Goal: Task Accomplishment & Management: Use online tool/utility

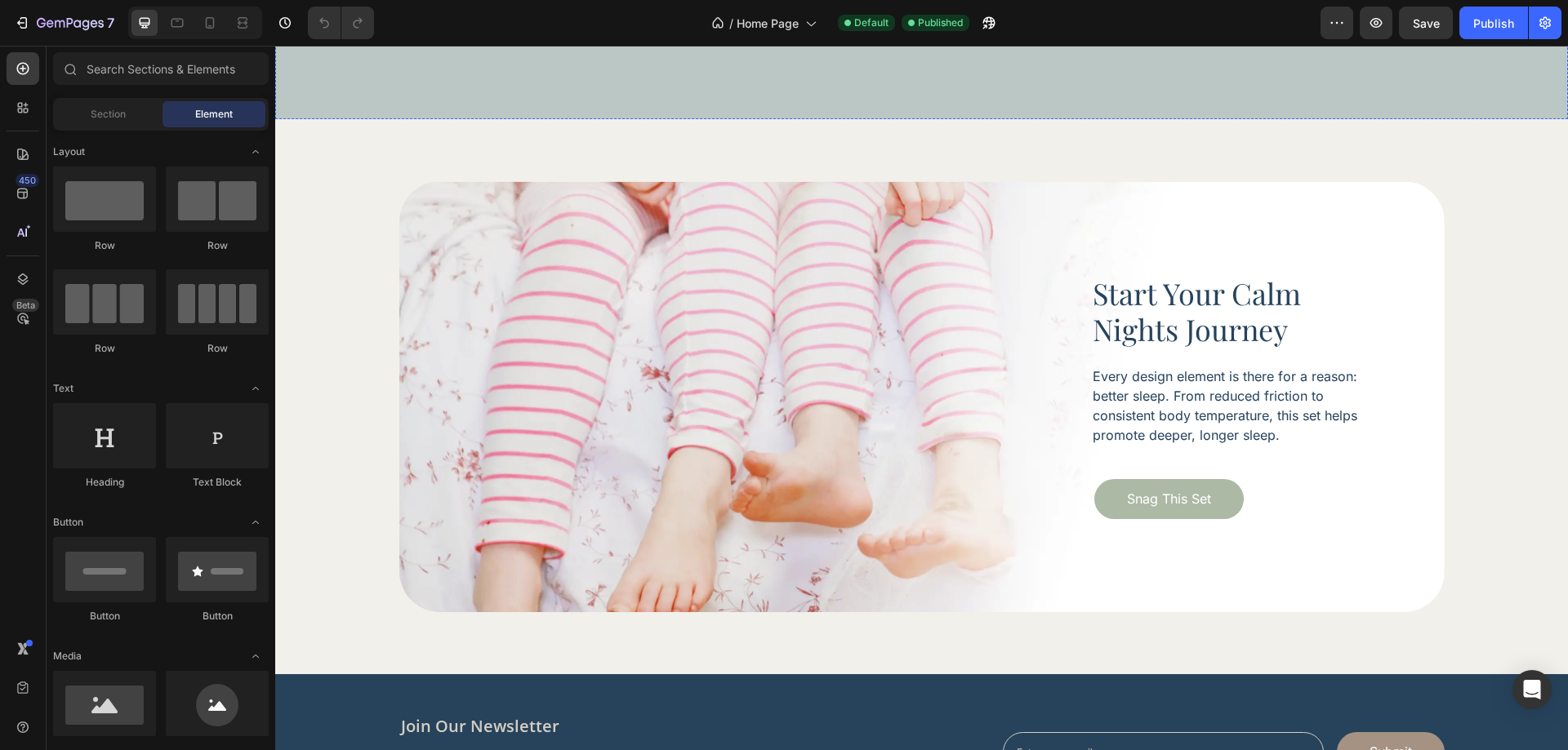
scroll to position [5601, 0]
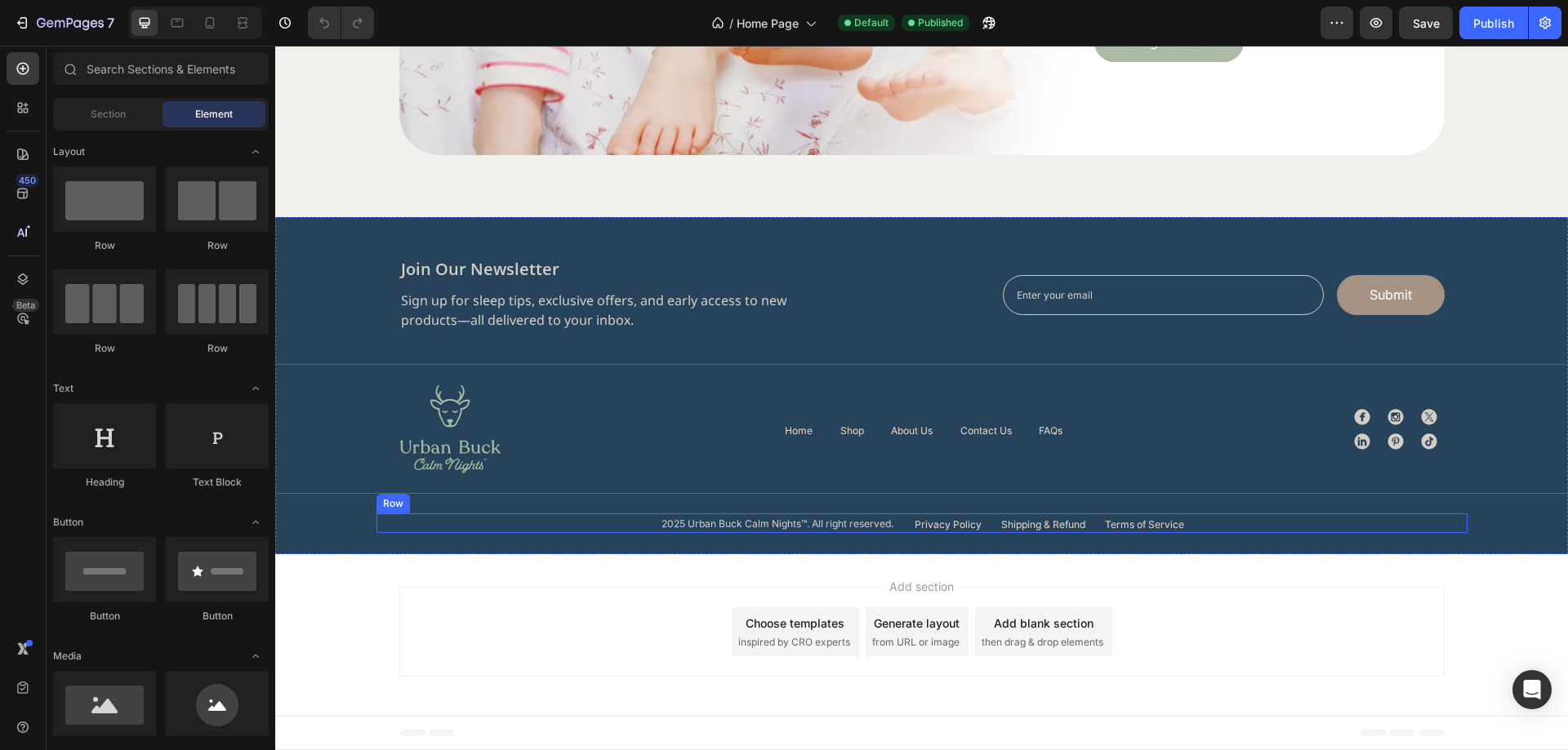
click at [634, 524] on div "2025 Urban Buck Calm Nights™. All right reserved. Text Block Privacy Policy But…" at bounding box center [922, 523] width 1091 height 19
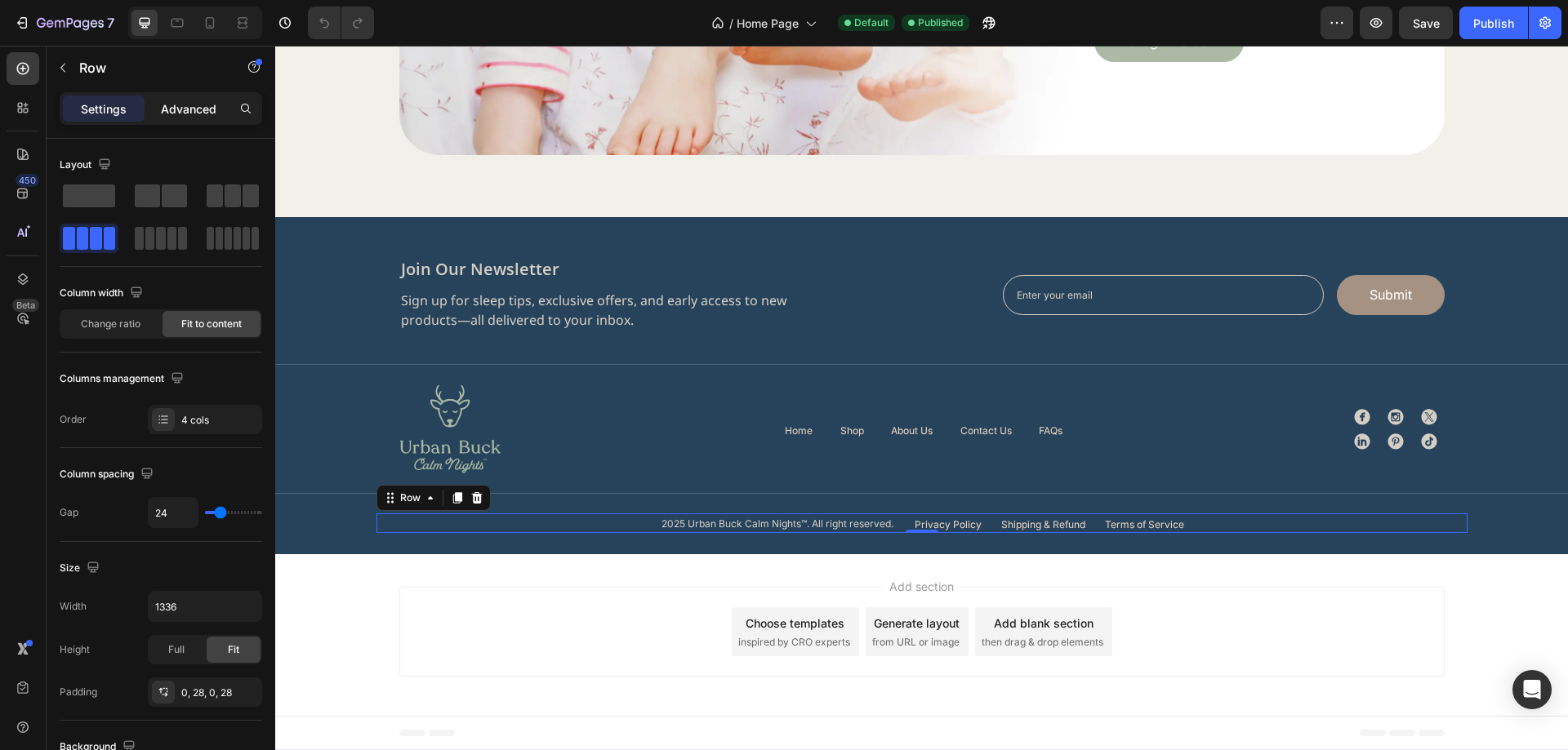
click at [215, 106] on p "Advanced" at bounding box center [188, 109] width 55 height 18
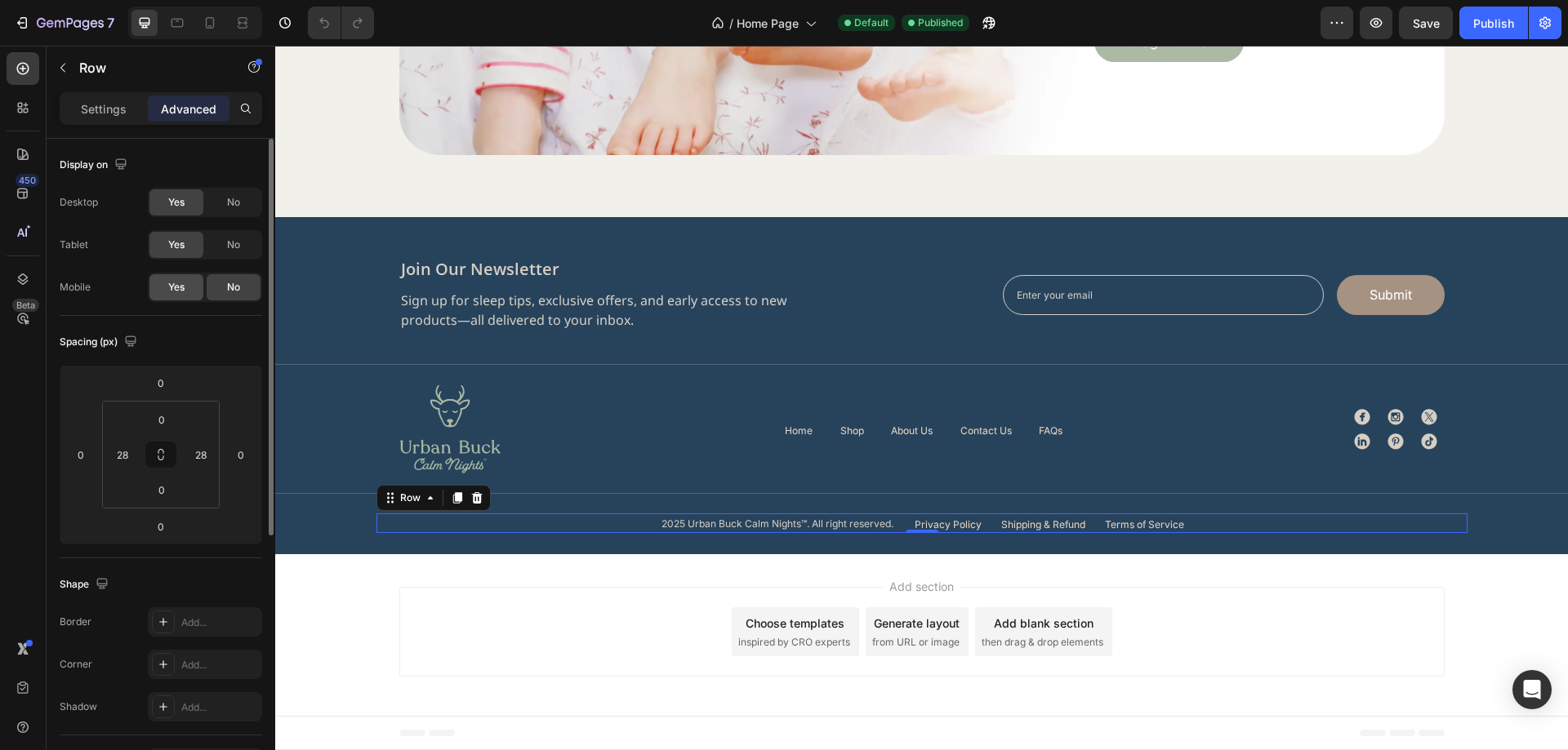
click at [191, 296] on div "Yes" at bounding box center [176, 287] width 54 height 26
click at [203, 28] on icon at bounding box center [210, 23] width 17 height 17
type input "0"
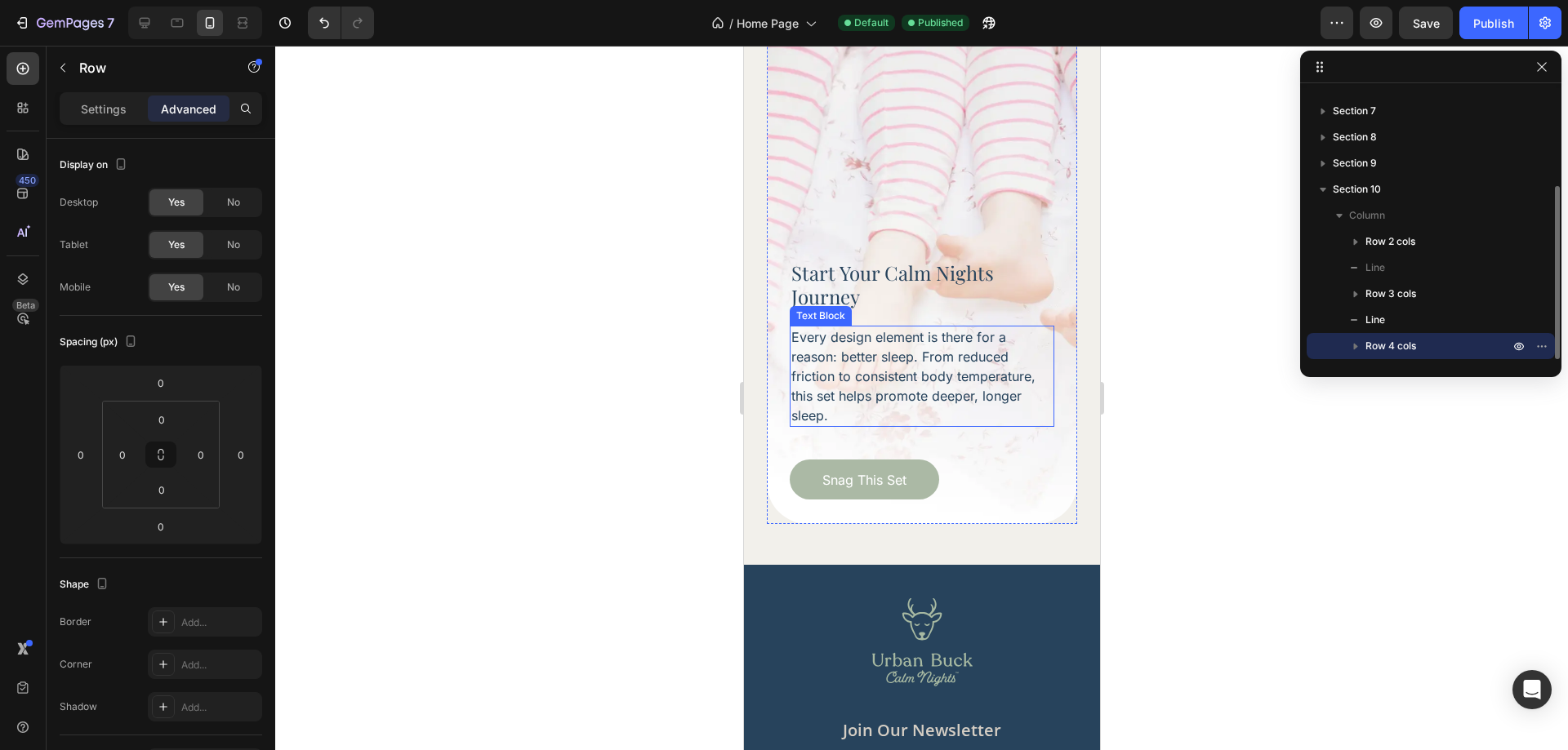
scroll to position [5517, 0]
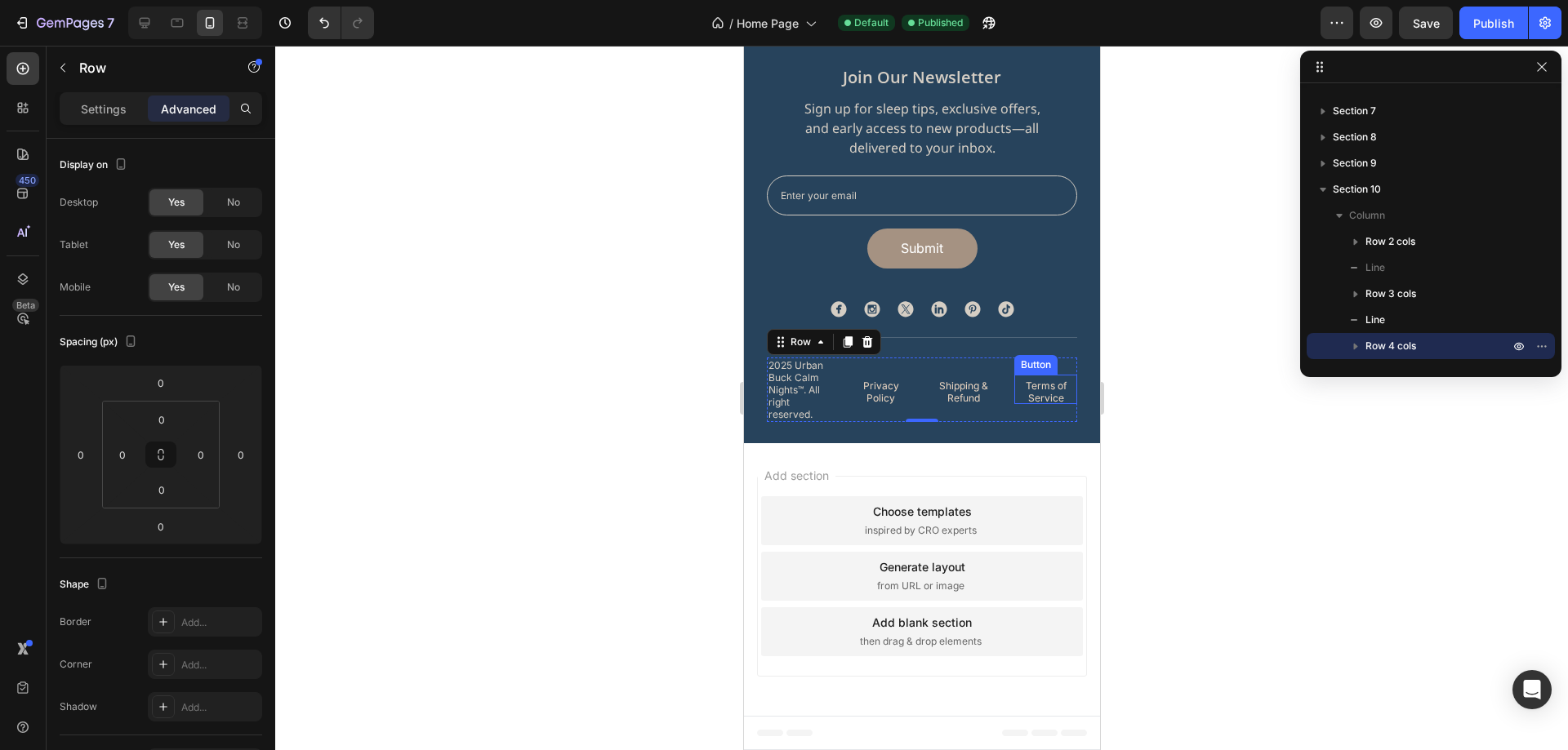
click at [1042, 378] on div "Terms of Service Button" at bounding box center [1045, 389] width 63 height 29
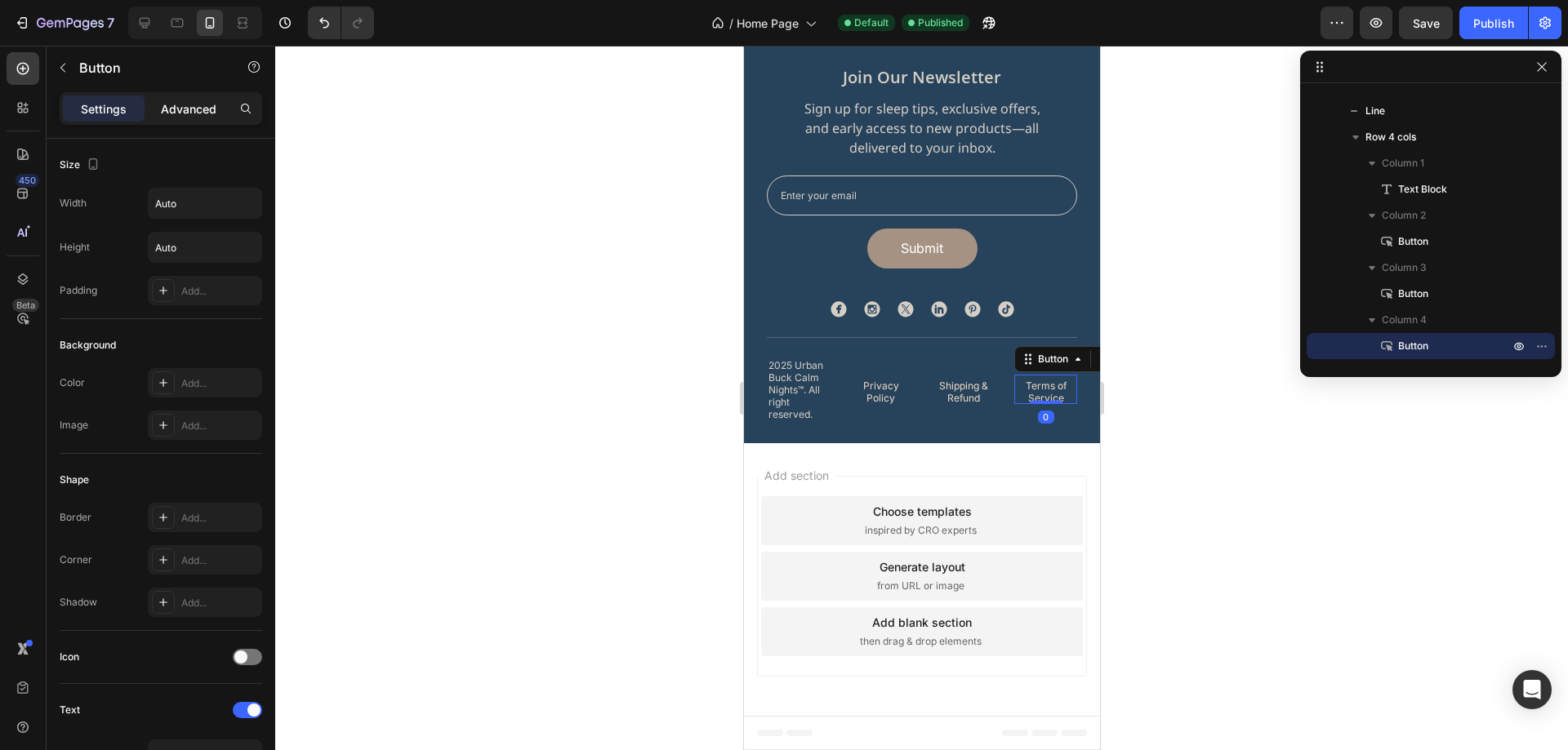
click at [192, 105] on p "Advanced" at bounding box center [188, 109] width 55 height 18
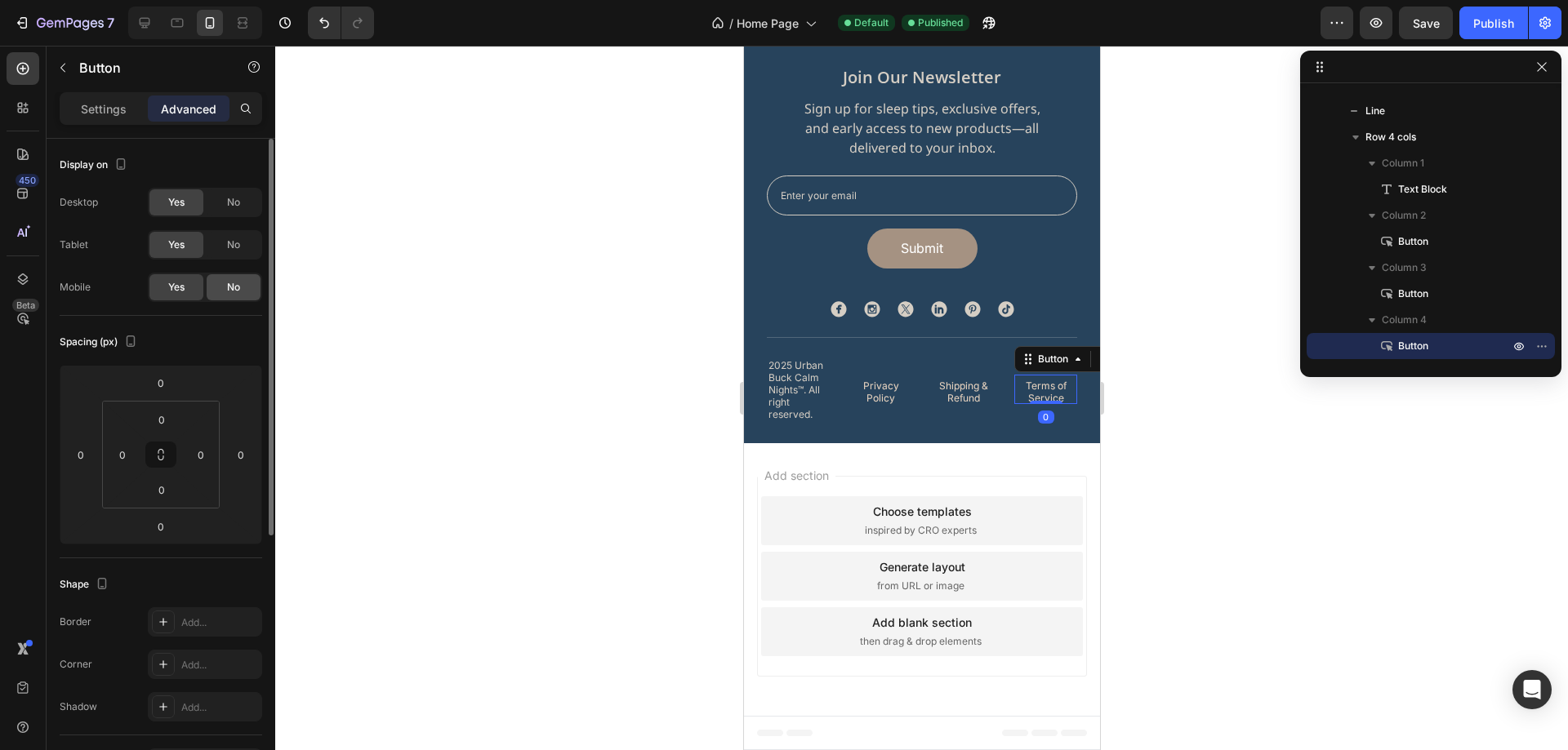
click at [241, 296] on div "No" at bounding box center [233, 287] width 54 height 26
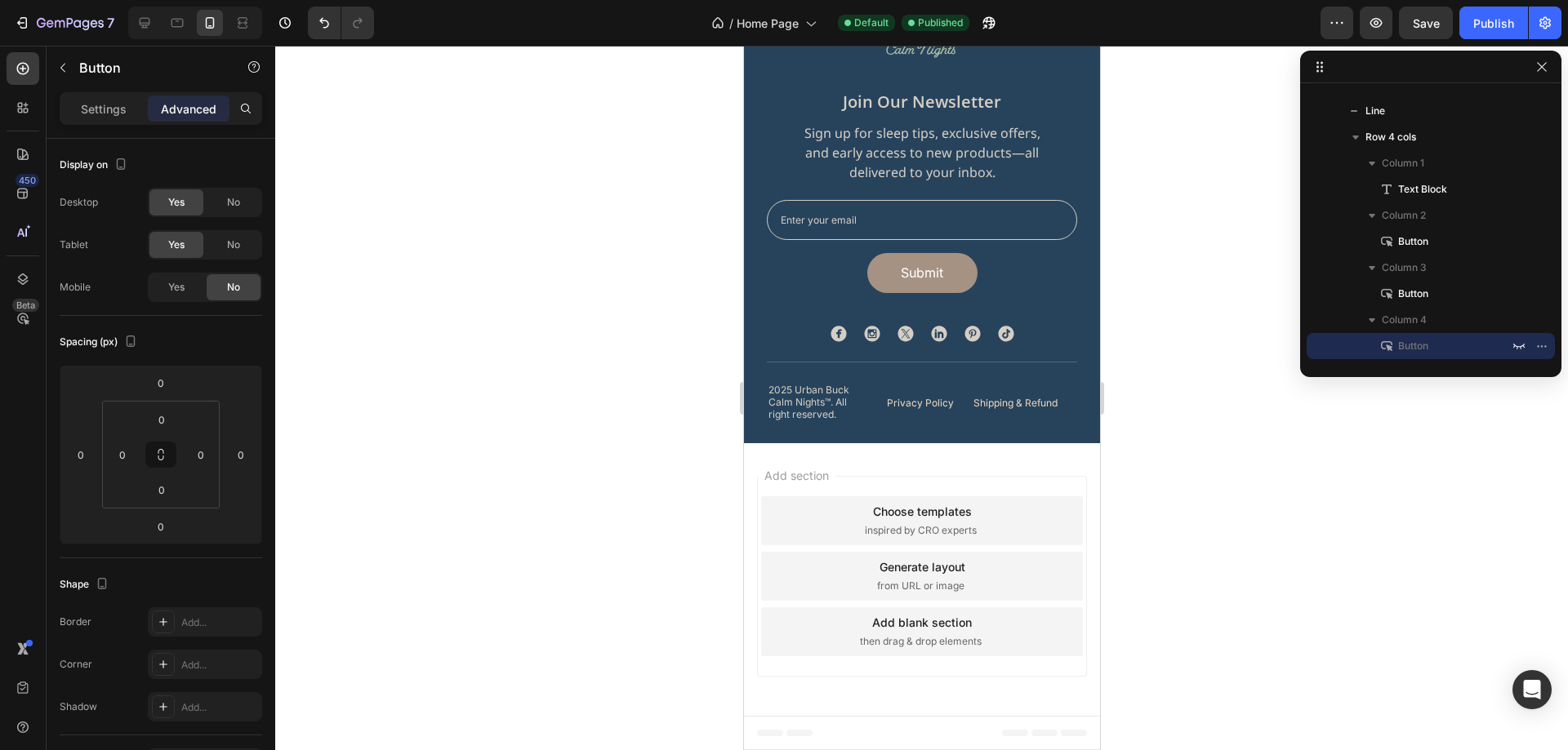
scroll to position [5492, 0]
click at [1007, 400] on p "Shipping & Refund" at bounding box center [1015, 403] width 84 height 12
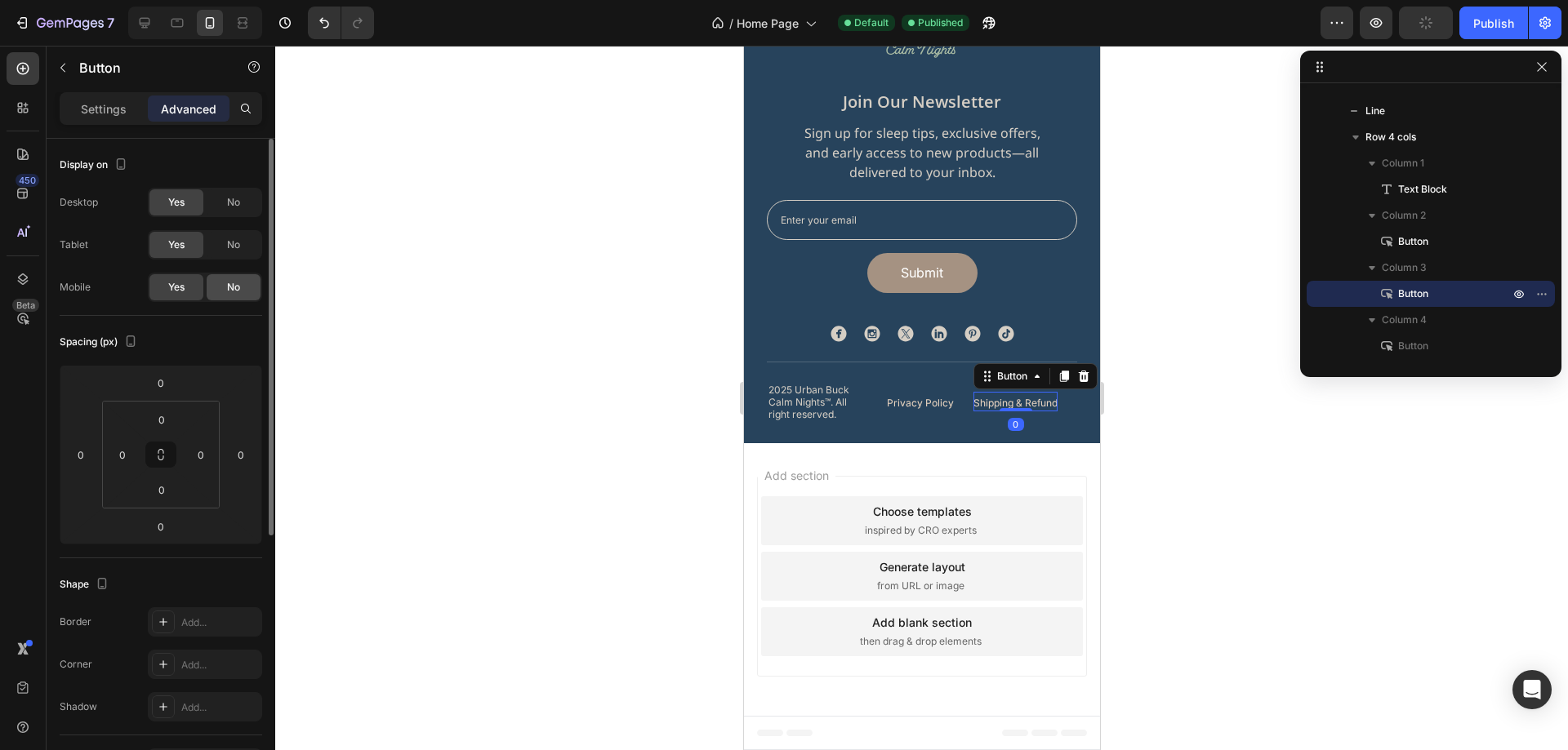
click at [233, 295] on div "No" at bounding box center [233, 287] width 54 height 26
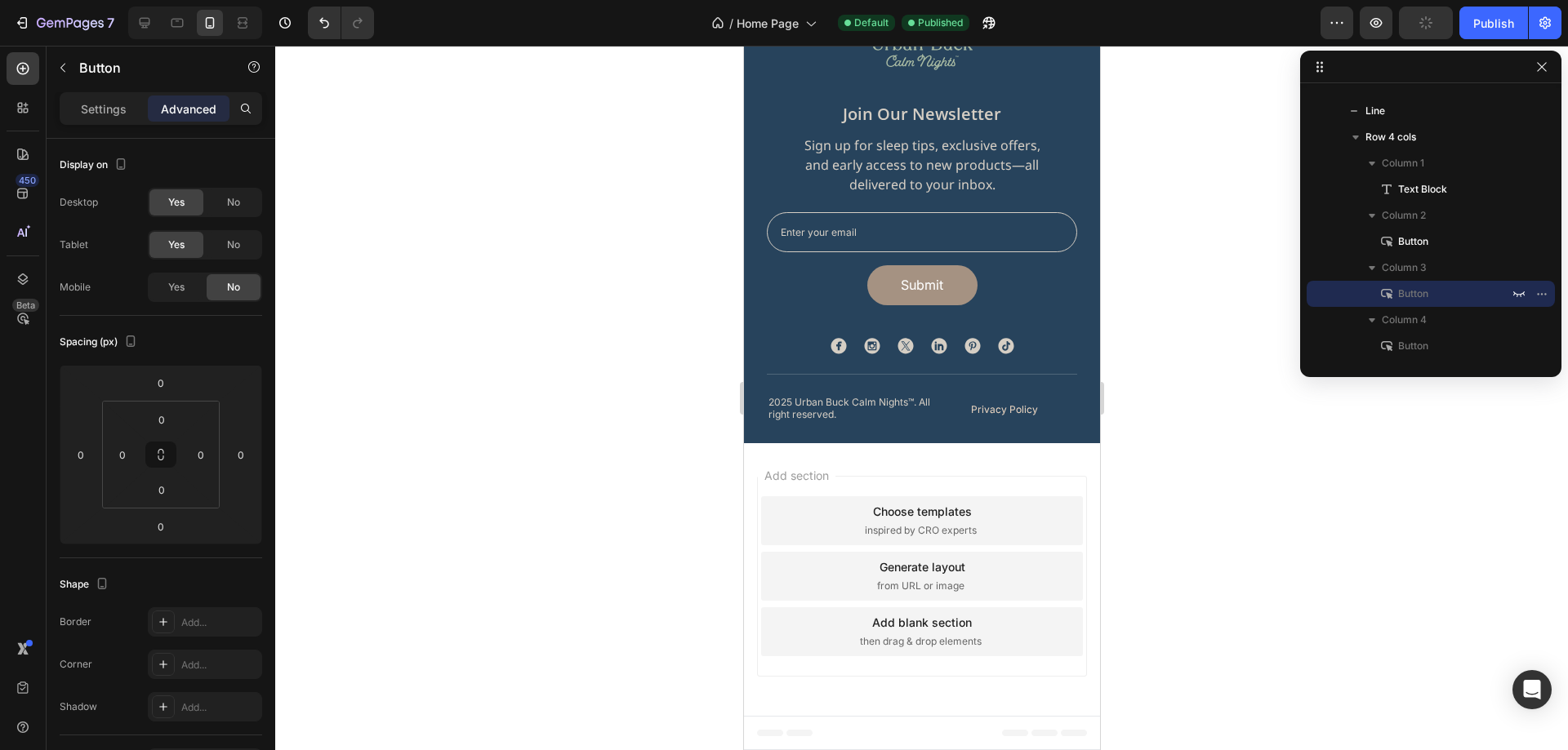
scroll to position [5480, 0]
click at [994, 403] on p "Privacy Policy" at bounding box center [1004, 409] width 67 height 12
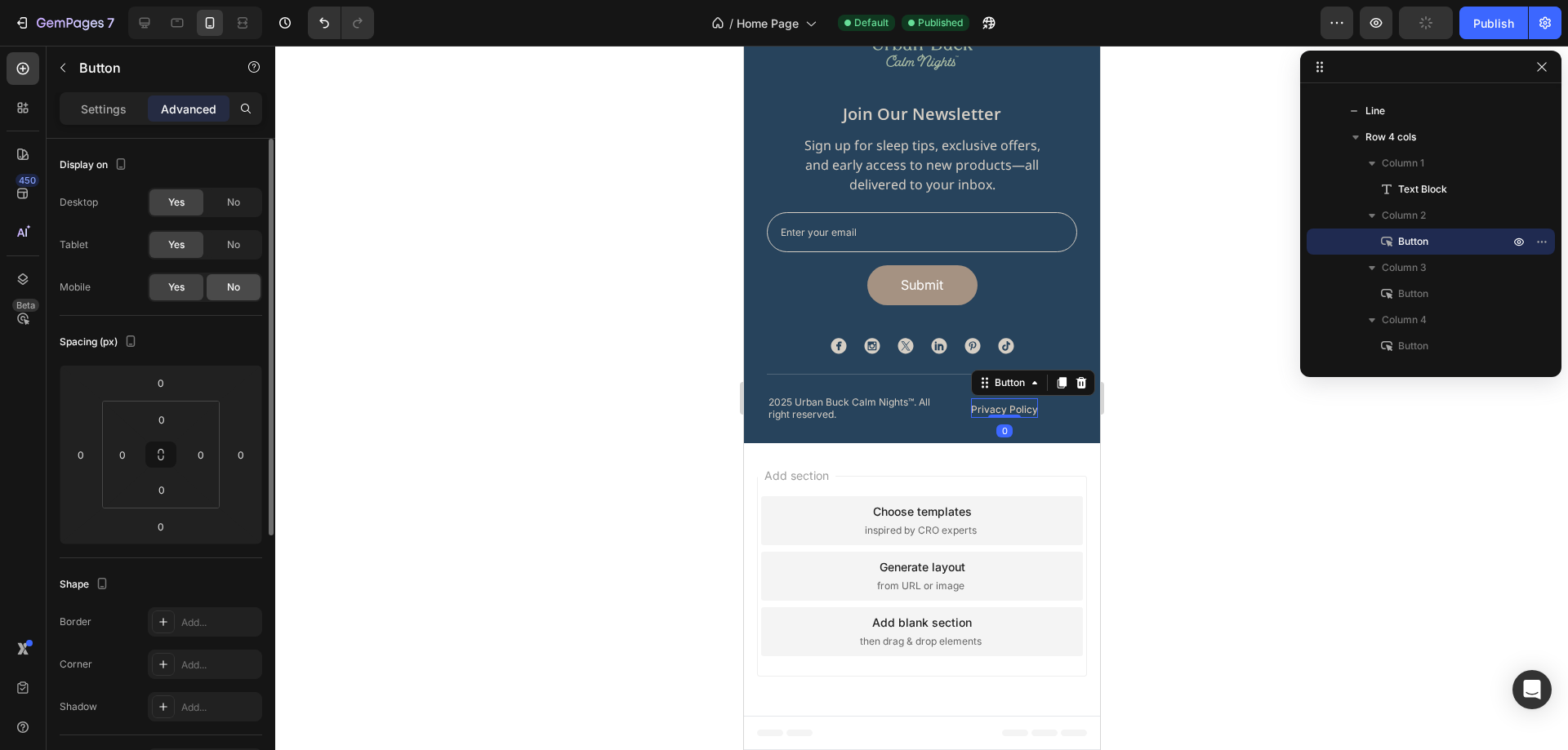
click at [233, 298] on div "No" at bounding box center [233, 287] width 54 height 26
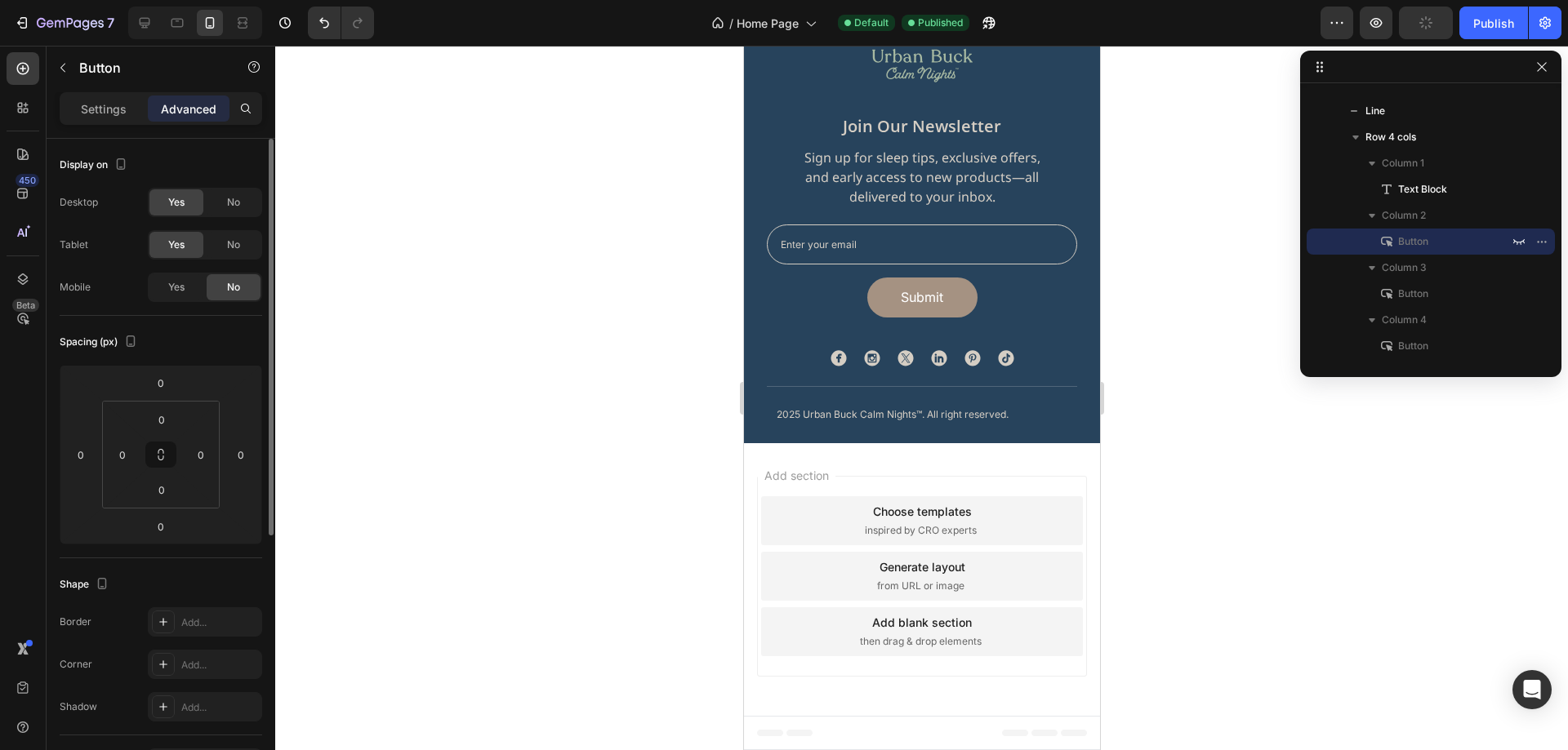
scroll to position [5468, 0]
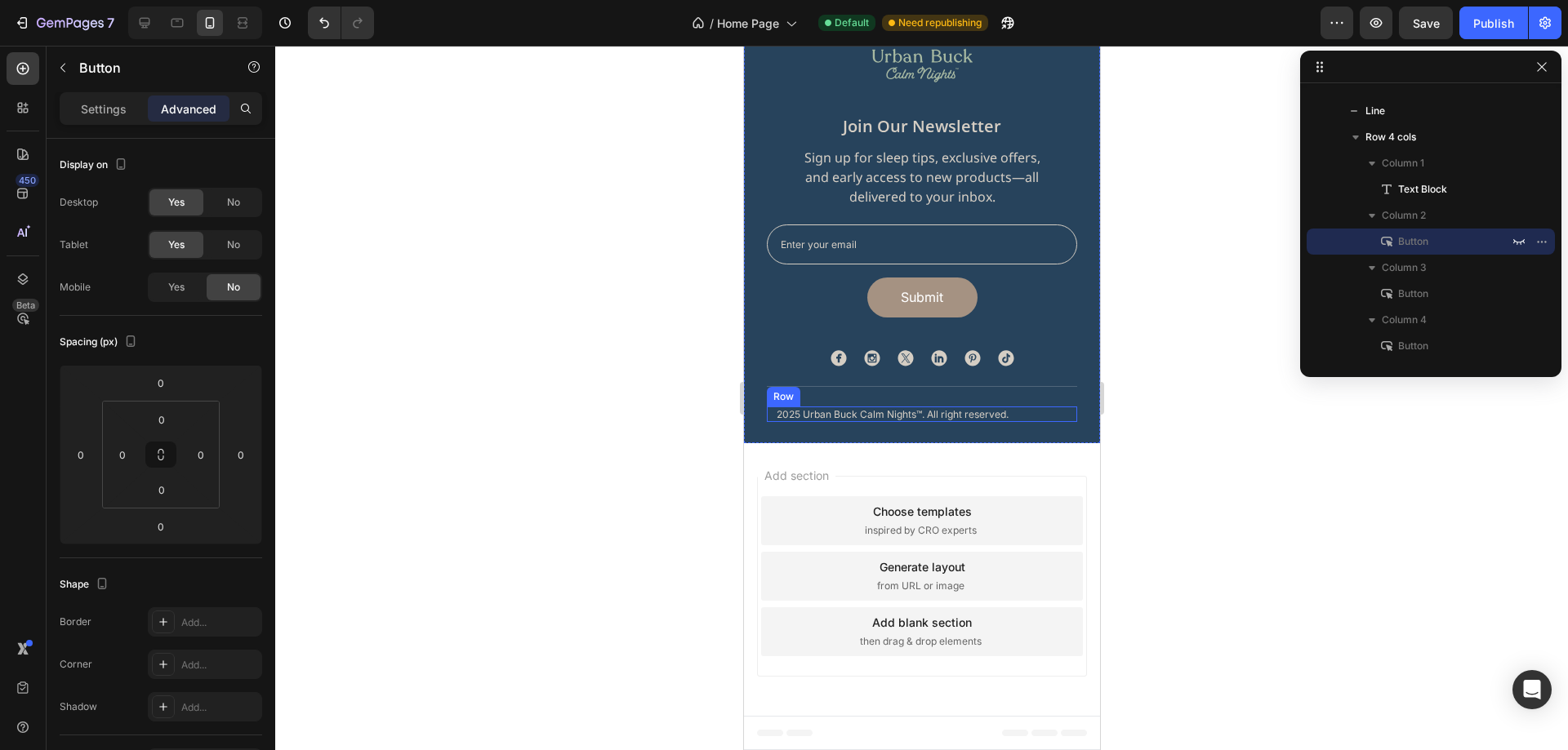
click at [1017, 415] on div "2025 Urban Buck Calm Nights™. All right reserved. Text Block Privacy Policy But…" at bounding box center [921, 415] width 310 height 16
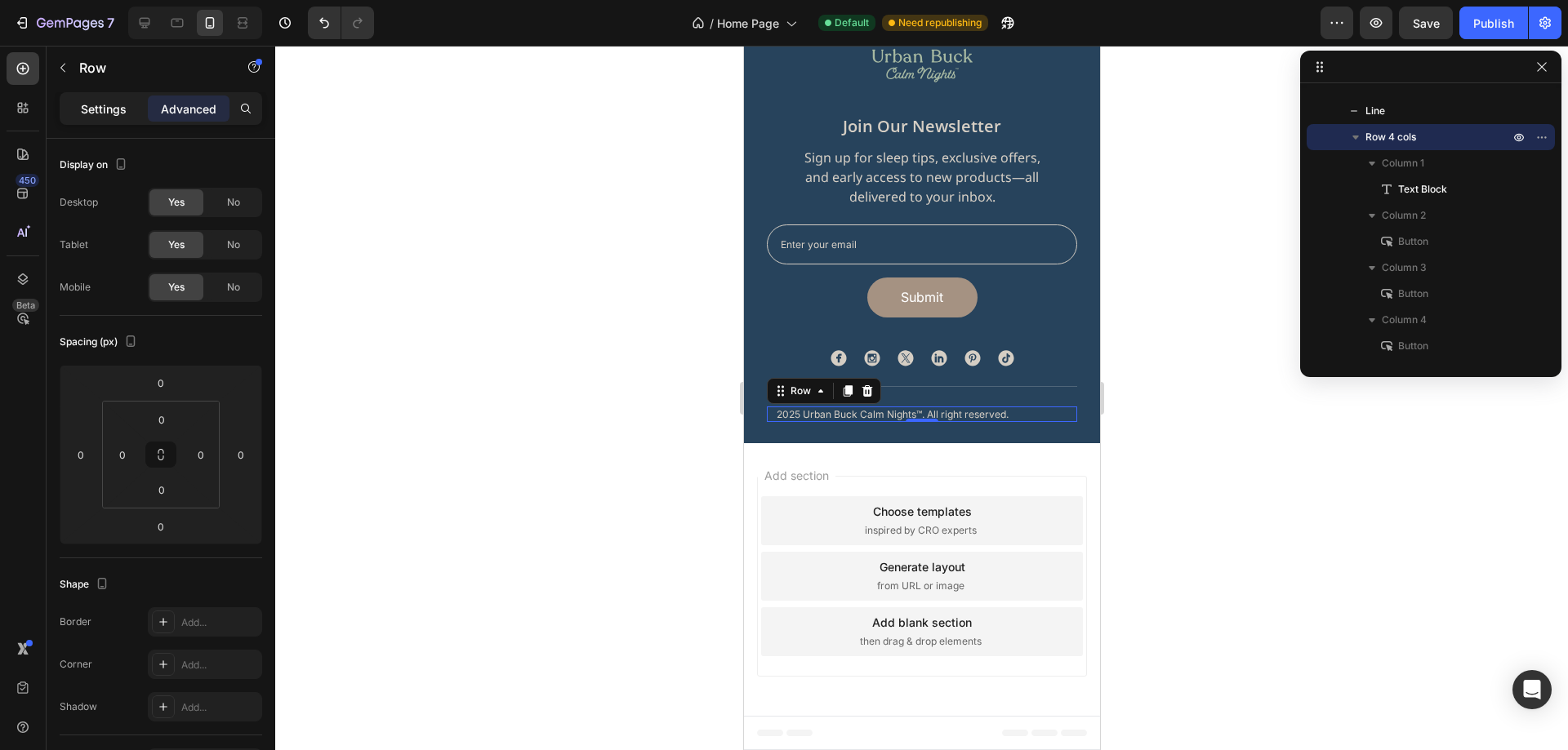
click at [108, 112] on p "Settings" at bounding box center [104, 109] width 46 height 18
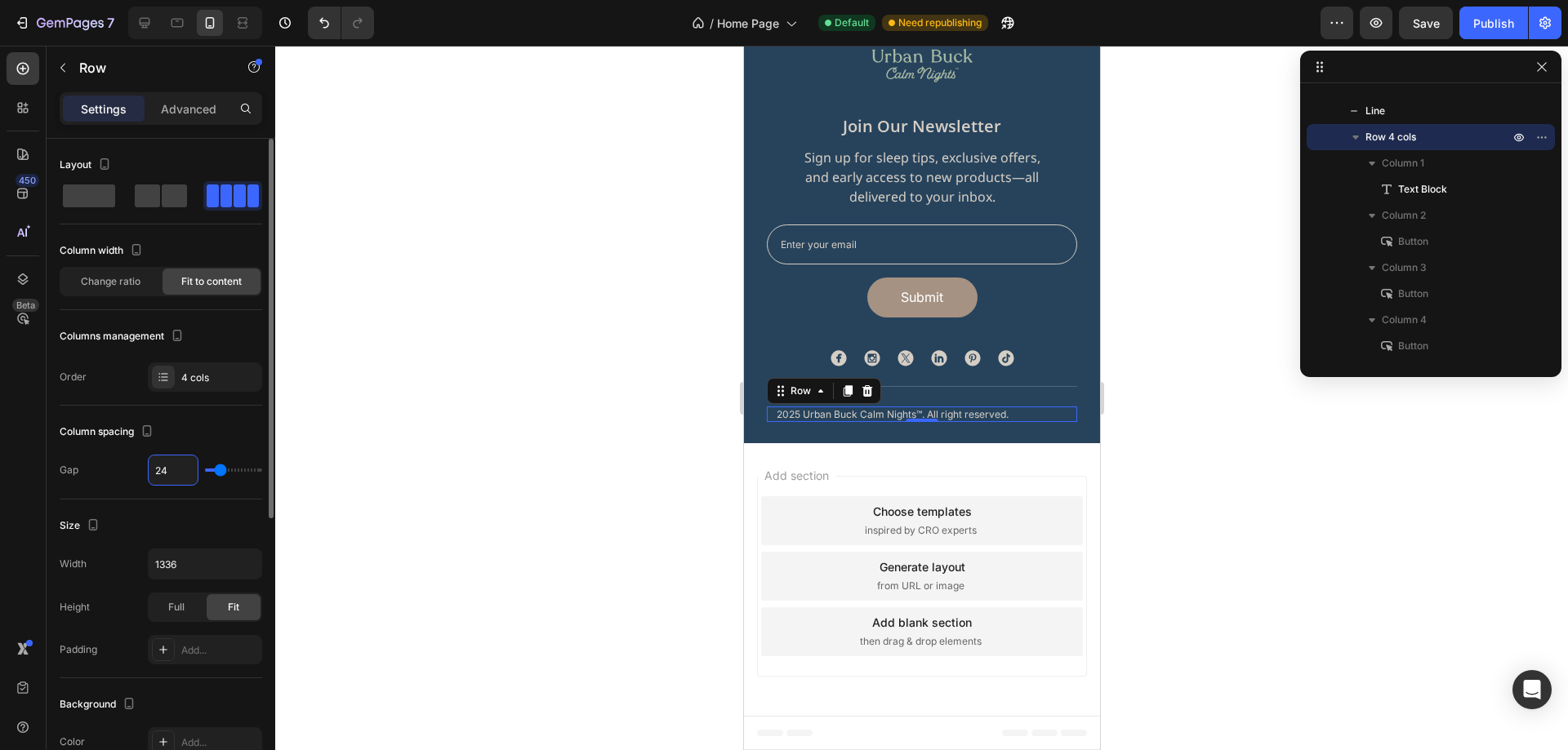
click at [163, 472] on input "24" at bounding box center [173, 470] width 49 height 29
type input "0"
click at [229, 420] on div "Column spacing" at bounding box center [161, 432] width 203 height 26
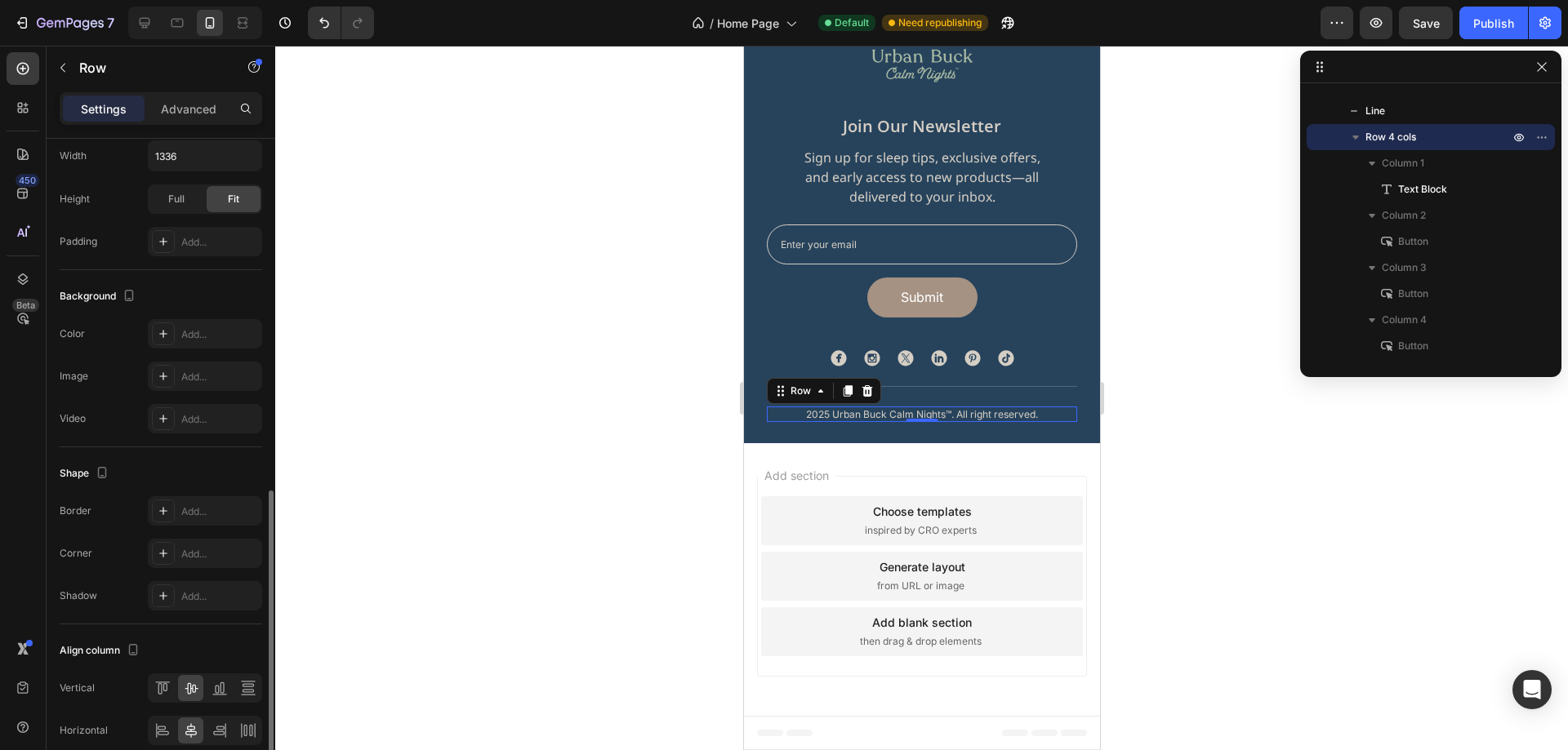
scroll to position [482, 0]
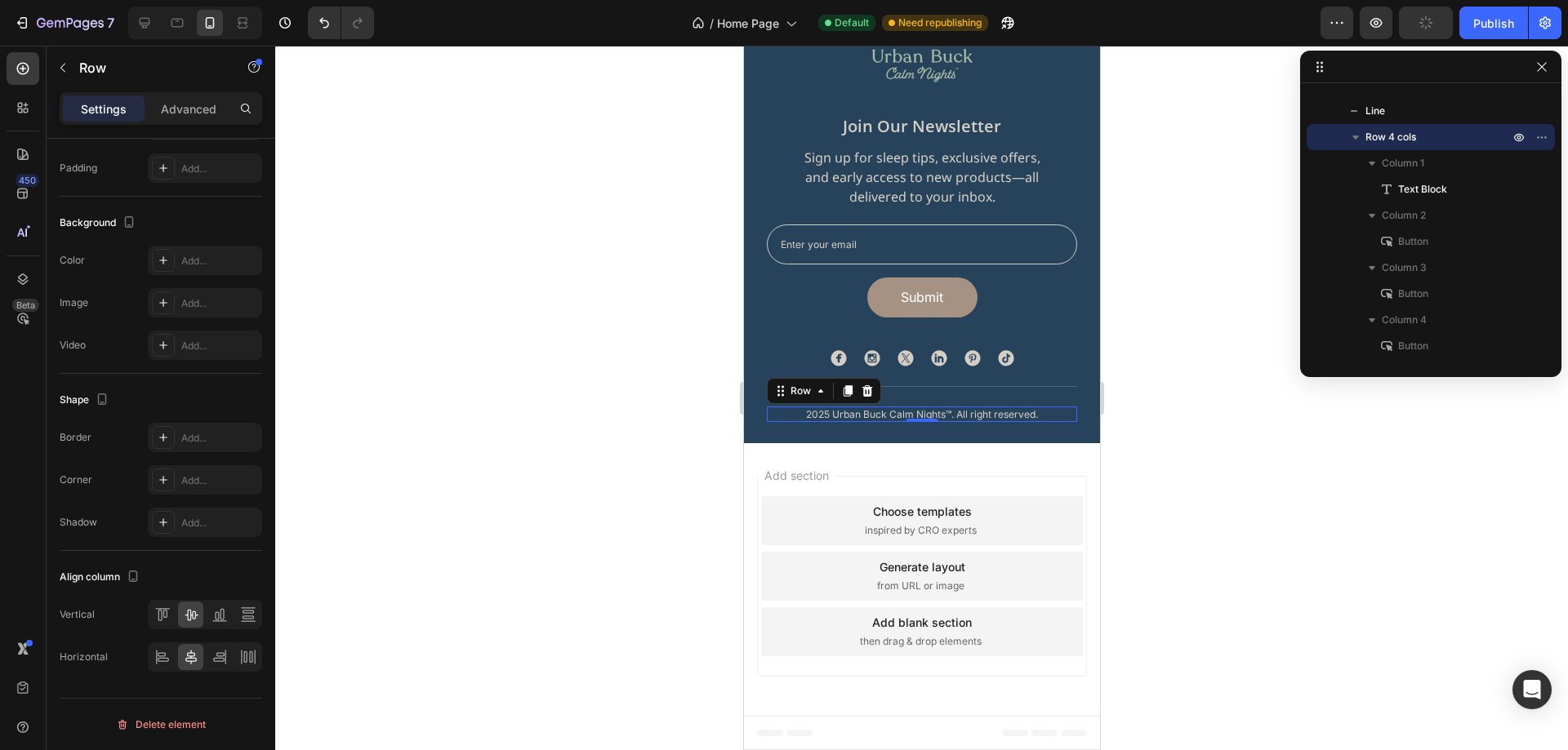
click at [1256, 415] on div at bounding box center [921, 398] width 1293 height 704
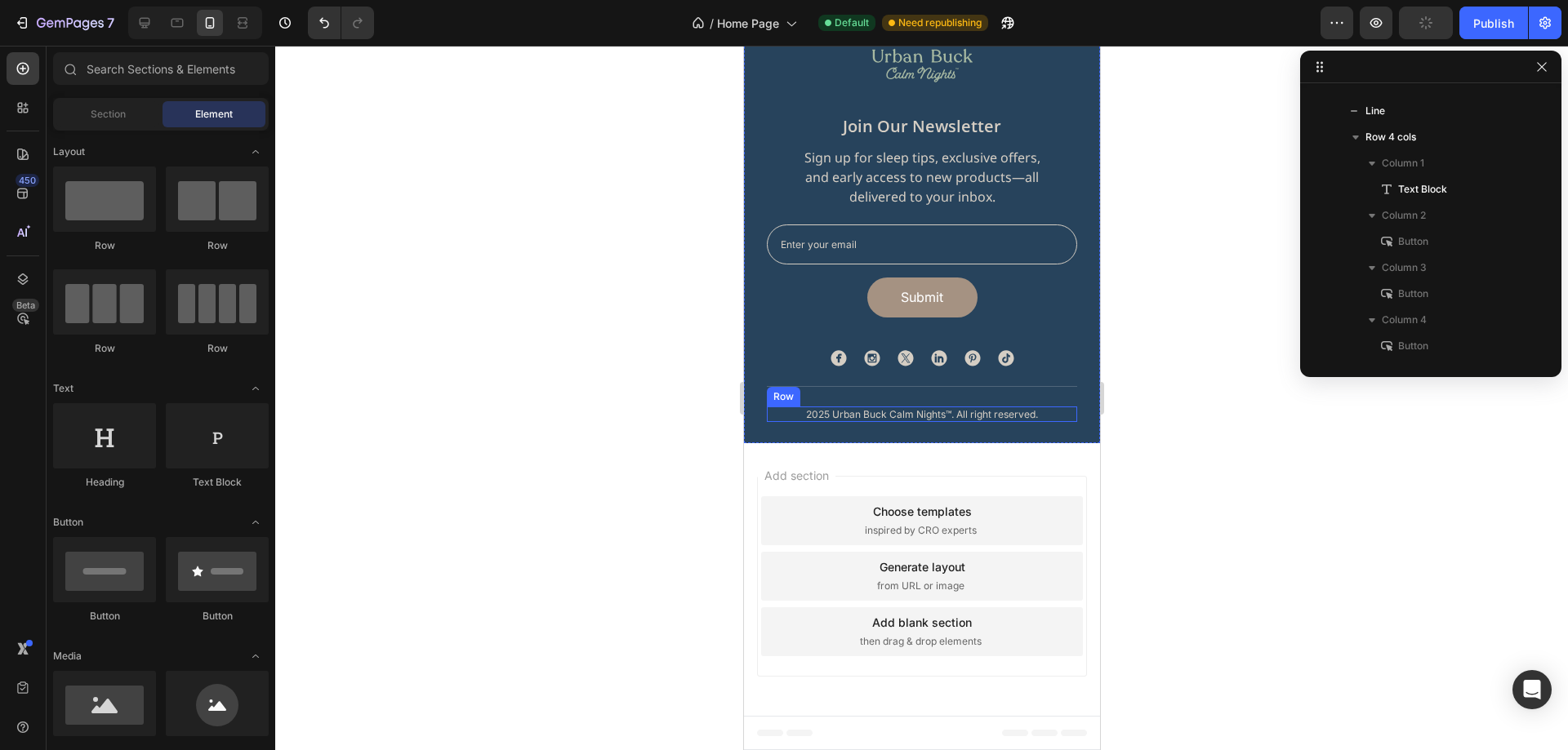
click at [1051, 414] on div "2025 Urban Buck Calm Nights™. All right reserved. Text Block Privacy Policy But…" at bounding box center [921, 415] width 310 height 16
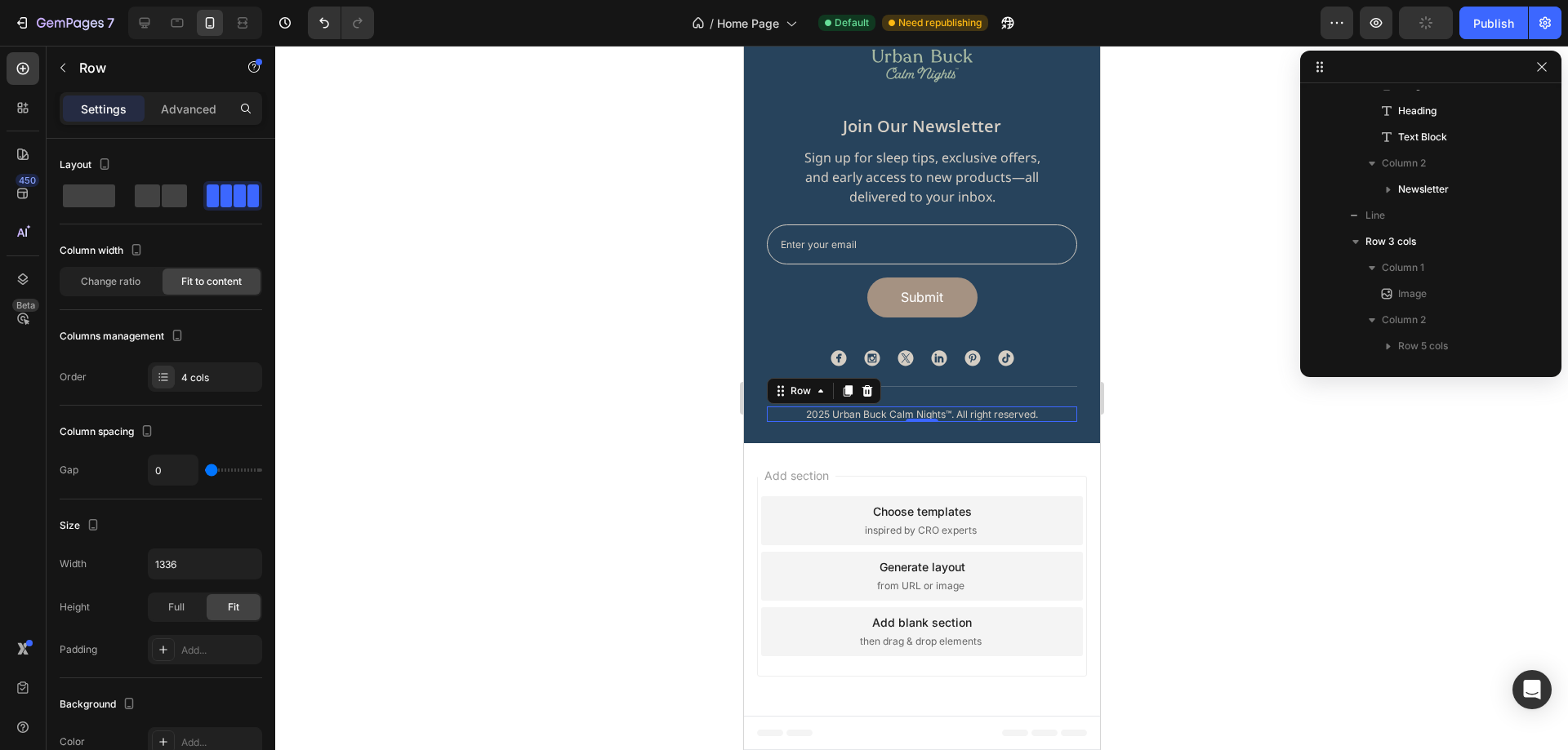
scroll to position [597, 0]
click at [1243, 424] on div at bounding box center [921, 398] width 1293 height 704
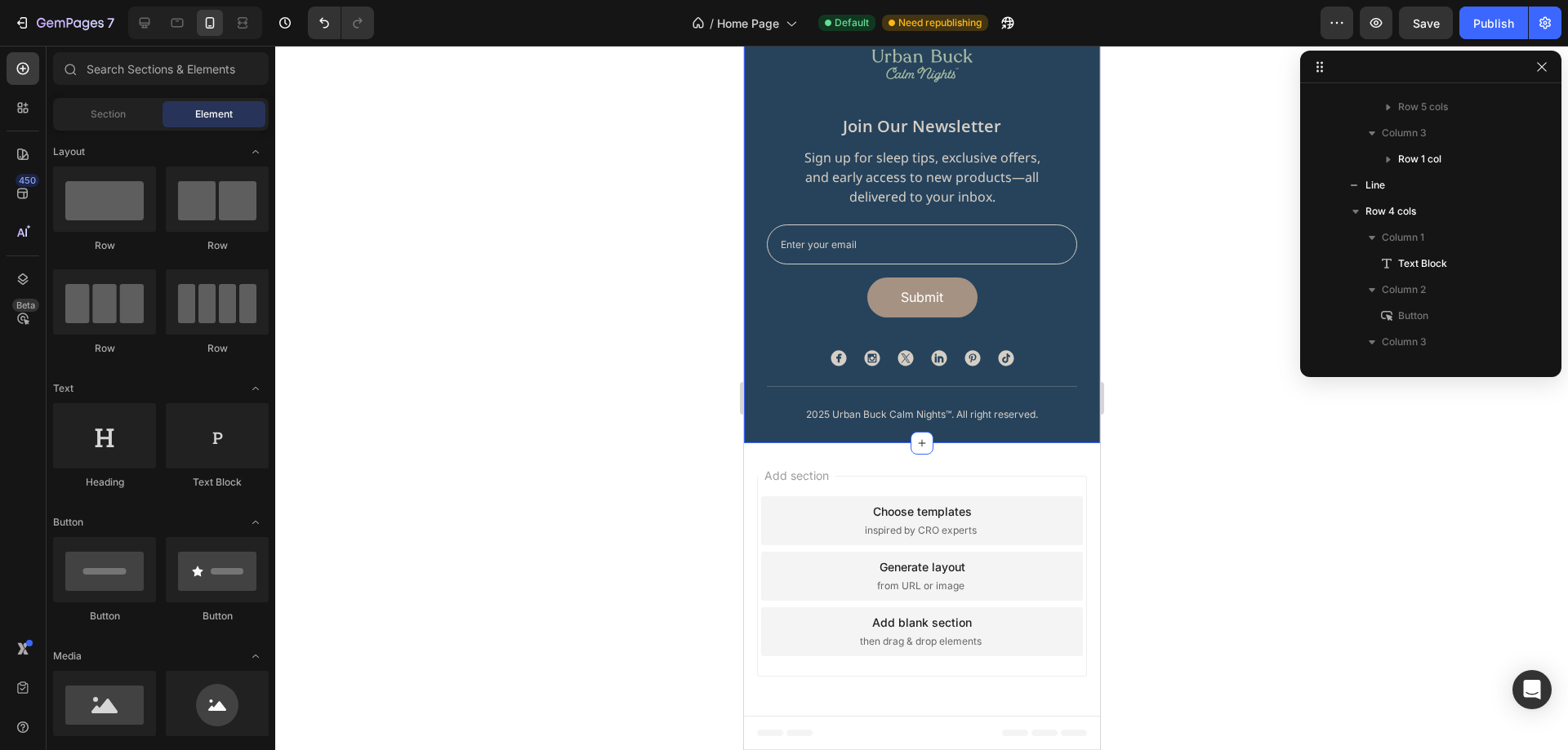
click at [853, 430] on div "Image join our newsletter Heading Sign up for sleep tips, exclusive offers, and…" at bounding box center [921, 201] width 356 height 482
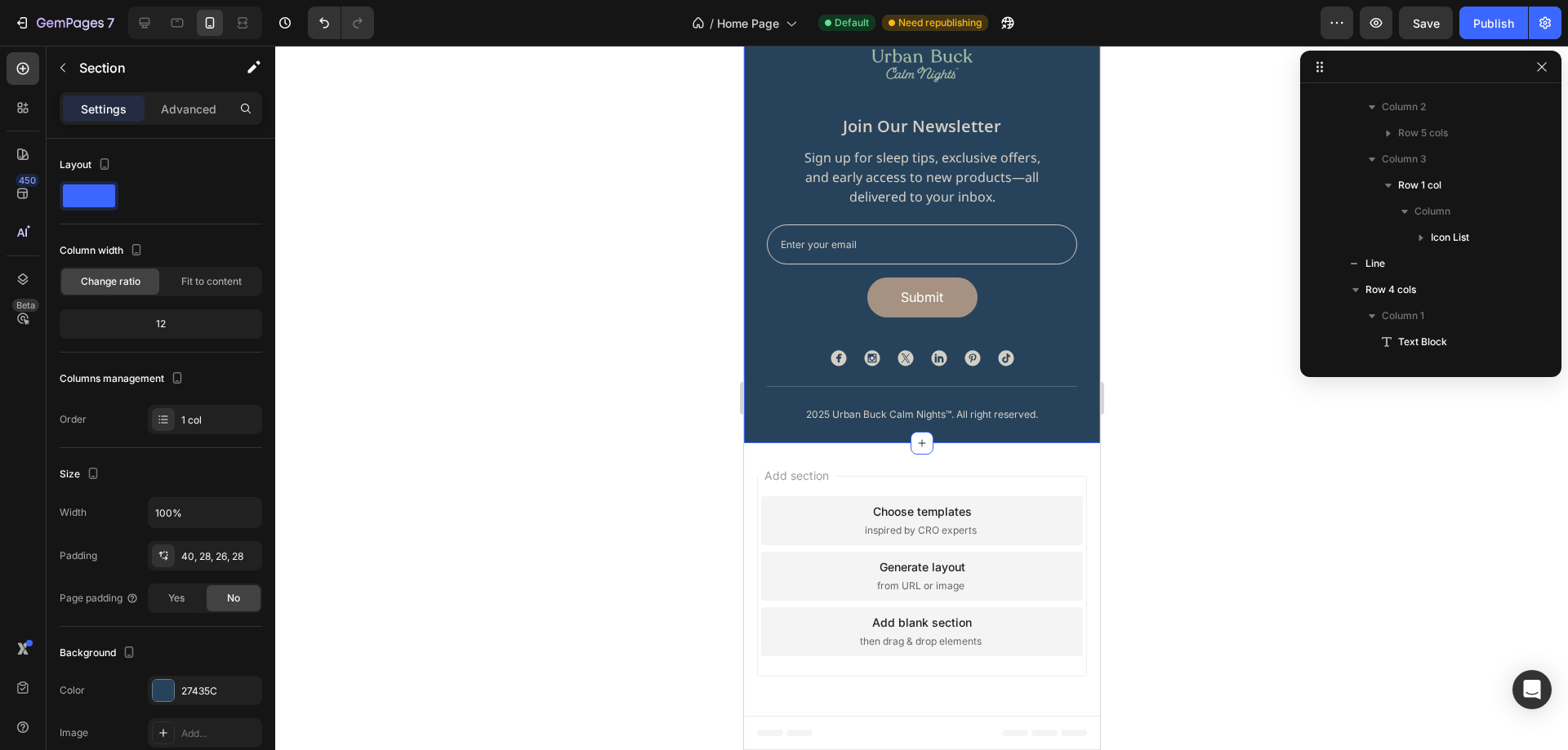
scroll to position [126, 0]
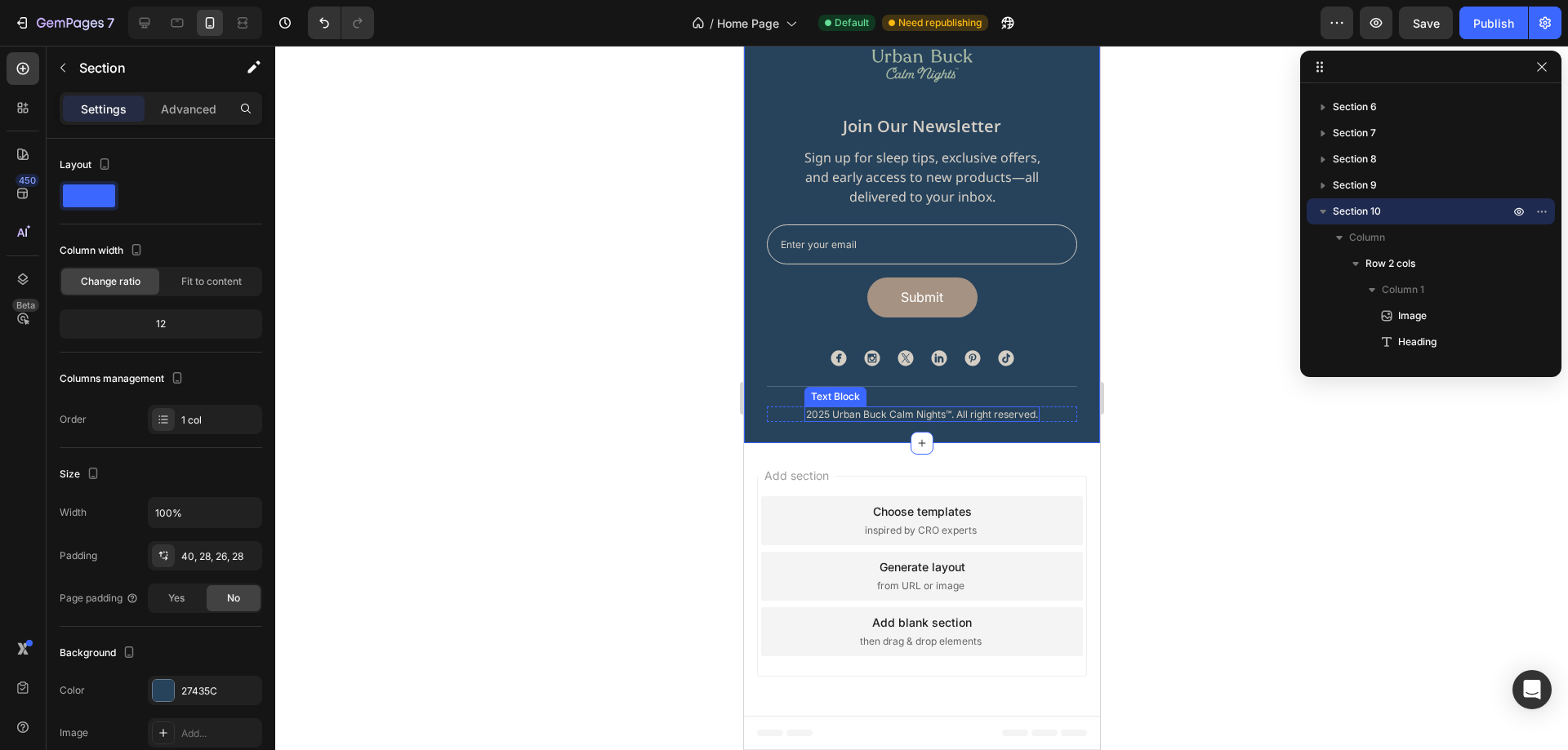
click at [1033, 413] on div "2025 Urban Buck Calm Nights™. All right reserved." at bounding box center [921, 415] width 235 height 16
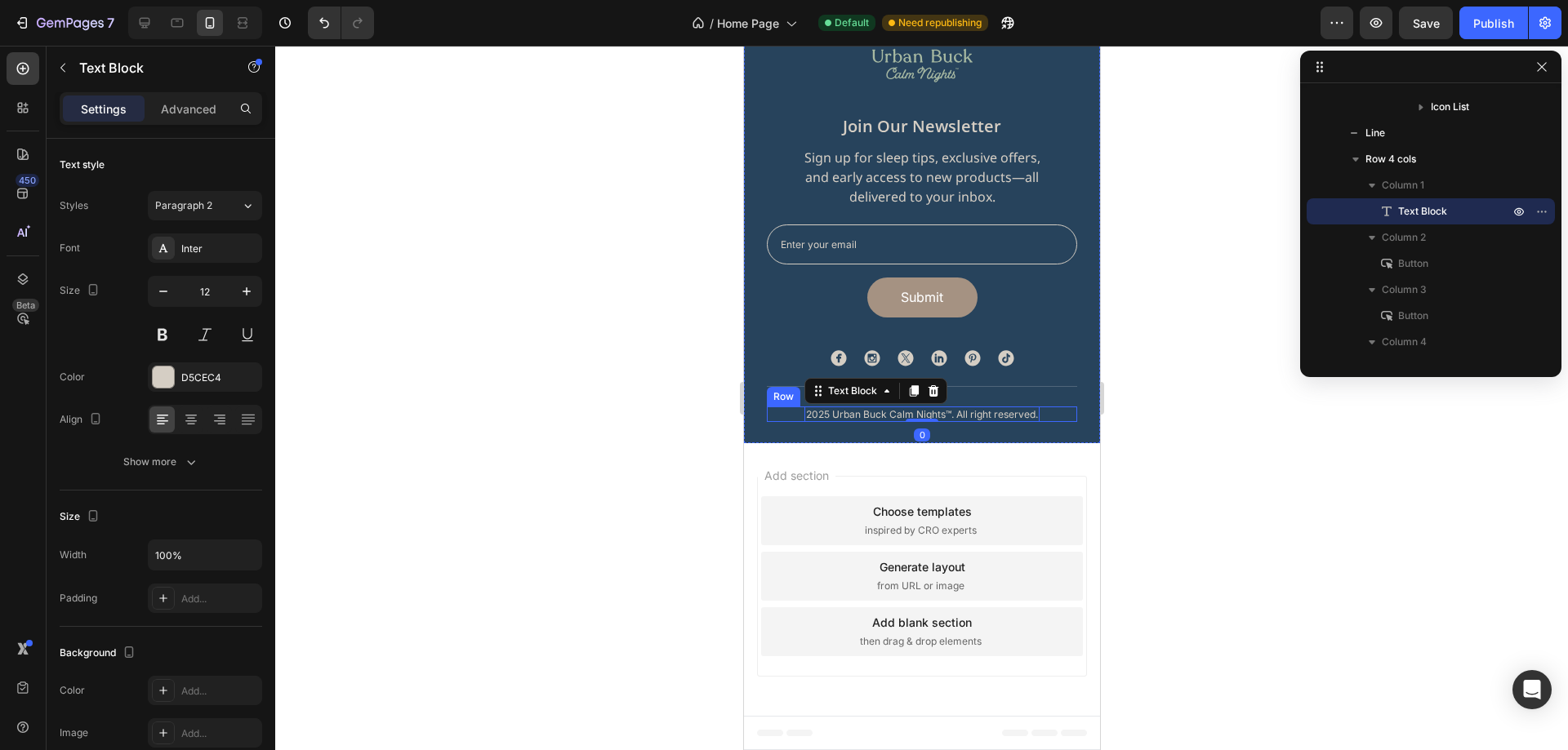
click at [1046, 413] on div "2025 Urban Buck Calm Nights™. All right reserved. Text Block 0 Privacy Policy B…" at bounding box center [921, 415] width 310 height 16
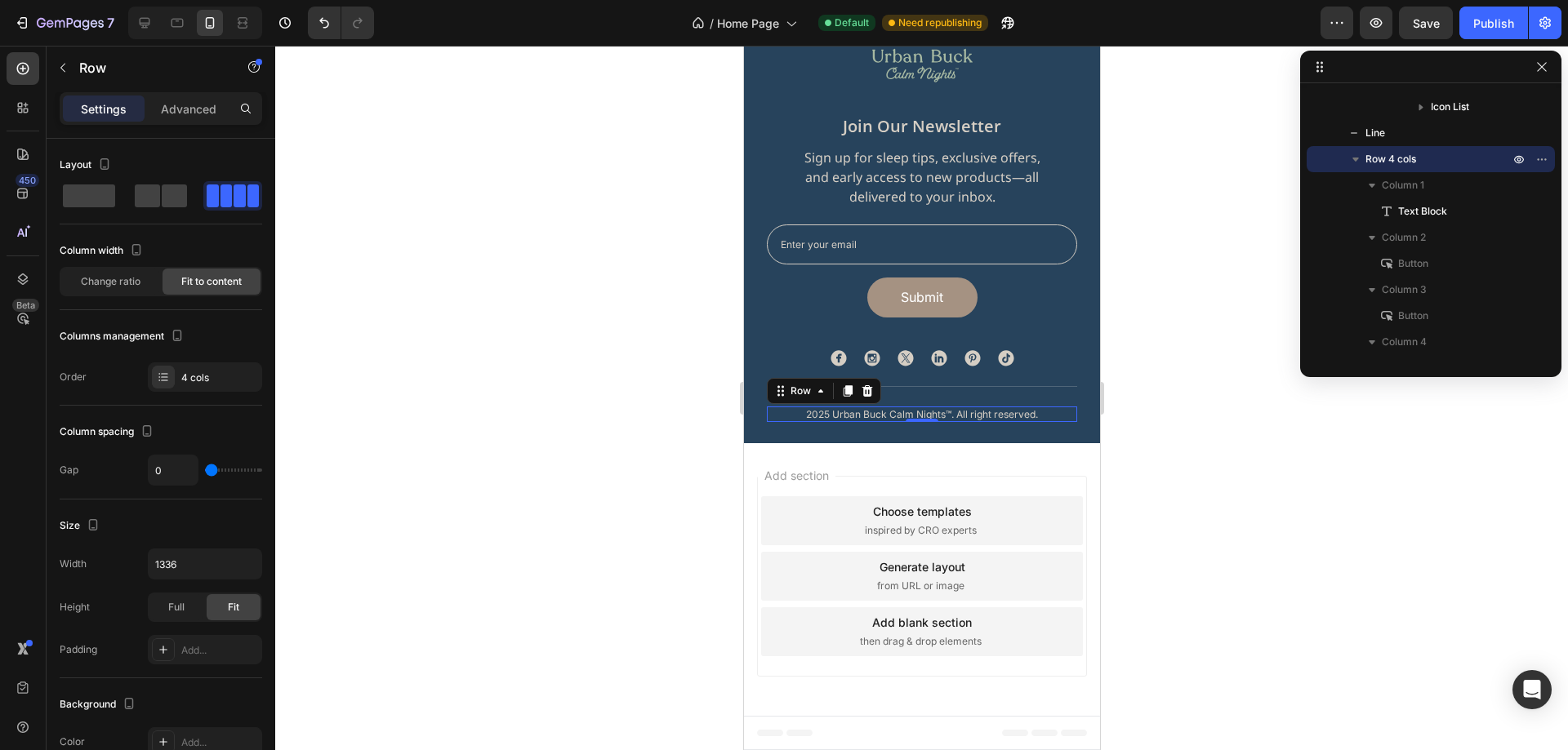
click at [1257, 424] on div at bounding box center [921, 398] width 1293 height 704
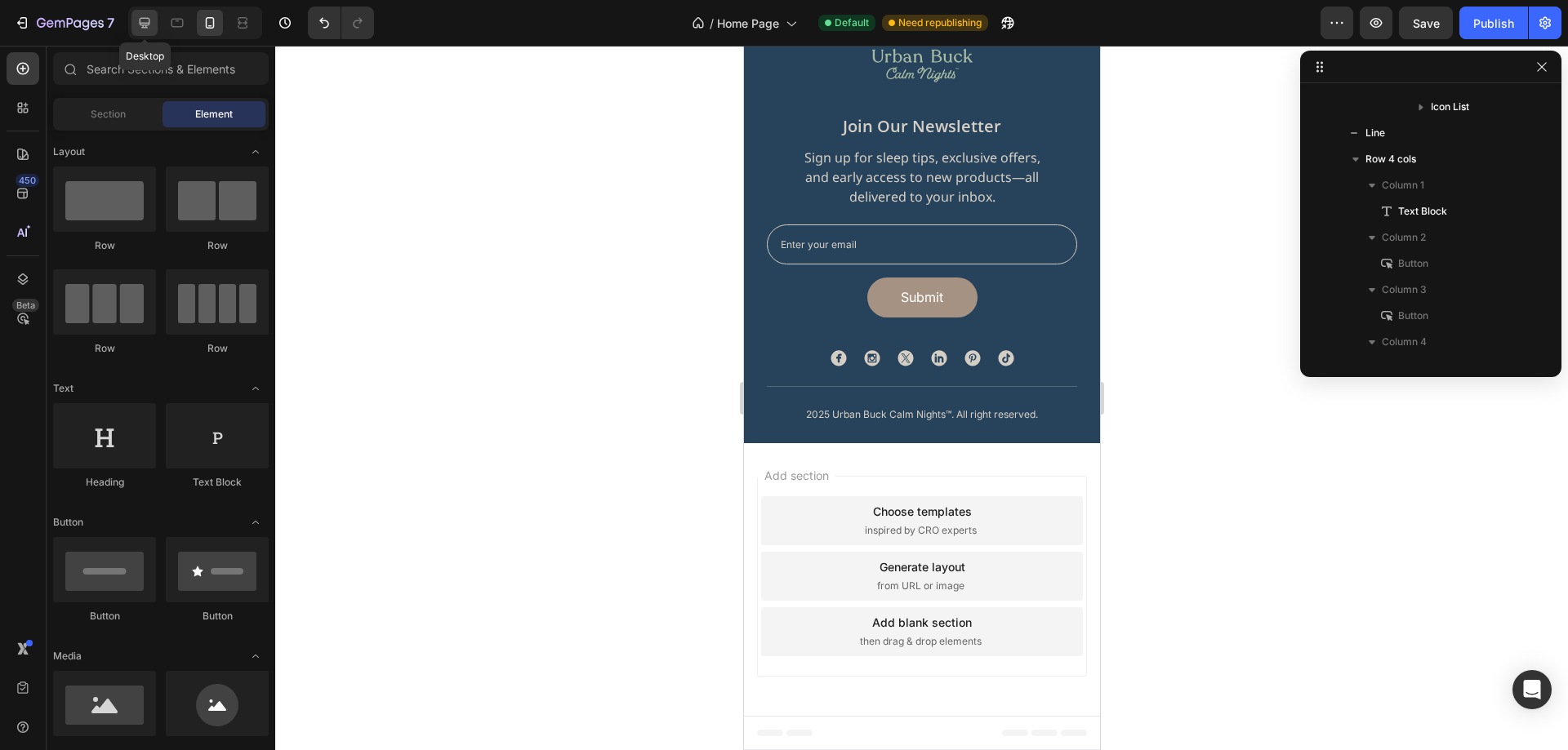
click at [137, 28] on icon at bounding box center [144, 23] width 17 height 17
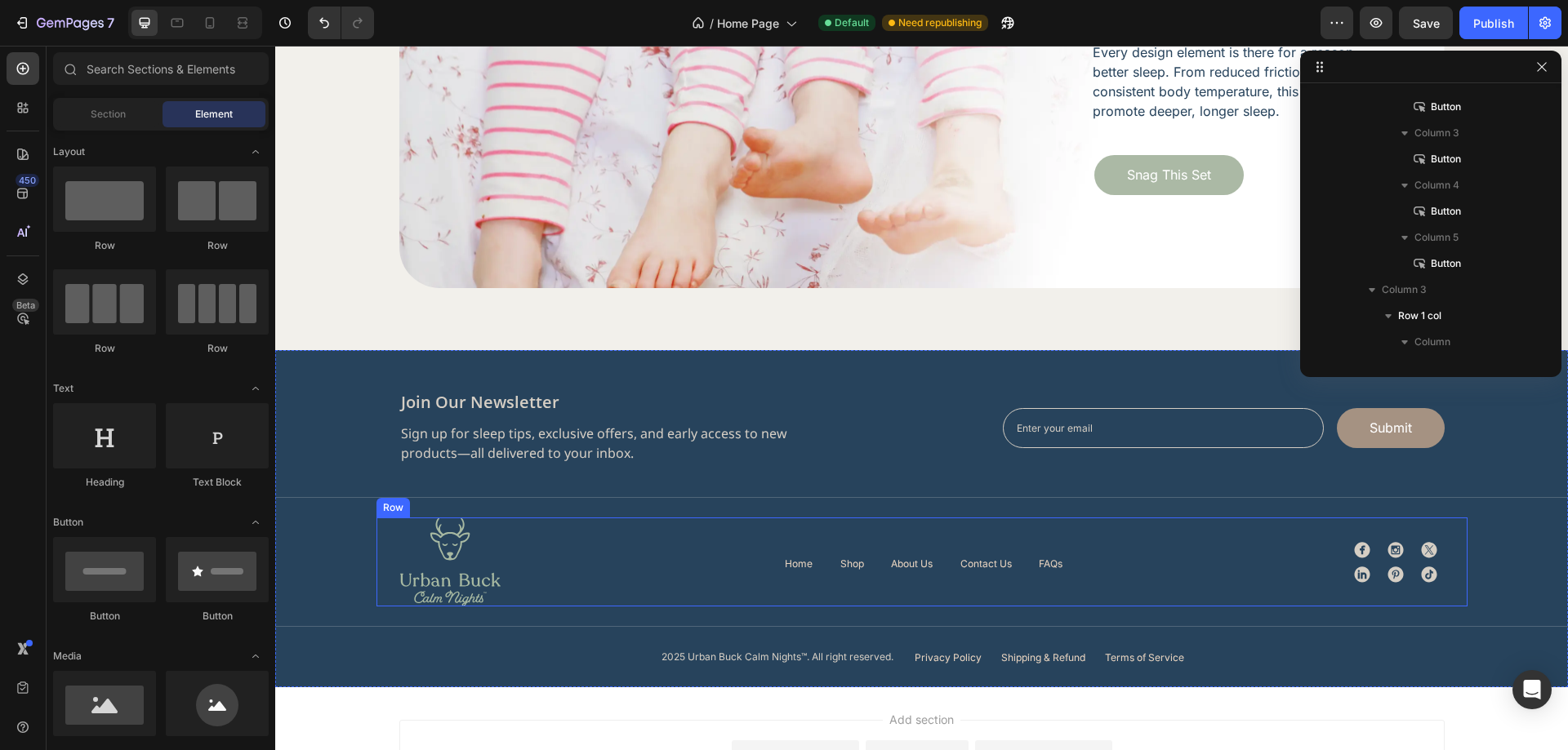
click at [594, 568] on div "Image Home Button Shop Button About Us Button Contact Us Button FAQs Button Row…" at bounding box center [922, 561] width 1091 height 89
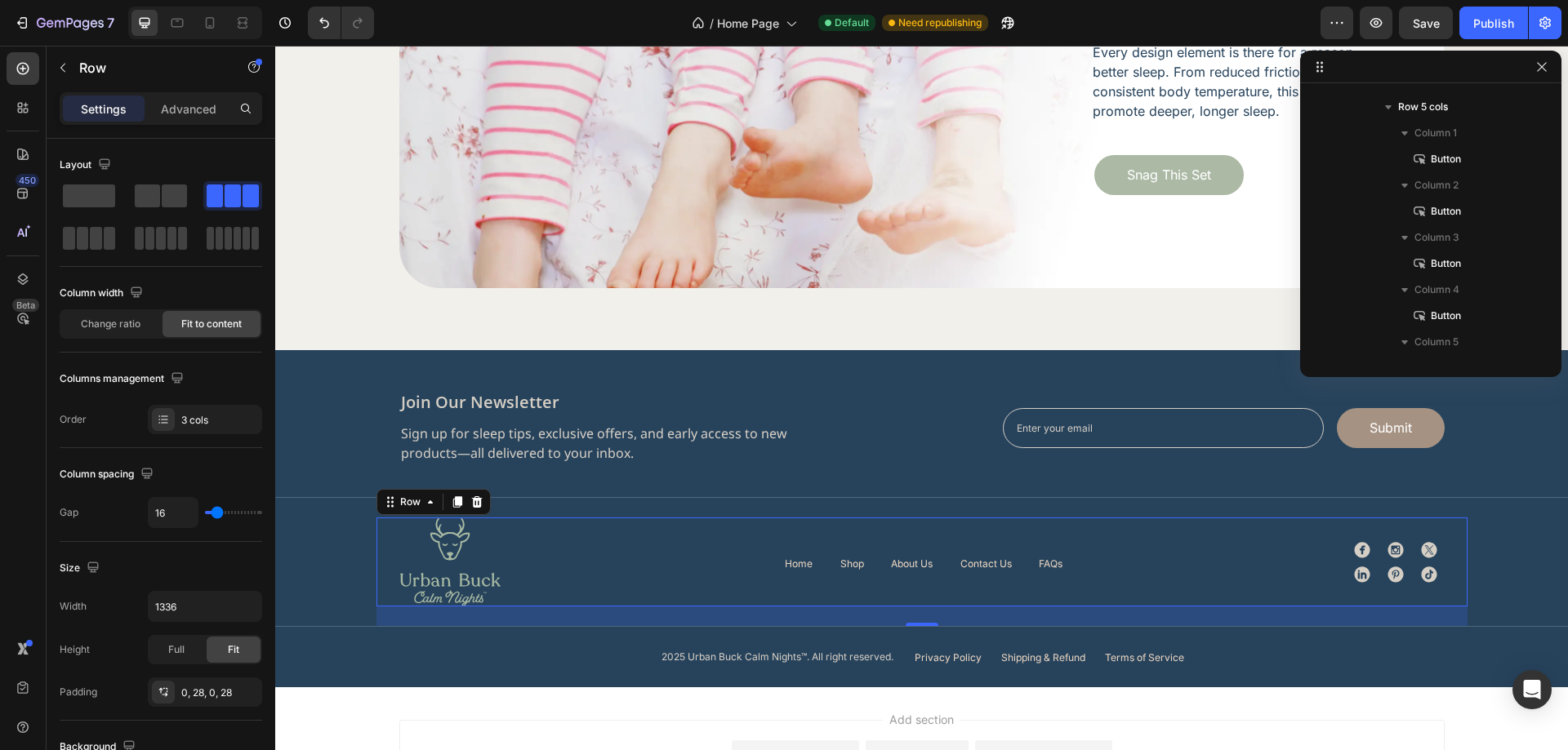
scroll to position [518, 0]
click at [22, 63] on icon at bounding box center [24, 69] width 12 height 12
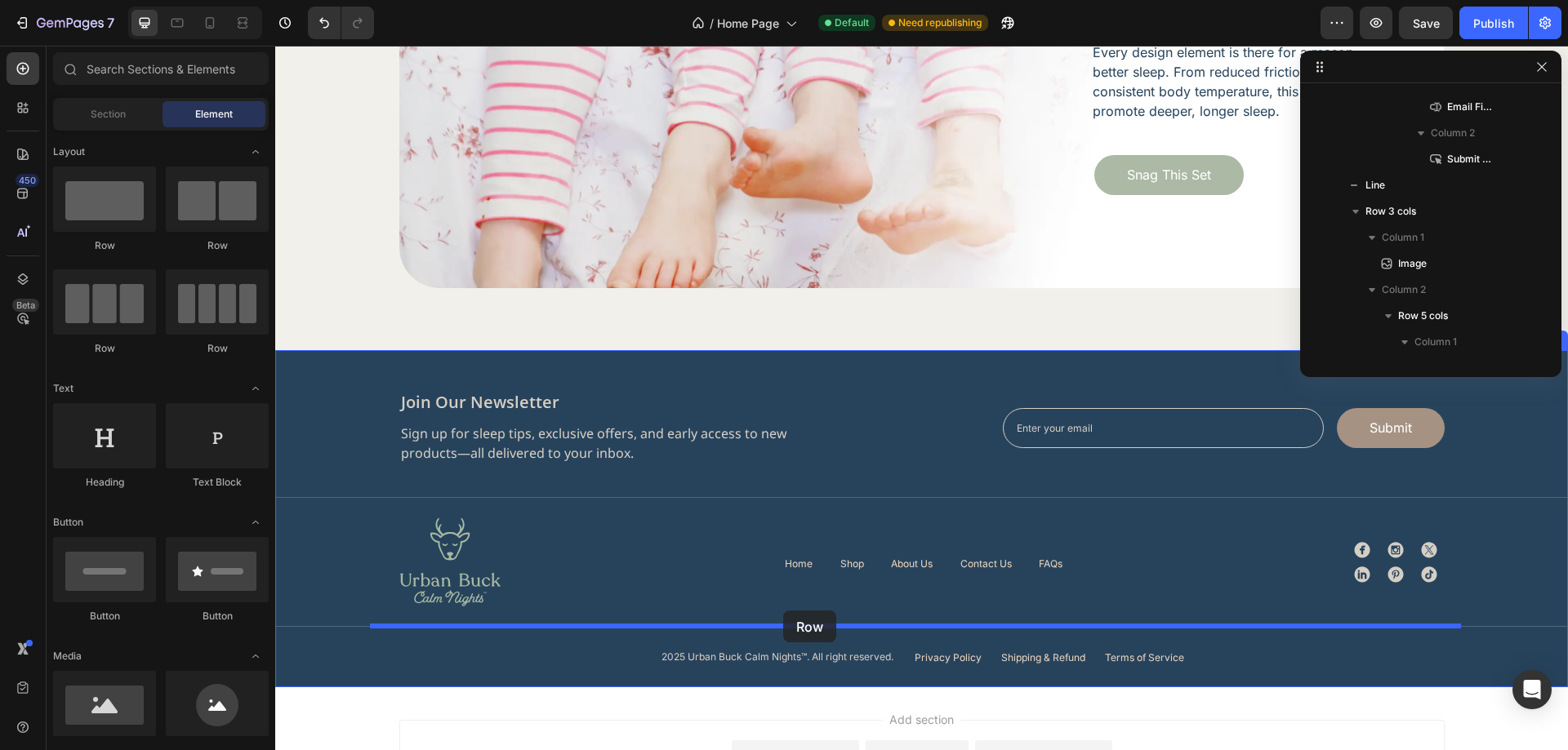
drag, startPoint x: 490, startPoint y: 261, endPoint x: 784, endPoint y: 610, distance: 456.3
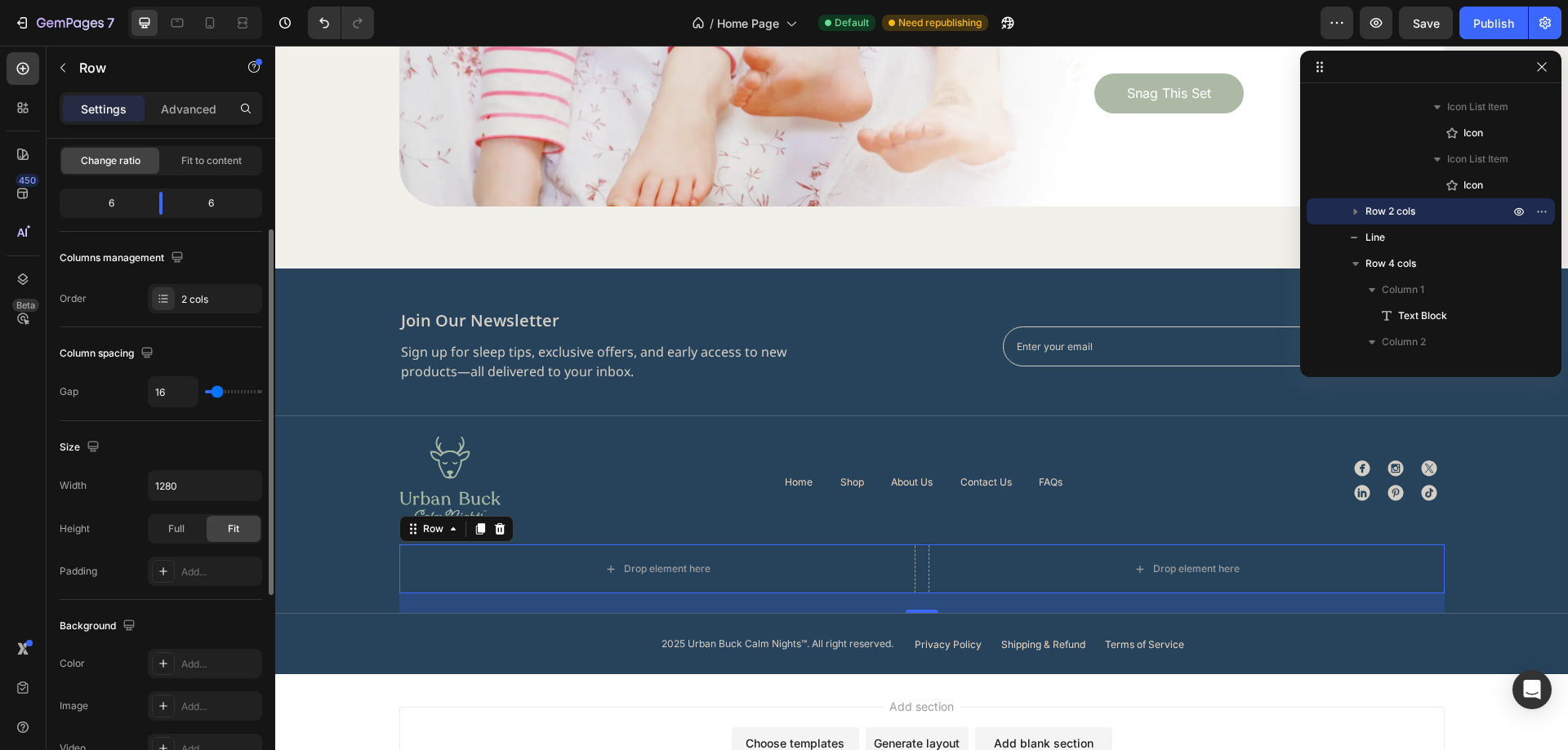
scroll to position [82, 0]
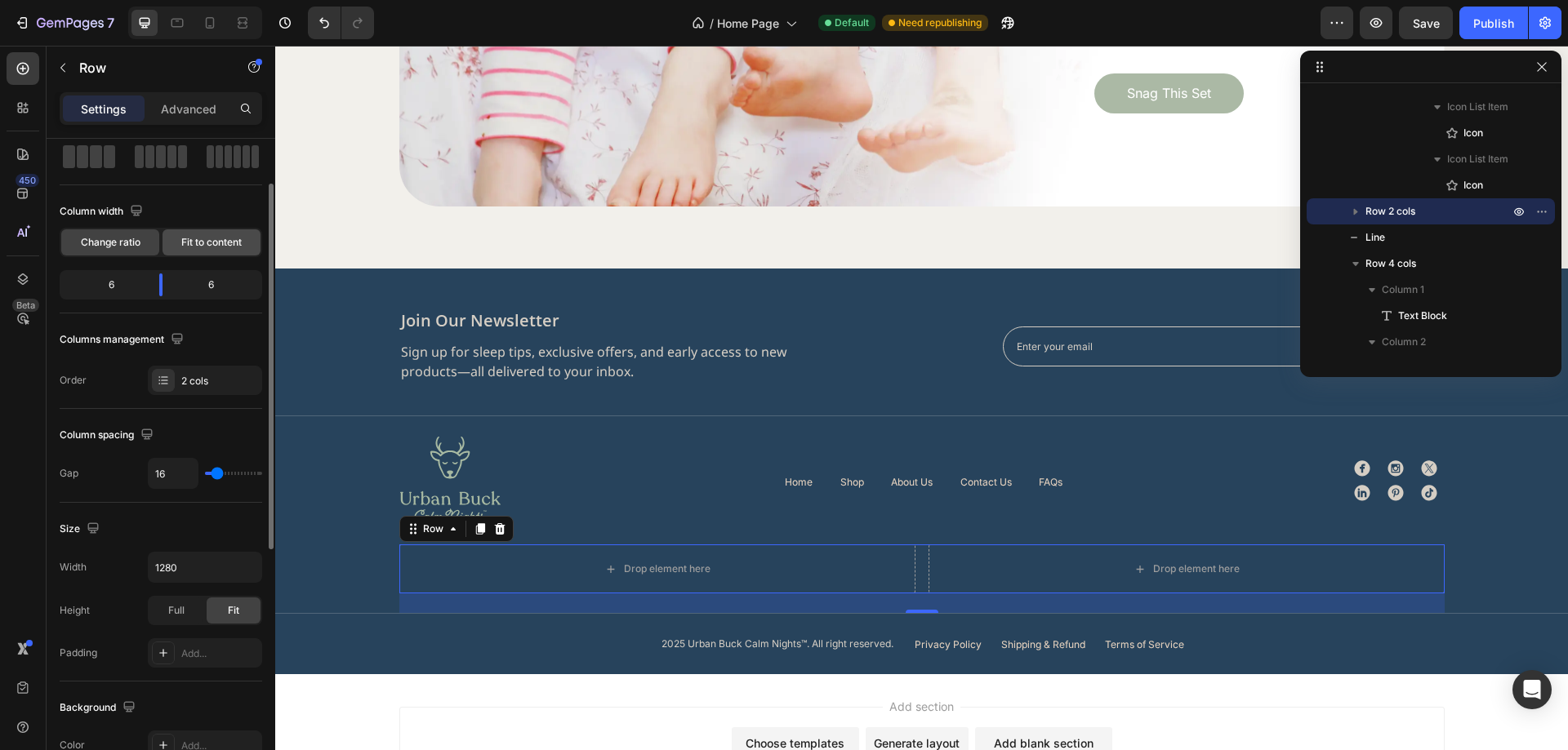
click at [206, 244] on span "Fit to content" at bounding box center [211, 242] width 61 height 15
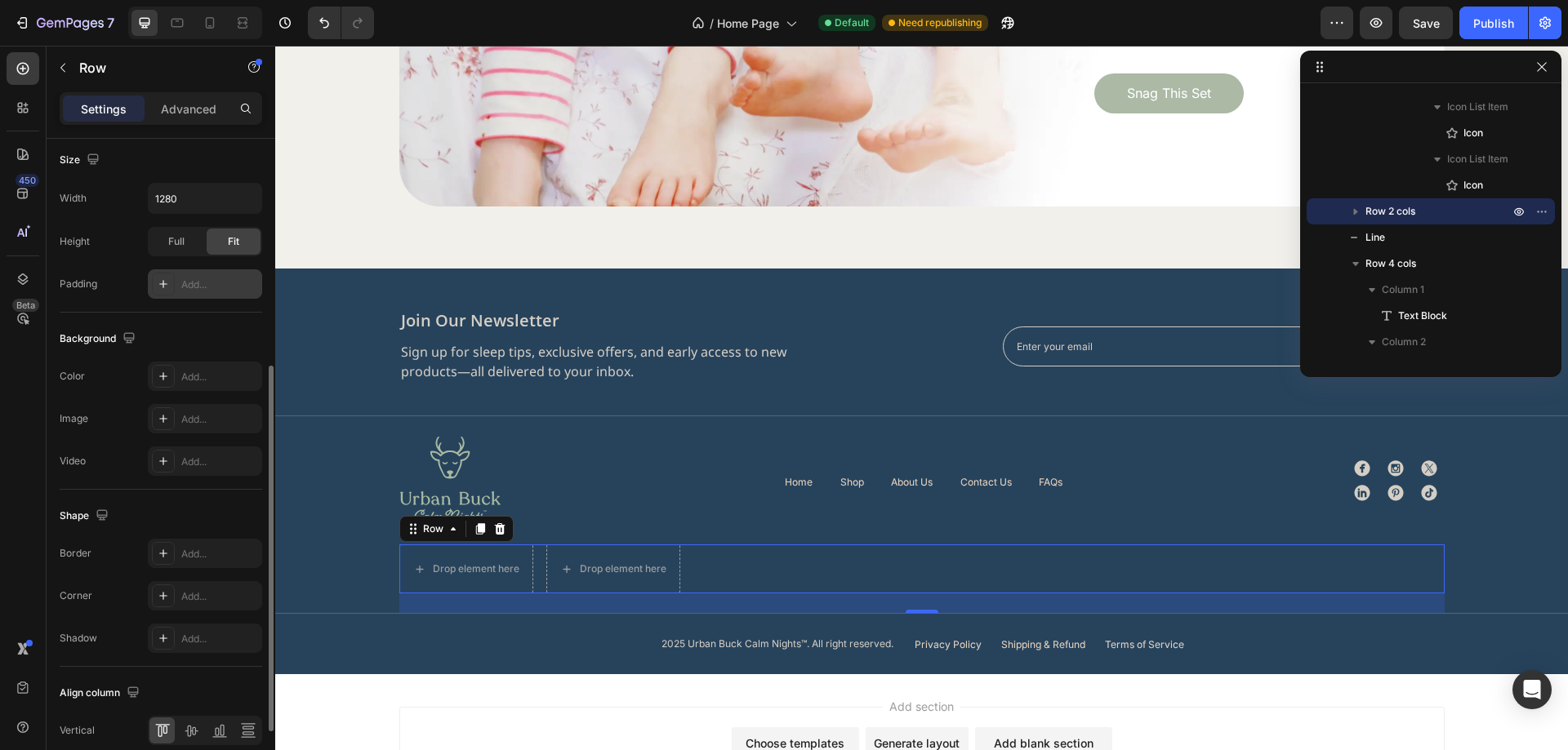
scroll to position [524, 0]
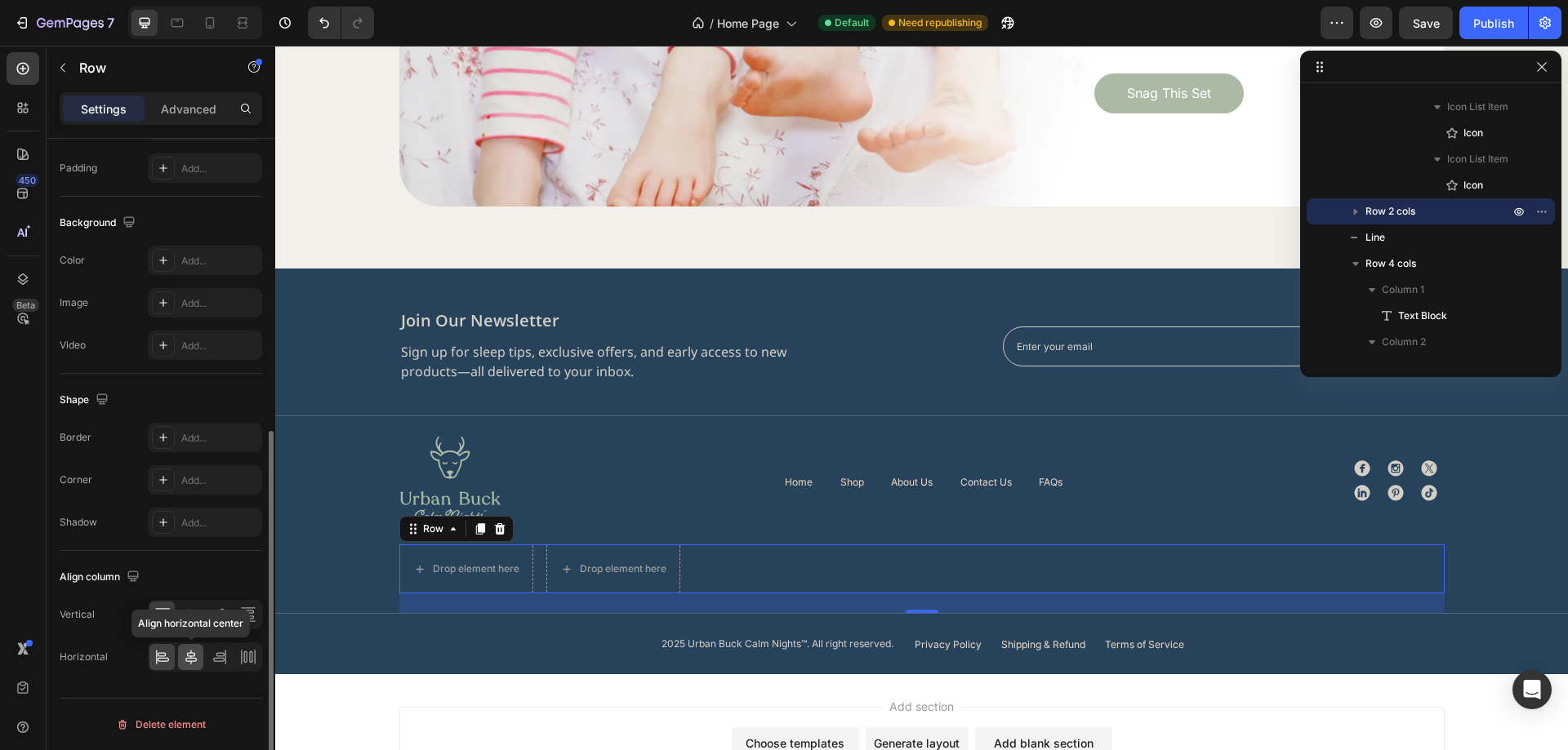
click at [190, 648] on div at bounding box center [191, 658] width 25 height 26
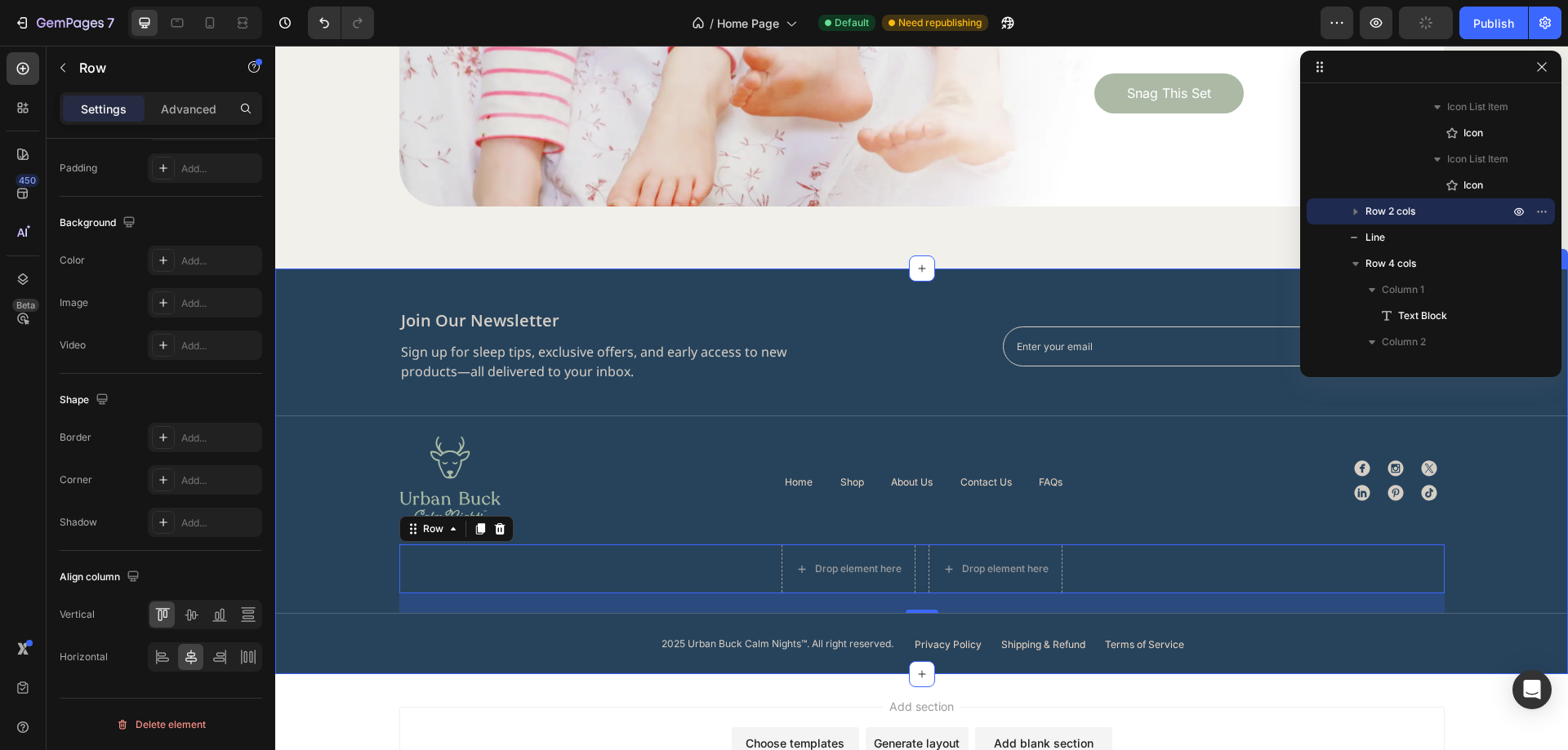
click at [378, 568] on div "Image join our newsletter Heading Sign up for sleep tips, exclusive offers, and…" at bounding box center [921, 480] width 1293 height 343
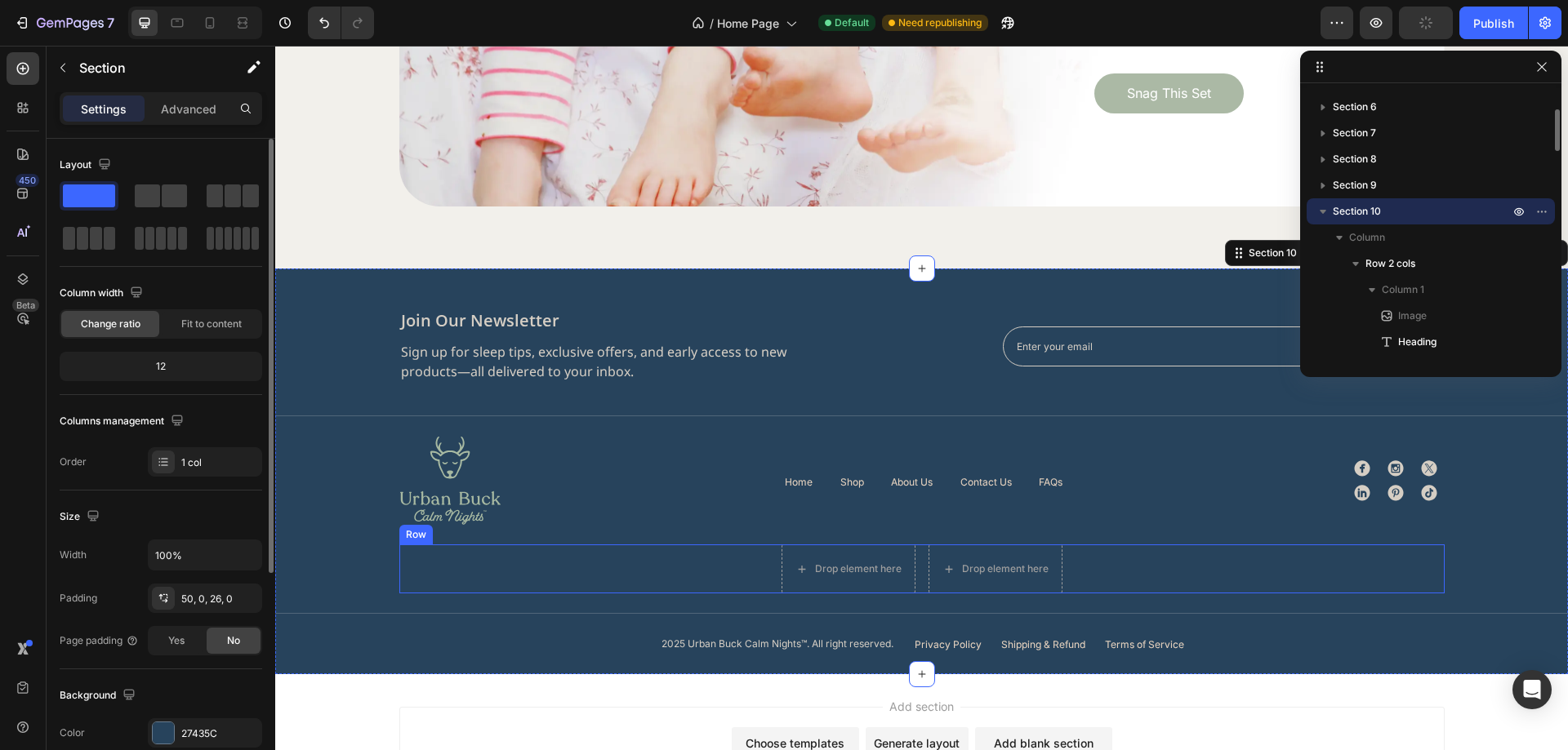
click at [583, 570] on div "Drop element here Drop element here Row" at bounding box center [922, 569] width 1045 height 49
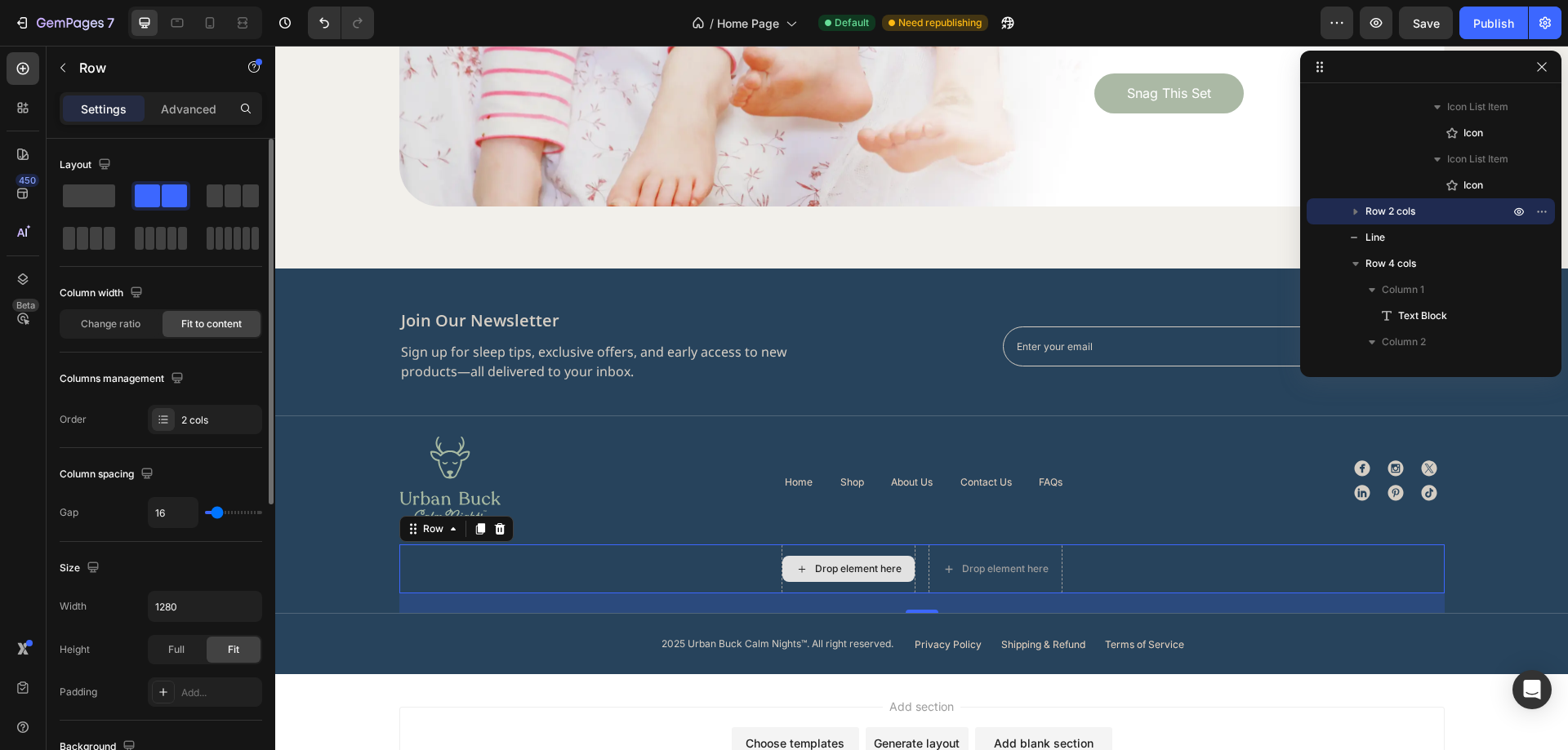
click at [829, 567] on div "Drop element here" at bounding box center [858, 569] width 87 height 13
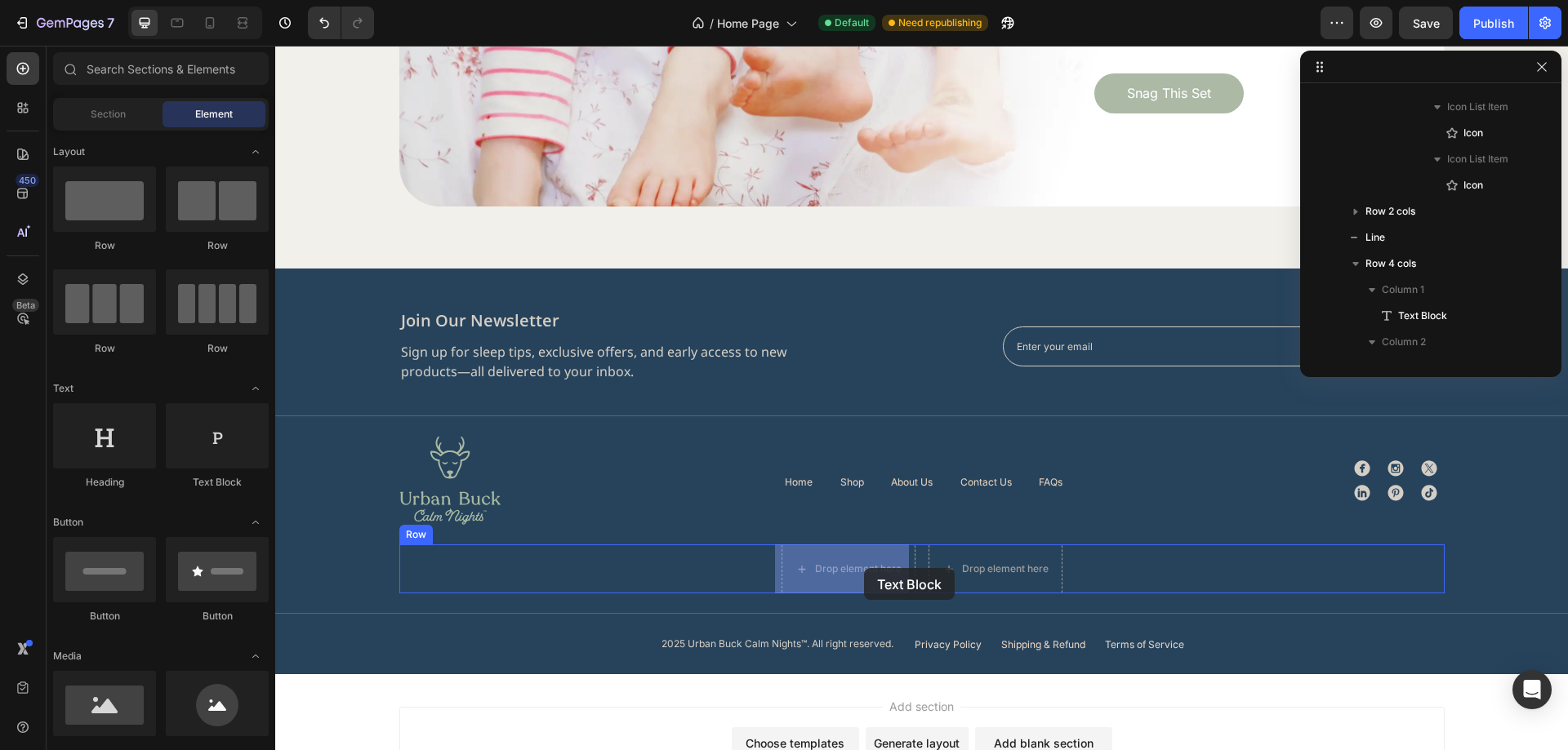
drag, startPoint x: 505, startPoint y: 482, endPoint x: 864, endPoint y: 568, distance: 369.2
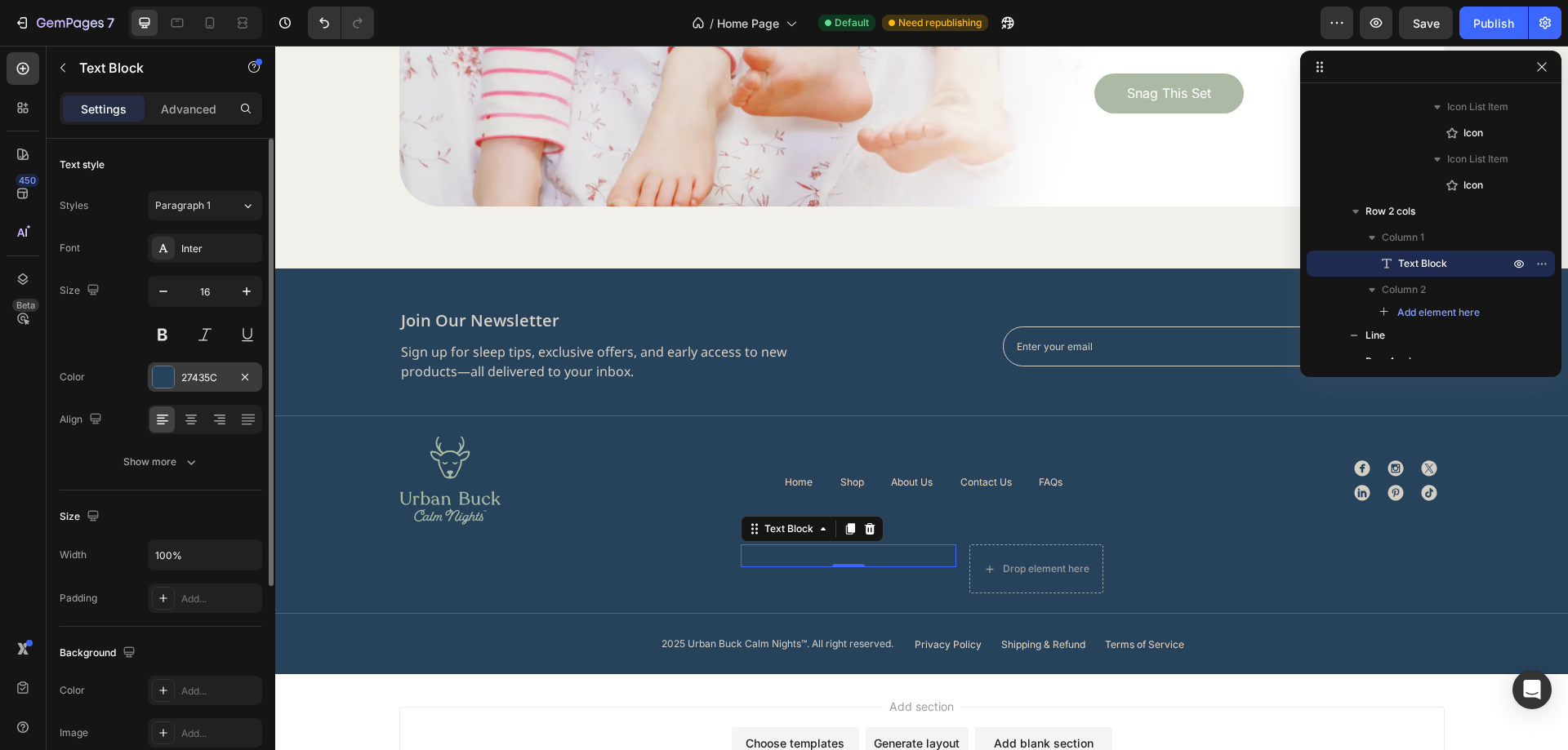
click at [204, 386] on div "27435C" at bounding box center [205, 377] width 114 height 29
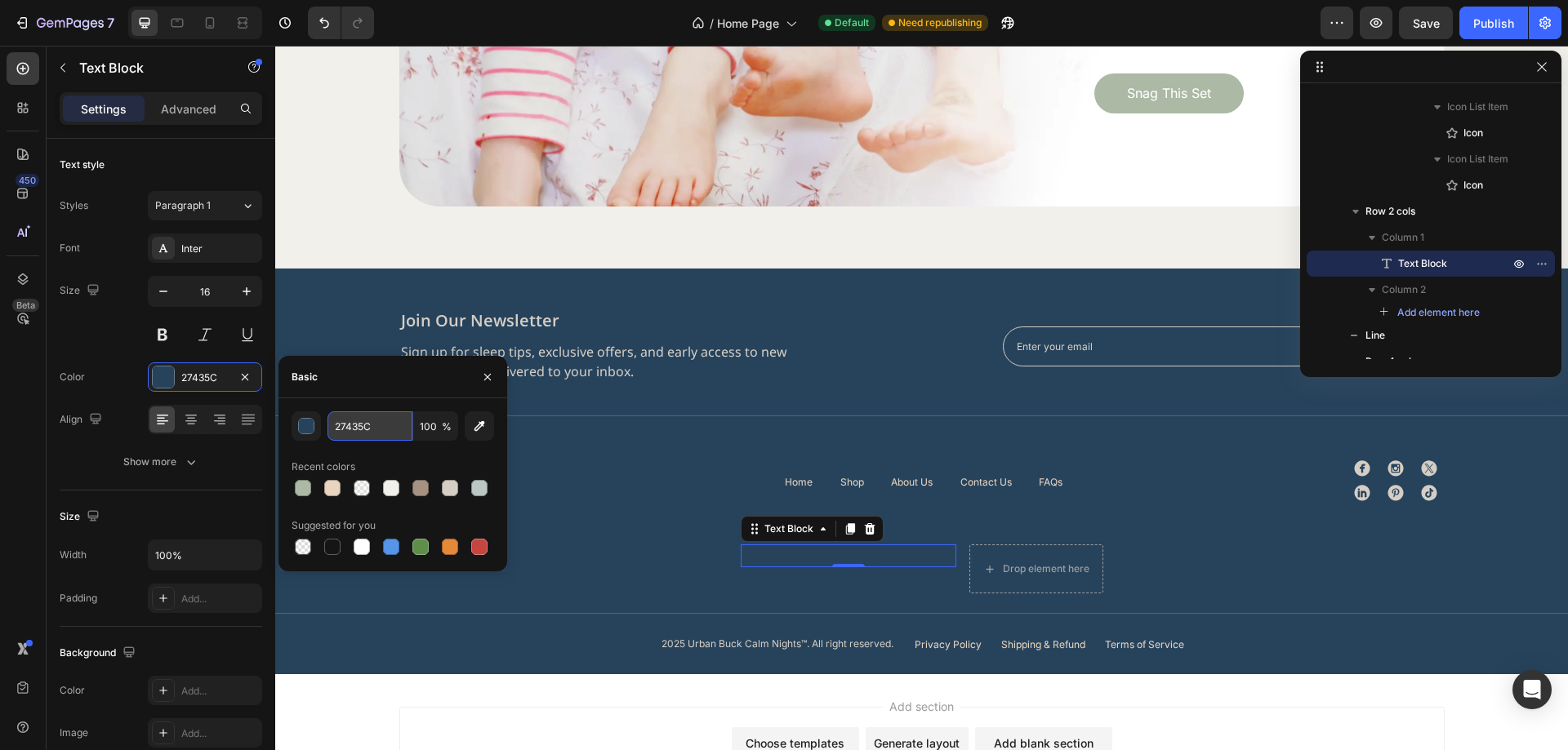
click at [367, 432] on input "27435C" at bounding box center [370, 426] width 85 height 29
paste input "#ECECE8"
type input "#ECECE8"
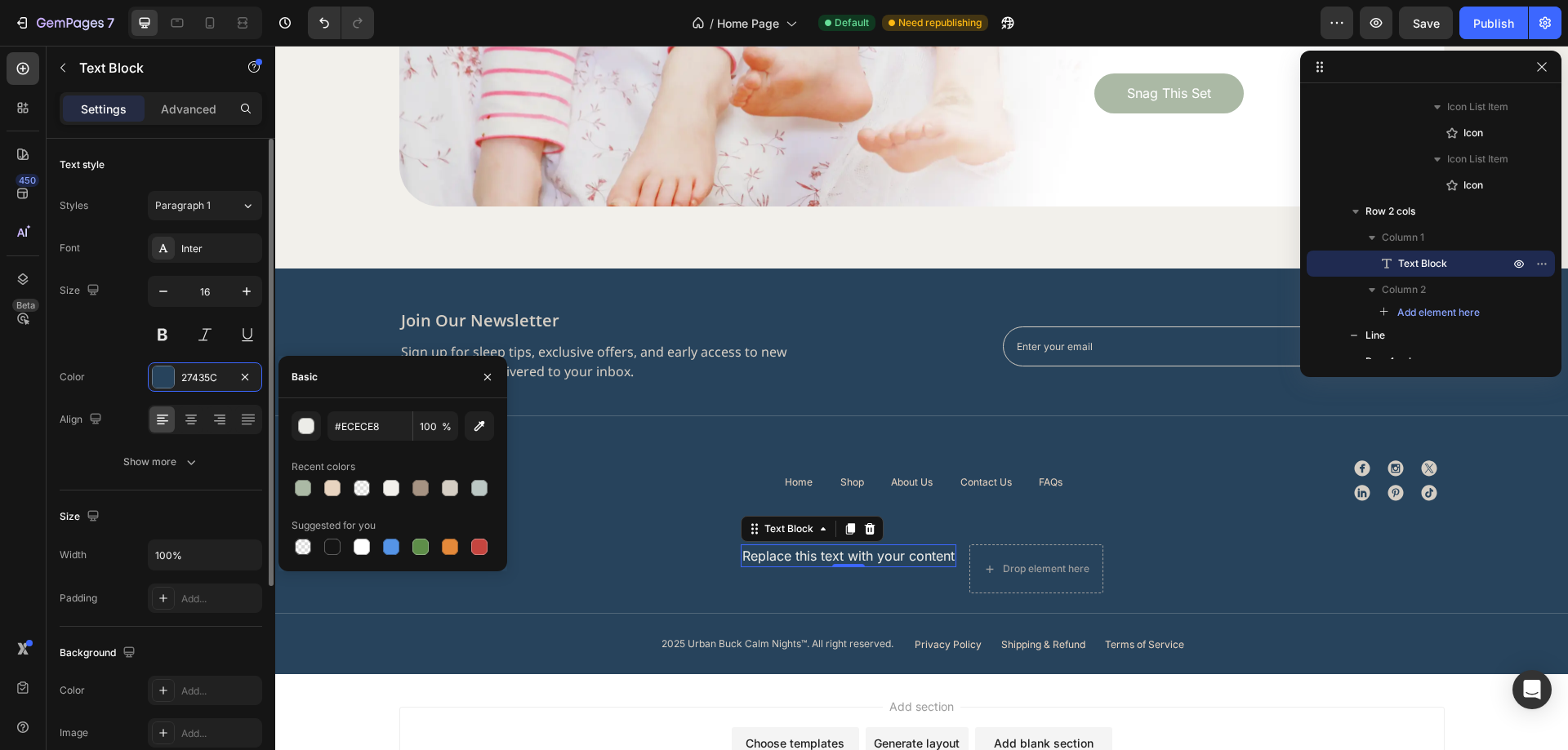
click at [136, 342] on div "Size 16" at bounding box center [161, 313] width 203 height 74
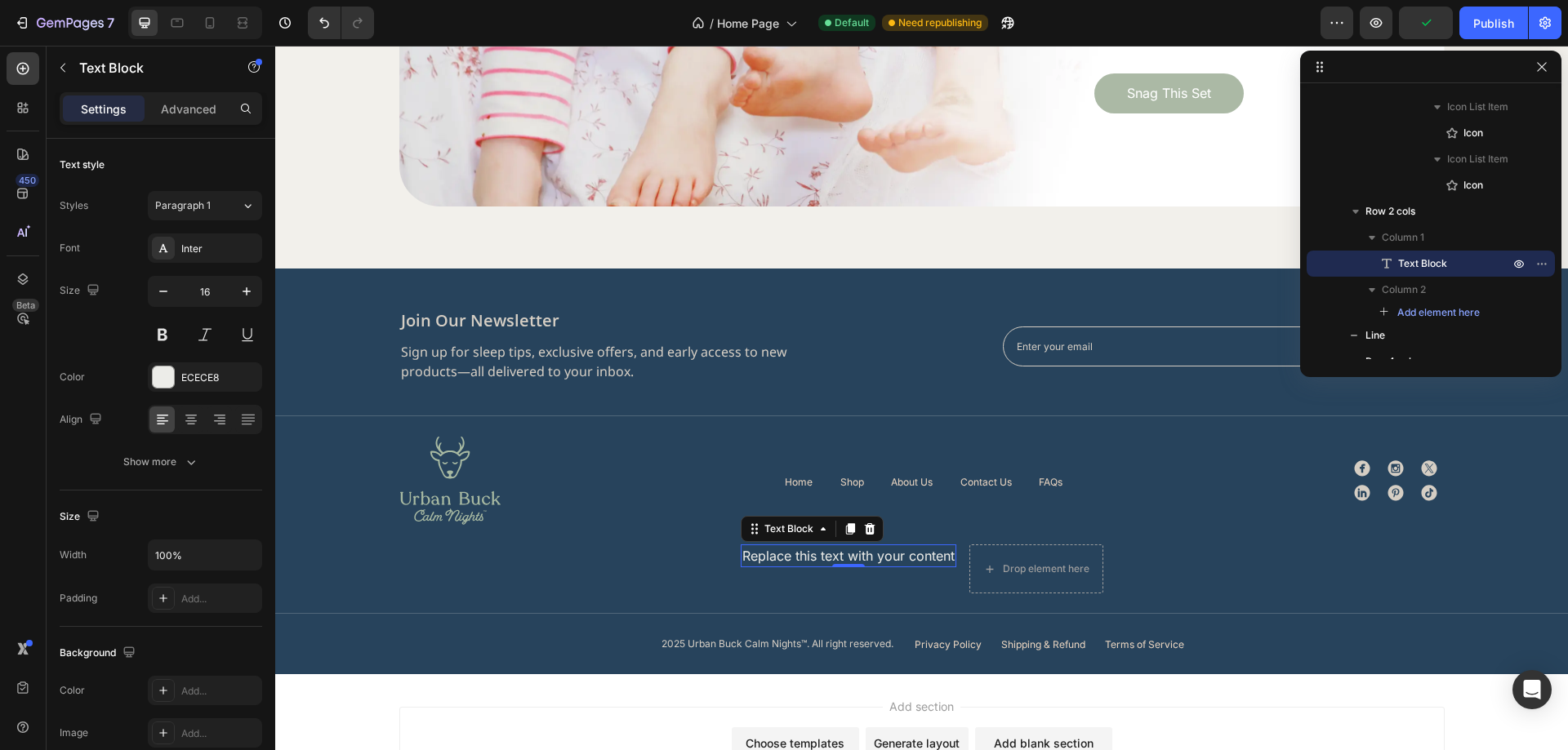
click at [867, 560] on div "Replace this text with your content" at bounding box center [848, 556] width 215 height 23
click at [867, 560] on p "Replace this text with your content" at bounding box center [849, 556] width 213 height 19
click at [857, 587] on div "Quick Links Text Block 0" at bounding box center [848, 569] width 75 height 49
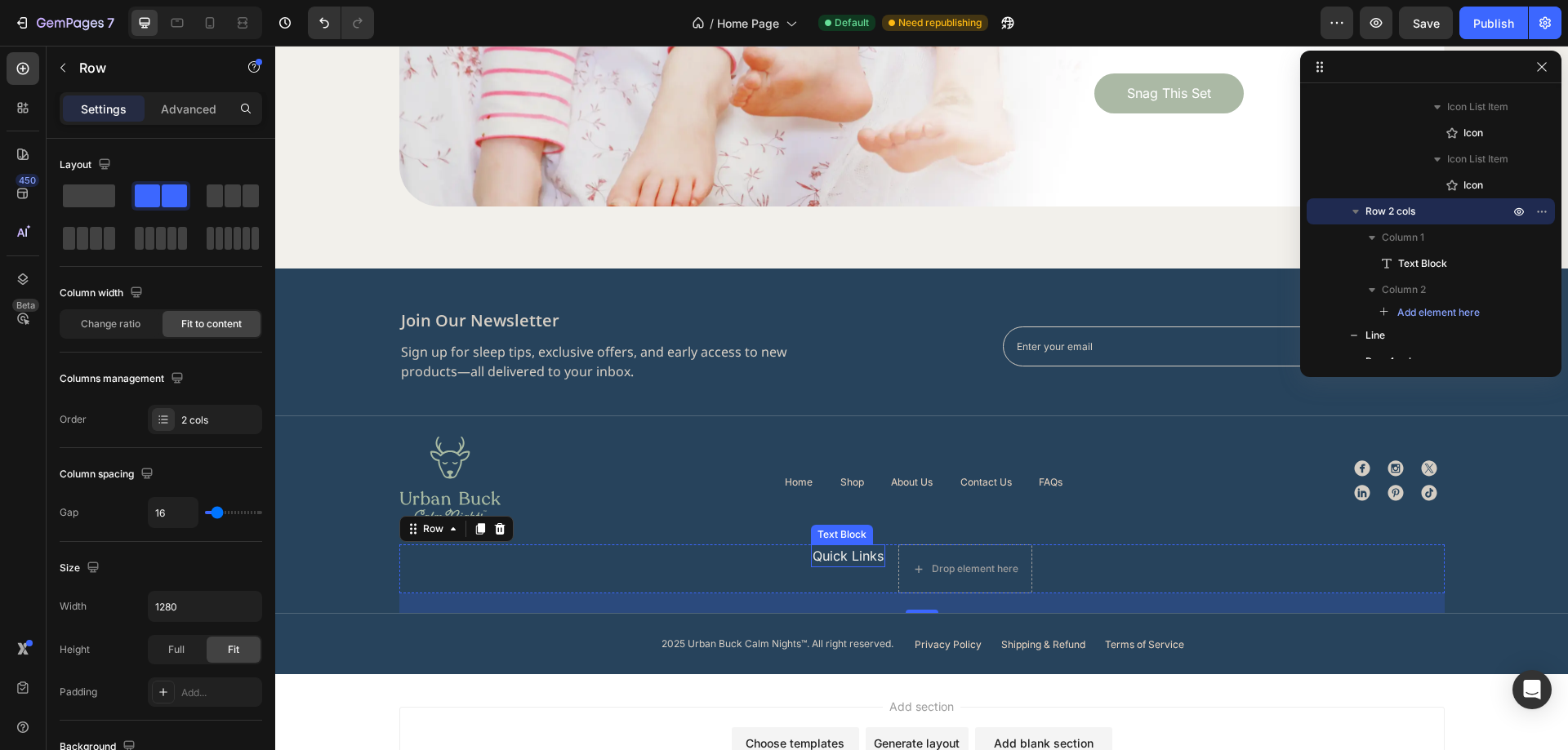
click at [850, 550] on p "Quick Links" at bounding box center [848, 556] width 71 height 19
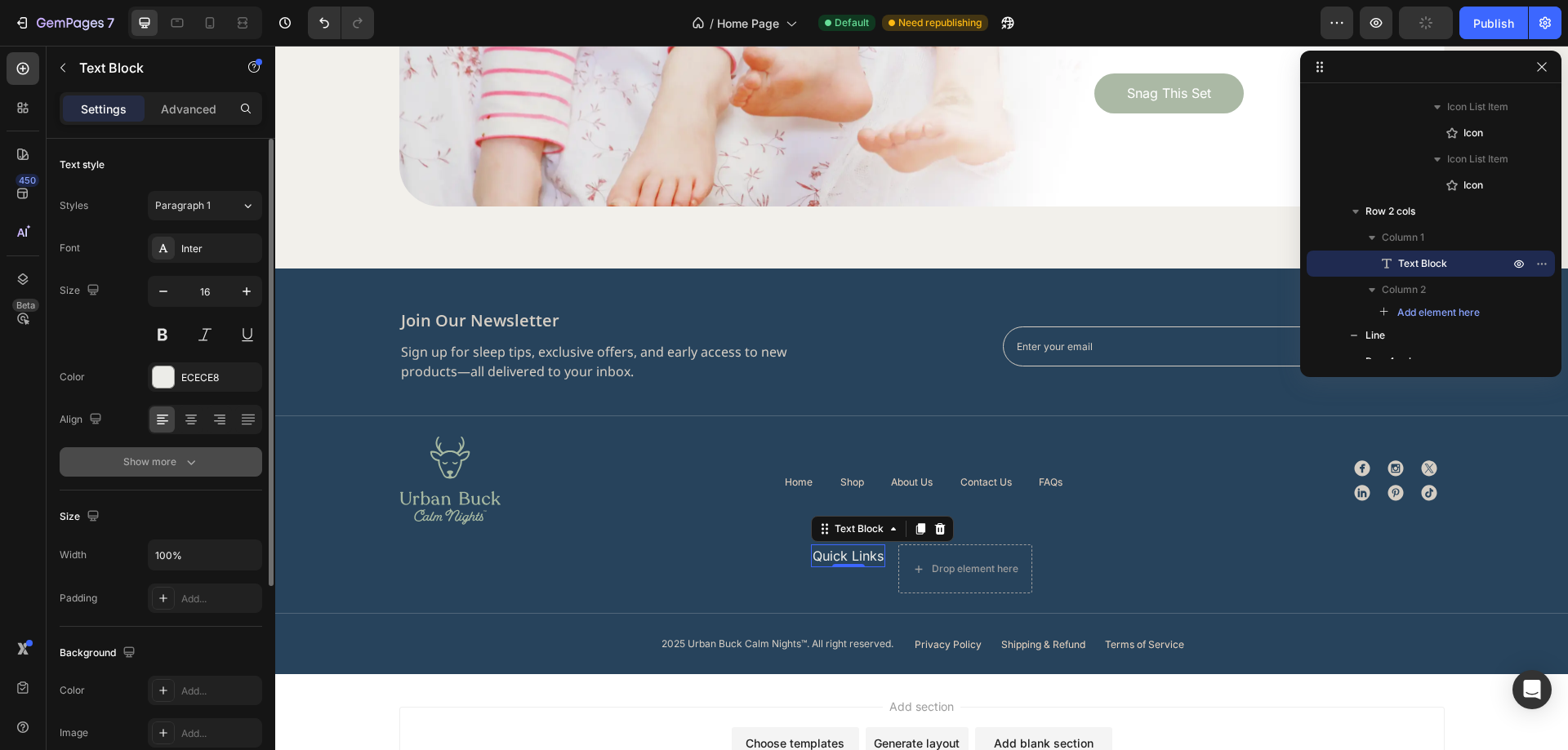
click at [190, 454] on icon "button" at bounding box center [191, 462] width 17 height 17
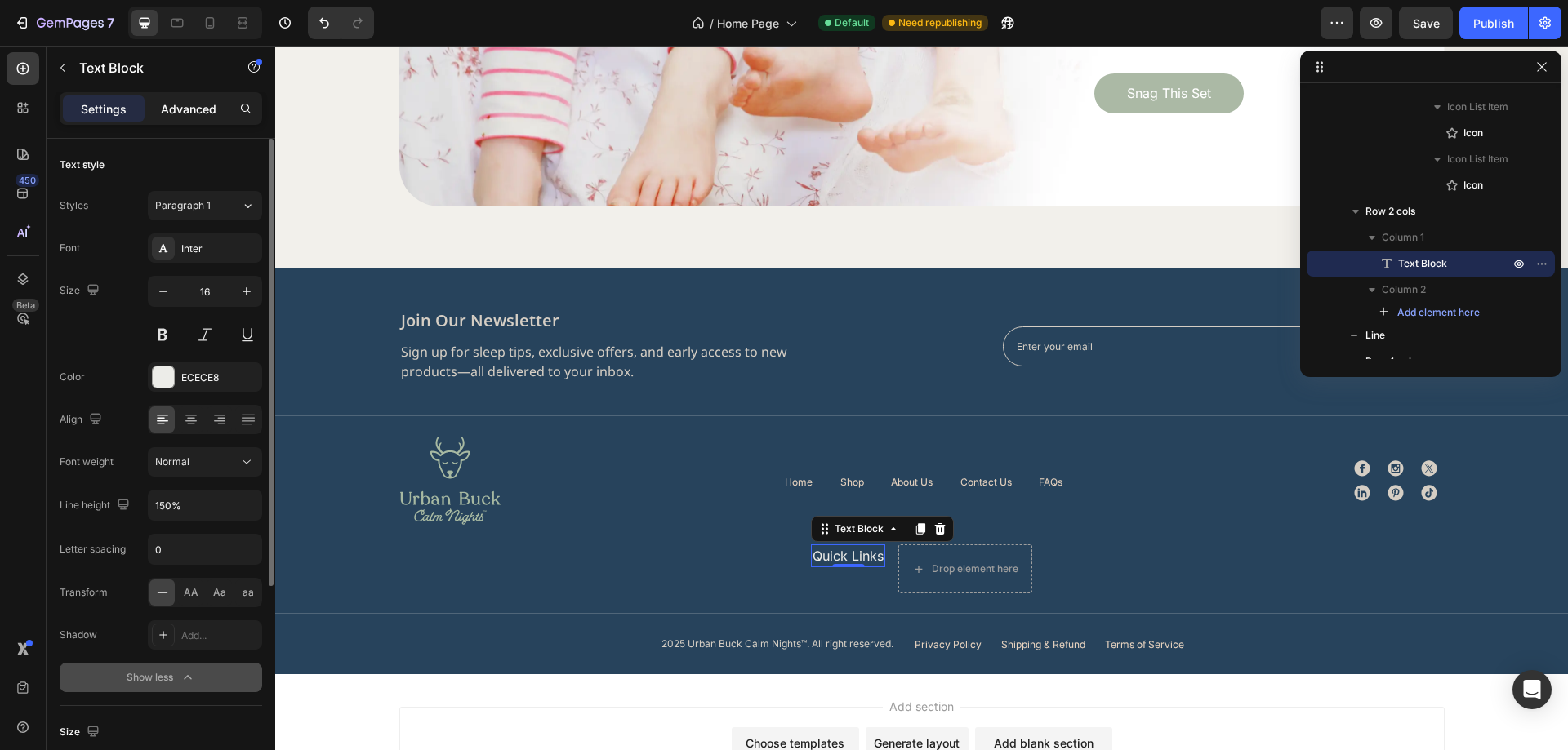
click at [171, 102] on p "Advanced" at bounding box center [188, 109] width 55 height 18
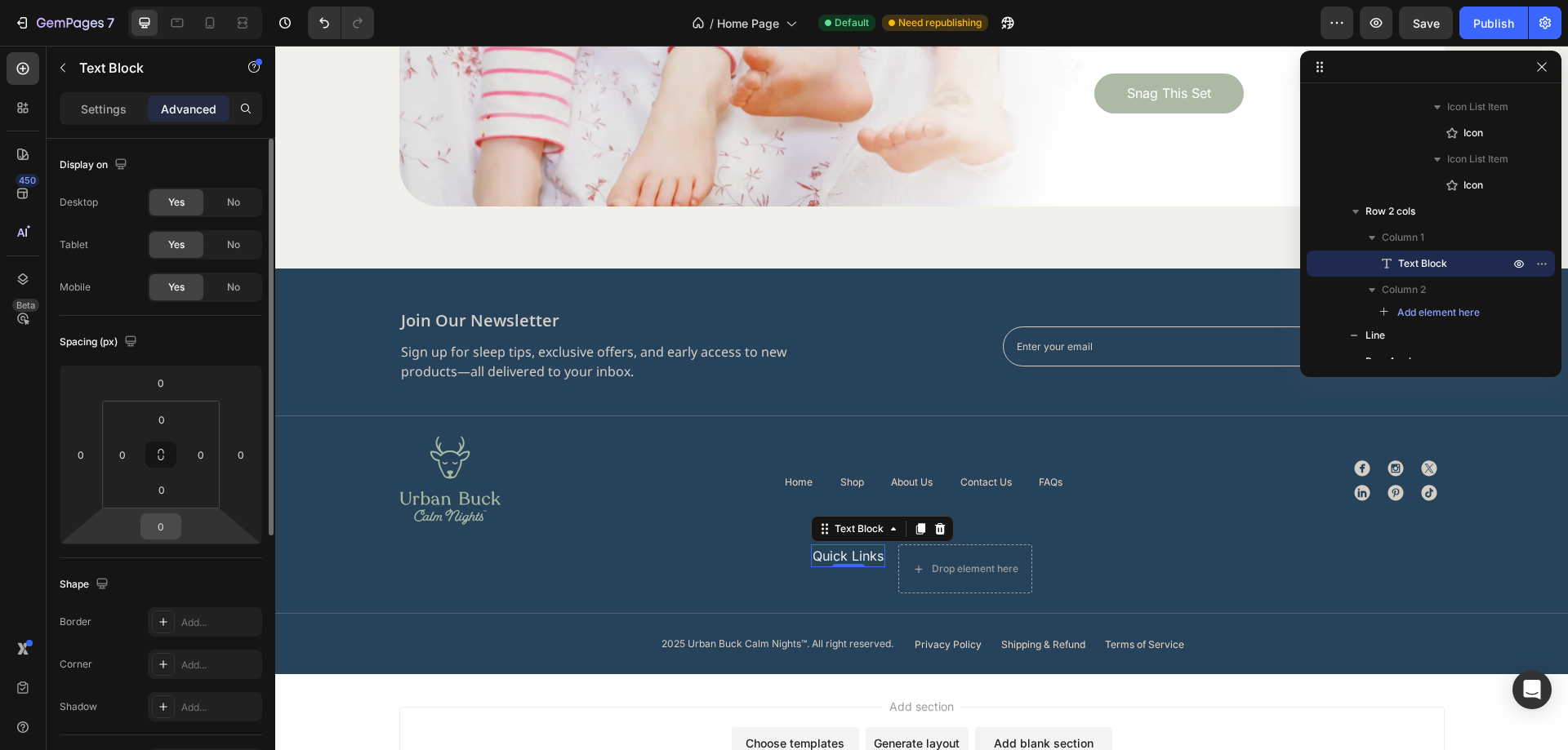
click at [168, 531] on input "0" at bounding box center [161, 527] width 33 height 25
type input "5"
click at [232, 345] on div "Spacing (px)" at bounding box center [161, 343] width 203 height 26
click at [788, 480] on p "Home" at bounding box center [798, 482] width 28 height 12
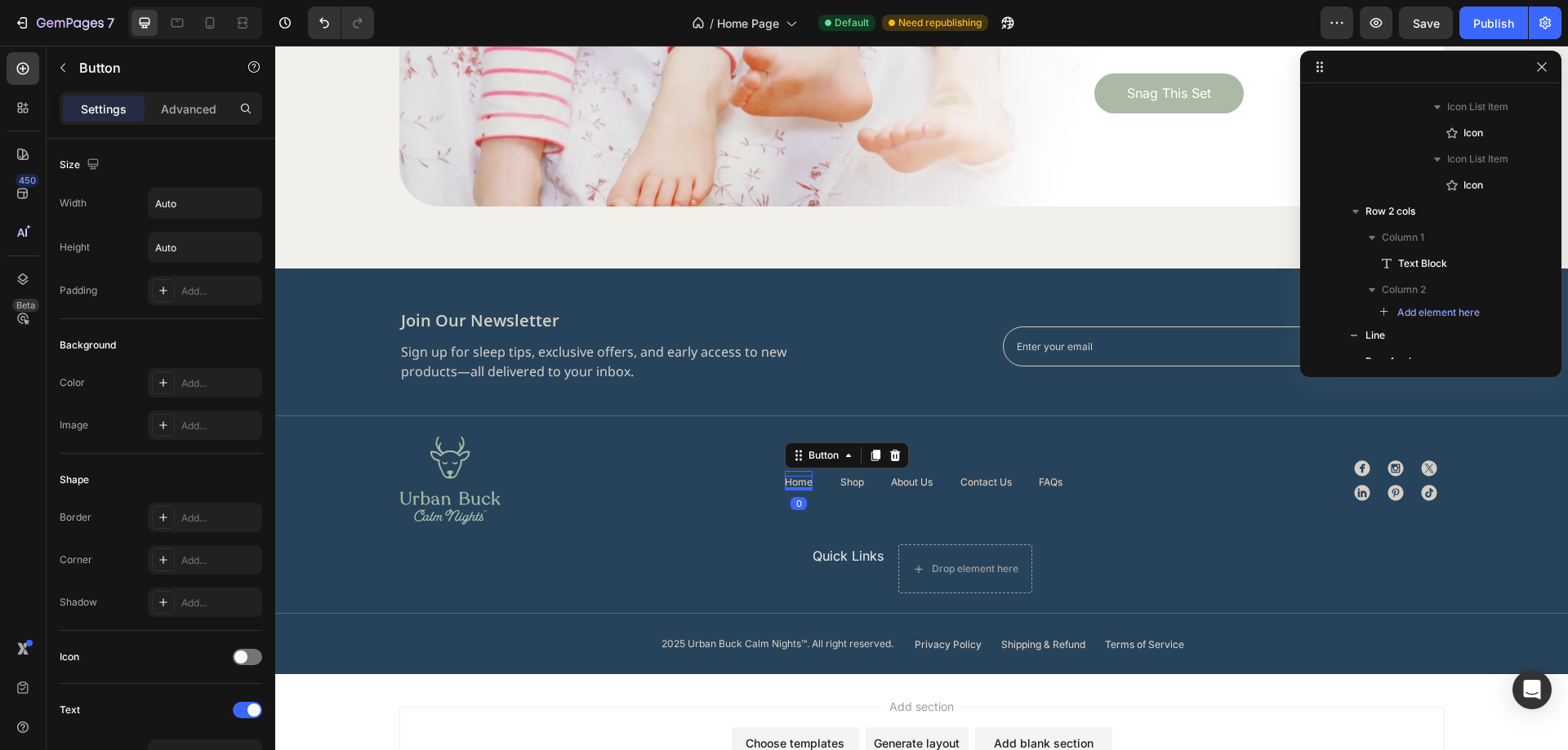
scroll to position [675, 0]
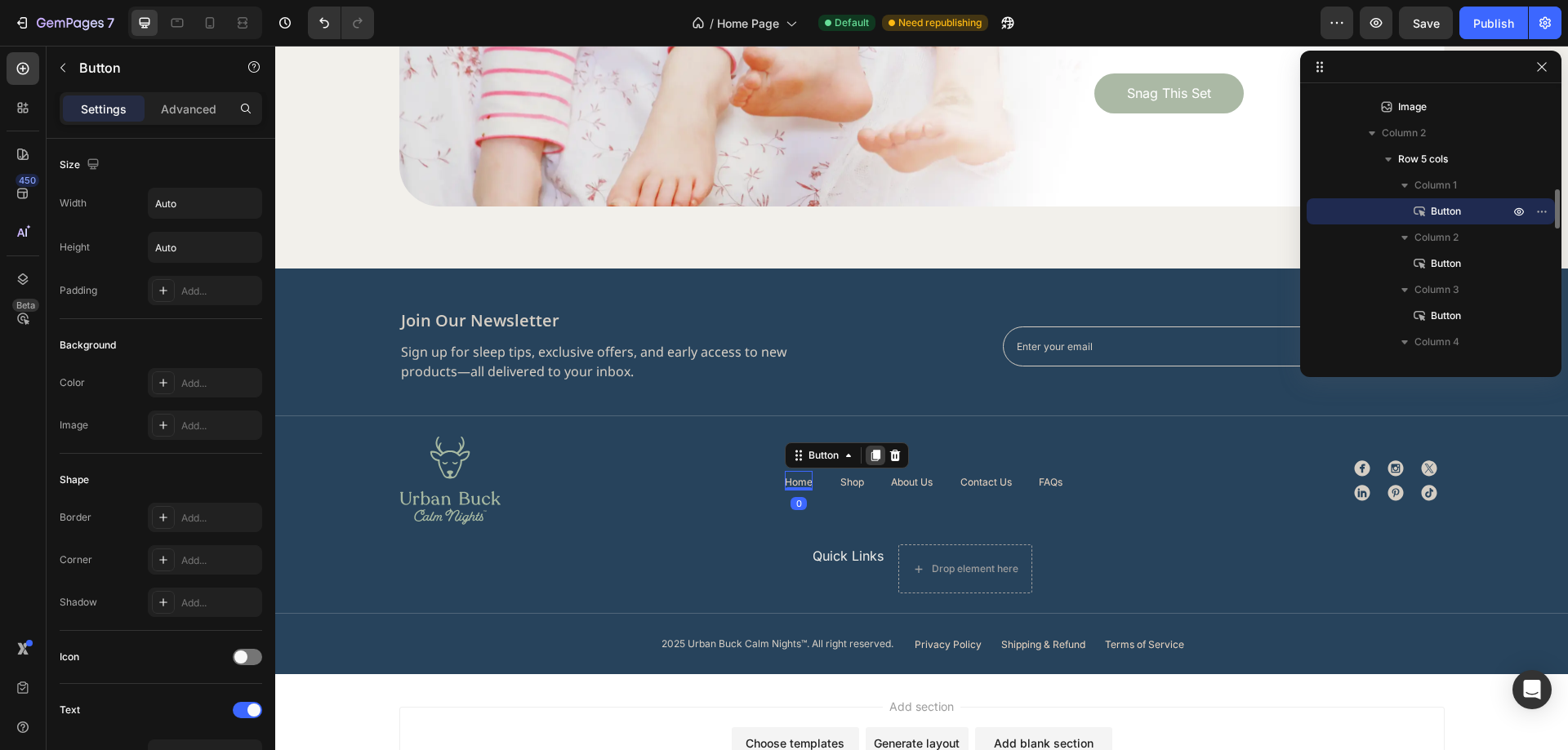
click at [866, 459] on div at bounding box center [876, 456] width 19 height 19
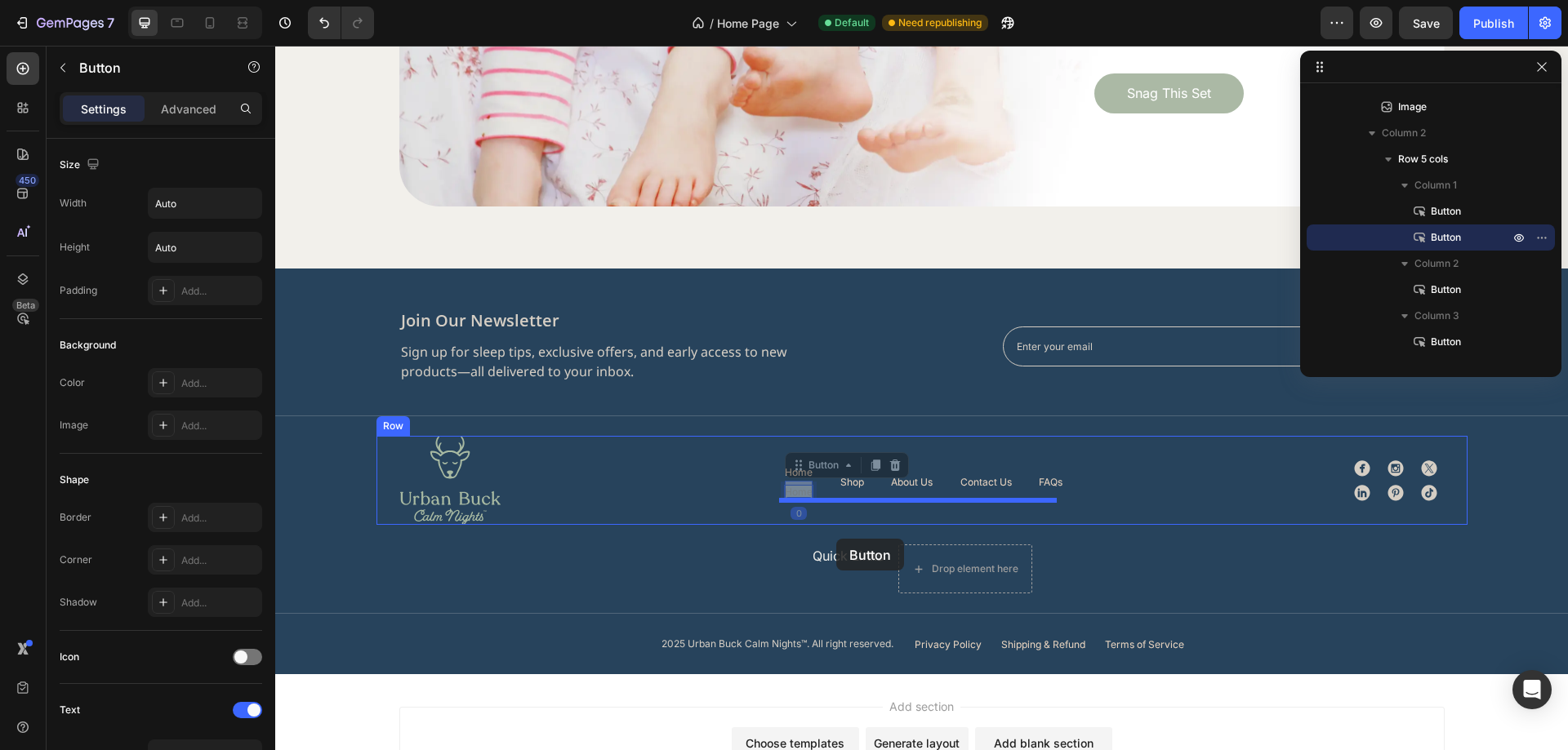
scroll to position [5540, 0]
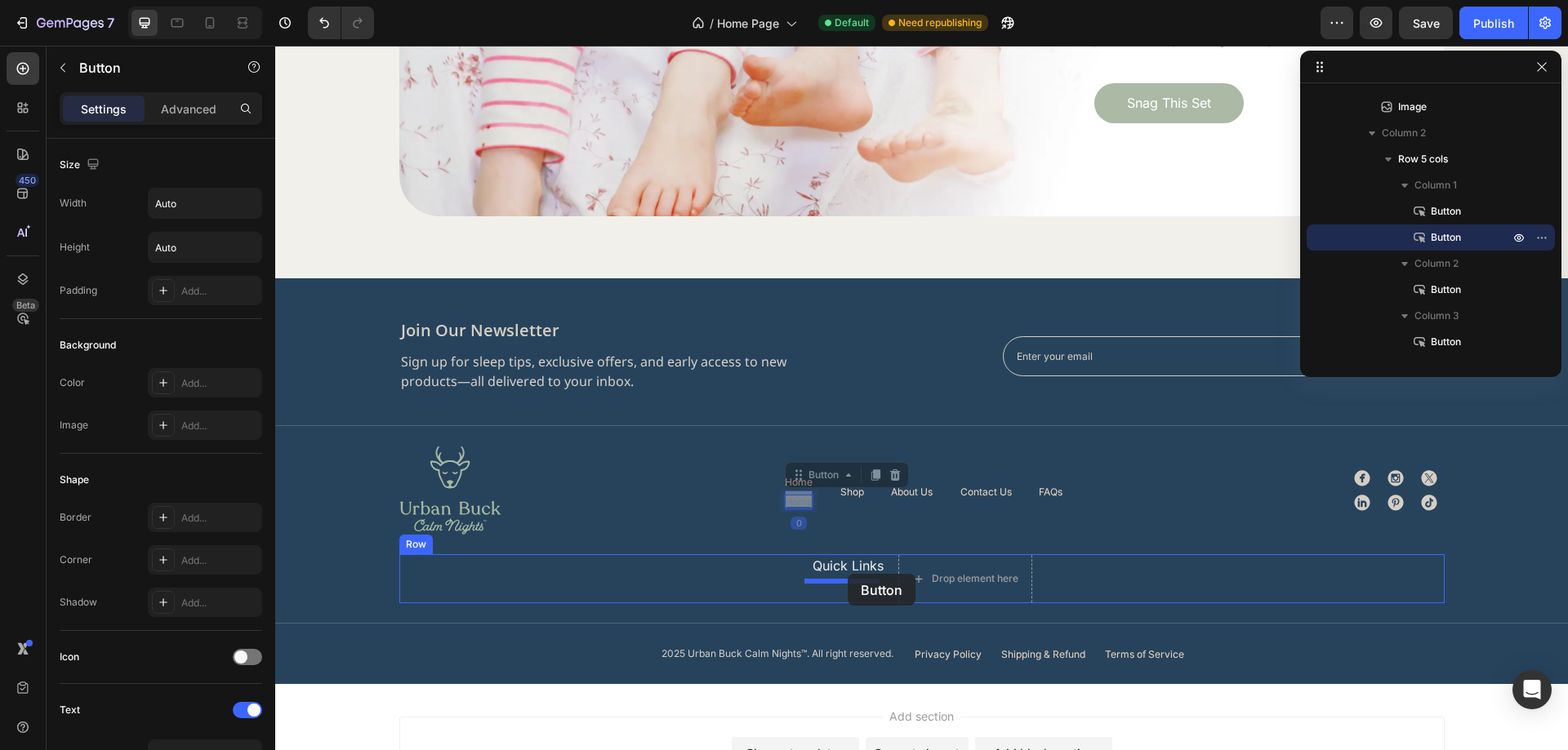
drag, startPoint x: 789, startPoint y: 493, endPoint x: 848, endPoint y: 574, distance: 100.2
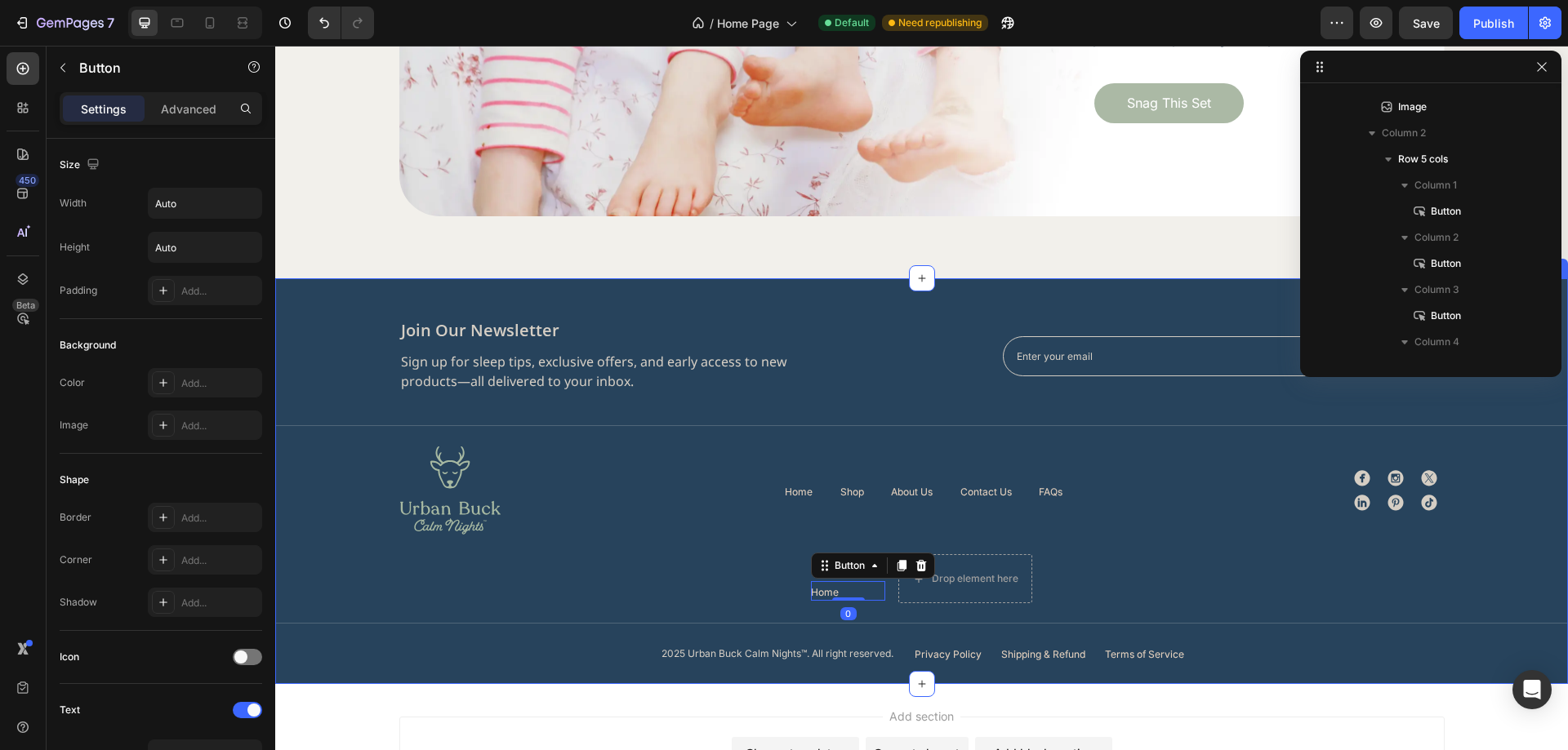
click at [888, 604] on div "Image join our newsletter Heading Sign up for sleep tips, exclusive offers, and…" at bounding box center [921, 491] width 1293 height 343
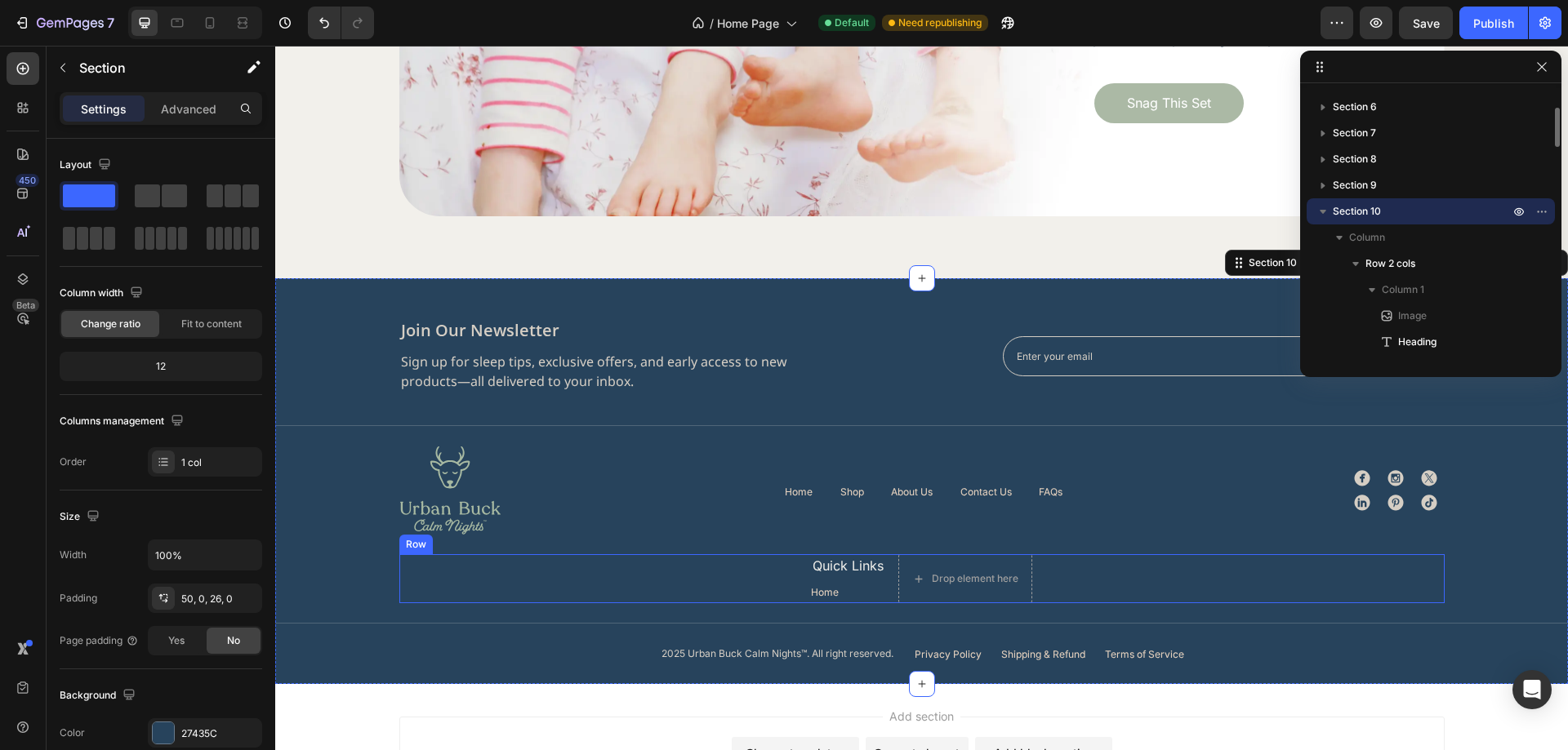
scroll to position [5621, 0]
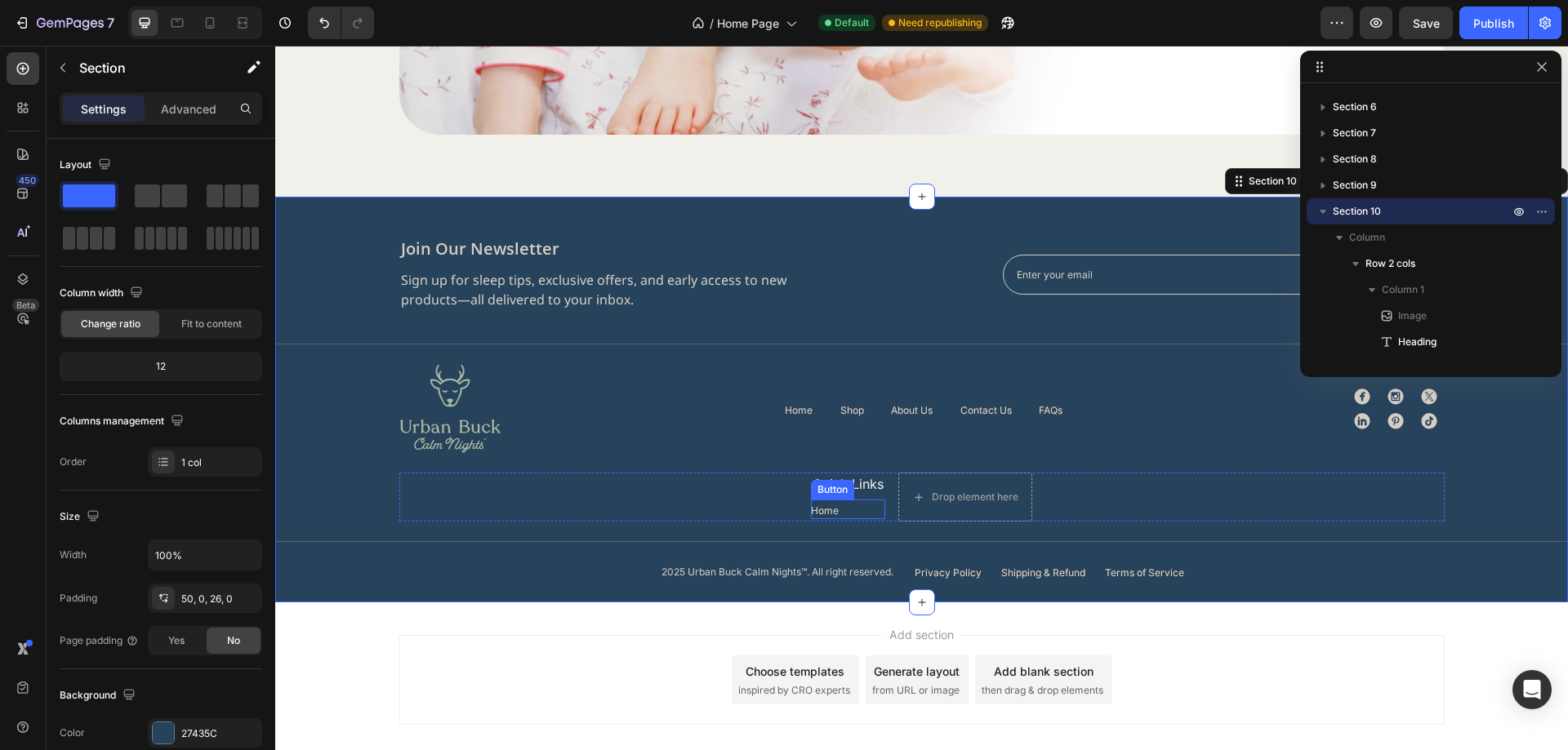
click at [837, 506] on div "Home Button" at bounding box center [848, 509] width 75 height 19
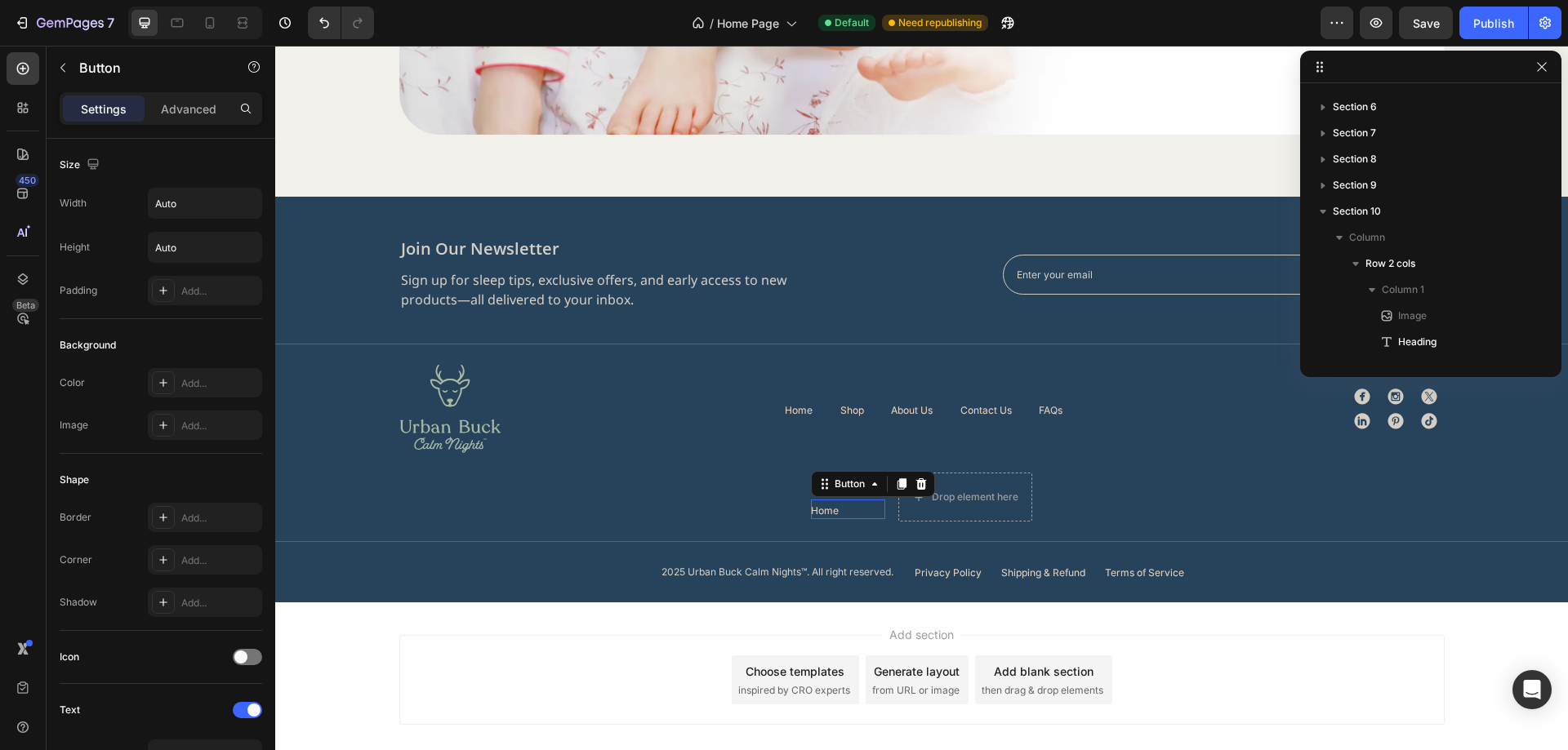
scroll to position [1407, 0]
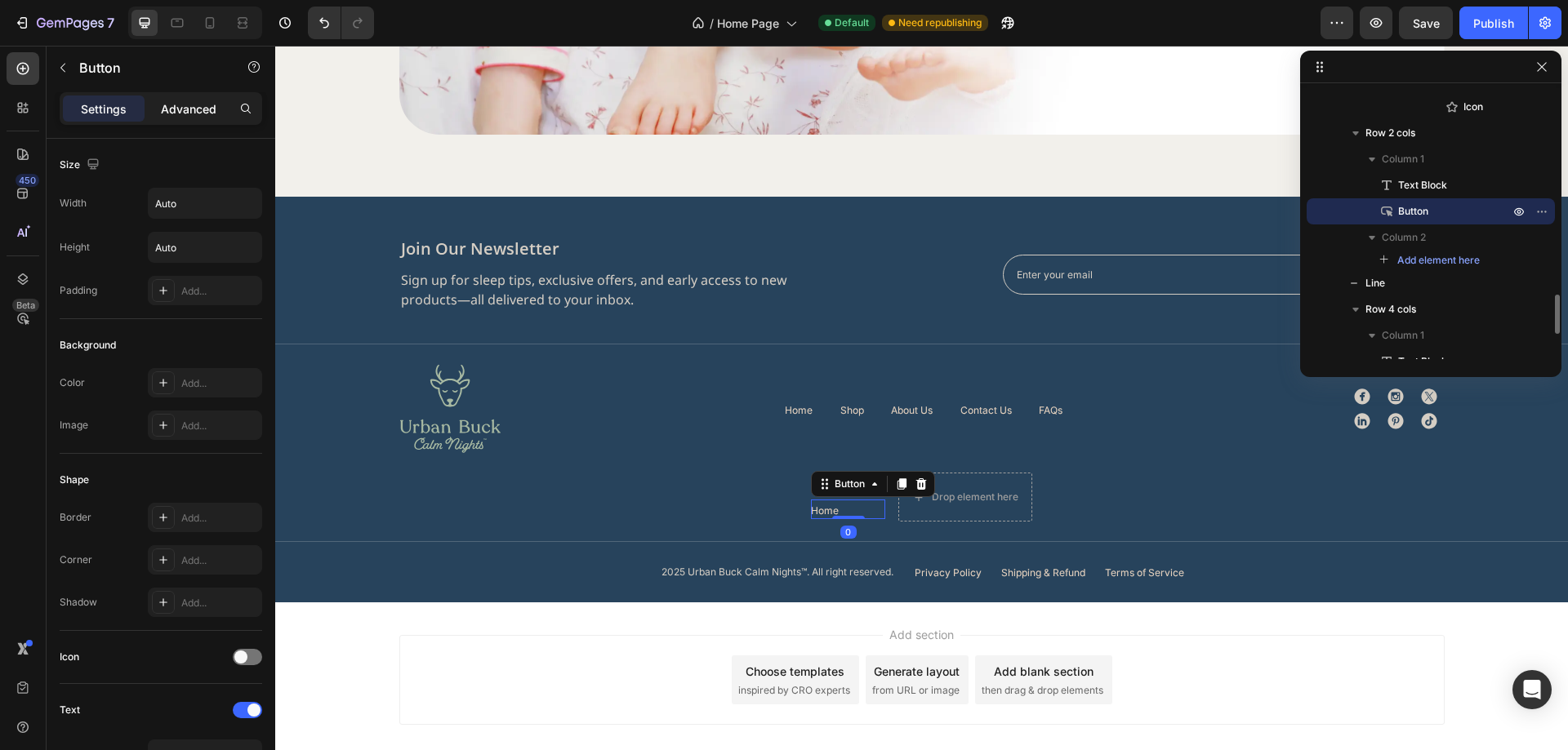
click at [189, 109] on p "Advanced" at bounding box center [188, 109] width 55 height 18
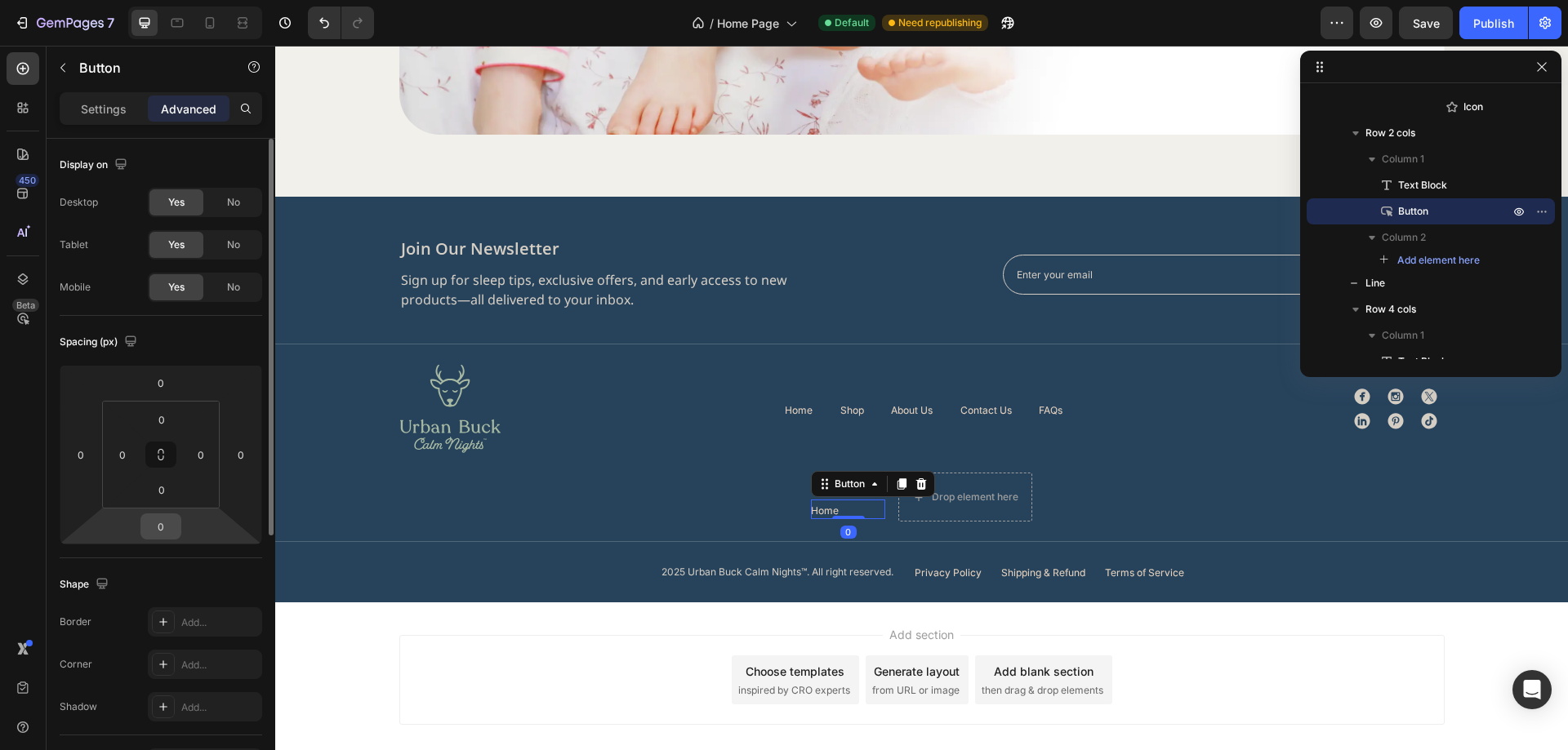
click at [161, 529] on input "0" at bounding box center [161, 527] width 33 height 25
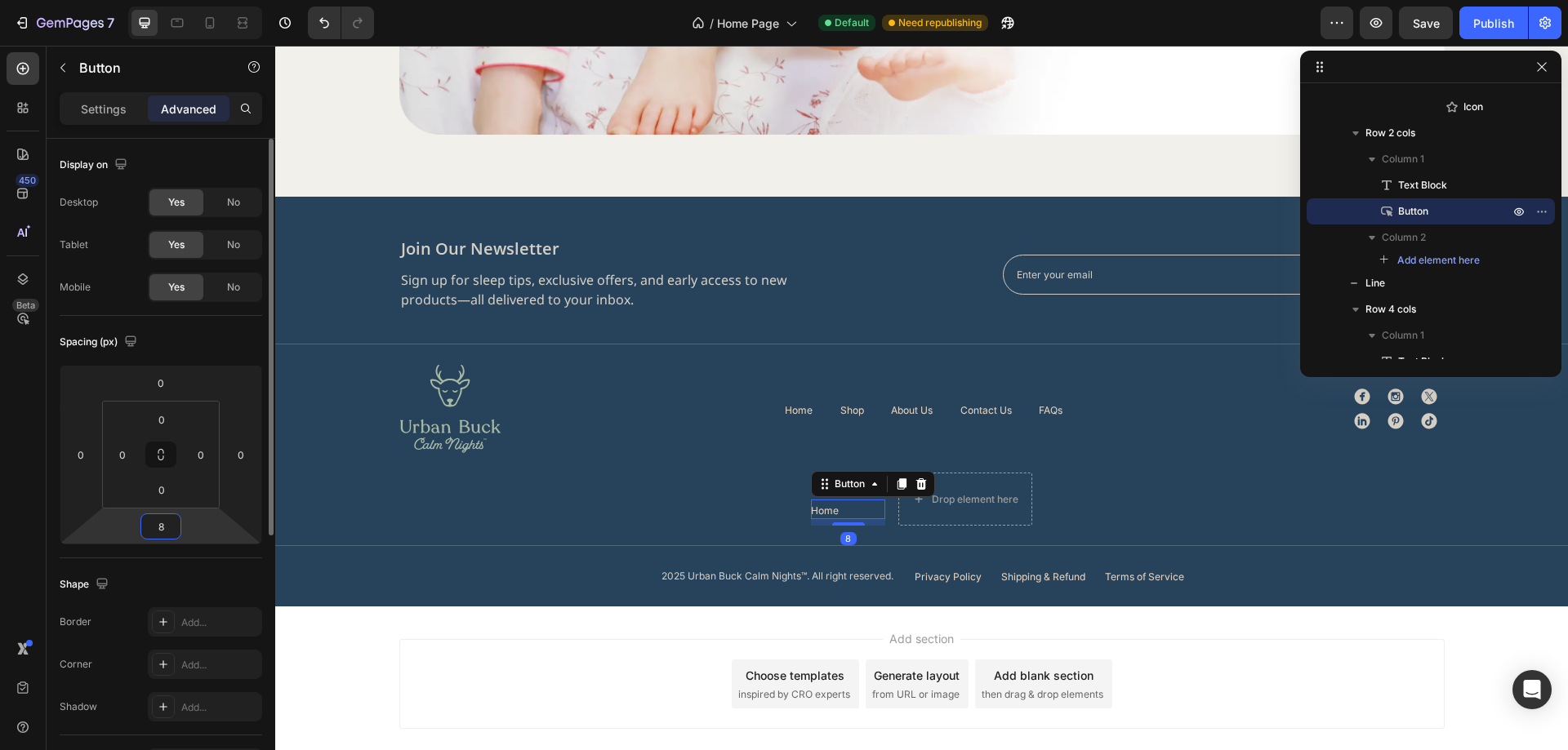
type input "8"
click at [235, 350] on div "Spacing (px)" at bounding box center [161, 343] width 203 height 26
click at [1085, 467] on div "Image join our newsletter Heading Sign up for sleep tips, exclusive offers, and…" at bounding box center [921, 412] width 1293 height 348
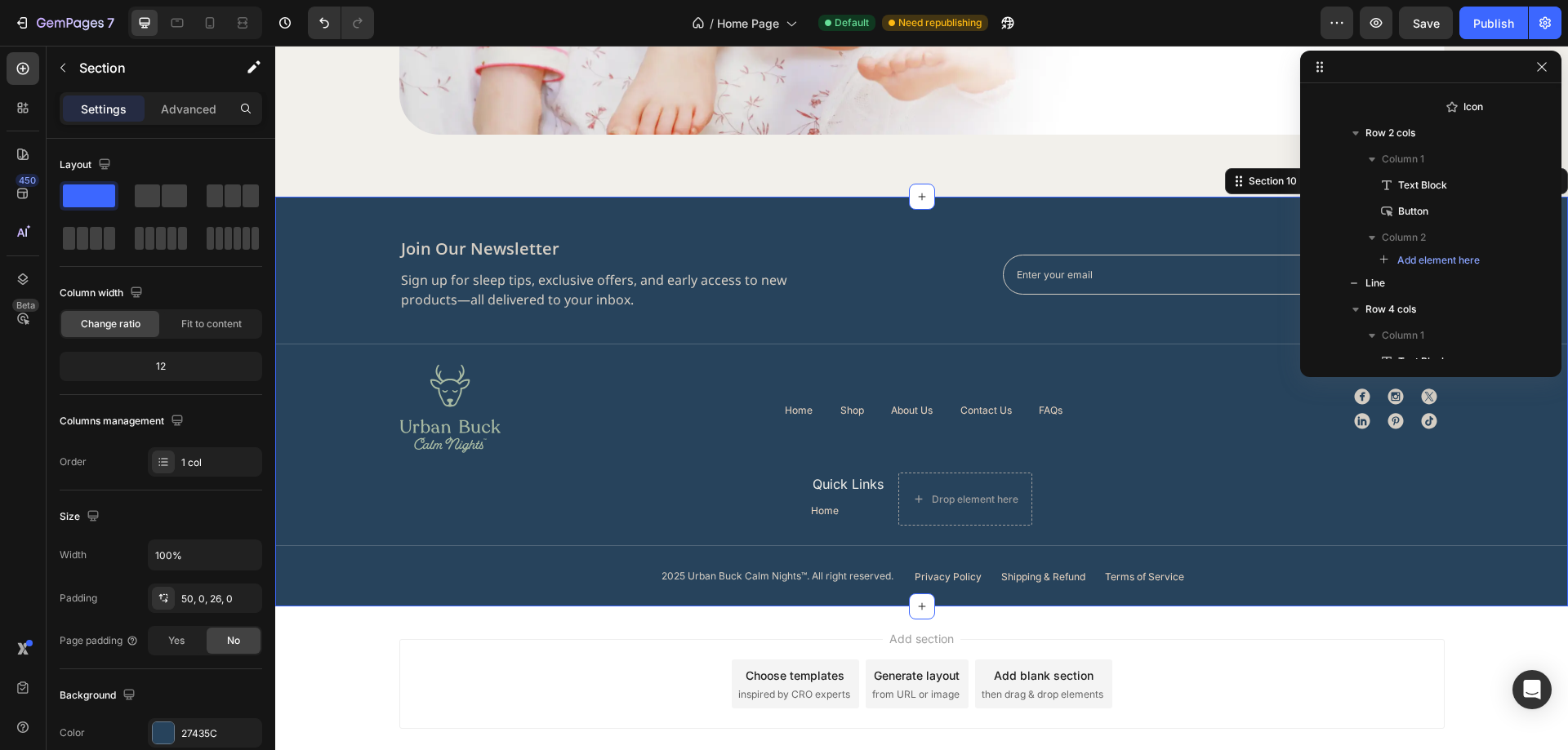
scroll to position [126, 0]
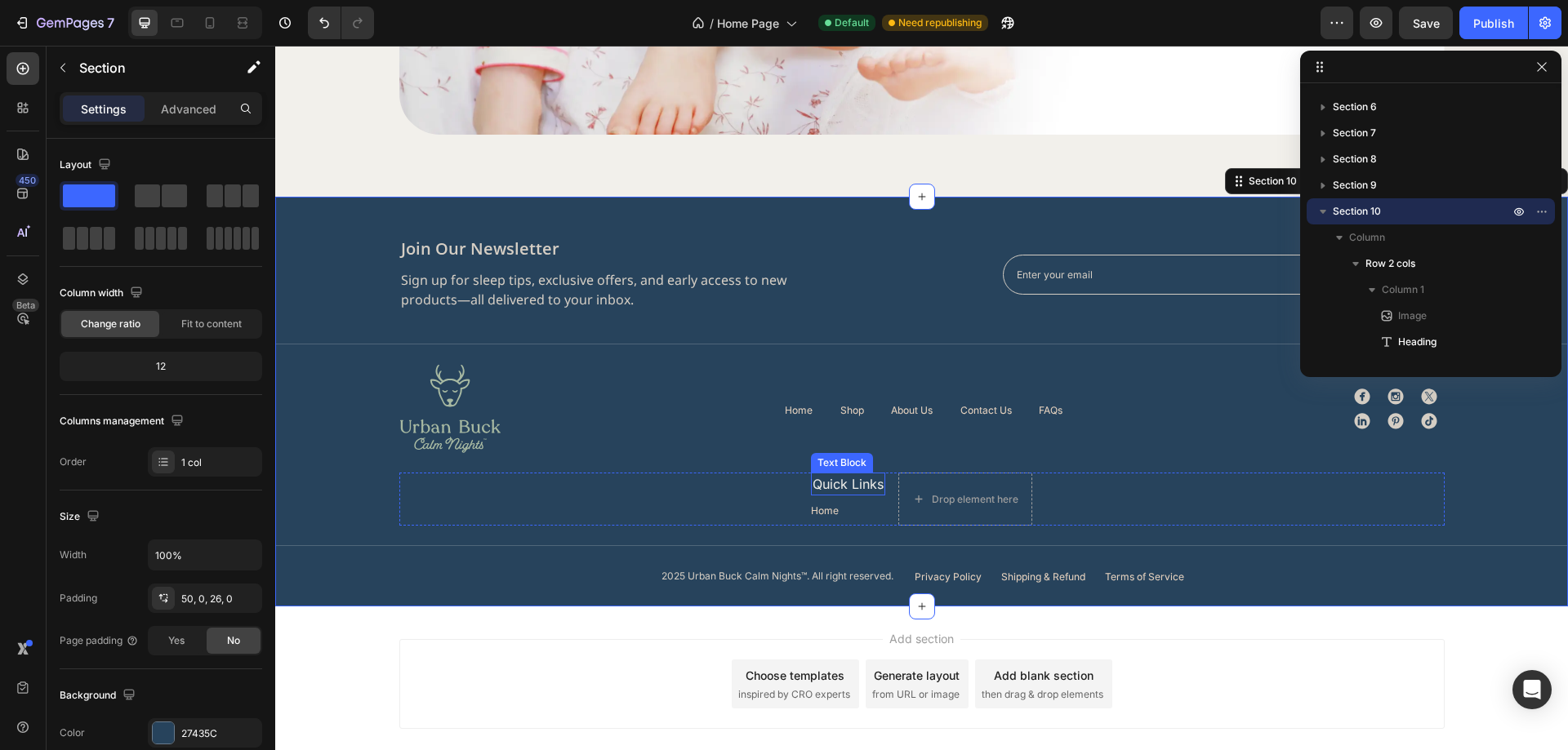
click at [878, 487] on div "Quick Links" at bounding box center [848, 484] width 75 height 23
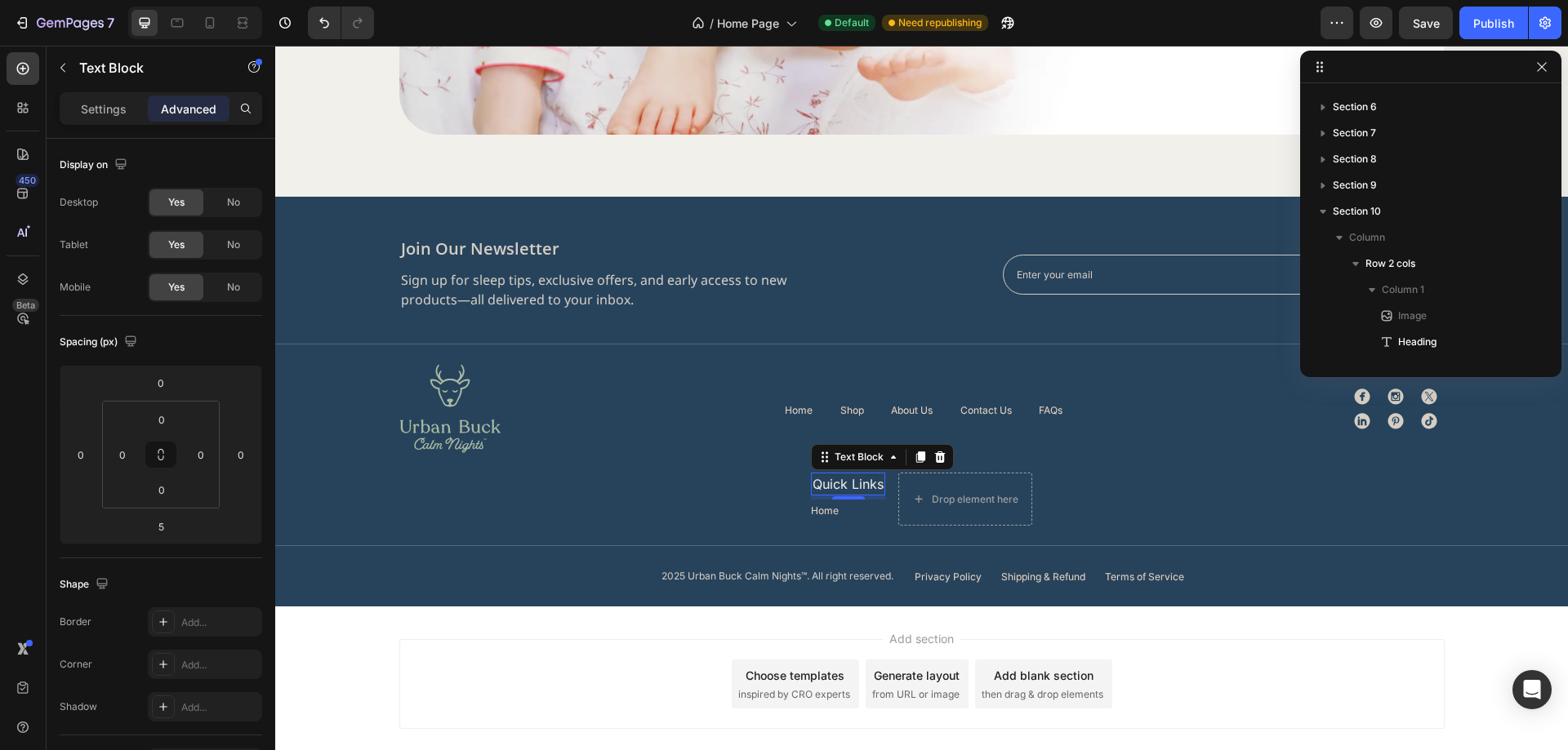
scroll to position [1381, 0]
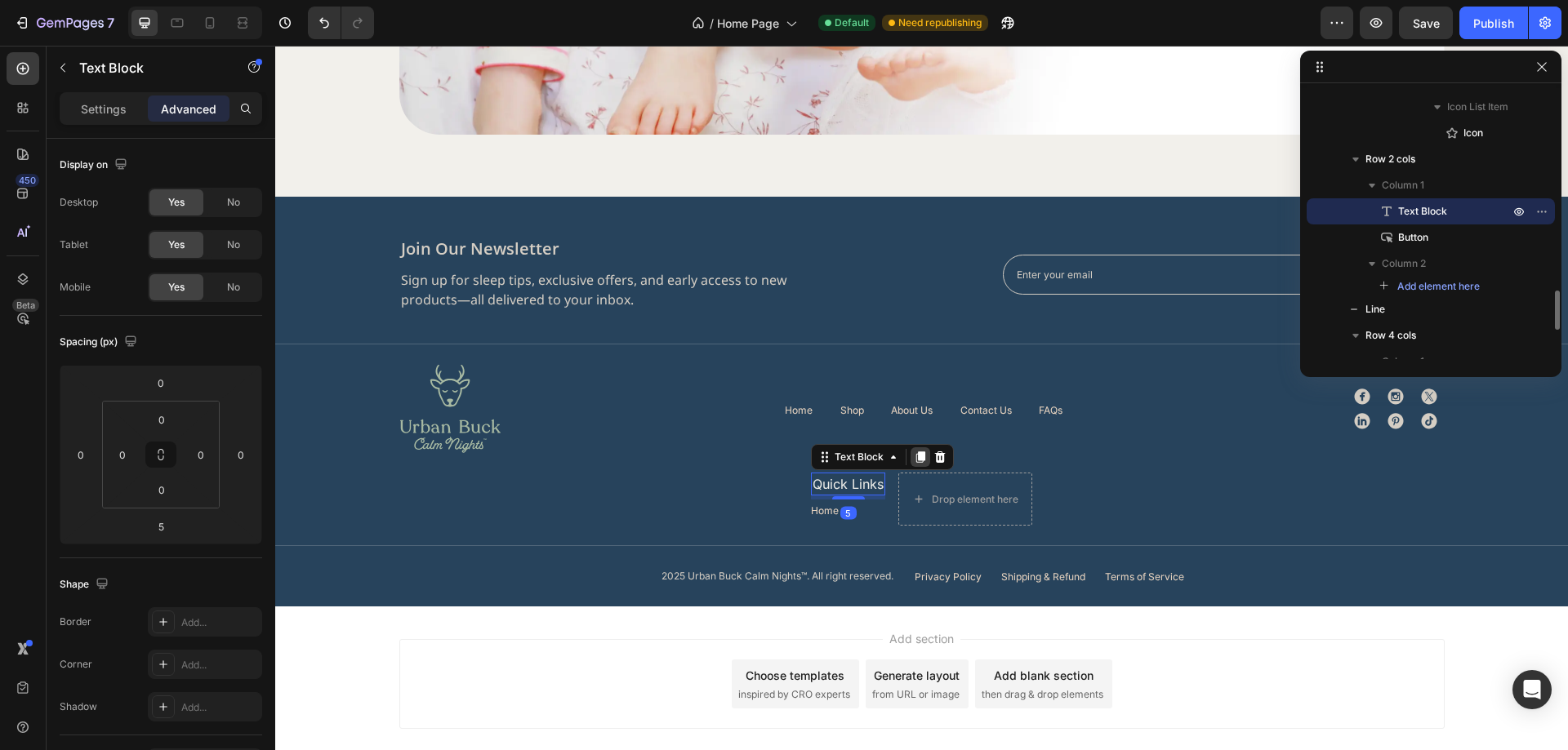
click at [914, 458] on icon at bounding box center [920, 457] width 13 height 13
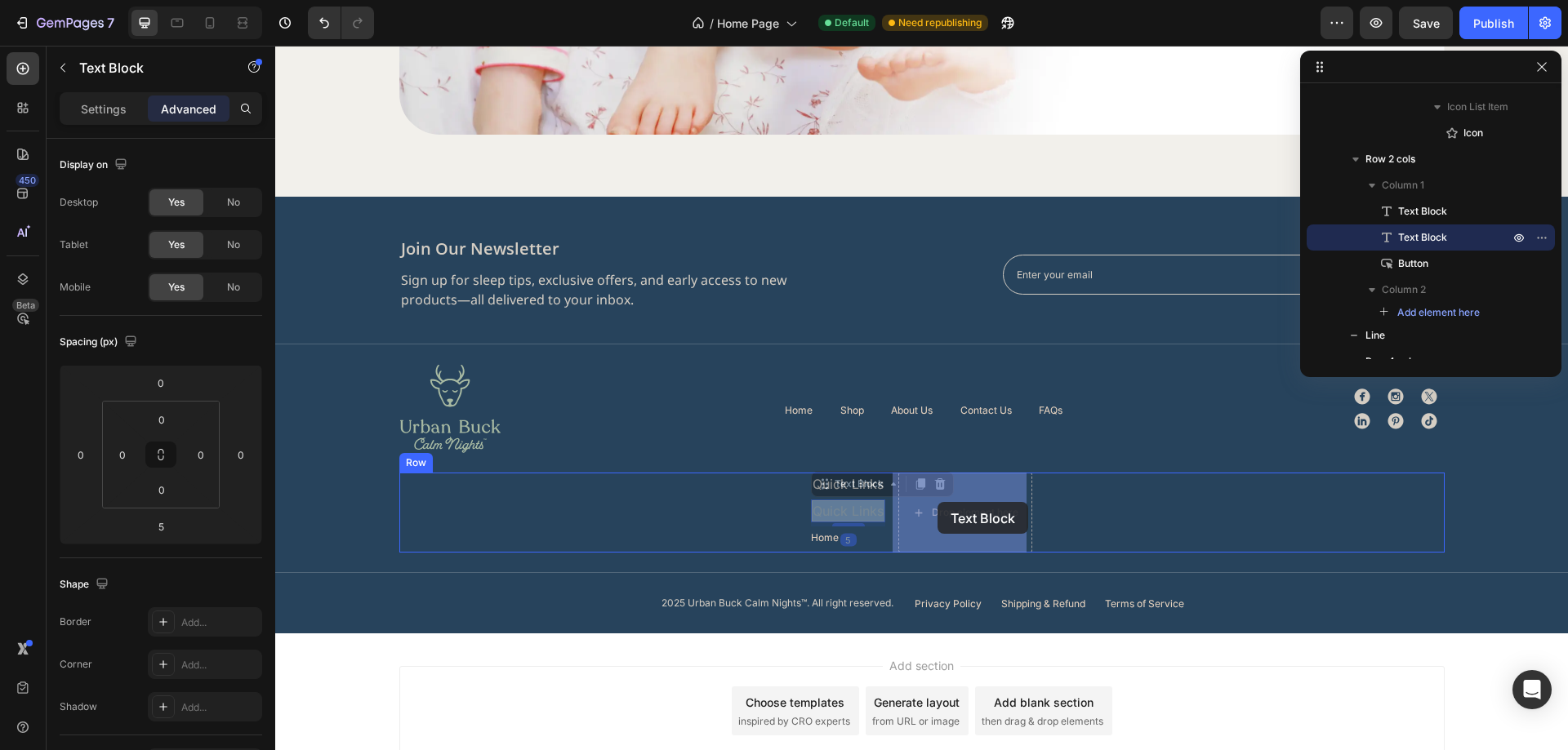
drag, startPoint x: 864, startPoint y: 506, endPoint x: 937, endPoint y: 502, distance: 73.1
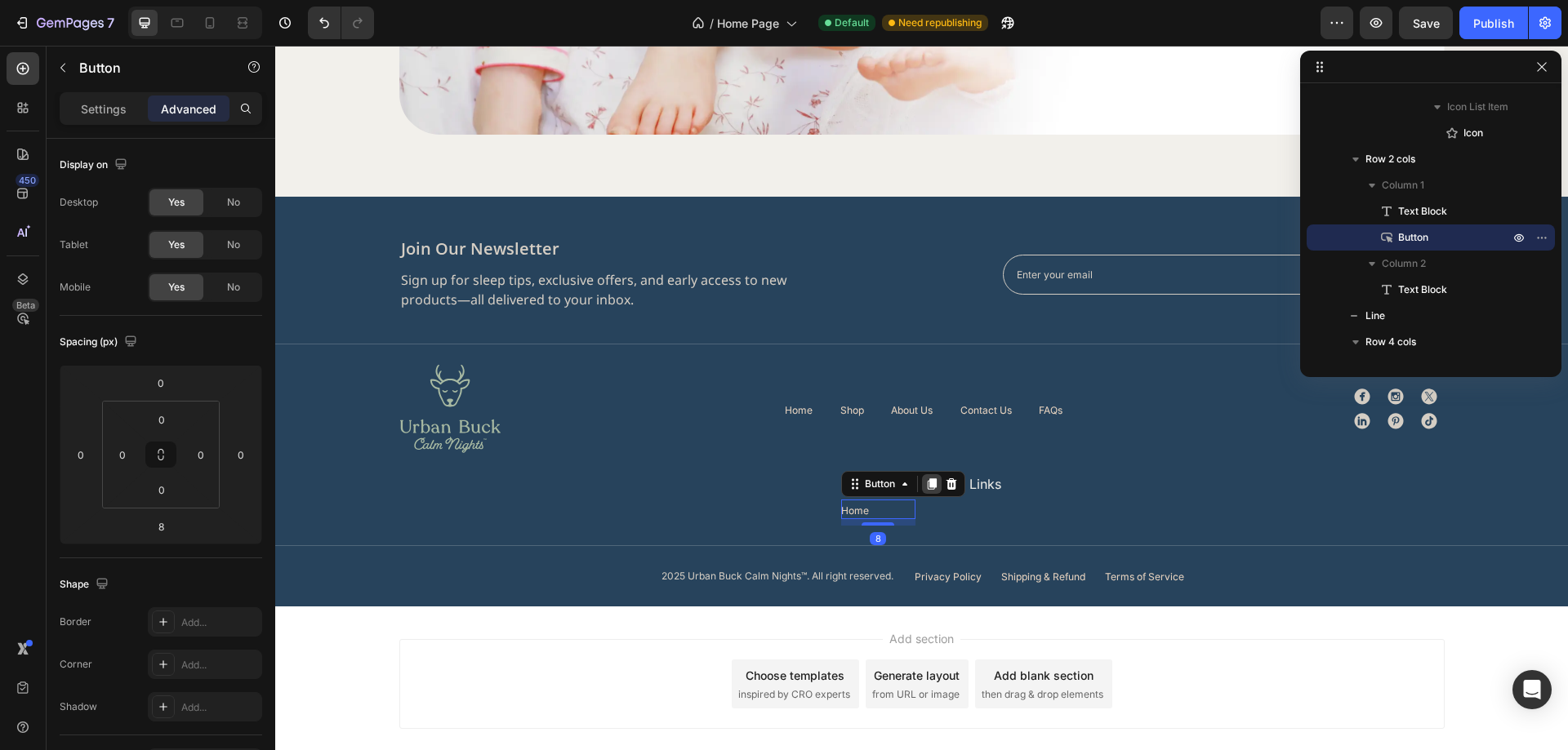
click at [927, 490] on icon at bounding box center [931, 485] width 9 height 11
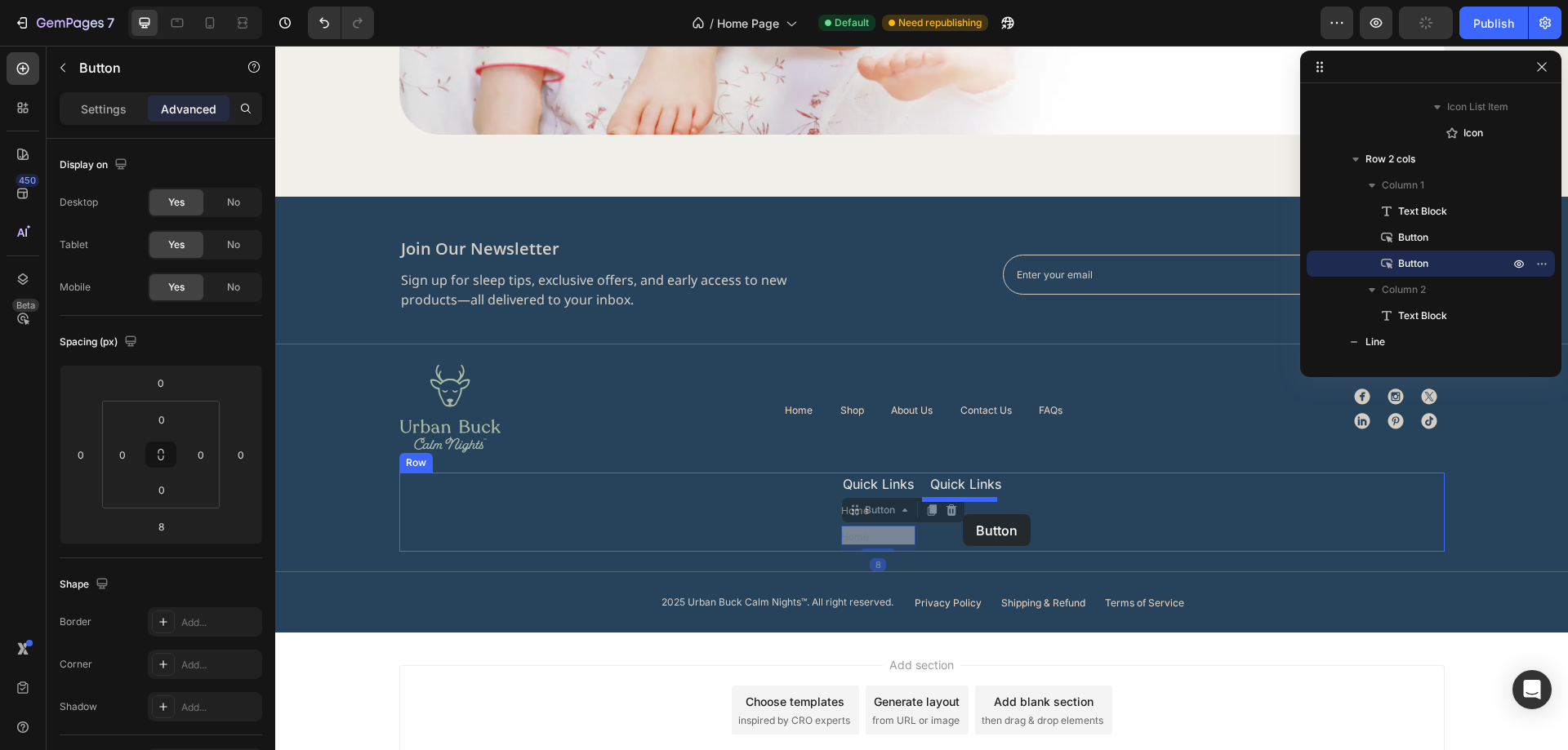
drag, startPoint x: 881, startPoint y: 533, endPoint x: 963, endPoint y: 515, distance: 84.0
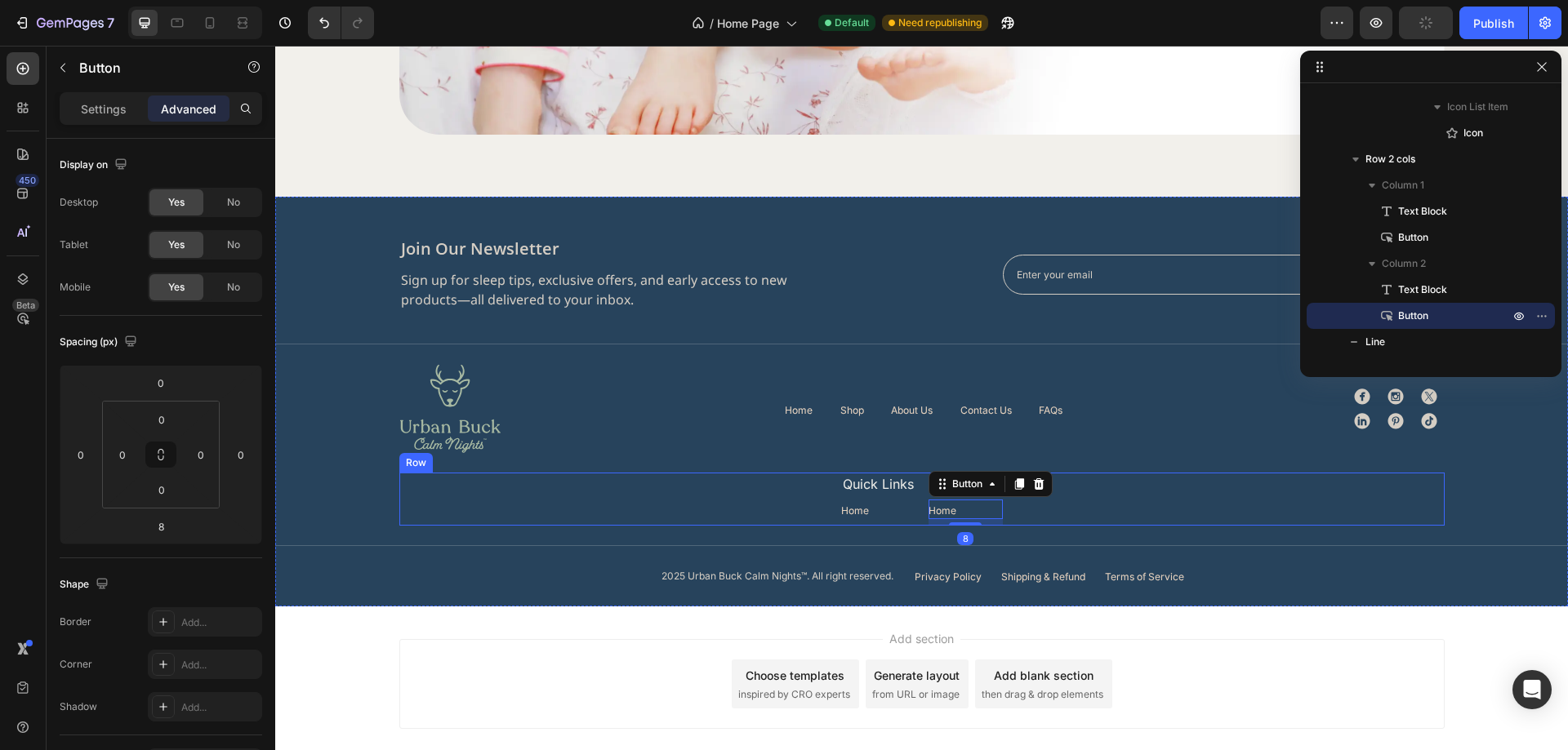
click at [1059, 513] on div "Quick Links Text Block Home Button Quick Links Text Block Home Button 8 Row" at bounding box center [922, 499] width 1045 height 53
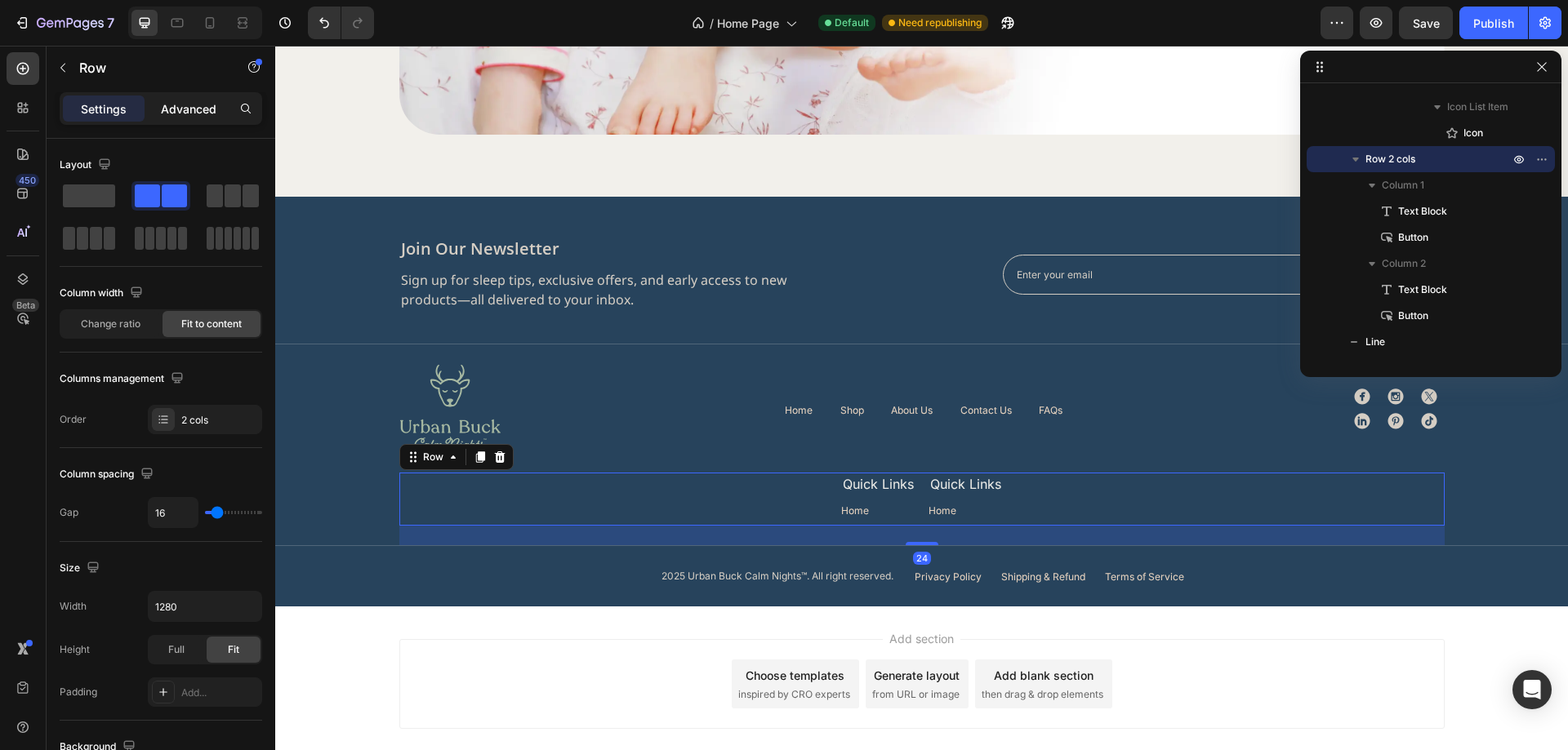
click at [184, 113] on p "Advanced" at bounding box center [188, 109] width 55 height 18
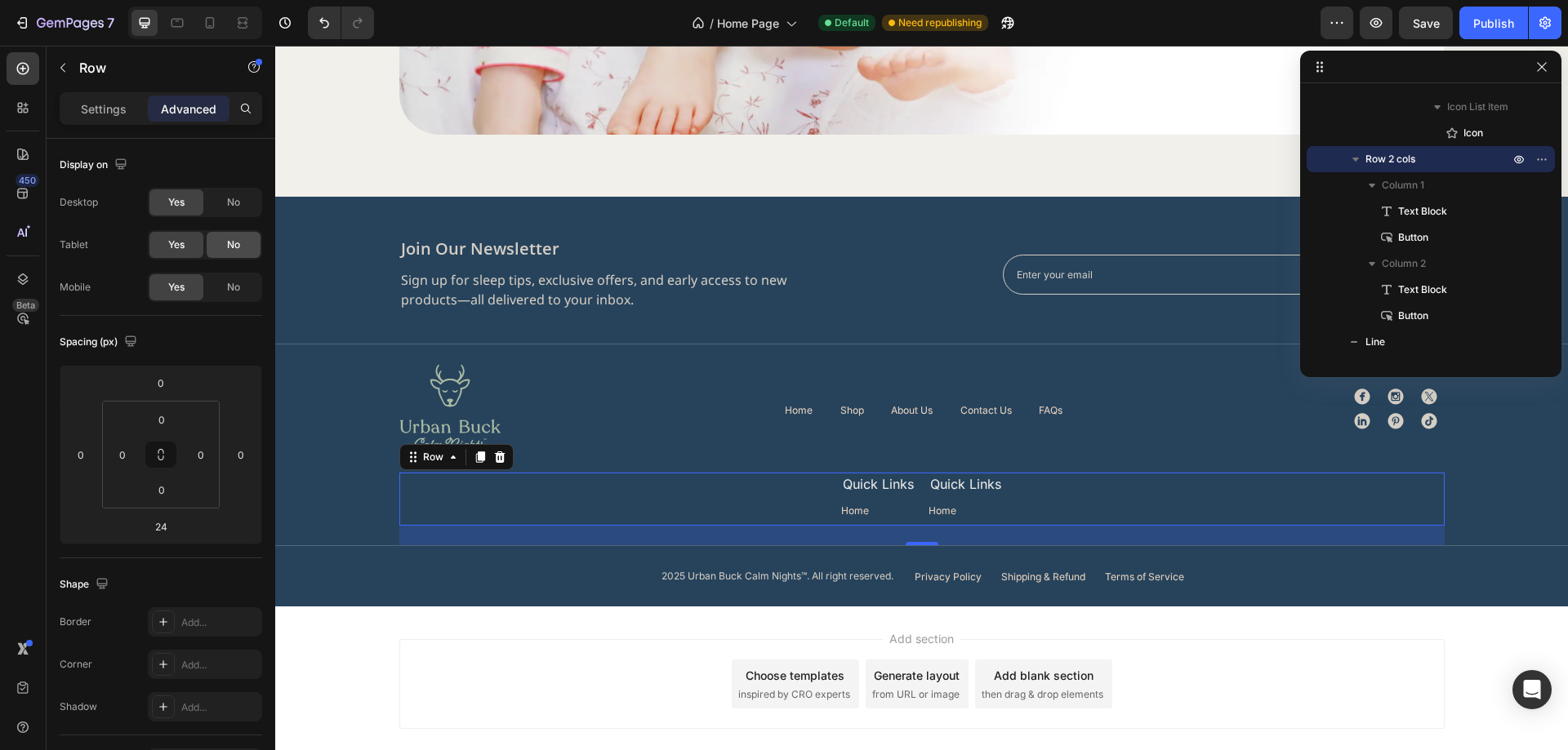
click at [239, 198] on span "No" at bounding box center [233, 202] width 13 height 15
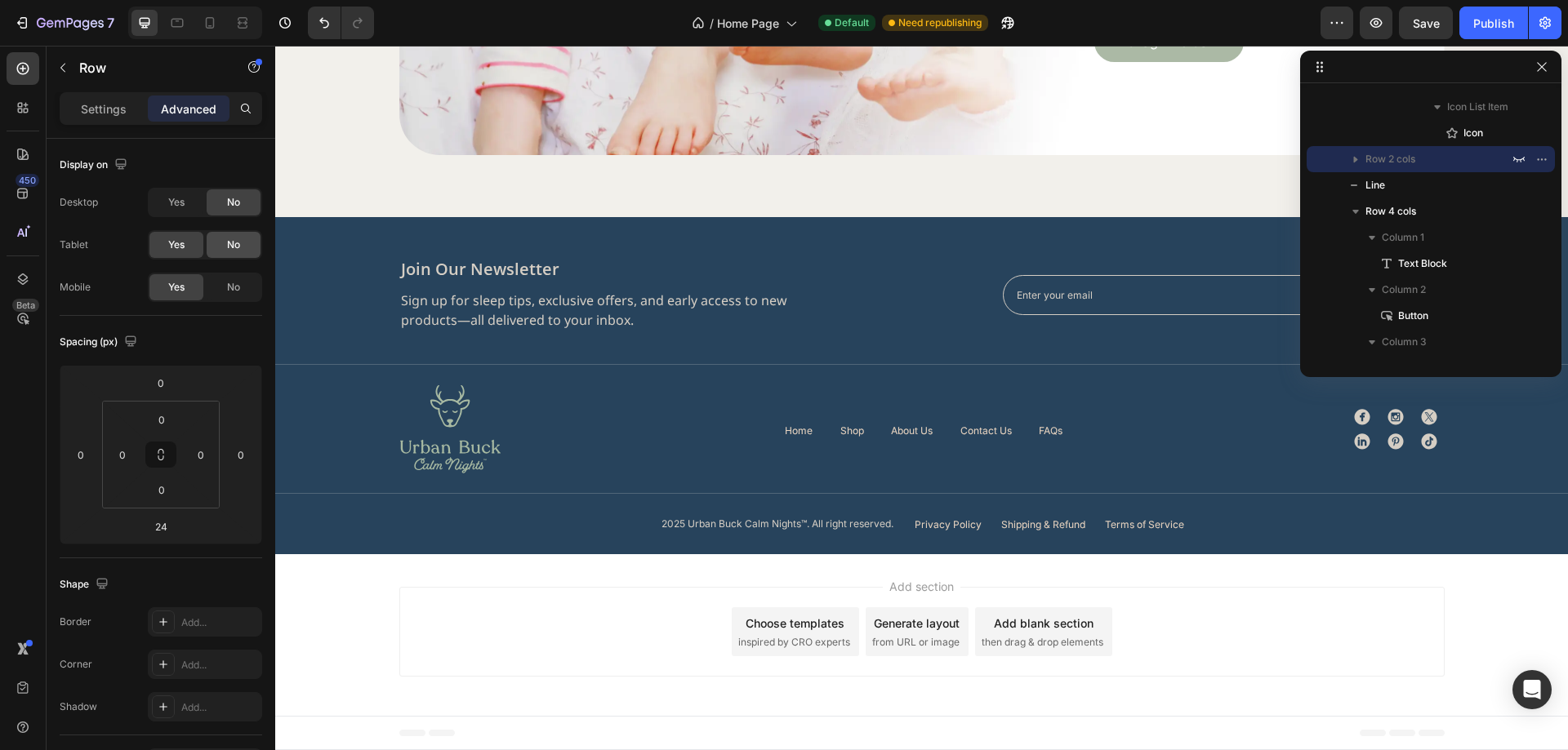
click at [242, 249] on div "No" at bounding box center [233, 245] width 54 height 26
click at [202, 21] on icon at bounding box center [210, 23] width 17 height 17
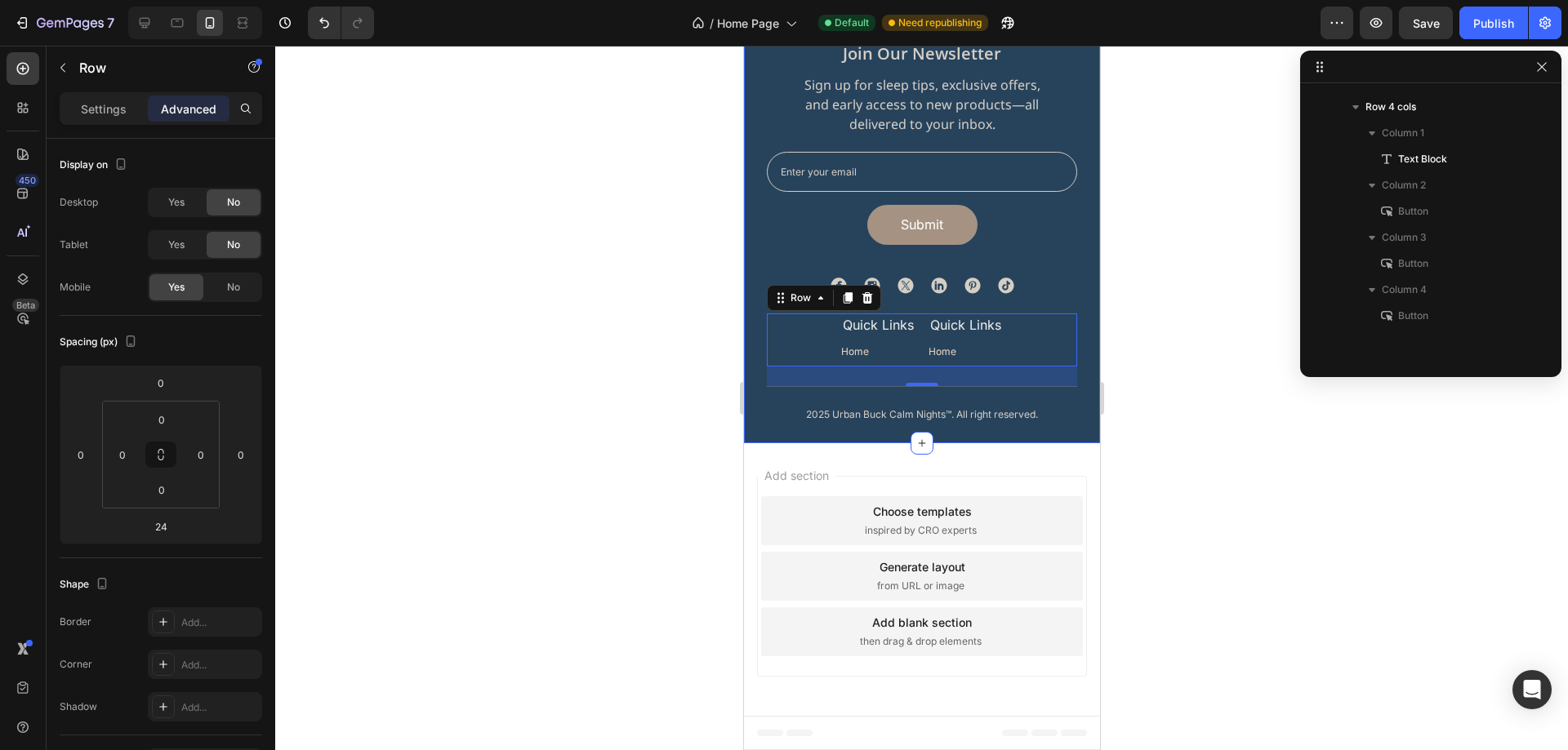
scroll to position [5459, 0]
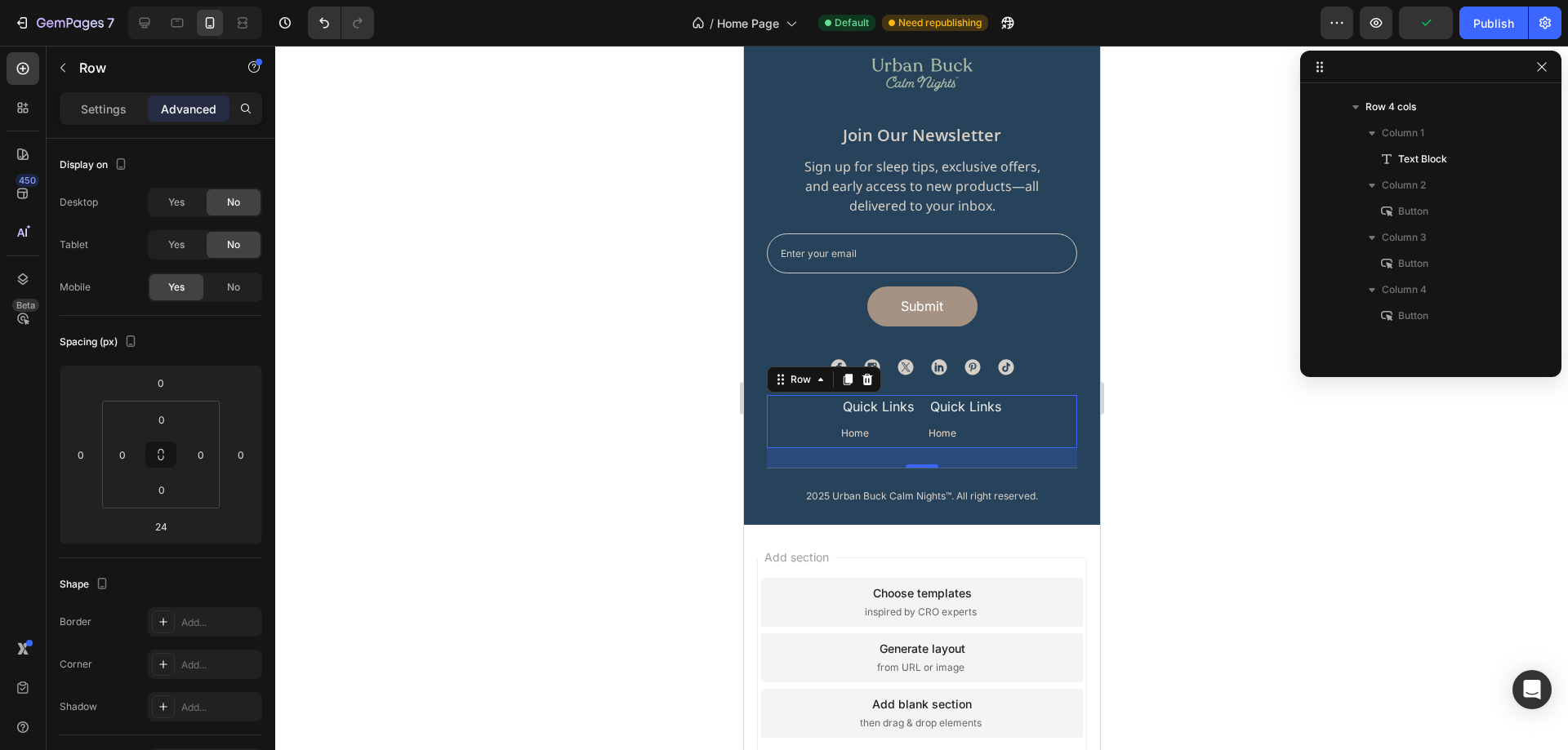
click at [98, 114] on p "Settings" at bounding box center [104, 109] width 46 height 18
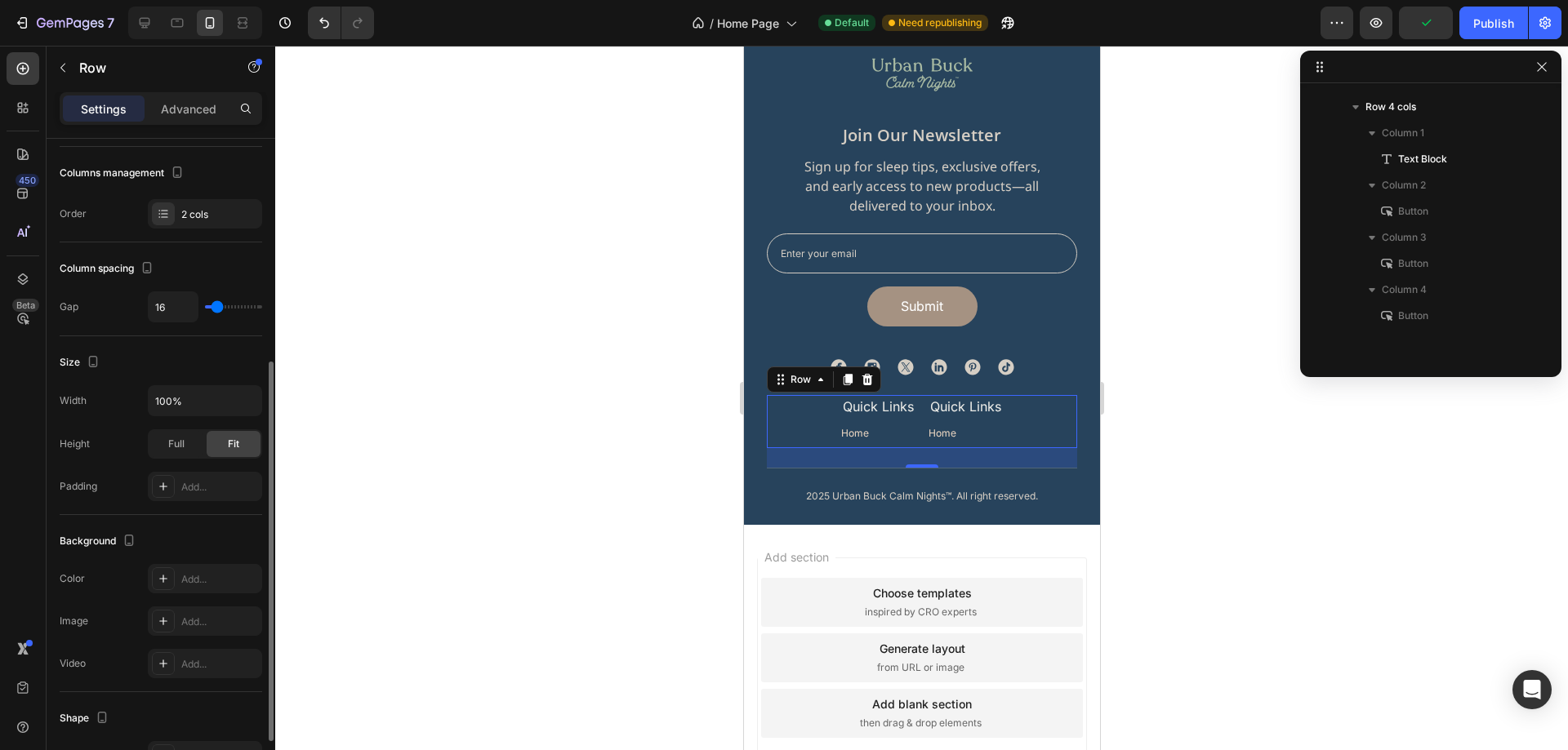
scroll to position [245, 0]
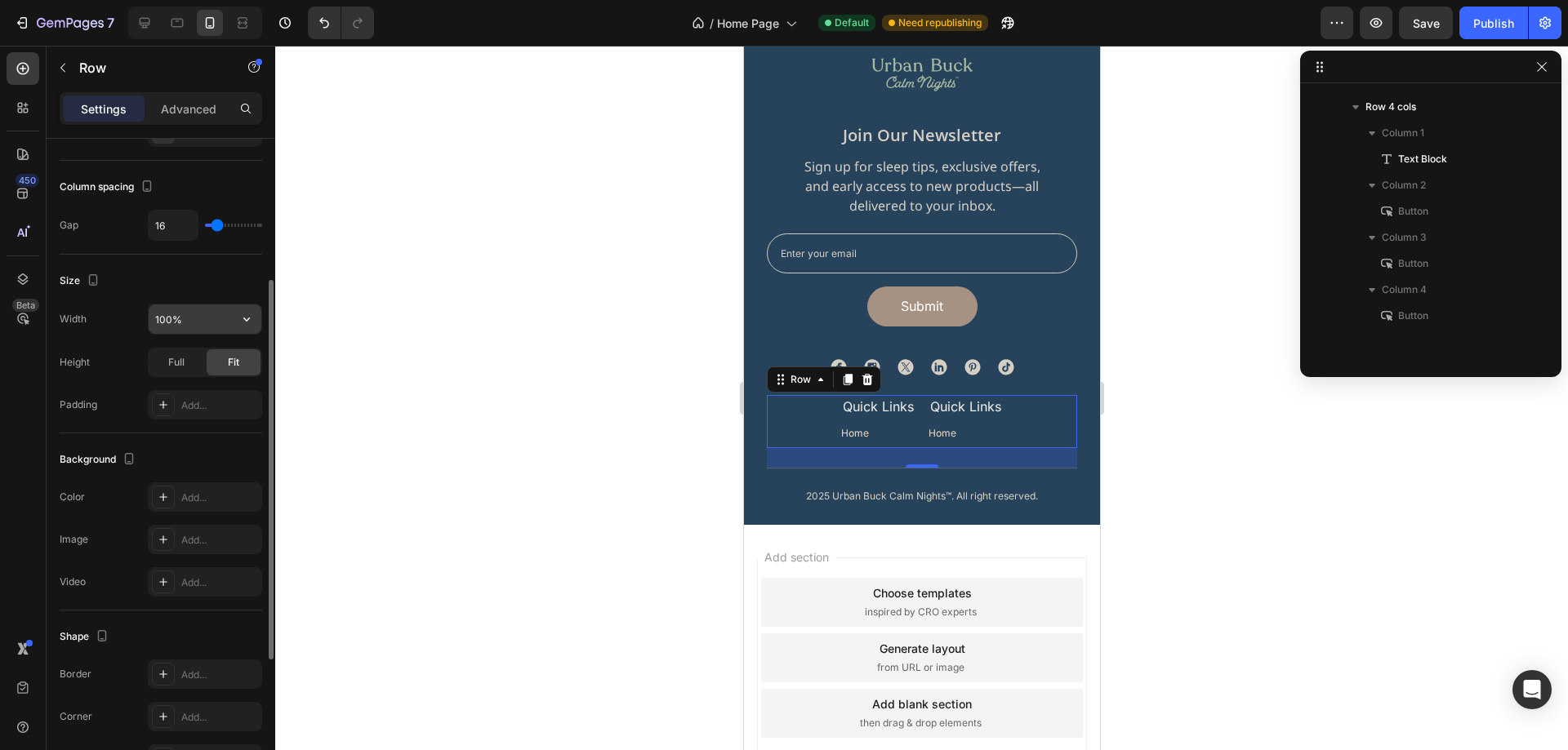
click at [197, 322] on input "100%" at bounding box center [205, 319] width 112 height 29
type input "272"
click at [213, 283] on div "Size" at bounding box center [161, 281] width 203 height 26
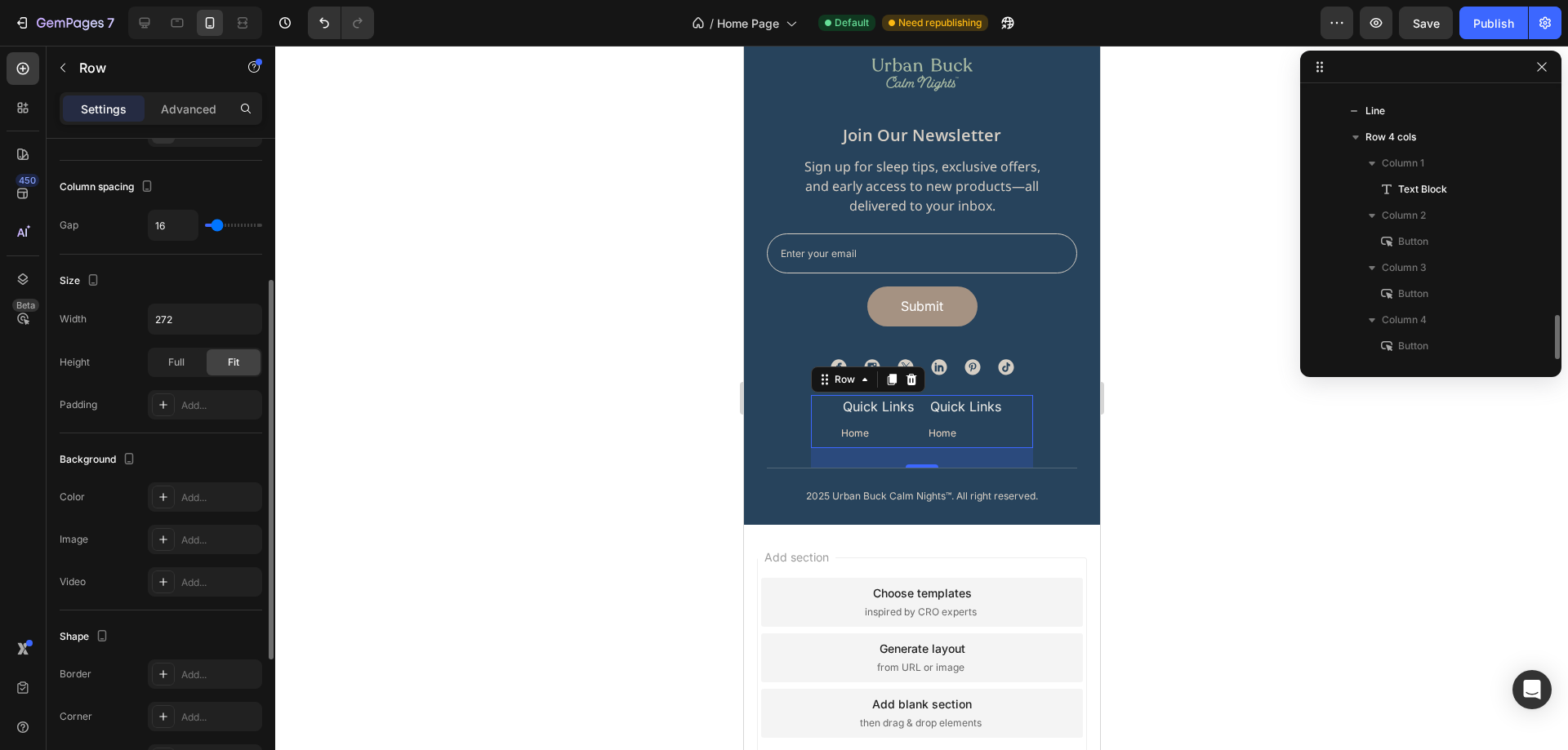
scroll to position [482, 0]
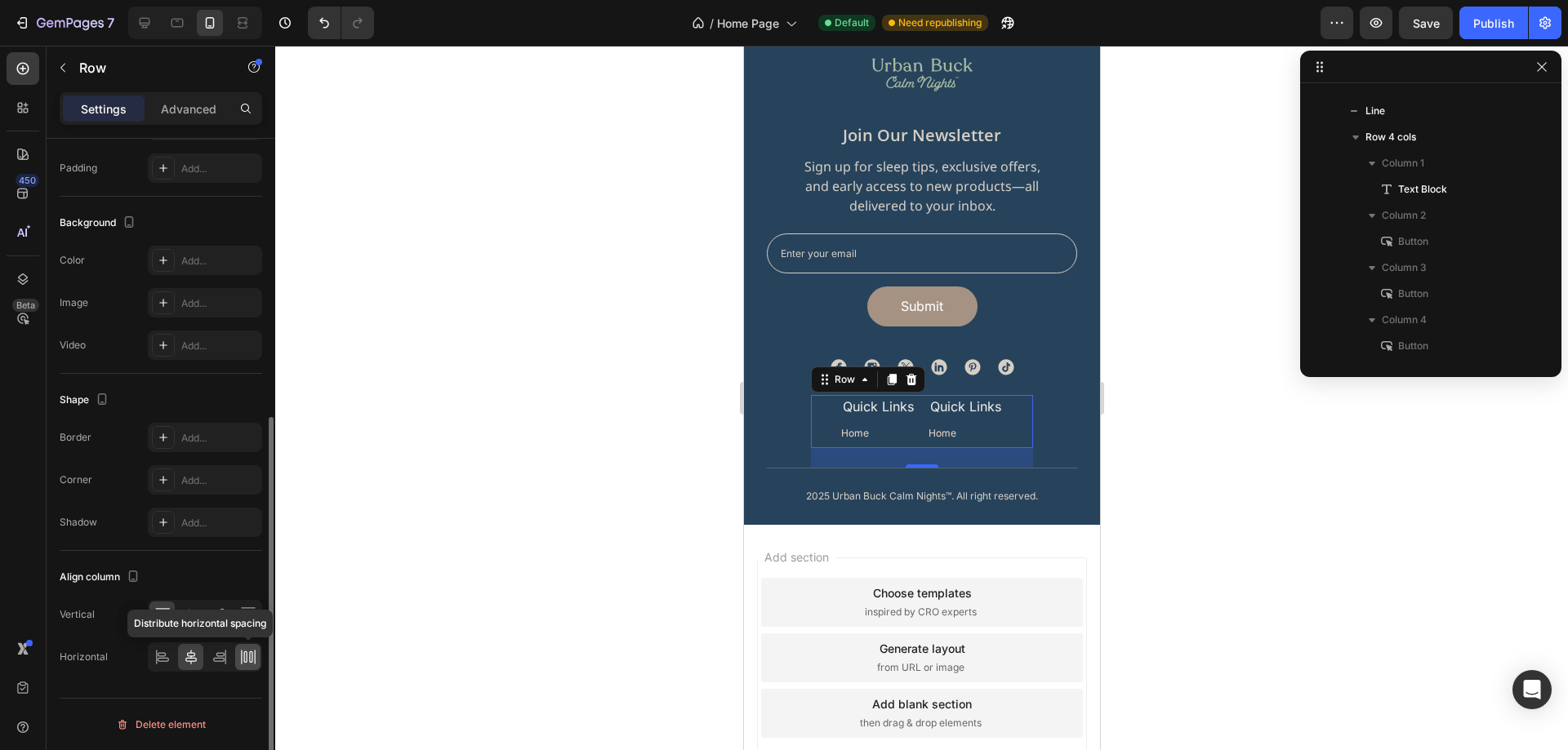
click at [256, 657] on icon at bounding box center [248, 657] width 17 height 17
click at [1203, 464] on div at bounding box center [921, 398] width 1293 height 704
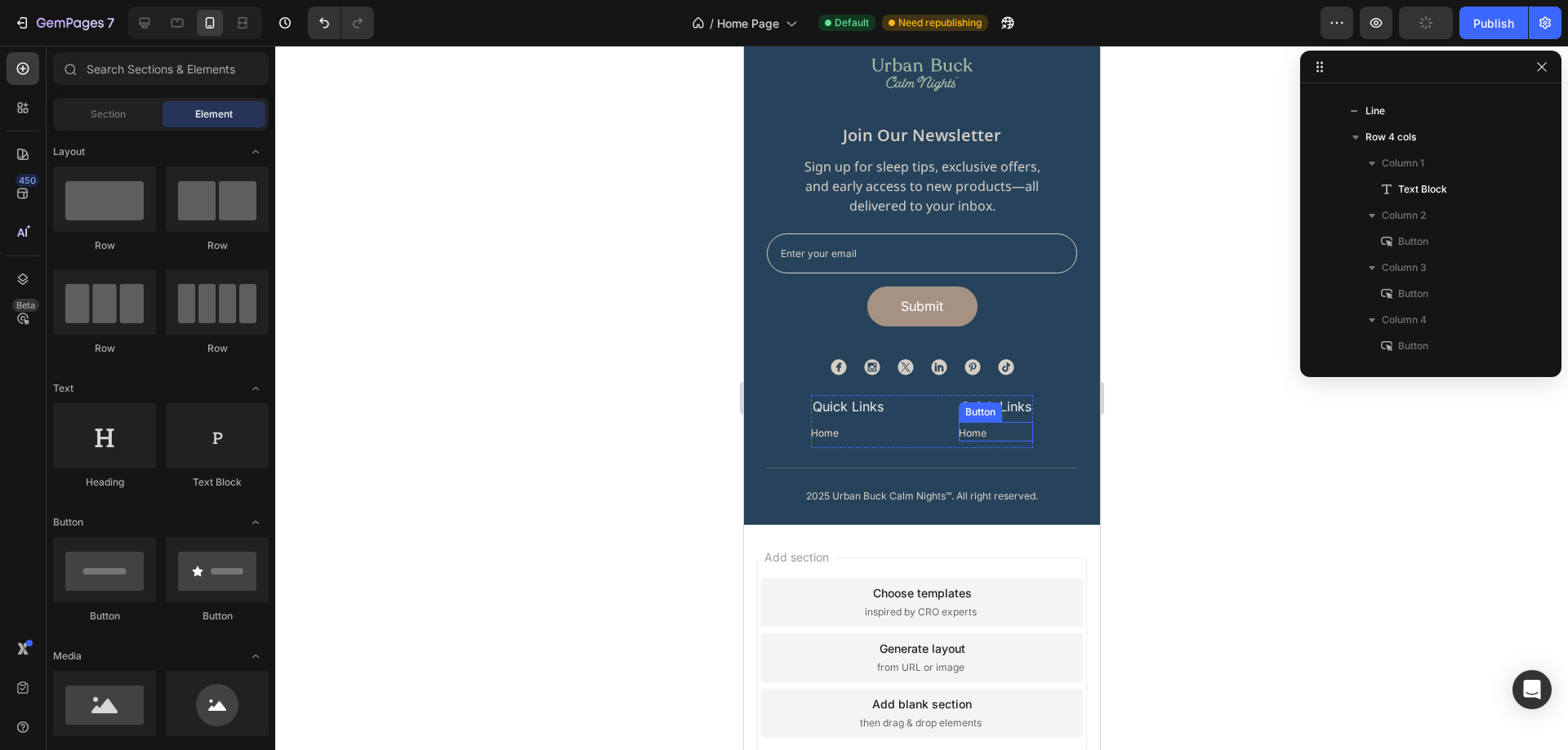
click at [982, 412] on div "Button" at bounding box center [979, 412] width 37 height 15
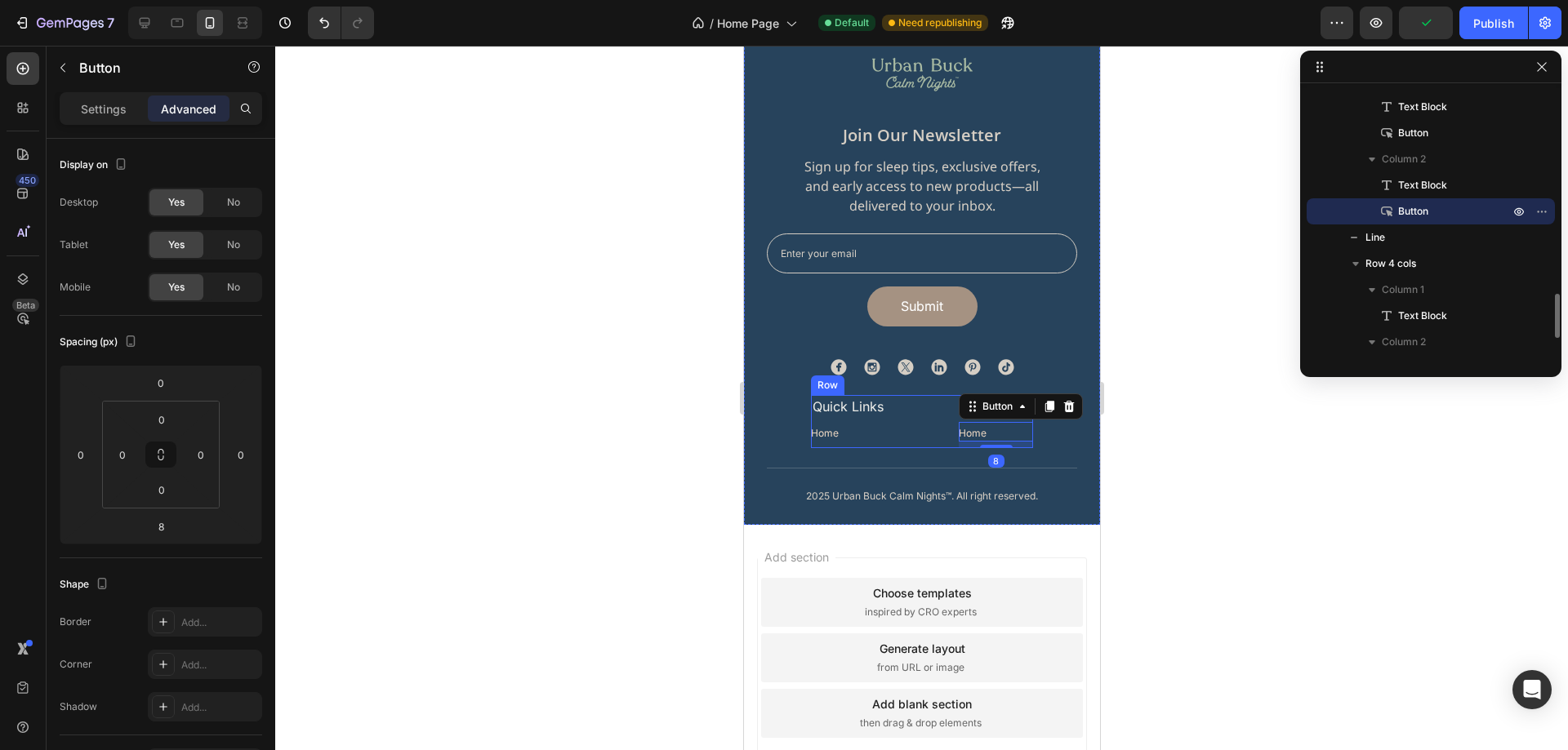
click at [948, 418] on div "Quick Links Text Block Home Button Quick Links Text Block Home Button 8 Row" at bounding box center [921, 422] width 222 height 53
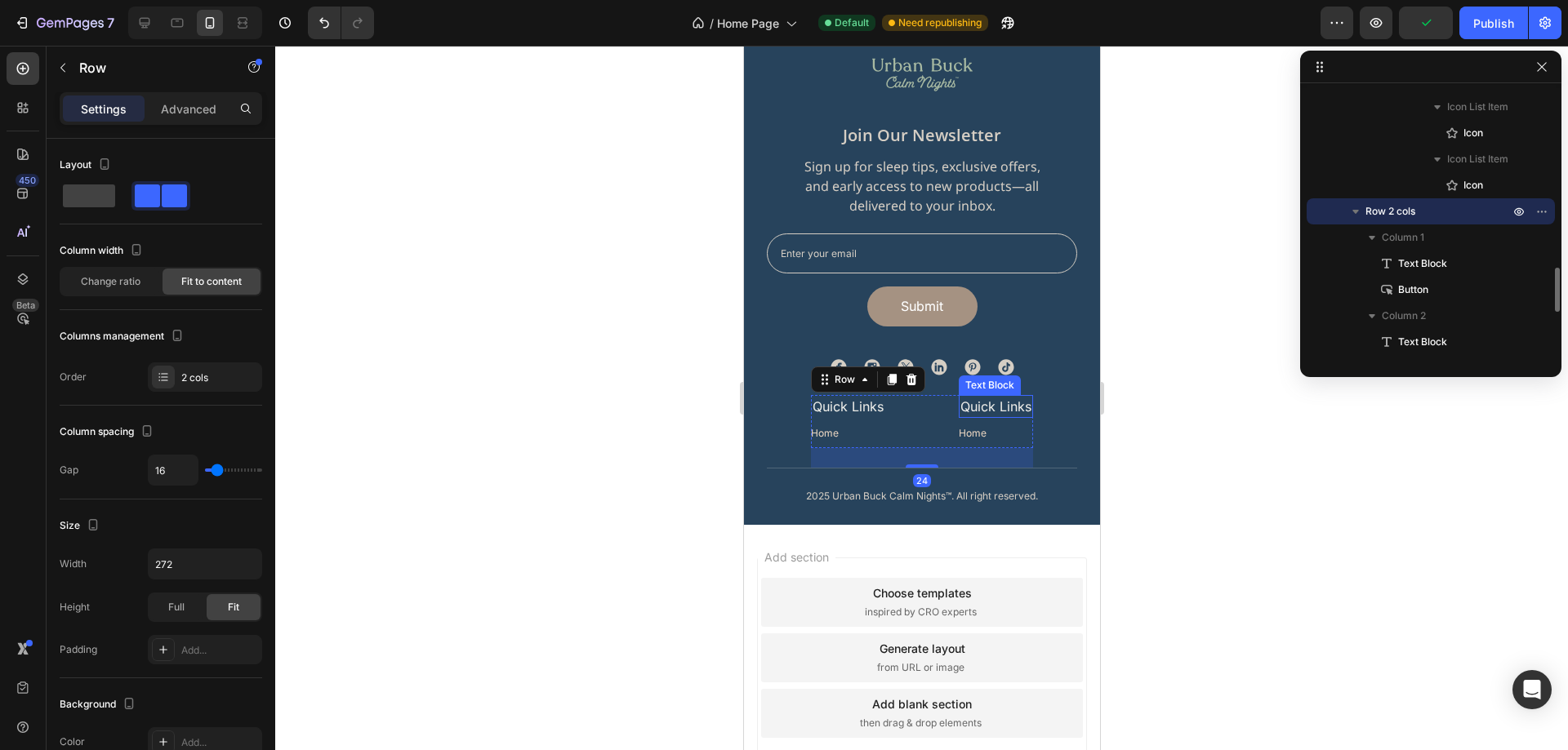
click at [971, 409] on p "Quick Links" at bounding box center [994, 407] width 71 height 19
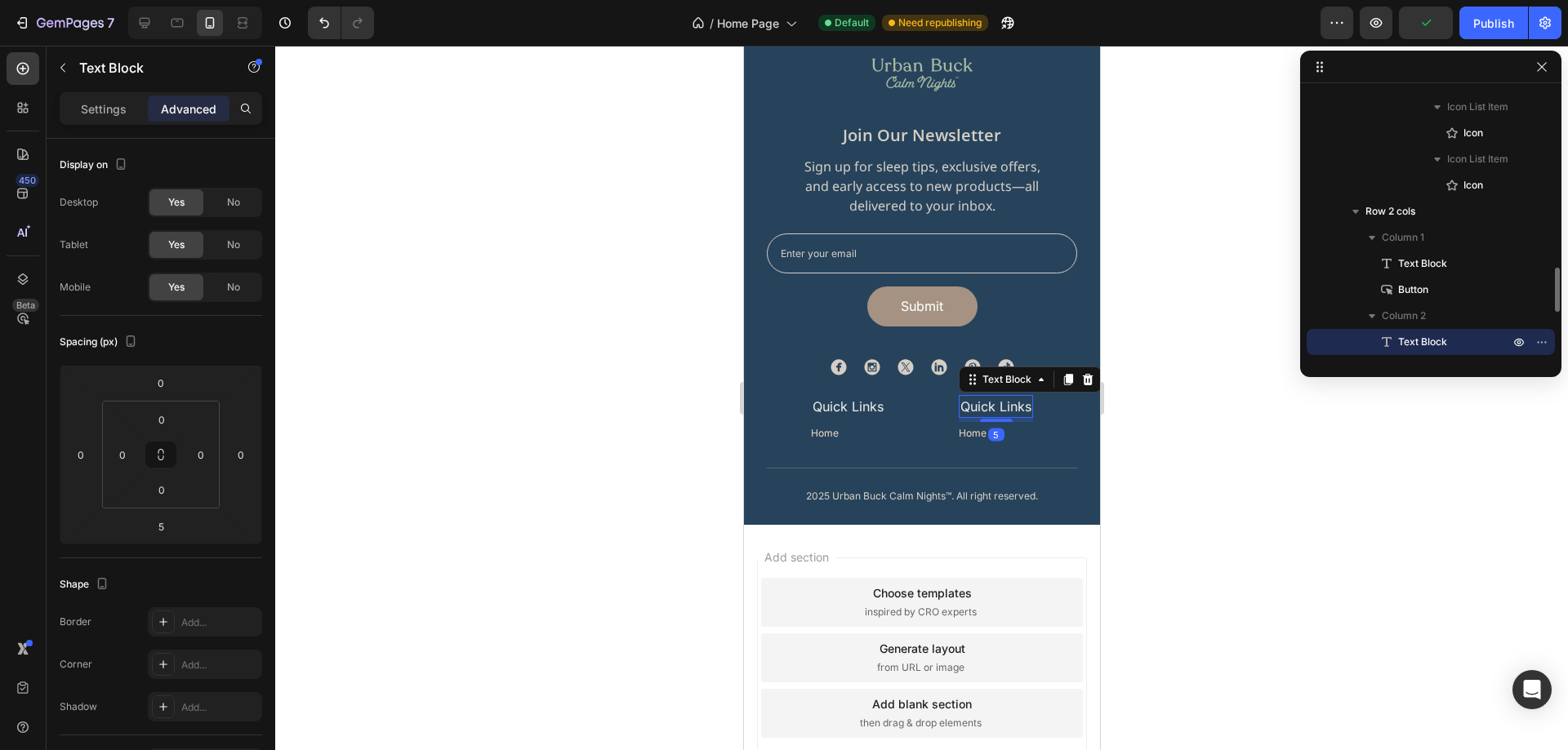
click at [971, 409] on p "Quick Links" at bounding box center [994, 407] width 71 height 19
click at [1203, 444] on div at bounding box center [921, 398] width 1293 height 704
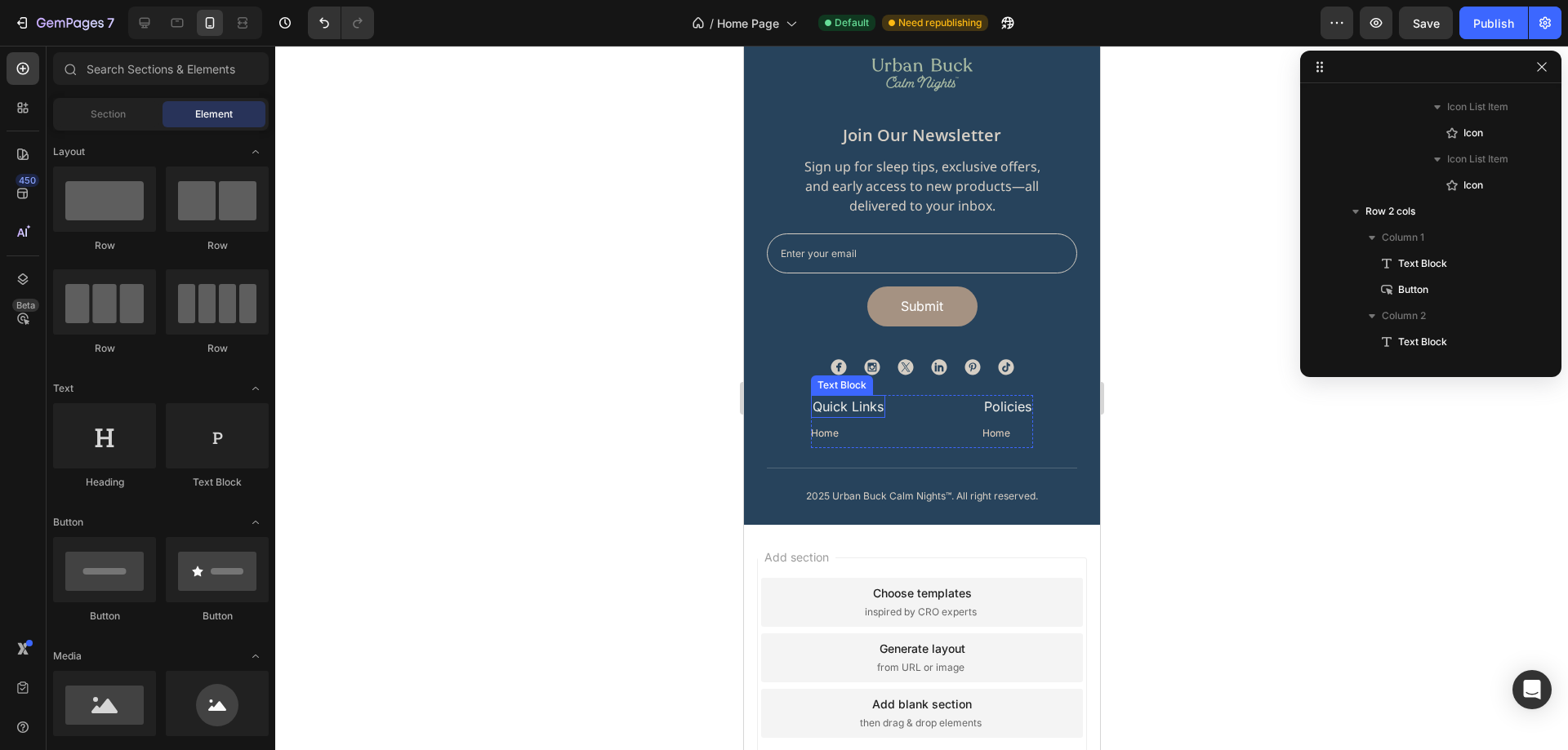
click at [871, 410] on p "Quick Links" at bounding box center [847, 407] width 71 height 19
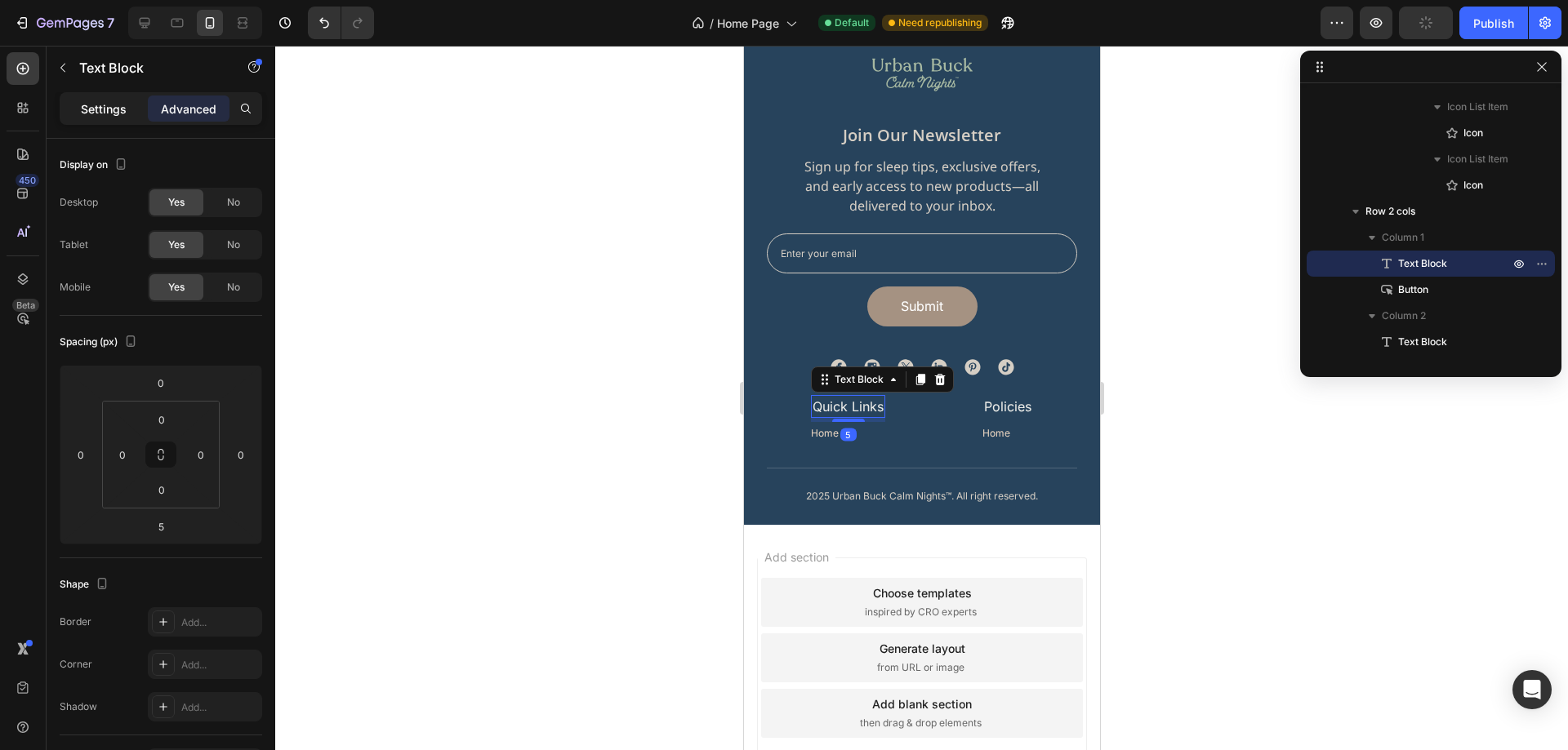
click at [95, 108] on p "Settings" at bounding box center [104, 109] width 46 height 18
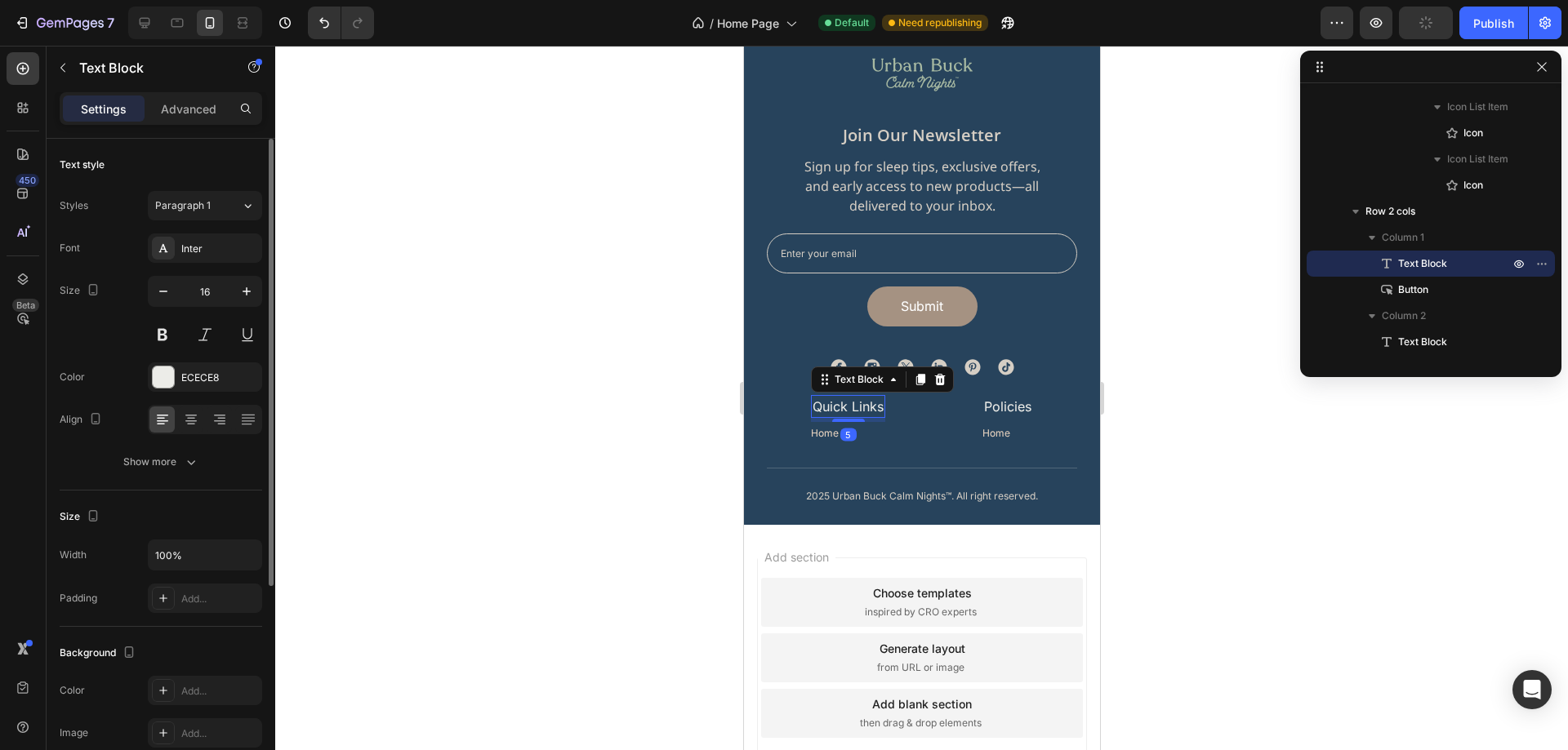
scroll to position [82, 0]
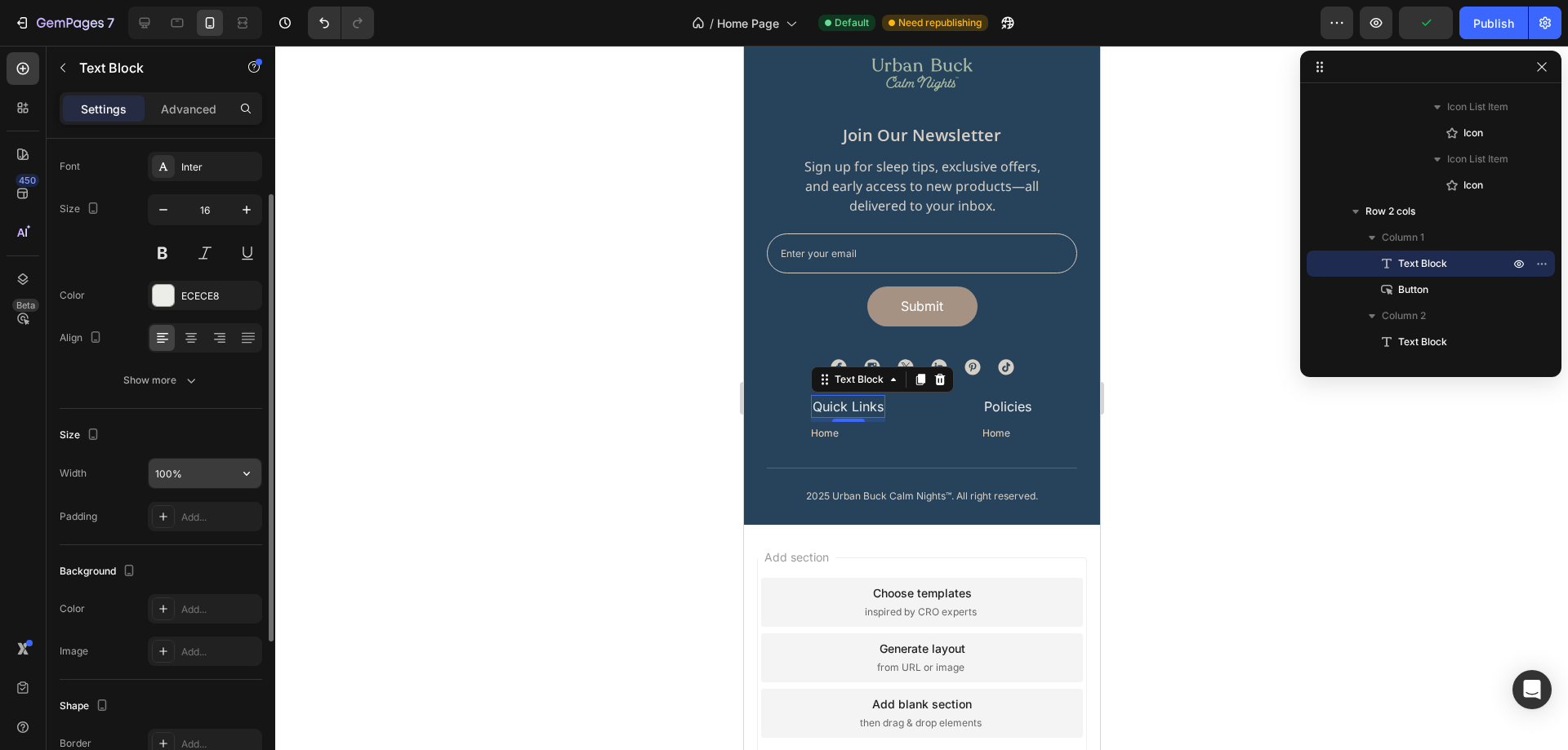
click at [192, 469] on input "100%" at bounding box center [205, 473] width 112 height 29
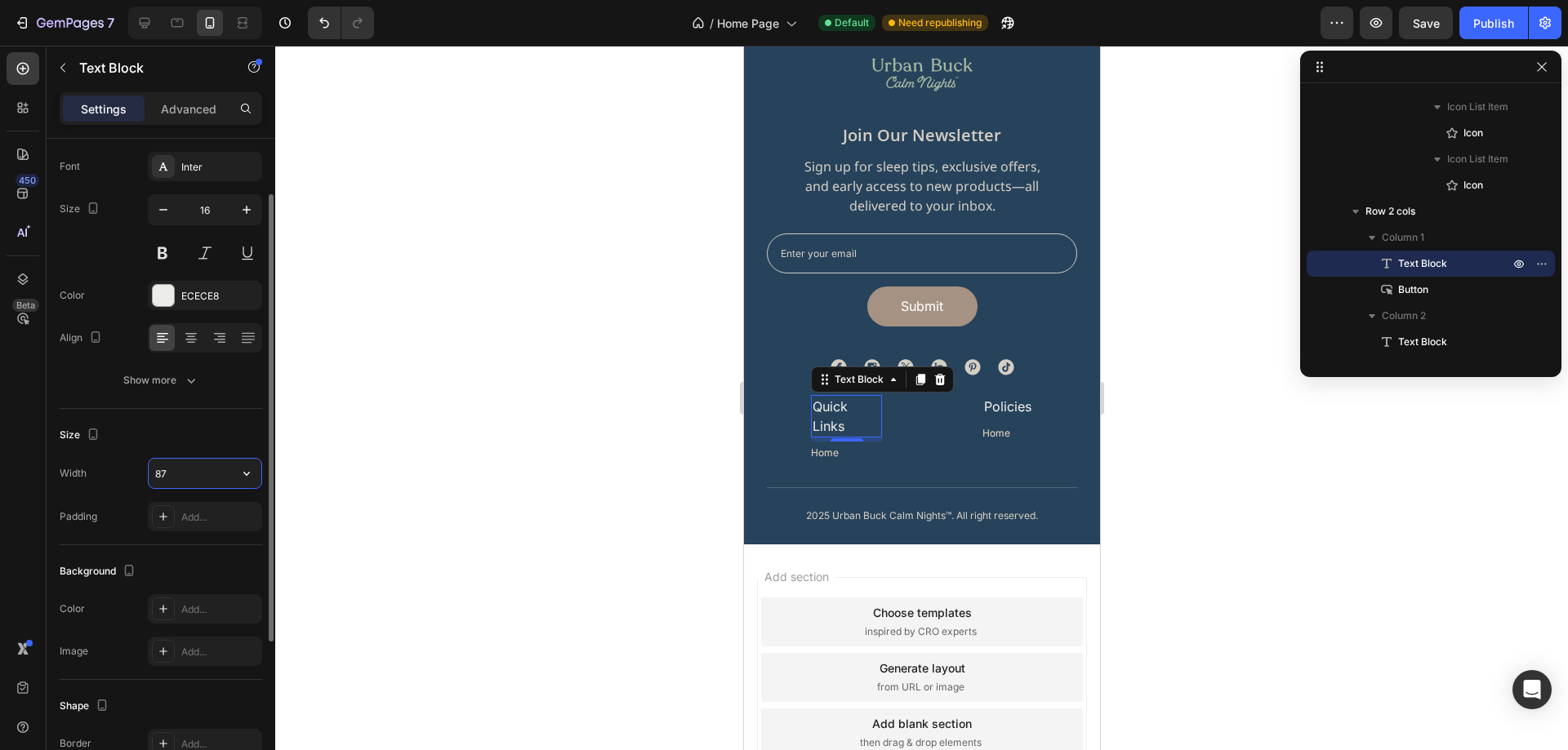
type input "87"
click at [216, 447] on div "Size" at bounding box center [161, 436] width 203 height 26
click at [1021, 407] on p "Policies" at bounding box center [1007, 407] width 47 height 19
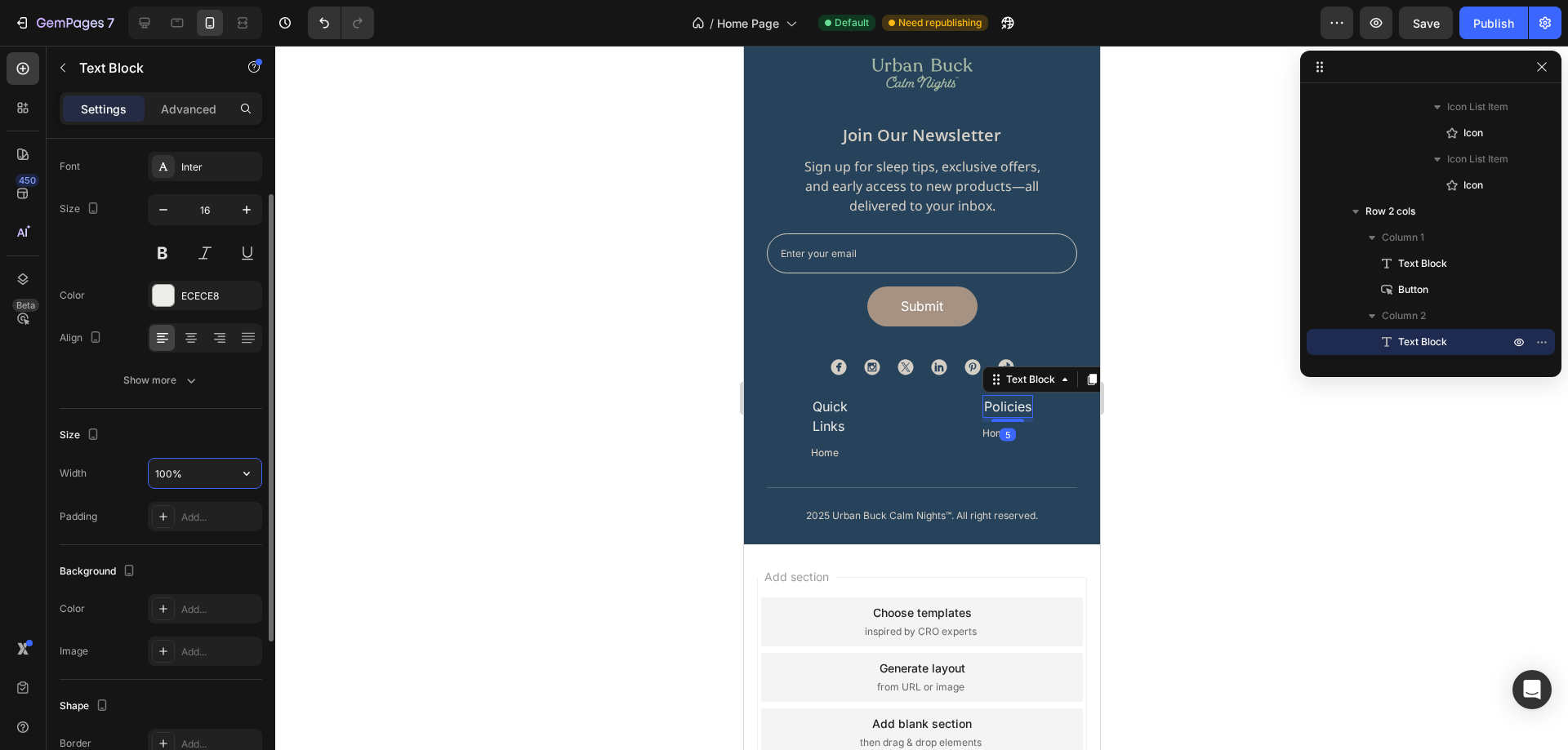
click at [181, 477] on input "100%" at bounding box center [205, 473] width 112 height 29
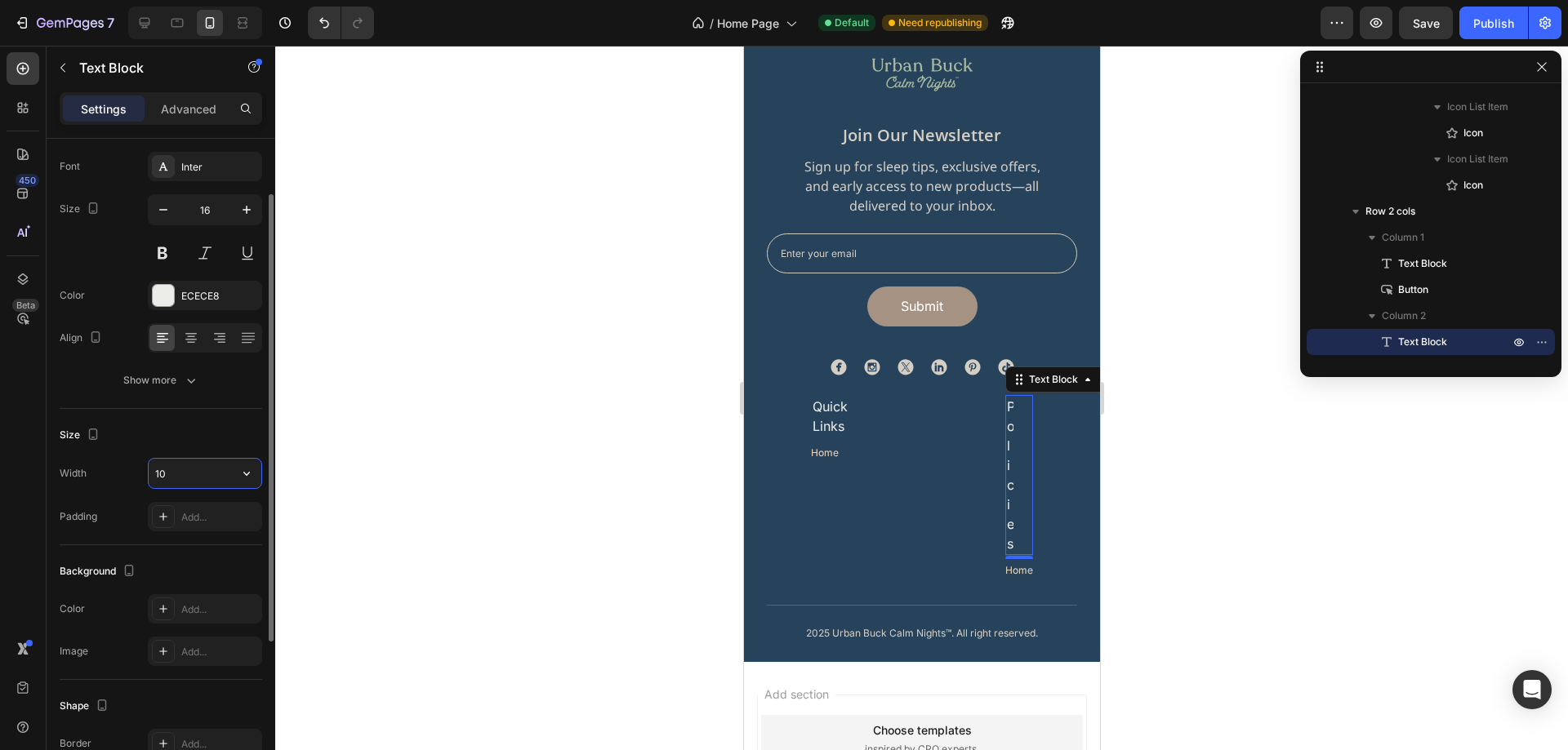
type input "105"
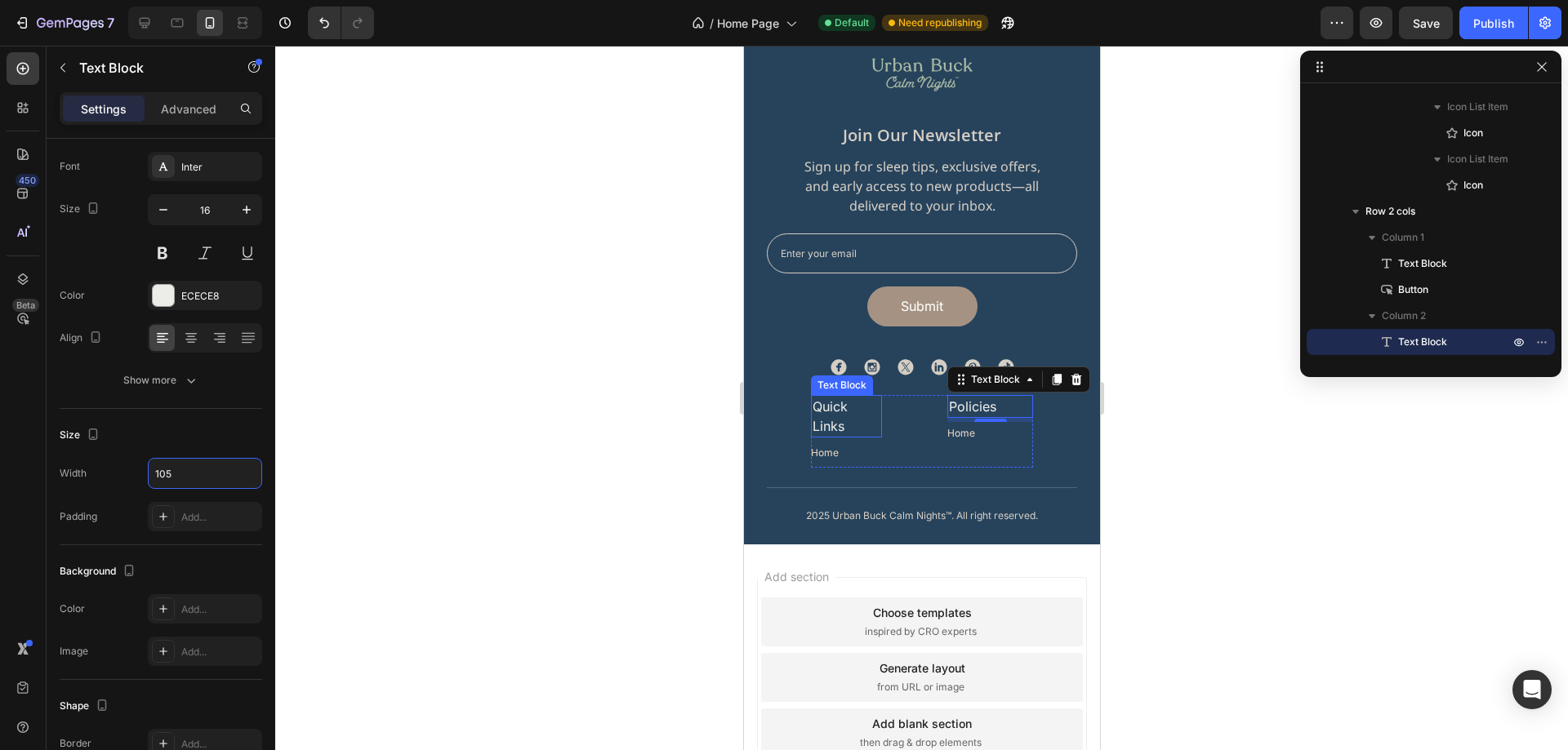
click at [865, 415] on p "Quick Links" at bounding box center [845, 416] width 68 height 40
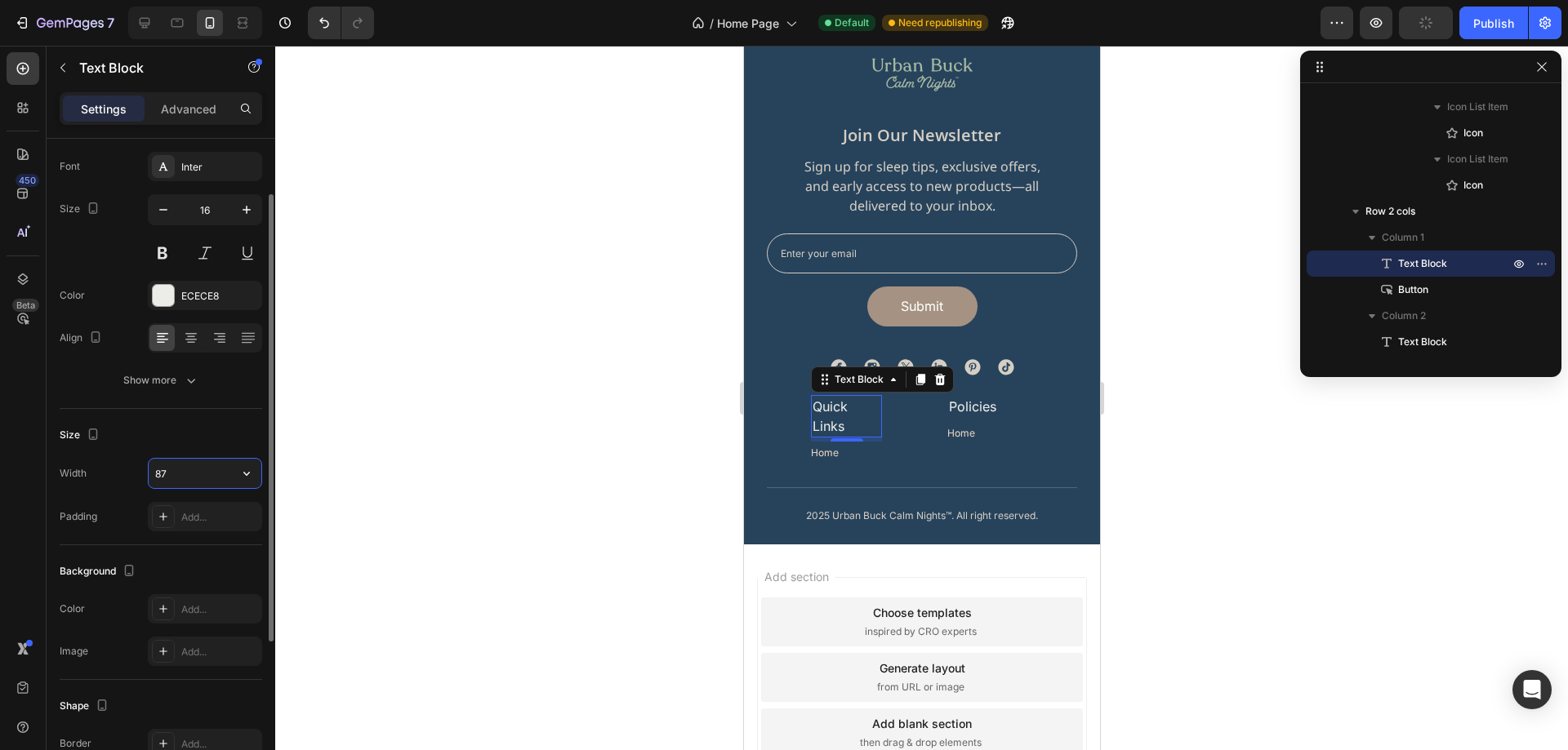
click at [204, 474] on input "87" at bounding box center [205, 473] width 112 height 29
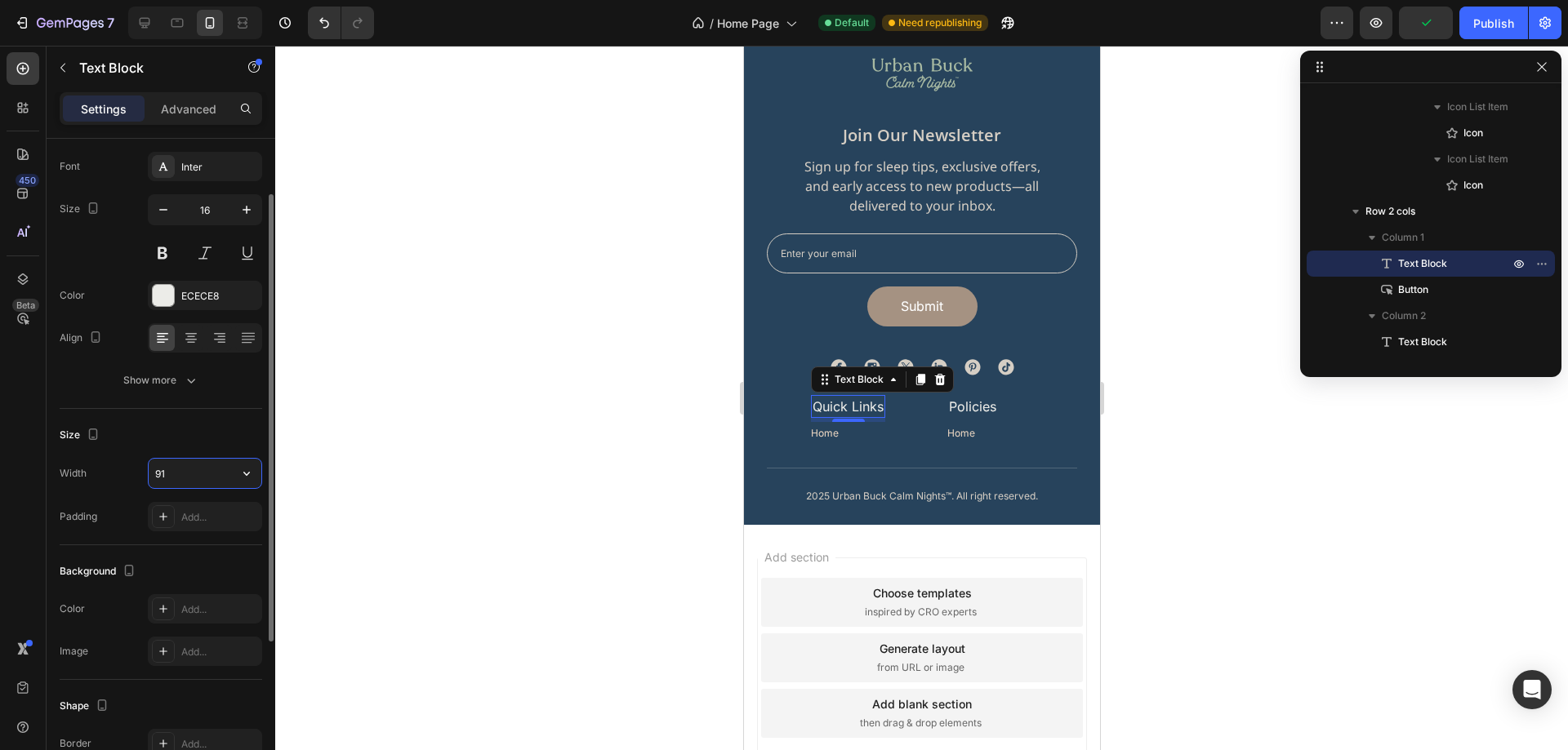
type input "92"
click at [206, 447] on div "Size" at bounding box center [161, 436] width 203 height 26
click at [1184, 475] on div at bounding box center [921, 398] width 1293 height 704
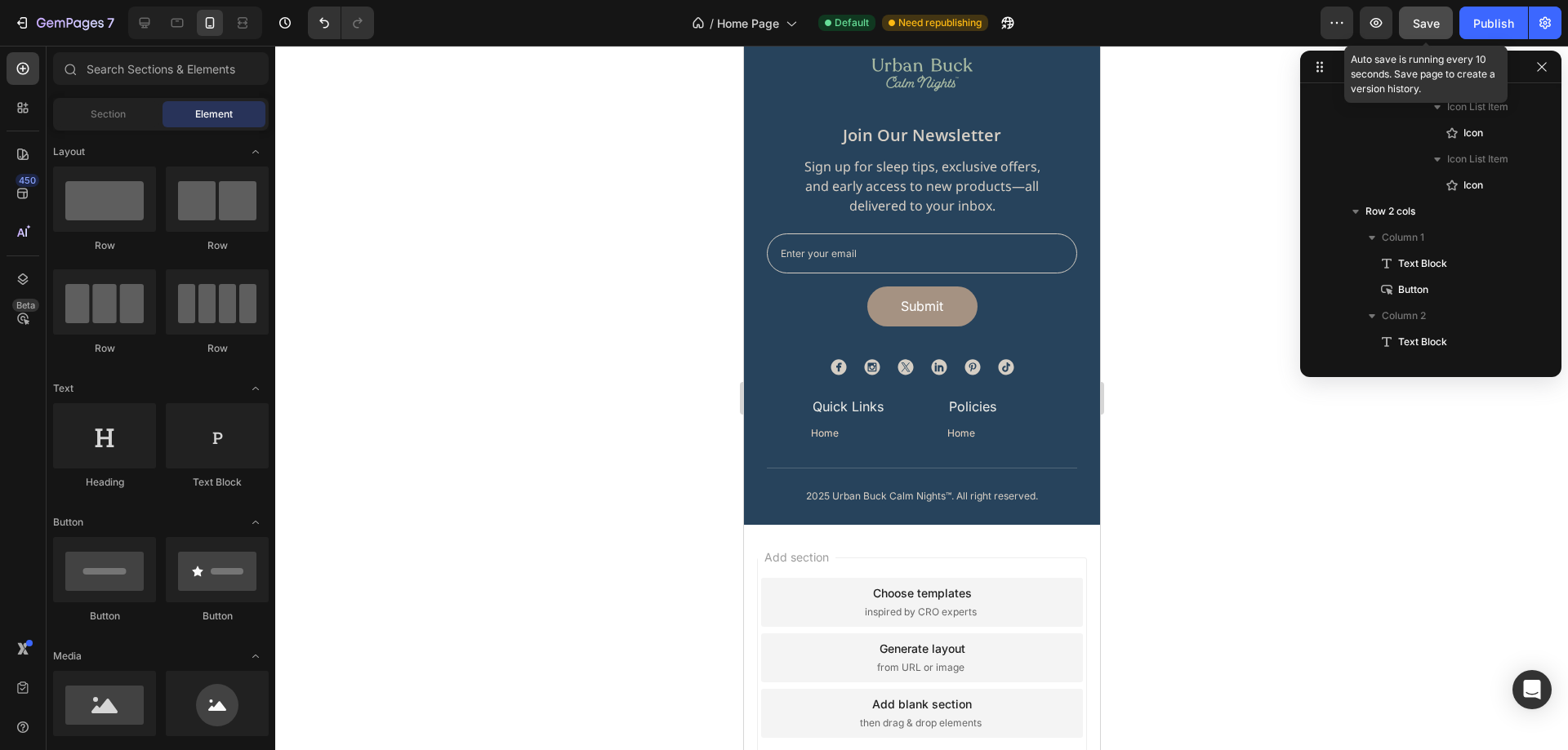
click at [1427, 29] on span "Save" at bounding box center [1426, 24] width 27 height 14
click at [1481, 23] on div "Publish" at bounding box center [1493, 24] width 40 height 18
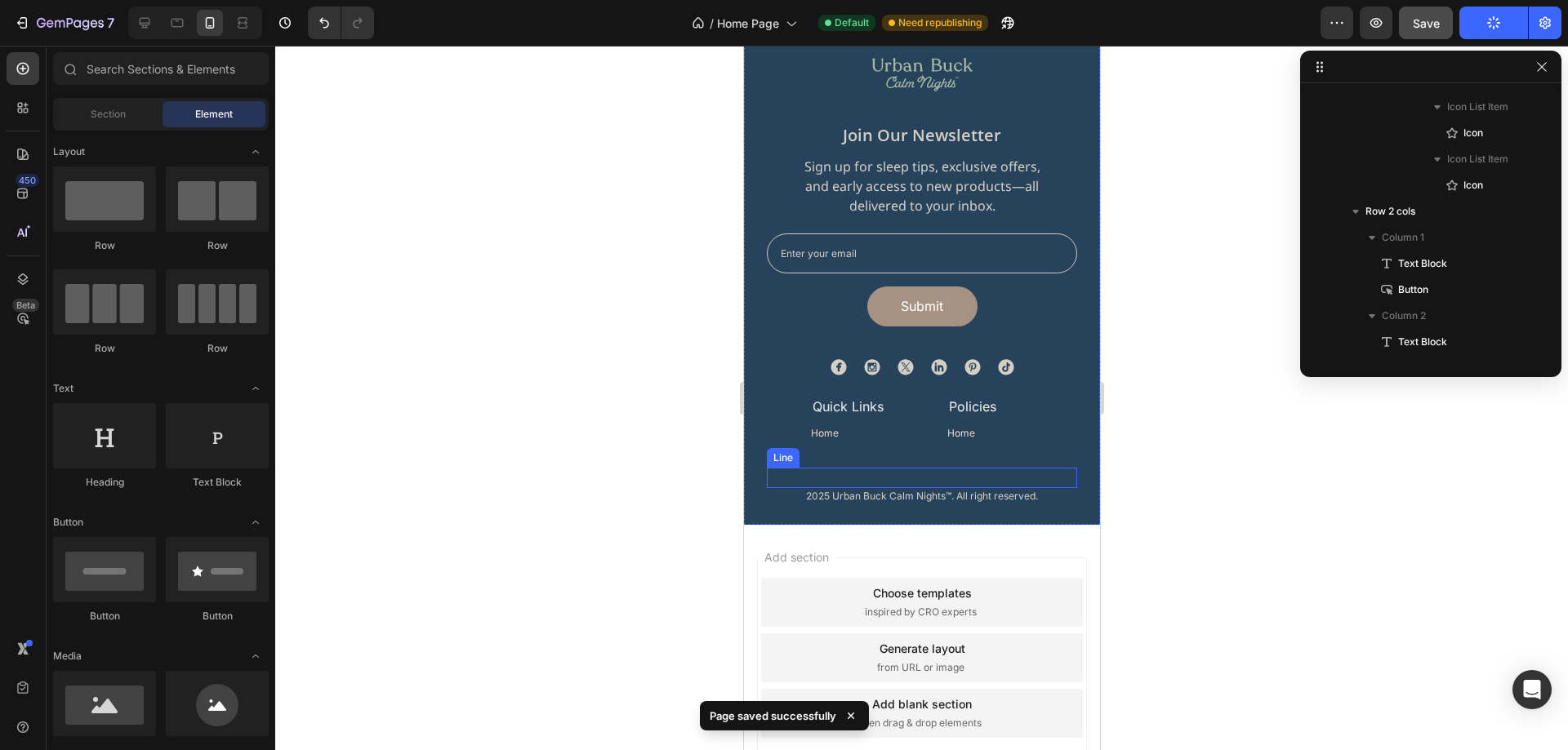
click at [933, 471] on div "Title Line" at bounding box center [921, 478] width 310 height 20
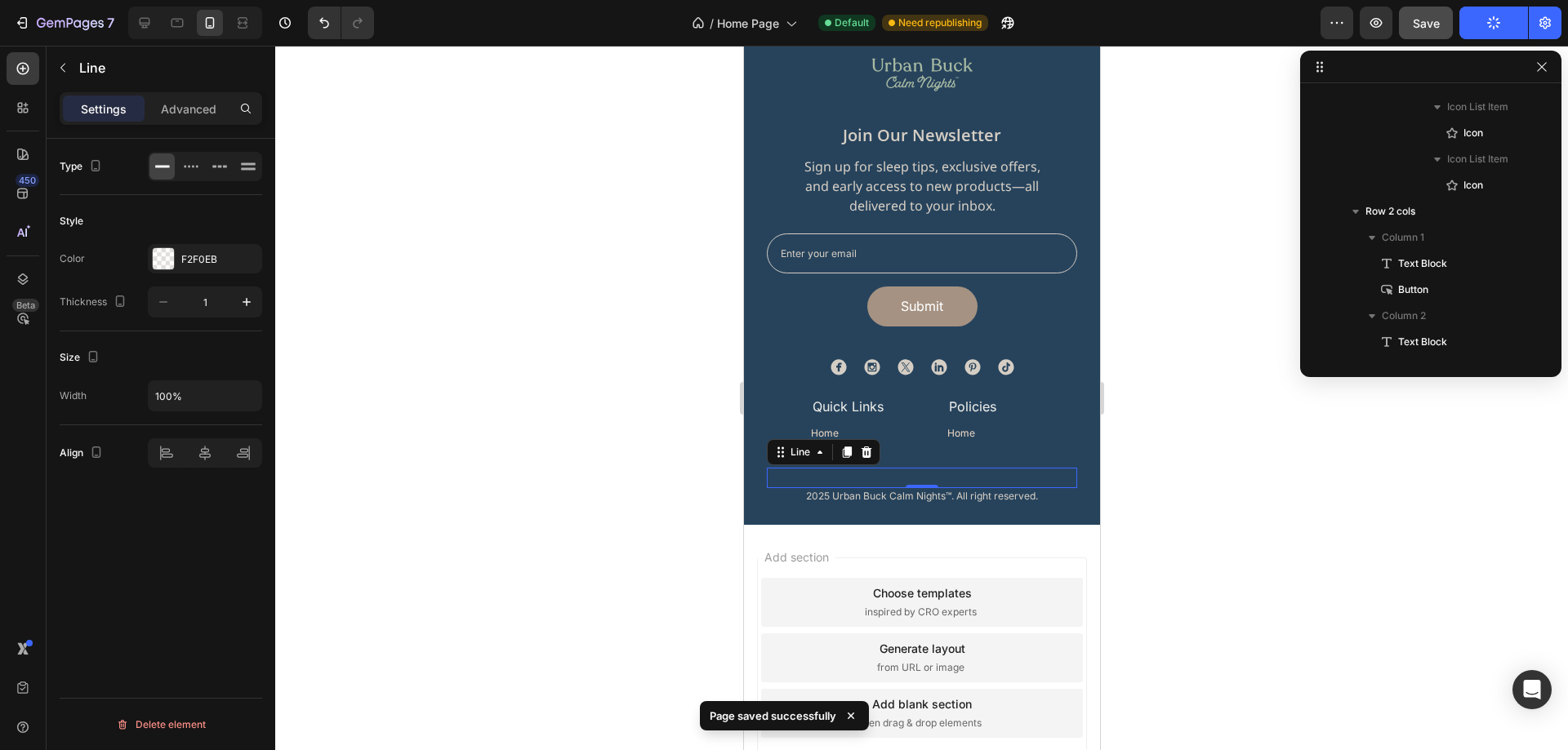
scroll to position [1250, 0]
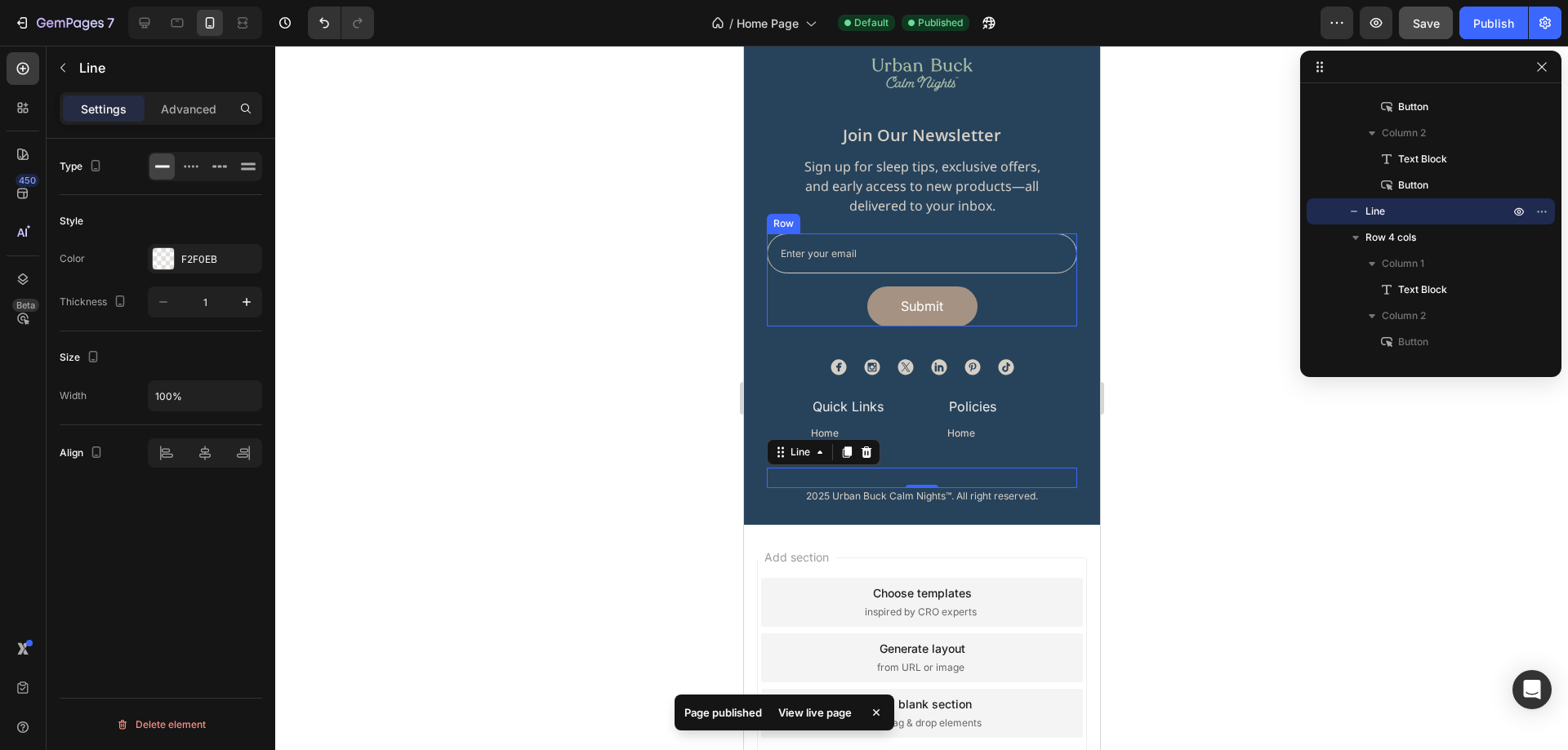
click at [1053, 281] on div "Email Field Submit Submit Button Row" at bounding box center [921, 280] width 310 height 93
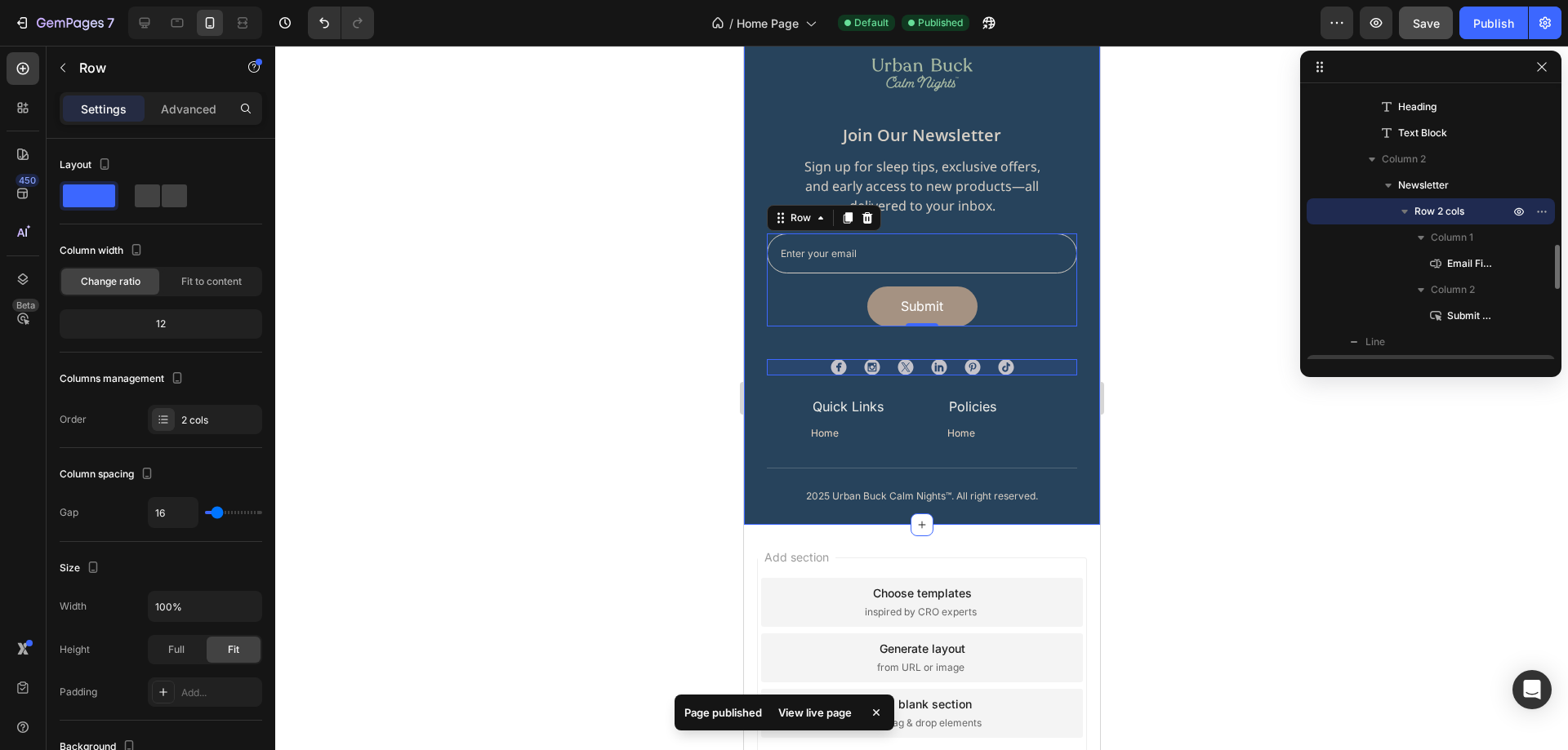
scroll to position [444, 0]
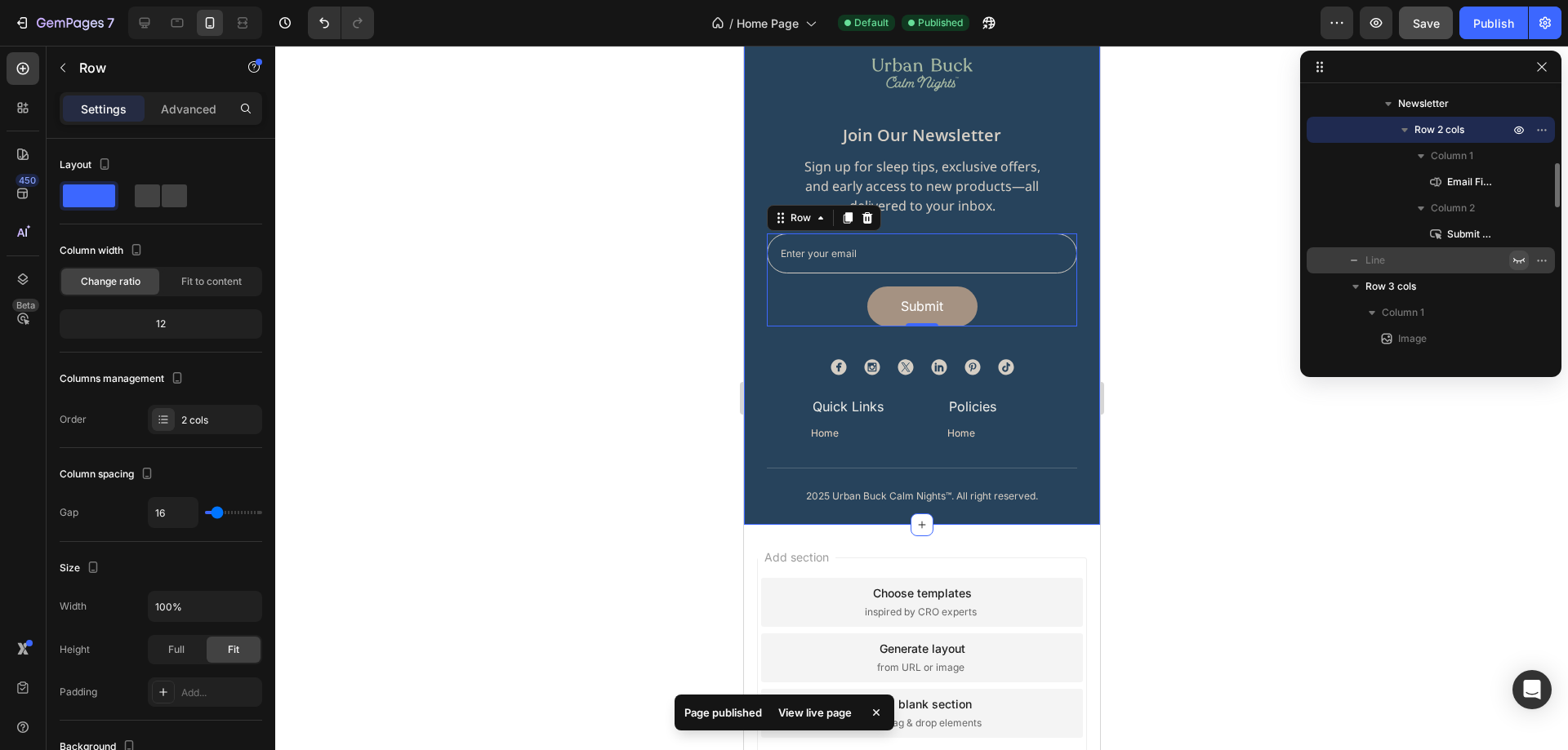
click at [1509, 258] on button "button" at bounding box center [1519, 260] width 19 height 19
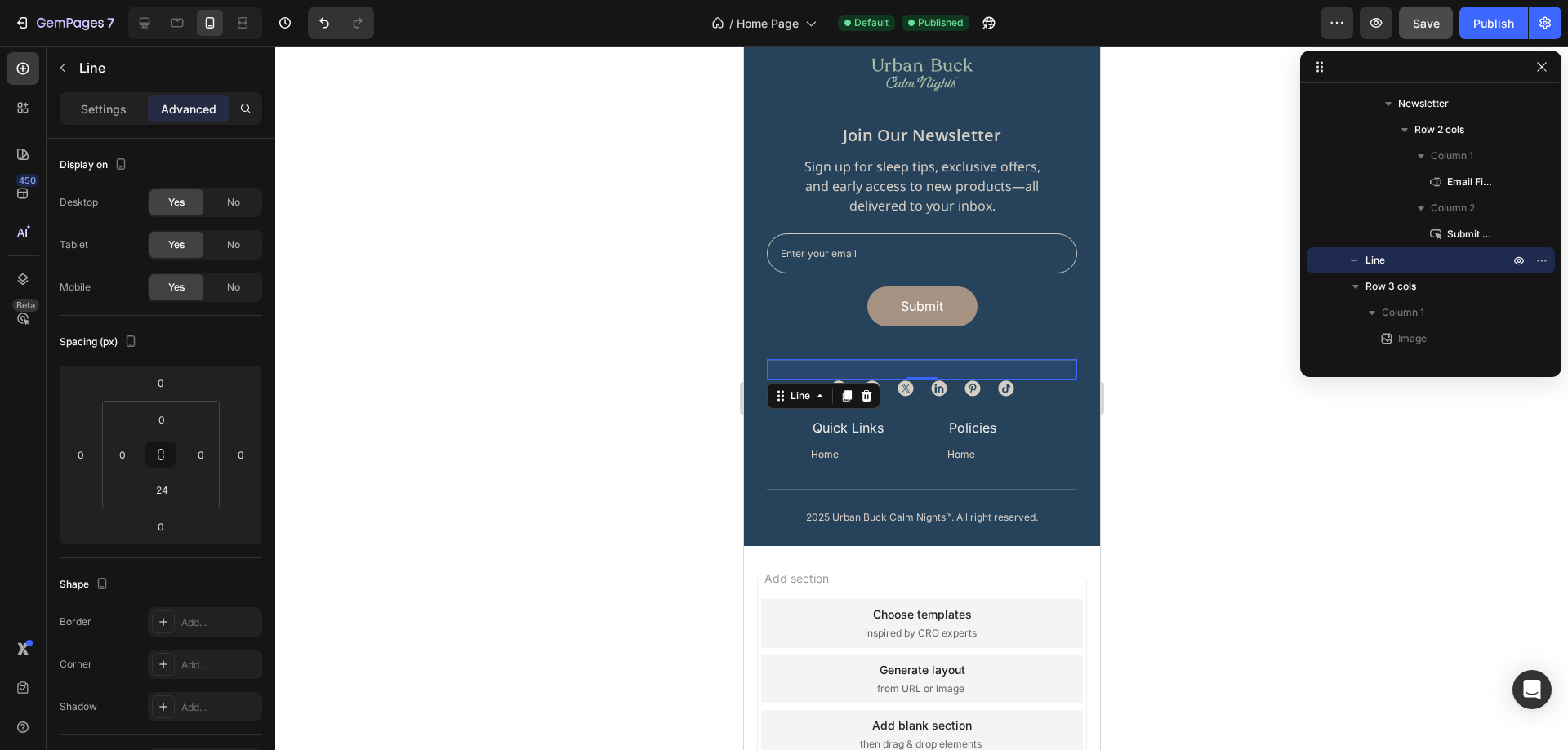
click at [1247, 413] on div at bounding box center [921, 398] width 1293 height 704
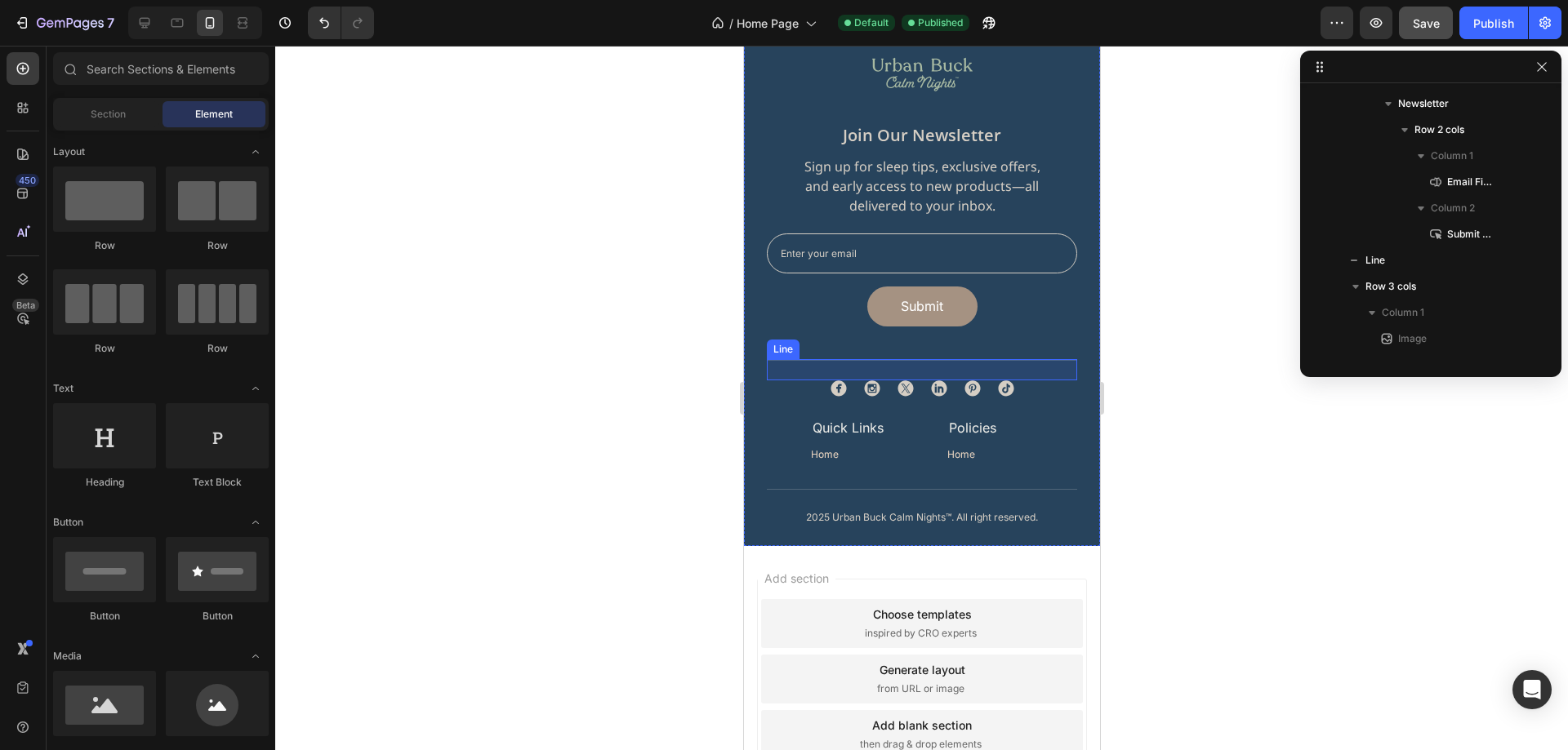
click at [1032, 367] on div "Title Line" at bounding box center [921, 370] width 310 height 21
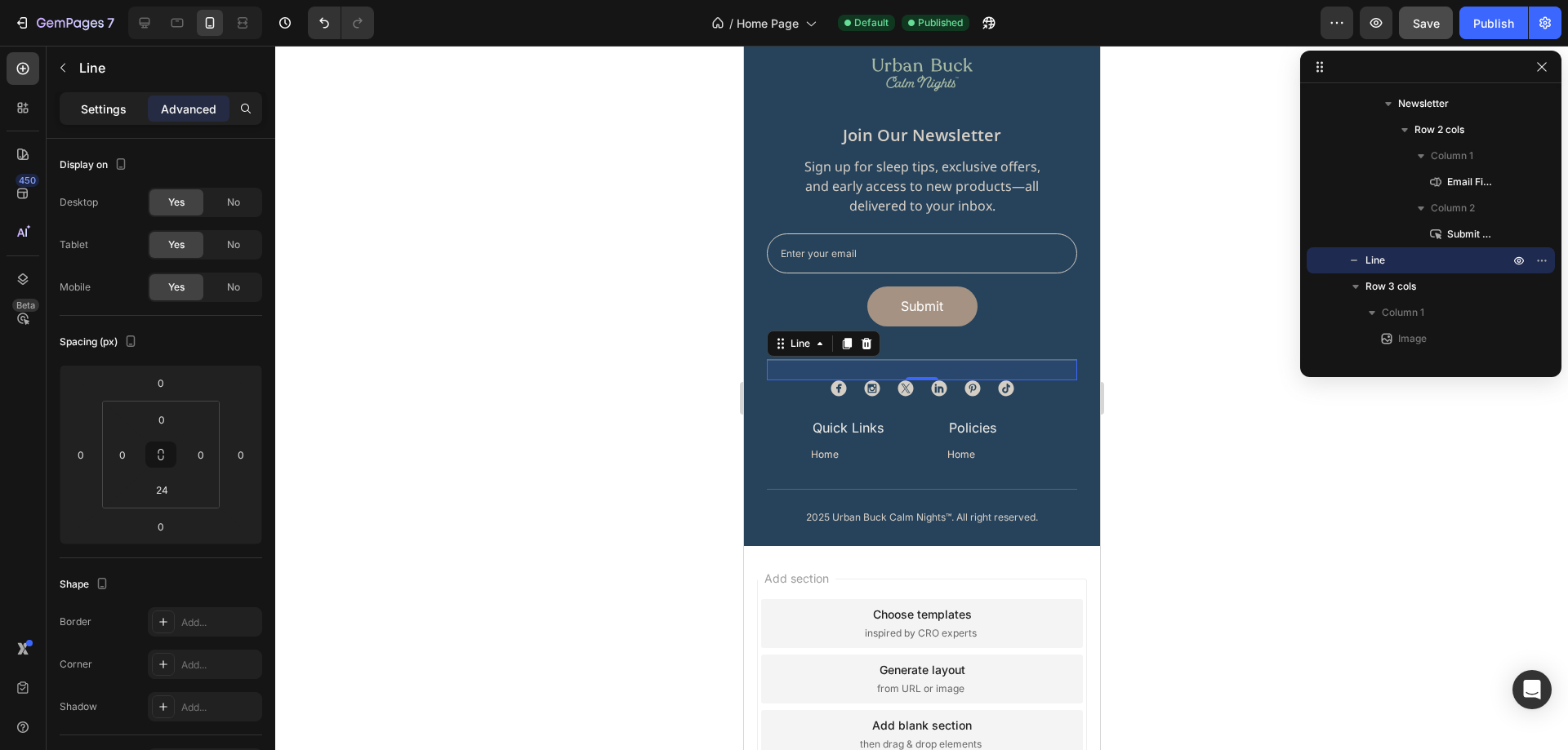
click at [119, 114] on p "Settings" at bounding box center [104, 109] width 46 height 18
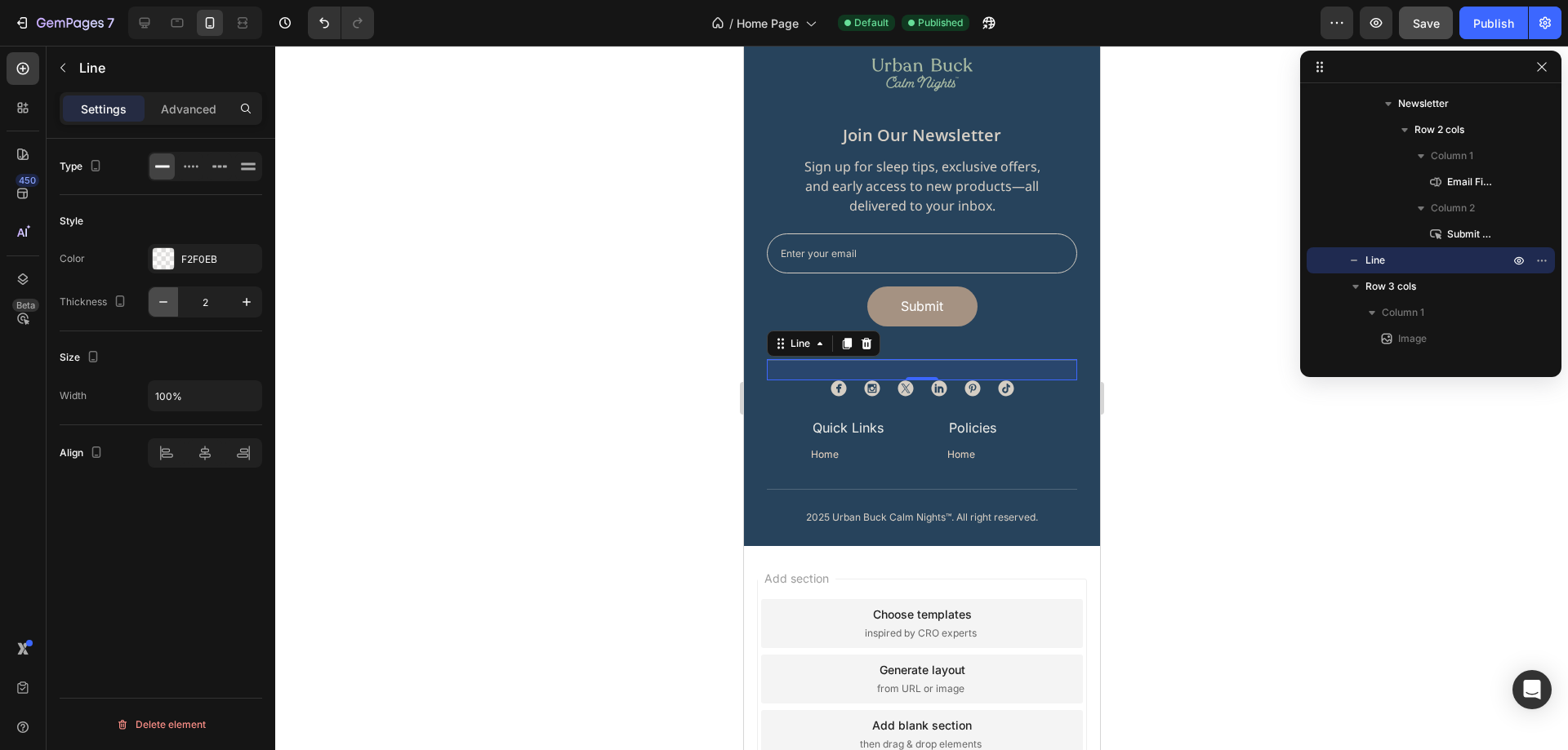
click at [169, 308] on icon "button" at bounding box center [163, 302] width 17 height 17
type input "1"
click at [1267, 456] on div at bounding box center [921, 398] width 1293 height 704
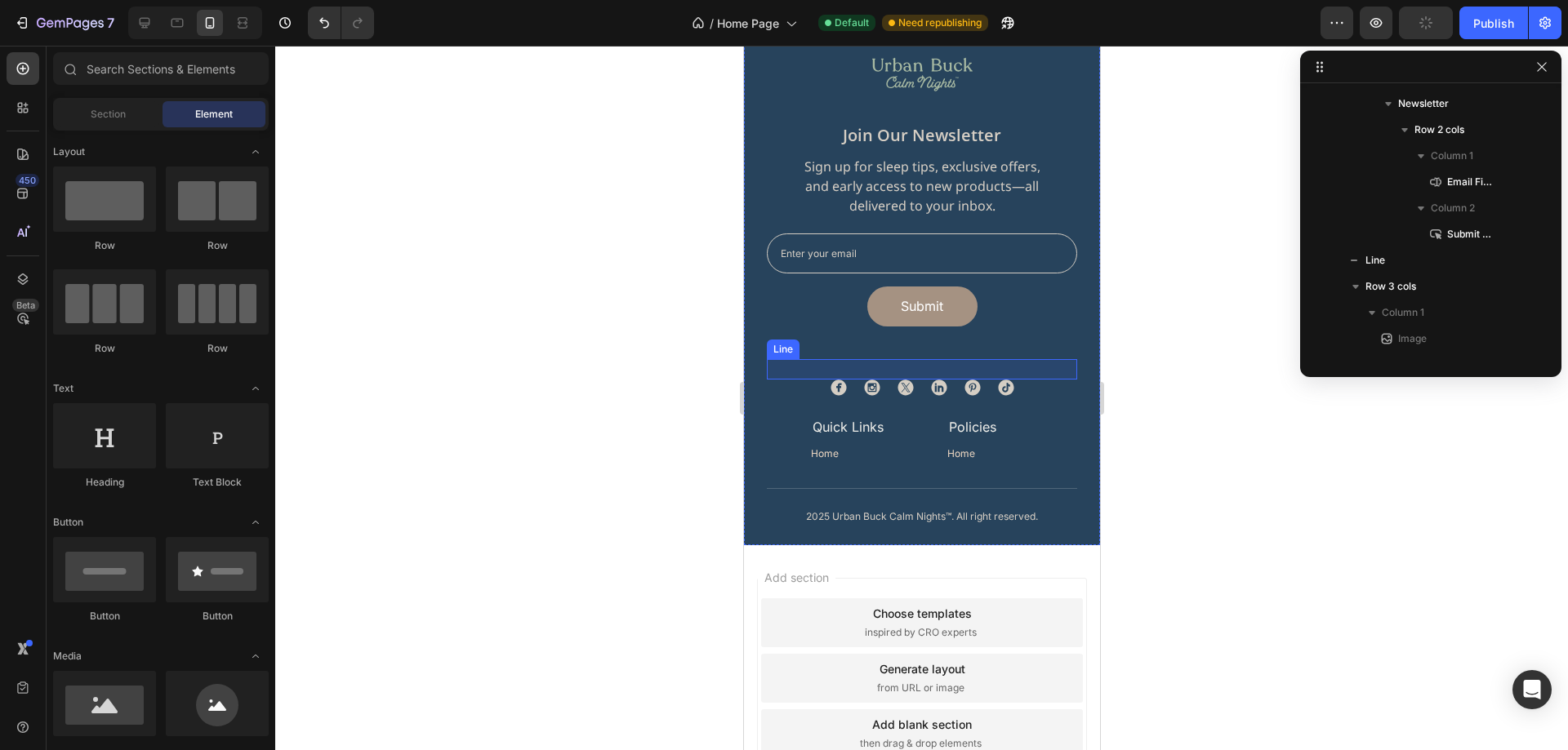
click at [1025, 361] on div "Title Line" at bounding box center [921, 369] width 310 height 20
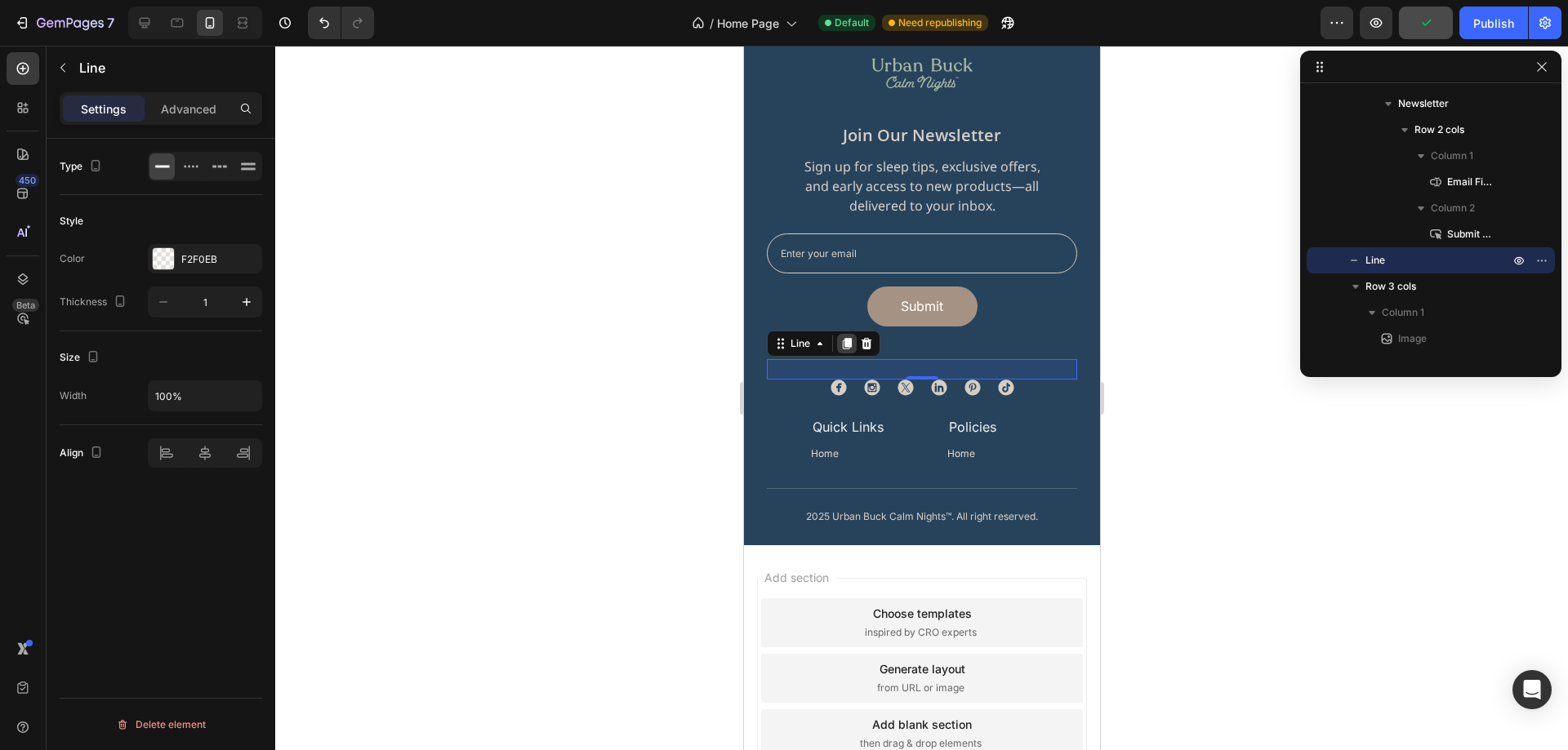
click at [842, 350] on div at bounding box center [846, 343] width 19 height 19
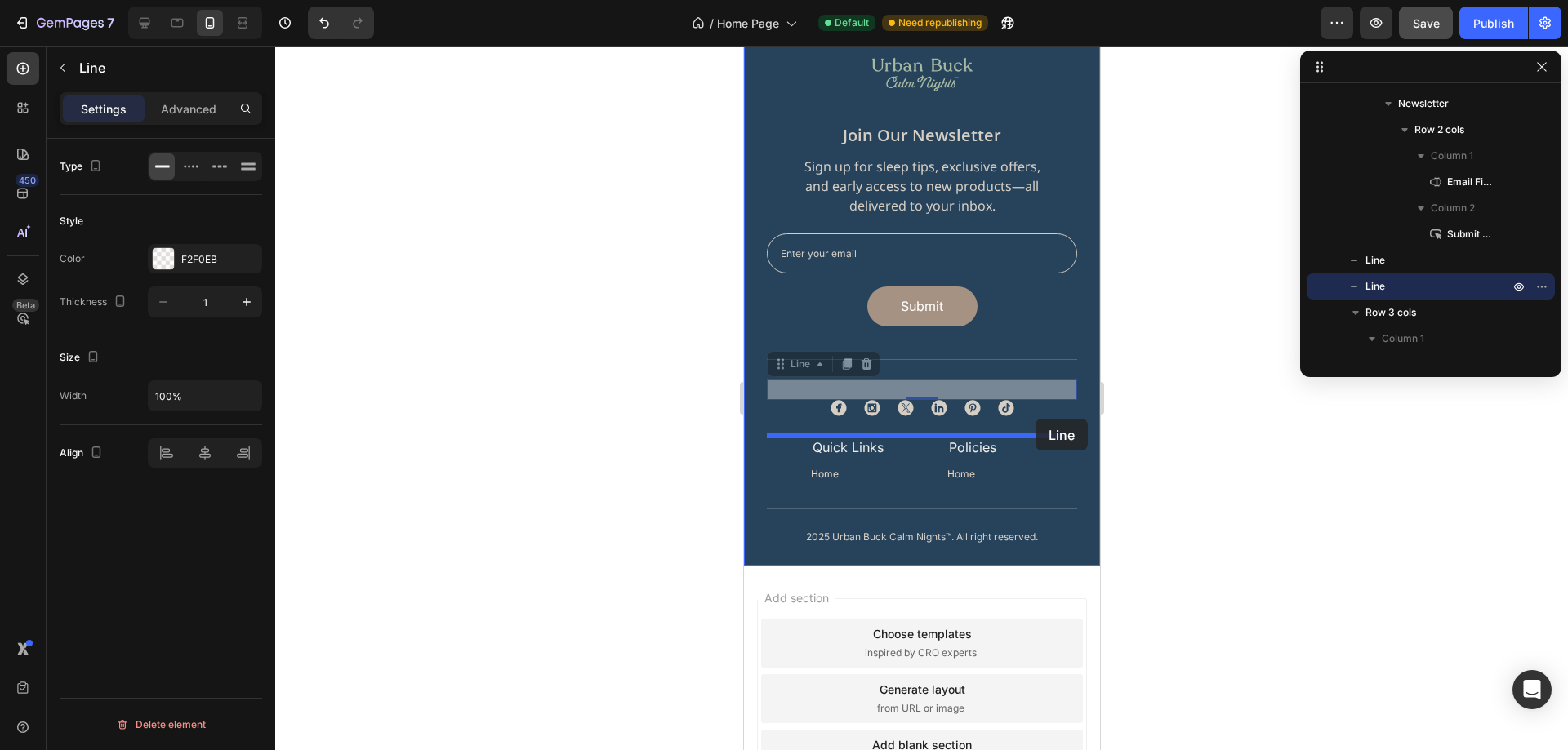
drag, startPoint x: 1037, startPoint y: 390, endPoint x: 1035, endPoint y: 419, distance: 29.1
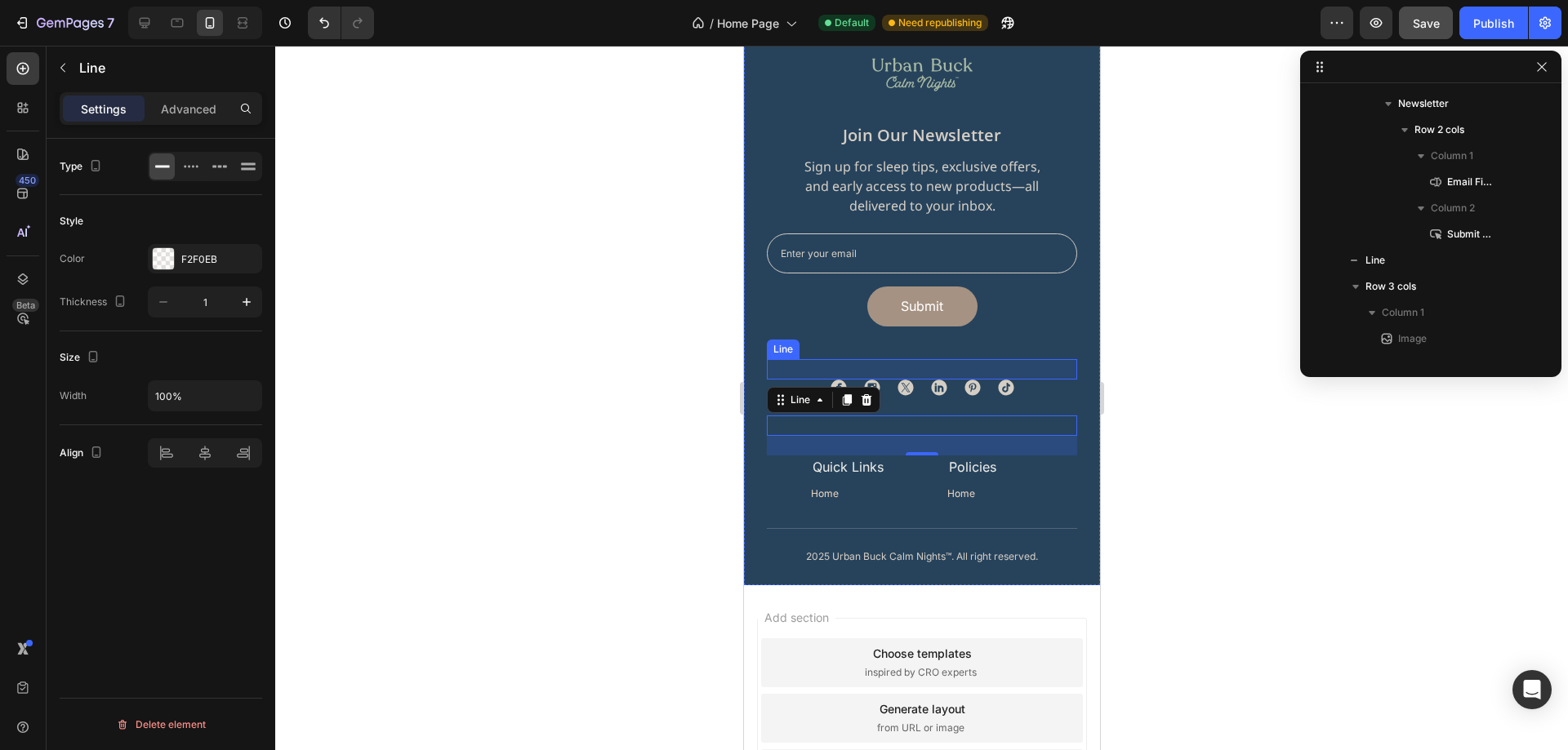
click at [1040, 366] on div "Title Line" at bounding box center [921, 369] width 310 height 20
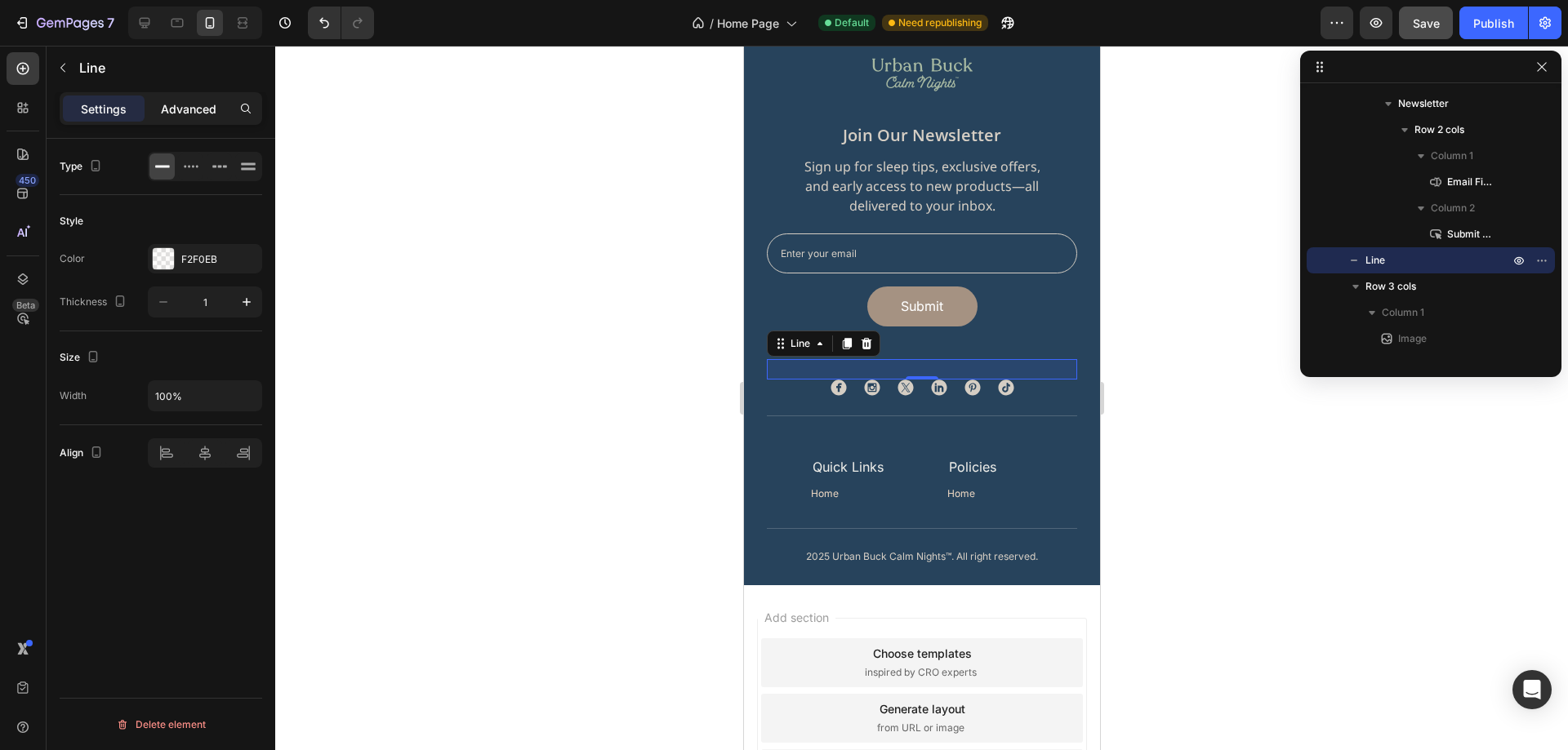
click at [193, 112] on p "Advanced" at bounding box center [188, 109] width 55 height 18
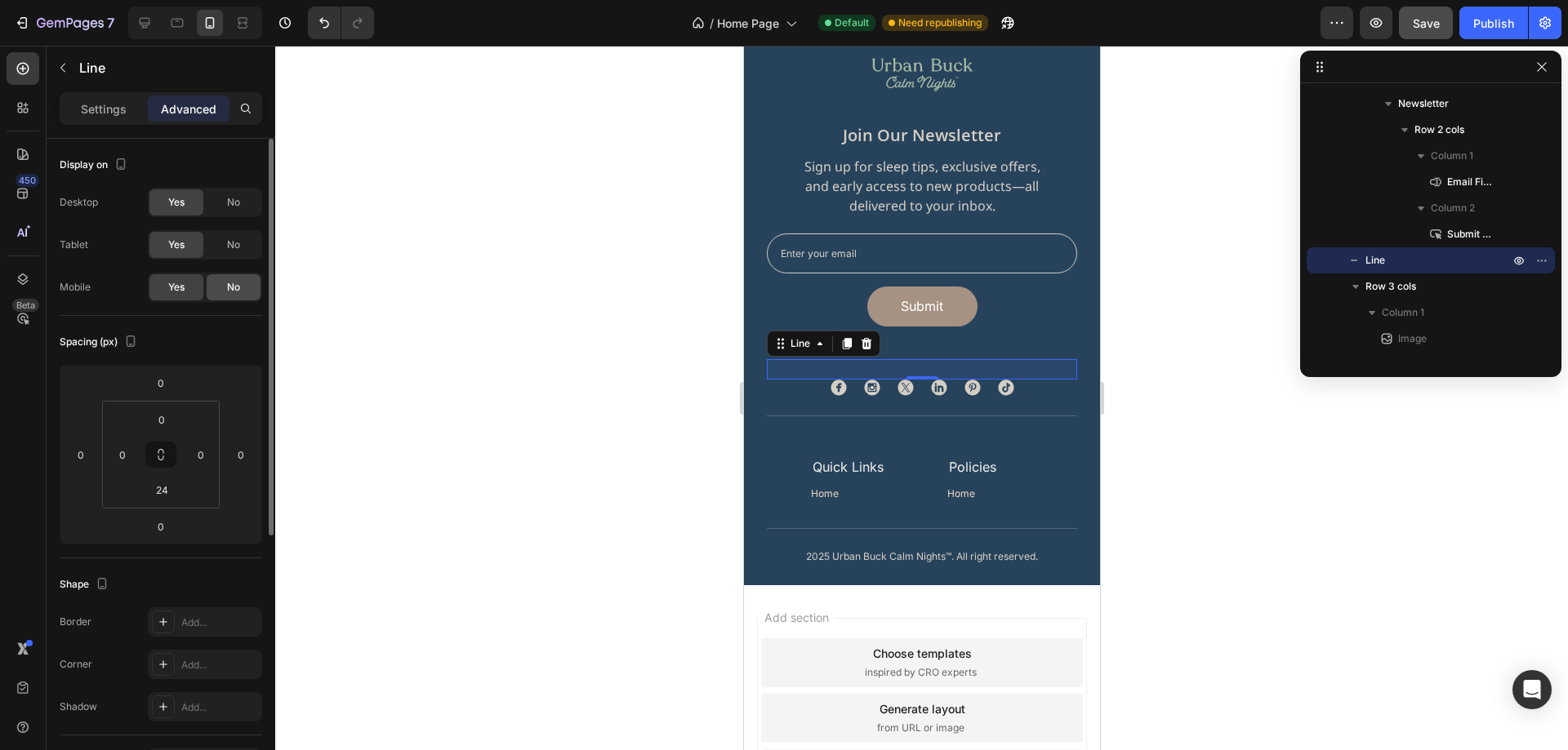
click at [238, 296] on div "No" at bounding box center [233, 287] width 54 height 26
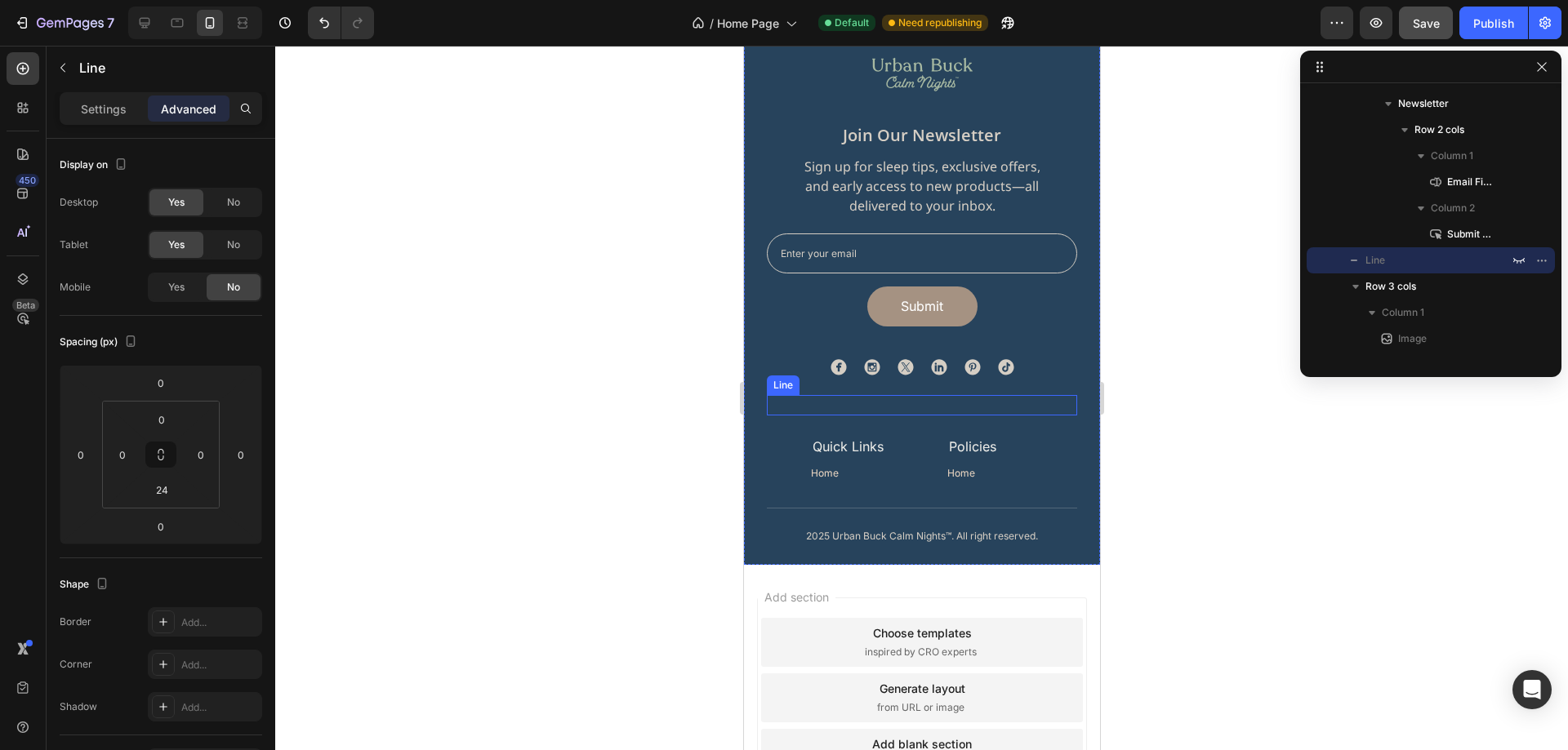
click at [825, 397] on div "Title Line" at bounding box center [921, 405] width 310 height 20
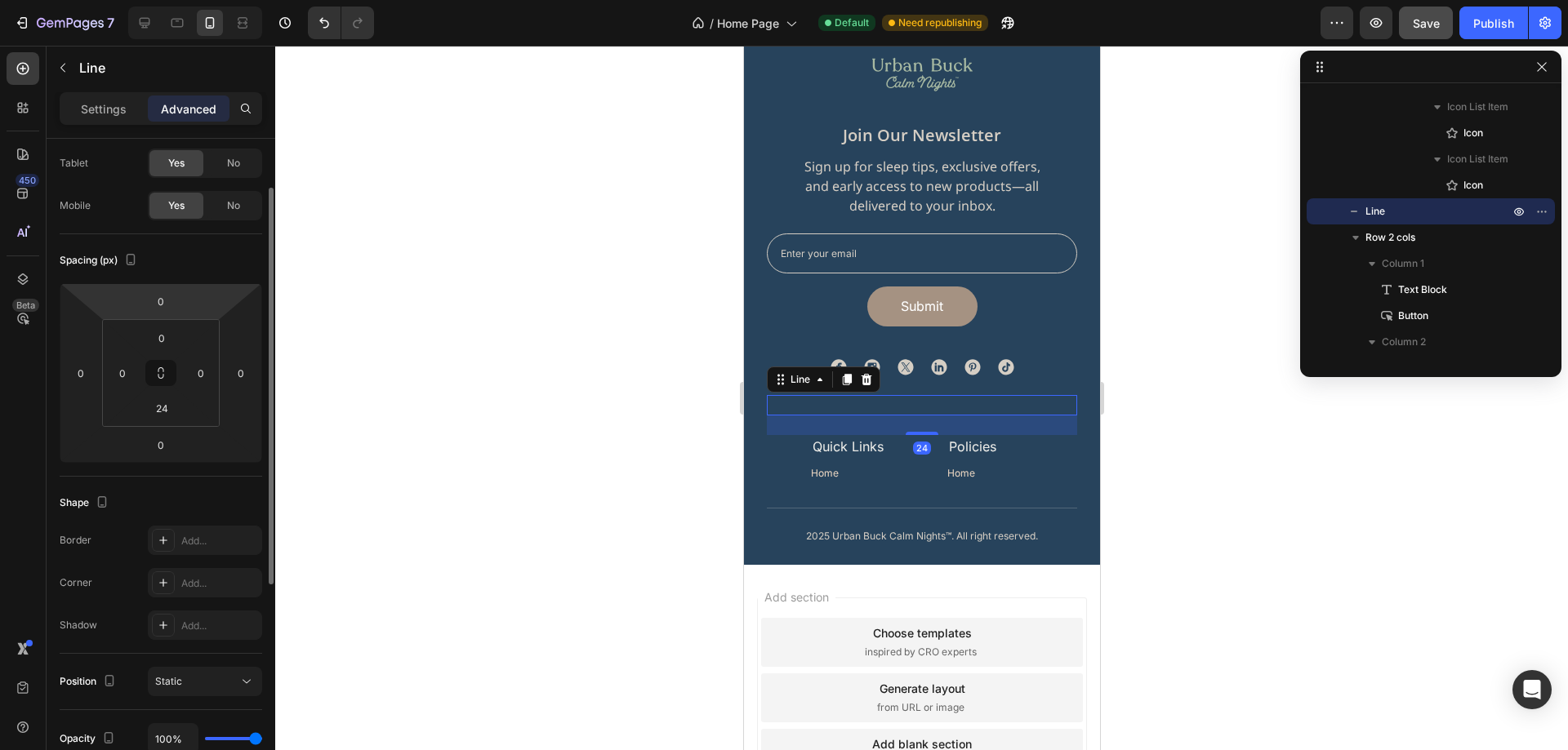
scroll to position [0, 0]
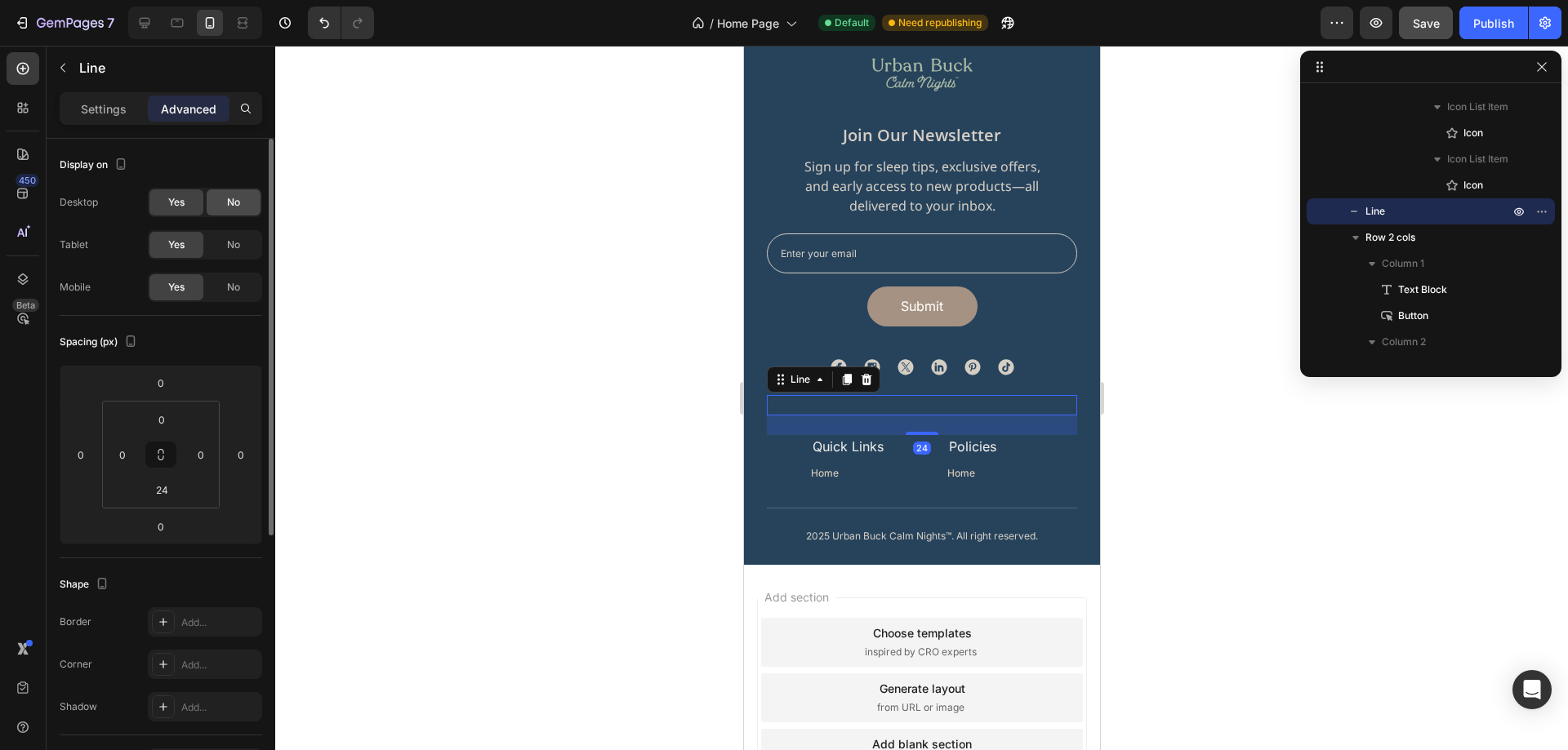
click at [218, 206] on div "No" at bounding box center [233, 203] width 54 height 26
click at [238, 251] on span "No" at bounding box center [233, 245] width 13 height 15
click at [1196, 426] on div at bounding box center [921, 398] width 1293 height 704
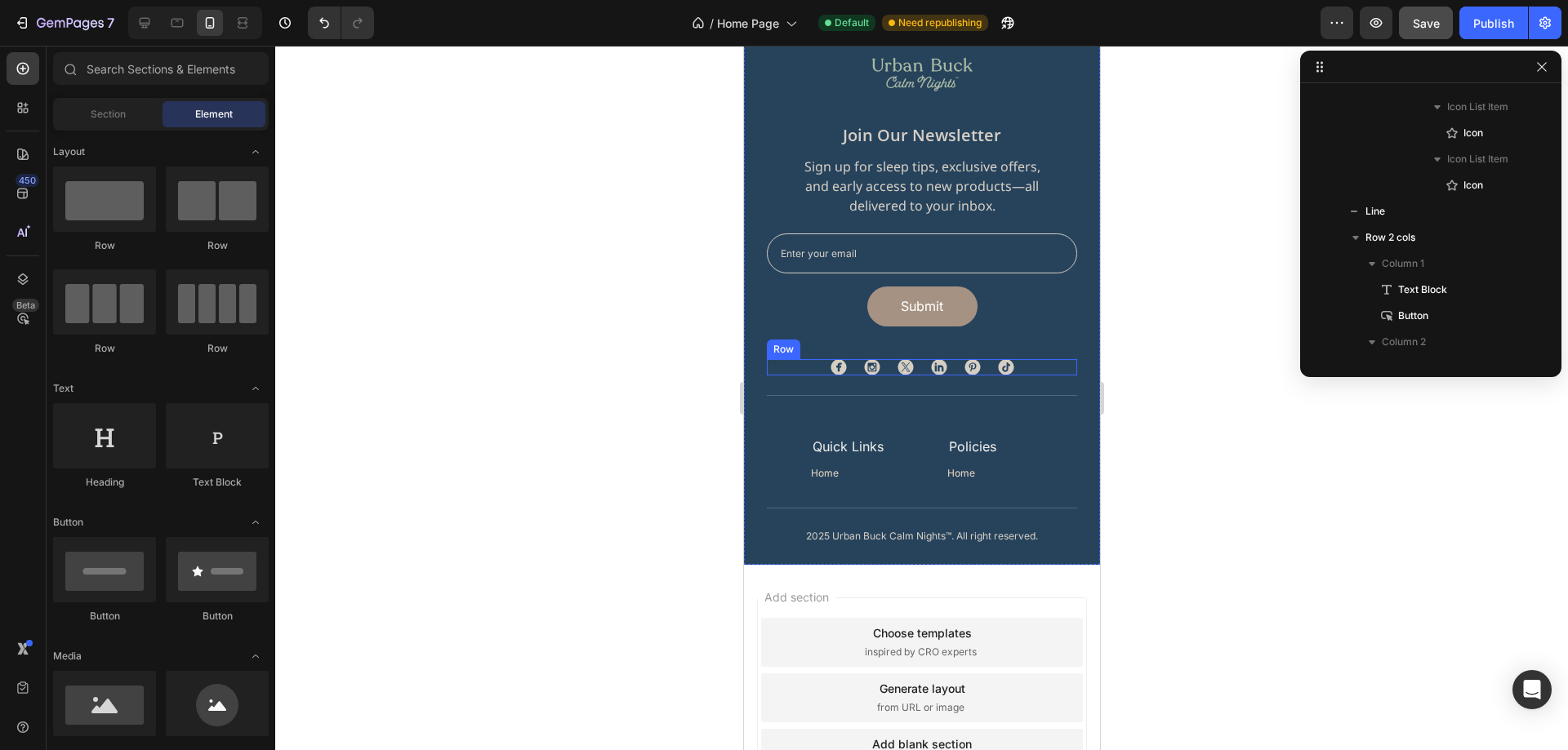
click at [1028, 360] on div "Image Home Button Shop Button About Us Button Contact Us Button FAQs Button Row…" at bounding box center [921, 367] width 310 height 17
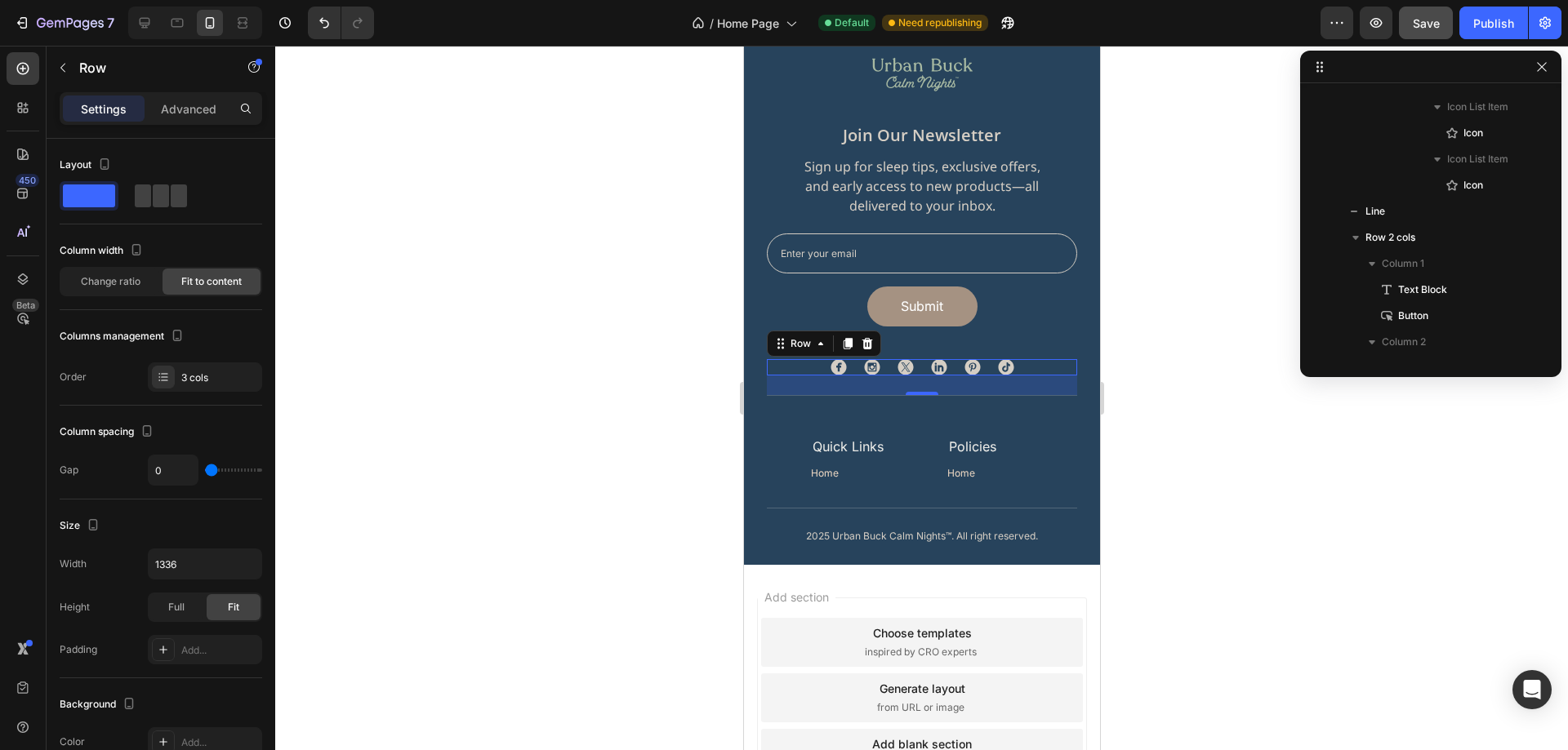
scroll to position [518, 0]
click at [199, 112] on p "Advanced" at bounding box center [188, 109] width 55 height 18
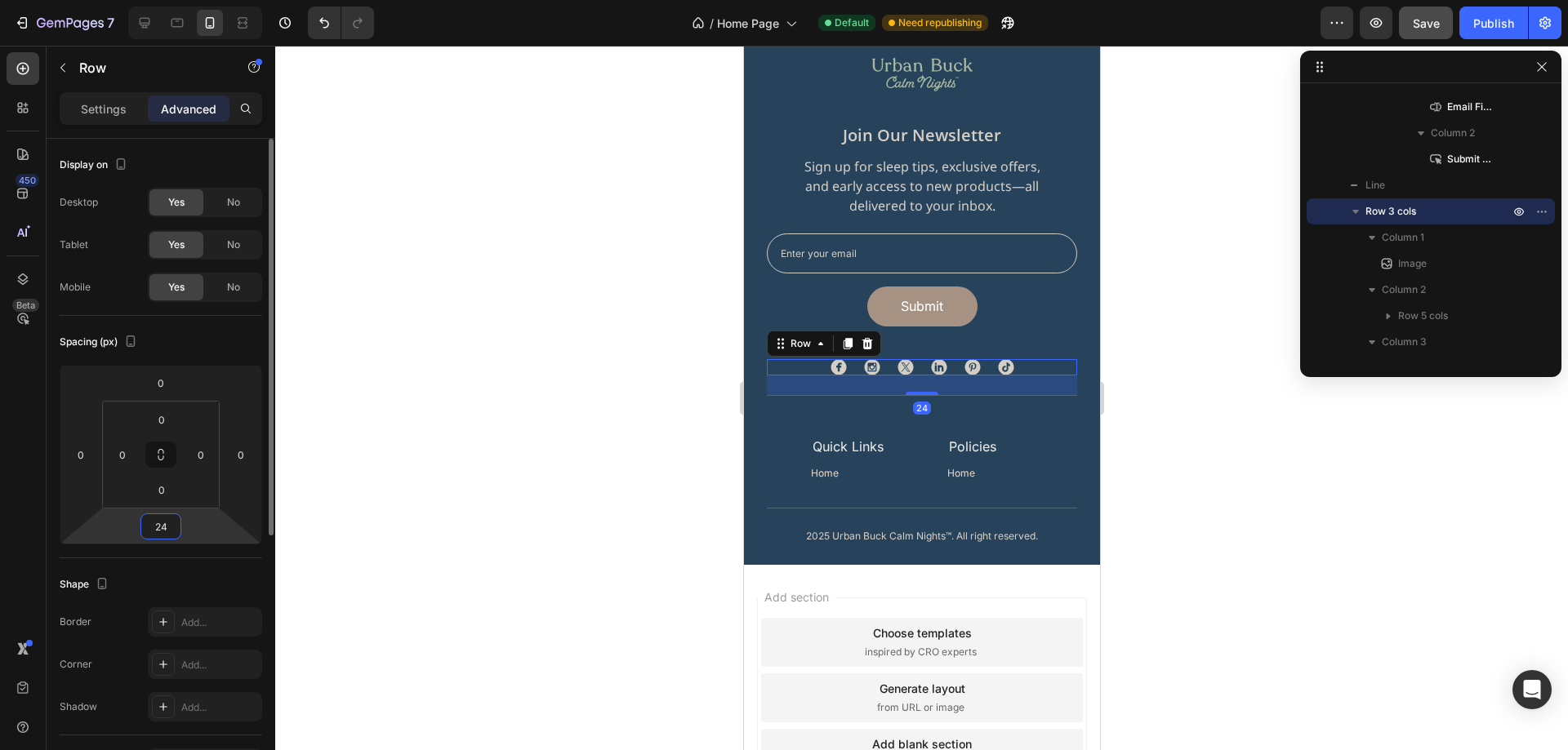
click at [163, 537] on input "24" at bounding box center [161, 527] width 33 height 25
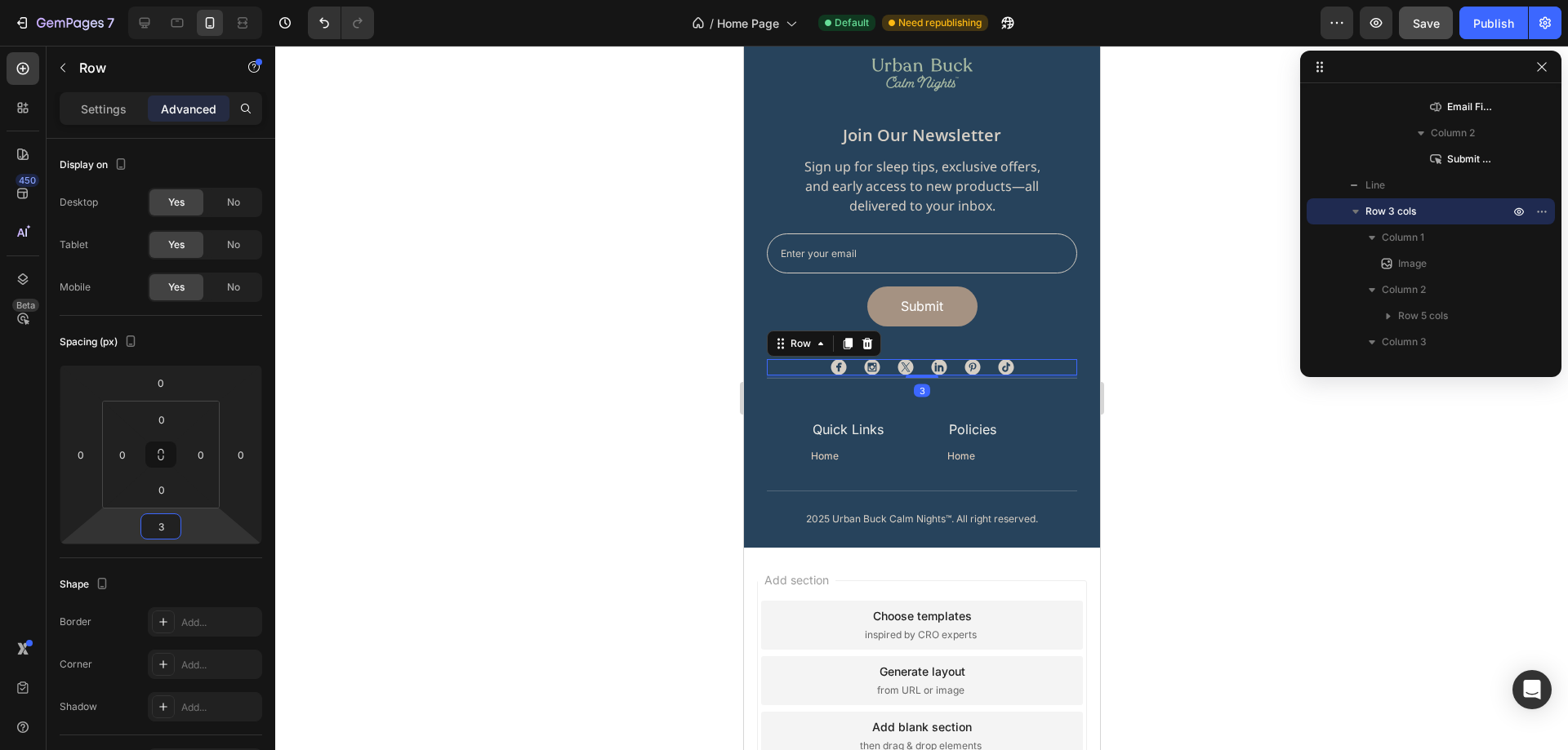
type input "39"
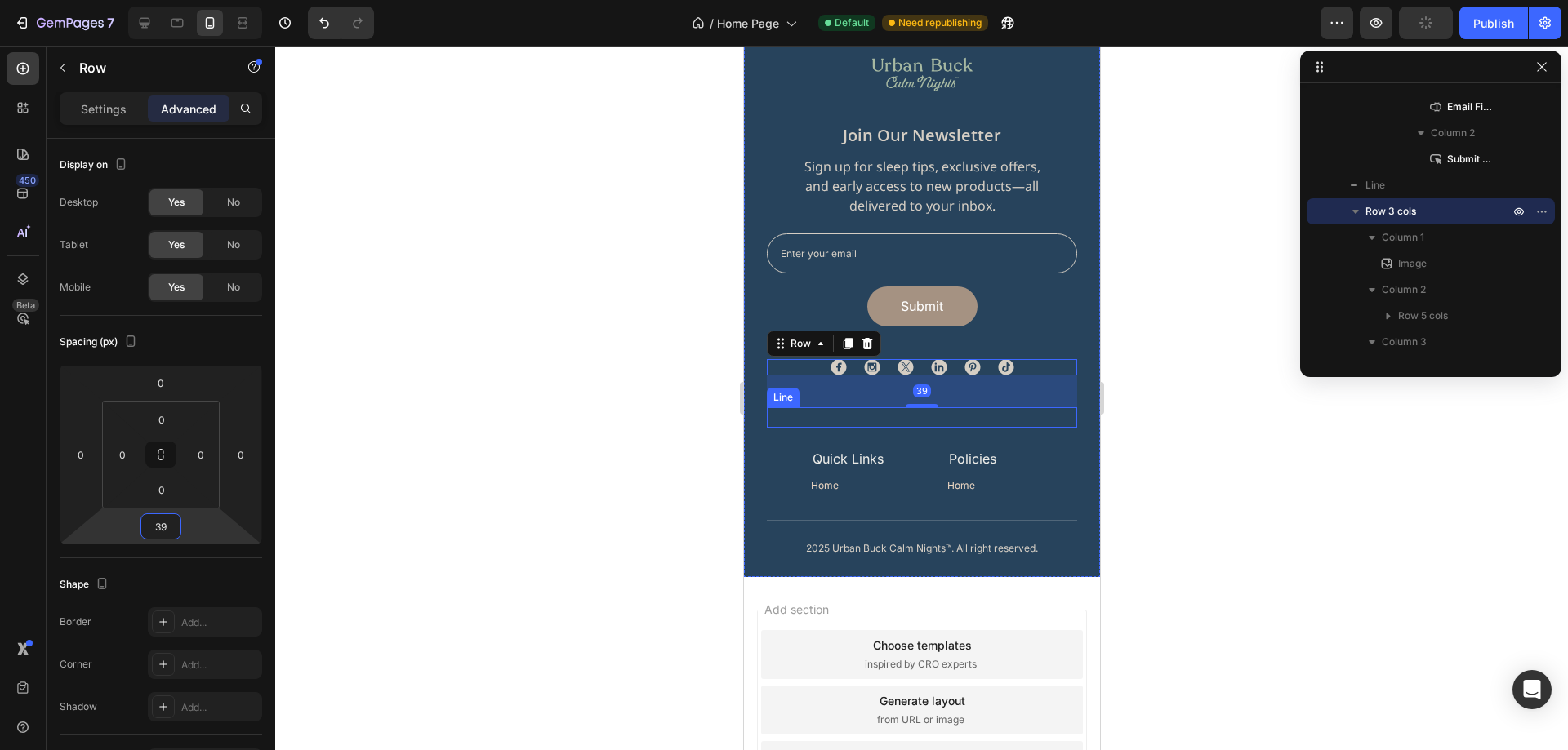
click at [1037, 418] on div "Title Line" at bounding box center [921, 417] width 310 height 20
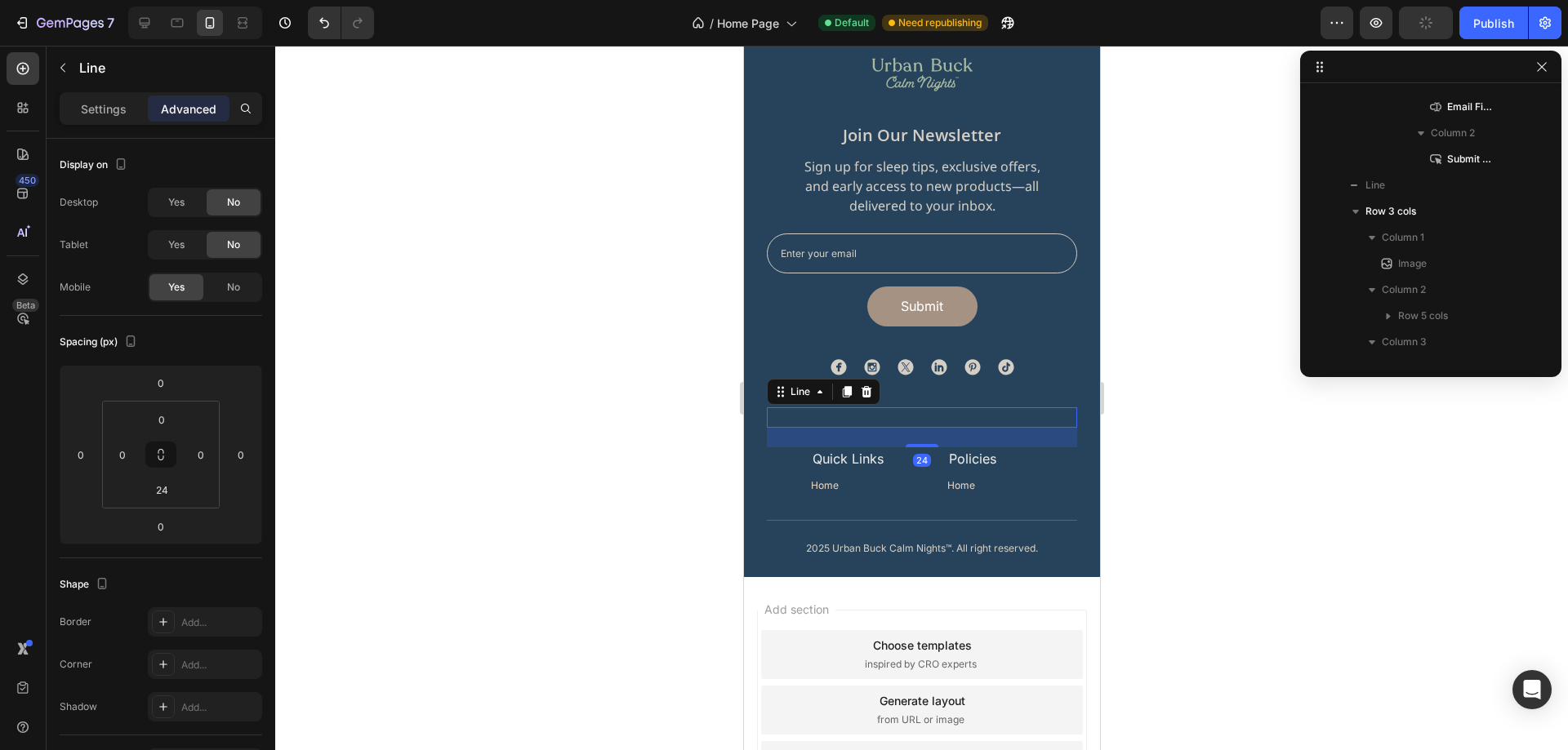
scroll to position [1067, 0]
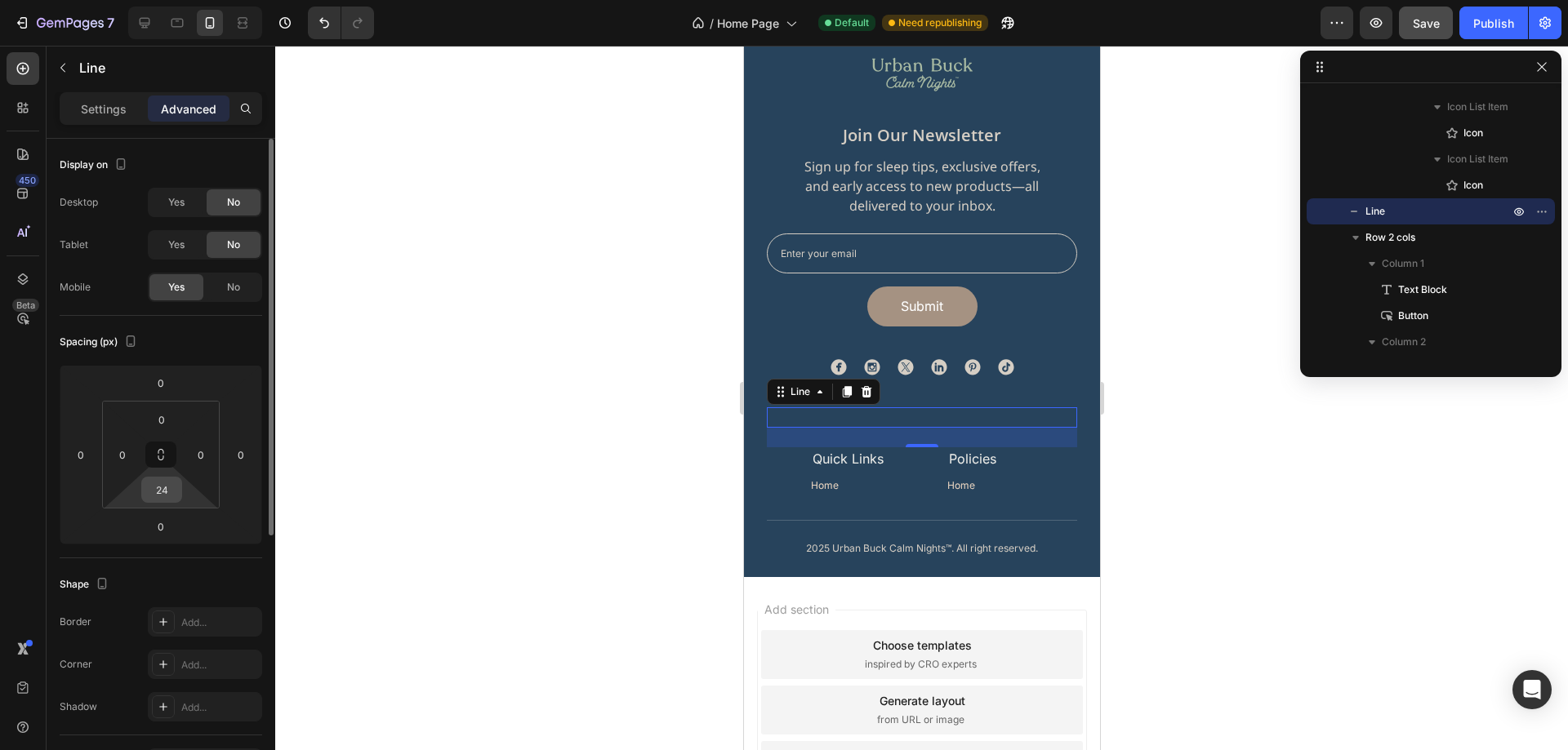
click at [160, 484] on input "24" at bounding box center [161, 490] width 33 height 25
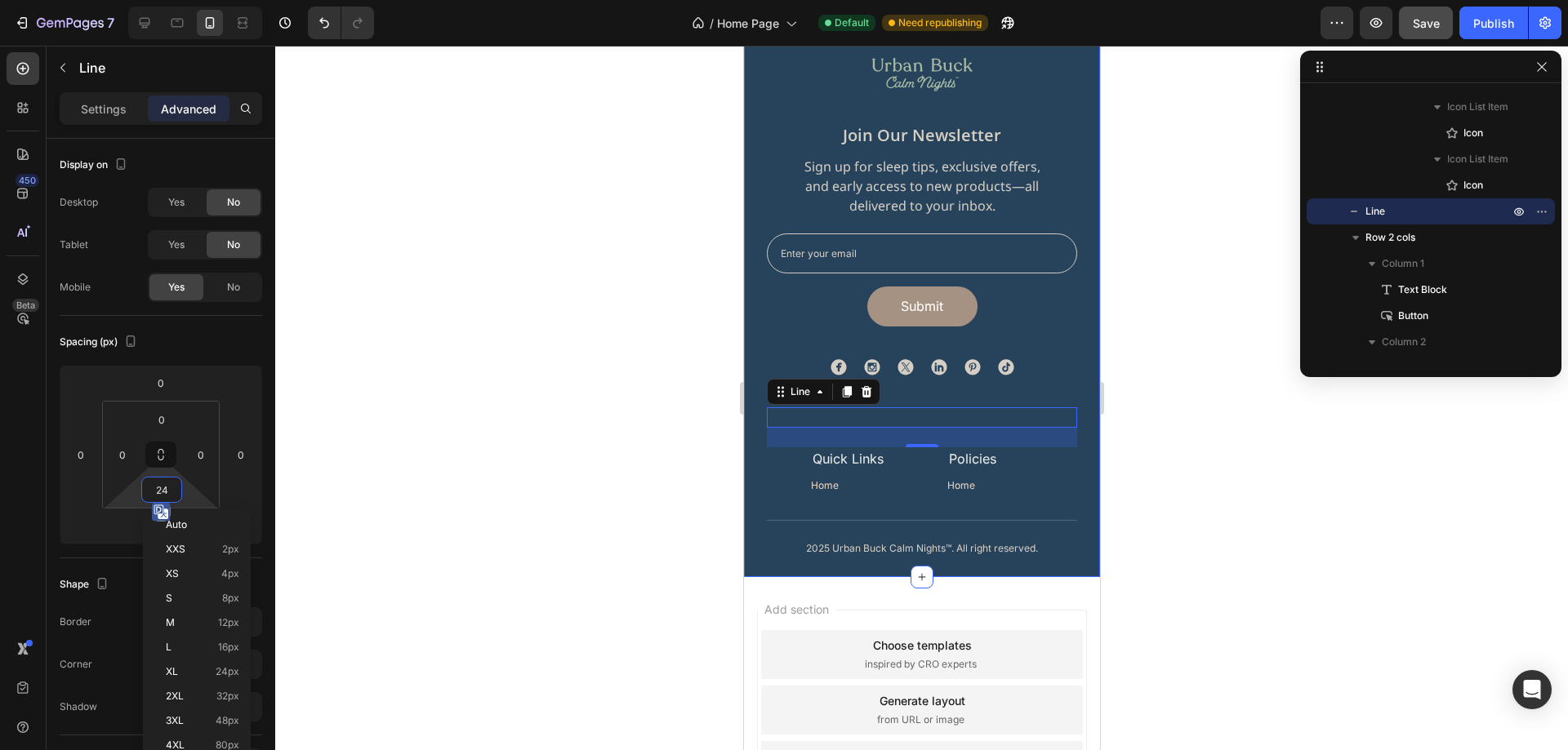
type input "0"
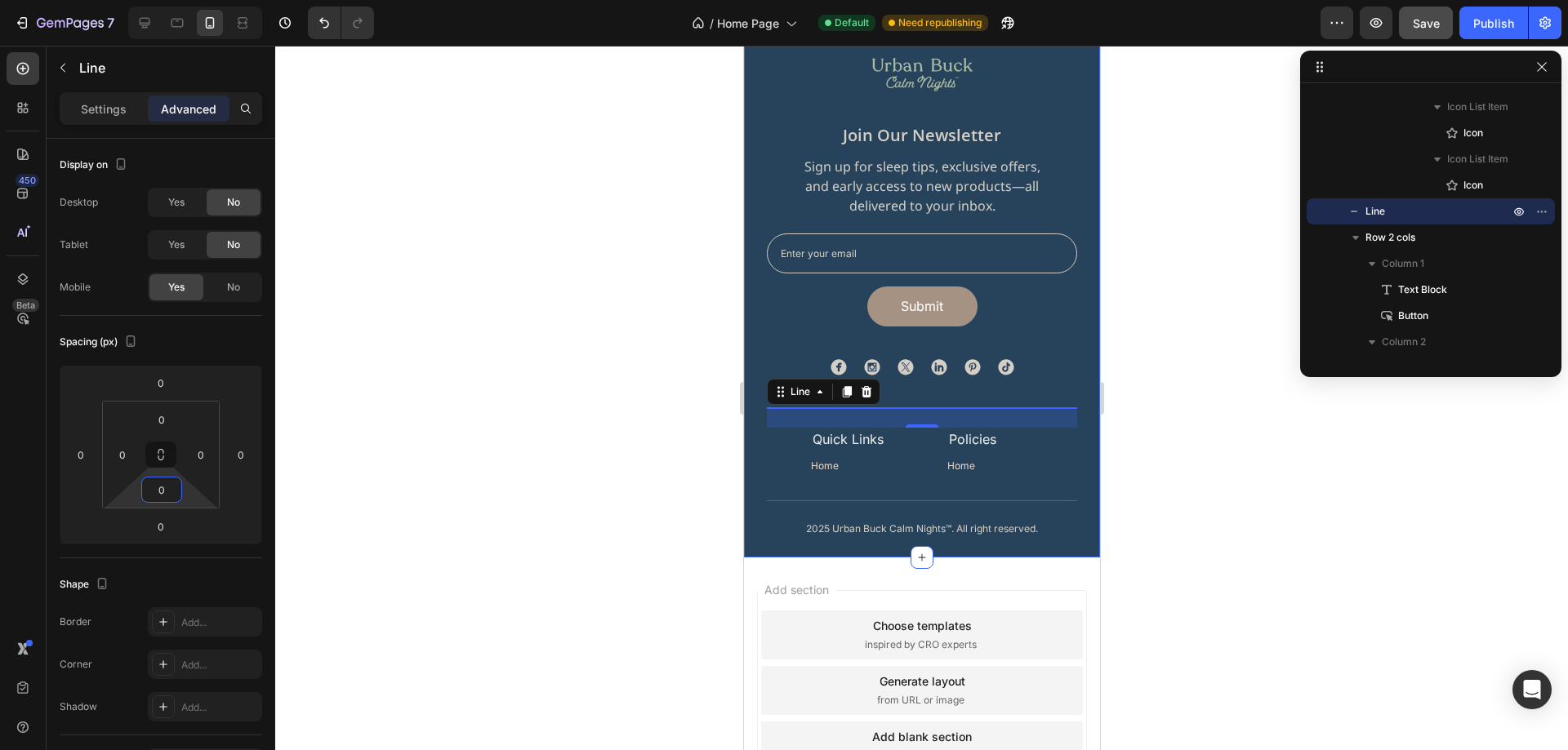
click at [1235, 424] on div at bounding box center [921, 398] width 1293 height 704
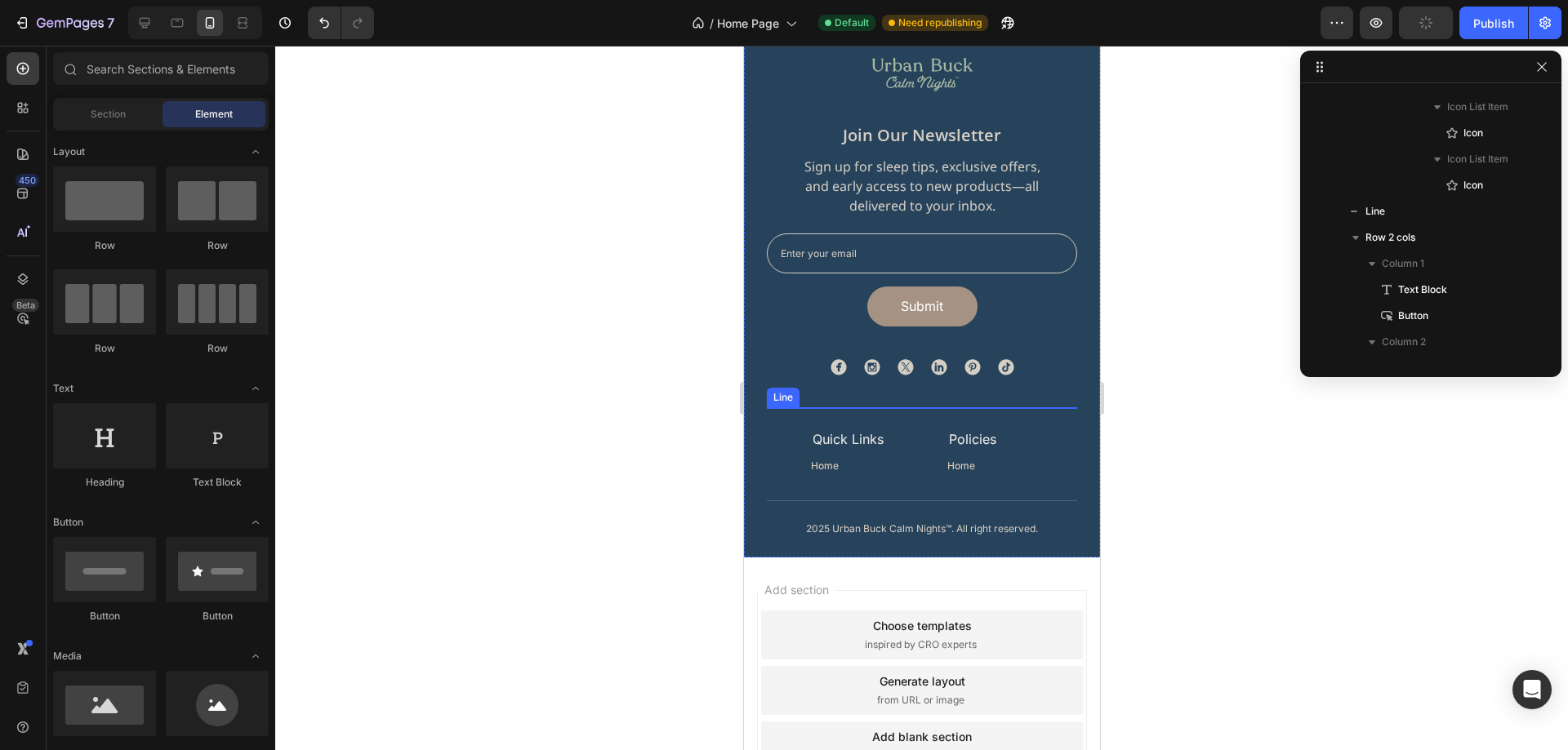
click at [915, 407] on div at bounding box center [921, 407] width 310 height 1
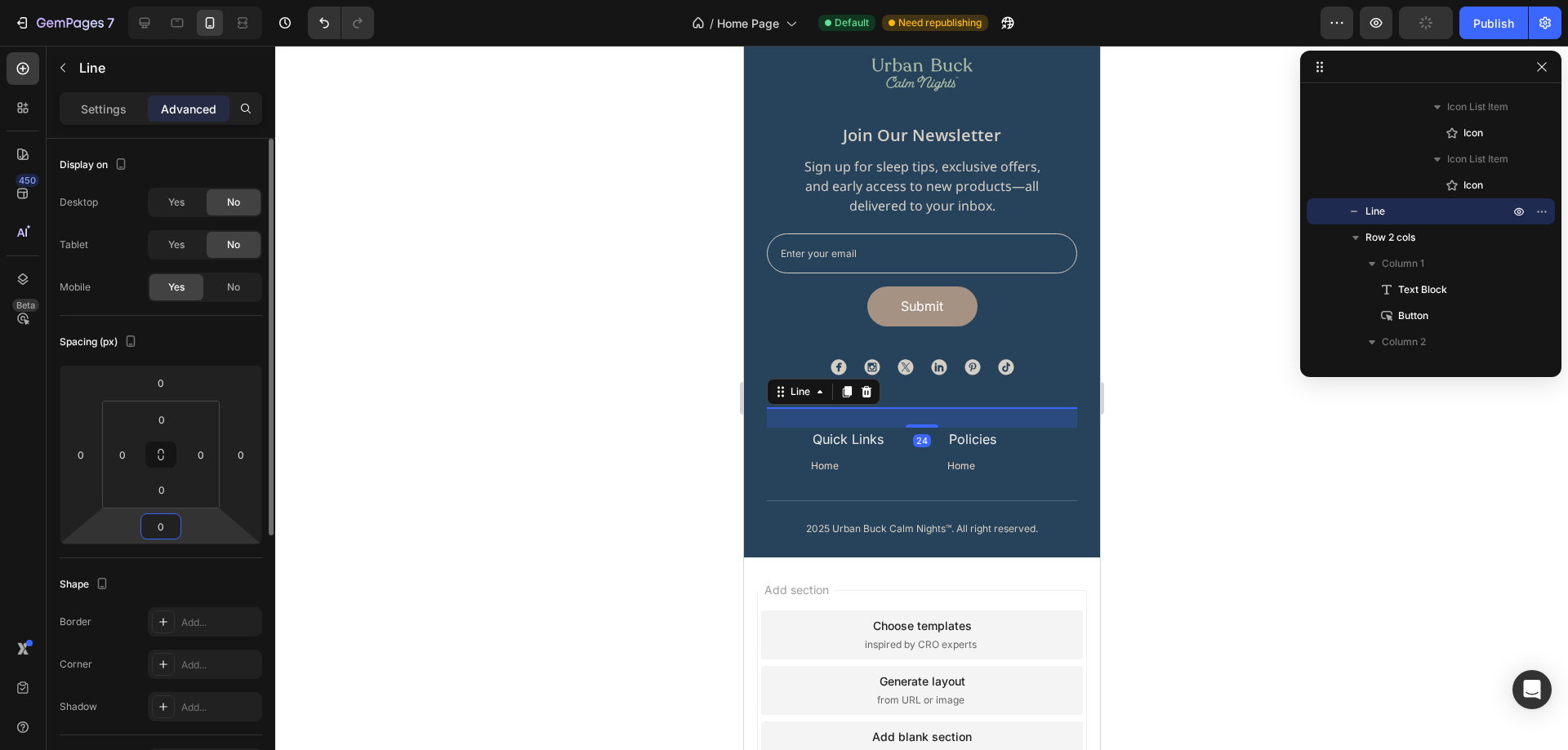
click at [158, 518] on input "0" at bounding box center [161, 527] width 33 height 25
click at [163, 487] on input "0" at bounding box center [161, 490] width 33 height 25
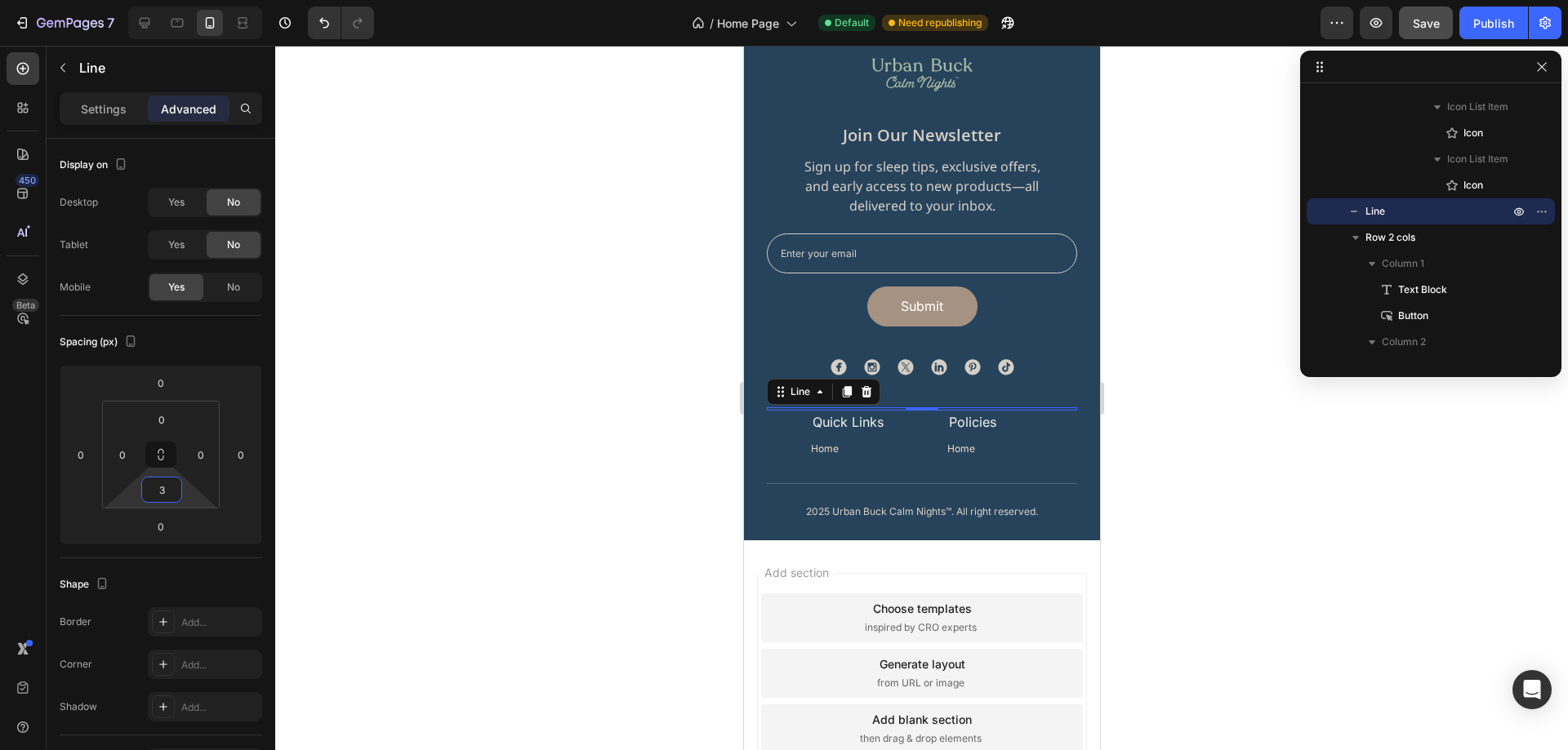
type input "39"
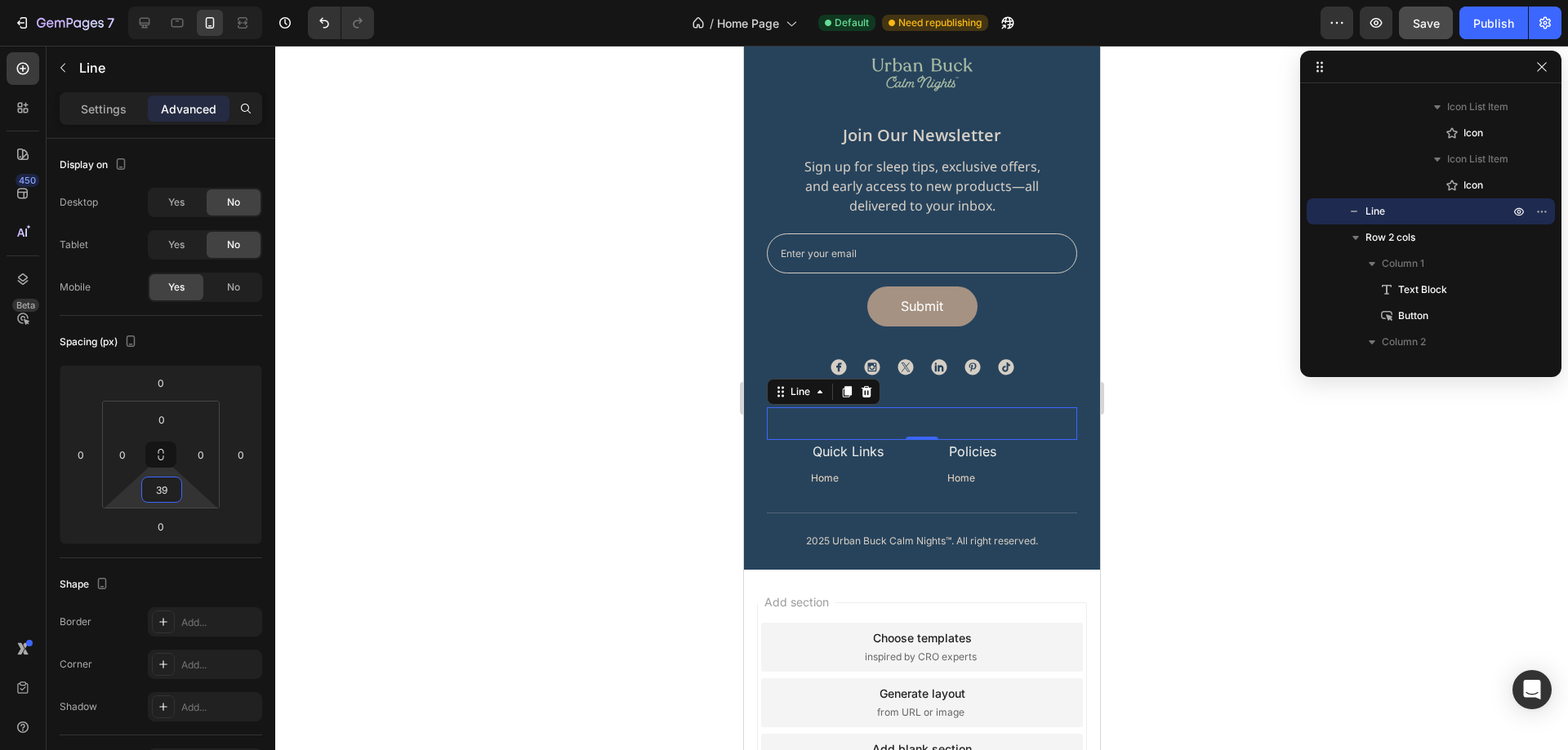
click at [1258, 491] on div at bounding box center [921, 398] width 1293 height 704
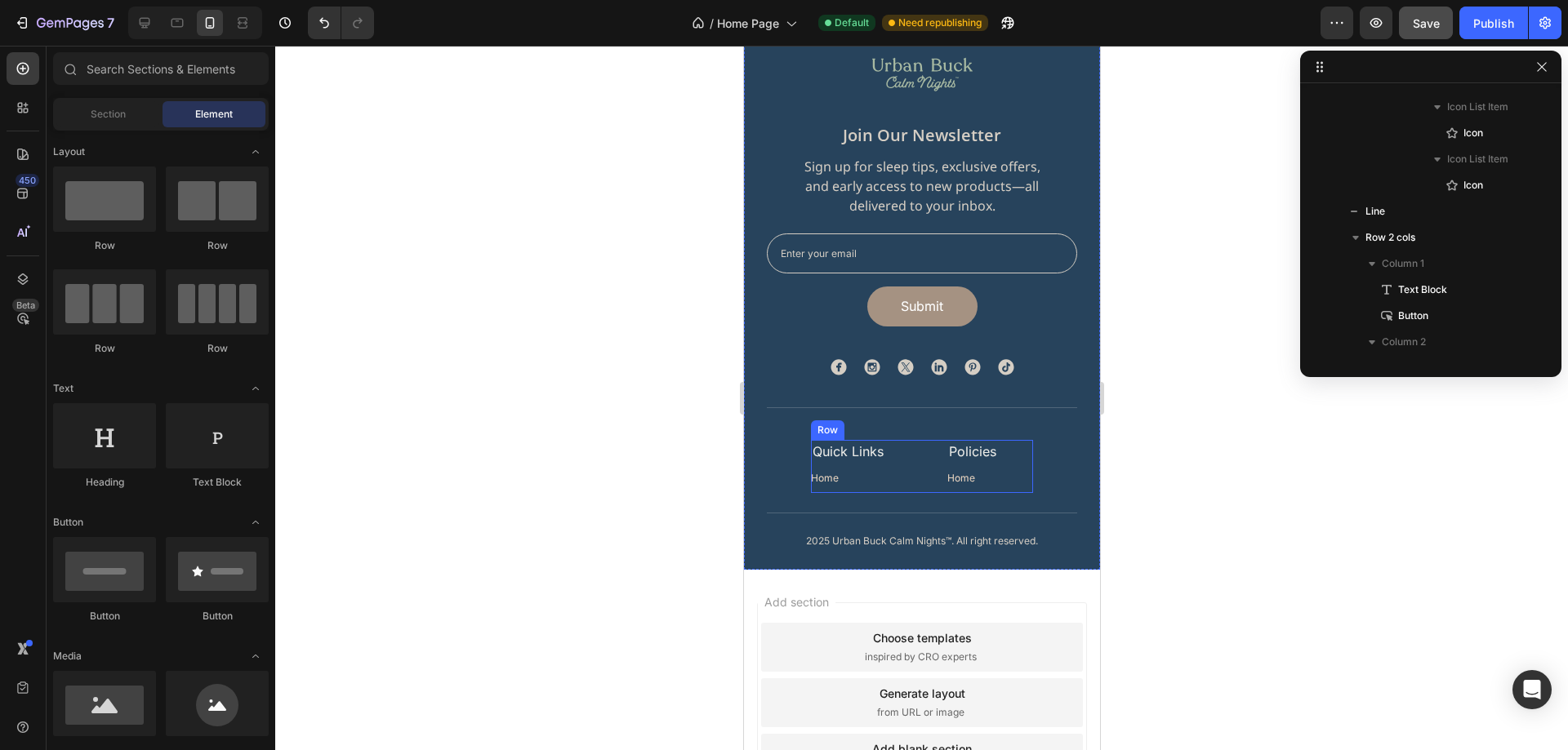
click at [911, 461] on div "Quick Links Text Block Home Button Policies Text Block Home Button Row" at bounding box center [921, 466] width 222 height 53
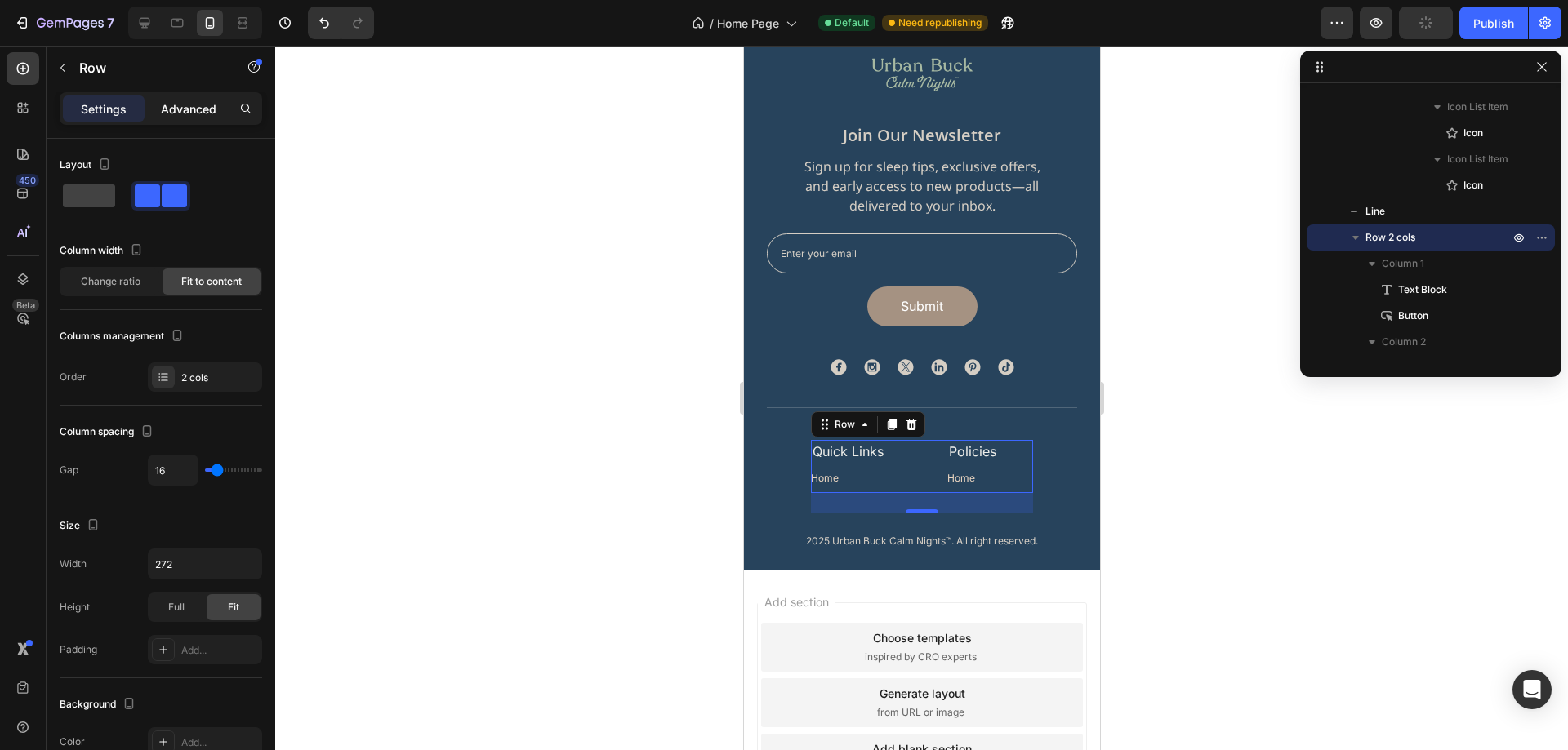
click at [200, 100] on p "Advanced" at bounding box center [188, 109] width 55 height 18
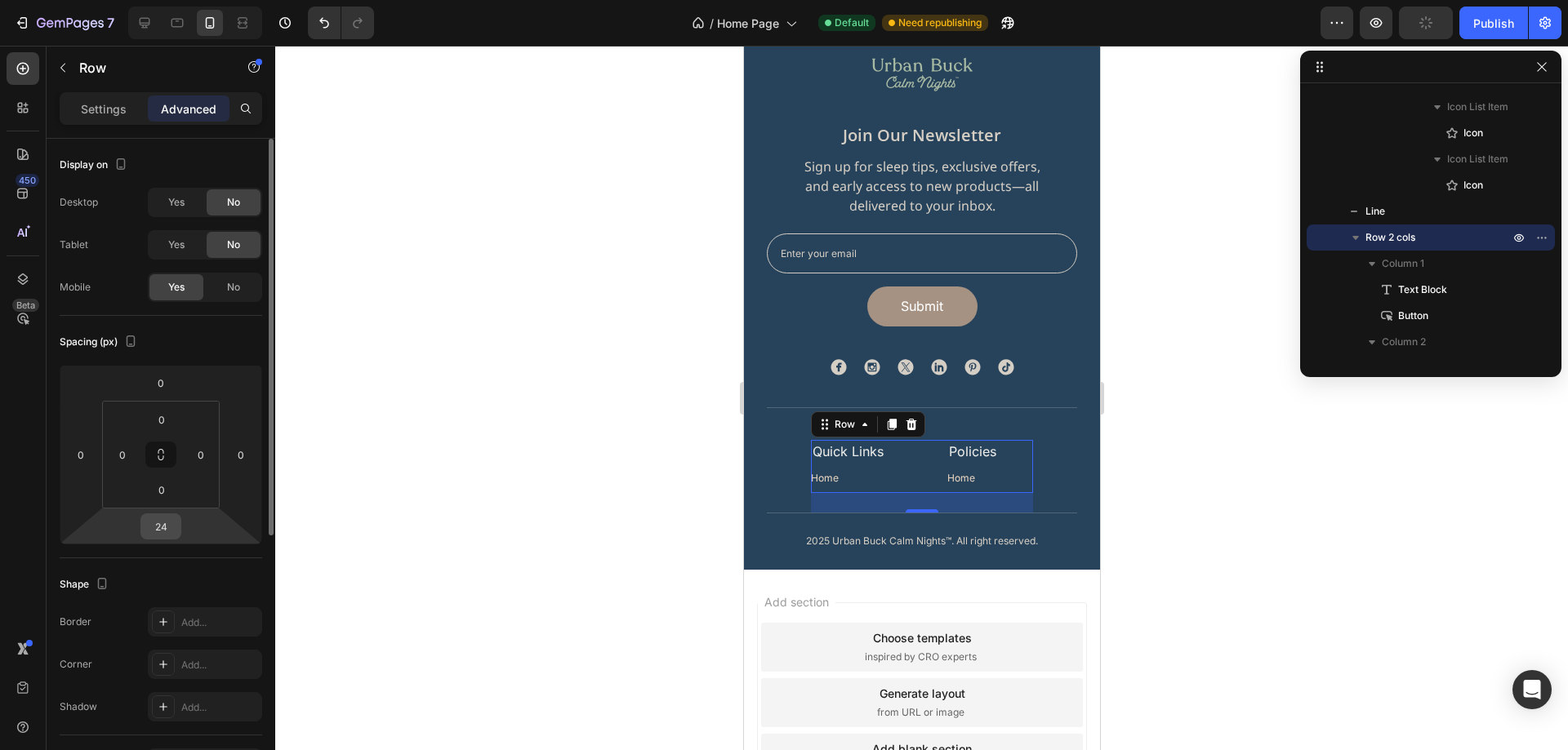
click at [155, 518] on input "24" at bounding box center [161, 527] width 33 height 25
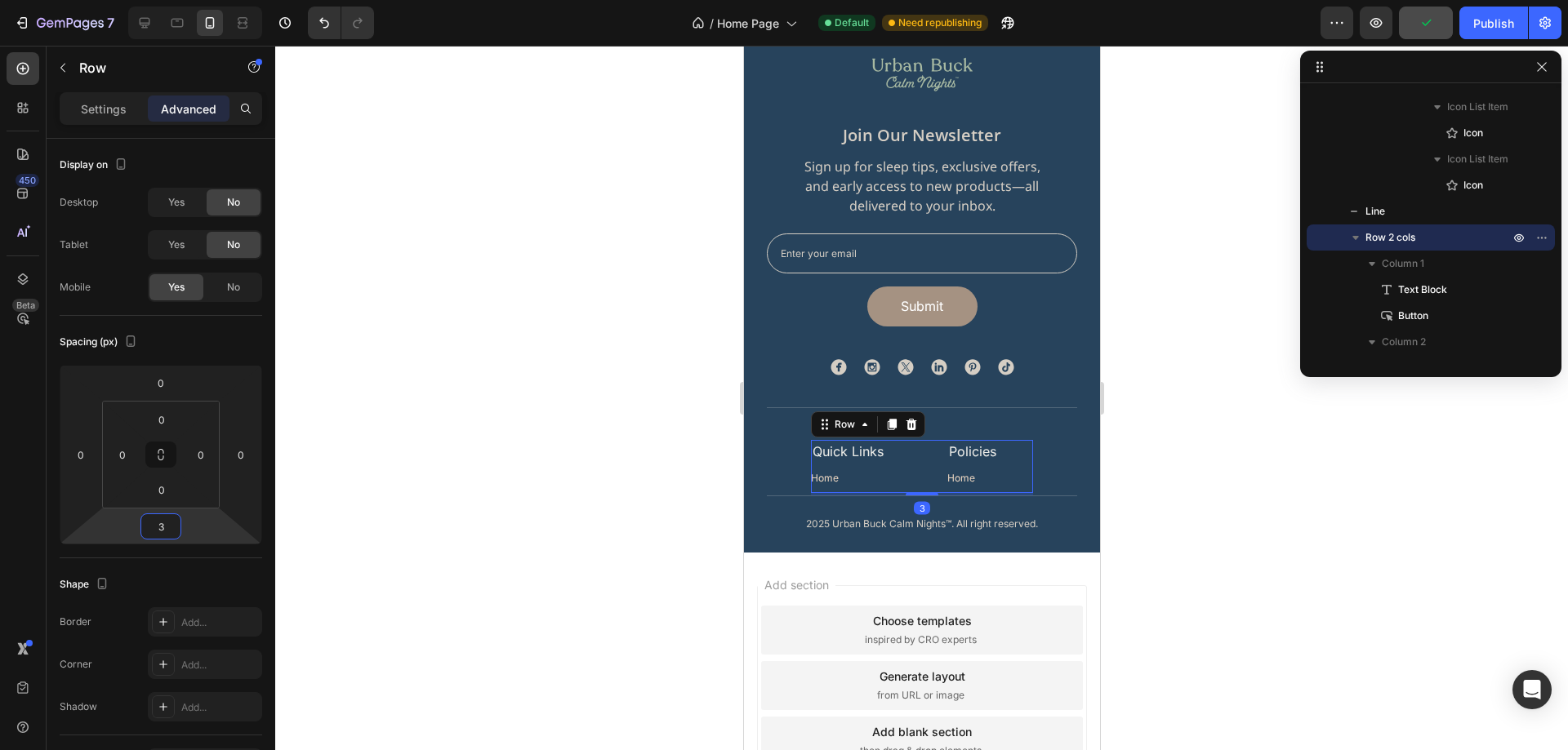
type input "39"
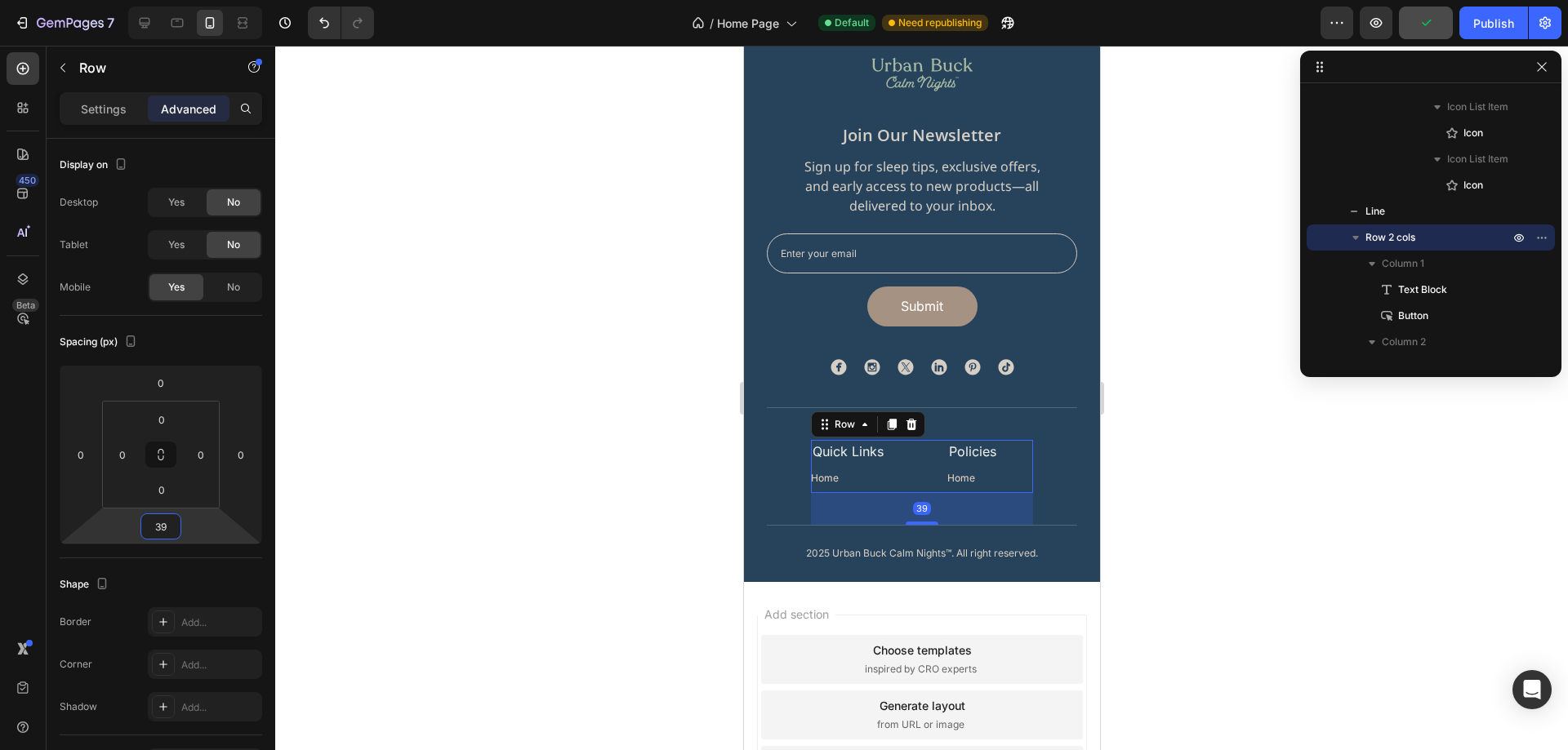
click at [1329, 516] on div at bounding box center [921, 398] width 1293 height 704
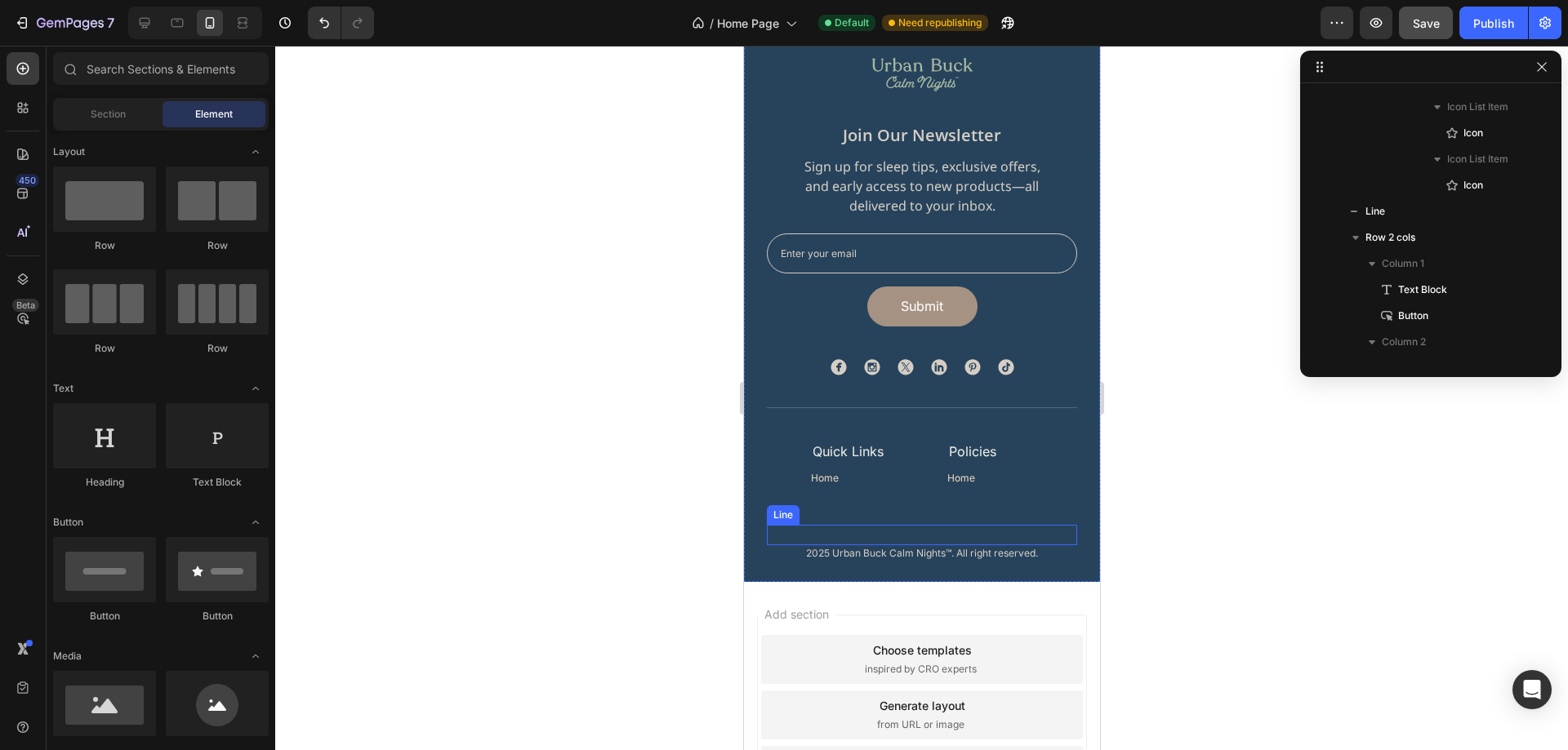
click at [994, 530] on div "Title Line" at bounding box center [921, 535] width 310 height 20
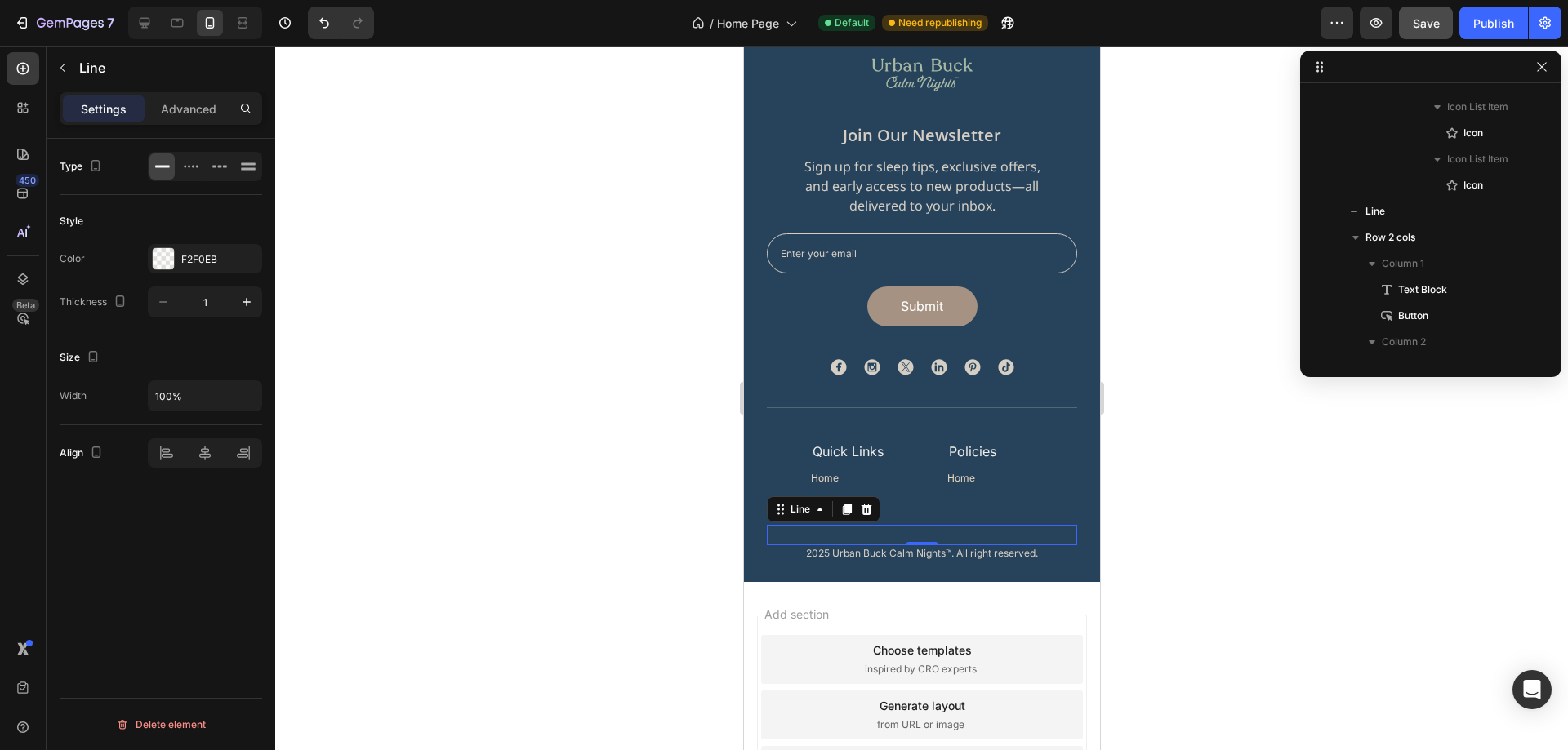
scroll to position [1276, 0]
click at [206, 100] on p "Advanced" at bounding box center [188, 109] width 55 height 18
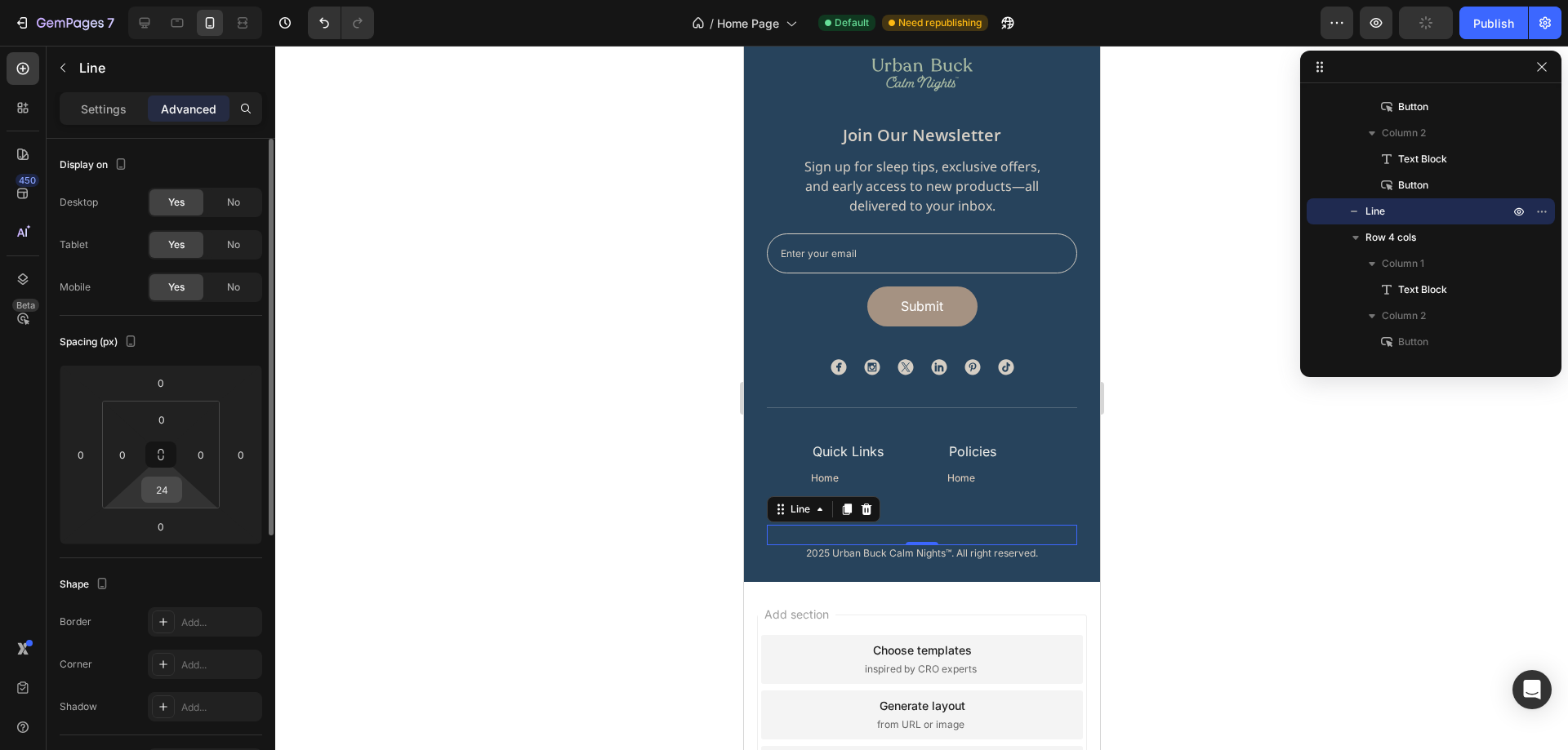
click at [173, 488] on input "24" at bounding box center [161, 490] width 33 height 25
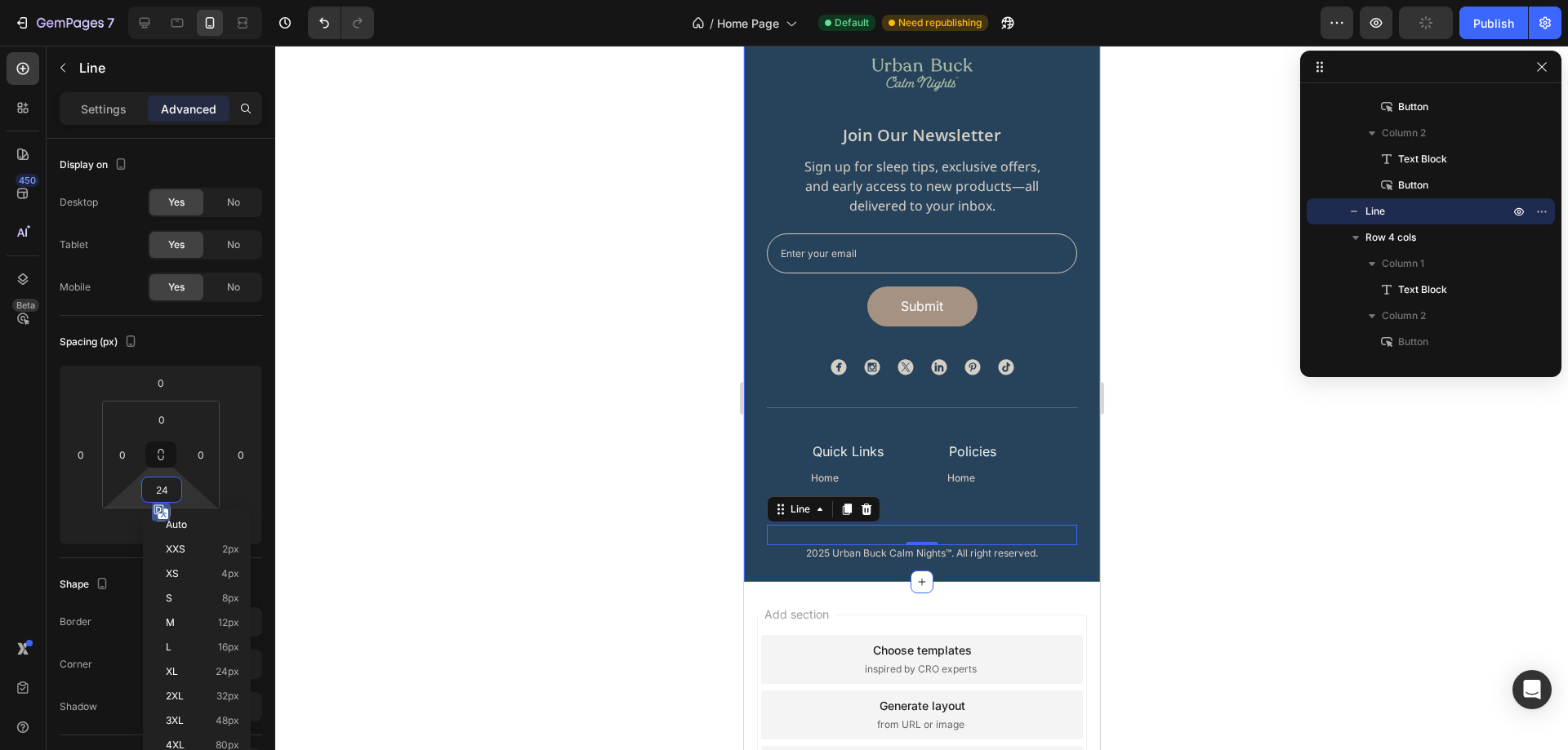
type input "23"
click at [1182, 436] on div at bounding box center [921, 398] width 1293 height 704
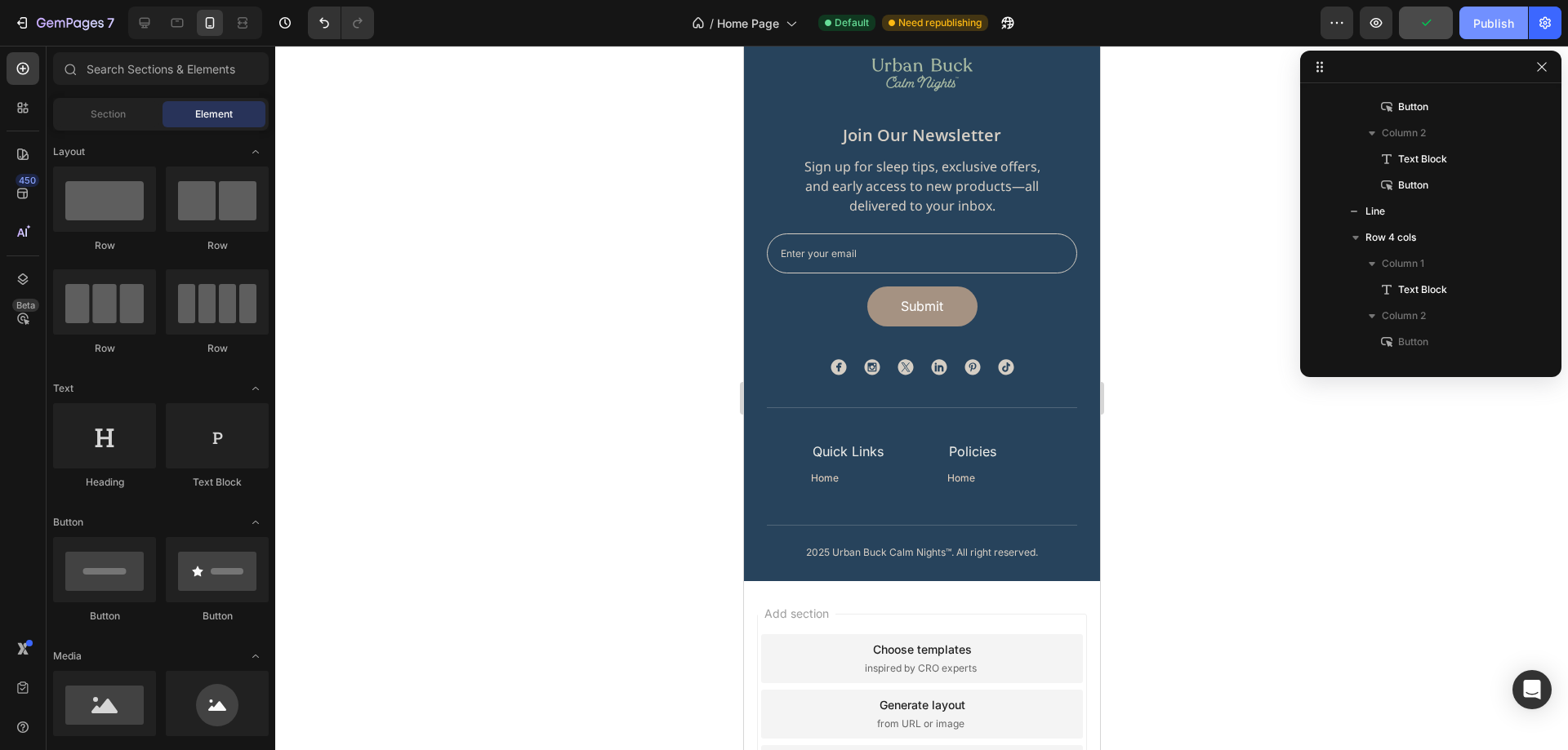
click at [1490, 18] on div "Publish" at bounding box center [1493, 24] width 40 height 18
click at [842, 480] on div "Home Button" at bounding box center [848, 477] width 76 height 19
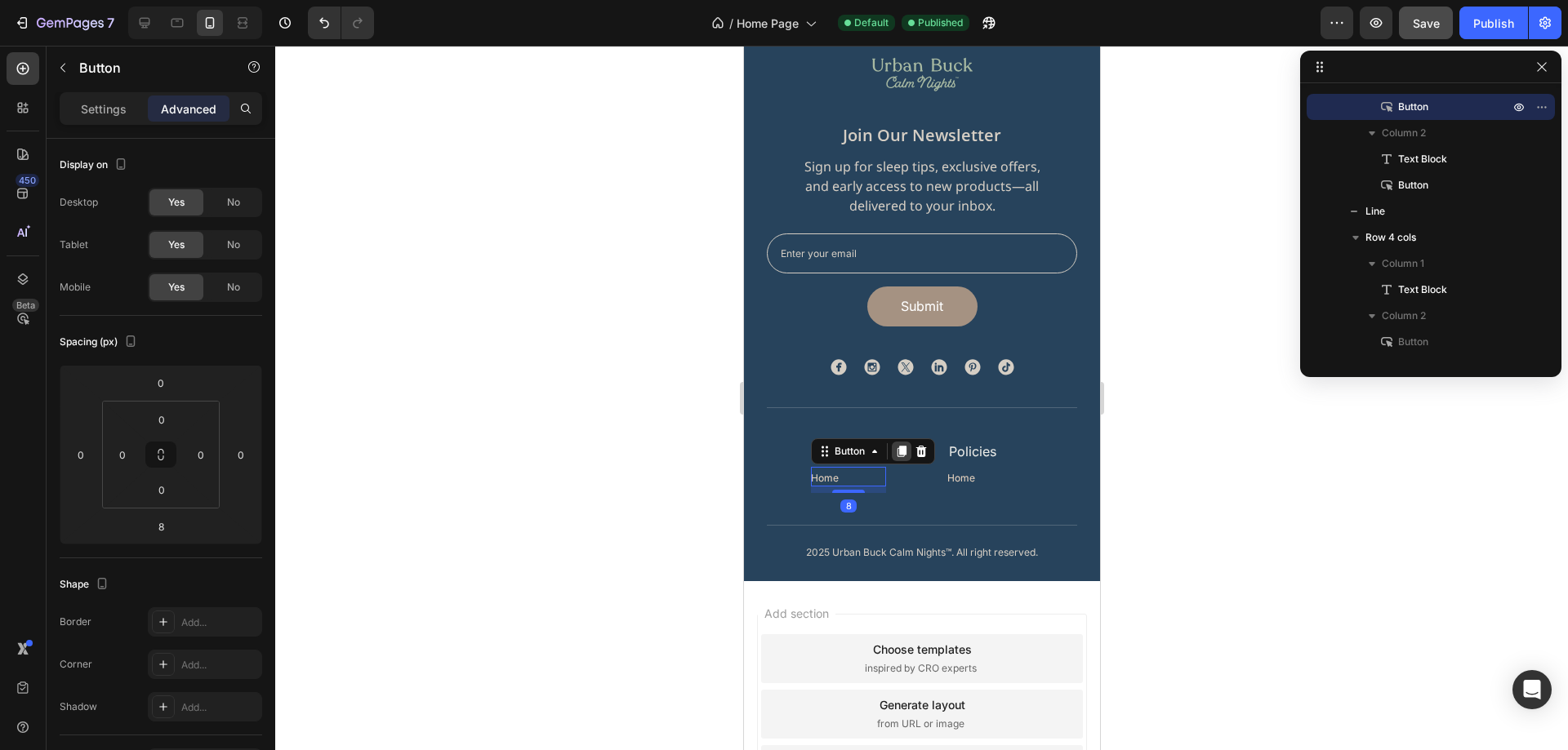
click at [891, 457] on div at bounding box center [900, 451] width 19 height 19
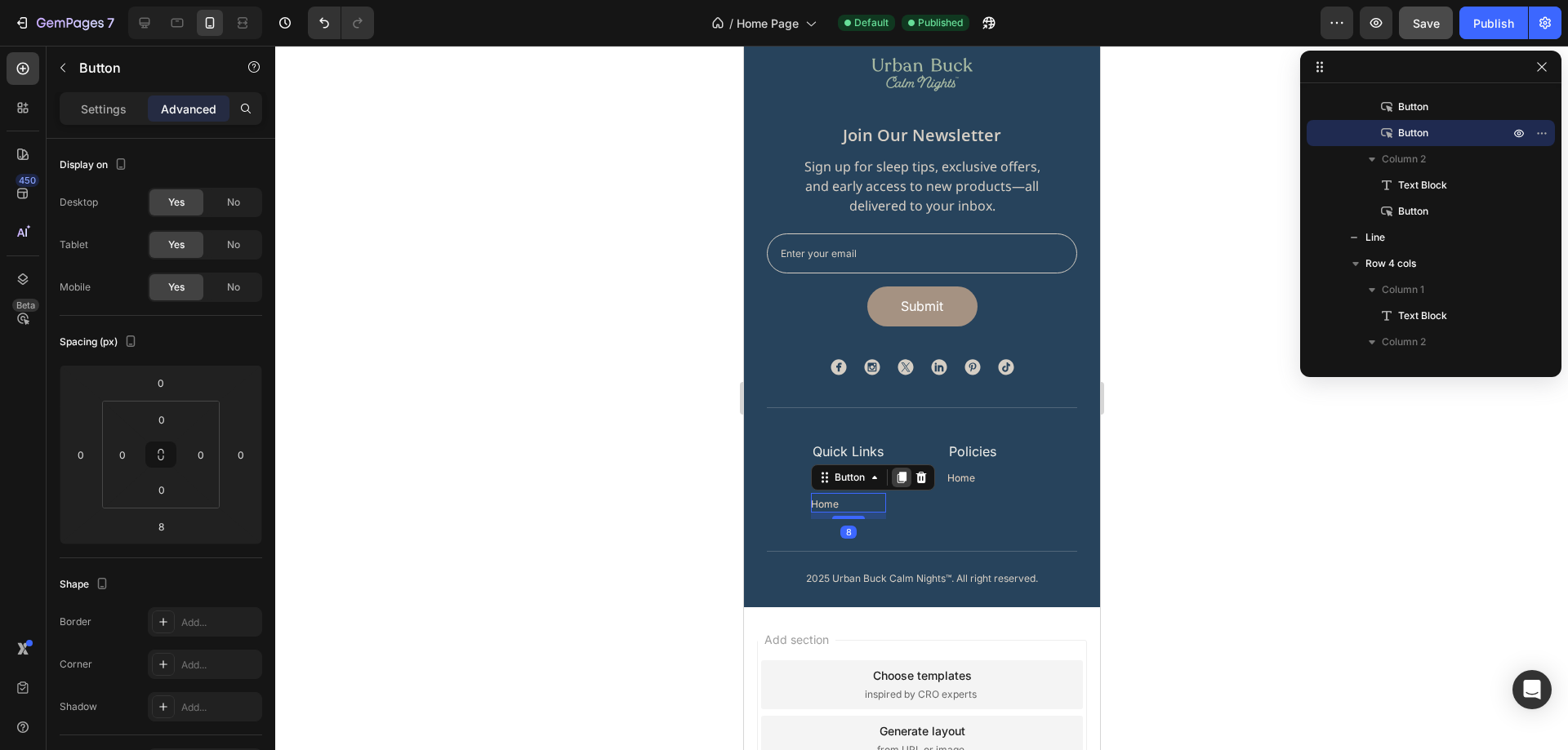
click at [899, 480] on icon at bounding box center [901, 477] width 9 height 11
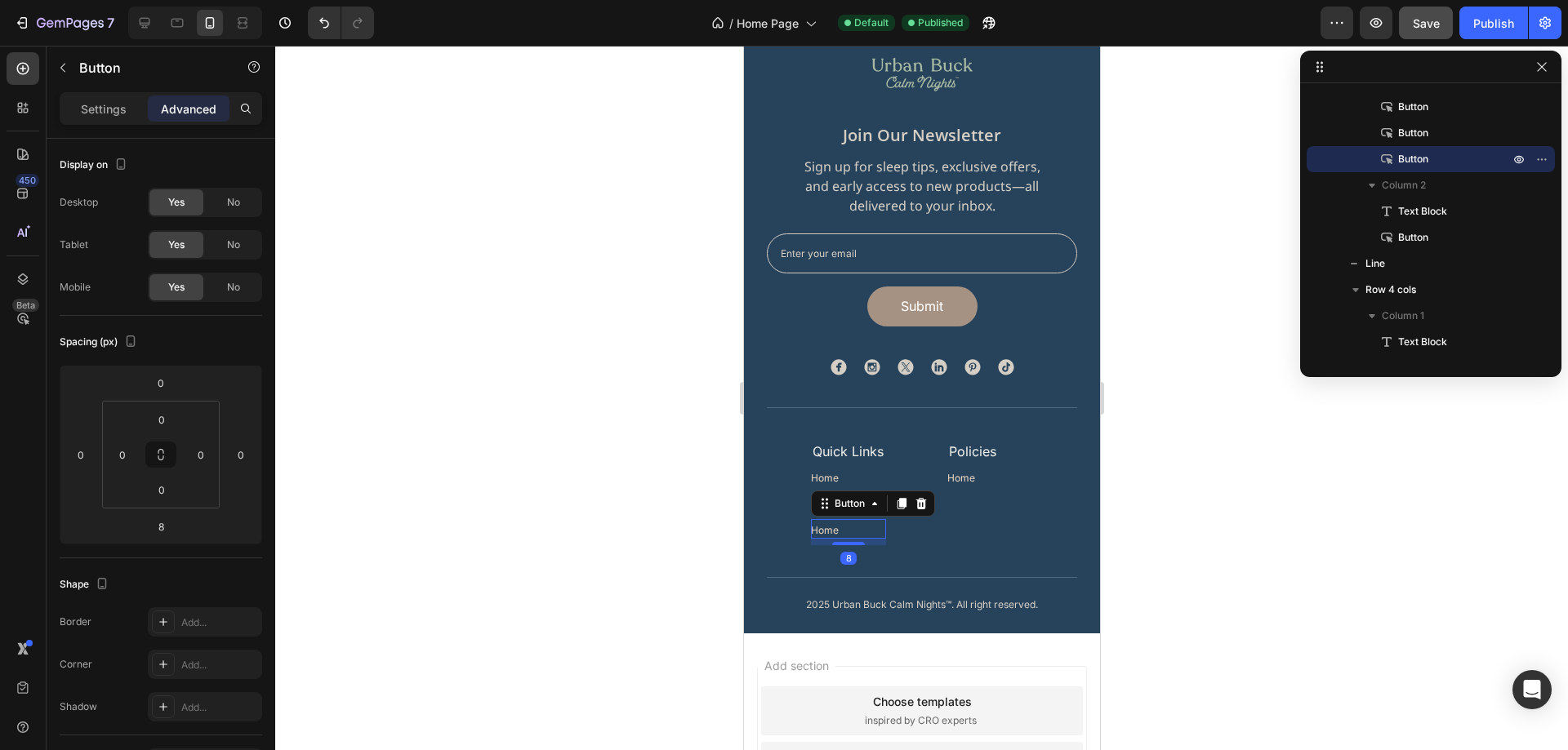
click at [1204, 523] on div at bounding box center [921, 398] width 1293 height 704
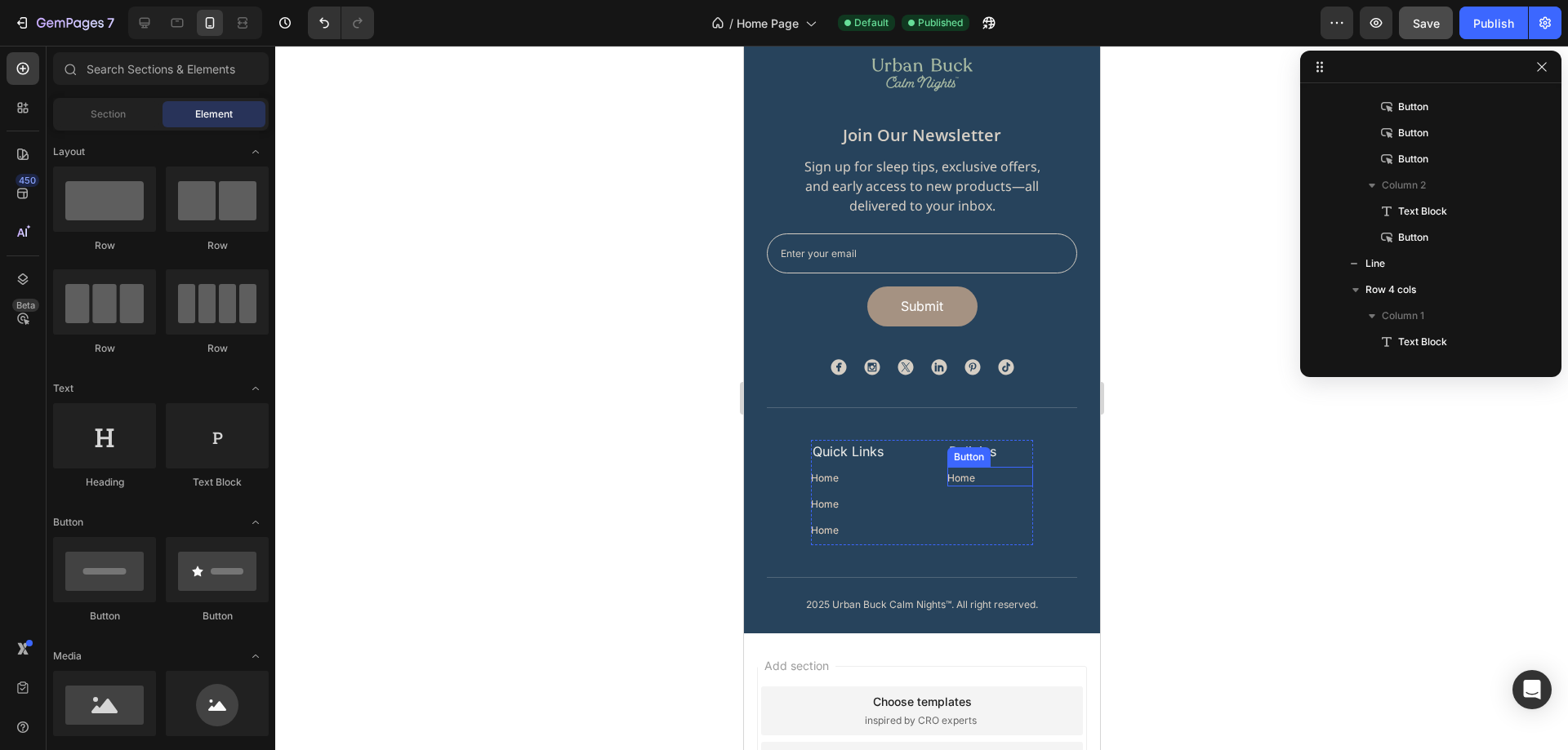
click at [996, 483] on div "Home Button" at bounding box center [990, 477] width 86 height 19
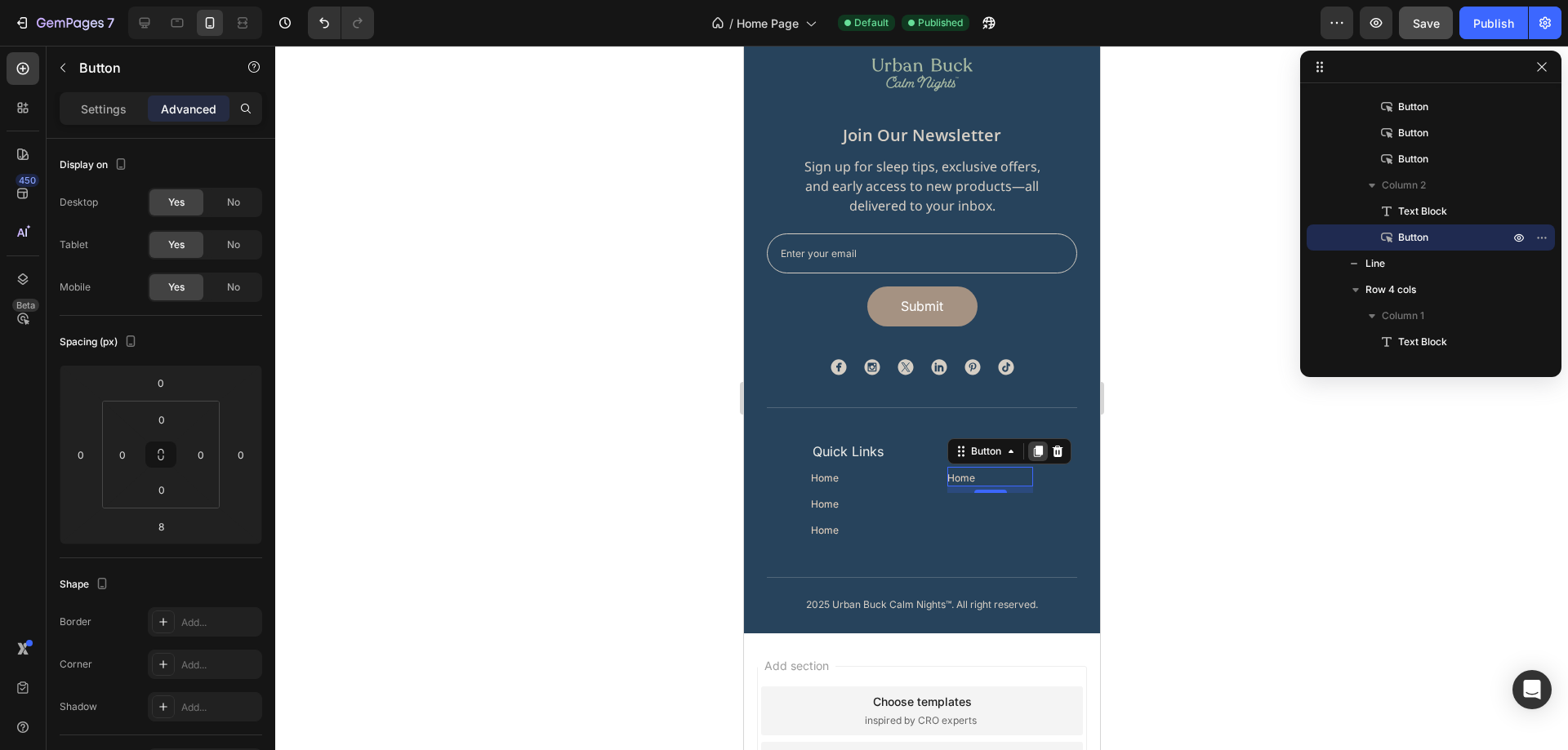
click at [1030, 456] on icon at bounding box center [1037, 451] width 13 height 13
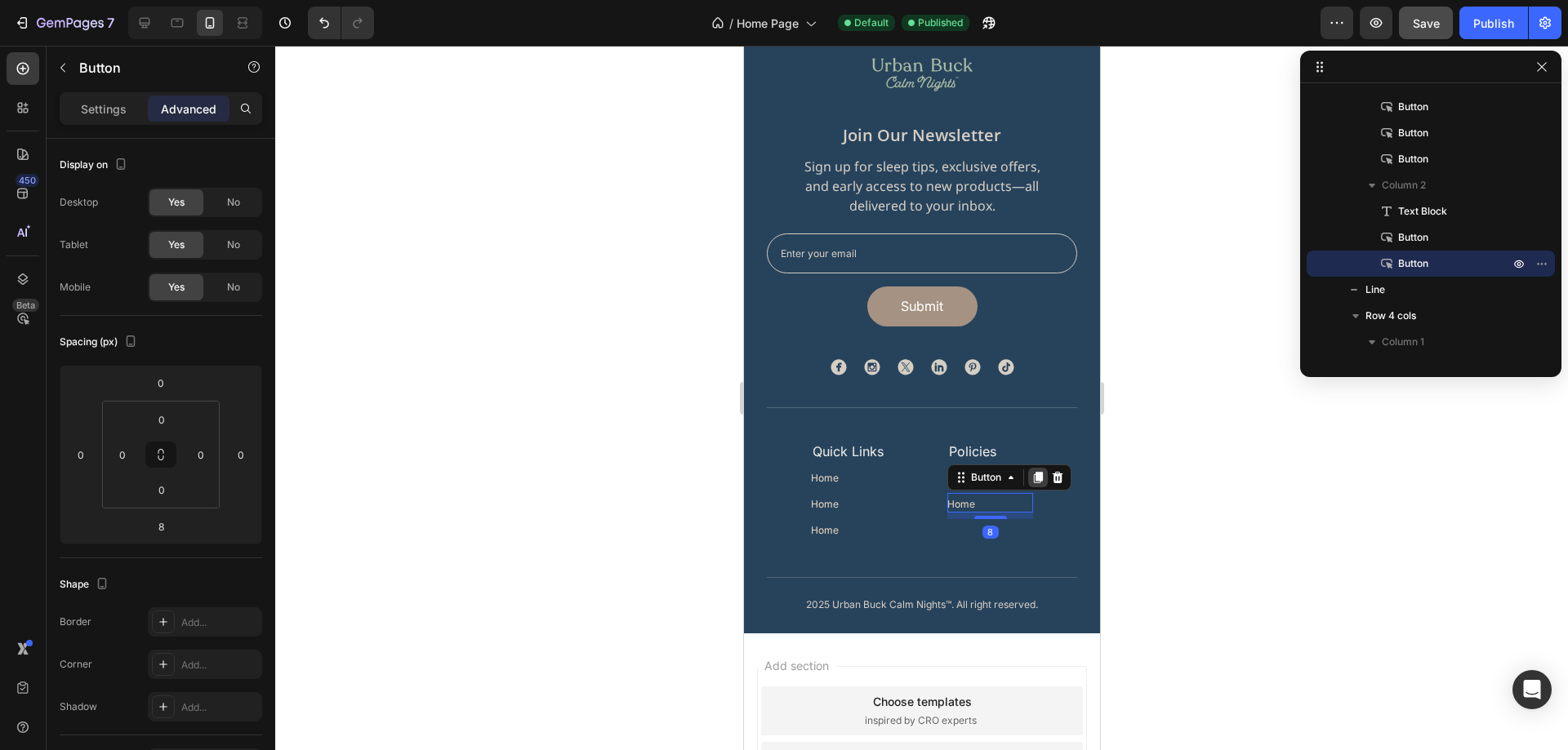
click at [1030, 476] on icon at bounding box center [1037, 477] width 13 height 13
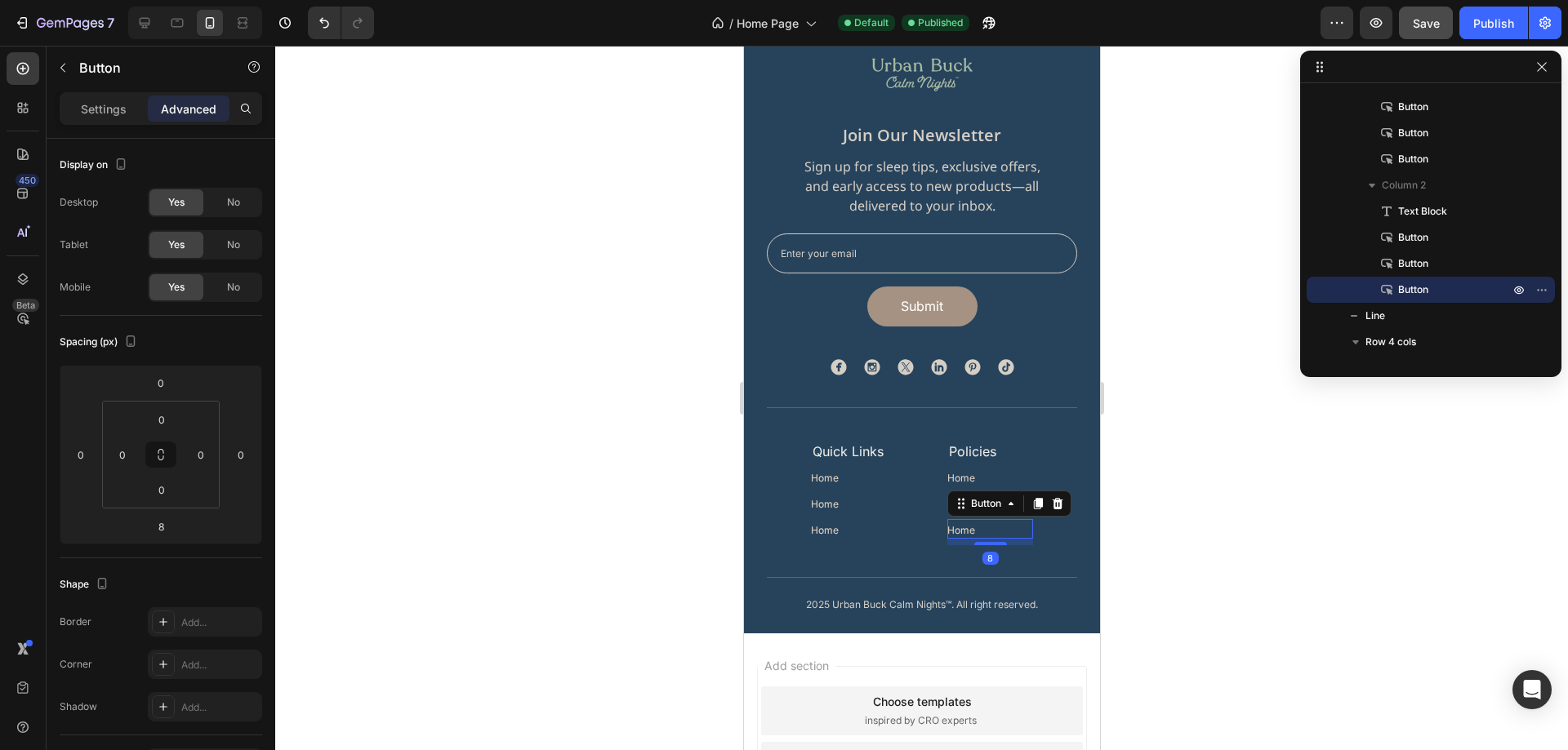
click at [1176, 533] on div at bounding box center [921, 398] width 1293 height 704
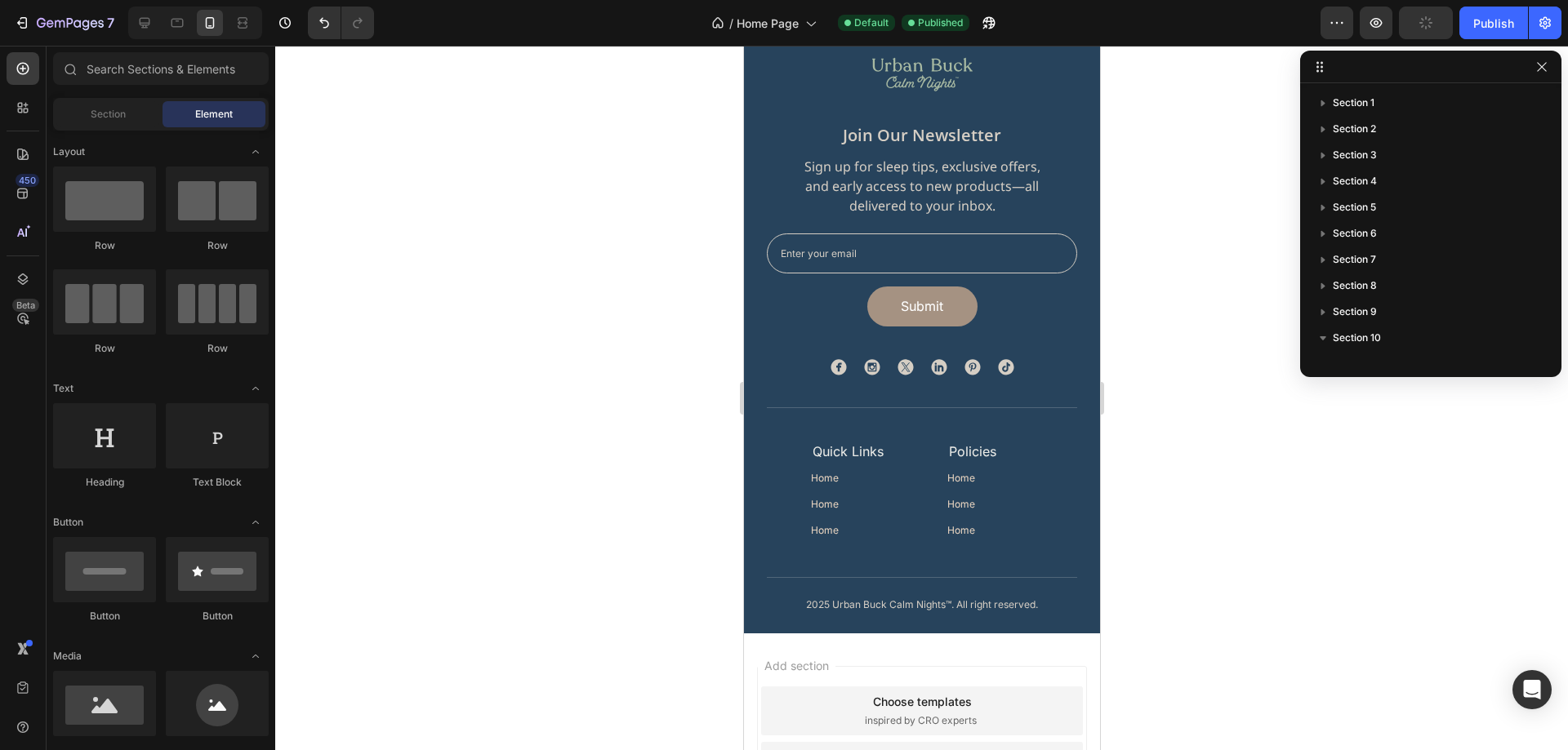
scroll to position [1276, 0]
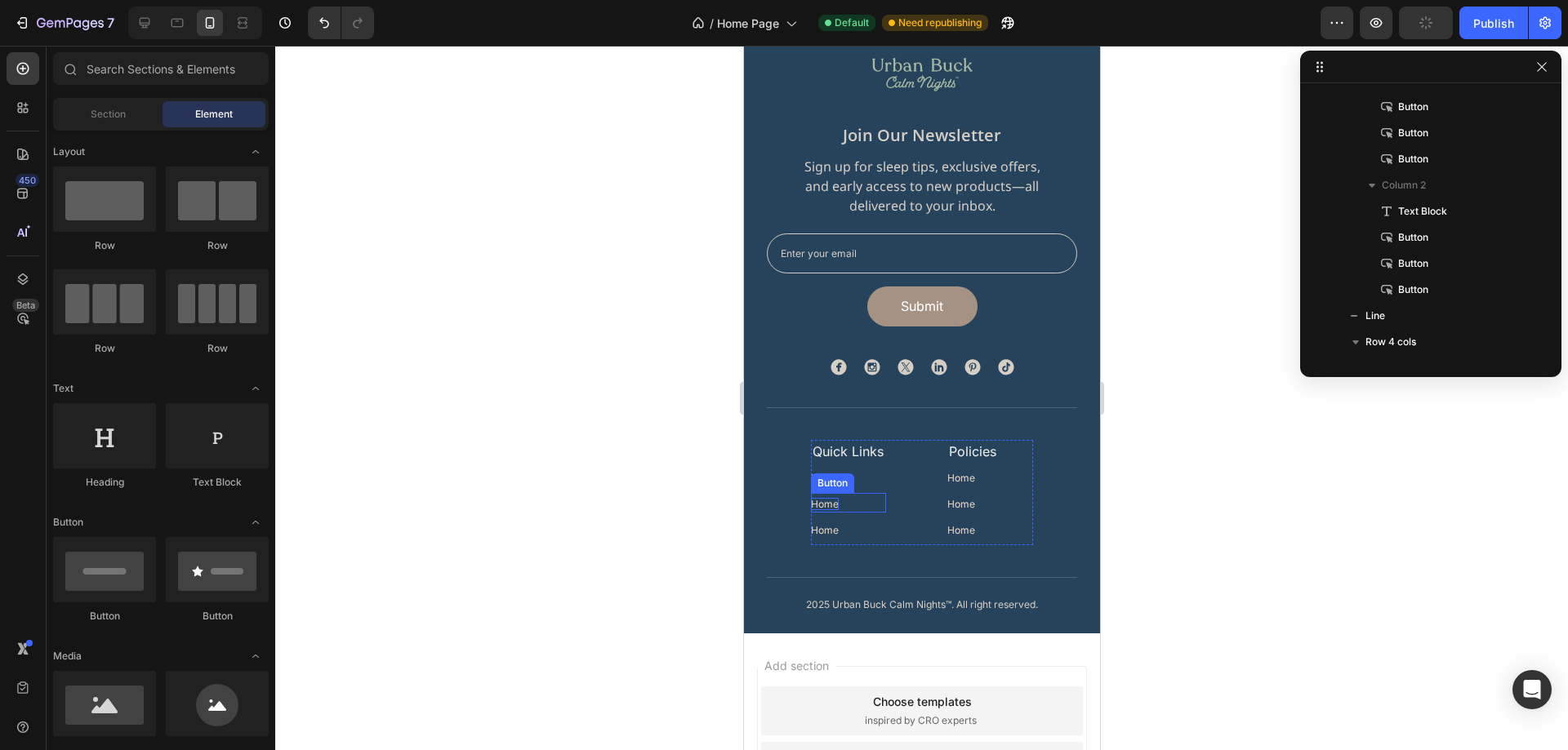
click at [817, 501] on p "Home" at bounding box center [824, 504] width 28 height 12
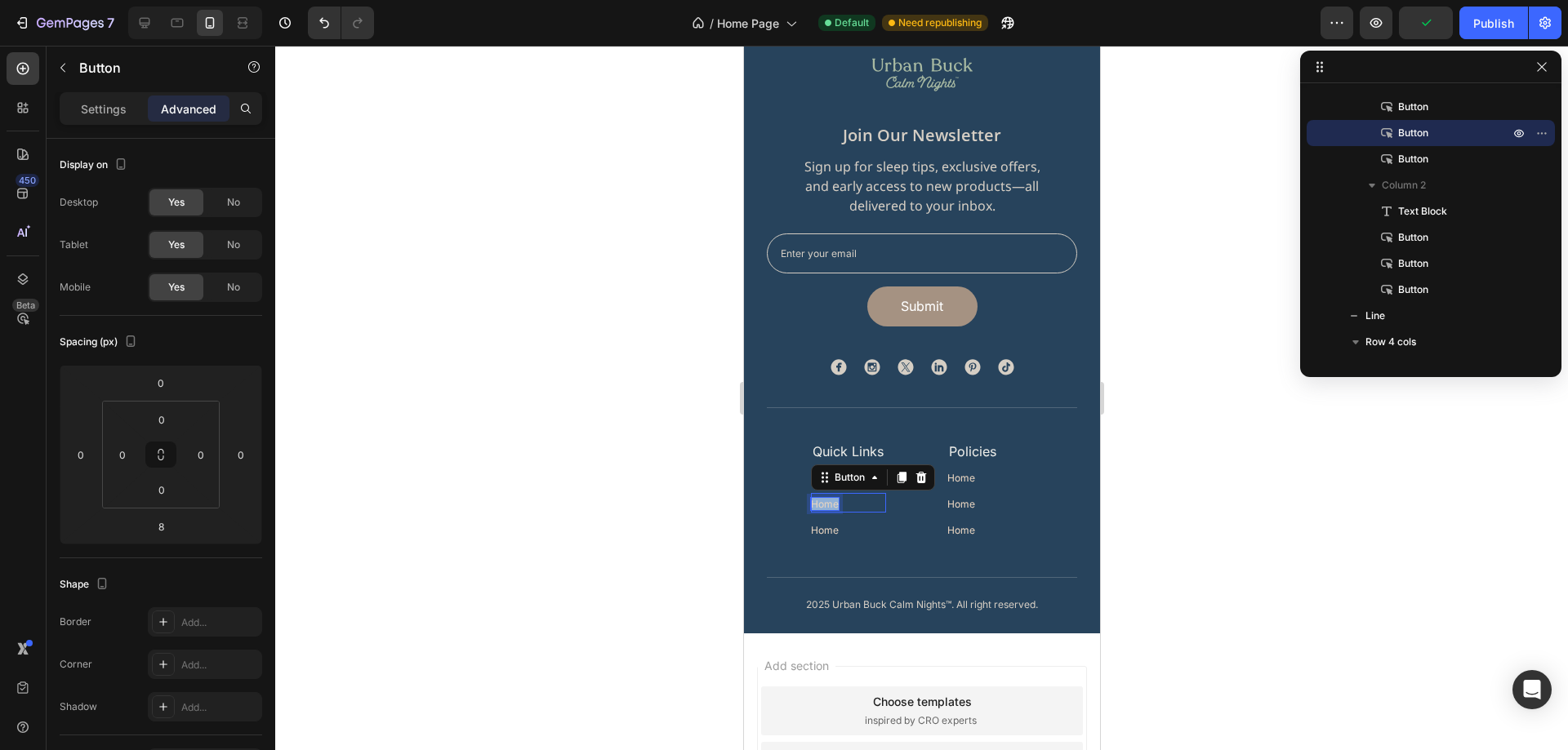
click at [817, 501] on p "Home" at bounding box center [824, 504] width 28 height 12
click at [810, 530] on p "Home" at bounding box center [824, 530] width 28 height 12
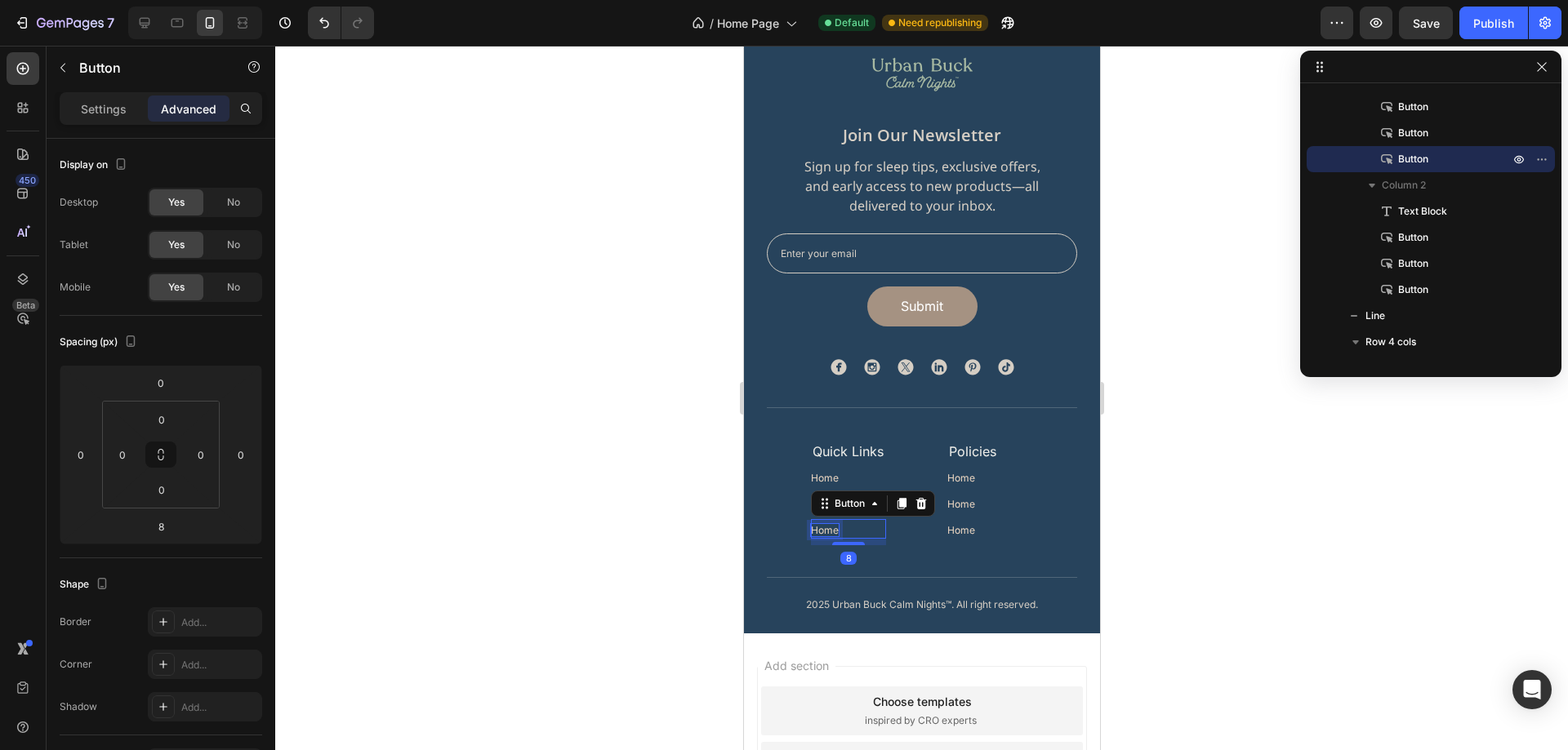
click at [810, 530] on p "Home" at bounding box center [824, 530] width 28 height 12
click at [948, 478] on p "Home" at bounding box center [961, 478] width 28 height 12
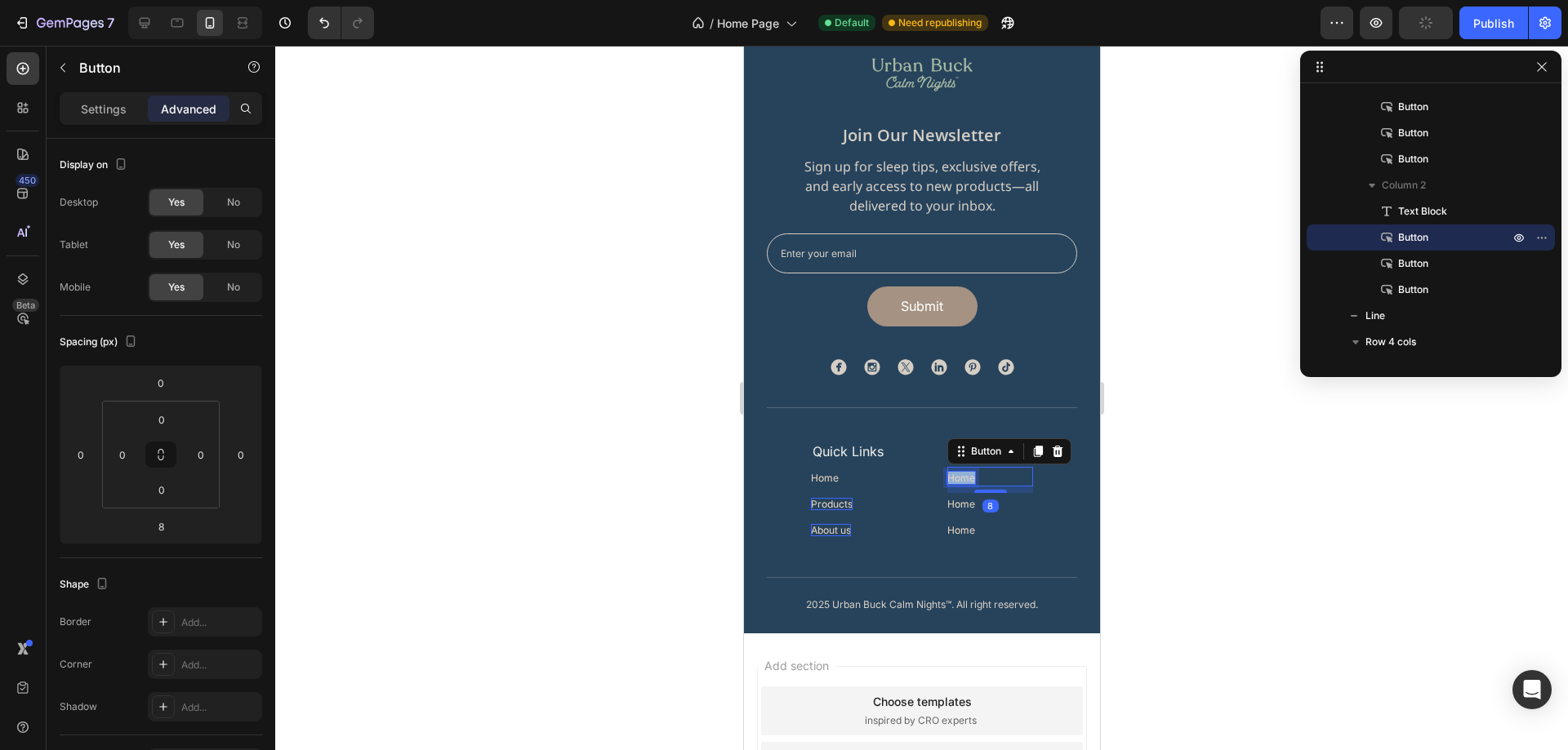
click at [948, 478] on p "Home" at bounding box center [961, 478] width 28 height 12
click at [954, 508] on p "Home" at bounding box center [961, 504] width 28 height 12
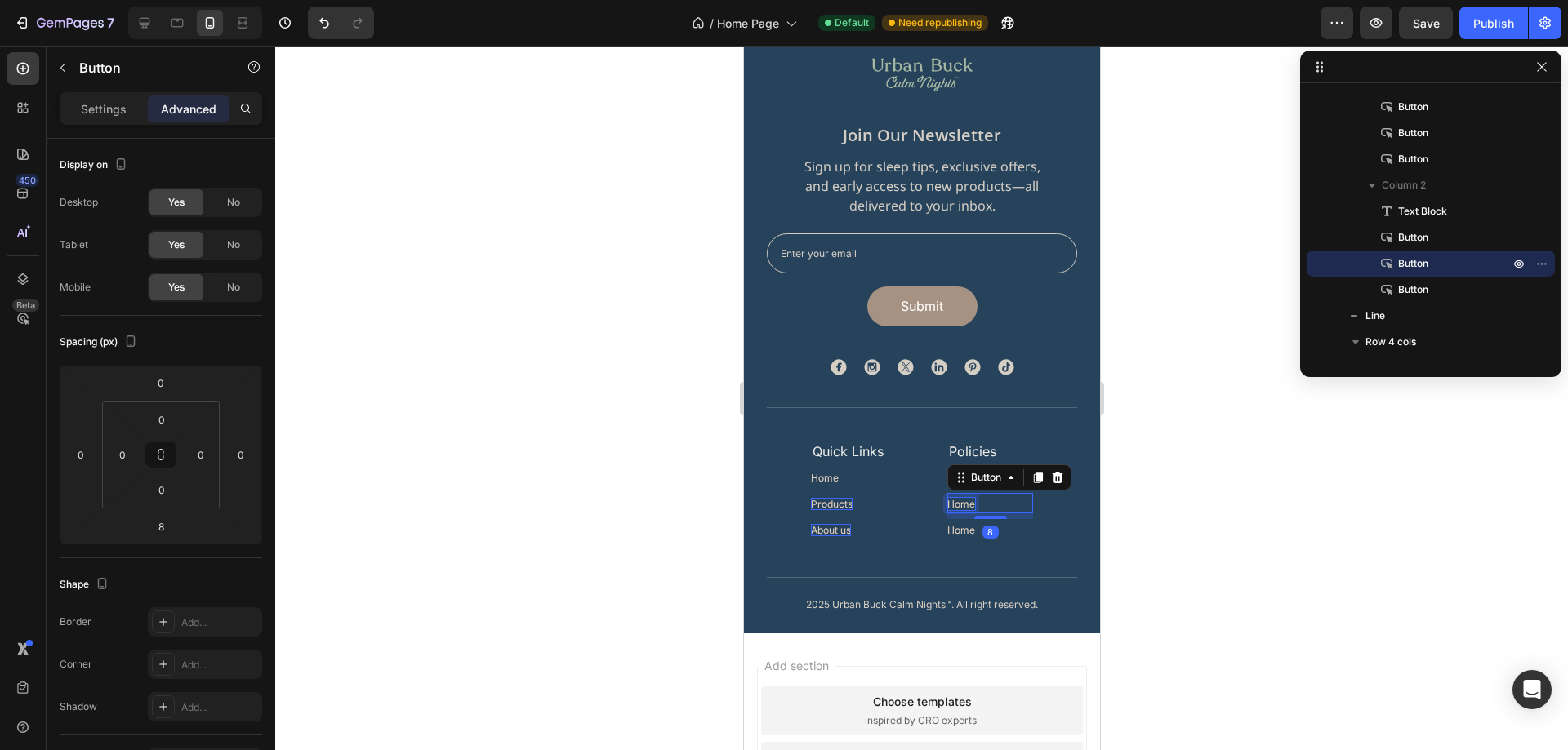
click at [954, 508] on p "Home" at bounding box center [961, 504] width 28 height 12
click at [961, 530] on p "Home" at bounding box center [961, 530] width 28 height 12
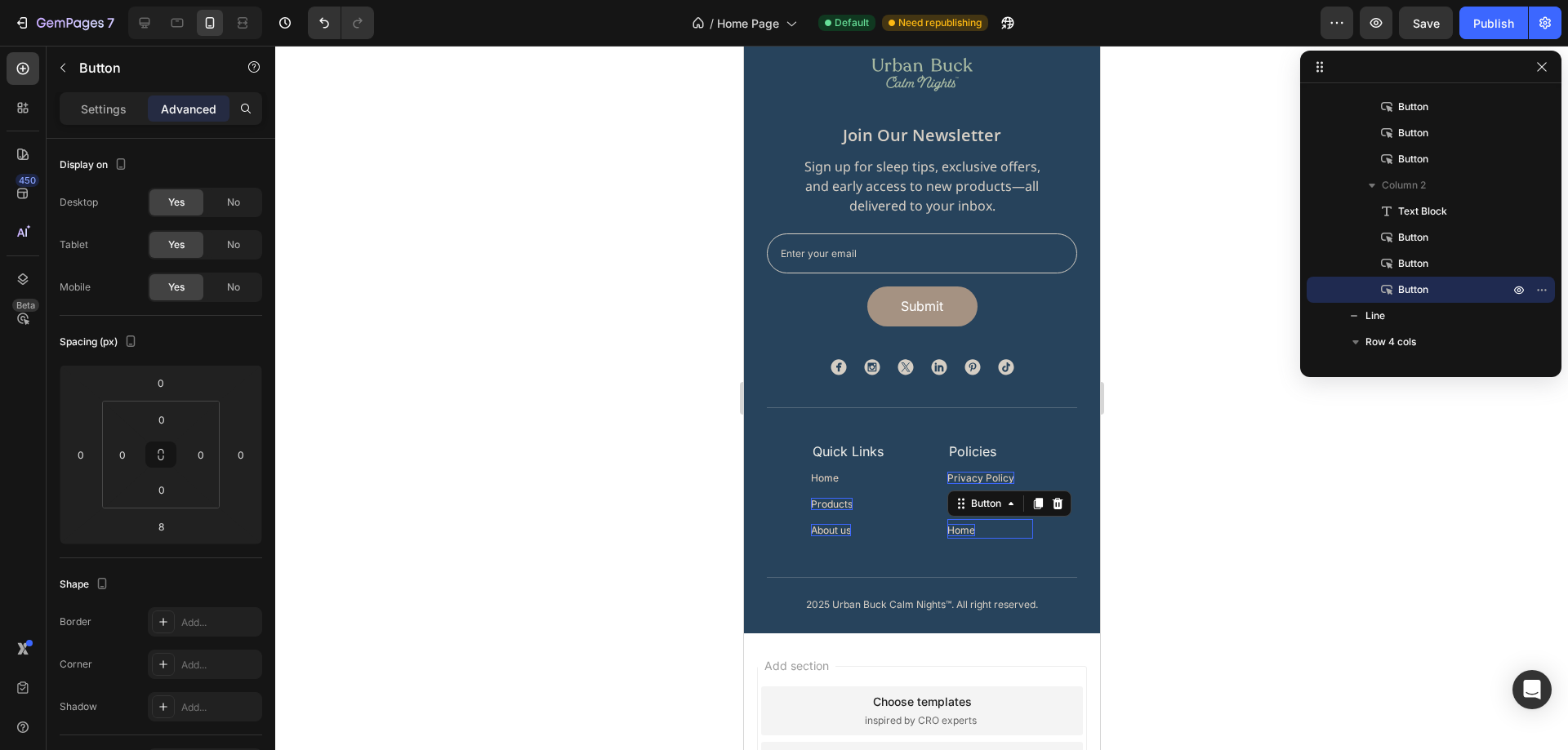
click at [962, 530] on p "Home" at bounding box center [961, 530] width 28 height 12
click at [1434, 21] on span "Save" at bounding box center [1426, 24] width 27 height 14
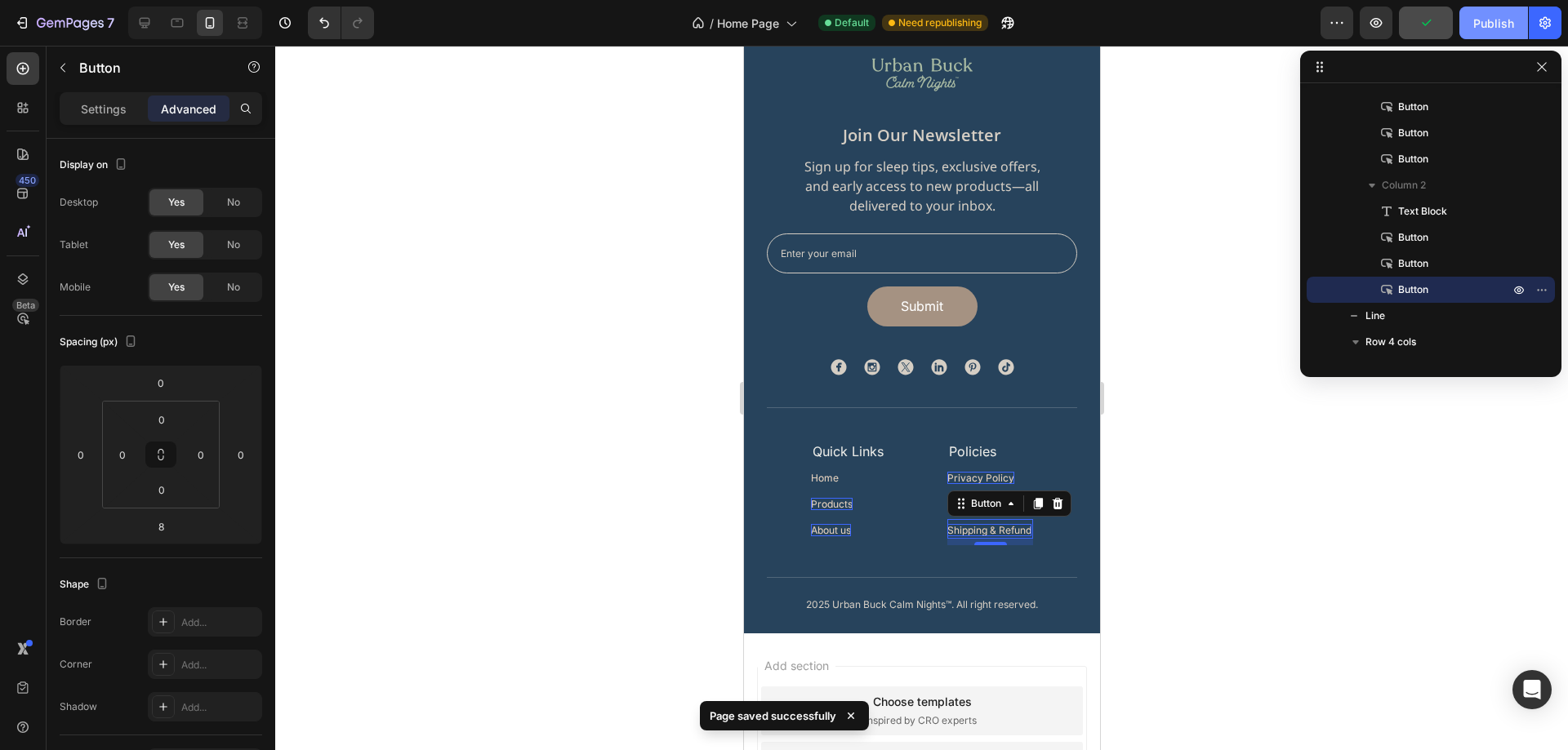
click at [1474, 16] on div "Publish" at bounding box center [1493, 24] width 40 height 18
click at [897, 490] on div "Quick Links Text Block Home Button Products Button About us Button Policies Tex…" at bounding box center [921, 493] width 222 height 105
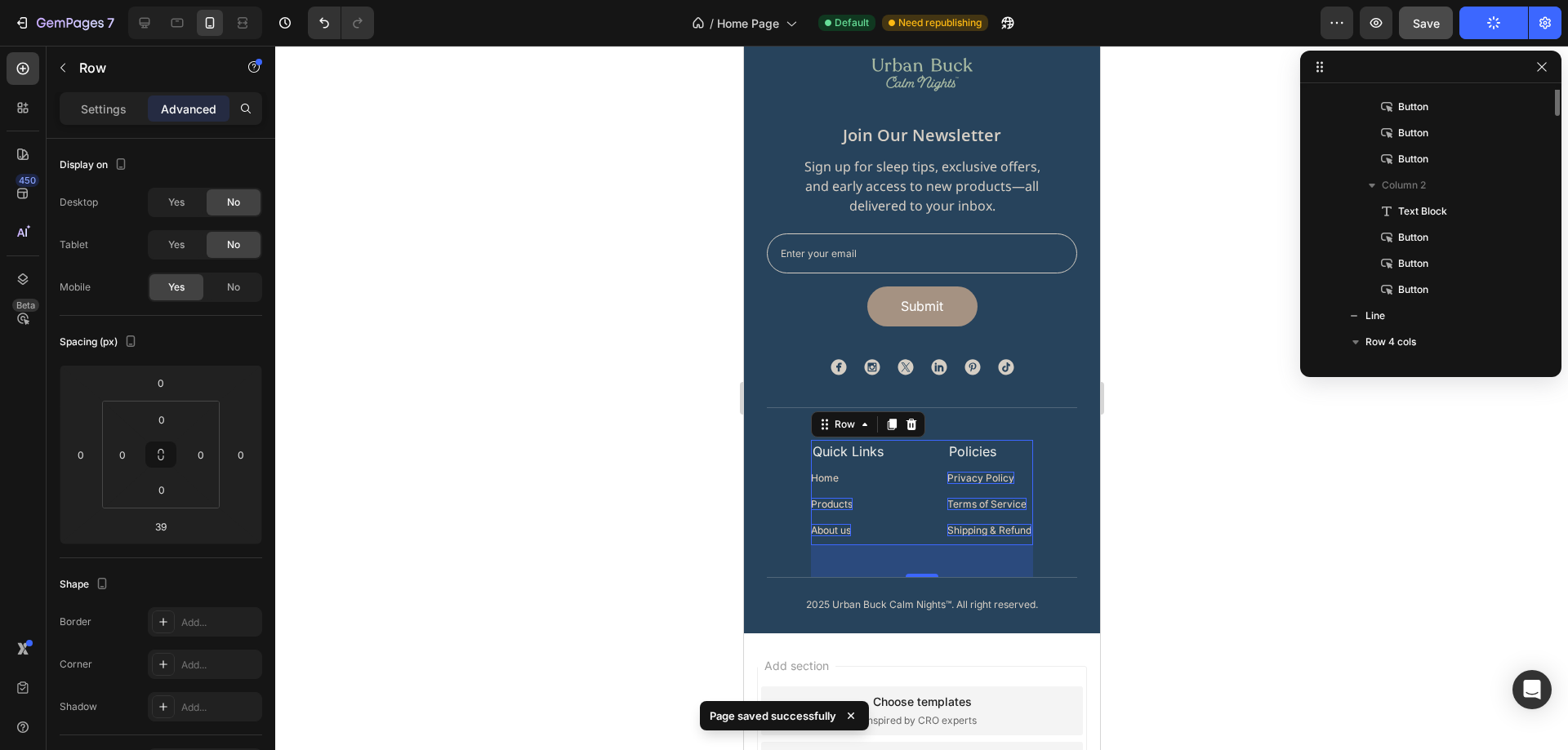
scroll to position [1093, 0]
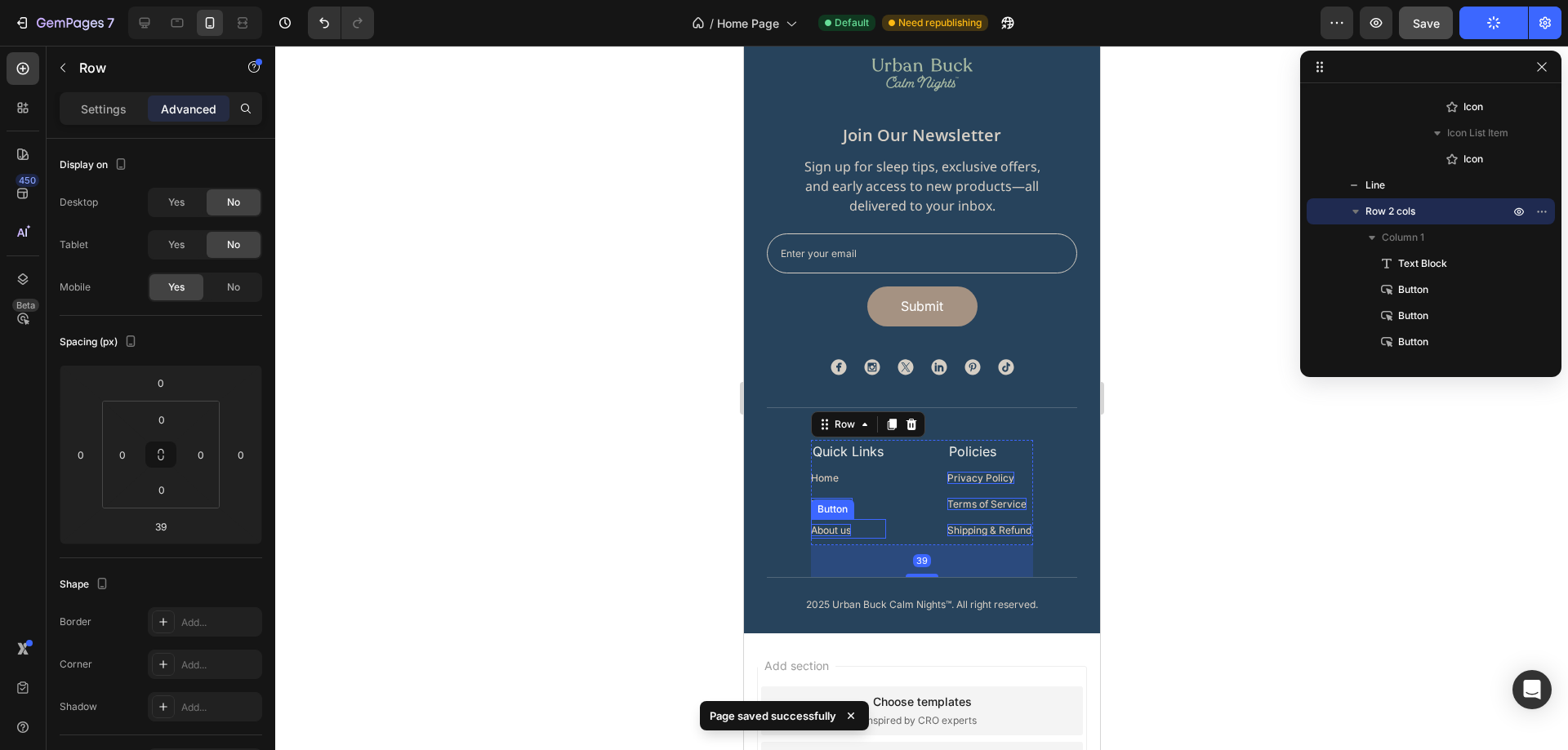
click at [855, 532] on div "About us Button" at bounding box center [848, 529] width 76 height 19
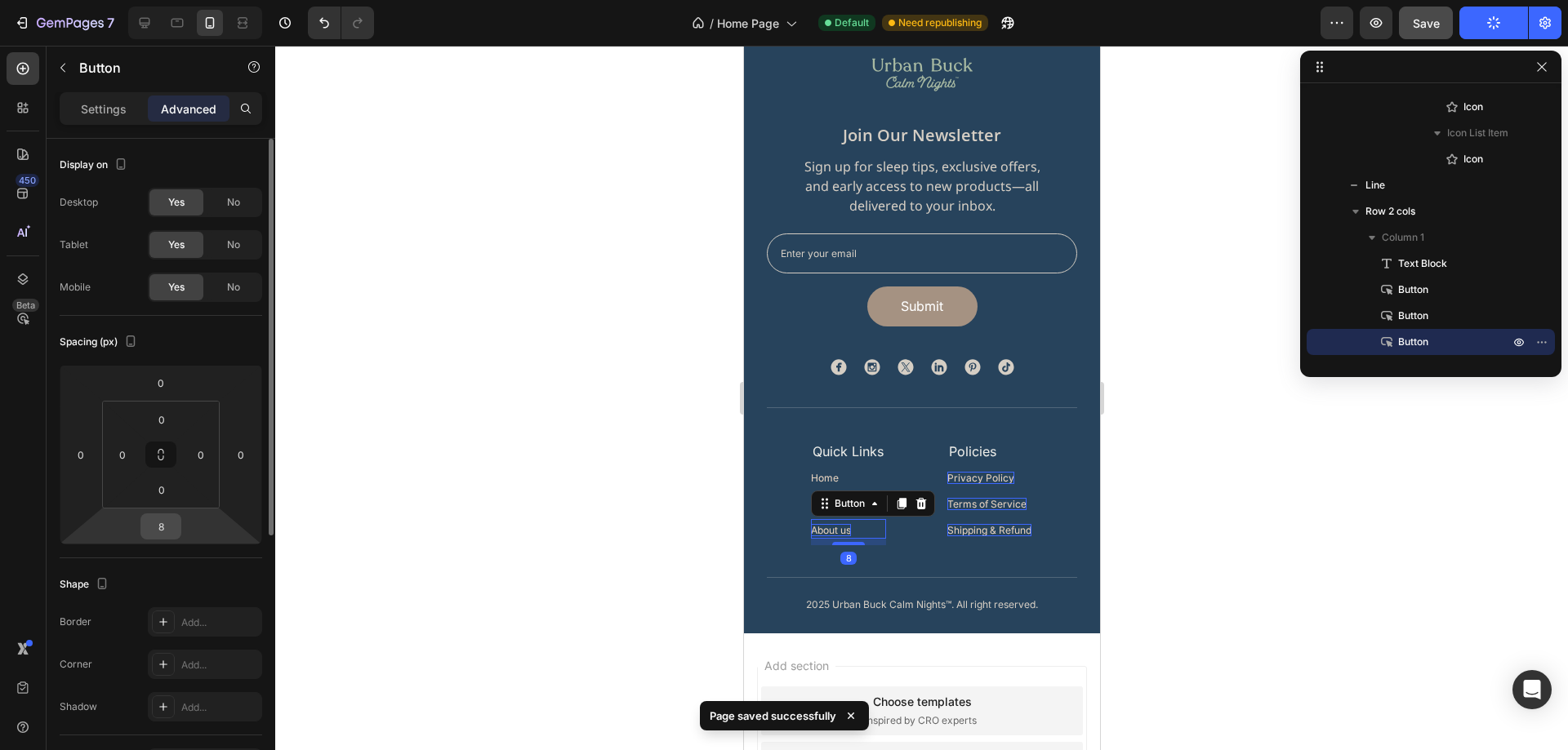
click at [168, 516] on input "8" at bounding box center [161, 527] width 33 height 25
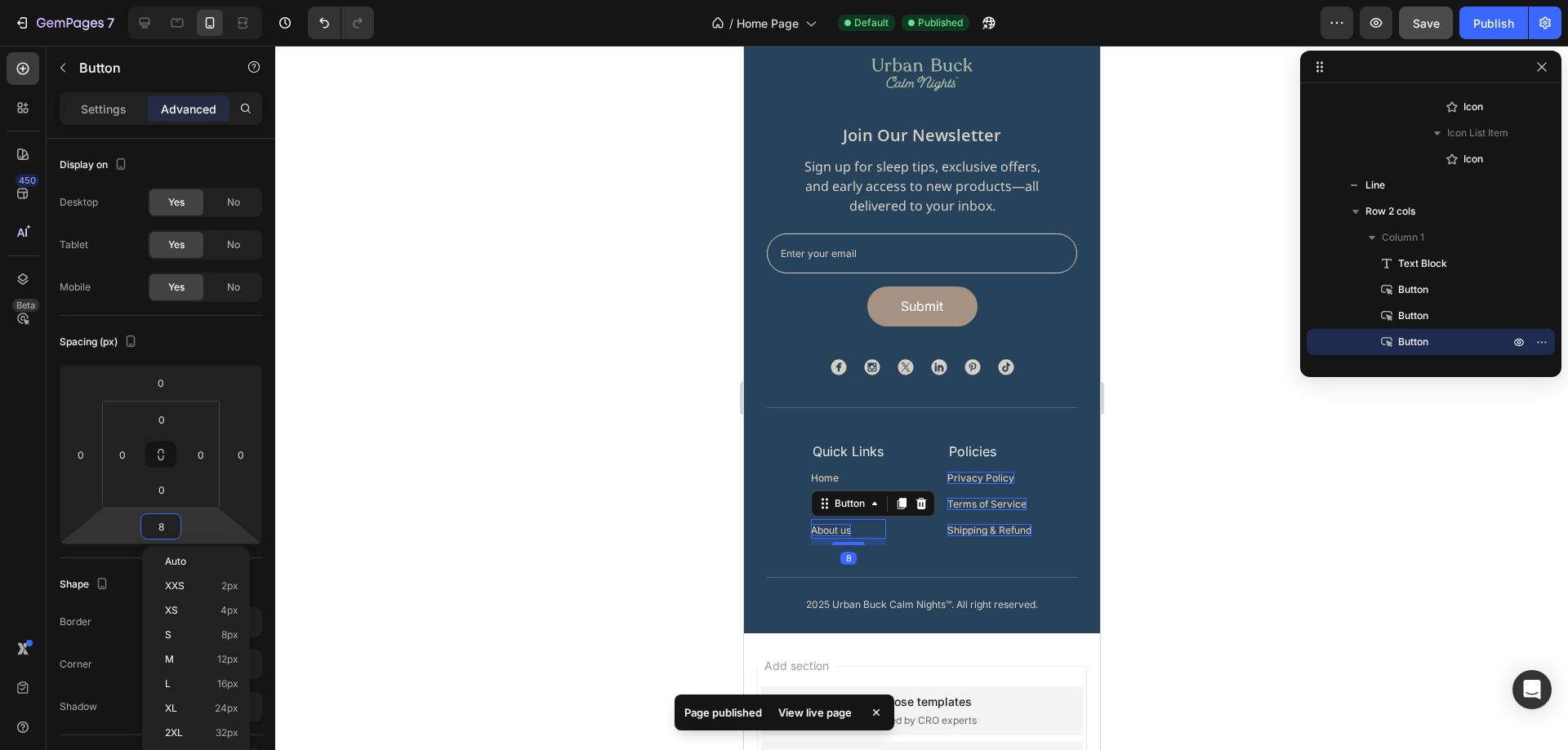
type input "0"
click at [977, 528] on p "Shipping & Refund" at bounding box center [989, 530] width 84 height 12
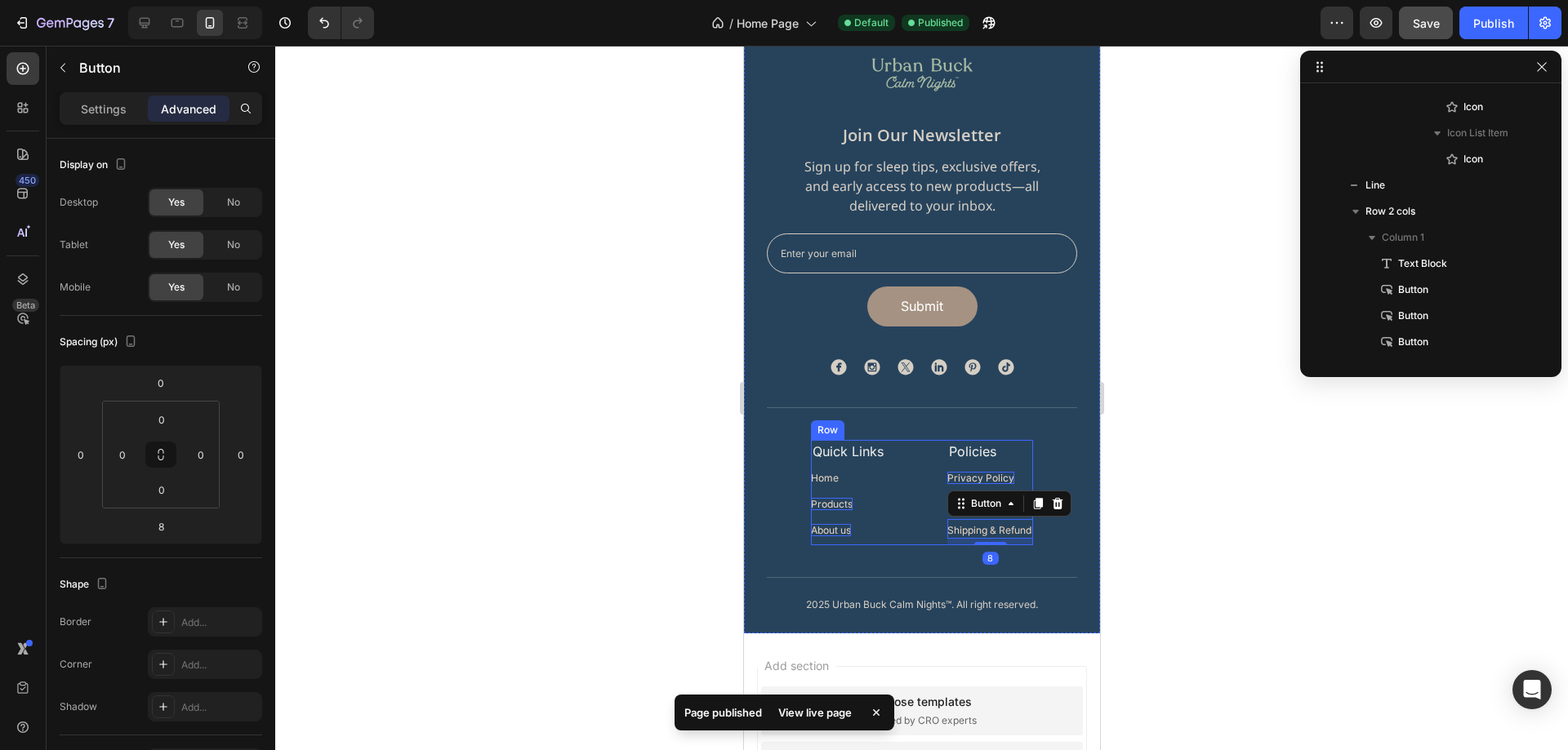
scroll to position [1354, 0]
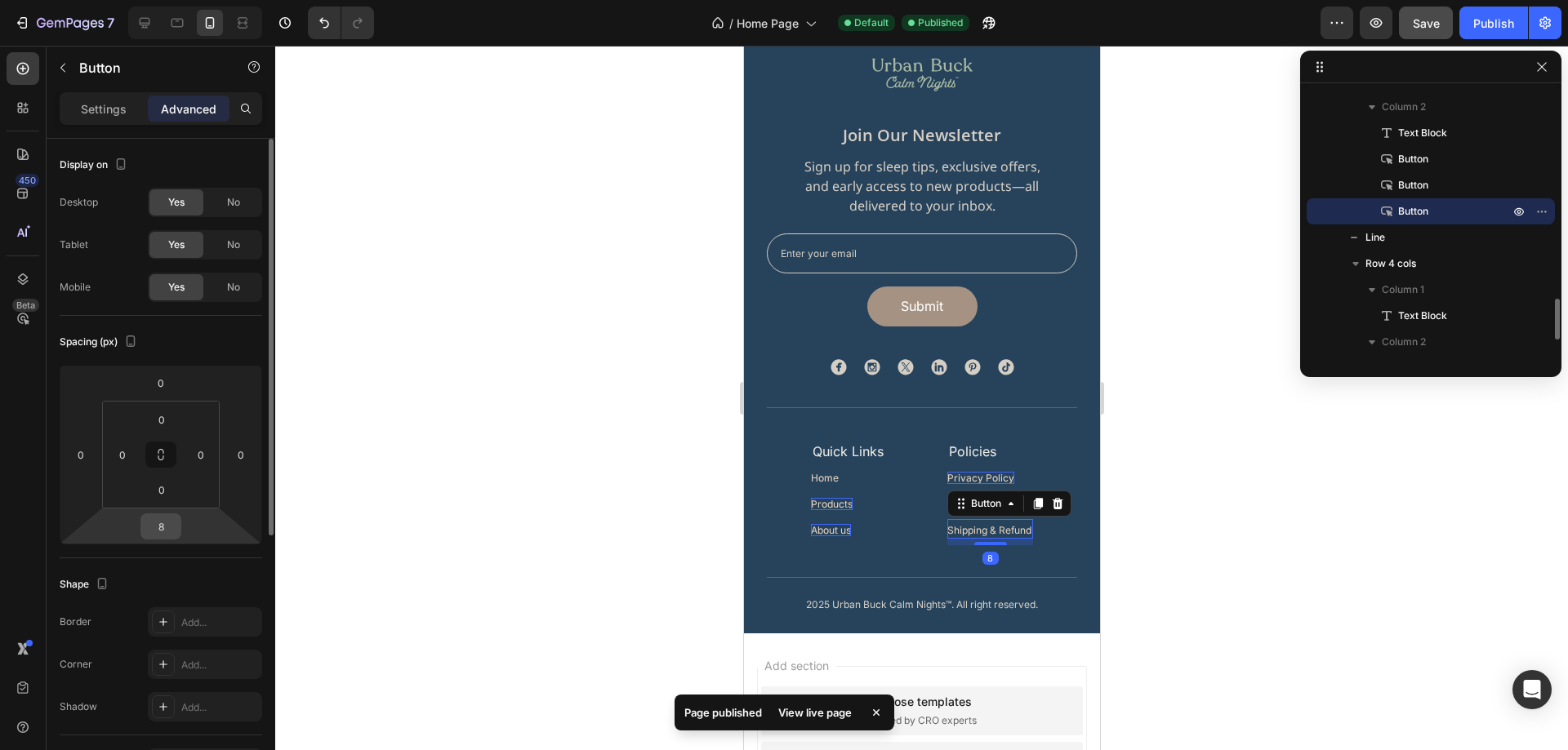
click at [162, 522] on input "8" at bounding box center [161, 527] width 33 height 25
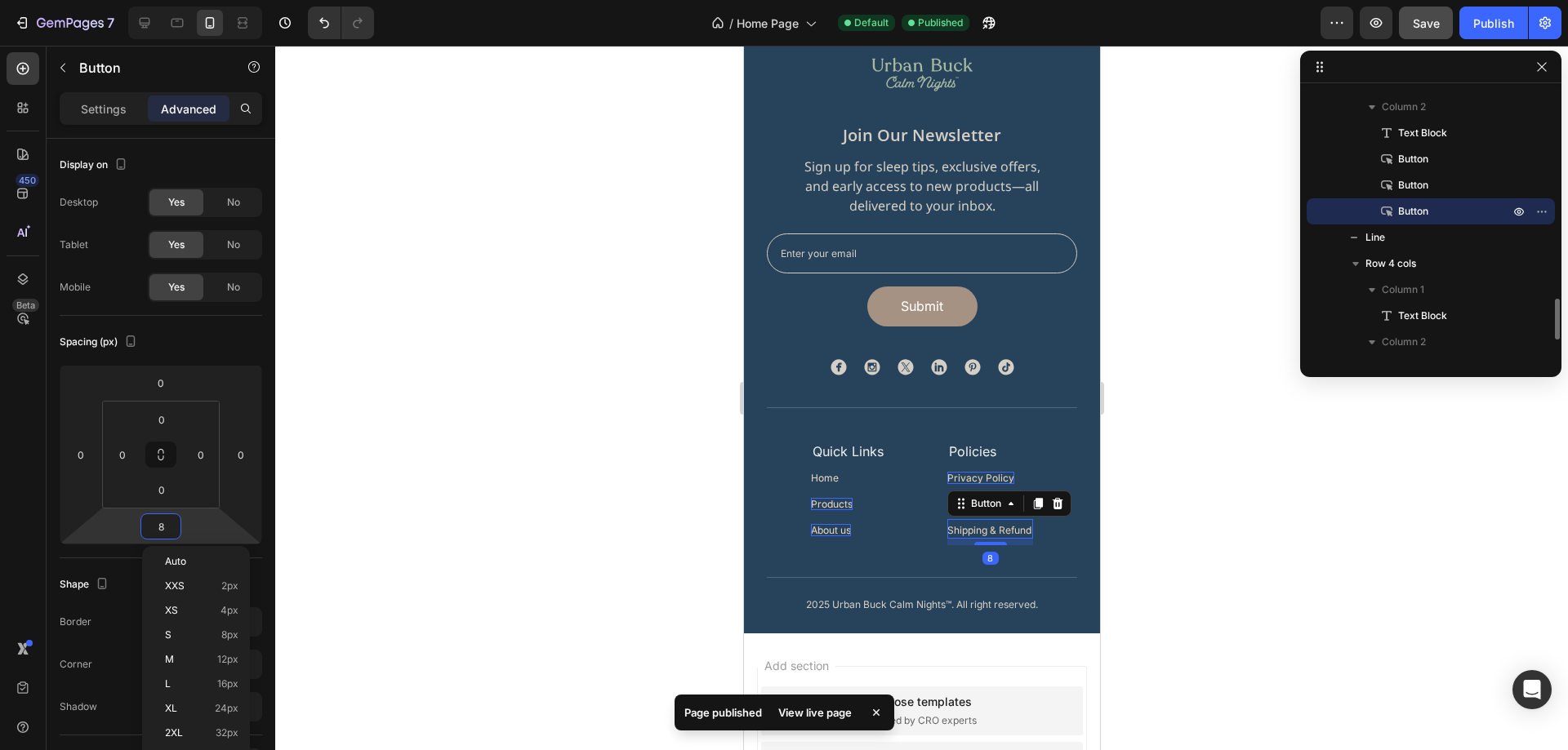
type input "0"
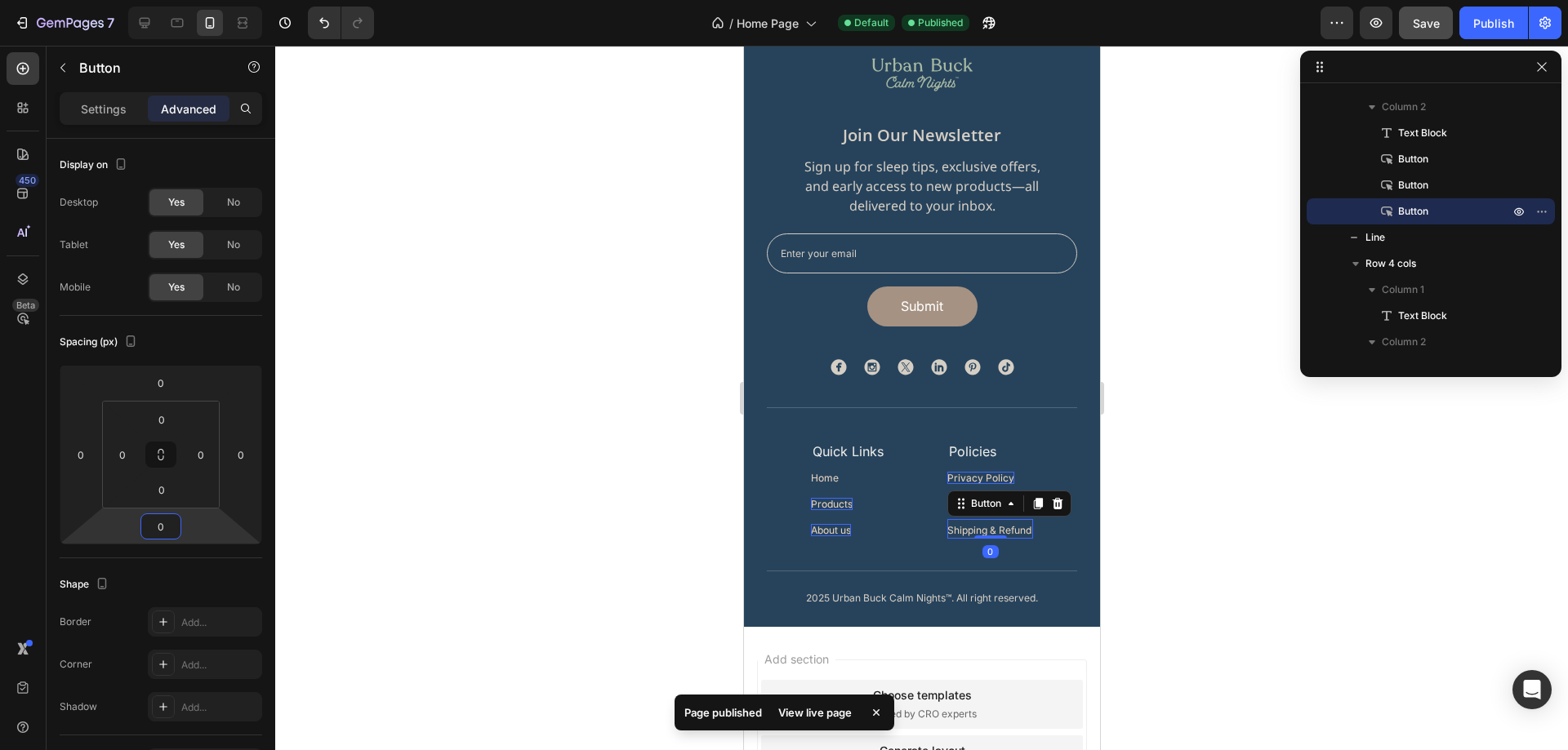
click at [1220, 530] on div at bounding box center [921, 398] width 1293 height 704
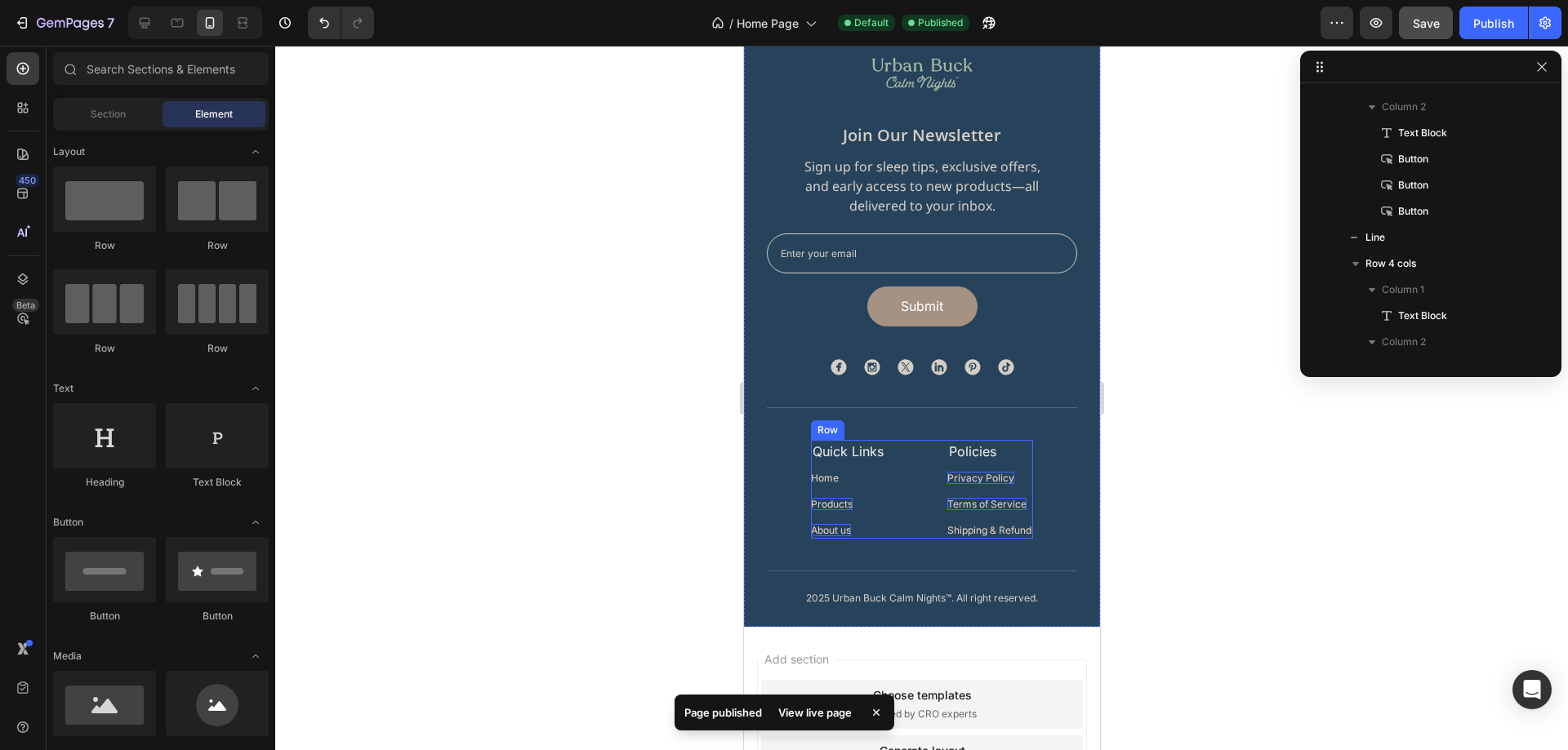
click at [880, 456] on div "Quick Links Text Block Home Button Products Button About us Button Policies Tex…" at bounding box center [921, 489] width 222 height 98
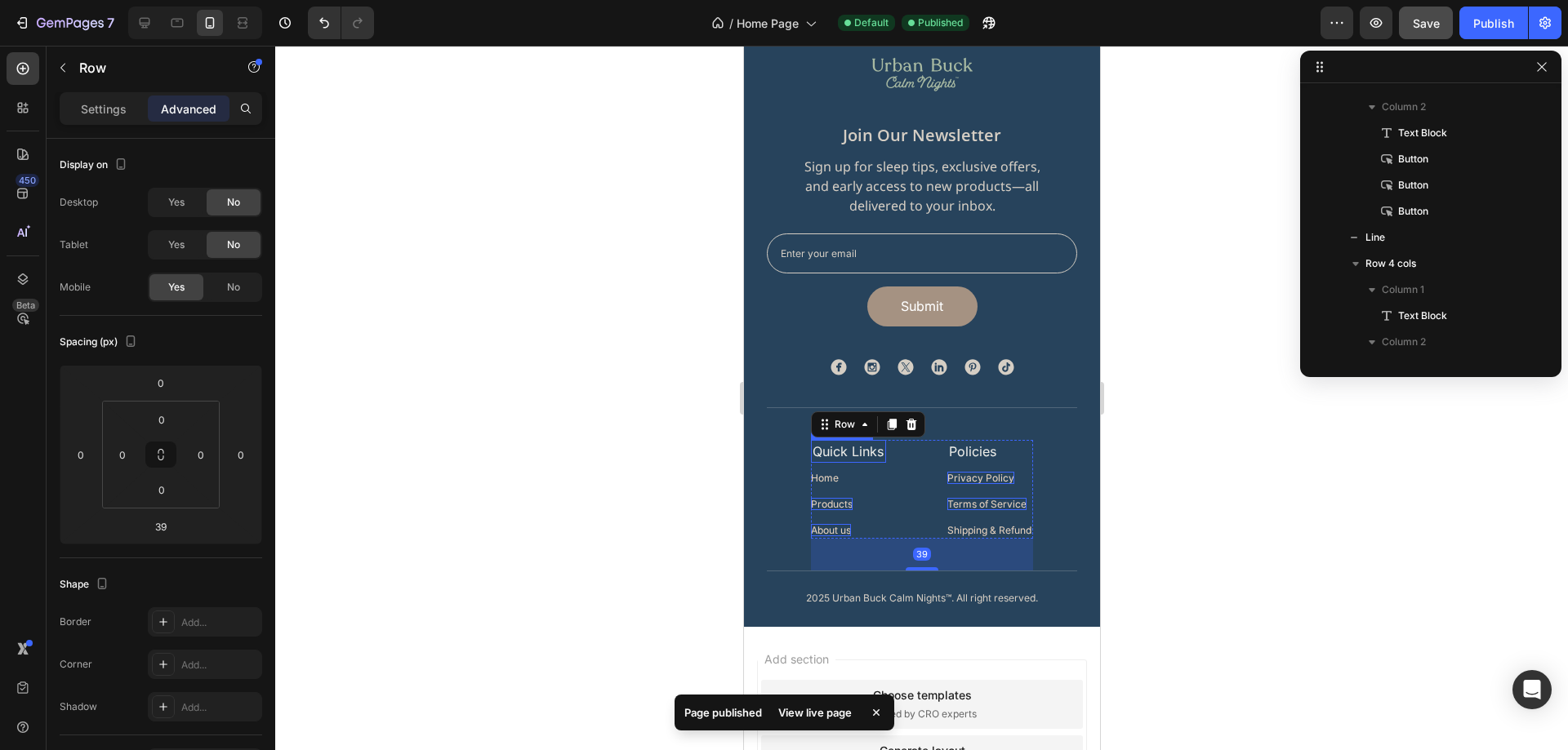
scroll to position [1093, 0]
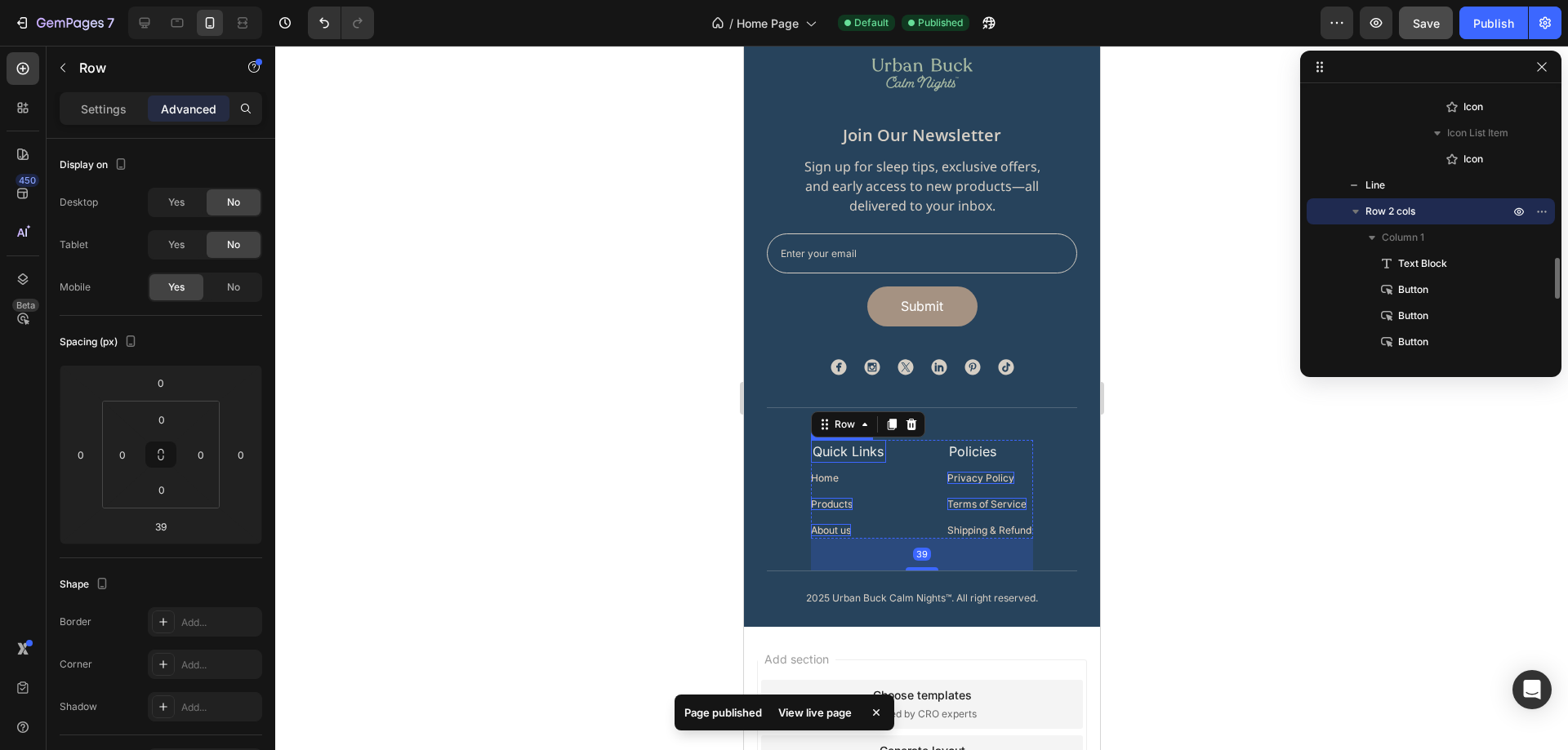
click at [865, 451] on p "Quick Links" at bounding box center [848, 451] width 72 height 19
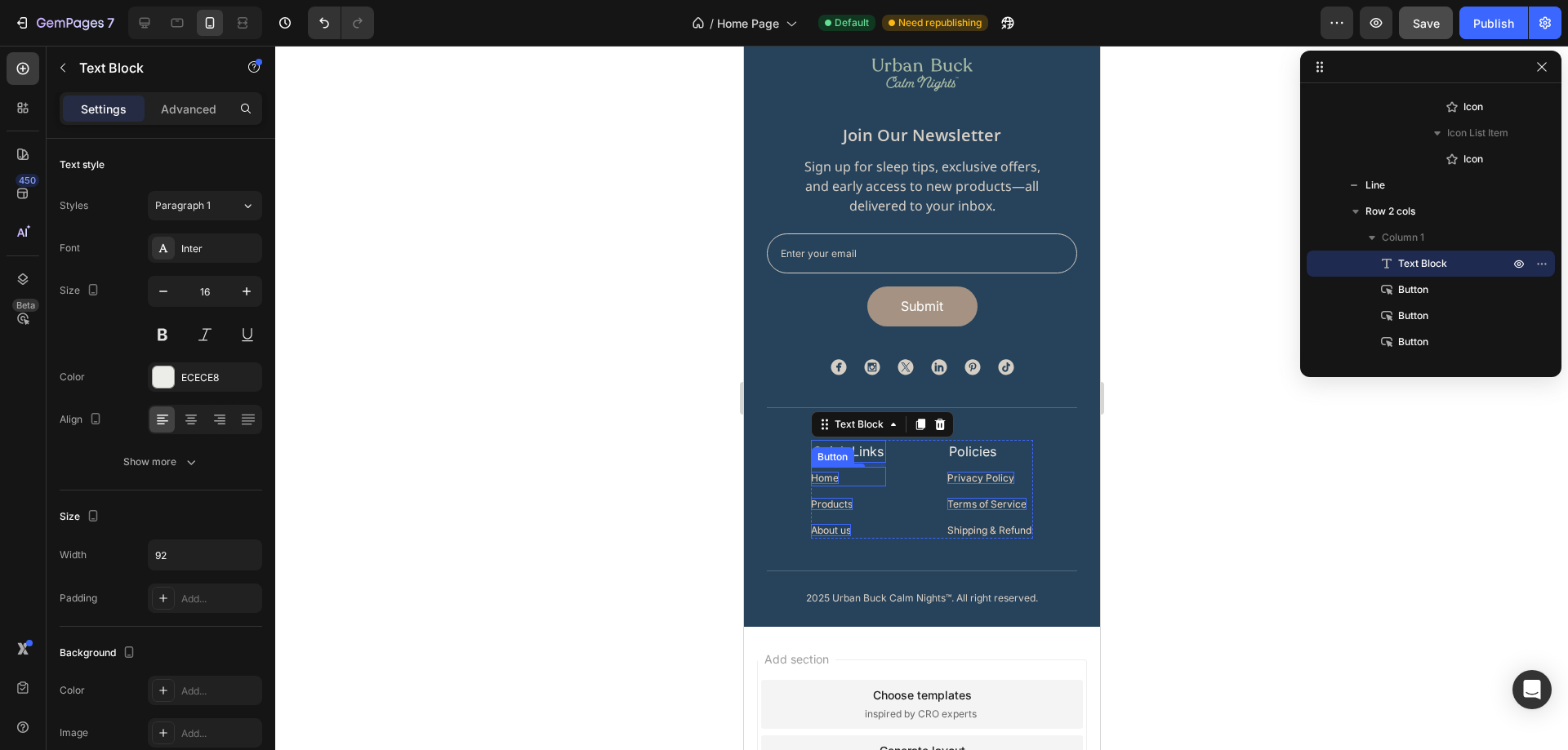
click at [824, 482] on p "Home" at bounding box center [824, 478] width 28 height 12
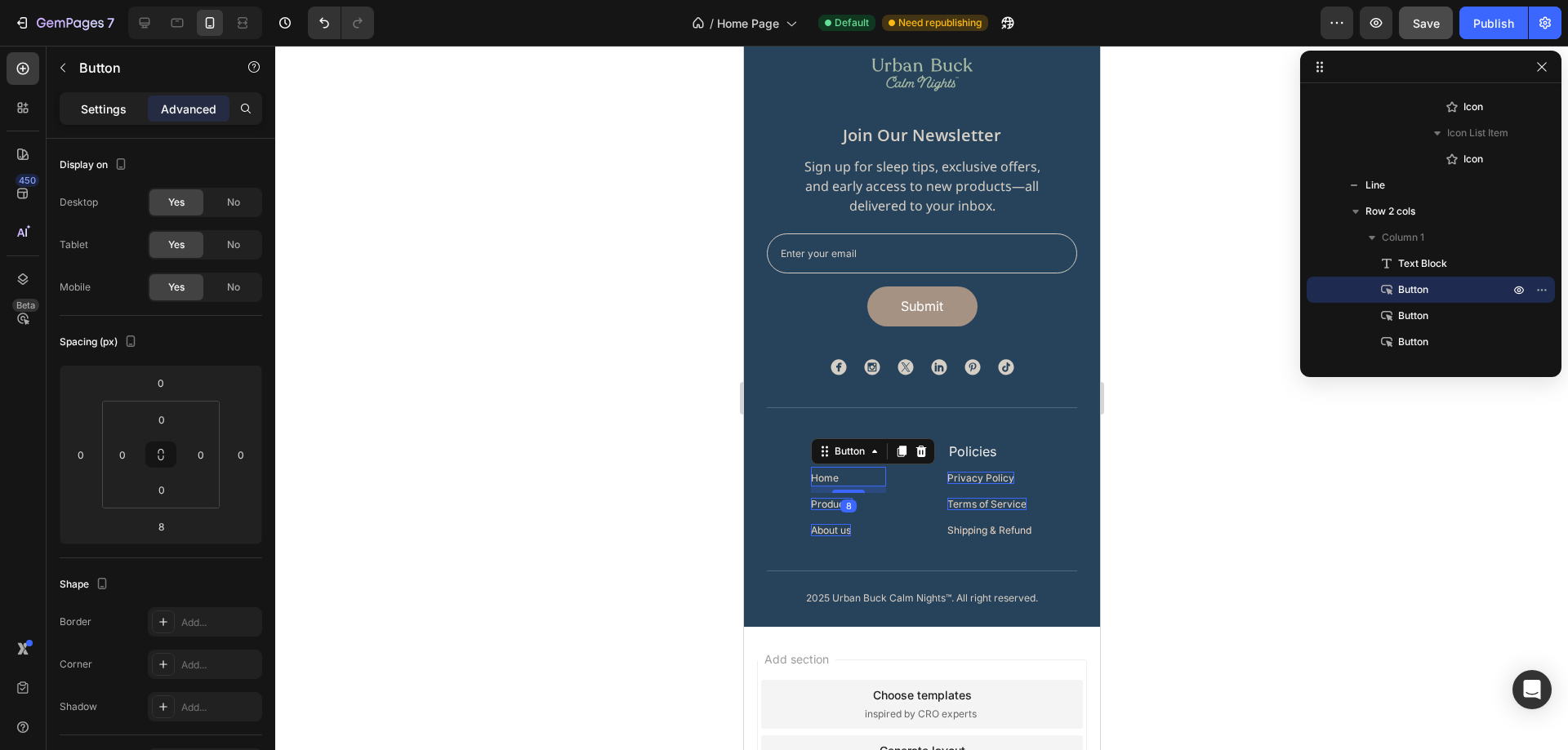
click at [98, 96] on div "Settings" at bounding box center [104, 109] width 82 height 26
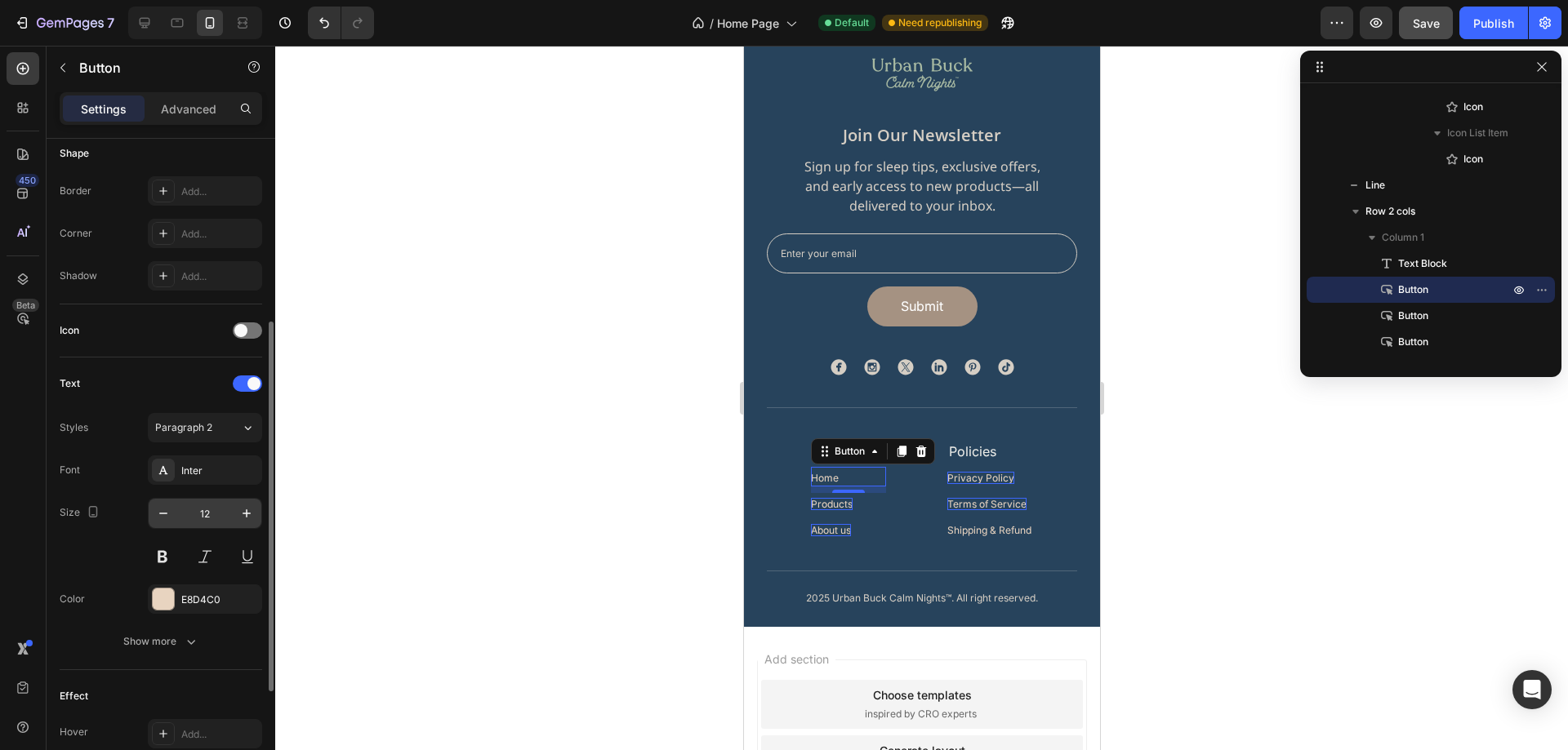
scroll to position [408, 0]
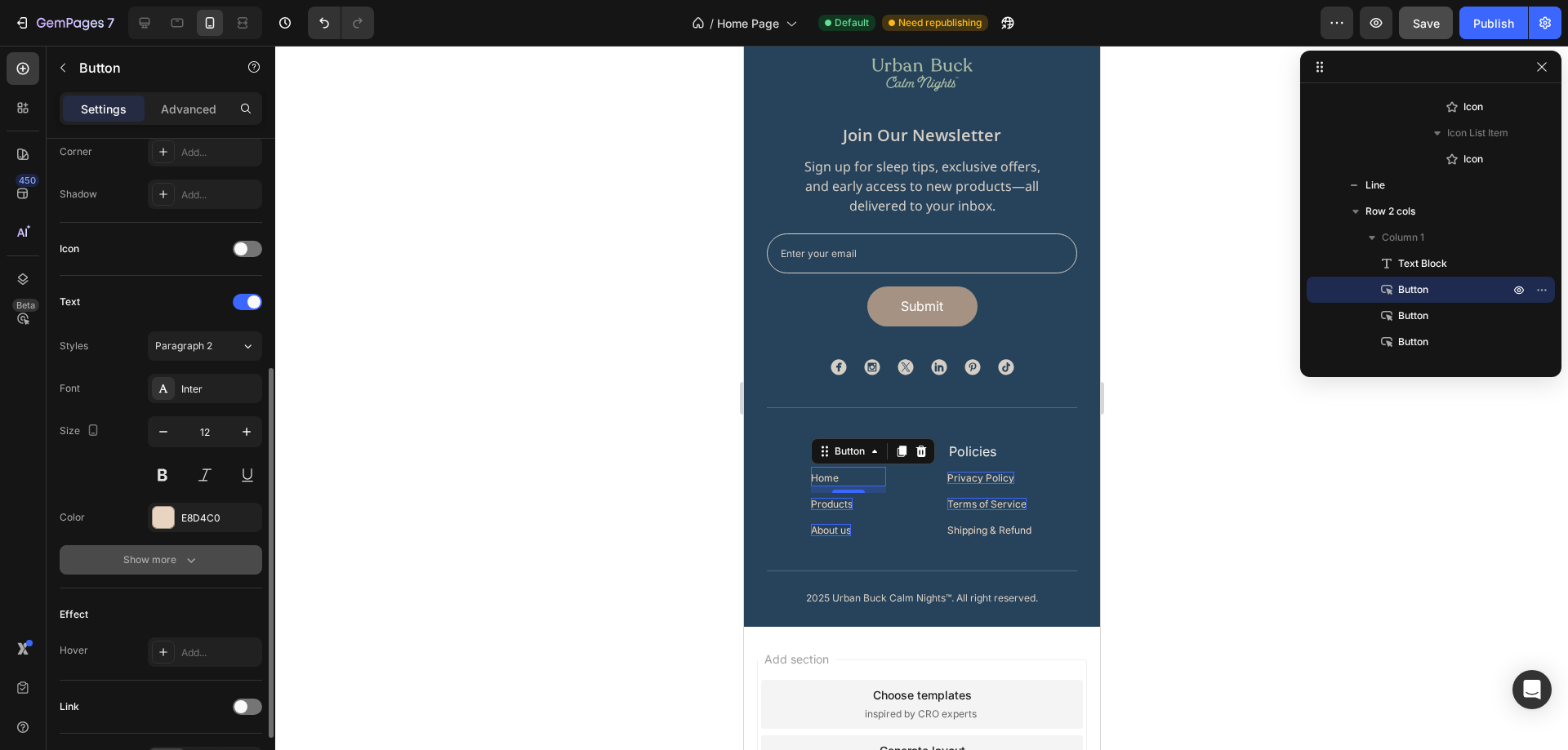
click at [197, 559] on icon "button" at bounding box center [191, 559] width 17 height 17
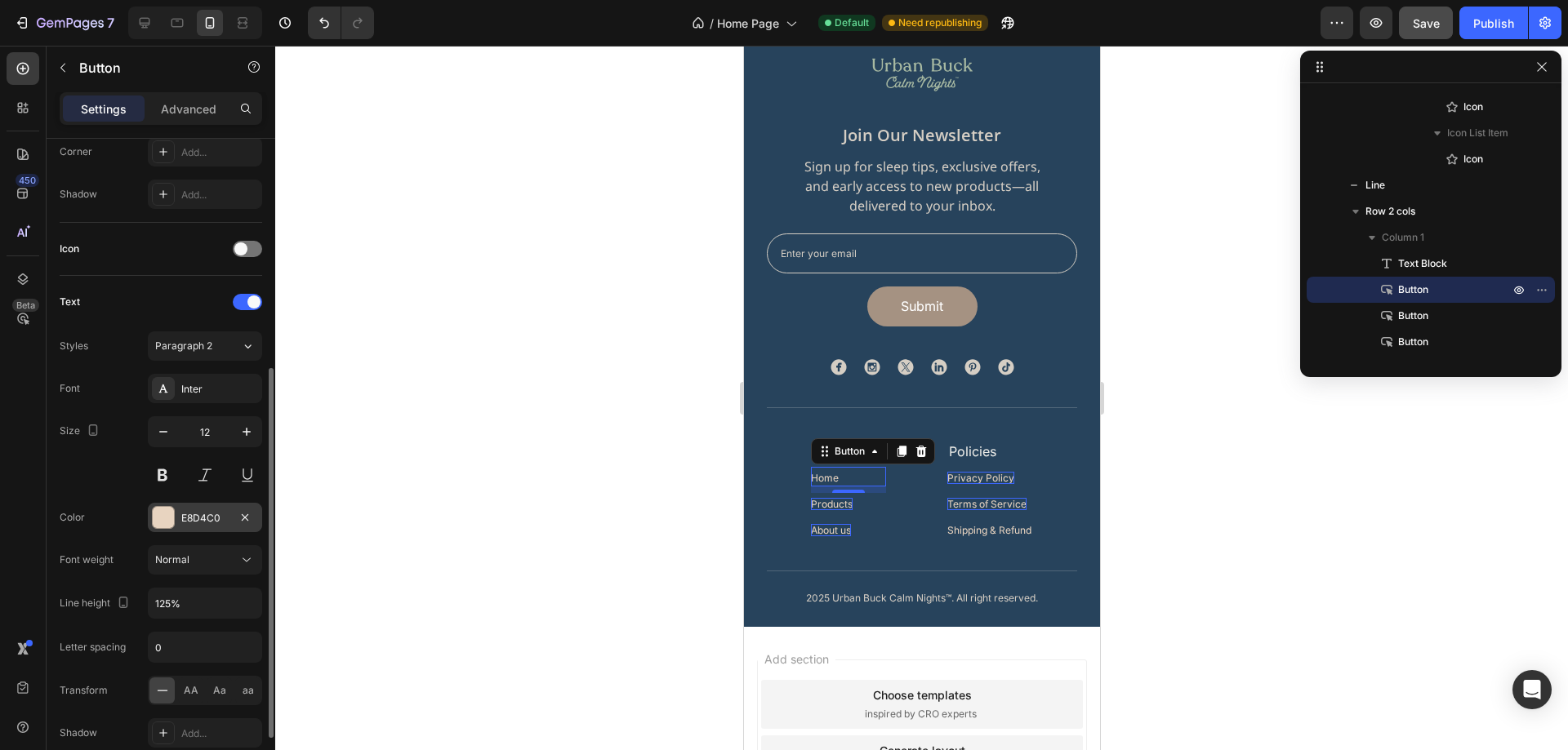
click at [206, 526] on div "E8D4C0" at bounding box center [205, 517] width 114 height 29
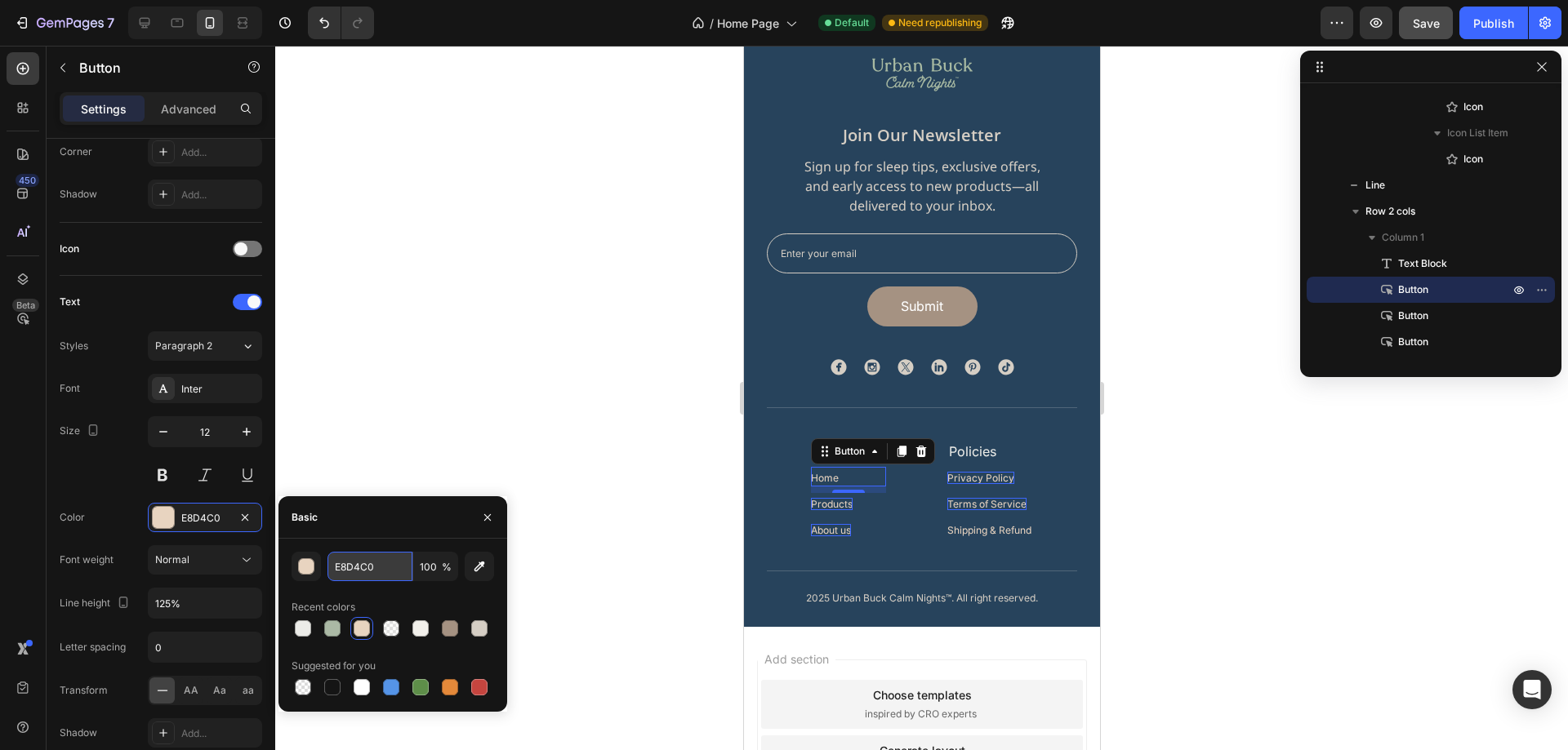
click at [378, 568] on input "E8D4C0" at bounding box center [370, 566] width 85 height 29
paste input "#F2F0EB"
type input "#F2F0EB"
click at [76, 465] on div "Size 12" at bounding box center [161, 453] width 203 height 74
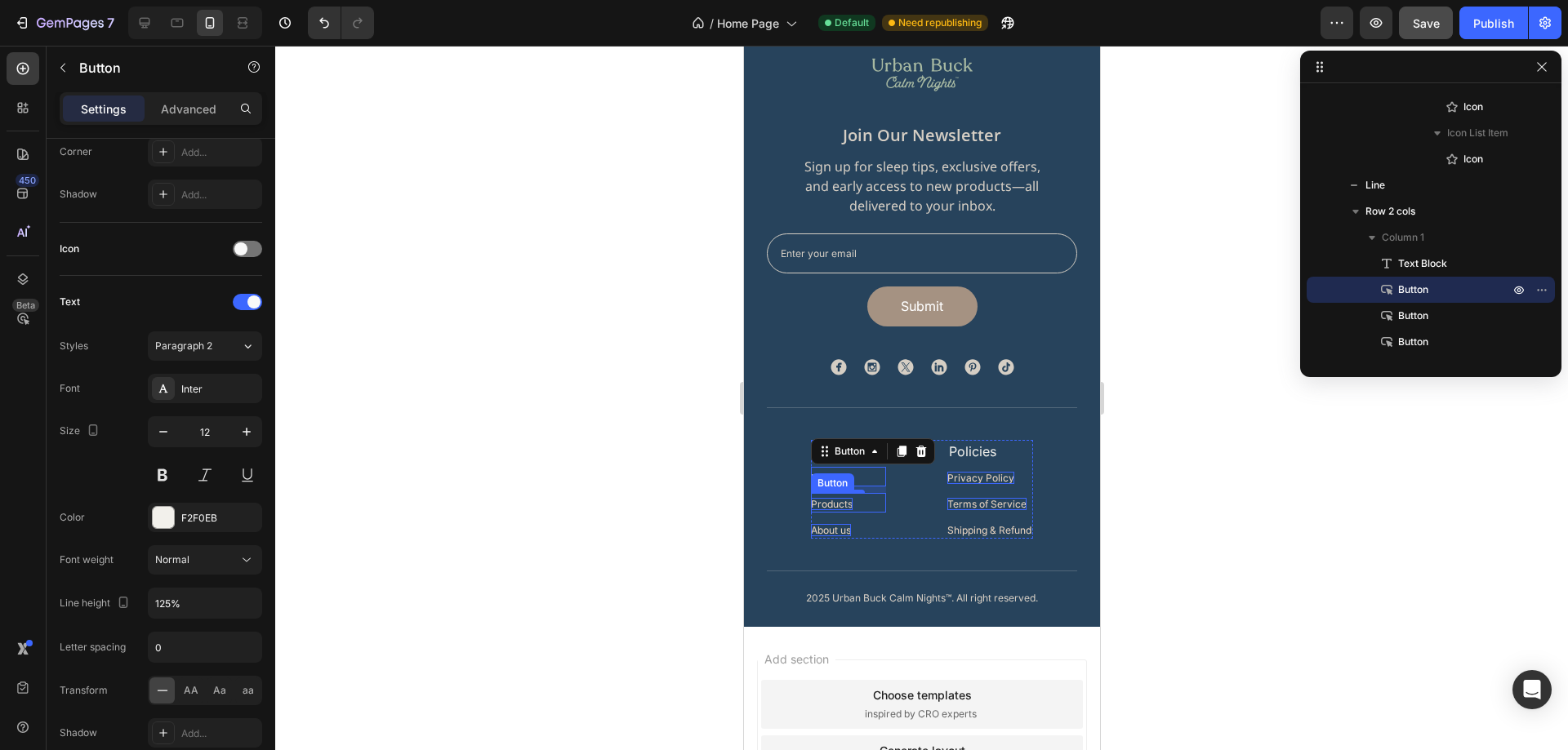
click at [853, 506] on div "Products Button" at bounding box center [848, 503] width 76 height 19
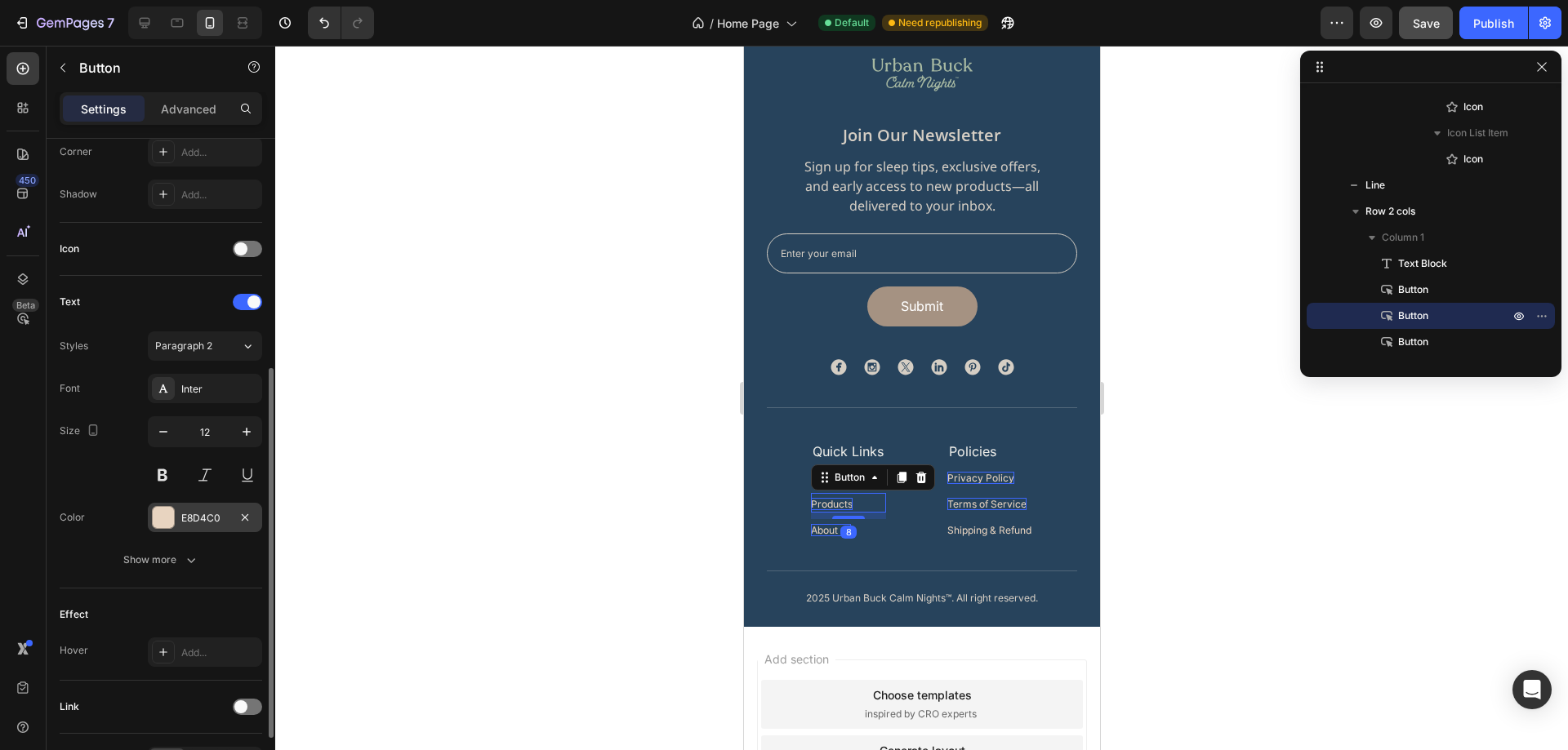
click at [213, 526] on div "E8D4C0" at bounding box center [205, 517] width 114 height 29
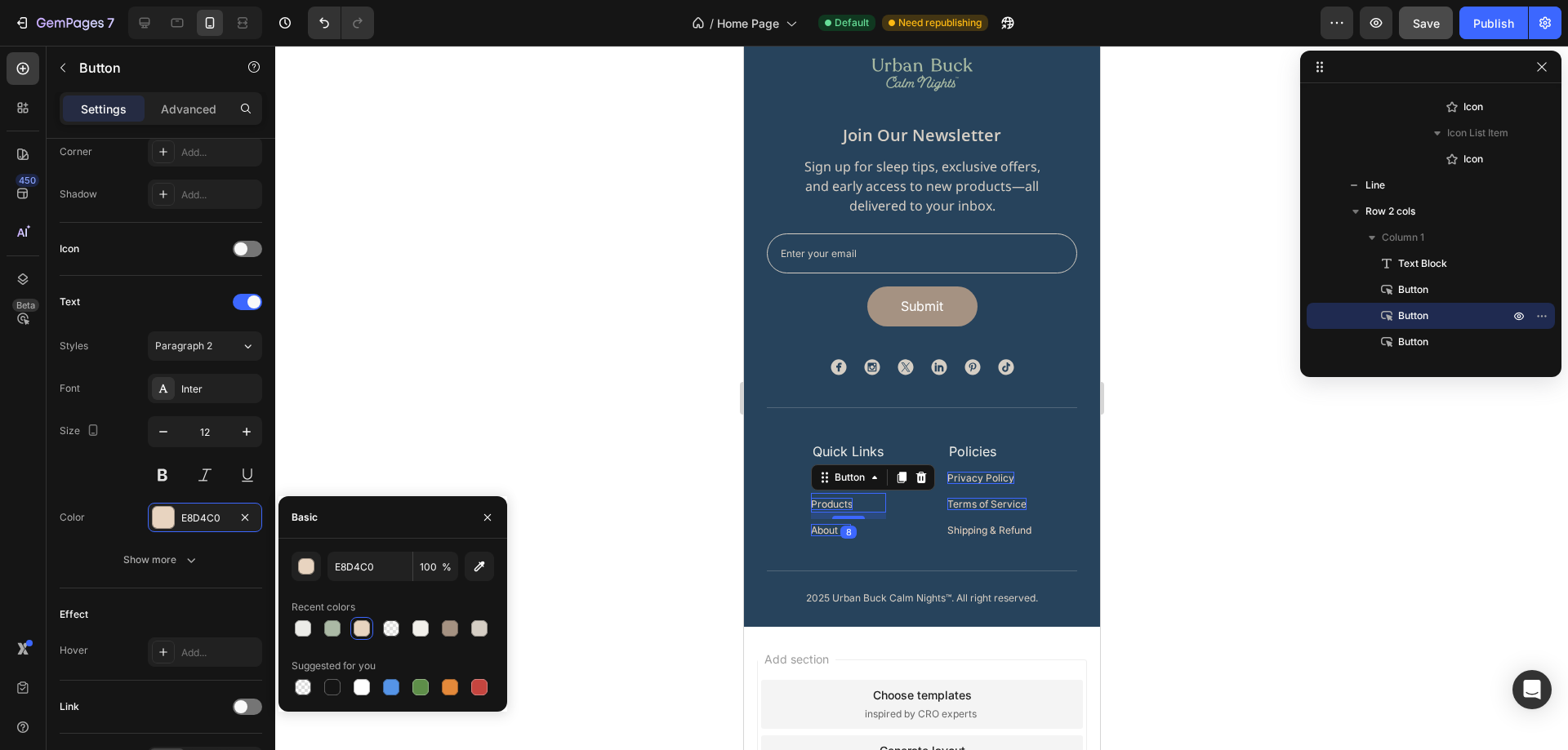
click at [365, 583] on div "E8D4C0 100 % Recent colors Suggested for you" at bounding box center [393, 624] width 203 height 147
click at [370, 569] on input "E8D4C0" at bounding box center [370, 566] width 85 height 29
paste input "#F2F0EB"
type input "#F2F0EB"
click at [123, 484] on div "Size 12" at bounding box center [161, 453] width 203 height 74
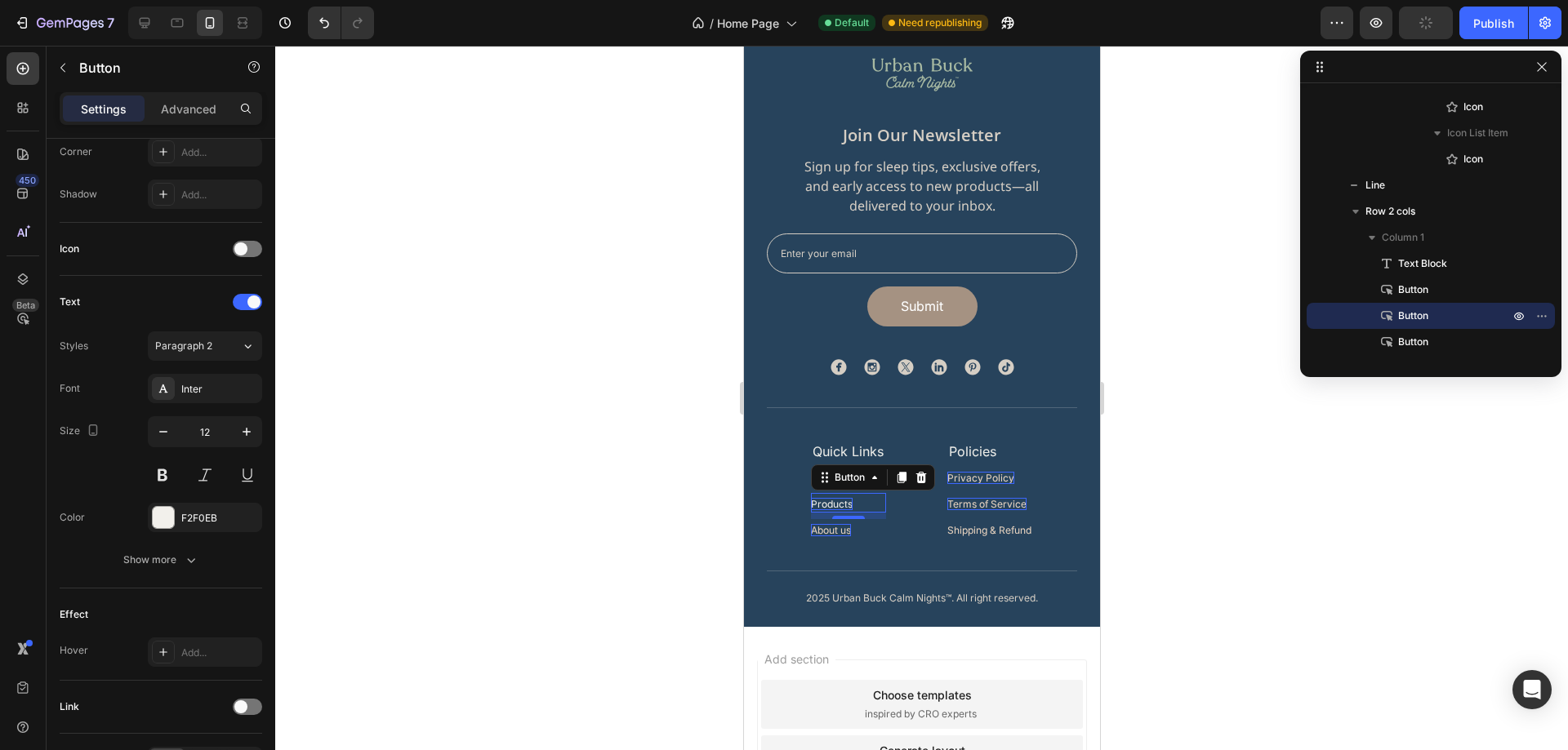
click at [840, 527] on div "8" at bounding box center [848, 532] width 17 height 13
click at [840, 532] on div "8" at bounding box center [848, 532] width 17 height 13
click at [821, 532] on p "About us" at bounding box center [830, 530] width 40 height 12
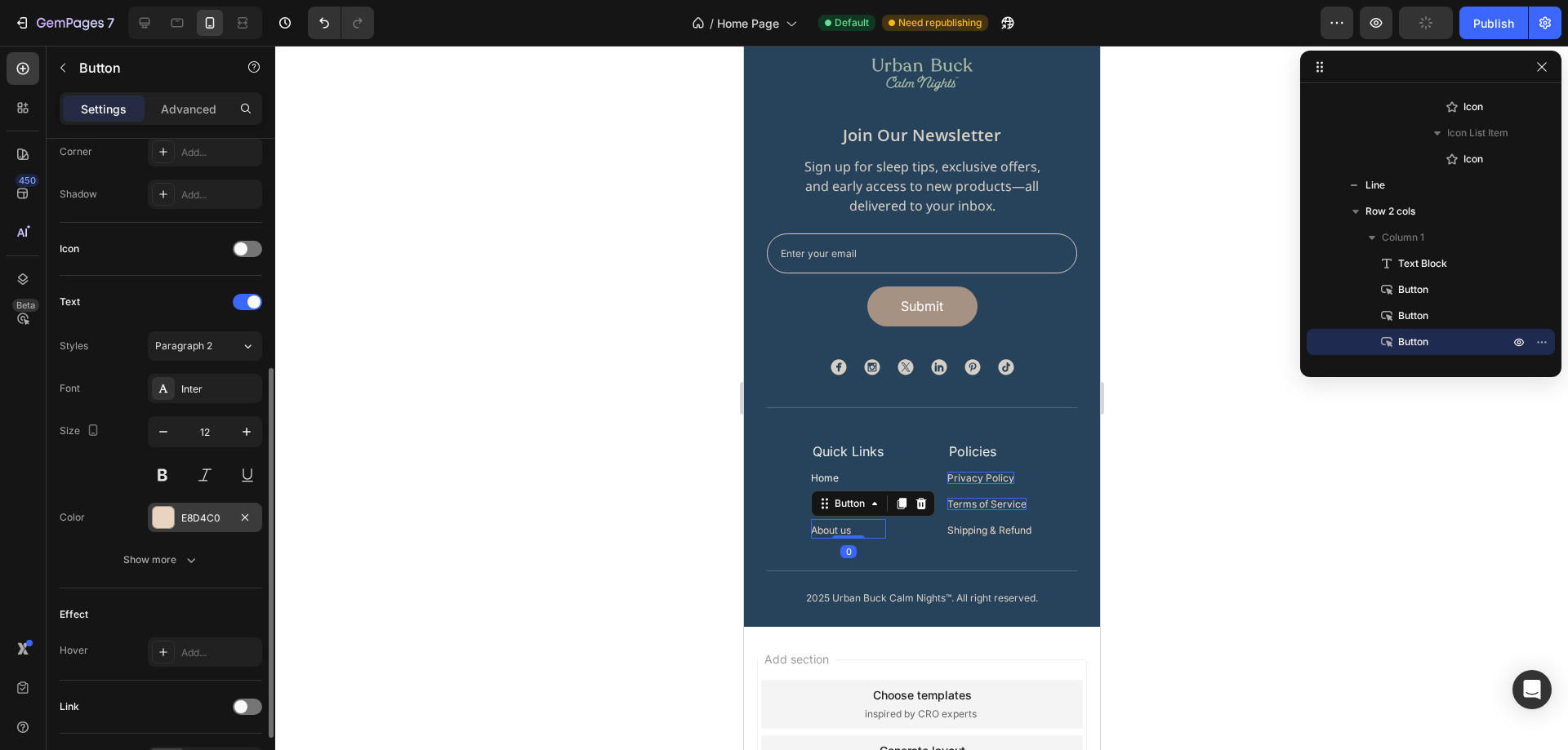
click at [204, 518] on div "E8D4C0" at bounding box center [205, 518] width 47 height 15
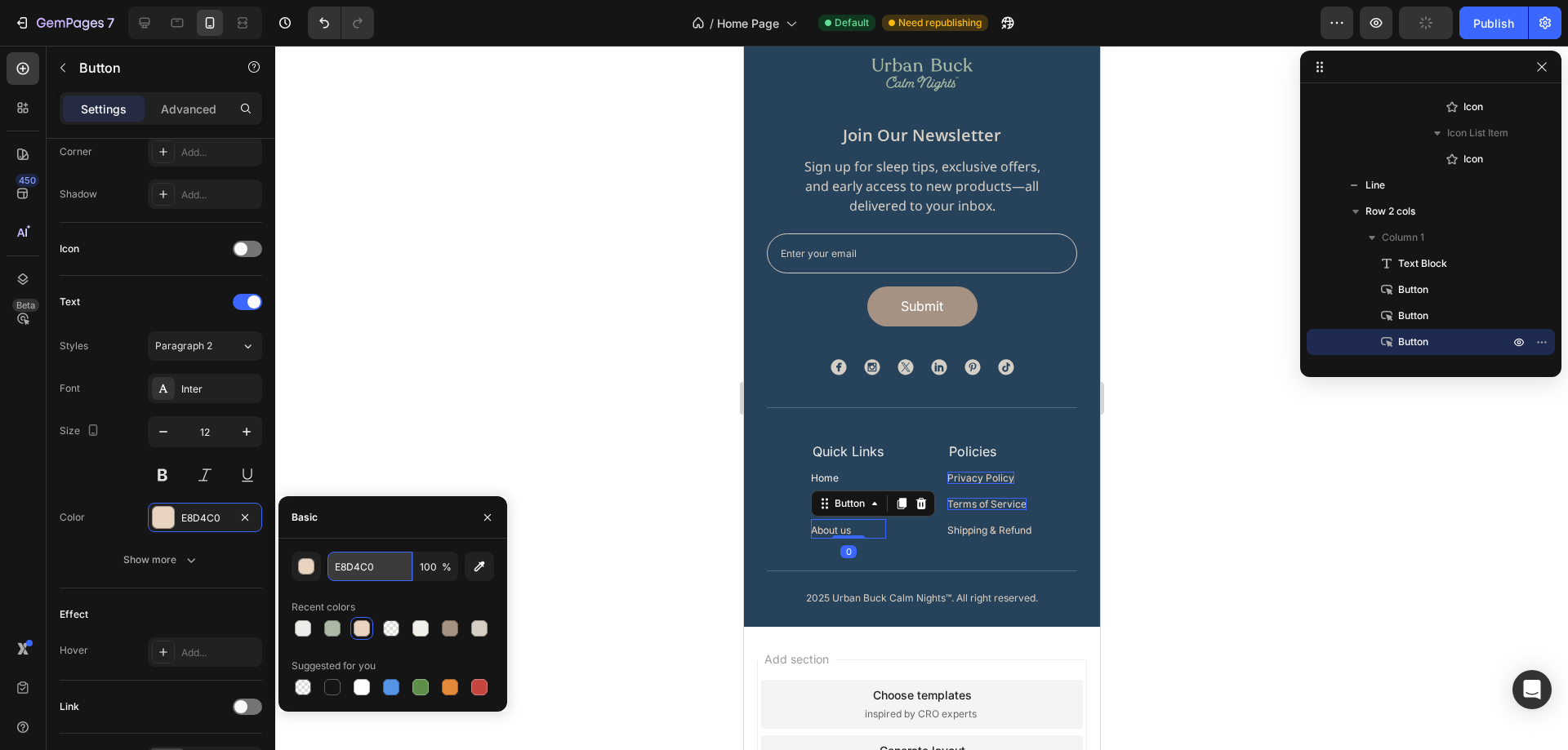
click at [384, 566] on input "E8D4C0" at bounding box center [370, 566] width 85 height 29
paste input "#F2F0EB"
type input "#F2F0EB"
click at [1001, 472] on p "Privacy Policy" at bounding box center [980, 478] width 67 height 12
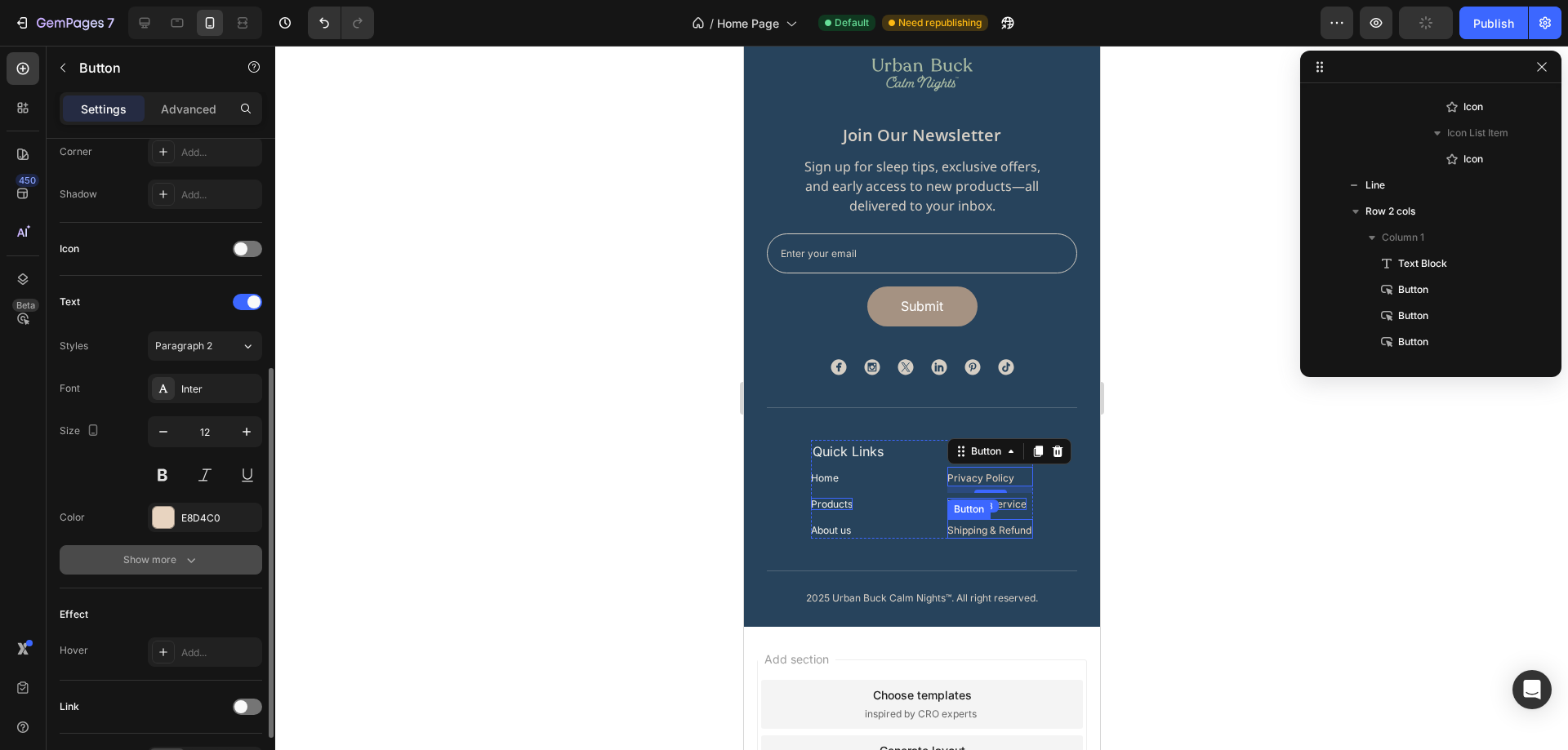
scroll to position [1302, 0]
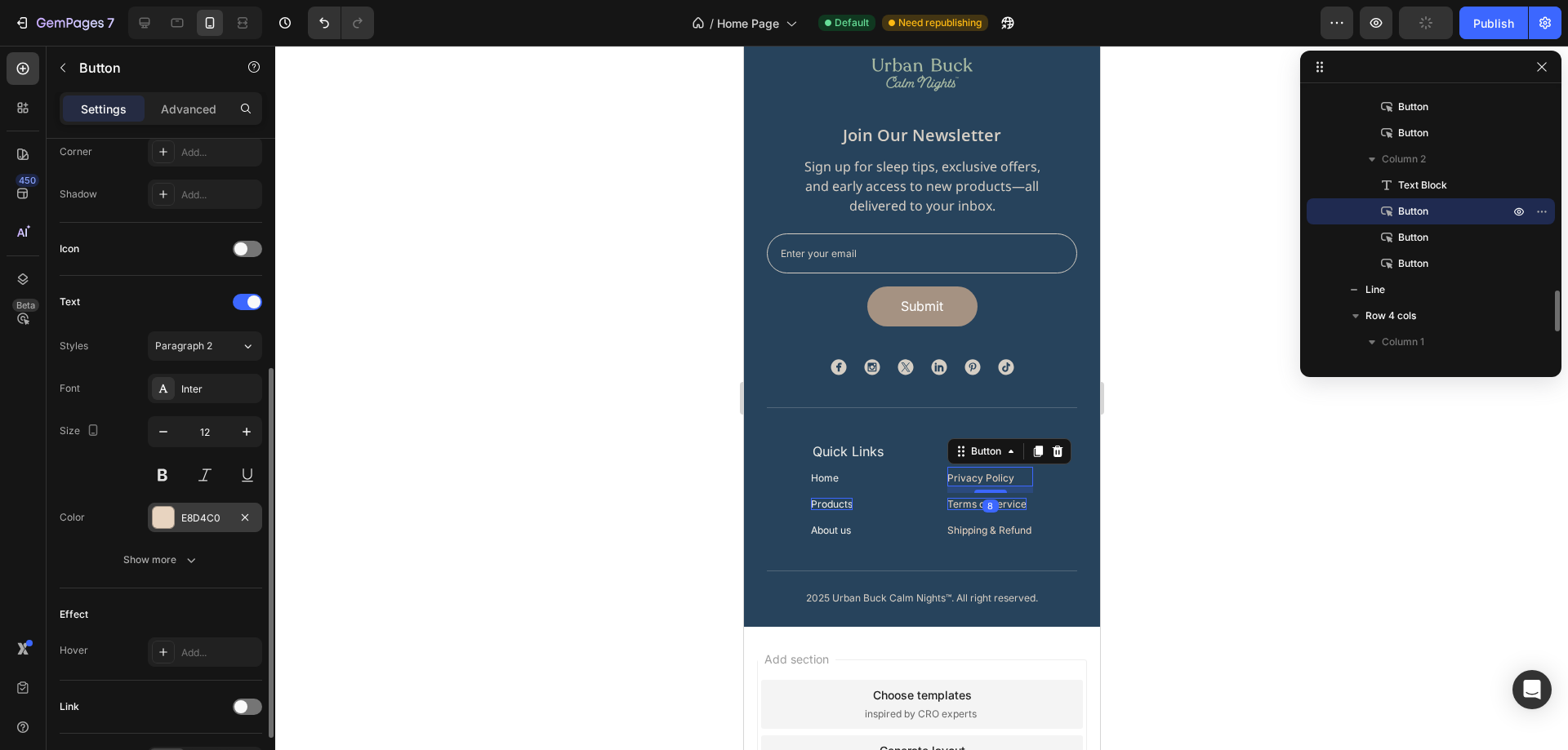
click at [200, 526] on div "E8D4C0" at bounding box center [205, 517] width 114 height 29
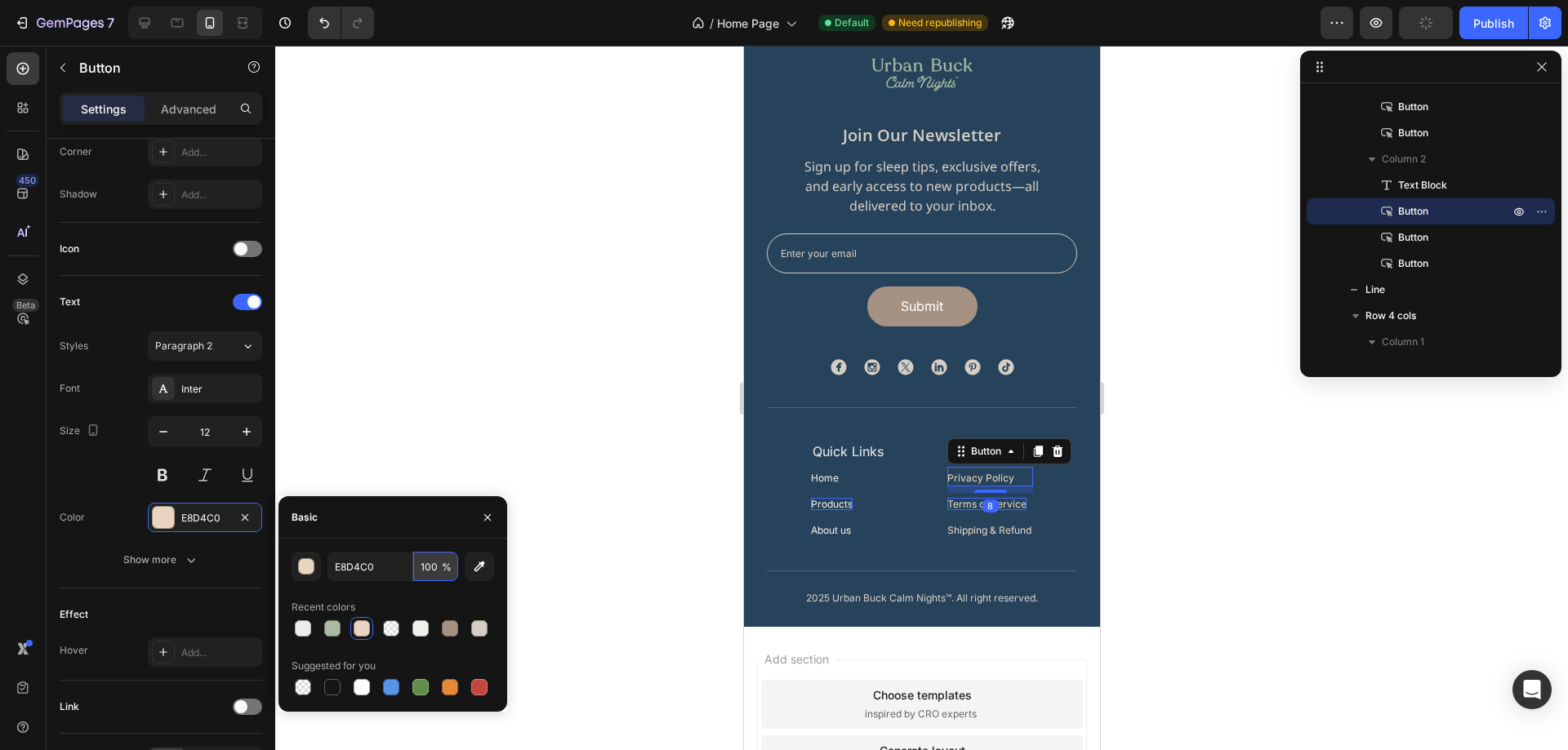
click at [424, 567] on input "100" at bounding box center [435, 566] width 45 height 29
click at [399, 567] on input "E8D4C0" at bounding box center [370, 566] width 85 height 29
paste input "#F2F0EB"
type input "#F2F0EB"
drag, startPoint x: 1001, startPoint y: 502, endPoint x: 959, endPoint y: 528, distance: 49.4
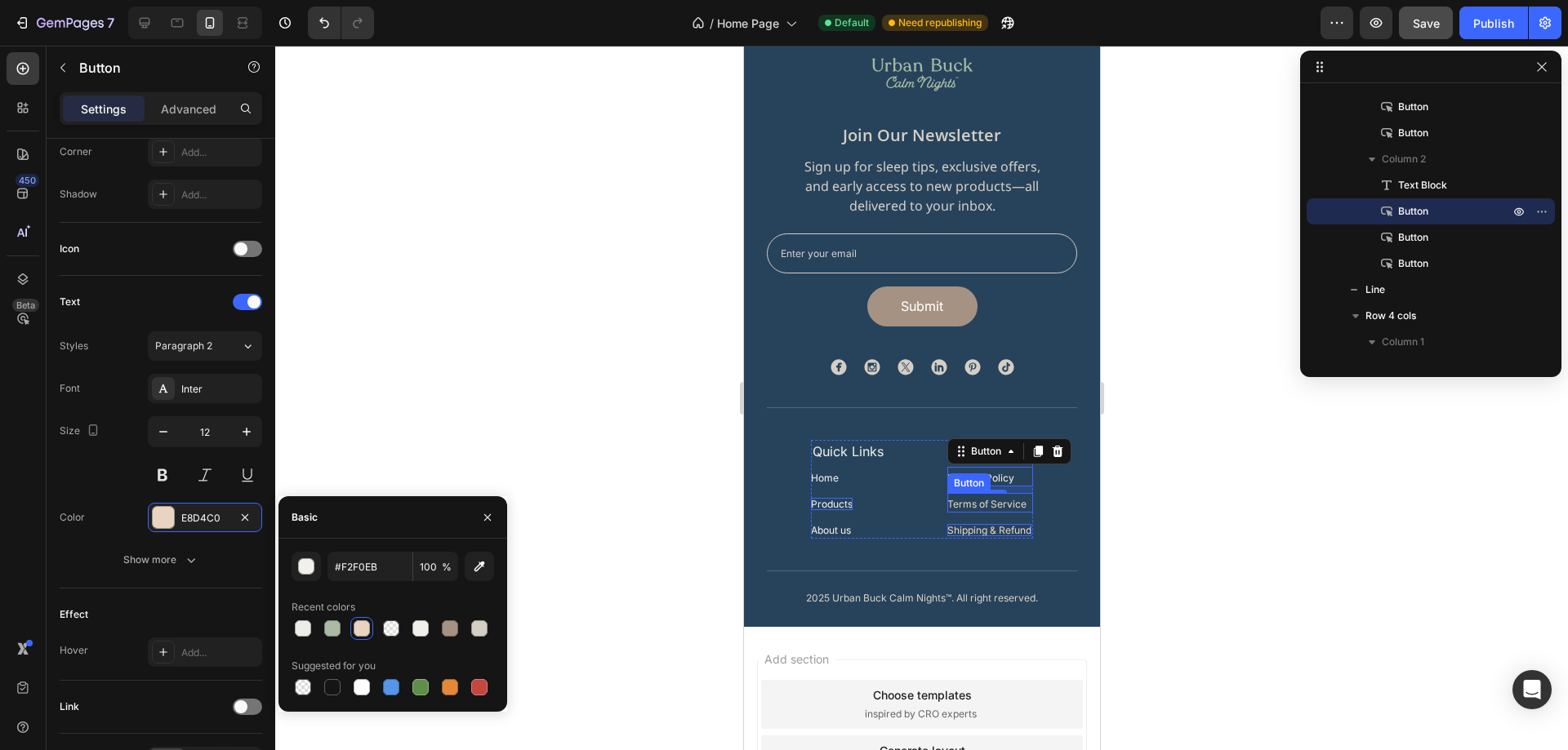
click at [1001, 502] on p "Terms of Service" at bounding box center [986, 504] width 79 height 12
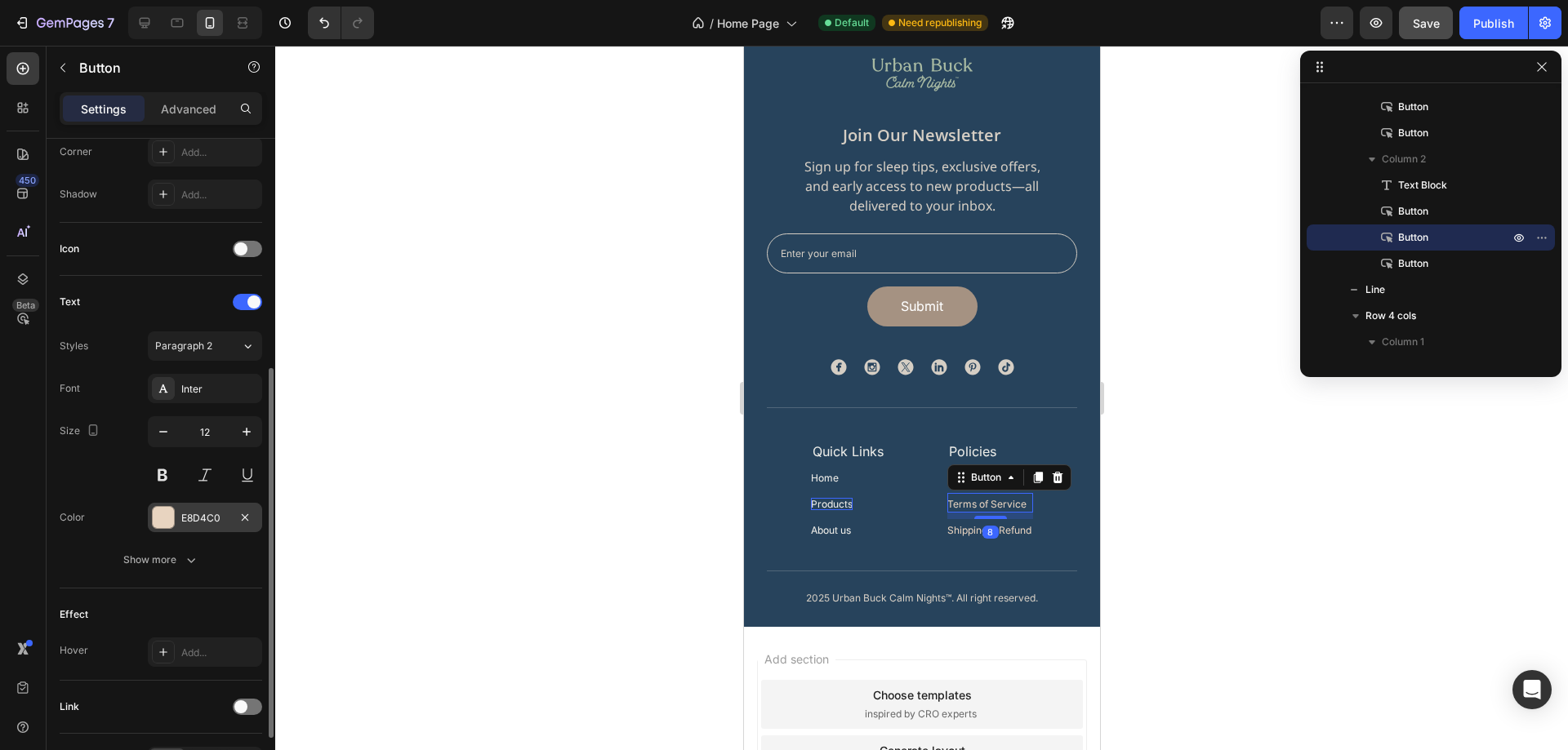
click at [183, 507] on div "E8D4C0" at bounding box center [205, 517] width 114 height 29
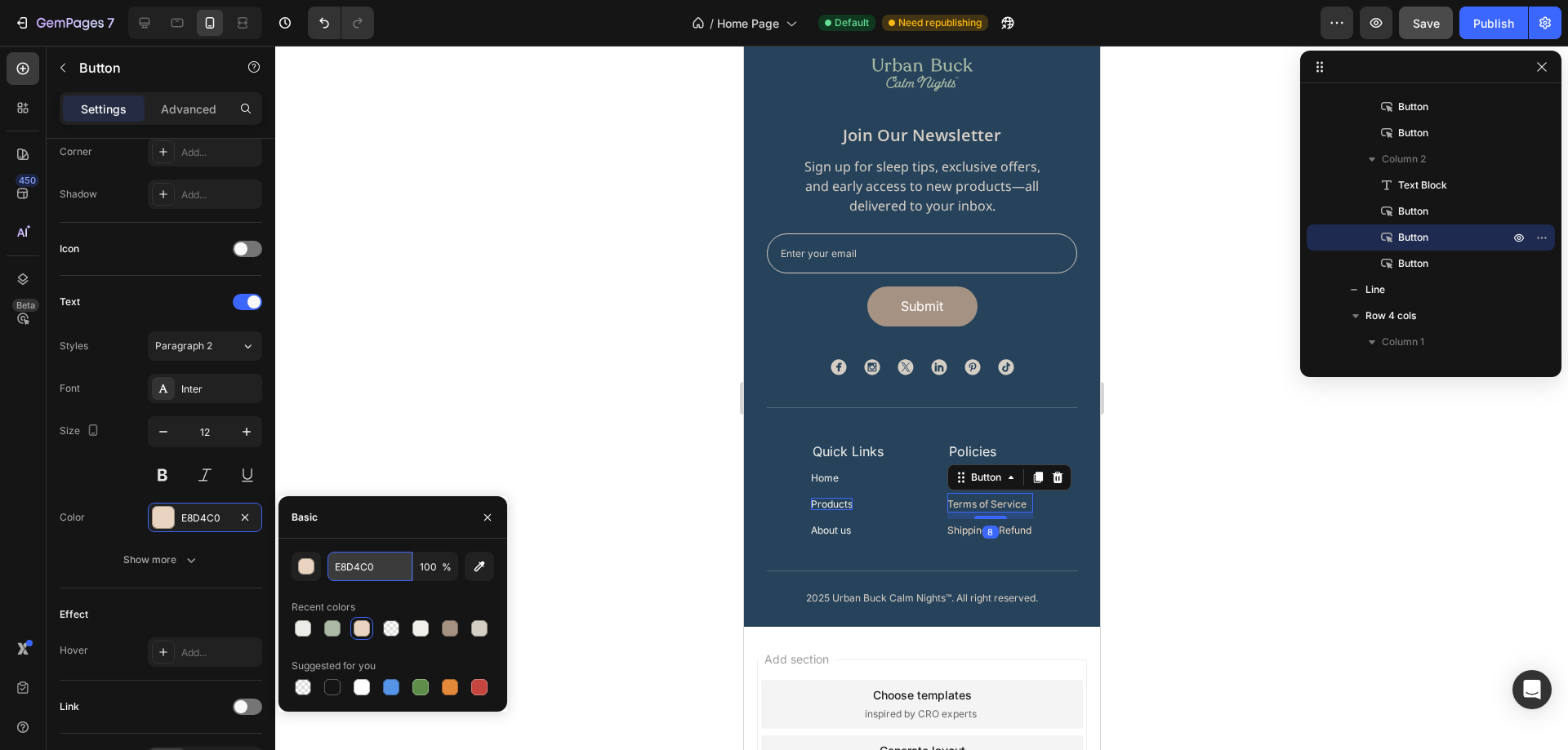
click at [378, 564] on input "E8D4C0" at bounding box center [370, 566] width 85 height 29
paste input "#F2F0EB"
type input "#F2F0EB"
click at [972, 524] on p "Shipping & Refund" at bounding box center [989, 530] width 84 height 12
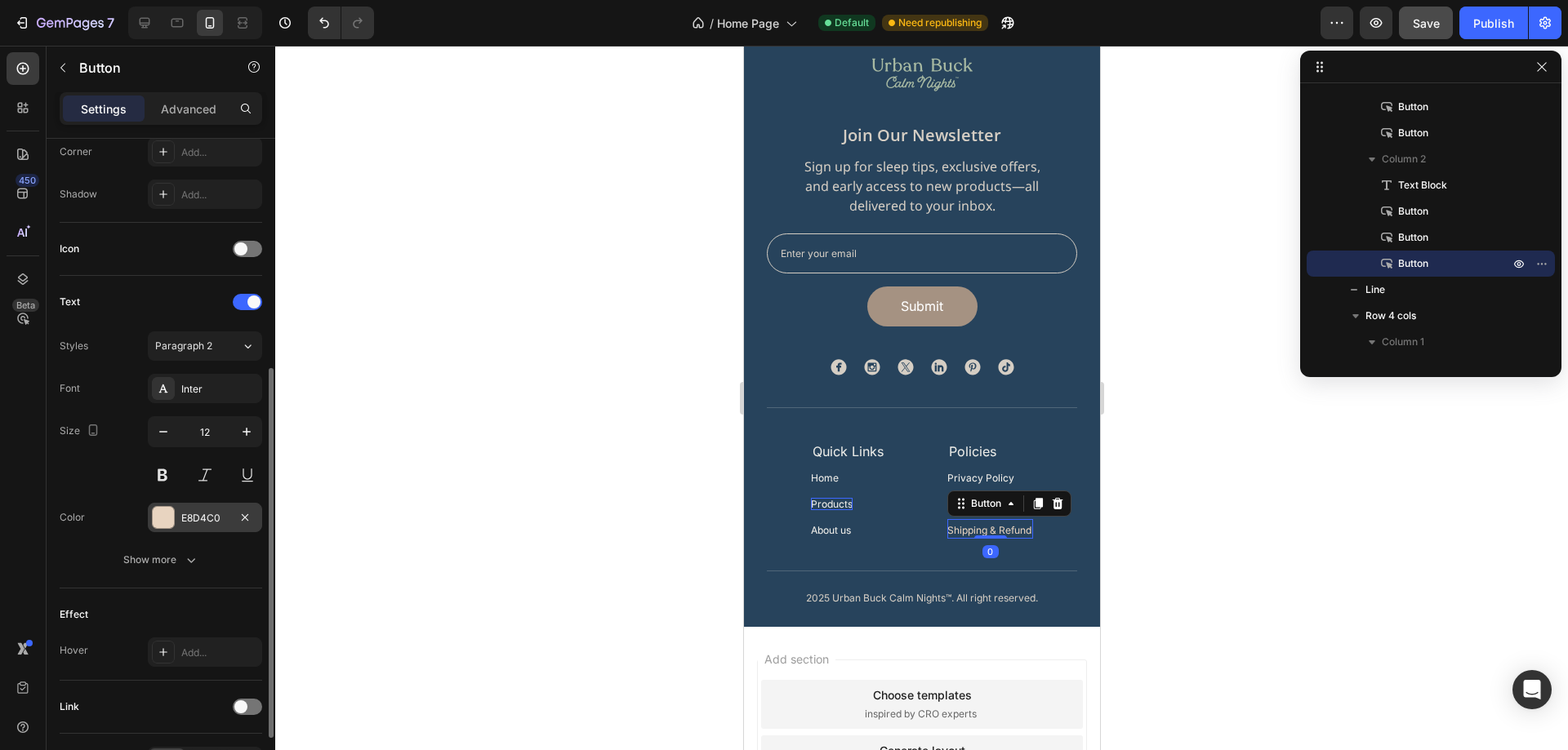
click at [195, 505] on div "E8D4C0" at bounding box center [205, 517] width 114 height 29
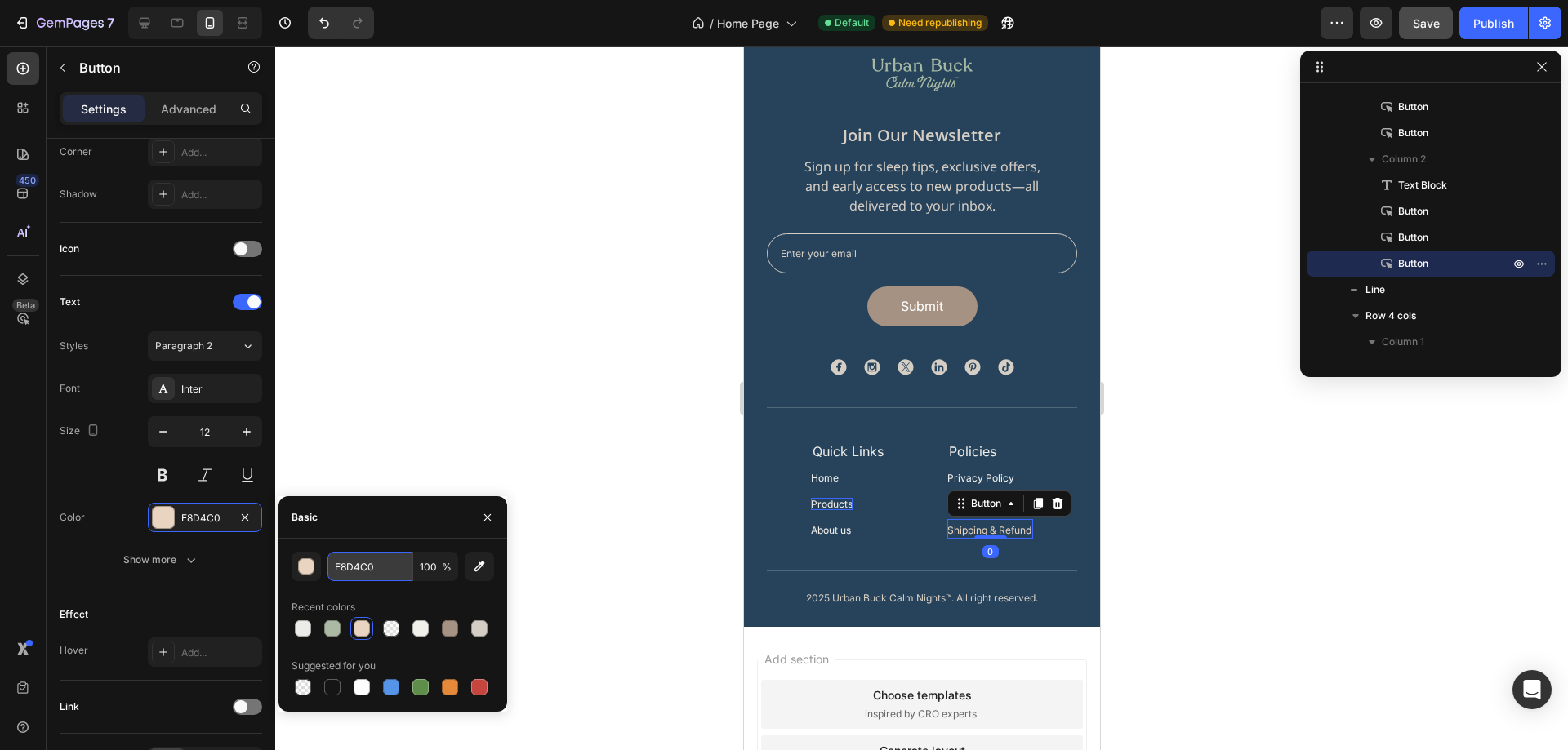
click at [410, 567] on input "E8D4C0" at bounding box center [370, 566] width 85 height 29
paste input "#F2F0EB"
type input "#F2F0EB"
click at [1215, 549] on div at bounding box center [921, 398] width 1293 height 704
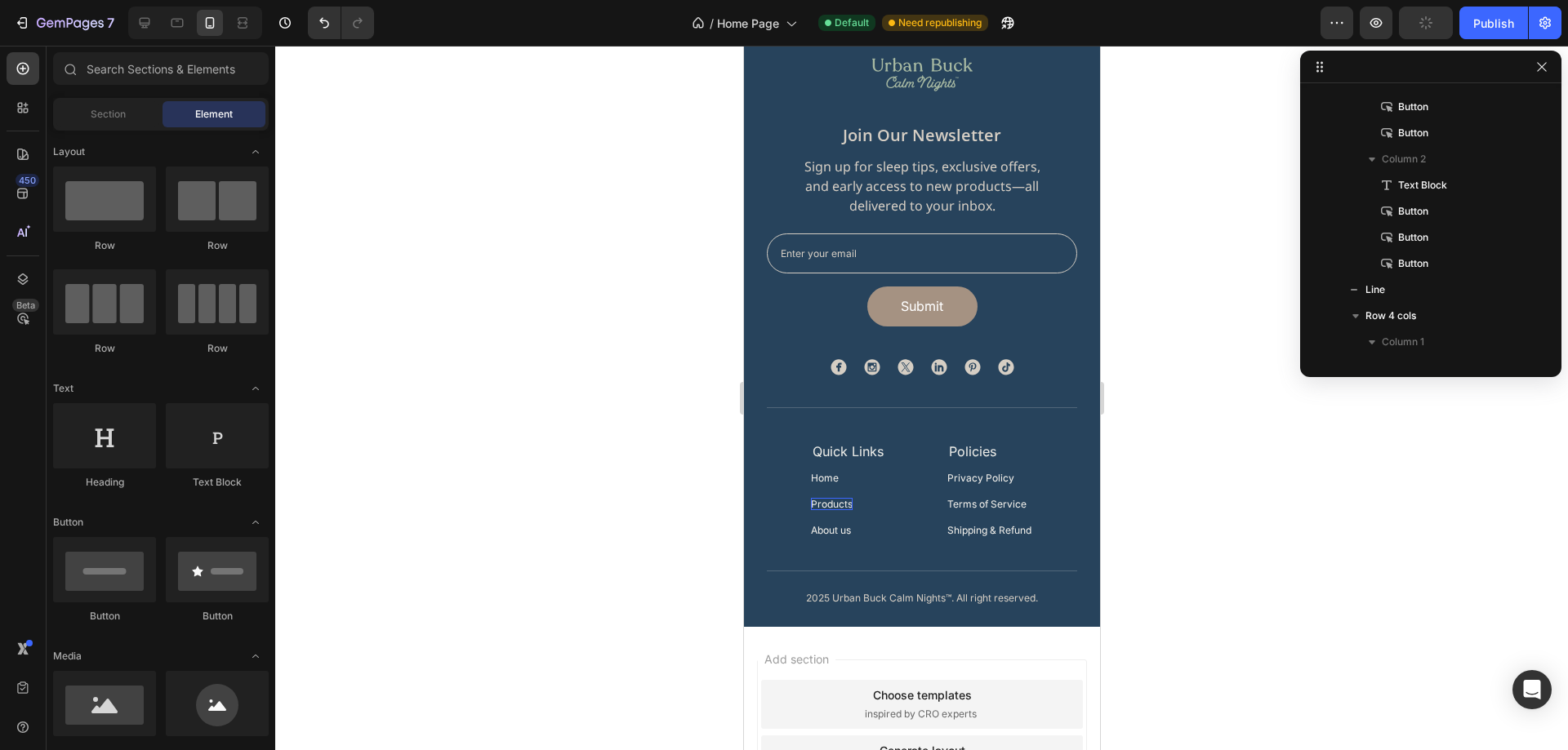
click at [1502, 43] on div "7 Version history / Home Page Default Need republishing Preview Publish" at bounding box center [784, 23] width 1568 height 47
click at [1500, 27] on div "Publish" at bounding box center [1493, 24] width 40 height 18
click at [884, 489] on div "Quick Links Text Block Home Button Products Button About us Button Policies Tex…" at bounding box center [921, 489] width 222 height 98
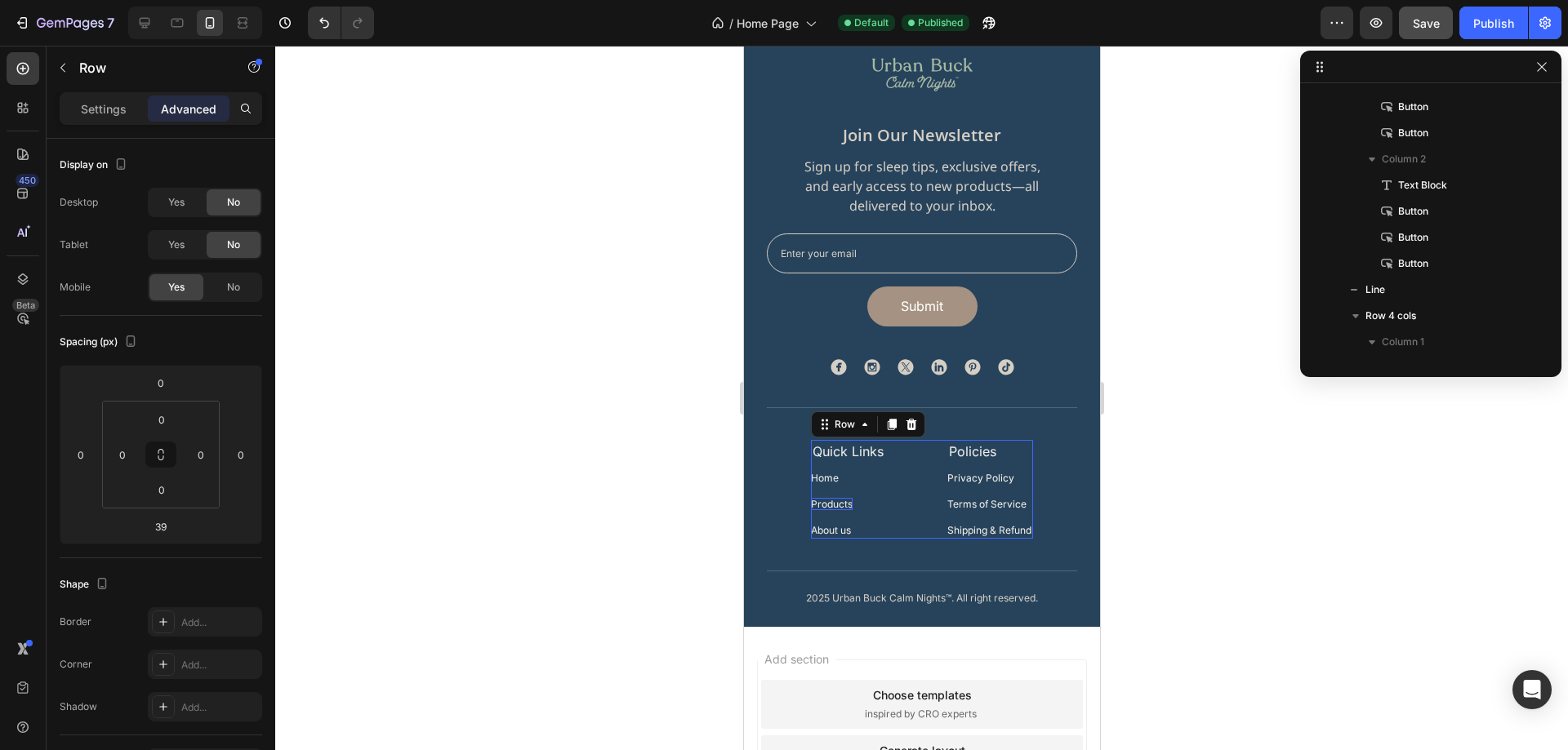
scroll to position [1093, 0]
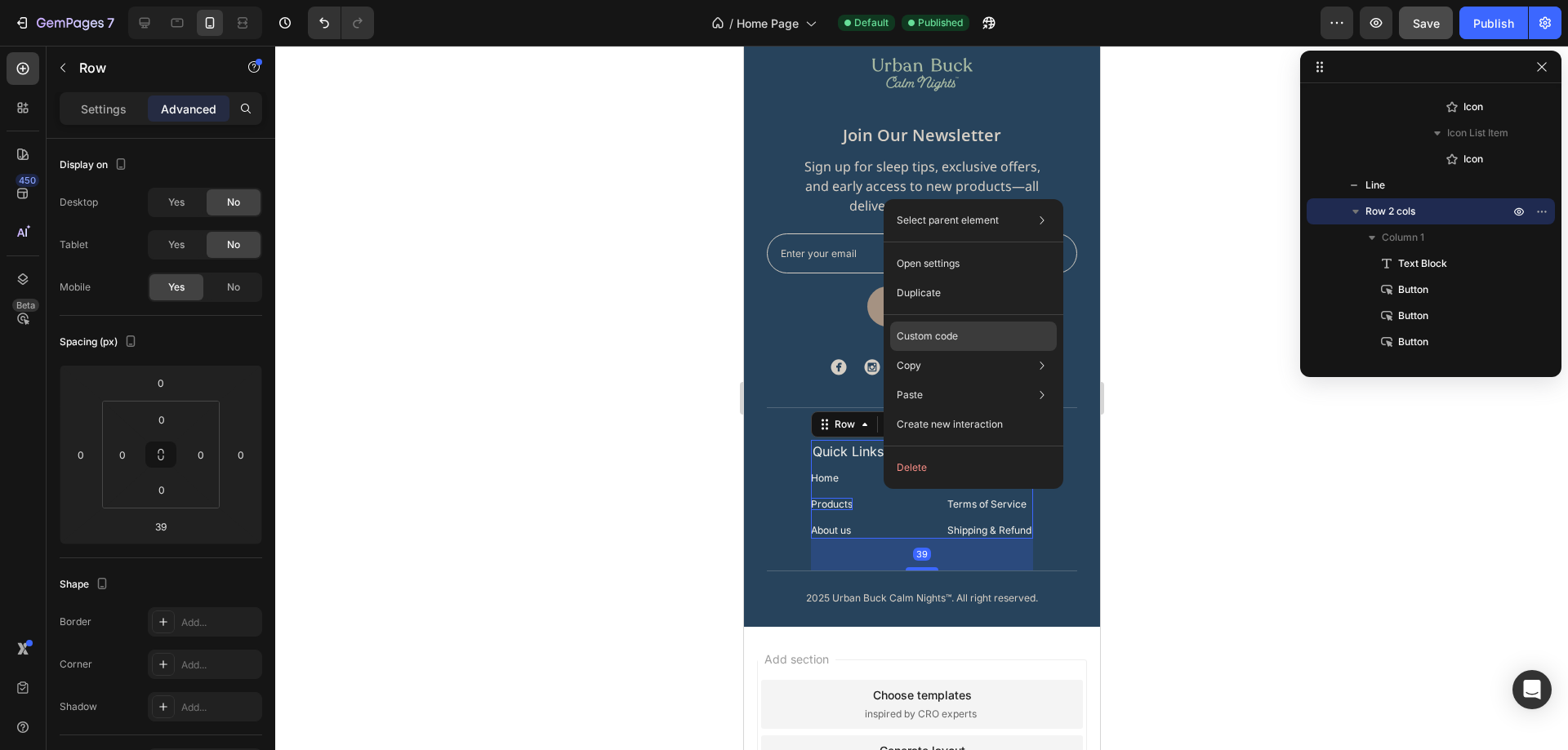
click at [960, 380] on div "Custom code" at bounding box center [973, 394] width 167 height 29
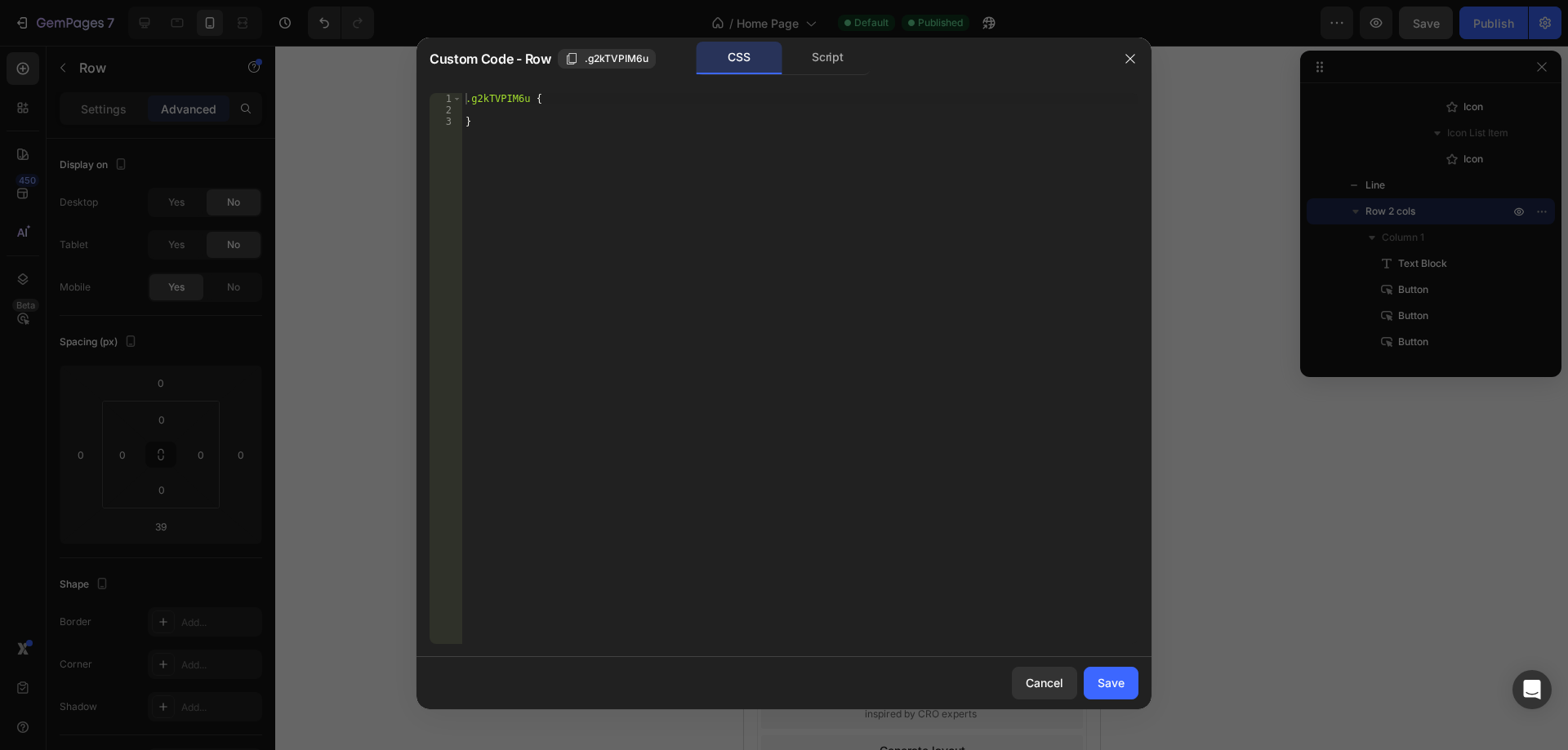
type textarea "}"
click at [517, 130] on div ".g2kTVPIM6u { }" at bounding box center [800, 380] width 676 height 574
paste textarea "}"
click at [506, 101] on div ".g2kTVPIM6u { } .gr_N_IDraN gp-button > div { display : flex !important ; }" at bounding box center [800, 380] width 676 height 574
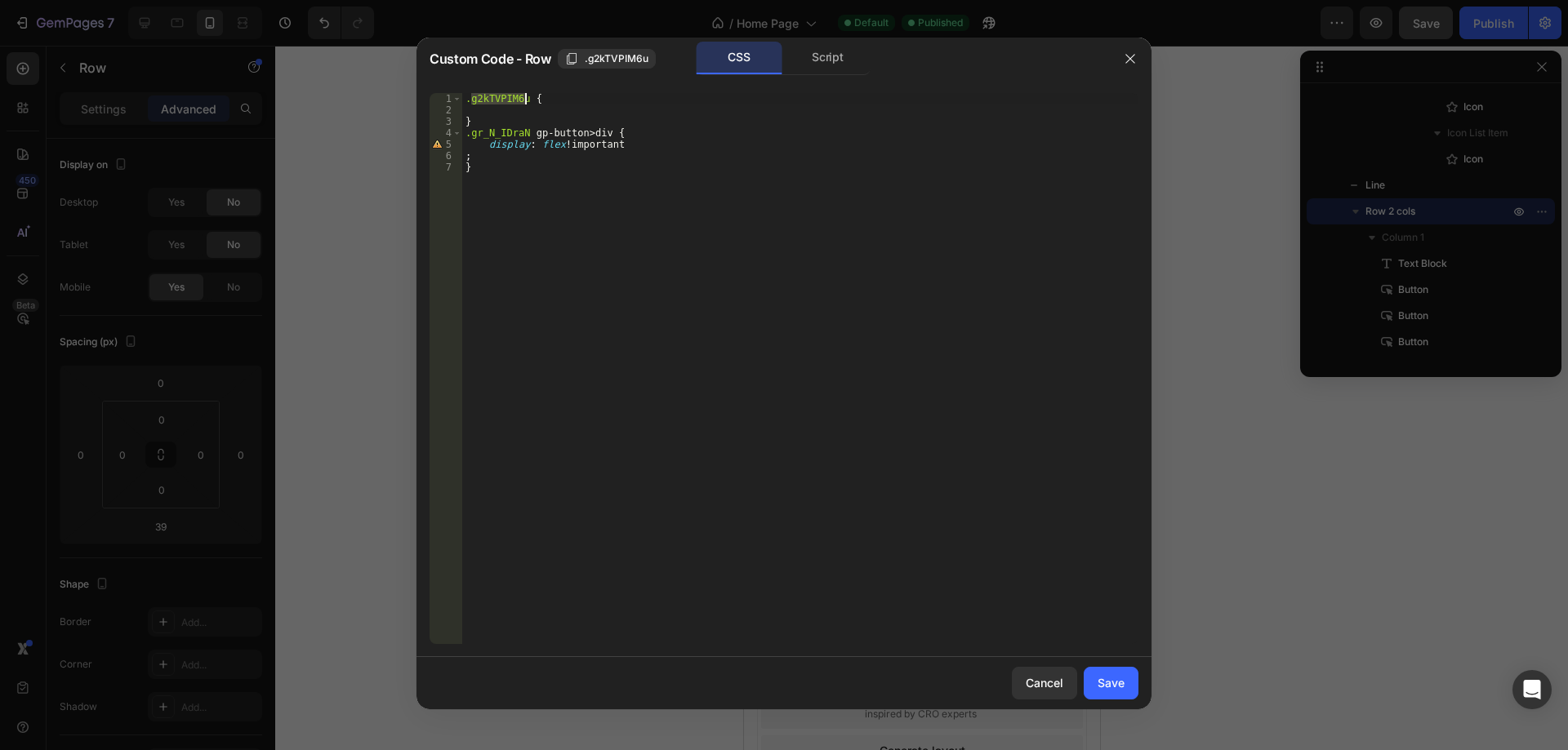
click at [499, 129] on div ".g2kTVPIM6u { } .gr_N_IDraN gp-button > div { display : flex !important ; }" at bounding box center [800, 380] width 676 height 574
paste textarea "2kTVPIM6u"
click at [468, 157] on div ".g2kTVPIM6u { } .g2kTVPIM6u gp-button > div { display : flex !important ; }" at bounding box center [800, 380] width 676 height 574
click at [466, 157] on div ".g2kTVPIM6u { } .g2kTVPIM6u gp-button > div { display : flex !important ; }" at bounding box center [800, 380] width 676 height 574
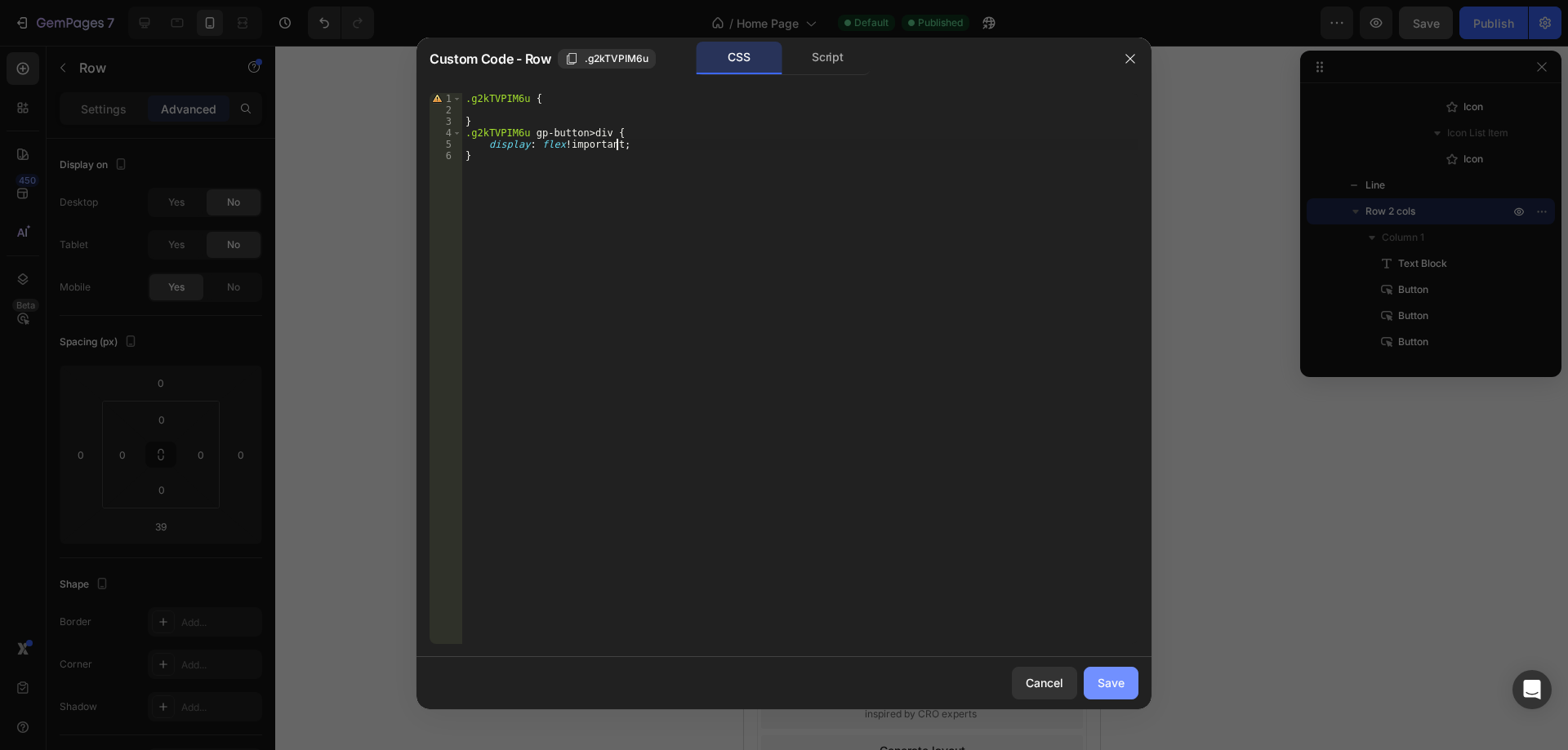
type textarea "display: flex !important;"
click at [1116, 680] on div "Save" at bounding box center [1111, 683] width 27 height 18
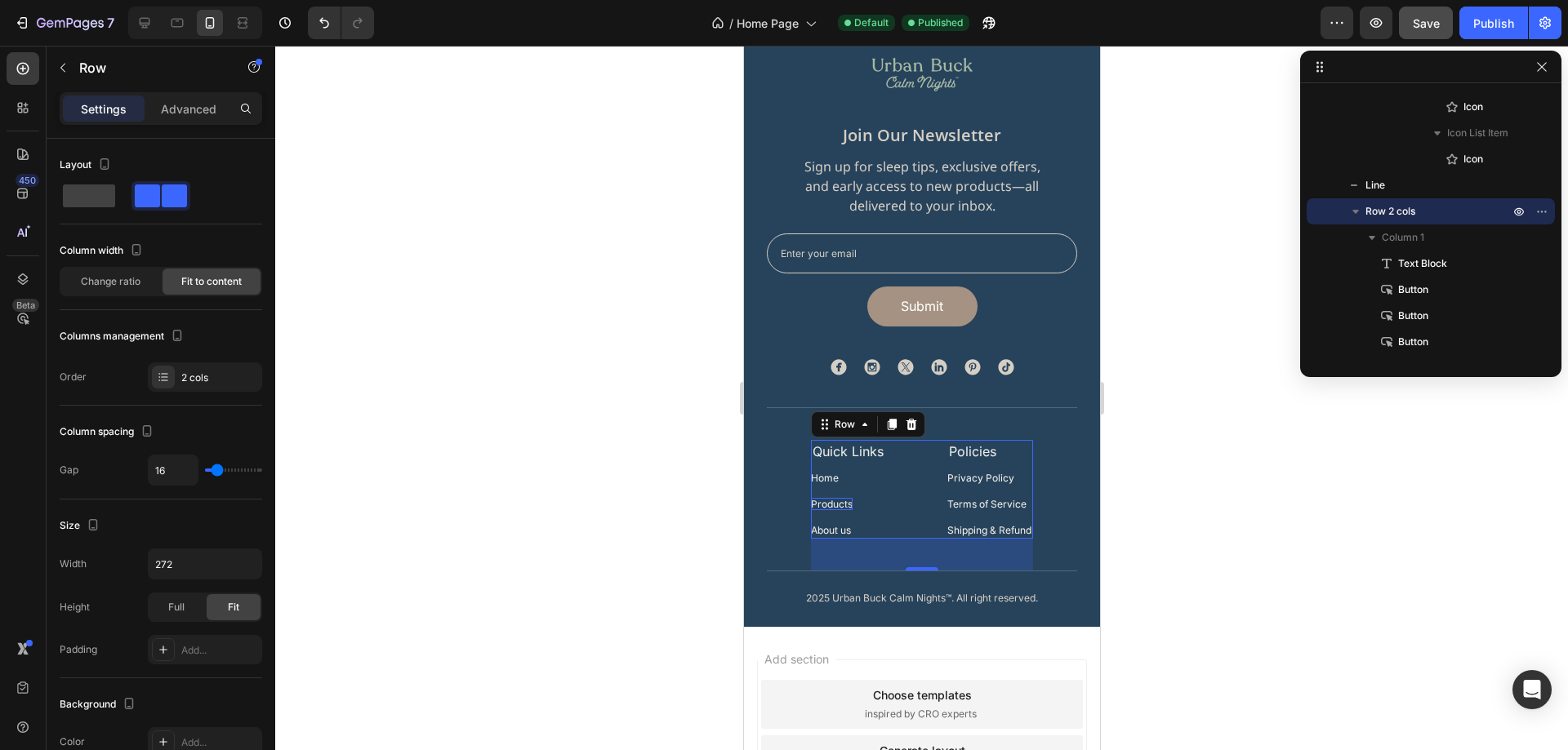
click at [1223, 482] on div at bounding box center [921, 398] width 1293 height 704
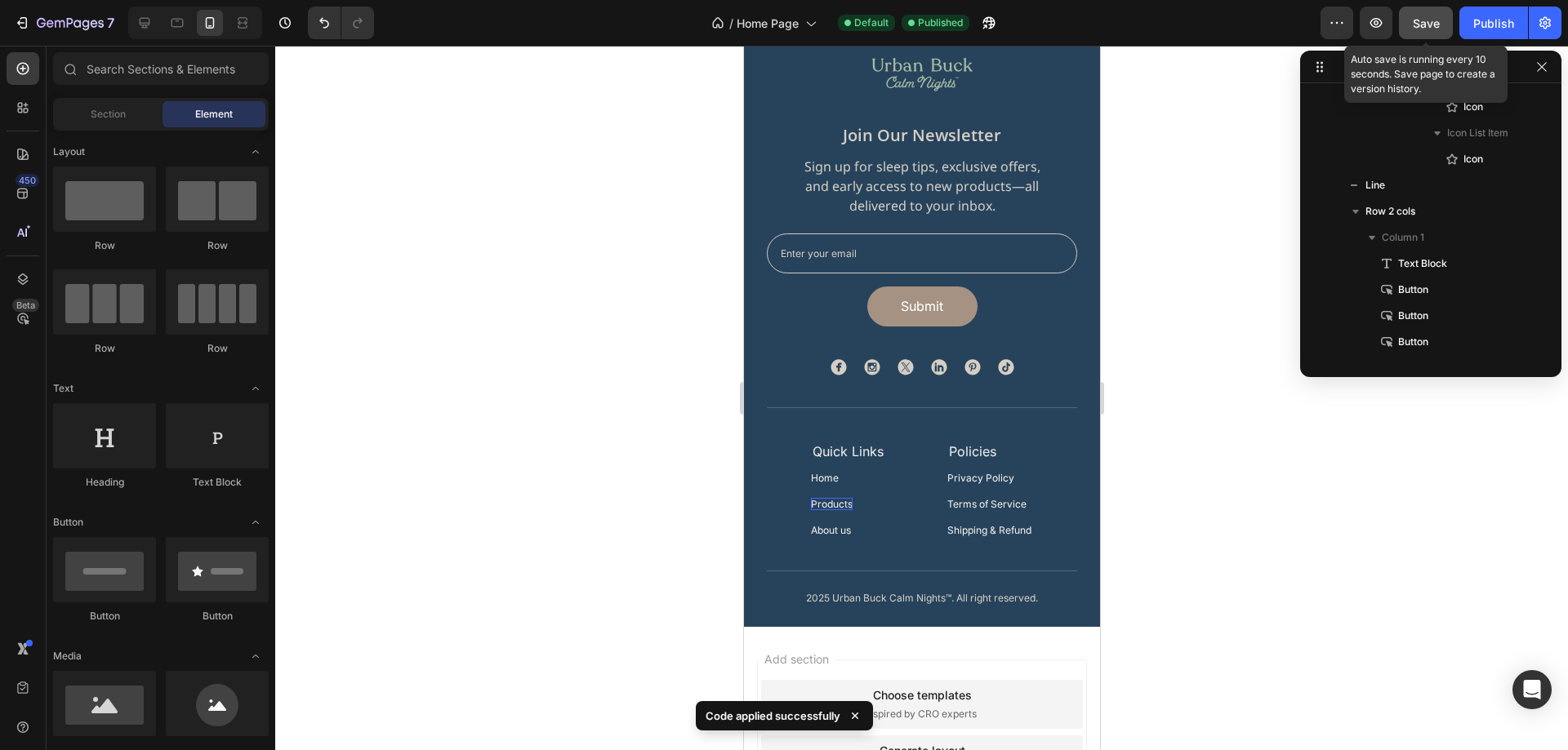
click at [1443, 32] on button "Save" at bounding box center [1426, 22] width 54 height 32
click at [1478, 22] on div "Publish" at bounding box center [1493, 24] width 40 height 18
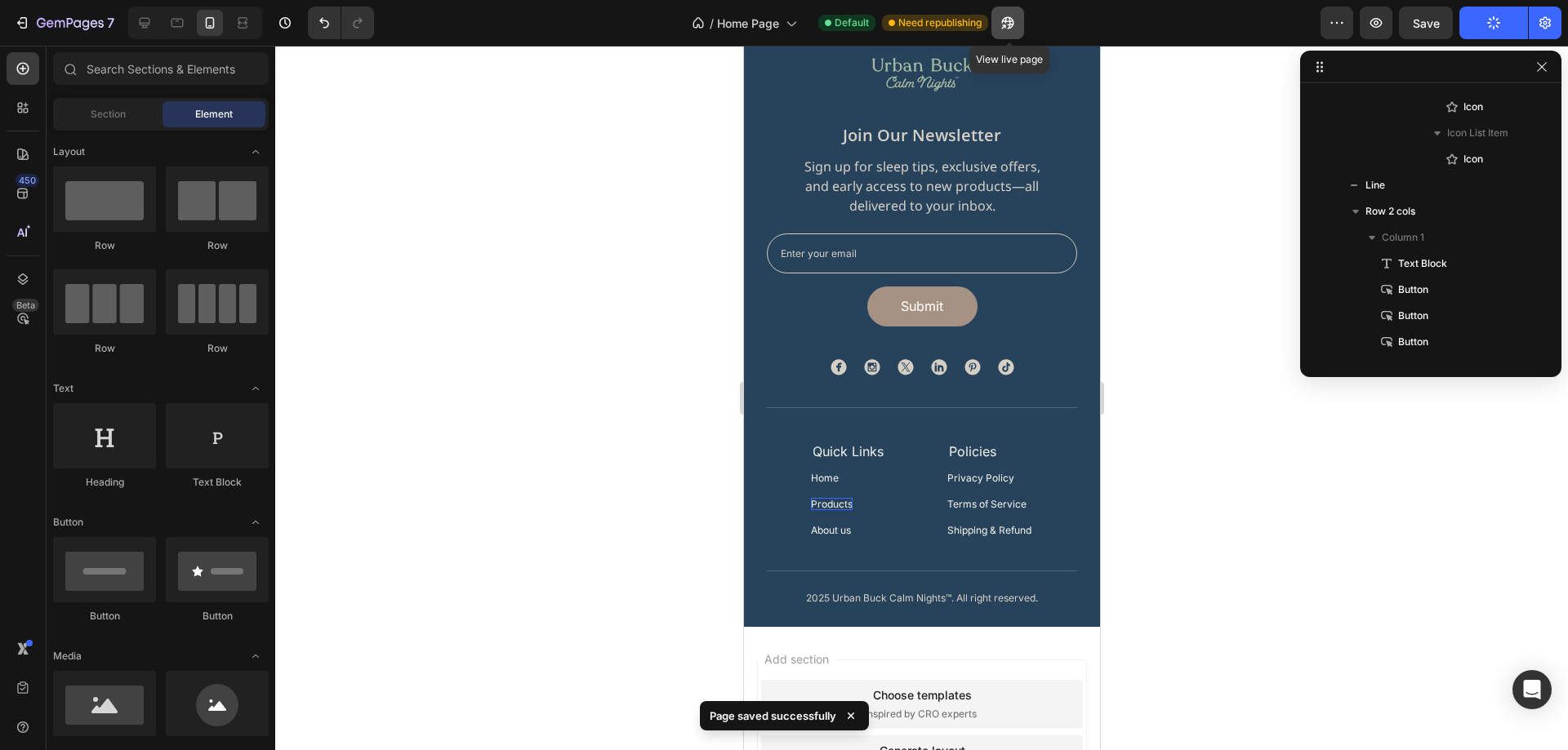
click at [1020, 18] on button "button" at bounding box center [1008, 22] width 33 height 32
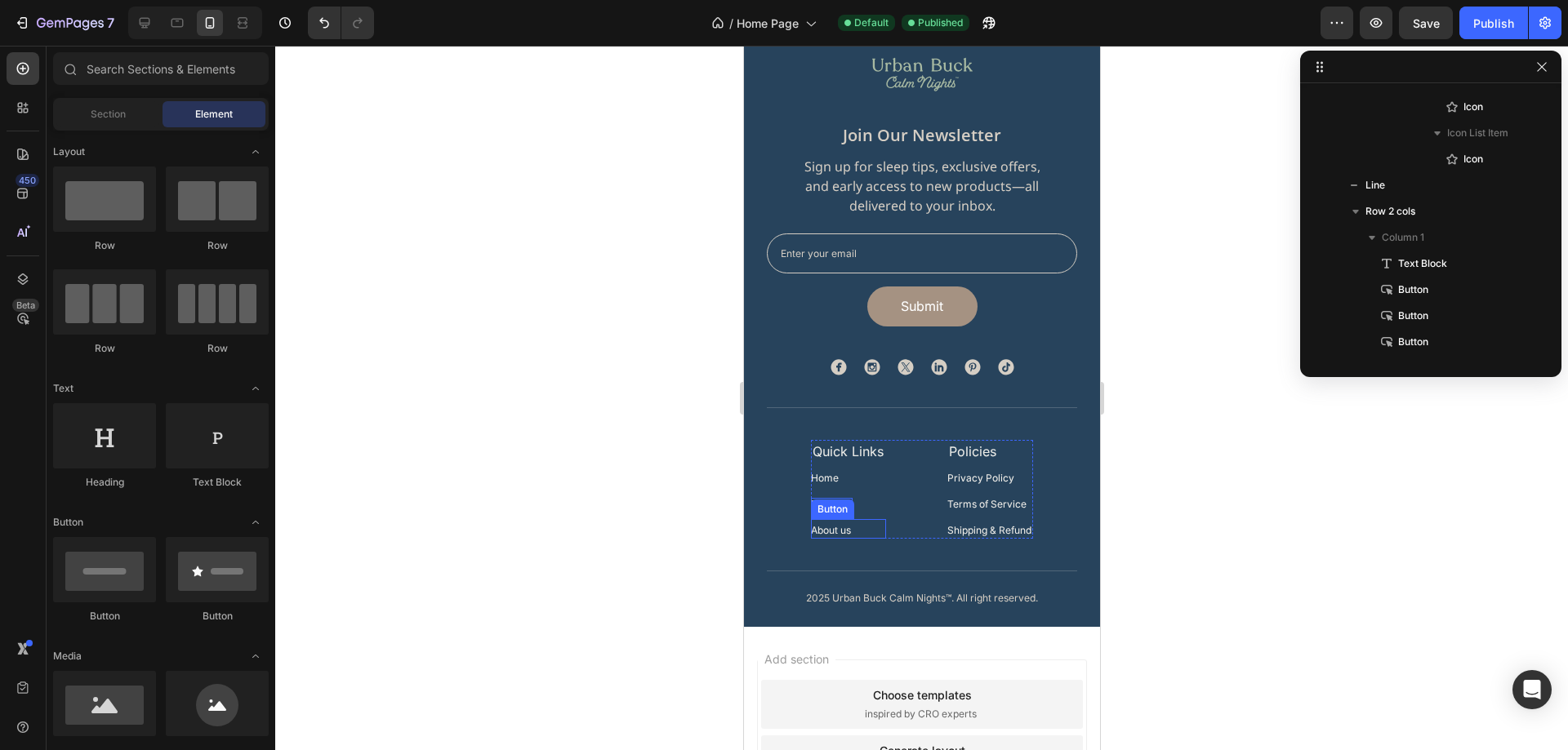
click at [850, 529] on div "About us Button" at bounding box center [848, 529] width 76 height 19
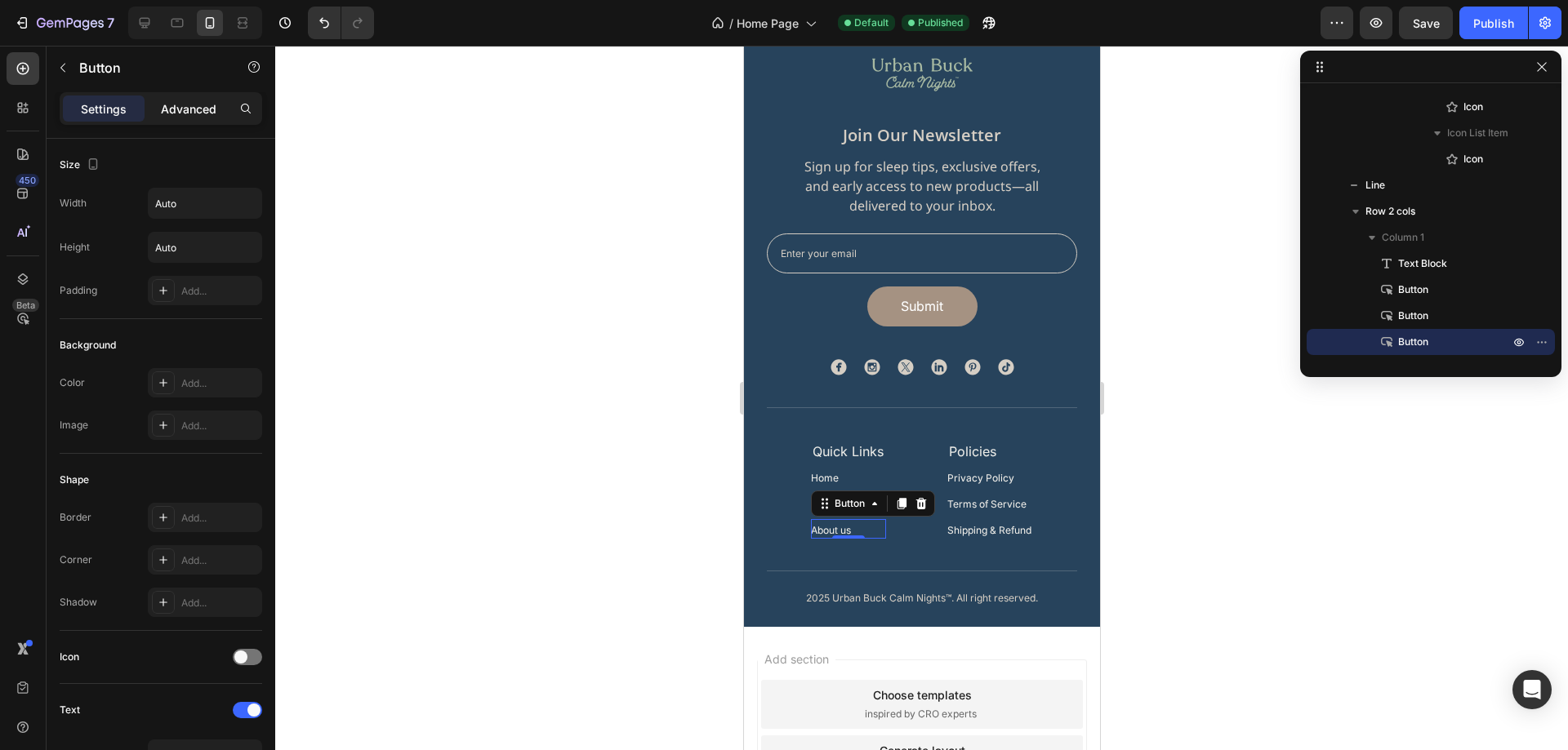
click at [191, 111] on p "Advanced" at bounding box center [188, 109] width 55 height 18
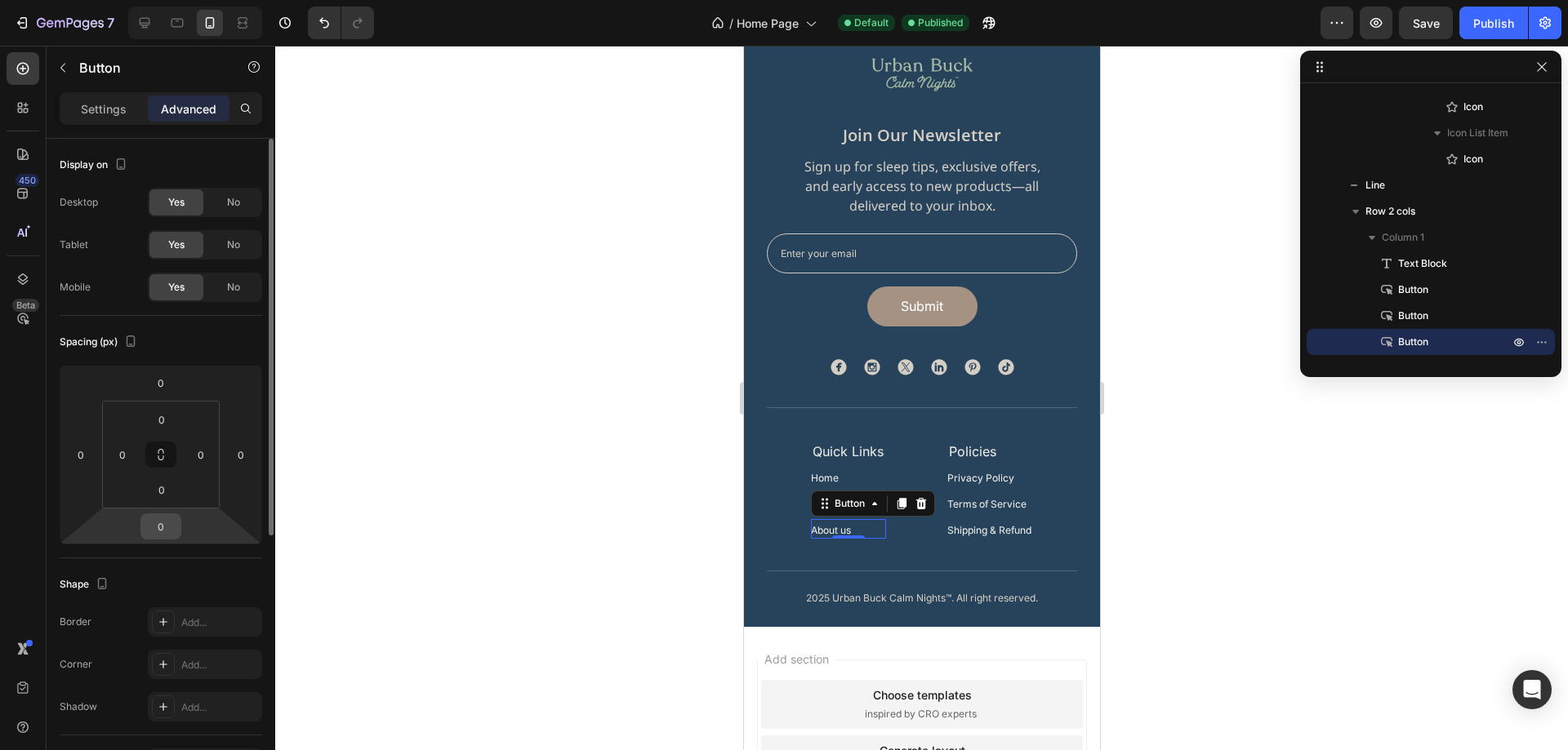
click at [161, 520] on input "0" at bounding box center [161, 527] width 33 height 25
type input "32"
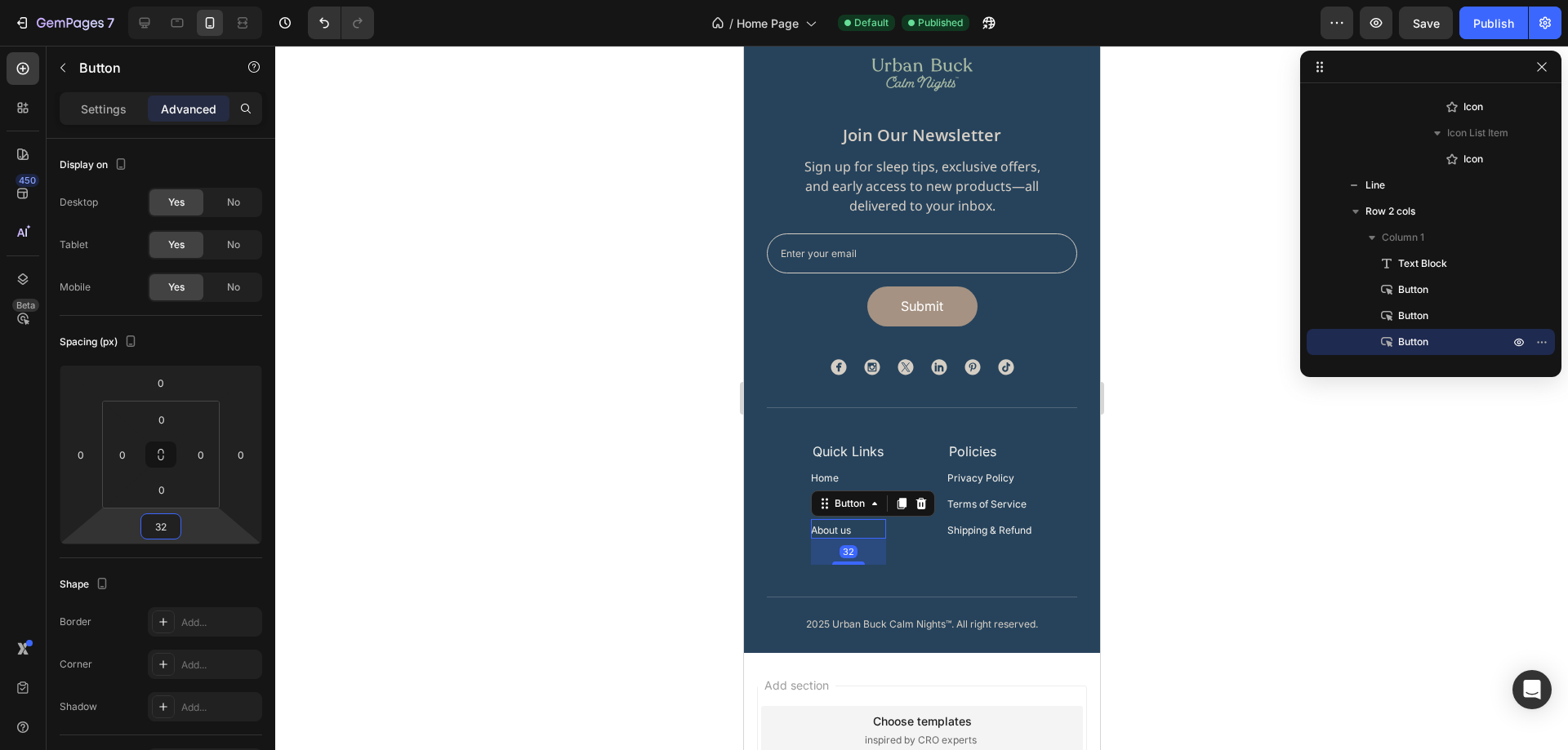
click at [1196, 573] on div at bounding box center [921, 398] width 1293 height 704
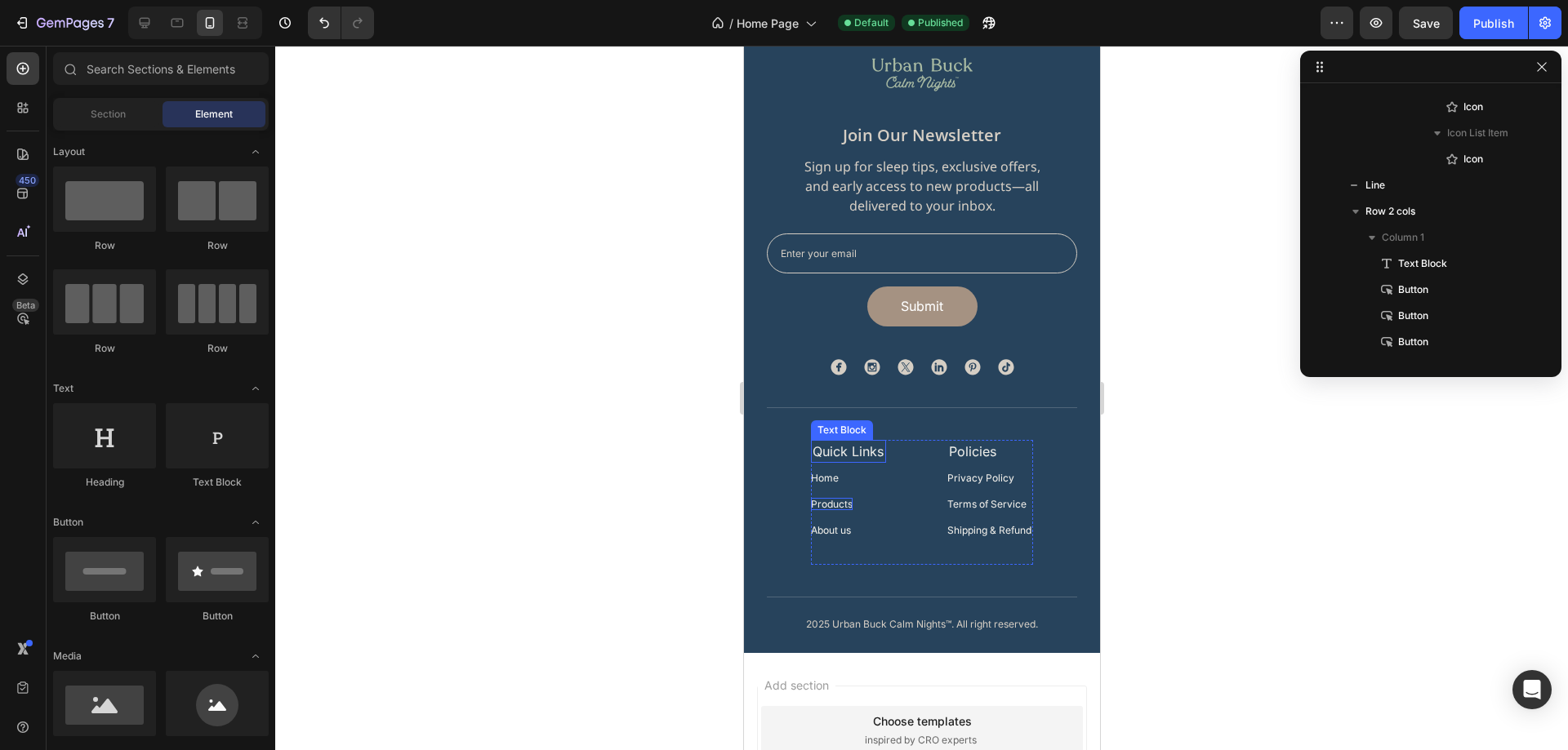
click at [853, 456] on p "Quick Links" at bounding box center [848, 451] width 72 height 19
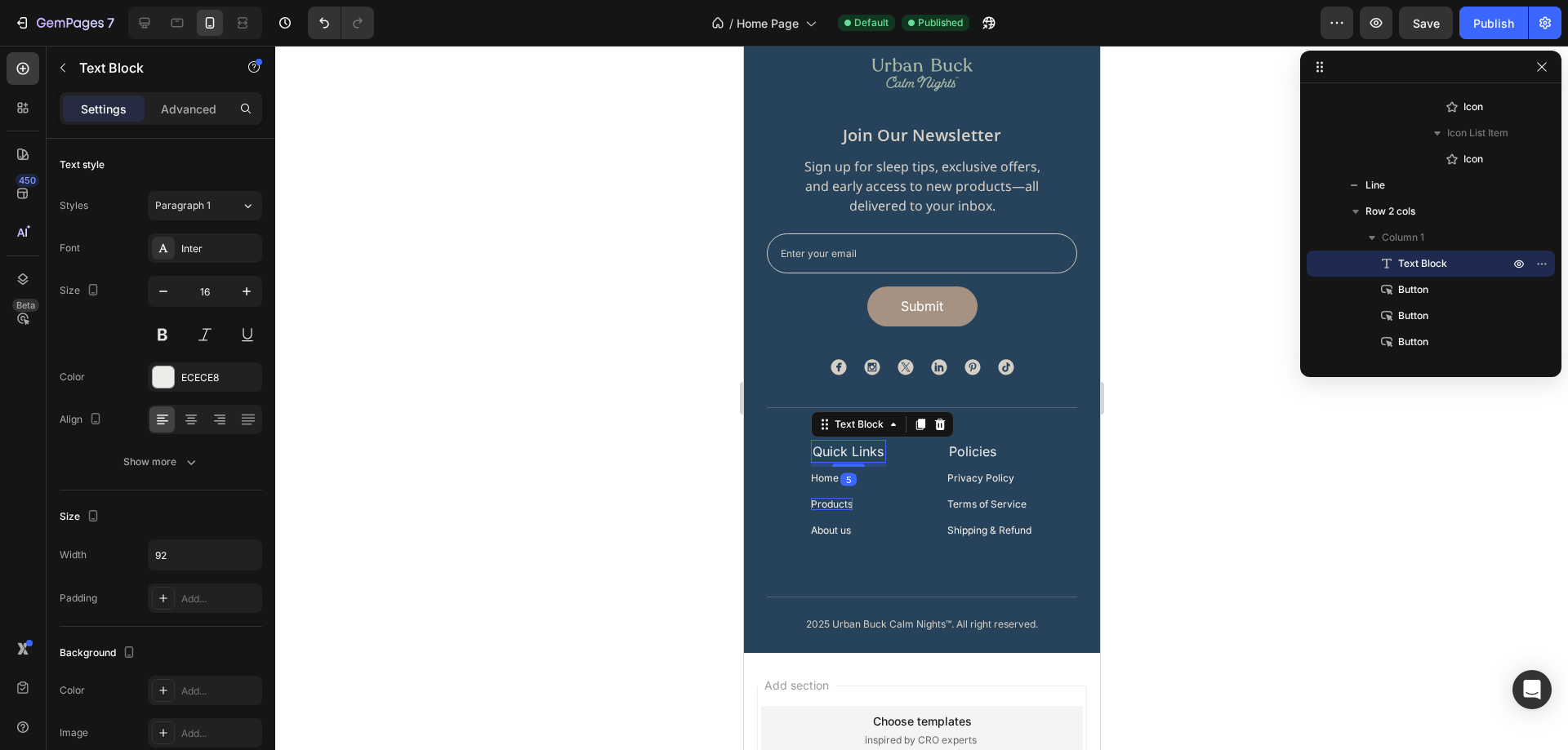
click at [915, 424] on icon at bounding box center [920, 424] width 9 height 11
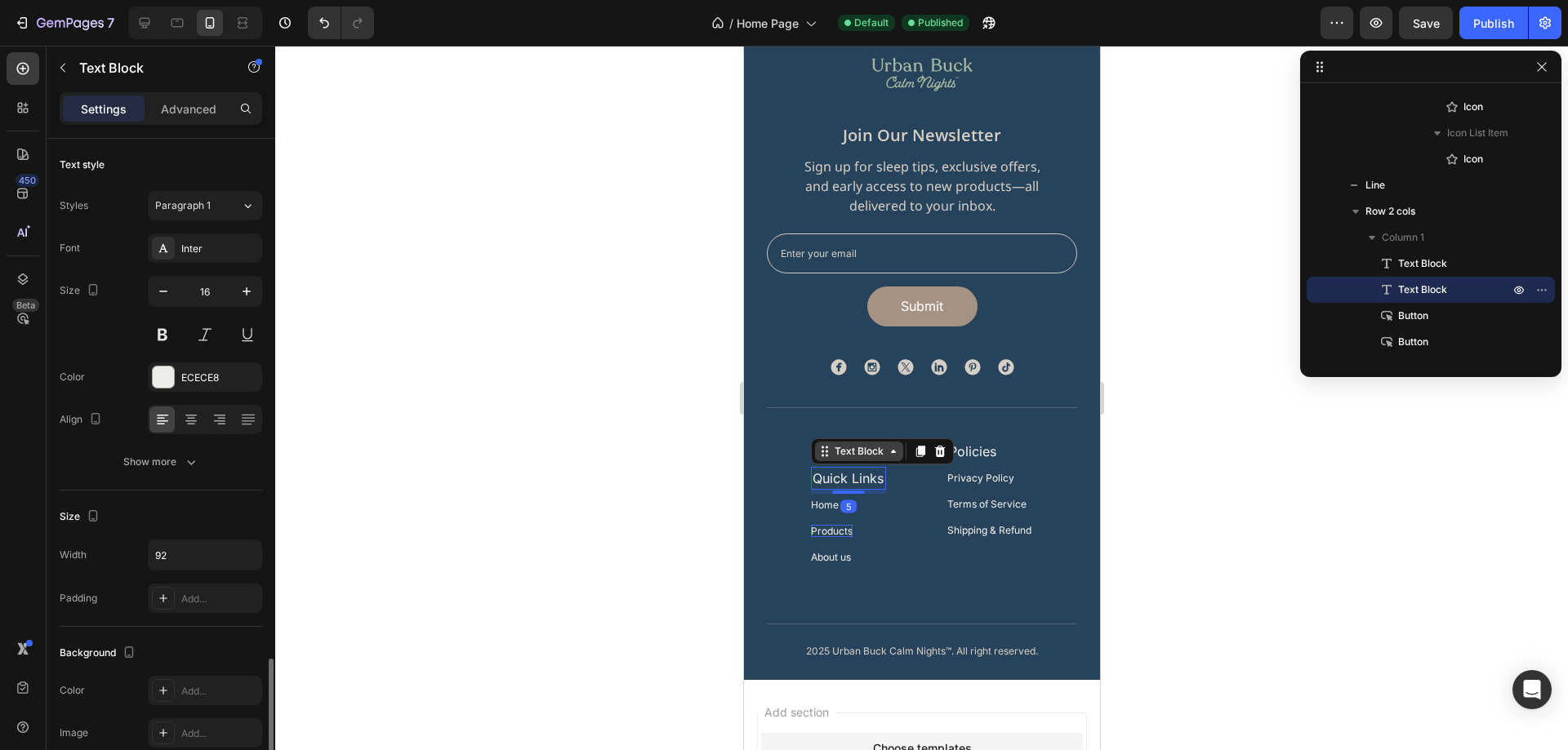
scroll to position [309, 0]
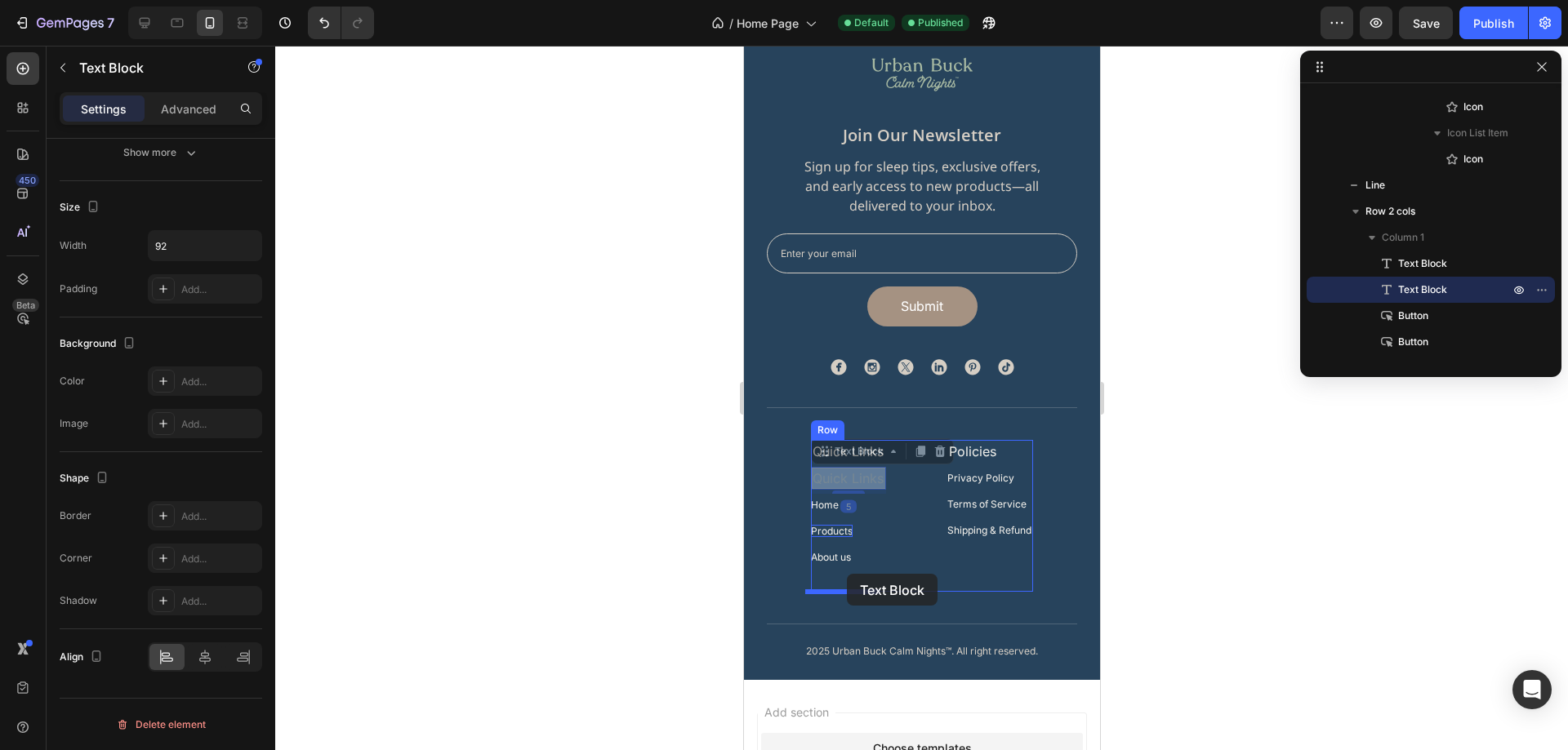
drag, startPoint x: 853, startPoint y: 473, endPoint x: 846, endPoint y: 574, distance: 101.2
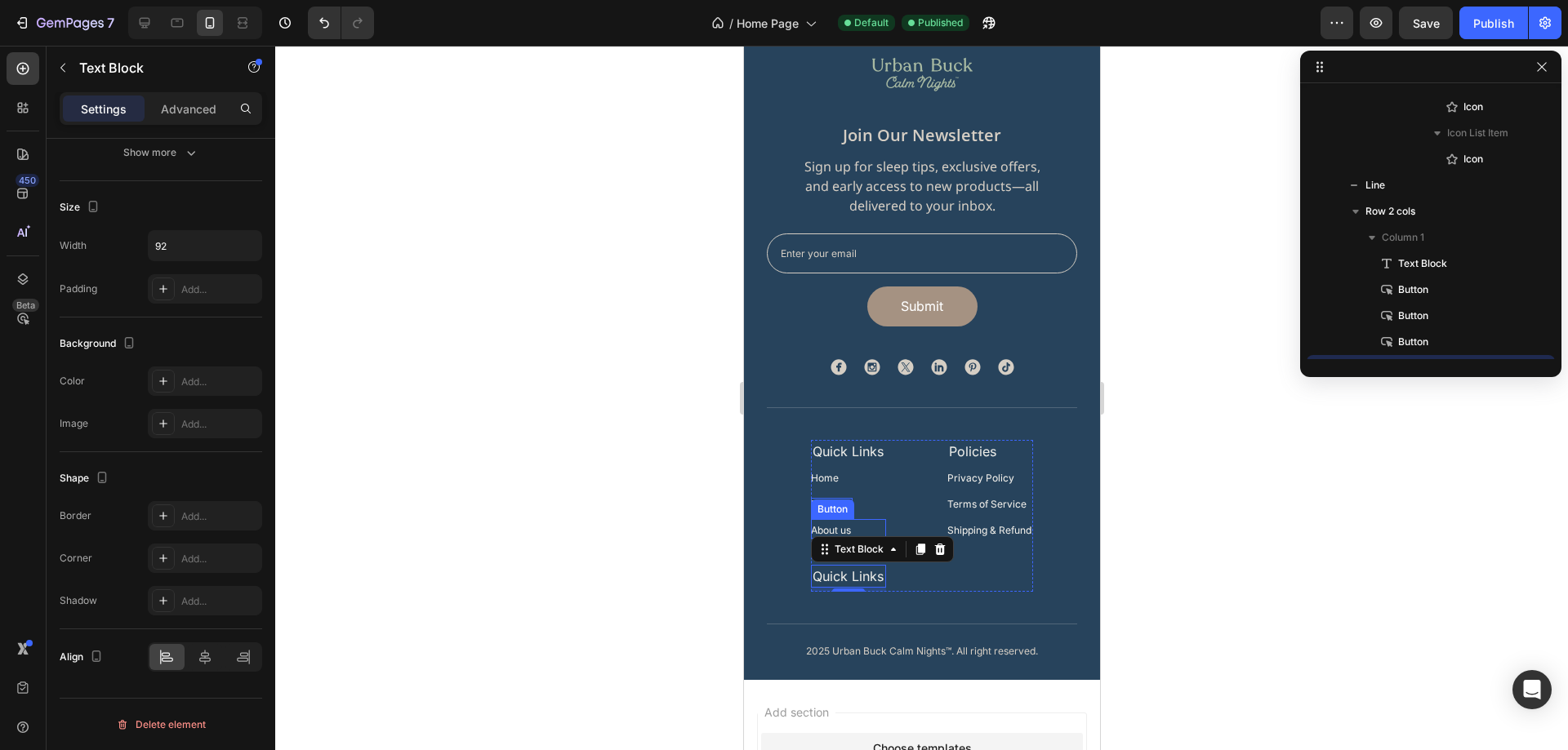
click at [854, 524] on div "About us Button" at bounding box center [848, 529] width 76 height 19
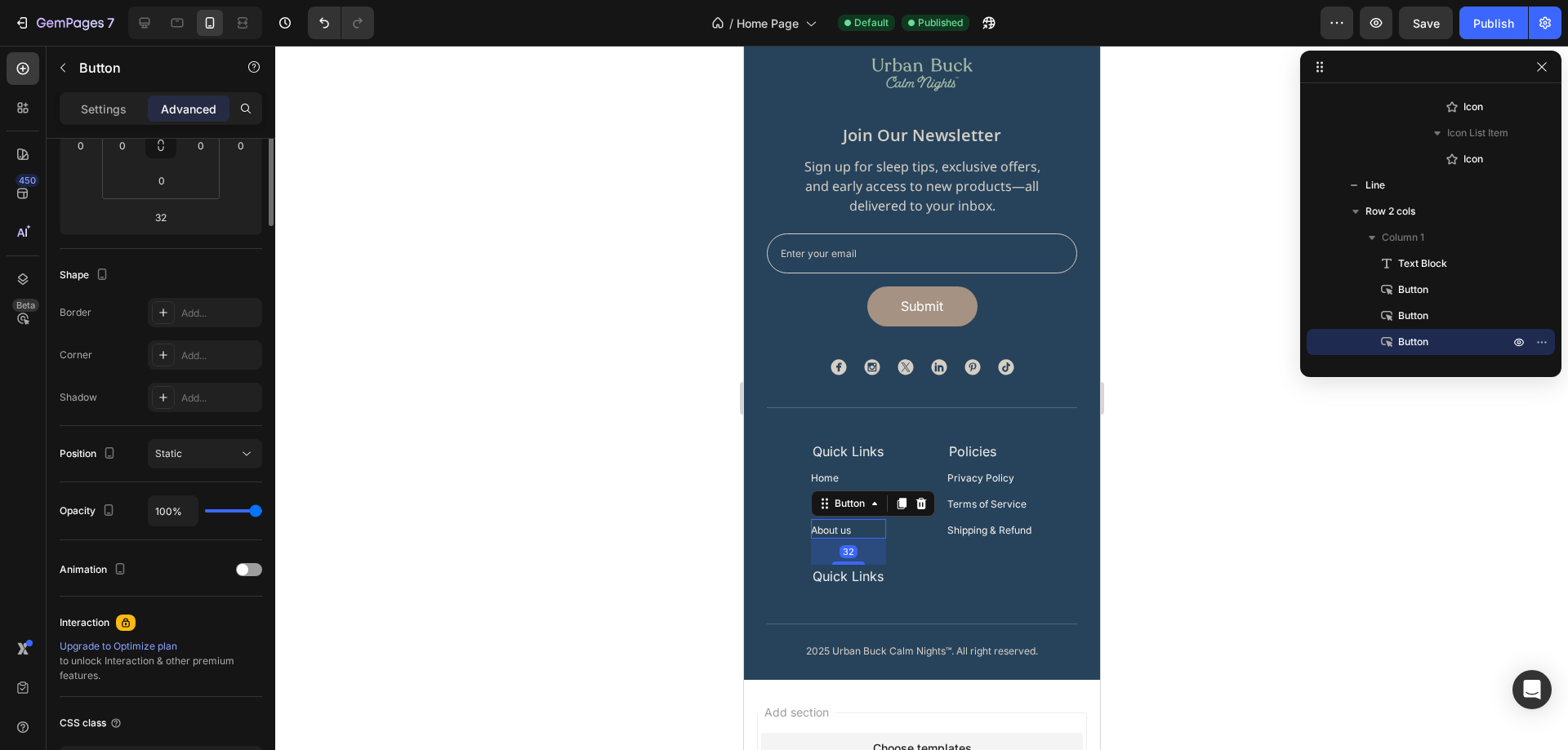
scroll to position [0, 0]
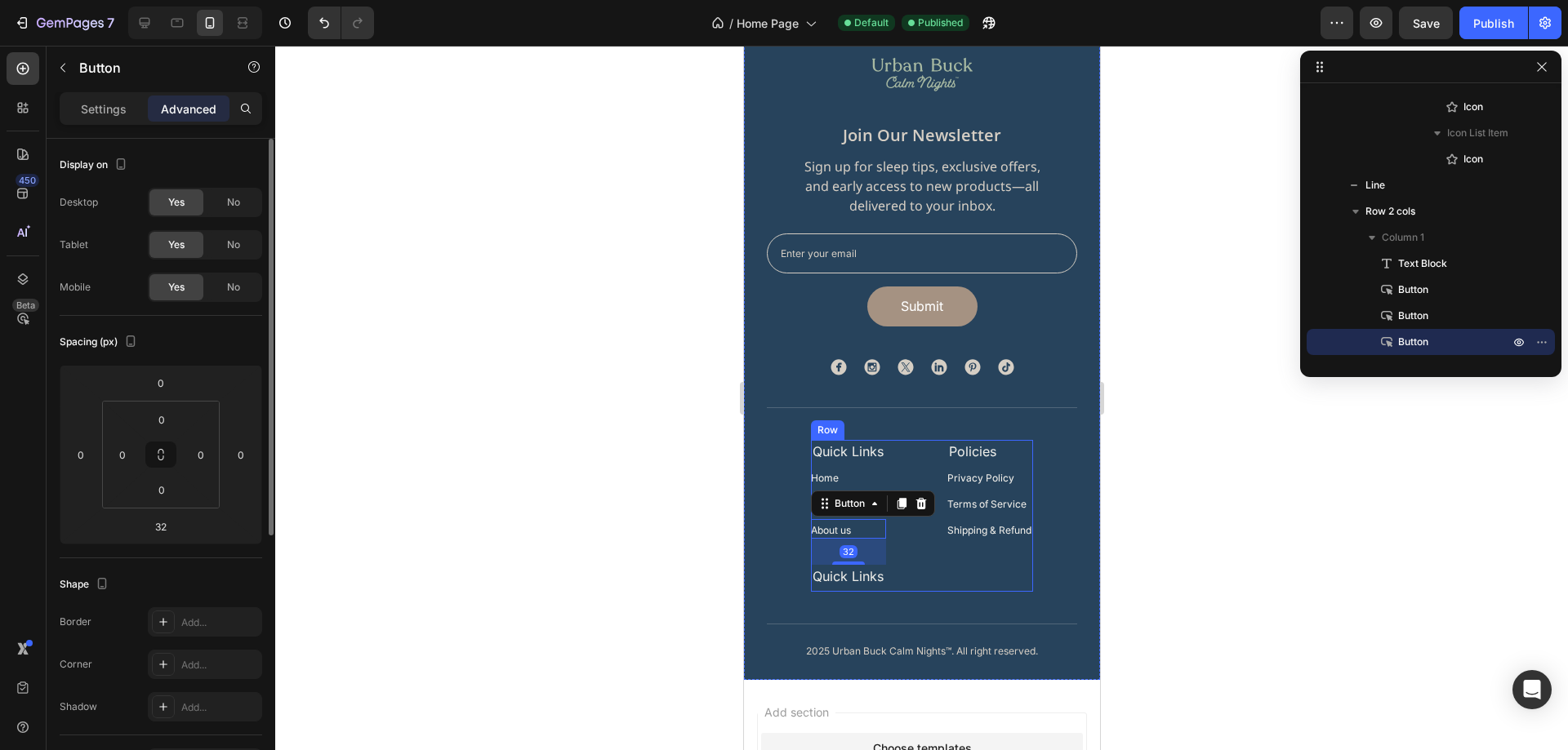
click at [927, 552] on div "Quick Links Text Block Home Button Products Button About us Button 32 Quick Lin…" at bounding box center [921, 516] width 222 height 152
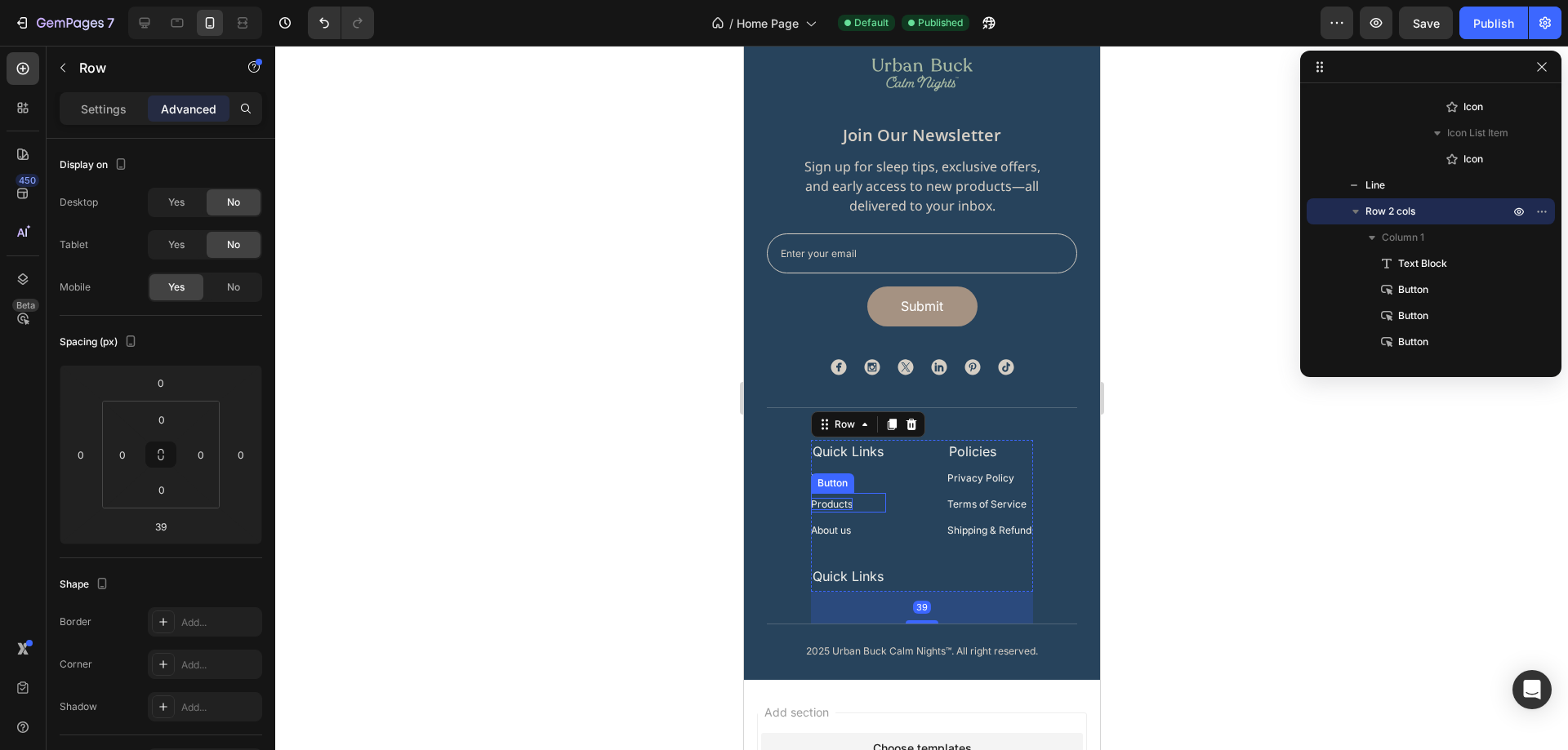
click at [858, 505] on div "Products Button" at bounding box center [848, 503] width 76 height 19
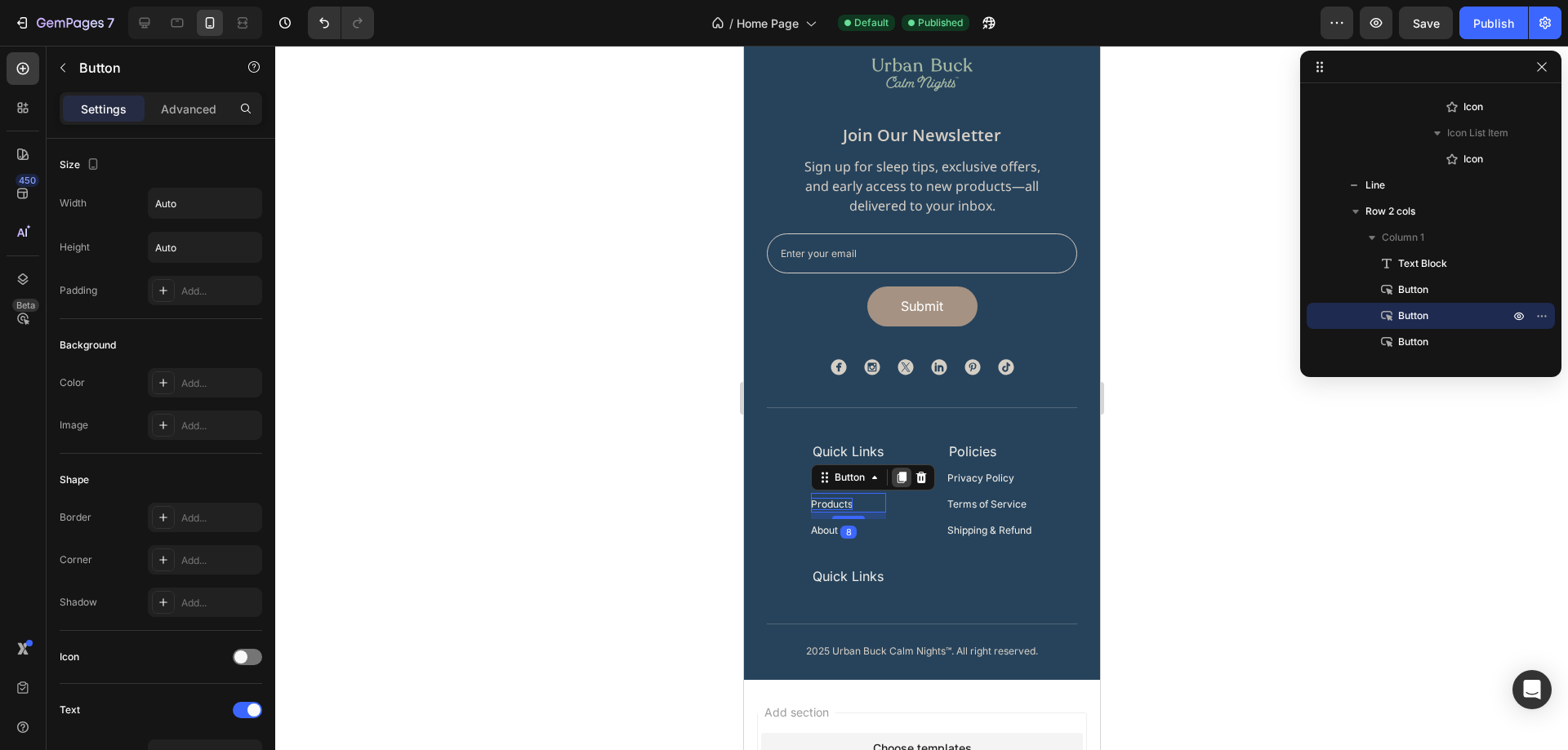
click at [894, 481] on icon at bounding box center [900, 477] width 13 height 13
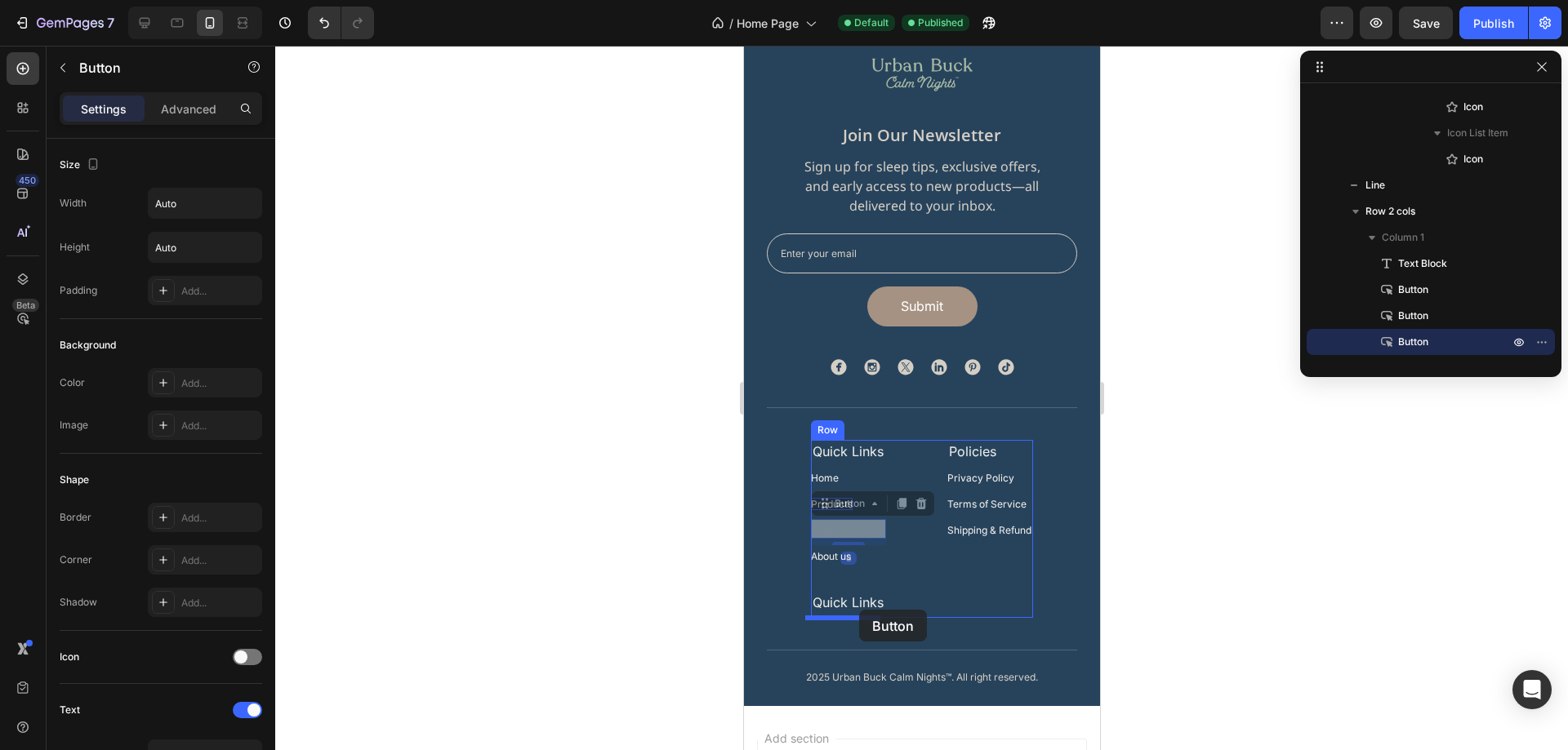
drag, startPoint x: 861, startPoint y: 528, endPoint x: 858, endPoint y: 610, distance: 82.1
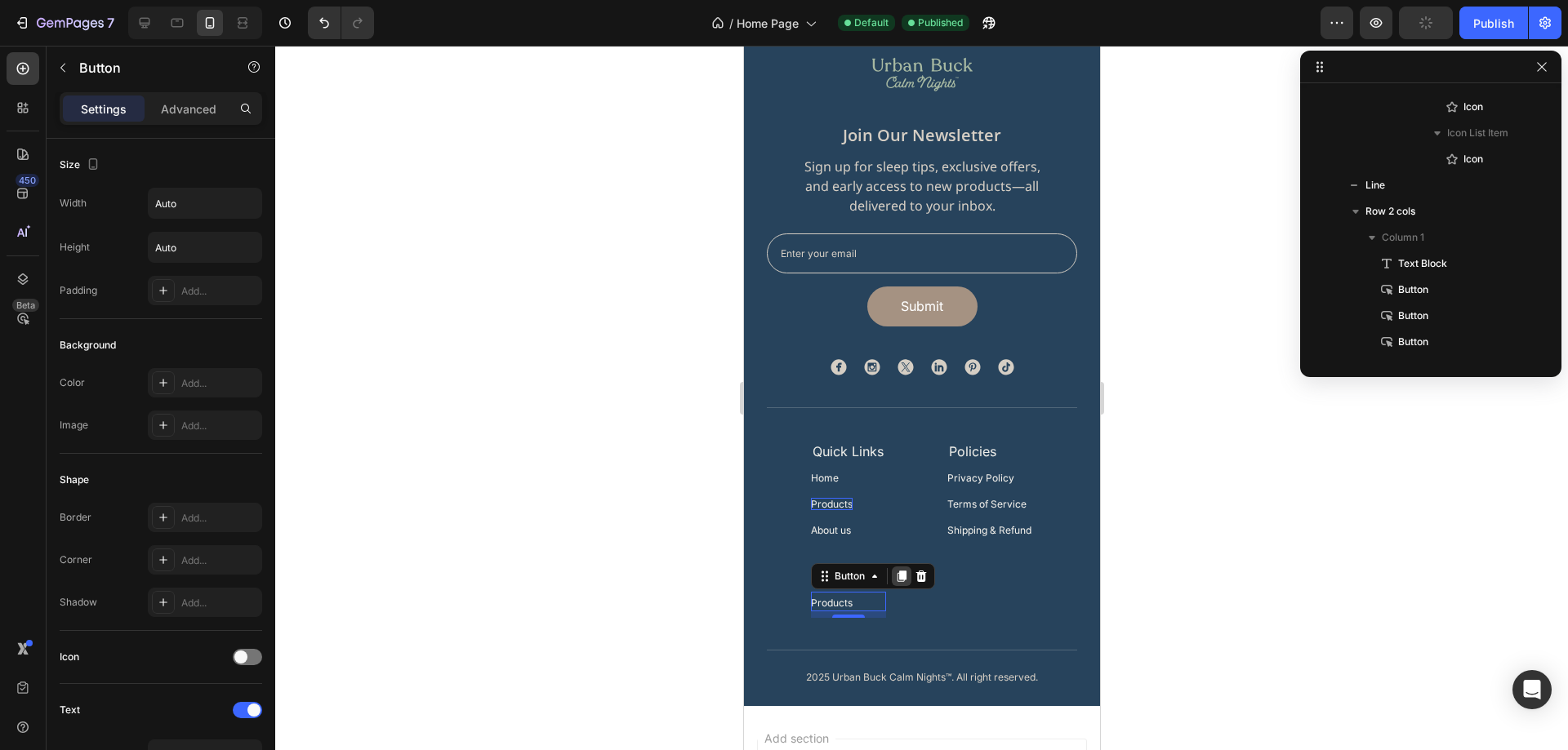
click at [894, 580] on icon at bounding box center [900, 576] width 13 height 13
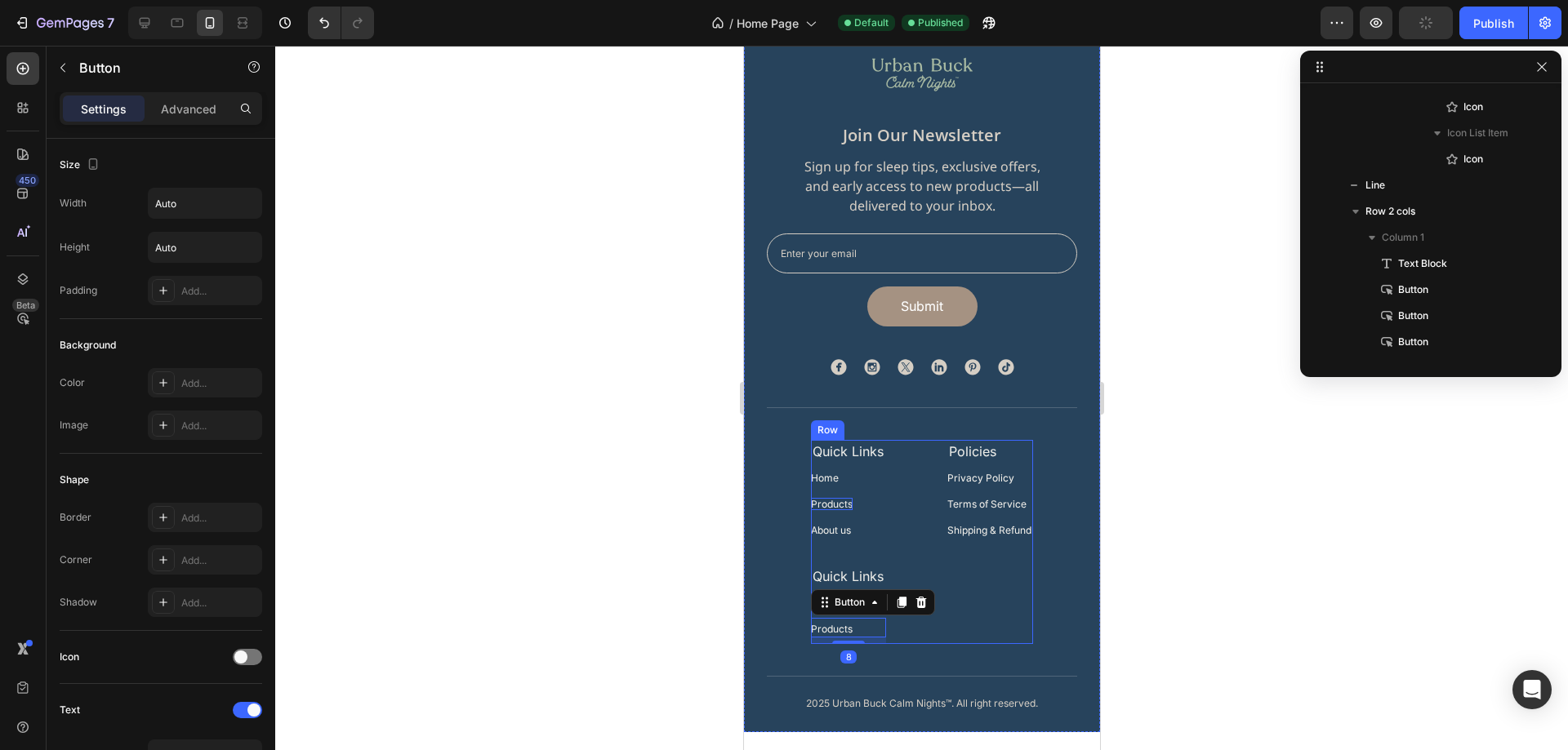
scroll to position [1302, 0]
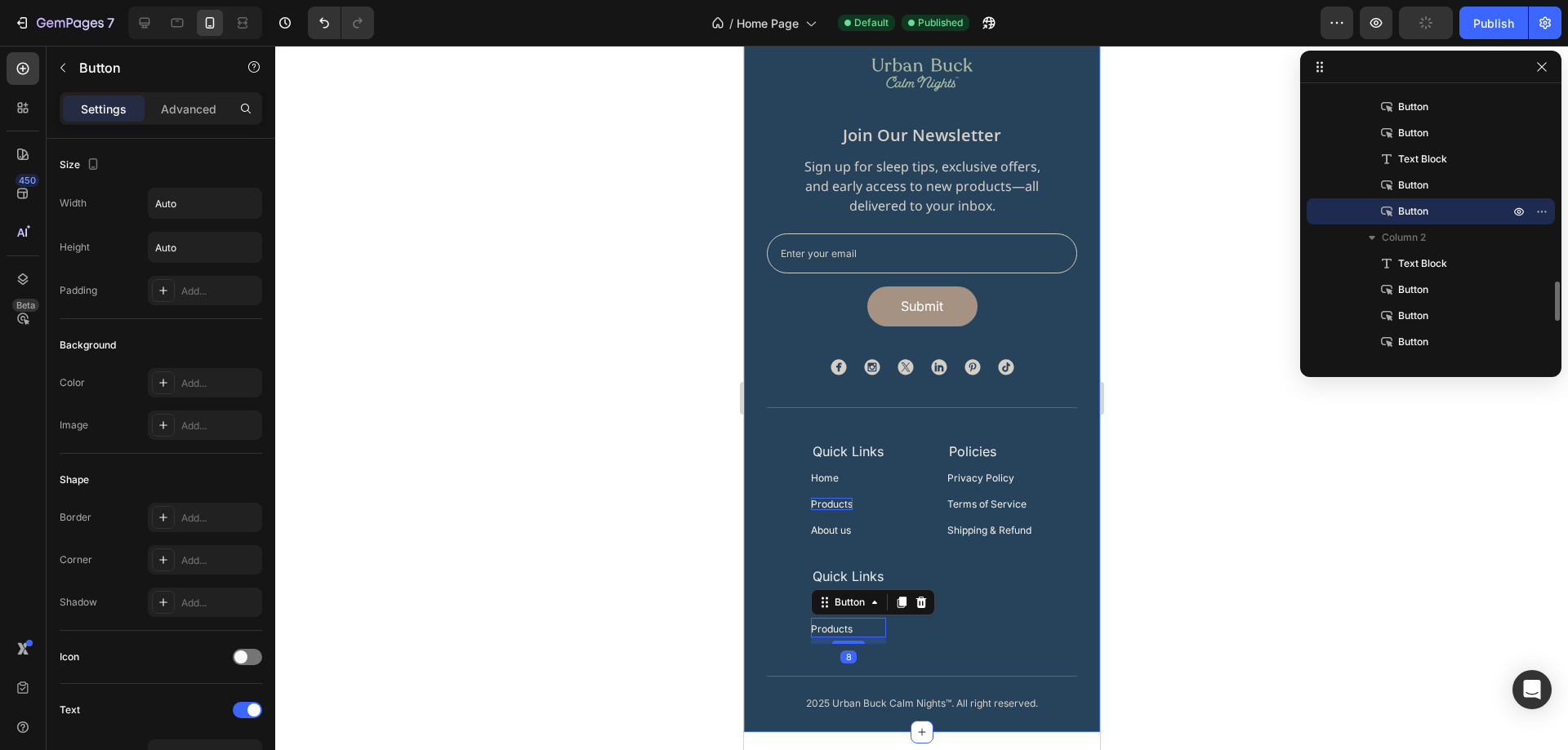
click at [1237, 626] on div at bounding box center [921, 398] width 1293 height 704
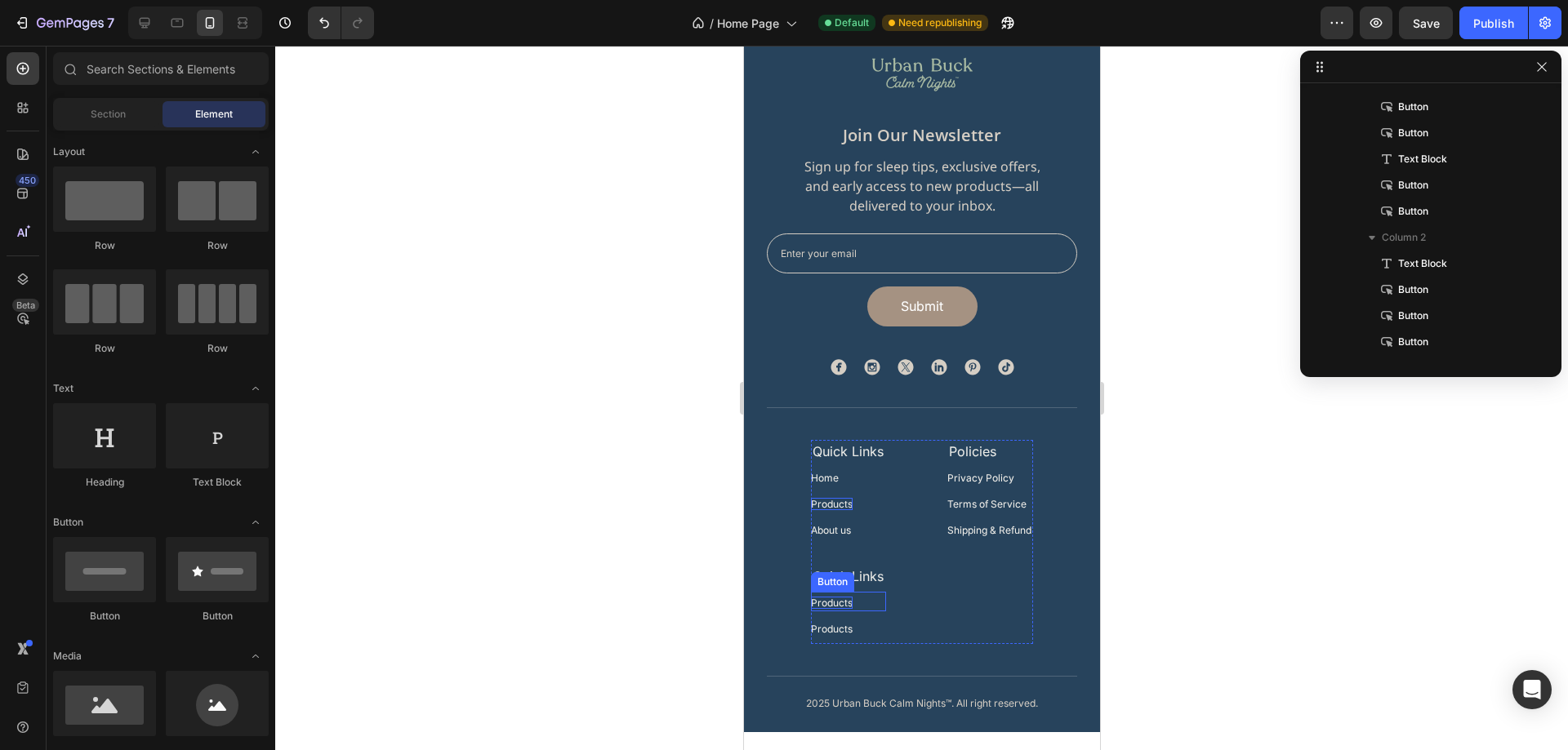
click at [824, 598] on p "Products" at bounding box center [830, 603] width 41 height 12
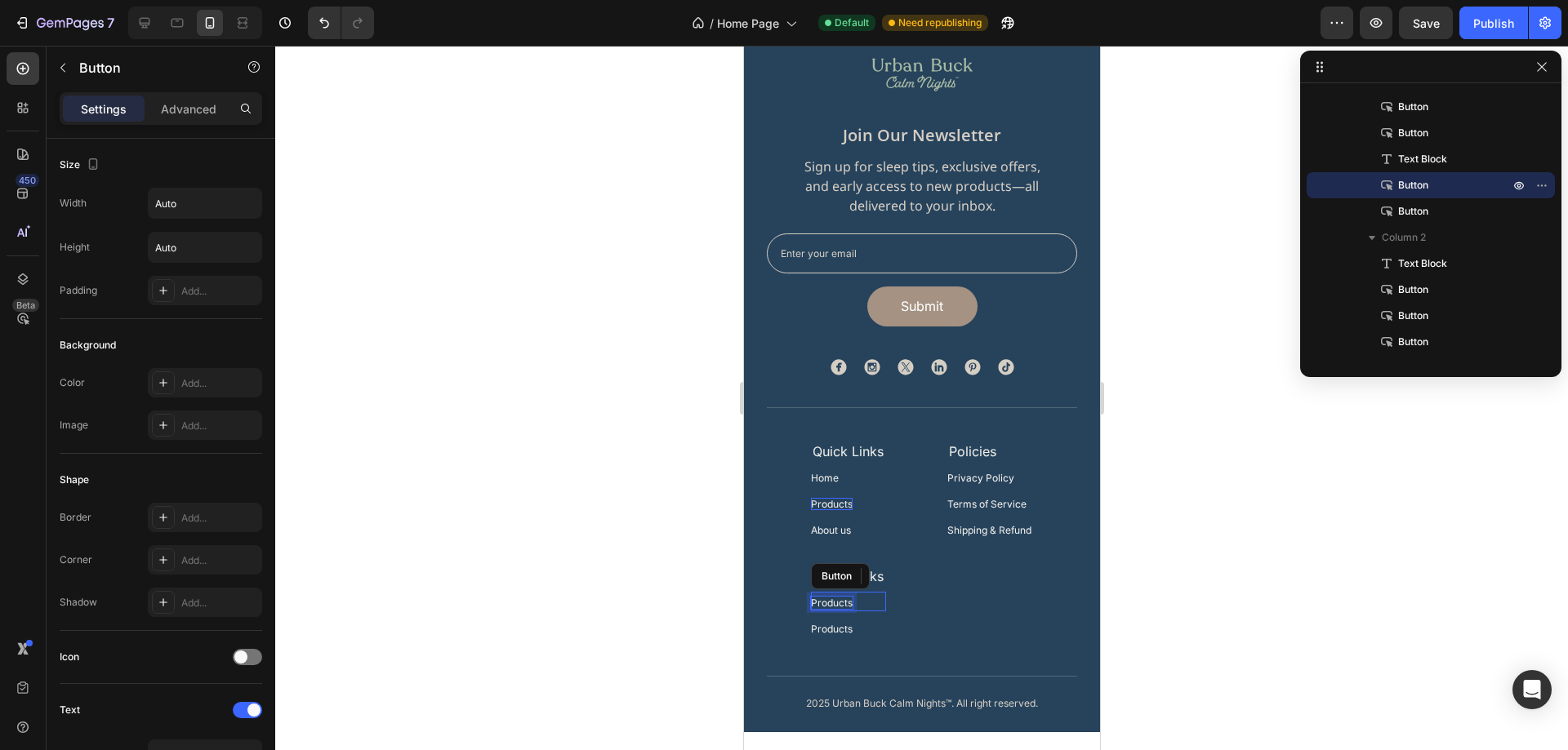
click at [824, 598] on p "Products" at bounding box center [830, 603] width 41 height 12
click at [827, 633] on p "Products" at bounding box center [830, 629] width 41 height 12
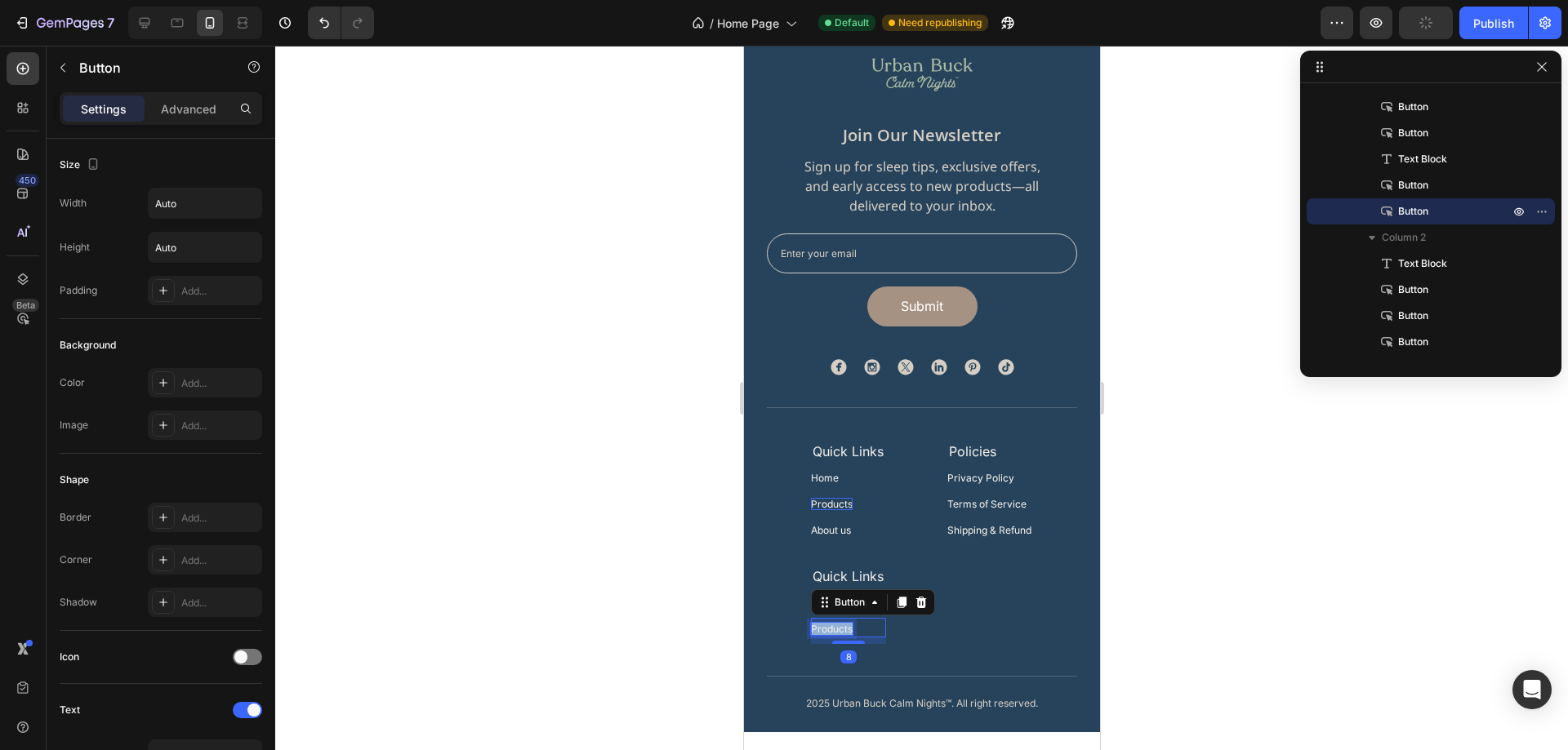
click at [827, 633] on p "Products" at bounding box center [830, 629] width 41 height 12
click at [863, 626] on div "Contact Us Button 8" at bounding box center [848, 628] width 76 height 19
click at [190, 101] on p "Advanced" at bounding box center [188, 109] width 55 height 18
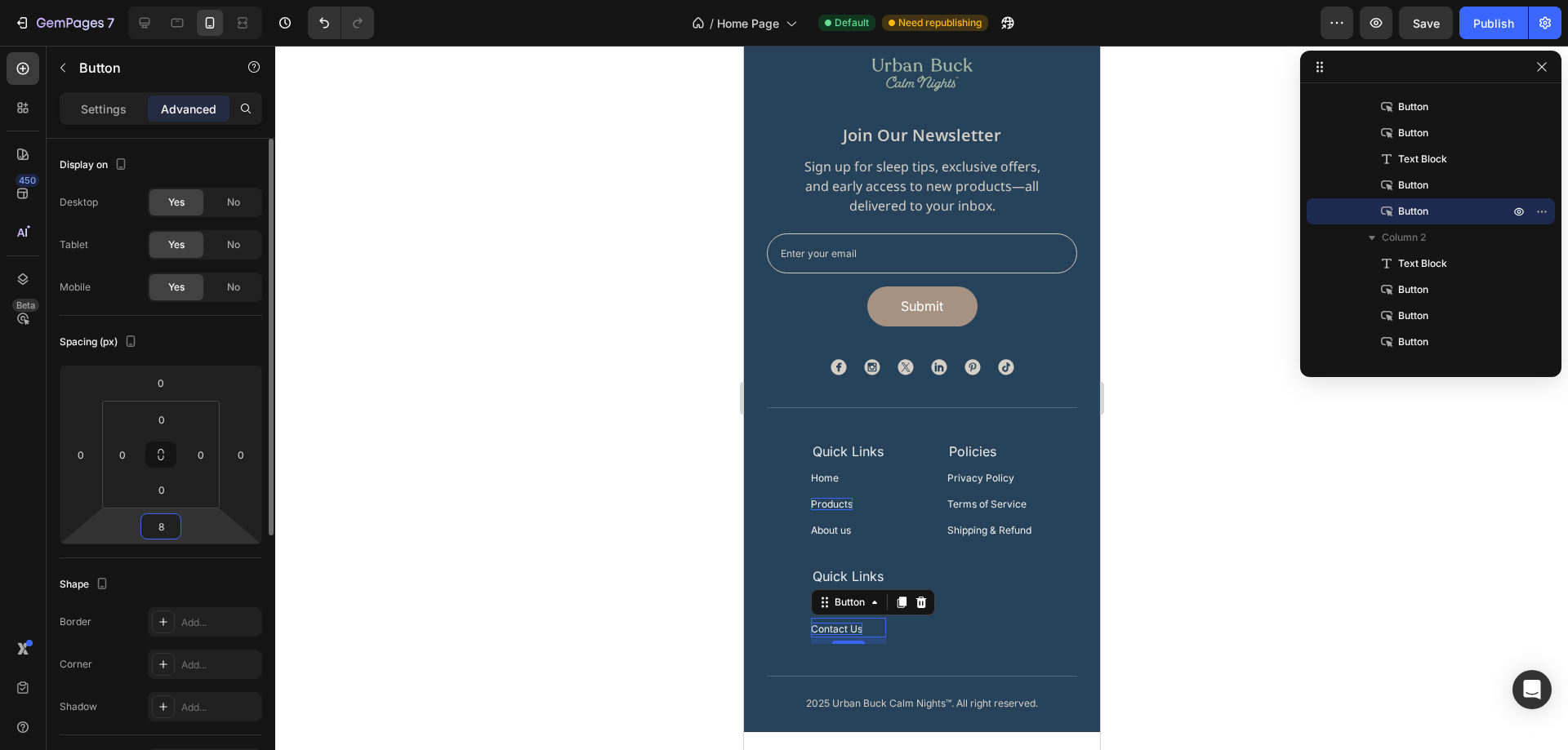
click at [160, 536] on input "8" at bounding box center [161, 527] width 33 height 25
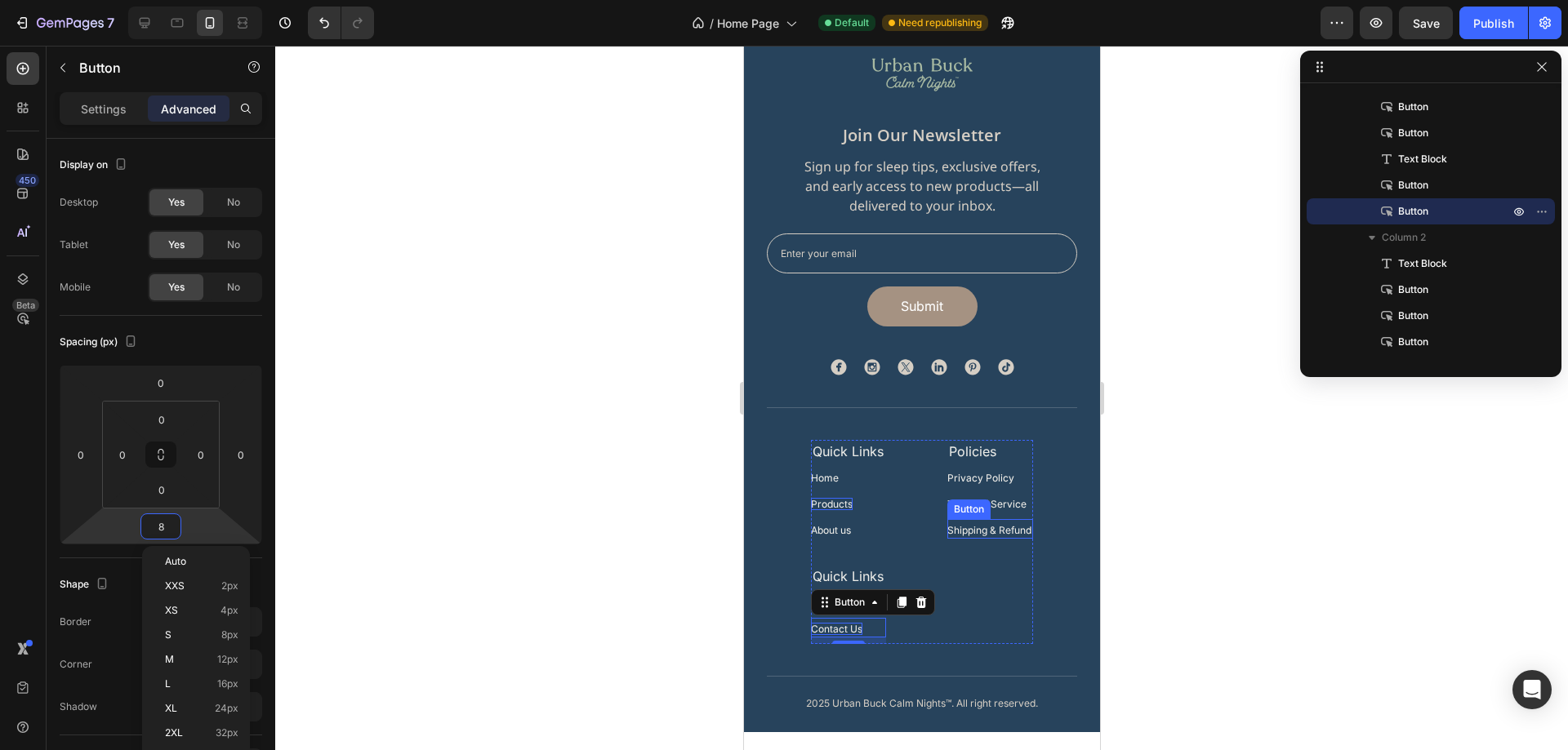
type input "0"
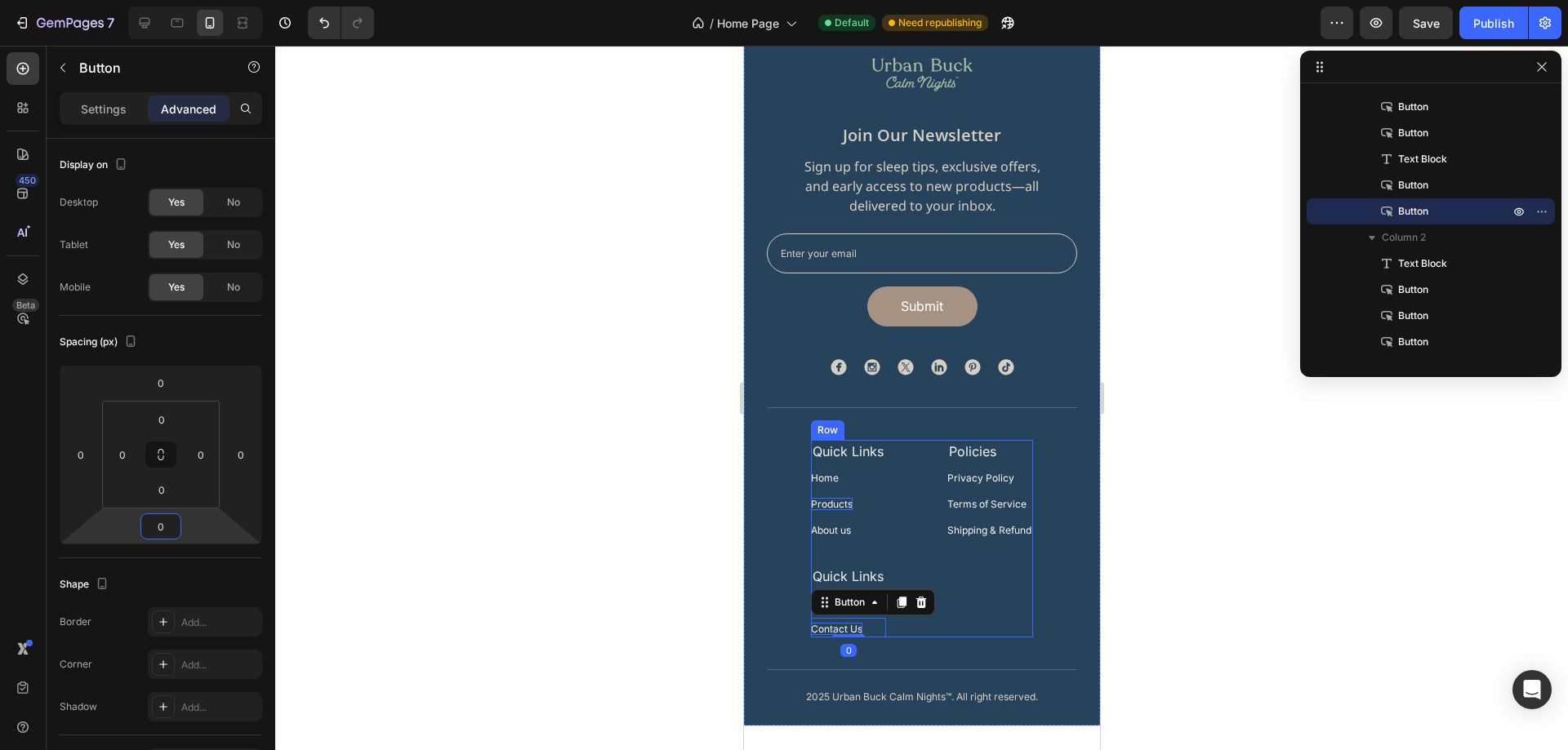
click at [957, 621] on div "Policies Text Block Privacy Policy Button Terms of Service Button Shipping & Re…" at bounding box center [990, 538] width 86 height 198
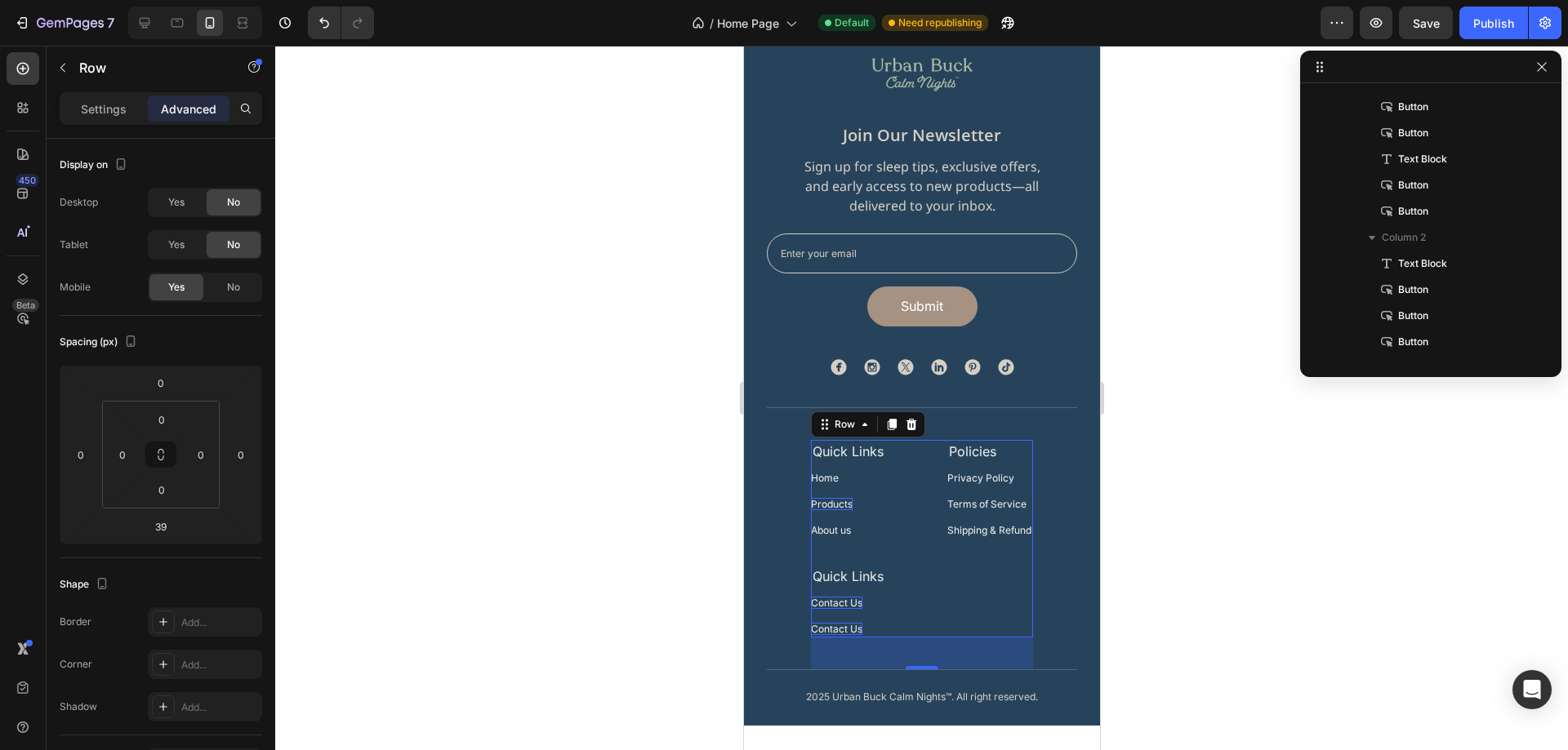
scroll to position [1093, 0]
click at [1311, 534] on div at bounding box center [921, 398] width 1293 height 704
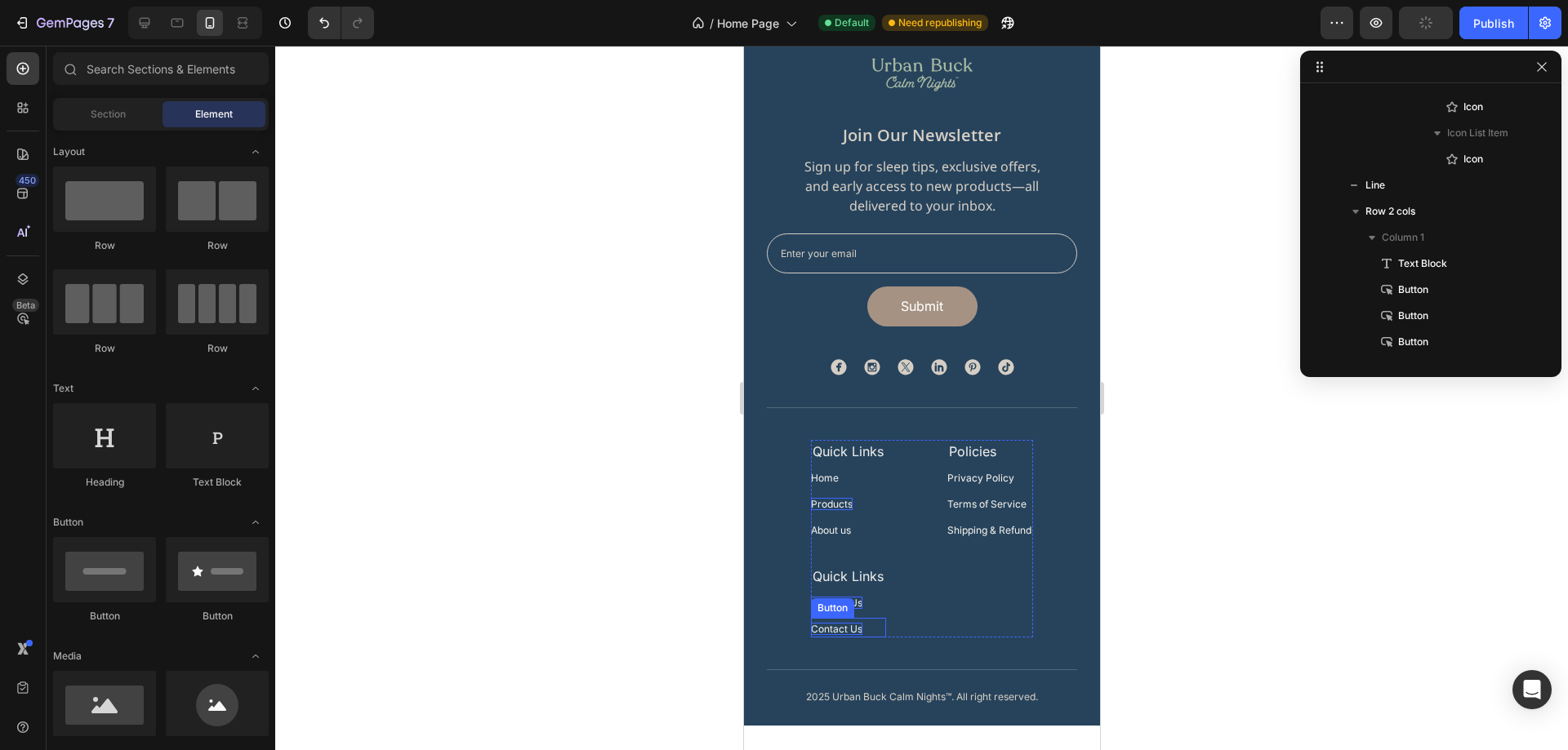
click at [844, 631] on p "Contact Us" at bounding box center [835, 629] width 52 height 12
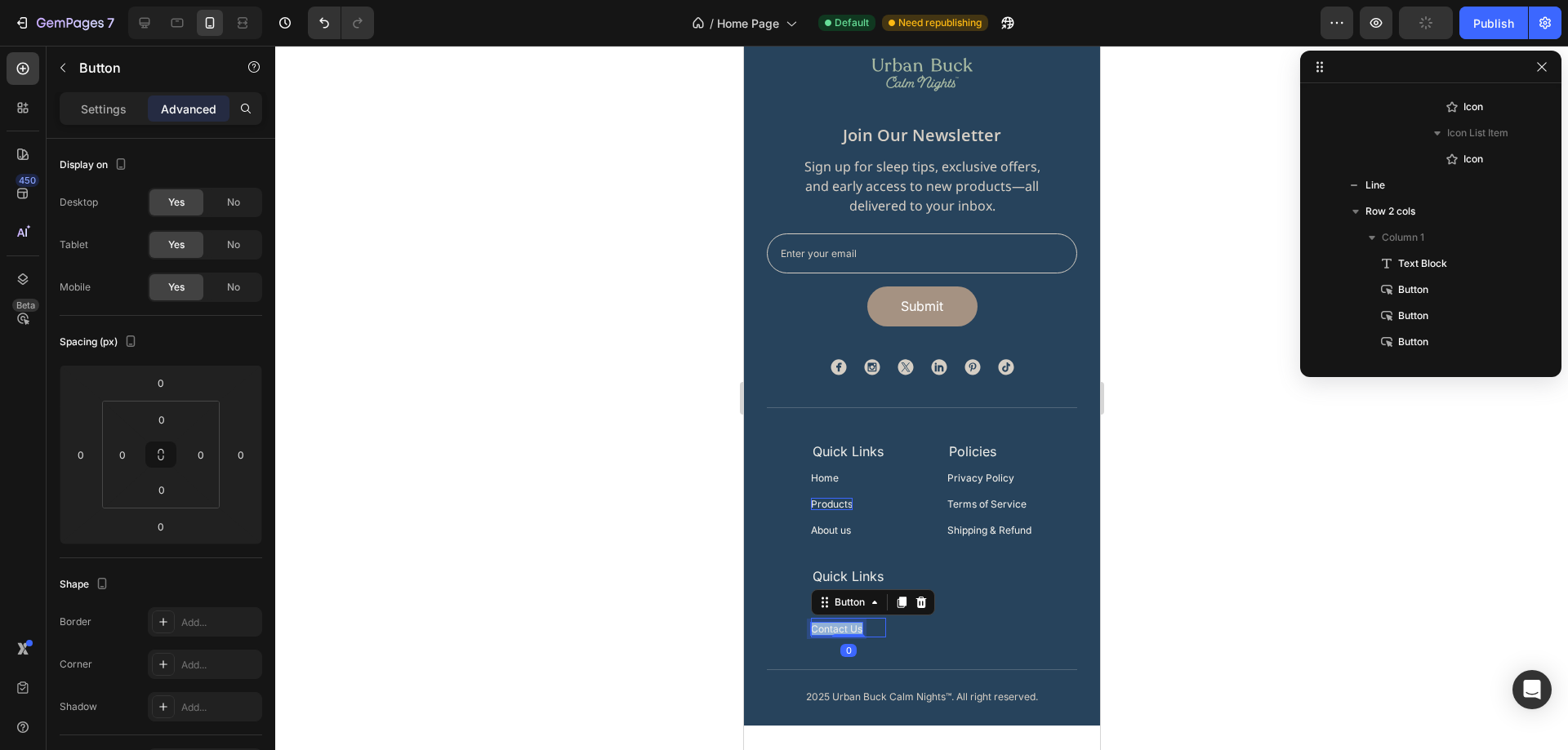
scroll to position [1302, 0]
click at [844, 631] on p "Contact Us" at bounding box center [835, 629] width 52 height 12
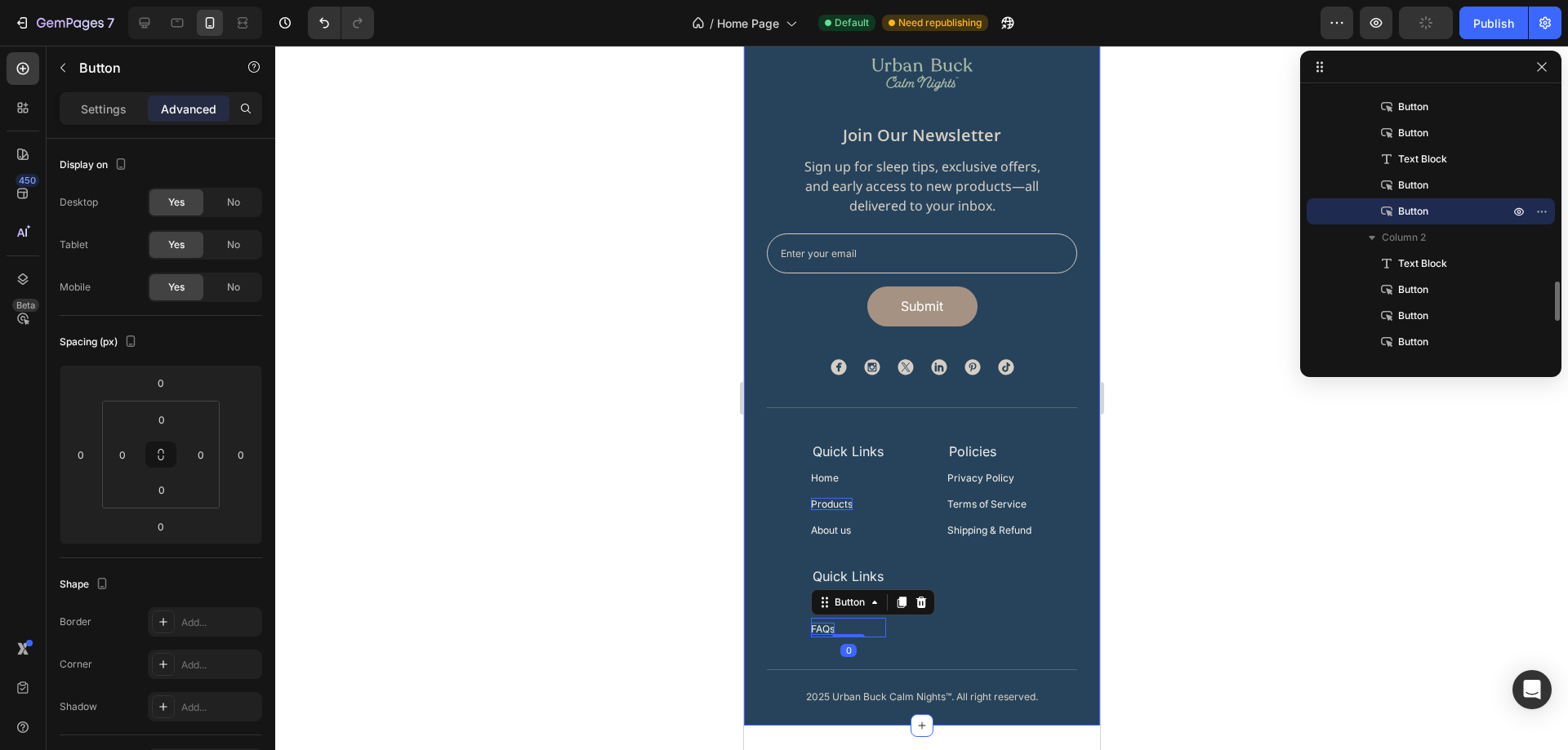
click at [1307, 609] on div at bounding box center [921, 398] width 1293 height 704
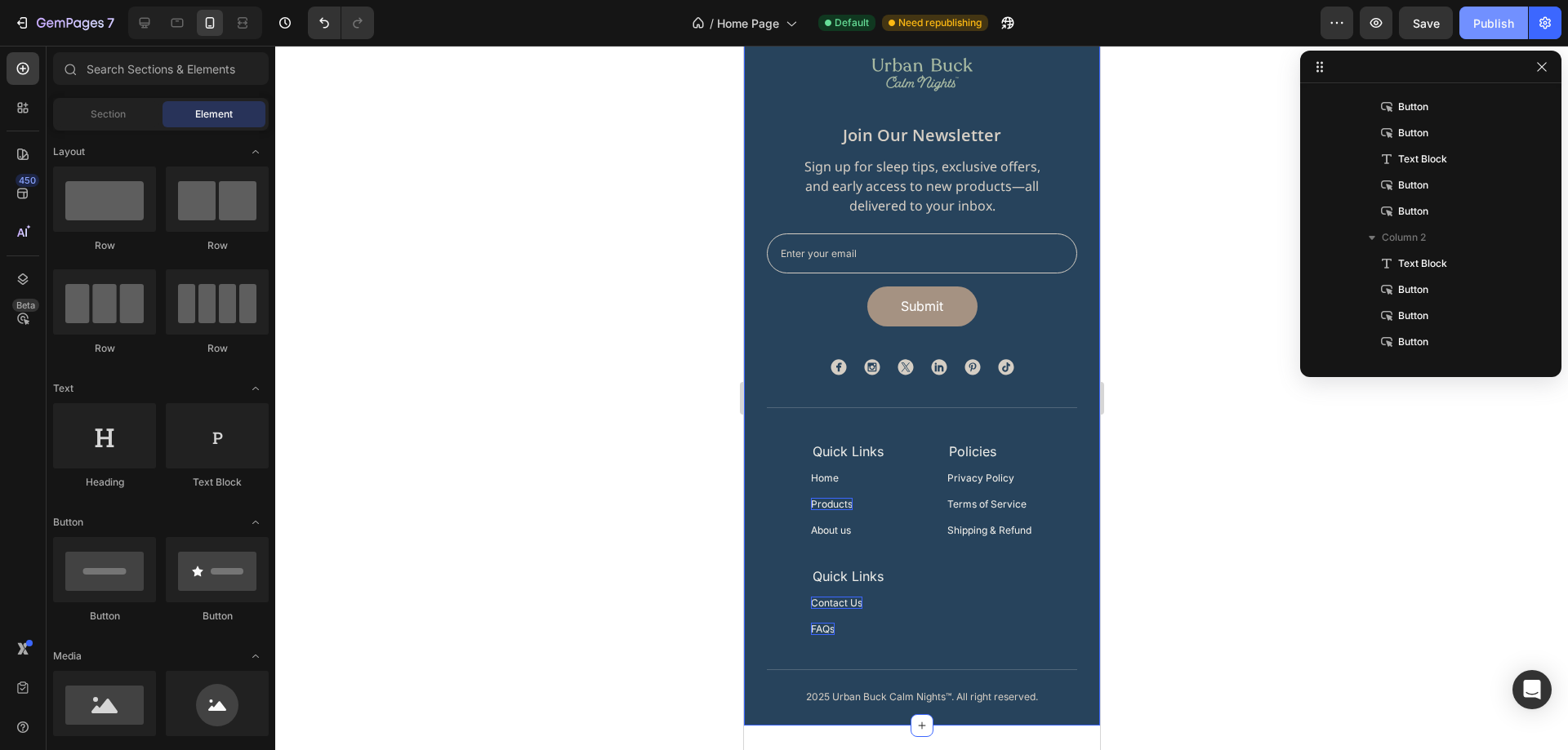
click at [1492, 21] on div "Publish" at bounding box center [1493, 24] width 40 height 18
click at [958, 609] on div "Policies Text Block Privacy Policy Button Terms of Service Button Shipping & Re…" at bounding box center [990, 538] width 86 height 198
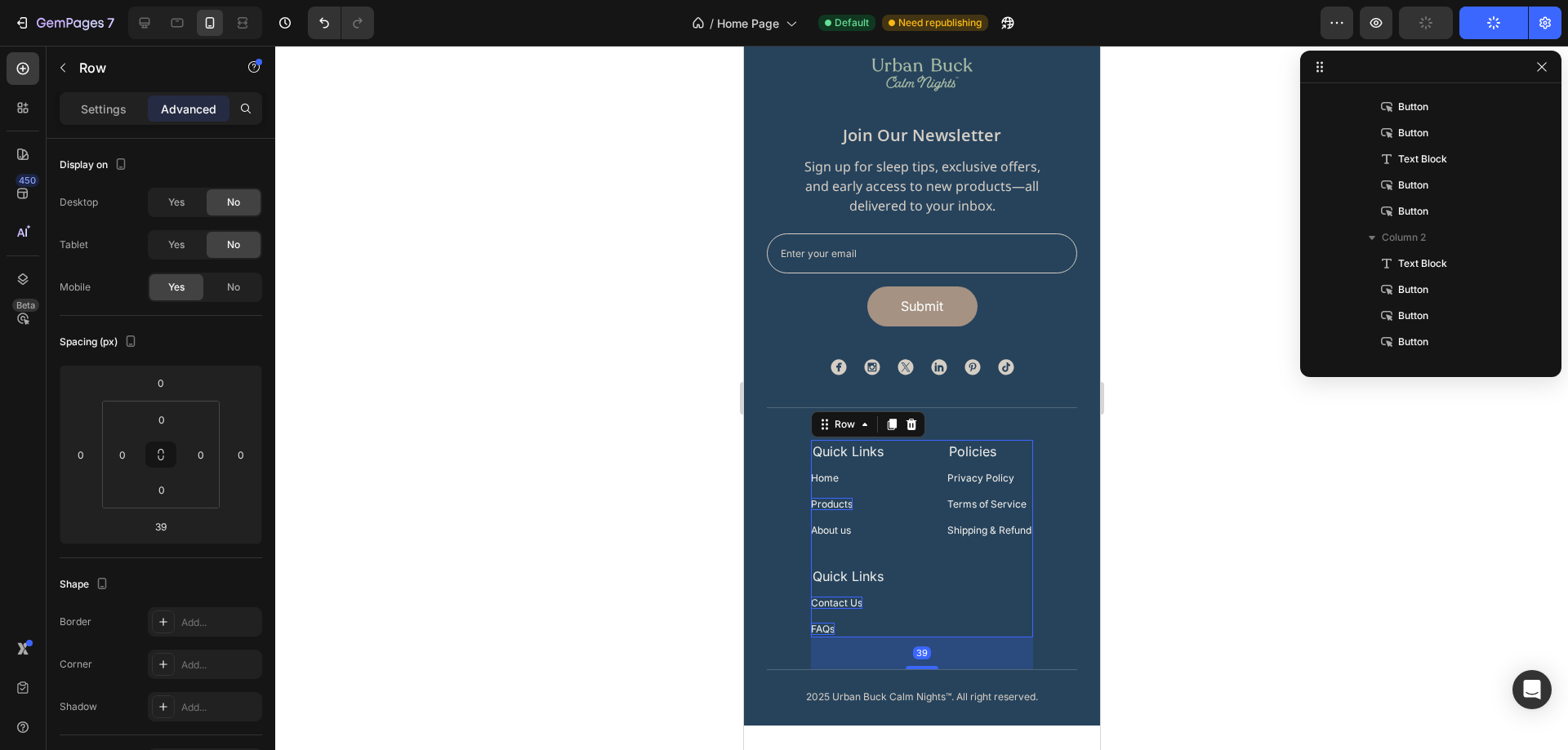
scroll to position [1093, 0]
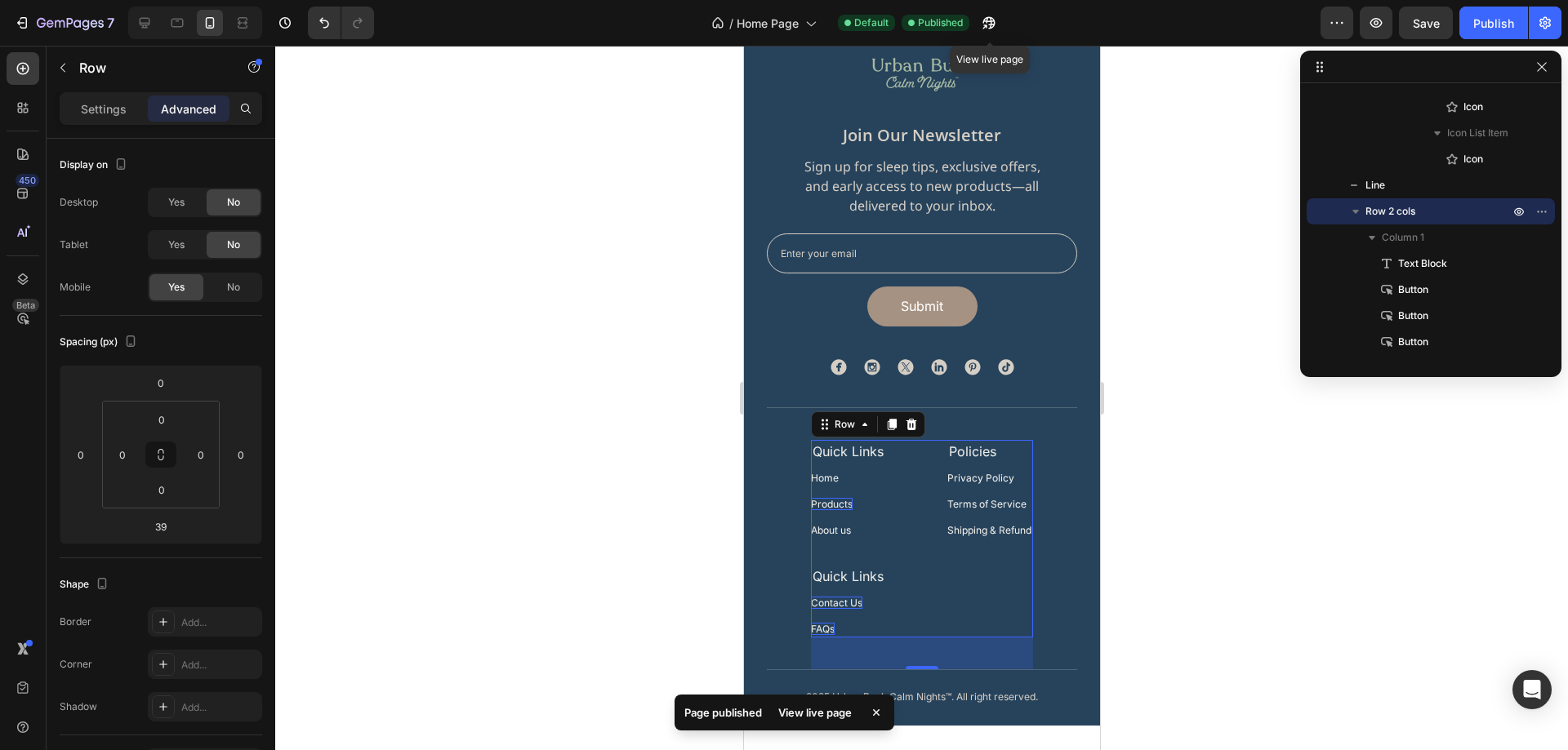
click at [861, 573] on p "Quick Links" at bounding box center [848, 576] width 72 height 19
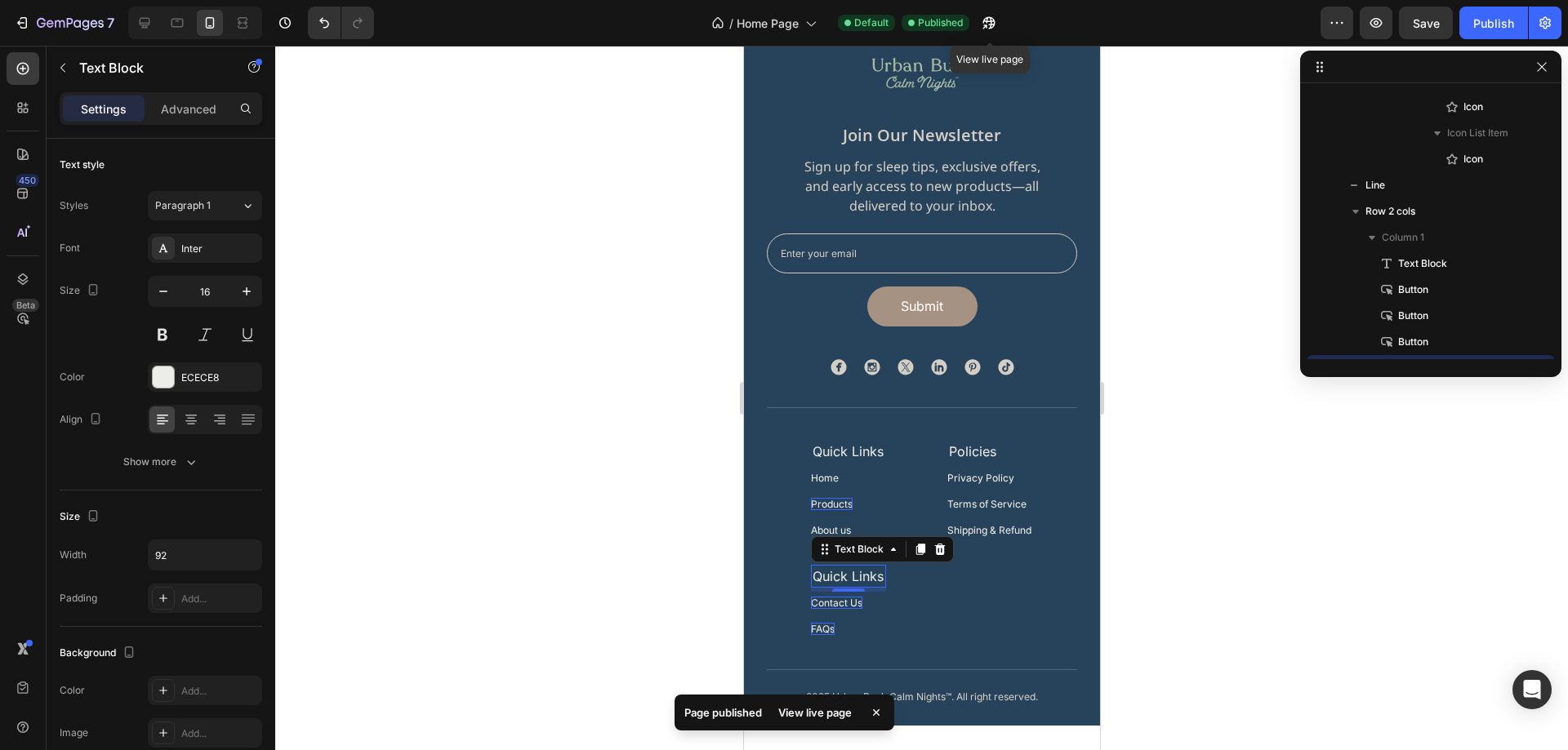
scroll to position [1250, 0]
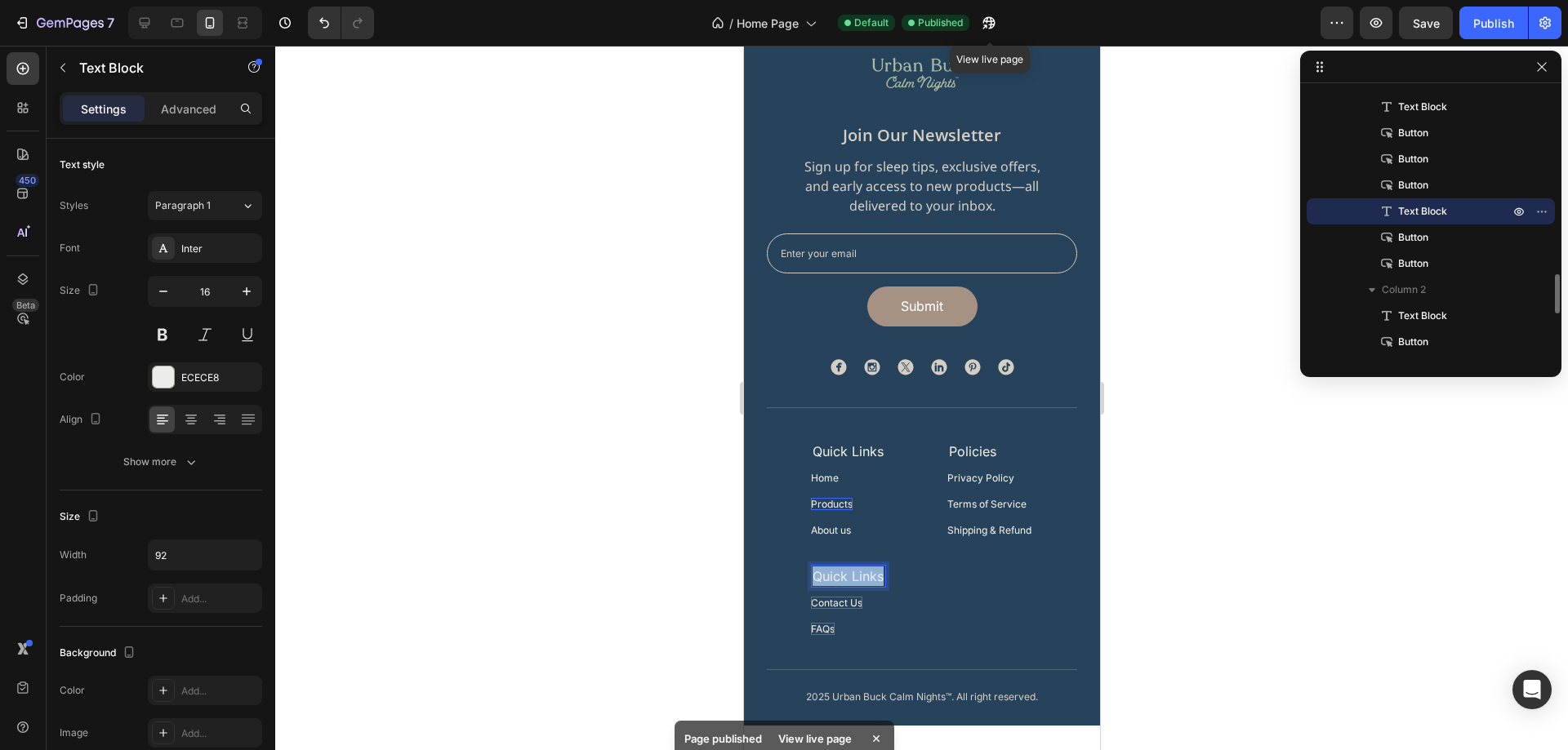
click at [861, 573] on p "Quick Links" at bounding box center [848, 576] width 72 height 19
click at [1299, 503] on div at bounding box center [921, 398] width 1293 height 704
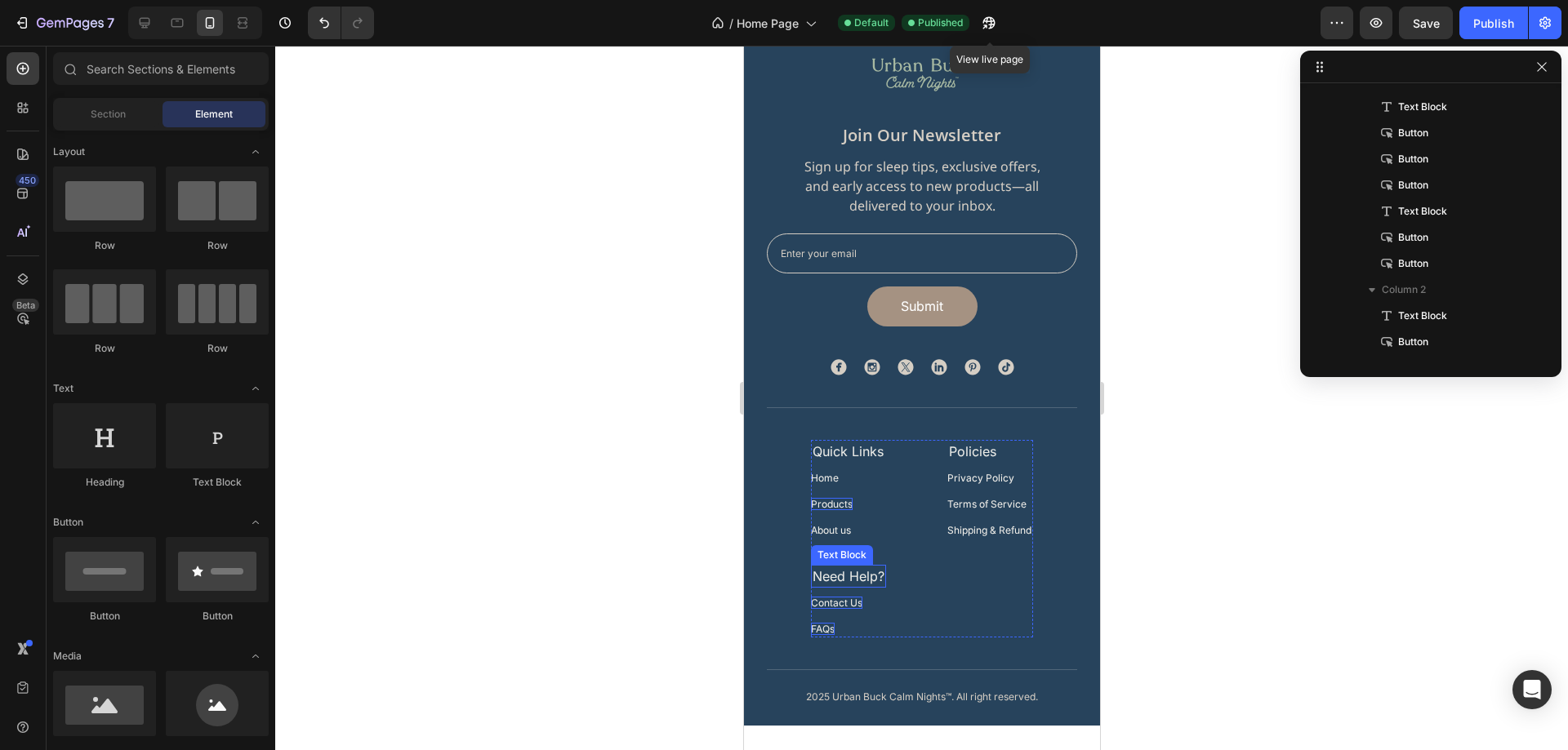
click at [866, 587] on p "Need Help?" at bounding box center [848, 576] width 72 height 19
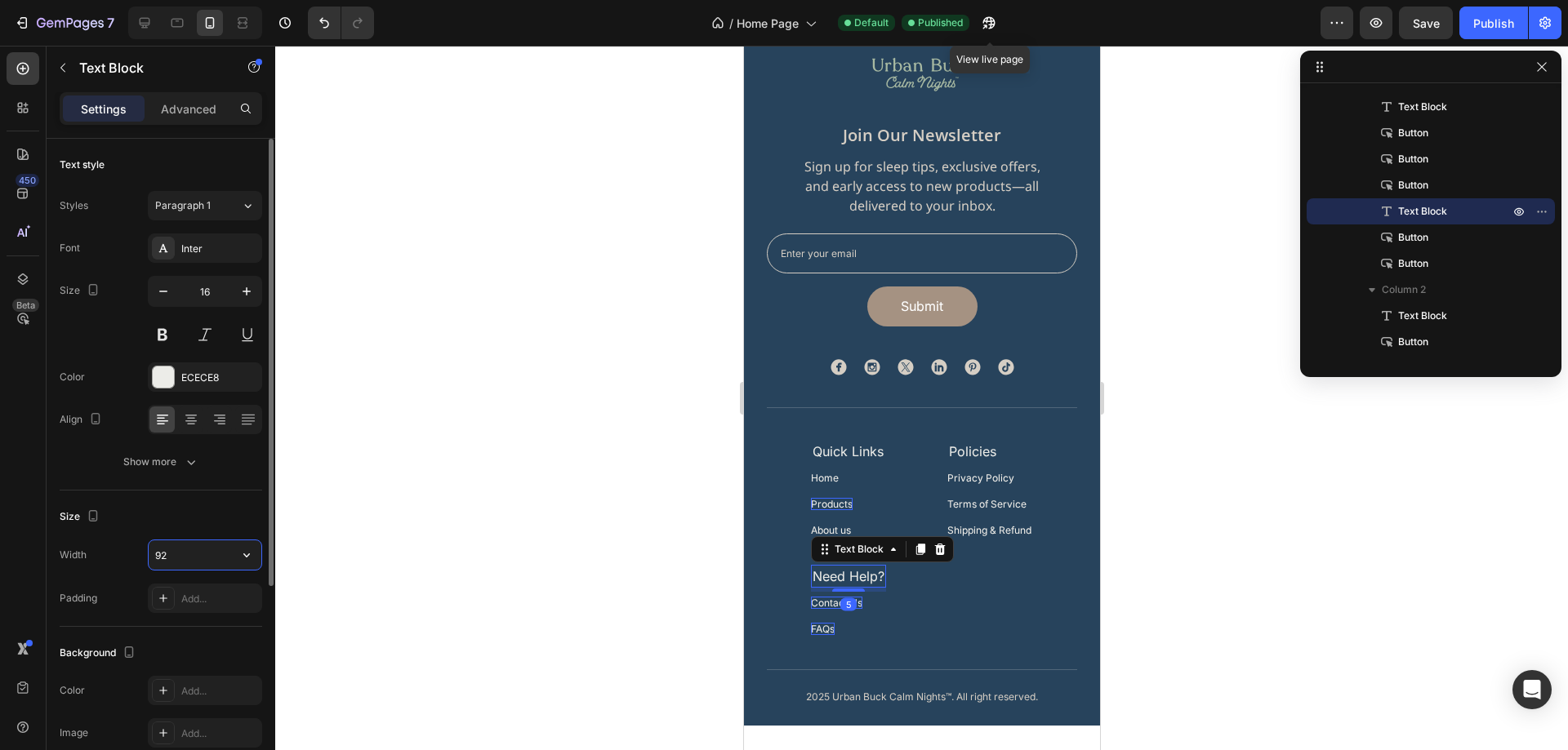
click at [172, 555] on input "92" at bounding box center [205, 554] width 112 height 29
type input "95"
click at [220, 520] on div "Size" at bounding box center [161, 517] width 203 height 26
click at [1284, 559] on div at bounding box center [921, 398] width 1293 height 704
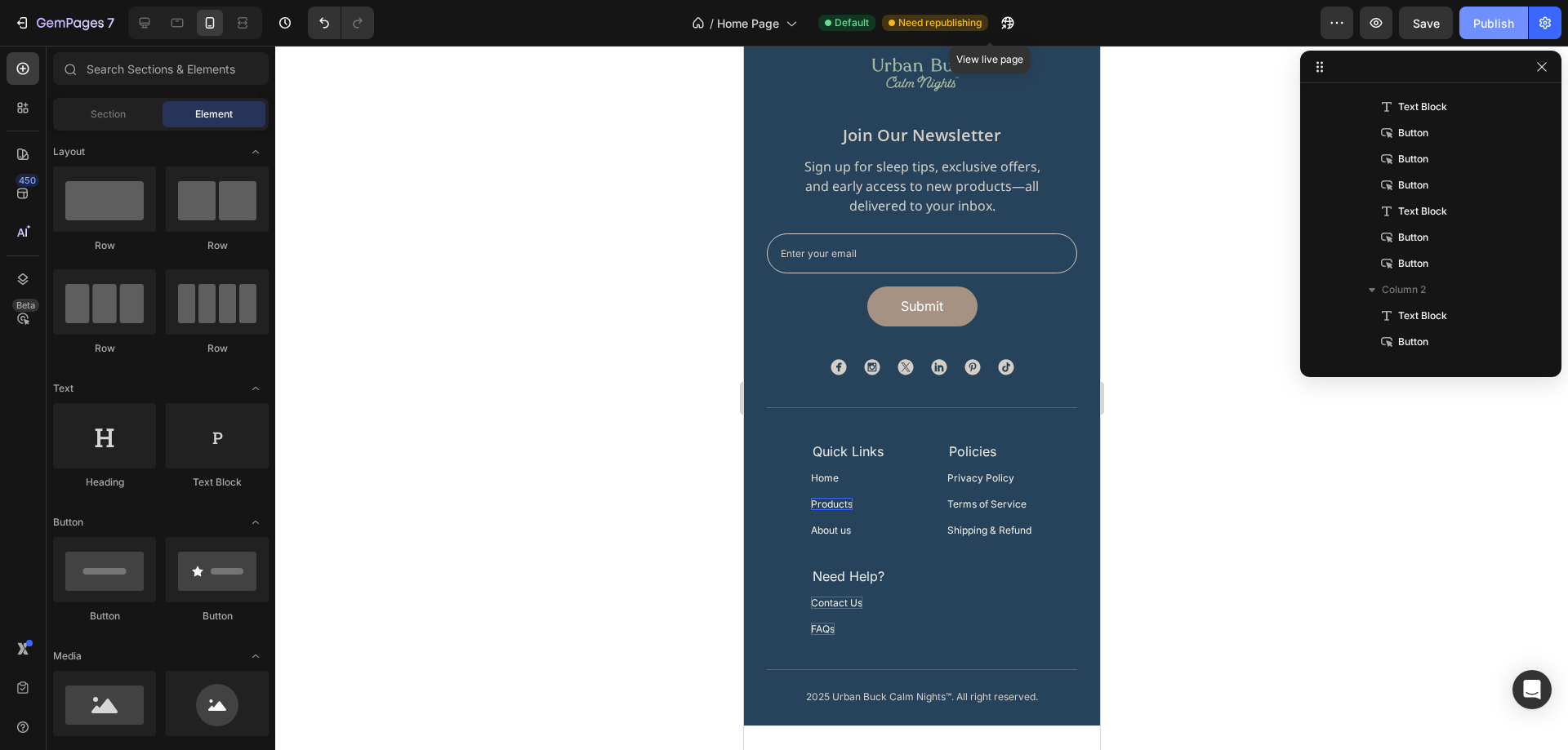
click at [1473, 24] on div "Publish" at bounding box center [1493, 24] width 40 height 18
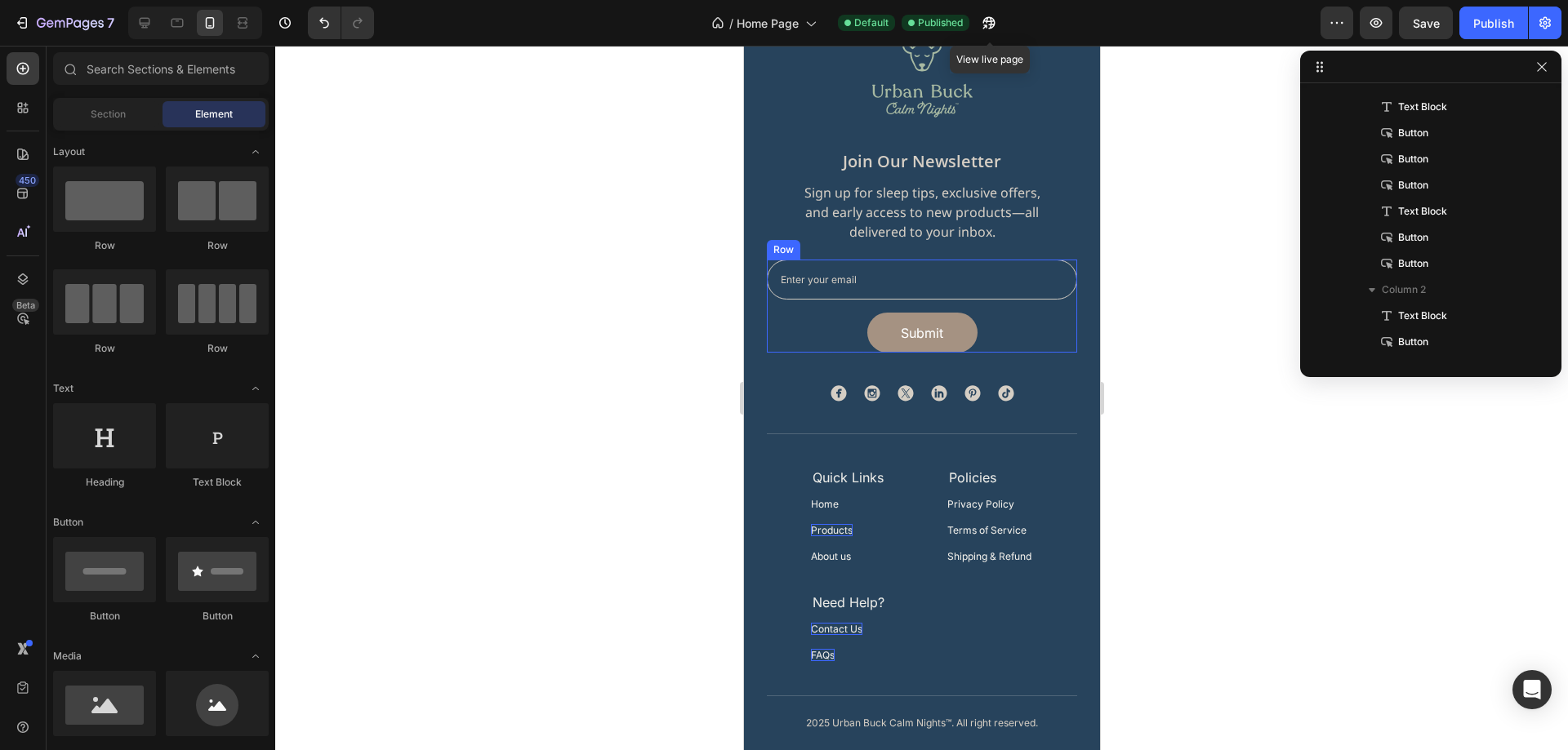
scroll to position [5377, 0]
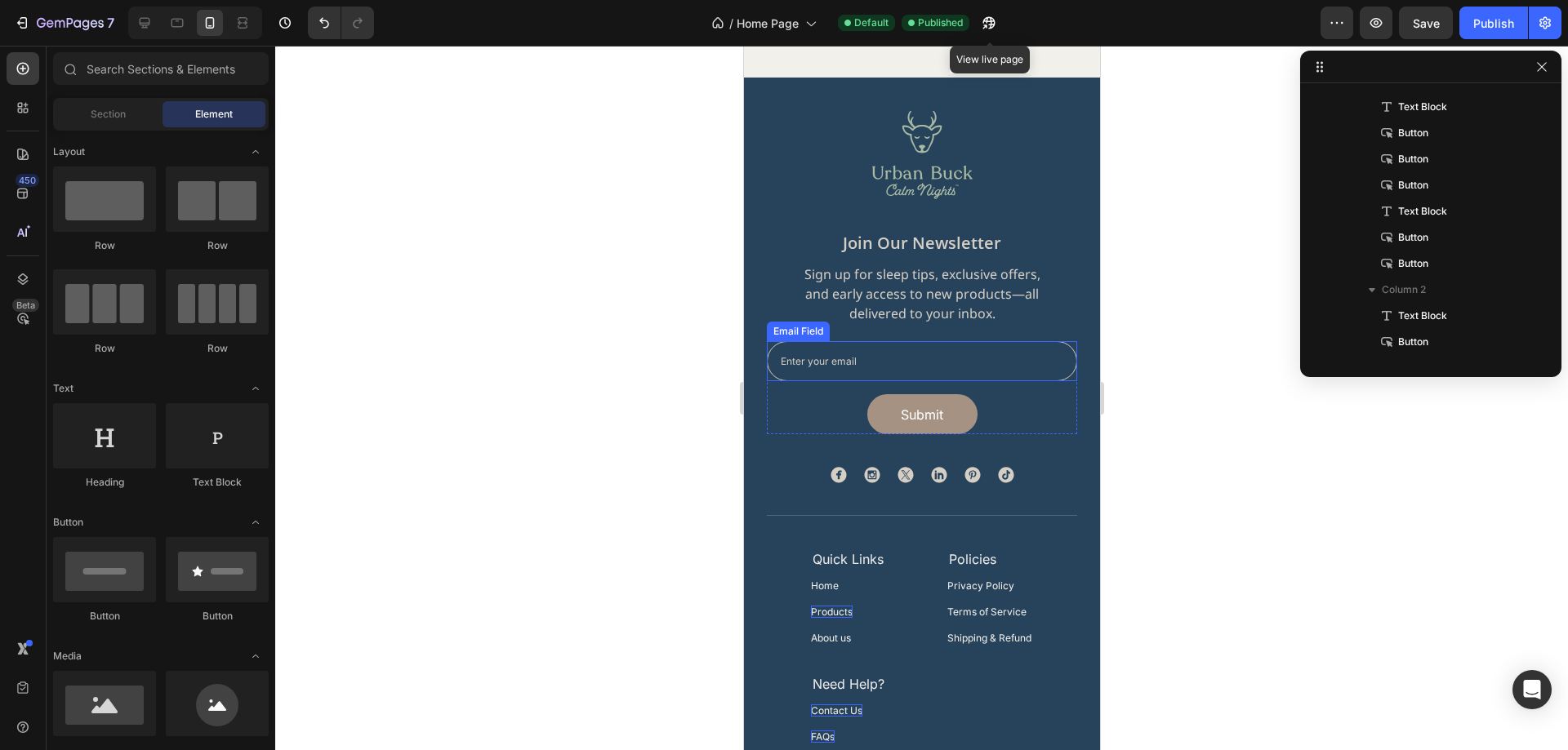
click at [913, 342] on input "email" at bounding box center [921, 362] width 310 height 40
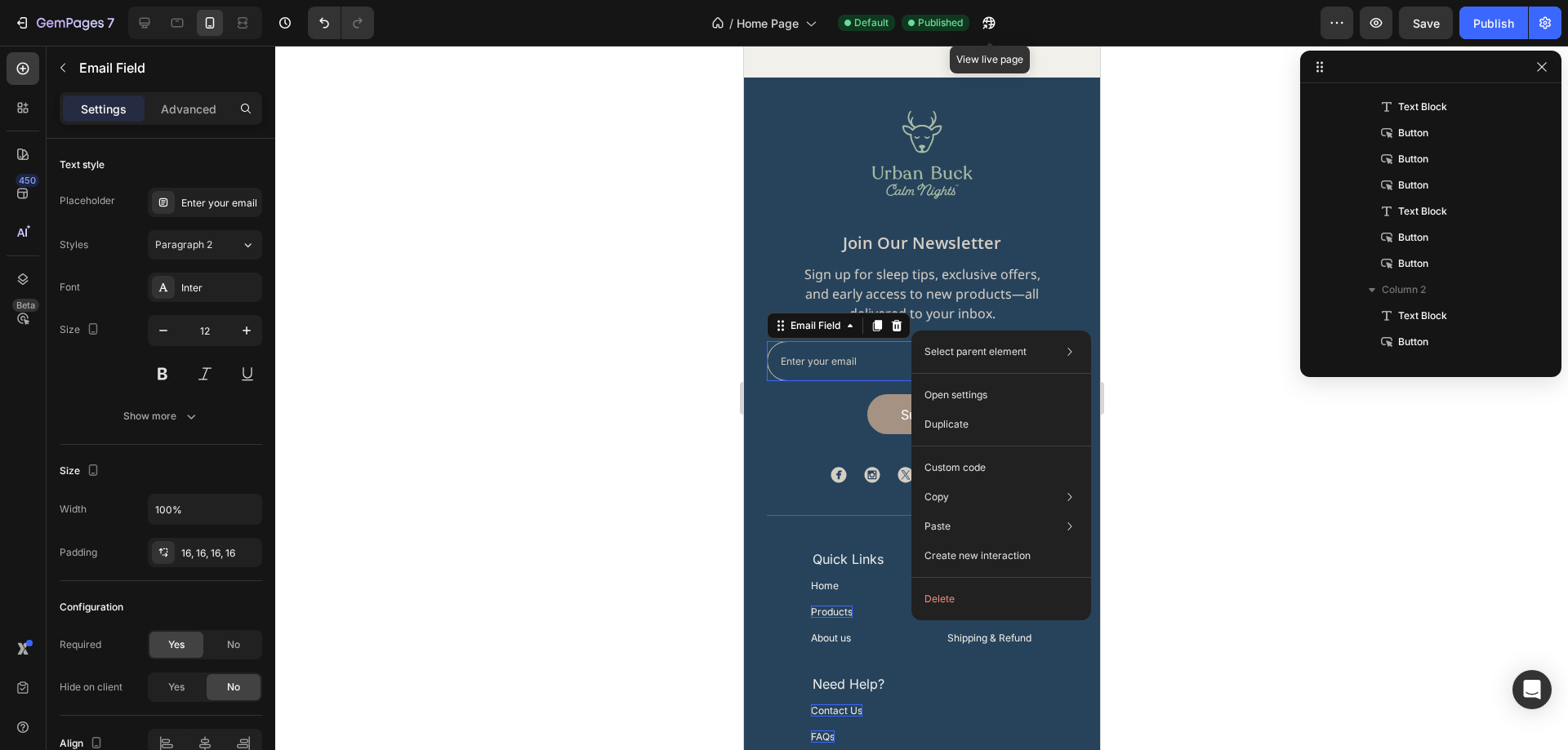
scroll to position [414, 0]
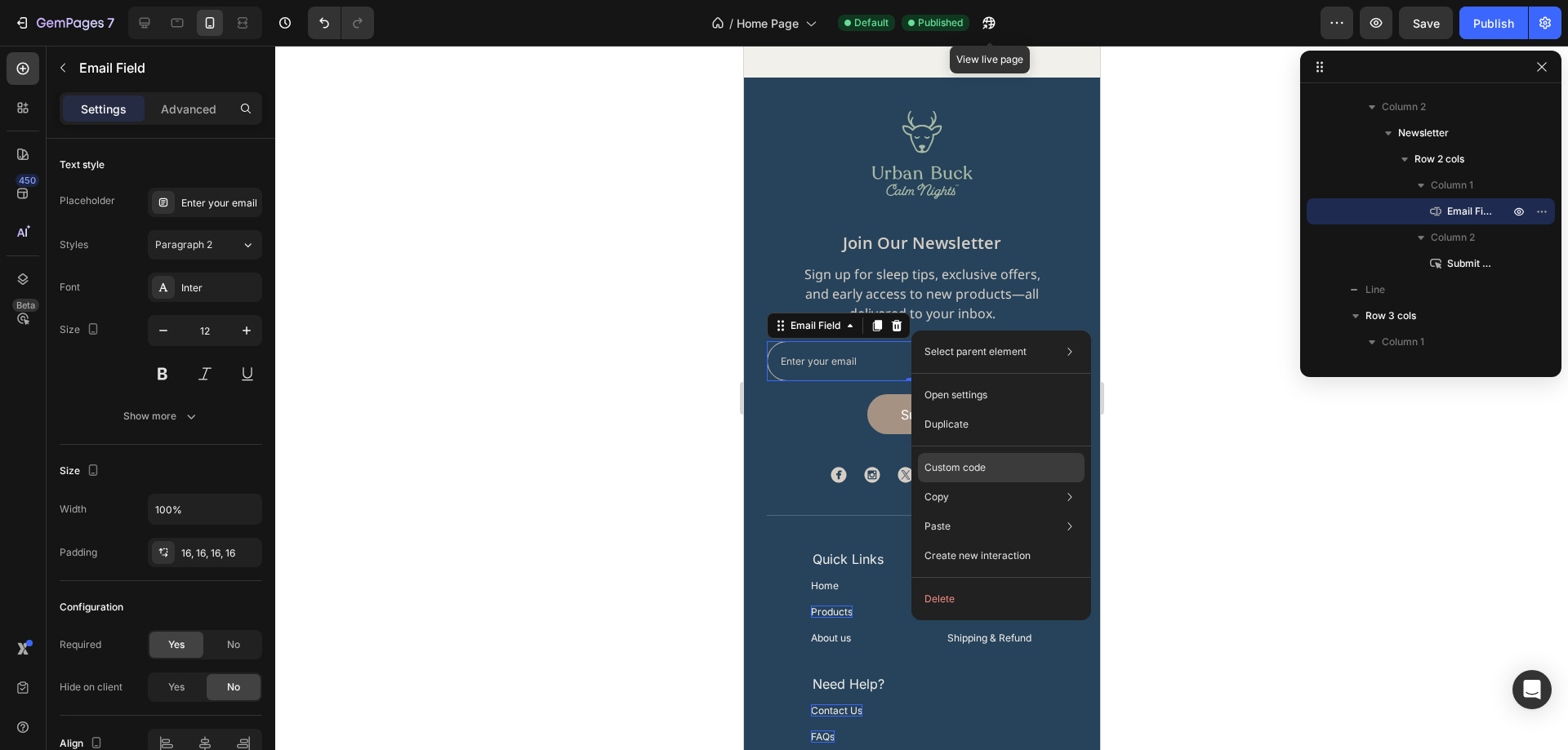
click at [976, 472] on p "Custom code" at bounding box center [955, 467] width 61 height 15
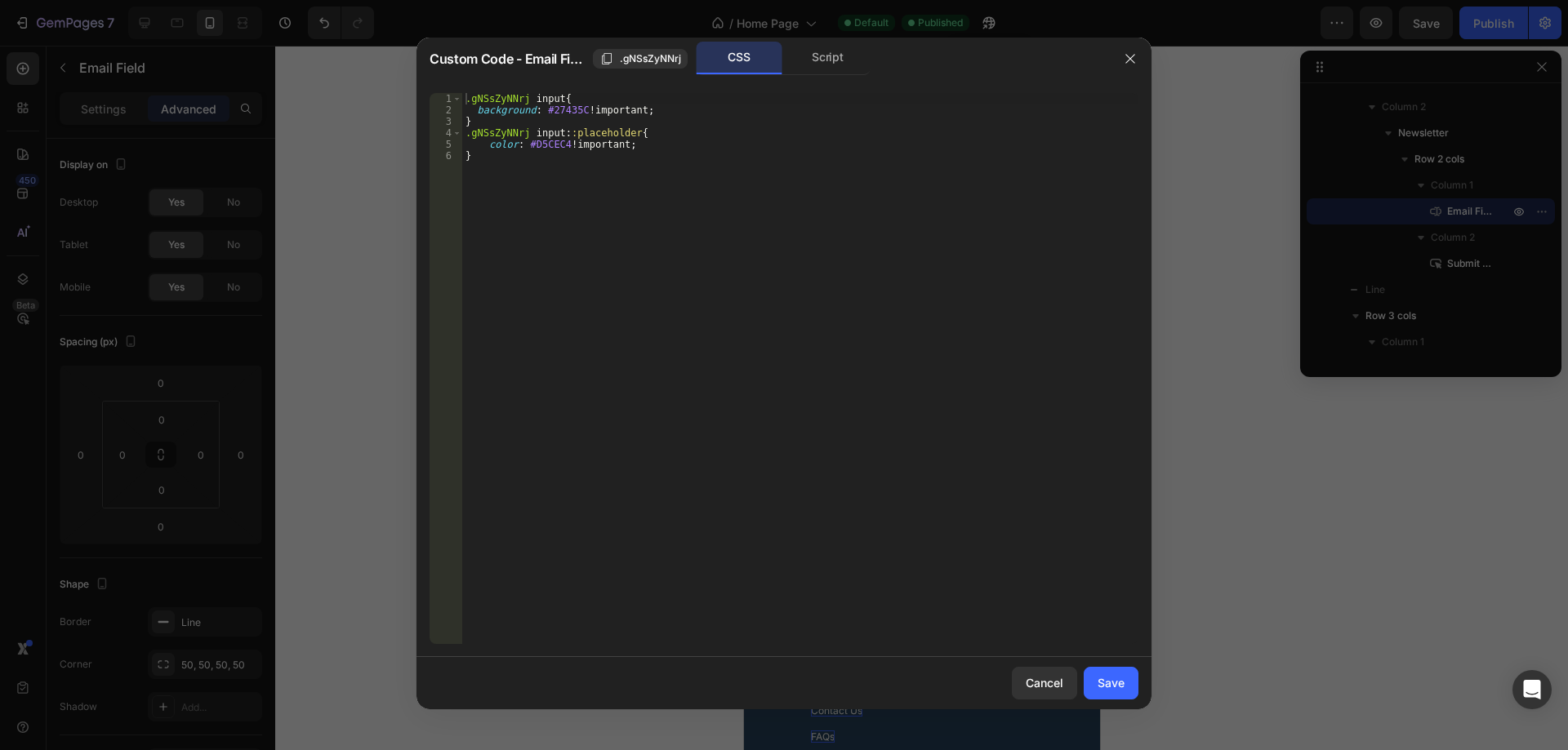
type textarea "}"
click at [558, 208] on div ".gNSsZyNNrj input { background : #27435C !important ; } .gNSsZyNNrj input : :pl…" at bounding box center [800, 380] width 676 height 574
paste textarea "}"
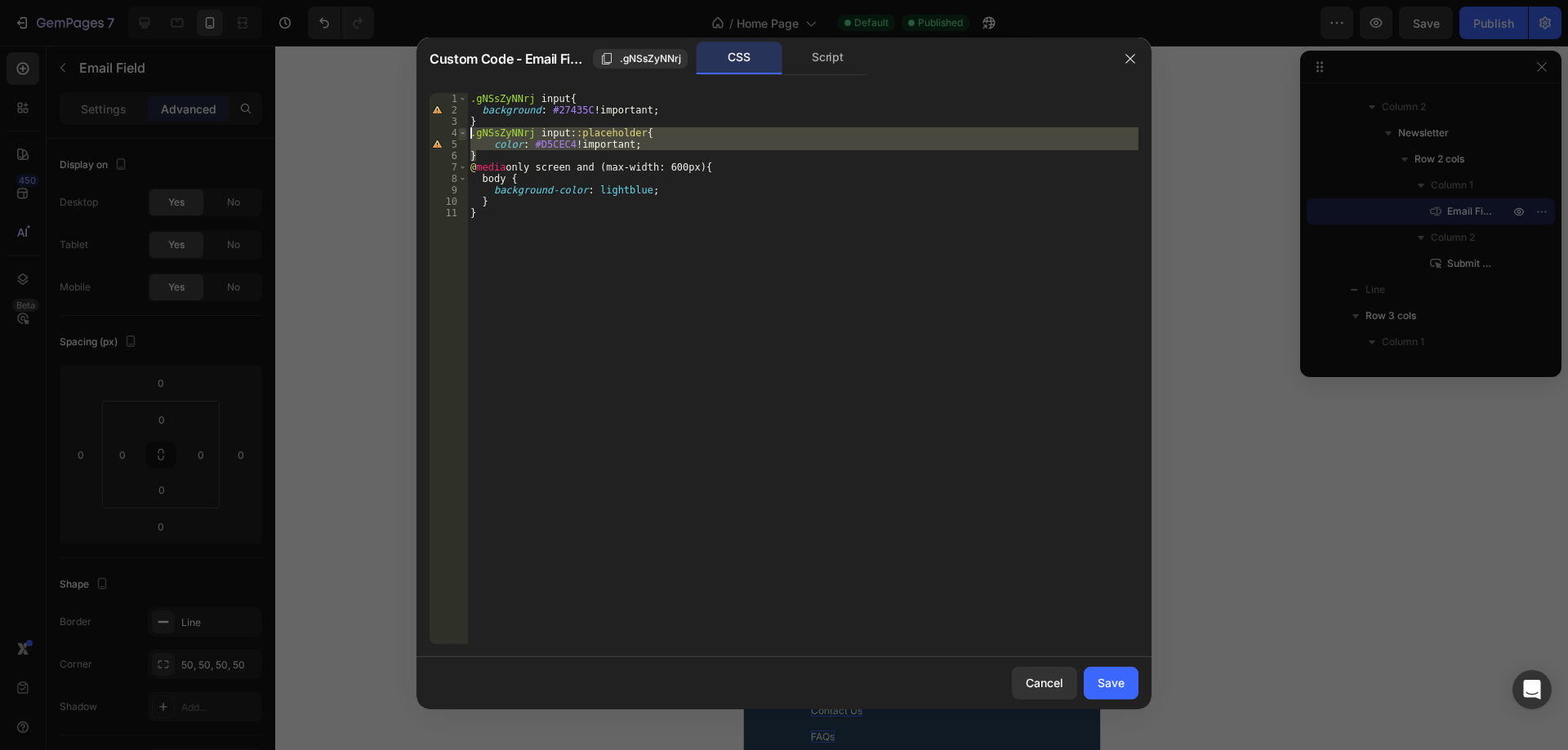
drag, startPoint x: 497, startPoint y: 156, endPoint x: 463, endPoint y: 134, distance: 40.5
click at [463, 134] on div "} 1 2 3 4 5 6 7 8 9 10 11 .gNSsZyNNrj input { background : #27435C !important ;…" at bounding box center [784, 369] width 709 height 552
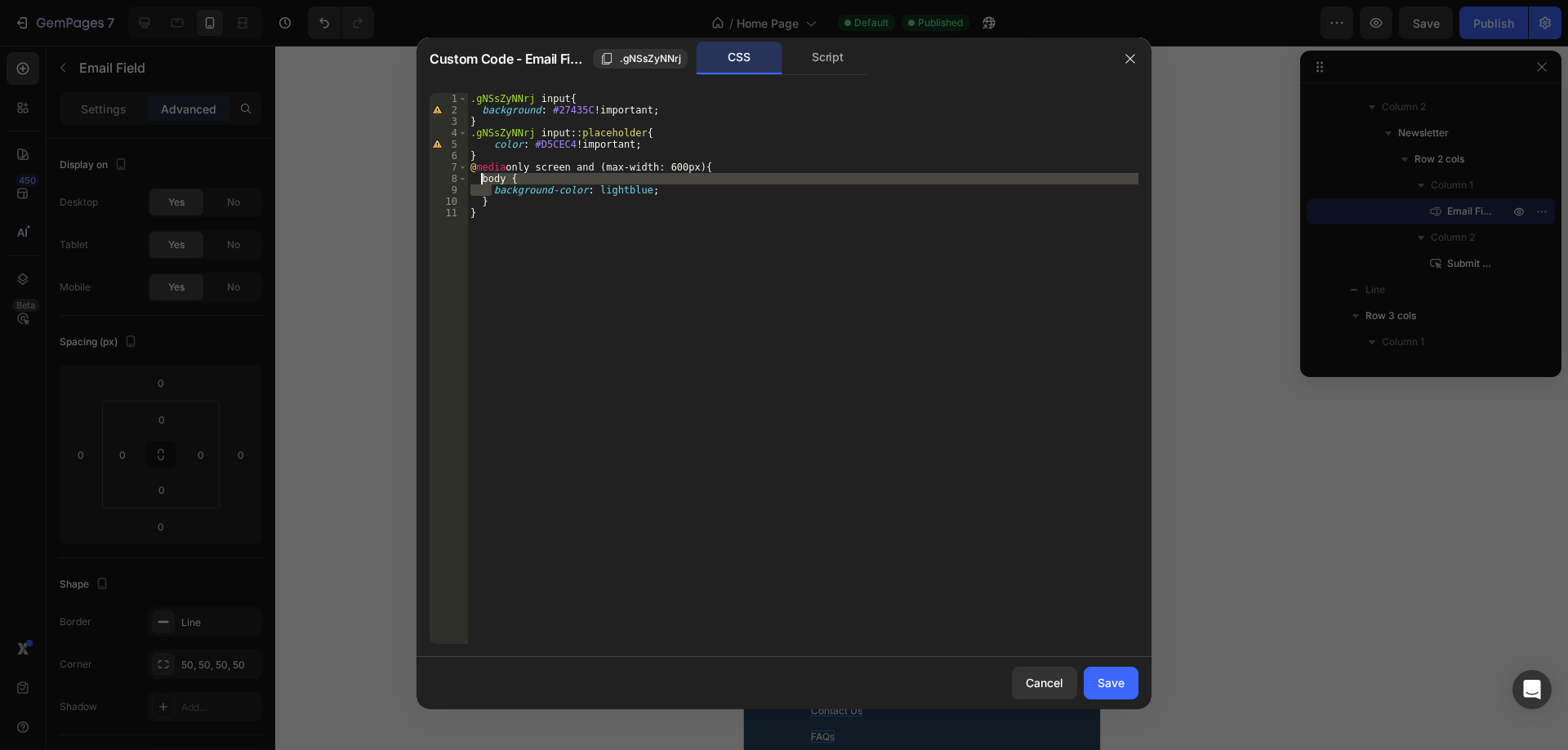
drag, startPoint x: 491, startPoint y: 194, endPoint x: 479, endPoint y: 179, distance: 19.2
click at [479, 179] on div ".gNSsZyNNrj input { background : #27435C !important ; } .gNSsZyNNrj input : :pl…" at bounding box center [803, 380] width 671 height 574
click at [478, 179] on div ".gNSsZyNNrj input { background : #27435C !important ; } .gNSsZyNNrj input : :pl…" at bounding box center [803, 369] width 671 height 552
click at [495, 201] on div ".gNSsZyNNrj input { background : #27435C !important ; } .gNSsZyNNrj input : :pl…" at bounding box center [803, 380] width 671 height 574
paste textarea
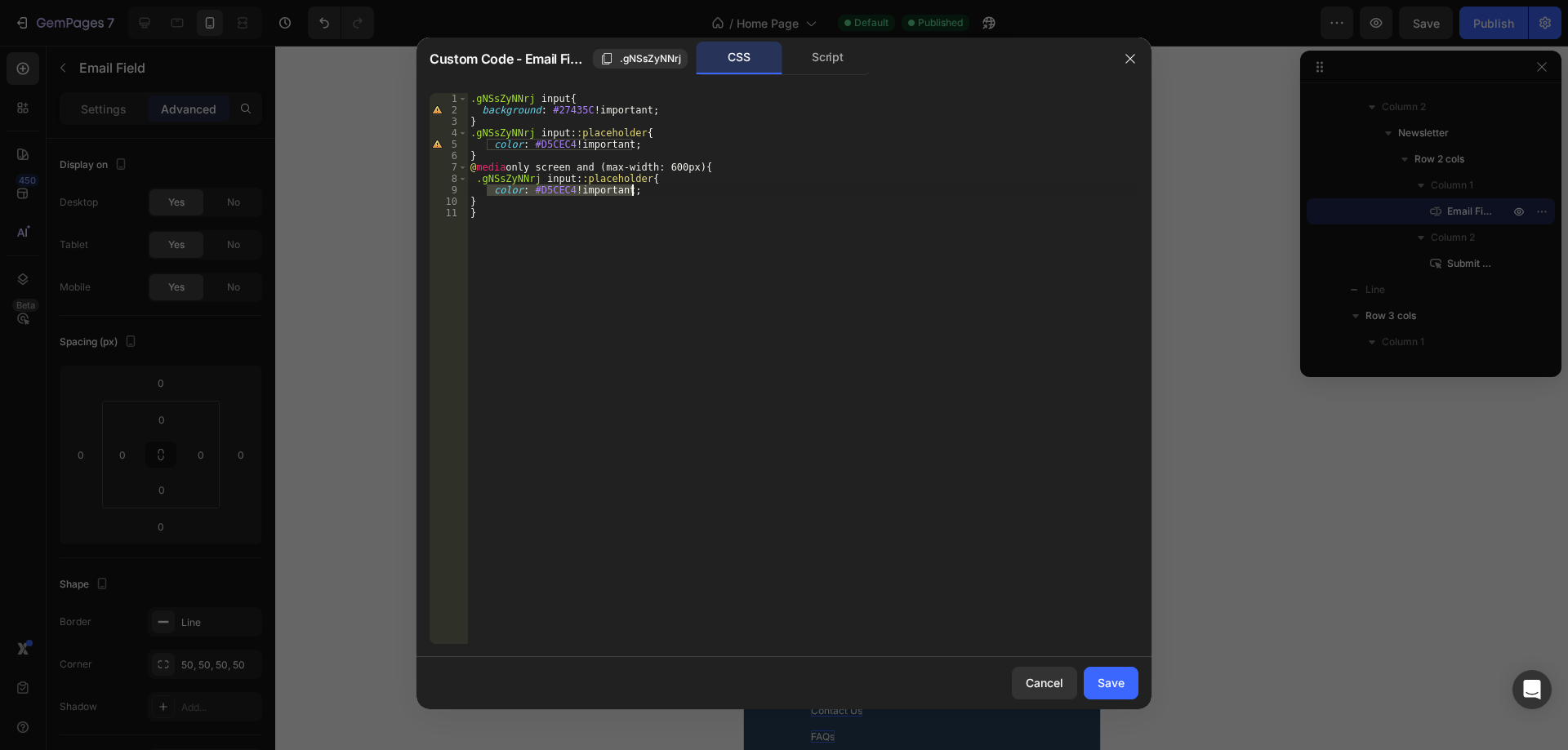
drag, startPoint x: 517, startPoint y: 191, endPoint x: 669, endPoint y: 191, distance: 152.0
click at [669, 191] on div ".gNSsZyNNrj input { background : #27435C !important ; } .gNSsZyNNrj input : :pl…" at bounding box center [803, 380] width 671 height 574
type textarea "text-align: center;"
click at [1121, 691] on div "Save" at bounding box center [1111, 683] width 27 height 18
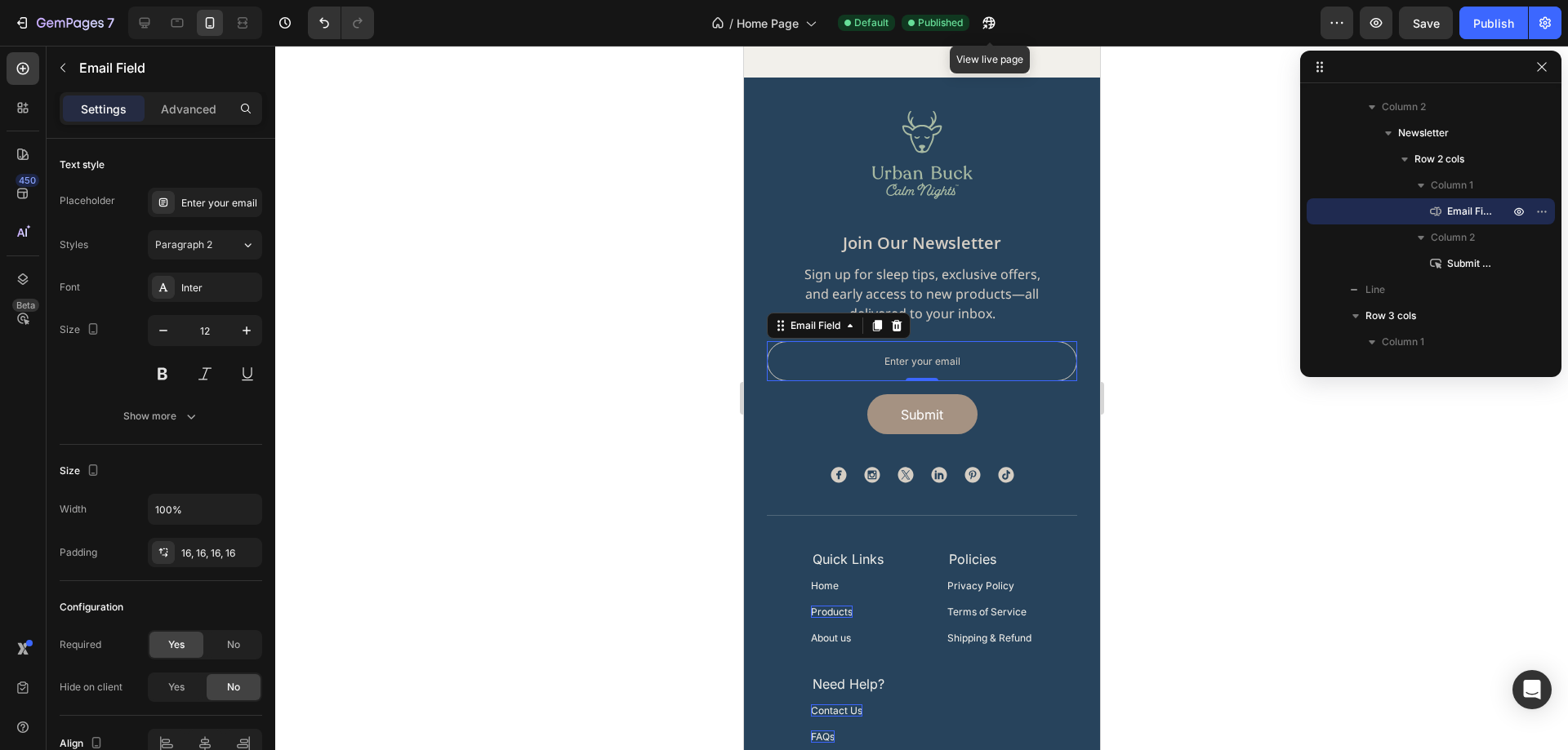
click at [1208, 490] on div at bounding box center [921, 398] width 1293 height 704
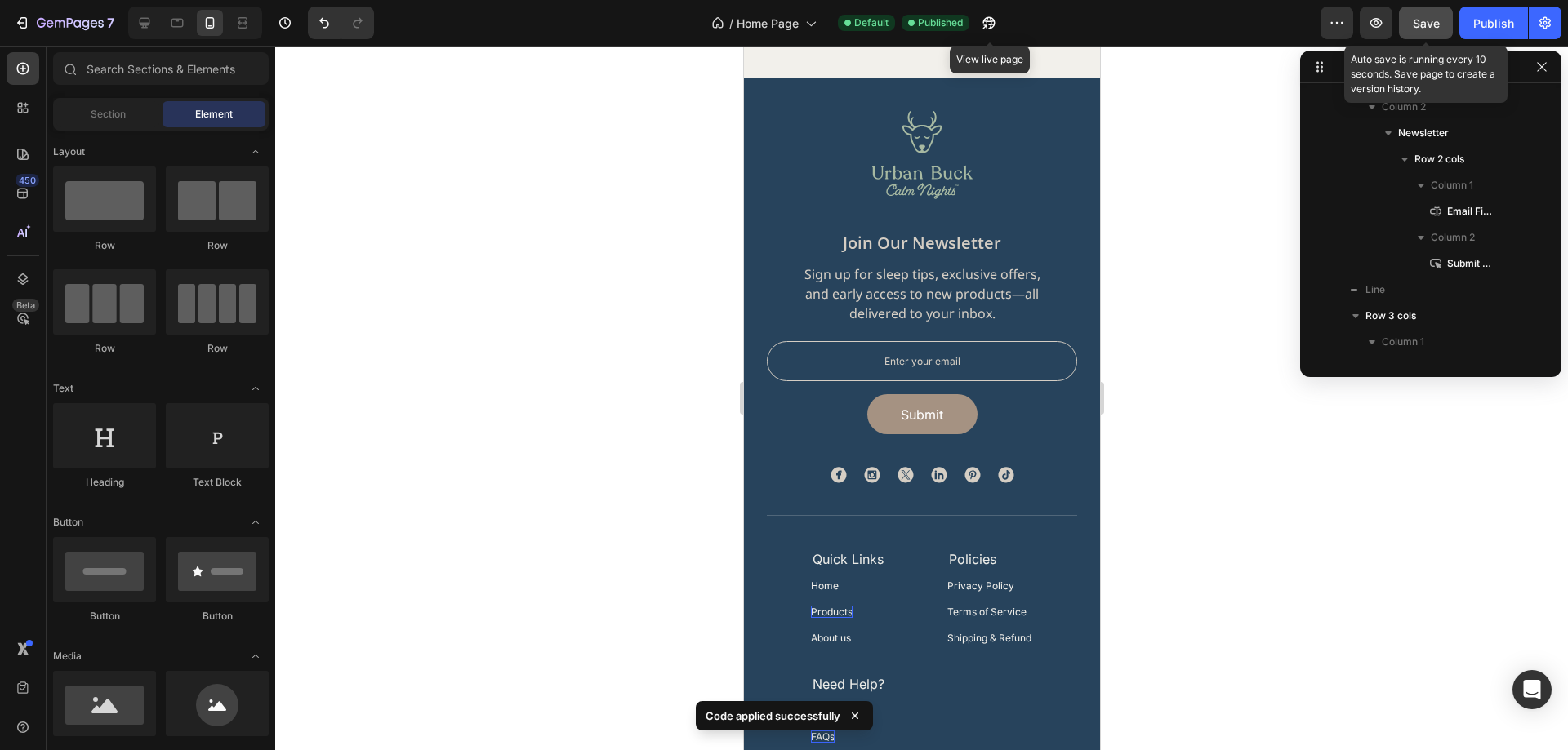
click at [1453, 25] on button "Save" at bounding box center [1426, 22] width 54 height 32
click at [1489, 24] on div "Publish" at bounding box center [1493, 24] width 40 height 18
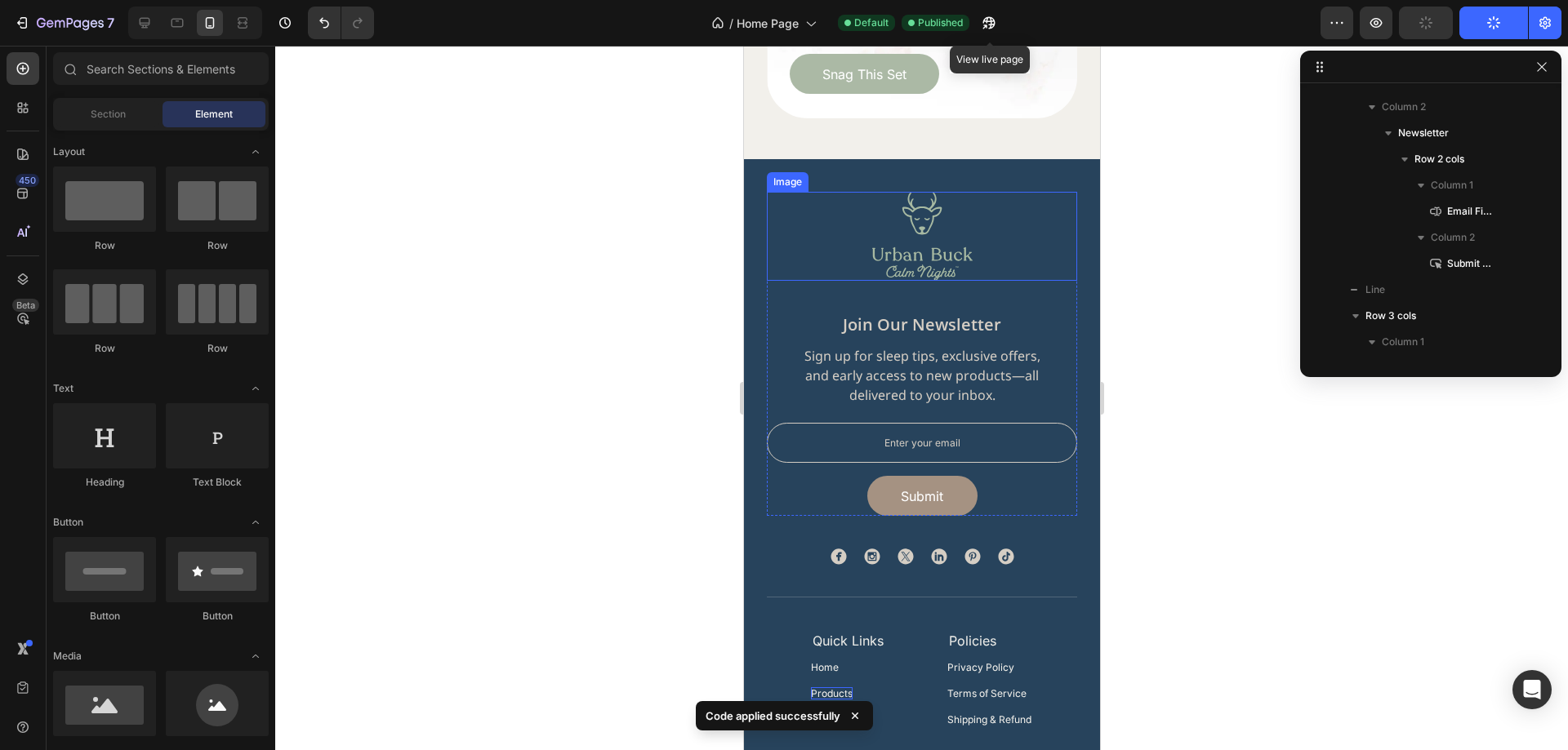
click at [976, 218] on div at bounding box center [921, 235] width 310 height 89
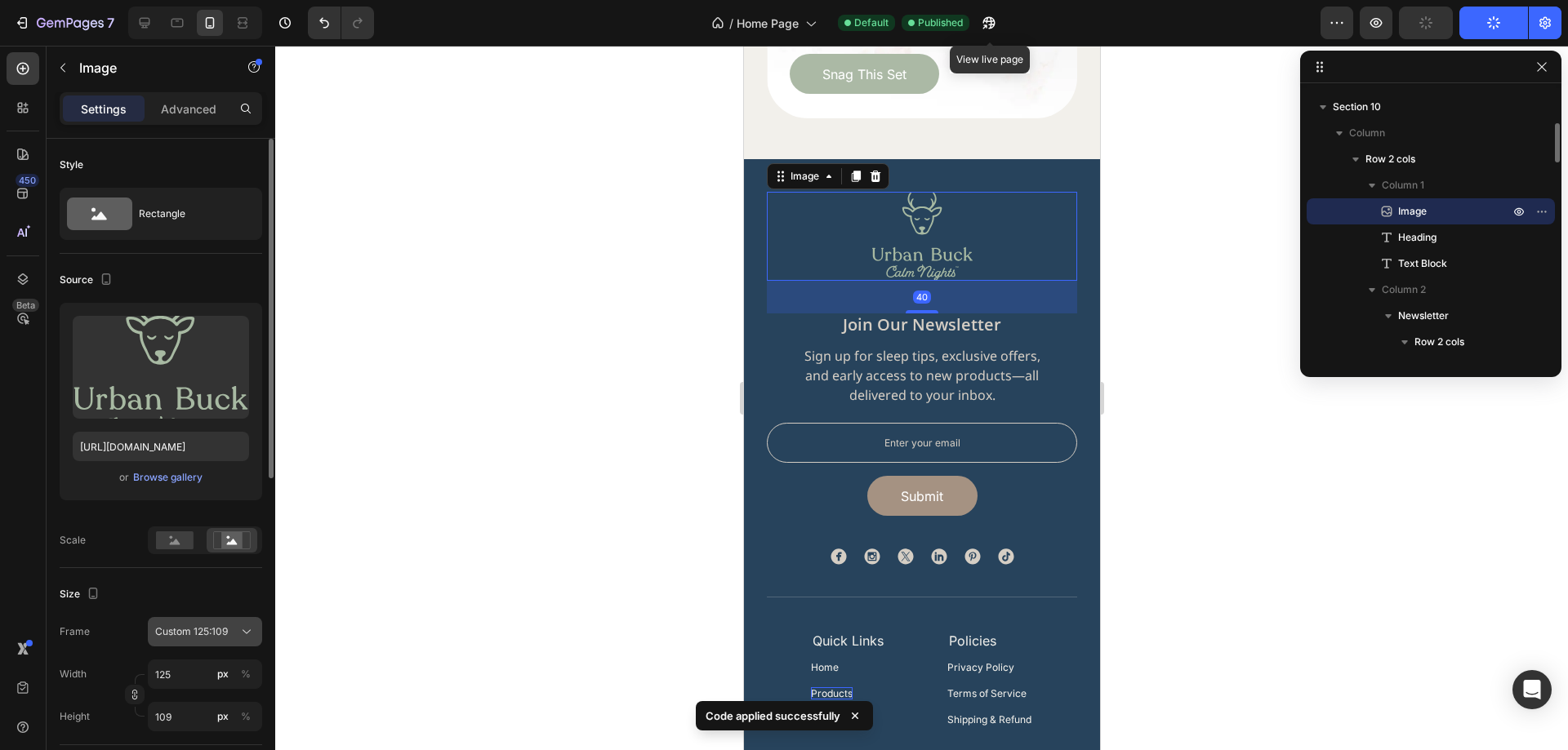
scroll to position [82, 0]
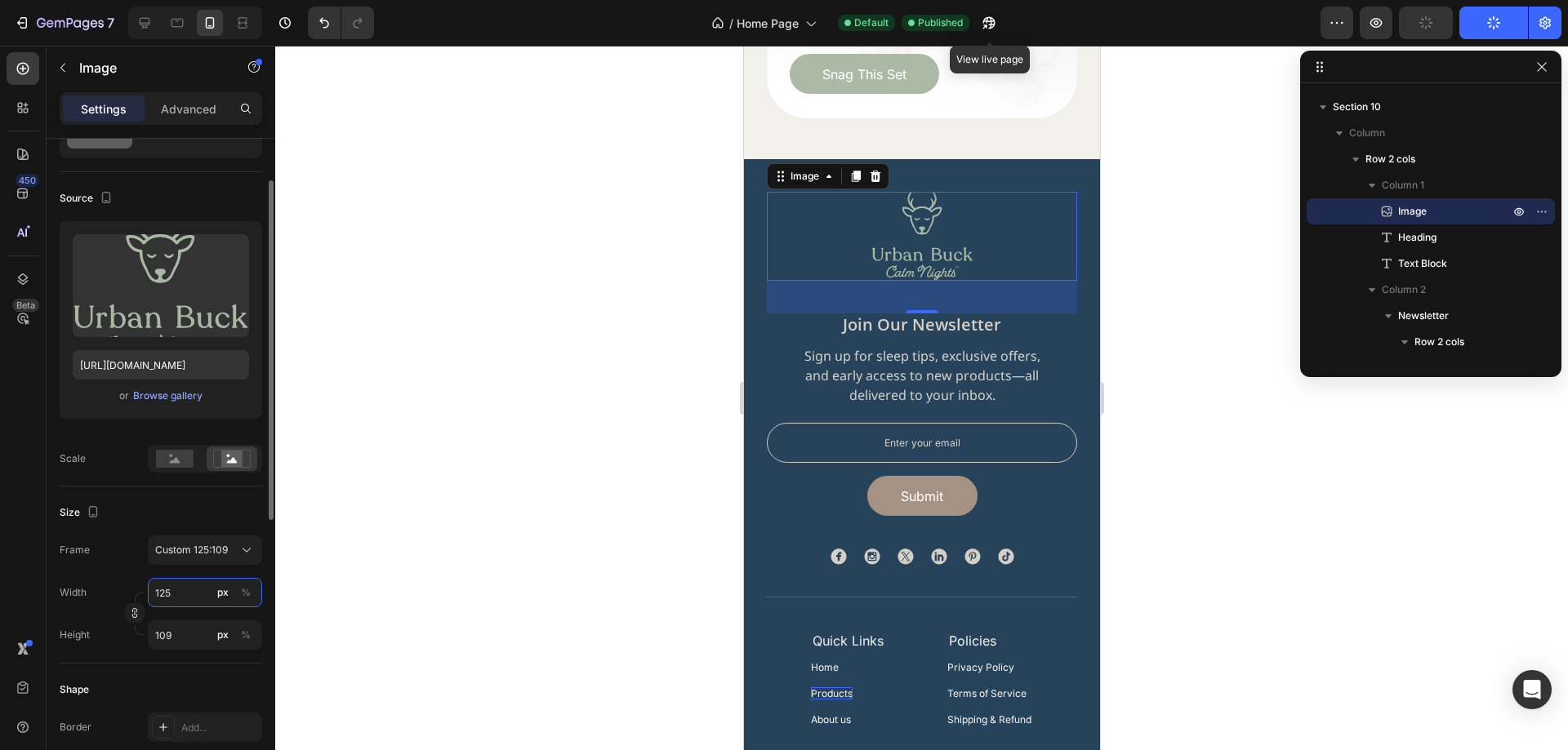
click at [182, 595] on input "125" at bounding box center [205, 592] width 114 height 29
click at [115, 573] on div "Frame Custom 125:109 Width 125 px % Height 109 px %" at bounding box center [161, 593] width 203 height 114
click at [138, 619] on icon "button" at bounding box center [134, 613] width 11 height 11
click at [191, 552] on div "Custom" at bounding box center [195, 550] width 80 height 15
click at [189, 672] on div "Original" at bounding box center [190, 682] width 131 height 29
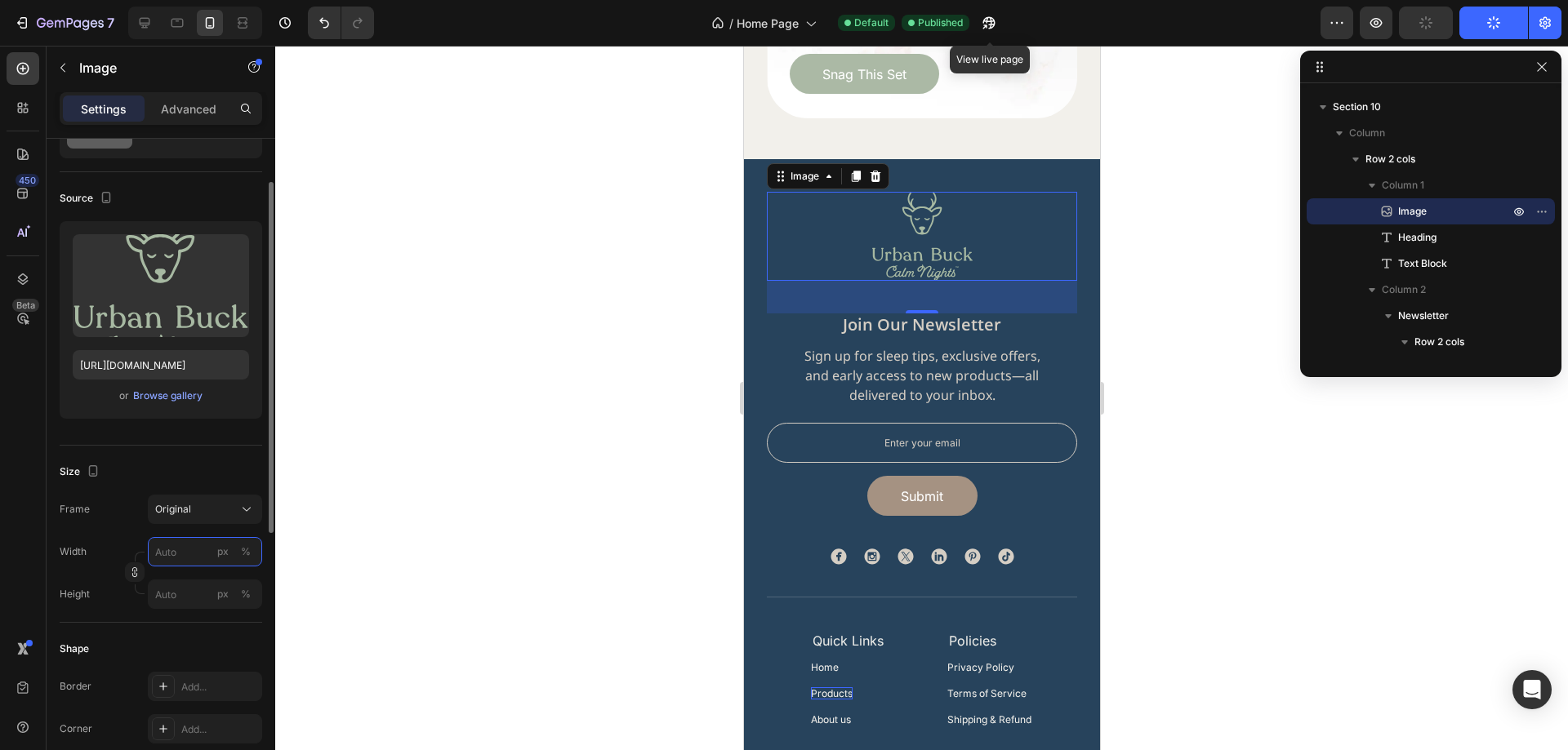
click at [163, 555] on input "px %" at bounding box center [205, 552] width 114 height 29
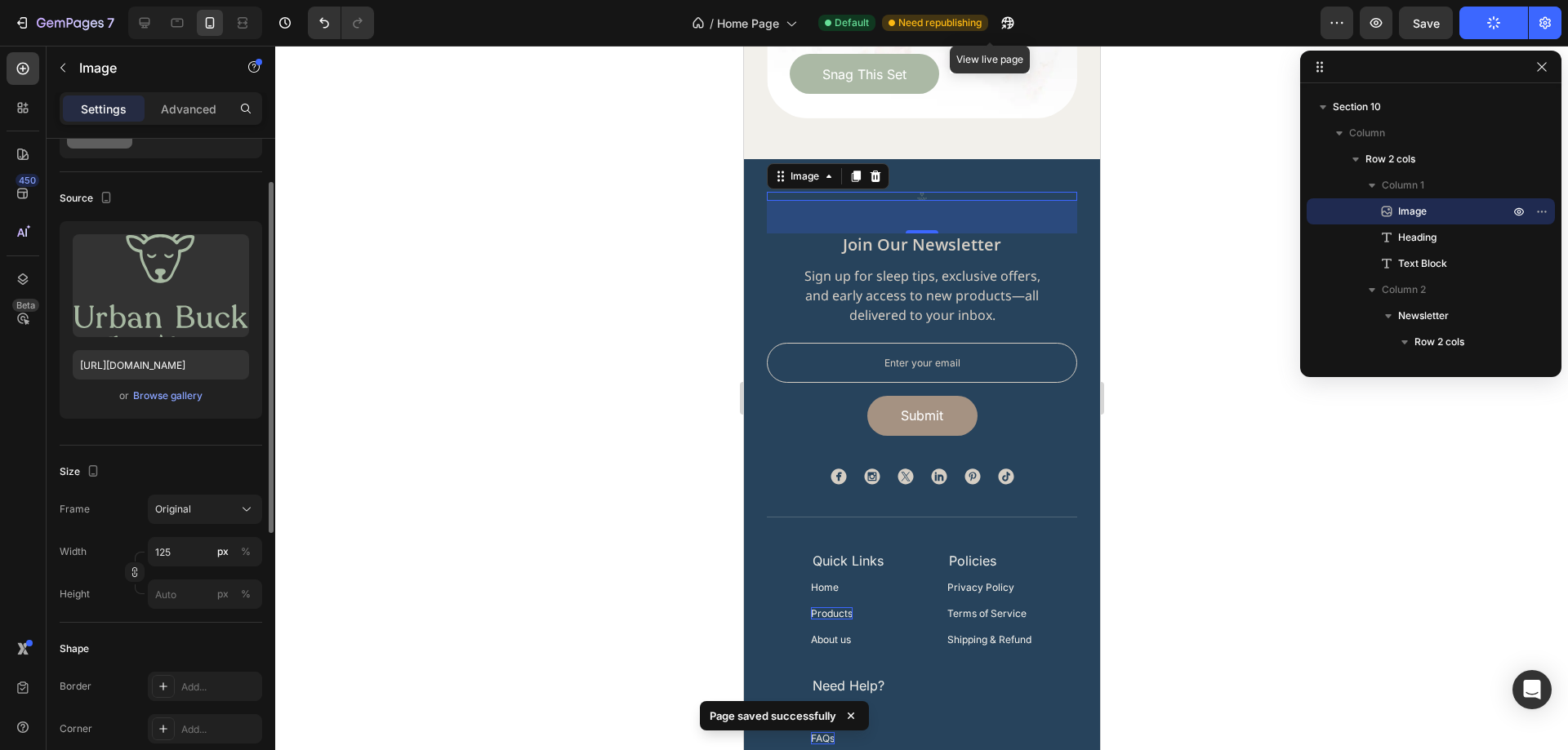
click at [126, 532] on div "Frame Original Width 125 px % Height px %" at bounding box center [161, 552] width 203 height 114
click at [131, 548] on div "Width 125 px %" at bounding box center [161, 552] width 203 height 29
click at [138, 567] on icon "button" at bounding box center [134, 572] width 11 height 11
click at [134, 612] on icon "button" at bounding box center [134, 613] width 11 height 11
click at [184, 557] on input "12" at bounding box center [205, 552] width 114 height 29
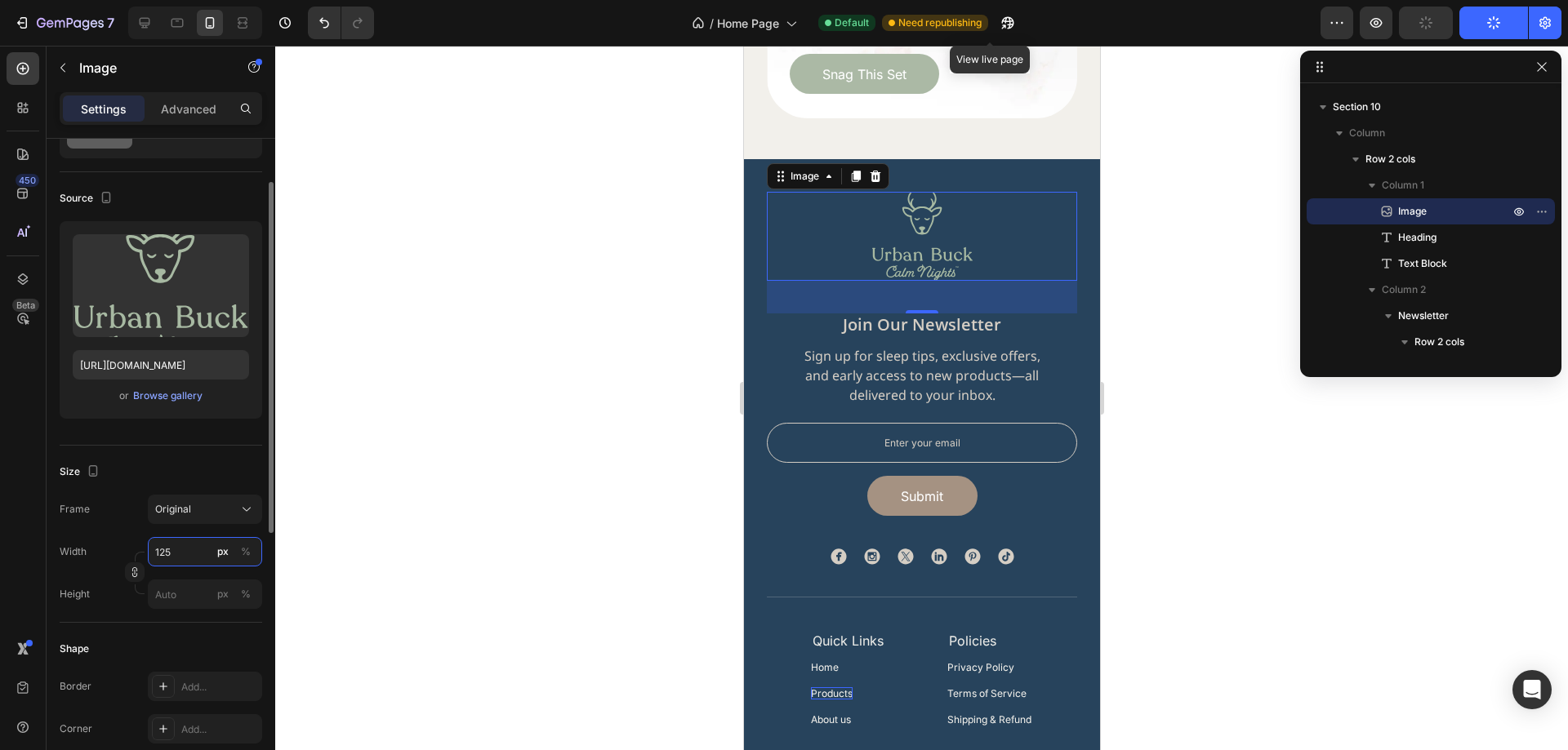
type input "125"
click at [191, 472] on div "Size" at bounding box center [161, 472] width 203 height 26
click at [137, 29] on icon at bounding box center [144, 23] width 17 height 17
type input "109"
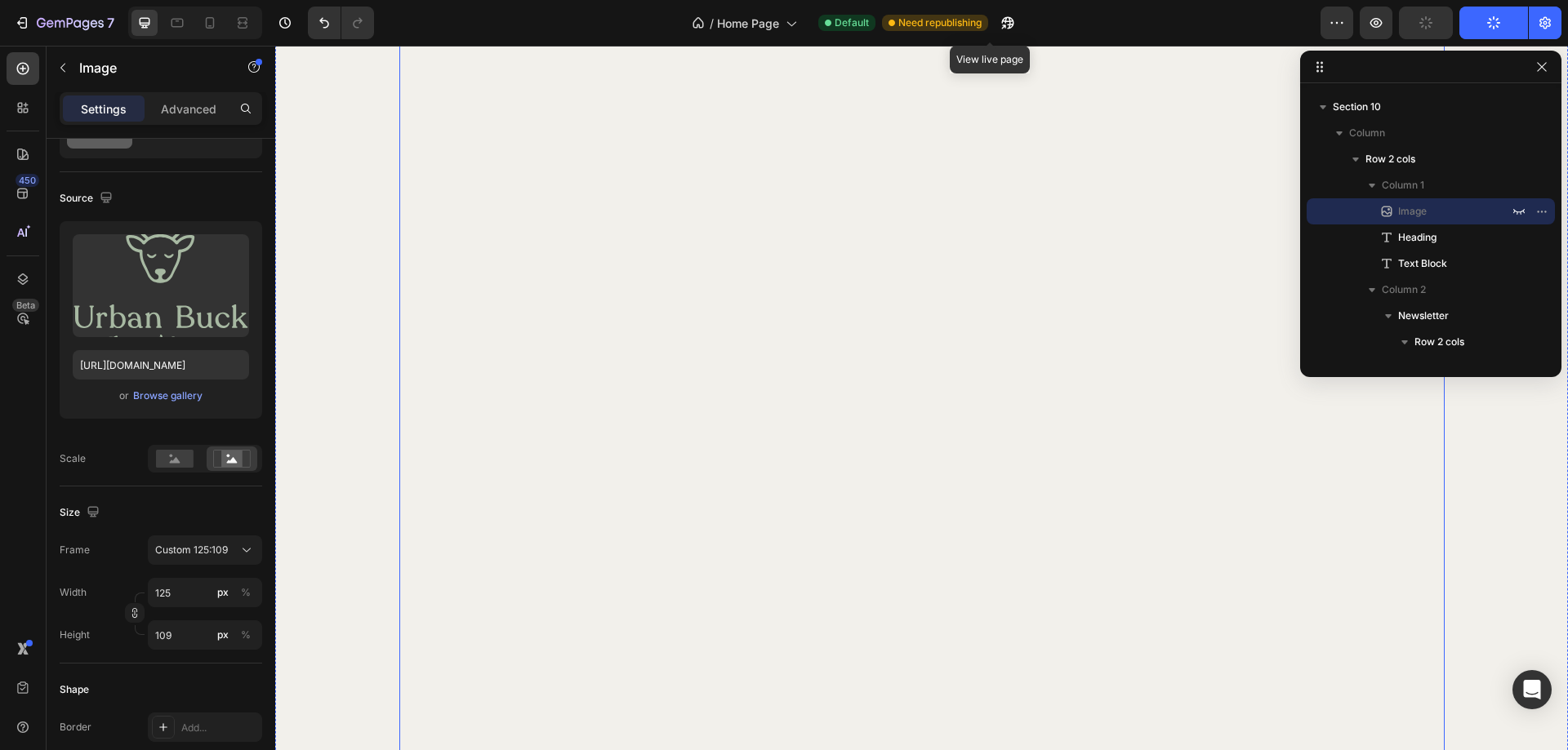
scroll to position [5601, 0]
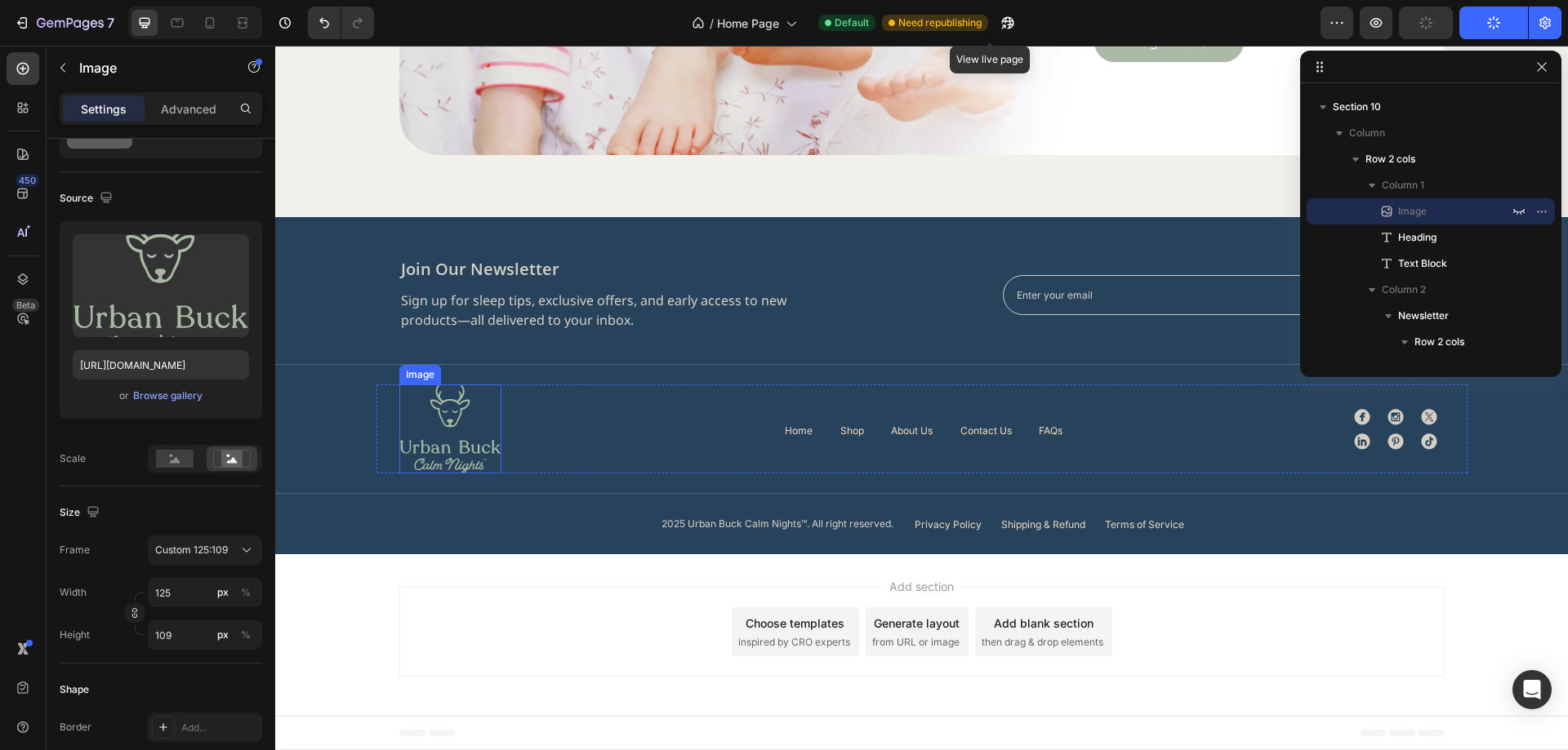
click at [472, 451] on img at bounding box center [451, 429] width 102 height 89
click at [1359, 416] on icon at bounding box center [1362, 417] width 16 height 16
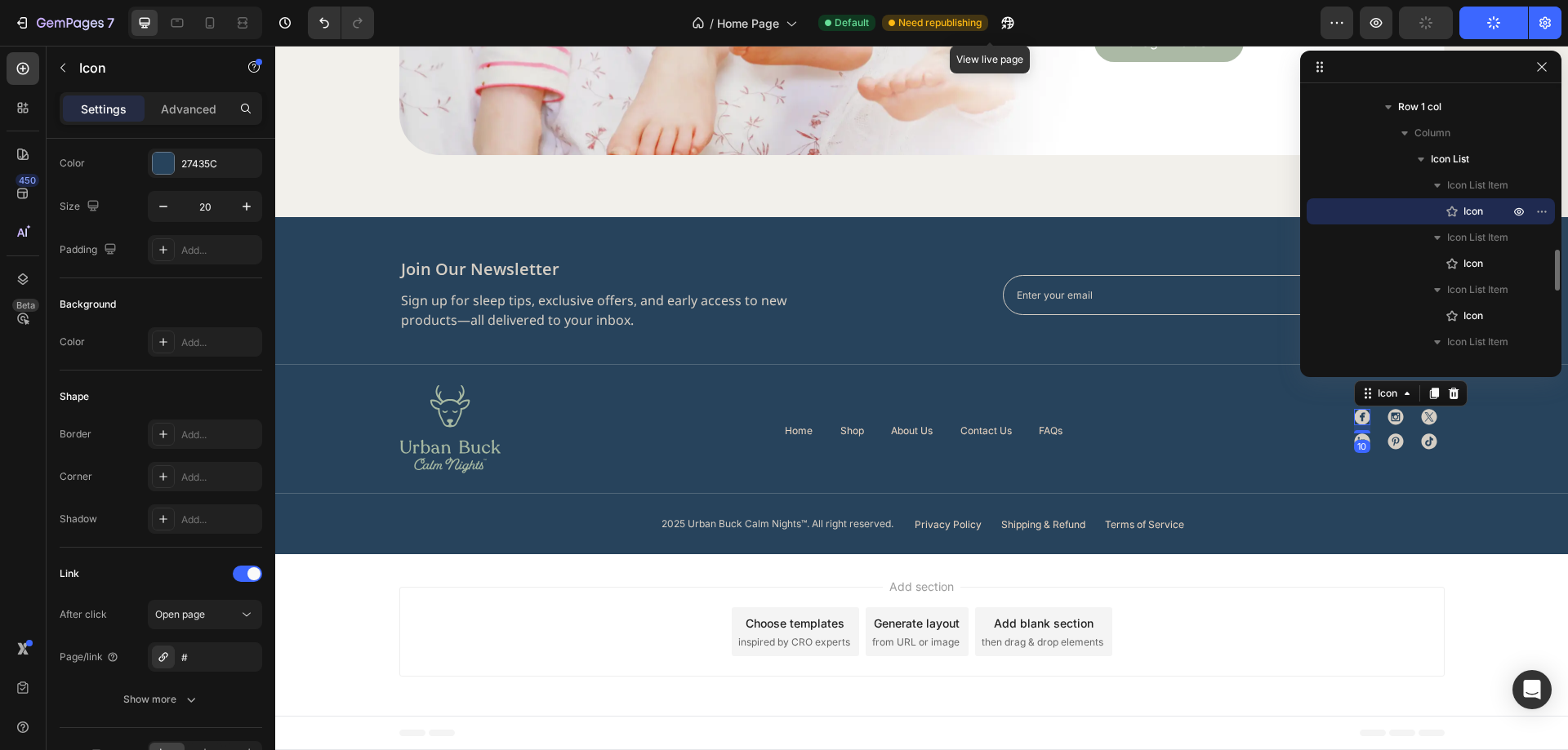
scroll to position [0, 0]
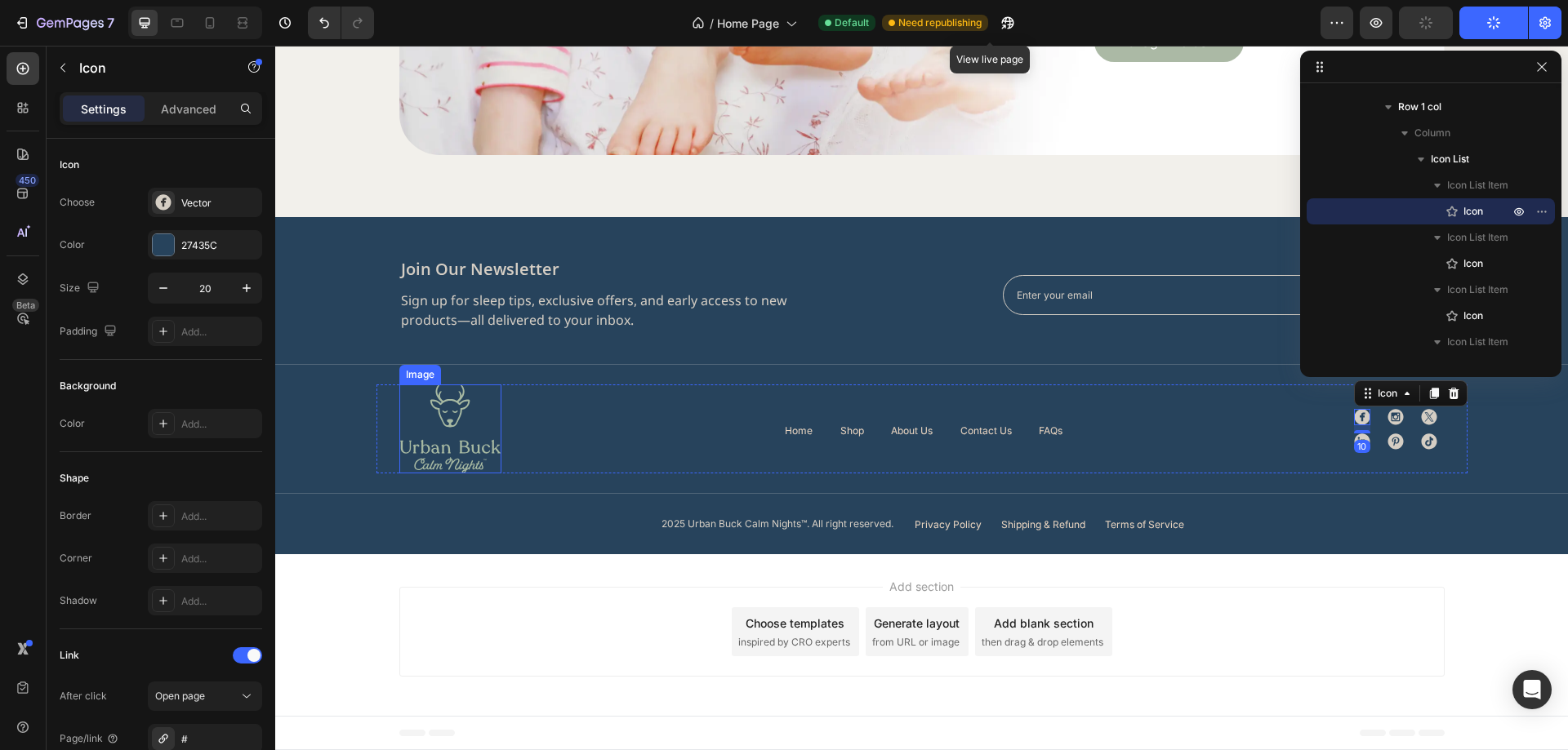
click at [470, 451] on img at bounding box center [451, 429] width 102 height 89
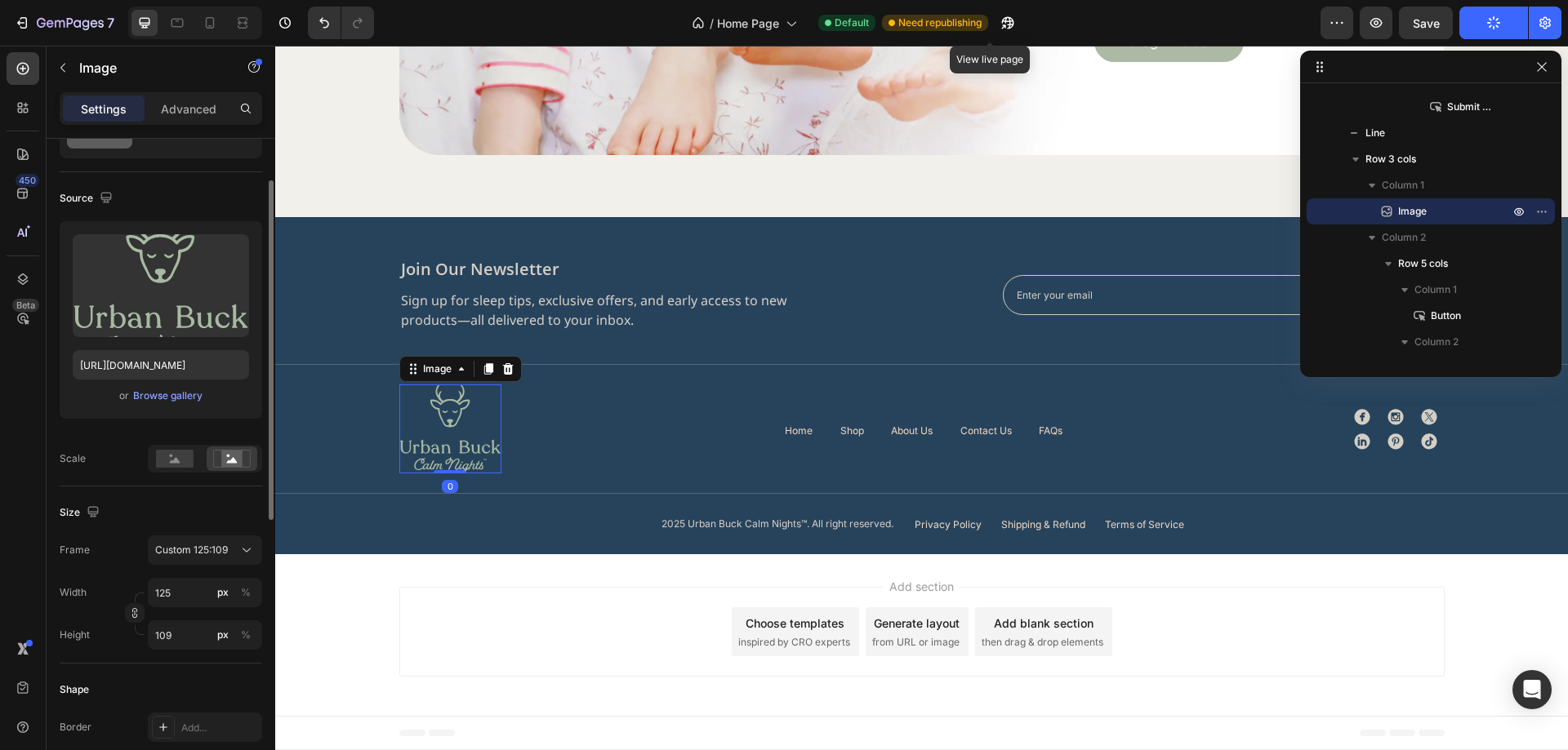
scroll to position [163, 0]
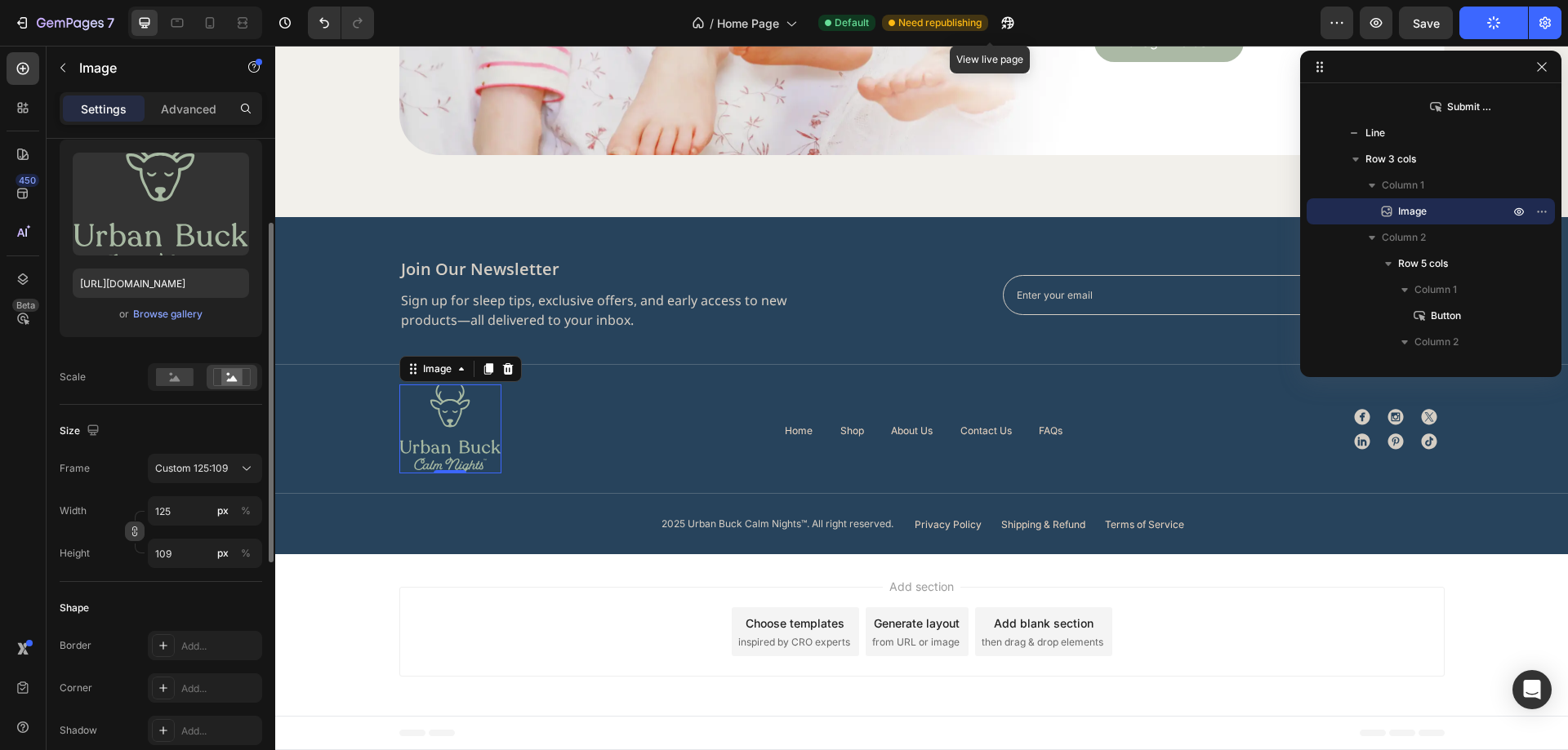
click at [133, 537] on icon "button" at bounding box center [134, 531] width 11 height 11
click at [193, 477] on div "Custom" at bounding box center [205, 468] width 99 height 17
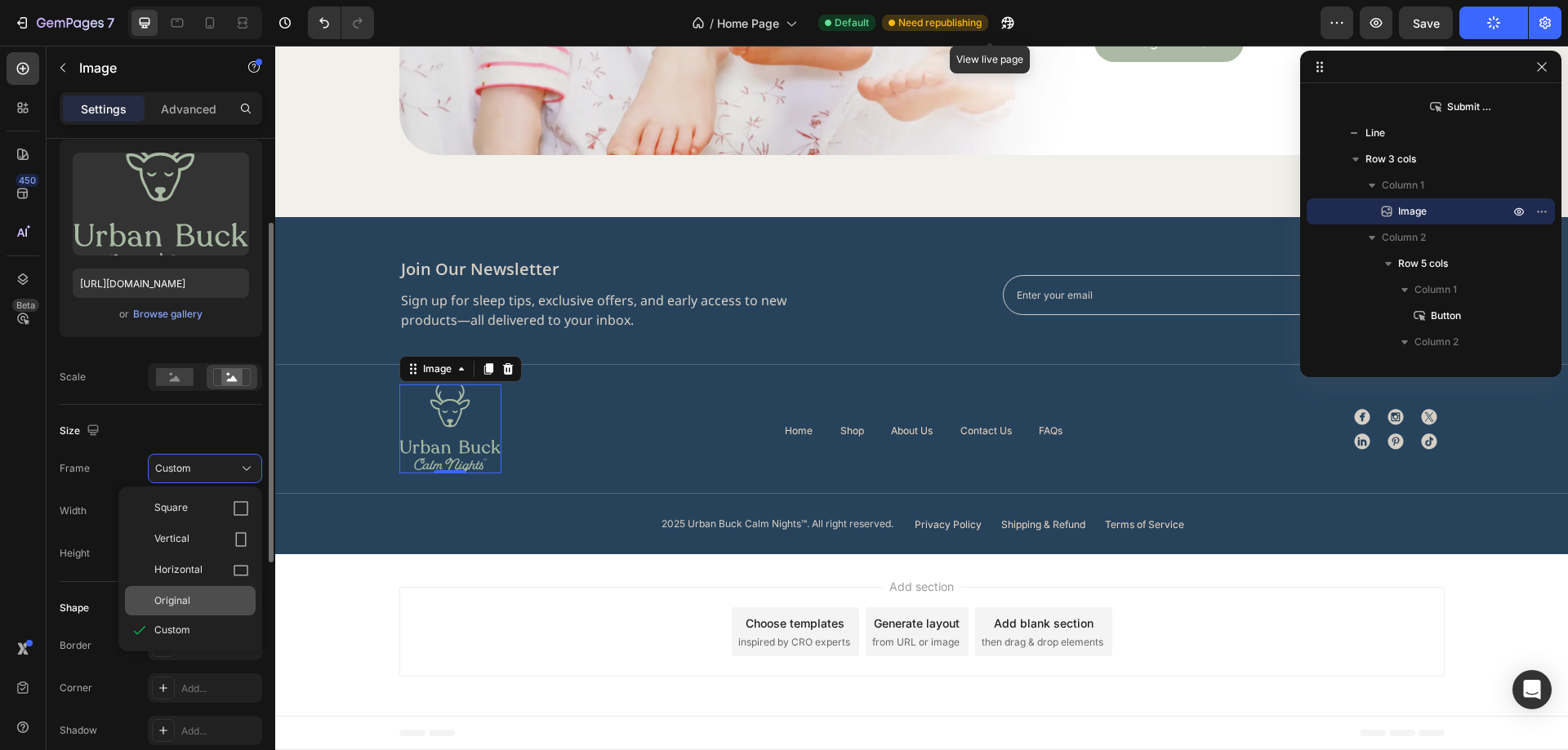
click at [177, 606] on span "Original" at bounding box center [172, 601] width 36 height 15
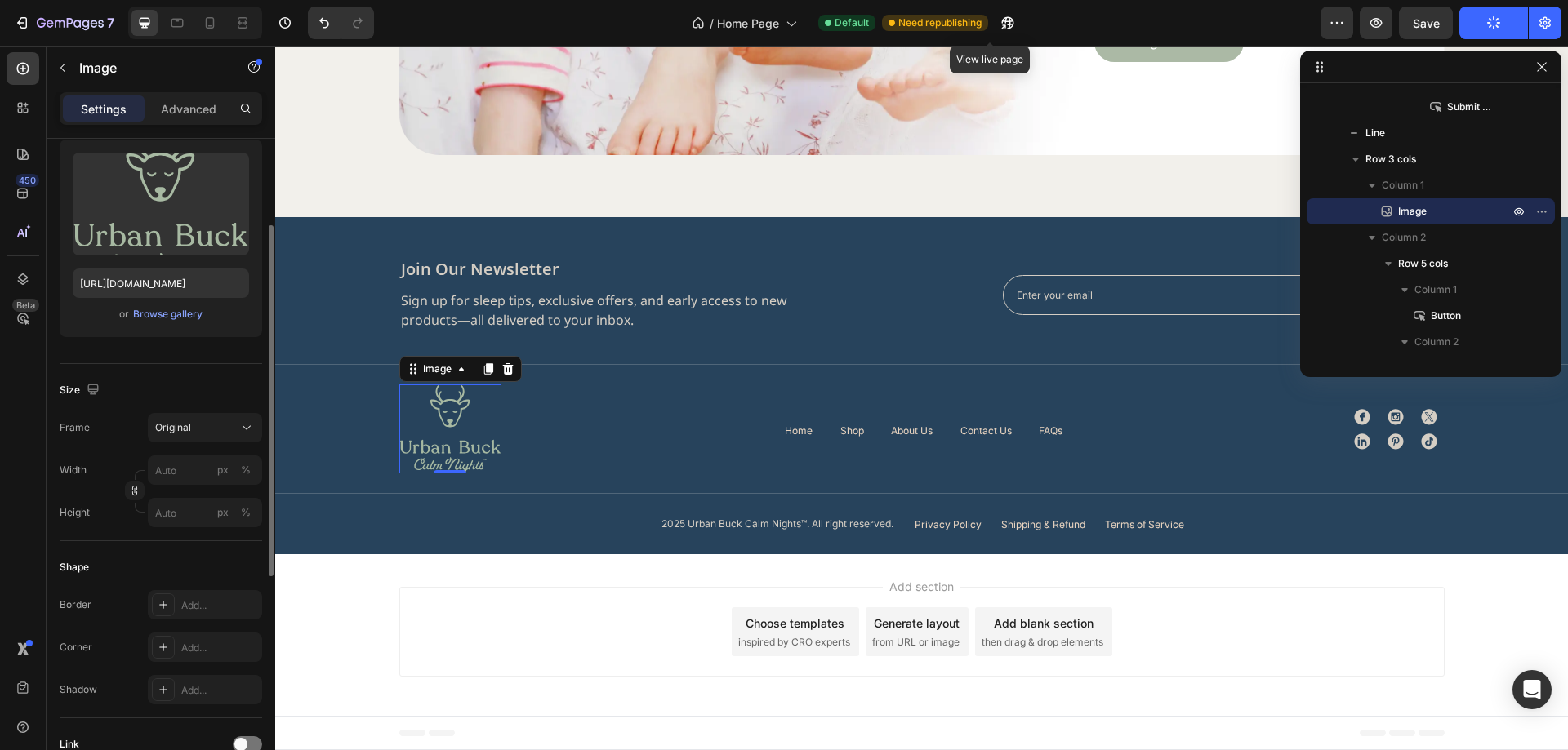
click at [167, 559] on div "Shape" at bounding box center [161, 567] width 203 height 26
click at [180, 463] on input "px %" at bounding box center [205, 470] width 114 height 29
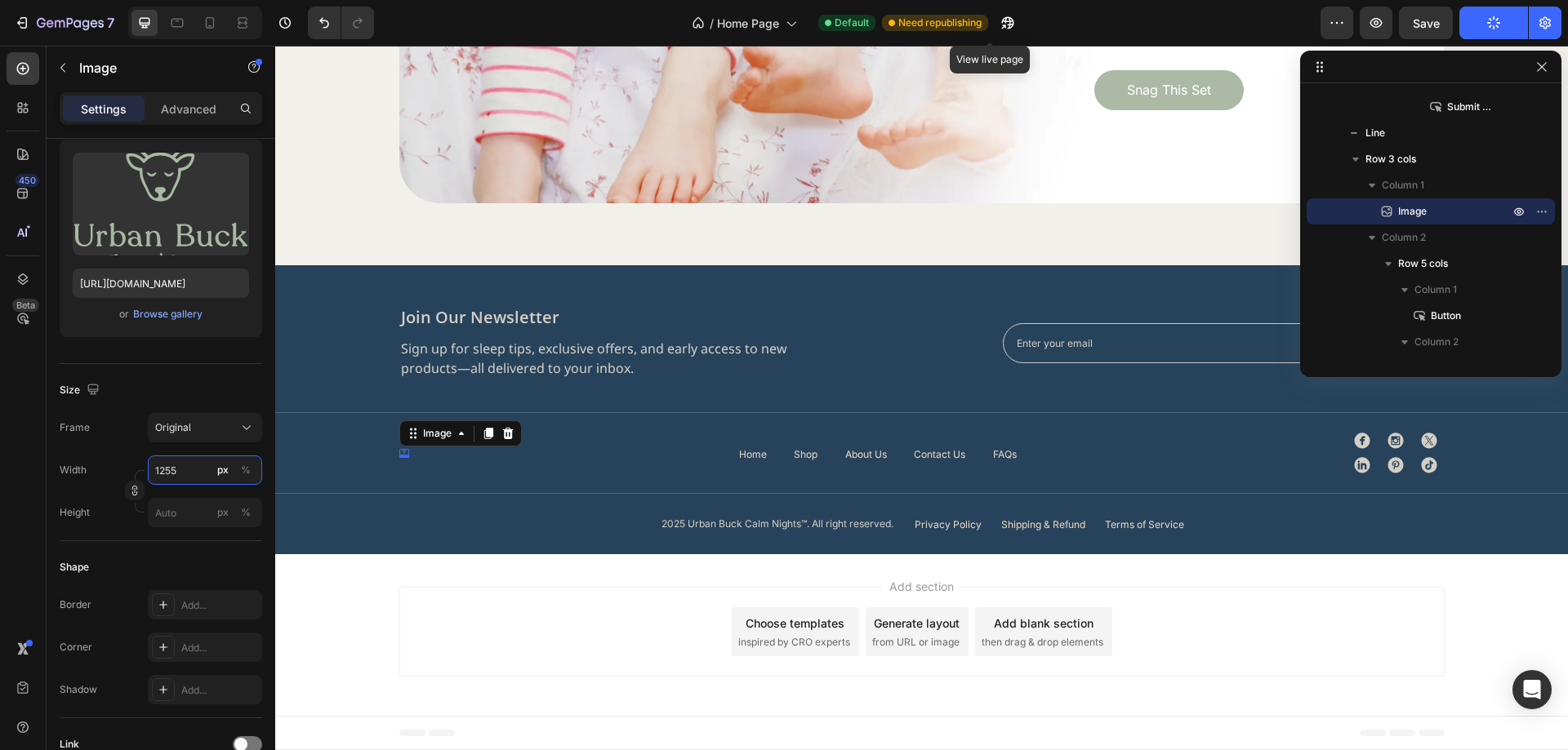
scroll to position [5601, 0]
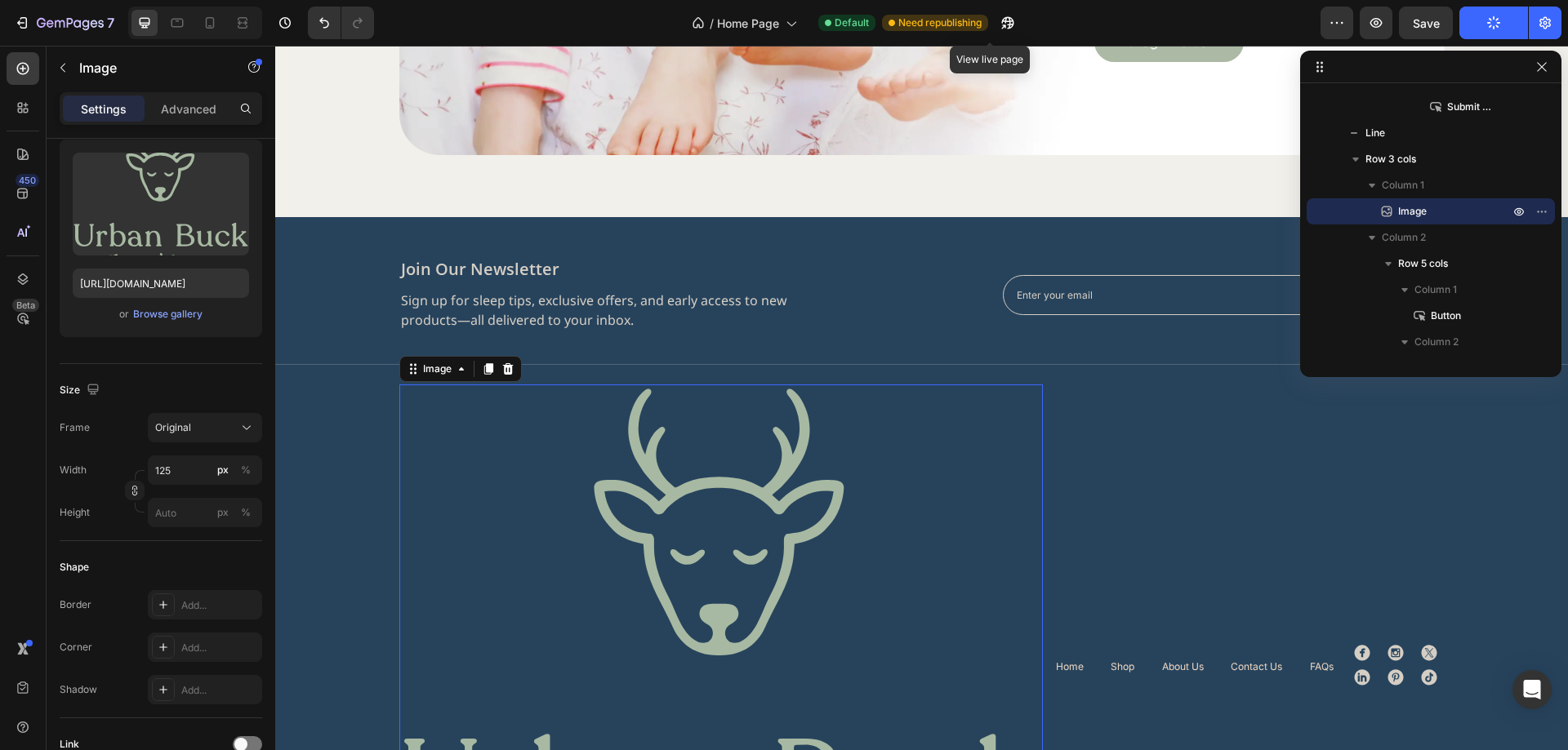
click at [120, 457] on div "Width 125 px %" at bounding box center [161, 470] width 203 height 29
click at [169, 479] on input "125" at bounding box center [205, 470] width 114 height 29
click at [141, 472] on div at bounding box center [139, 475] width 10 height 10
click at [134, 492] on icon "button" at bounding box center [135, 494] width 5 height 4
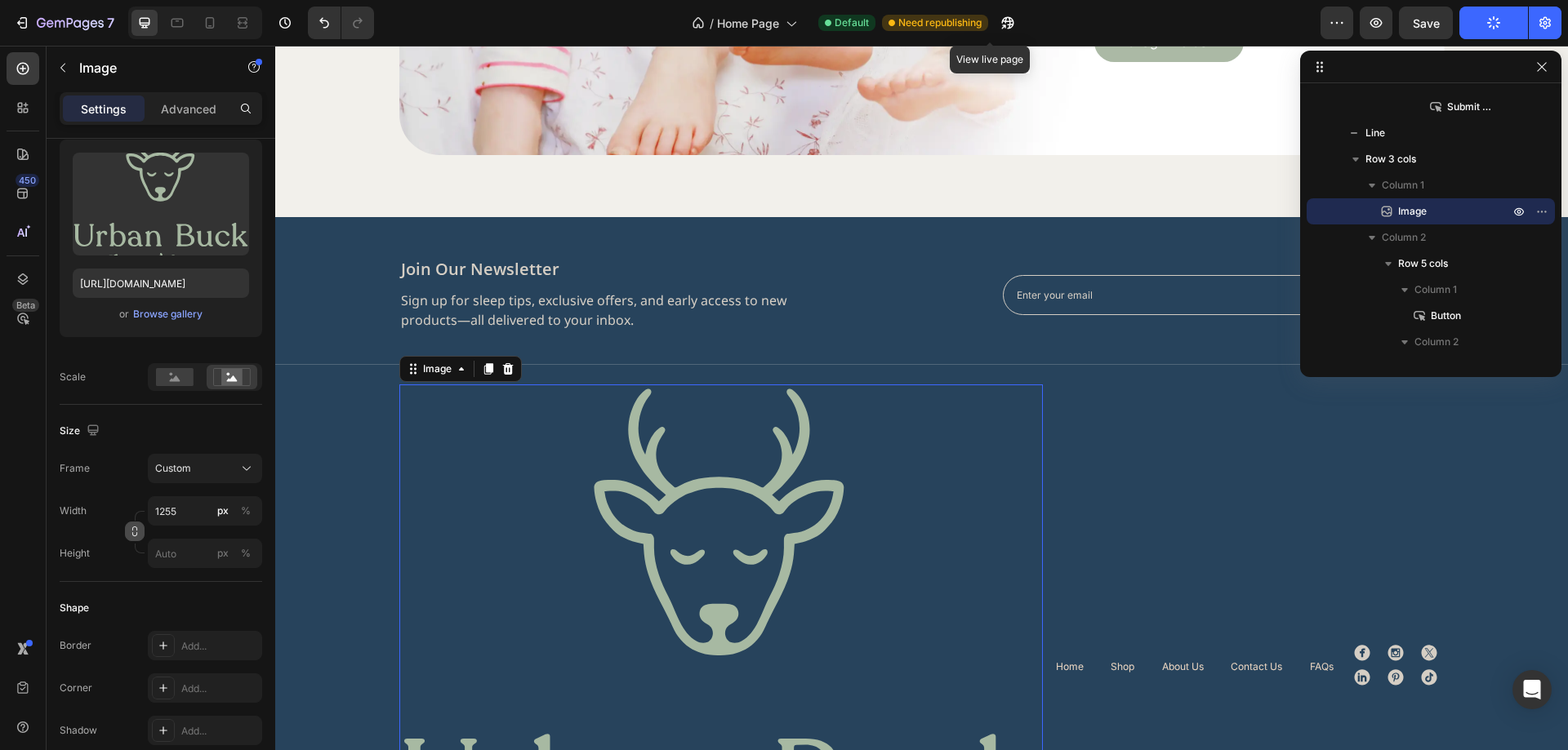
click at [138, 529] on icon "button" at bounding box center [134, 531] width 11 height 11
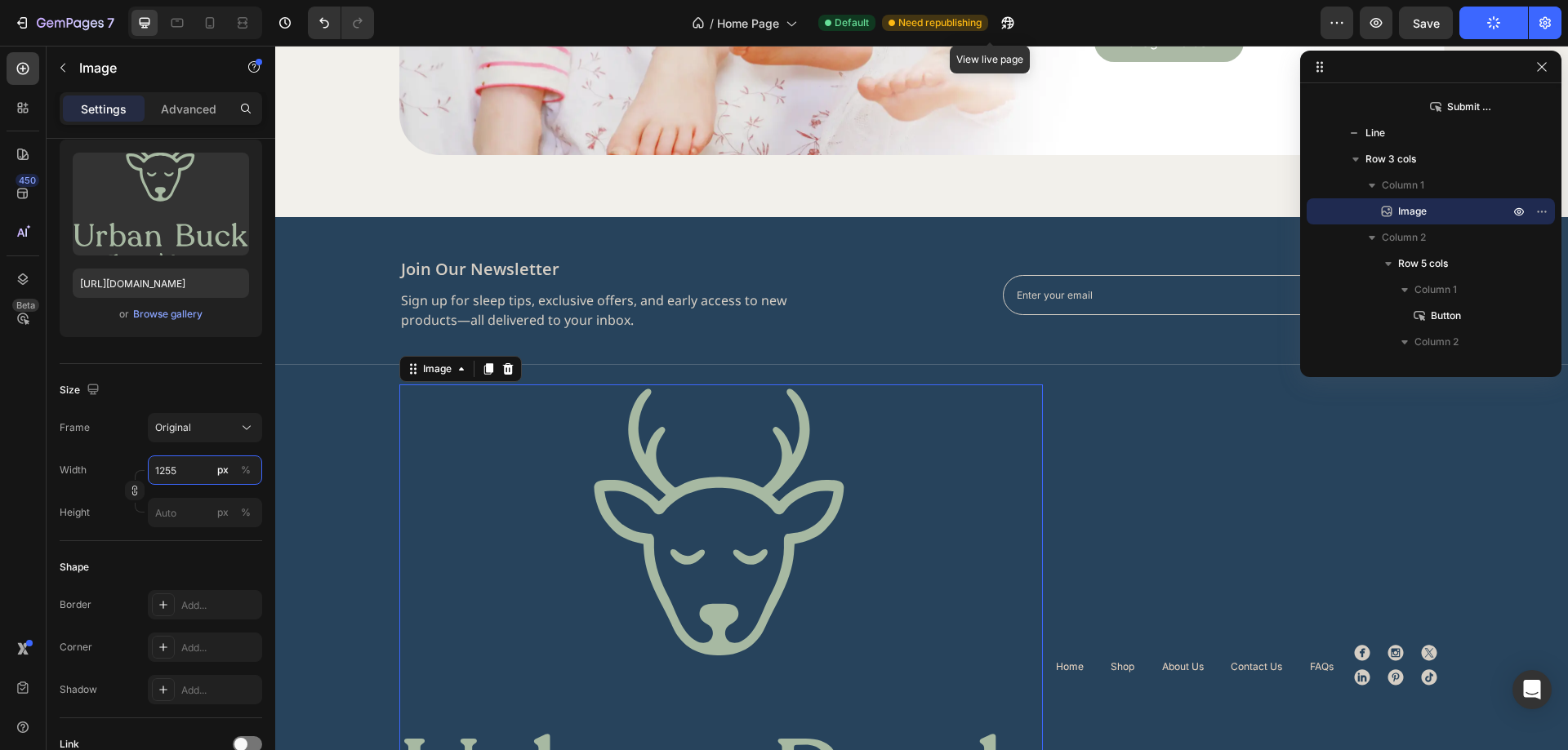
click at [190, 475] on input "1255" at bounding box center [205, 470] width 114 height 29
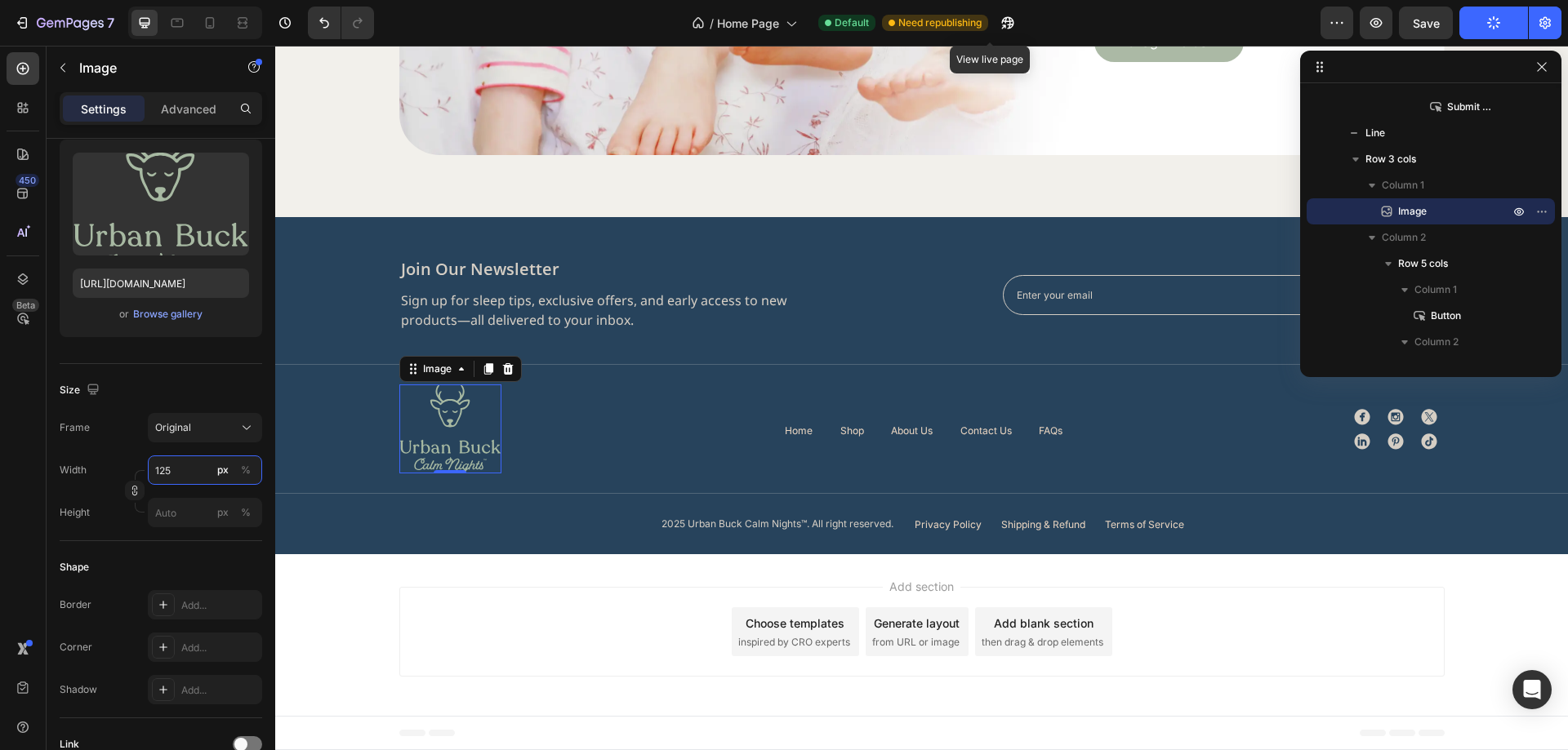
type input "125"
click at [215, 389] on div "Size" at bounding box center [161, 391] width 203 height 26
click at [538, 508] on div "Title Line" at bounding box center [921, 503] width 1293 height 20
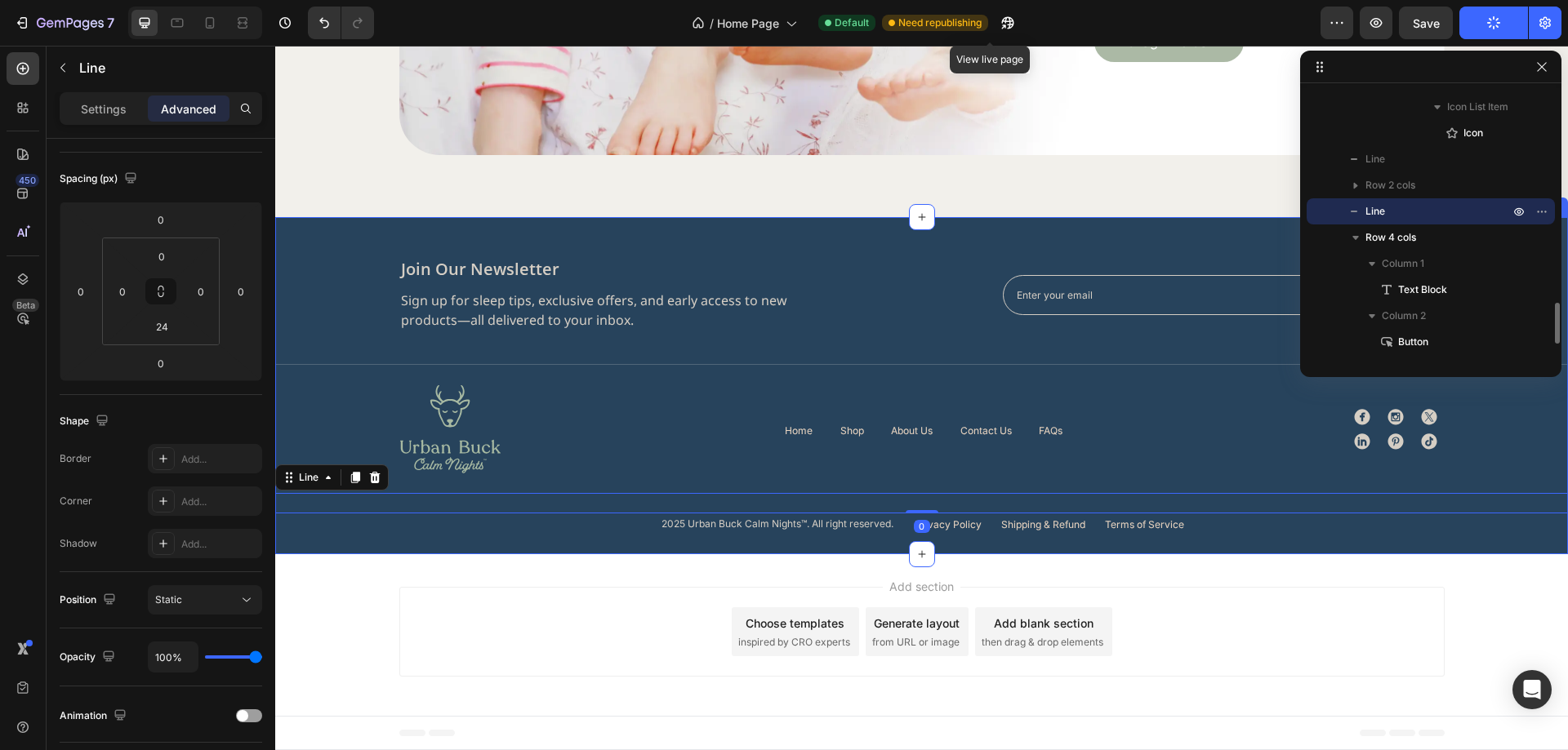
scroll to position [0, 0]
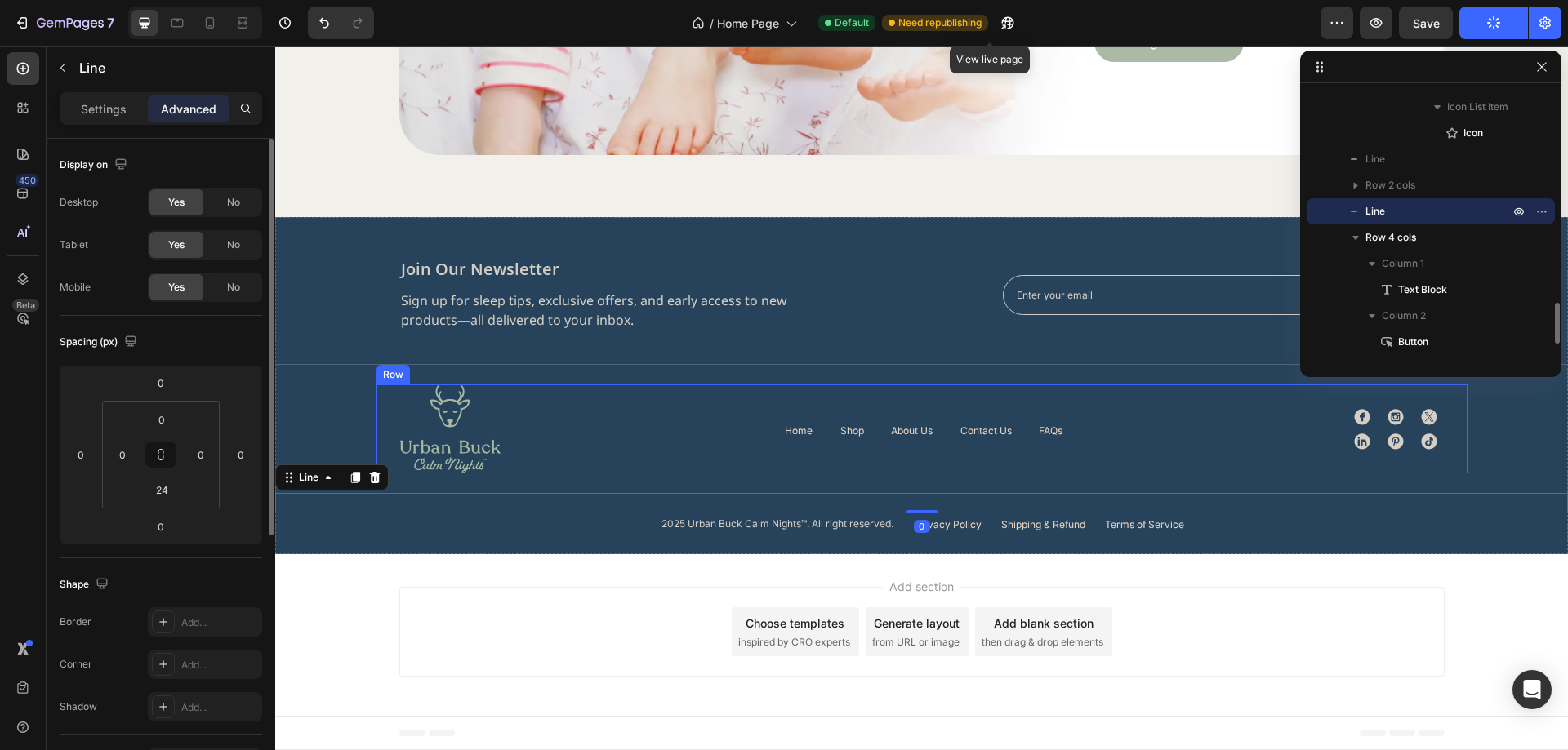
click at [616, 465] on div "Image Home Button Shop Button About Us Button Contact Us Button FAQs Button Row…" at bounding box center [922, 429] width 1091 height 89
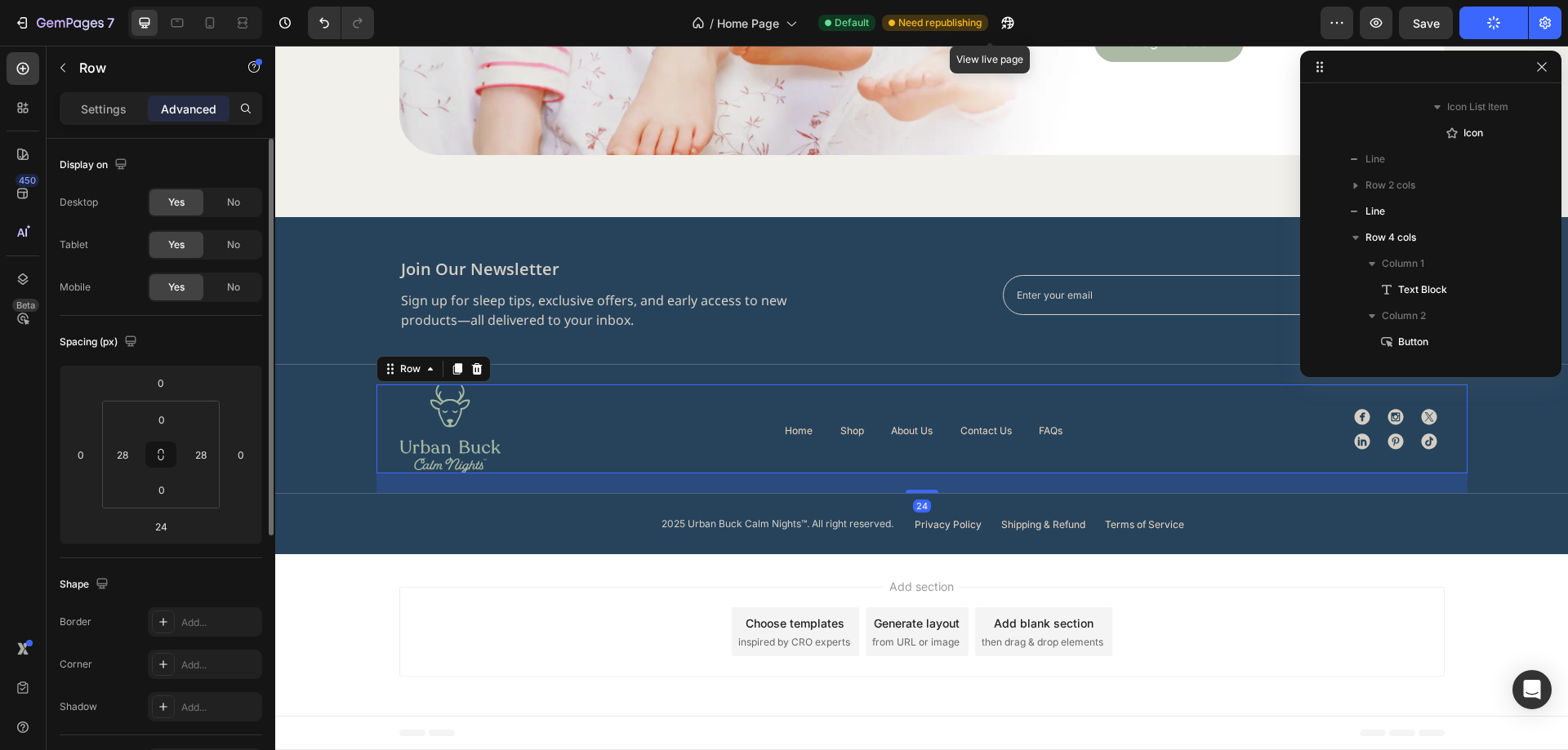
scroll to position [518, 0]
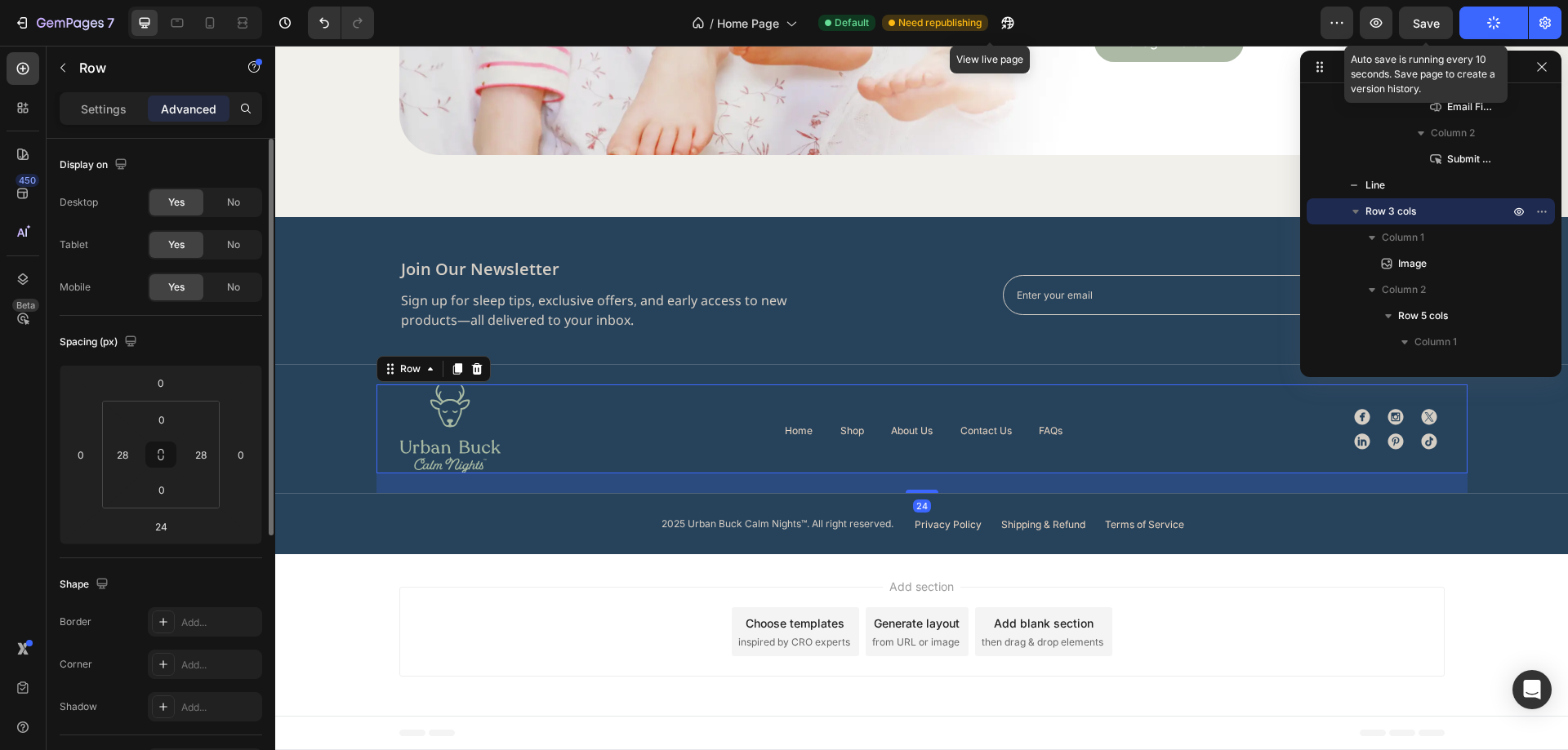
click at [1440, 28] on span "Save" at bounding box center [1426, 24] width 27 height 14
click at [1512, 457] on div "Image join our newsletter Heading Sign up for sleep tips, exclusive offers, and…" at bounding box center [921, 395] width 1293 height 275
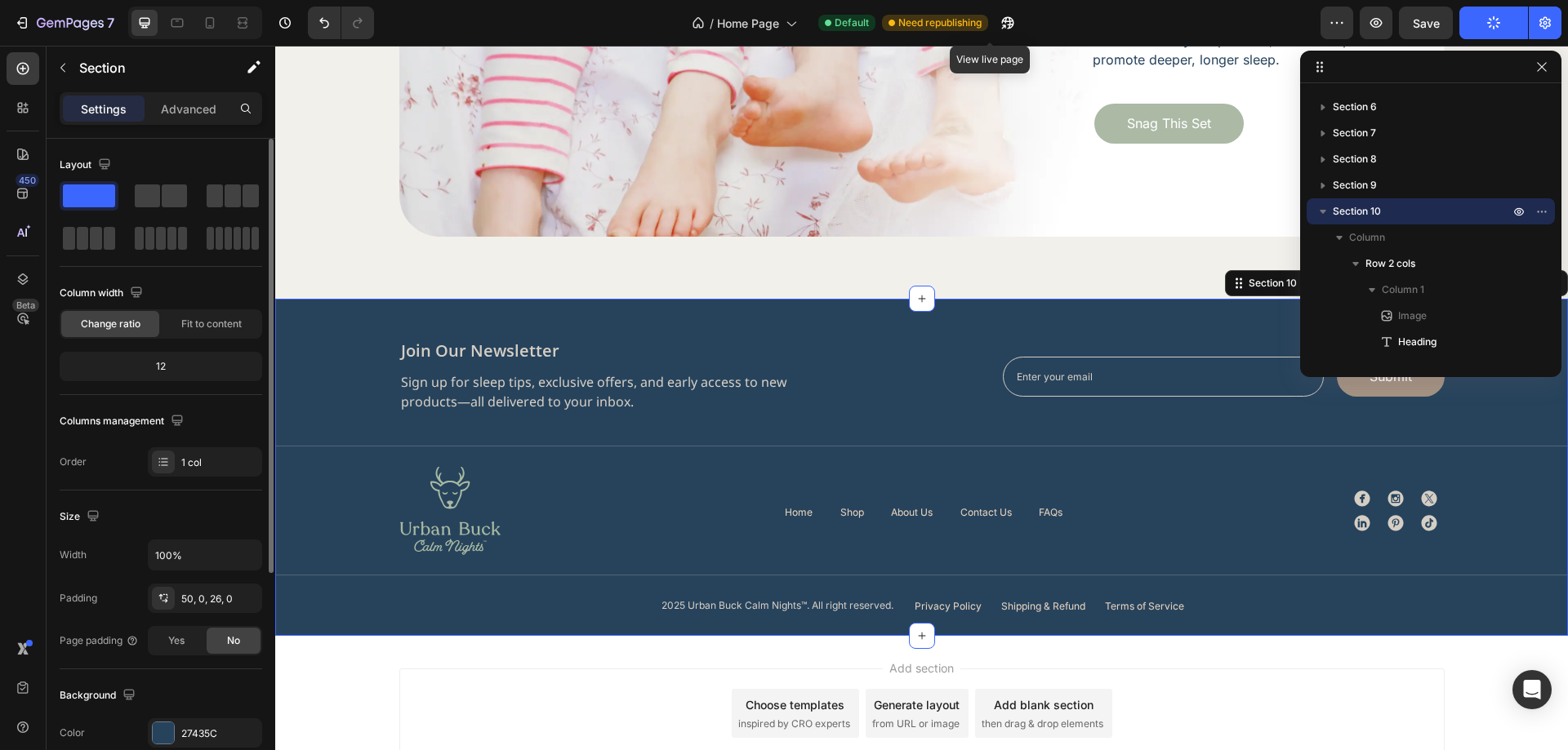
scroll to position [5601, 0]
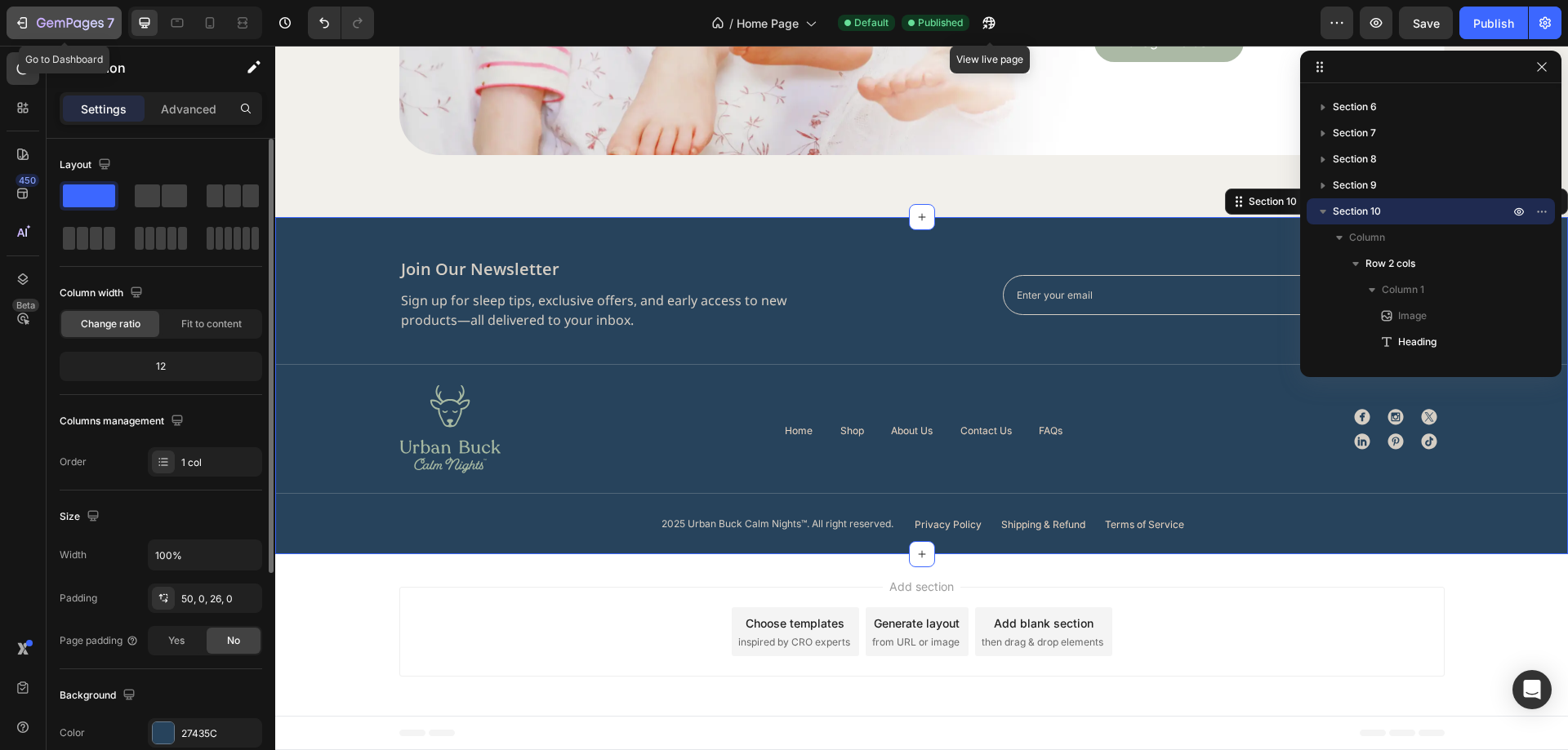
click at [103, 25] on icon "button" at bounding box center [101, 23] width 6 height 7
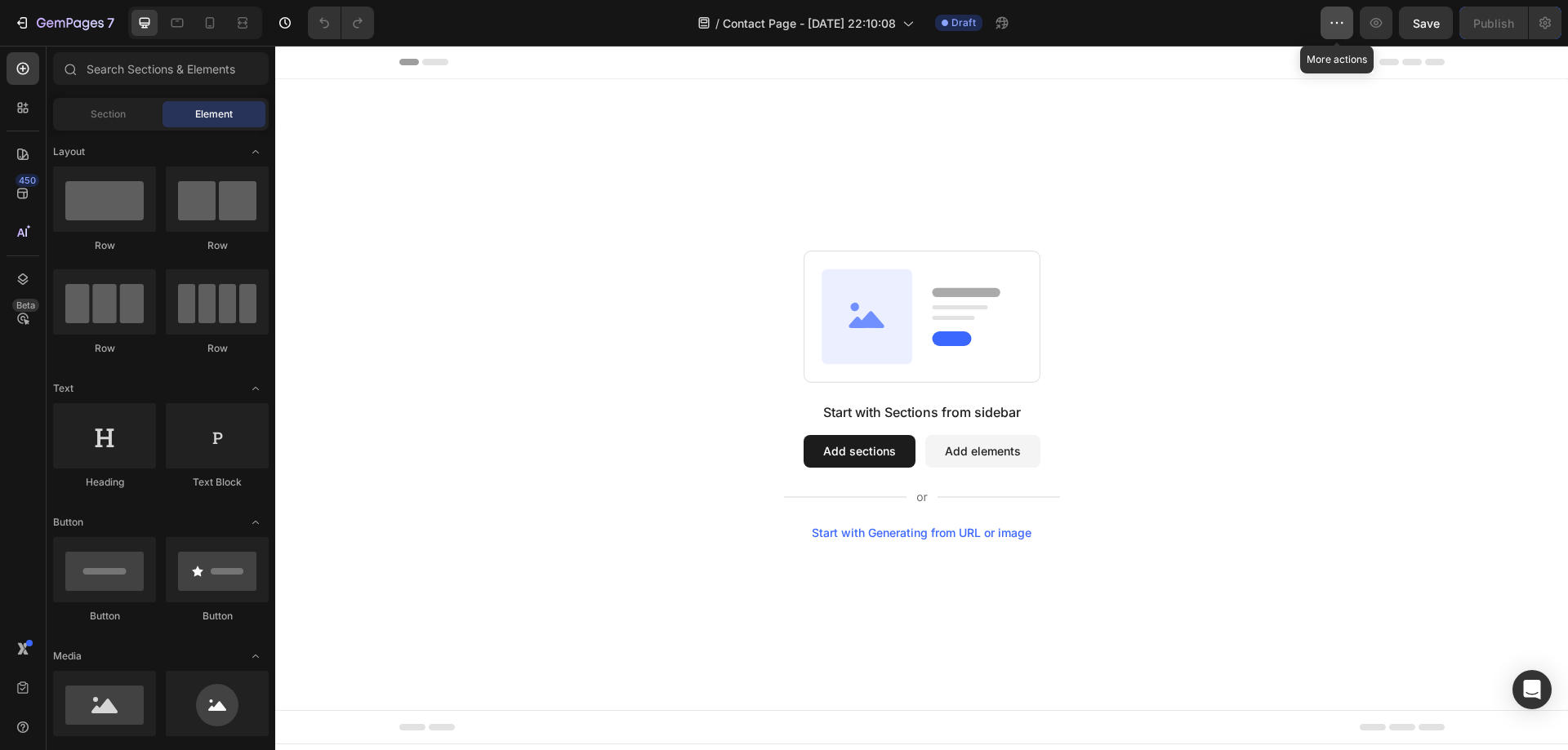
click at [1341, 19] on icon "button" at bounding box center [1337, 23] width 17 height 17
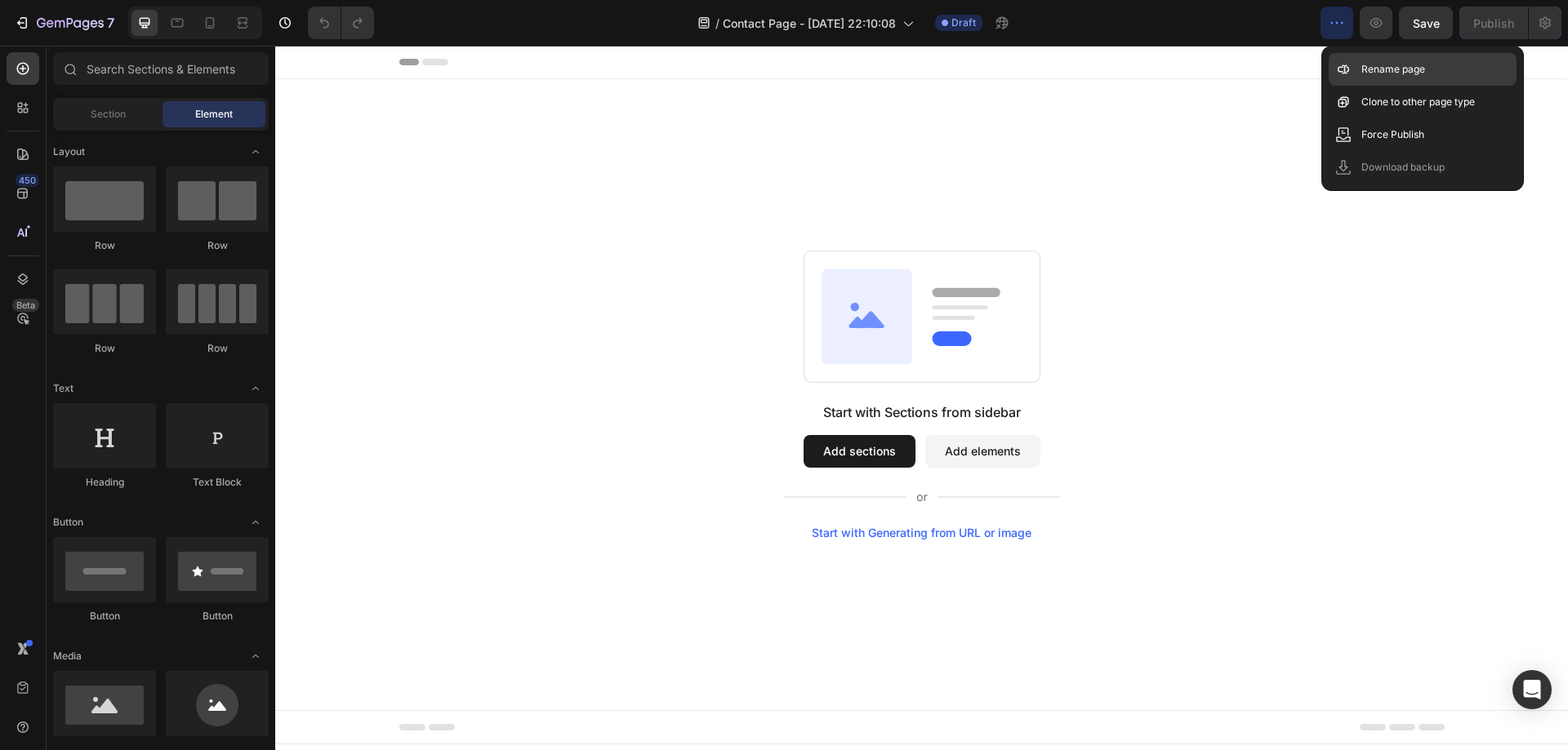
click at [1391, 73] on p "Rename page" at bounding box center [1393, 69] width 64 height 17
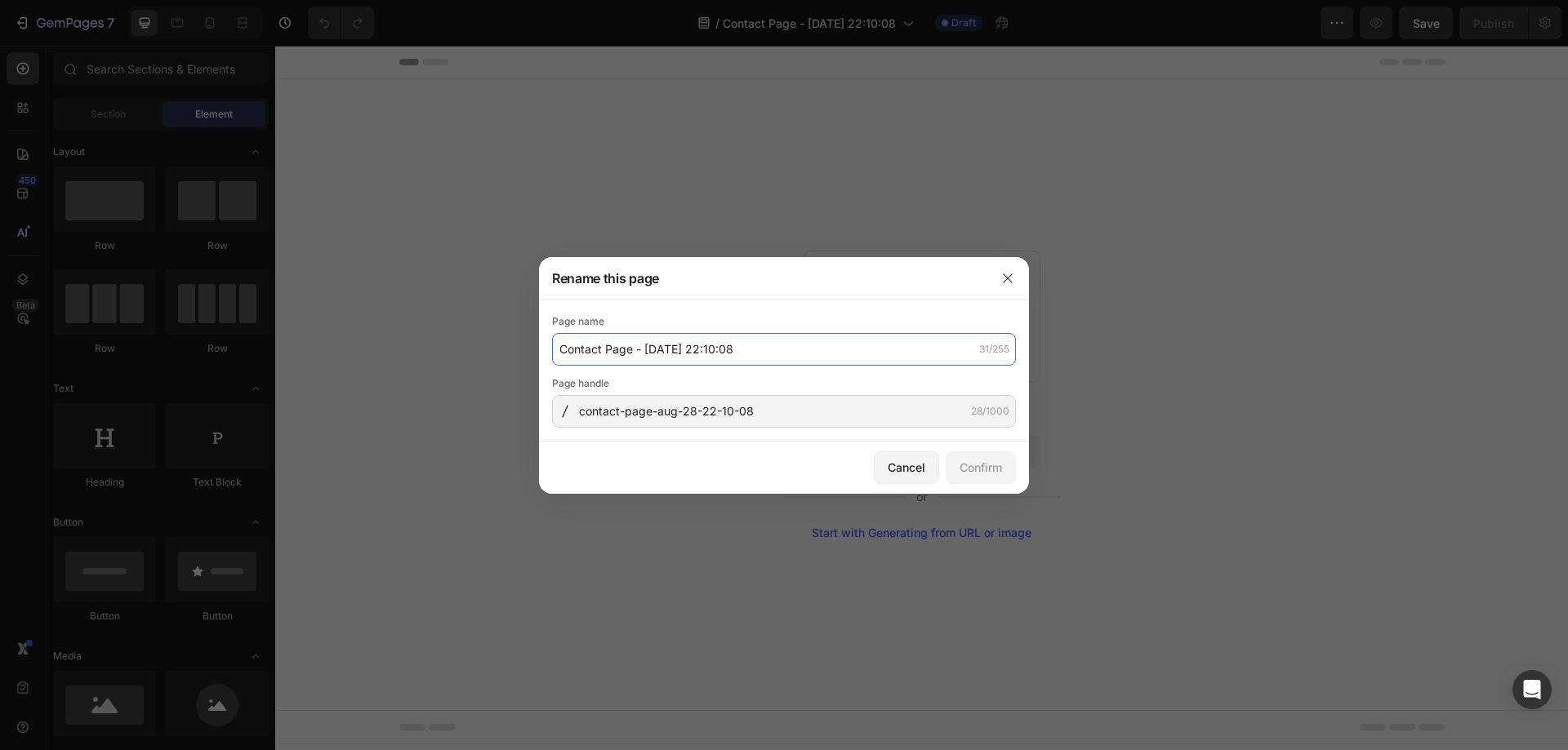
click at [735, 347] on input "Contact Page - [DATE] 22:10:08" at bounding box center [784, 349] width 464 height 32
click at [793, 344] on input "Contact Page - [DATE] 22:10:08" at bounding box center [784, 349] width 464 height 32
type input "Contact us"
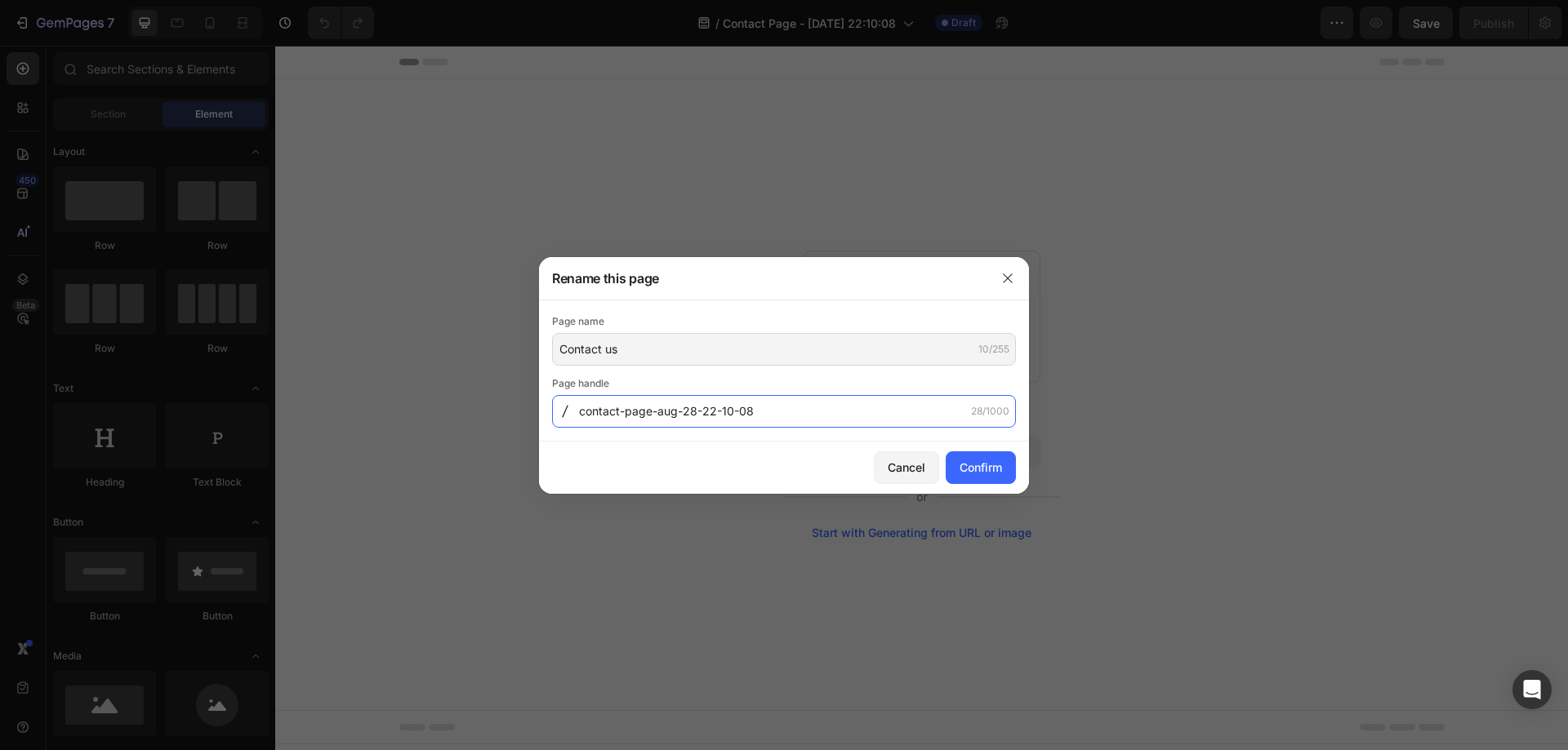
click at [809, 404] on input "contact-page-aug-28-22-10-08" at bounding box center [784, 411] width 464 height 32
type input "contact-us"
click at [1003, 473] on button "Confirm" at bounding box center [981, 467] width 70 height 32
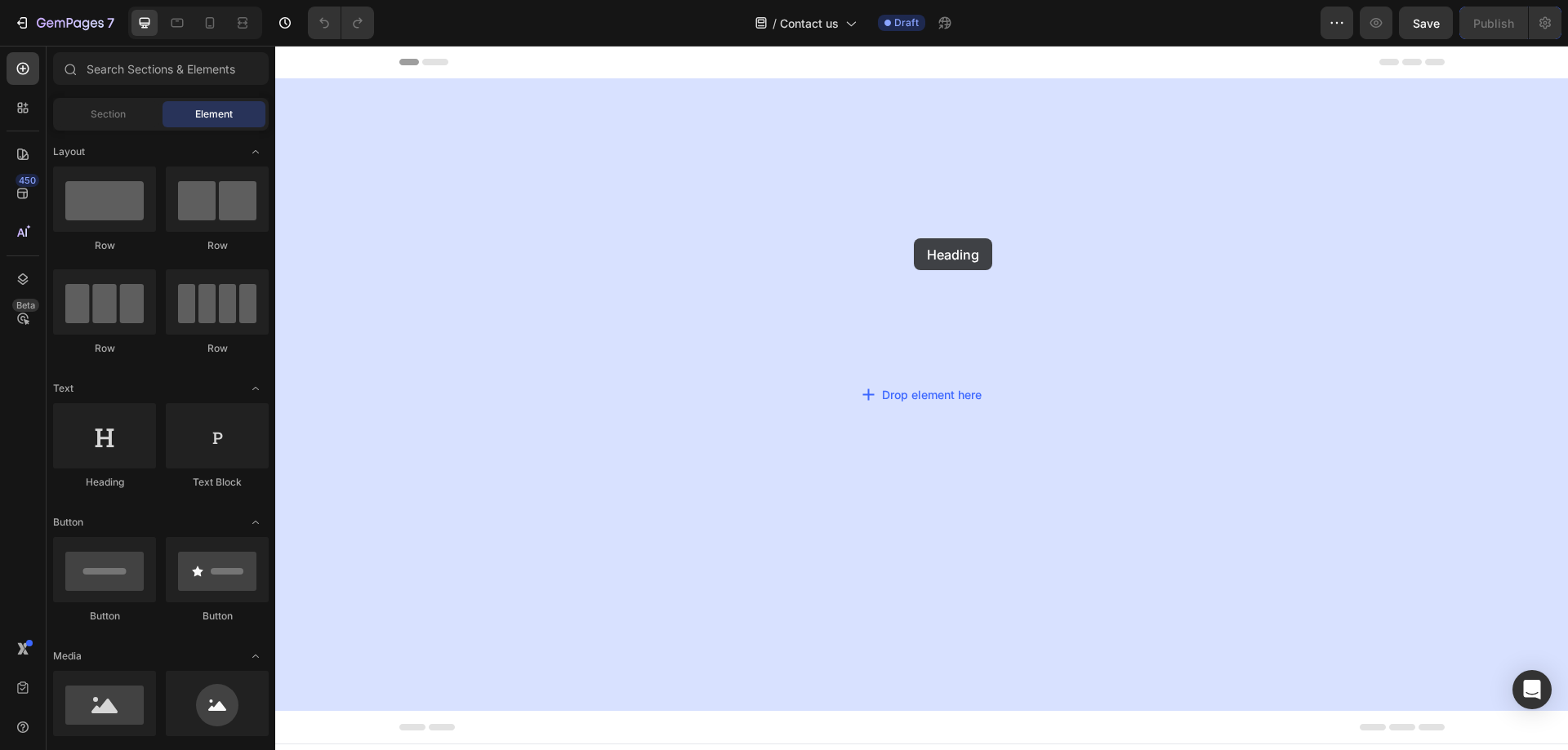
drag, startPoint x: 400, startPoint y: 488, endPoint x: 914, endPoint y: 238, distance: 571.6
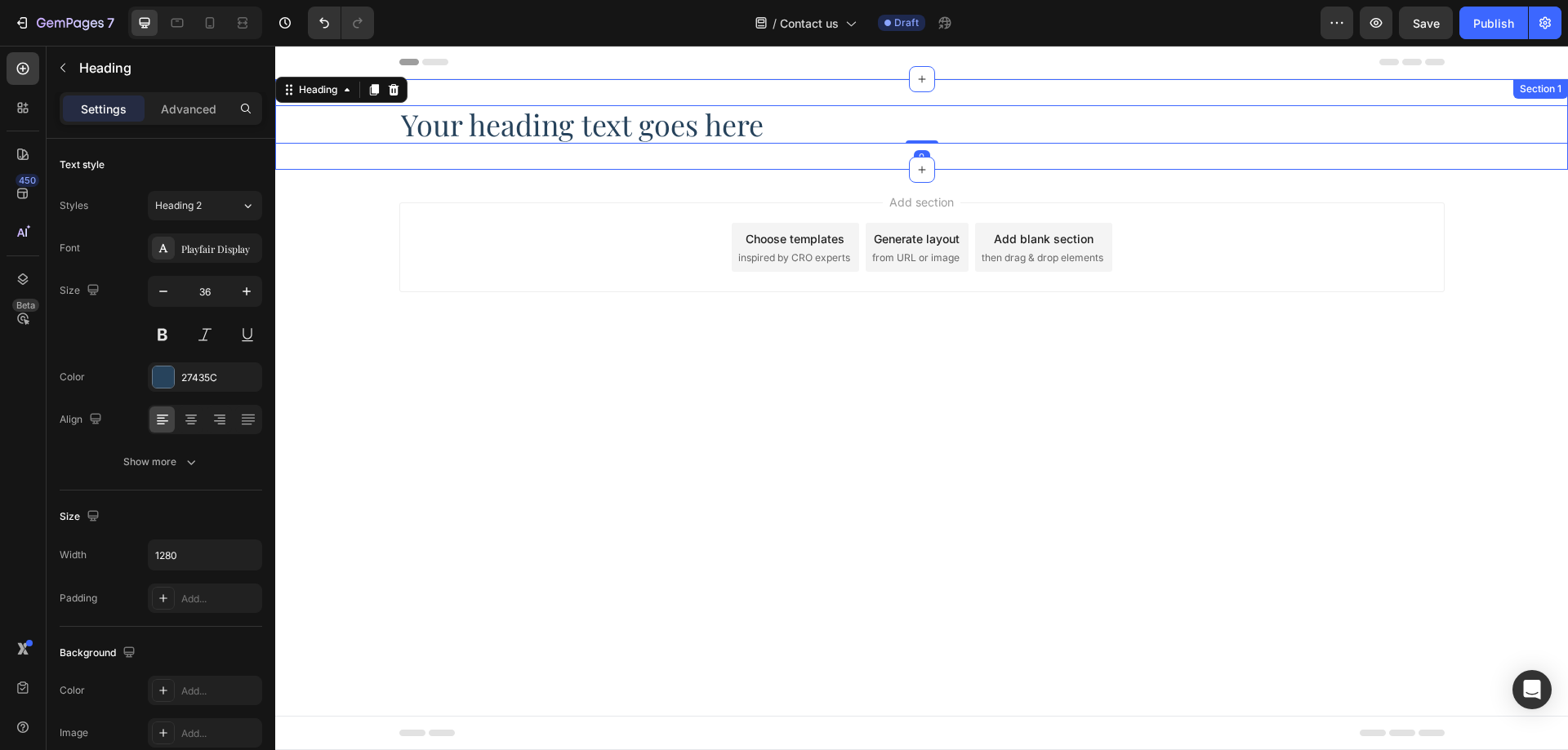
click at [470, 166] on div "Your heading text goes here Heading 0 Section 1" at bounding box center [921, 124] width 1293 height 90
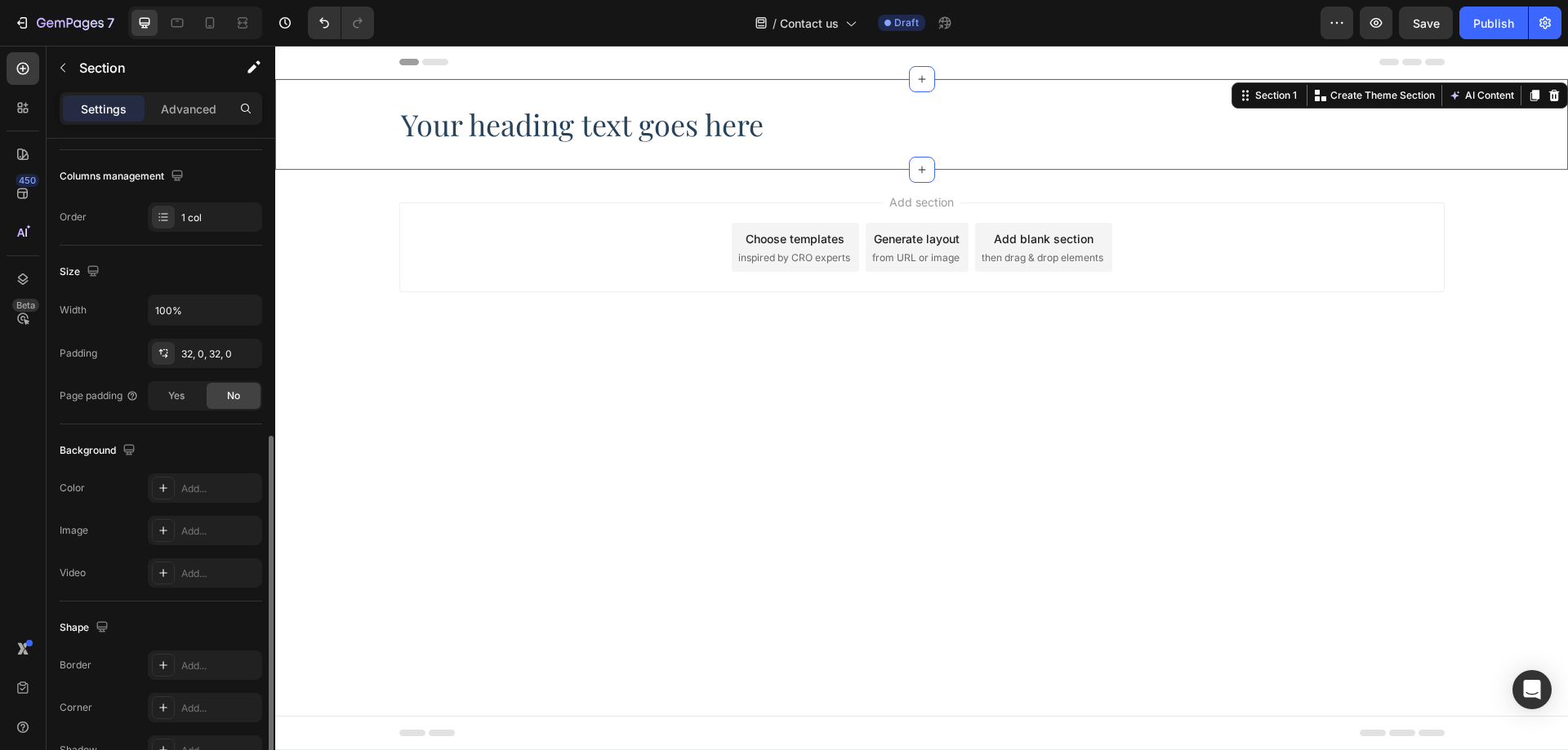
scroll to position [327, 0]
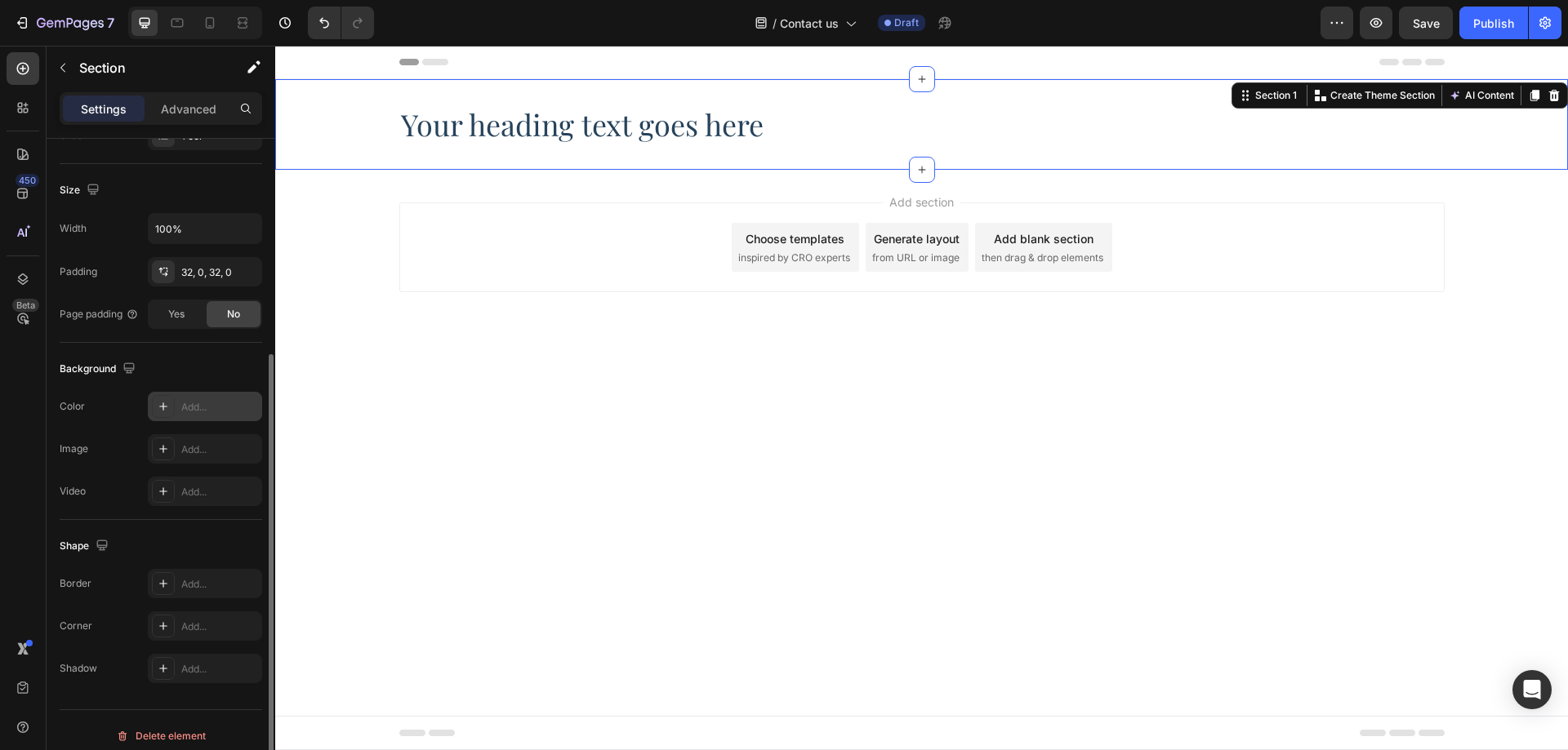
click at [185, 419] on div "Add..." at bounding box center [205, 406] width 114 height 29
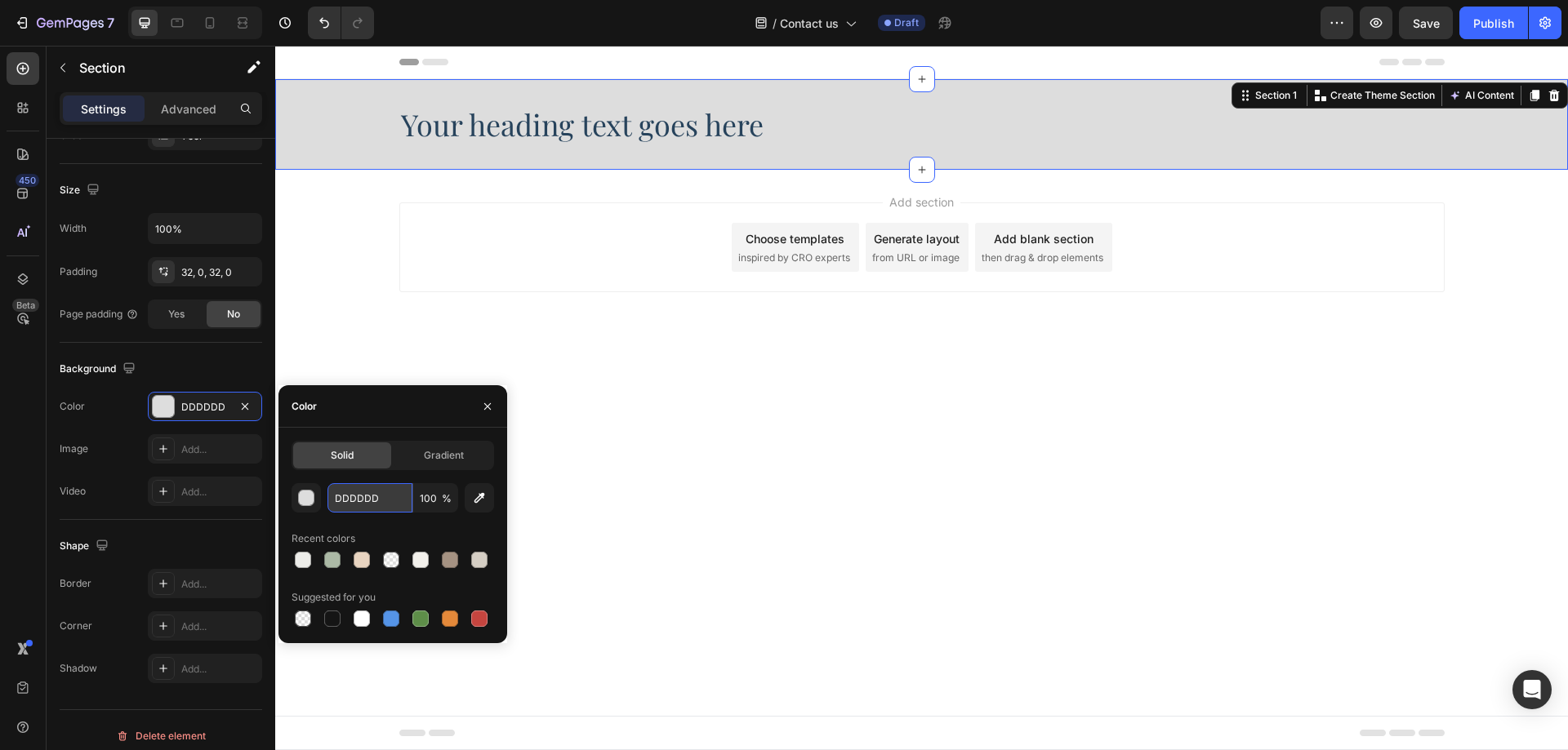
click at [348, 496] on input "DDDDDD" at bounding box center [370, 497] width 85 height 29
paste input "#F2F0EB"
type input "#F2F0EB"
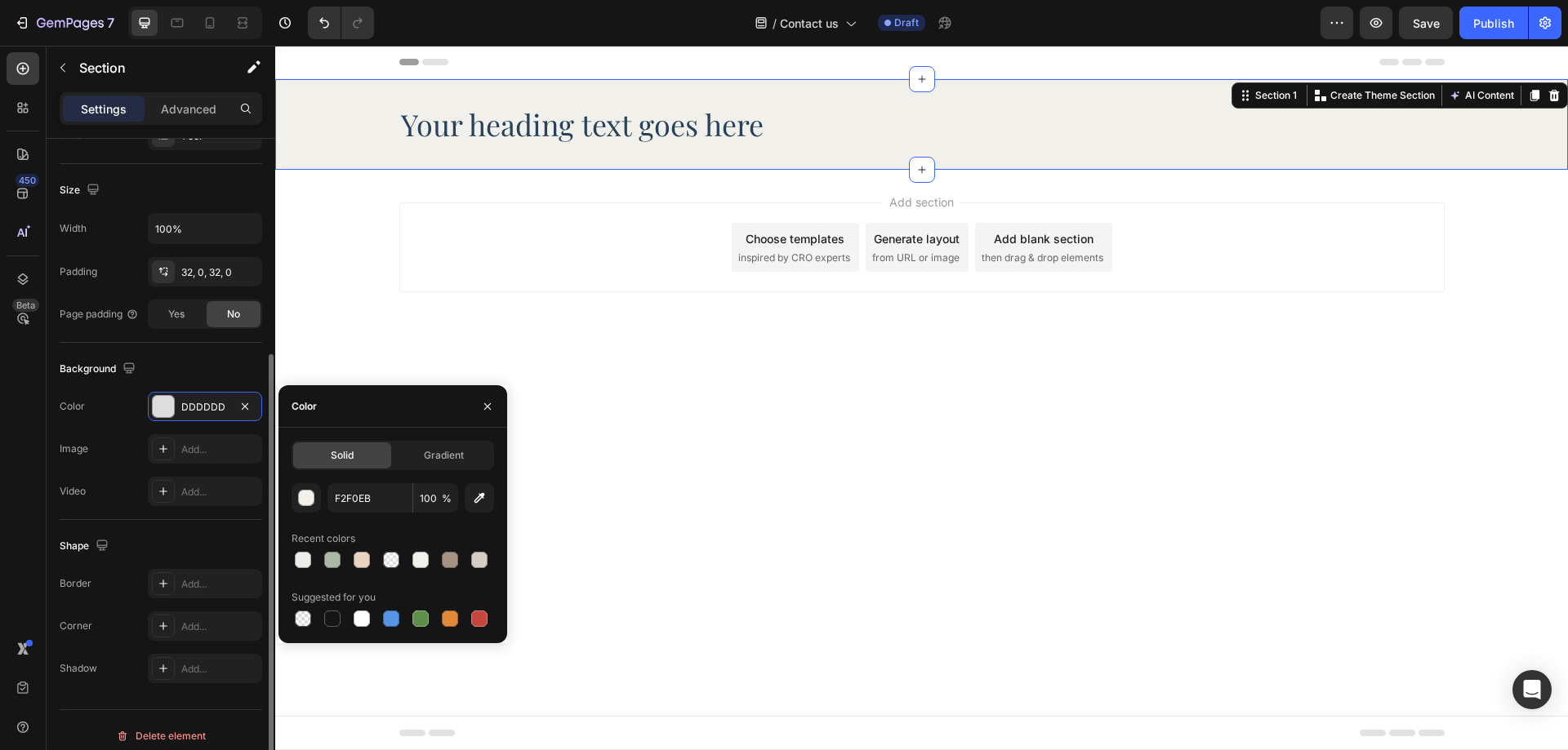
click at [226, 365] on div "Background" at bounding box center [161, 369] width 203 height 26
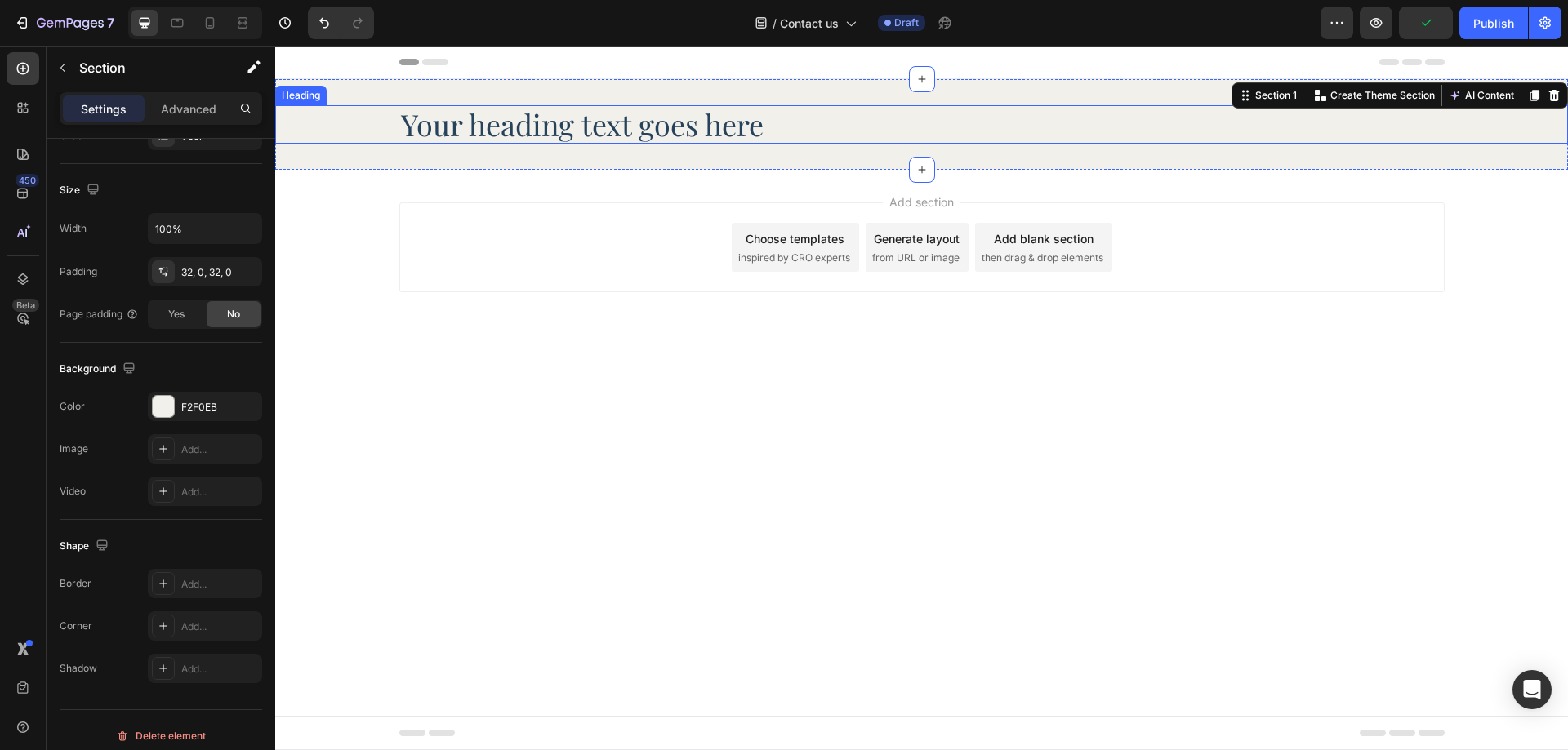
click at [704, 134] on h2 "Your heading text goes here" at bounding box center [922, 125] width 1045 height 39
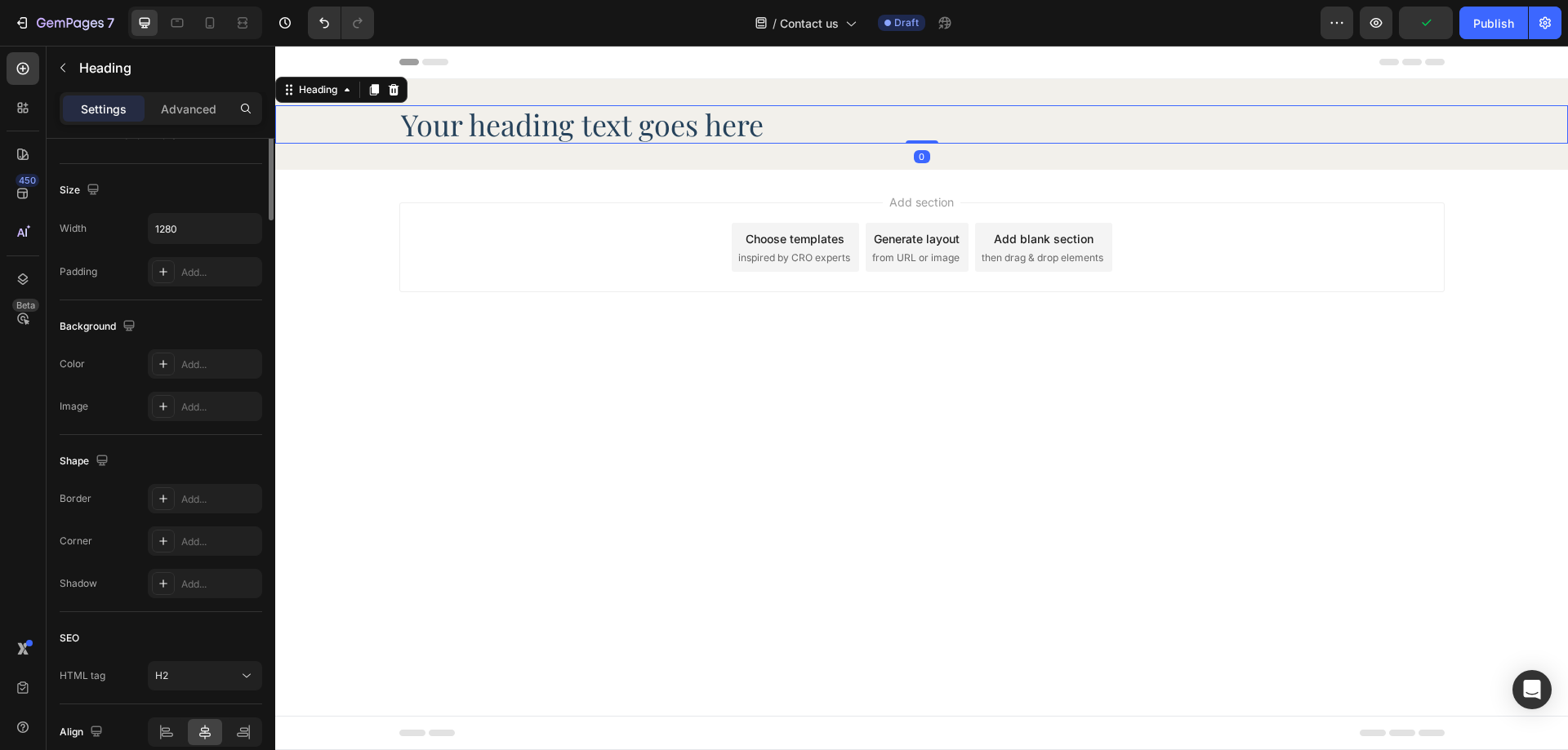
click at [704, 134] on h2 "Your heading text goes here" at bounding box center [922, 125] width 1045 height 39
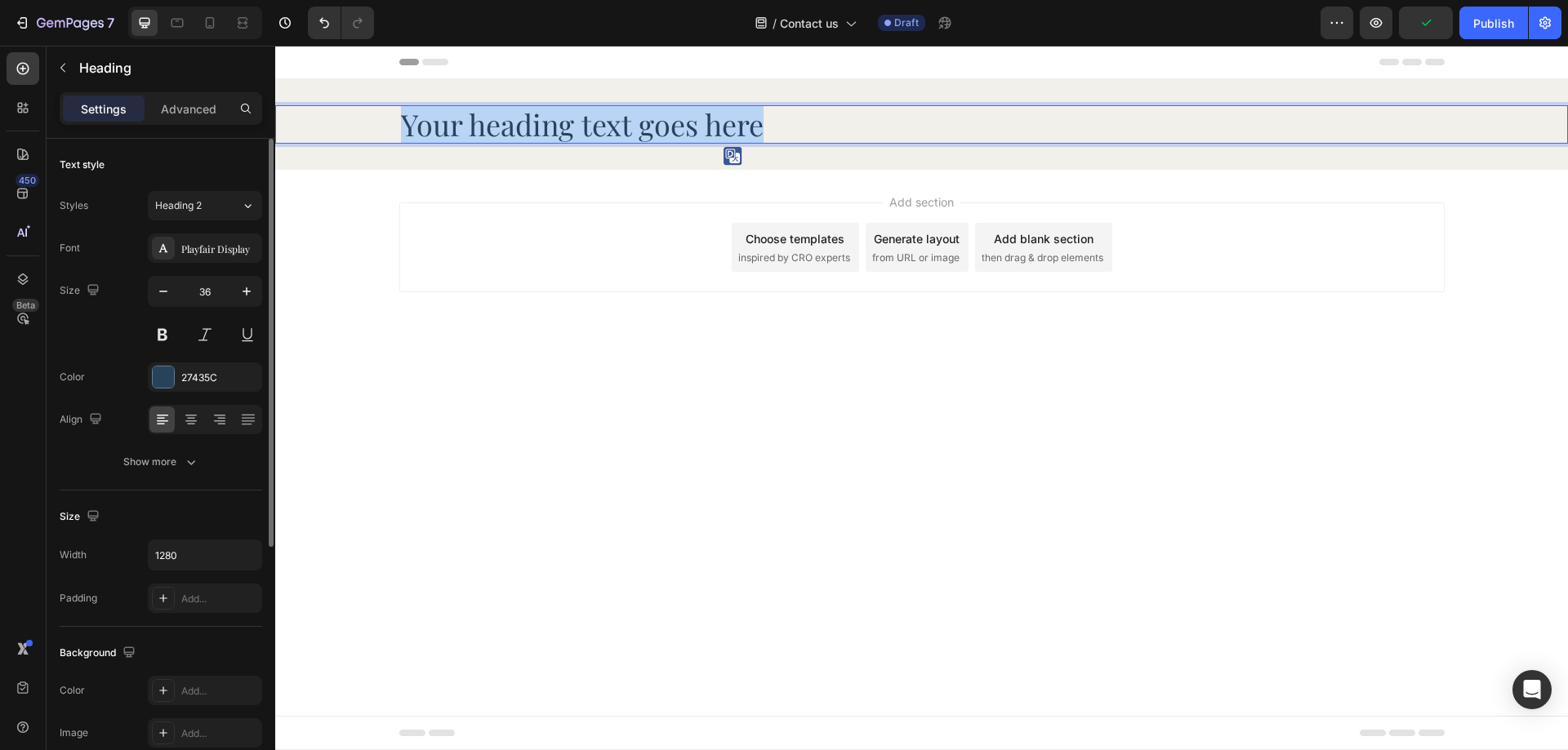
click at [704, 134] on p "Your heading text goes here" at bounding box center [921, 125] width 1042 height 35
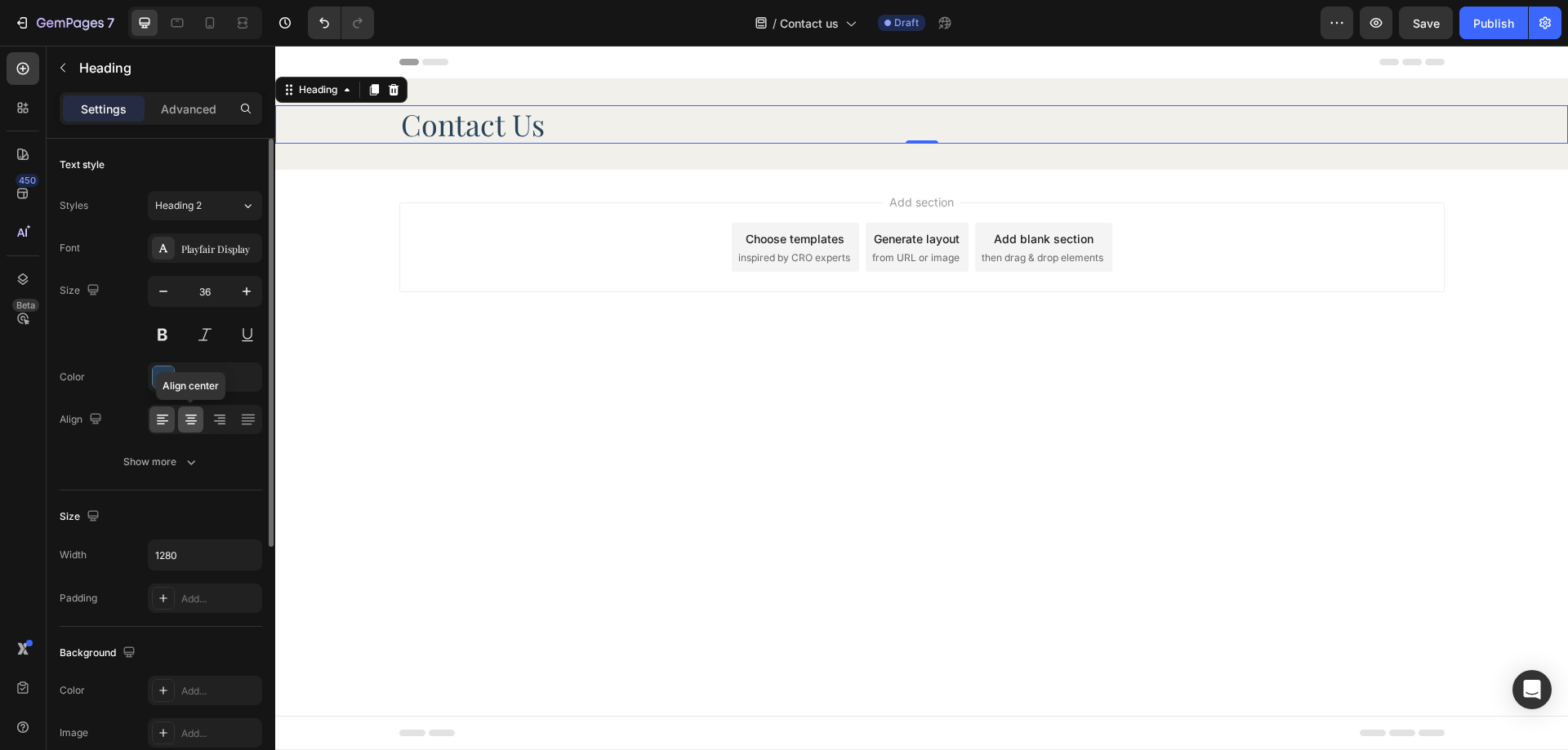
click at [183, 422] on icon at bounding box center [191, 420] width 17 height 17
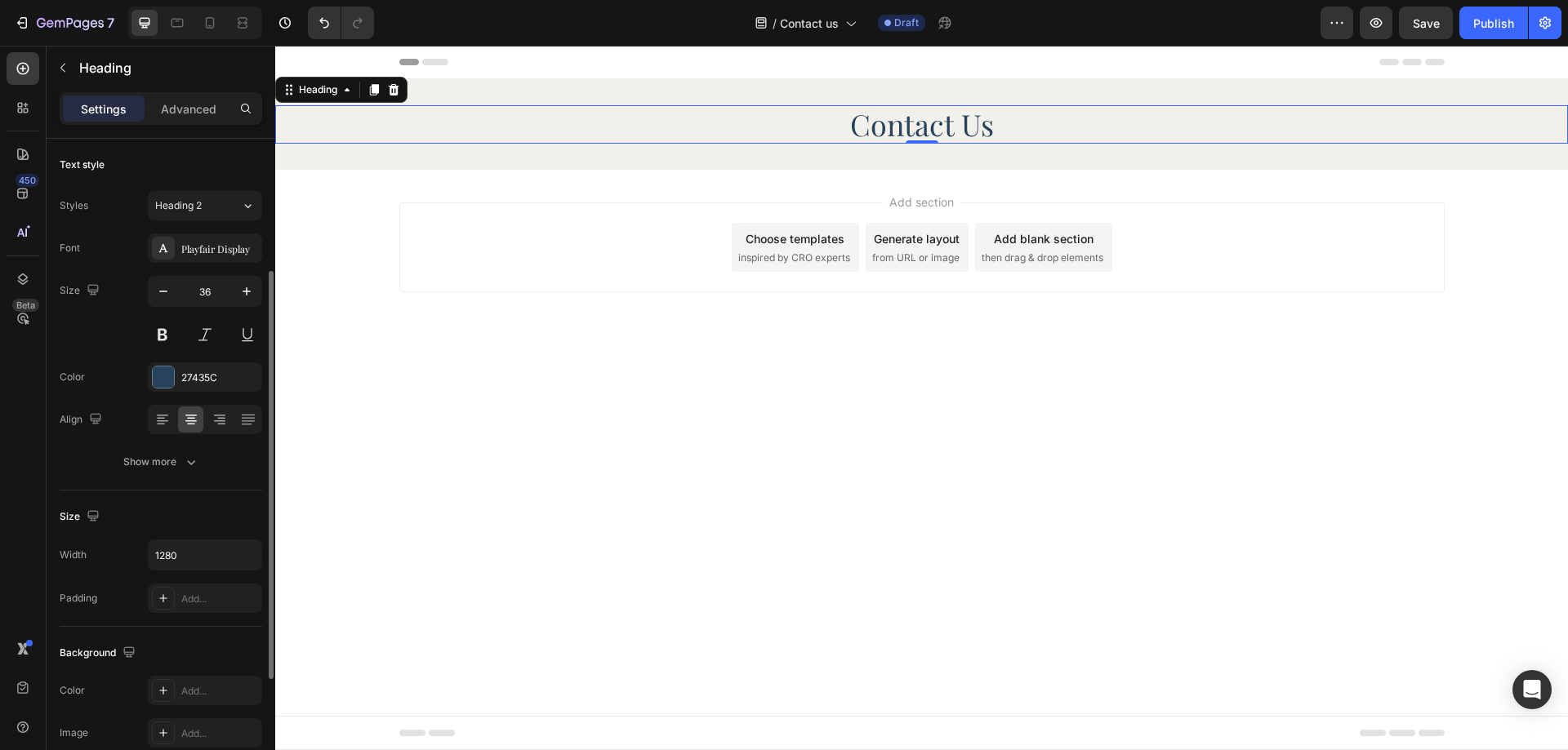
scroll to position [245, 0]
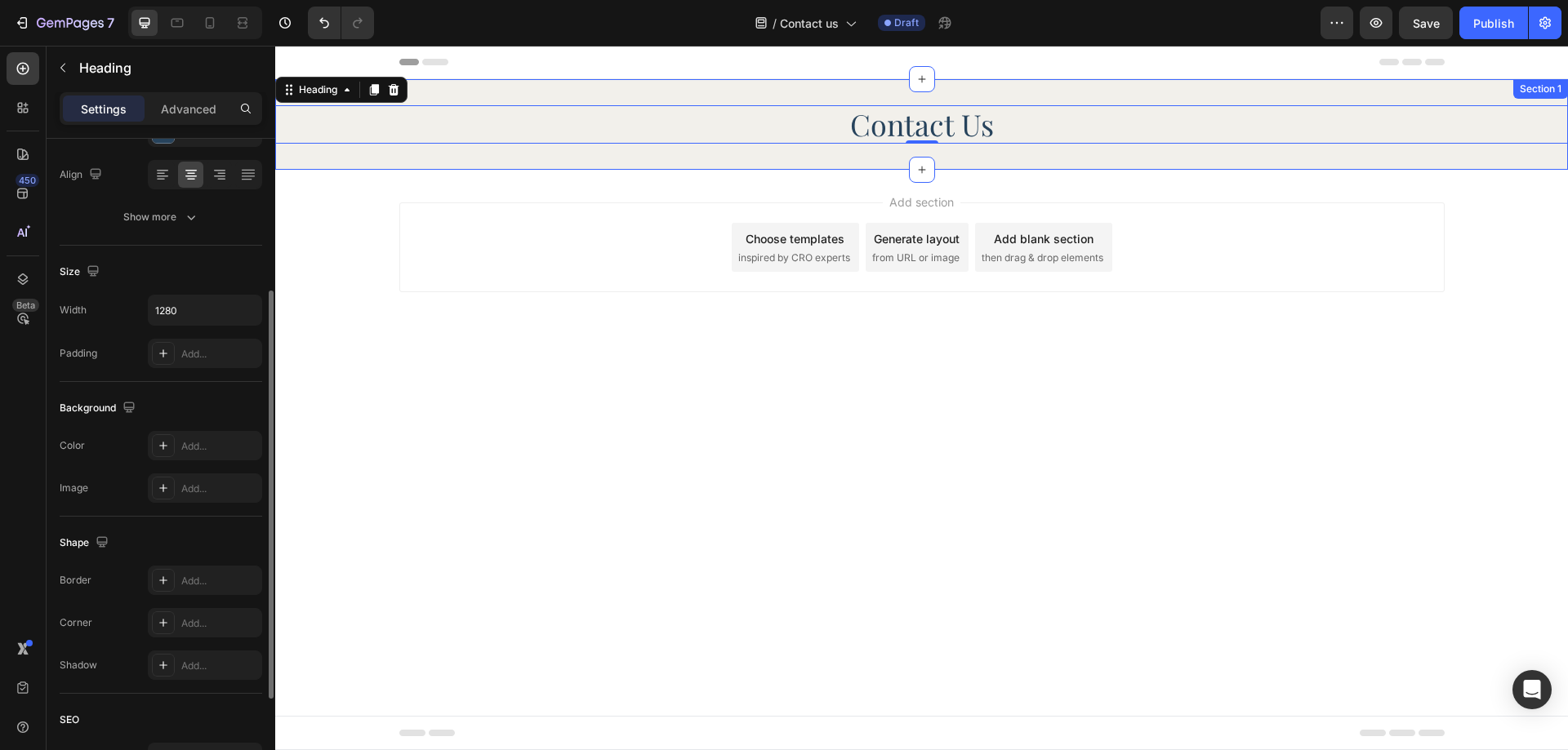
click at [781, 148] on div "Contact Us Heading 0 Section 1" at bounding box center [921, 124] width 1293 height 90
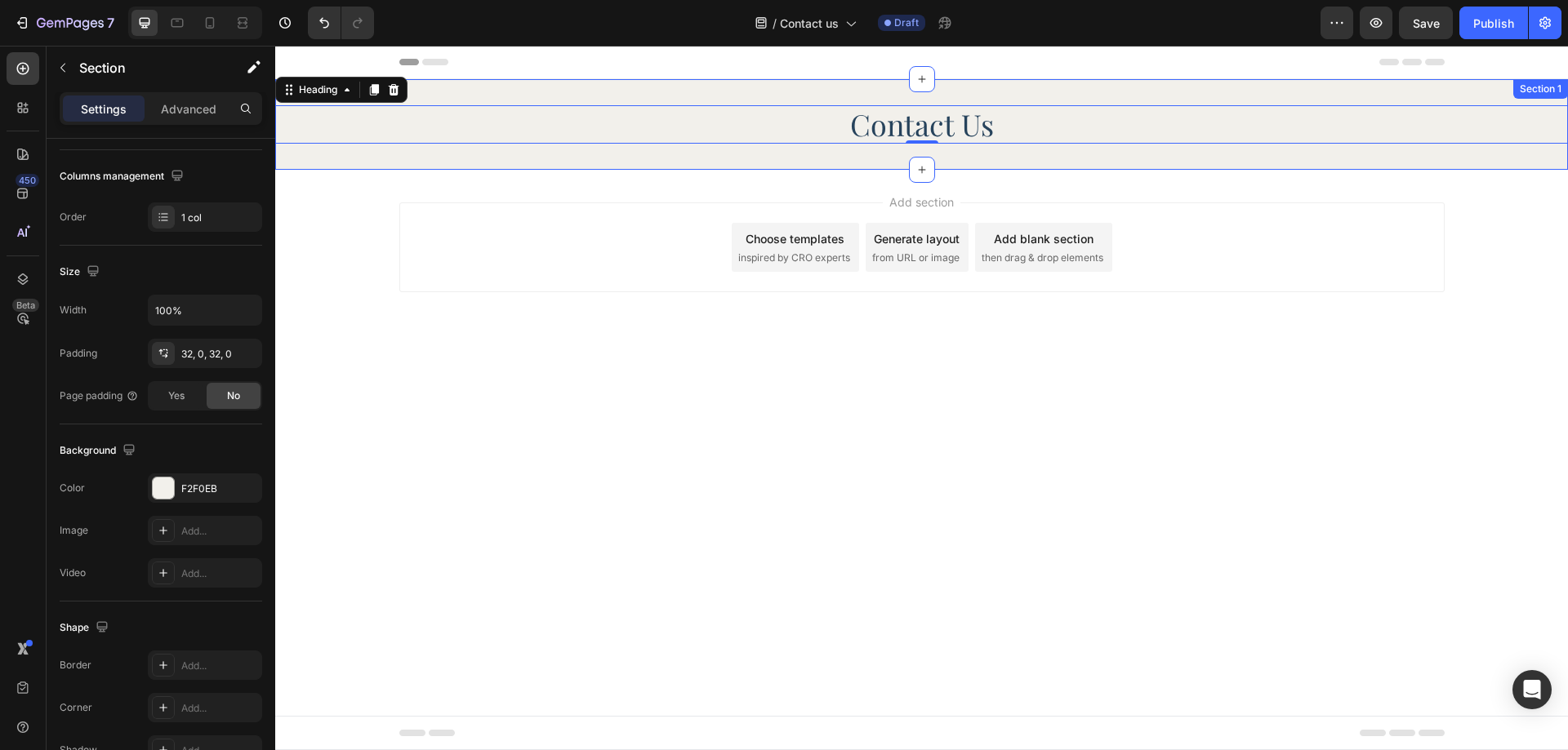
scroll to position [0, 0]
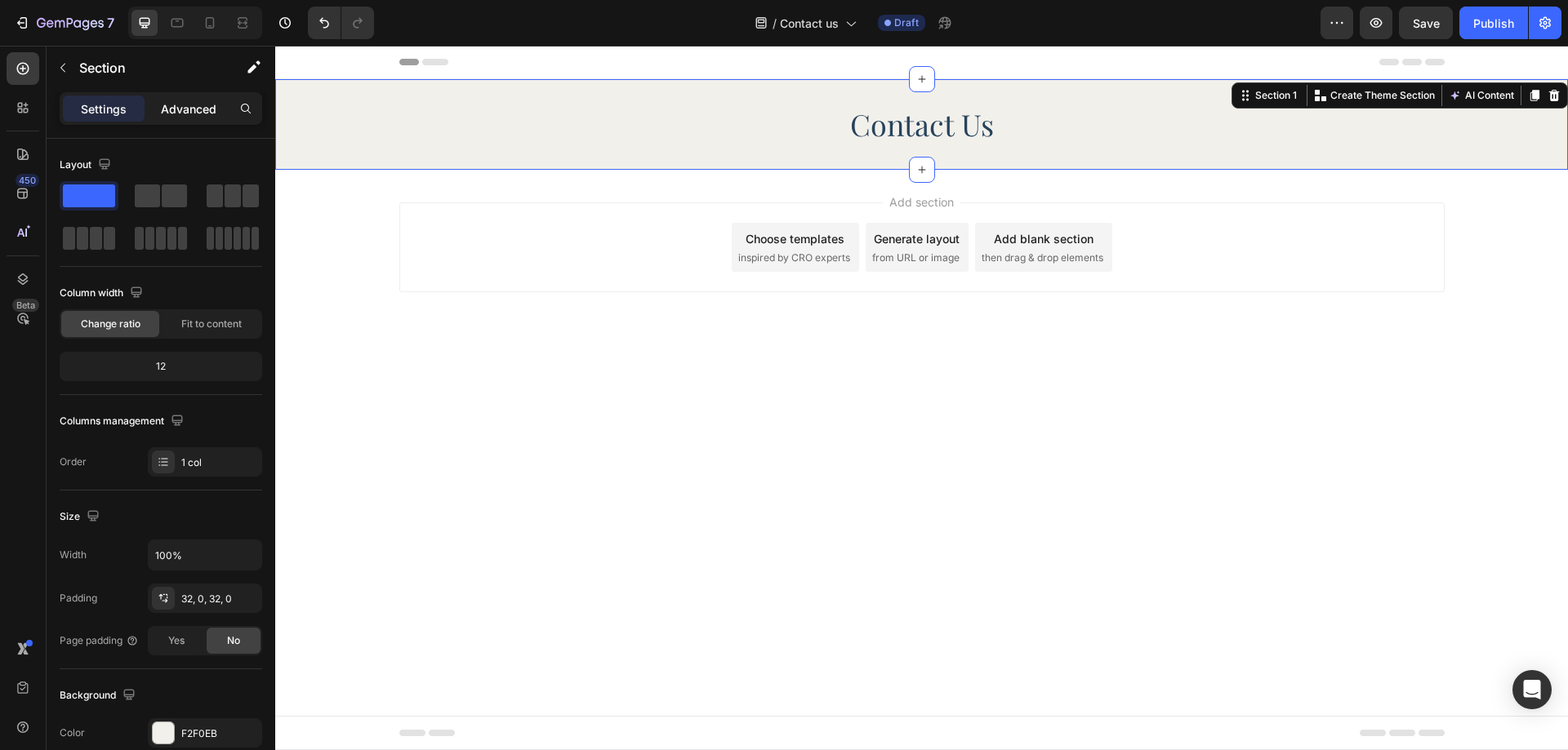
click at [192, 120] on div "Advanced" at bounding box center [188, 109] width 82 height 26
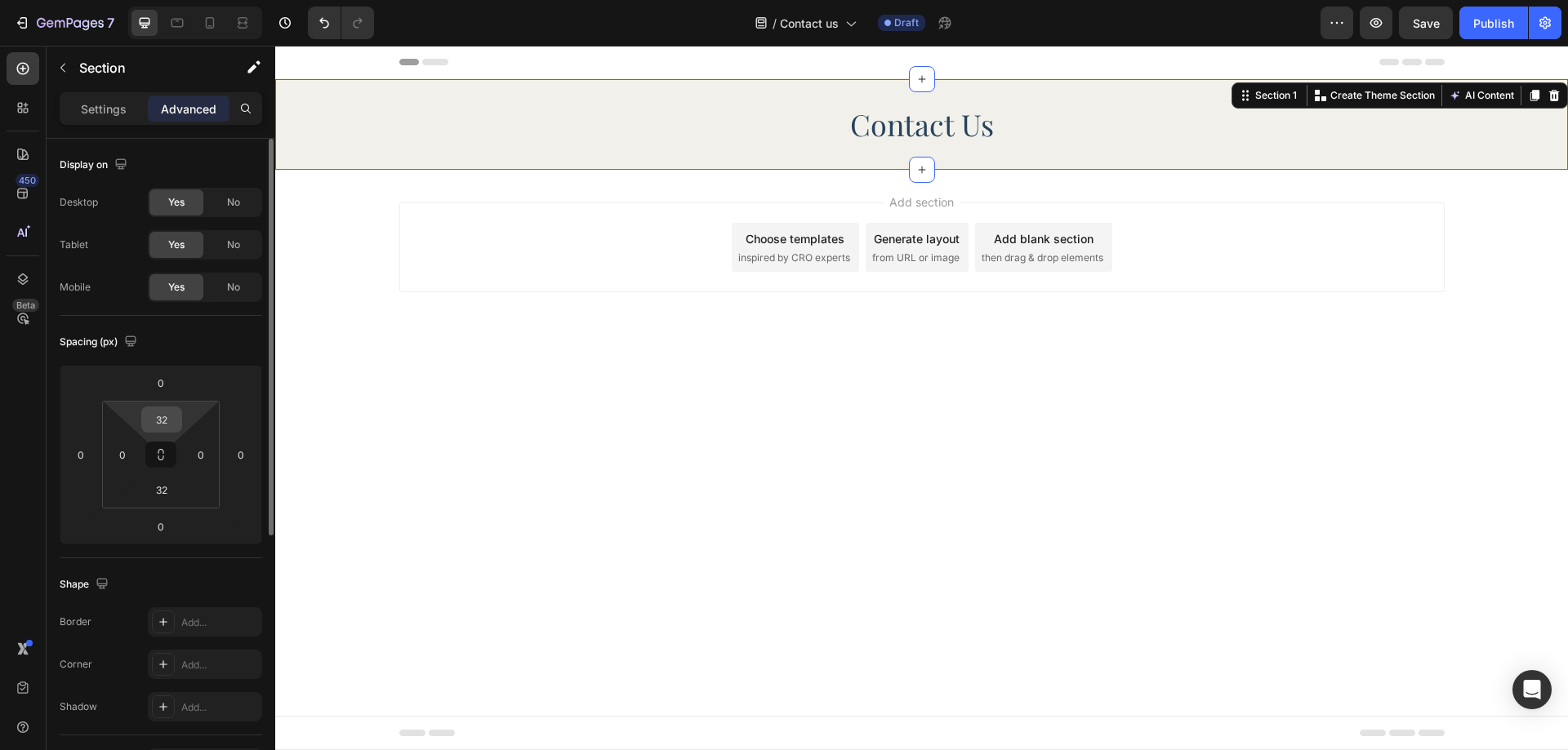
click at [163, 422] on input "32" at bounding box center [161, 420] width 33 height 25
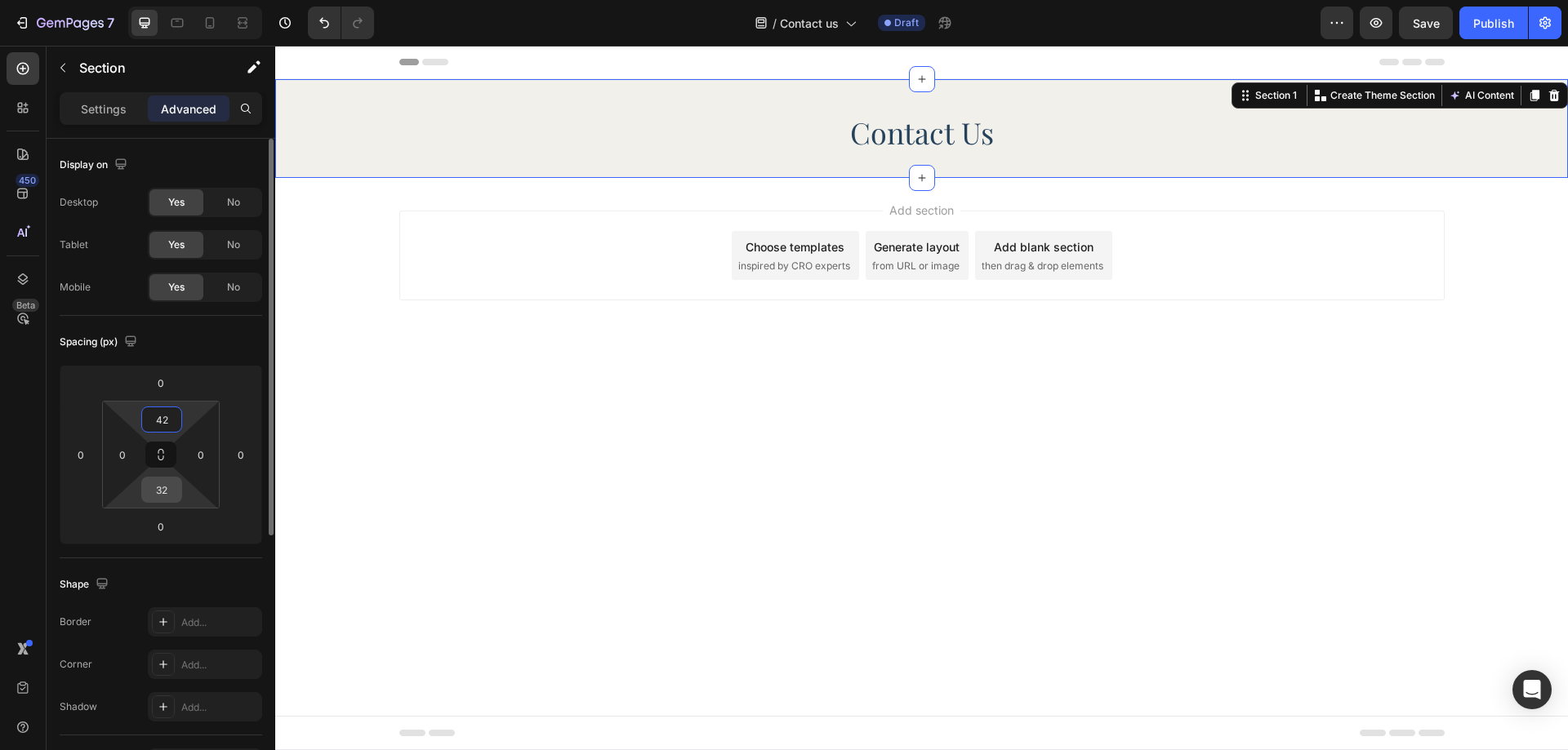
type input "42"
click at [155, 480] on input "32" at bounding box center [161, 490] width 33 height 25
type input "40"
click at [117, 451] on input "0" at bounding box center [123, 455] width 25 height 25
type input "28"
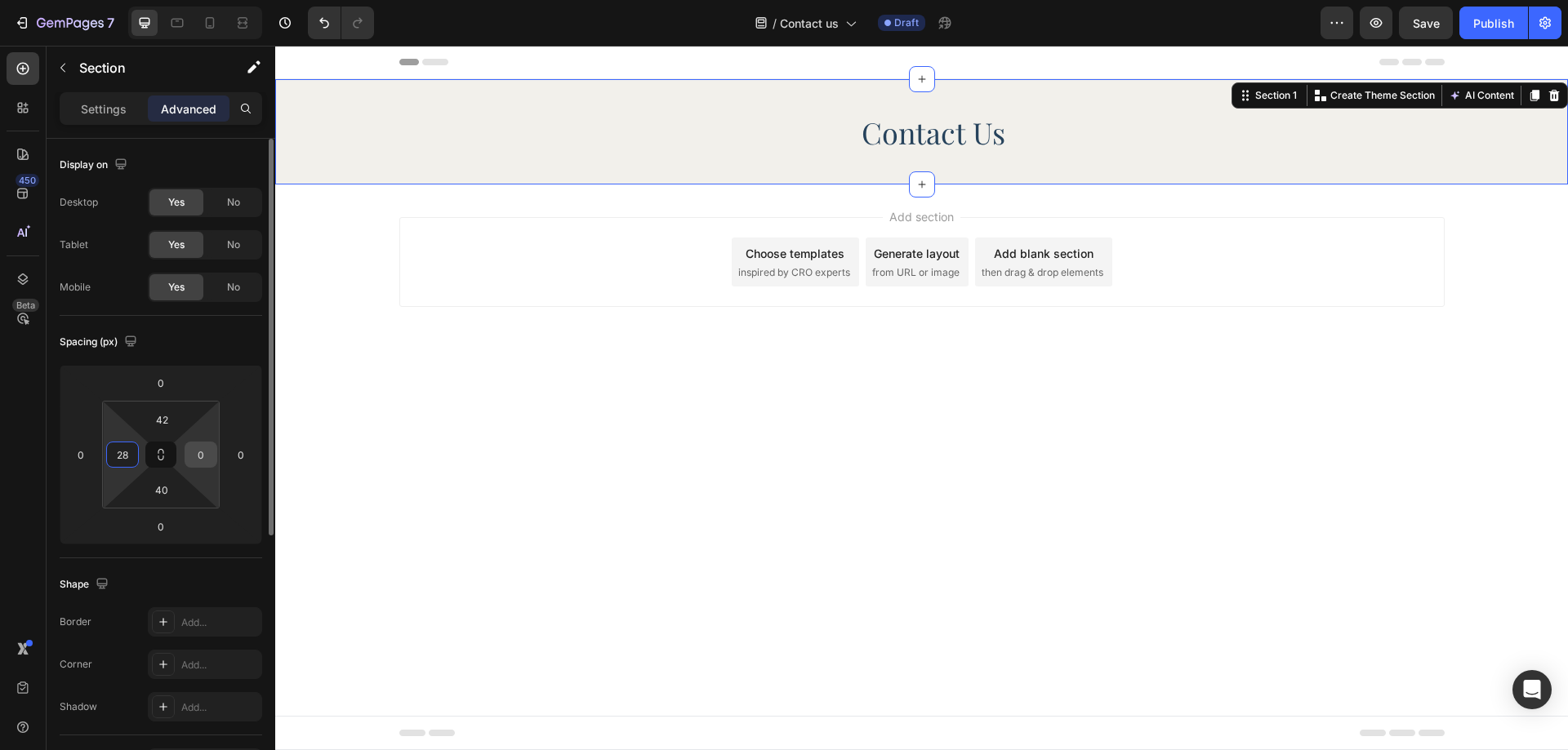
click at [189, 455] on input "0" at bounding box center [201, 455] width 25 height 25
type input "28"
click at [221, 336] on div "Spacing (px)" at bounding box center [161, 343] width 203 height 26
click at [941, 133] on p "Contact Us" at bounding box center [921, 133] width 1042 height 35
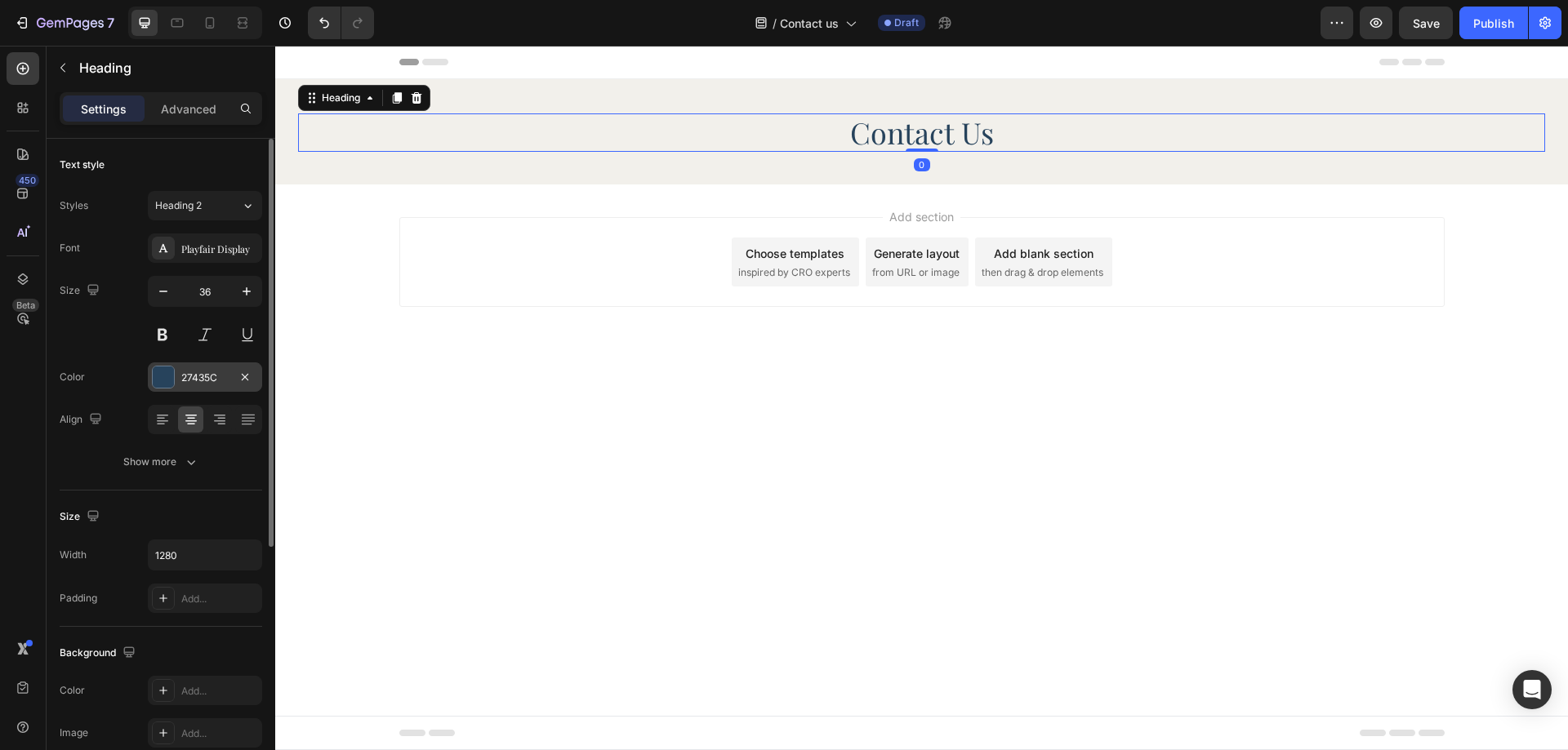
click at [191, 384] on div "27435C" at bounding box center [205, 378] width 47 height 15
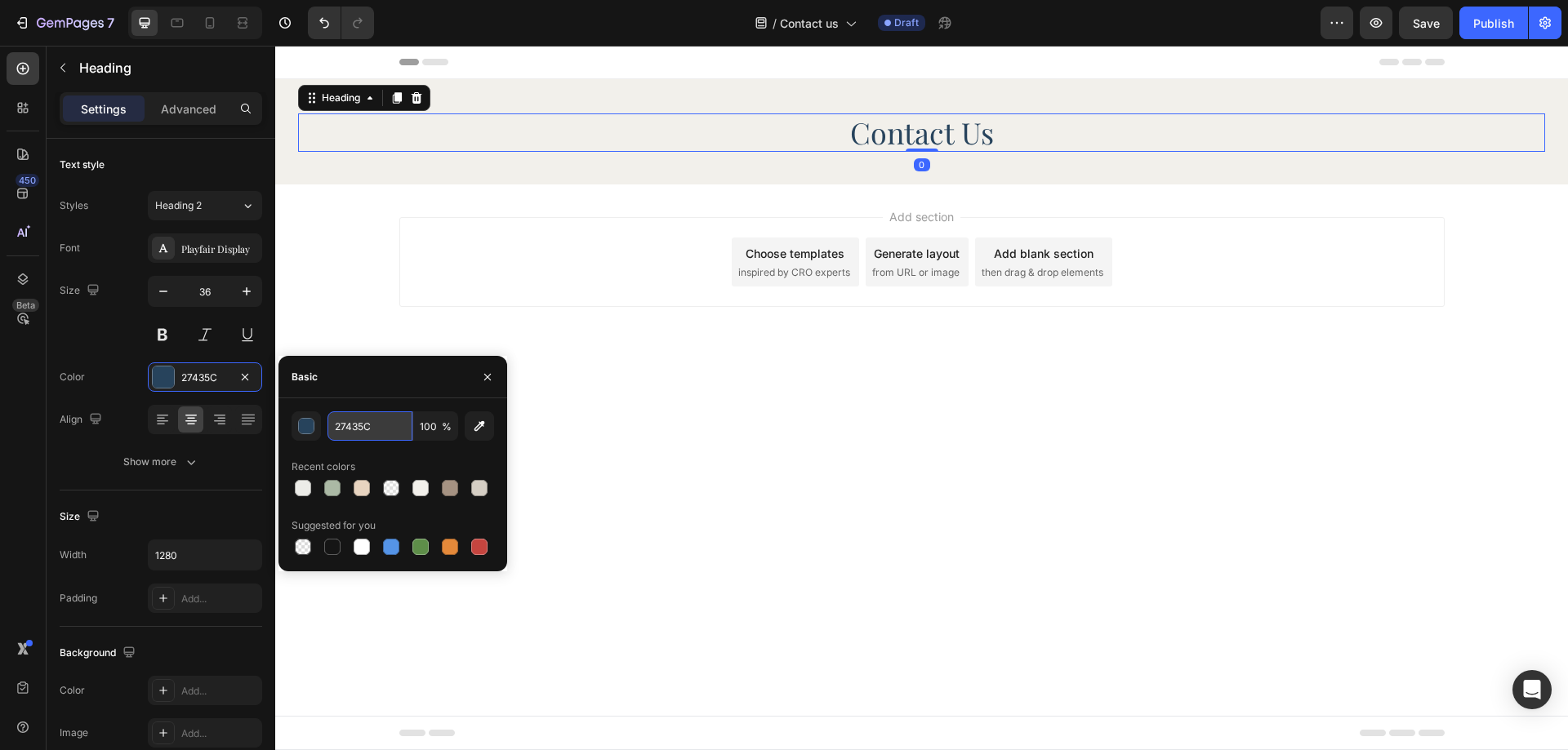
click at [355, 435] on input "27435C" at bounding box center [370, 426] width 85 height 29
paste input "#000000"
type input "#000000"
click at [98, 334] on div "Size 36" at bounding box center [161, 313] width 203 height 74
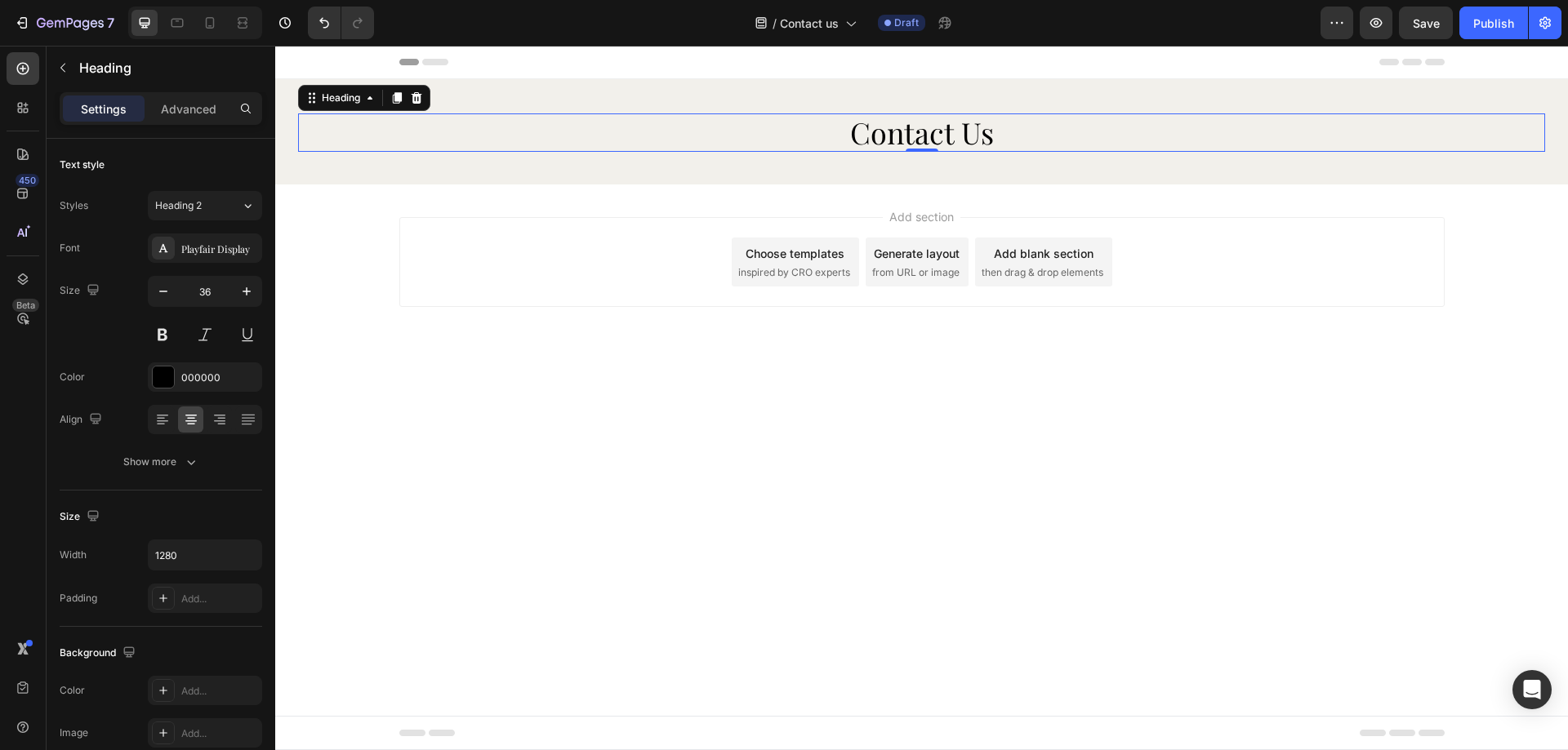
click at [211, 105] on p "Advanced" at bounding box center [188, 109] width 55 height 18
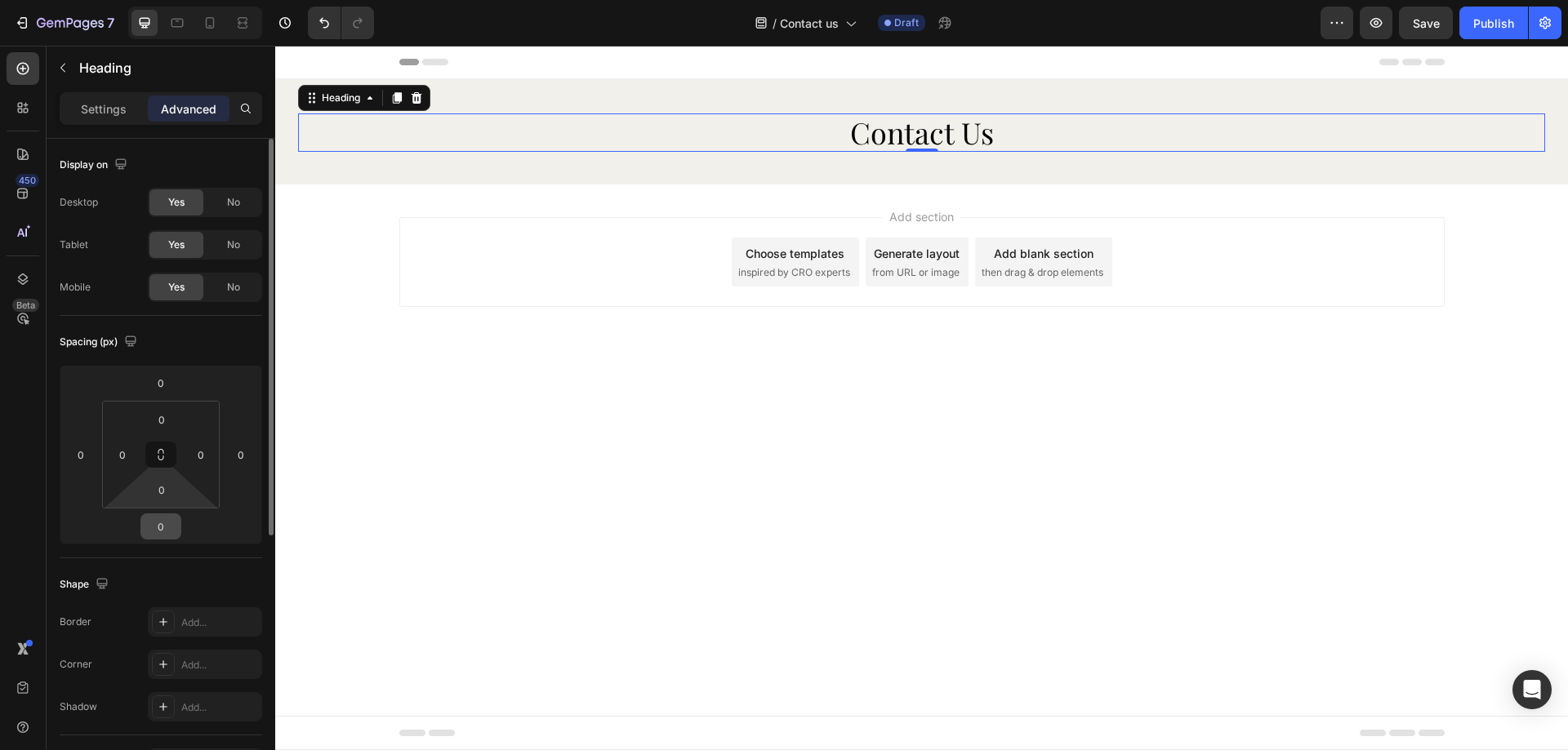
click at [165, 515] on input "0" at bounding box center [161, 527] width 33 height 25
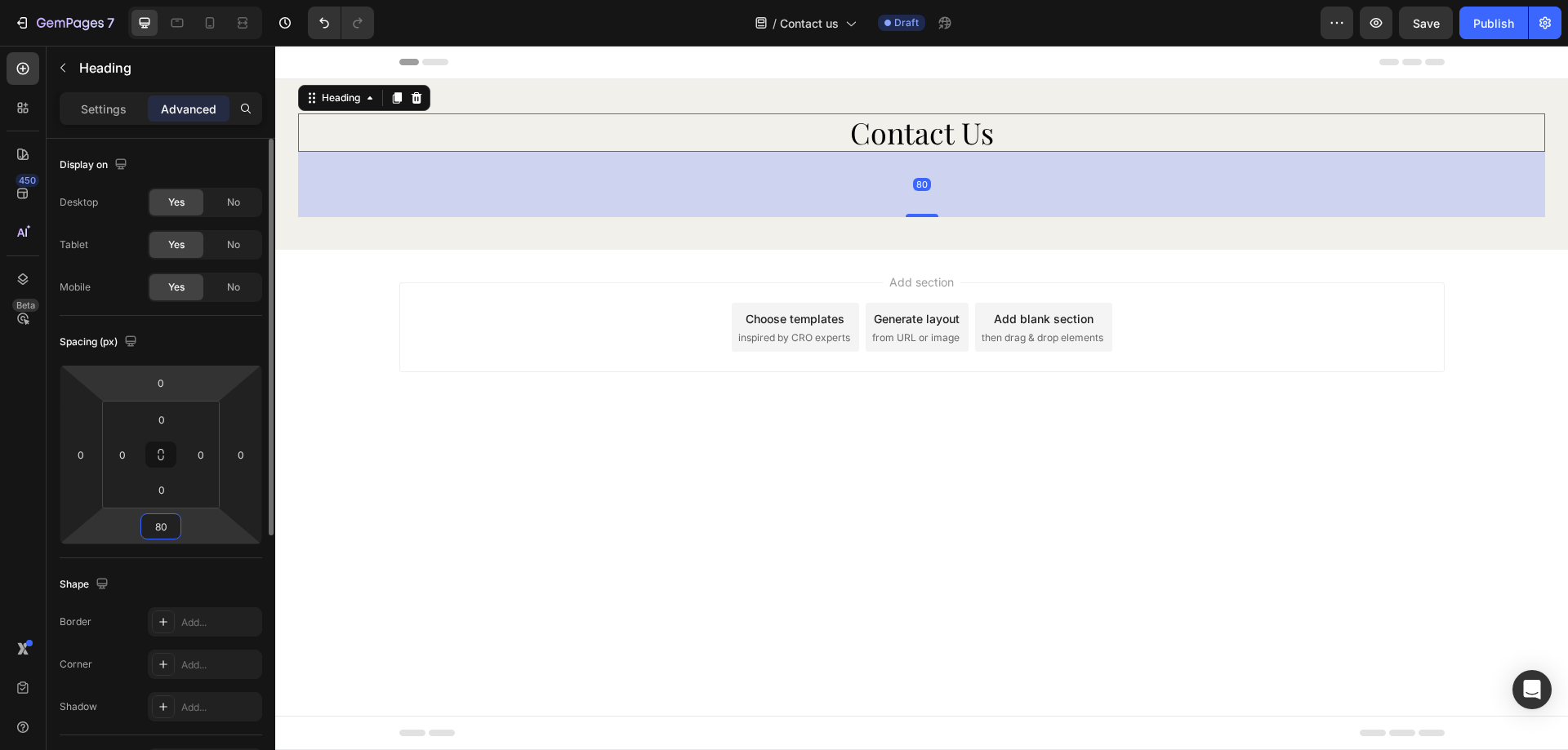
type input "80"
click at [180, 335] on div "Spacing (px)" at bounding box center [161, 343] width 203 height 26
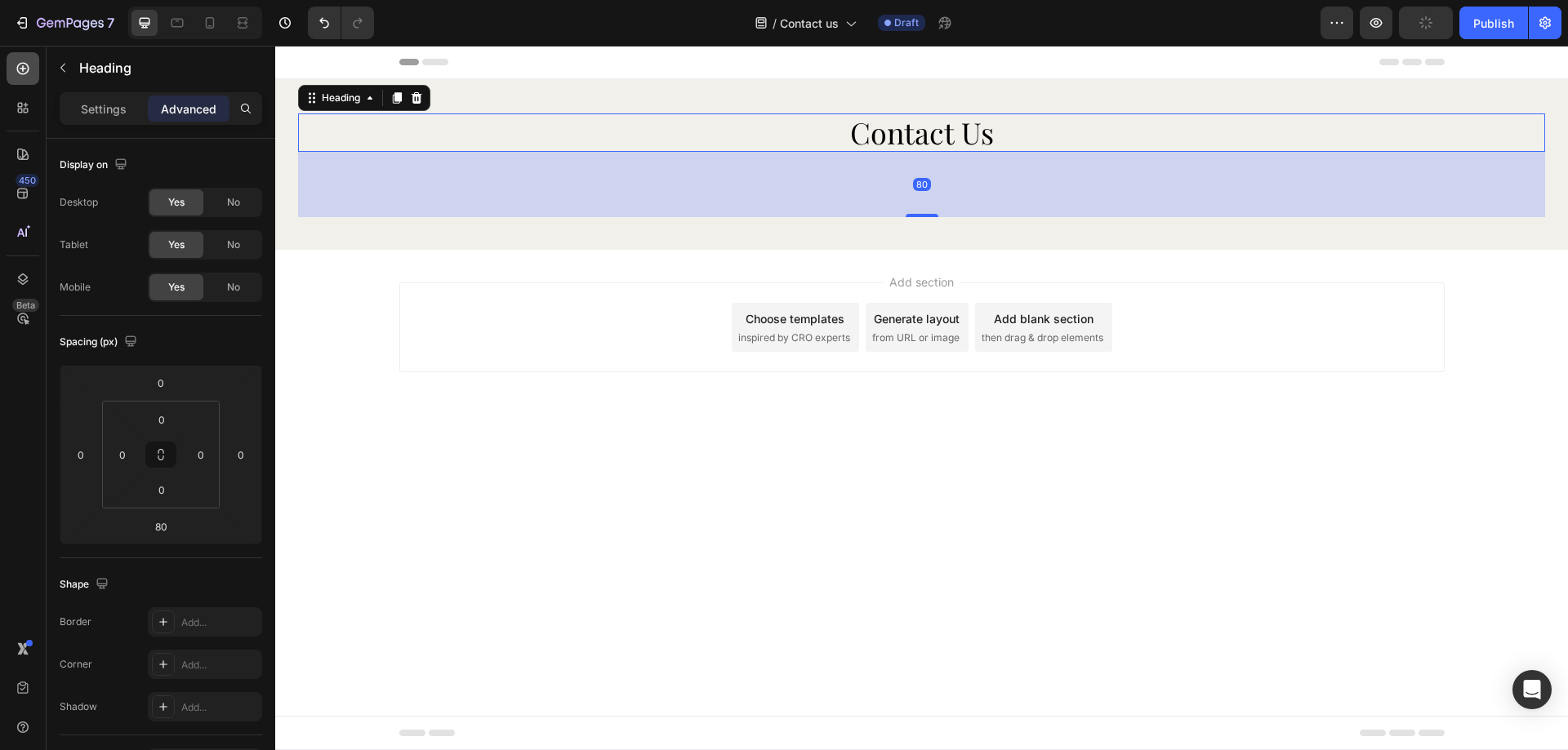
click at [34, 76] on div at bounding box center [22, 69] width 33 height 32
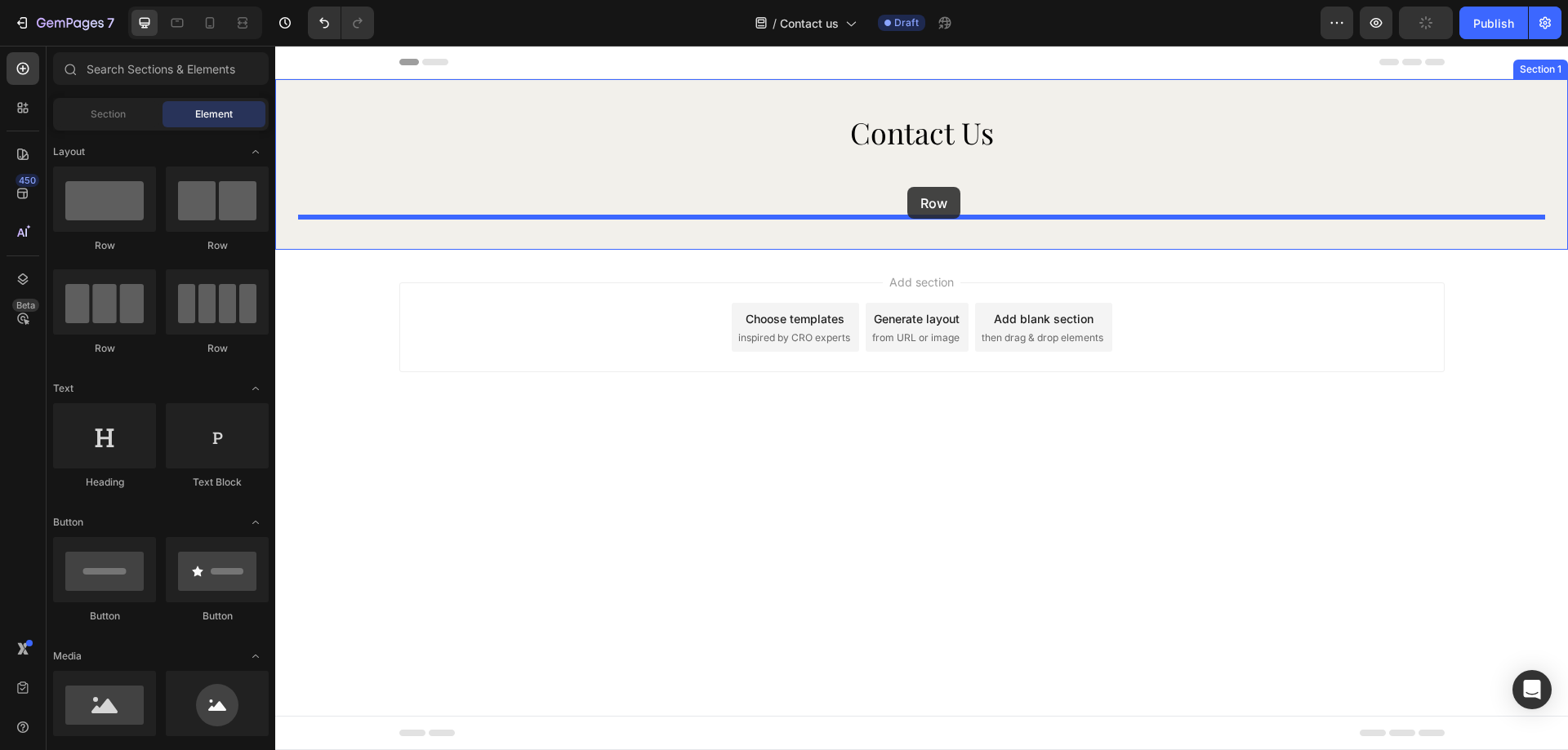
drag, startPoint x: 503, startPoint y: 269, endPoint x: 907, endPoint y: 187, distance: 412.2
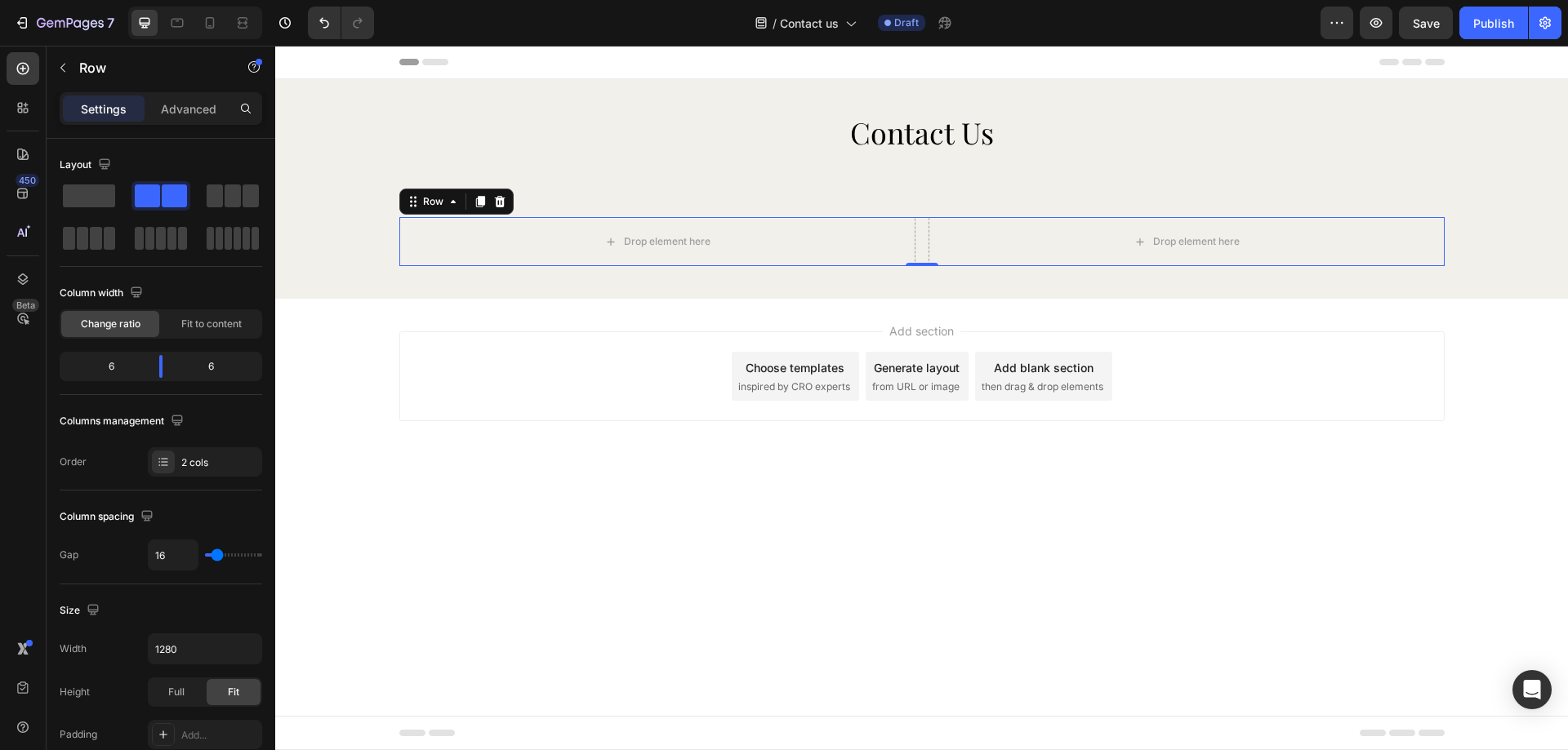
click at [927, 238] on div "Drop element here Drop element here Row 0" at bounding box center [922, 242] width 1045 height 49
click at [184, 554] on input "16" at bounding box center [173, 554] width 49 height 29
type input "2"
type input "24"
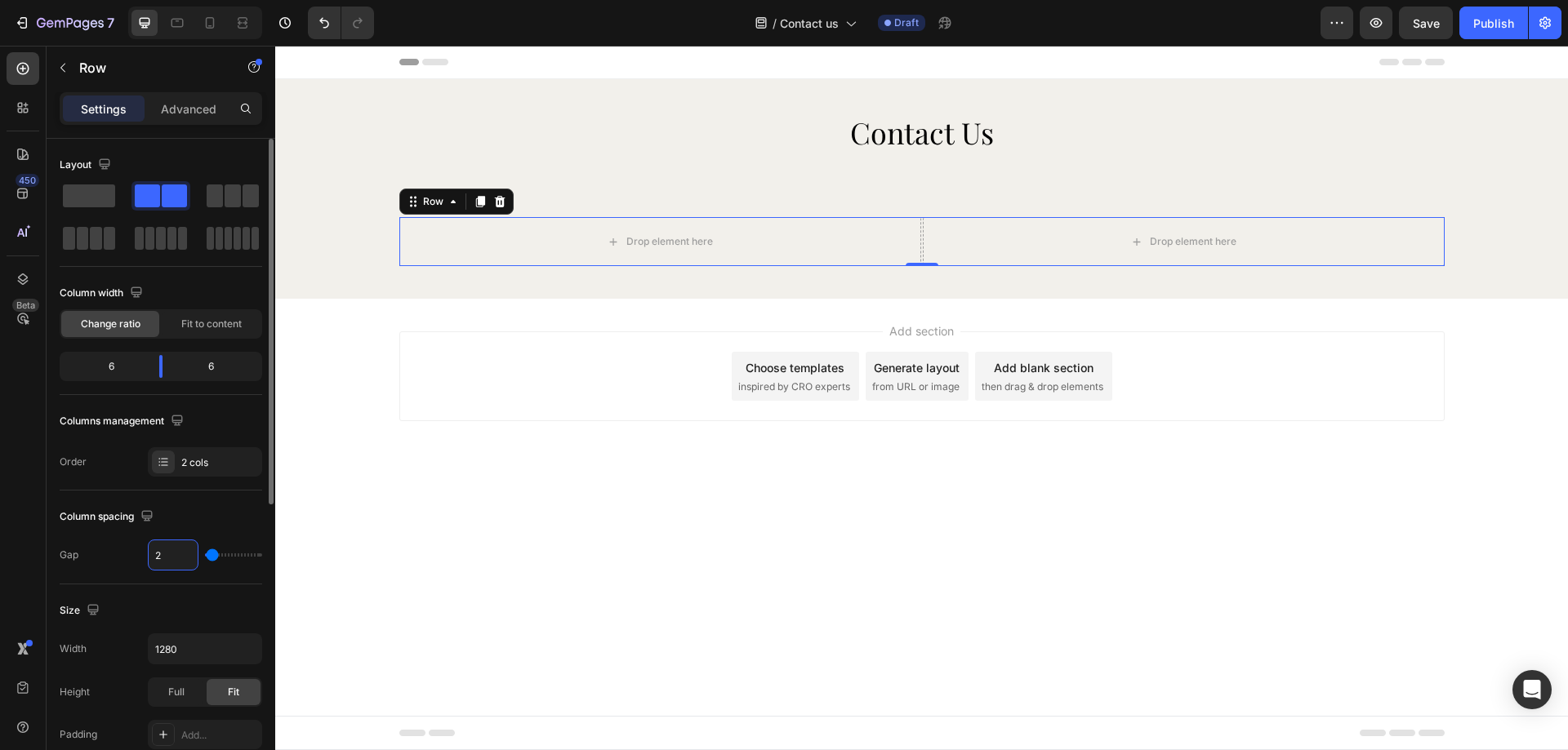
type input "24"
click at [204, 523] on div "Column spacing" at bounding box center [161, 517] width 203 height 26
click at [201, 320] on span "Fit to content" at bounding box center [211, 324] width 61 height 15
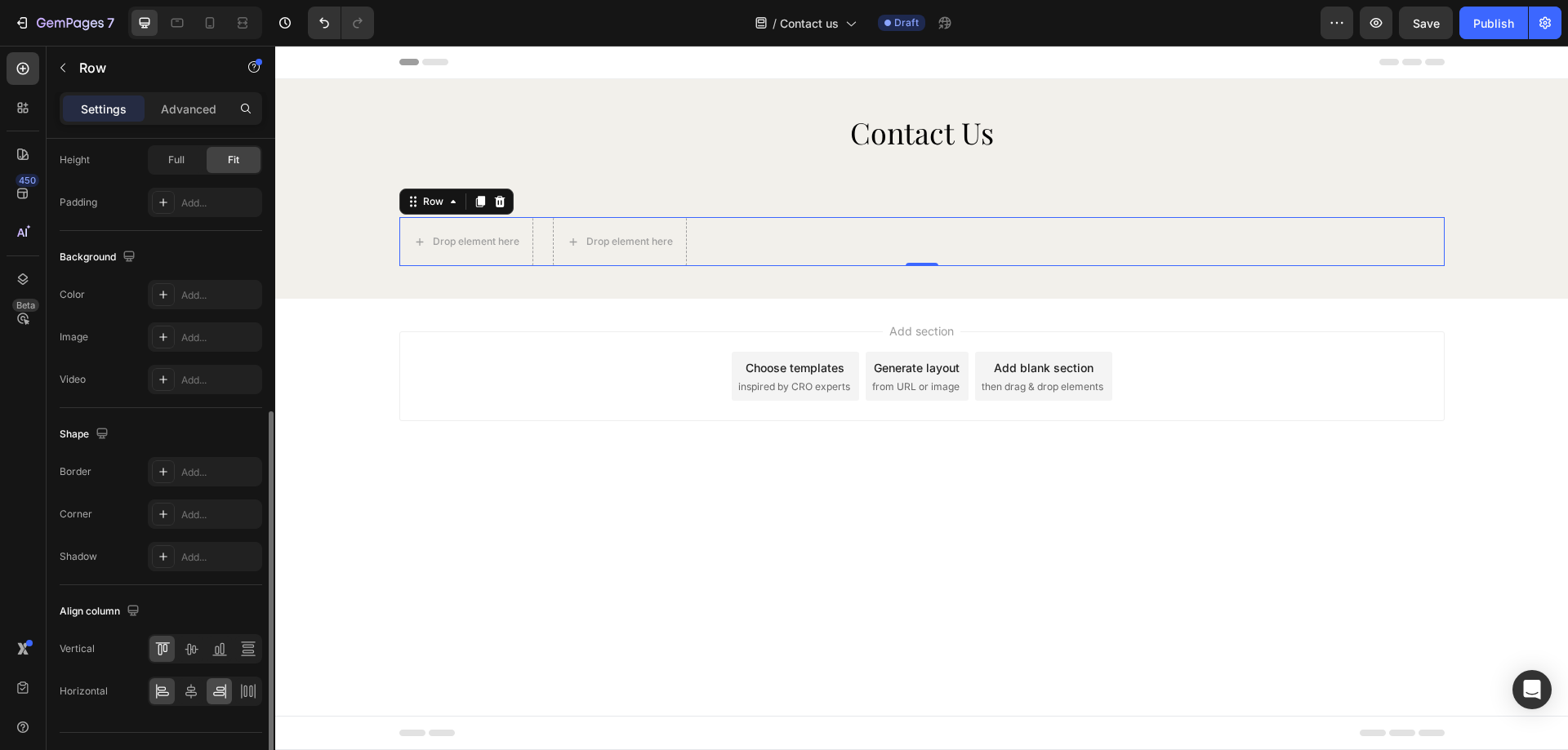
scroll to position [524, 0]
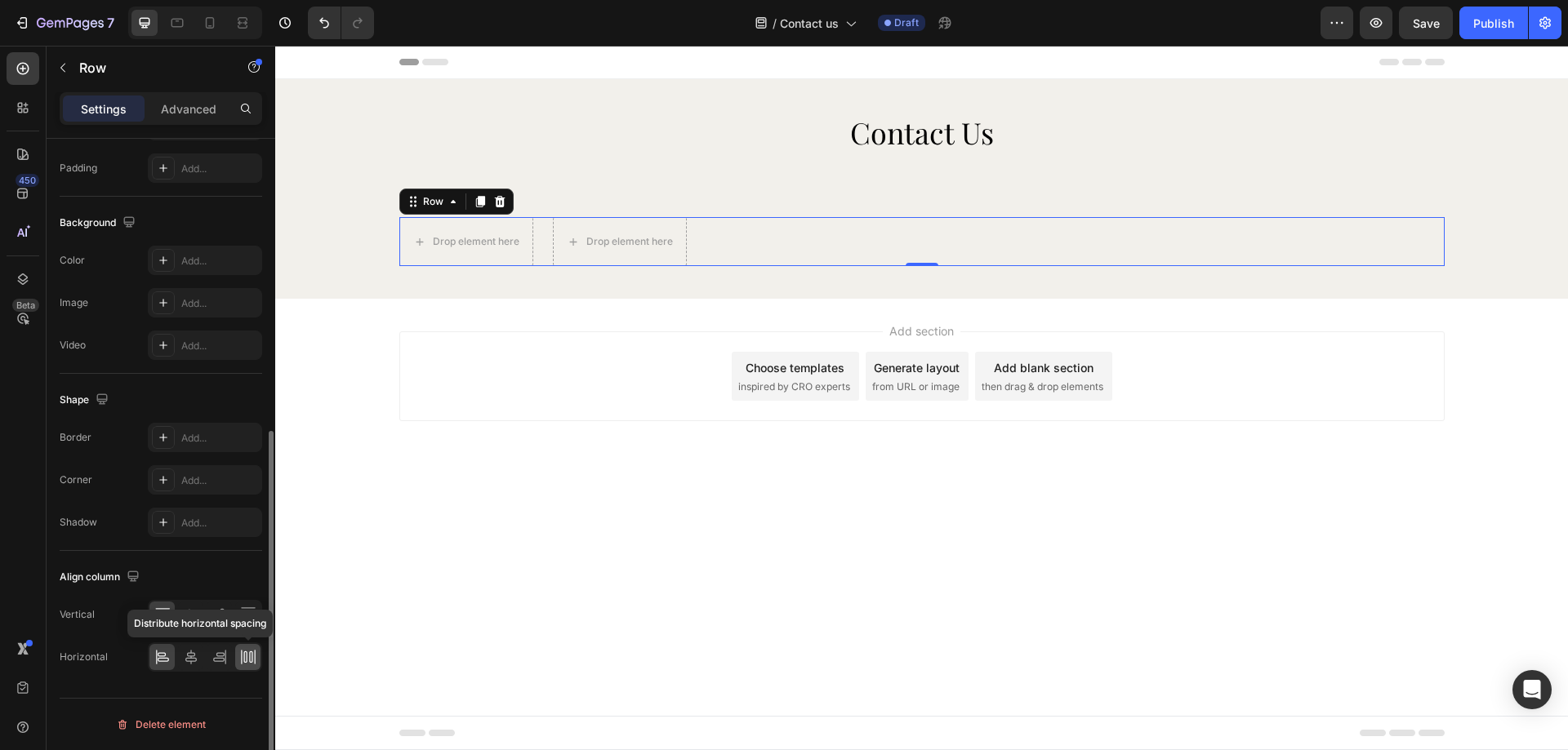
click at [249, 660] on icon at bounding box center [251, 657] width 4 height 11
click at [482, 249] on div "Drop element here" at bounding box center [476, 242] width 87 height 13
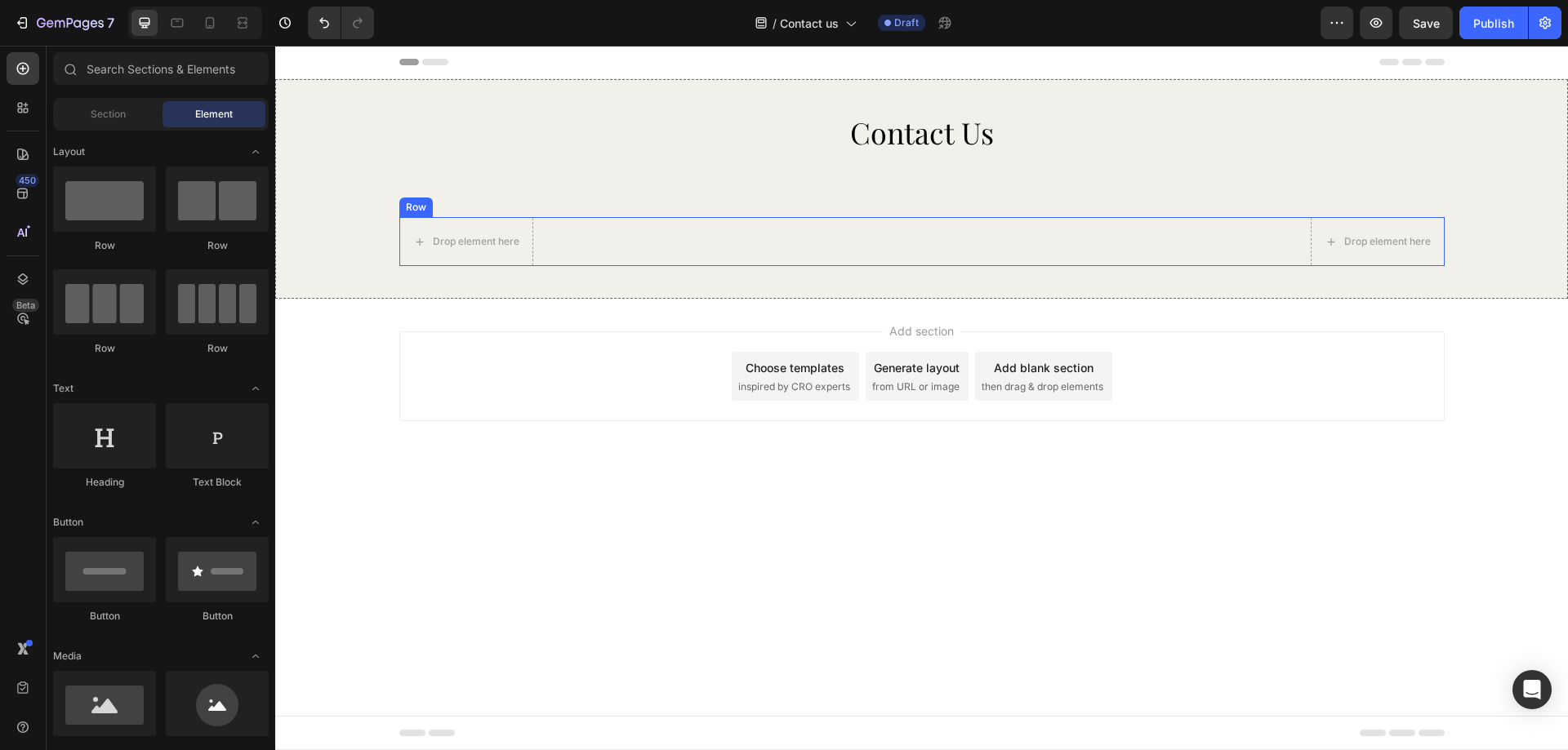
click at [800, 232] on div "Drop element here Drop element here Row" at bounding box center [922, 242] width 1045 height 49
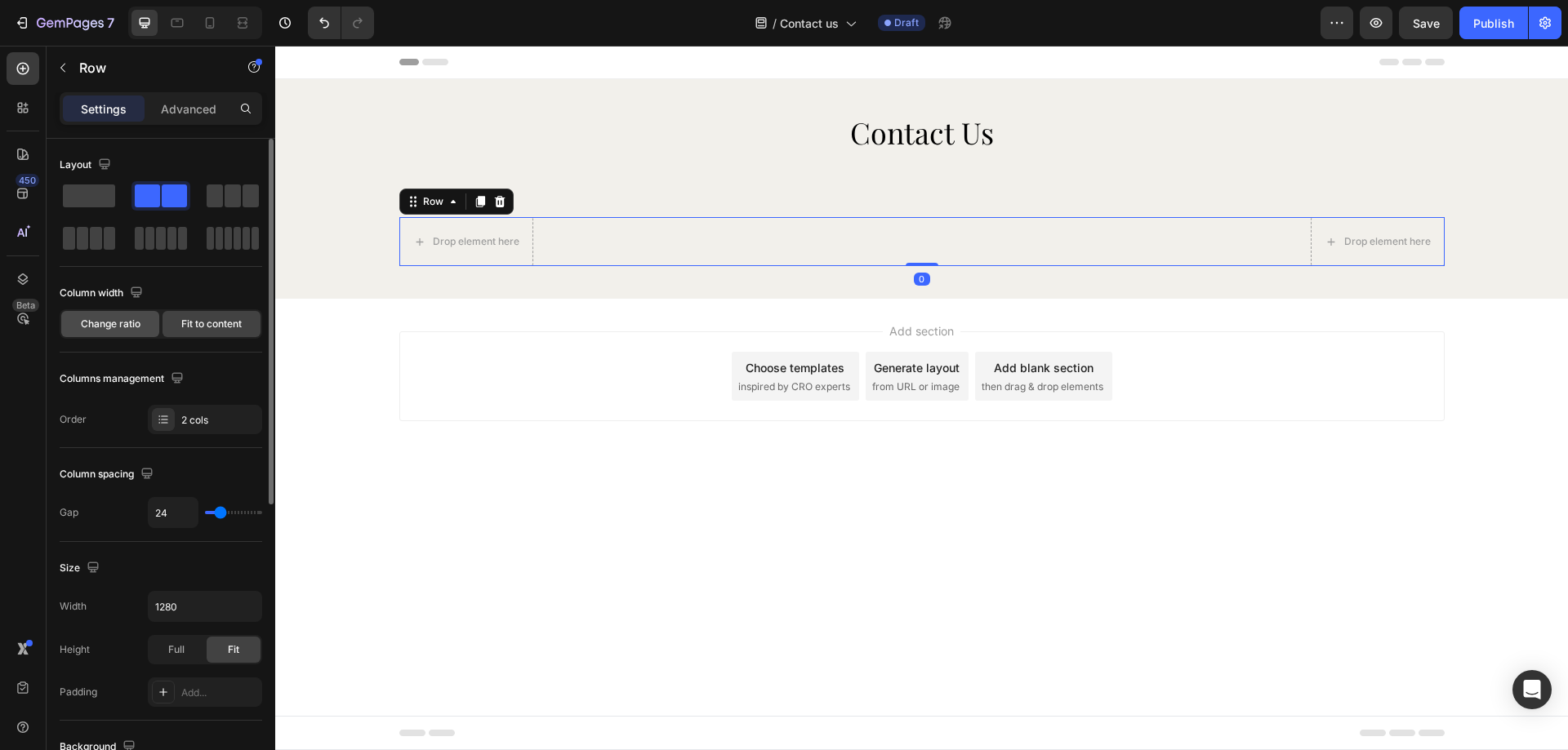
click at [145, 324] on div "Change ratio" at bounding box center [111, 324] width 98 height 26
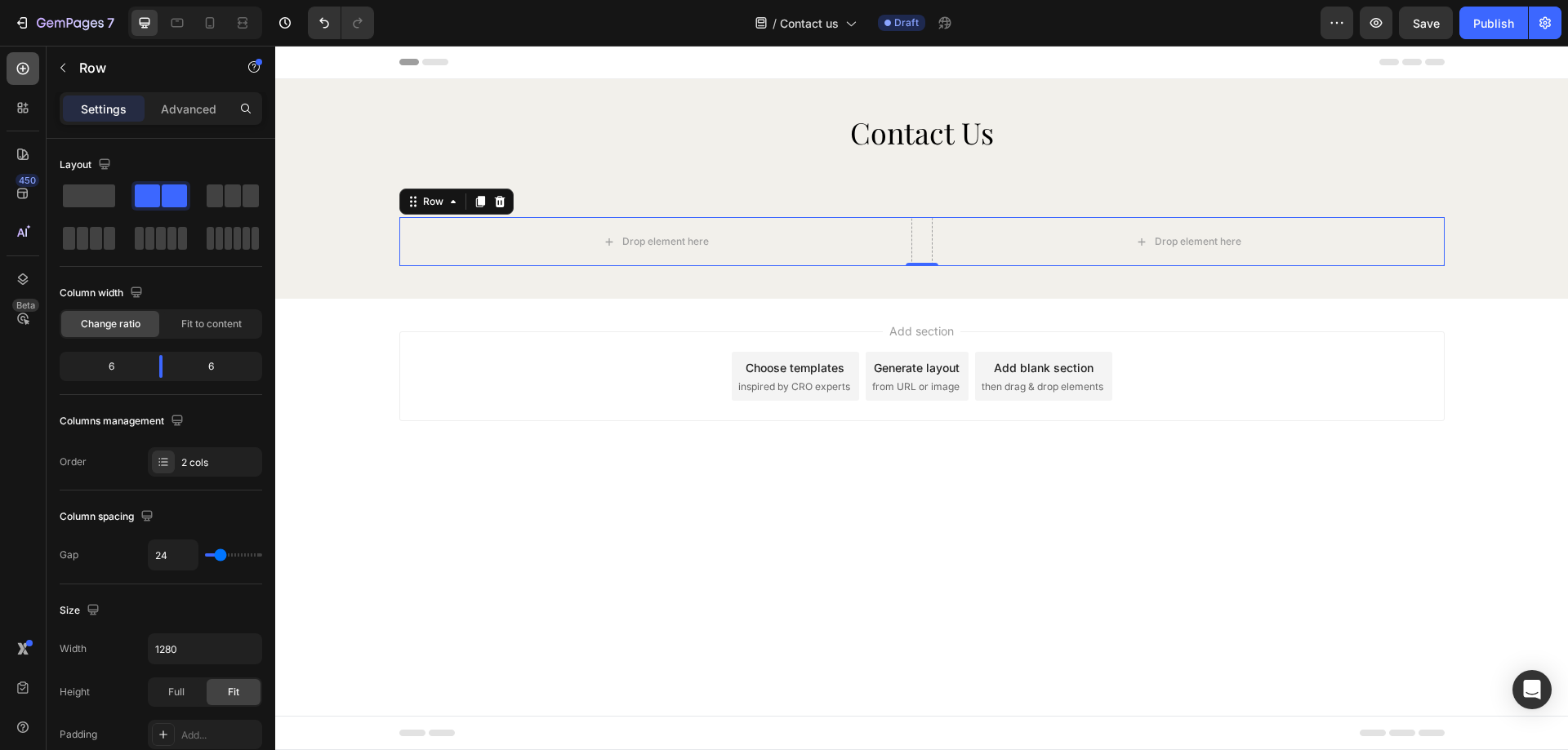
click at [23, 72] on icon at bounding box center [24, 69] width 12 height 12
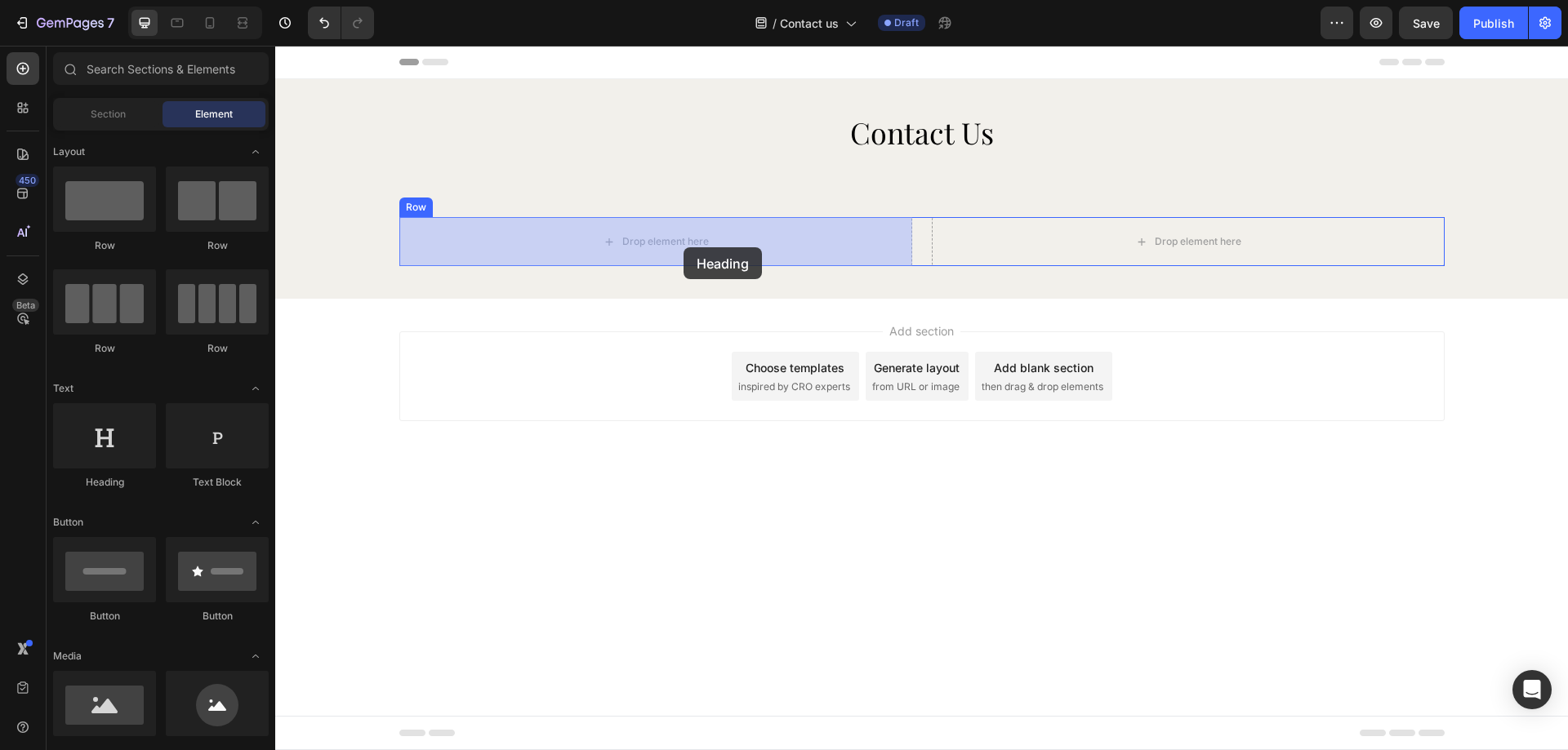
drag, startPoint x: 395, startPoint y: 494, endPoint x: 667, endPoint y: 260, distance: 358.8
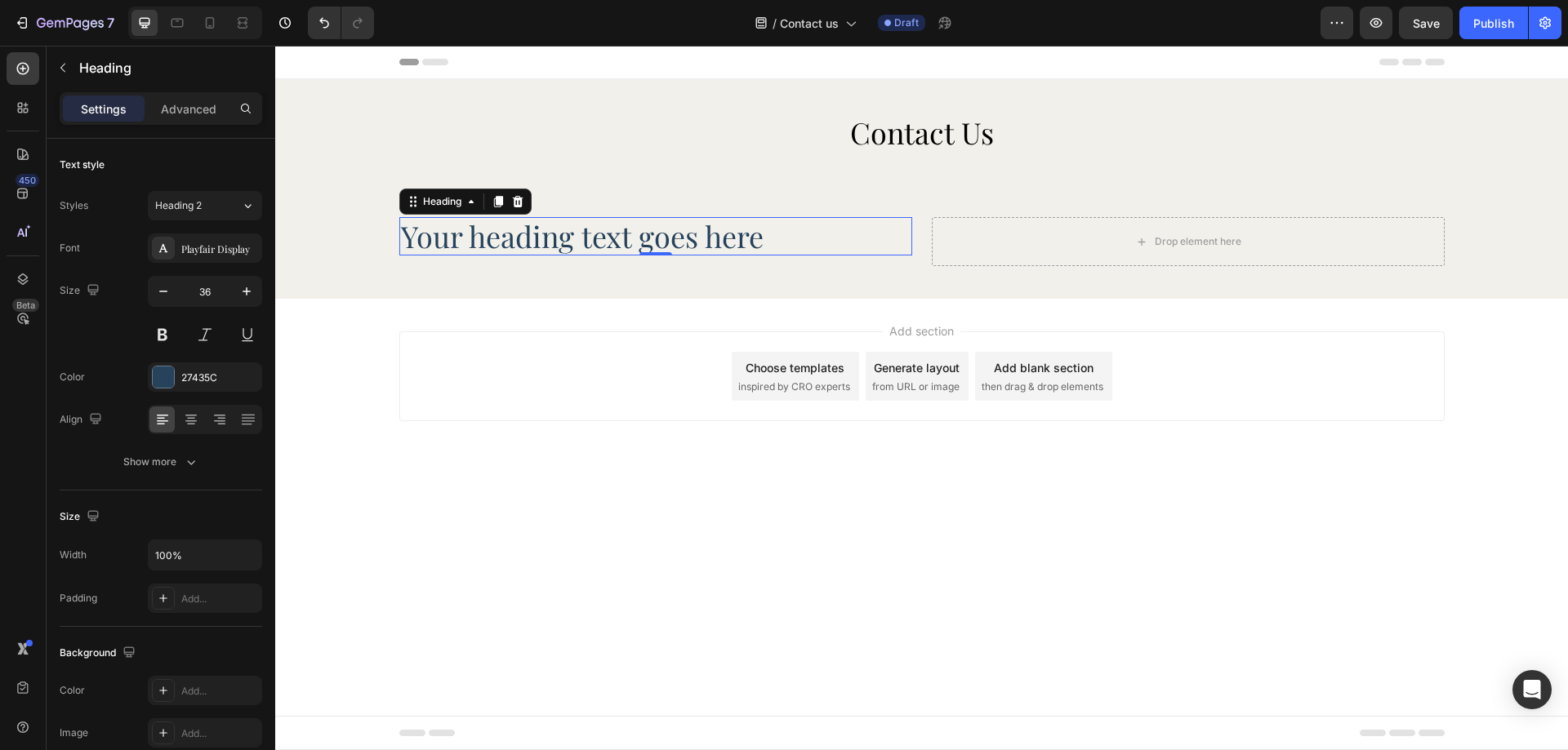
click at [574, 255] on h2 "Your heading text goes here" at bounding box center [656, 236] width 513 height 39
click at [574, 254] on p "Your heading text goes here" at bounding box center [655, 236] width 509 height 35
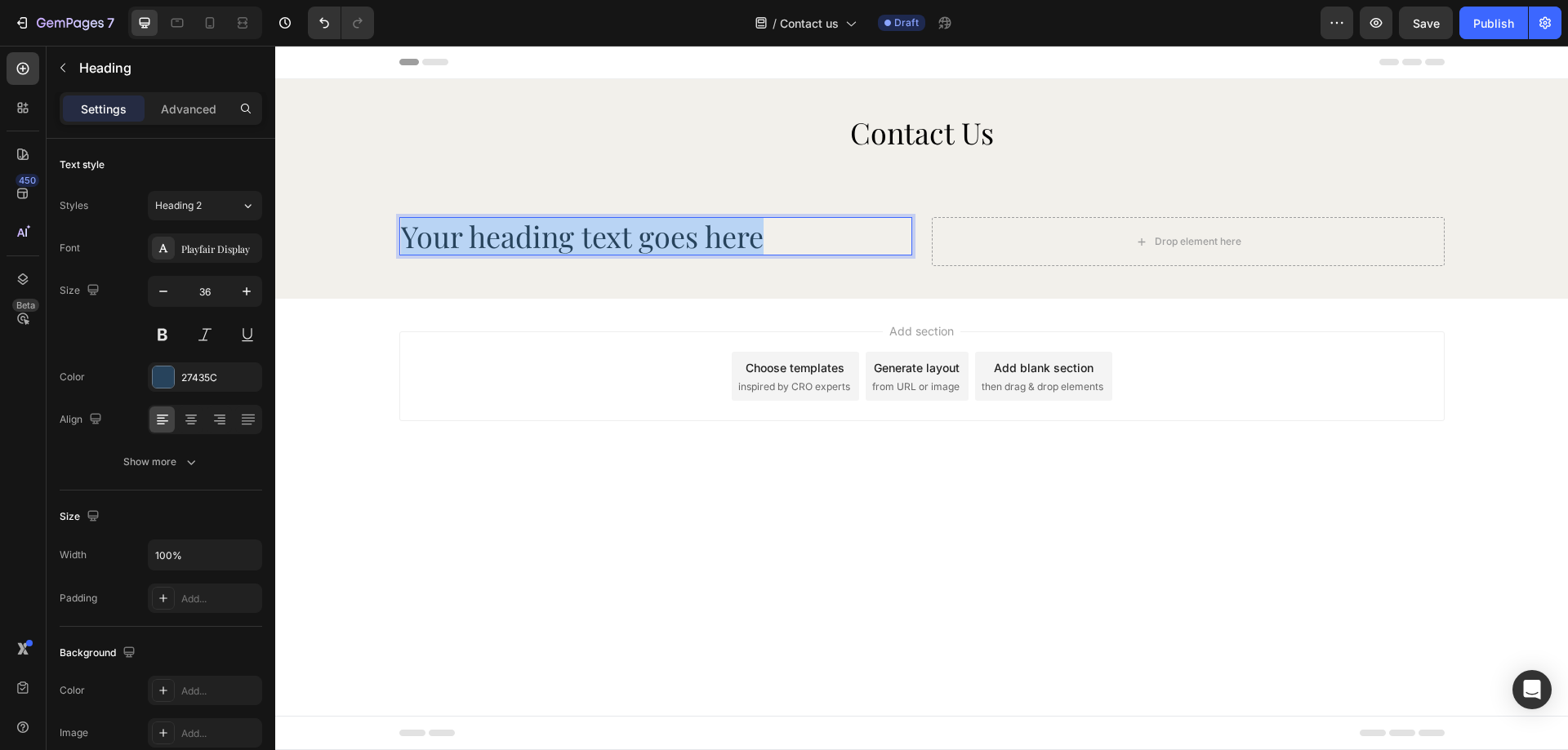
click at [574, 254] on p "Your heading text goes here" at bounding box center [655, 236] width 509 height 35
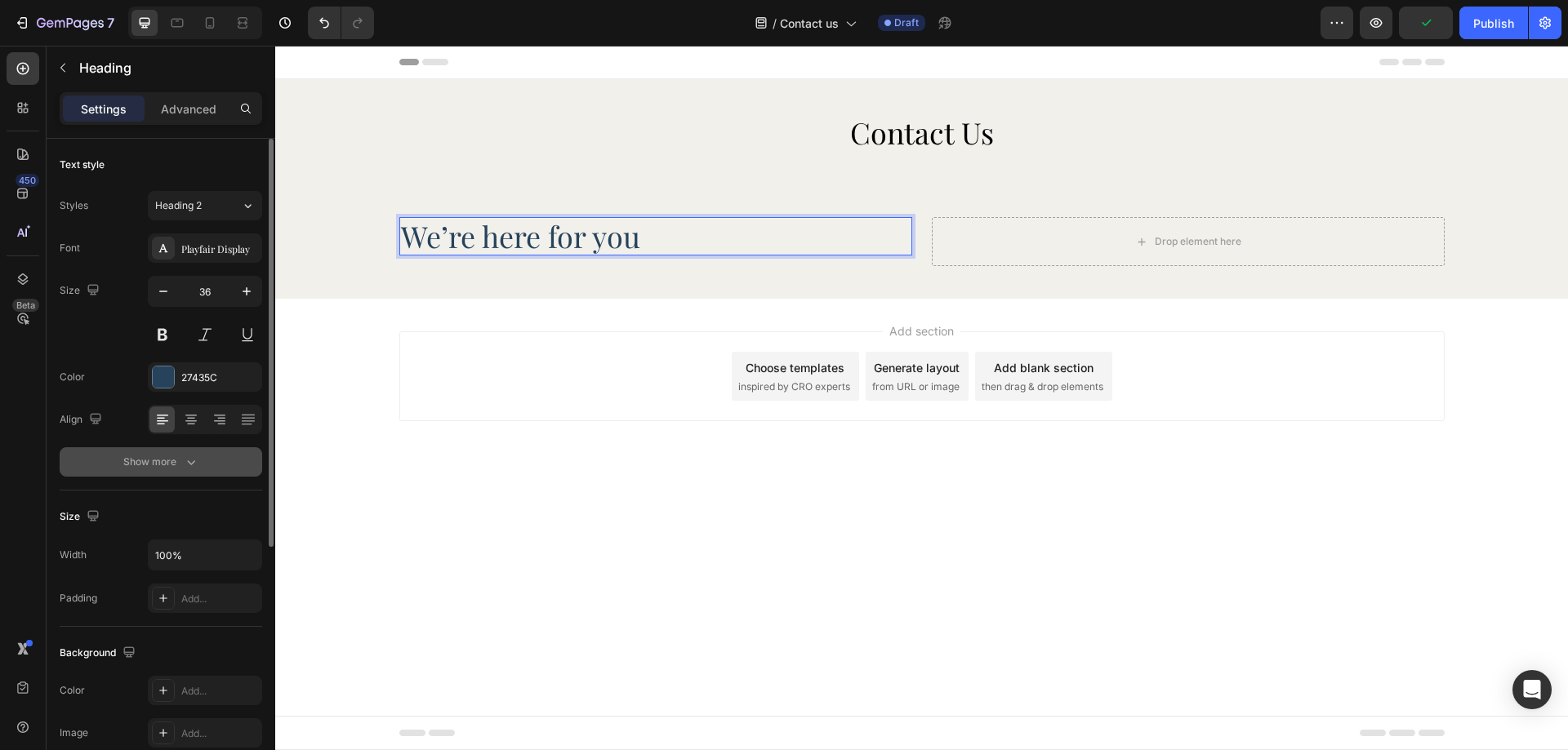
click at [177, 466] on div "Show more" at bounding box center [161, 462] width 76 height 17
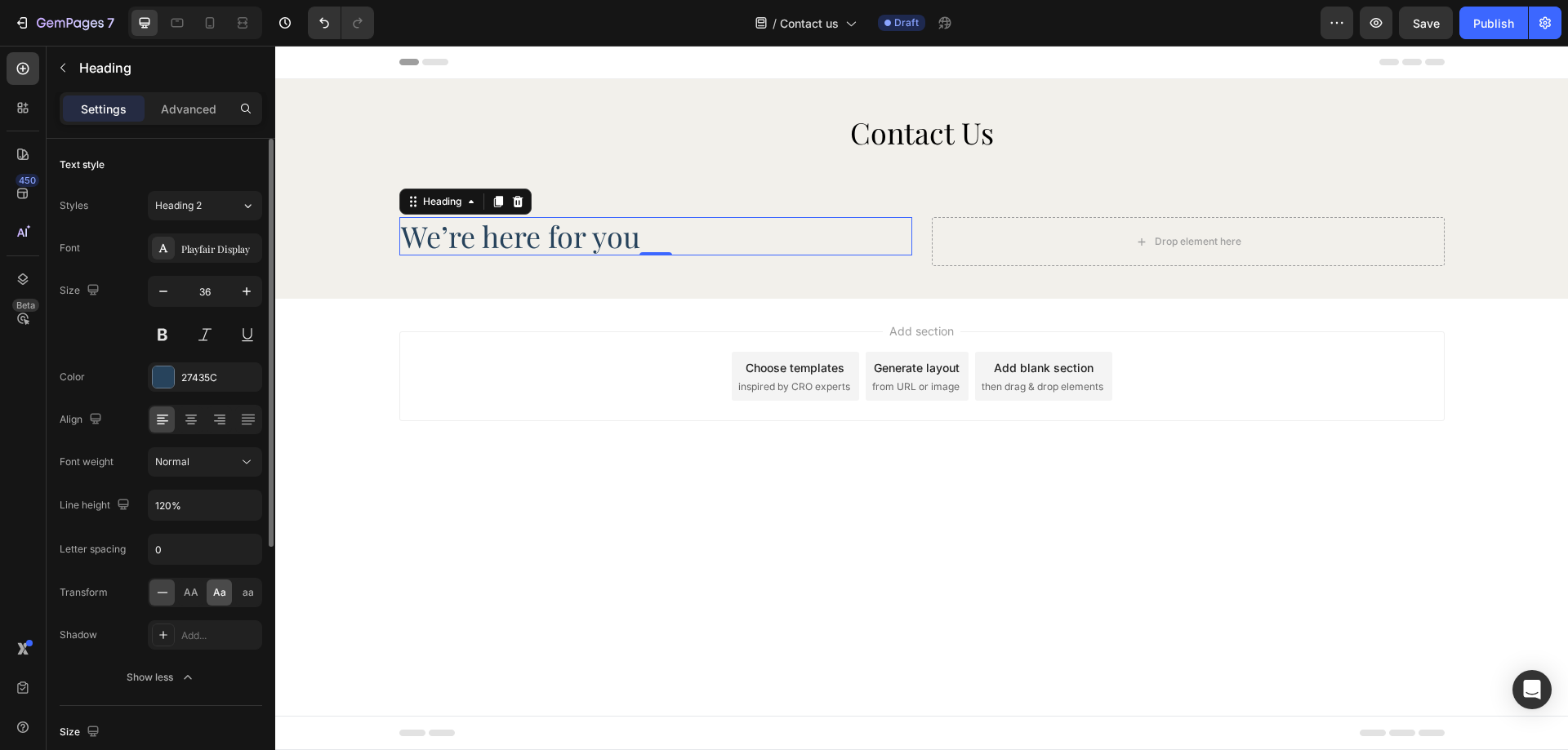
click at [208, 593] on div "Aa" at bounding box center [219, 593] width 25 height 26
click at [189, 113] on p "Advanced" at bounding box center [188, 109] width 55 height 18
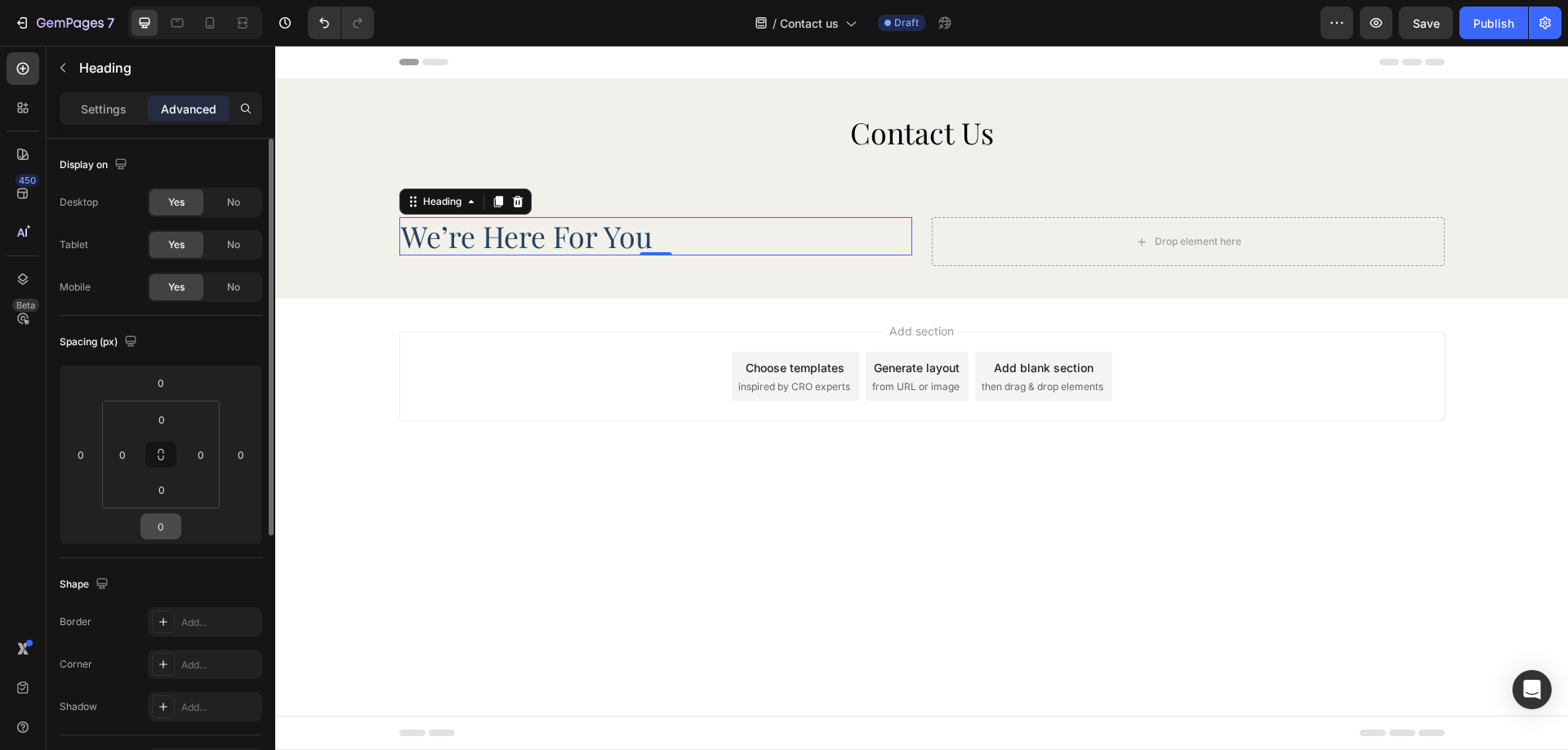
click at [155, 538] on input "0" at bounding box center [161, 527] width 33 height 25
type input "20"
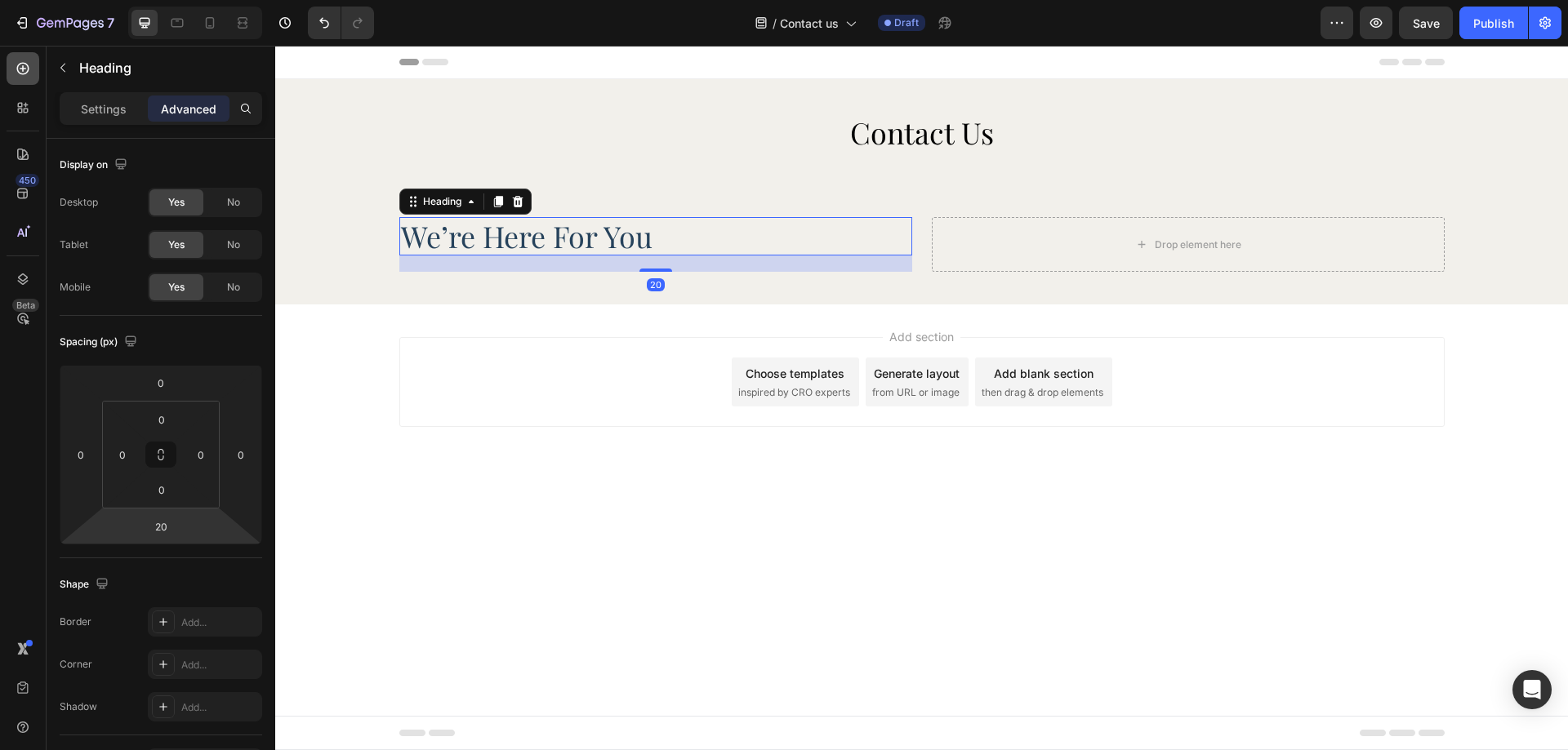
click at [17, 74] on icon at bounding box center [23, 69] width 17 height 17
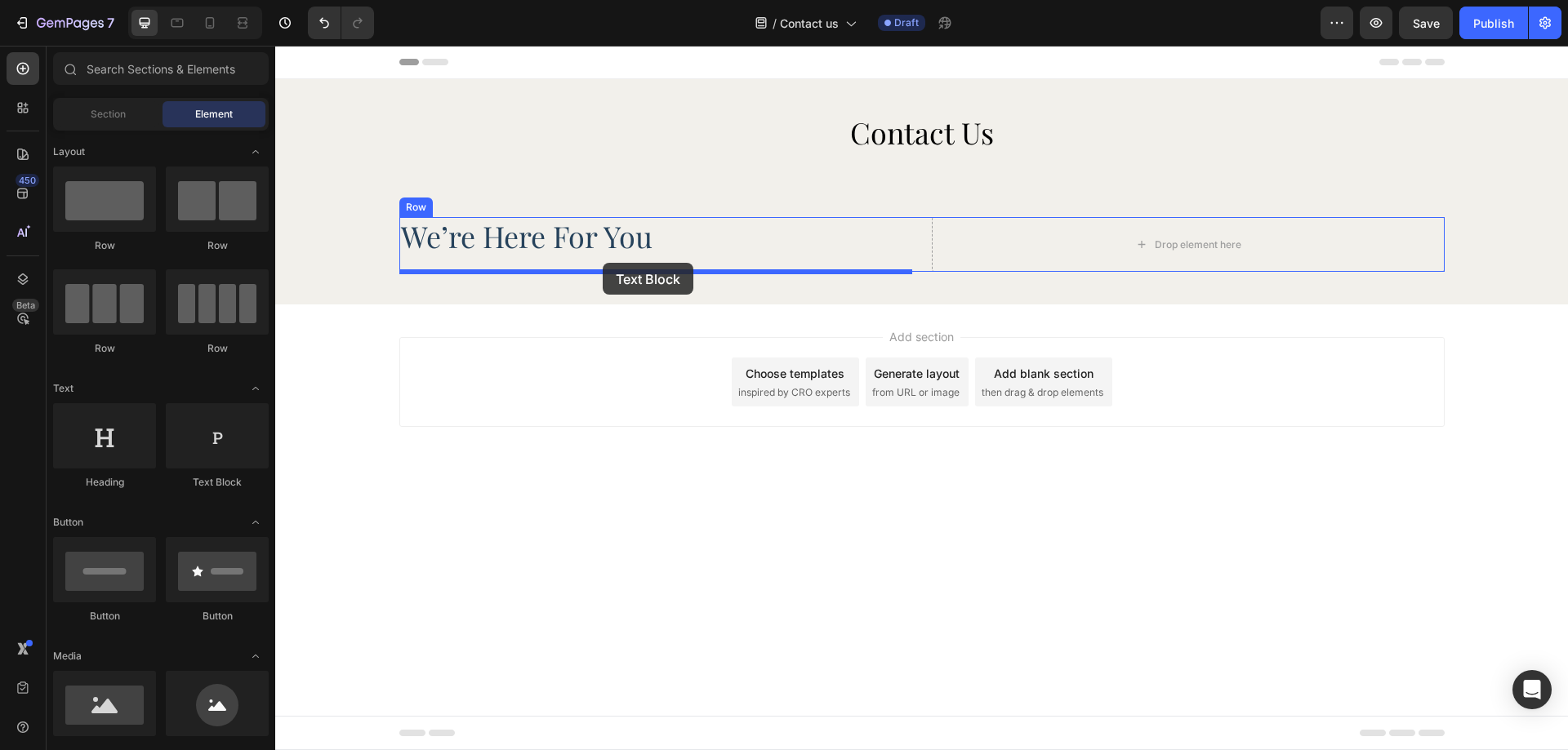
drag, startPoint x: 469, startPoint y: 499, endPoint x: 603, endPoint y: 263, distance: 271.4
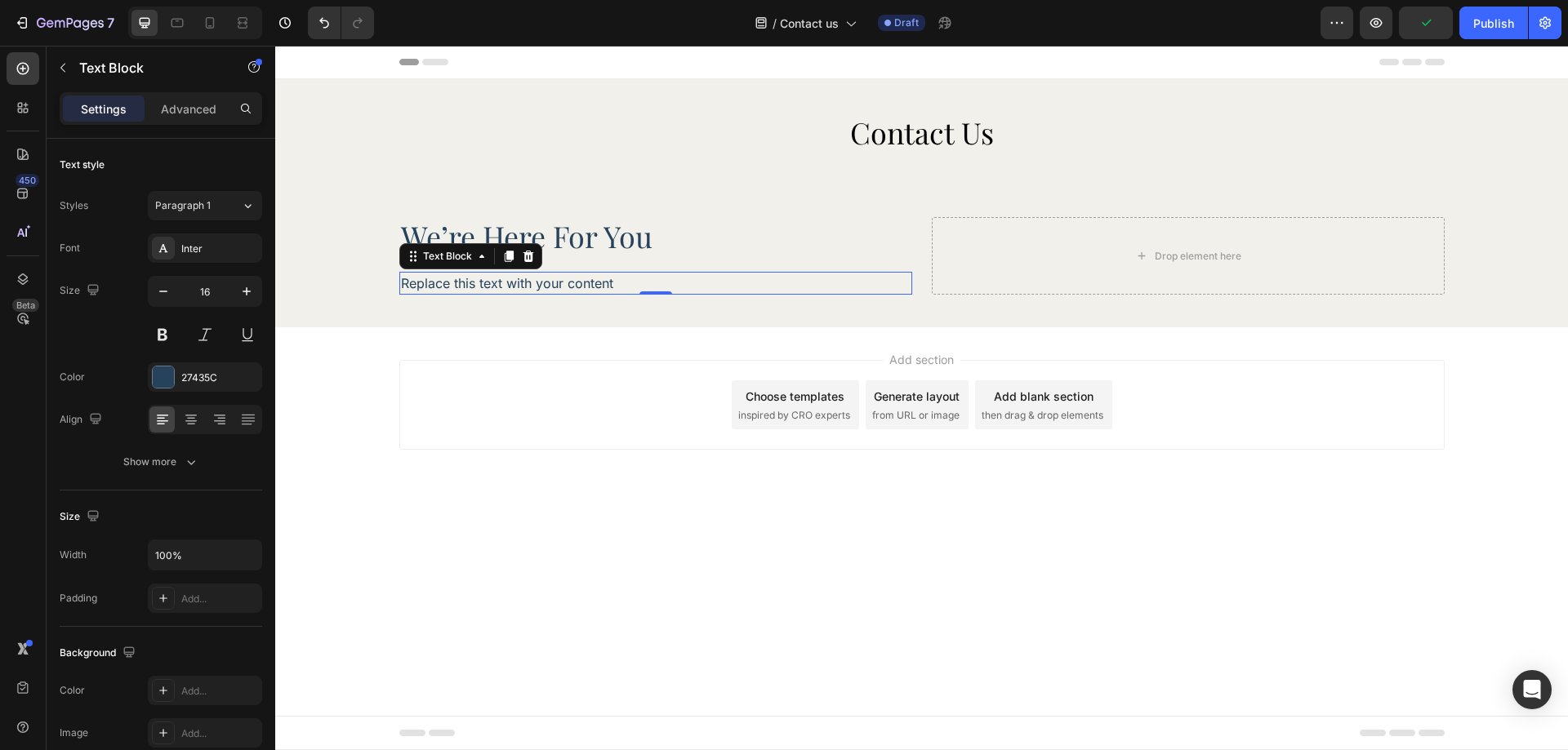
click at [533, 294] on div "Replace this text with your content" at bounding box center [656, 284] width 513 height 23
click at [540, 283] on p "Replace this text with your content" at bounding box center [655, 283] width 509 height 19
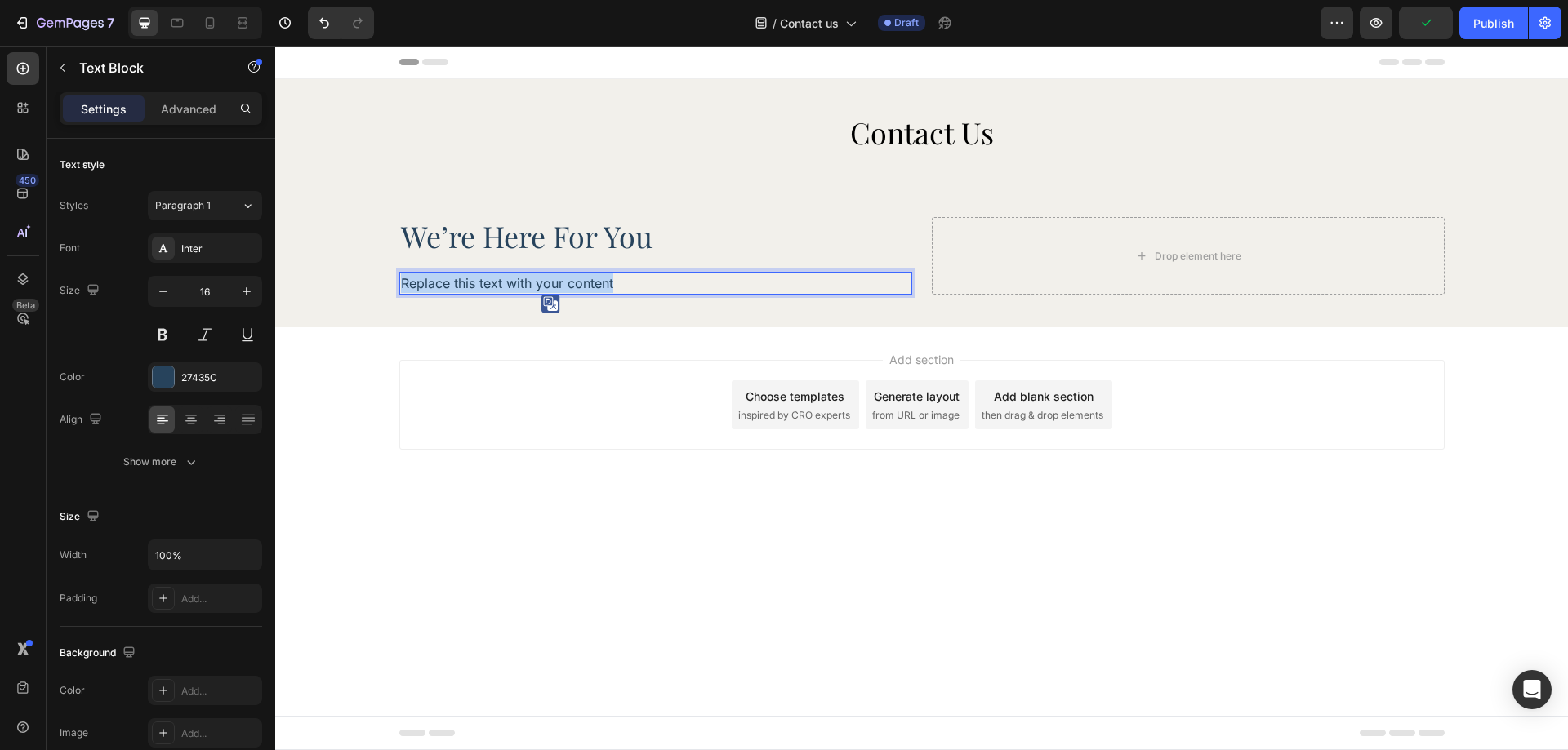
click at [540, 283] on p "Replace this text with your content" at bounding box center [655, 283] width 509 height 19
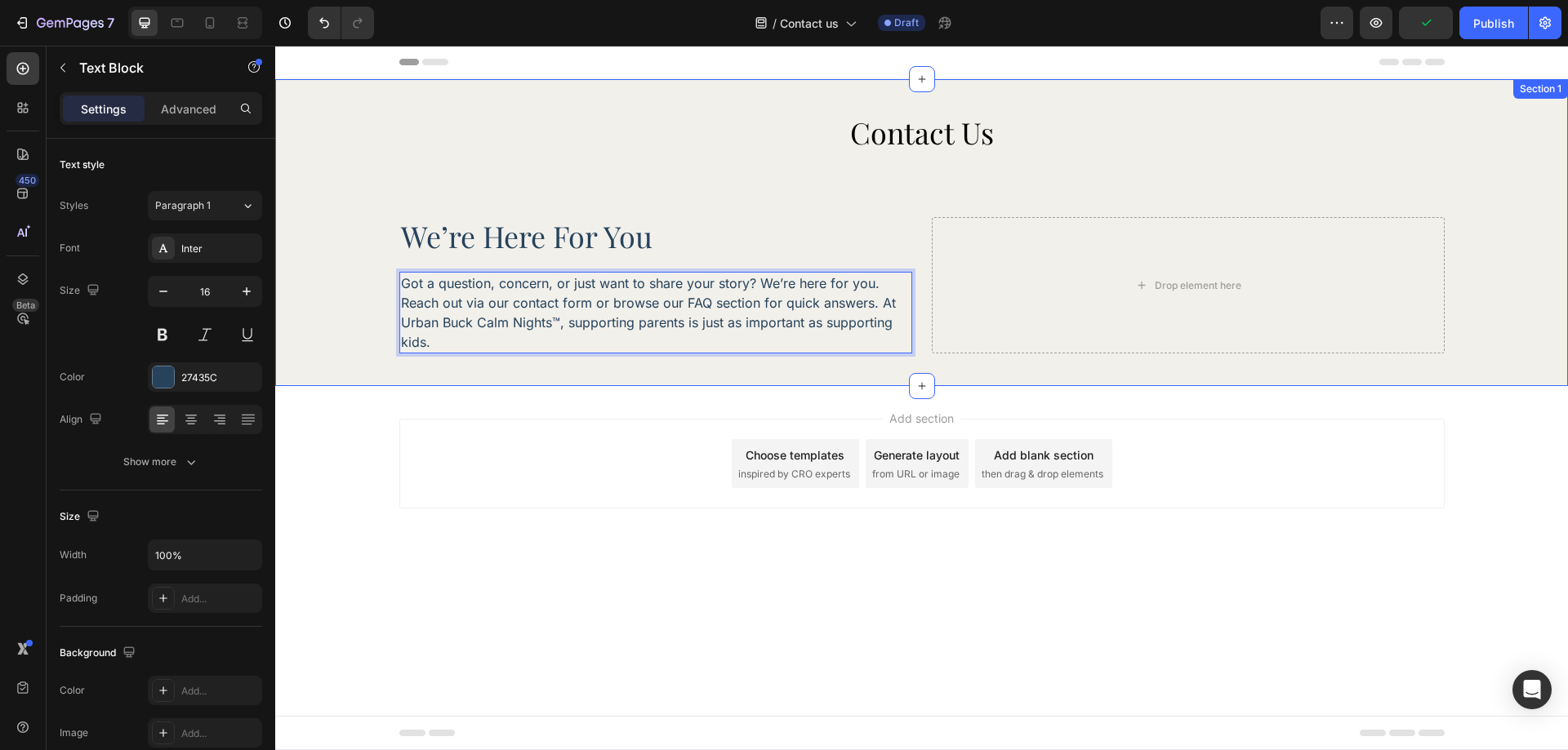
click at [624, 376] on div "Contact Us Heading we’re here for you Heading Got a question, concern, or just …" at bounding box center [921, 233] width 1293 height 307
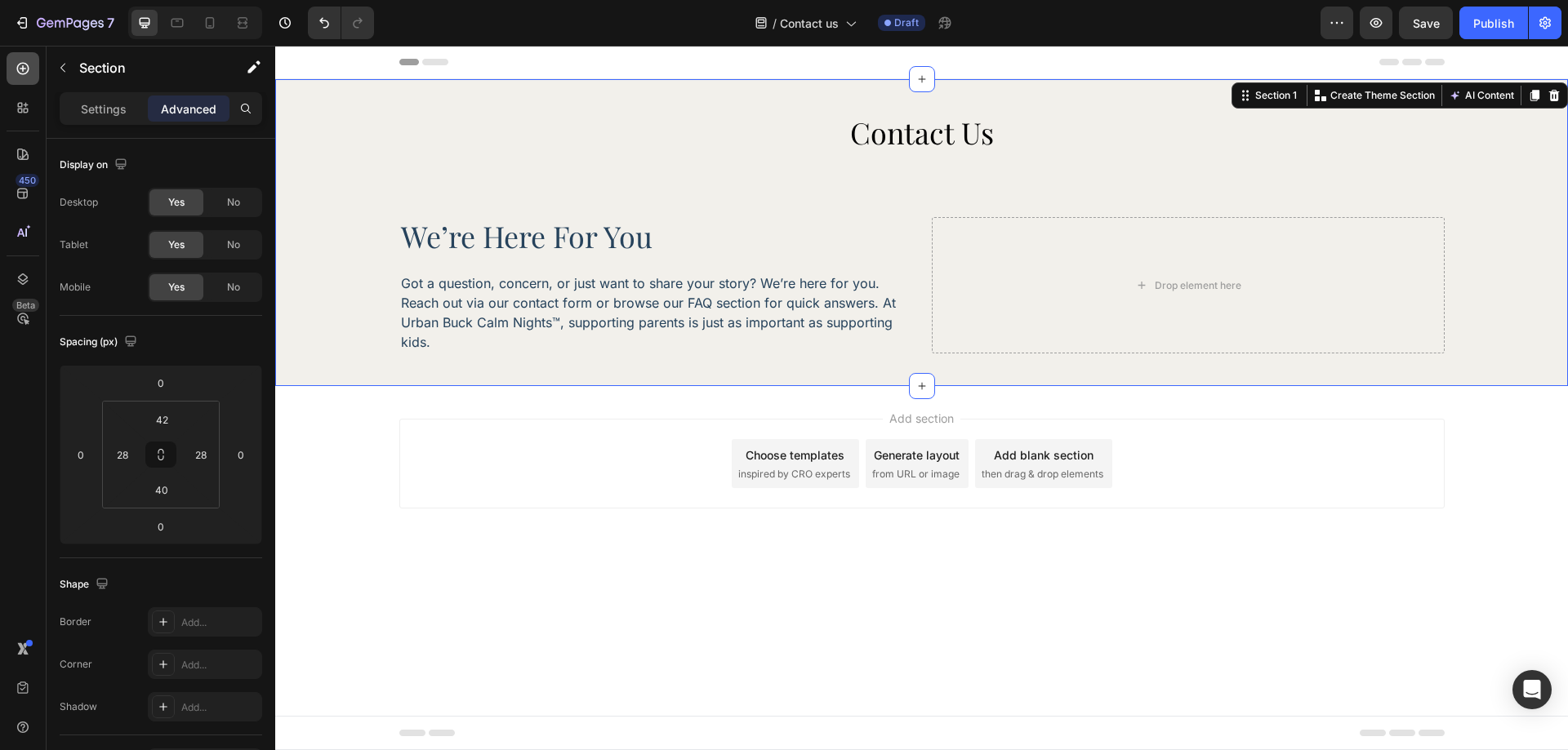
click at [32, 69] on div at bounding box center [22, 69] width 33 height 32
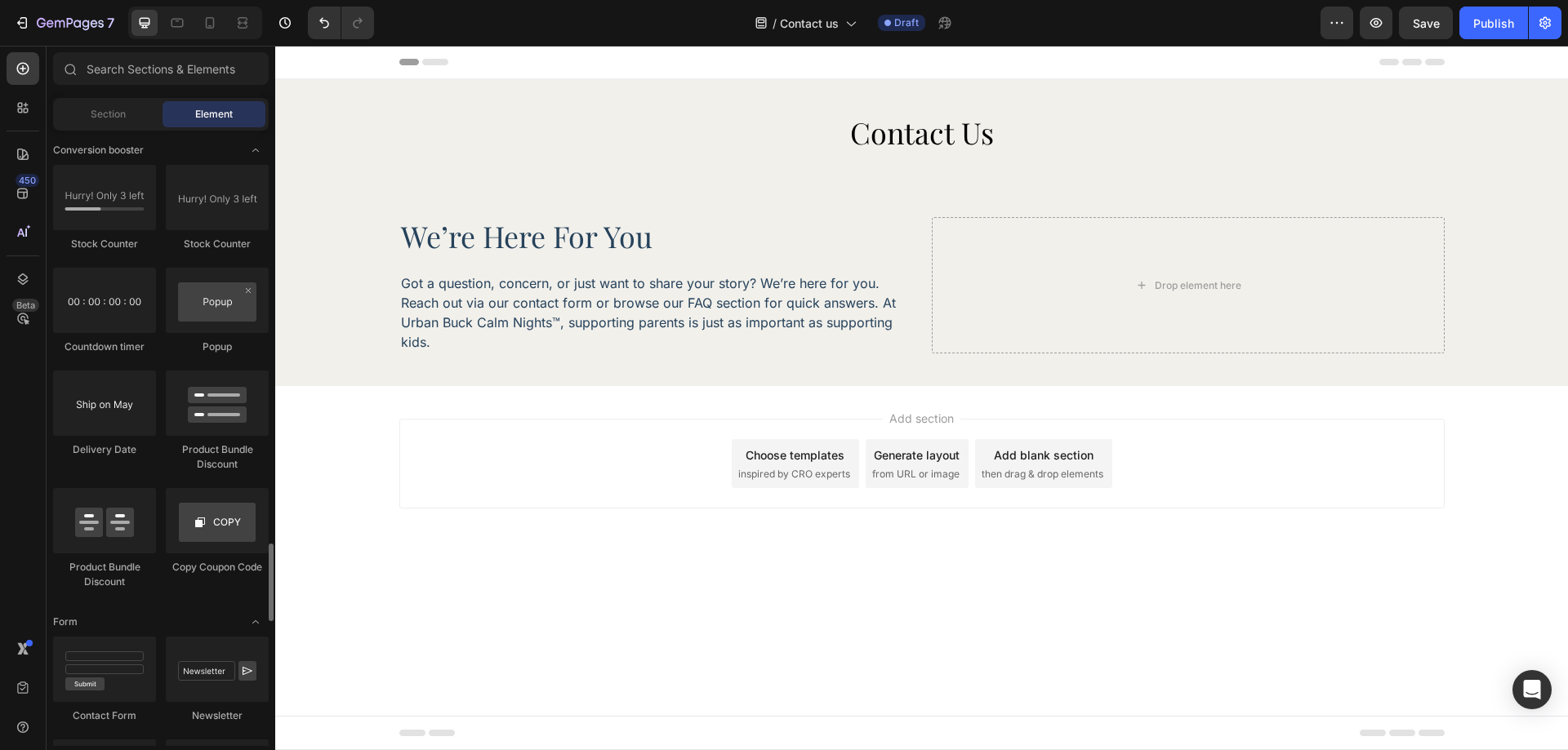
scroll to position [3407, 0]
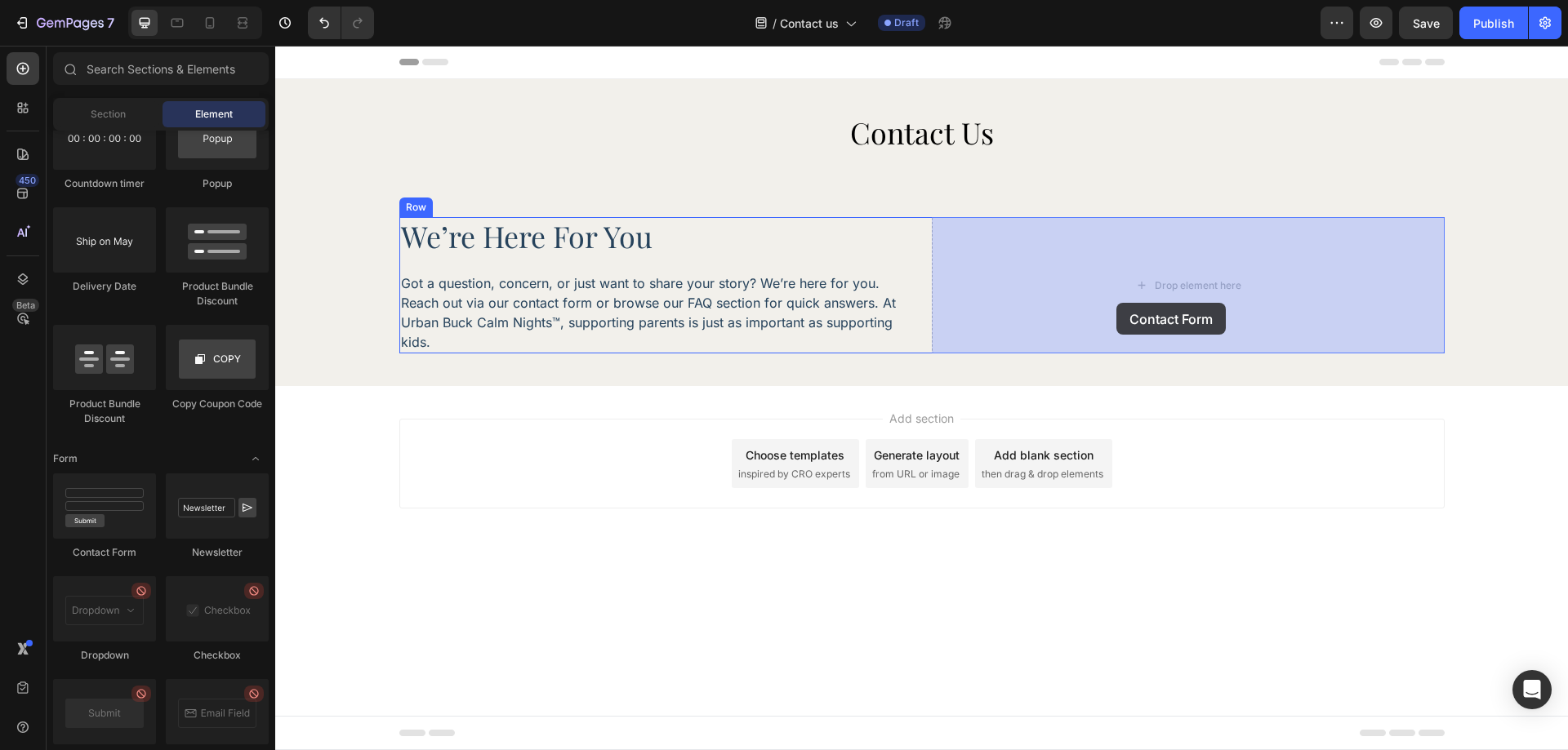
drag, startPoint x: 361, startPoint y: 566, endPoint x: 1020, endPoint y: 366, distance: 688.7
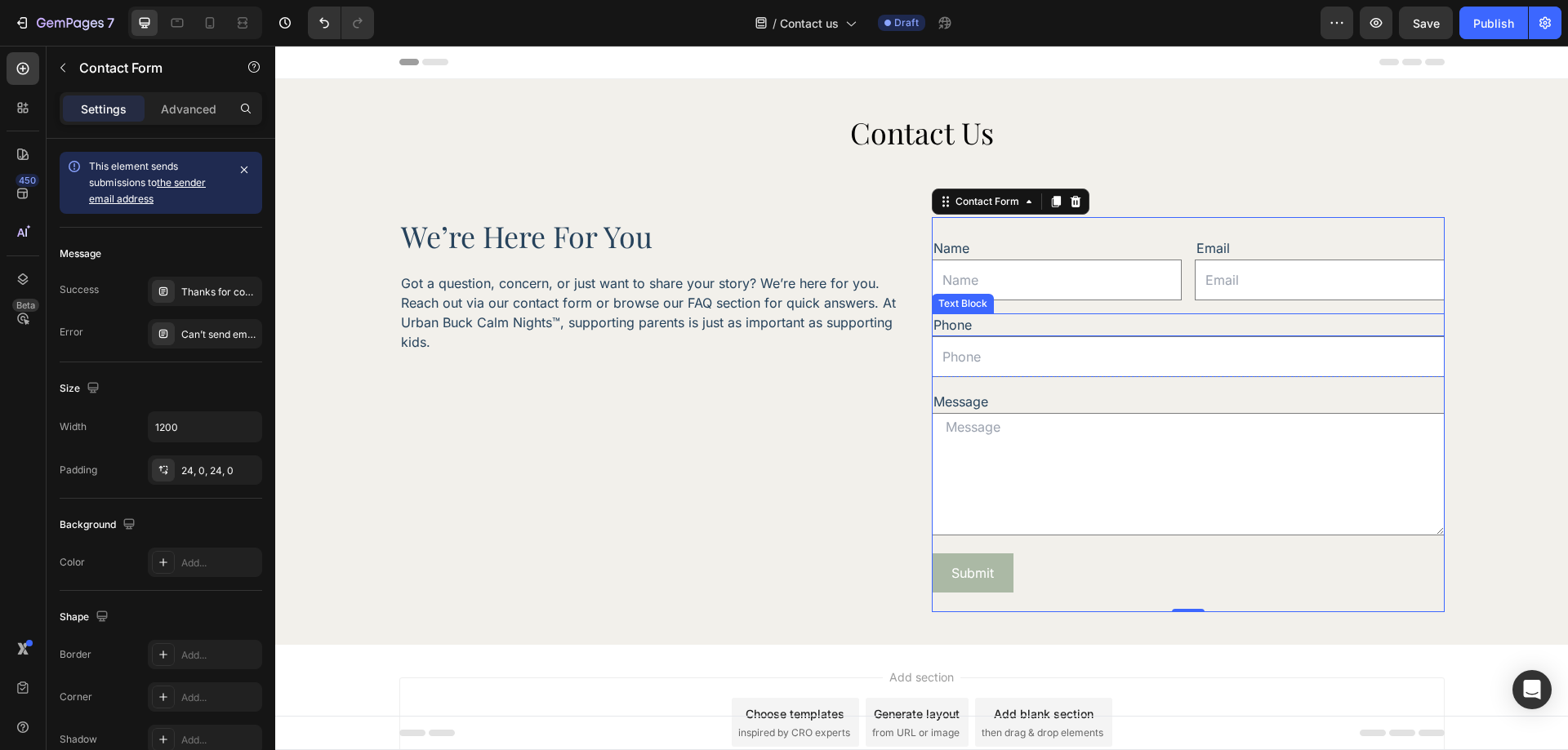
click at [1017, 328] on div "Phone" at bounding box center [1189, 325] width 513 height 23
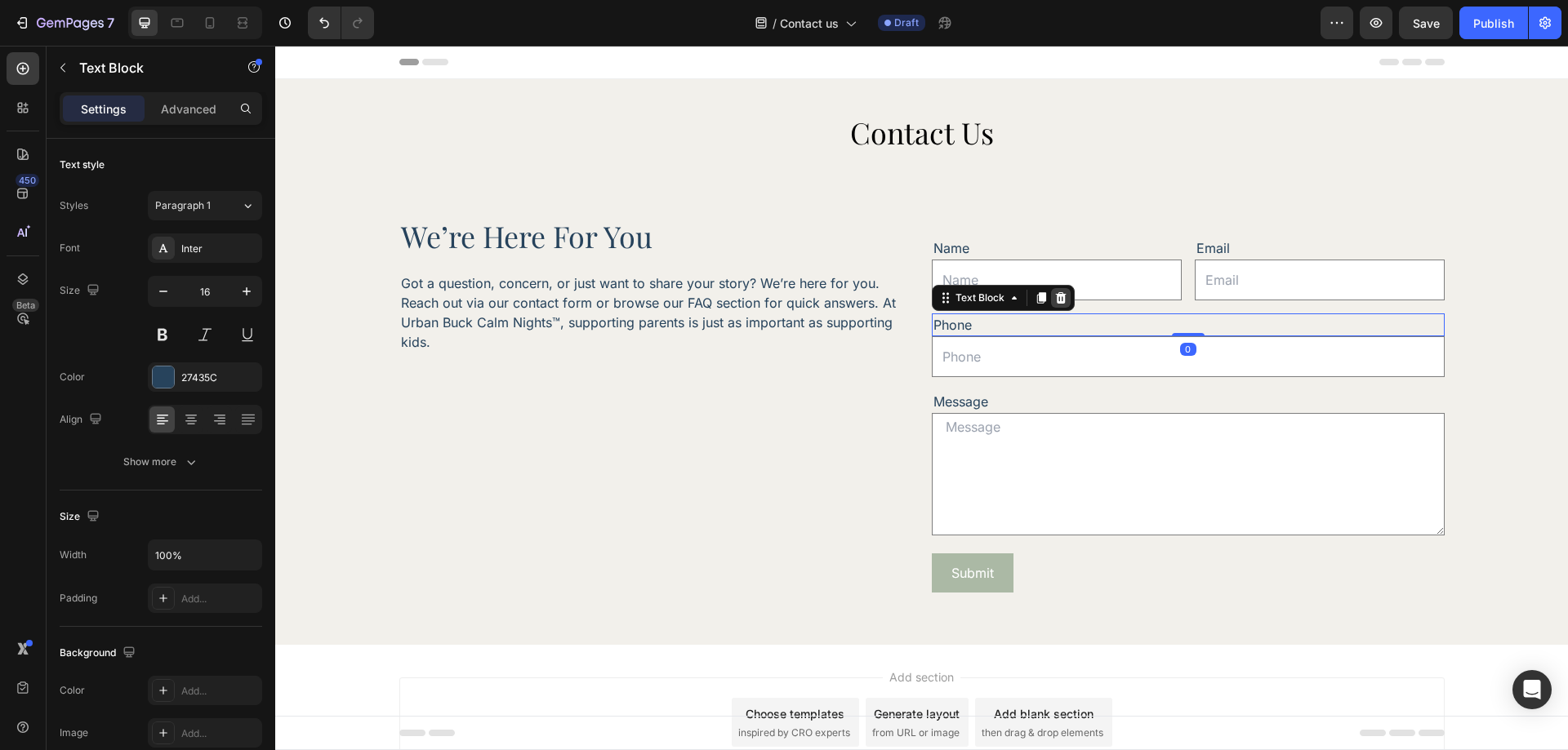
click at [1055, 297] on icon at bounding box center [1060, 298] width 11 height 11
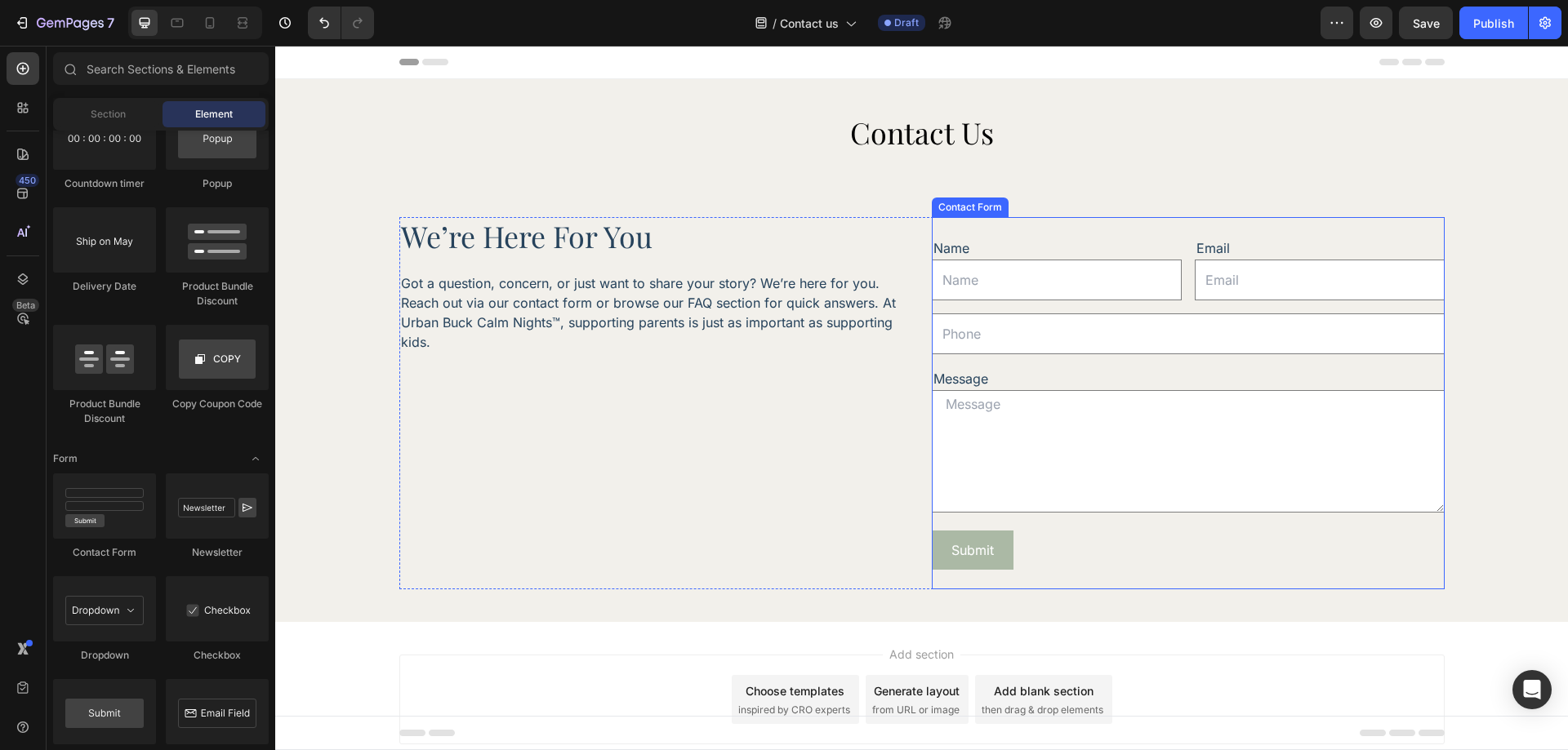
click at [1024, 314] on input "text" at bounding box center [1189, 334] width 513 height 40
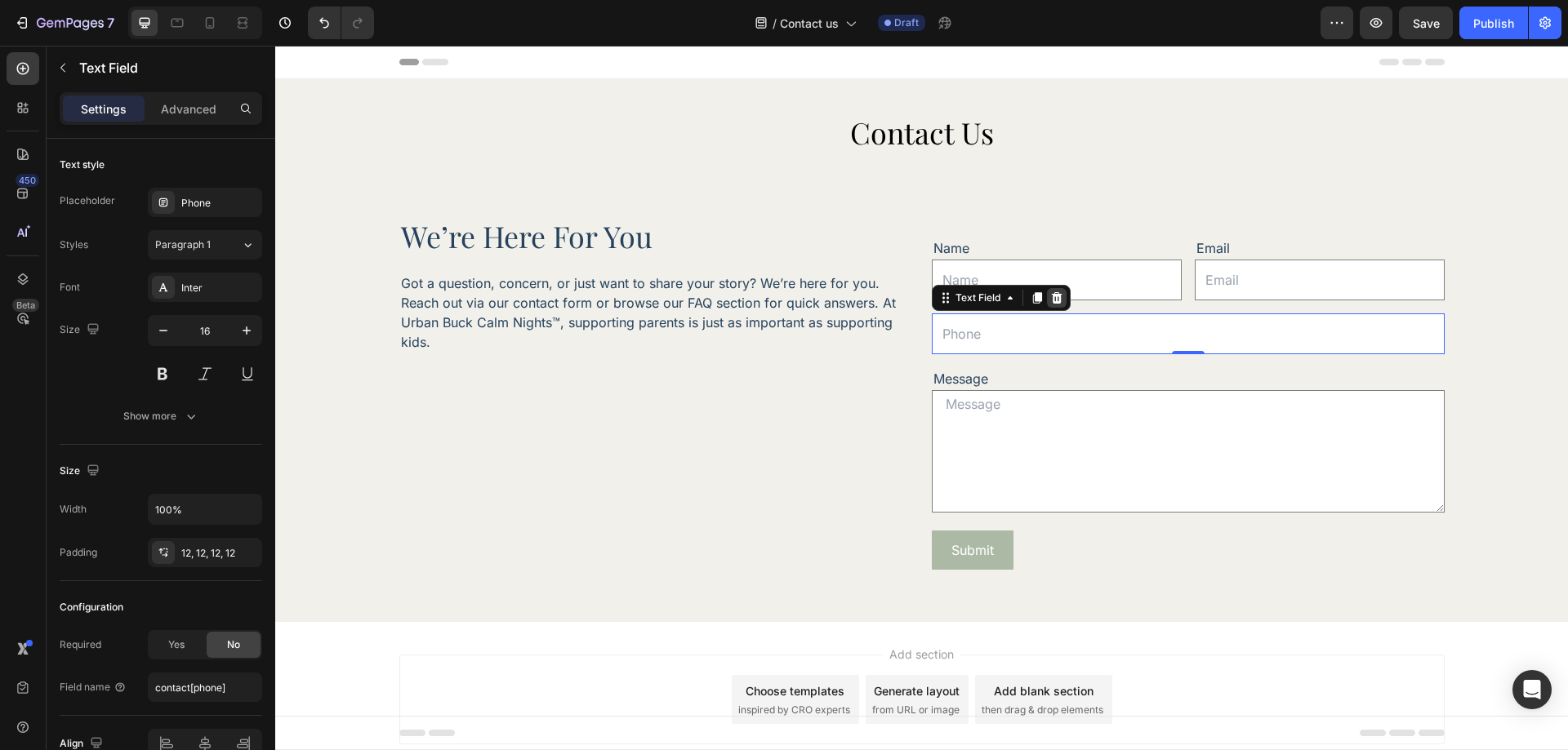
click at [1056, 307] on div at bounding box center [1057, 298] width 19 height 19
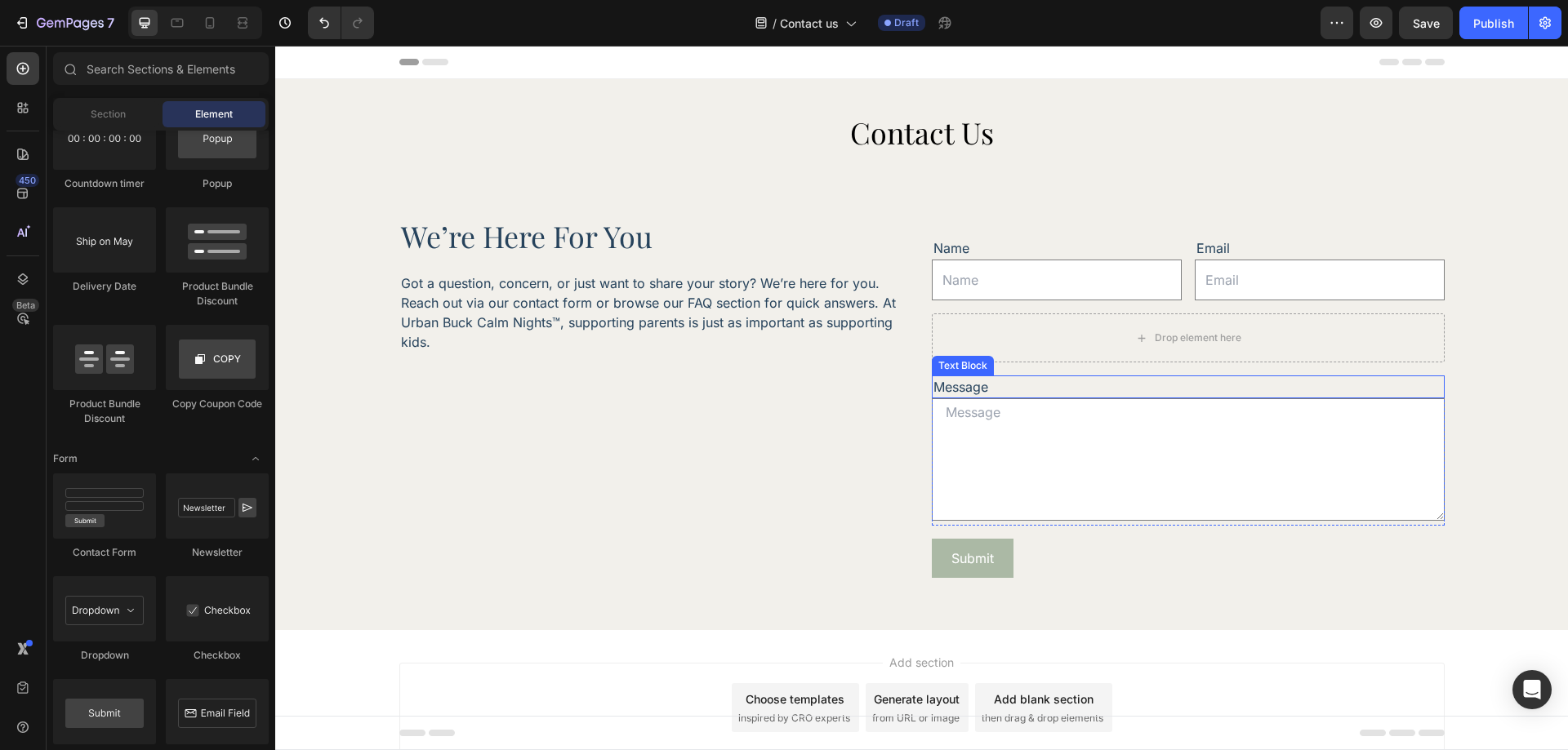
click at [991, 378] on div "Message" at bounding box center [1189, 387] width 513 height 23
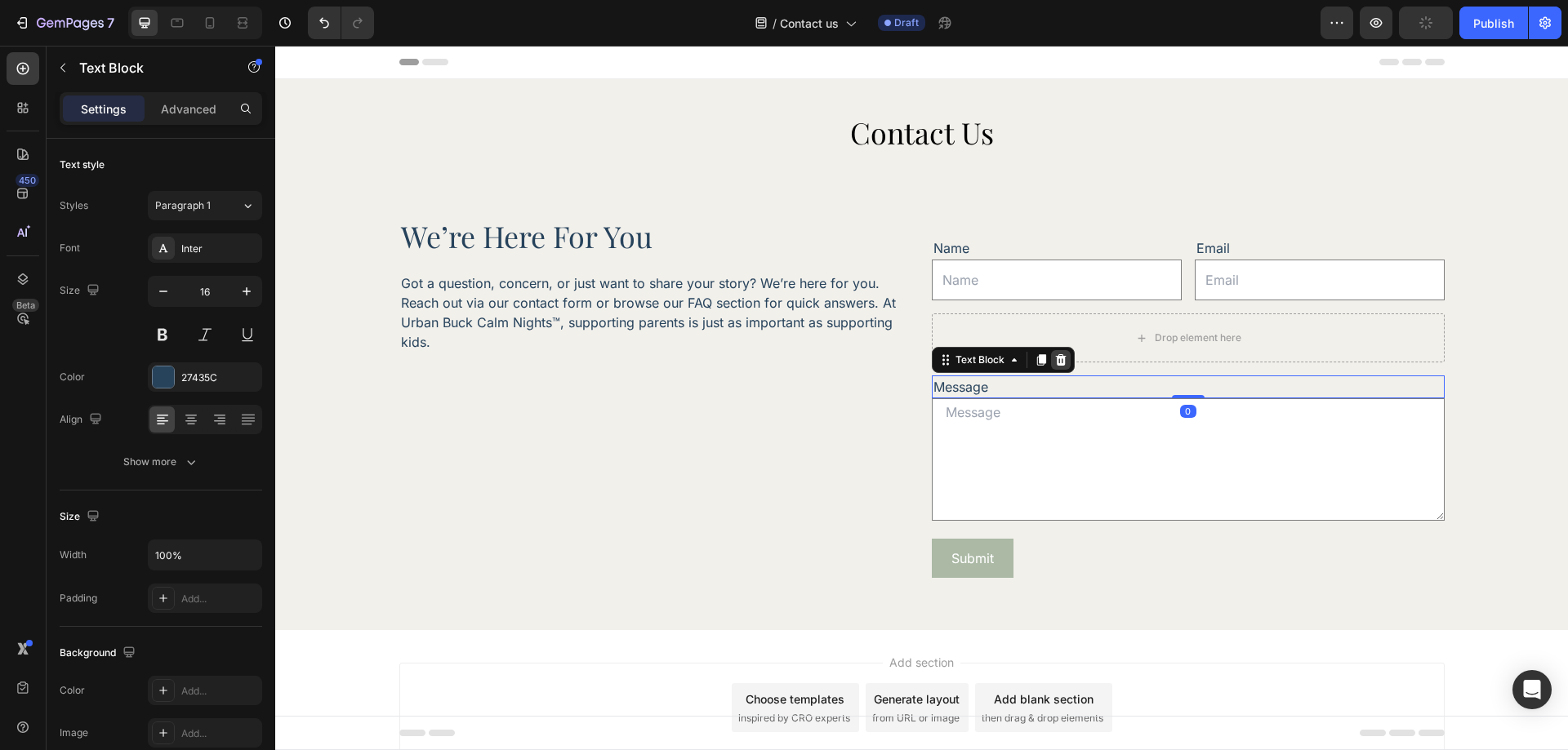
click at [1055, 361] on icon at bounding box center [1060, 360] width 11 height 11
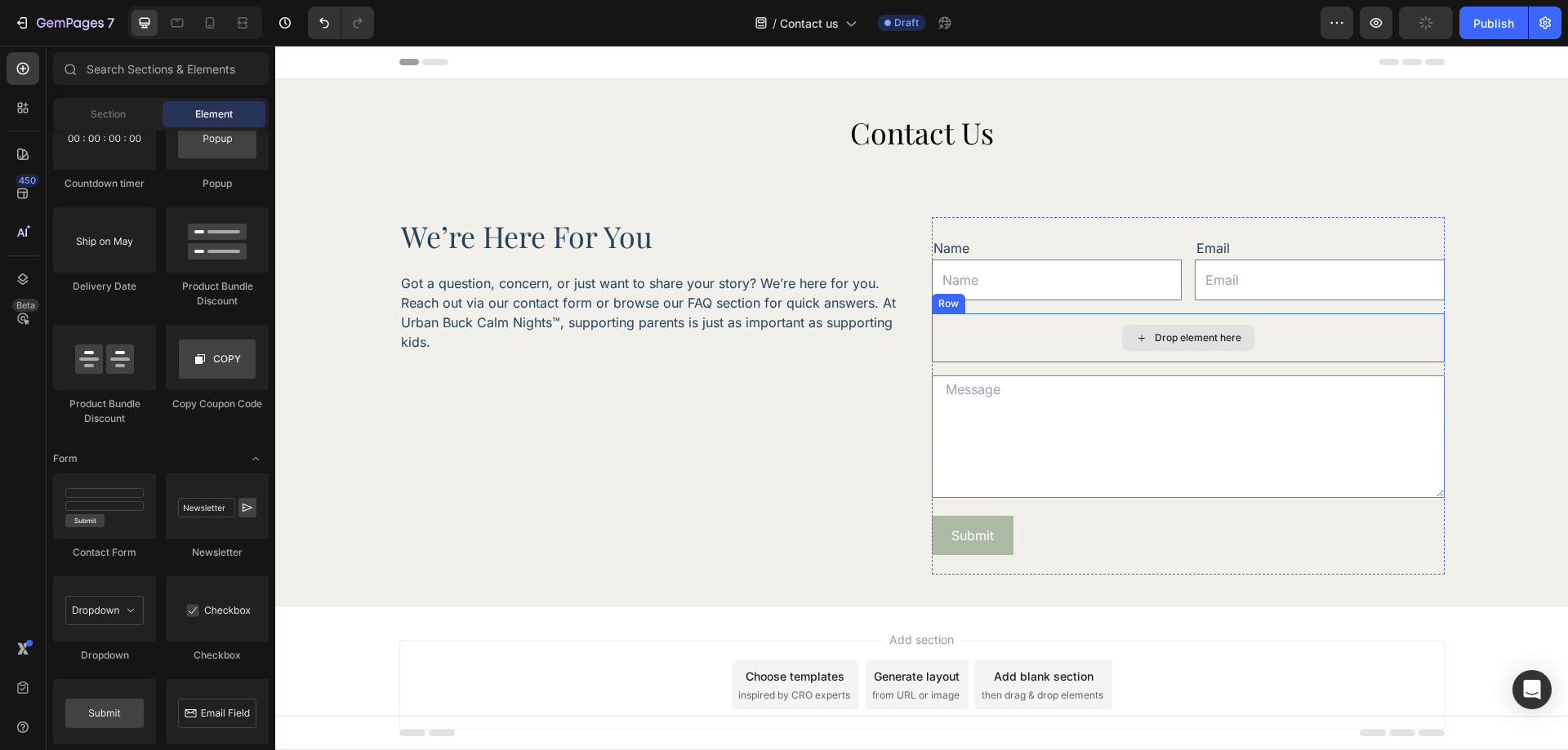
click at [1030, 340] on div "Drop element here" at bounding box center [1189, 338] width 513 height 49
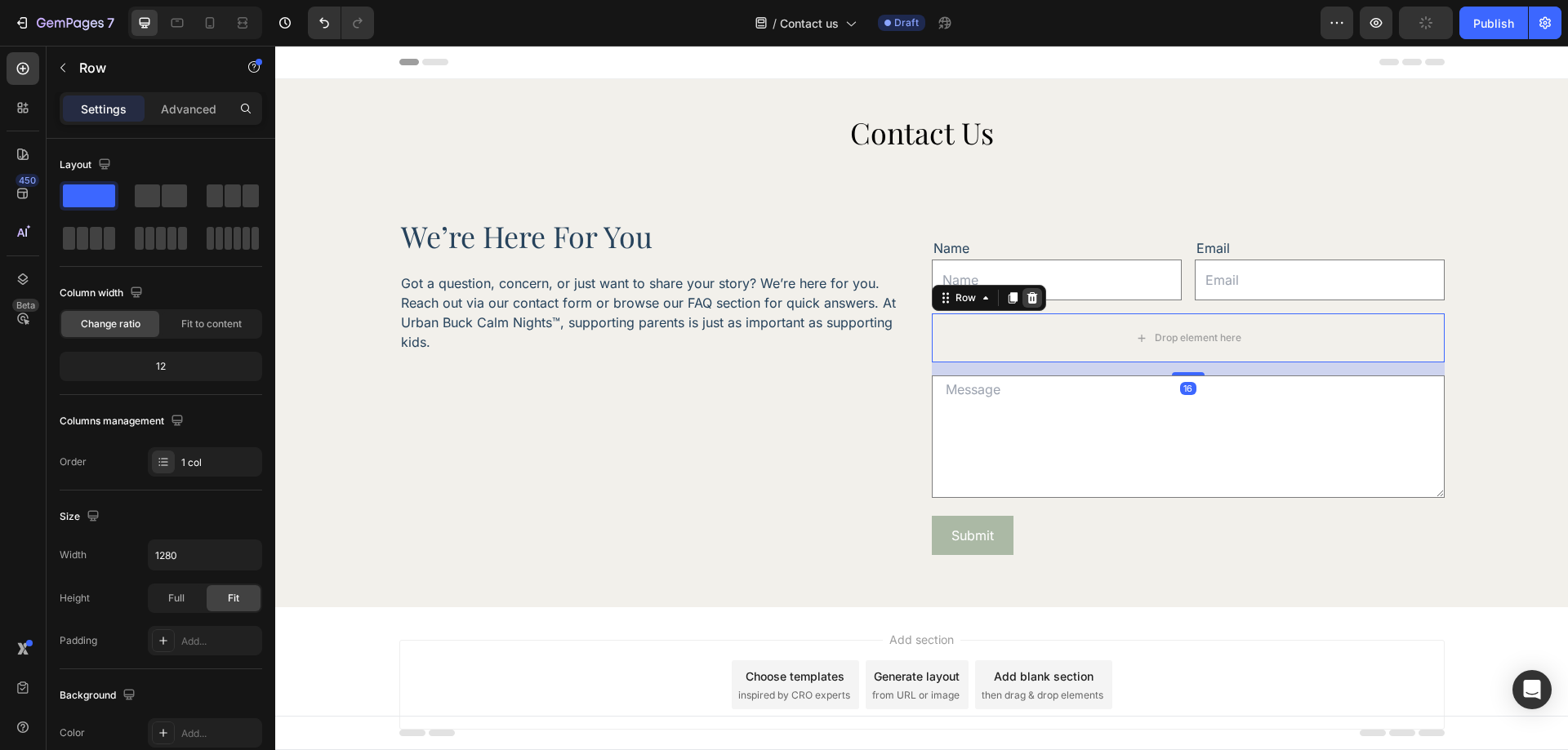
click at [1031, 300] on icon at bounding box center [1032, 298] width 13 height 13
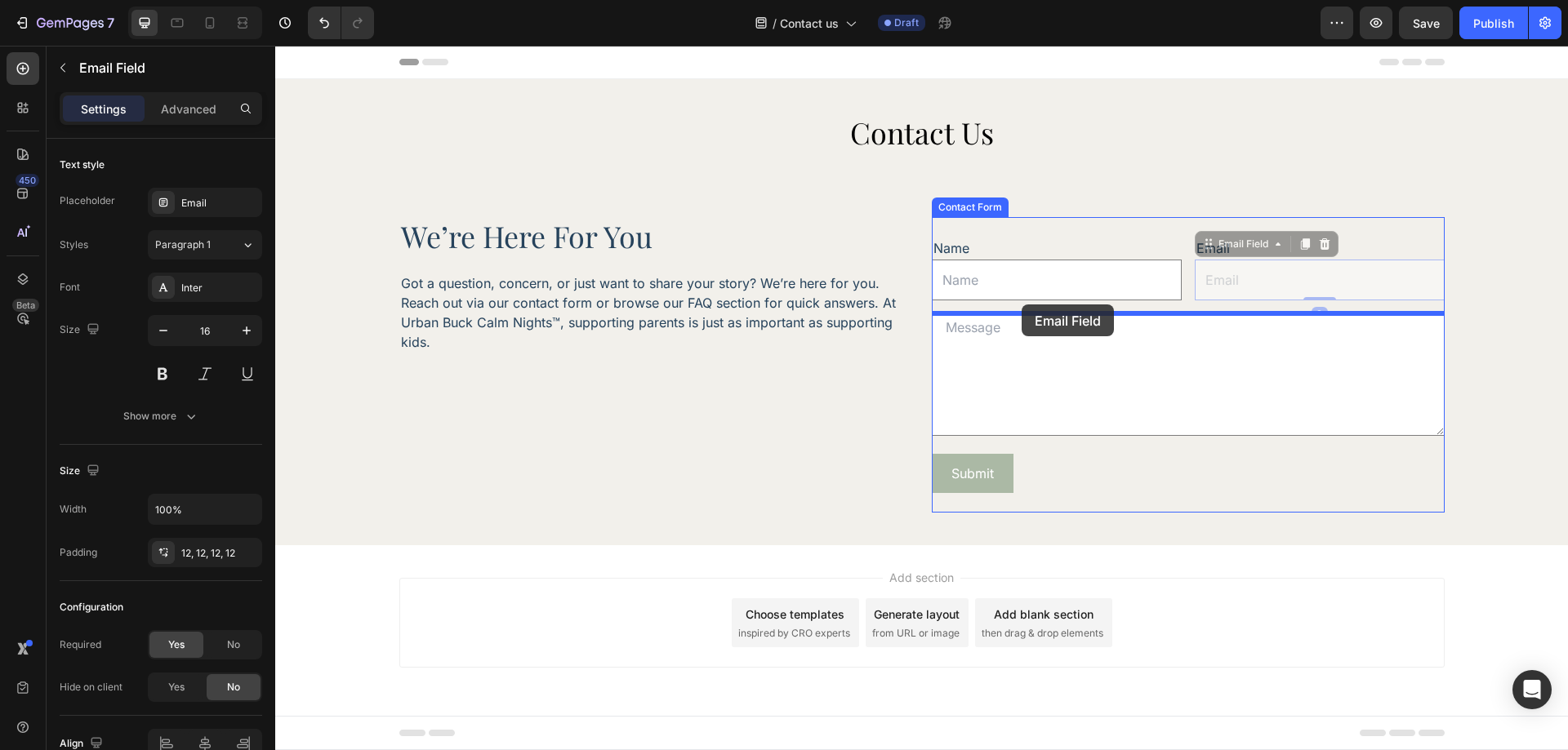
drag, startPoint x: 1246, startPoint y: 292, endPoint x: 1022, endPoint y: 305, distance: 224.4
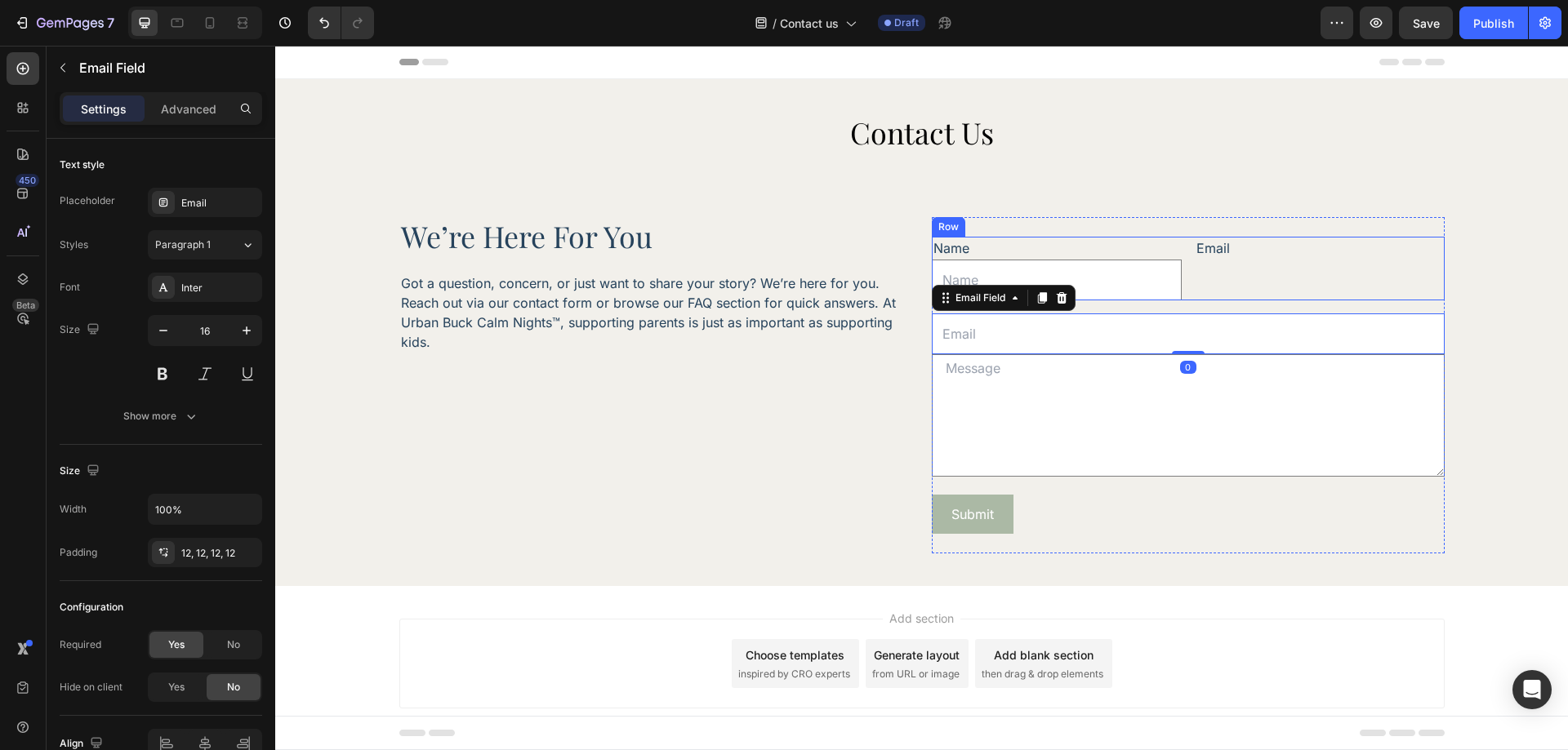
click at [1243, 260] on div "Email" at bounding box center [1319, 249] width 249 height 23
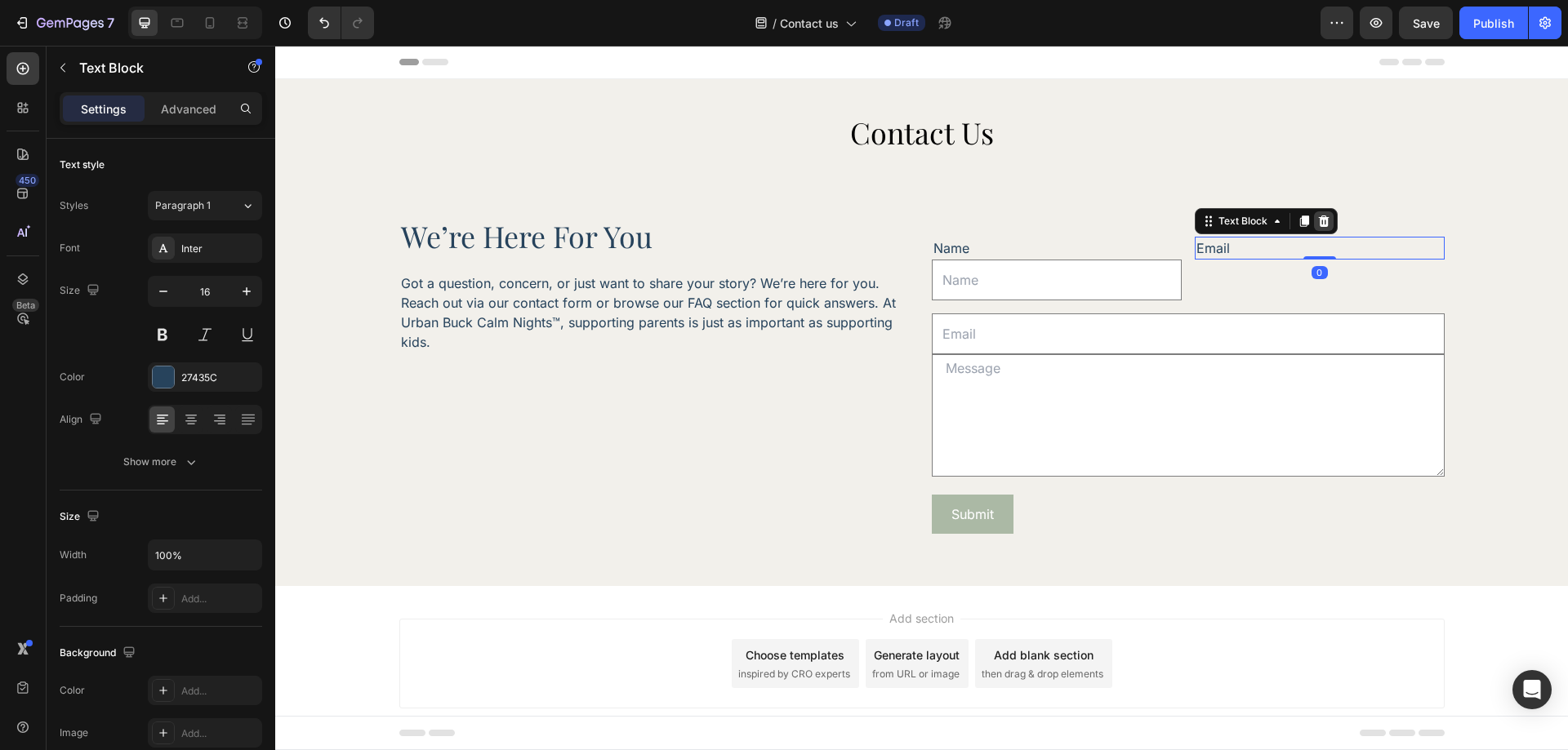
click at [1318, 223] on icon at bounding box center [1324, 221] width 13 height 13
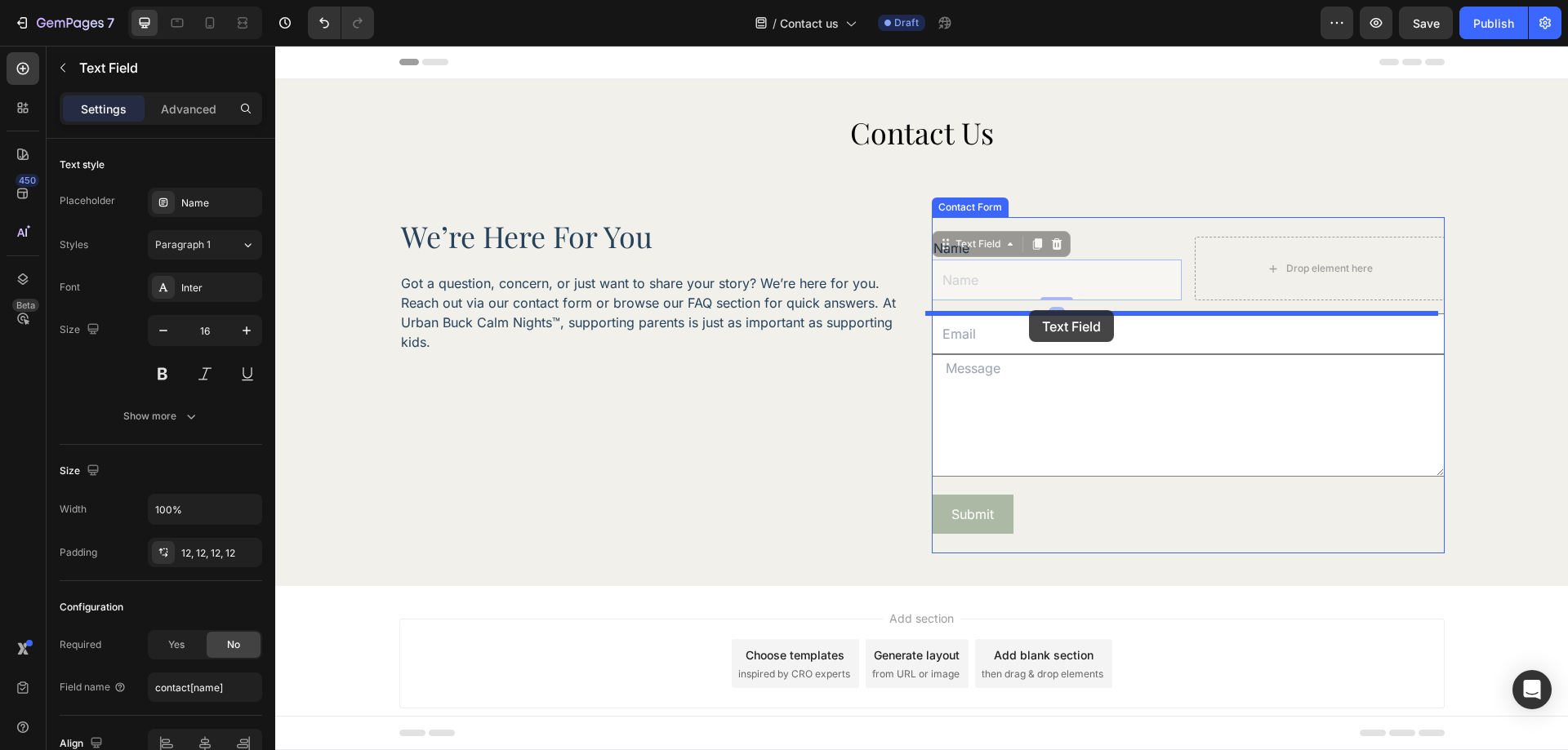
drag, startPoint x: 1046, startPoint y: 277, endPoint x: 1029, endPoint y: 310, distance: 37.1
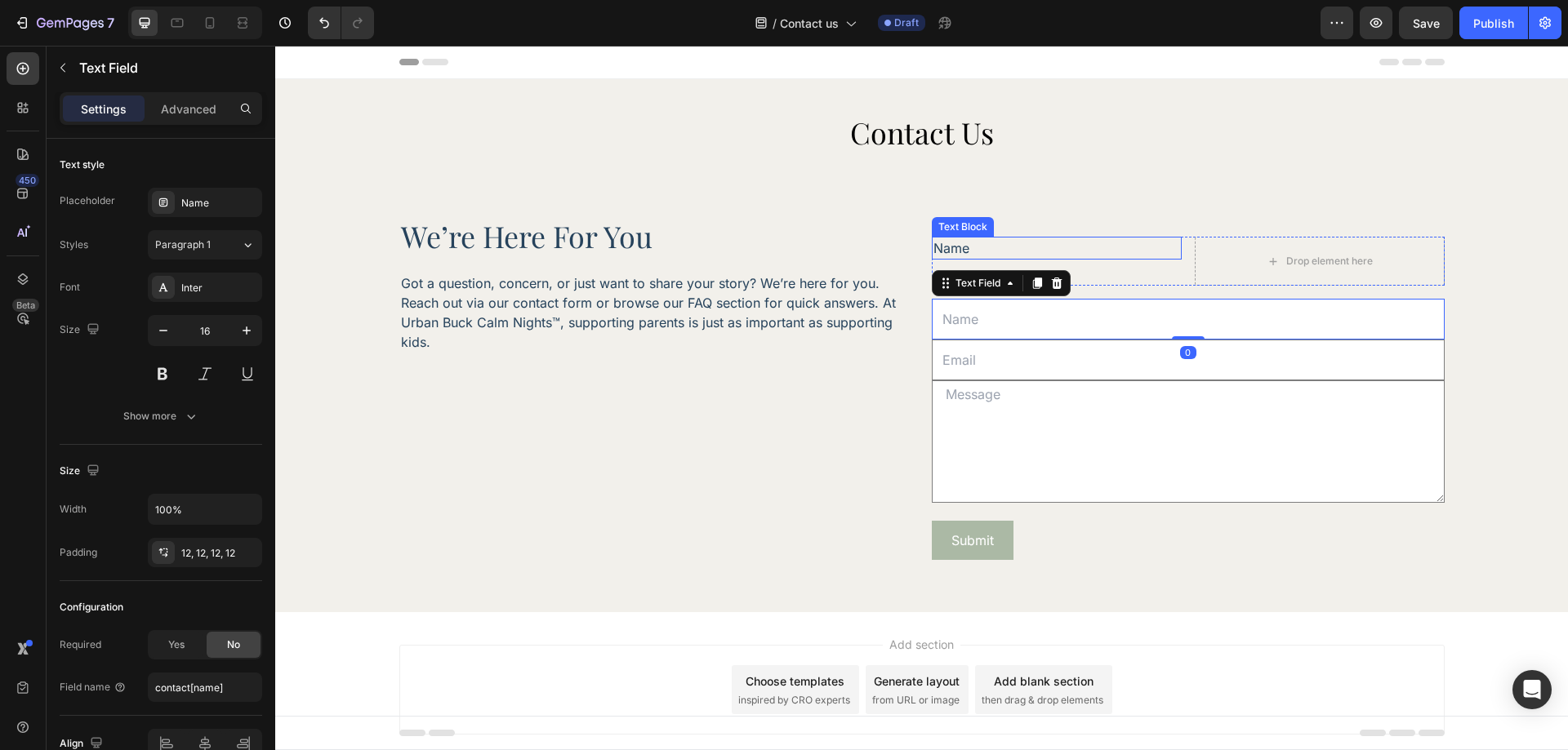
click at [1145, 257] on div "Name" at bounding box center [1057, 249] width 249 height 23
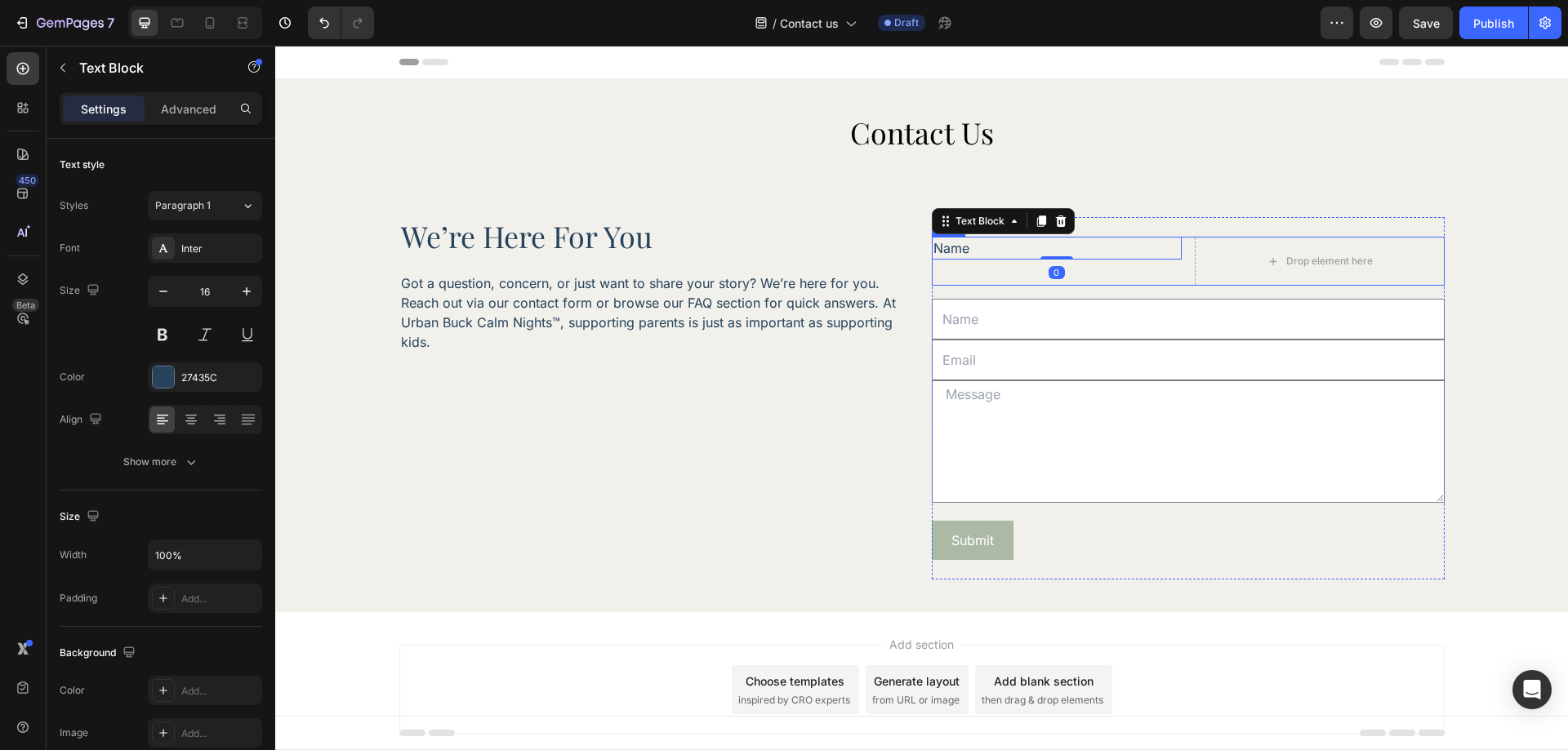
click at [1133, 265] on div "Name Text Block 0" at bounding box center [1057, 262] width 249 height 49
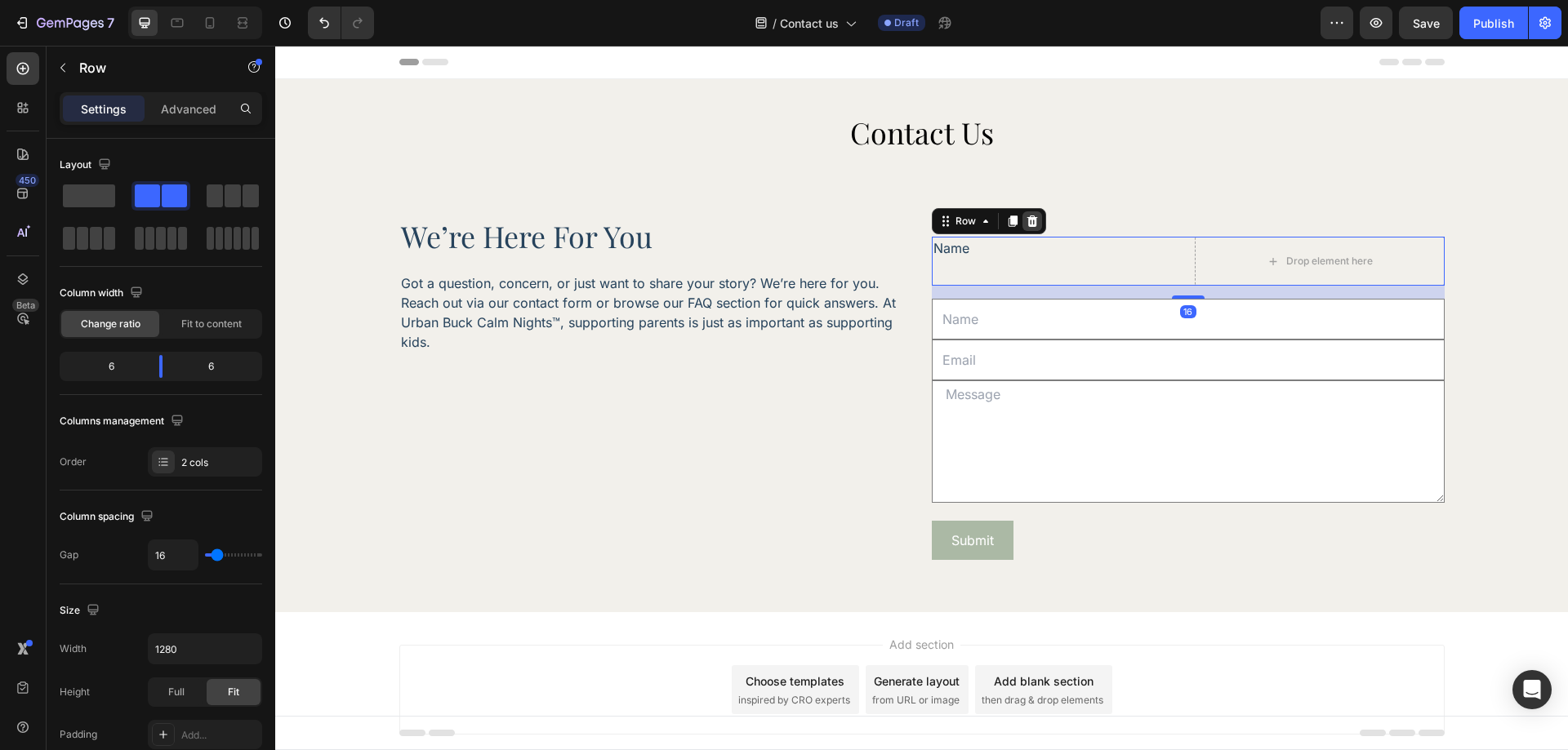
click at [1027, 220] on icon at bounding box center [1032, 220] width 11 height 11
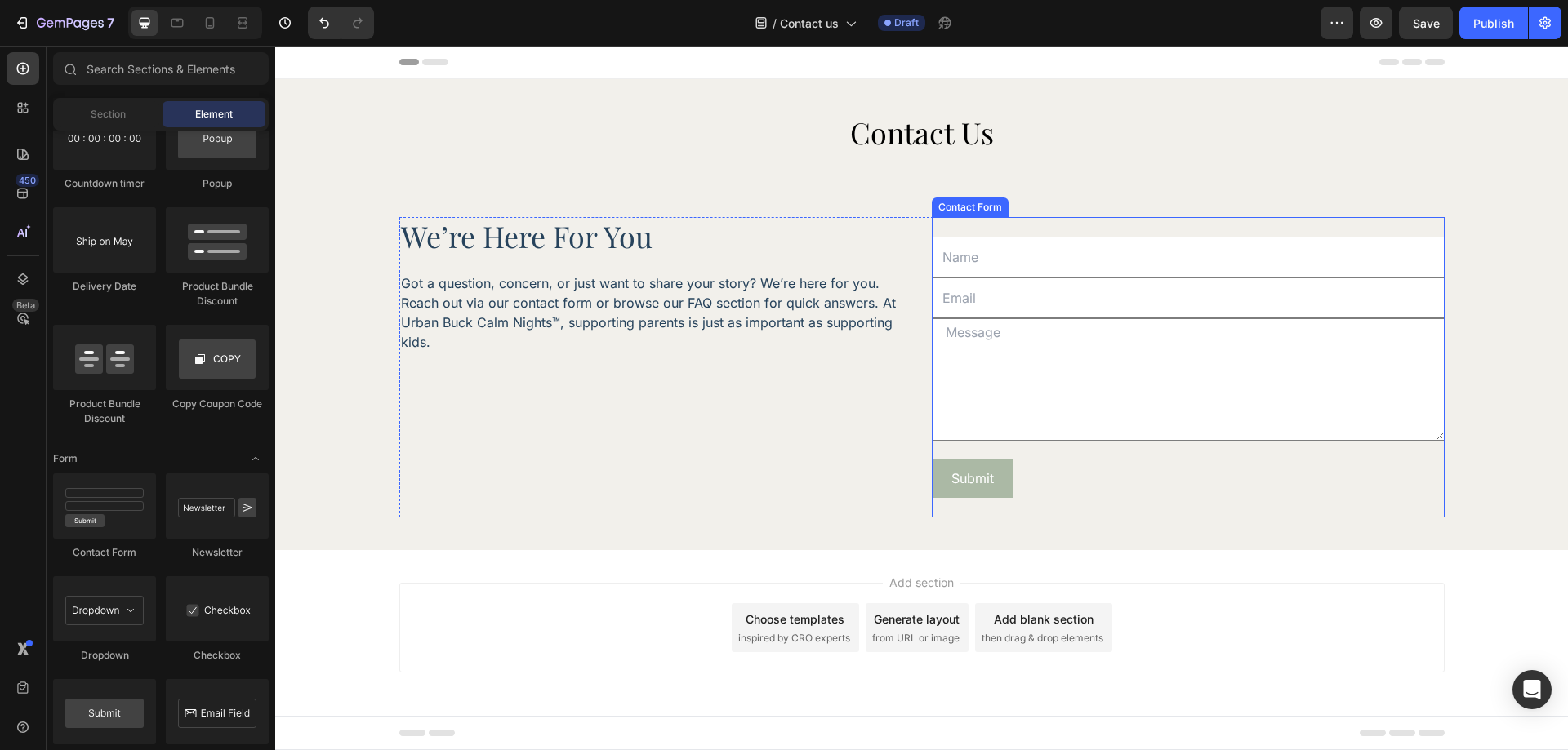
click at [1082, 249] on input "text" at bounding box center [1189, 257] width 513 height 40
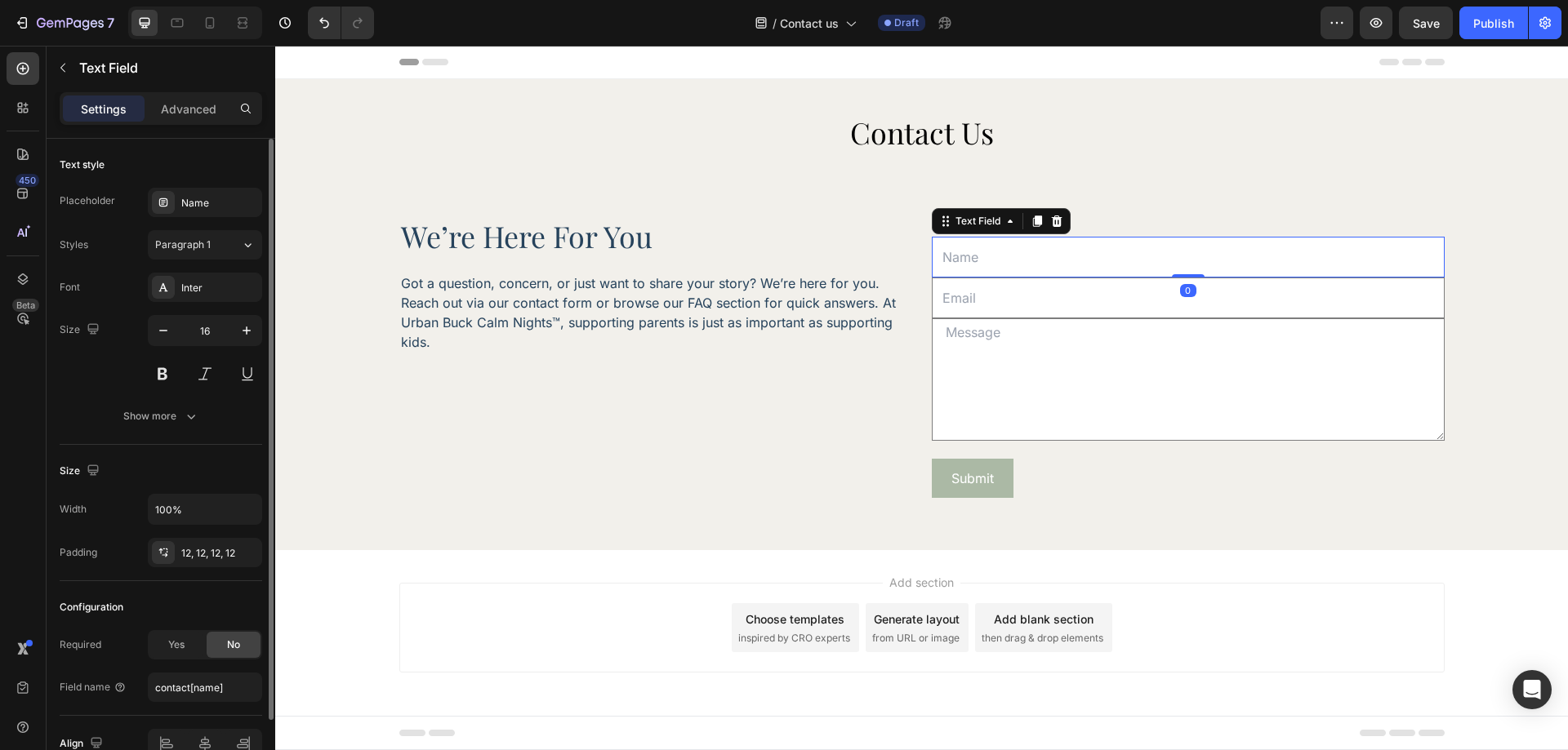
click at [174, 110] on p "Advanced" at bounding box center [188, 109] width 55 height 18
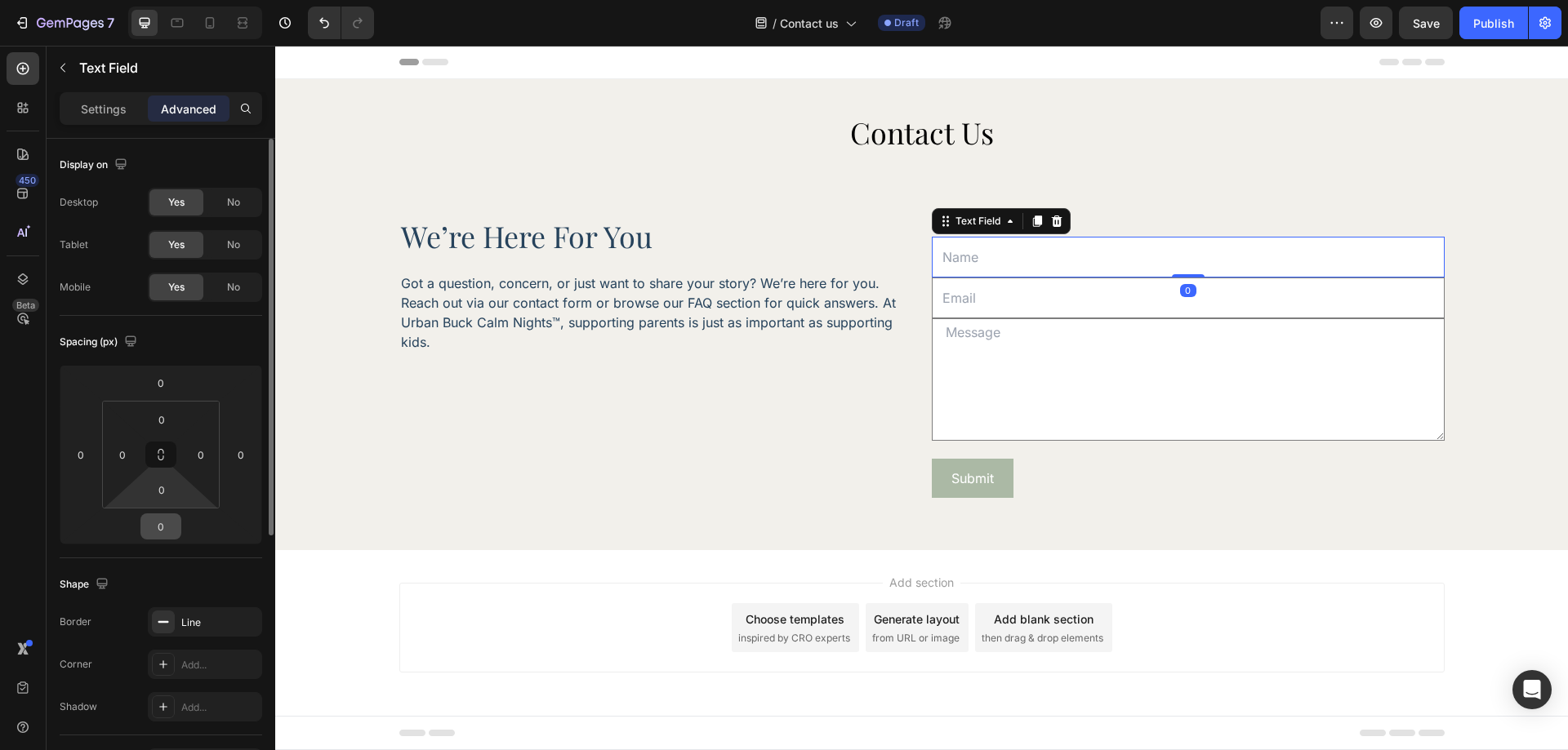
click at [163, 535] on input "0" at bounding box center [161, 527] width 33 height 25
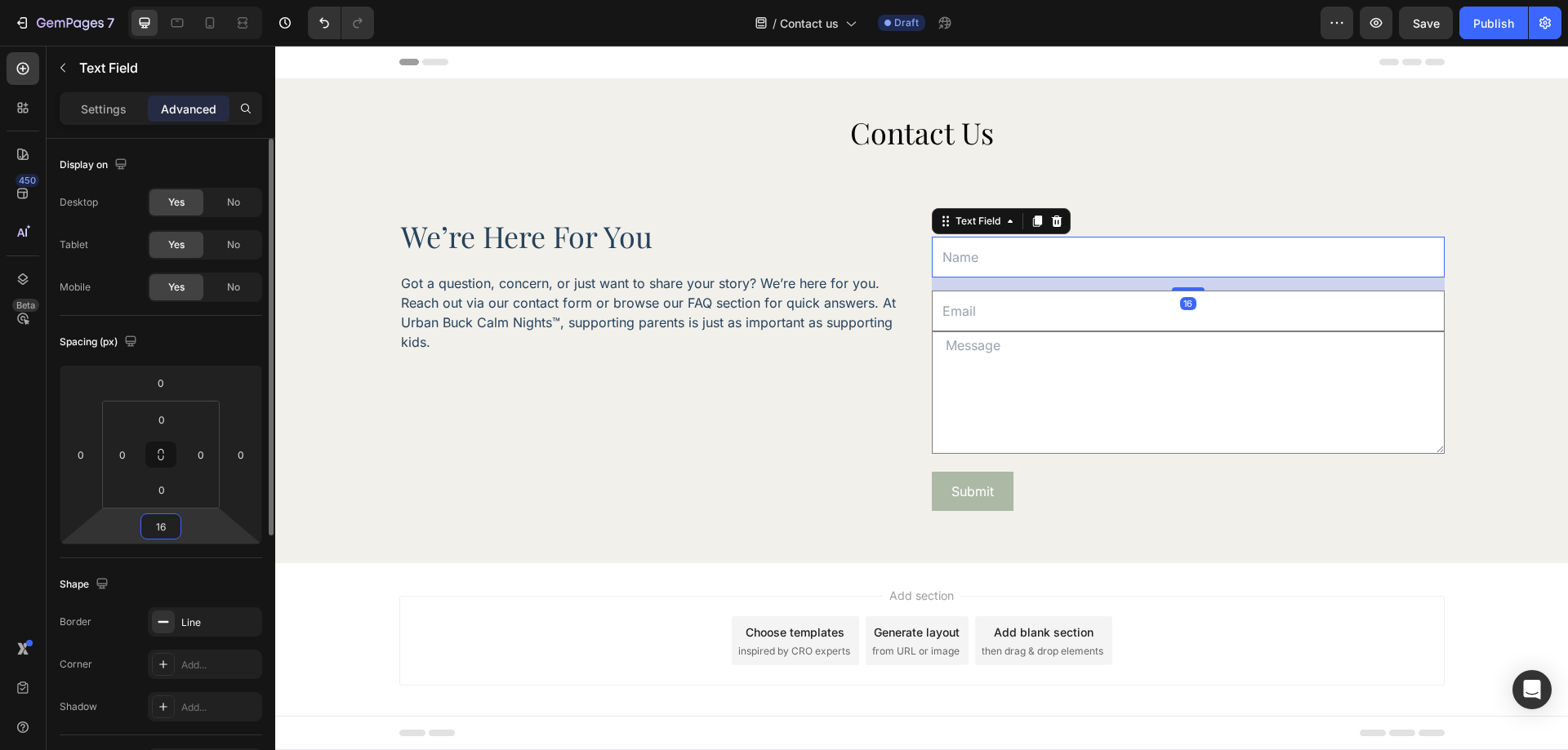
type input "16"
click at [216, 350] on div "Spacing (px)" at bounding box center [161, 343] width 203 height 26
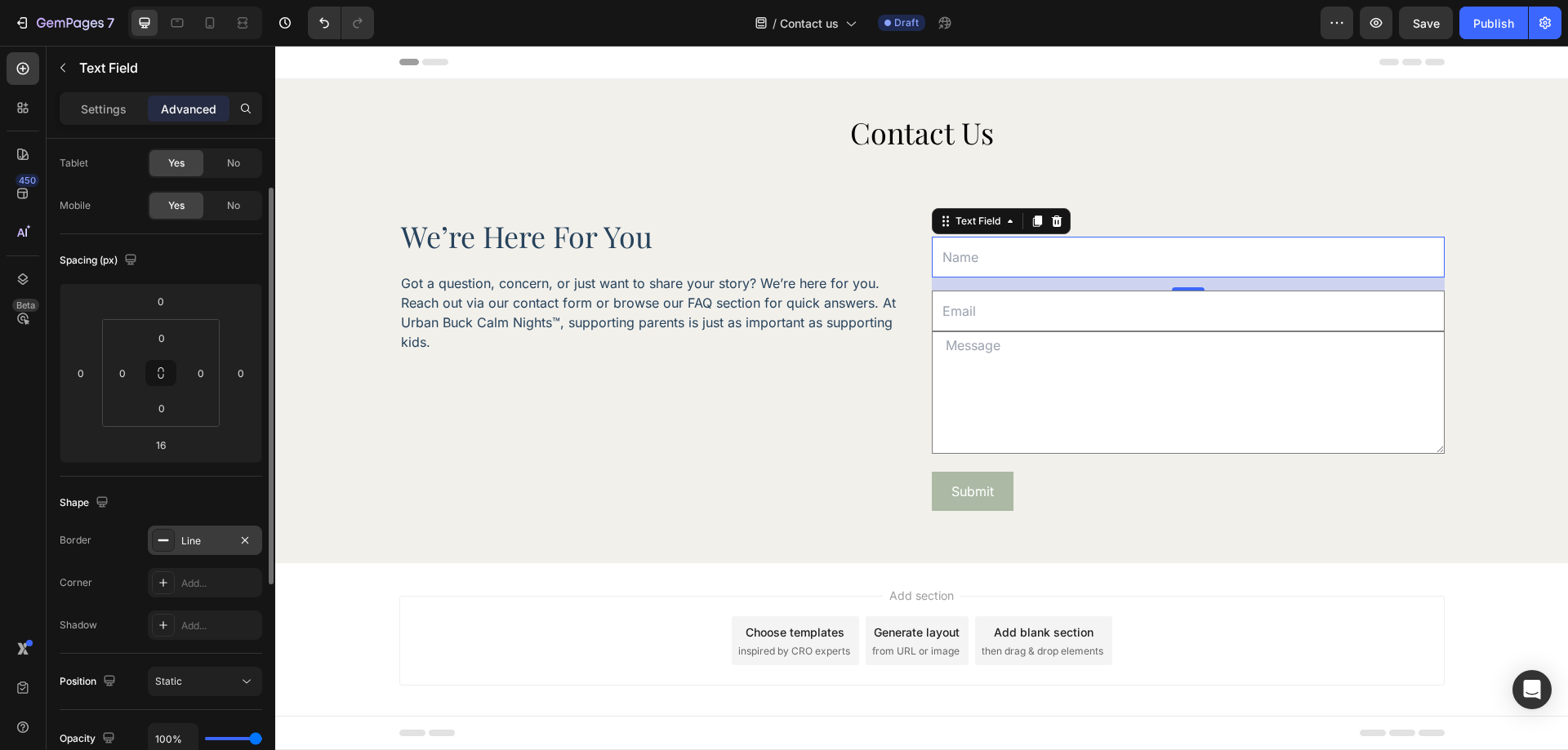
click at [184, 544] on div "Line" at bounding box center [205, 541] width 47 height 15
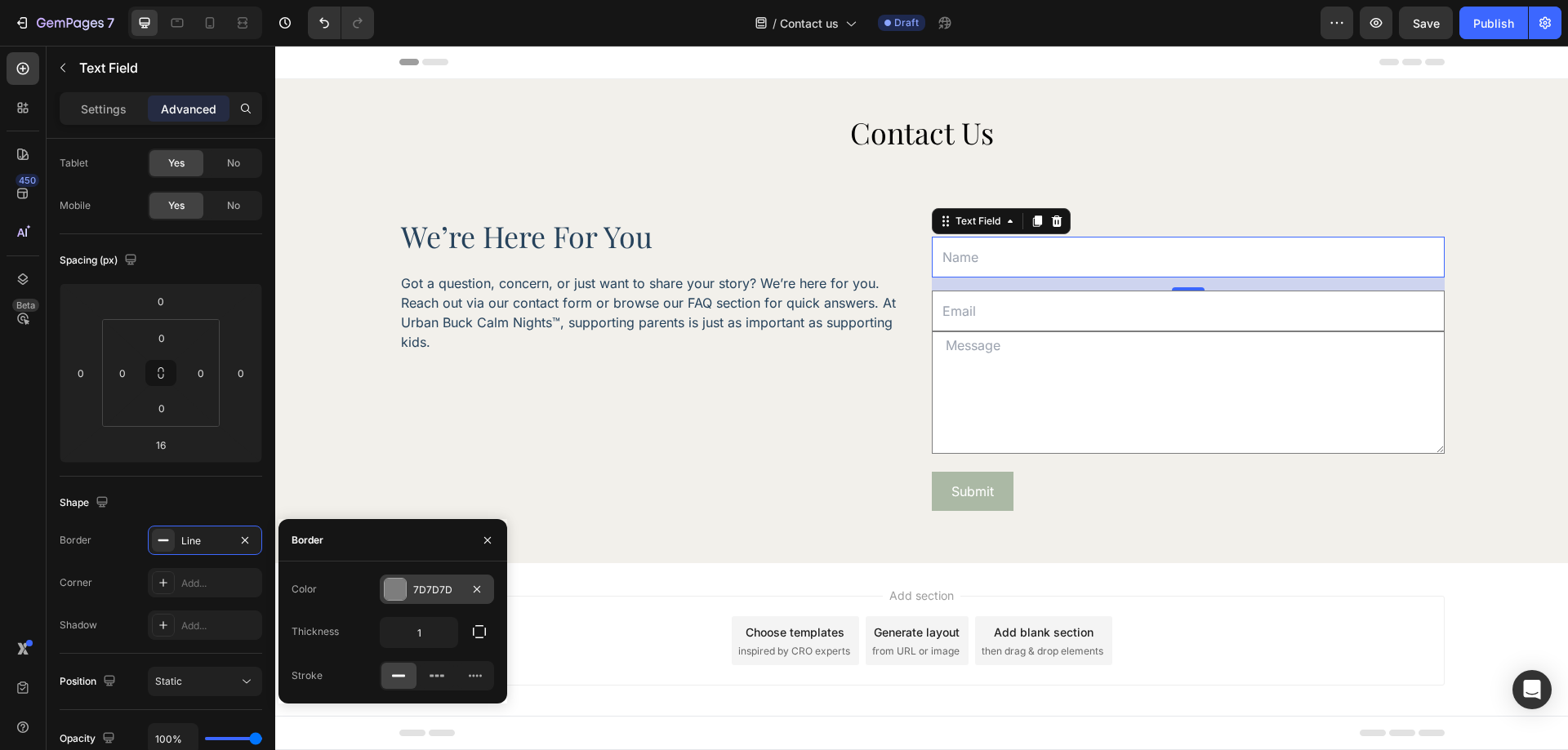
click at [426, 593] on div "7D7D7D" at bounding box center [437, 590] width 47 height 15
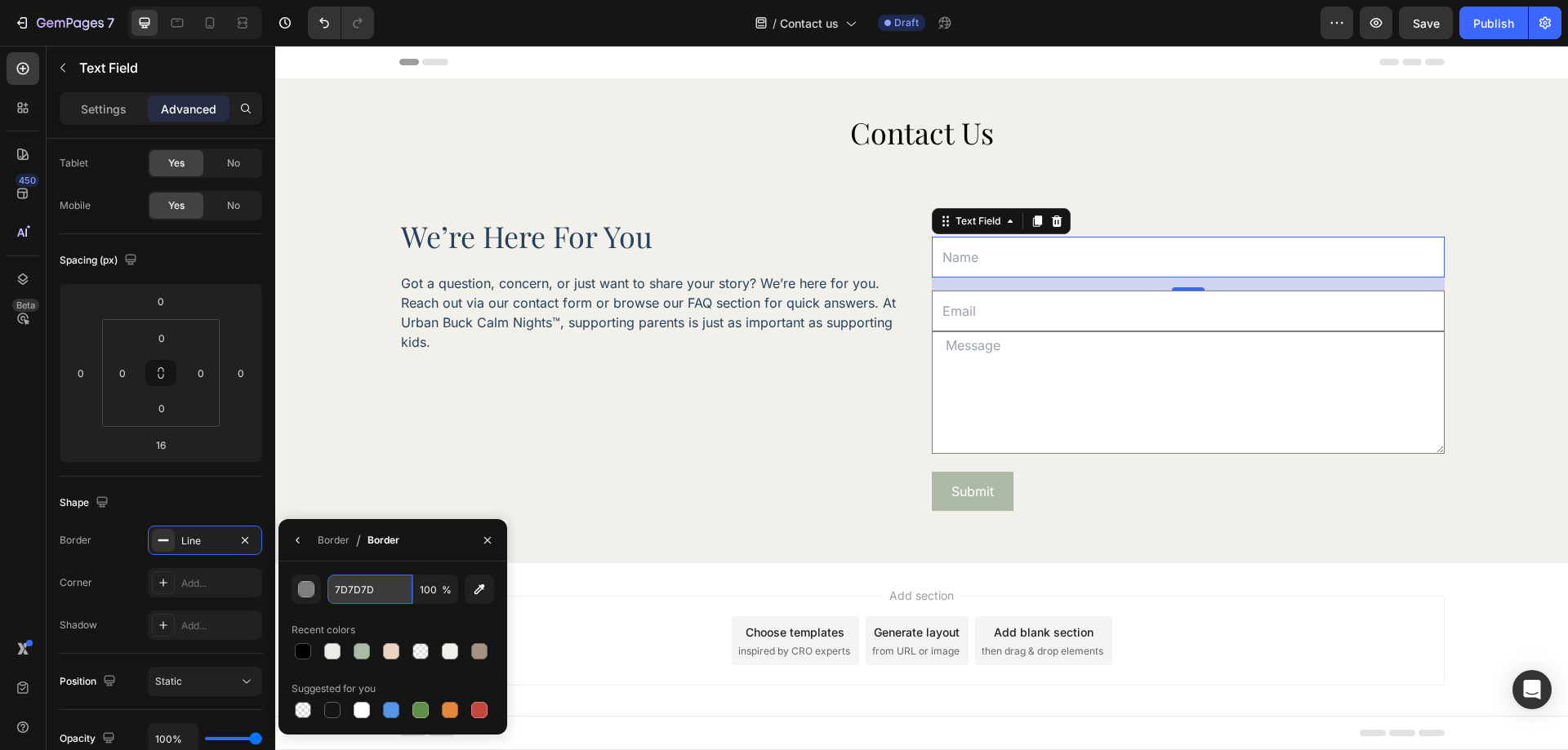
click at [350, 591] on input "7D7D7D" at bounding box center [370, 589] width 85 height 29
paste input "#A59282"
type input "#A59282"
click at [172, 504] on div "Shape" at bounding box center [161, 503] width 203 height 26
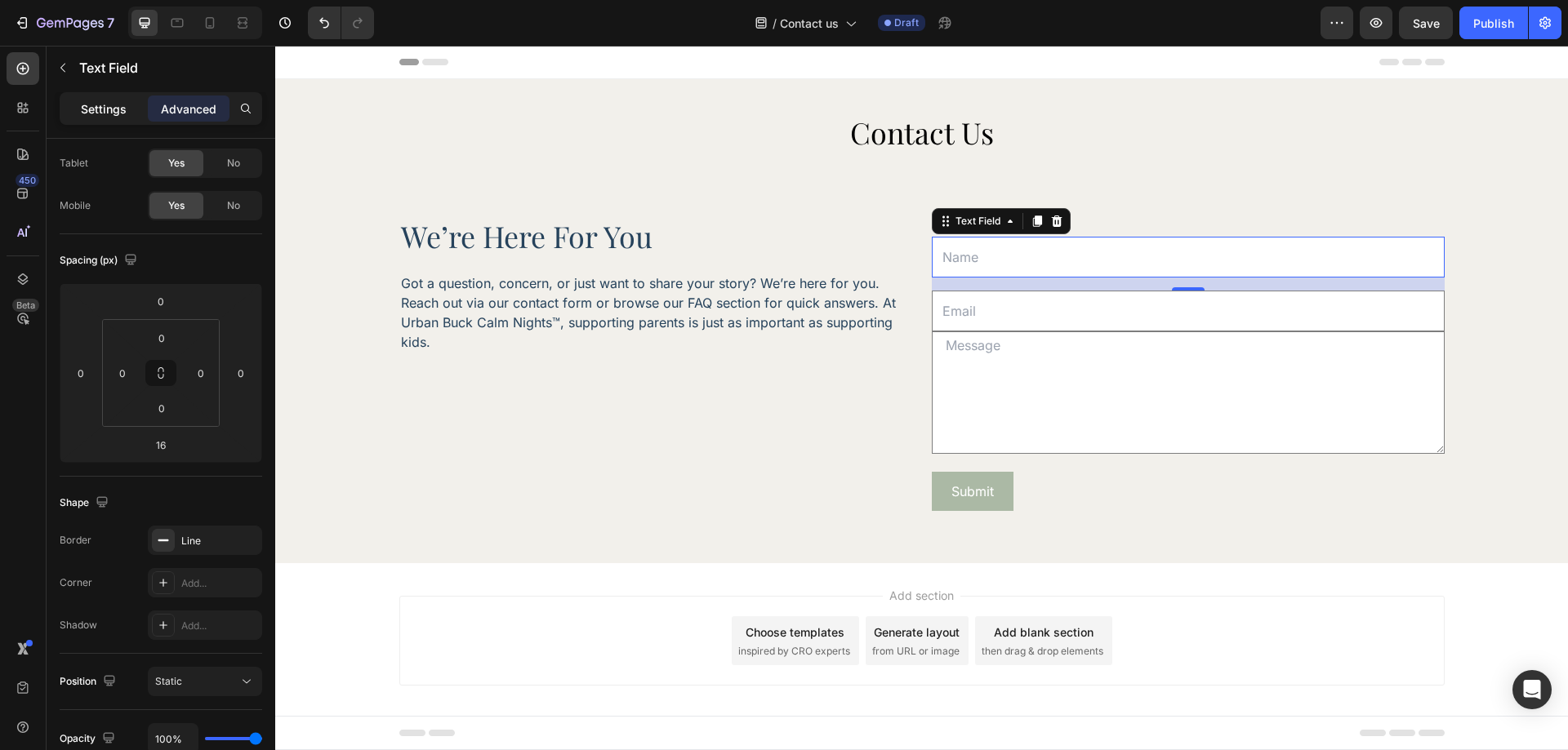
click at [102, 116] on p "Settings" at bounding box center [104, 109] width 46 height 18
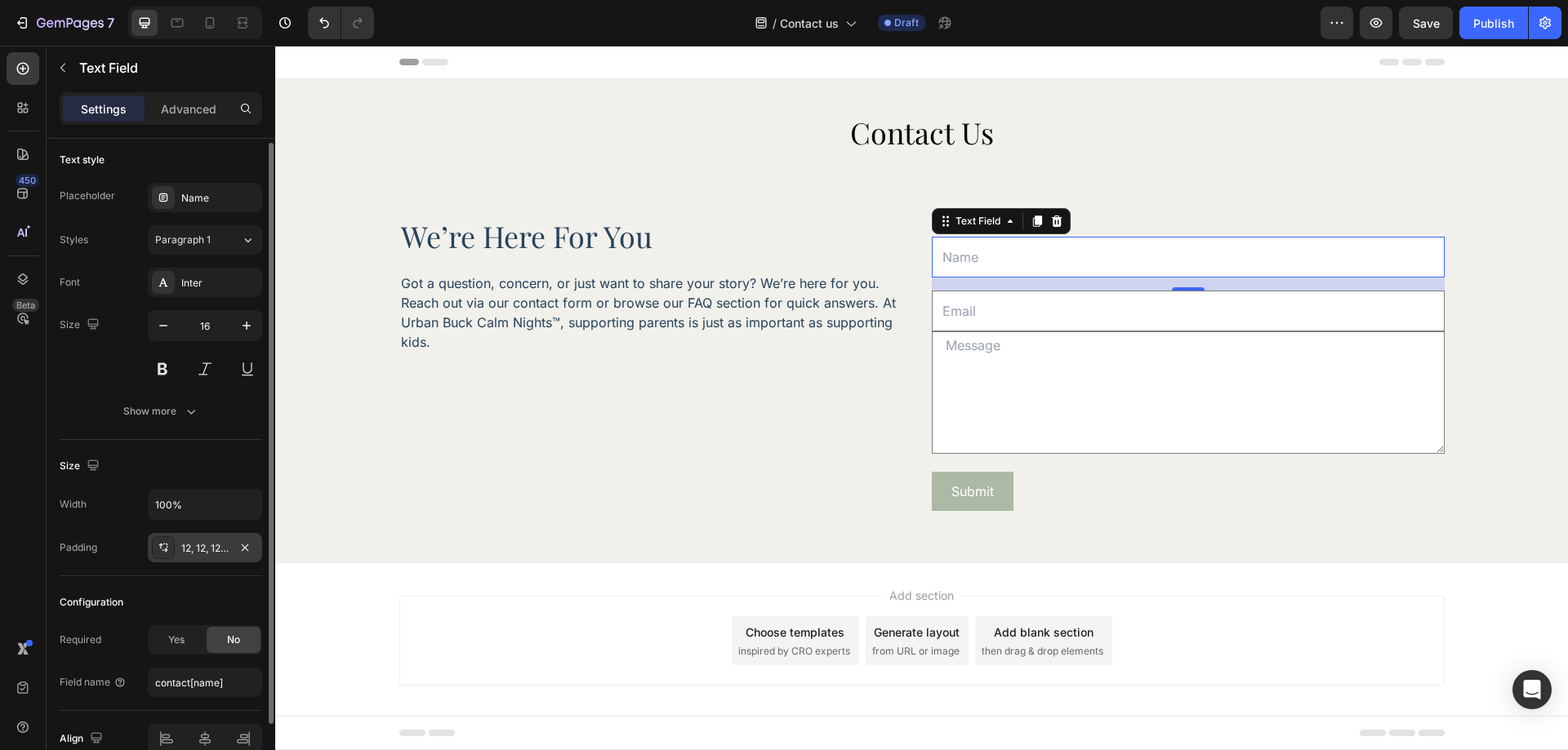
scroll to position [0, 0]
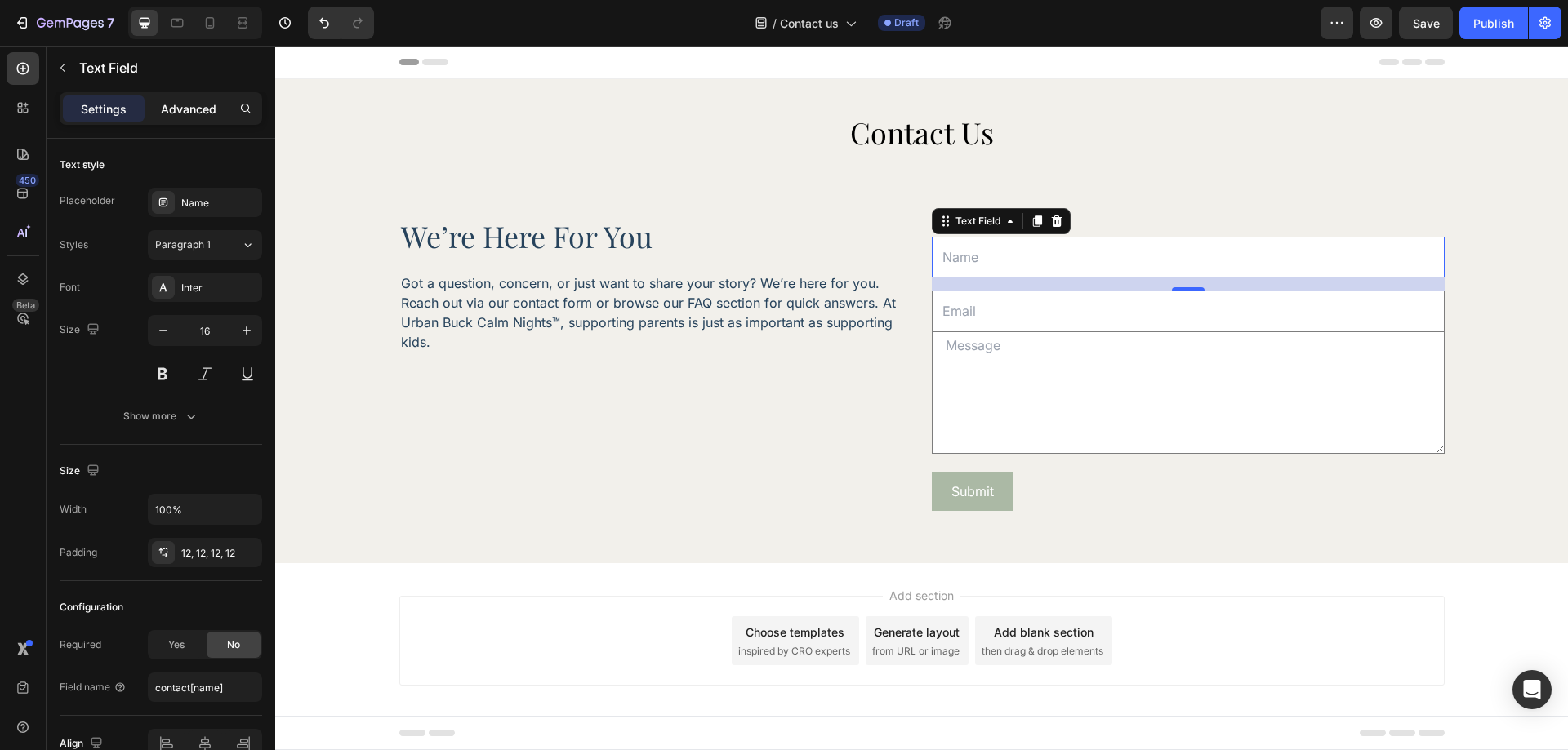
click at [191, 115] on p "Advanced" at bounding box center [188, 109] width 55 height 18
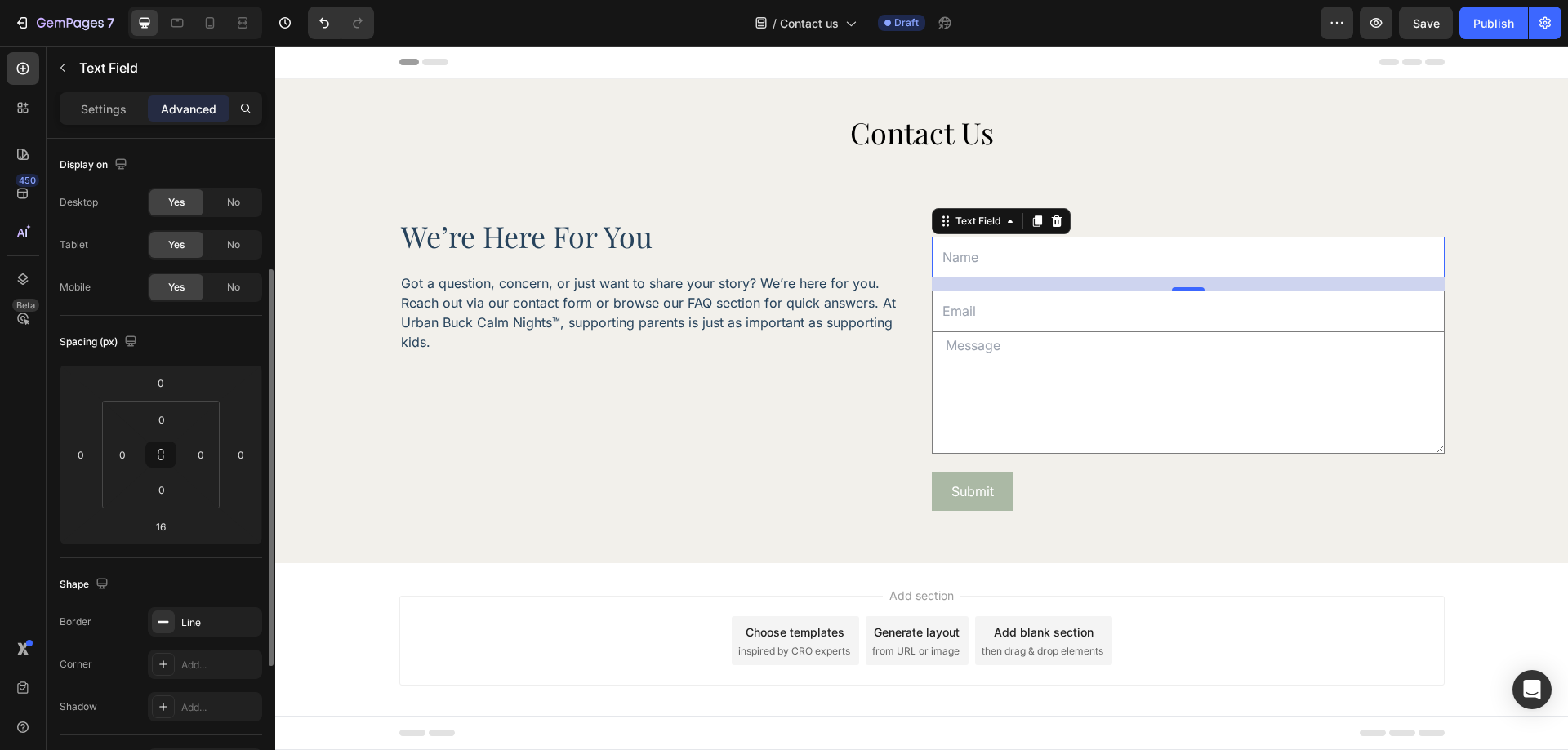
scroll to position [82, 0]
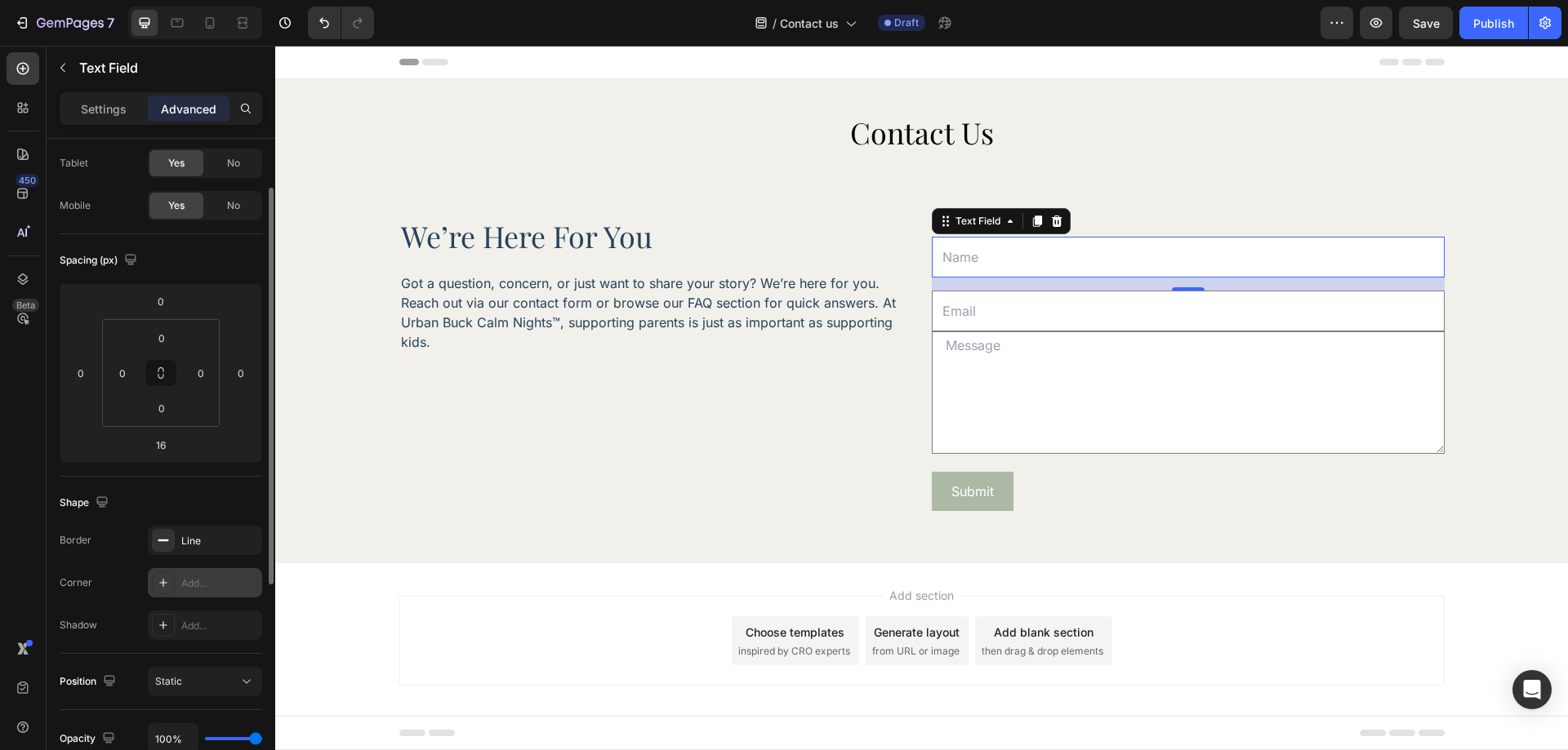
click at [196, 576] on div "Add..." at bounding box center [219, 583] width 76 height 15
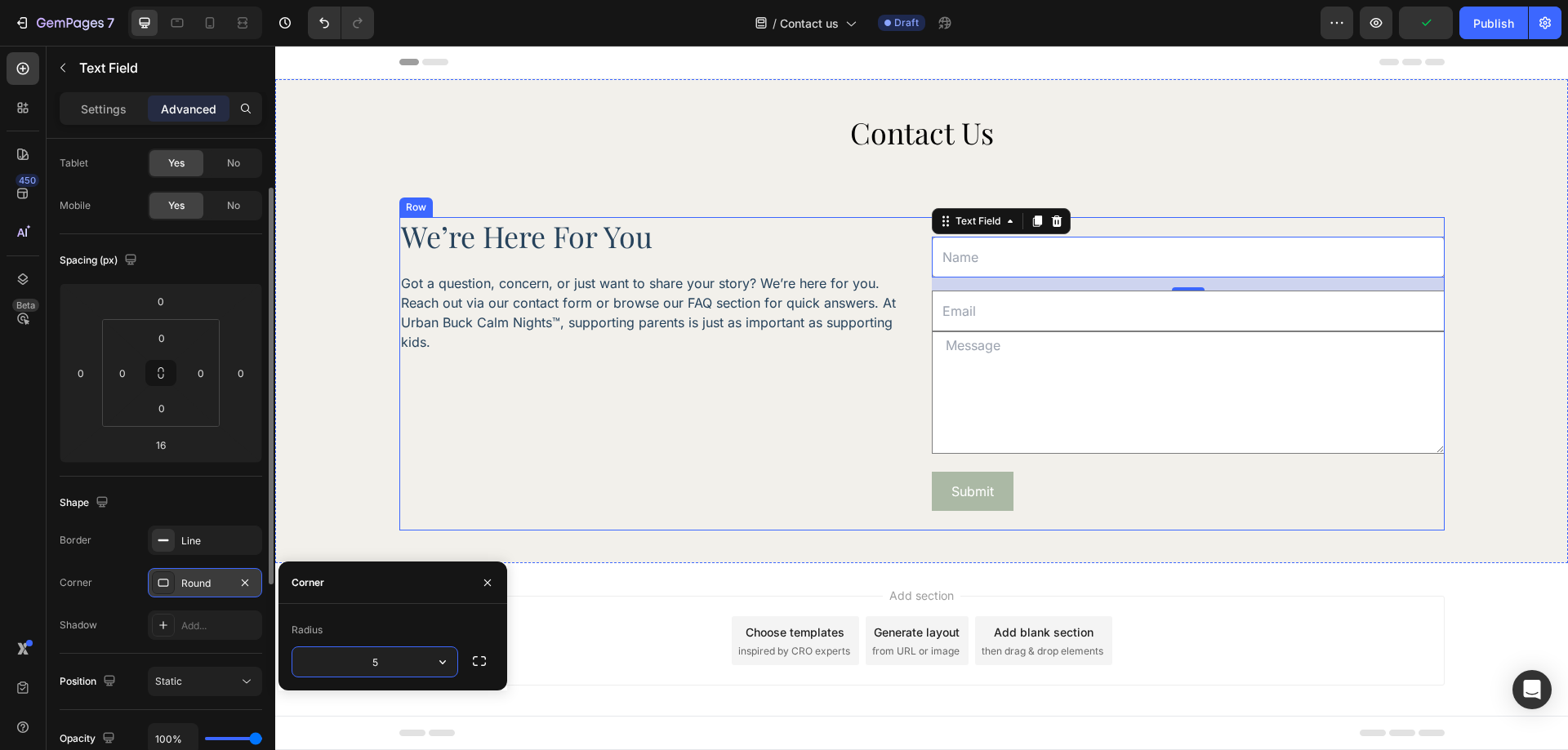
type input "50"
click at [221, 506] on div "Shape" at bounding box center [161, 503] width 203 height 26
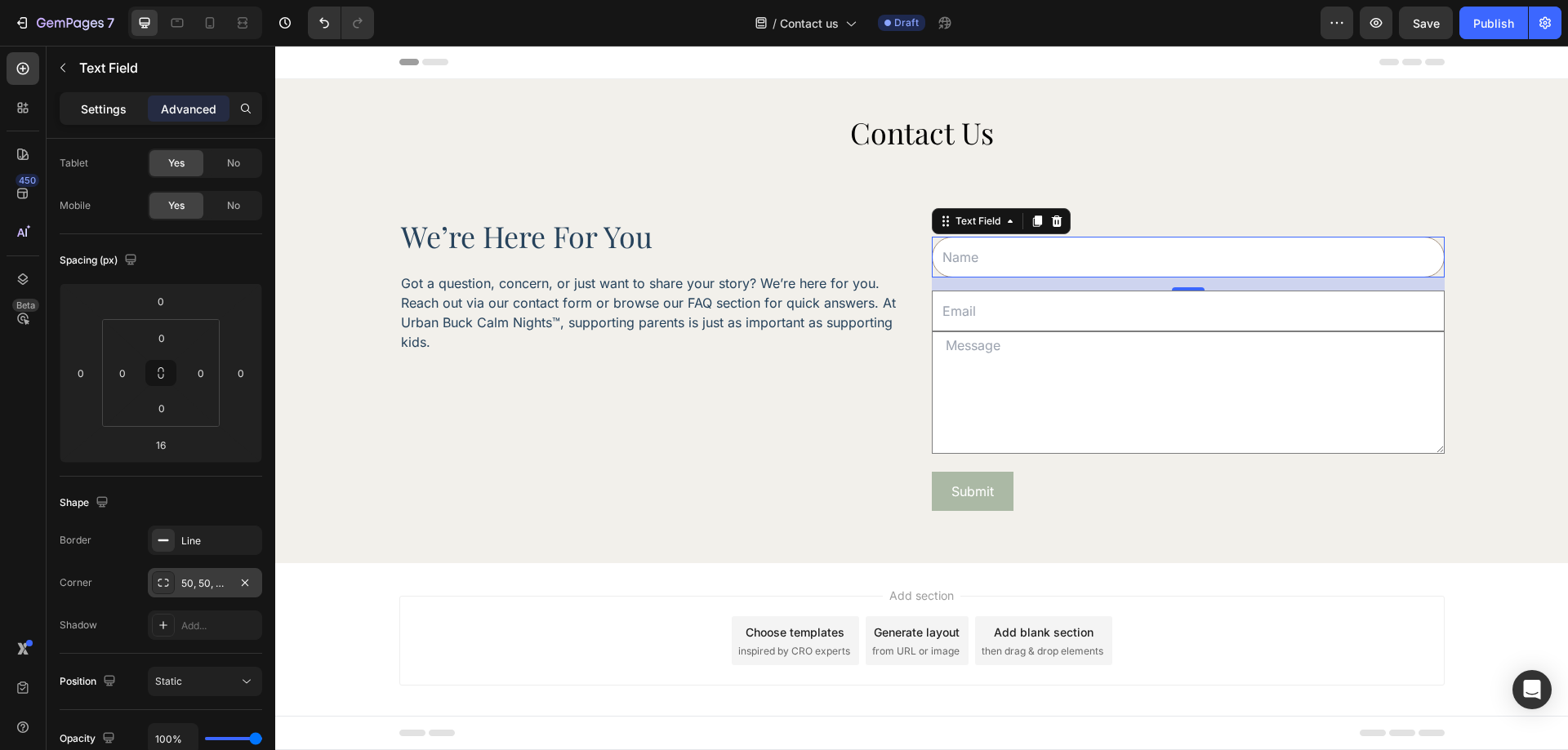
click at [110, 115] on p "Settings" at bounding box center [104, 109] width 46 height 18
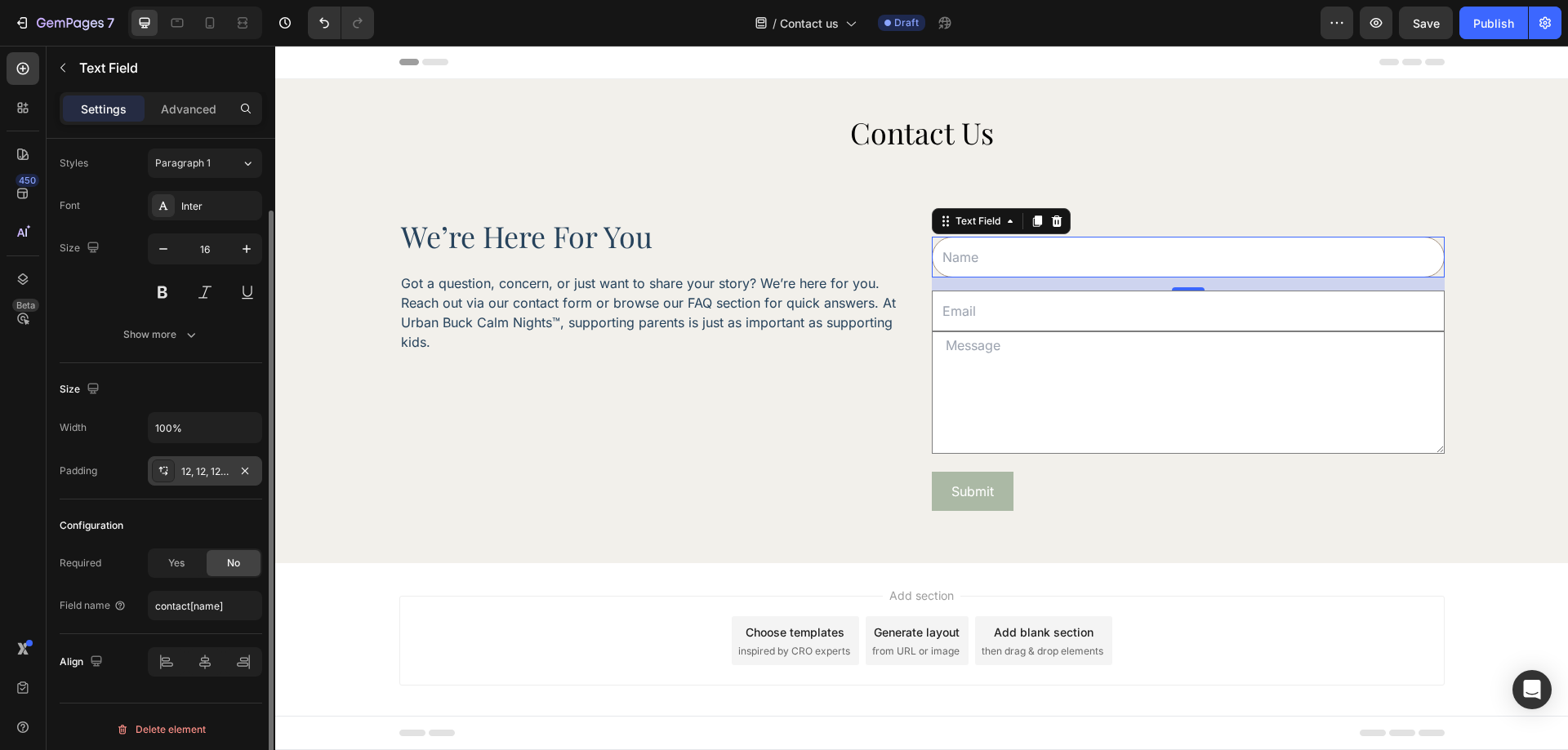
click at [200, 484] on div "12, 12, 12, 12" at bounding box center [205, 471] width 114 height 29
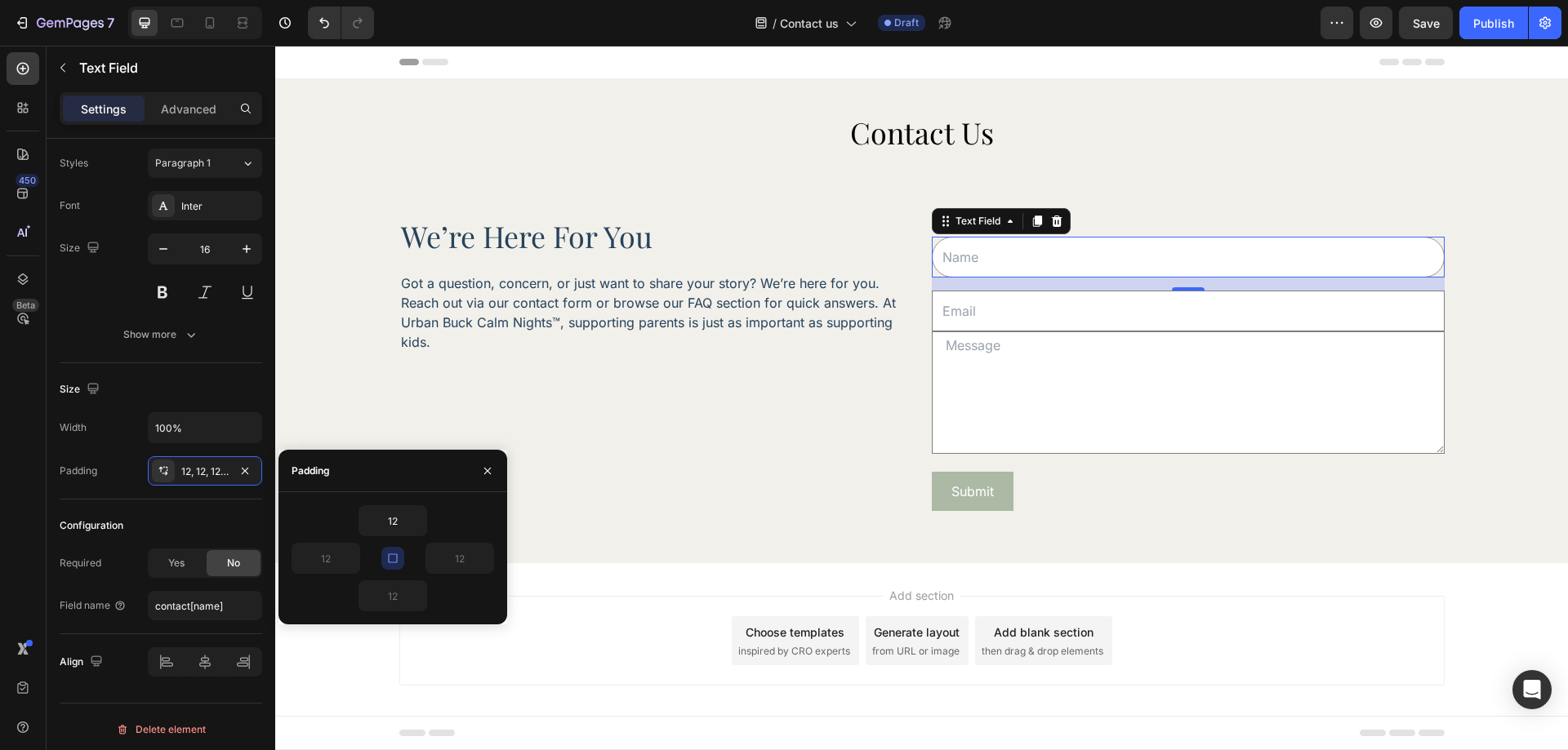
click at [398, 556] on icon "button" at bounding box center [393, 558] width 13 height 13
click at [400, 529] on input "12" at bounding box center [393, 520] width 67 height 29
type input "11"
click at [390, 593] on input "12" at bounding box center [393, 595] width 67 height 29
type input "11"
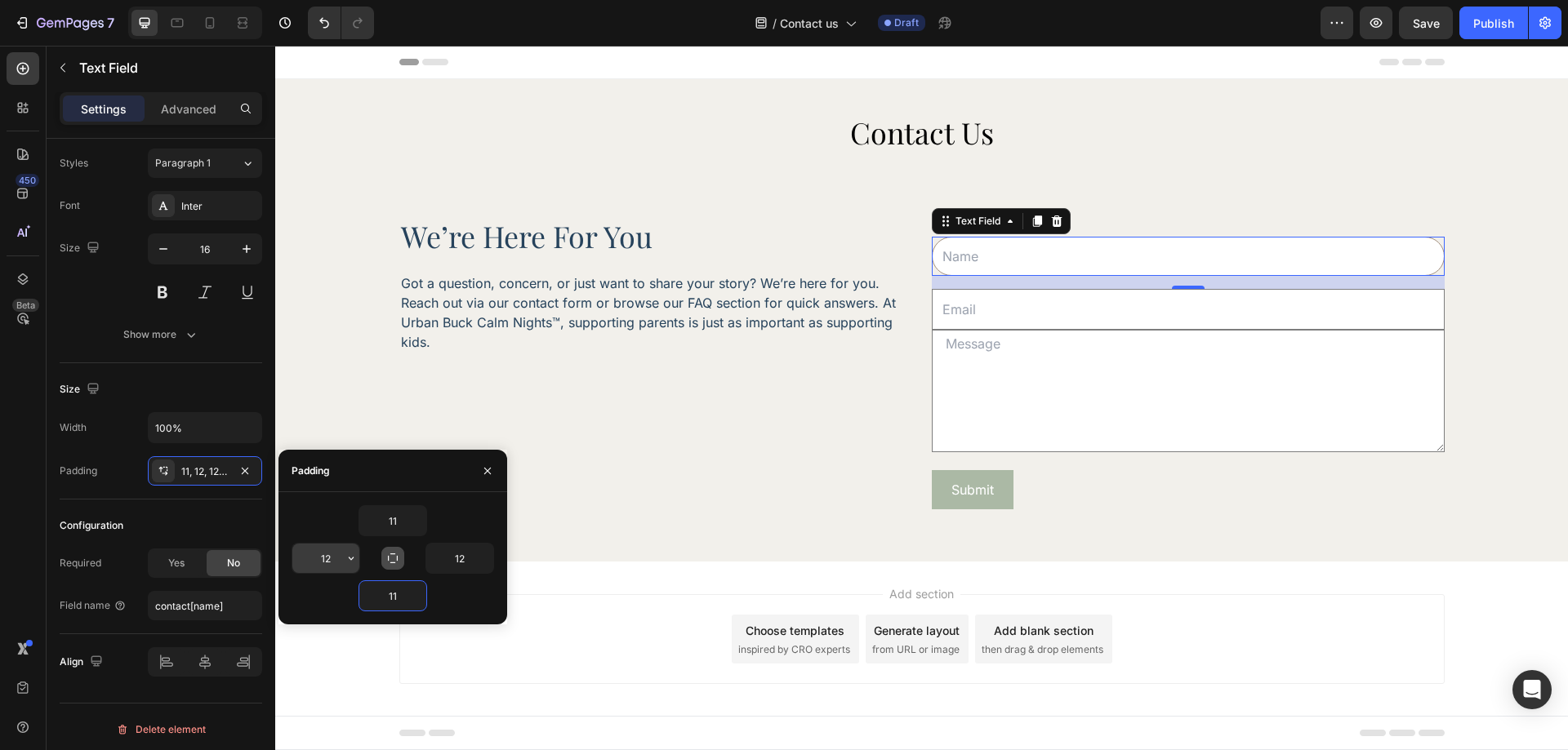
click at [330, 561] on input "12" at bounding box center [326, 558] width 67 height 29
type input "20"
click at [473, 552] on input "12" at bounding box center [459, 558] width 67 height 29
type input "20"
click at [221, 386] on div "Size" at bounding box center [161, 390] width 203 height 26
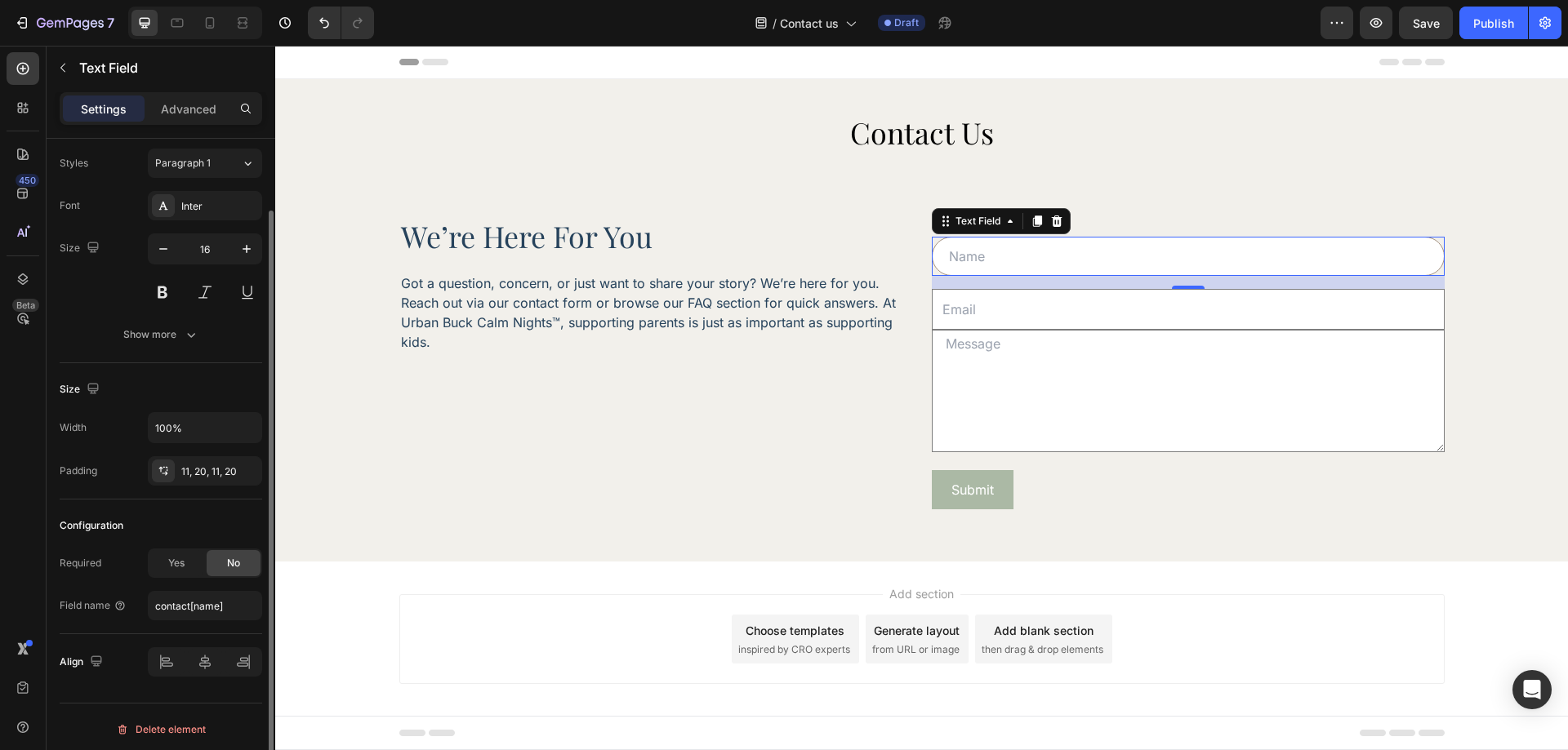
scroll to position [0, 0]
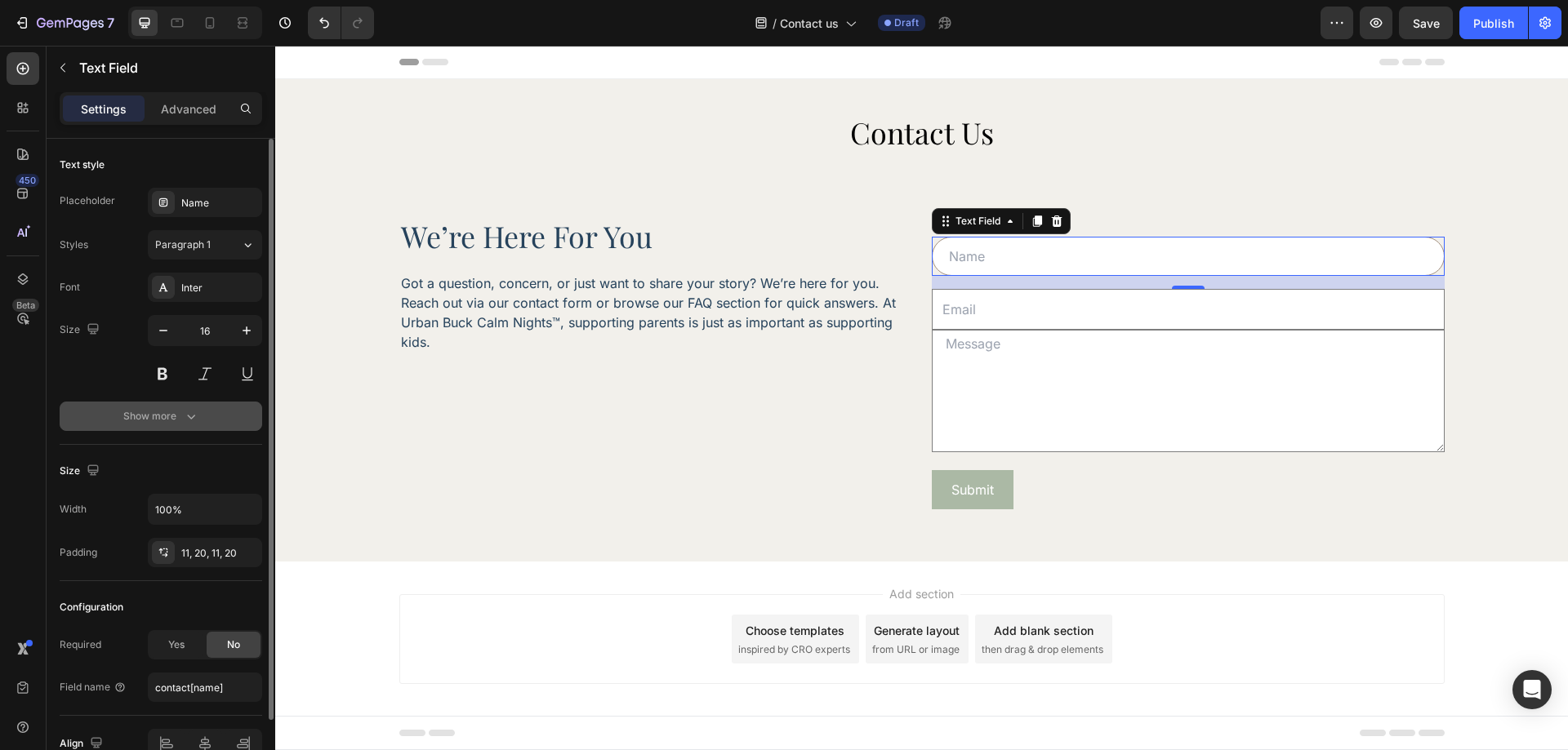
click at [173, 428] on button "Show more" at bounding box center [161, 415] width 203 height 29
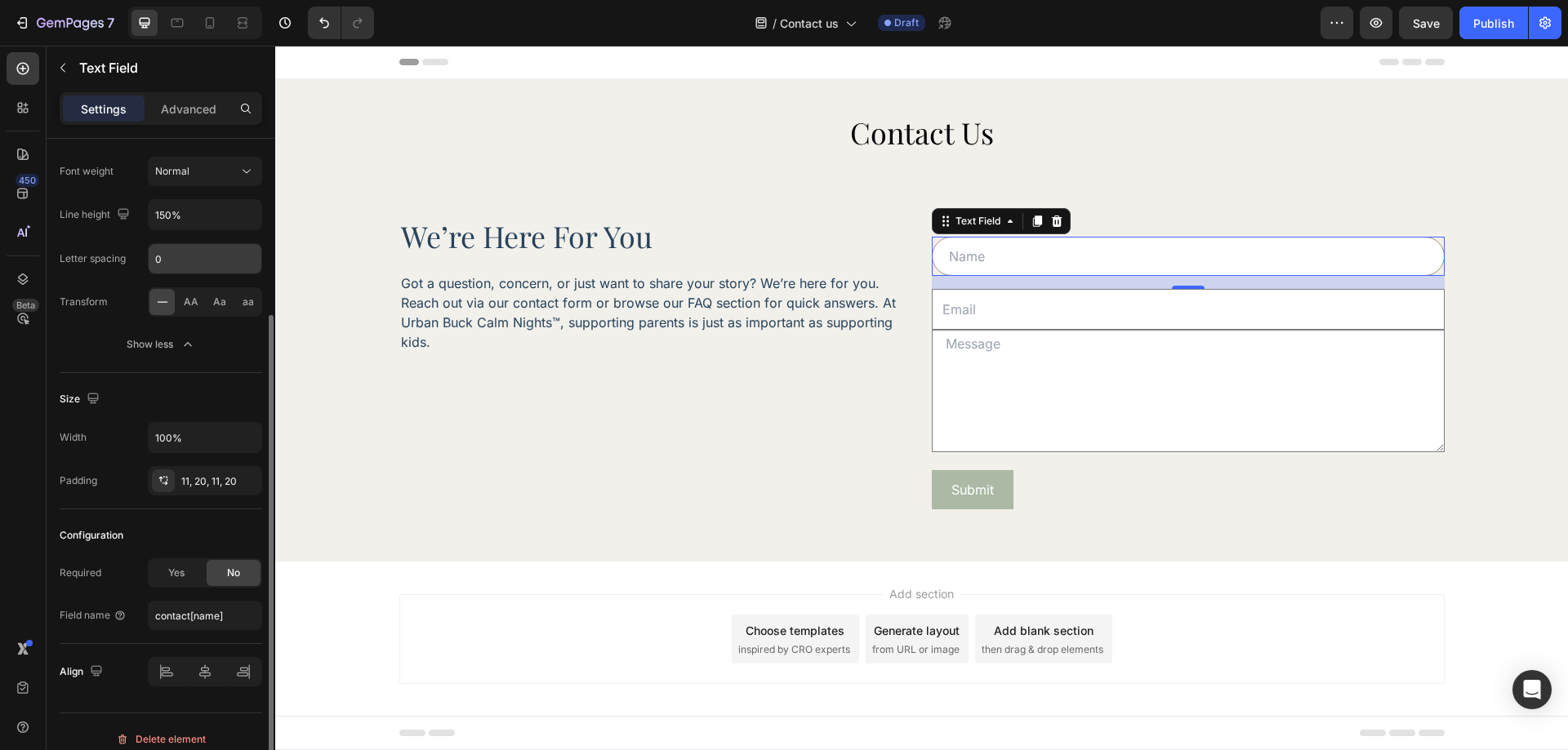
scroll to position [260, 0]
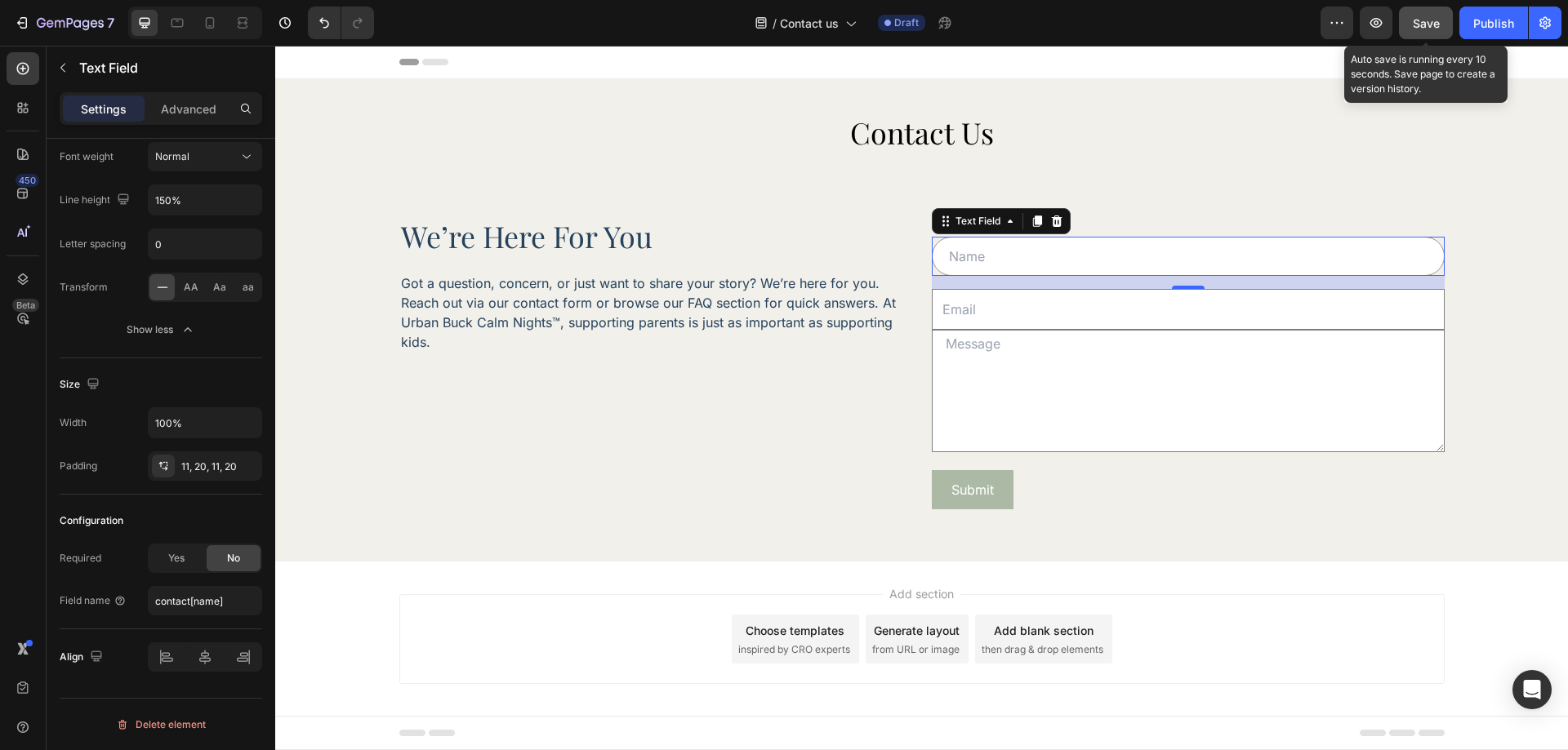
click at [1411, 29] on button "Save" at bounding box center [1426, 22] width 54 height 32
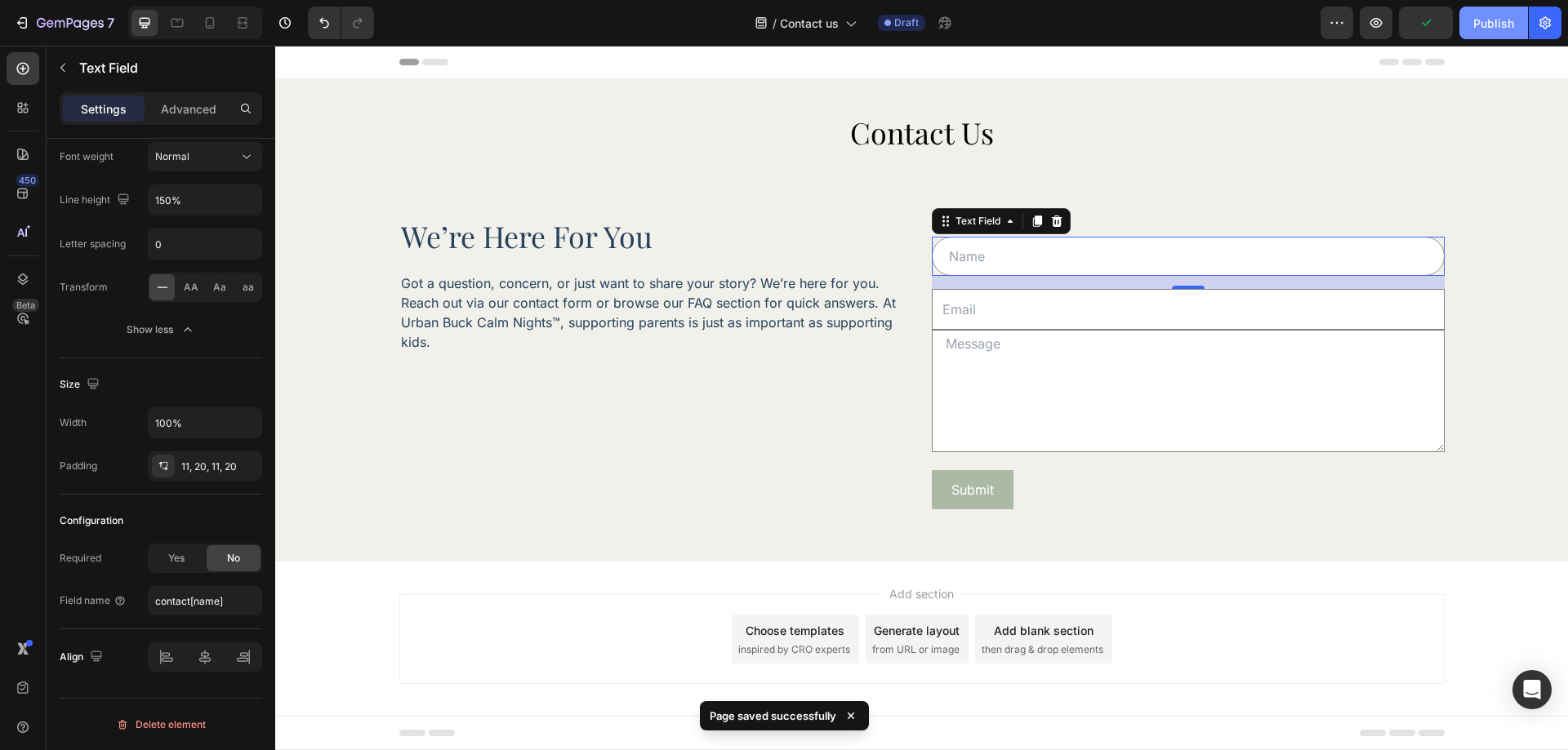
click at [1463, 38] on button "Publish" at bounding box center [1493, 22] width 69 height 32
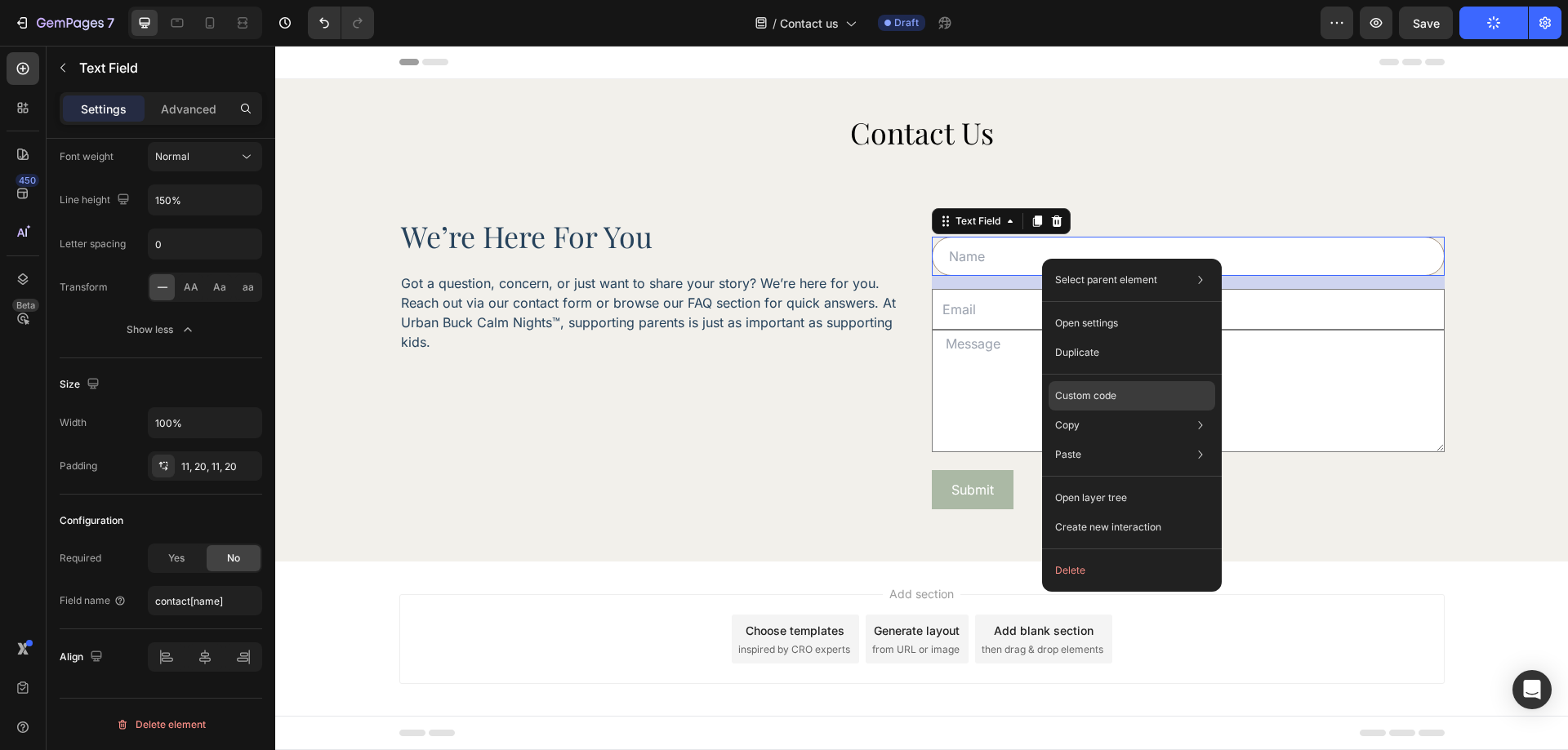
click at [1103, 399] on p "Custom code" at bounding box center [1086, 396] width 61 height 15
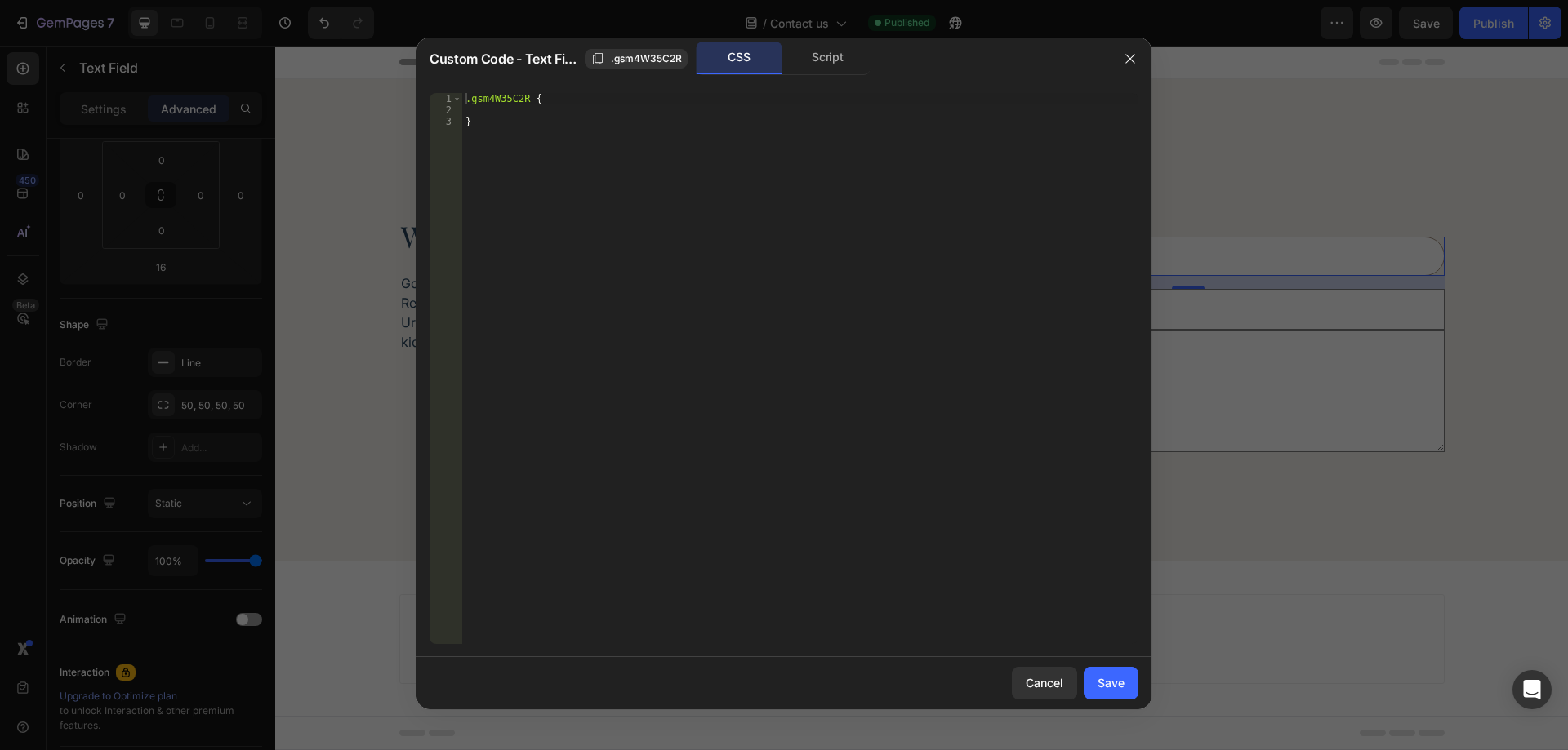
type textarea ".gsm4W35C2R {"
click at [531, 99] on div ".gsm4W35C2R { }" at bounding box center [800, 380] width 676 height 574
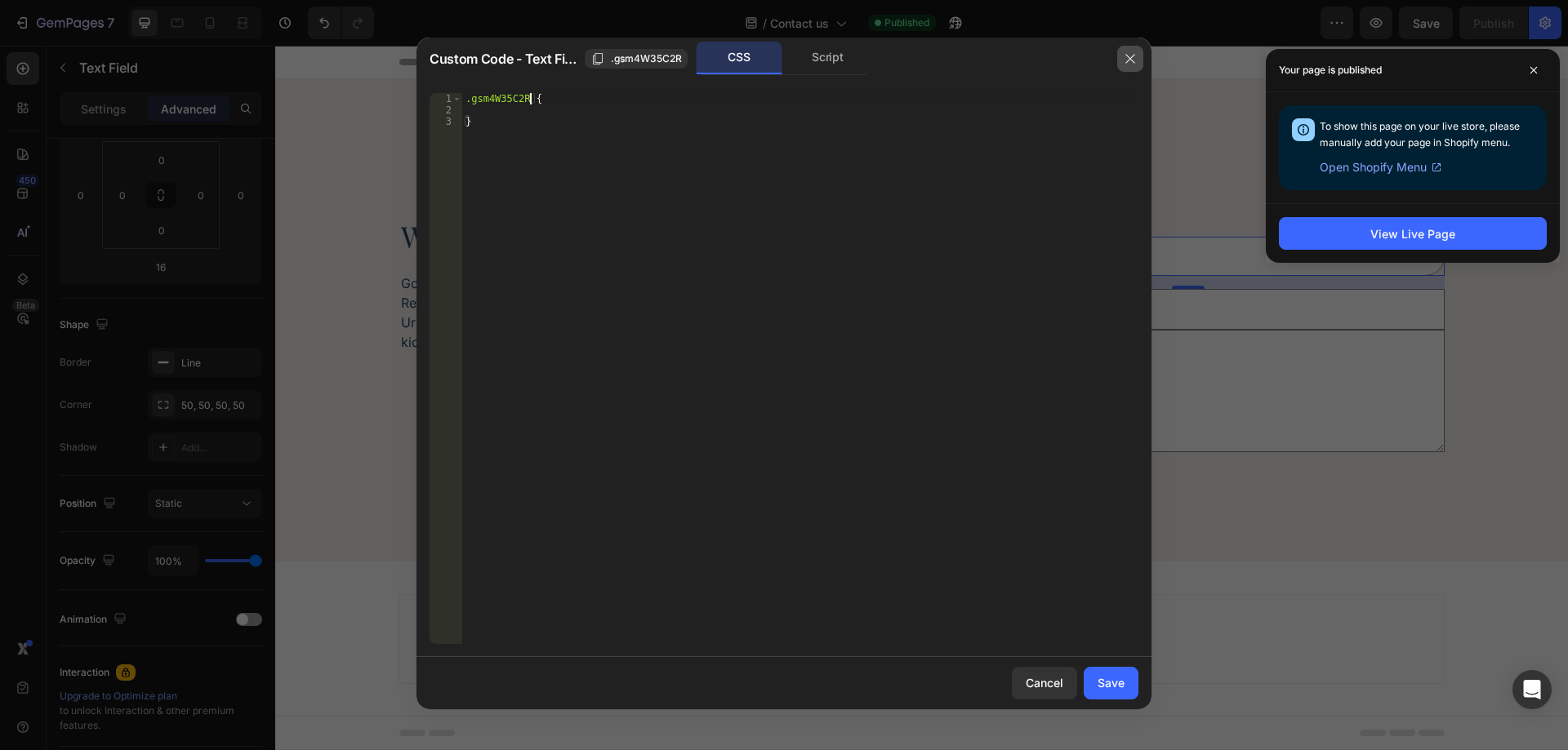
drag, startPoint x: 1122, startPoint y: 58, endPoint x: 835, endPoint y: 13, distance: 290.5
click at [1122, 58] on button "button" at bounding box center [1131, 59] width 26 height 26
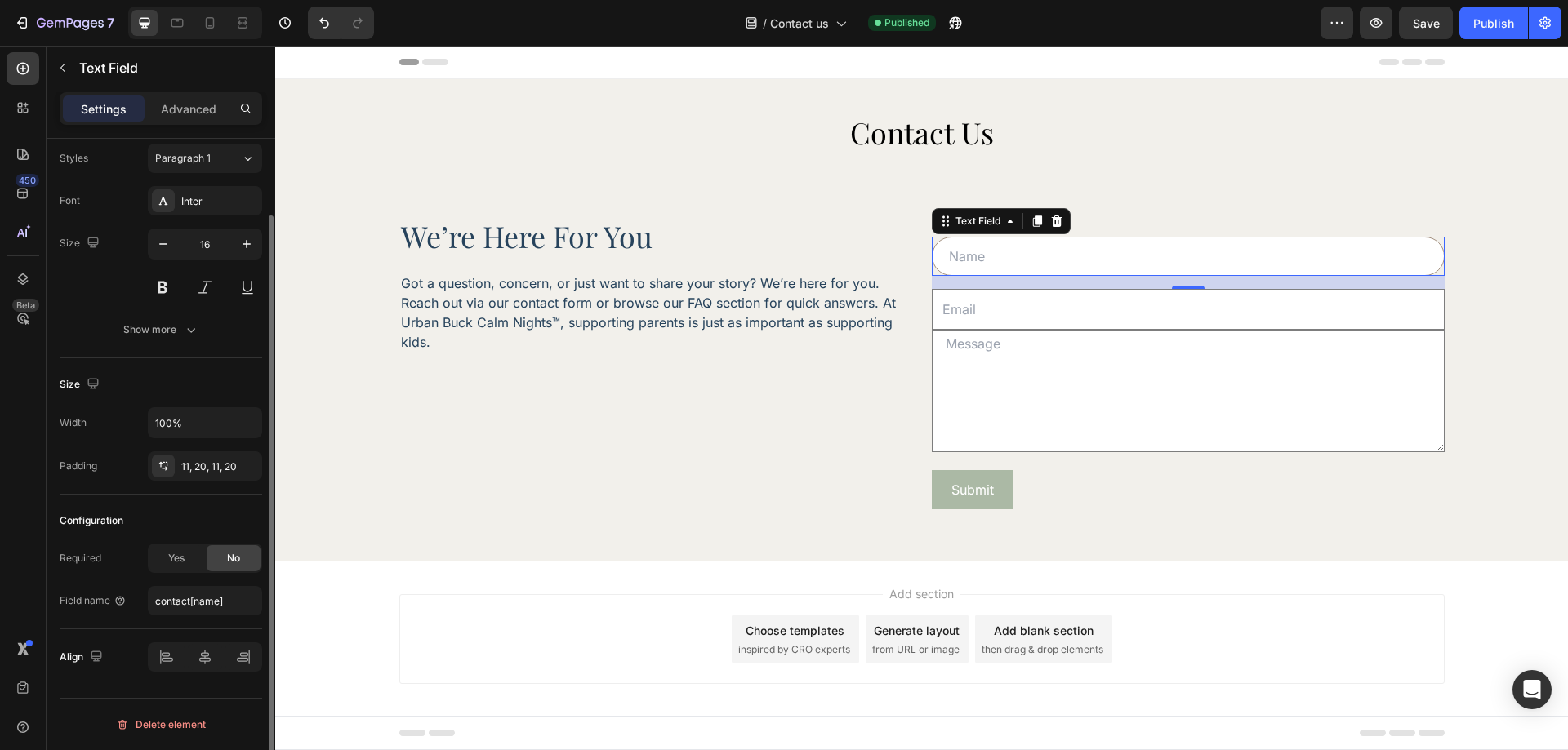
scroll to position [87, 0]
click at [956, 28] on icon "button" at bounding box center [955, 23] width 17 height 17
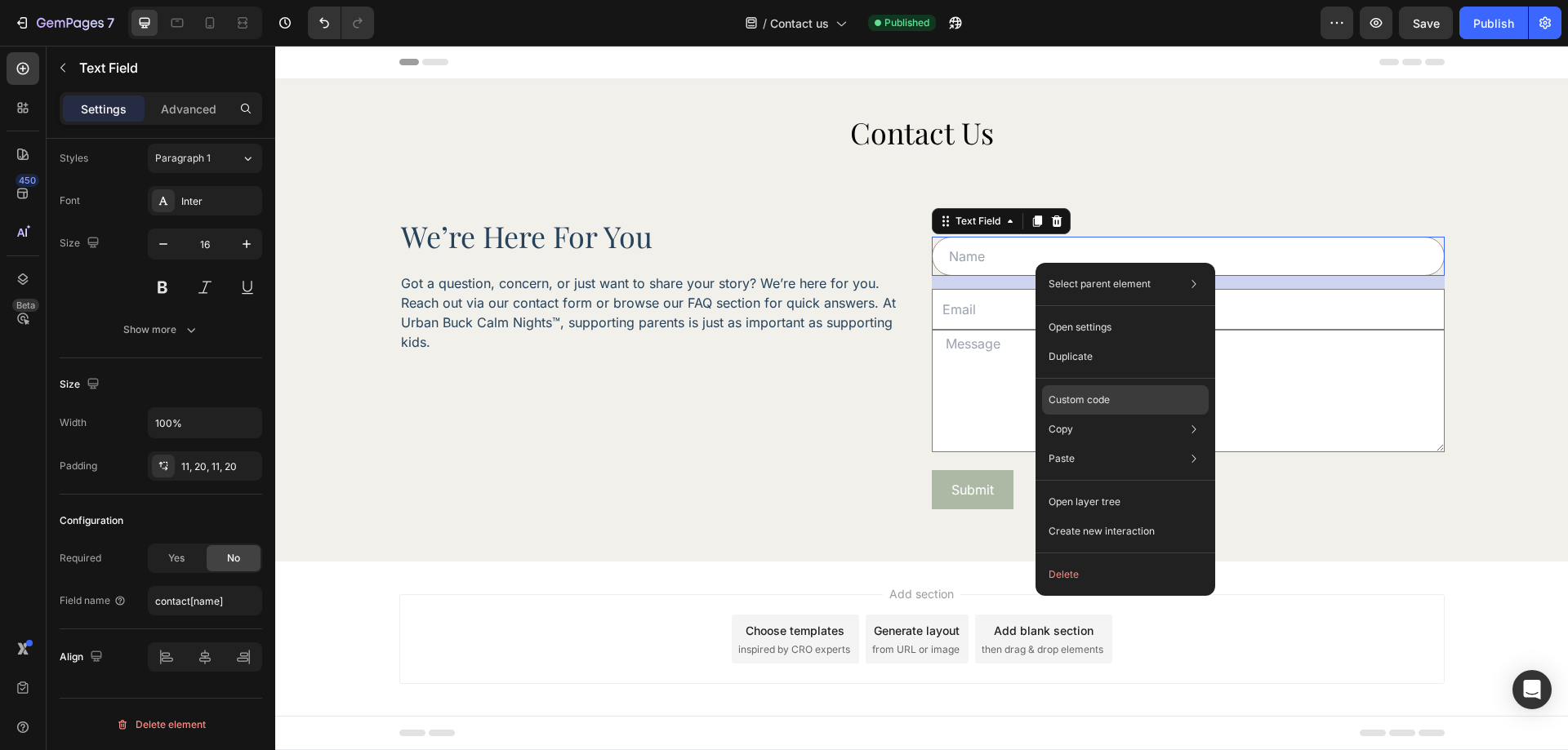
click at [1083, 444] on div "Custom code" at bounding box center [1125, 458] width 167 height 29
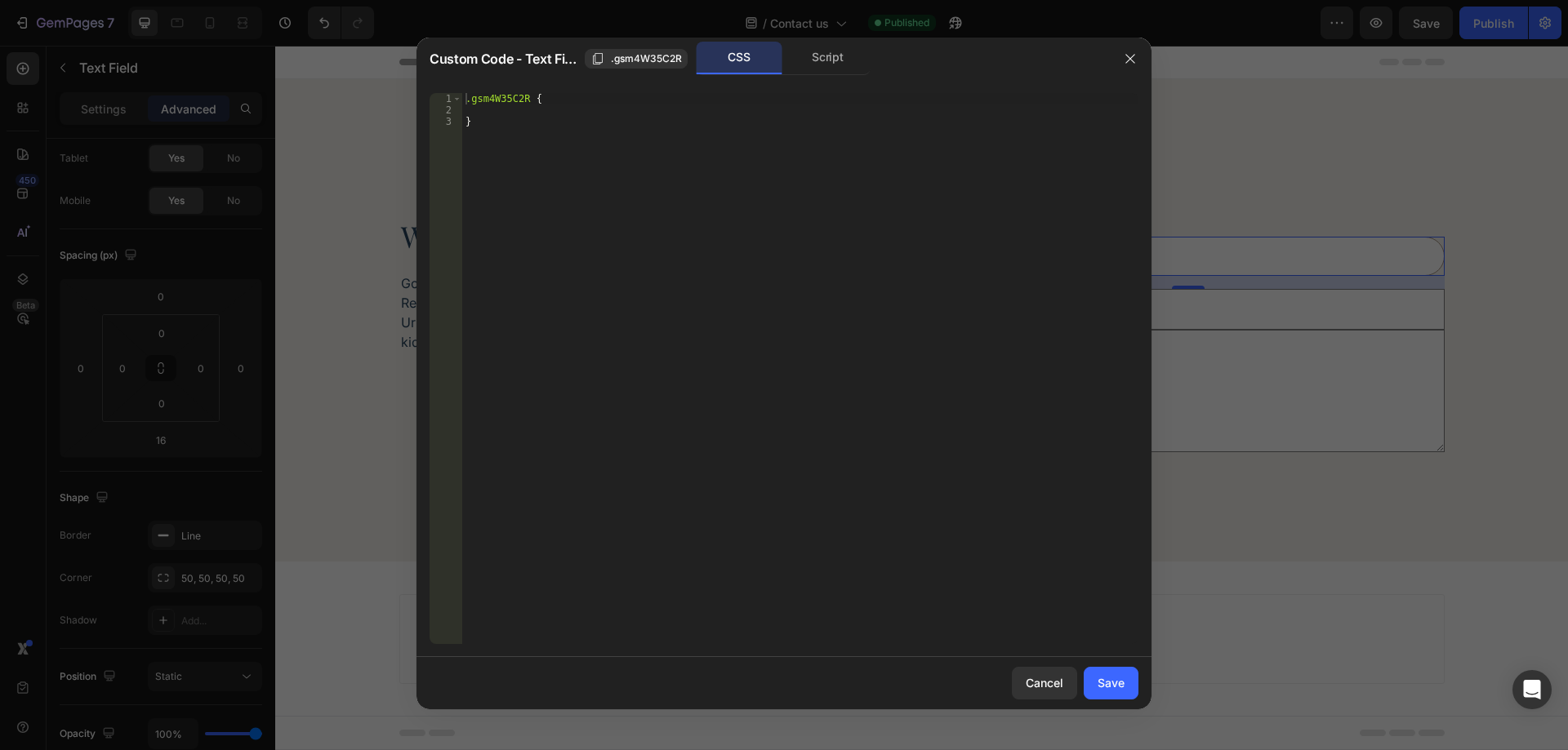
click at [530, 103] on div ".gsm4W35C2R { }" at bounding box center [800, 380] width 676 height 574
paste textarea "gsm4W35C2R"
type textarea ".gsm4W35C2R input.gsm4W35C2R {"
click at [495, 106] on div ".gsm4W35C2R input .gsm4W35C2R { }" at bounding box center [800, 380] width 676 height 574
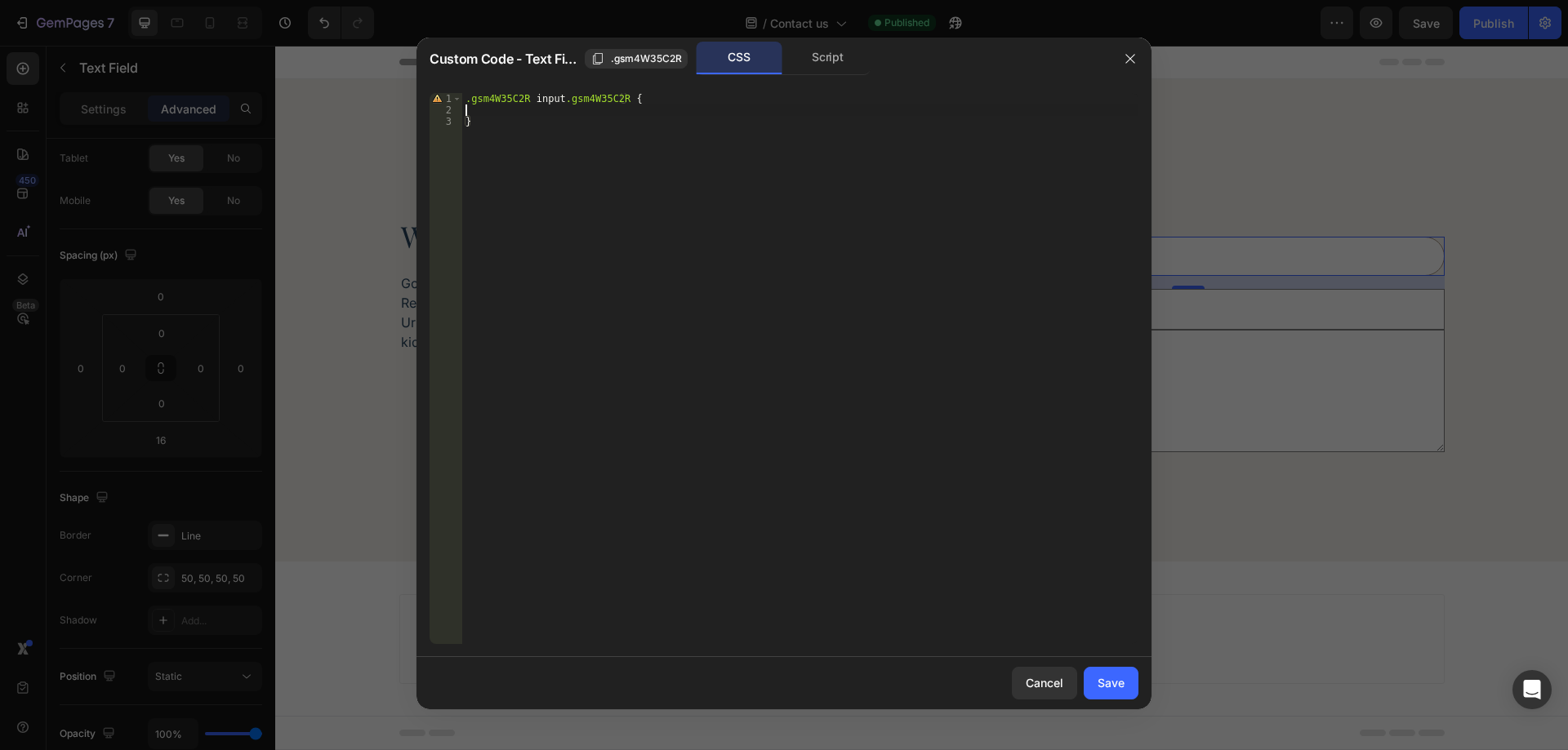
scroll to position [0, 0]
paste textarea "background: rgba(255, 255, 255, 0.42) !important;"
click at [631, 64] on span ".gsm4W35C2R" at bounding box center [646, 59] width 71 height 15
click at [506, 126] on div ".gsm4W35C2R input .gsm4W35C2R { background : rgba ( 255 , 255 , 255 , 0.42 ) !i…" at bounding box center [800, 380] width 676 height 574
click at [611, 97] on div ".gsm4W35C2R input .gsm4W35C2R { background : rgba ( 255 , 255 , 255 , 0.42 ) !i…" at bounding box center [800, 380] width 676 height 574
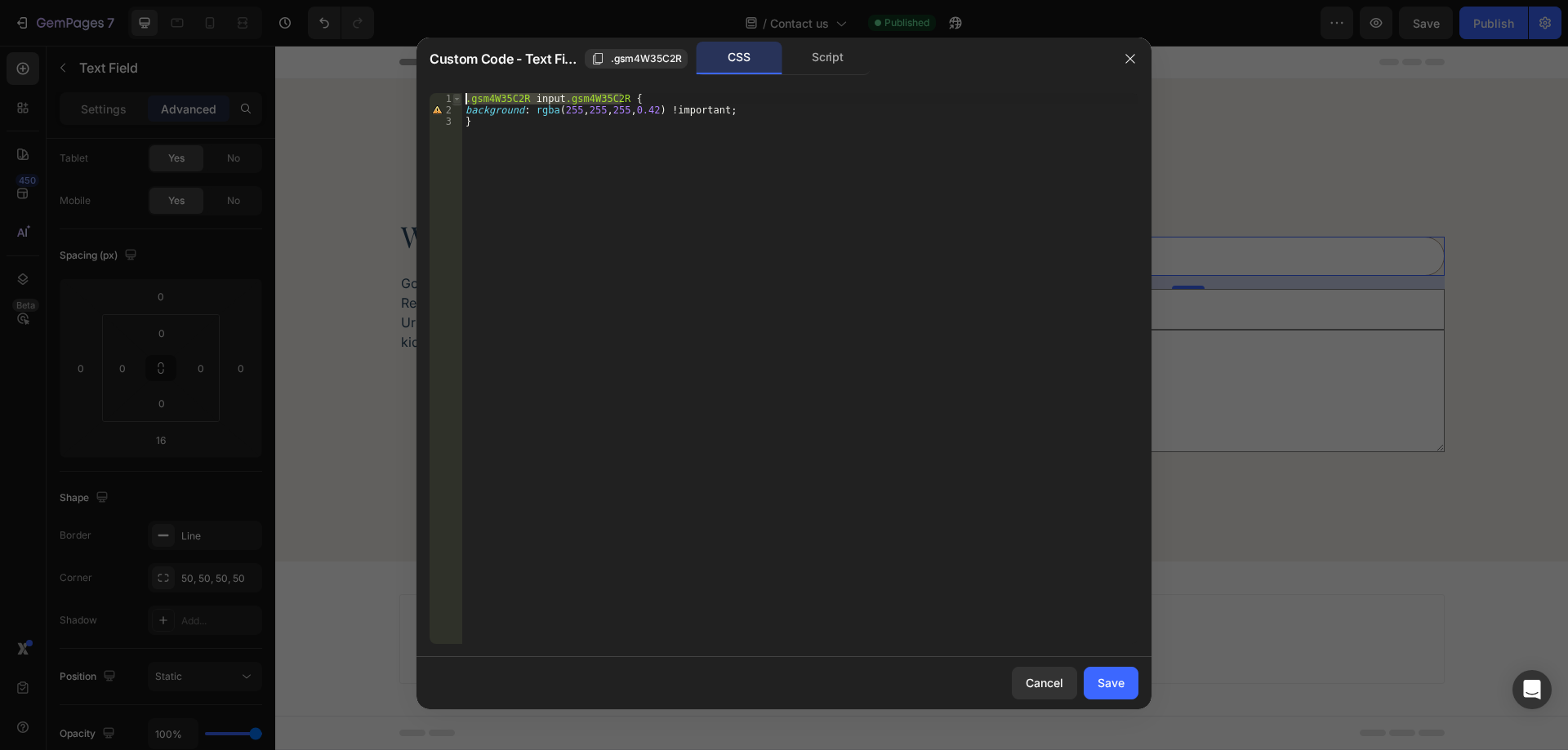
drag, startPoint x: 621, startPoint y: 96, endPoint x: 460, endPoint y: 96, distance: 161.0
click at [460, 96] on div ".gsm4W35C2R input.gsm4W35C2R { 1 2 3 .gsm4W35C2R input .gsm4W35C2R { background…" at bounding box center [784, 369] width 709 height 552
click at [484, 128] on div ".gsm4W35C2R input .gsm4W35C2R { background : rgba ( 255 , 255 , 255 , 0.42 ) !i…" at bounding box center [800, 380] width 676 height 574
type textarea "}"
paste textarea ".gsm4W35C2R input.gsm4W35C2R"
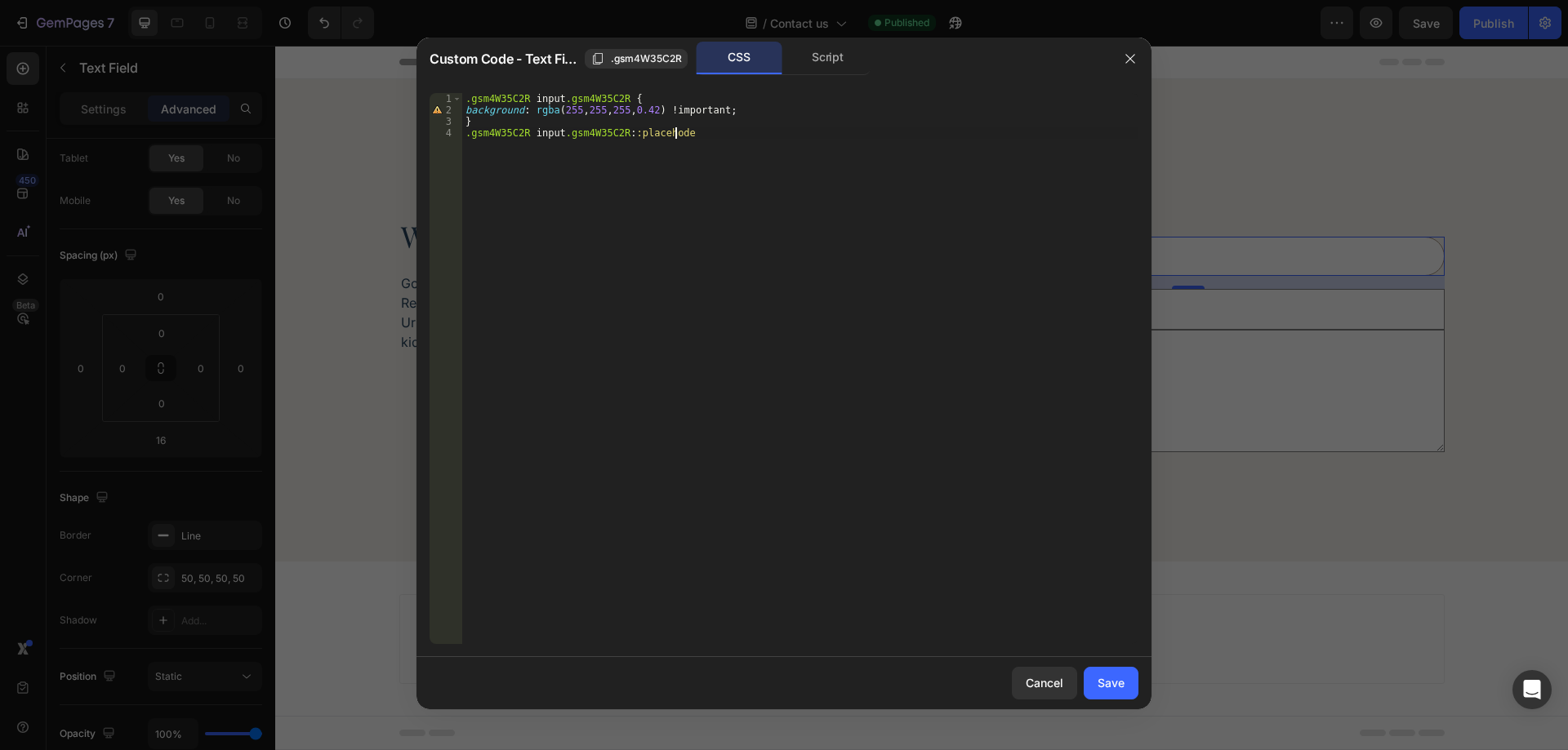
scroll to position [0, 18]
click at [649, 135] on div ".gsm4W35C2R input .gsm4W35C2R { background : rgba ( 255 , 255 , 255 , 0.42 ) !i…" at bounding box center [800, 380] width 676 height 574
click at [647, 127] on div ".gsm4W35C2R input .gsm4W35C2R { background : rgba ( 255 , 255 , 255 , 0.42 ) !i…" at bounding box center [800, 369] width 676 height 552
click at [647, 127] on div ".gsm4W35C2R input .gsm4W35C2R { background : rgba ( 255 , 255 , 255 , 0.42 ) !i…" at bounding box center [800, 380] width 676 height 574
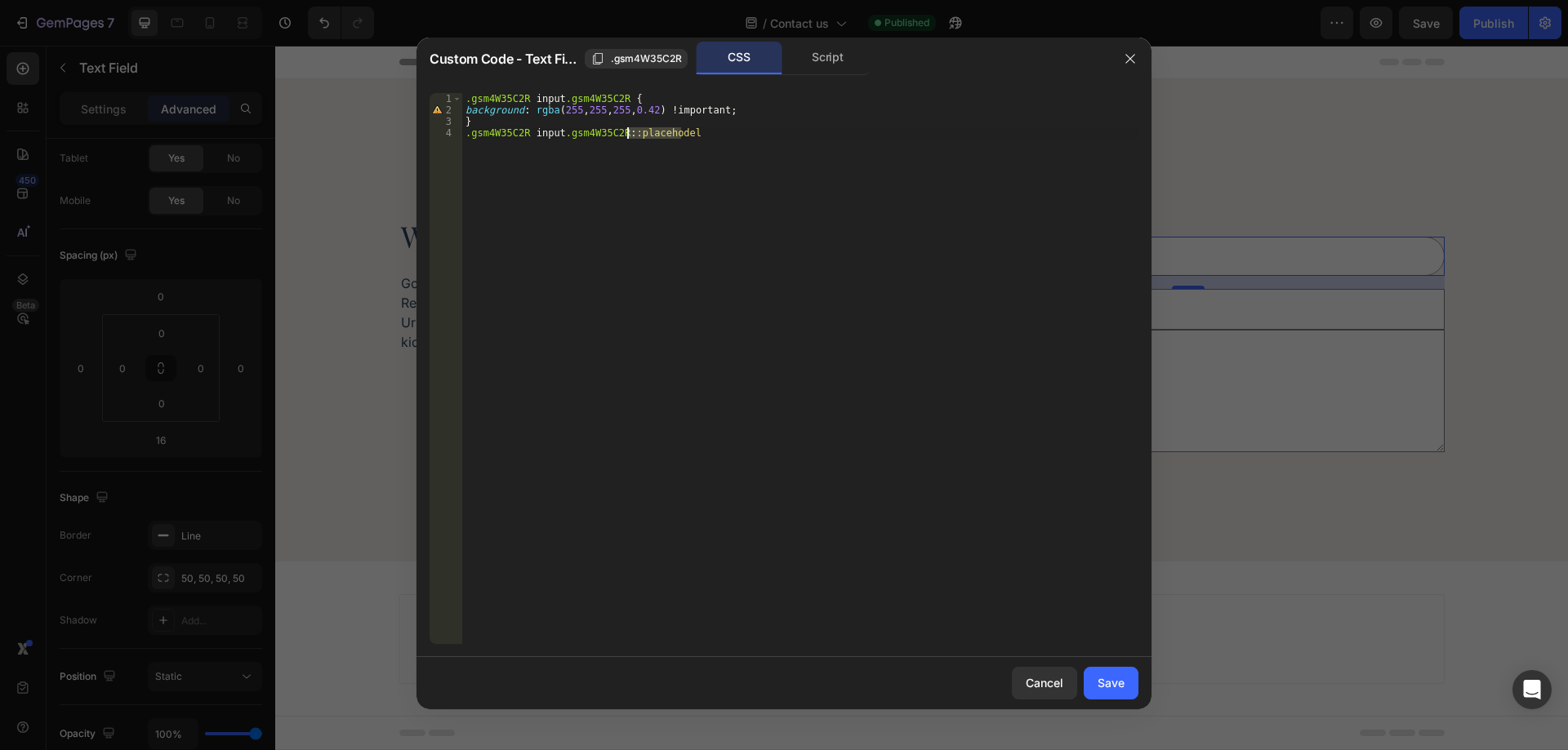
paste textarea "lder"
click at [726, 135] on div ".gsm4W35C2R input .gsm4W35C2R { background : rgba ( 255 , 255 , 255 , 0.42 ) !i…" at bounding box center [800, 380] width 676 height 574
type textarea ".gsm4W35C2R input.gsm4W35C2R::placeholder{}"
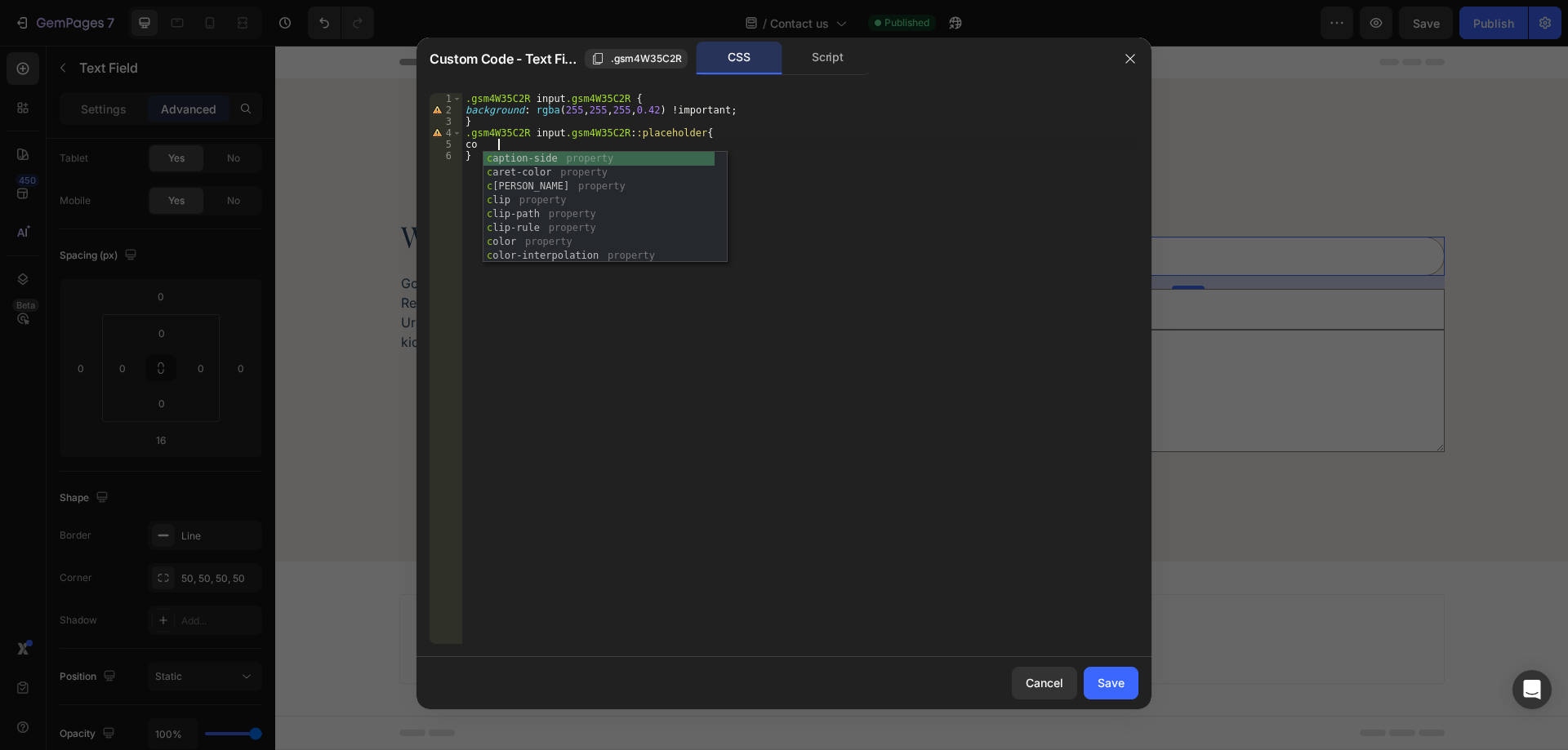
scroll to position [0, 2]
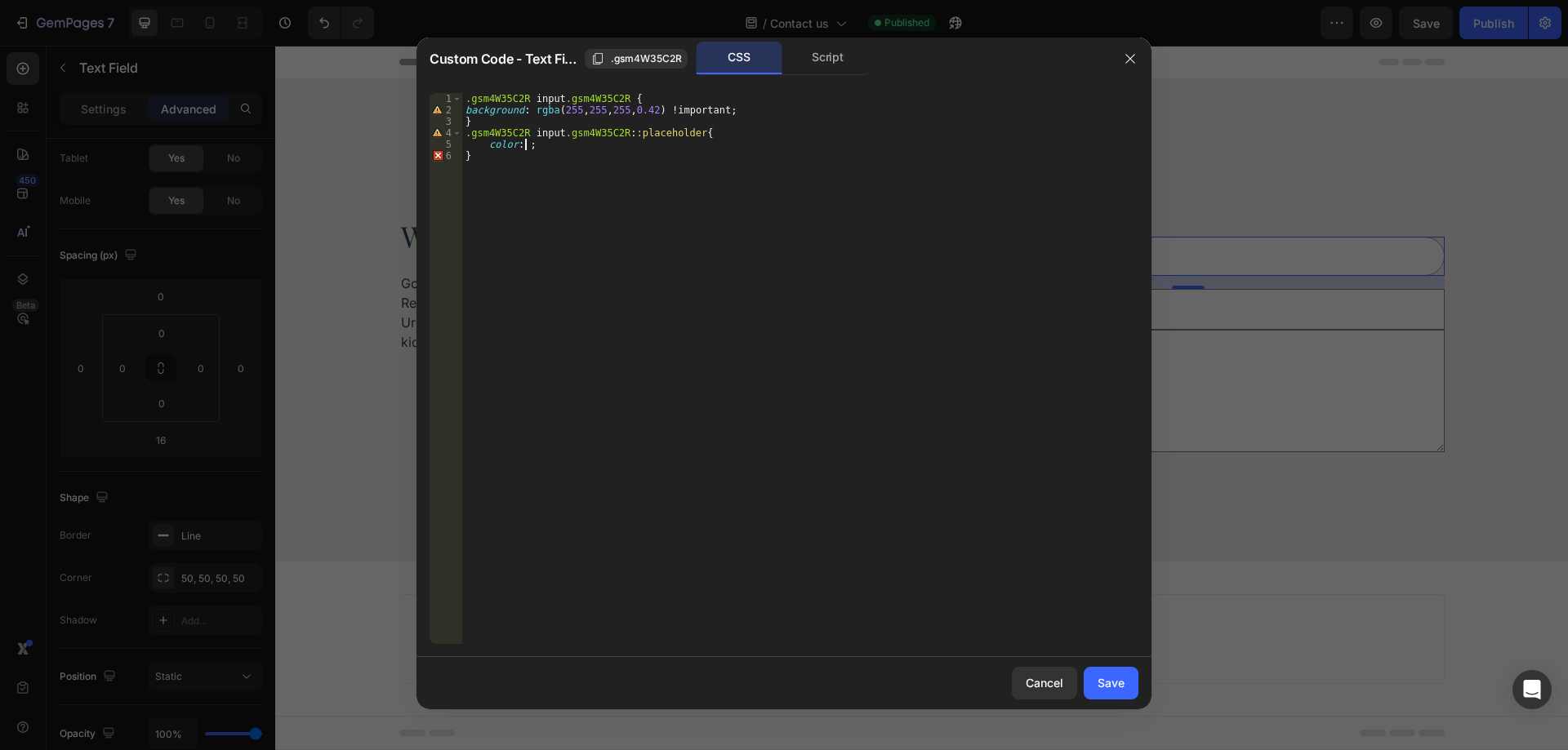
paste textarea "rgba(165, 146, 130, 1)"
type textarea "color: rgba(165, 146, 130, 1) !;"
click at [1129, 679] on button "Save" at bounding box center [1111, 683] width 54 height 32
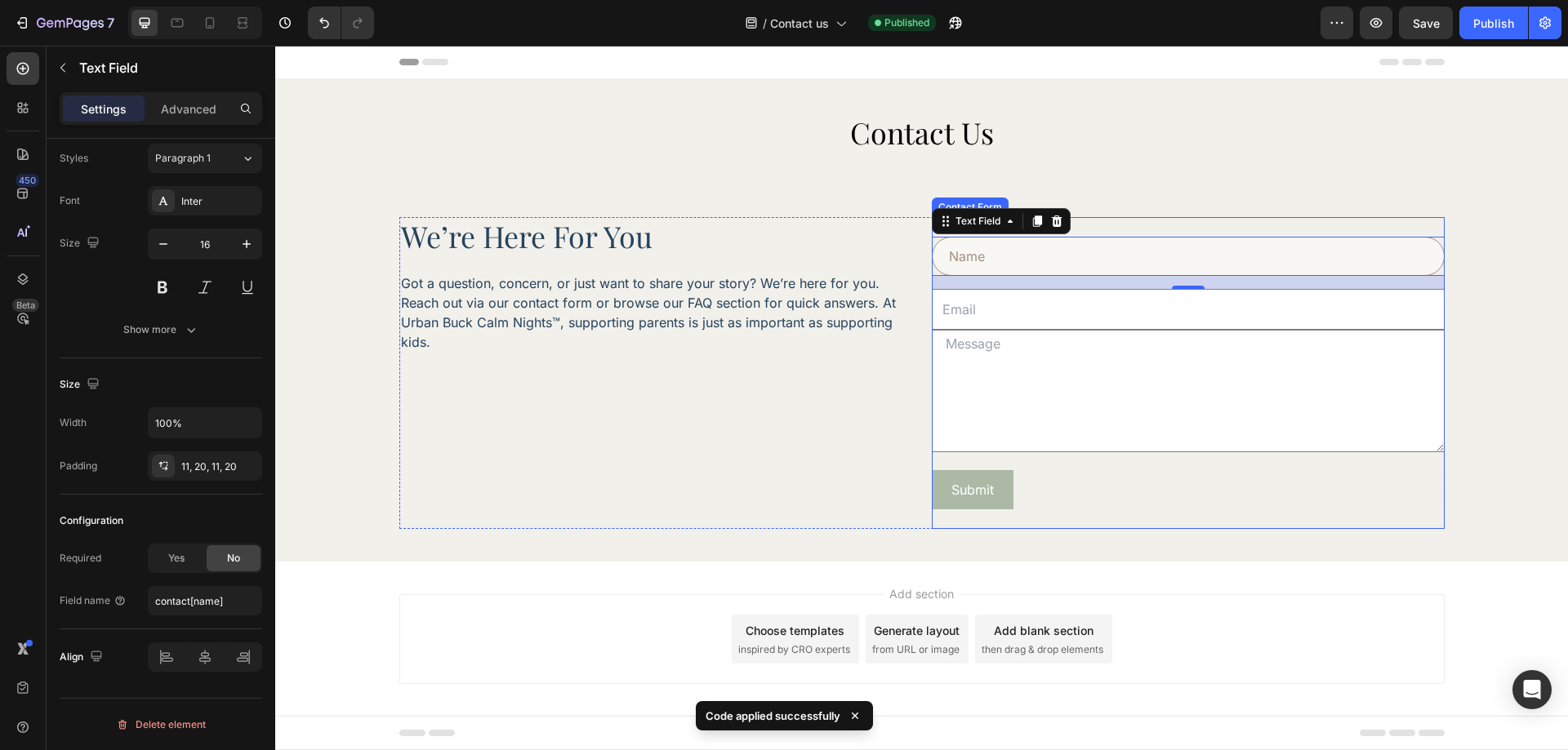
click at [1236, 512] on div "Text Field 16 Email Field Text Area Row Submit Submit Button Contact Form" at bounding box center [1189, 372] width 513 height 312
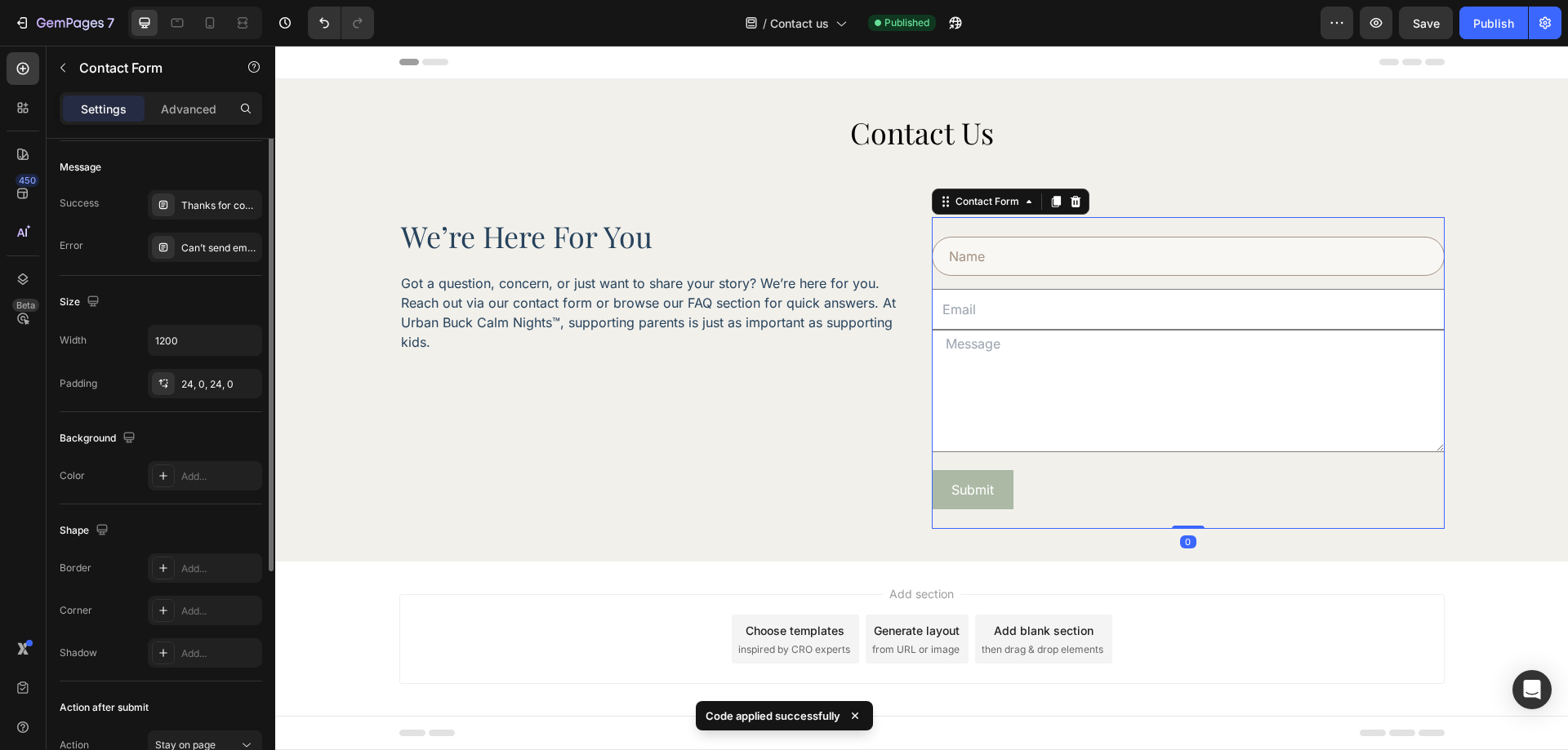
scroll to position [0, 0]
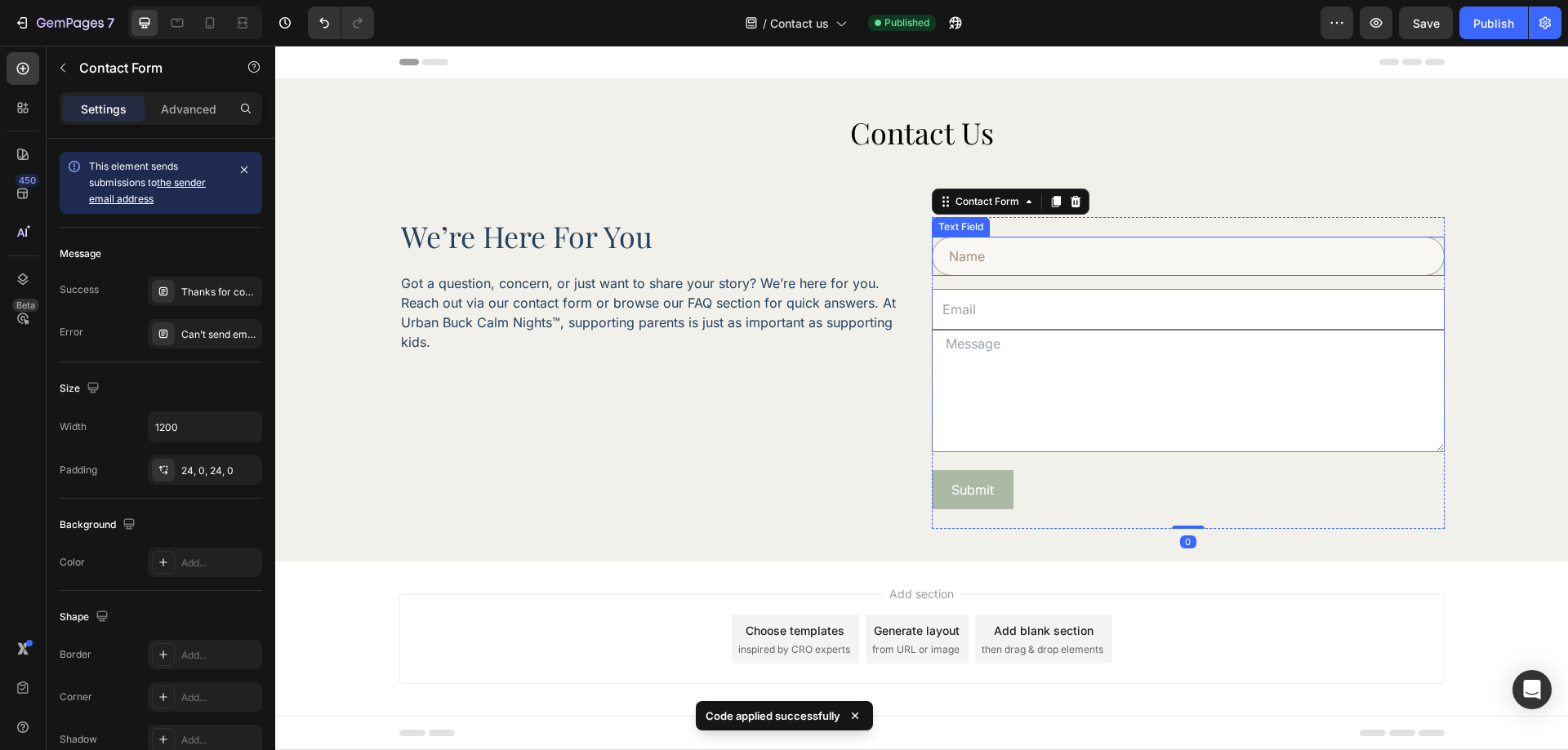
click at [1077, 259] on input "text" at bounding box center [1189, 256] width 513 height 40
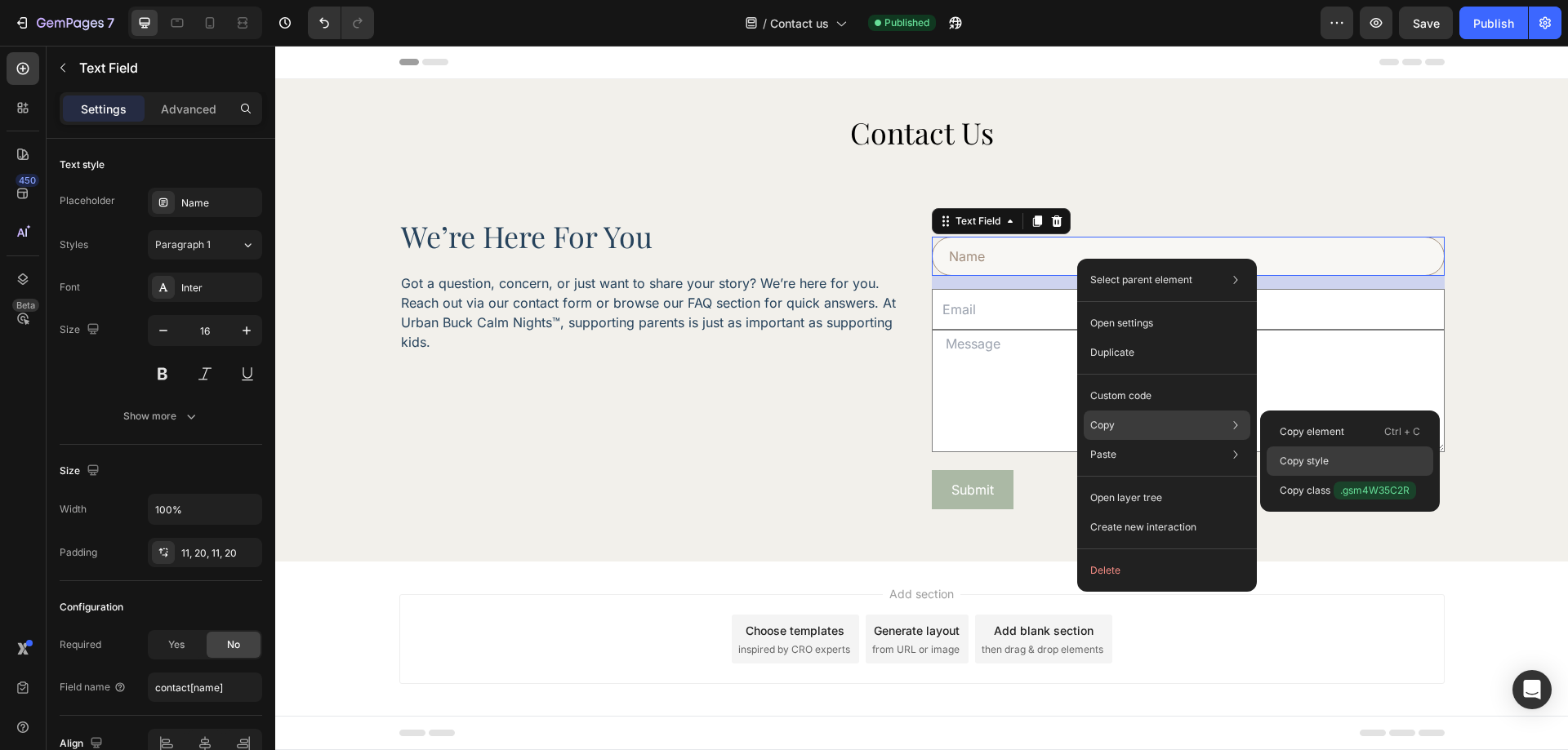
drag, startPoint x: 1344, startPoint y: 456, endPoint x: 896, endPoint y: 343, distance: 462.0
click at [1344, 476] on div "Copy style" at bounding box center [1350, 490] width 167 height 29
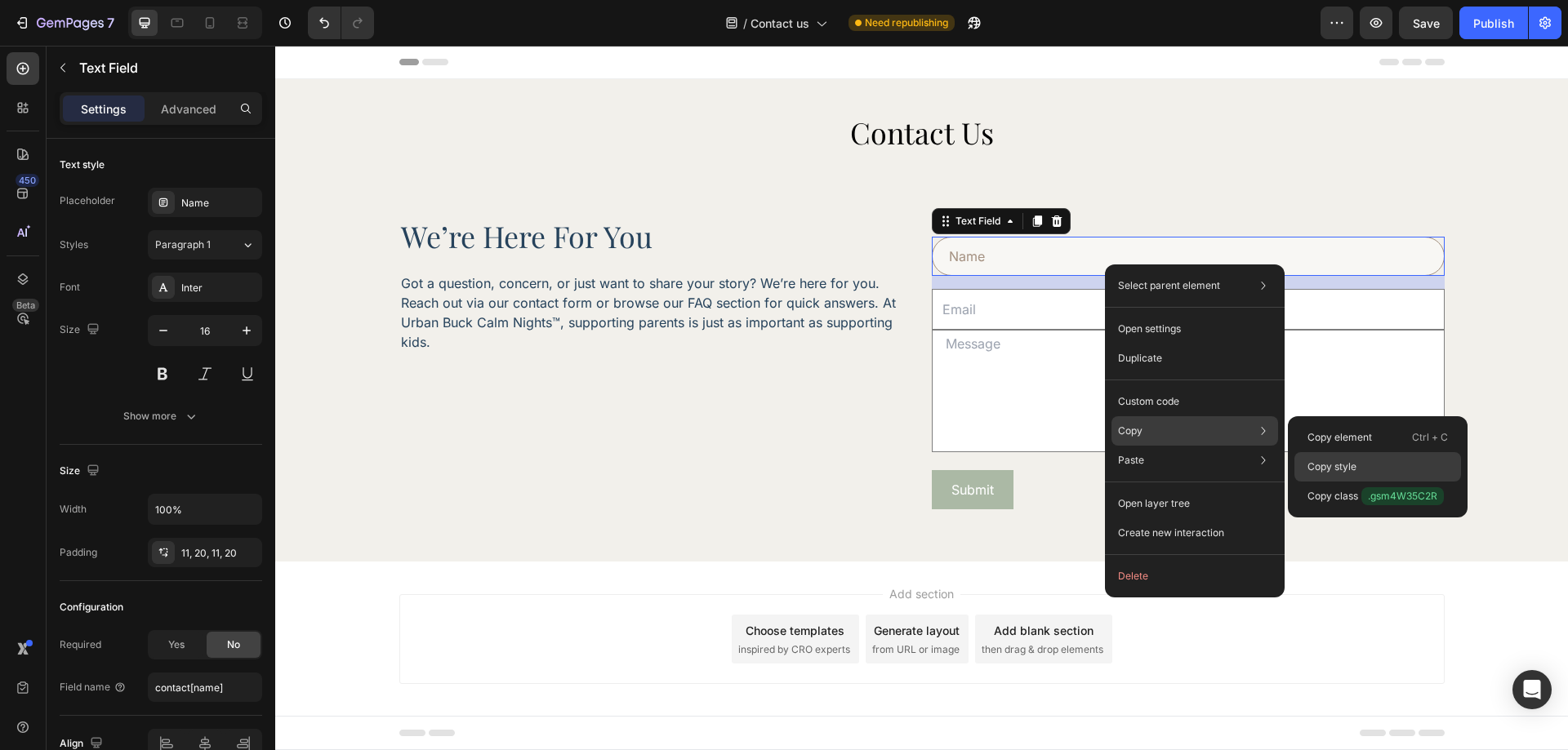
click at [1326, 466] on p "Copy style" at bounding box center [1332, 466] width 49 height 15
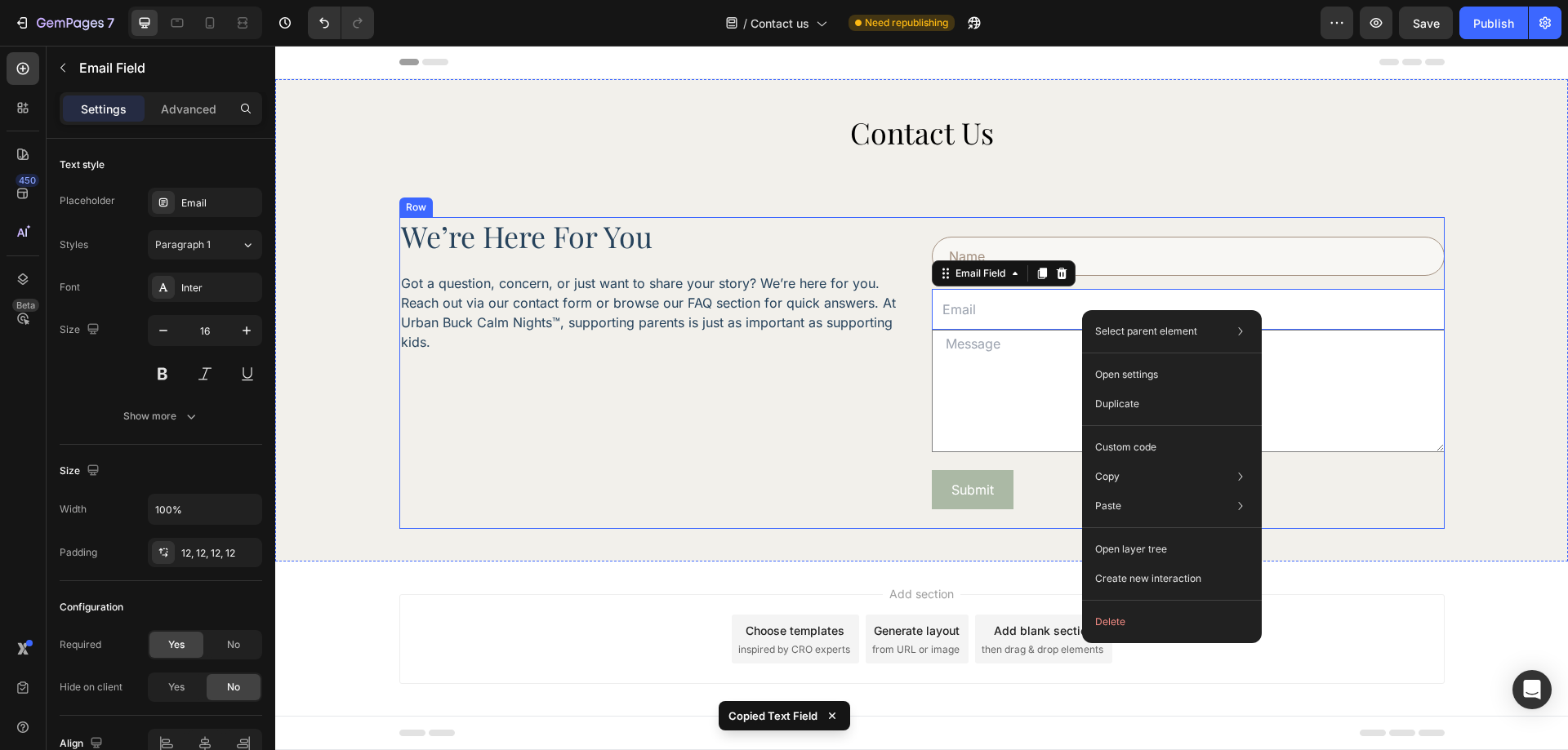
click at [867, 381] on div "we’re here for you Heading Got a question, concern, or just want to share your …" at bounding box center [656, 372] width 513 height 312
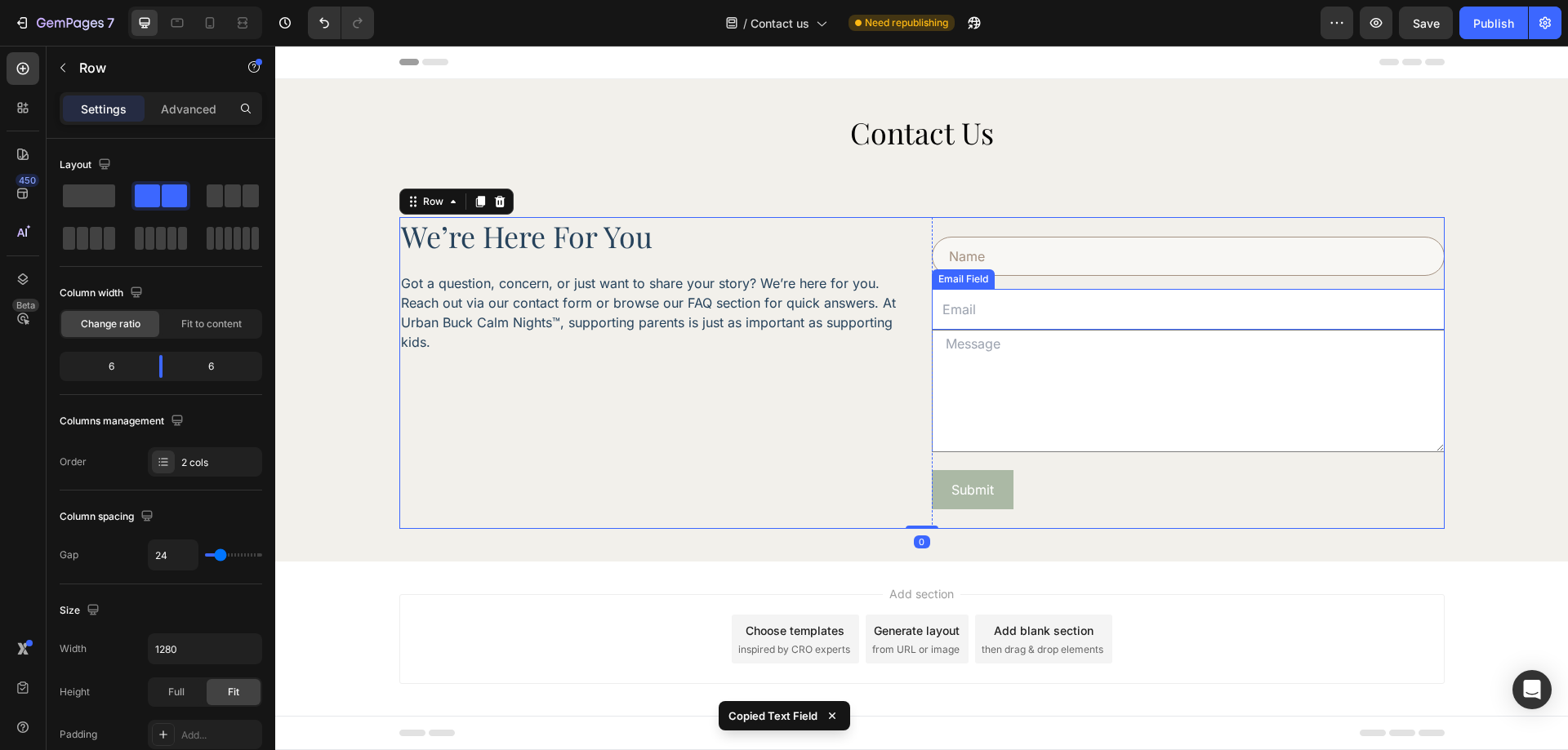
click at [1017, 314] on input "email" at bounding box center [1189, 309] width 513 height 40
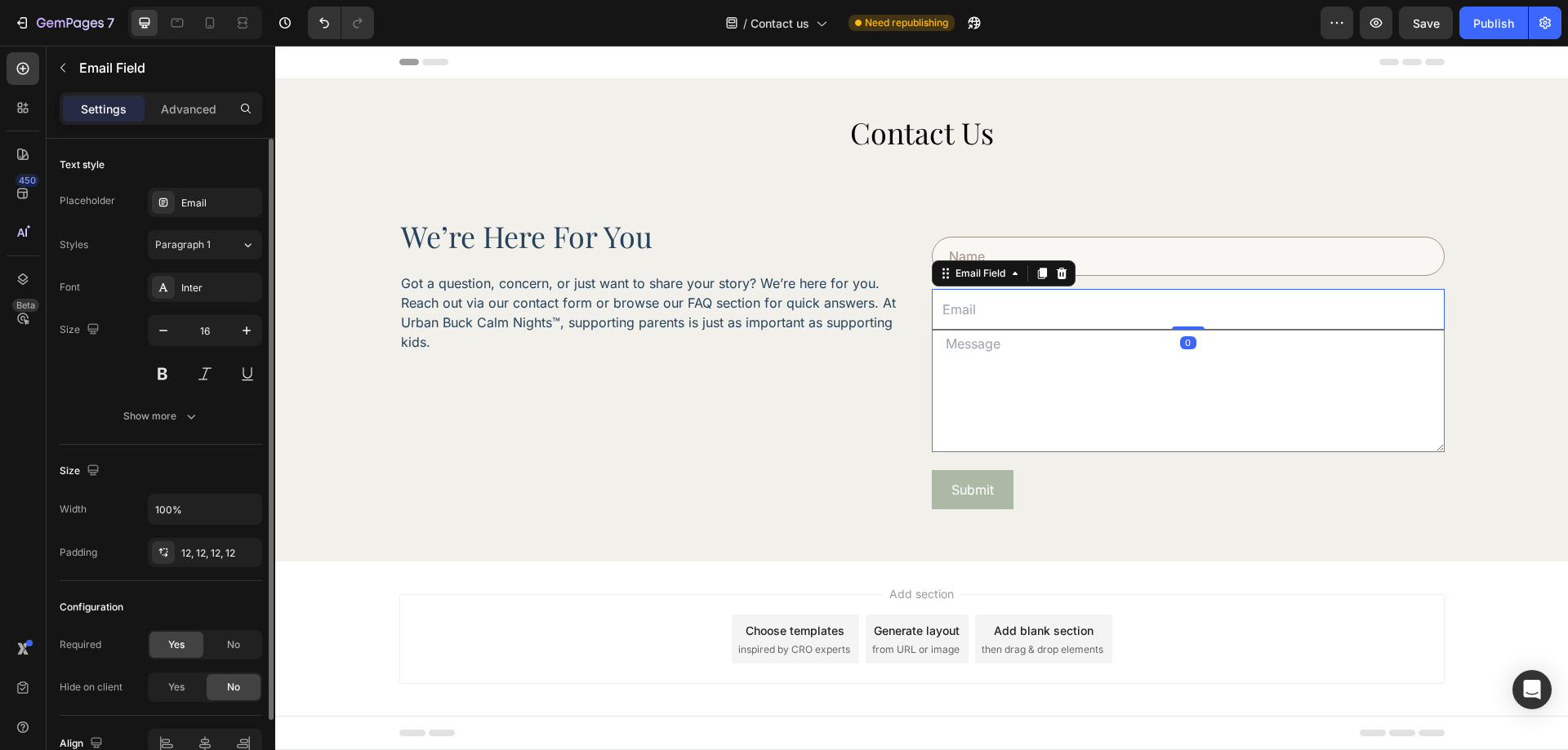
click at [200, 104] on p "Advanced" at bounding box center [188, 109] width 55 height 18
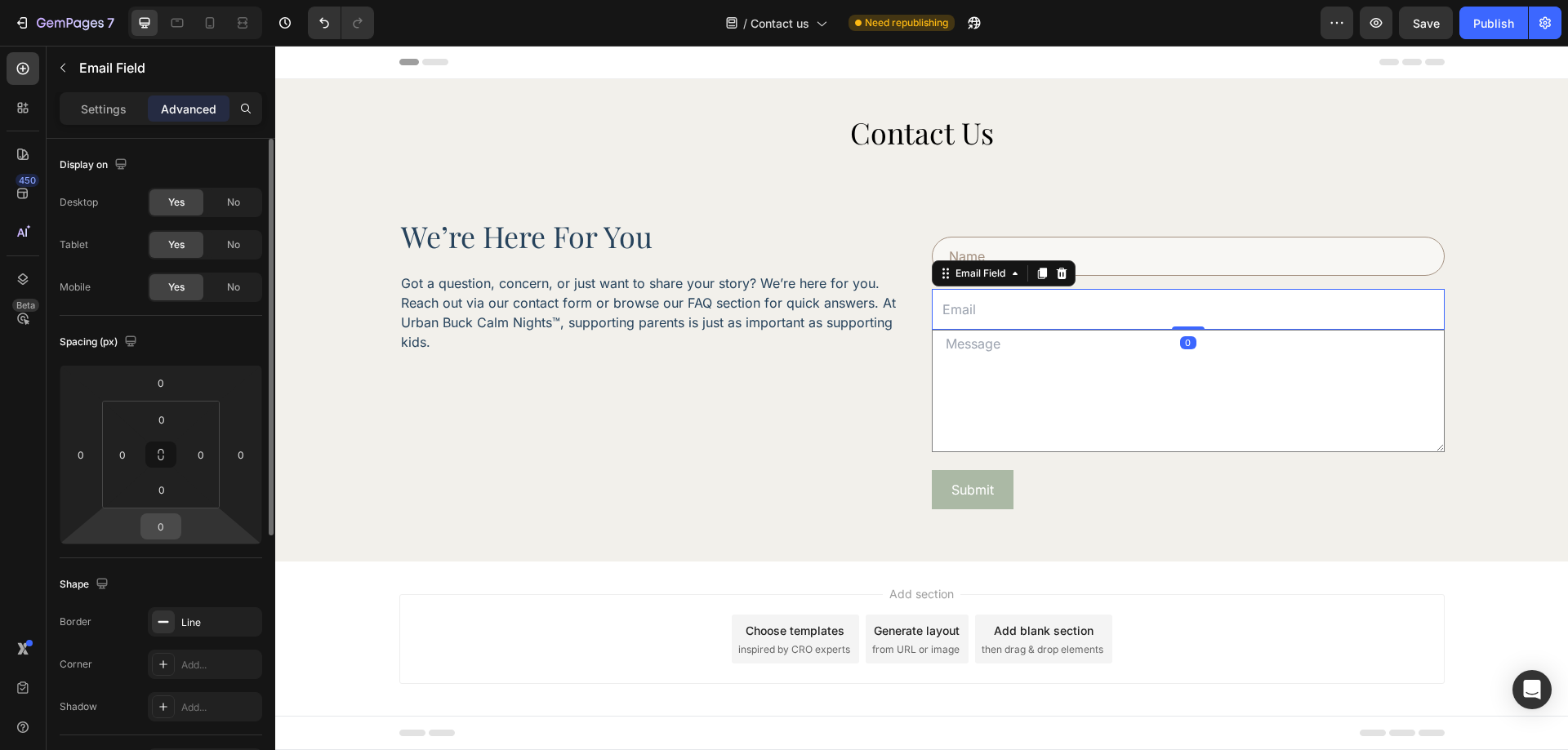
click at [169, 532] on input "0" at bounding box center [161, 527] width 33 height 25
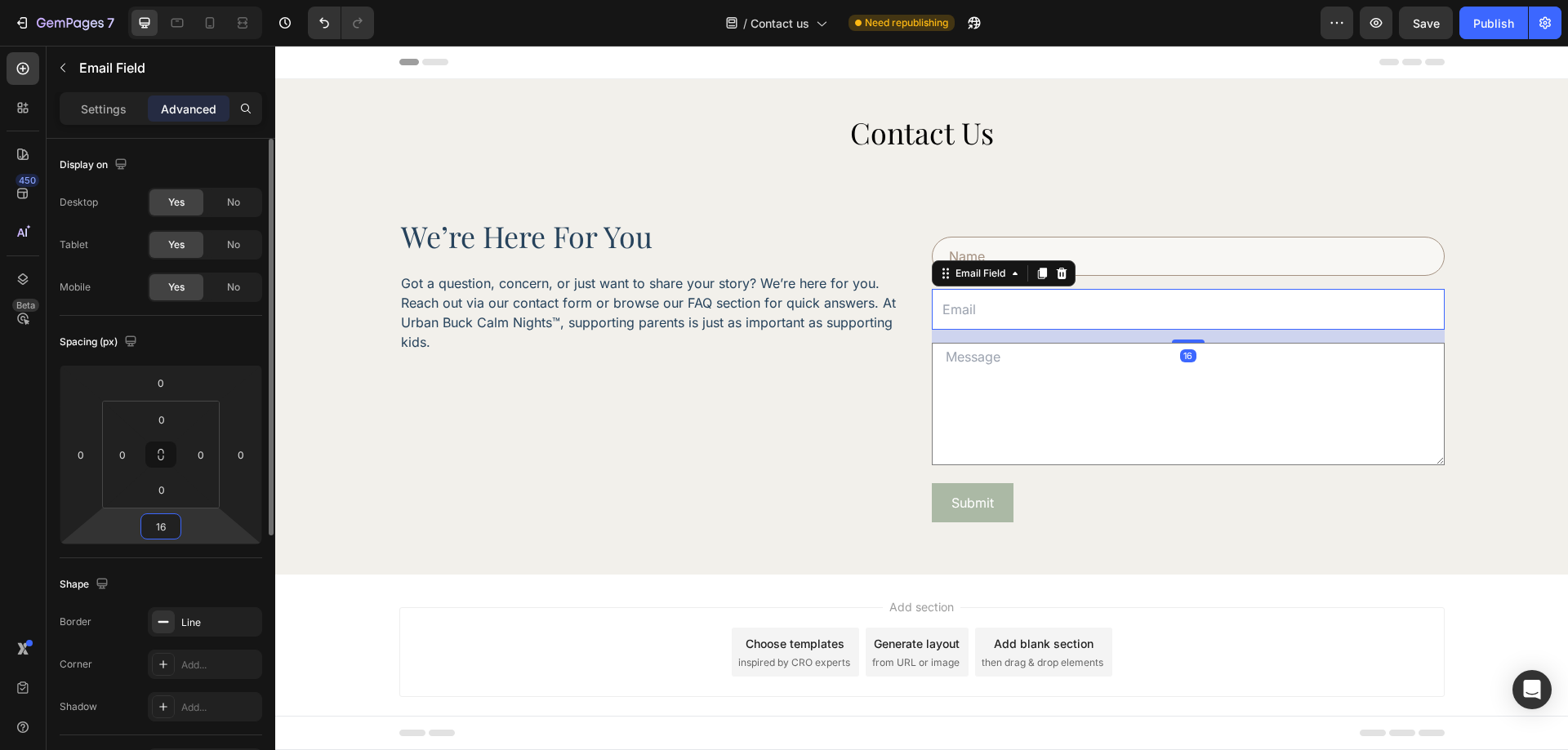
type input "16"
click at [0, 0] on div "Spacing (px) 0 0 16 0 0 0 0 0" at bounding box center [0, 0] width 0 height 0
click at [1116, 256] on input "text" at bounding box center [1189, 256] width 513 height 40
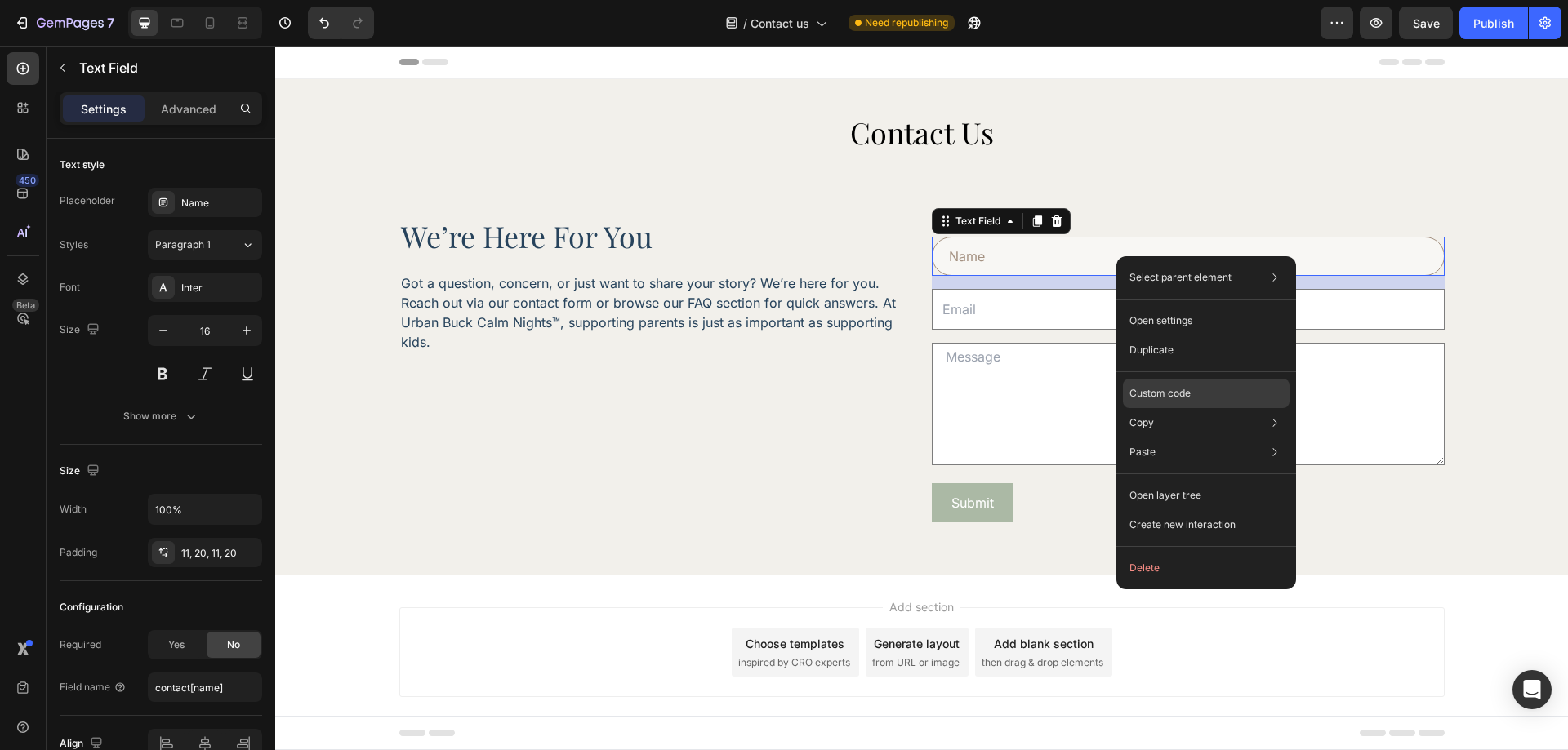
click at [1183, 396] on p "Custom code" at bounding box center [1160, 393] width 61 height 15
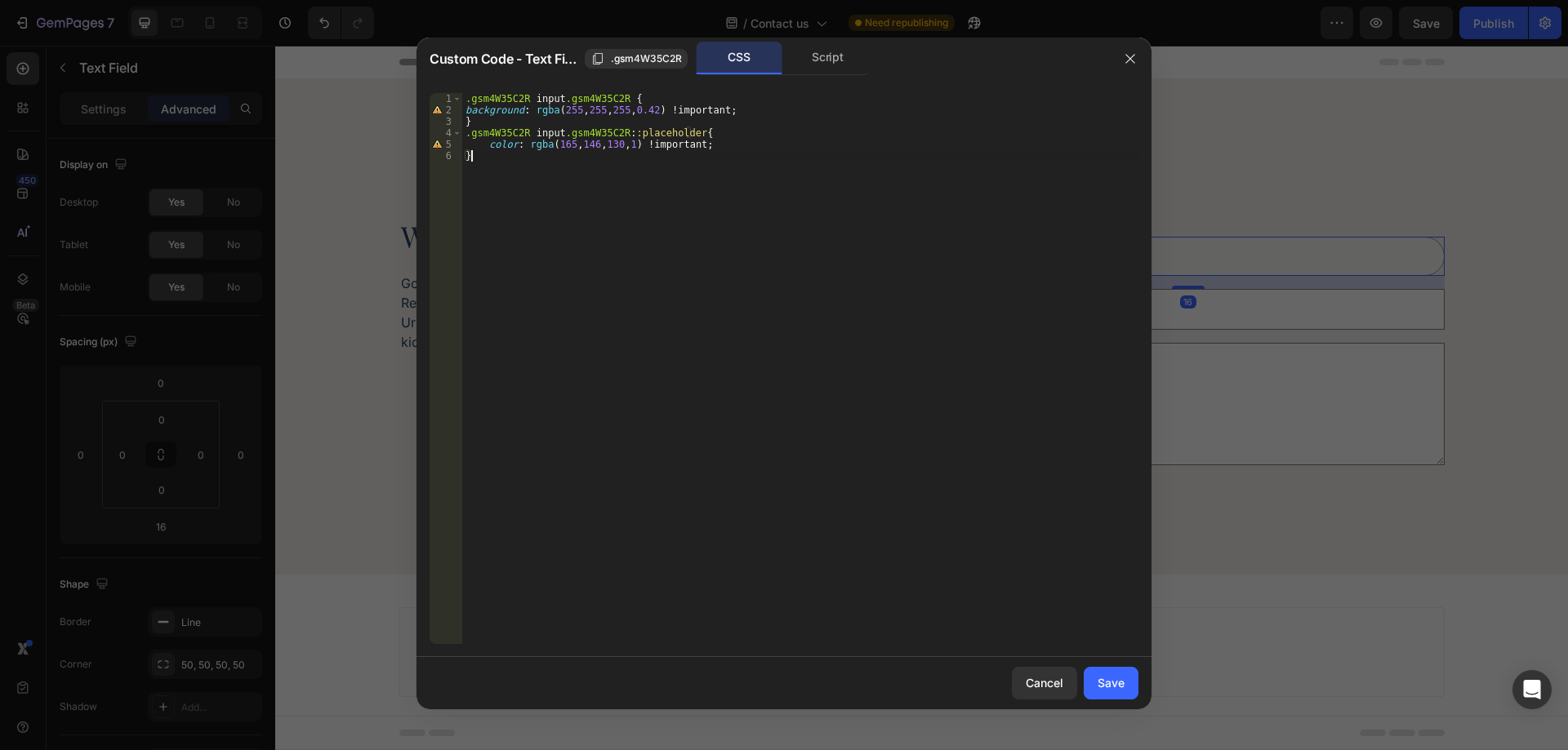
click at [580, 201] on div ".gsm4W35C2R input .gsm4W35C2R { background : rgba ( 255 , 255 , 255 , 0.42 ) !i…" at bounding box center [800, 380] width 676 height 574
type textarea "color: rgba(165, 146, 130, 1) !important; }"
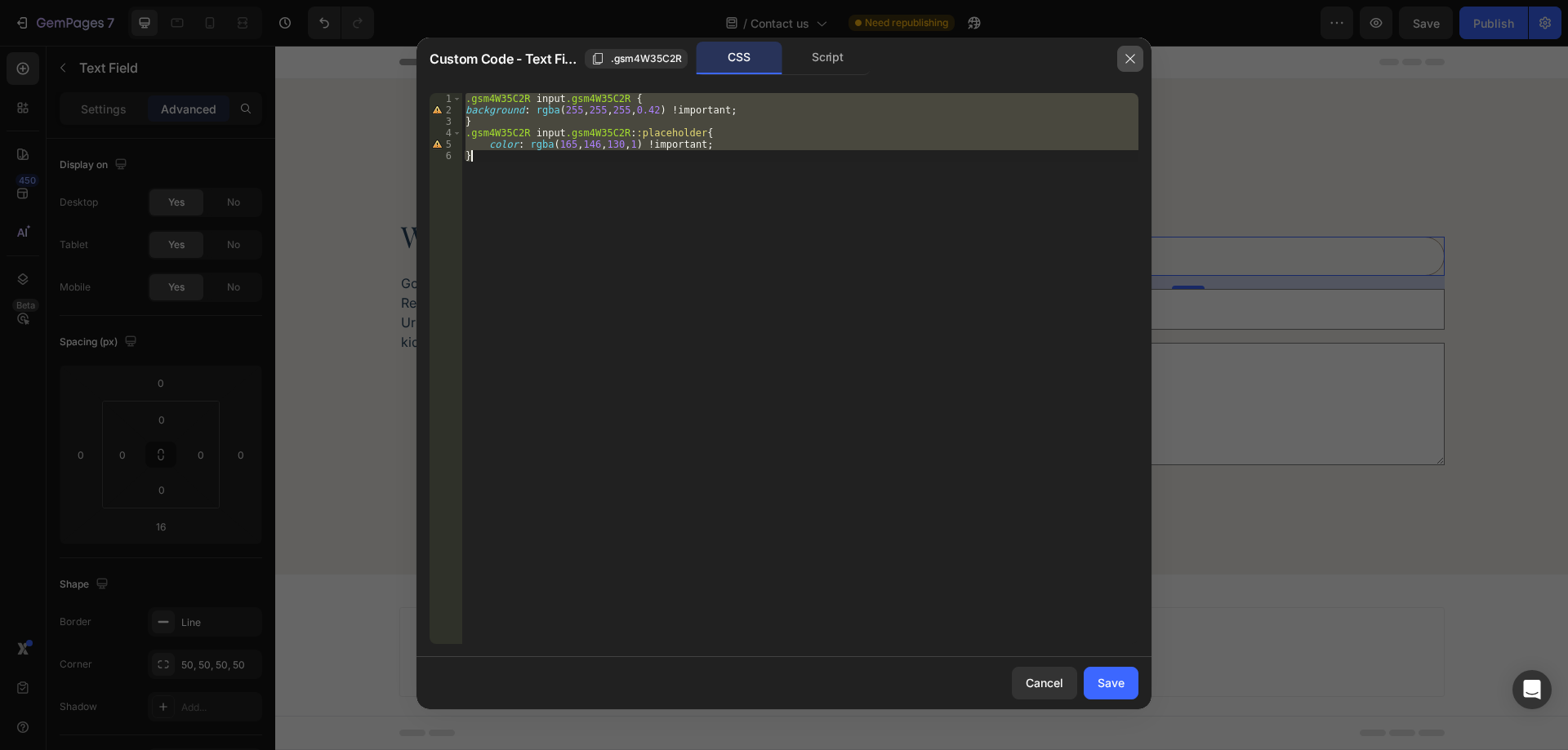
click at [1133, 53] on icon "button" at bounding box center [1130, 59] width 13 height 13
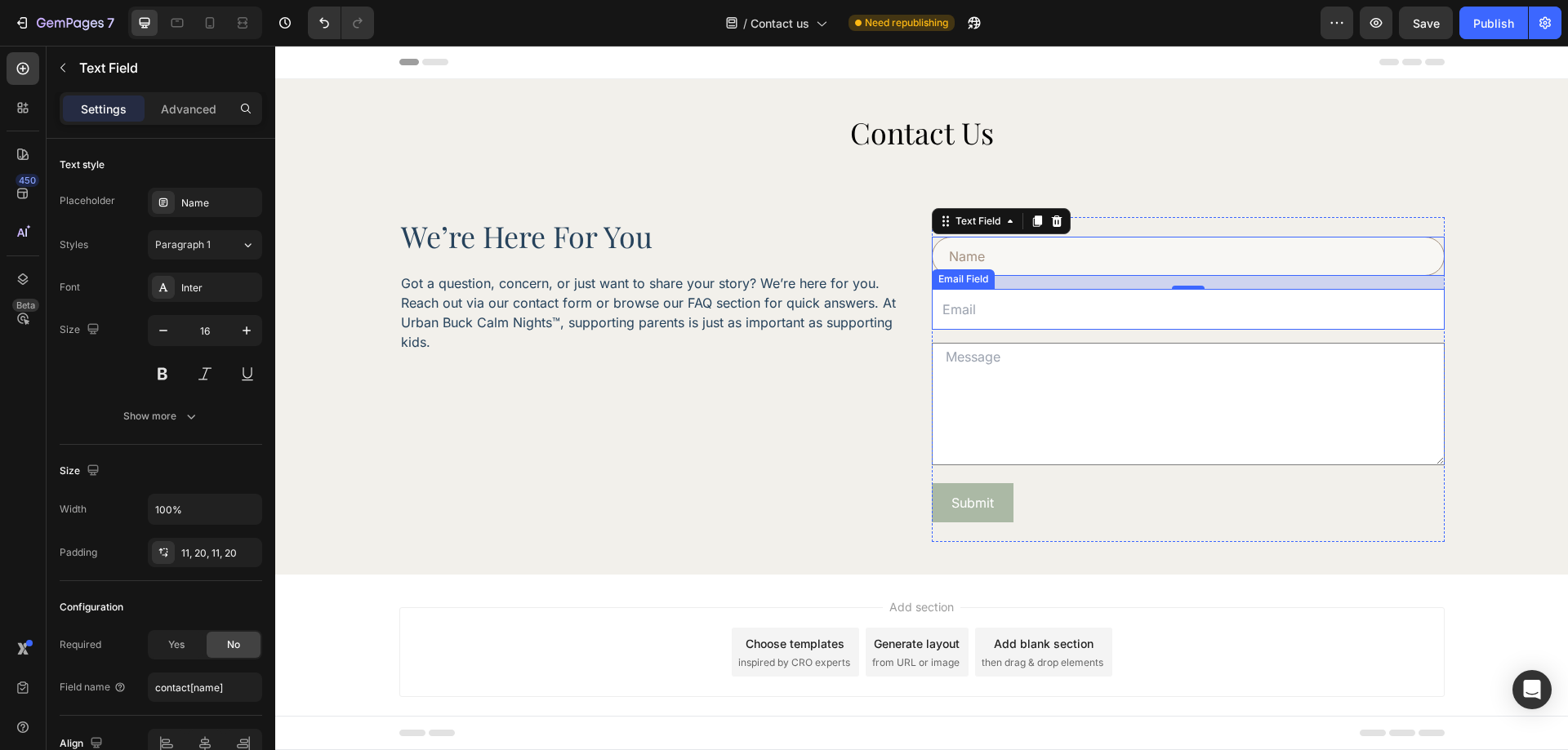
click at [1102, 321] on input "email" at bounding box center [1189, 309] width 513 height 40
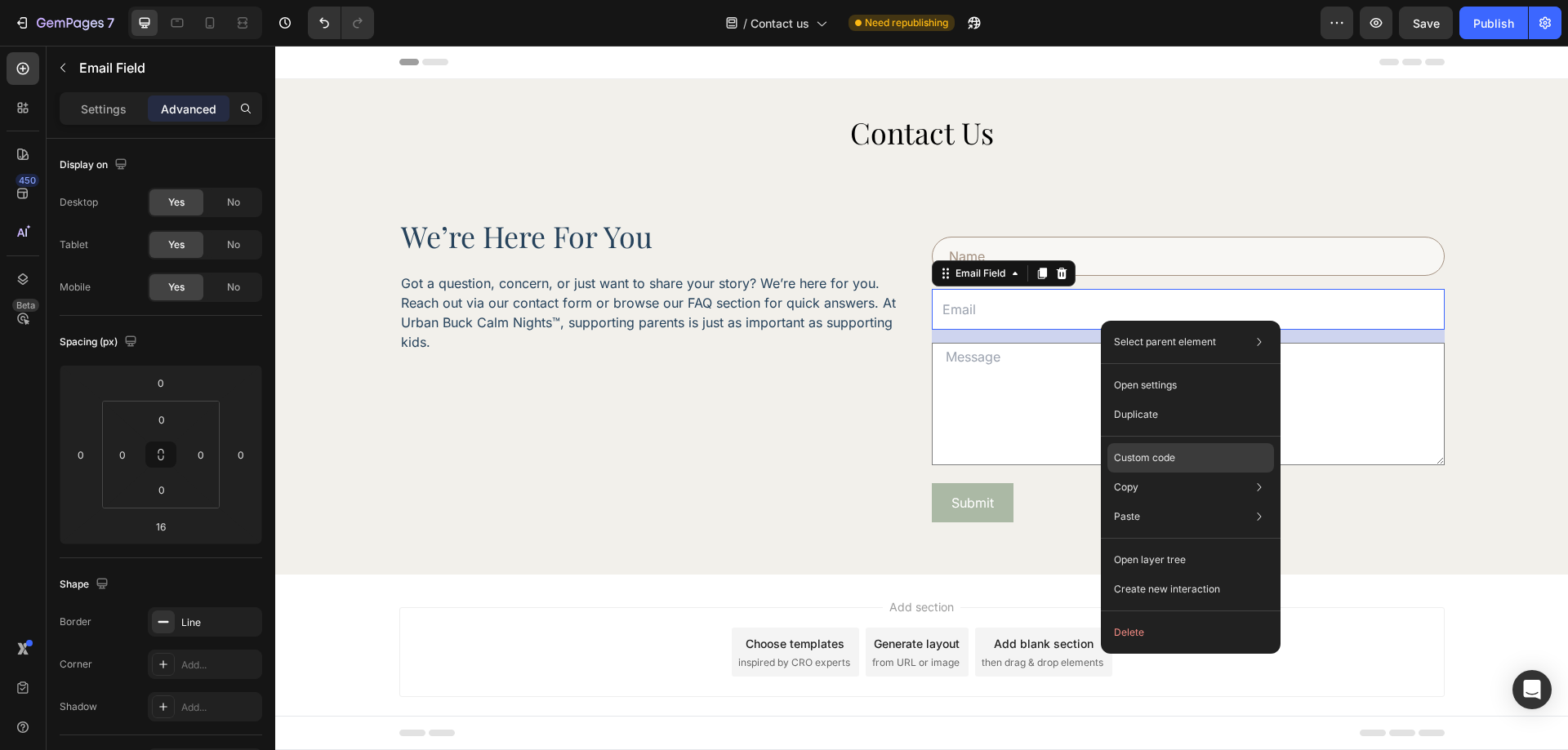
click at [1152, 459] on p "Custom code" at bounding box center [1145, 458] width 61 height 15
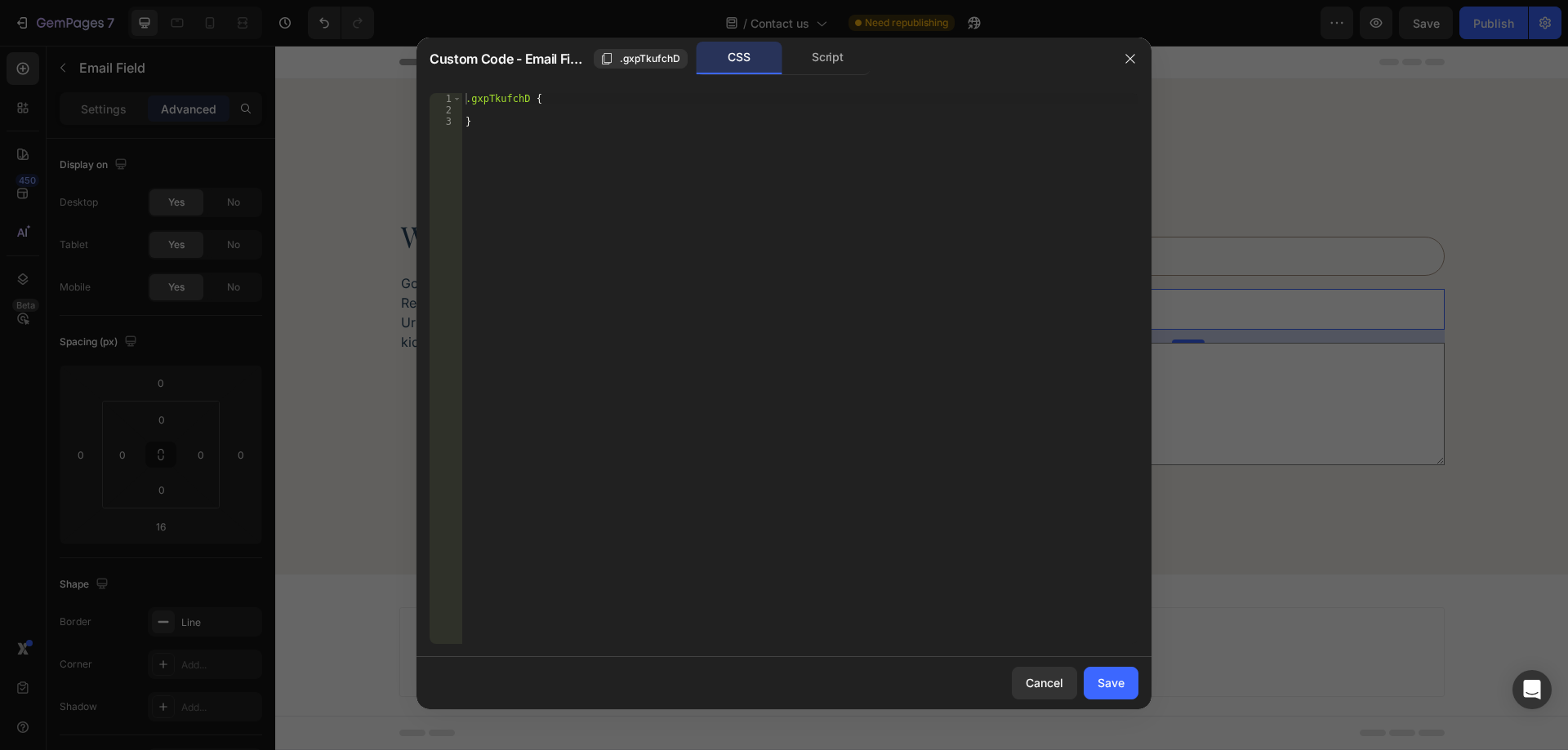
type textarea "}"
click at [578, 176] on div ".gxpTkufchD { }" at bounding box center [800, 380] width 676 height 574
paste textarea "}"
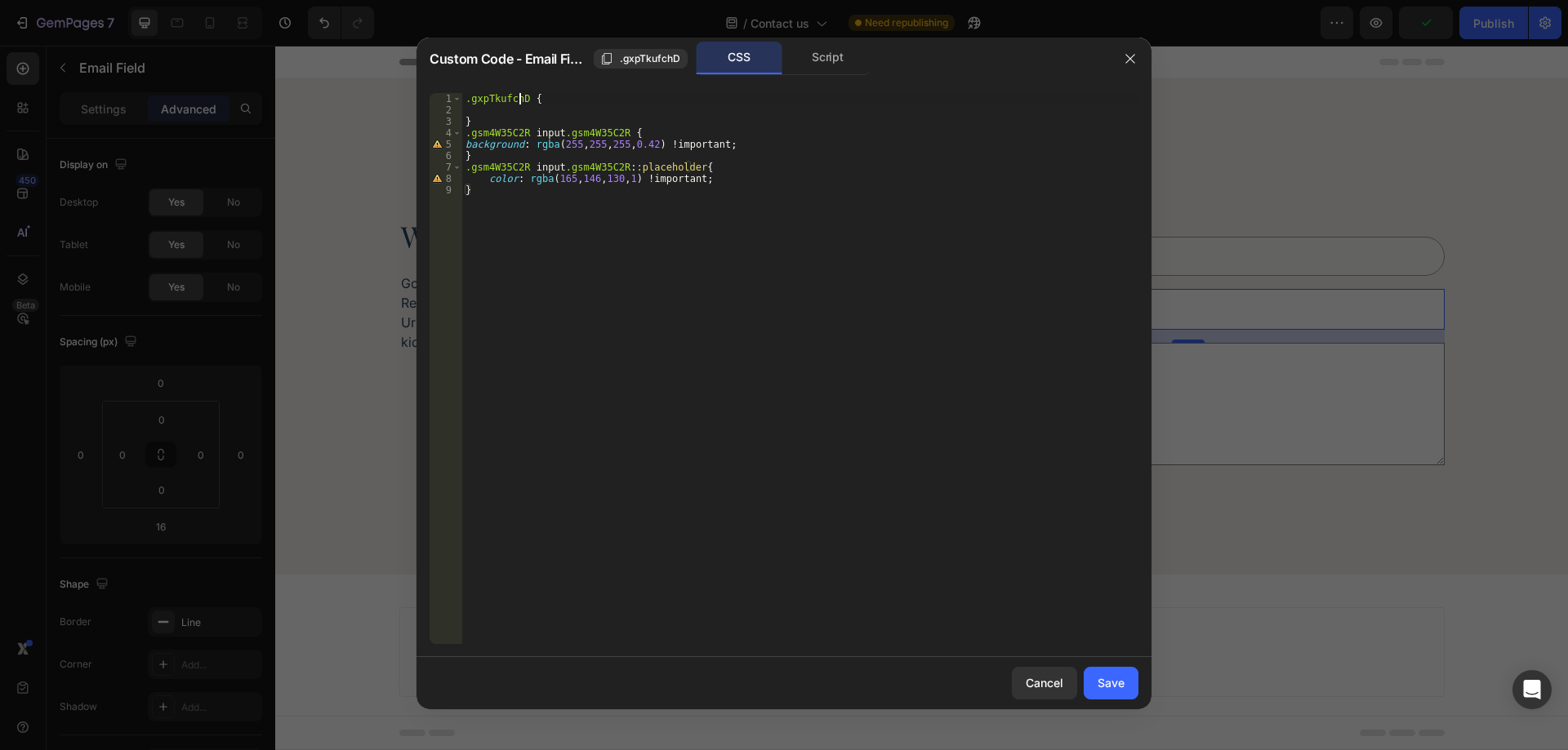
click at [517, 97] on div ".gxpTkufchD { } .gsm4W35C2R input .gsm4W35C2R { background : rgba ( 255 , 255 ,…" at bounding box center [800, 380] width 676 height 574
click at [502, 126] on div ".gxpTkufchD { } .gsm4W35C2R input .gsm4W35C2R { background : rgba ( 255 , 255 ,…" at bounding box center [800, 380] width 676 height 574
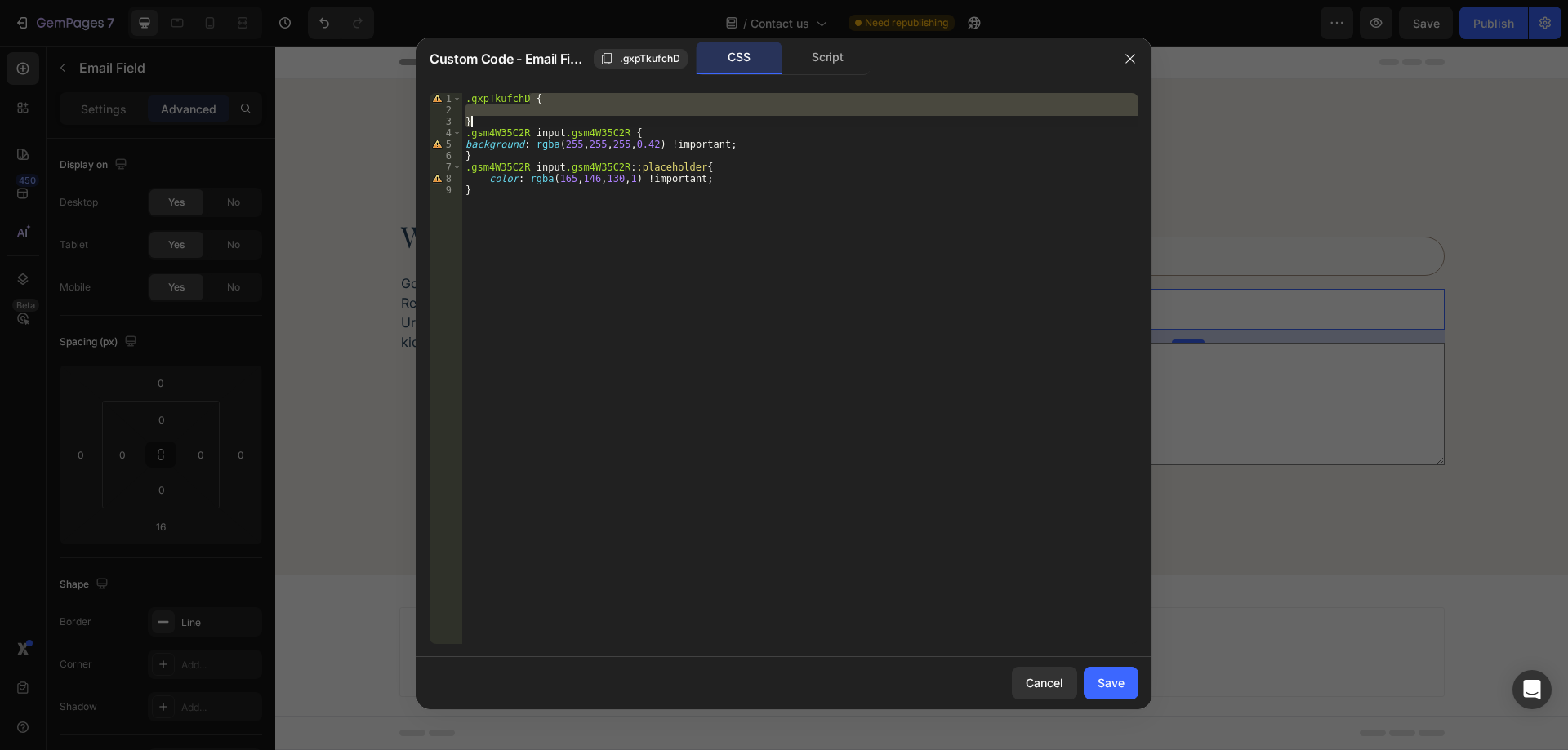
click at [502, 126] on div ".gxpTkufchD { } .gsm4W35C2R input .gsm4W35C2R { background : rgba ( 255 , 255 ,…" at bounding box center [800, 380] width 676 height 574
click at [506, 133] on div ".gxpTkufchD { } .gsm4W35C2R input .gsm4W35C2R { background : rgba ( 255 , 255 ,…" at bounding box center [800, 380] width 676 height 574
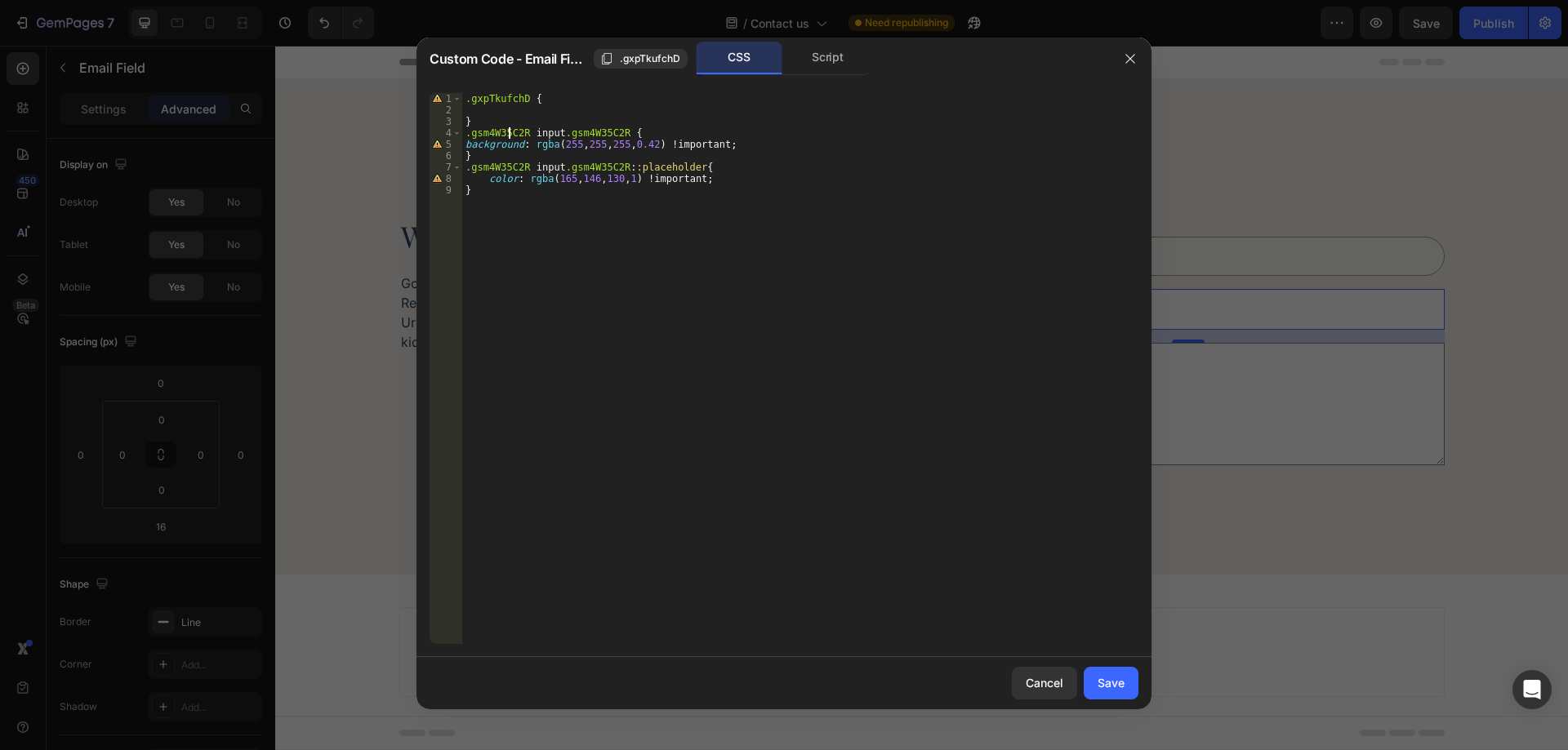
click at [506, 133] on div ".gxpTkufchD { } .gsm4W35C2R input .gsm4W35C2R { background : rgba ( 255 , 255 ,…" at bounding box center [800, 380] width 676 height 574
paste textarea "xpTkufchD"
click at [508, 162] on div ".gxpTkufchD { } .gxpTkufchD input .gsm4W35C2R { background : rgba ( 255 , 255 ,…" at bounding box center [800, 380] width 676 height 574
paste textarea "xpTkufchD"
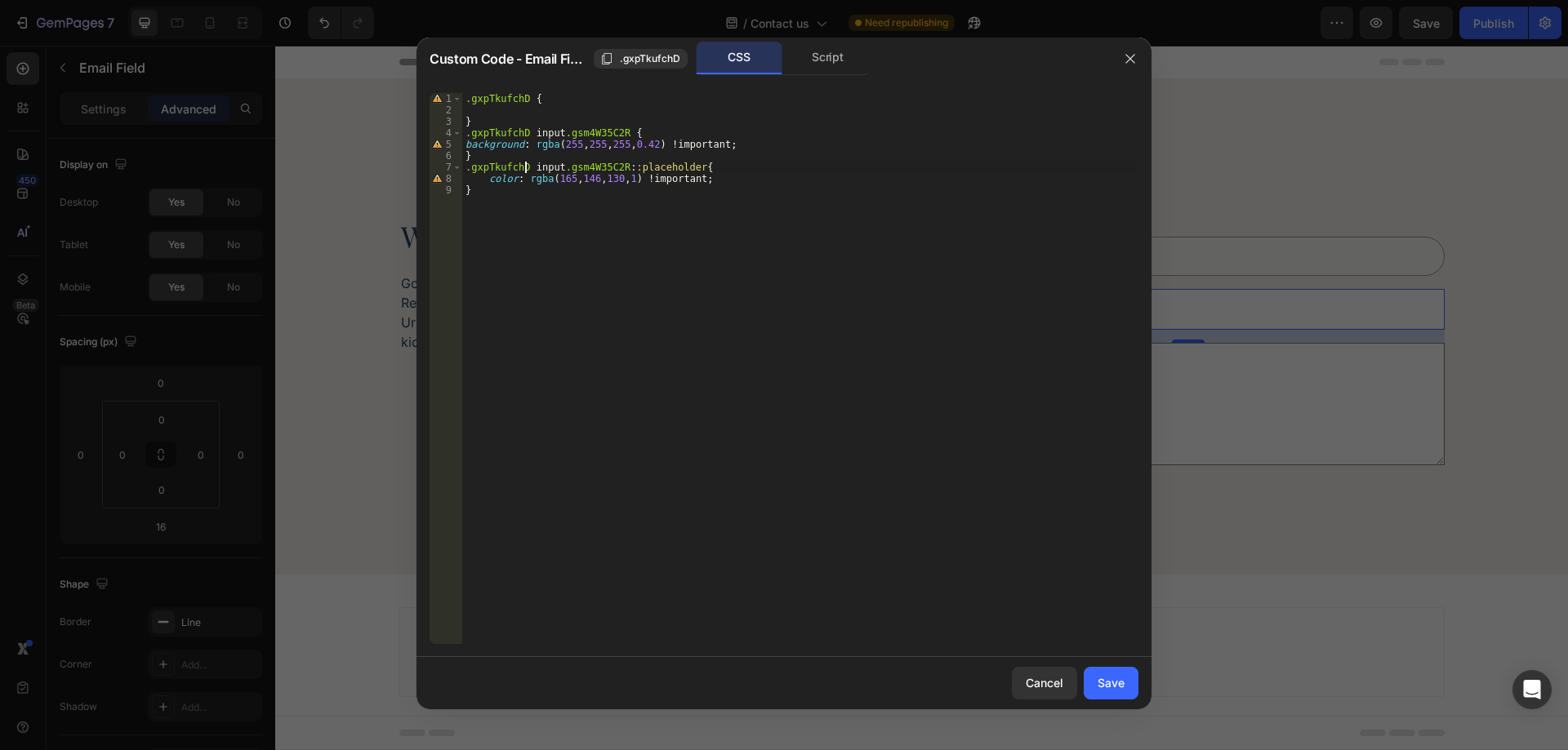
click at [591, 139] on div ".gxpTkufchD { } .gxpTkufchD input .gsm4W35C2R { background : rgba ( 255 , 255 ,…" at bounding box center [800, 380] width 676 height 574
click at [536, 129] on div ".gxpTkufchD { } .gxpTkufchD input .gsm4W35C2R { background : rgba ( 255 , 255 ,…" at bounding box center [800, 380] width 676 height 574
click at [598, 135] on div ".gxpTkufchD { } .gxpTkufchD input .gsm4W35C2R { background : rgba ( 255 , 255 ,…" at bounding box center [800, 380] width 676 height 574
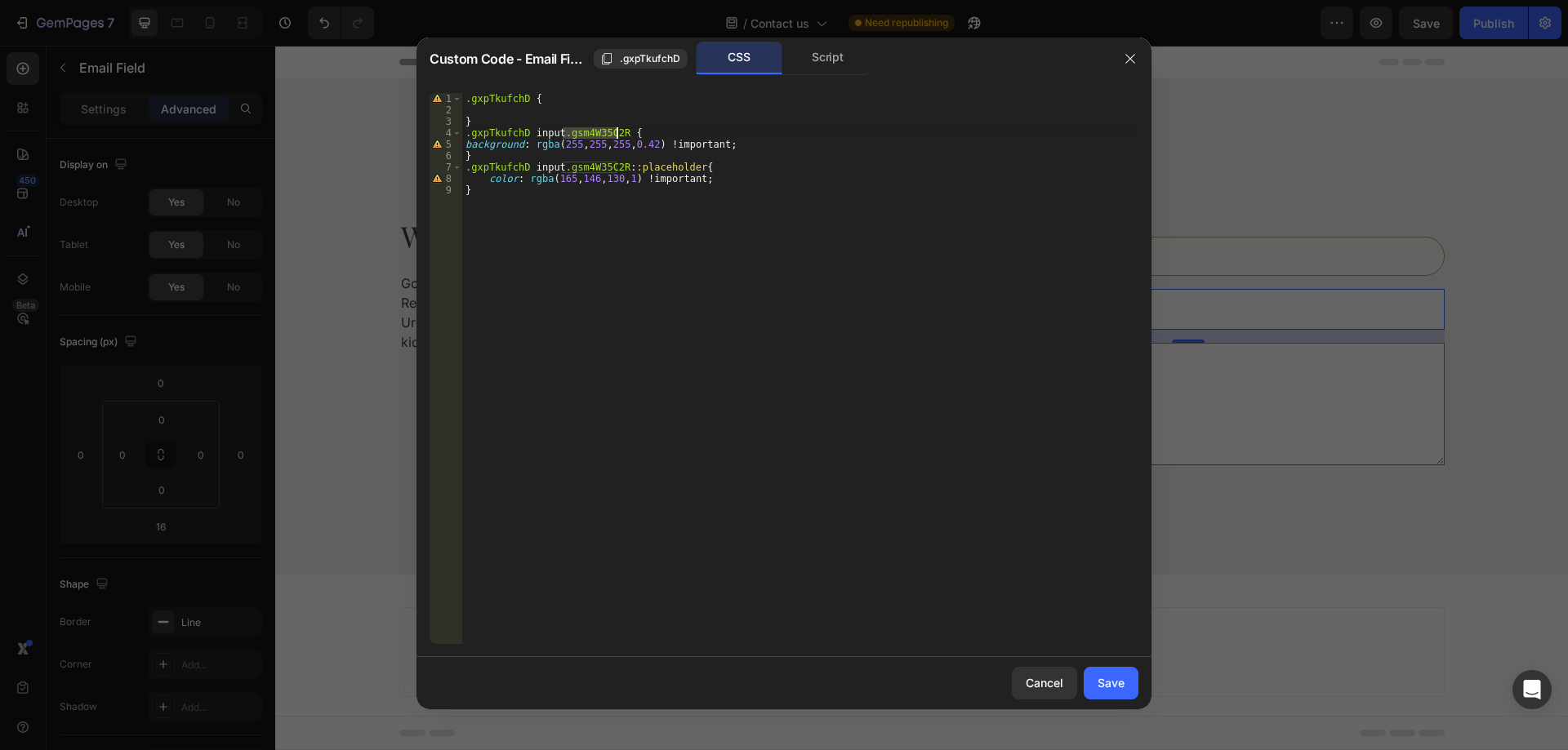
click at [598, 135] on div ".gxpTkufchD { } .gxpTkufchD input .gsm4W35C2R { background : rgba ( 255 , 255 ,…" at bounding box center [800, 380] width 676 height 574
click at [602, 169] on div ".gxpTkufchD { } .gxpTkufchD input { background : rgba ( 255 , 255 , 255 , 0.42 …" at bounding box center [800, 380] width 676 height 574
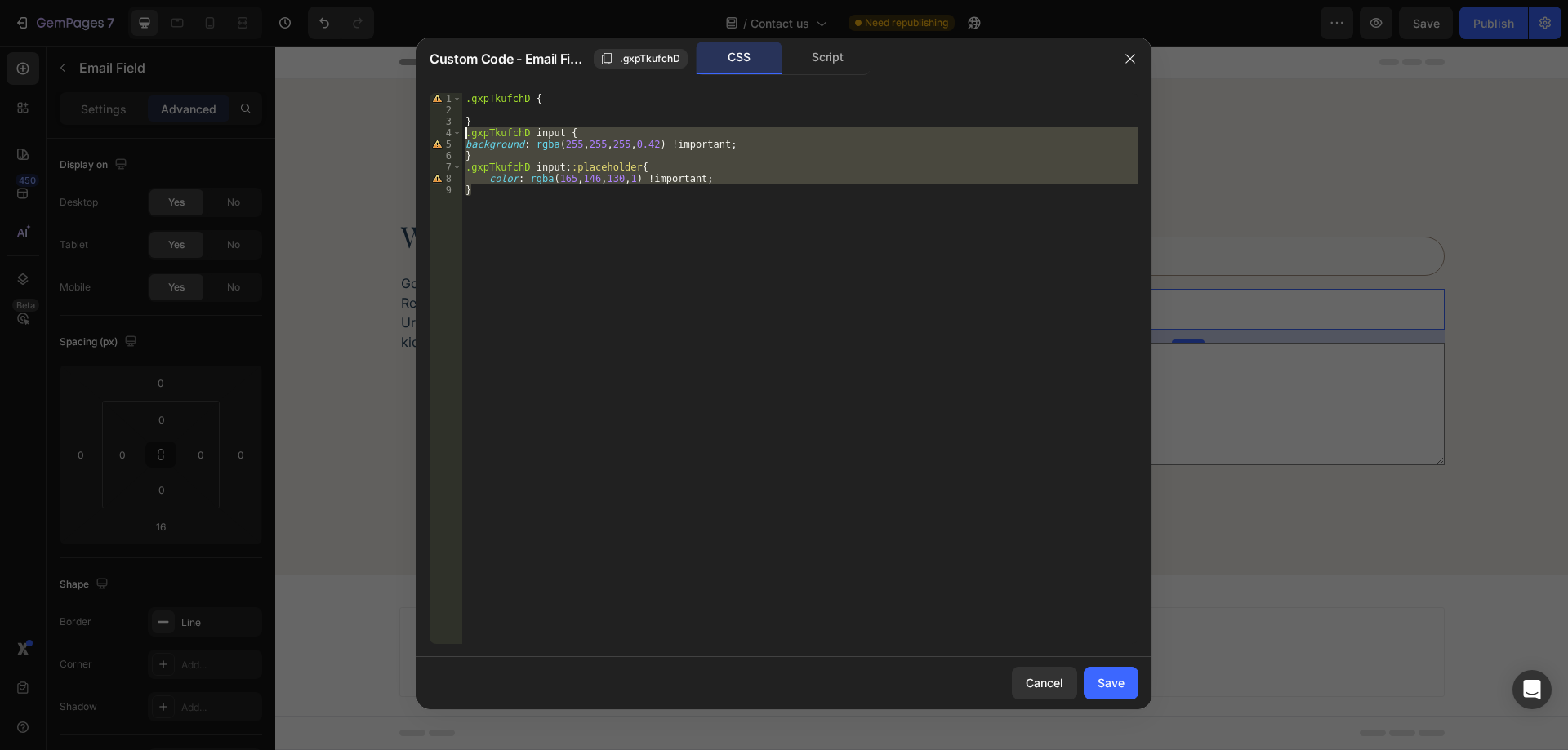
drag, startPoint x: 527, startPoint y: 208, endPoint x: 465, endPoint y: 138, distance: 93.5
click at [465, 138] on div ".gxpTkufchD { } .gxpTkufchD input { background : rgba ( 255 , 255 , 255 , 0.42 …" at bounding box center [800, 380] width 676 height 574
type textarea ".gxpTkufchD input { background: rgba(255, 255, 255, 0.42) !important;"
click at [1116, 689] on div "Save" at bounding box center [1111, 683] width 27 height 18
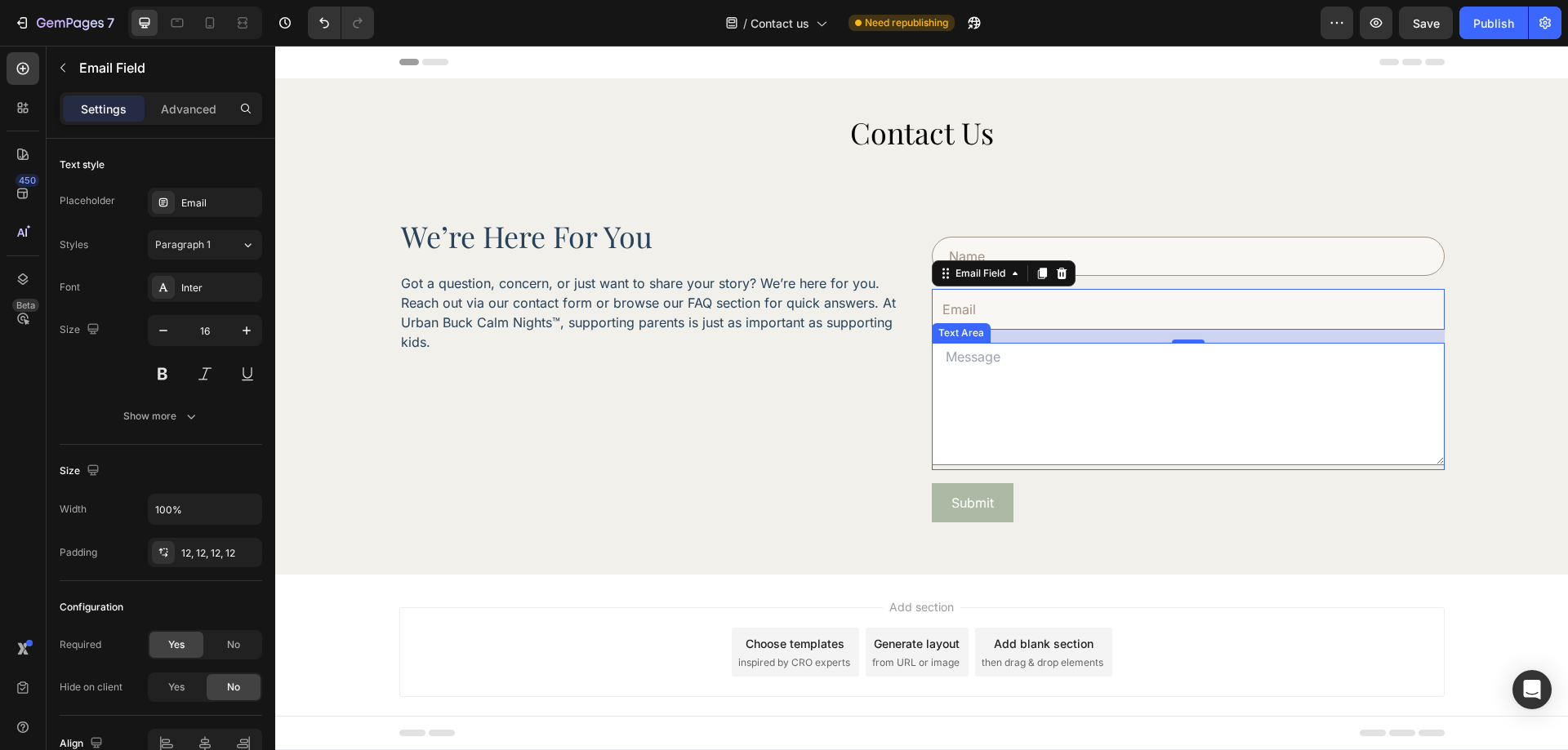
click at [1069, 453] on textarea at bounding box center [1189, 403] width 513 height 122
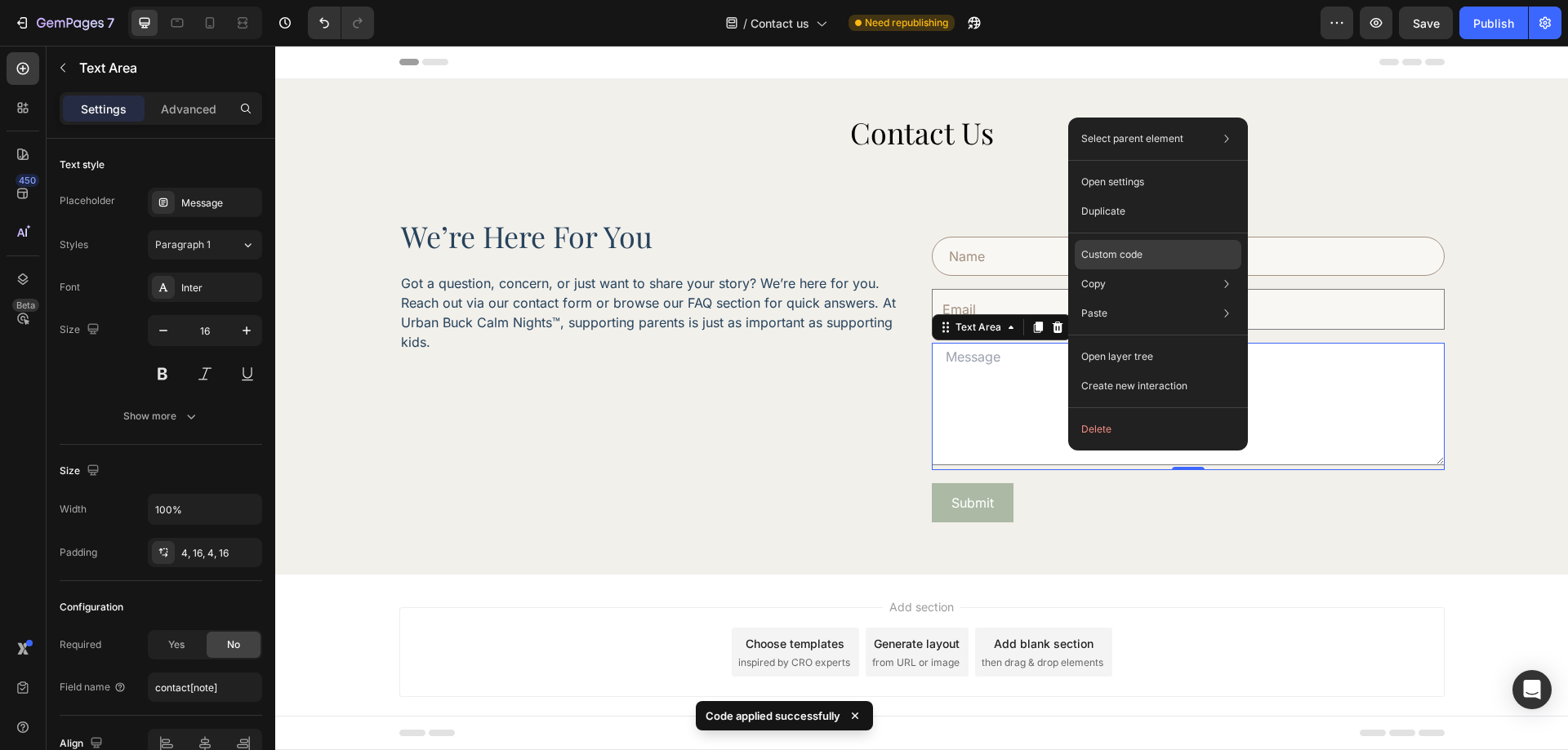
click at [1138, 257] on p "Custom code" at bounding box center [1112, 255] width 61 height 15
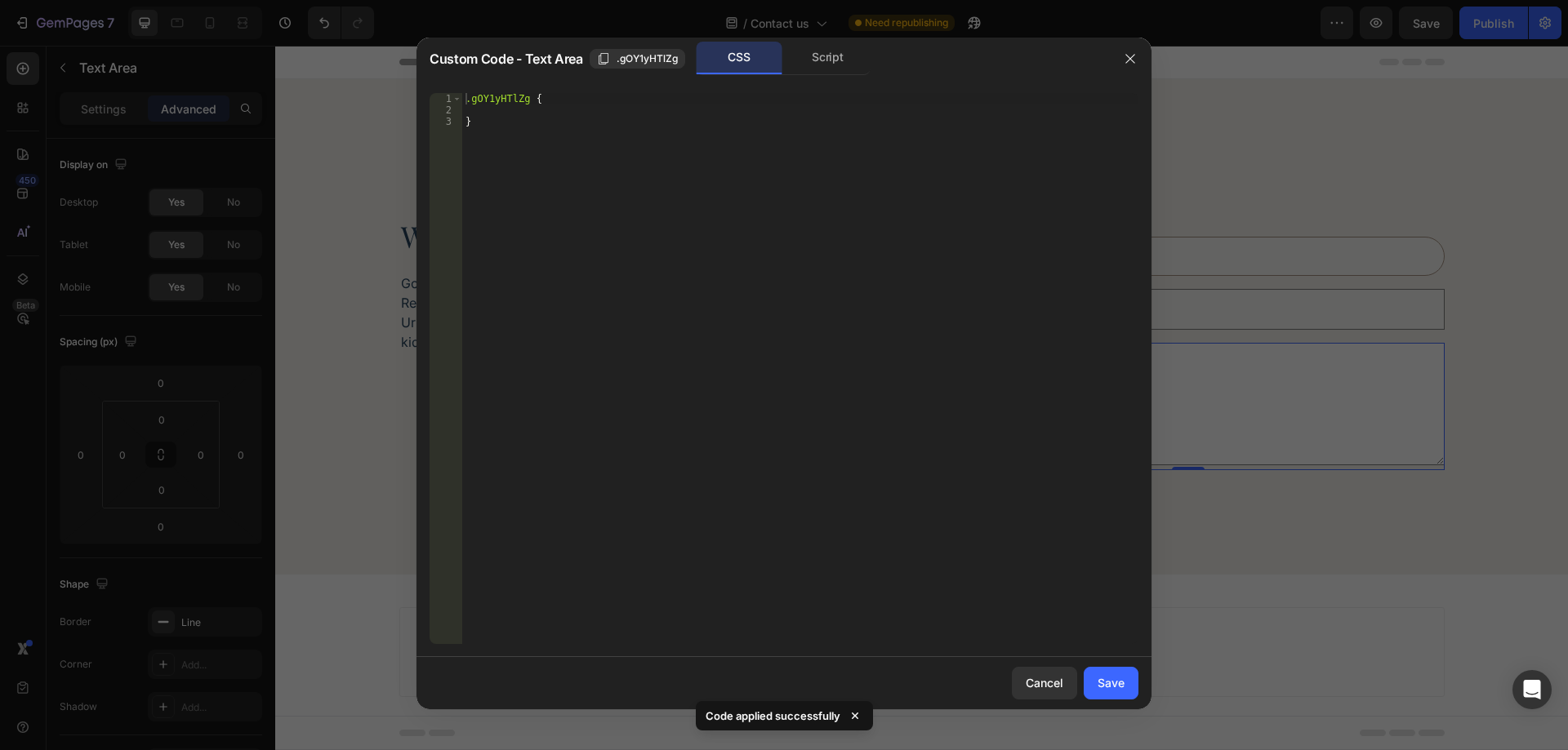
click at [599, 183] on div ".gOY1yHTlZg { }" at bounding box center [800, 380] width 676 height 574
type textarea "}"
paste textarea "}"
click at [502, 99] on div ".gOY1yHTlZg { } .gxpTkufchD input { background : rgba ( 255 , 255 , 255 , 0.42 …" at bounding box center [800, 380] width 676 height 574
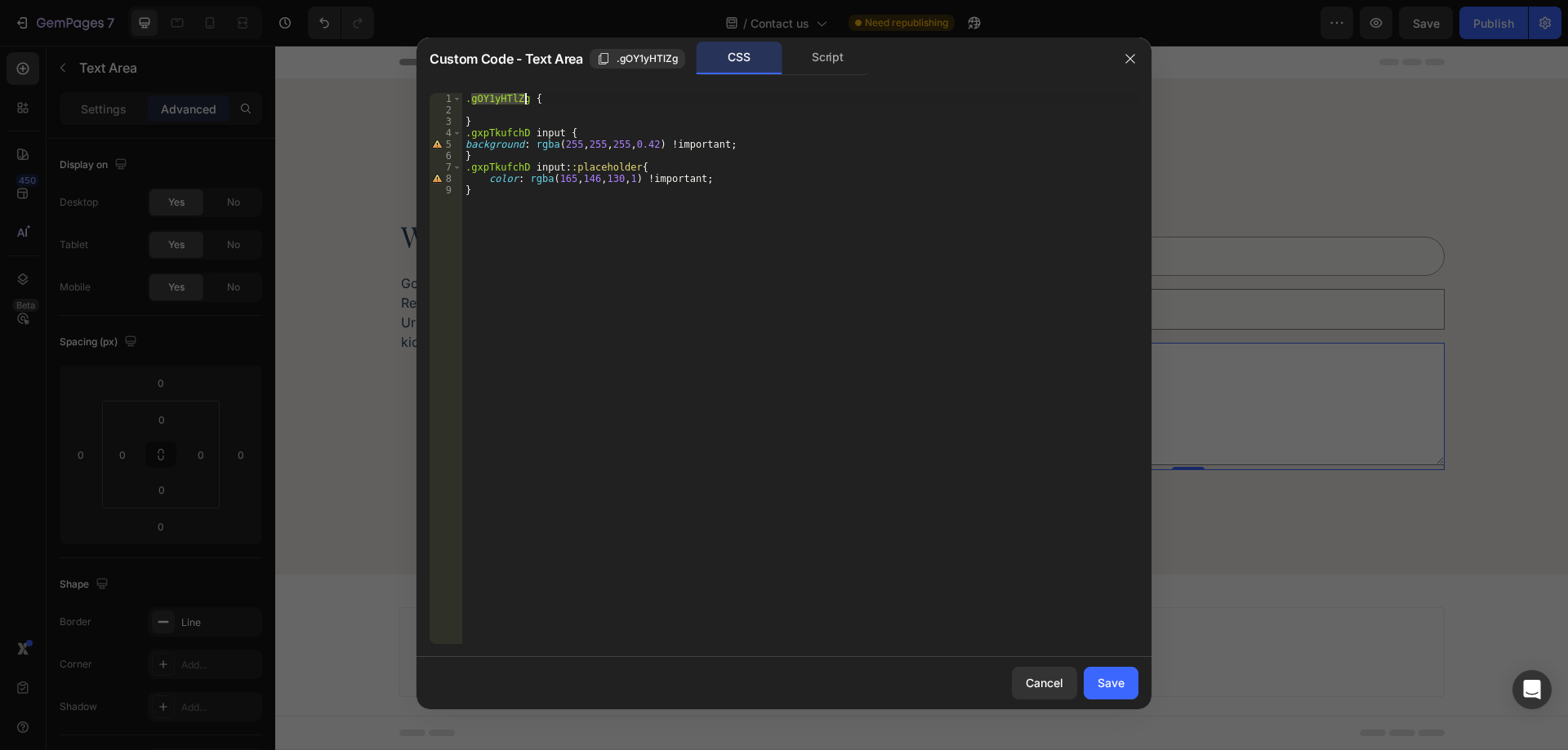
click at [504, 128] on div ".gOY1yHTlZg { } .gxpTkufchD input { background : rgba ( 255 , 255 , 255 , 0.42 …" at bounding box center [800, 380] width 676 height 574
paste textarea "OY1yHTlZg"
click at [500, 168] on div ".gOY1yHTlZg { } .gOY1yHTlZg input { background : rgba ( 255 , 255 , 255 , 0.42 …" at bounding box center [800, 380] width 676 height 574
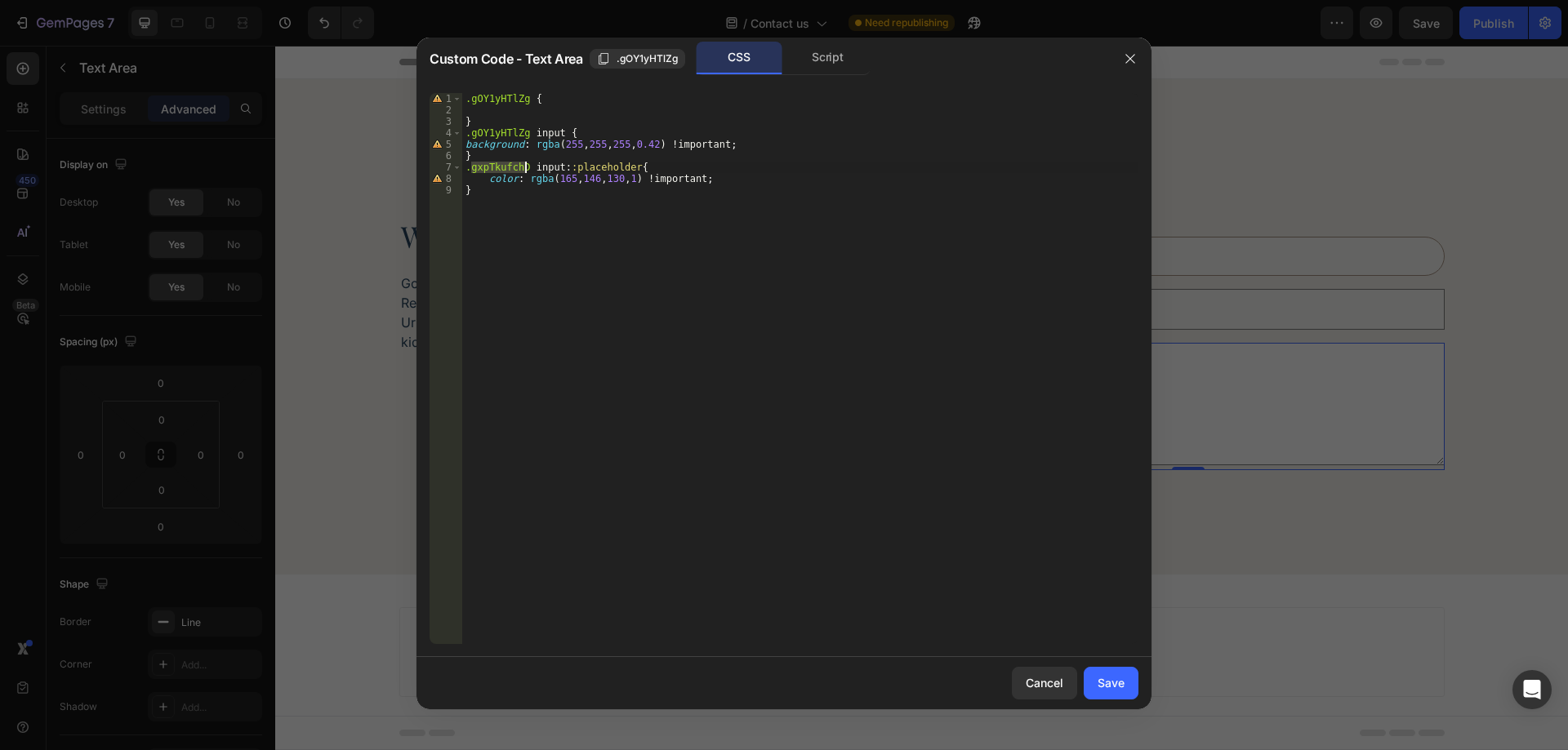
paste textarea "OY1yHTlZg"
click at [551, 169] on div ".gOY1yHTlZg { } .gOY1yHTlZg input { background : rgba ( 255 , 255 , 255 , 0.42 …" at bounding box center [800, 380] width 676 height 574
paste textarea "textarea"
click at [553, 134] on div ".gOY1yHTlZg { } .gOY1yHTlZg input { background : rgba ( 255 , 255 , 255 , 0.42 …" at bounding box center [800, 380] width 676 height 574
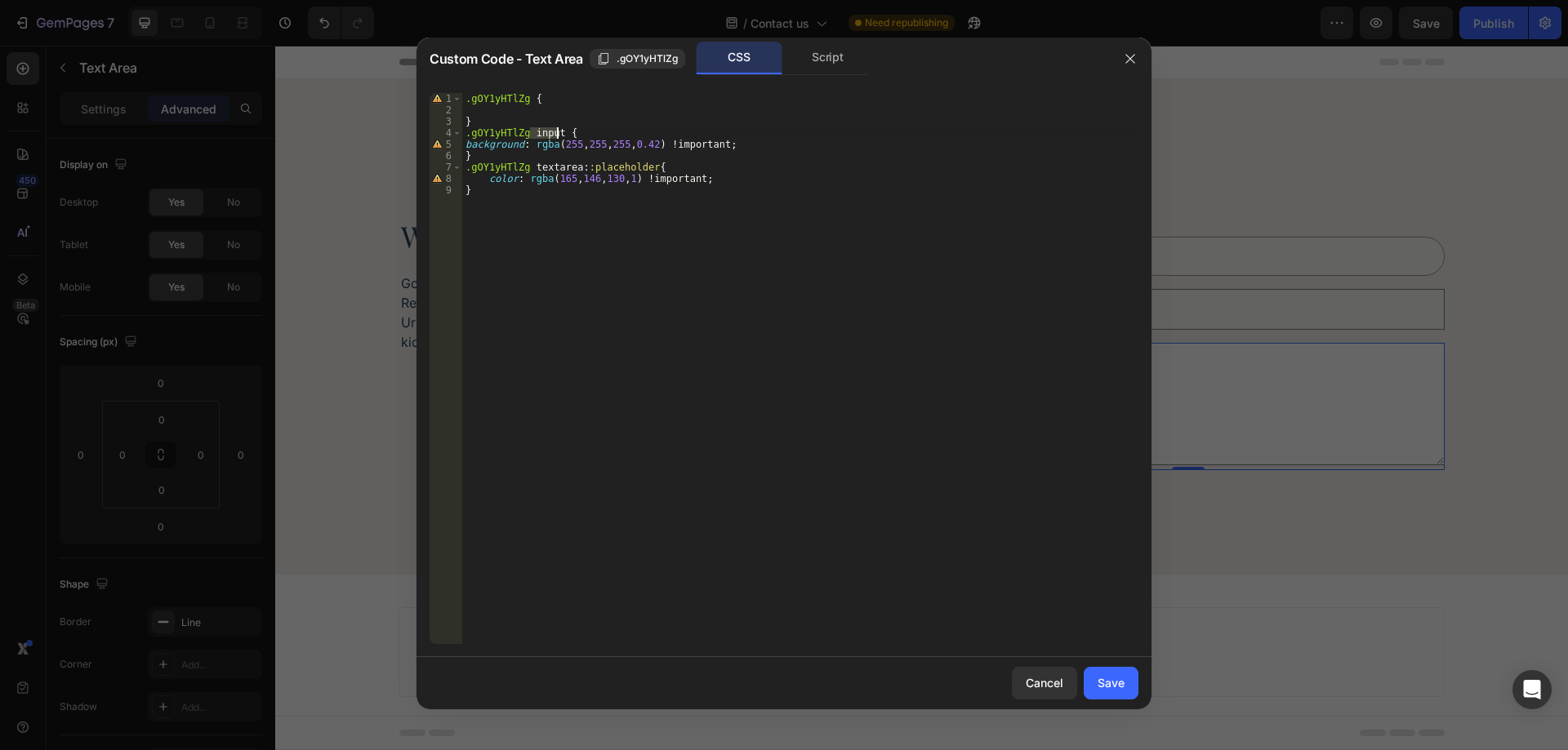
click at [553, 134] on div ".gOY1yHTlZg { } .gOY1yHTlZg input { background : rgba ( 255 , 255 , 255 , 0.42 …" at bounding box center [800, 380] width 676 height 574
paste textarea "textarea"
click at [762, 150] on div ".gOY1yHTlZg { } .gOY1yHTlZg textarea { background : rgba ( 255 , 255 , 255 , 0.…" at bounding box center [800, 380] width 676 height 574
click at [762, 146] on div ".gOY1yHTlZg { } .gOY1yHTlZg textarea { background : rgba ( 255 , 255 , 255 , 0.…" at bounding box center [800, 380] width 676 height 574
type textarea "background: rgba(255, 255, 255, 0.42) !important;"
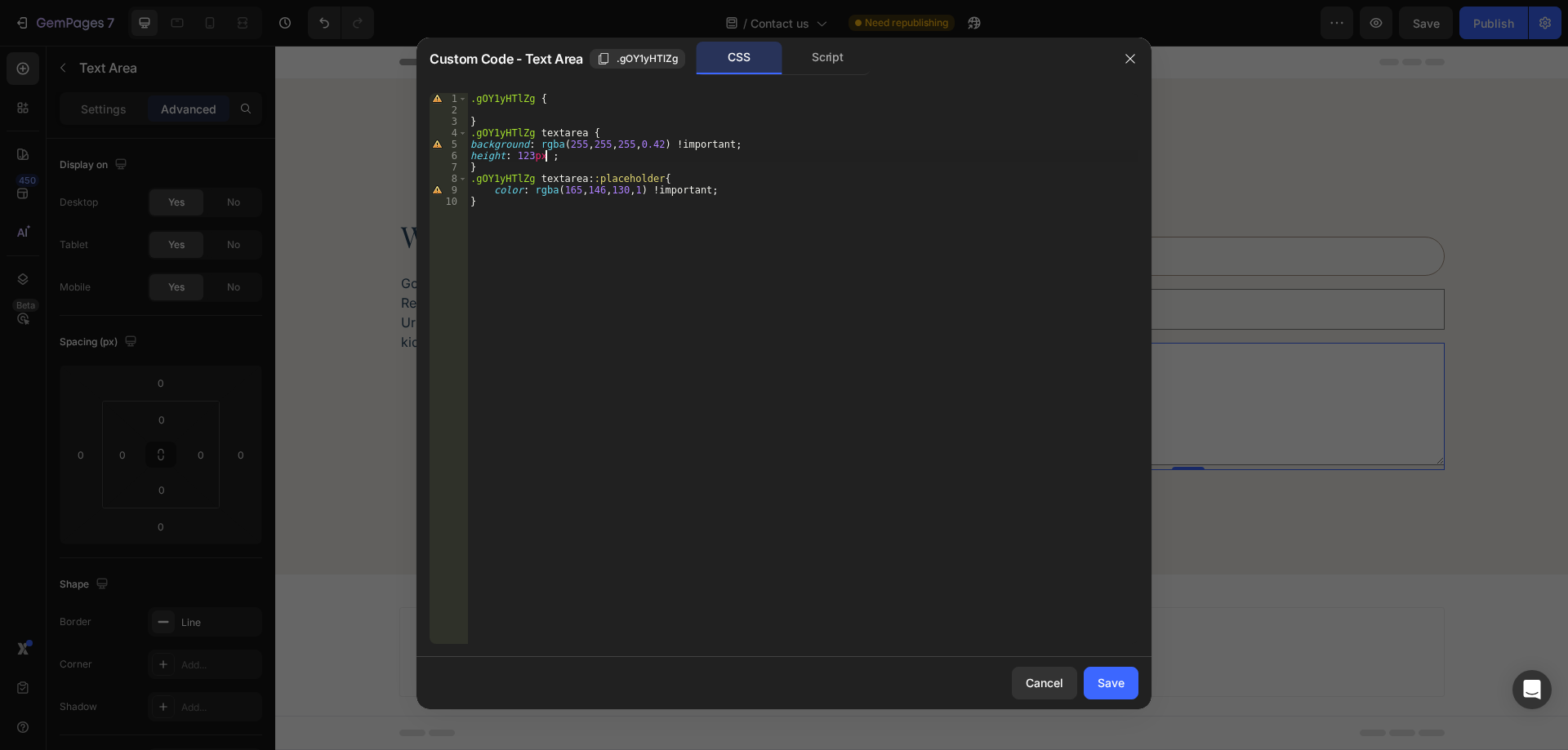
scroll to position [0, 6]
type textarea "height: 123px !;"
click at [1125, 688] on button "Save" at bounding box center [1111, 683] width 54 height 32
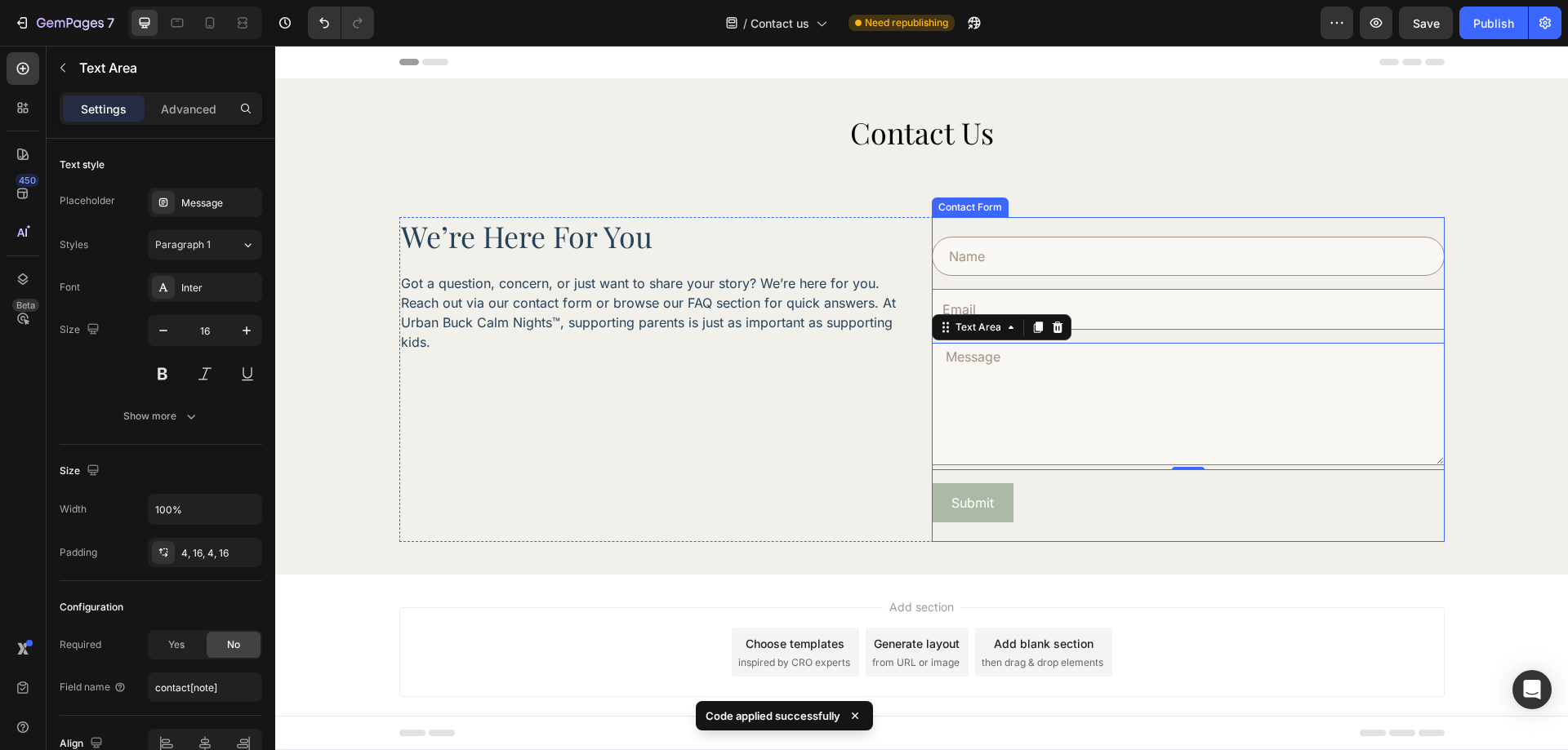
click at [1180, 531] on div "Text Field Email Field Text Area 0 Row Submit Submit Button Contact Form" at bounding box center [1189, 379] width 513 height 325
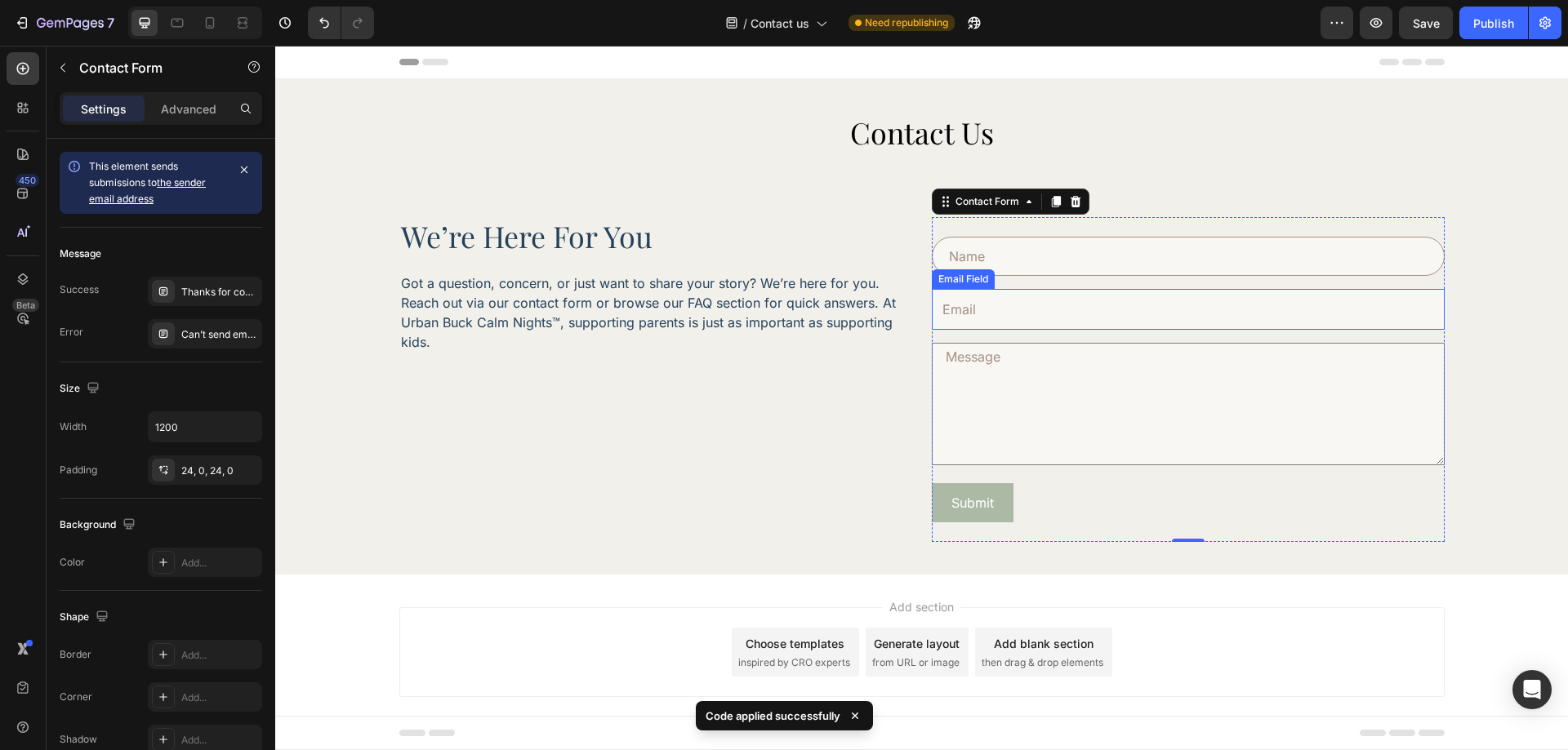
click at [1052, 308] on input "email" at bounding box center [1189, 309] width 513 height 40
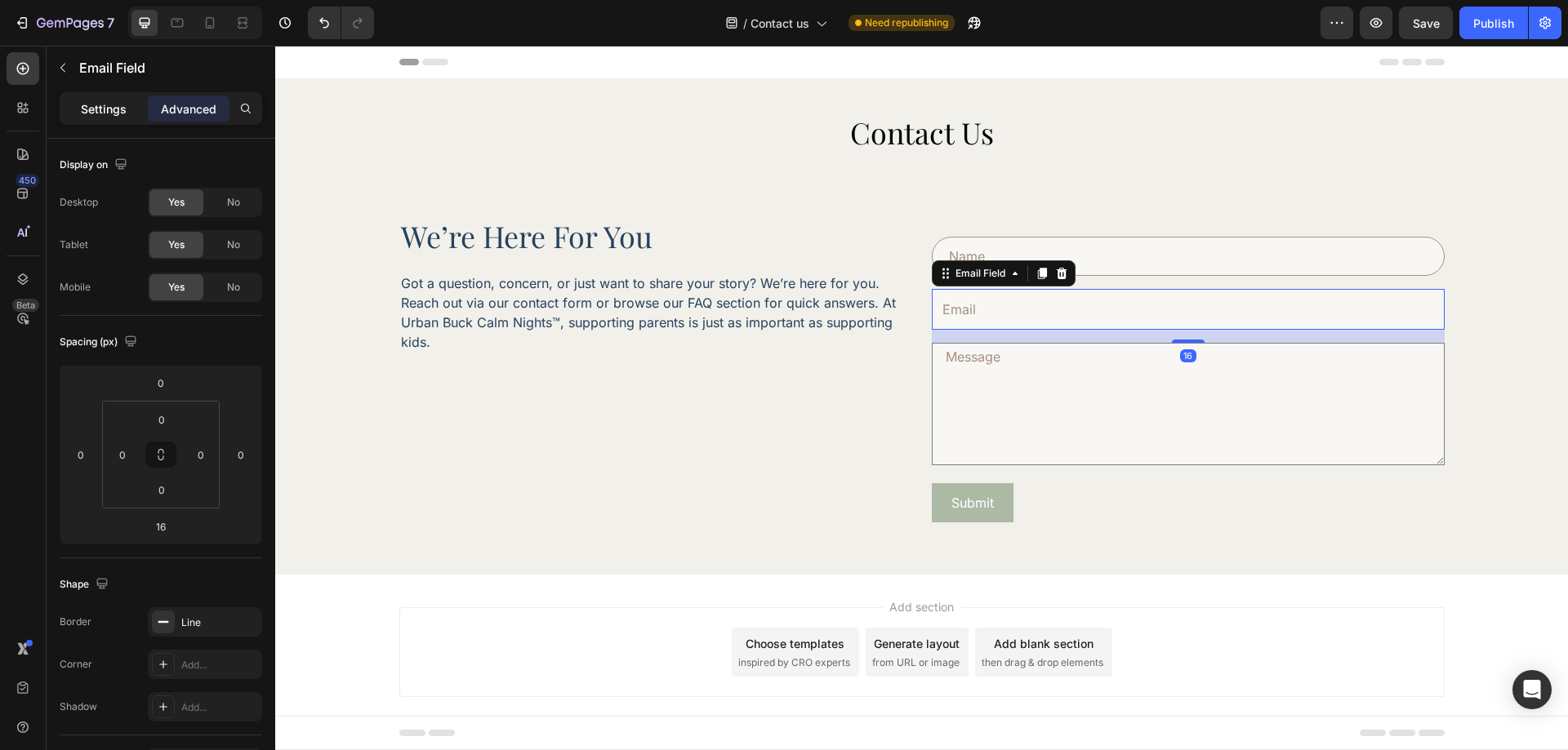
click at [103, 111] on p "Settings" at bounding box center [104, 109] width 46 height 18
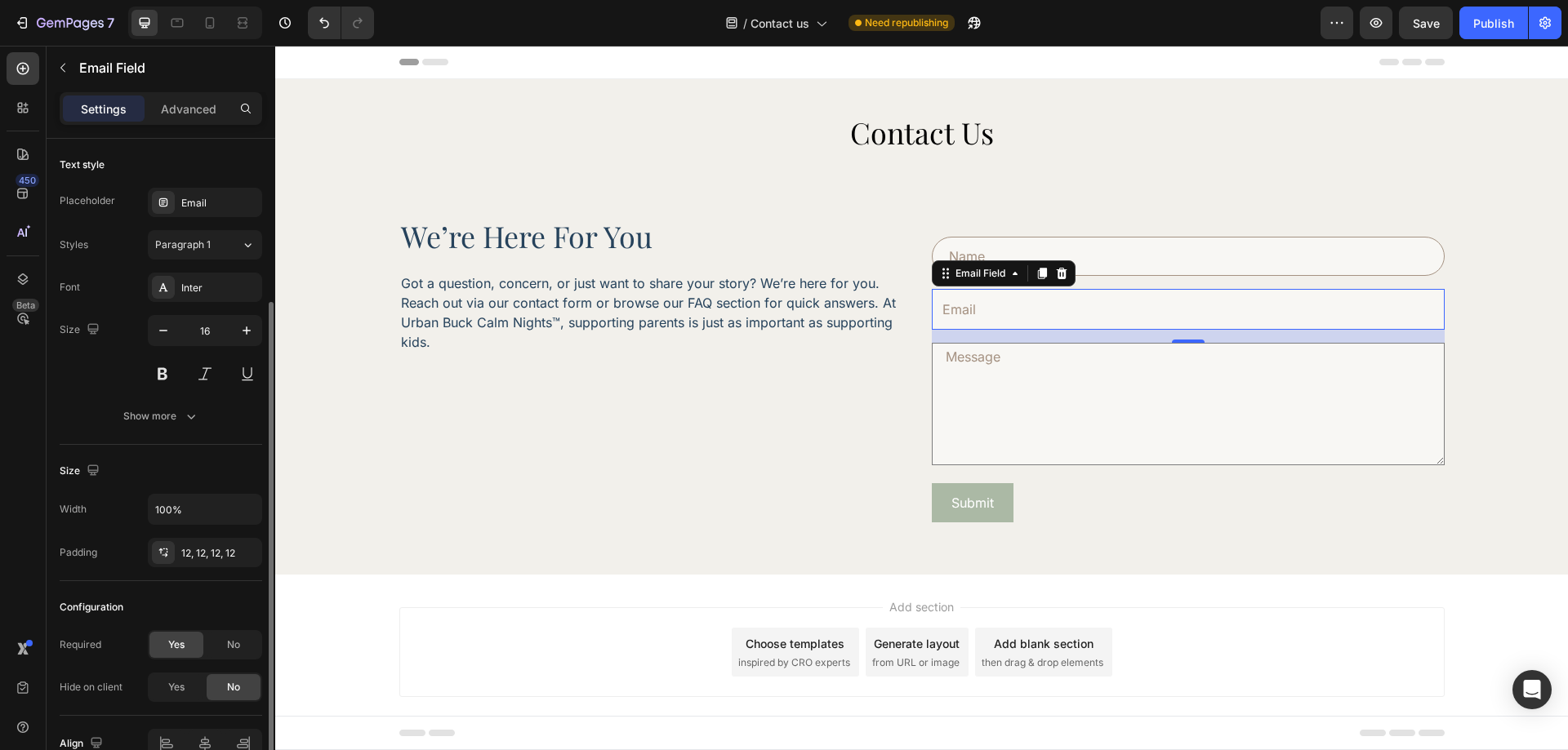
scroll to position [87, 0]
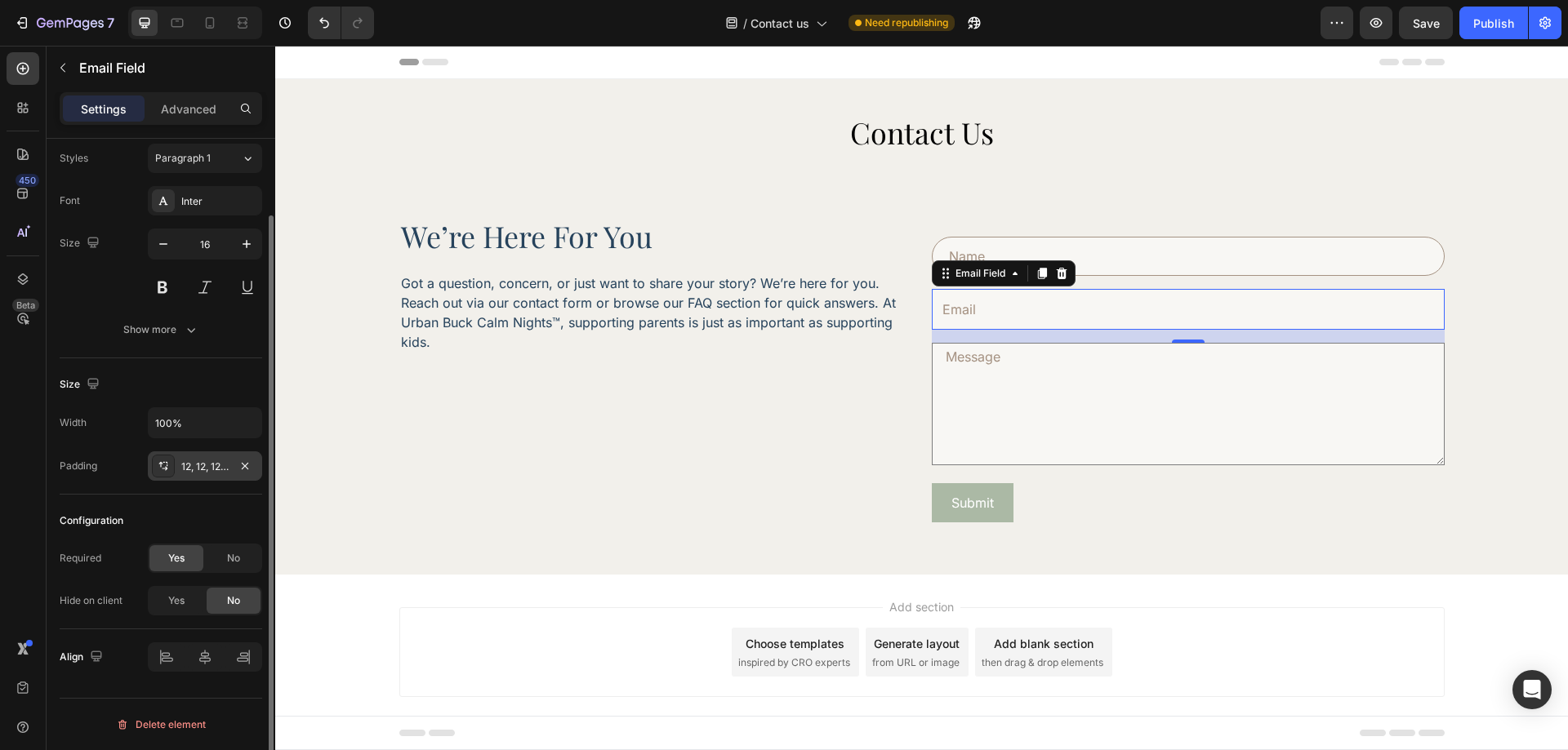
click at [199, 472] on div "12, 12, 12, 12" at bounding box center [205, 466] width 47 height 15
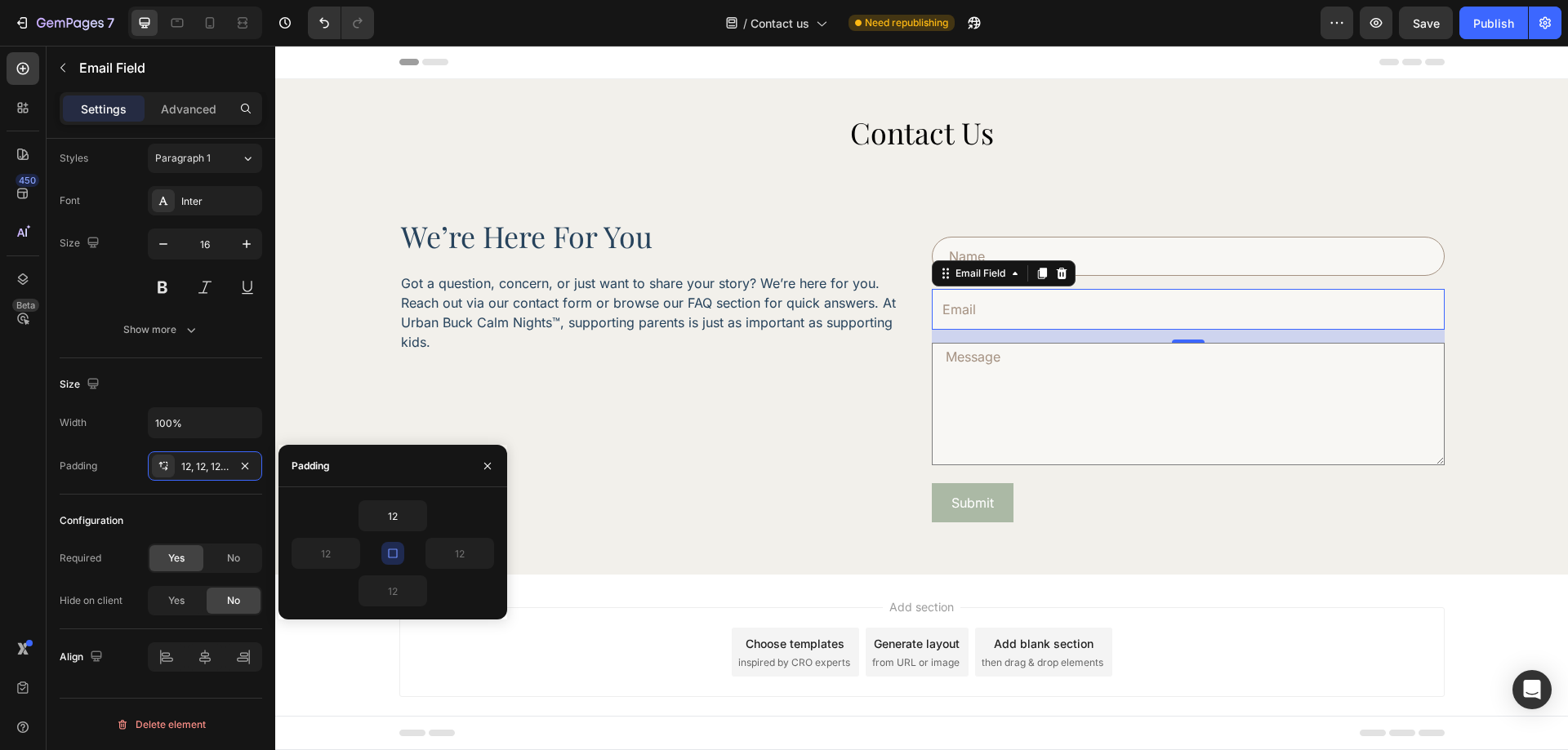
click at [384, 551] on button "button" at bounding box center [393, 553] width 23 height 23
click at [333, 566] on input "12" at bounding box center [326, 553] width 67 height 29
type input "20"
click at [452, 540] on input "12" at bounding box center [459, 553] width 67 height 29
type input "20"
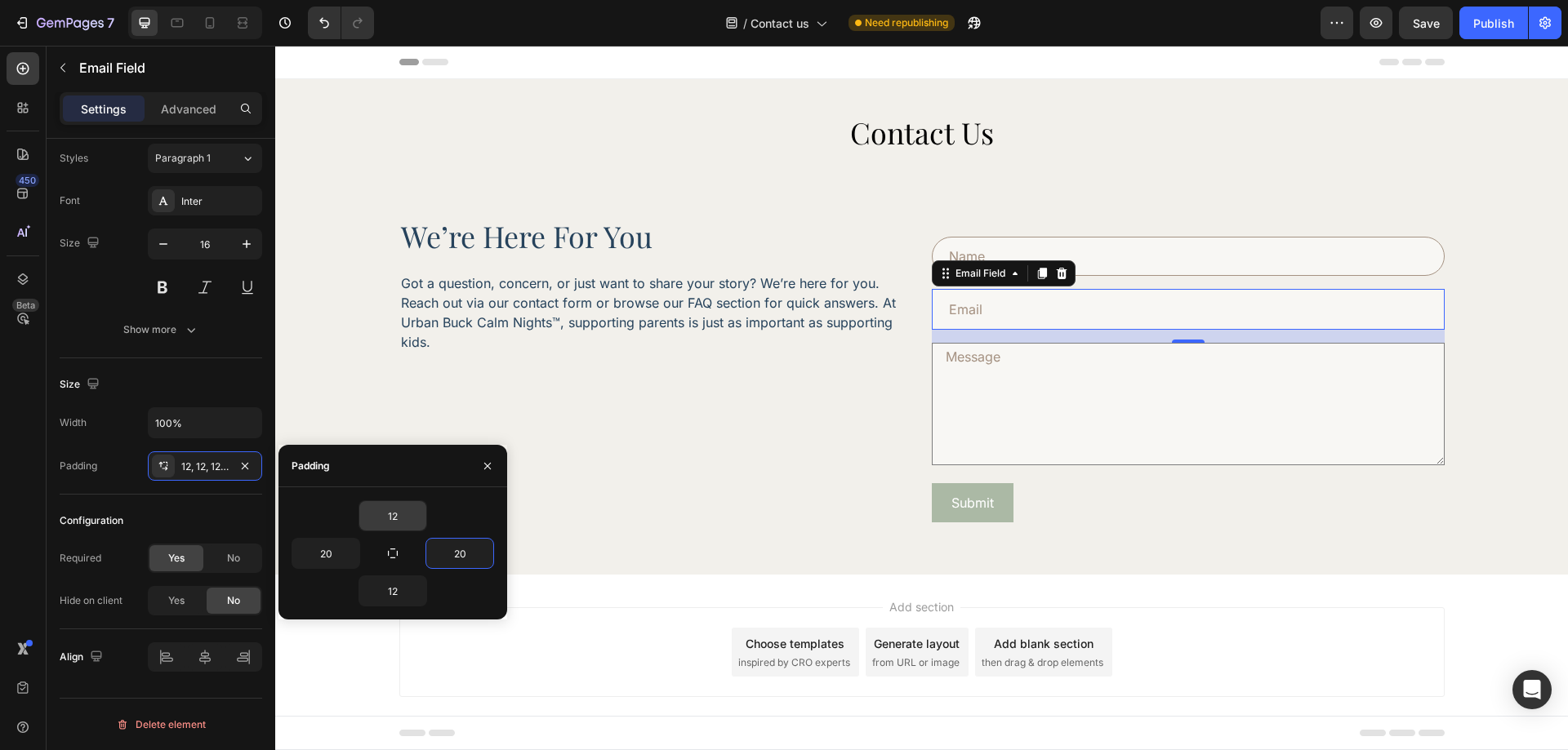
click at [401, 523] on input "12" at bounding box center [393, 516] width 67 height 29
type input "10"
click at [396, 582] on input "12" at bounding box center [393, 590] width 67 height 29
type input "10"
click at [242, 501] on div "Configuration Required Yes No Hide on client Yes No" at bounding box center [161, 561] width 203 height 134
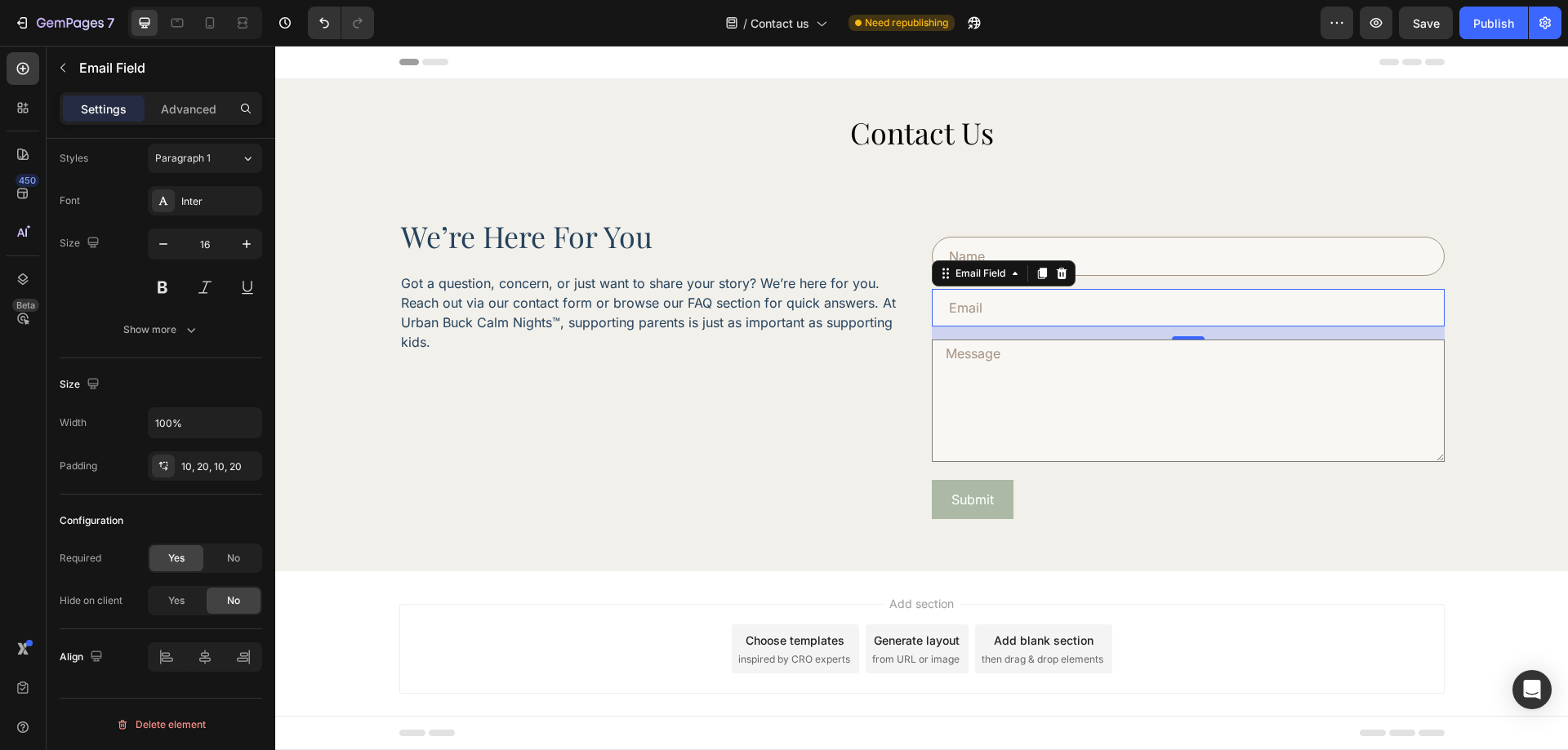
click at [1130, 268] on input "text" at bounding box center [1189, 256] width 513 height 40
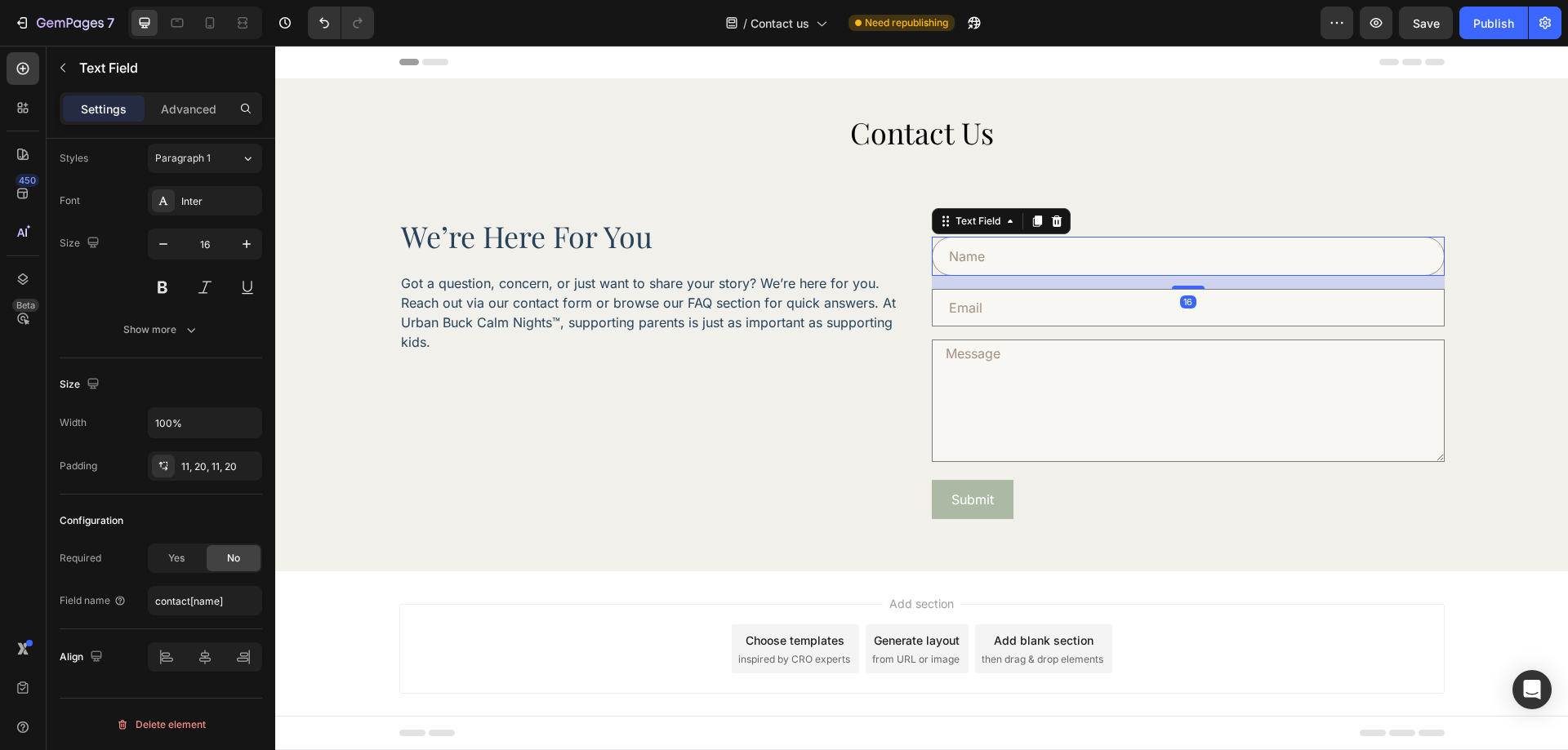
scroll to position [0, 0]
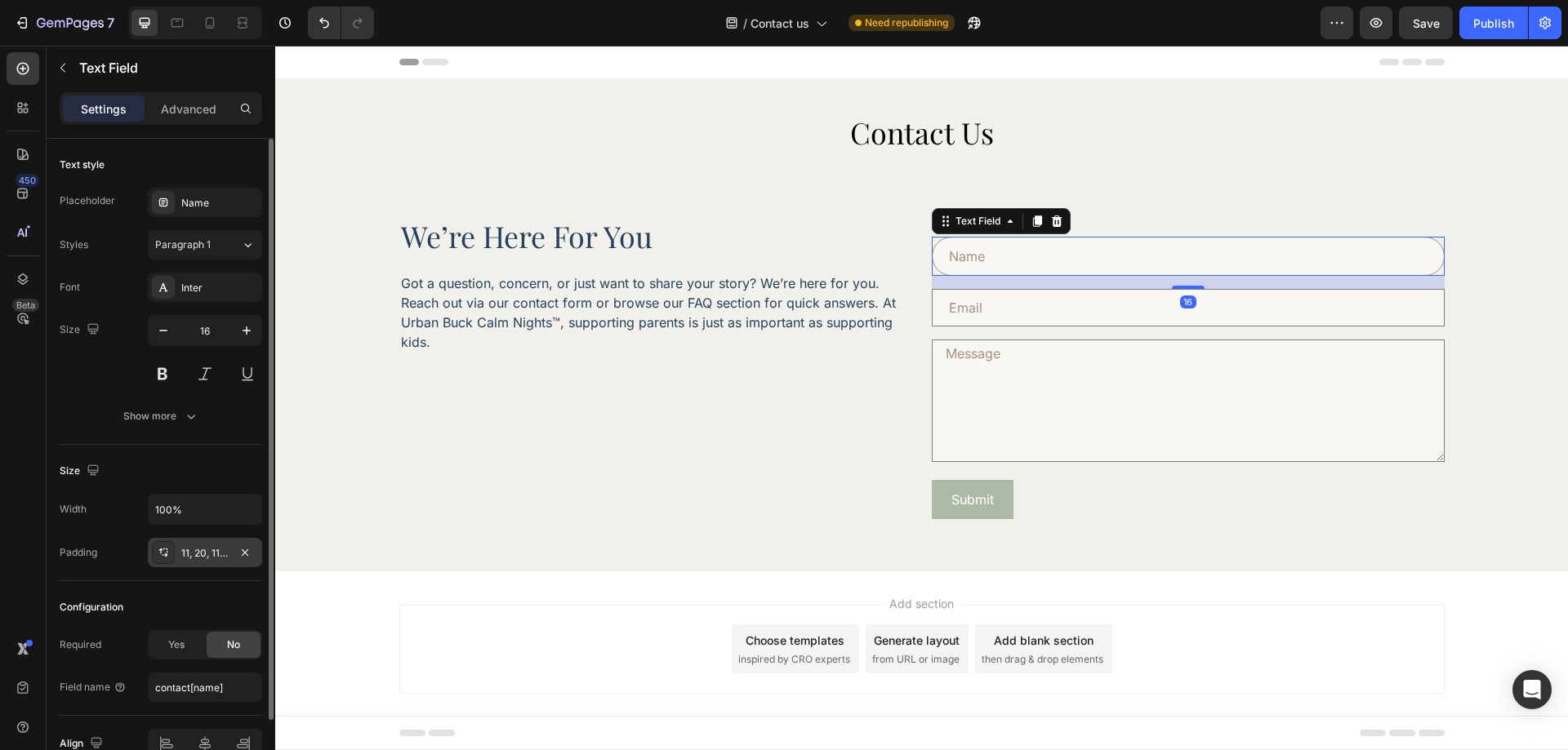
click at [204, 552] on div "11, 20, 11, 20" at bounding box center [205, 553] width 47 height 15
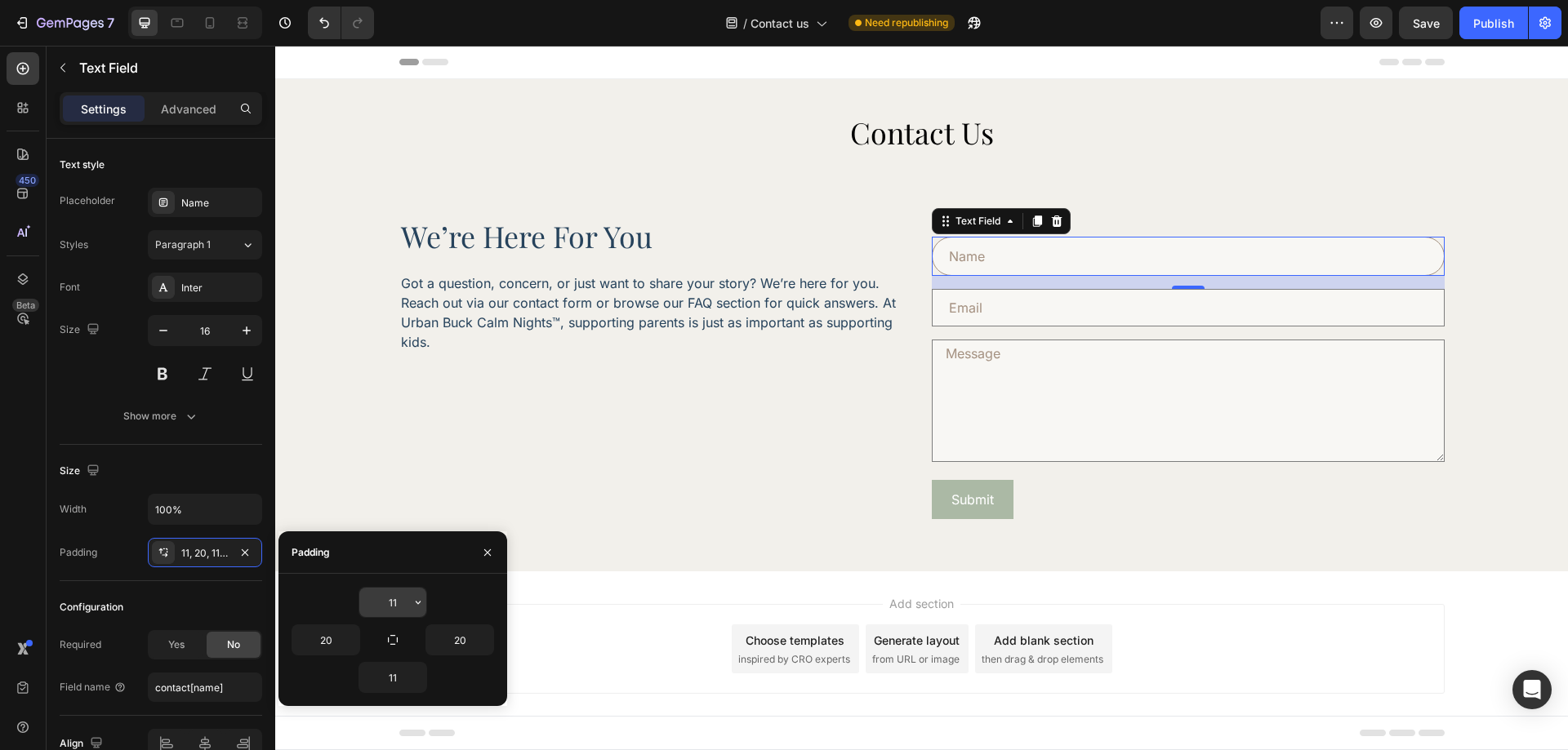
click at [389, 595] on input "11" at bounding box center [393, 602] width 67 height 29
type input "10"
click at [392, 664] on input "11" at bounding box center [393, 677] width 67 height 29
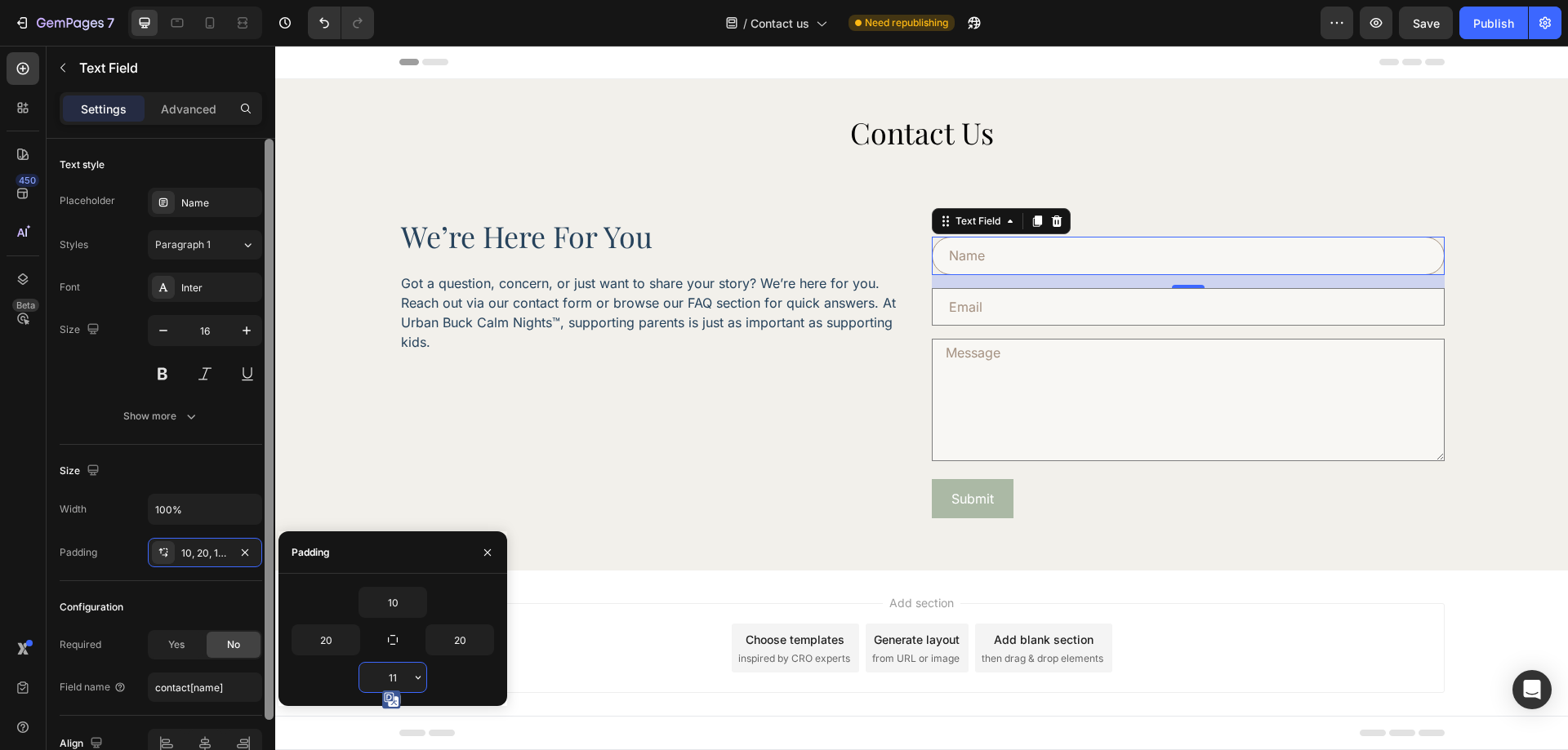
type input "10"
click at [246, 471] on div "Size" at bounding box center [161, 472] width 203 height 26
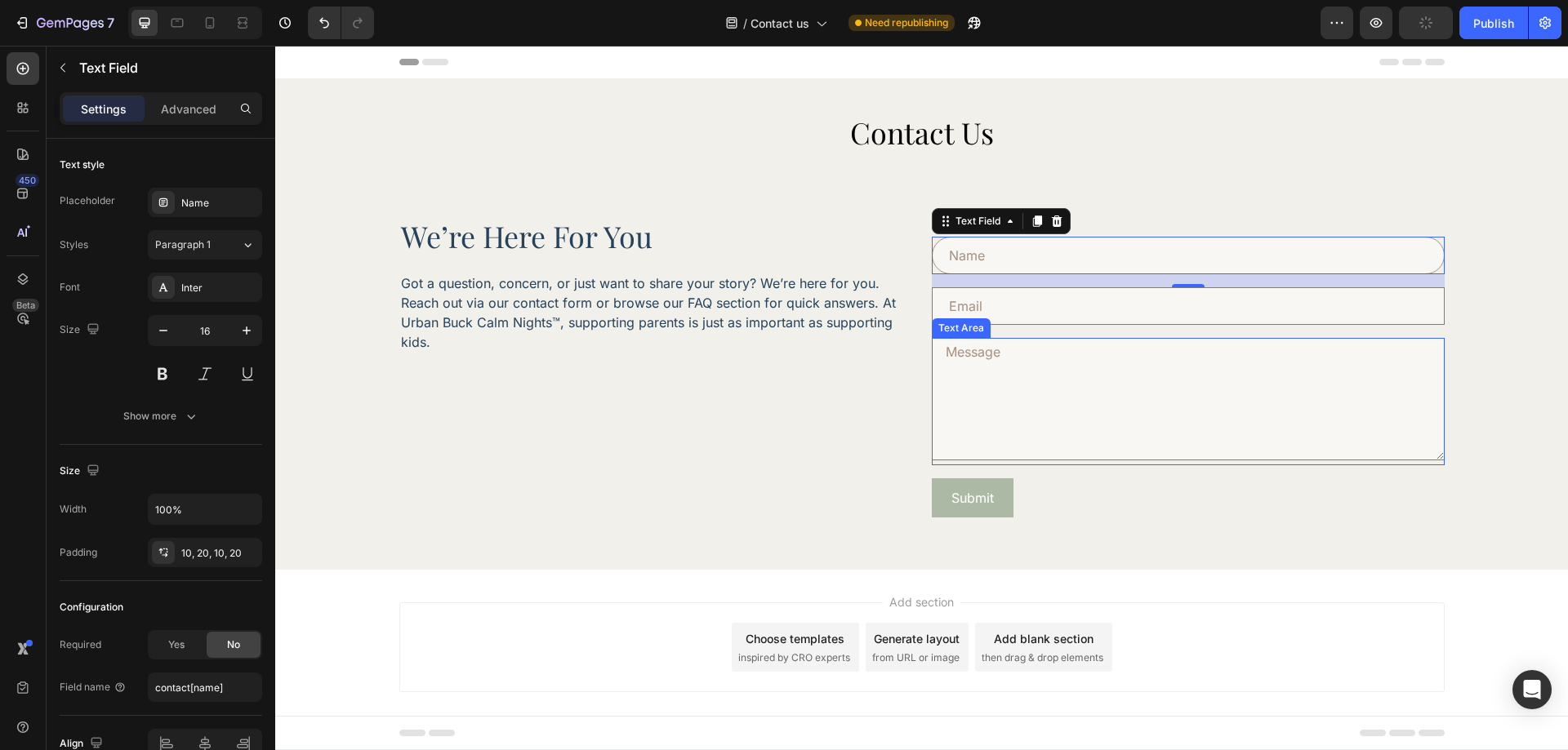
click at [1059, 323] on input "email" at bounding box center [1189, 306] width 513 height 38
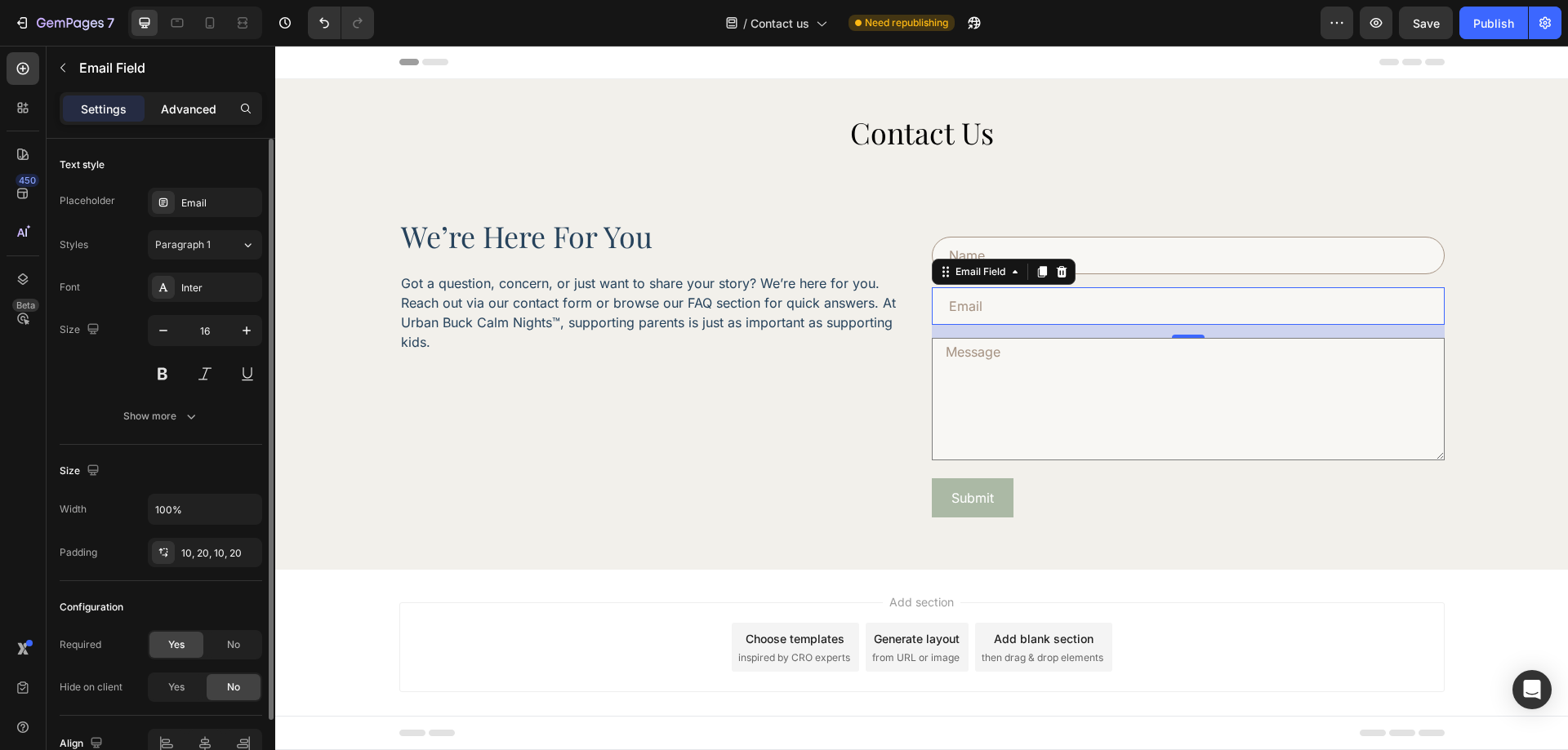
click at [206, 105] on p "Advanced" at bounding box center [188, 109] width 55 height 18
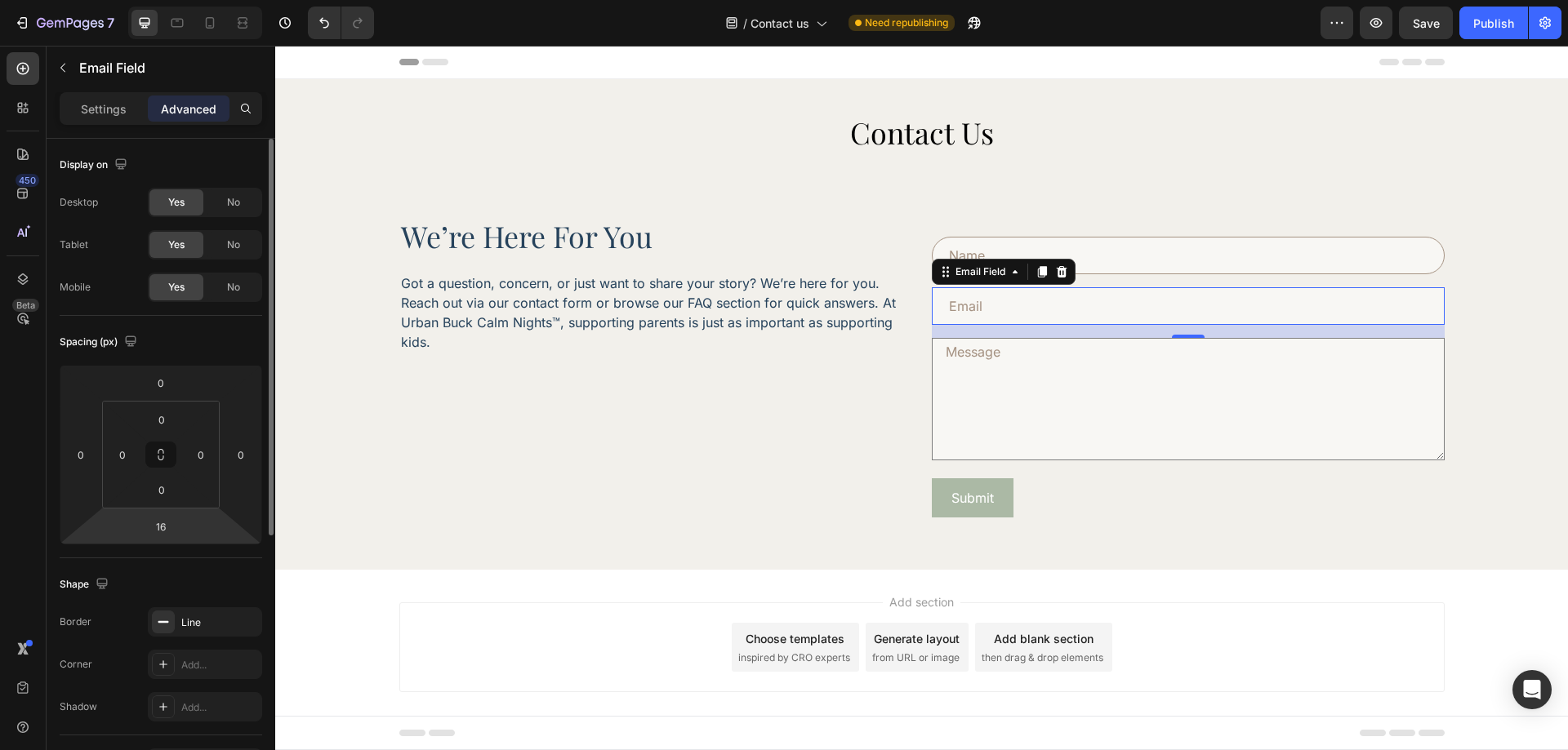
scroll to position [163, 0]
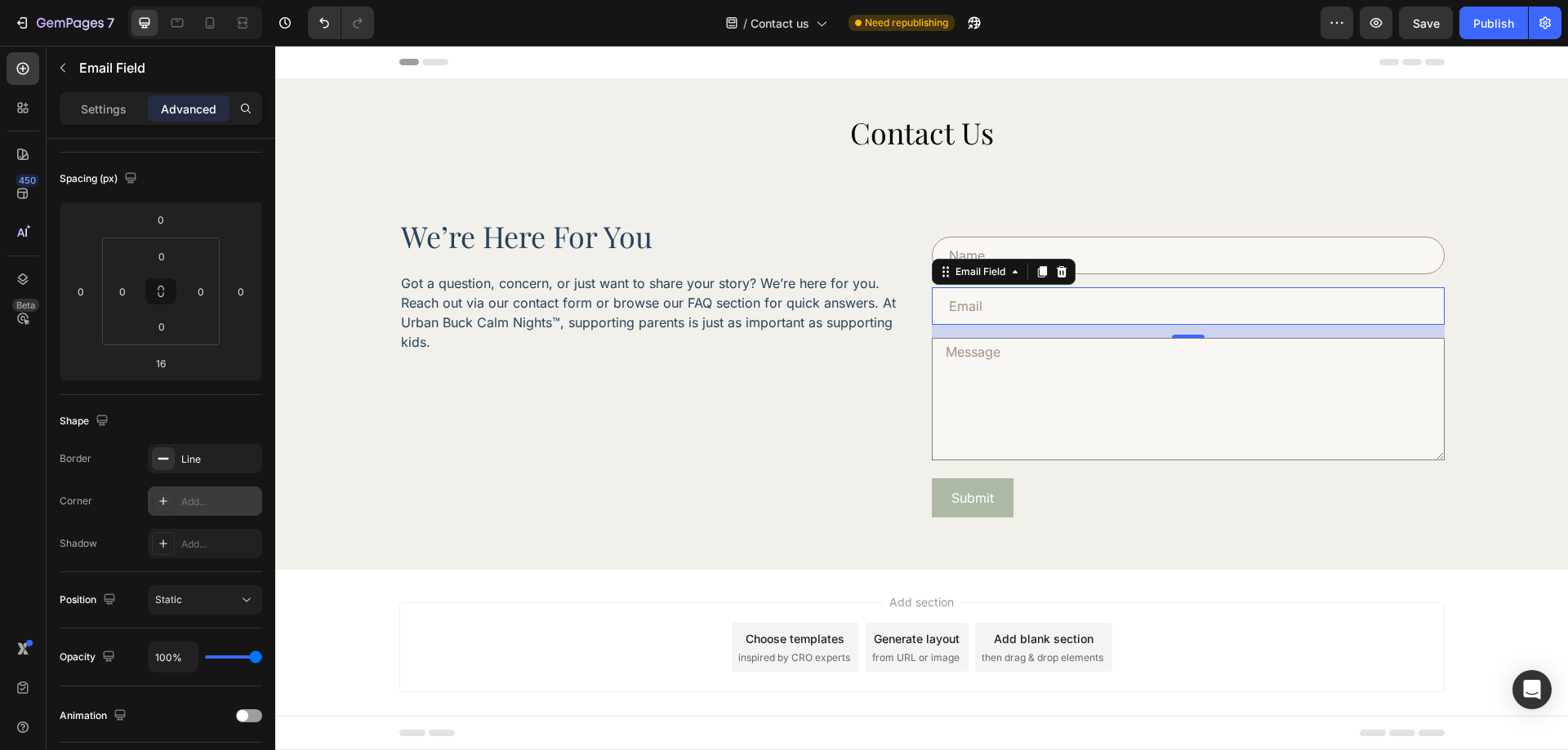
click at [201, 504] on div "Add..." at bounding box center [219, 501] width 76 height 15
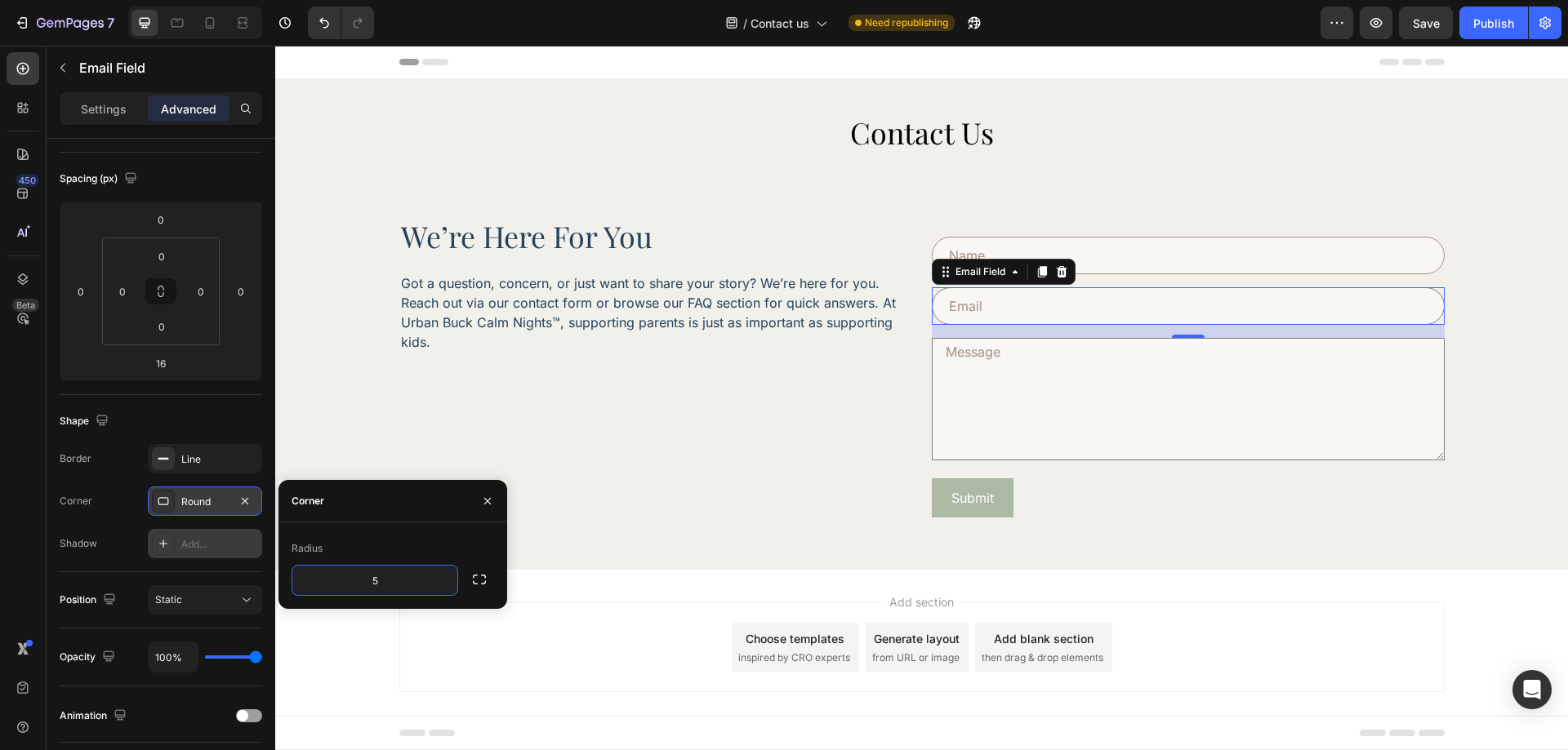
type input "50"
click at [123, 479] on div "Border Line Corner Round Shadow Add..." at bounding box center [161, 501] width 203 height 114
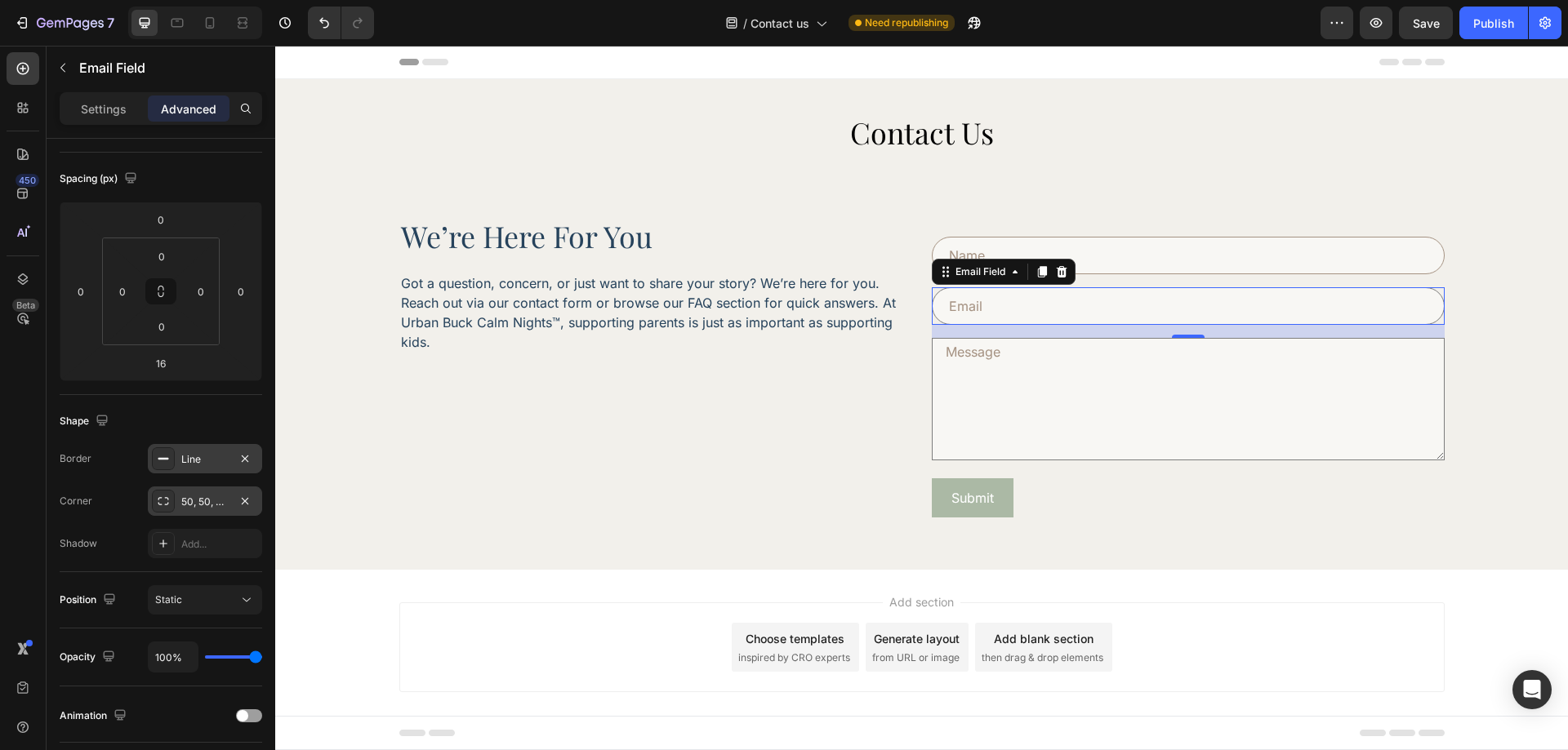
click at [191, 465] on div "Line" at bounding box center [205, 459] width 47 height 15
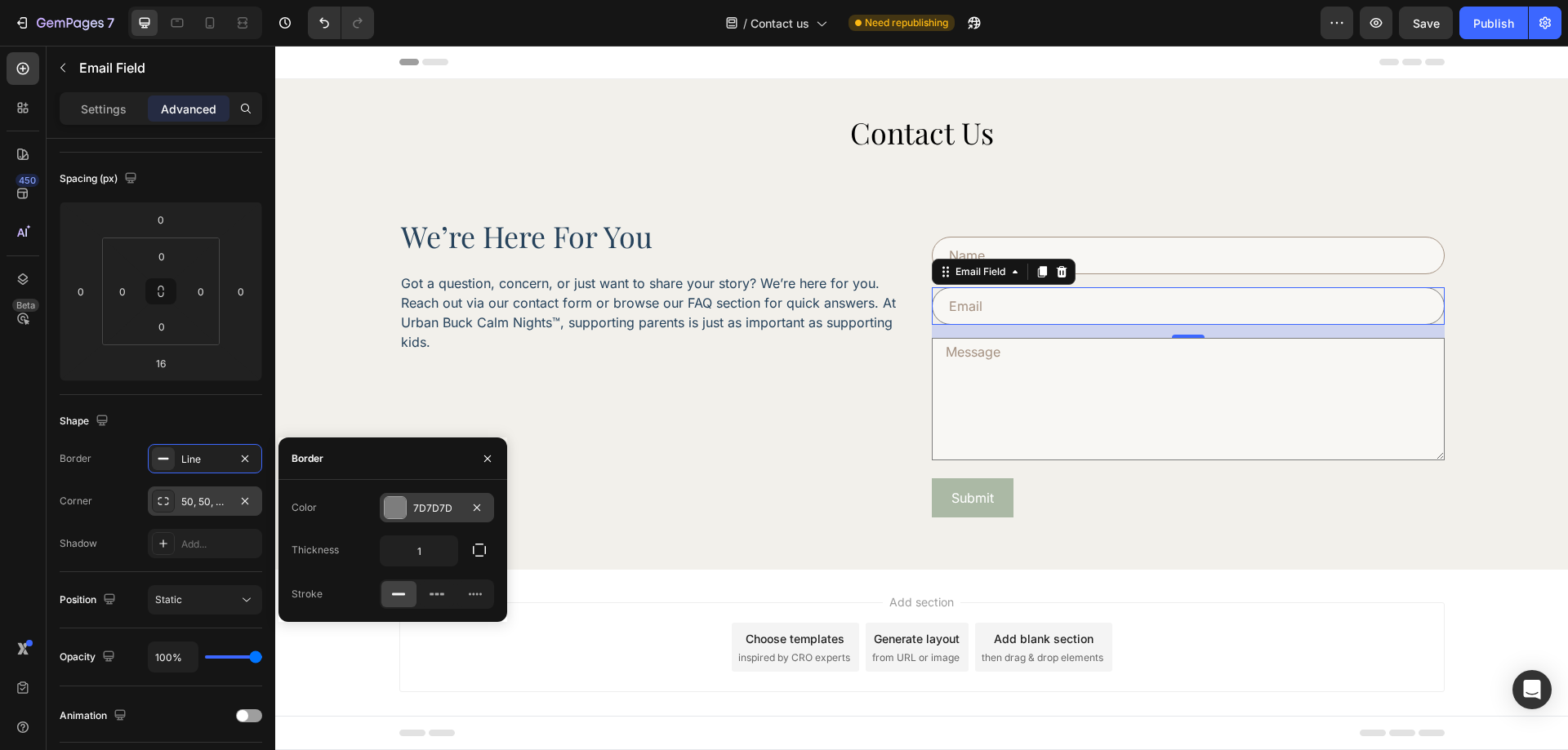
click at [436, 513] on div "7D7D7D" at bounding box center [437, 508] width 47 height 15
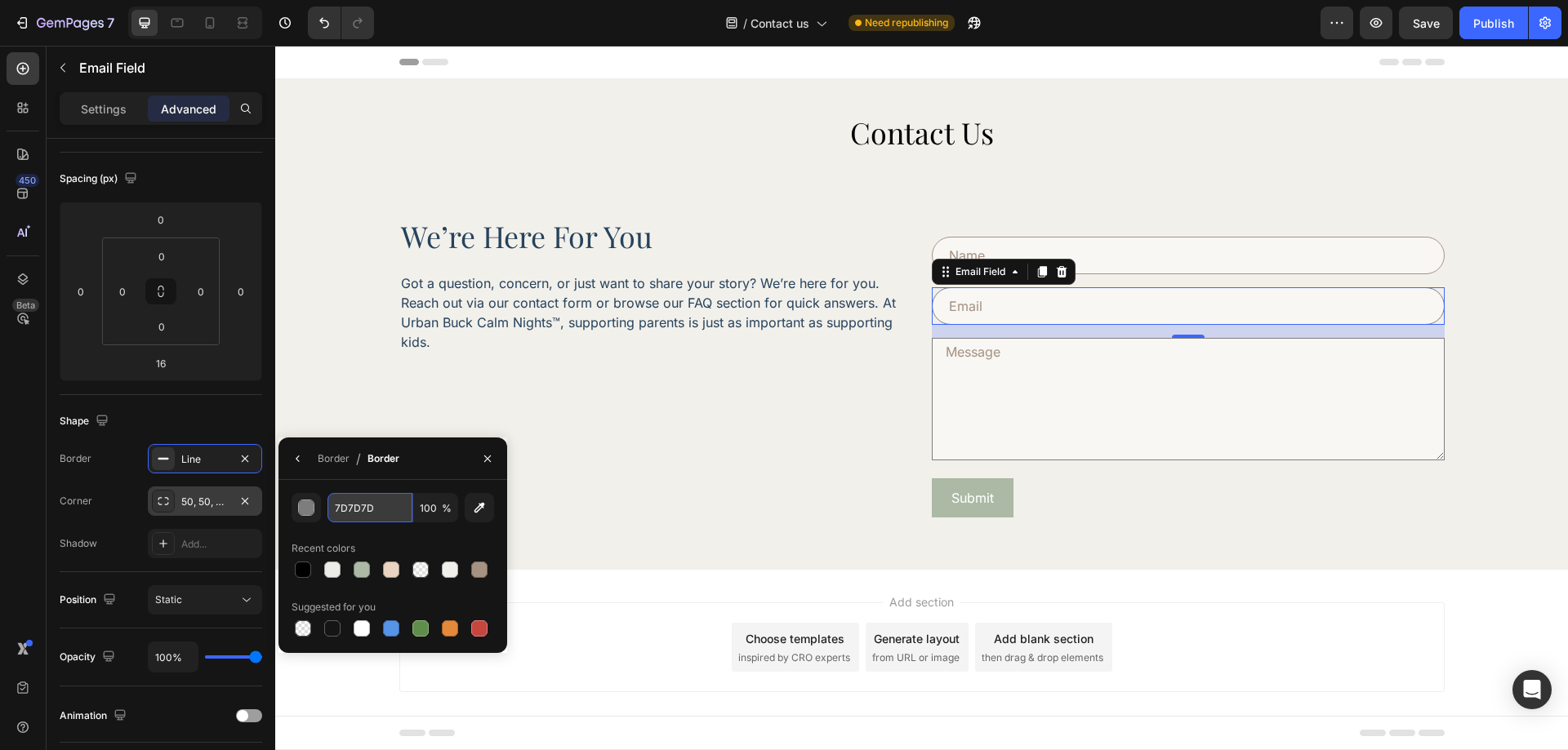
click at [371, 513] on input "7D7D7D" at bounding box center [370, 508] width 85 height 29
paste input "rgba(165, 146, 130, 1)"
type input "rgba(165, 146, 130, 1)"
click at [129, 474] on div "Border Line Corner 50, 50, 50, 50 Shadow Add..." at bounding box center [161, 501] width 203 height 114
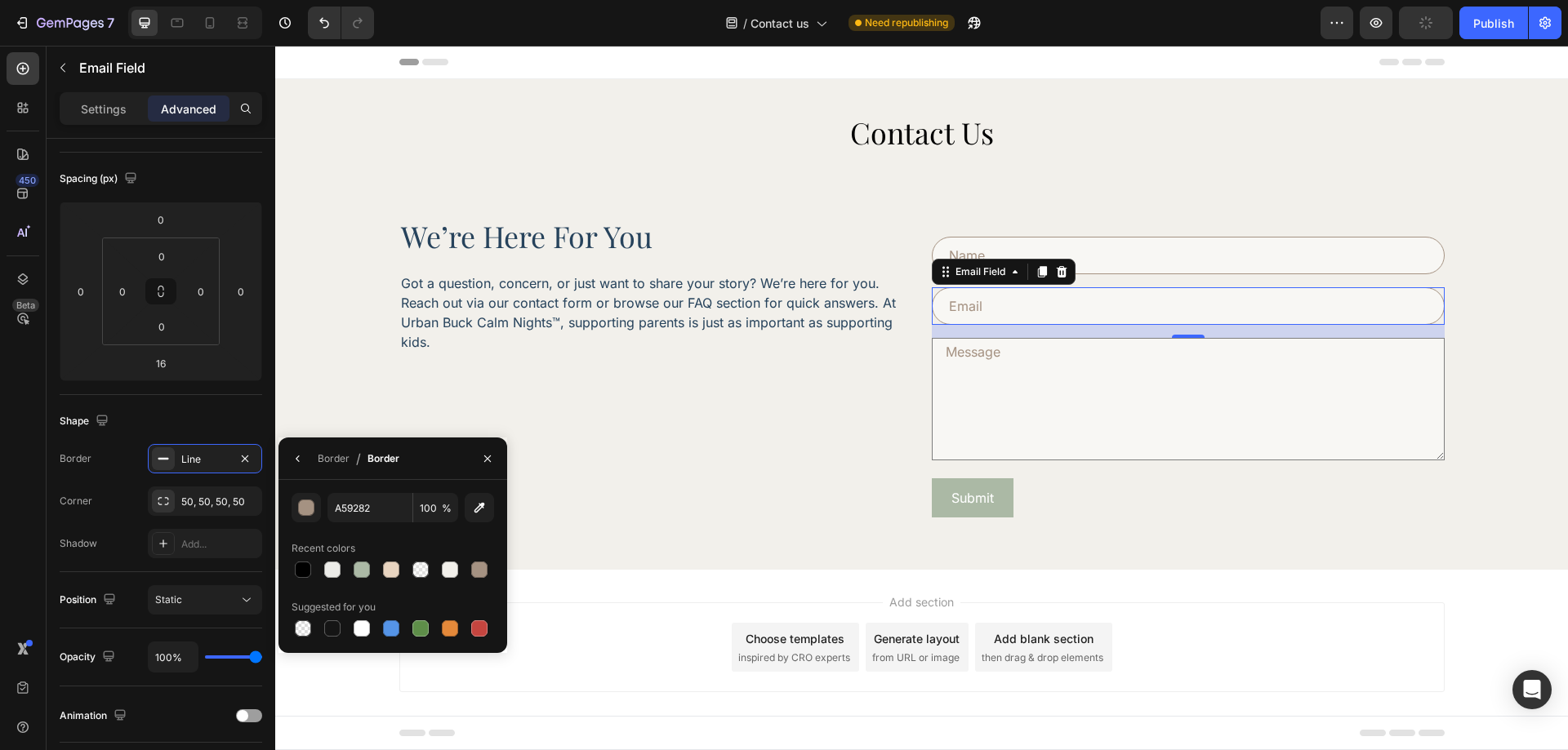
scroll to position [0, 0]
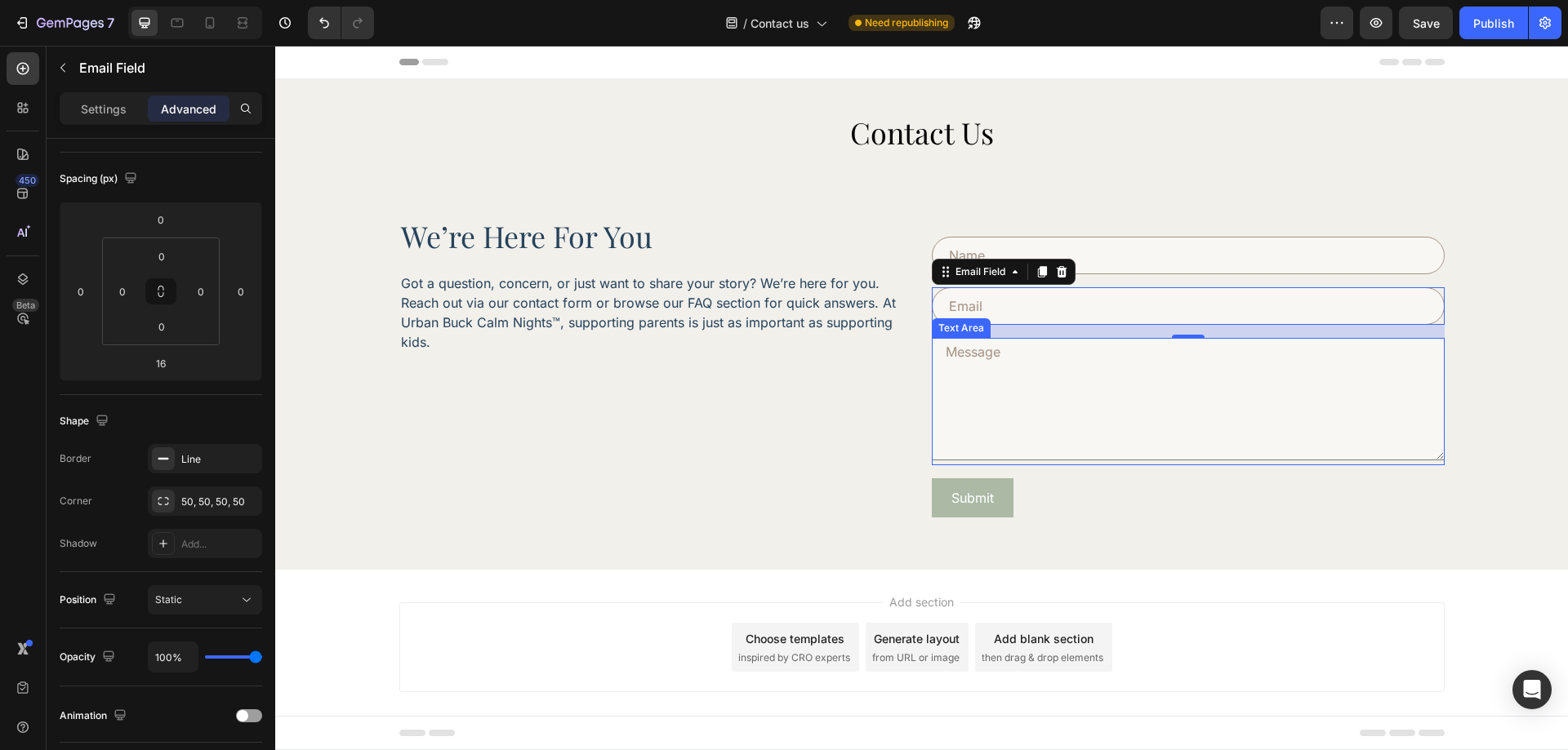
click at [1156, 426] on textarea at bounding box center [1189, 399] width 513 height 122
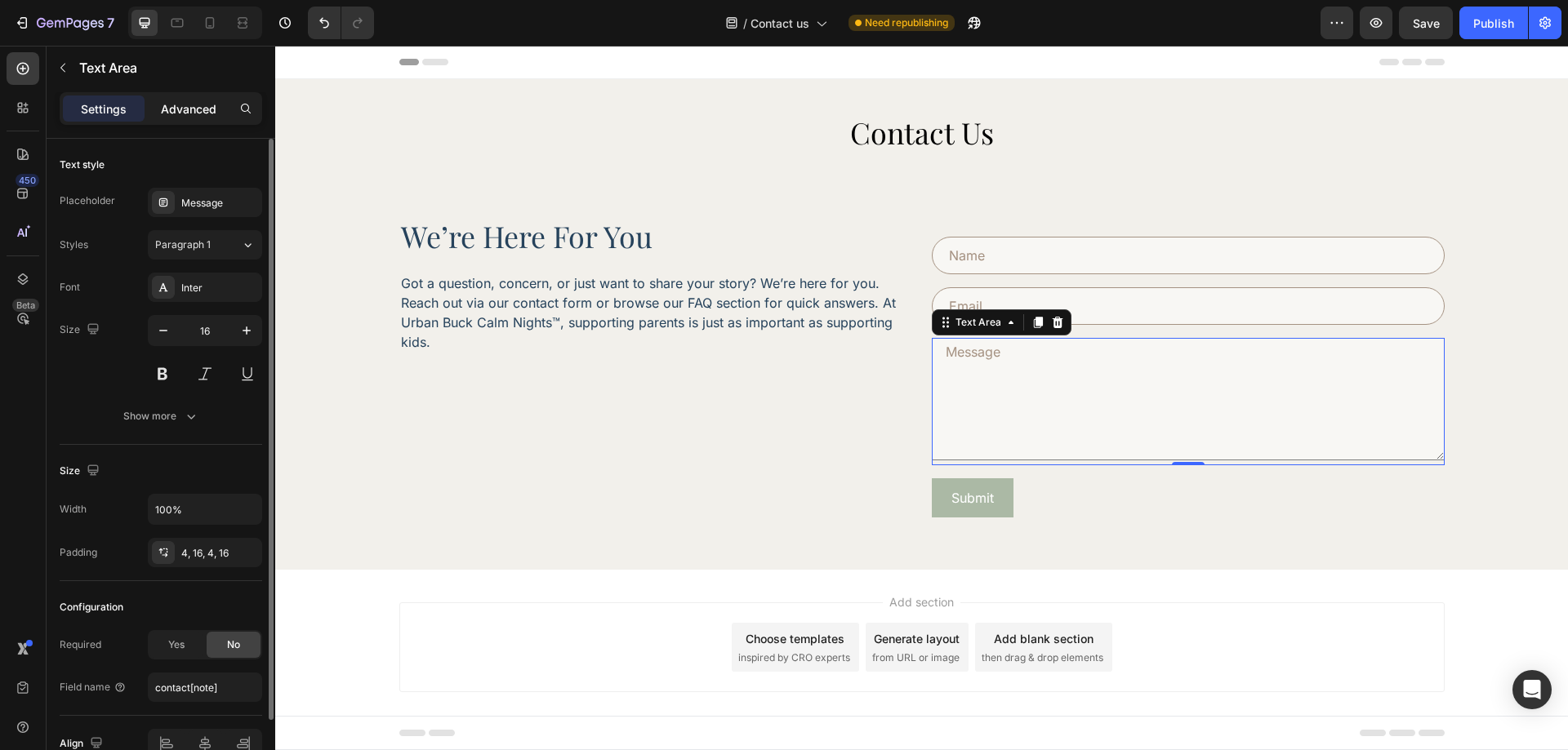
click at [211, 106] on p "Advanced" at bounding box center [188, 109] width 55 height 18
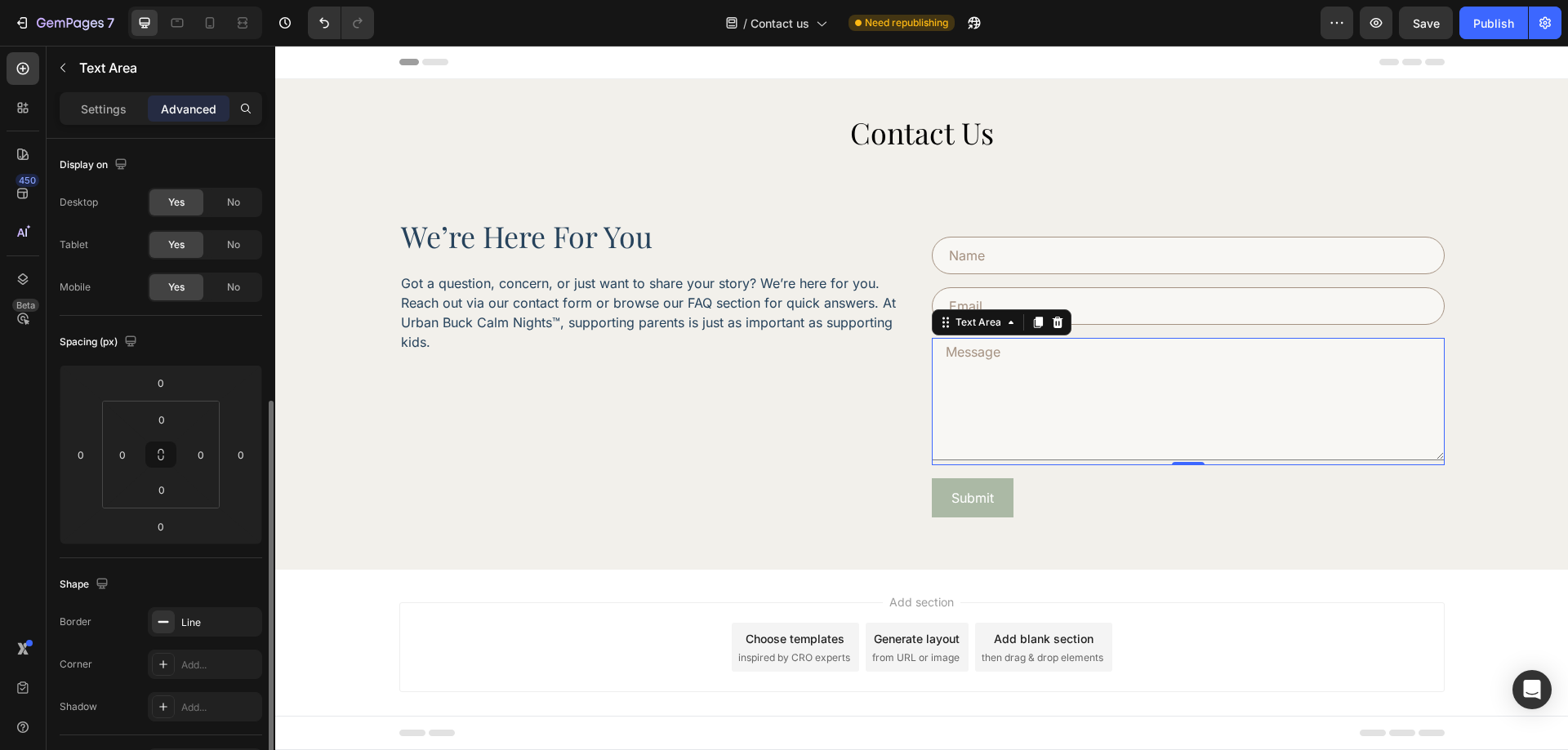
scroll to position [163, 0]
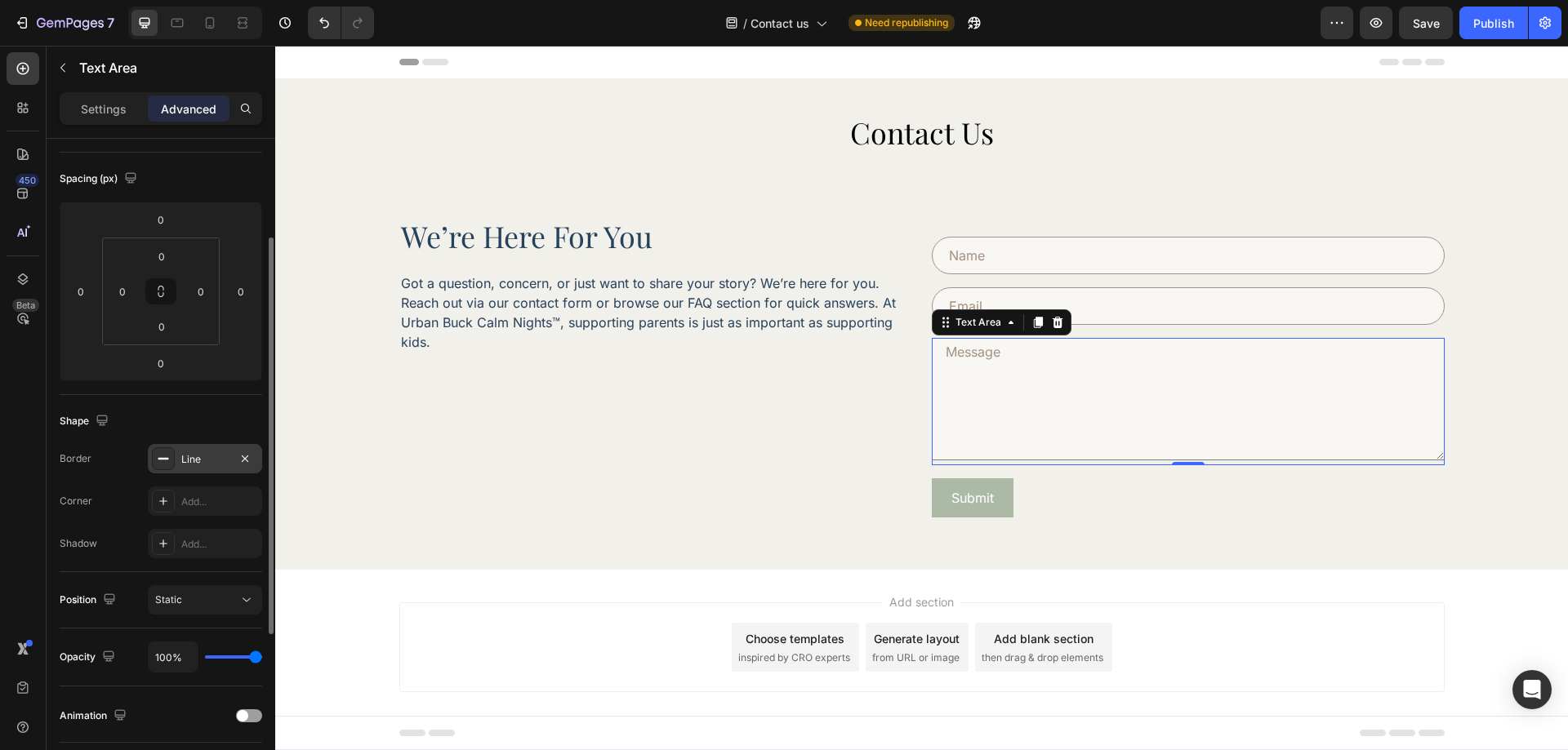
click at [190, 460] on div "Line" at bounding box center [205, 459] width 47 height 15
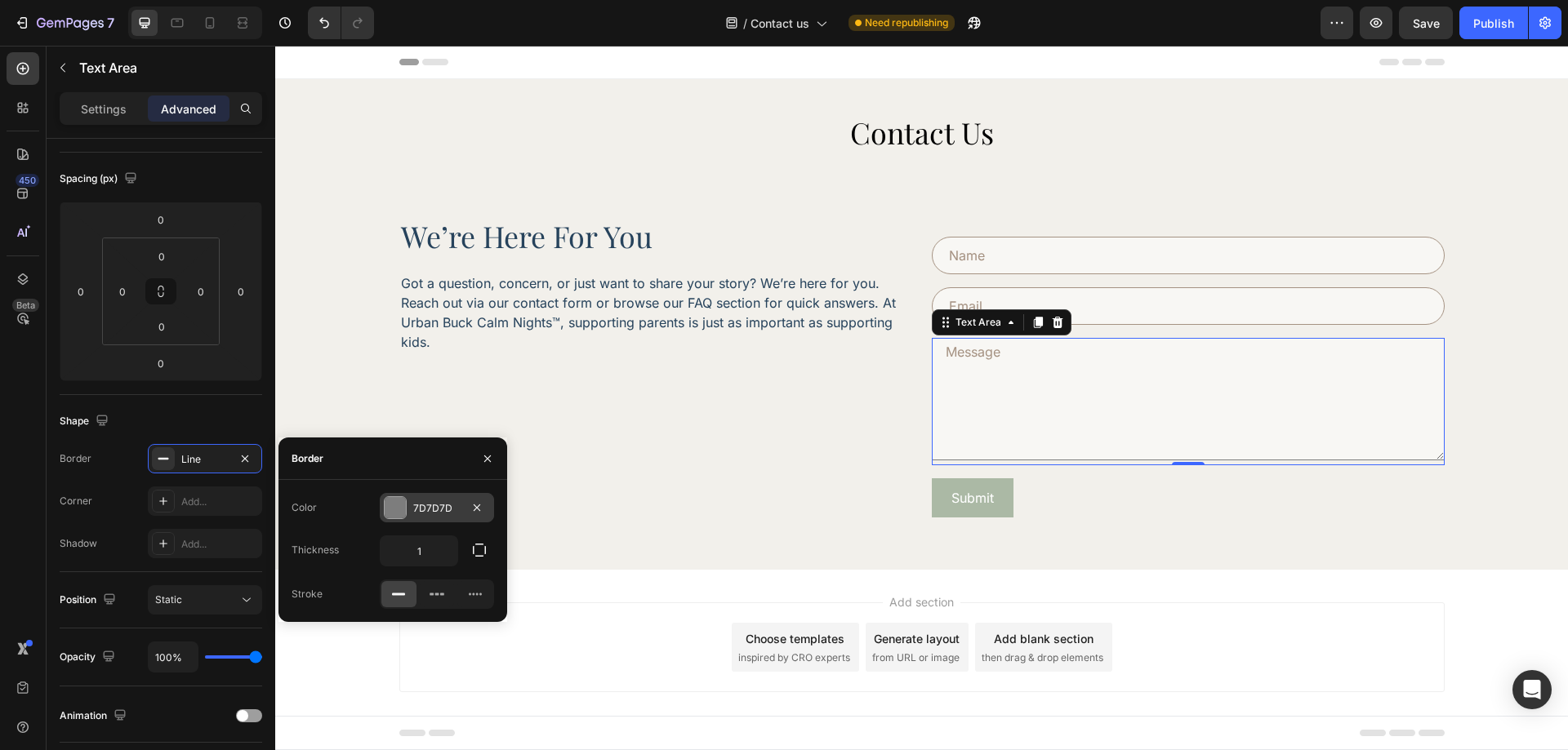
click at [428, 513] on div "7D7D7D" at bounding box center [437, 508] width 47 height 15
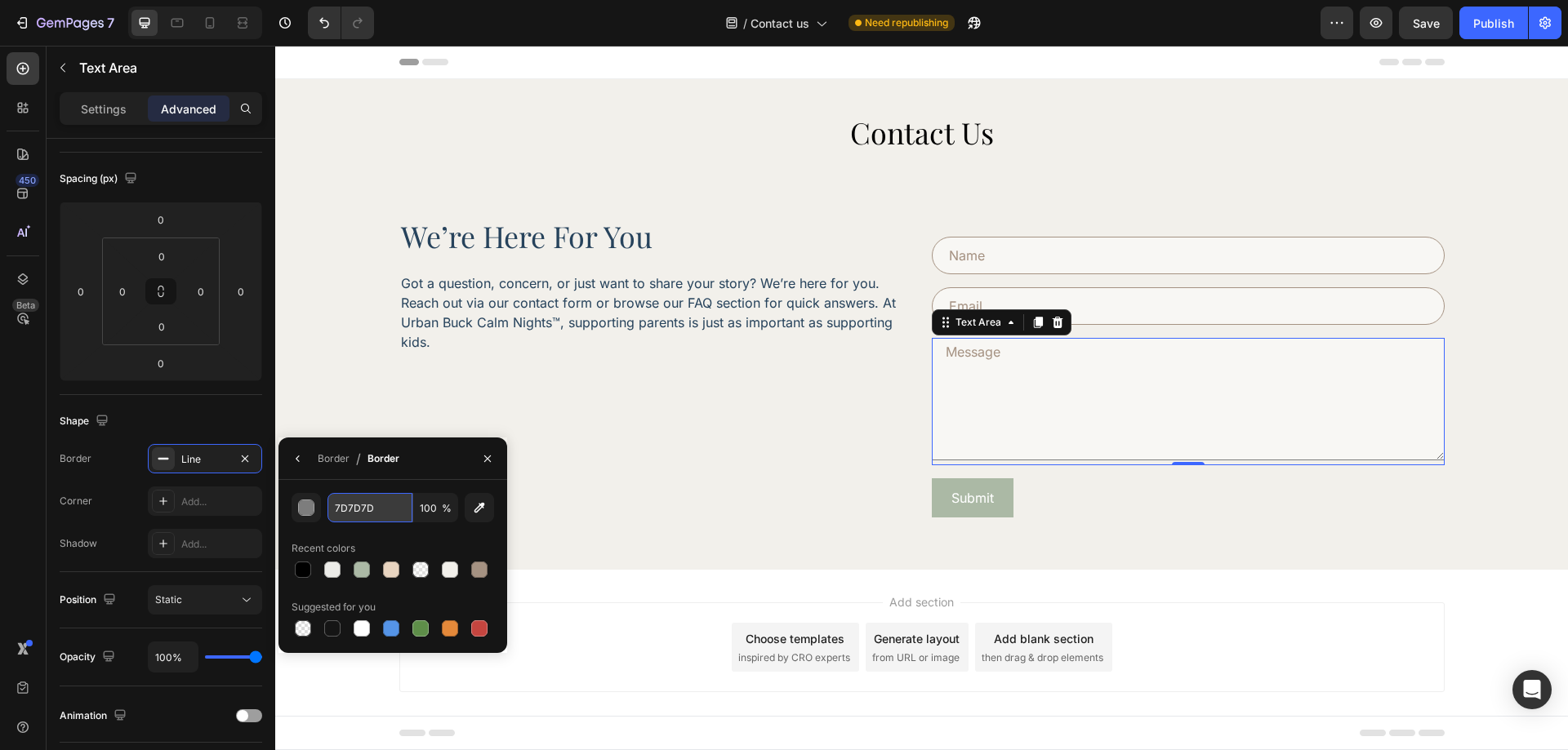
click at [354, 513] on input "7D7D7D" at bounding box center [370, 508] width 85 height 29
paste input "rgba(165, 146, 130, 1)"
type input "rgba(165, 146, 130, 1)"
click at [127, 467] on div "Border Line" at bounding box center [161, 458] width 203 height 29
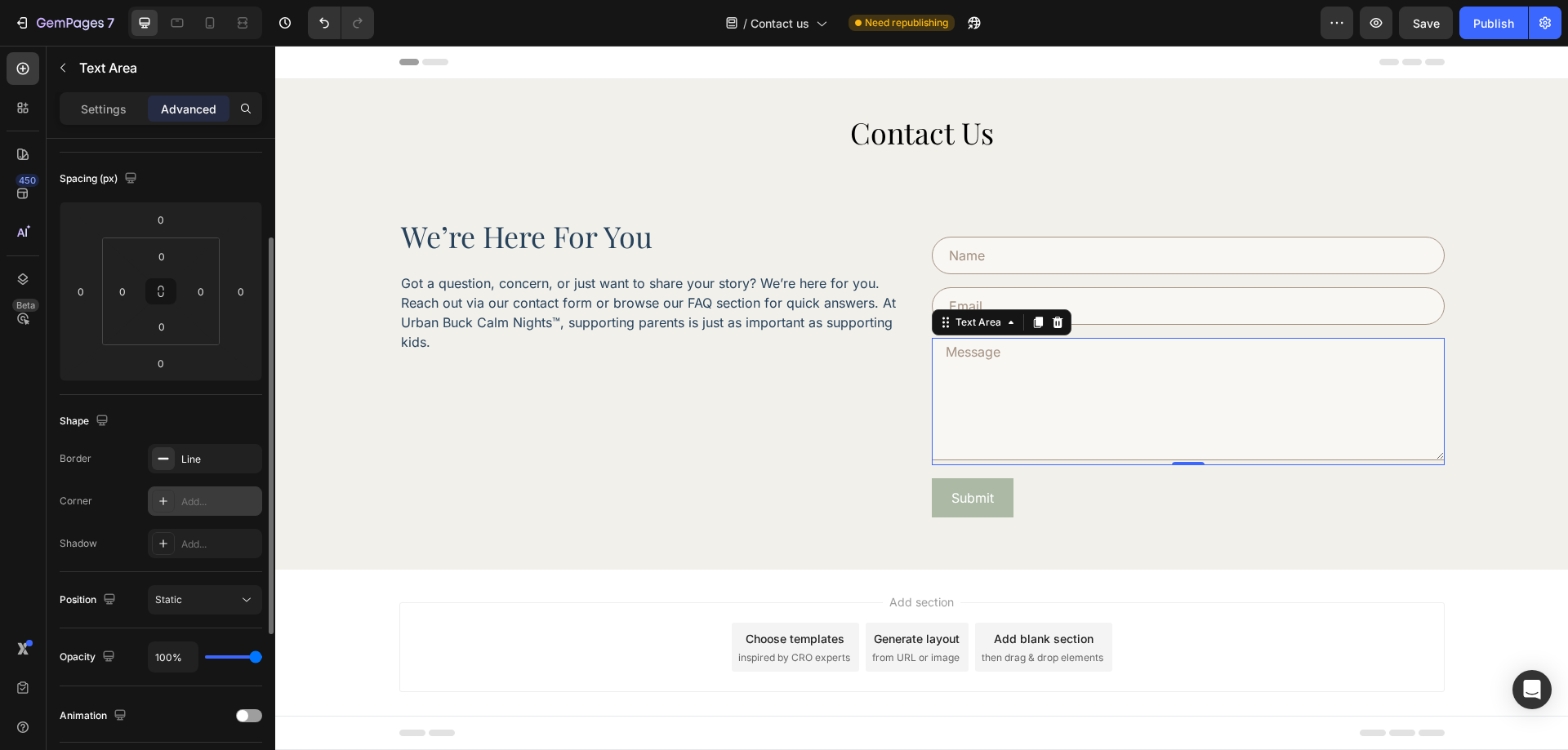
scroll to position [0, 0]
click at [198, 504] on div "Add..." at bounding box center [219, 501] width 76 height 15
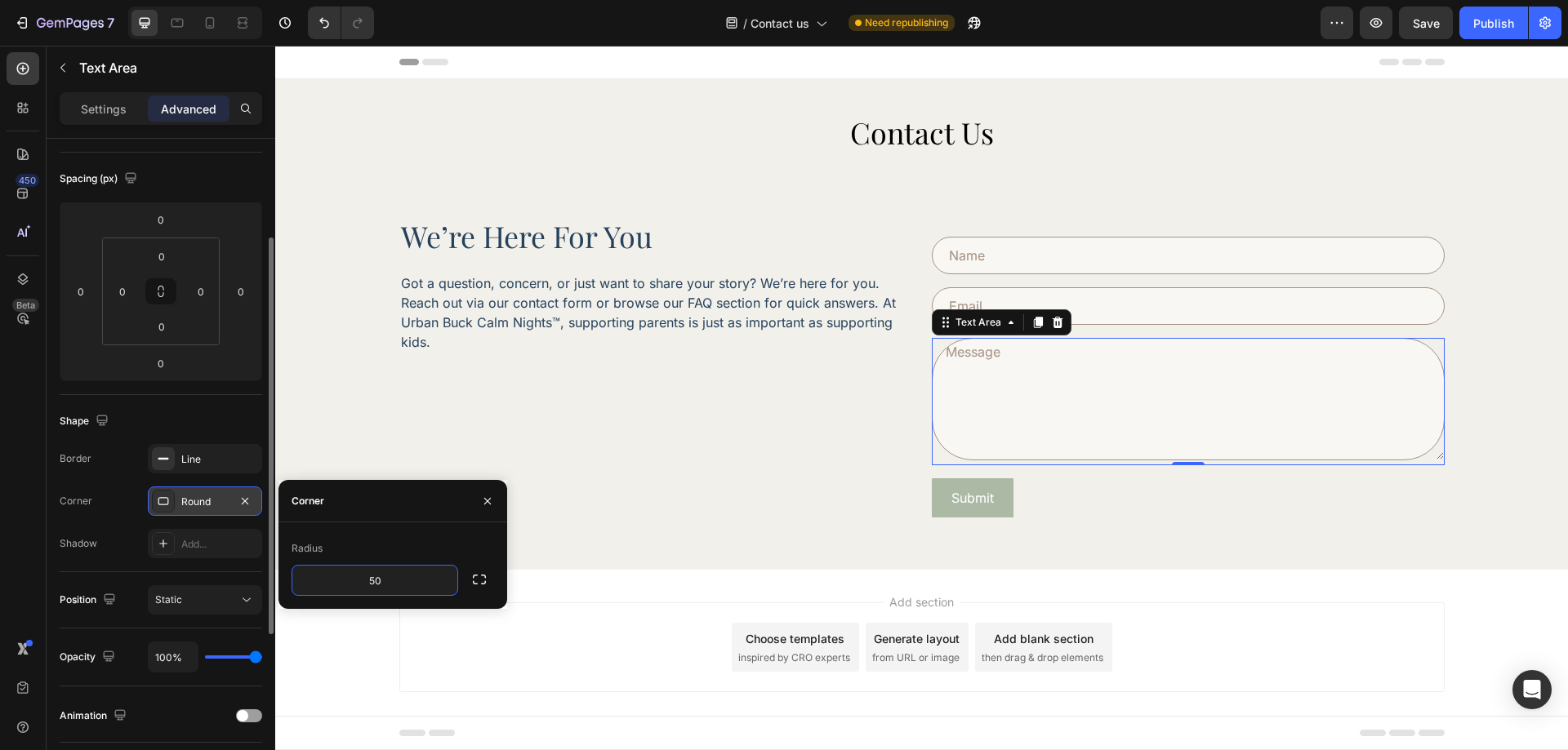
click at [114, 511] on div "Corner Round" at bounding box center [161, 501] width 203 height 29
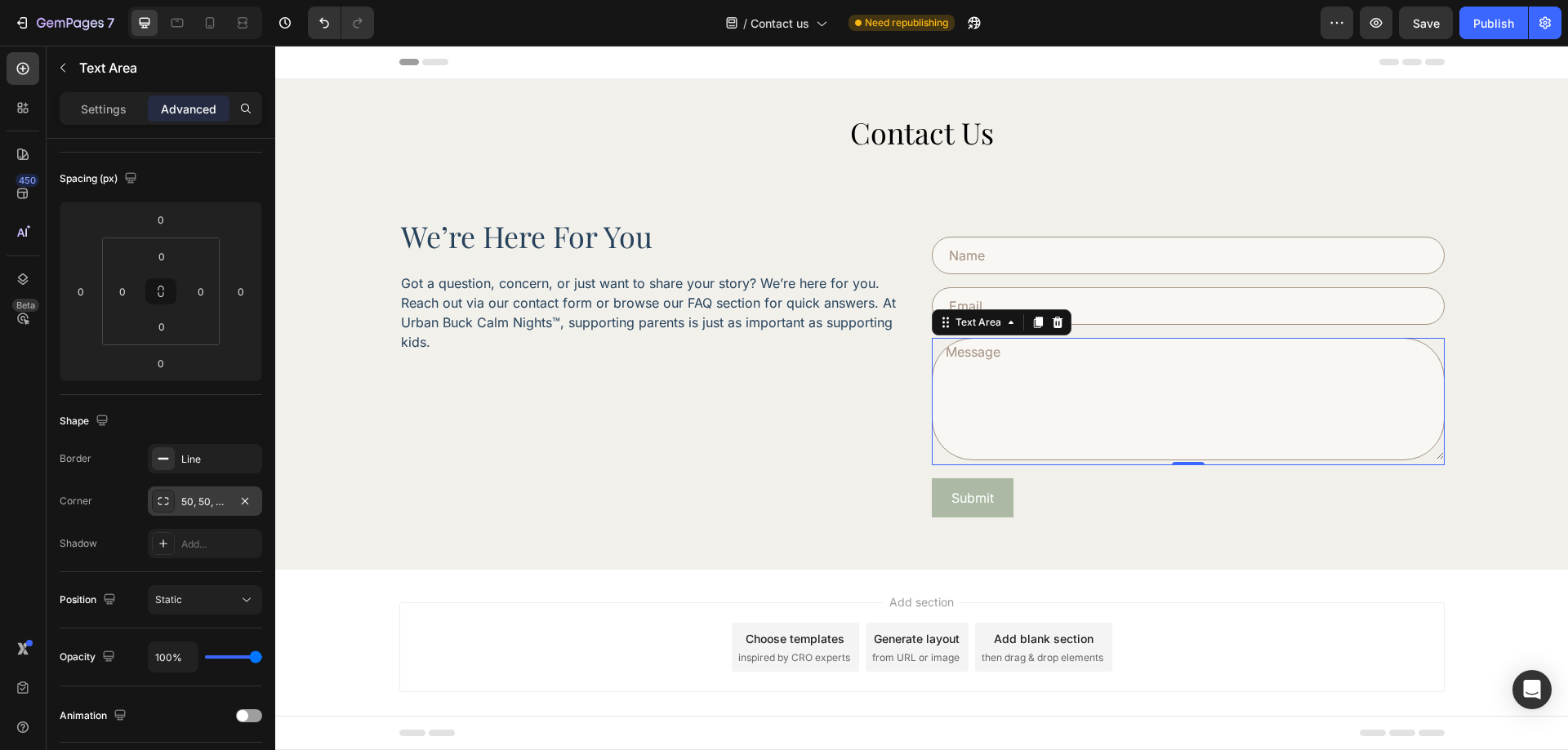
click at [213, 509] on div "50, 50, 50, 50" at bounding box center [205, 501] width 114 height 29
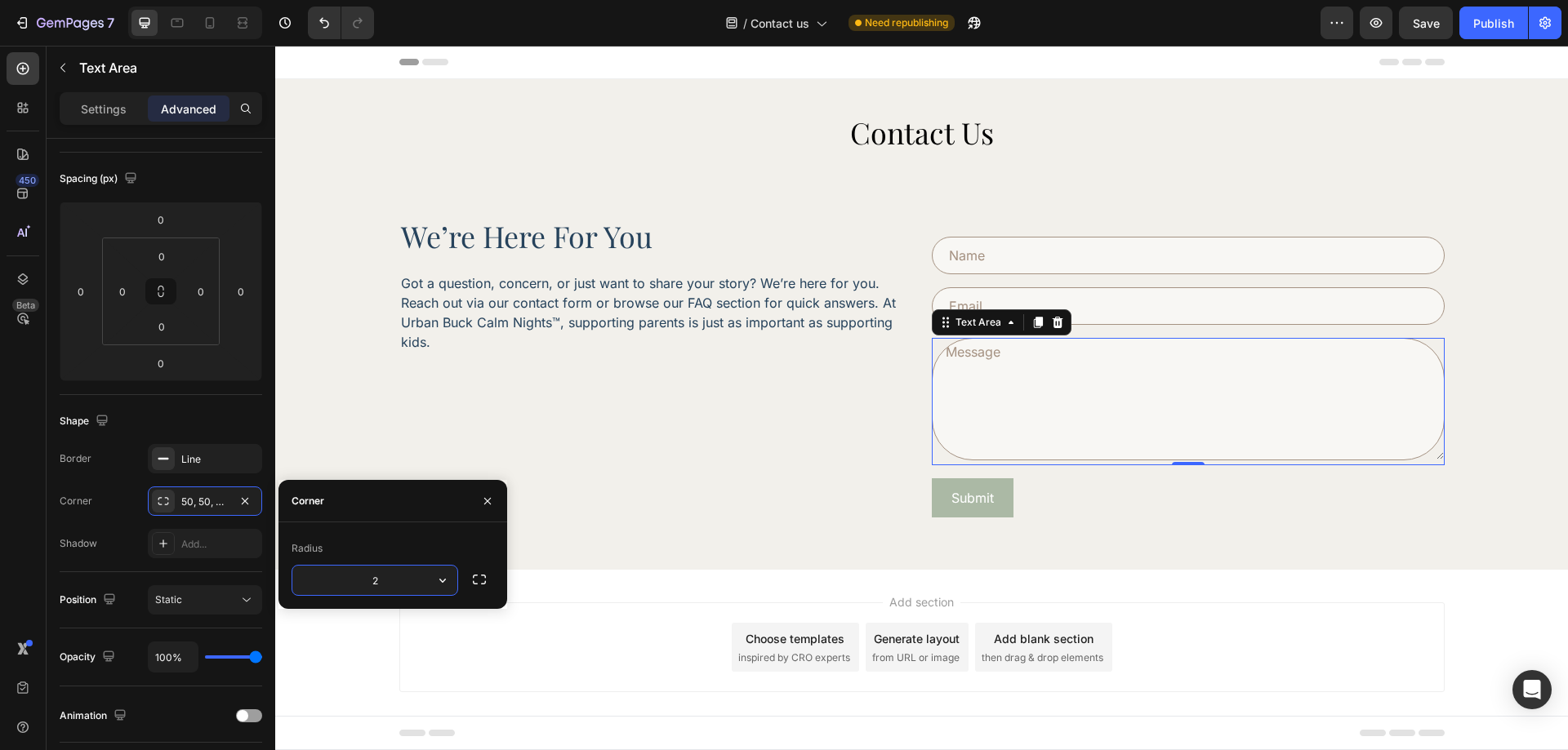
type input "20"
click at [139, 539] on div "Shadow Add..." at bounding box center [161, 543] width 203 height 29
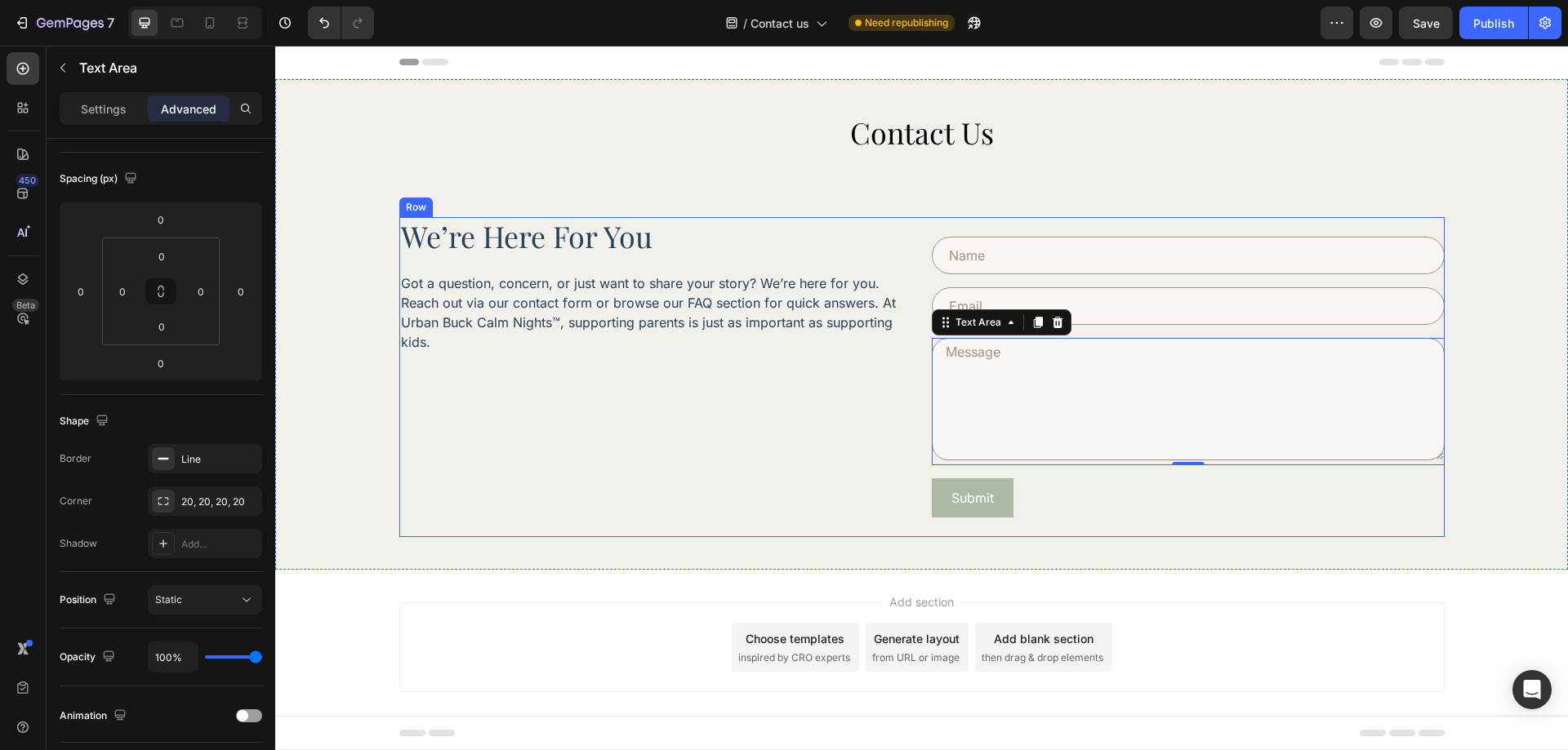
click at [844, 420] on div "we’re here for you Heading Got a question, concern, or just want to share your …" at bounding box center [656, 377] width 513 height 320
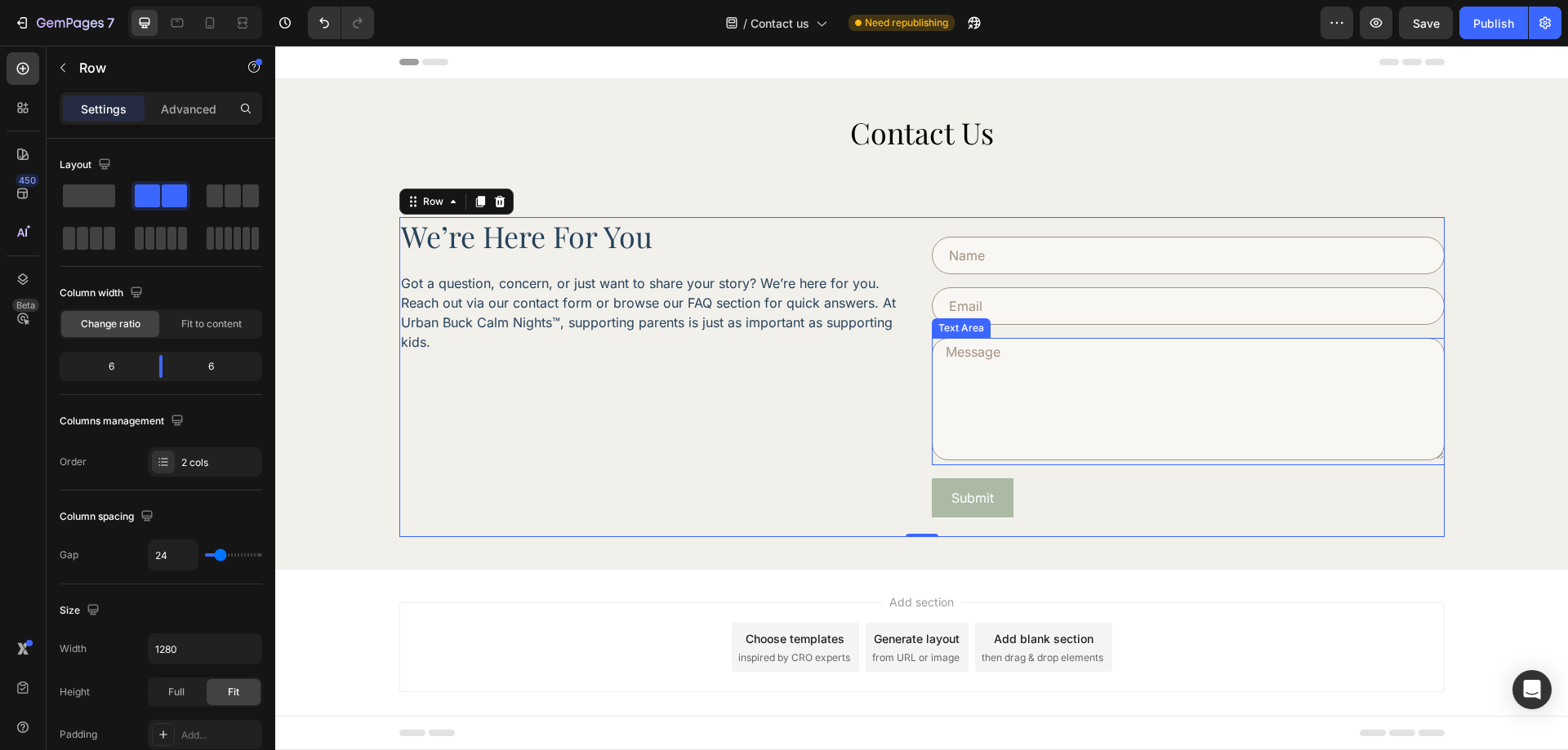
click at [1251, 435] on textarea at bounding box center [1189, 399] width 513 height 122
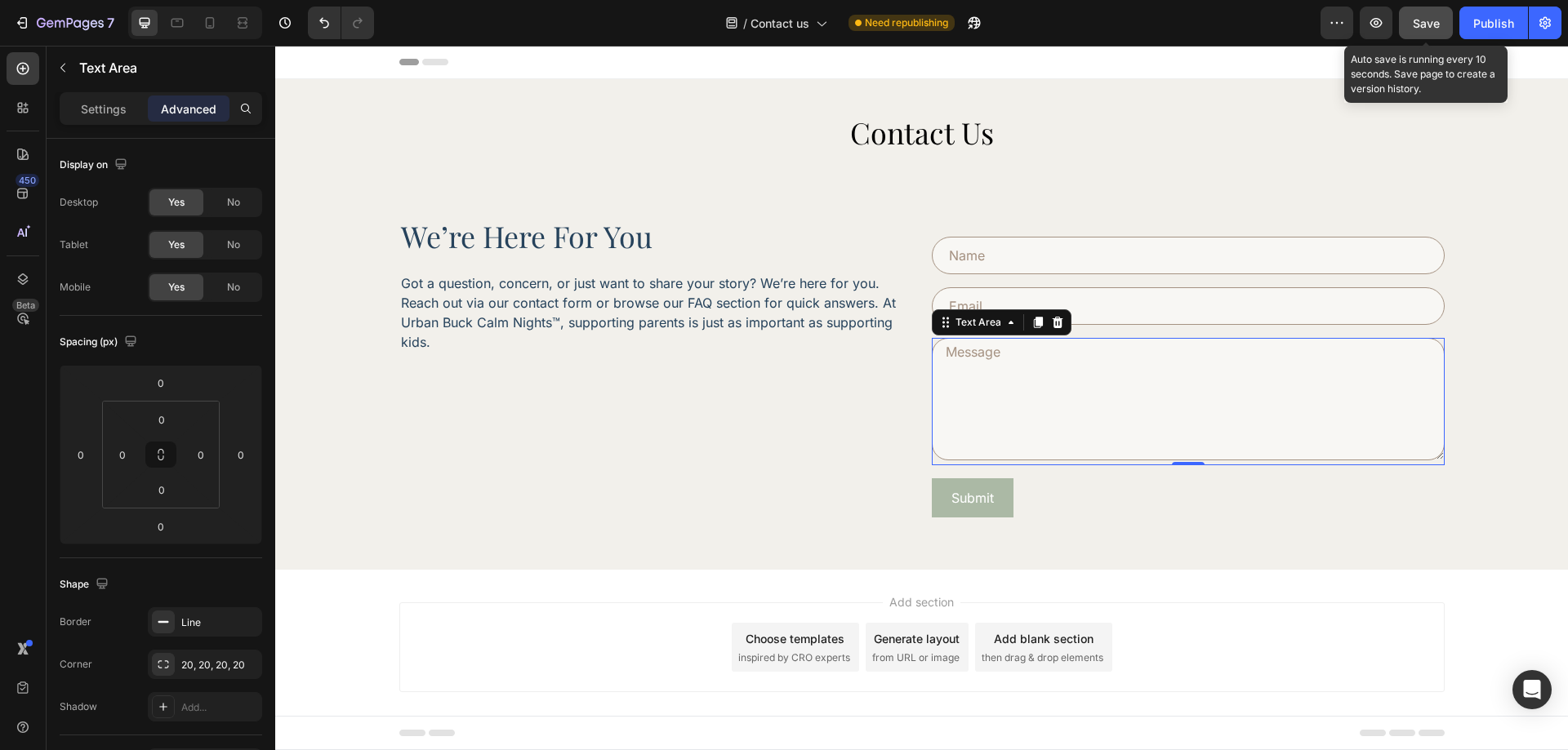
click at [1431, 17] on span "Save" at bounding box center [1426, 24] width 27 height 14
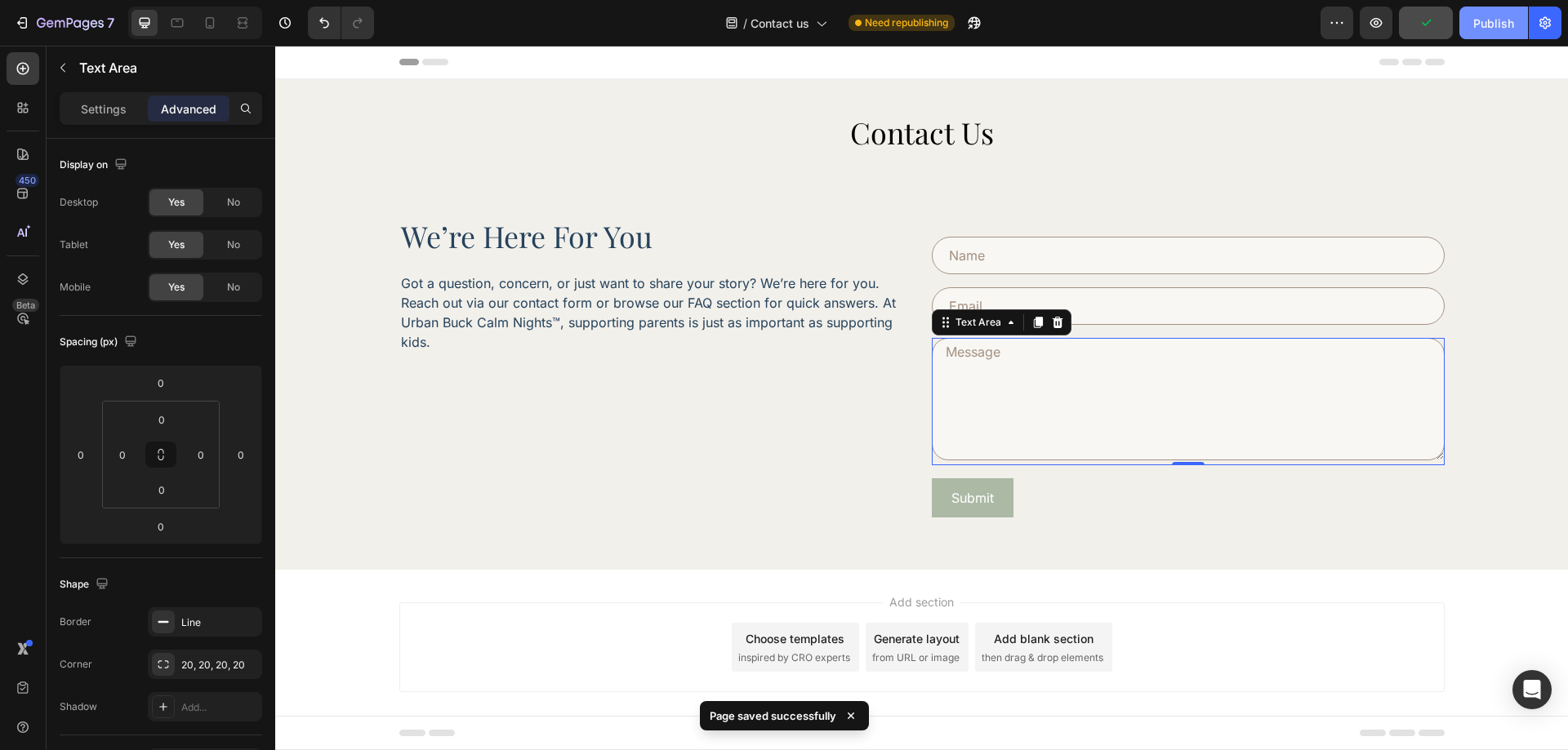
click at [1486, 19] on div "Publish" at bounding box center [1493, 24] width 40 height 18
click at [1098, 407] on textarea at bounding box center [1189, 399] width 513 height 122
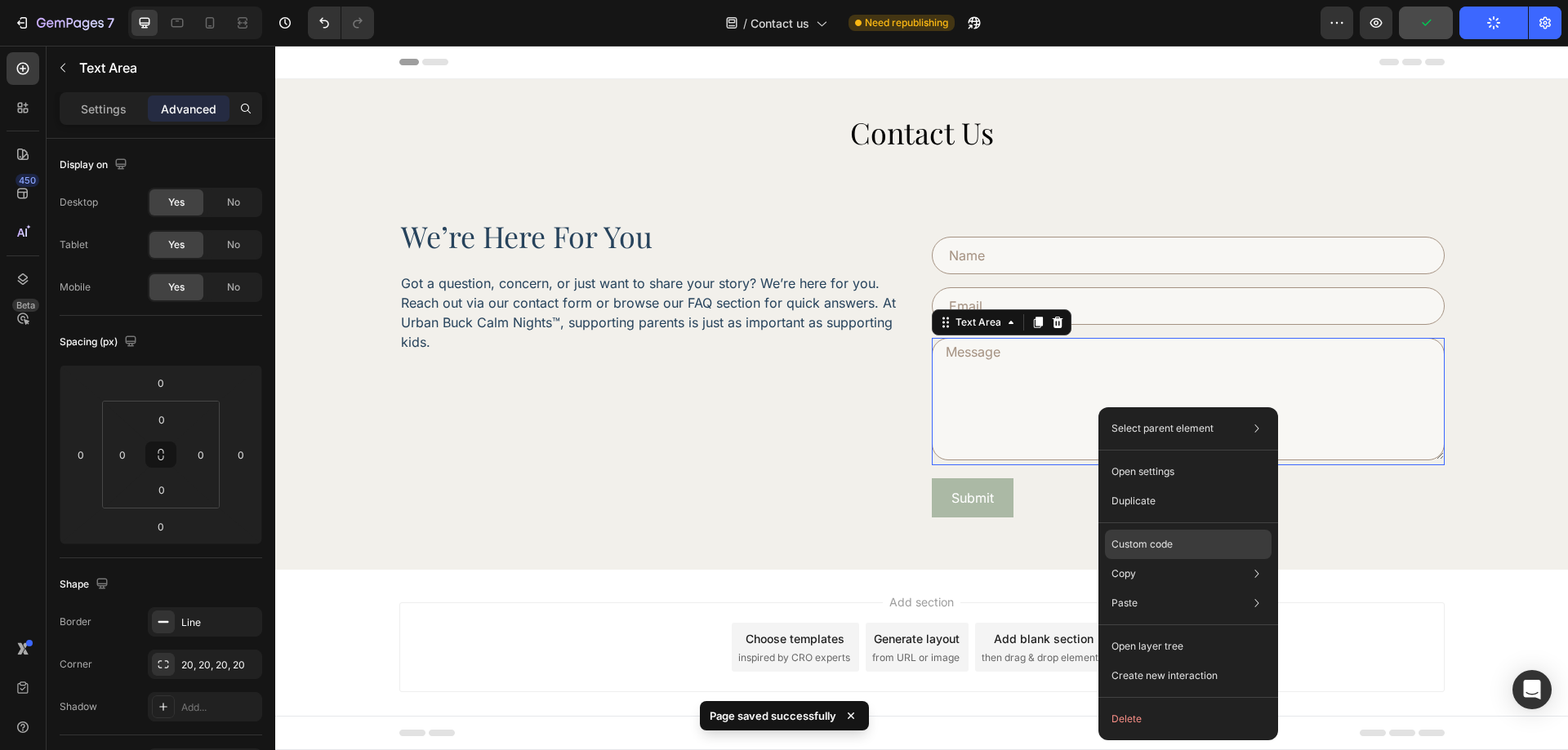
click at [1149, 538] on p "Custom code" at bounding box center [1142, 544] width 61 height 15
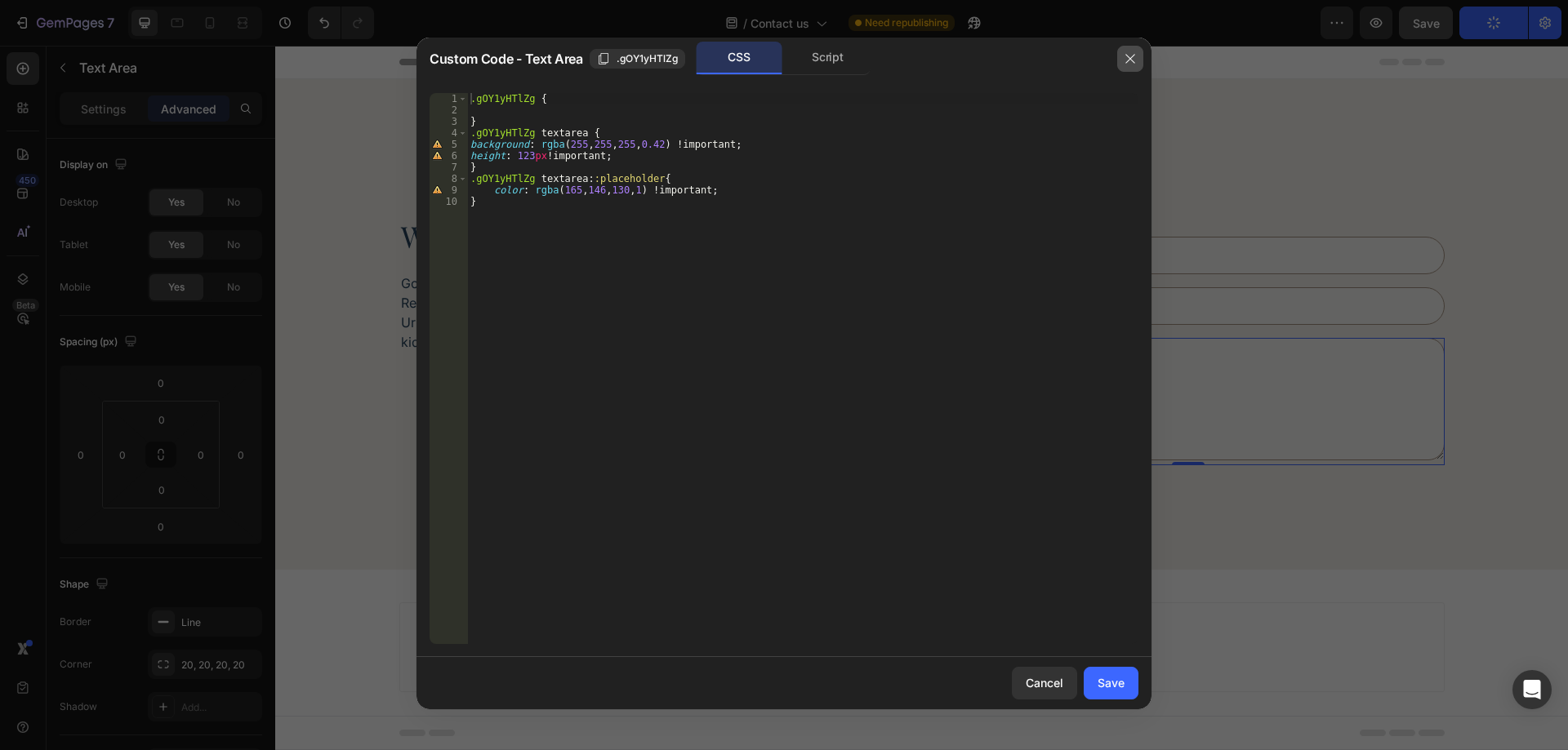
click at [1135, 65] on button "button" at bounding box center [1131, 59] width 26 height 26
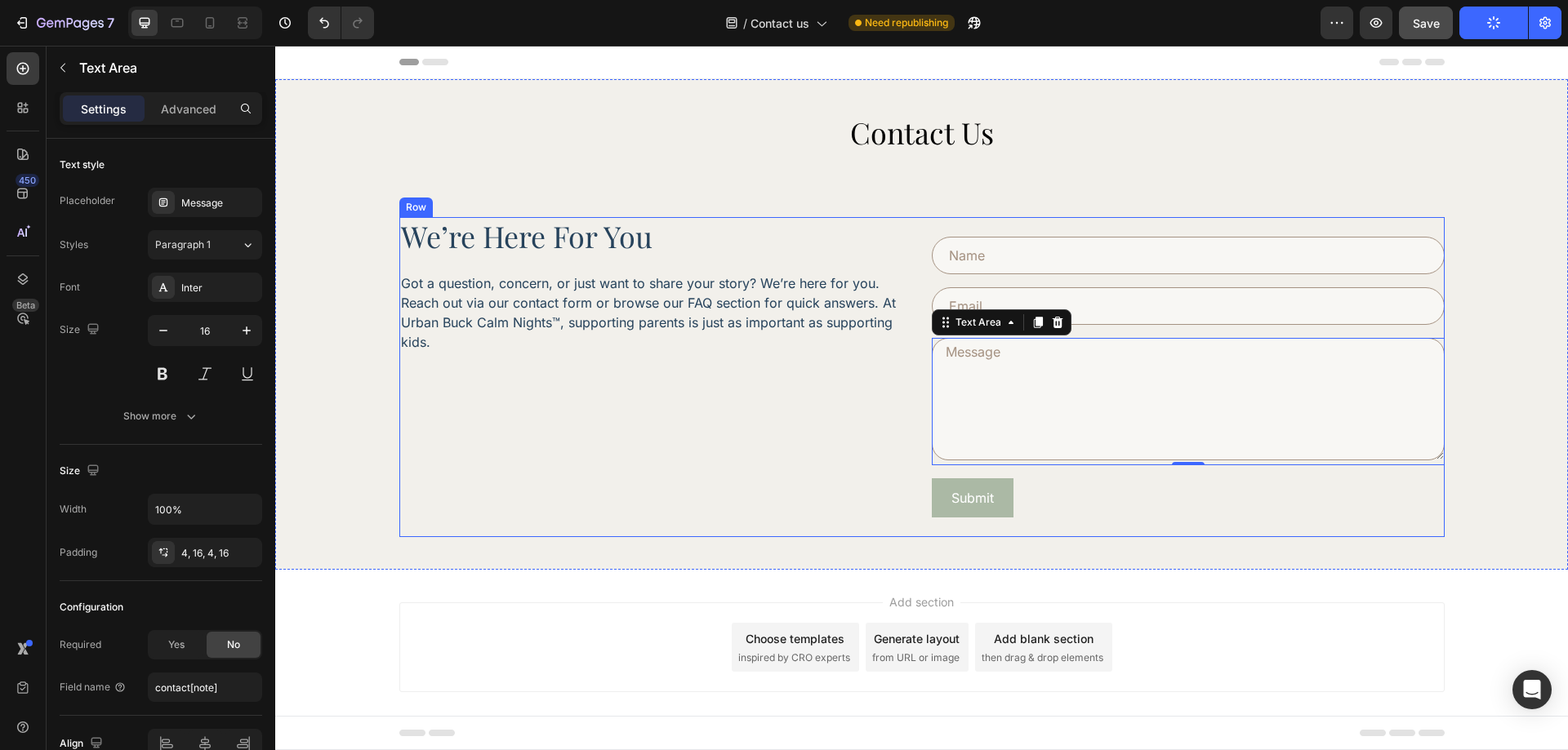
click at [889, 393] on div "we’re here for you Heading Got a question, concern, or just want to share your …" at bounding box center [656, 377] width 513 height 320
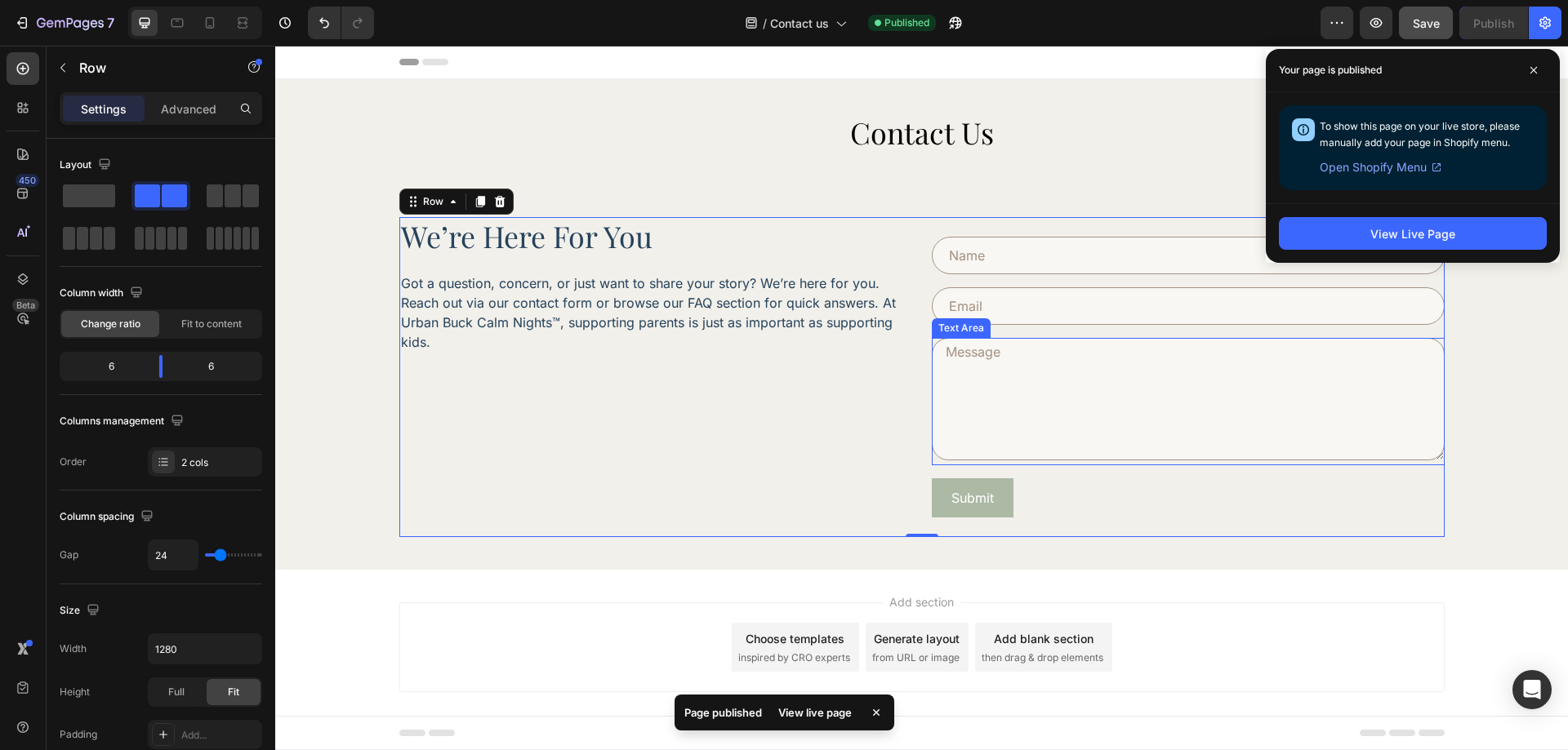
click at [1007, 386] on textarea at bounding box center [1189, 399] width 513 height 122
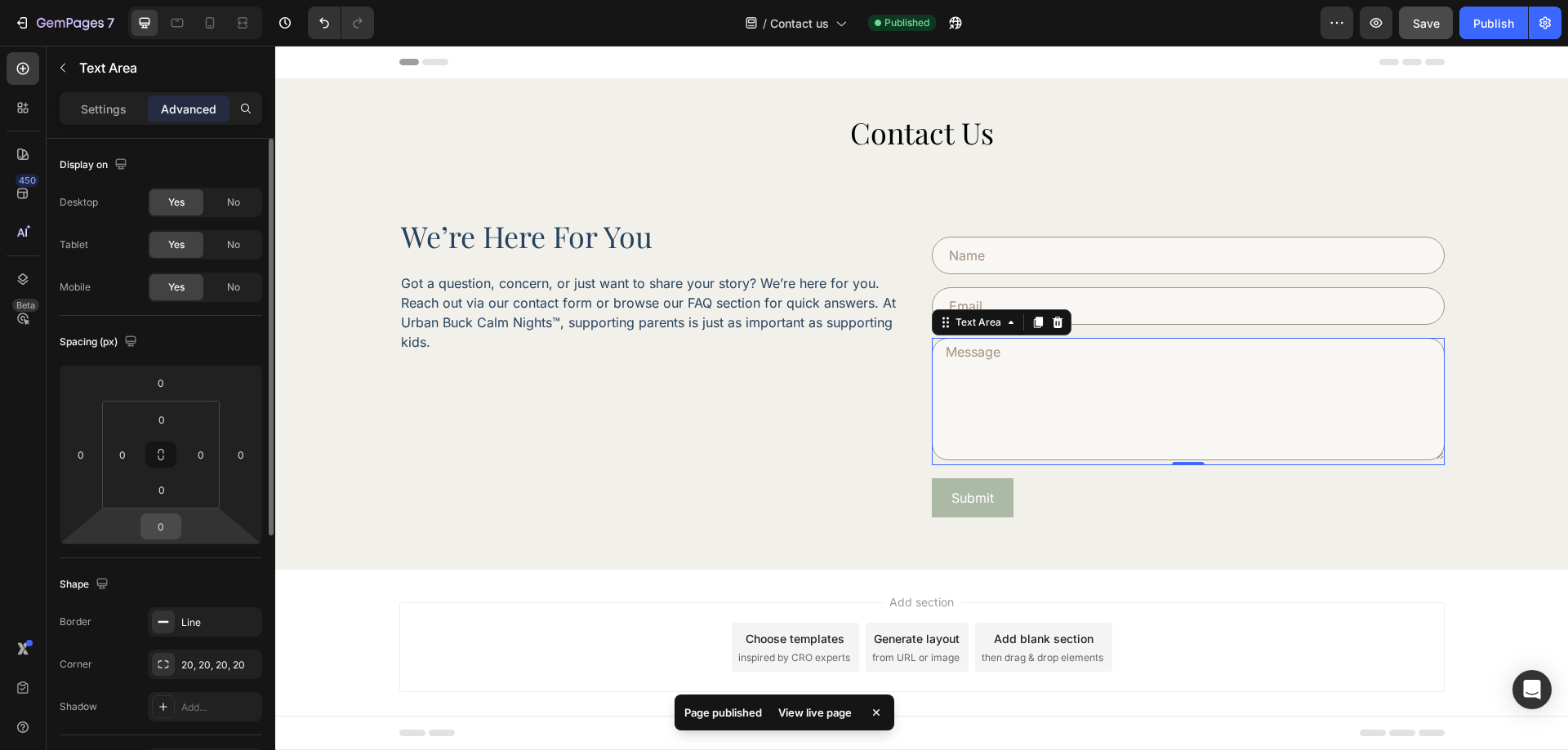
click at [157, 533] on input "0" at bounding box center [161, 527] width 33 height 25
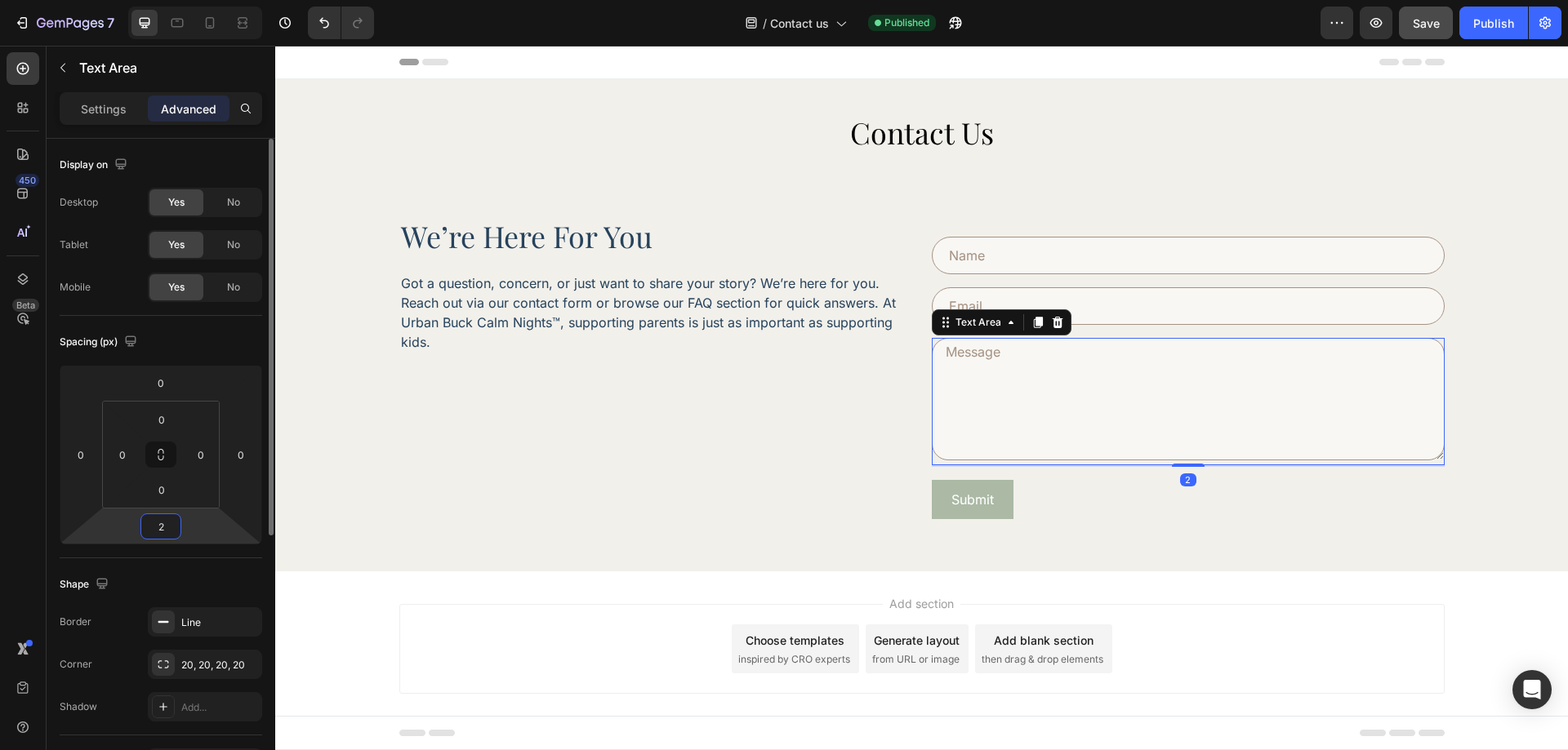
type input "25"
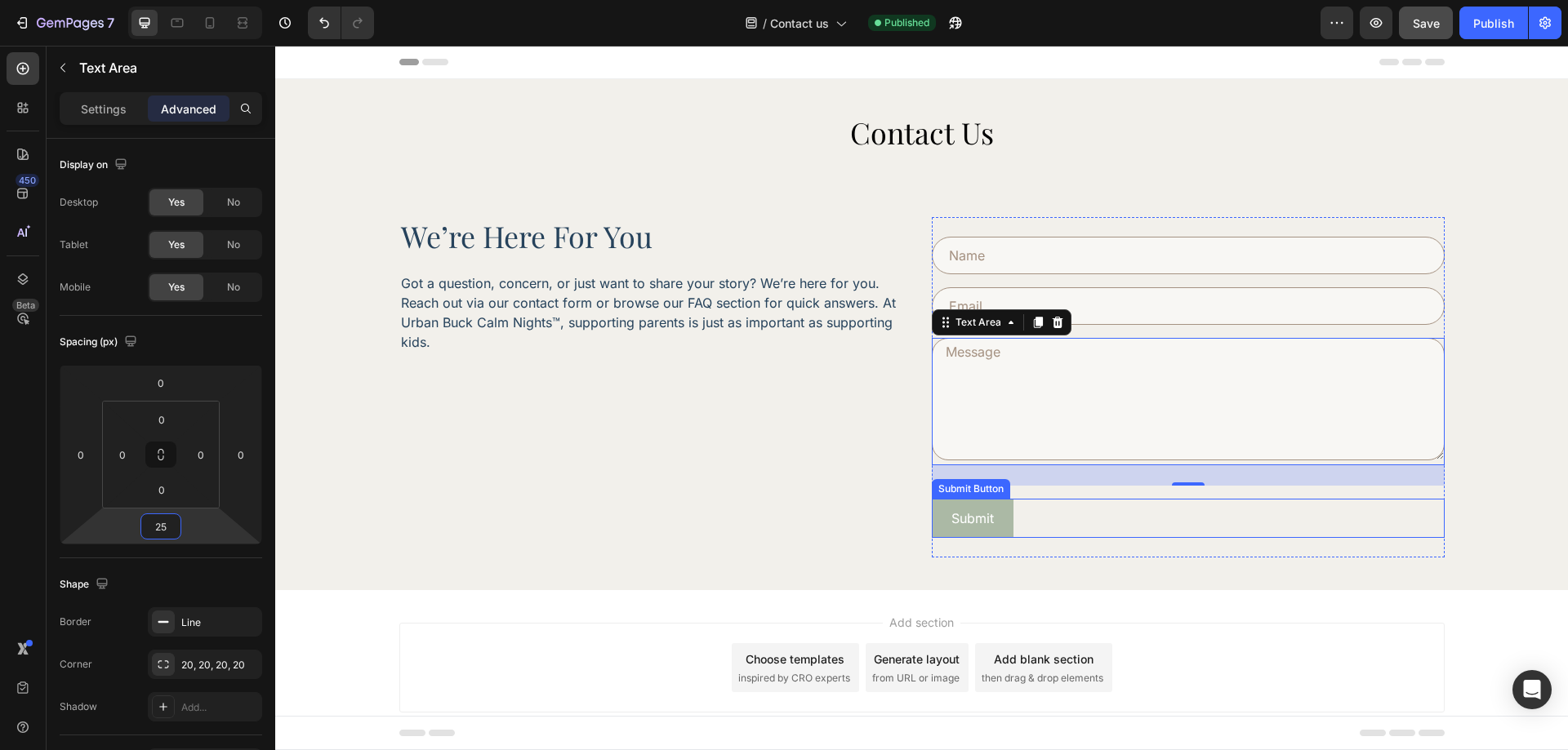
click at [1228, 512] on div "Submit Submit Button" at bounding box center [1189, 518] width 513 height 40
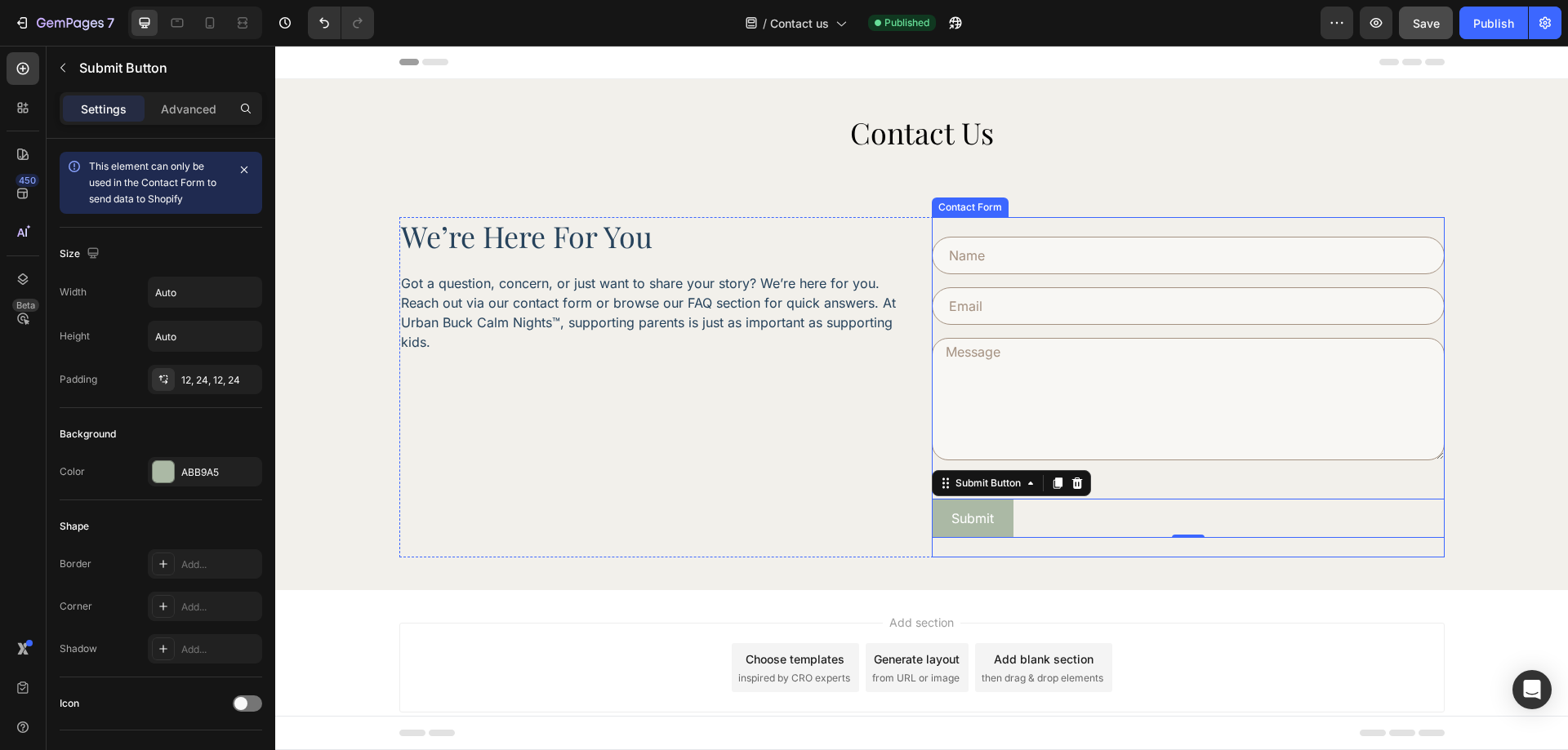
click at [1140, 542] on div "Text Field Email Field Text Area Row Submit Submit Button 0 Contact Form" at bounding box center [1189, 387] width 513 height 341
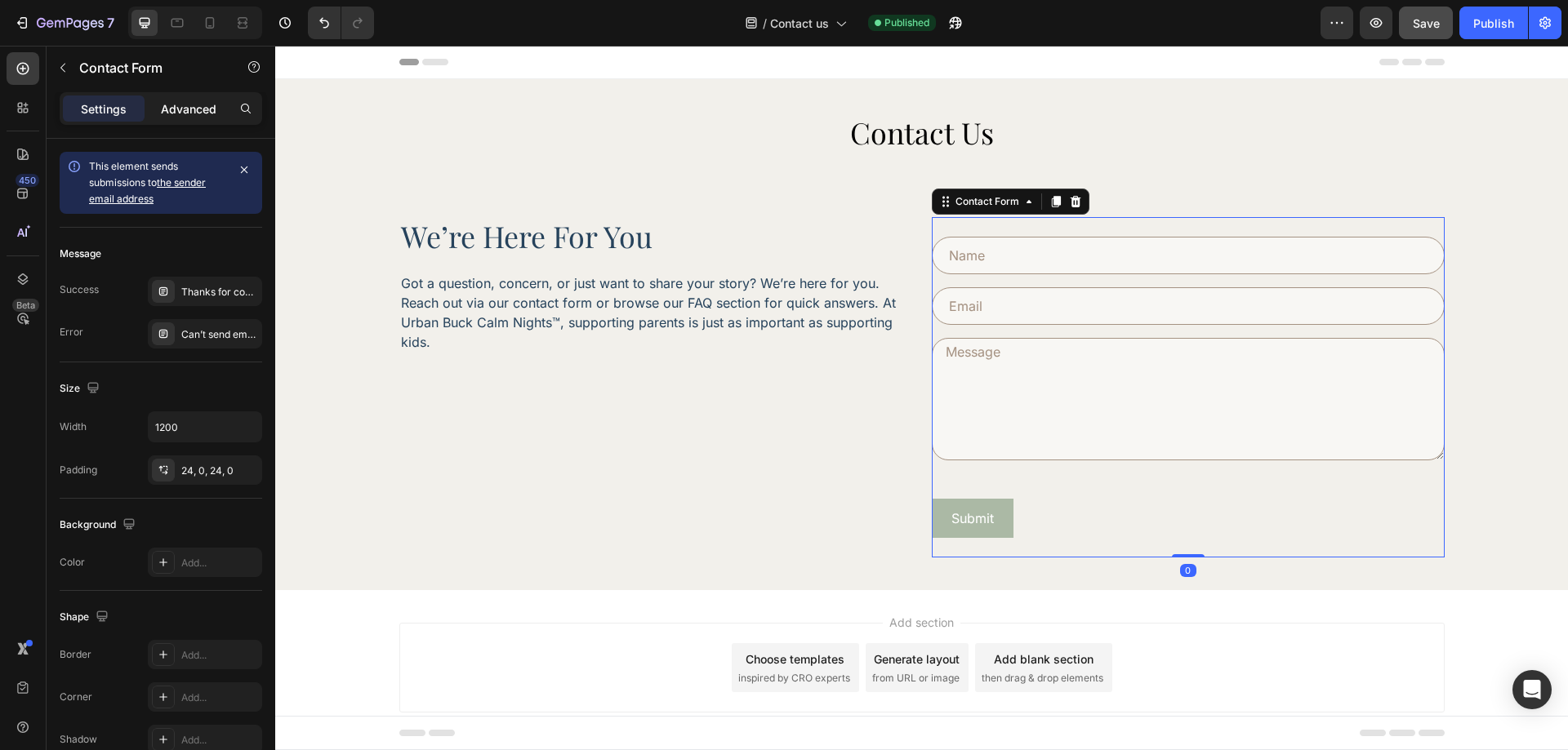
click at [191, 102] on p "Advanced" at bounding box center [188, 109] width 55 height 18
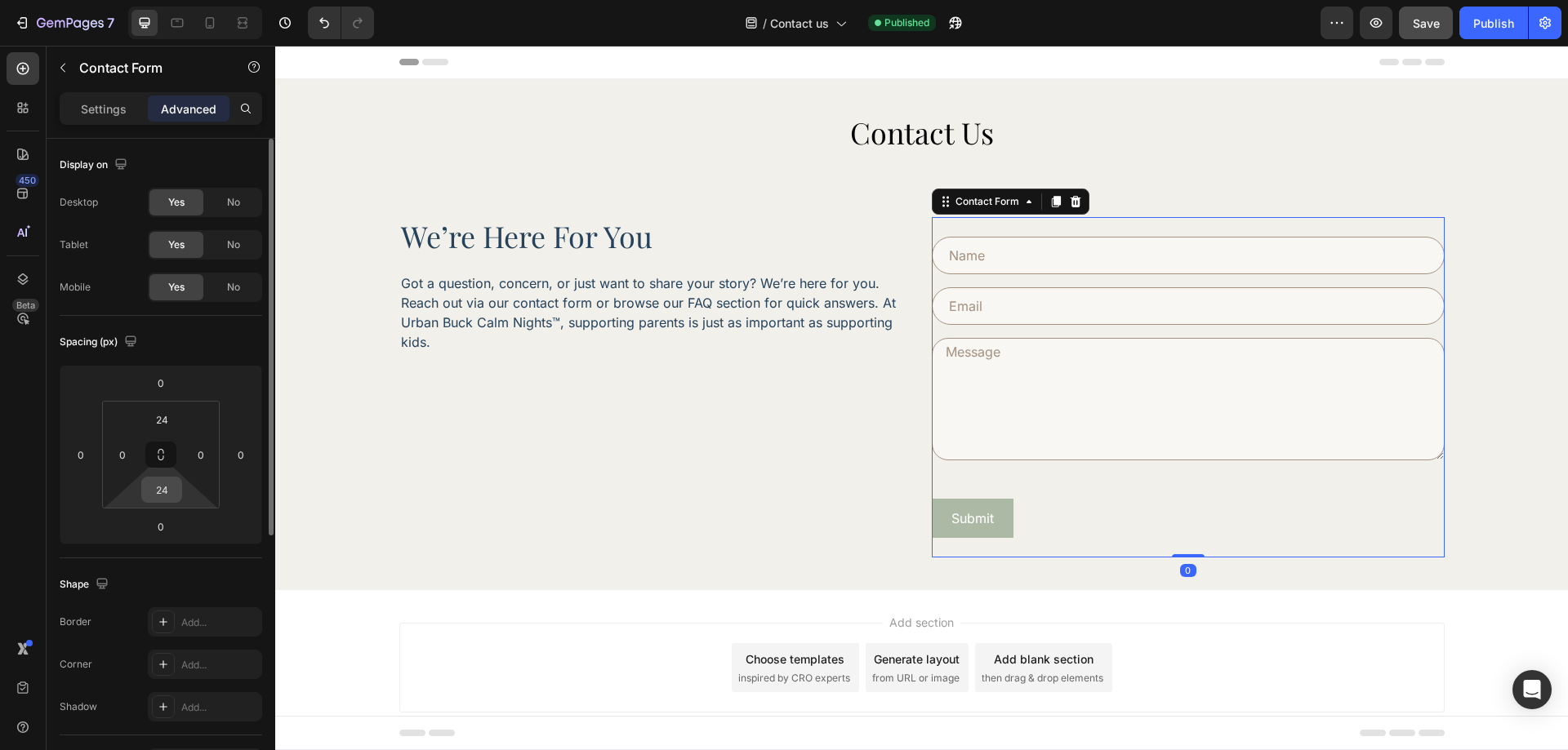
click at [163, 485] on input "24" at bounding box center [161, 490] width 33 height 25
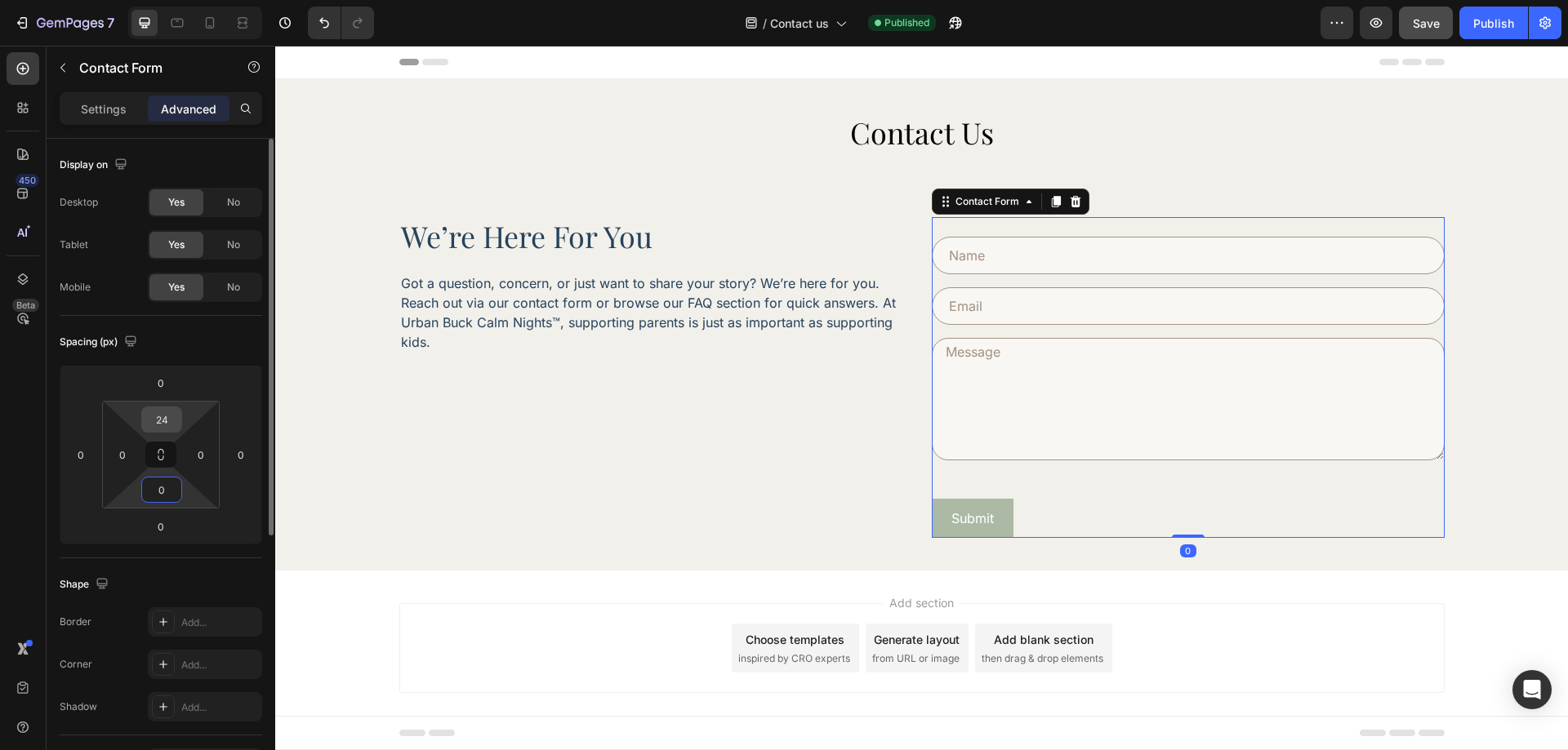
type input "0"
click at [165, 420] on input "24" at bounding box center [161, 420] width 33 height 25
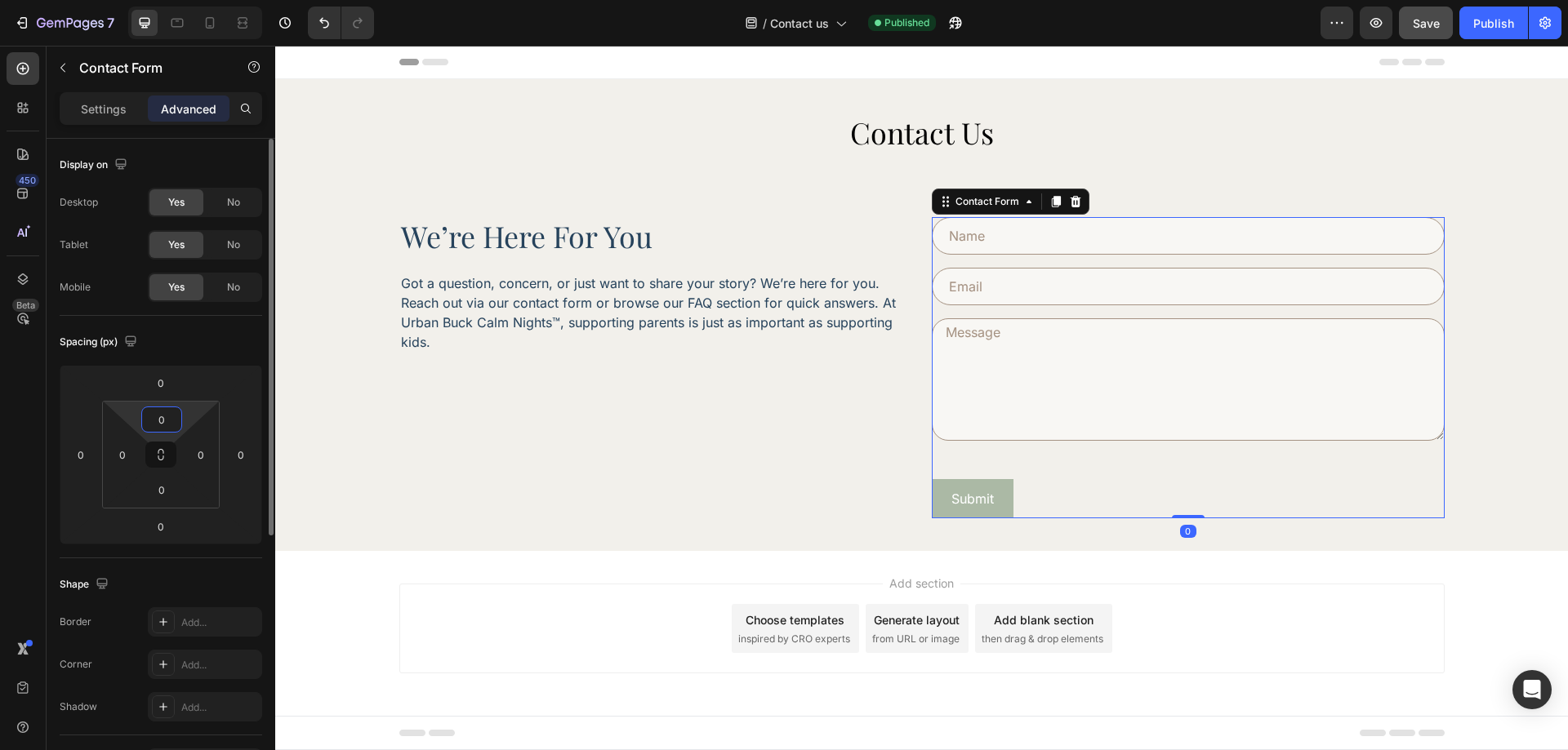
type input "0"
click at [0, 0] on div "Spacing (px) 0 0 0 0 0 0 0 0" at bounding box center [0, 0] width 0 height 0
click at [875, 505] on div "we’re here for you Heading Got a question, concern, or just want to share your …" at bounding box center [656, 367] width 513 height 301
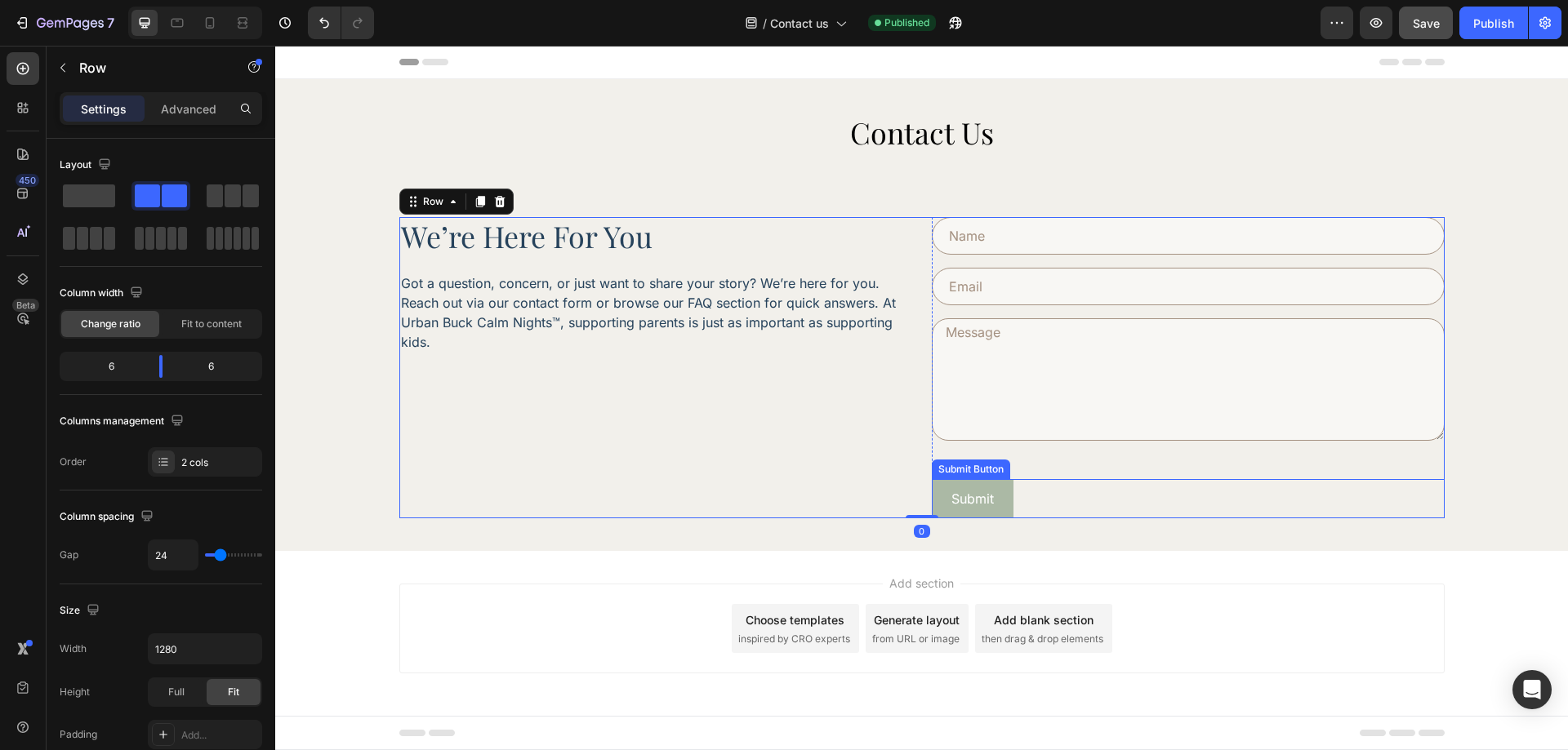
click at [1110, 511] on div "Submit Submit Button" at bounding box center [1189, 499] width 513 height 40
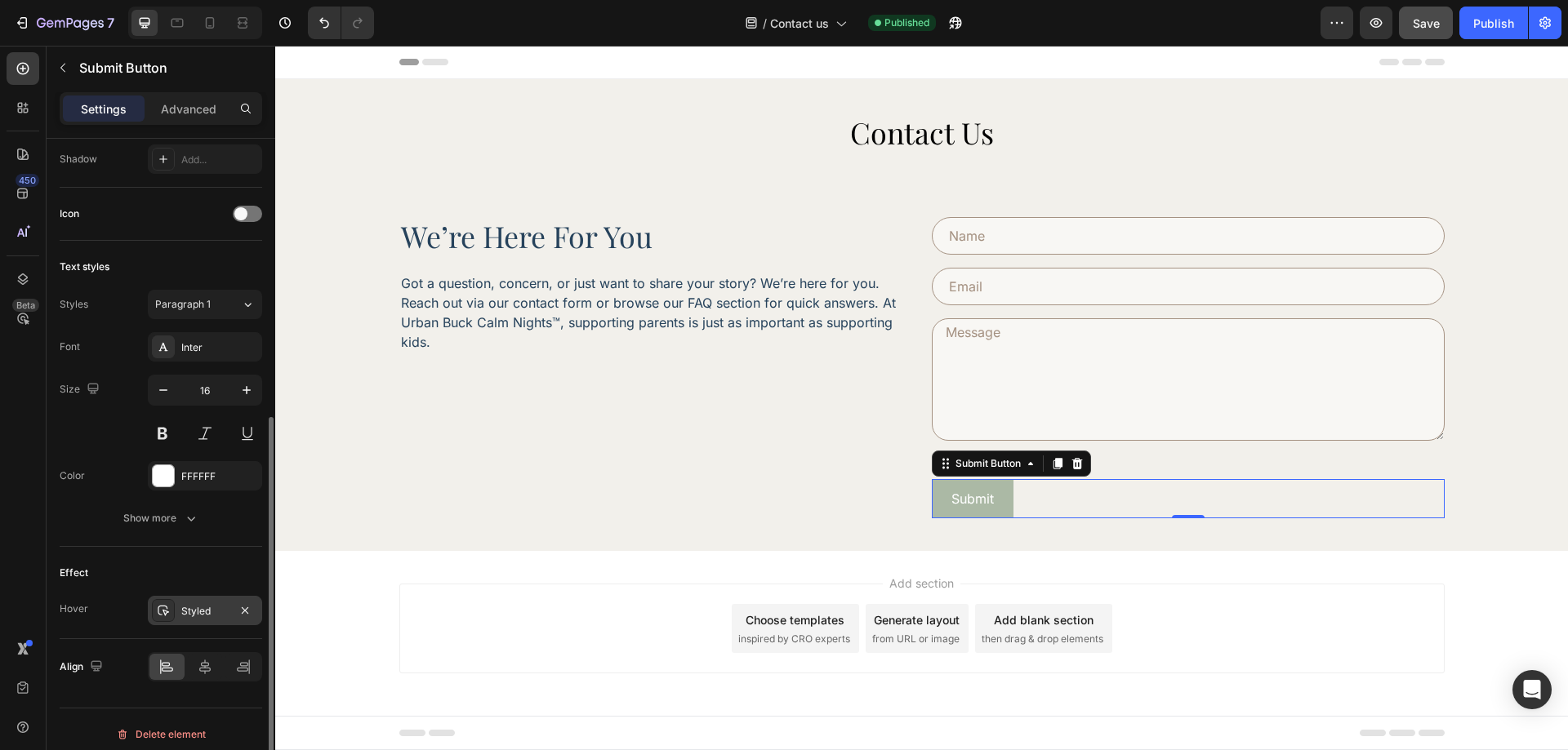
scroll to position [500, 0]
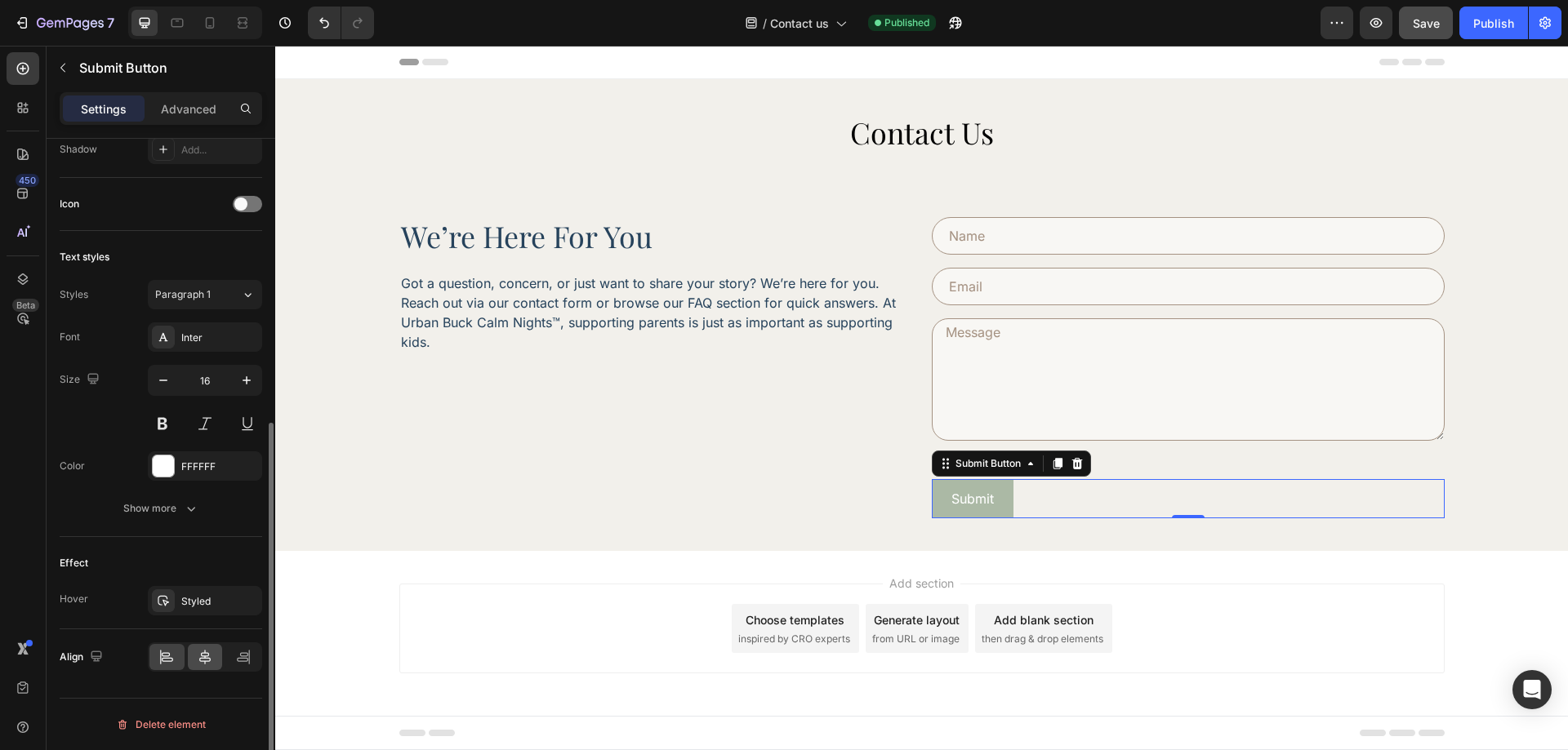
click at [209, 645] on div at bounding box center [205, 657] width 114 height 29
click at [209, 645] on div at bounding box center [206, 658] width 35 height 26
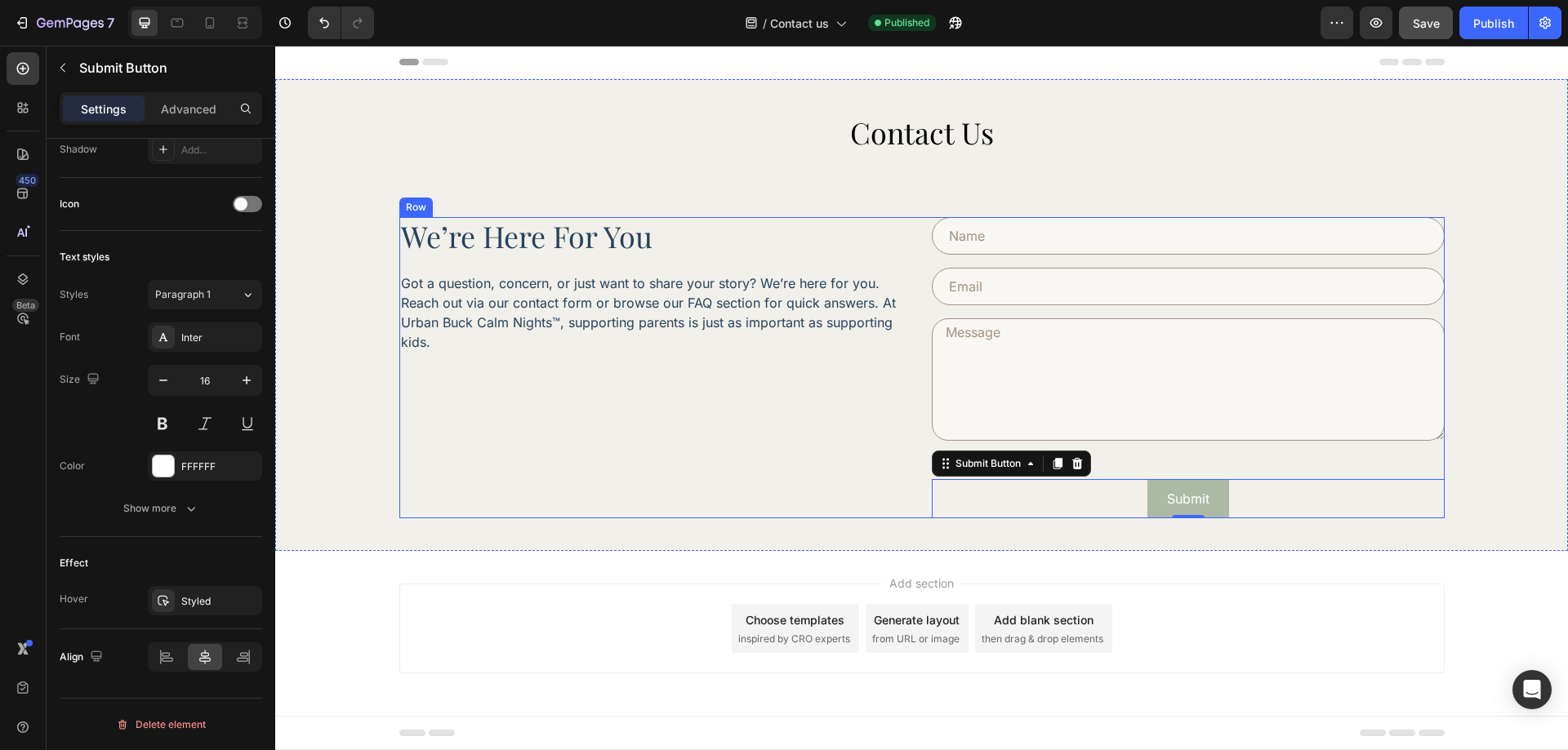
click at [625, 453] on div "we’re here for you Heading Got a question, concern, or just want to share your …" at bounding box center [656, 367] width 513 height 301
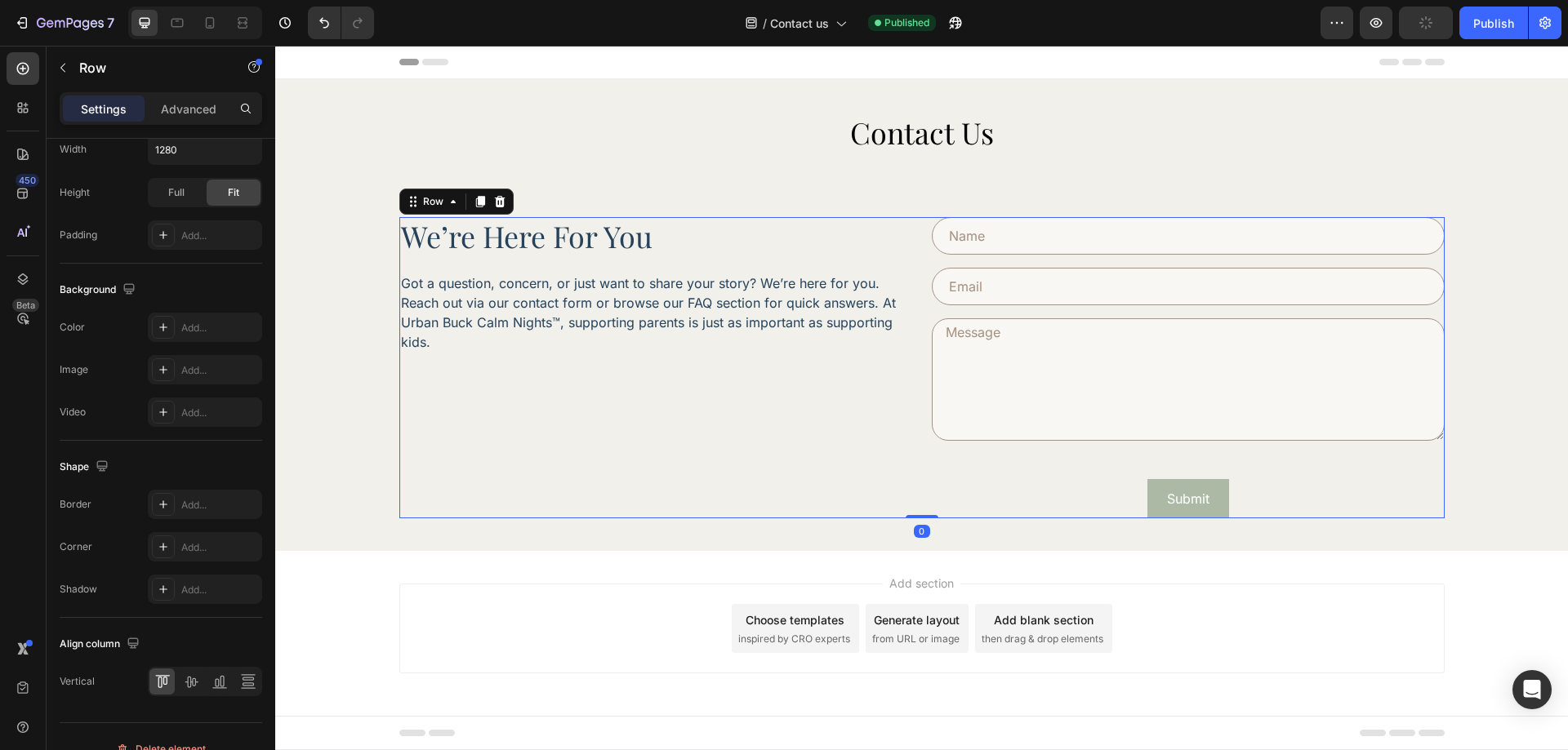
scroll to position [0, 0]
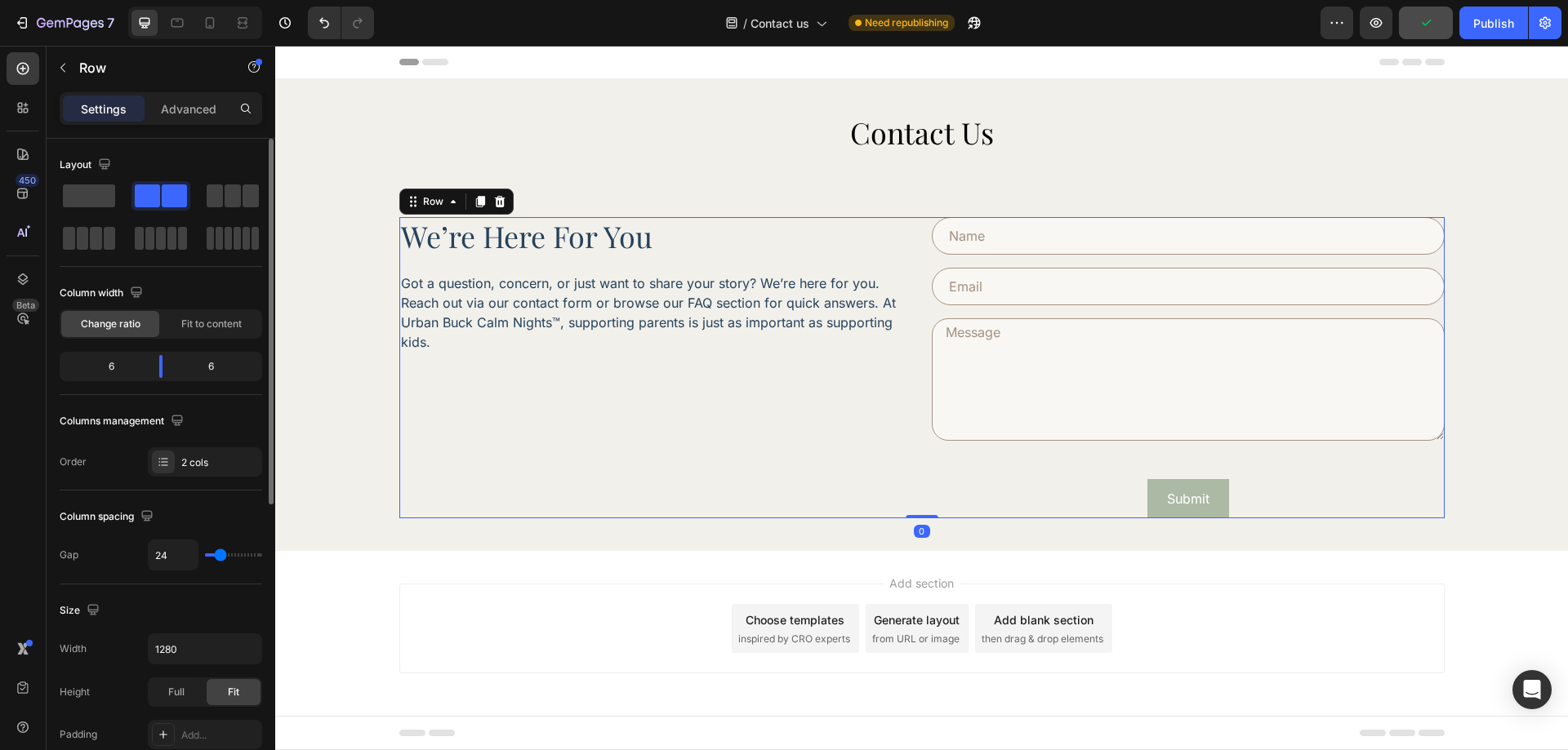
click at [374, 460] on div "Contact Us Heading we’re here for you Heading Got a question, concern, or just …" at bounding box center [921, 315] width 1247 height 405
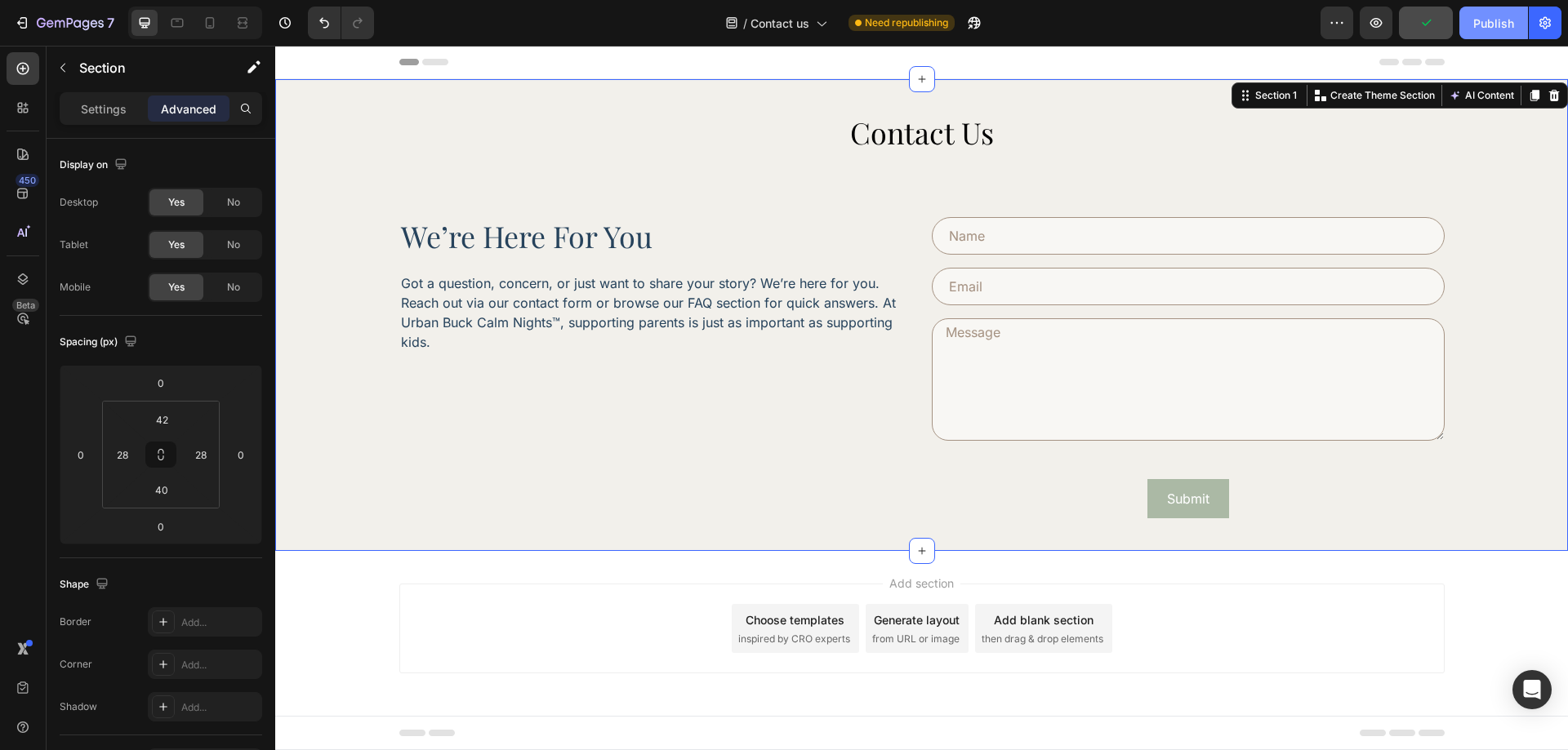
click at [1489, 20] on div "Publish" at bounding box center [1493, 24] width 40 height 18
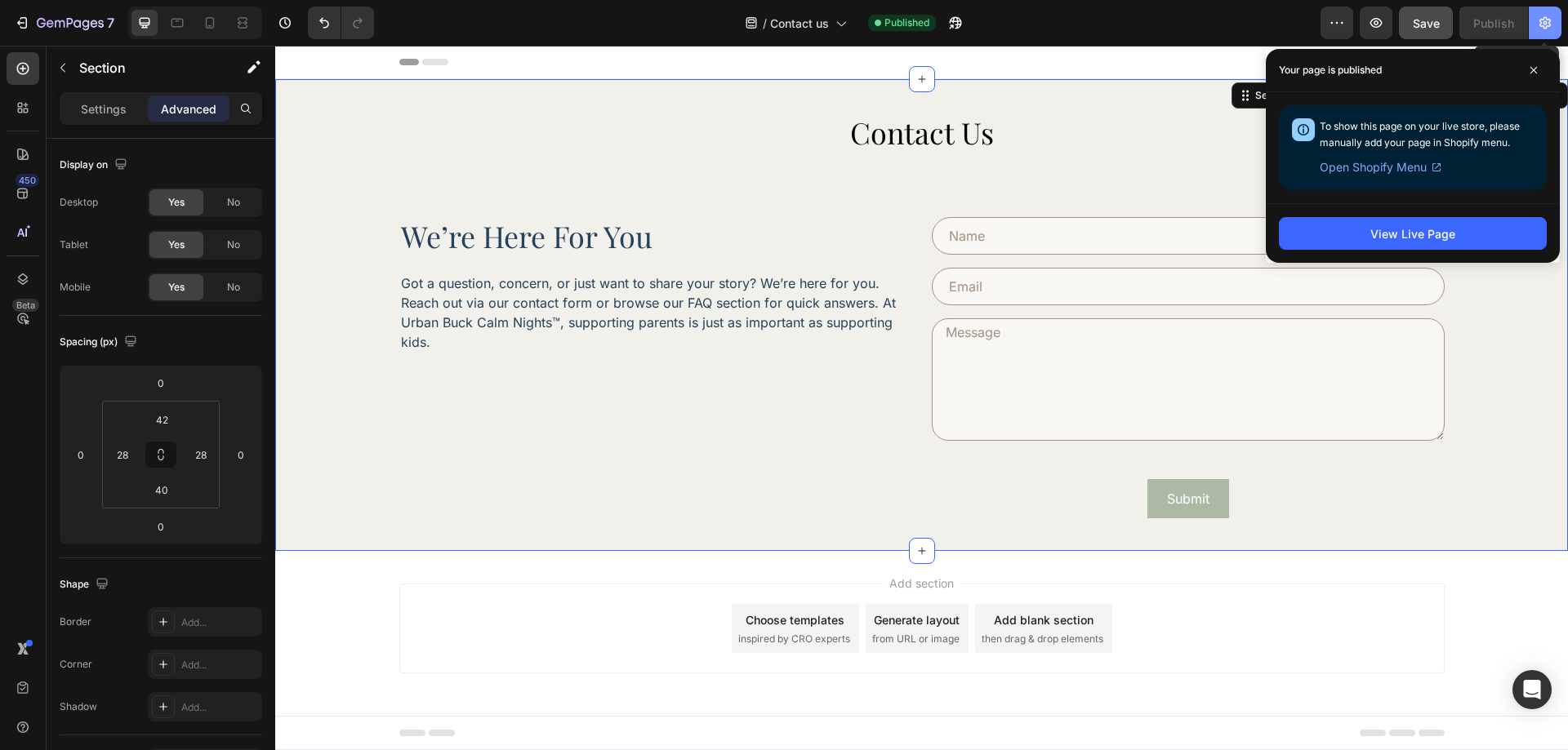
click at [1543, 32] on button "button" at bounding box center [1544, 22] width 33 height 32
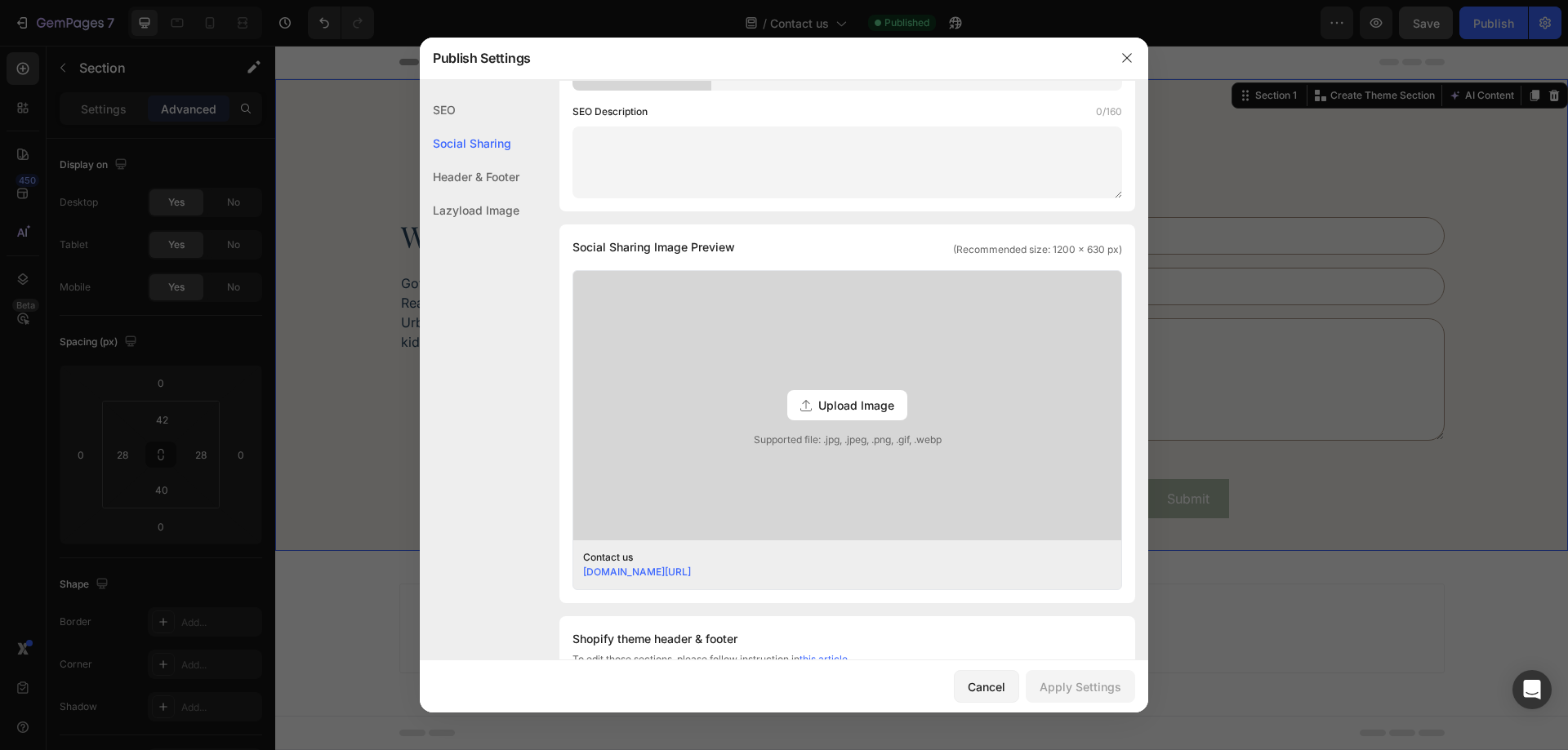
scroll to position [327, 0]
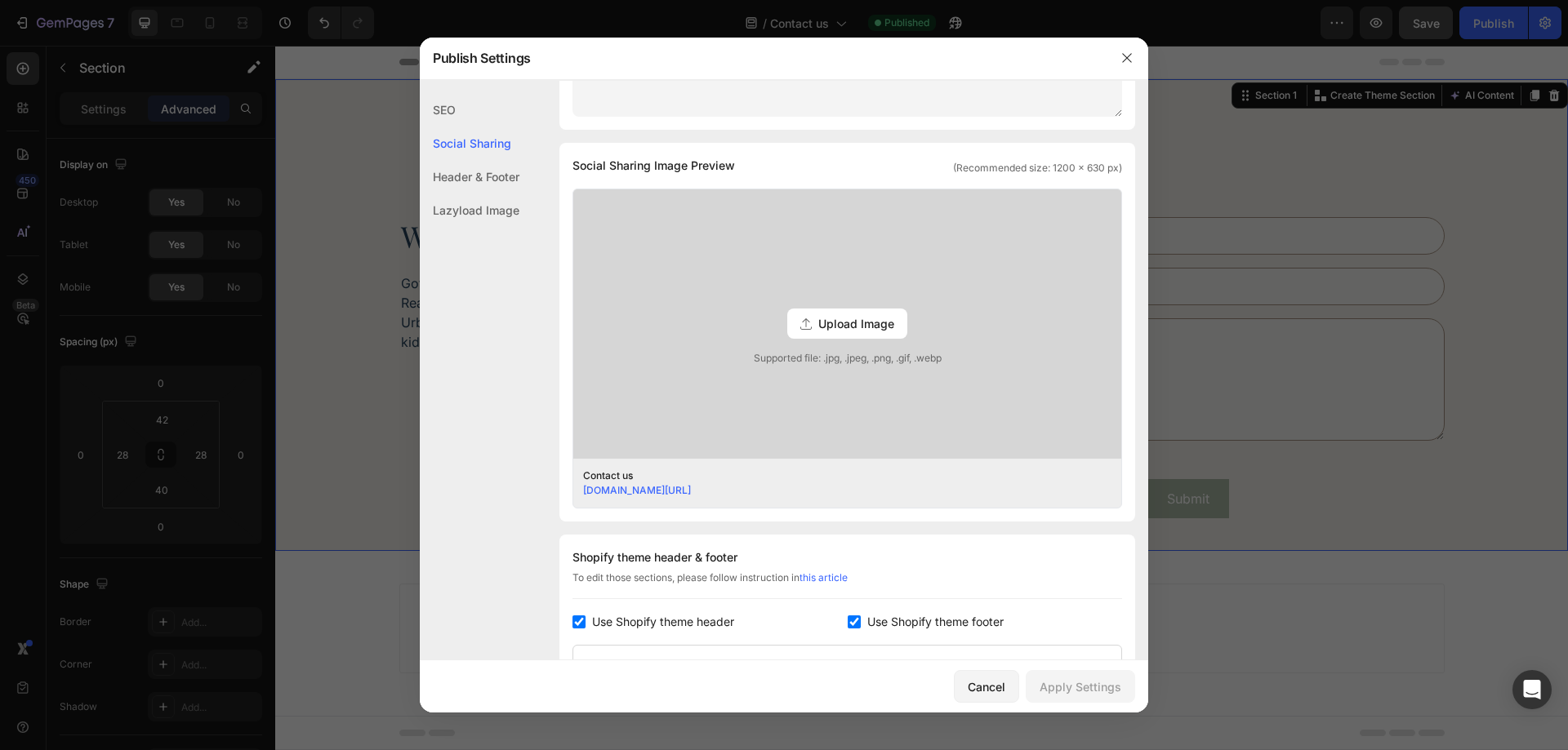
click at [934, 619] on span "Use Shopify theme footer" at bounding box center [935, 622] width 136 height 19
checkbox input "false"
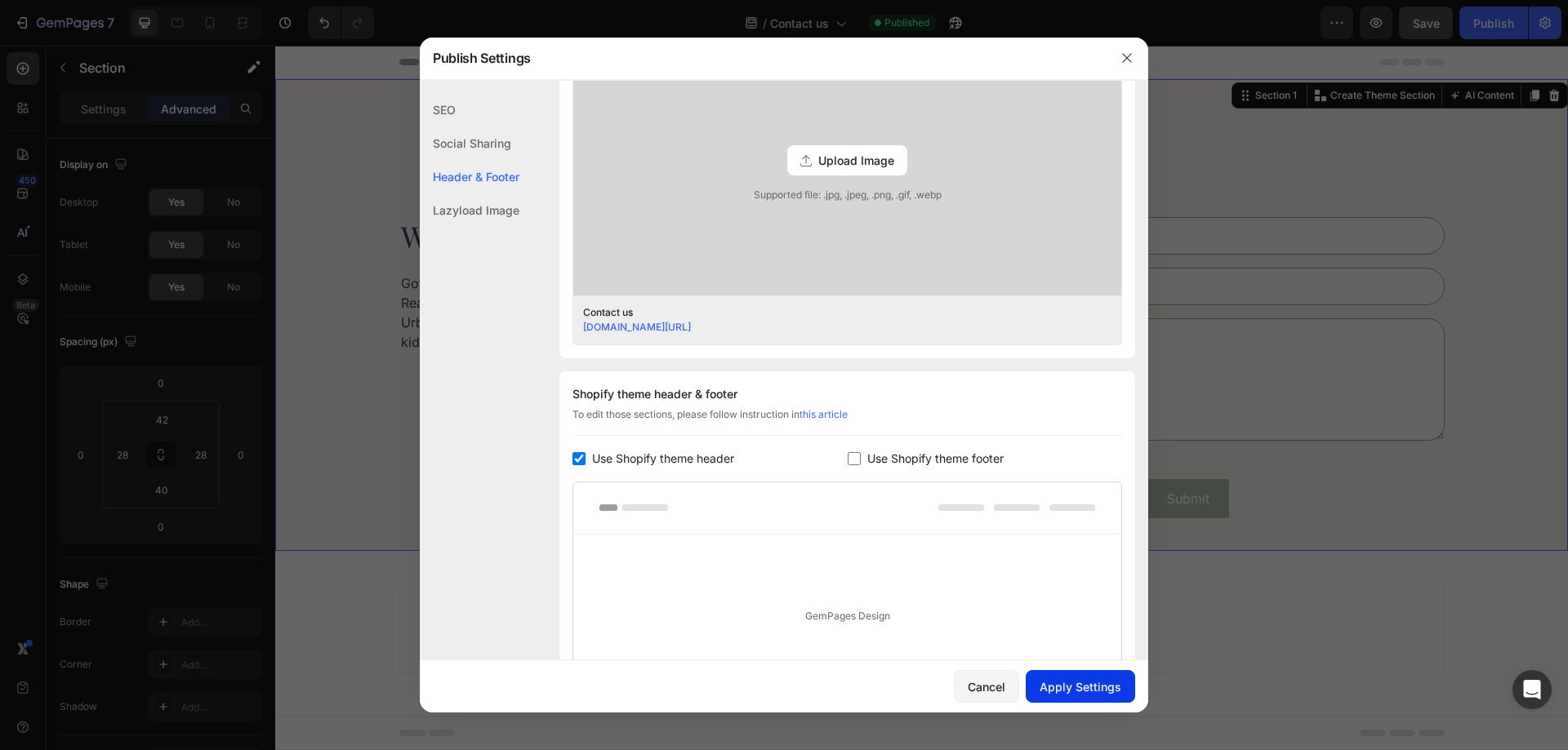
click at [1066, 676] on button "Apply Settings" at bounding box center [1080, 686] width 110 height 32
click at [1133, 52] on icon "button" at bounding box center [1127, 58] width 13 height 13
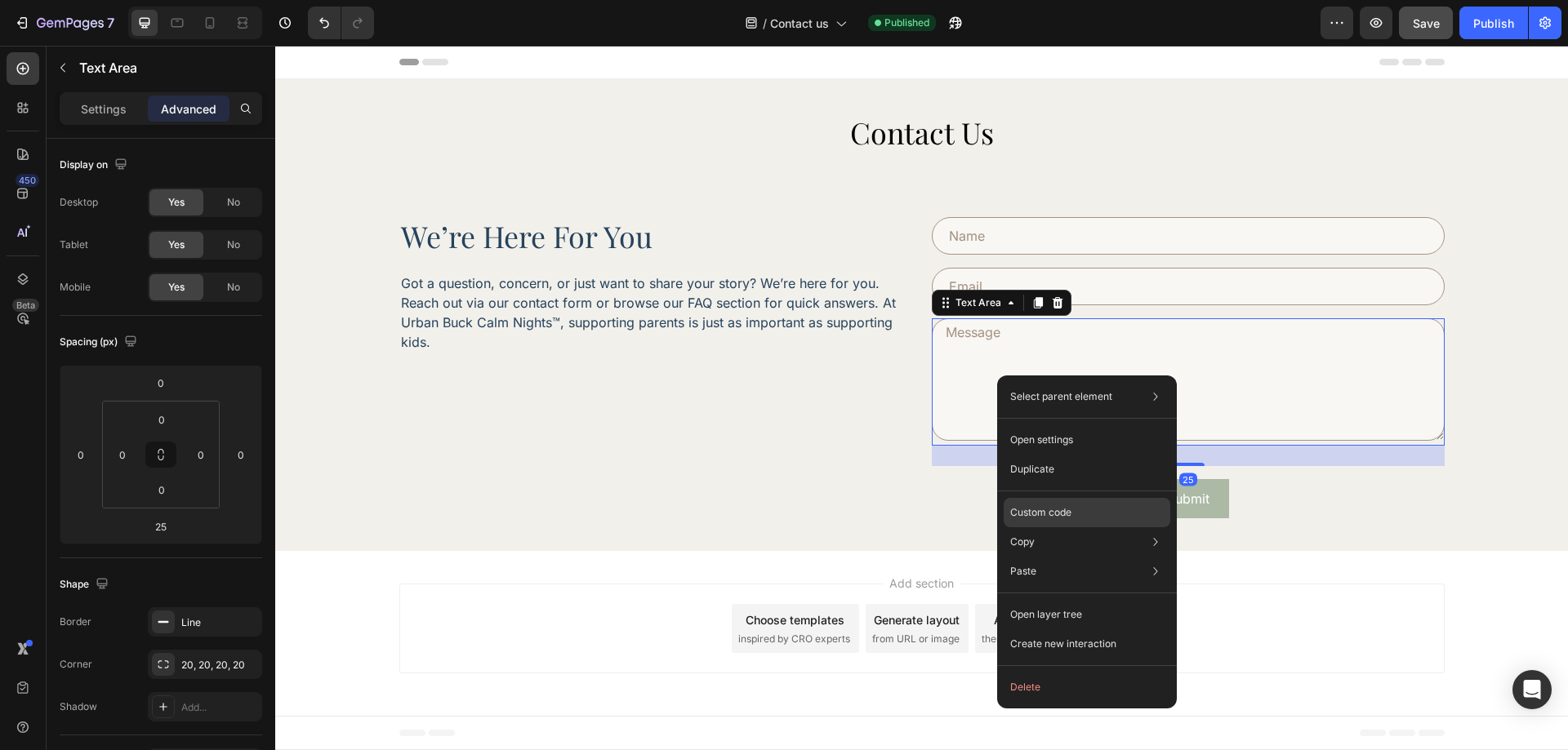
click at [1068, 512] on p "Custom code" at bounding box center [1041, 513] width 61 height 15
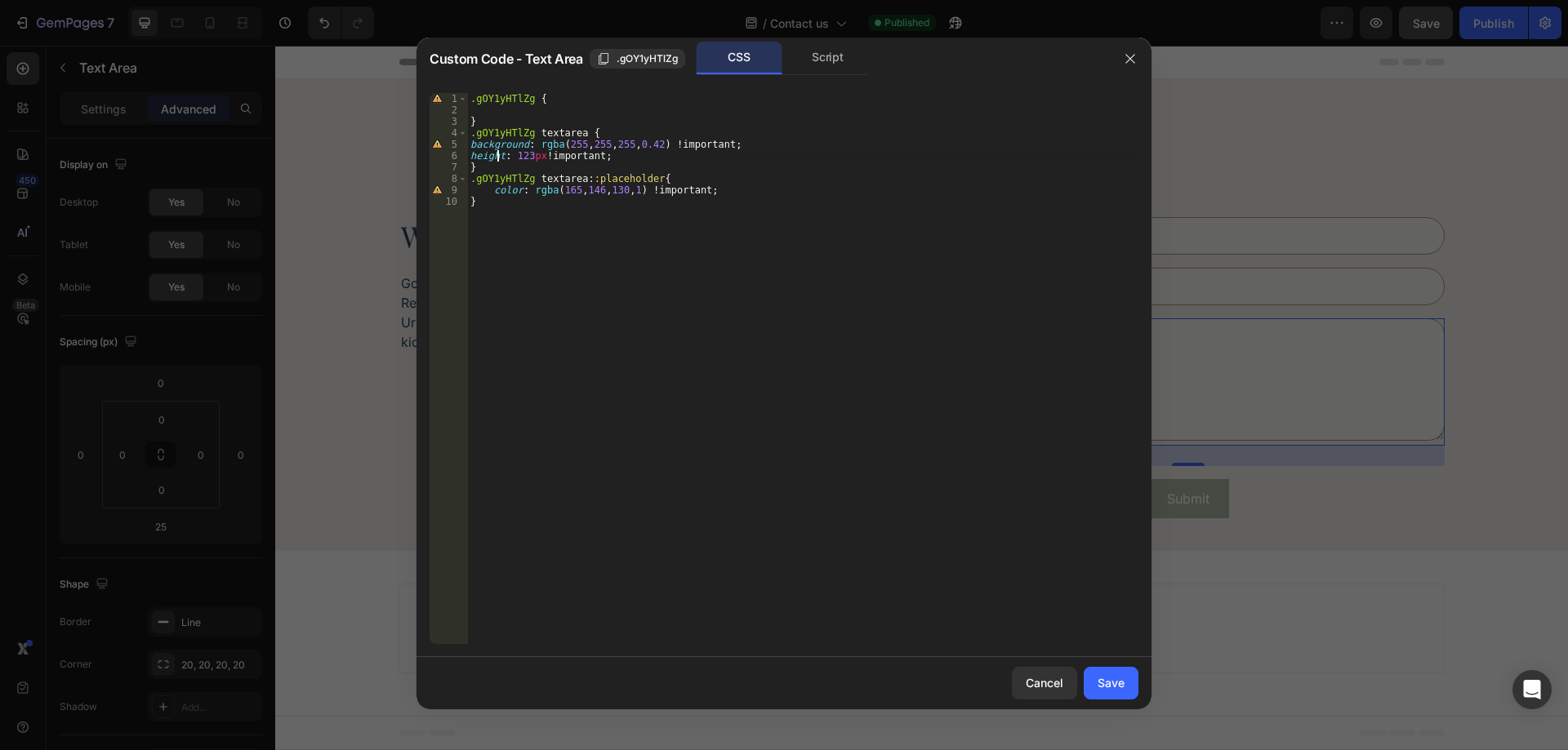
click at [499, 157] on div ".gOY1yHTlZg { } .gOY1yHTlZg textarea { background : rgba ( 255 , 255 , 255 , 0.…" at bounding box center [803, 380] width 671 height 574
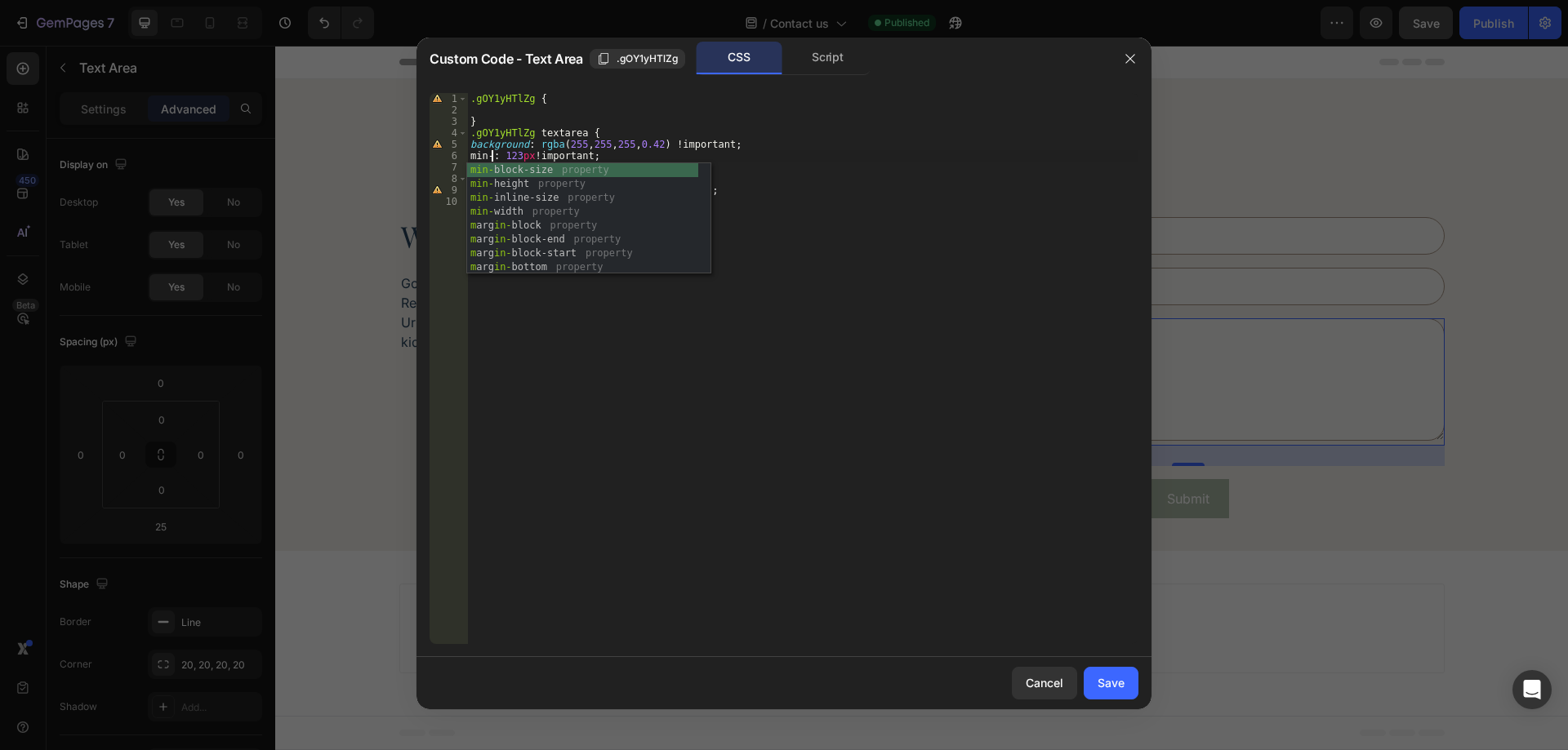
scroll to position [0, 2]
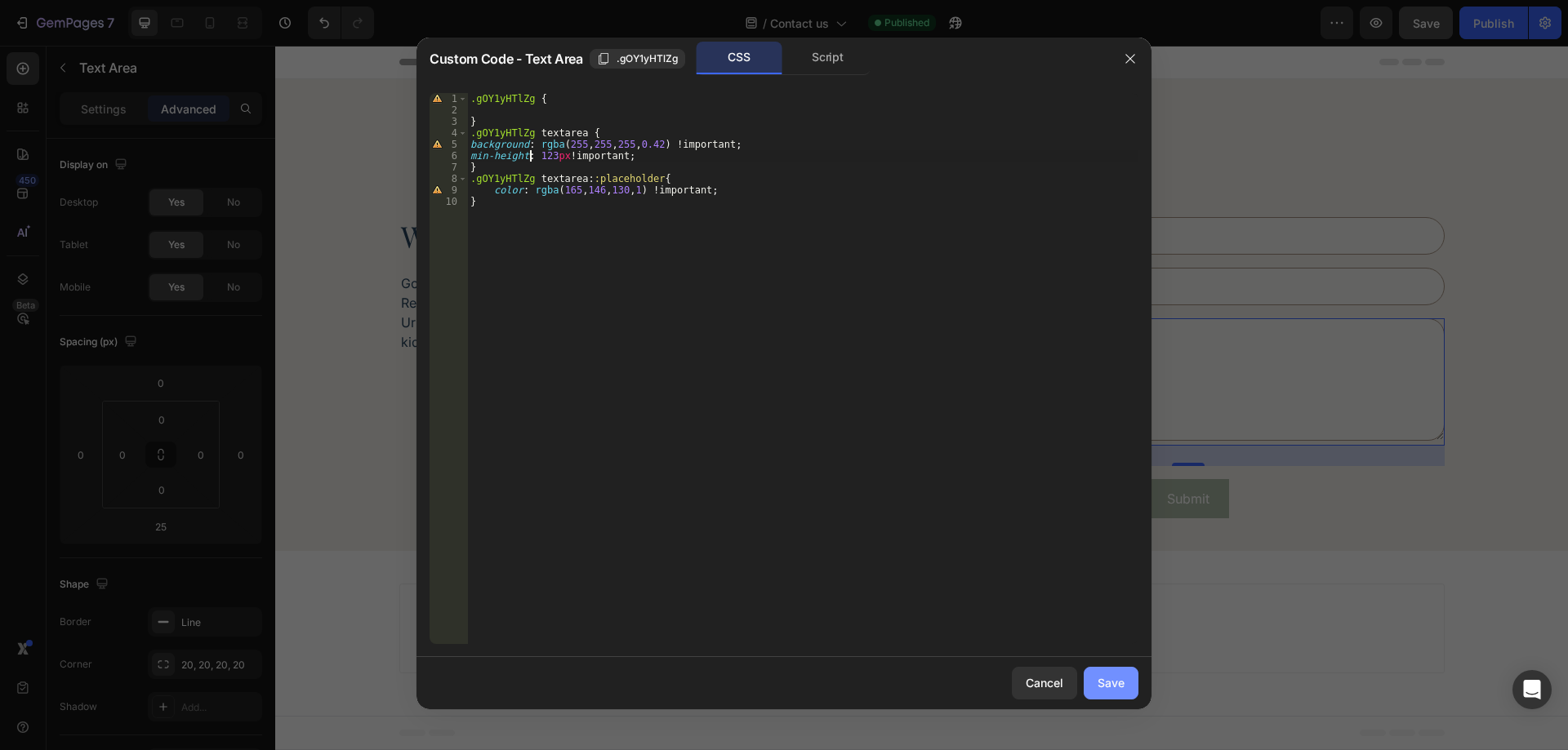
type textarea "min-height: 123px !important;"
click at [1122, 688] on div "Save" at bounding box center [1111, 683] width 27 height 18
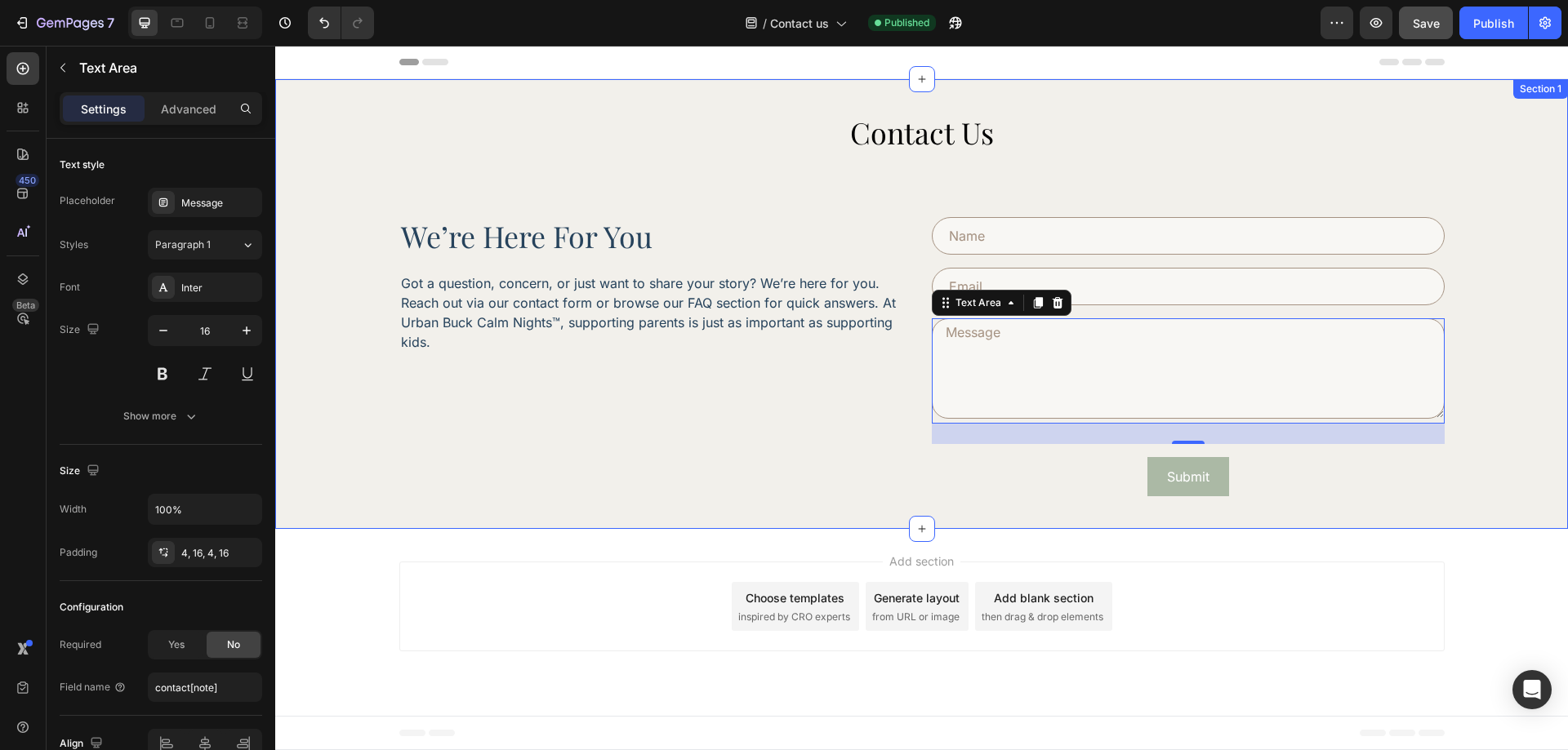
click at [1008, 498] on div "Contact Us Heading we’re here for you Heading Got a question, concern, or just …" at bounding box center [921, 304] width 1293 height 450
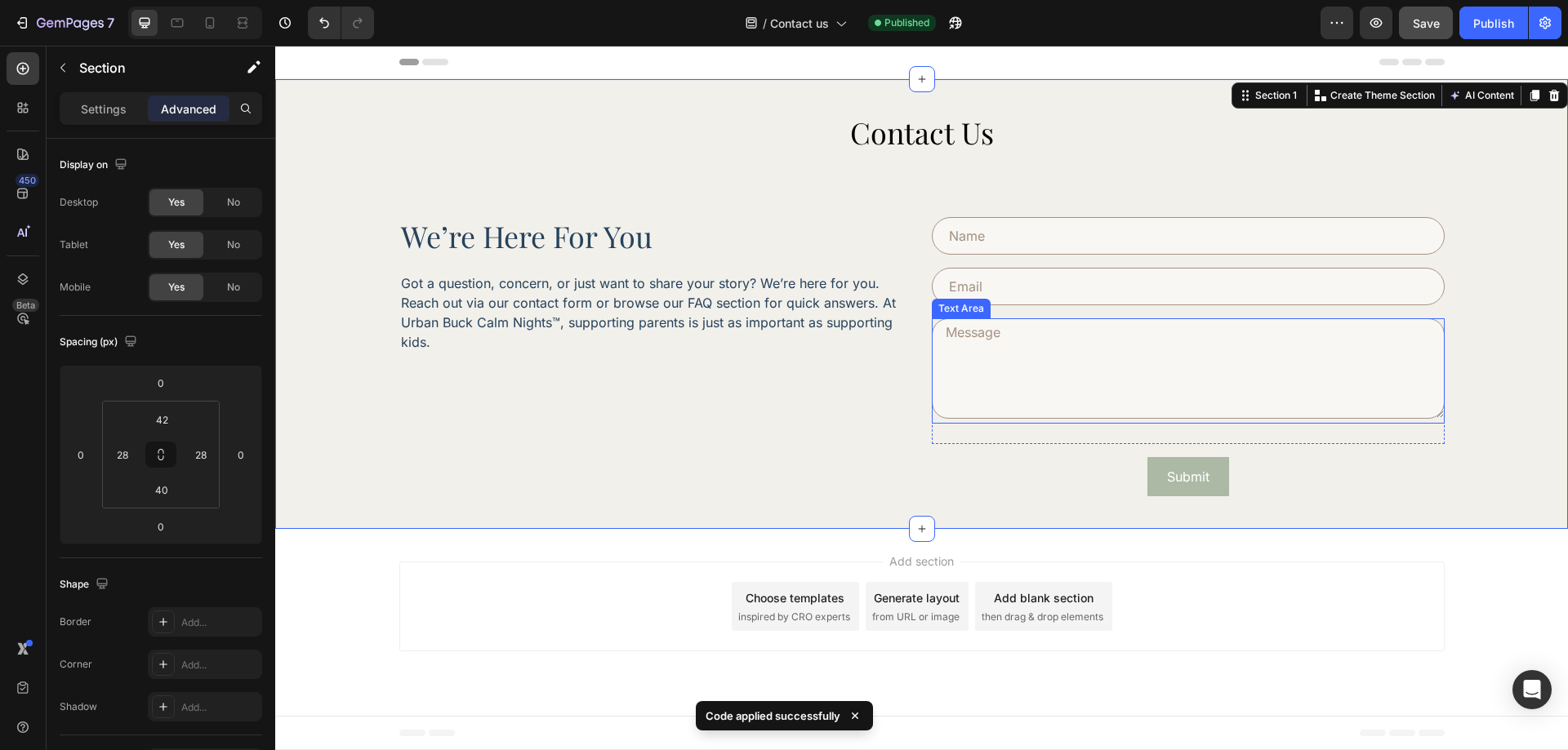
click at [1114, 404] on textarea at bounding box center [1189, 369] width 513 height 100
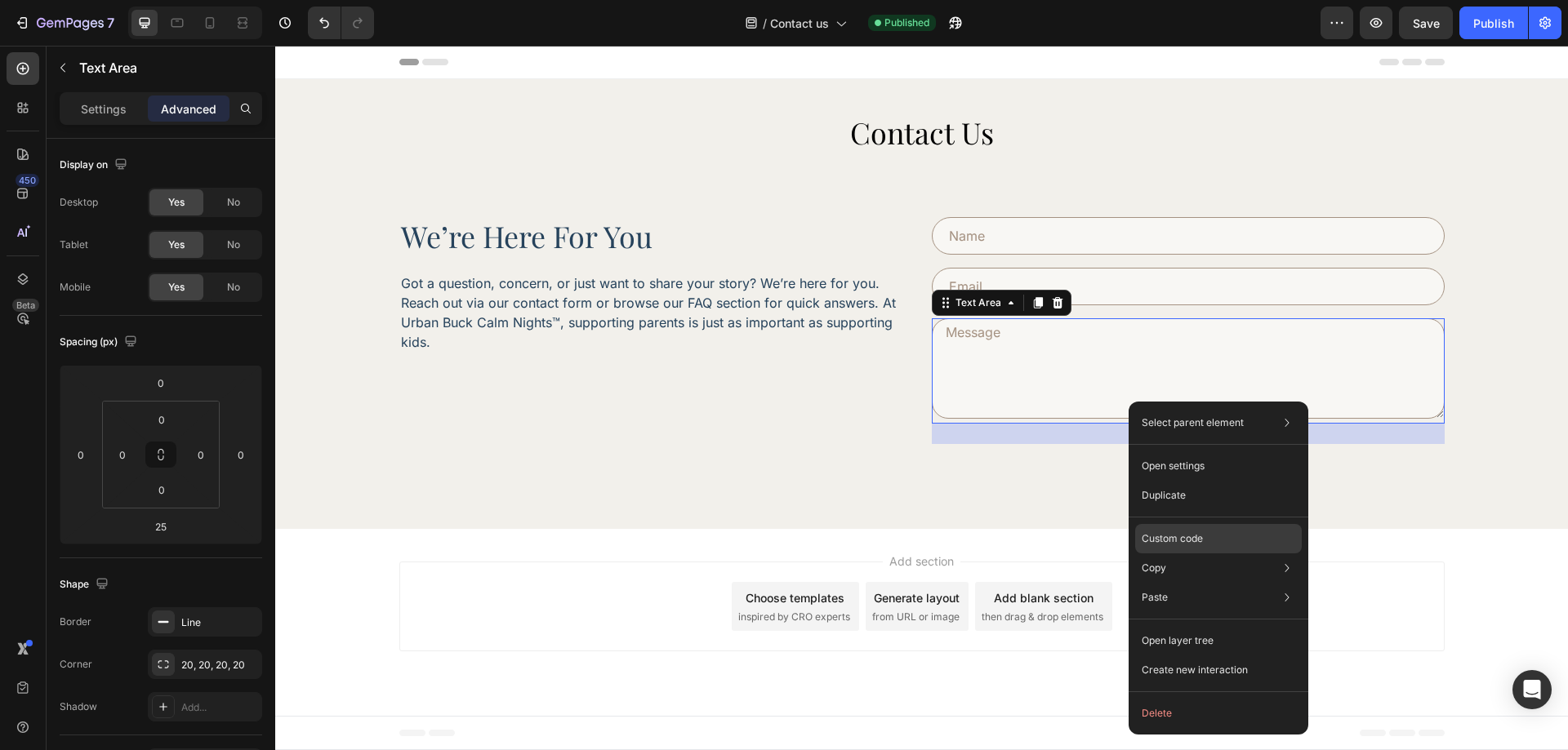
click at [1190, 533] on p "Custom code" at bounding box center [1173, 538] width 61 height 15
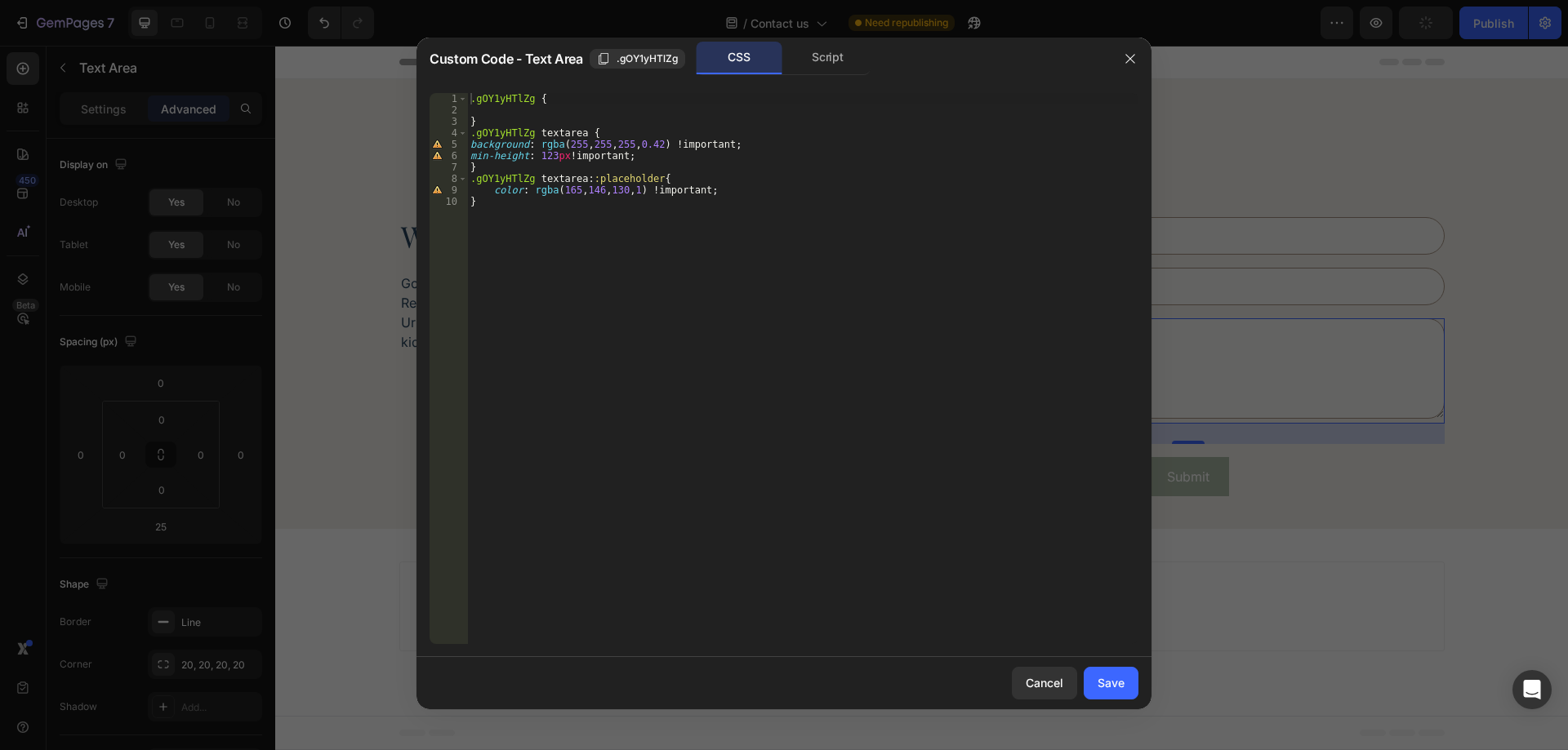
type textarea "min-height: 123px !important;"
drag, startPoint x: 624, startPoint y: 156, endPoint x: 483, endPoint y: 157, distance: 141.0
click at [471, 156] on div ".gOY1yHTlZg { } .gOY1yHTlZg textarea { background : rgba ( 255 , 255 , 255 , 0.…" at bounding box center [803, 380] width 671 height 574
click at [488, 158] on div ".gOY1yHTlZg { } .gOY1yHTlZg textarea { background : rgba ( 255 , 255 , 255 , 0.…" at bounding box center [803, 369] width 671 height 552
drag, startPoint x: 492, startPoint y: 157, endPoint x: 671, endPoint y: 156, distance: 179.0
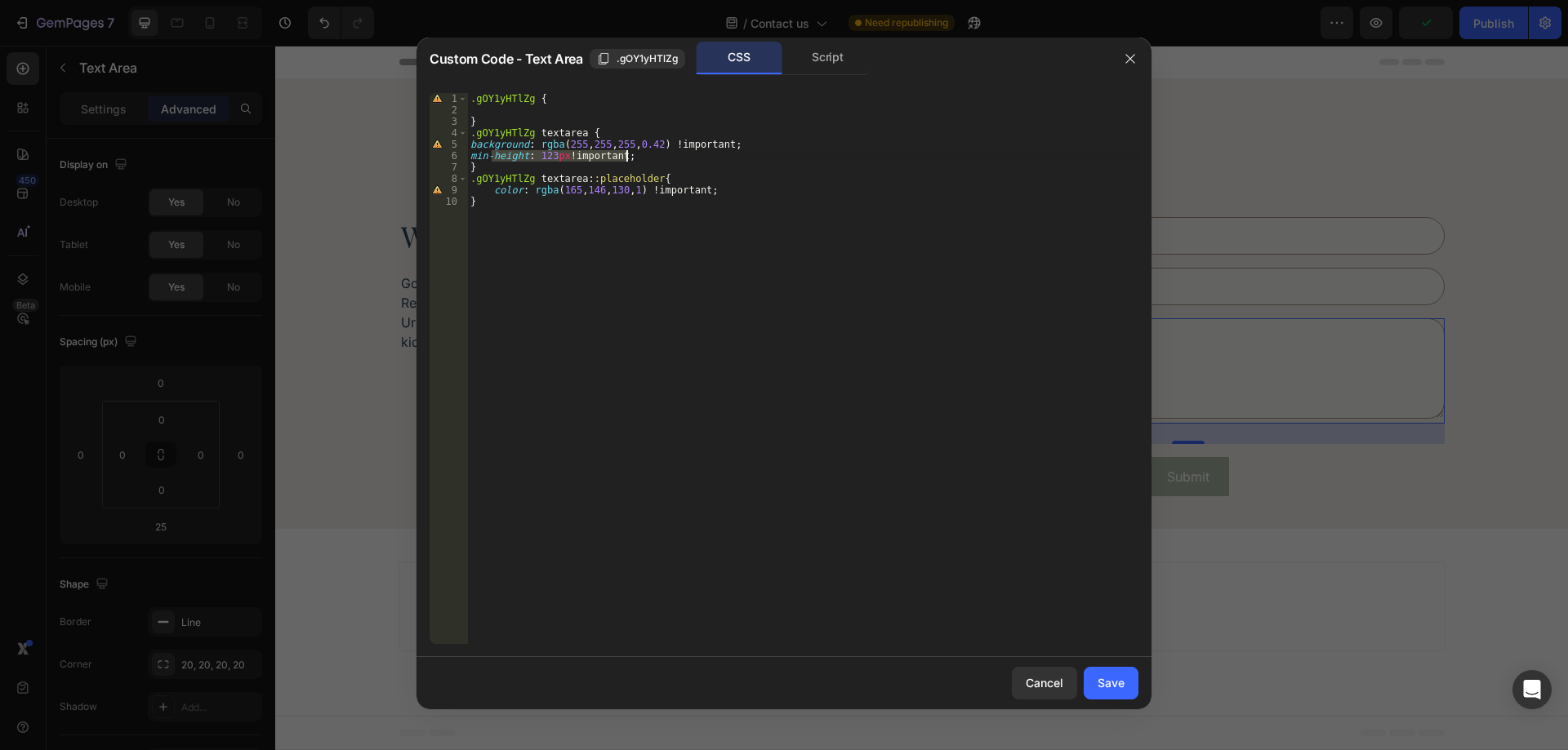
click at [671, 156] on div ".gOY1yHTlZg { } .gOY1yHTlZg textarea { background : rgba ( 255 , 255 , 255 , 0.…" at bounding box center [803, 380] width 671 height 574
click at [528, 112] on div ".gOY1yHTlZg { } .gOY1yHTlZg textarea { background : rgba ( 255 , 255 , 255 , 0.…" at bounding box center [803, 380] width 671 height 574
paste textarea "height: 123px !important;"
type textarea "height: 123px !important;"
click at [1119, 680] on div "Save" at bounding box center [1111, 683] width 27 height 18
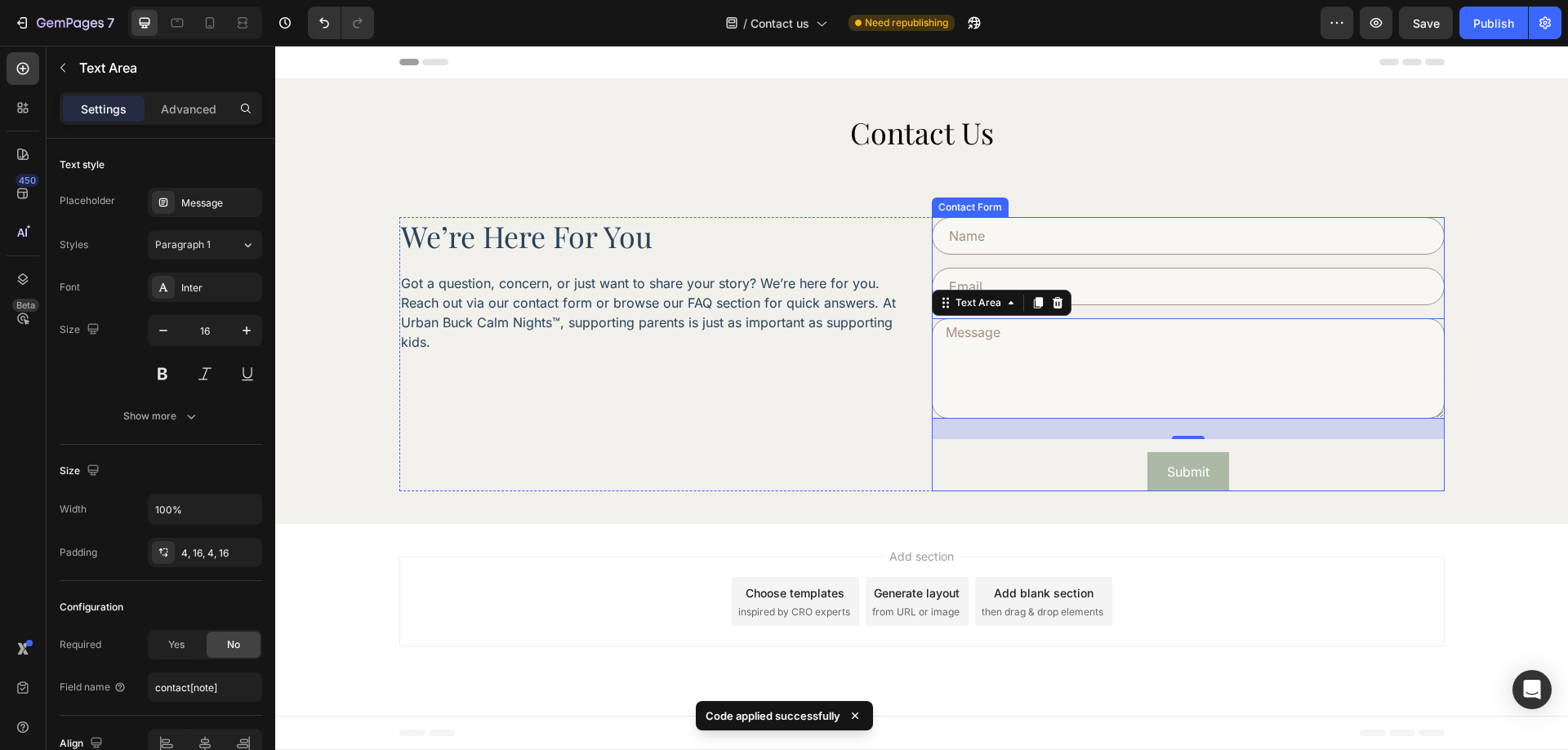
click at [1275, 445] on div "Text Field Email Field Text Area 25 Row Submit Submit Button Contact Form" at bounding box center [1189, 354] width 513 height 274
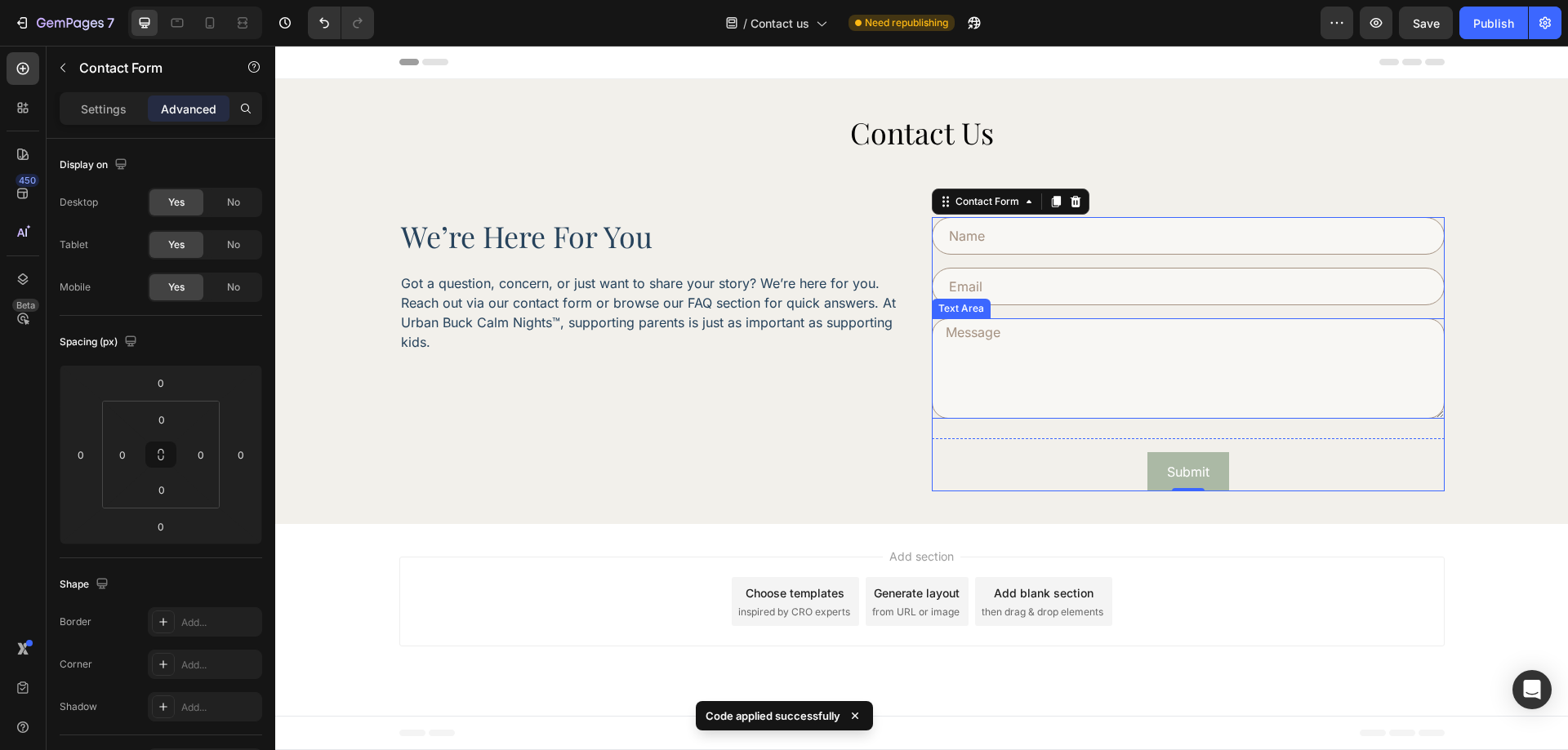
click at [1233, 393] on textarea at bounding box center [1189, 369] width 513 height 100
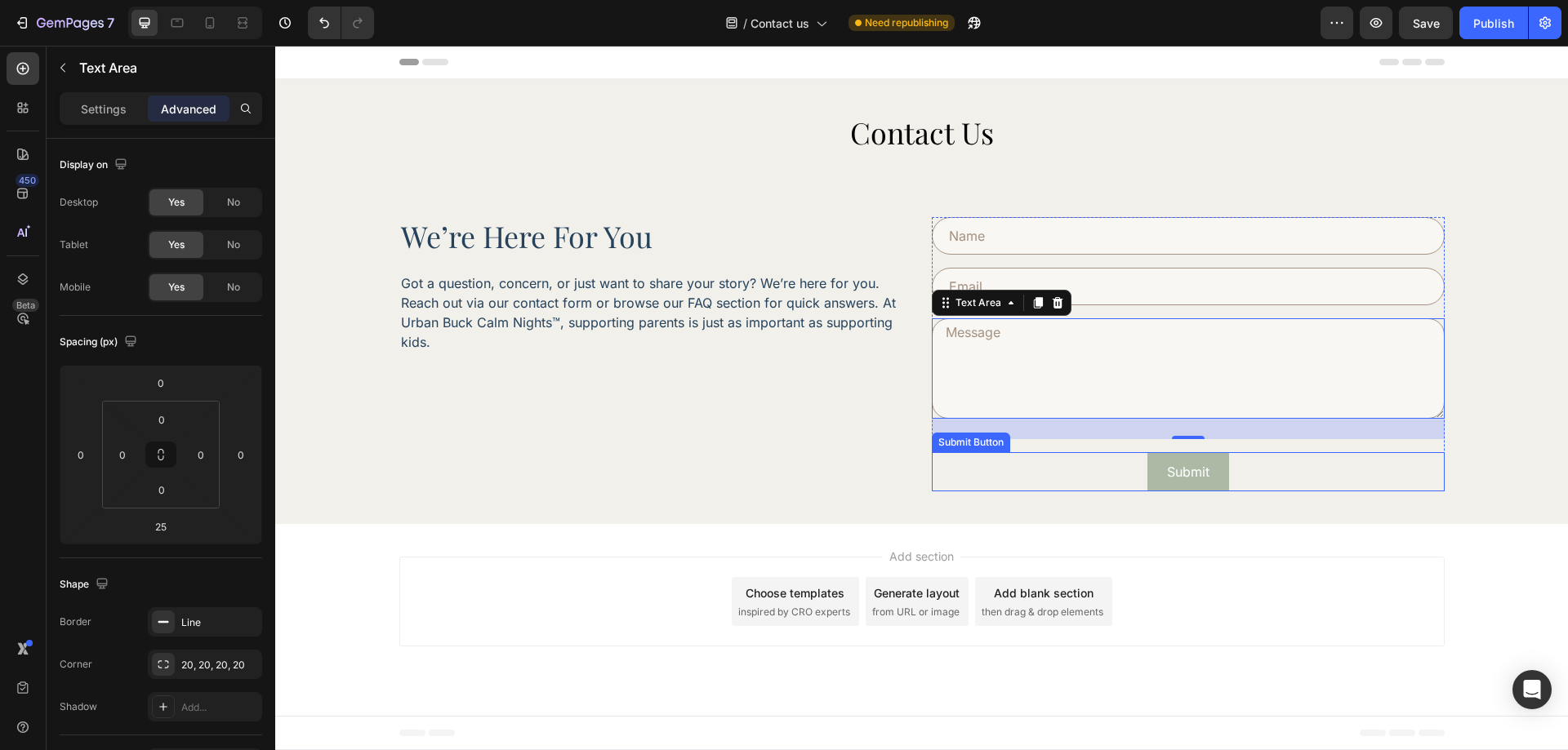
click at [1279, 454] on div "Submit Submit Button" at bounding box center [1189, 472] width 513 height 40
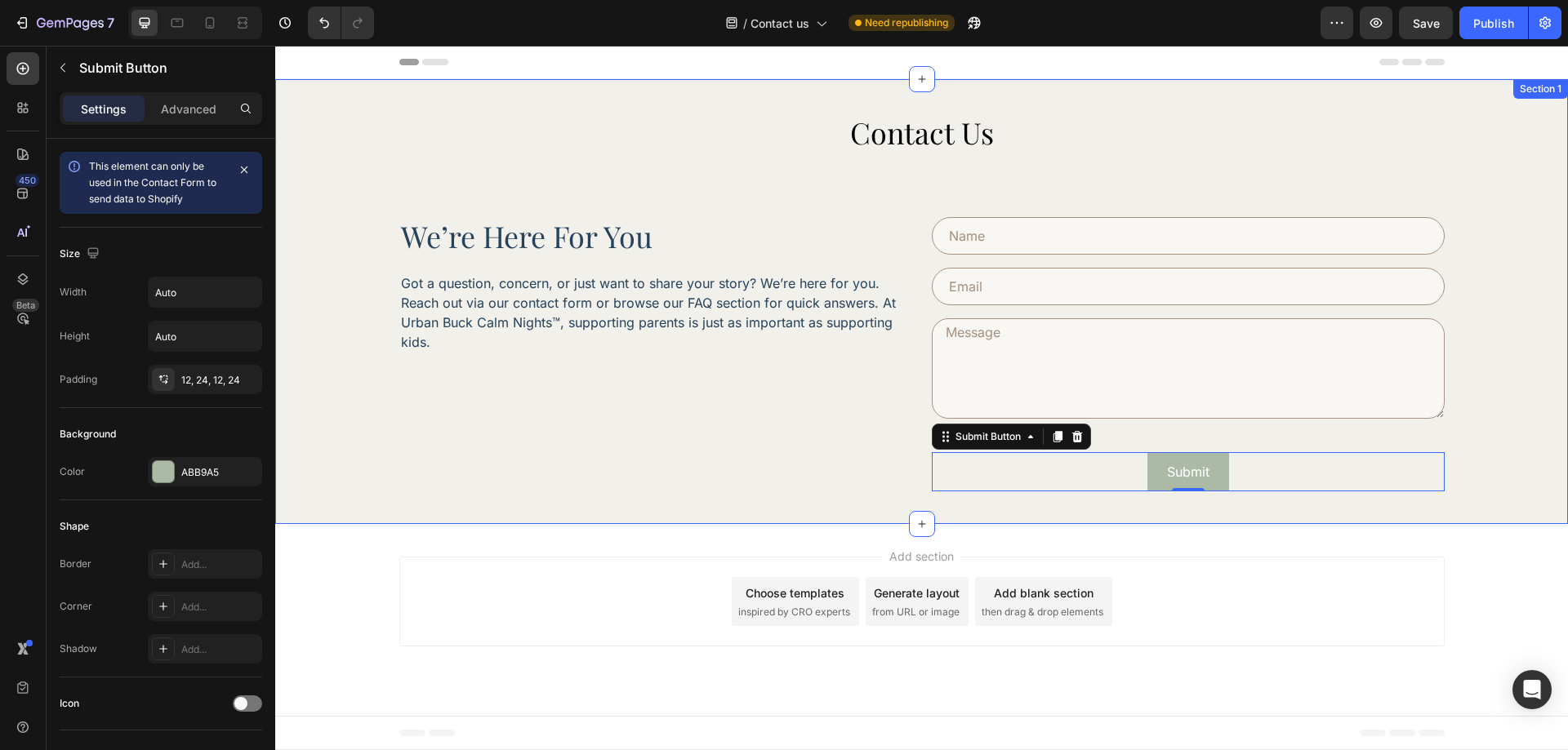
click at [1467, 444] on div "Contact Us Heading we’re here for you Heading Got a question, concern, or just …" at bounding box center [921, 302] width 1247 height 378
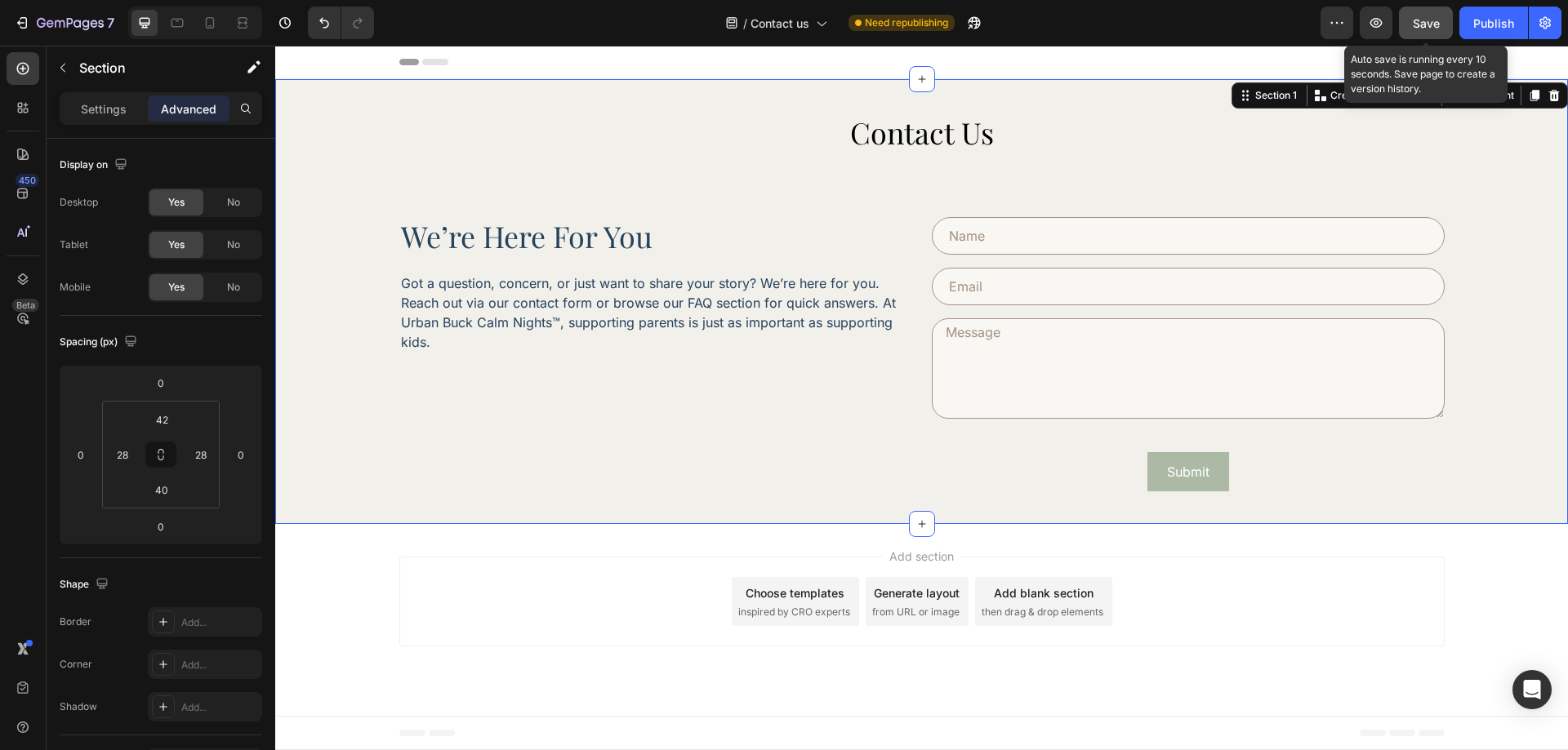
click at [1428, 18] on span "Save" at bounding box center [1426, 24] width 27 height 14
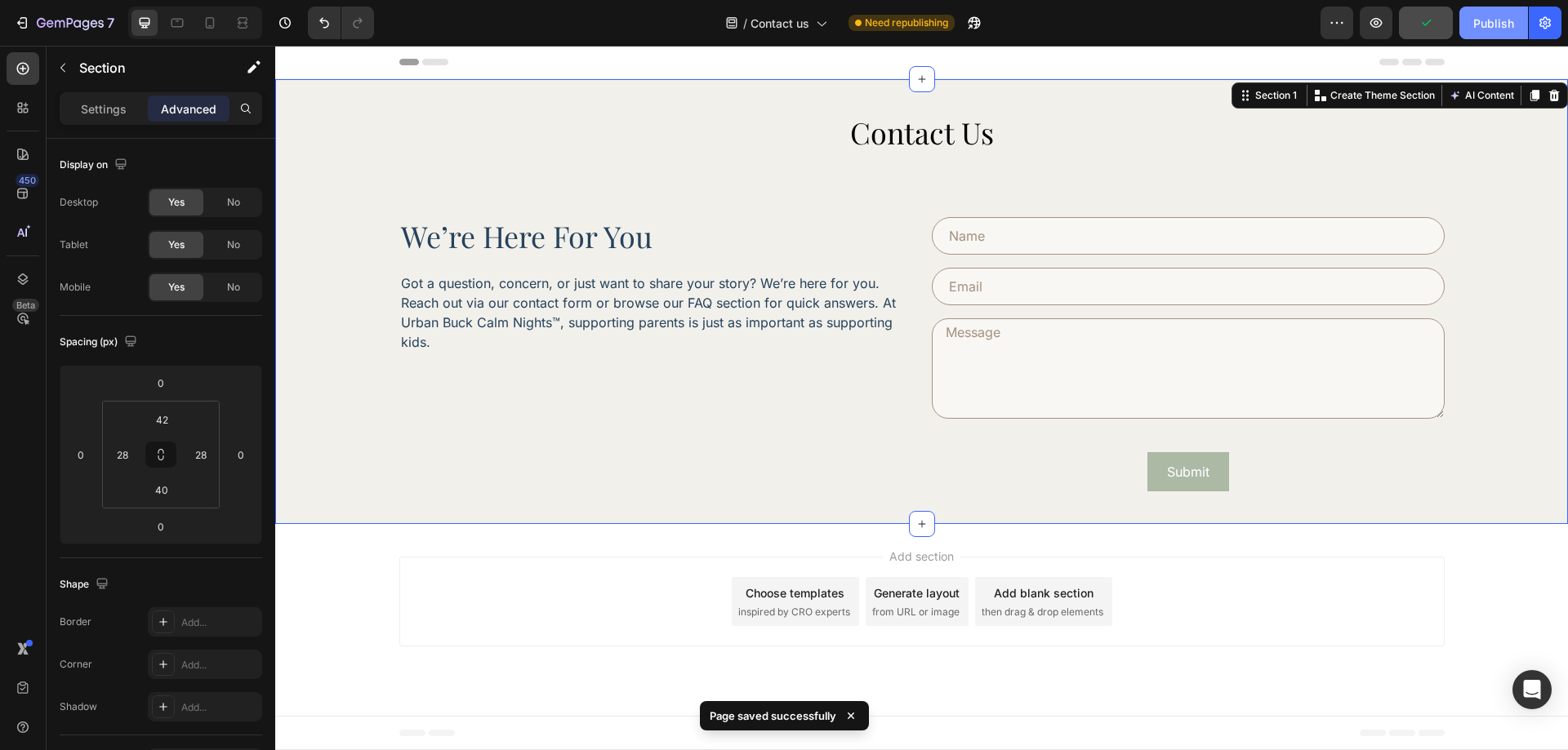
click at [1479, 29] on div "Publish" at bounding box center [1493, 24] width 40 height 18
click at [1264, 422] on div "Text Area" at bounding box center [1189, 379] width 513 height 121
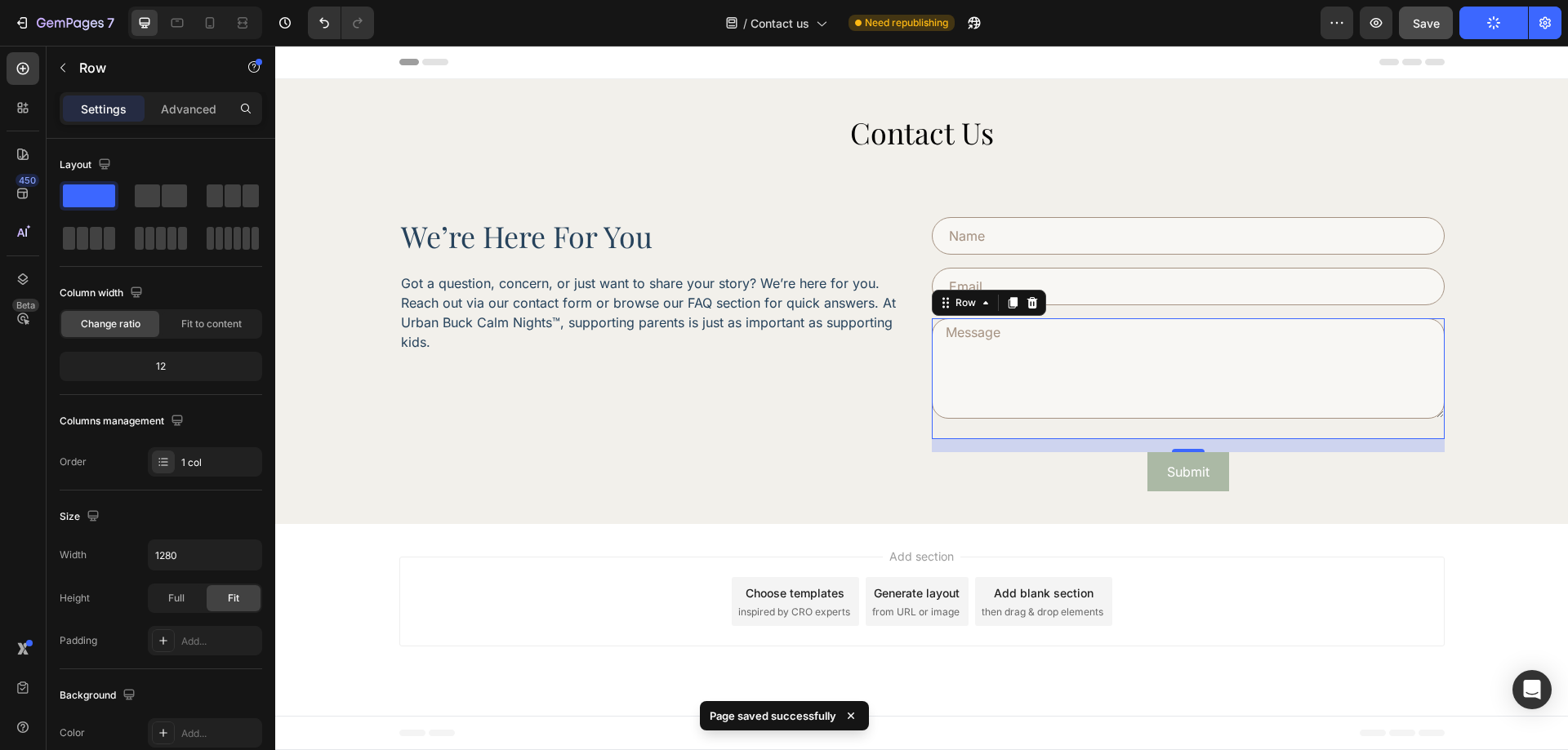
click at [191, 102] on p "Advanced" at bounding box center [188, 109] width 55 height 18
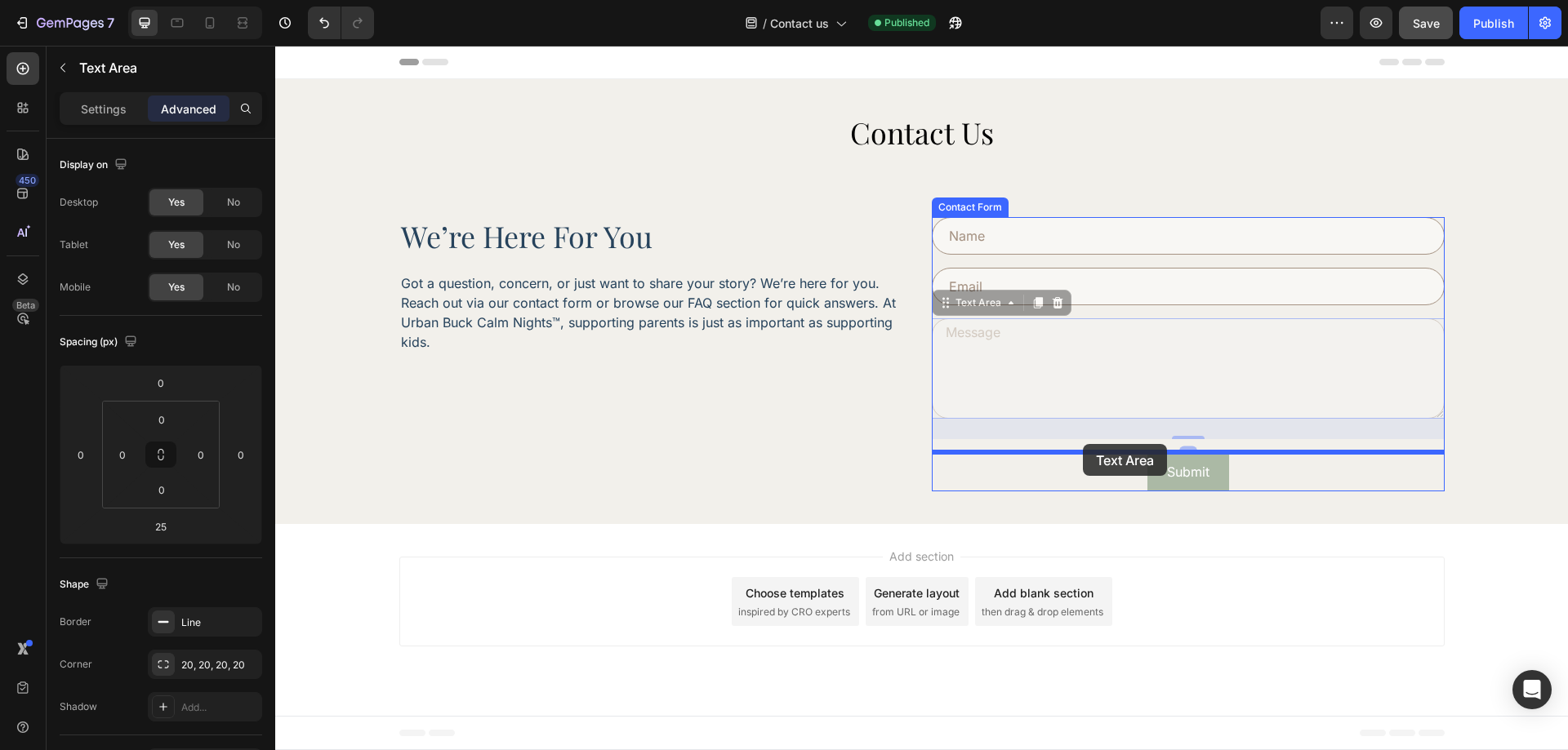
drag, startPoint x: 1083, startPoint y: 416, endPoint x: 1083, endPoint y: 444, distance: 28.0
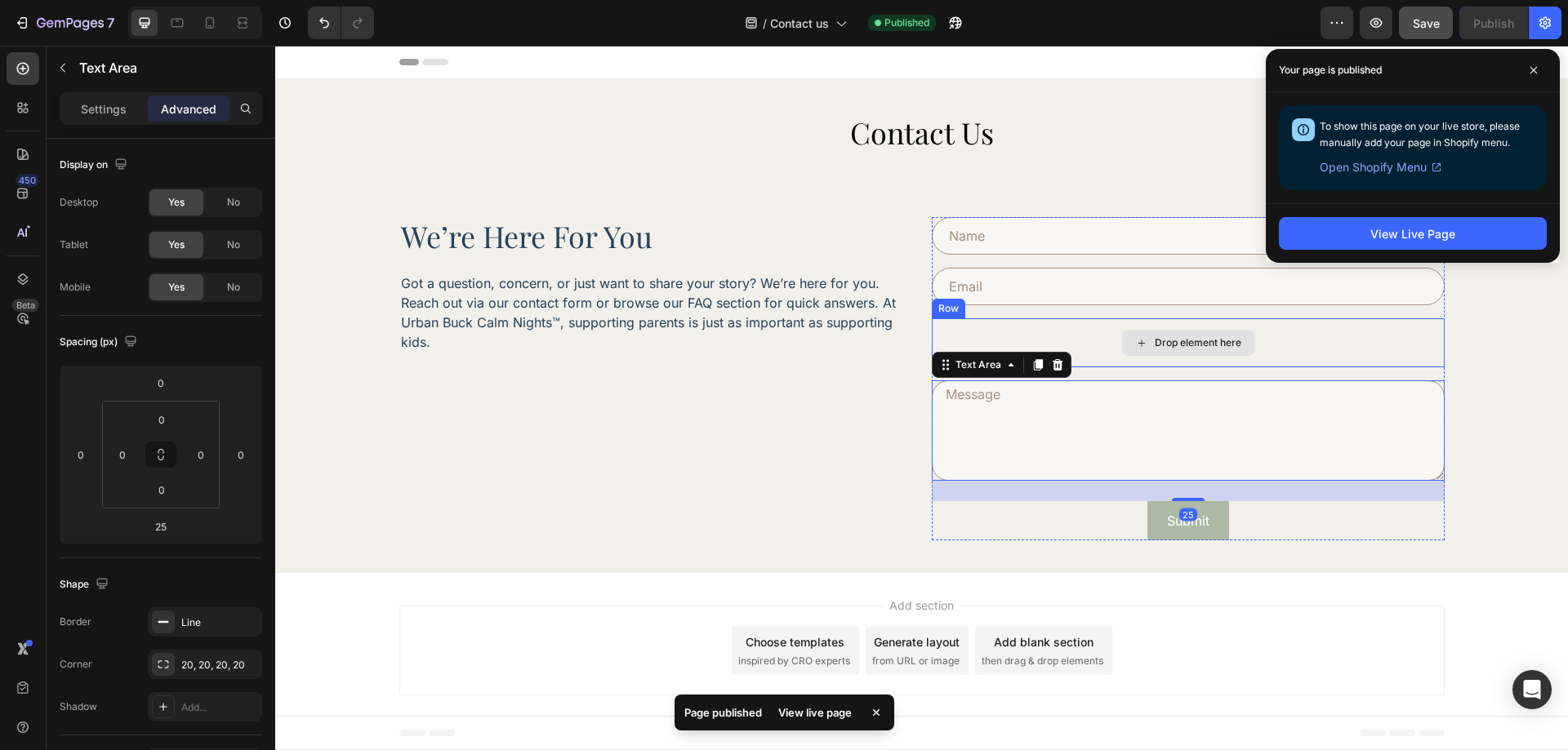
click at [1108, 355] on div "Drop element here" at bounding box center [1189, 343] width 513 height 49
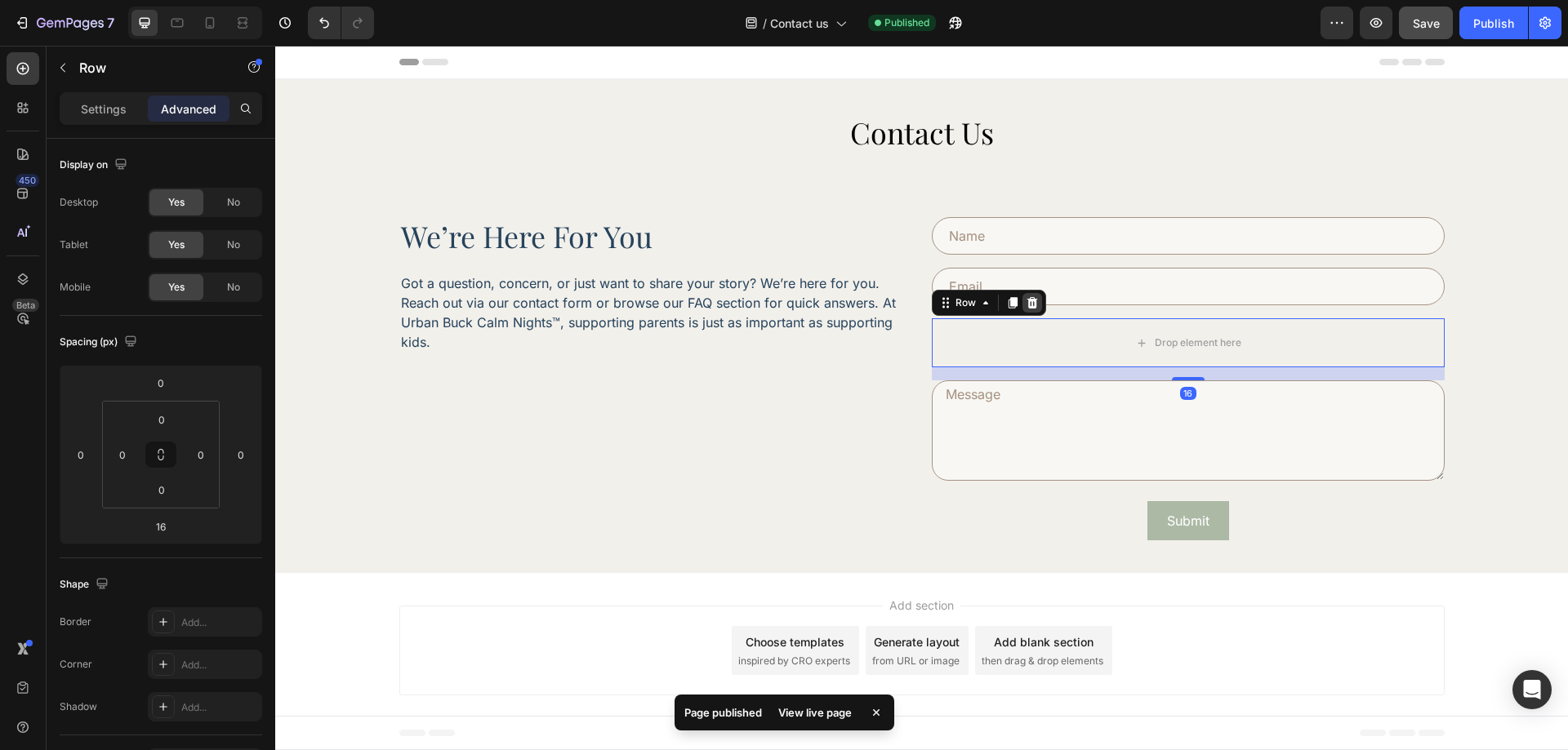
click at [1035, 306] on icon at bounding box center [1032, 302] width 11 height 11
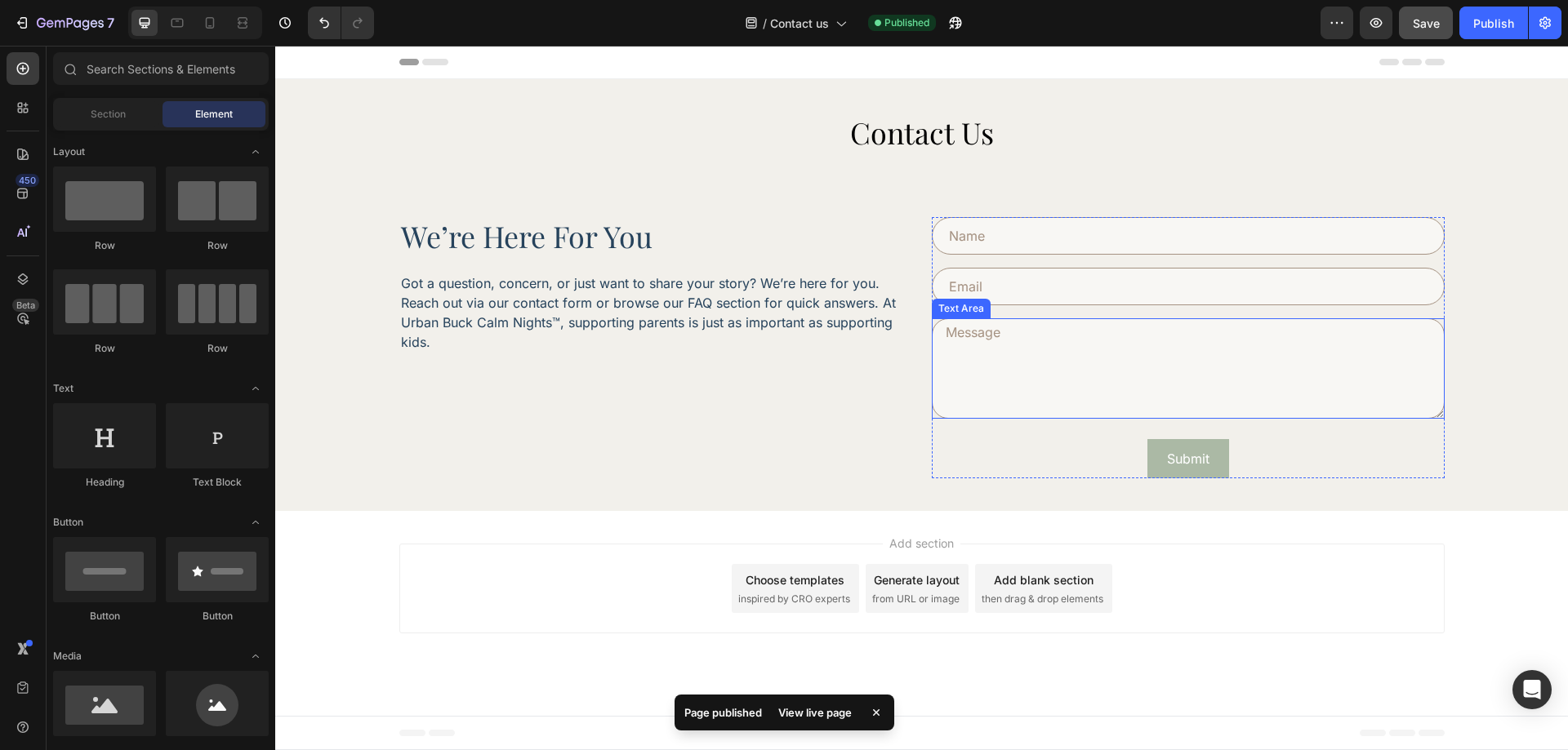
click at [1083, 369] on textarea at bounding box center [1189, 369] width 513 height 100
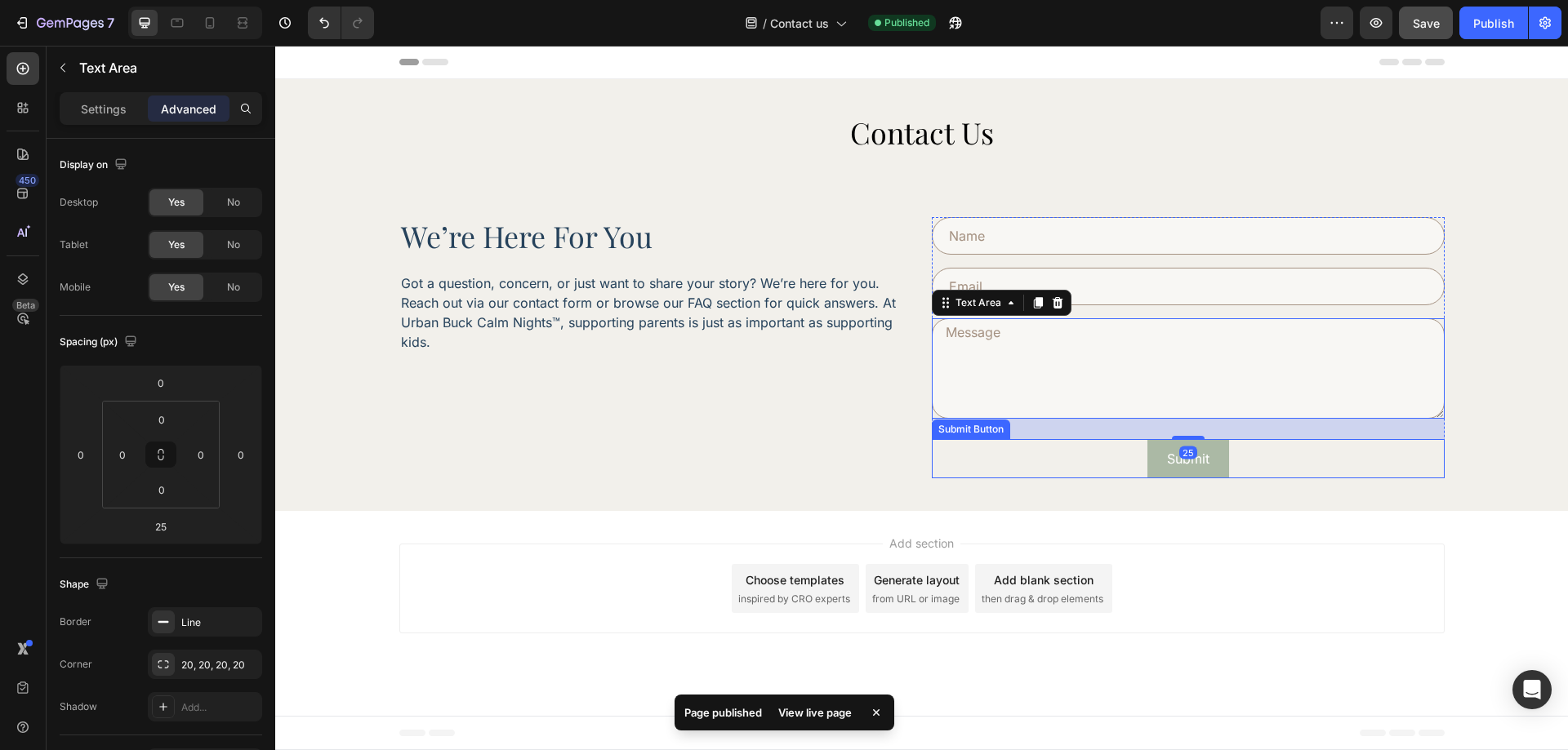
click at [1059, 466] on div "Submit Submit Button" at bounding box center [1189, 458] width 513 height 40
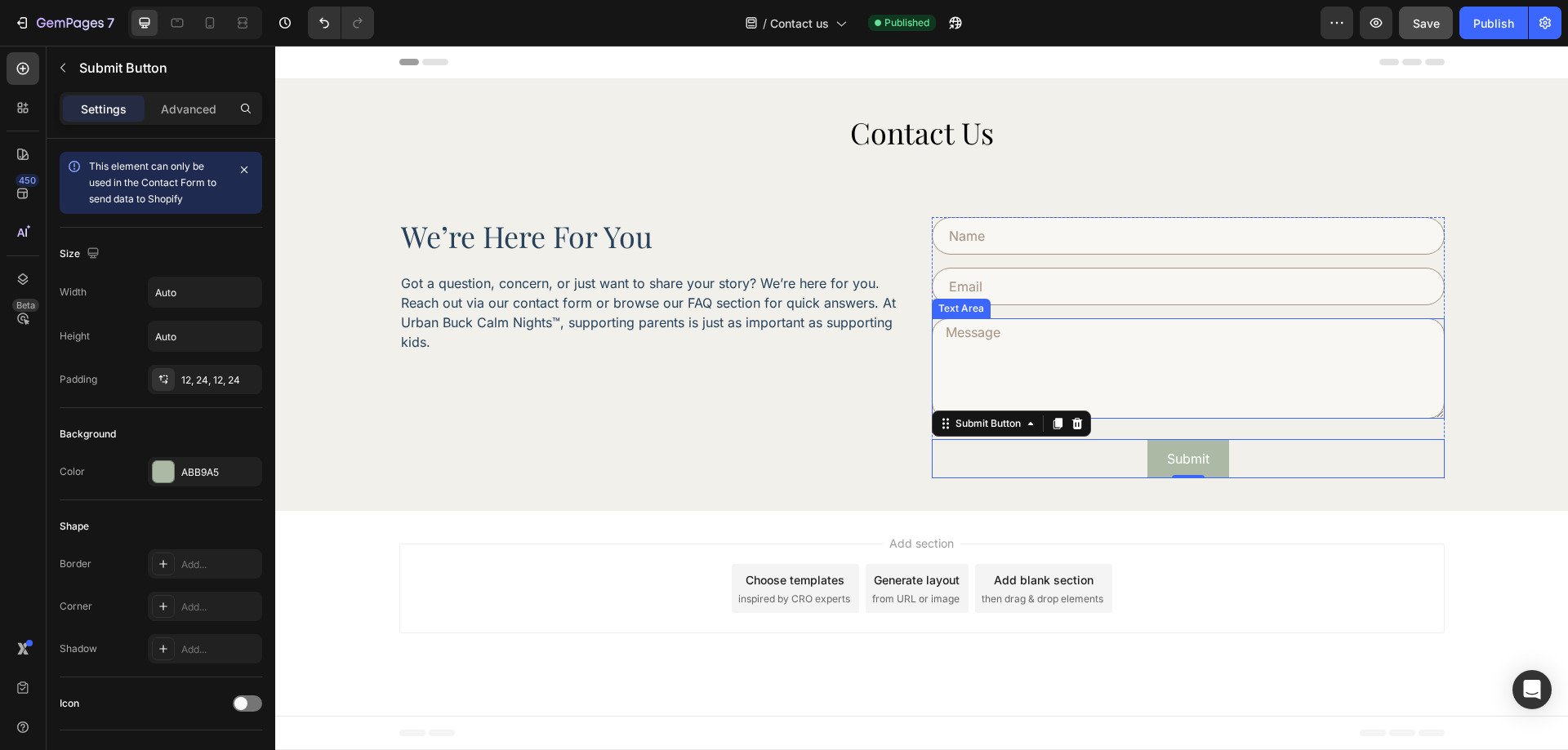
click at [1170, 400] on textarea at bounding box center [1189, 369] width 513 height 100
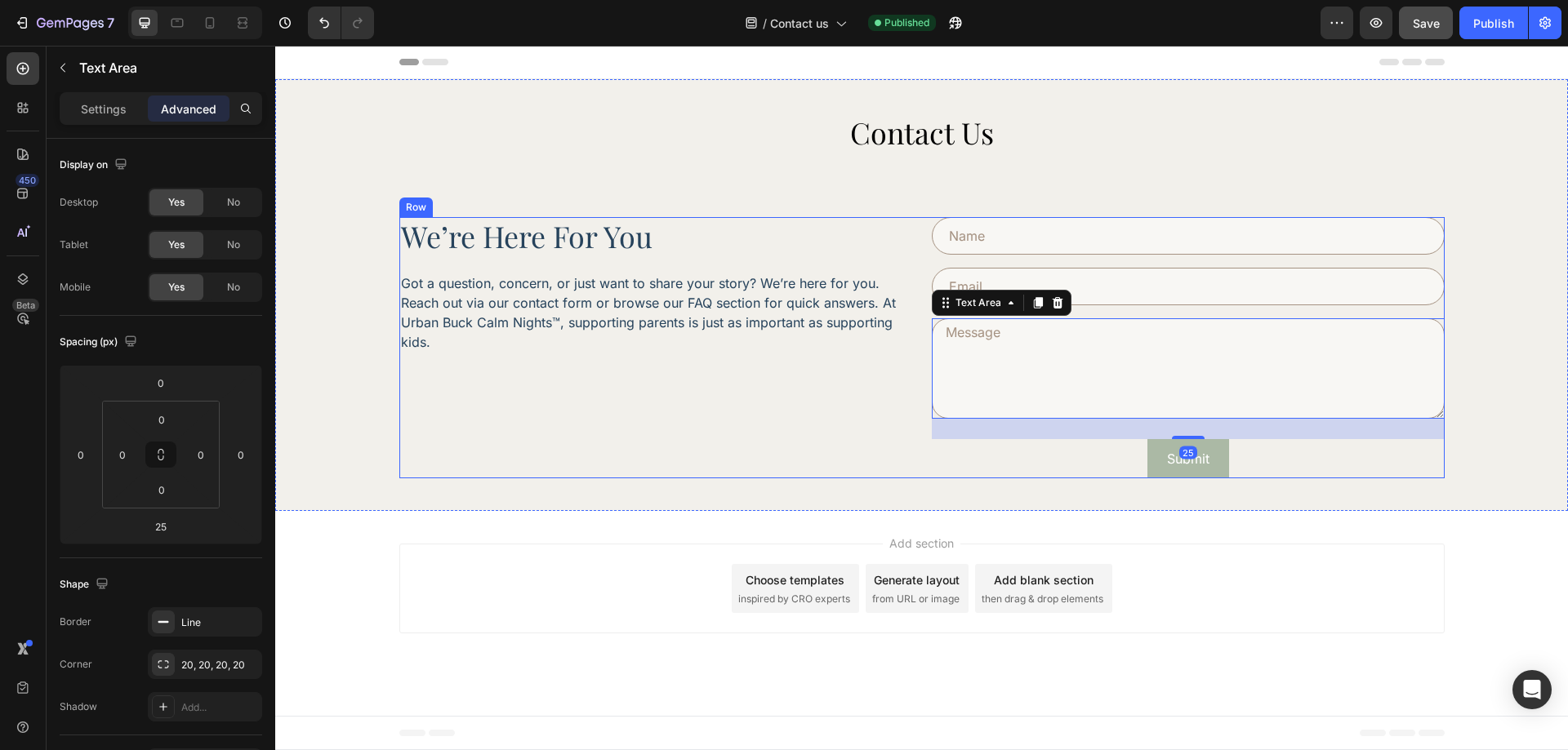
click at [847, 433] on div "we’re here for you Heading Got a question, concern, or just want to share your …" at bounding box center [656, 348] width 513 height 262
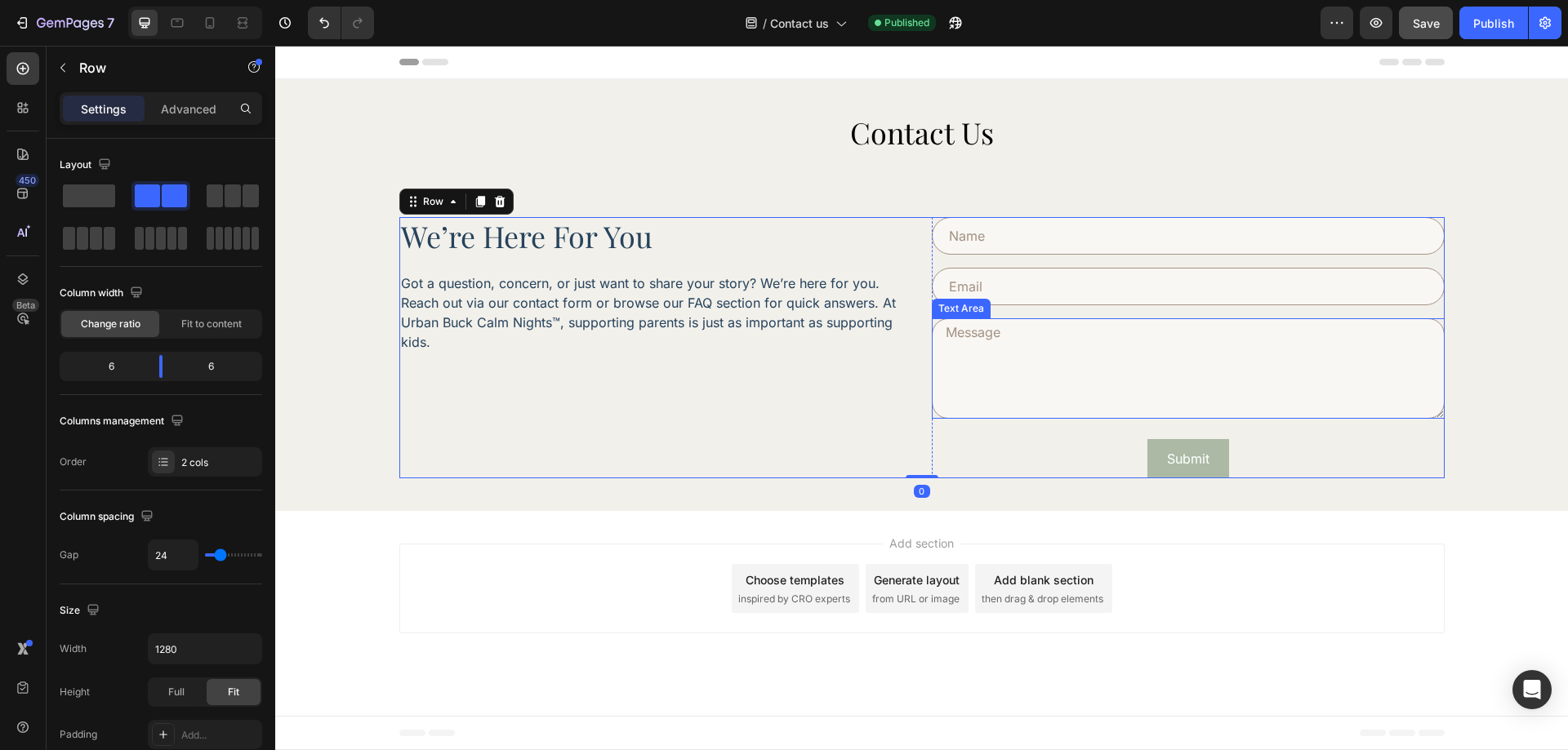
click at [1087, 374] on textarea at bounding box center [1189, 369] width 513 height 100
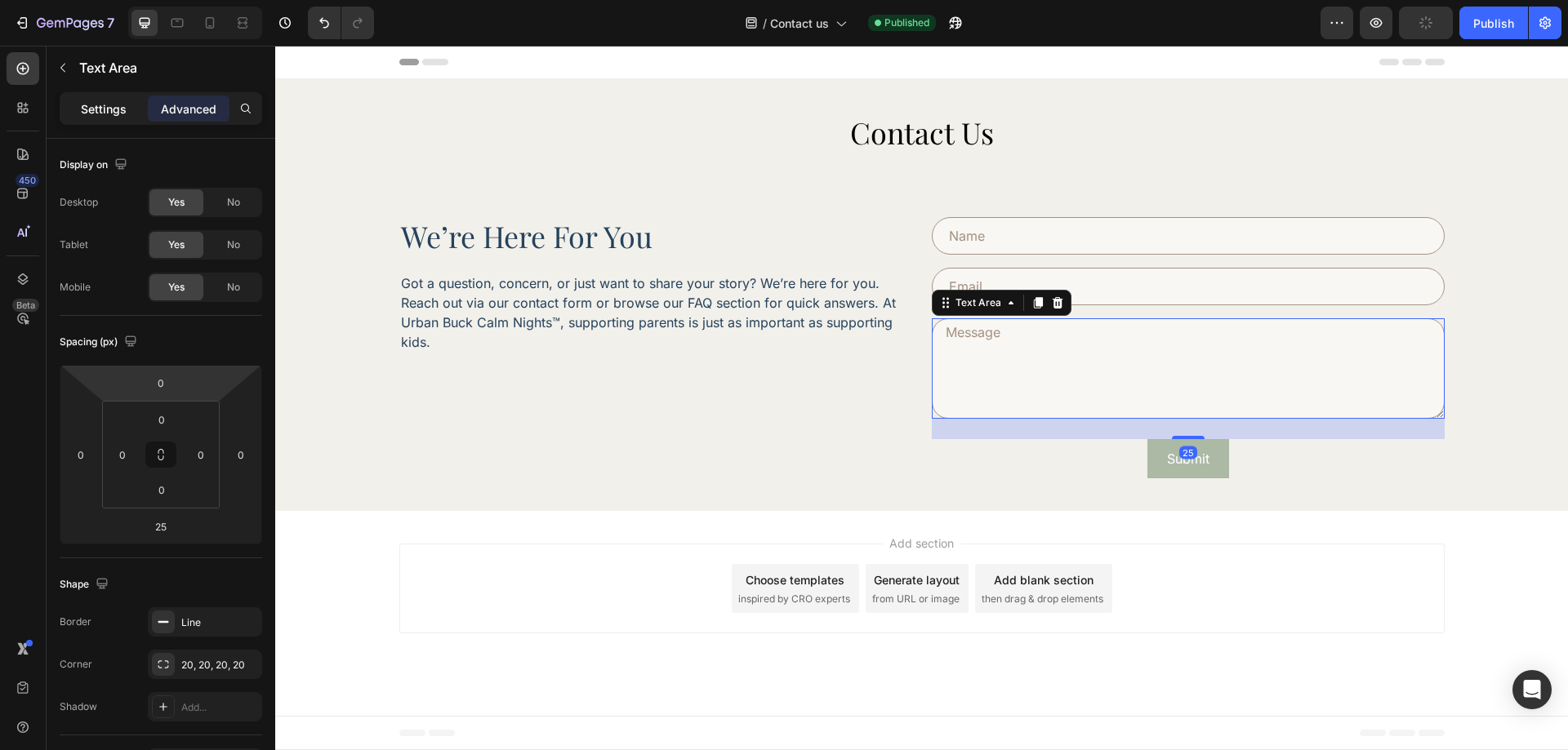
click at [106, 119] on div "Settings" at bounding box center [104, 109] width 82 height 26
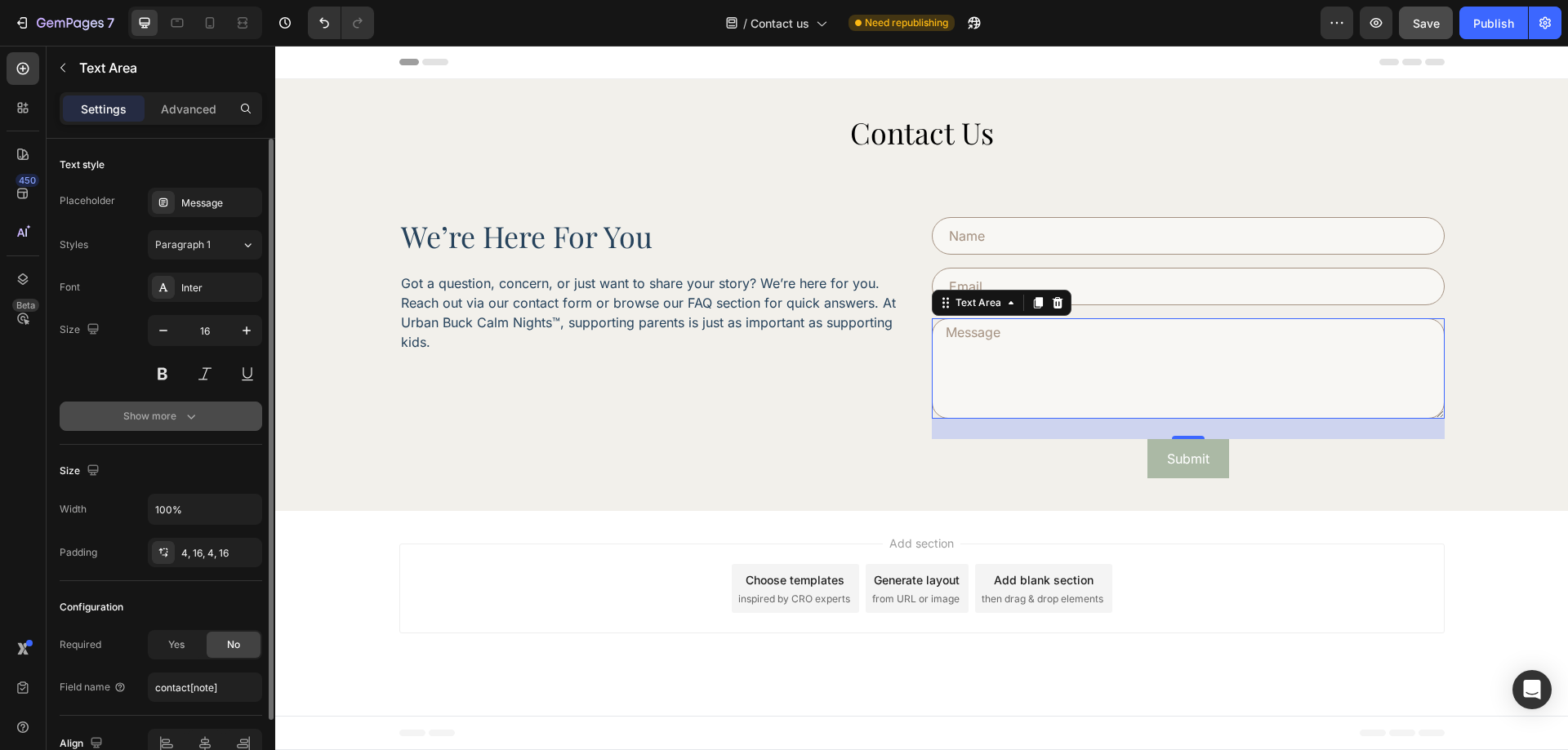
scroll to position [87, 0]
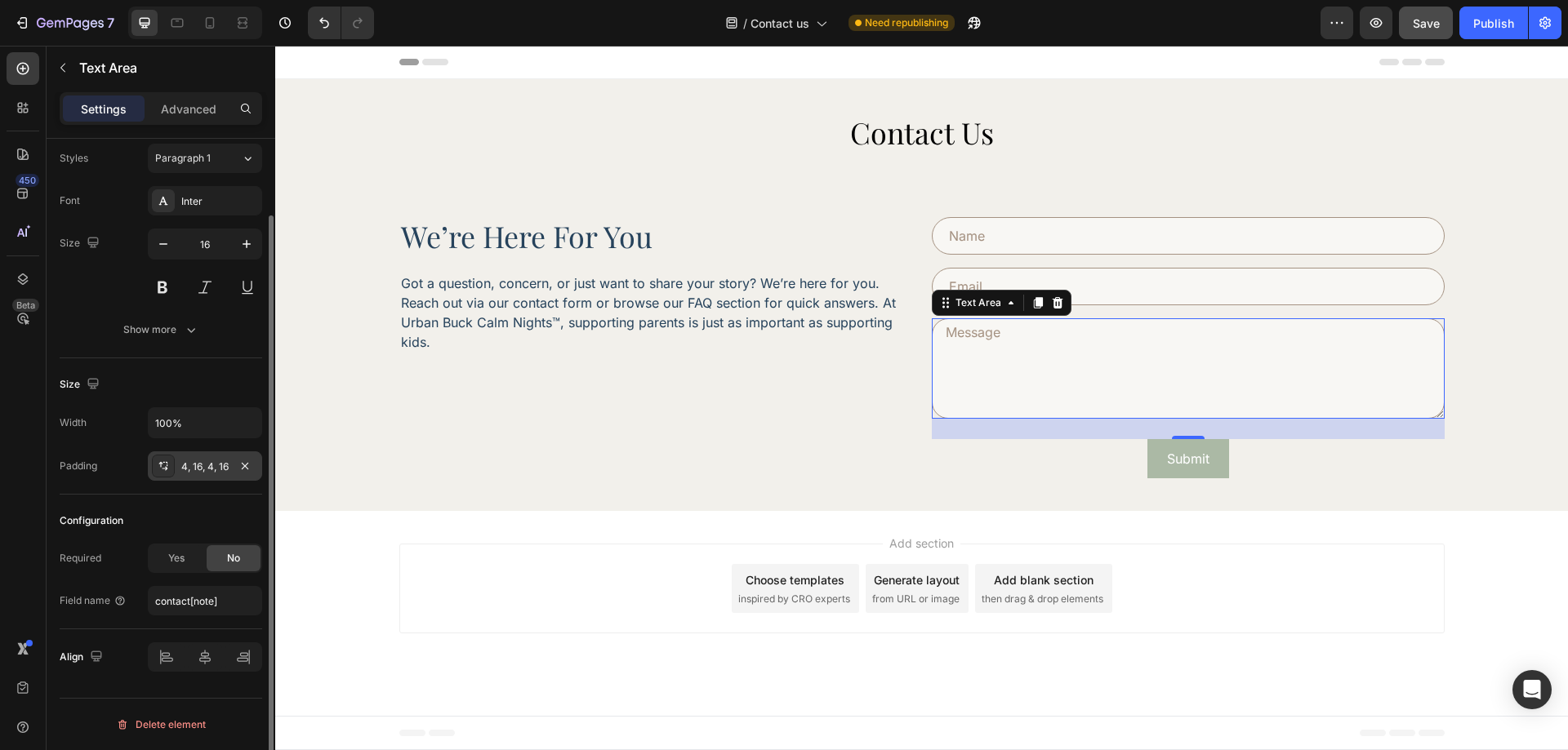
click at [199, 459] on div "4, 16, 4, 16" at bounding box center [205, 466] width 47 height 15
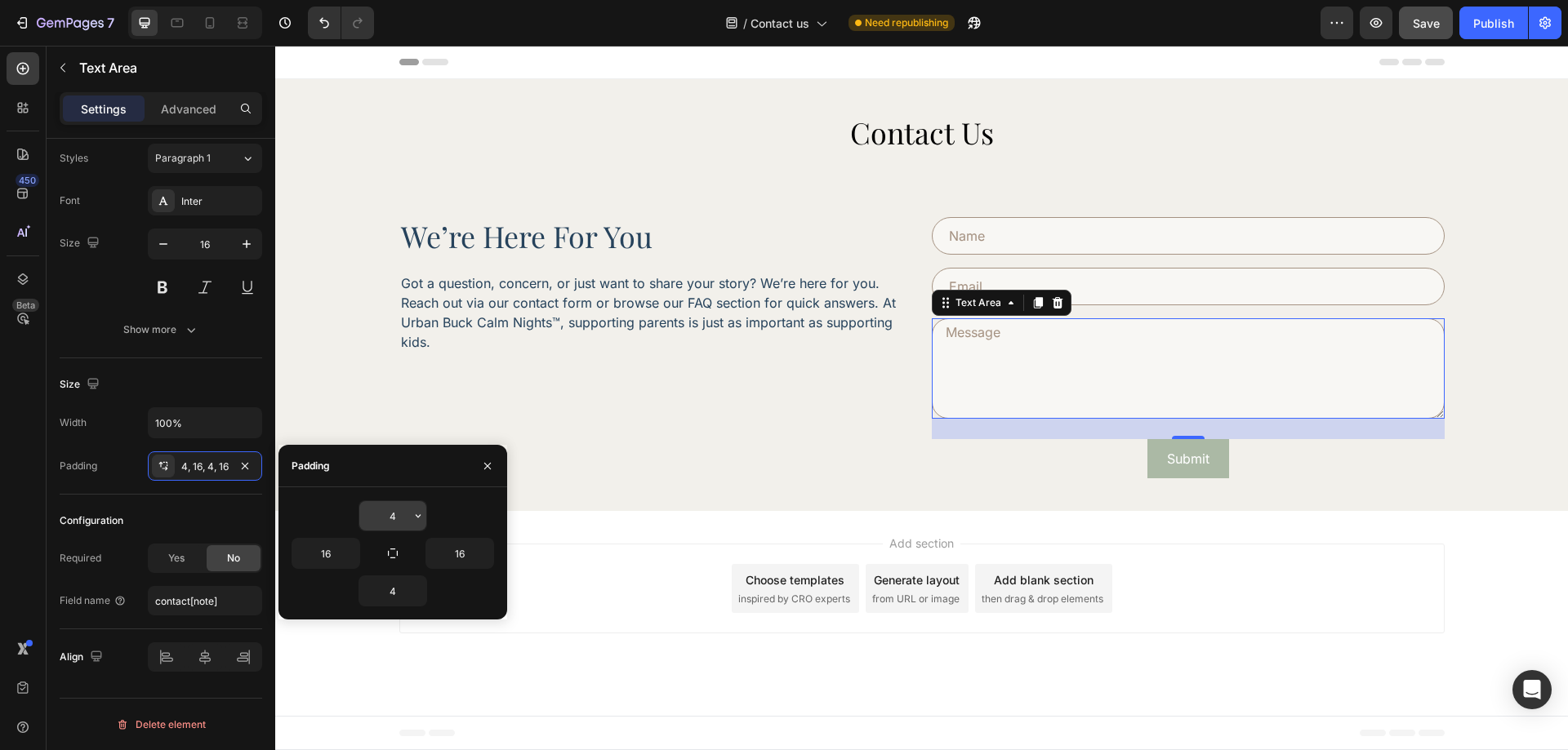
click at [397, 515] on input "4" at bounding box center [393, 516] width 67 height 29
type input "10"
click at [329, 560] on input "16" at bounding box center [326, 553] width 67 height 29
type input "20"
click at [453, 559] on input "16" at bounding box center [459, 553] width 67 height 29
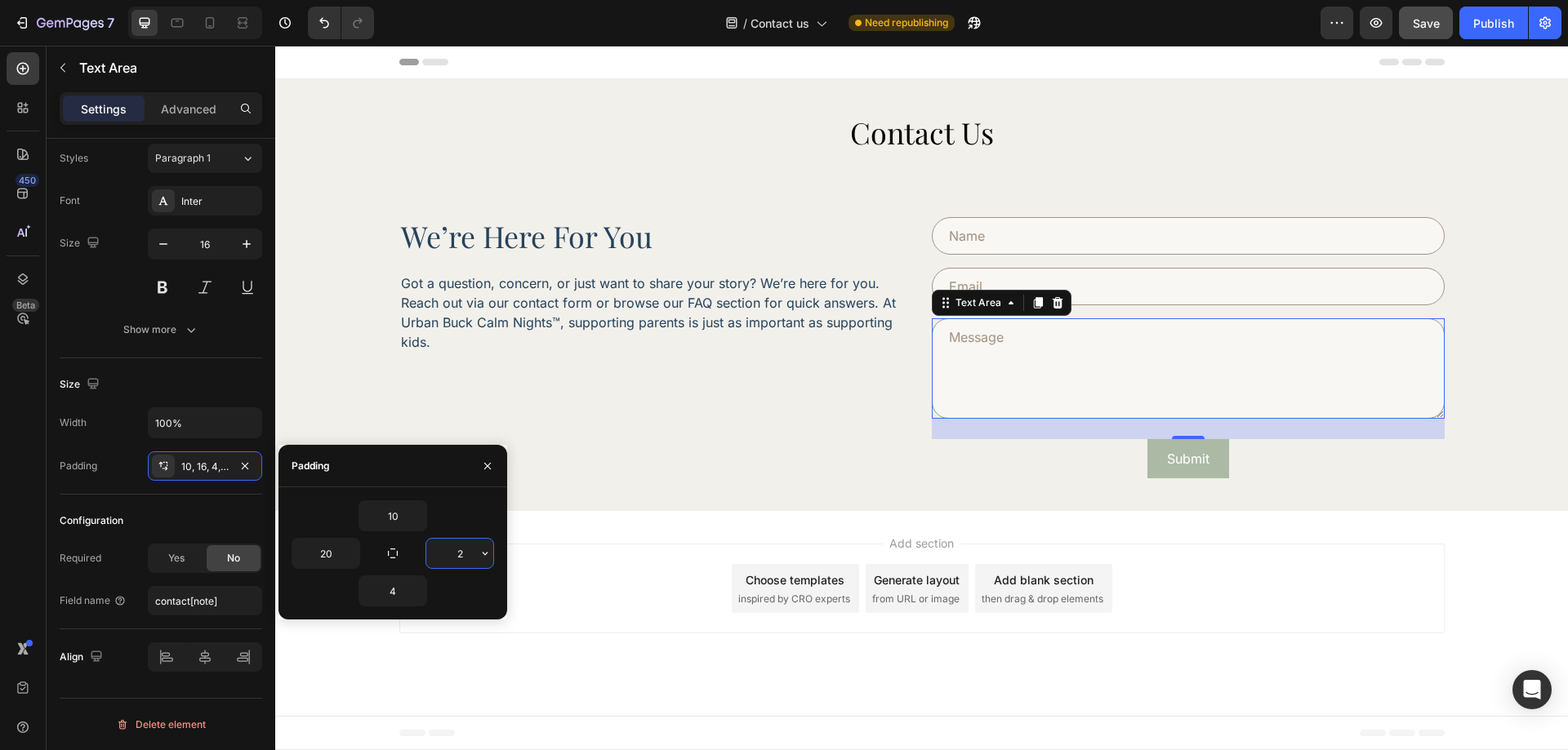
type input "20"
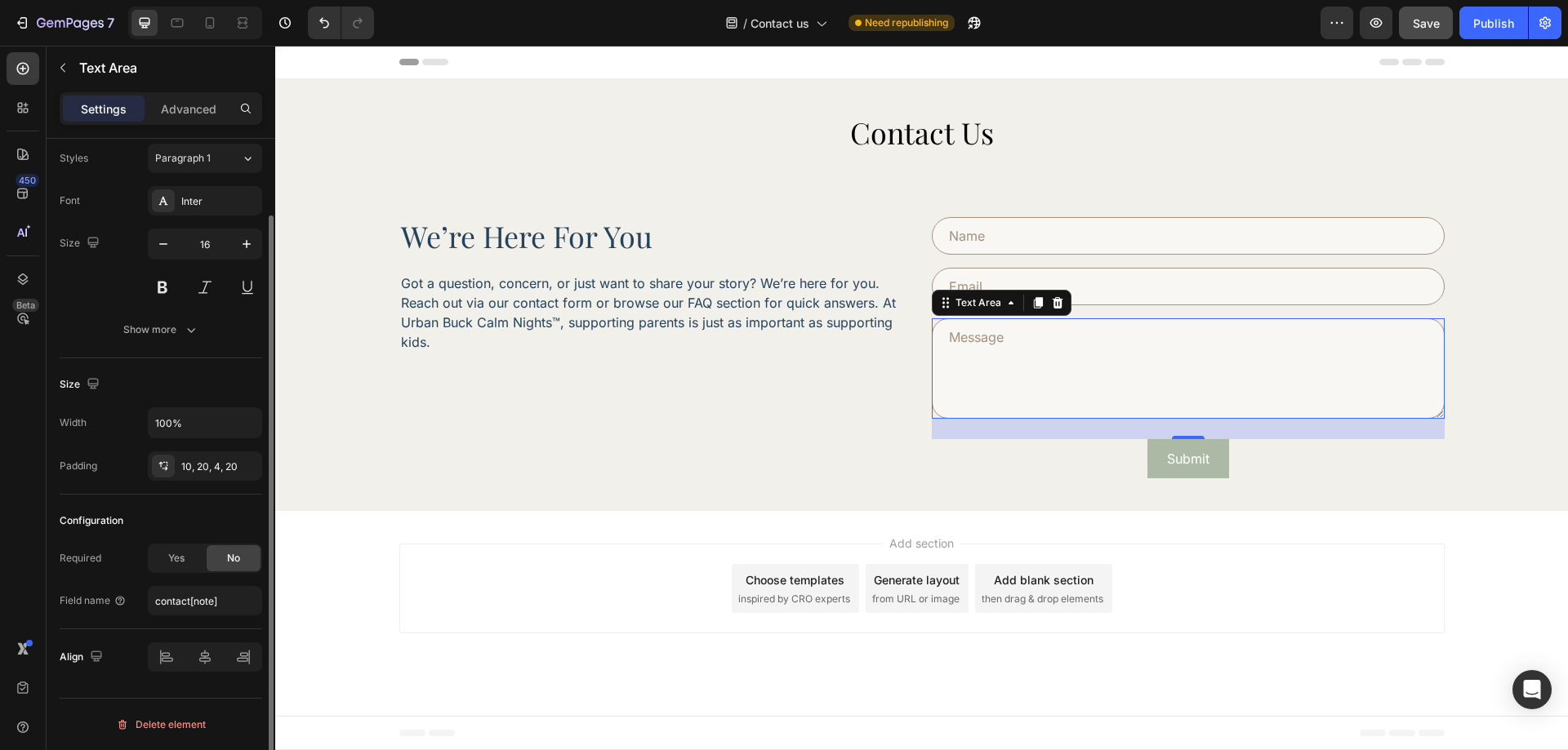
click at [220, 382] on div "Size" at bounding box center [161, 385] width 203 height 26
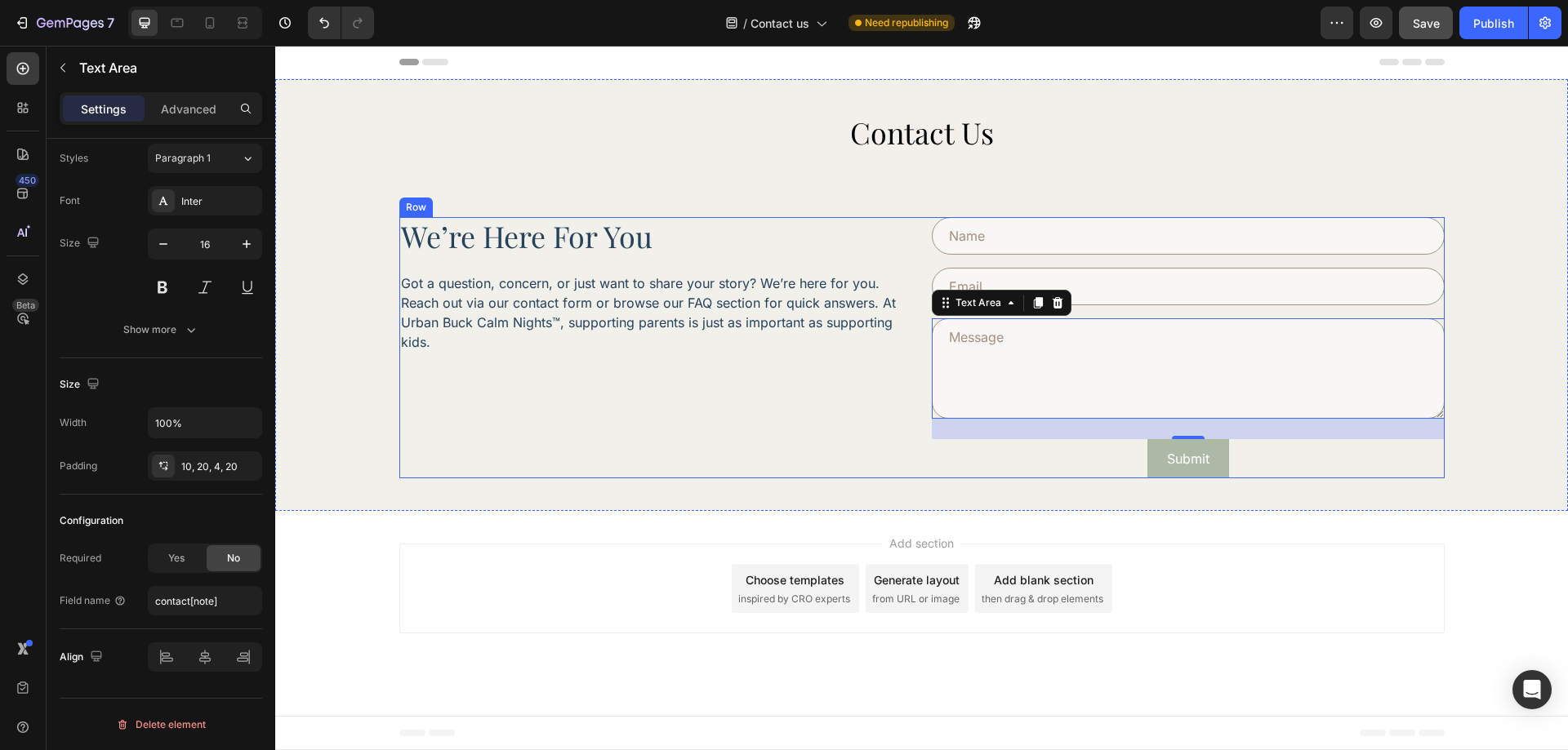
click at [878, 469] on div "we’re here for you Heading Got a question, concern, or just want to share your …" at bounding box center [656, 348] width 513 height 262
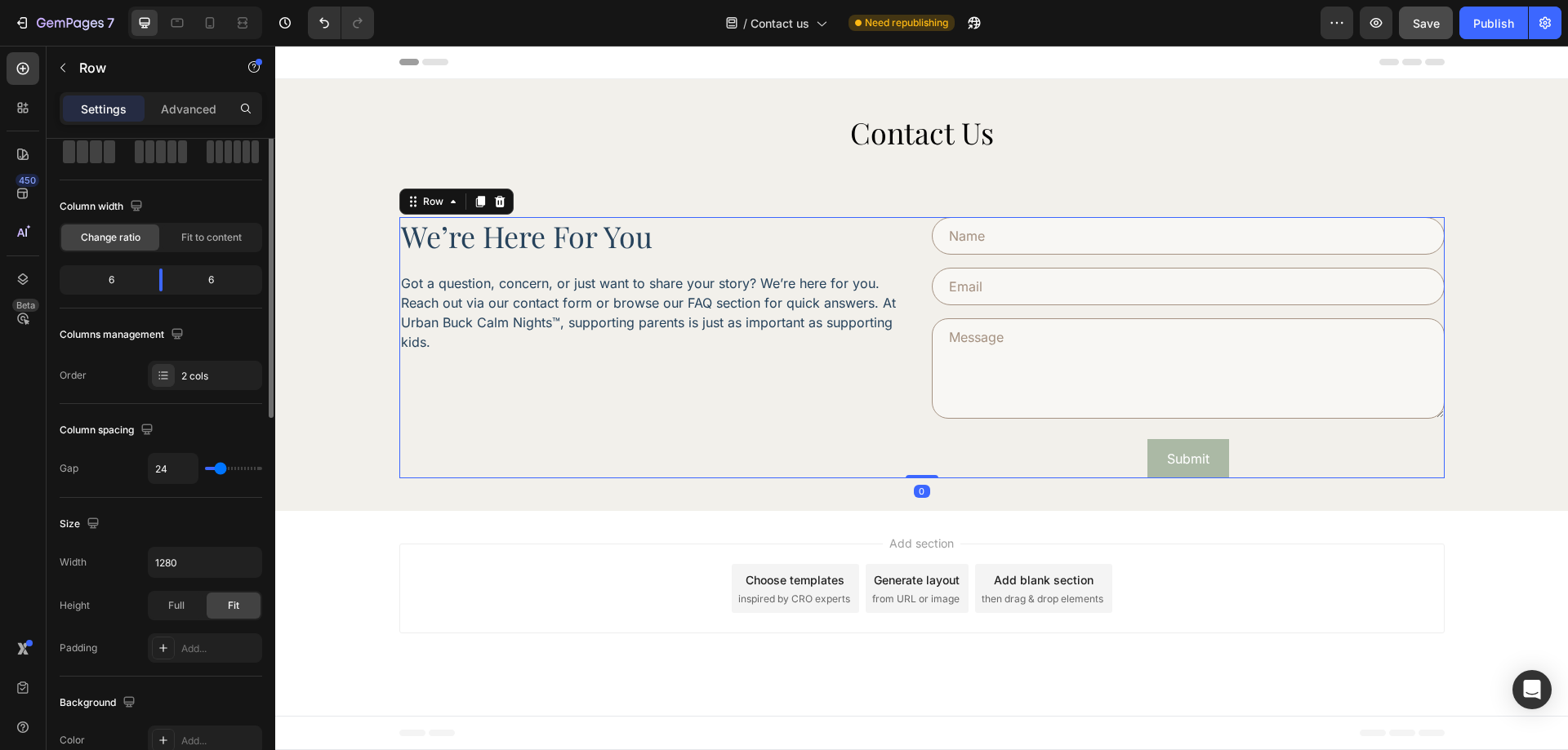
scroll to position [0, 0]
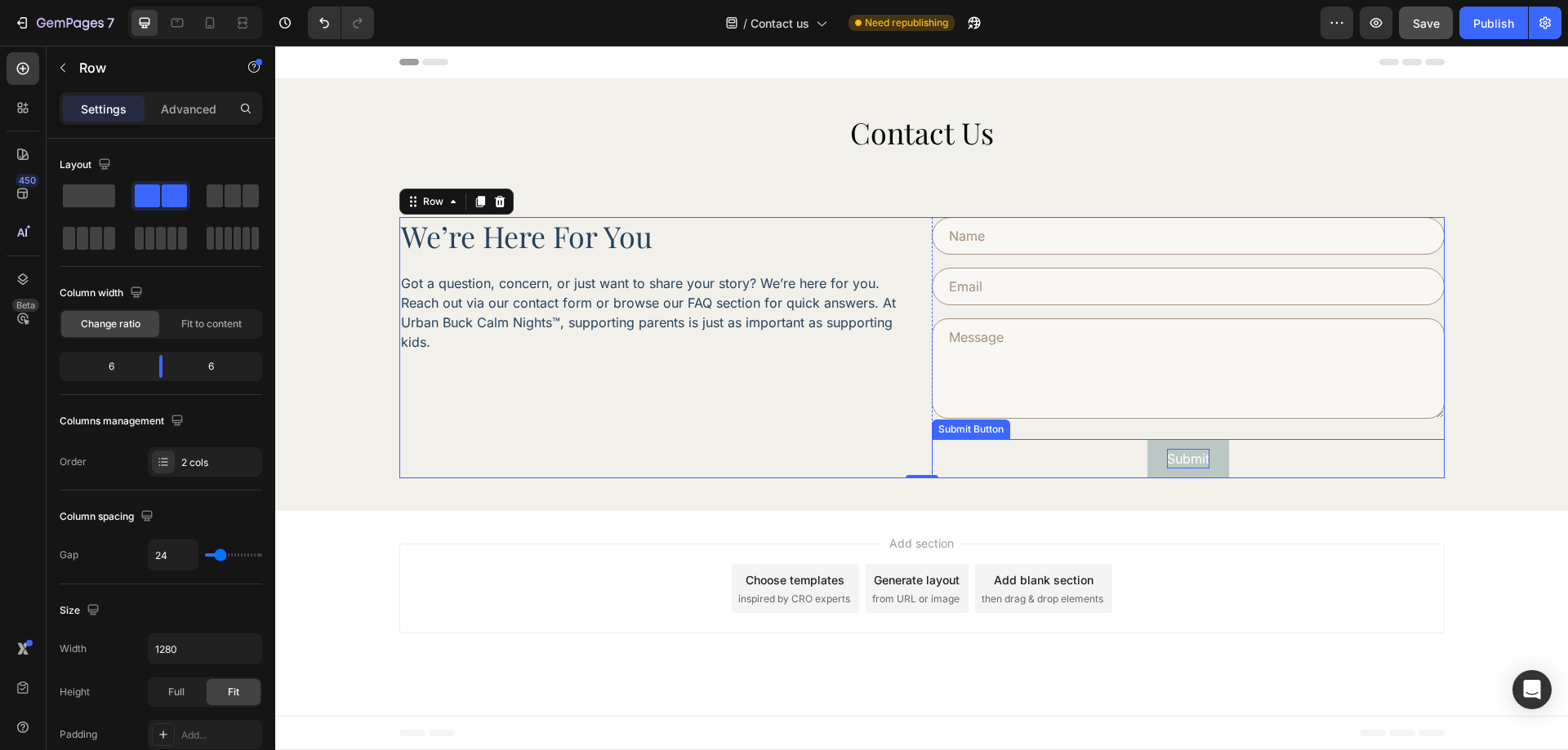
click at [1179, 461] on div "Submit" at bounding box center [1189, 458] width 42 height 19
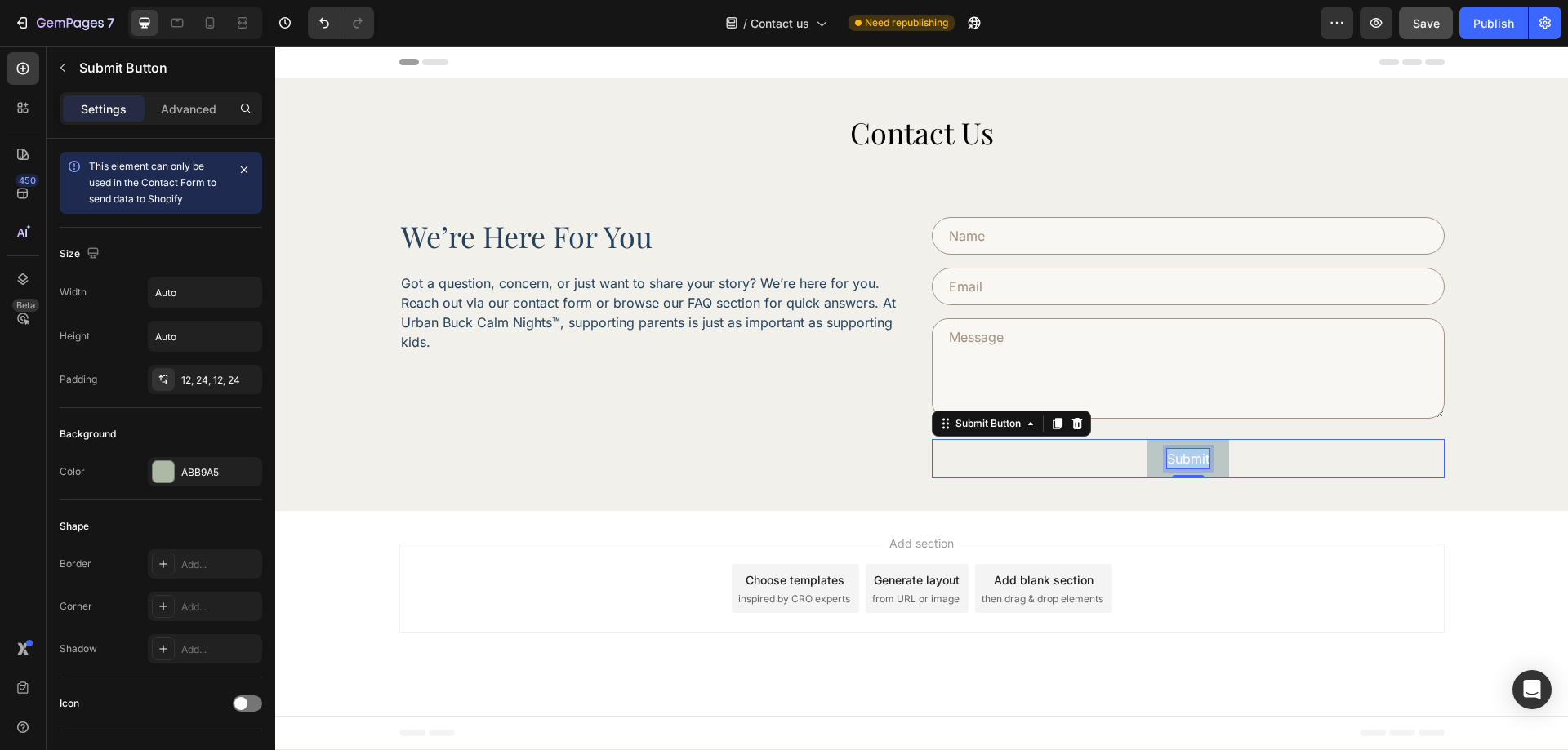
click at [1179, 461] on p "Submit" at bounding box center [1189, 458] width 42 height 19
click at [1244, 464] on button "Send Message" at bounding box center [1188, 458] width 129 height 40
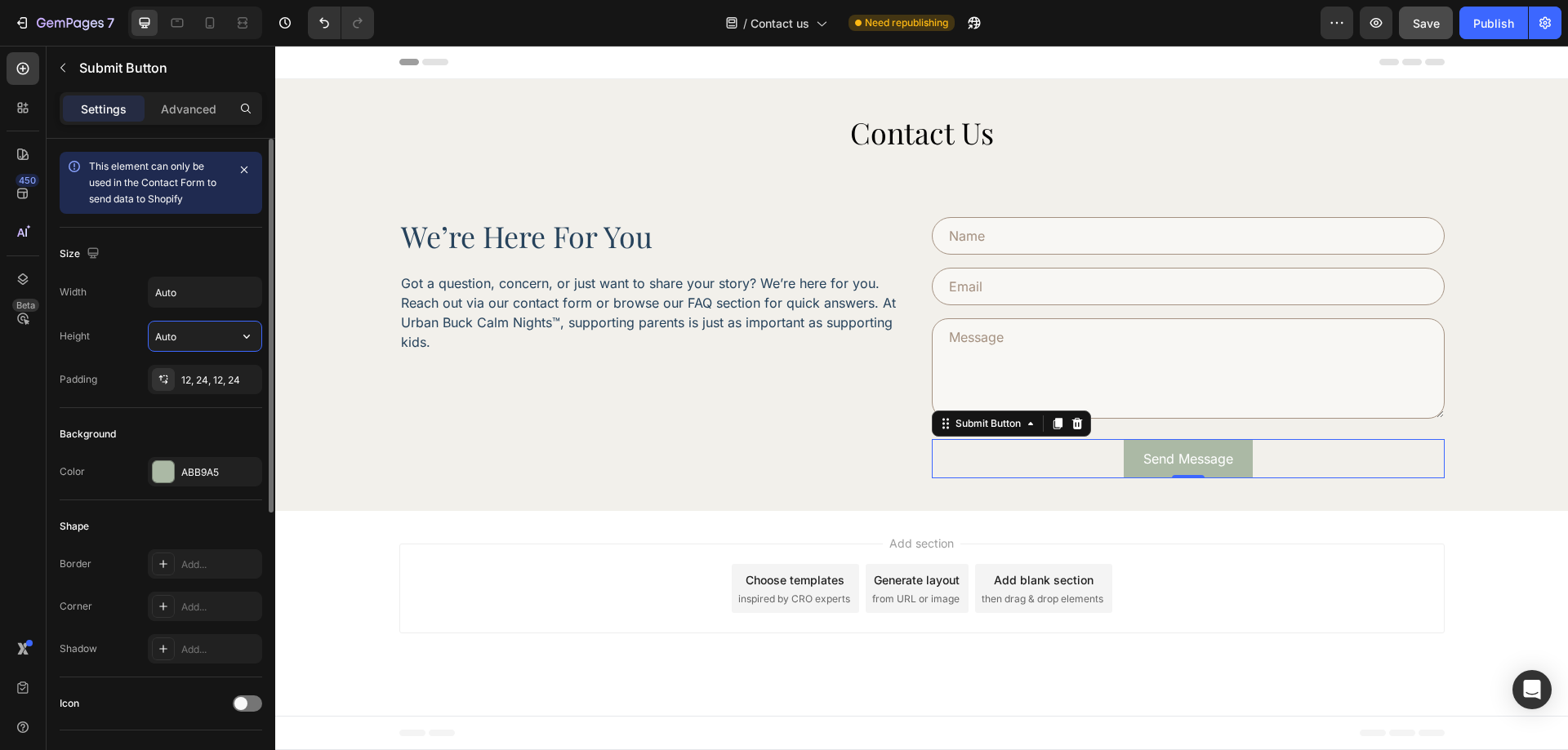
click at [206, 326] on input "Auto" at bounding box center [205, 335] width 112 height 29
type input "49"
click at [235, 257] on div "Size" at bounding box center [161, 254] width 203 height 26
click at [202, 385] on div "12, 24, 12, 24" at bounding box center [205, 380] width 47 height 15
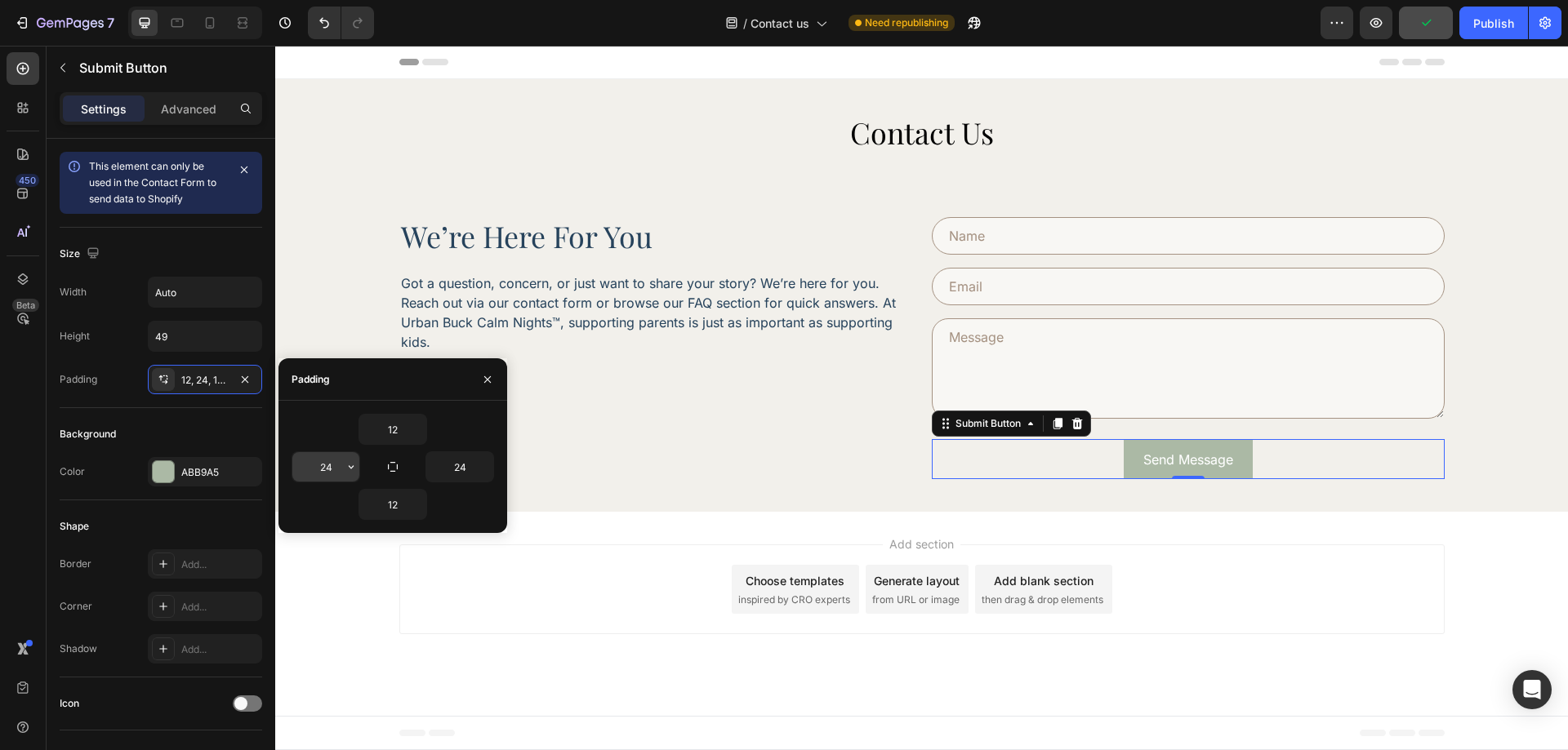
click at [317, 472] on input "24" at bounding box center [326, 466] width 67 height 29
type input "40"
click at [467, 471] on input "24" at bounding box center [459, 466] width 67 height 29
type input "40"
click at [165, 436] on div "Background" at bounding box center [161, 435] width 203 height 26
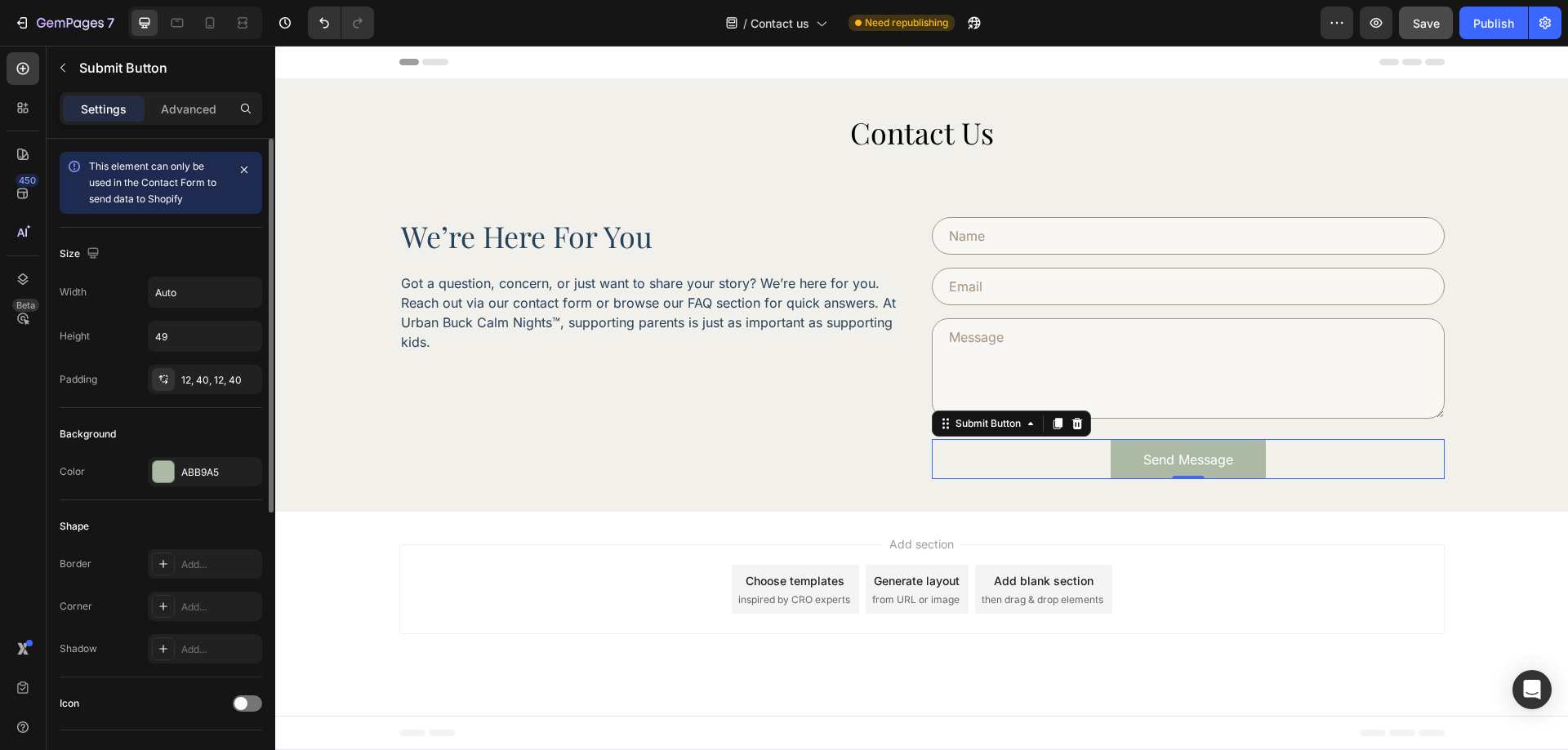
scroll to position [163, 0]
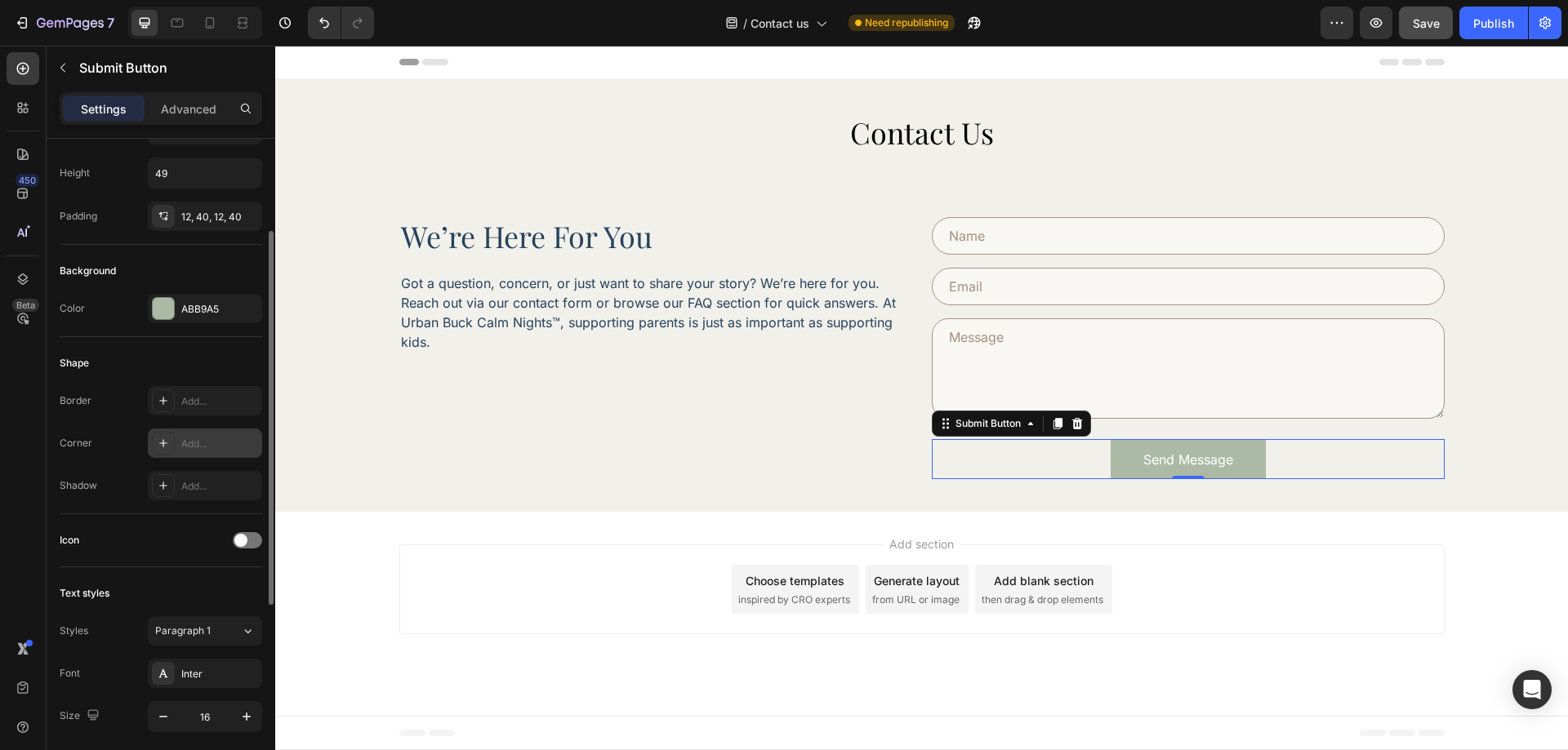
click at [199, 453] on div "Add..." at bounding box center [205, 443] width 114 height 29
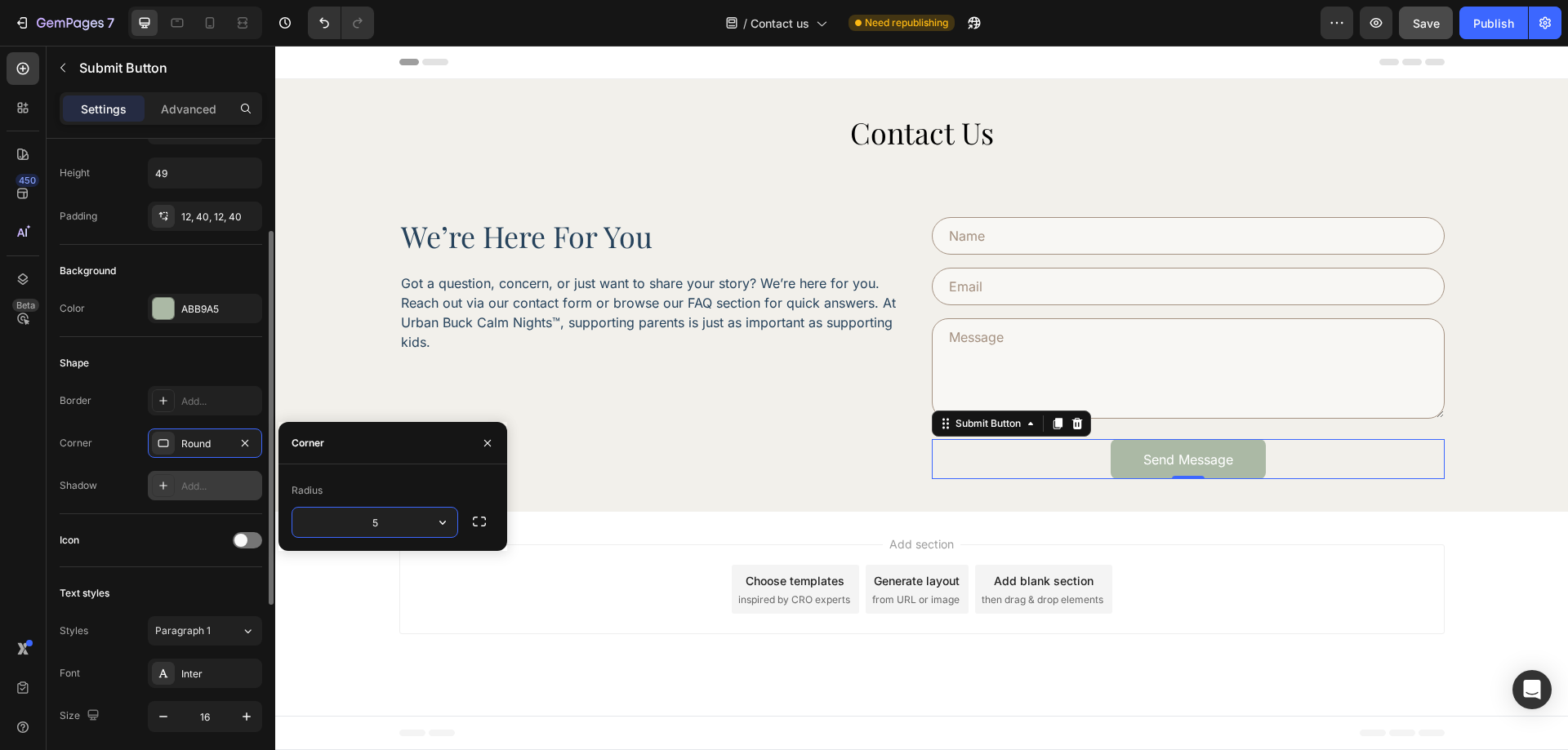
type input "55"
click at [141, 515] on div "Icon" at bounding box center [161, 541] width 203 height 53
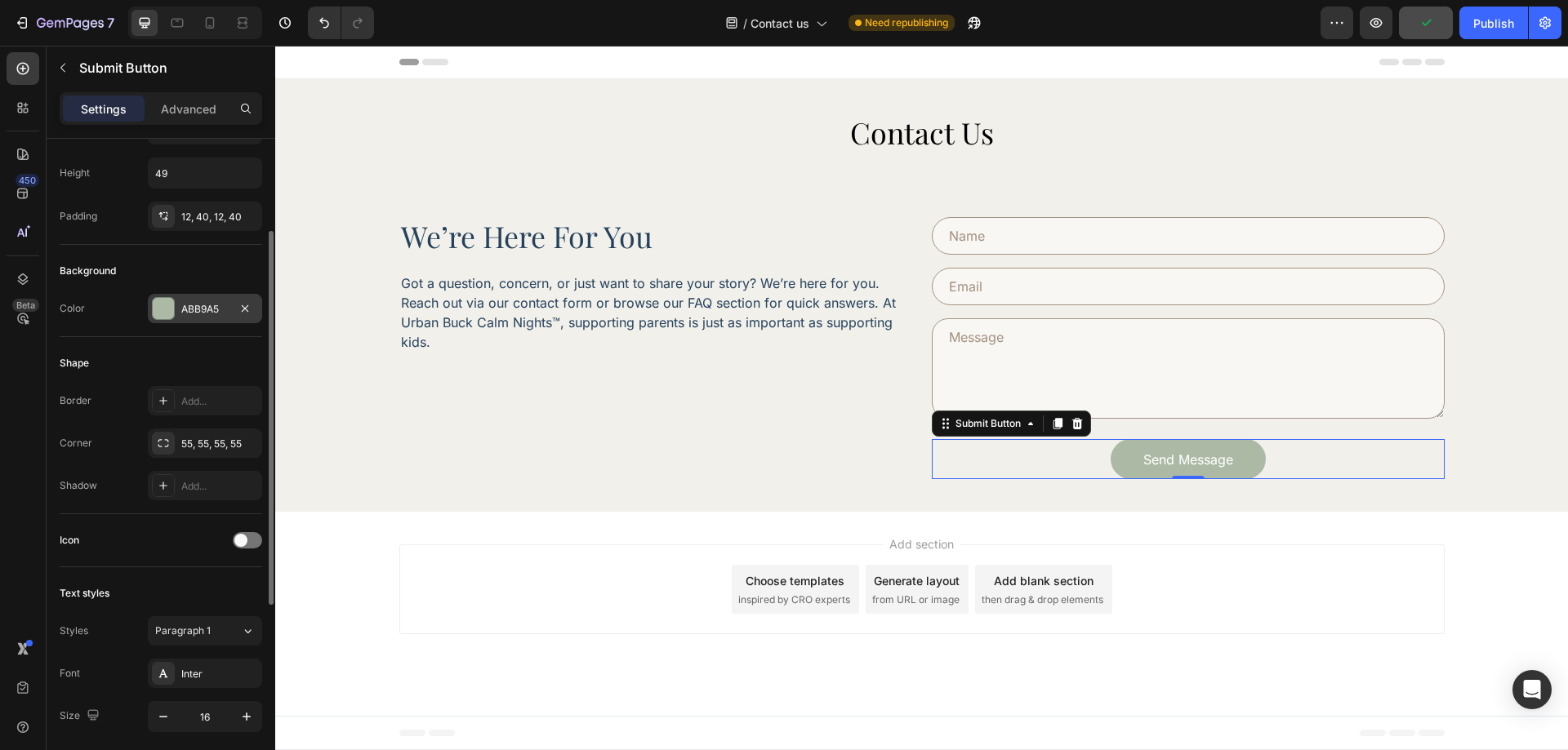
click at [201, 302] on div "ABB9A5" at bounding box center [205, 309] width 47 height 15
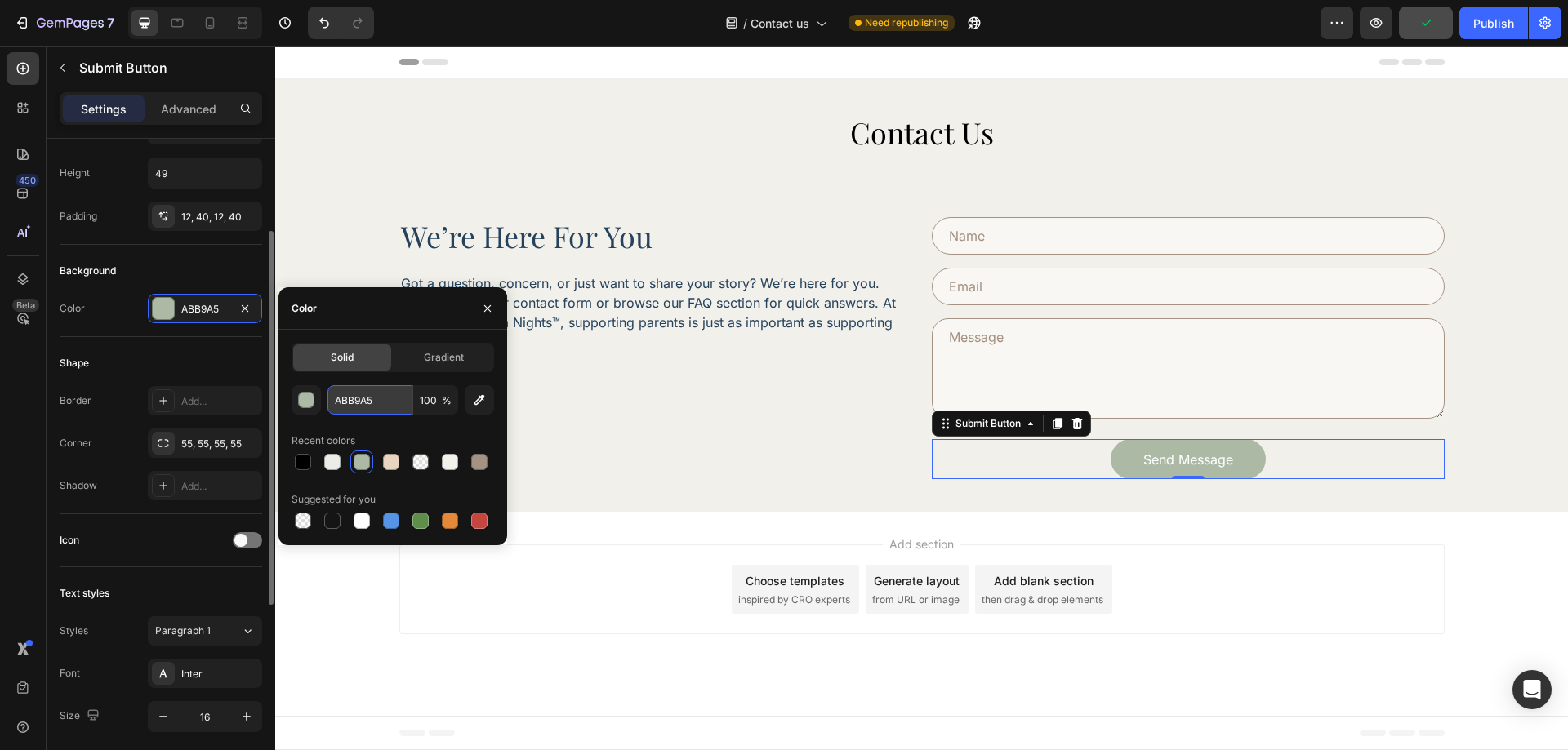
click at [364, 404] on input "ABB9A5" at bounding box center [370, 400] width 85 height 29
paste input "rgba(165, 146, 130, 1)"
type input "rgba(165, 146, 130, 1)"
click at [184, 355] on div "Shape" at bounding box center [161, 364] width 203 height 26
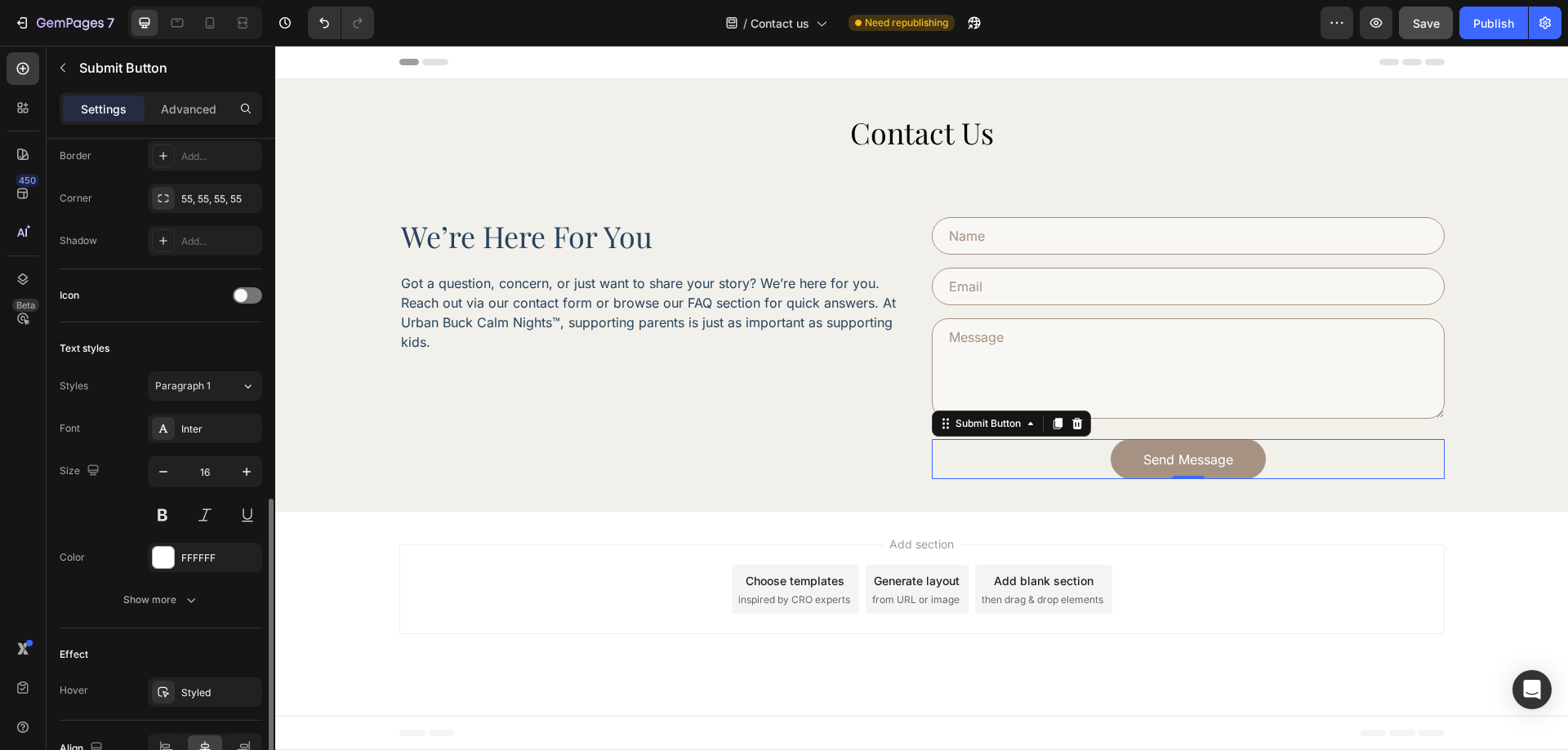
scroll to position [500, 0]
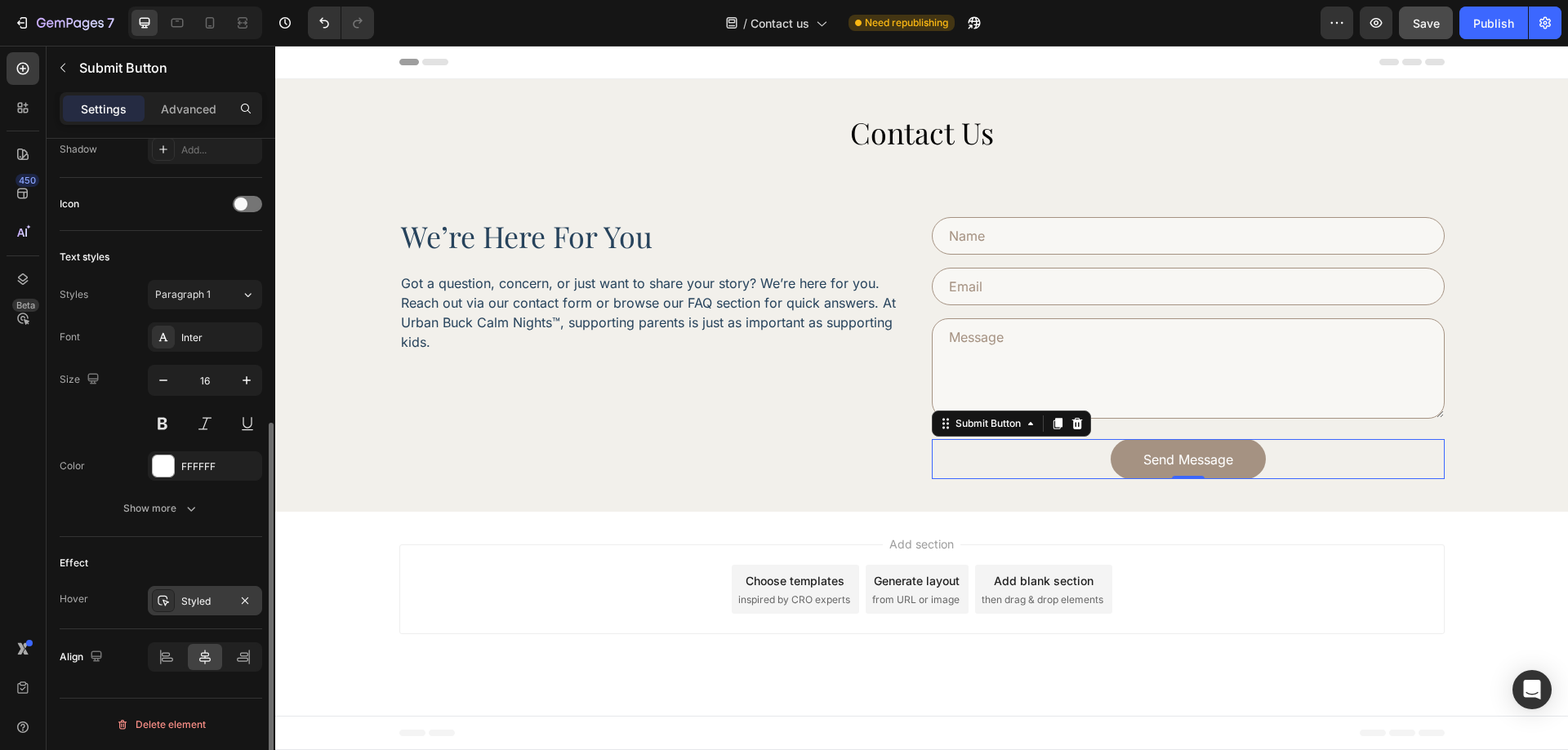
click at [203, 602] on div "Styled" at bounding box center [205, 602] width 47 height 15
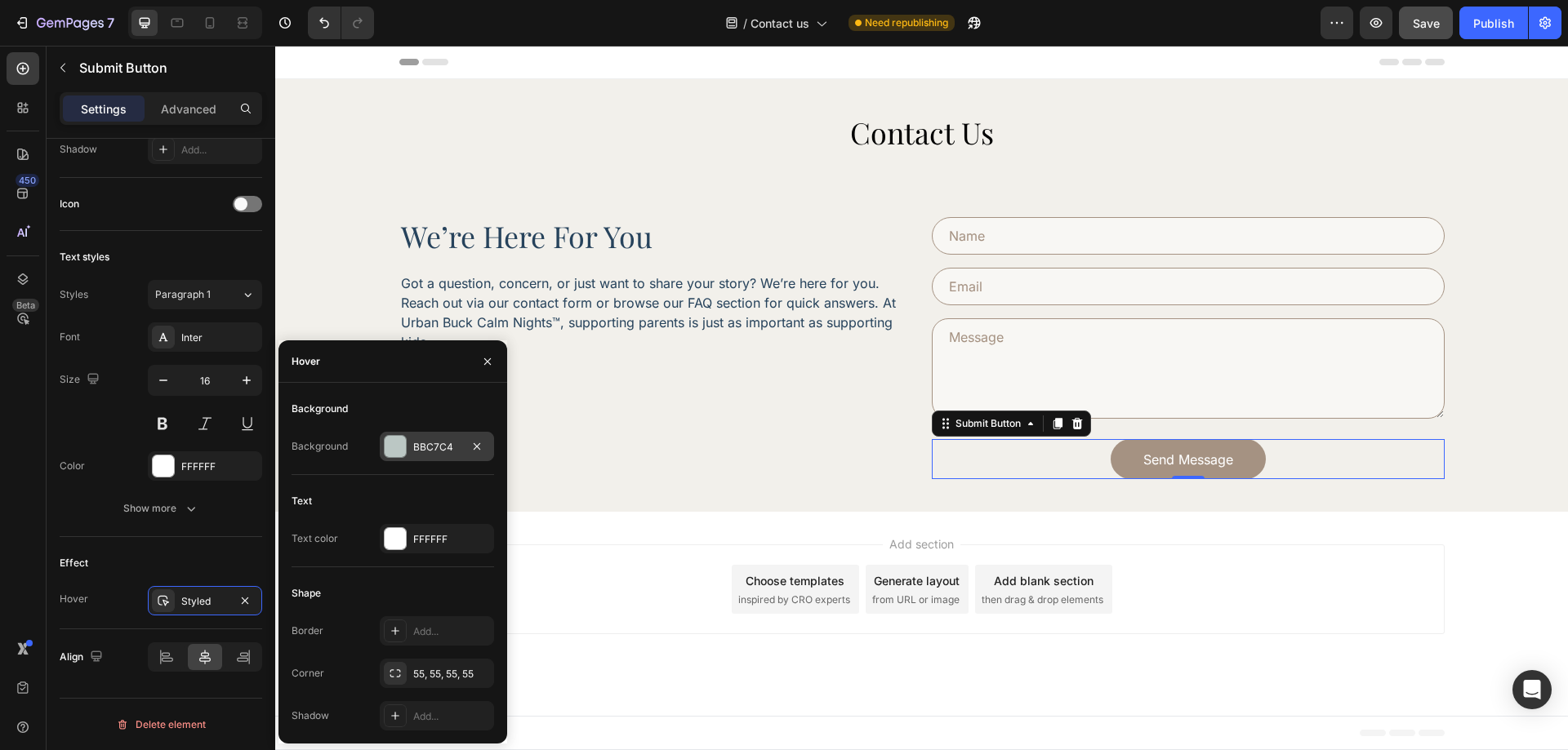
click at [407, 451] on div "BBC7C4" at bounding box center [437, 446] width 114 height 29
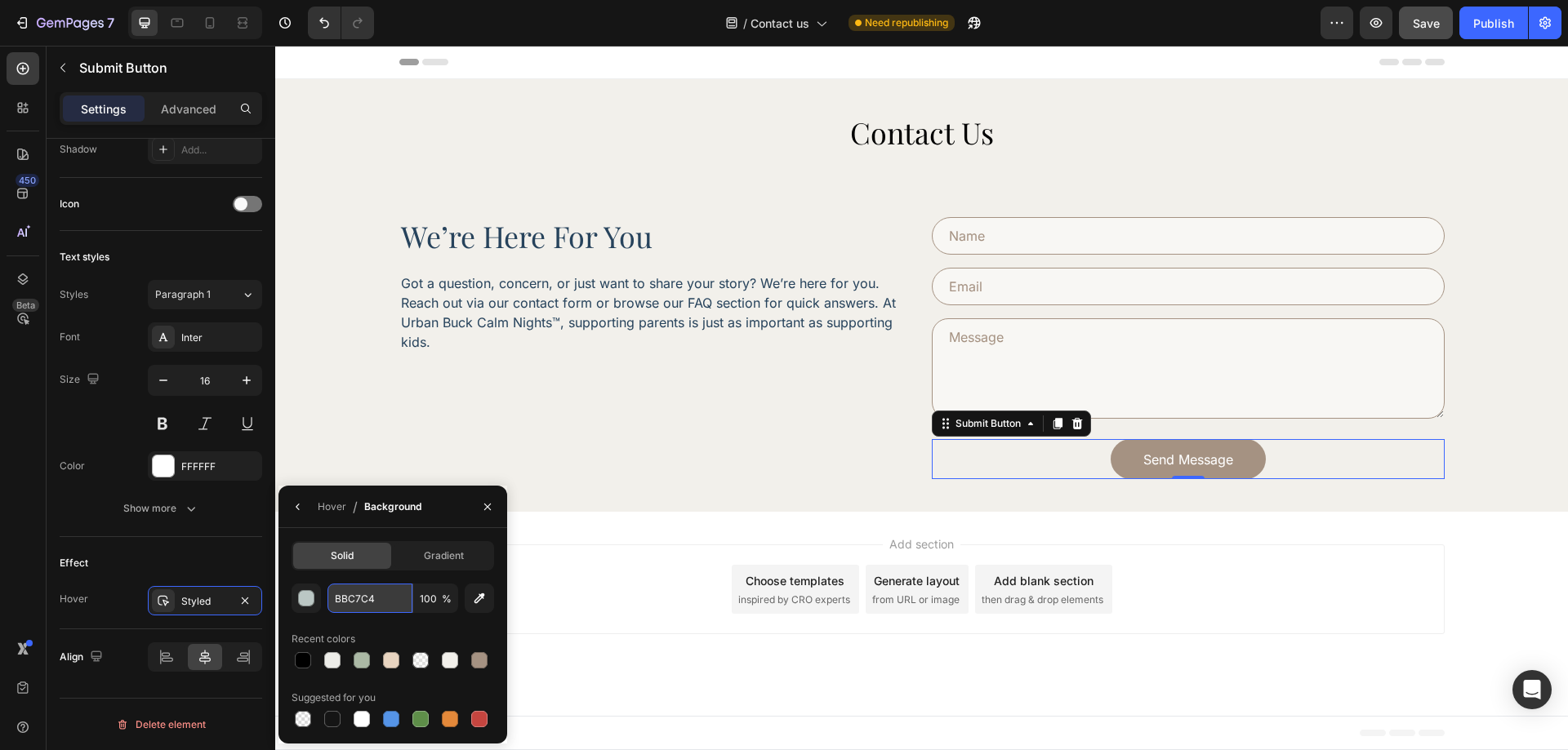
click at [0, 0] on input "BBC7C4" at bounding box center [0, 0] width 0 height 0
paste input "F2F0EB"
type input "F2F0EB"
click at [330, 509] on div "Hover" at bounding box center [332, 507] width 29 height 15
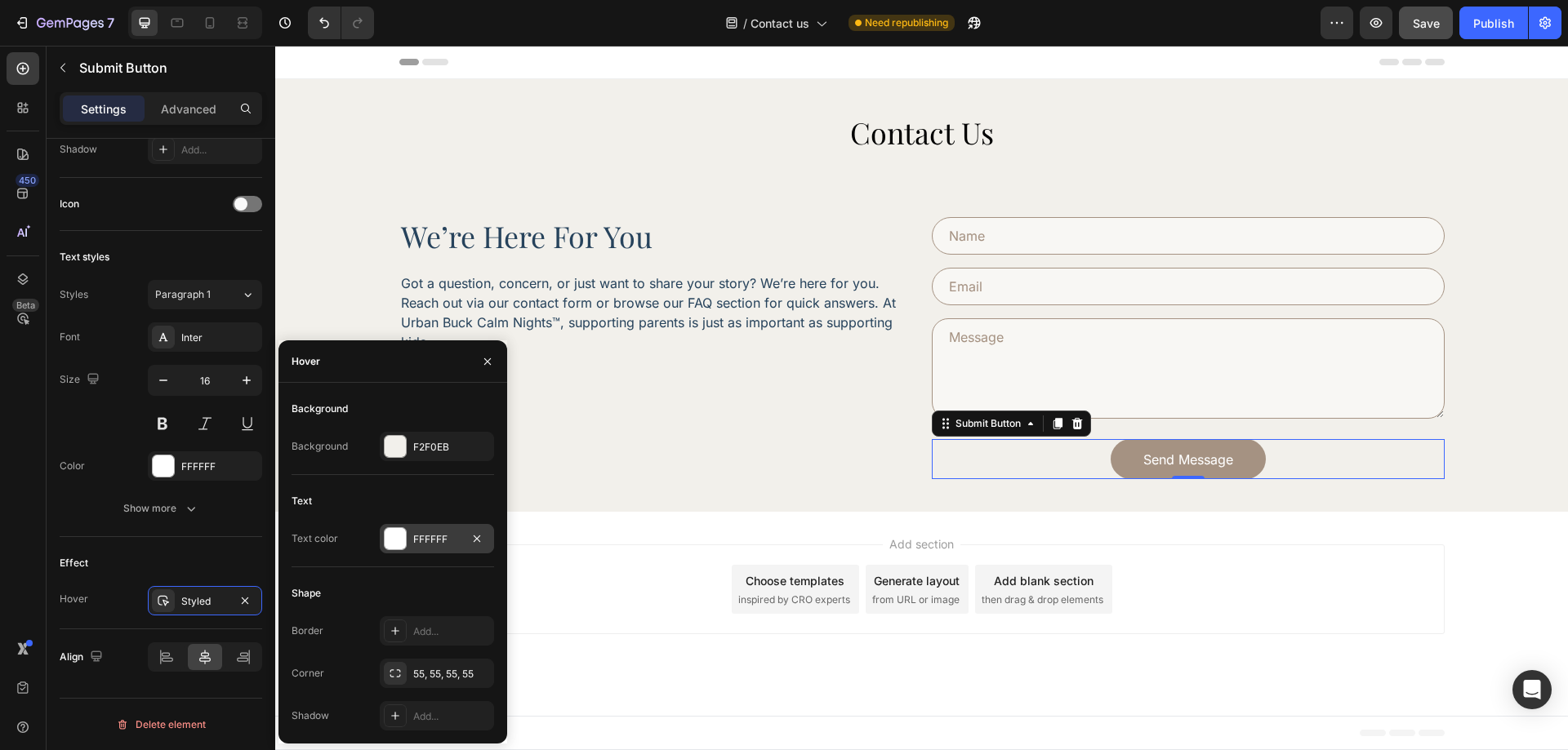
click at [419, 540] on div "FFFFFF" at bounding box center [437, 539] width 47 height 15
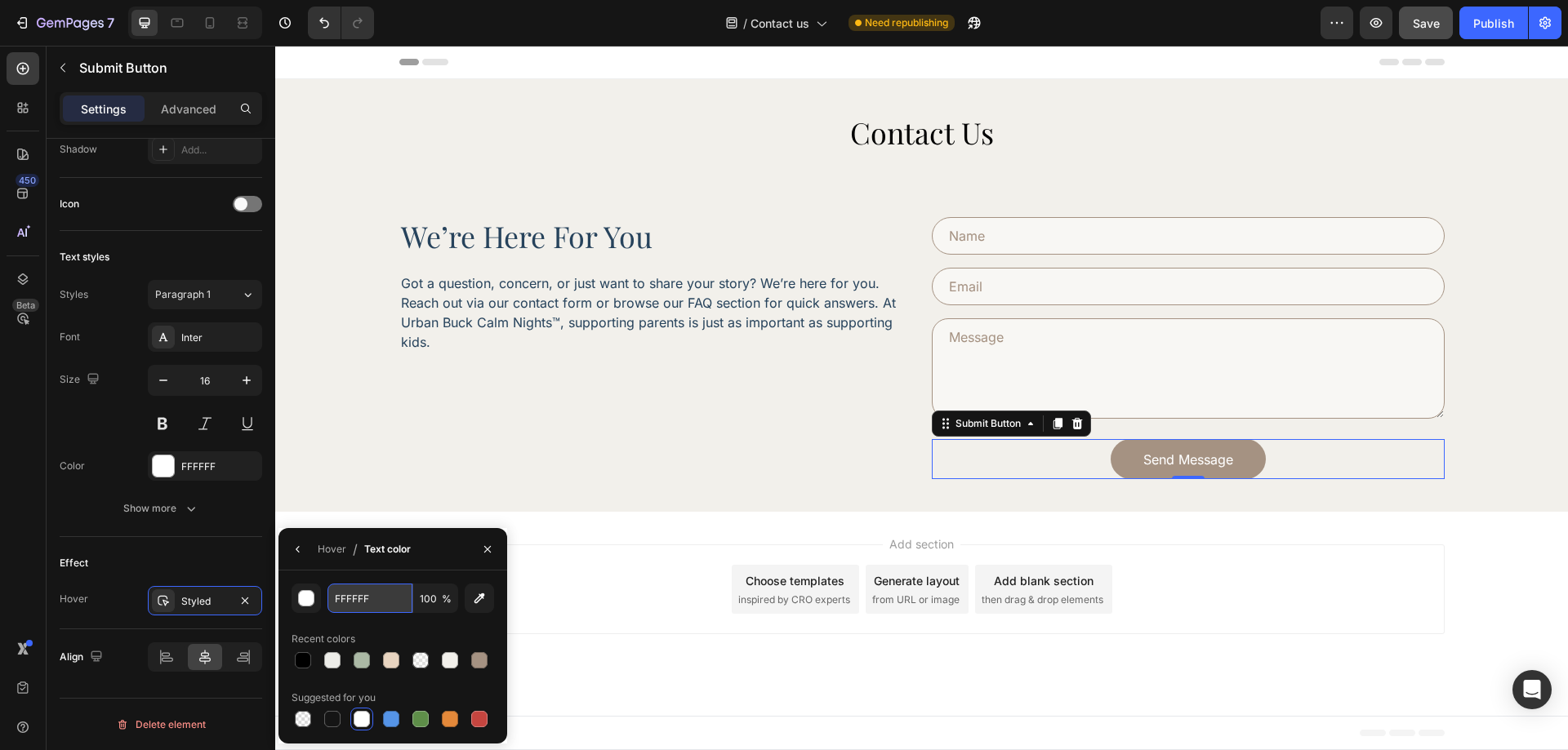
click at [0, 0] on input "FFFFFF" at bounding box center [0, 0] width 0 height 0
paste input "A59282"
type input "A59282"
click at [252, 533] on div "Text styles Styles Paragraph 1 Font Inter Size 16 Color FFFFFF Show more" at bounding box center [161, 384] width 203 height 306
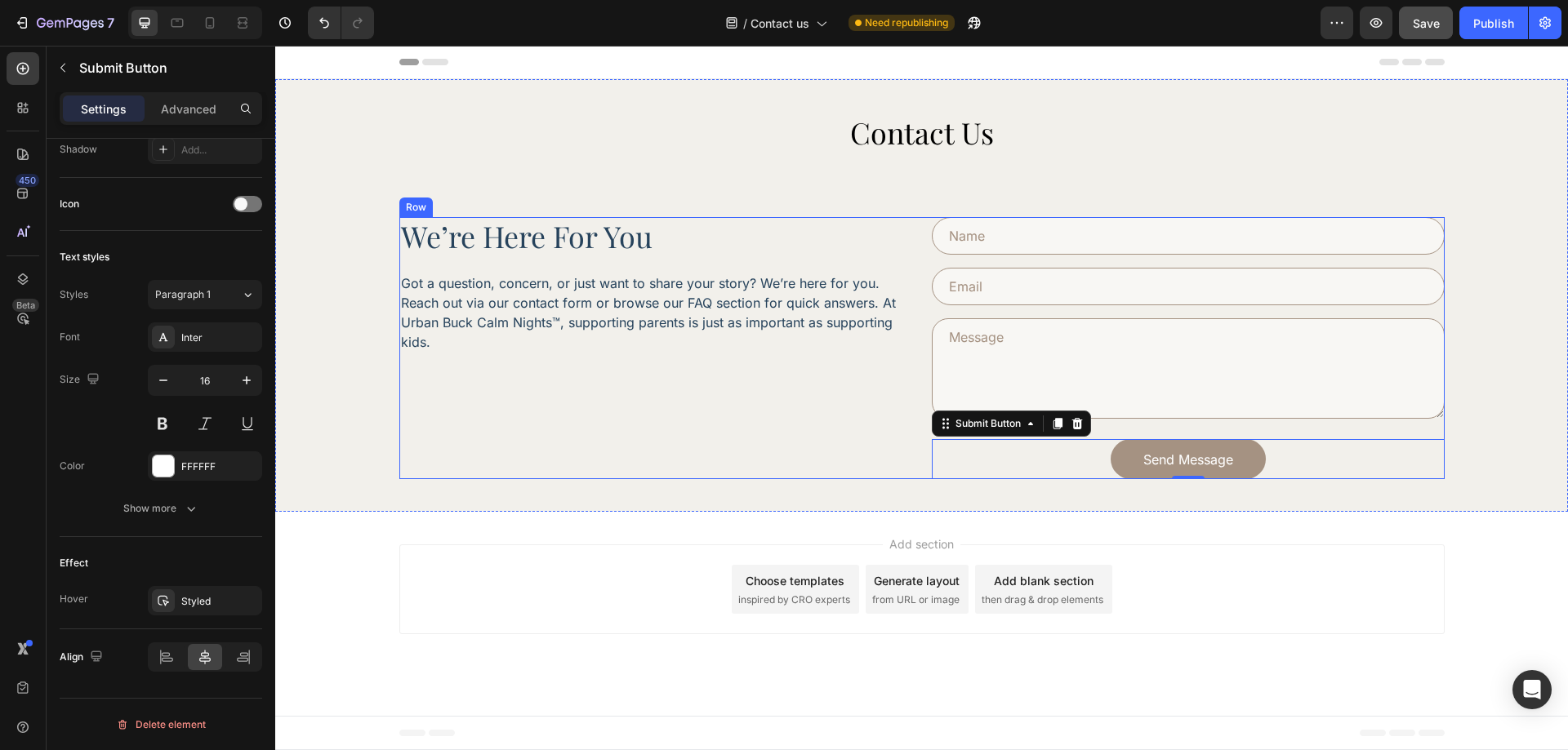
click at [807, 458] on div "we’re here for you Heading Got a question, concern, or just want to share your …" at bounding box center [656, 348] width 513 height 262
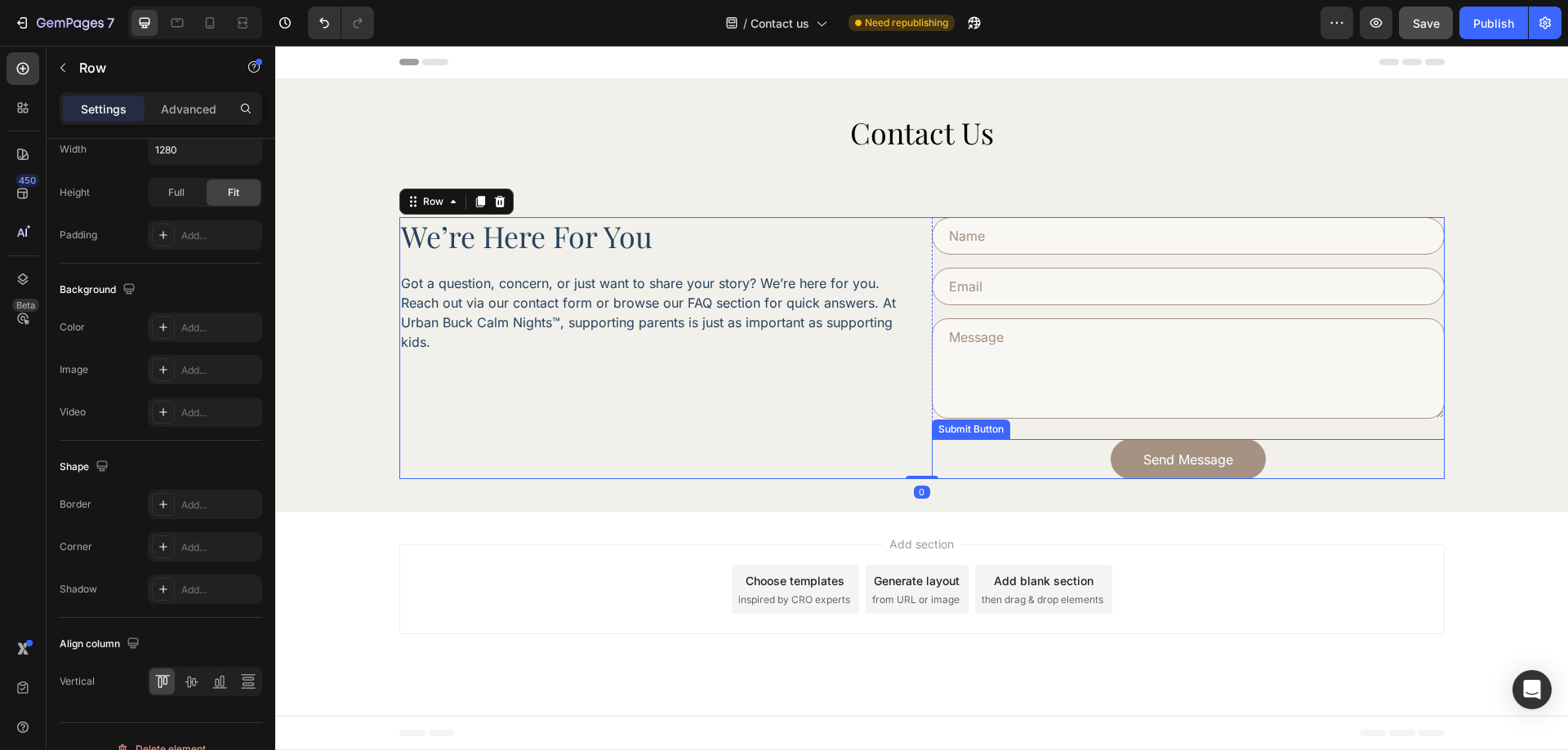
scroll to position [0, 0]
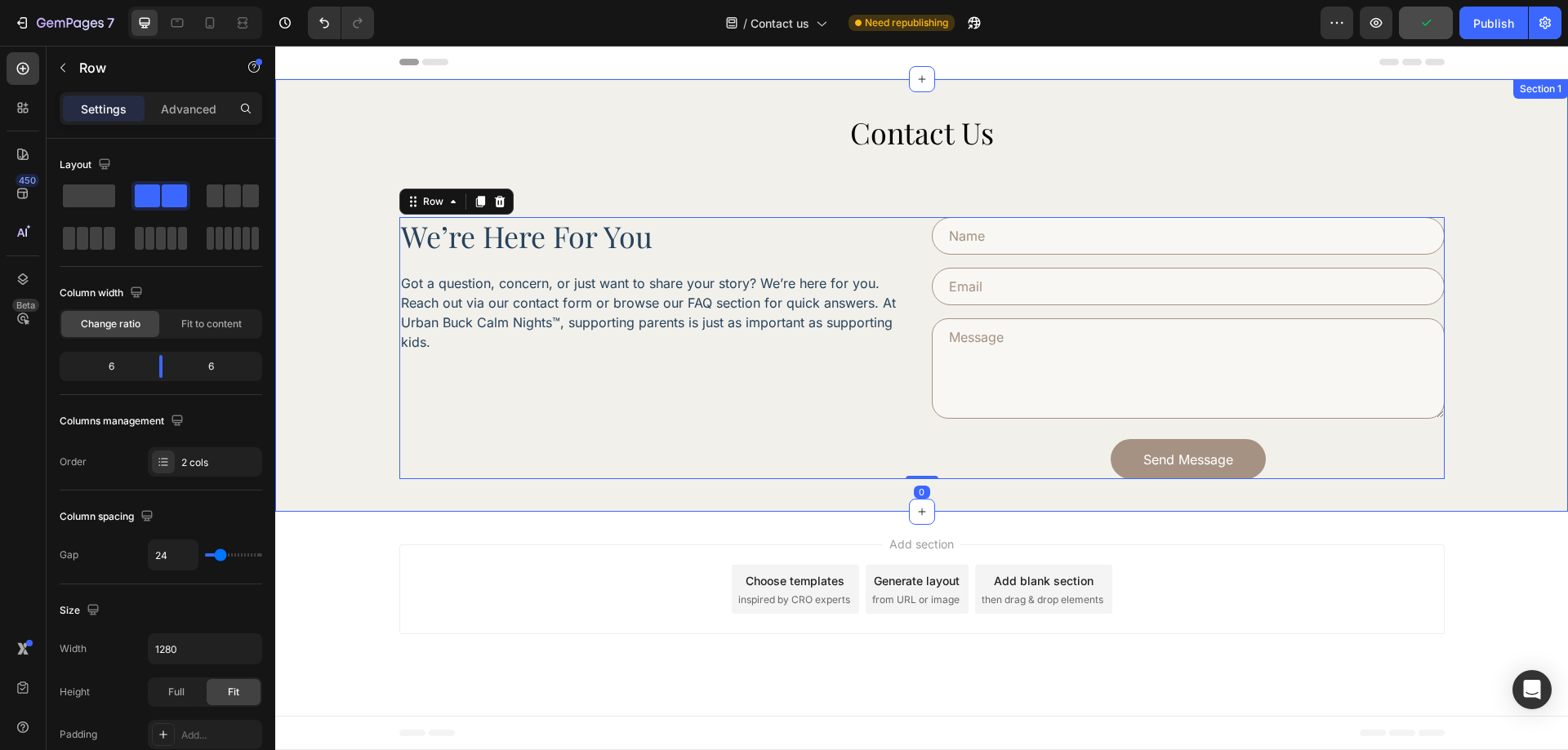
click at [1048, 494] on div "Contact Us Heading we’re here for you Heading Got a question, concern, or just …" at bounding box center [921, 295] width 1293 height 433
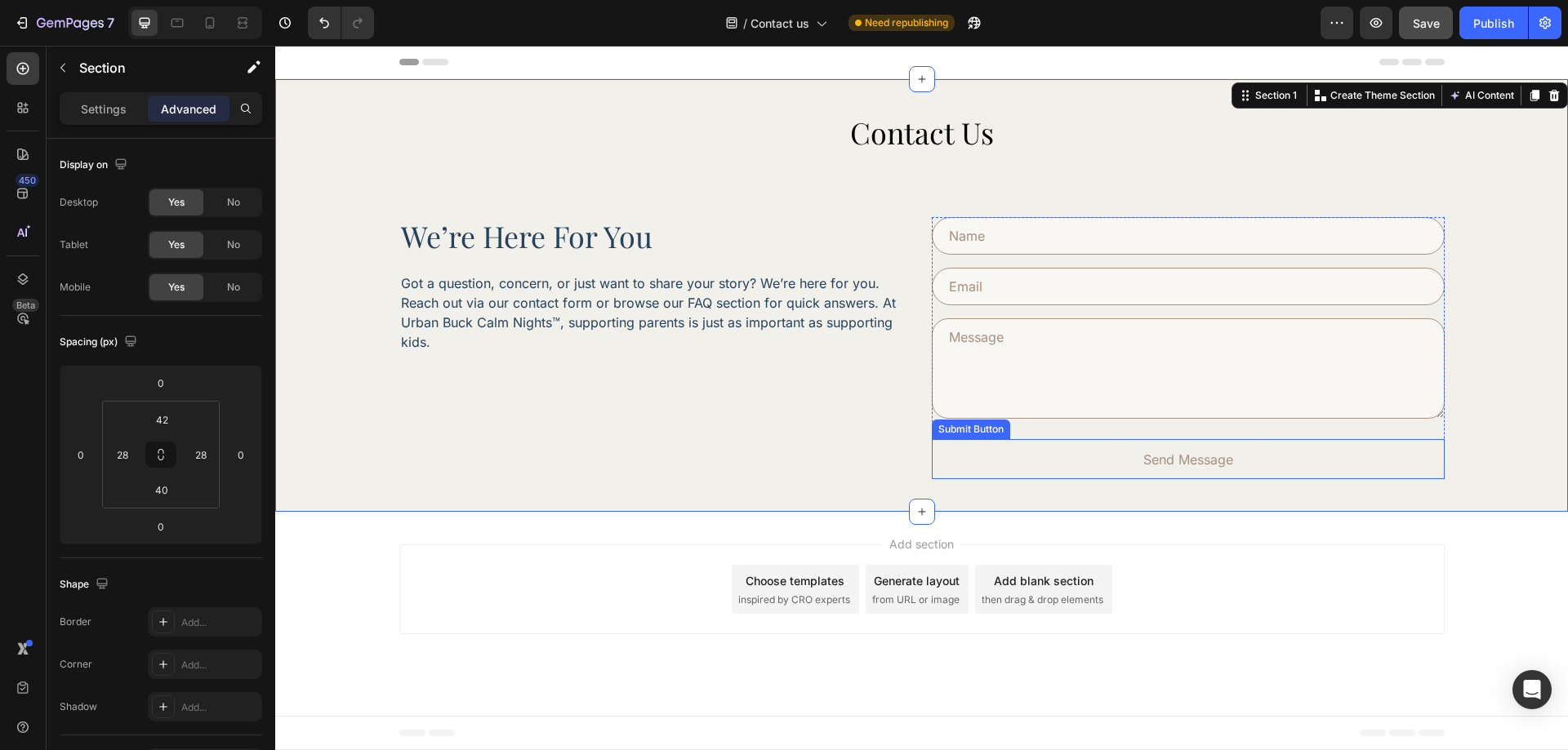
click at [1113, 458] on button "Send Message" at bounding box center [1188, 459] width 155 height 40
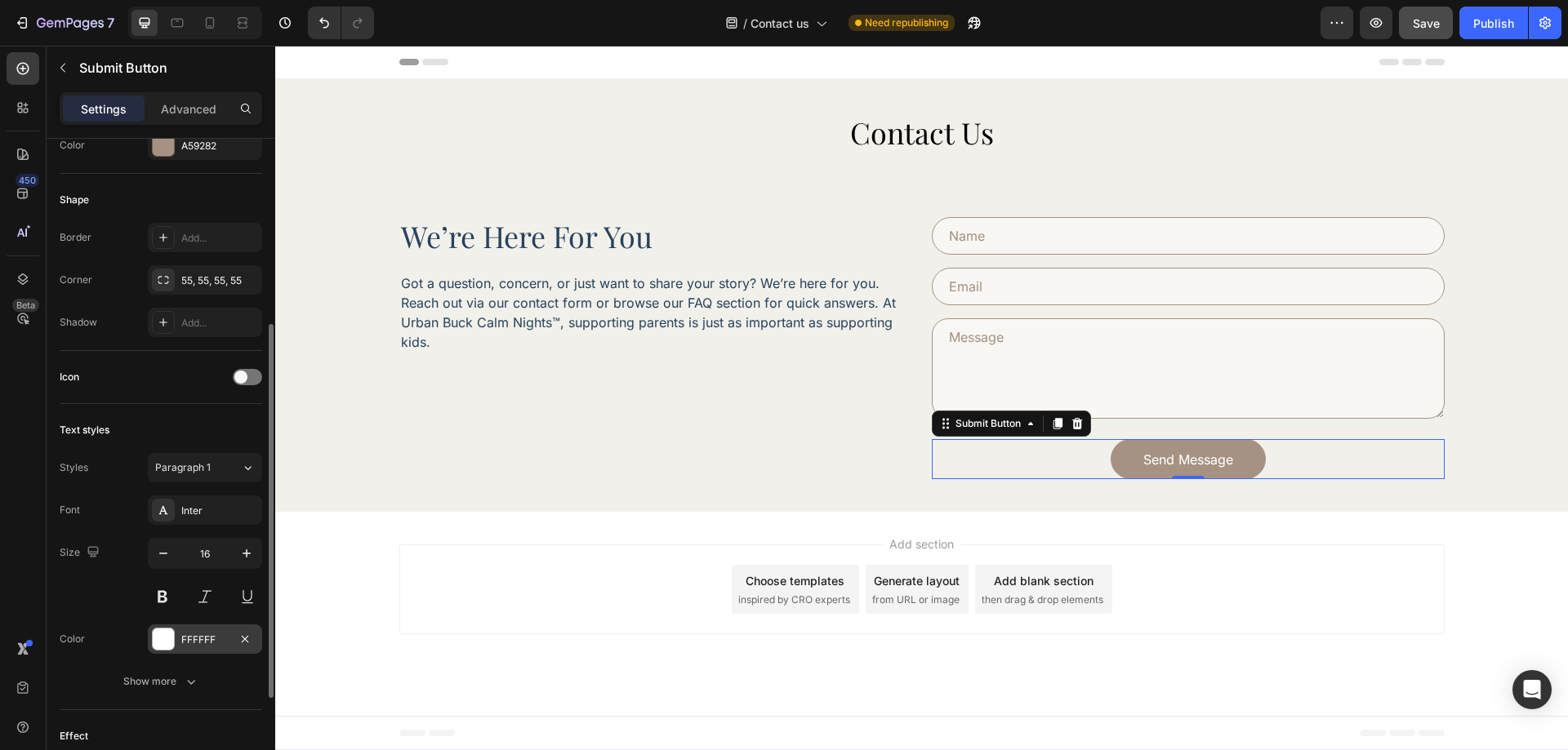
scroll to position [500, 0]
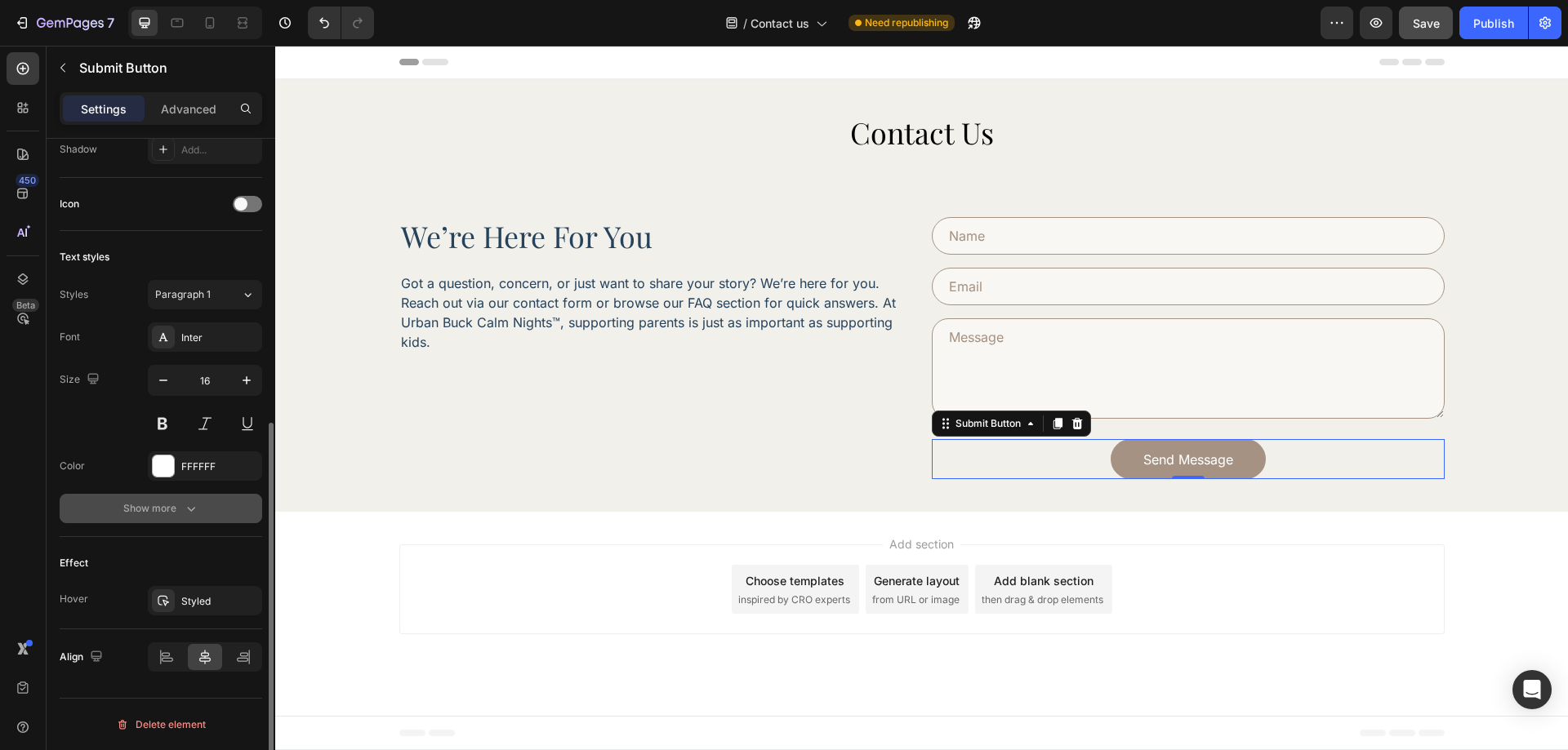
click at [177, 507] on div "Show more" at bounding box center [161, 508] width 76 height 17
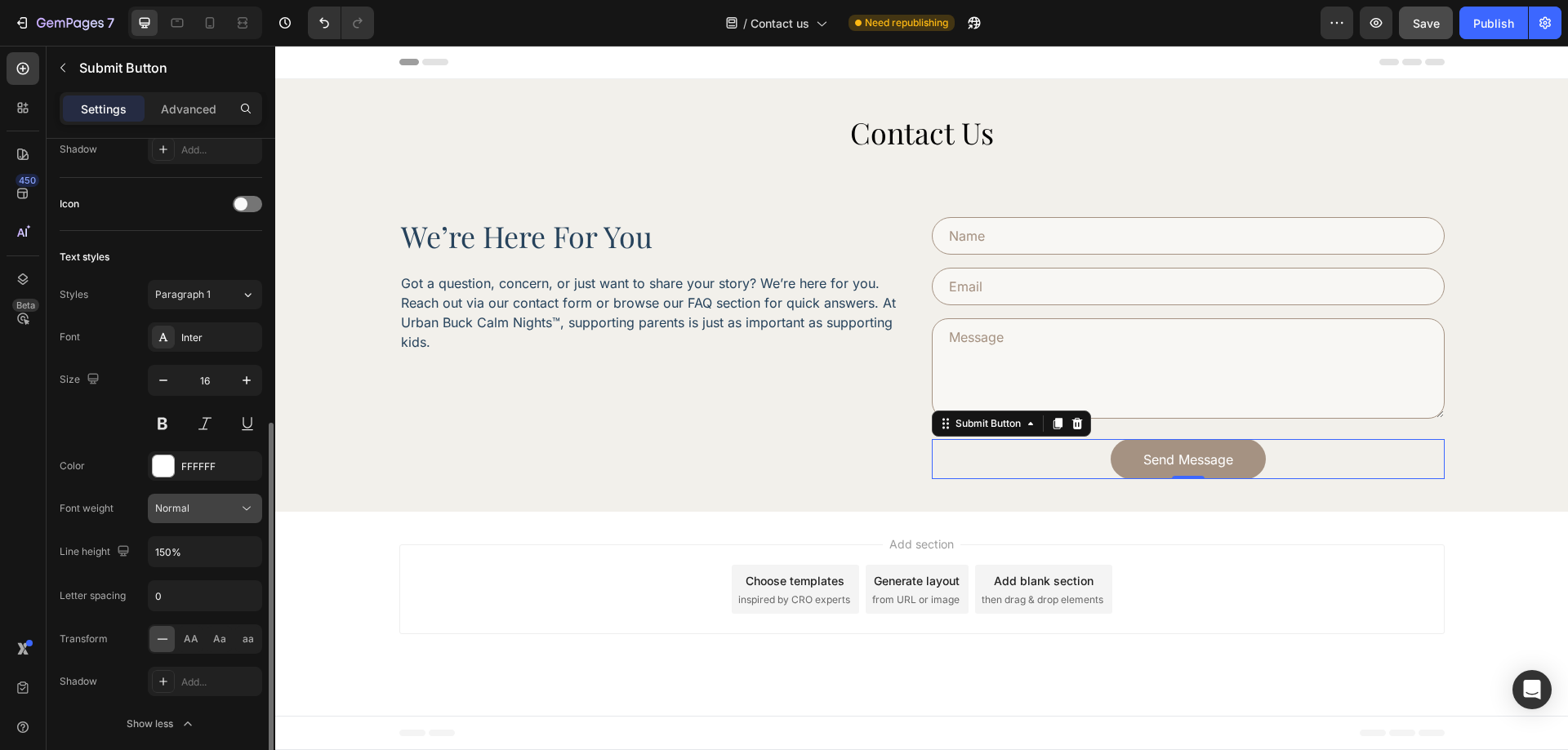
click at [208, 506] on div "Normal" at bounding box center [197, 508] width 83 height 15
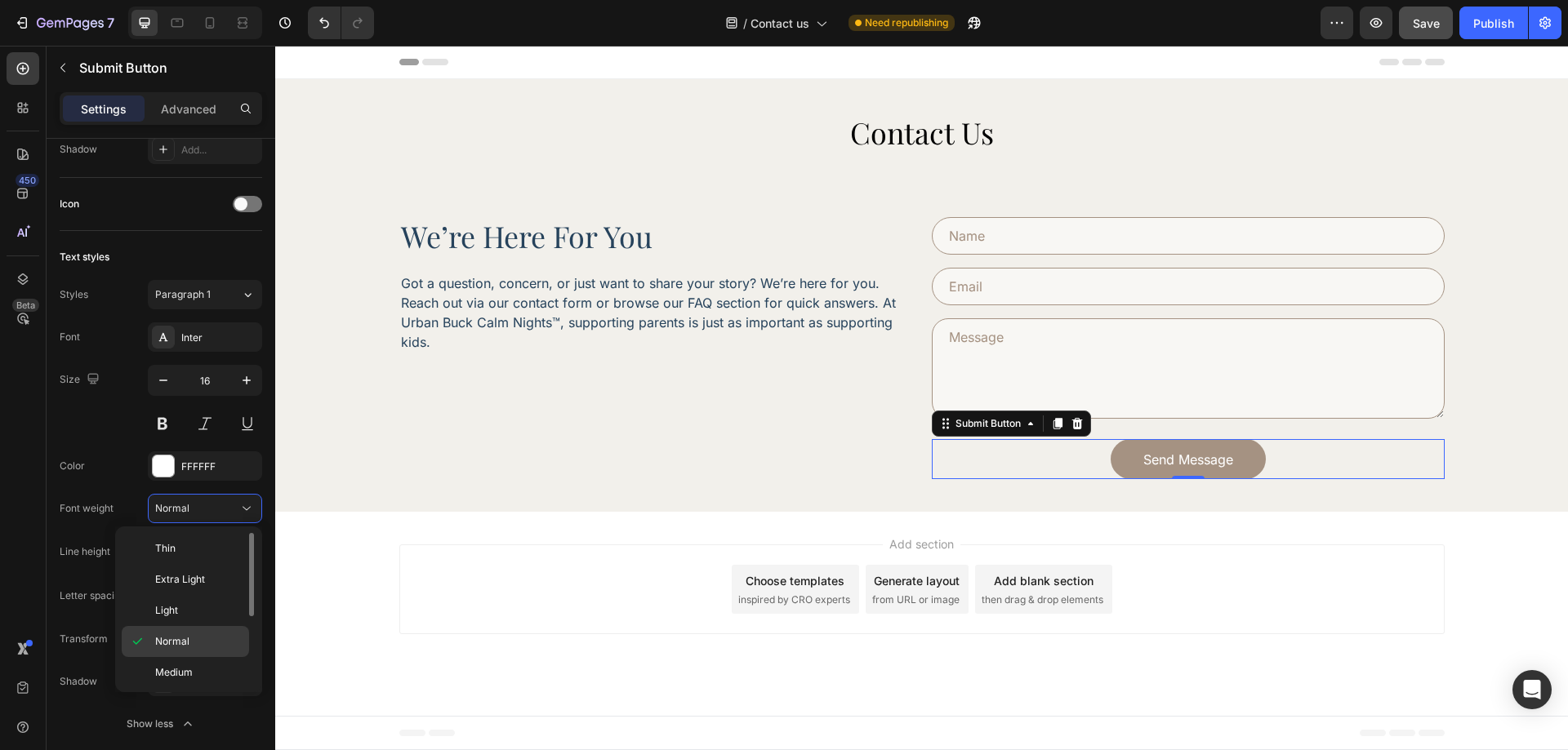
scroll to position [126, 0]
click at [207, 584] on p "Semi Bold" at bounding box center [199, 577] width 87 height 15
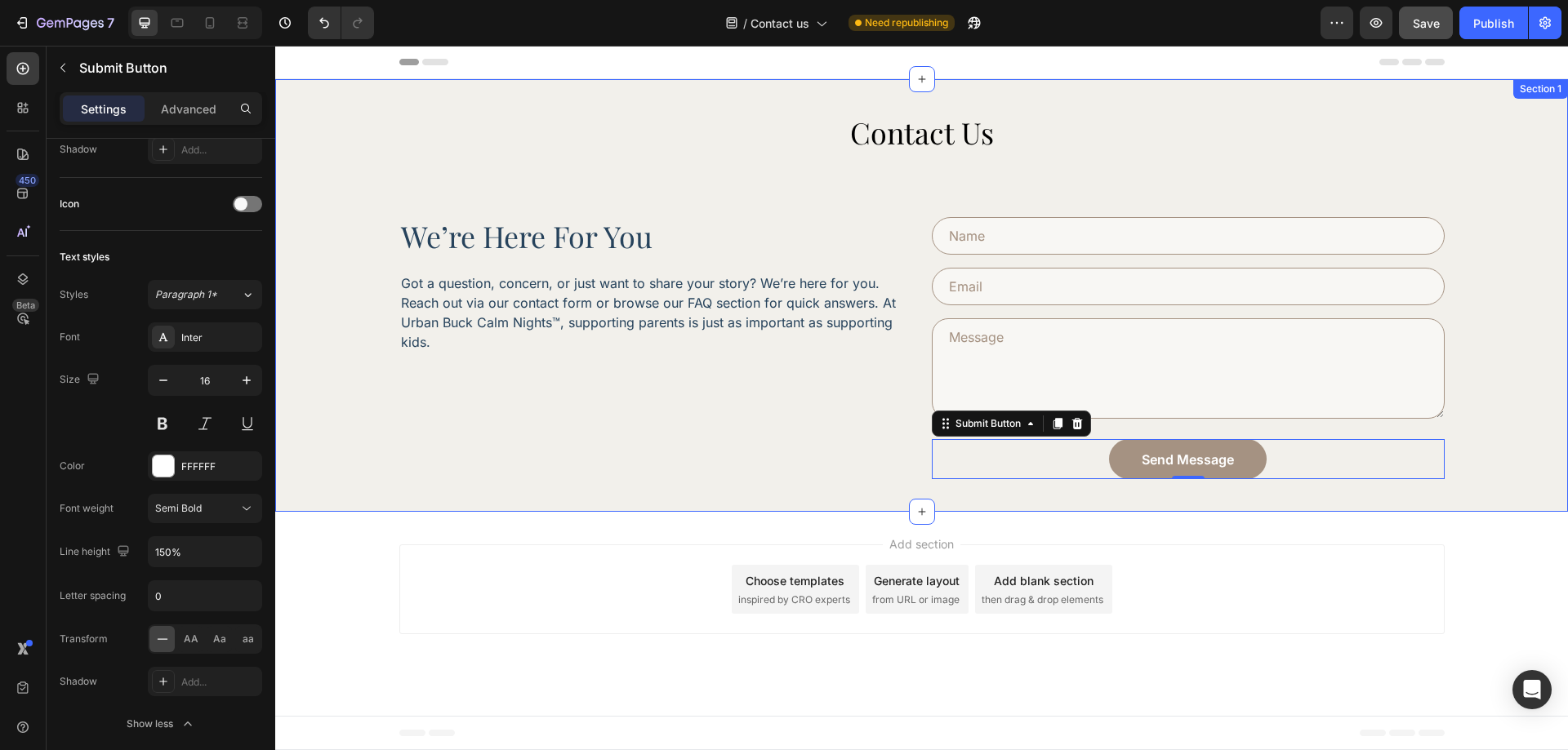
click at [1509, 457] on div "Contact Us Heading we’re here for you Heading Got a question, concern, or just …" at bounding box center [921, 296] width 1247 height 366
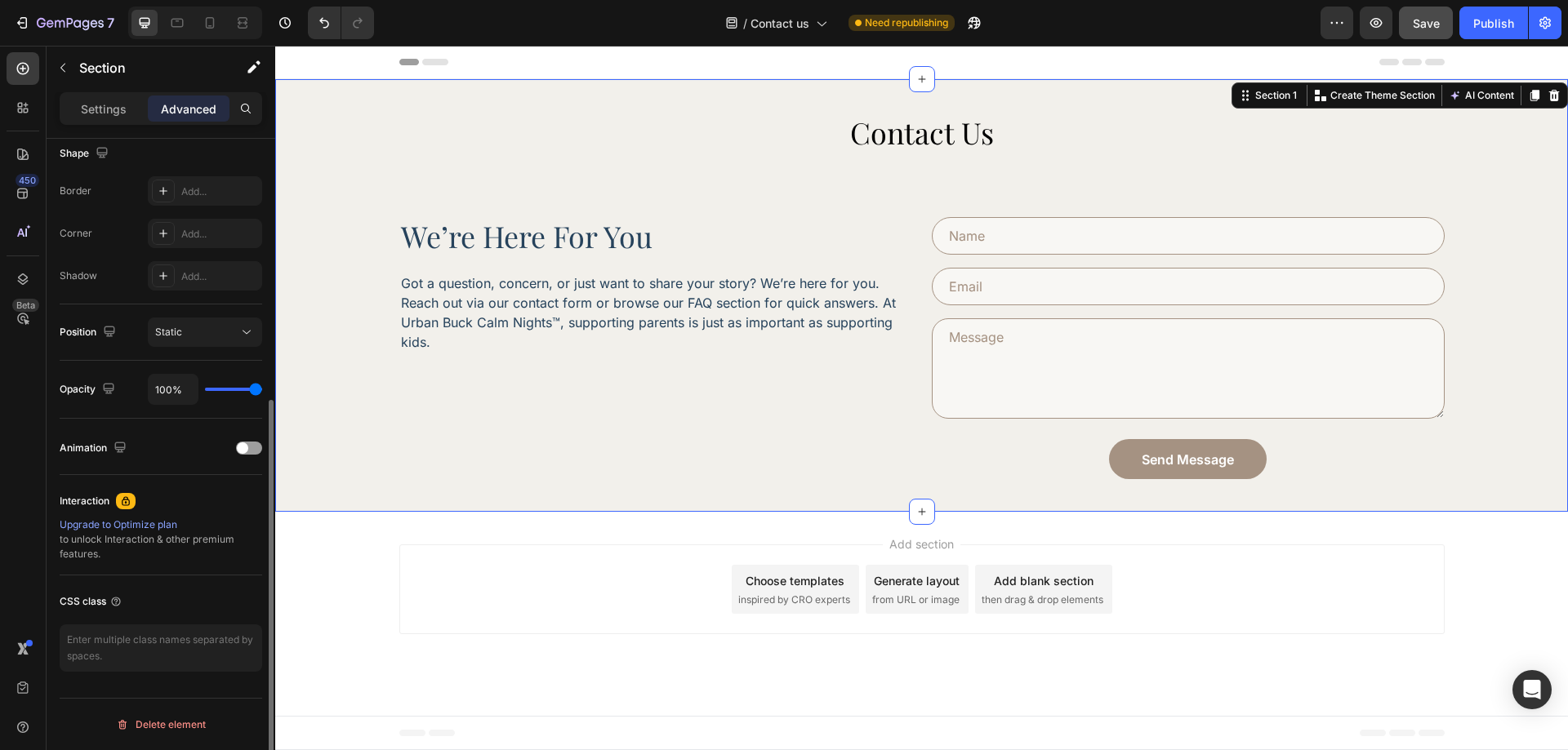
scroll to position [0, 0]
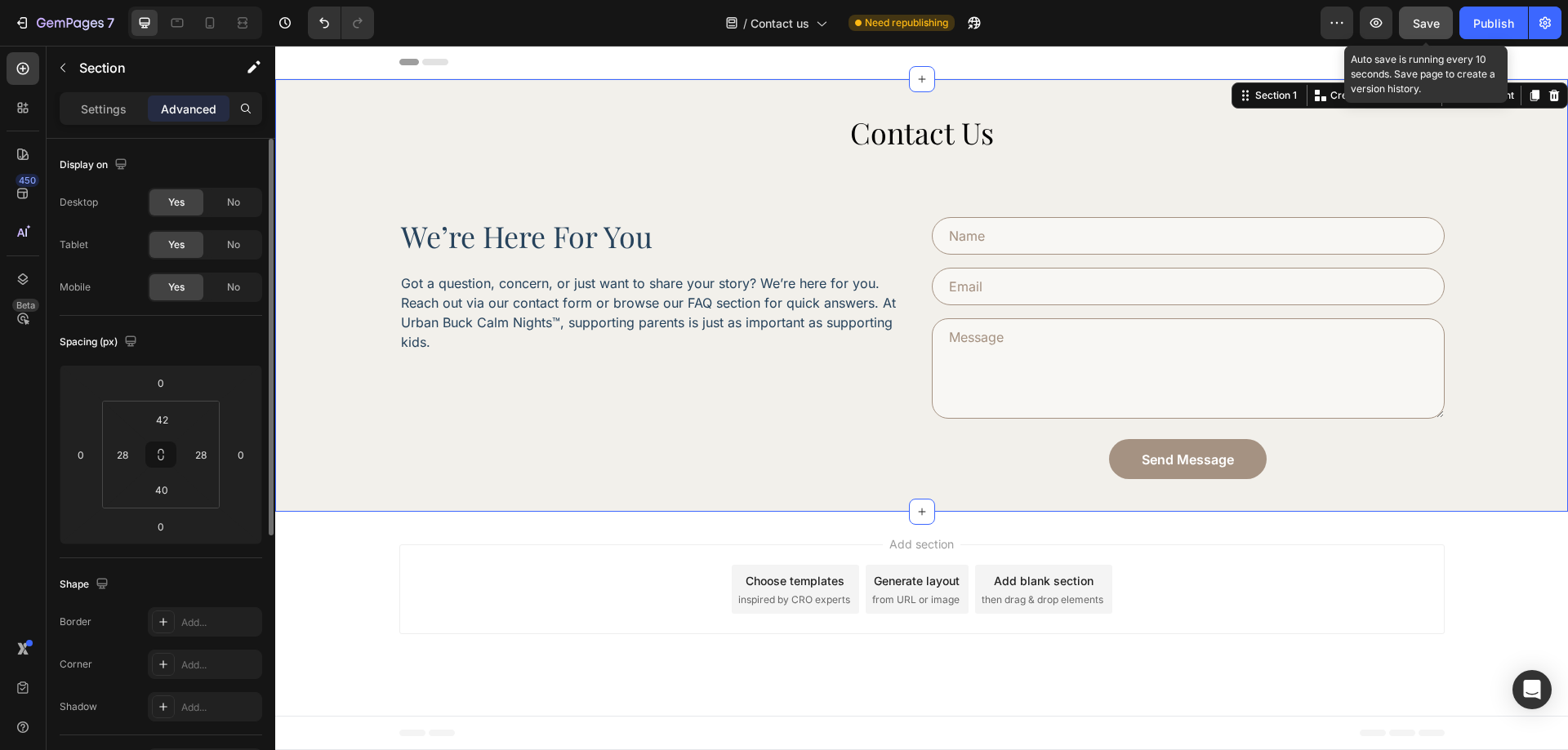
click at [1438, 23] on span "Save" at bounding box center [1426, 24] width 27 height 14
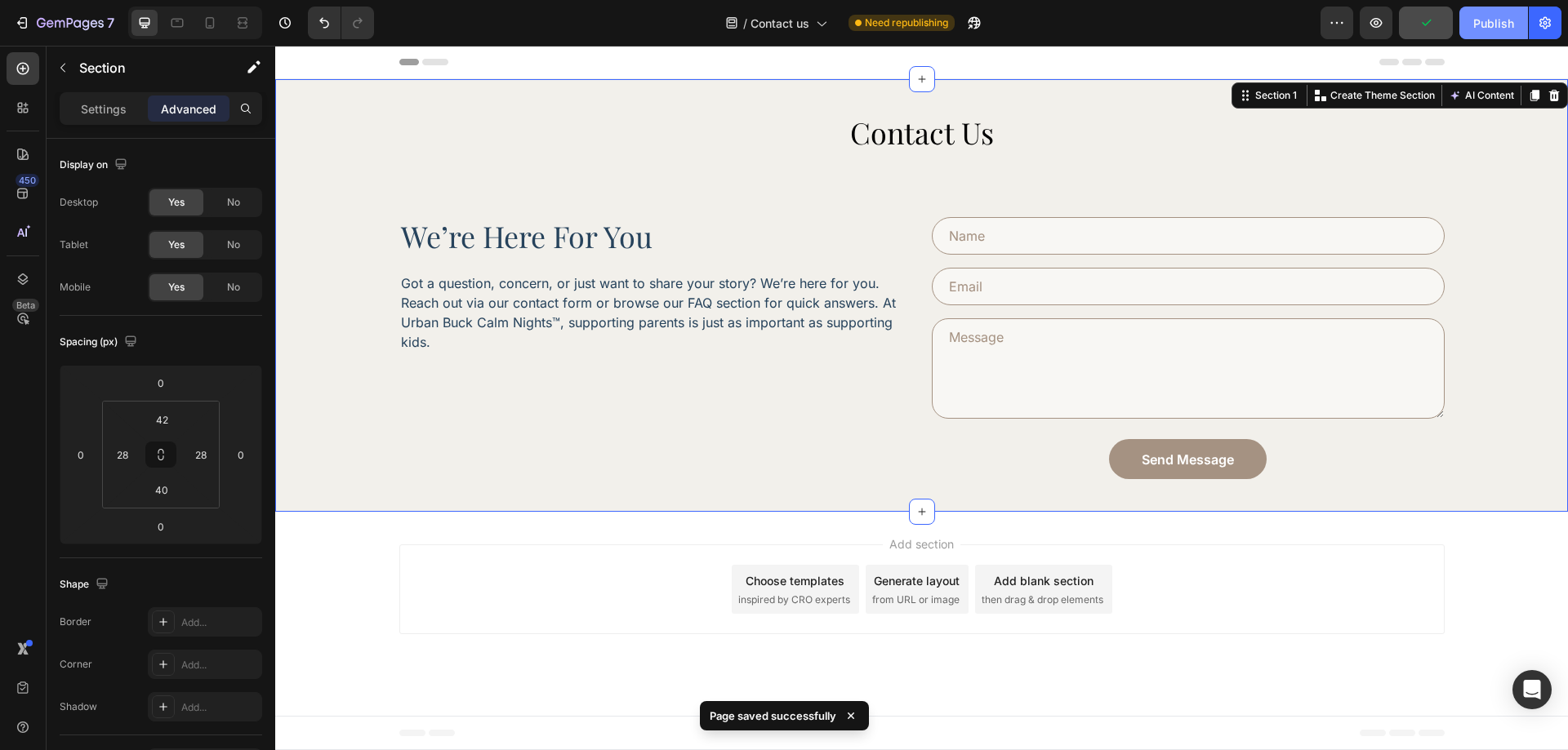
click at [1507, 27] on div "Publish" at bounding box center [1493, 24] width 40 height 18
click at [24, 62] on icon at bounding box center [23, 69] width 17 height 17
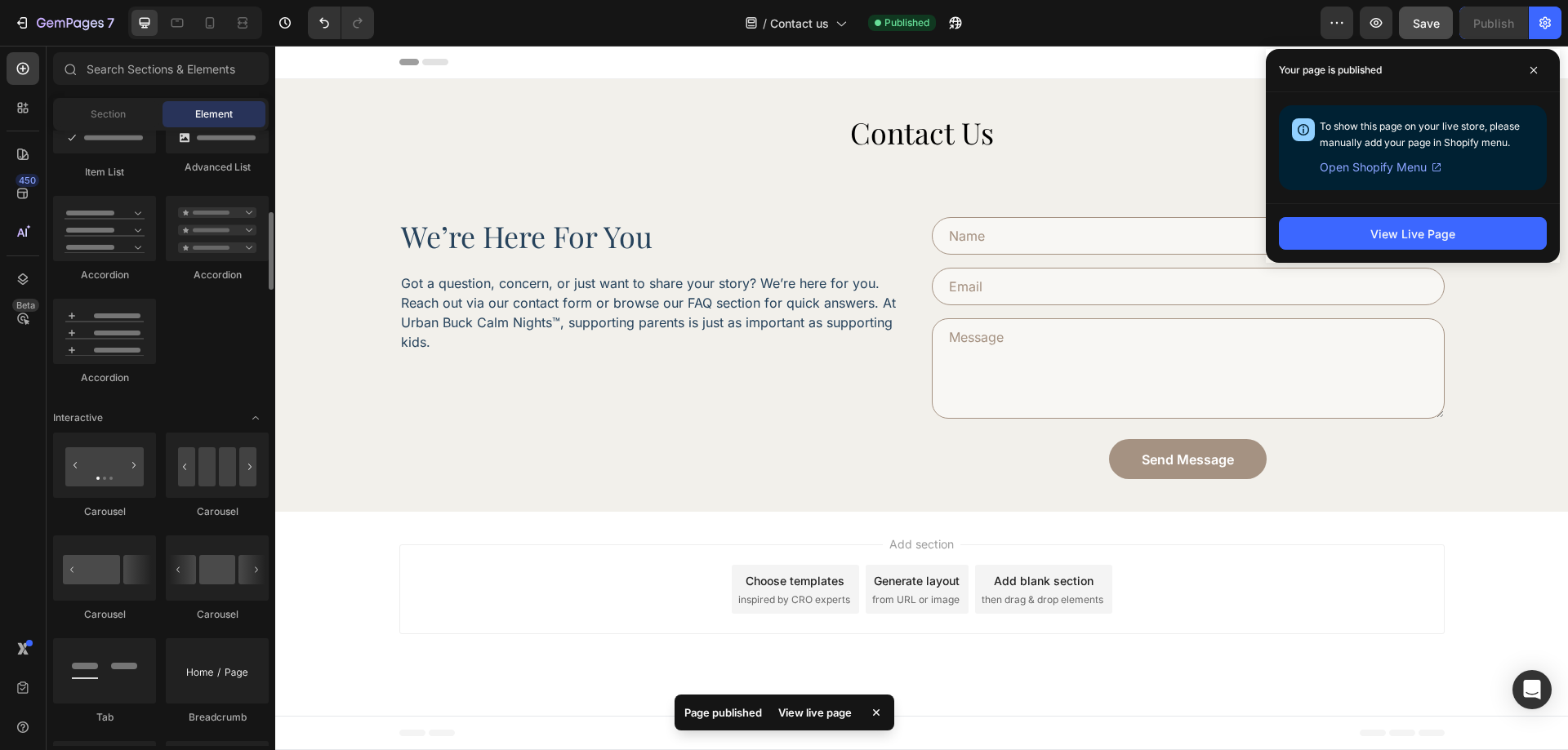
scroll to position [957, 0]
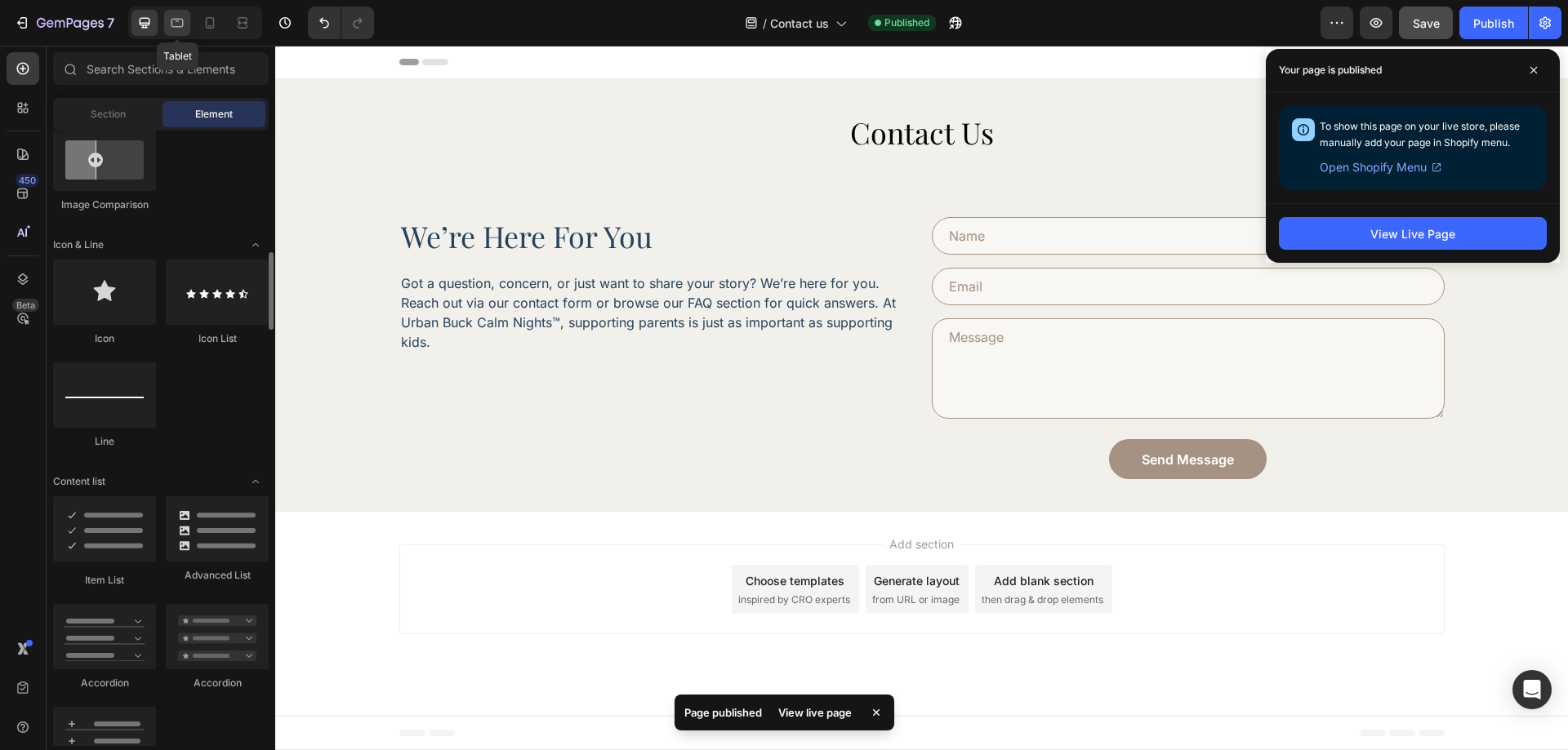
click at [180, 25] on icon at bounding box center [177, 23] width 17 height 17
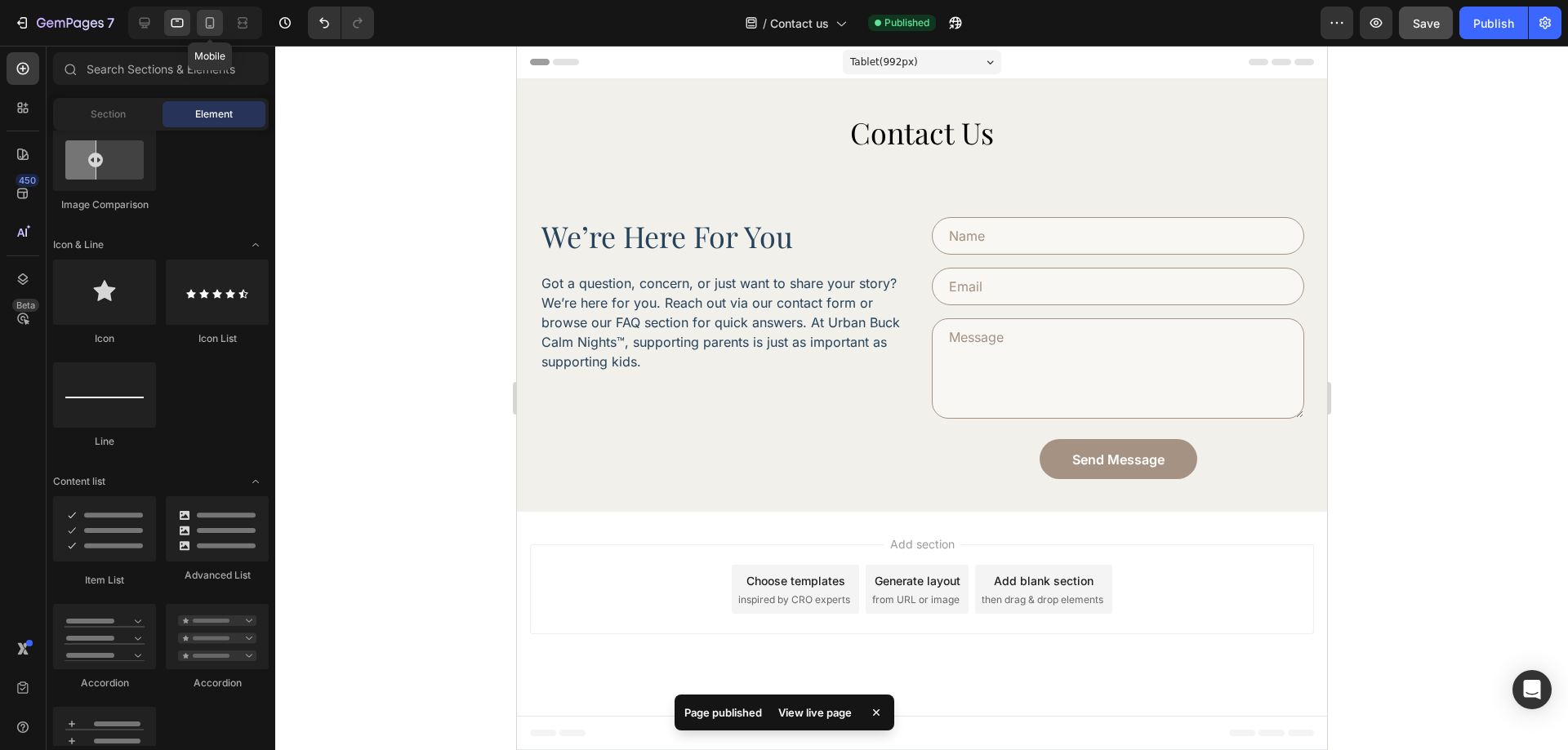
click at [213, 25] on icon at bounding box center [210, 23] width 9 height 11
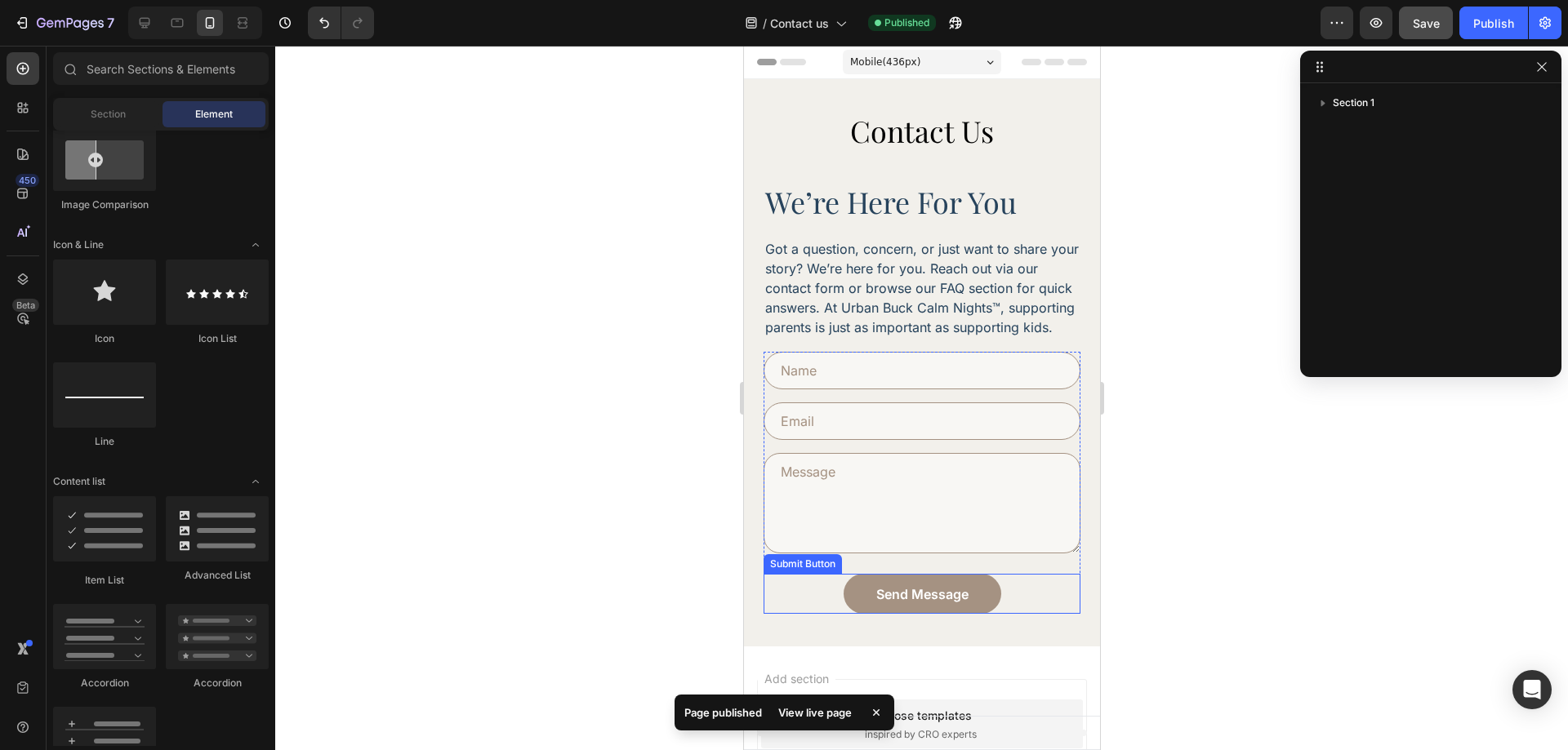
click at [788, 614] on div "Send Message Submit Button" at bounding box center [921, 595] width 317 height 40
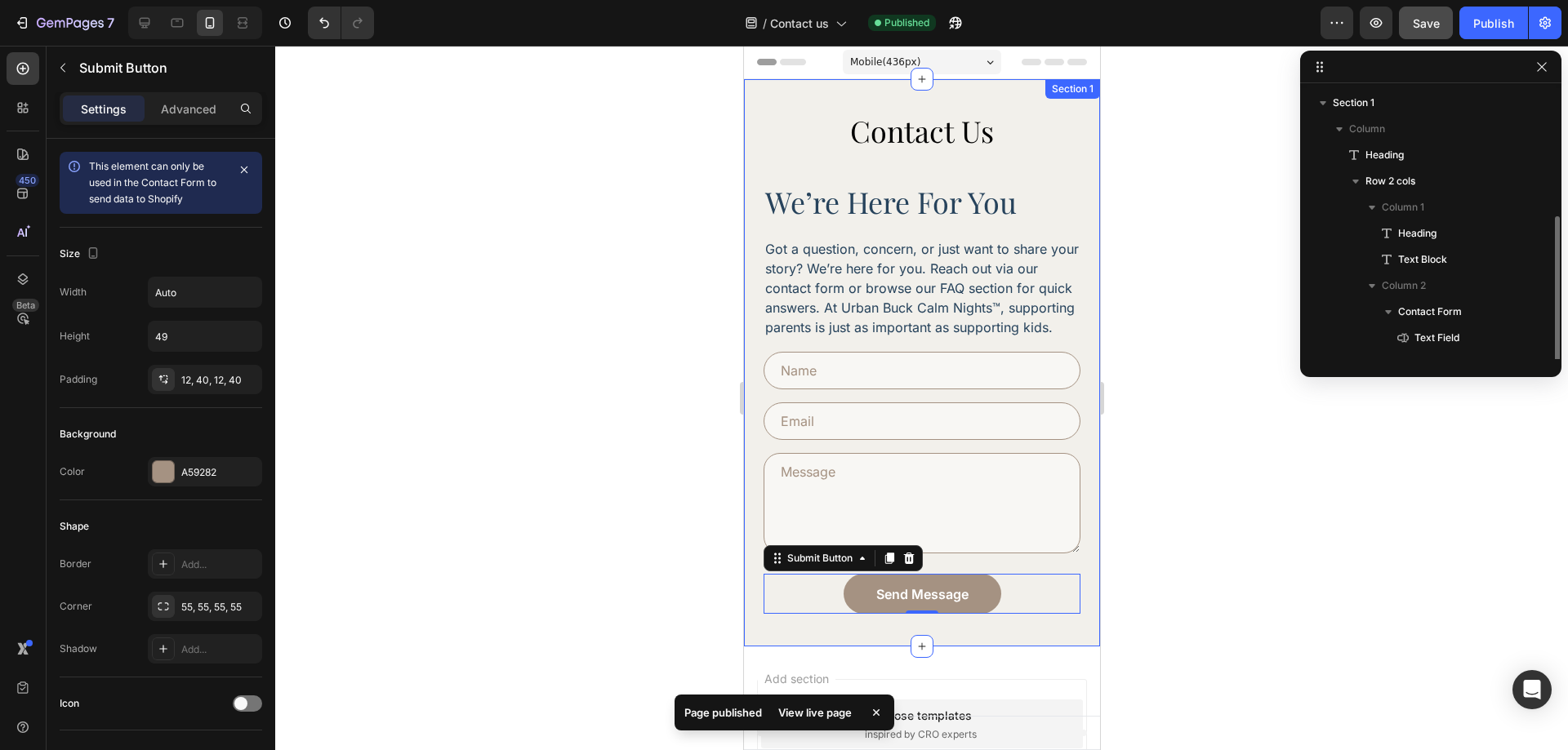
scroll to position [70, 0]
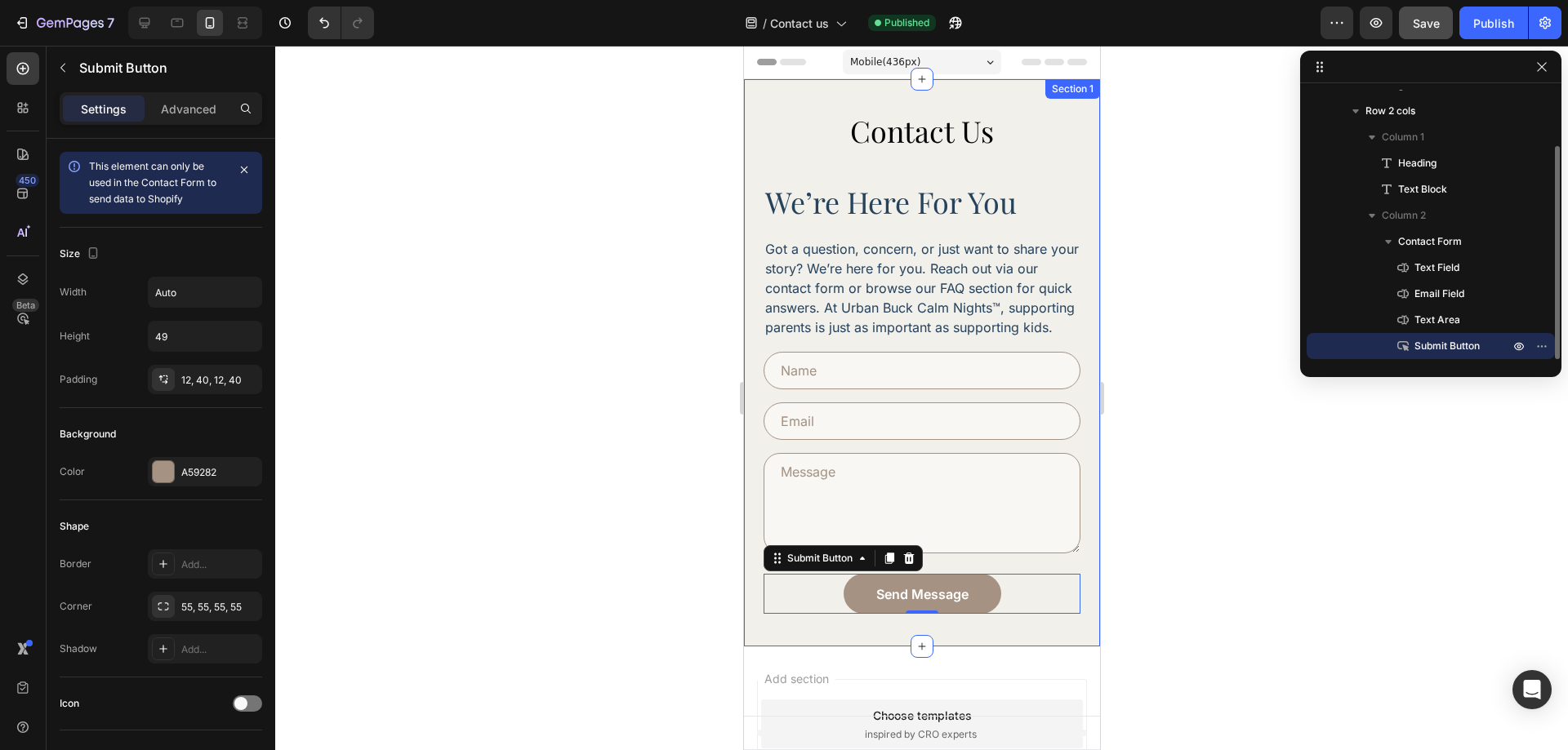
click at [763, 636] on div "Contact Us Heading we’re here for you Heading Got a question, concern, or just …" at bounding box center [921, 363] width 356 height 567
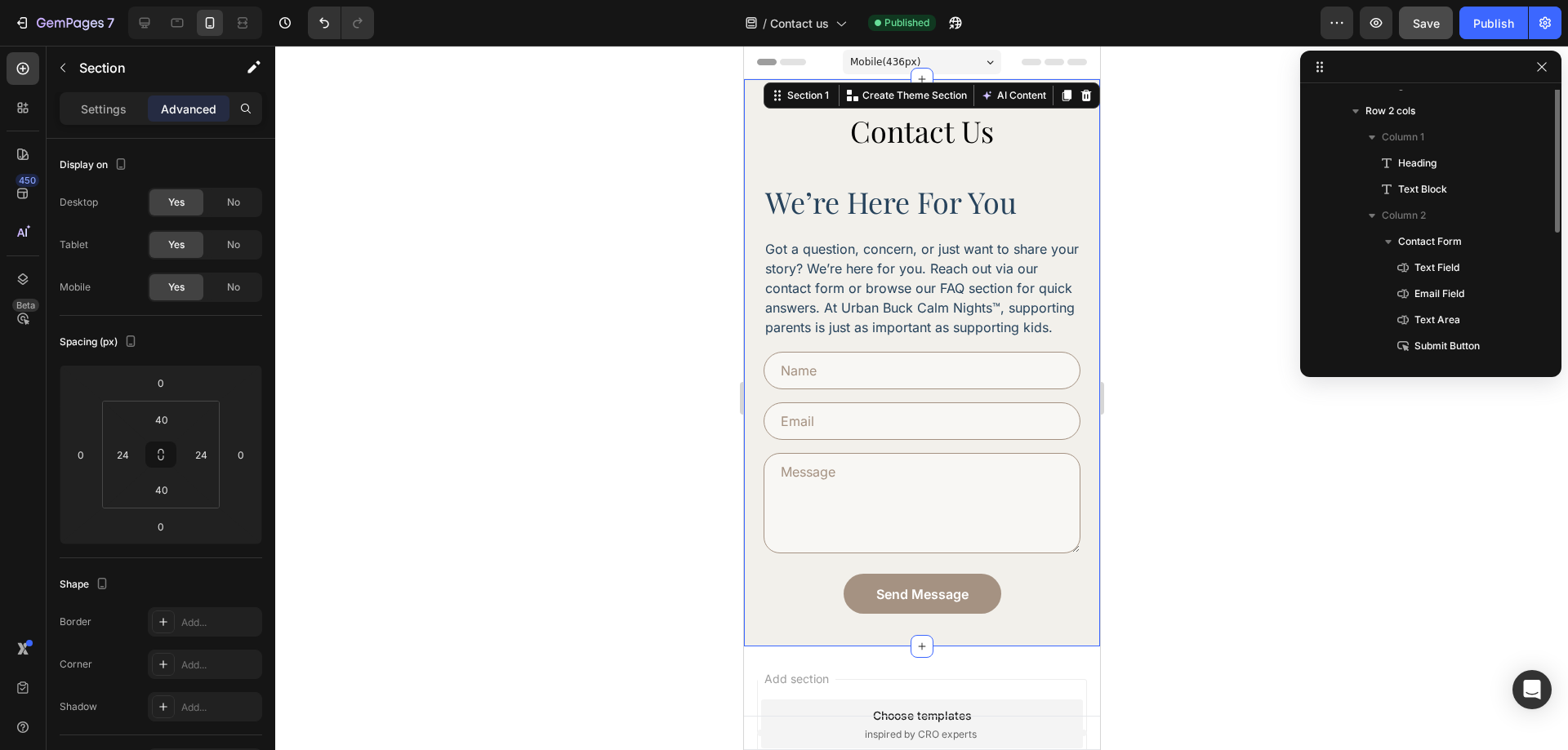
scroll to position [0, 0]
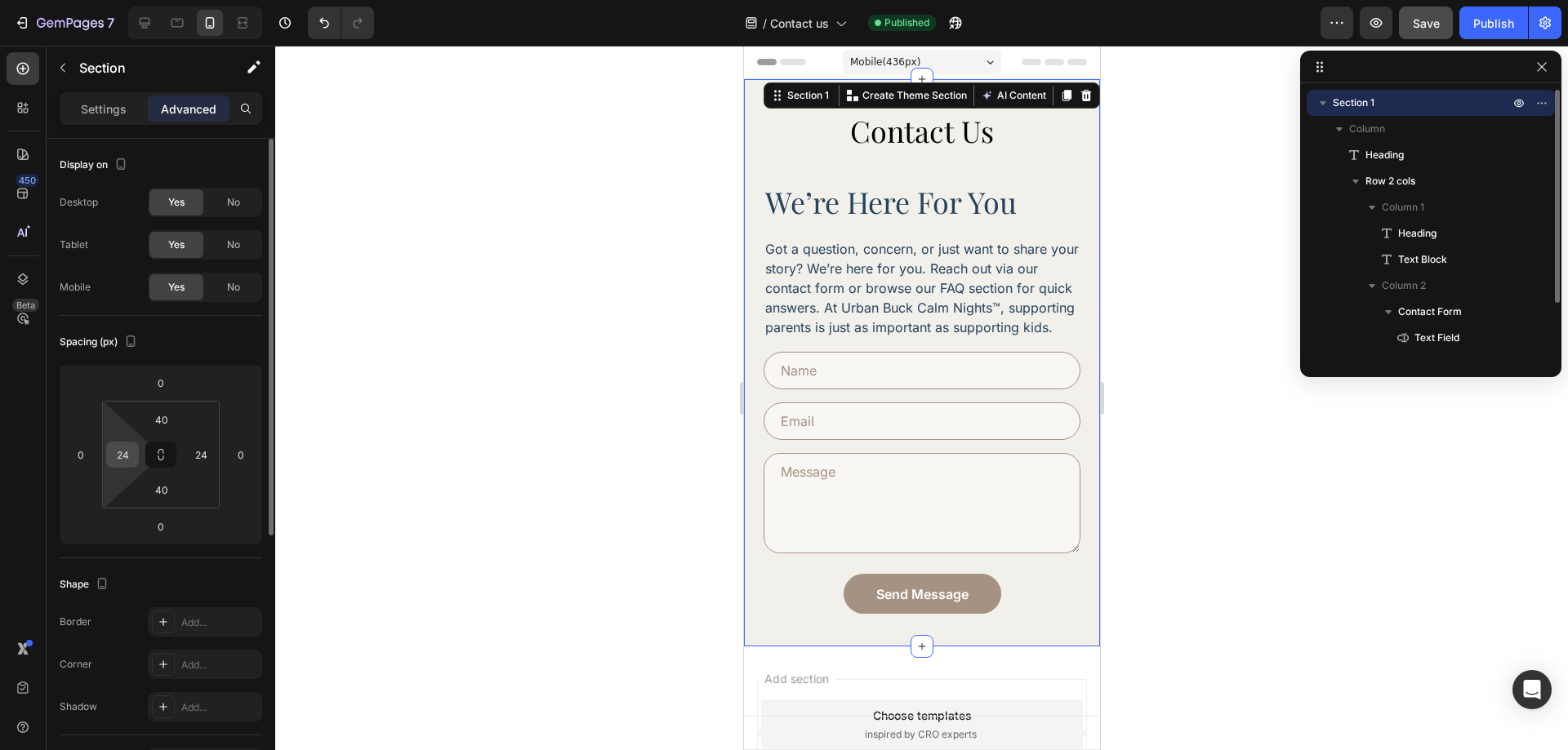
click at [128, 458] on input "24" at bounding box center [123, 455] width 25 height 25
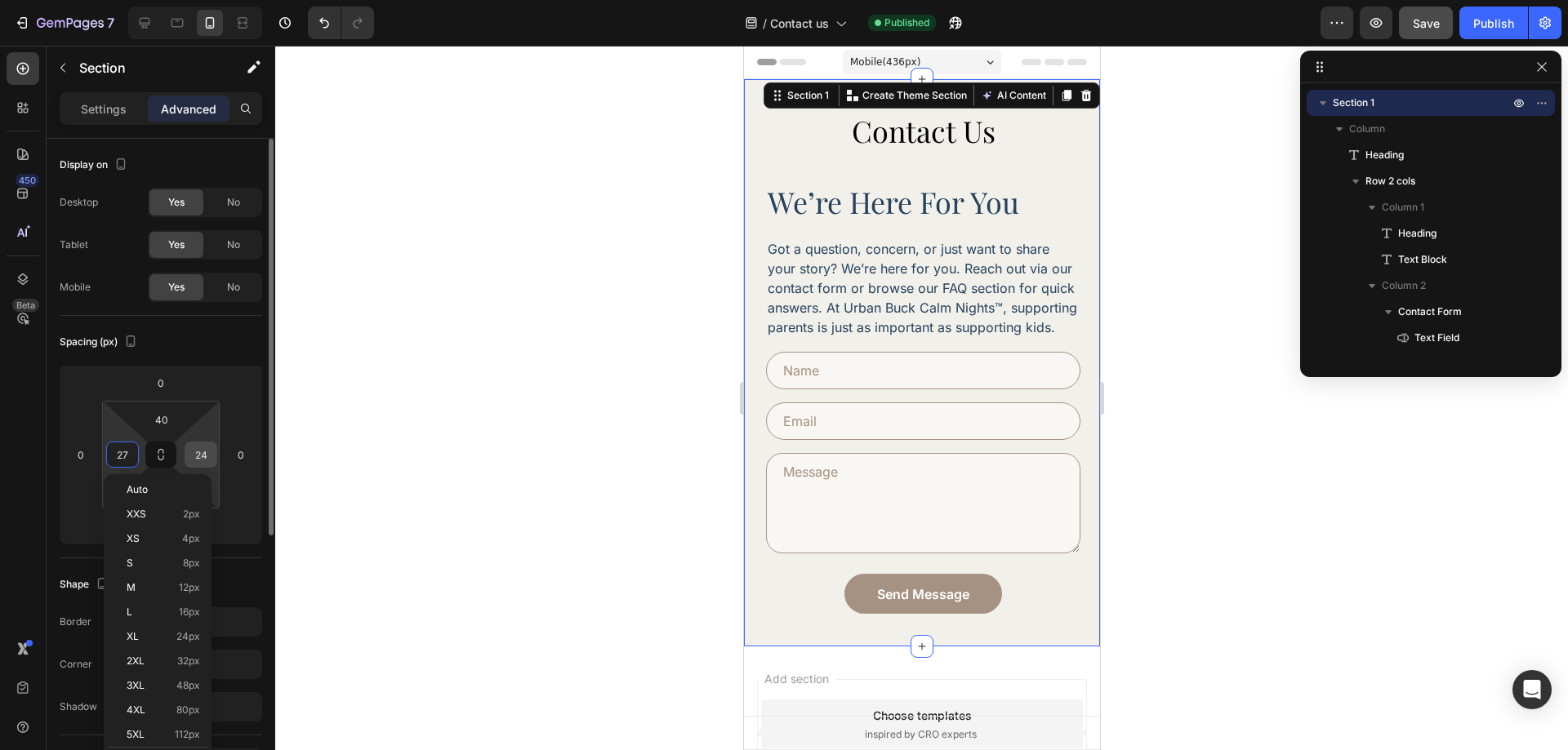
type input "28"
click at [204, 461] on input "24" at bounding box center [201, 455] width 25 height 25
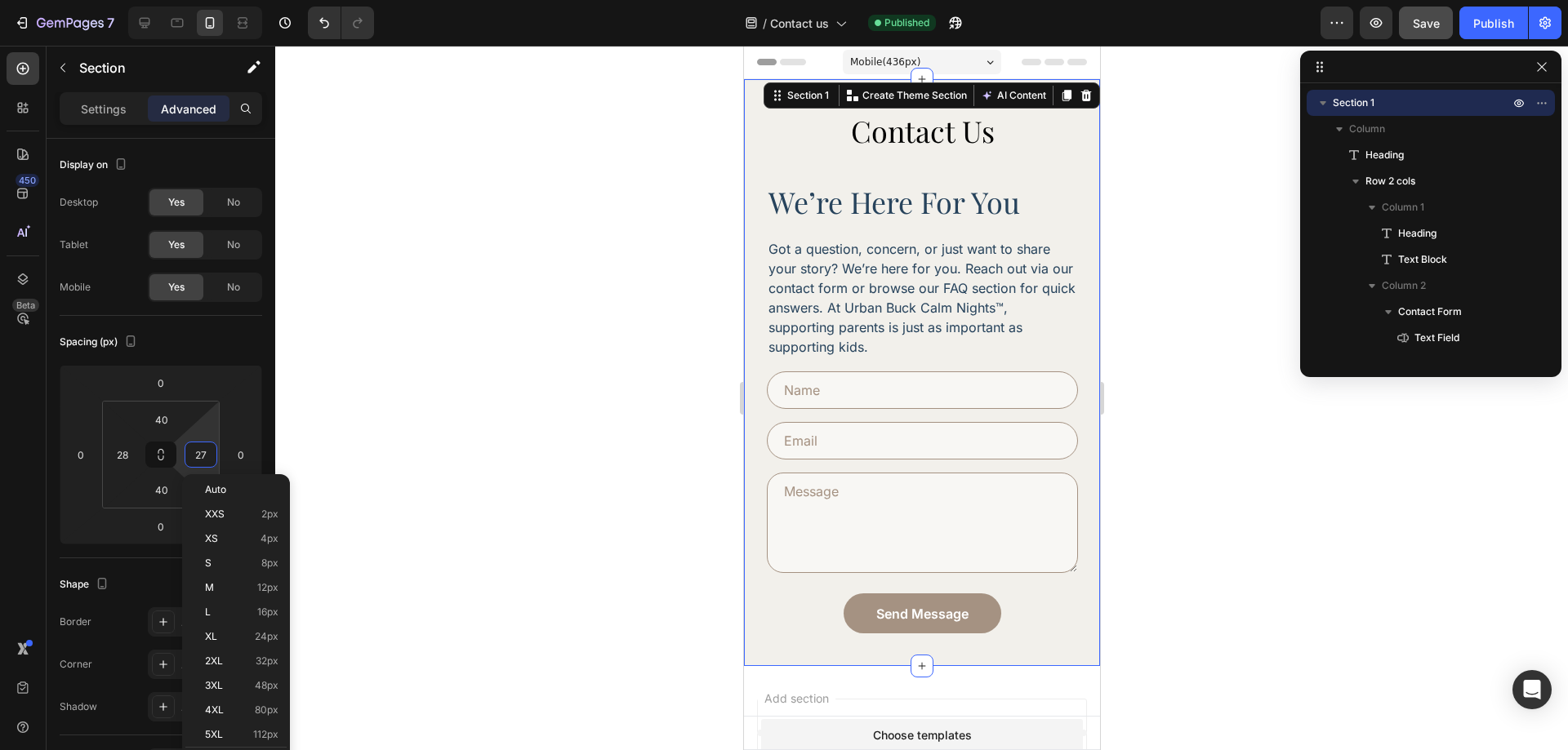
type input "28"
click at [1283, 500] on div at bounding box center [921, 398] width 1293 height 704
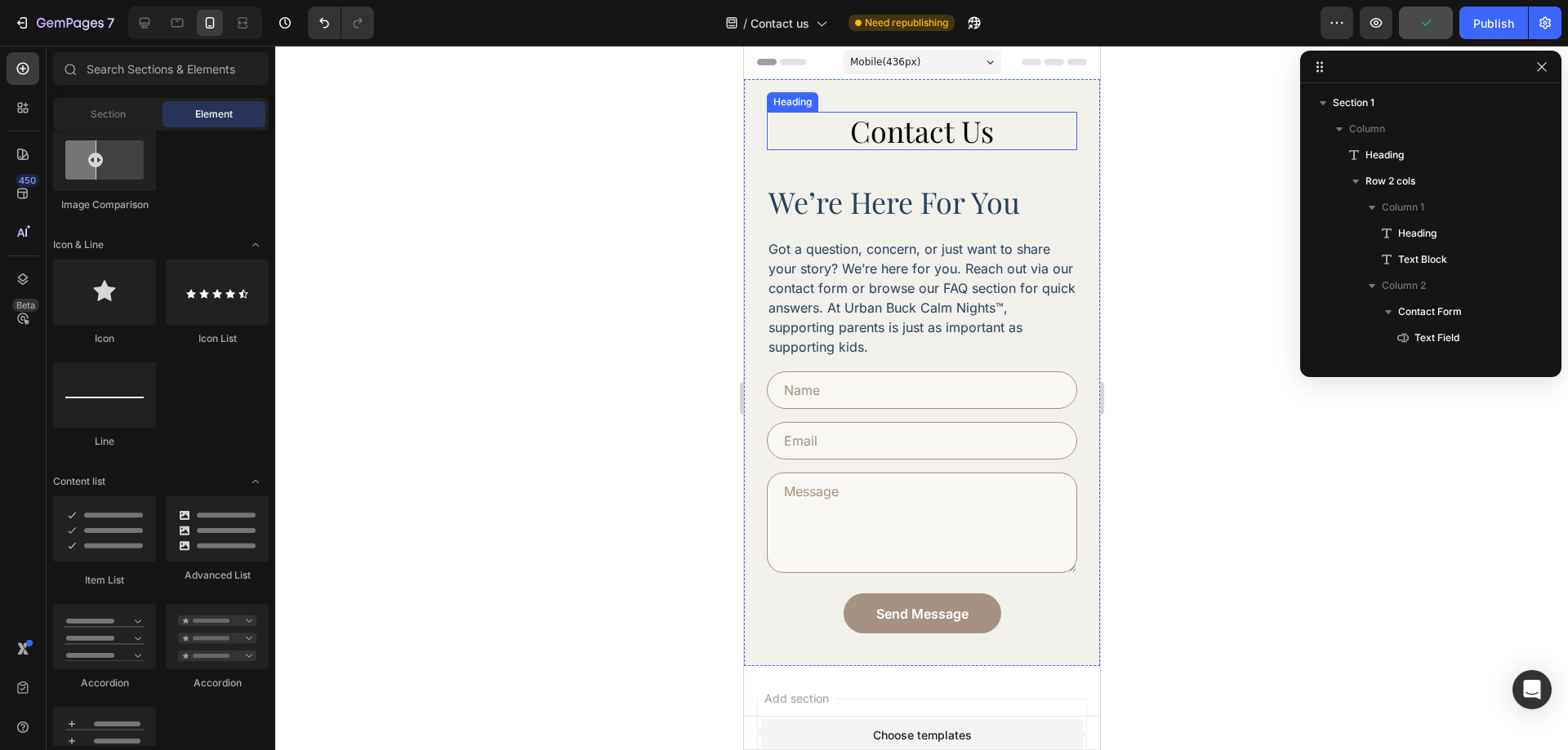
click at [976, 132] on p "Contact Us" at bounding box center [921, 131] width 307 height 35
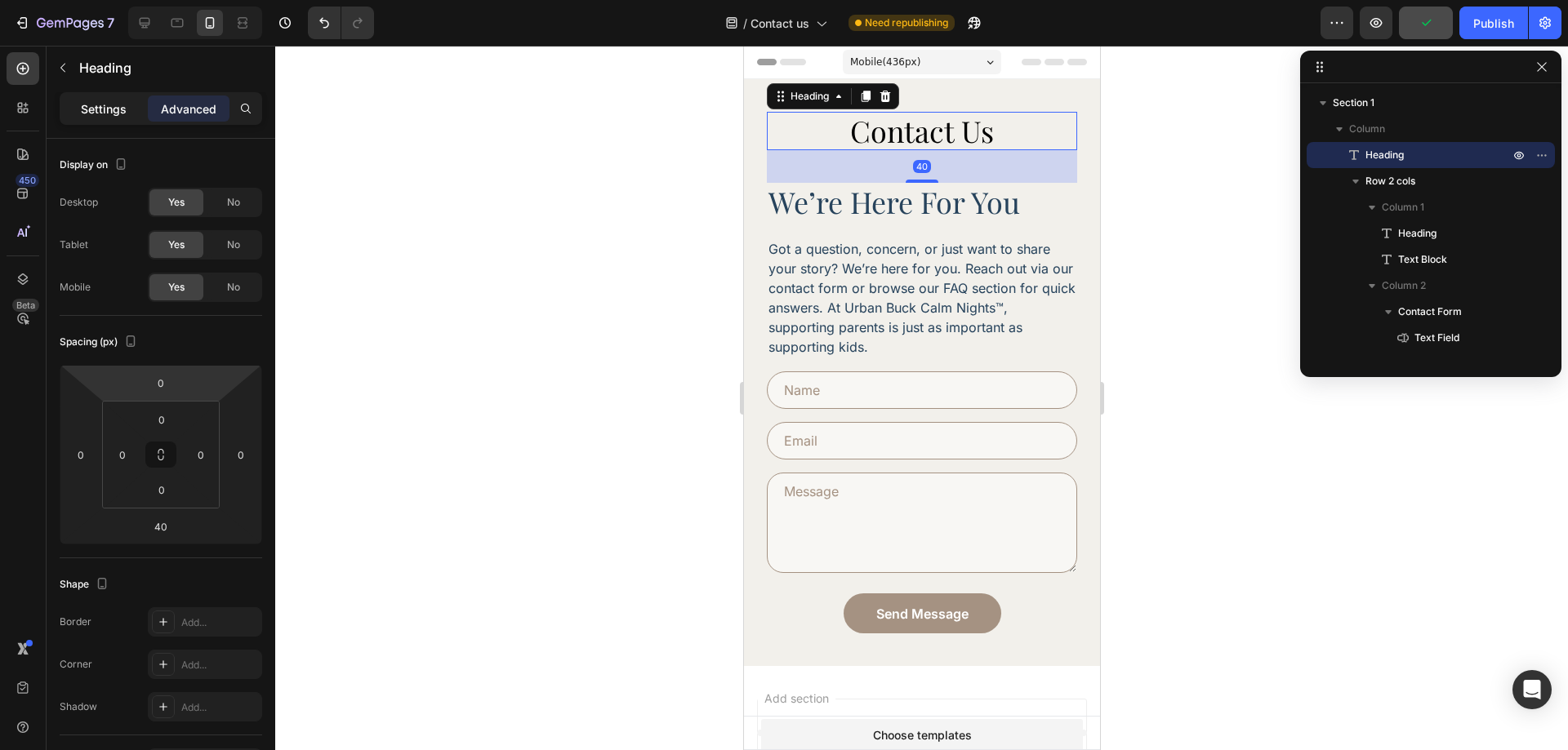
click at [118, 117] on p "Settings" at bounding box center [104, 109] width 46 height 18
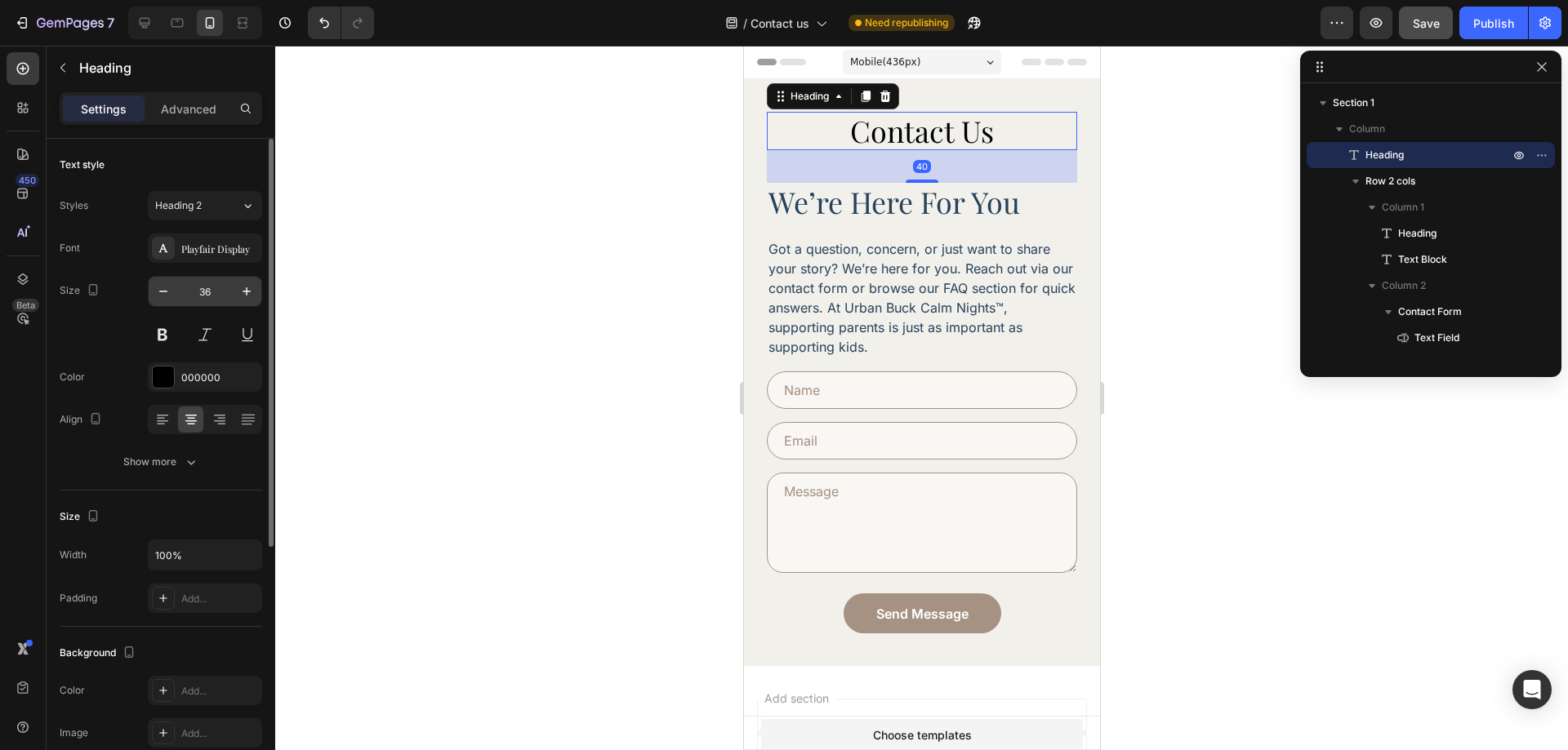
click at [200, 296] on input "36" at bounding box center [205, 291] width 54 height 29
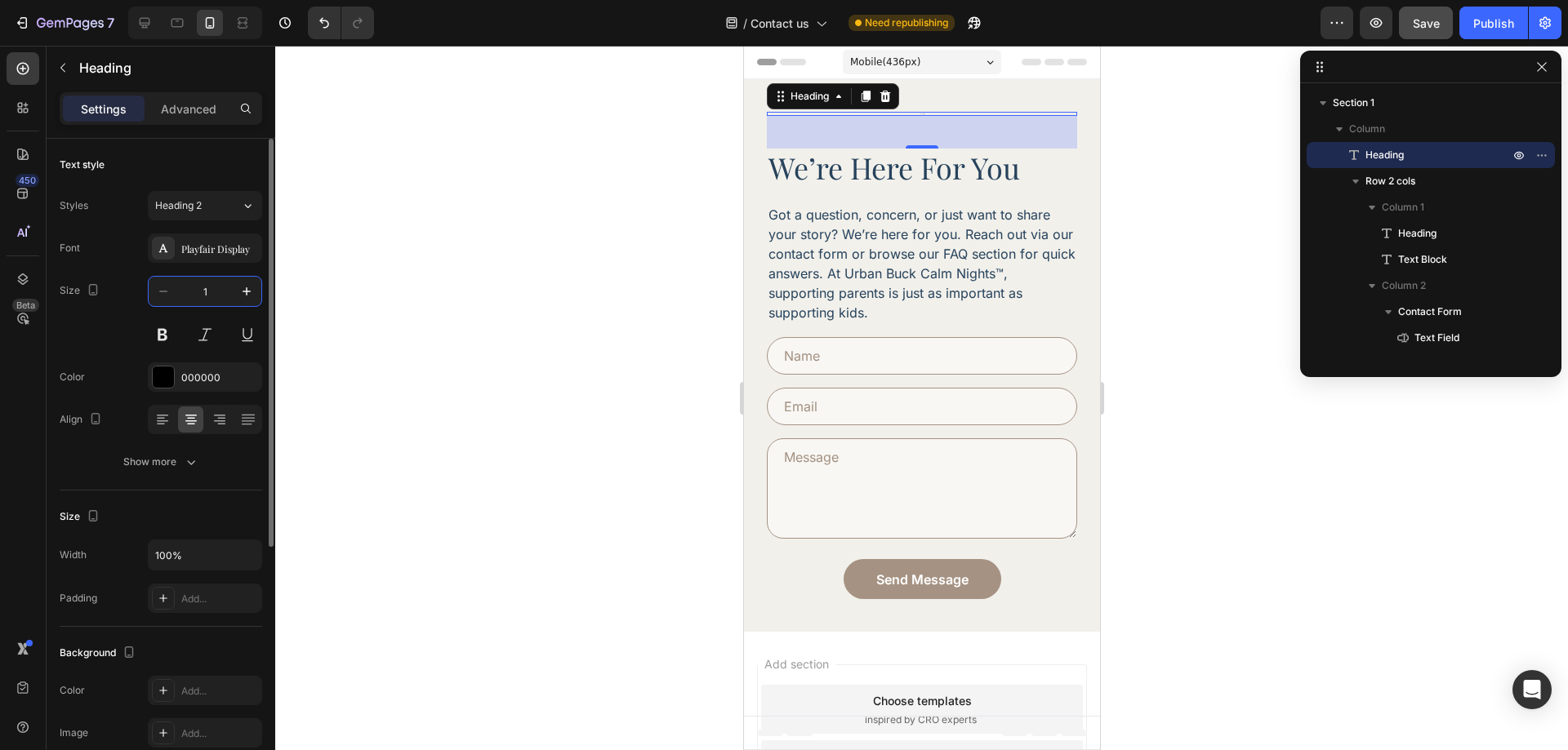
type input "12"
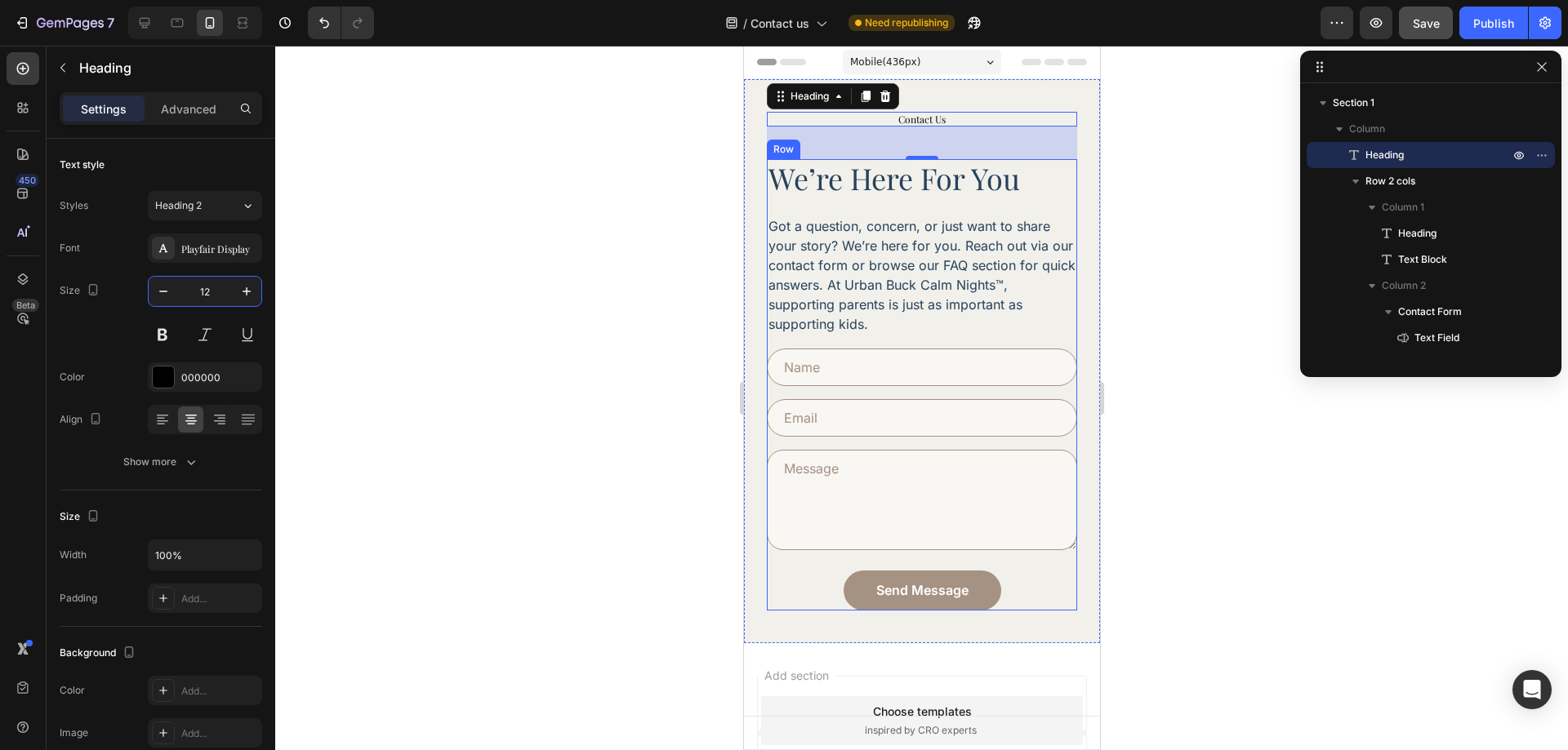
click at [957, 182] on h2 "we’re here for you" at bounding box center [921, 178] width 310 height 39
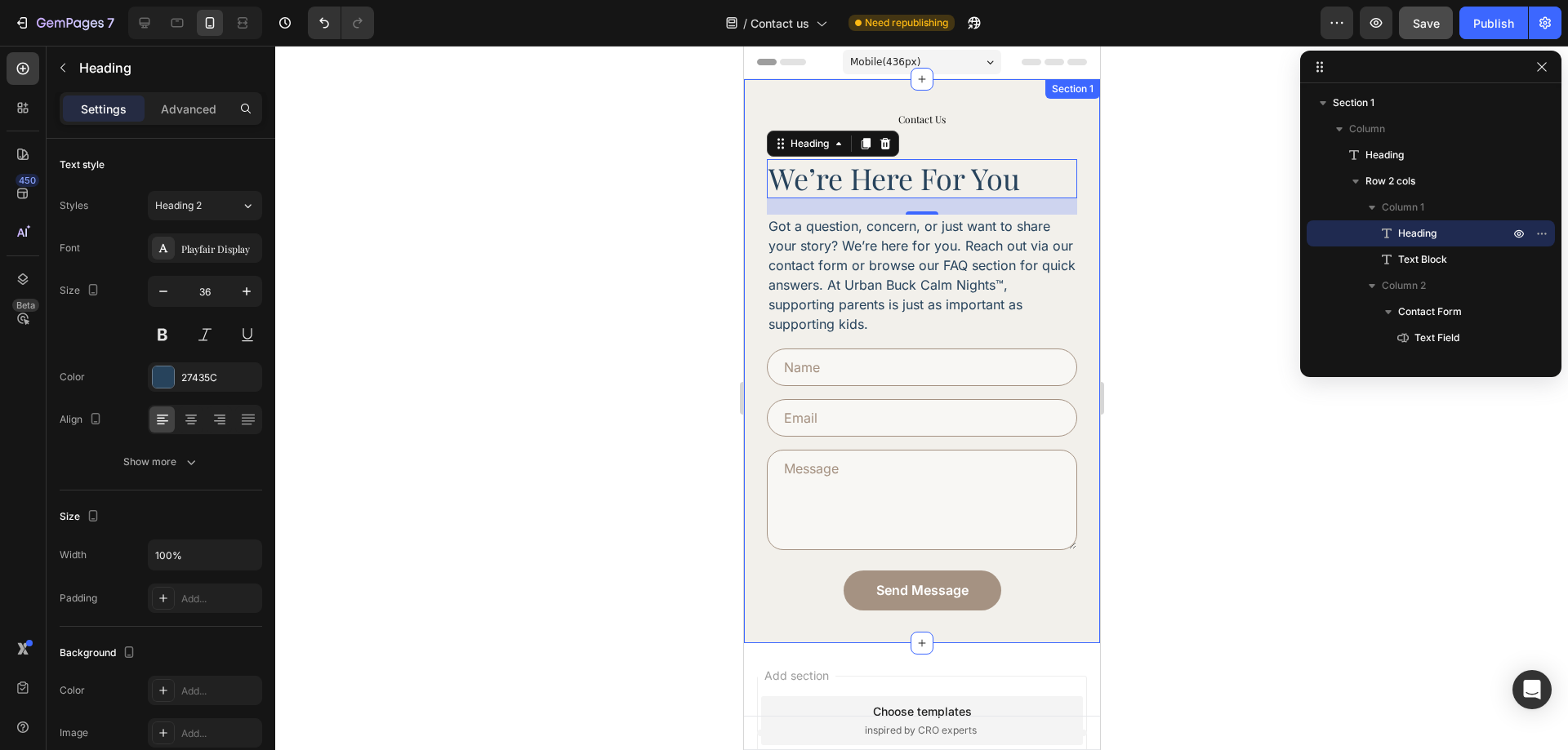
click at [985, 111] on div "Contact Us Heading we’re here for you Heading 20 Got a question, concern, or ju…" at bounding box center [921, 361] width 356 height 564
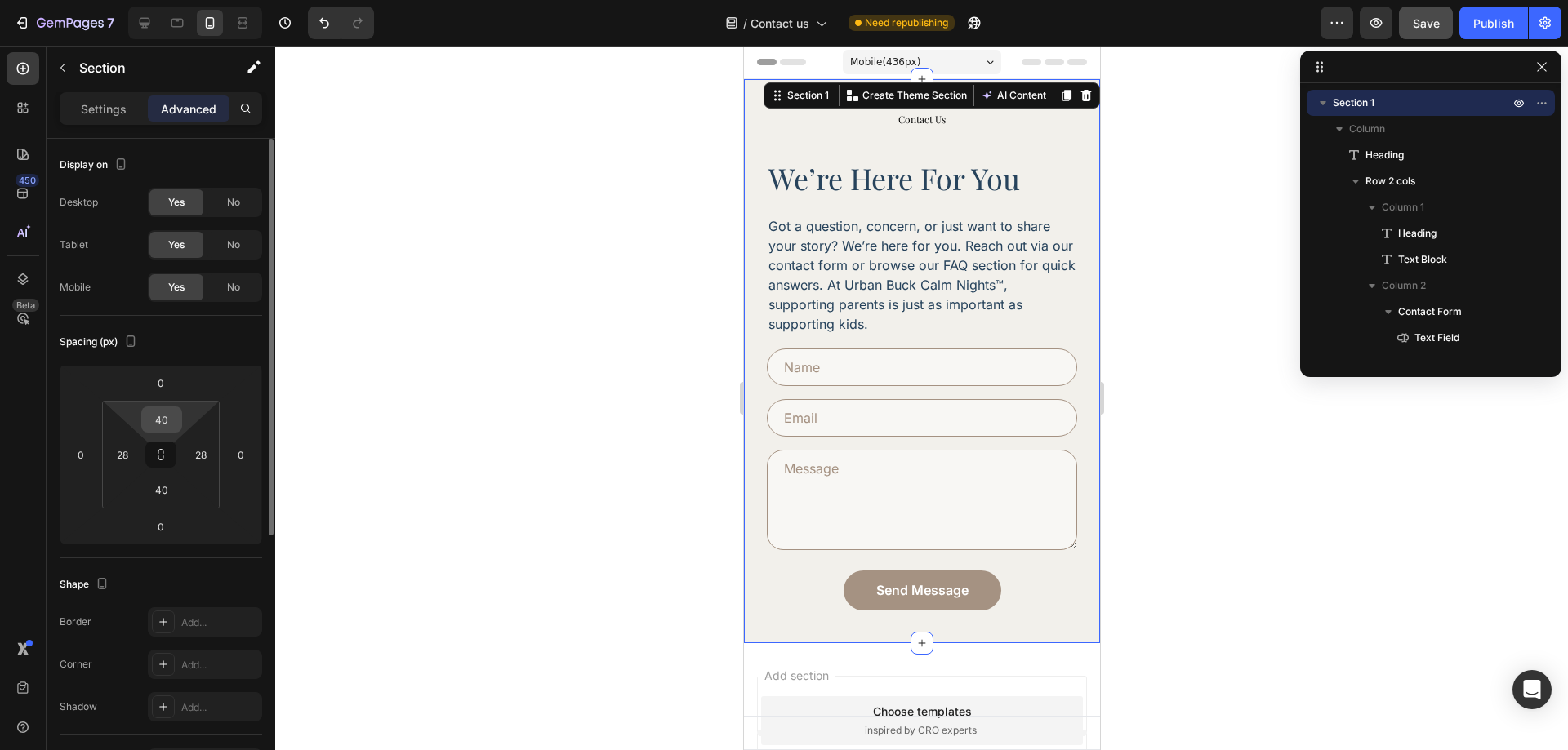
click at [170, 418] on input "40" at bounding box center [161, 420] width 33 height 25
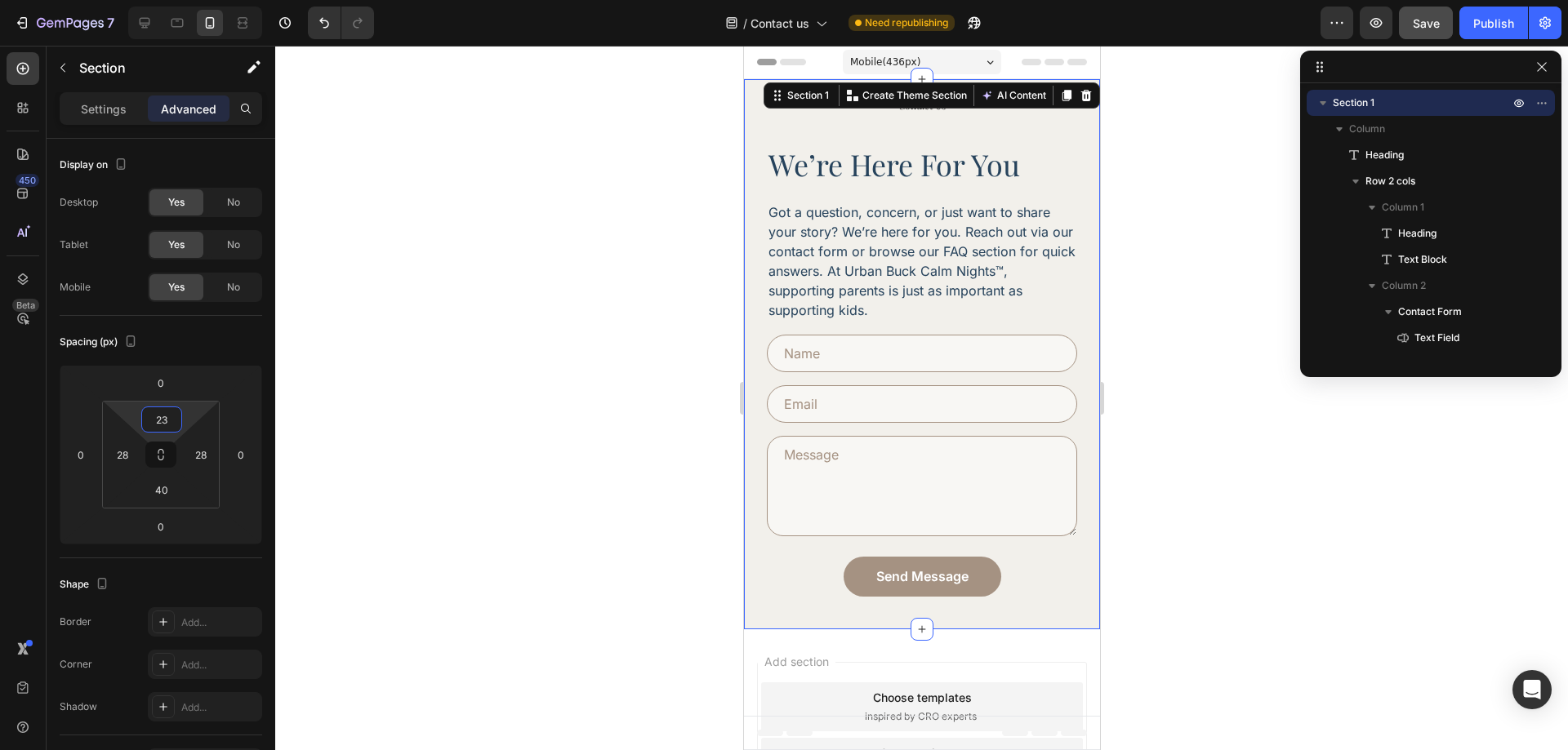
type input "23"
click at [1014, 122] on div "Contact Us Heading we’re here for you Heading Got a question, concern, or just …" at bounding box center [921, 348] width 310 height 499
drag, startPoint x: 1203, startPoint y: 237, endPoint x: 1112, endPoint y: 186, distance: 104.3
click at [1203, 236] on div at bounding box center [921, 398] width 1293 height 704
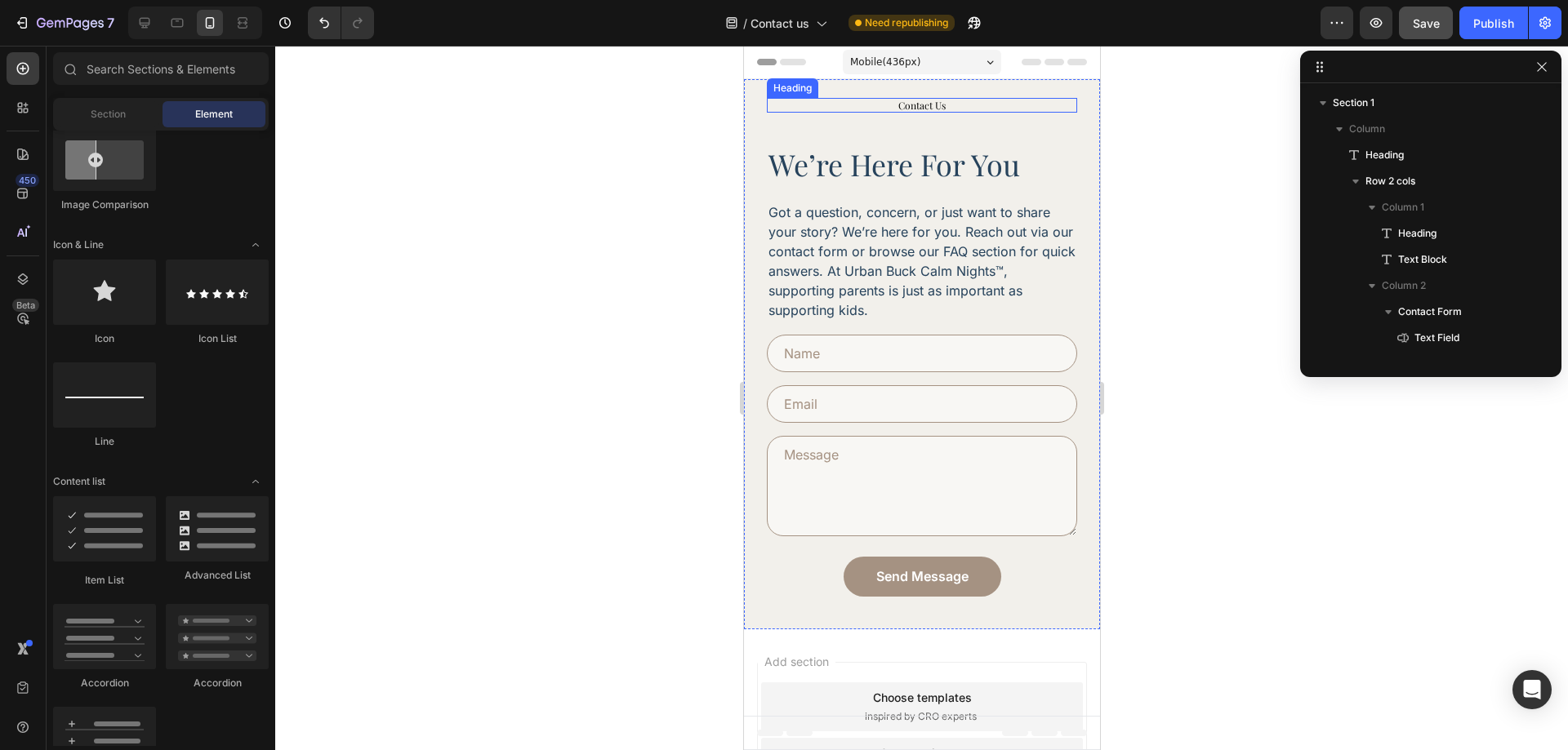
click at [996, 111] on p "Contact Us" at bounding box center [921, 105] width 307 height 11
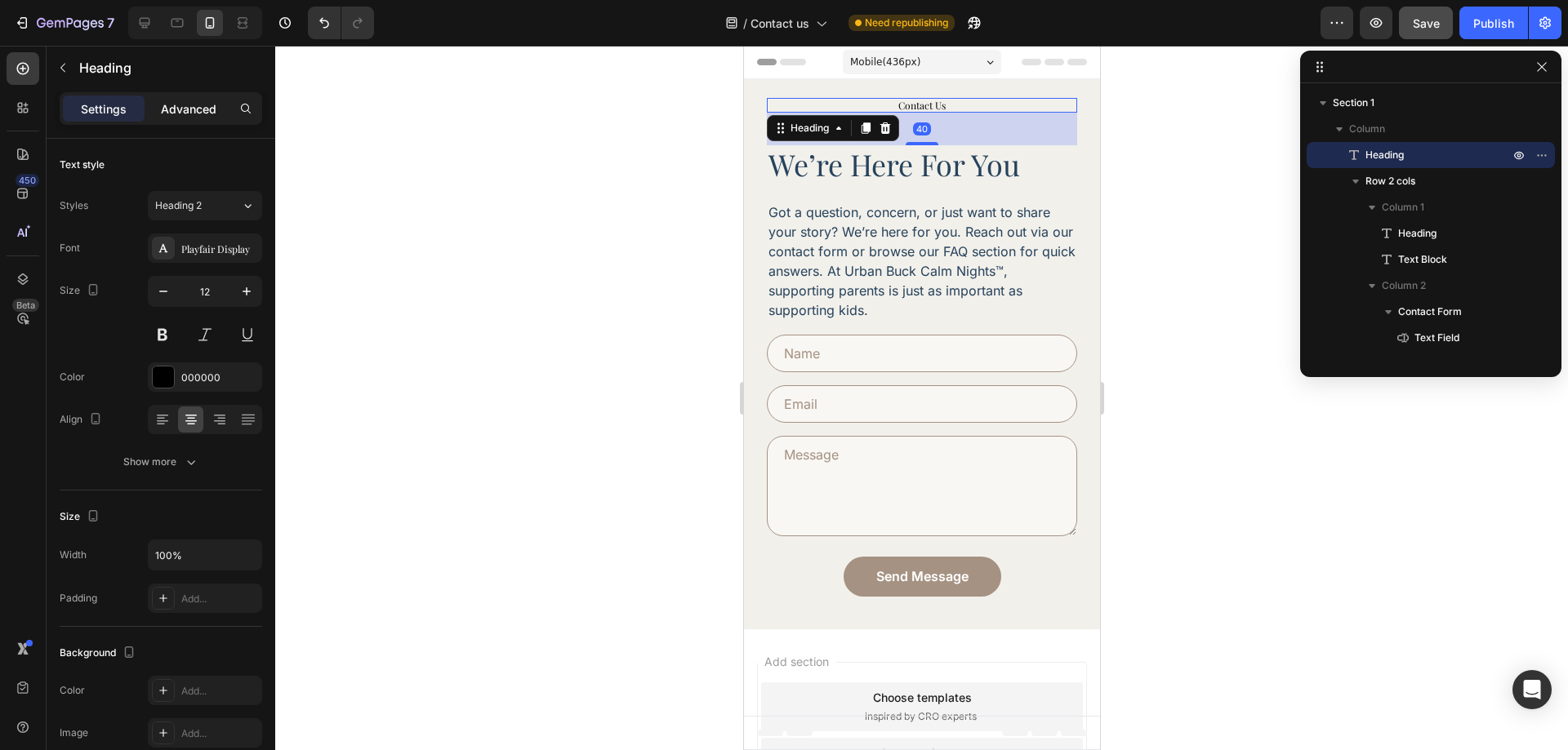
click at [165, 117] on p "Advanced" at bounding box center [188, 109] width 55 height 18
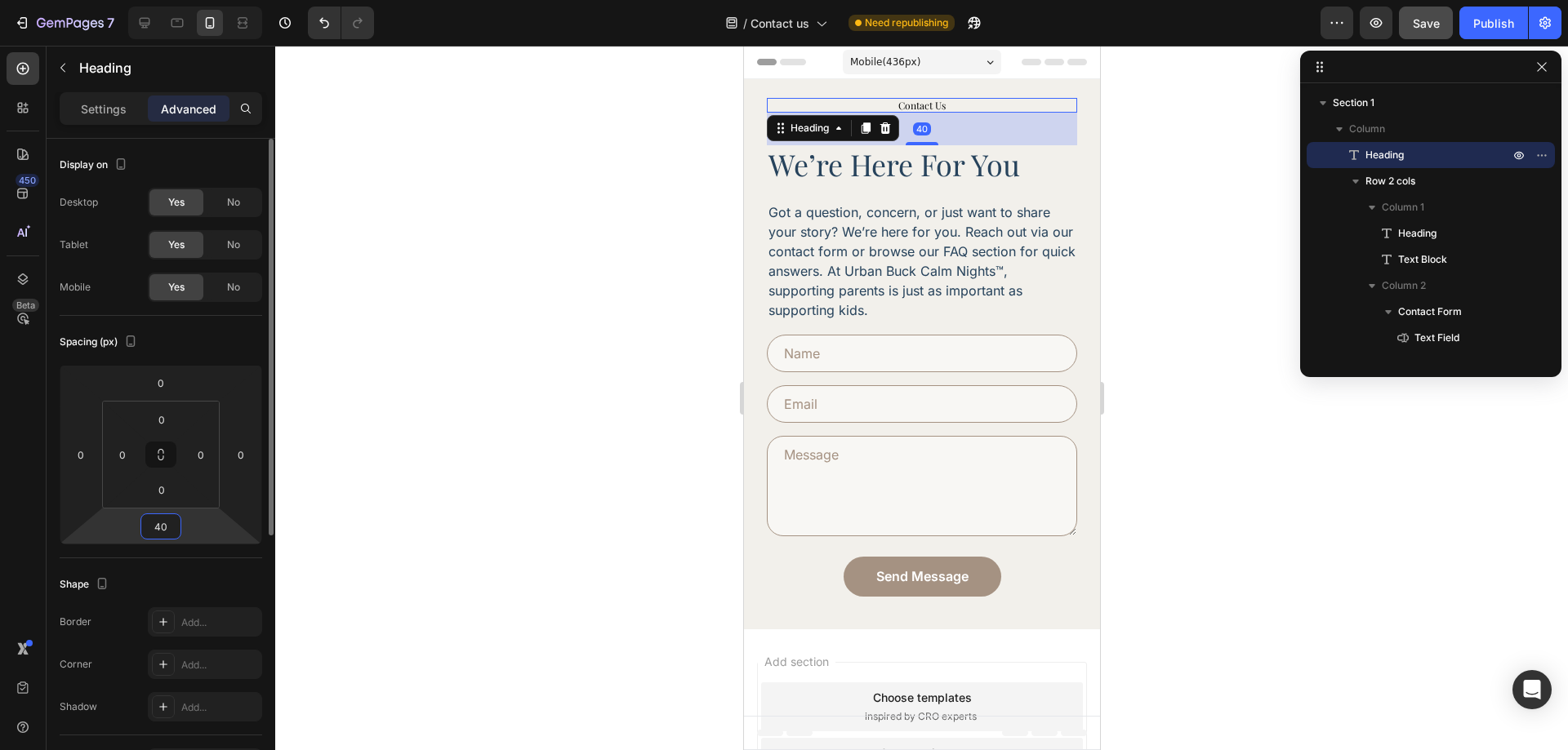
click at [169, 524] on input "40" at bounding box center [161, 527] width 33 height 25
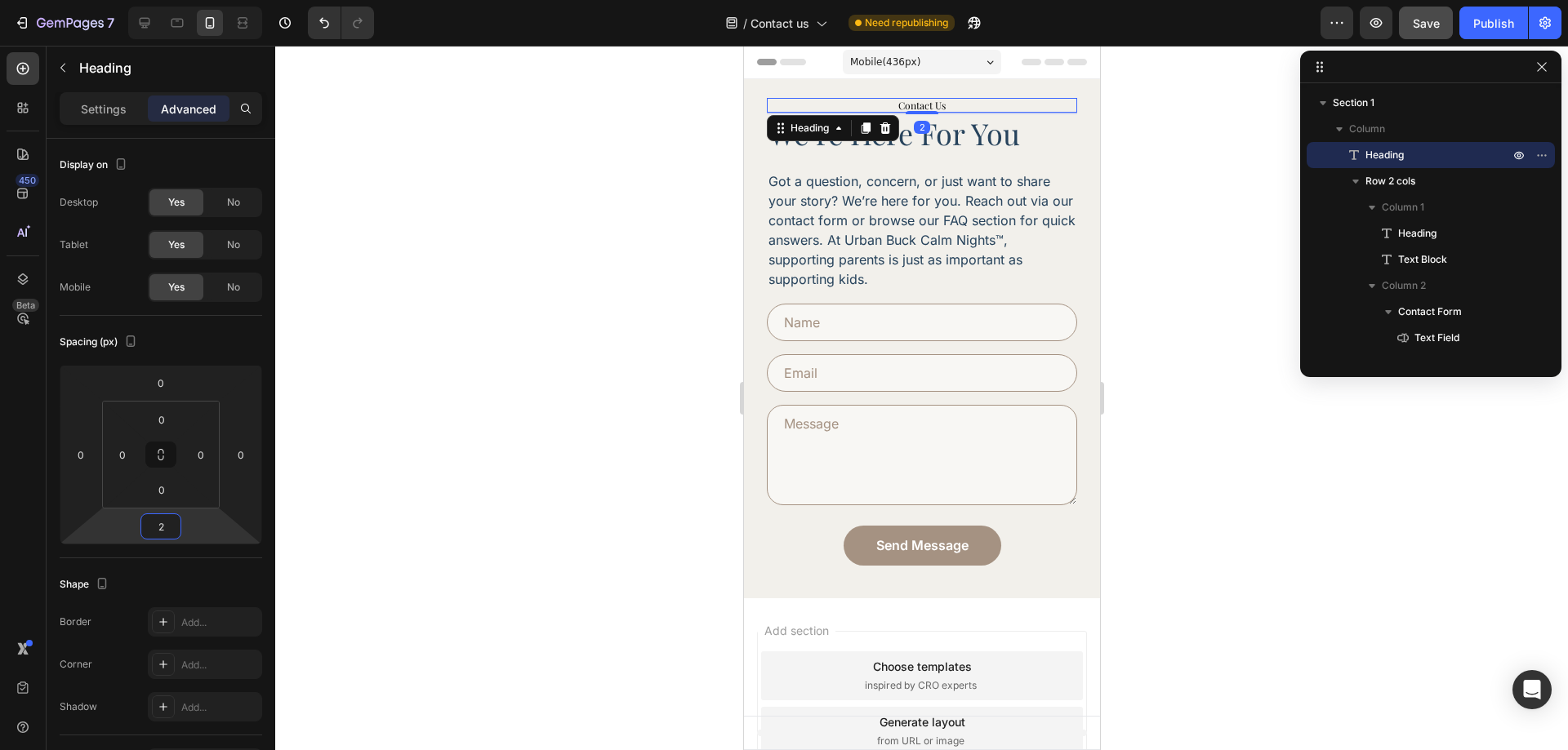
type input "20"
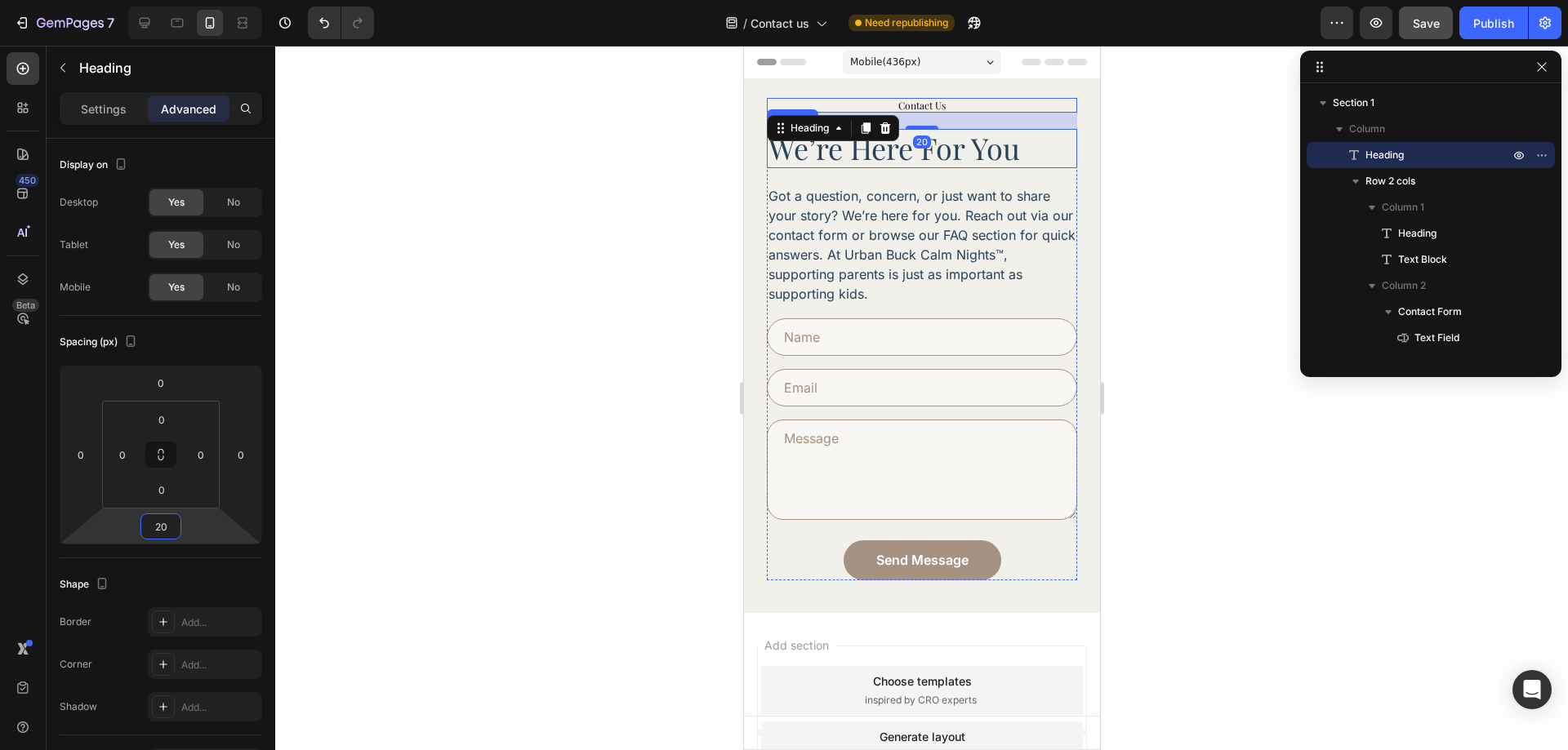
click at [962, 156] on h2 "we’re here for you" at bounding box center [921, 148] width 310 height 39
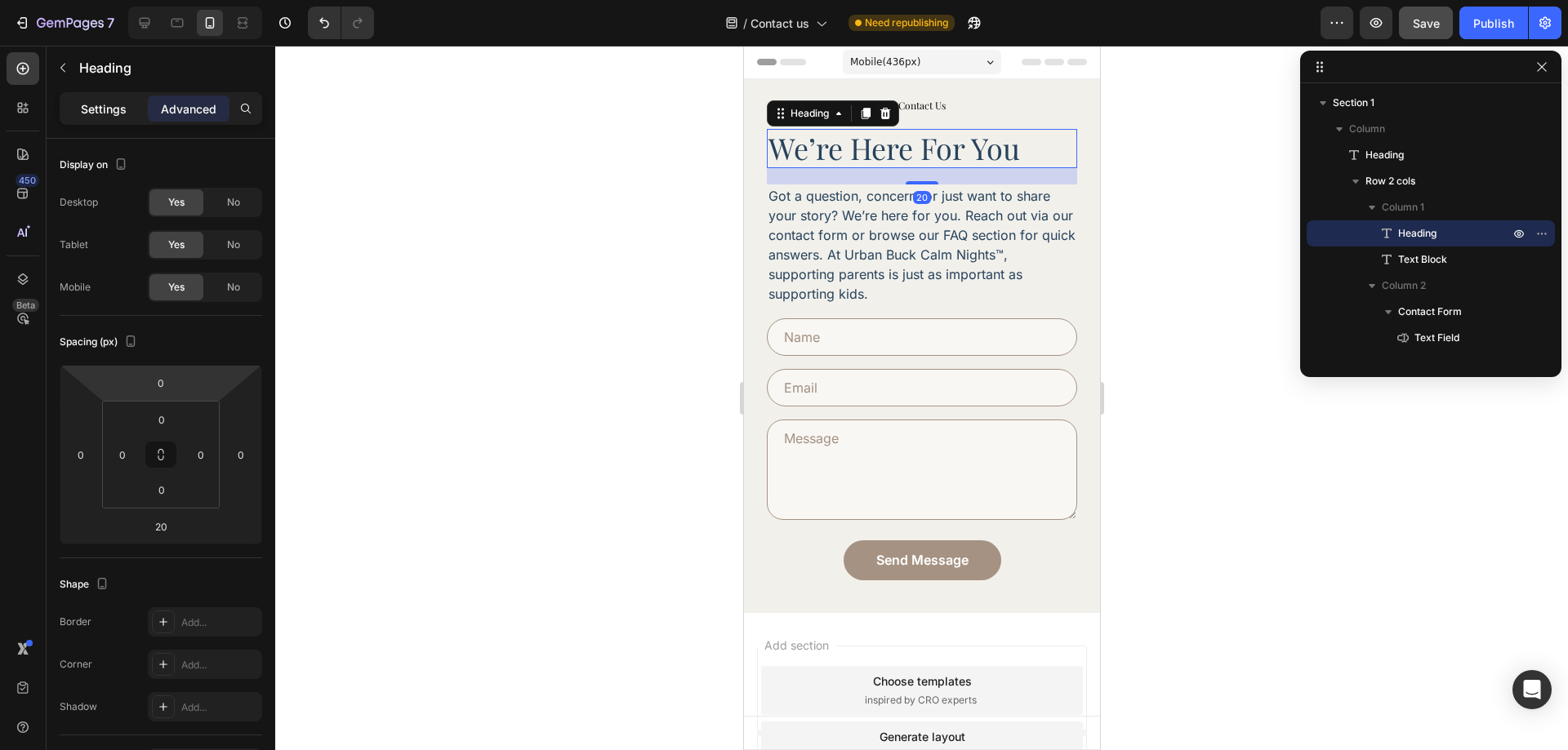
click at [101, 112] on p "Settings" at bounding box center [104, 109] width 46 height 18
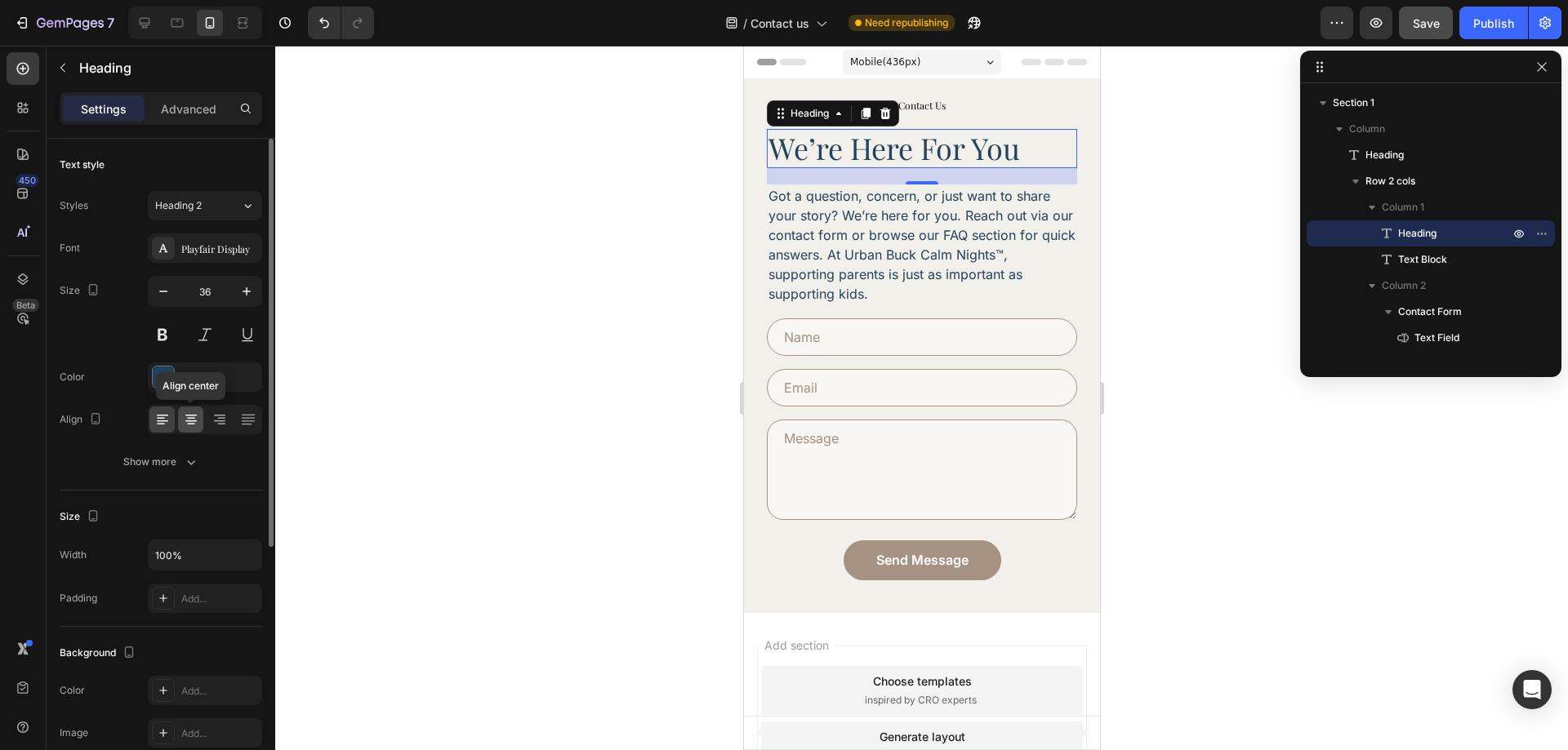
click at [195, 421] on icon at bounding box center [191, 422] width 11 height 2
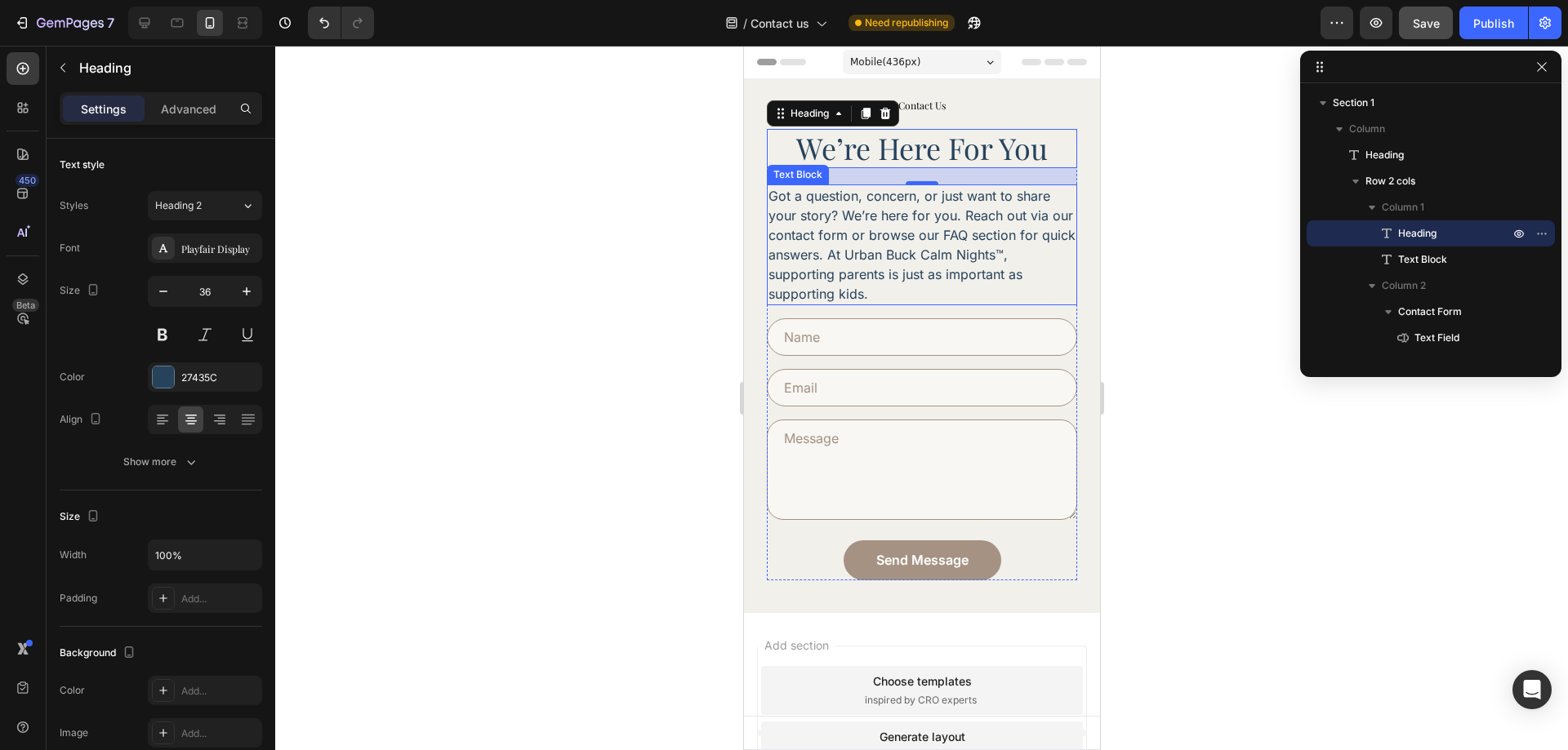
click at [940, 234] on p "Got a question, concern, or just want to share your story? We’re here for you. …" at bounding box center [921, 245] width 307 height 118
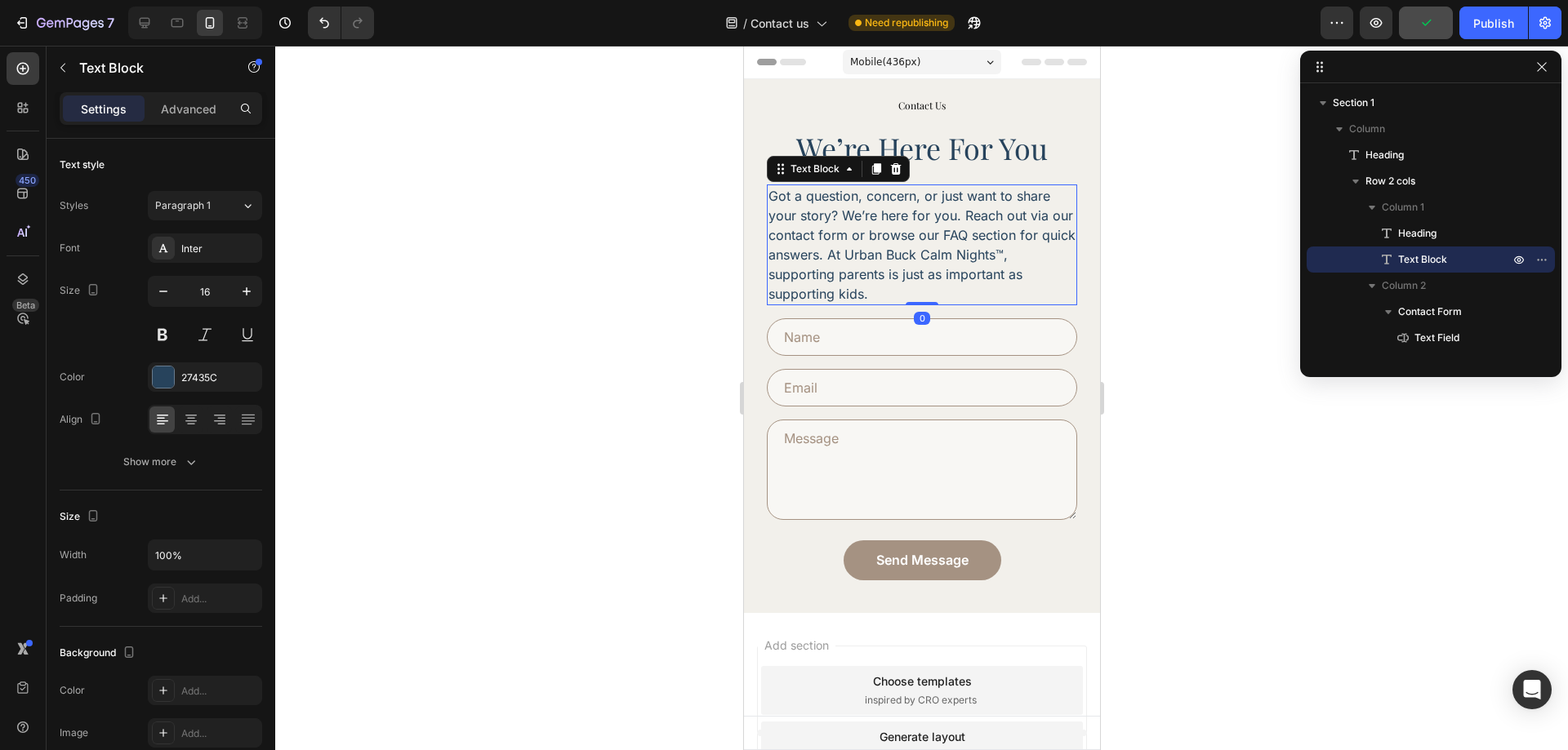
click at [960, 150] on h2 "we’re here for you" at bounding box center [921, 148] width 310 height 39
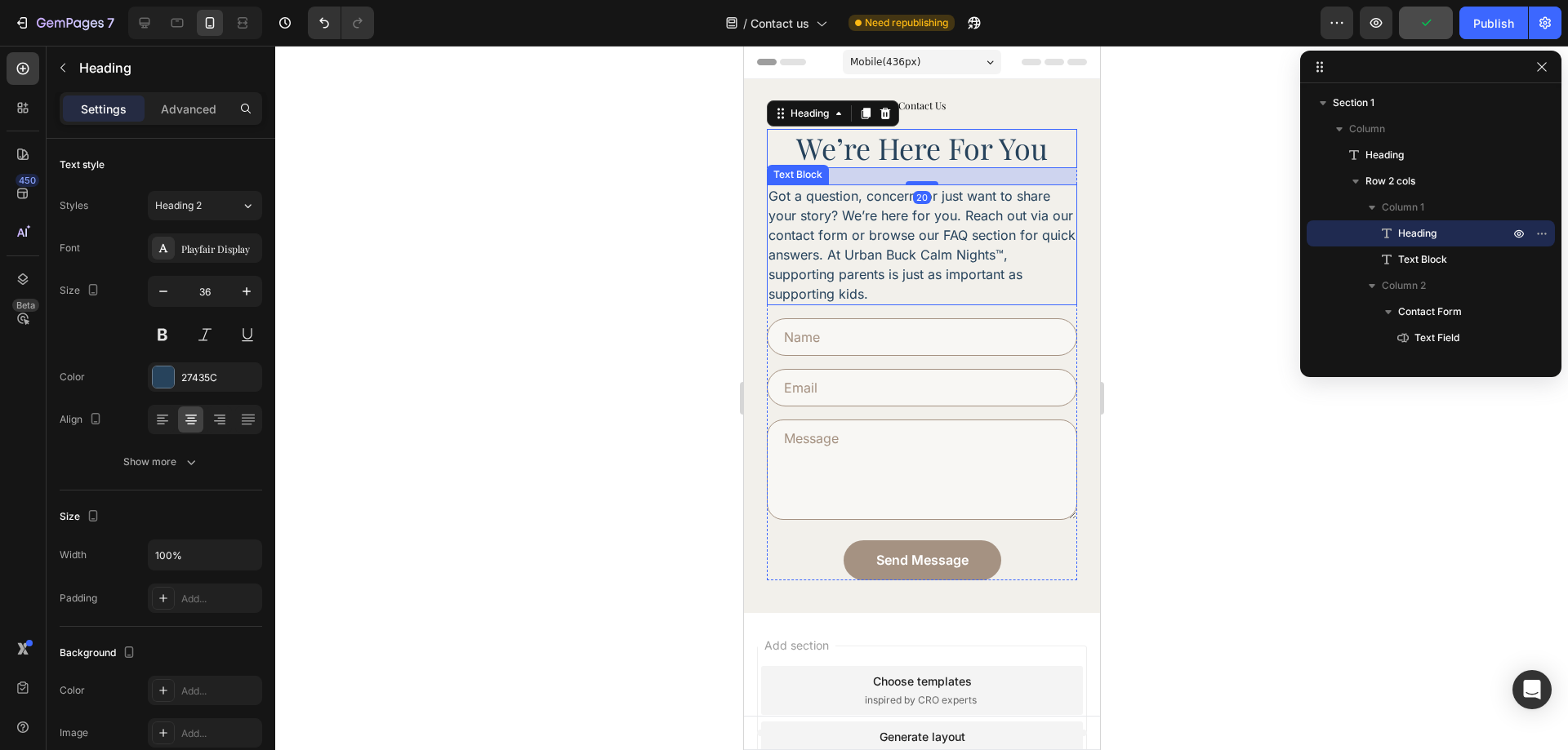
click at [943, 231] on p "Got a question, concern, or just want to share your story? We’re here for you. …" at bounding box center [921, 245] width 307 height 118
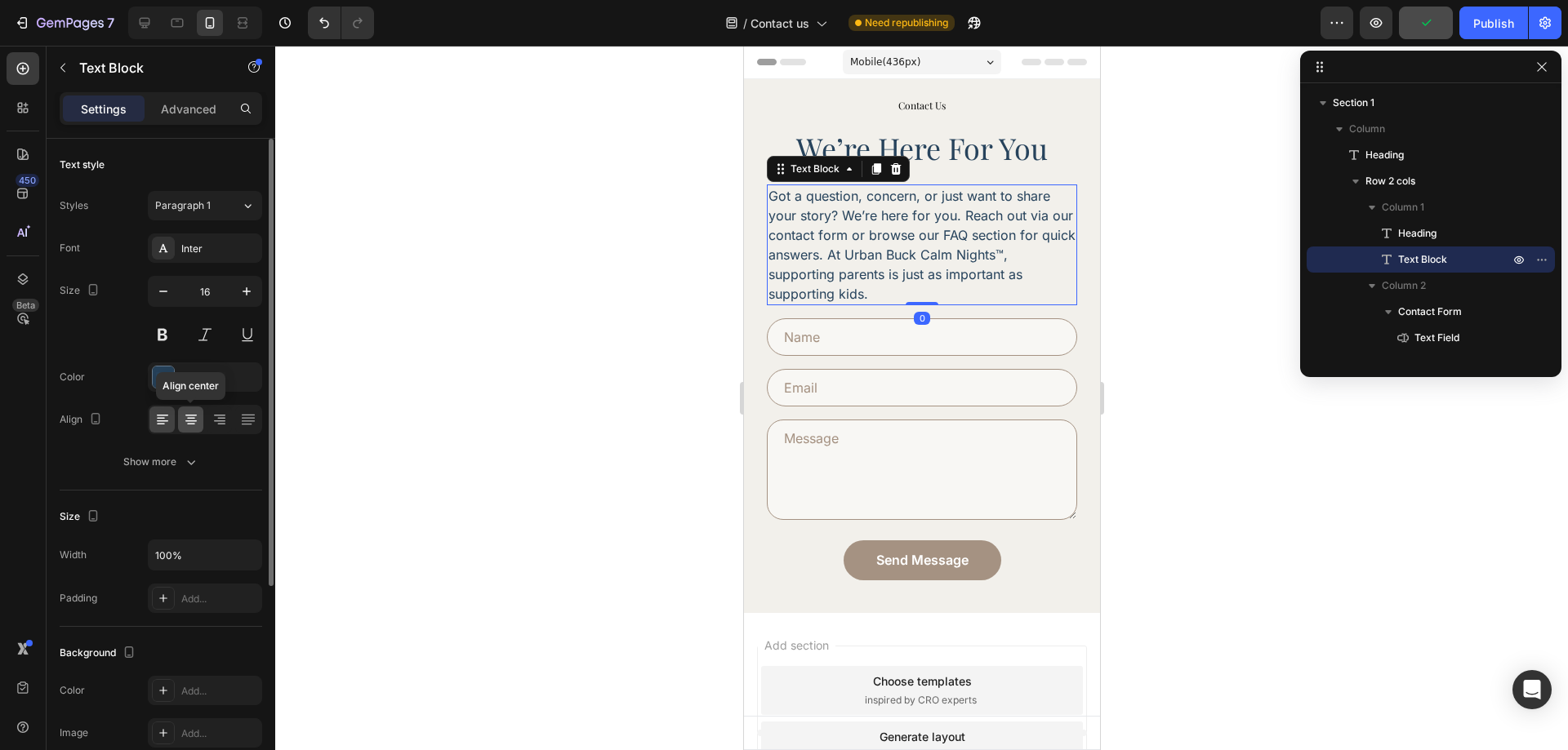
click at [199, 423] on div at bounding box center [191, 420] width 25 height 26
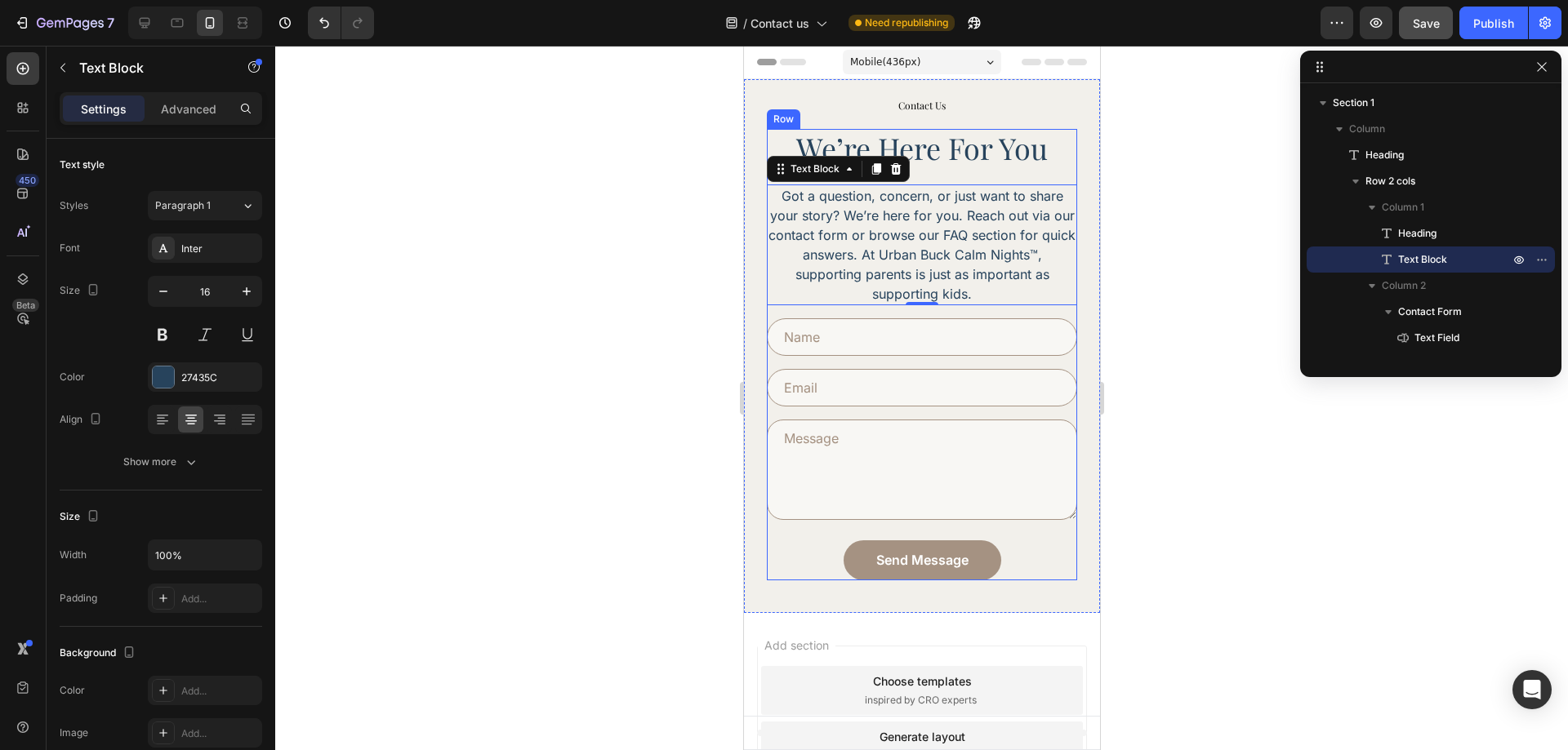
click at [982, 310] on div "we’re here for you Heading Got a question, concern, or just want to share your …" at bounding box center [921, 354] width 310 height 451
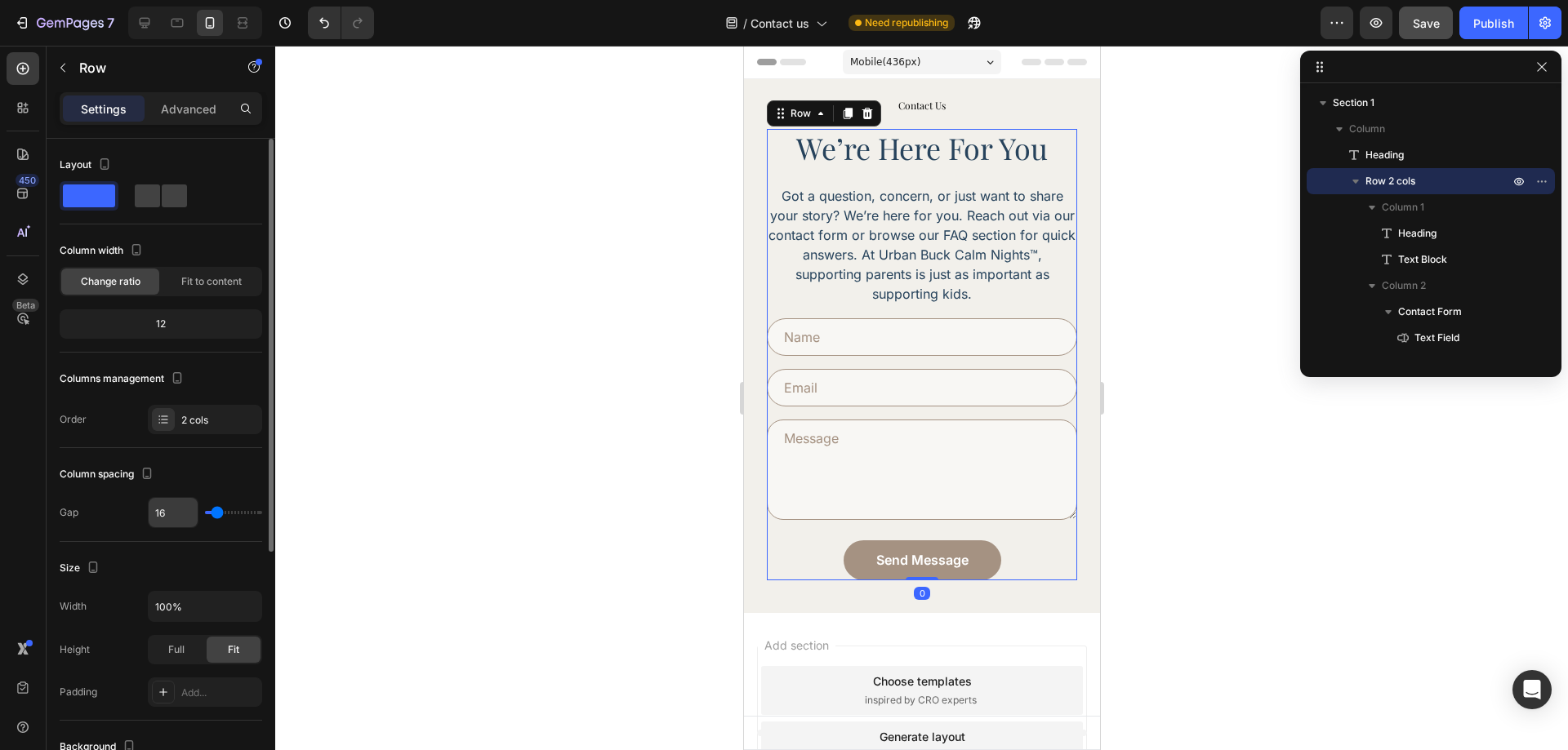
click at [168, 528] on div "16" at bounding box center [173, 512] width 51 height 31
click at [168, 522] on input "16" at bounding box center [173, 512] width 49 height 29
type input "2"
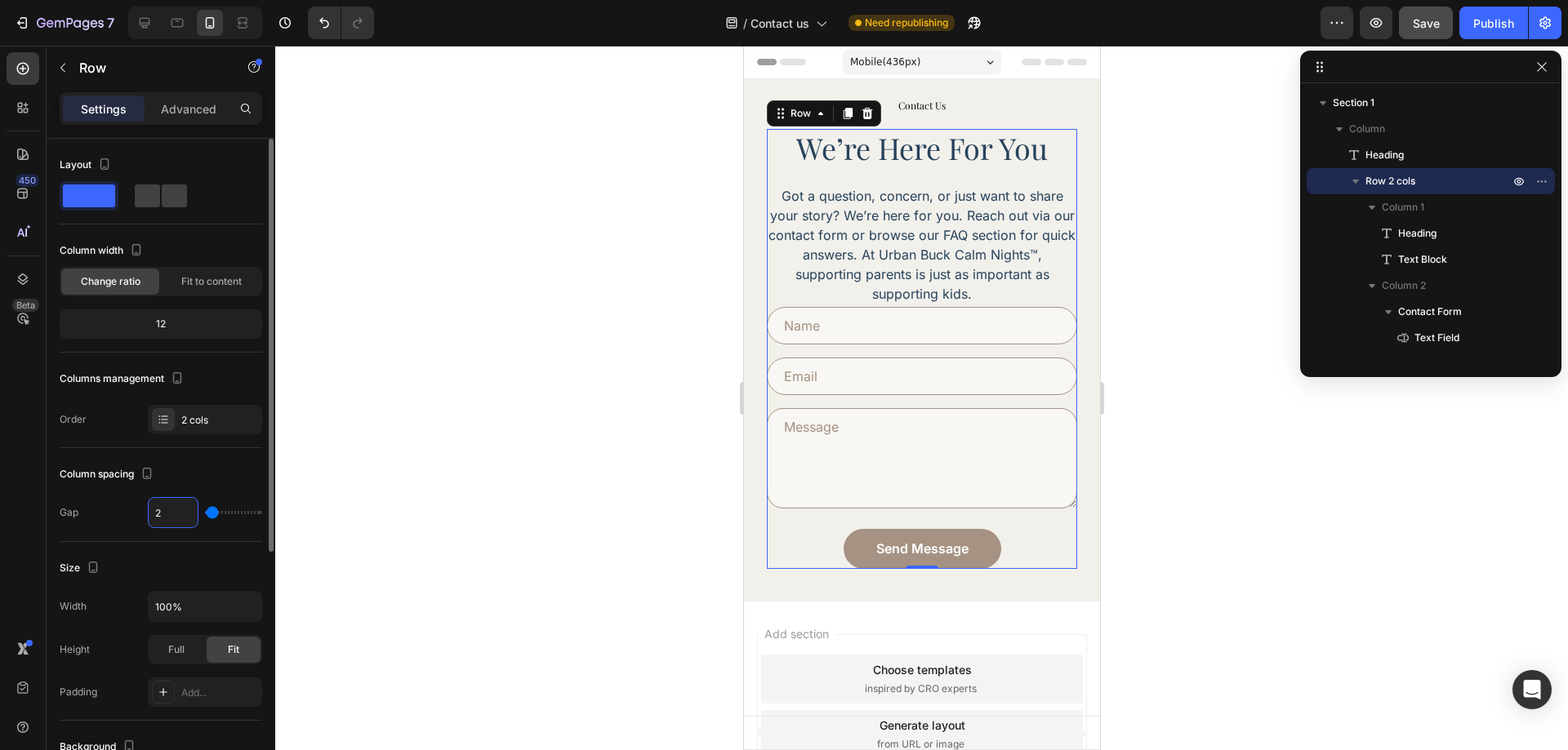
type input "24"
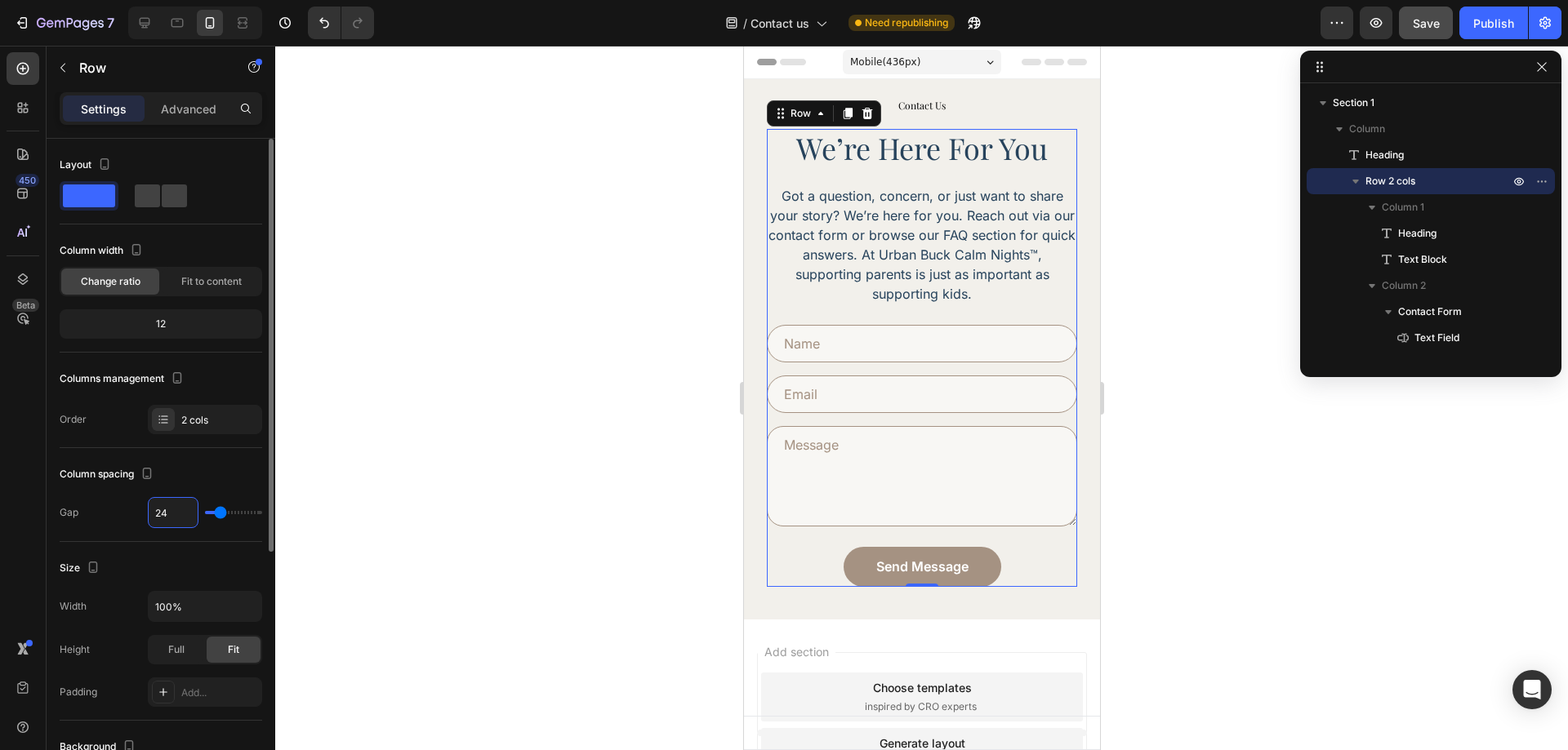
type input "24"
click at [226, 473] on div "Column spacing" at bounding box center [161, 474] width 203 height 26
click at [948, 501] on textarea at bounding box center [921, 476] width 310 height 100
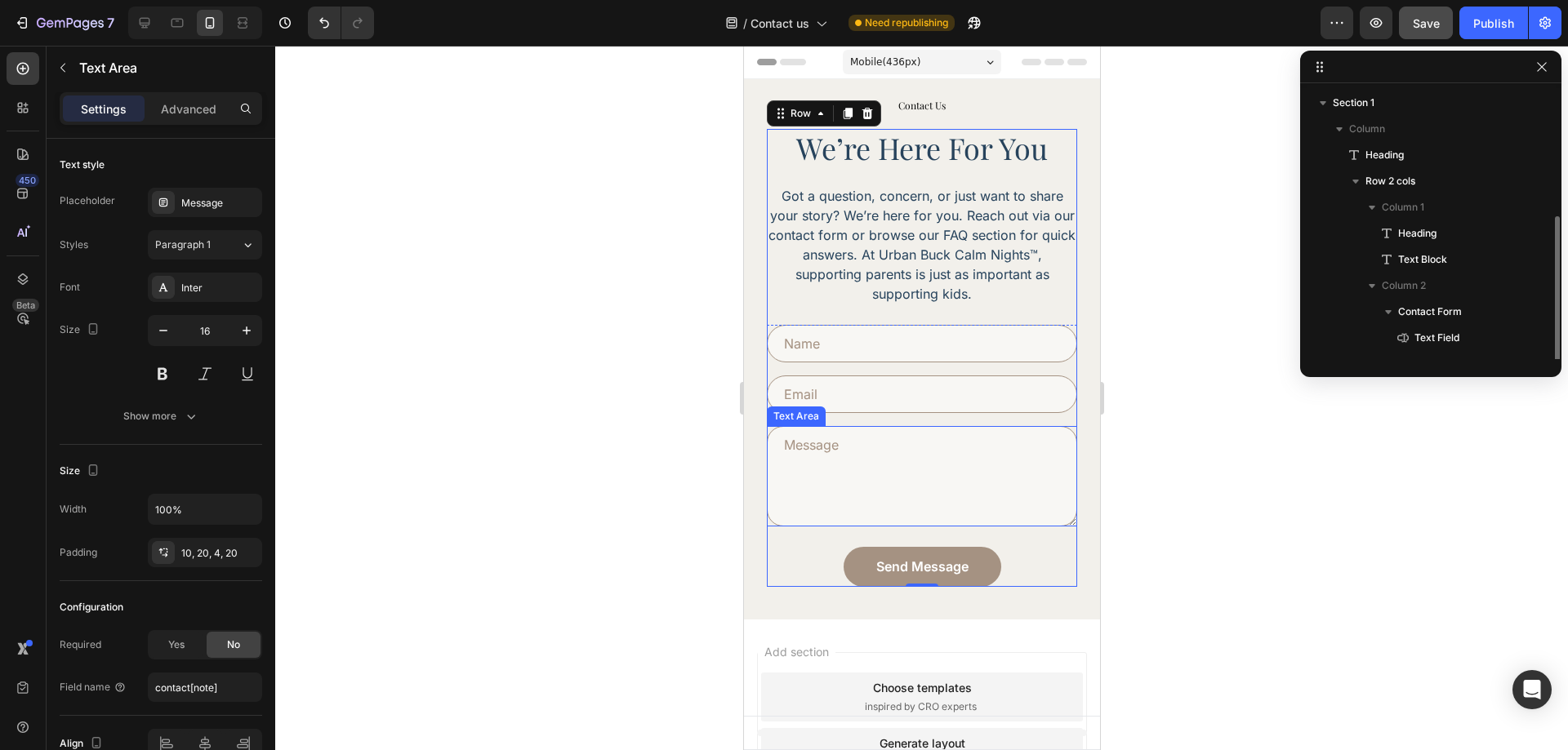
scroll to position [70, 0]
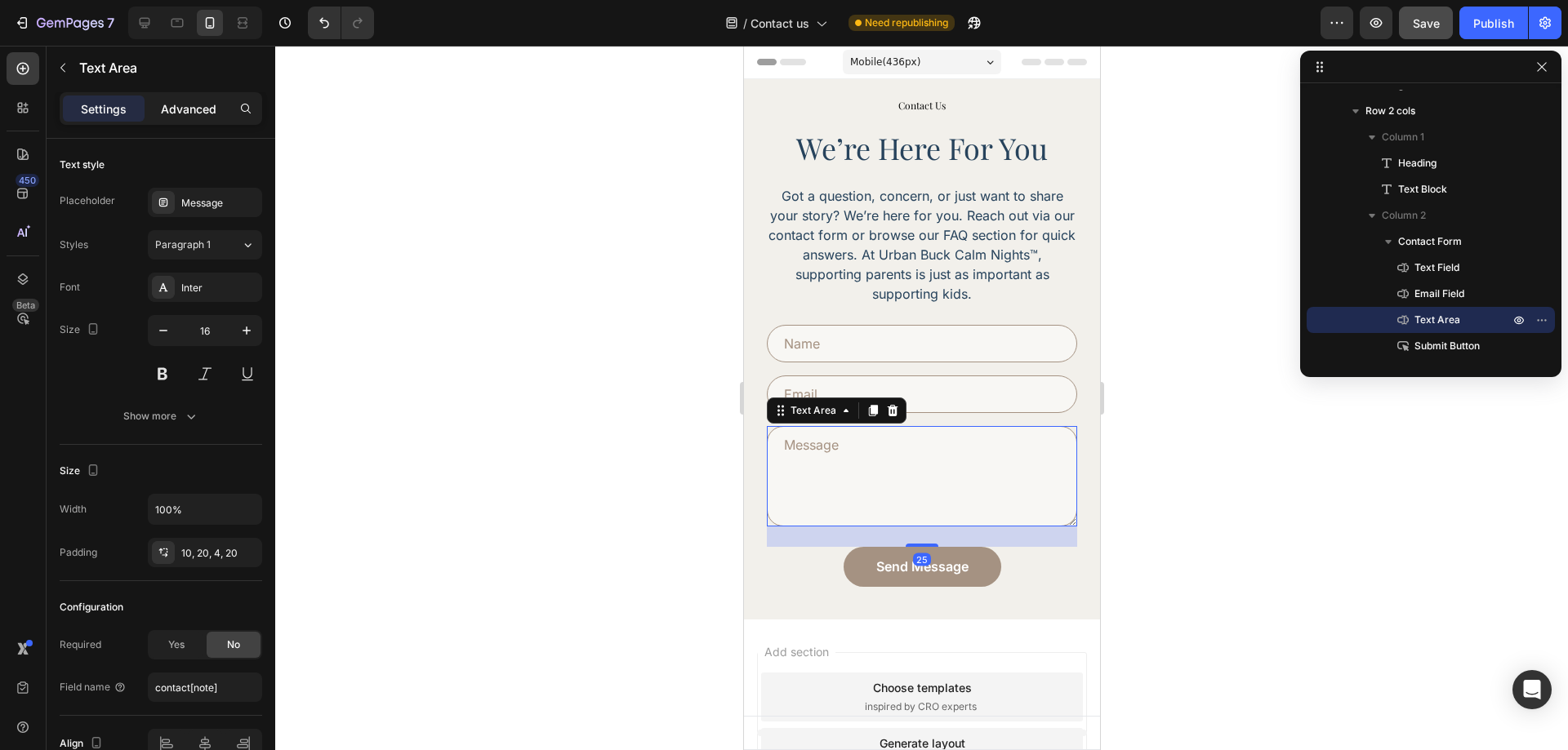
click at [188, 107] on p "Advanced" at bounding box center [188, 109] width 55 height 18
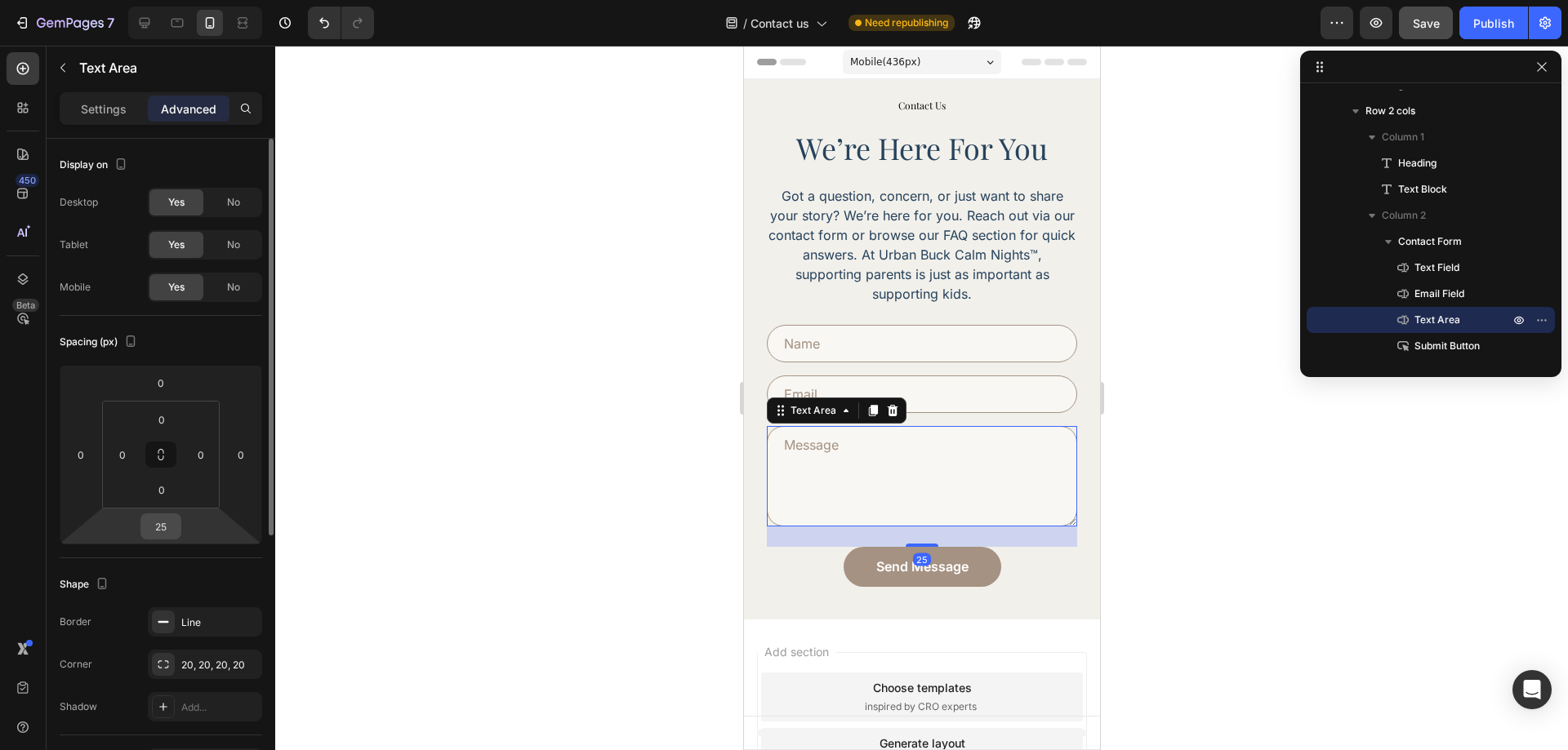
click at [169, 523] on input "25" at bounding box center [161, 527] width 33 height 25
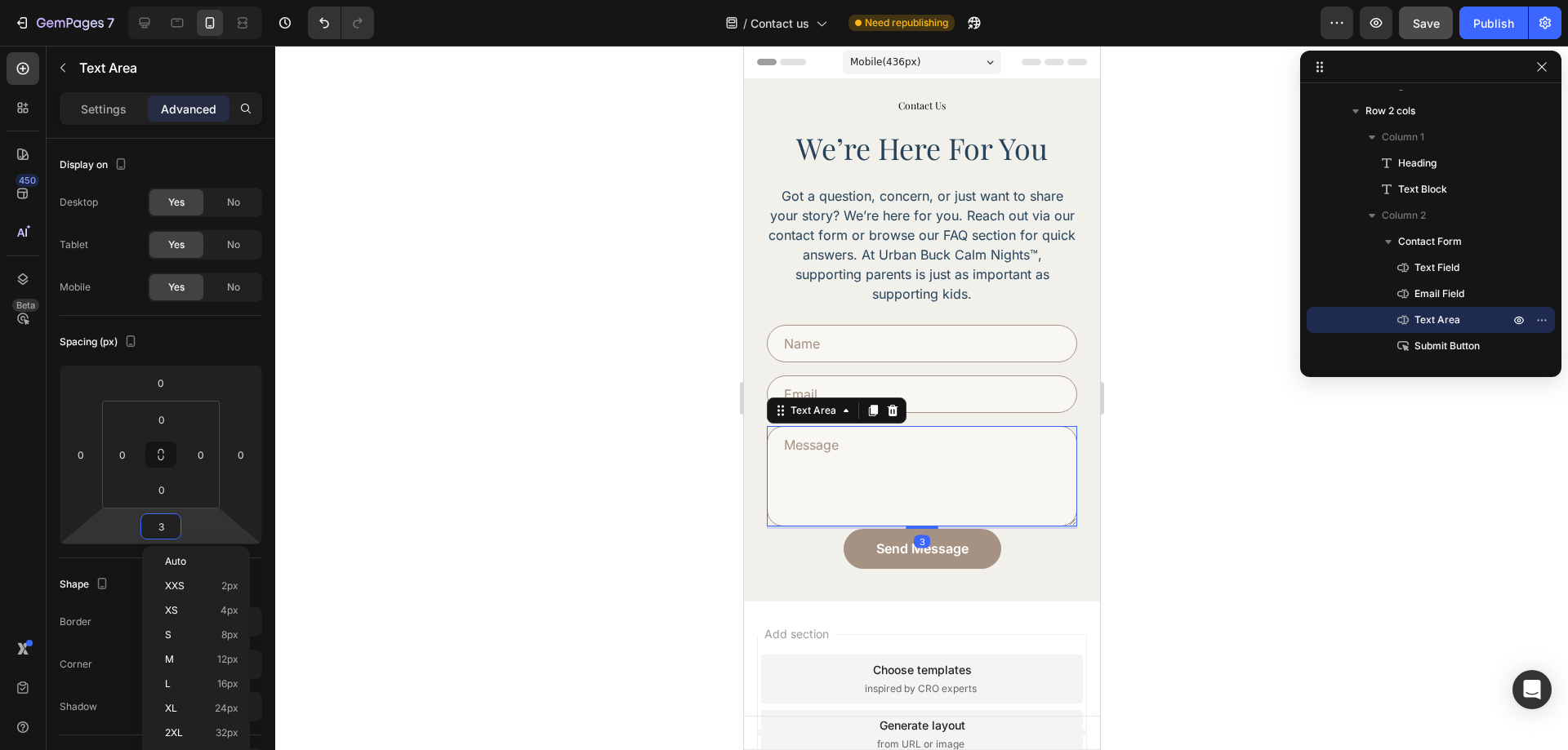
type input "32"
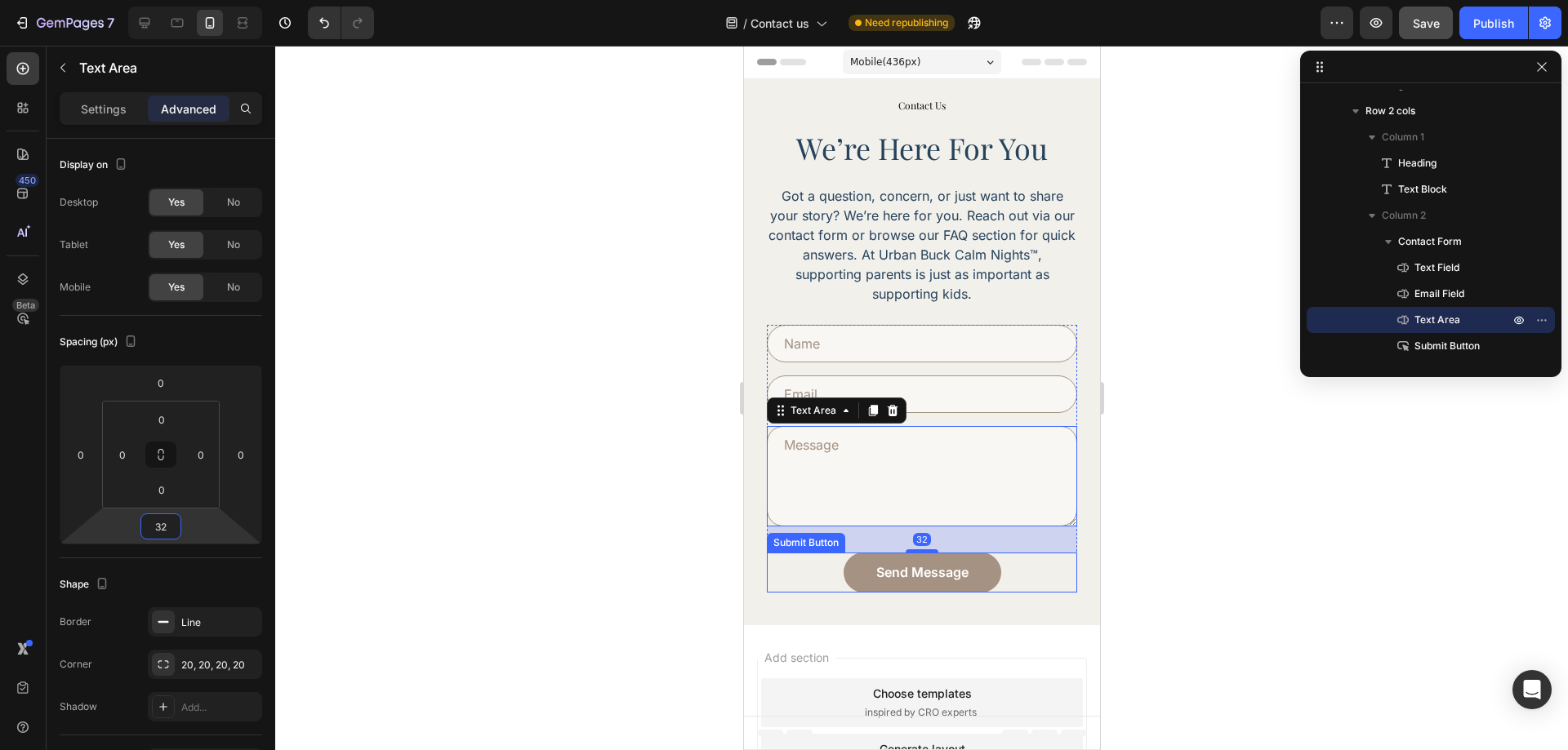
click at [826, 578] on div "Send Message Submit Button" at bounding box center [921, 573] width 310 height 40
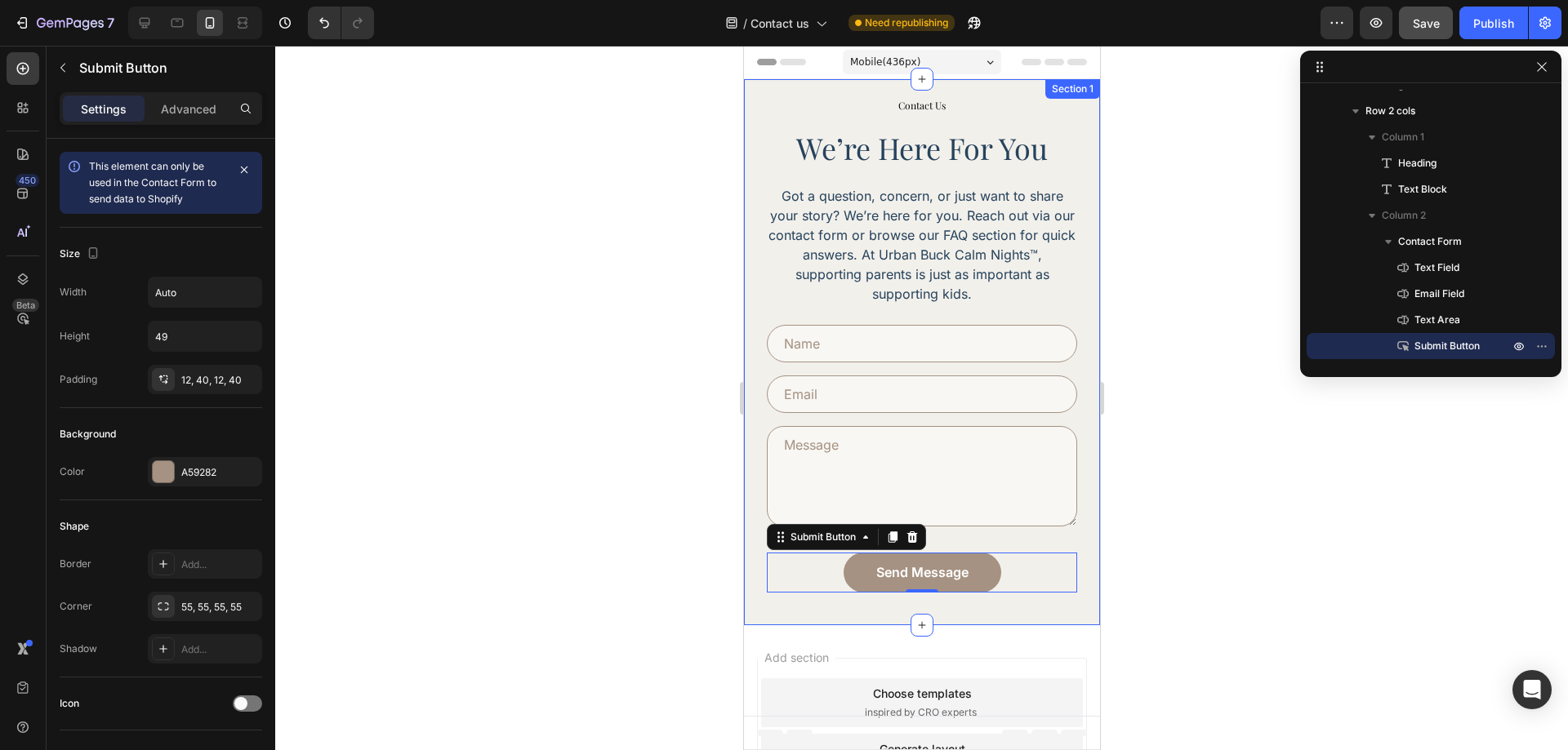
click at [793, 610] on div "Contact Us Heading we’re here for you Heading Got a question, concern, or just …" at bounding box center [921, 352] width 356 height 546
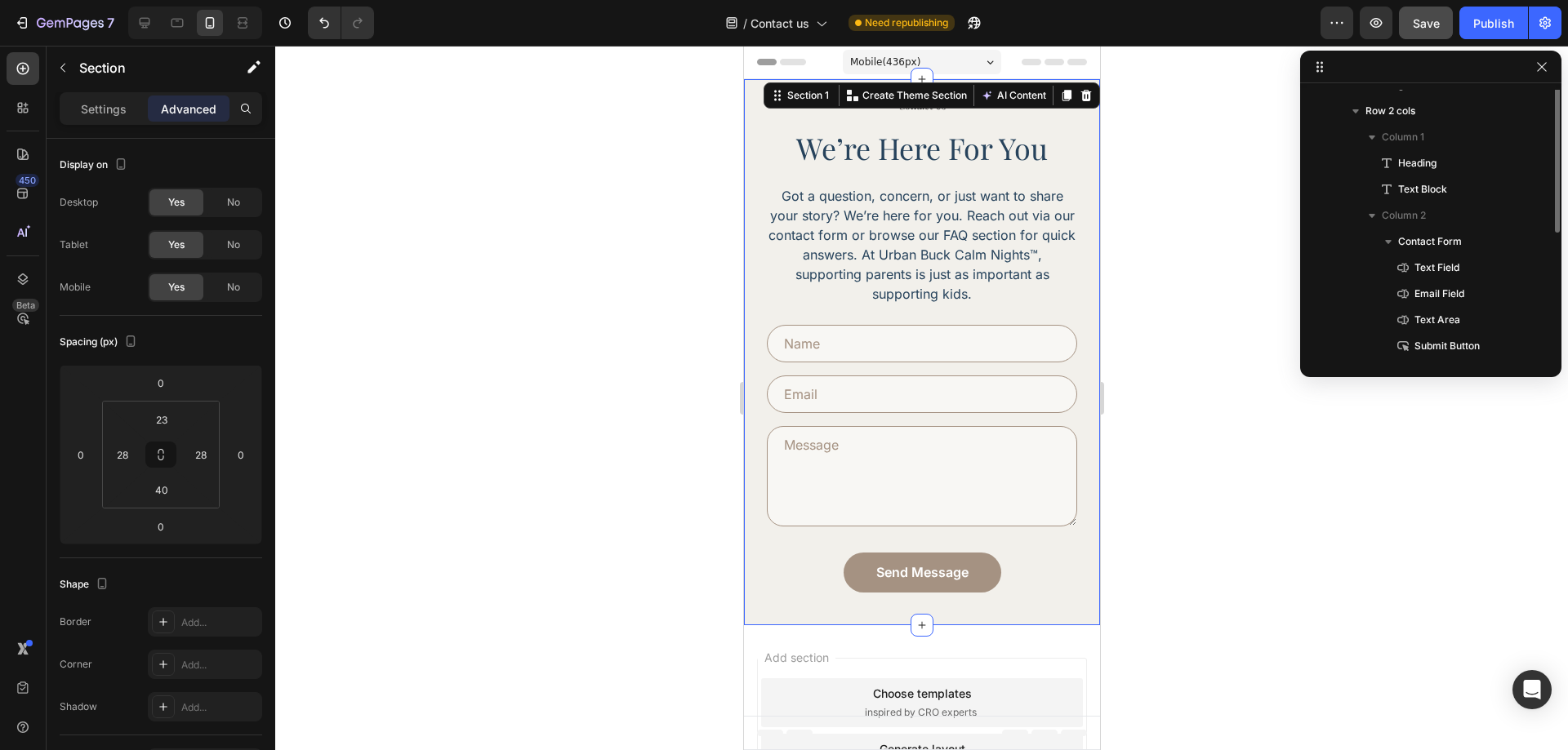
scroll to position [0, 0]
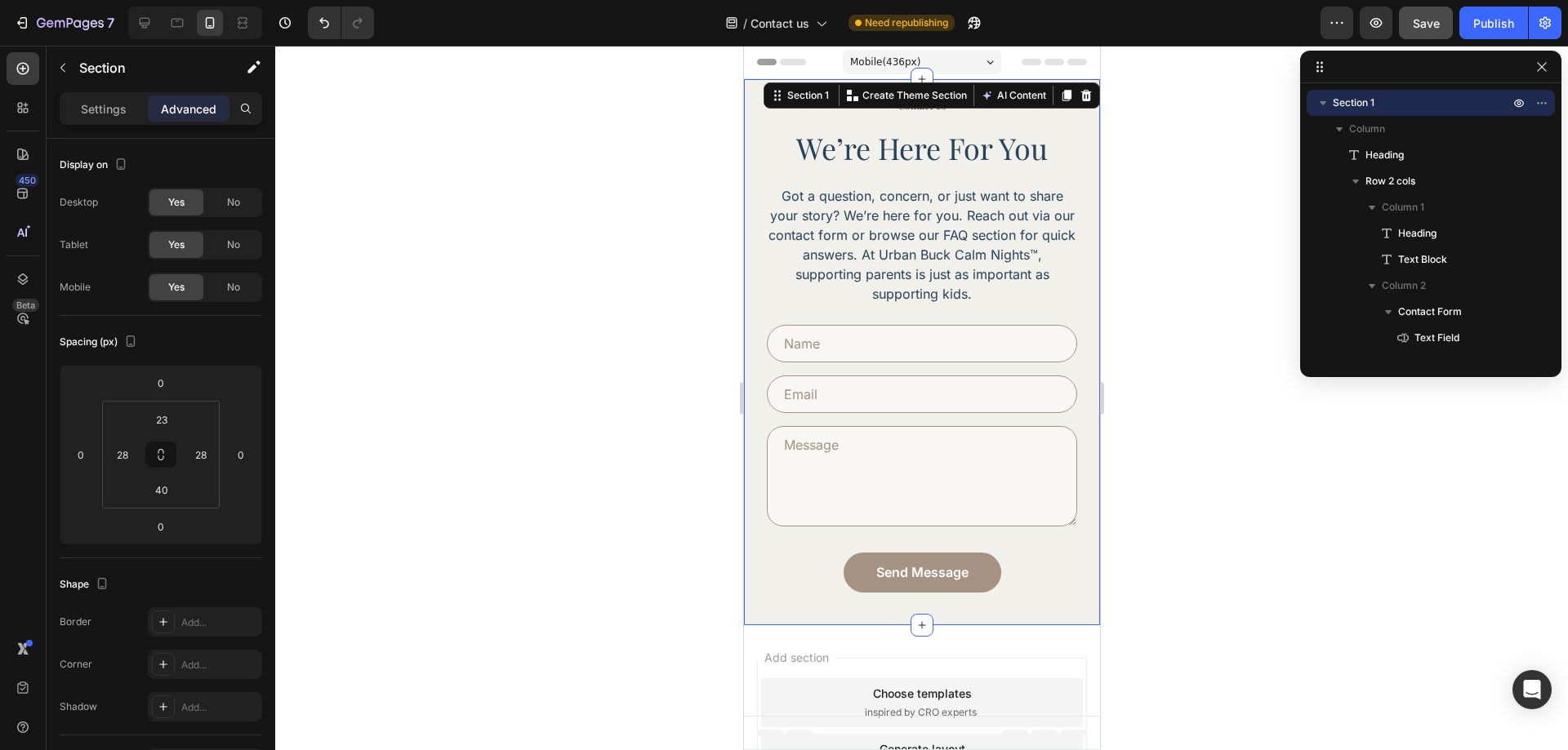
drag, startPoint x: 795, startPoint y: 605, endPoint x: 1437, endPoint y: 654, distance: 643.9
click at [795, 605] on div "Contact Us Heading we’re here for you Heading Got a question, concern, or just …" at bounding box center [921, 352] width 356 height 546
click at [158, 490] on input "40" at bounding box center [161, 490] width 33 height 25
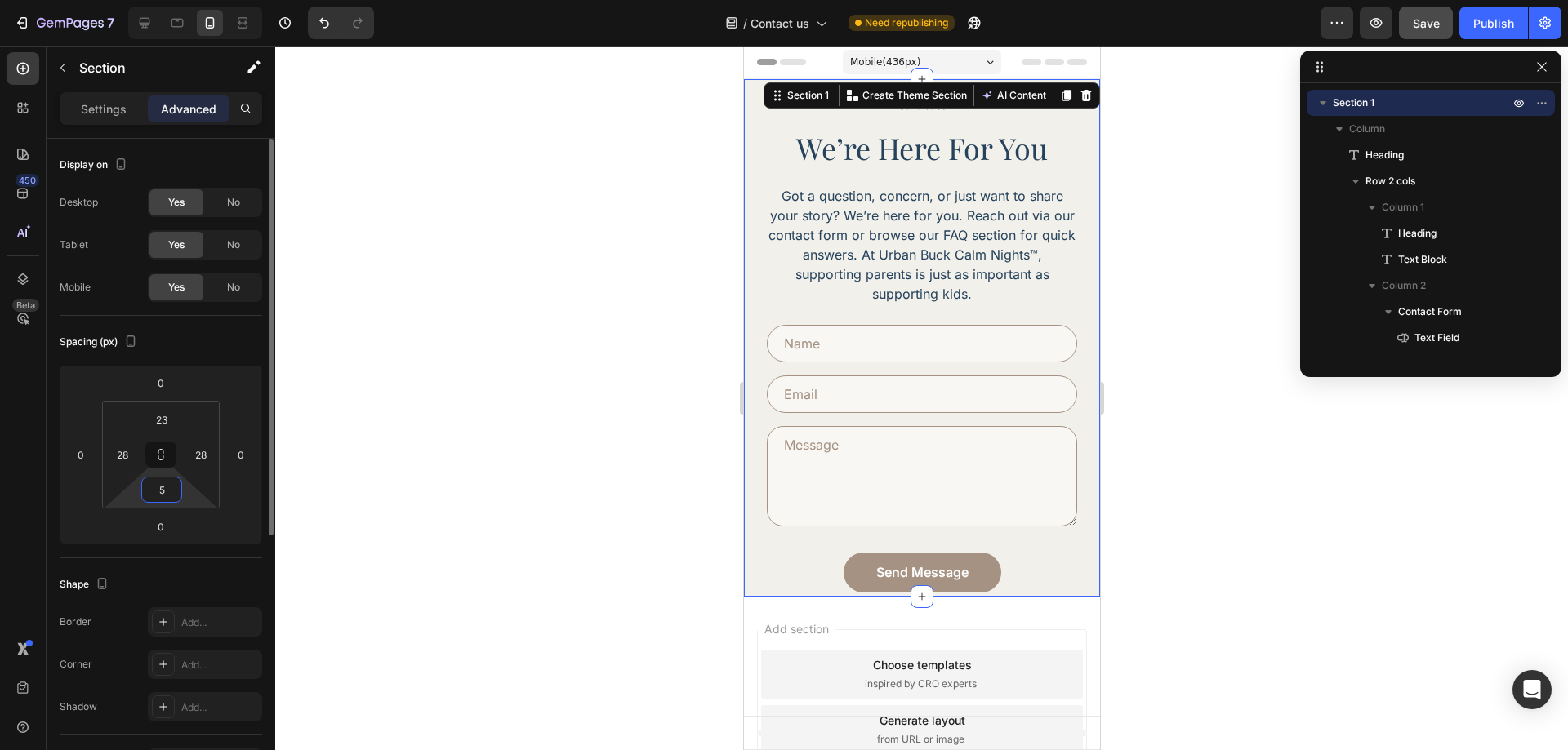
type input "50"
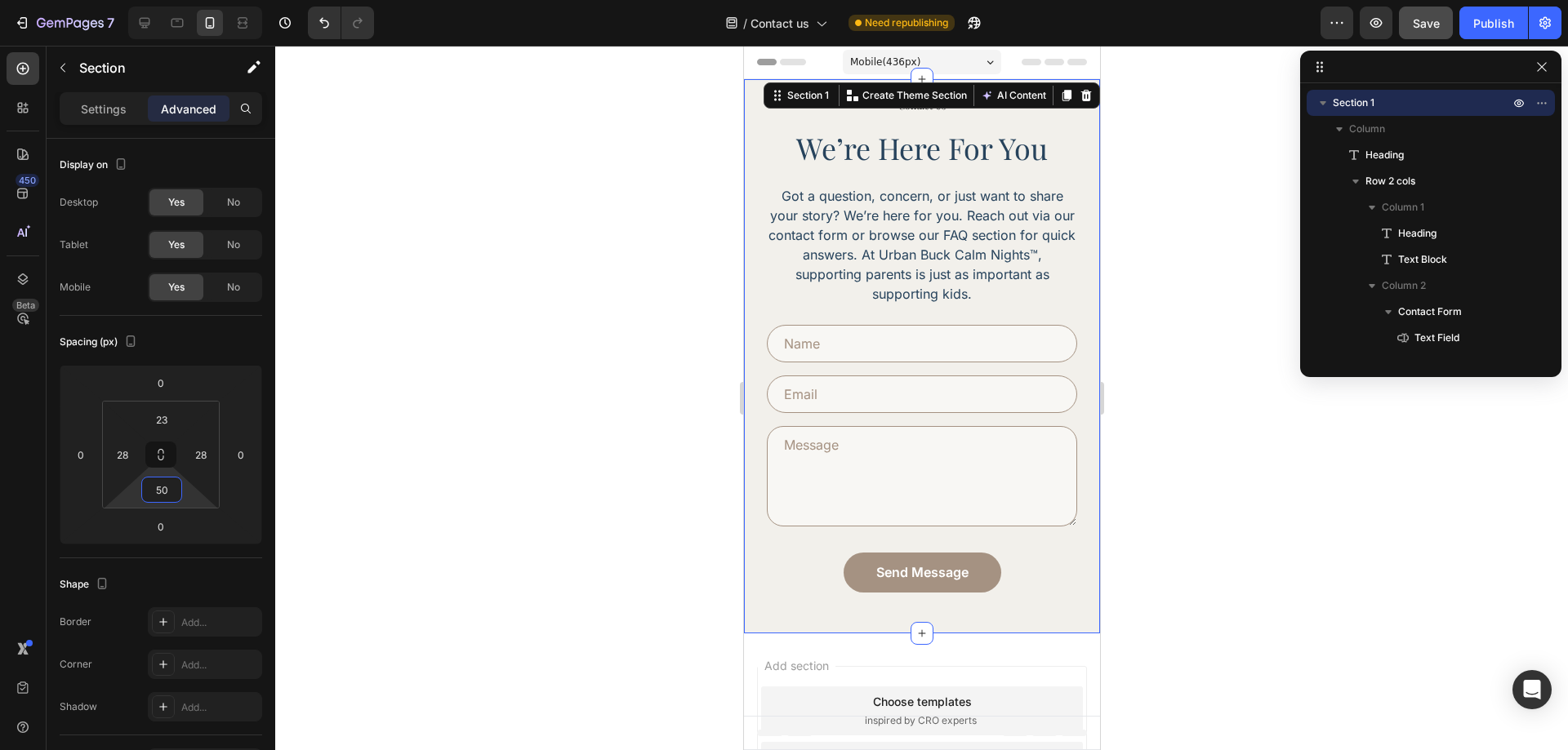
click at [1223, 495] on div at bounding box center [921, 398] width 1293 height 704
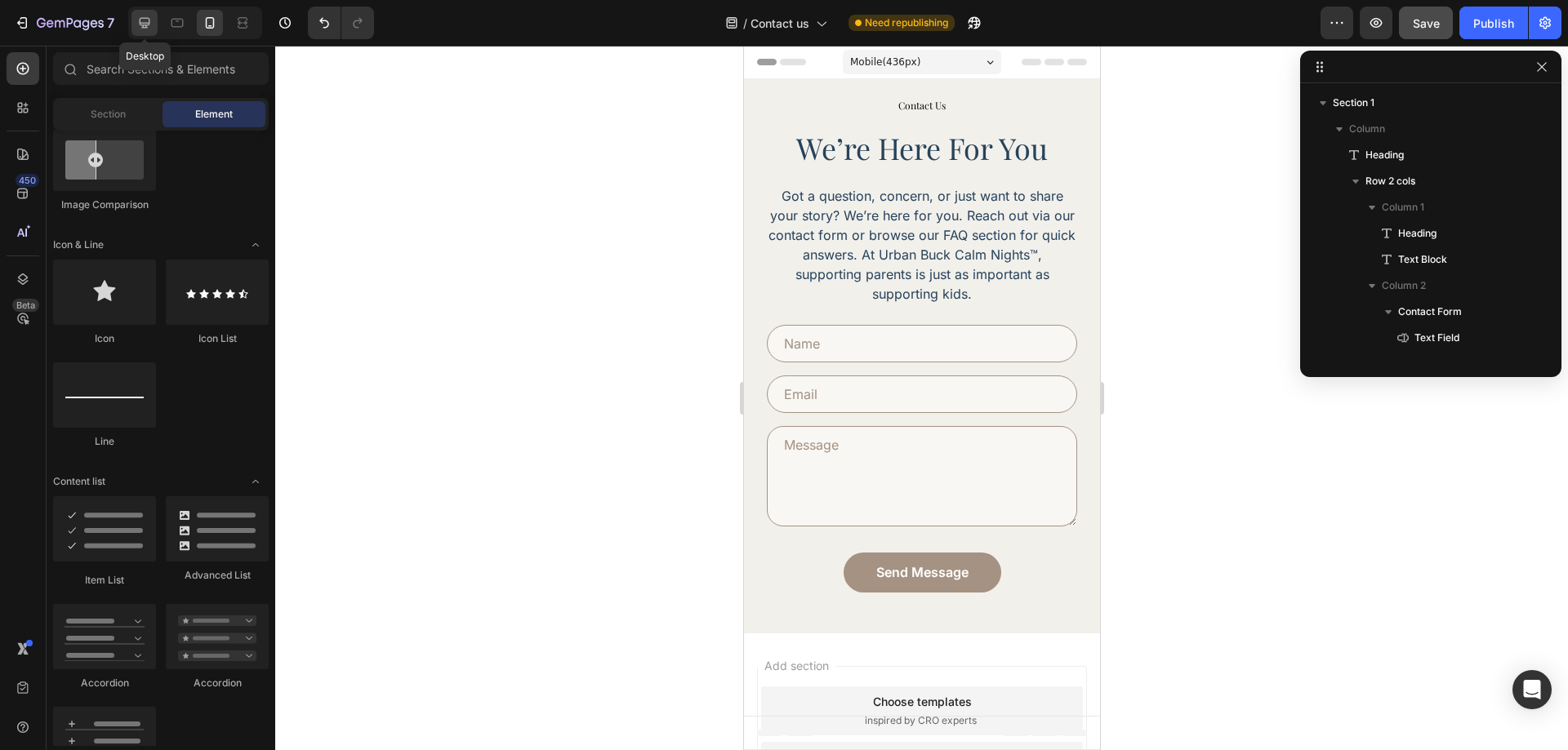
click at [145, 31] on div at bounding box center [145, 23] width 26 height 26
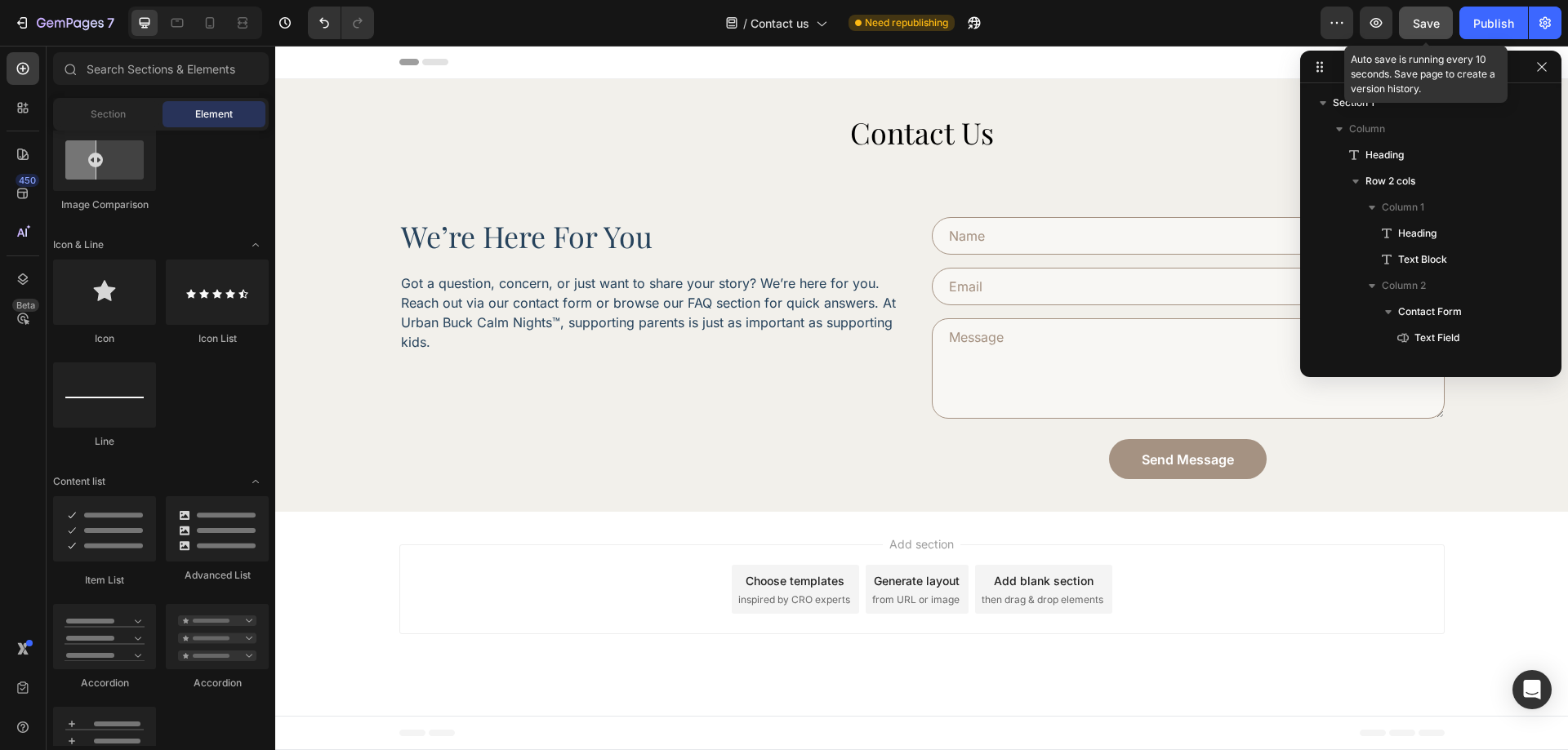
click at [1441, 22] on button "Save" at bounding box center [1426, 22] width 54 height 32
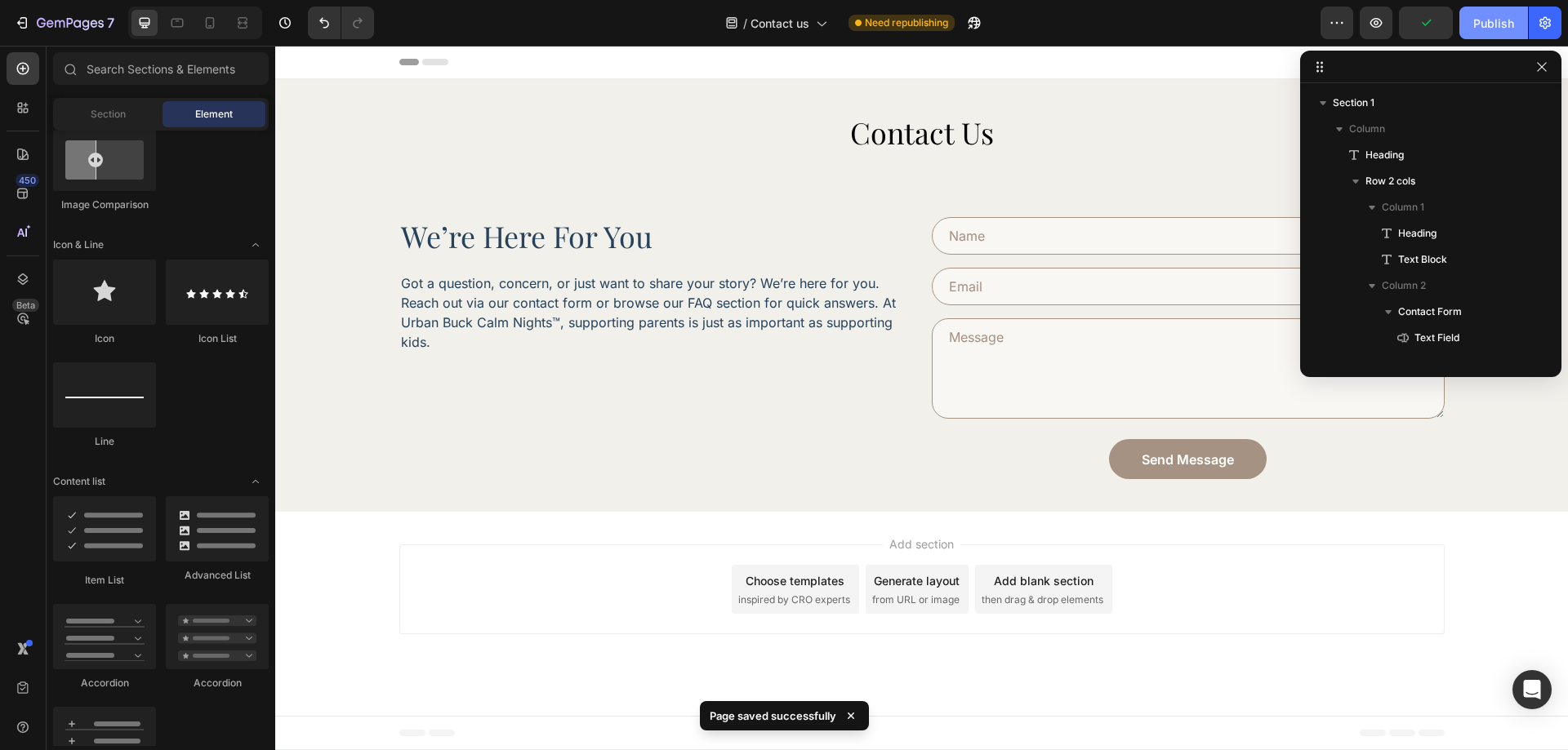
click at [1477, 17] on div "Publish" at bounding box center [1493, 24] width 40 height 18
click at [22, 70] on icon at bounding box center [23, 69] width 17 height 17
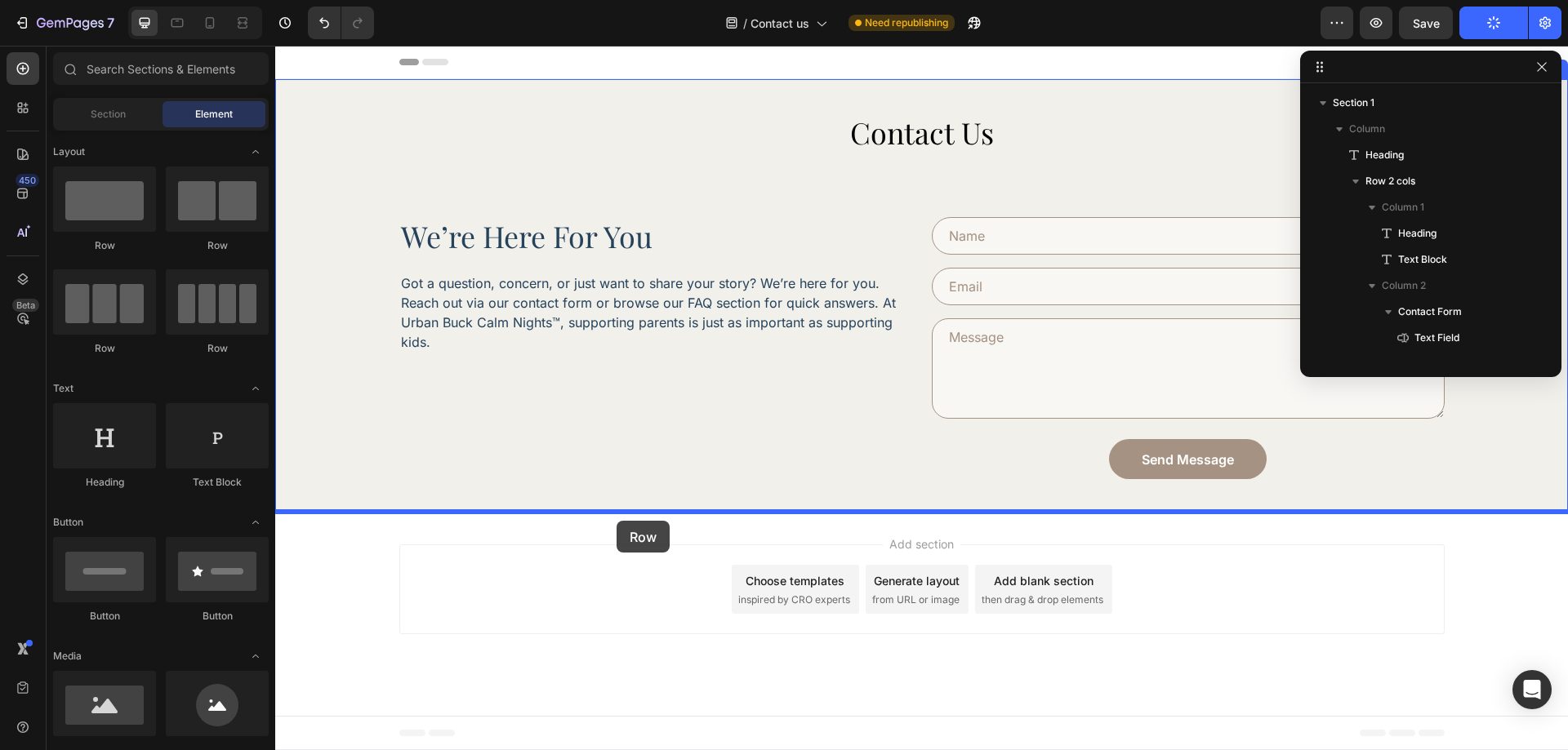
drag, startPoint x: 484, startPoint y: 260, endPoint x: 617, endPoint y: 521, distance: 292.9
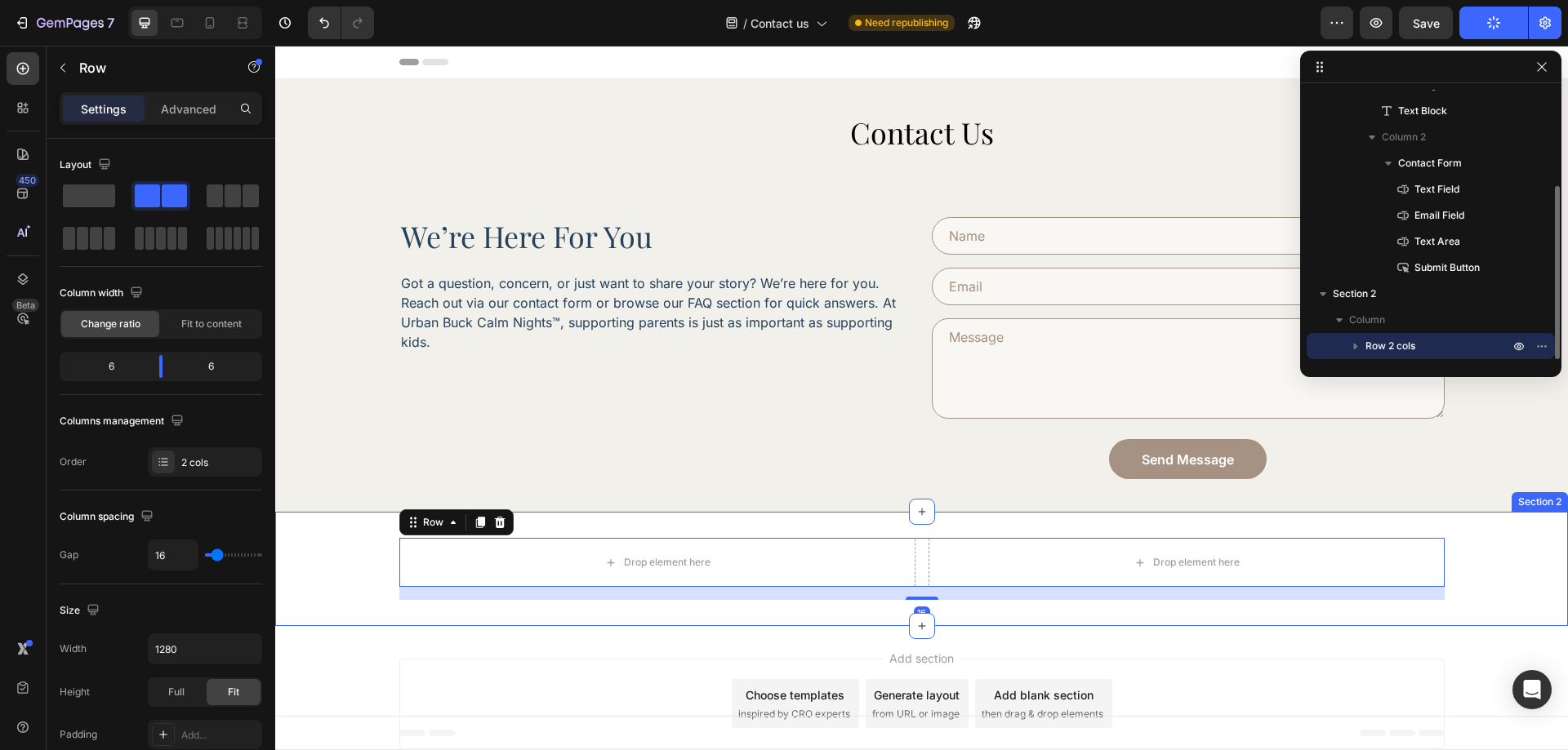
scroll to position [38, 0]
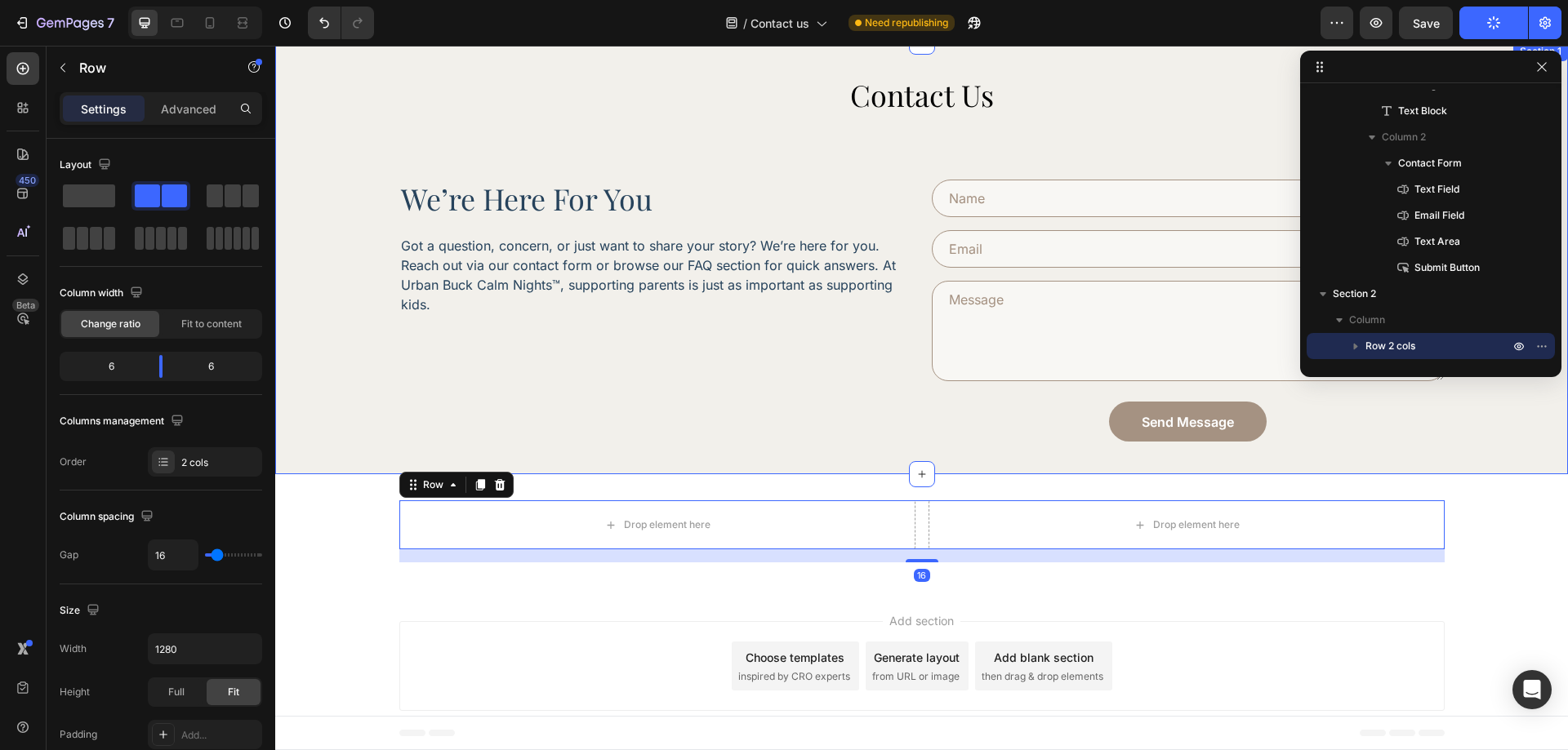
click at [380, 428] on div "Contact Us Heading we’re here for you Heading Got a question, concern, or just …" at bounding box center [921, 258] width 1247 height 366
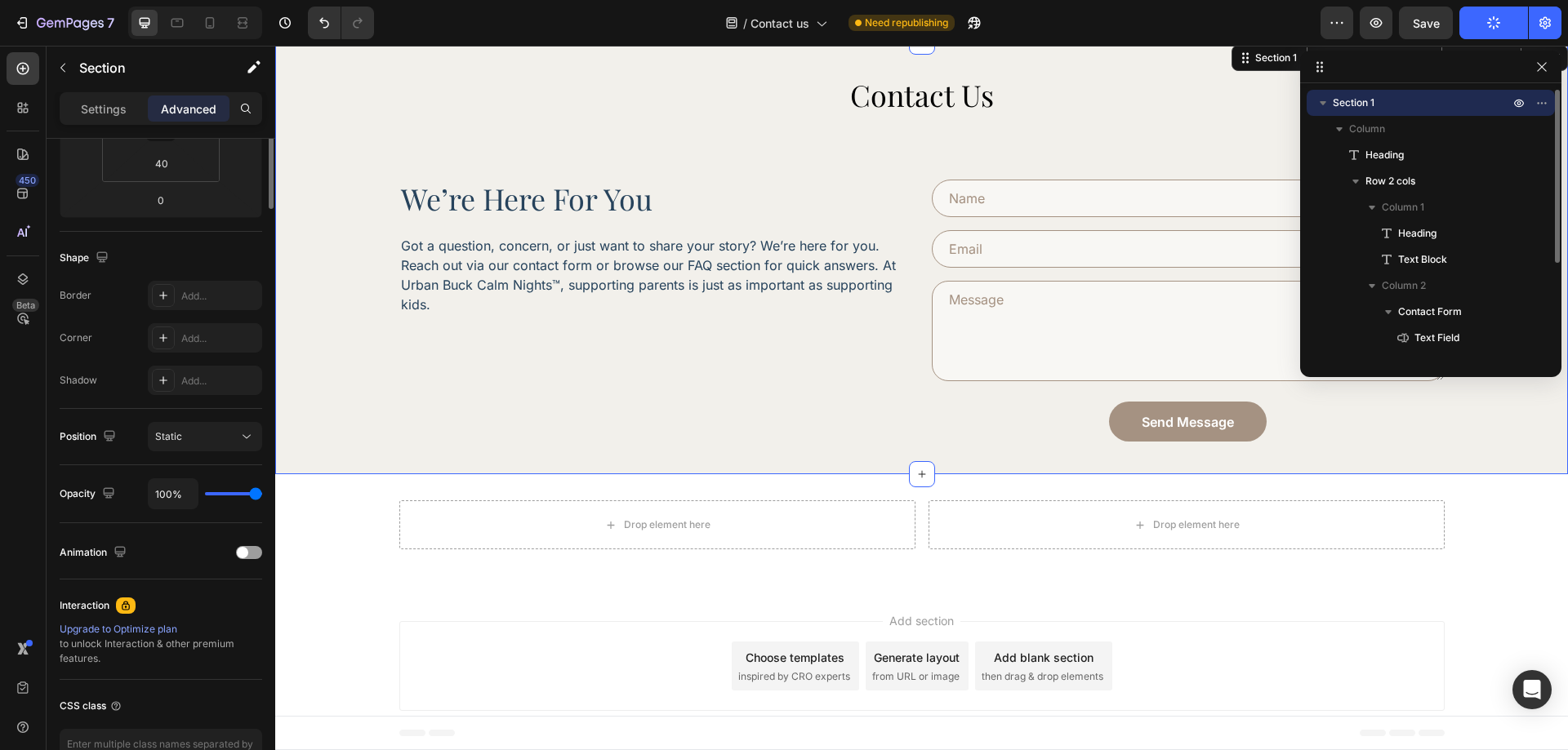
scroll to position [0, 0]
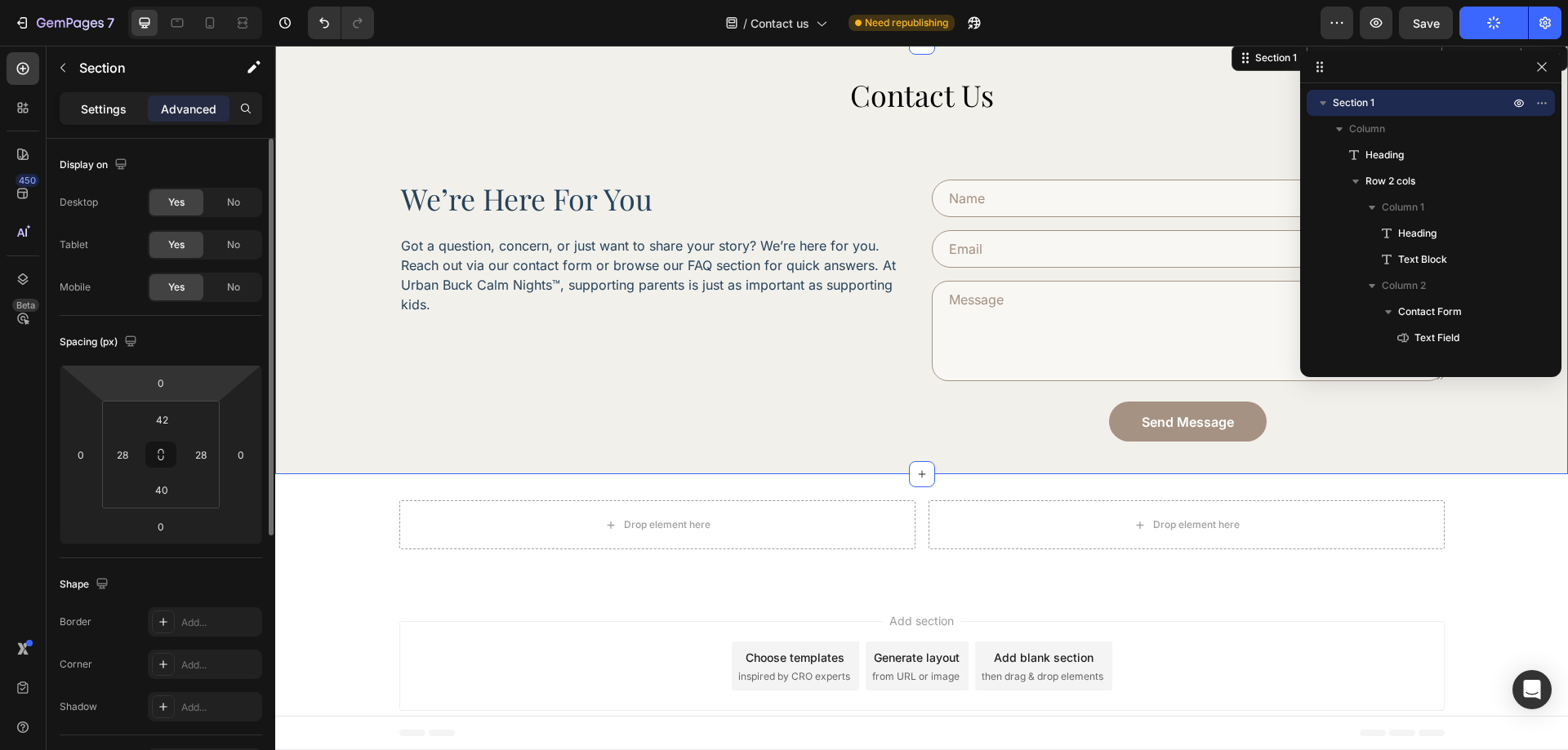
click at [103, 109] on p "Settings" at bounding box center [104, 109] width 46 height 18
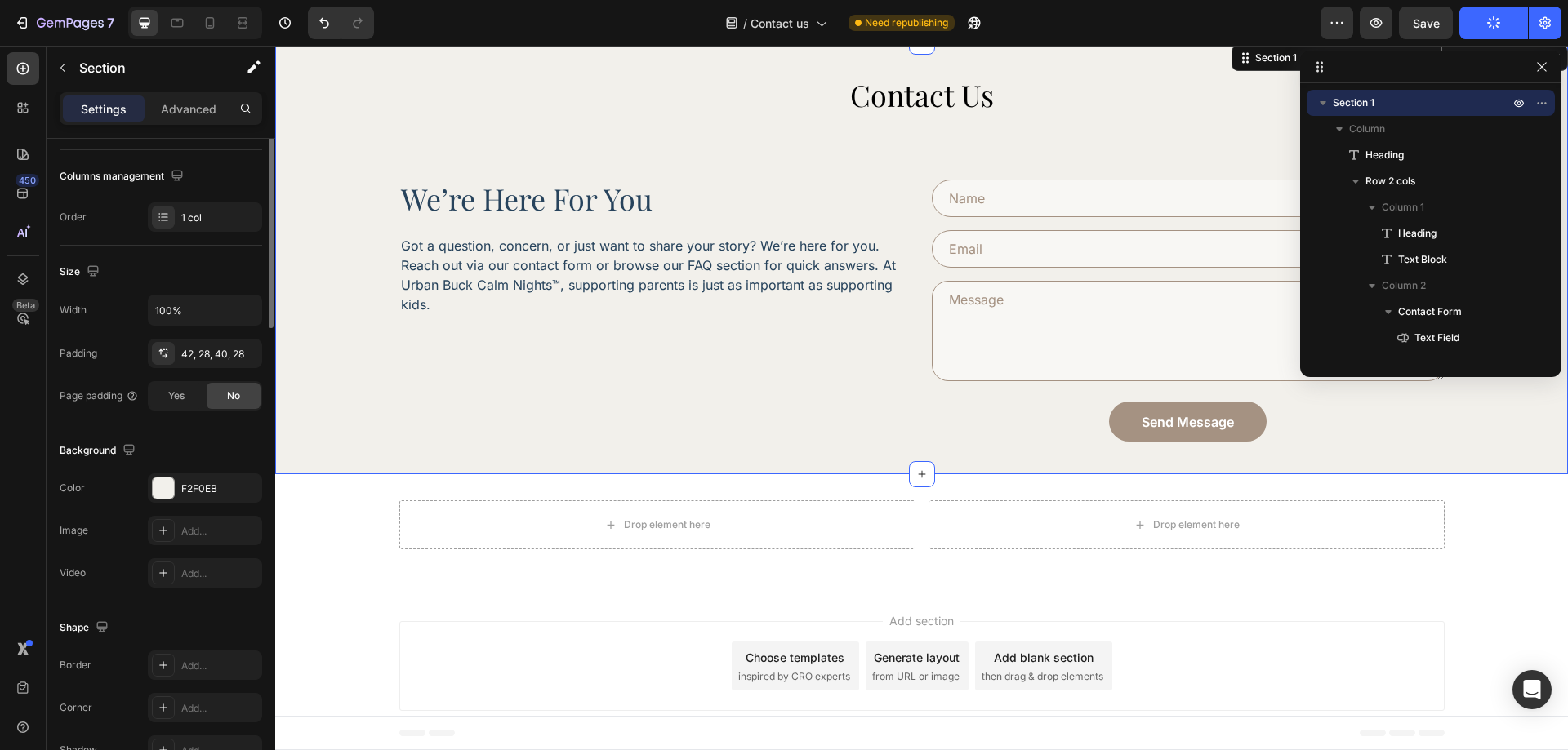
scroll to position [327, 0]
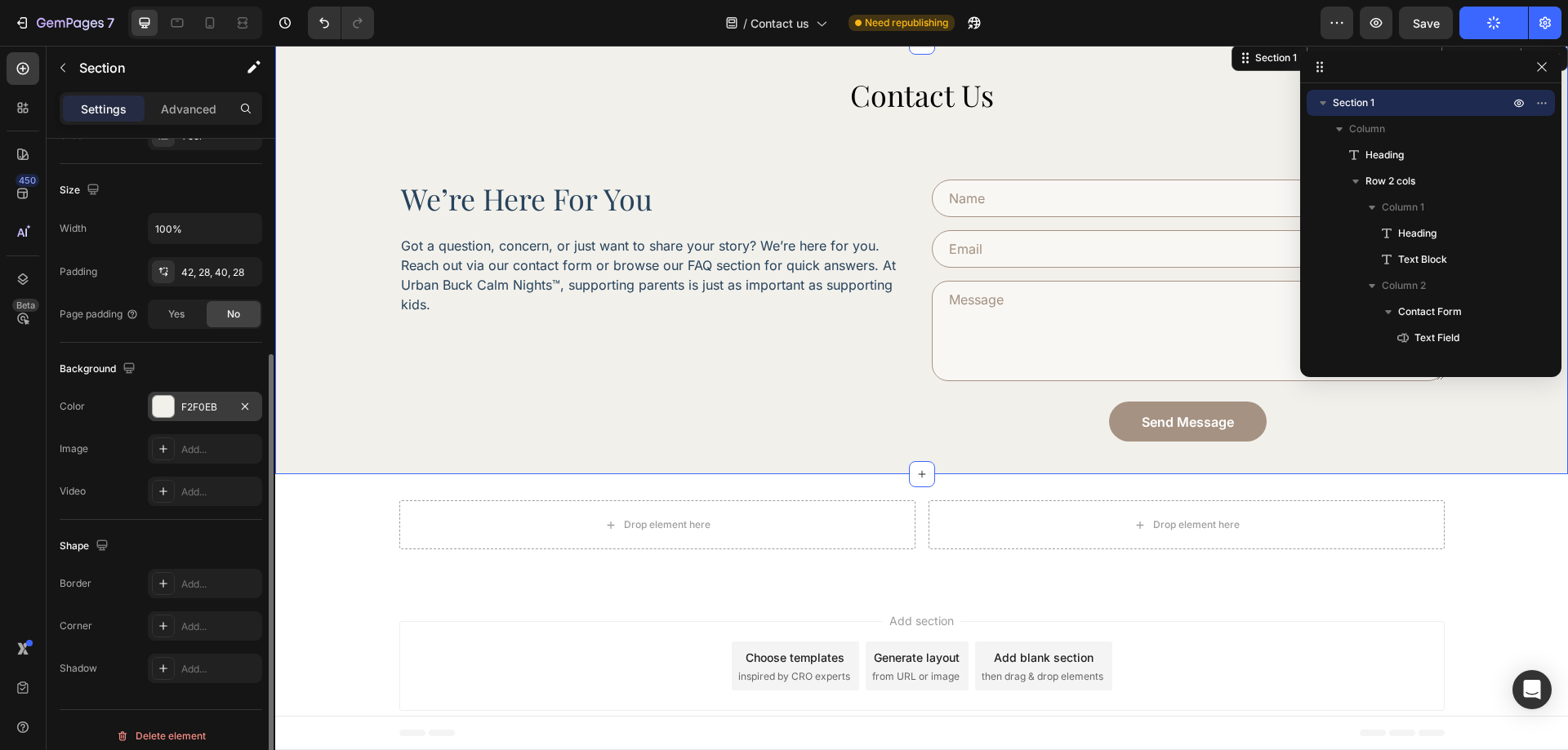
click at [195, 411] on div "F2F0EB" at bounding box center [205, 407] width 47 height 15
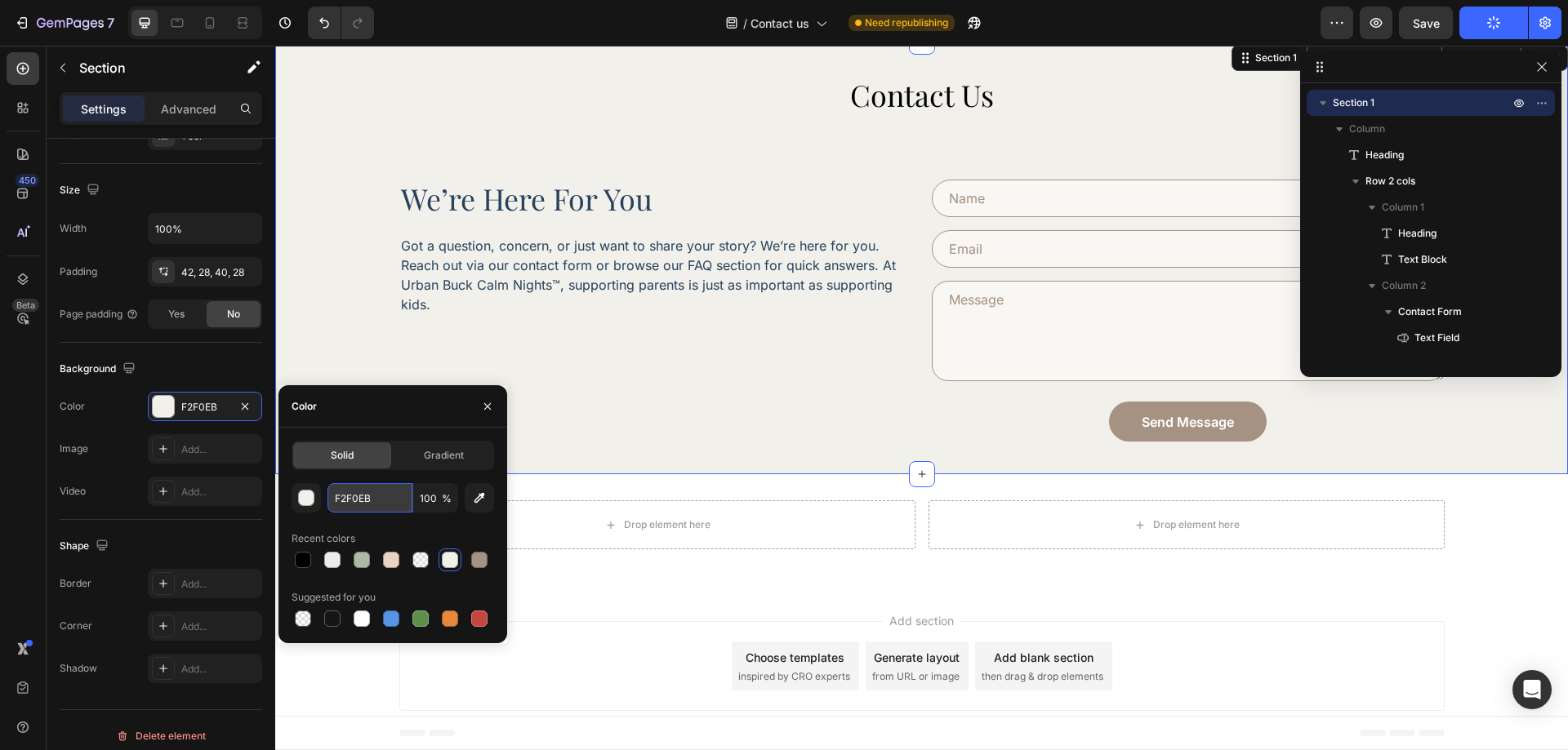
drag, startPoint x: 348, startPoint y: 494, endPoint x: 365, endPoint y: 502, distance: 18.8
click at [348, 494] on input "F2F0EB" at bounding box center [370, 497] width 85 height 29
click at [657, 564] on div "Drop element here Drop element here Row Section 2" at bounding box center [921, 531] width 1293 height 114
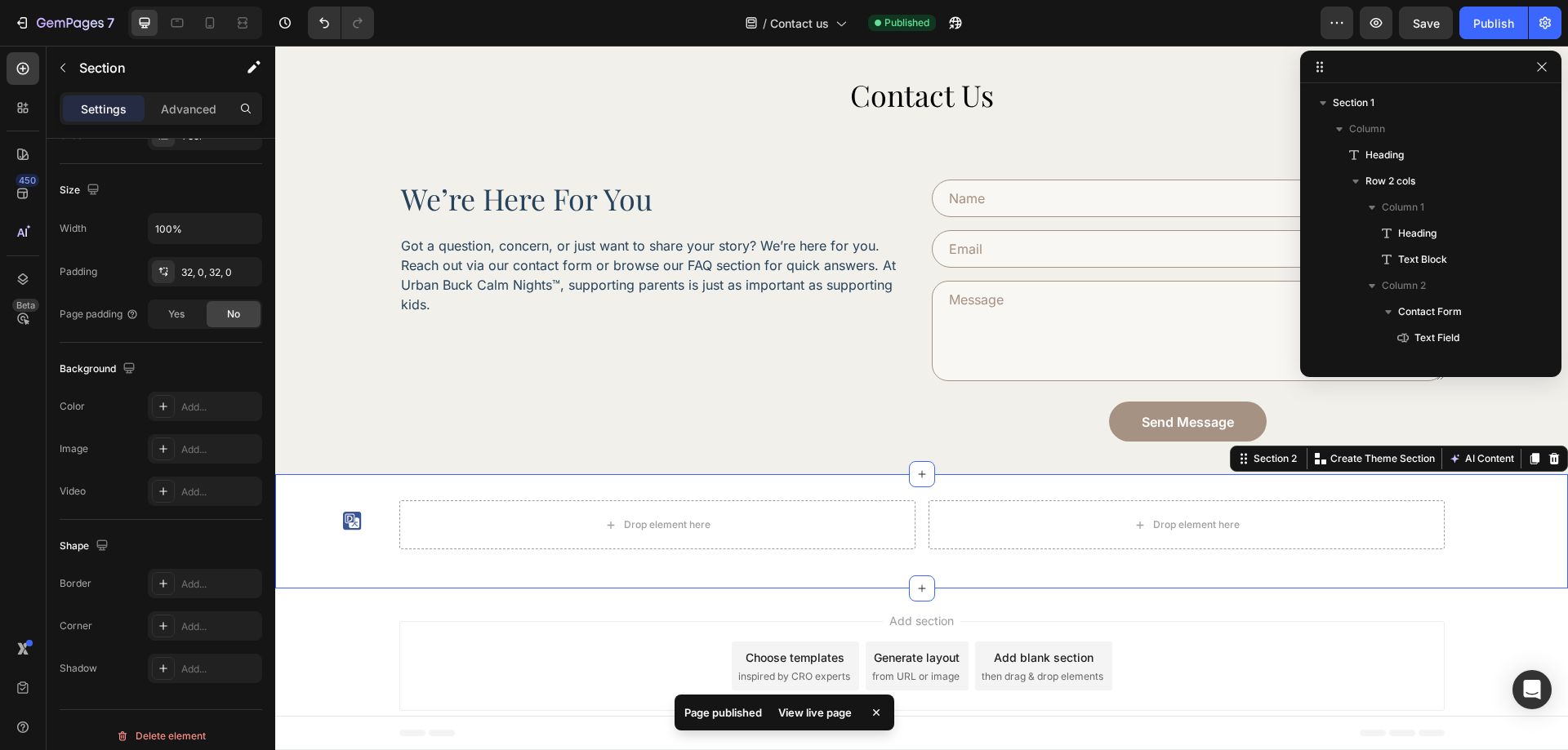
scroll to position [231, 0]
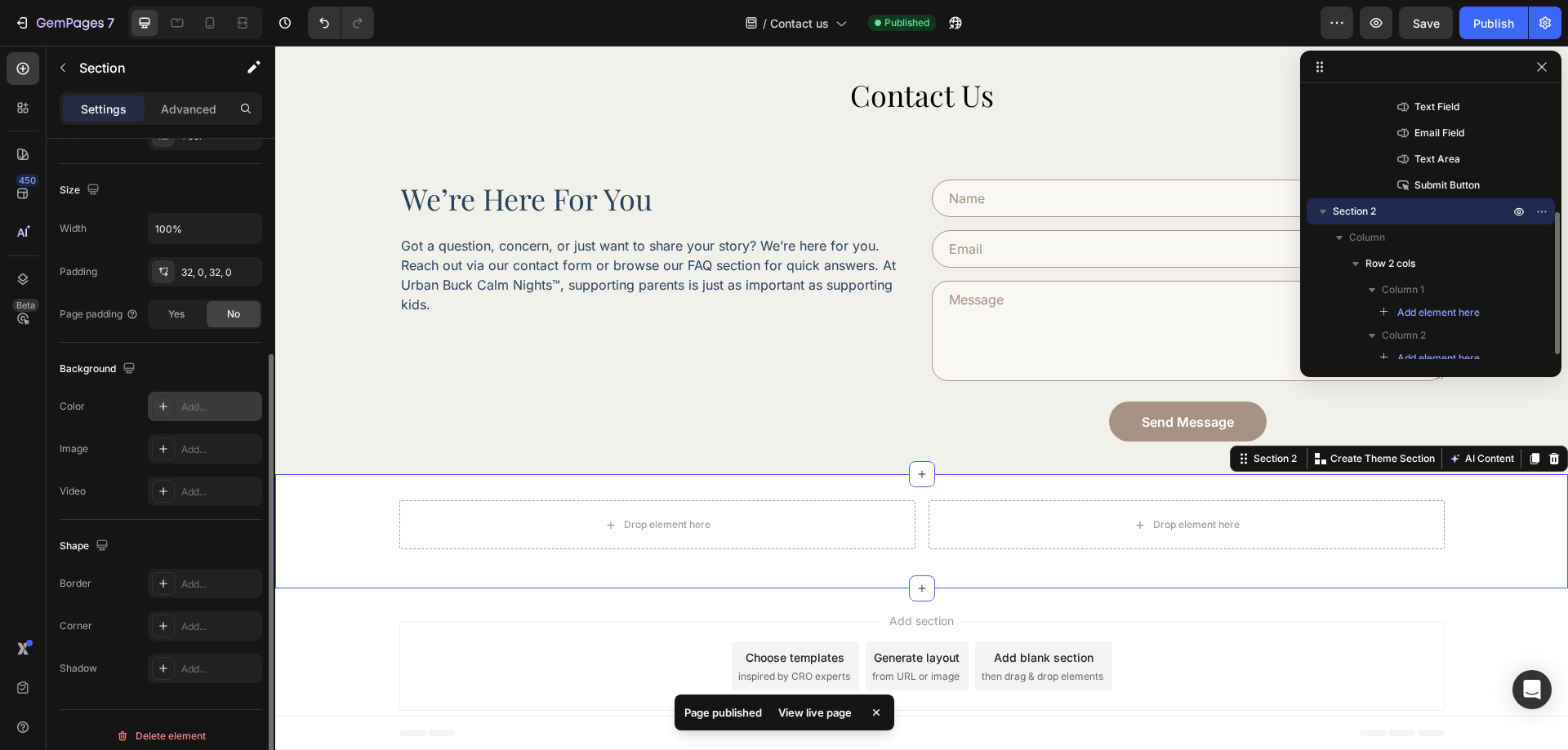
click at [199, 402] on div "Add..." at bounding box center [219, 407] width 76 height 15
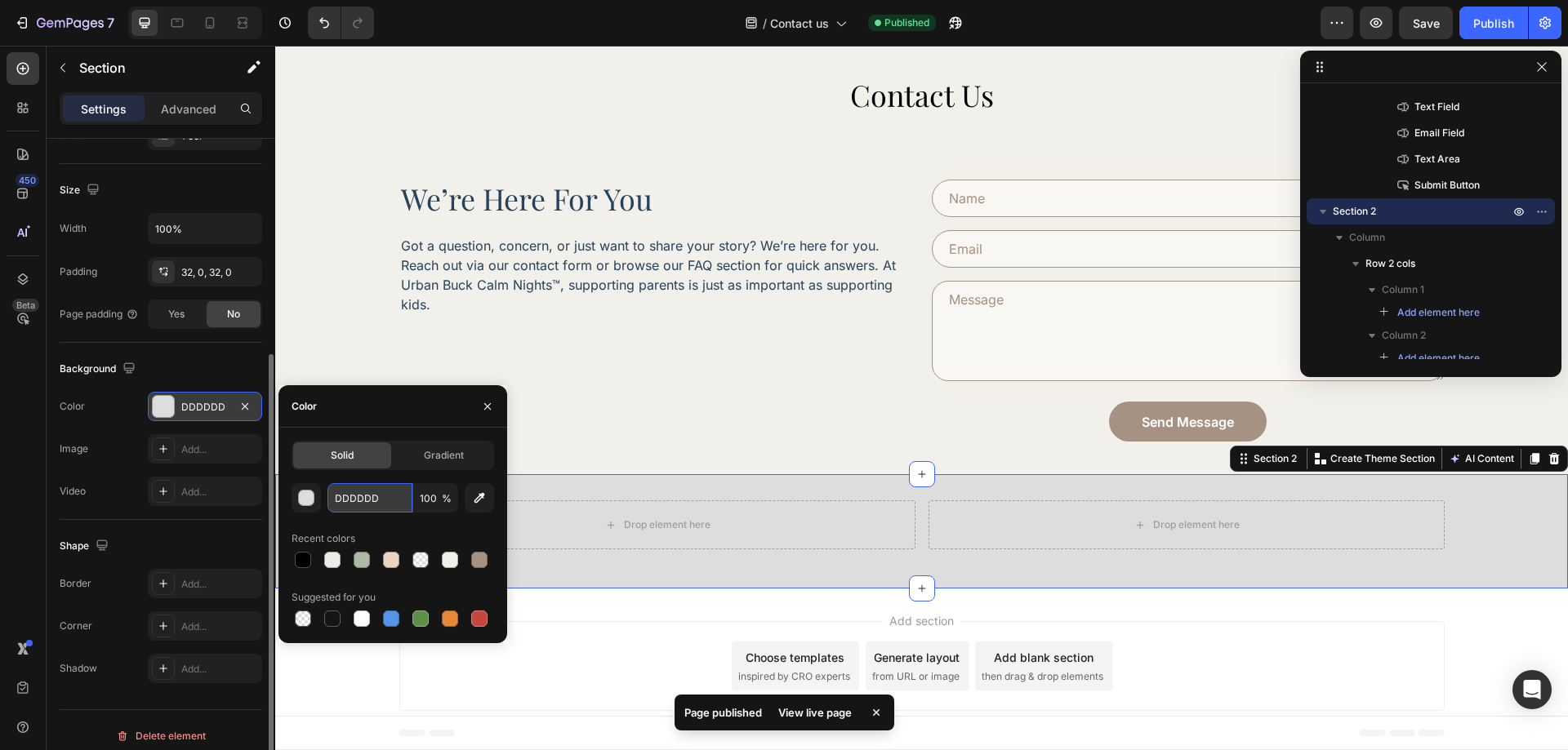
click at [389, 503] on input "DDDDDD" at bounding box center [370, 497] width 85 height 29
paste input "F2F0EB"
type input "F2F0EB"
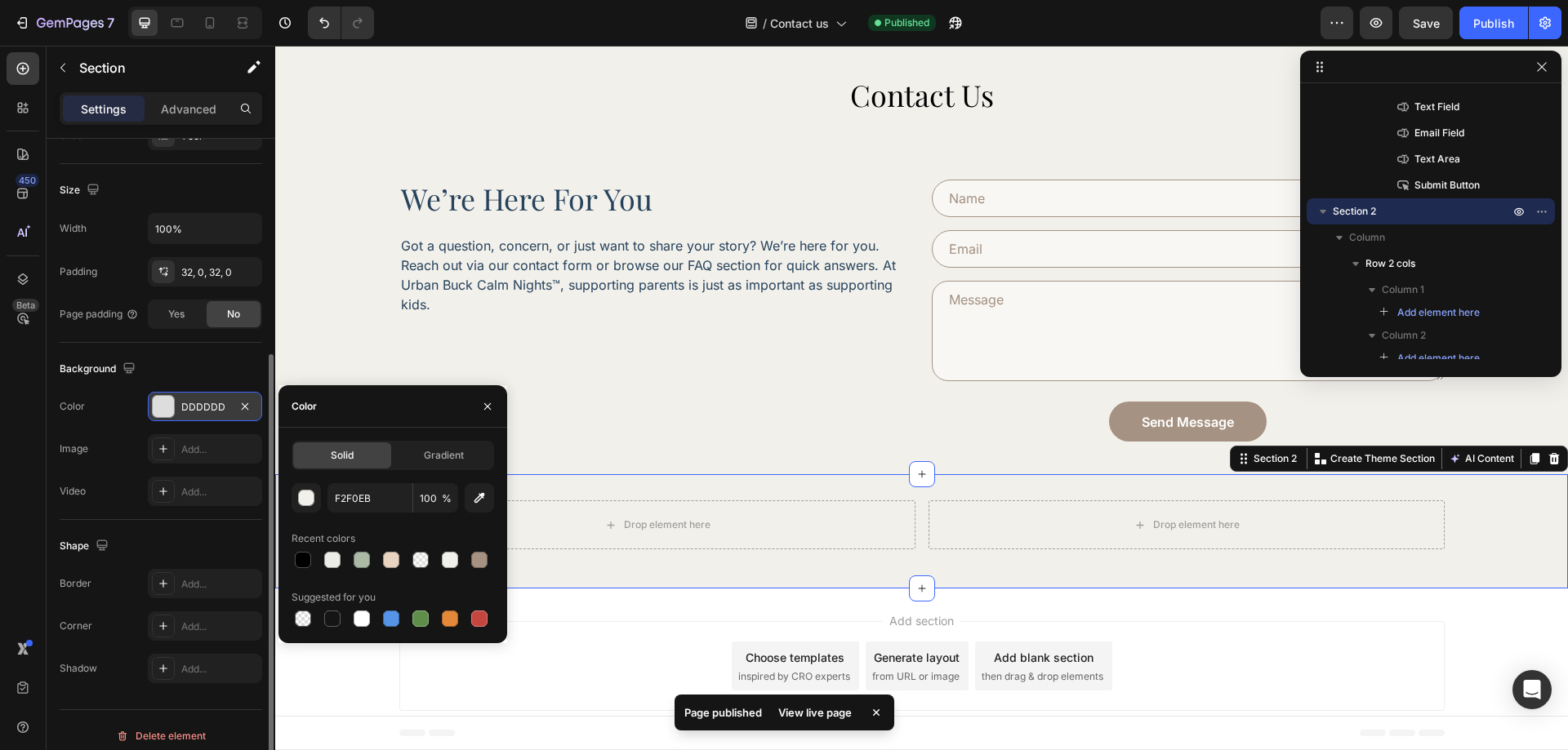
click at [675, 568] on div "Drop element here Drop element here Row Section 2 You can create reusable secti…" at bounding box center [921, 531] width 1293 height 114
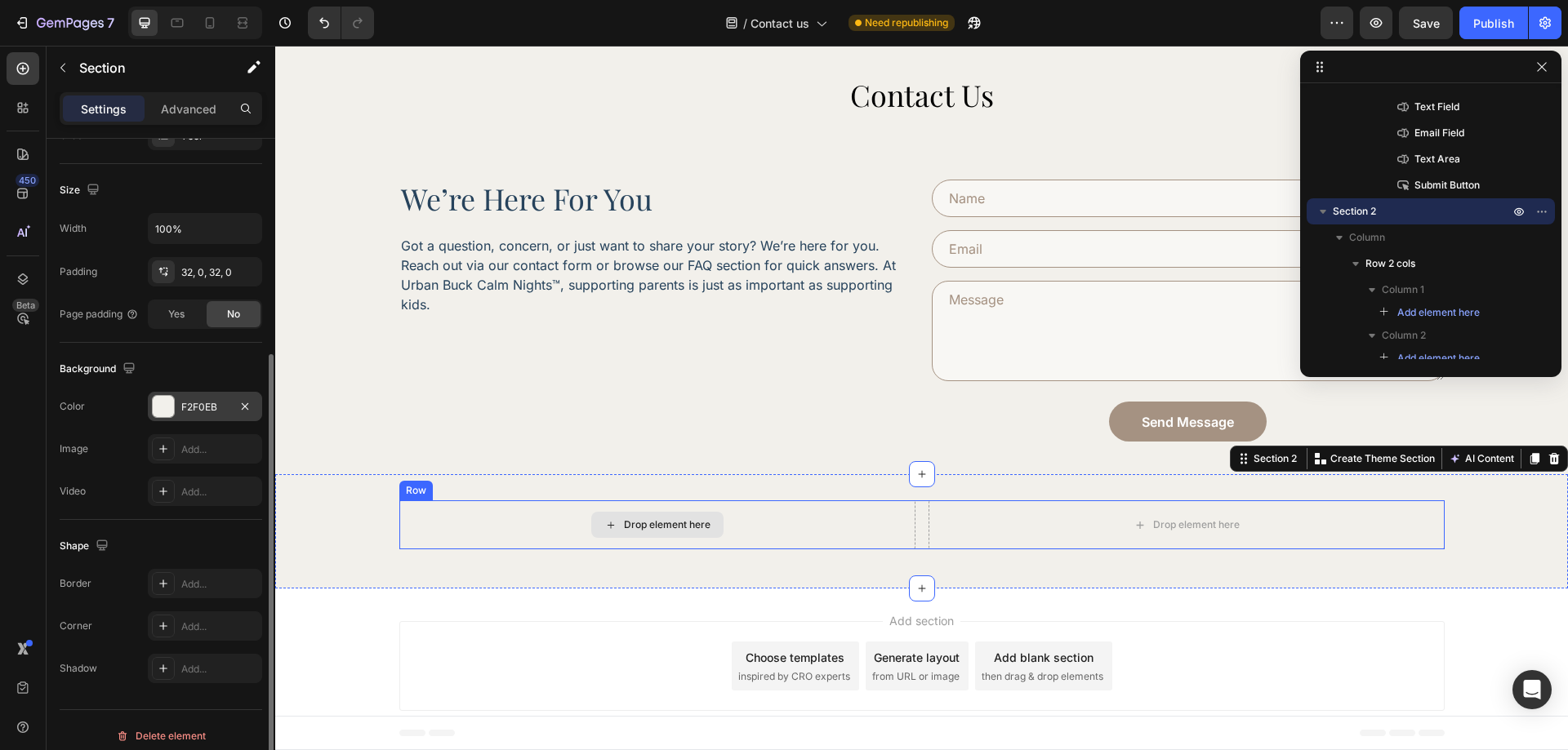
click at [382, 508] on div "Drop element here Drop element here Row" at bounding box center [921, 531] width 1293 height 62
click at [191, 113] on p "Advanced" at bounding box center [188, 109] width 55 height 18
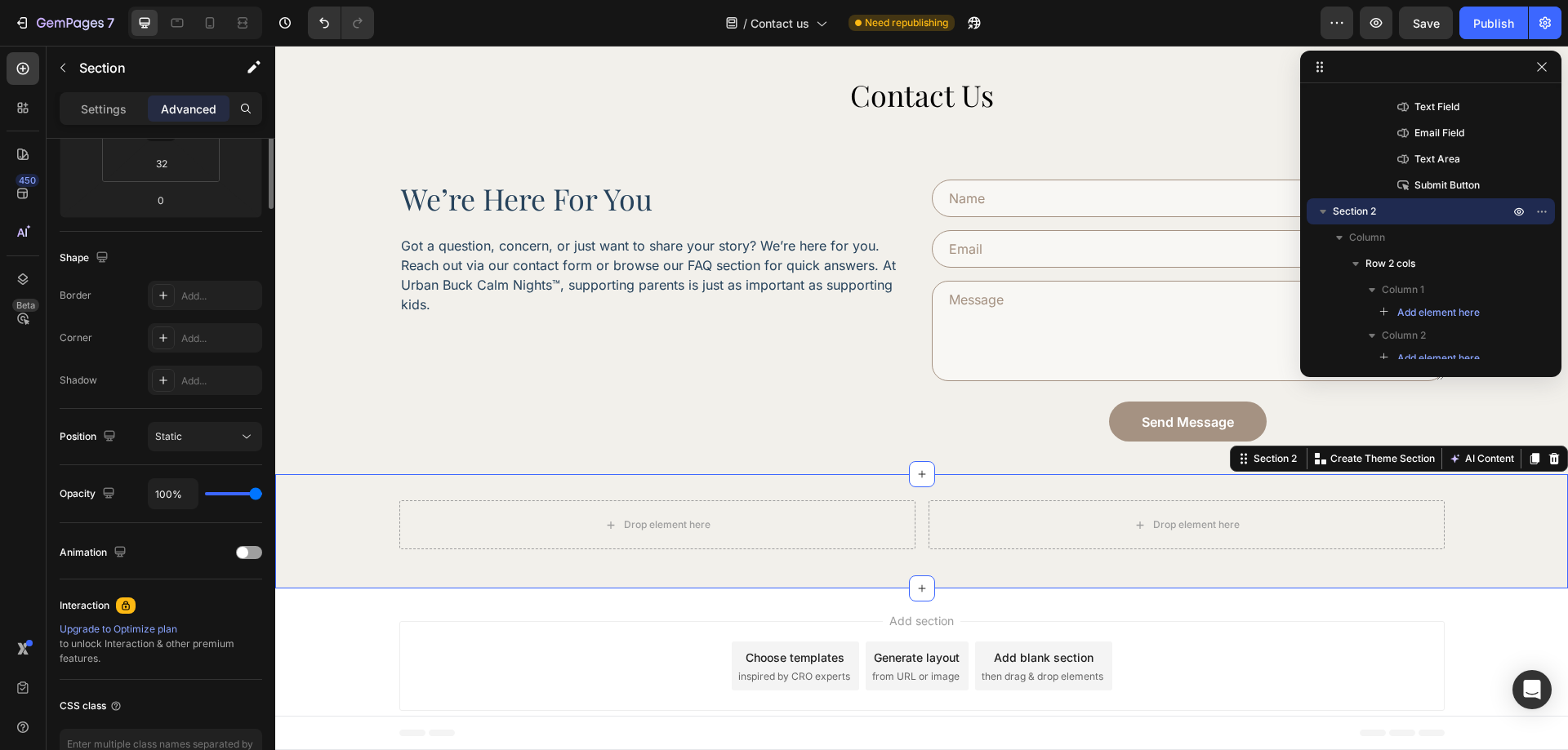
scroll to position [0, 0]
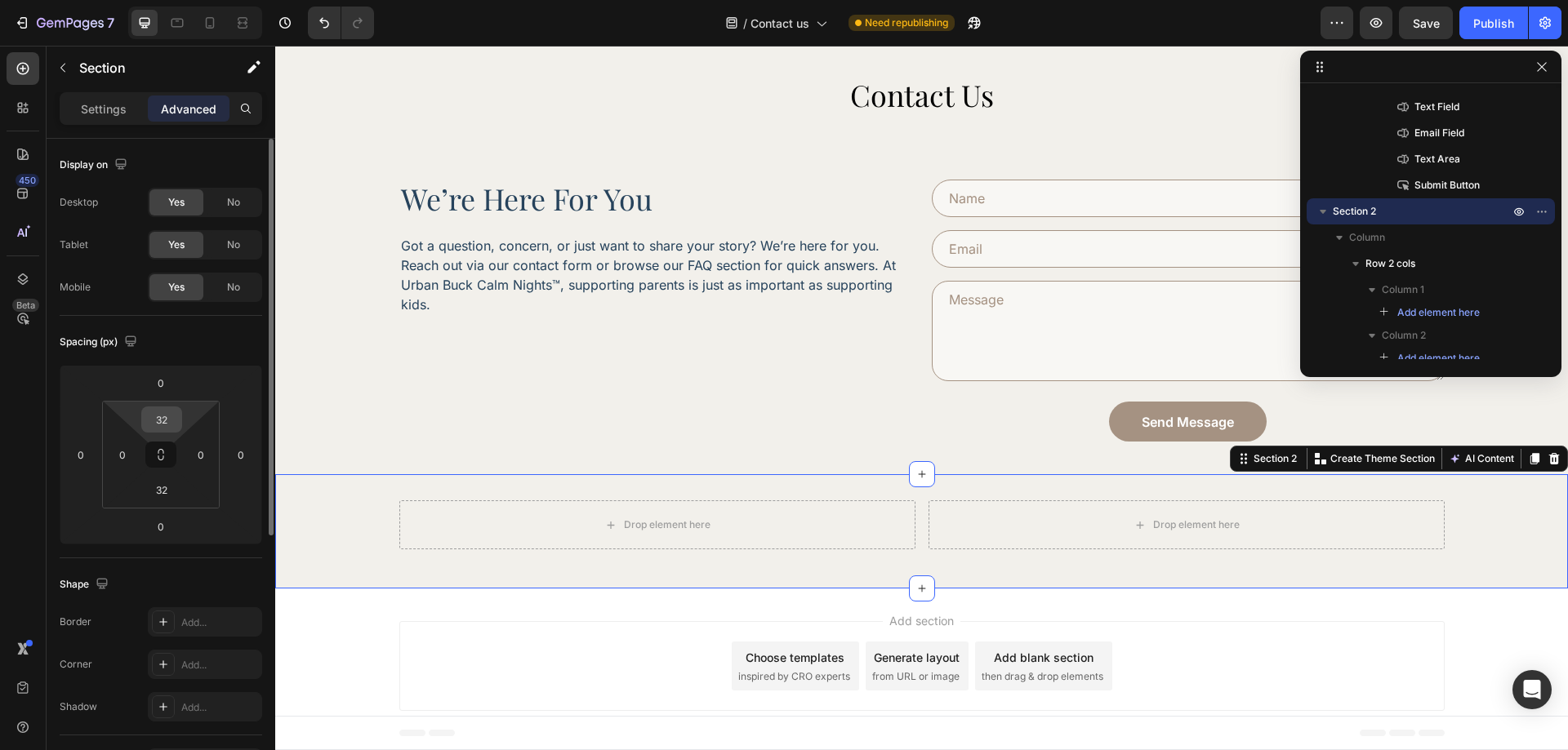
click at [161, 413] on input "32" at bounding box center [161, 420] width 33 height 25
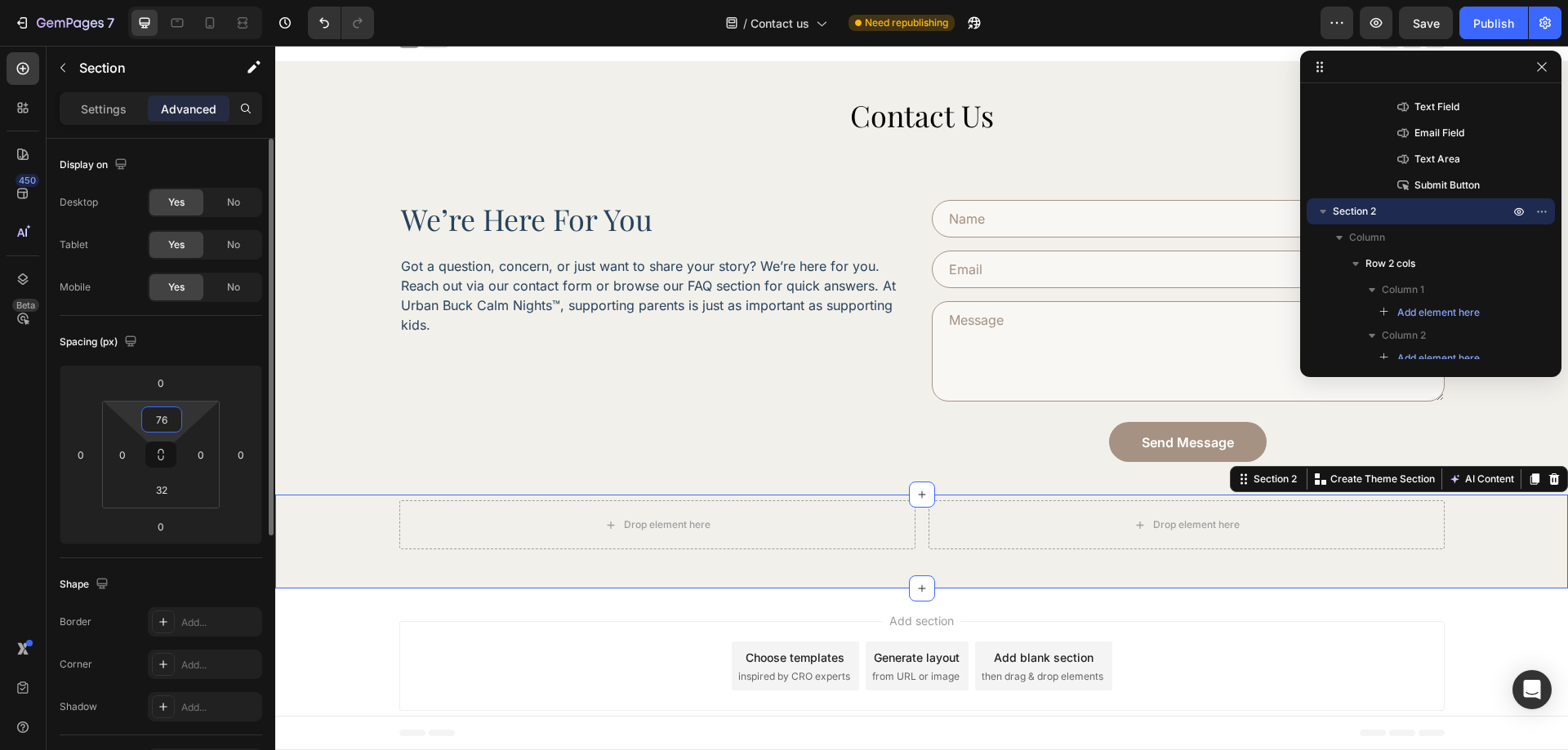
scroll to position [38, 0]
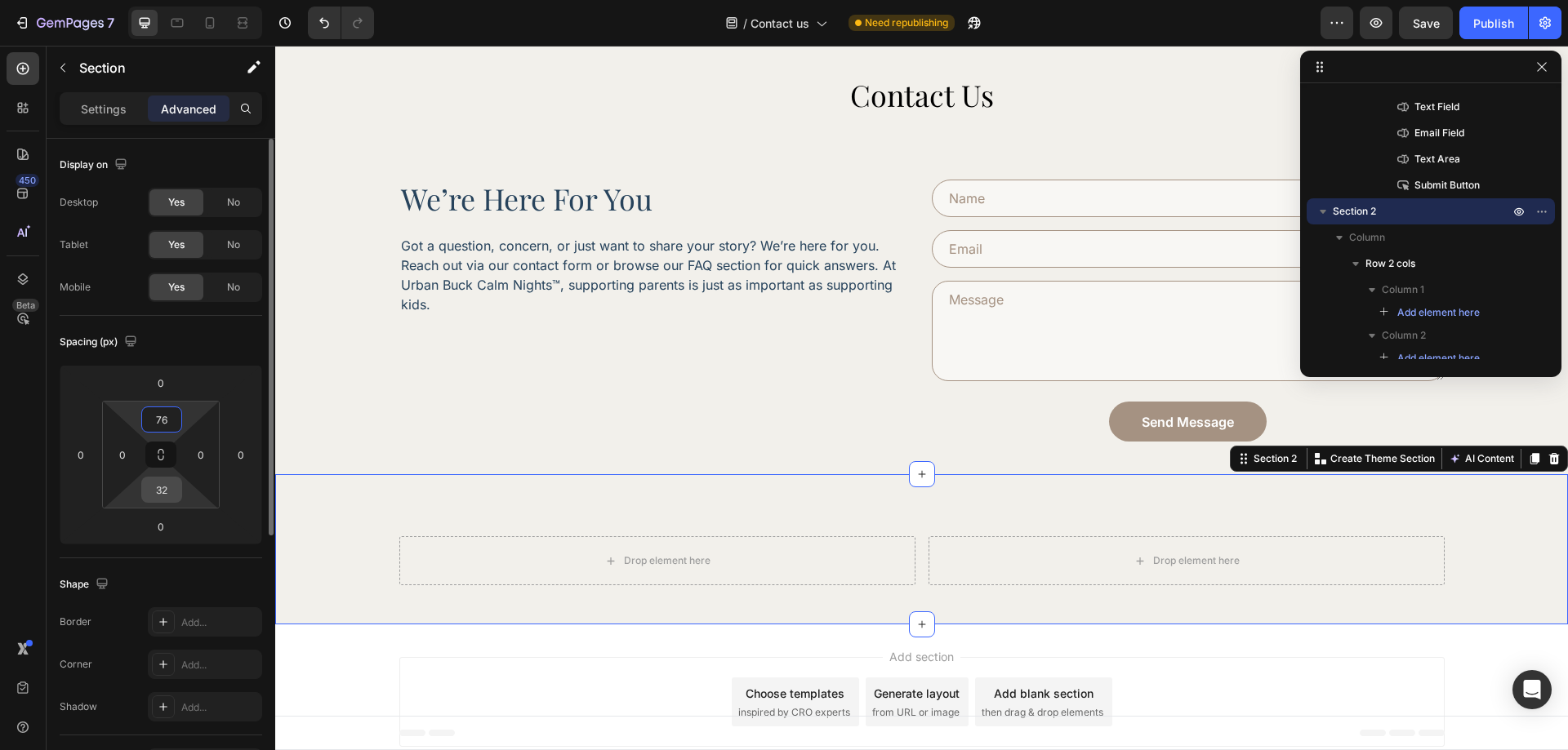
type input "76"
click at [161, 488] on input "32" at bounding box center [161, 490] width 33 height 25
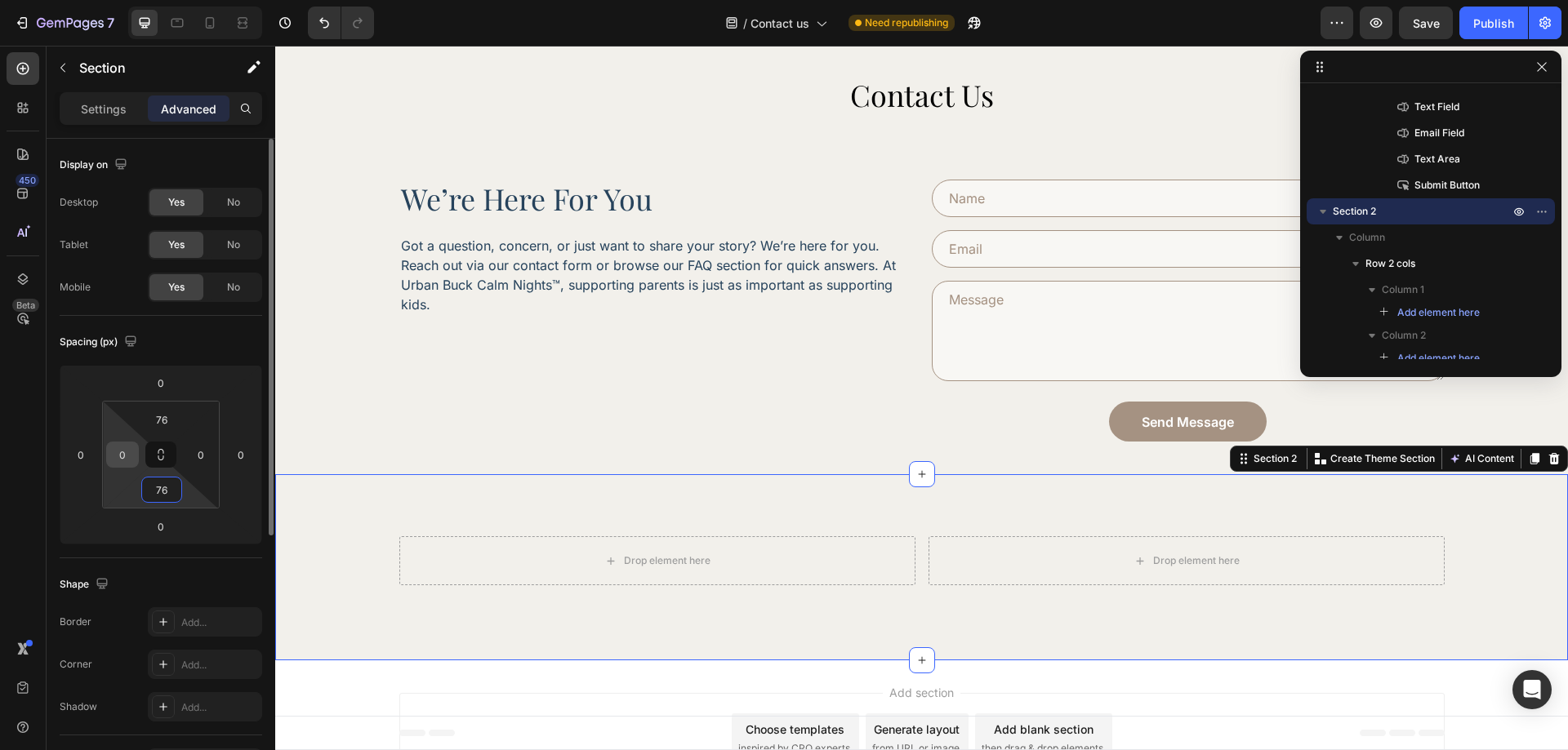
type input "76"
click at [116, 458] on input "0" at bounding box center [123, 455] width 25 height 25
type input "28"
click at [199, 455] on input "0" at bounding box center [201, 455] width 25 height 25
type input "28"
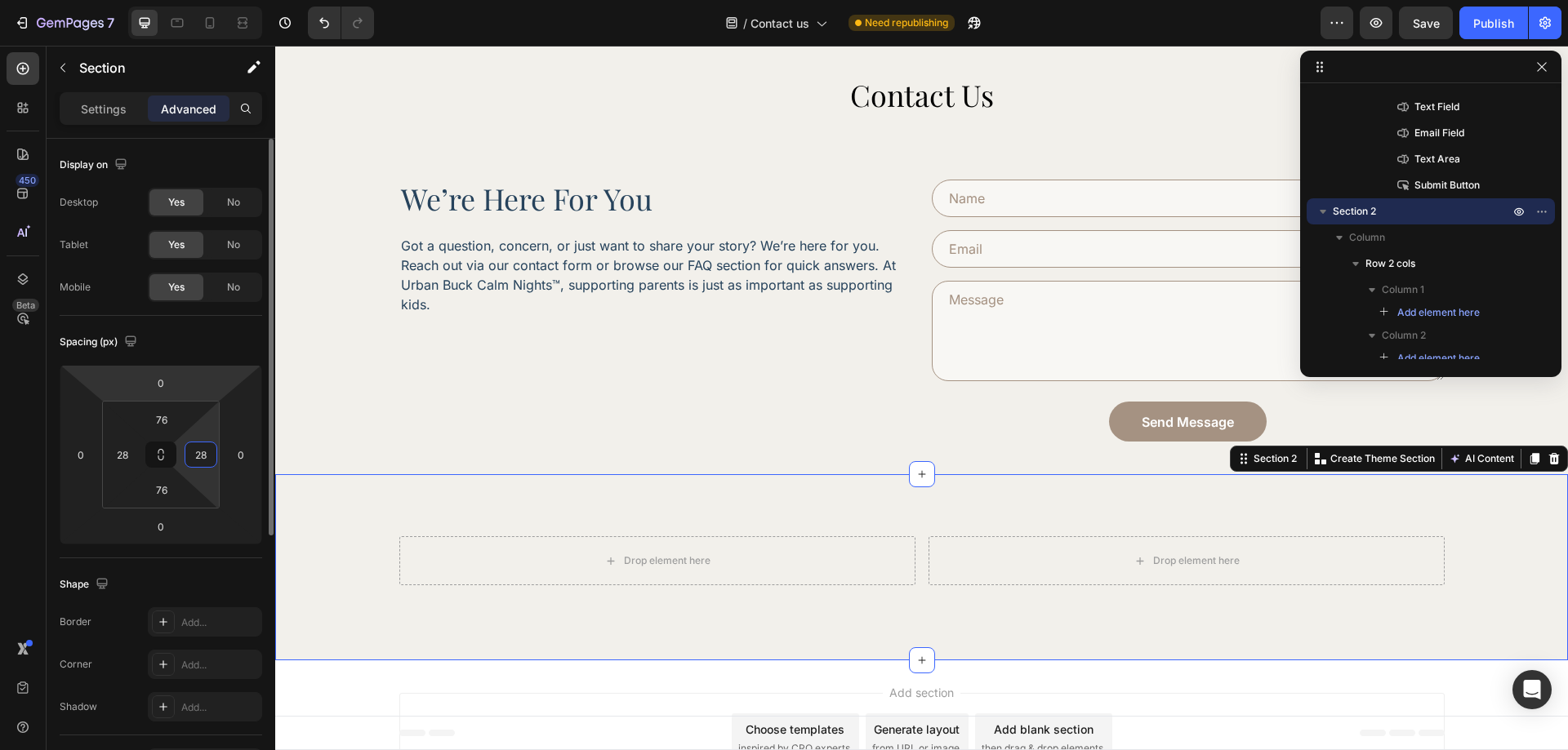
click at [229, 346] on div "Spacing (px)" at bounding box center [161, 343] width 203 height 26
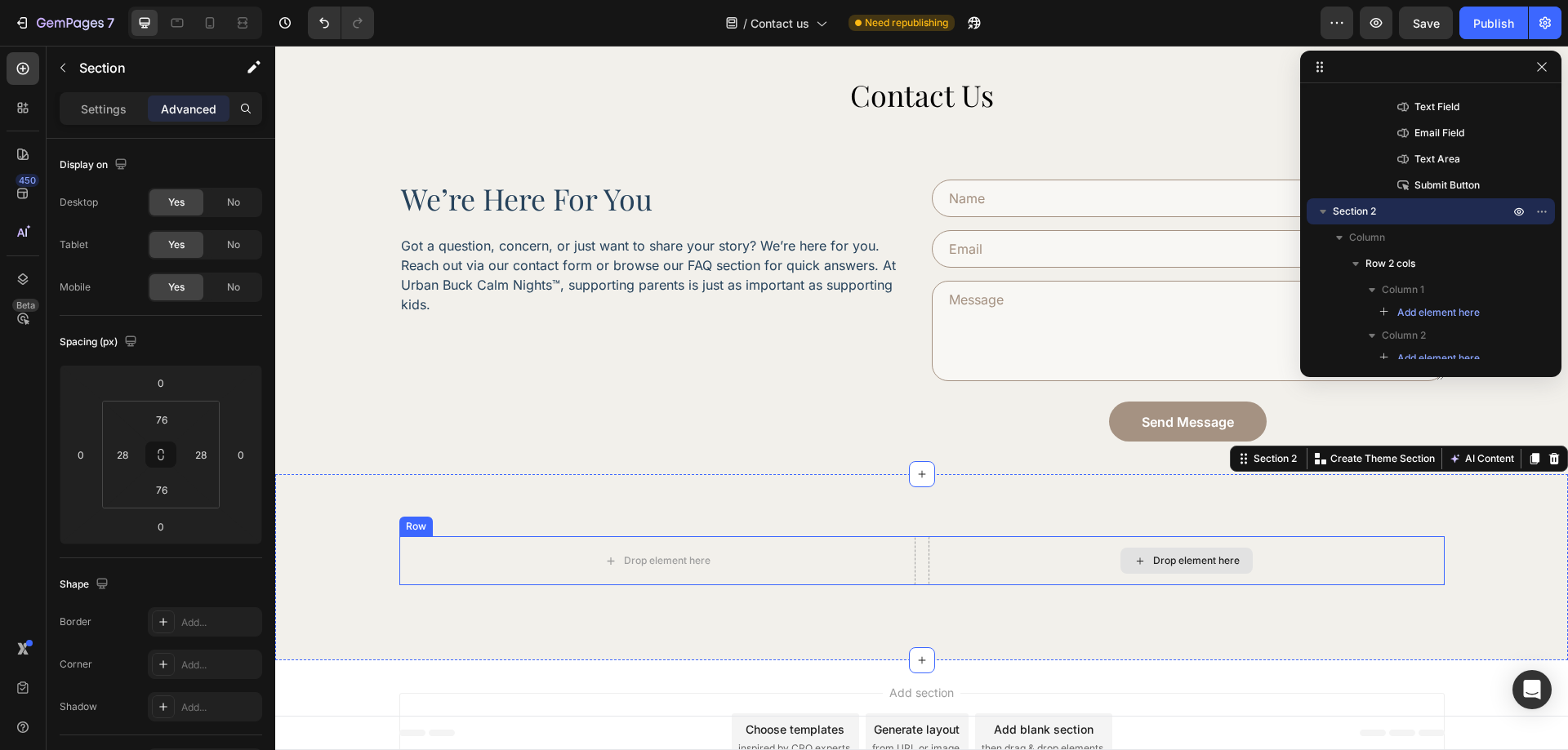
click at [920, 564] on div "Drop element here Drop element here Row" at bounding box center [922, 561] width 1045 height 49
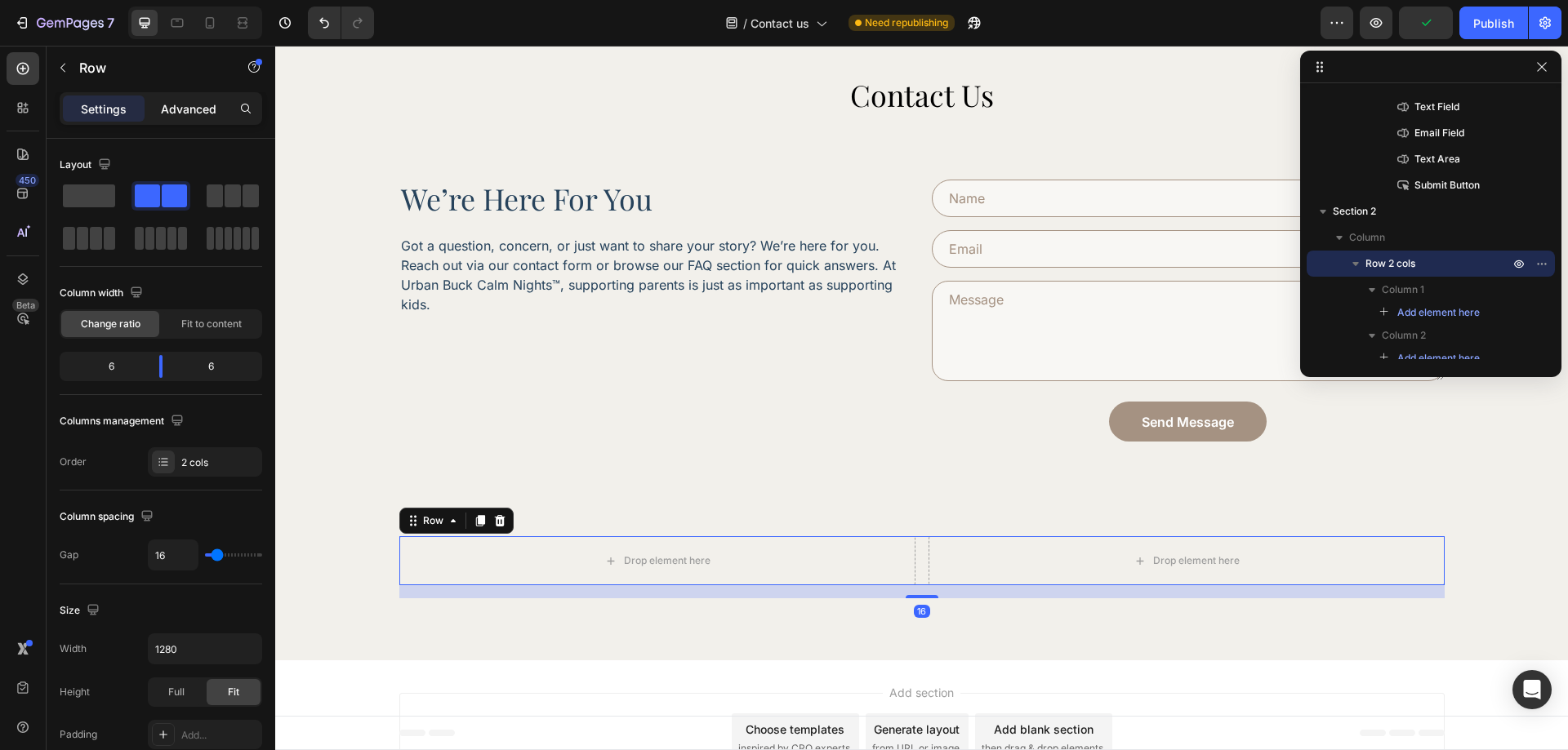
click at [192, 105] on p "Advanced" at bounding box center [188, 109] width 55 height 18
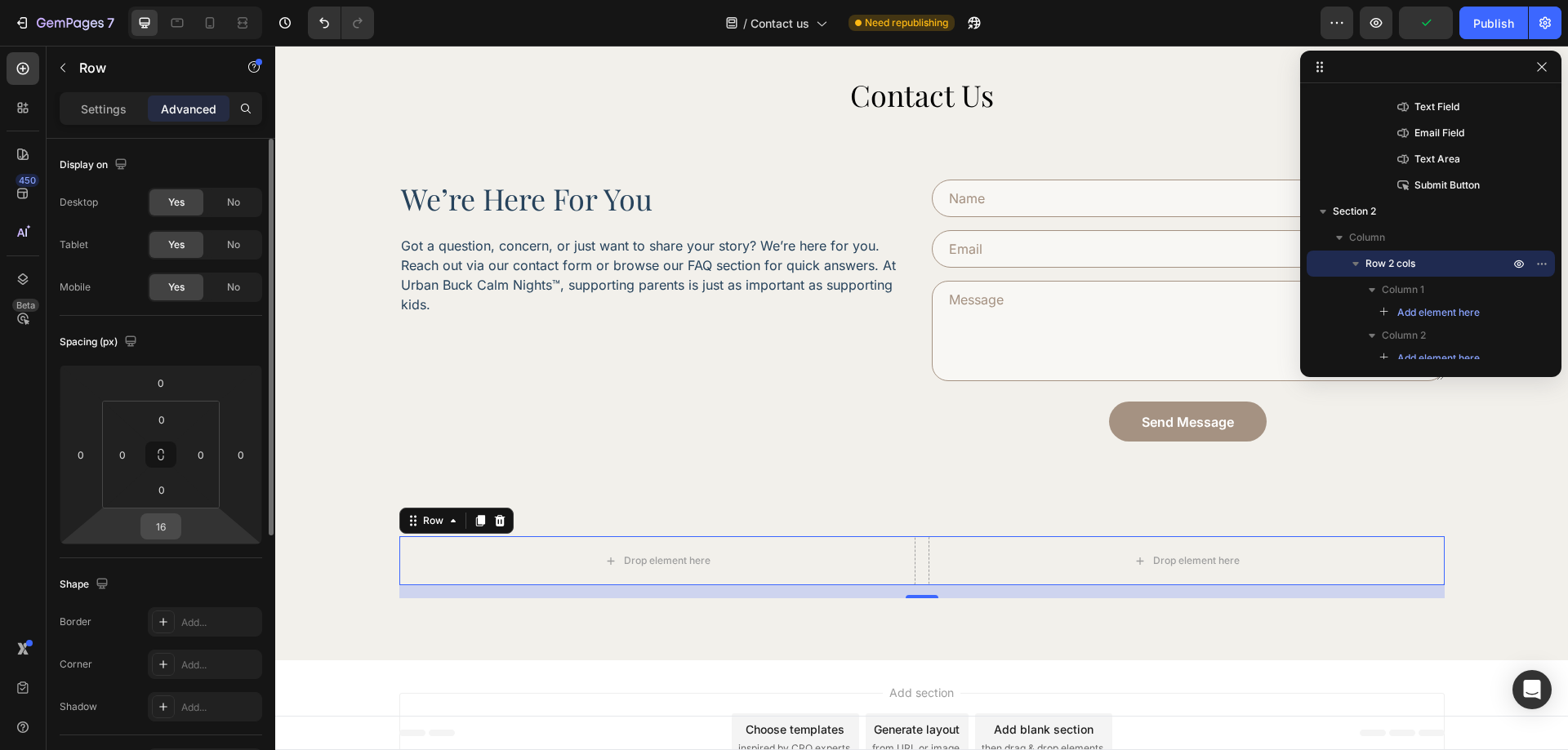
click at [165, 535] on input "16" at bounding box center [161, 527] width 33 height 25
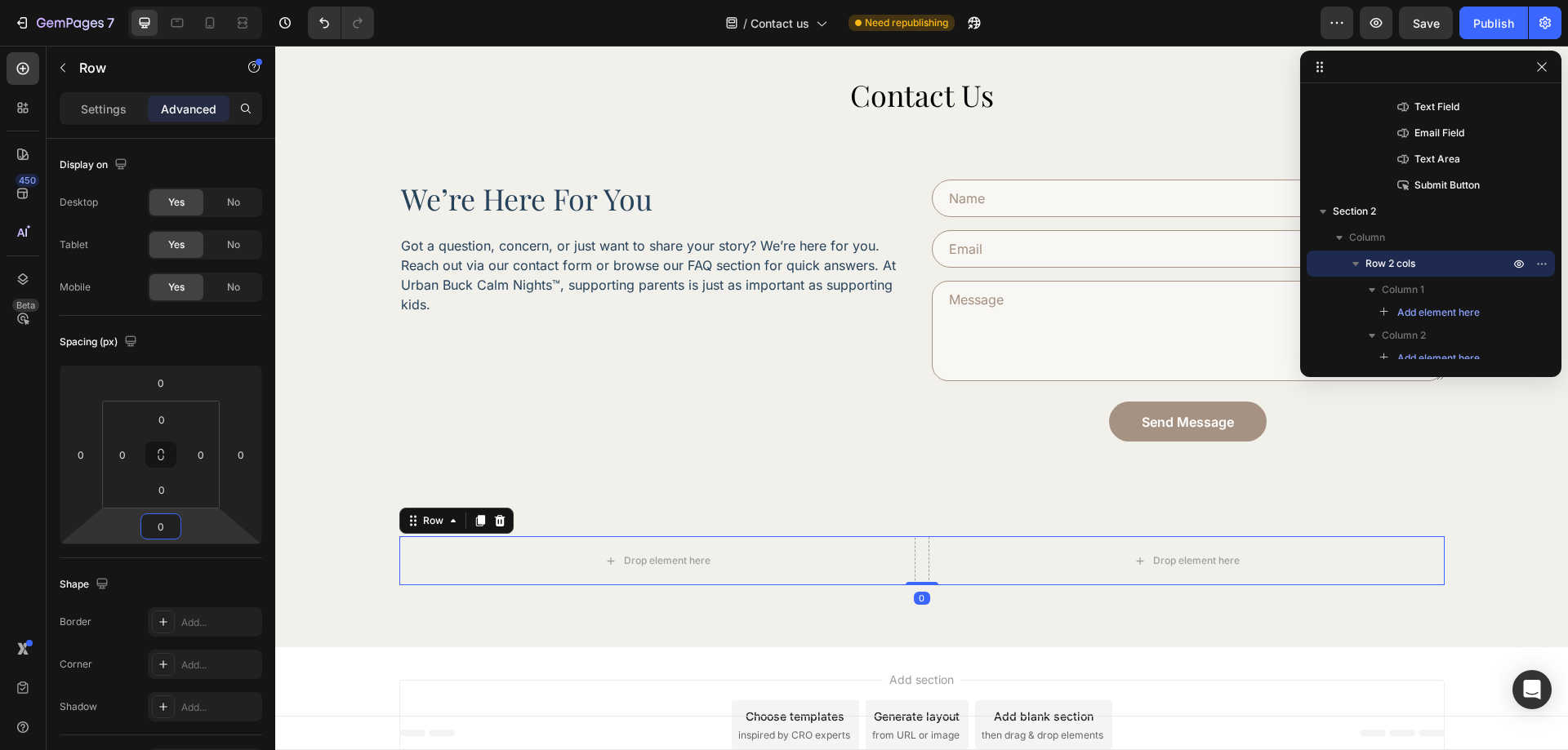
type input "0"
drag, startPoint x: 23, startPoint y: 510, endPoint x: 90, endPoint y: 320, distance: 201.5
click at [23, 509] on div "450 Beta" at bounding box center [22, 343] width 33 height 581
click at [113, 118] on div "Settings" at bounding box center [104, 109] width 82 height 26
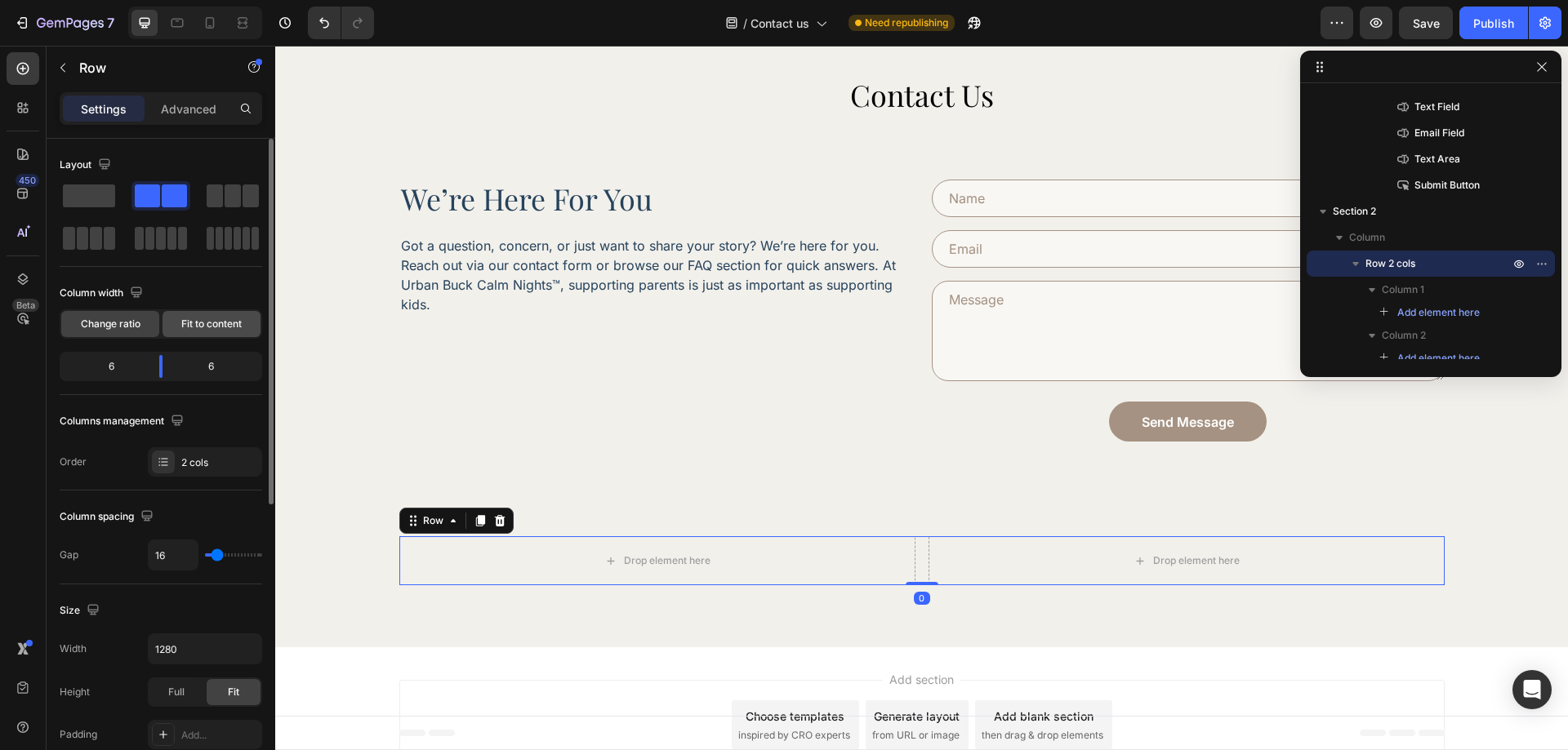
click at [213, 323] on span "Fit to content" at bounding box center [211, 324] width 61 height 15
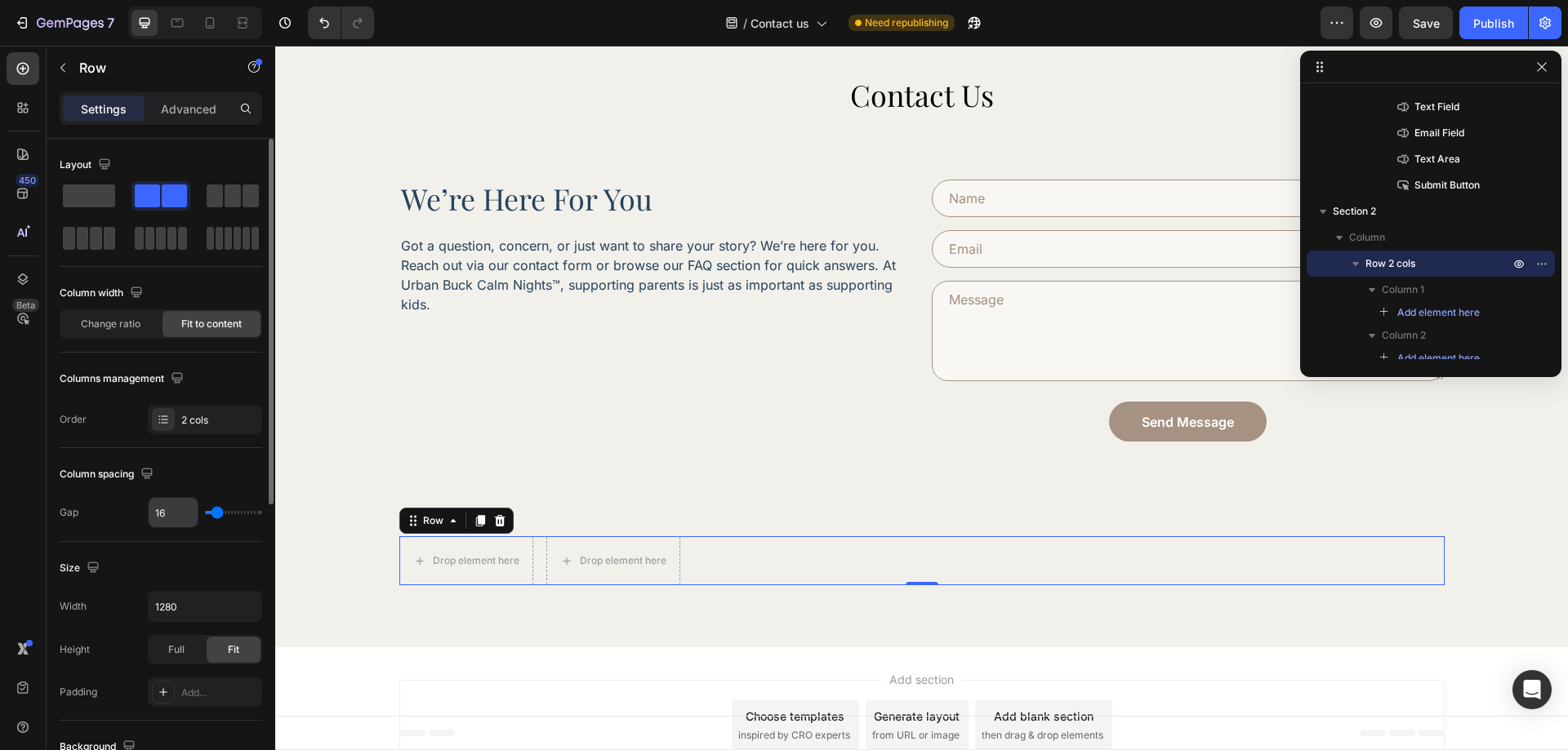
click at [172, 516] on input "16" at bounding box center [173, 512] width 49 height 29
type input "5"
type input "51"
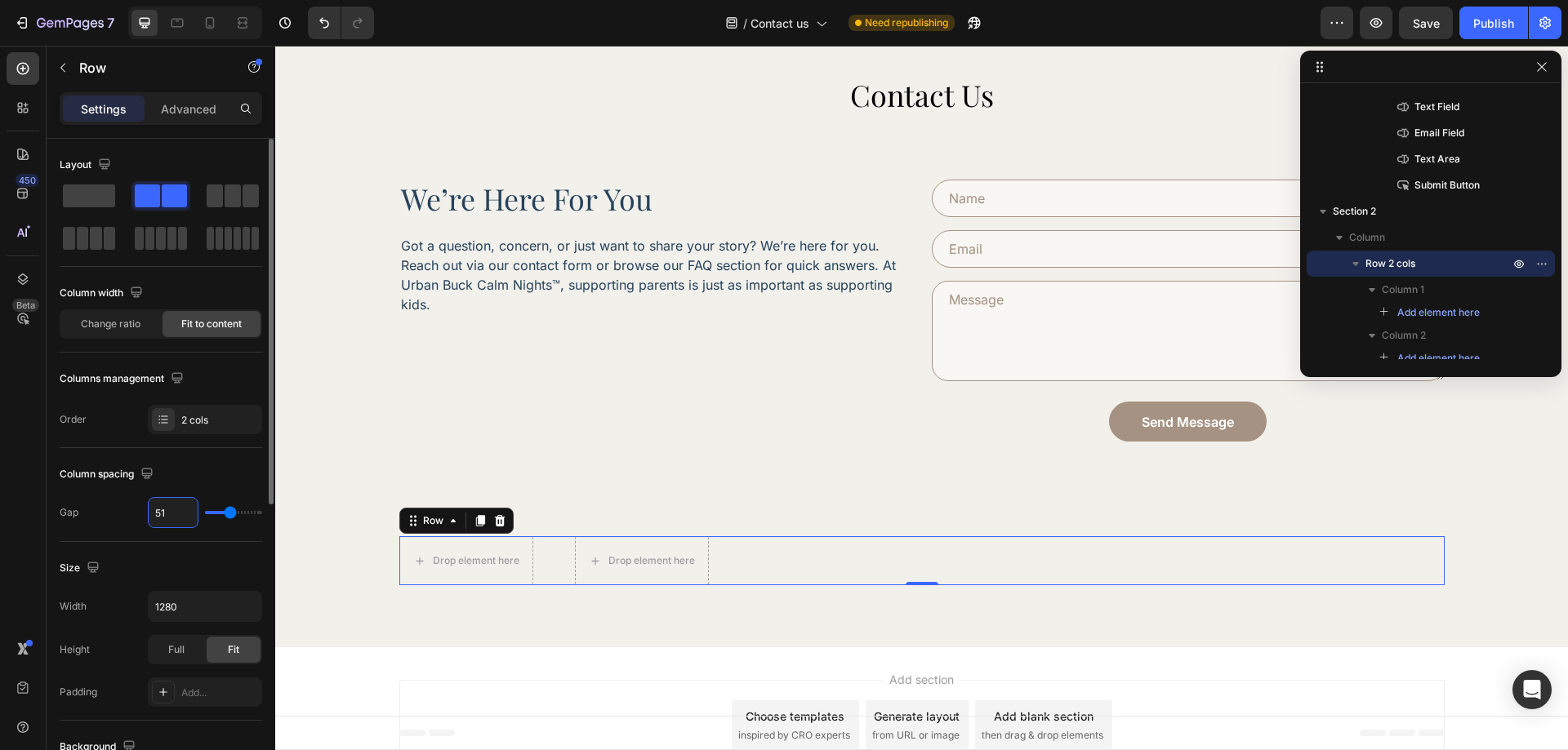
type input "51"
click at [203, 481] on div "Column spacing" at bounding box center [161, 474] width 203 height 26
click at [20, 69] on icon at bounding box center [24, 69] width 12 height 12
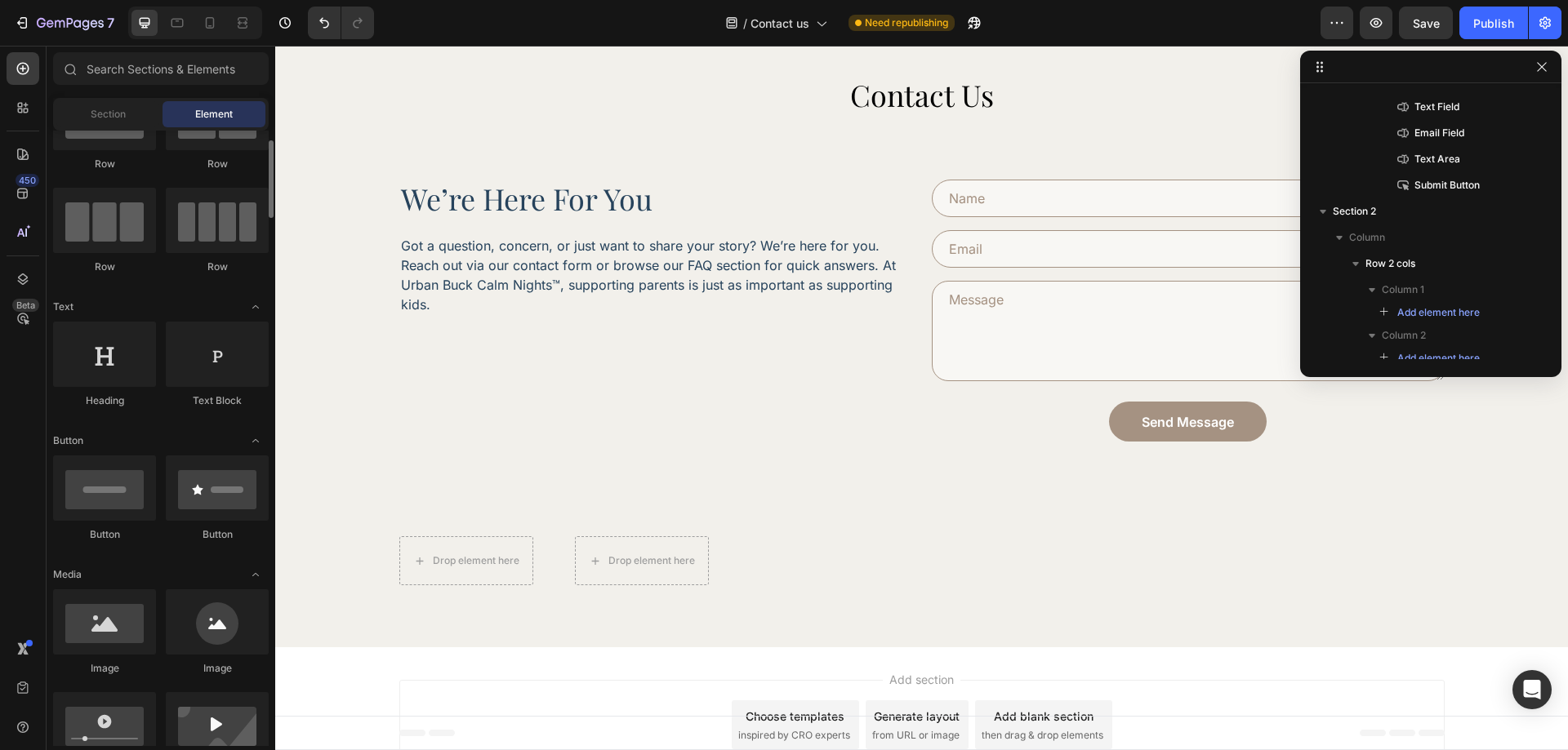
scroll to position [163, 0]
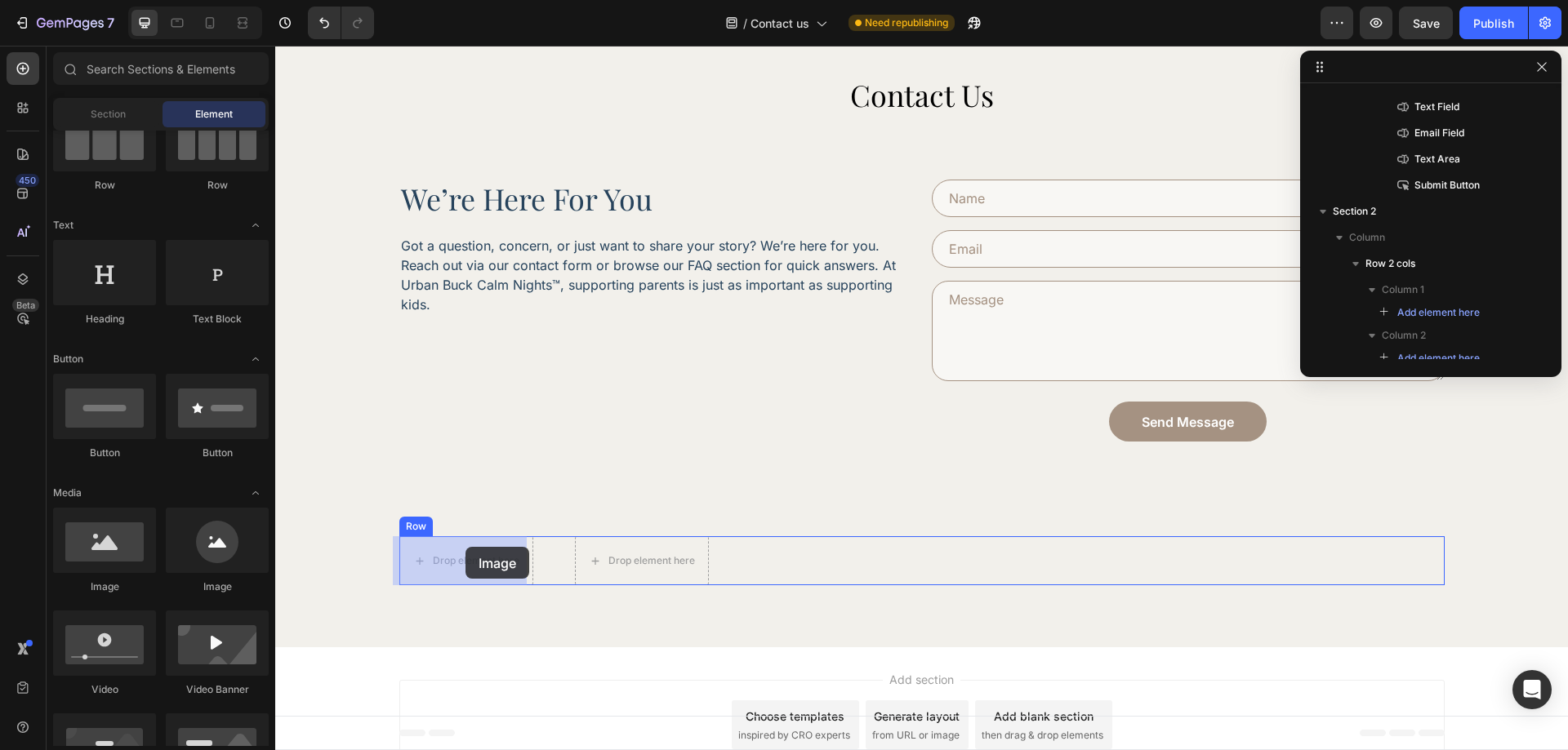
drag, startPoint x: 399, startPoint y: 597, endPoint x: 466, endPoint y: 547, distance: 83.6
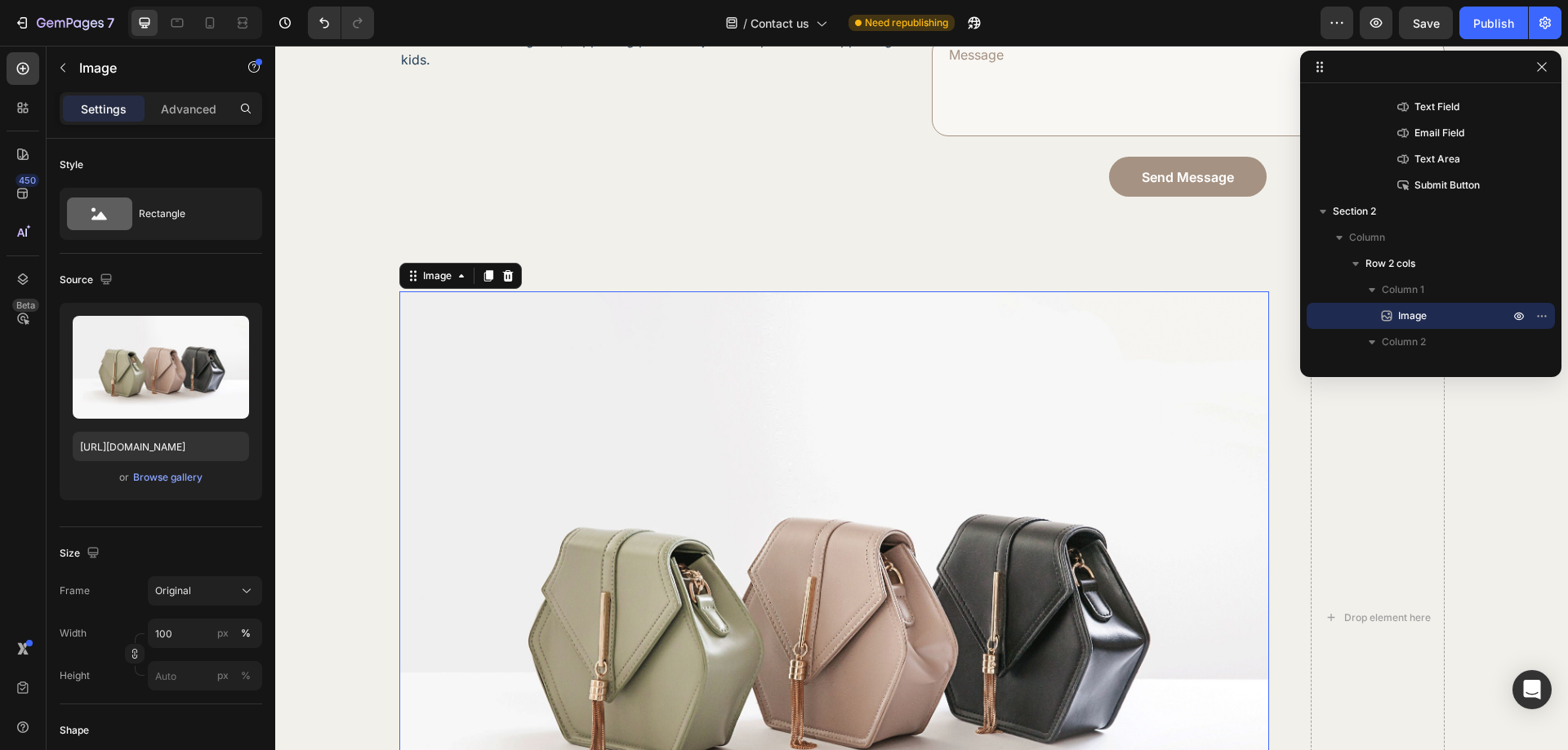
scroll to position [364, 0]
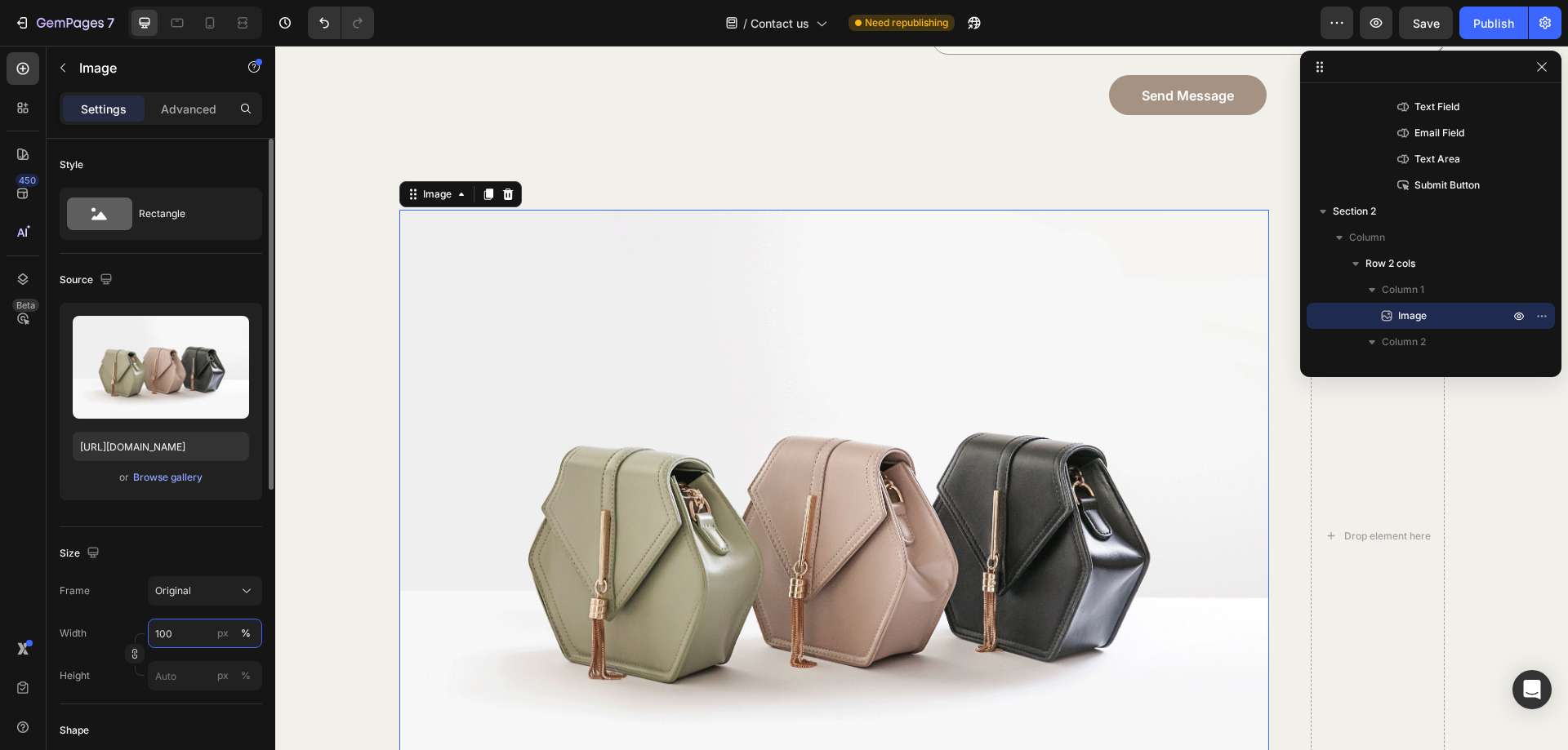
click at [180, 630] on input "100" at bounding box center [205, 633] width 114 height 29
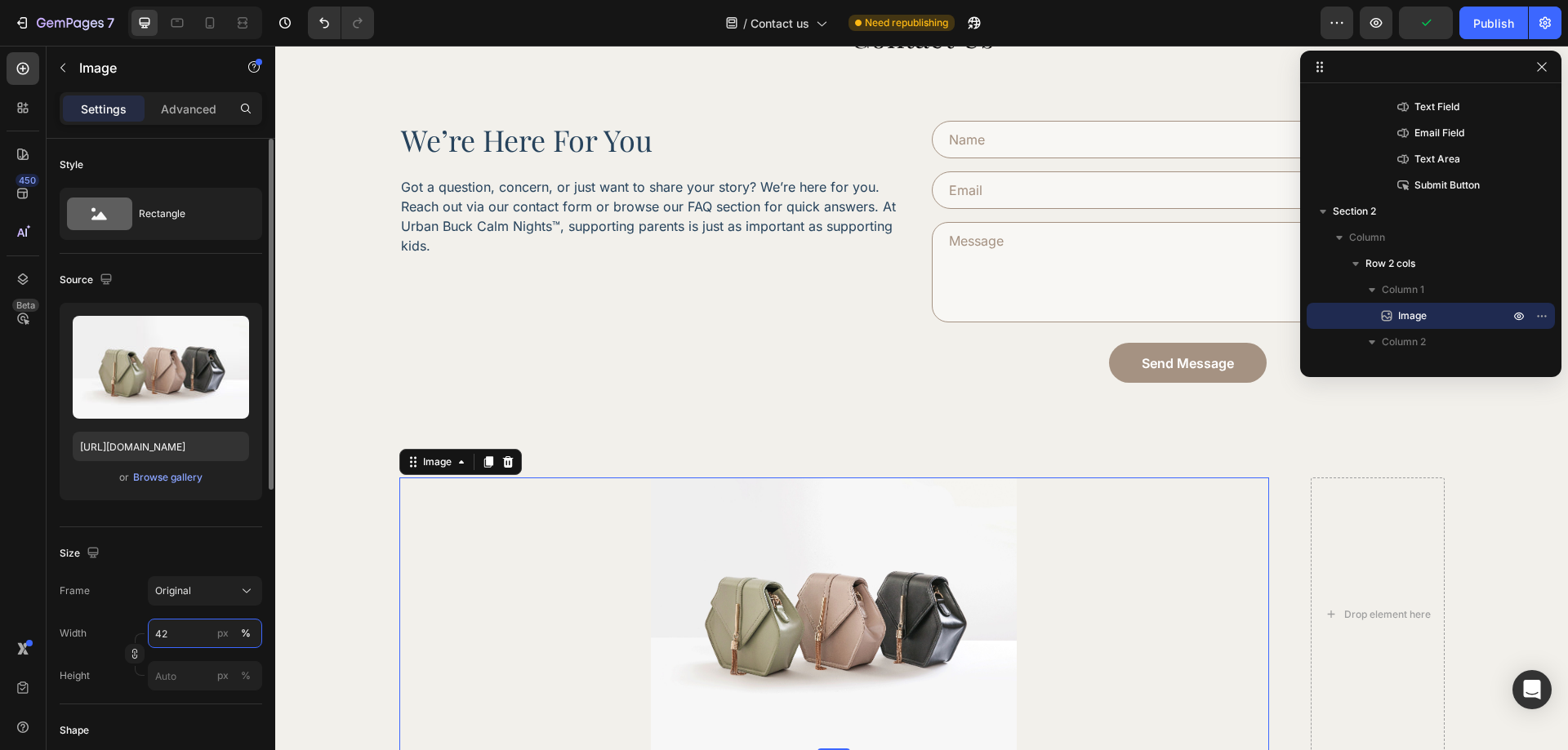
click at [180, 630] on input "42" at bounding box center [205, 633] width 114 height 29
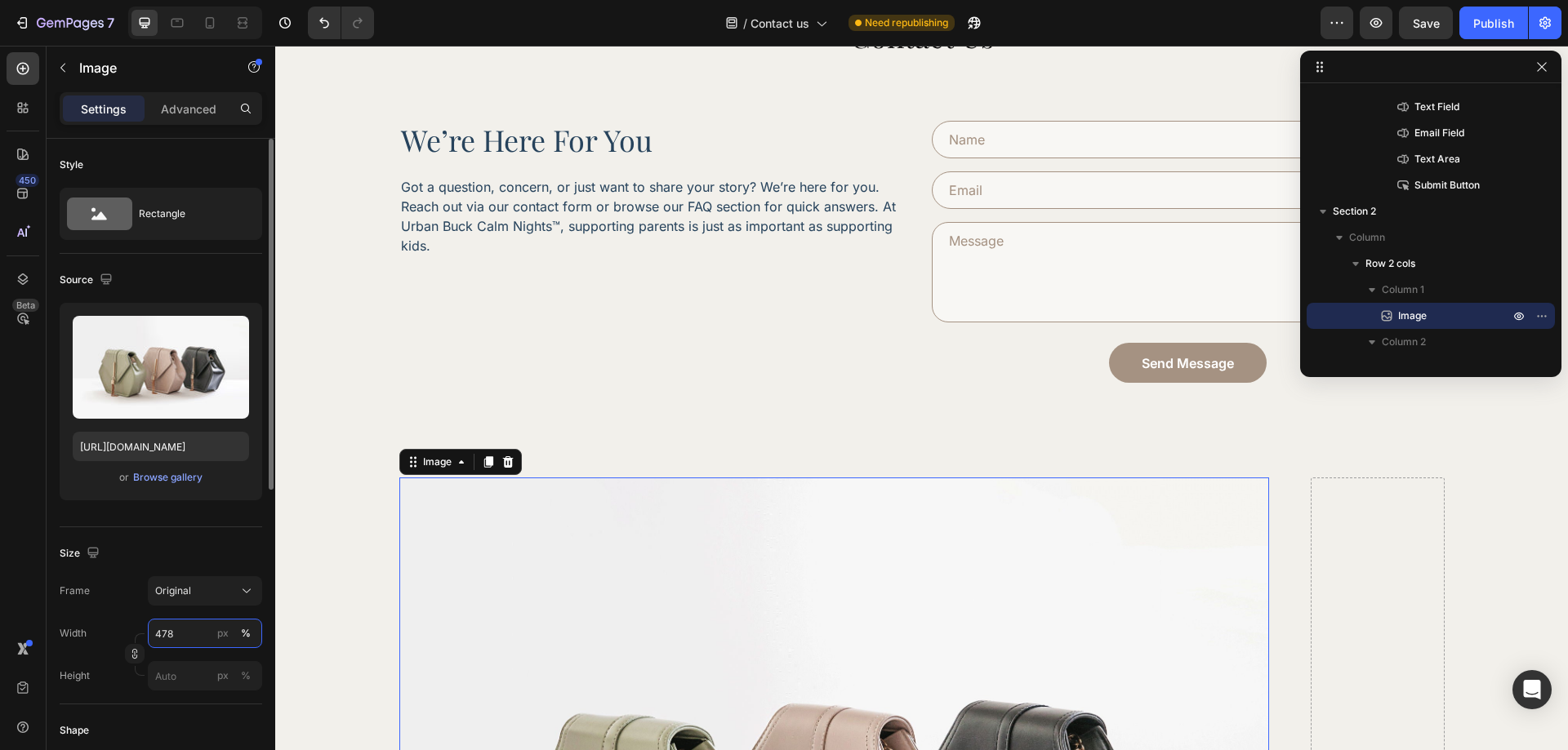
type input "478"
click at [212, 545] on div "Size" at bounding box center [161, 553] width 203 height 26
click at [225, 631] on div "px" at bounding box center [222, 633] width 11 height 15
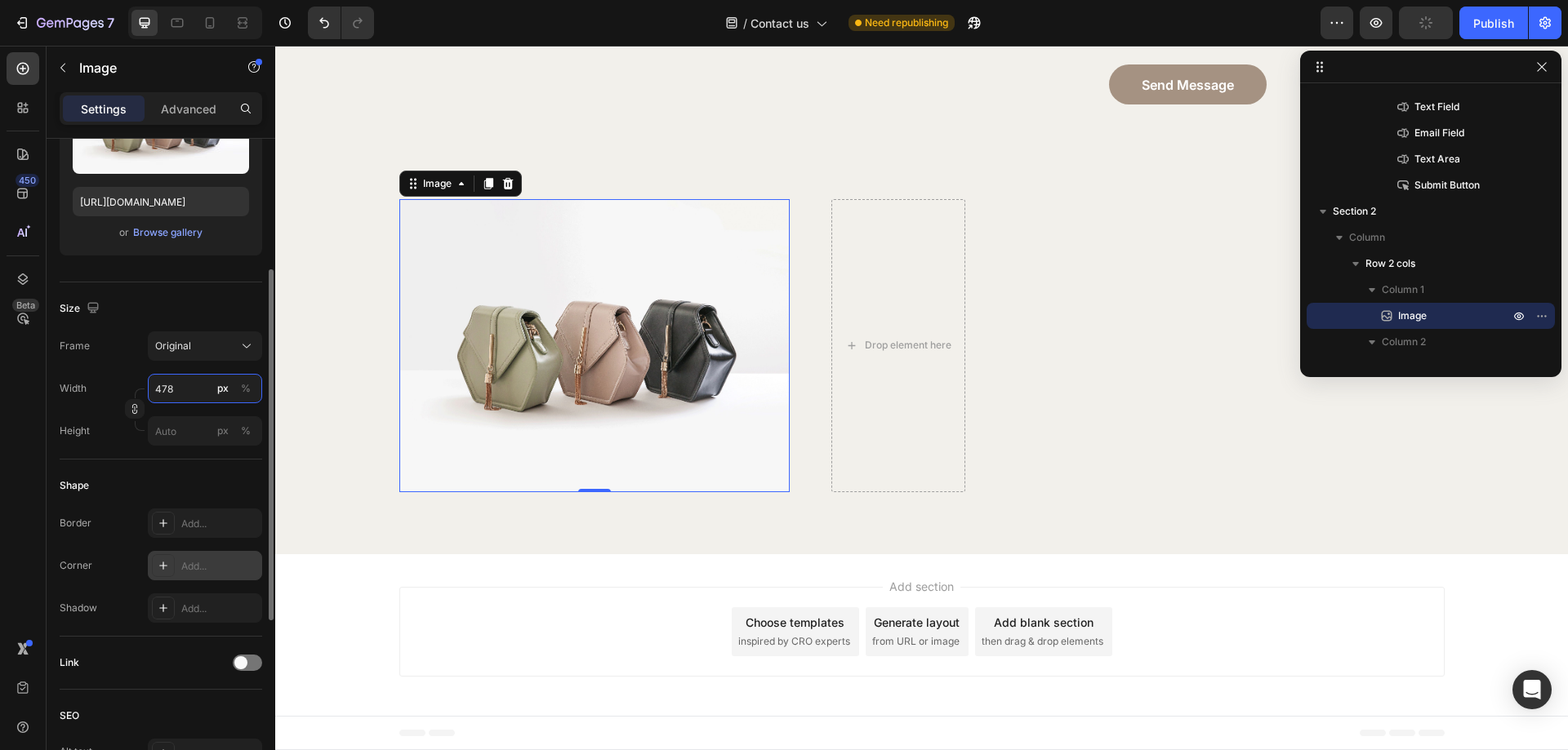
scroll to position [327, 0]
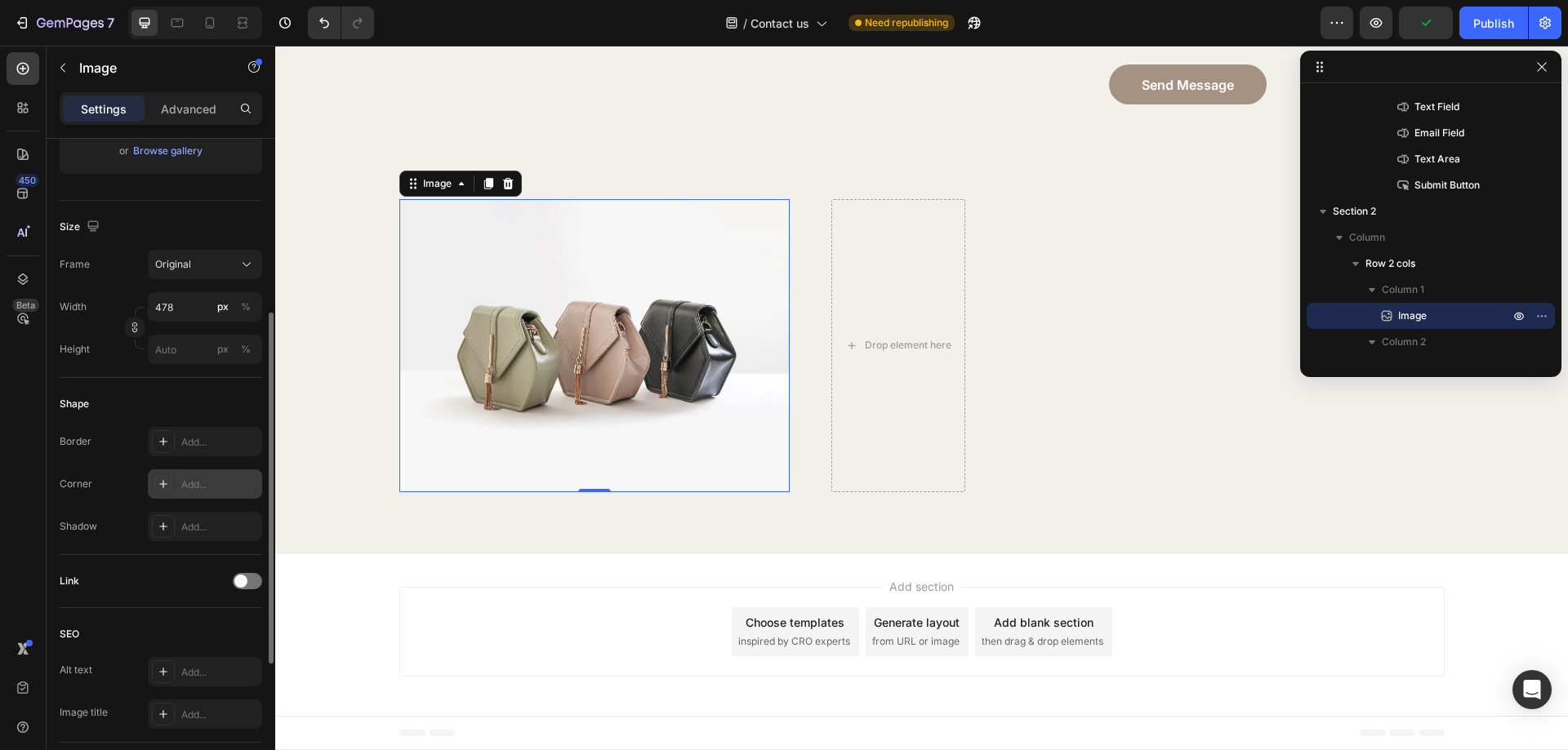
click at [190, 484] on div "Add..." at bounding box center [219, 485] width 76 height 15
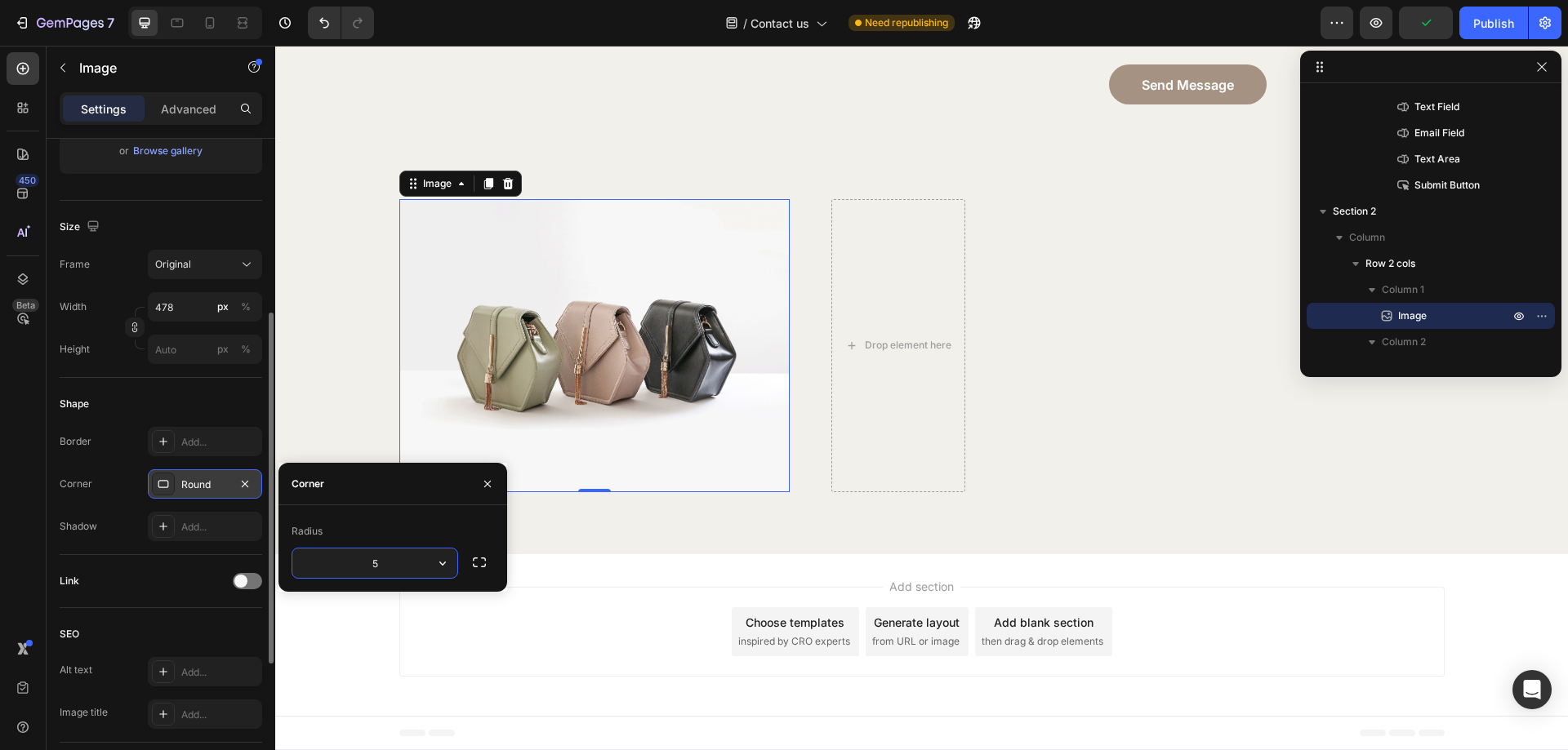
type input "50"
click at [212, 436] on div "Add..." at bounding box center [219, 443] width 76 height 15
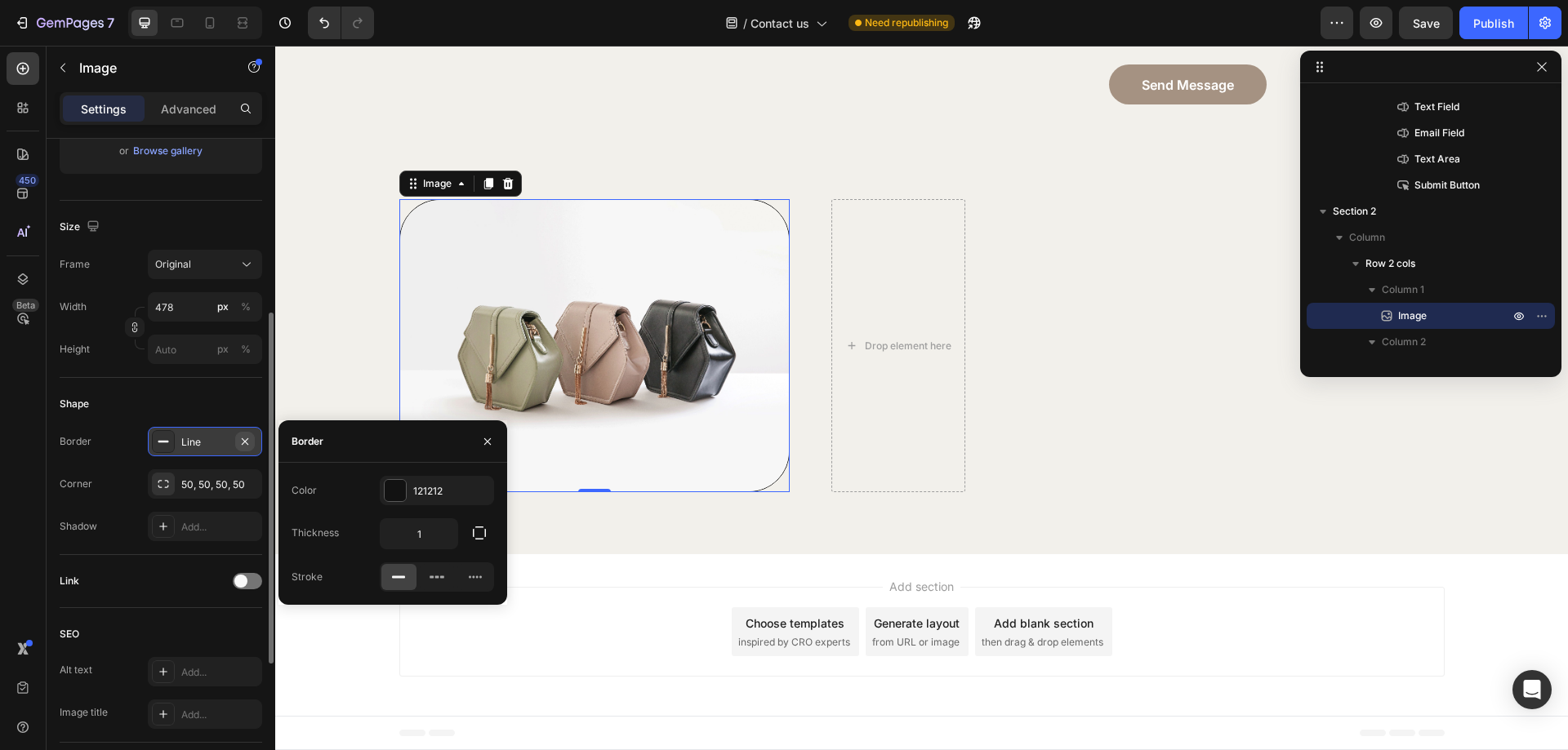
click at [243, 449] on button "button" at bounding box center [245, 442] width 19 height 19
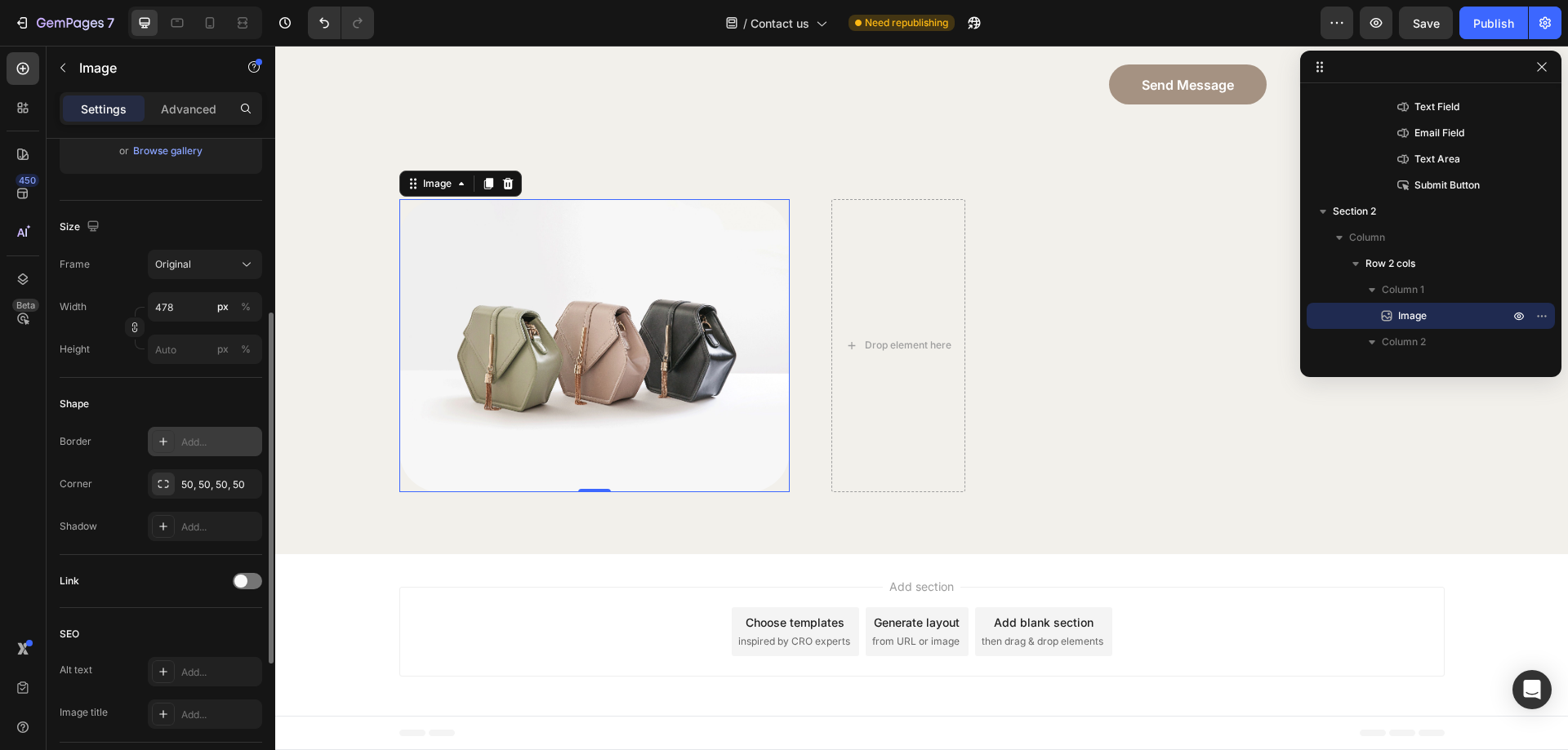
click at [222, 400] on div "Shape" at bounding box center [161, 404] width 203 height 26
click at [382, 501] on div "Image 0 Drop element here Row Section 2" at bounding box center [921, 345] width 1293 height 417
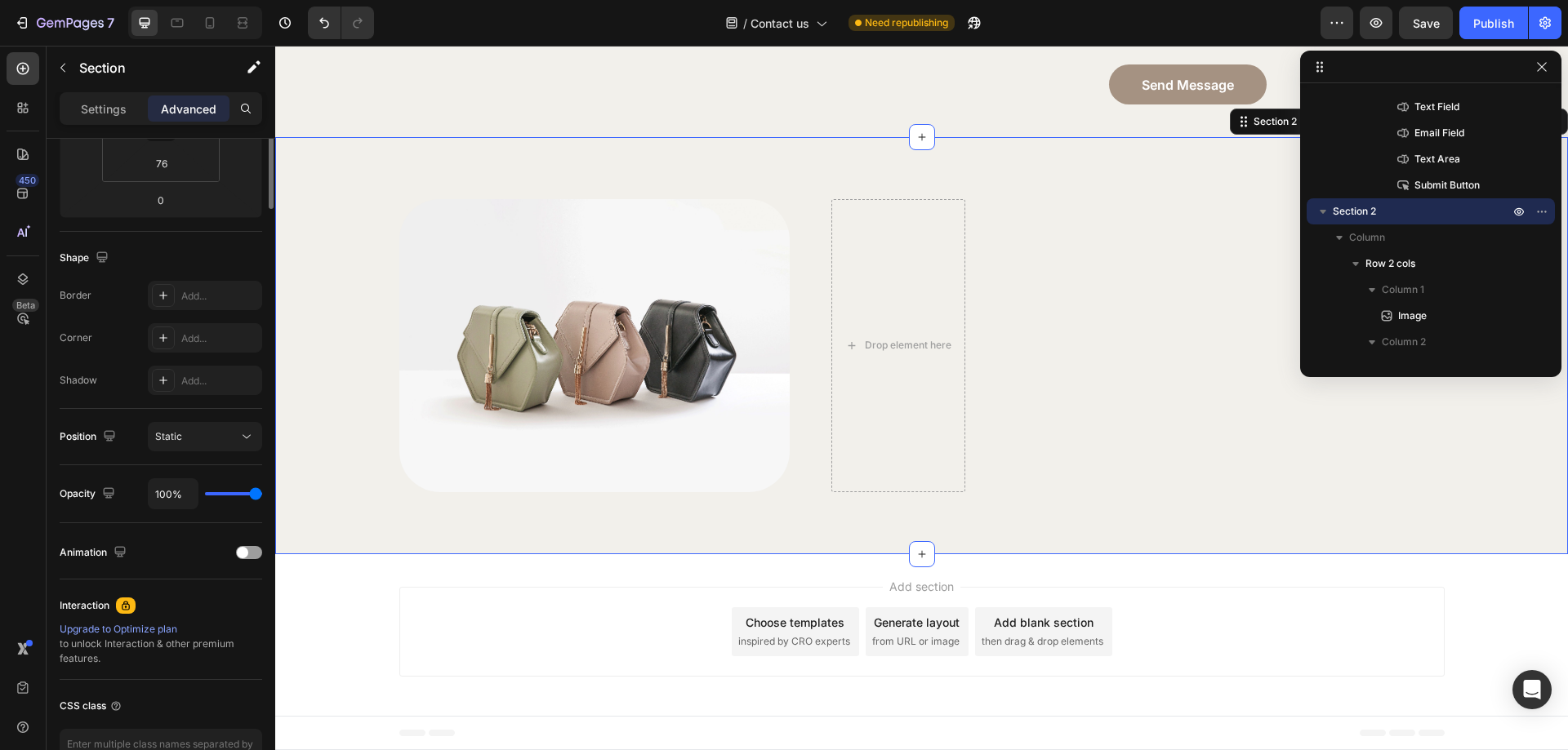
scroll to position [0, 0]
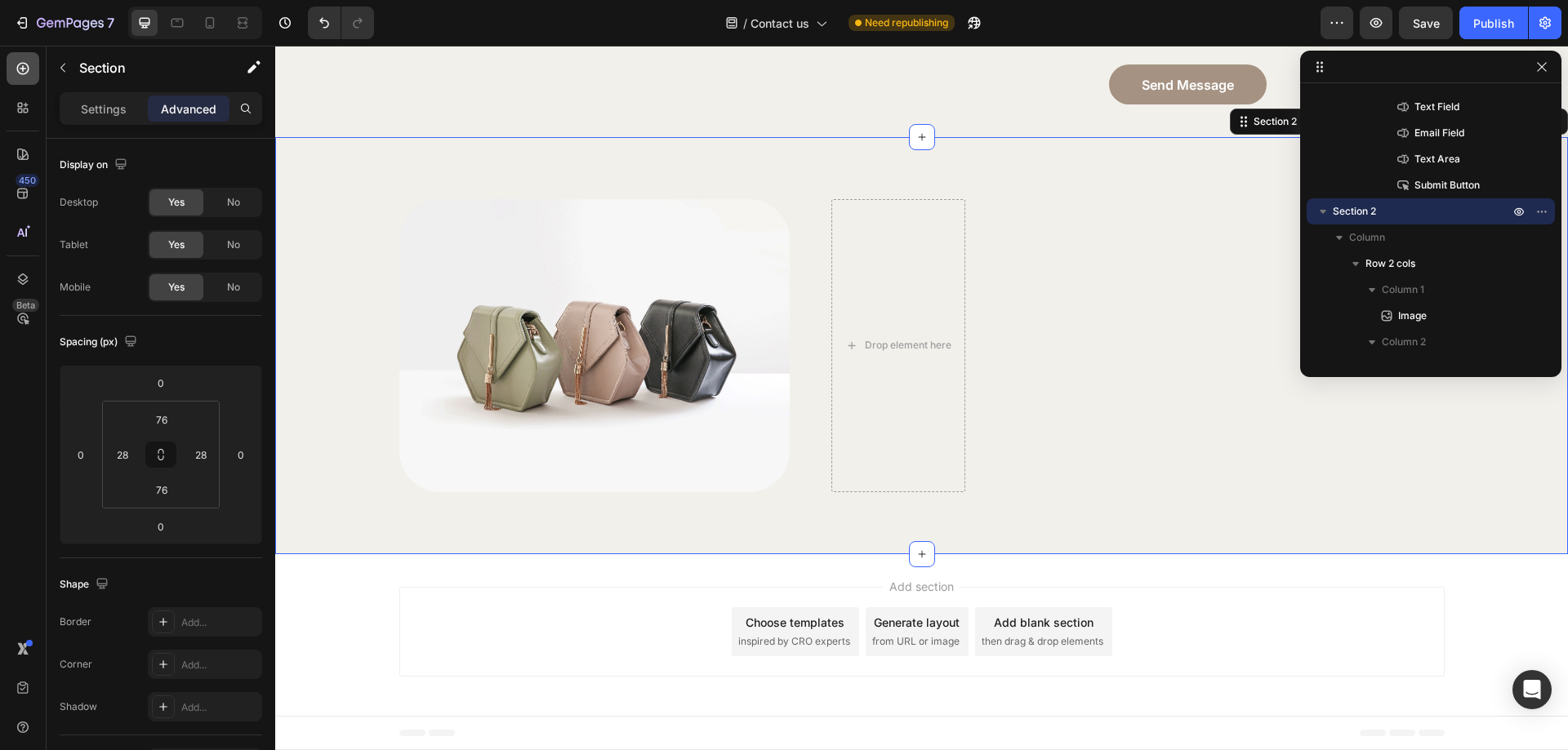
click at [30, 71] on icon at bounding box center [23, 69] width 17 height 17
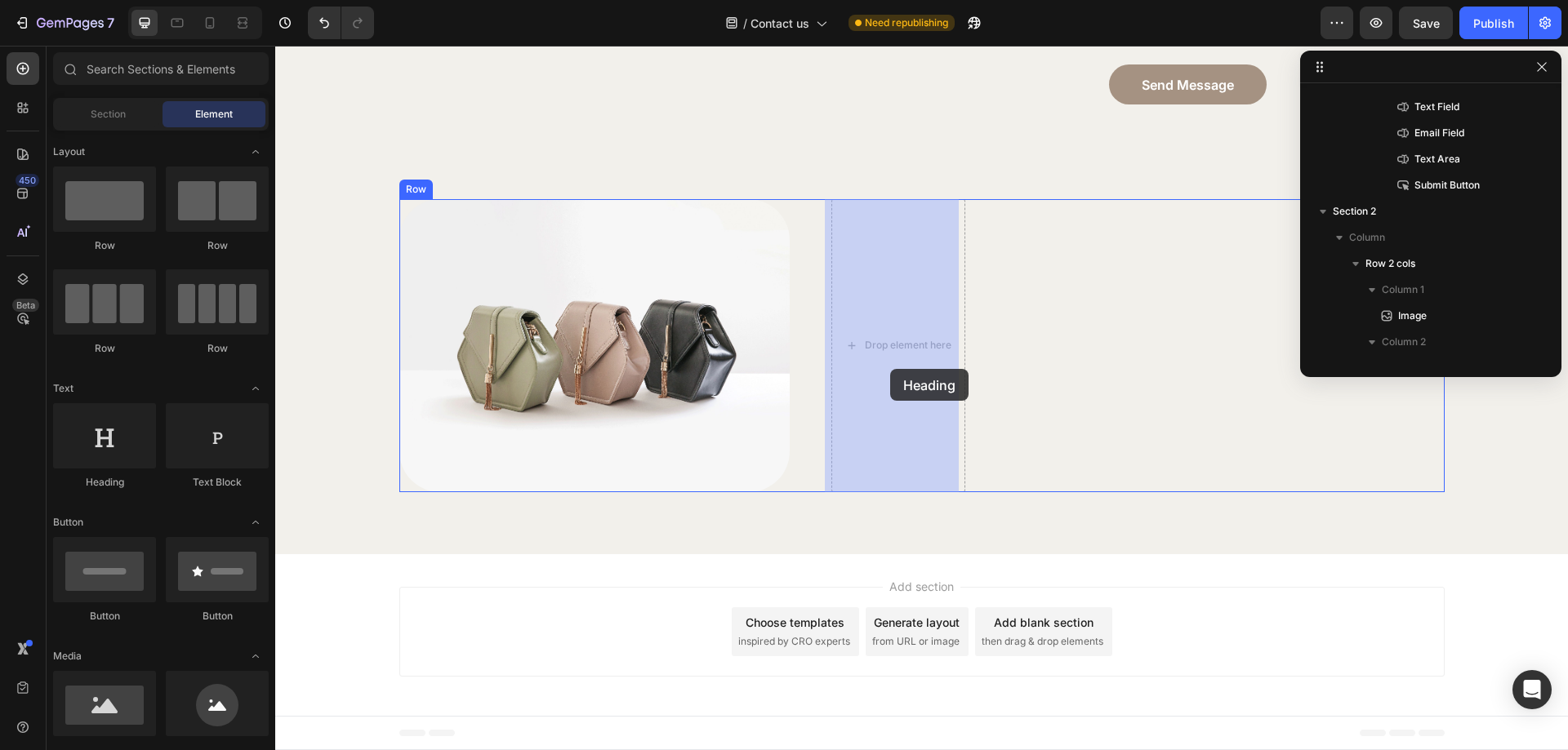
drag, startPoint x: 386, startPoint y: 508, endPoint x: 890, endPoint y: 369, distance: 522.8
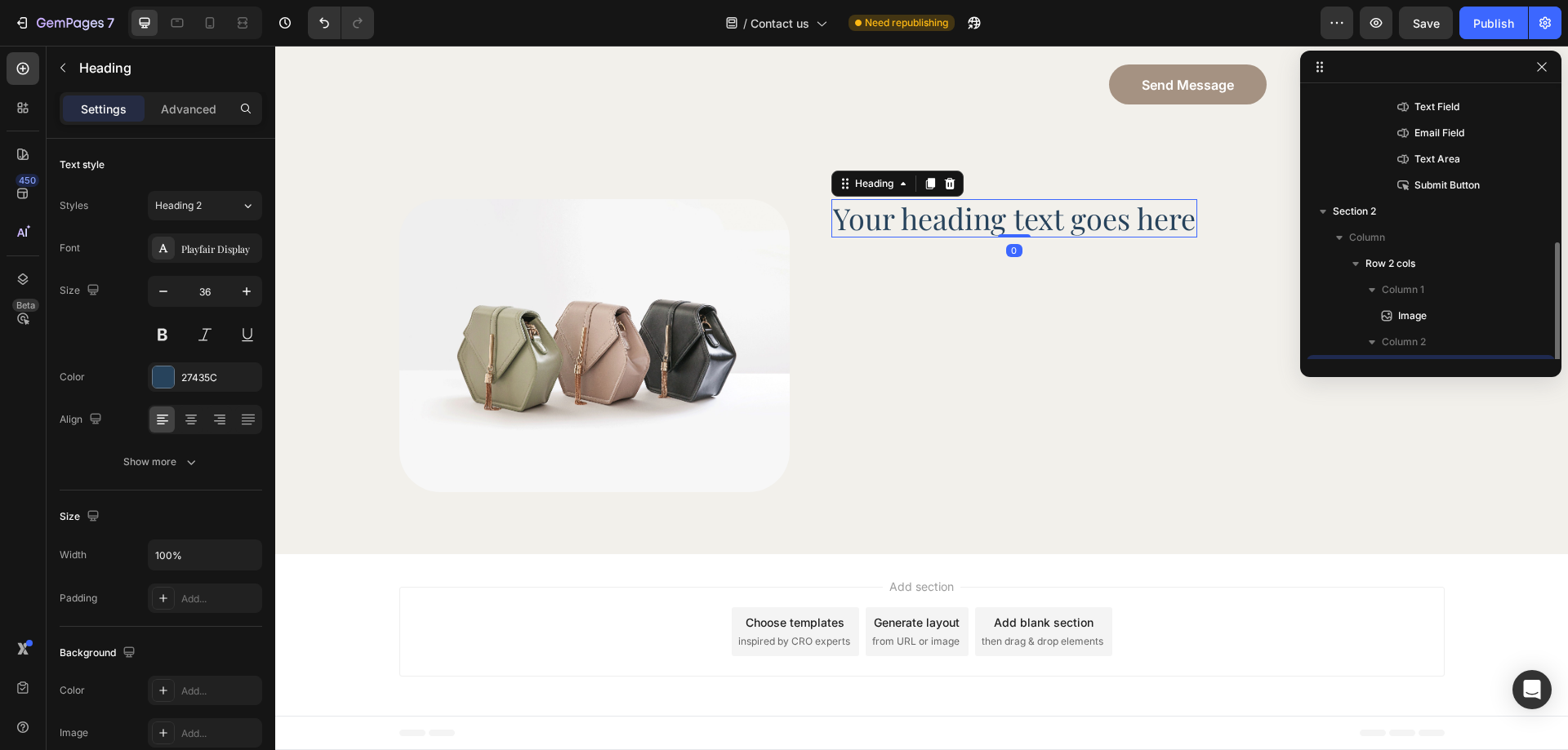
scroll to position [253, 0]
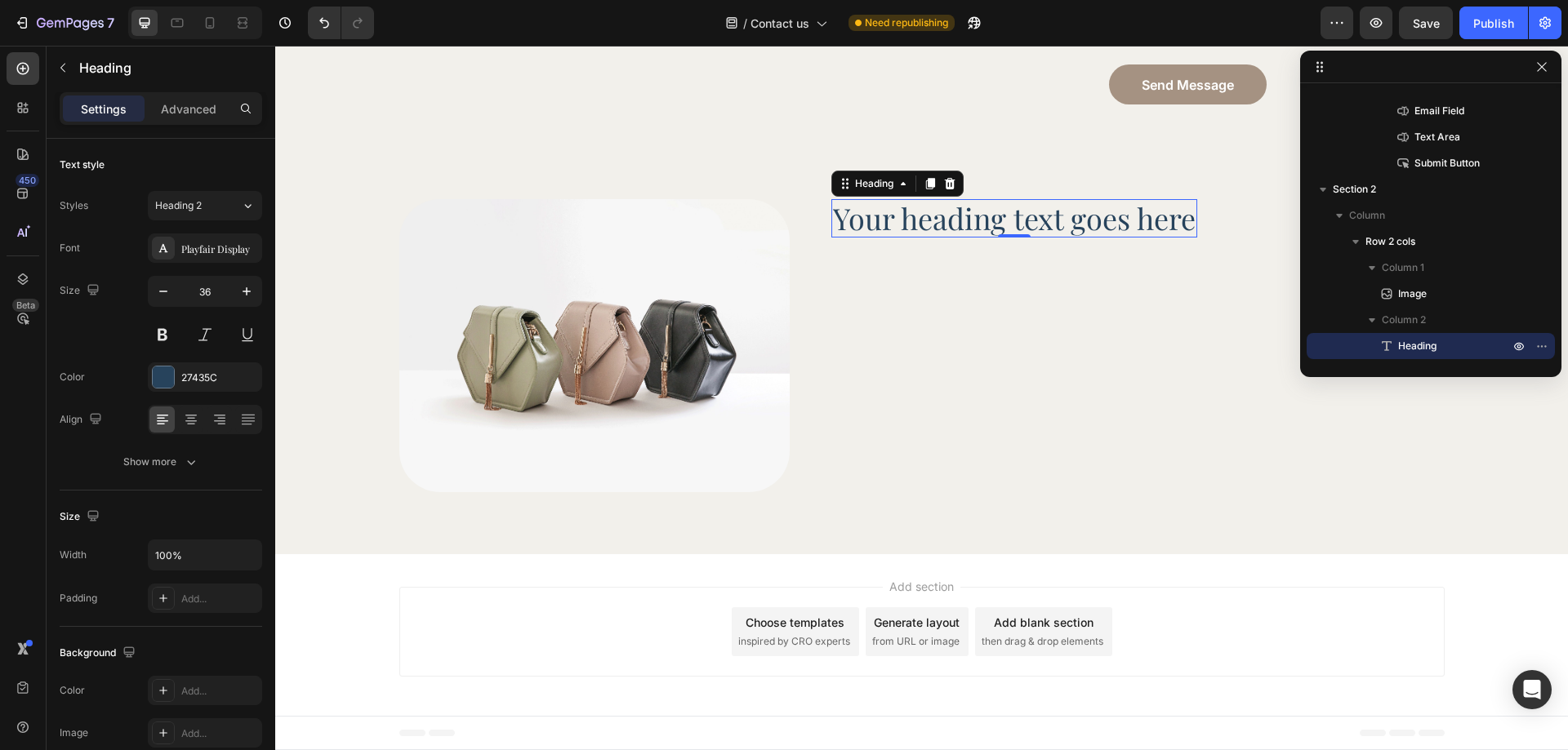
click at [919, 234] on h2 "Your heading text goes here" at bounding box center [1014, 219] width 366 height 39
click at [919, 234] on p "Your heading text goes here" at bounding box center [1014, 219] width 363 height 35
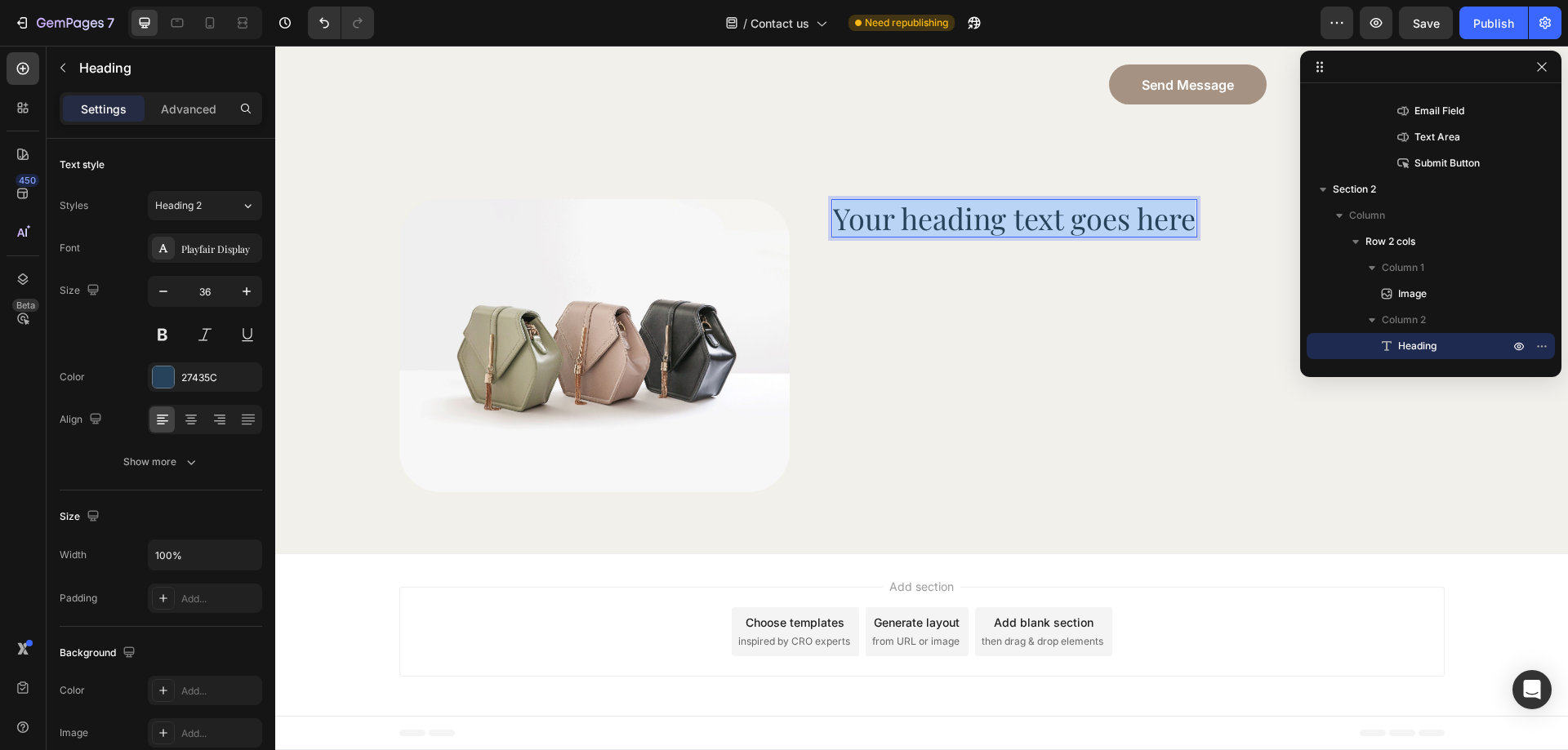
click at [919, 234] on p "Your heading text goes here" at bounding box center [1014, 219] width 363 height 35
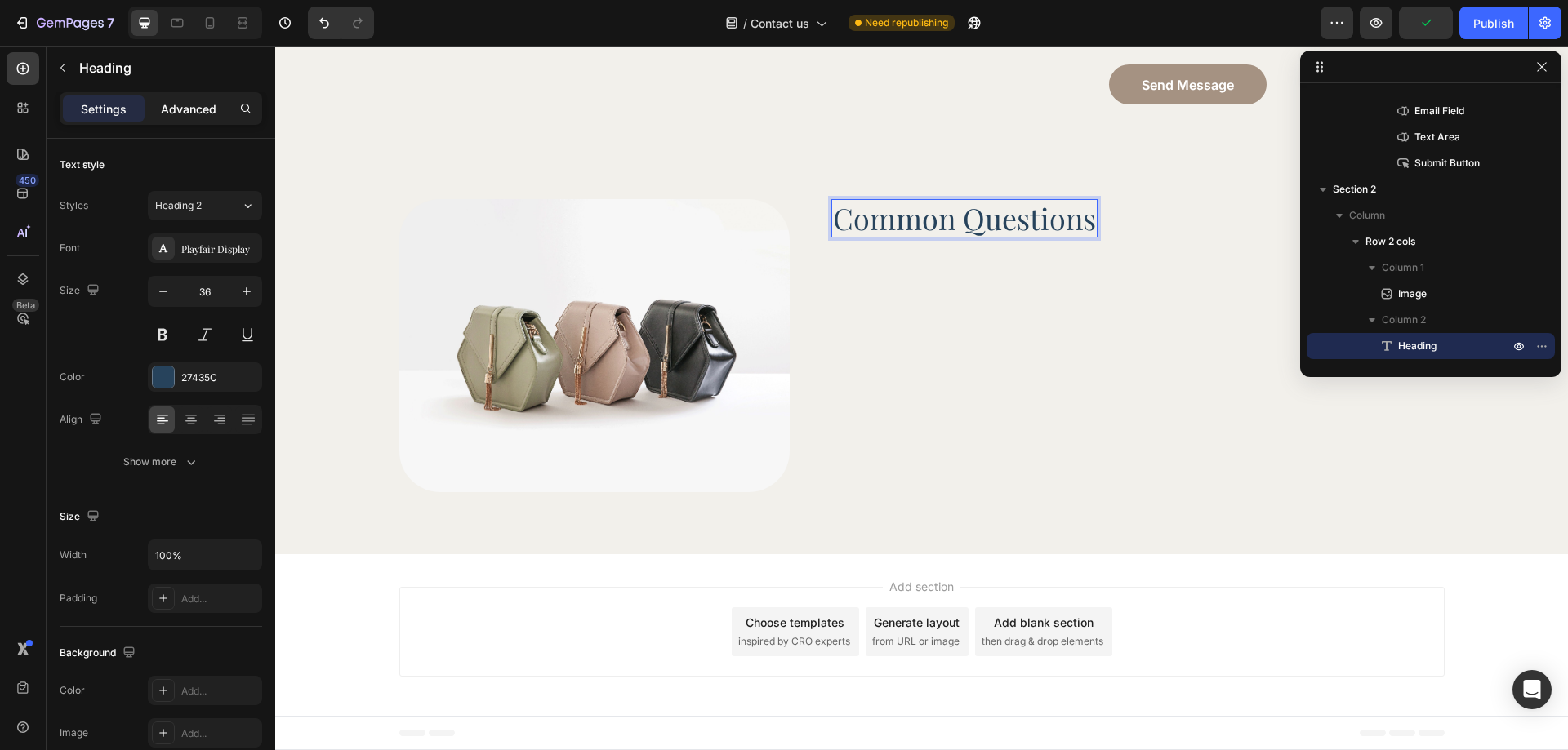
click at [188, 112] on p "Advanced" at bounding box center [188, 109] width 55 height 18
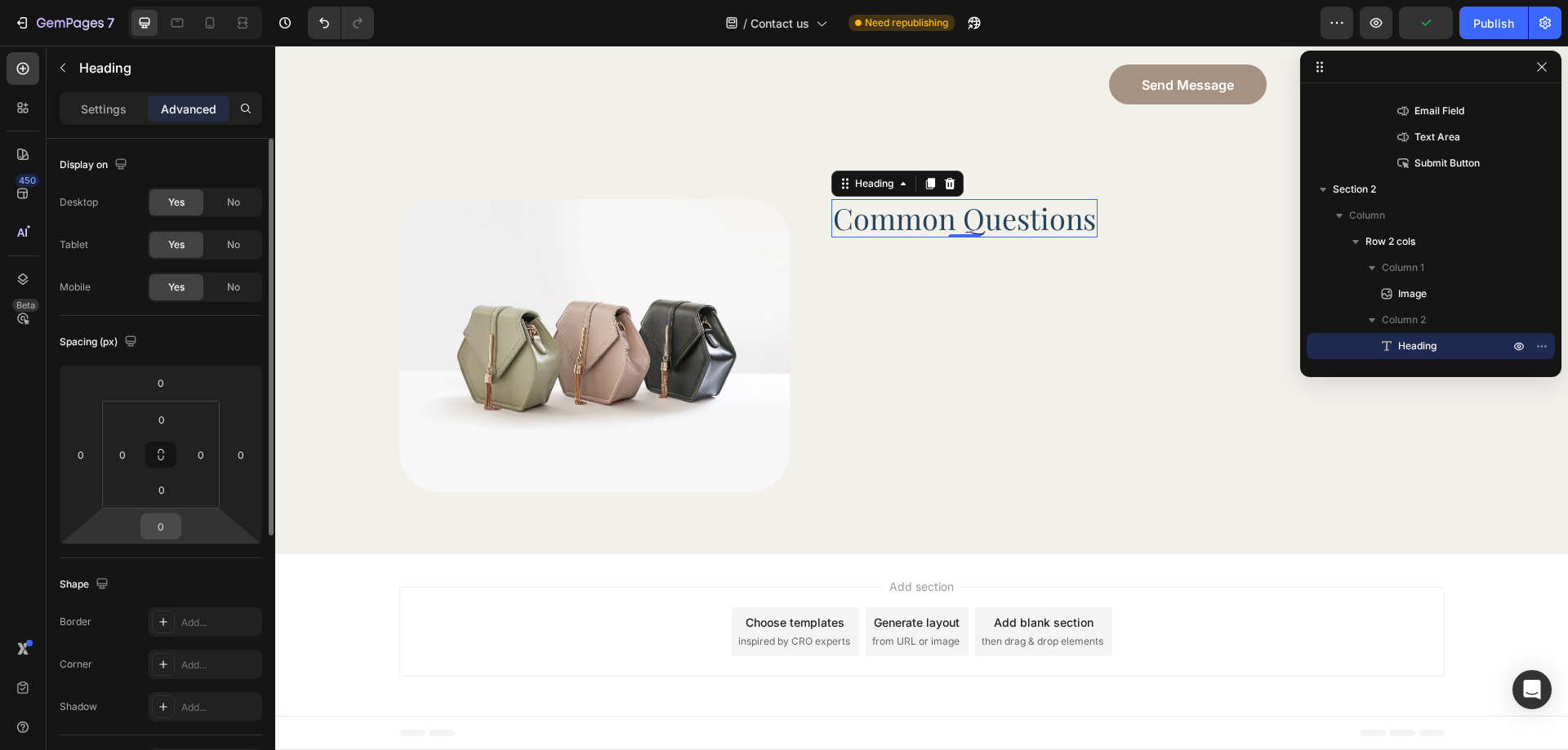
click at [167, 535] on input "0" at bounding box center [161, 527] width 33 height 25
type input "20"
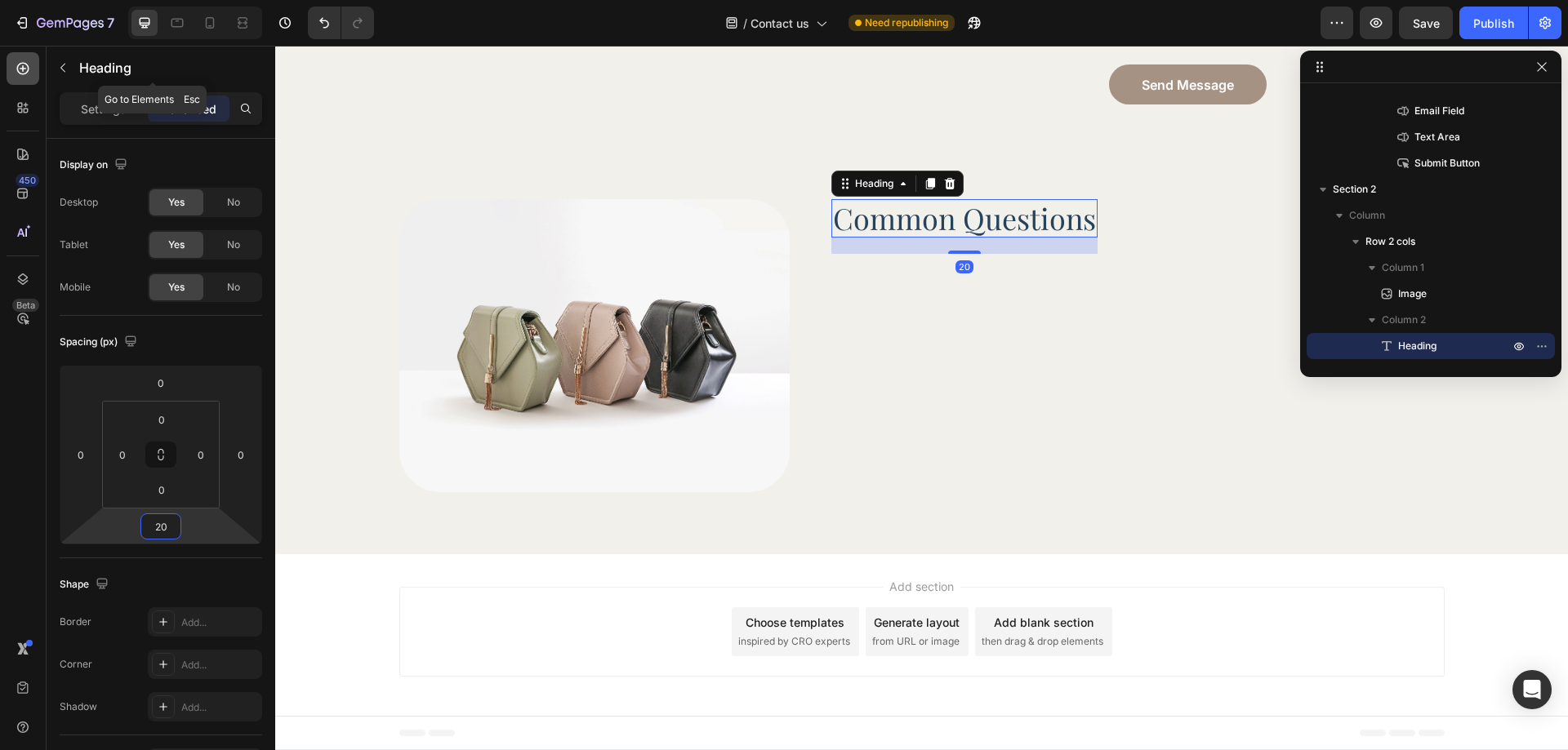
click at [25, 69] on icon at bounding box center [24, 69] width 12 height 12
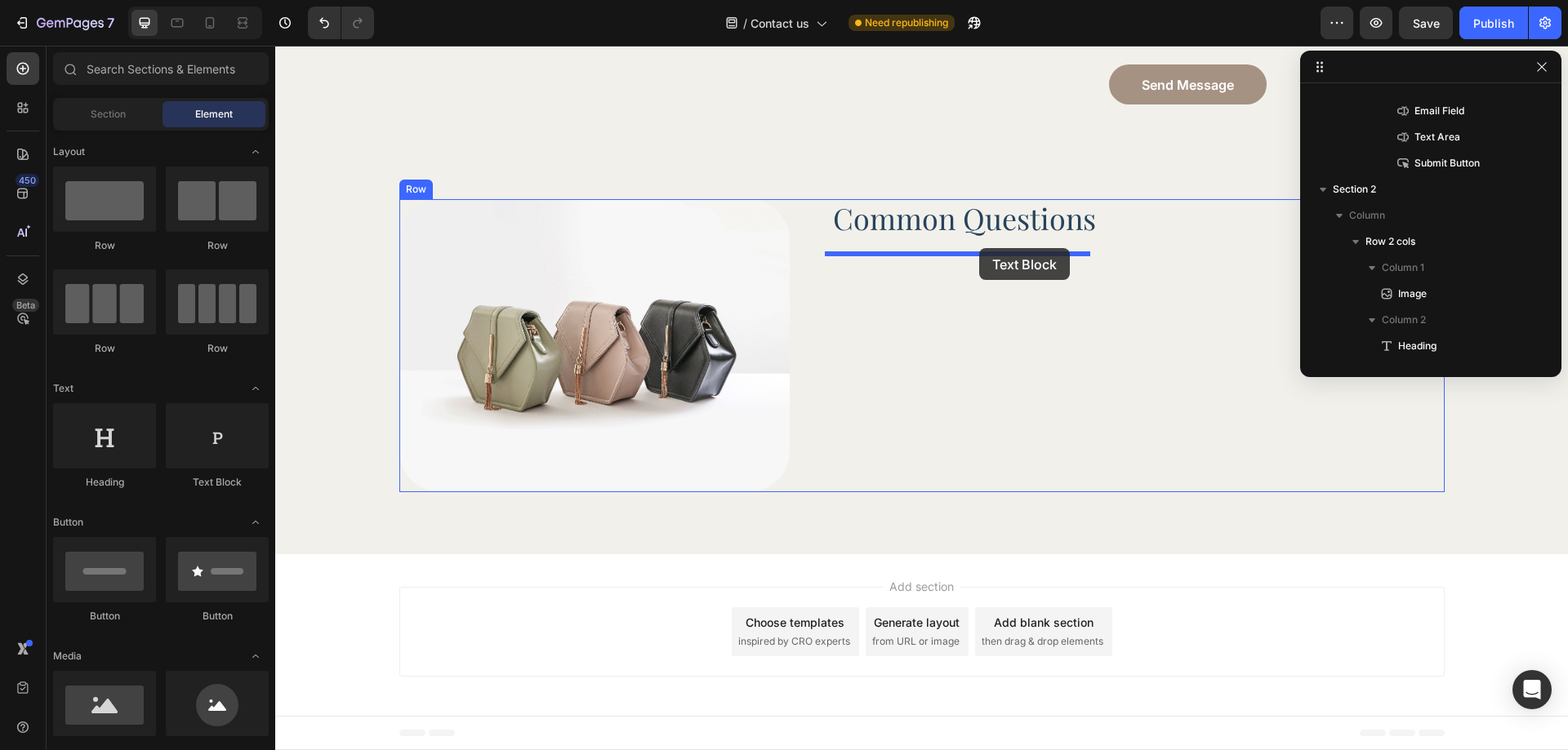
drag, startPoint x: 469, startPoint y: 476, endPoint x: 979, endPoint y: 249, distance: 558.2
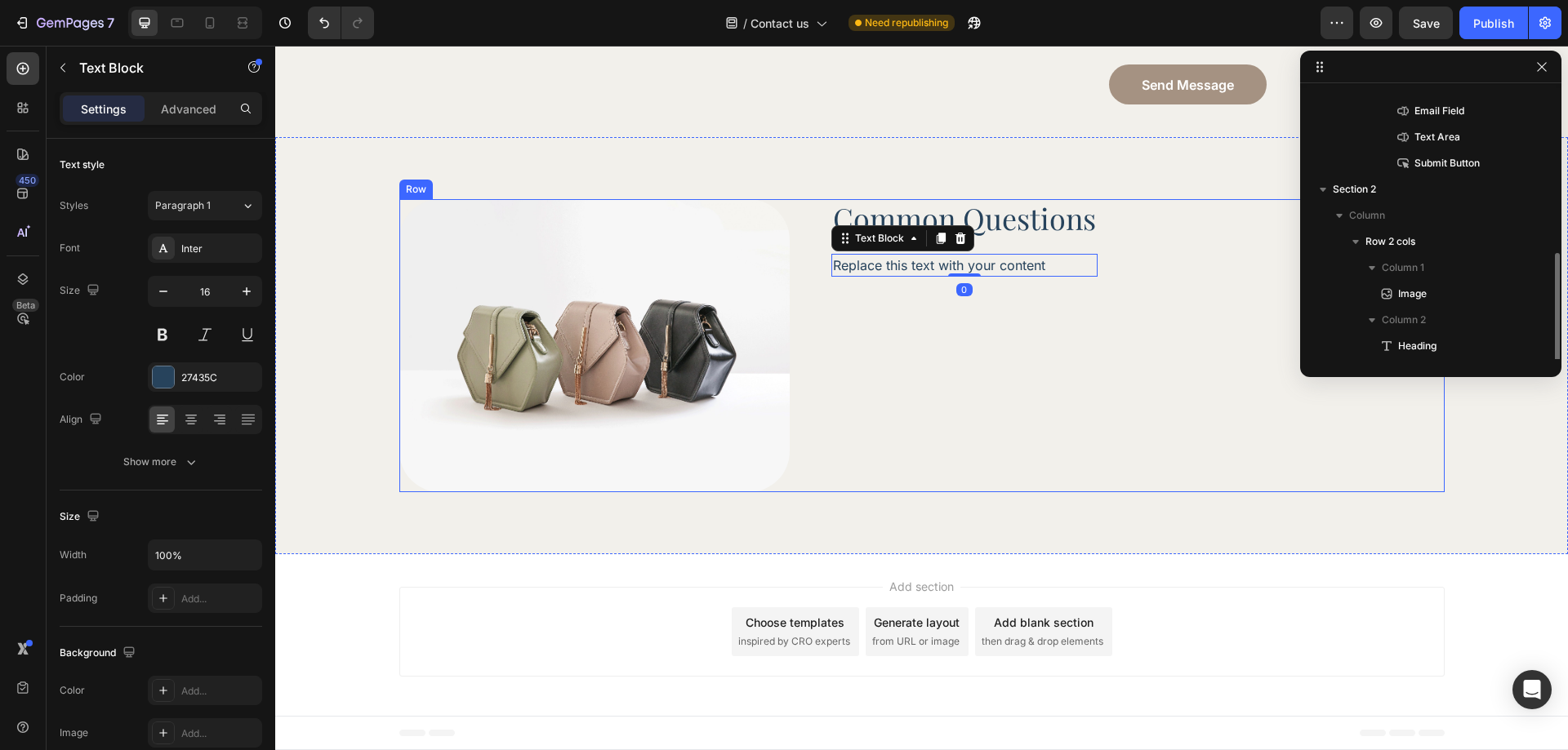
scroll to position [279, 0]
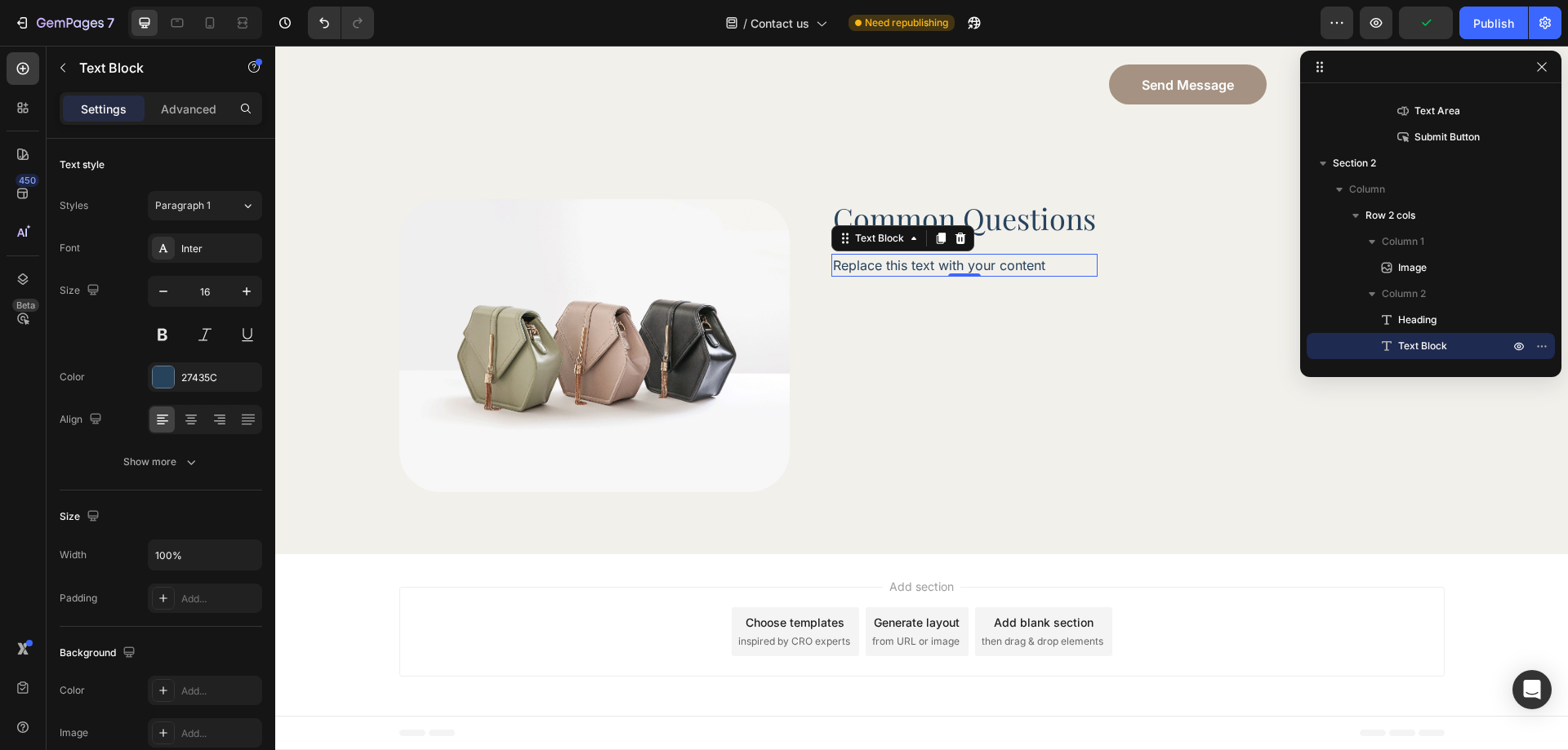
click at [873, 272] on div "Replace this text with your content" at bounding box center [964, 265] width 266 height 23
click at [873, 272] on p "Replace this text with your content" at bounding box center [964, 265] width 263 height 19
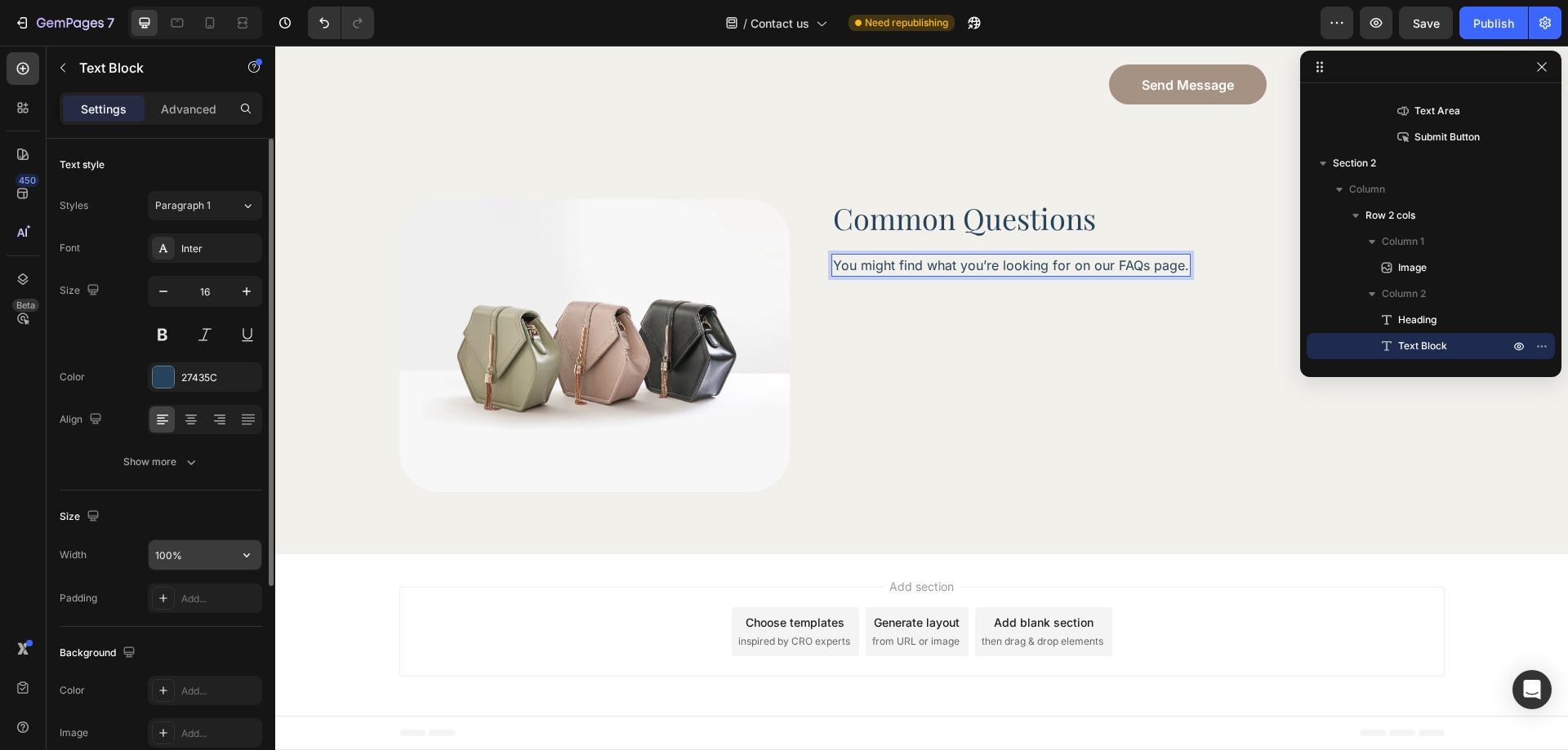
click at [182, 553] on input "100%" at bounding box center [205, 554] width 112 height 29
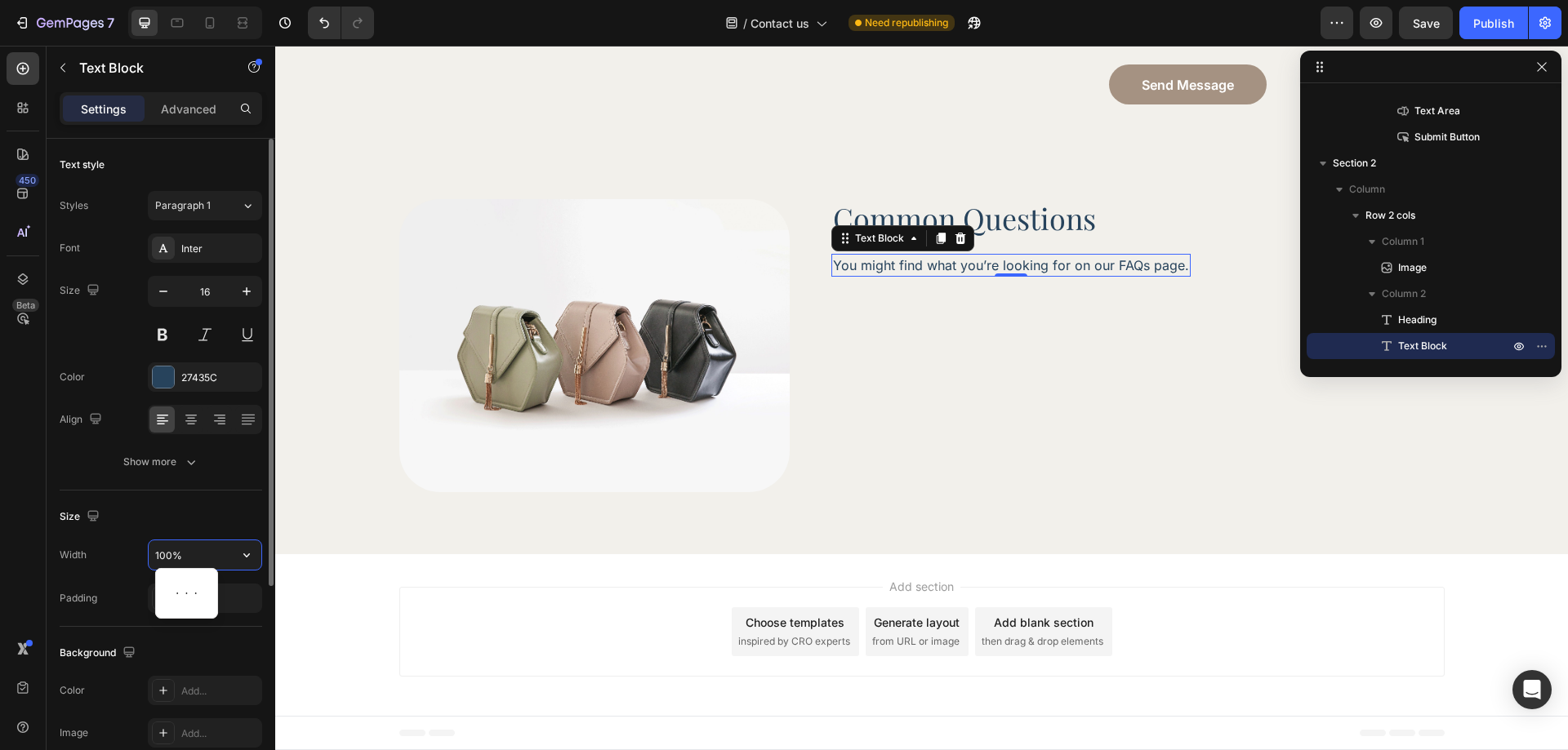
click at [182, 553] on input "100%" at bounding box center [205, 554] width 112 height 29
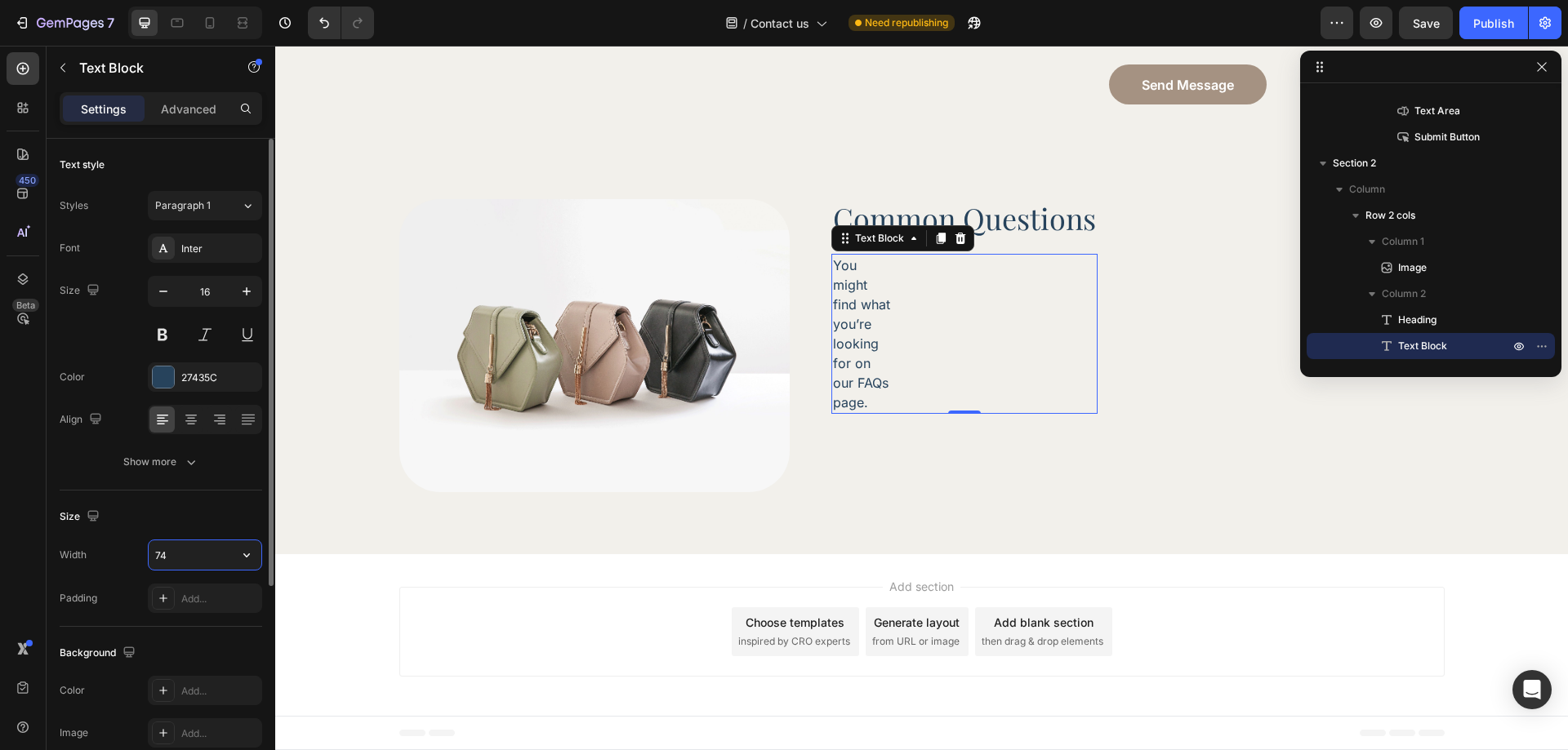
type input "749"
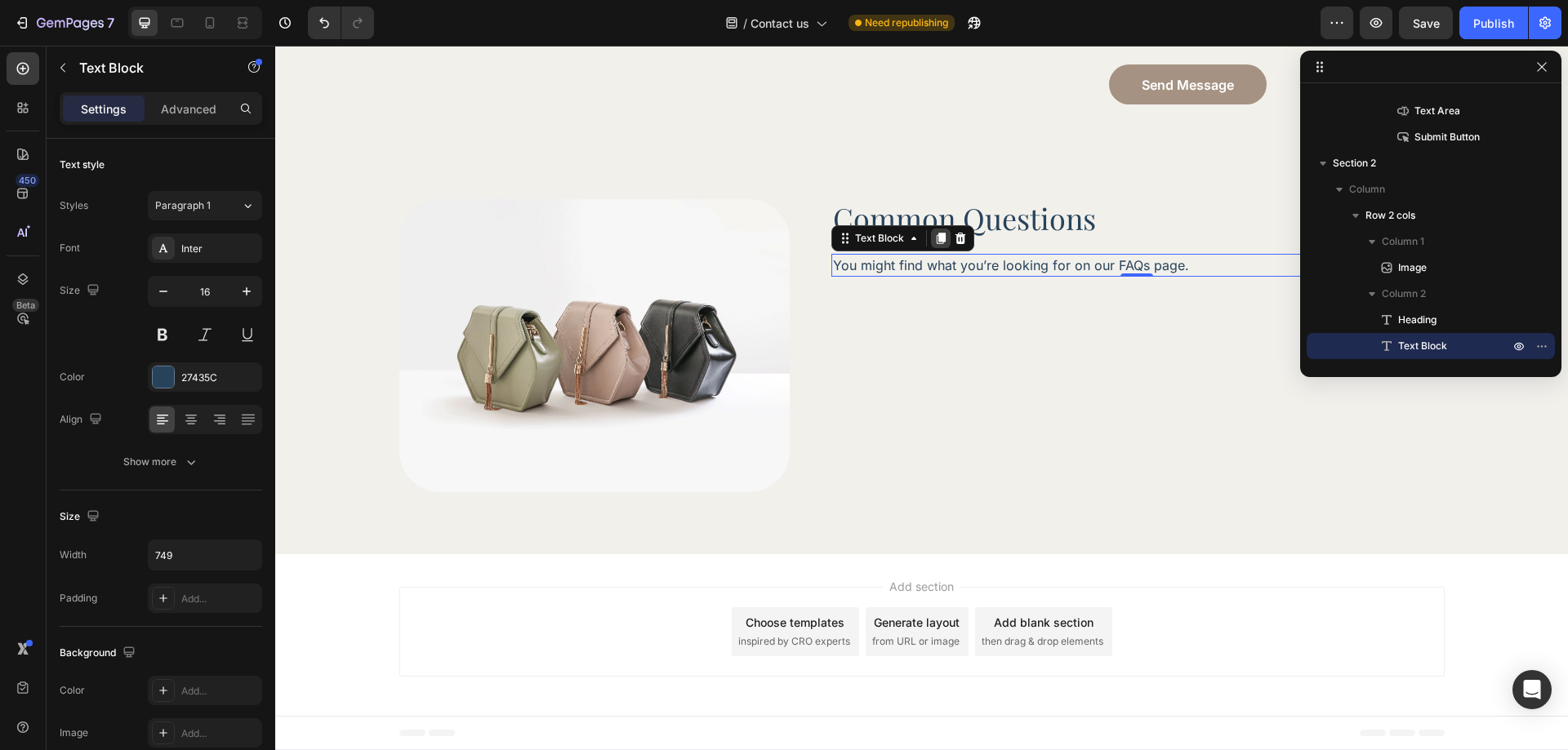
click at [936, 245] on icon at bounding box center [941, 238] width 13 height 13
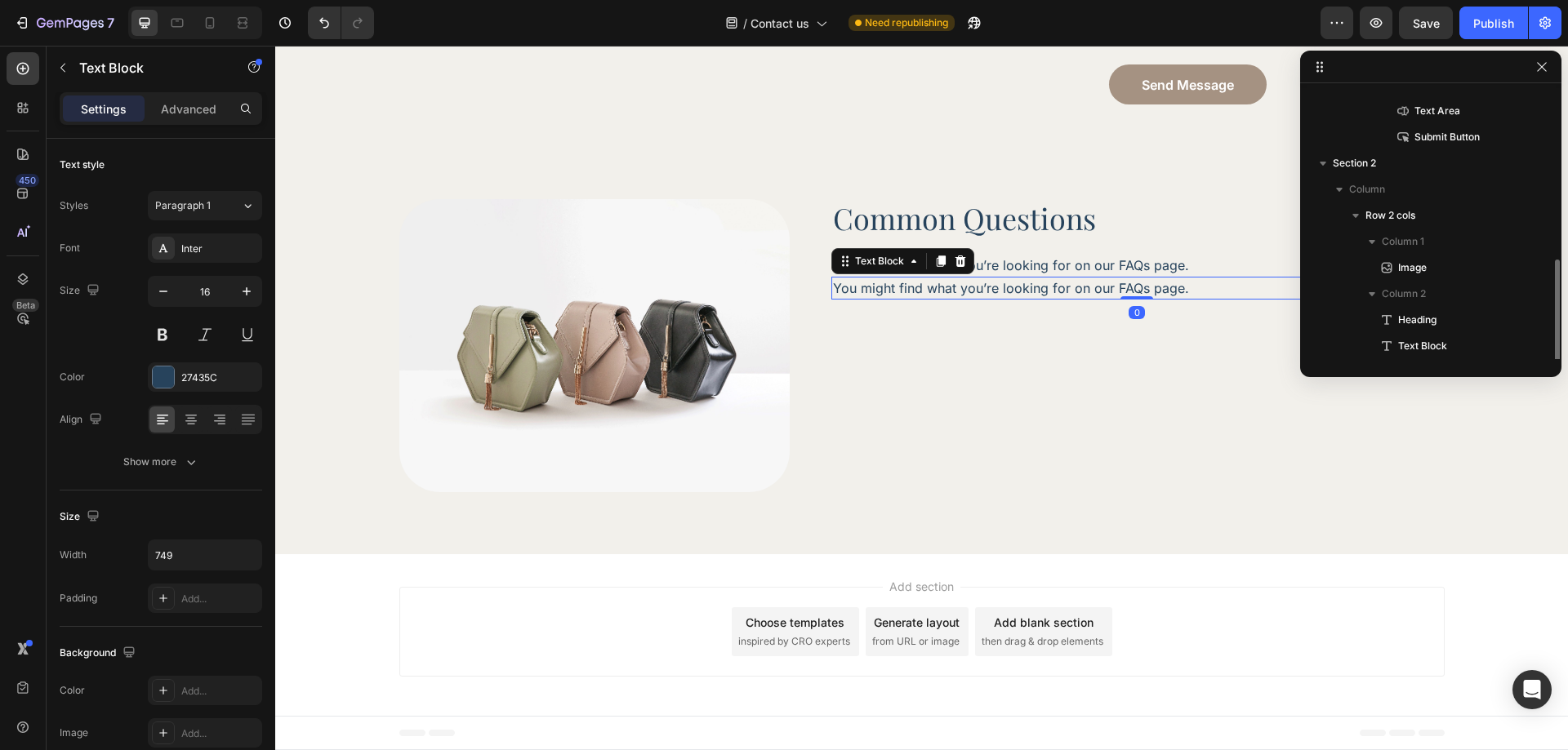
scroll to position [306, 0]
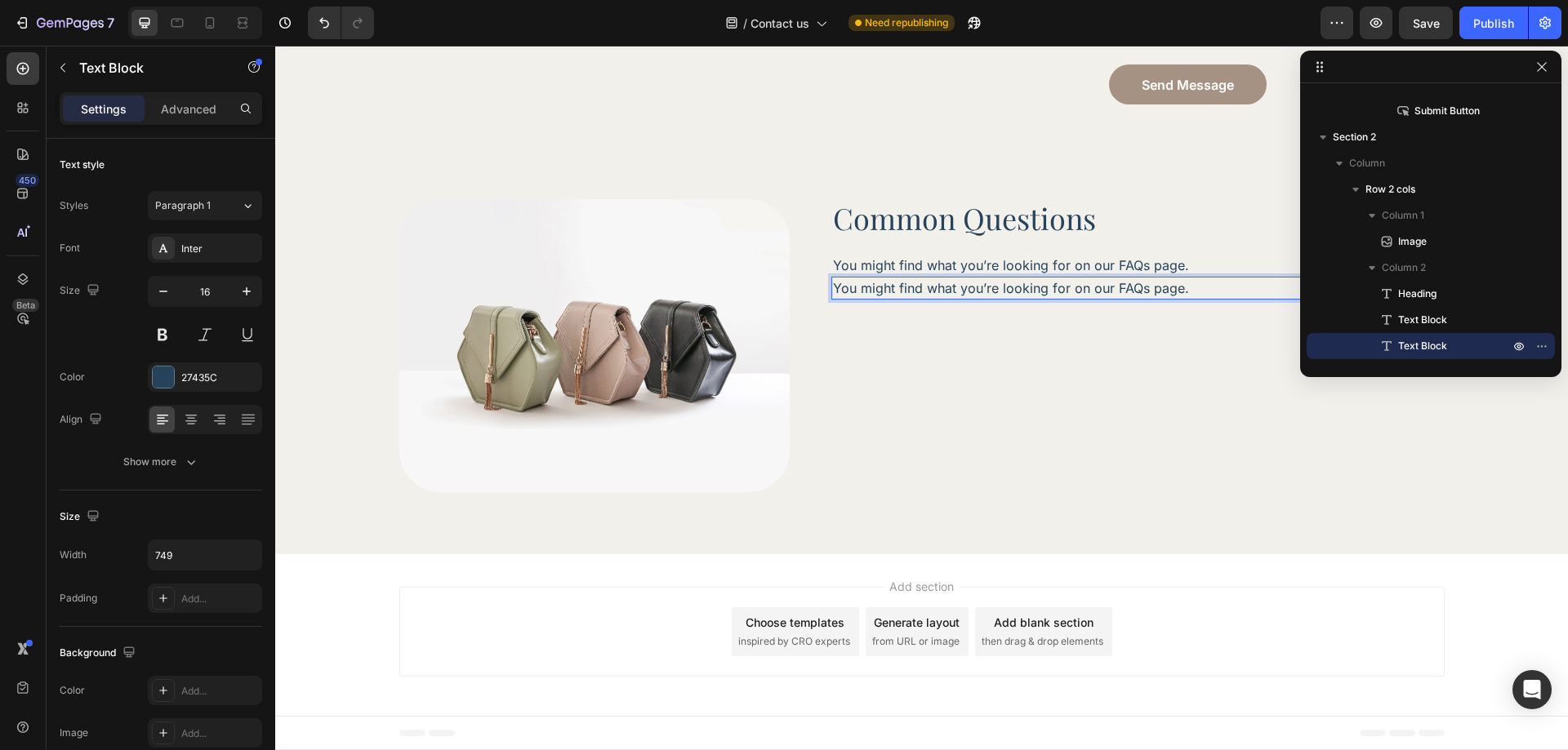
click at [977, 294] on p "You might find what you’re looking for on our FAQs page." at bounding box center [1137, 288] width 609 height 19
click at [1157, 269] on p "You might find what you’re looking for on our FAQs page." at bounding box center [1137, 265] width 609 height 19
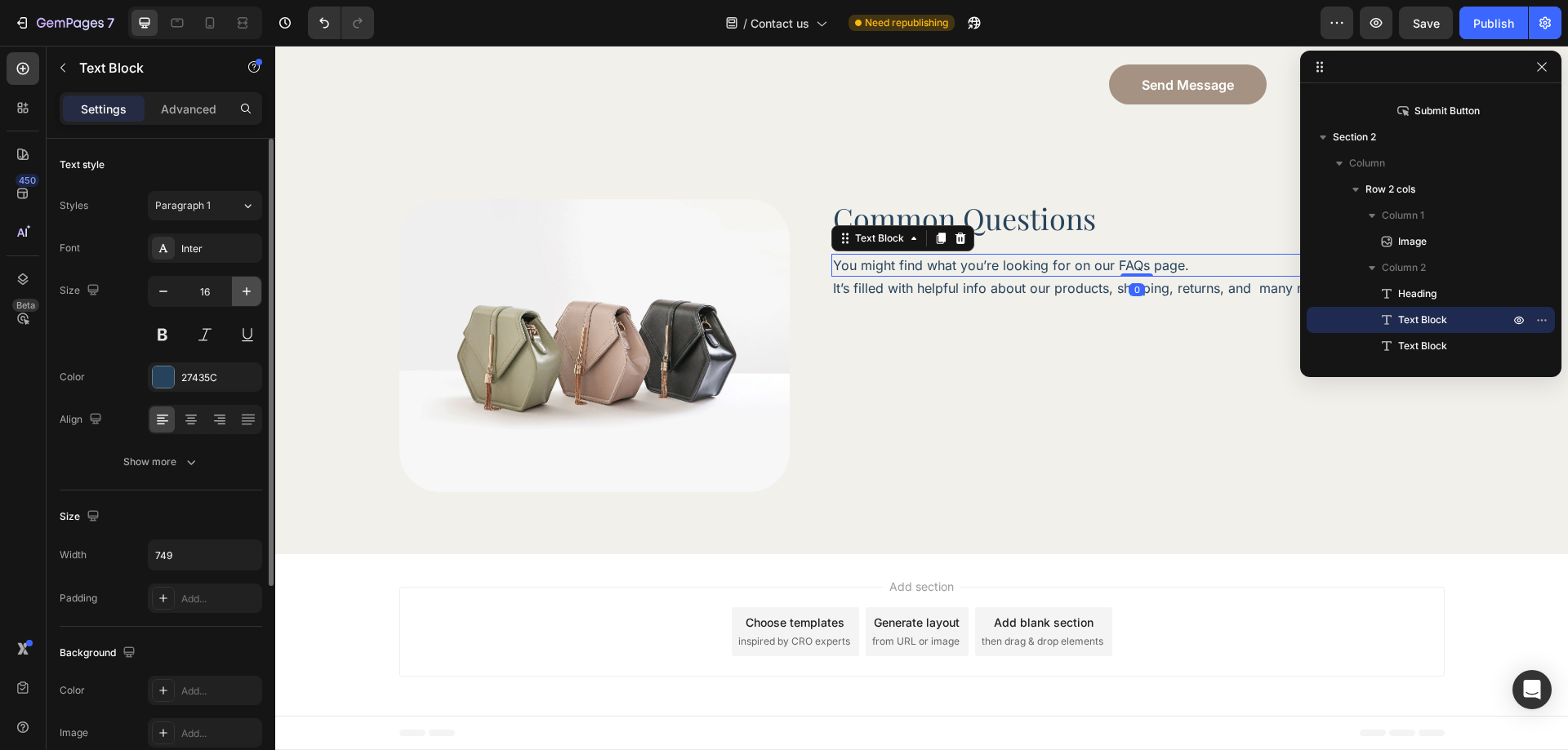
click at [242, 296] on icon "button" at bounding box center [246, 292] width 17 height 17
type input "18"
click at [198, 388] on div "27435C" at bounding box center [205, 377] width 114 height 29
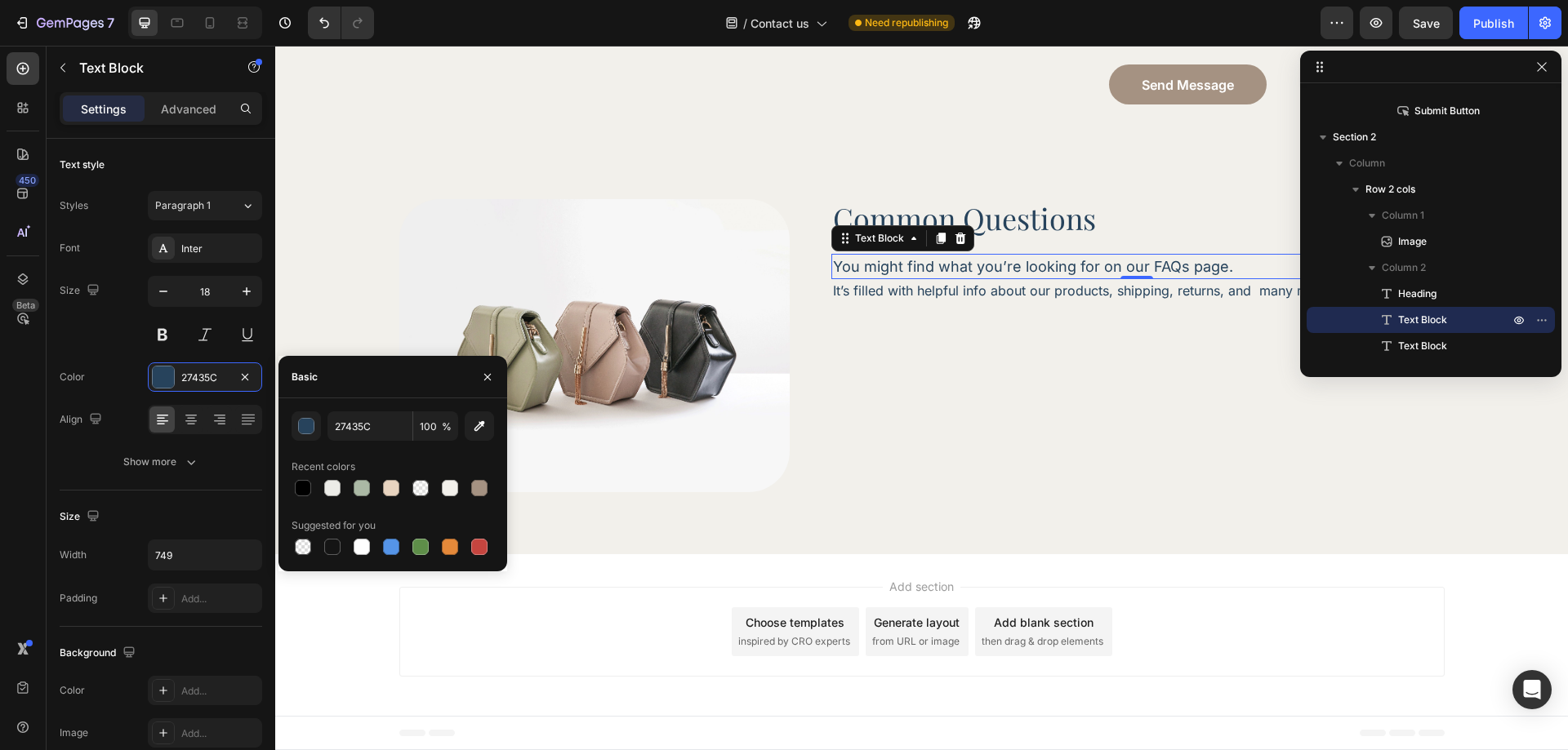
click at [370, 442] on div "27435C 100 % Recent colors Suggested for you" at bounding box center [393, 485] width 203 height 147
click at [371, 436] on input "27435C" at bounding box center [370, 426] width 85 height 29
paste input "rgba(127, 120, 91, 1)"
type input "rgba(127, 120, 91, 1)"
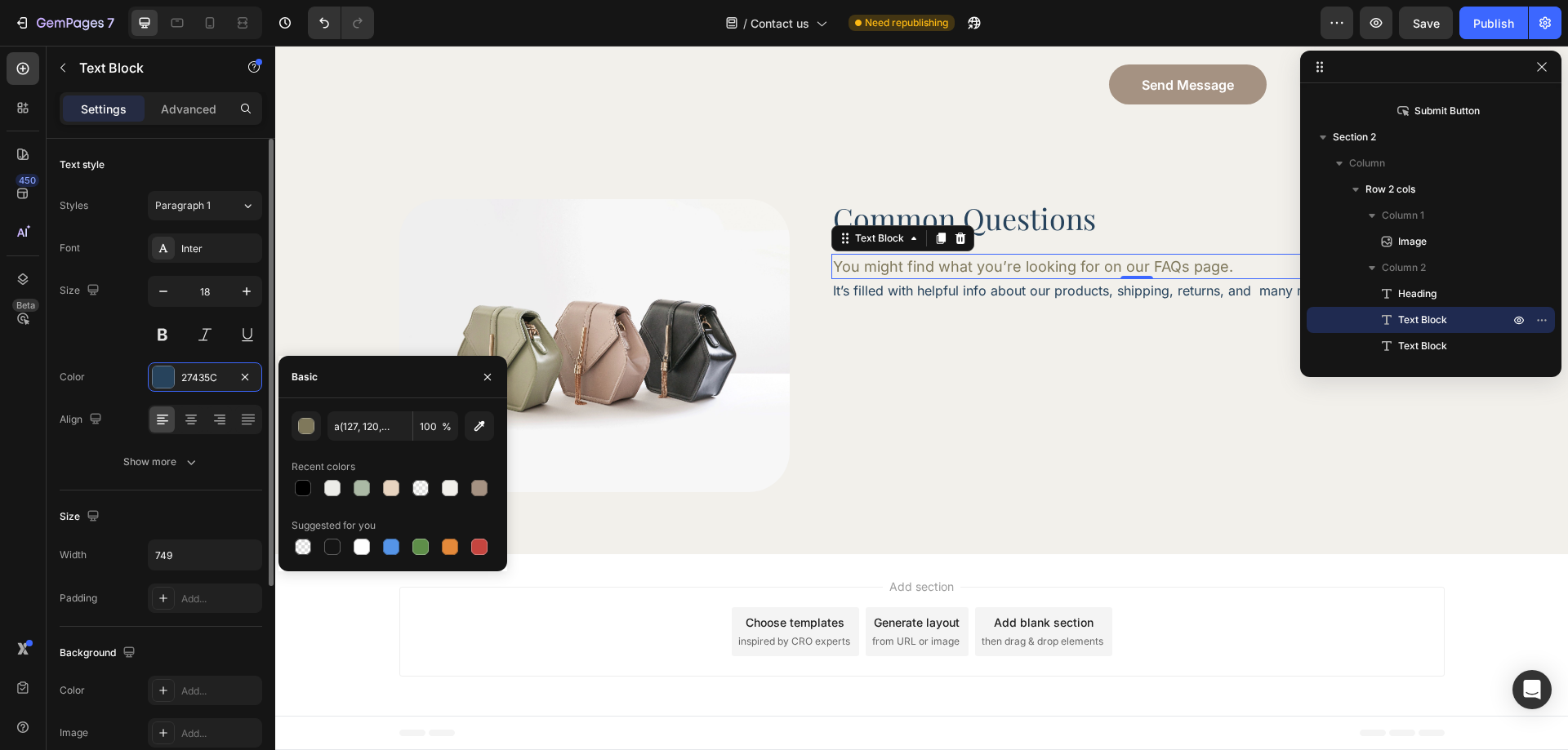
click at [120, 335] on div "Size 18" at bounding box center [161, 313] width 203 height 74
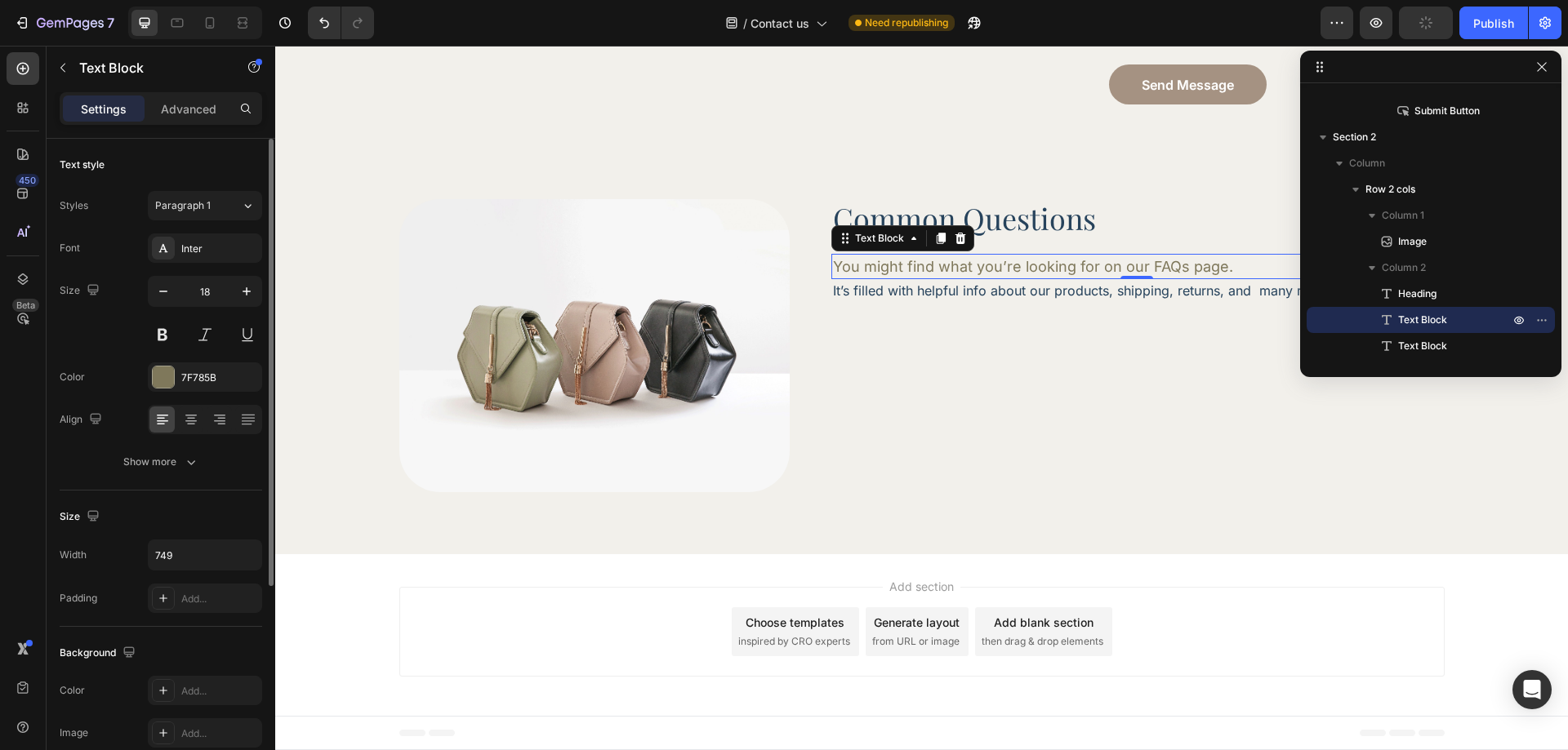
scroll to position [0, 0]
click at [164, 466] on div "Show more" at bounding box center [161, 462] width 76 height 17
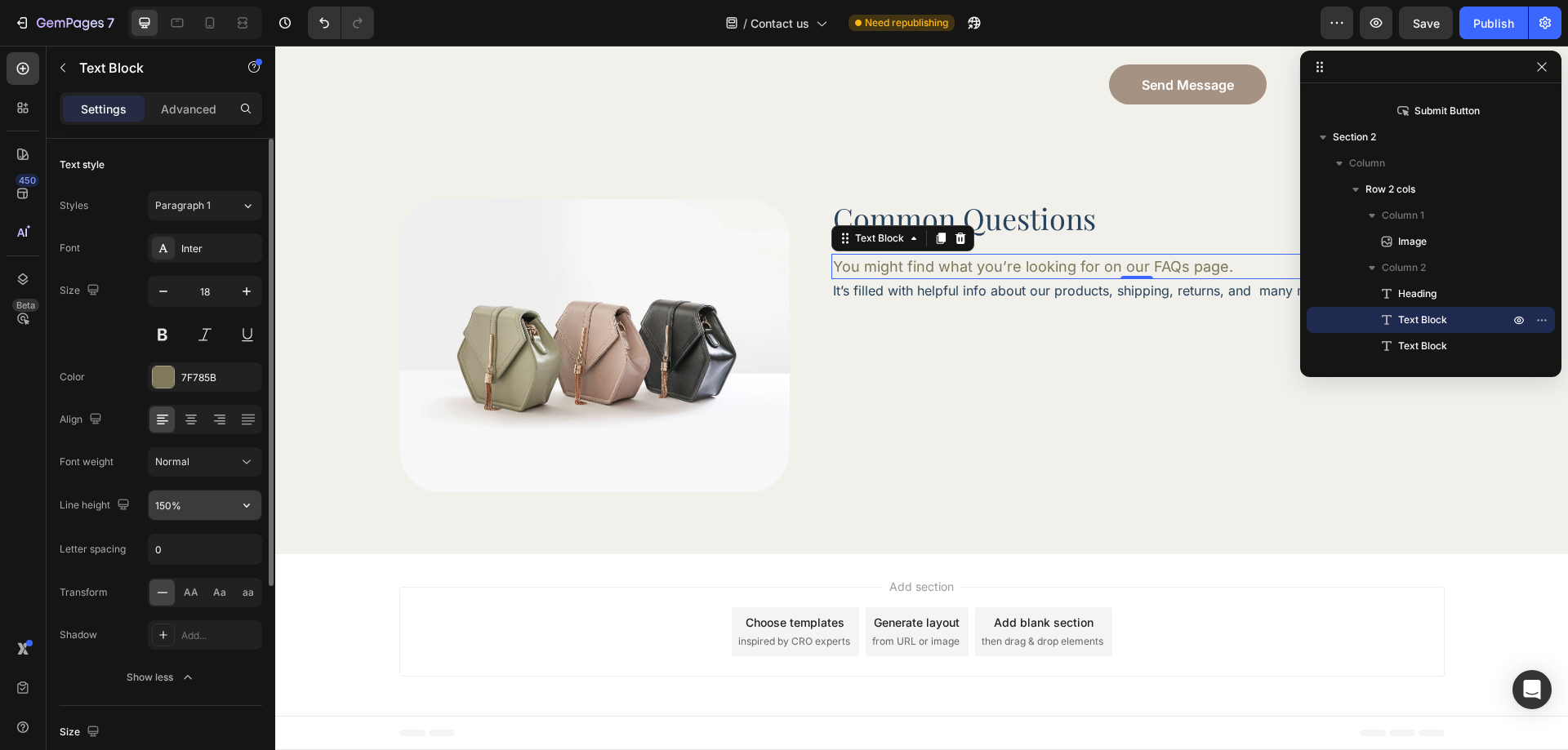
click at [191, 507] on input "150%" at bounding box center [205, 505] width 112 height 29
type input "128%"
click at [100, 345] on div "Size 18" at bounding box center [161, 313] width 203 height 74
click at [179, 560] on input "0" at bounding box center [205, 549] width 112 height 29
type input "-0.02em"
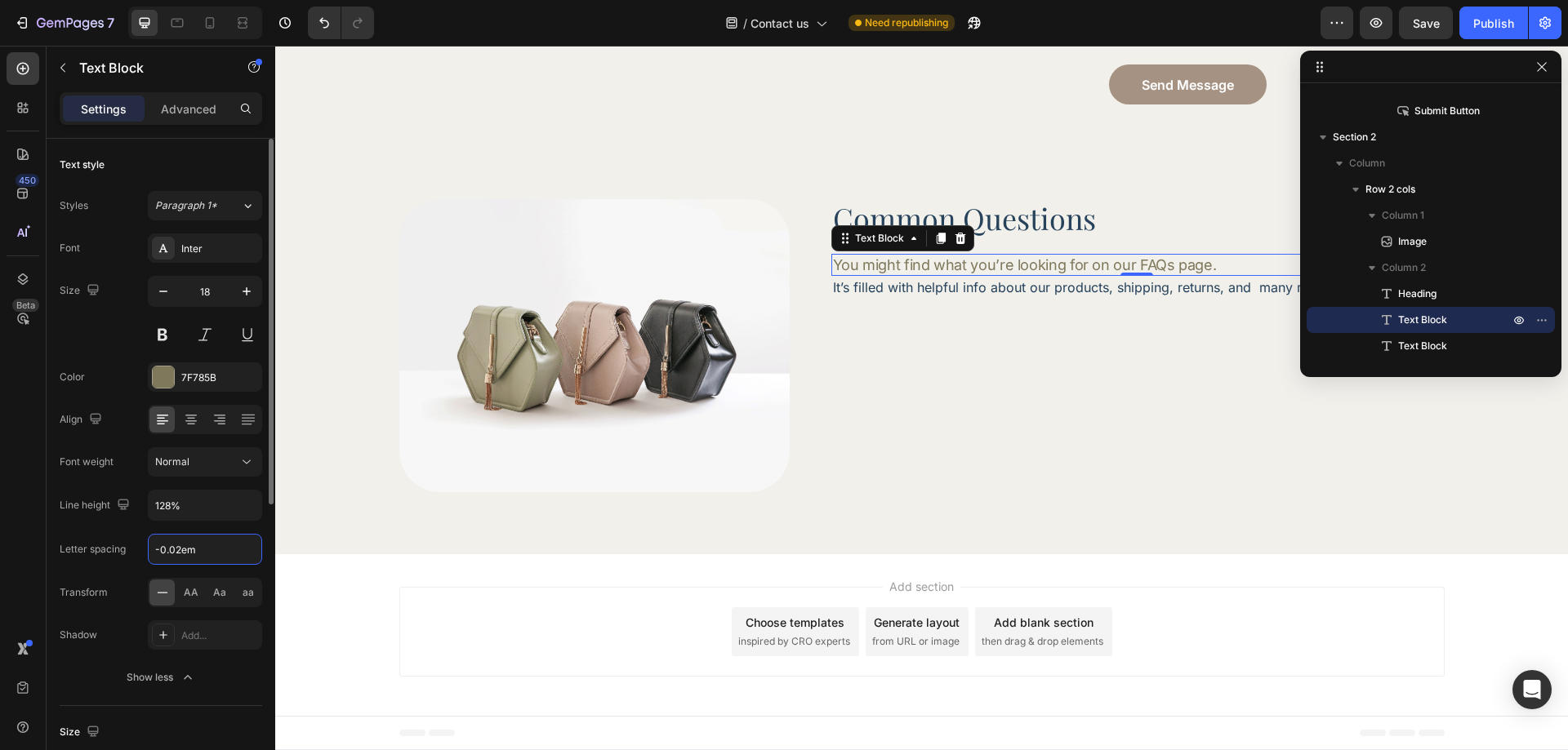
click at [124, 366] on div "Color 7F785B" at bounding box center [161, 377] width 203 height 29
click at [961, 290] on p "It’s filled with helpful info about our products, shipping, returns, and many m…" at bounding box center [1137, 287] width 609 height 19
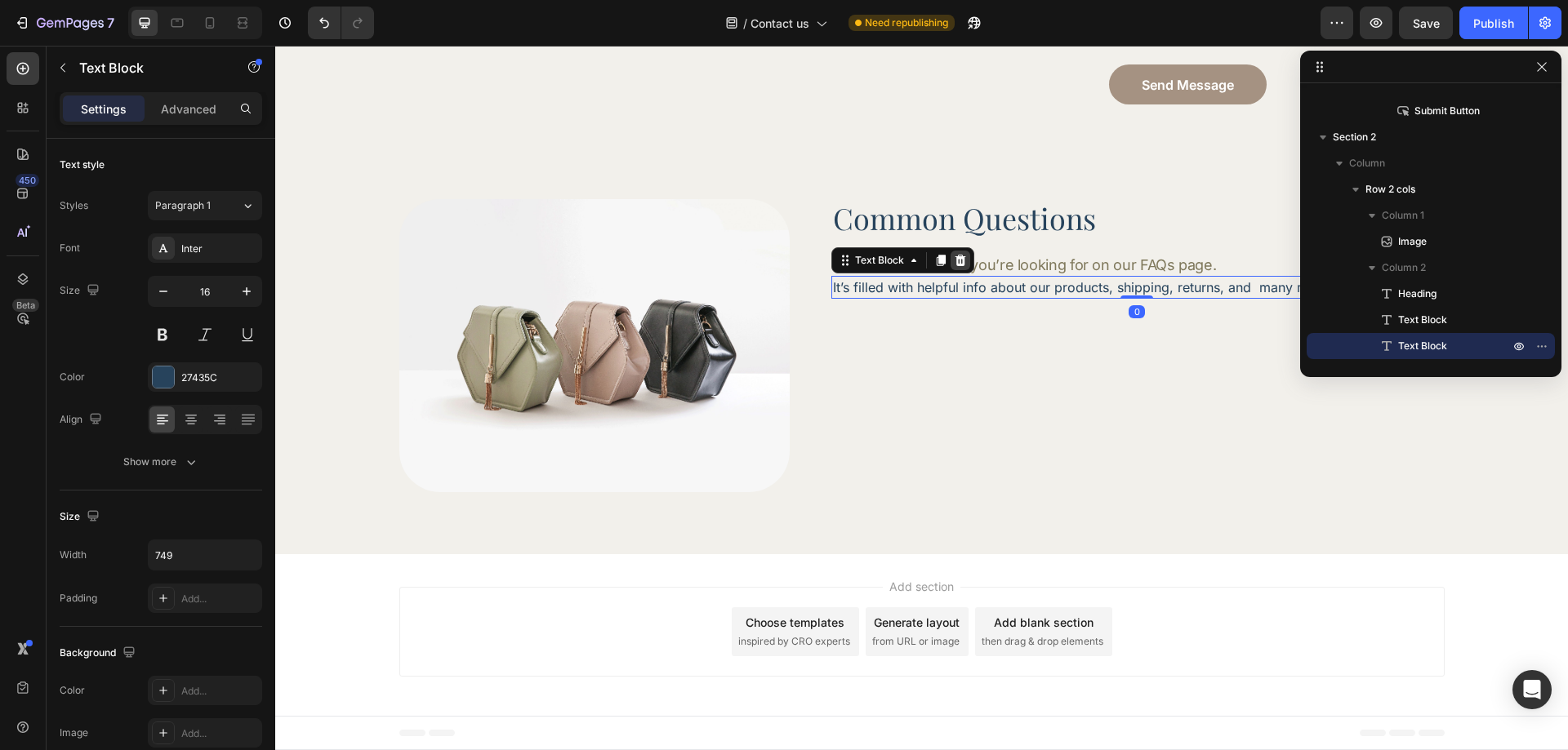
click at [954, 267] on icon at bounding box center [960, 260] width 13 height 13
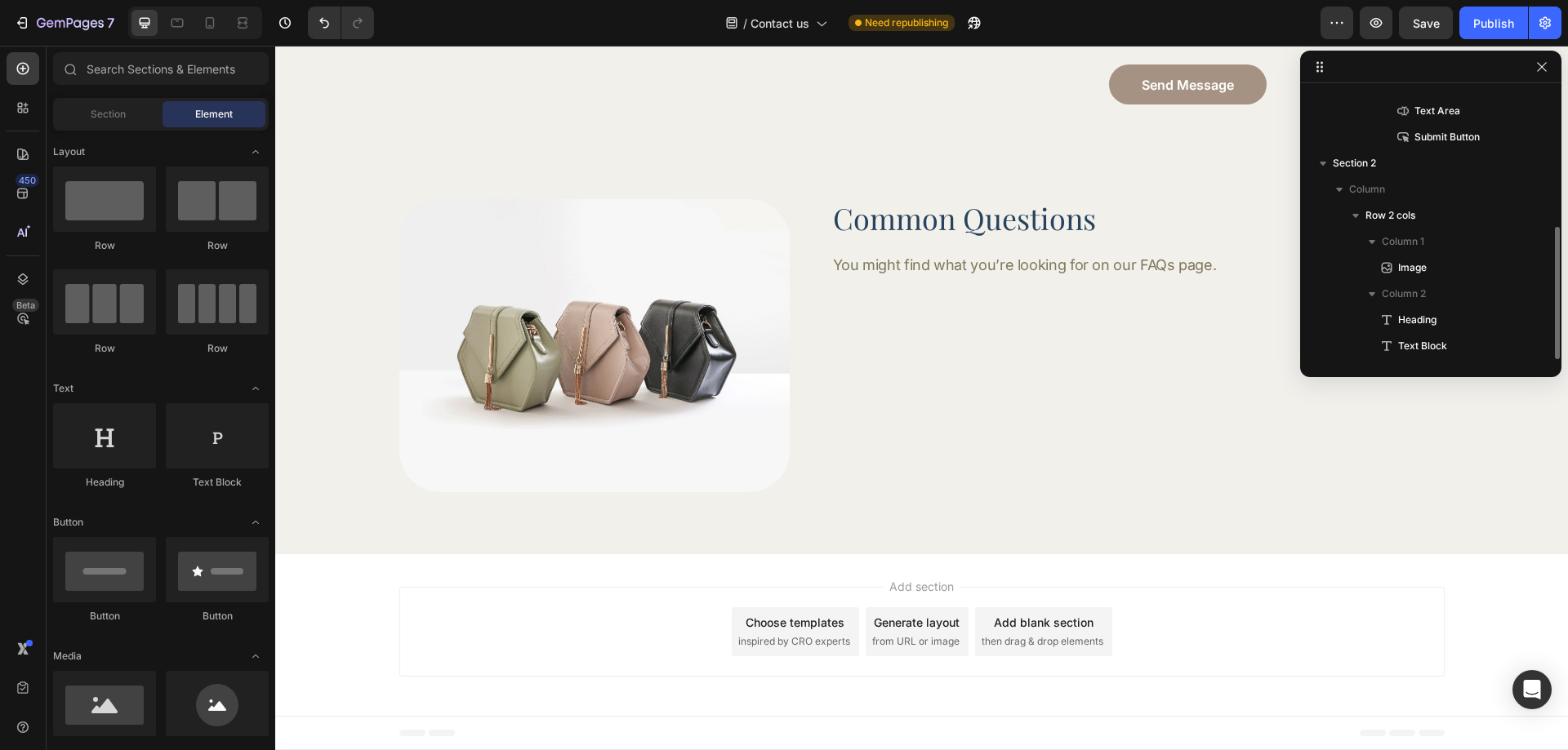
scroll to position [279, 0]
click at [959, 263] on p "You might find what you’re looking for on our FAQs page." at bounding box center [1137, 264] width 609 height 18
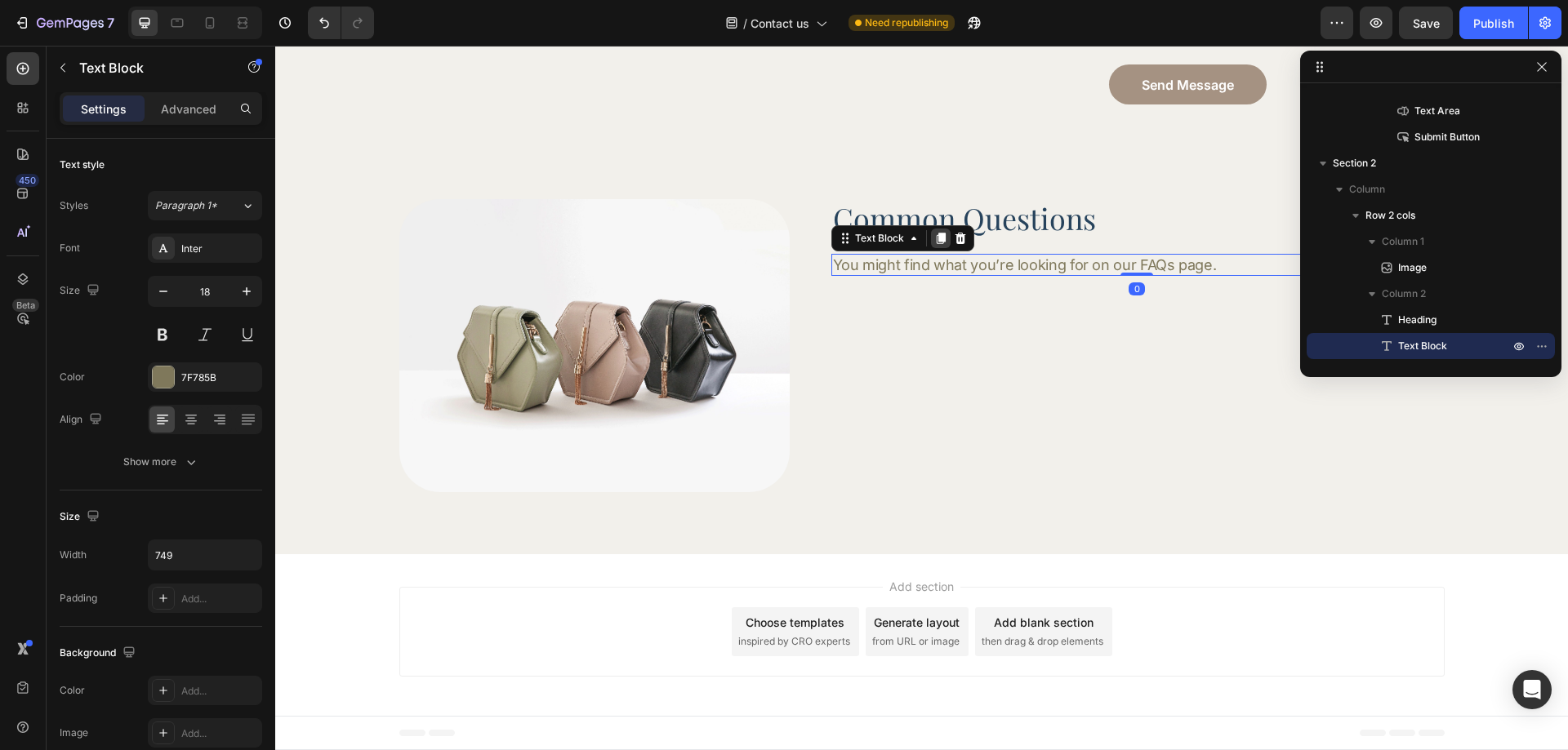
click at [936, 241] on icon at bounding box center [940, 239] width 9 height 11
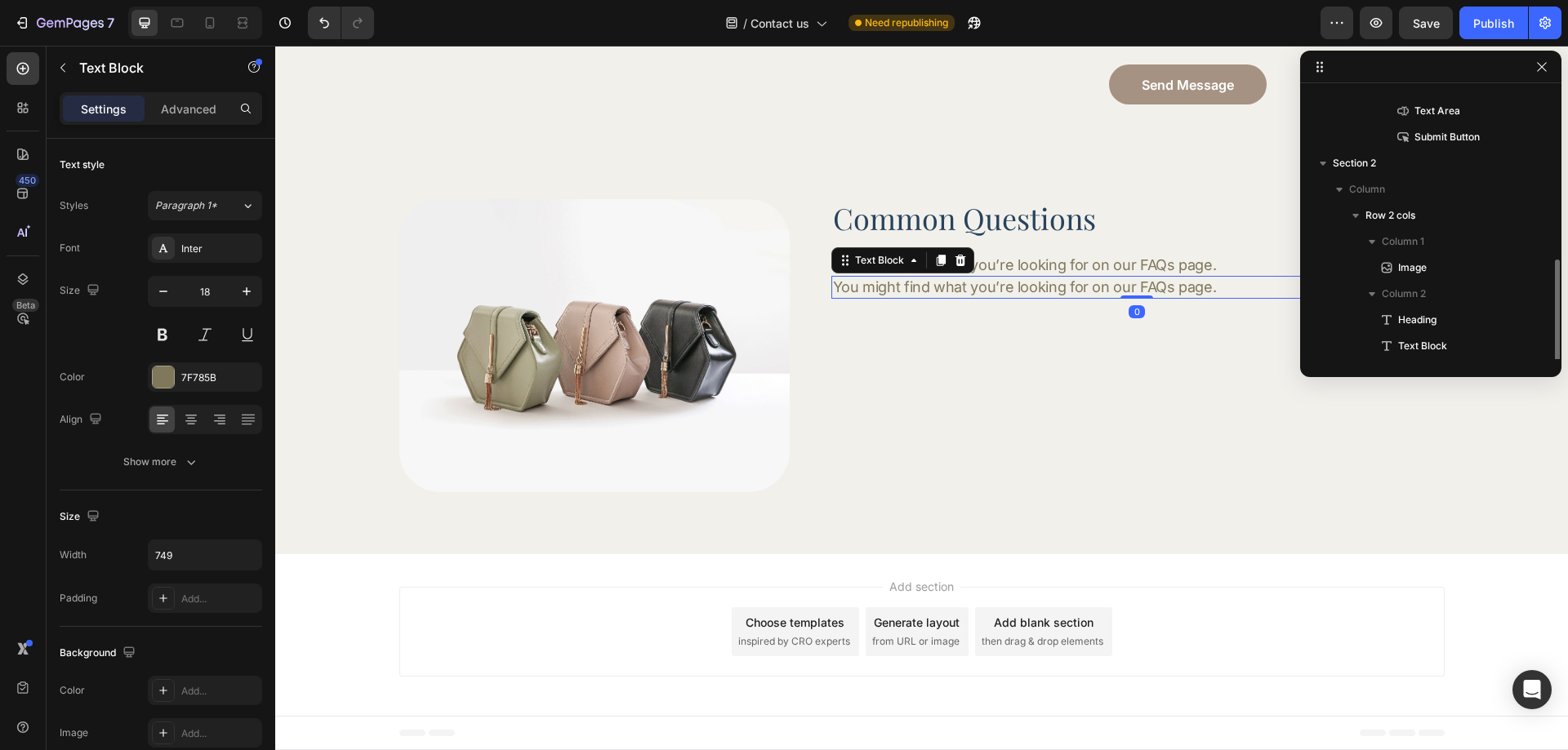
scroll to position [306, 0]
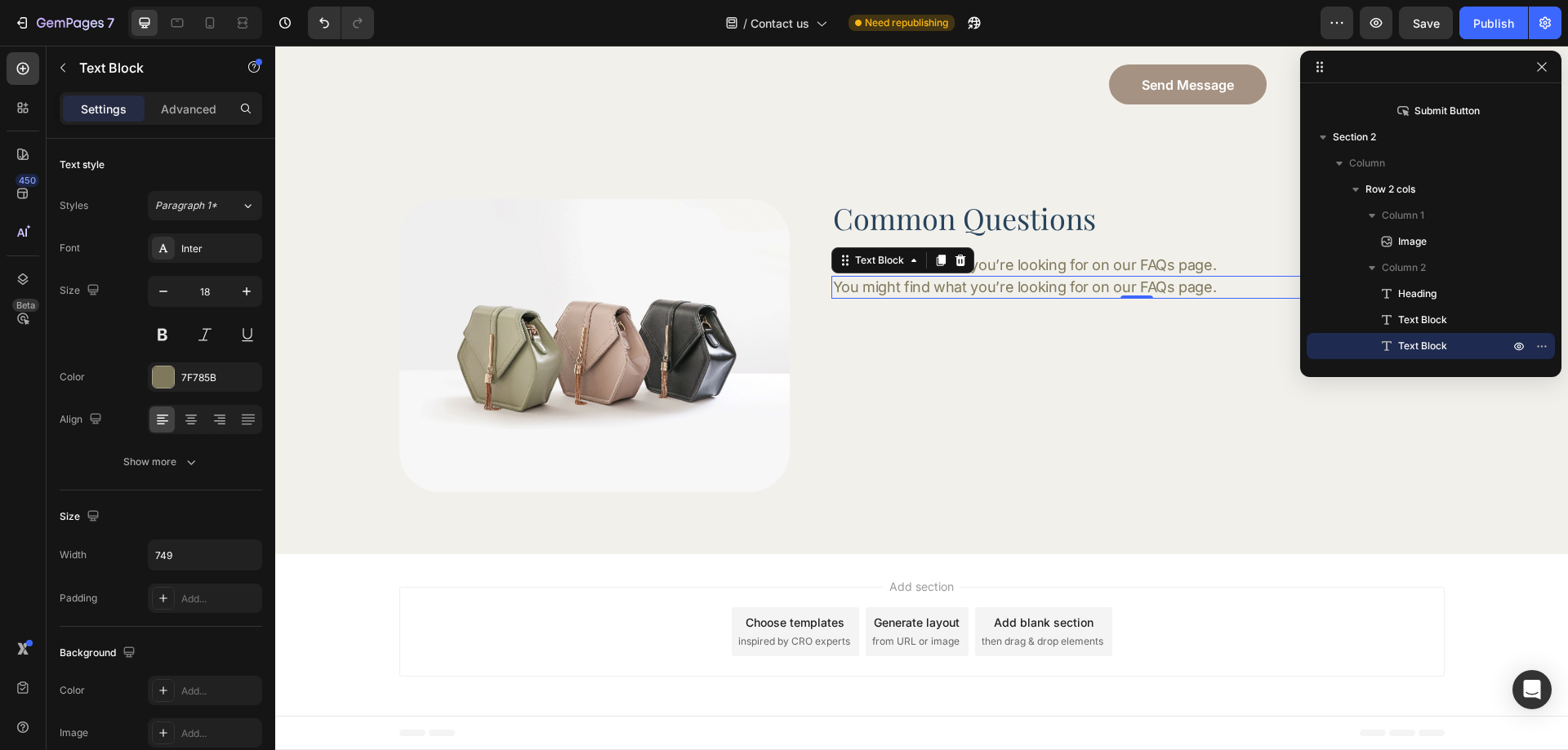
click at [878, 285] on p "You might find what you’re looking for on our FAQs page." at bounding box center [1137, 286] width 609 height 18
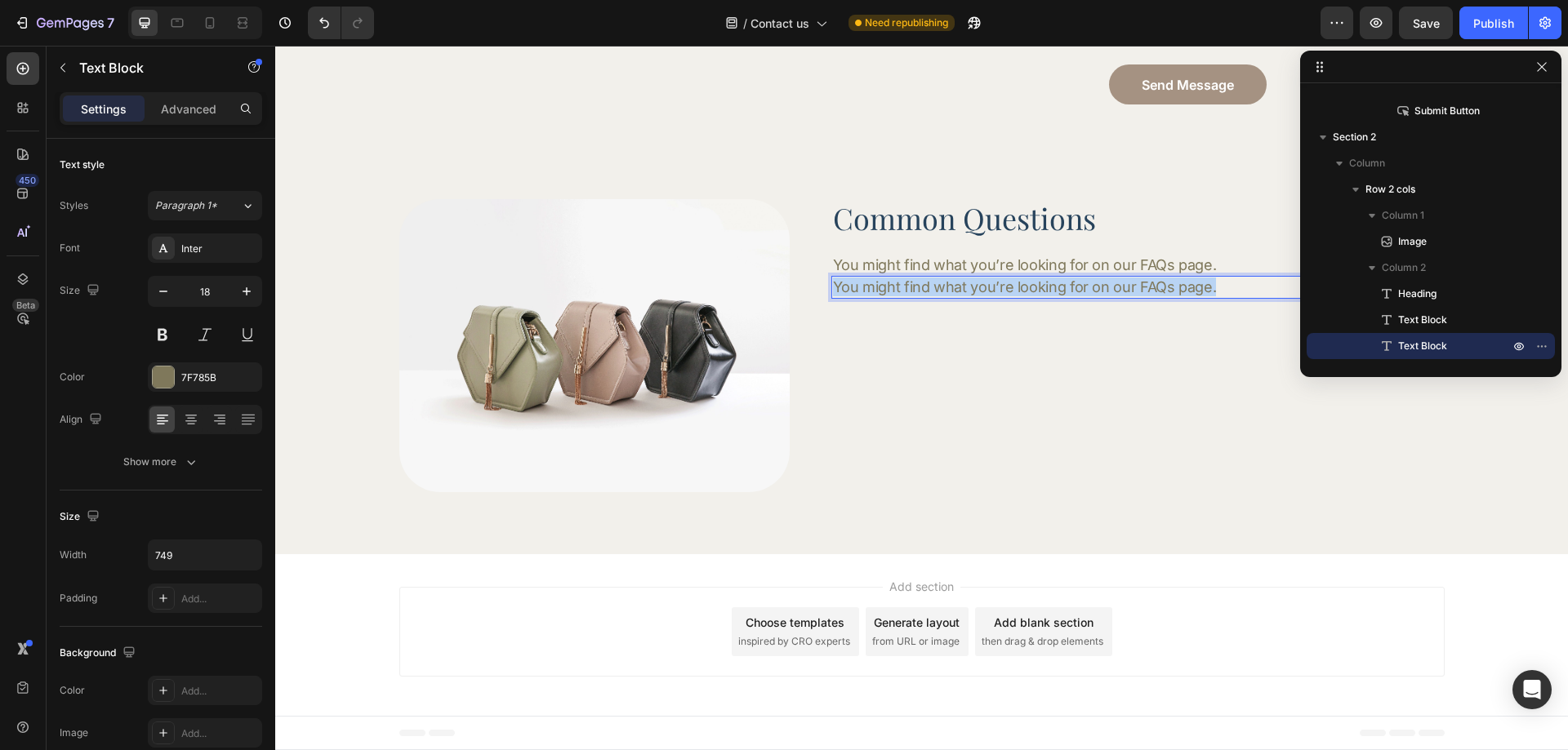
click at [878, 285] on p "You might find what you’re looking for on our FAQs page." at bounding box center [1137, 286] width 609 height 18
click at [928, 323] on div "Common Questions Heading You might find what you’re looking for on our FAQs pag…" at bounding box center [1137, 346] width 611 height 293
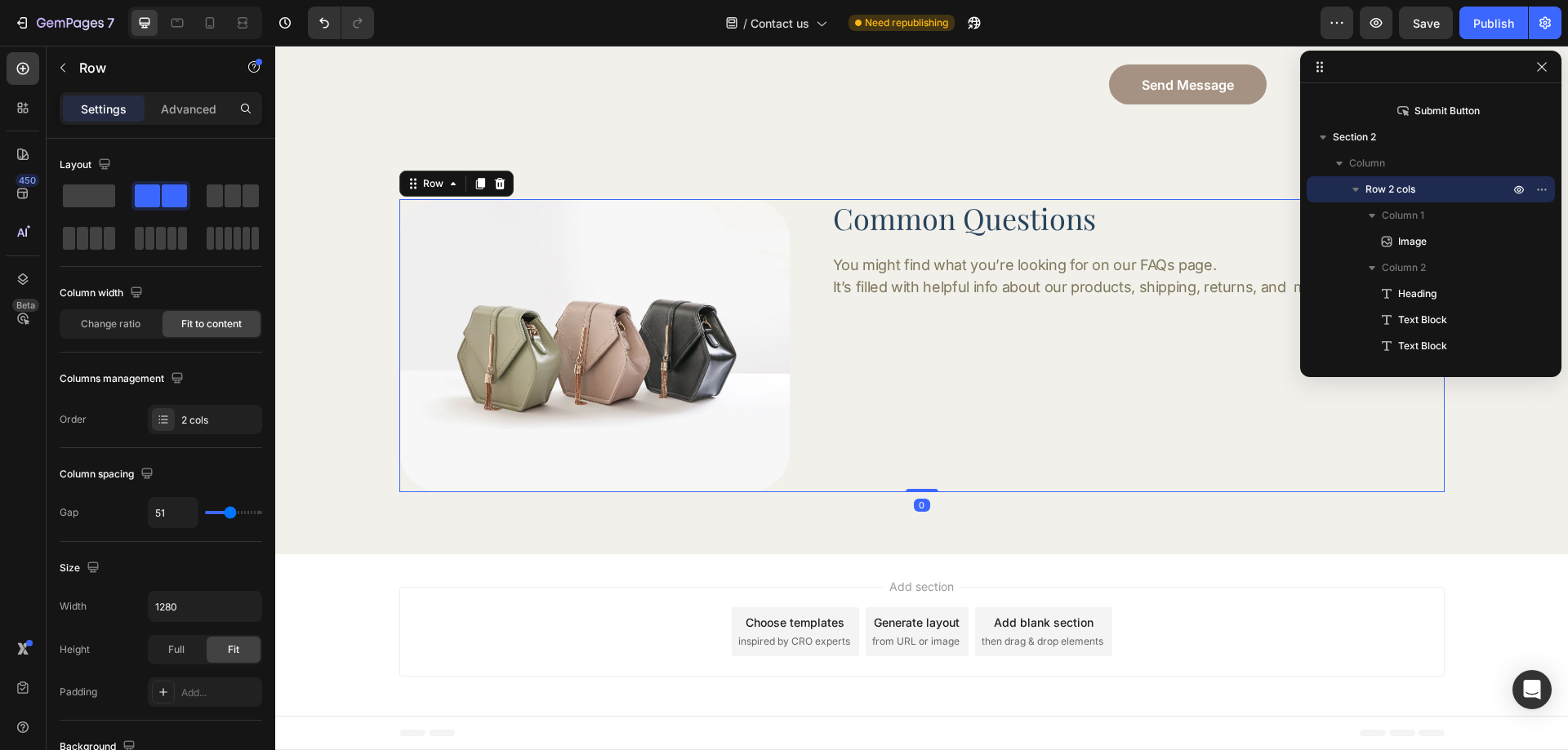
scroll to position [293, 0]
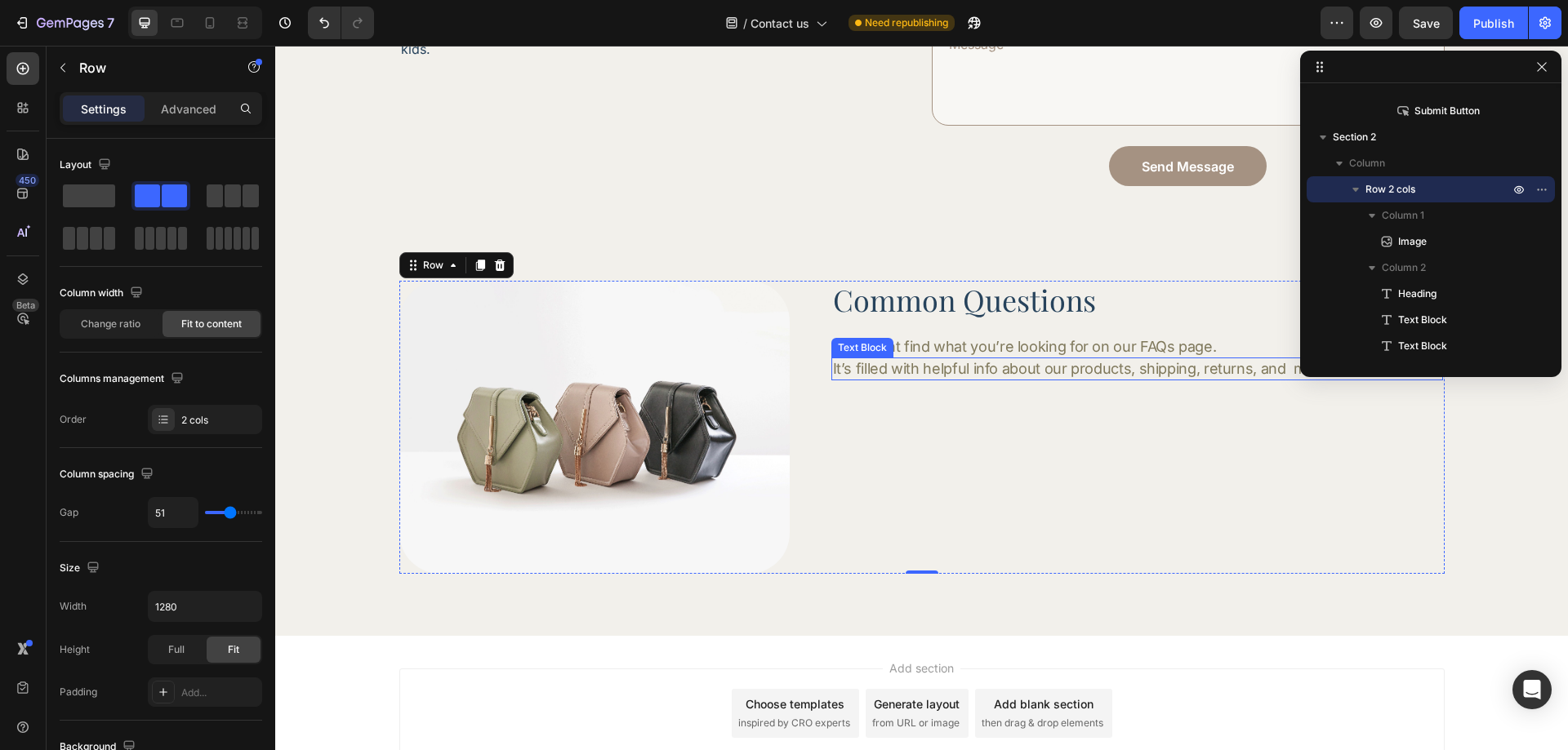
click at [1232, 371] on p "It’s filled with helpful info about our products, shipping, returns, and many m…" at bounding box center [1137, 368] width 609 height 18
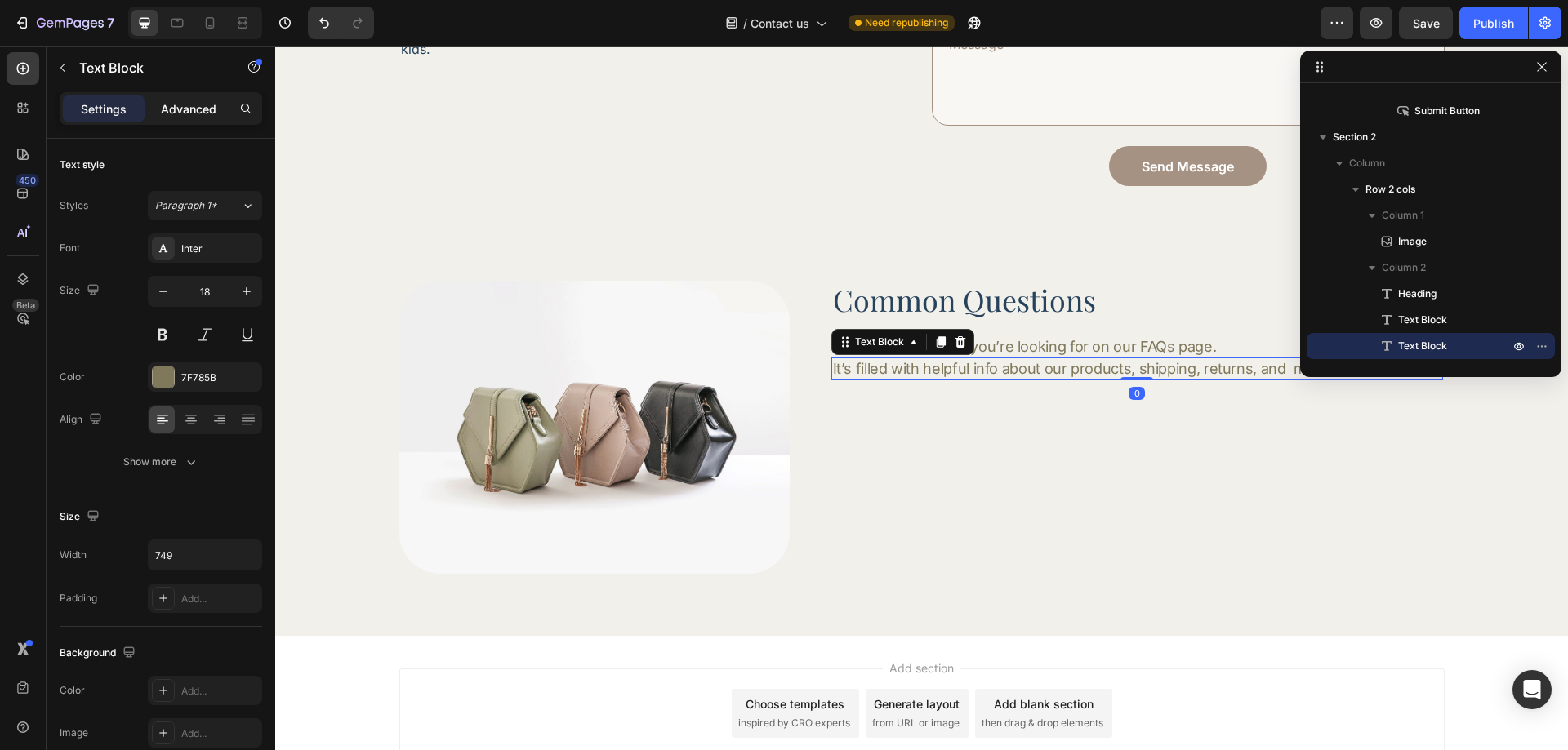
click at [187, 116] on p "Advanced" at bounding box center [188, 109] width 55 height 18
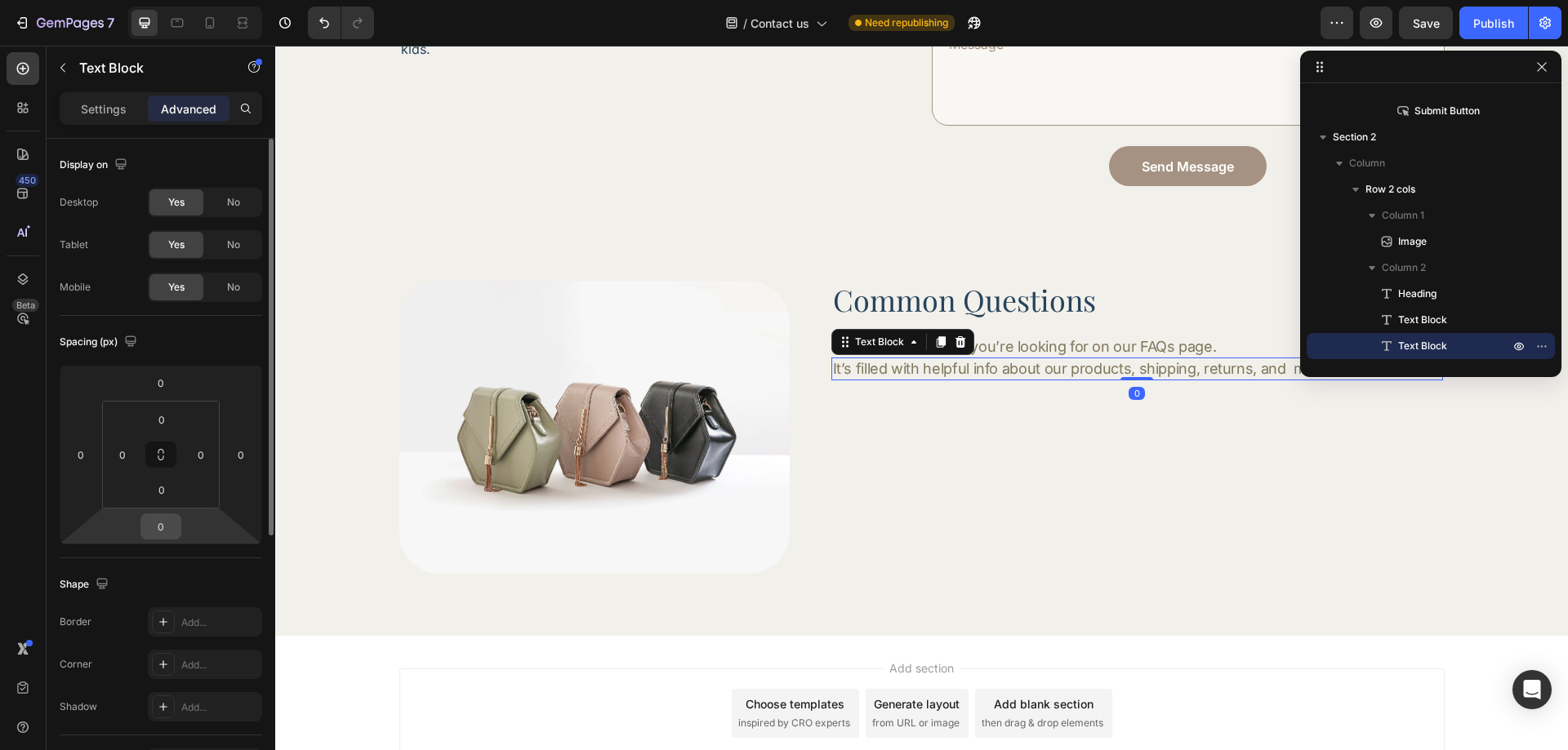
click at [164, 523] on input "0" at bounding box center [161, 527] width 33 height 25
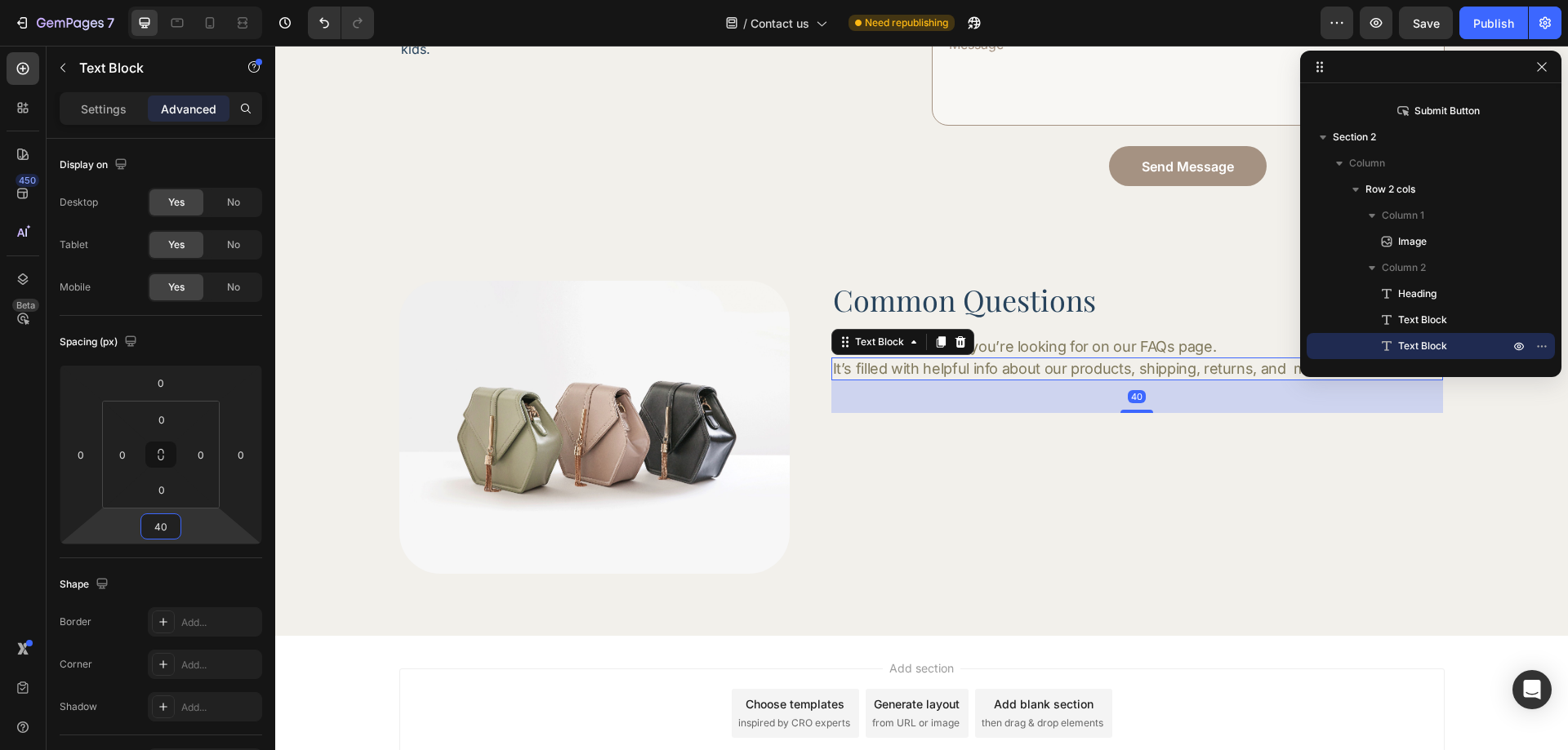
type input "40"
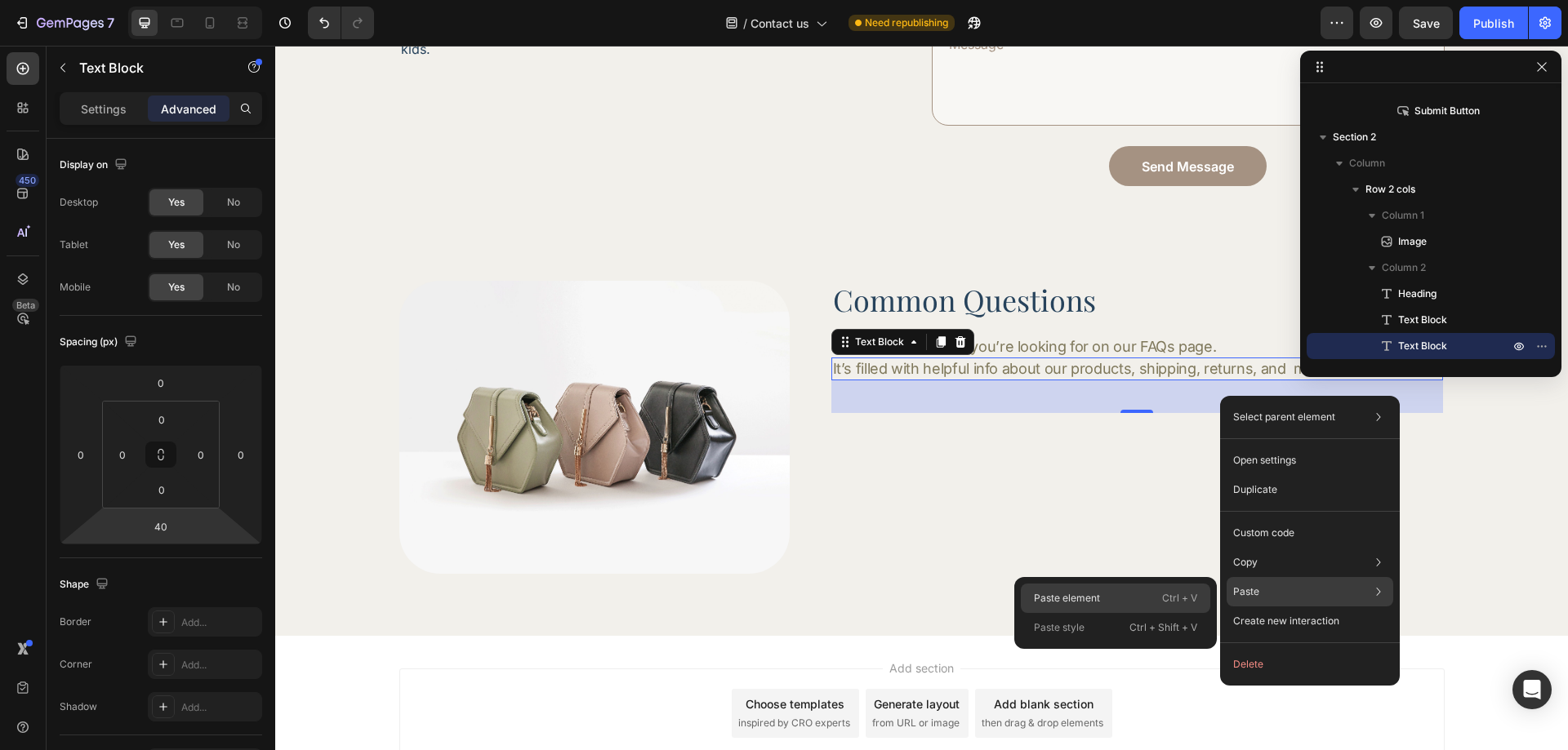
click at [1158, 613] on div "Paste element Ctrl + V" at bounding box center [1116, 627] width 190 height 29
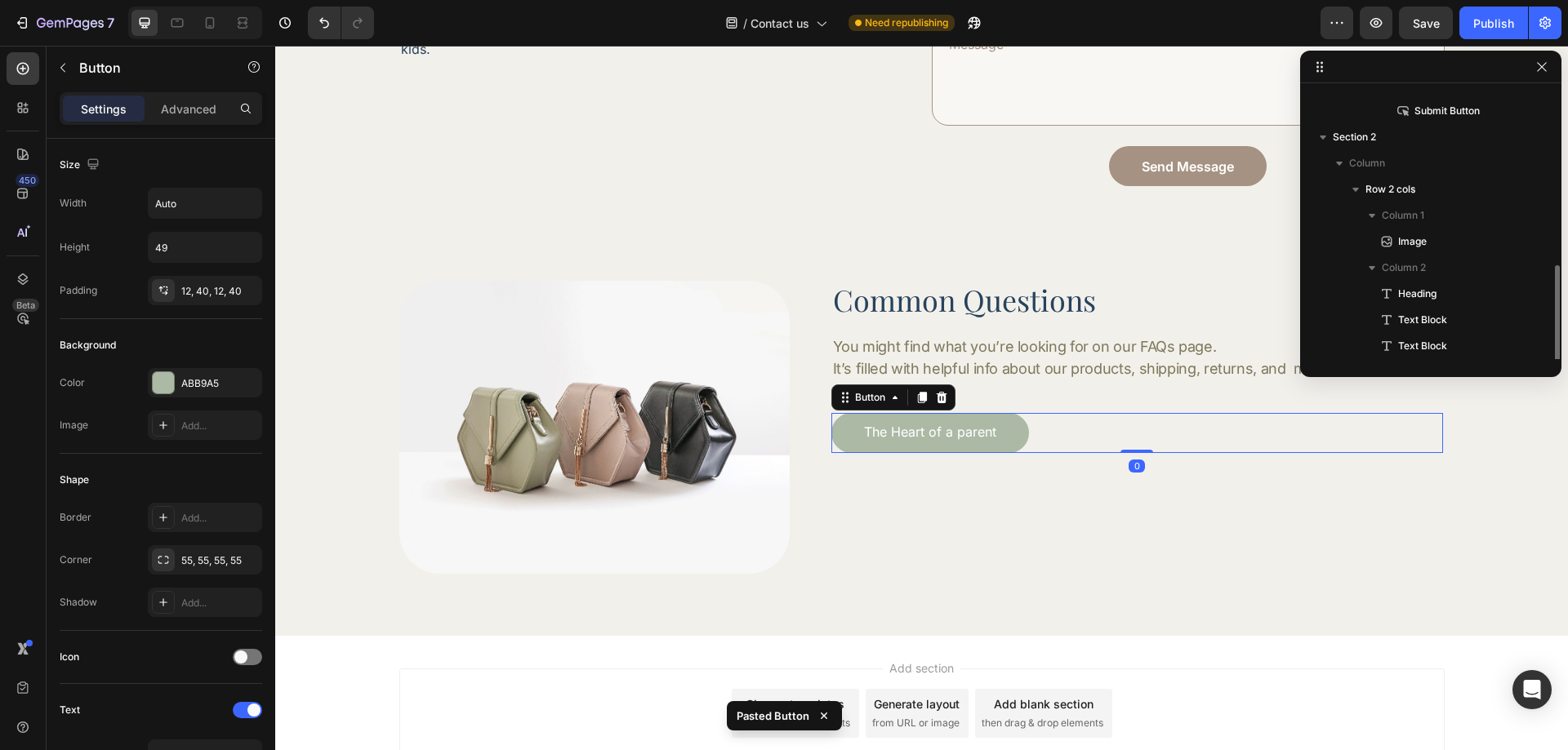
scroll to position [331, 0]
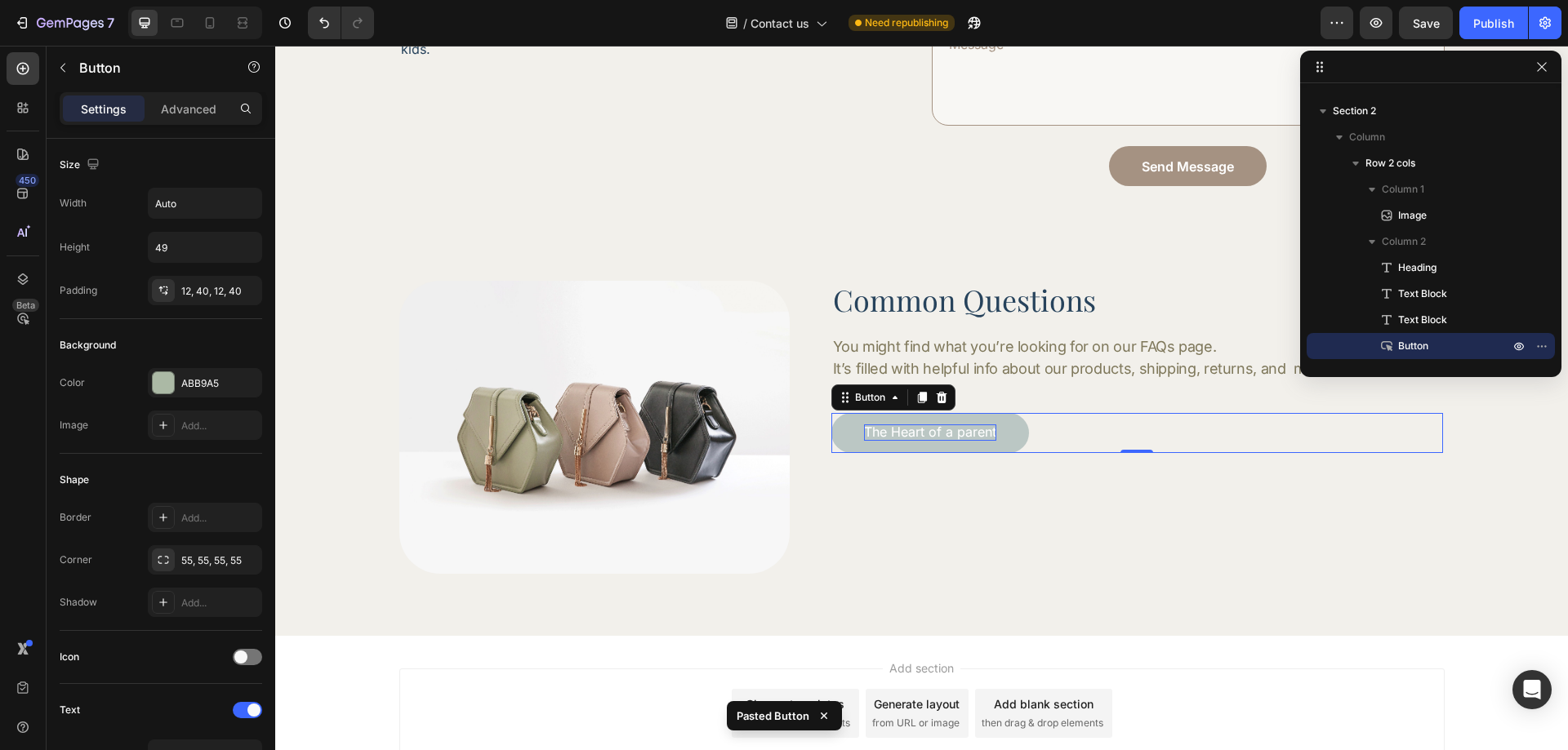
click at [932, 435] on p "The Heart of a parent" at bounding box center [930, 432] width 133 height 16
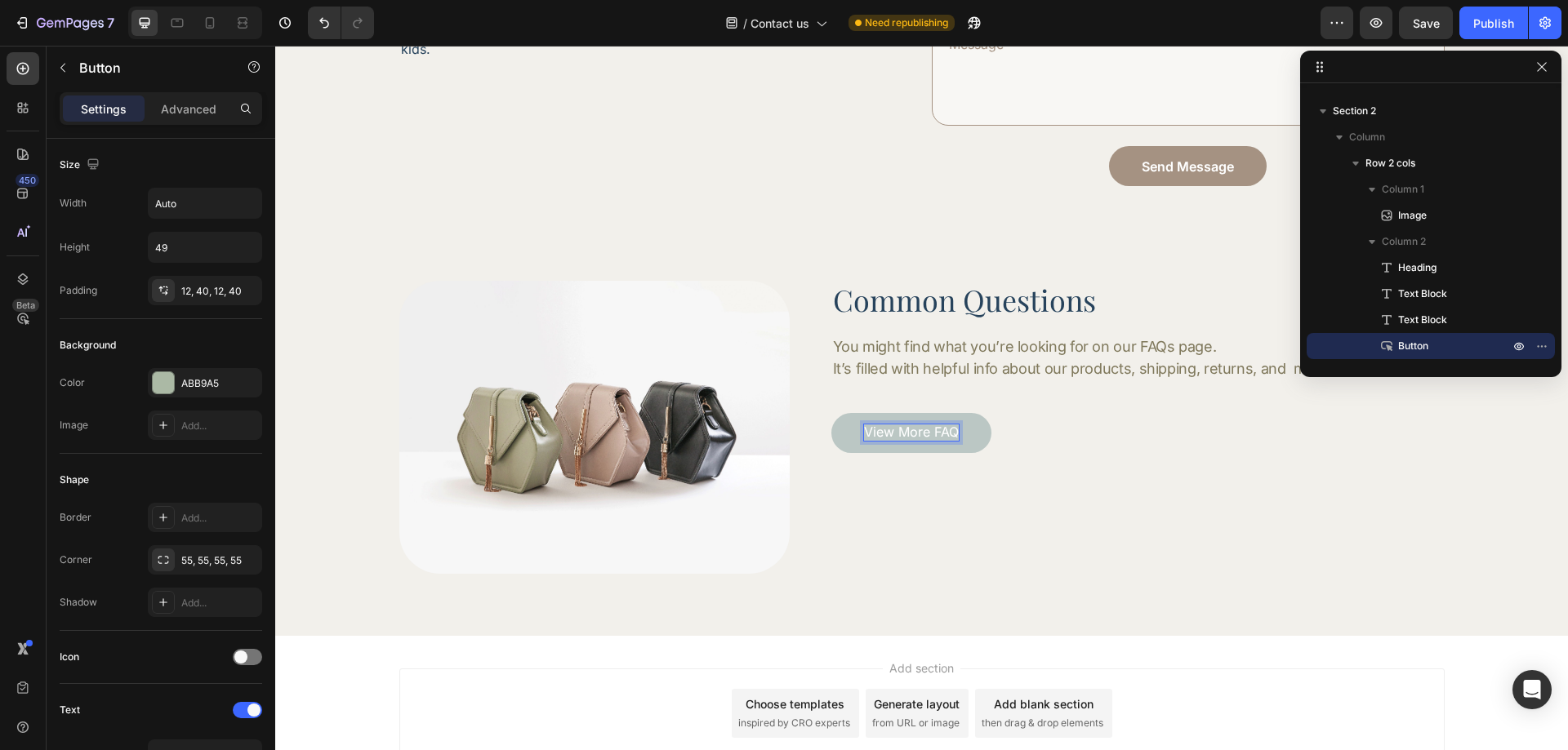
click at [1056, 432] on div "View More FAQ Button 0" at bounding box center [1137, 433] width 611 height 40
click at [1054, 362] on p "It’s filled with helpful info about our products, shipping, returns, and many m…" at bounding box center [1137, 368] width 609 height 18
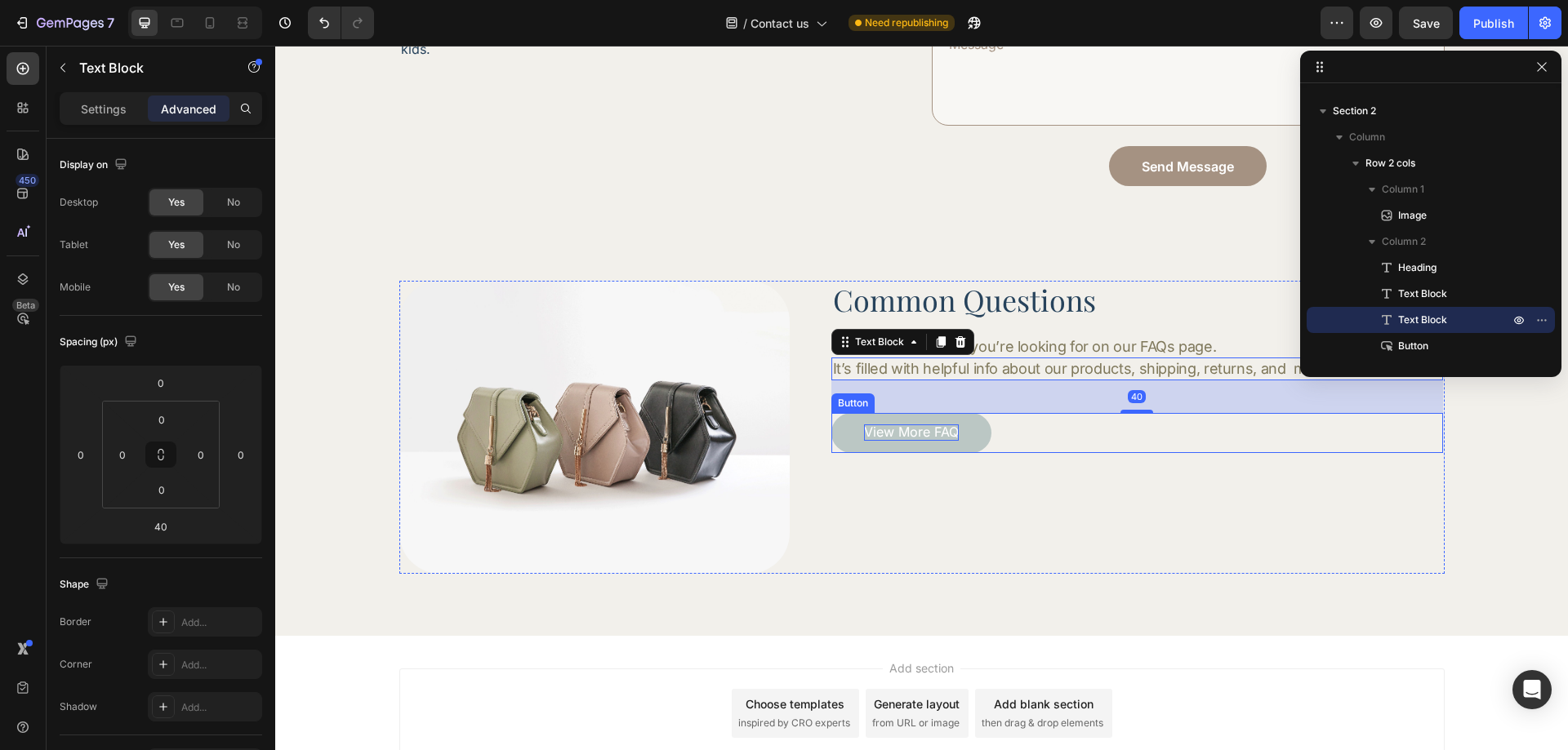
click at [1035, 436] on div "View More FAQ Button" at bounding box center [1137, 433] width 611 height 40
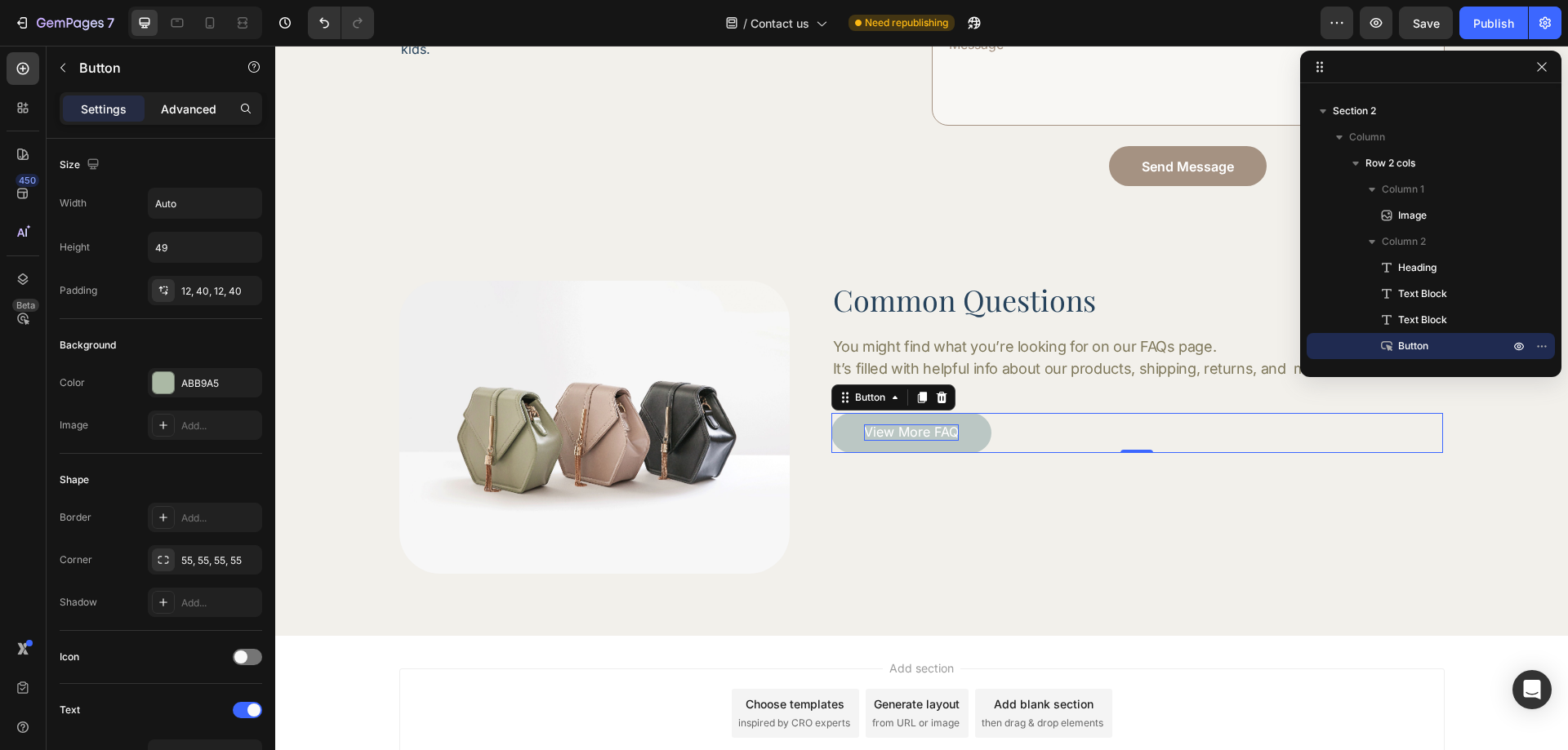
click at [194, 107] on p "Advanced" at bounding box center [188, 109] width 55 height 18
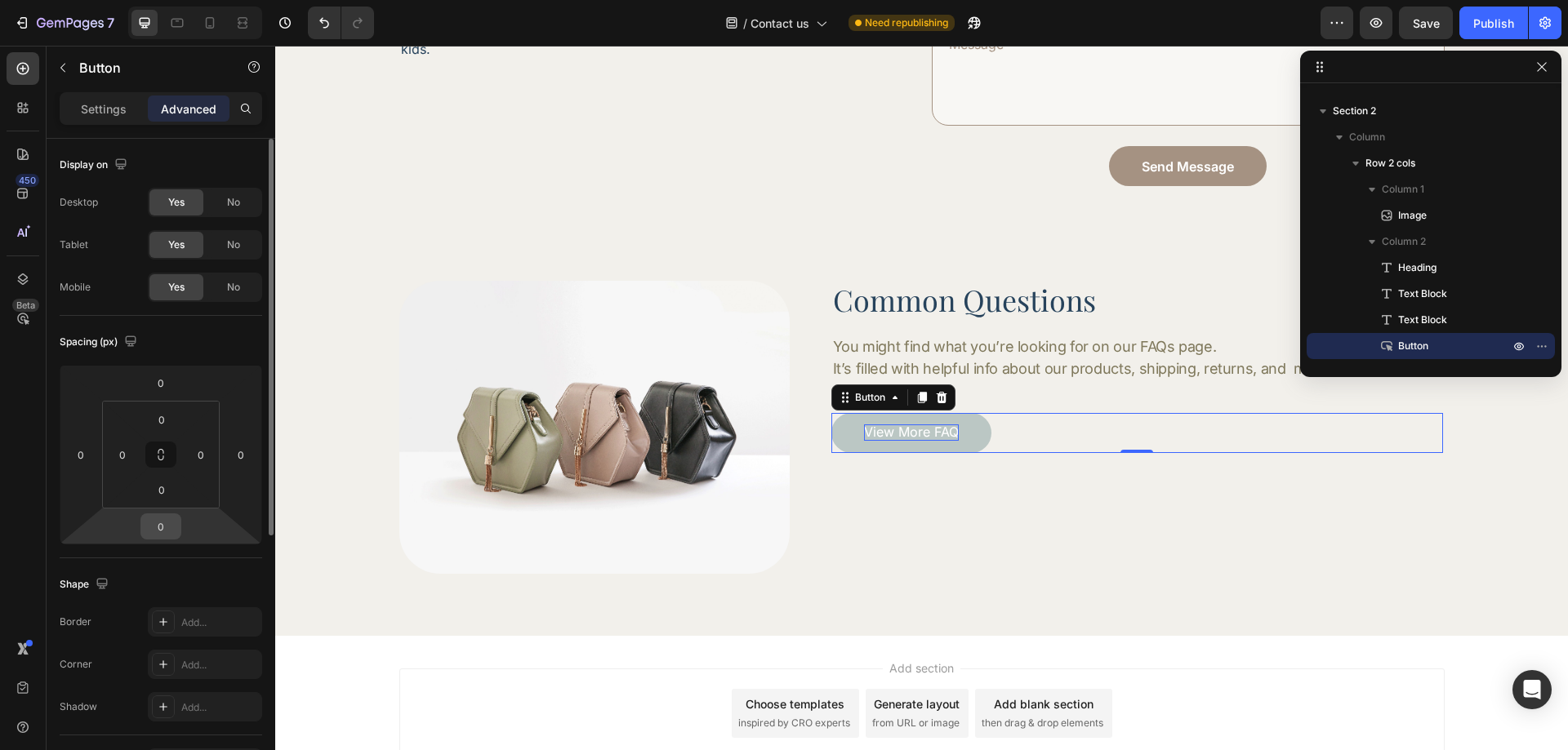
click at [150, 516] on input "0" at bounding box center [161, 527] width 33 height 25
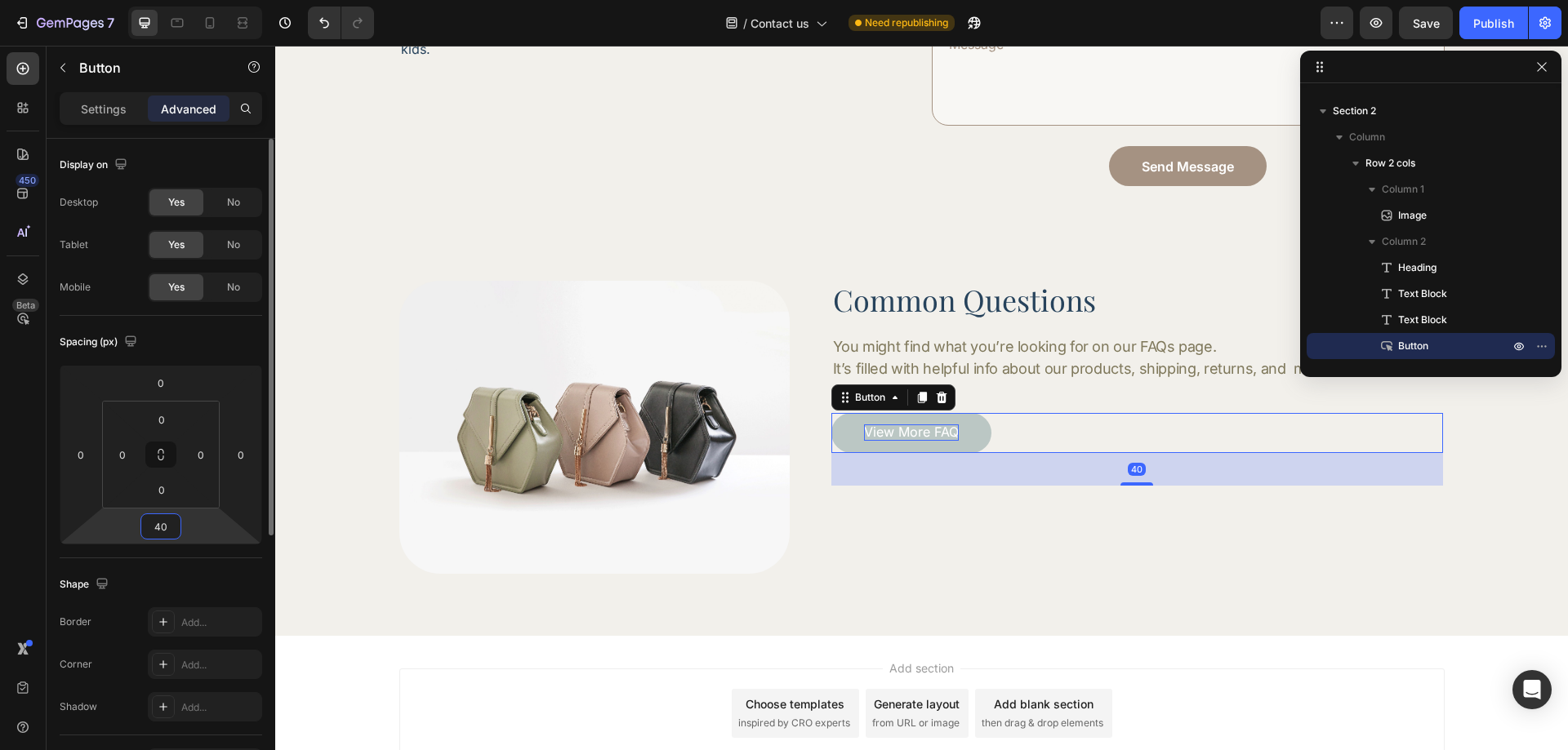
type input "40"
click at [220, 336] on div "Spacing (px)" at bounding box center [161, 343] width 203 height 26
click at [25, 77] on div at bounding box center [22, 69] width 33 height 32
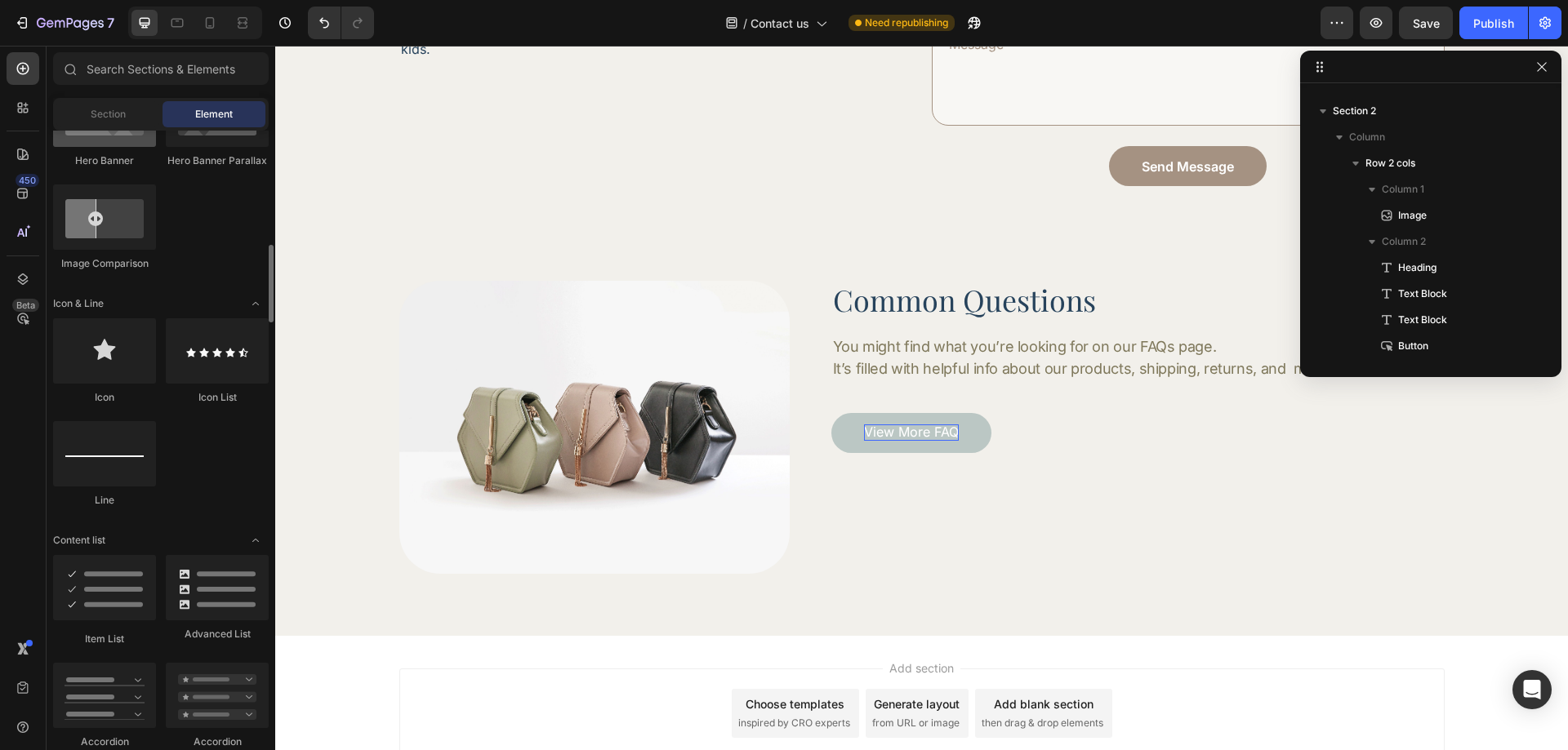
scroll to position [1143, 0]
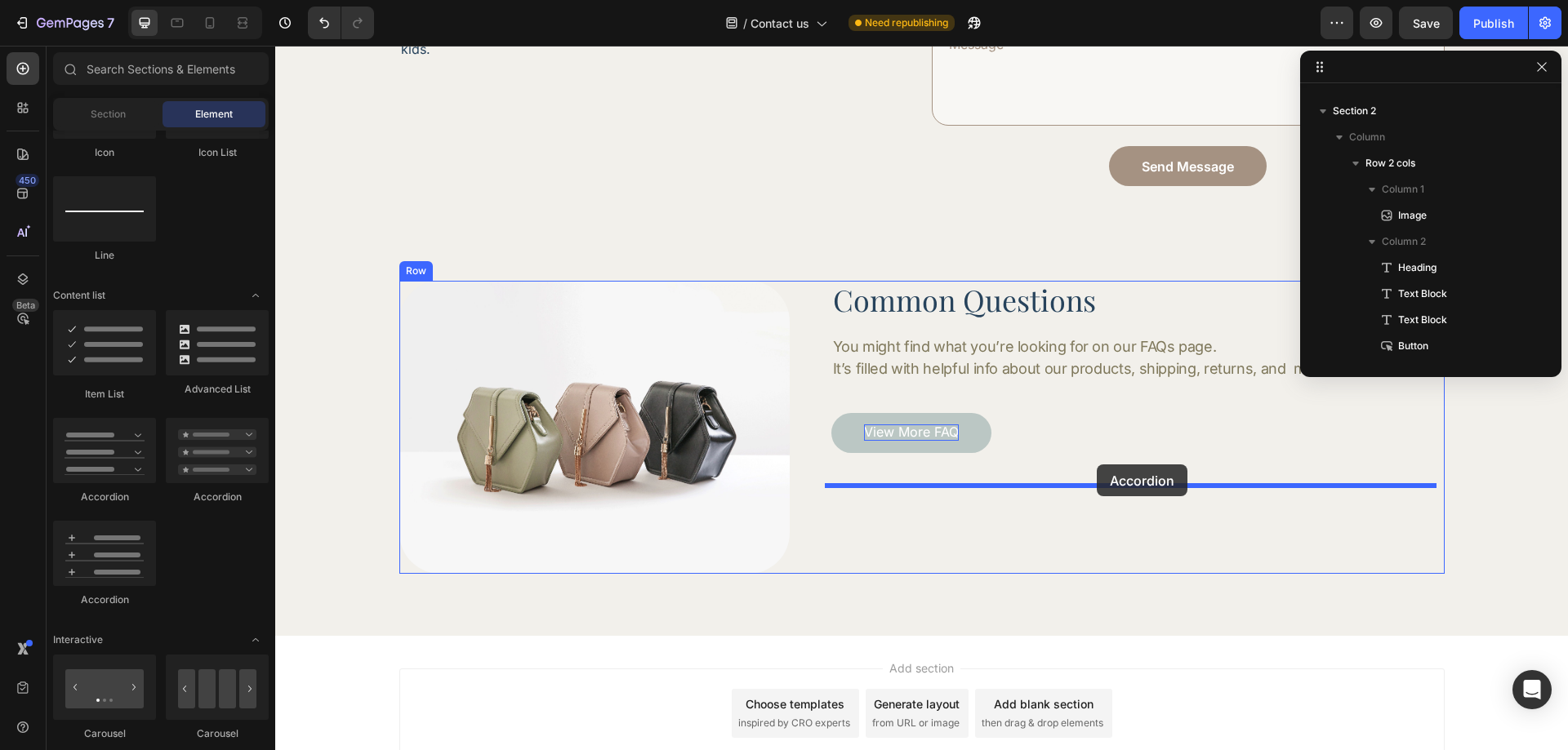
drag, startPoint x: 381, startPoint y: 506, endPoint x: 1097, endPoint y: 465, distance: 717.2
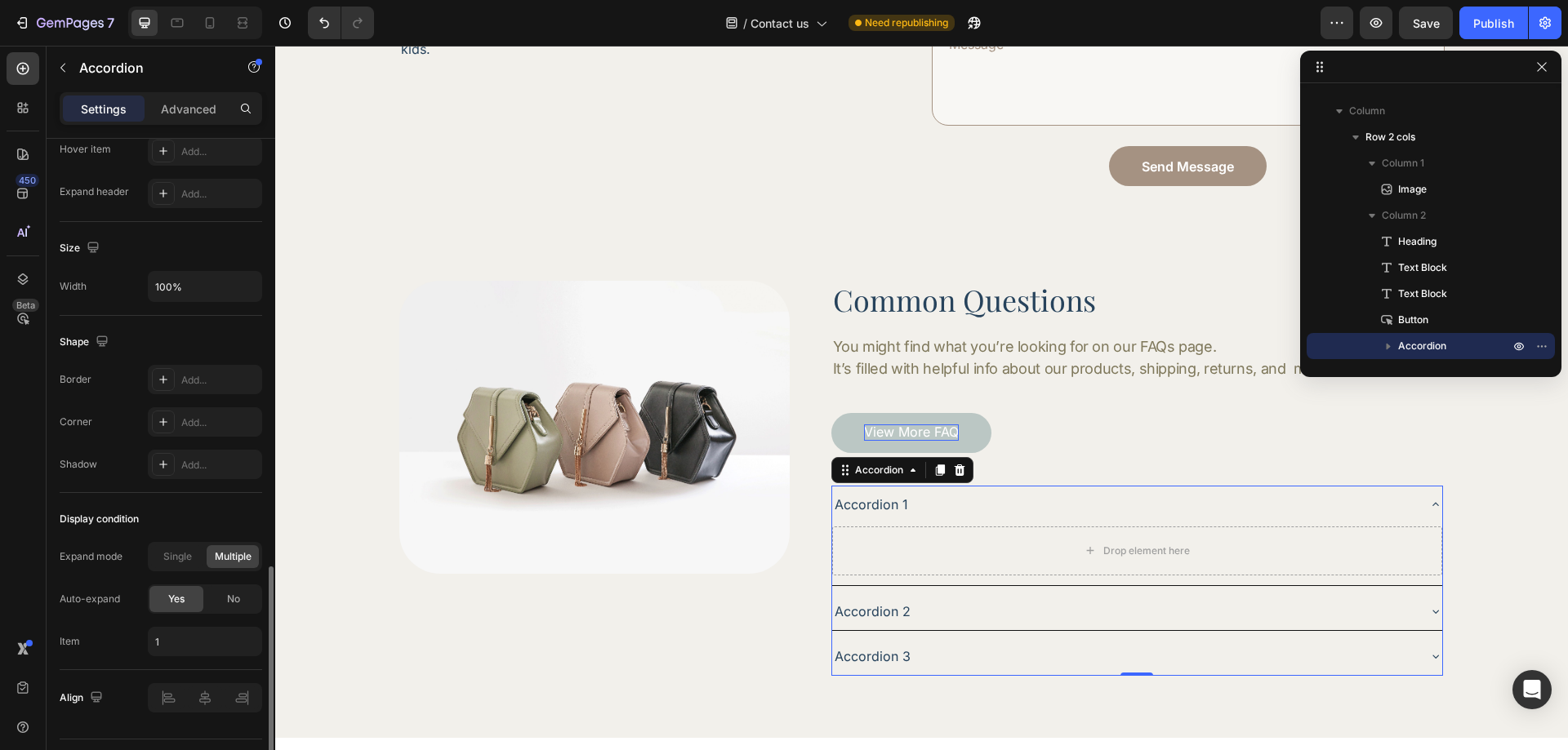
scroll to position [939, 0]
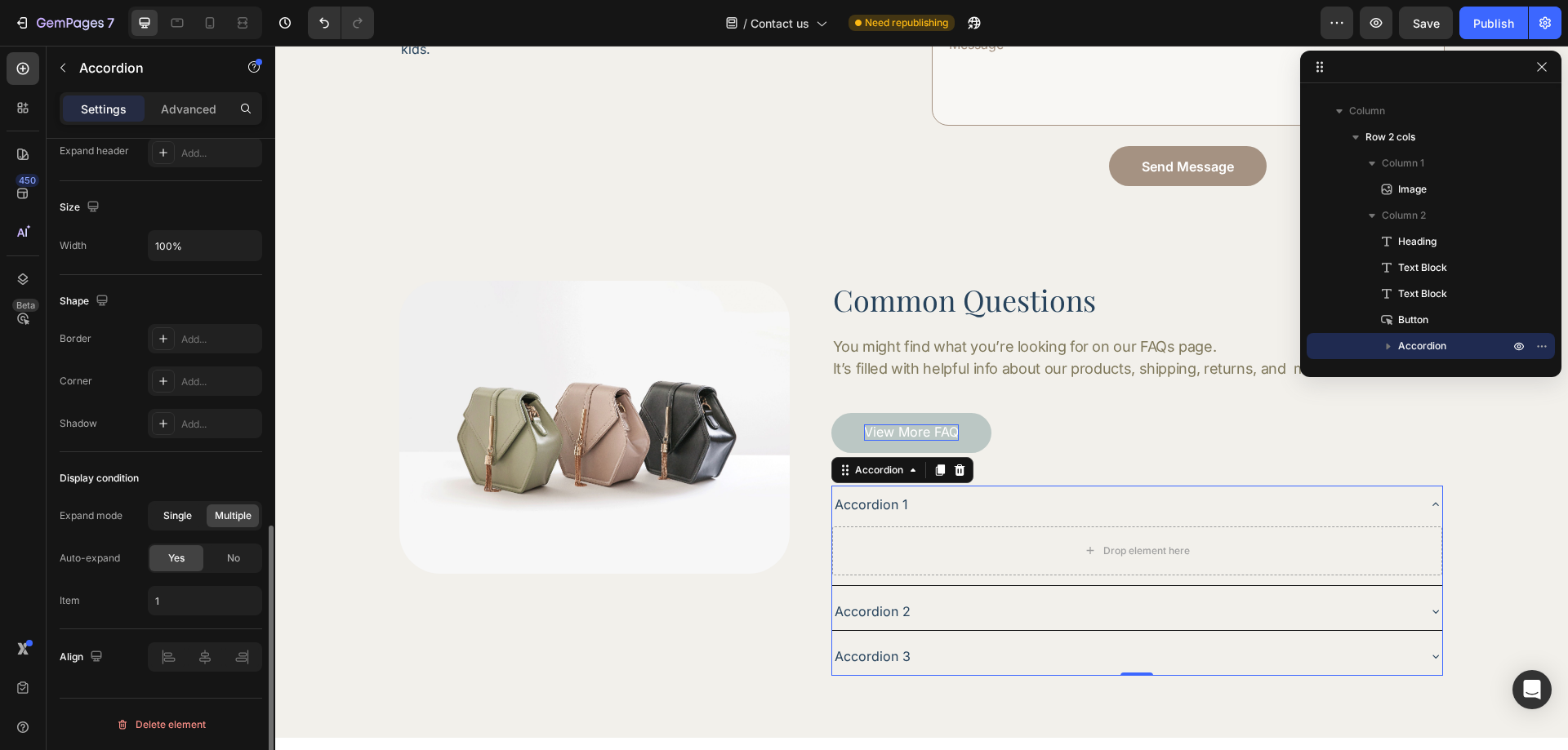
click at [186, 520] on span "Single" at bounding box center [177, 516] width 29 height 15
click at [191, 615] on input "1" at bounding box center [205, 601] width 114 height 29
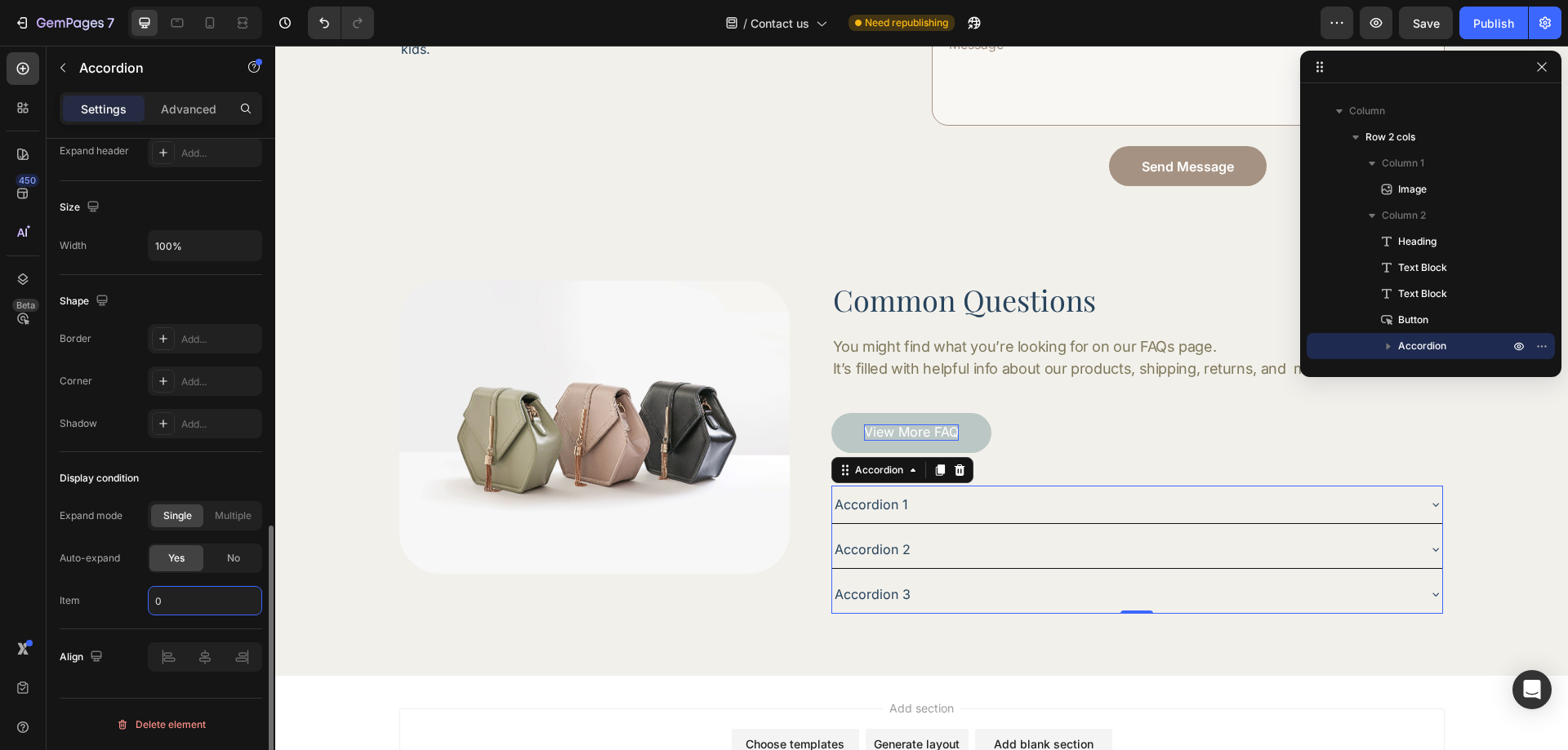
type input "0"
click at [128, 598] on div "Item 0" at bounding box center [161, 601] width 203 height 29
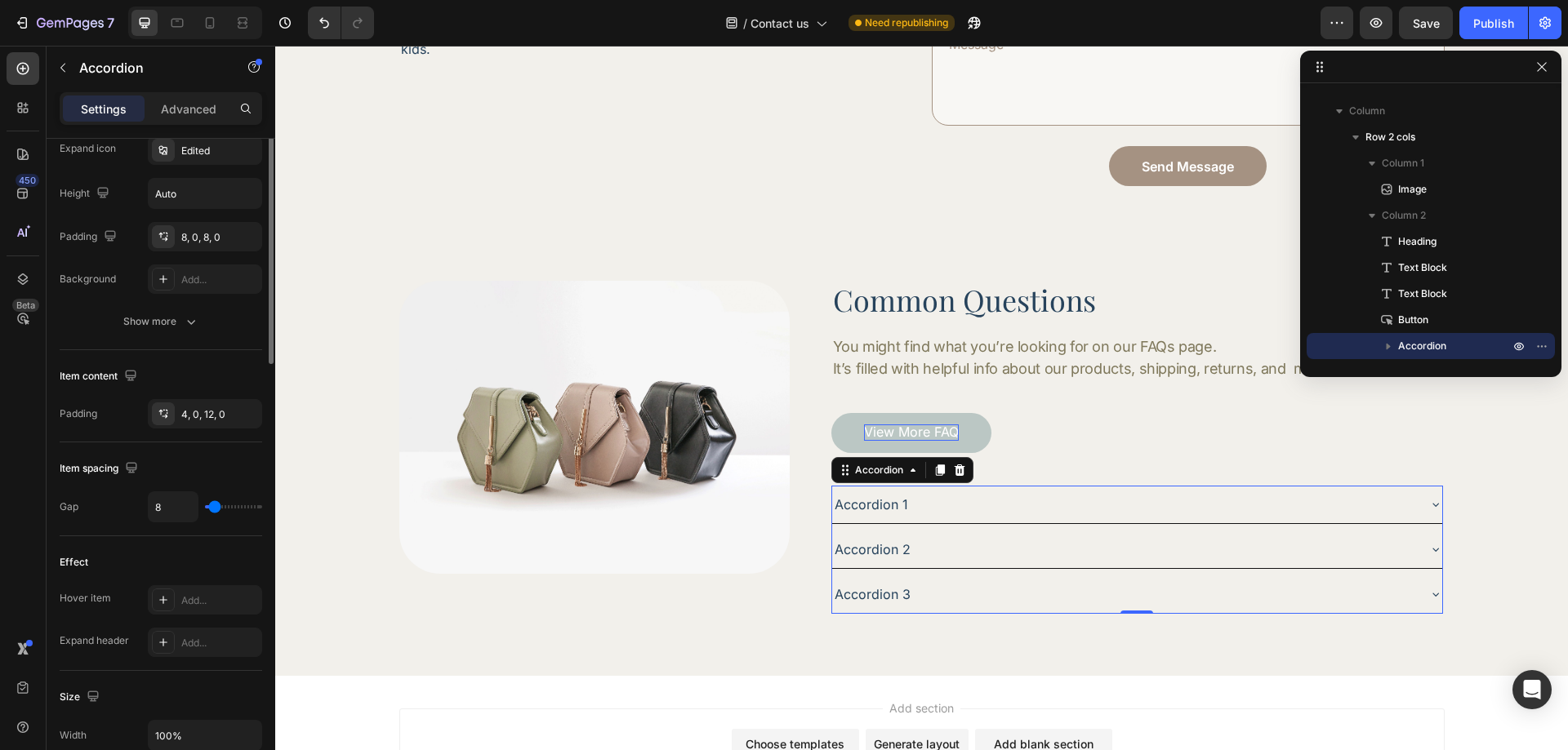
scroll to position [285, 0]
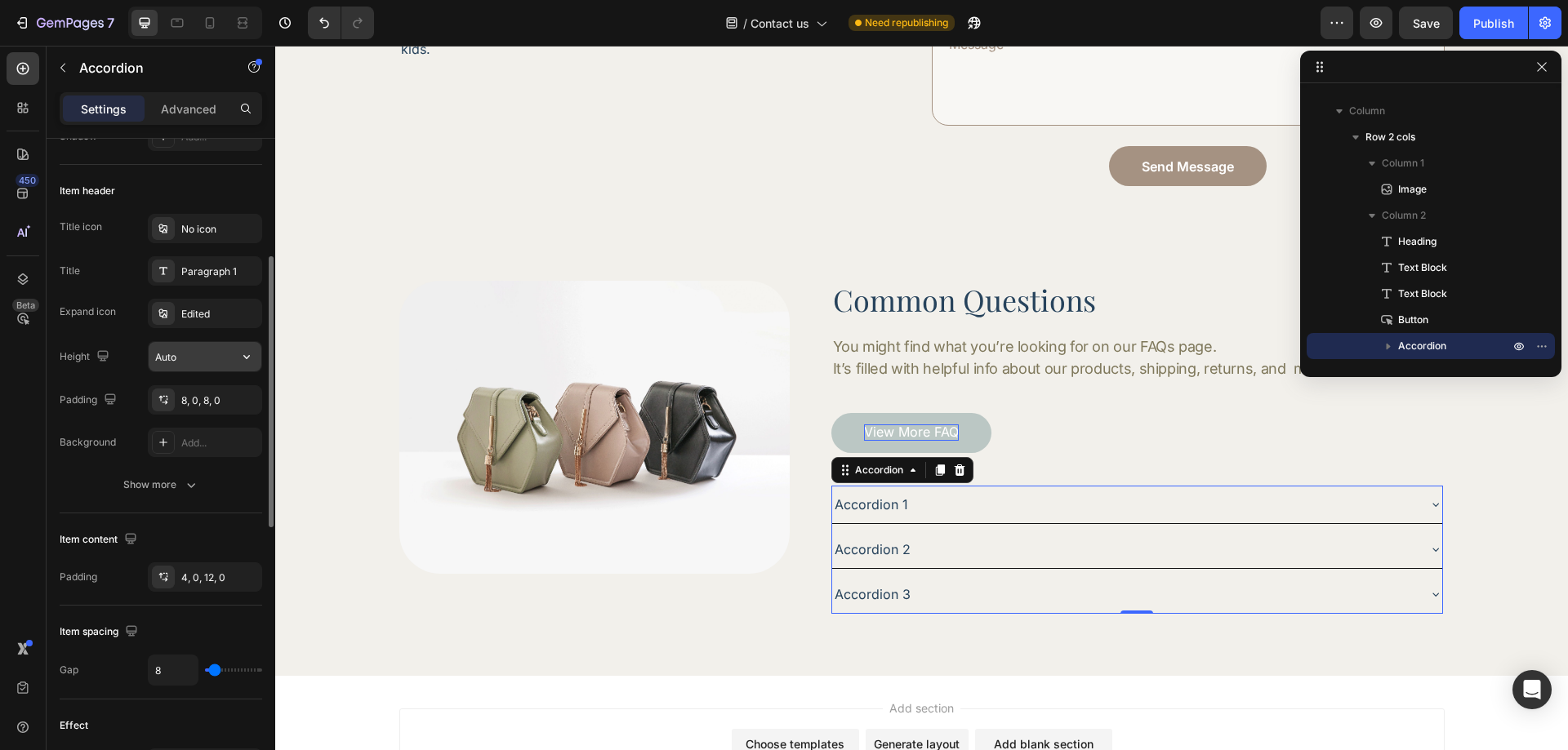
click at [181, 350] on input "Auto" at bounding box center [205, 357] width 112 height 29
type input "44"
click at [22, 460] on div "450 Beta" at bounding box center [22, 343] width 33 height 581
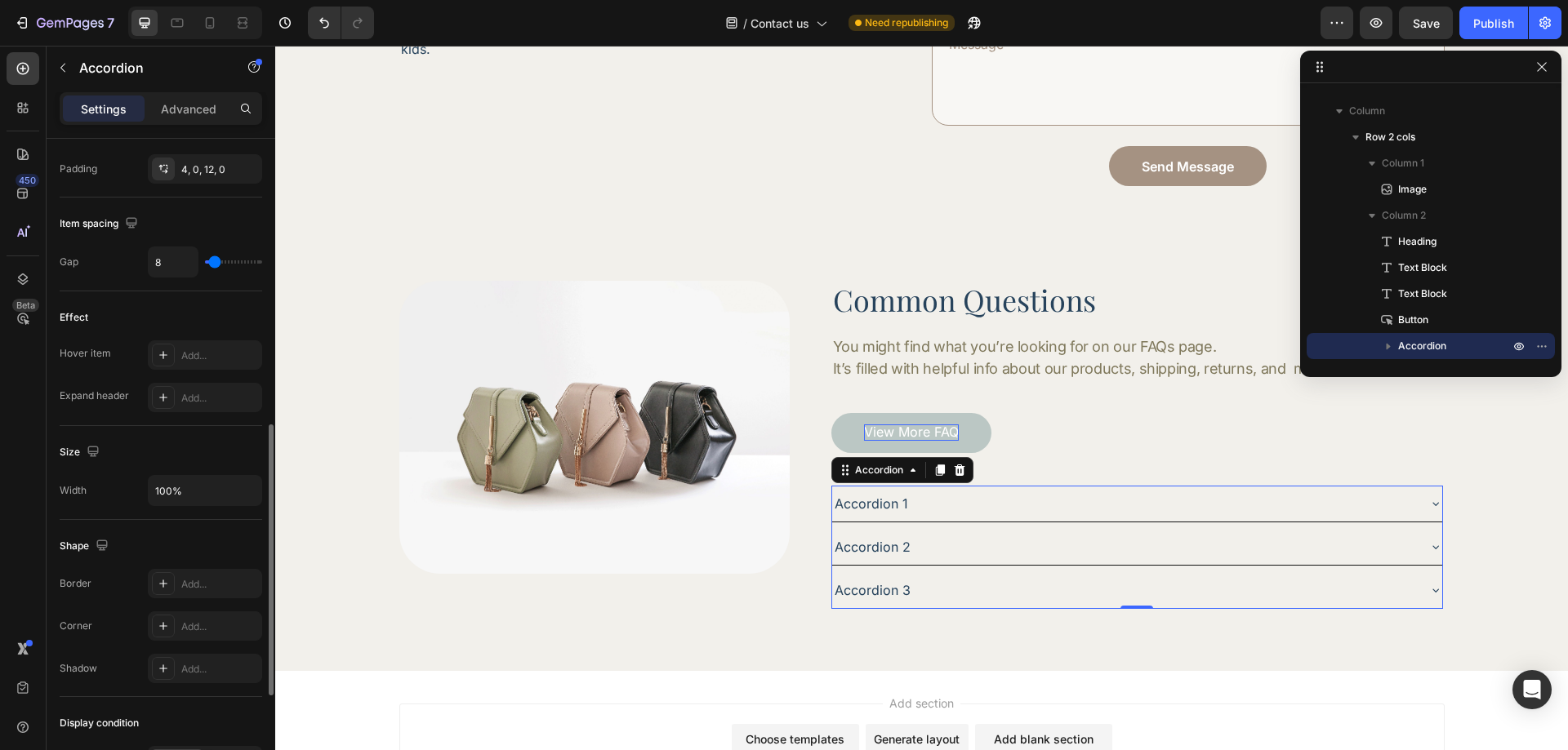
scroll to position [612, 0]
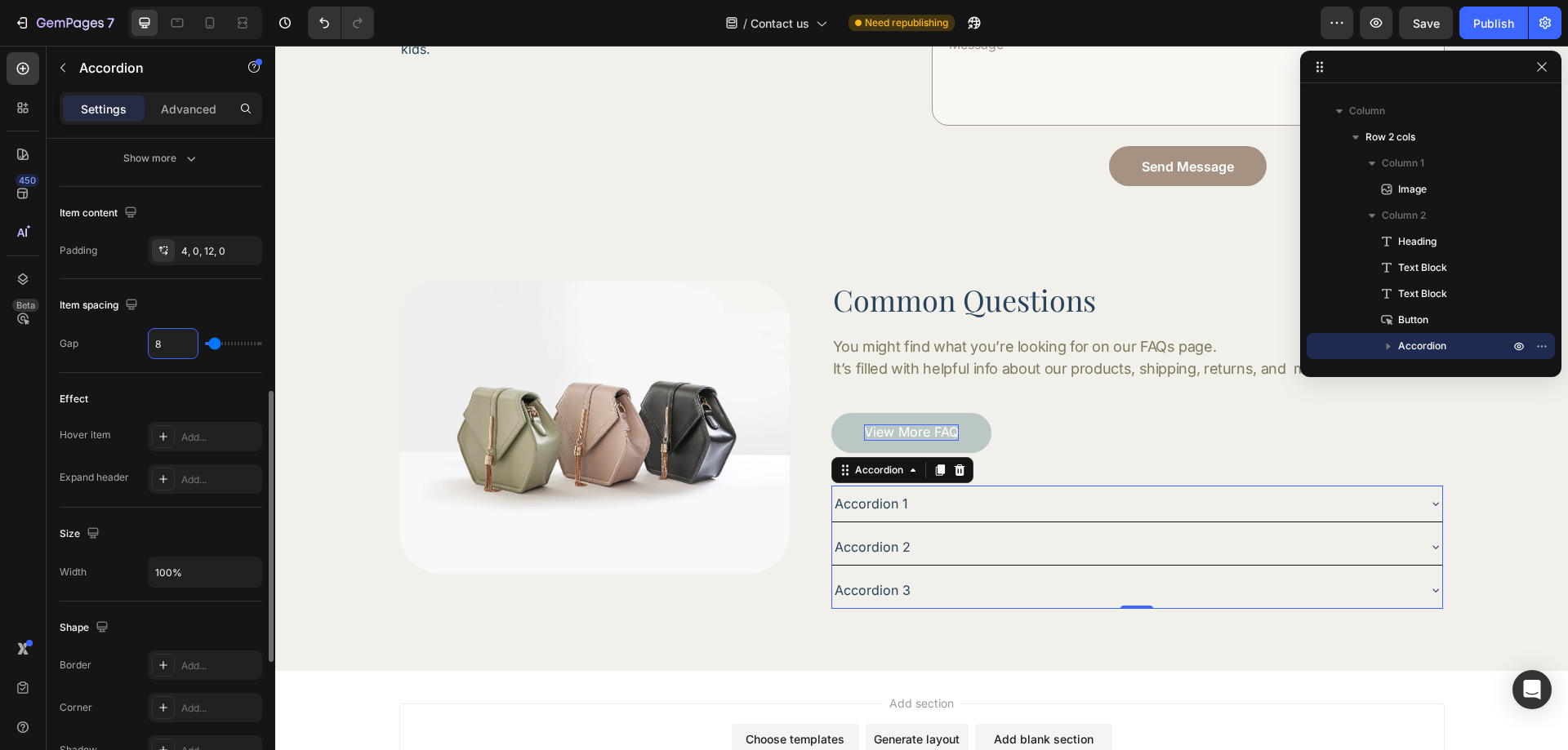
click at [171, 352] on input "8" at bounding box center [173, 343] width 49 height 29
type input "4"
type input "40"
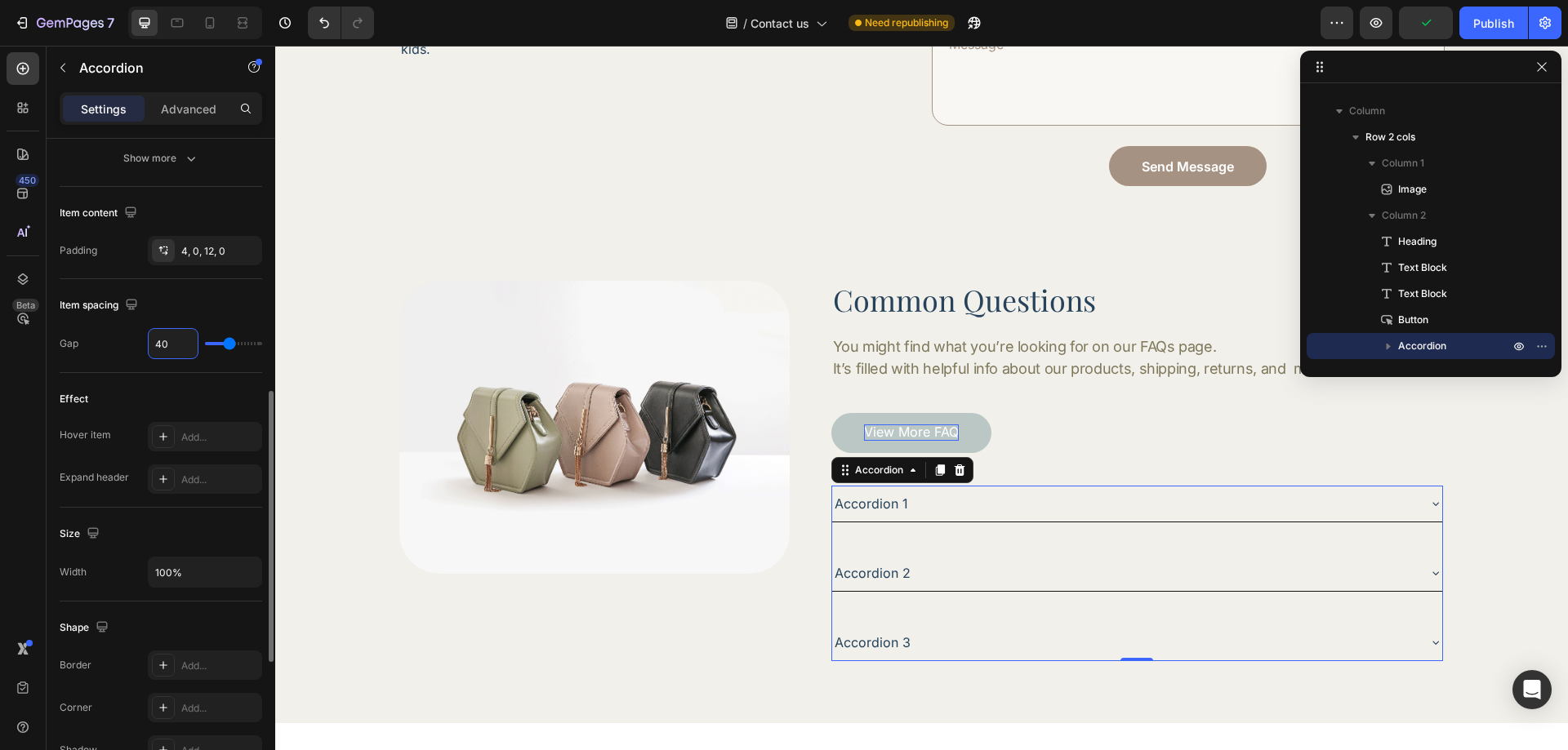
type input "40"
click at [206, 312] on div "Item spacing" at bounding box center [161, 306] width 203 height 26
click at [863, 502] on div "Accordion 1" at bounding box center [871, 504] width 78 height 25
click at [863, 502] on p "Accordion 1" at bounding box center [871, 503] width 74 height 19
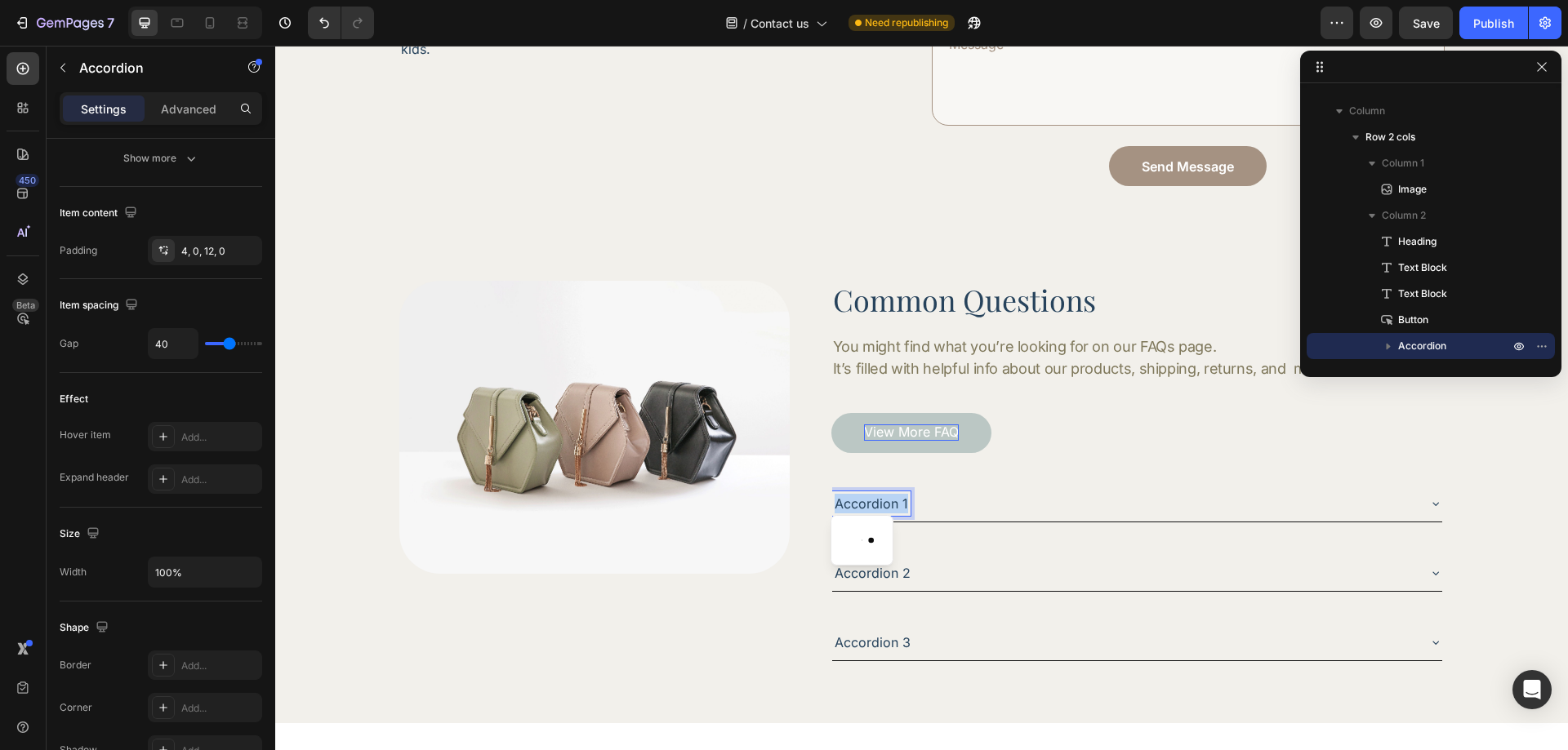
click at [863, 502] on p "Accordion 1" at bounding box center [871, 503] width 74 height 19
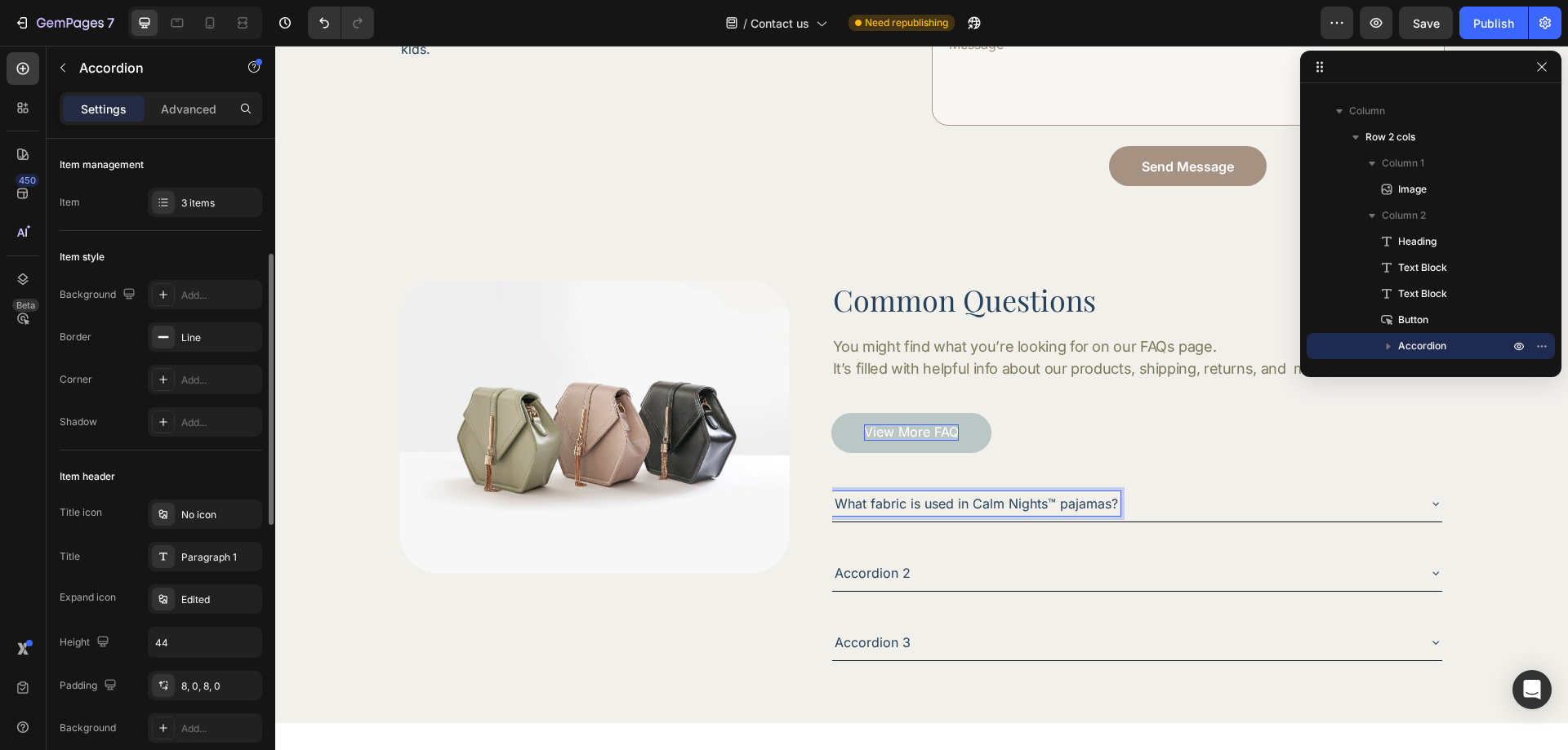
scroll to position [82, 0]
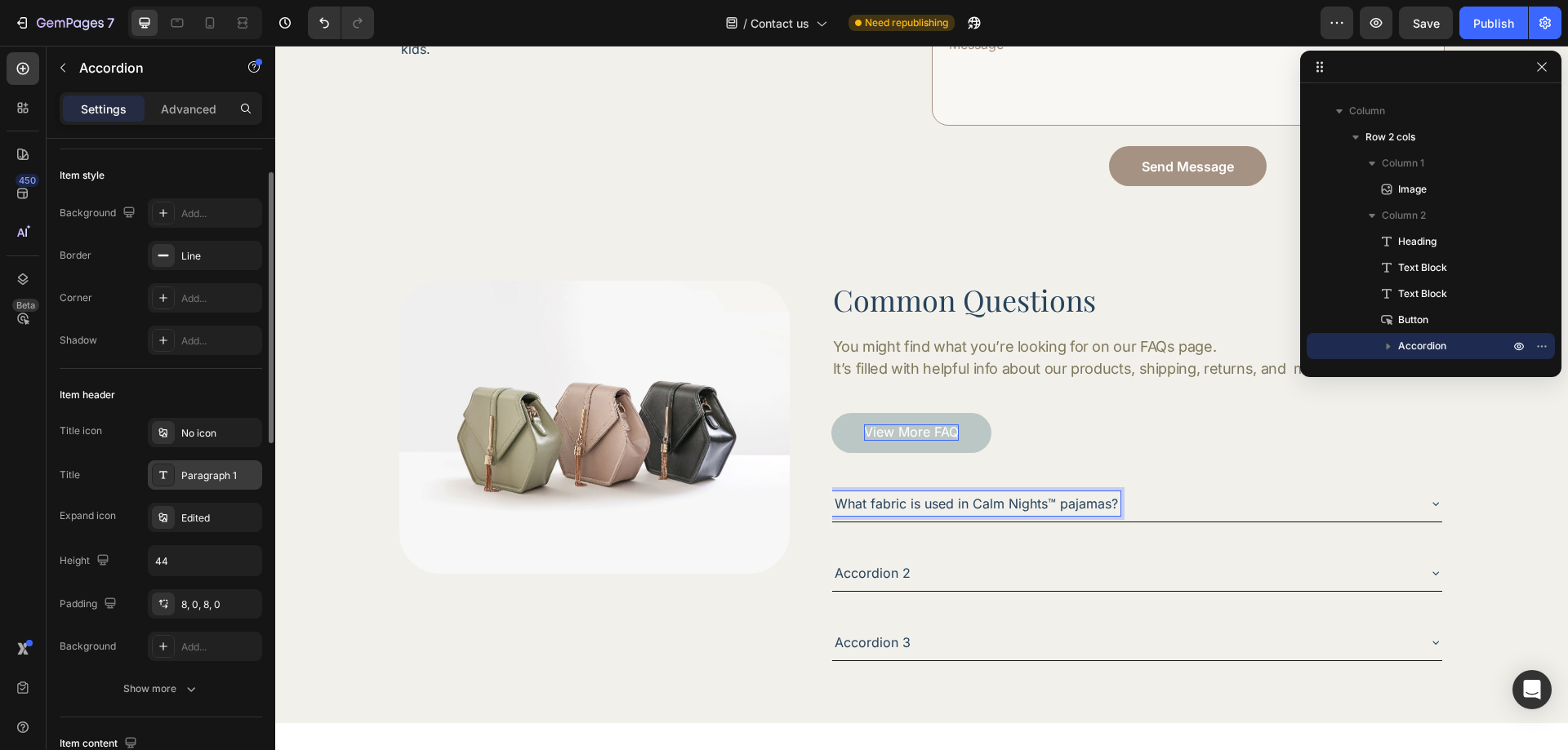
click at [205, 469] on div "Paragraph 1" at bounding box center [219, 476] width 76 height 15
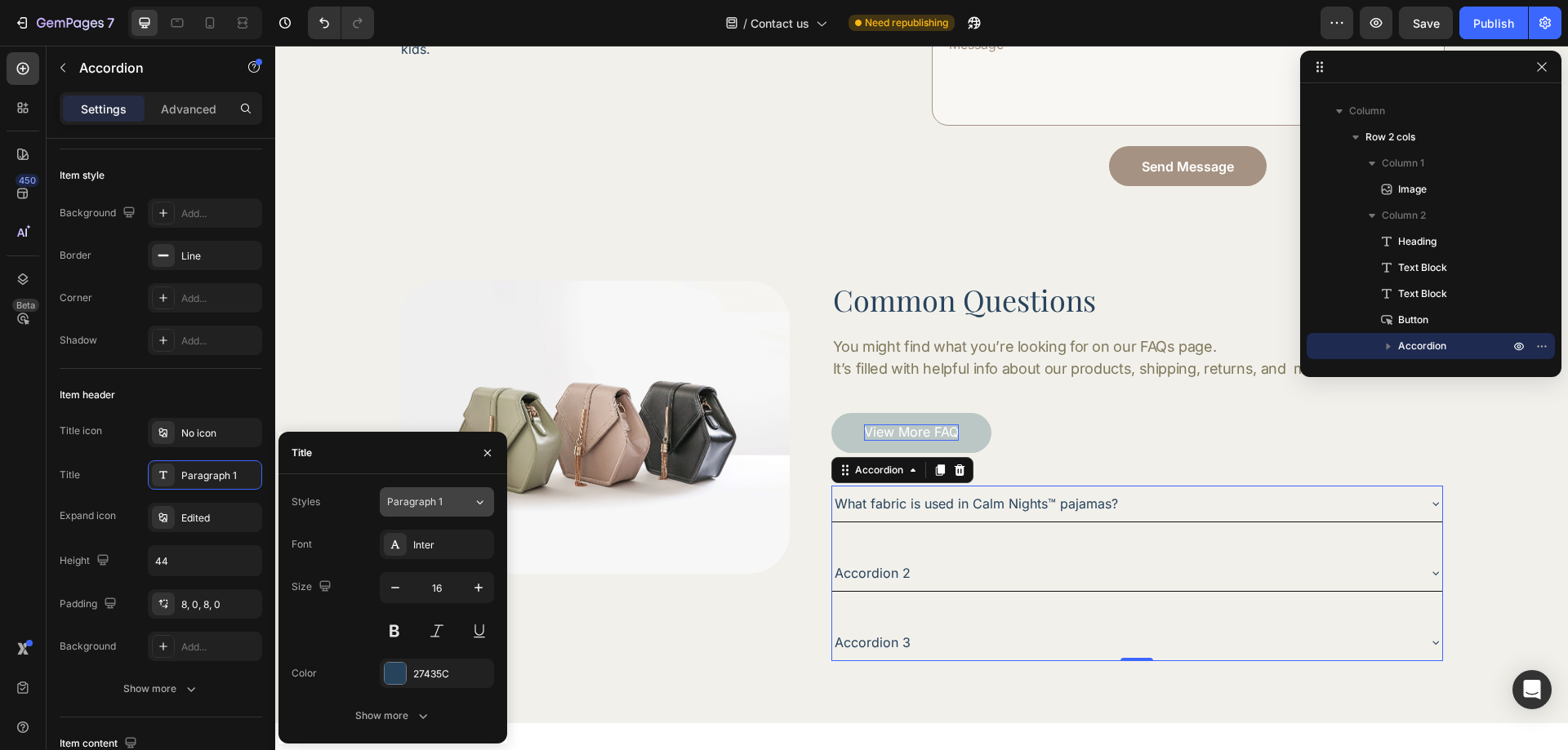
click at [441, 488] on button "Paragraph 1" at bounding box center [437, 501] width 114 height 29
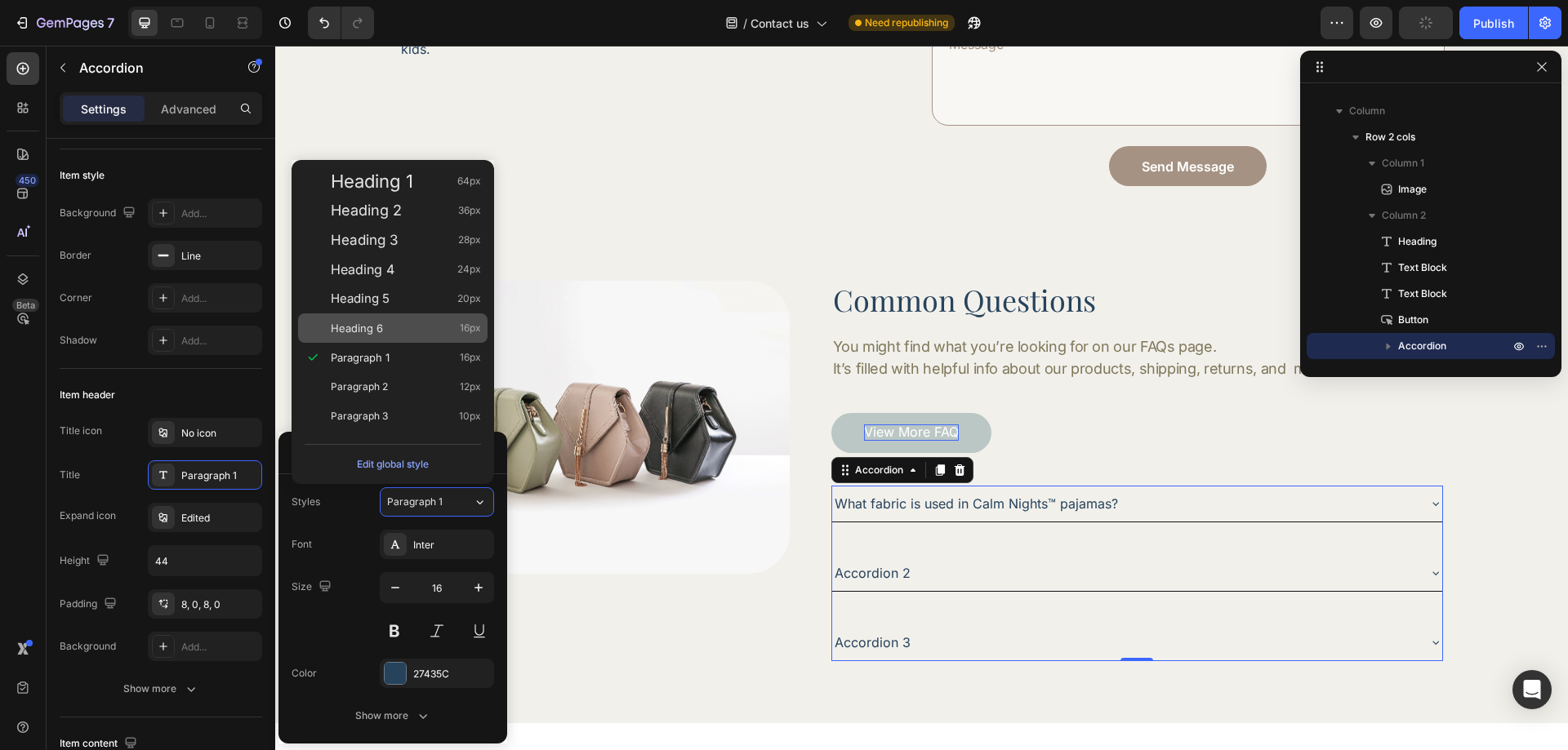
click at [447, 319] on div "Heading 6 16px" at bounding box center [393, 328] width 190 height 29
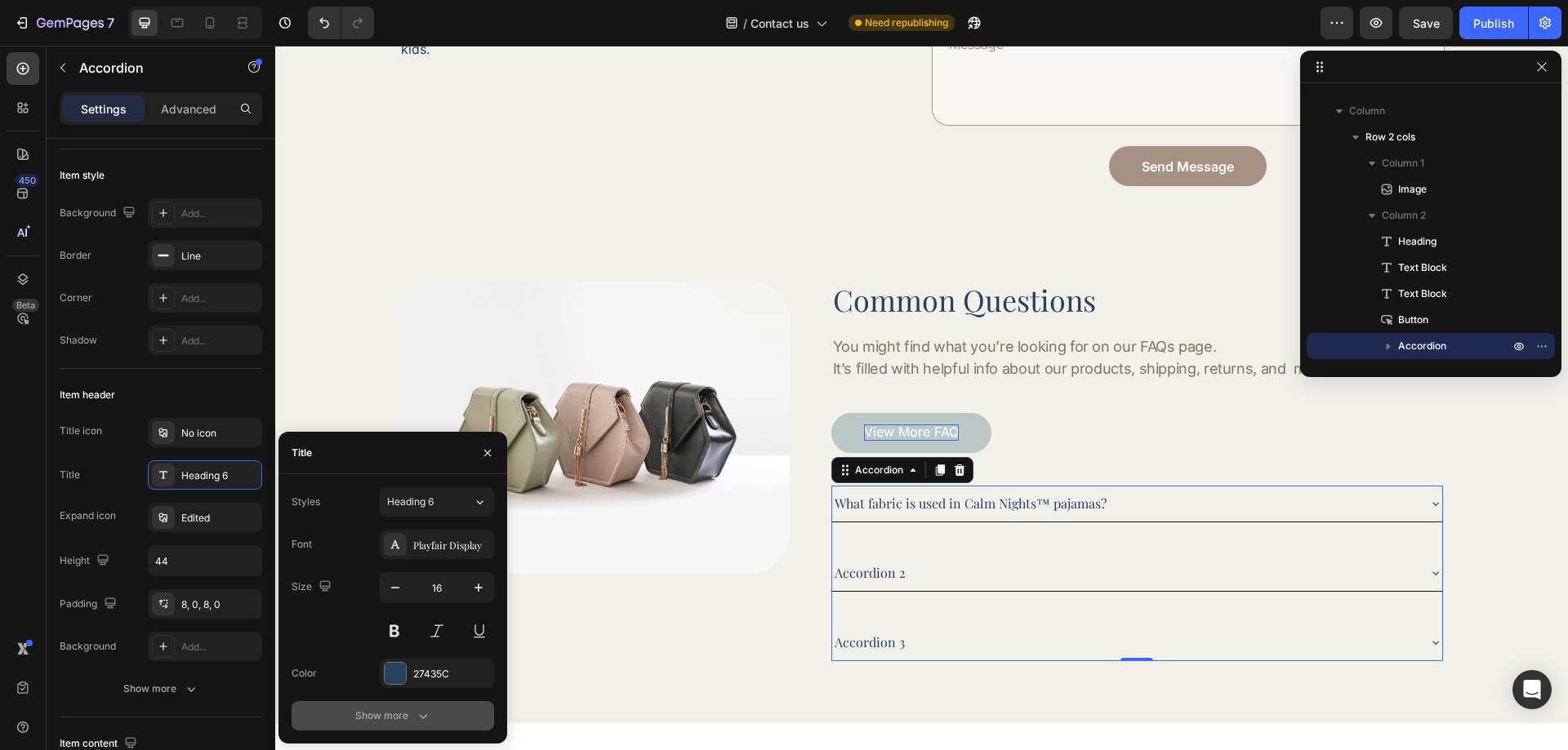
click at [345, 715] on button "Show more" at bounding box center [393, 716] width 203 height 29
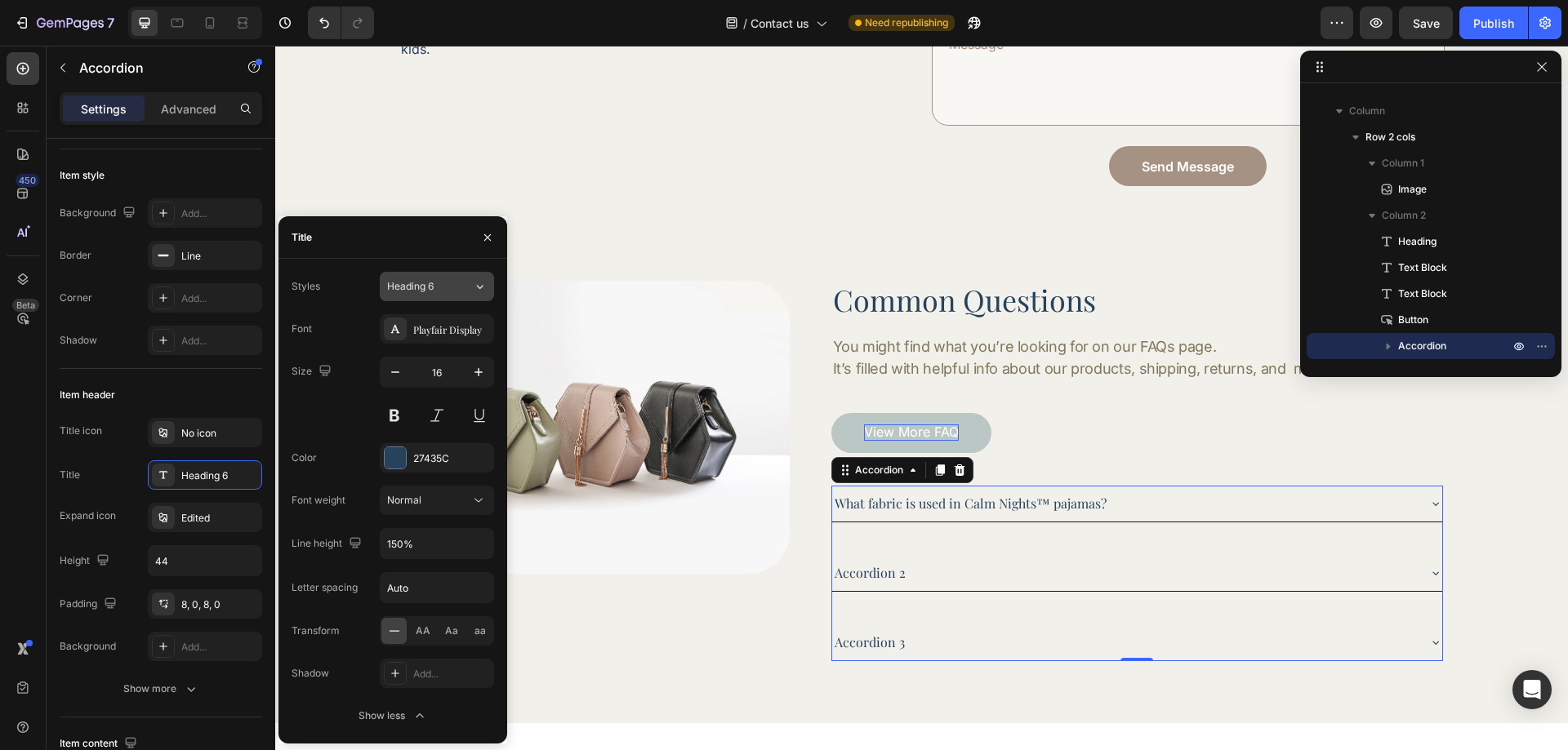
click at [452, 285] on div "Heading 6" at bounding box center [420, 286] width 66 height 15
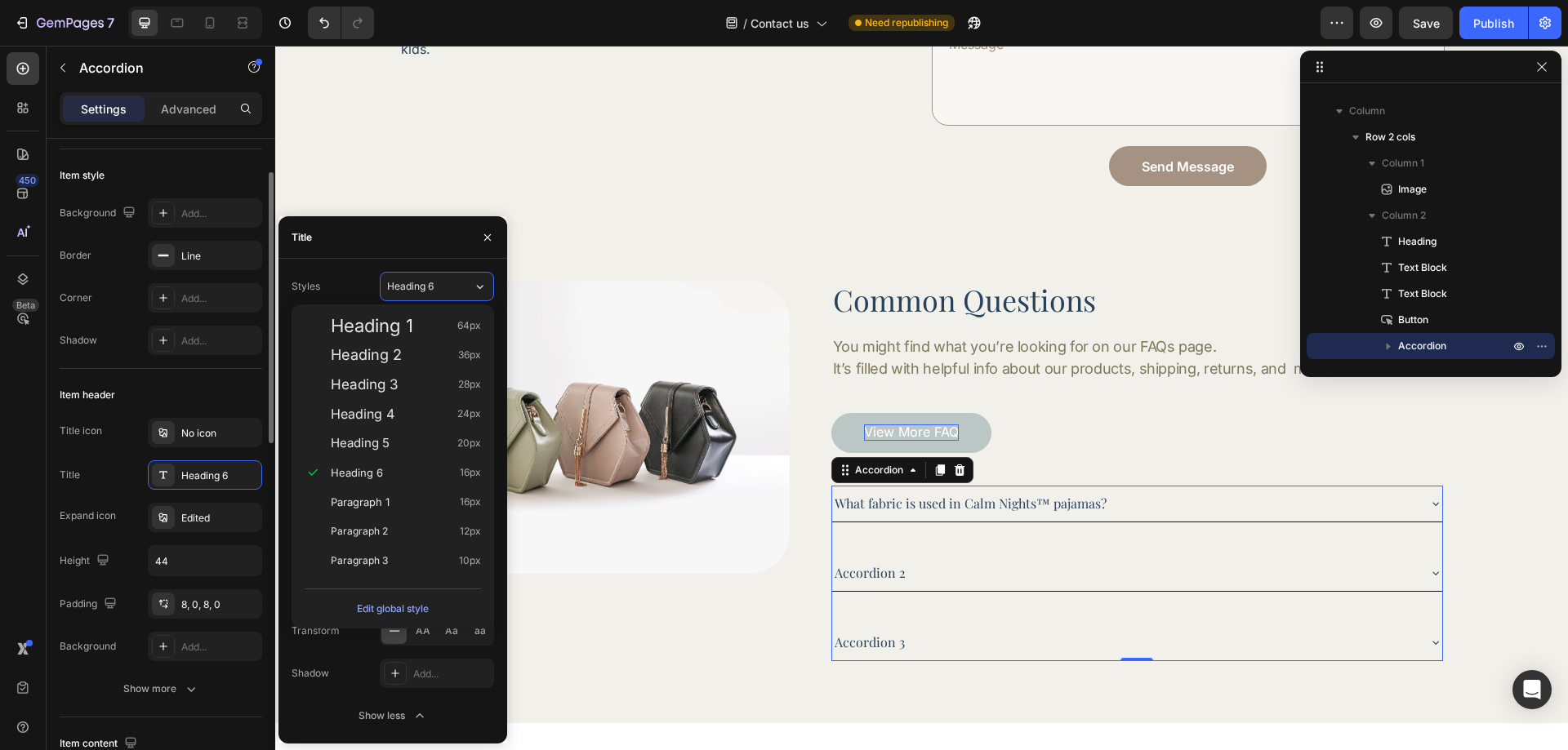
click at [199, 0] on body "7 Version history / Contact us Need republishing Preview Save Publish 450 Beta …" at bounding box center [784, 0] width 1568 height 0
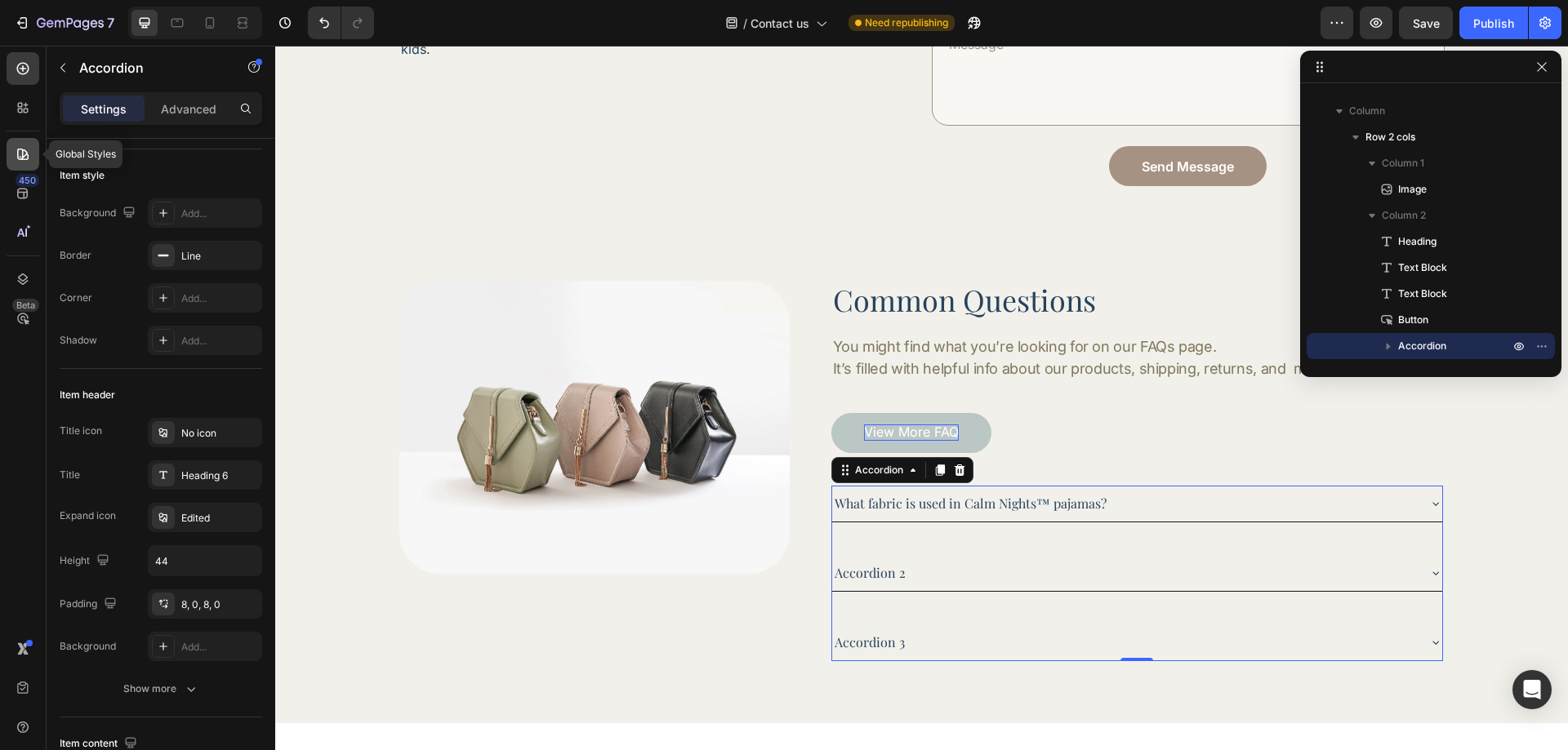
click at [18, 163] on div at bounding box center [22, 154] width 33 height 32
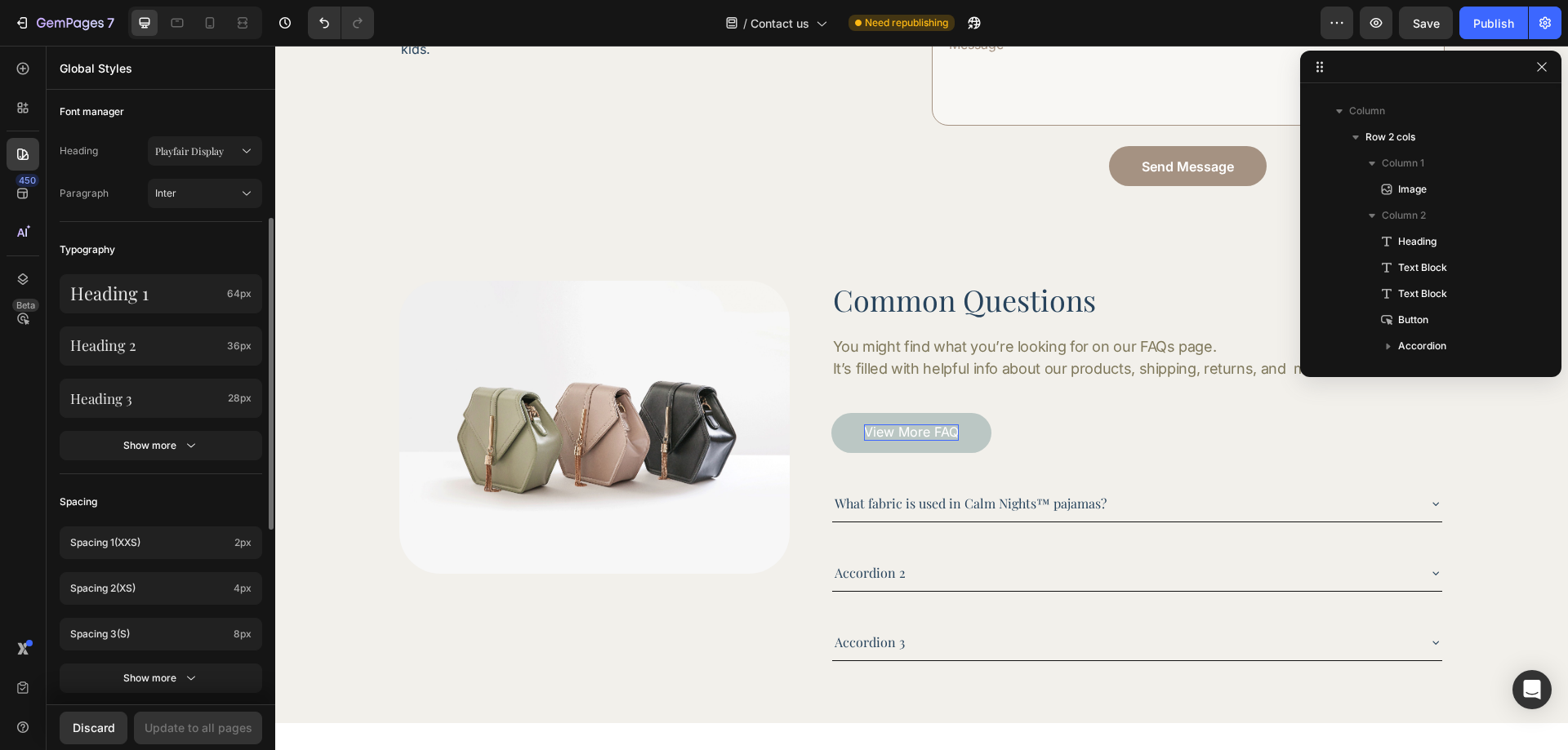
scroll to position [327, 0]
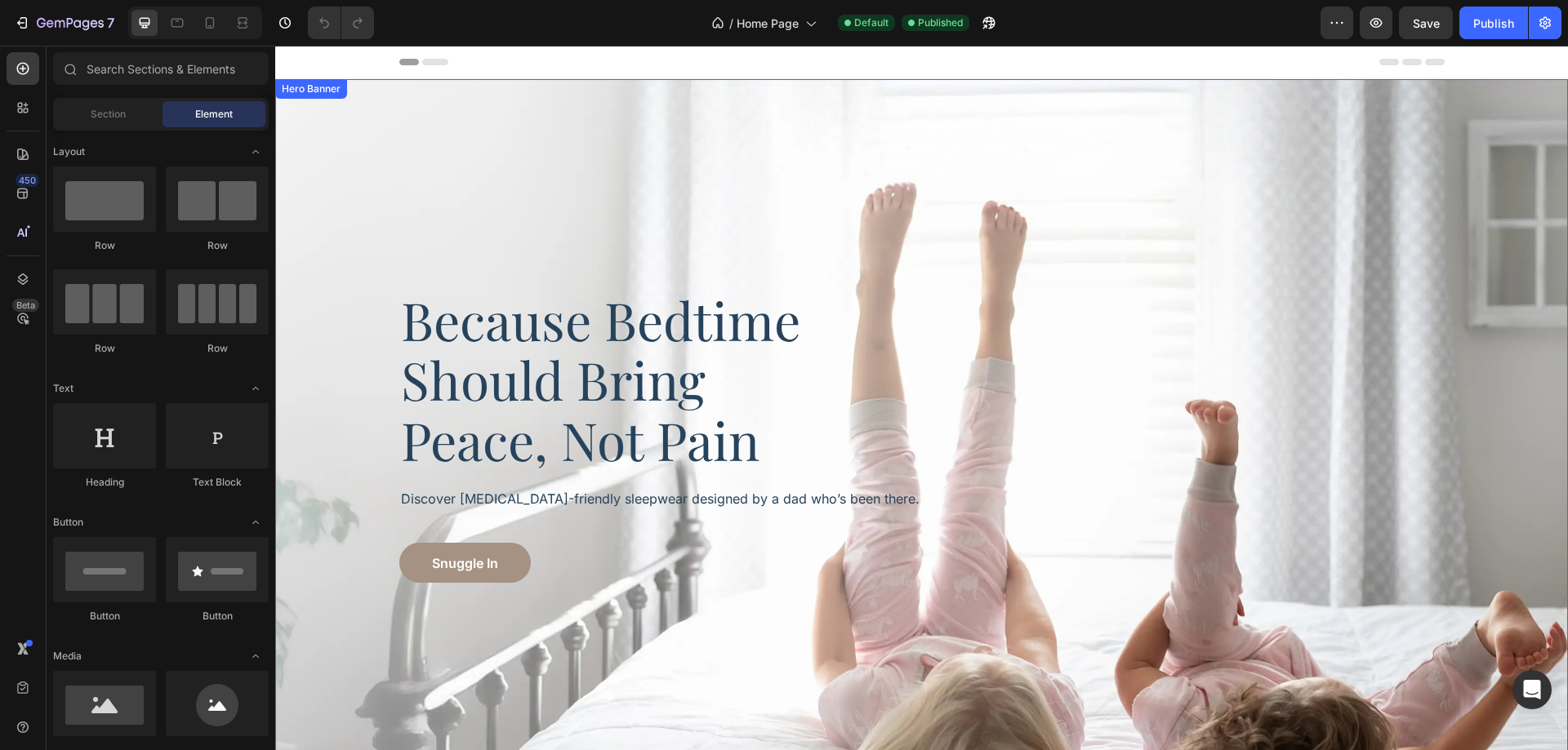
scroll to position [82, 0]
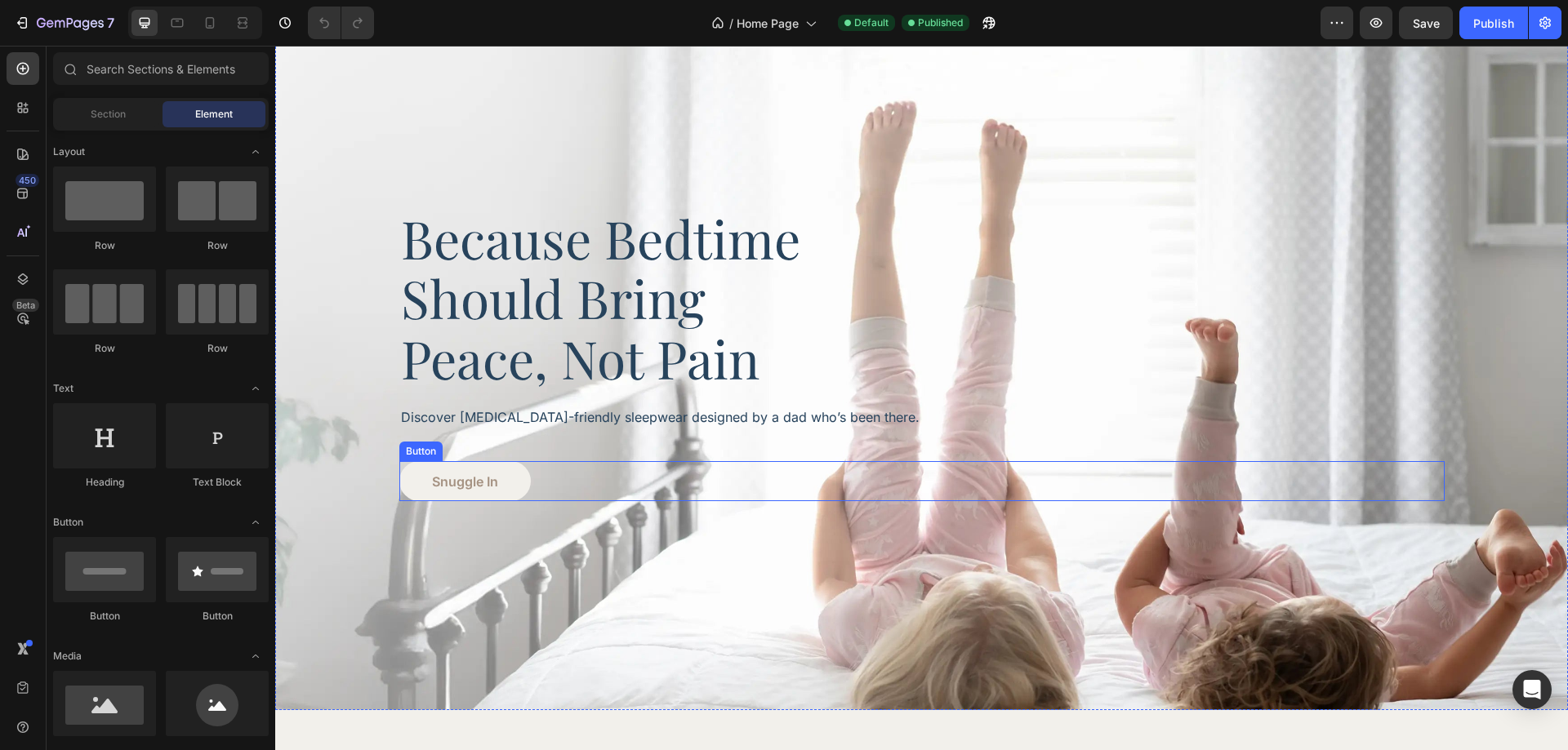
click at [517, 488] on button "Snuggle In" at bounding box center [466, 481] width 132 height 40
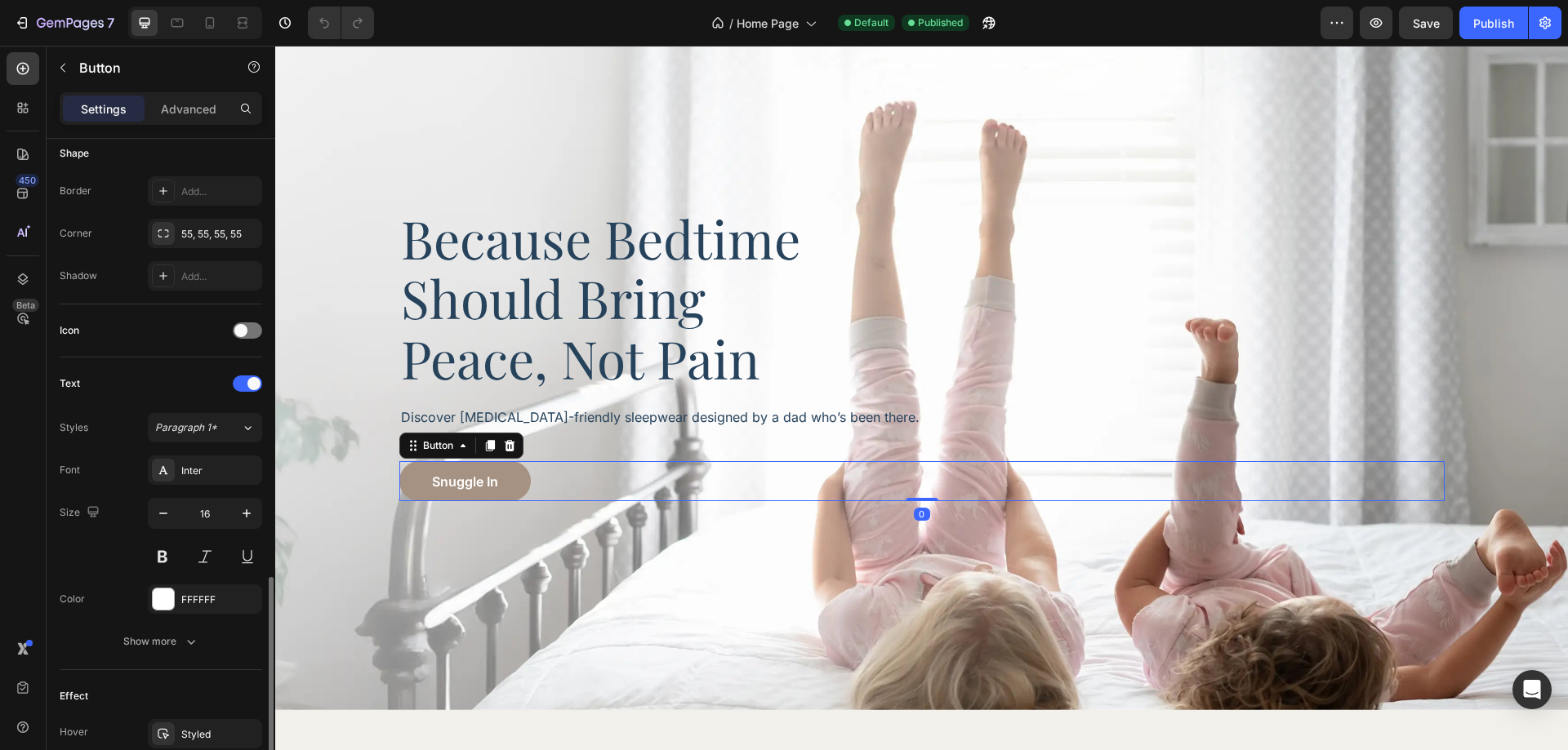
scroll to position [490, 0]
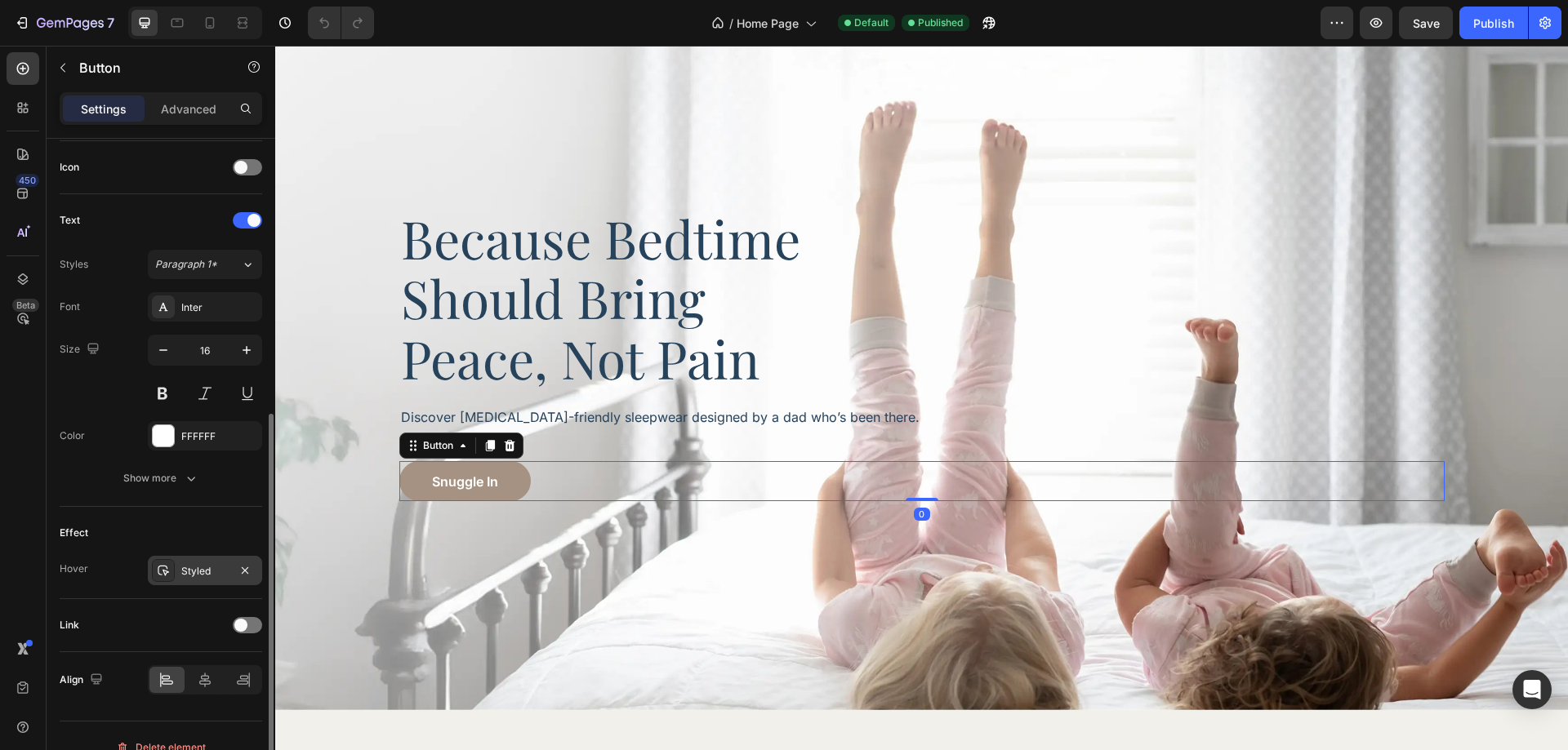
click at [189, 573] on div "Styled" at bounding box center [205, 571] width 47 height 15
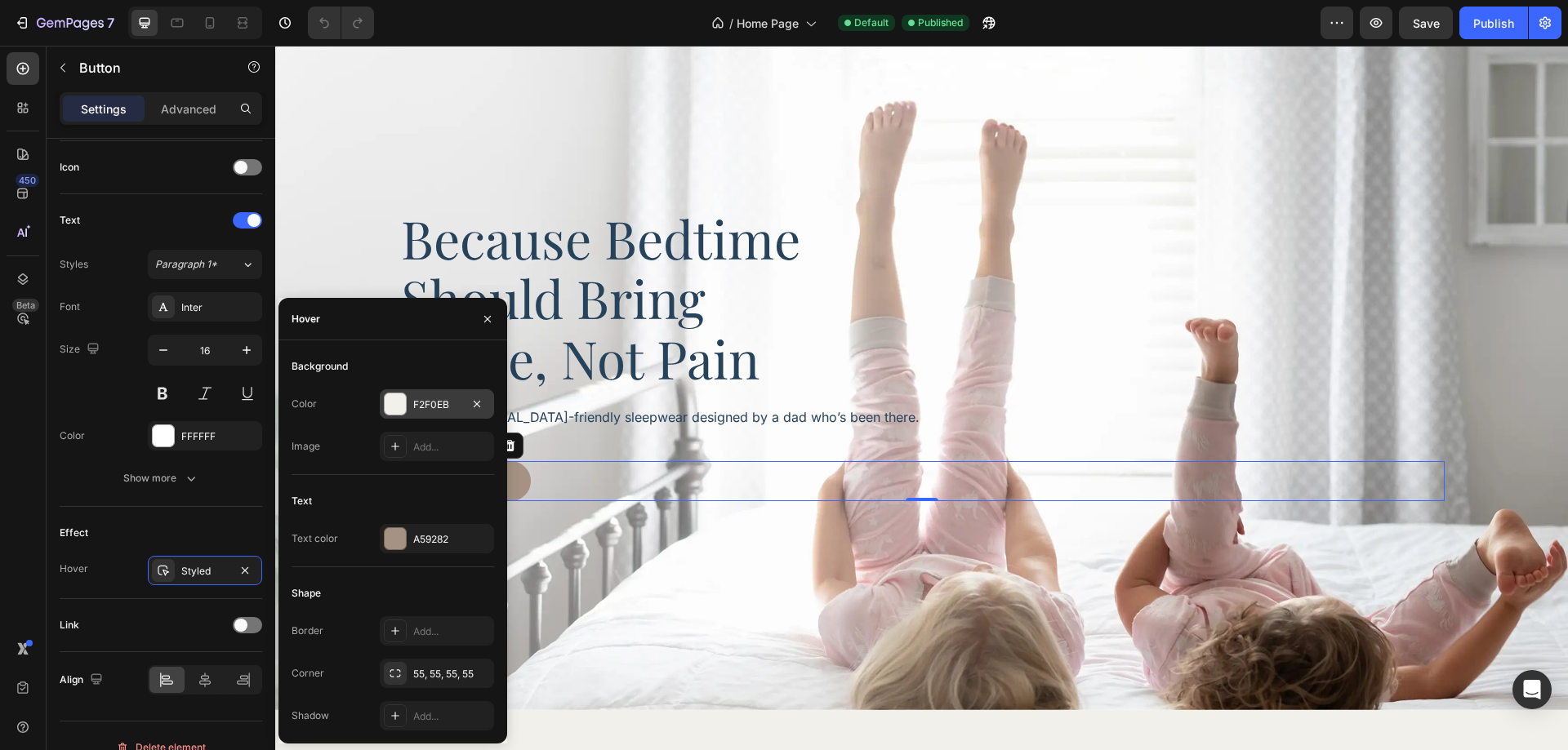
click at [423, 410] on div "F2F0EB" at bounding box center [437, 405] width 47 height 15
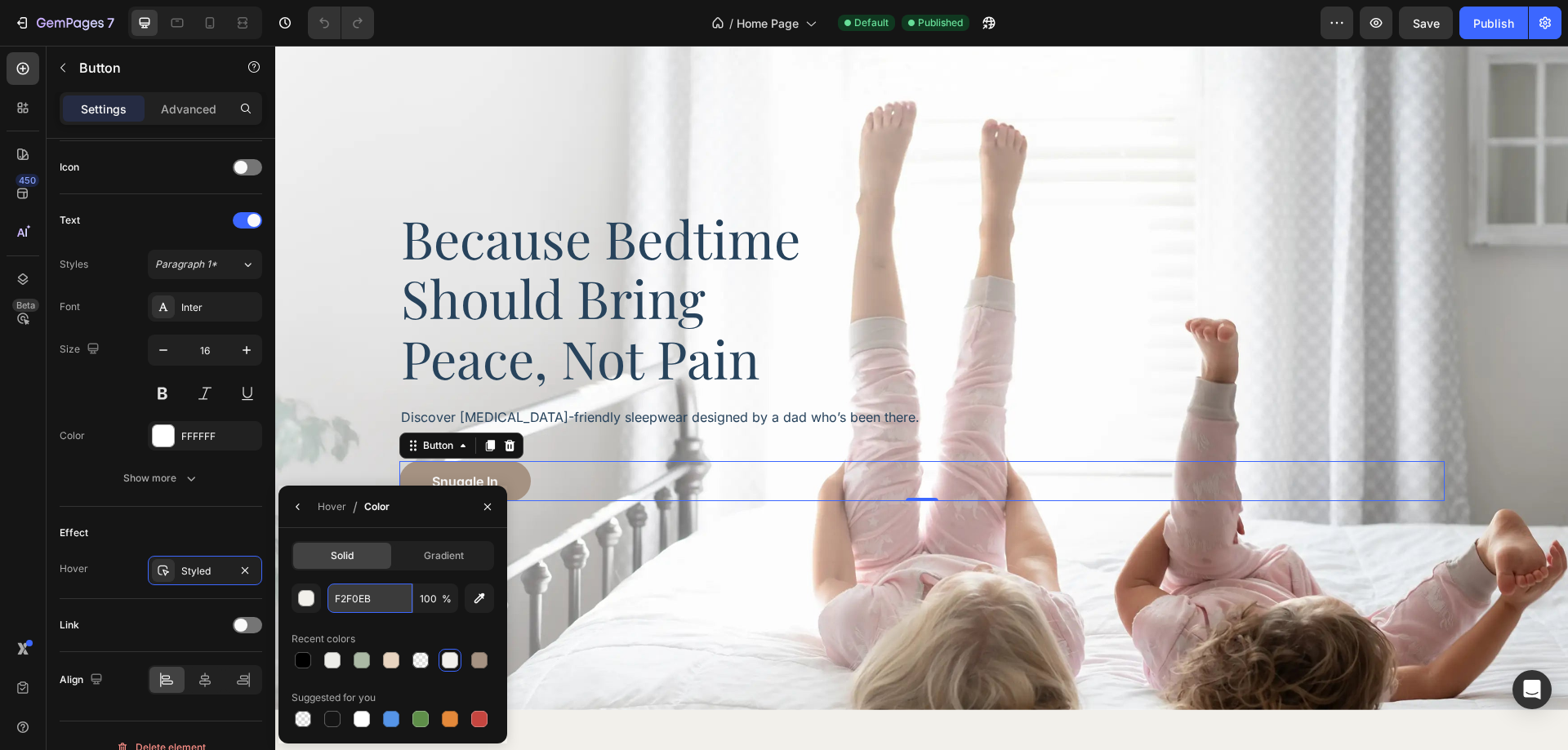
click at [372, 588] on input "F2F0EB" at bounding box center [370, 598] width 85 height 29
click at [329, 501] on div "Hover" at bounding box center [332, 507] width 29 height 15
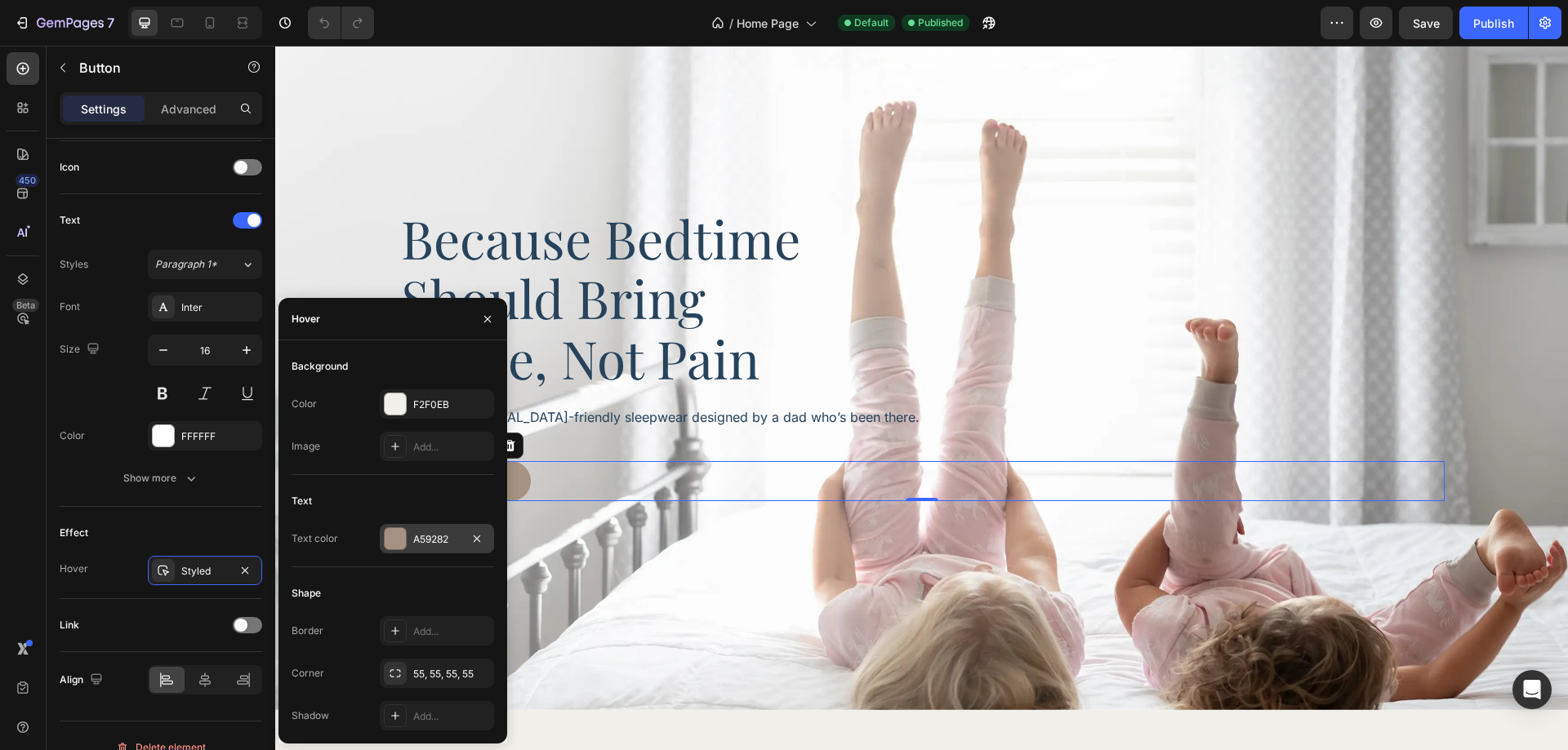
click at [428, 552] on div "A59282" at bounding box center [437, 538] width 114 height 29
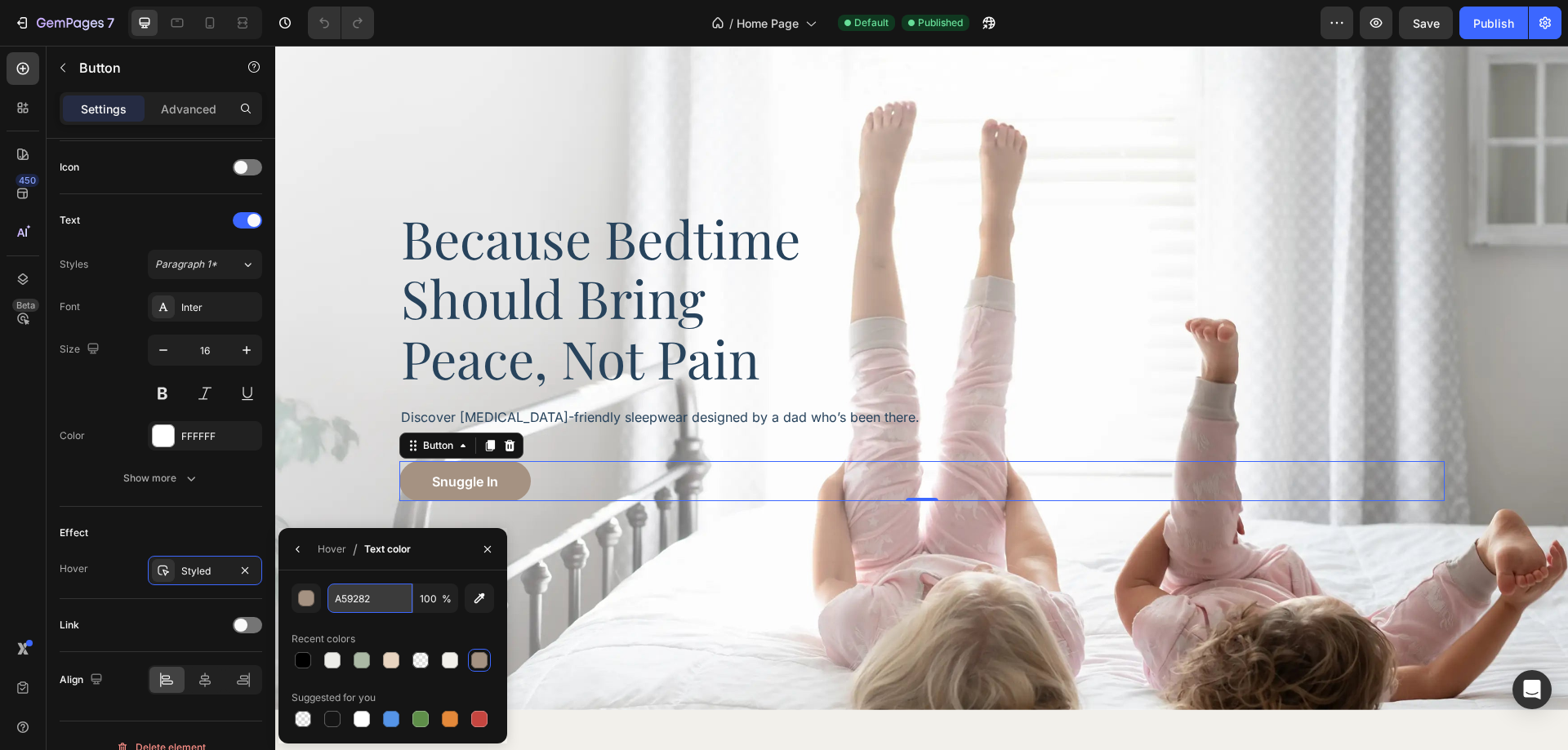
click at [0, 0] on input "A59282" at bounding box center [0, 0] width 0 height 0
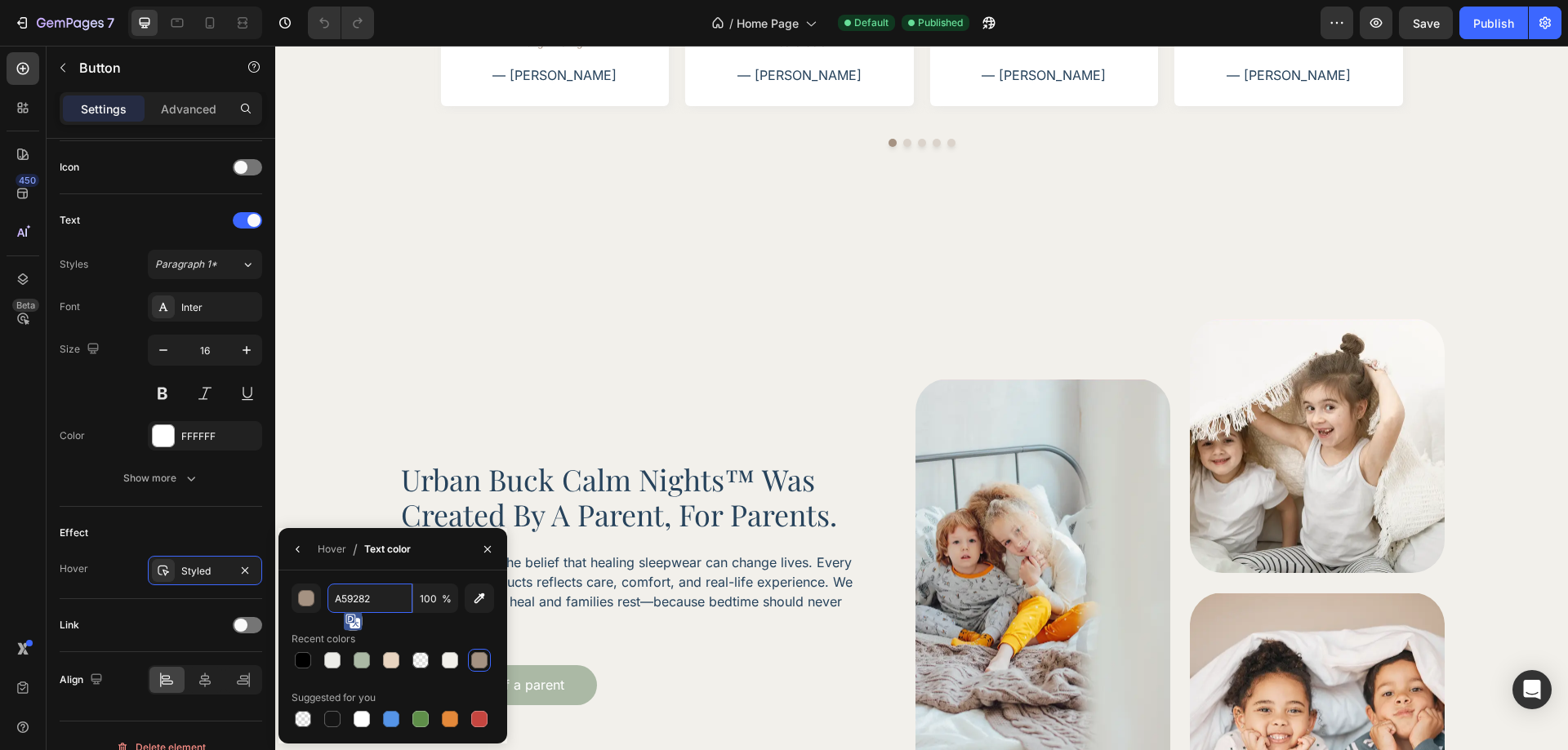
scroll to position [3838, 0]
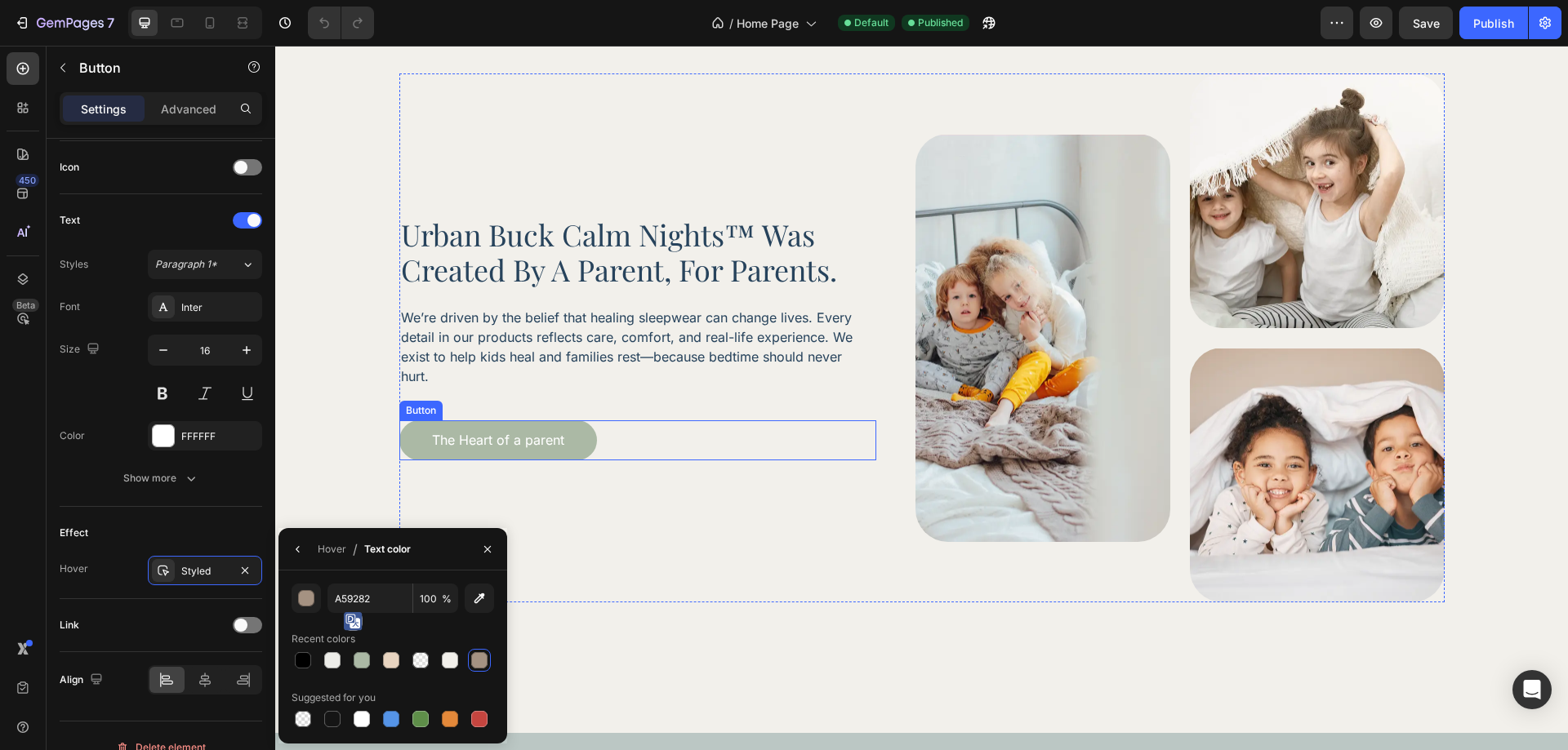
click at [652, 441] on div "The Heart of a parent Button" at bounding box center [638, 441] width 477 height 40
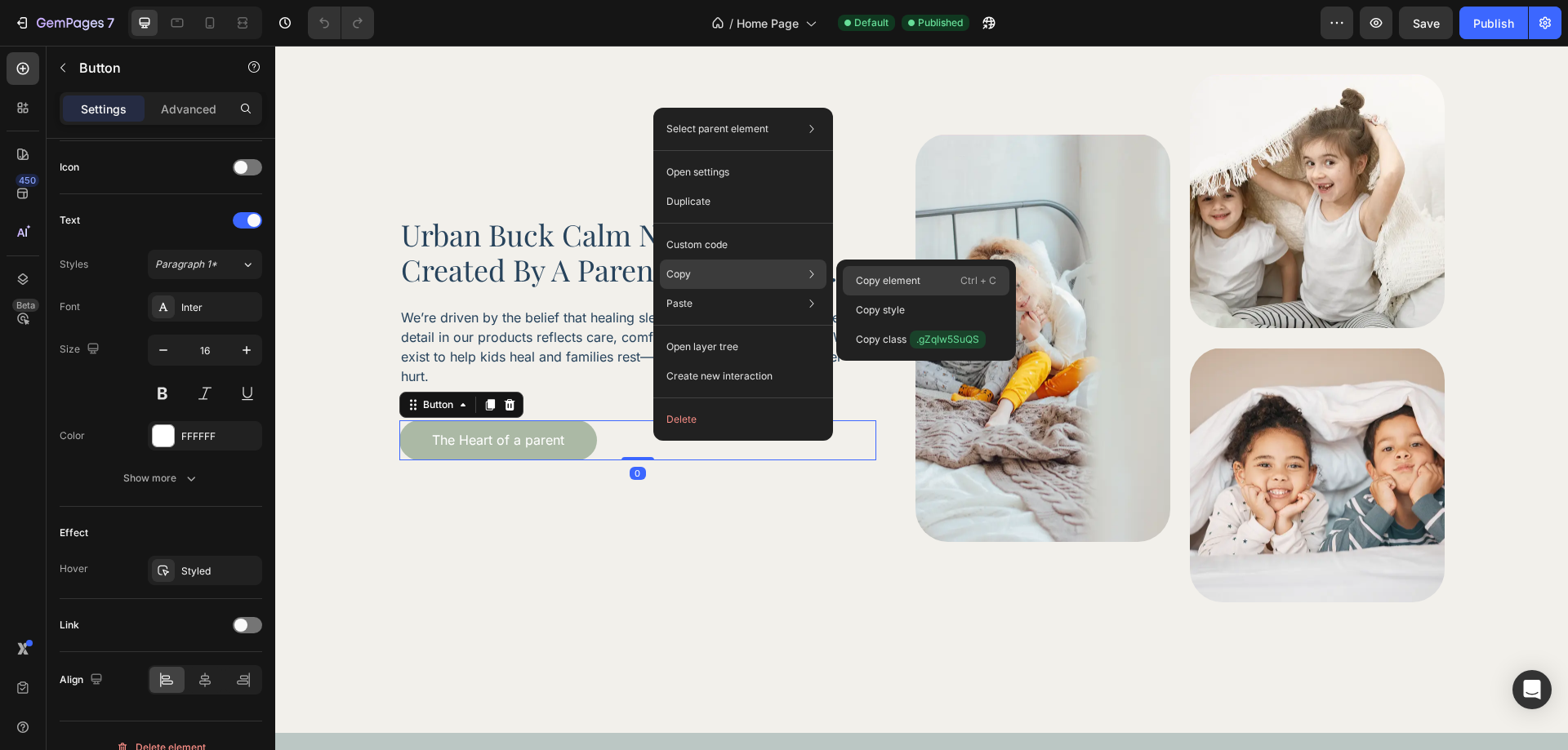
click at [893, 280] on p "Copy element" at bounding box center [887, 280] width 64 height 15
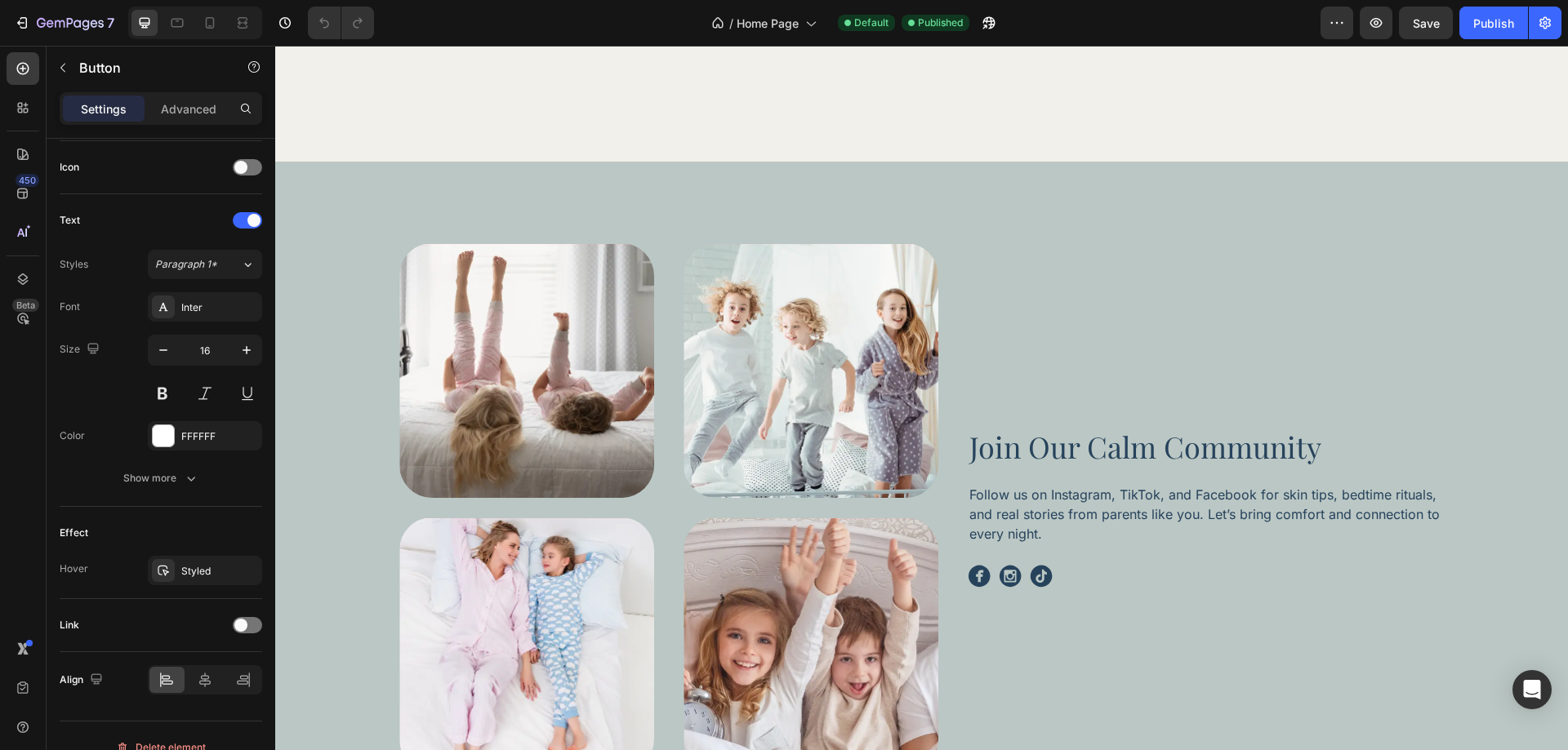
scroll to position [4572, 0]
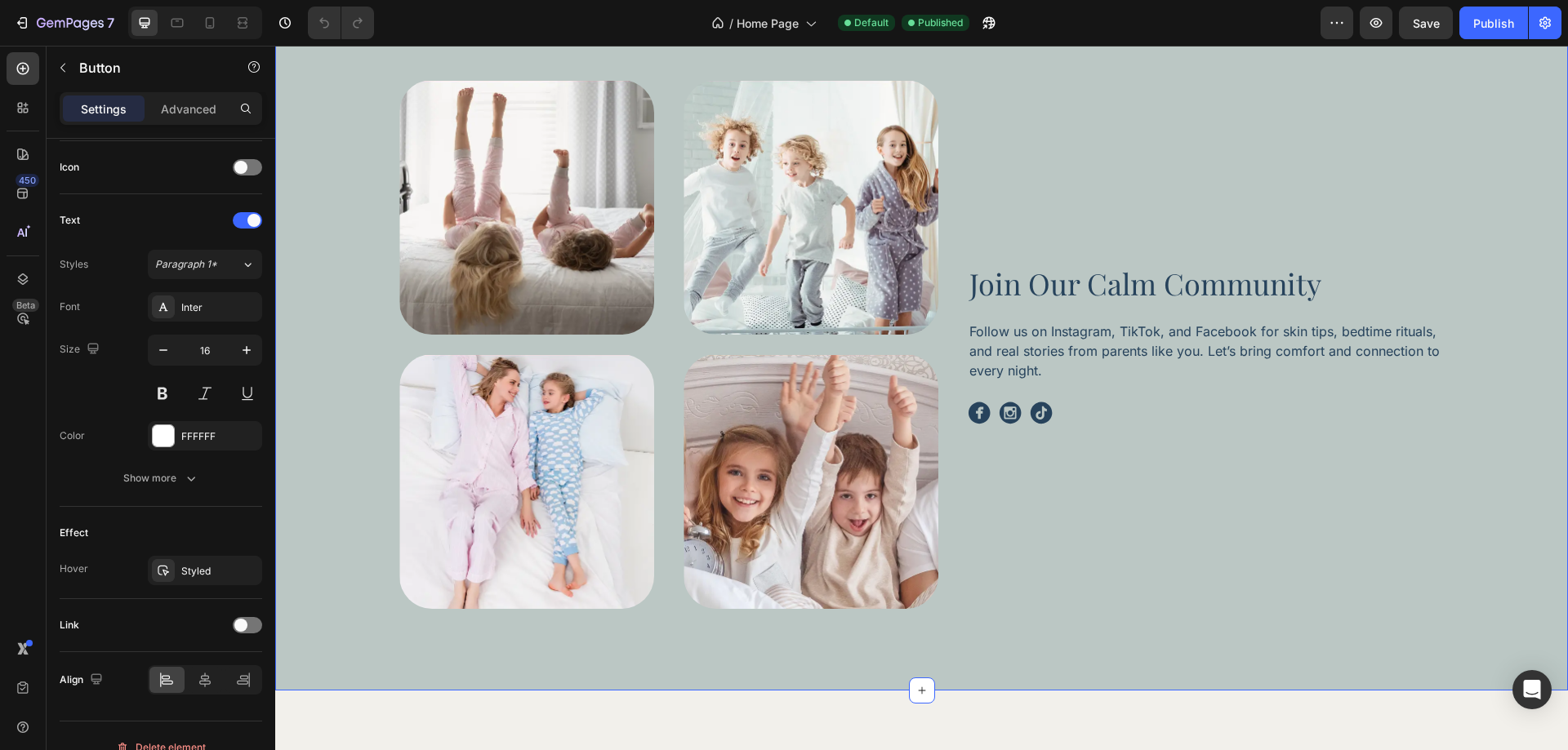
click at [375, 586] on div "Image Image Image Image Row join our calm community Heading Follow us on Instag…" at bounding box center [921, 344] width 1247 height 529
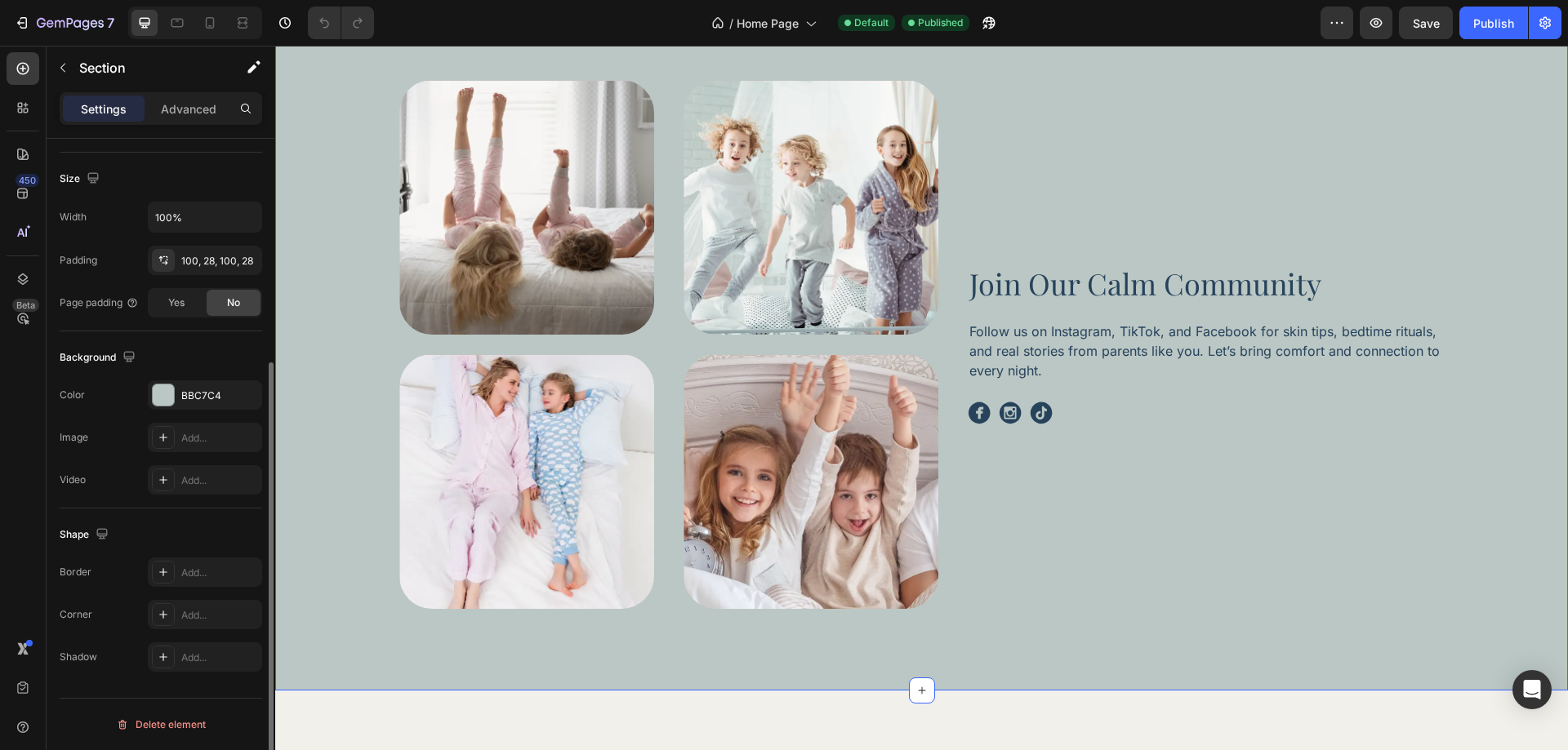
scroll to position [0, 0]
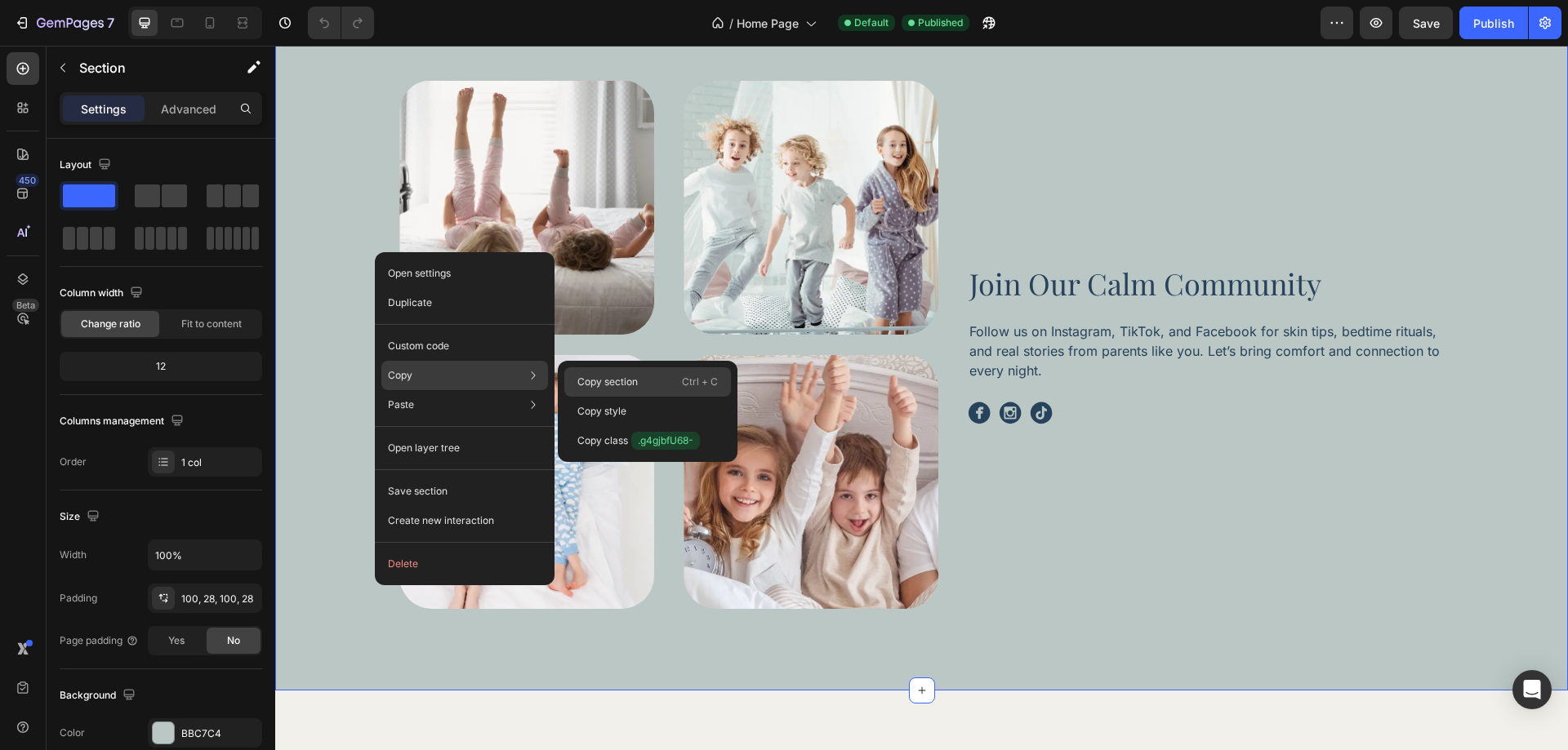
click at [601, 378] on p "Copy section" at bounding box center [607, 382] width 61 height 15
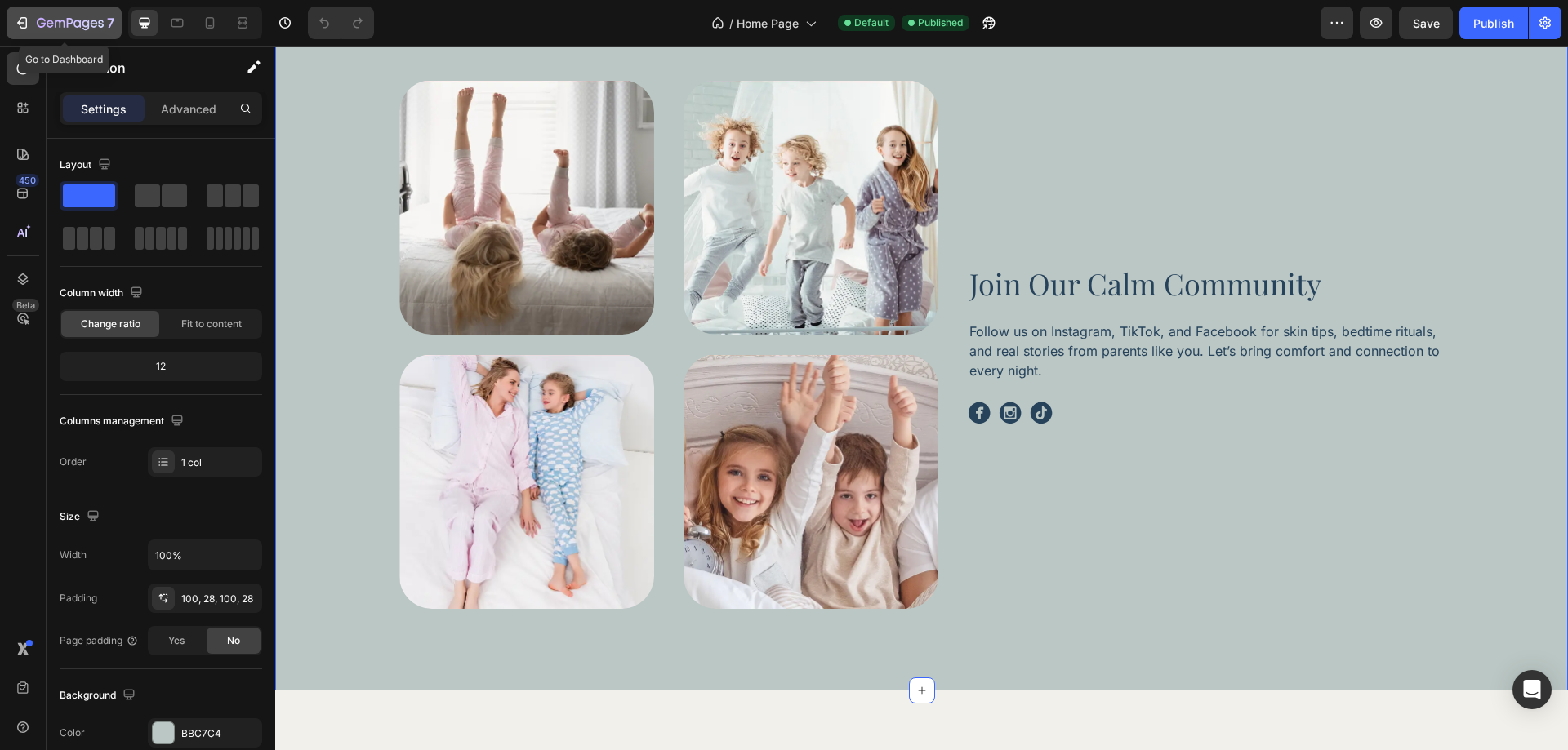
click at [83, 24] on icon "button" at bounding box center [86, 25] width 7 height 11
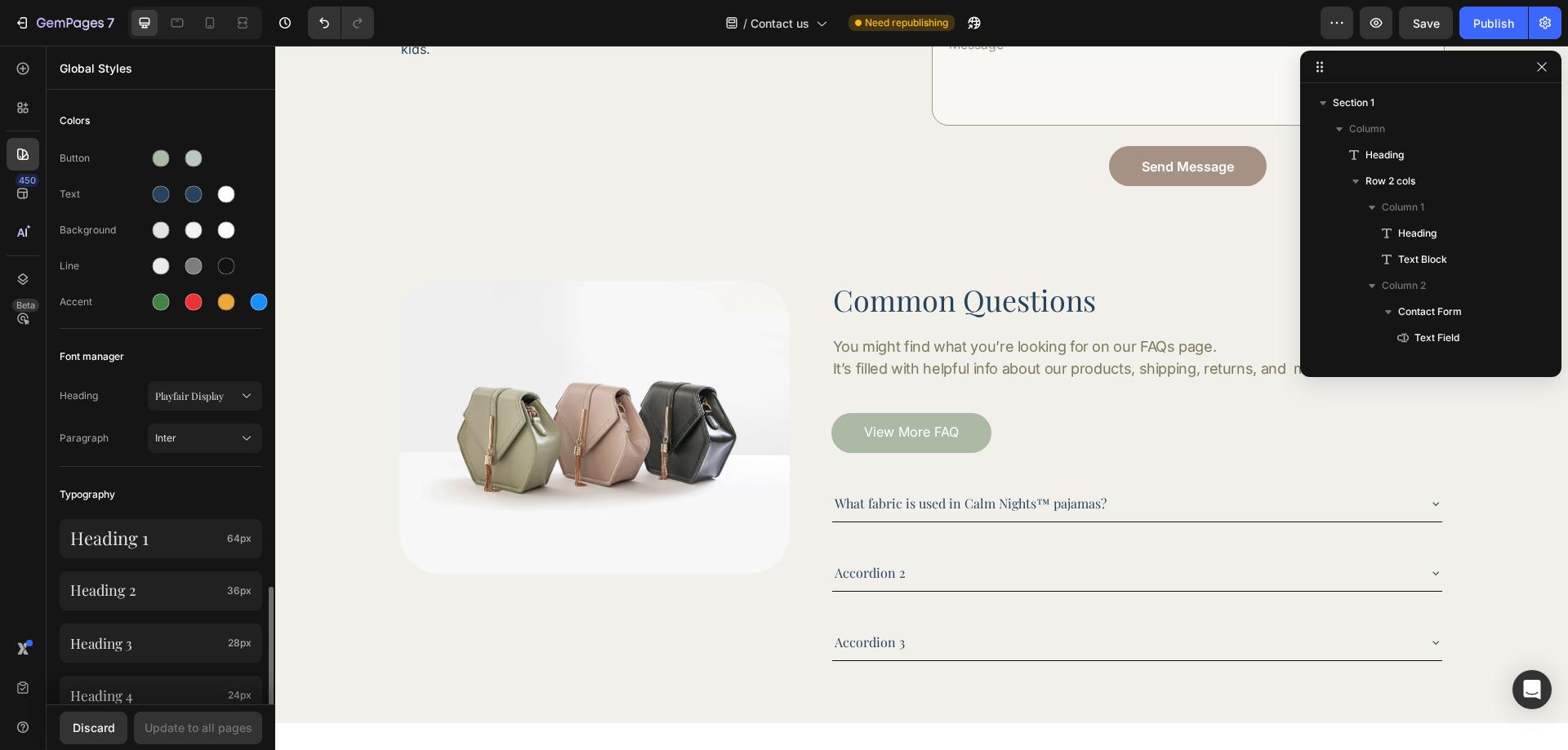
scroll to position [357, 0]
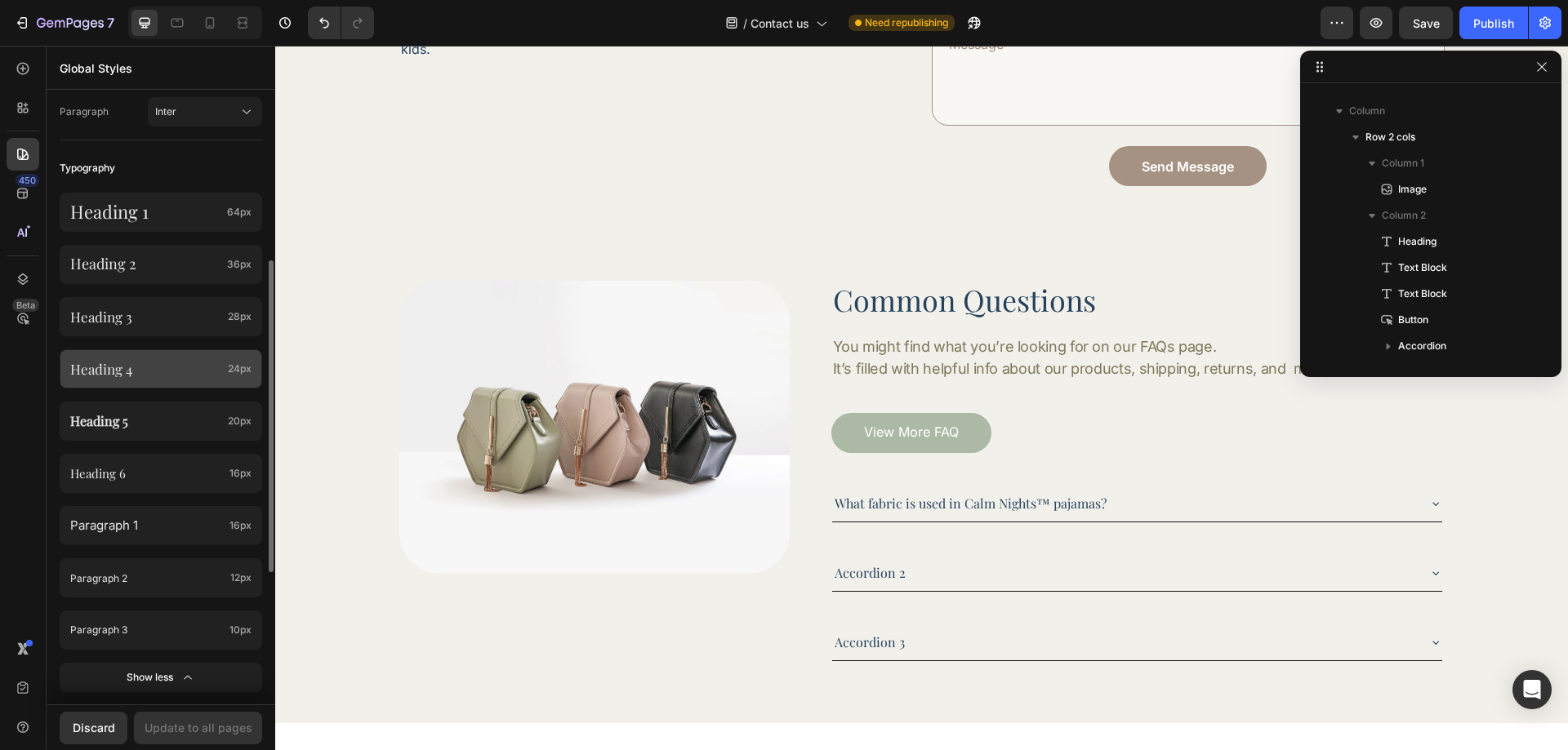
click at [191, 377] on p "Heading 4" at bounding box center [146, 369] width 151 height 17
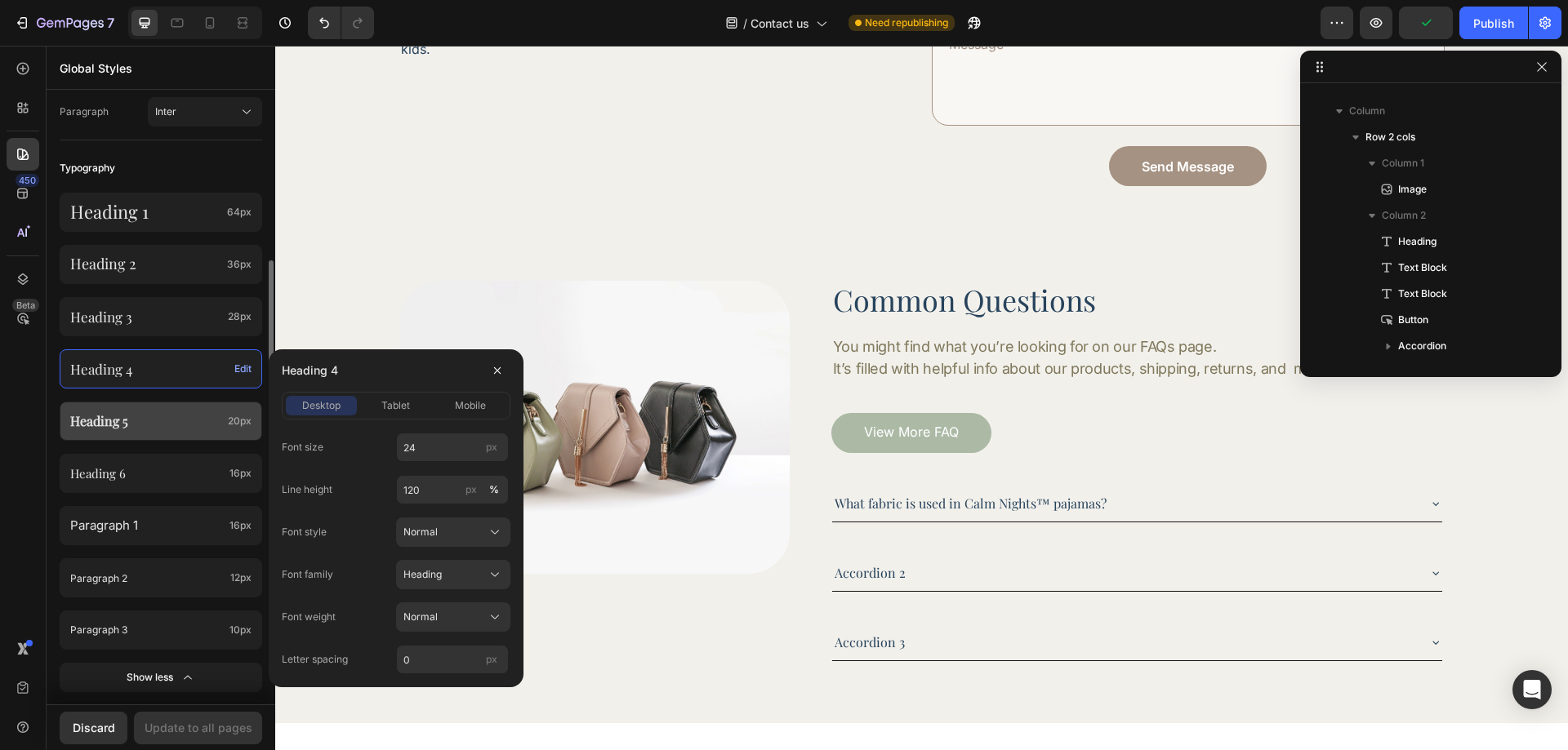
click at [186, 415] on p "Heading 5" at bounding box center [146, 421] width 151 height 16
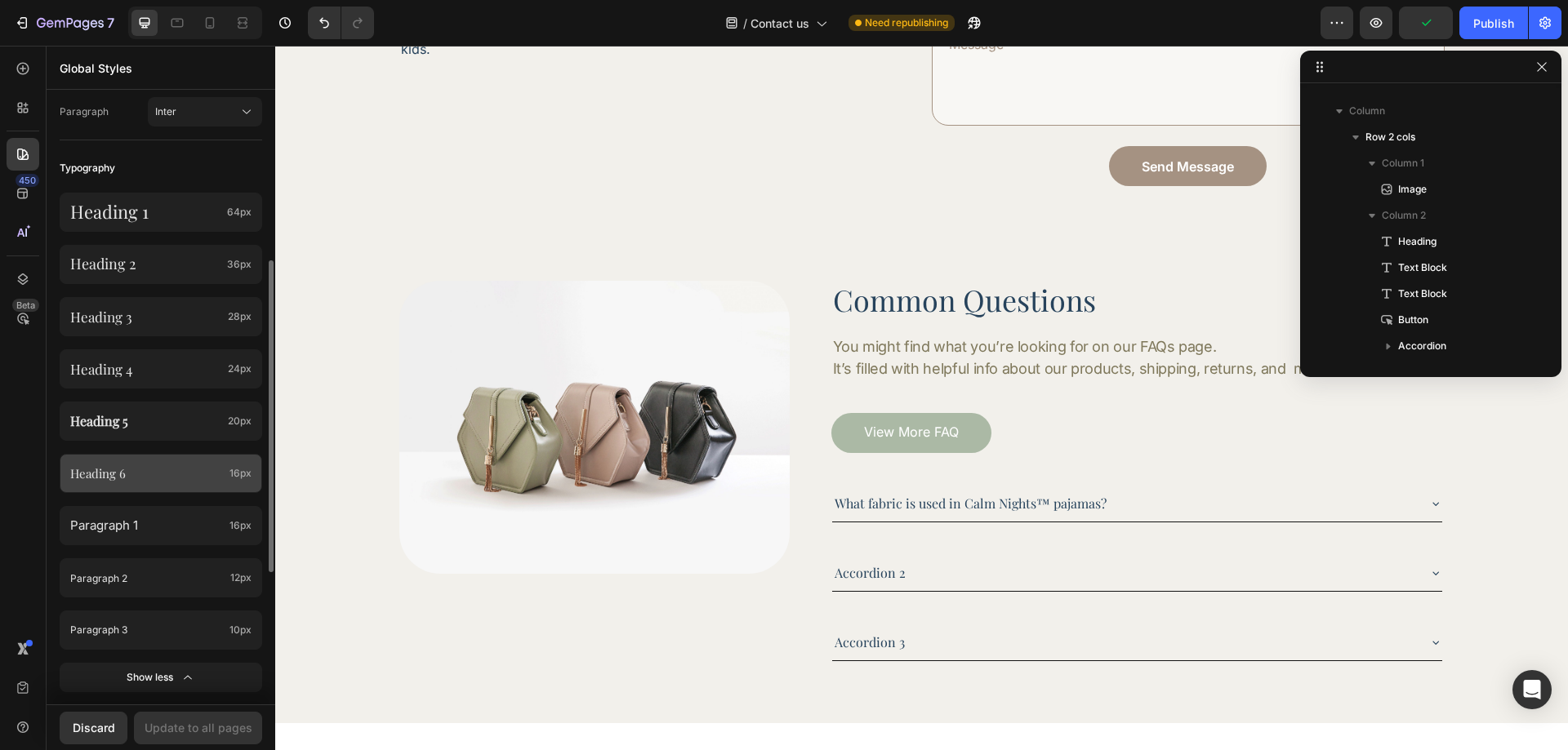
click at [186, 468] on p "Heading 6" at bounding box center [147, 473] width 153 height 18
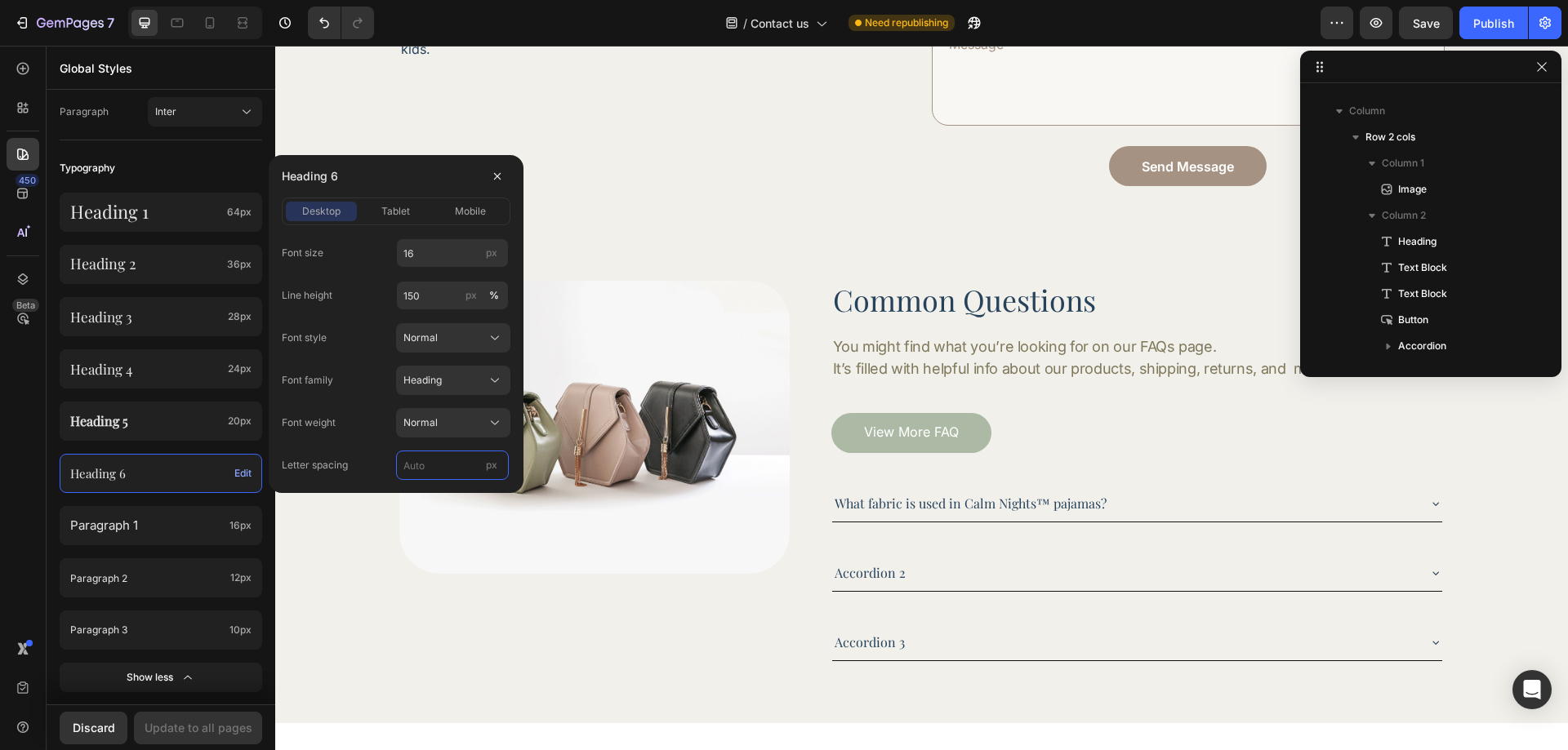
click at [444, 472] on input "px" at bounding box center [452, 465] width 112 height 29
type input "0"
click at [42, 523] on div "450 Beta" at bounding box center [23, 398] width 47 height 704
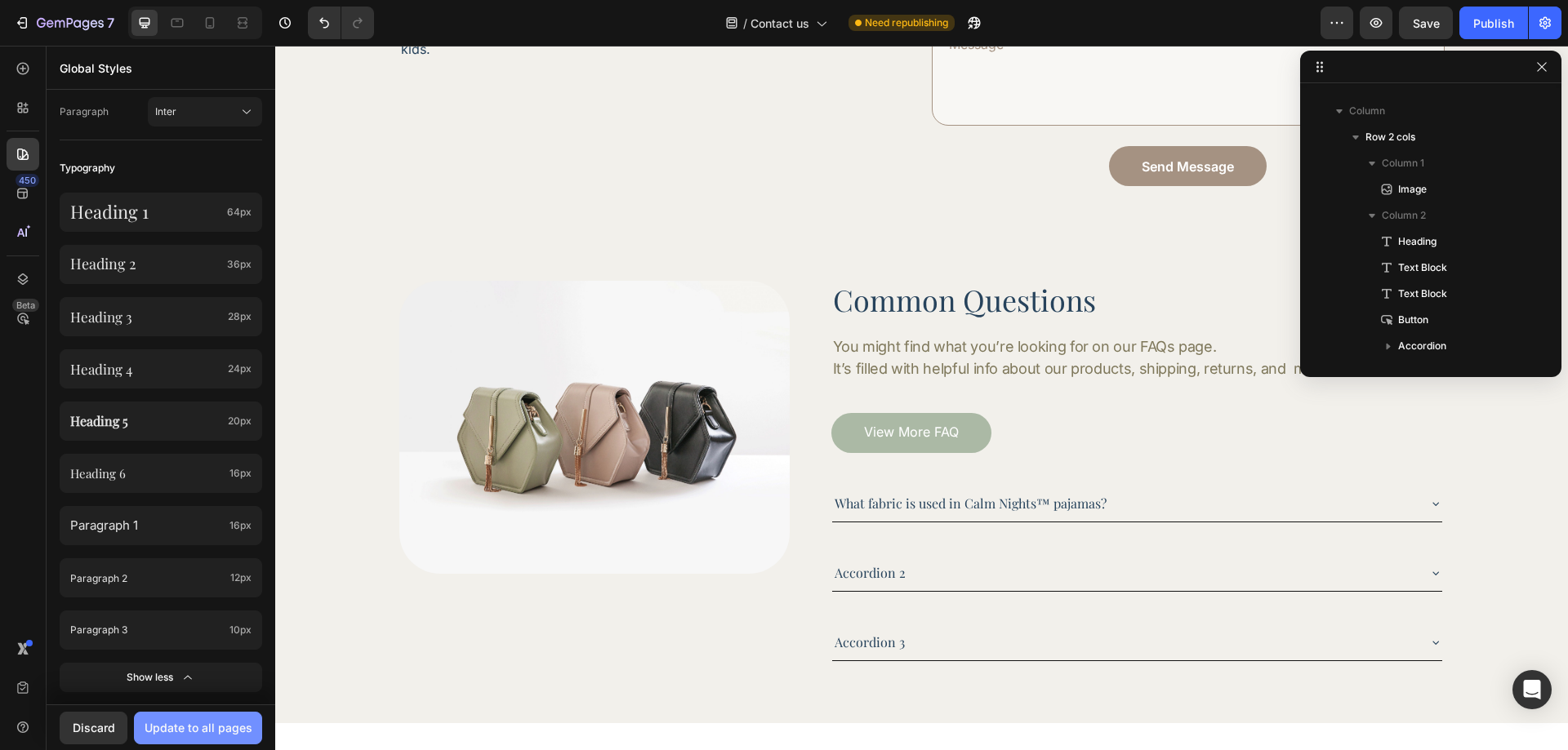
click at [217, 741] on button "Update to all pages" at bounding box center [198, 728] width 128 height 32
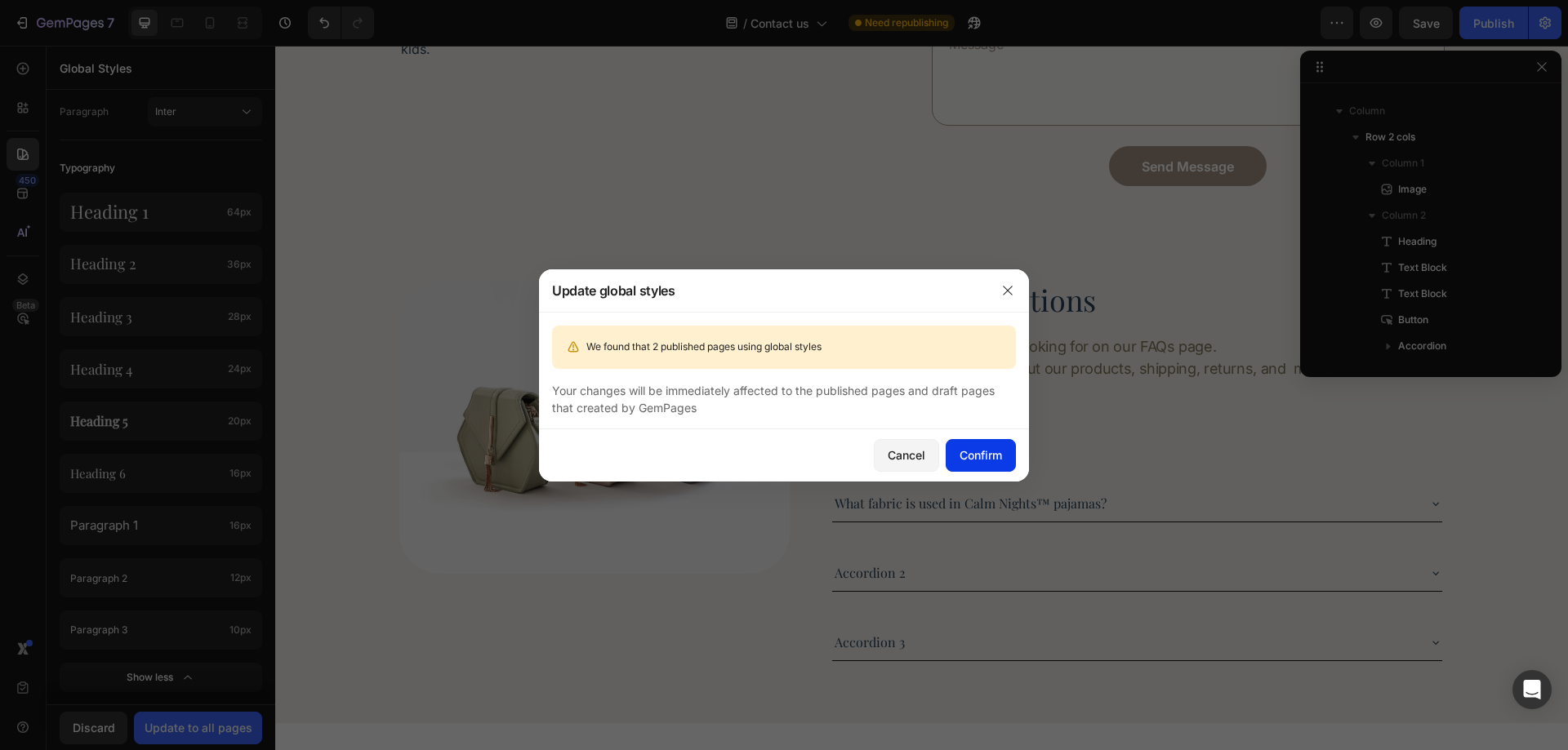
click at [1010, 463] on button "Confirm" at bounding box center [981, 455] width 70 height 32
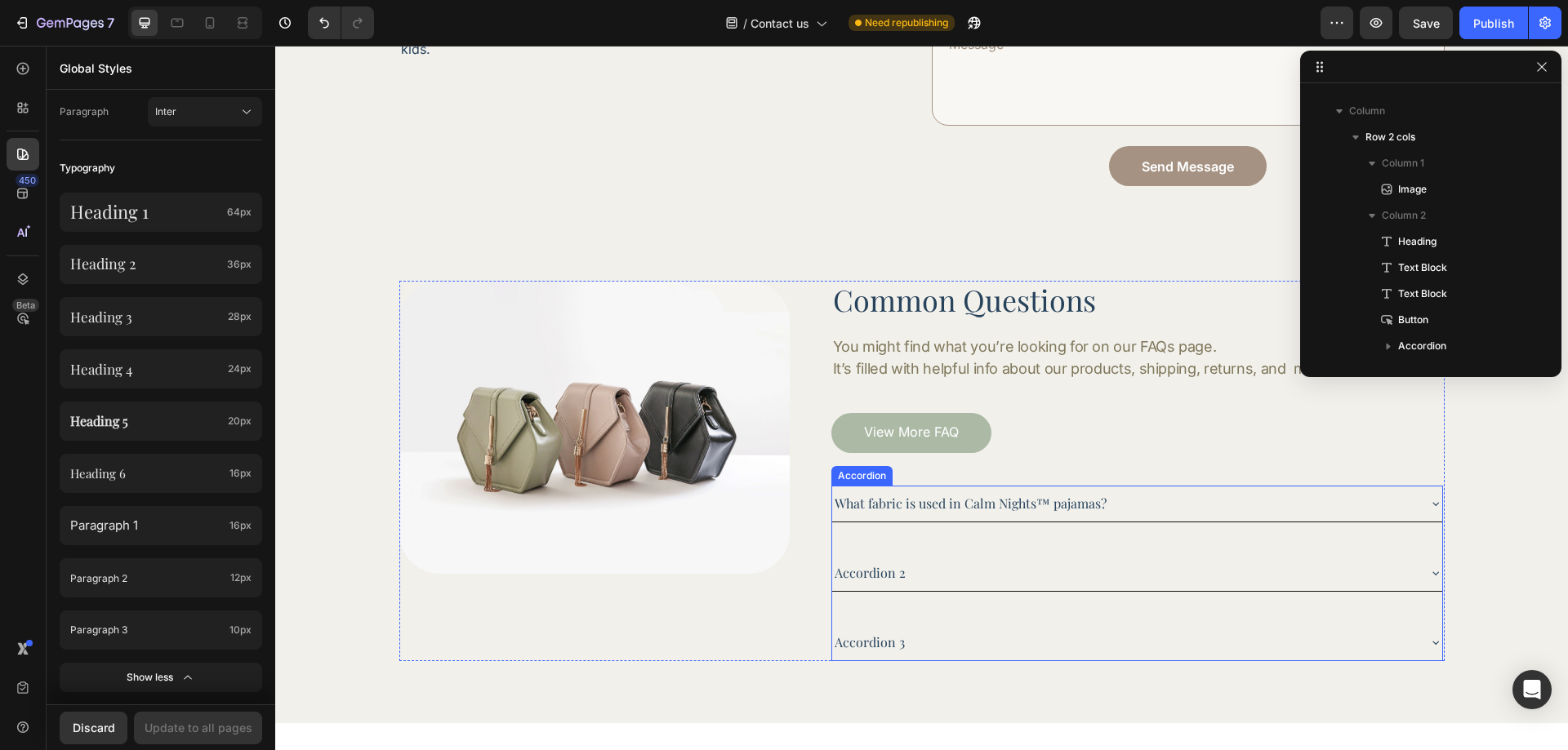
click at [996, 494] on p "What fabric is used in Calm Nights™ pajamas?" at bounding box center [971, 503] width 272 height 19
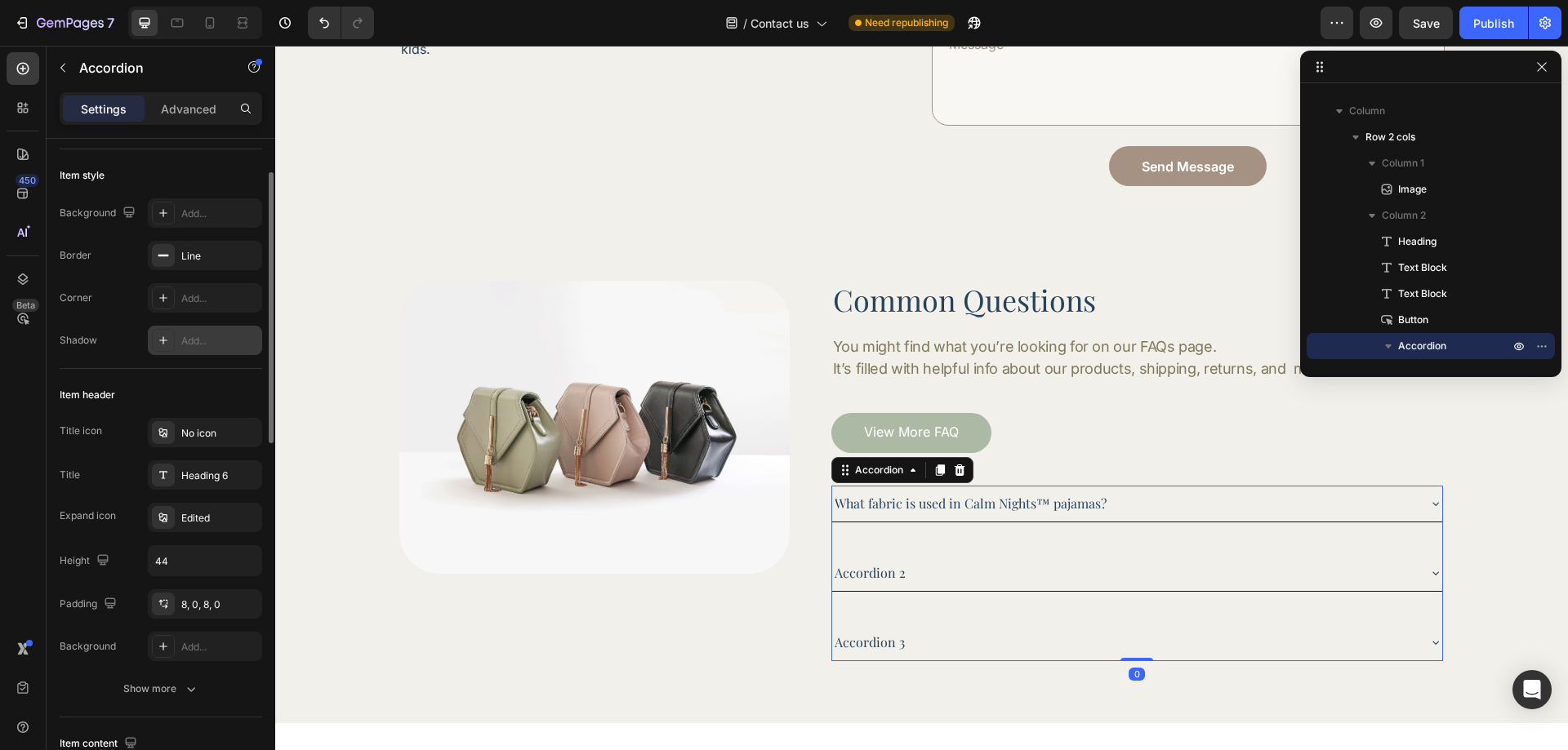
scroll to position [163, 0]
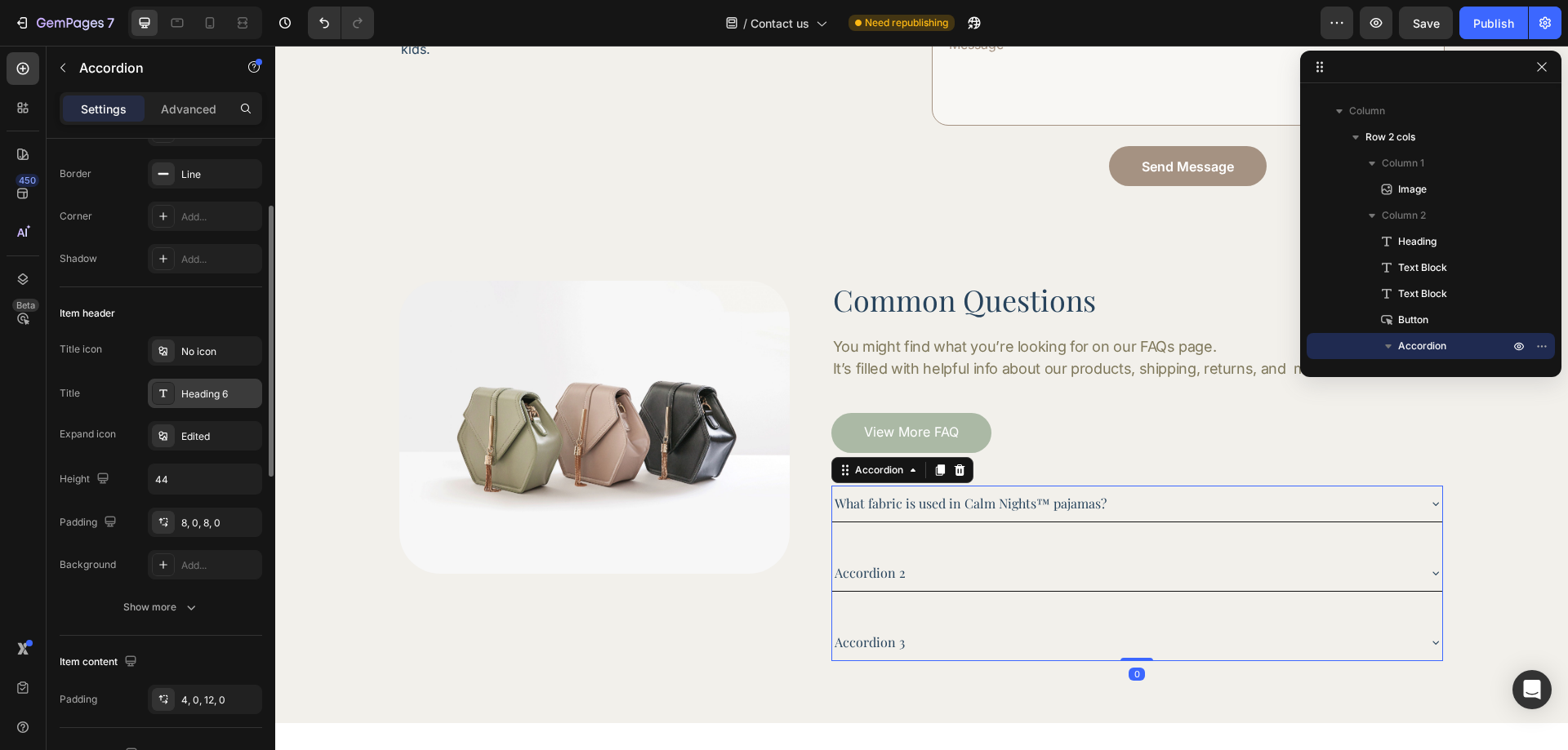
click at [214, 395] on div "Heading 6" at bounding box center [219, 394] width 76 height 15
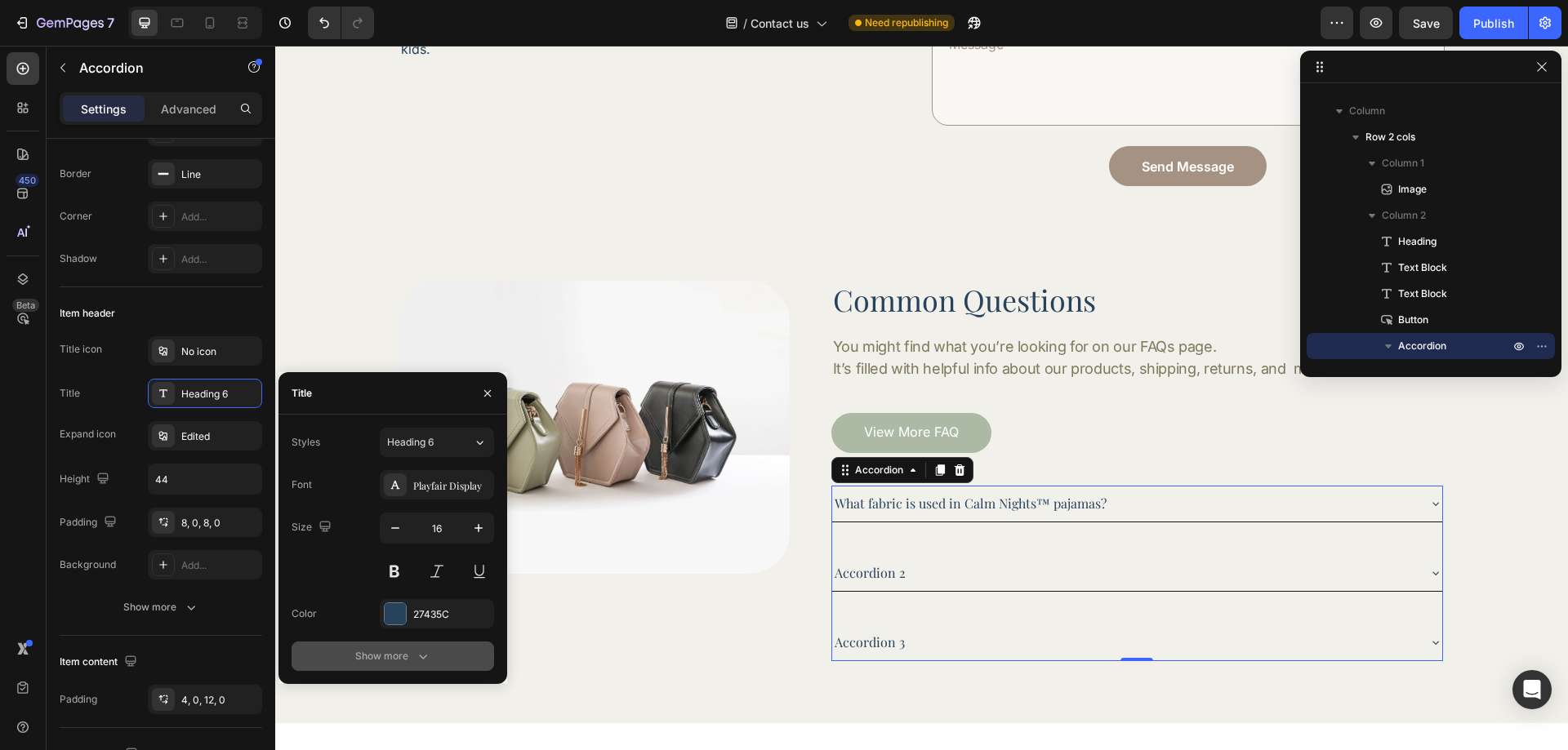
click at [415, 653] on icon "button" at bounding box center [423, 656] width 17 height 17
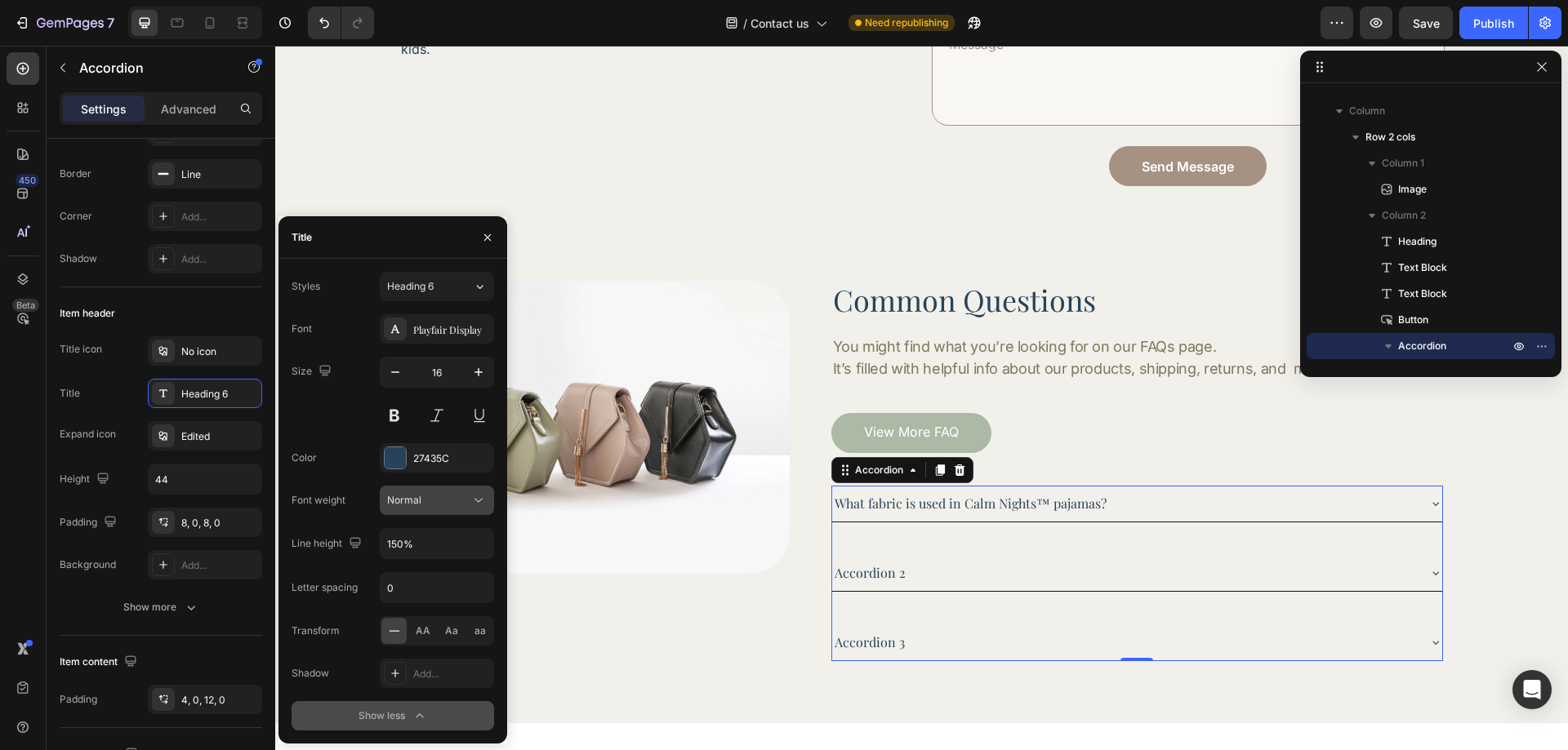
click at [442, 502] on div "Normal" at bounding box center [429, 501] width 83 height 15
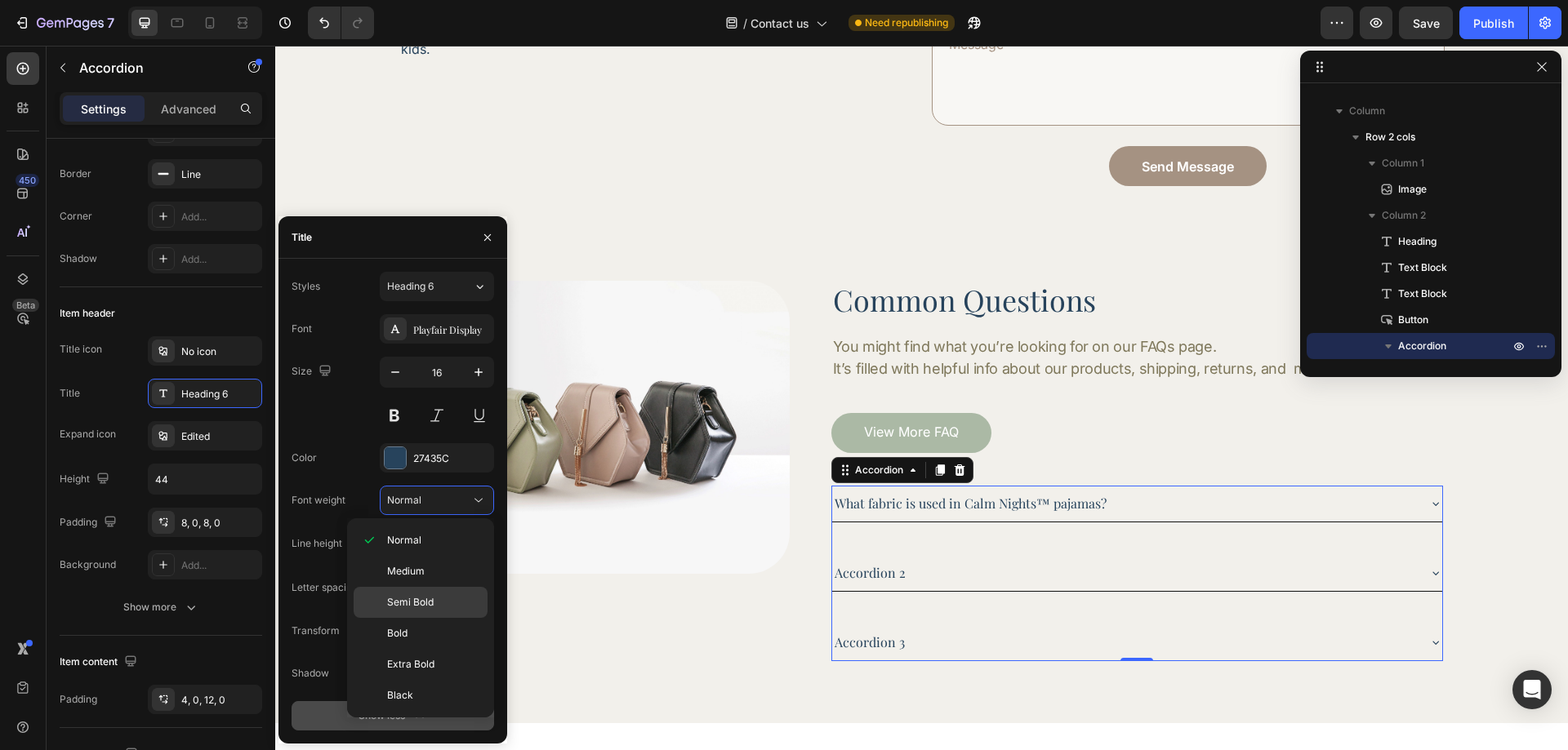
scroll to position [375, 0]
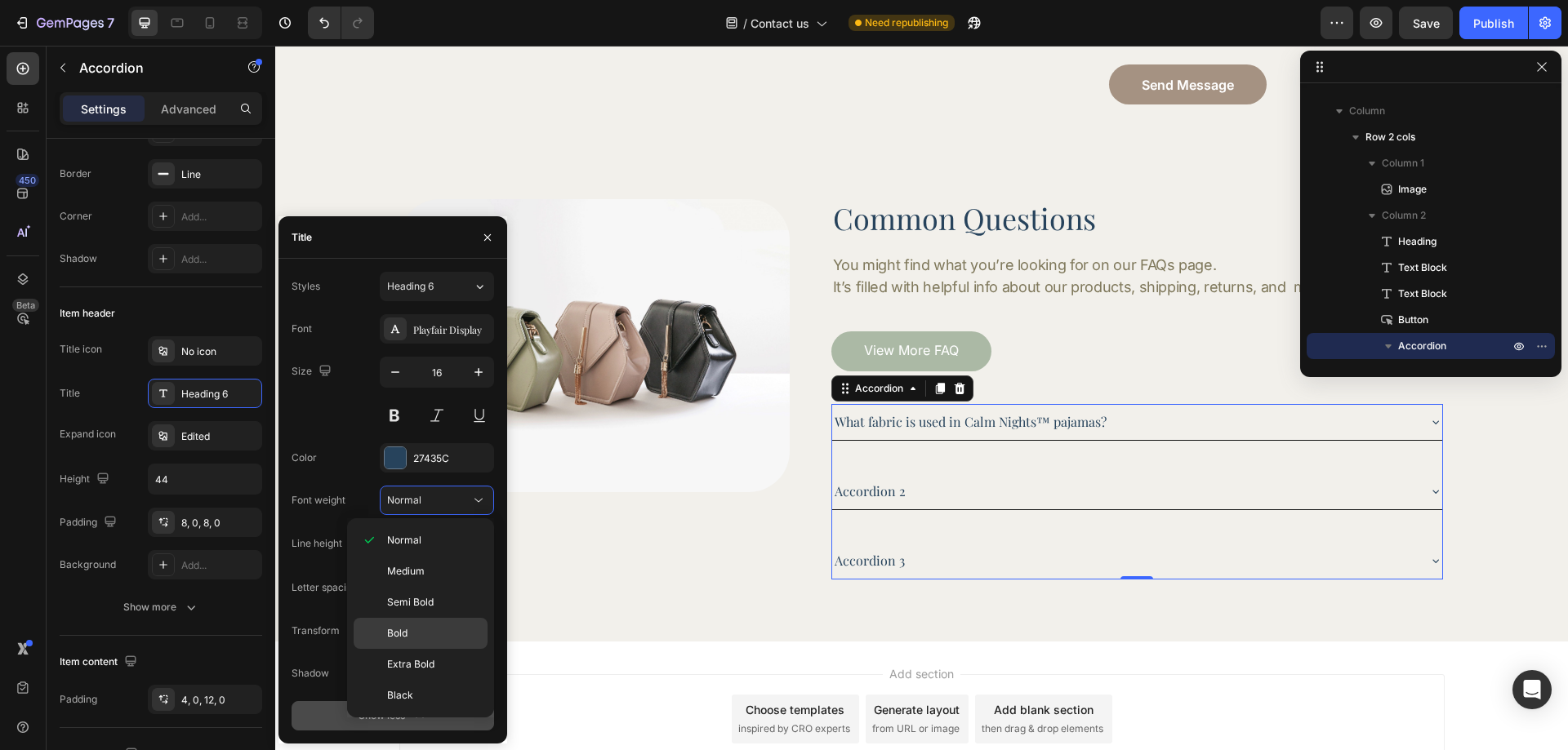
click at [421, 631] on p "Bold" at bounding box center [434, 633] width 93 height 15
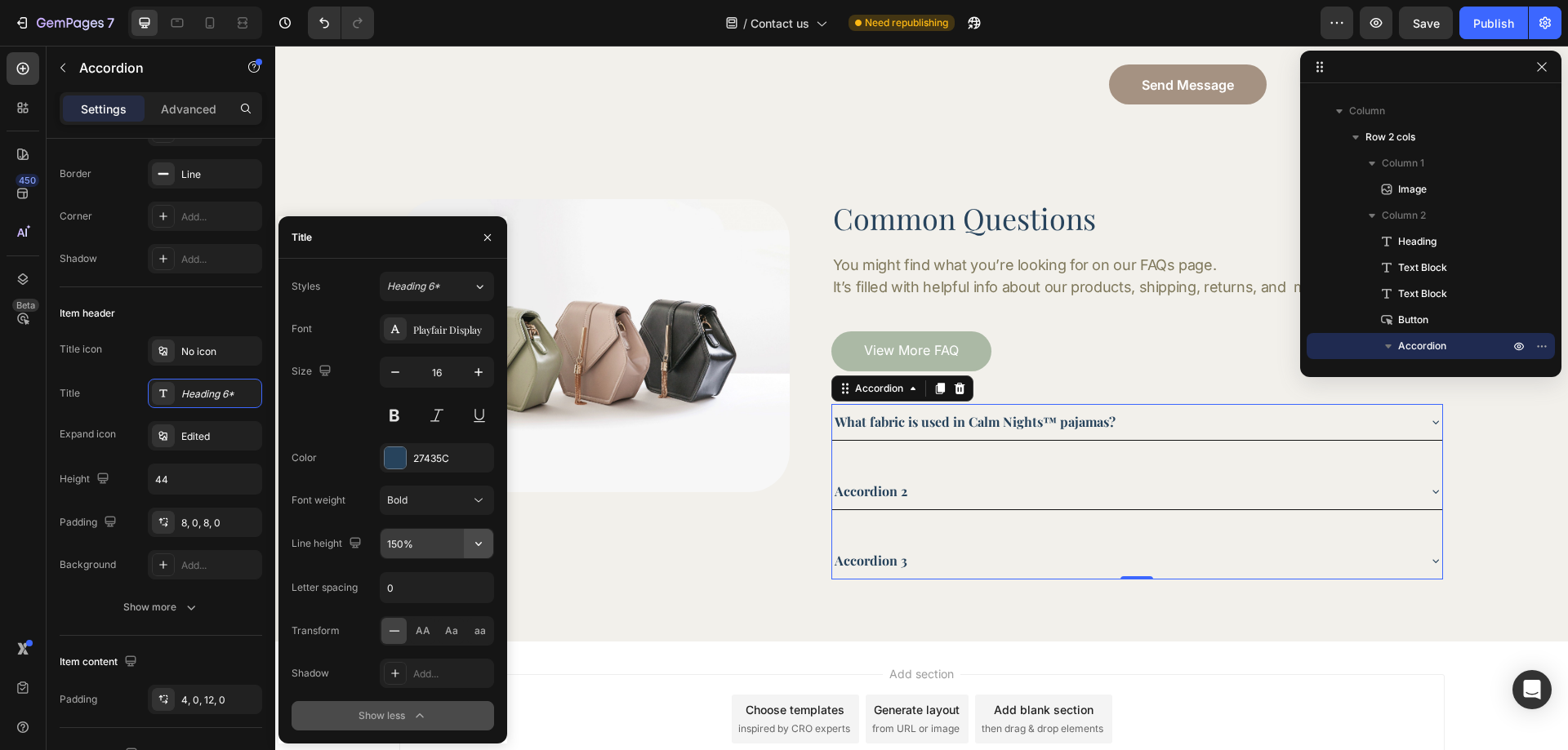
click at [481, 544] on icon "button" at bounding box center [478, 544] width 6 height 4
click at [440, 632] on div "120%" at bounding box center [420, 647] width 134 height 31
click at [476, 540] on icon "button" at bounding box center [479, 544] width 17 height 17
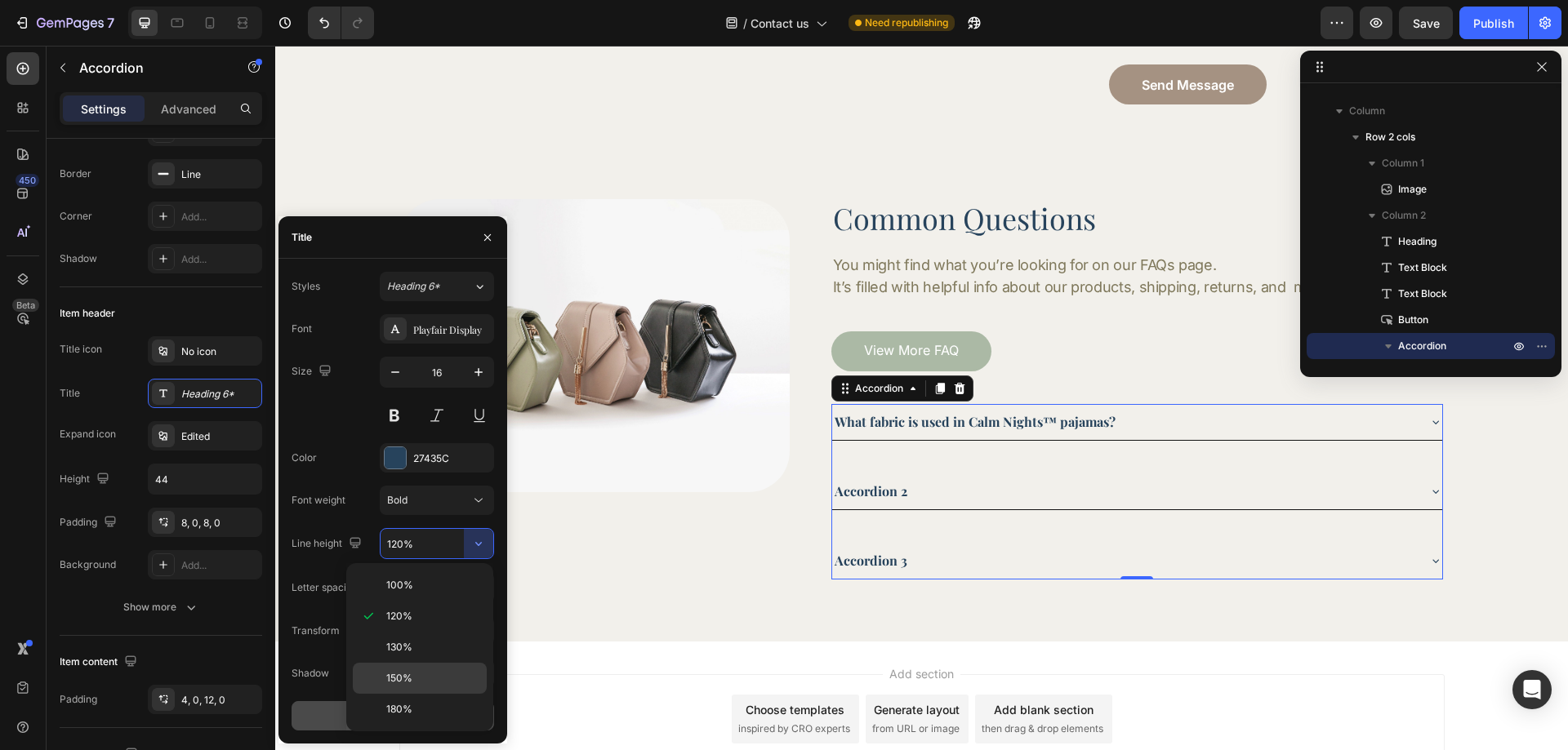
click at [412, 694] on div "150%" at bounding box center [420, 709] width 134 height 31
type input "150%"
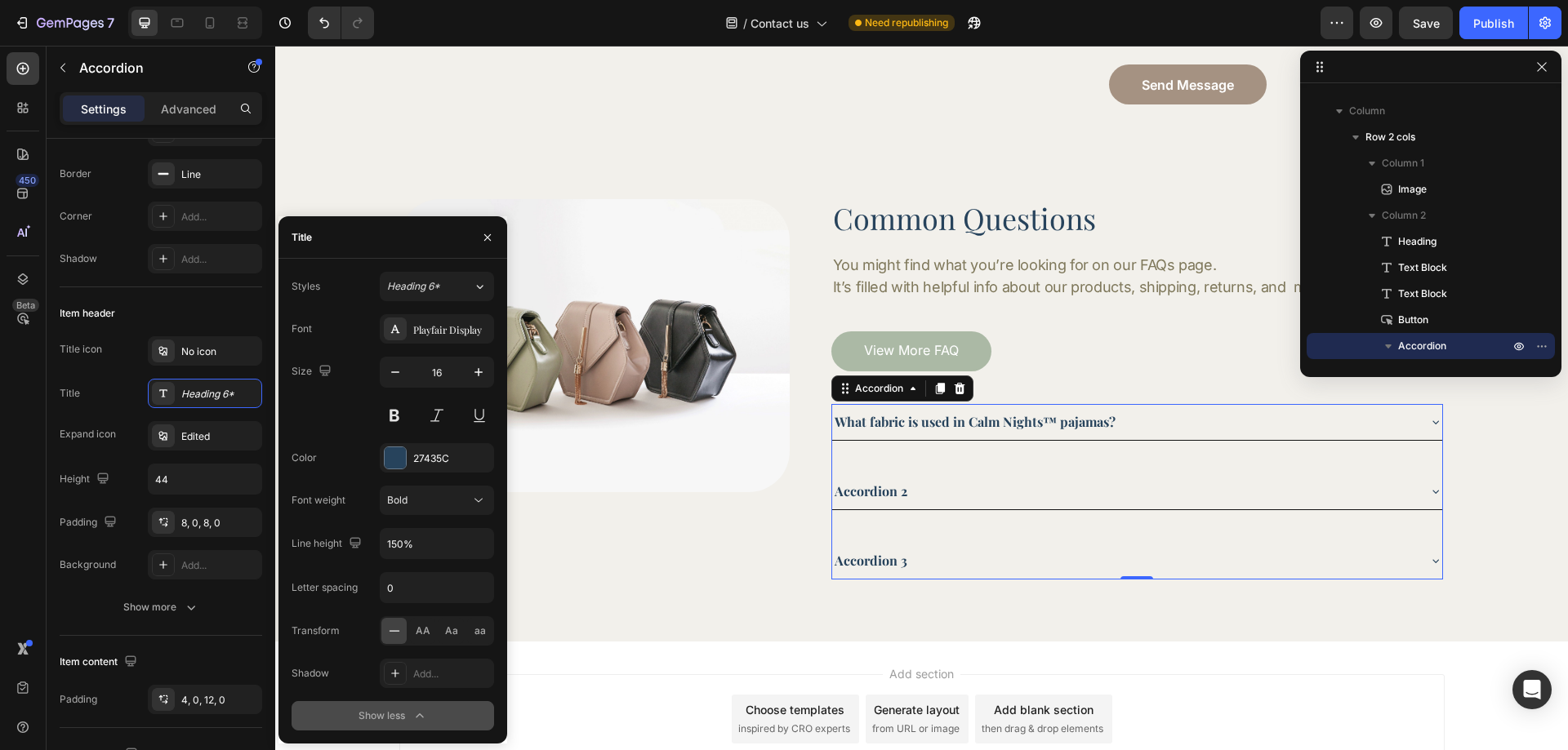
click at [334, 403] on div "Size 16" at bounding box center [393, 393] width 203 height 74
click at [209, 530] on div "8, 0, 8, 0" at bounding box center [205, 522] width 114 height 29
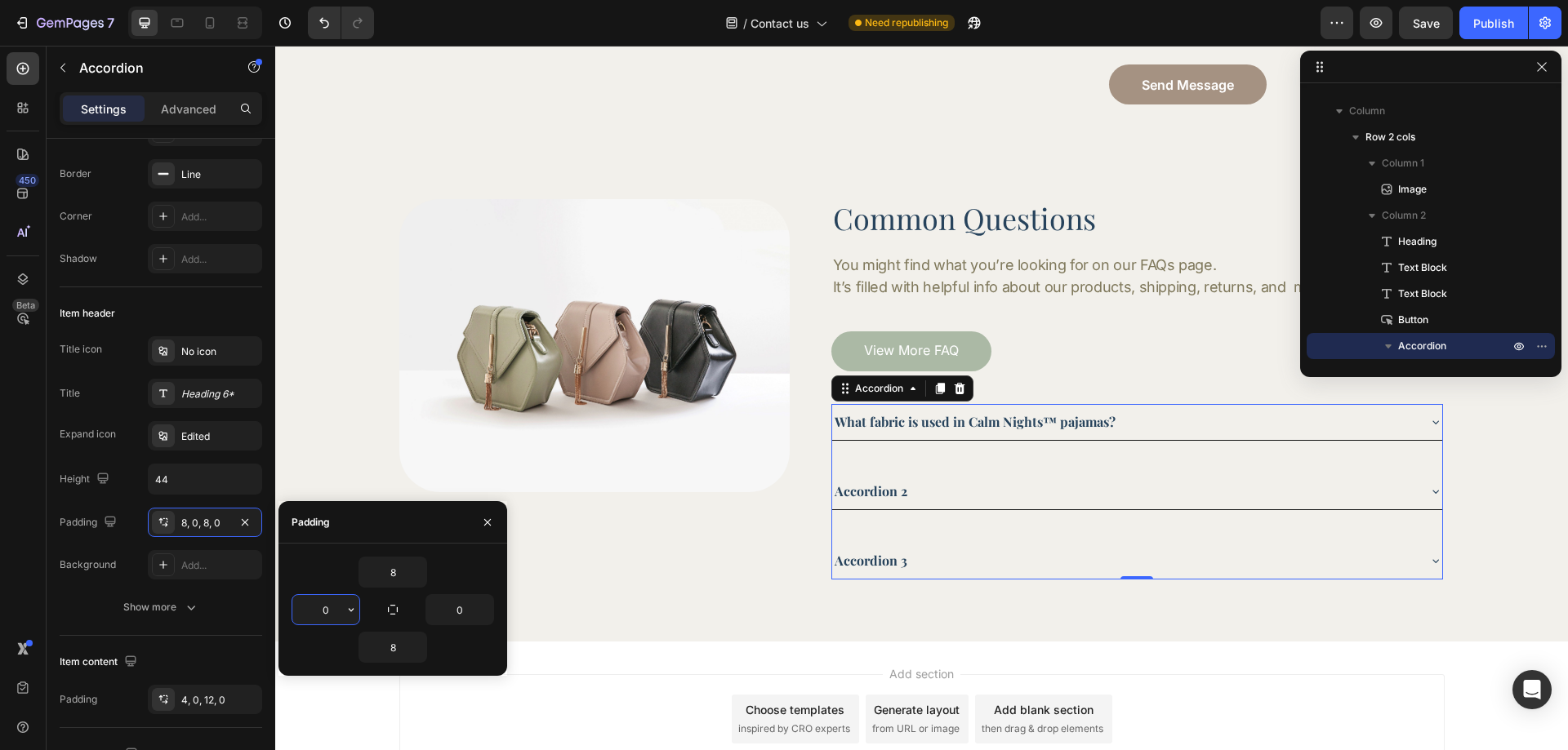
click at [312, 613] on input "0" at bounding box center [326, 609] width 67 height 29
type input "10"
click at [450, 618] on input "0" at bounding box center [459, 609] width 67 height 29
type input "10"
click at [401, 568] on input "8" at bounding box center [393, 572] width 67 height 29
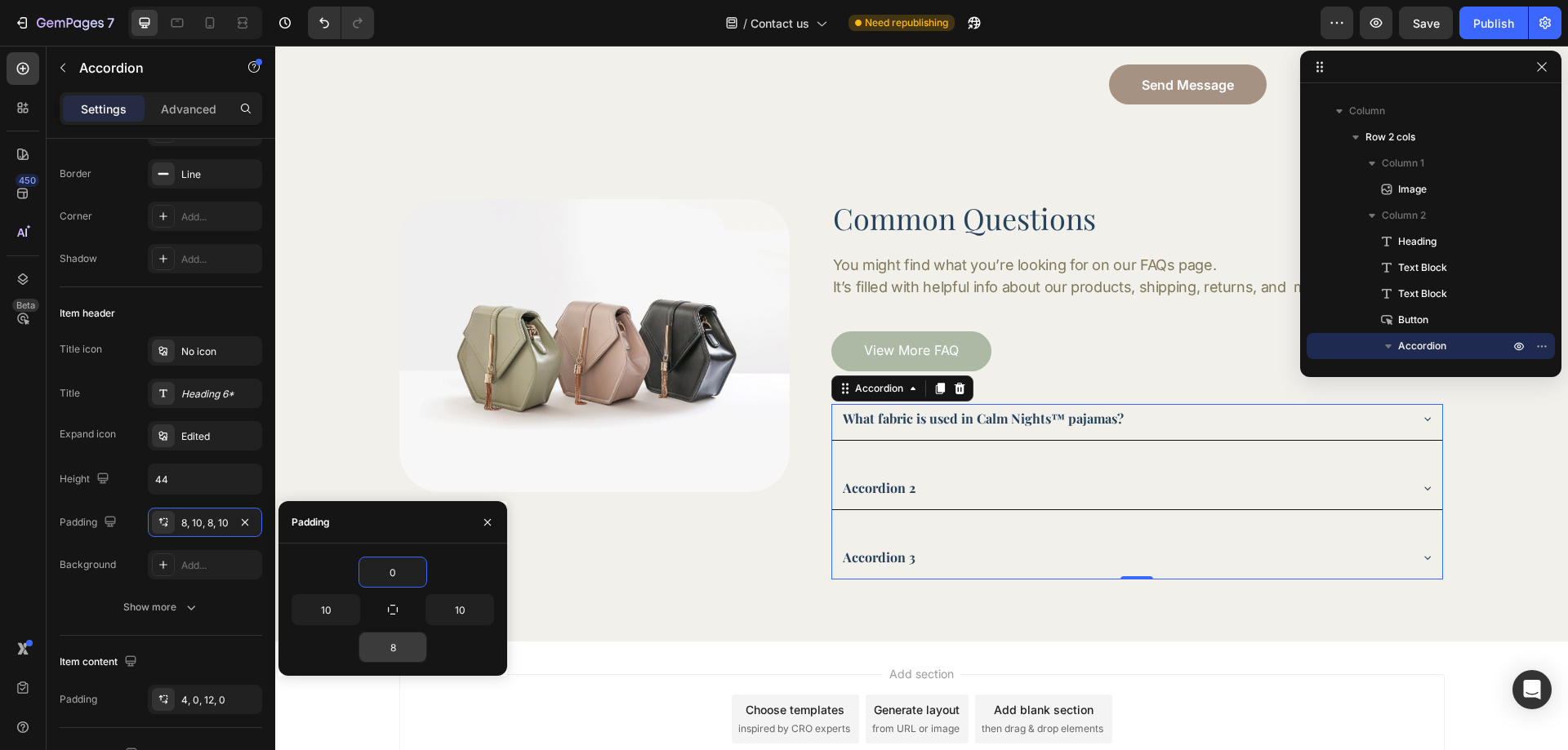
type input "0"
click at [392, 648] on input "8" at bounding box center [393, 647] width 67 height 29
type input "0"
click at [36, 481] on div "450 Beta" at bounding box center [22, 343] width 33 height 581
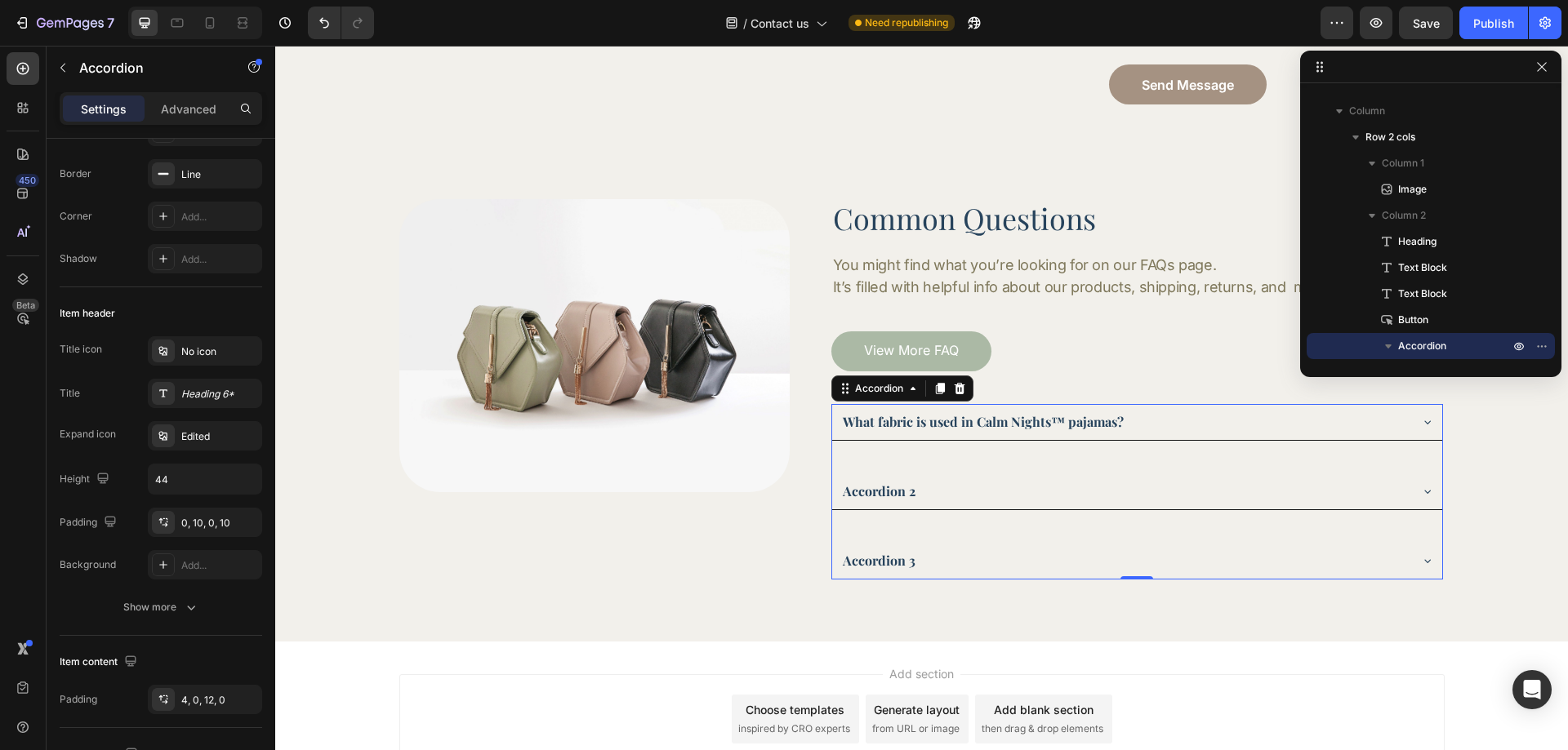
click at [1464, 466] on div "Image Common Questions Heading You might find what you’re looking for on our FA…" at bounding box center [921, 389] width 1247 height 379
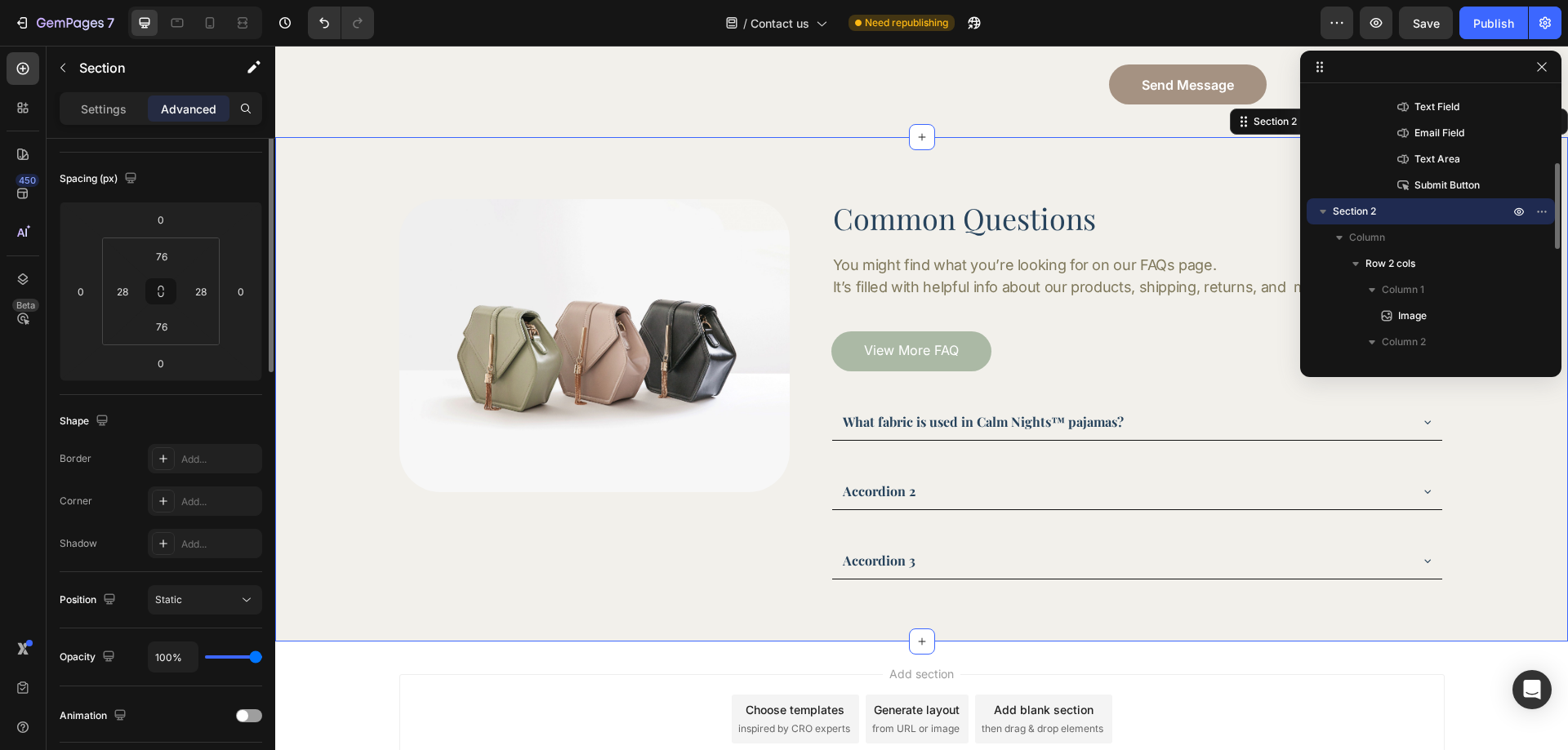
scroll to position [0, 0]
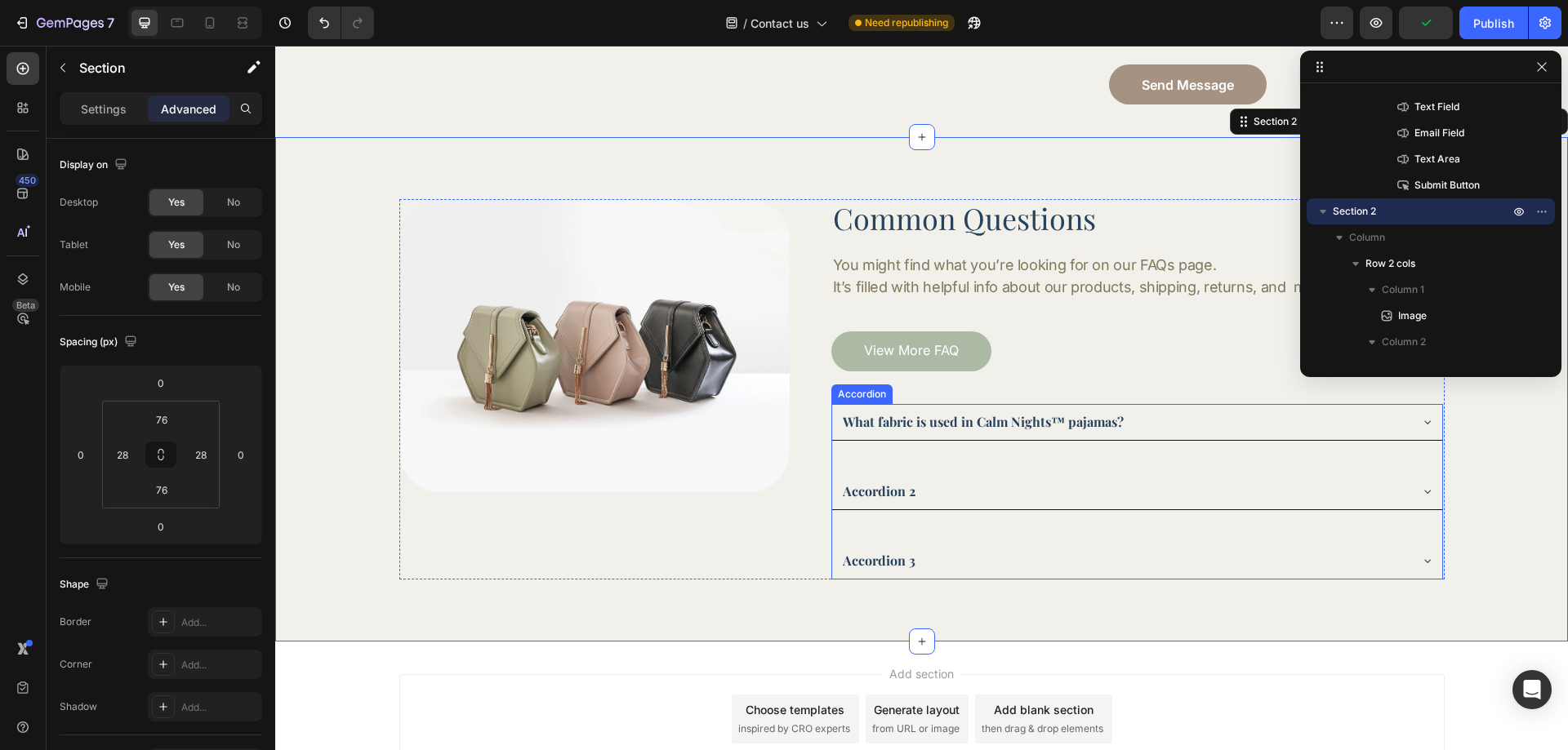
click at [982, 424] on p "What fabric is used in Calm Nights™ pajamas?" at bounding box center [983, 422] width 281 height 19
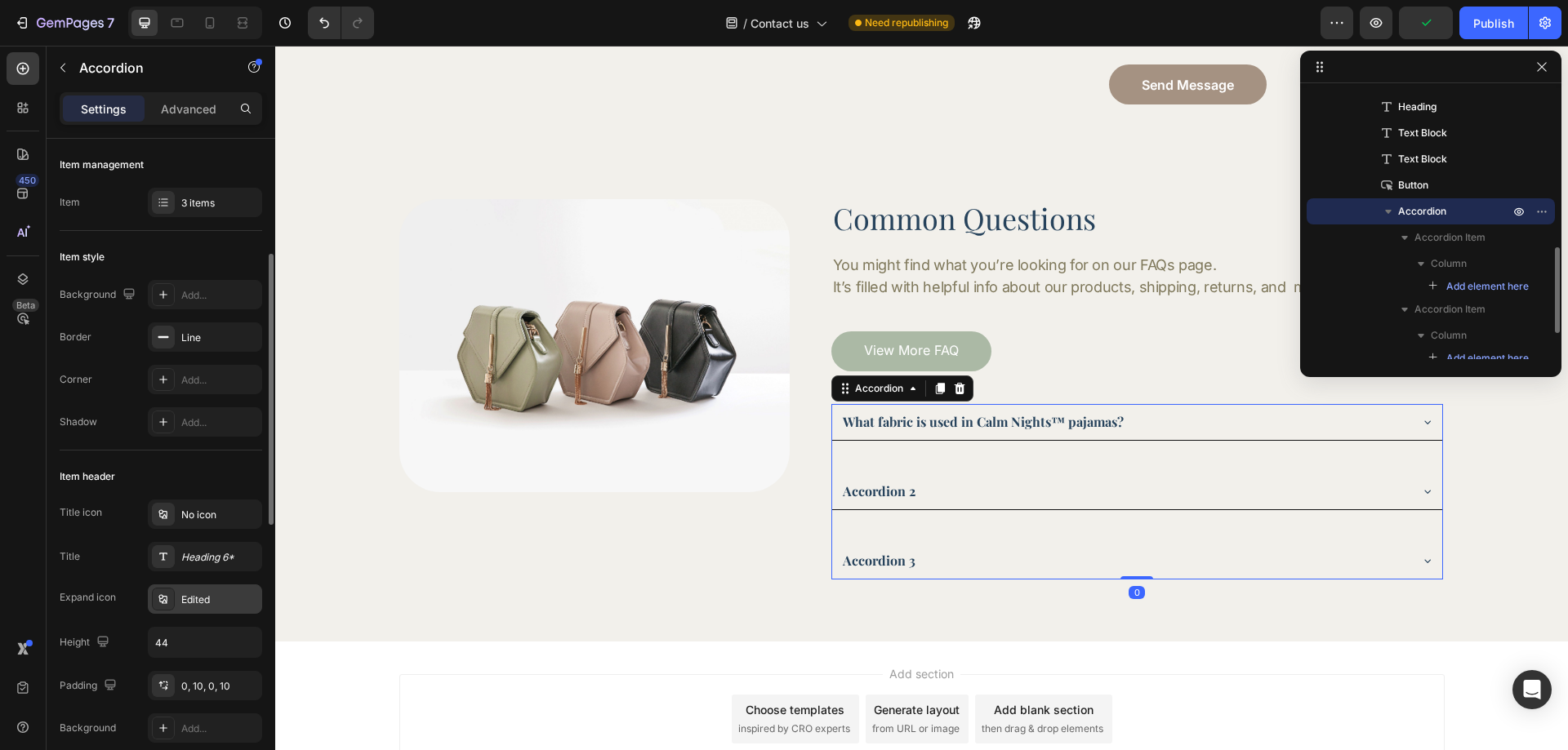
scroll to position [82, 0]
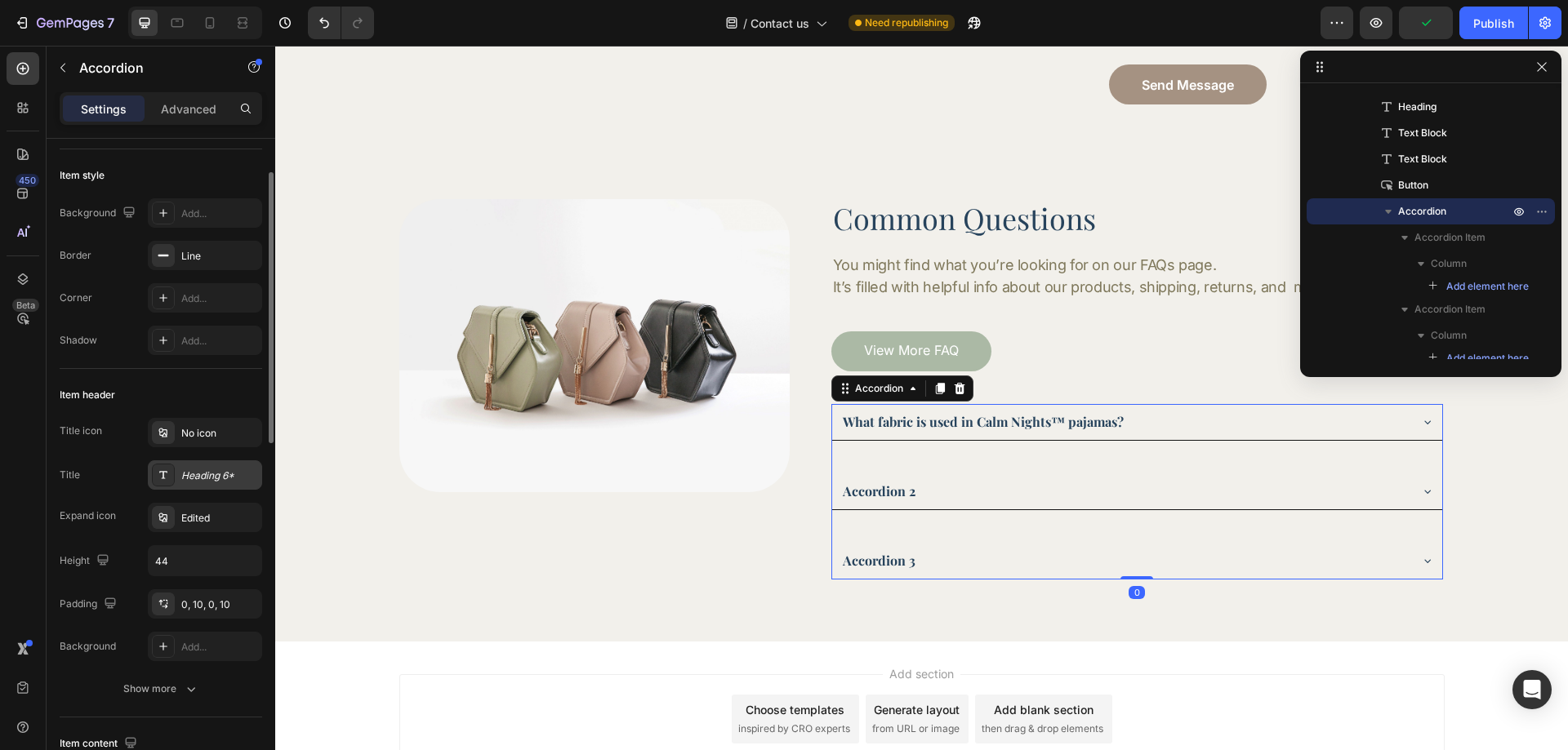
click at [197, 474] on div "Heading 6*" at bounding box center [219, 476] width 76 height 15
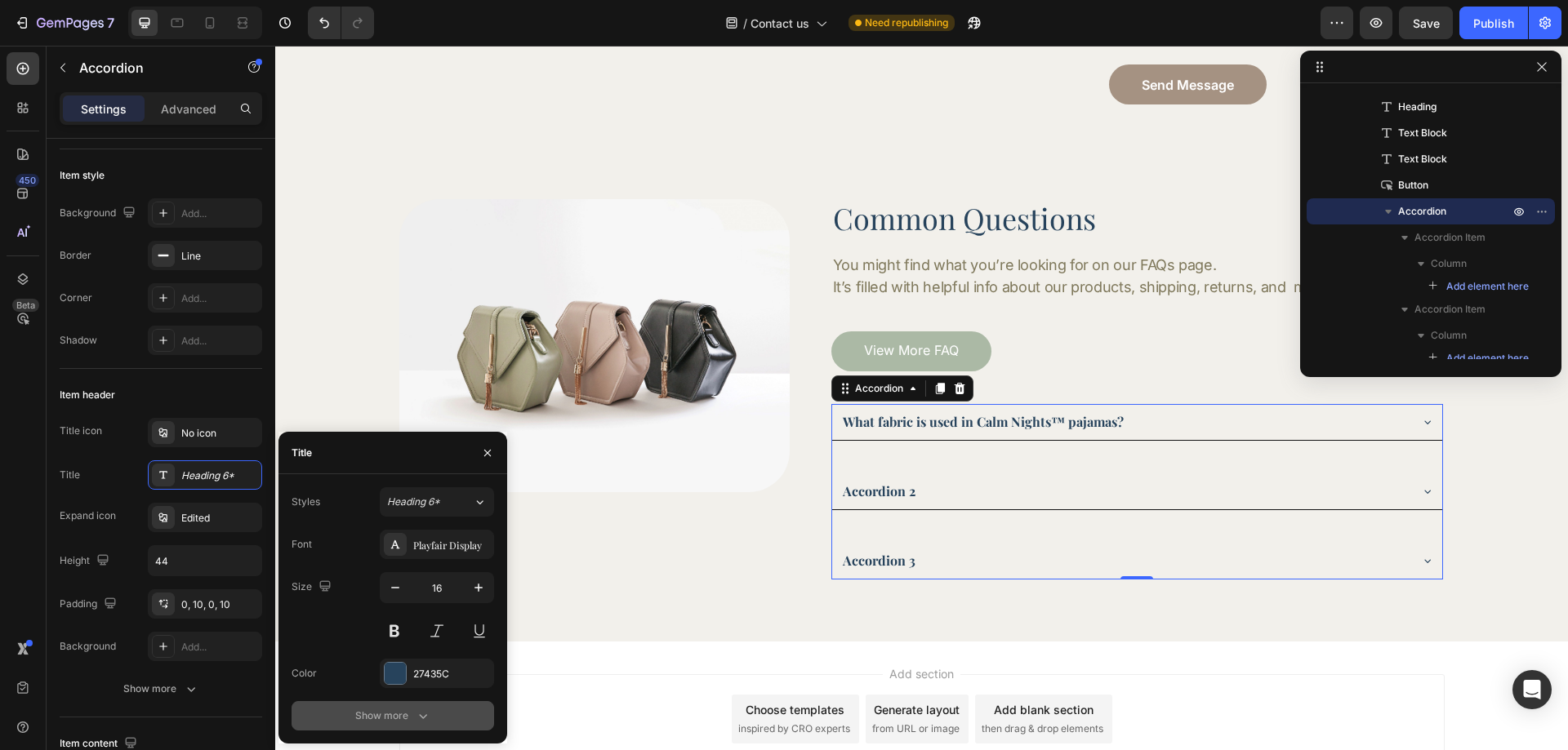
click at [387, 705] on button "Show more" at bounding box center [393, 716] width 203 height 29
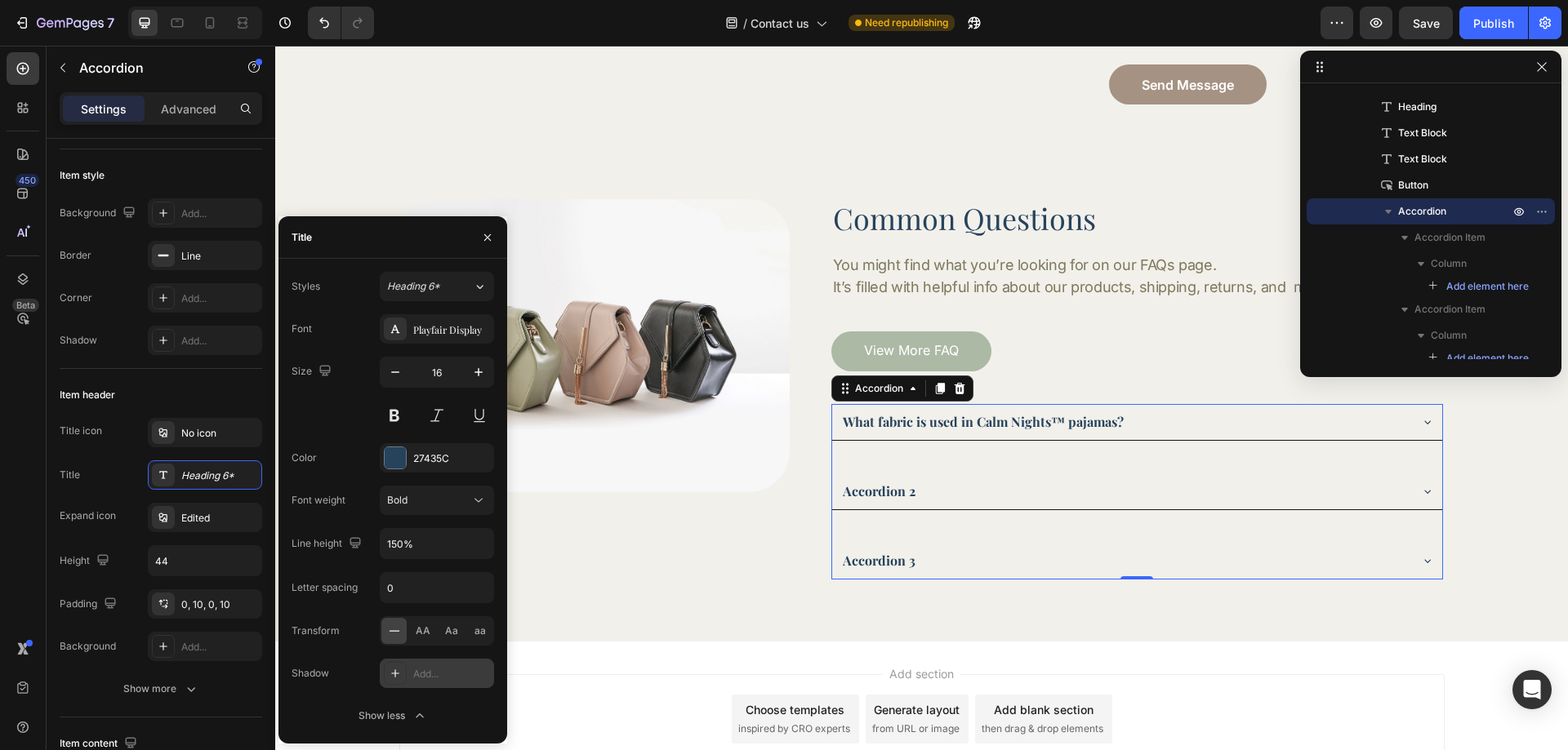
scroll to position [457, 0]
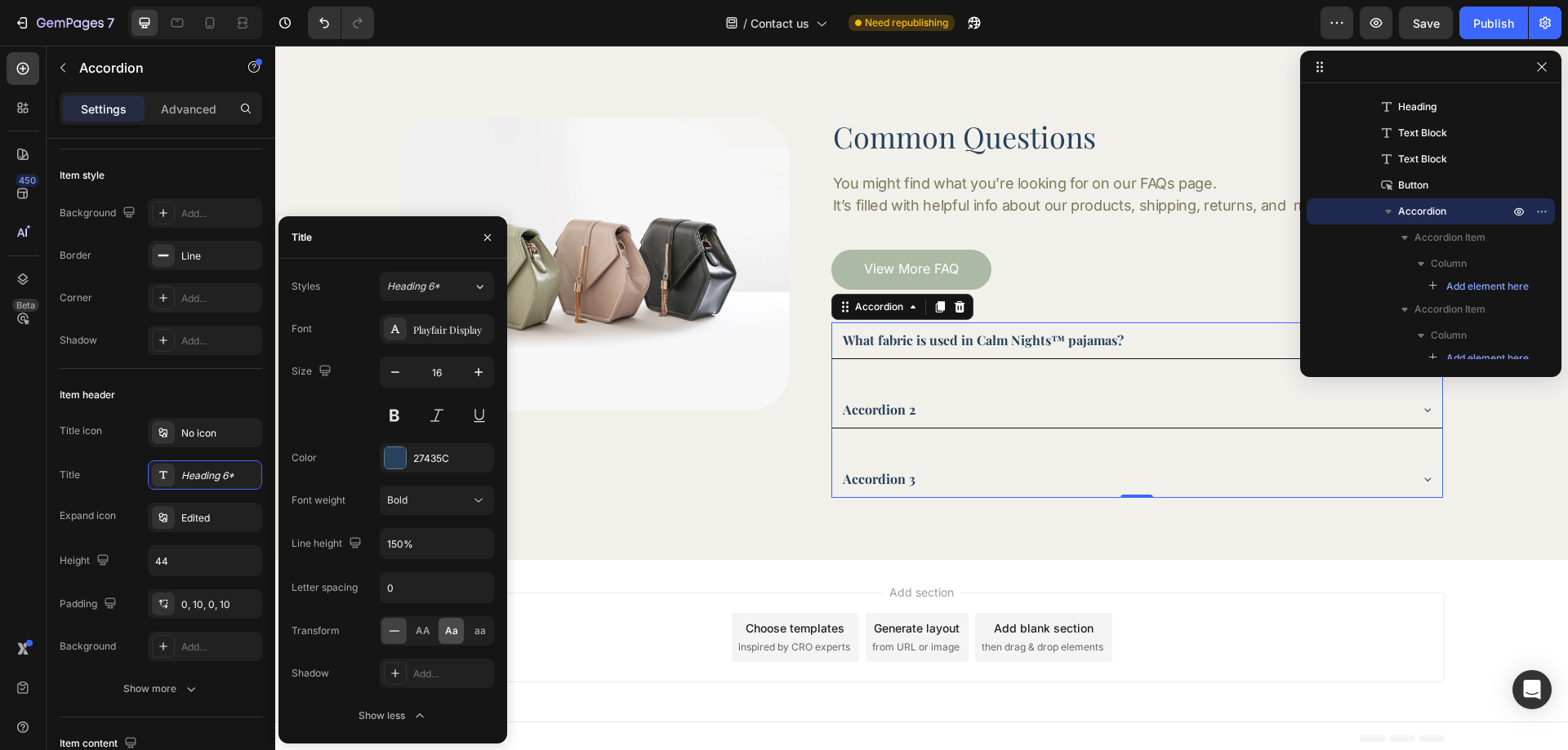
click at [443, 631] on div "Aa" at bounding box center [451, 631] width 25 height 26
click at [1475, 451] on div "Image Common Questions Heading You might find what you’re looking for on our FA…" at bounding box center [921, 307] width 1247 height 379
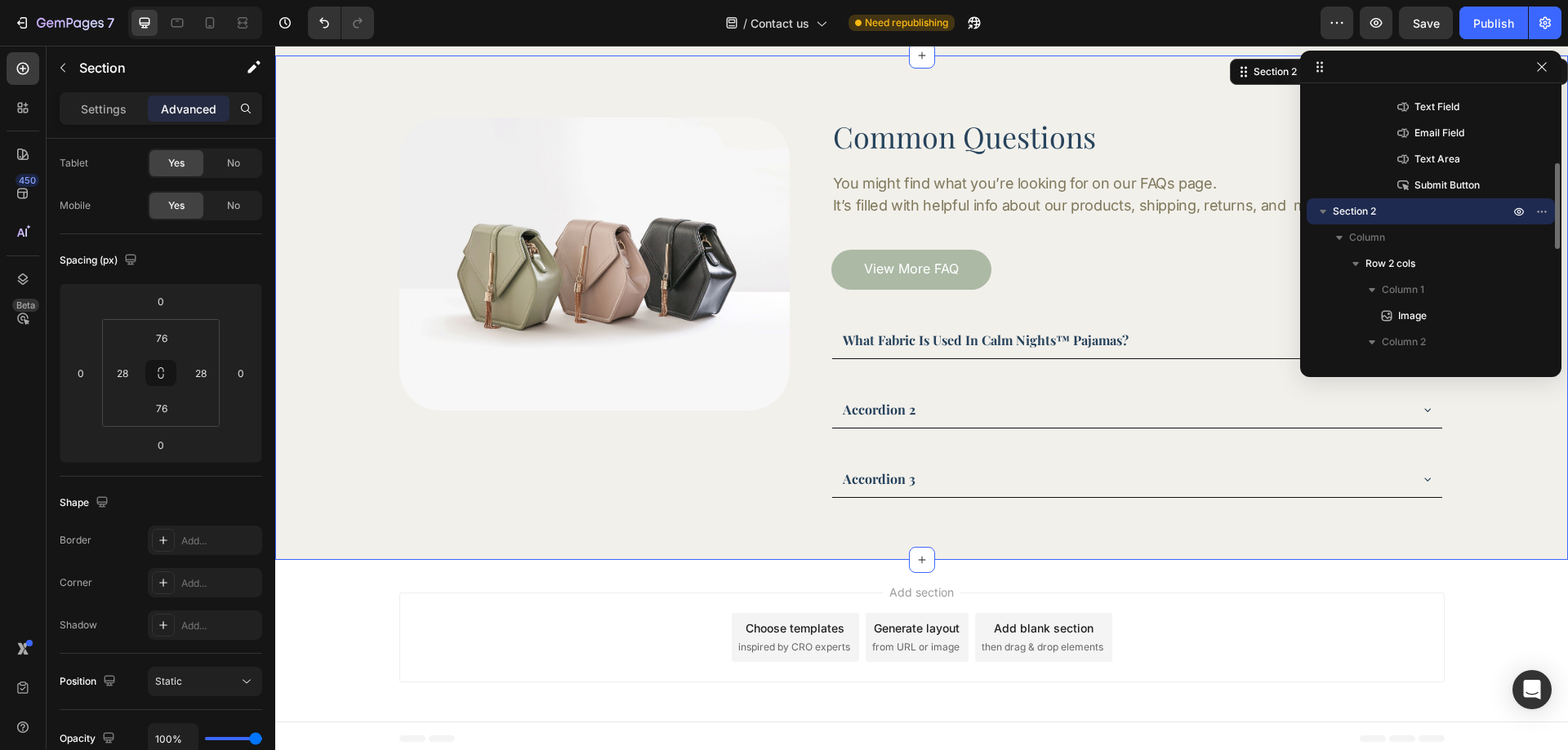
scroll to position [0, 0]
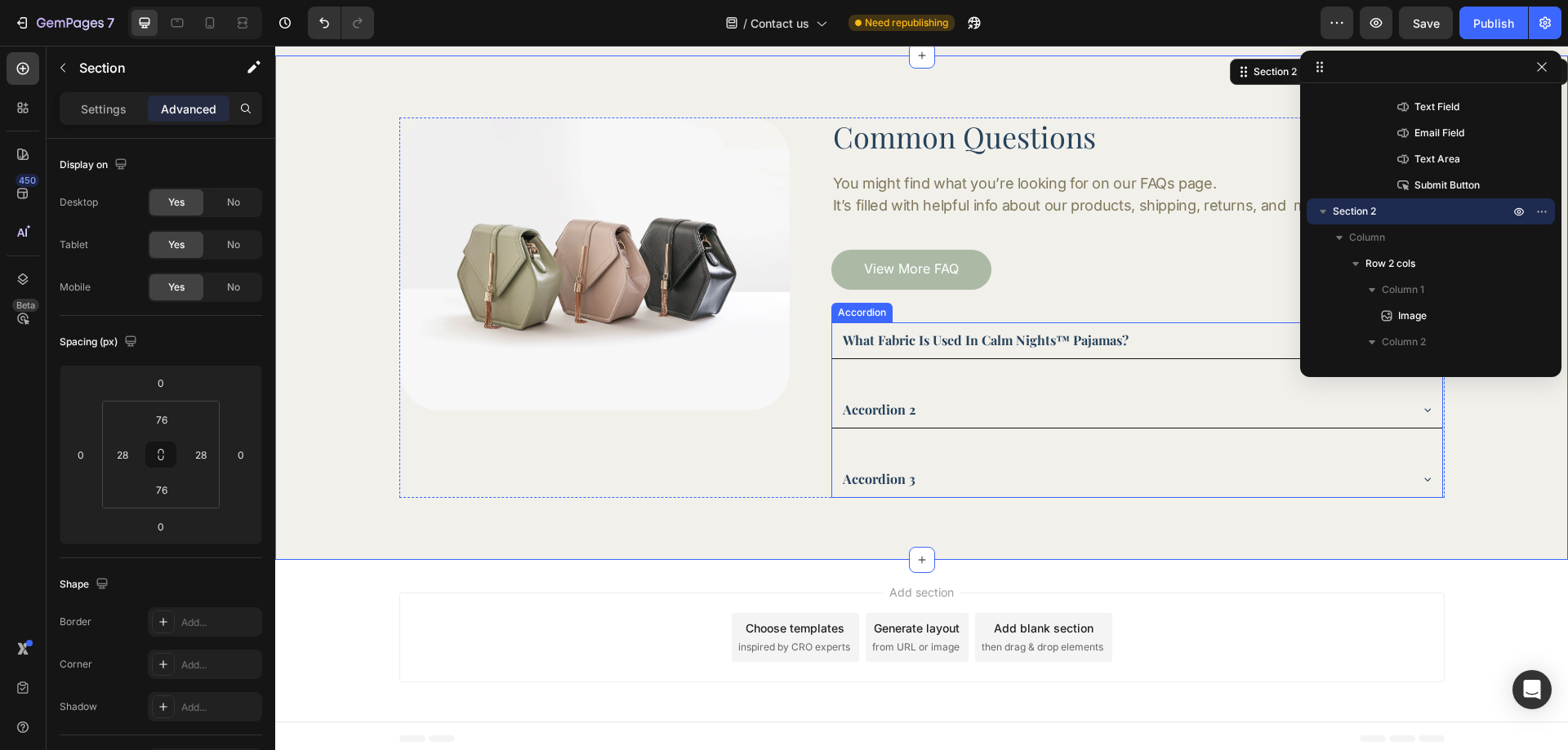
click at [1108, 437] on div "what fabric is used in calm nights™ pajamas? accordion 2 accordion 3" at bounding box center [1137, 410] width 611 height 176
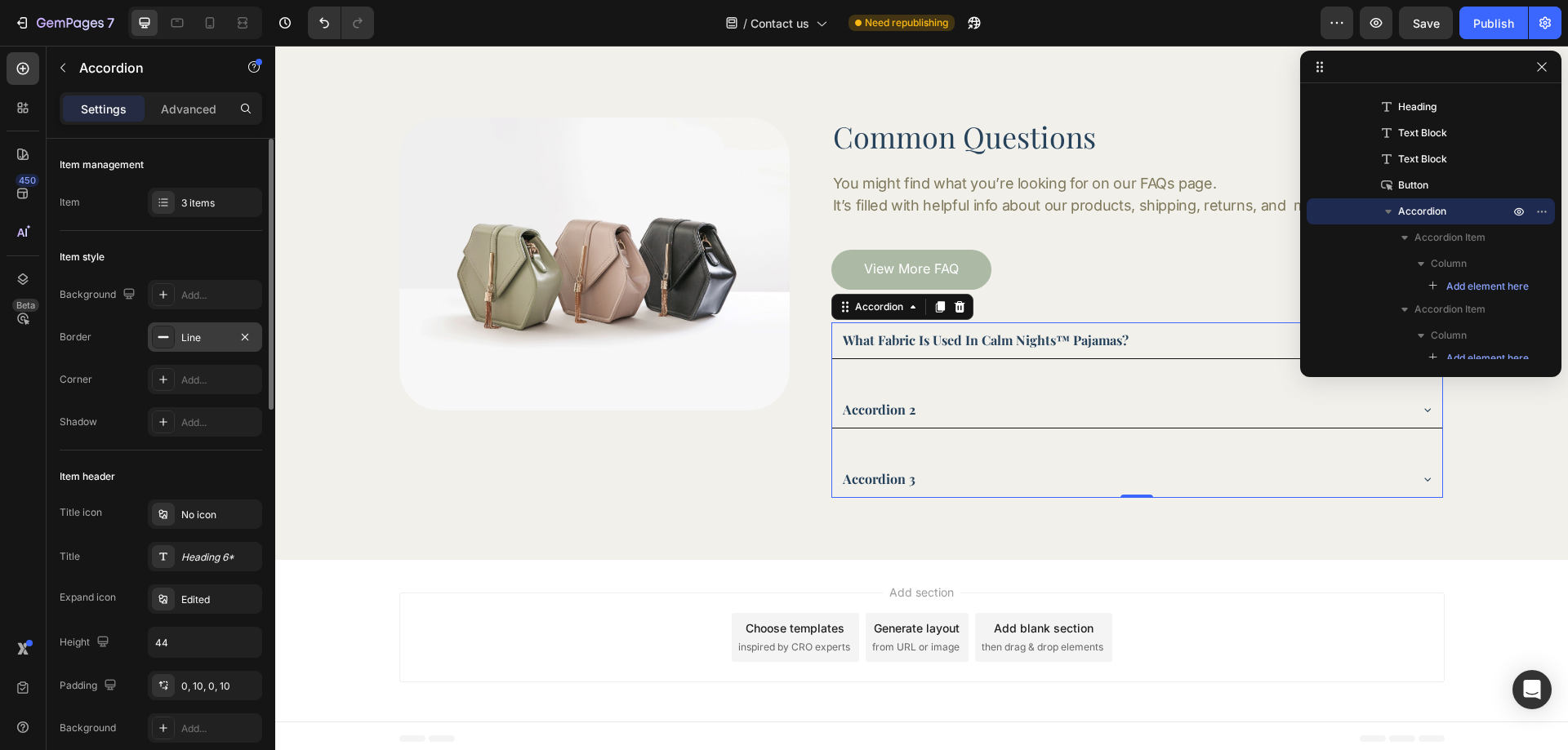
click at [186, 341] on div "Line" at bounding box center [205, 338] width 47 height 15
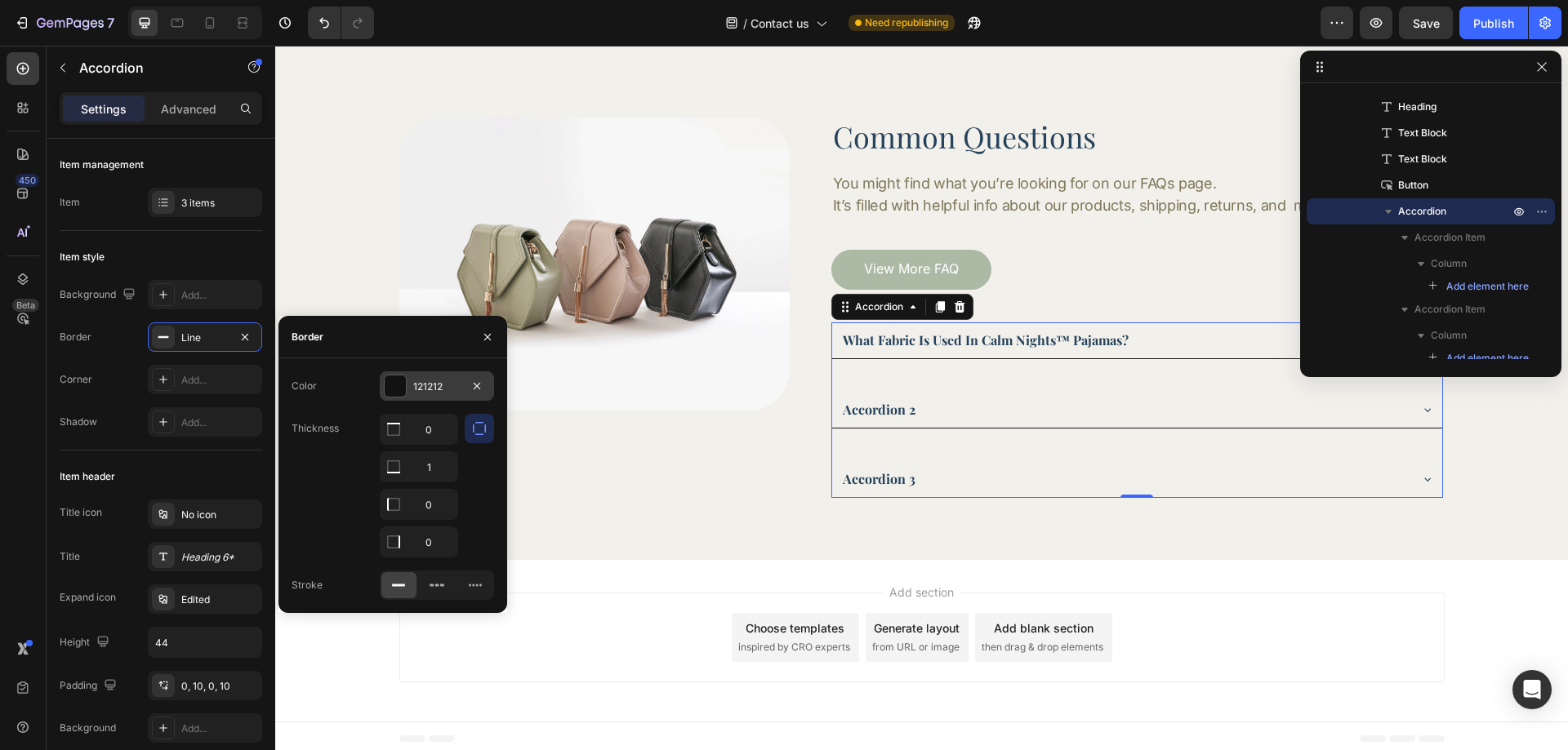
click at [418, 389] on div "121212" at bounding box center [437, 386] width 47 height 15
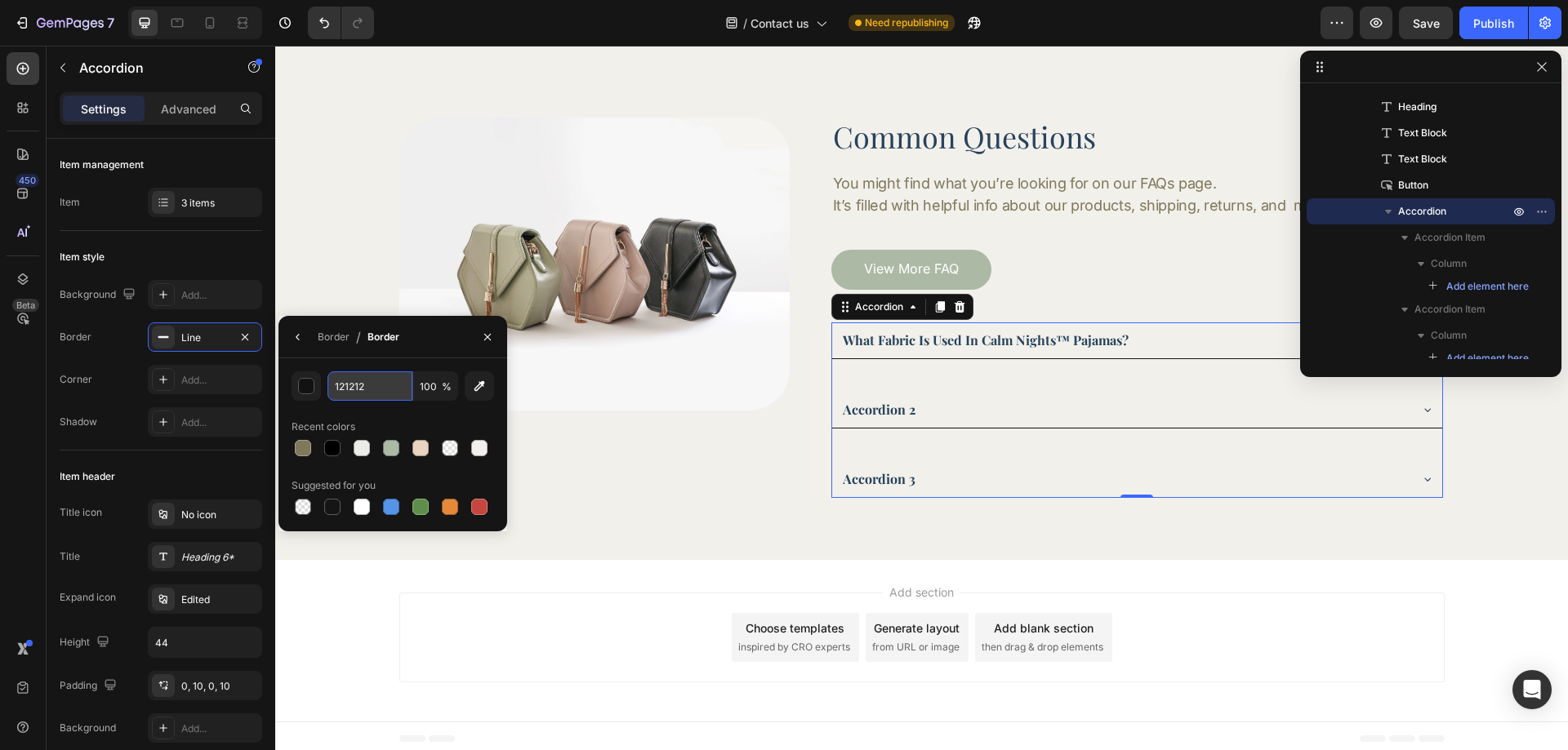
click at [359, 391] on input "121212" at bounding box center [370, 386] width 85 height 29
paste input "rgba(165, 146, 130, 1)"
type input "rgba(165, 146, 130, 1)"
click at [138, 364] on div "Background Add... Border Line Corner Add... Shadow Add..." at bounding box center [161, 358] width 203 height 157
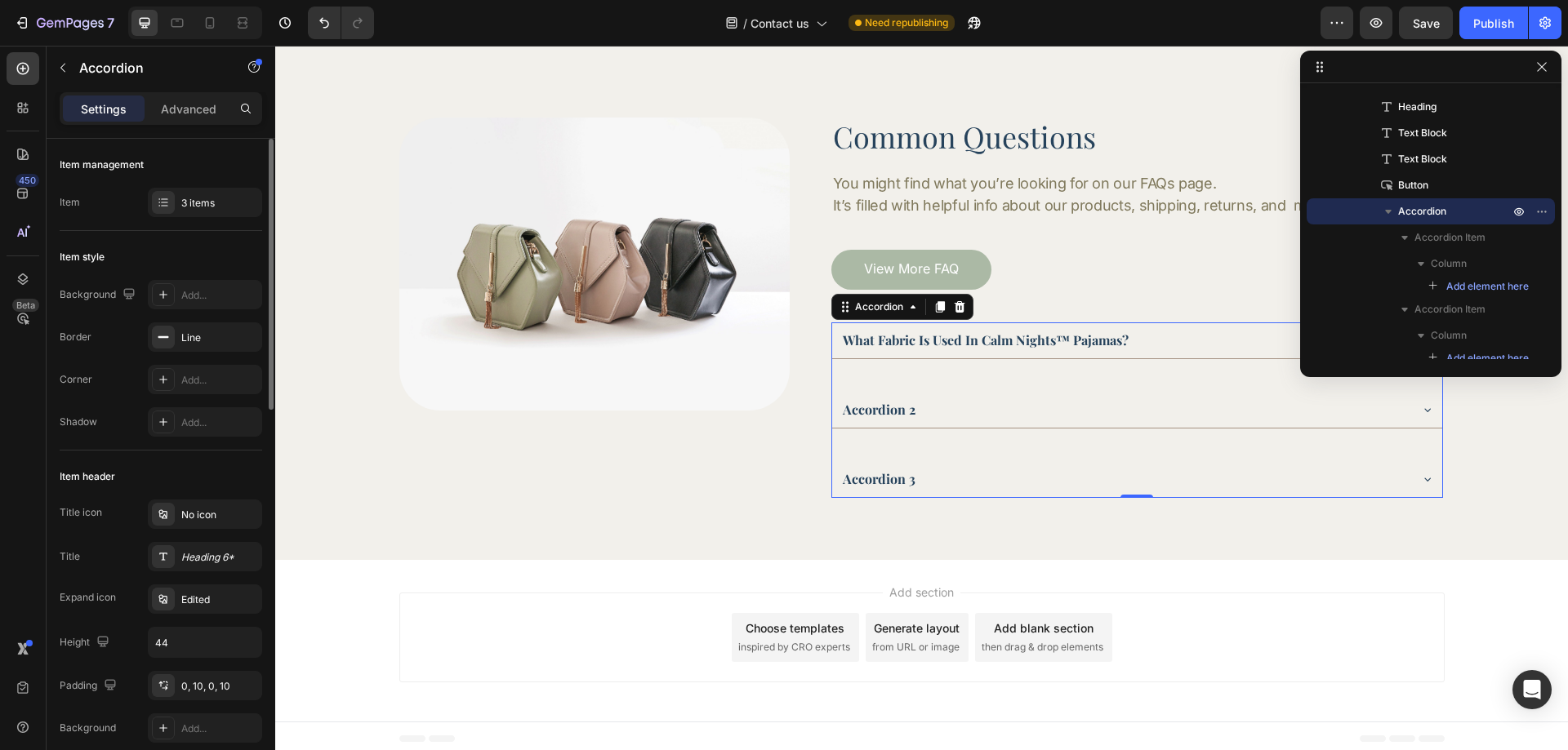
scroll to position [0, 0]
click at [675, 535] on div "Image Common Questions Heading You might find what you’re looking for on our FA…" at bounding box center [921, 307] width 1293 height 504
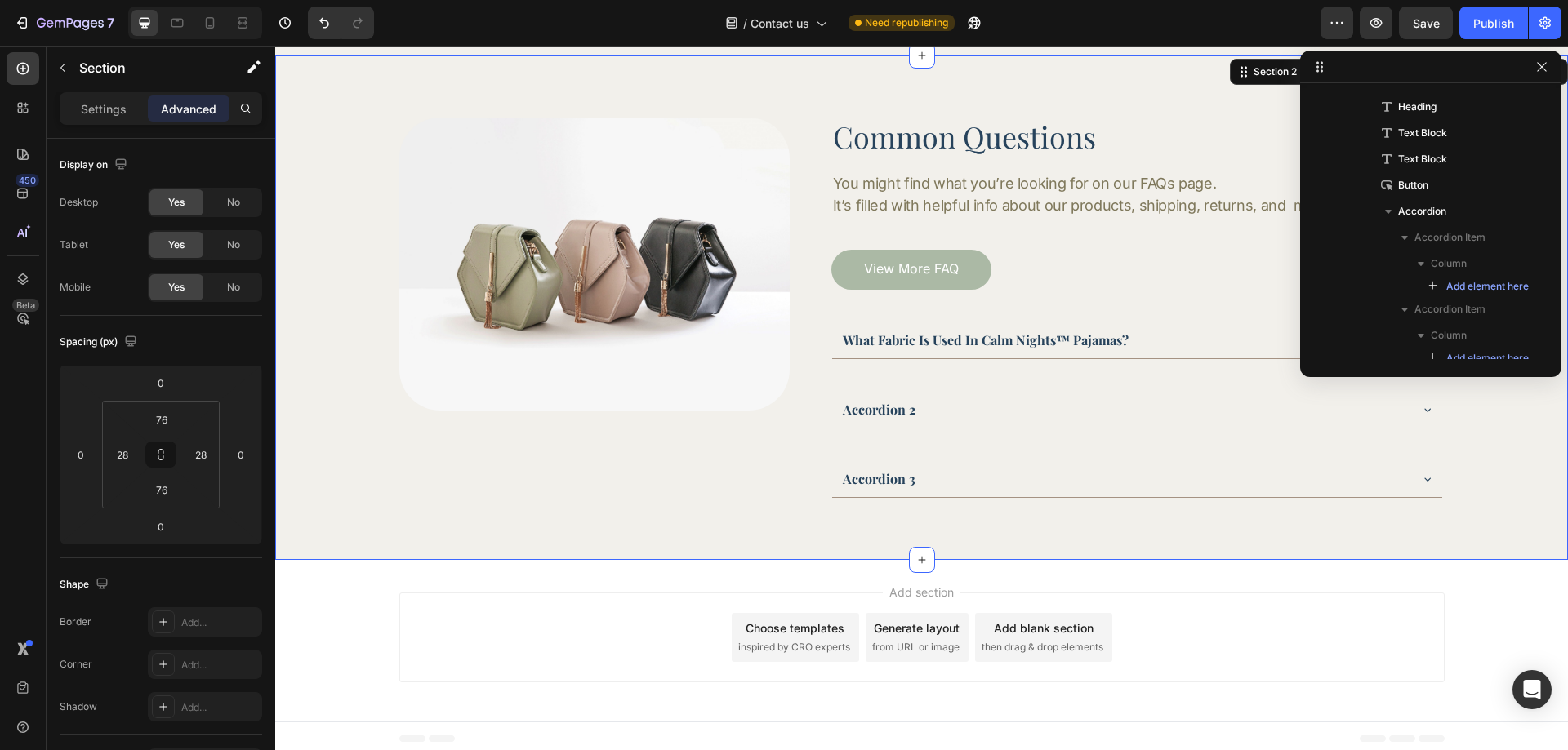
scroll to position [231, 0]
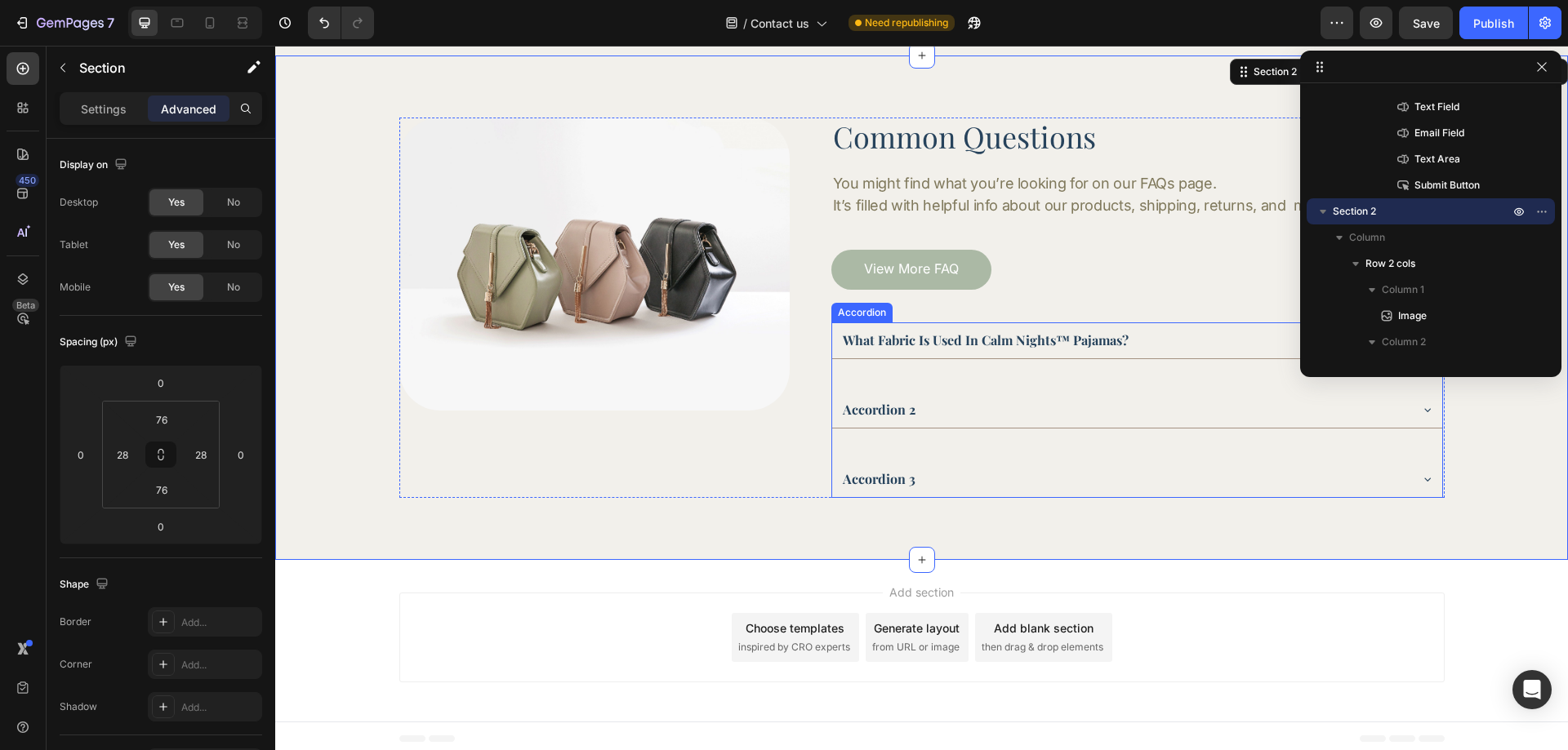
click at [1204, 407] on div "accordion 2" at bounding box center [1124, 410] width 567 height 25
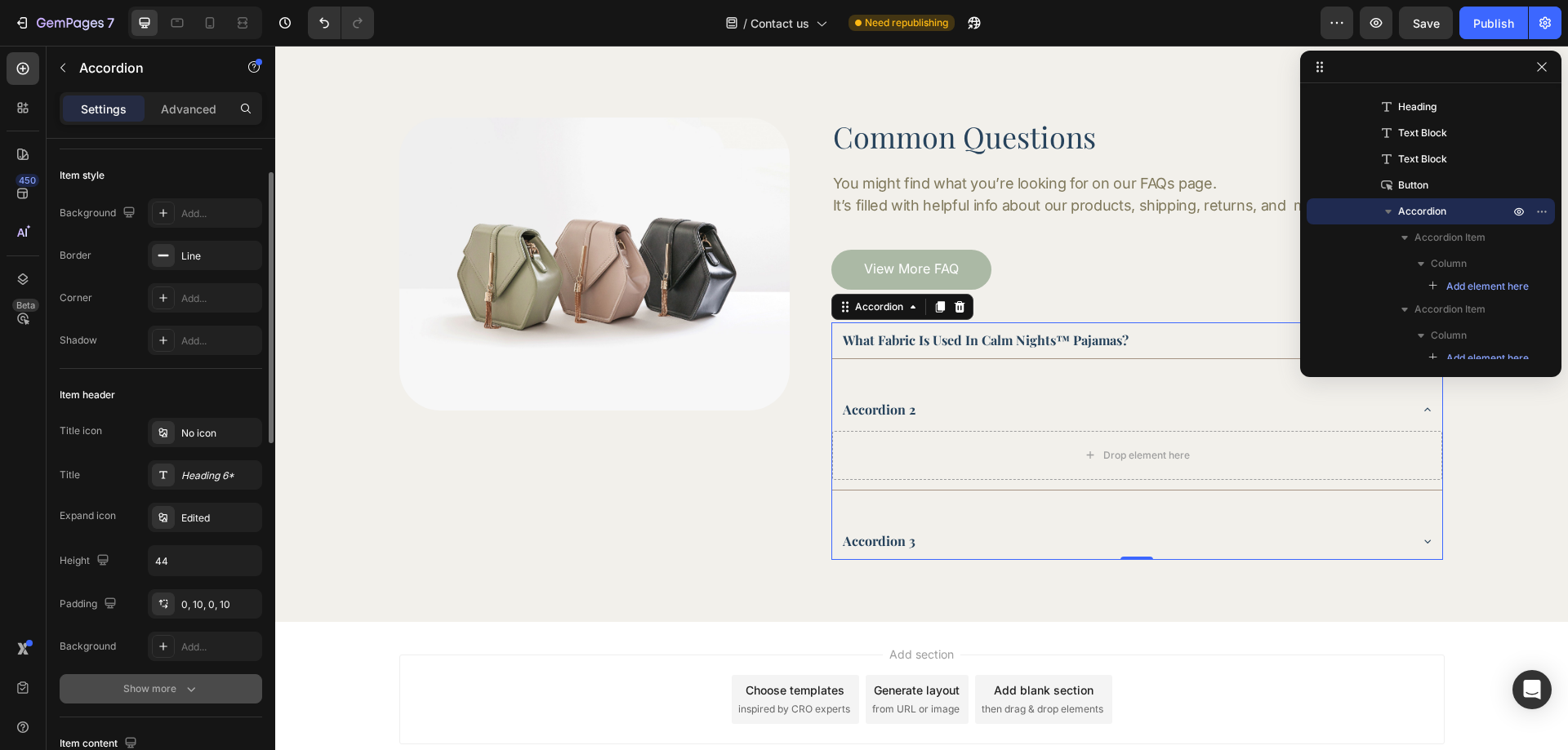
scroll to position [245, 0]
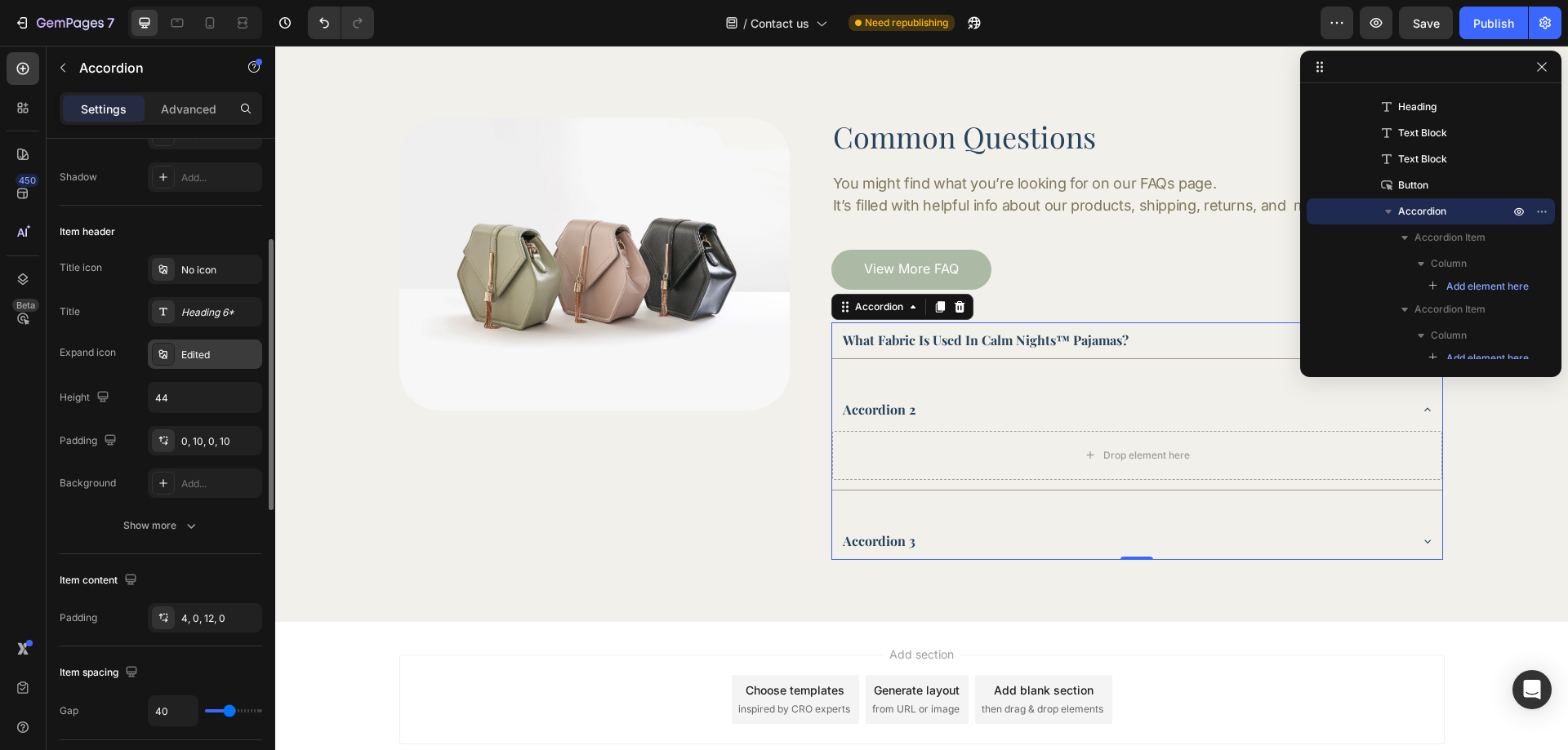
click at [193, 348] on div "Edited" at bounding box center [219, 355] width 76 height 15
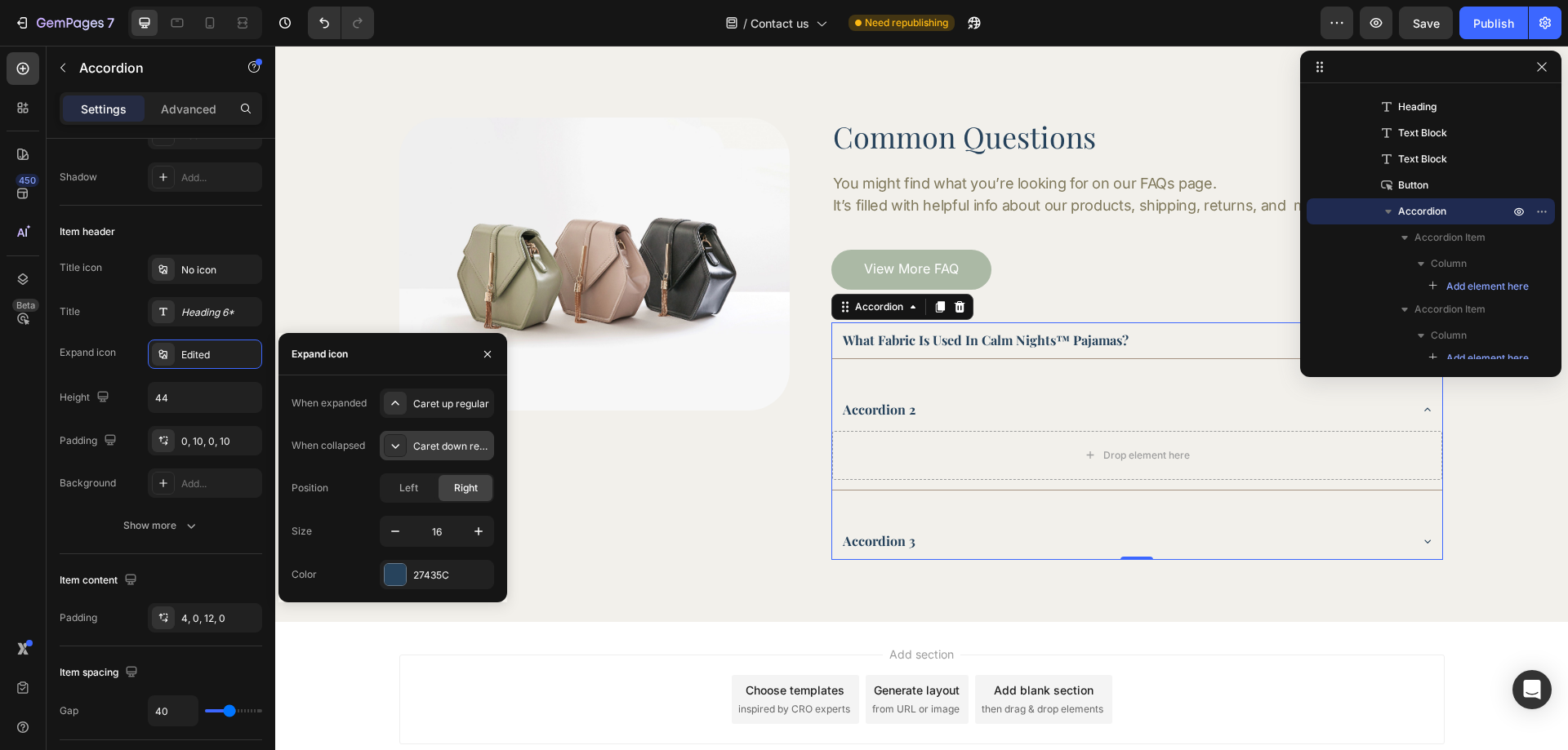
click at [434, 447] on div "Caret down regular" at bounding box center [451, 446] width 76 height 15
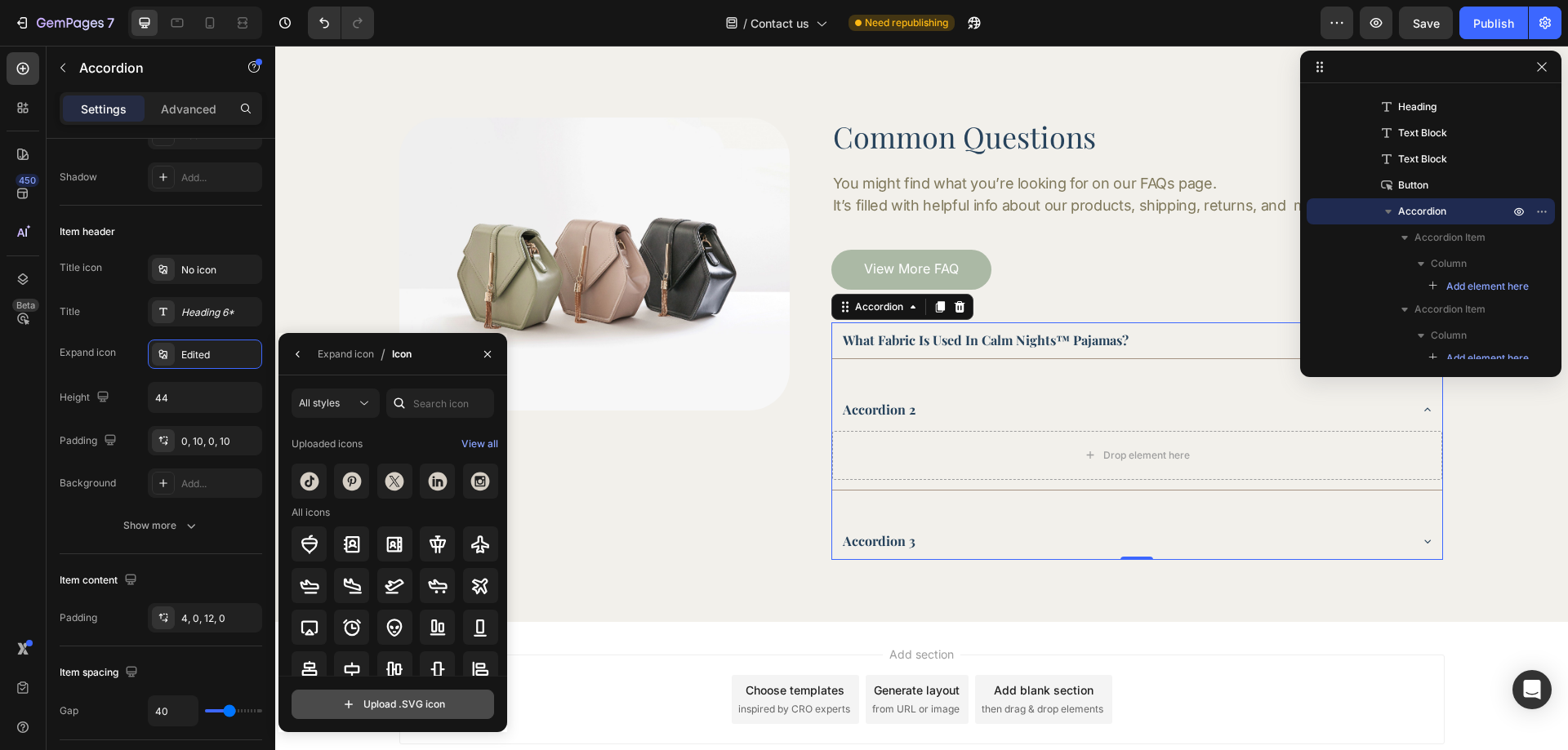
click at [422, 706] on input "file" at bounding box center [393, 705] width 201 height 28
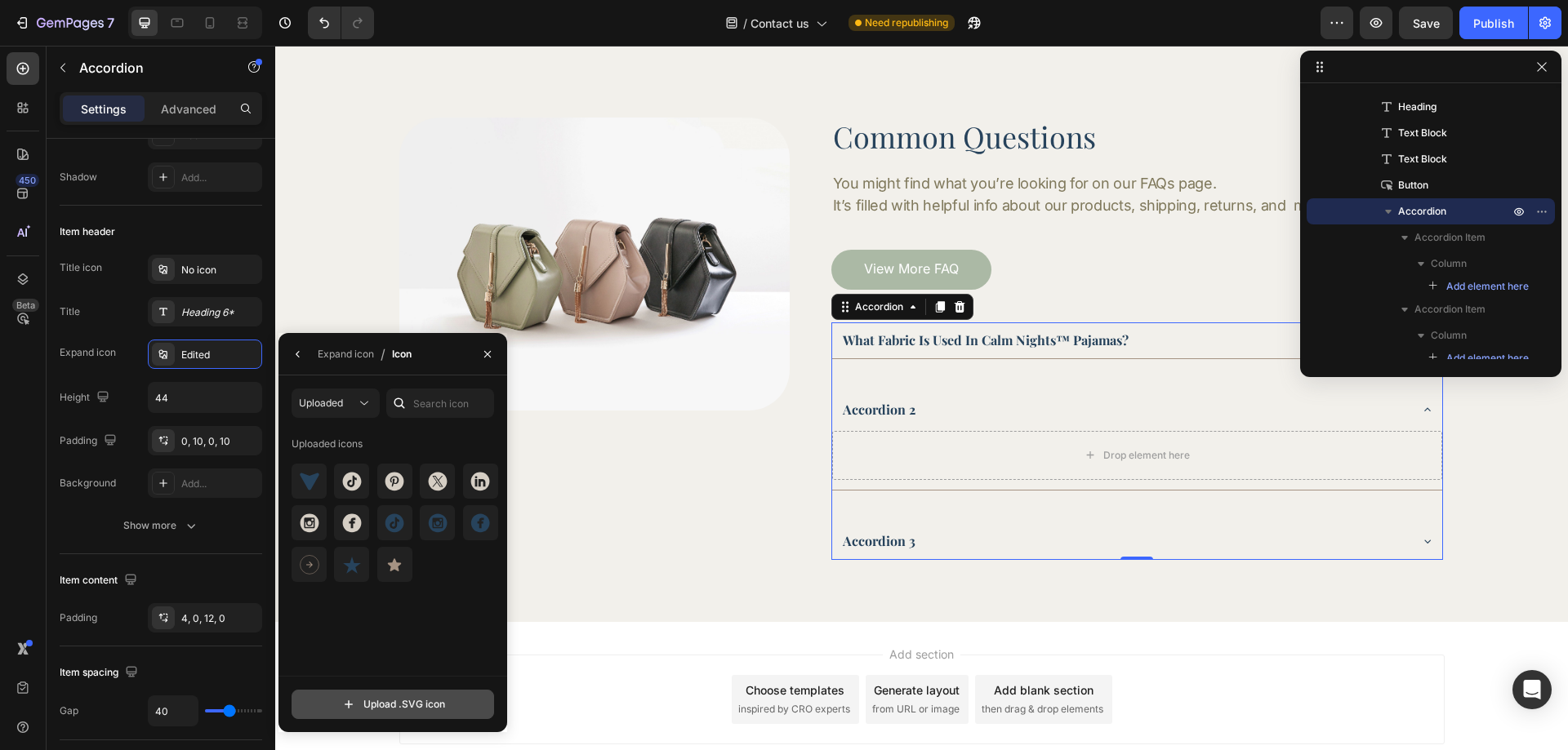
click at [355, 696] on input "file" at bounding box center [393, 705] width 201 height 28
type input "C:\fakepath\fi_9903638 (1).svg"
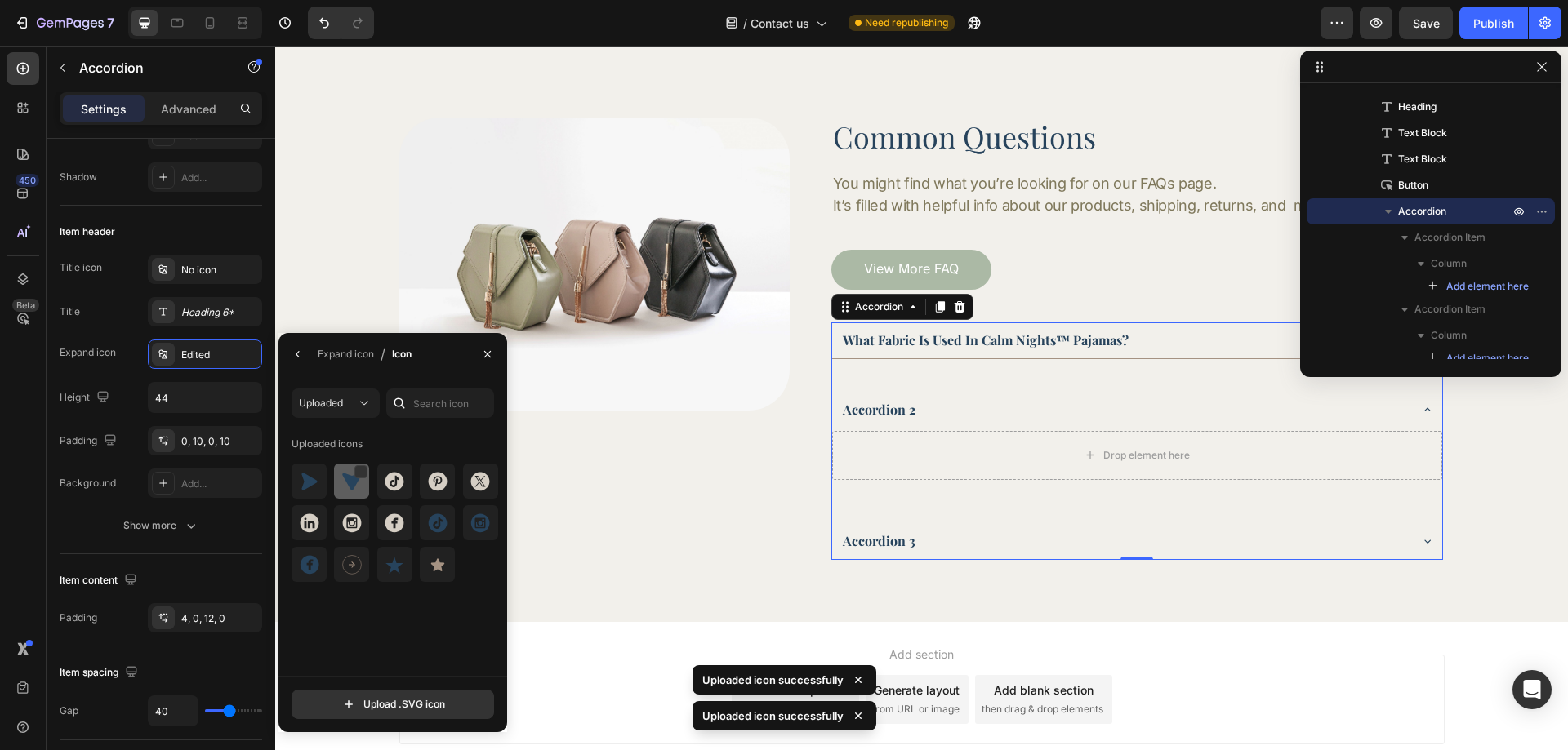
click at [378, 494] on div at bounding box center [395, 481] width 35 height 35
click at [320, 357] on div "Expand icon" at bounding box center [346, 354] width 56 height 15
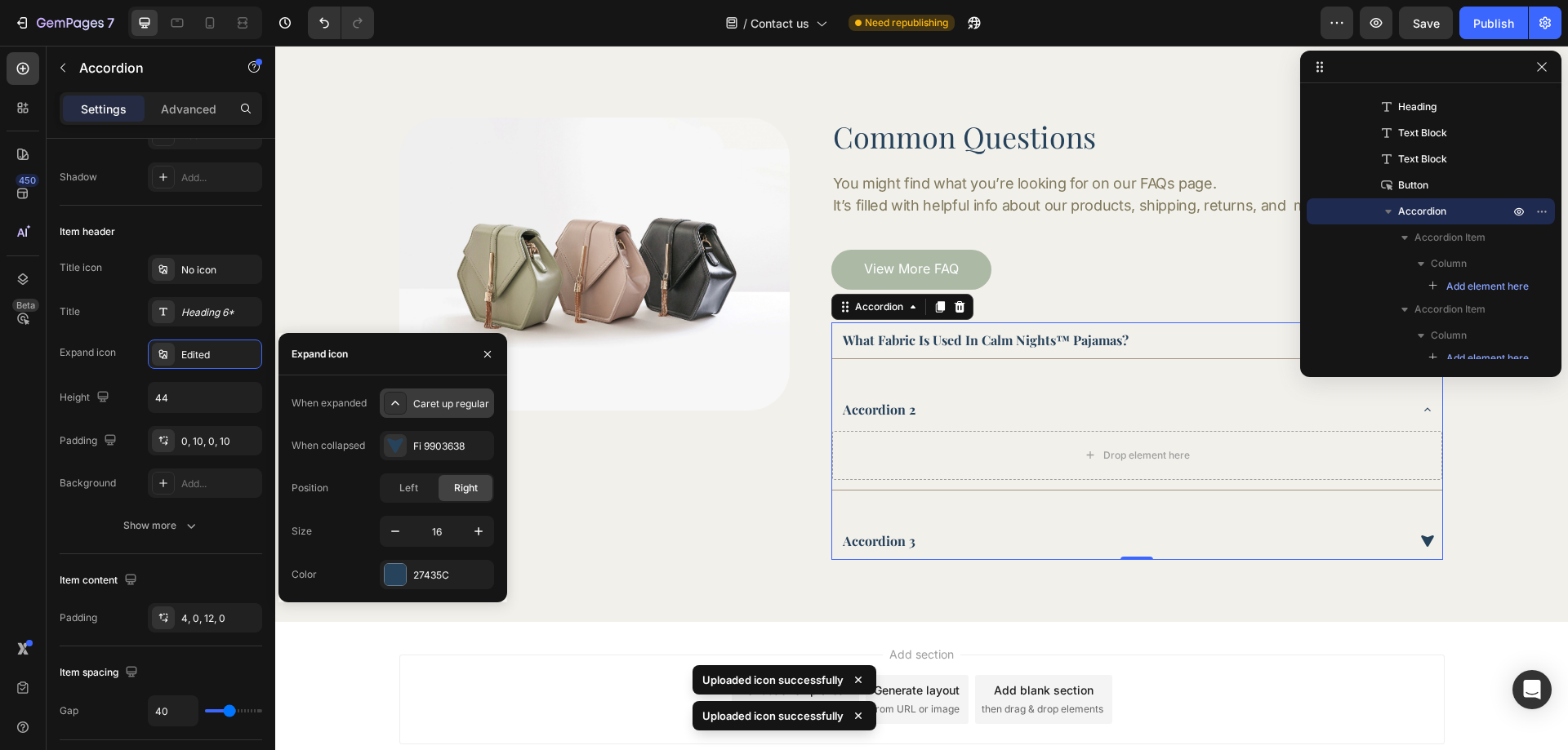
click at [402, 403] on icon at bounding box center [395, 403] width 17 height 17
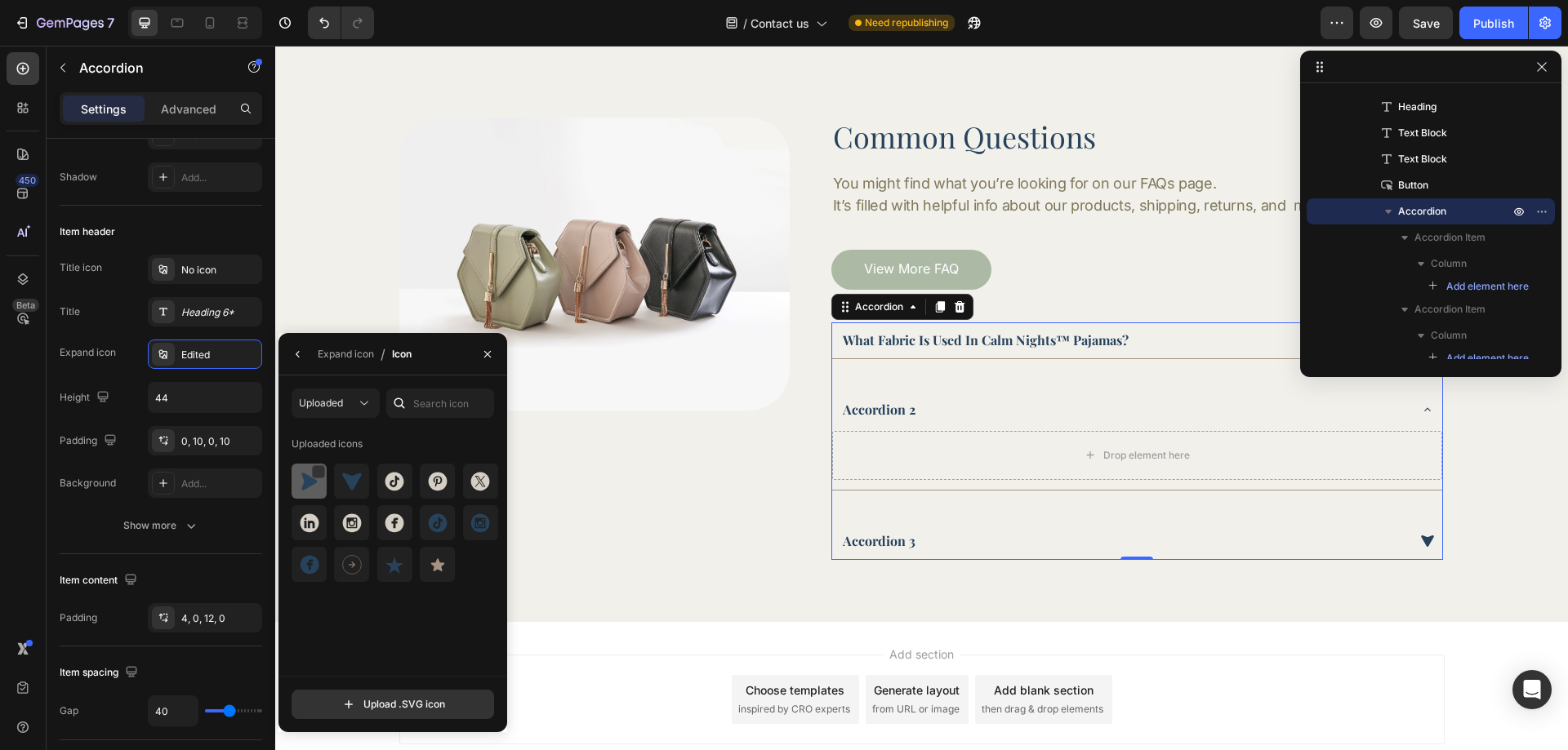
click at [314, 485] on img at bounding box center [309, 481] width 19 height 19
click at [343, 356] on div "Expand icon" at bounding box center [346, 354] width 56 height 15
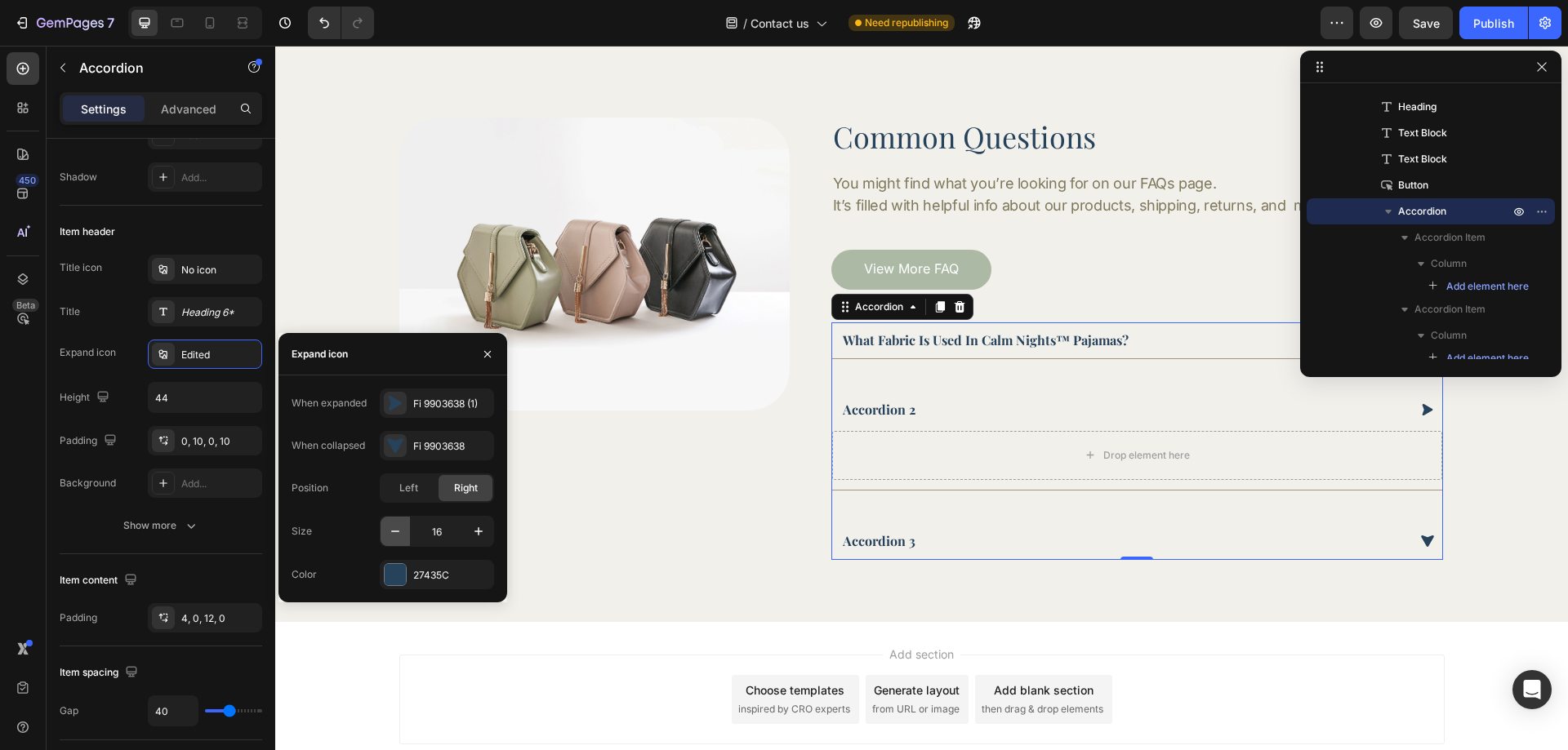
click at [394, 542] on button "button" at bounding box center [394, 531] width 29 height 29
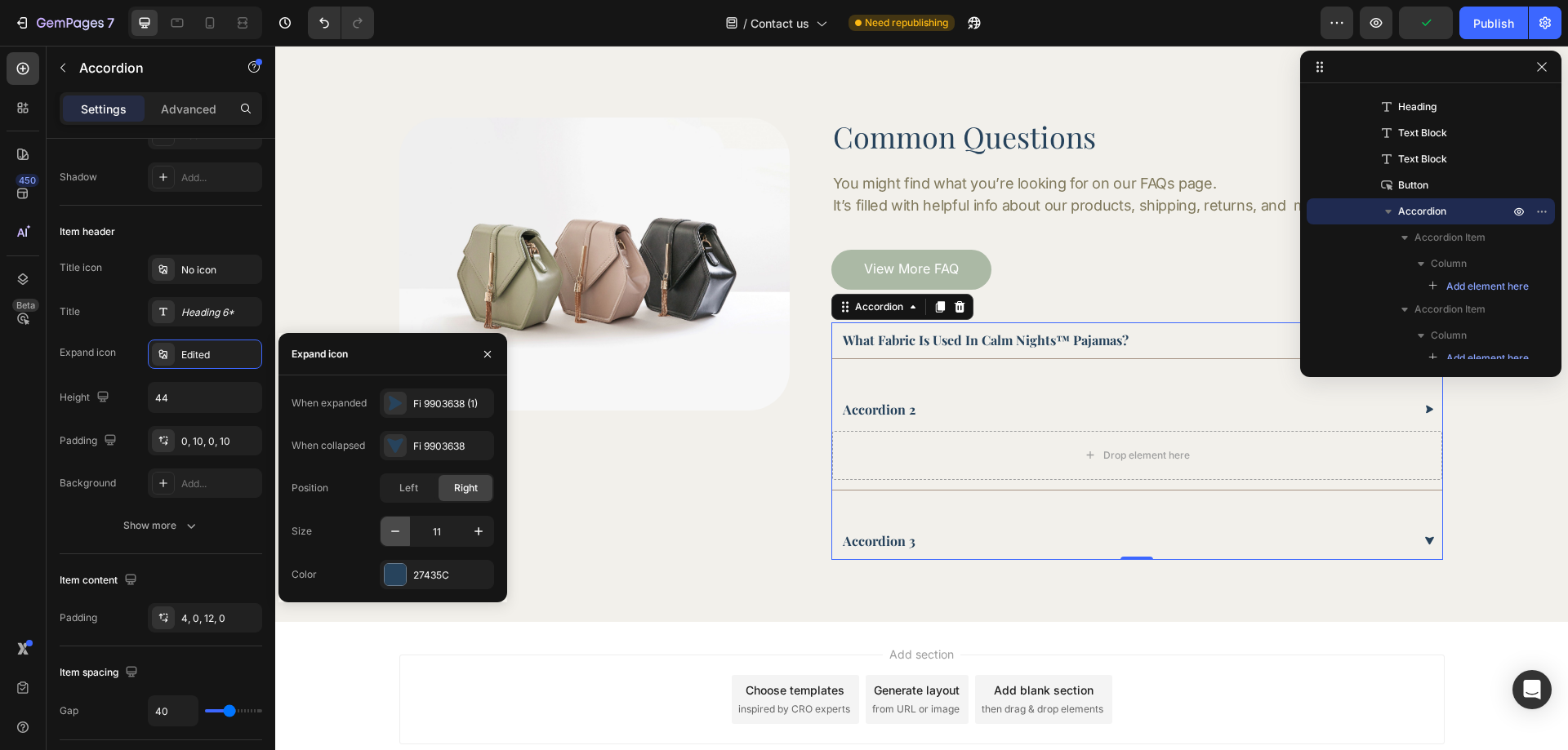
click at [394, 542] on button "button" at bounding box center [394, 531] width 29 height 29
type input "10"
click at [1503, 501] on div "Image Common Questions Heading You might find what you’re looking for on our FA…" at bounding box center [921, 338] width 1247 height 442
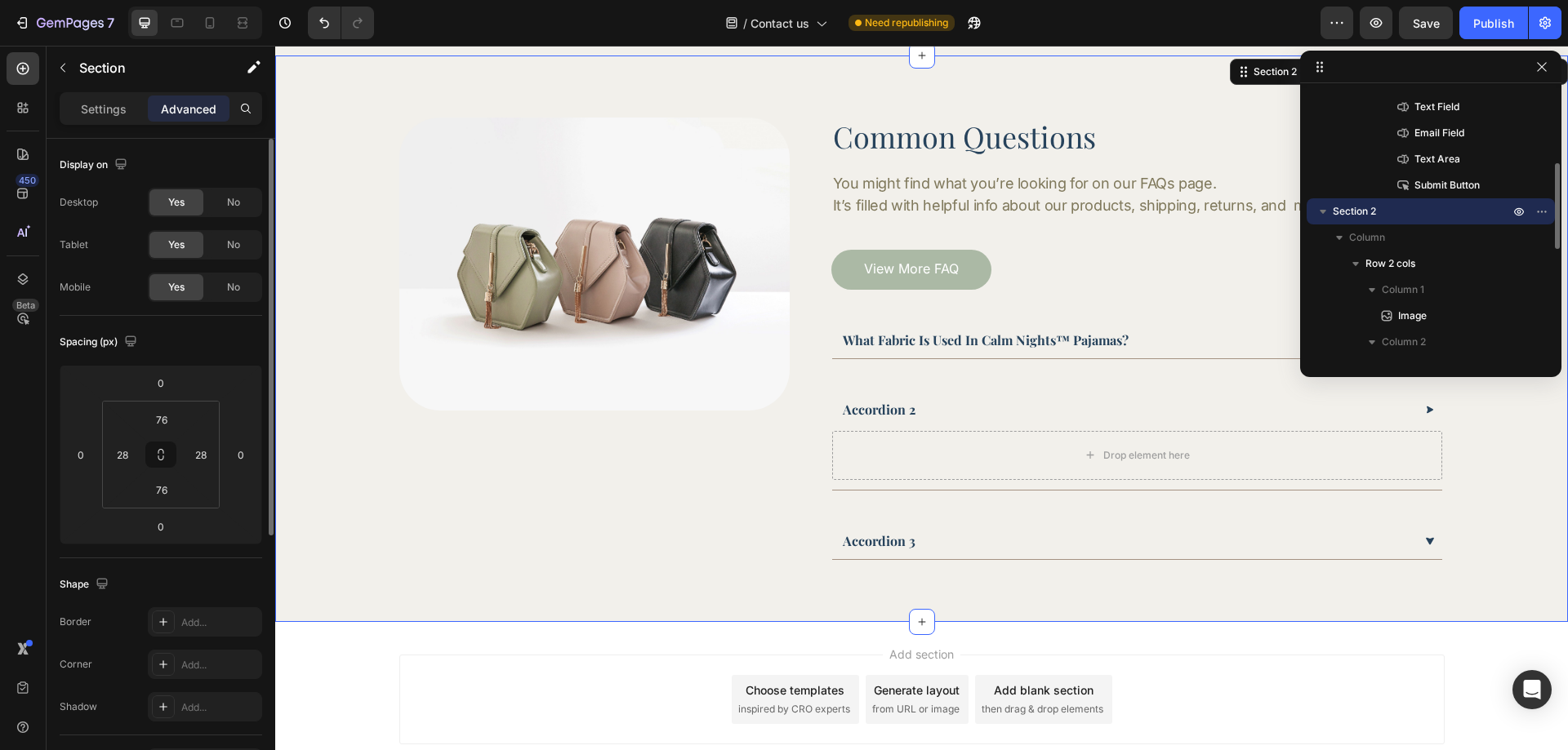
scroll to position [375, 0]
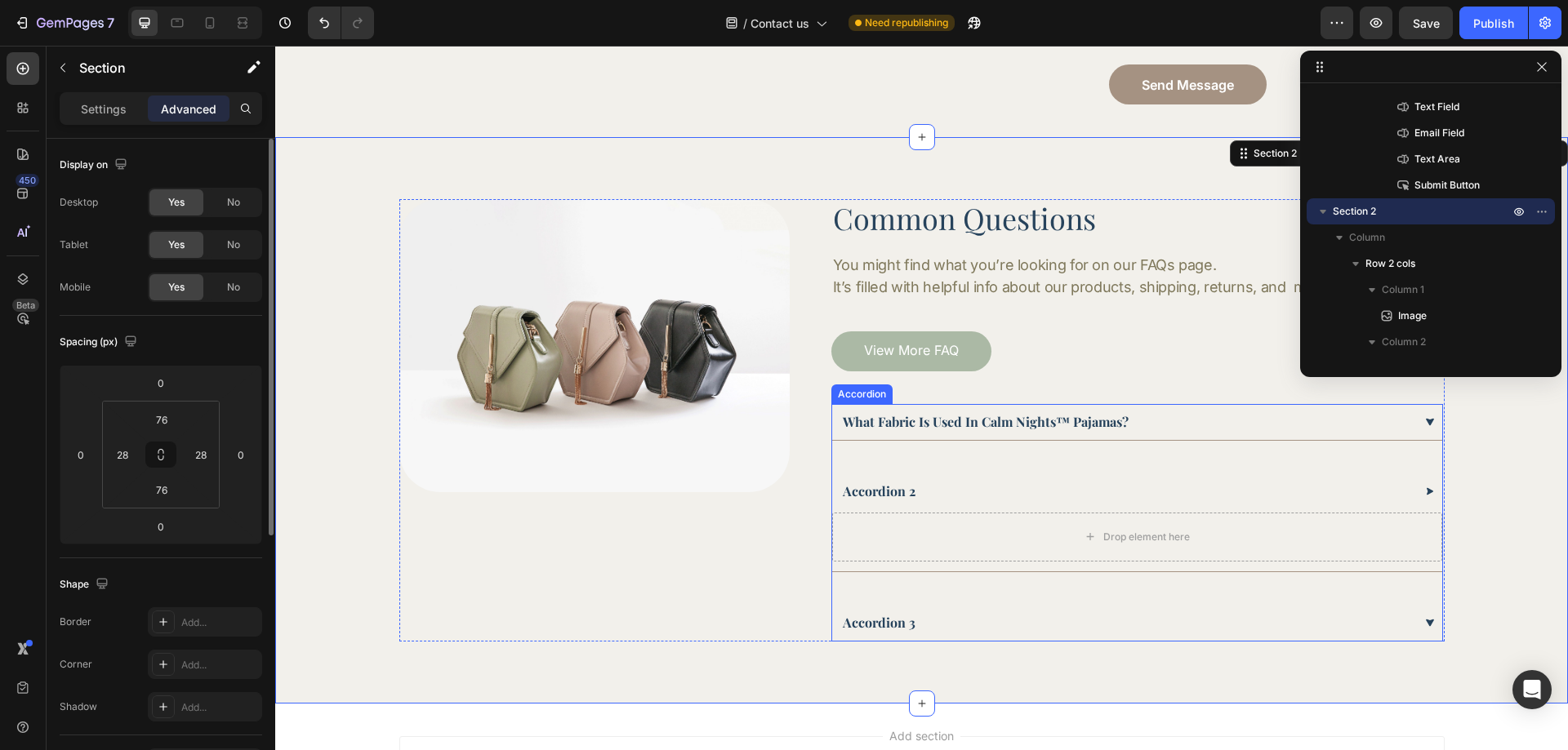
click at [1359, 484] on div "accordion 2" at bounding box center [1127, 492] width 573 height 25
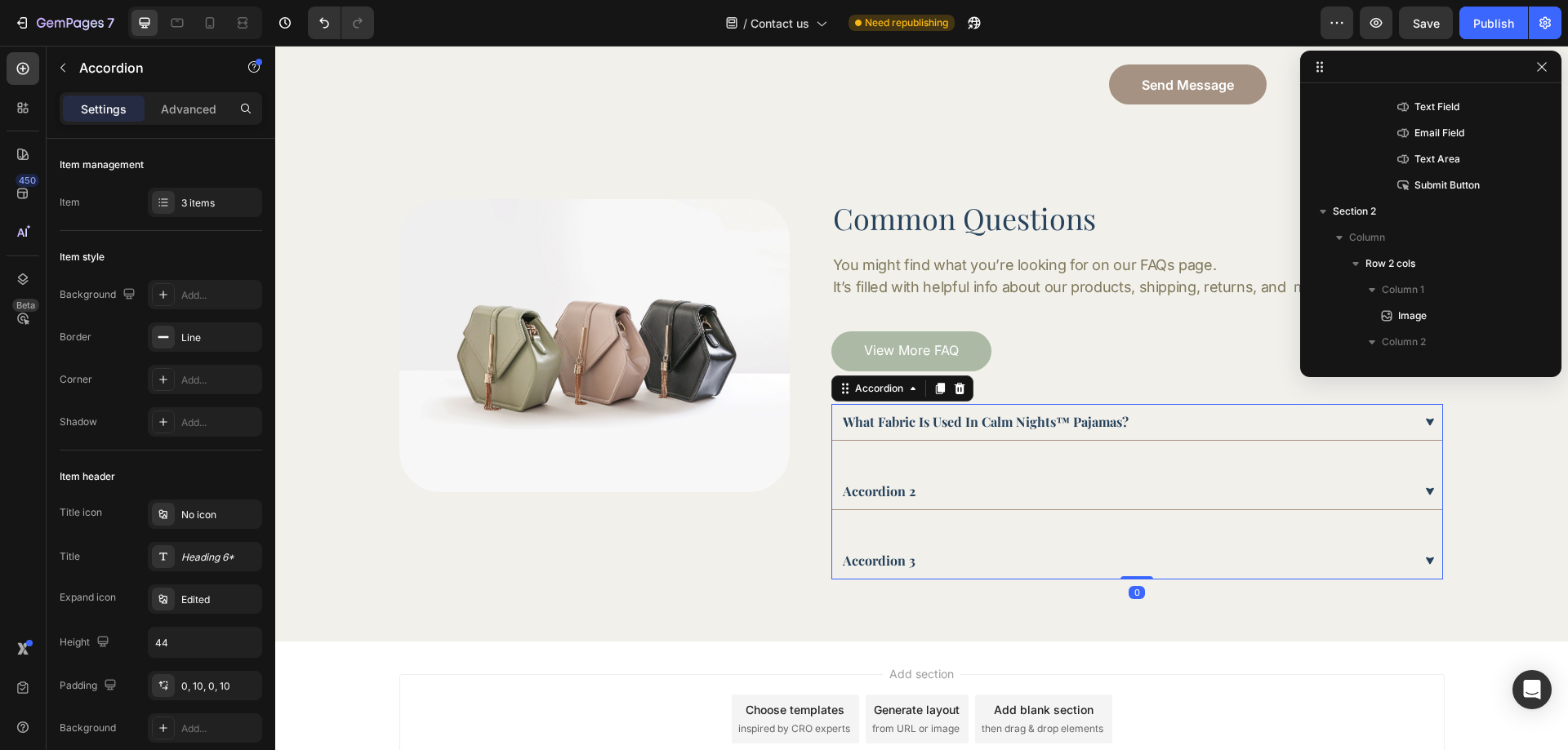
scroll to position [493, 0]
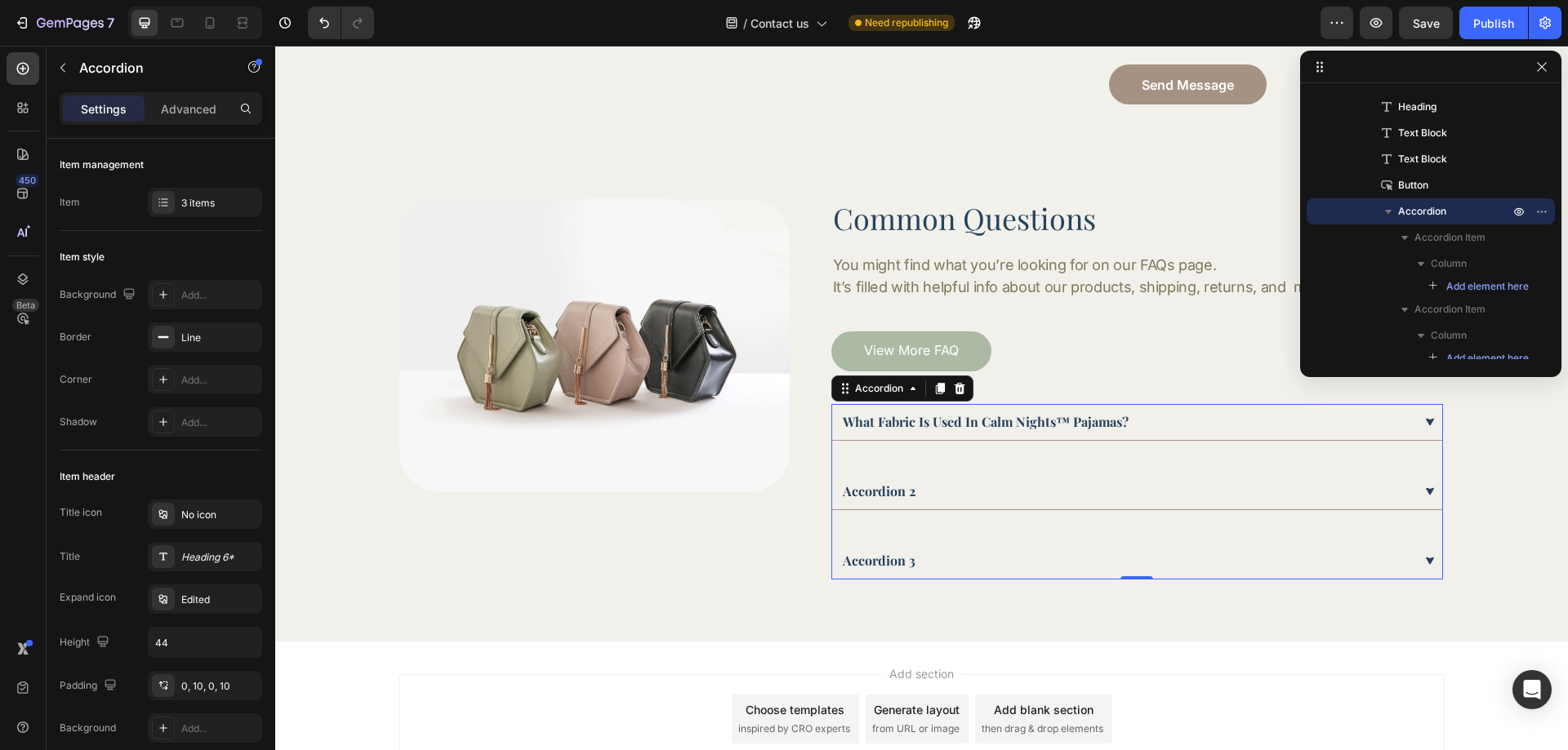
click at [1215, 415] on div "what fabric is used in calm nights™ pajamas?" at bounding box center [1127, 422] width 573 height 25
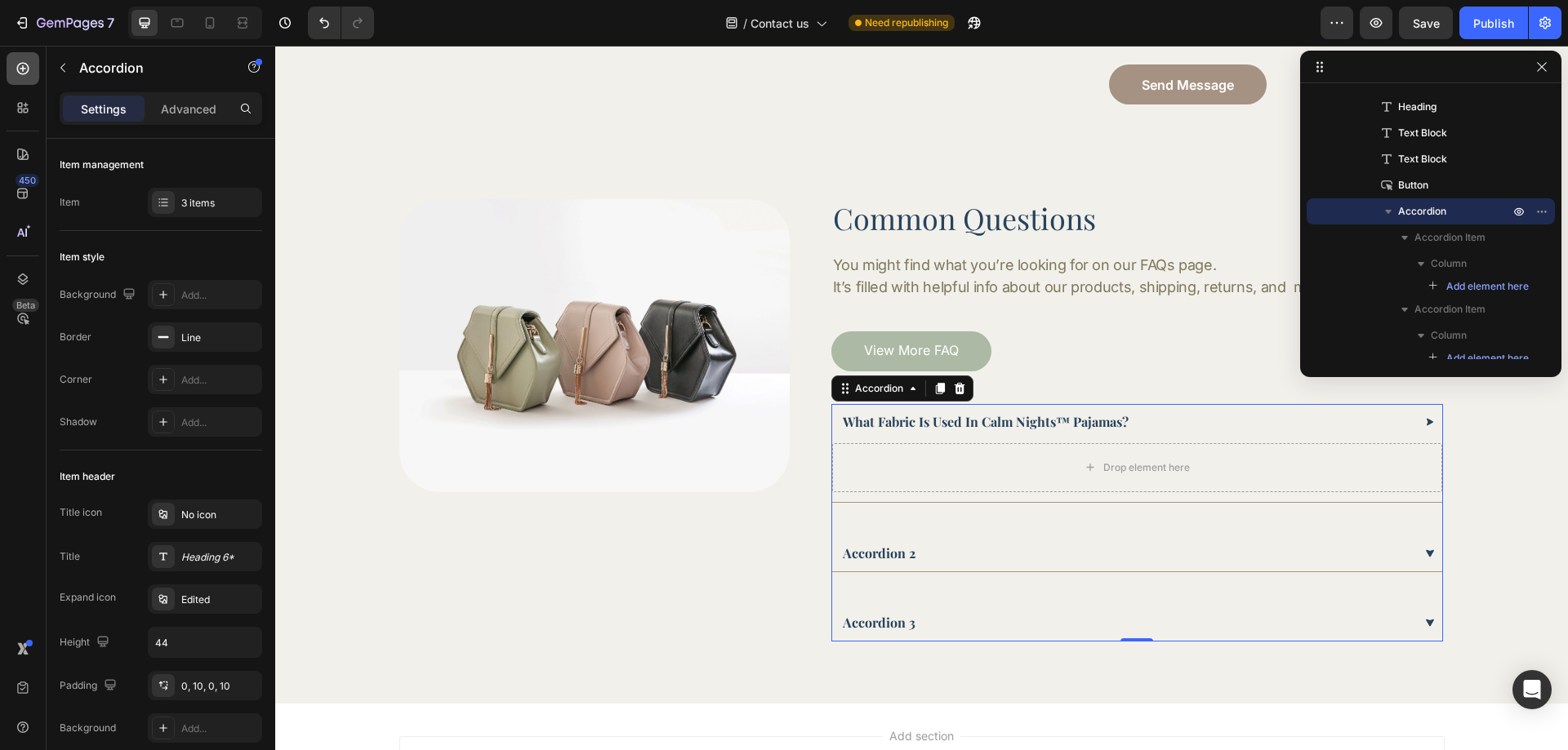
click at [33, 69] on div at bounding box center [22, 69] width 33 height 32
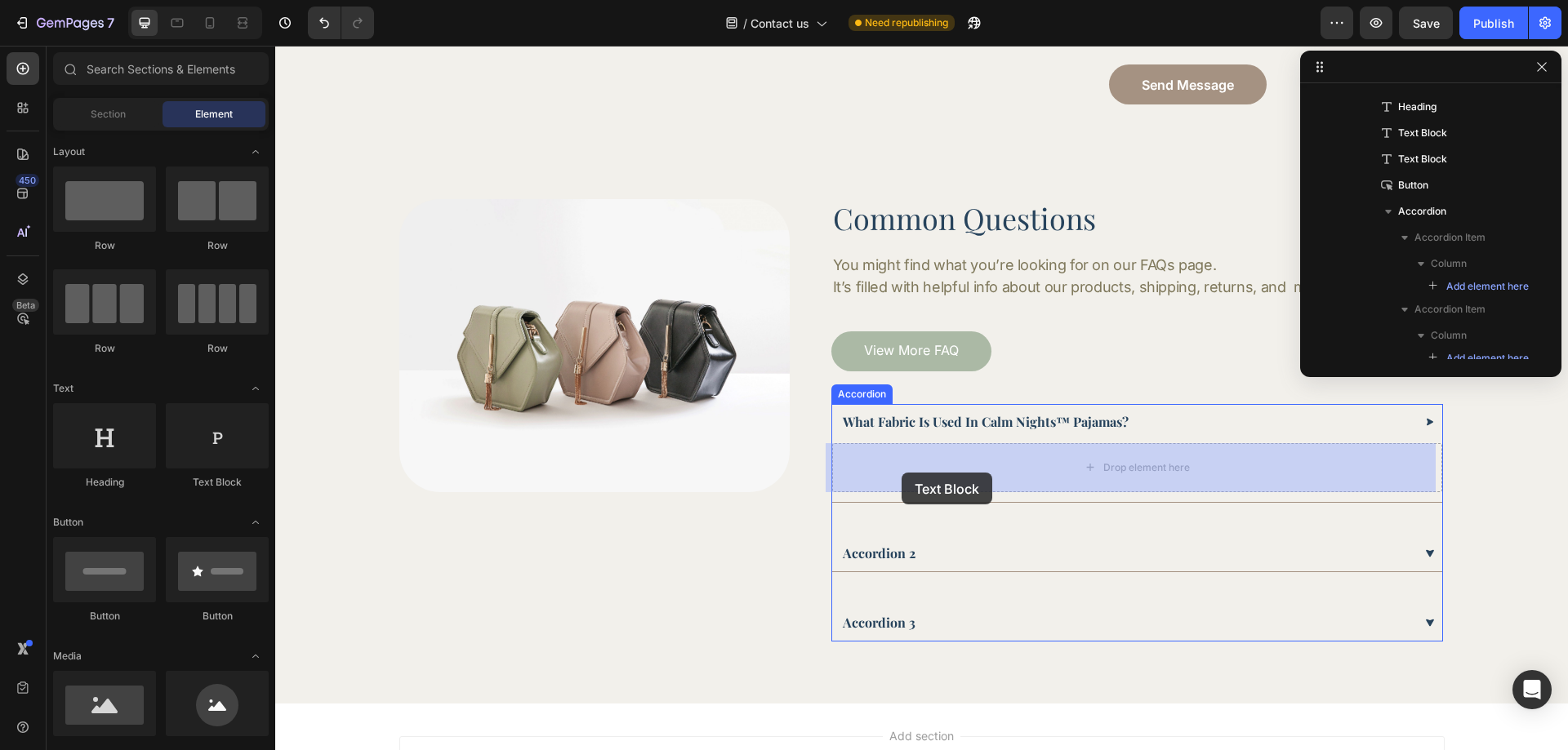
drag, startPoint x: 534, startPoint y: 487, endPoint x: 901, endPoint y: 472, distance: 367.3
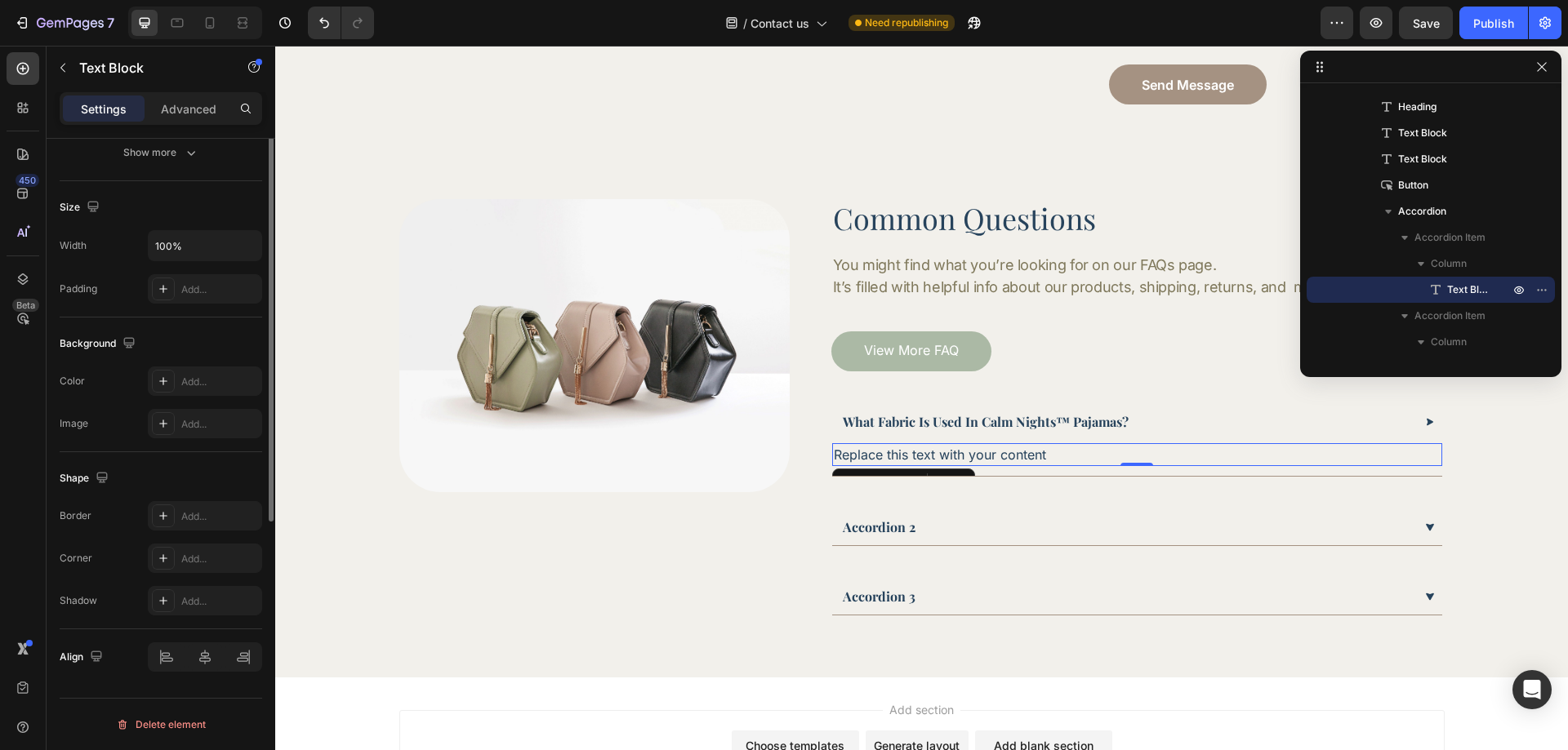
scroll to position [146, 0]
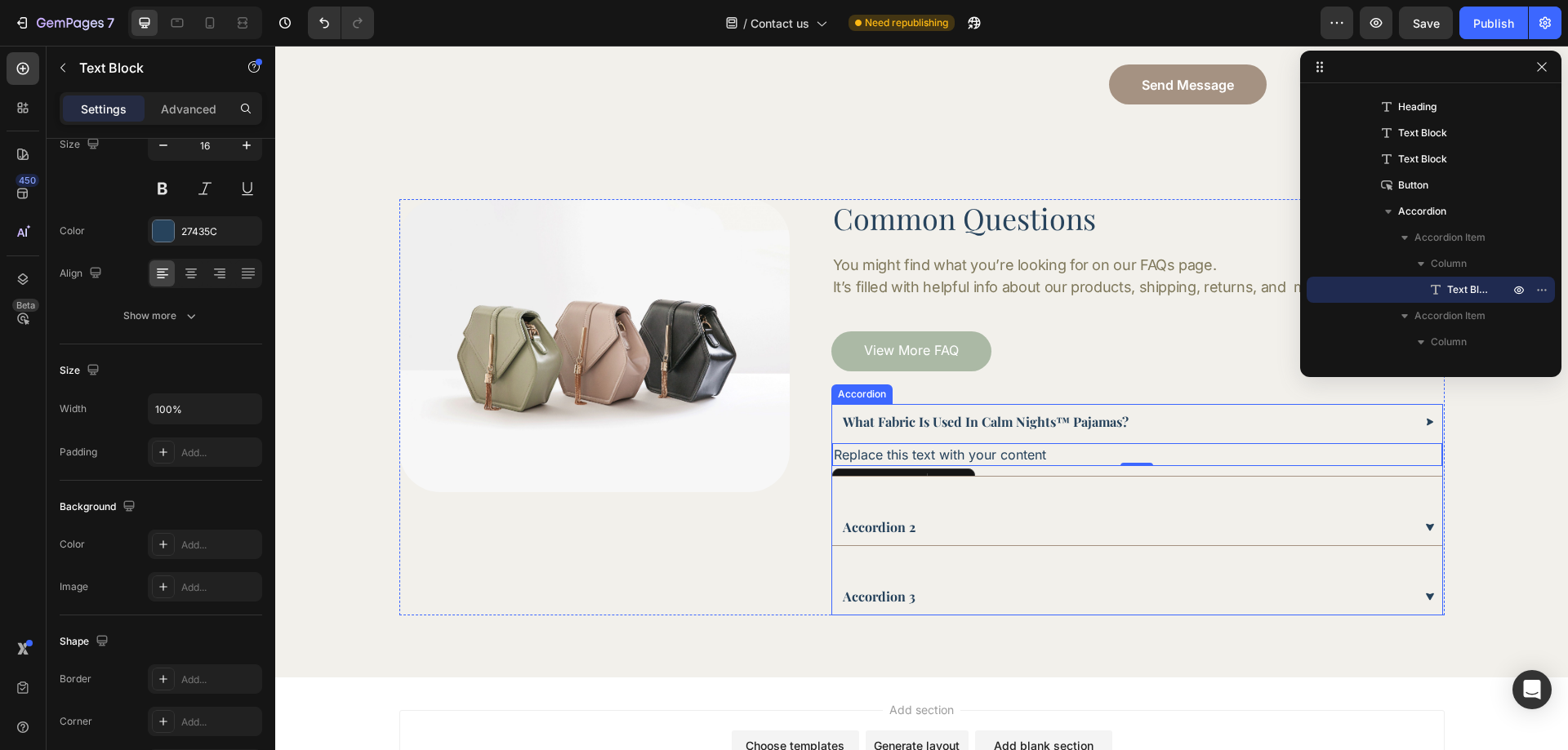
click at [1153, 428] on div "what fabric is used in calm nights™ pajamas?" at bounding box center [1127, 422] width 573 height 25
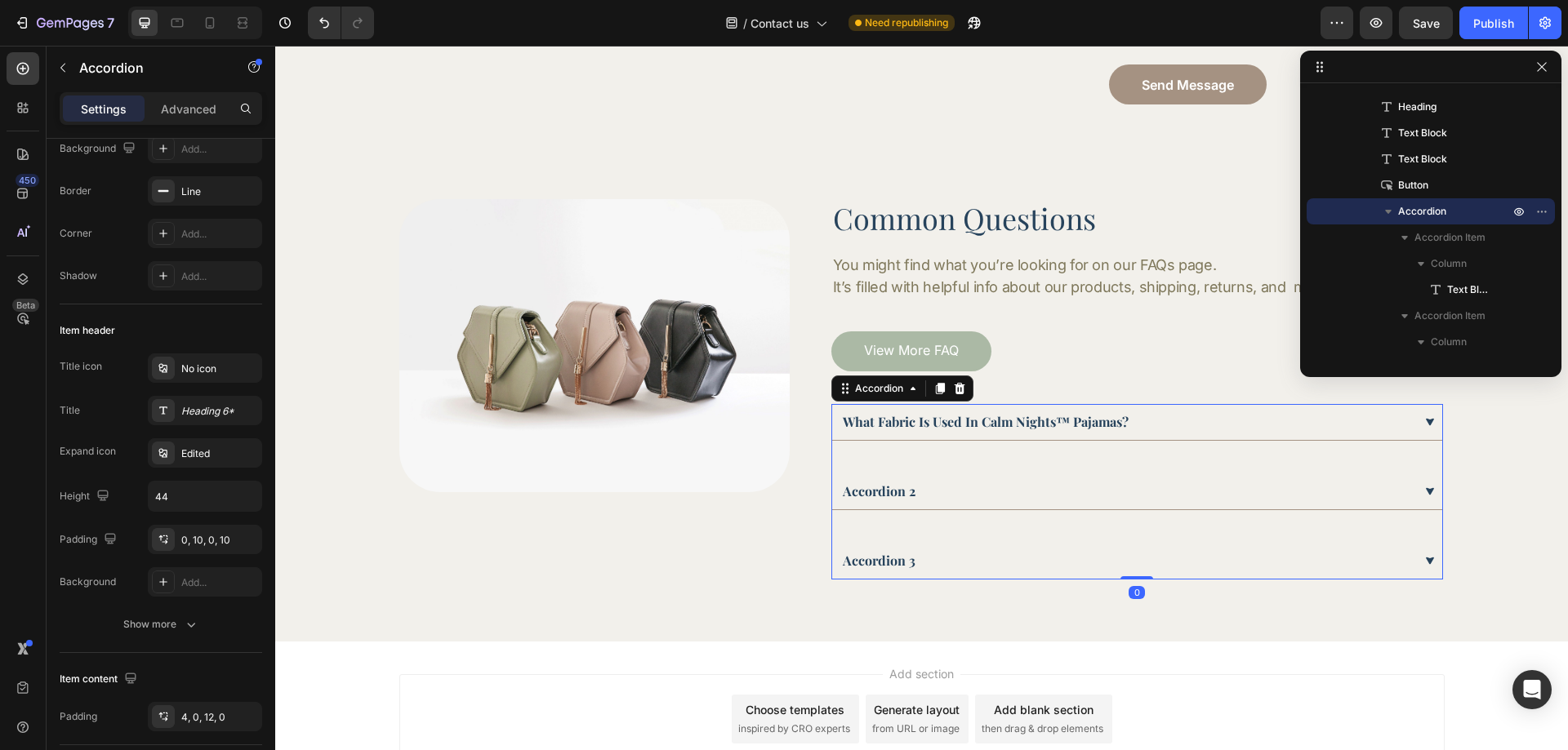
scroll to position [0, 0]
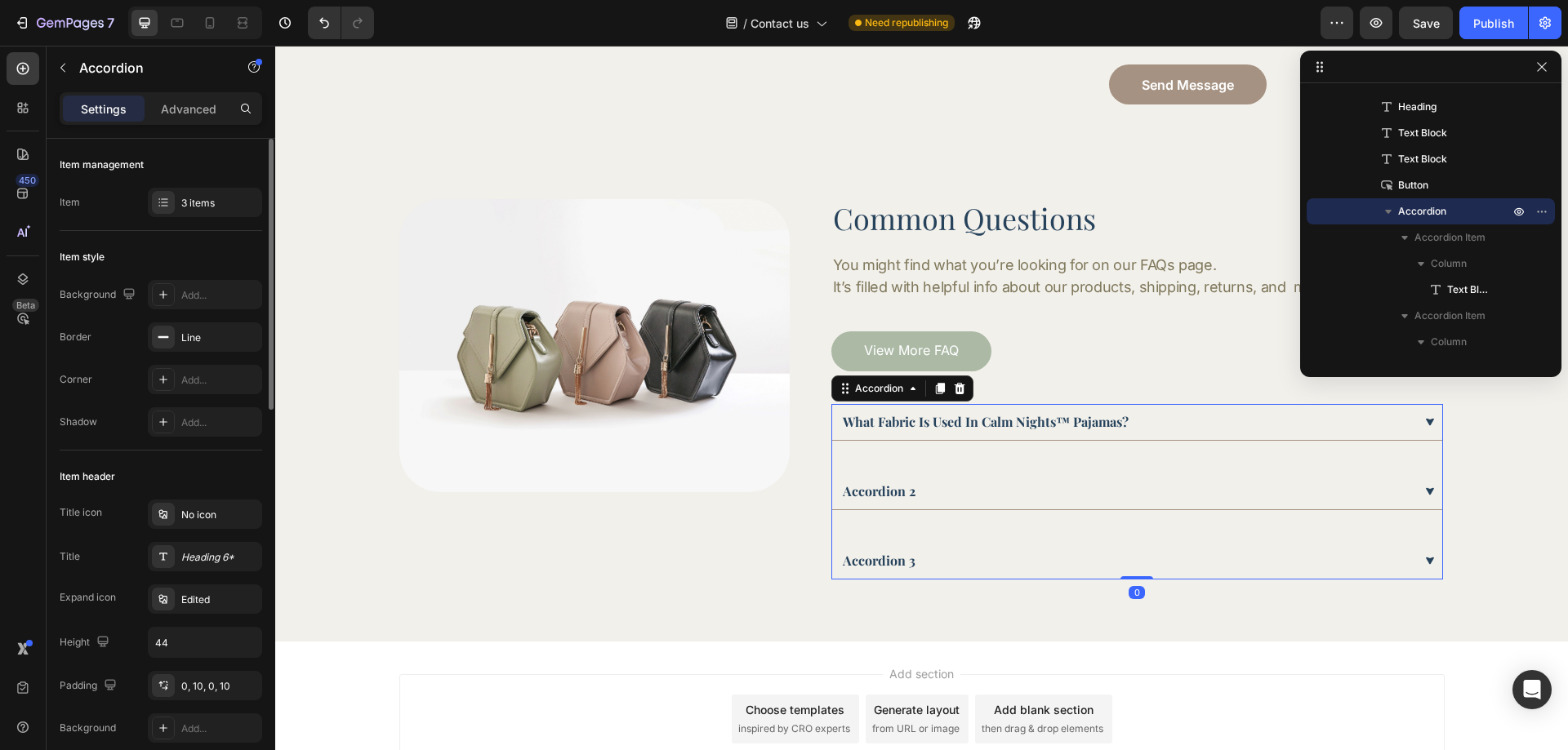
click at [1153, 424] on div "what fabric is used in calm nights™ pajamas?" at bounding box center [1127, 422] width 573 height 25
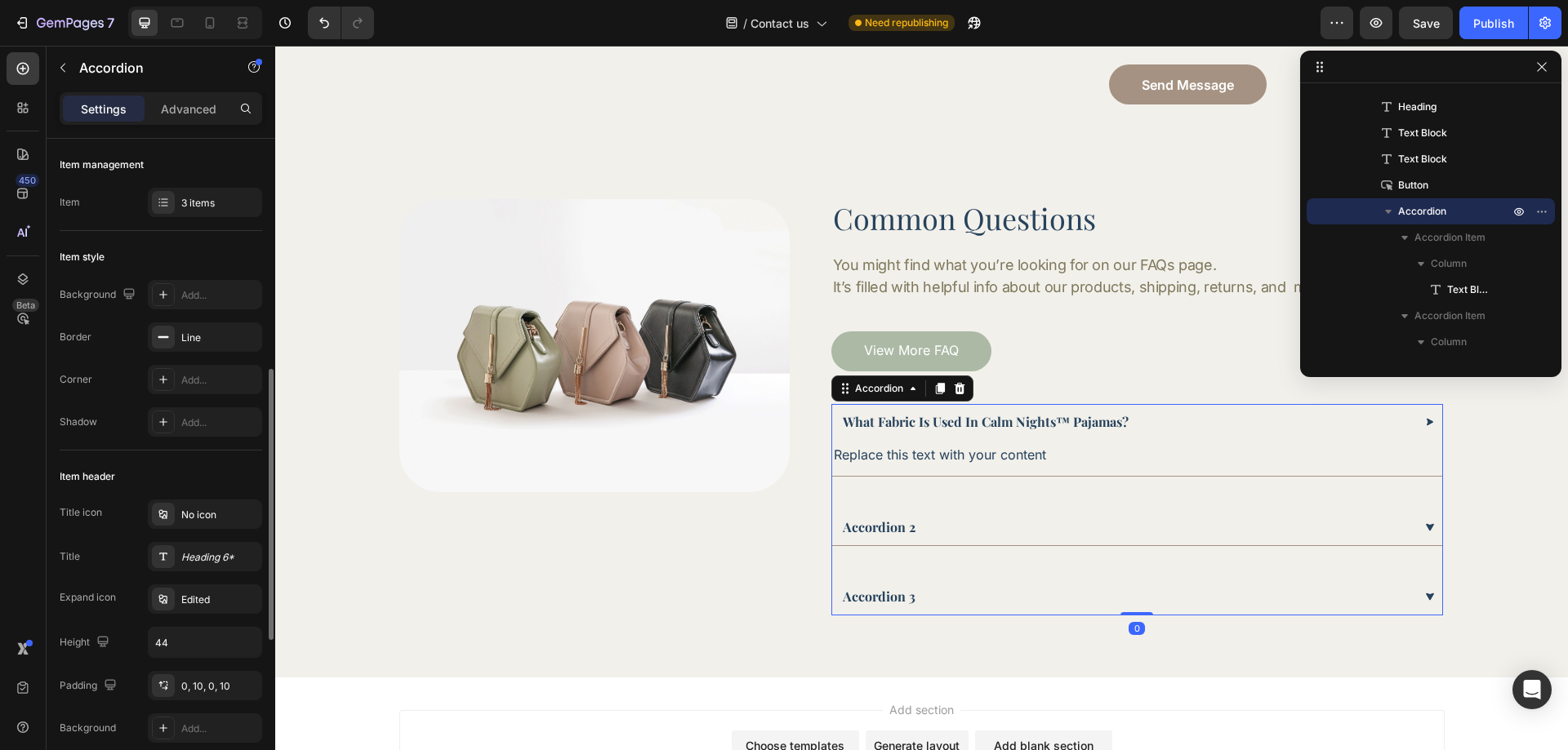
scroll to position [408, 0]
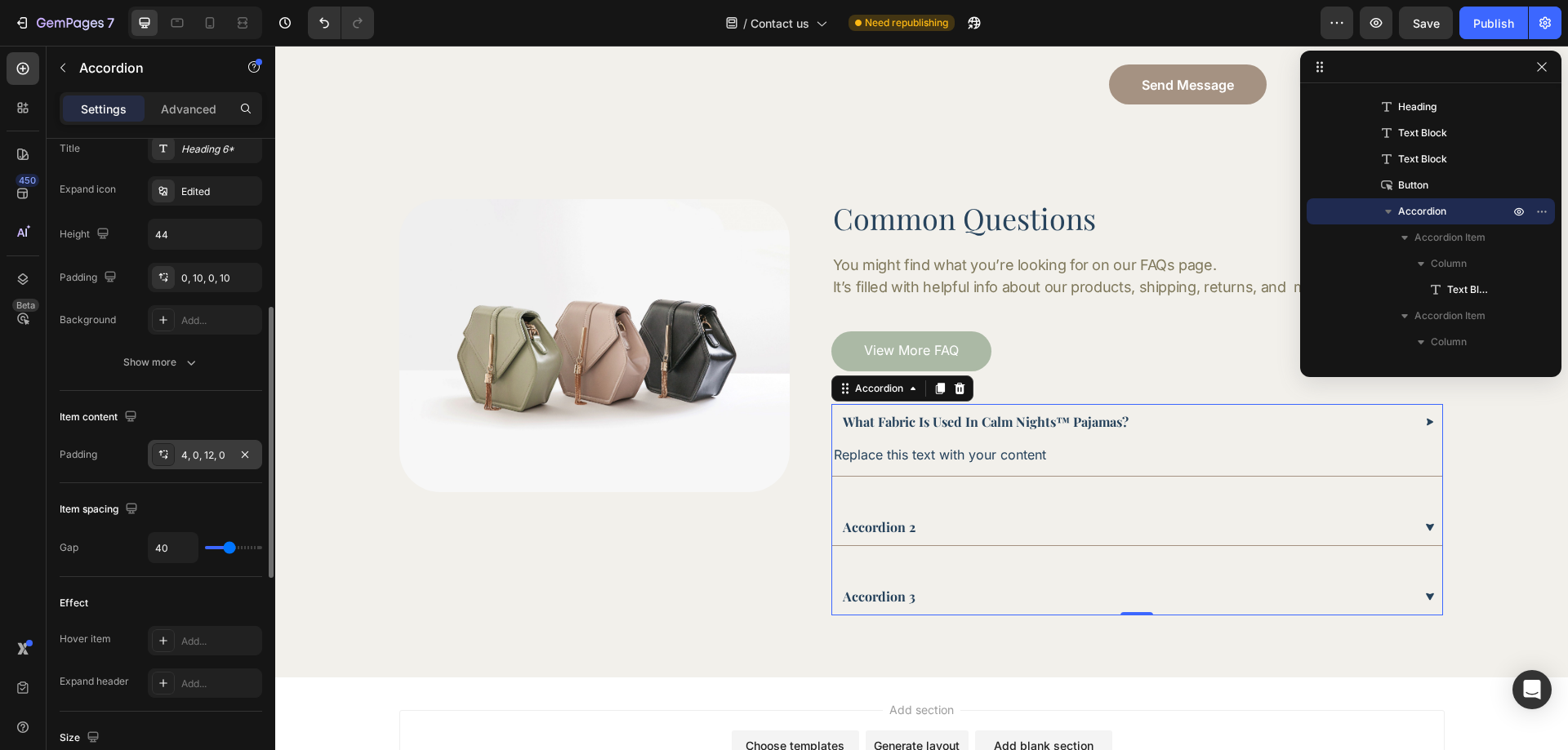
click at [208, 469] on div "4, 0, 12, 0" at bounding box center [205, 454] width 114 height 29
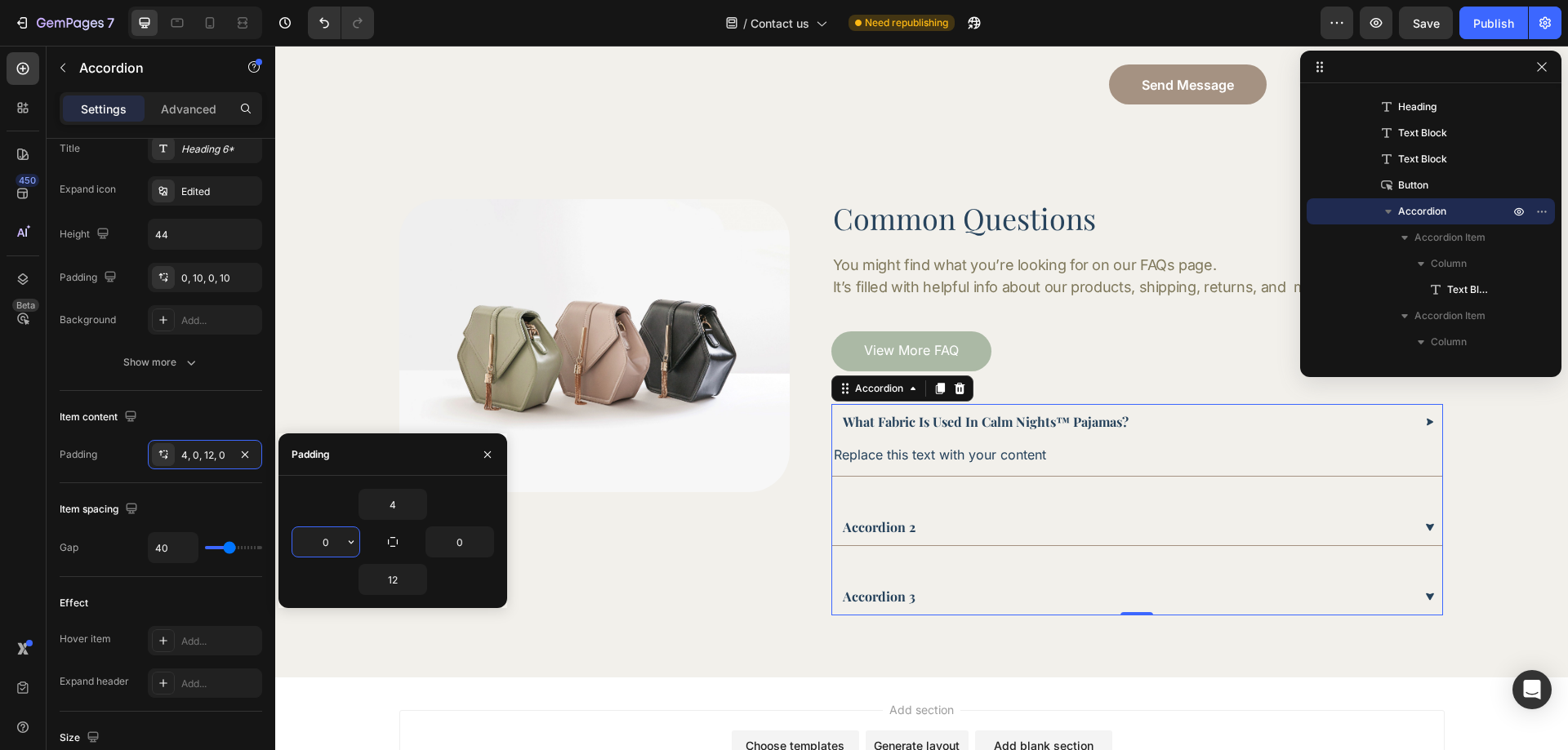
click at [337, 544] on input "0" at bounding box center [326, 542] width 67 height 29
type input "10"
click at [461, 534] on input "0" at bounding box center [459, 542] width 67 height 29
type input "10"
click at [403, 575] on input "12" at bounding box center [393, 579] width 67 height 29
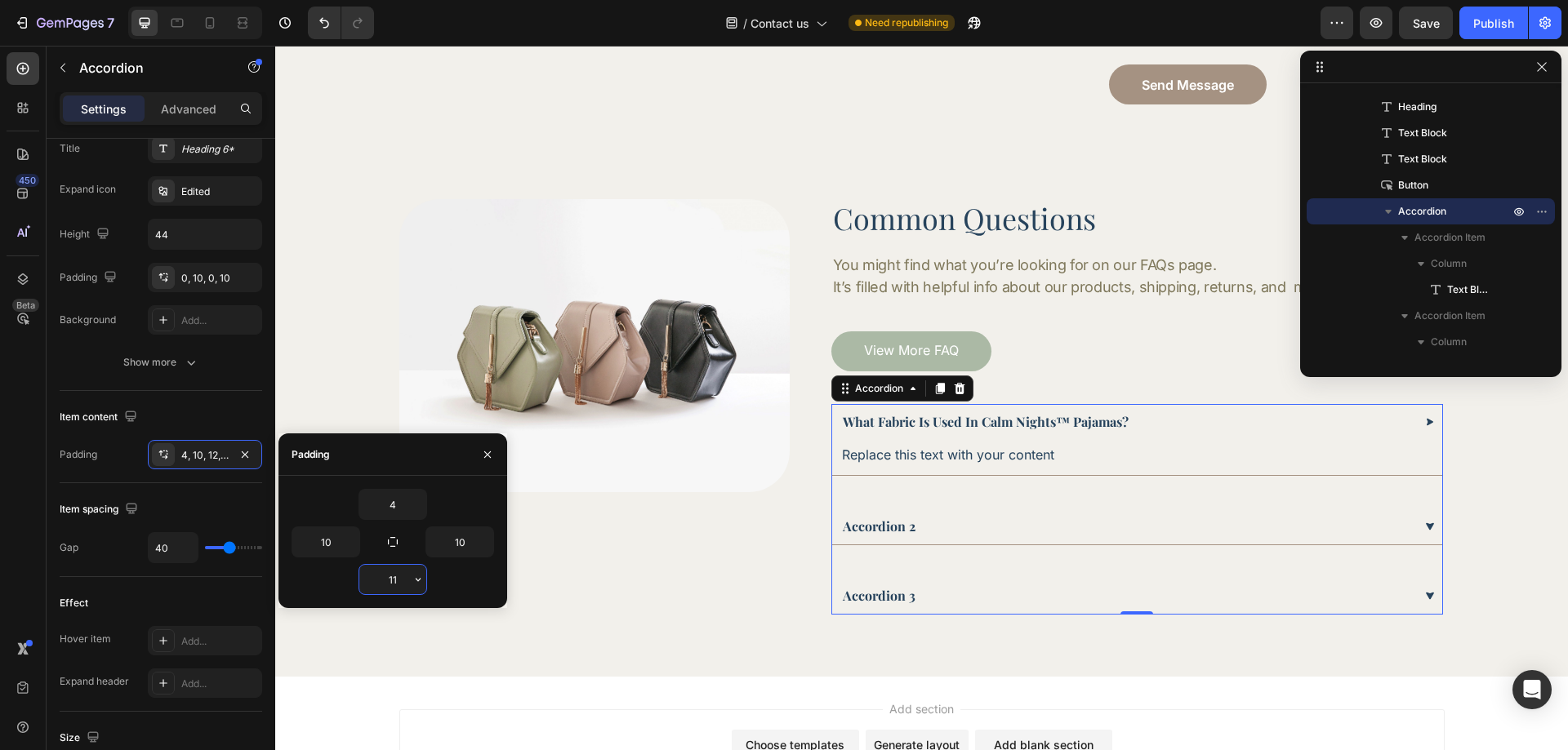
type input "10"
click at [390, 501] on input "4" at bounding box center [393, 504] width 67 height 29
type input "20"
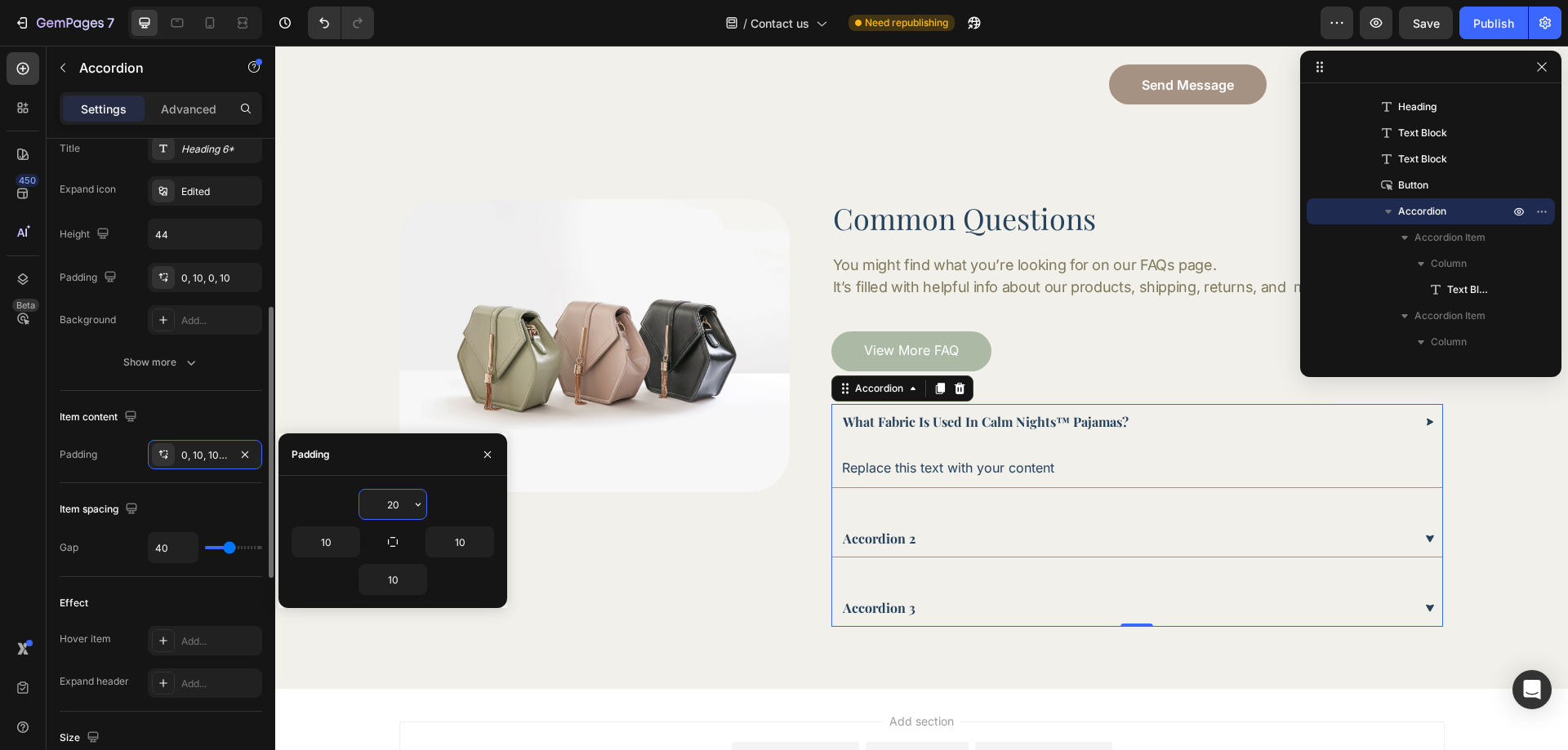
click at [236, 516] on div "Item spacing" at bounding box center [161, 509] width 203 height 26
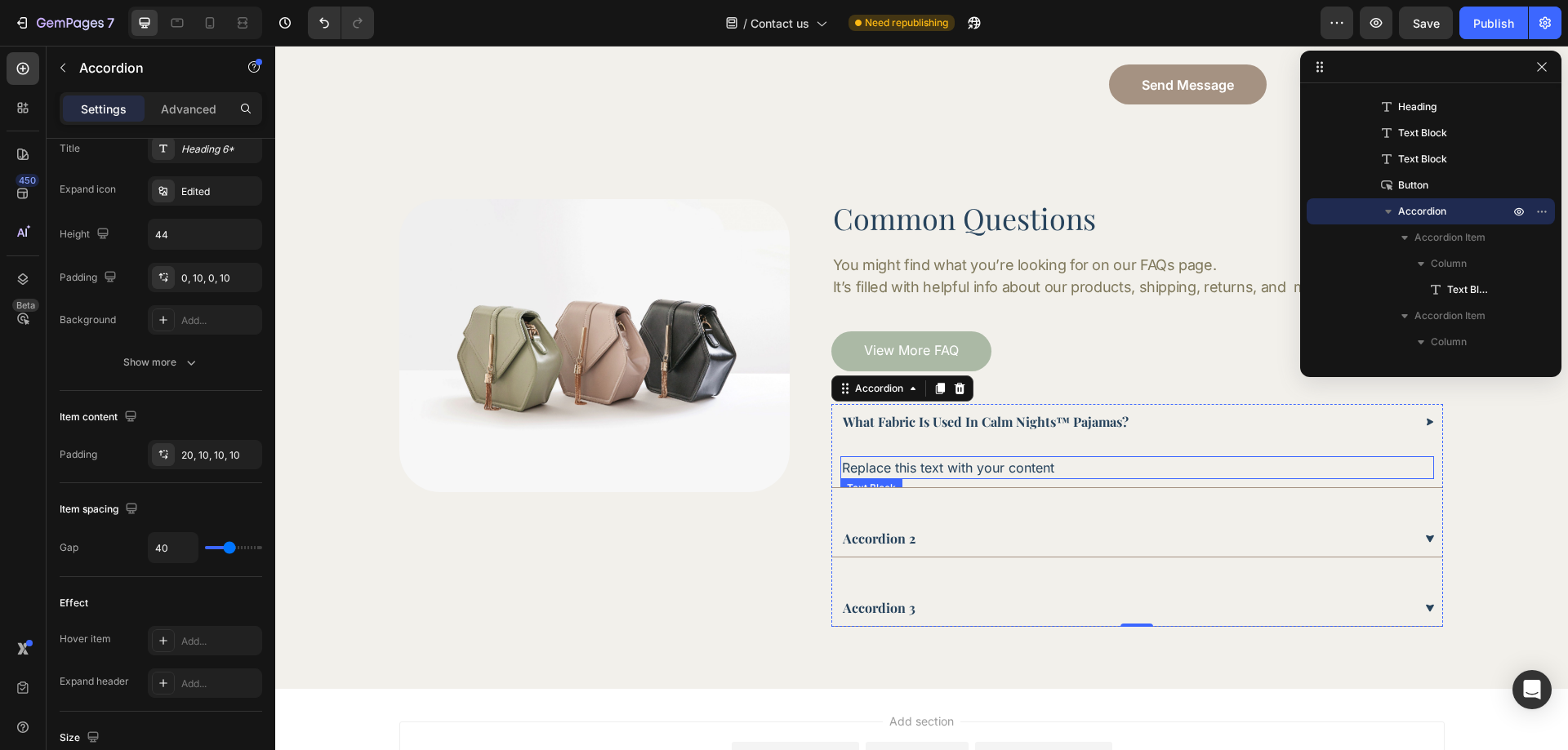
click at [923, 460] on div "Replace this text with your content" at bounding box center [1138, 468] width 594 height 23
click at [923, 460] on p "Replace this text with your content" at bounding box center [1138, 468] width 590 height 19
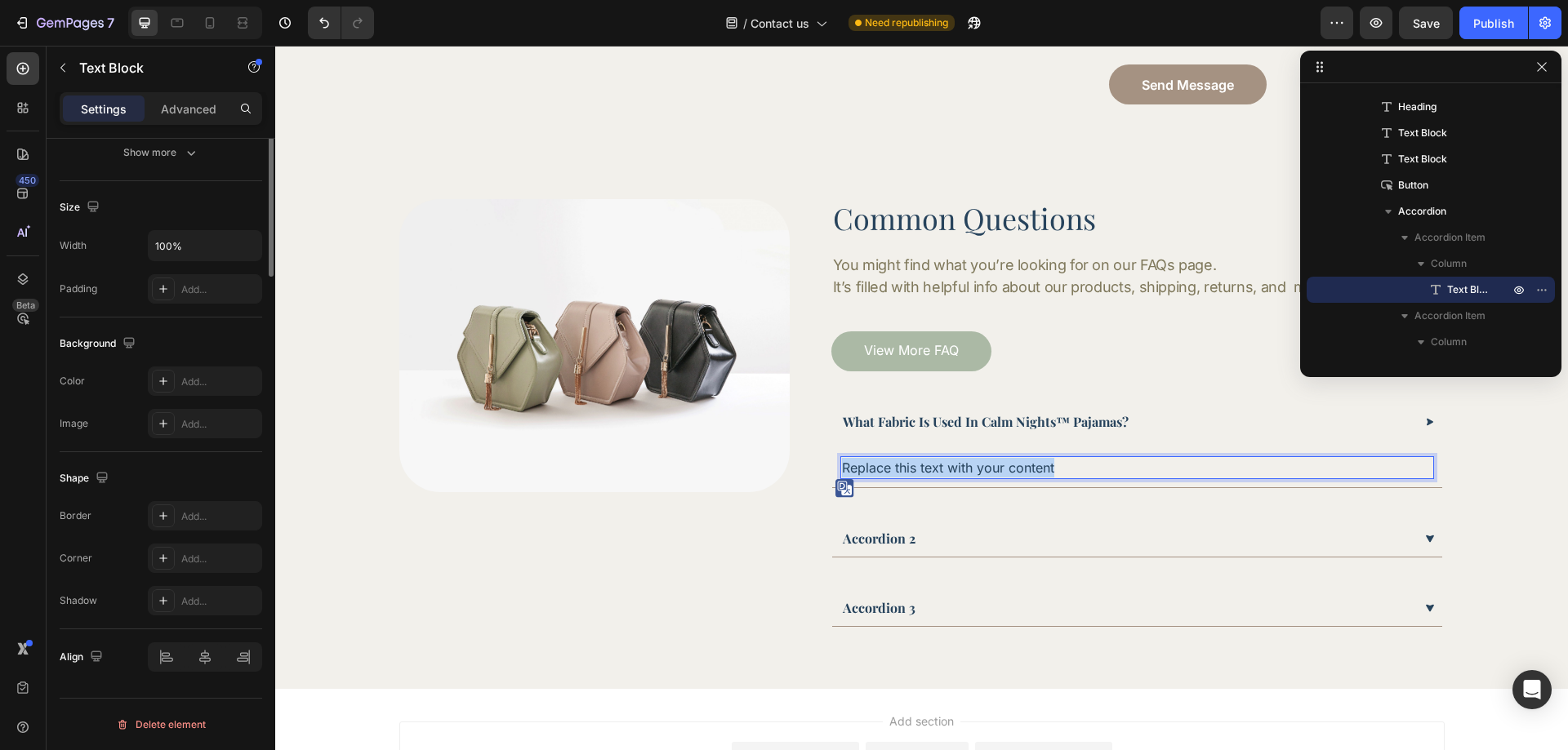
scroll to position [0, 0]
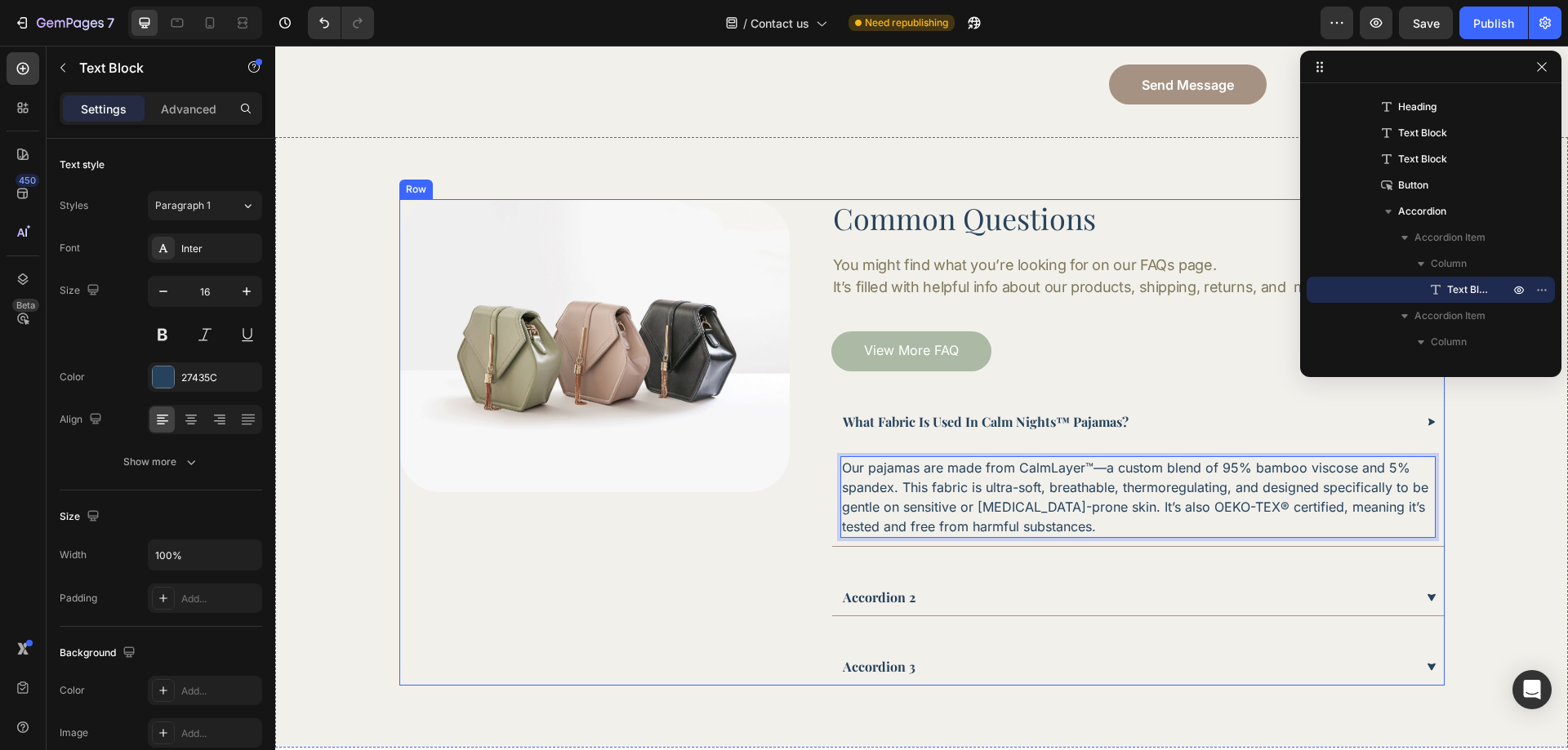
click at [781, 595] on div "Image" at bounding box center [595, 442] width 390 height 486
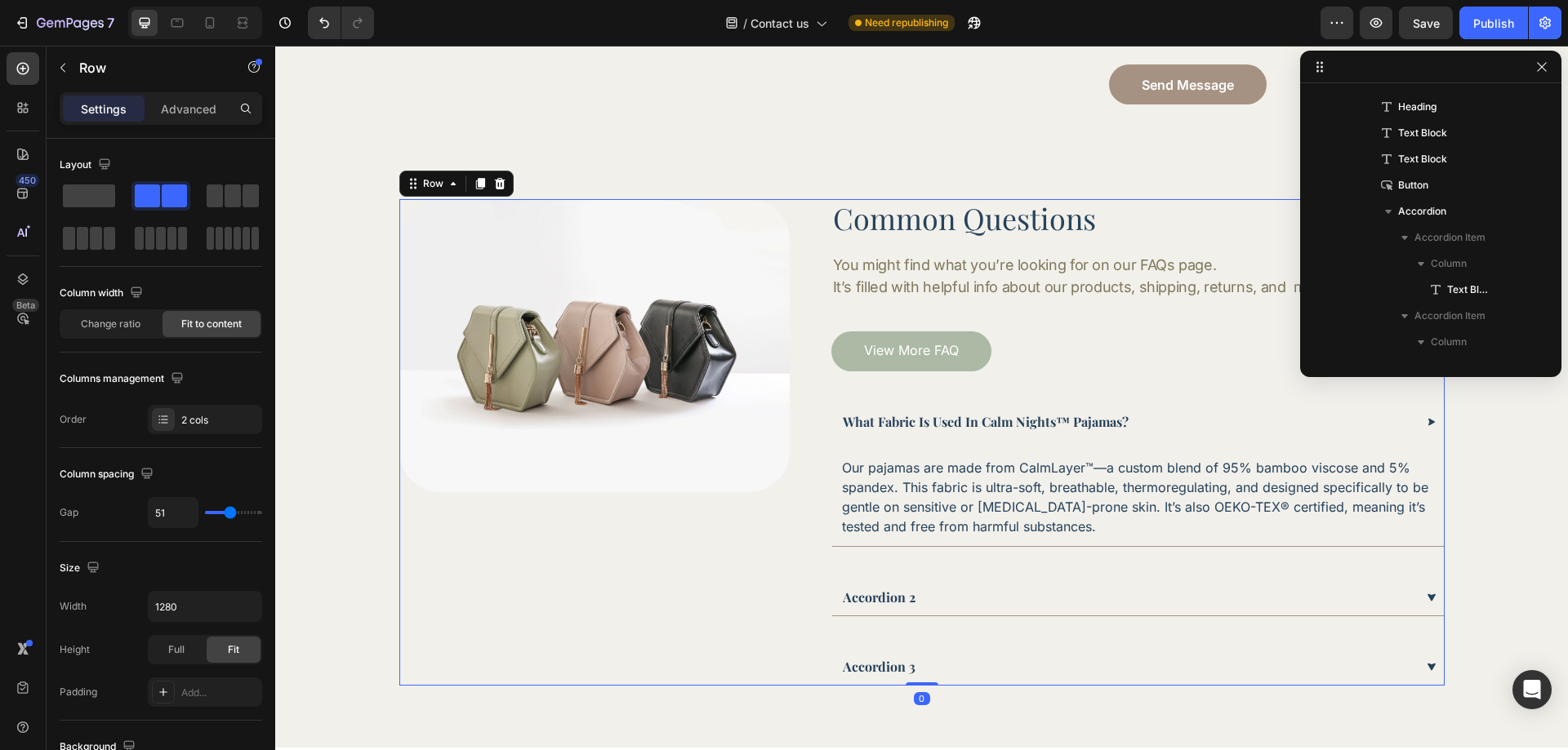
scroll to position [284, 0]
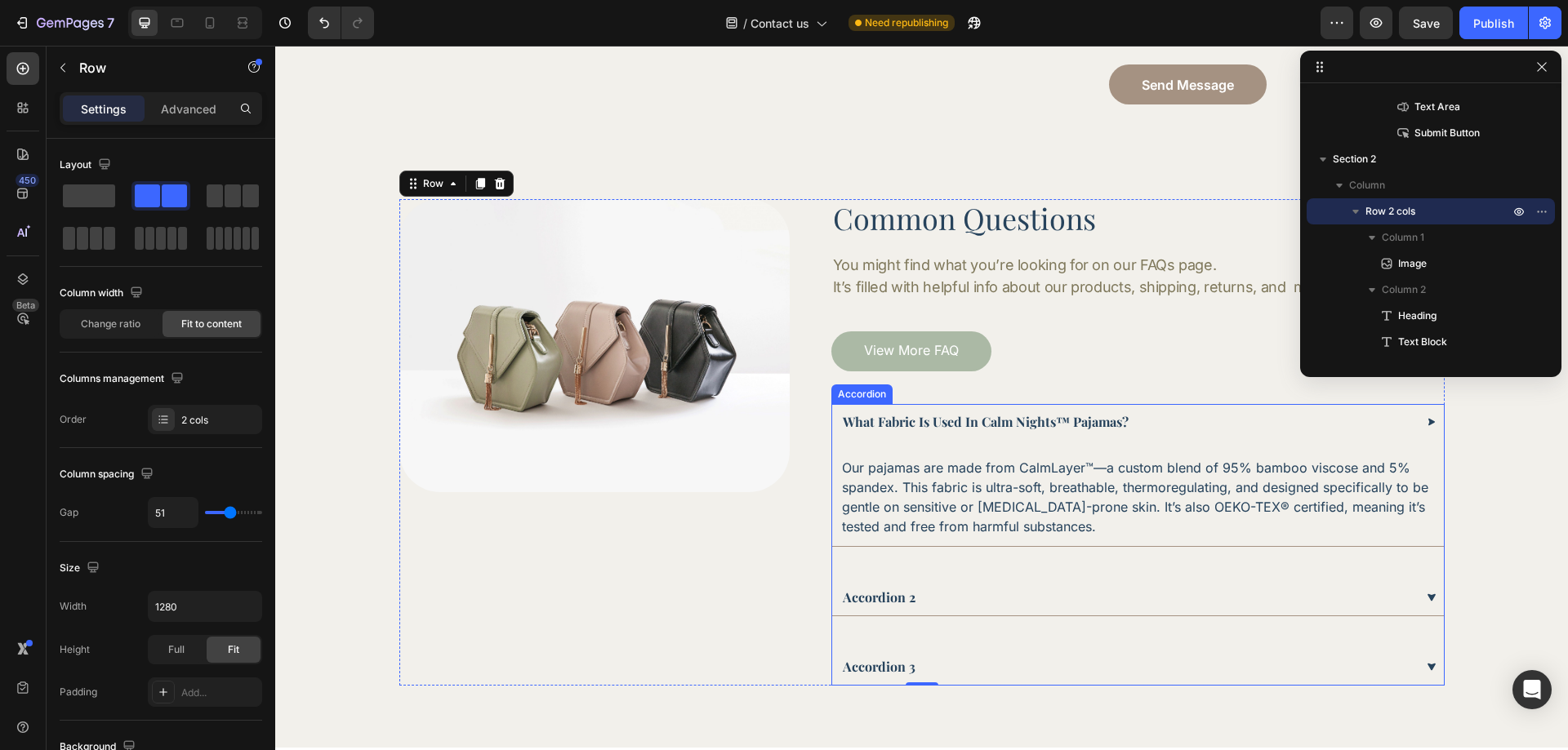
click at [1176, 418] on div "what fabric is used in calm nights™ pajamas?" at bounding box center [1128, 422] width 574 height 25
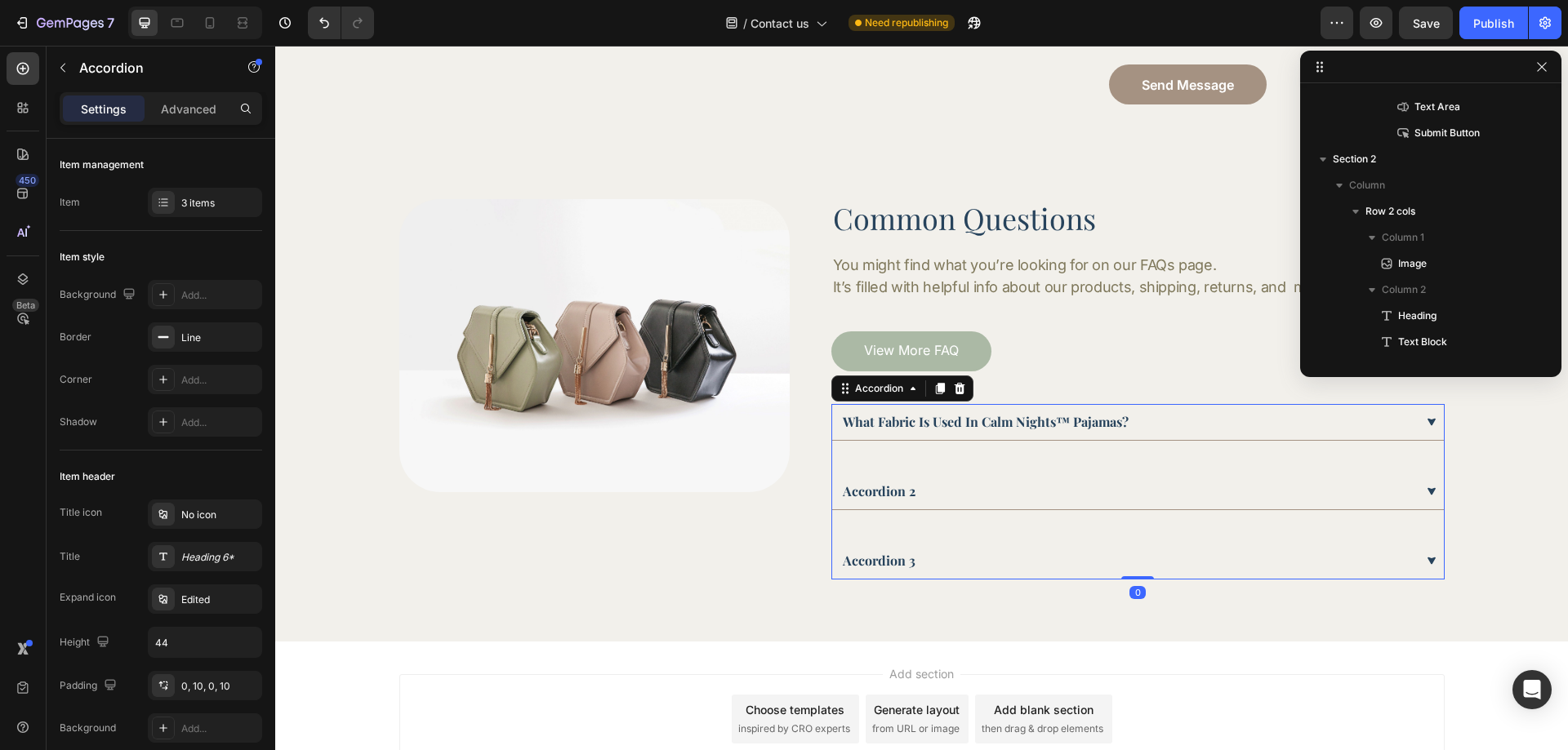
scroll to position [493, 0]
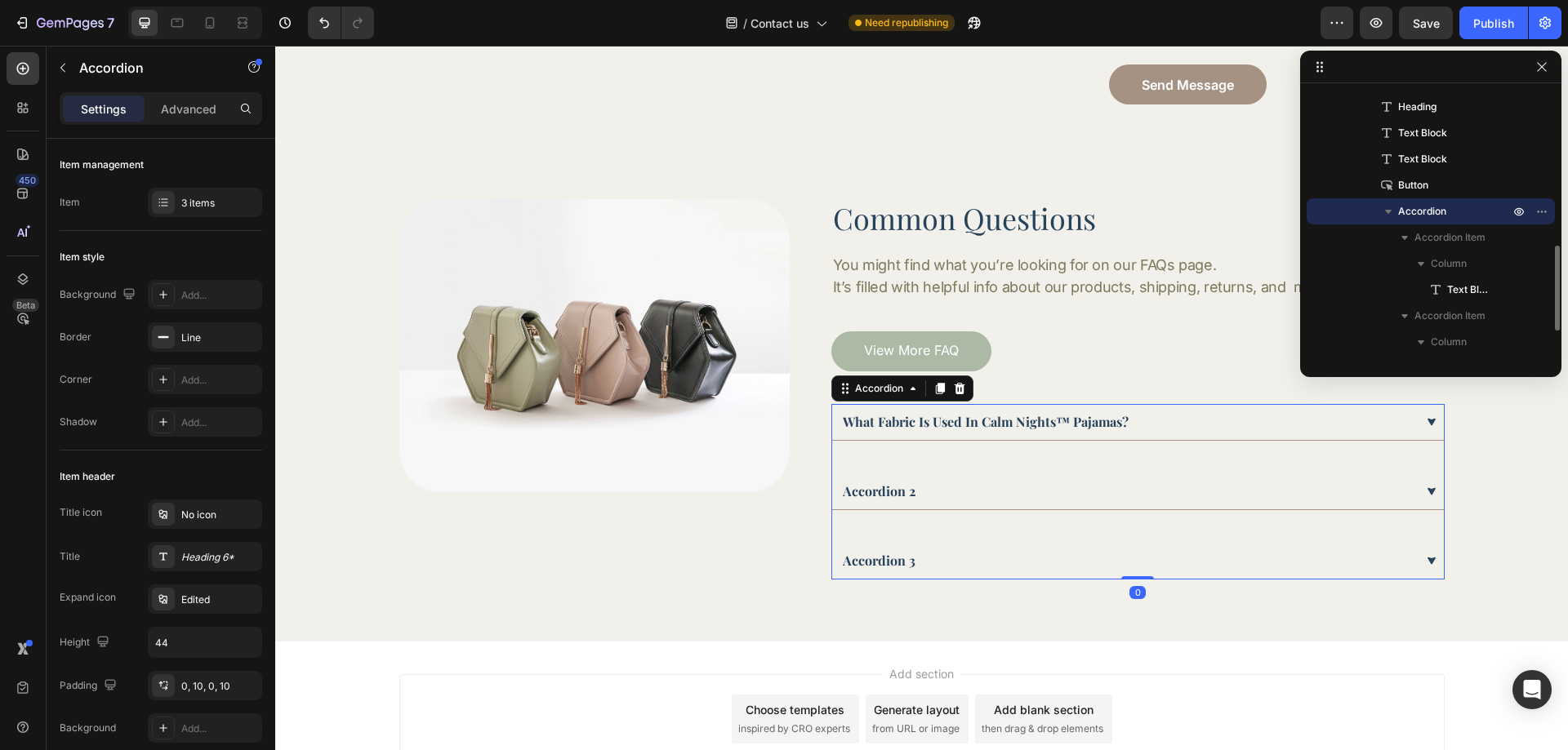
click at [1176, 418] on div "what fabric is used in calm nights™ pajamas?" at bounding box center [1128, 422] width 574 height 25
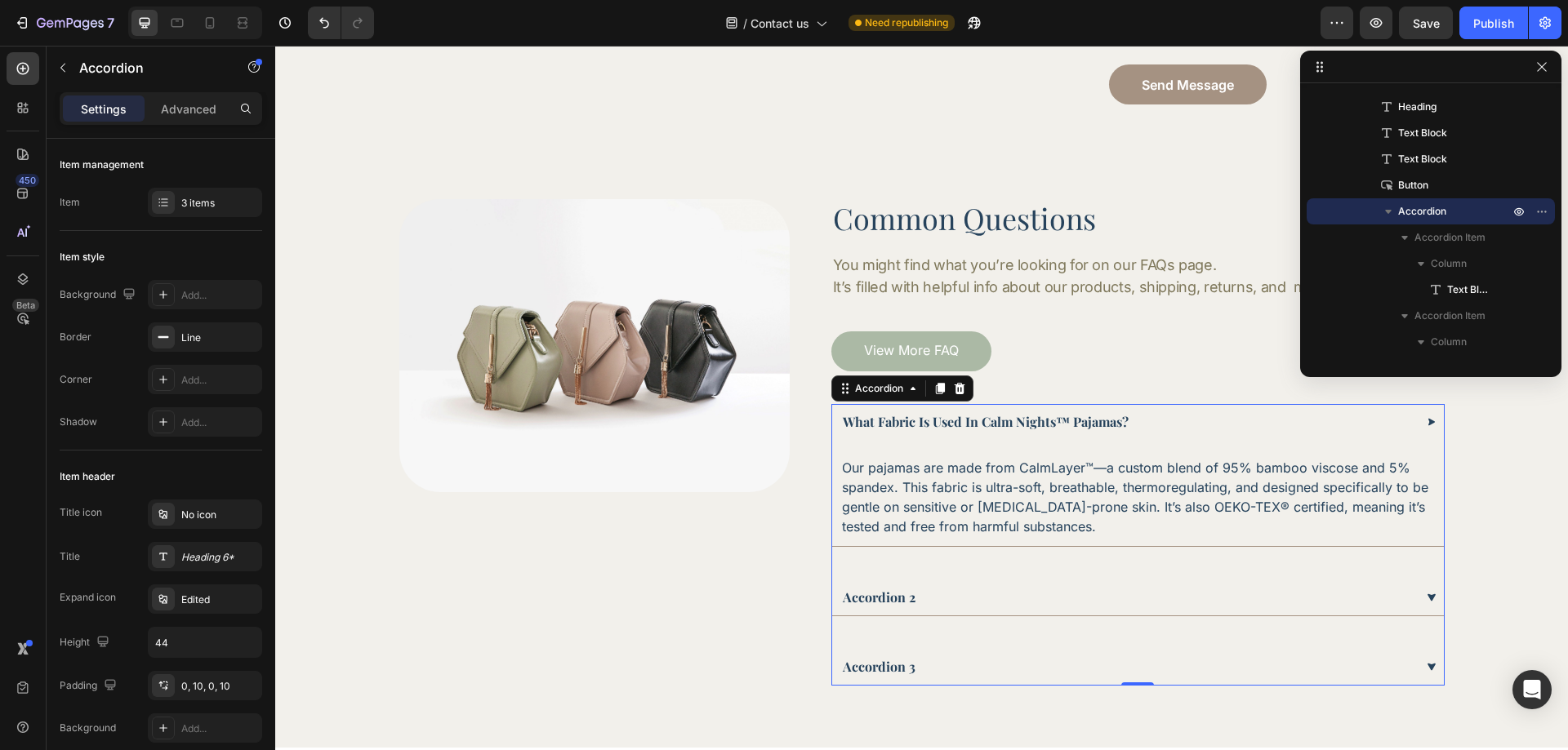
click at [1184, 415] on div "what fabric is used in calm nights™ pajamas?" at bounding box center [1128, 422] width 574 height 25
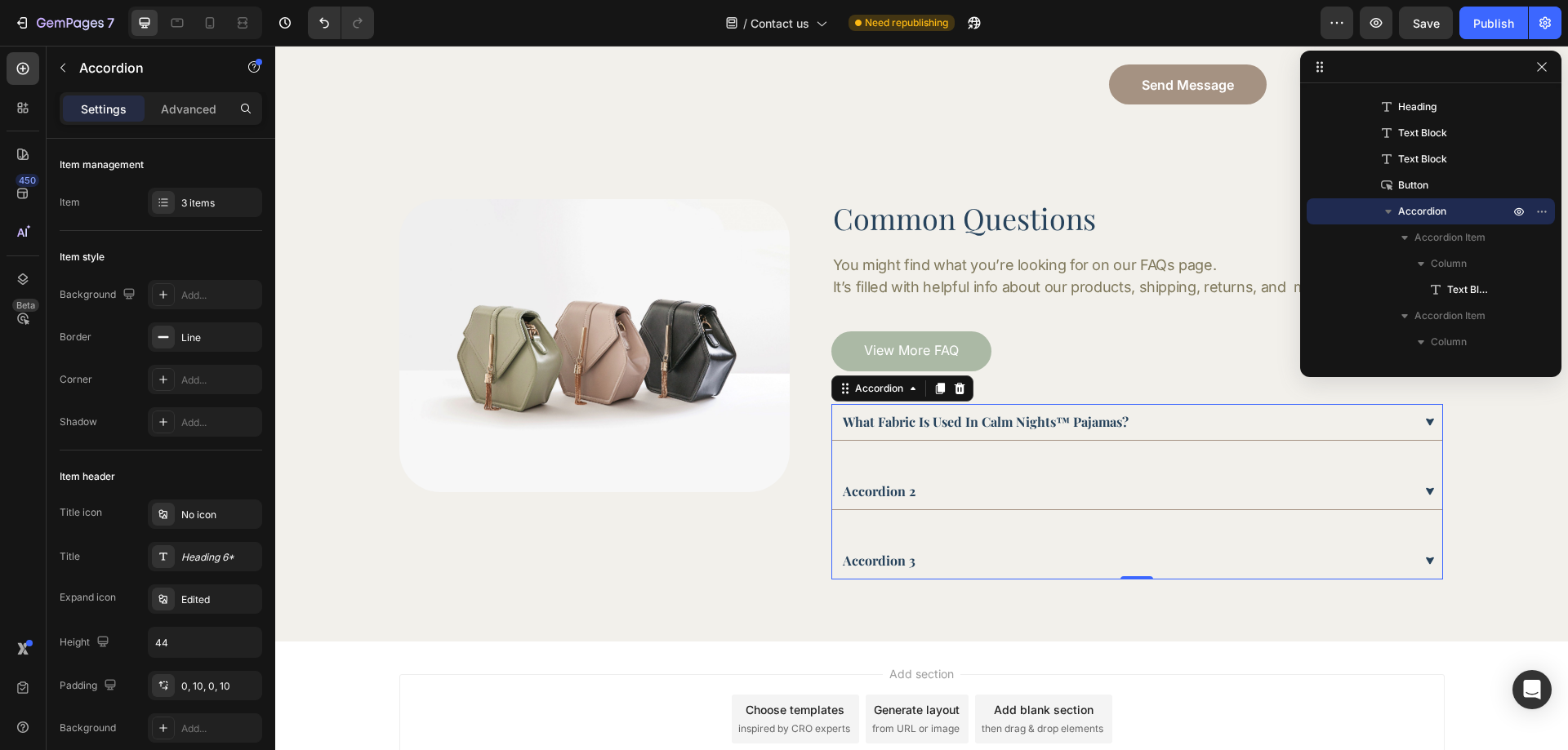
click at [1184, 415] on div "what fabric is used in calm nights™ pajamas?" at bounding box center [1127, 422] width 573 height 25
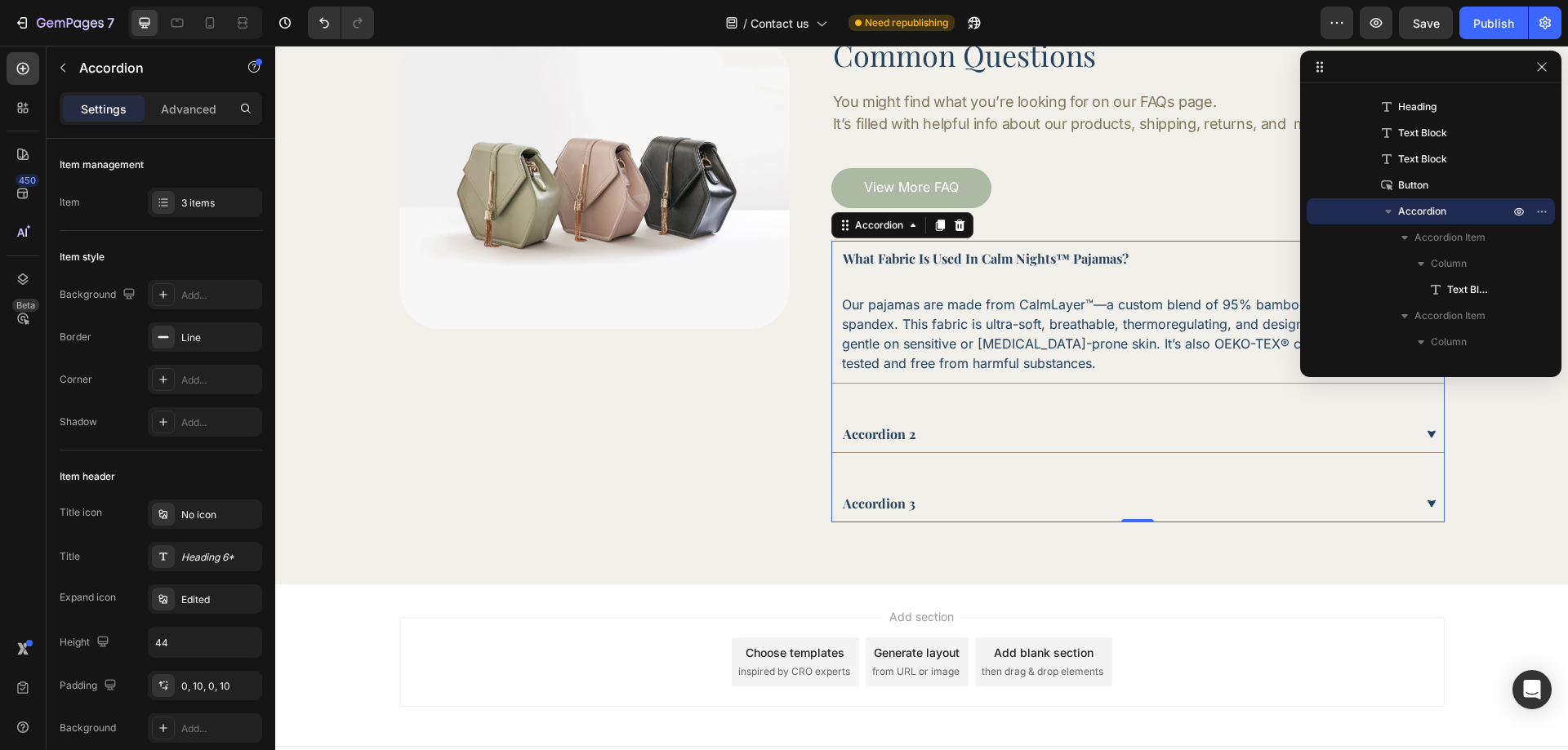
scroll to position [457, 0]
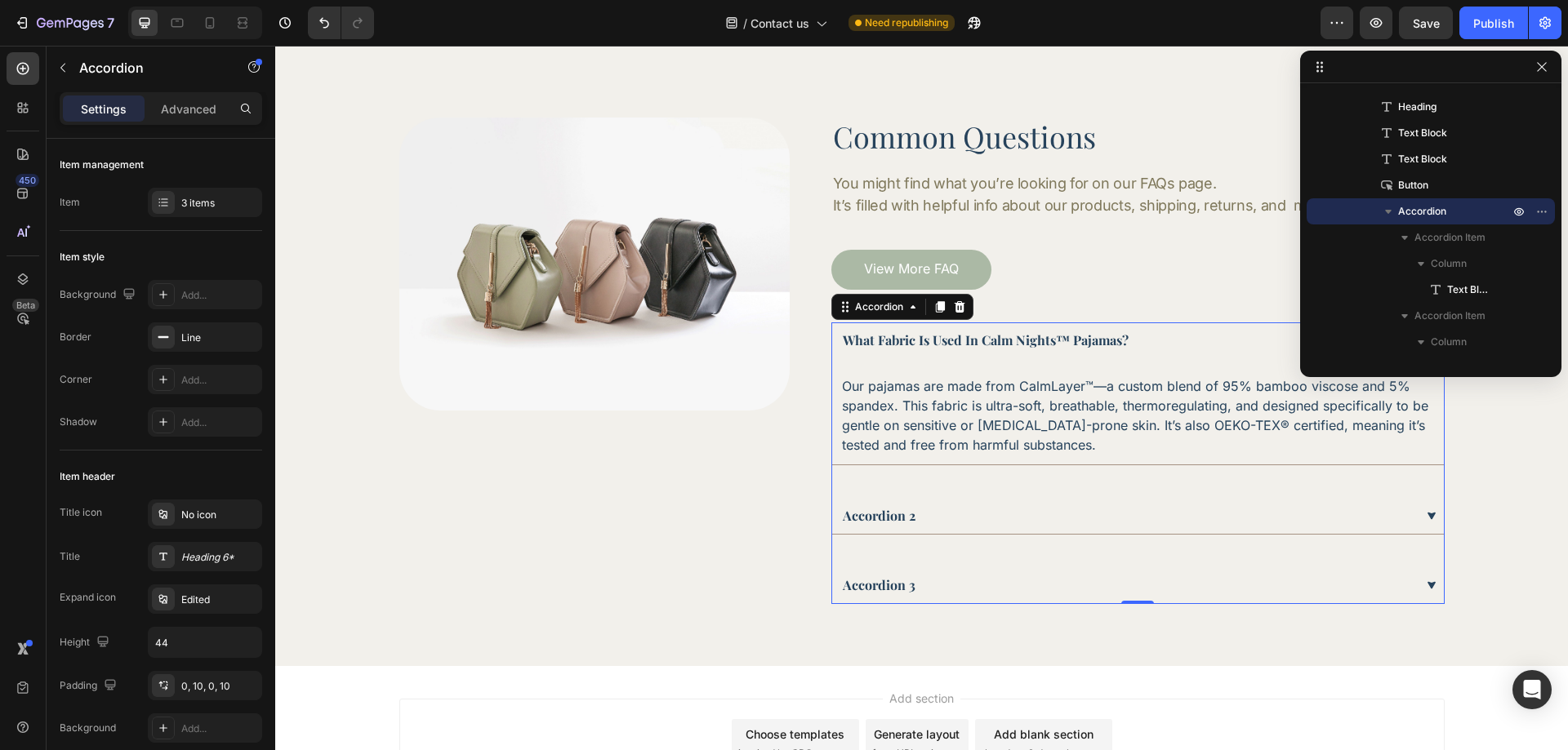
click at [1176, 349] on div "what fabric is used in calm nights™ pajamas?" at bounding box center [1128, 341] width 574 height 25
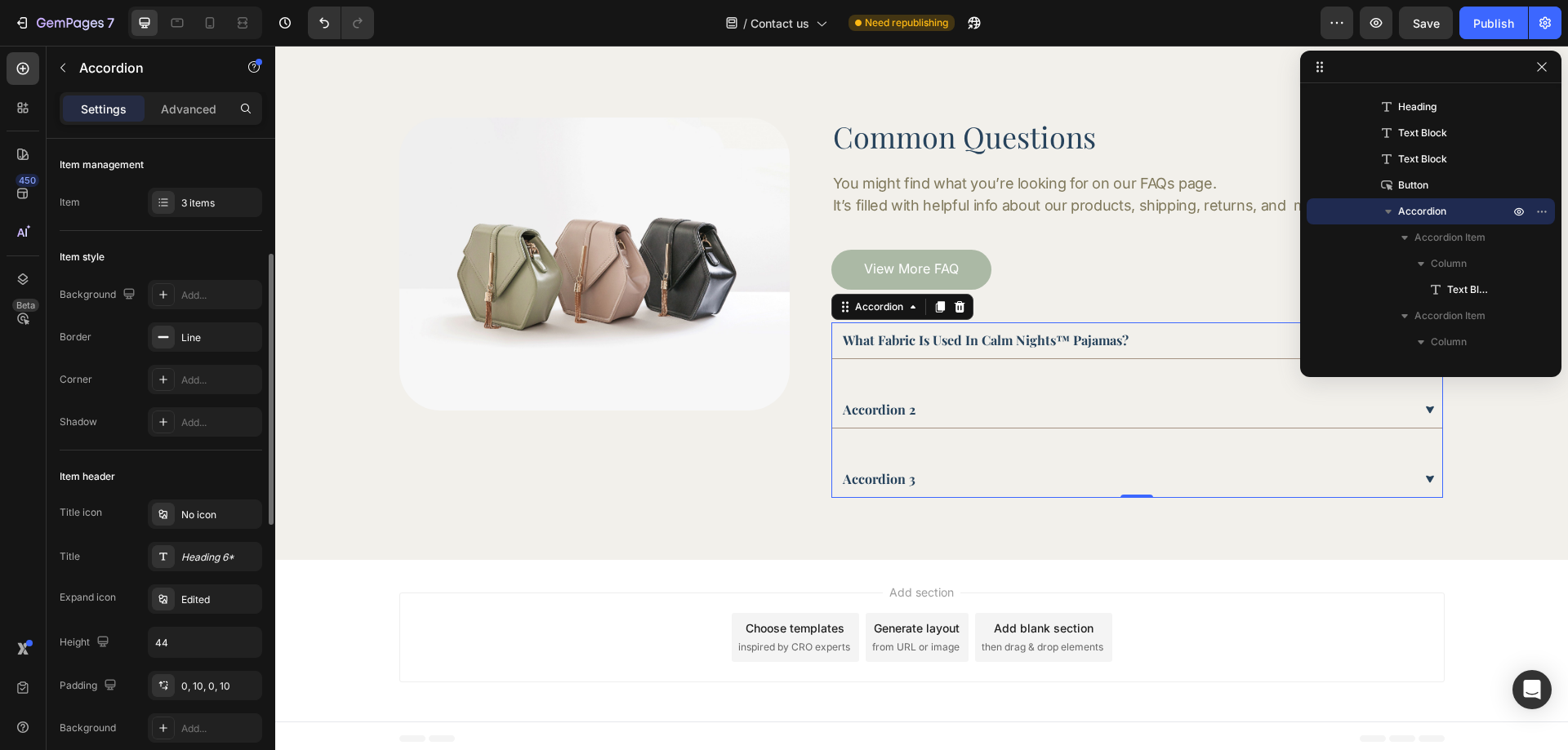
scroll to position [82, 0]
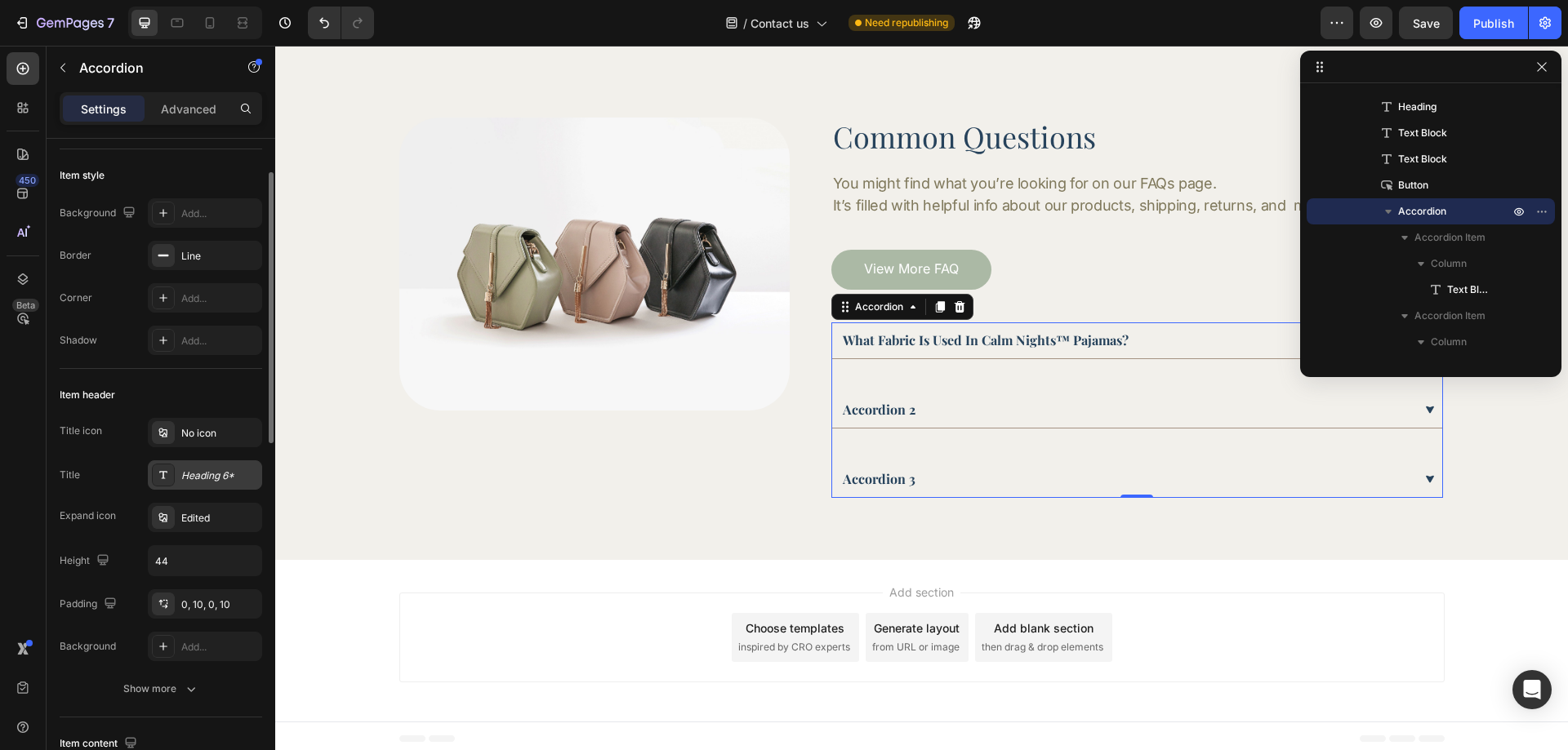
click at [206, 480] on div "Heading 6*" at bounding box center [219, 476] width 76 height 15
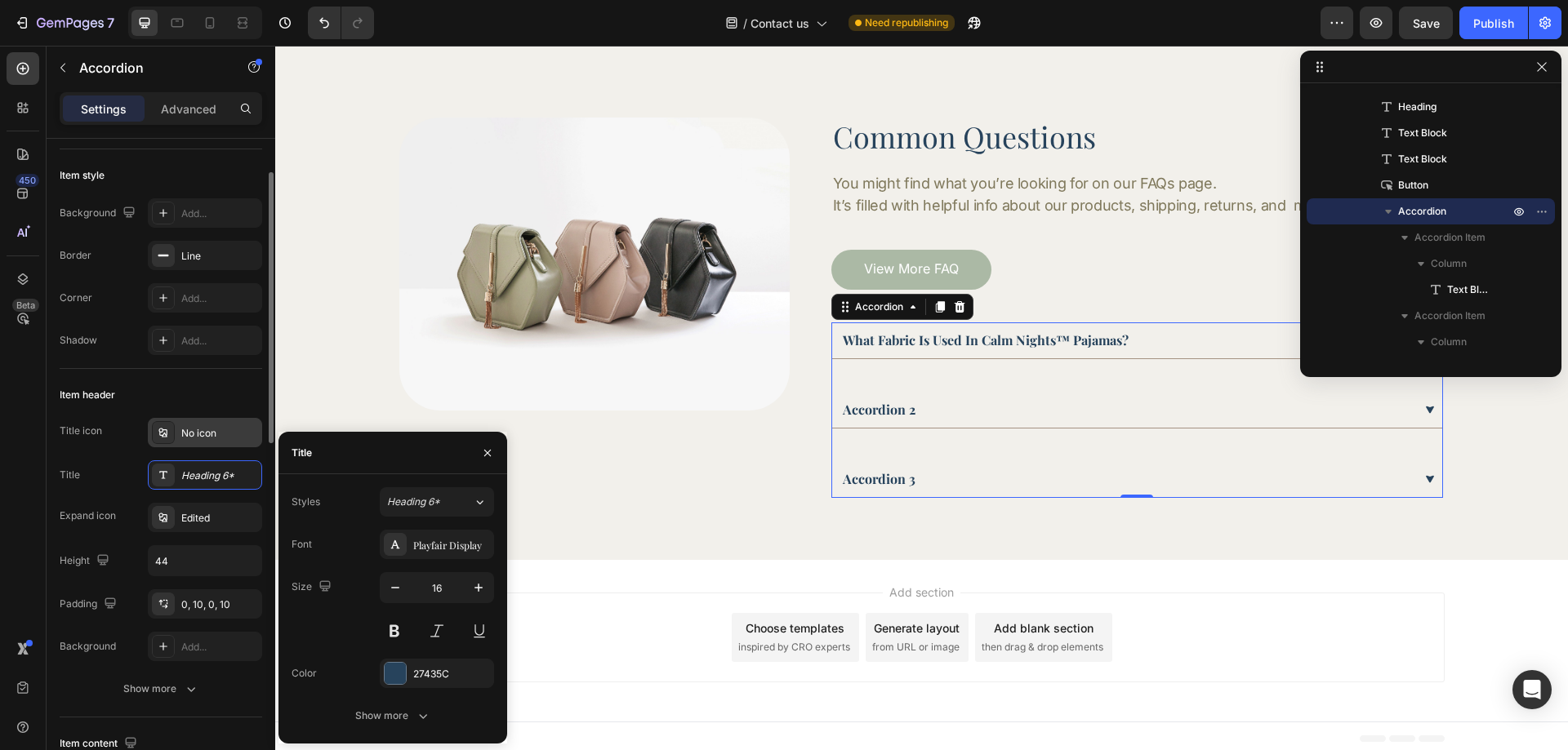
click at [210, 424] on div "No icon" at bounding box center [205, 432] width 114 height 29
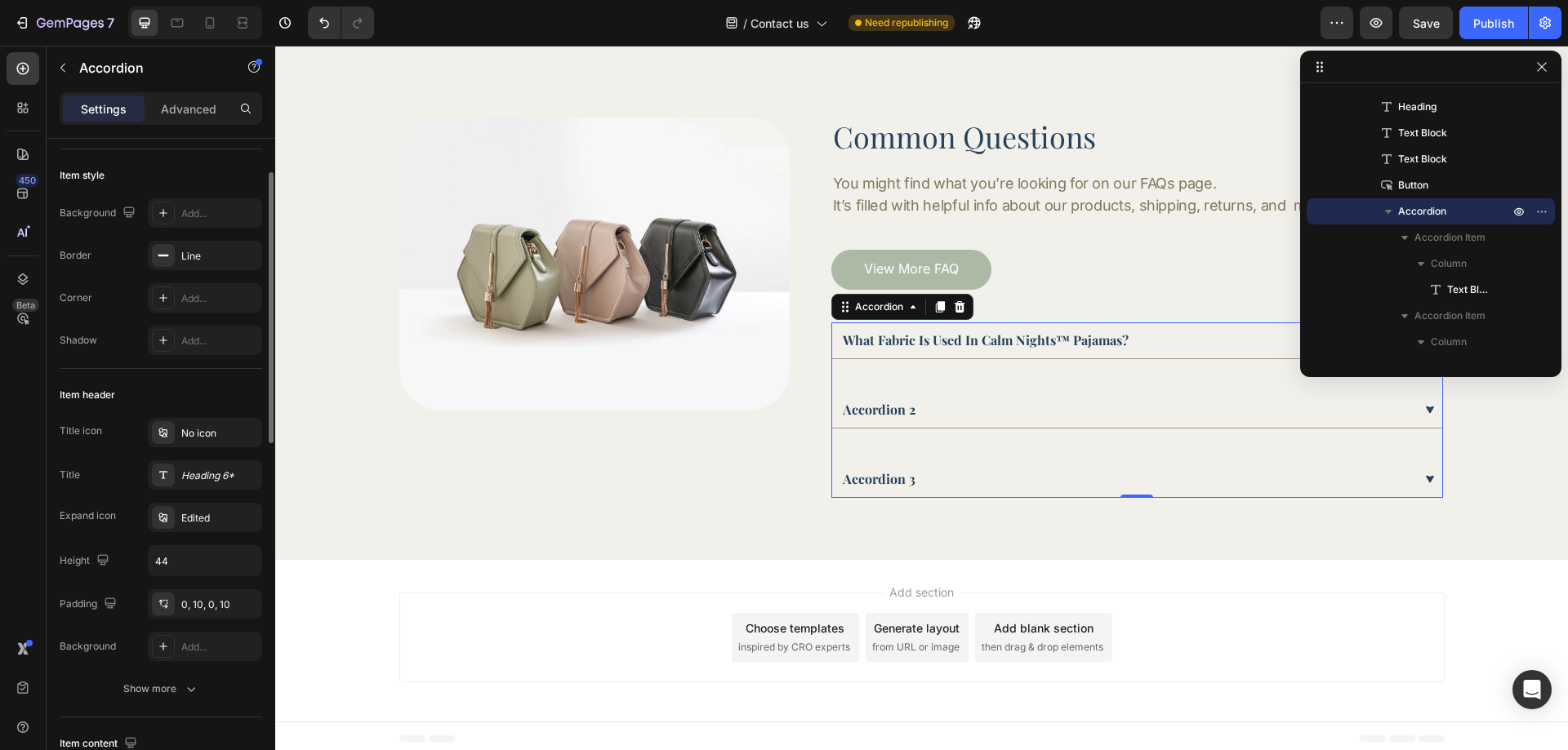
click at [208, 383] on div "Item header" at bounding box center [161, 395] width 203 height 26
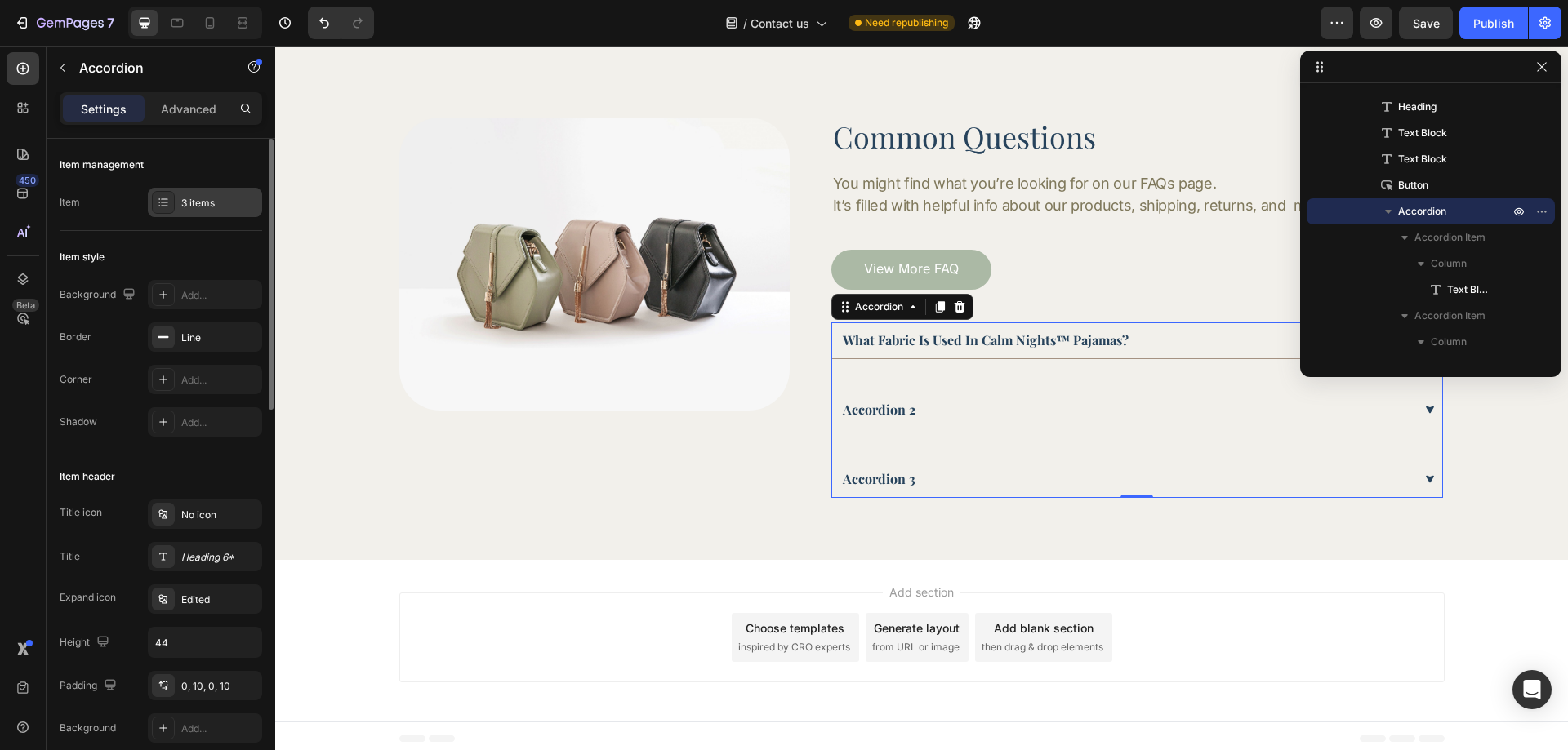
click at [215, 201] on div "3 items" at bounding box center [219, 203] width 76 height 15
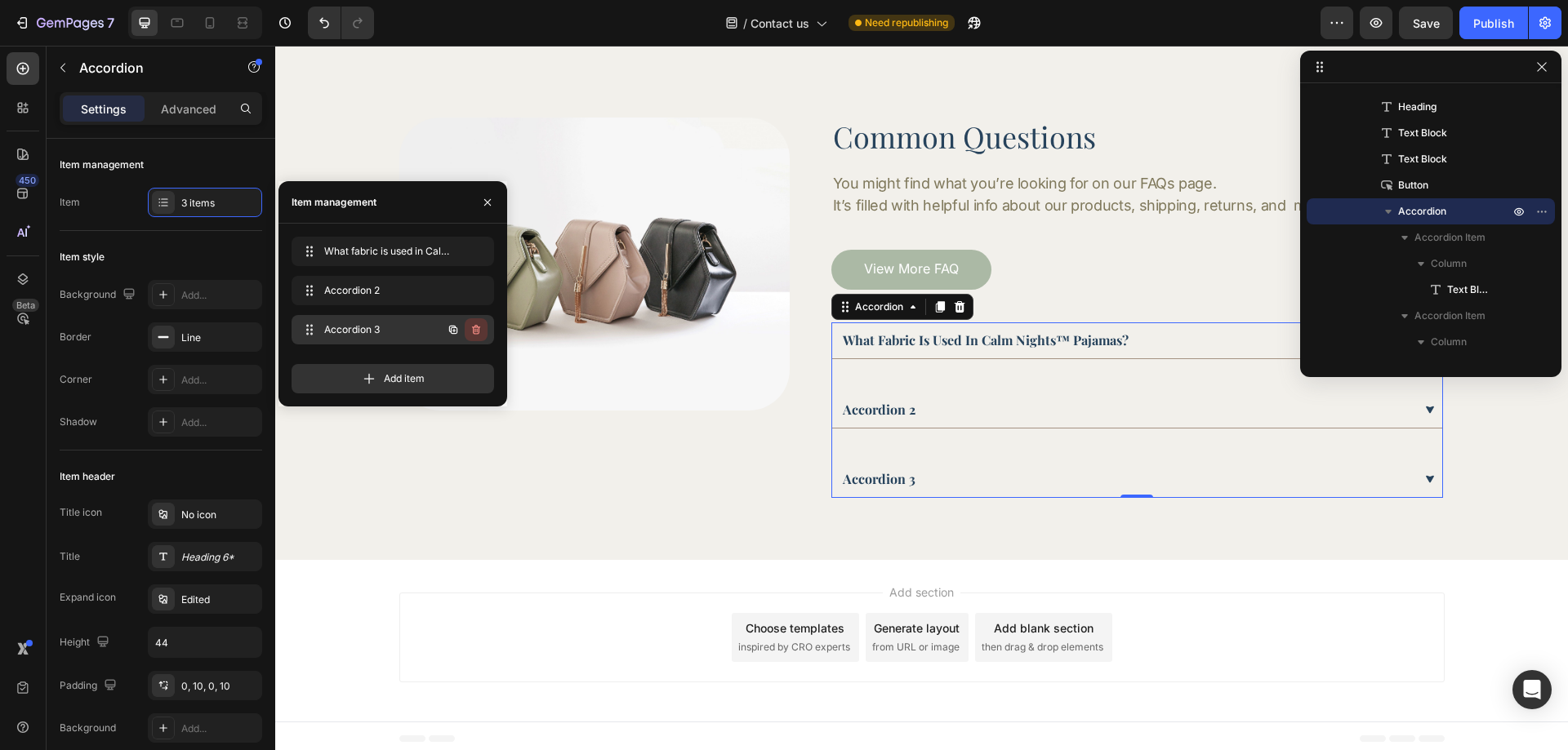
click at [481, 331] on icon "button" at bounding box center [476, 329] width 13 height 13
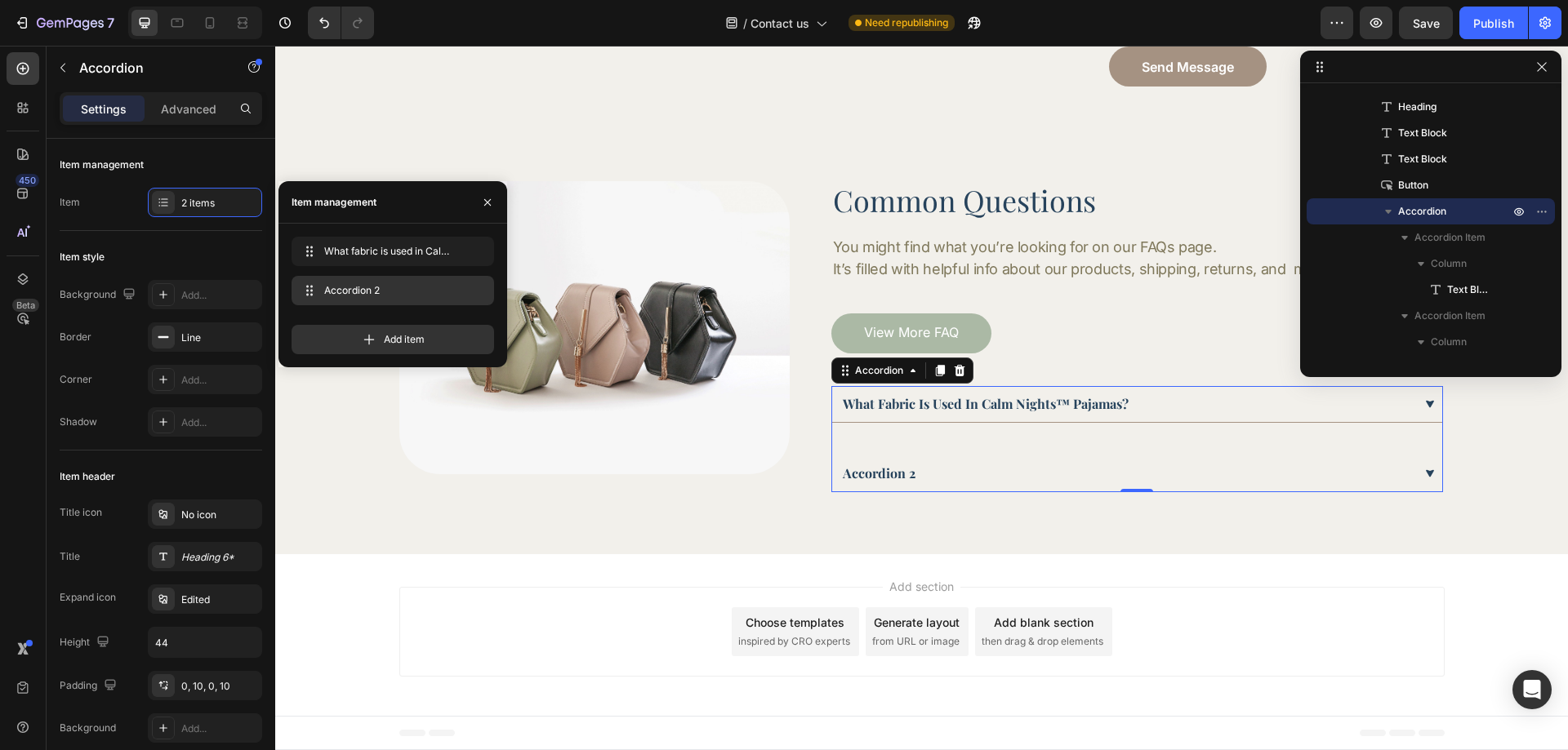
scroll to position [393, 0]
click at [477, 296] on icon "button" at bounding box center [476, 291] width 13 height 13
click at [477, 296] on div "Delete" at bounding box center [465, 291] width 30 height 15
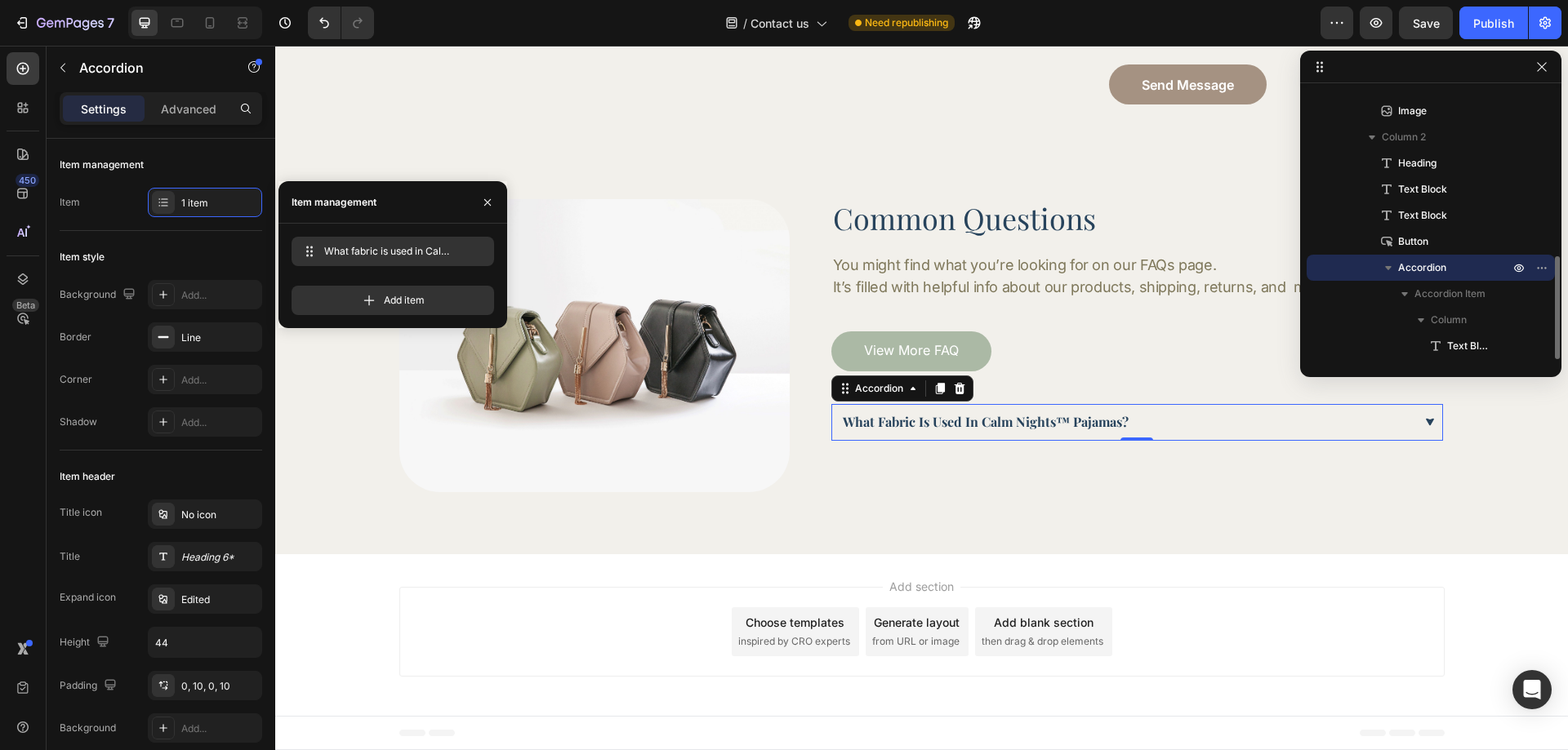
scroll to position [436, 0]
click at [464, 256] on button "button" at bounding box center [453, 251] width 23 height 23
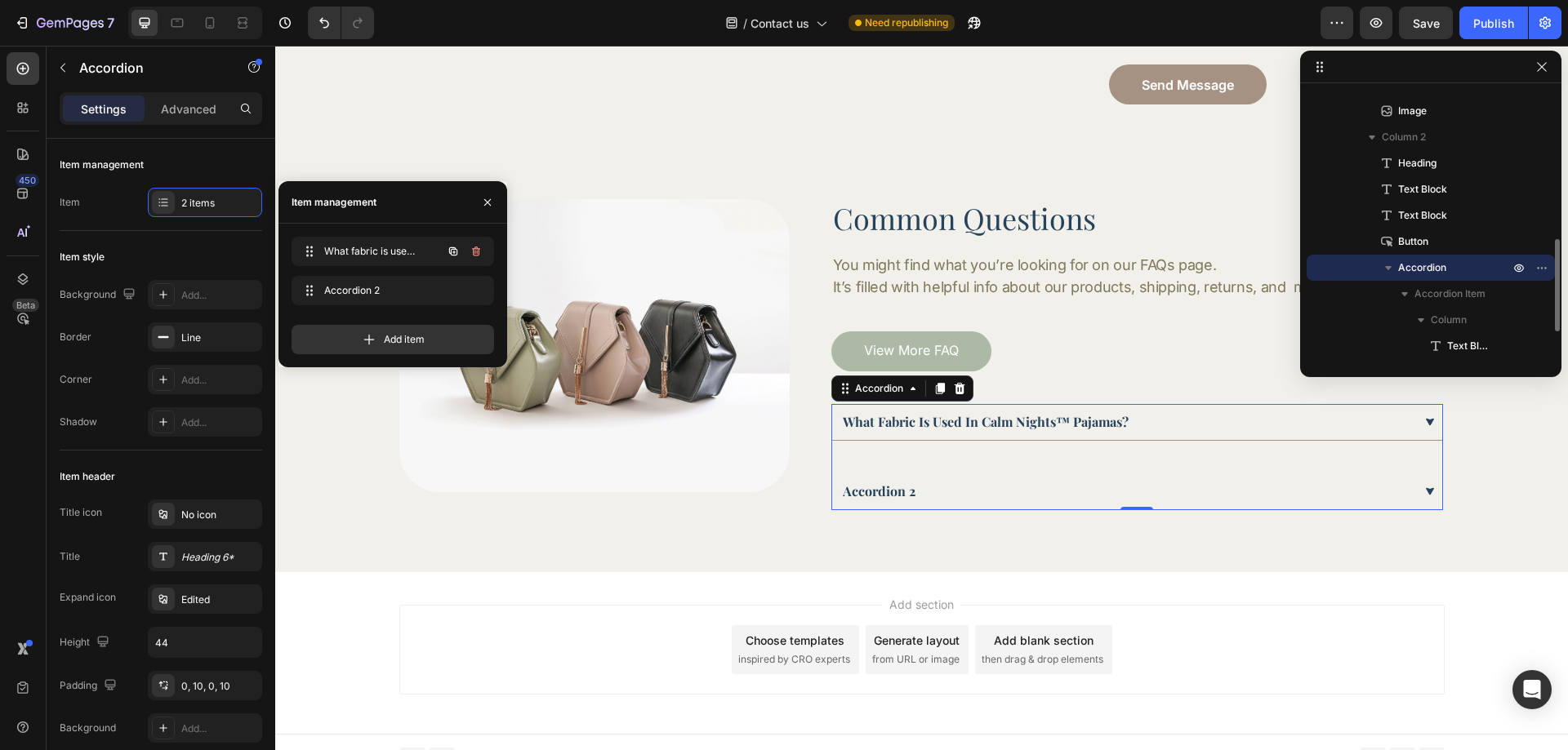
scroll to position [393, 0]
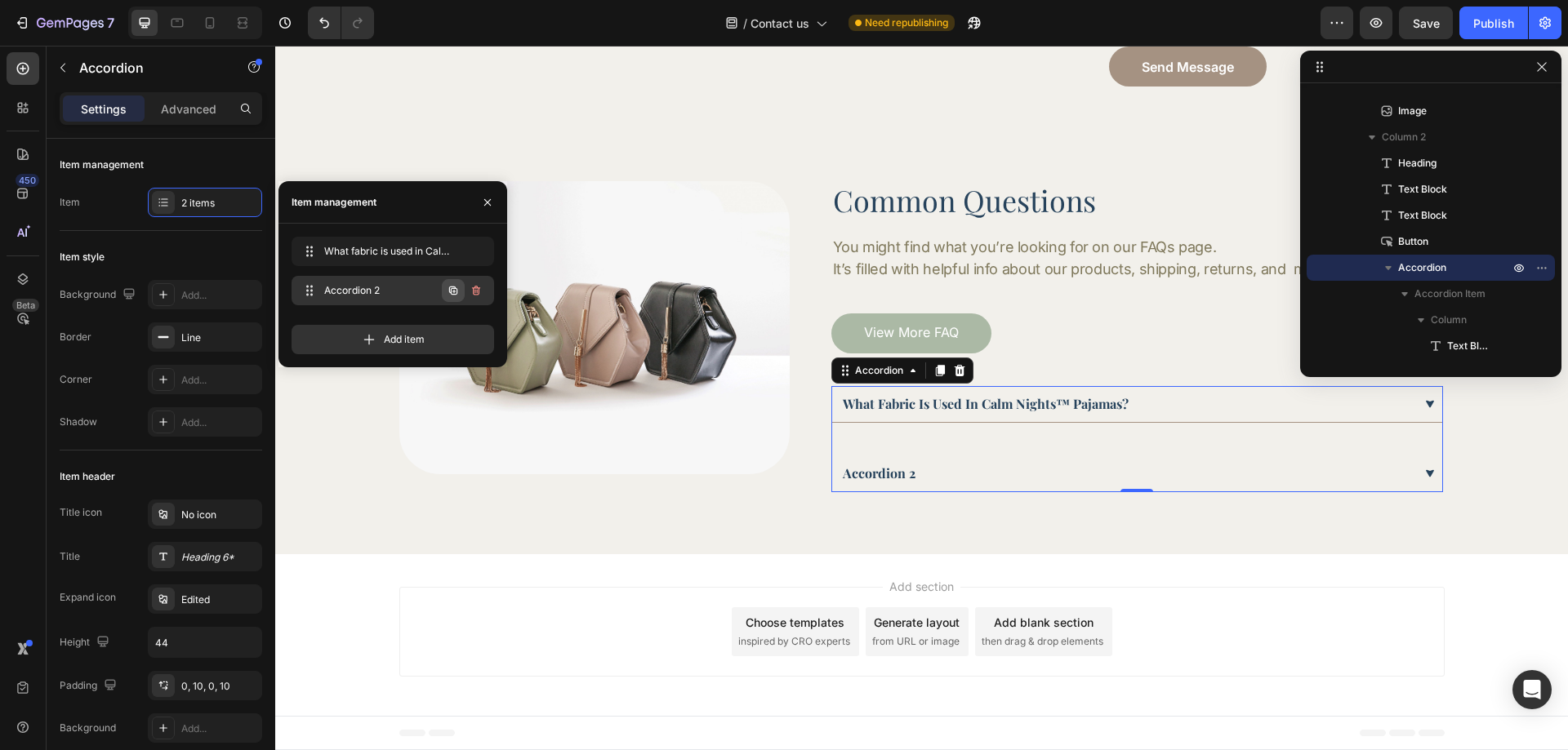
click at [459, 289] on icon "button" at bounding box center [453, 291] width 13 height 13
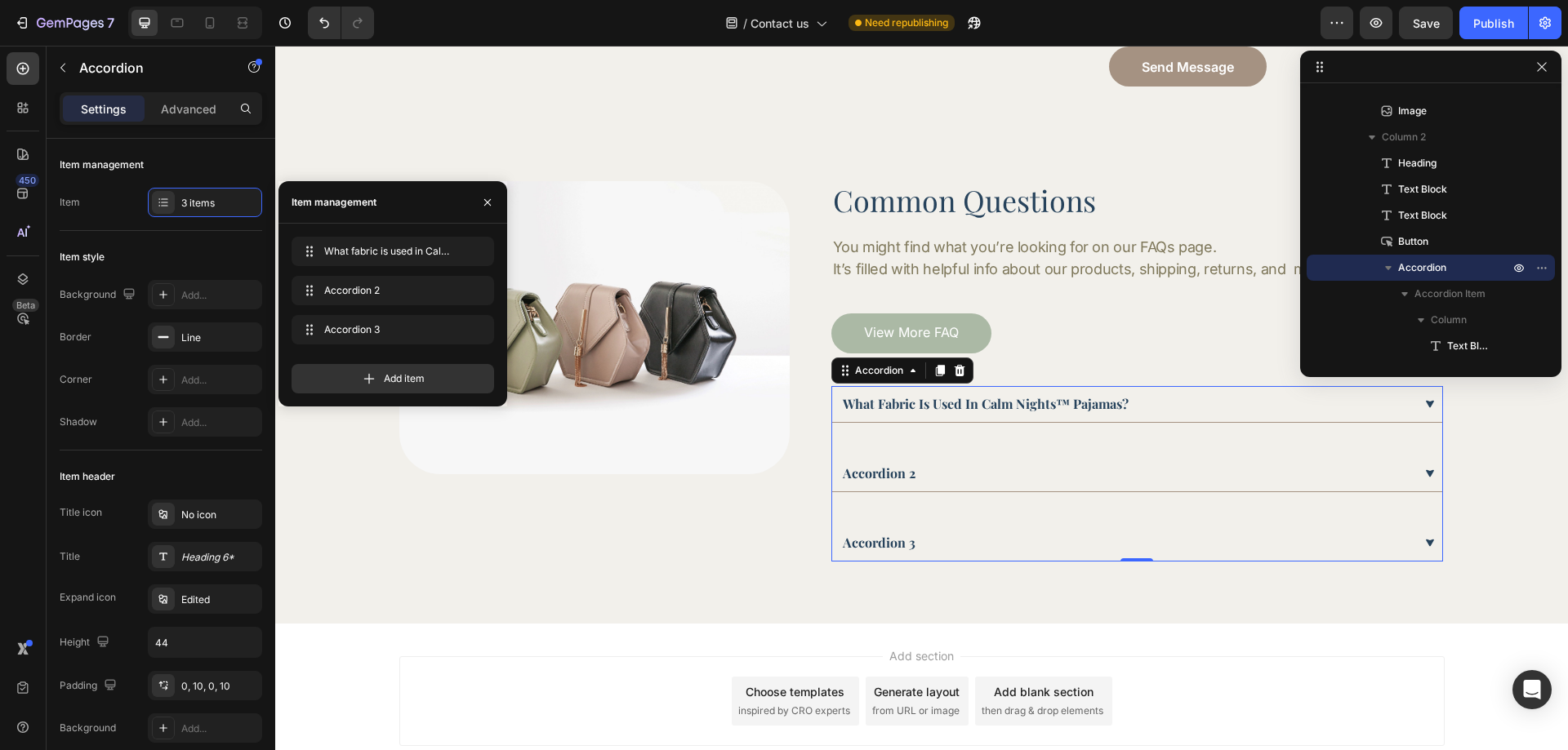
scroll to position [457, 0]
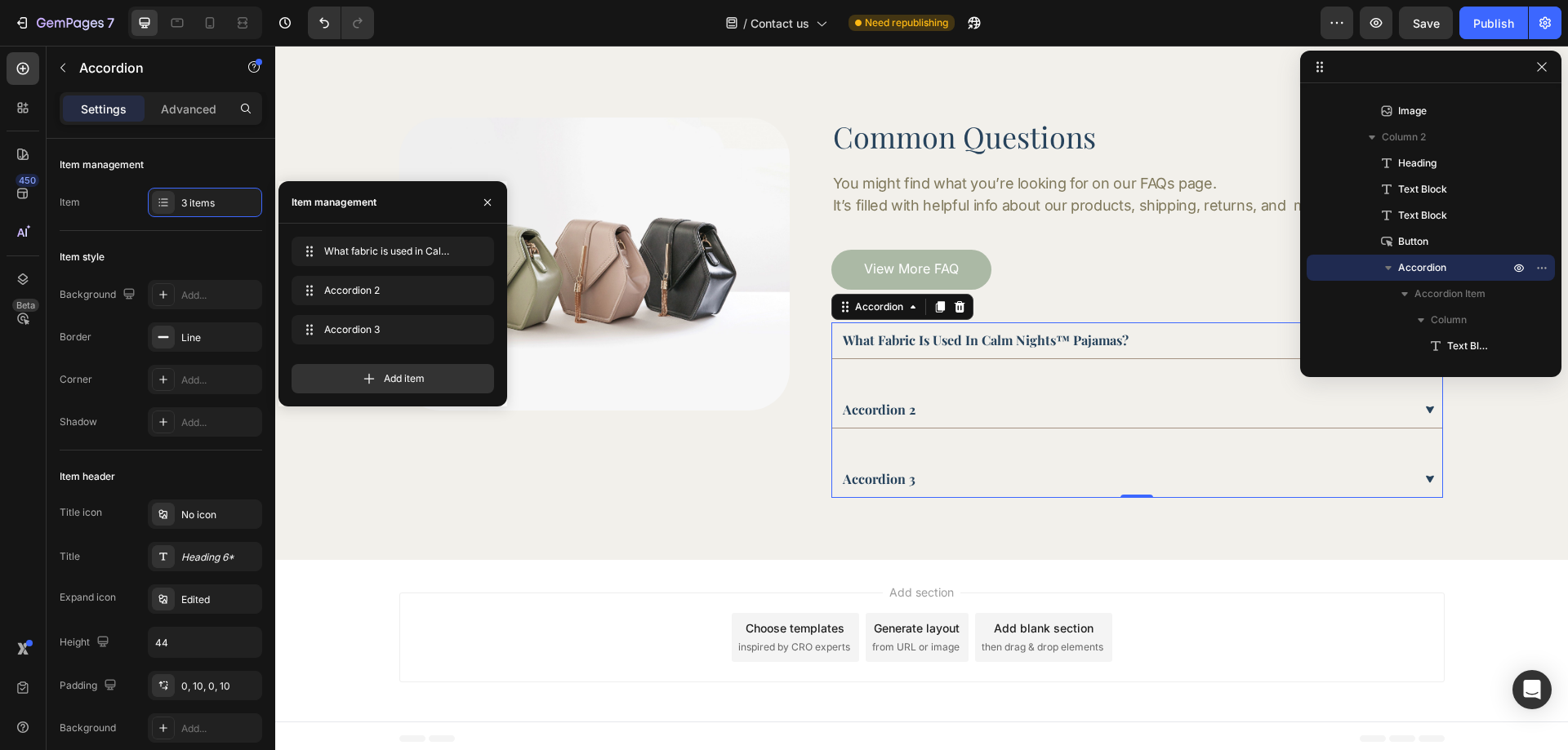
click at [900, 409] on div "accordion 2" at bounding box center [879, 410] width 77 height 25
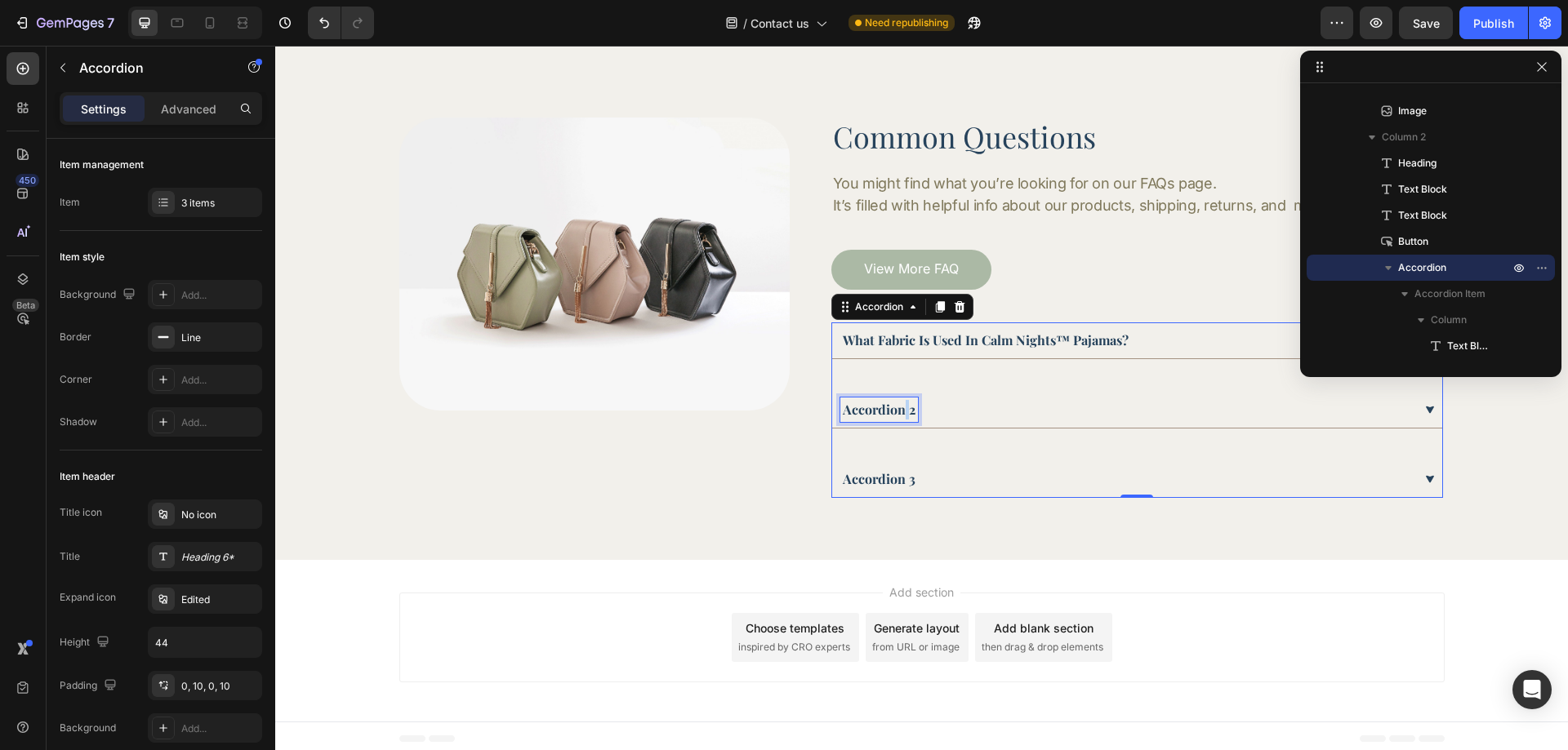
click at [900, 409] on p "accordion 2" at bounding box center [878, 410] width 73 height 19
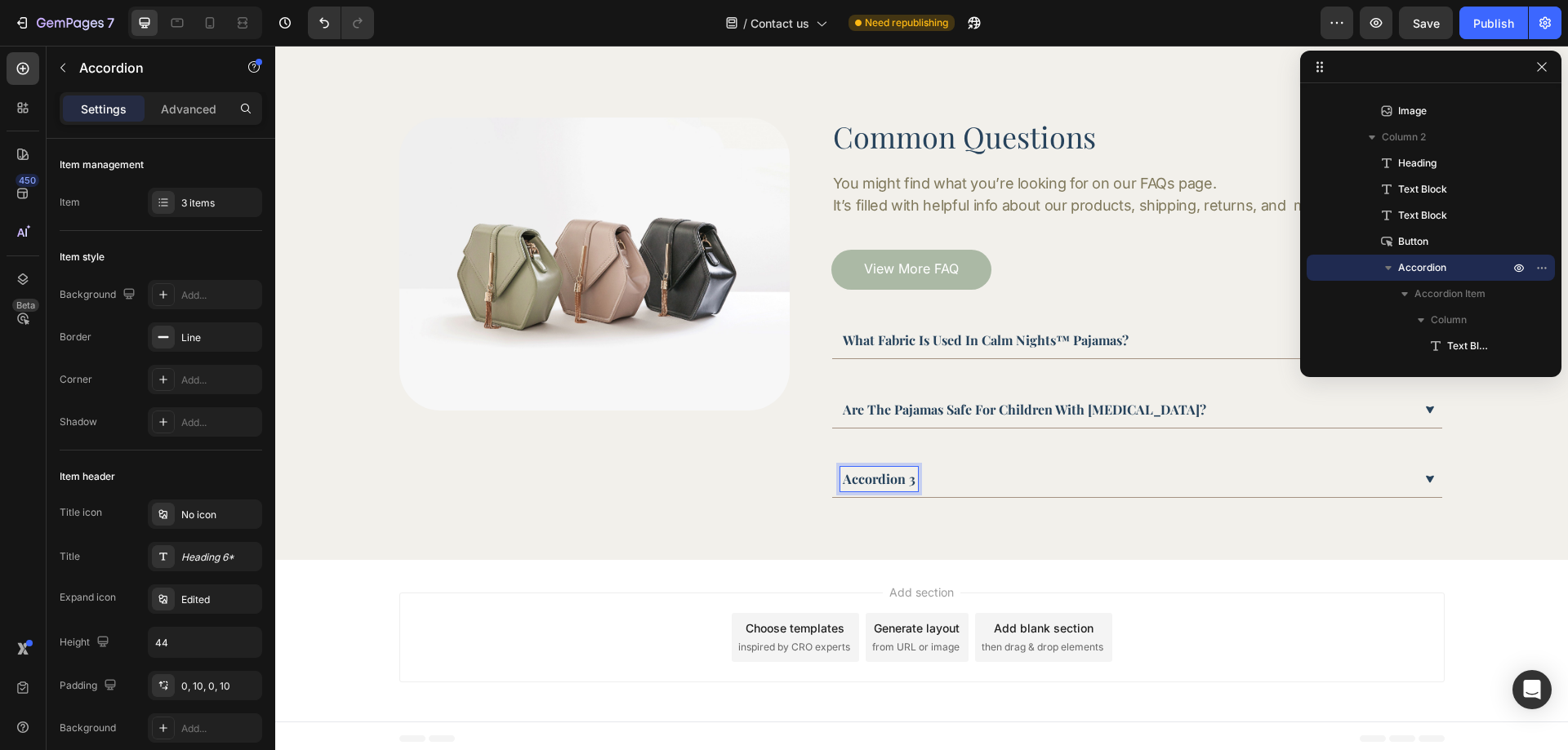
click at [881, 482] on p "accordion 3" at bounding box center [878, 480] width 73 height 19
click at [1168, 412] on div "Are the pajamas safe for children with [MEDICAL_DATA]?" at bounding box center [1127, 410] width 573 height 25
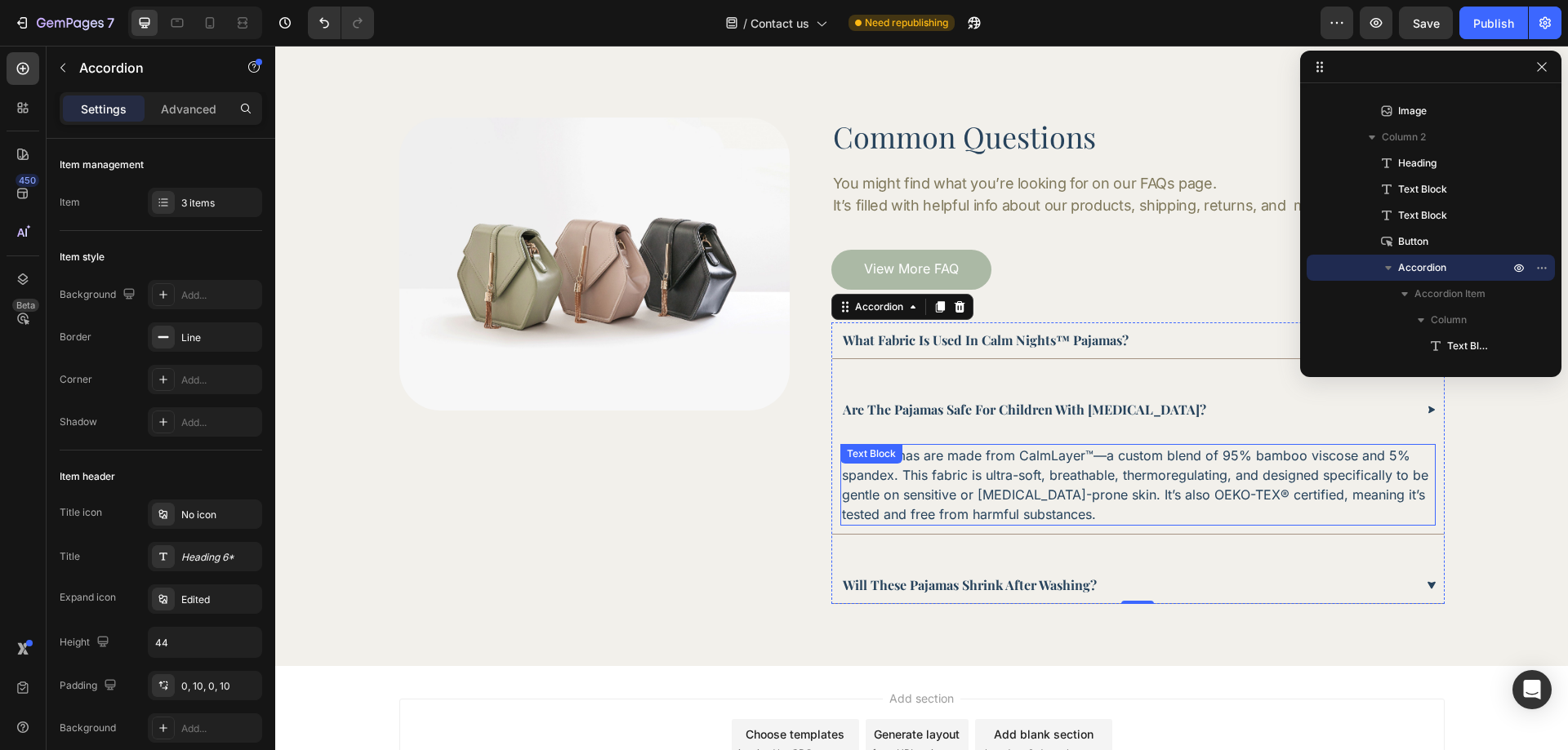
click at [1010, 489] on p "Our pajamas are made from CalmLayer™—a custom blend of 95% bamboo viscose and 5…" at bounding box center [1138, 485] width 592 height 78
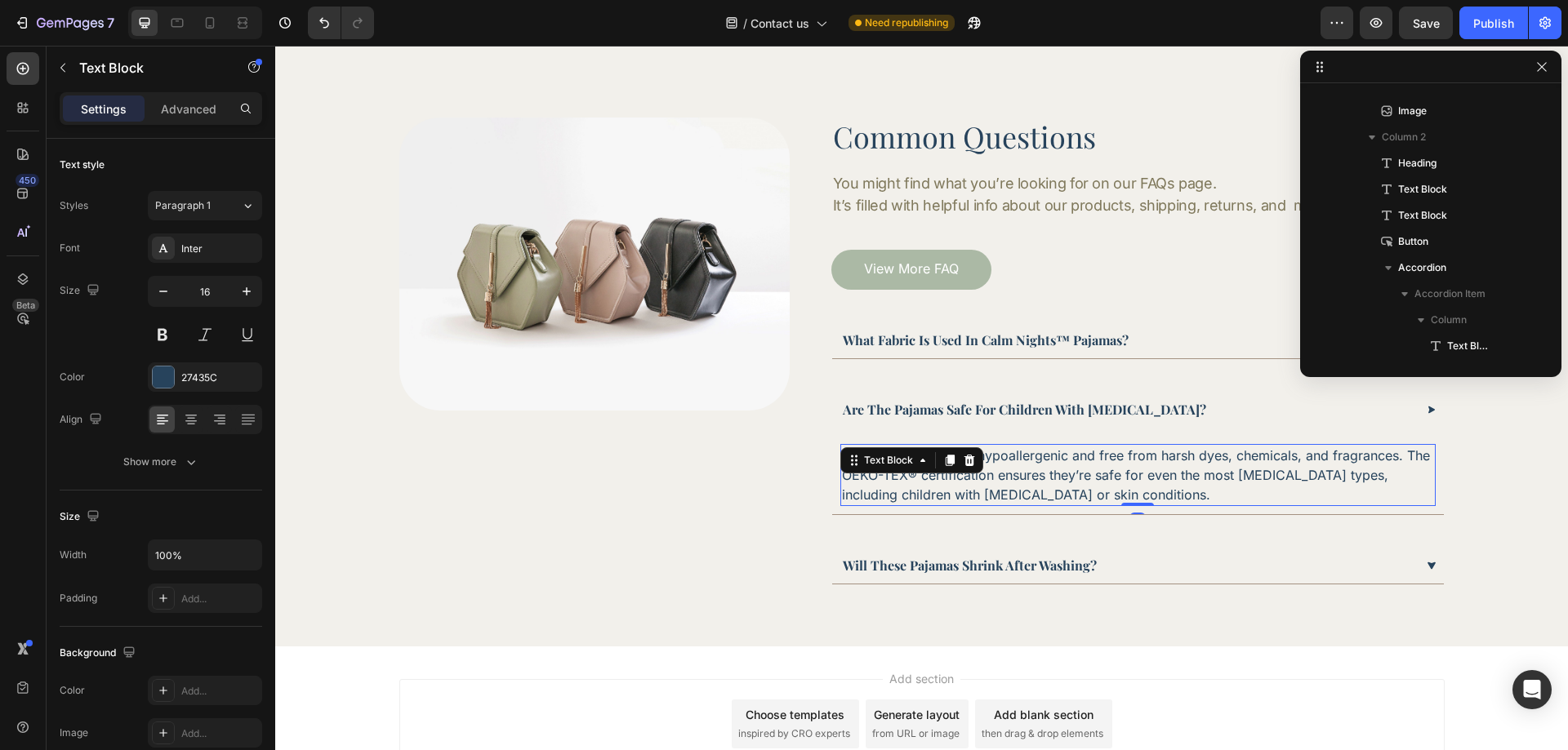
scroll to position [593, 0]
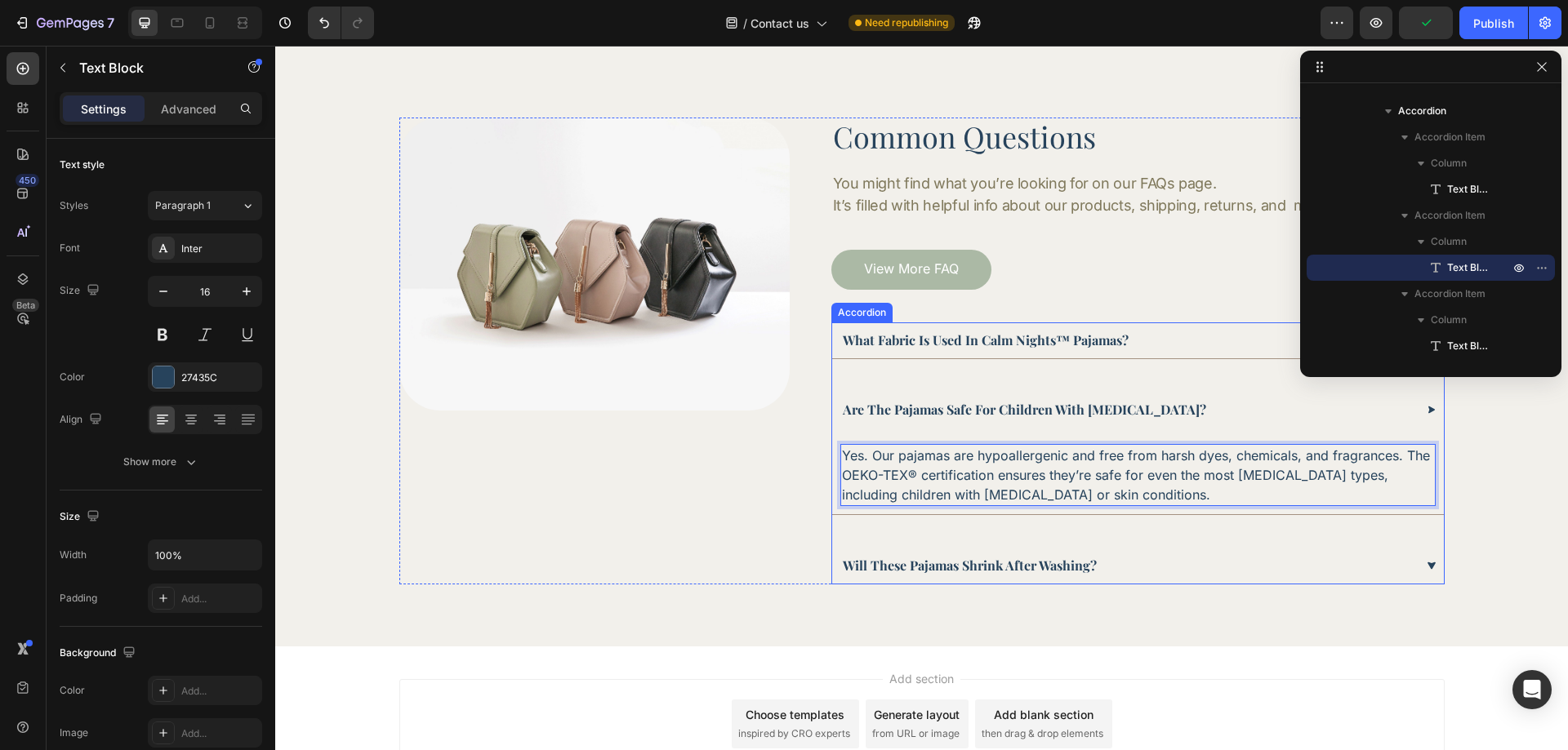
click at [1176, 564] on div "Will these pajamas shrink after washing?" at bounding box center [1128, 566] width 574 height 25
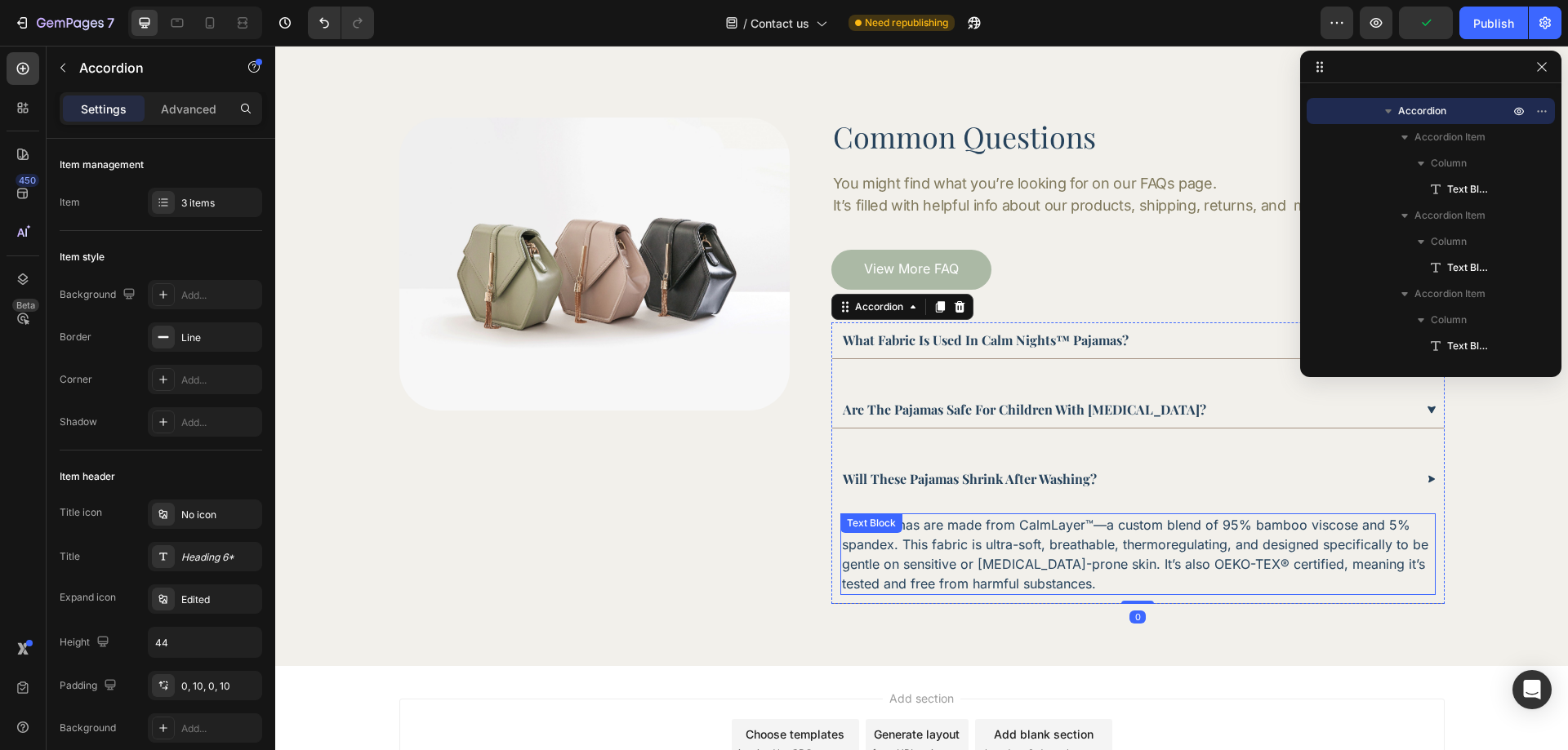
click at [949, 544] on p "Our pajamas are made from CalmLayer™—a custom blend of 95% bamboo viscose and 5…" at bounding box center [1138, 554] width 592 height 78
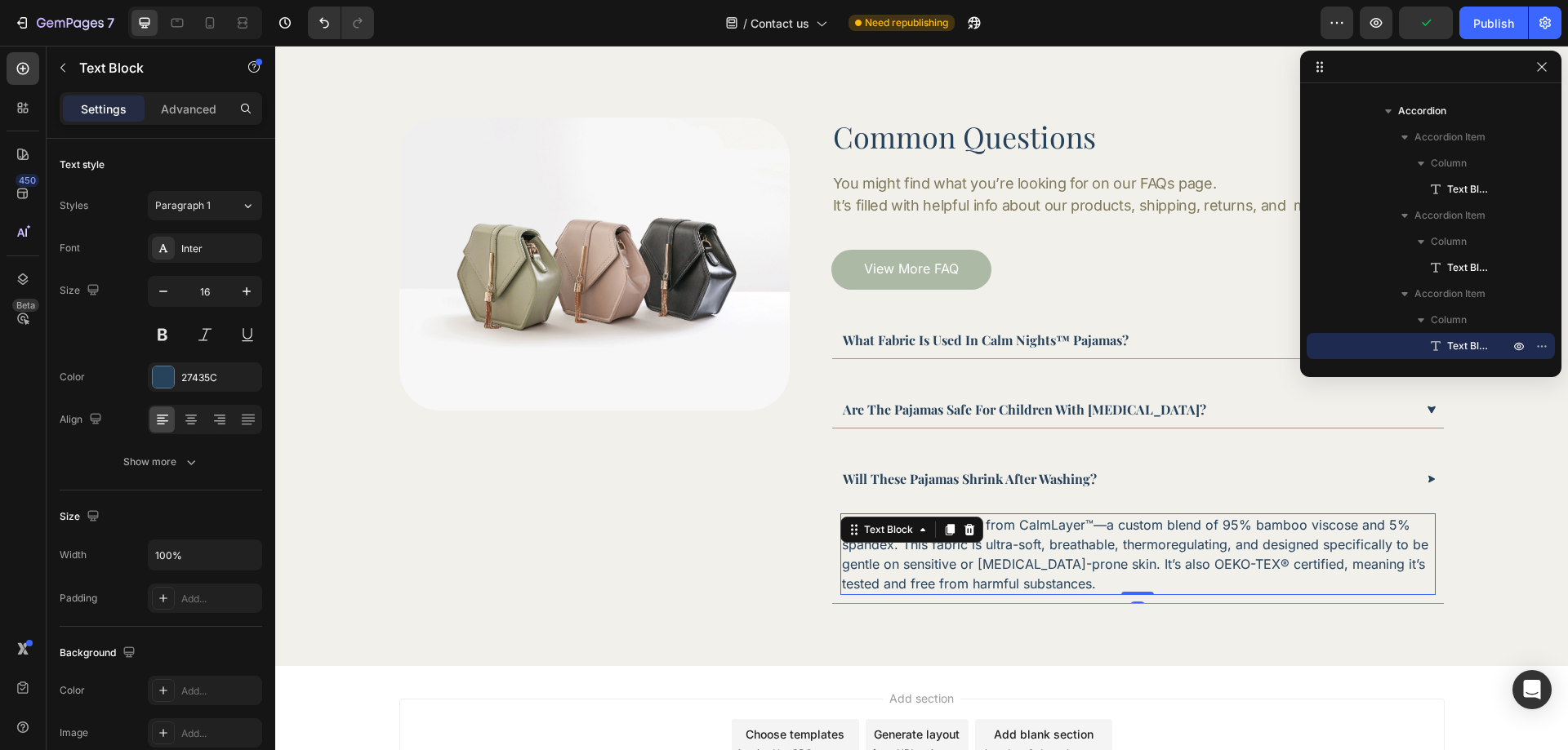
click at [949, 544] on p "Our pajamas are made from CalmLayer™—a custom blend of 95% bamboo viscose and 5…" at bounding box center [1138, 554] width 592 height 78
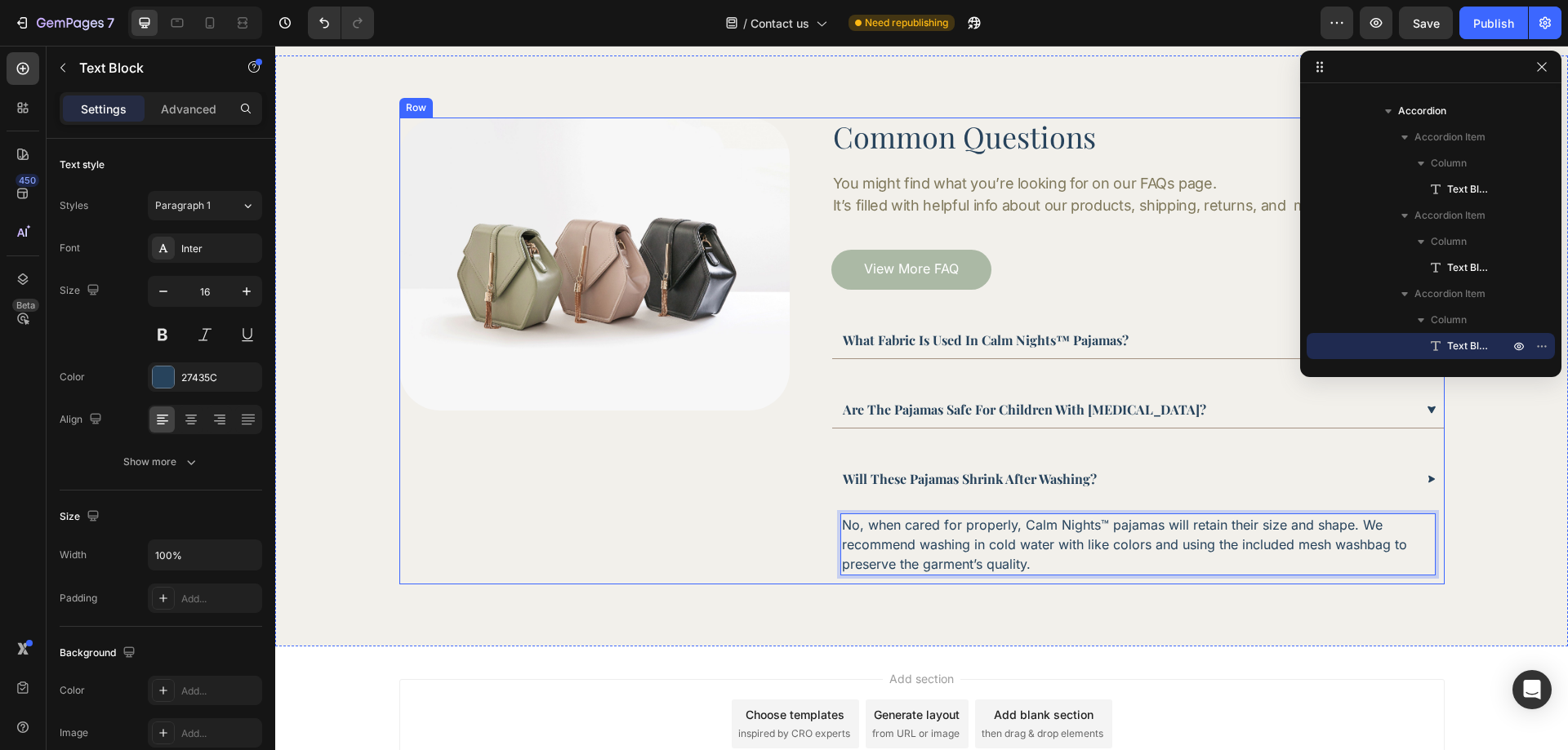
click at [754, 555] on div "Image" at bounding box center [595, 350] width 390 height 466
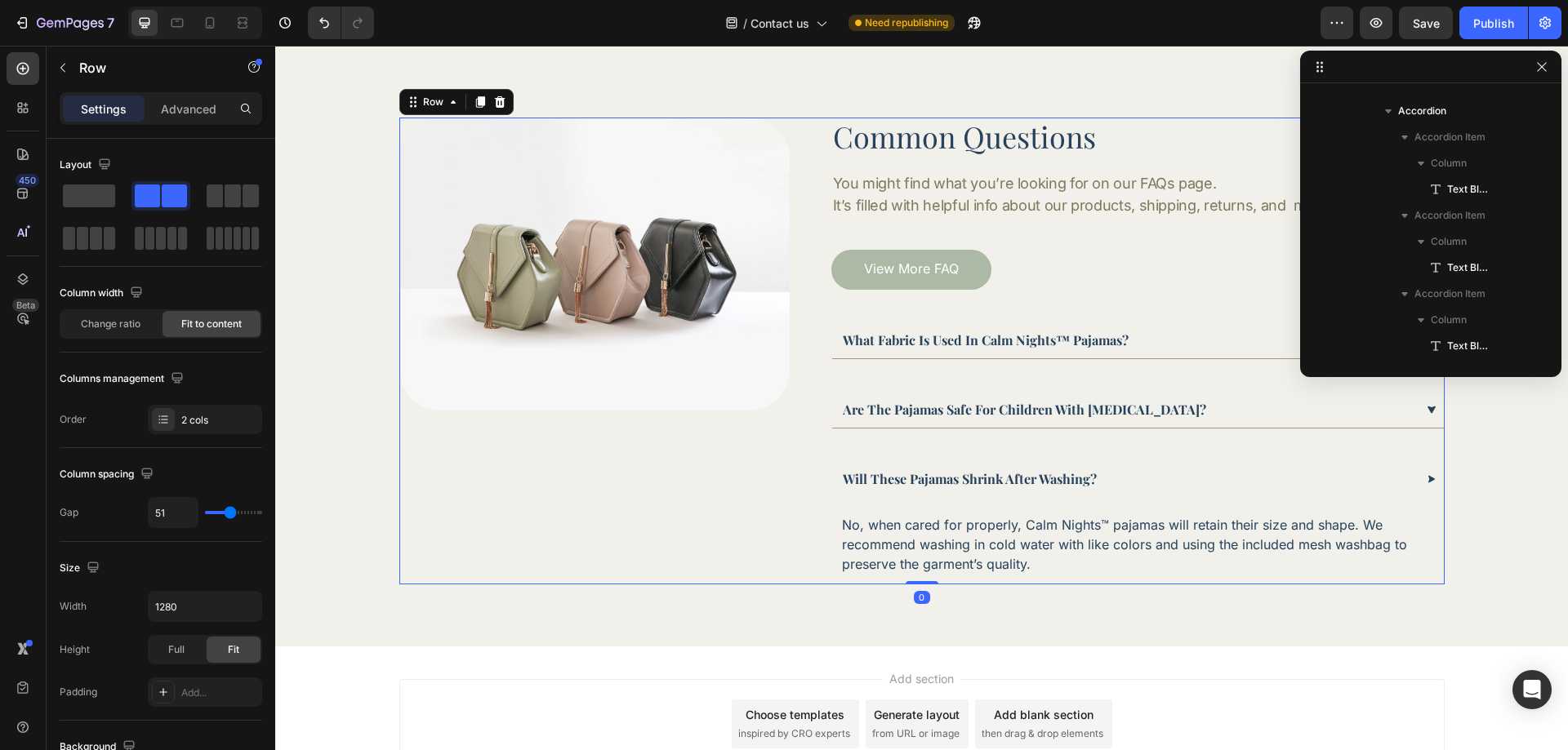
scroll to position [284, 0]
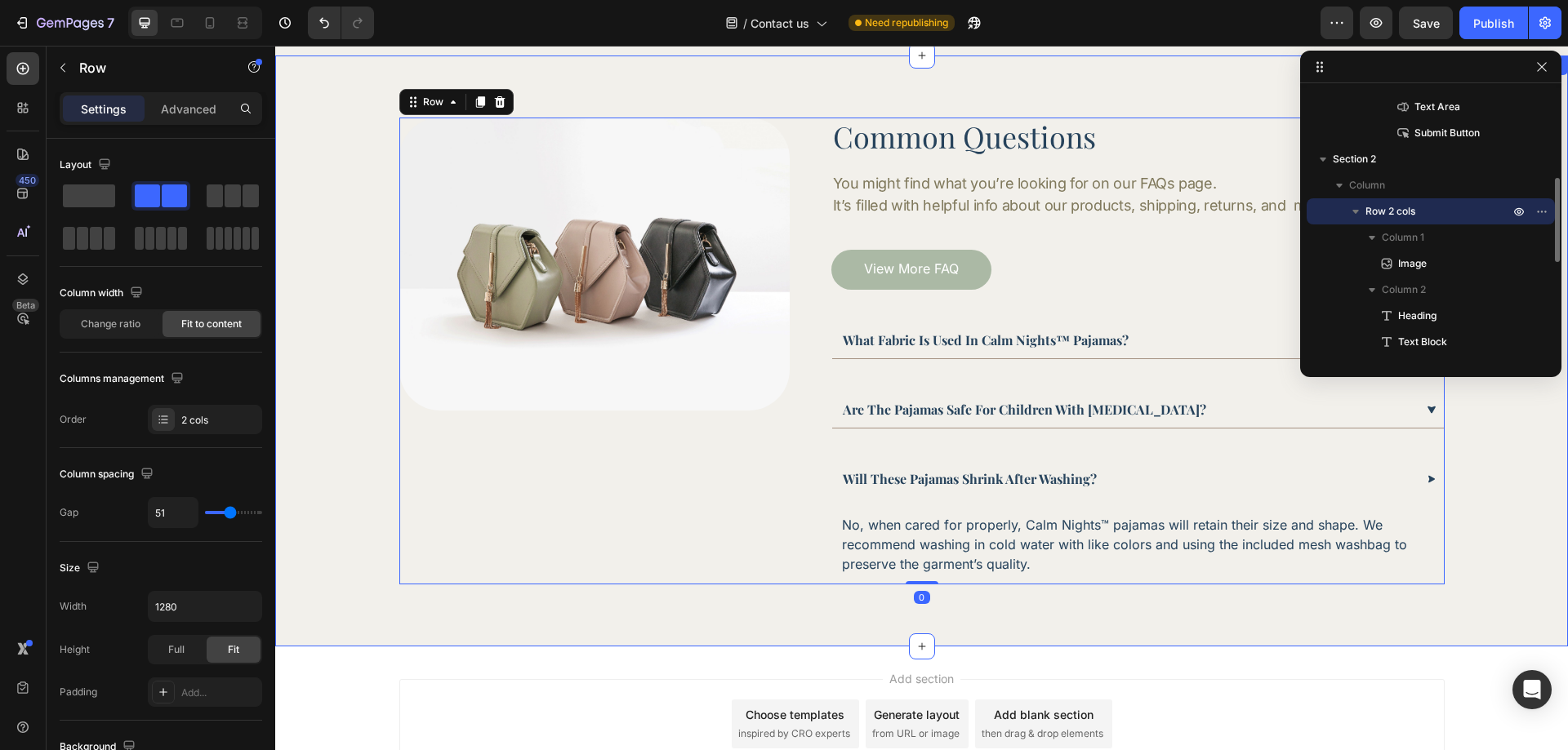
click at [833, 631] on div "Image Common Questions Heading You might find what you’re looking for on our FA…" at bounding box center [921, 350] width 1293 height 590
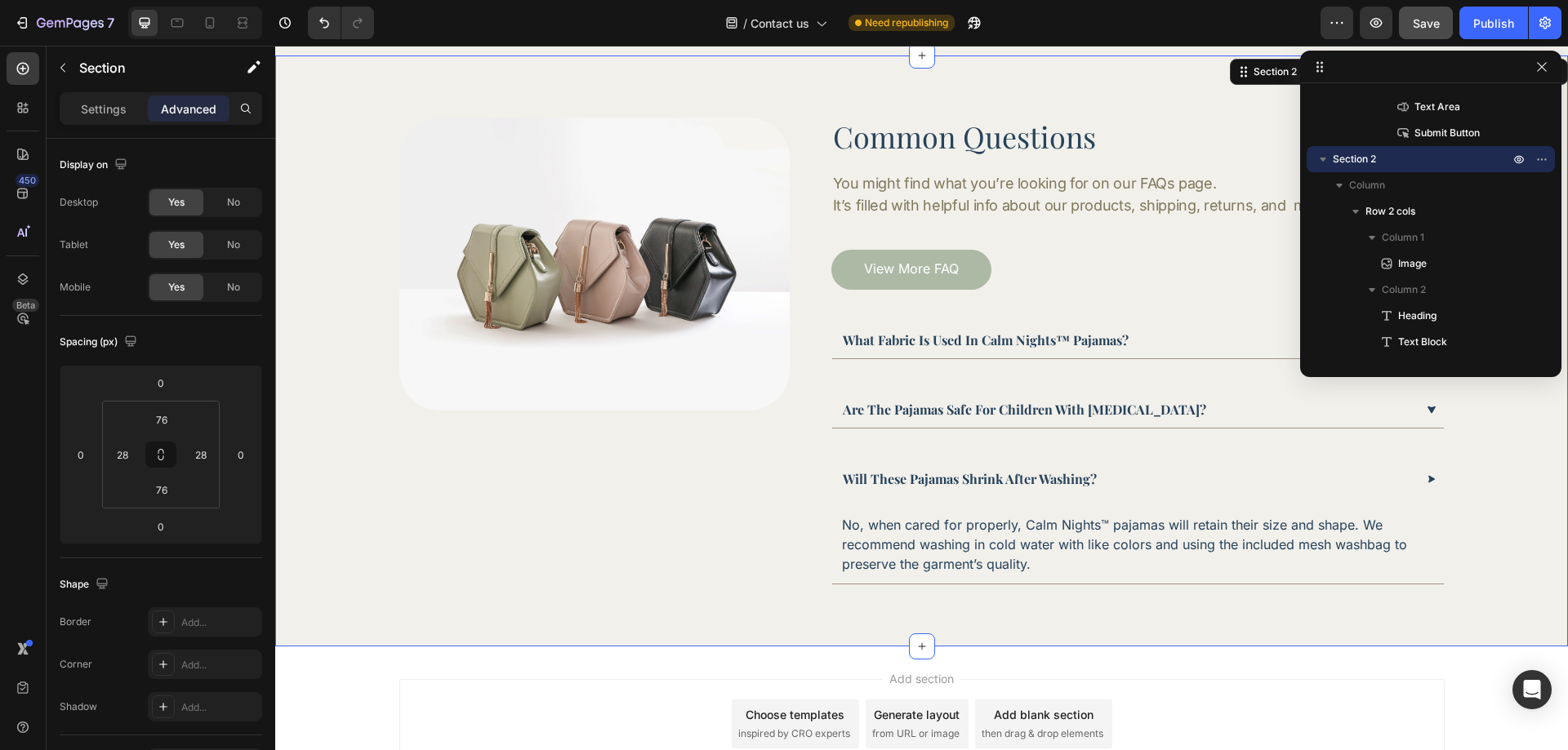
click at [1421, 33] on button "Save" at bounding box center [1426, 22] width 54 height 32
click at [1487, 20] on div "Publish" at bounding box center [1493, 24] width 40 height 18
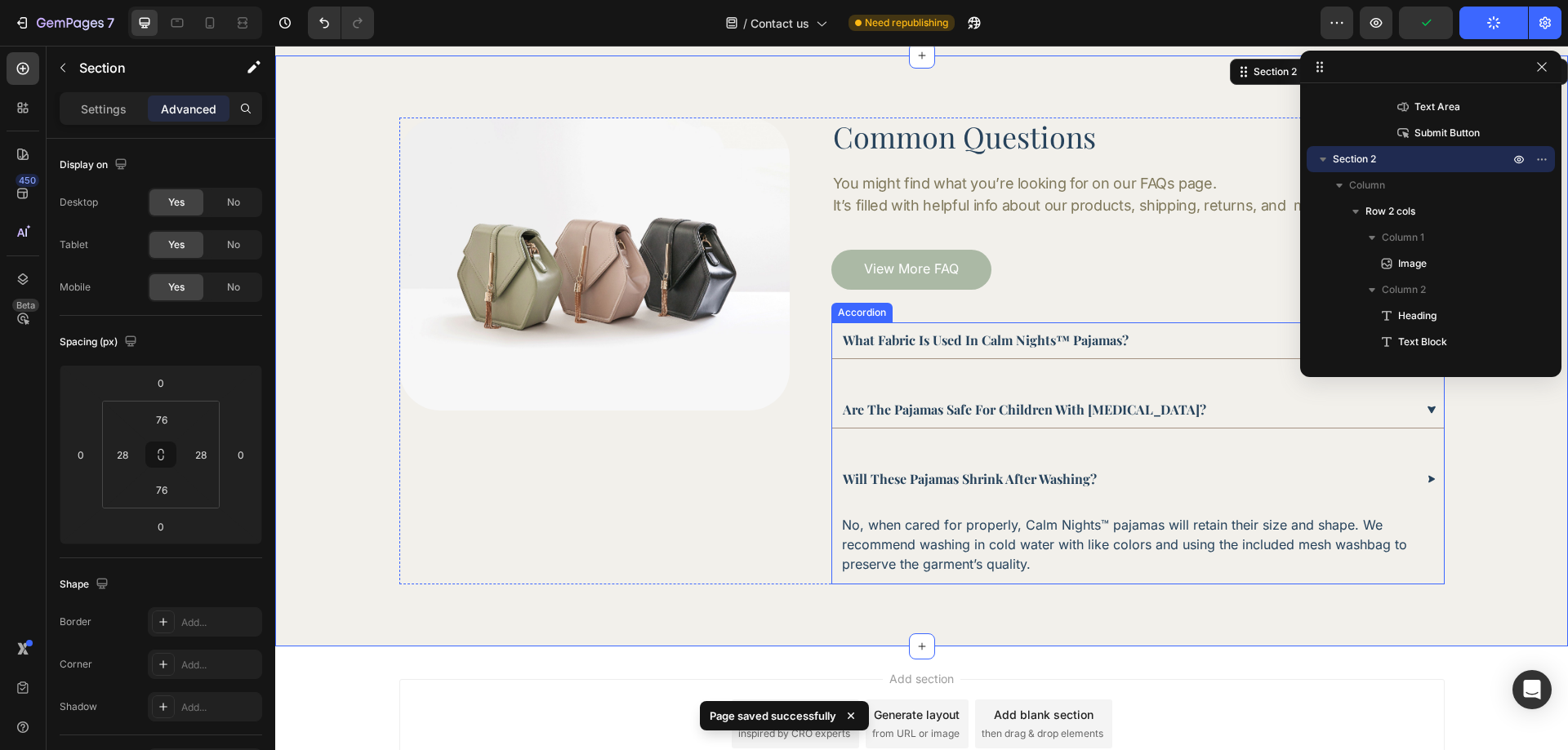
click at [1326, 472] on div "Will these pajamas shrink after washing?" at bounding box center [1128, 480] width 574 height 25
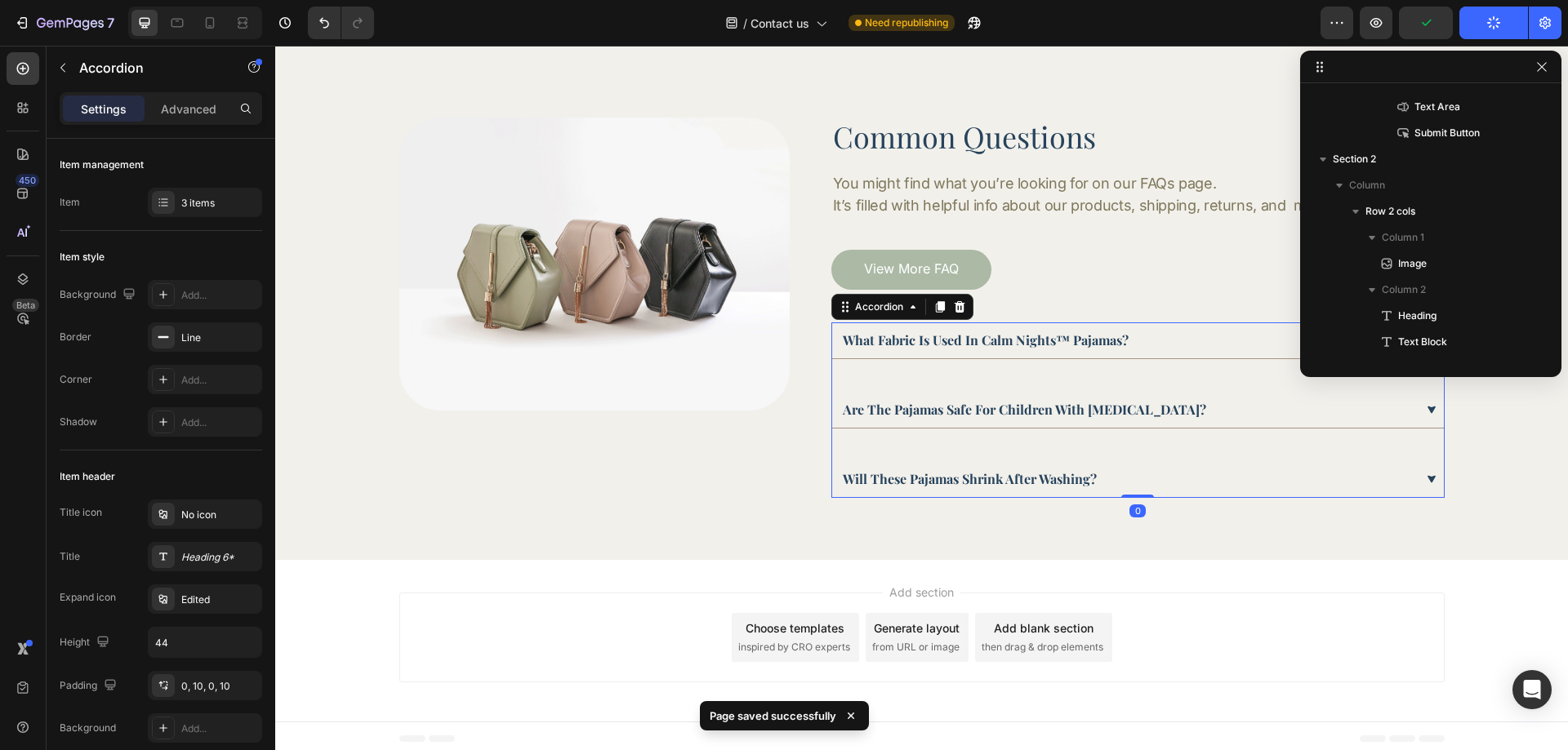
scroll to position [493, 0]
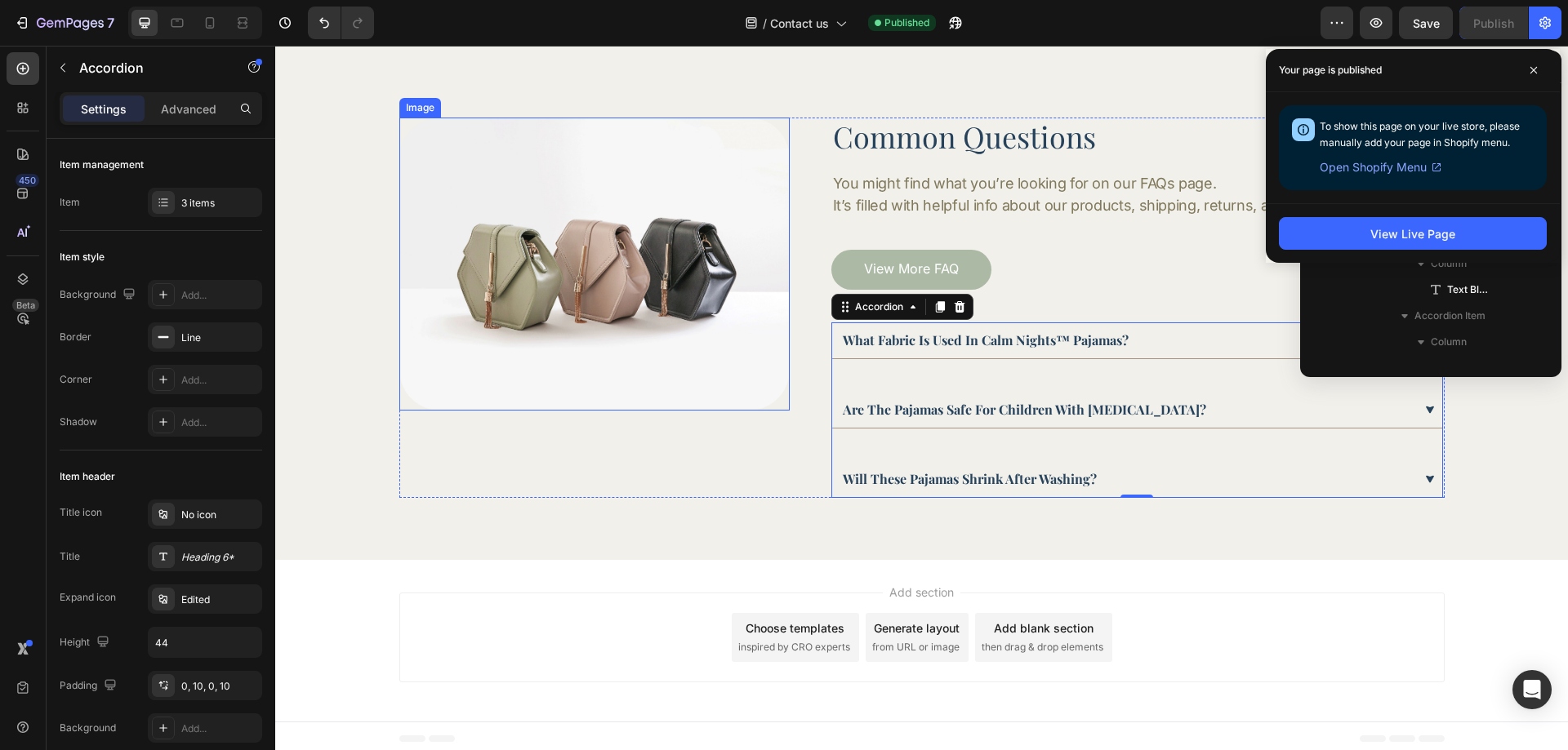
click at [644, 264] on img at bounding box center [595, 264] width 390 height 293
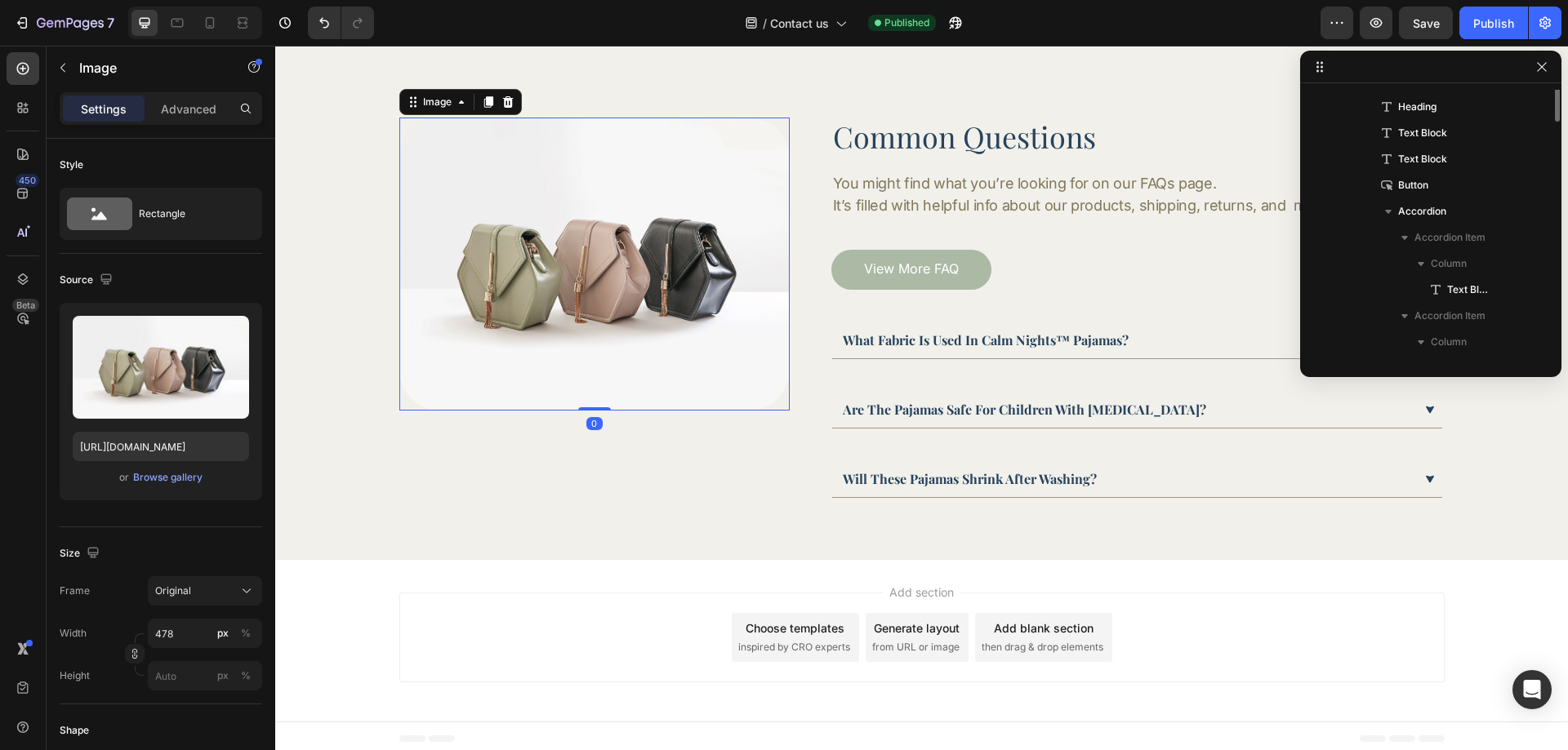
scroll to position [335, 0]
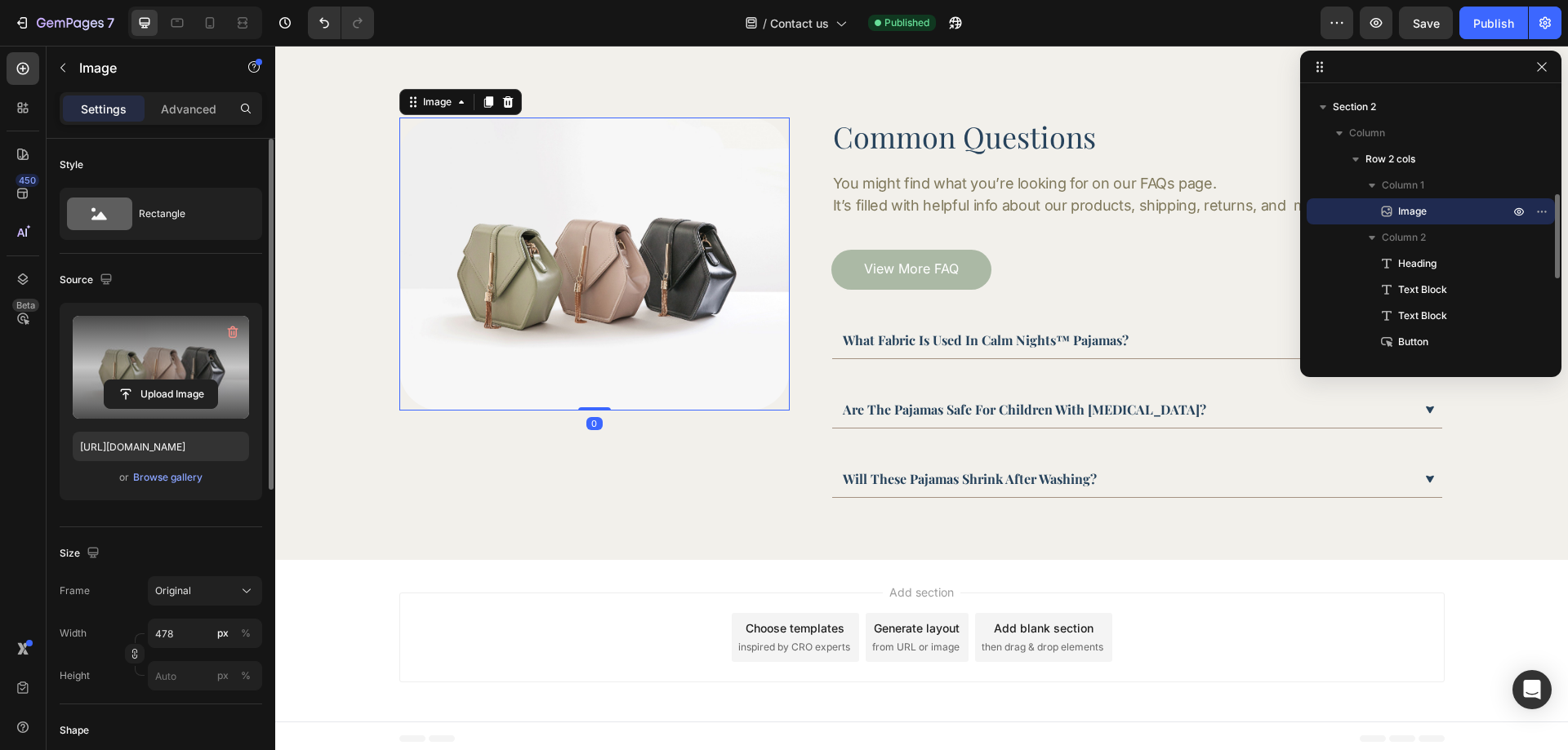
click at [164, 337] on label at bounding box center [161, 367] width 177 height 103
click at [164, 380] on input "file" at bounding box center [161, 394] width 112 height 28
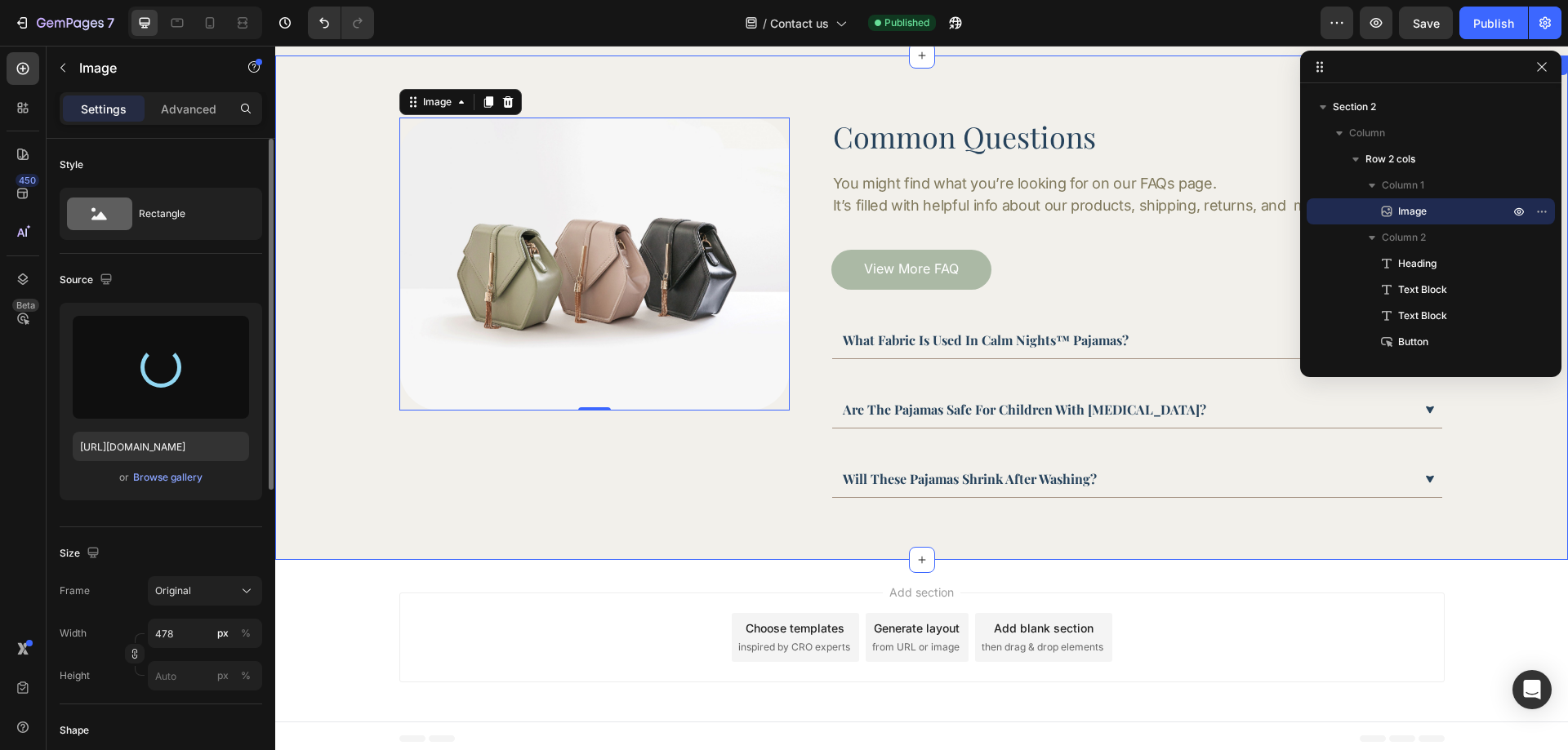
type input "https://cdn.shopify.com/s/files/1/0758/2705/2766/files/gempages_581482949048796…"
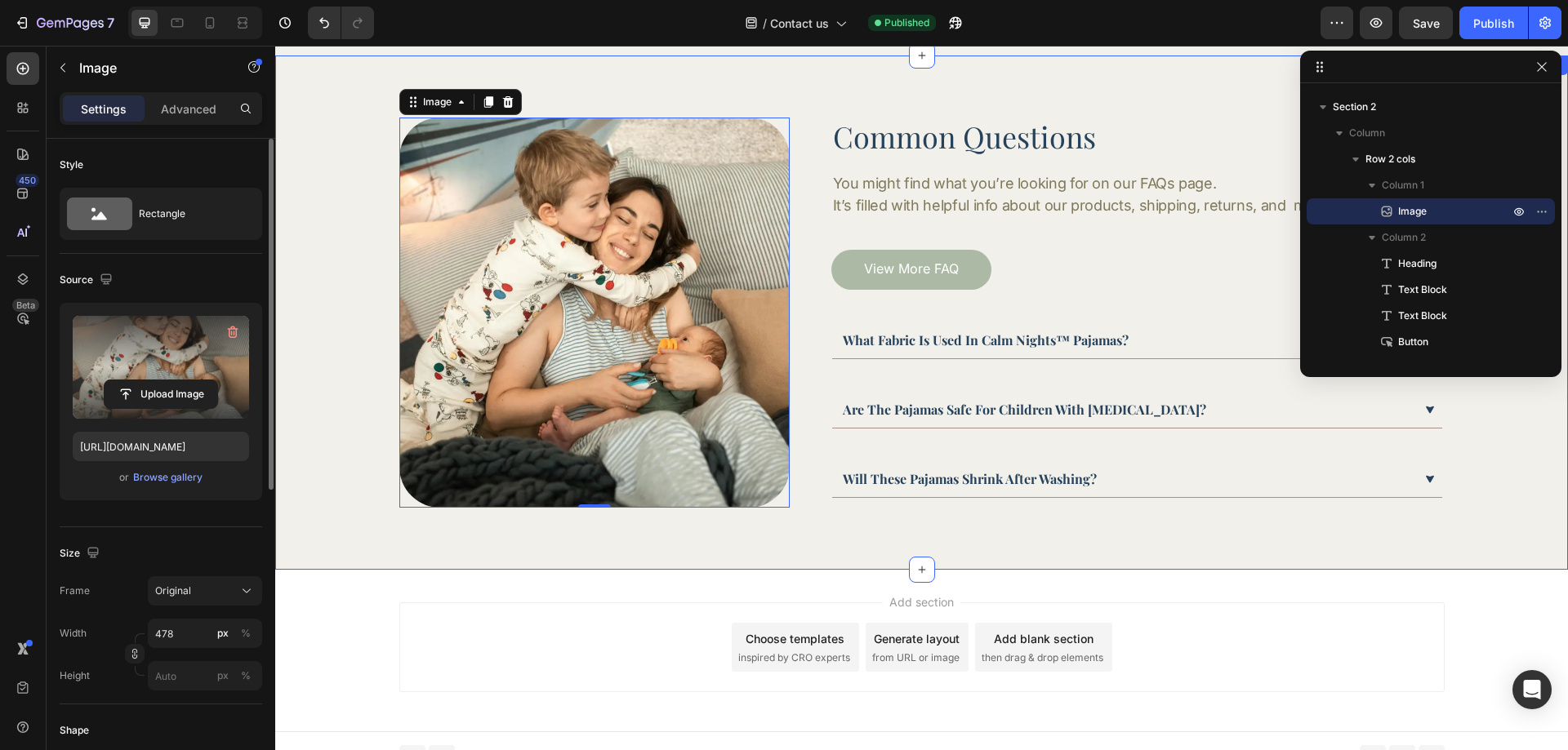
click at [535, 531] on div "Image 0 Common Questions Heading You might find what you’re looking for on our …" at bounding box center [921, 313] width 1293 height 515
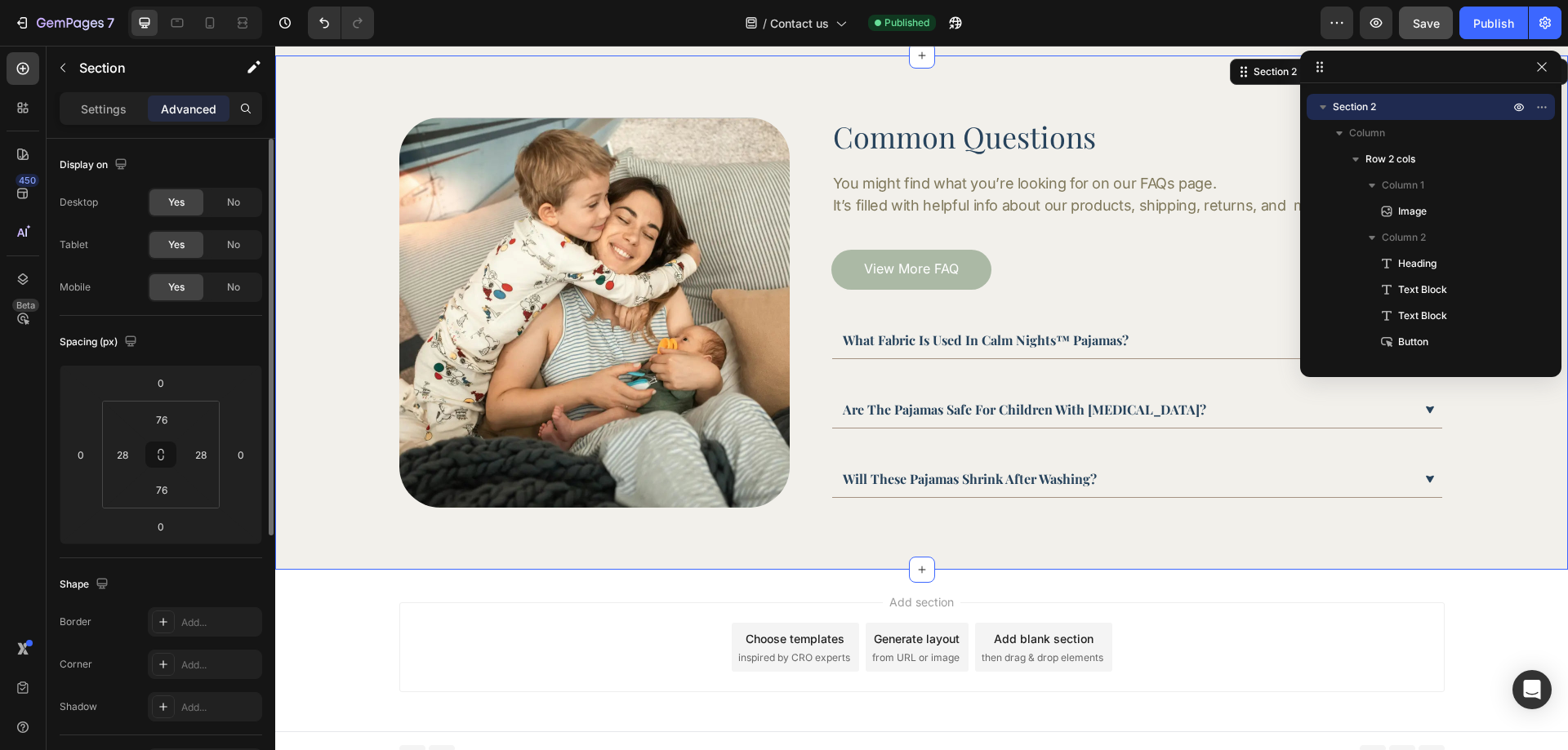
click at [1443, 20] on button "Save" at bounding box center [1426, 22] width 54 height 32
click at [1479, 20] on div "Publish" at bounding box center [1493, 24] width 40 height 18
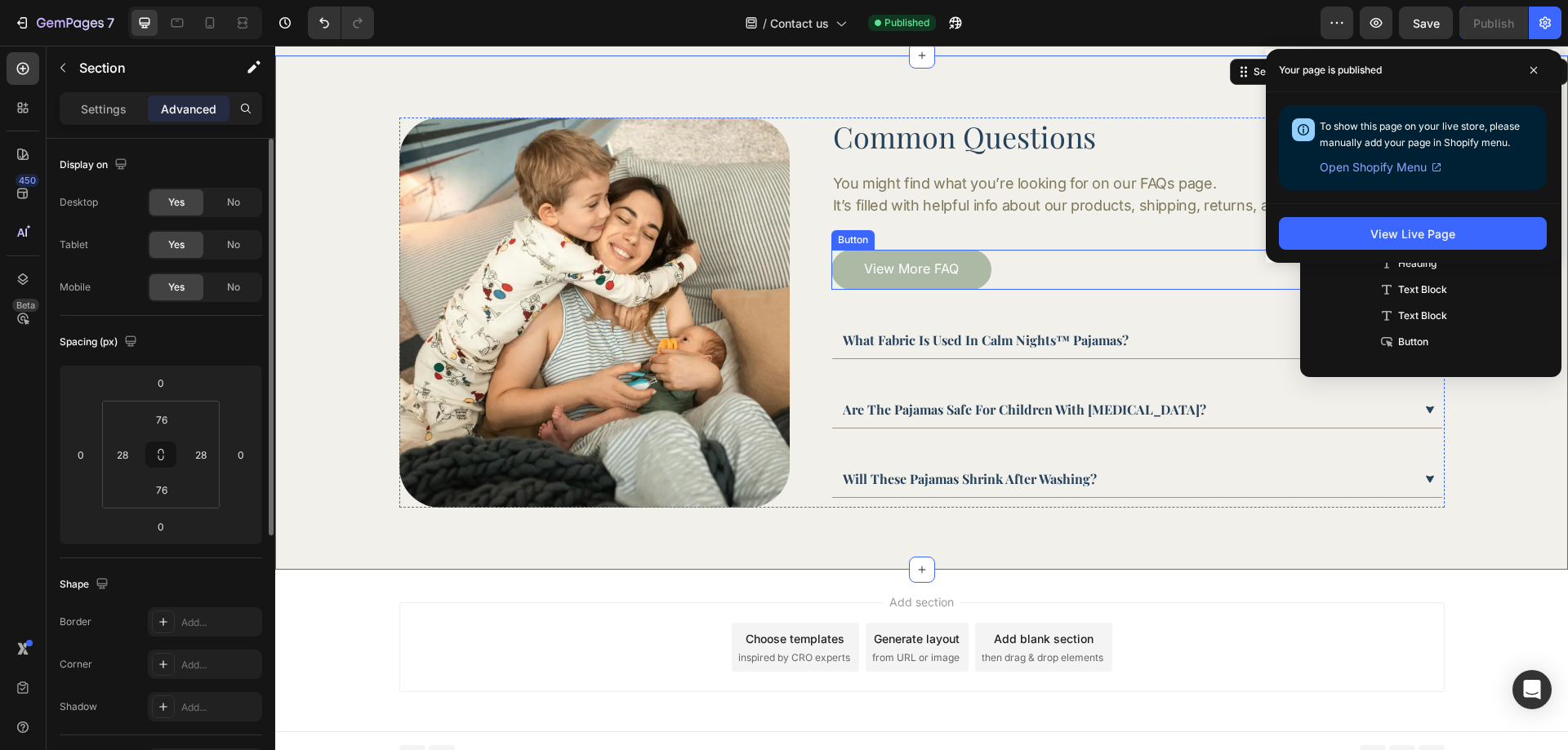
click at [1038, 285] on div "View More FAQ Button" at bounding box center [1137, 270] width 611 height 40
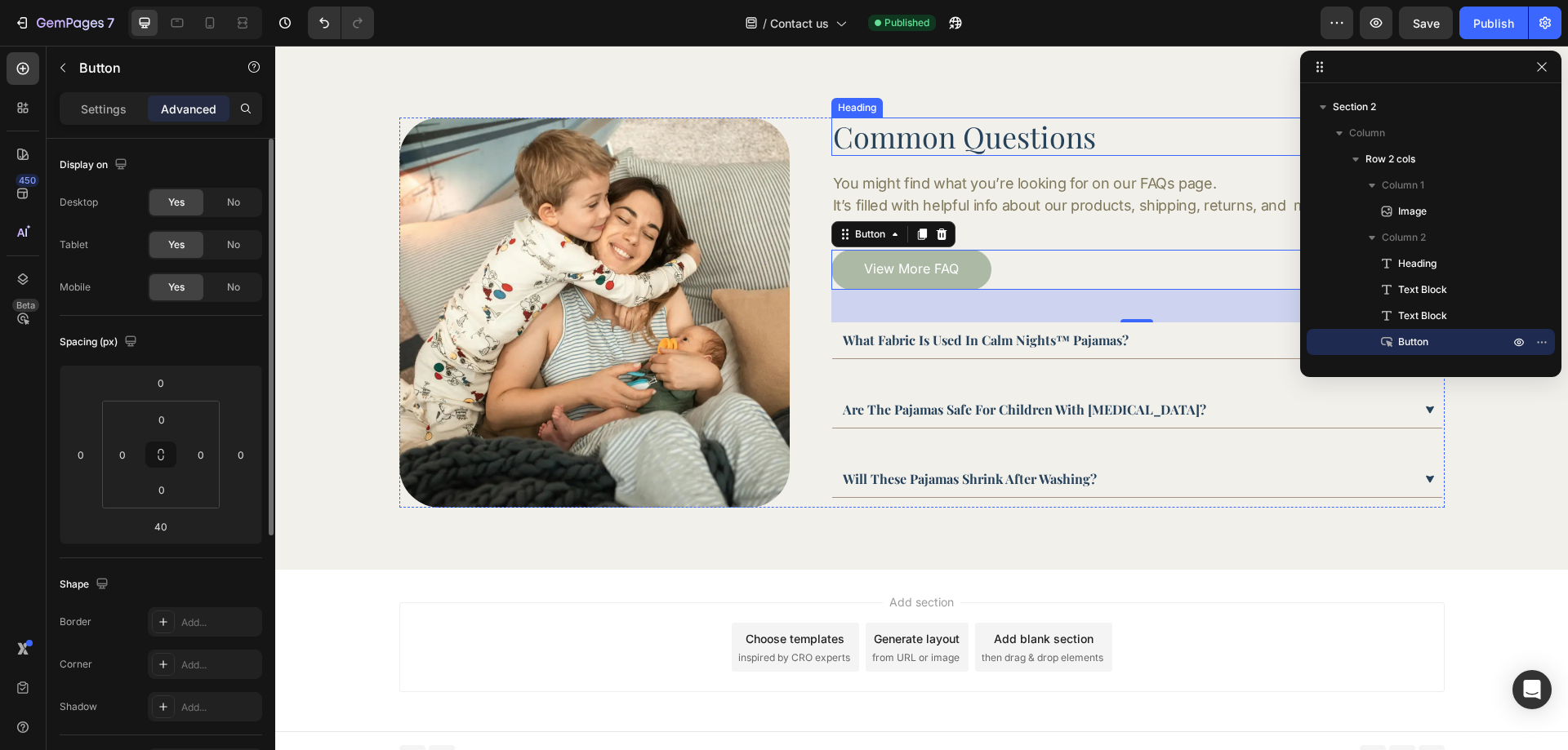
click at [985, 125] on p "Common Questions" at bounding box center [1137, 137] width 609 height 35
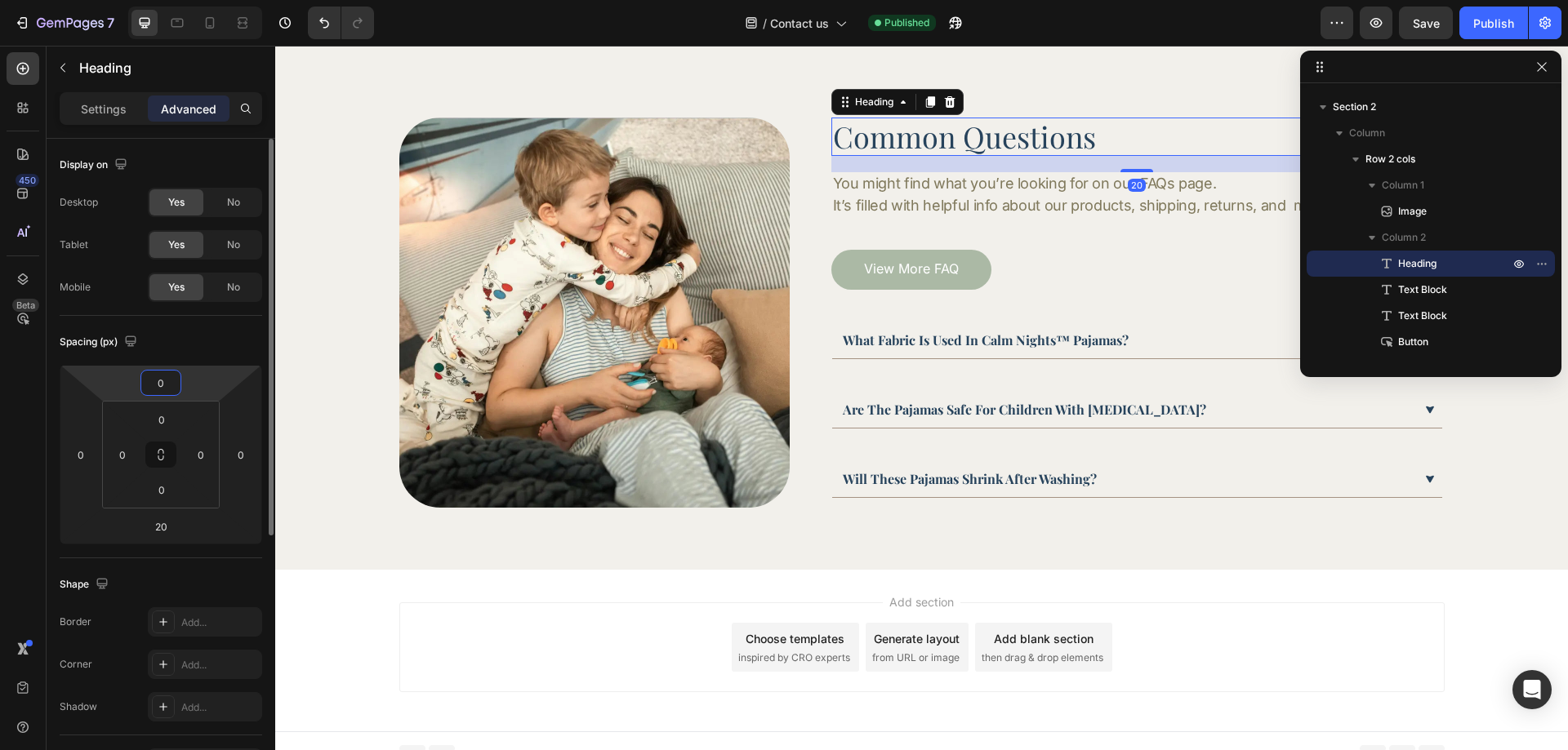
click at [169, 389] on input "0" at bounding box center [161, 383] width 33 height 25
type input "10"
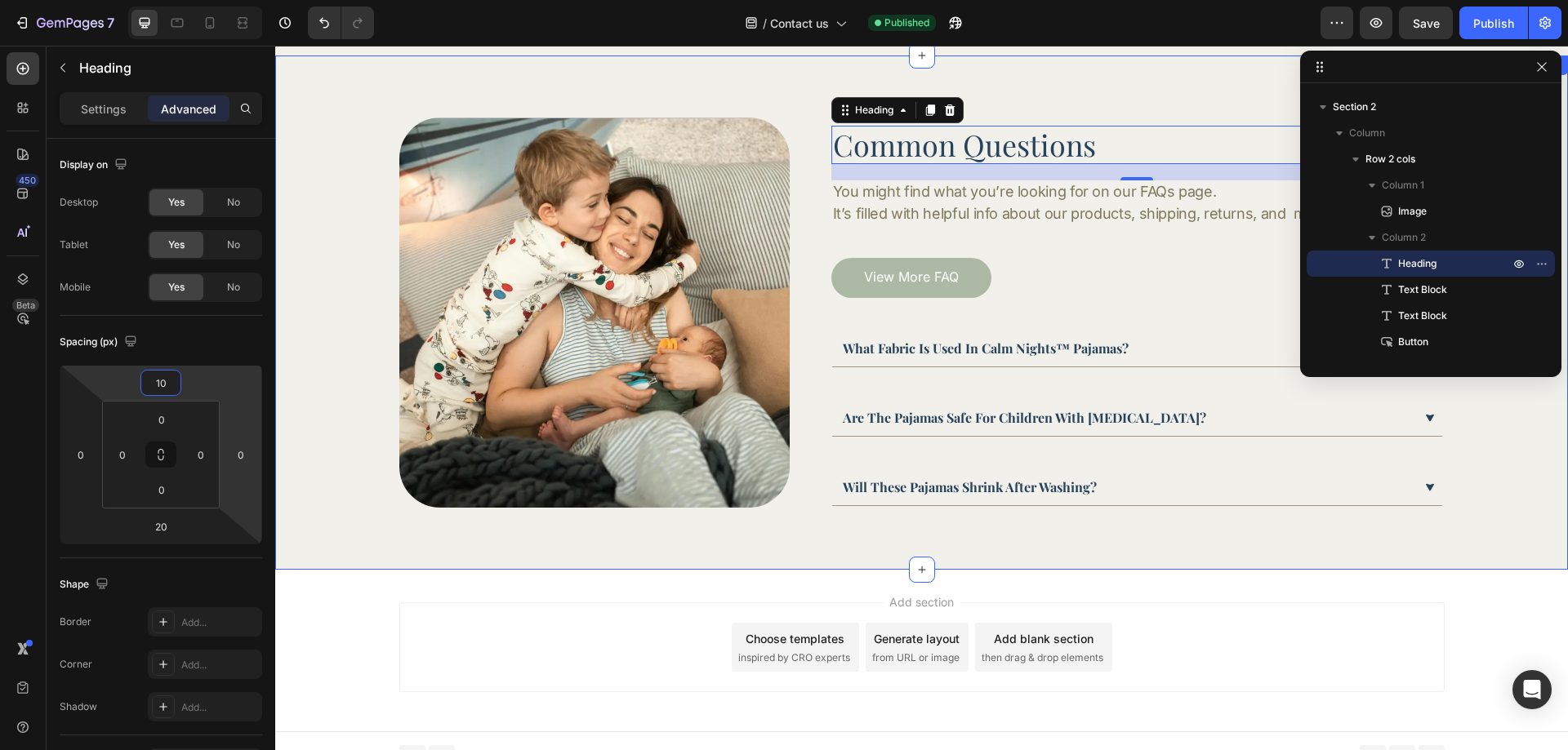
click at [358, 465] on div "Image Common Questions Heading 20 You might find what you’re looking for on our…" at bounding box center [921, 313] width 1247 height 390
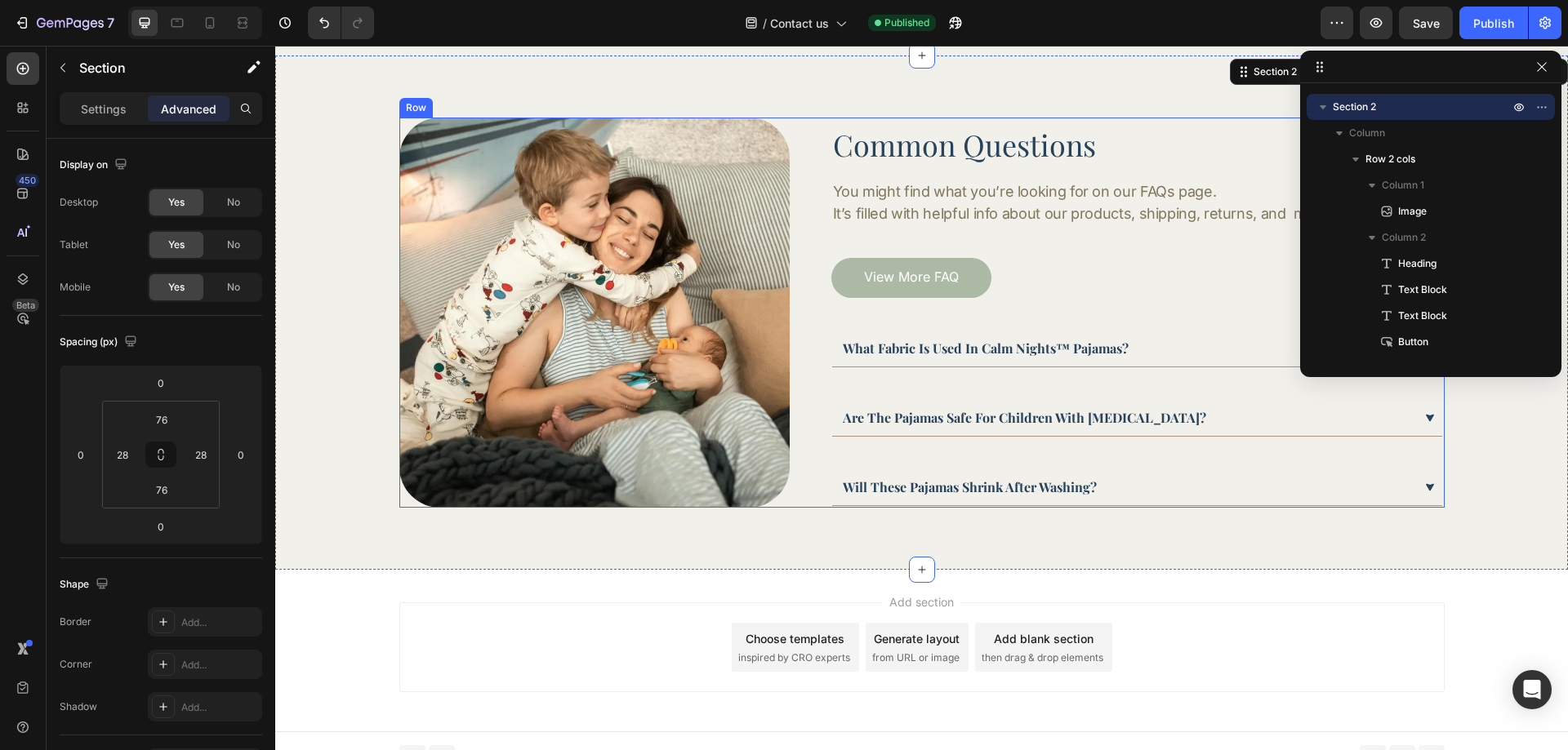
click at [816, 136] on div "Image Common Questions Heading You might find what you’re looking for on our FA…" at bounding box center [922, 313] width 1045 height 390
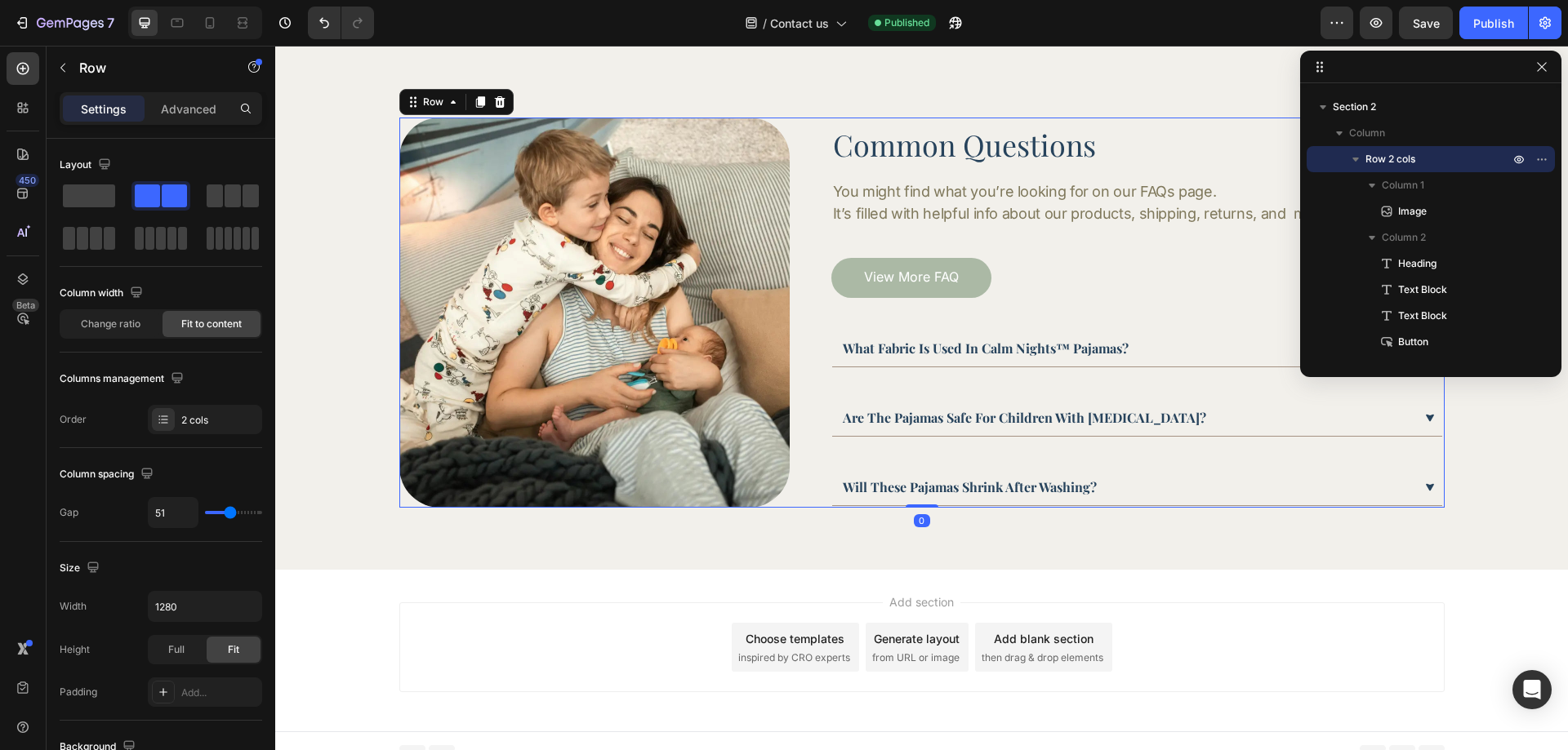
click at [889, 124] on div "Common Questions Heading You might find what you’re looking for on our FAQs pag…" at bounding box center [1137, 313] width 611 height 390
click at [1001, 136] on p "Common Questions" at bounding box center [1137, 145] width 609 height 35
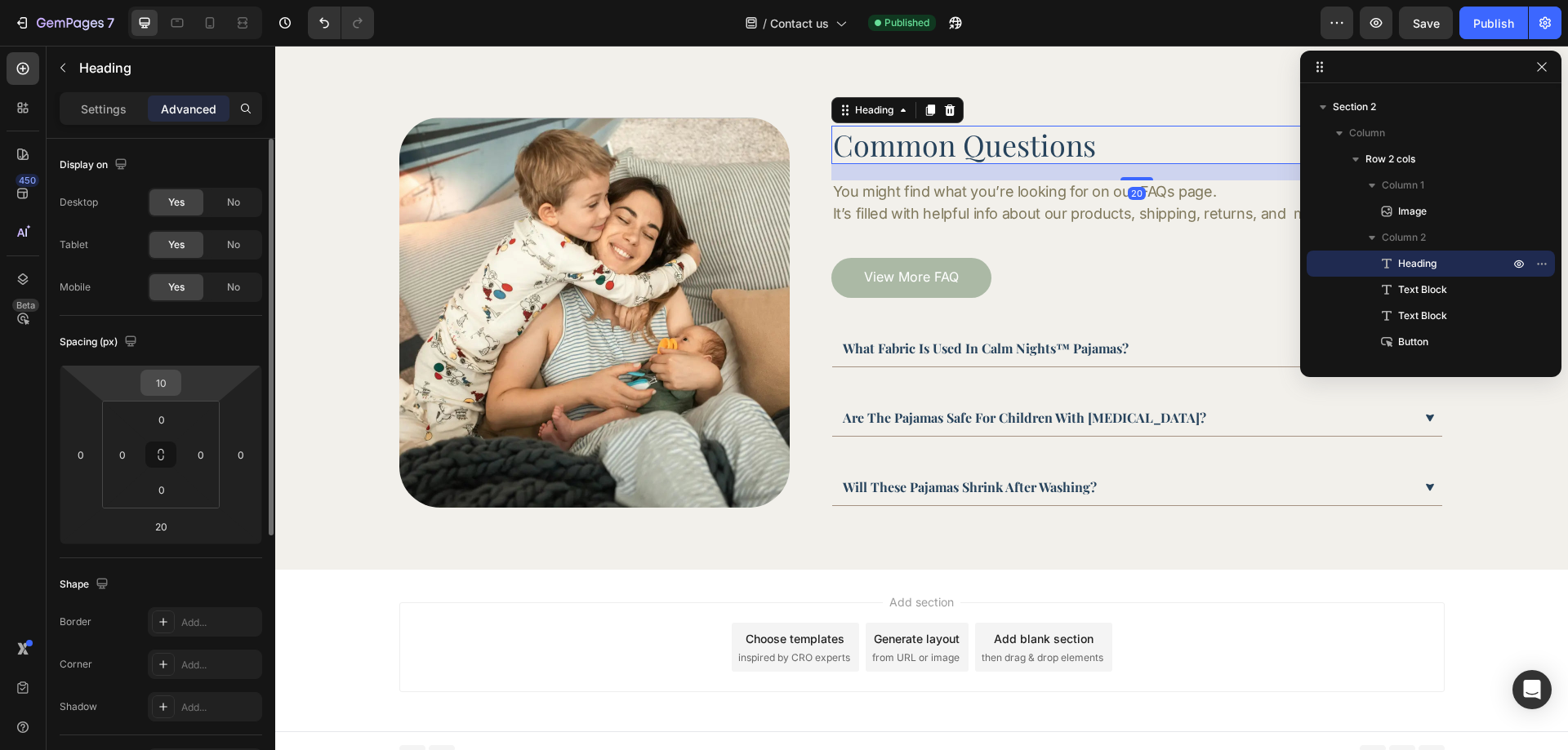
click at [168, 383] on input "10" at bounding box center [161, 383] width 33 height 25
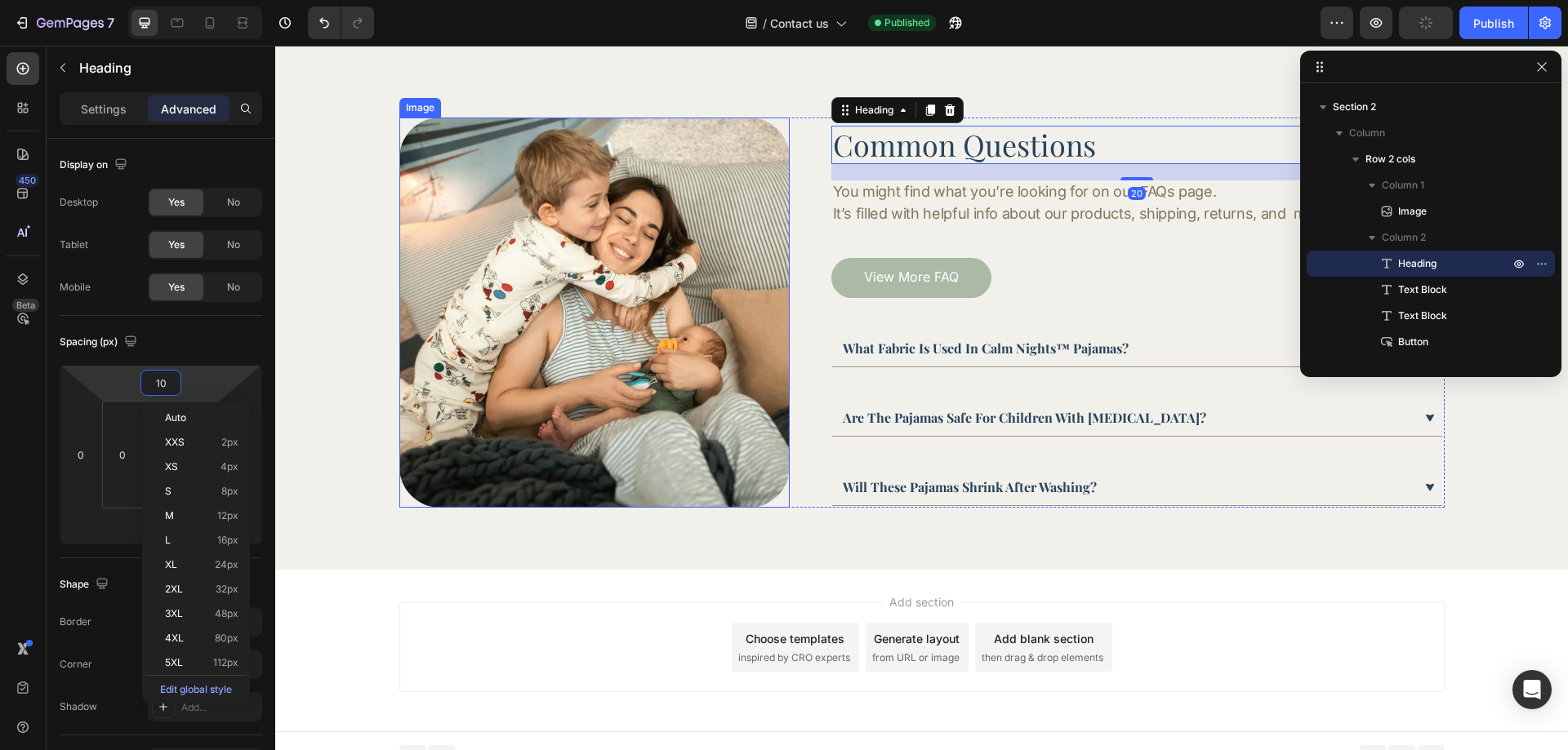
type input "0"
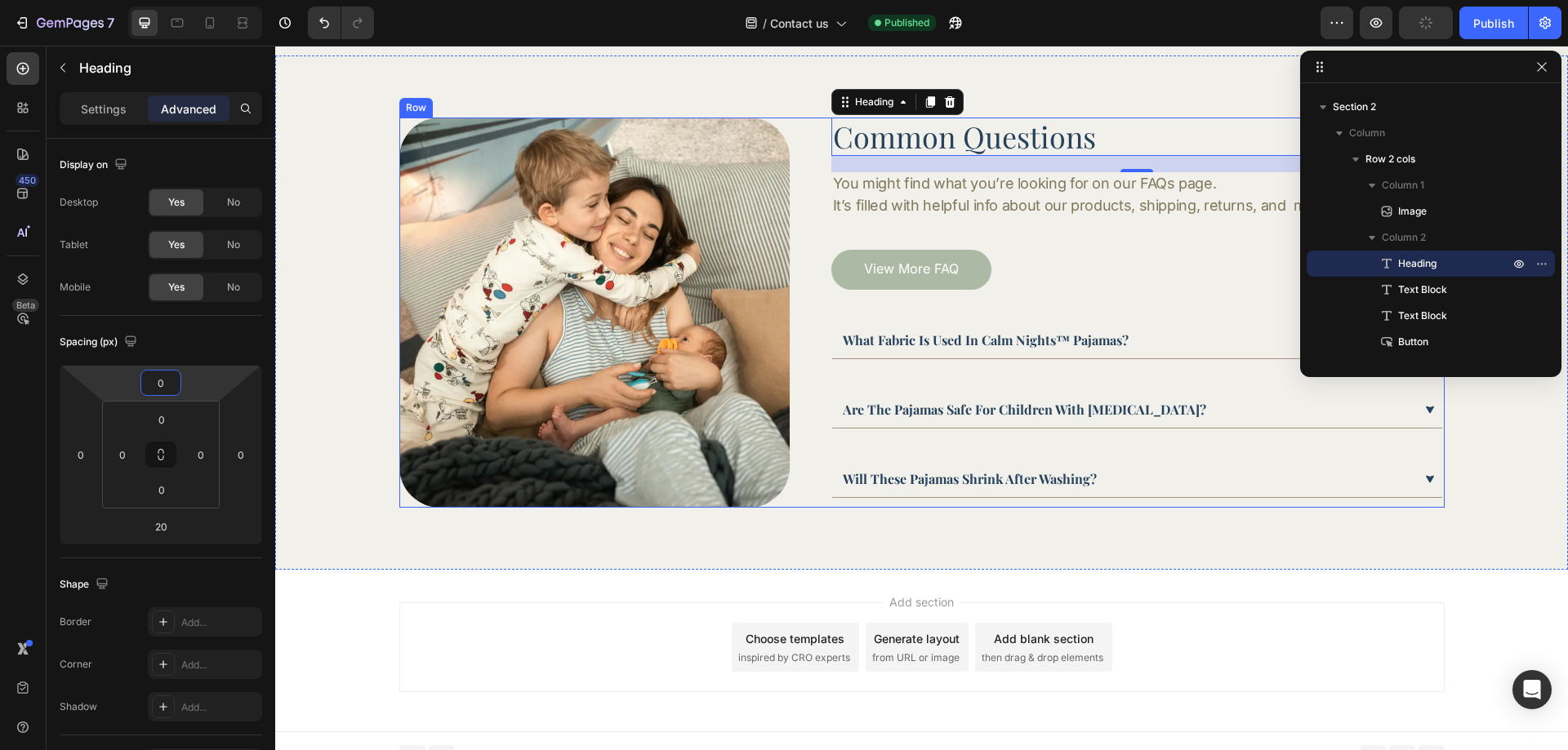
click at [796, 422] on div "Image Common Questions Heading 20 You might find what you’re looking for on our…" at bounding box center [922, 313] width 1045 height 390
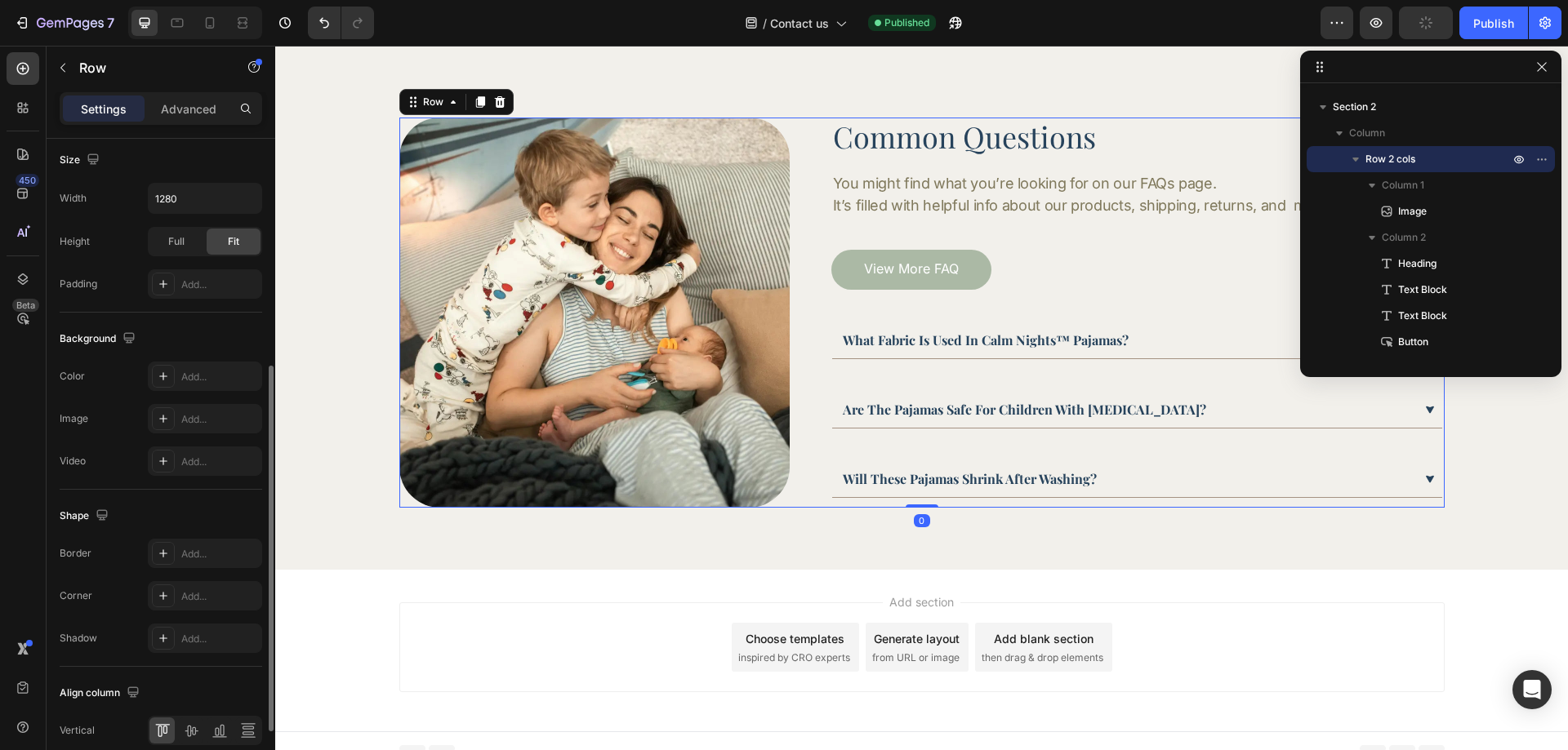
scroll to position [524, 0]
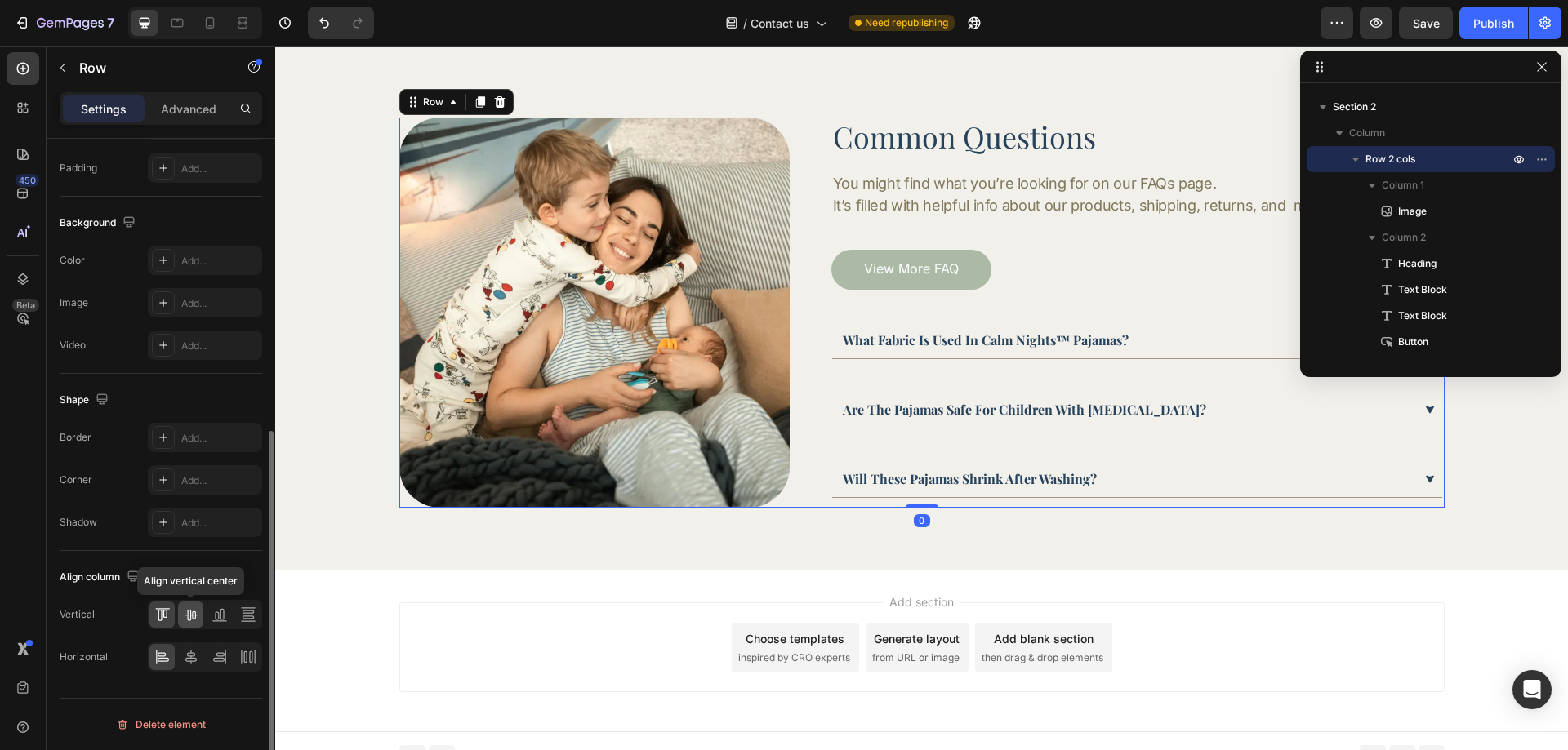
click at [190, 614] on icon at bounding box center [191, 615] width 17 height 17
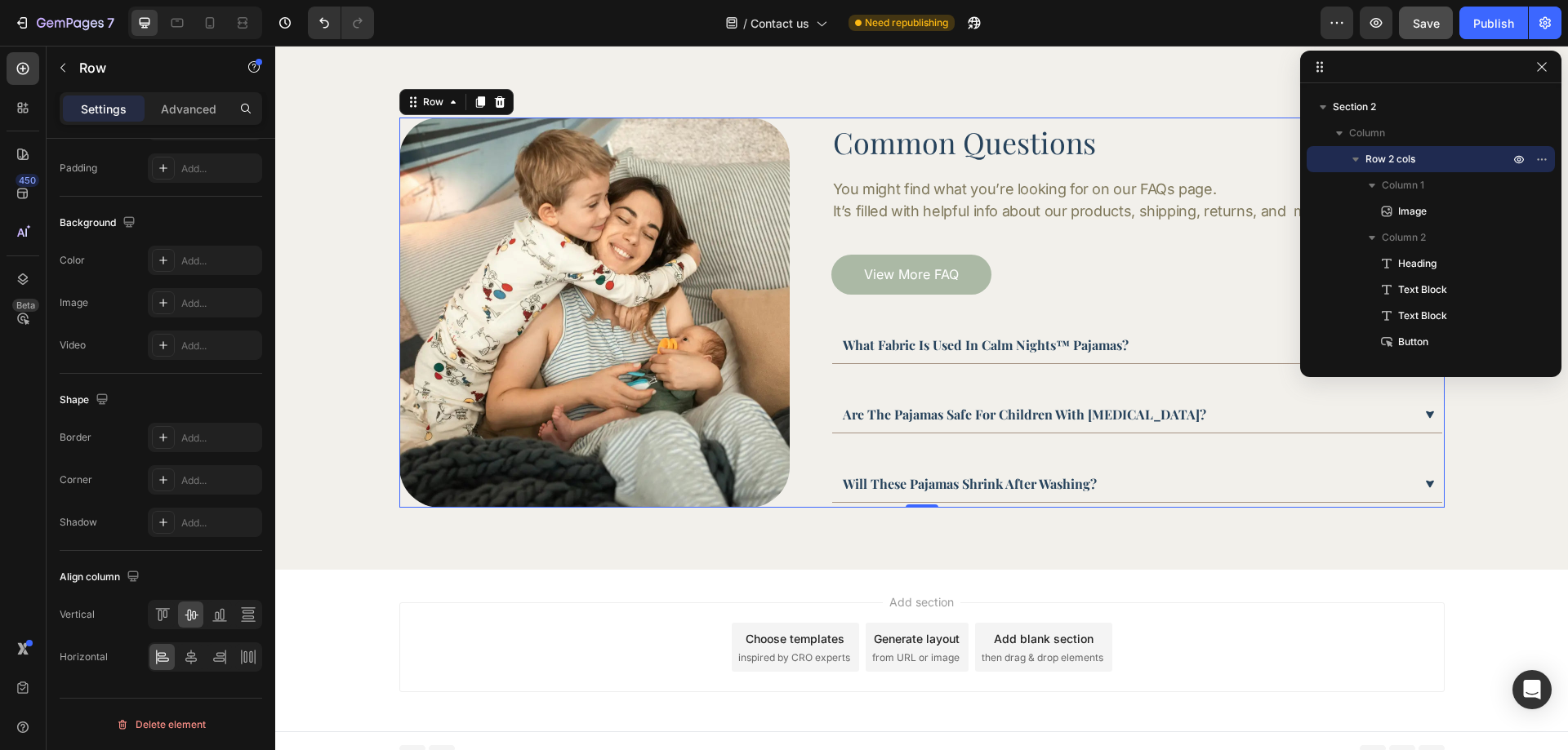
click at [1447, 20] on button "Save" at bounding box center [1426, 22] width 54 height 32
click at [1496, 16] on div "Publish" at bounding box center [1493, 24] width 40 height 18
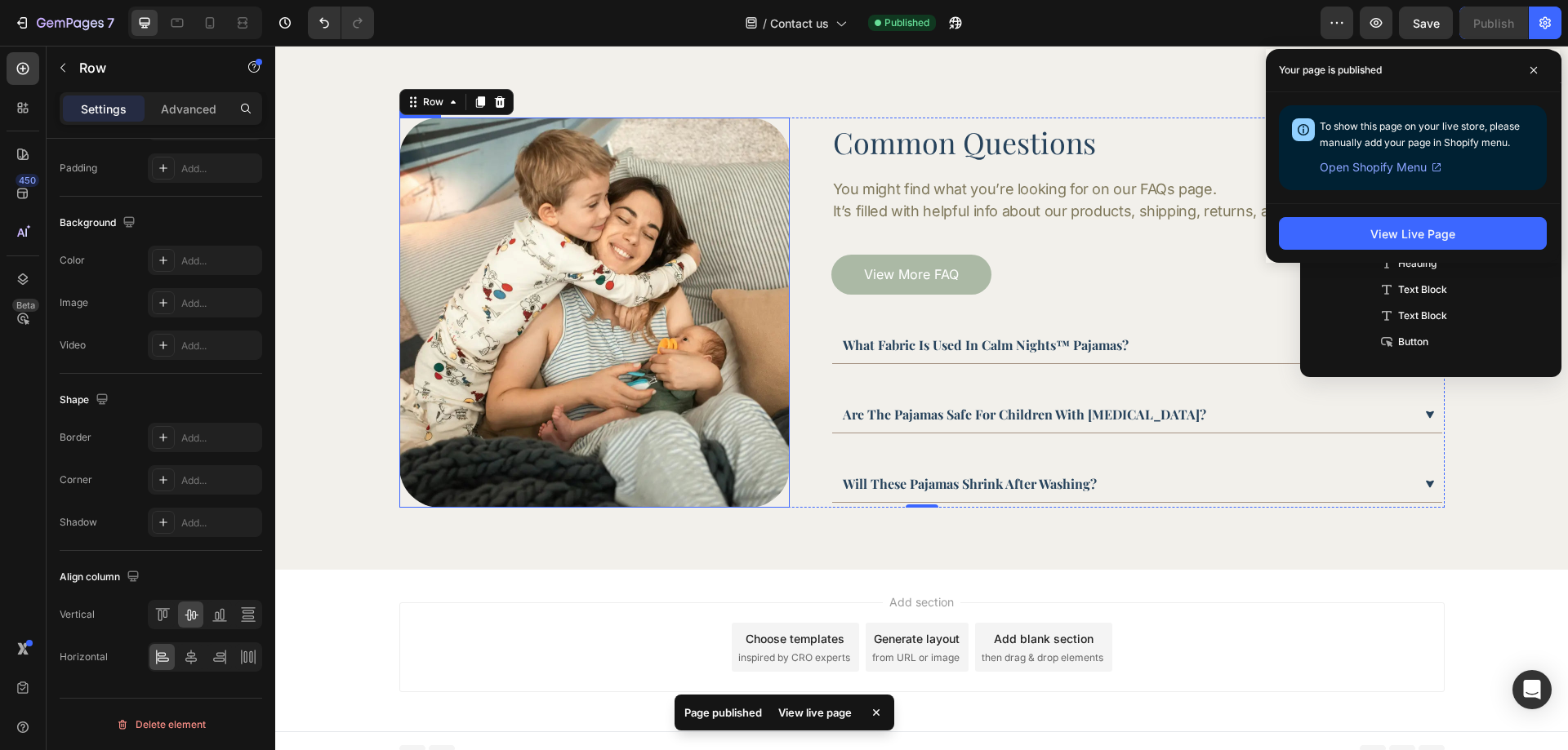
scroll to position [472, 0]
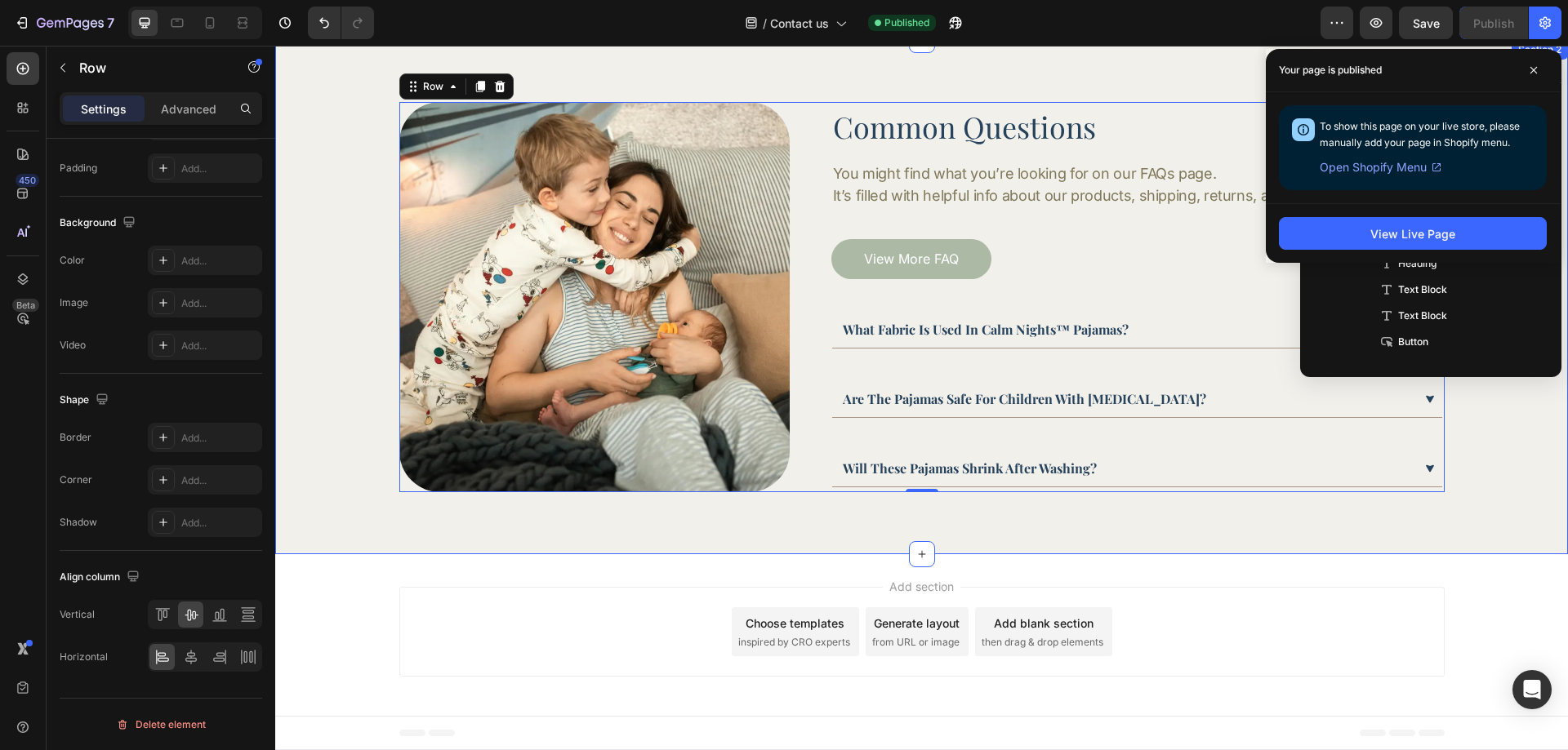
click at [314, 551] on div "Image Common Questions Heading You might find what you’re looking for on our FA…" at bounding box center [921, 298] width 1293 height 515
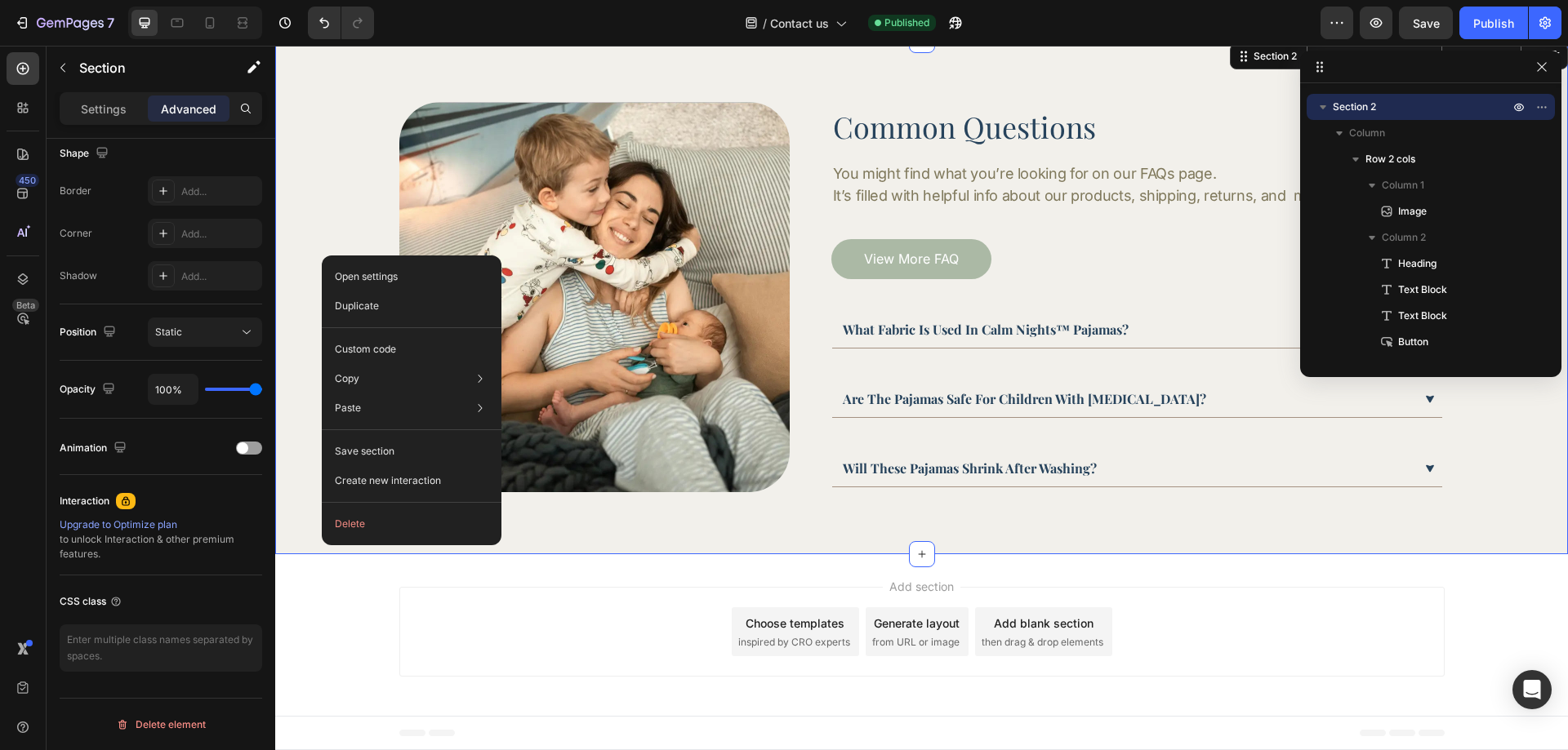
scroll to position [0, 0]
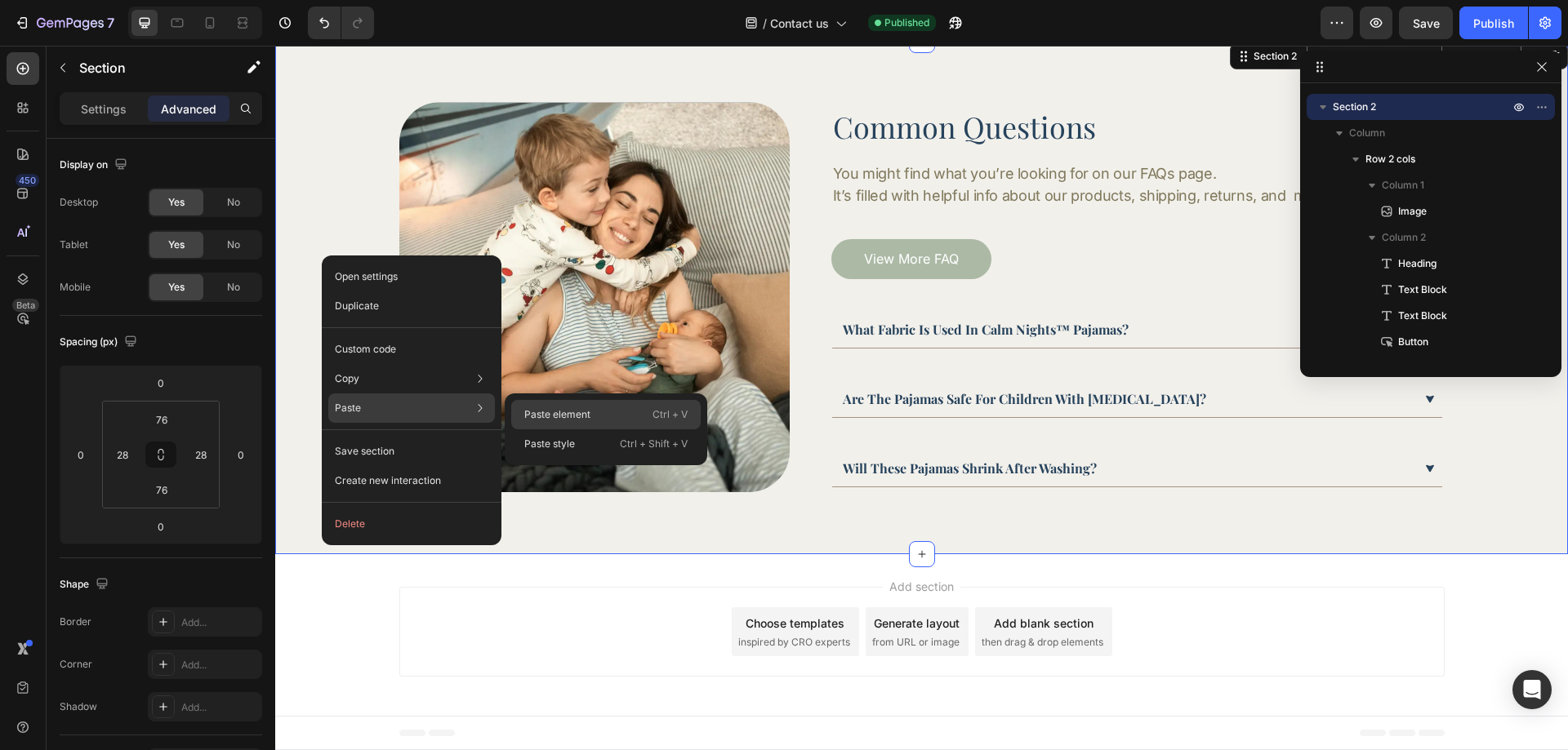
click at [544, 411] on p "Paste element" at bounding box center [557, 415] width 66 height 15
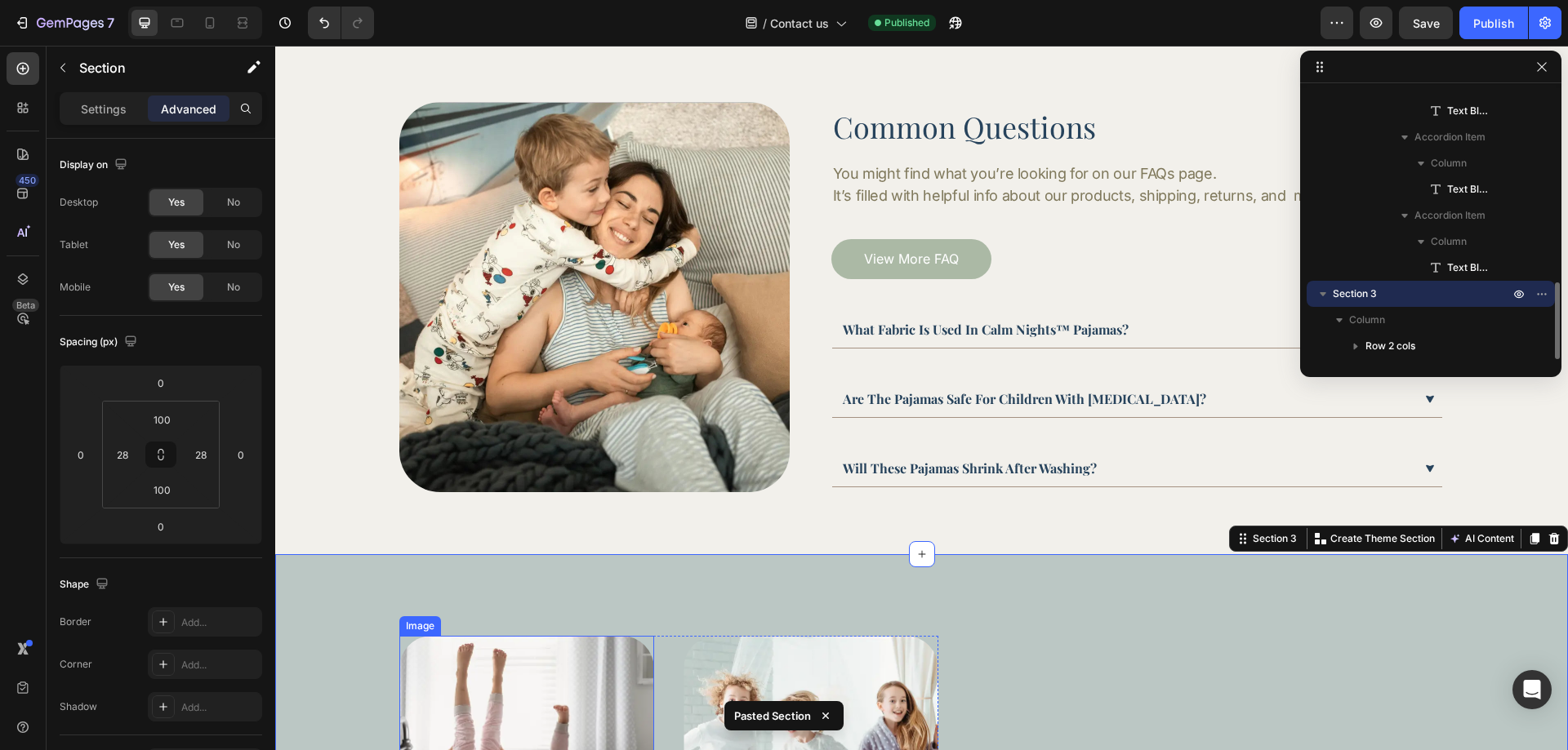
scroll to position [924, 0]
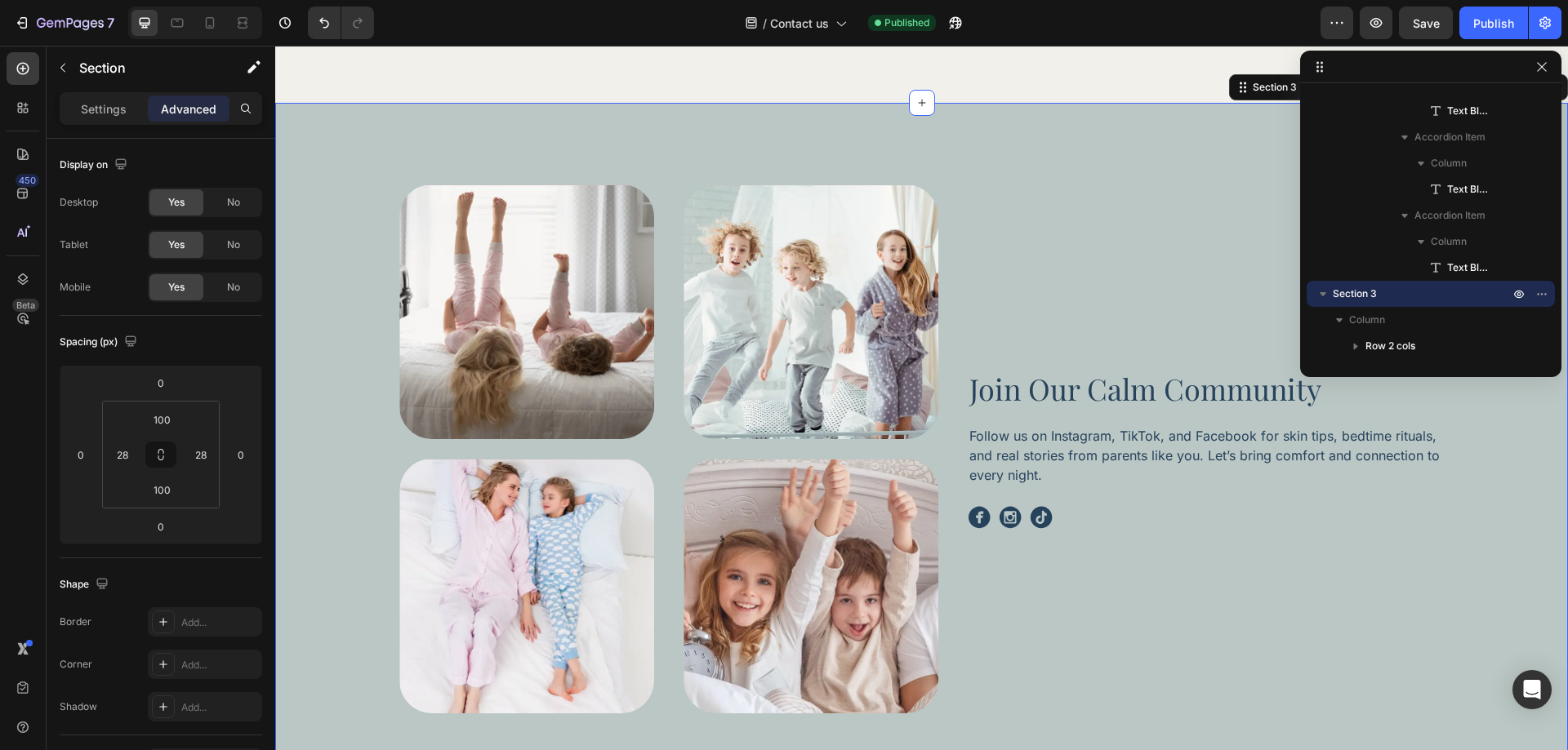
click at [355, 410] on div "Image Image Image Image Row join our calm community Heading Follow us on Instag…" at bounding box center [921, 449] width 1247 height 529
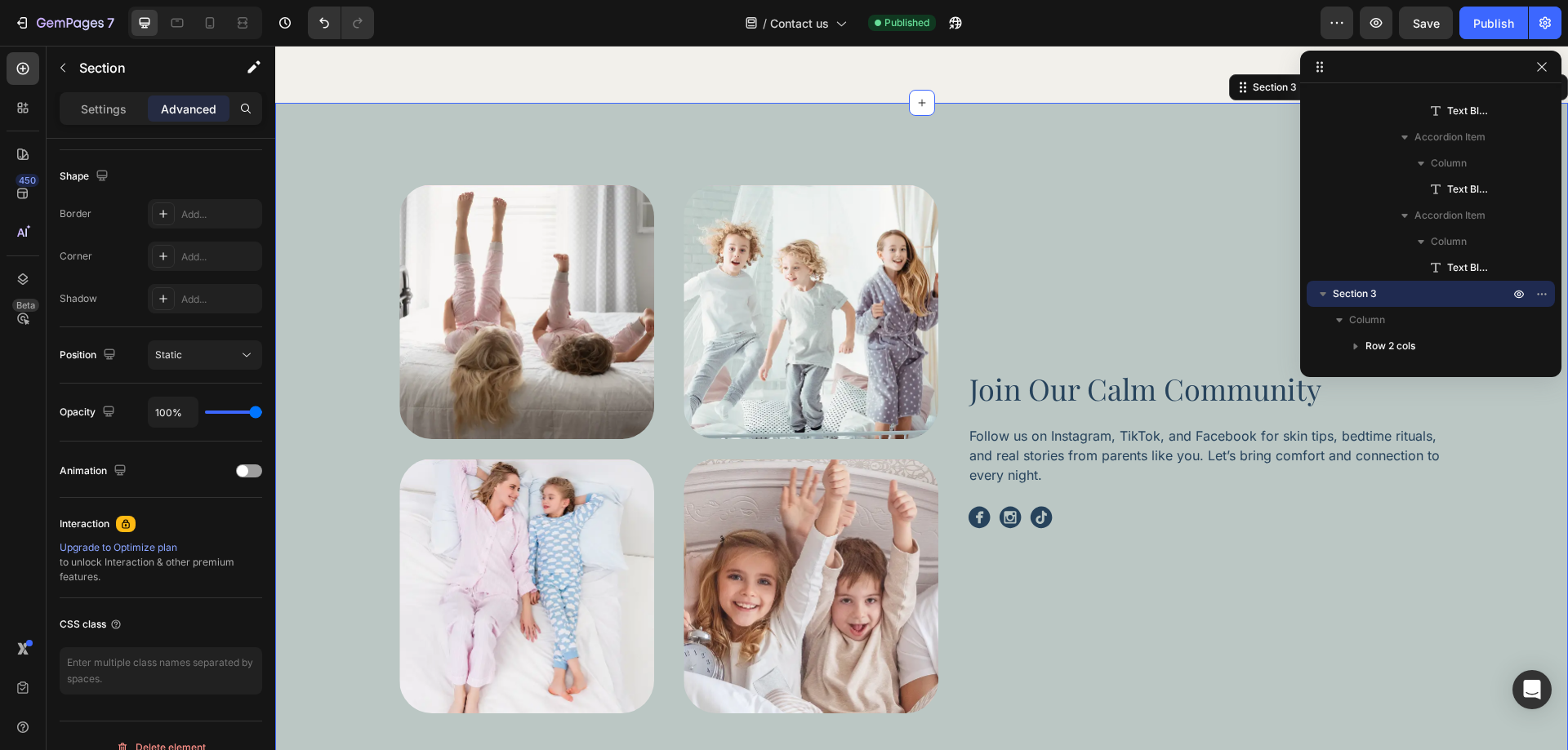
scroll to position [0, 0]
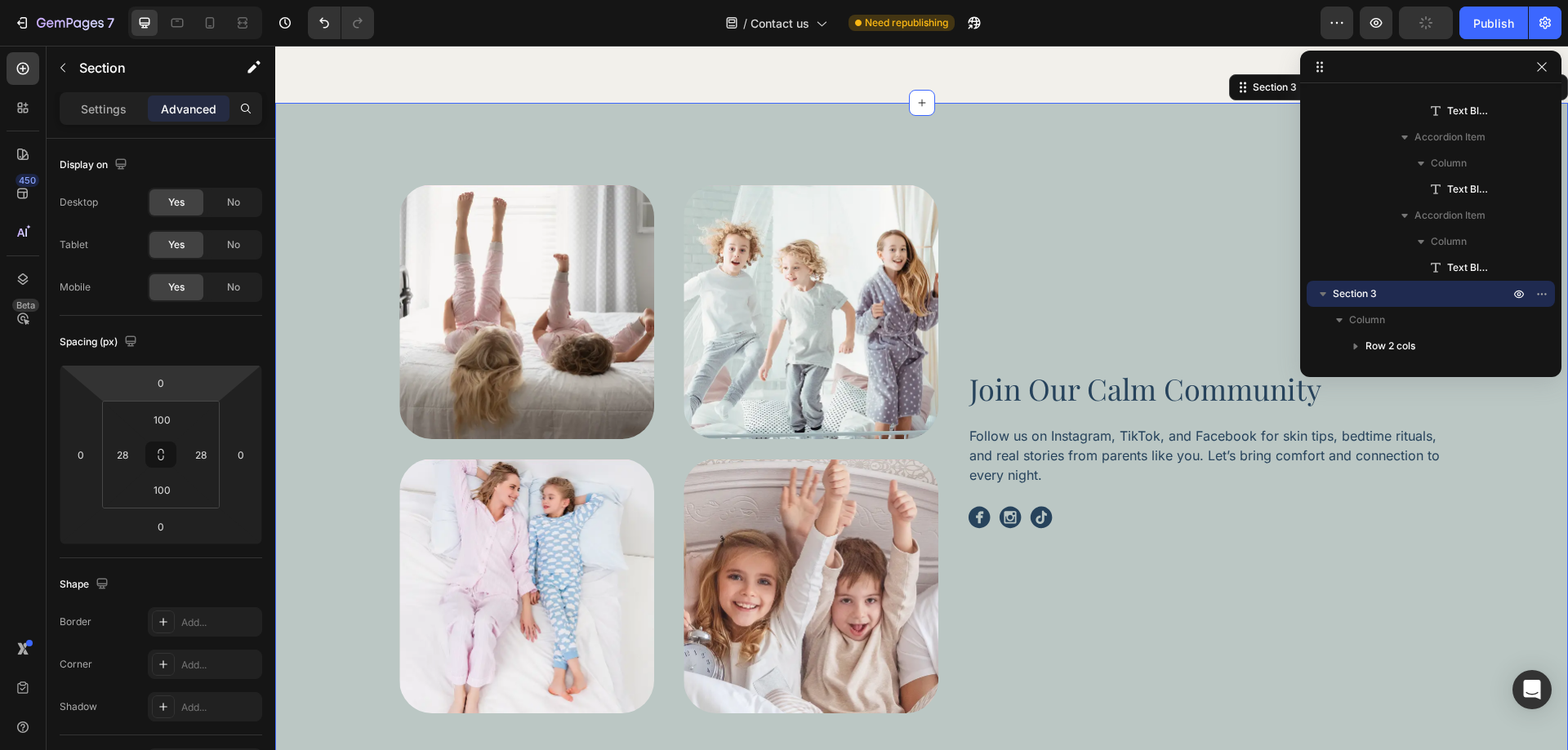
click at [111, 122] on div "Settings Advanced" at bounding box center [161, 108] width 203 height 32
click at [103, 119] on div "Settings" at bounding box center [104, 109] width 82 height 26
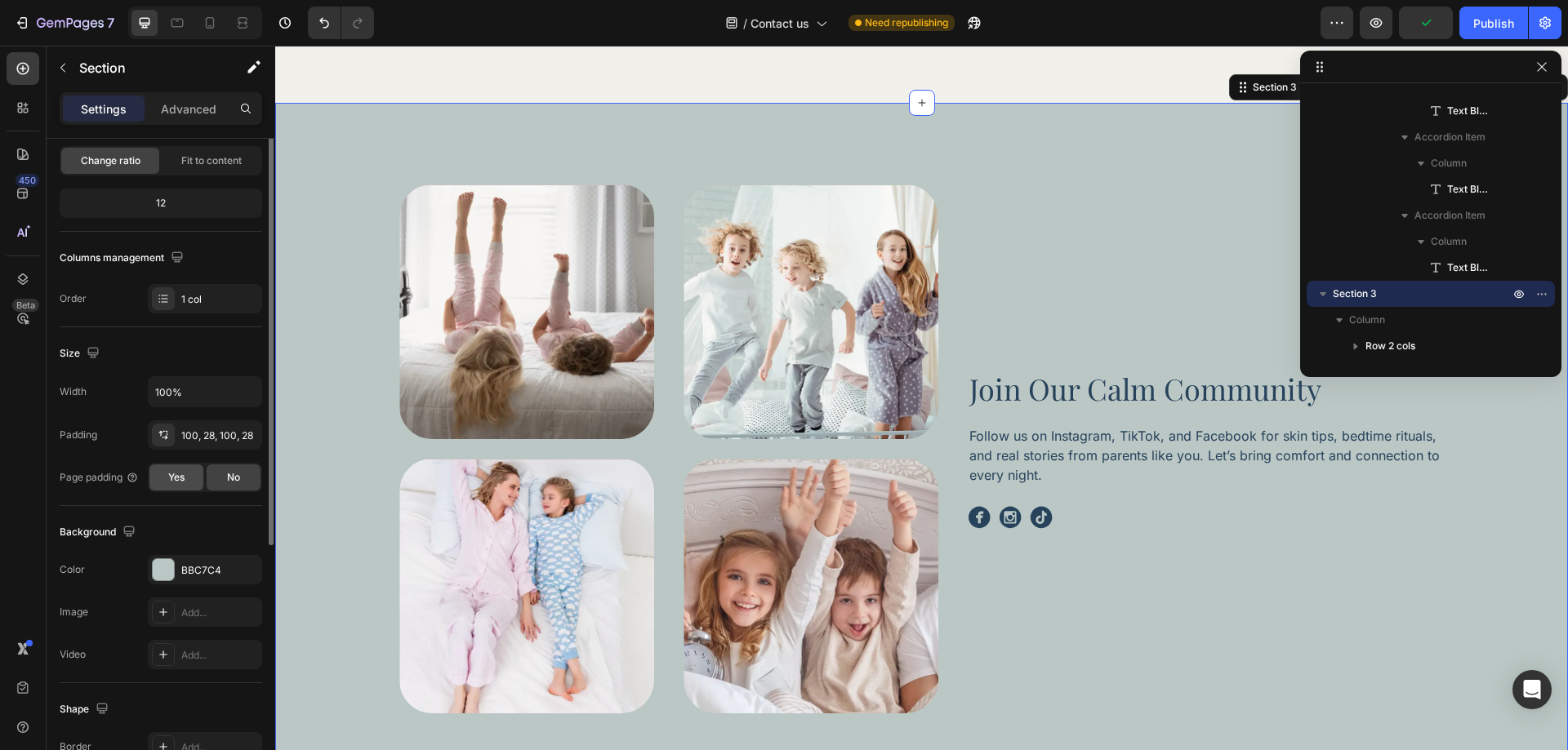
scroll to position [245, 0]
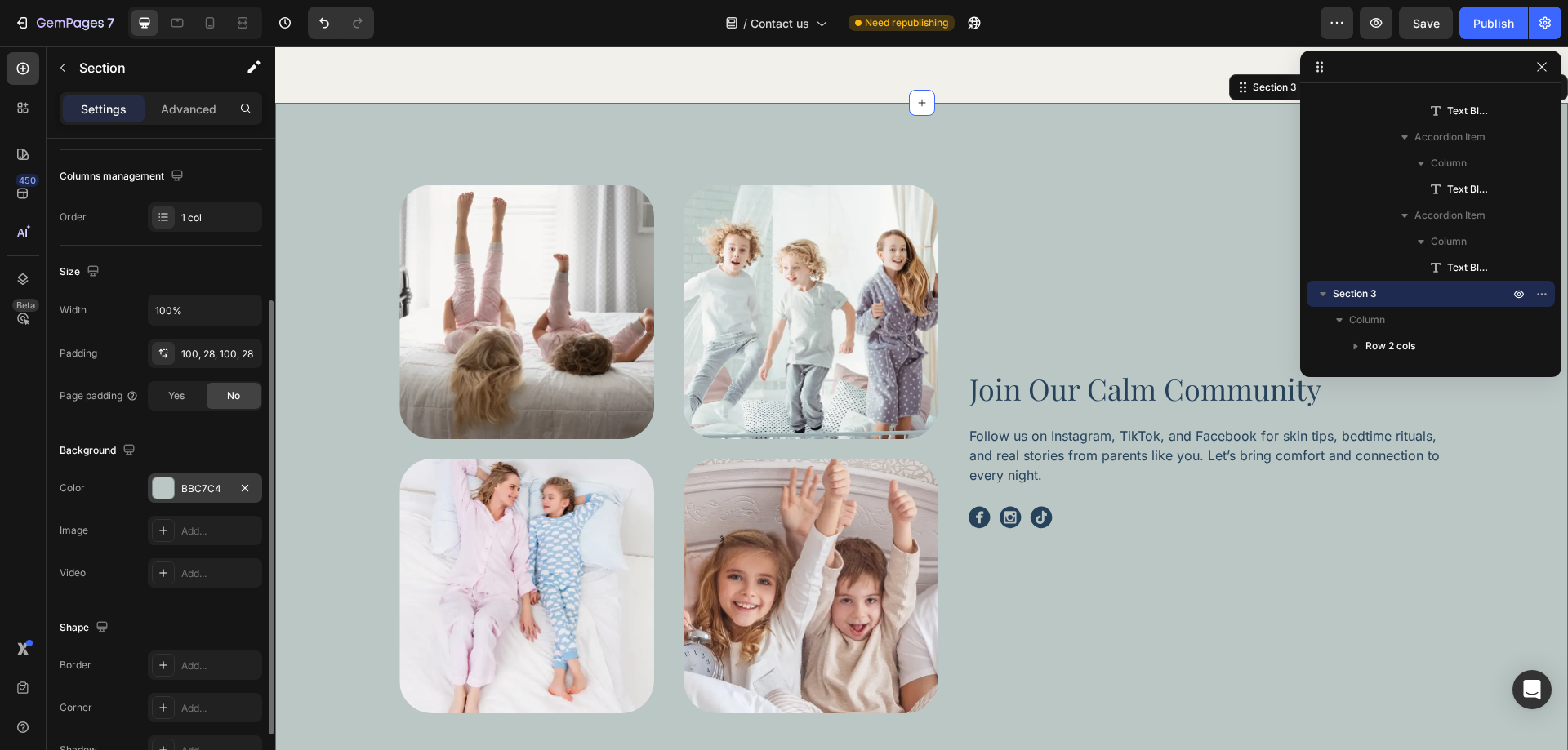
click at [190, 483] on div "BBC7C4" at bounding box center [205, 489] width 47 height 15
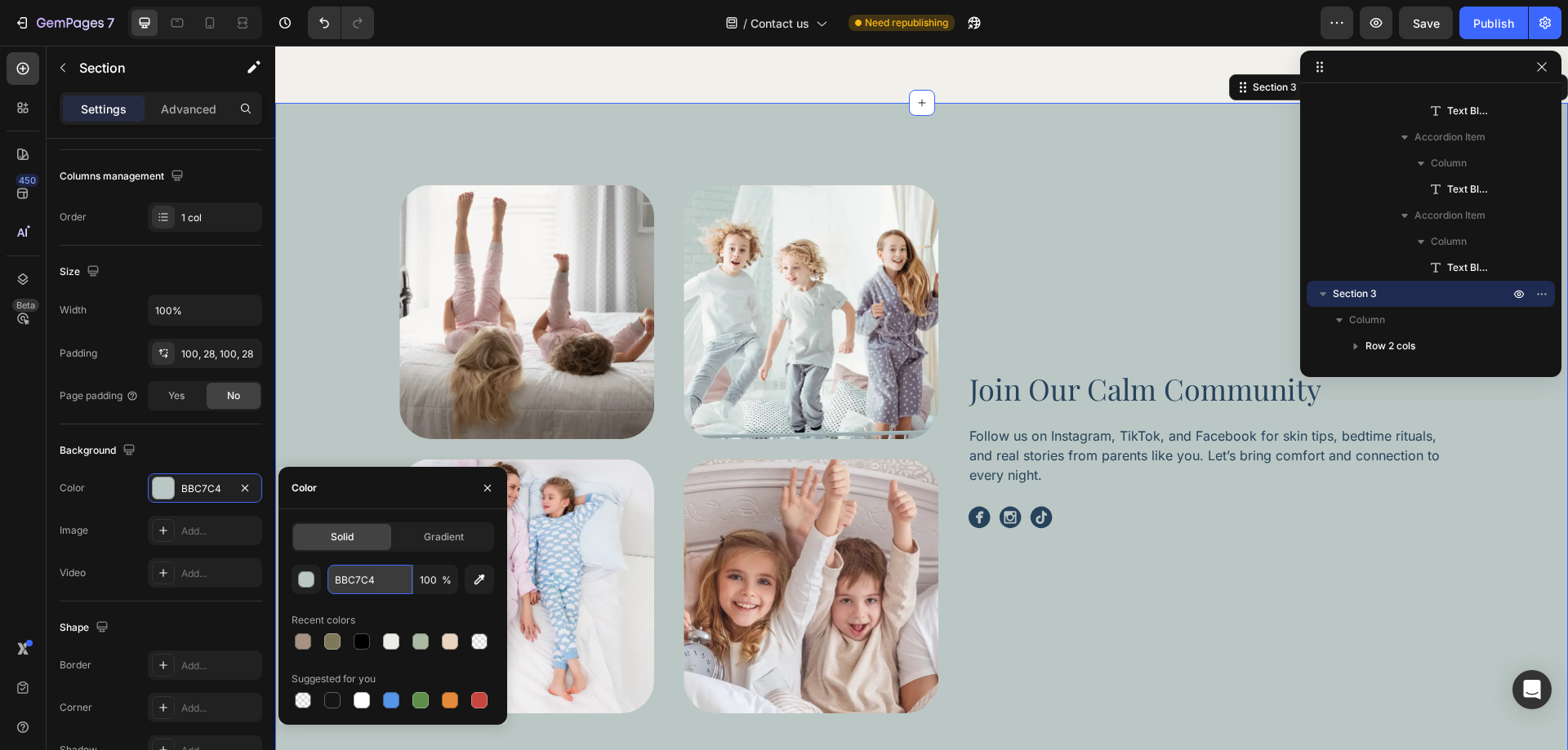
click at [379, 573] on input "BBC7C4" at bounding box center [370, 579] width 85 height 29
paste input "rgba(232, 212, 192, 1)"
type input "rgba(232, 212, 192, 1)"
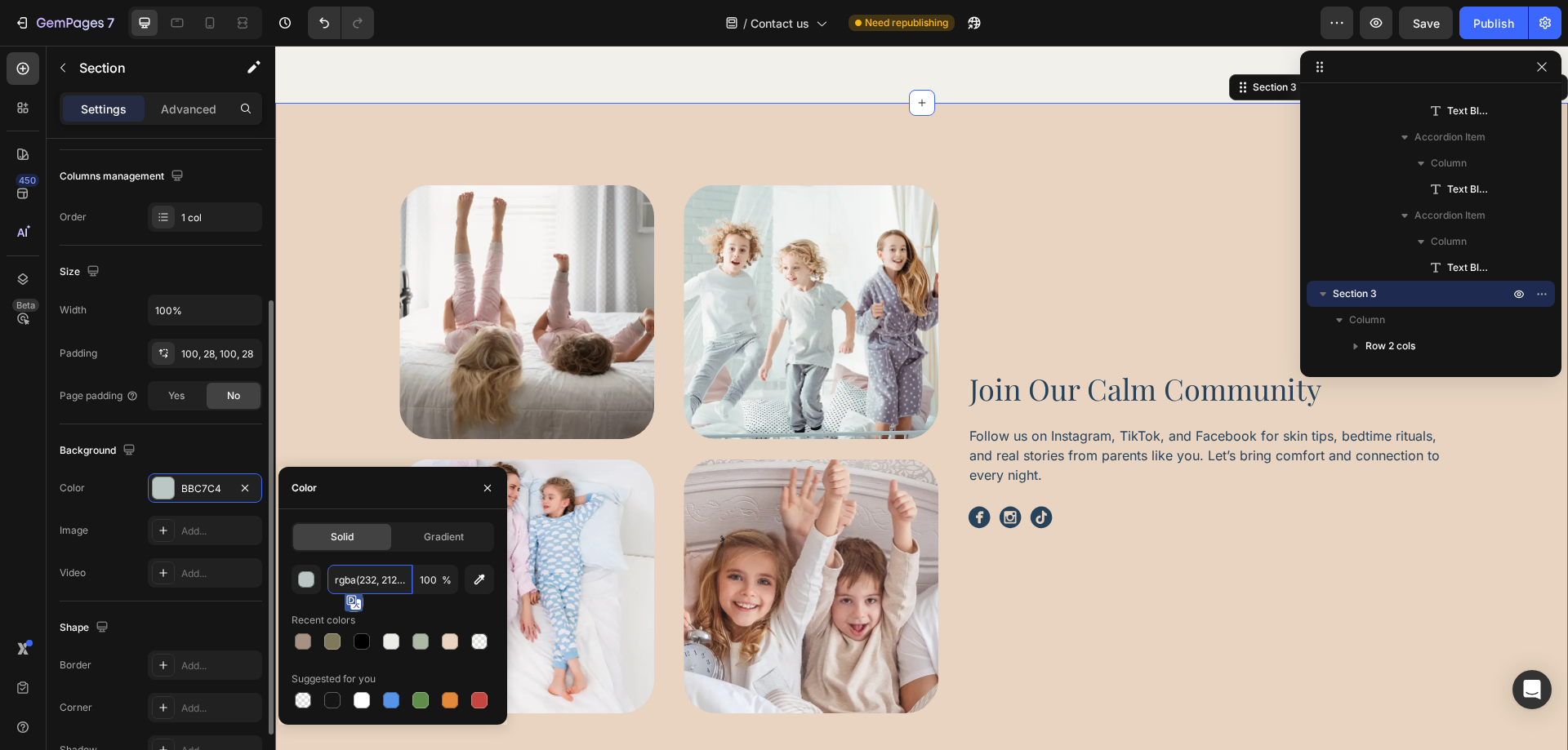
scroll to position [0, 29]
click at [119, 483] on div "Color BBC7C4" at bounding box center [161, 487] width 203 height 29
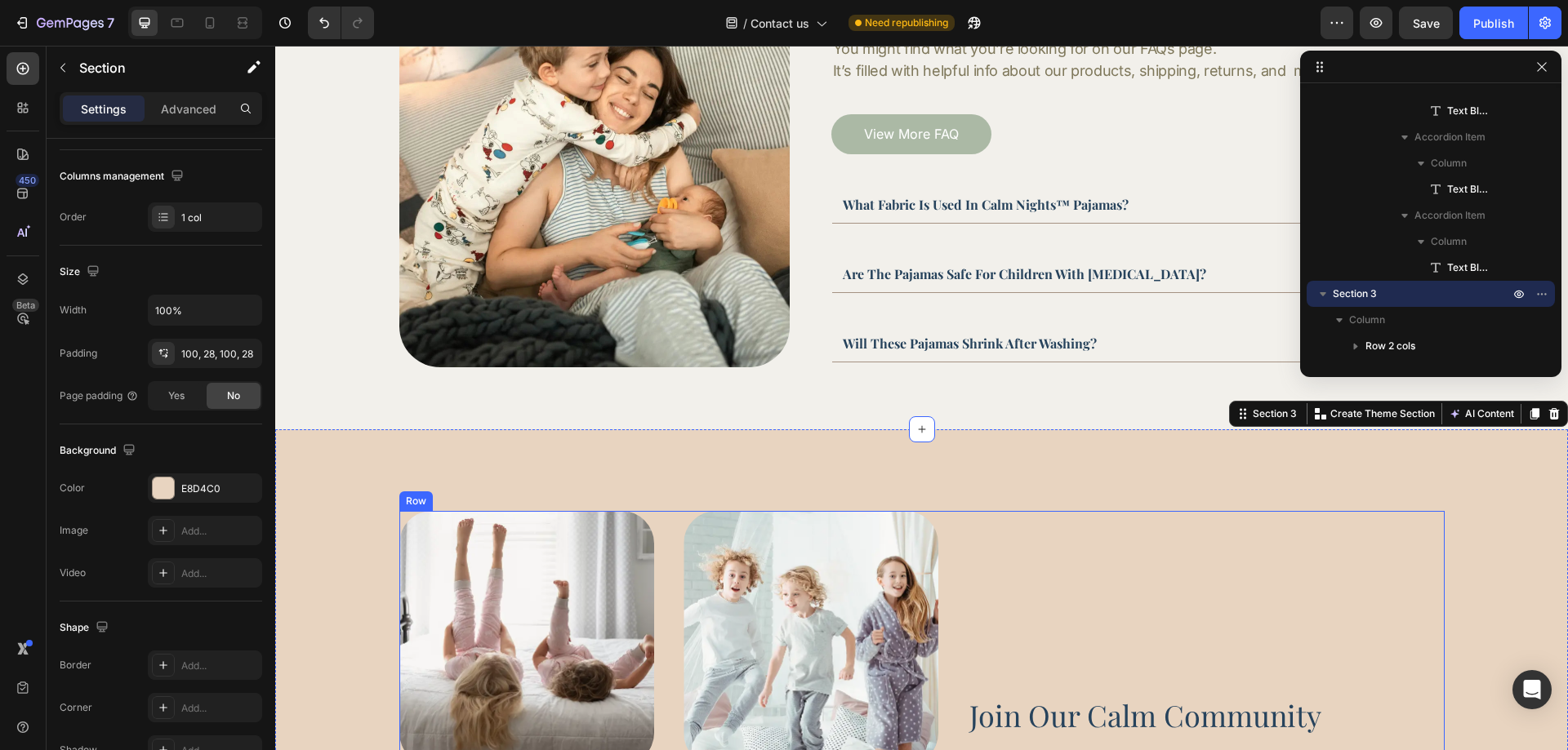
scroll to position [516, 0]
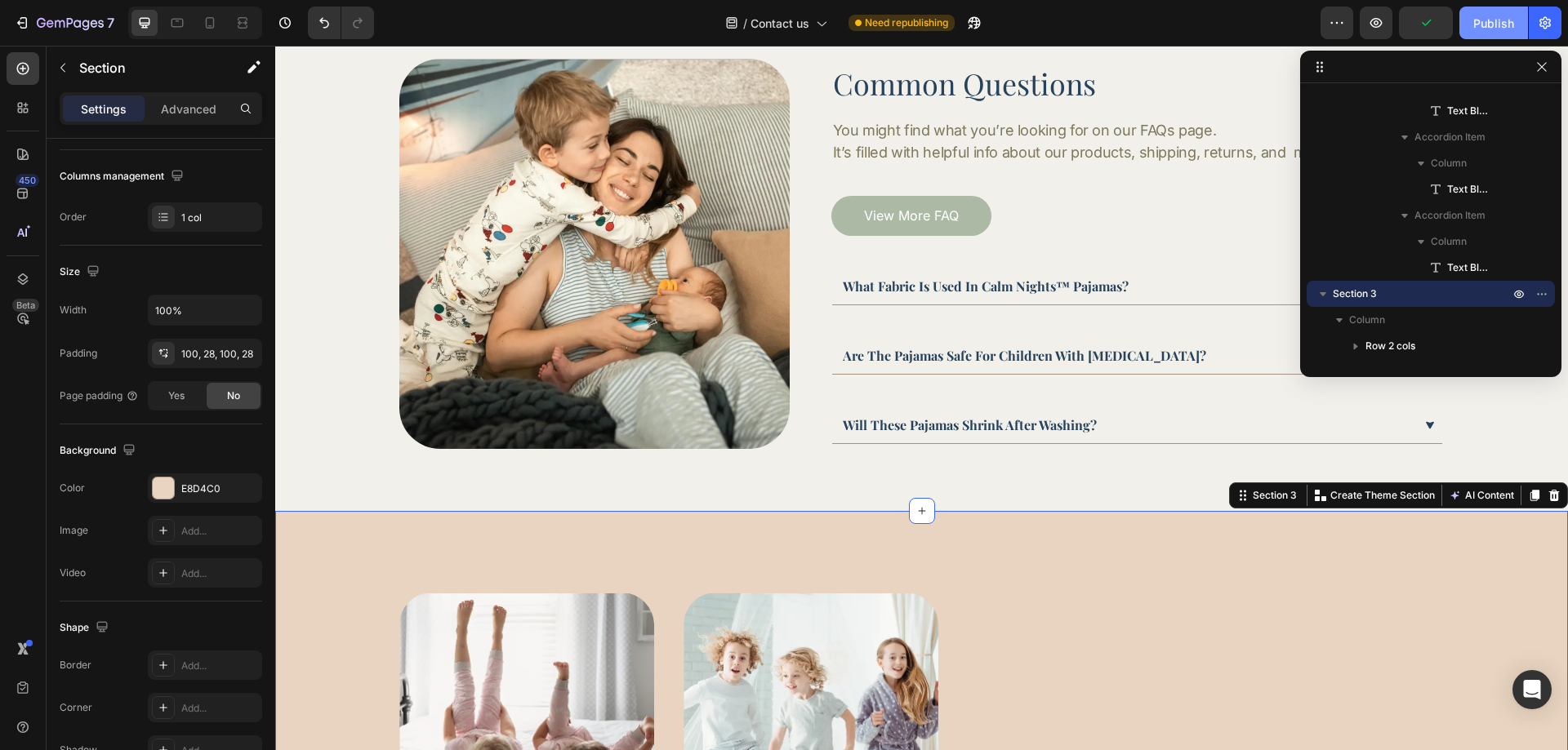
click at [1484, 24] on div "Publish" at bounding box center [1493, 24] width 40 height 18
click at [188, 23] on div at bounding box center [177, 23] width 26 height 26
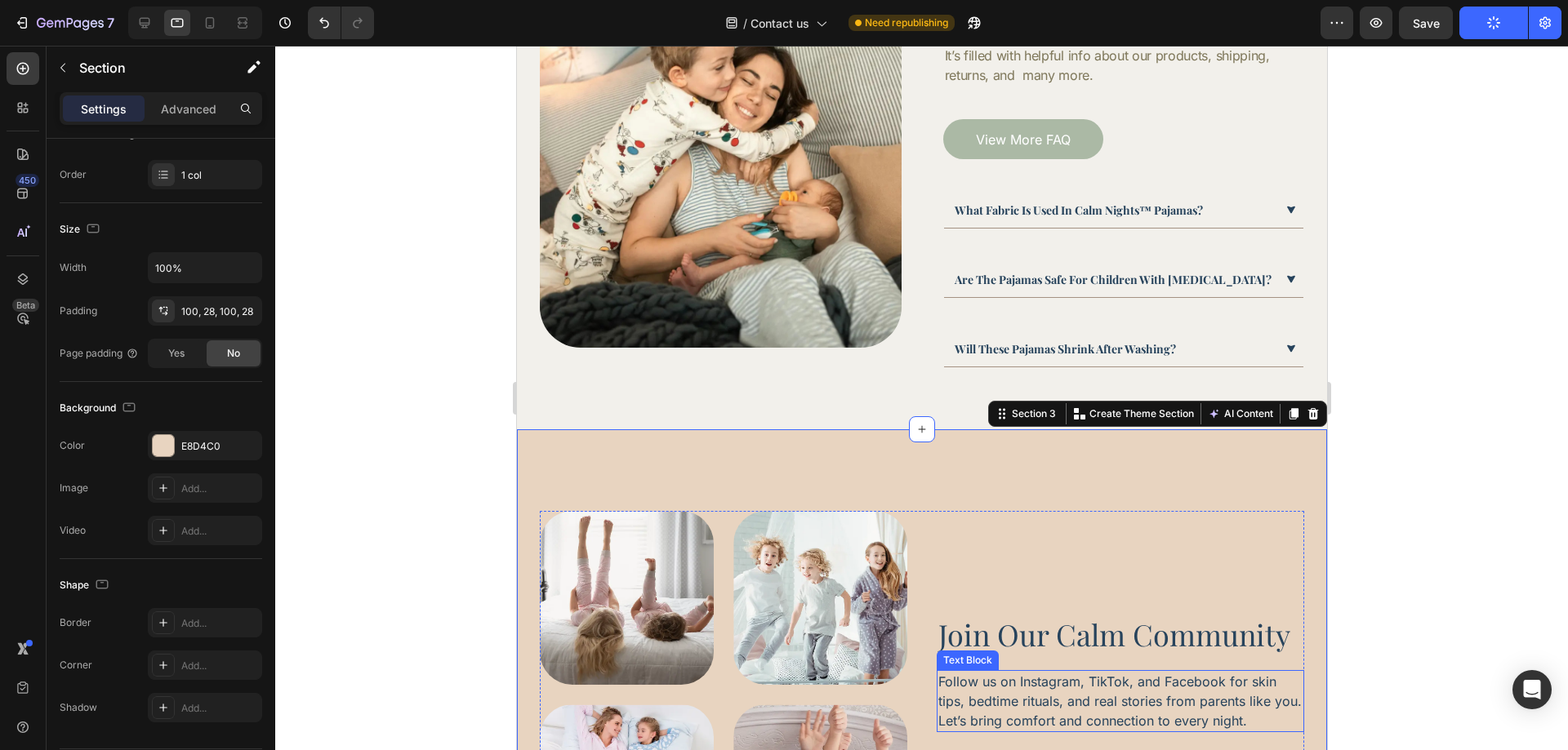
scroll to position [444, 0]
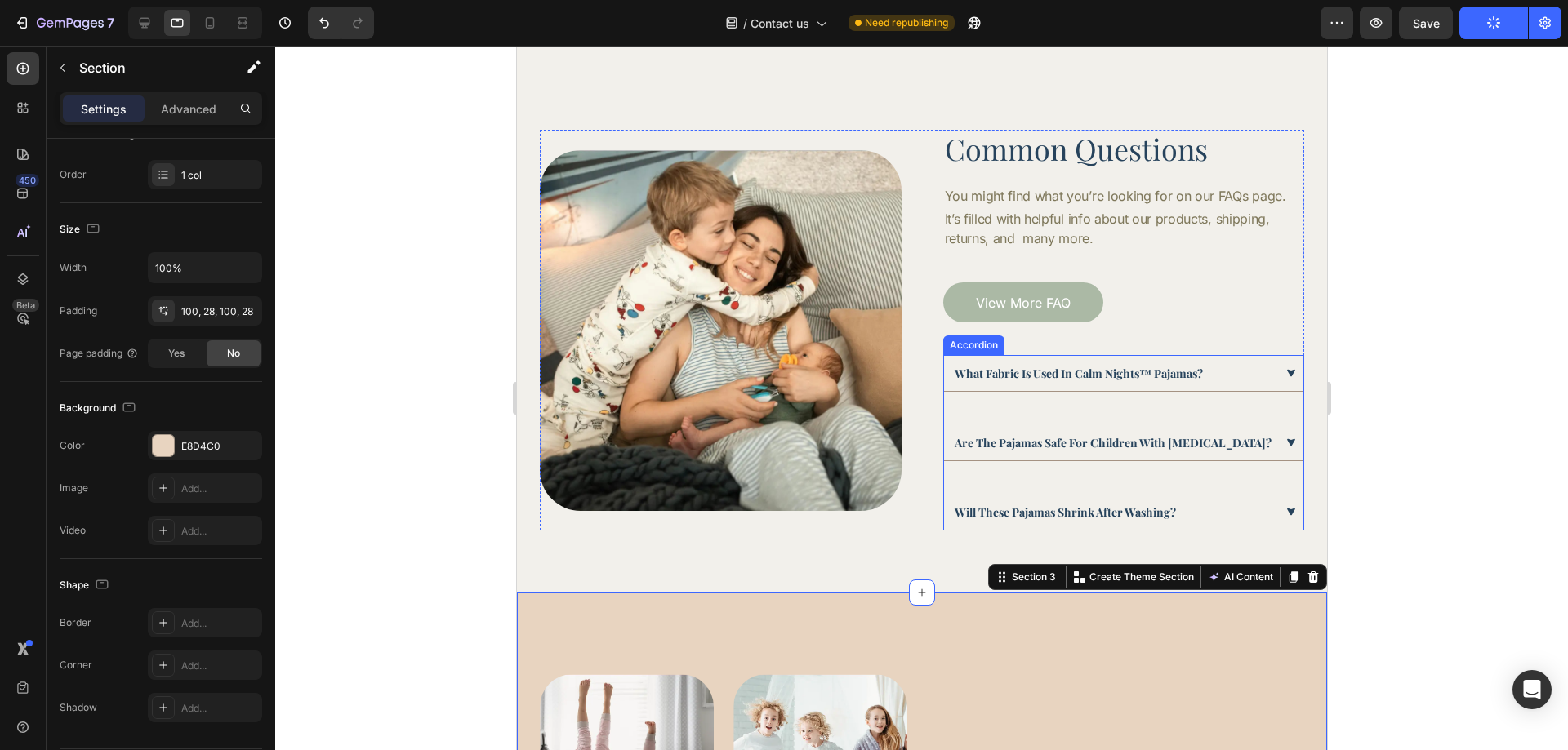
click at [978, 418] on div "what fabric is used in calm nights™ pajamas? Are the pajamas safe for children …" at bounding box center [1124, 443] width 362 height 176
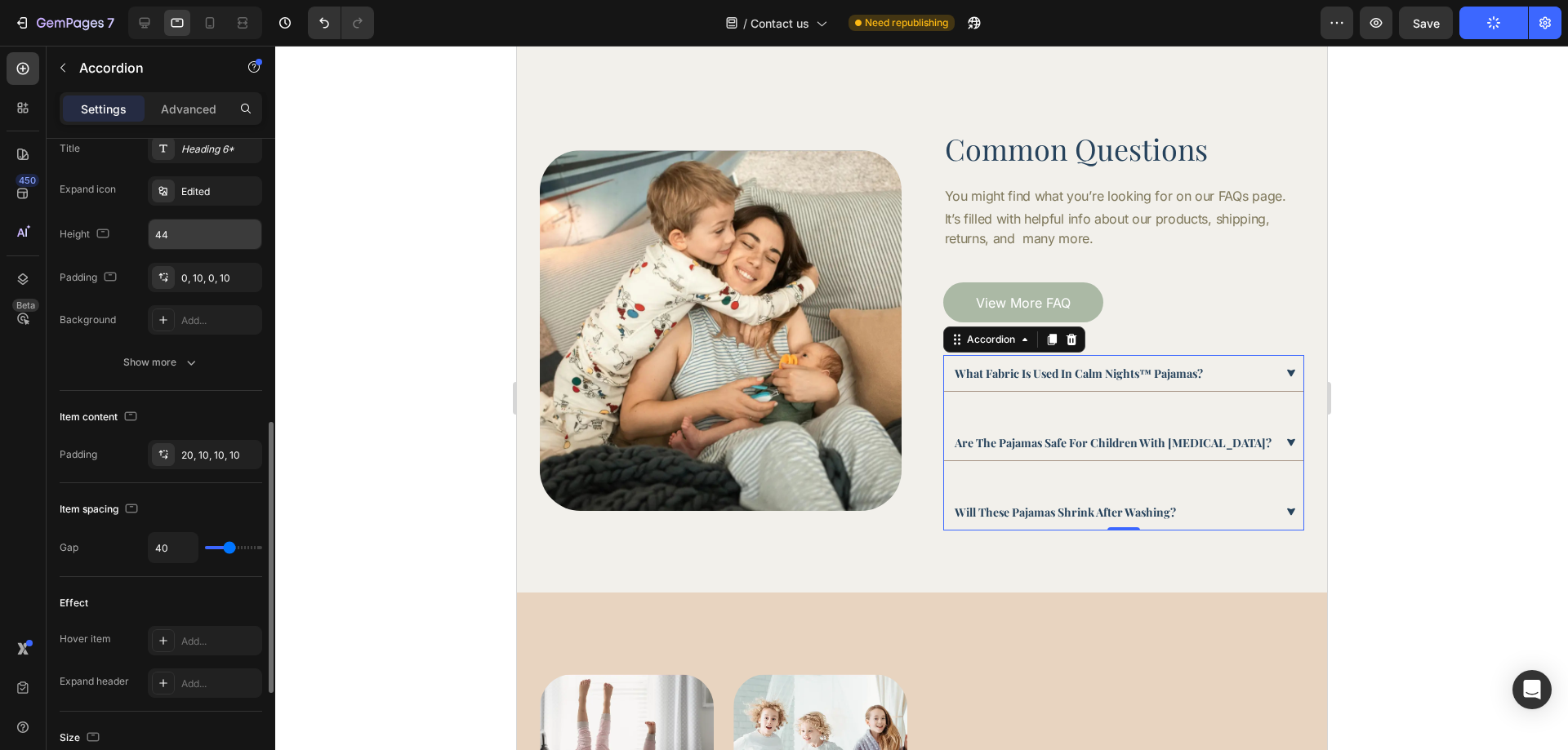
scroll to position [572, 0]
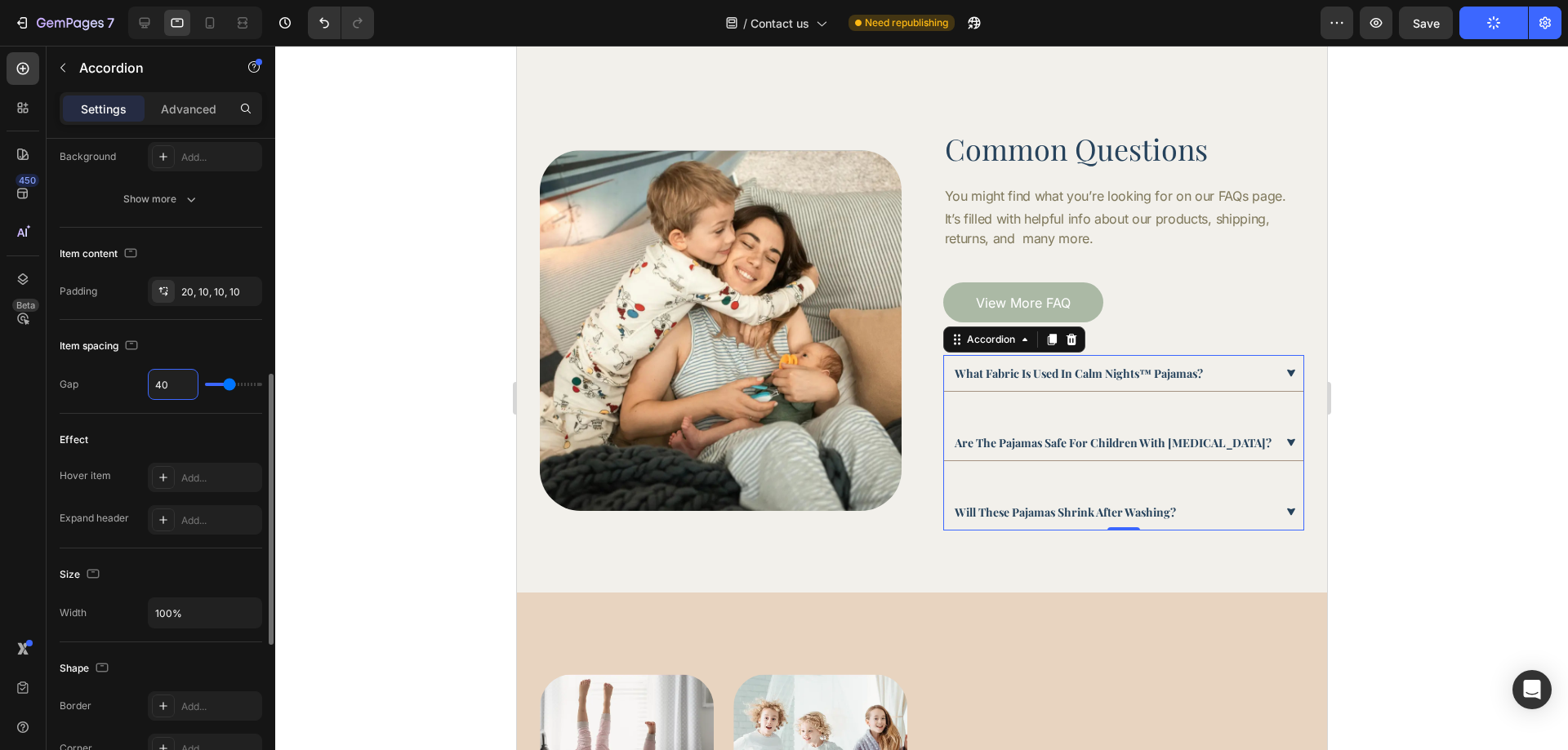
click at [160, 390] on input "40" at bounding box center [173, 384] width 49 height 29
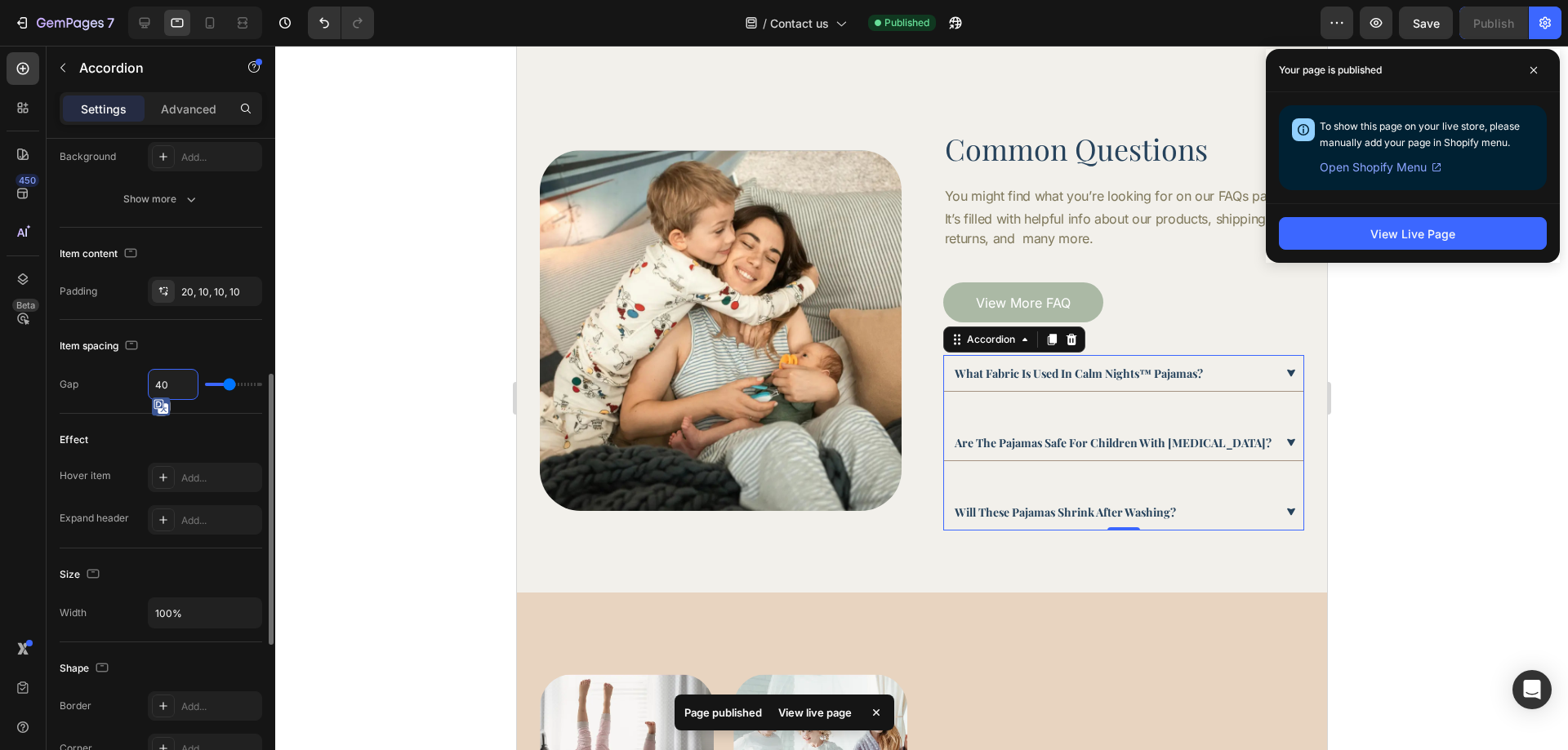
type input "2"
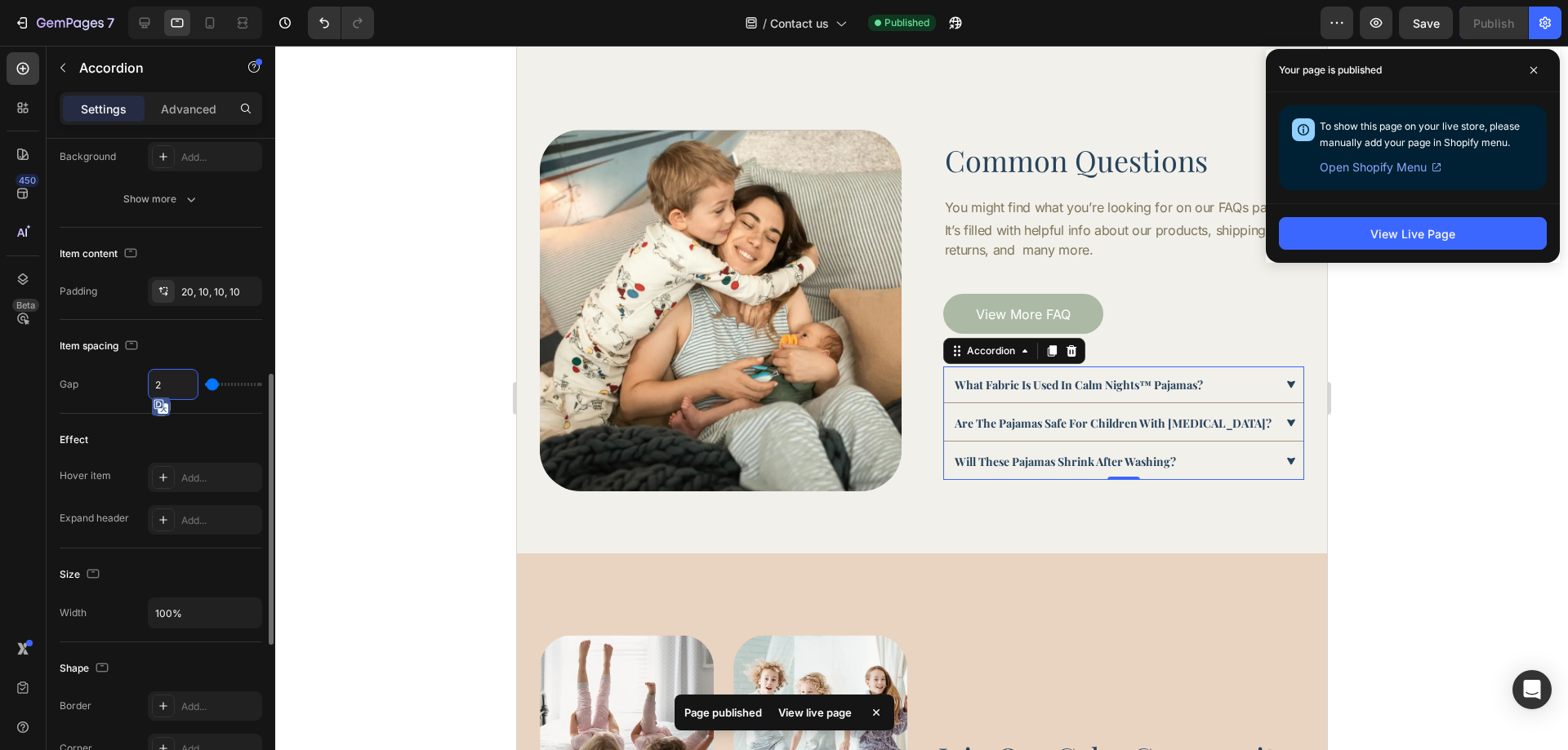
type input "24"
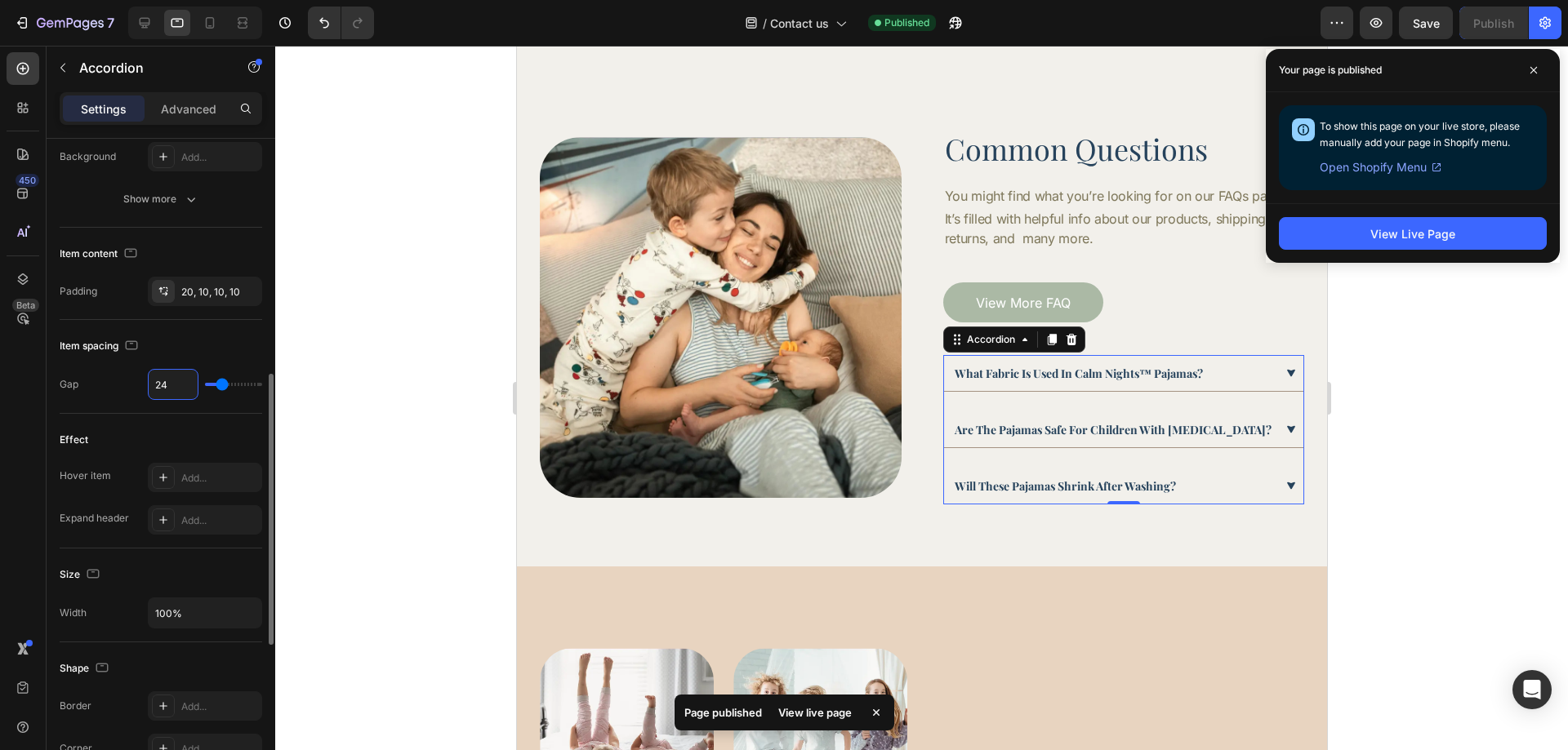
type input "24"
click at [242, 351] on div "Item spacing" at bounding box center [161, 346] width 203 height 26
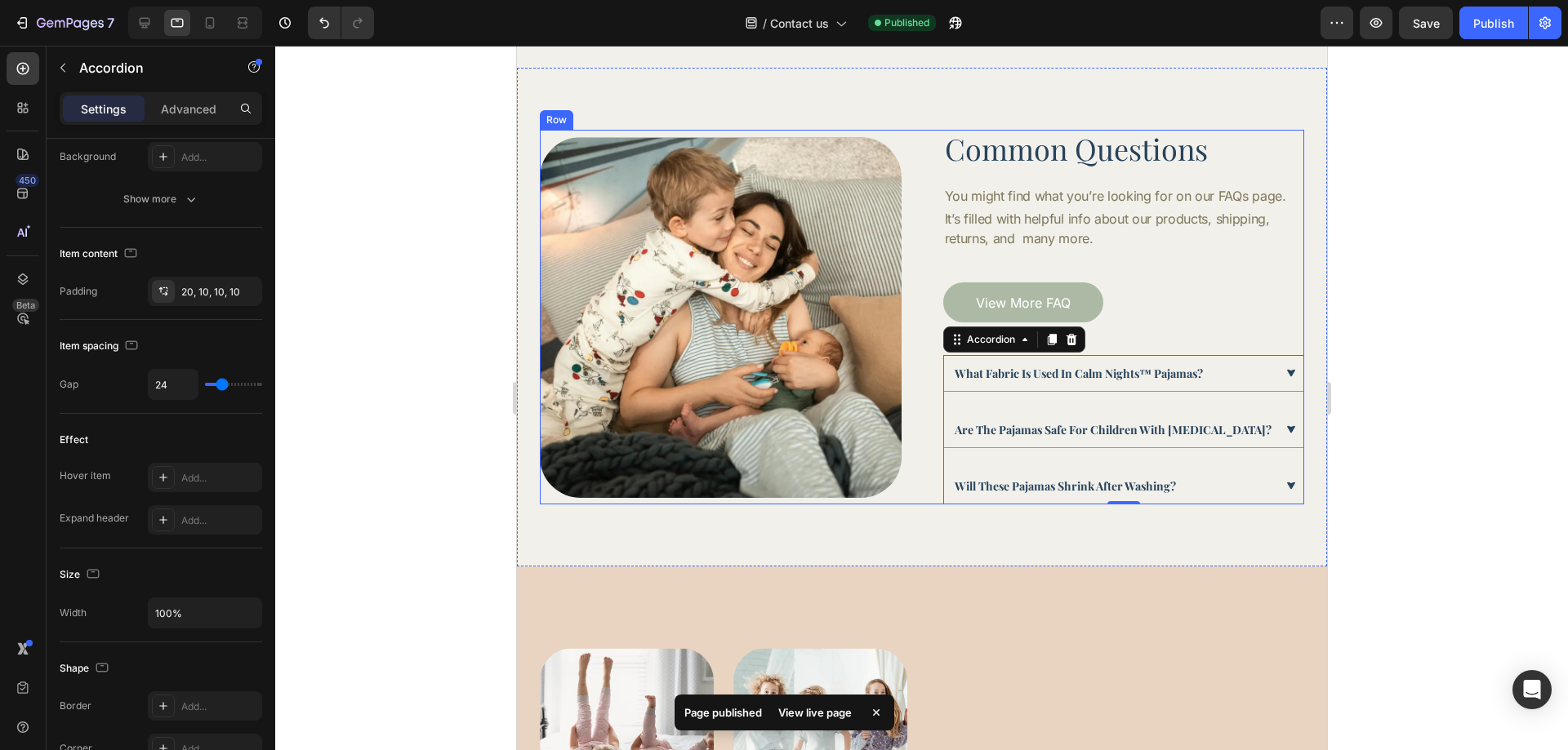
click at [924, 480] on div "Image Common Questions Heading You might find what you’re looking for on our FA…" at bounding box center [921, 317] width 764 height 375
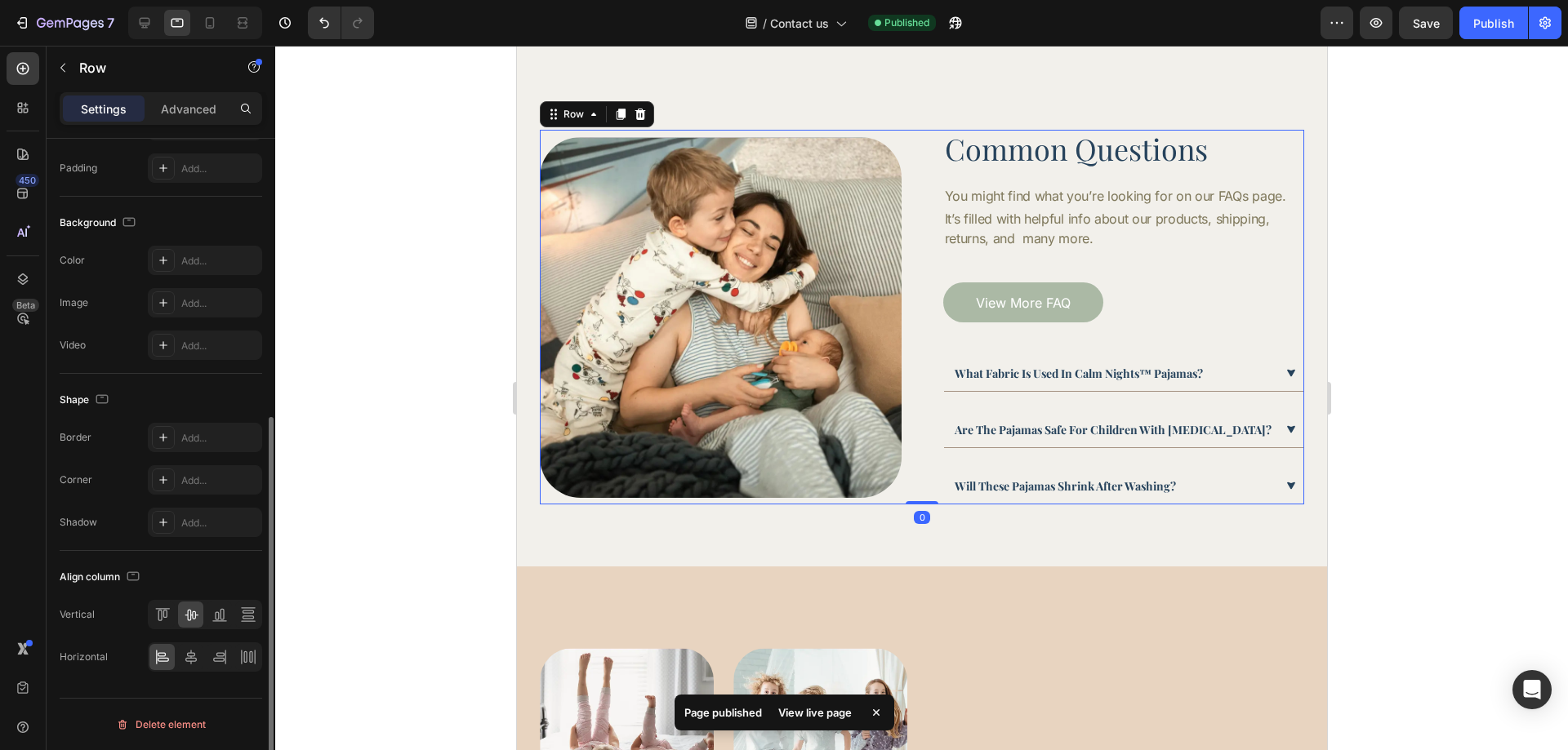
scroll to position [0, 0]
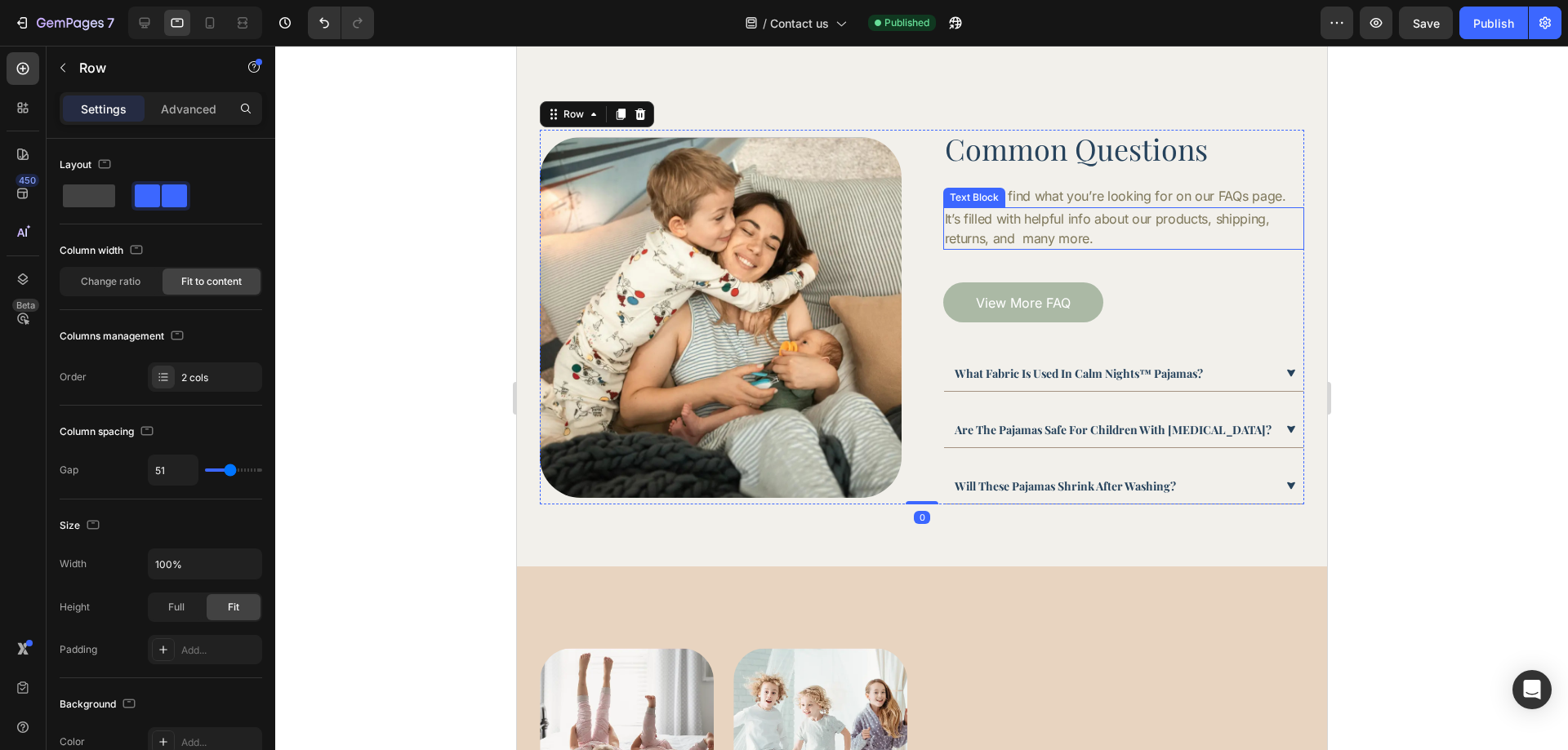
click at [1154, 231] on p "It’s filled with helpful info about our products, shipping, returns, and many m…" at bounding box center [1124, 228] width 358 height 40
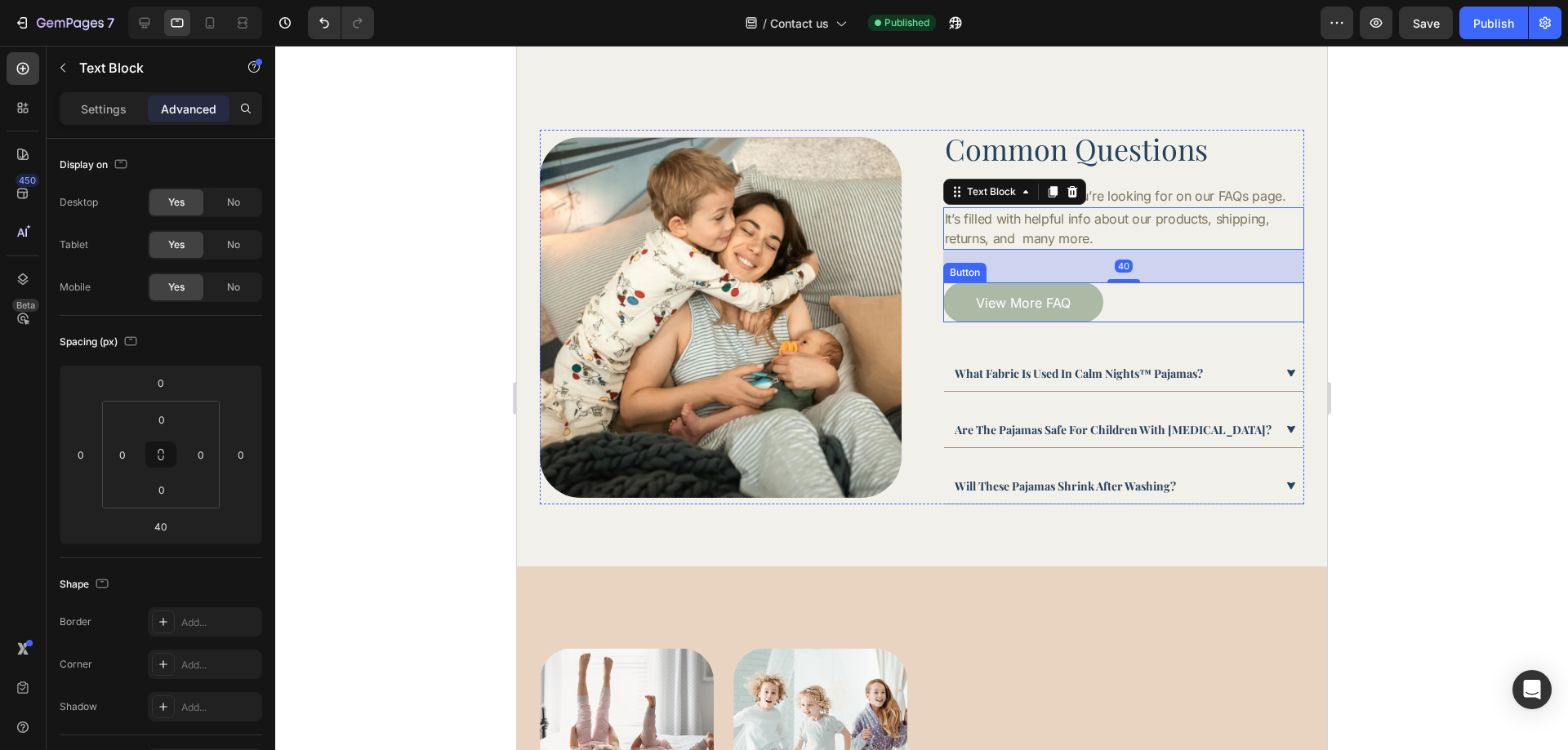
click at [1164, 305] on div "View More FAQ Button" at bounding box center [1124, 303] width 362 height 40
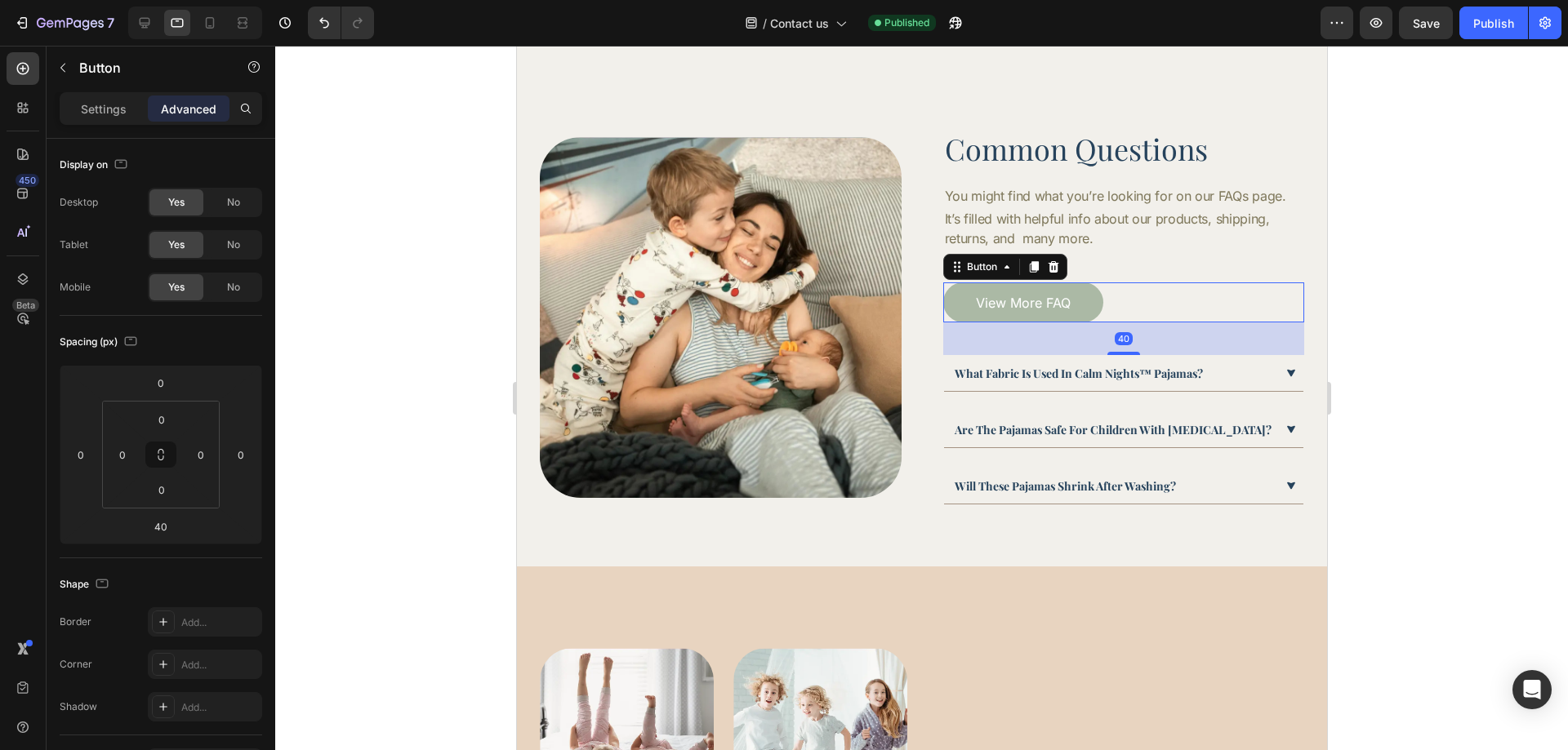
click at [1441, 332] on div at bounding box center [921, 398] width 1293 height 704
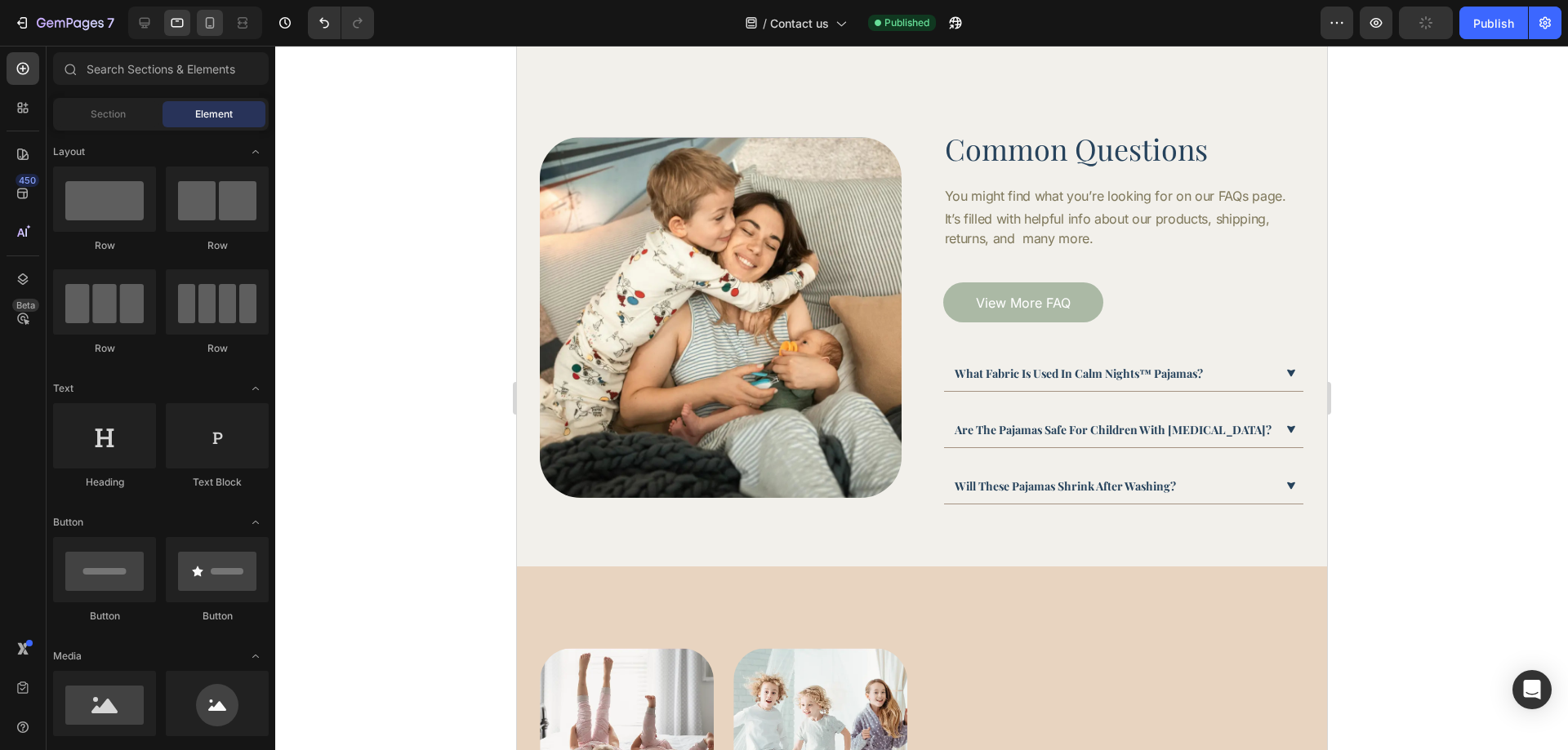
click at [208, 31] on div at bounding box center [210, 23] width 26 height 26
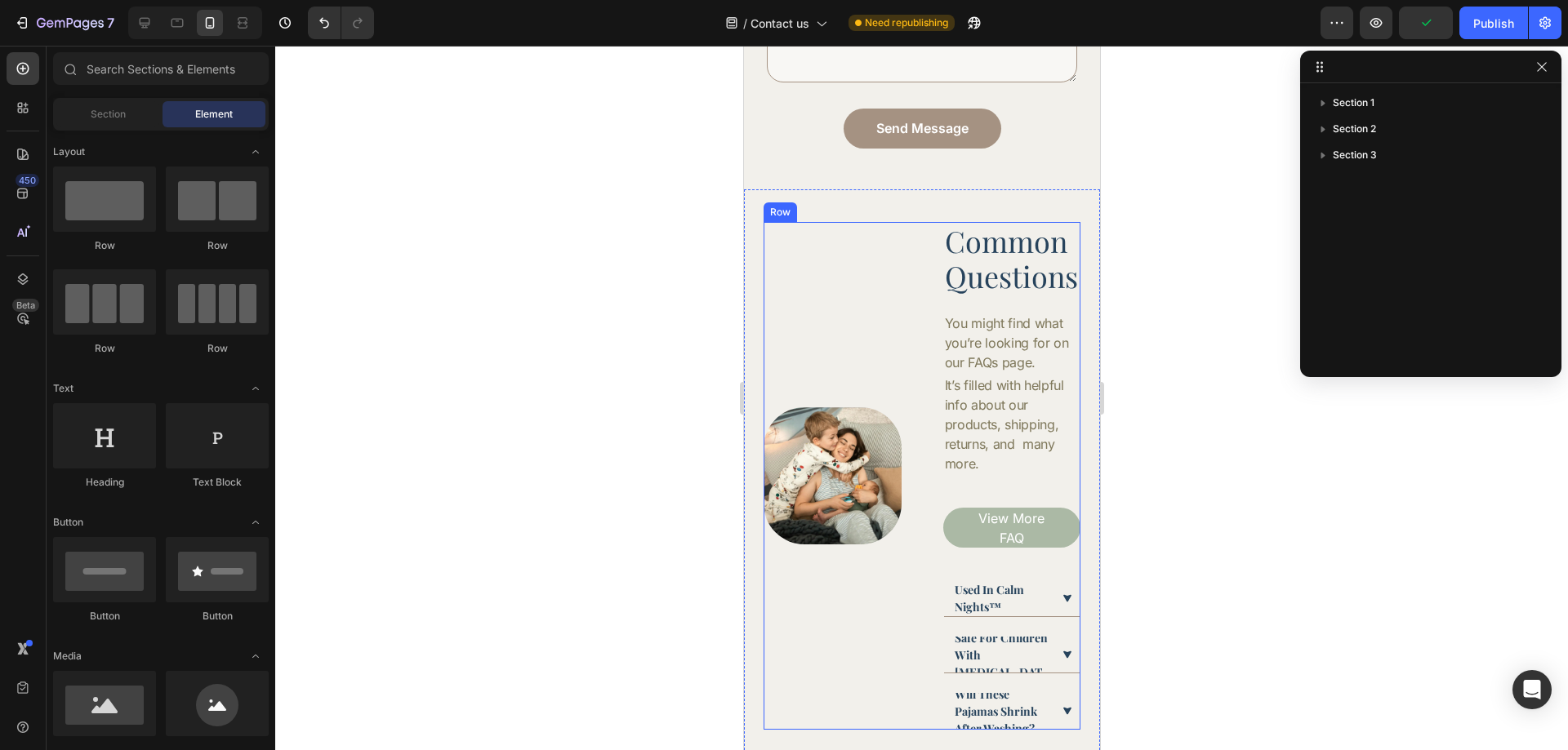
click at [866, 341] on div "Image" at bounding box center [831, 476] width 138 height 508
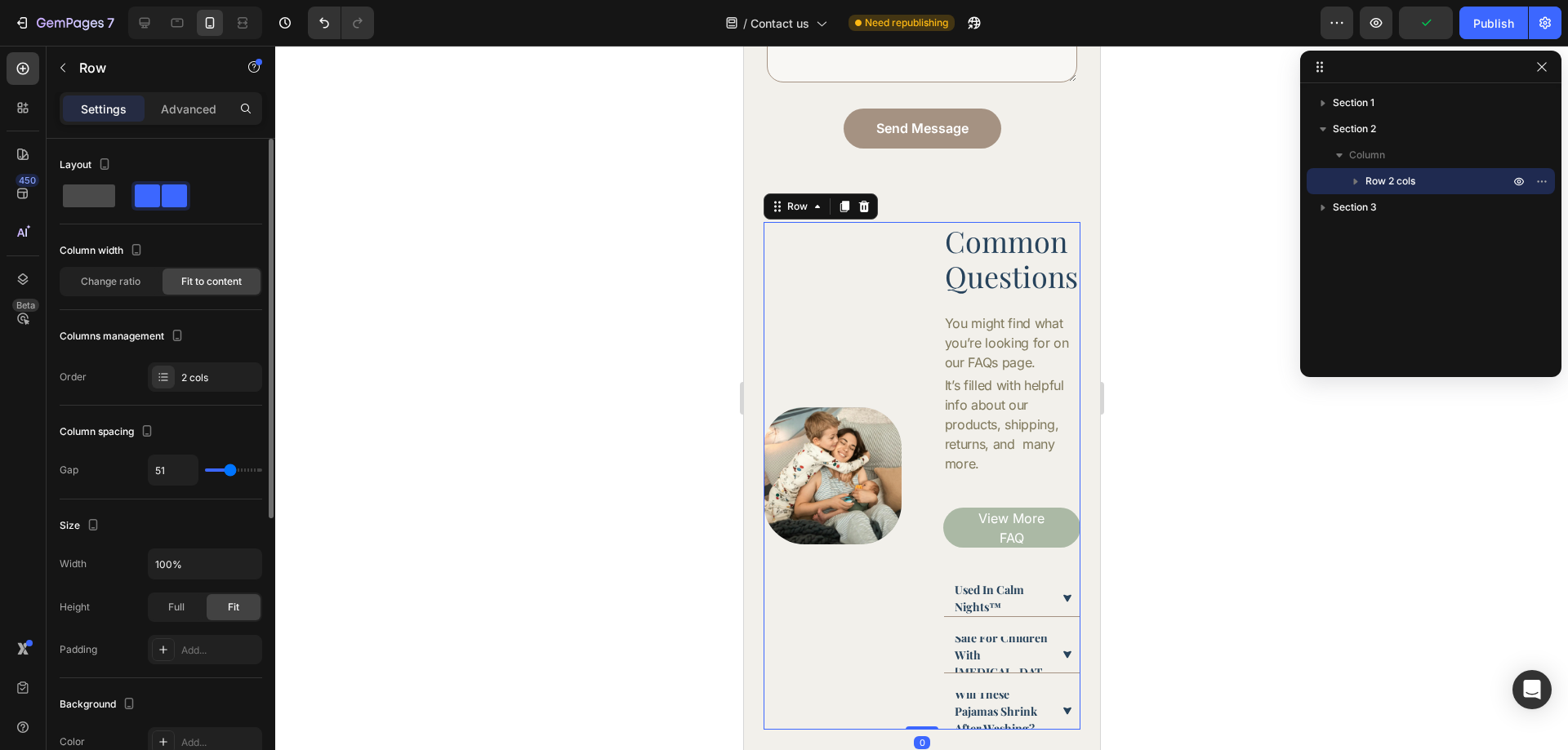
click at [105, 203] on span at bounding box center [90, 196] width 53 height 23
type input "16"
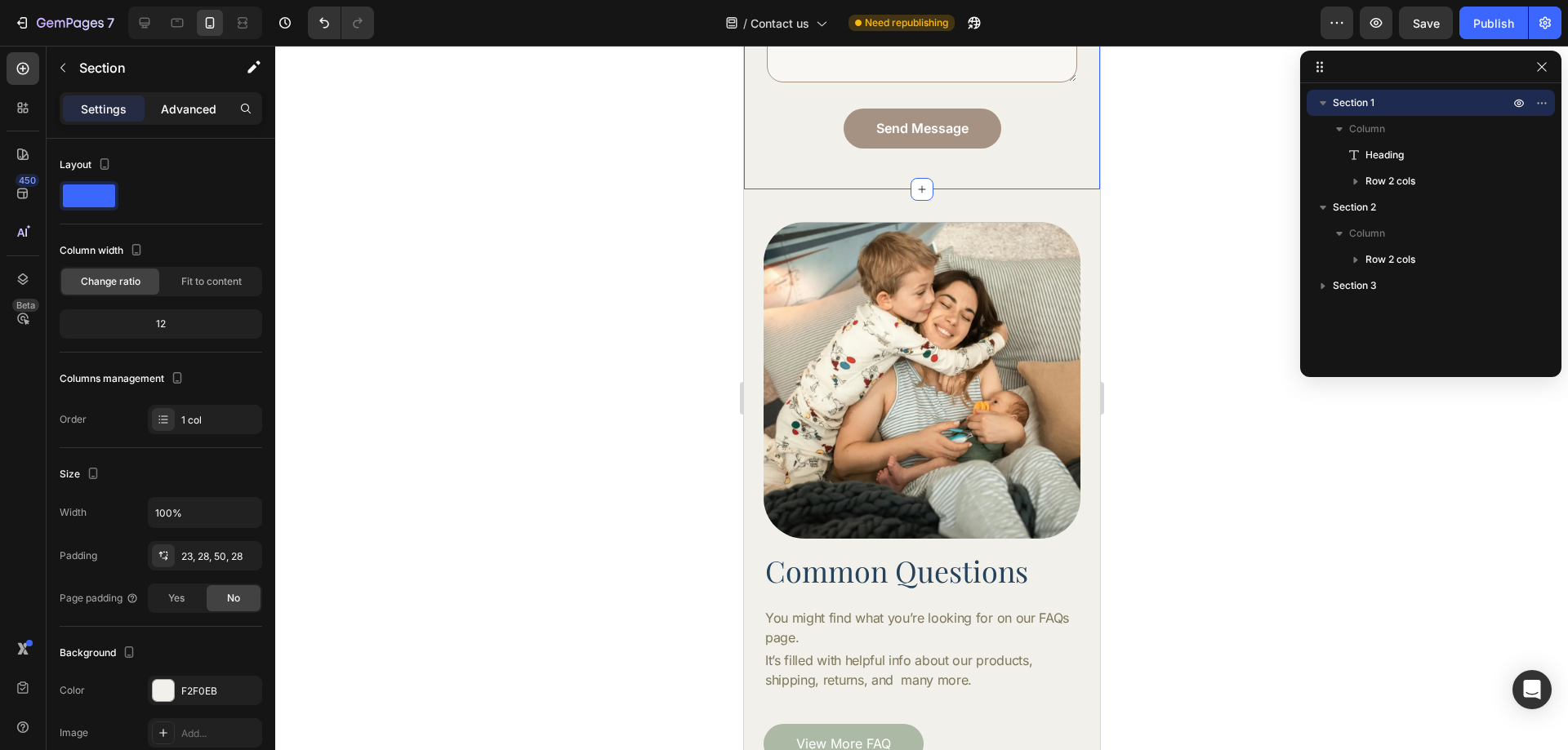
click at [192, 116] on p "Advanced" at bounding box center [188, 109] width 55 height 18
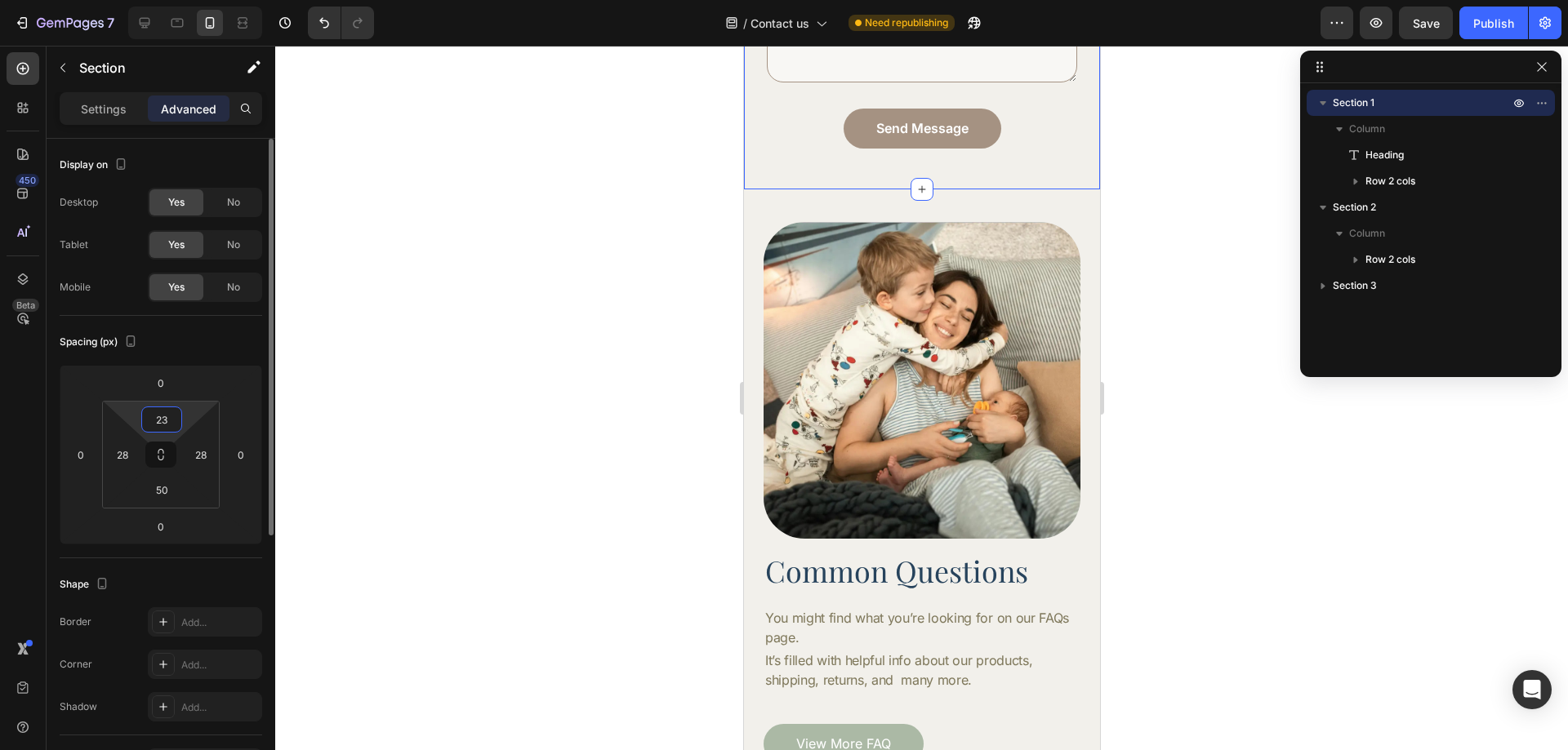
click at [169, 413] on input "23" at bounding box center [161, 420] width 33 height 25
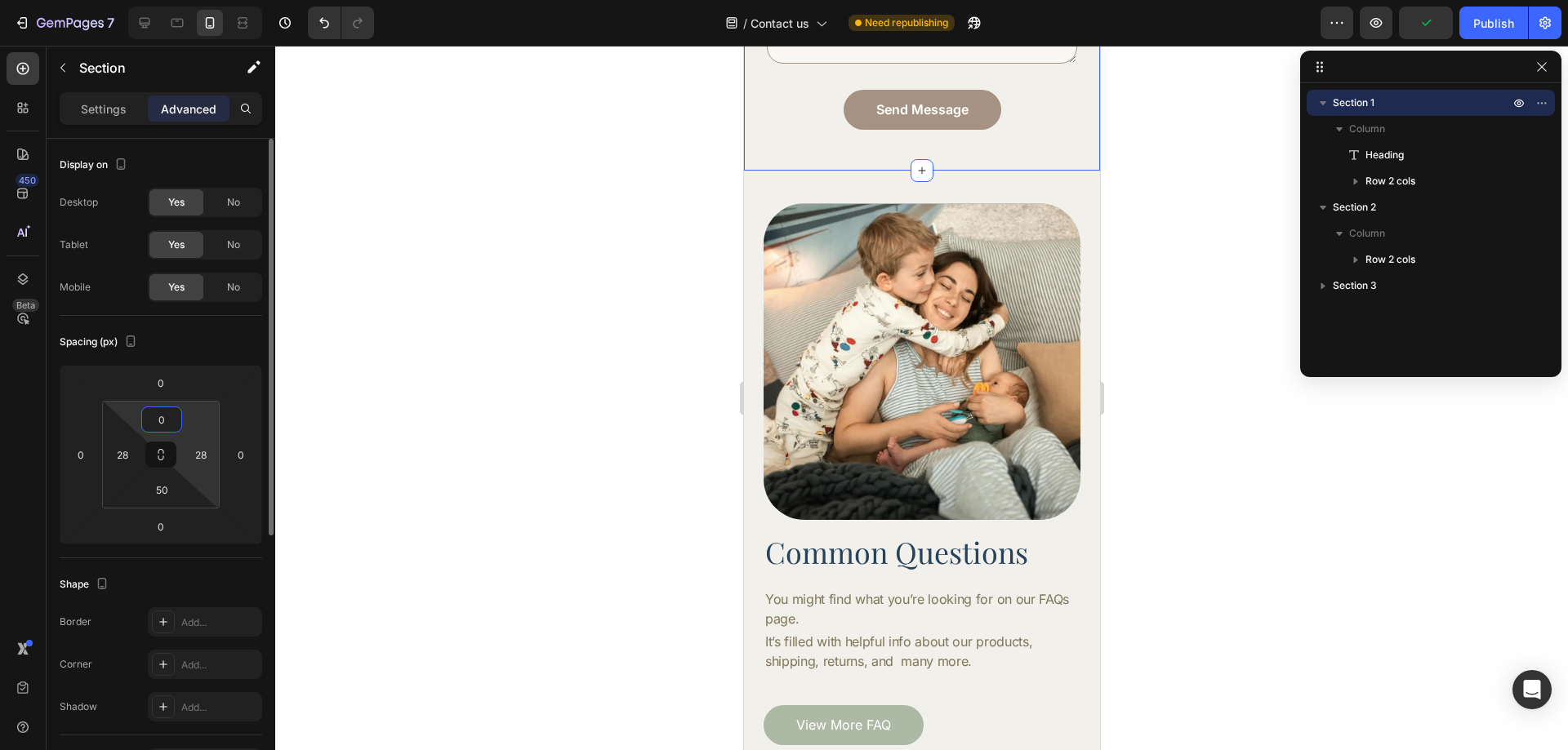
type input "23"
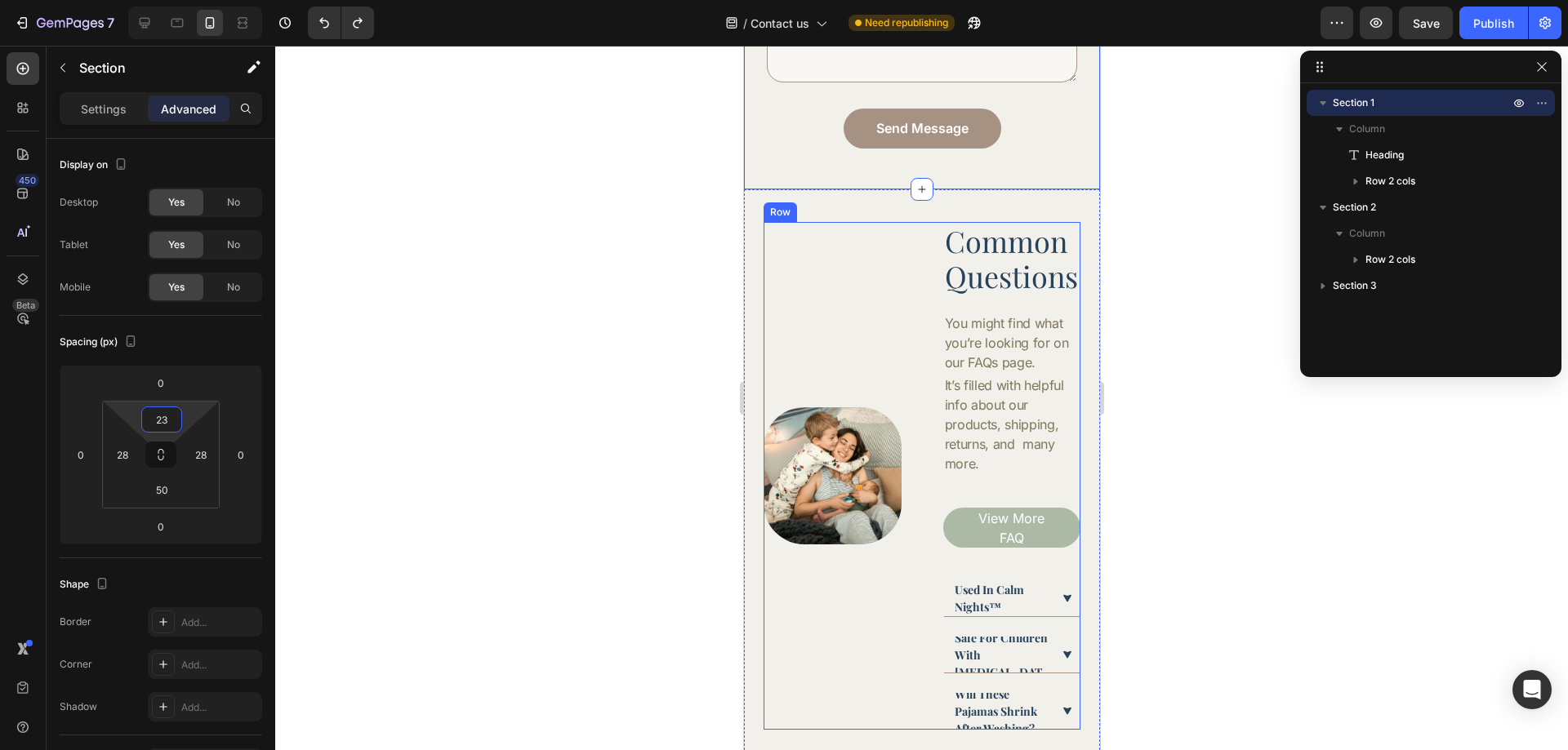
click at [882, 272] on div "Image" at bounding box center [831, 476] width 138 height 508
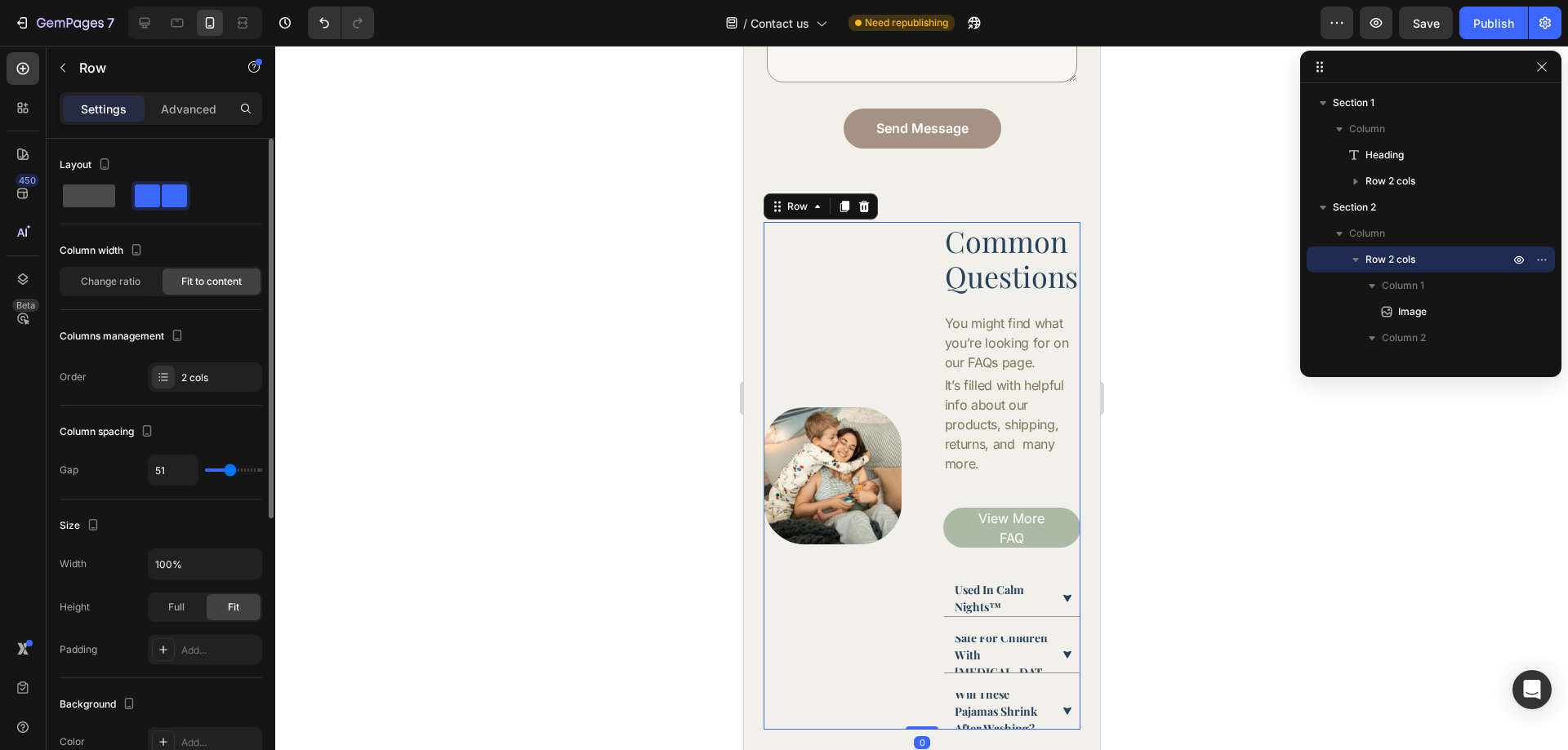
click at [103, 204] on span at bounding box center [90, 196] width 53 height 23
type input "16"
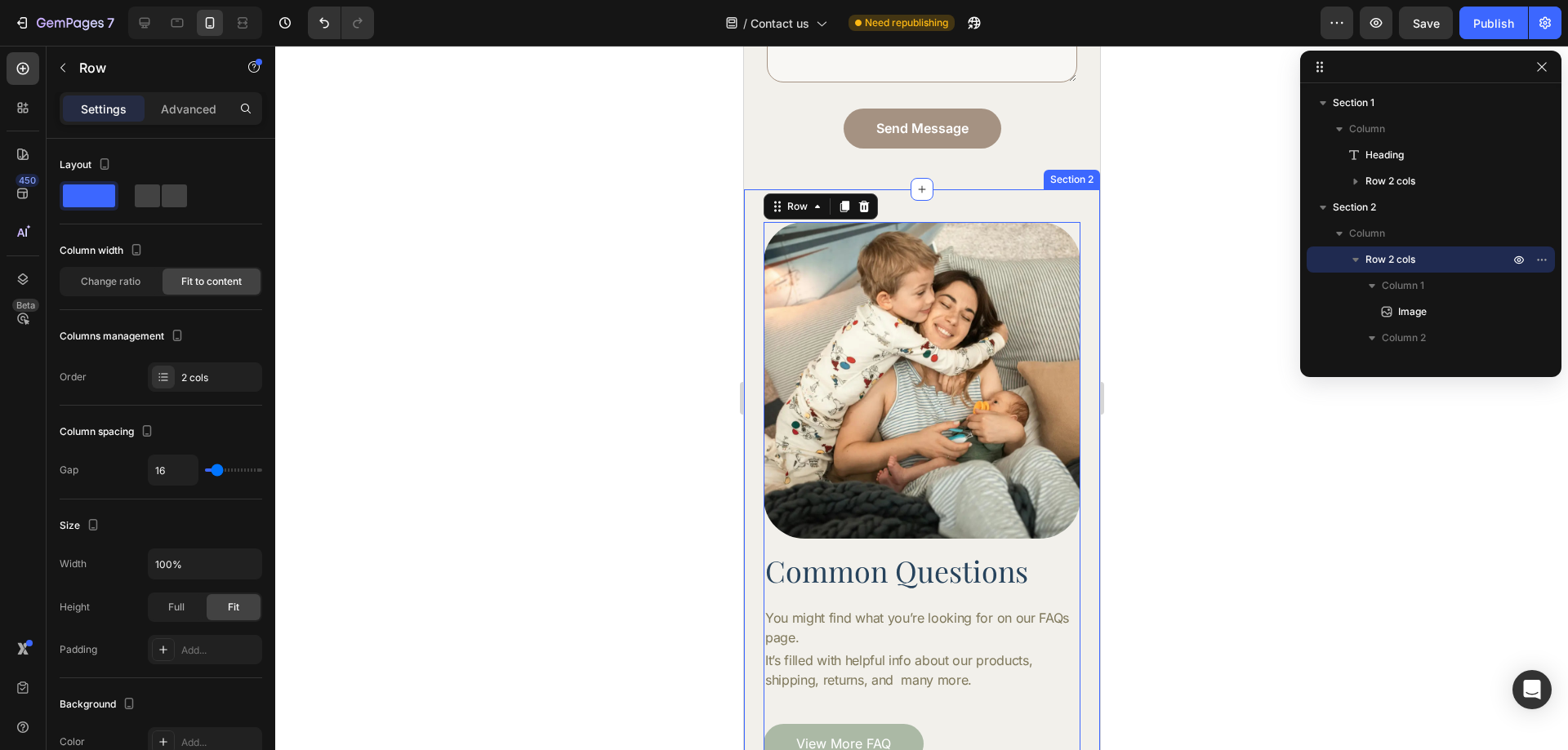
click at [993, 193] on div "Image Common Questions Heading You might find what you’re looking for on our FA…" at bounding box center [921, 584] width 356 height 790
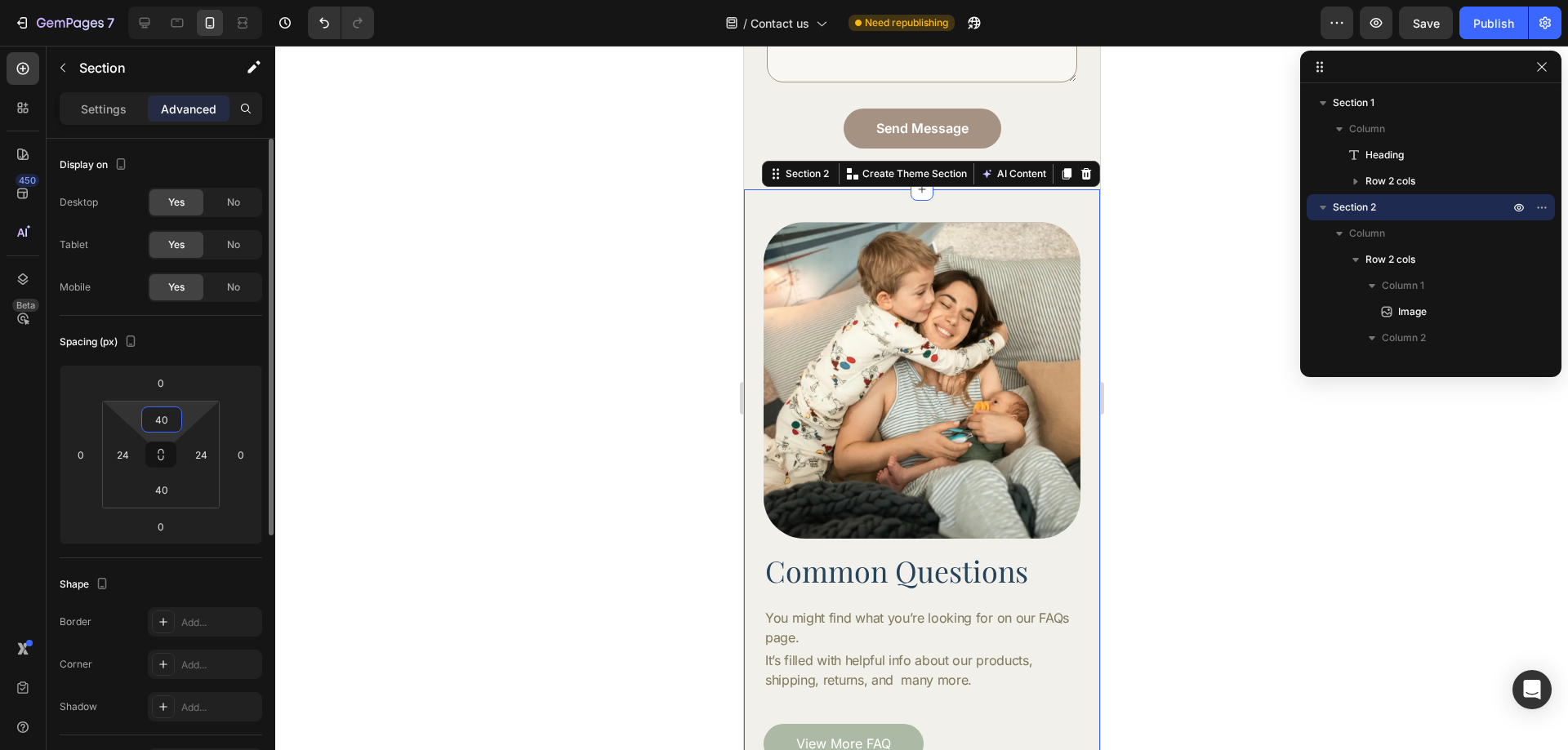
click at [166, 416] on input "40" at bounding box center [161, 420] width 33 height 25
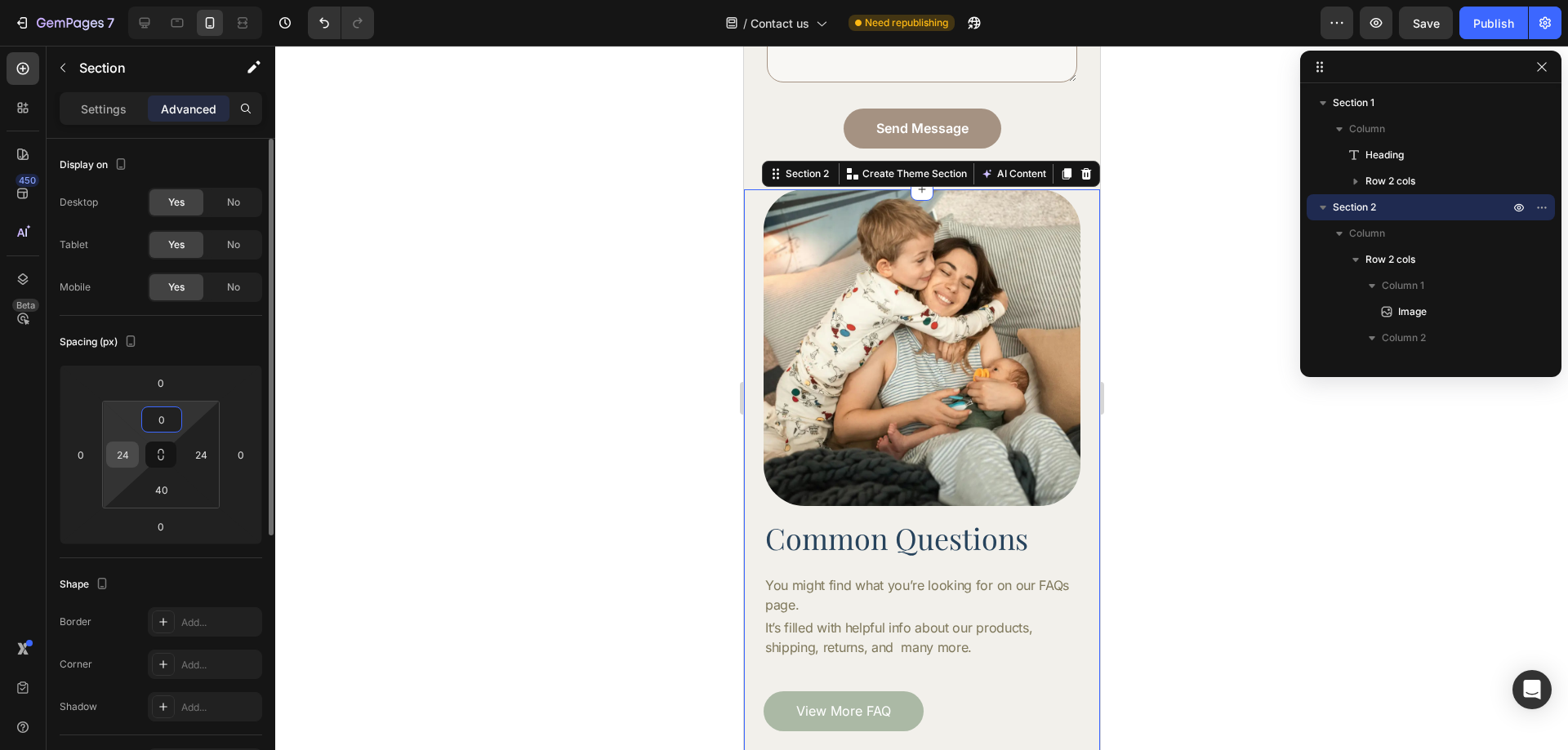
type input "0"
click at [134, 459] on div "24" at bounding box center [122, 455] width 33 height 26
click at [125, 457] on input "24" at bounding box center [123, 455] width 25 height 25
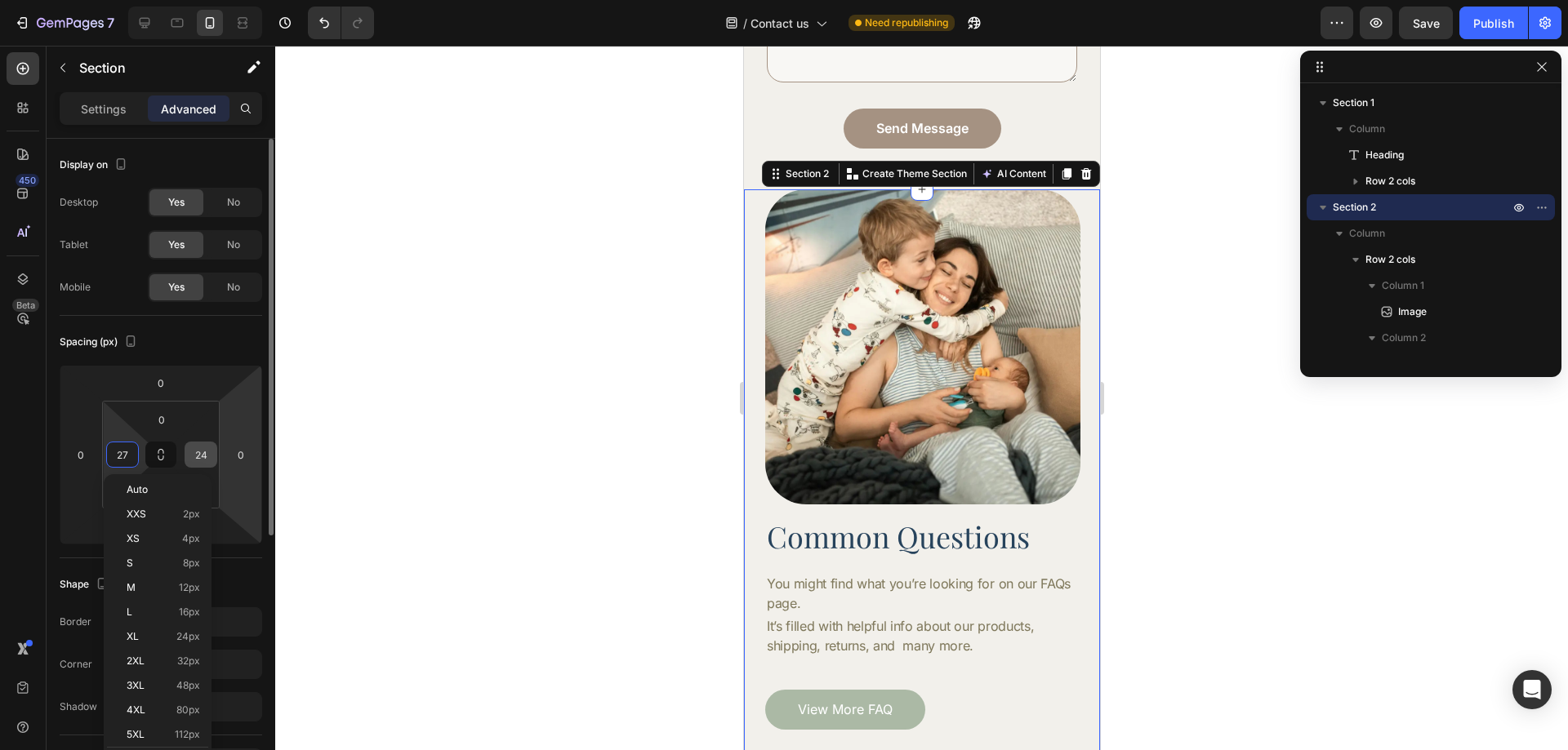
type input "28"
click at [200, 452] on input "24" at bounding box center [201, 455] width 25 height 25
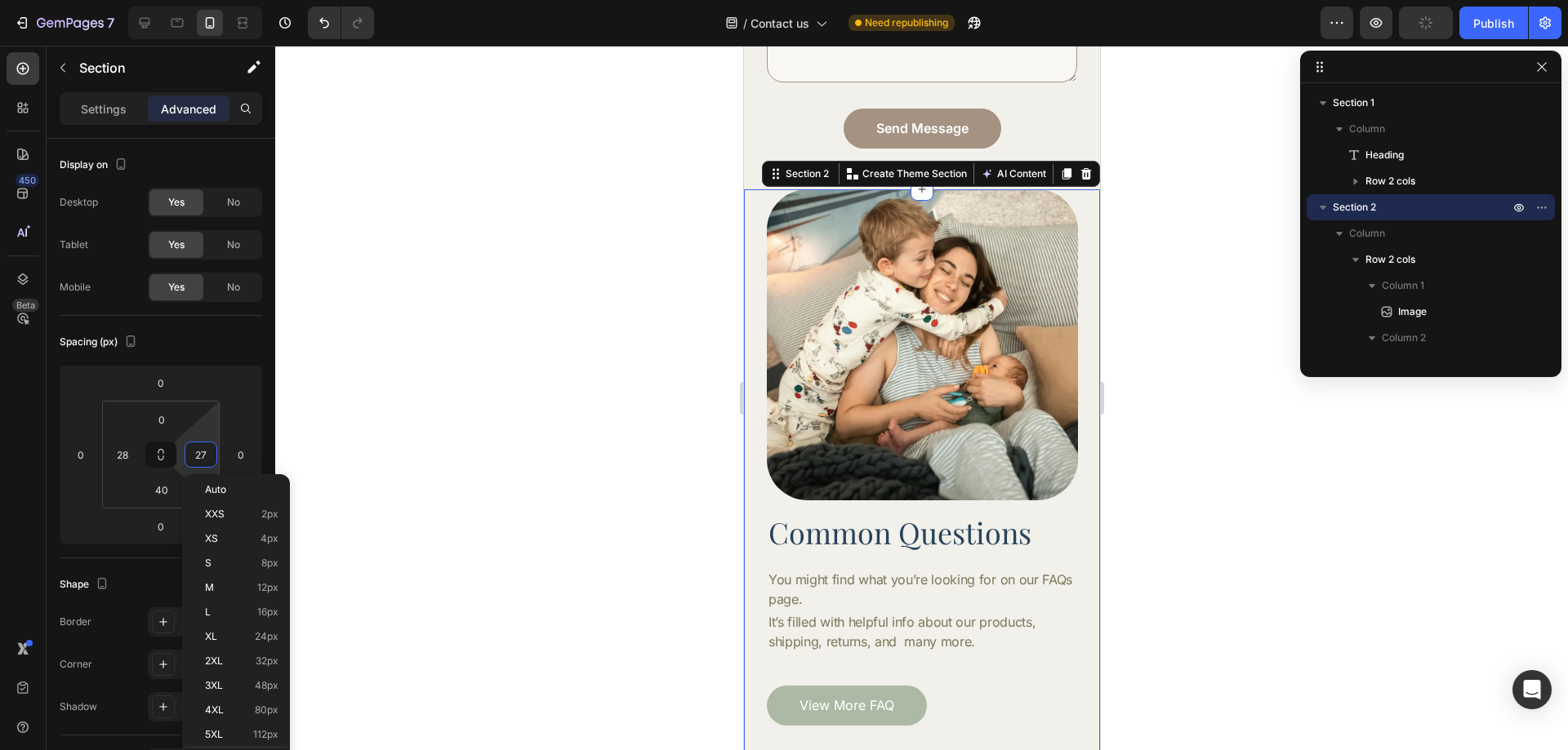
type input "28"
click at [1200, 544] on div at bounding box center [921, 398] width 1293 height 704
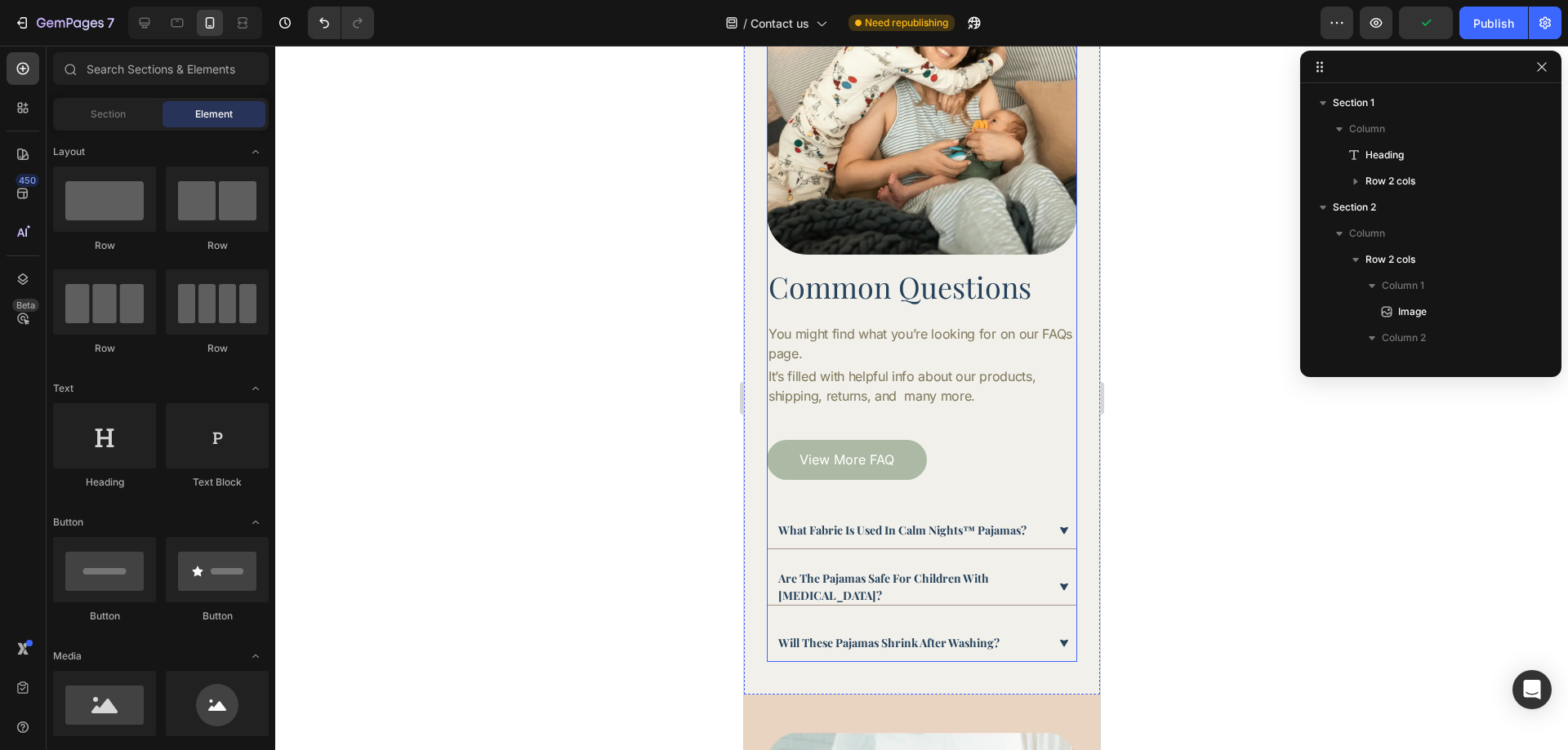
scroll to position [771, 0]
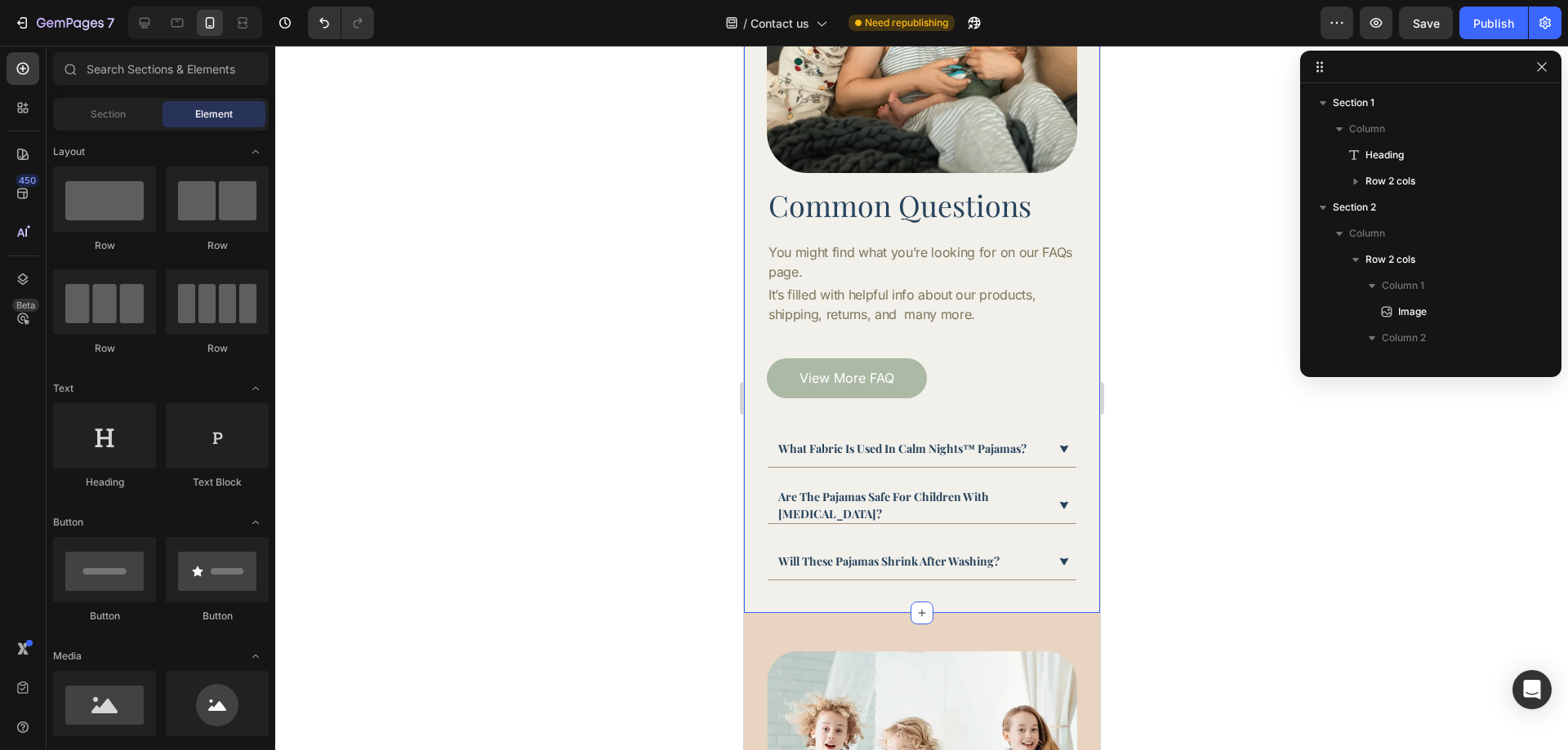
drag, startPoint x: 1278, startPoint y: 654, endPoint x: 771, endPoint y: 587, distance: 511.4
click at [781, 584] on div "Image Common Questions Heading You might find what you’re looking for on our FA…" at bounding box center [921, 238] width 356 height 750
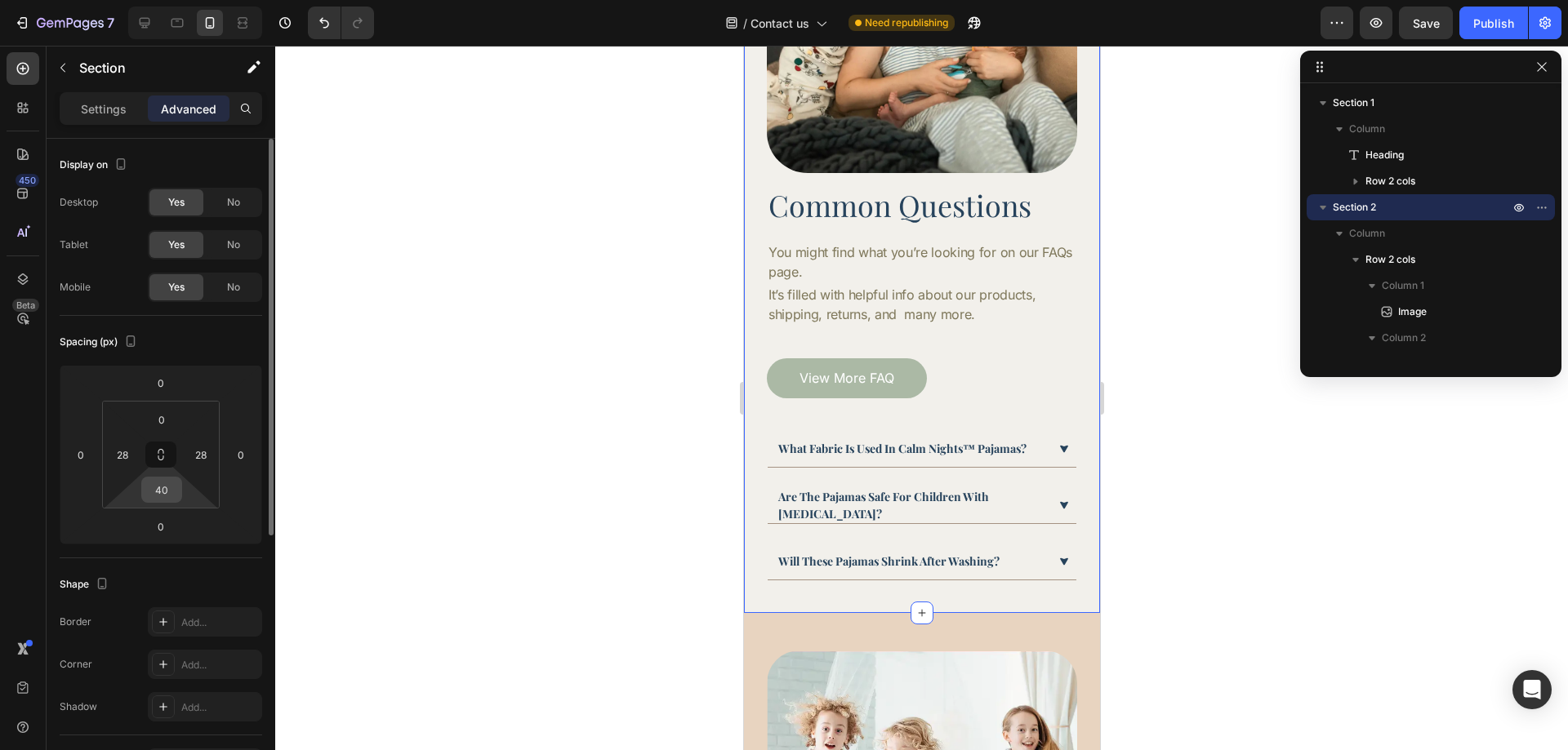
click at [169, 494] on input "40" at bounding box center [161, 490] width 33 height 25
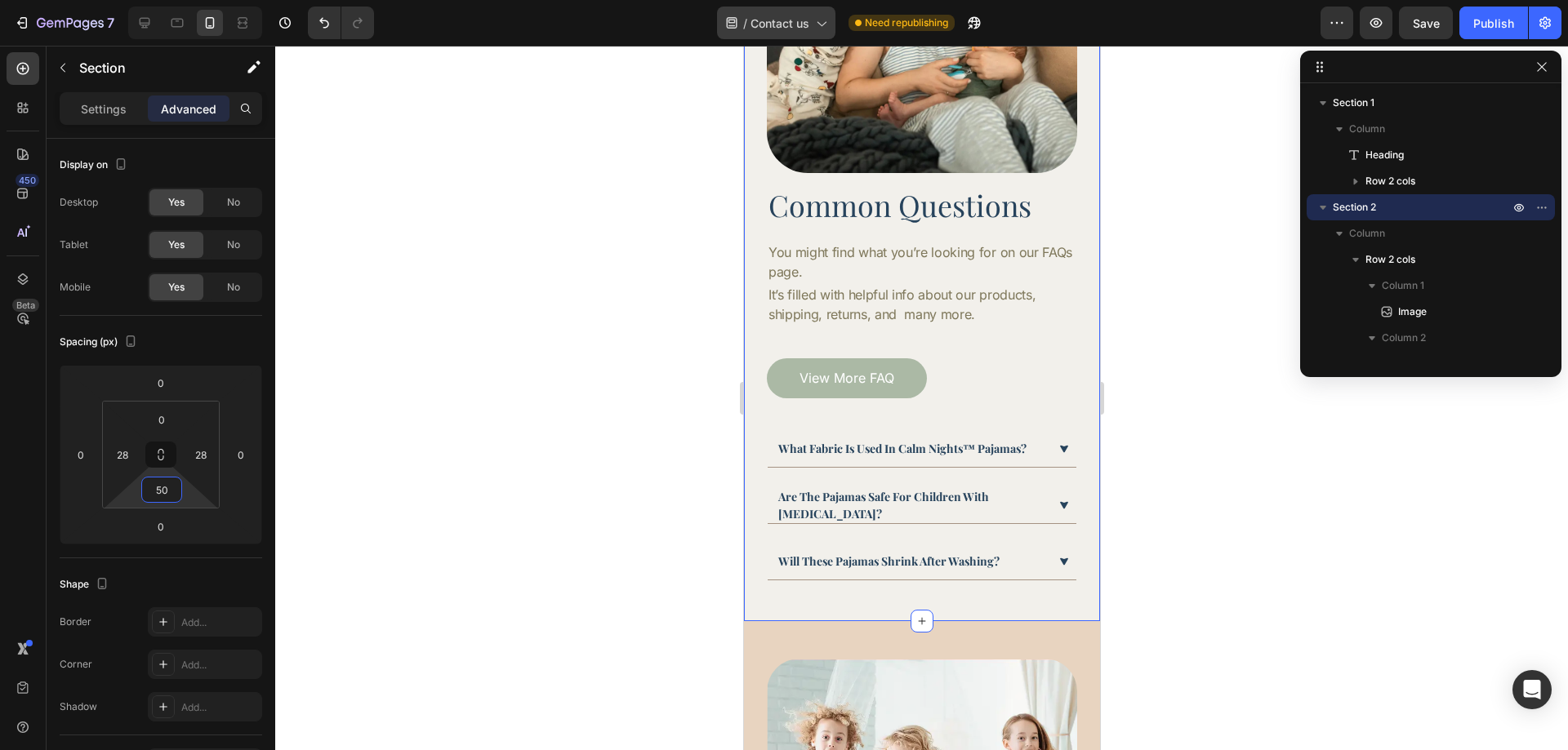
type input "50"
click at [982, 459] on div "what fabric is used in calm nights™ pajamas? Are the pajamas safe for children …" at bounding box center [921, 506] width 310 height 149
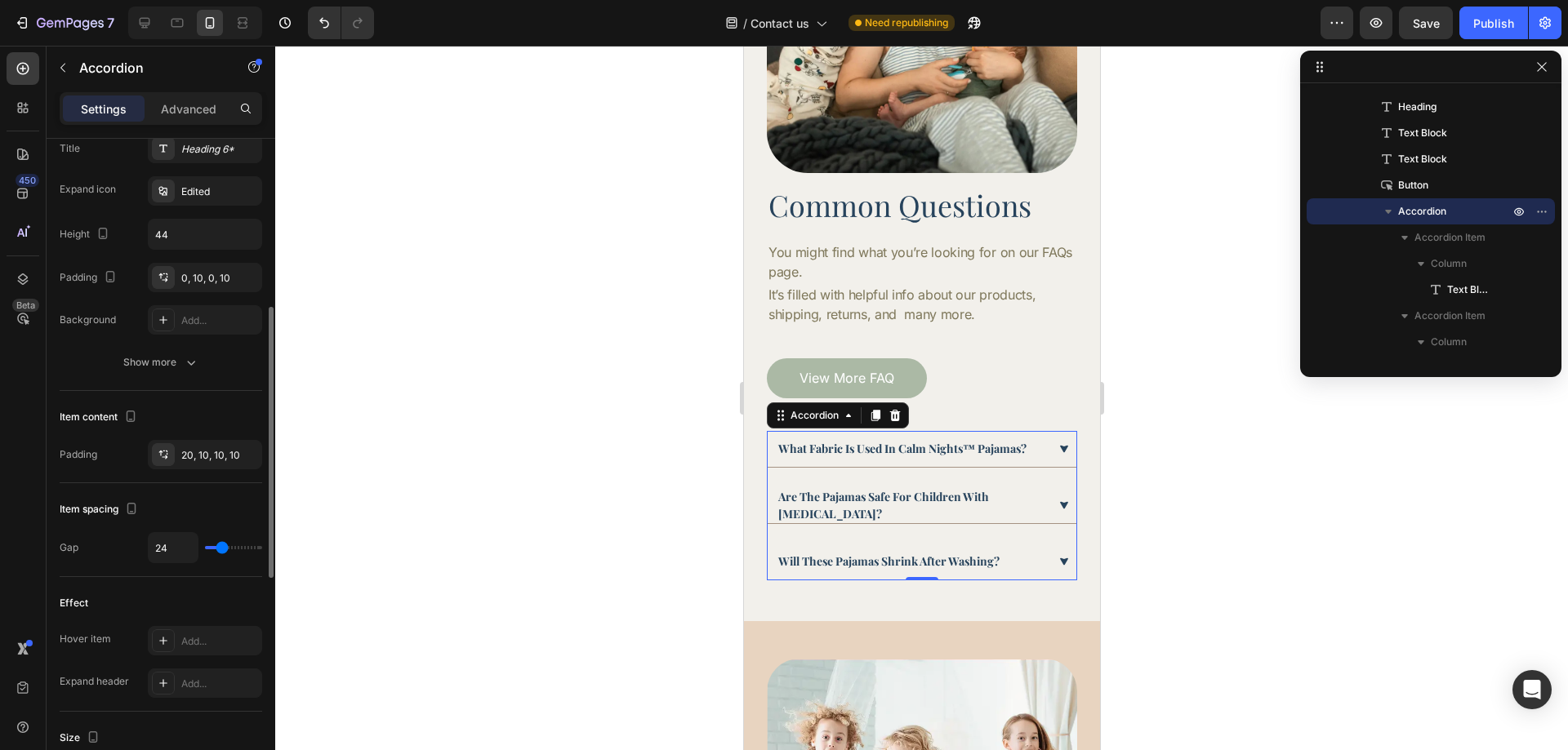
scroll to position [490, 0]
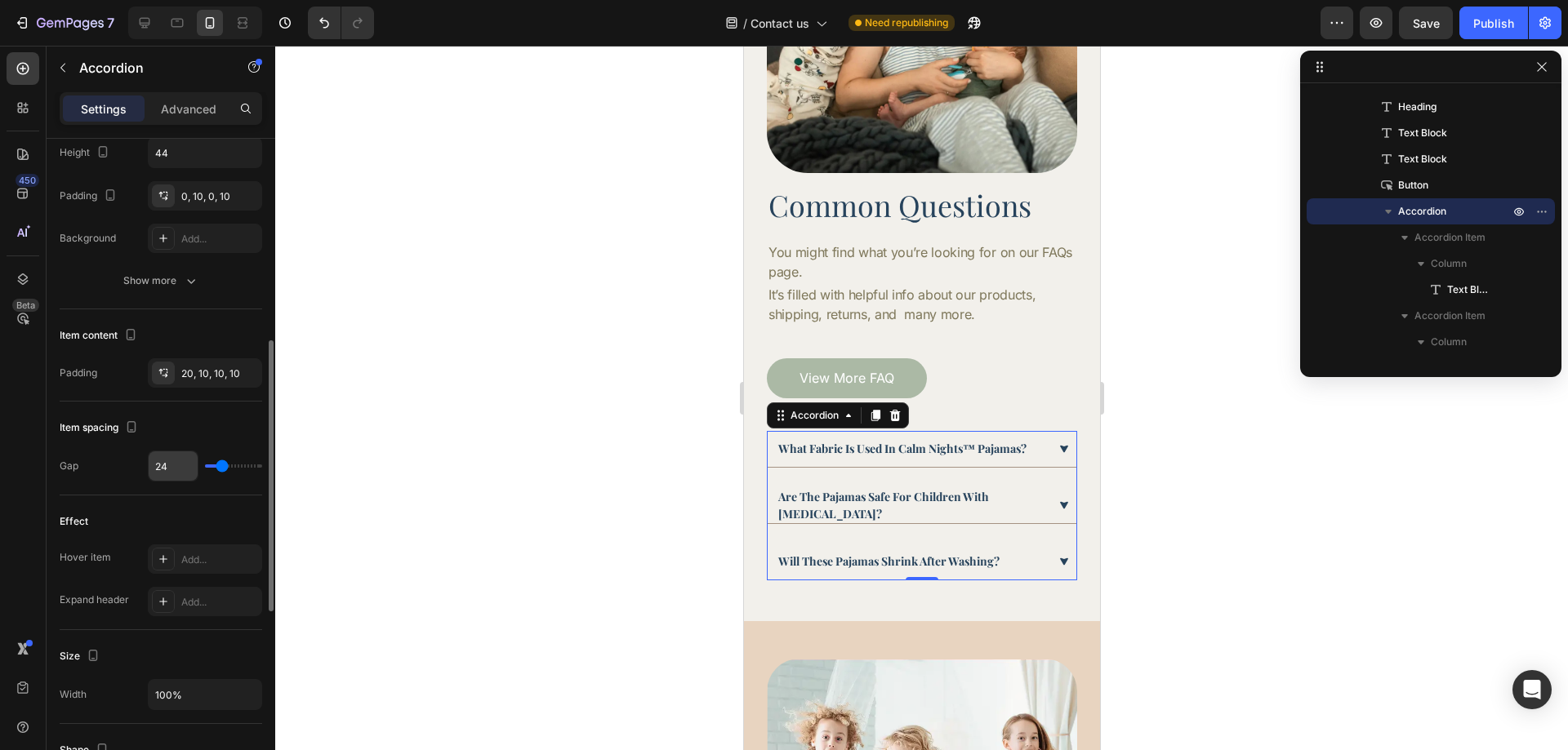
click at [166, 456] on input "24" at bounding box center [173, 465] width 49 height 29
type input "23"
type input "22"
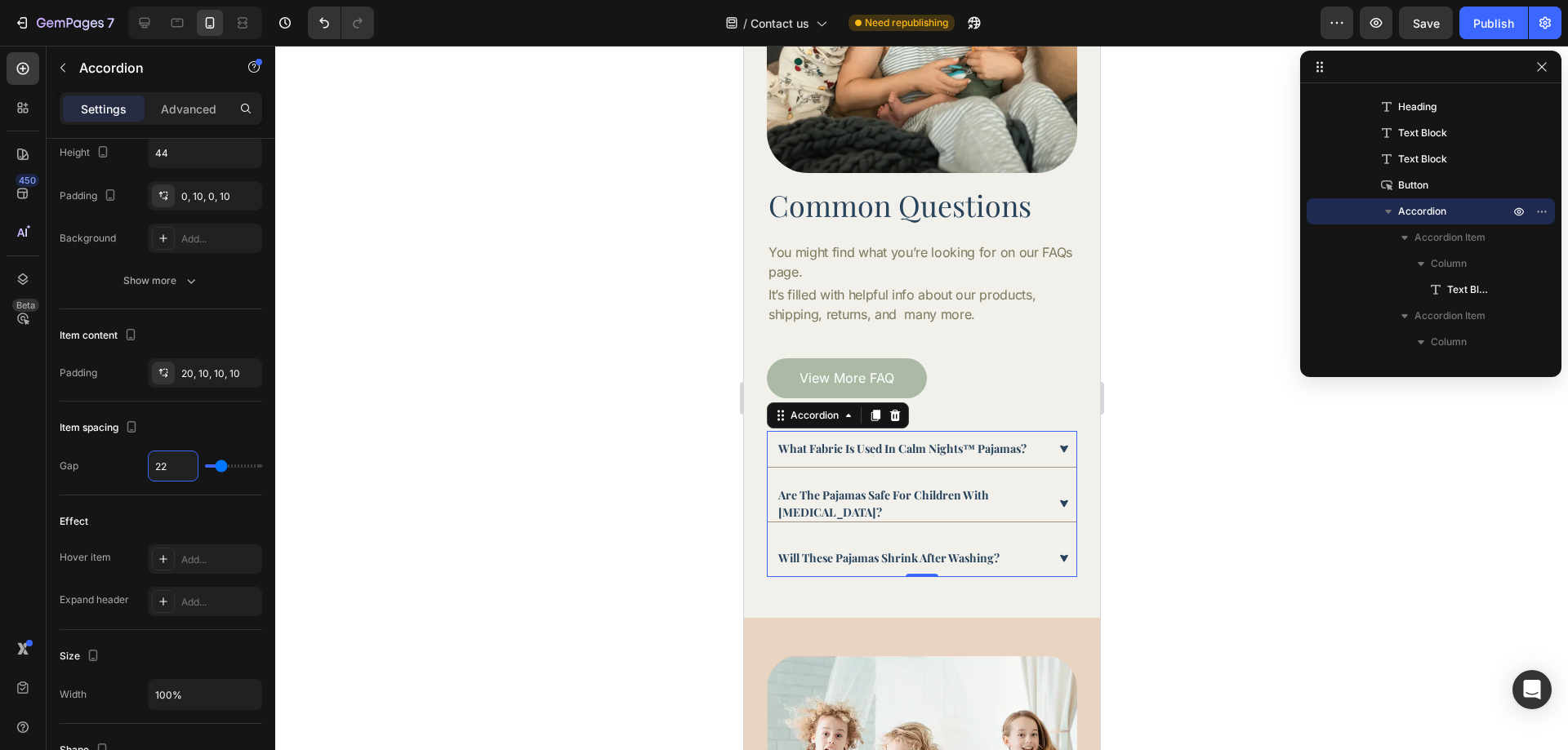
type input "21"
type input "20"
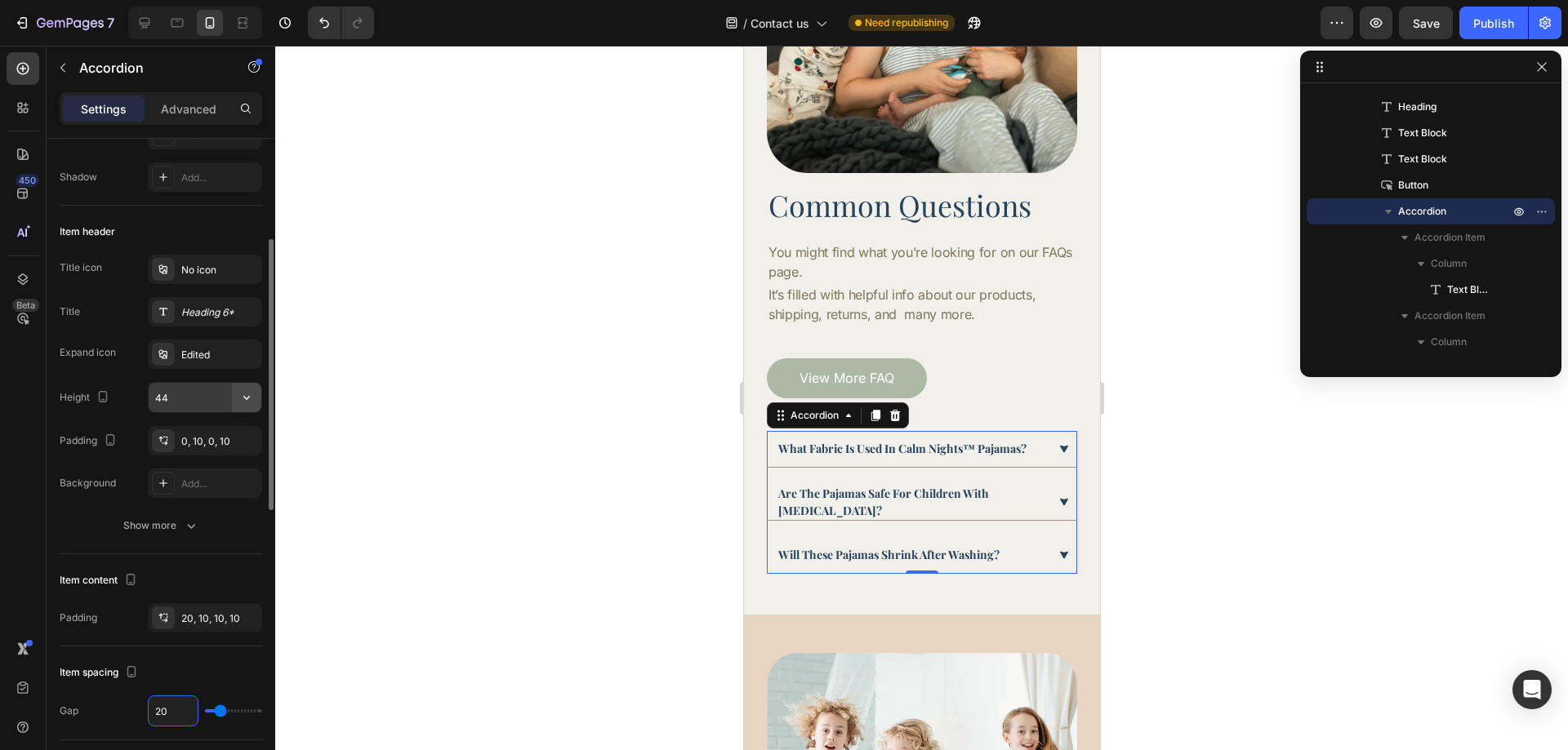
click at [243, 392] on icon "button" at bounding box center [246, 397] width 17 height 17
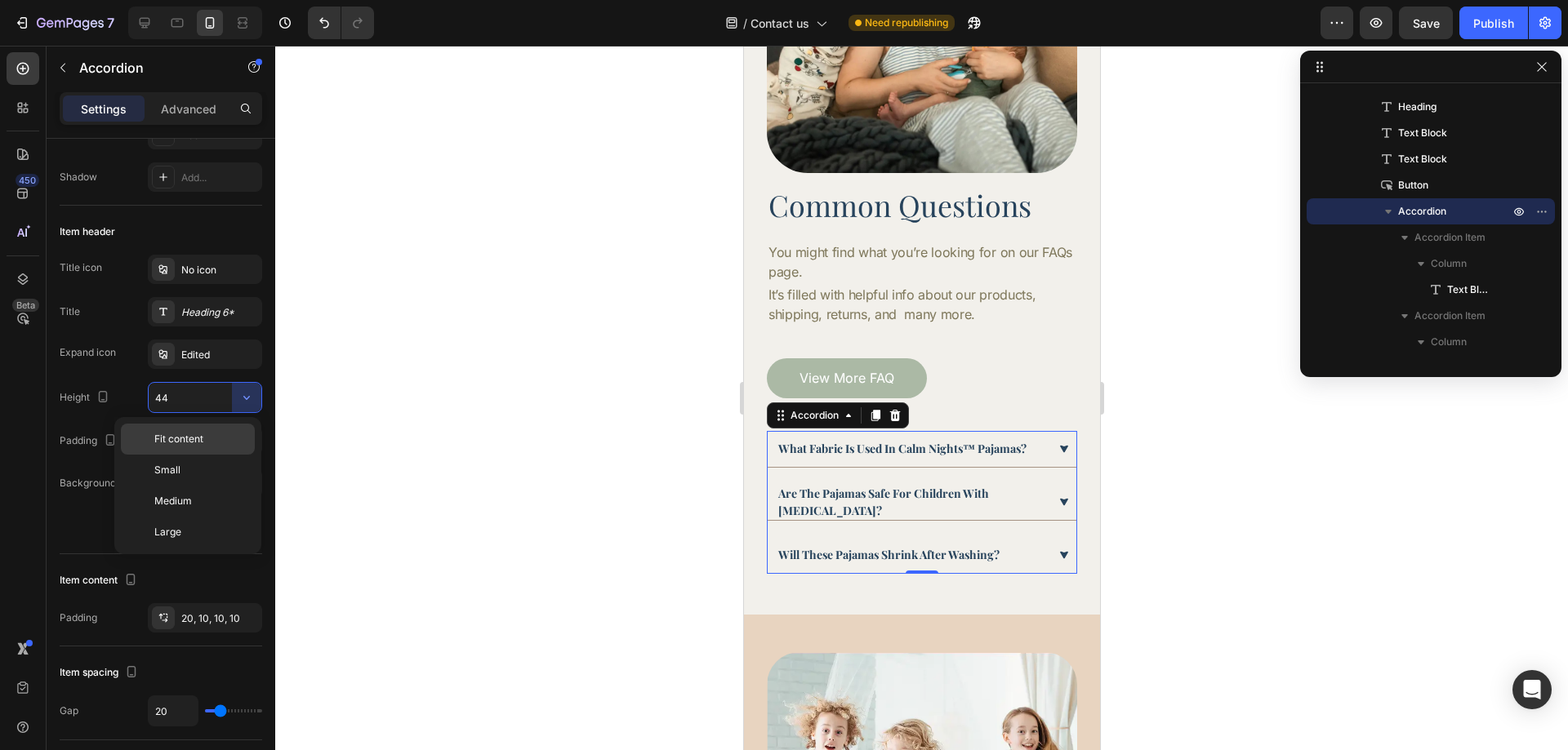
click at [206, 441] on p "Fit content" at bounding box center [201, 439] width 93 height 15
type input "Auto"
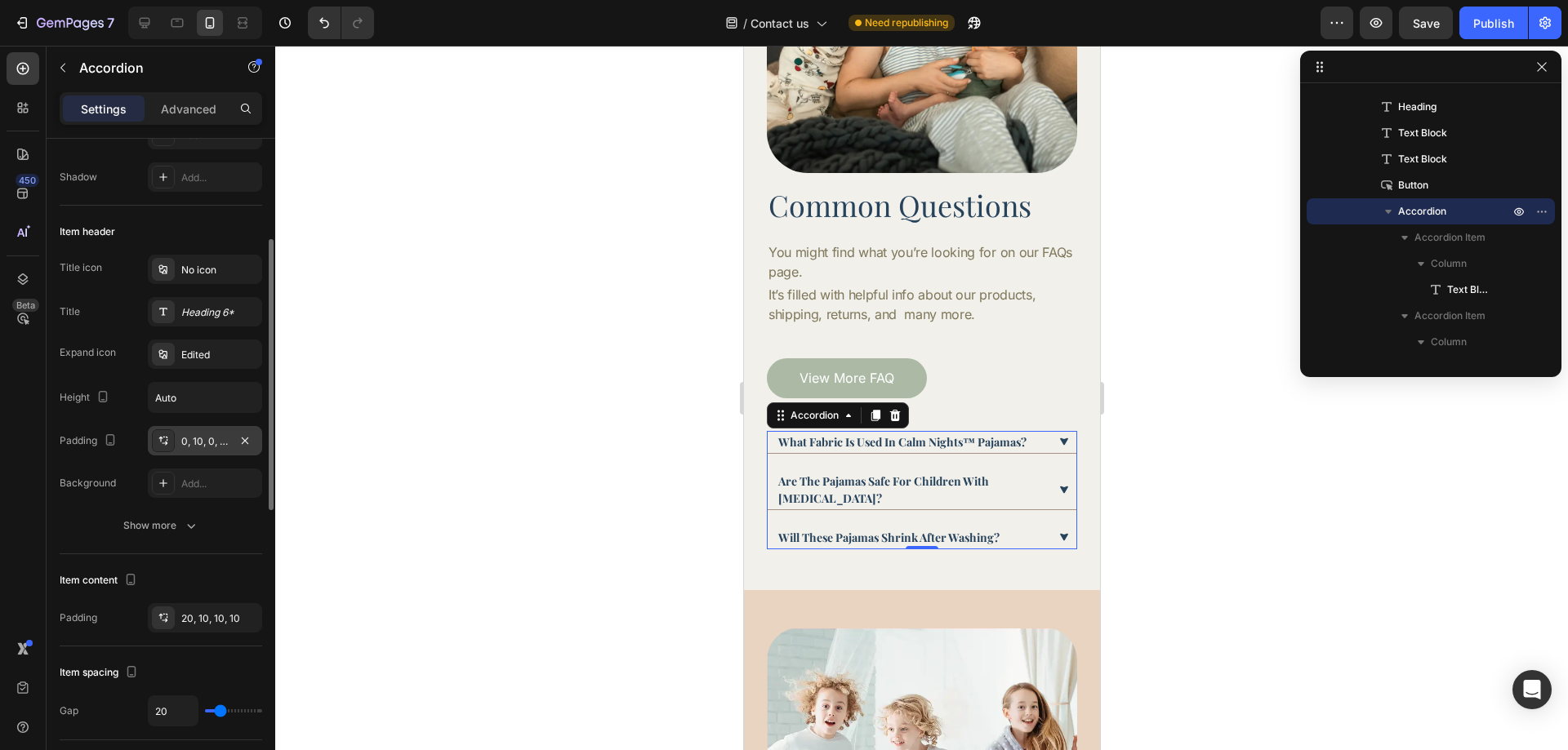
click at [202, 449] on div "0, 10, 0, 10" at bounding box center [205, 440] width 114 height 29
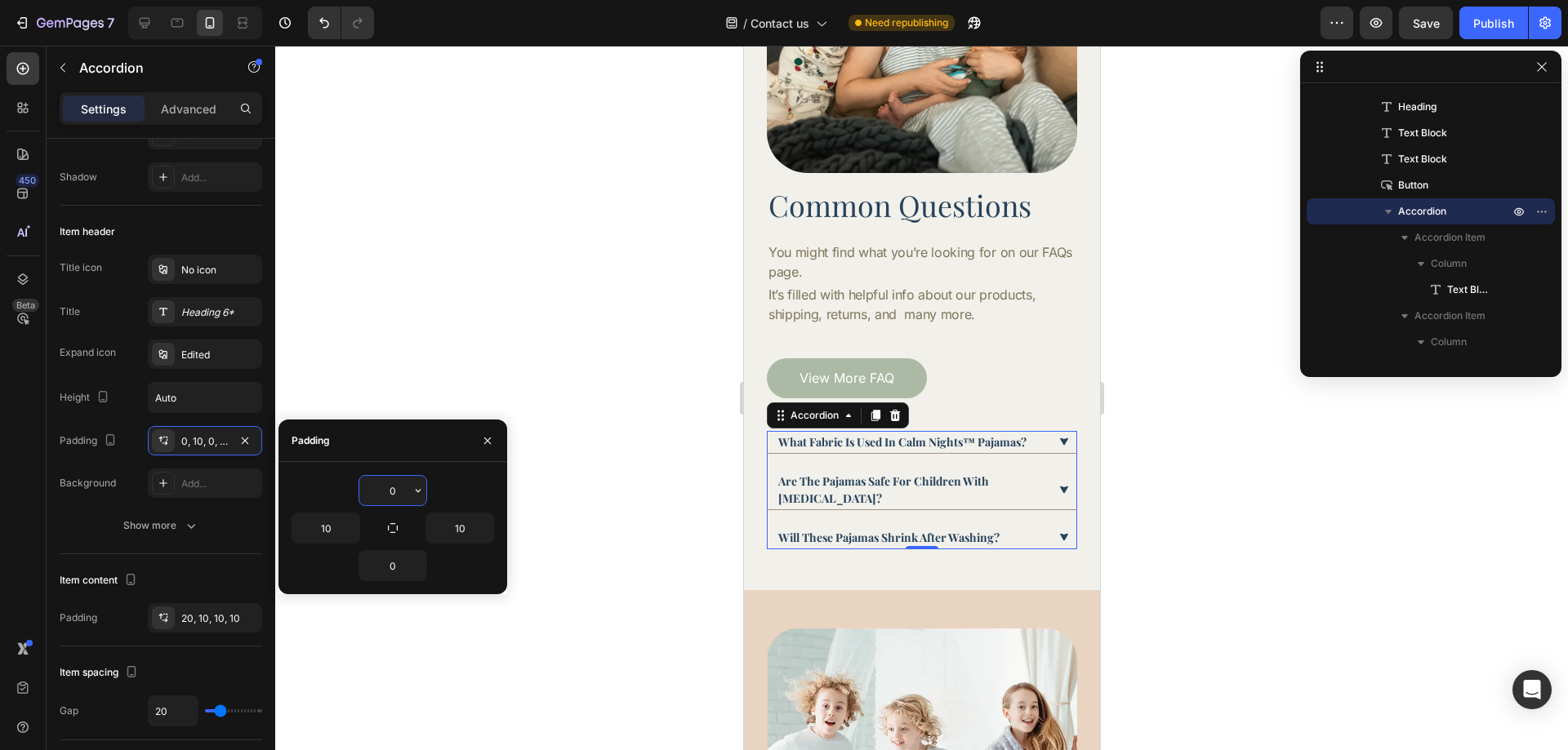
click at [383, 500] on input "0" at bounding box center [393, 490] width 67 height 29
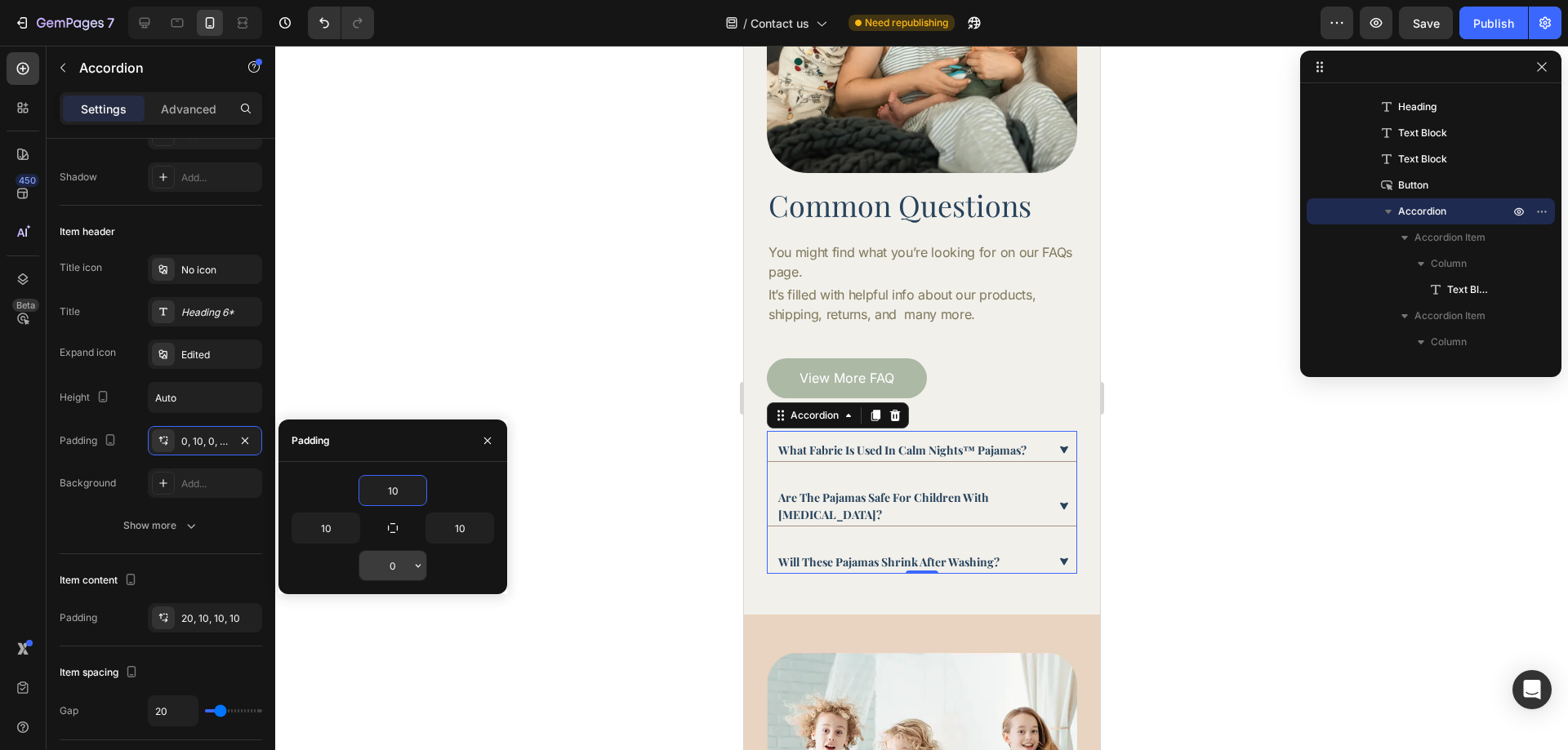
type input "10"
click at [390, 562] on input "0" at bounding box center [393, 566] width 67 height 29
type input "10"
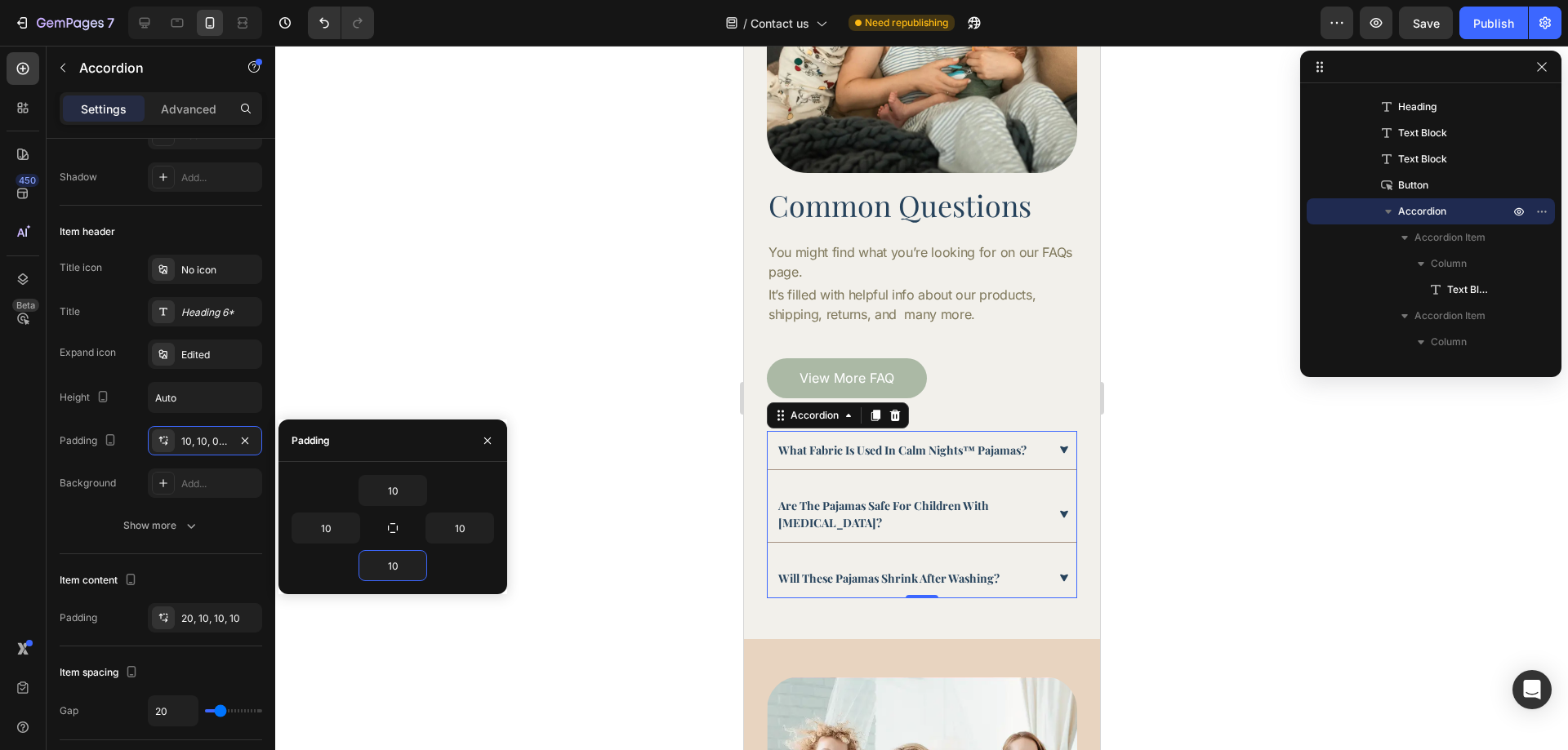
click at [1301, 506] on div at bounding box center [921, 398] width 1293 height 704
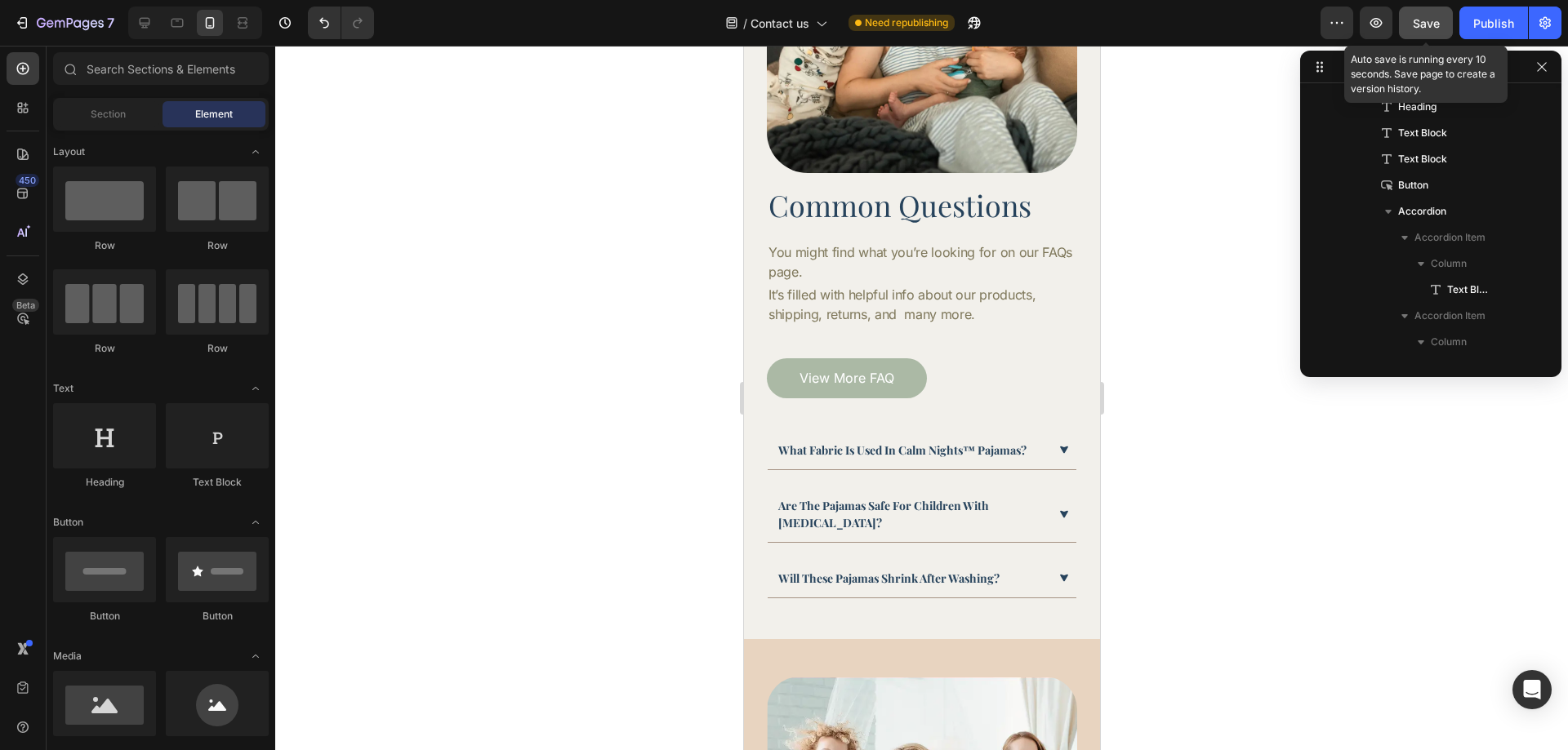
click at [1438, 29] on span "Save" at bounding box center [1426, 24] width 27 height 14
click at [1483, 25] on div "Publish" at bounding box center [1493, 24] width 40 height 18
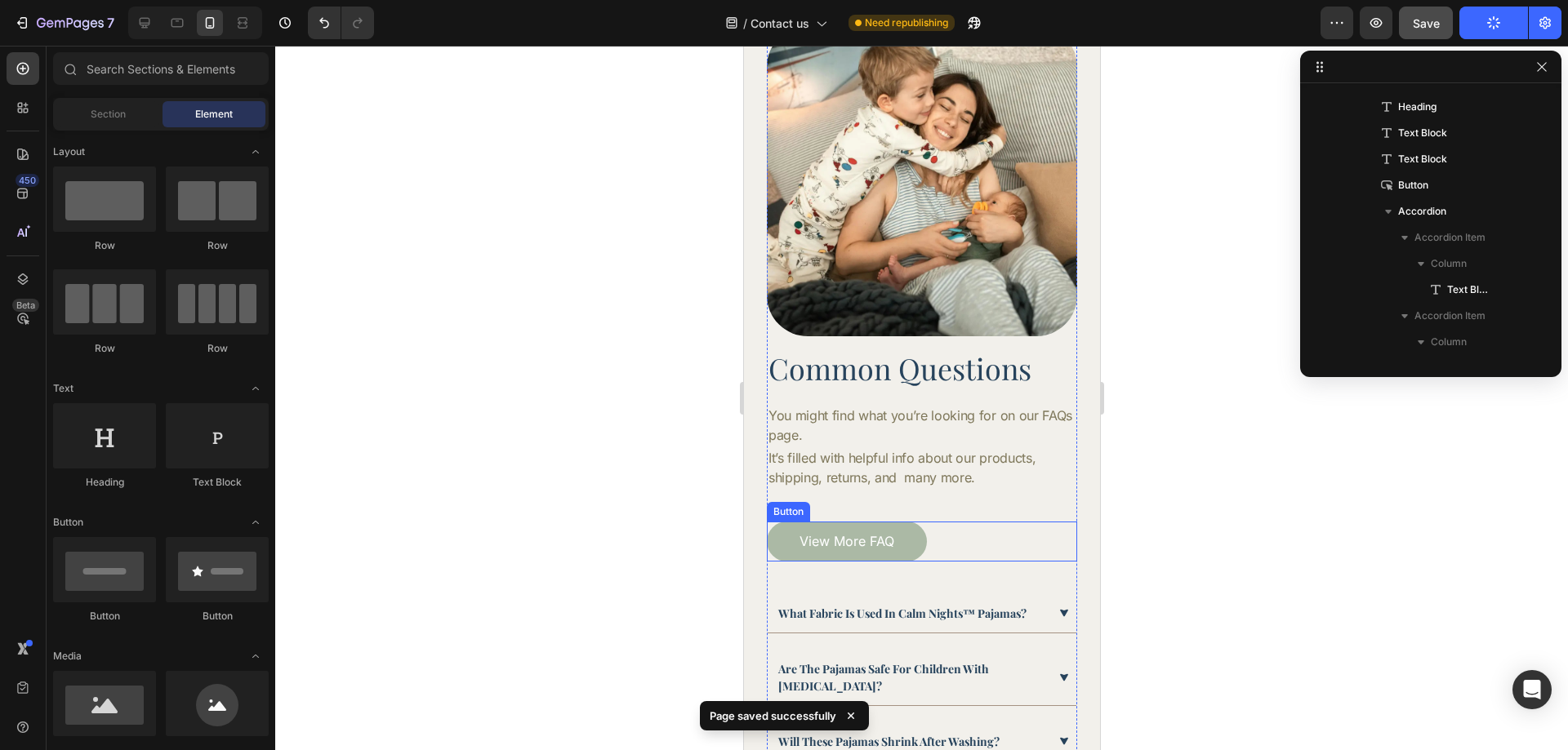
scroll to position [444, 0]
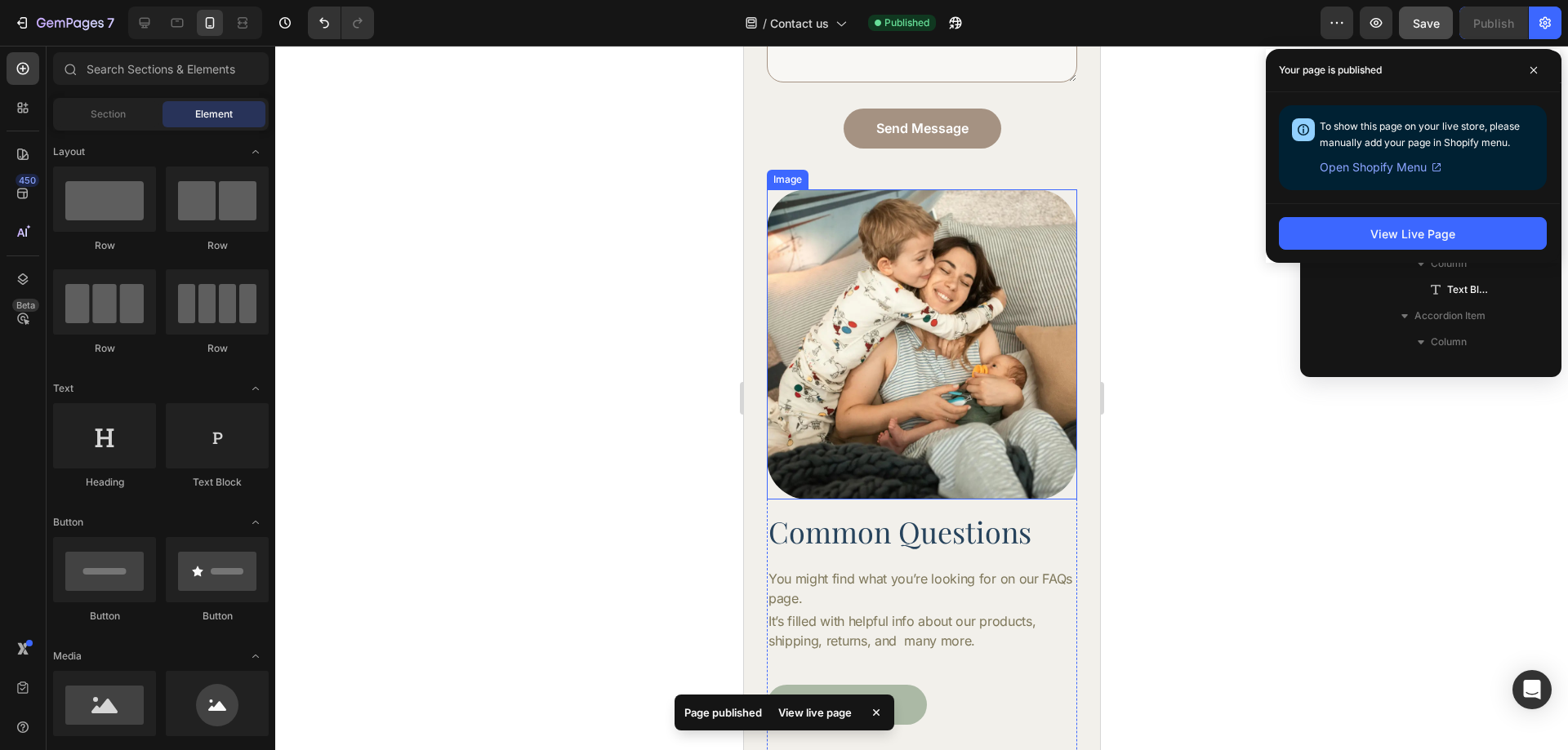
click at [905, 344] on img at bounding box center [921, 344] width 310 height 310
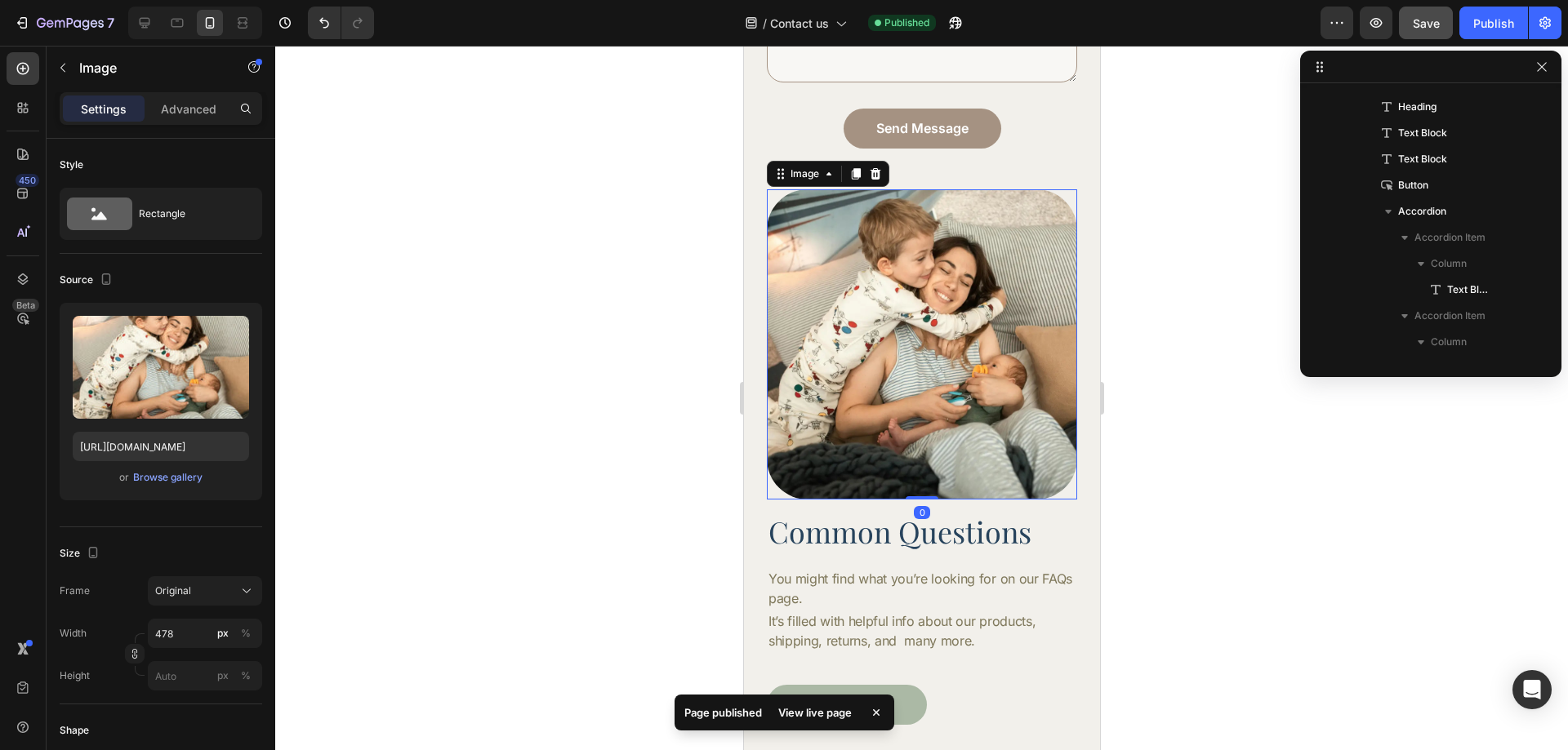
scroll to position [100, 0]
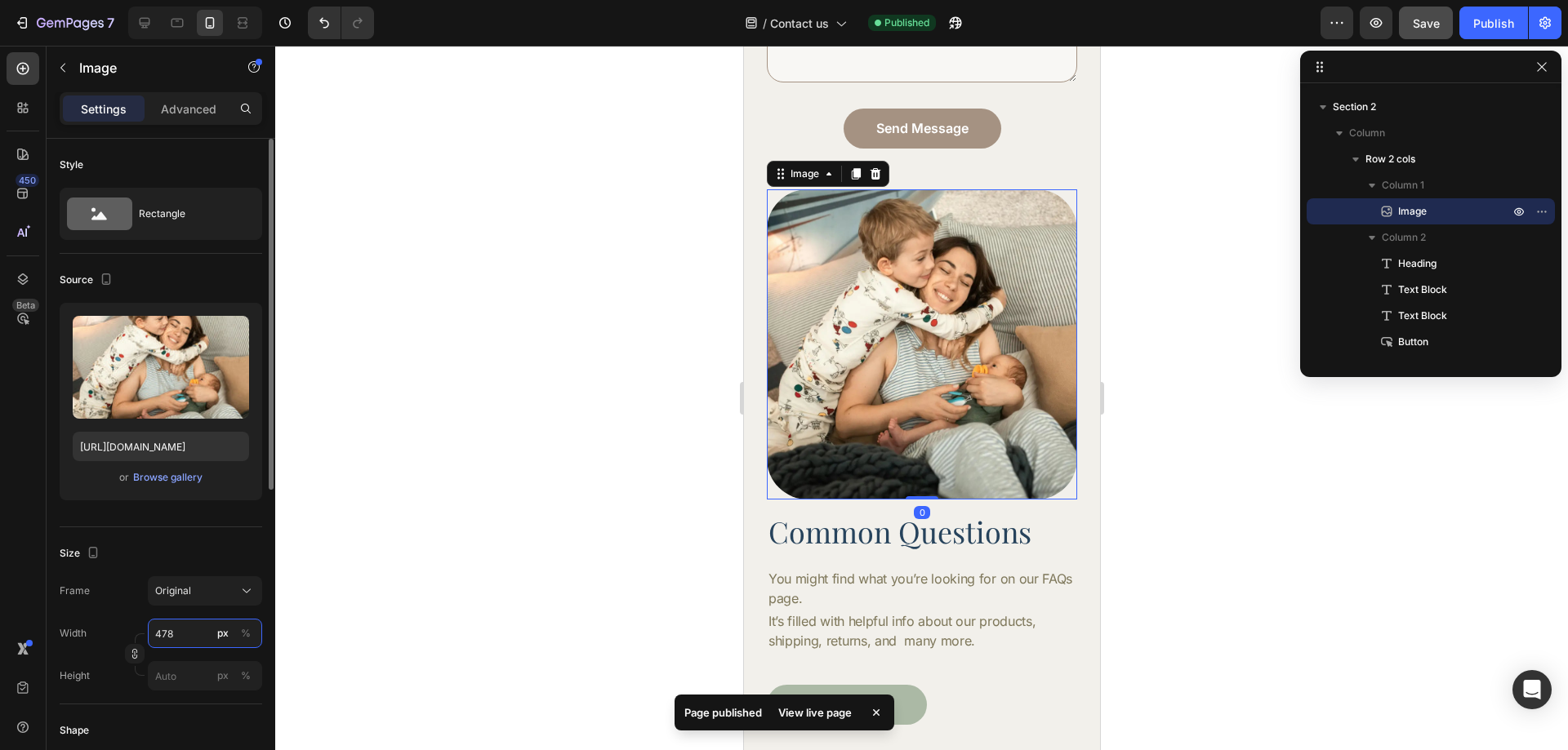
click at [183, 626] on input "478" at bounding box center [205, 633] width 114 height 29
click at [210, 664] on div "Full 100%" at bounding box center [189, 672] width 134 height 29
type input "100"
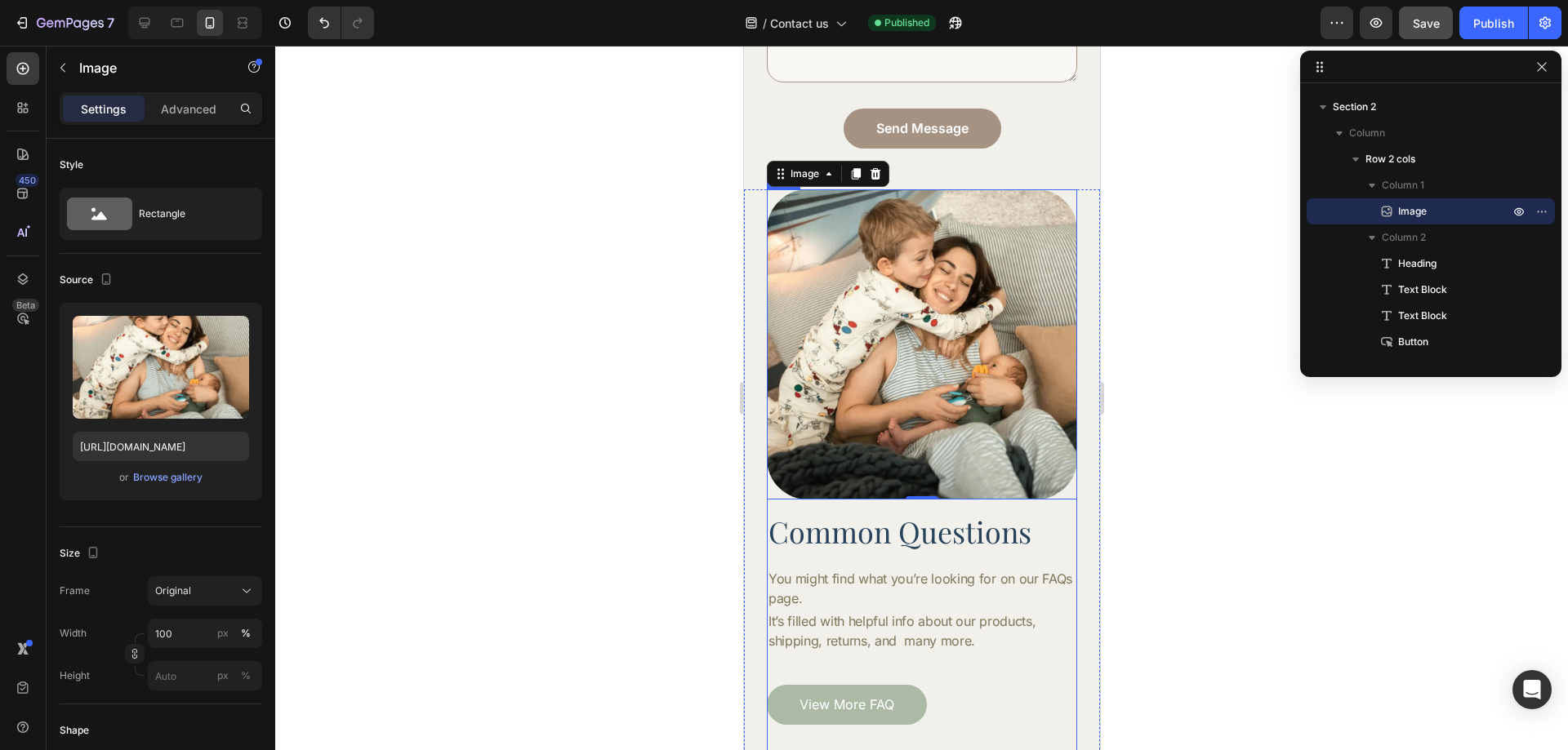
click at [932, 493] on div "Image 0 Common Questions Heading You might find what you’re looking for on our …" at bounding box center [921, 558] width 310 height 736
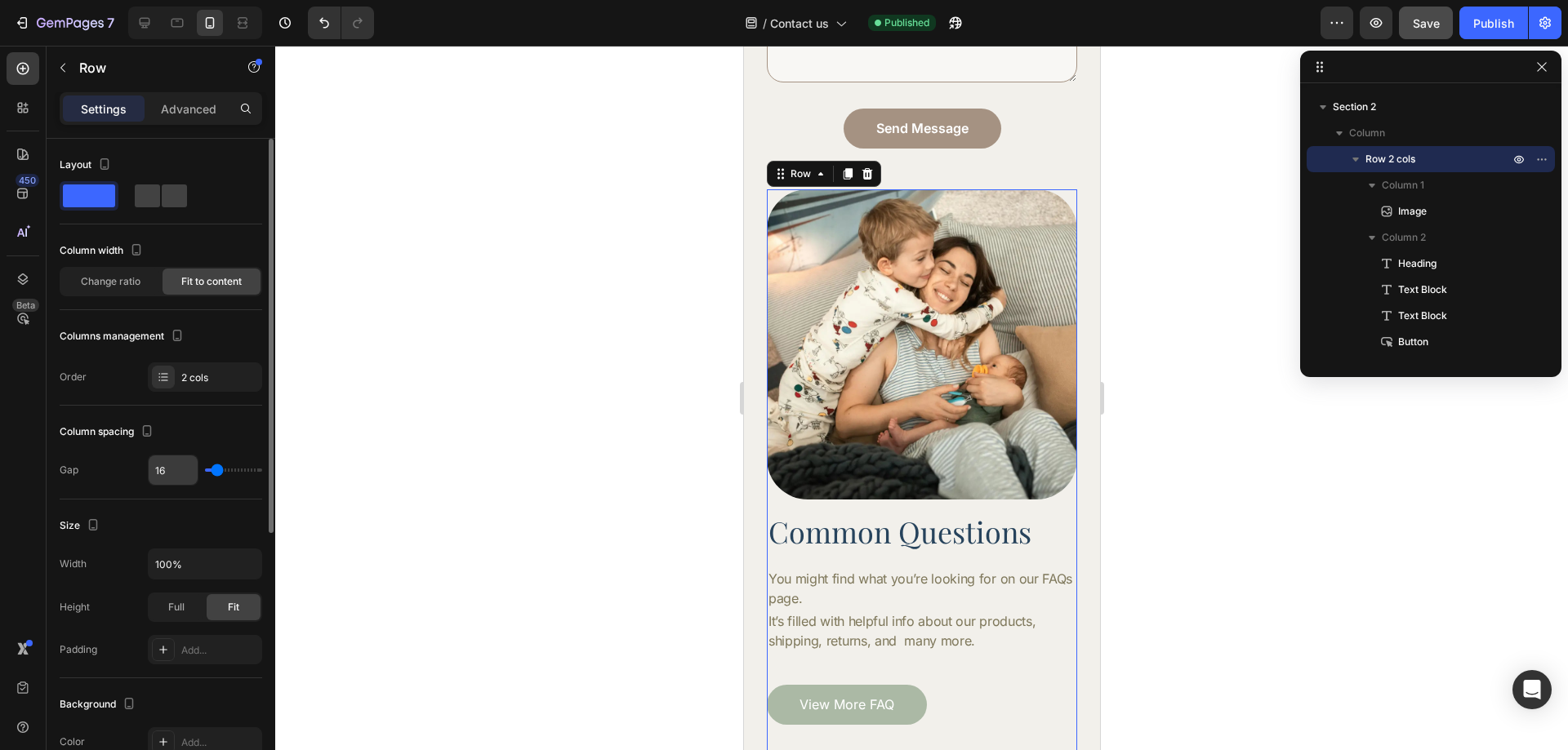
click at [163, 464] on input "16" at bounding box center [173, 470] width 49 height 29
type input "17"
type input "18"
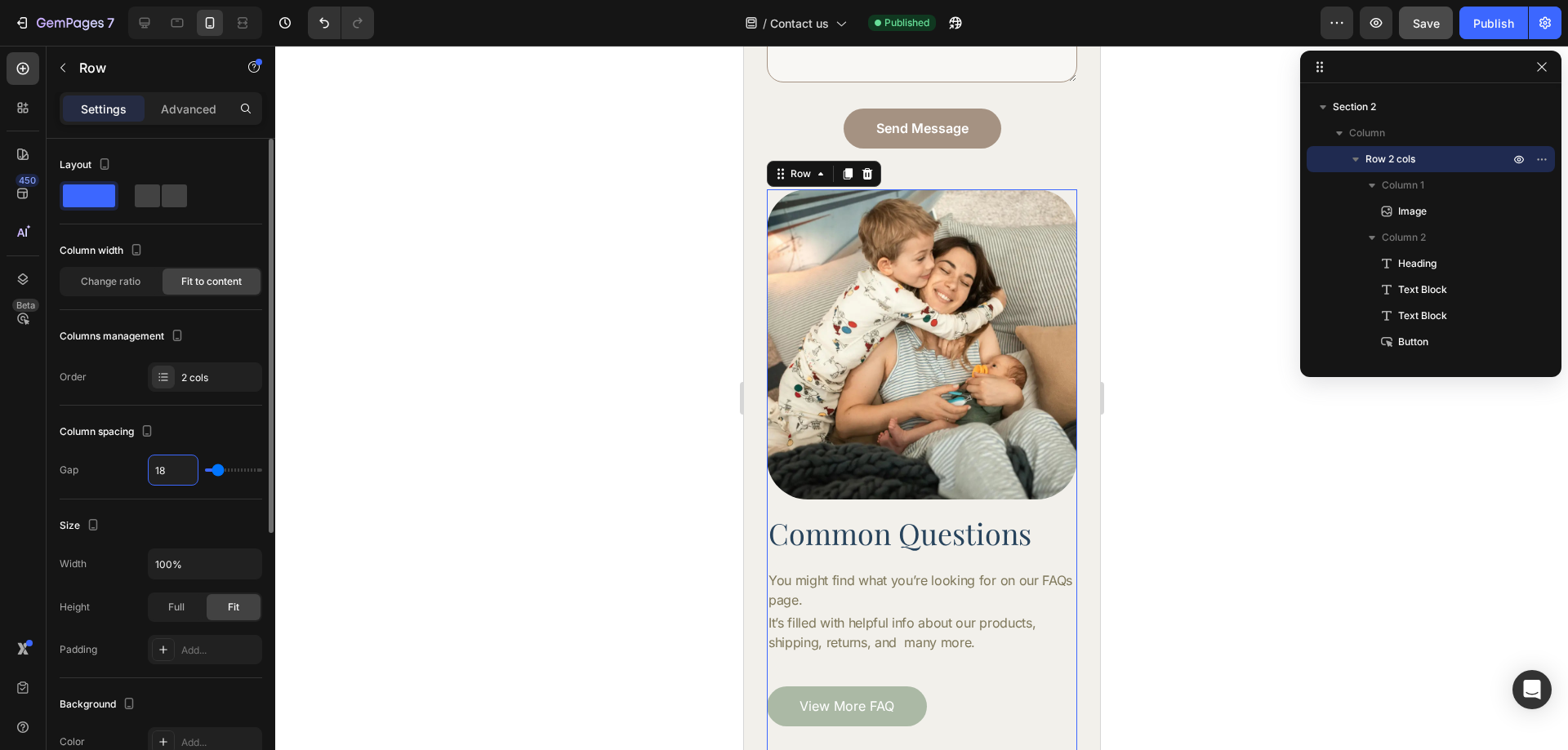
type input "19"
type input "20"
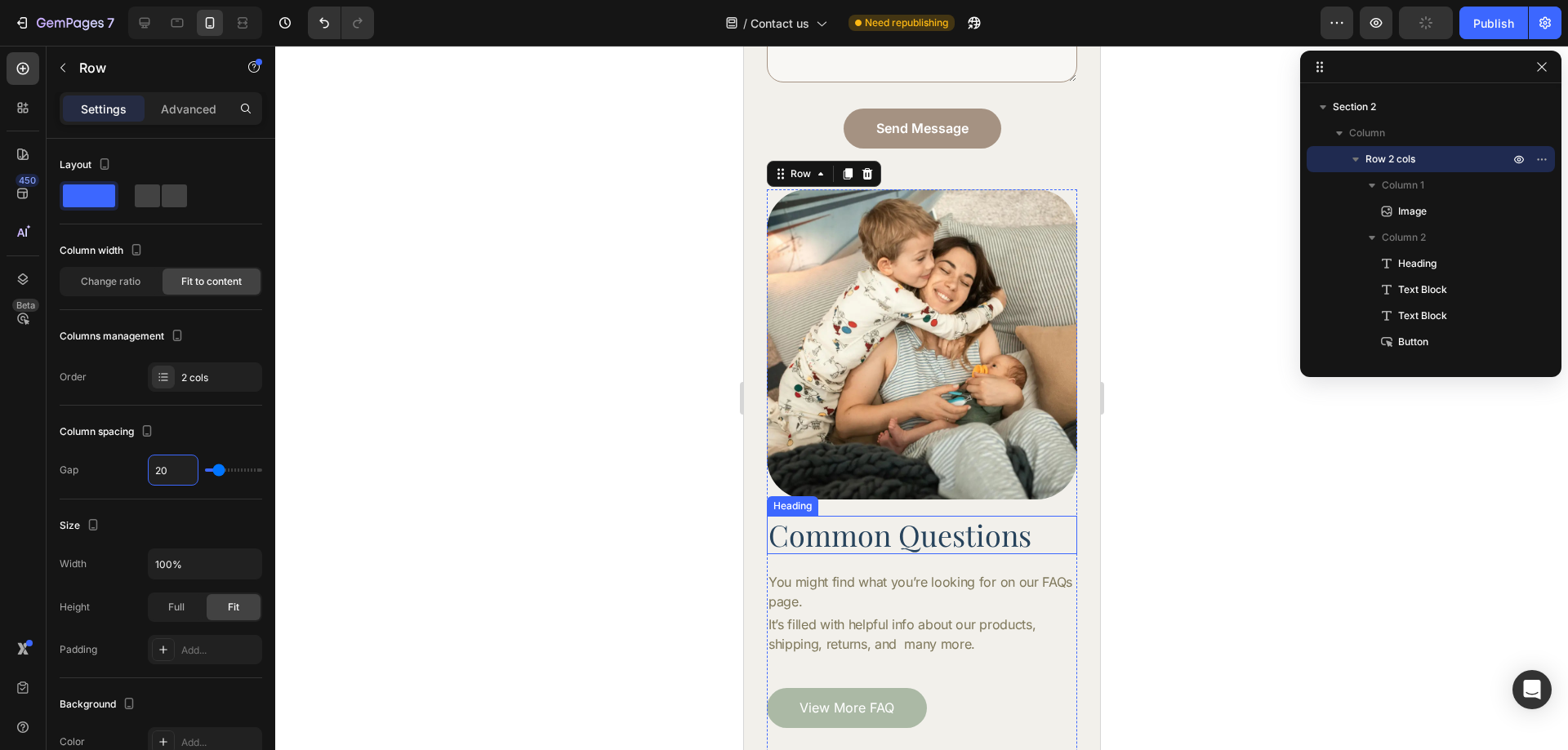
click at [1000, 537] on p "Common Questions" at bounding box center [921, 535] width 307 height 35
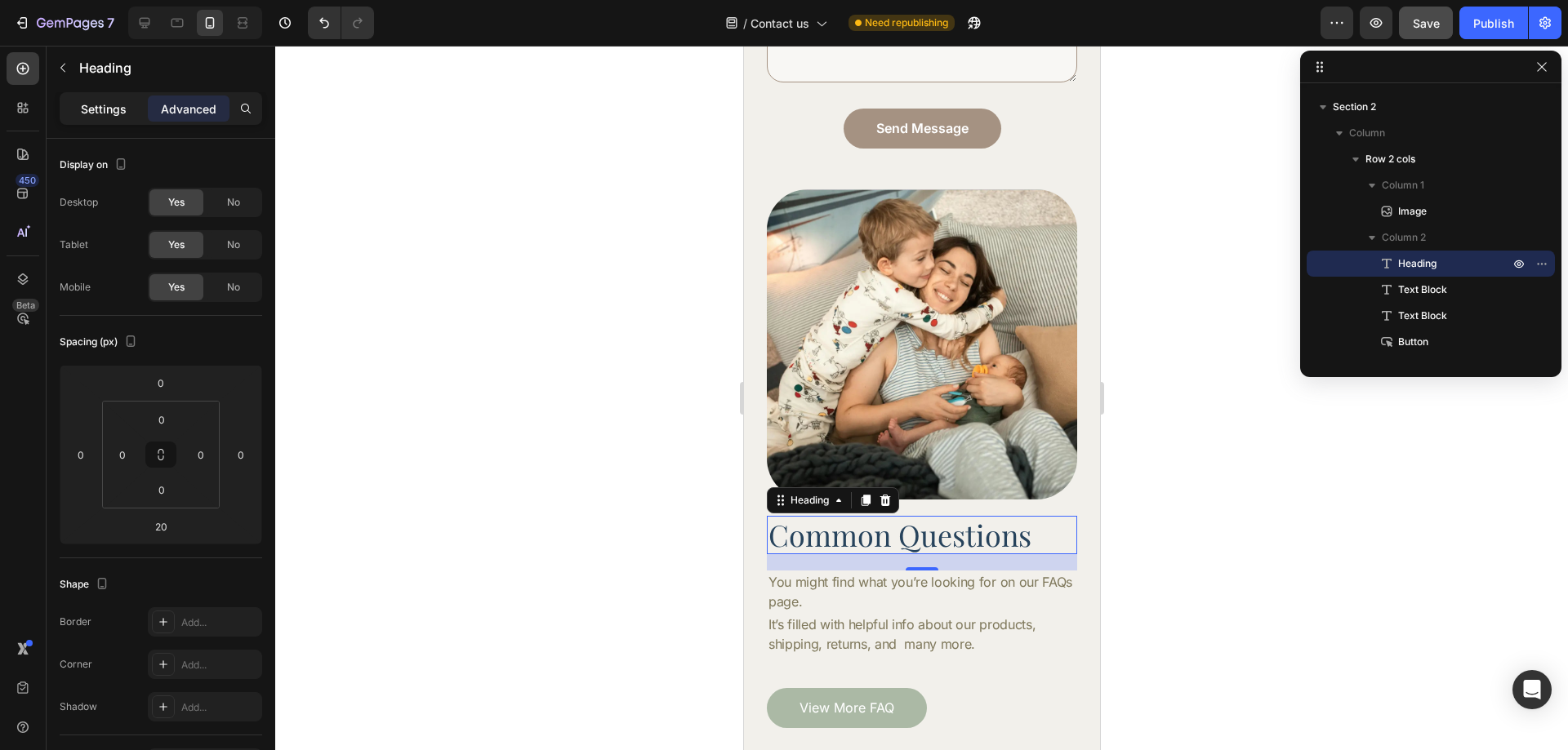
click at [101, 97] on div "Settings" at bounding box center [104, 109] width 82 height 26
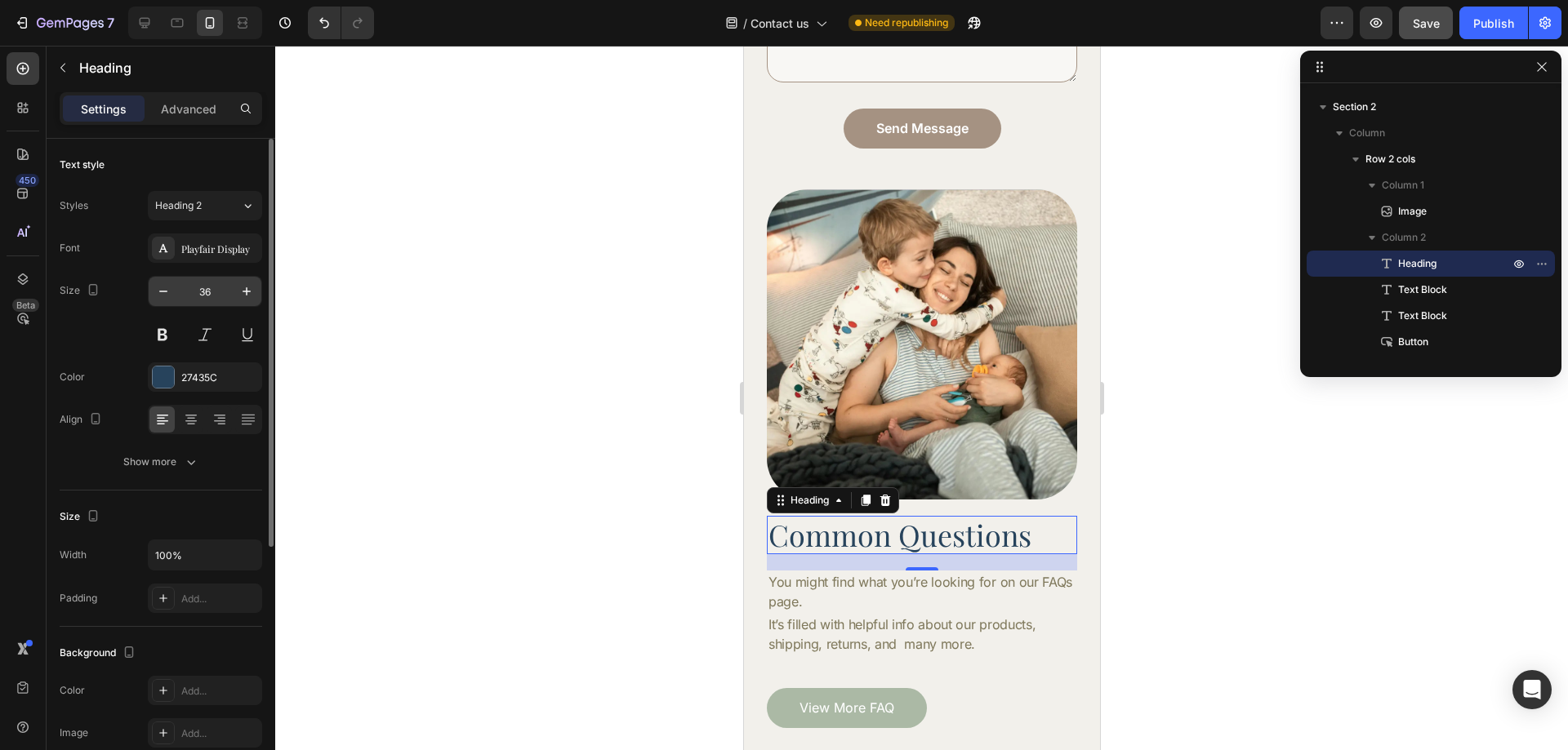
click at [206, 302] on input "36" at bounding box center [205, 291] width 54 height 29
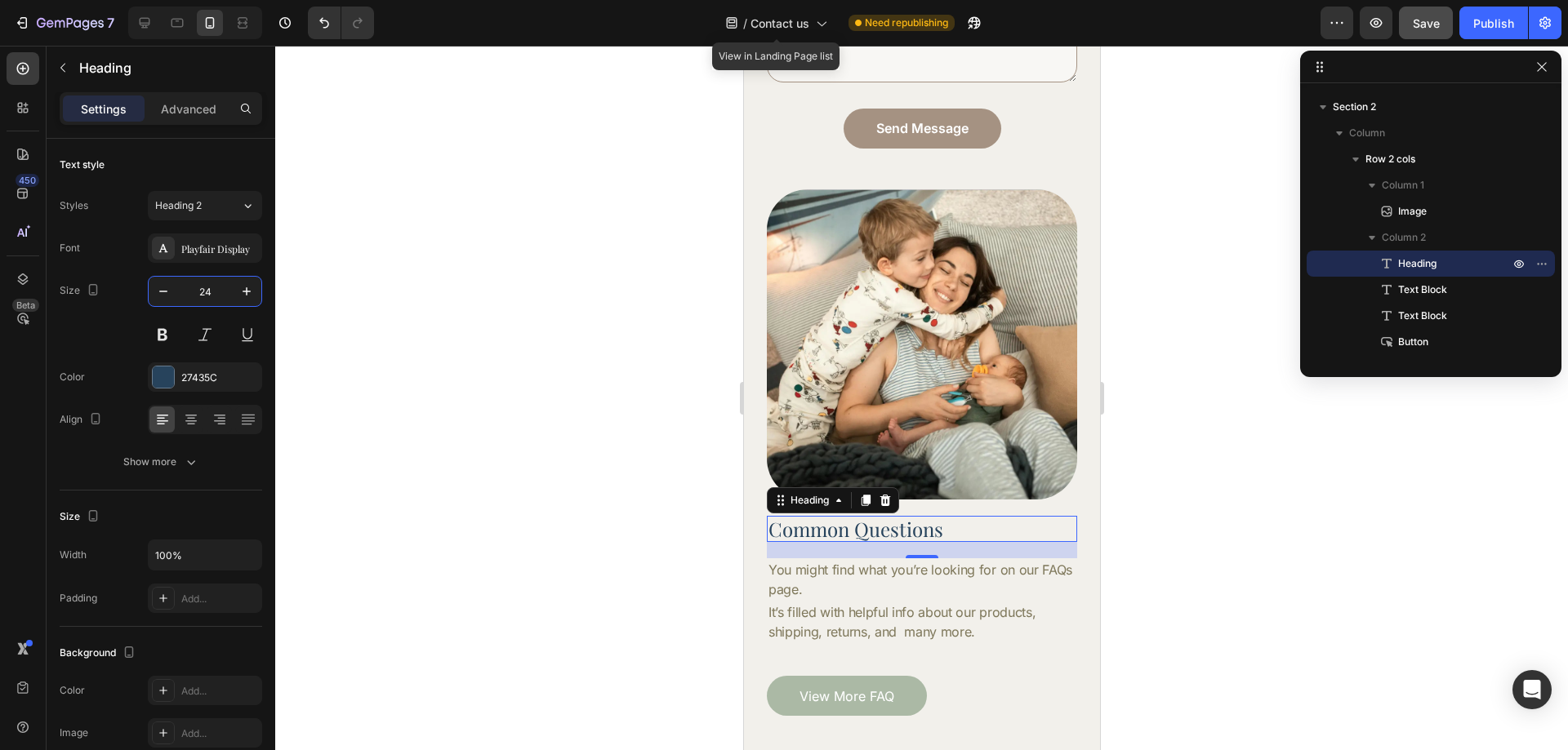
type input "24"
click at [1175, 597] on div at bounding box center [921, 398] width 1293 height 704
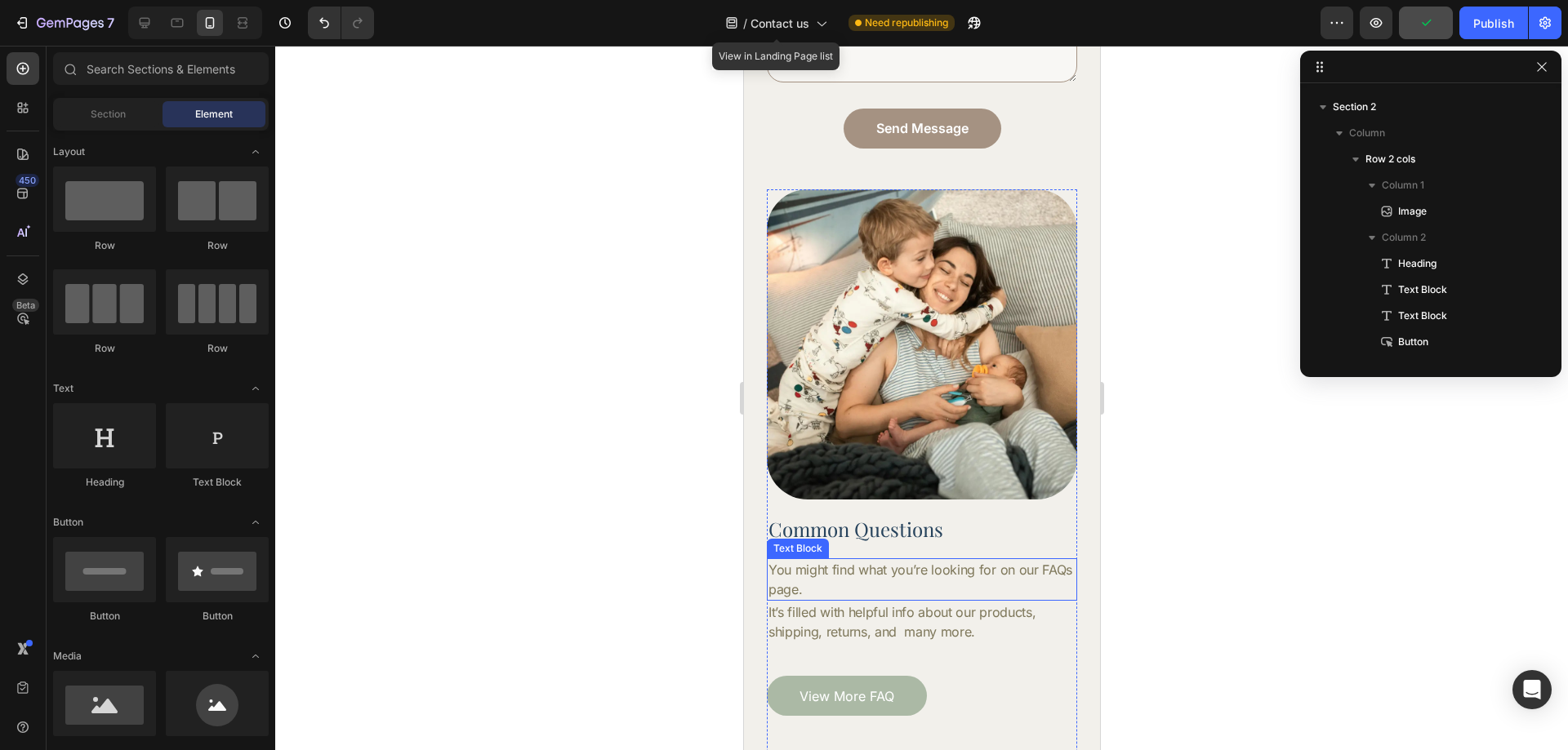
scroll to position [526, 0]
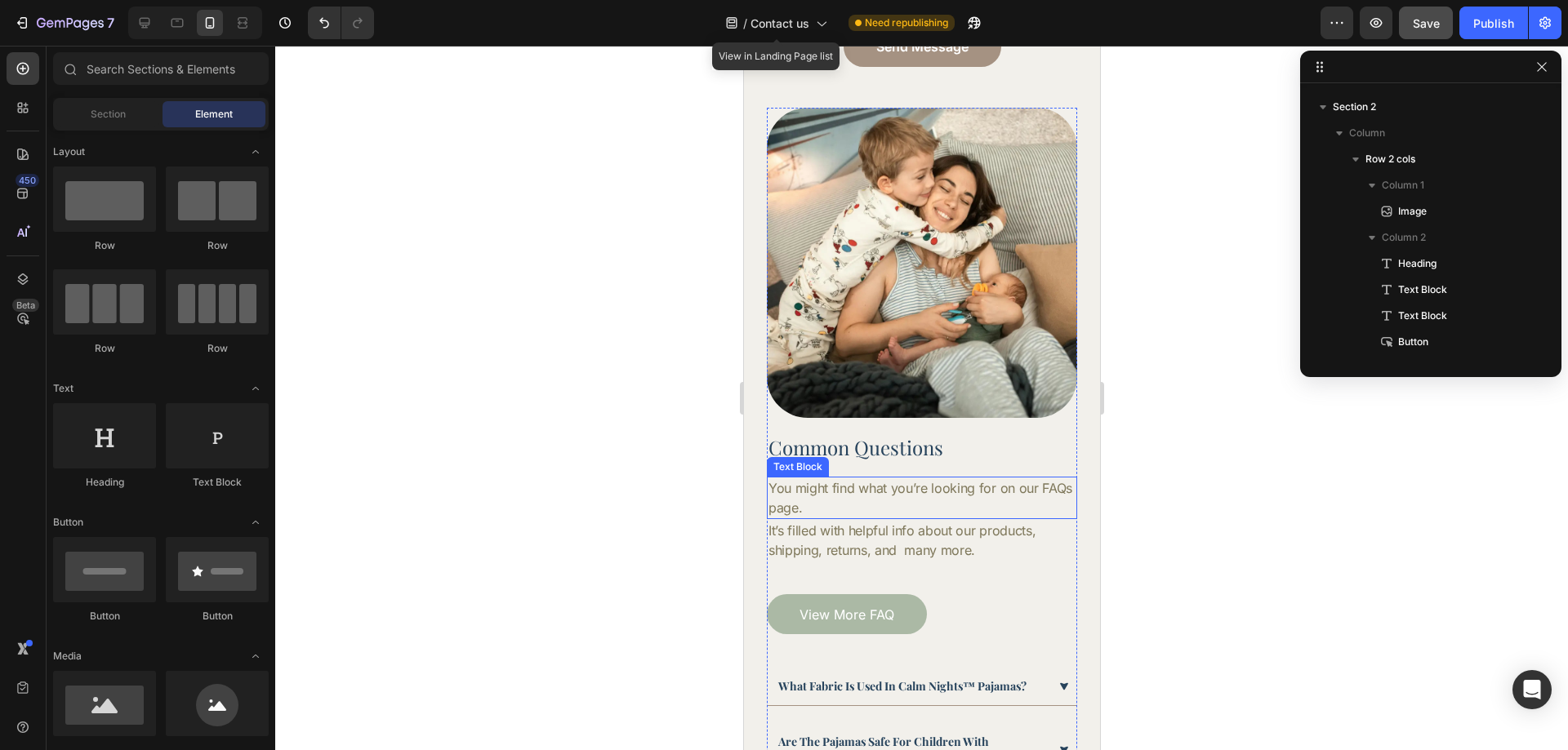
click at [982, 544] on p "It’s filled with helpful info about our products, shipping, returns, and many m…" at bounding box center [921, 540] width 307 height 40
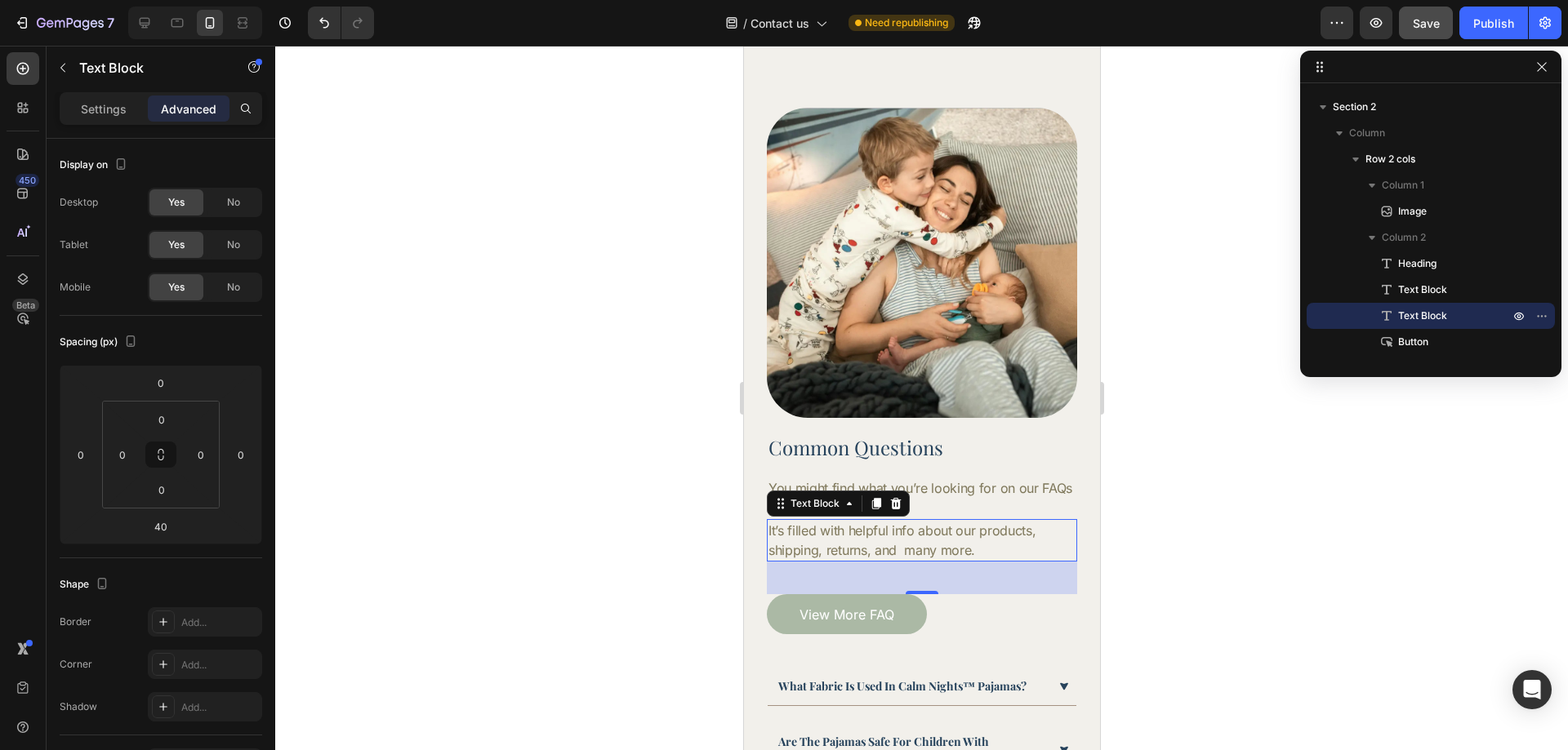
scroll to position [771, 0]
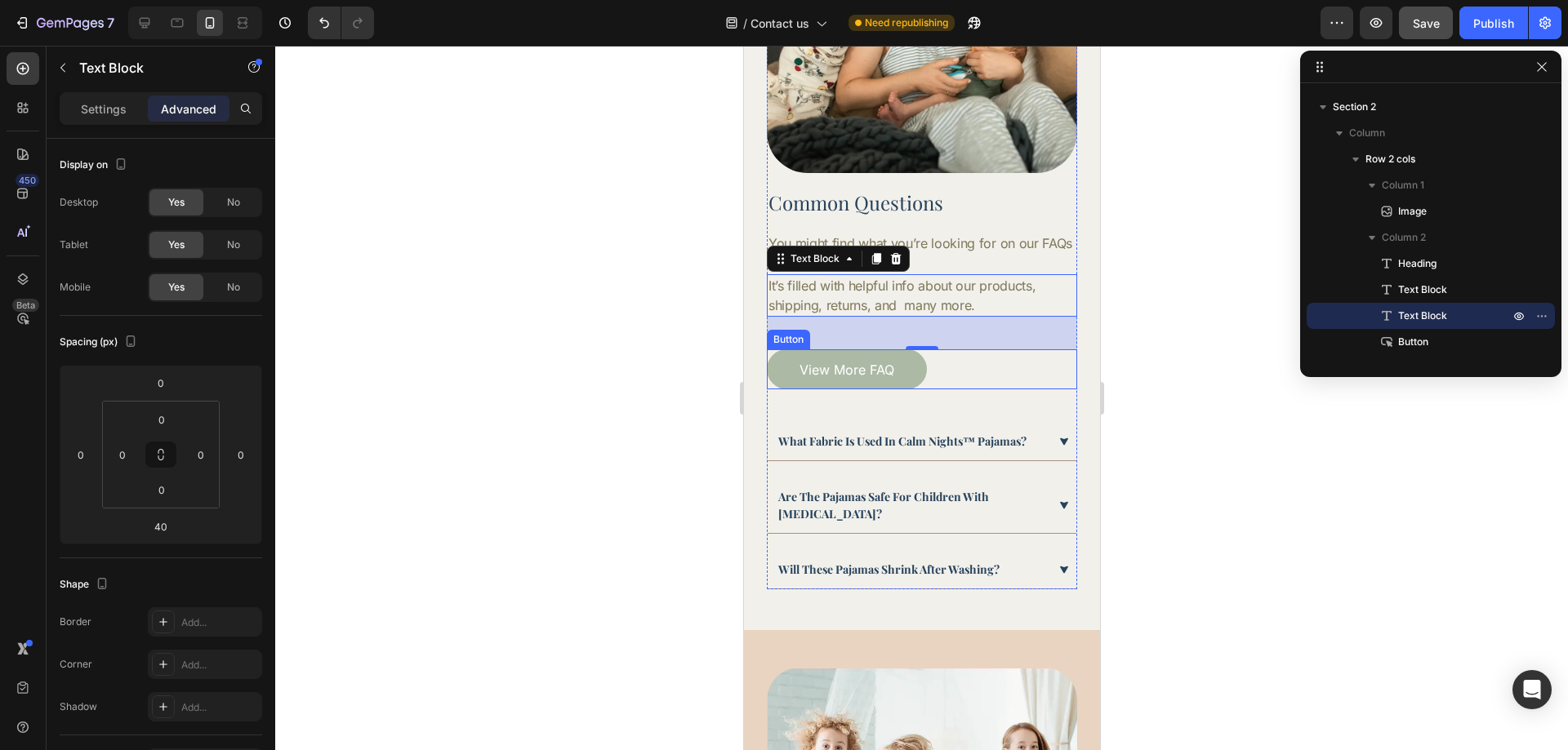
click at [958, 367] on div "View More FAQ Button" at bounding box center [921, 370] width 310 height 40
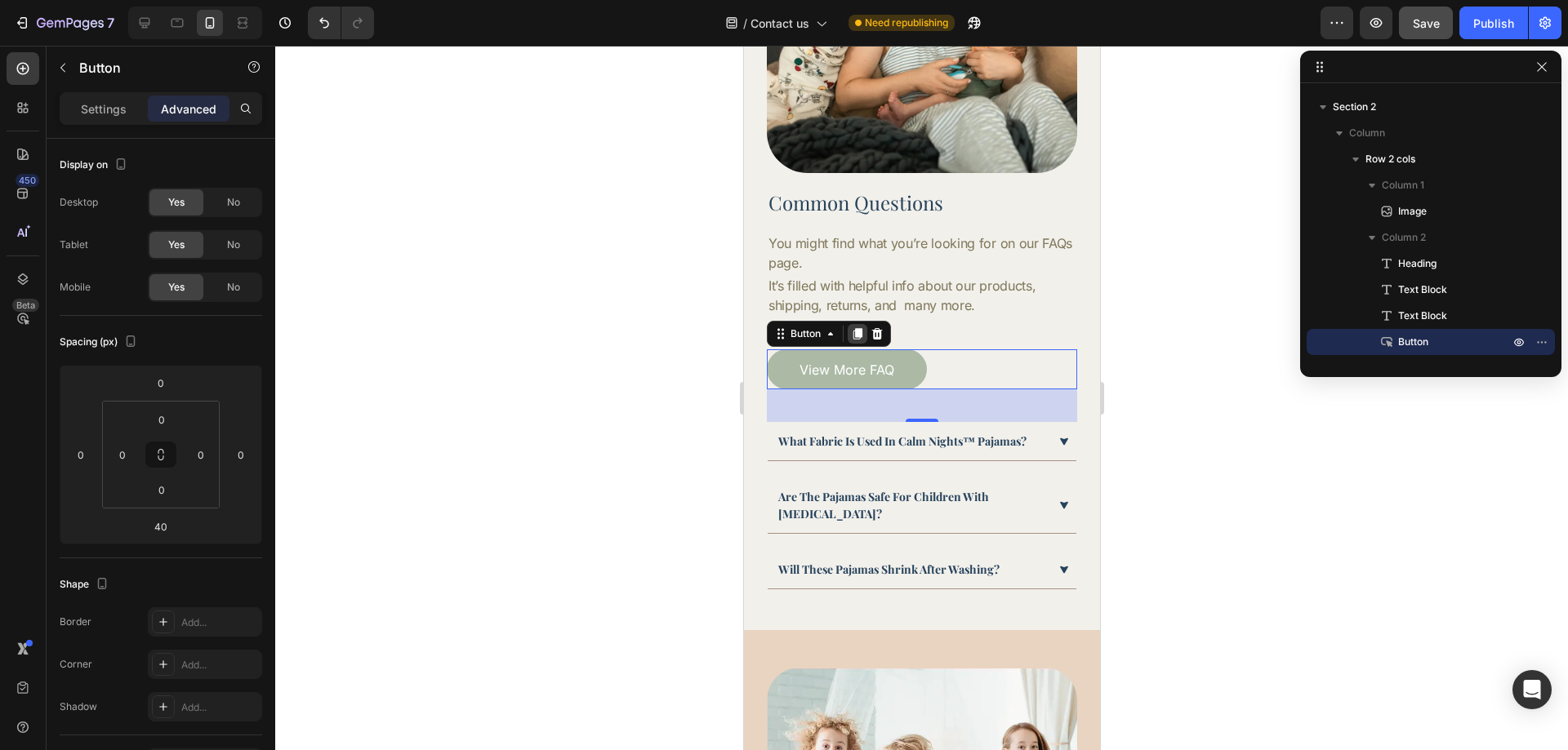
click at [857, 329] on icon at bounding box center [857, 335] width 9 height 11
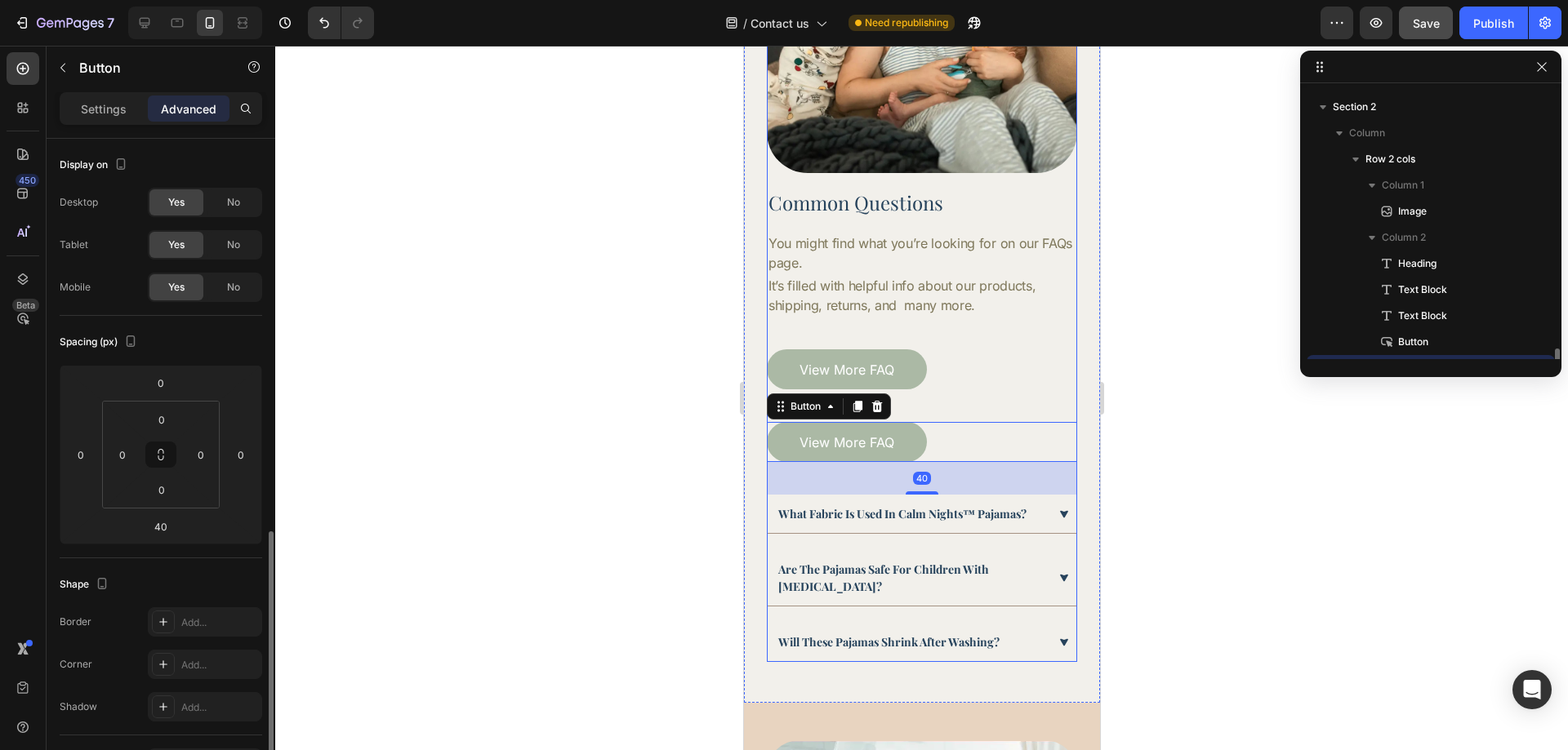
scroll to position [257, 0]
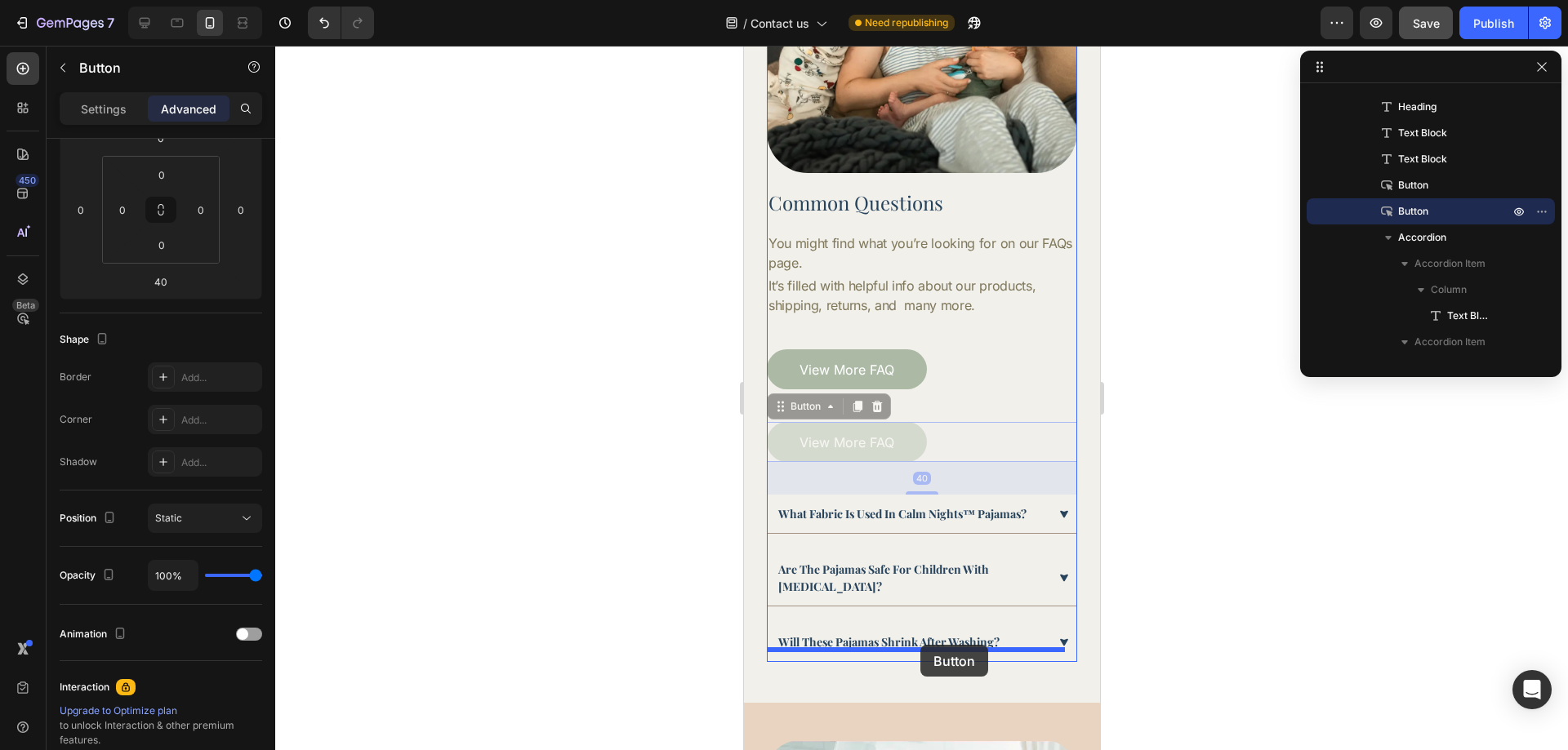
drag, startPoint x: 952, startPoint y: 419, endPoint x: 920, endPoint y: 645, distance: 228.3
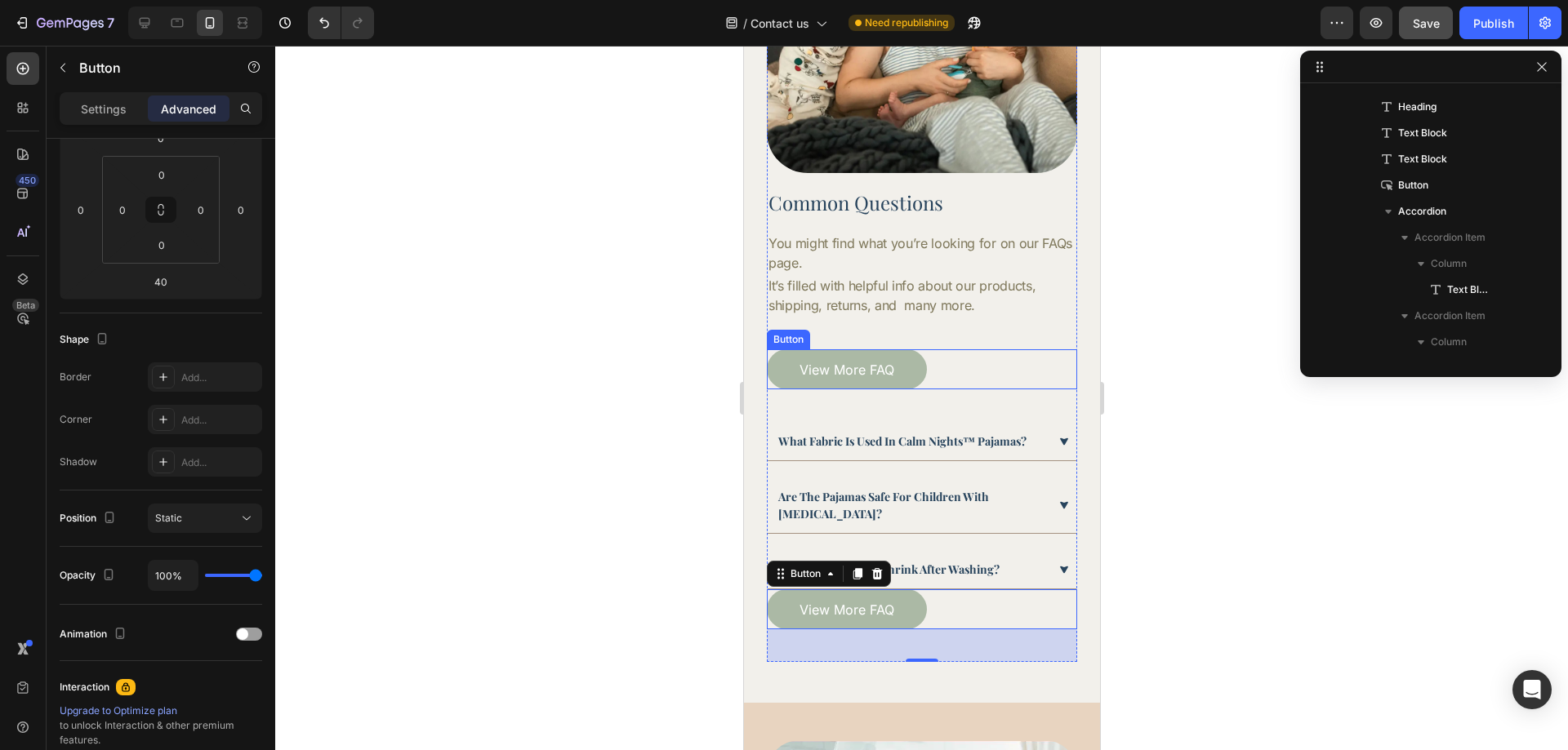
click at [944, 350] on div "View More FAQ Button" at bounding box center [921, 370] width 310 height 40
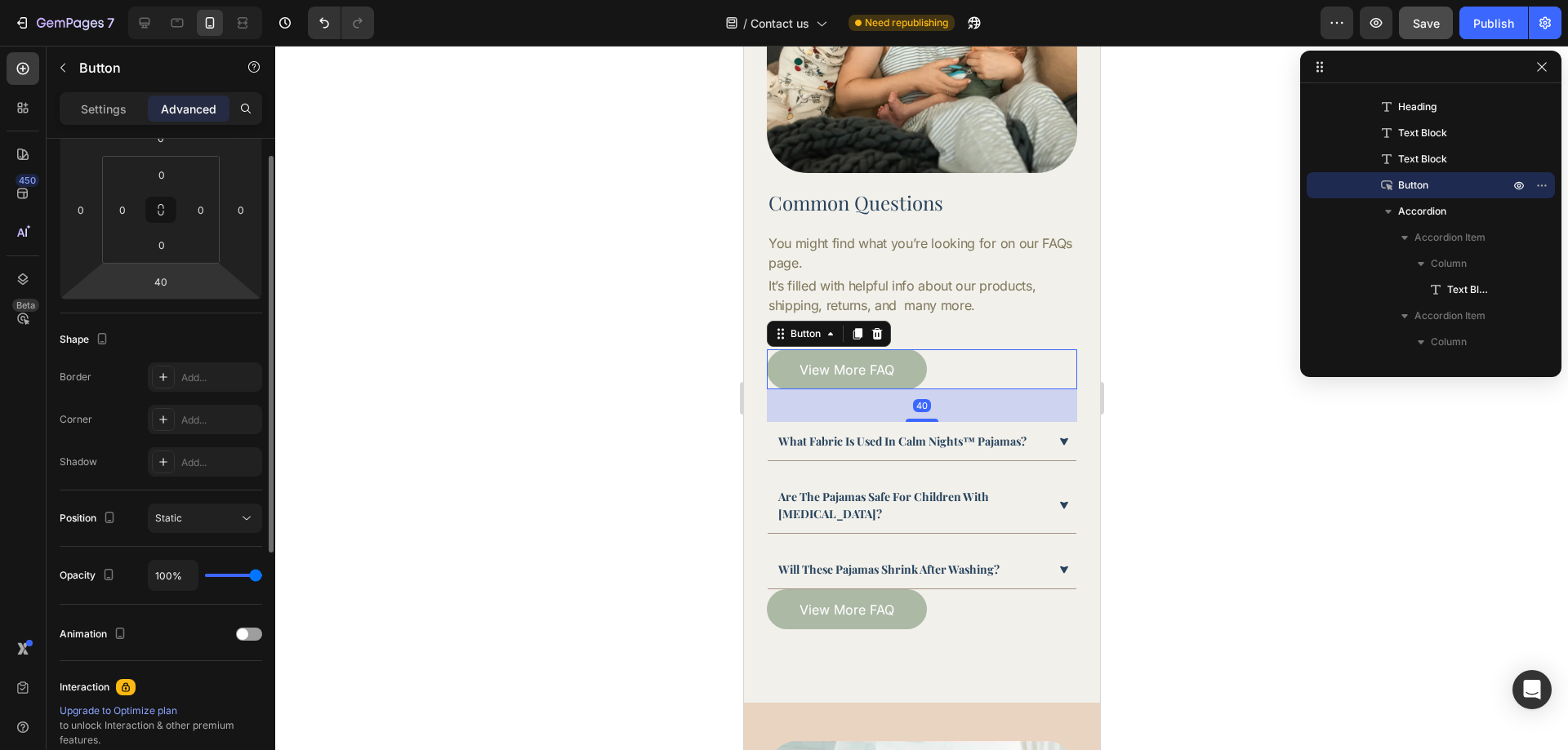
scroll to position [0, 0]
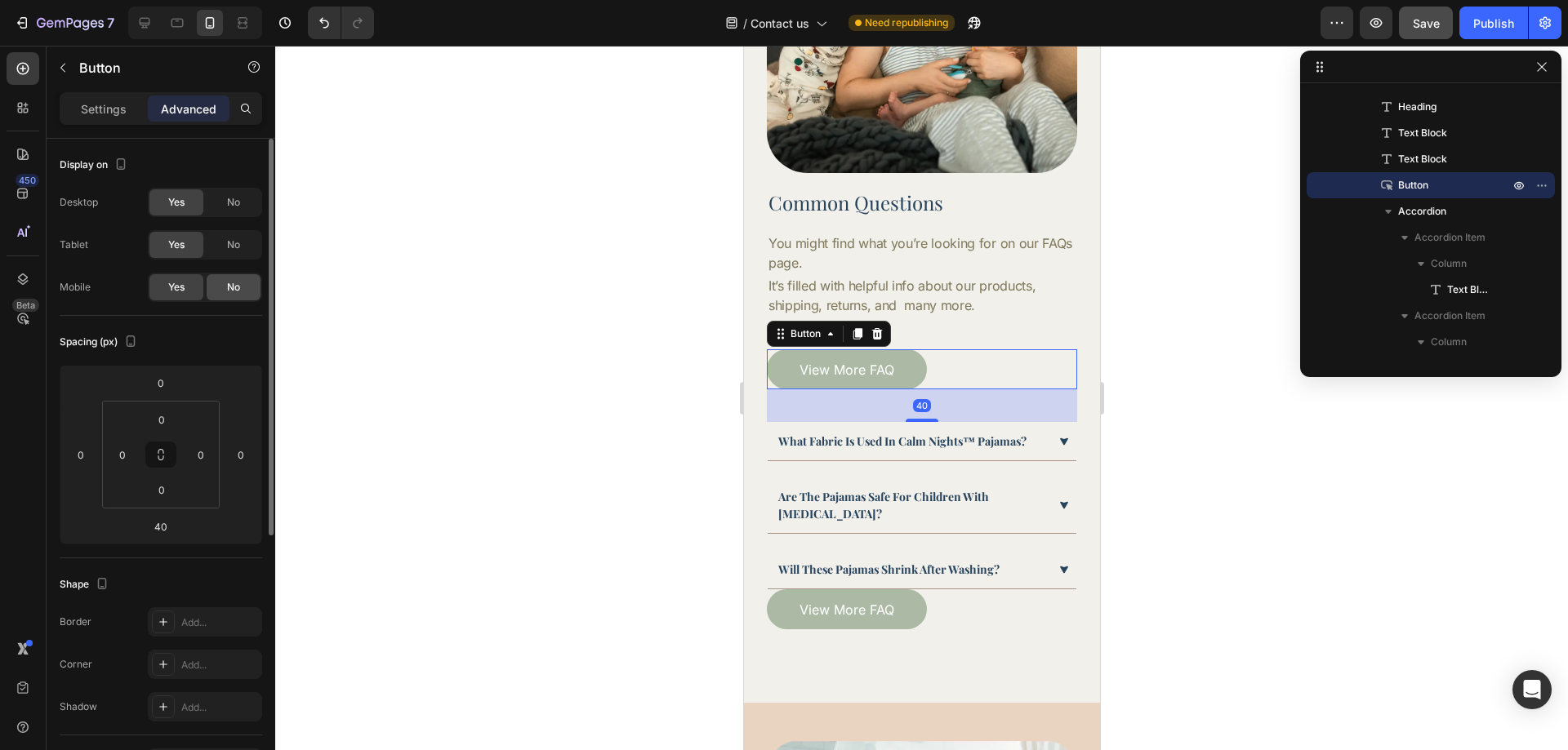
click at [233, 297] on div "No" at bounding box center [233, 287] width 54 height 26
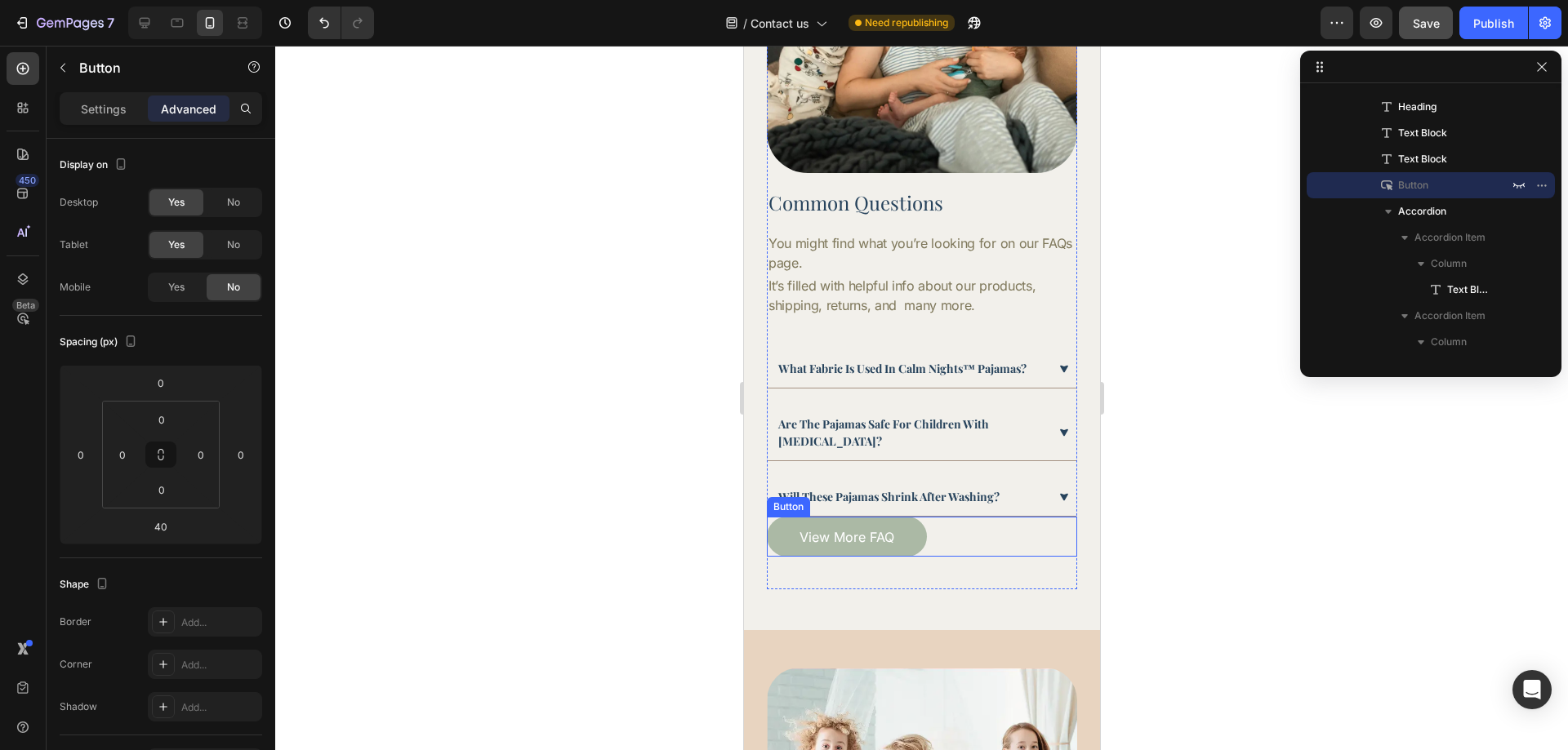
click at [950, 523] on div "View More FAQ Button" at bounding box center [921, 537] width 310 height 40
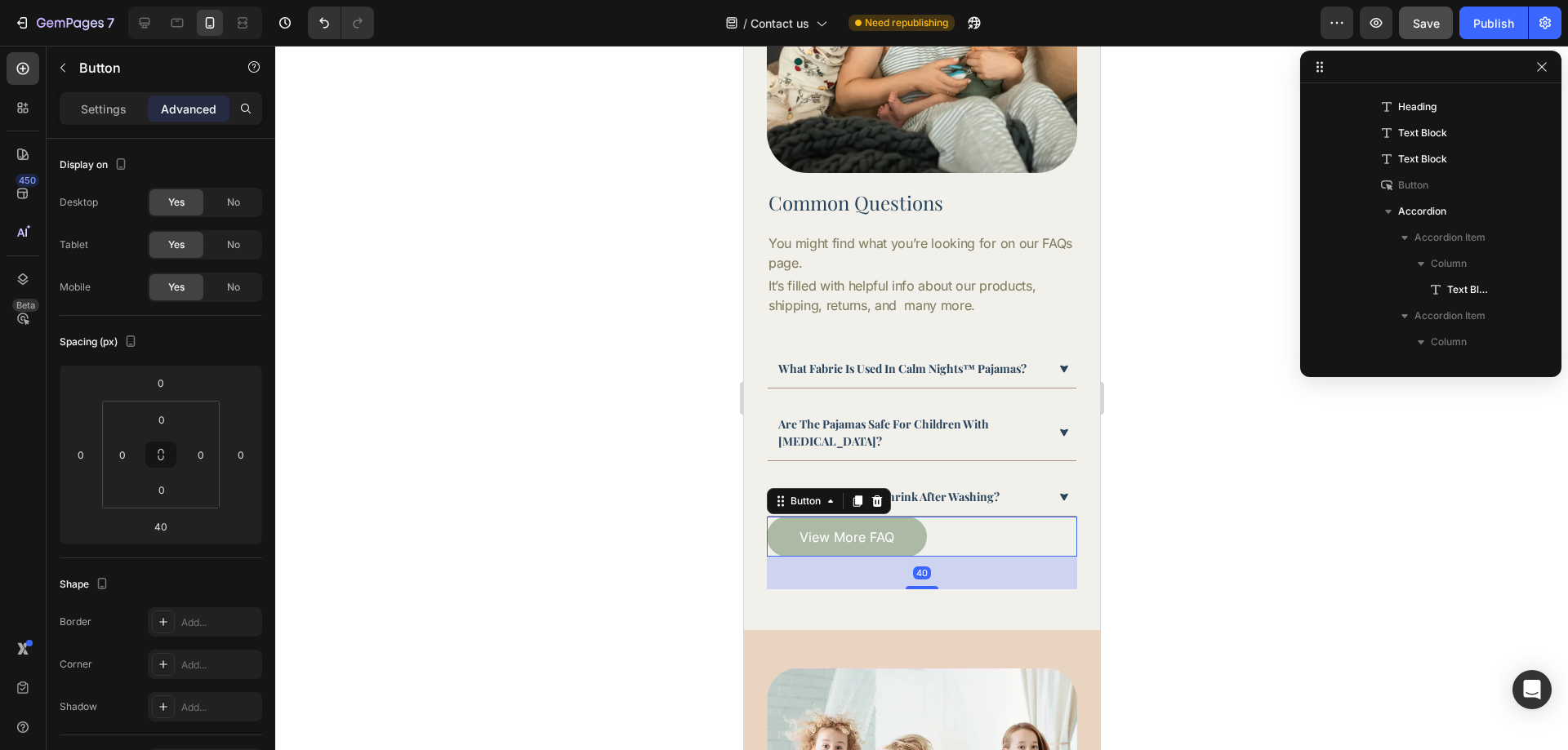
scroll to position [410, 0]
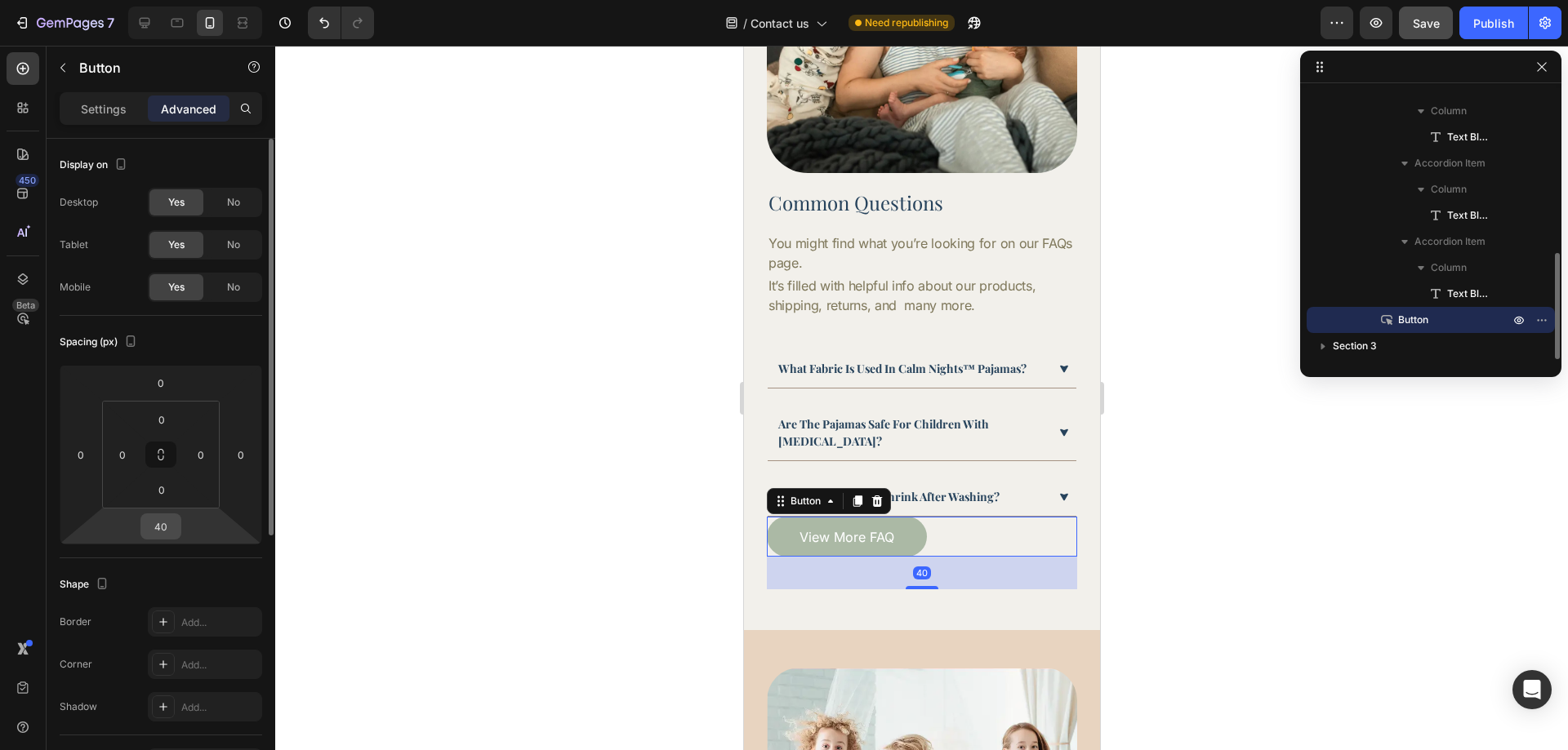
click at [171, 523] on input "40" at bounding box center [161, 527] width 33 height 25
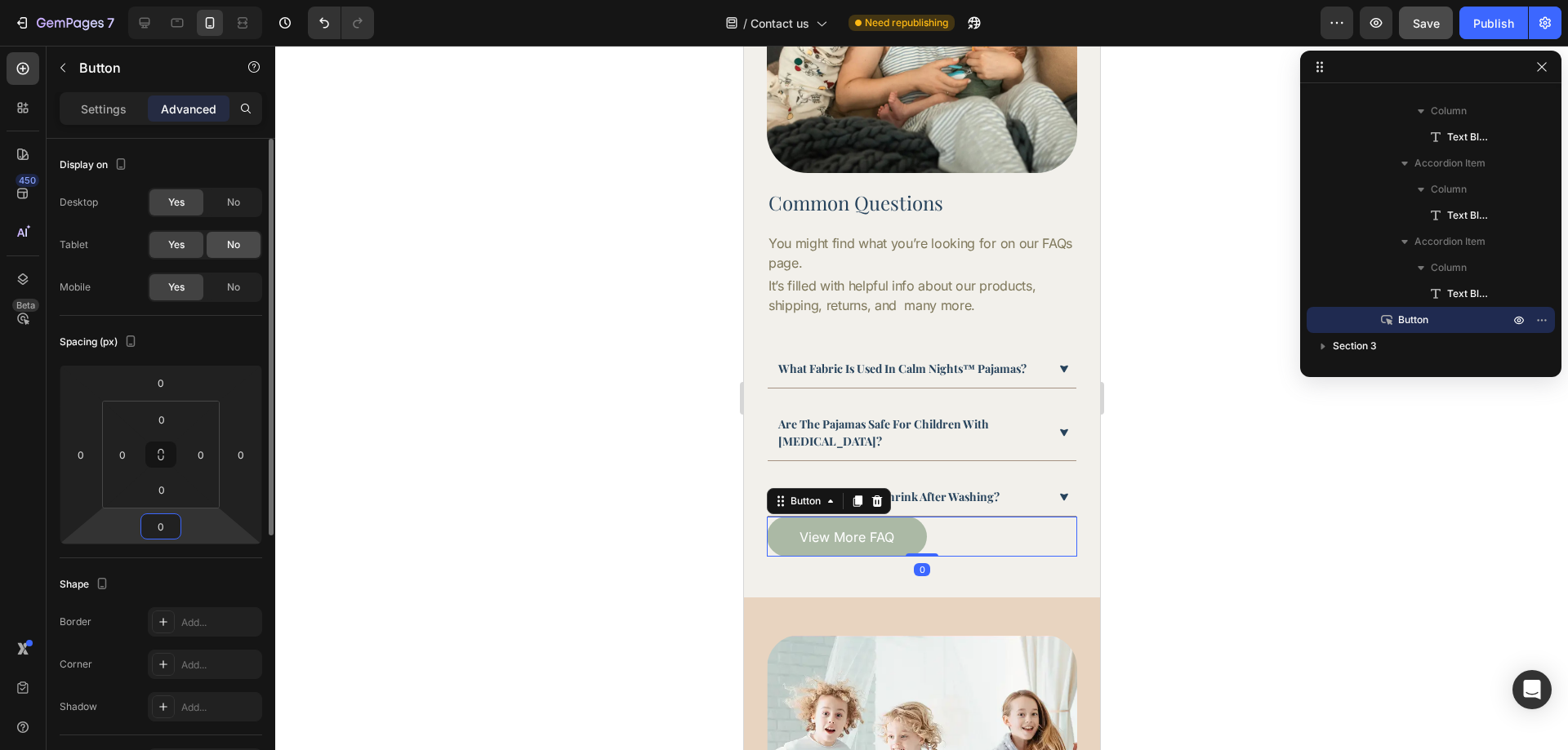
type input "0"
click at [237, 205] on span "No" at bounding box center [233, 202] width 13 height 15
click at [245, 249] on div "No" at bounding box center [233, 245] width 54 height 26
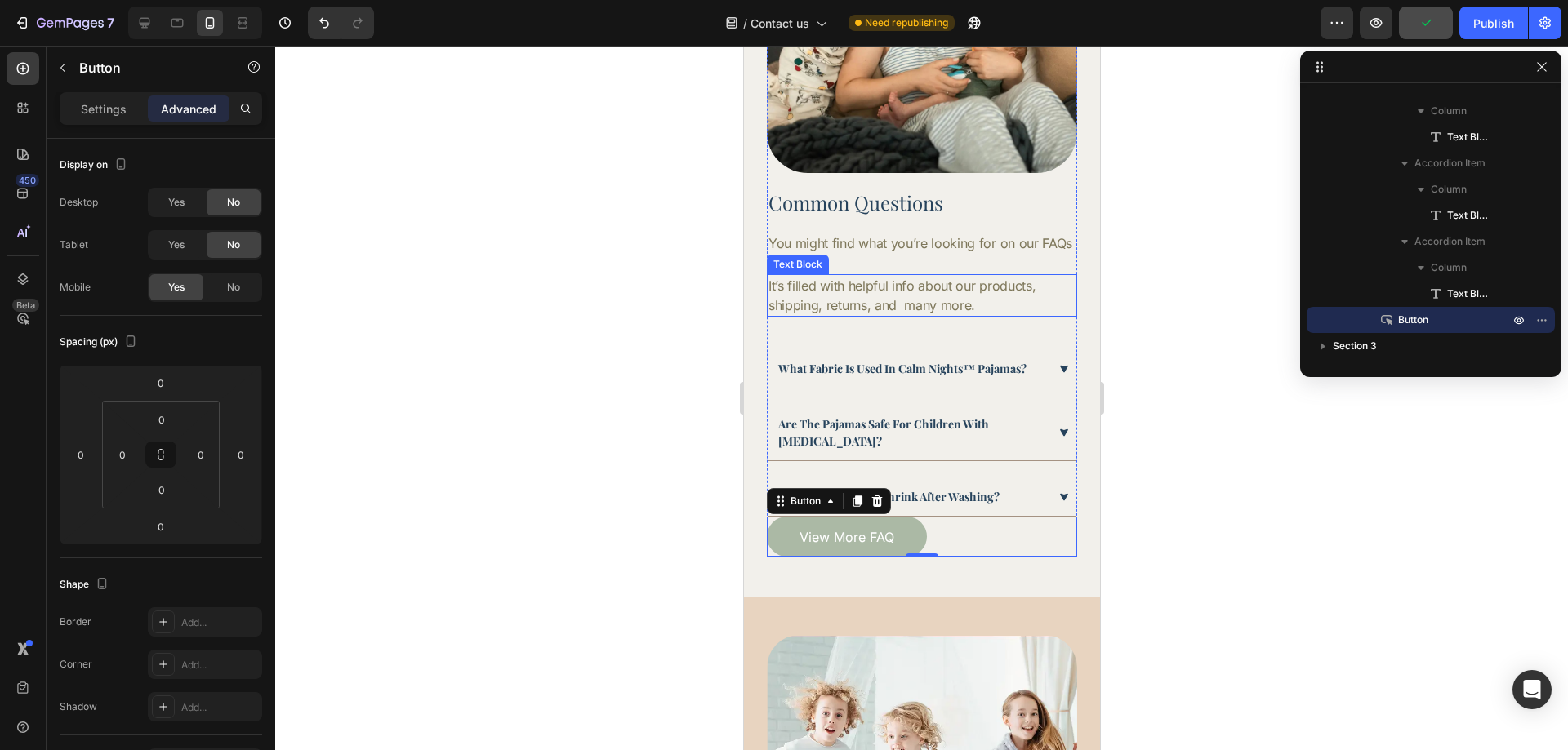
click at [994, 276] on p "It’s filled with helpful info about our products, shipping, returns, and many m…" at bounding box center [921, 295] width 307 height 40
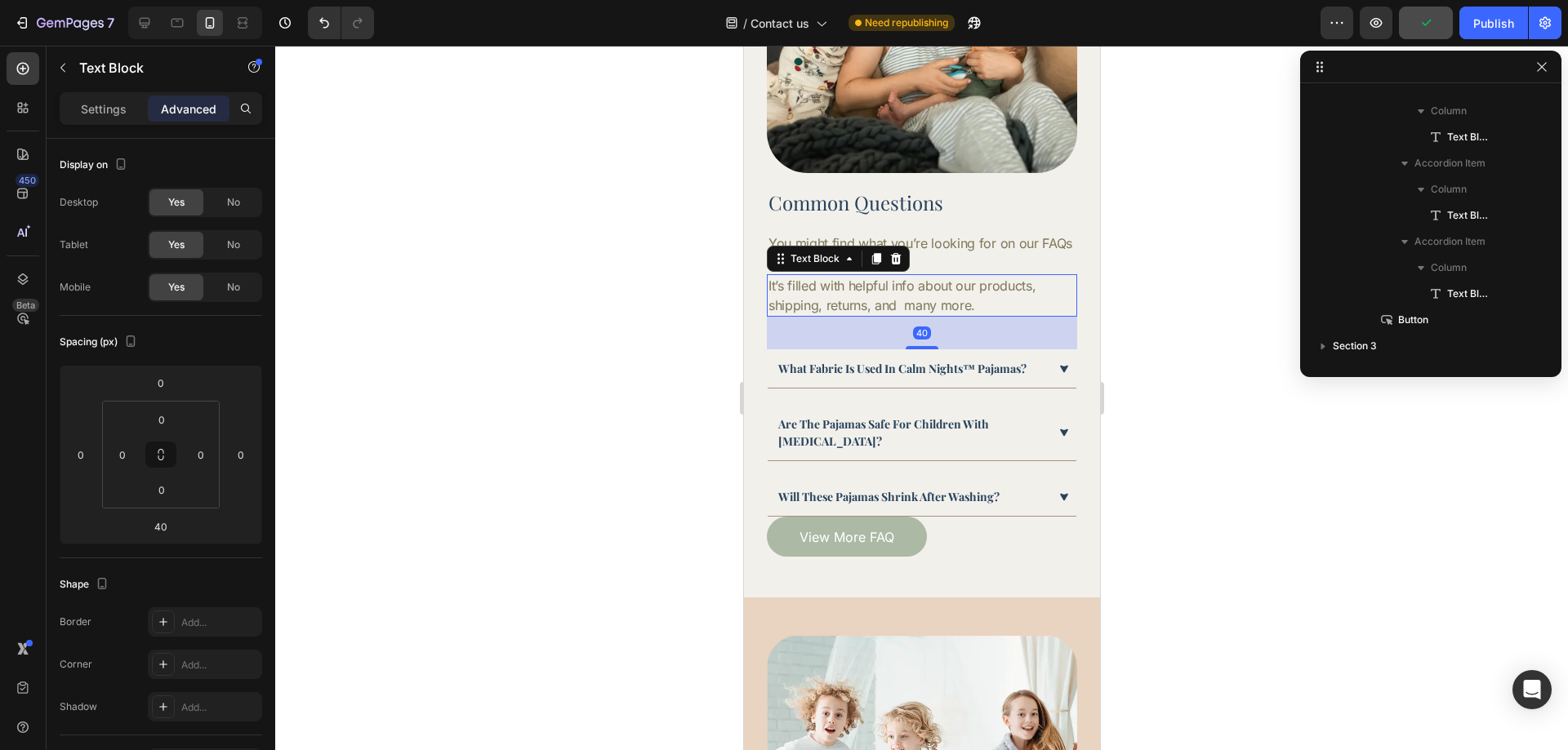
scroll to position [205, 0]
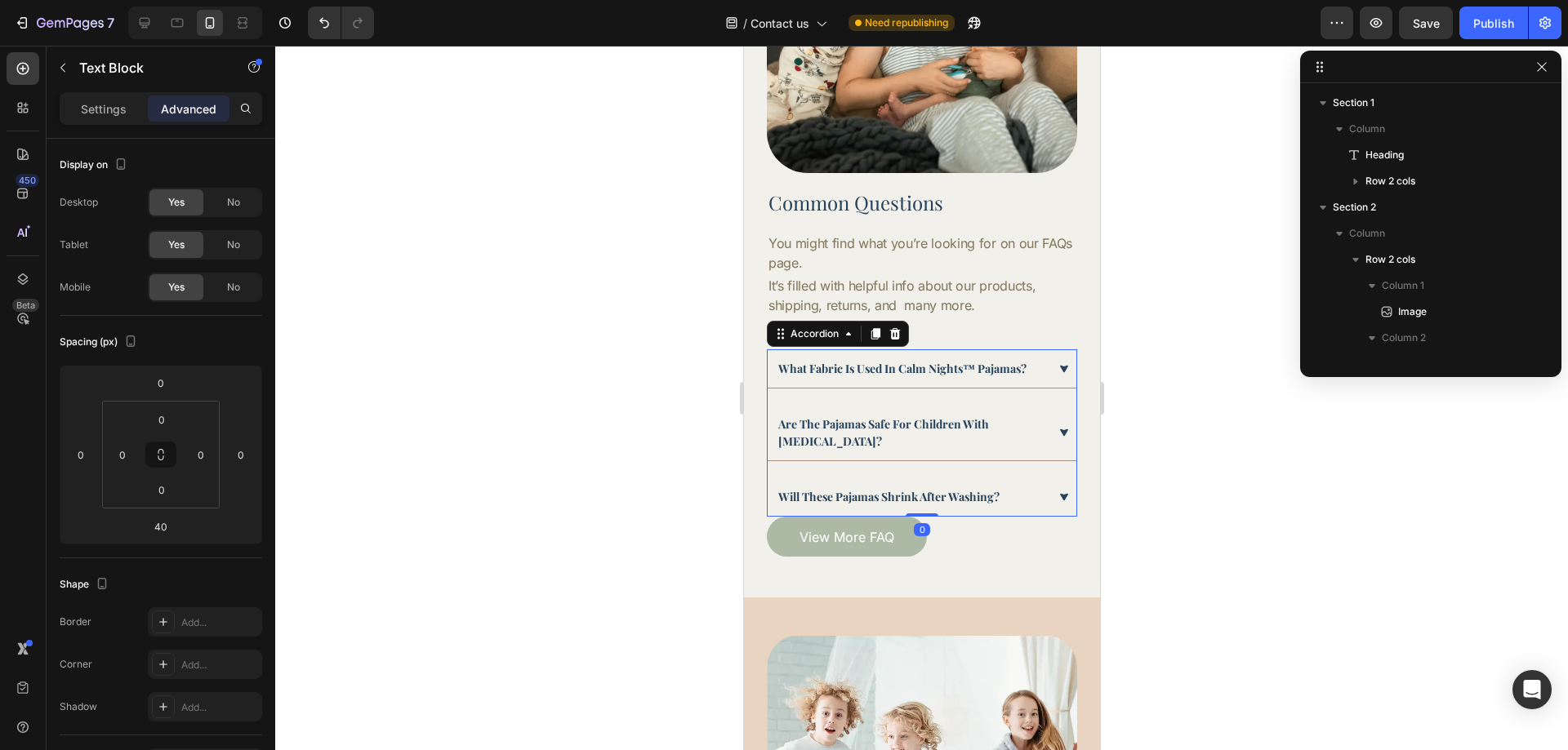
scroll to position [205, 0]
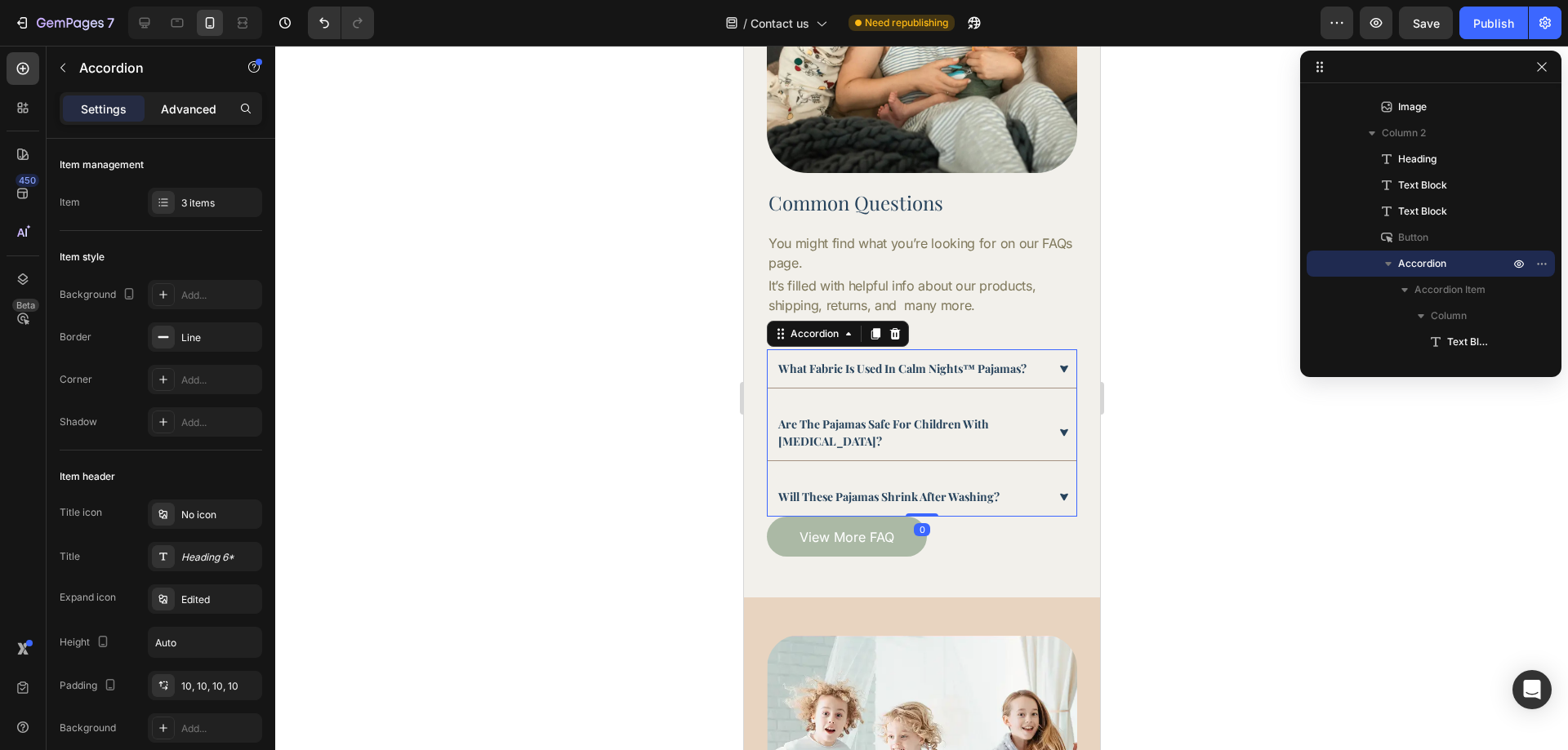
click at [198, 115] on p "Advanced" at bounding box center [188, 109] width 55 height 18
type input "100%"
type input "100"
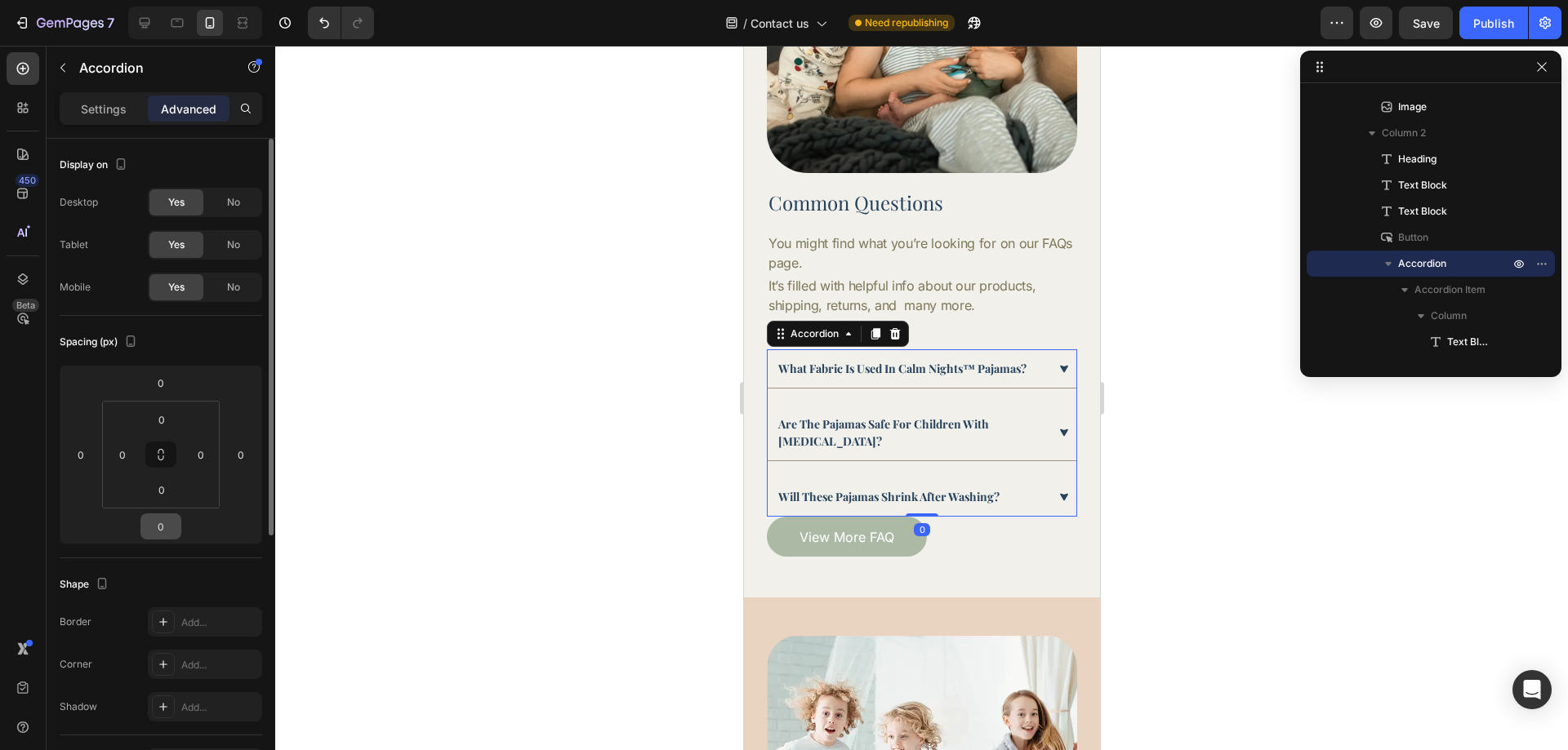
click at [165, 523] on input "0" at bounding box center [161, 527] width 33 height 25
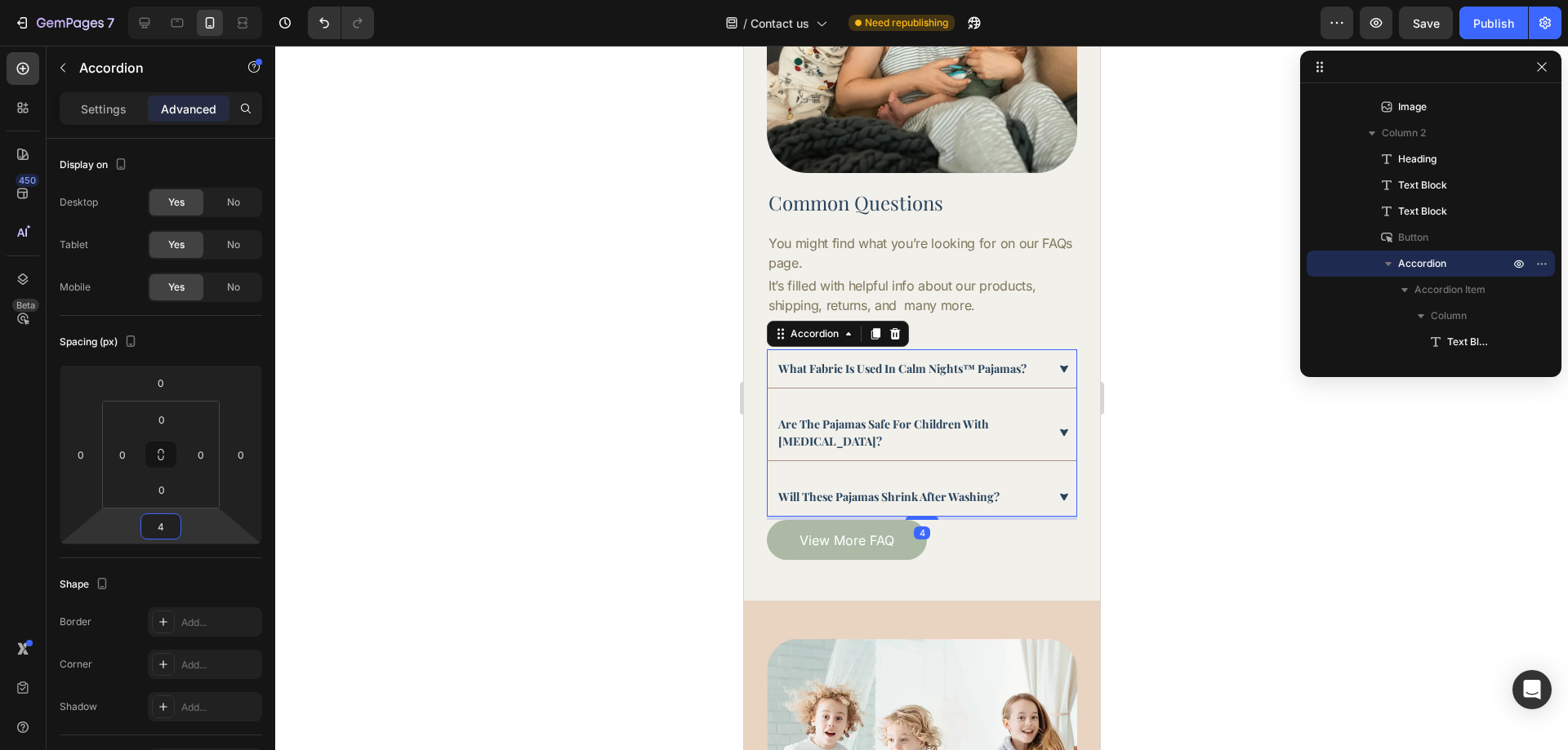
type input "40"
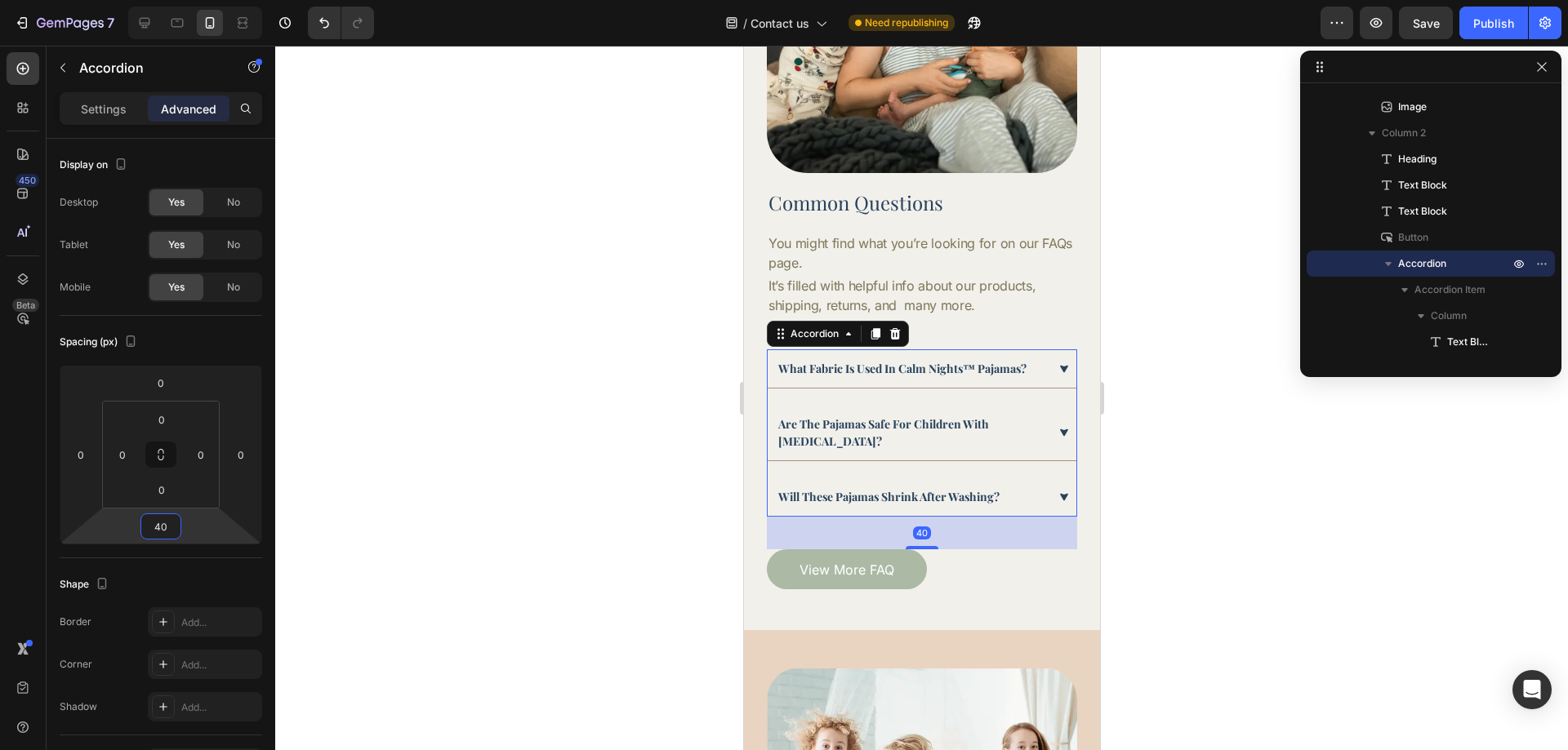
click at [1291, 540] on div at bounding box center [921, 398] width 1293 height 704
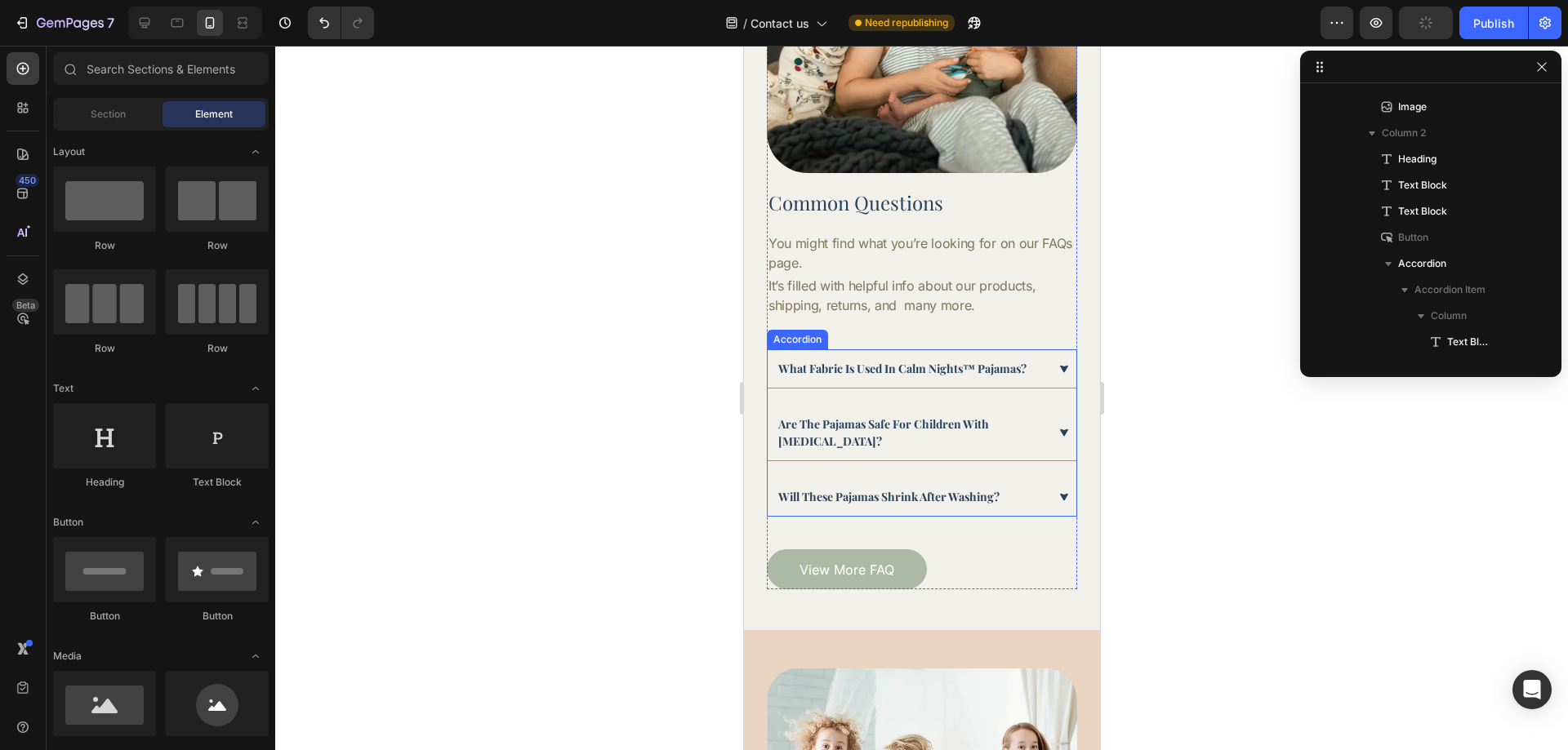
click at [774, 370] on div "what fabric is used in calm nights™ pajamas?" at bounding box center [921, 369] width 308 height 39
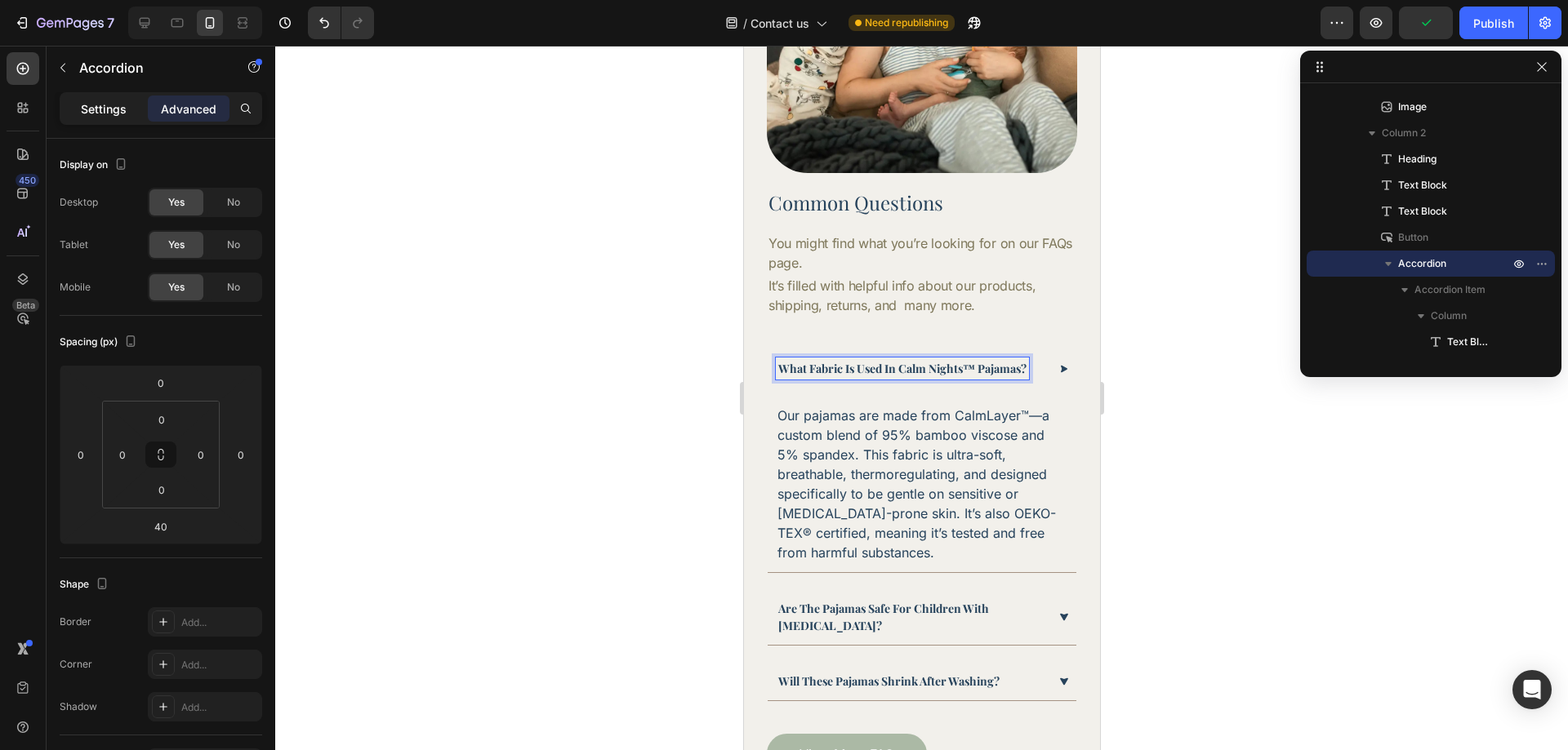
click at [88, 109] on p "Settings" at bounding box center [104, 109] width 46 height 18
type input "20"
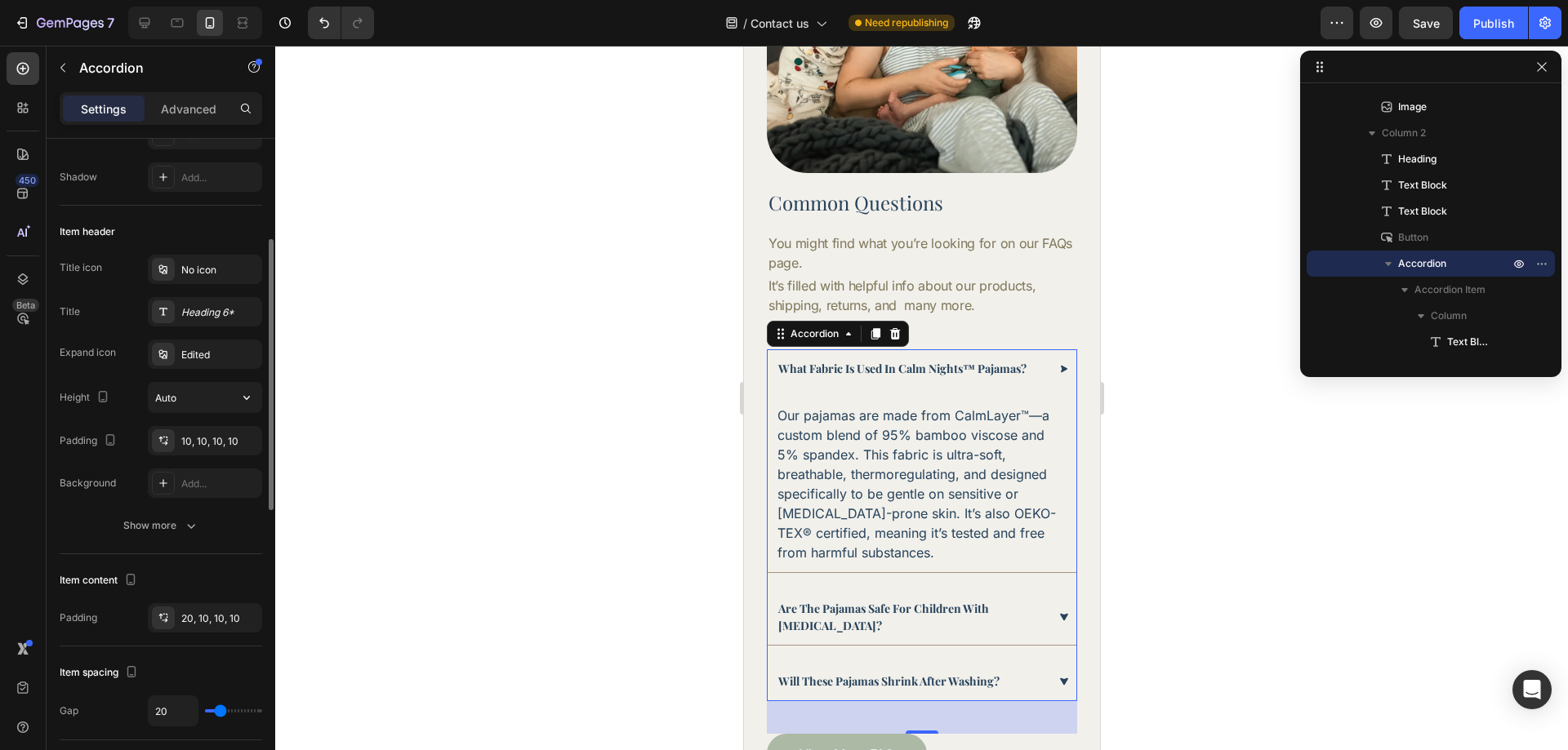
scroll to position [327, 0]
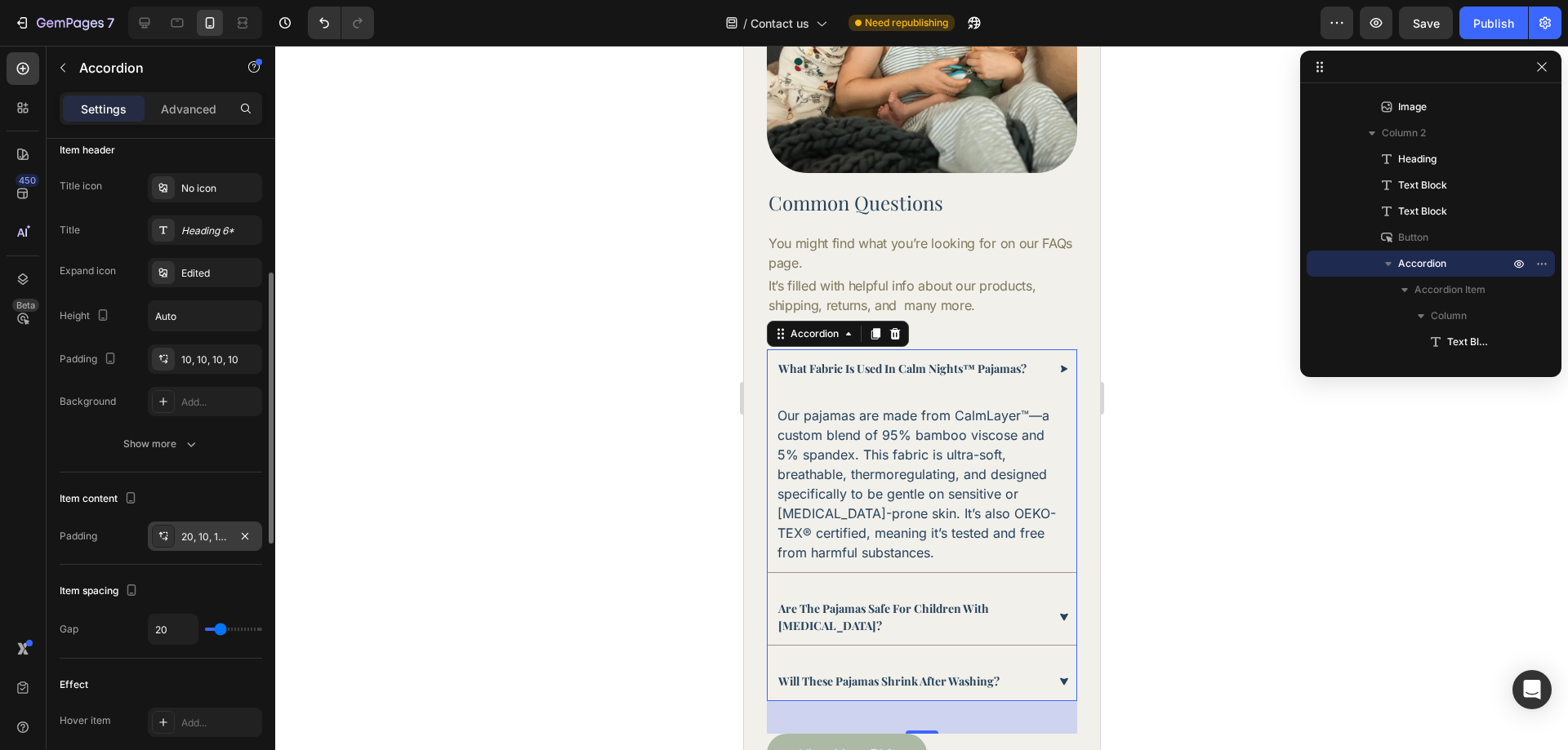
click at [199, 543] on div "20, 10, 10, 10" at bounding box center [205, 537] width 47 height 15
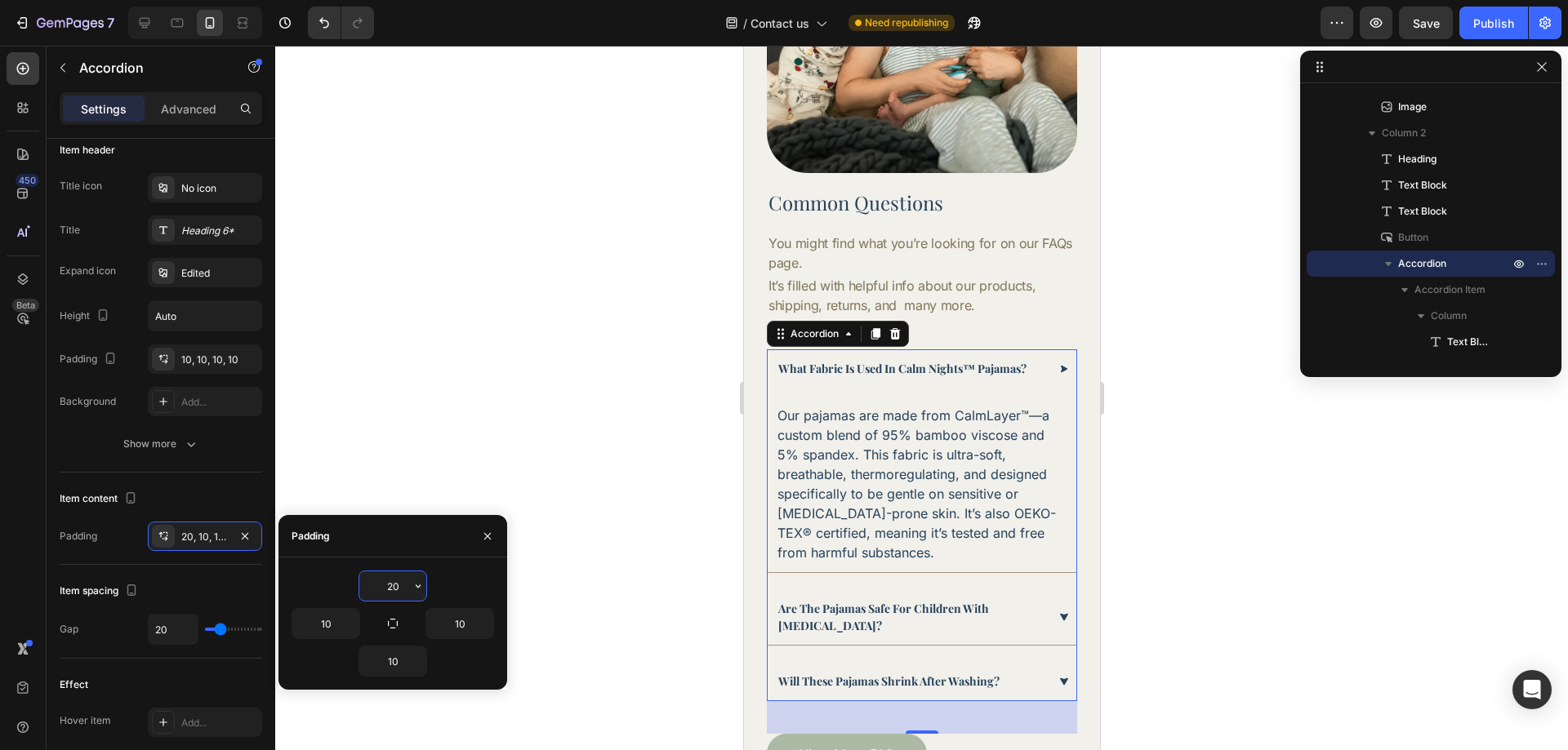
click at [389, 595] on input "20" at bounding box center [393, 586] width 67 height 29
type input "10"
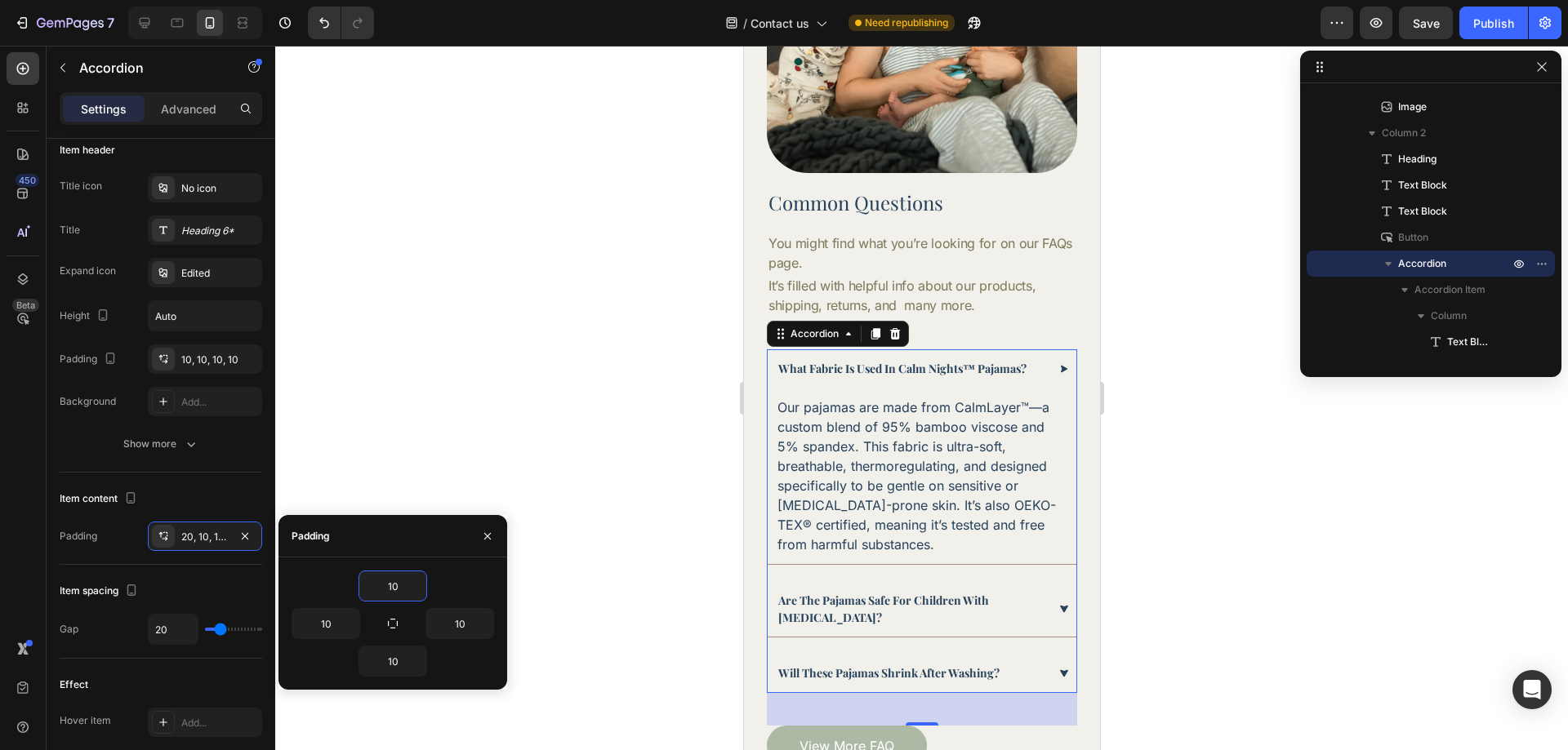
click at [1233, 453] on div at bounding box center [921, 398] width 1293 height 704
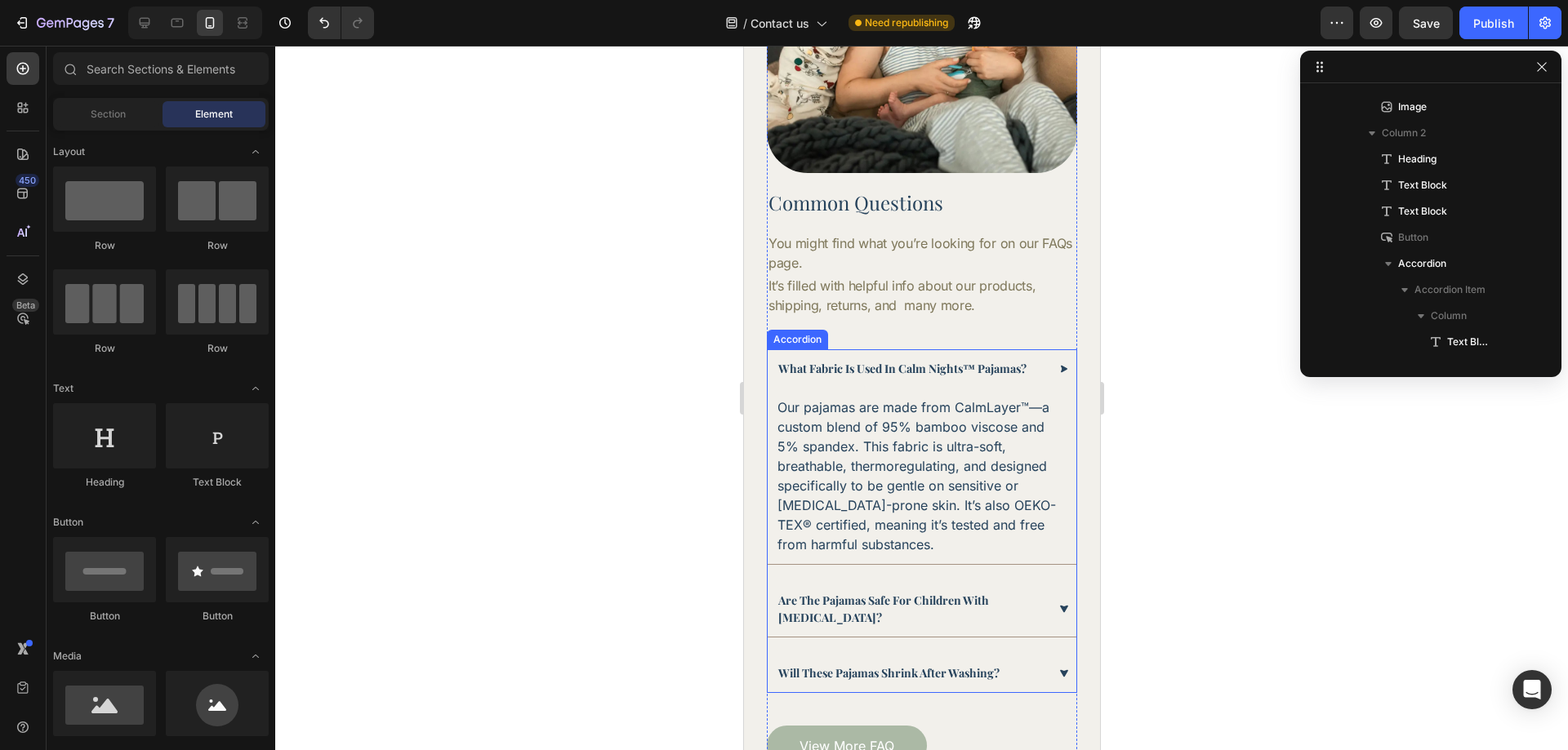
click at [981, 360] on p "what fabric is used in calm nights™ pajamas?" at bounding box center [901, 369] width 249 height 18
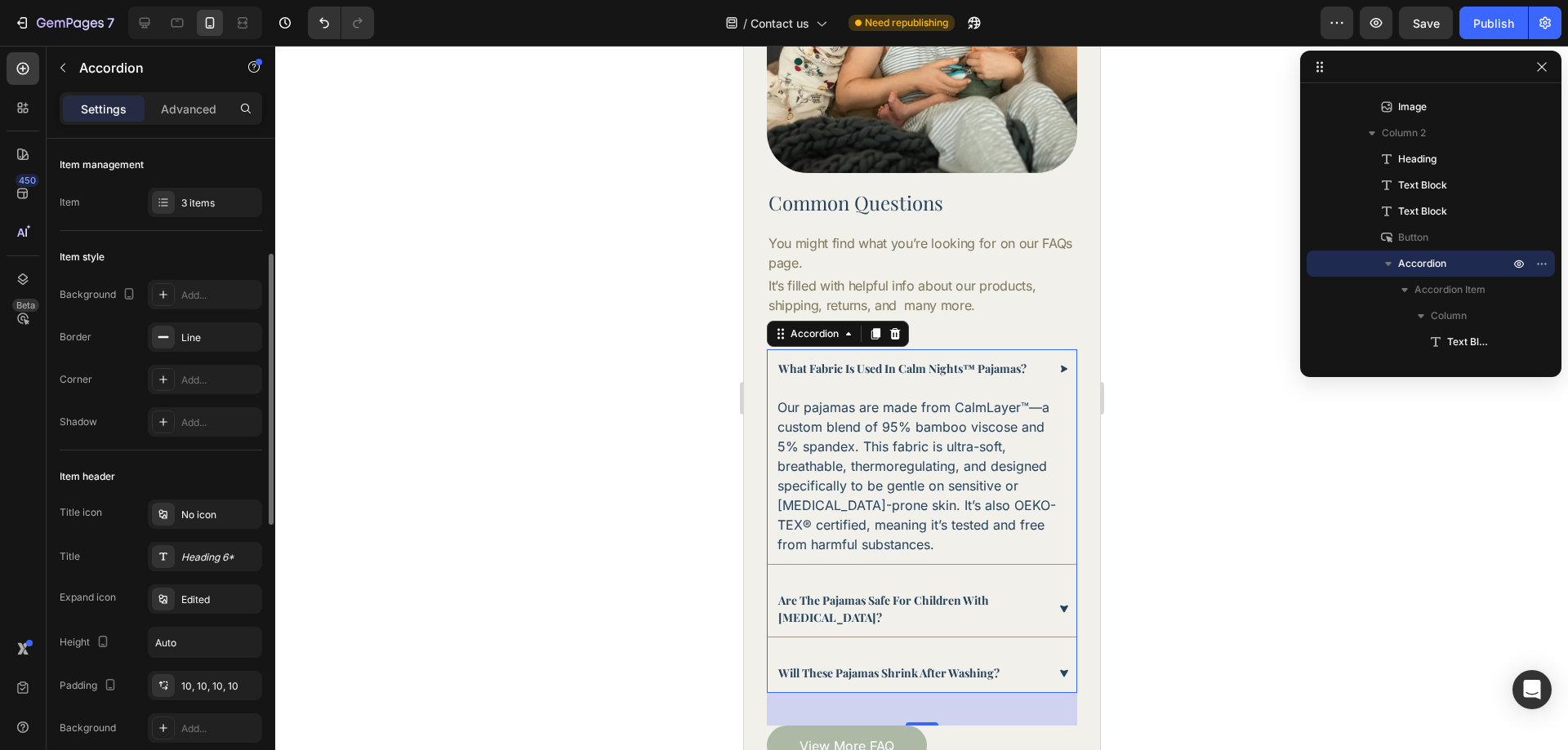
scroll to position [82, 0]
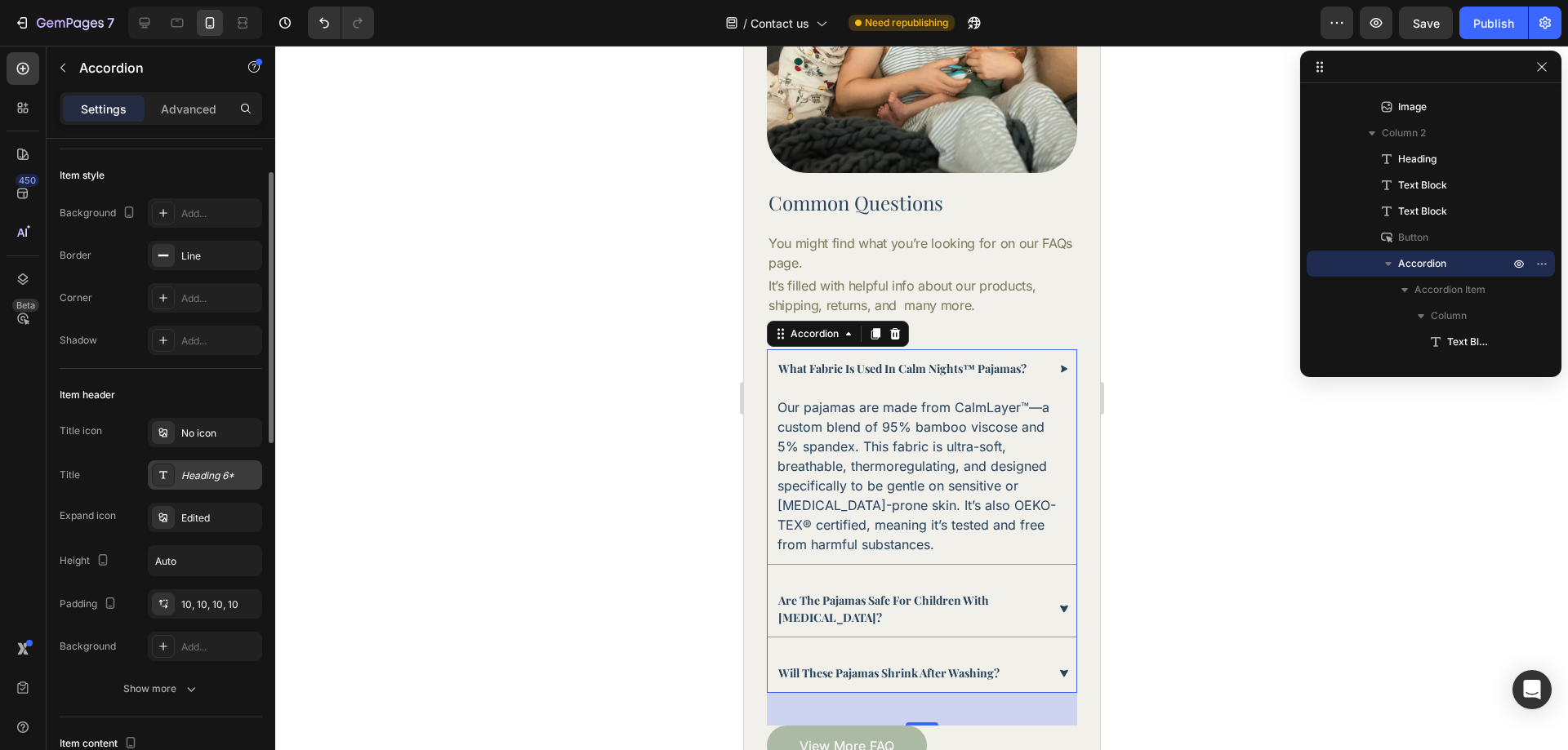
click at [198, 472] on div "Heading 6*" at bounding box center [219, 476] width 76 height 15
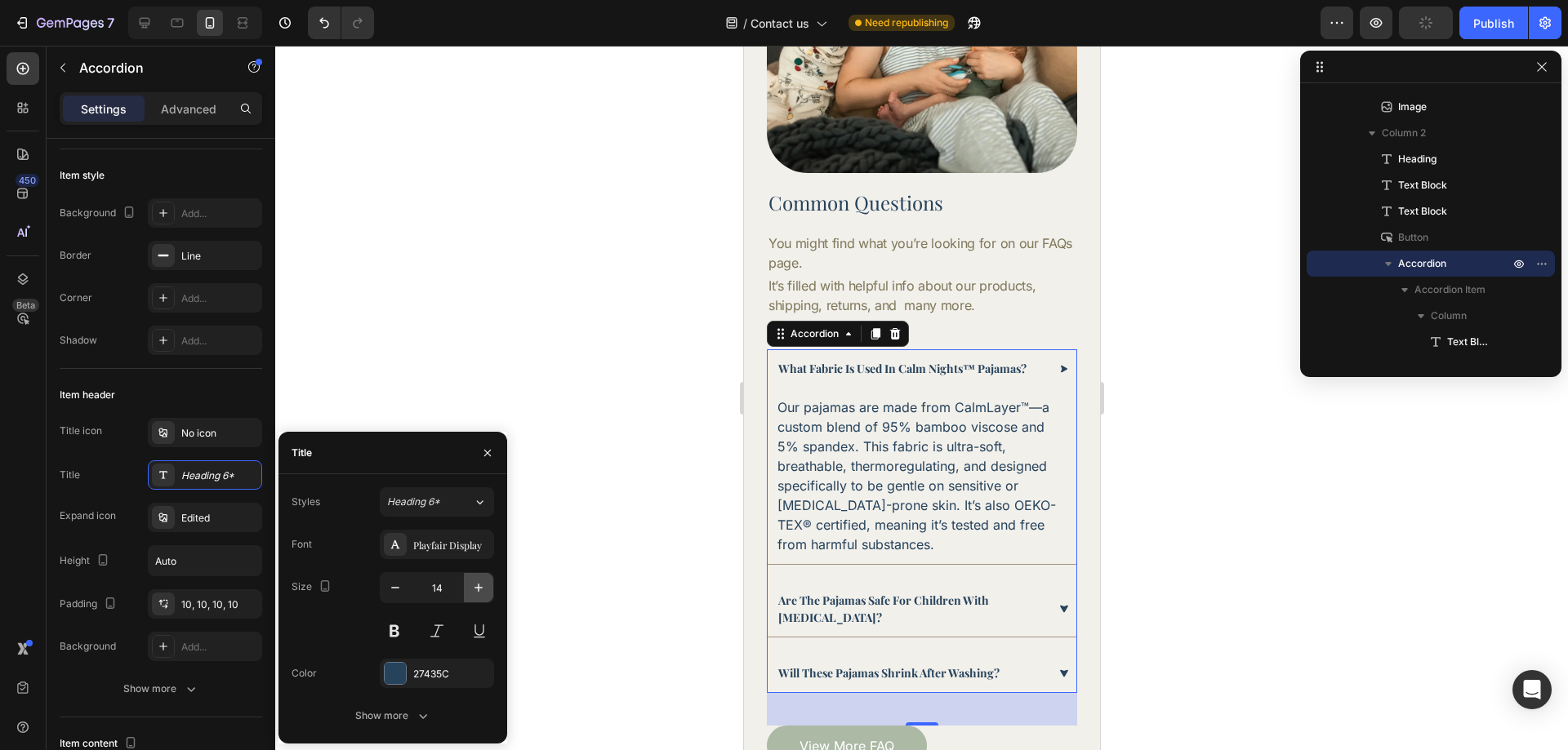
click at [472, 587] on icon "button" at bounding box center [479, 588] width 17 height 17
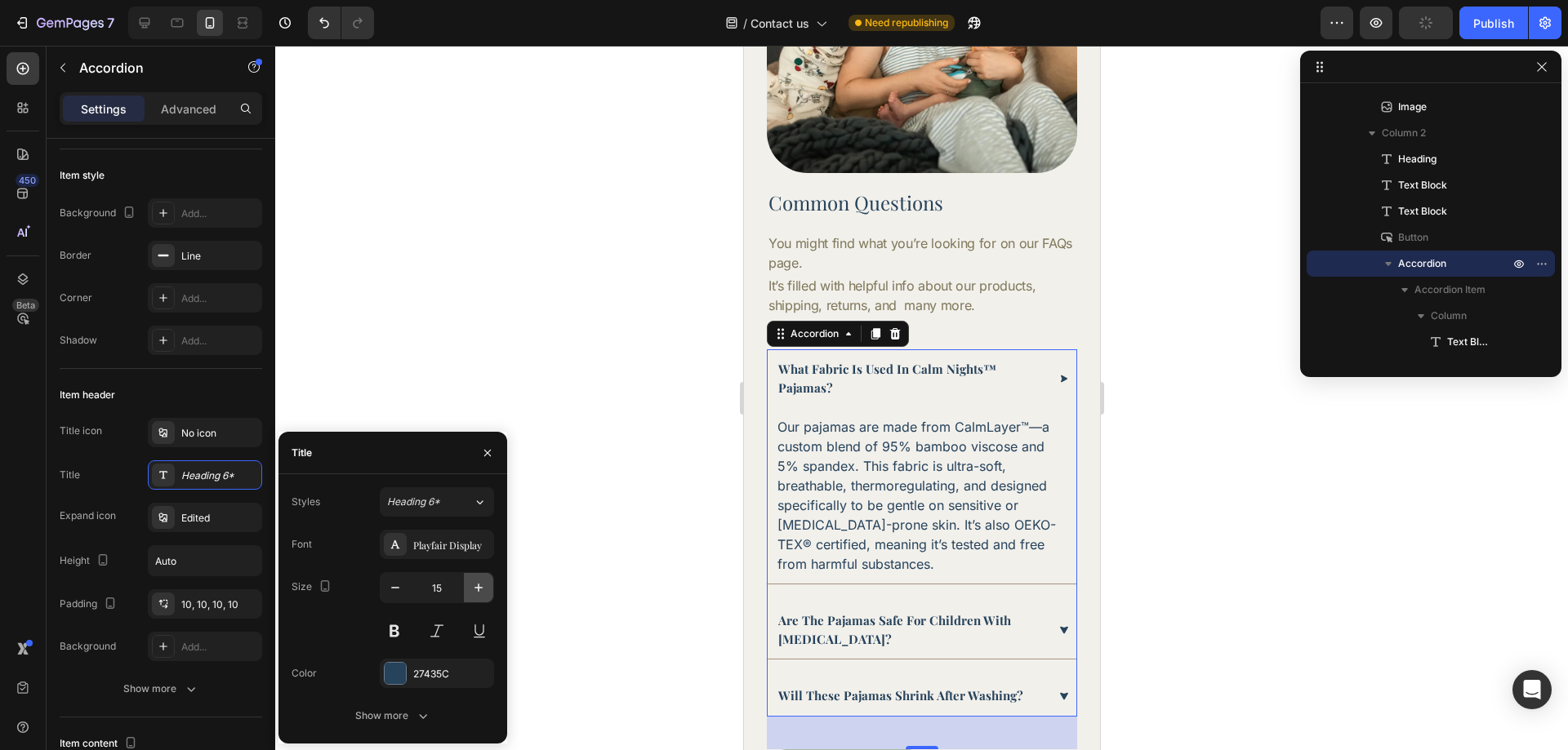
type input "16"
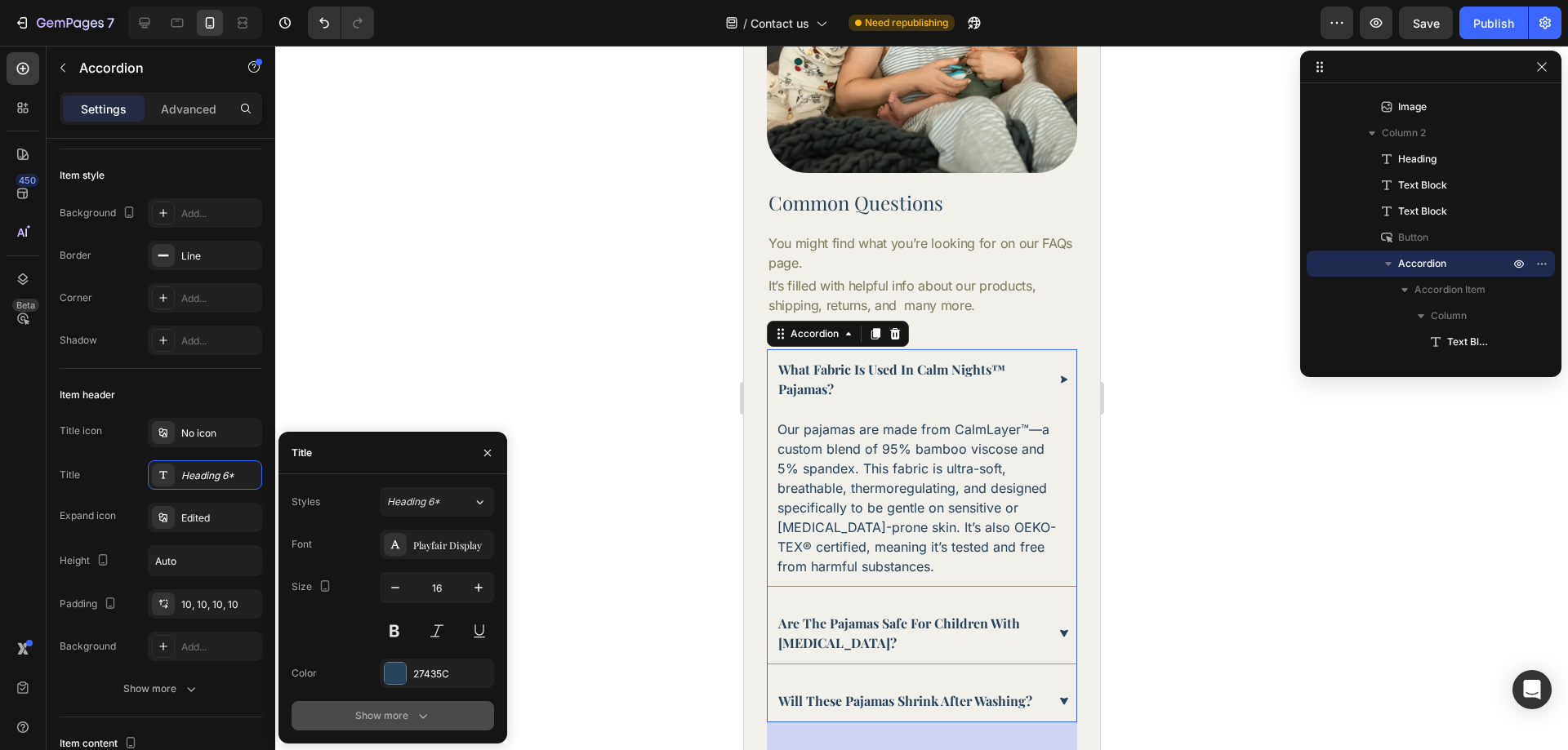
click at [411, 716] on div "Show more" at bounding box center [393, 716] width 76 height 17
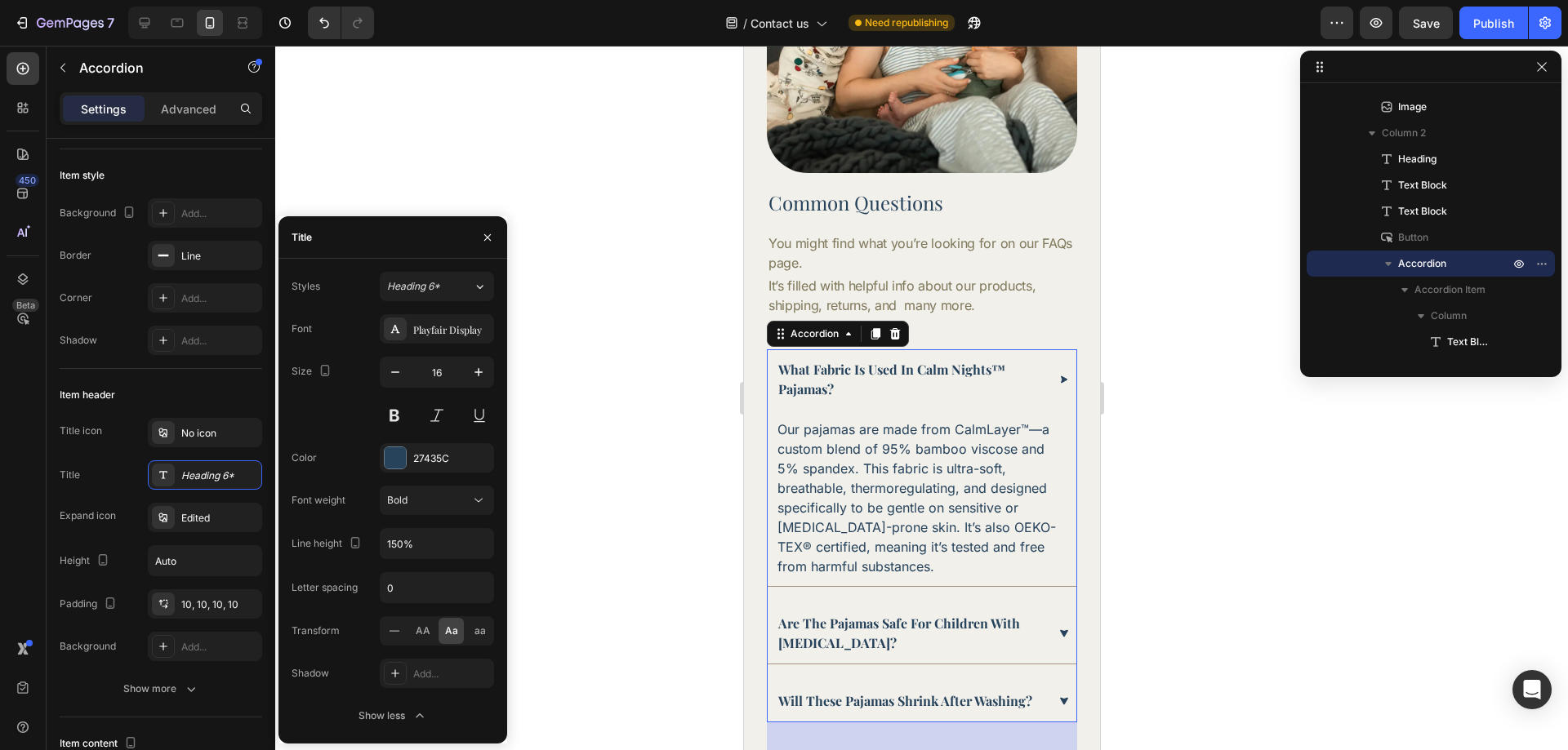
click at [1281, 537] on div at bounding box center [921, 398] width 1293 height 704
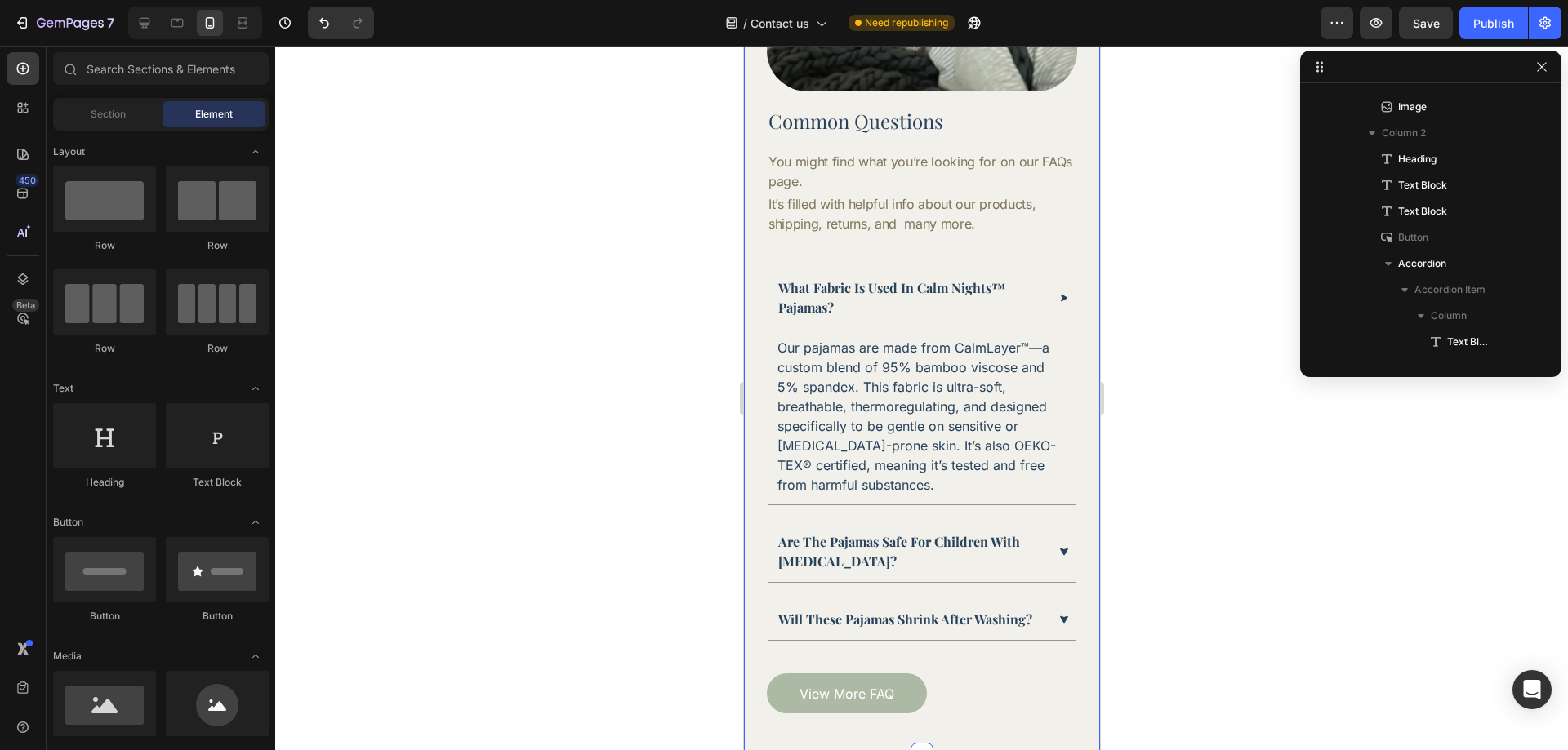
scroll to position [771, 0]
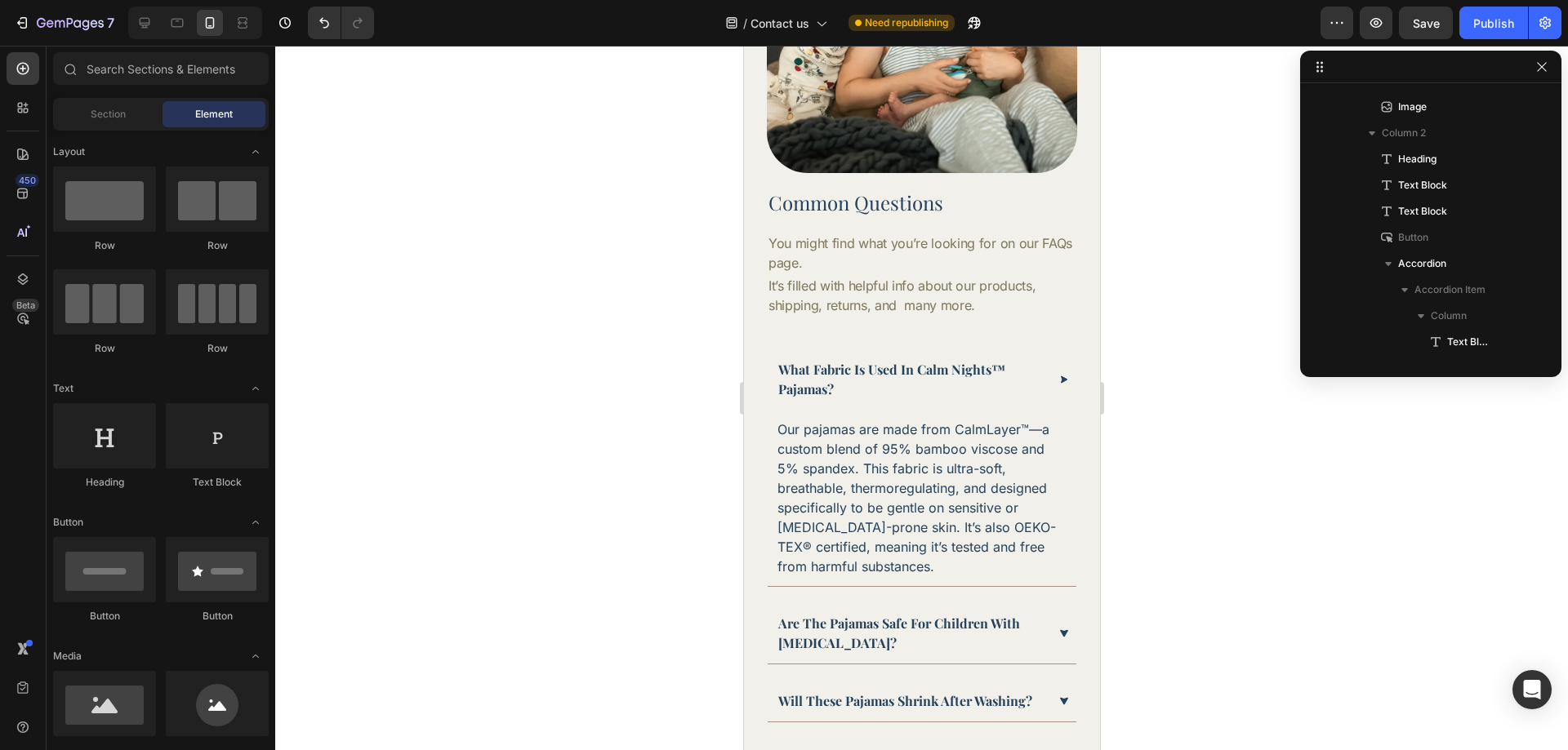
click at [1219, 371] on div at bounding box center [921, 398] width 1293 height 704
click at [1413, 39] on button "Save" at bounding box center [1426, 22] width 54 height 32
click at [1463, 28] on button "Publish" at bounding box center [1493, 22] width 69 height 32
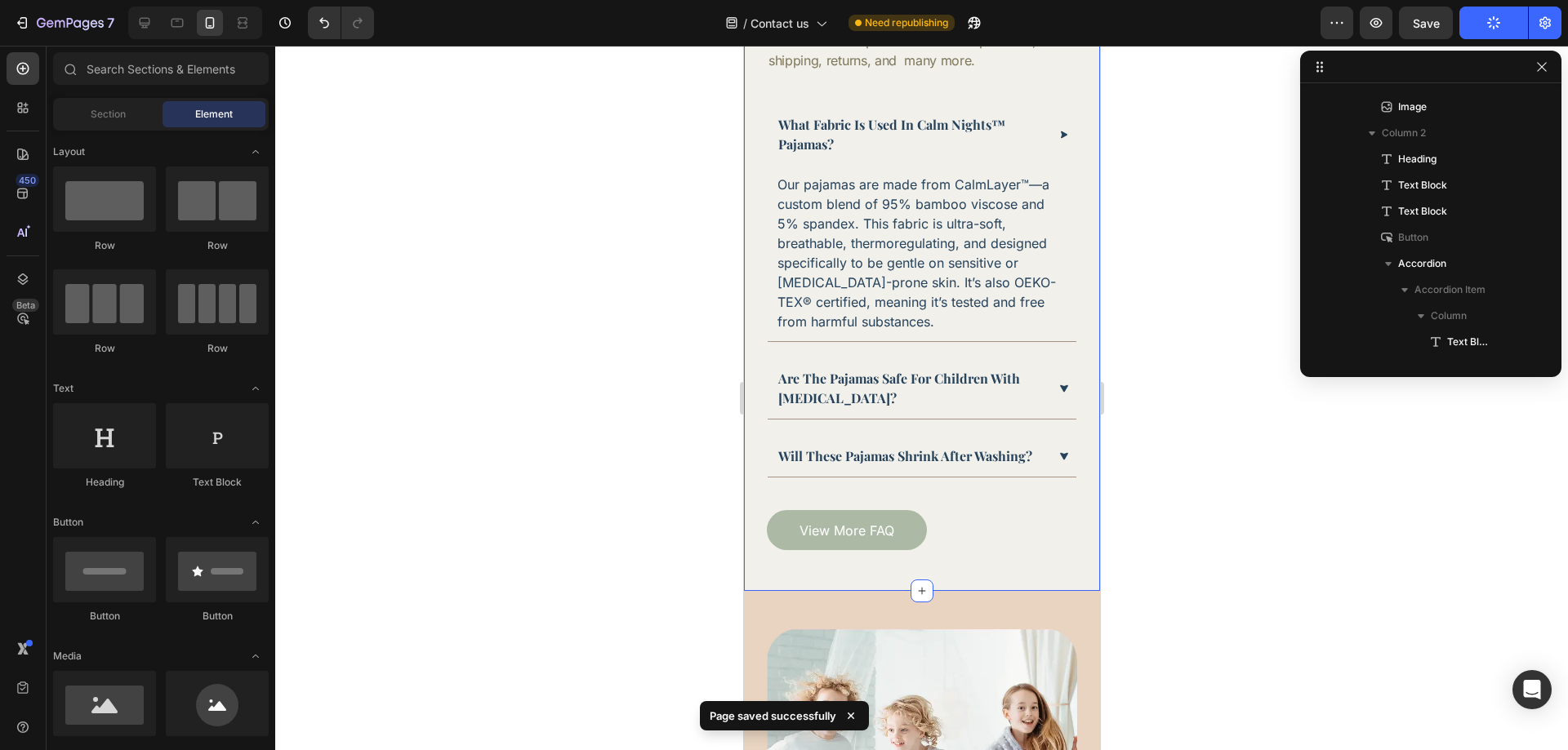
scroll to position [934, 0]
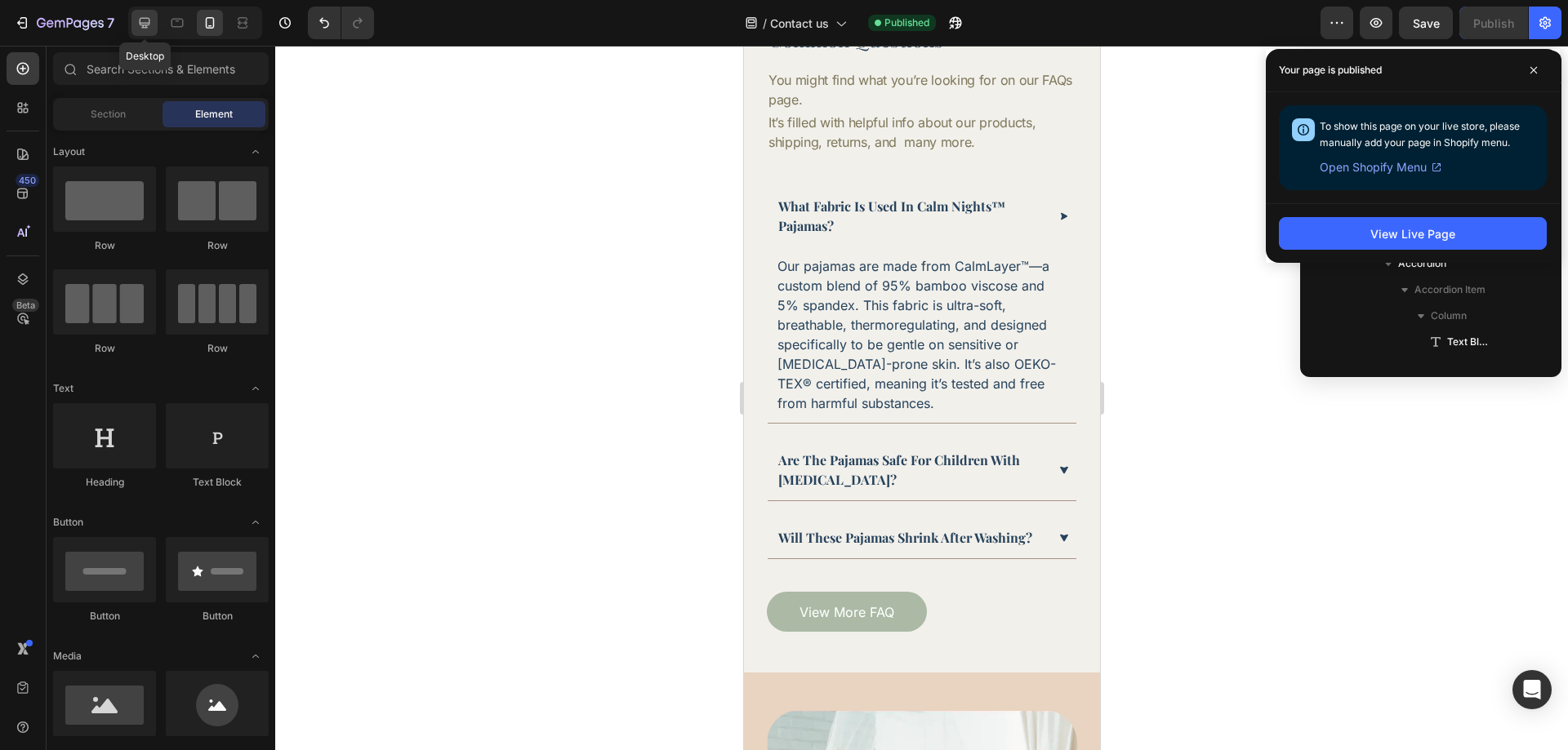
click at [150, 30] on icon at bounding box center [144, 23] width 17 height 17
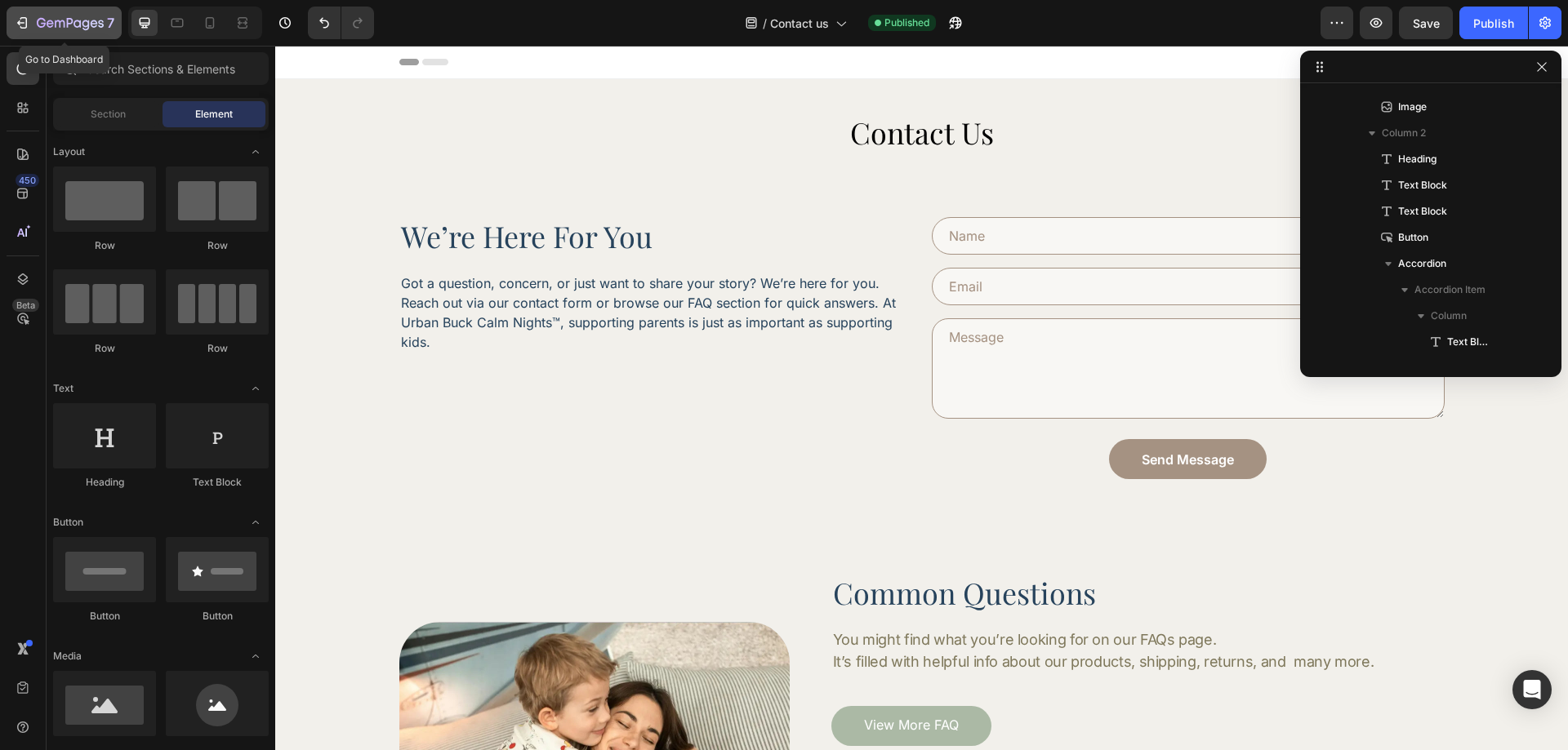
click at [111, 31] on p "7" at bounding box center [111, 23] width 7 height 19
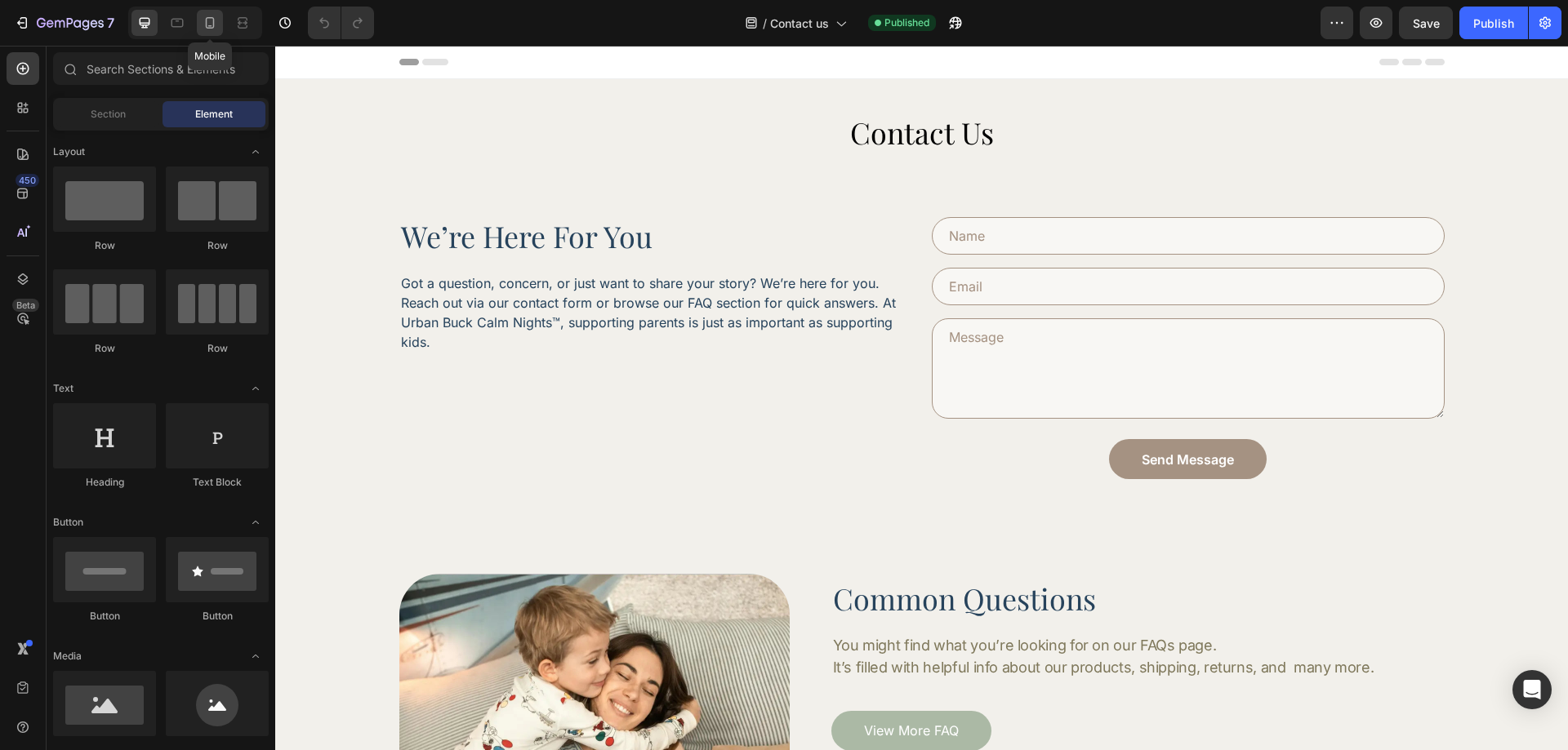
click at [206, 24] on icon at bounding box center [210, 23] width 9 height 11
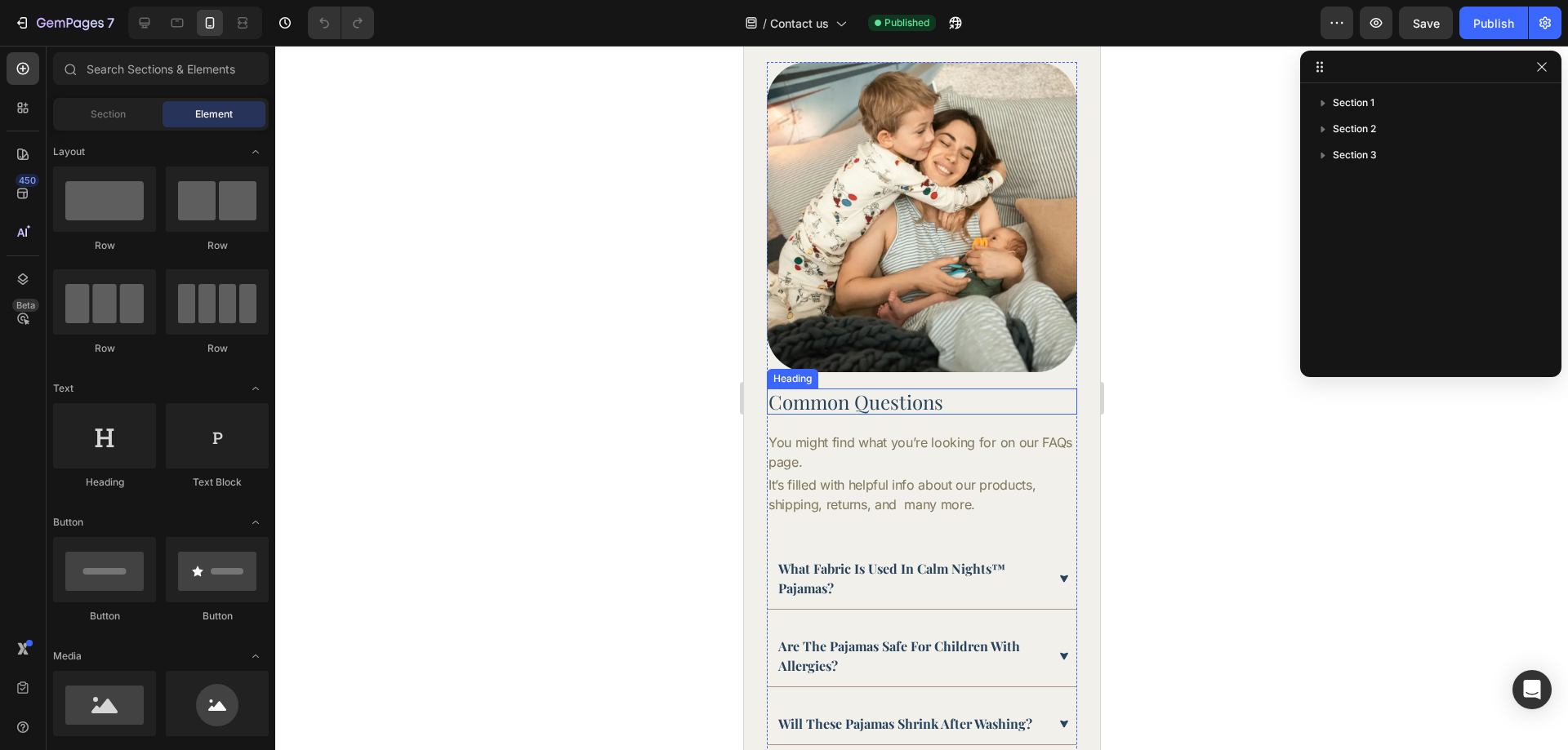
scroll to position [735, 0]
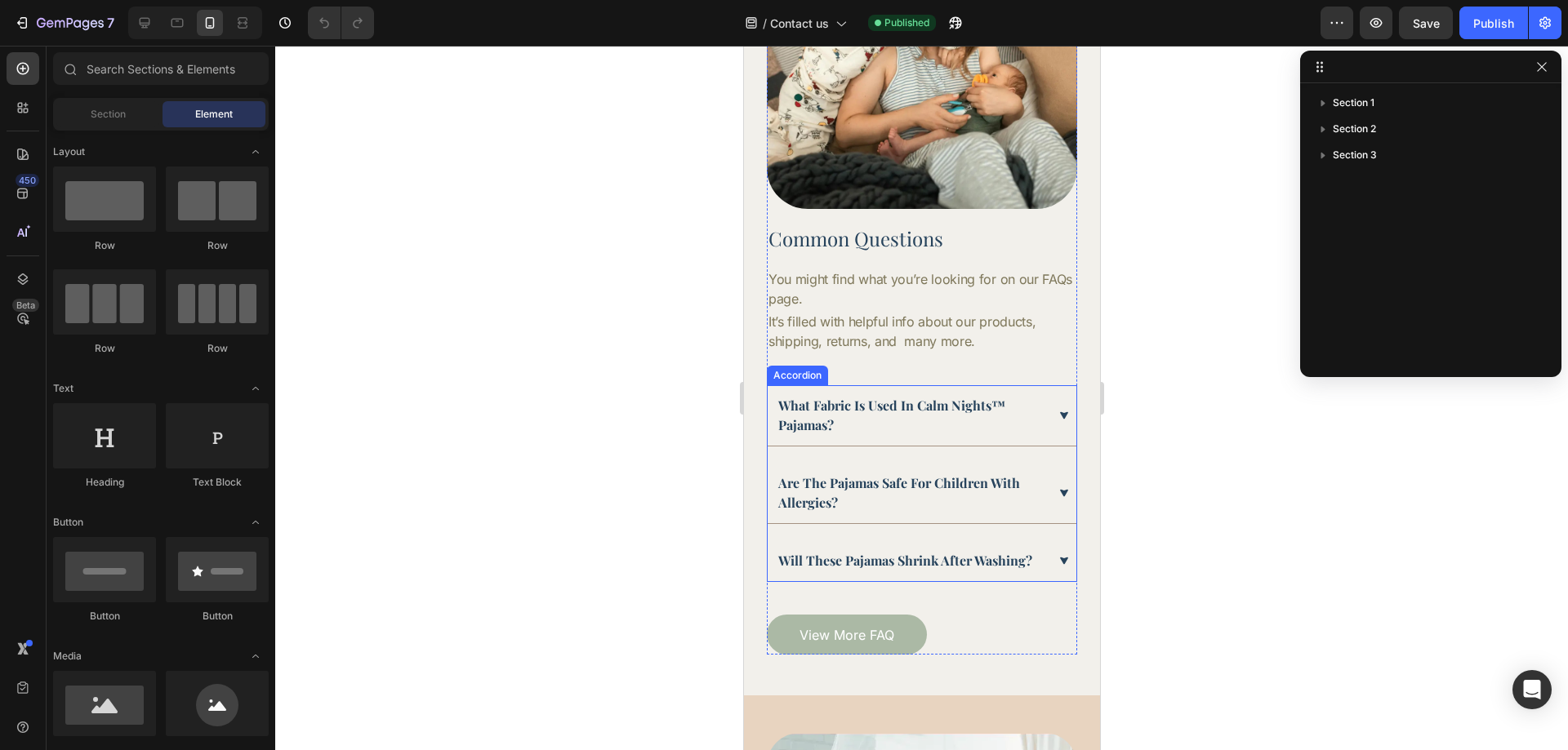
click at [918, 439] on div "what fabric is used in calm nights™ pajamas? are the pajamas safe for children …" at bounding box center [921, 484] width 310 height 197
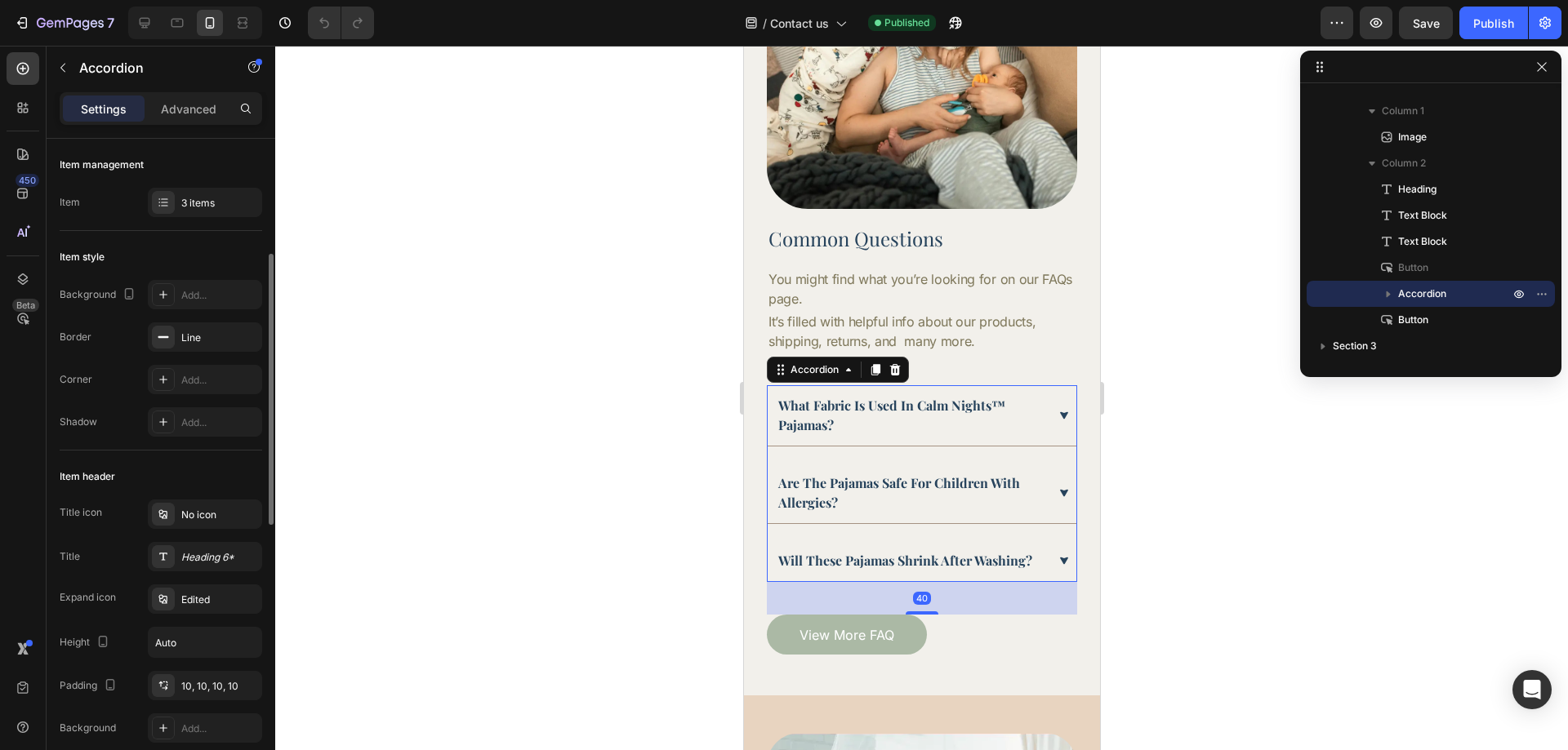
scroll to position [82, 0]
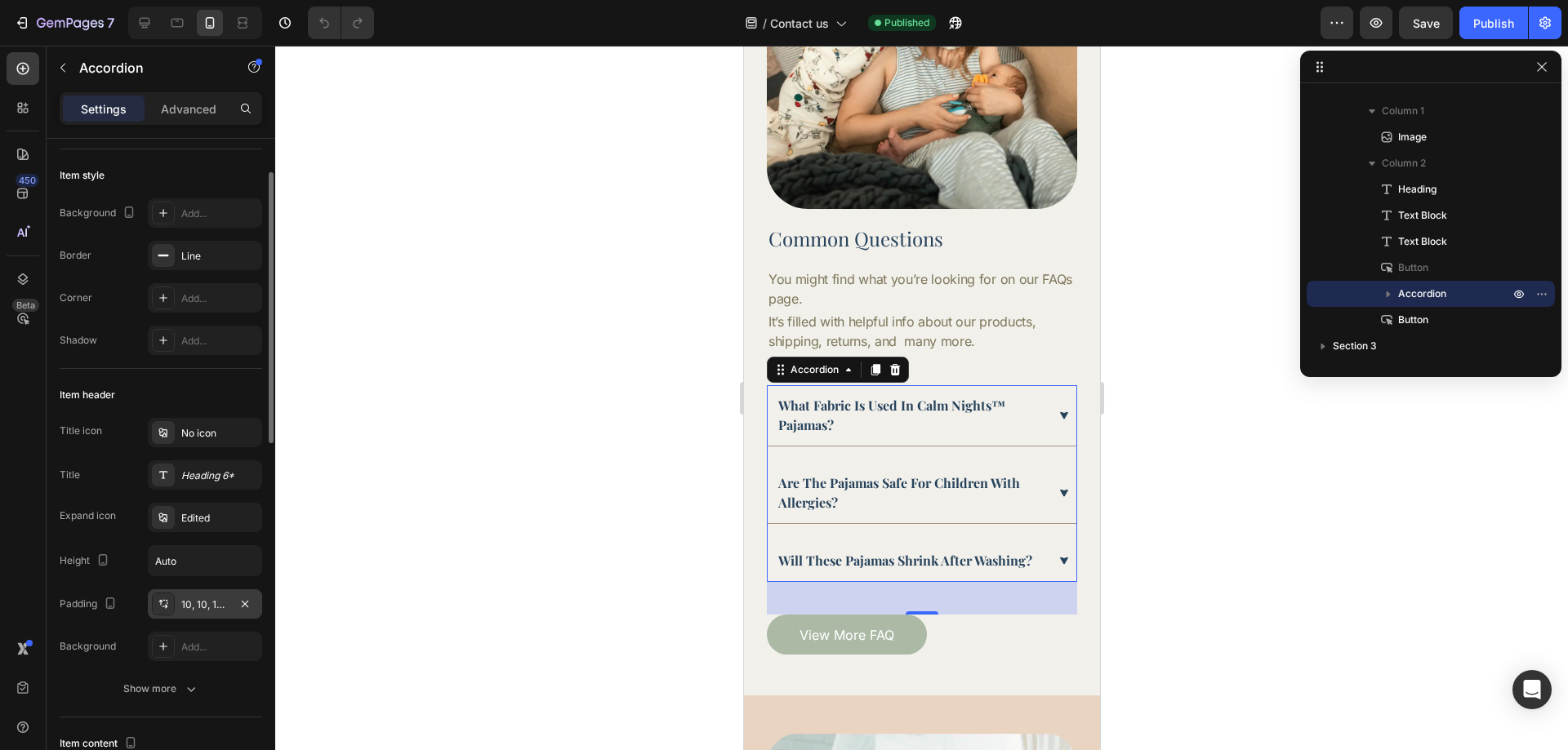
click at [214, 604] on div "10, 10, 10, 10" at bounding box center [205, 605] width 47 height 15
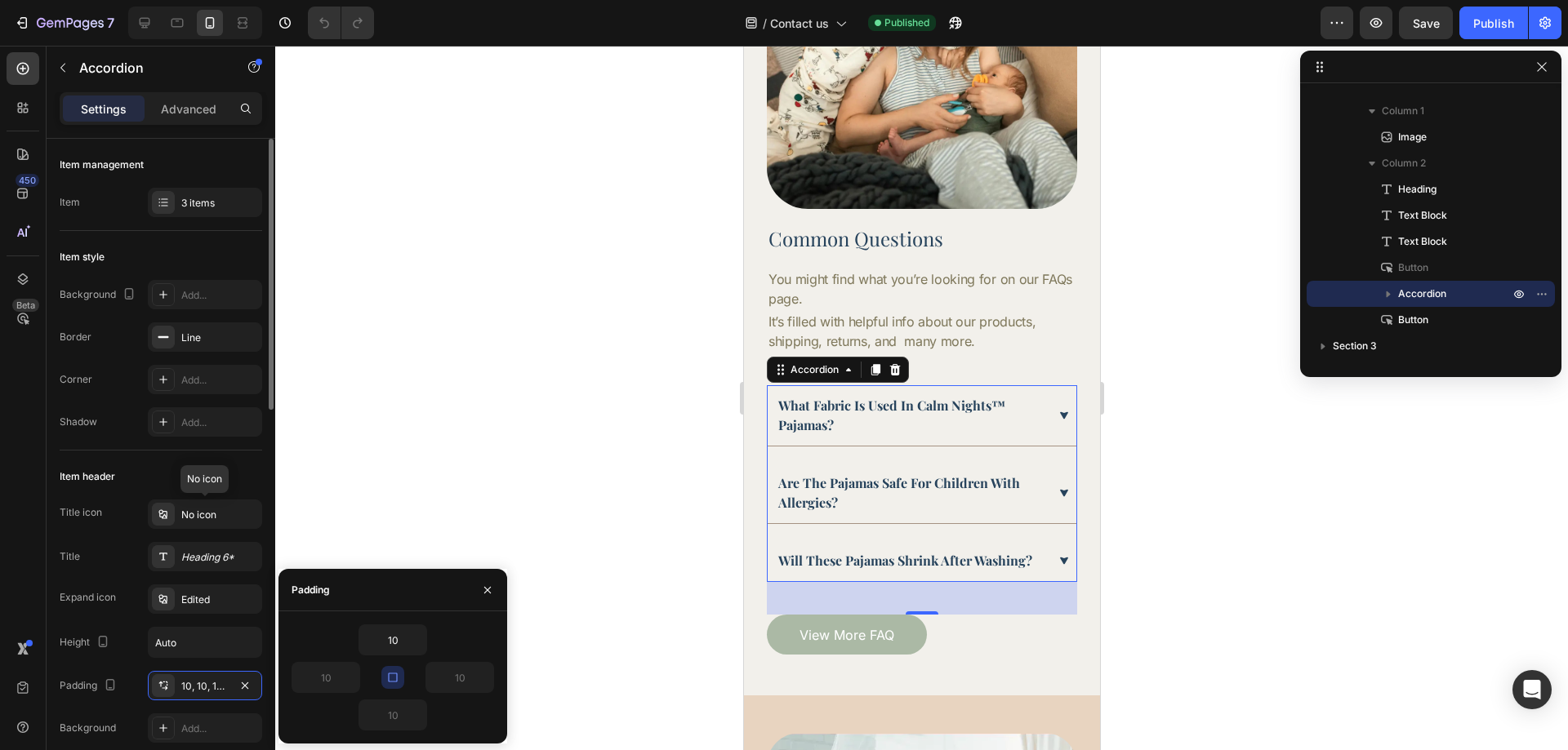
scroll to position [245, 0]
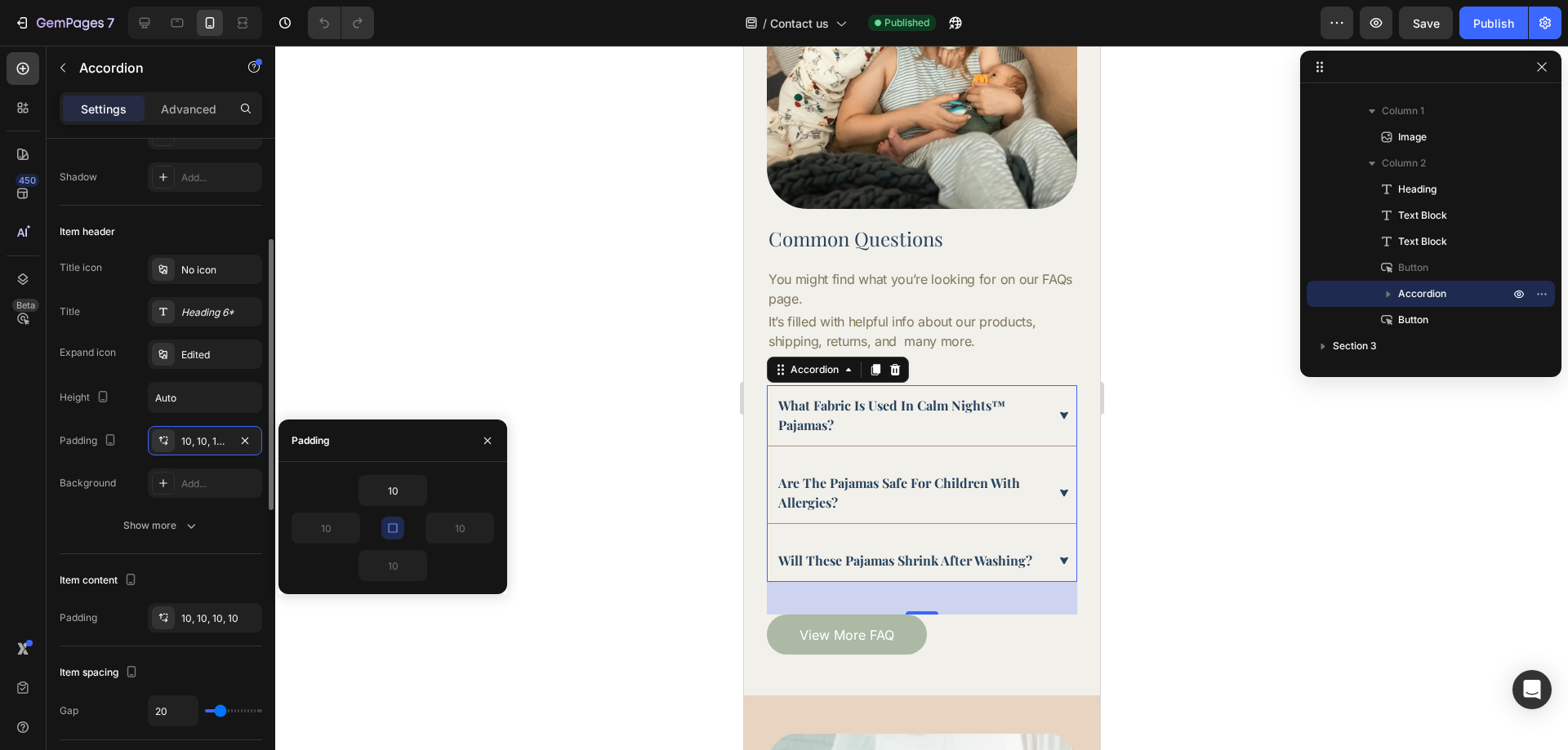
click at [388, 532] on icon "button" at bounding box center [393, 528] width 13 height 13
click at [397, 478] on input "10" at bounding box center [393, 490] width 67 height 29
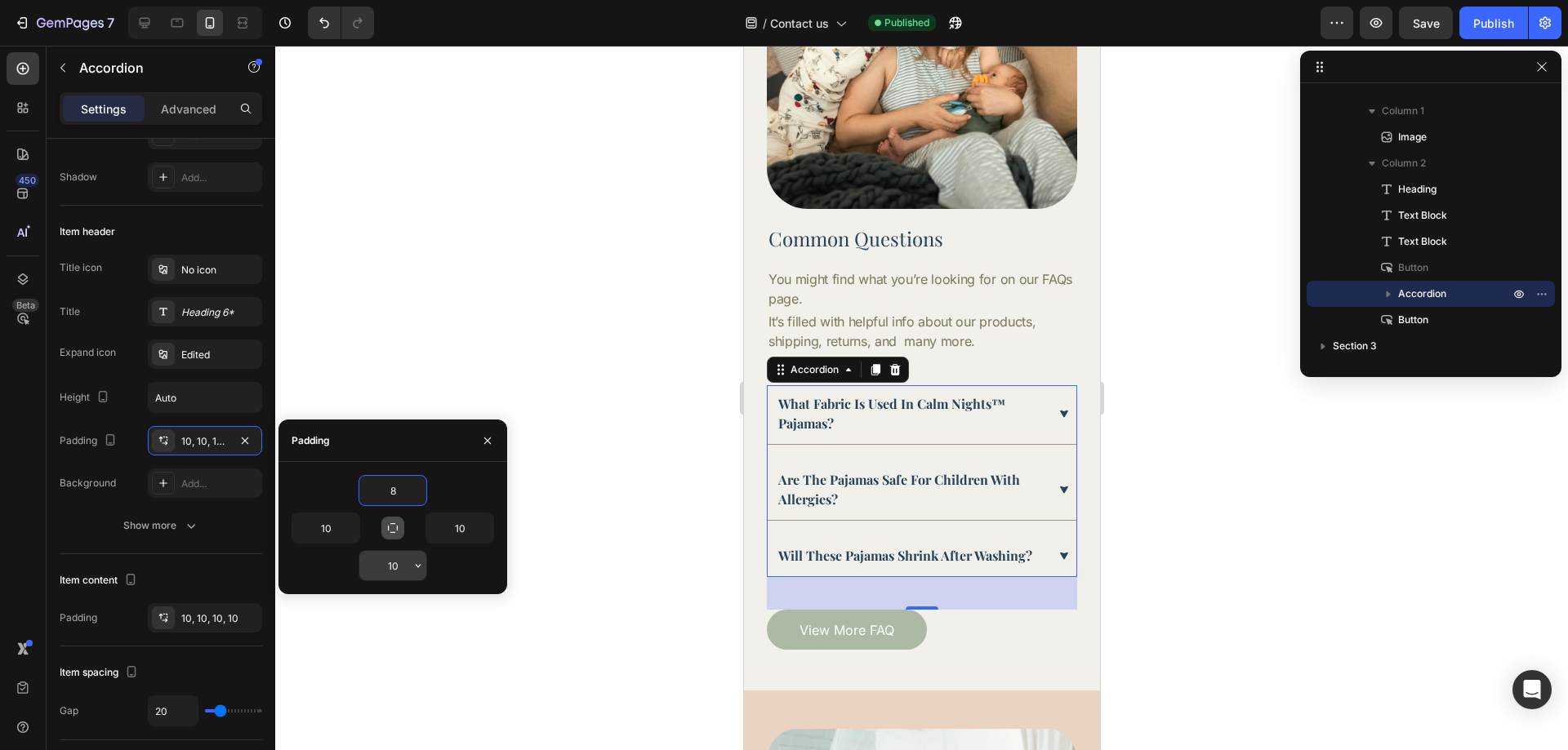
type input "7"
click at [394, 568] on input "10" at bounding box center [393, 566] width 67 height 29
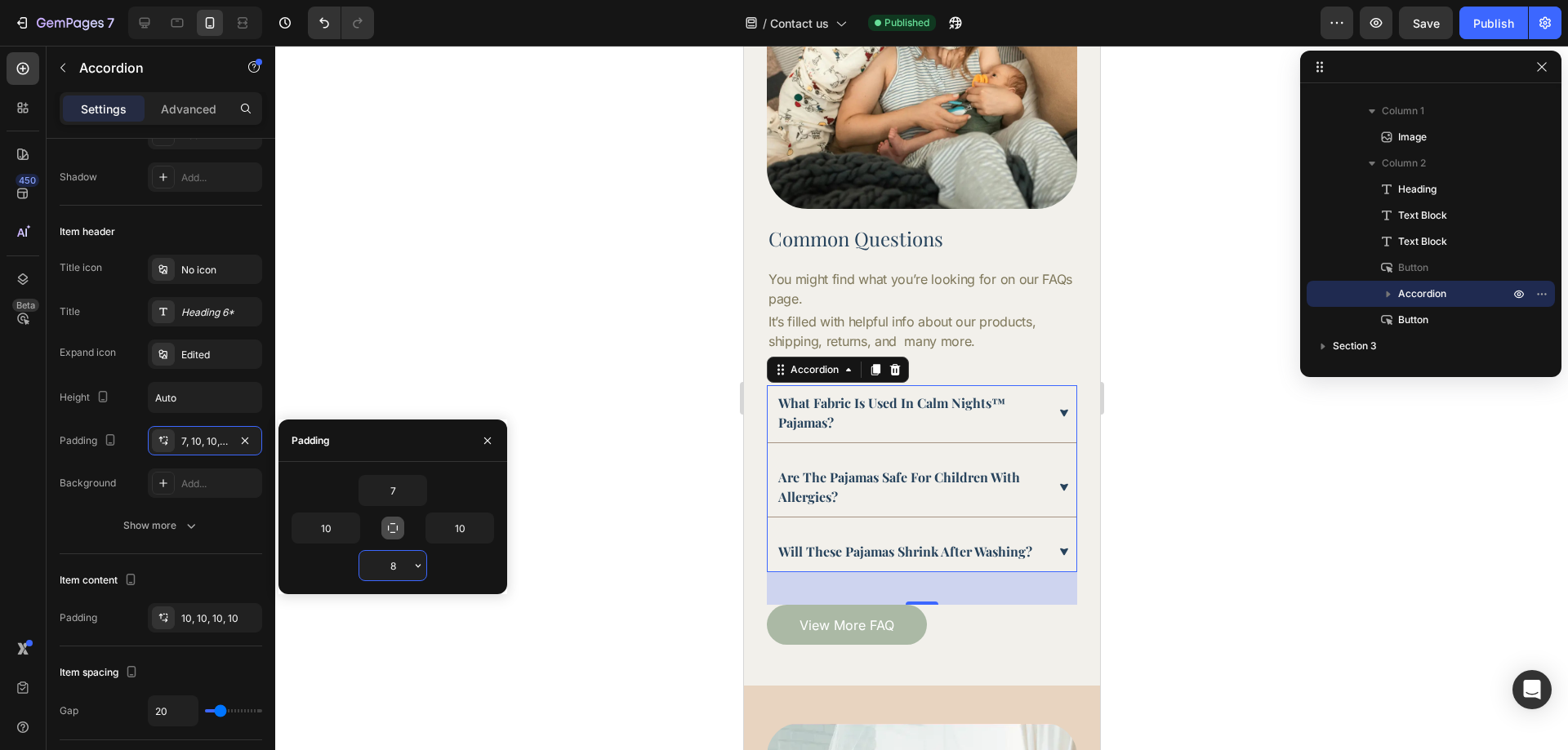
type input "7"
click at [1245, 538] on div at bounding box center [921, 398] width 1293 height 704
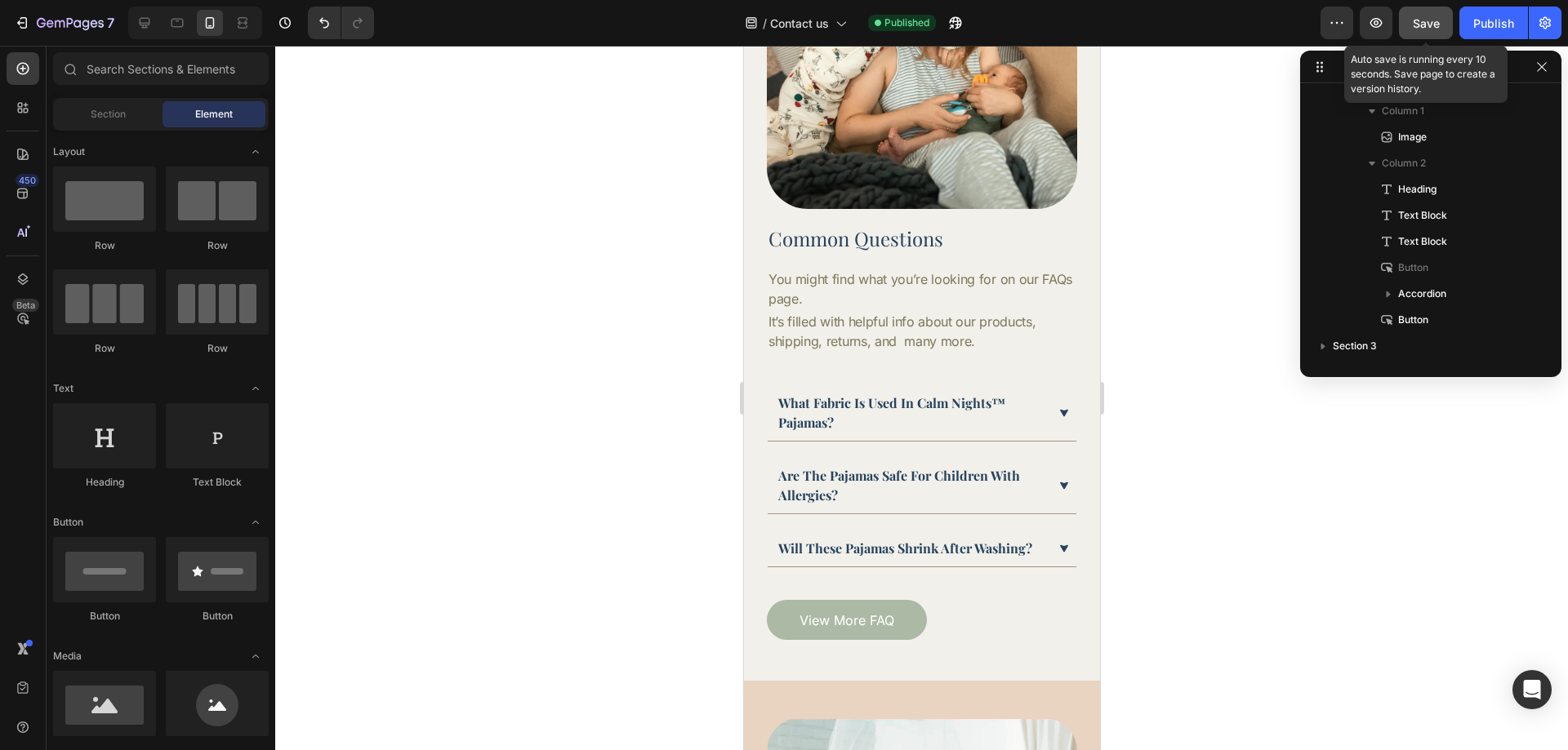
click at [1416, 23] on span "Save" at bounding box center [1426, 24] width 27 height 14
click at [1470, 18] on button "Publish" at bounding box center [1493, 22] width 69 height 32
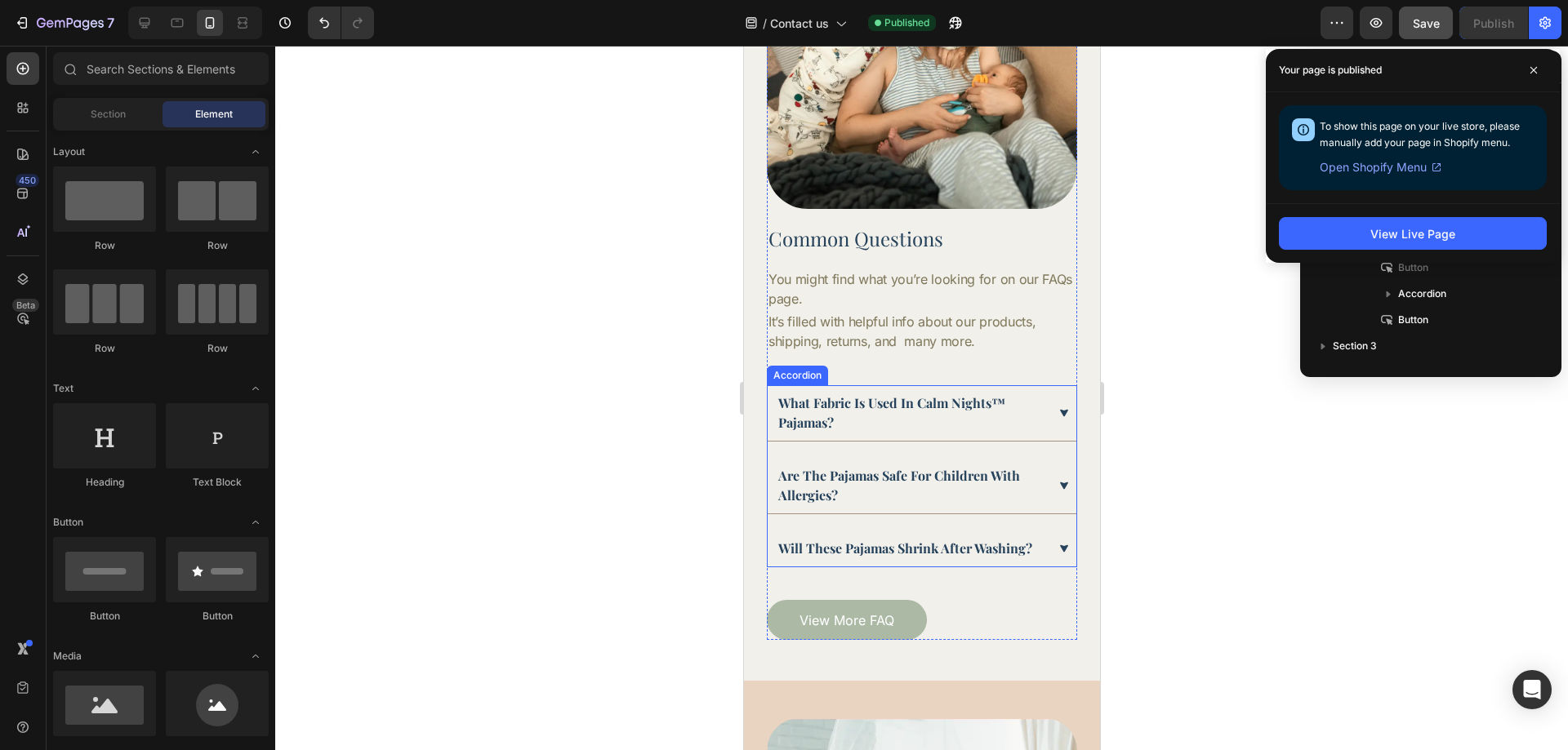
click at [982, 439] on div "what fabric is used in calm nights™ pajamas? are the pajamas safe for children …" at bounding box center [921, 476] width 310 height 182
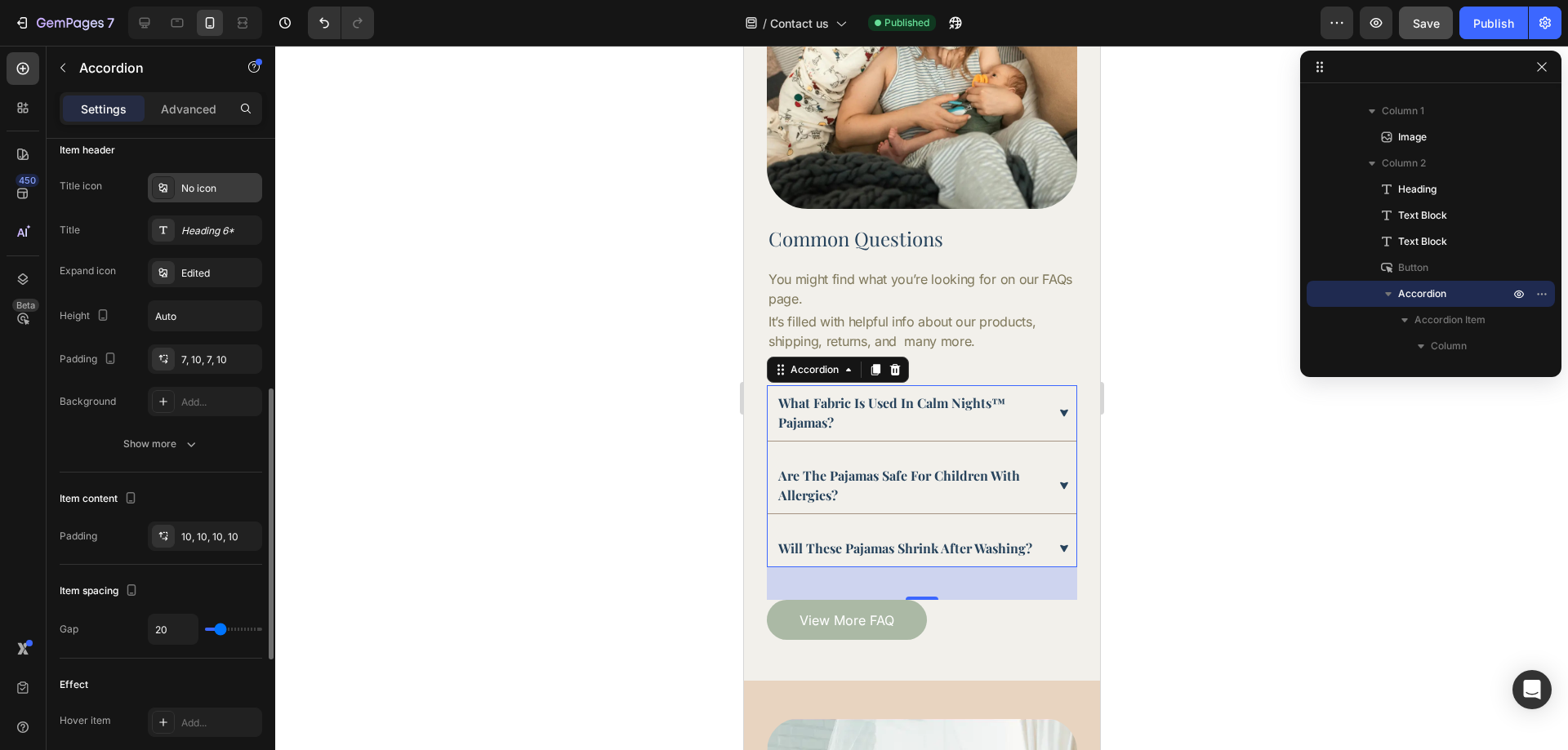
scroll to position [408, 0]
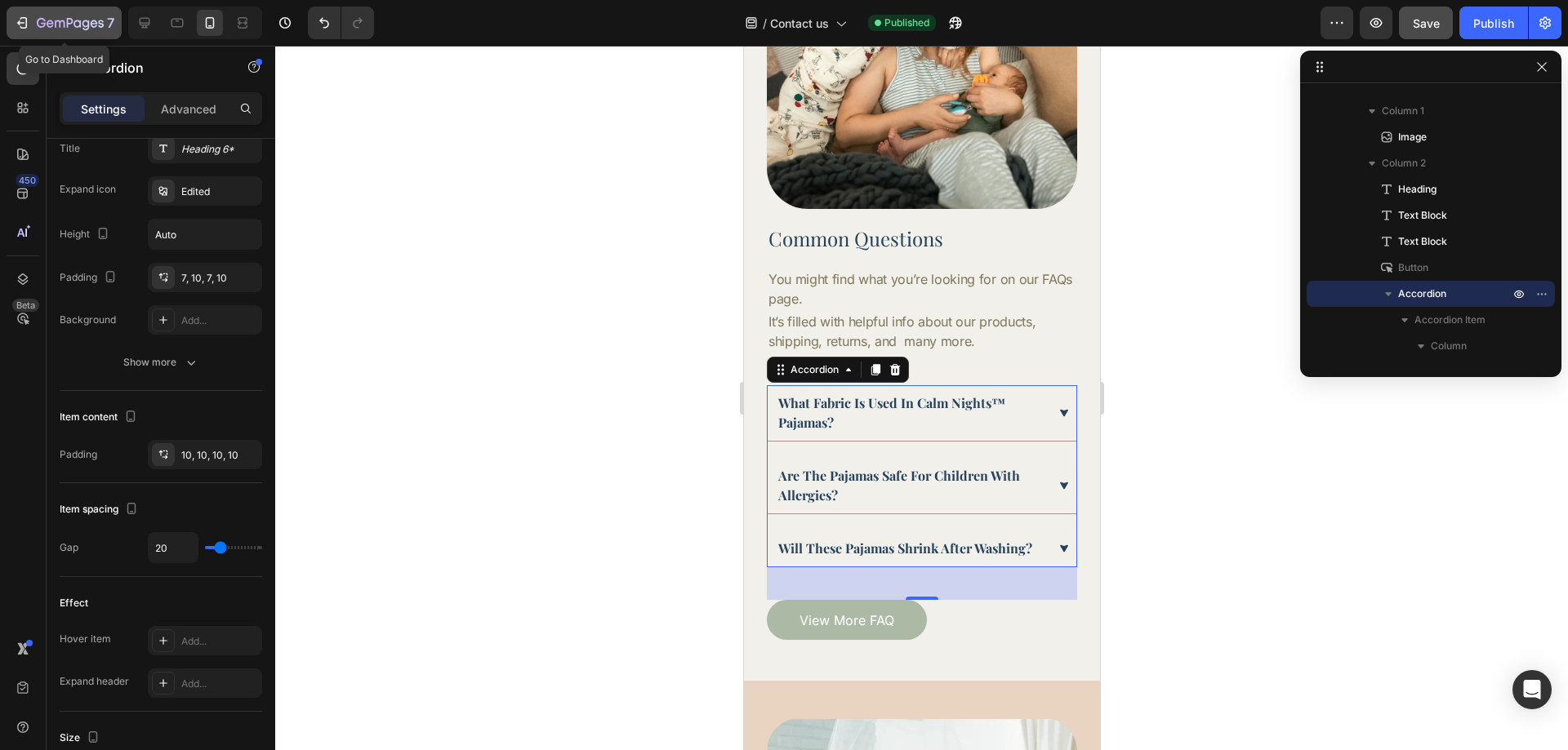
click at [89, 32] on div "7" at bounding box center [76, 23] width 77 height 19
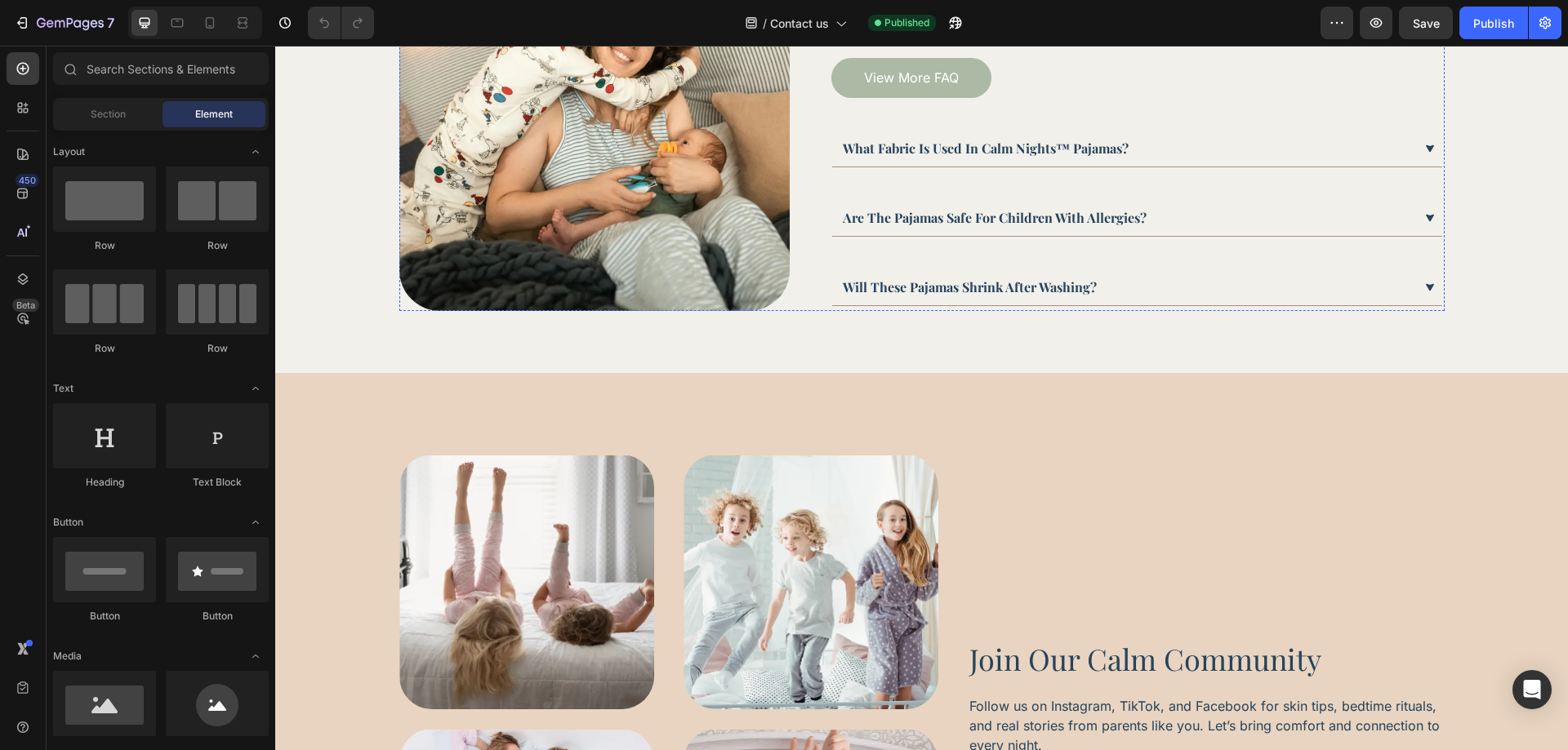
scroll to position [408, 0]
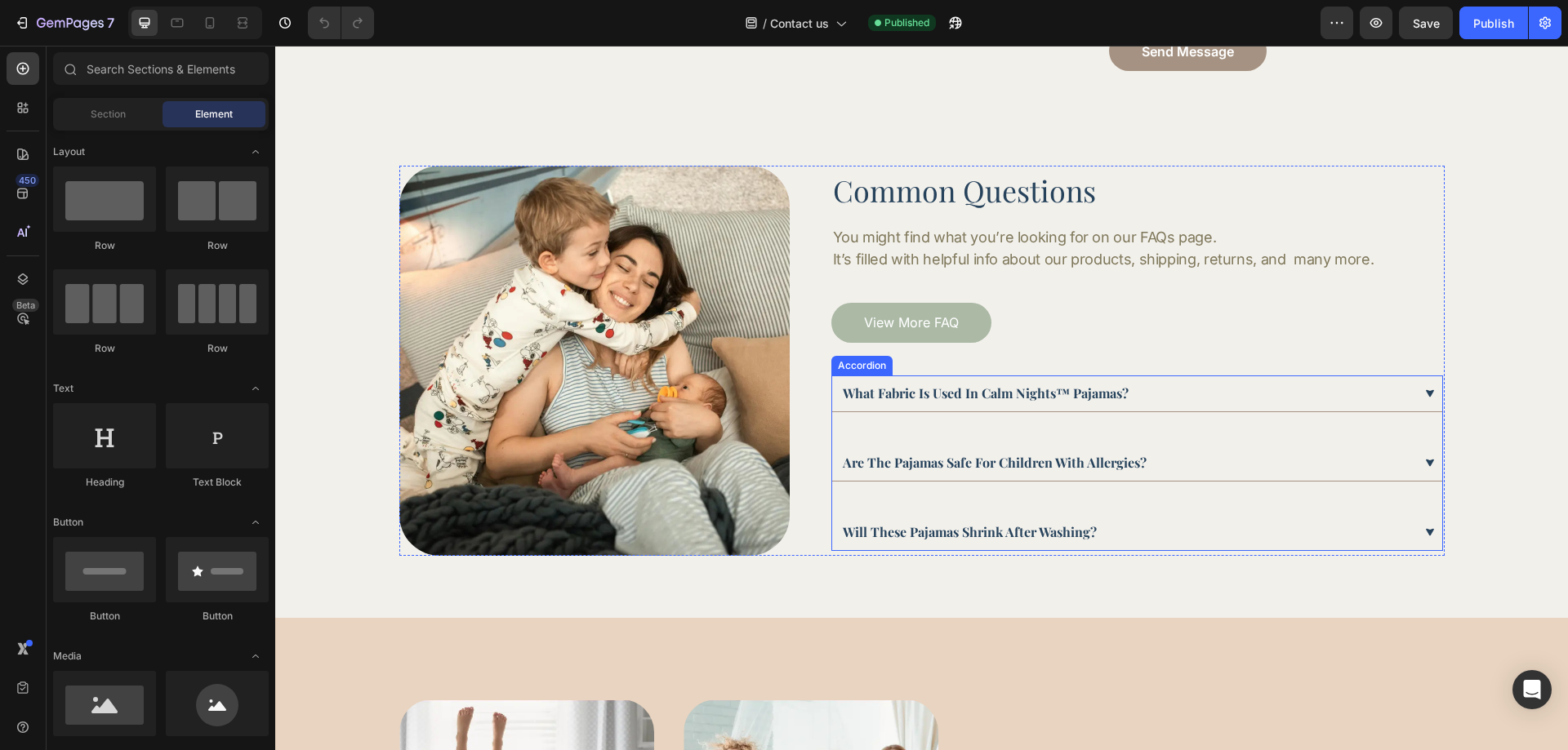
click at [1195, 417] on div "what fabric is used in calm nights™ pajamas? are the pajamas safe for children …" at bounding box center [1137, 464] width 611 height 176
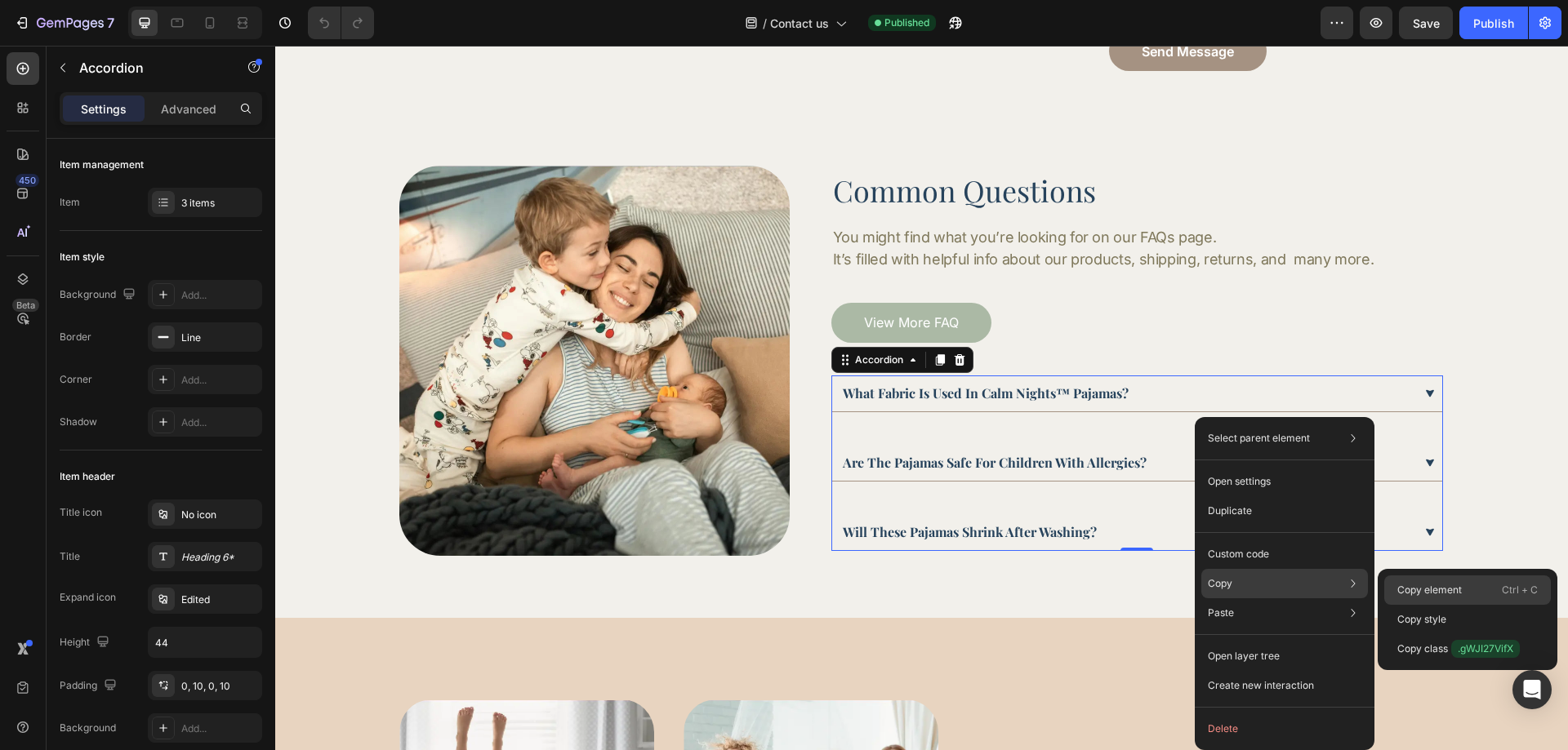
click at [1421, 587] on p "Copy element" at bounding box center [1429, 590] width 64 height 15
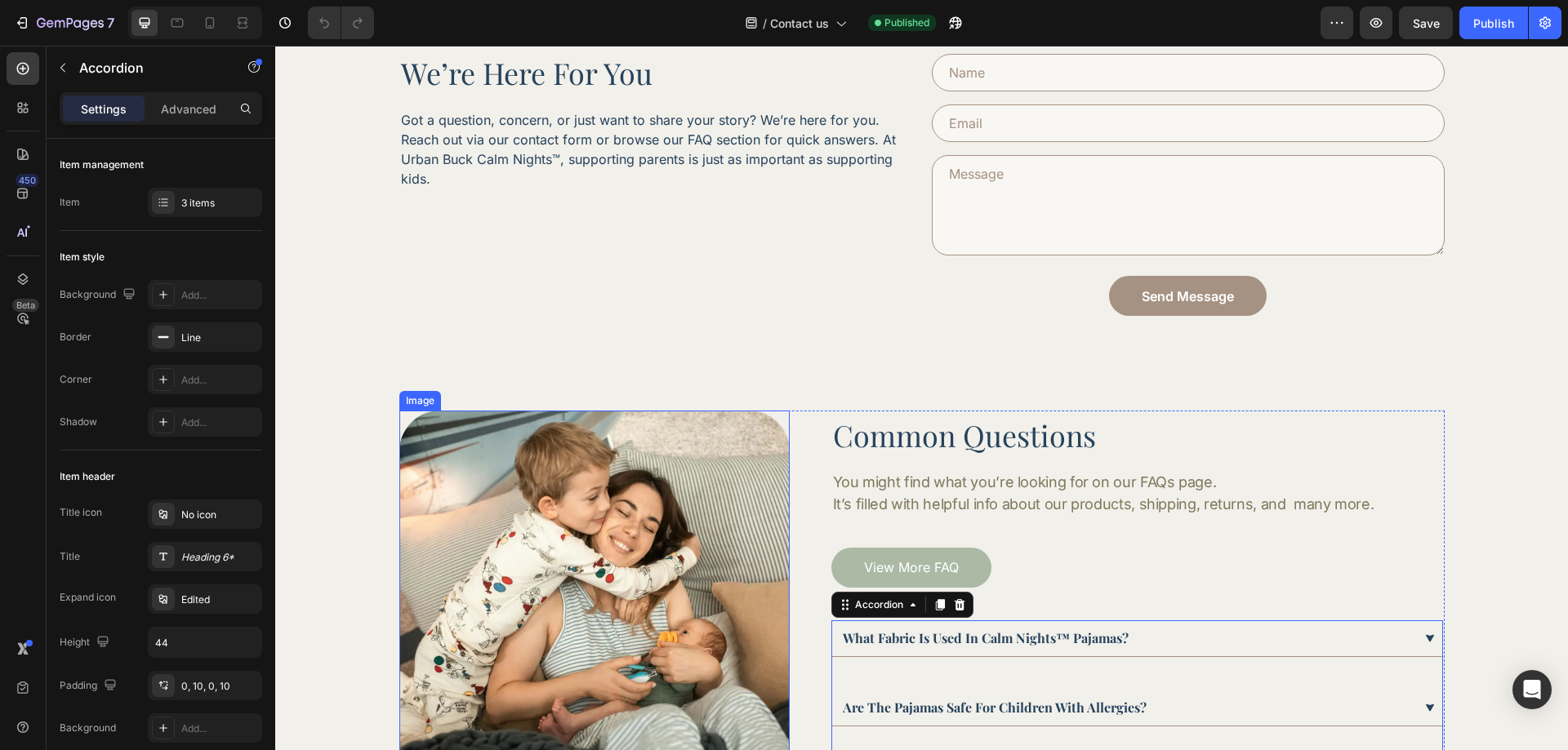
scroll to position [327, 0]
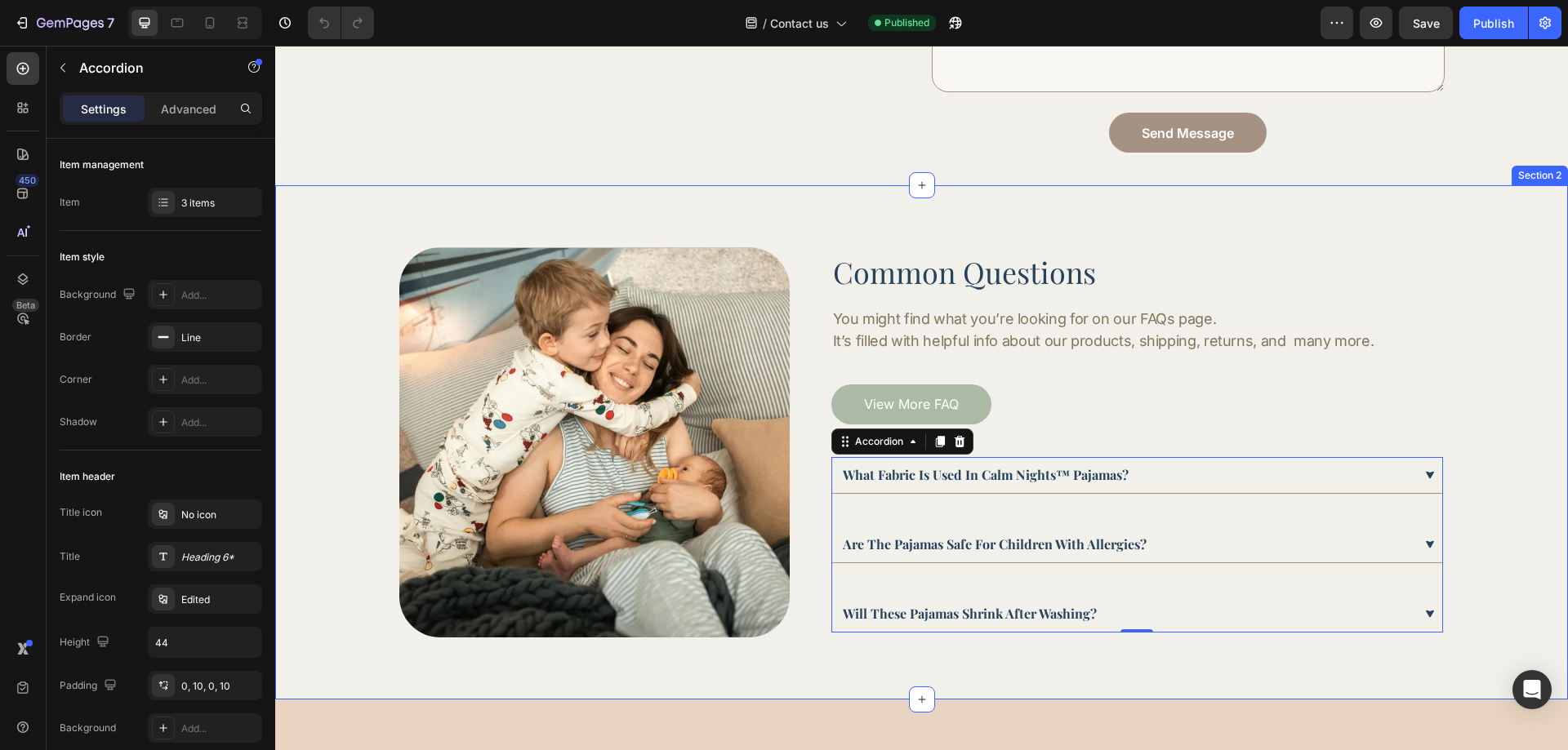
click at [359, 444] on div "Image Common Questions Heading You might find what you’re looking for on our FA…" at bounding box center [921, 443] width 1247 height 390
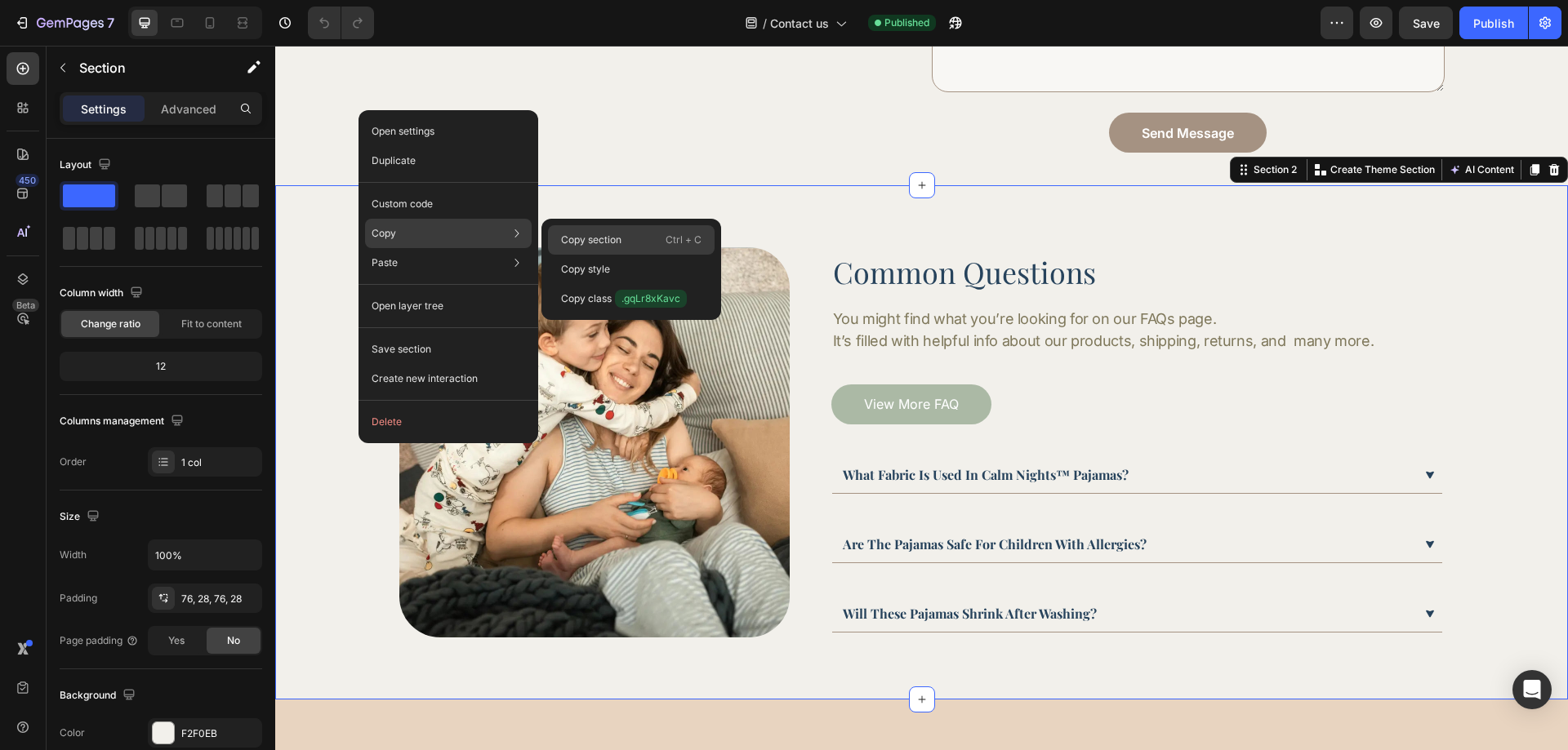
click at [613, 234] on p "Copy section" at bounding box center [591, 240] width 61 height 15
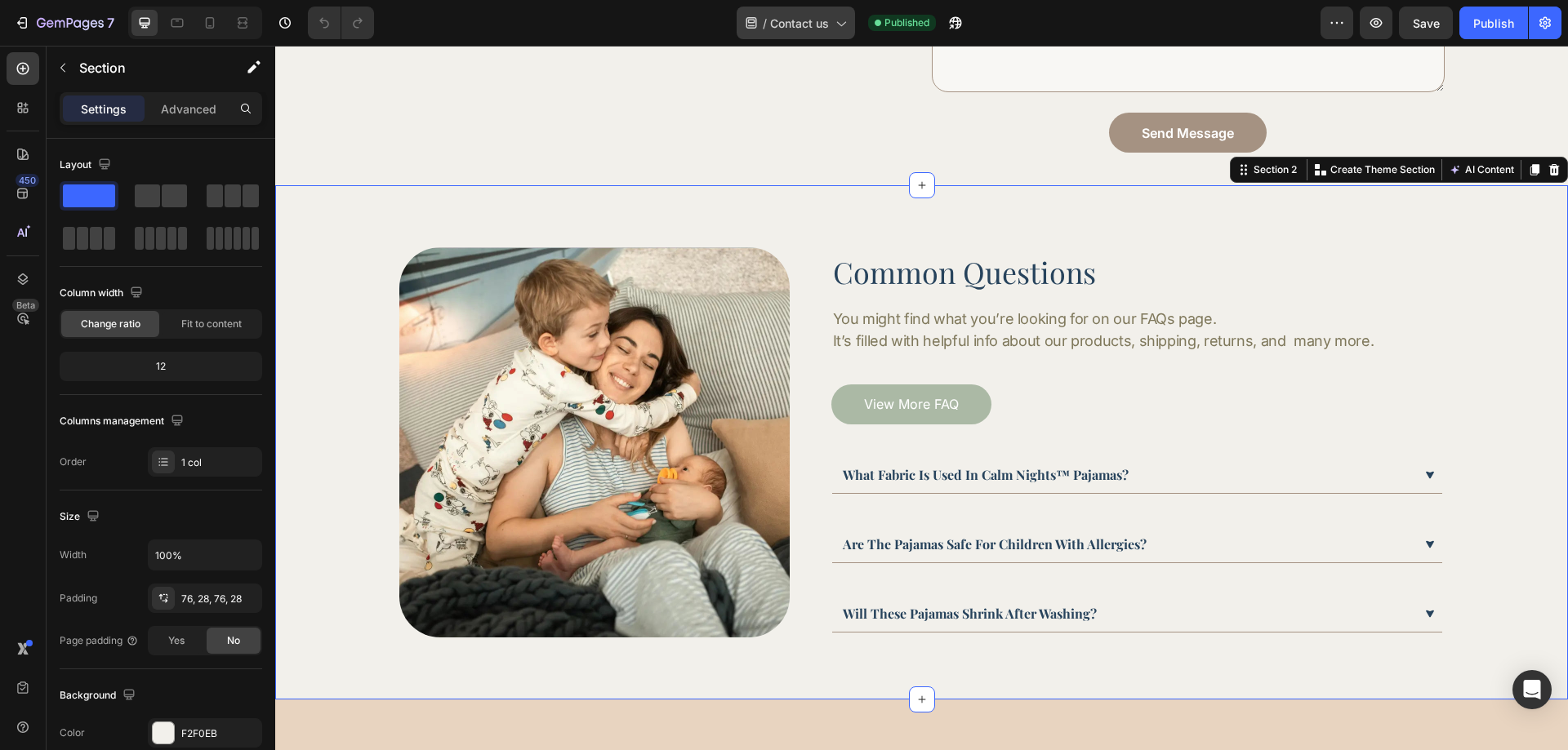
click at [806, 32] on div "/ Contact us" at bounding box center [796, 22] width 119 height 32
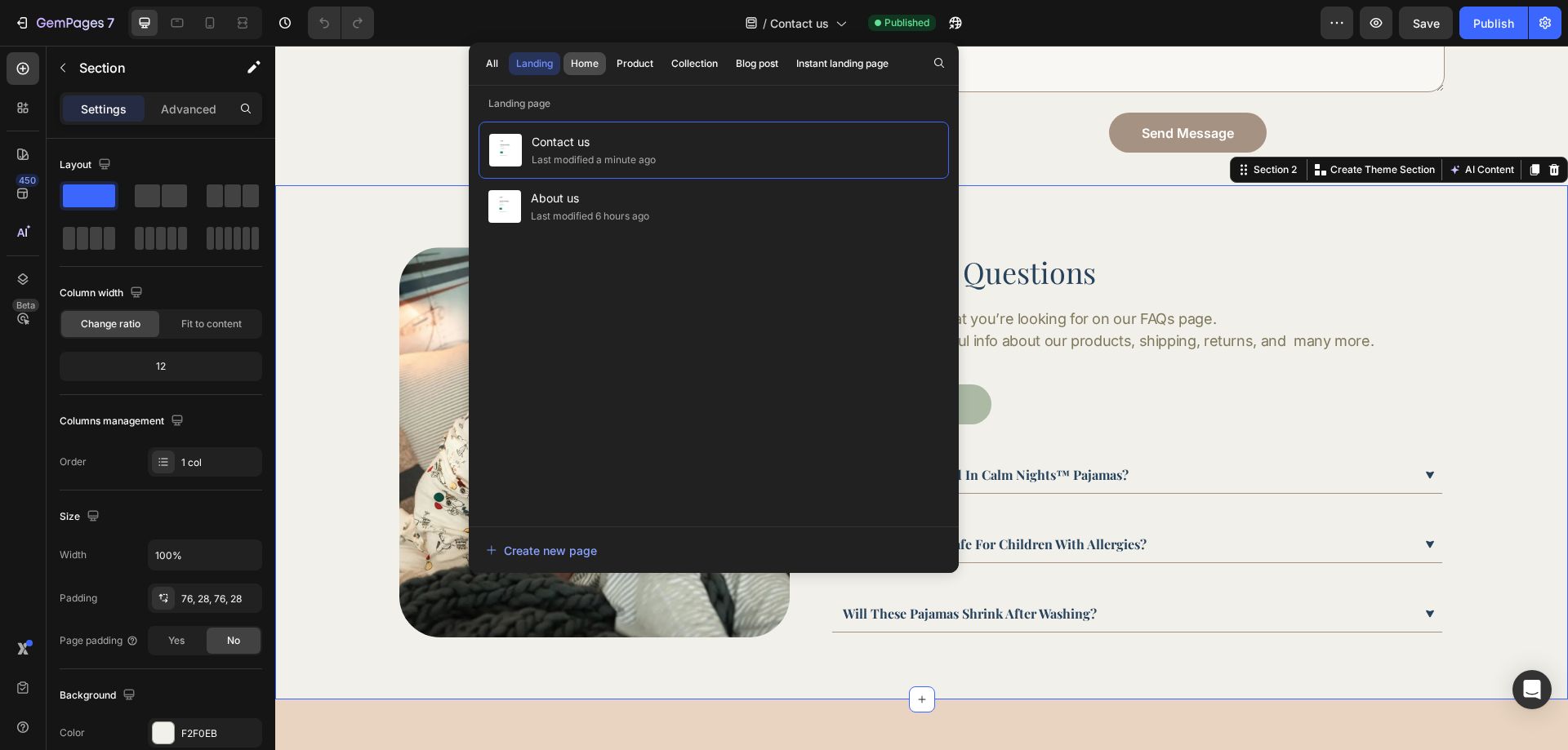
click at [579, 64] on div "Home" at bounding box center [585, 63] width 28 height 15
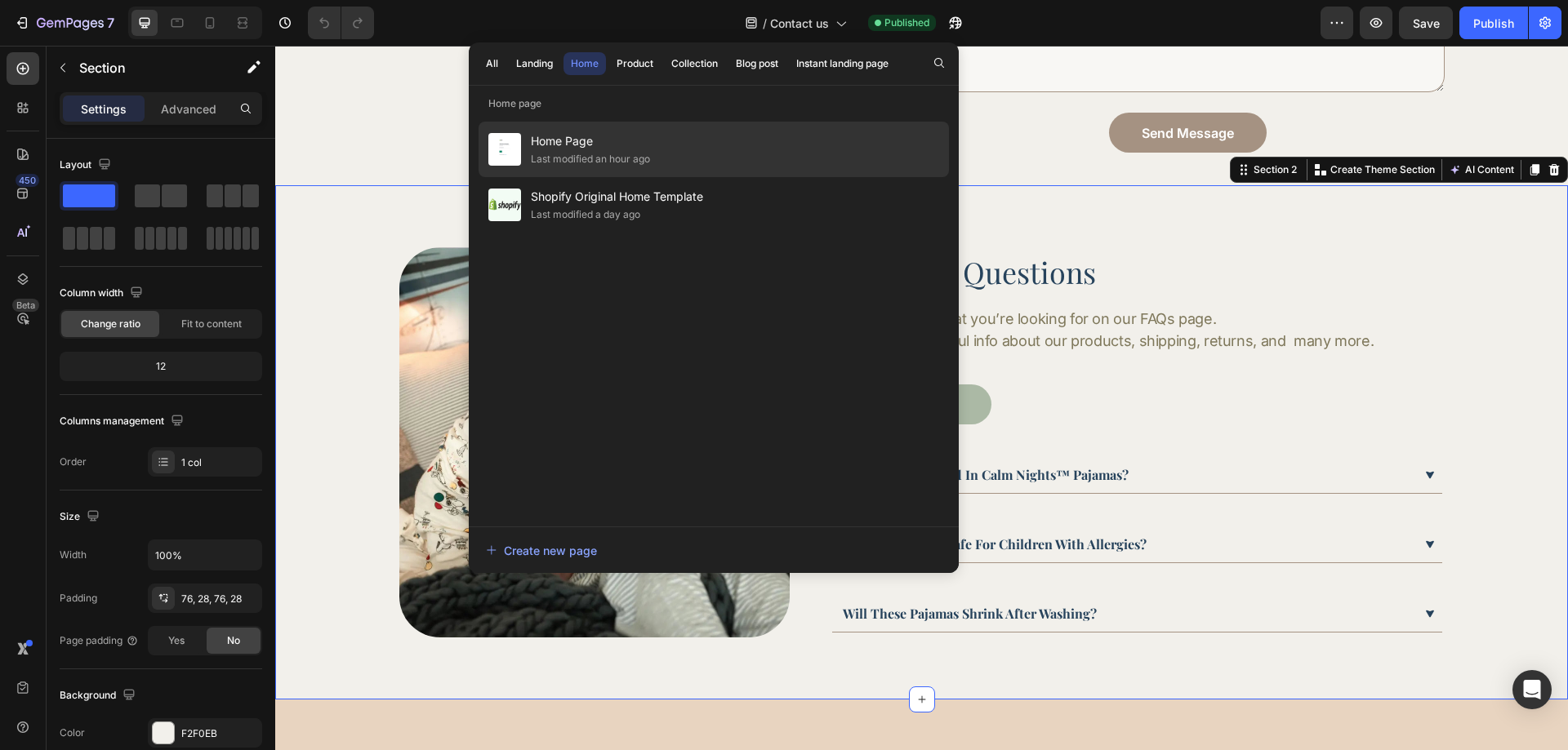
click at [666, 177] on div "Home Page Last modified an hour ago" at bounding box center [714, 205] width 471 height 55
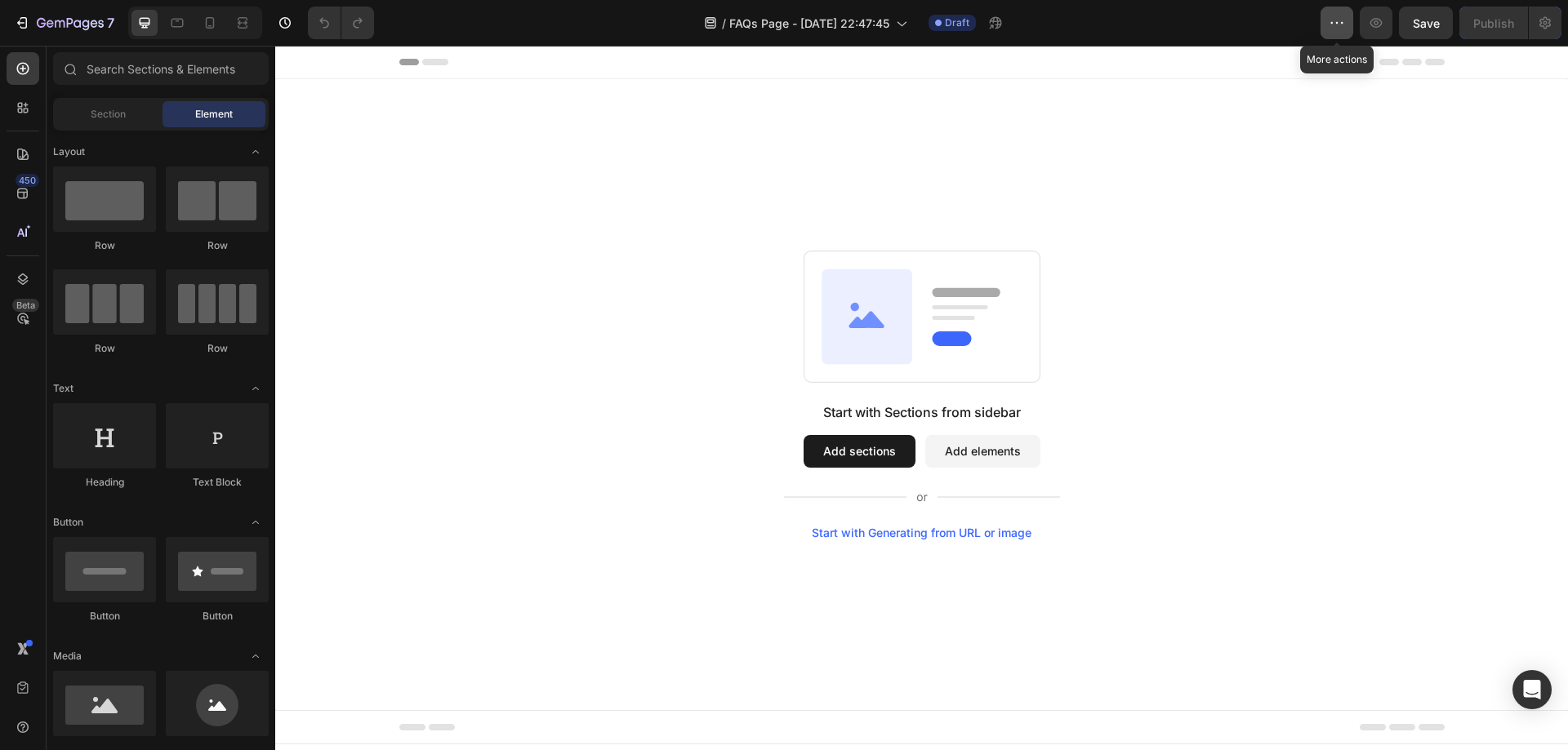
click at [1341, 24] on icon "button" at bounding box center [1337, 23] width 17 height 17
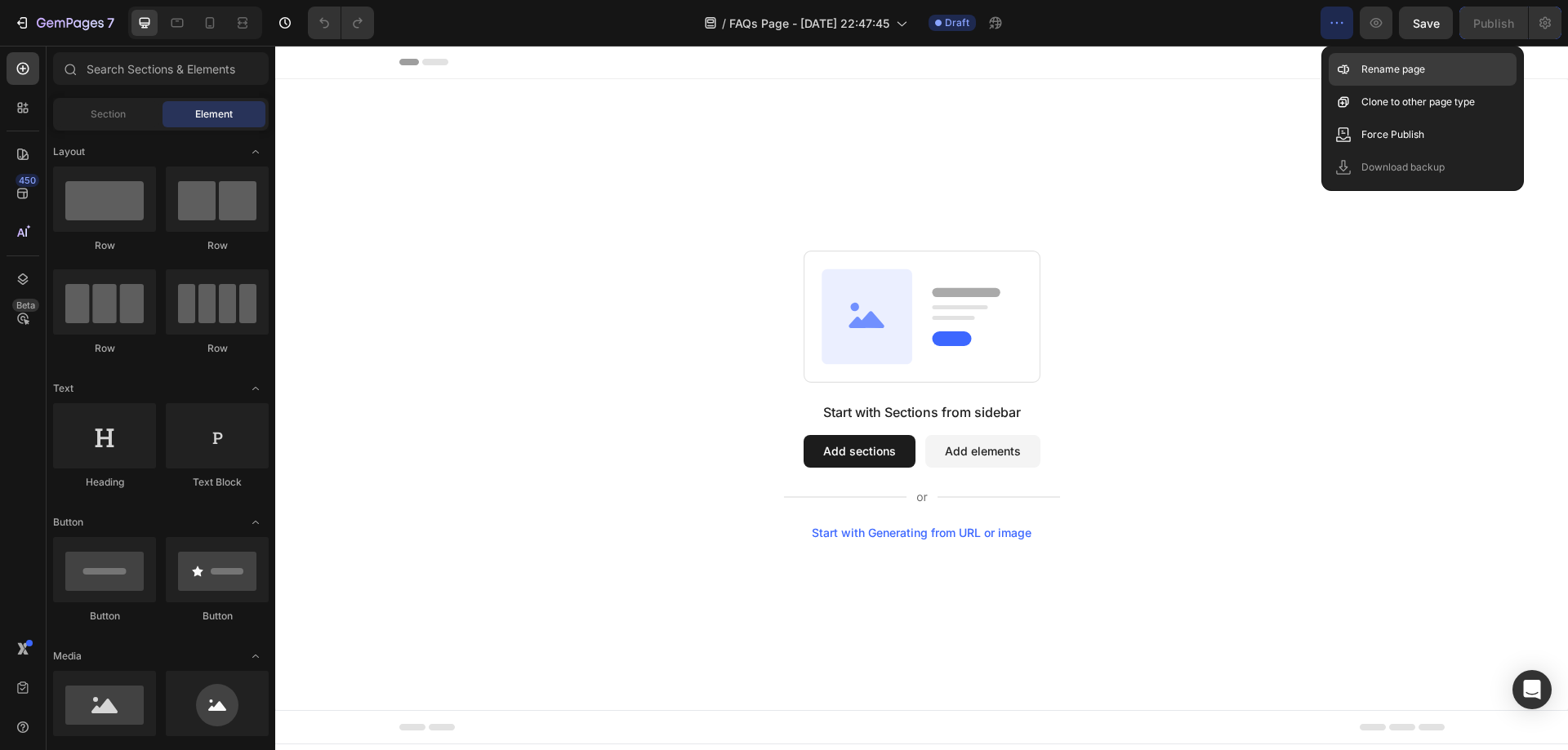
click at [1360, 86] on div "Rename page" at bounding box center [1423, 102] width 188 height 32
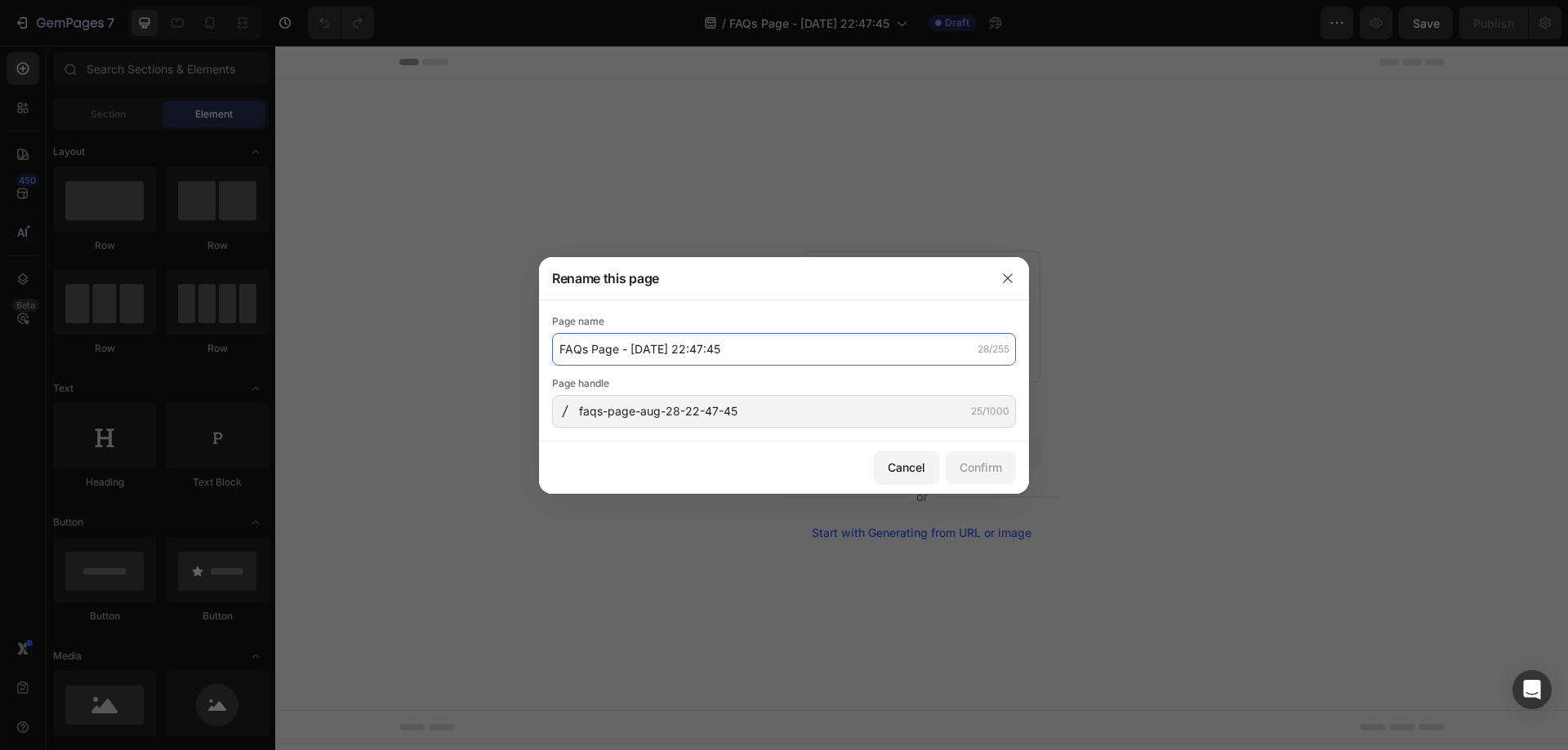
click at [766, 349] on input "FAQs Page - [DATE] 22:47:45" at bounding box center [784, 349] width 464 height 32
drag, startPoint x: 766, startPoint y: 349, endPoint x: 588, endPoint y: 351, distance: 178.0
click at [588, 351] on input "FAQs Page - [DATE] 22:47:45" at bounding box center [784, 349] width 464 height 32
type input "FAQs"
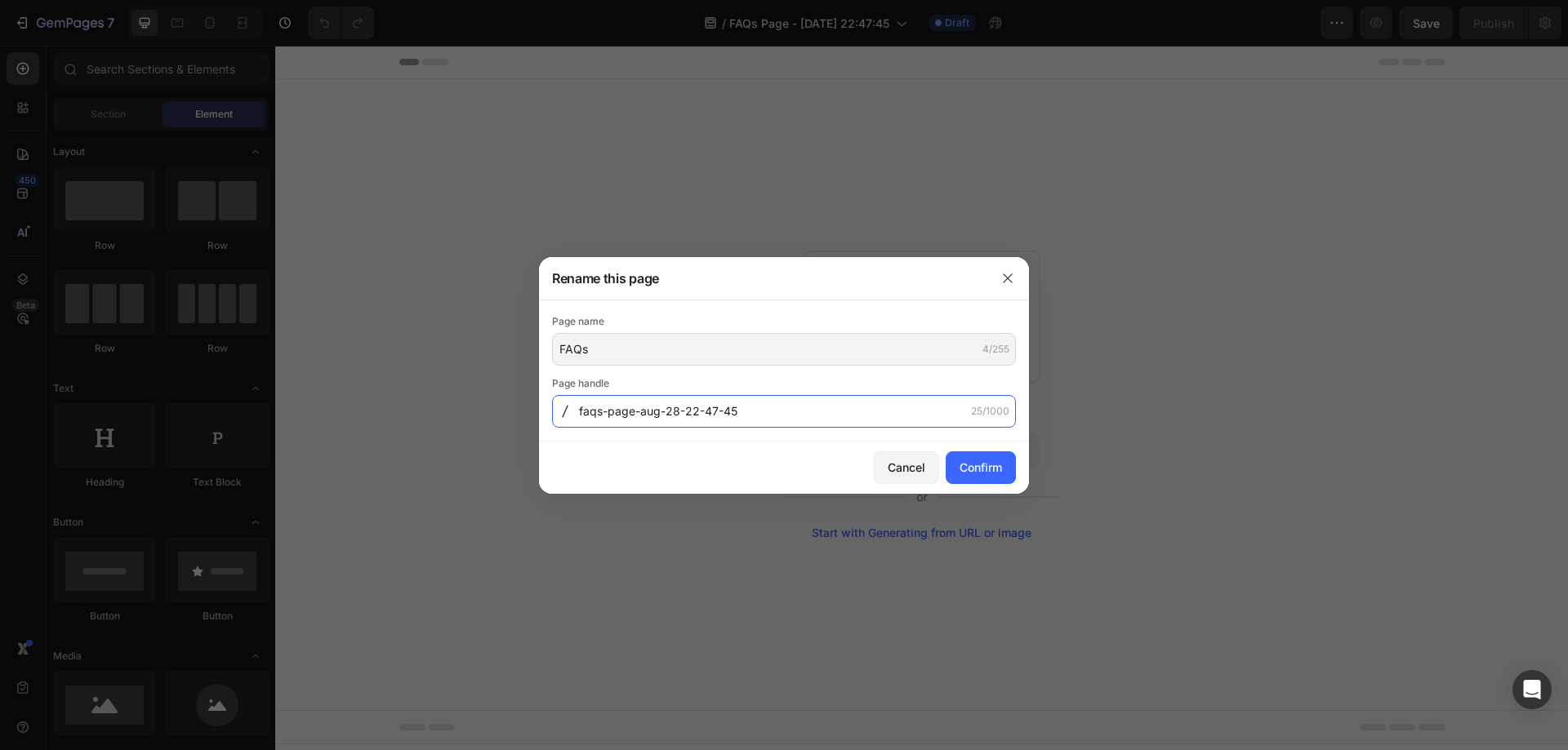
click at [761, 411] on input "faqs-page-aug-28-22-47-45" at bounding box center [784, 411] width 464 height 32
type input "faqs"
click at [1004, 460] on button "Confirm" at bounding box center [981, 467] width 70 height 32
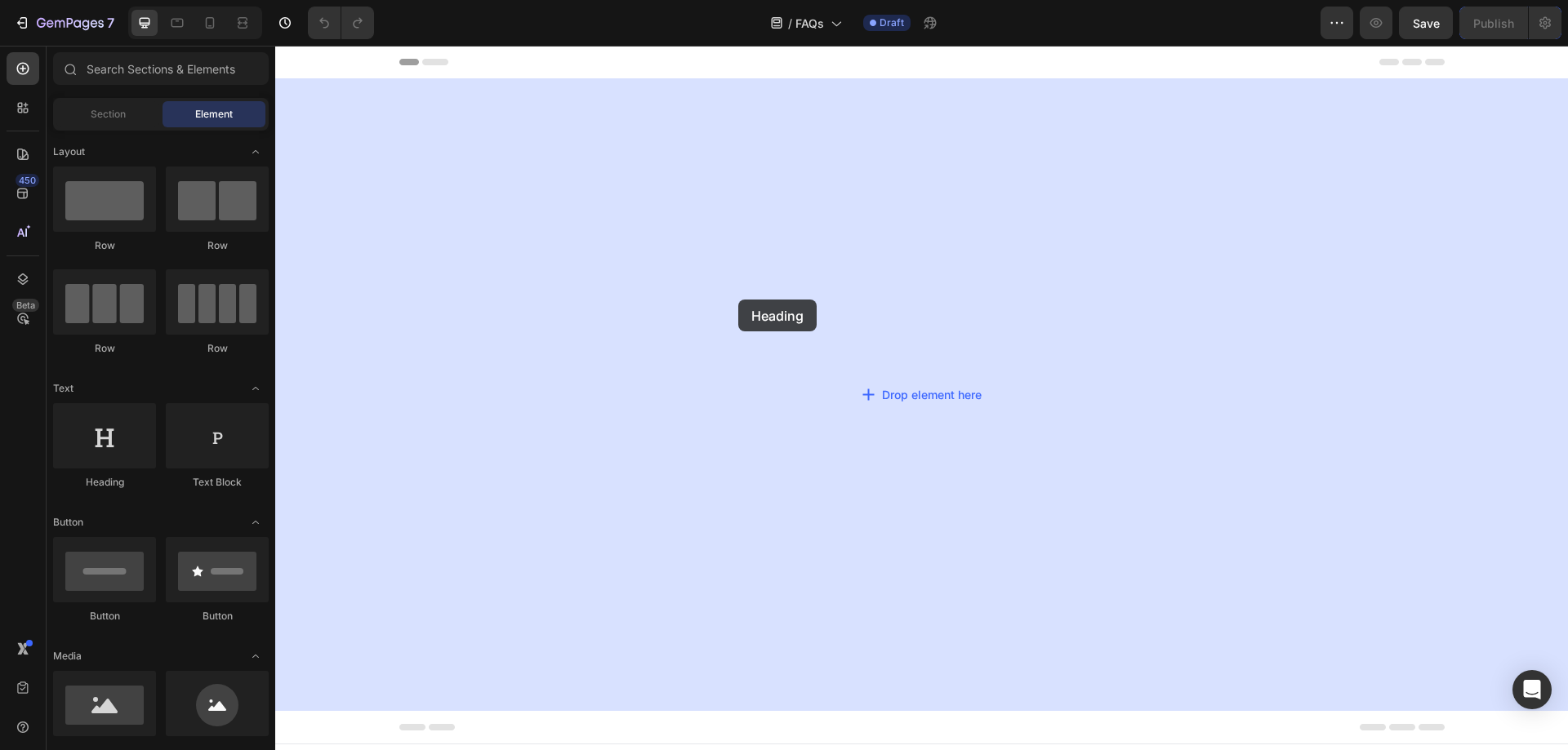
drag, startPoint x: 403, startPoint y: 482, endPoint x: 738, endPoint y: 299, distance: 381.7
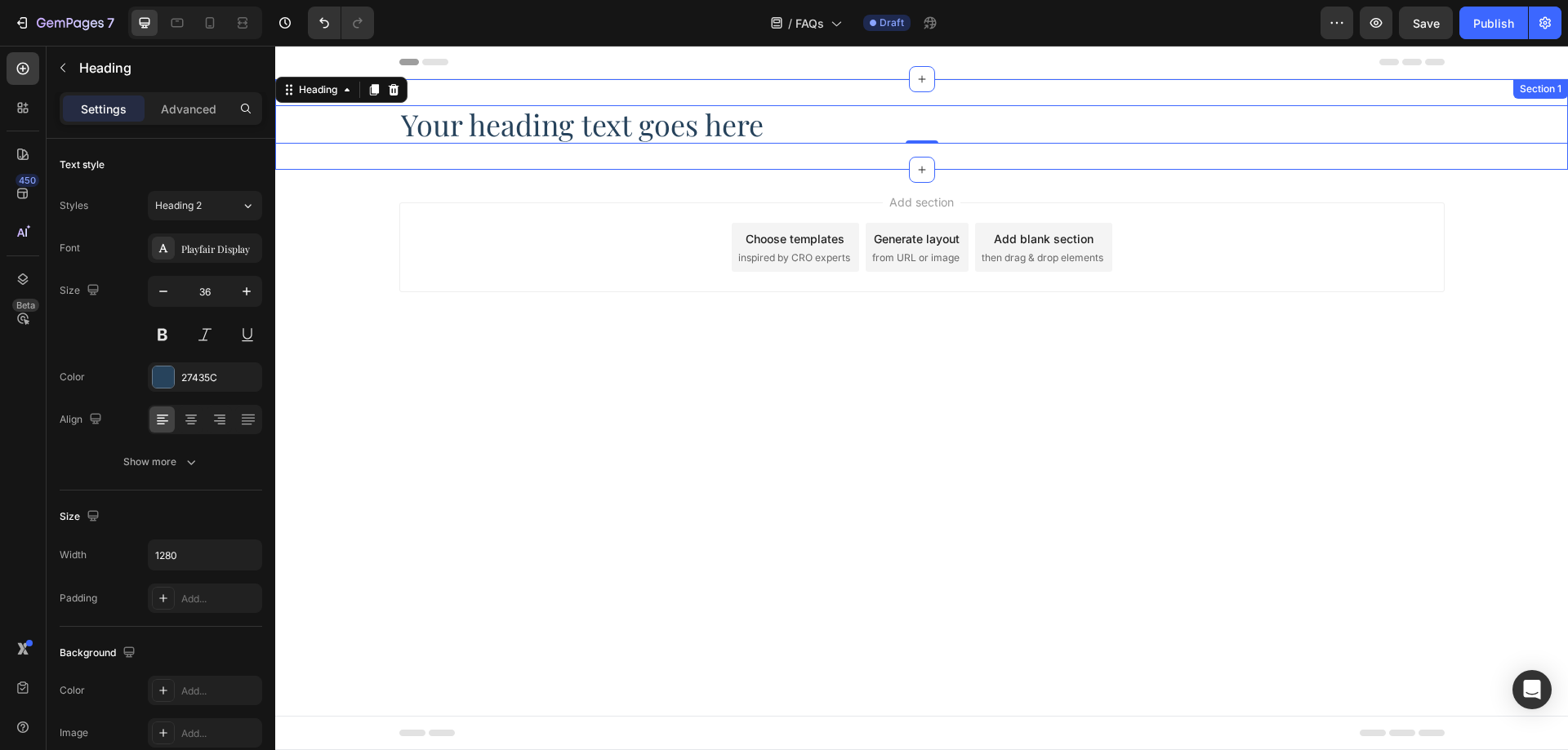
click at [676, 131] on h2 "Your heading text goes here" at bounding box center [922, 125] width 1045 height 39
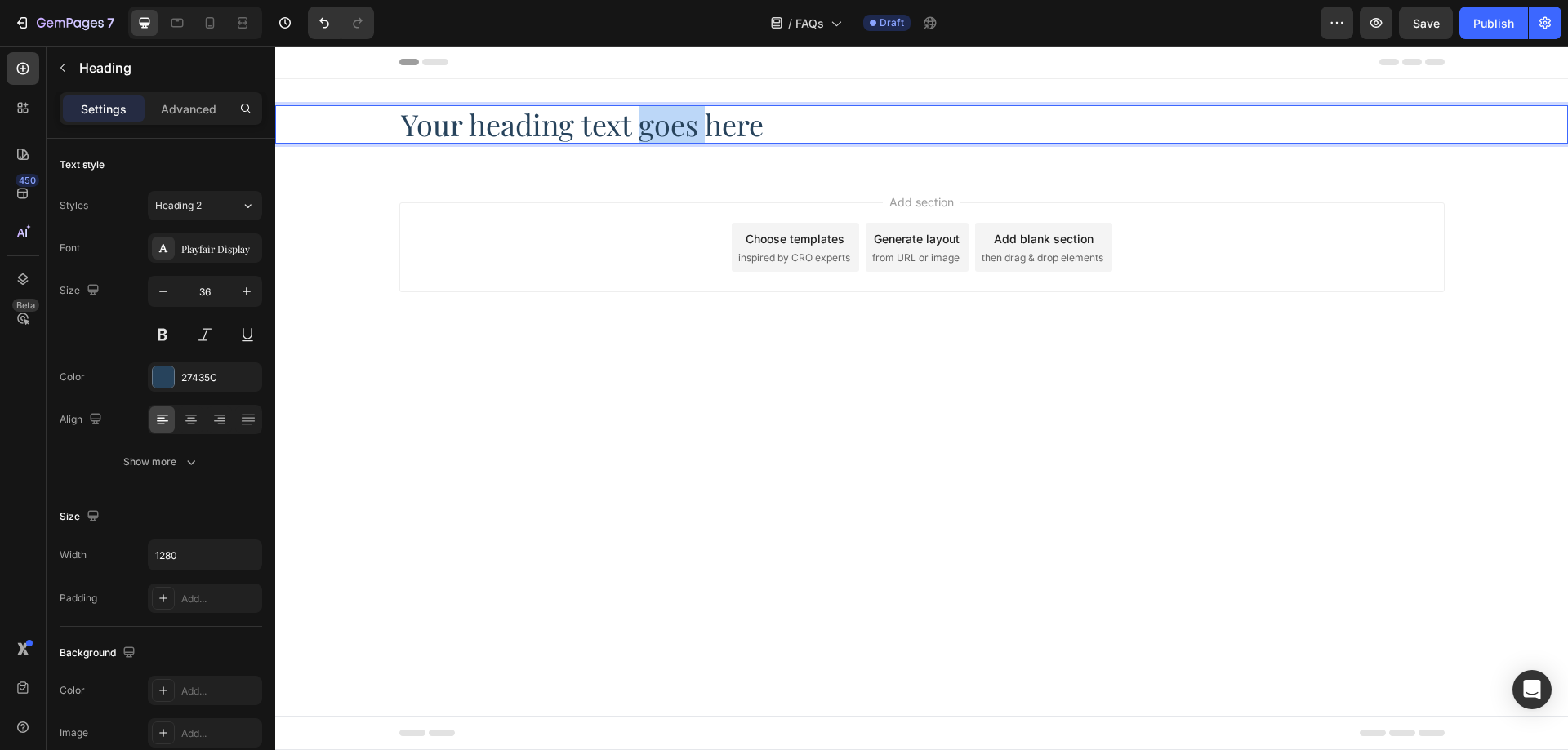
click at [676, 131] on p "Your heading text goes here" at bounding box center [921, 125] width 1042 height 35
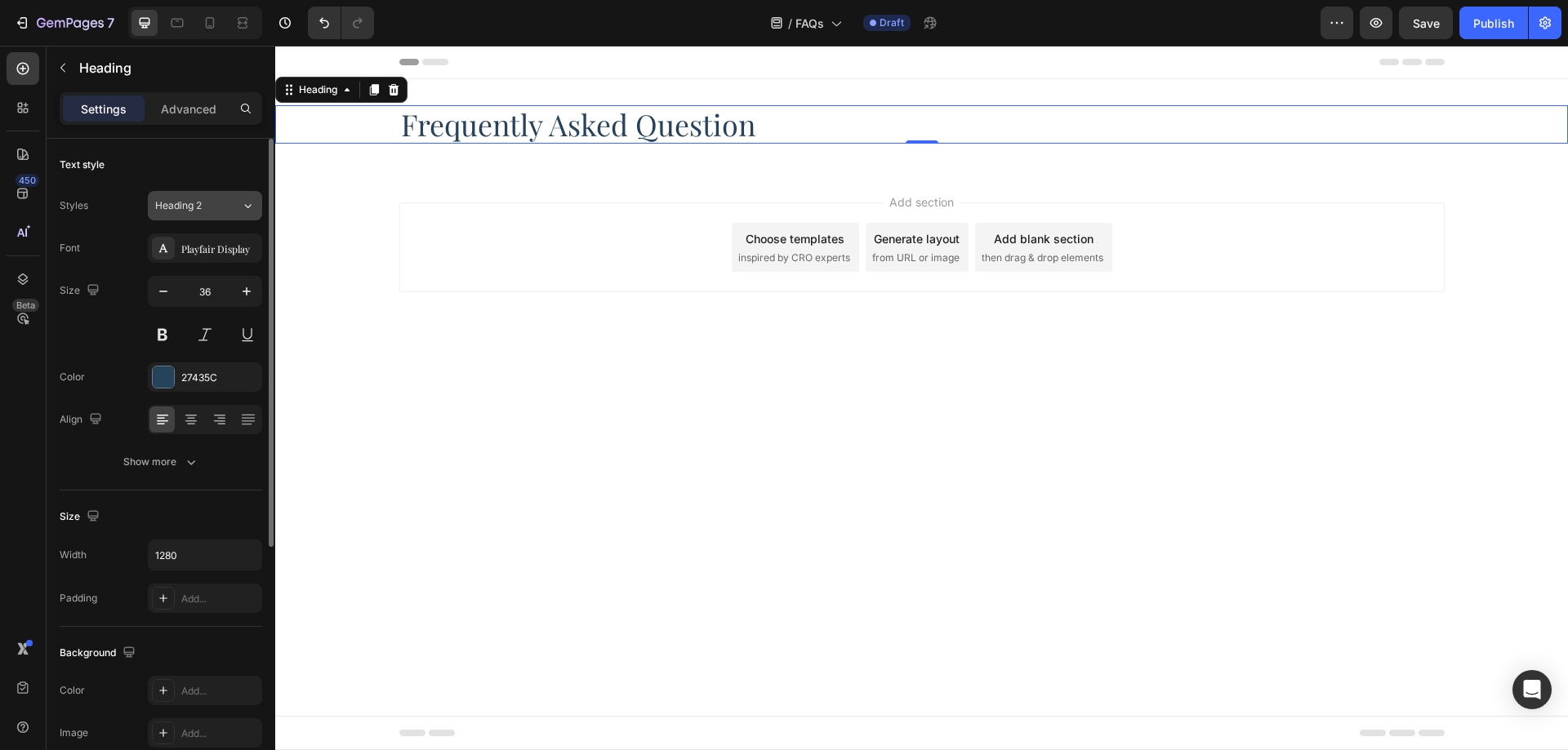
click at [202, 196] on button "Heading 2" at bounding box center [205, 206] width 114 height 29
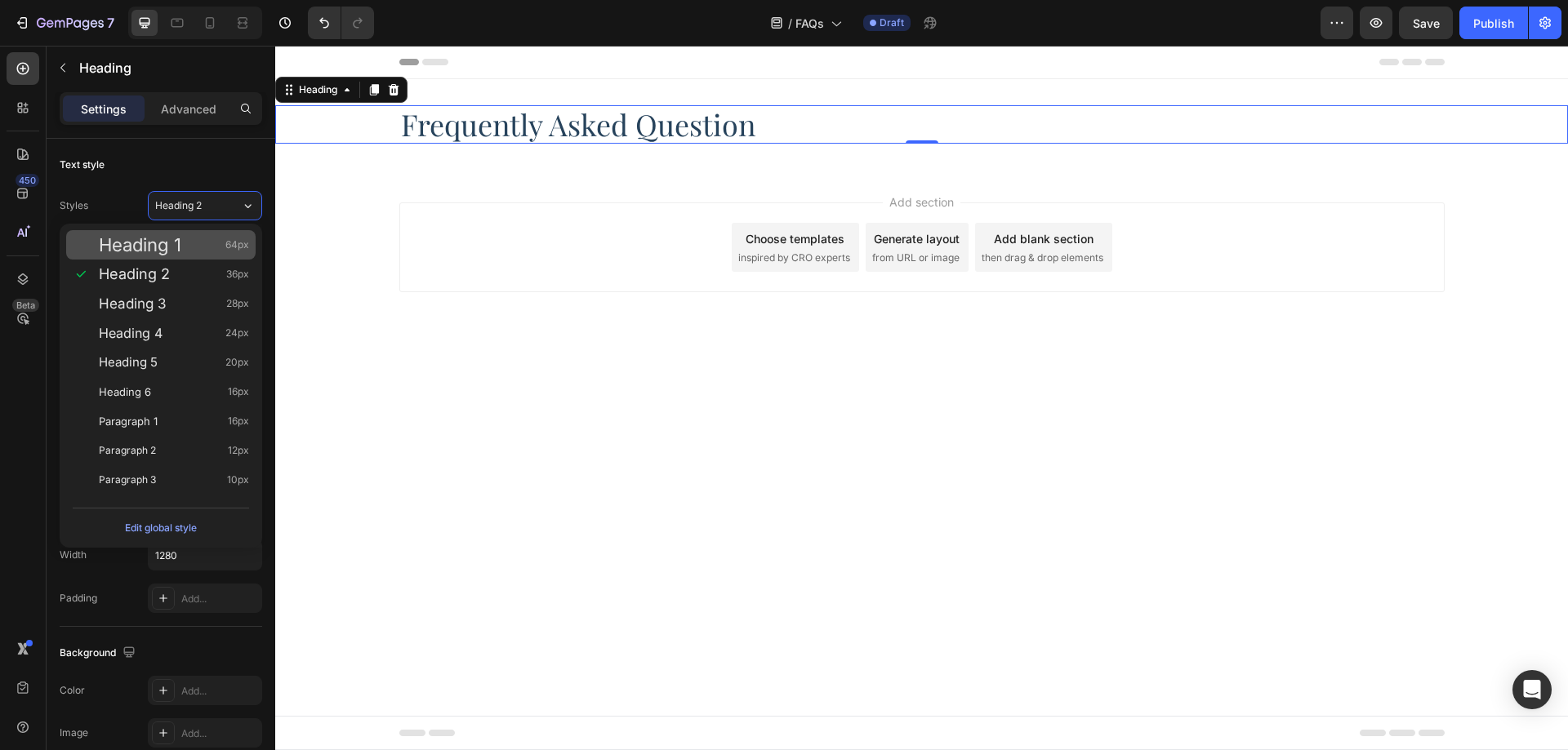
click at [206, 247] on div "Heading 1 64px" at bounding box center [173, 245] width 150 height 17
type input "64"
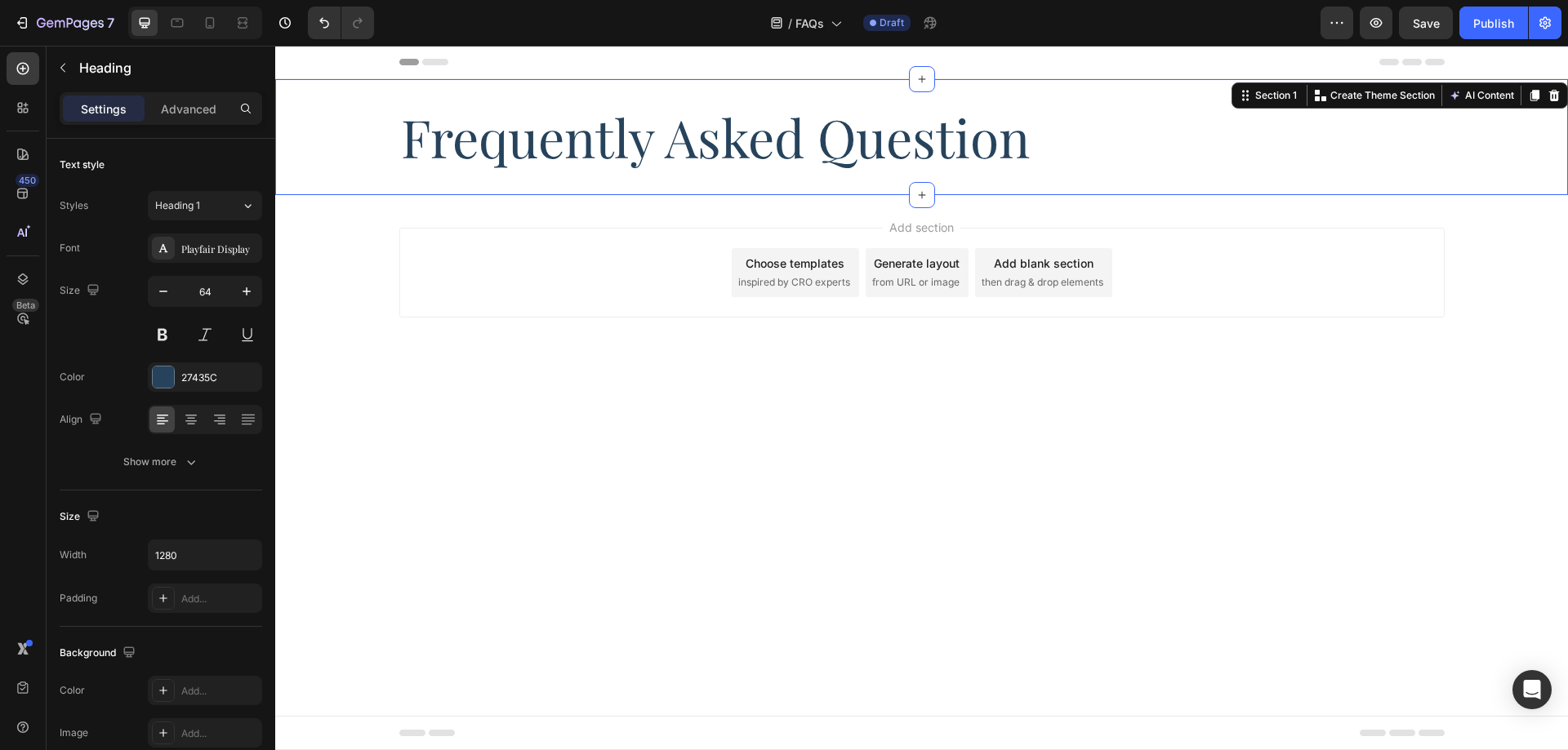
click at [531, 191] on div "Frequently Asked Question Heading Section 1 You can create reusable sections Cr…" at bounding box center [921, 137] width 1293 height 116
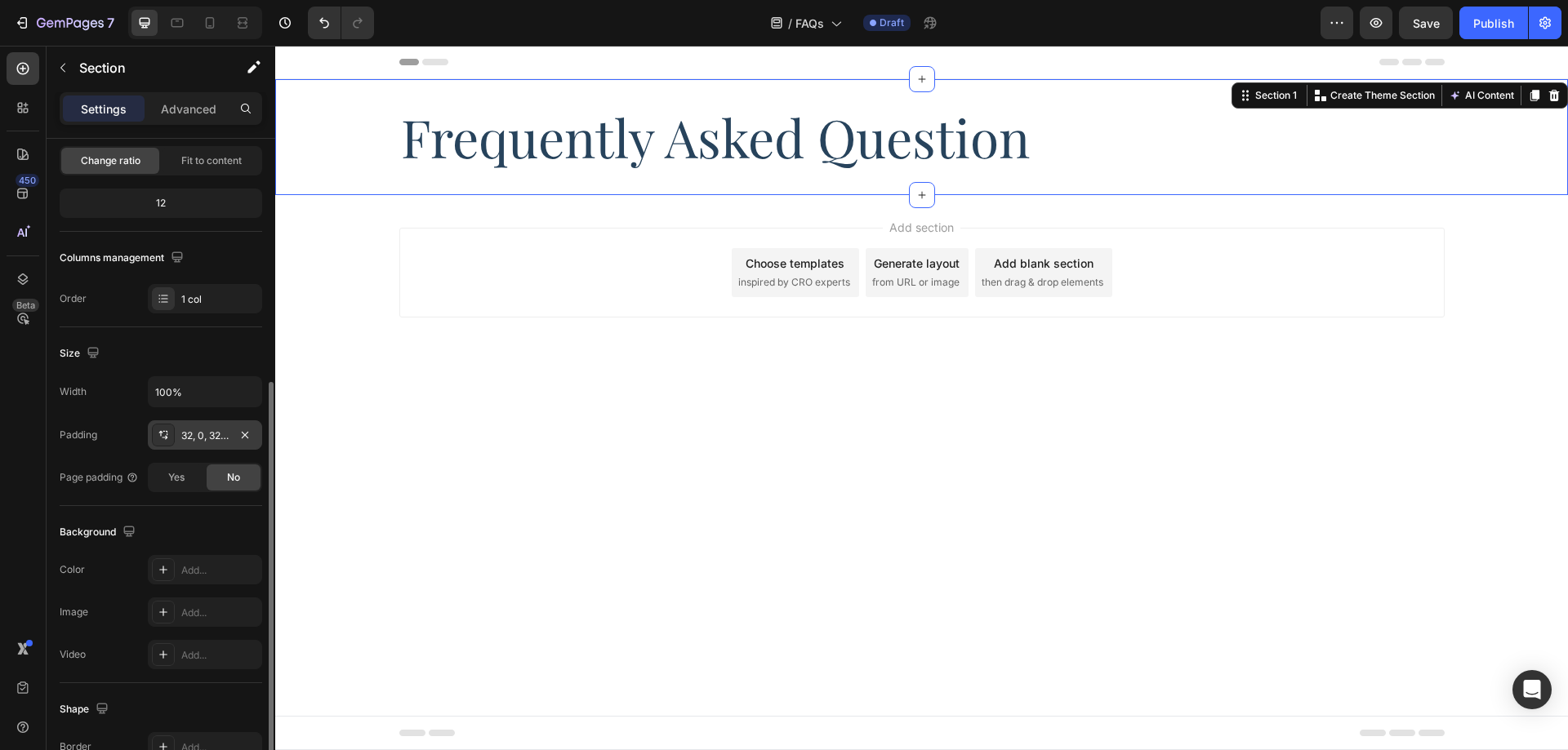
scroll to position [245, 0]
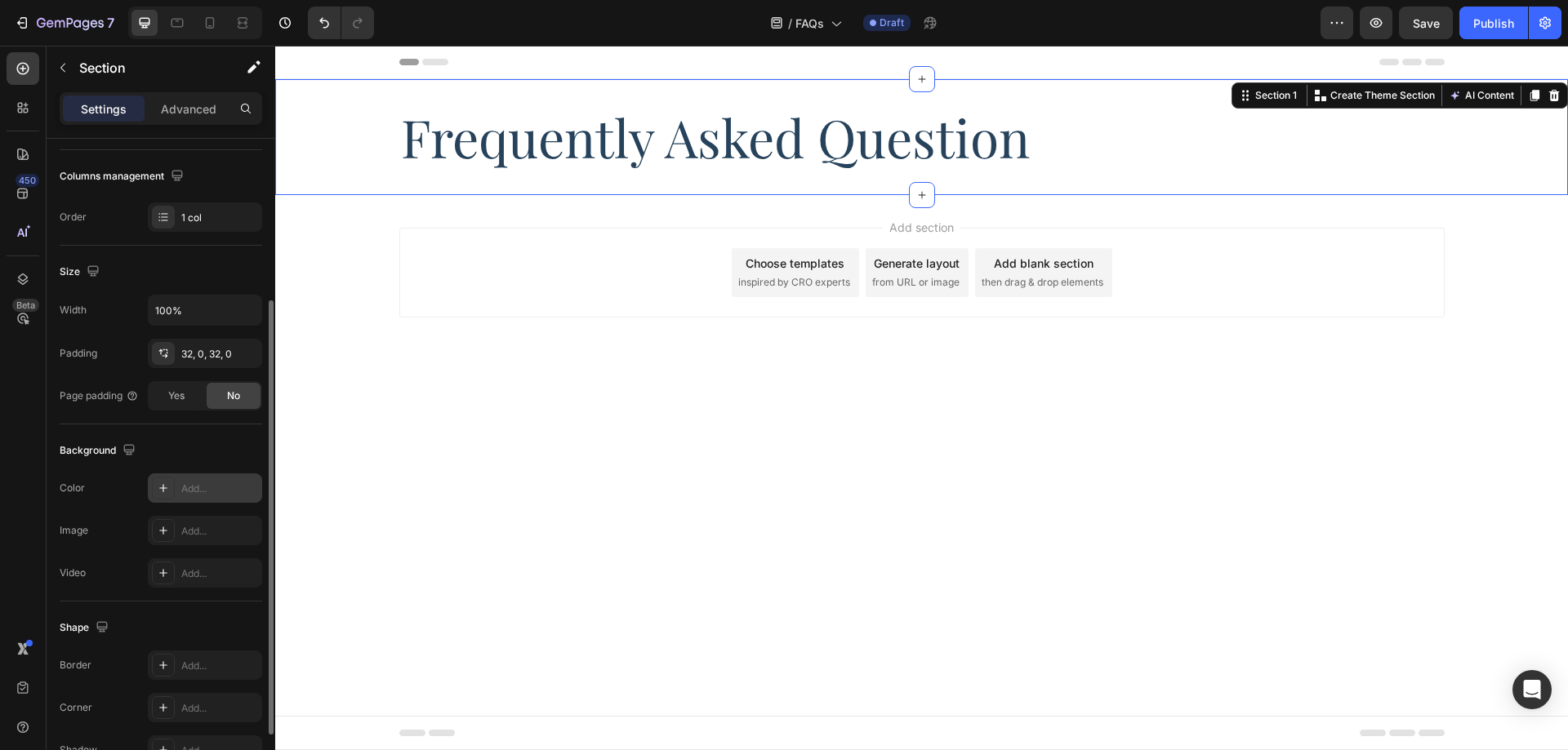
click at [208, 479] on div "Add..." at bounding box center [205, 487] width 114 height 29
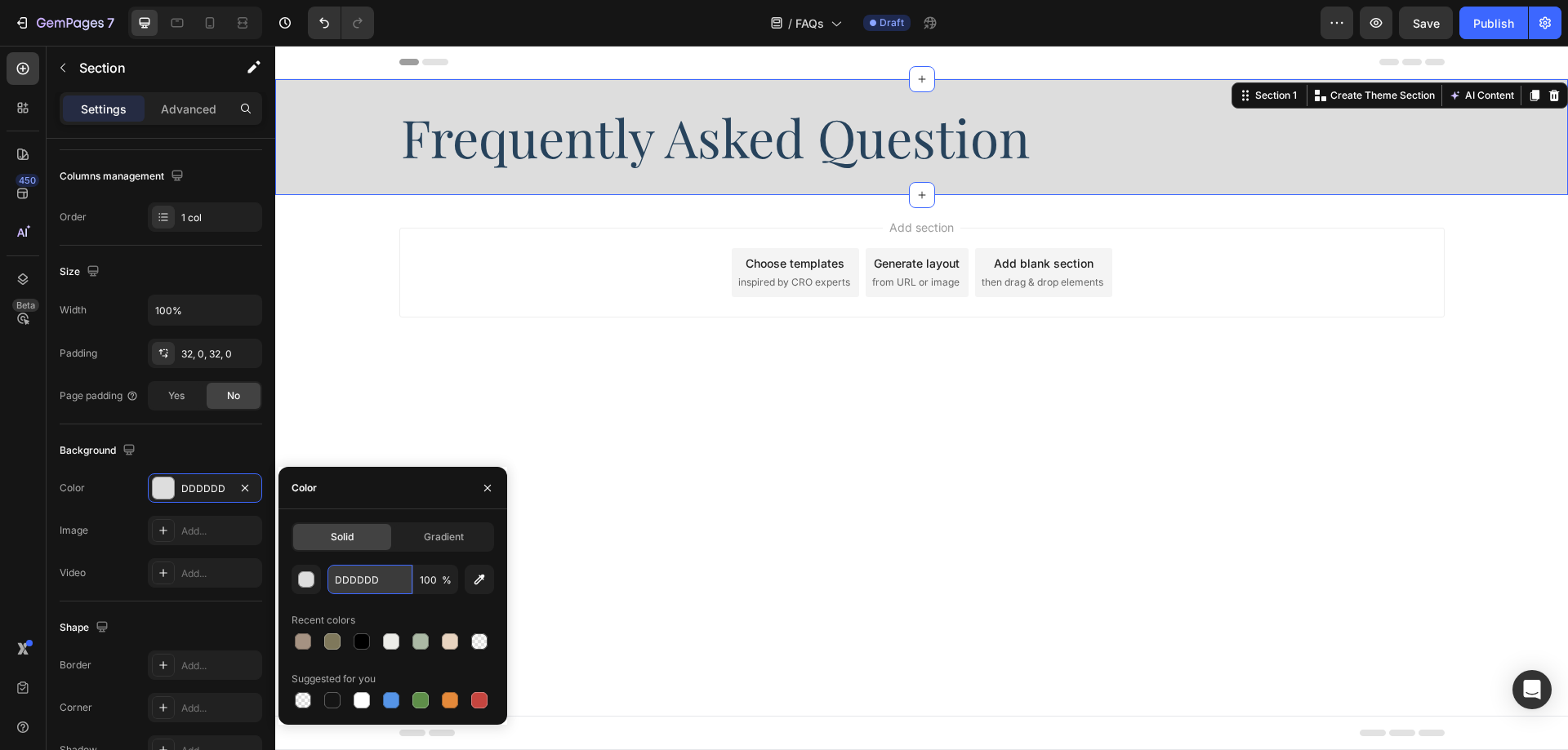
click at [361, 571] on input "DDDDDD" at bounding box center [370, 579] width 85 height 29
paste input "rgba(242, 240, 235, 1)"
type input "rgba(242, 240, 235, 1)"
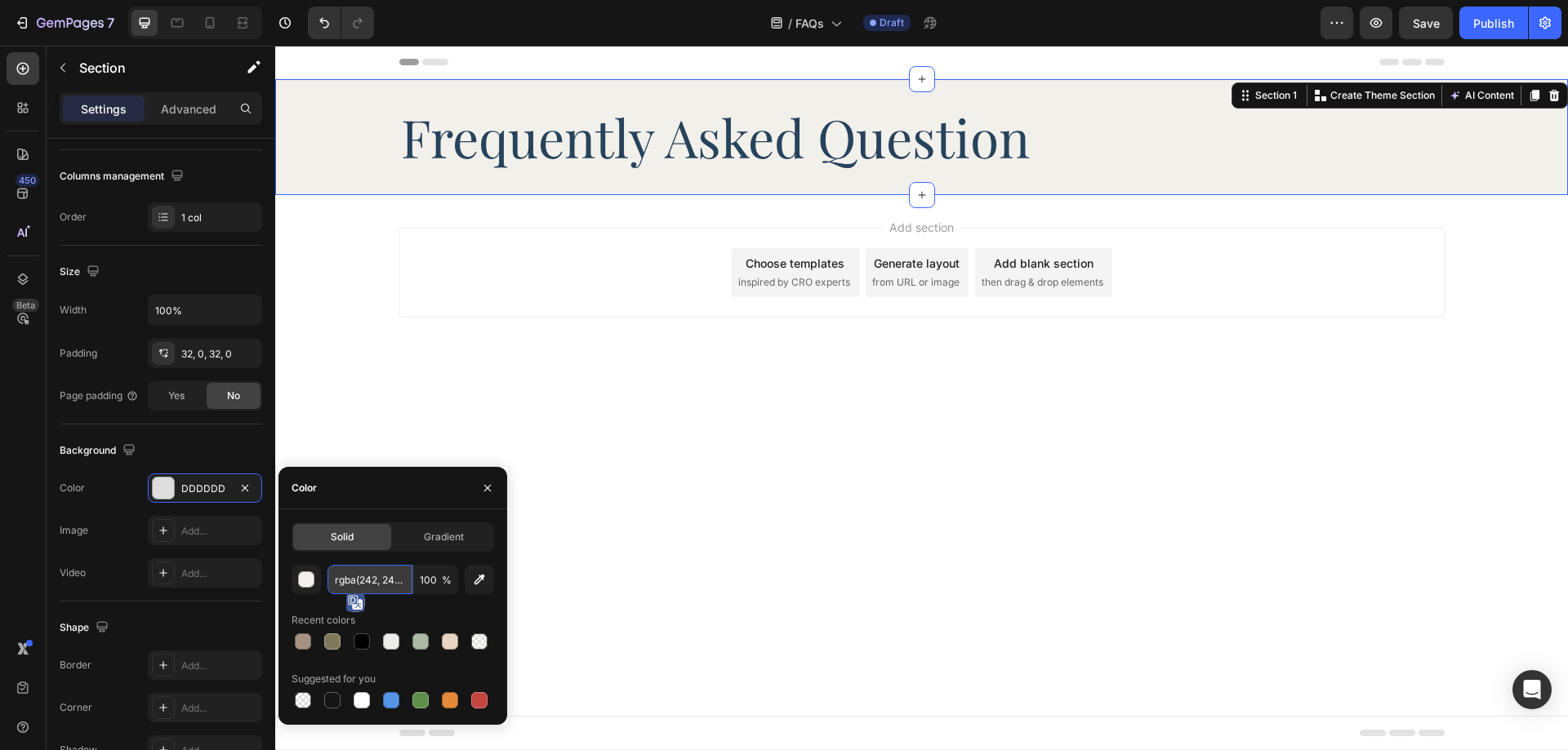
scroll to position [0, 32]
click at [222, 447] on div "Background" at bounding box center [161, 451] width 203 height 26
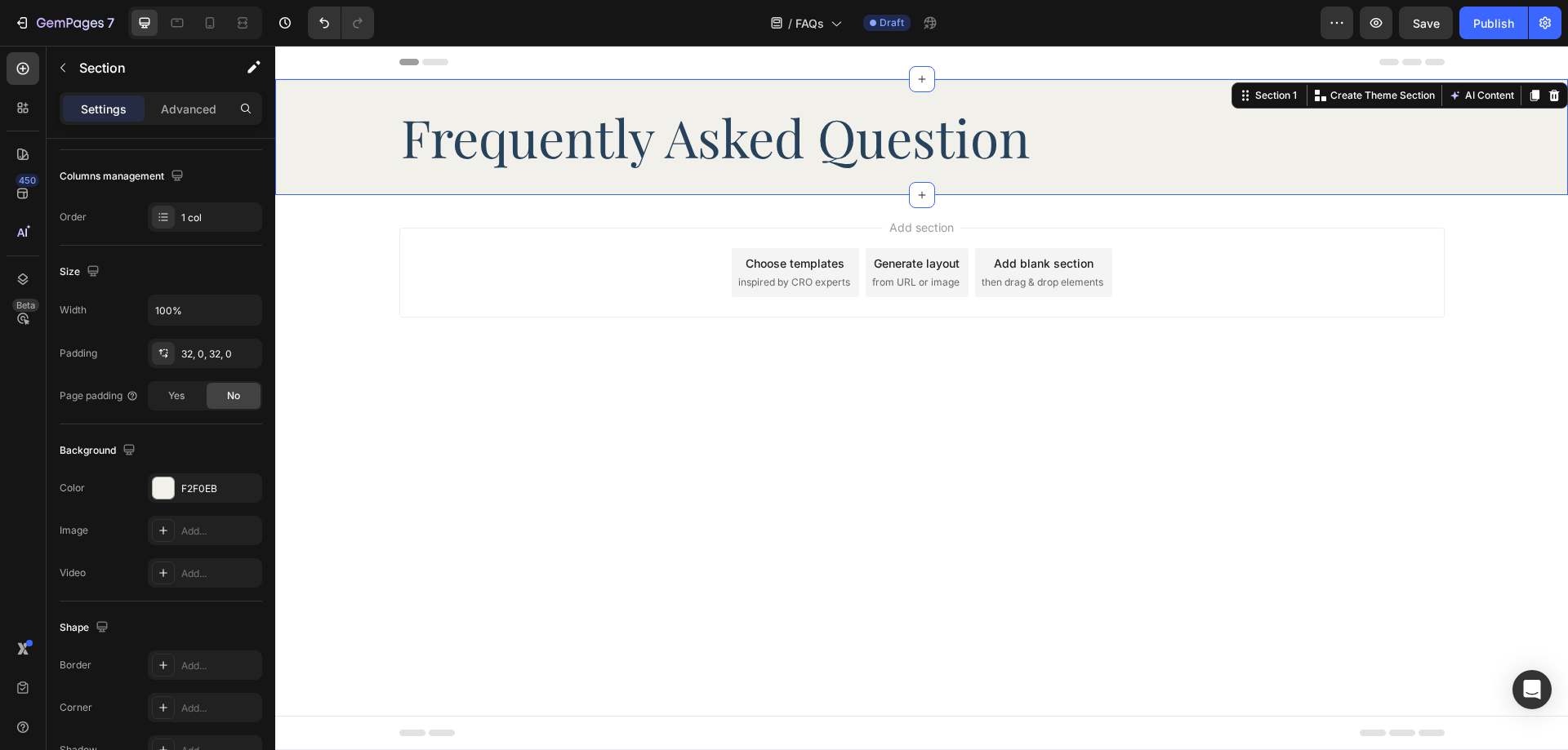
scroll to position [0, 0]
click at [816, 133] on p "Frequently Asked Question" at bounding box center [921, 137] width 1042 height 61
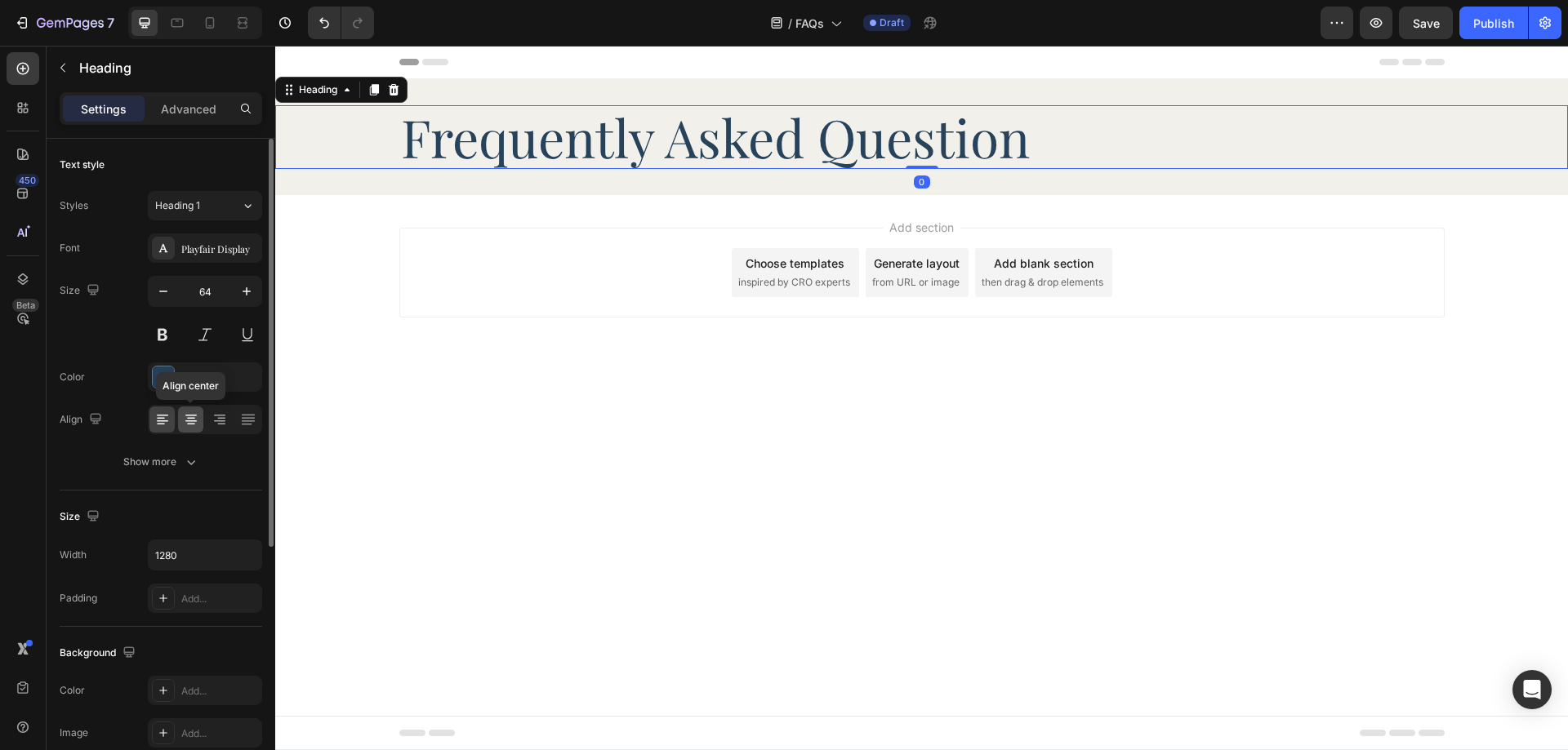
click at [181, 425] on div at bounding box center [191, 420] width 25 height 26
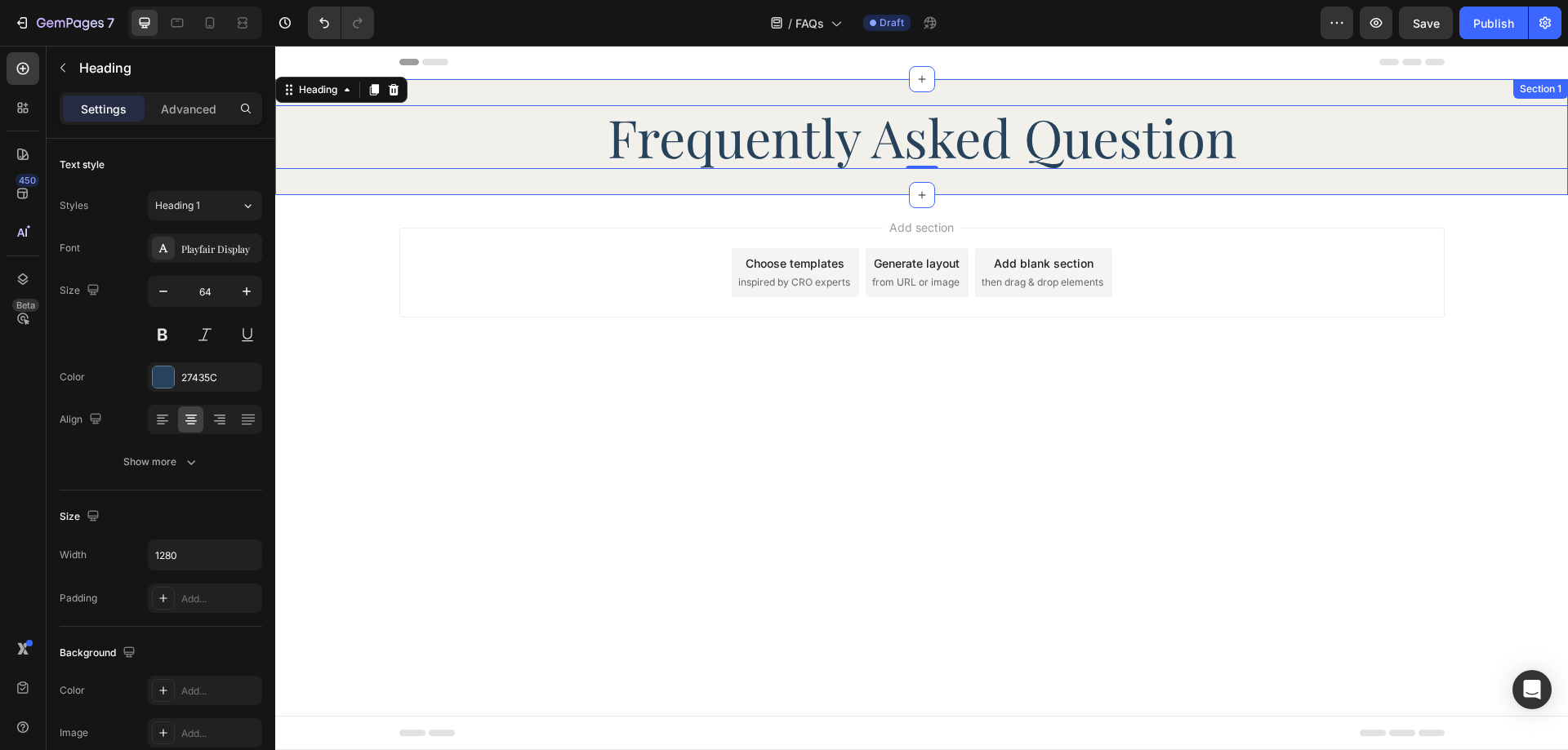
click at [508, 188] on div "Frequently Asked Question Heading 0 Section 1" at bounding box center [921, 137] width 1293 height 116
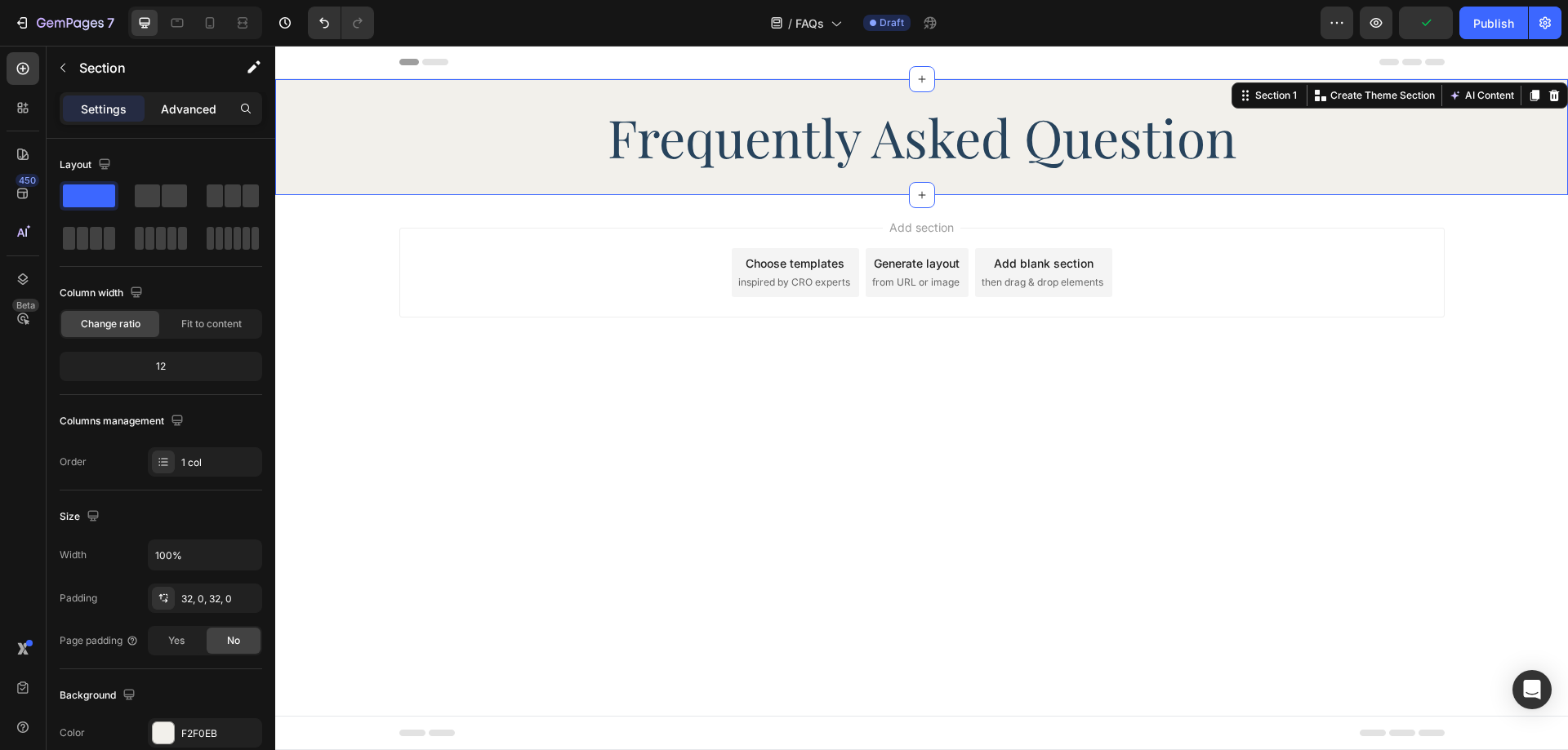
click at [205, 110] on p "Advanced" at bounding box center [188, 109] width 55 height 18
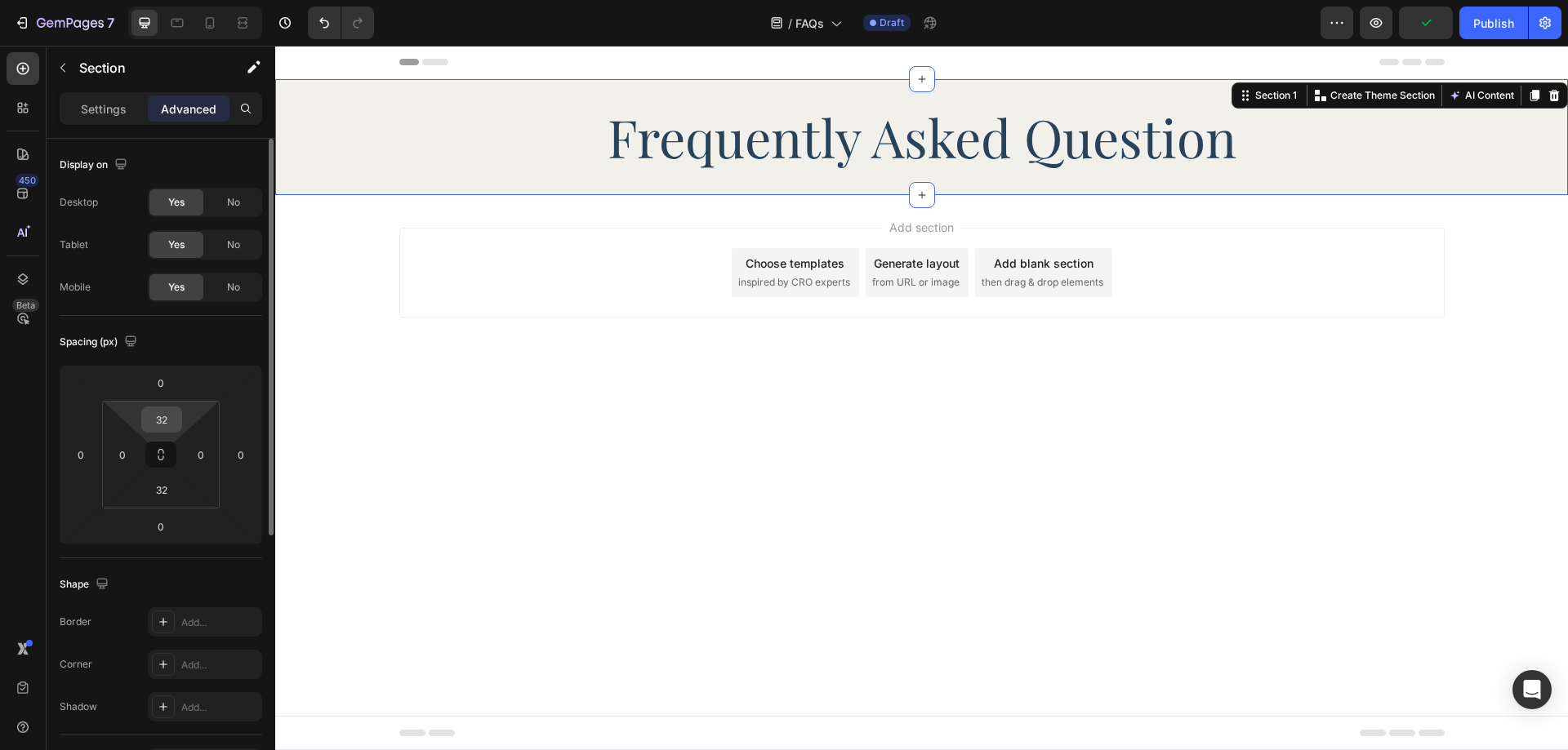
click at [170, 427] on input "32" at bounding box center [161, 420] width 33 height 25
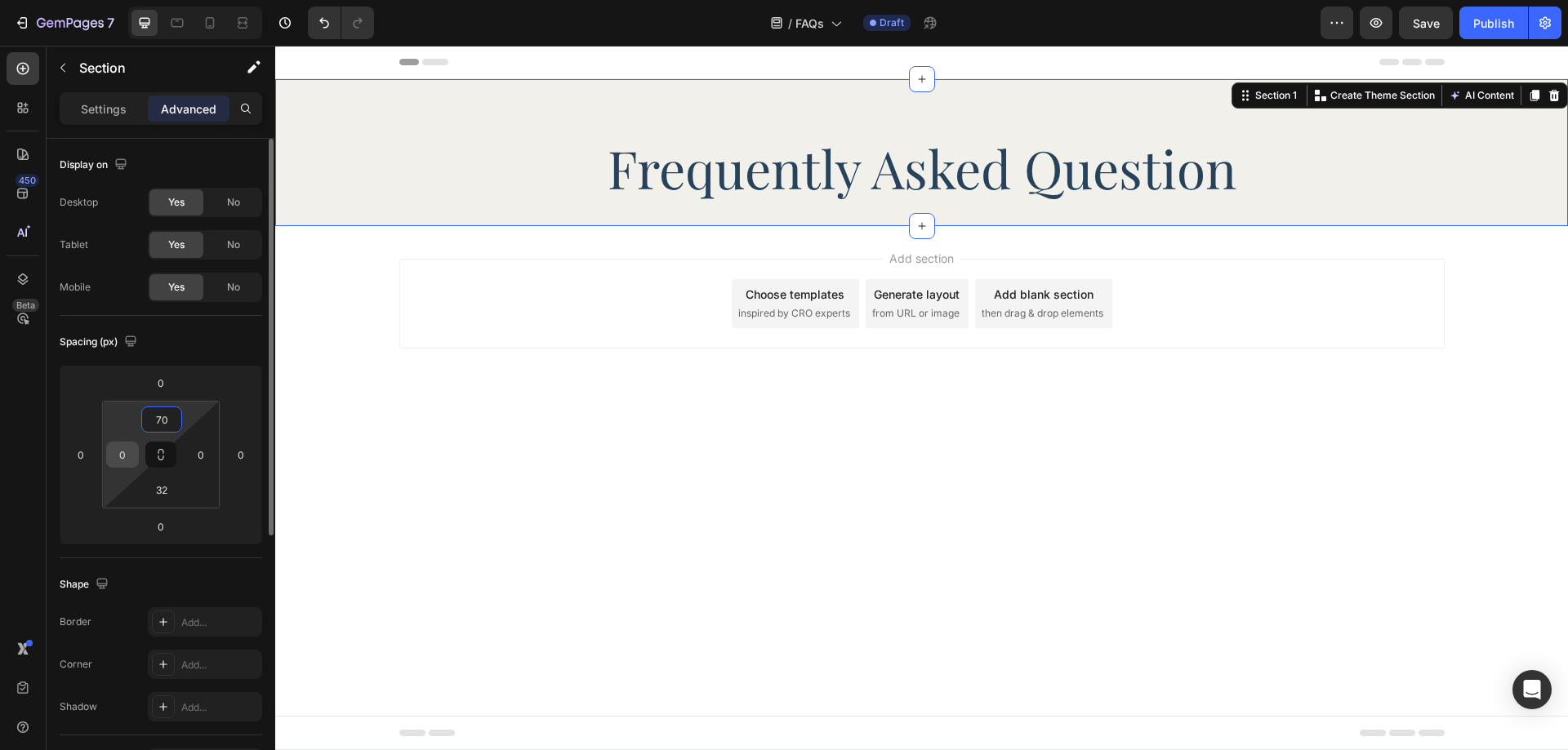
type input "70"
click at [130, 458] on input "0" at bounding box center [123, 455] width 25 height 25
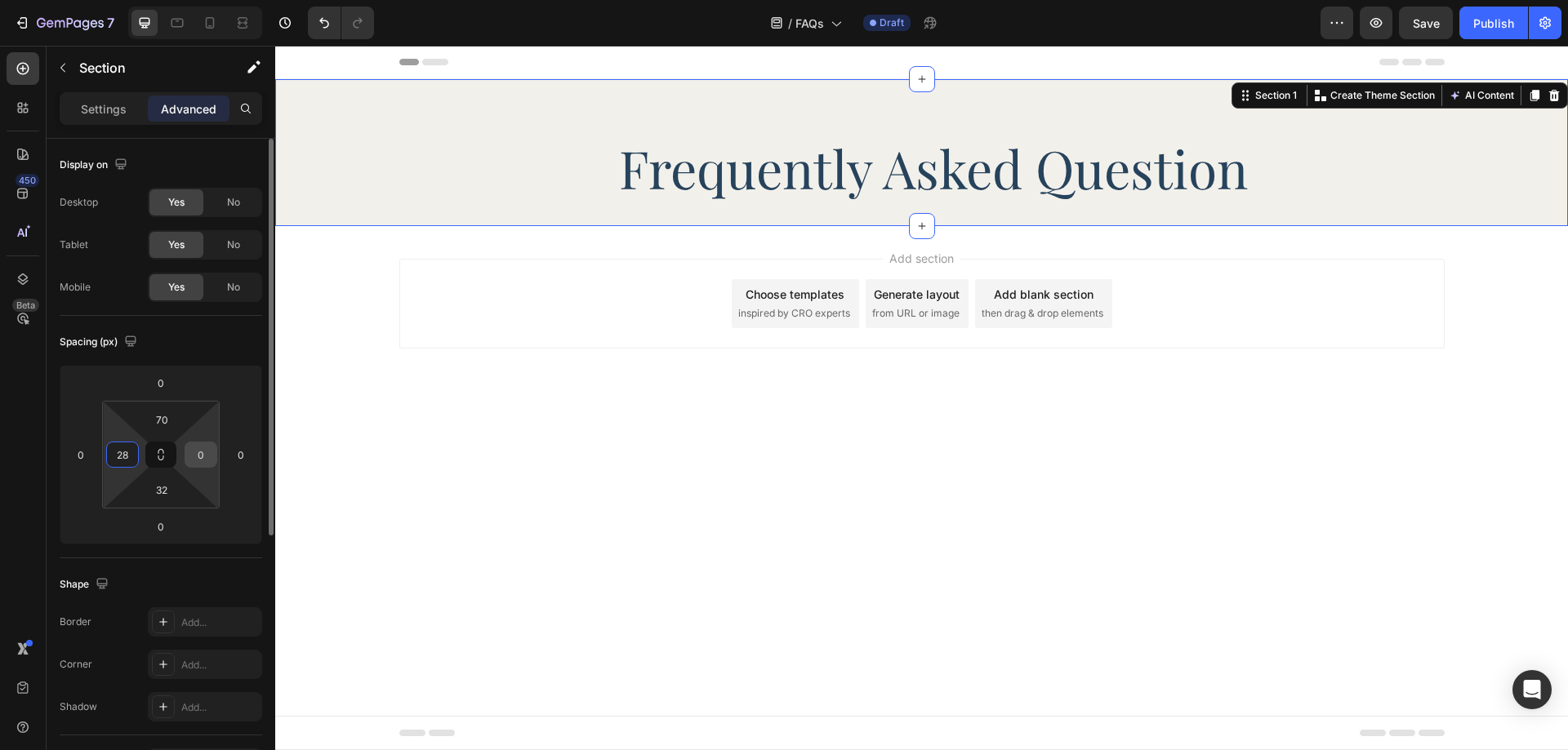
type input "28"
click at [192, 453] on input "0" at bounding box center [201, 455] width 25 height 25
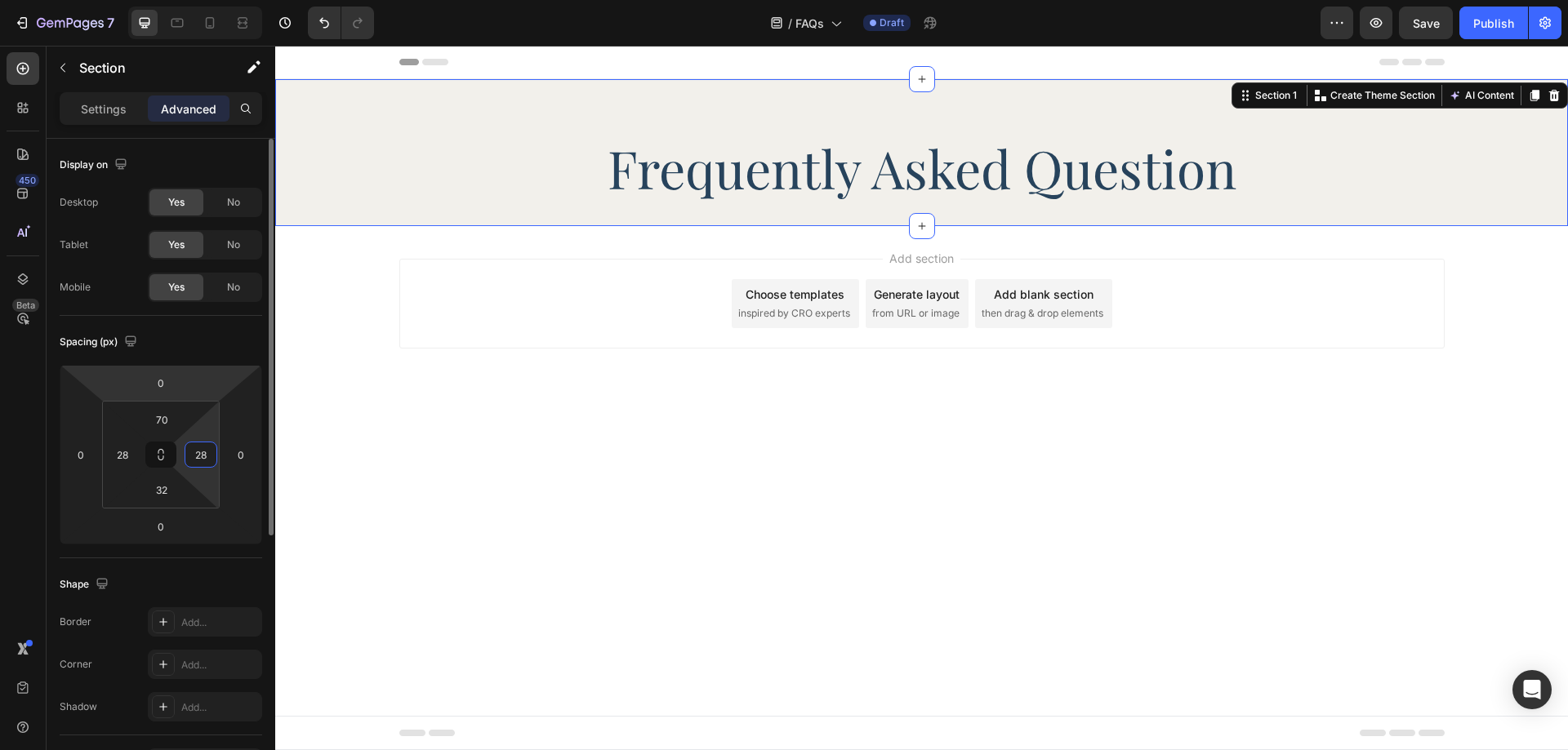
type input "28"
click at [241, 351] on div "Spacing (px)" at bounding box center [161, 343] width 203 height 26
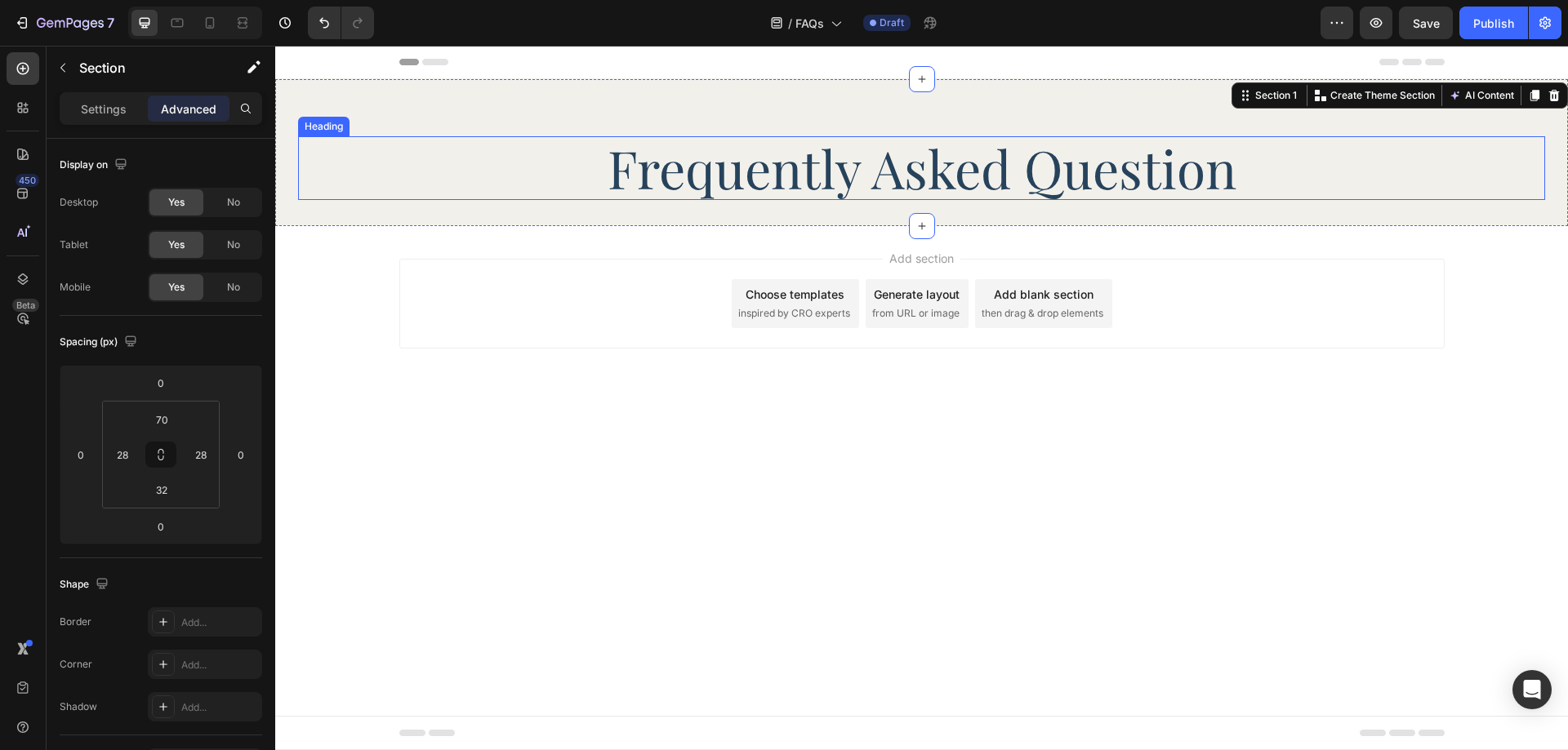
click at [892, 161] on p "Frequently Asked Question" at bounding box center [921, 168] width 1042 height 61
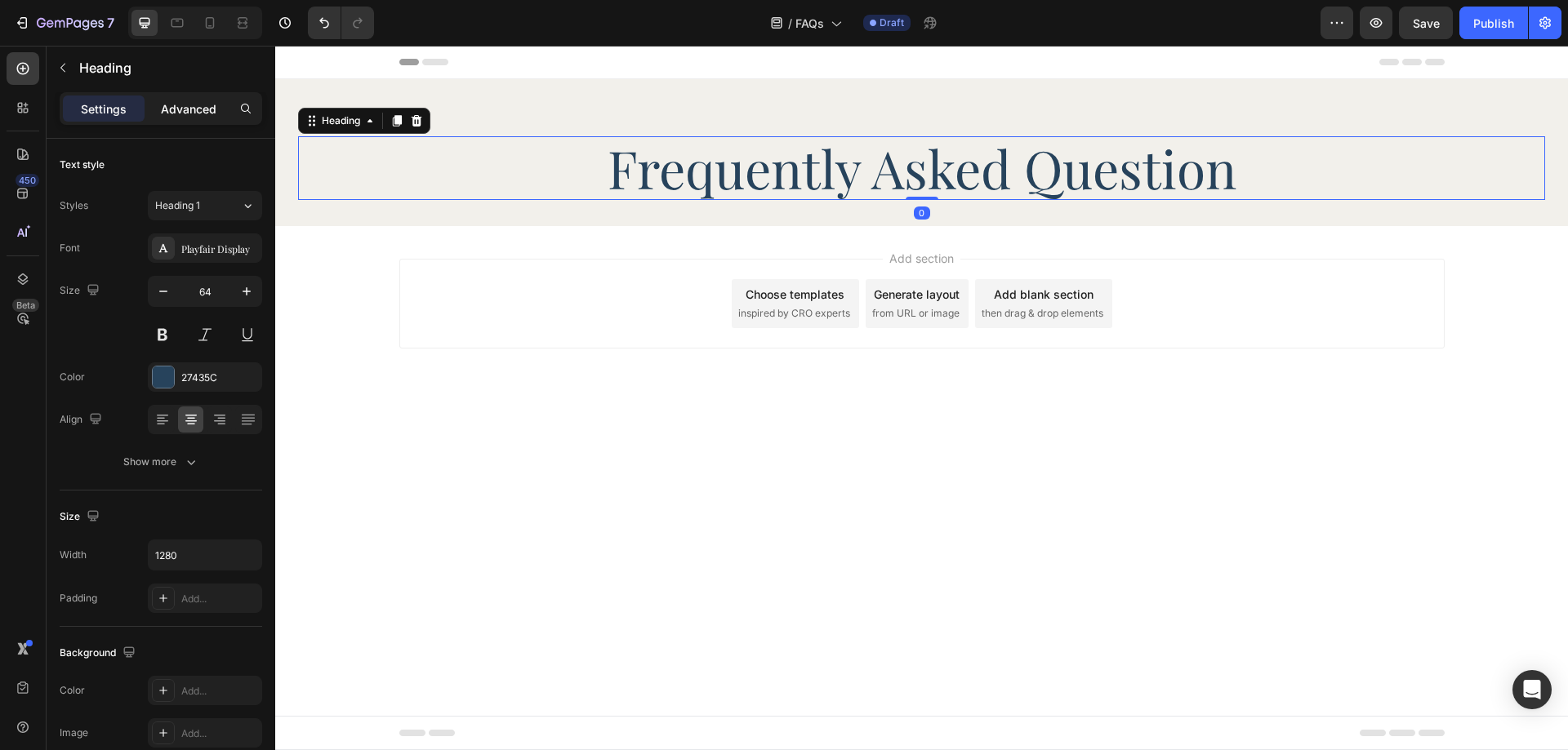
click at [191, 114] on p "Advanced" at bounding box center [188, 109] width 55 height 18
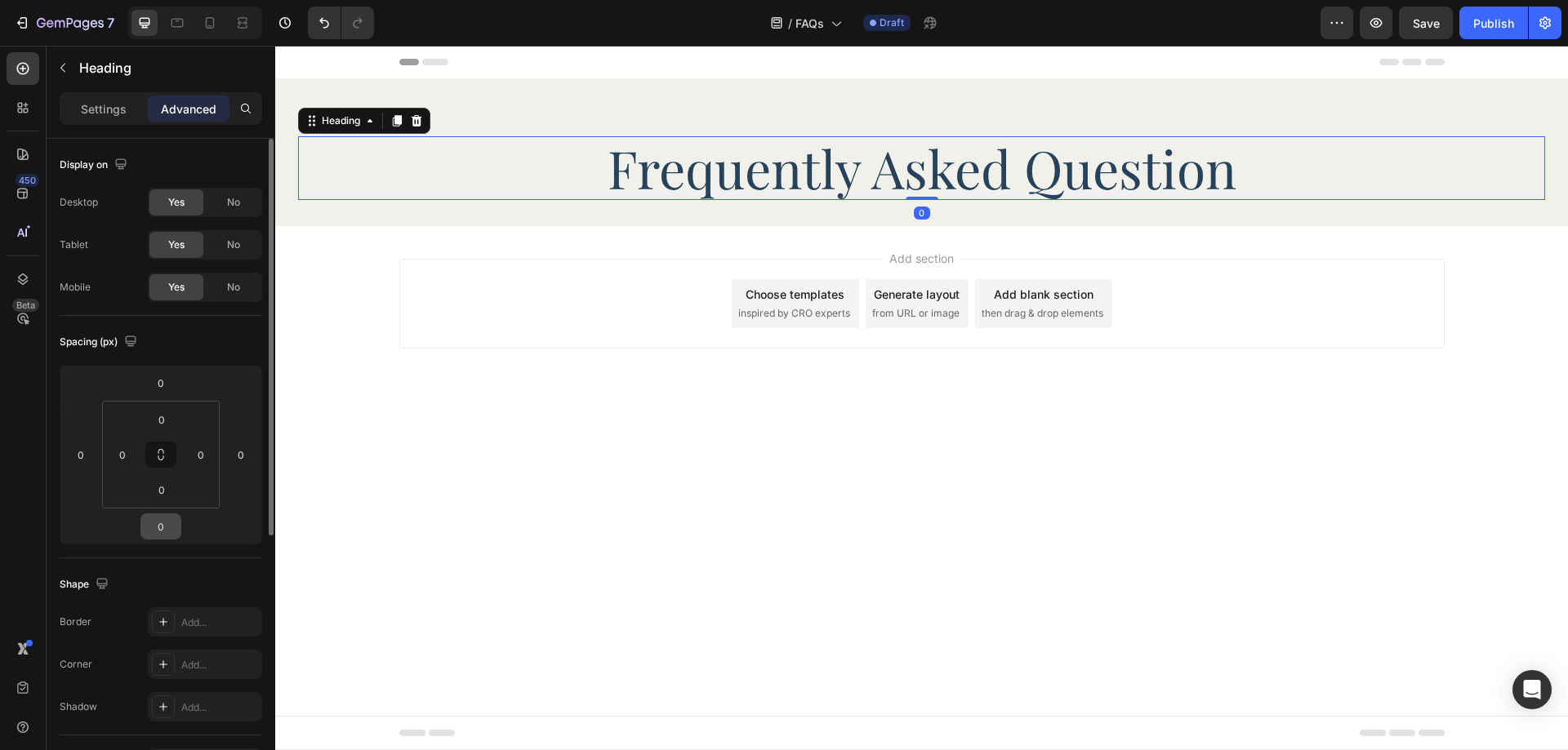
click at [154, 524] on input "0" at bounding box center [161, 527] width 33 height 25
type input "40"
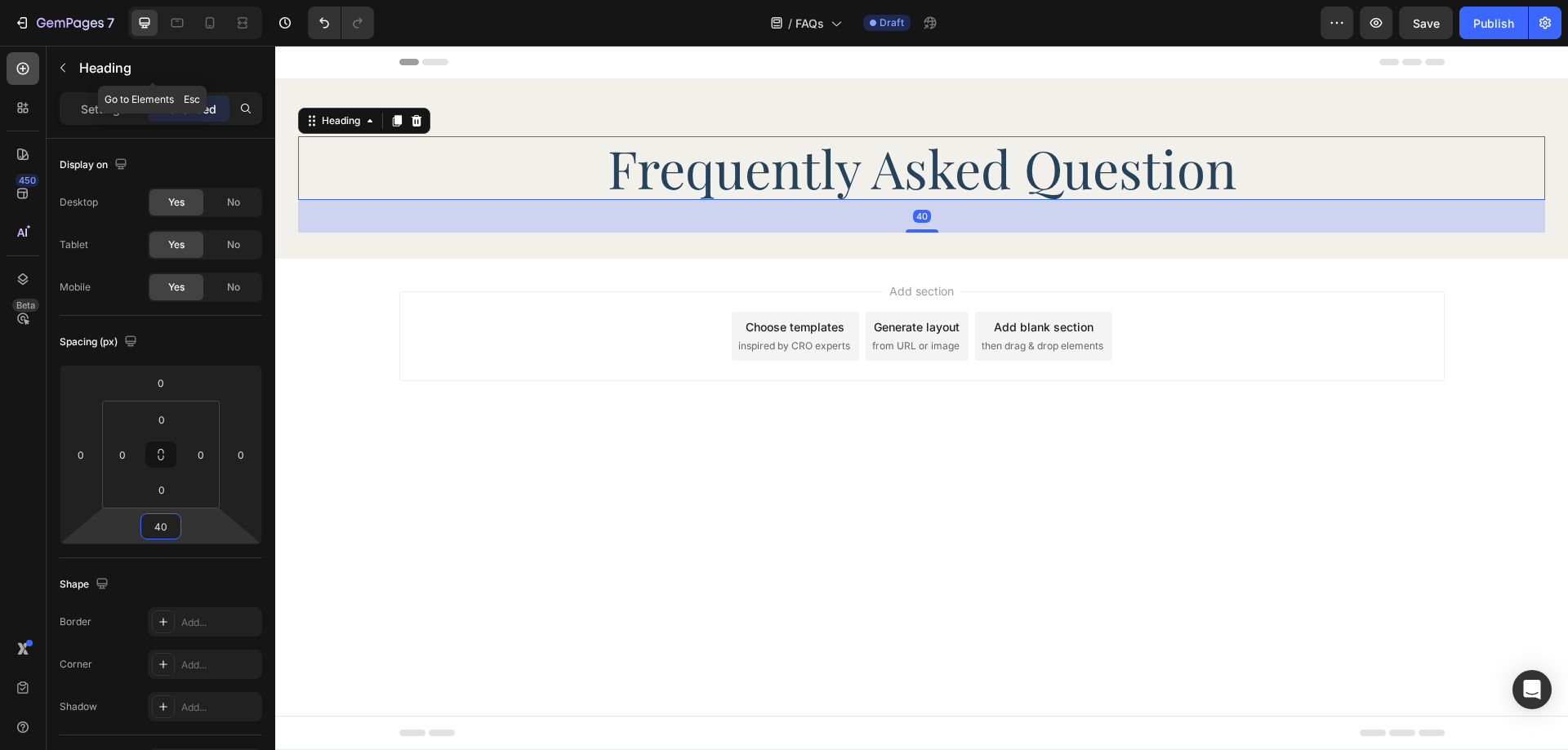
click at [21, 64] on icon at bounding box center [24, 69] width 12 height 12
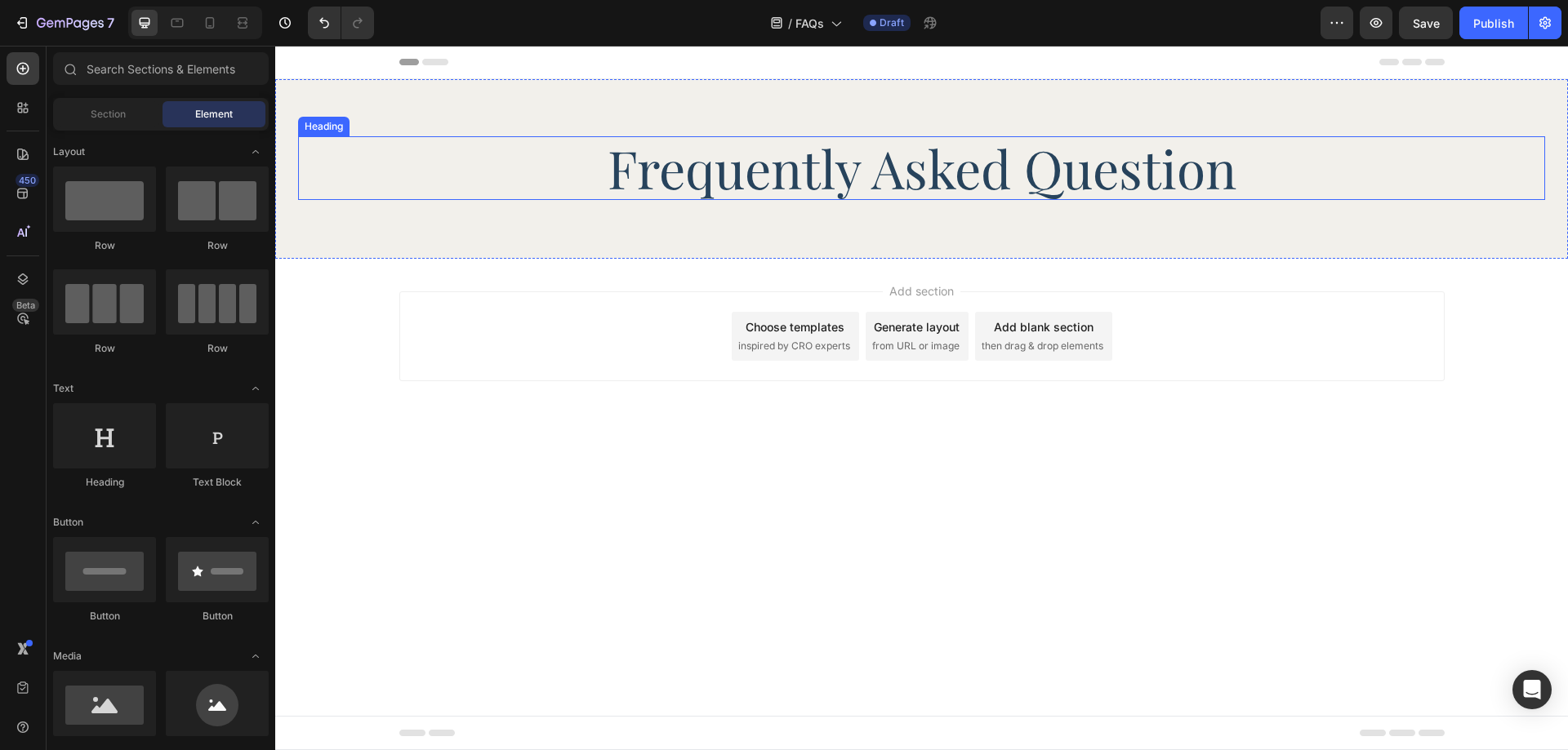
click at [793, 168] on p "Frequently Asked Question" at bounding box center [921, 168] width 1042 height 61
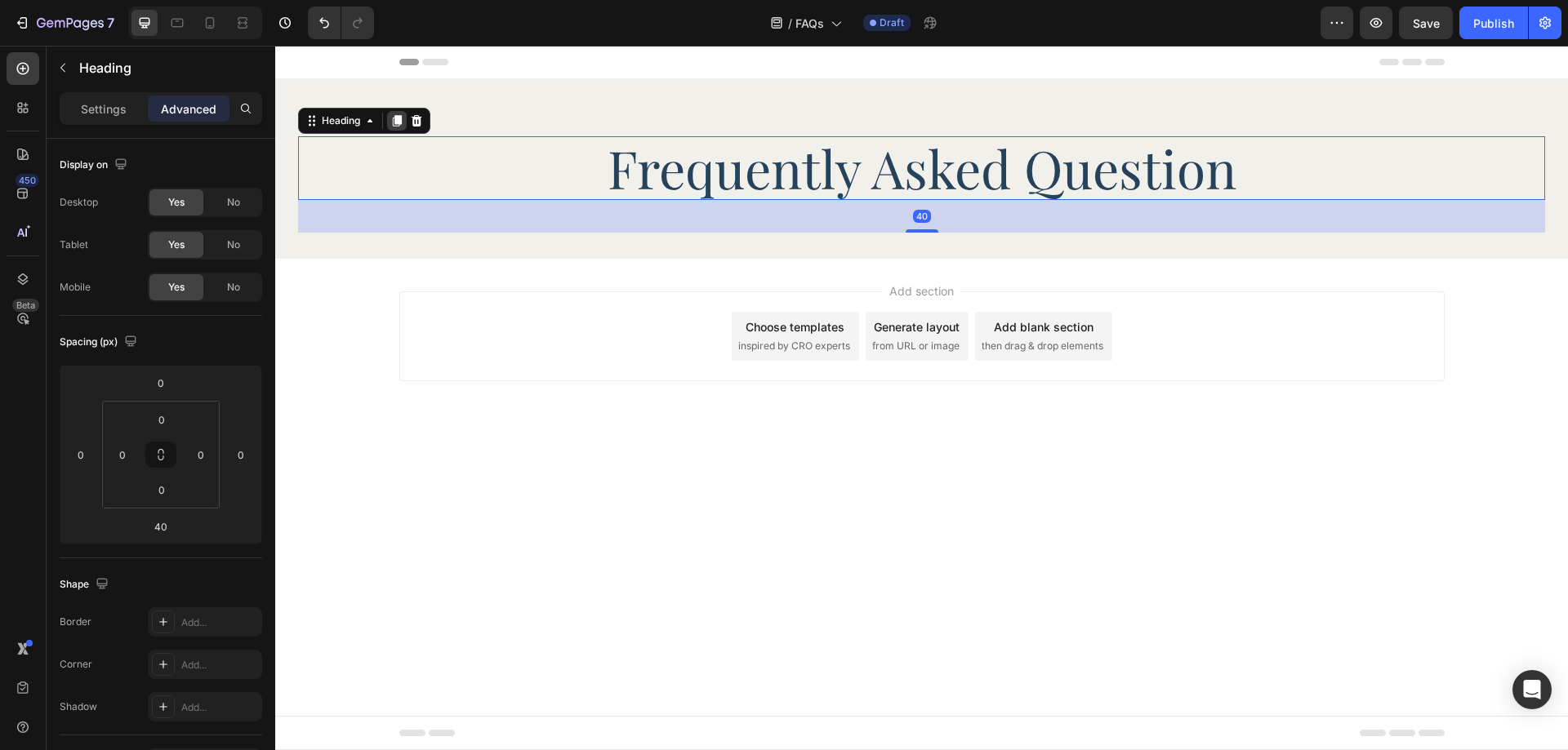
click at [402, 125] on icon at bounding box center [396, 120] width 13 height 13
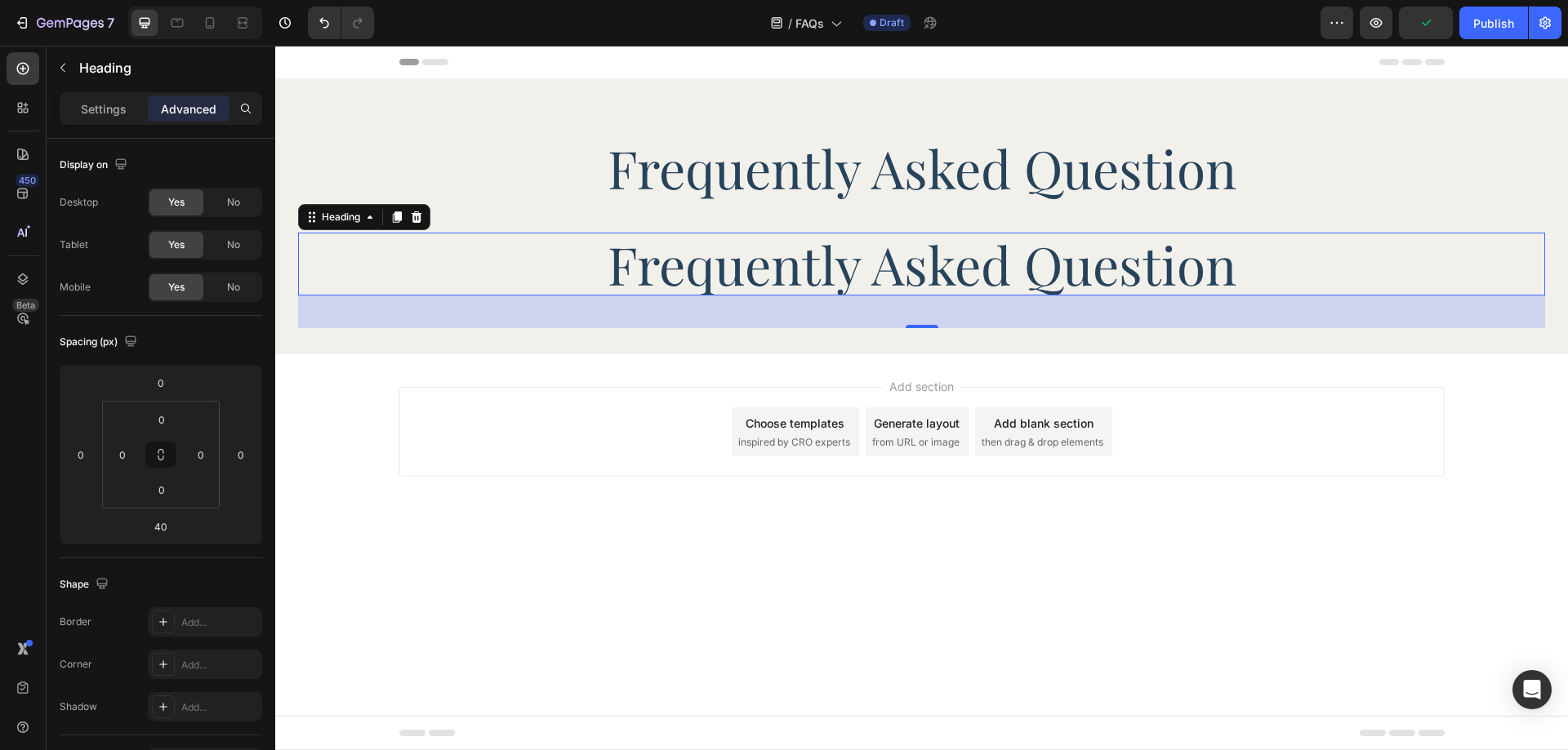
click at [777, 270] on h2 "Frequently Asked Question" at bounding box center [922, 264] width 1045 height 64
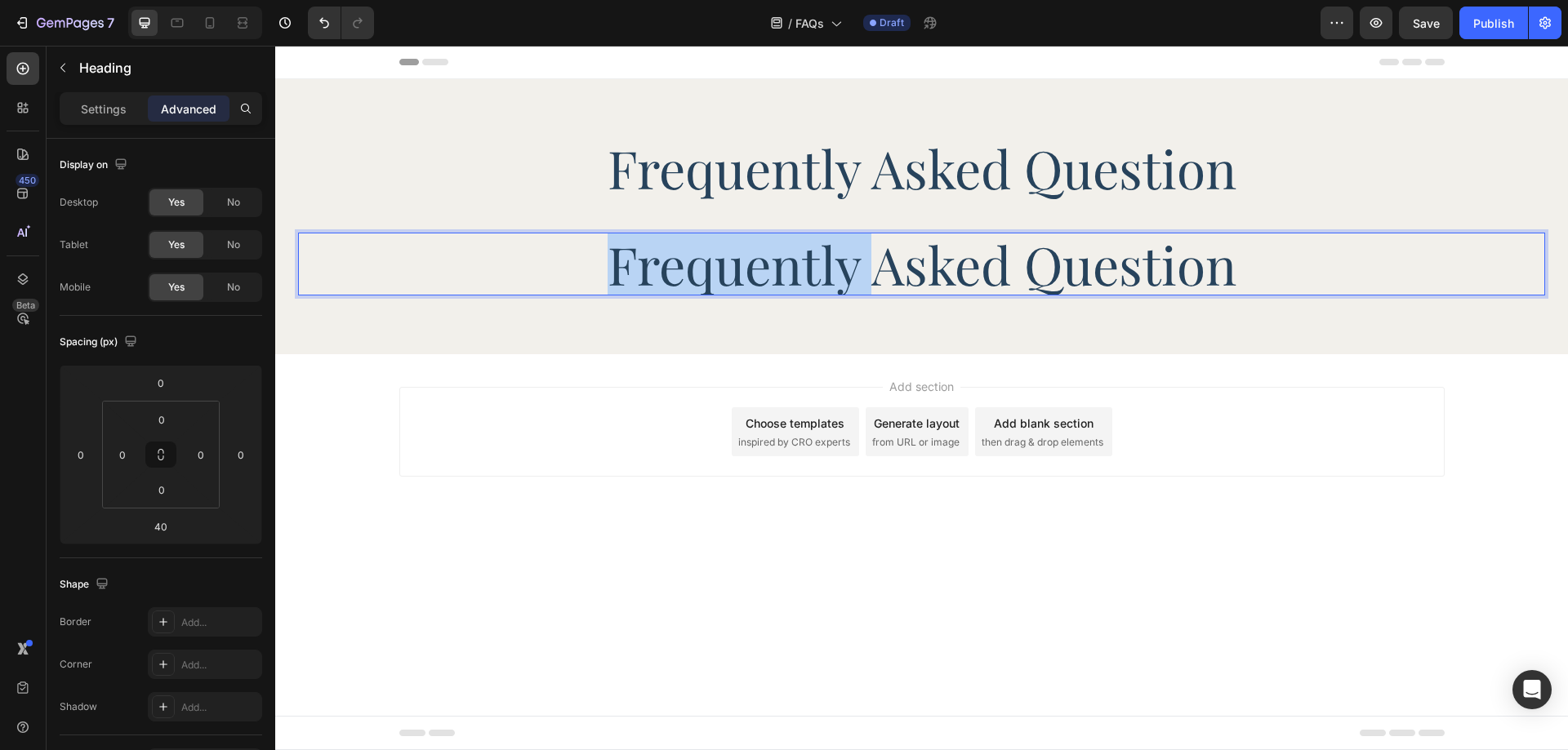
click at [777, 270] on p "Frequently Asked Question" at bounding box center [921, 264] width 1042 height 61
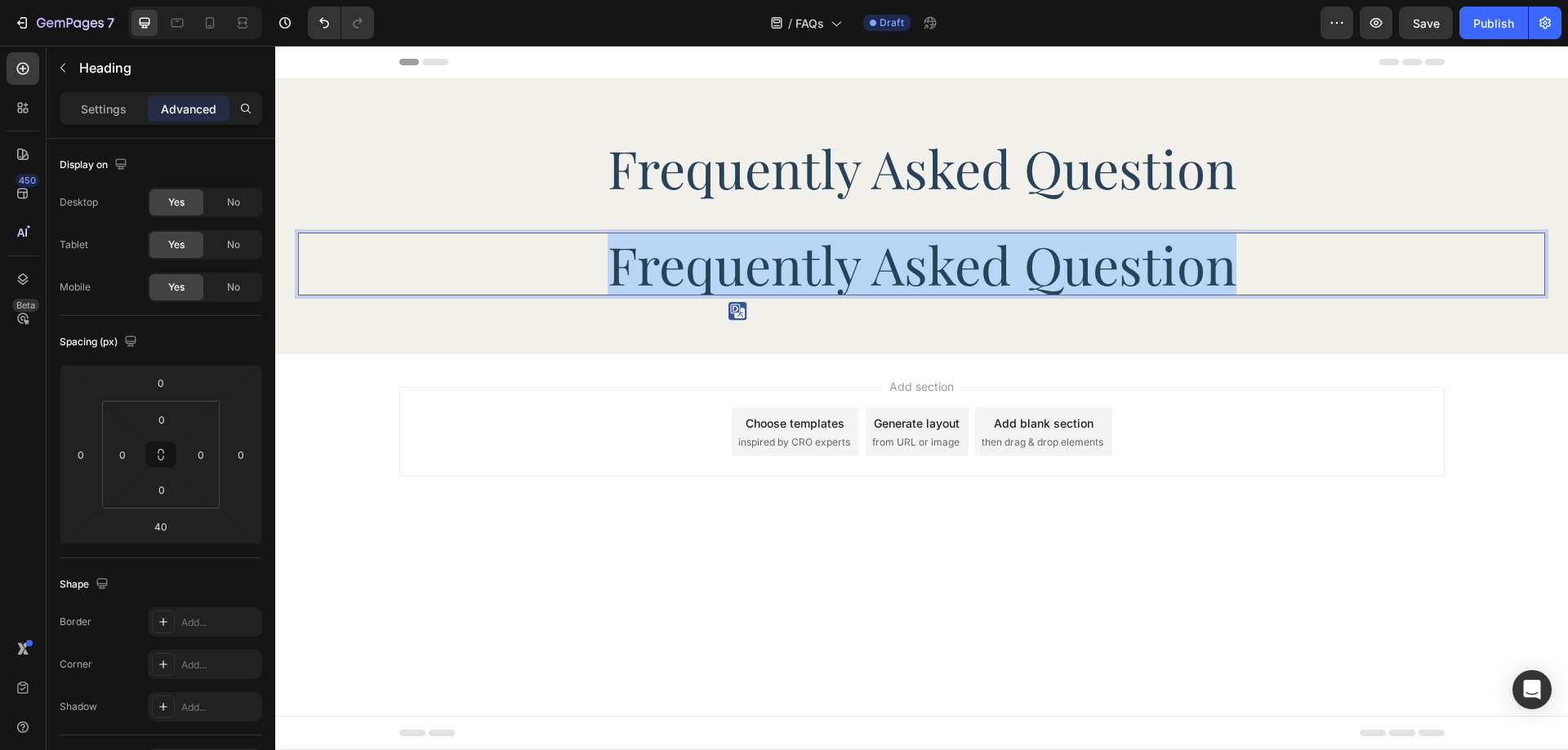
click at [777, 270] on p "Frequently Asked Question" at bounding box center [921, 264] width 1042 height 61
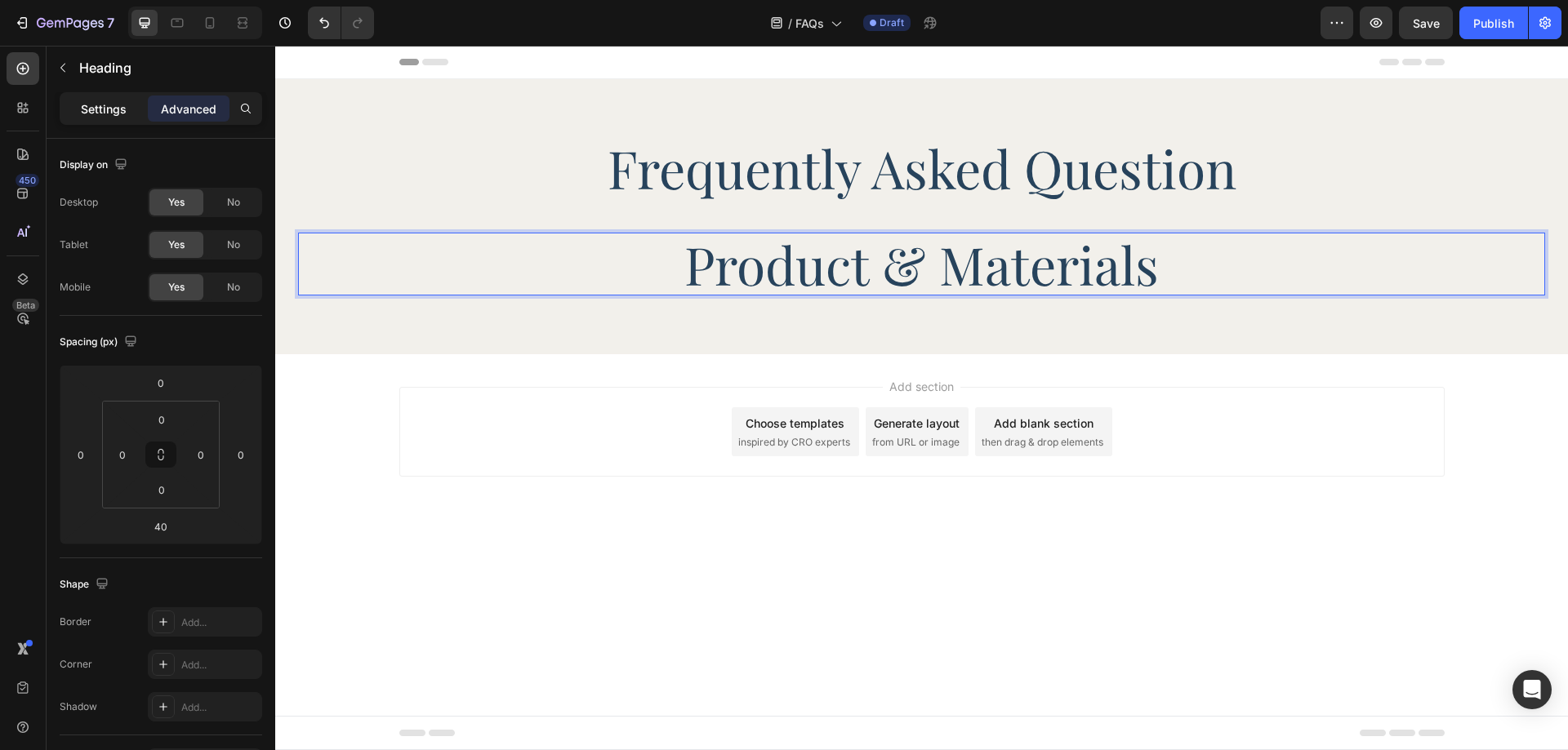
click at [114, 110] on p "Settings" at bounding box center [104, 109] width 46 height 18
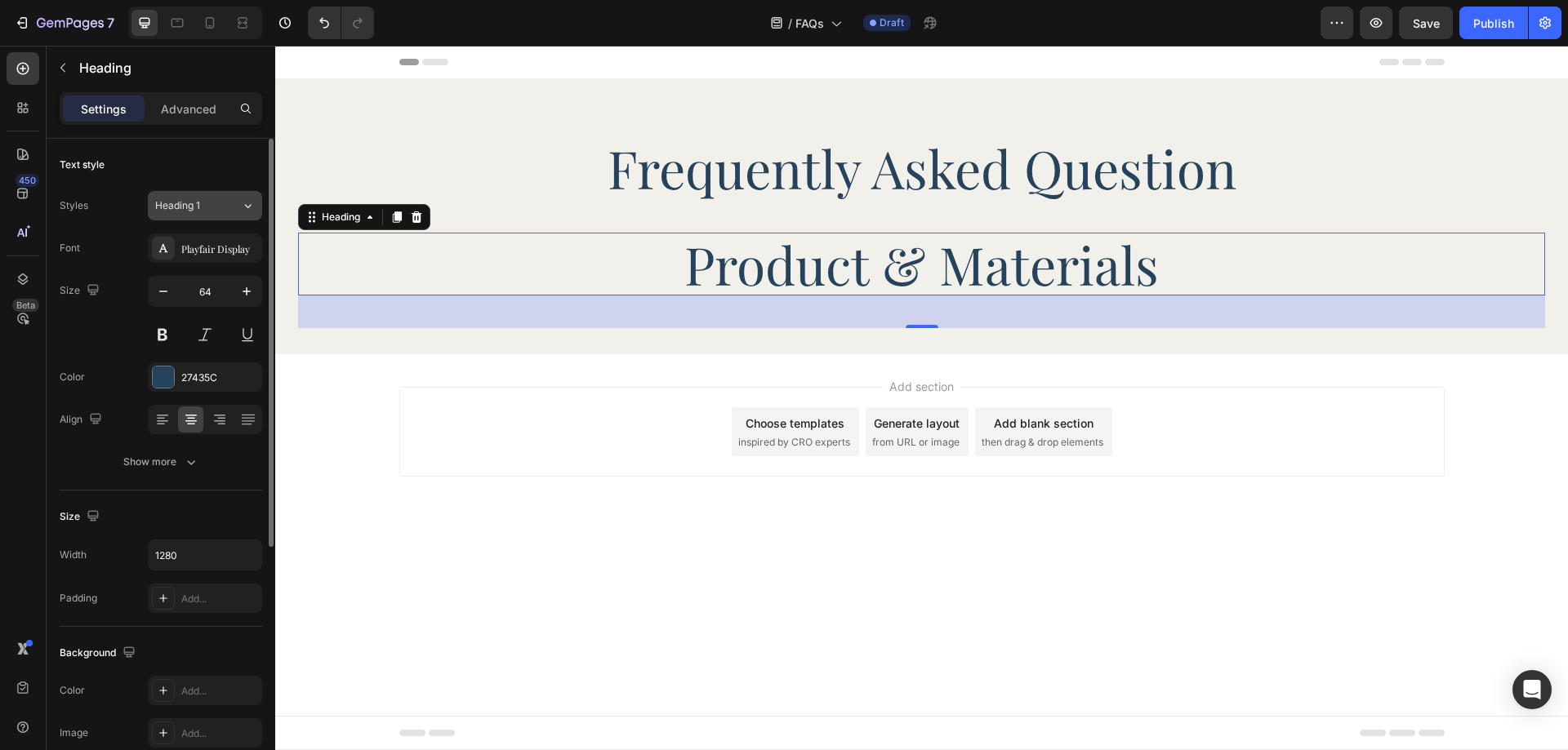
click at [184, 211] on span "Heading 1" at bounding box center [177, 206] width 45 height 15
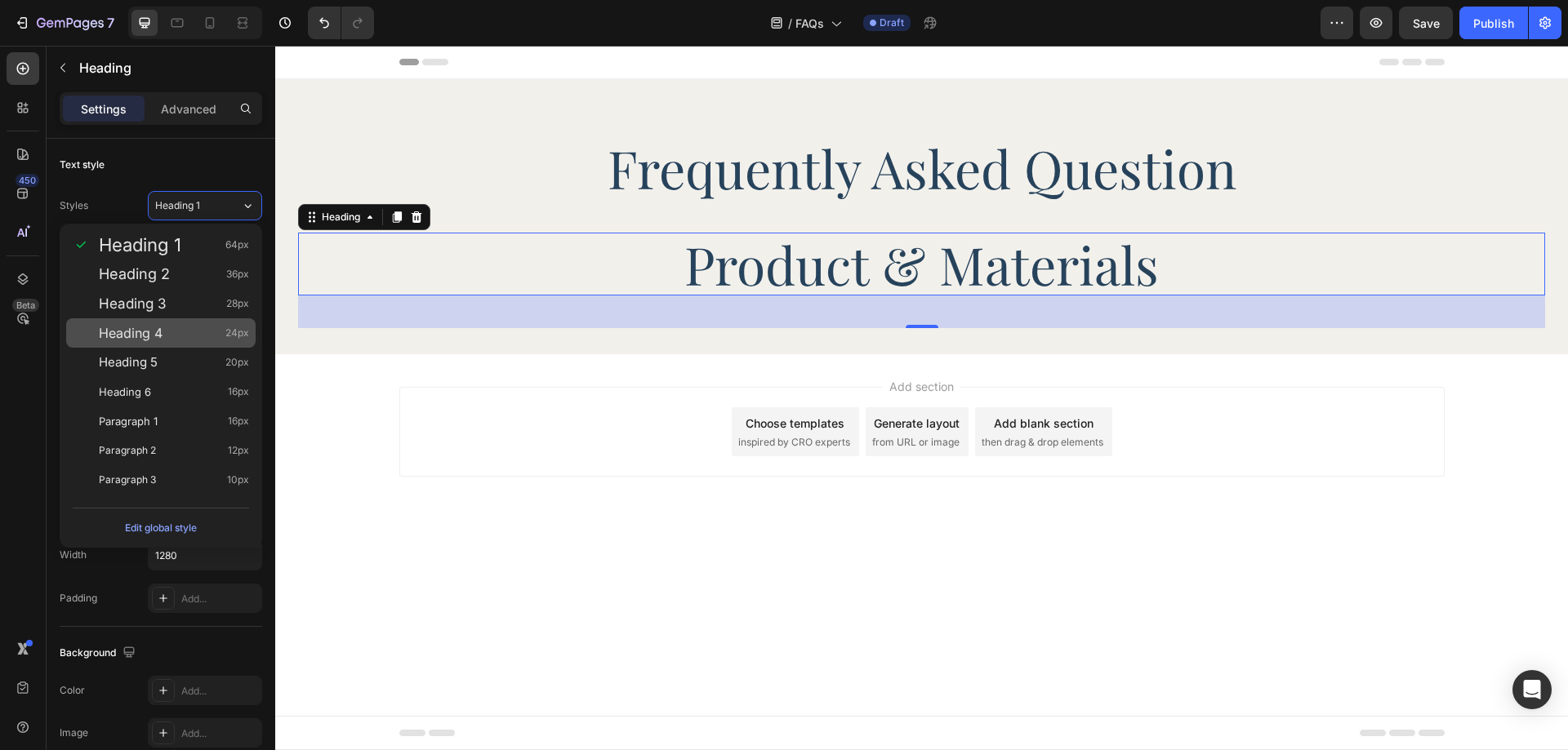
click at [186, 326] on div "Heading 4 24px" at bounding box center [173, 333] width 150 height 17
type input "24"
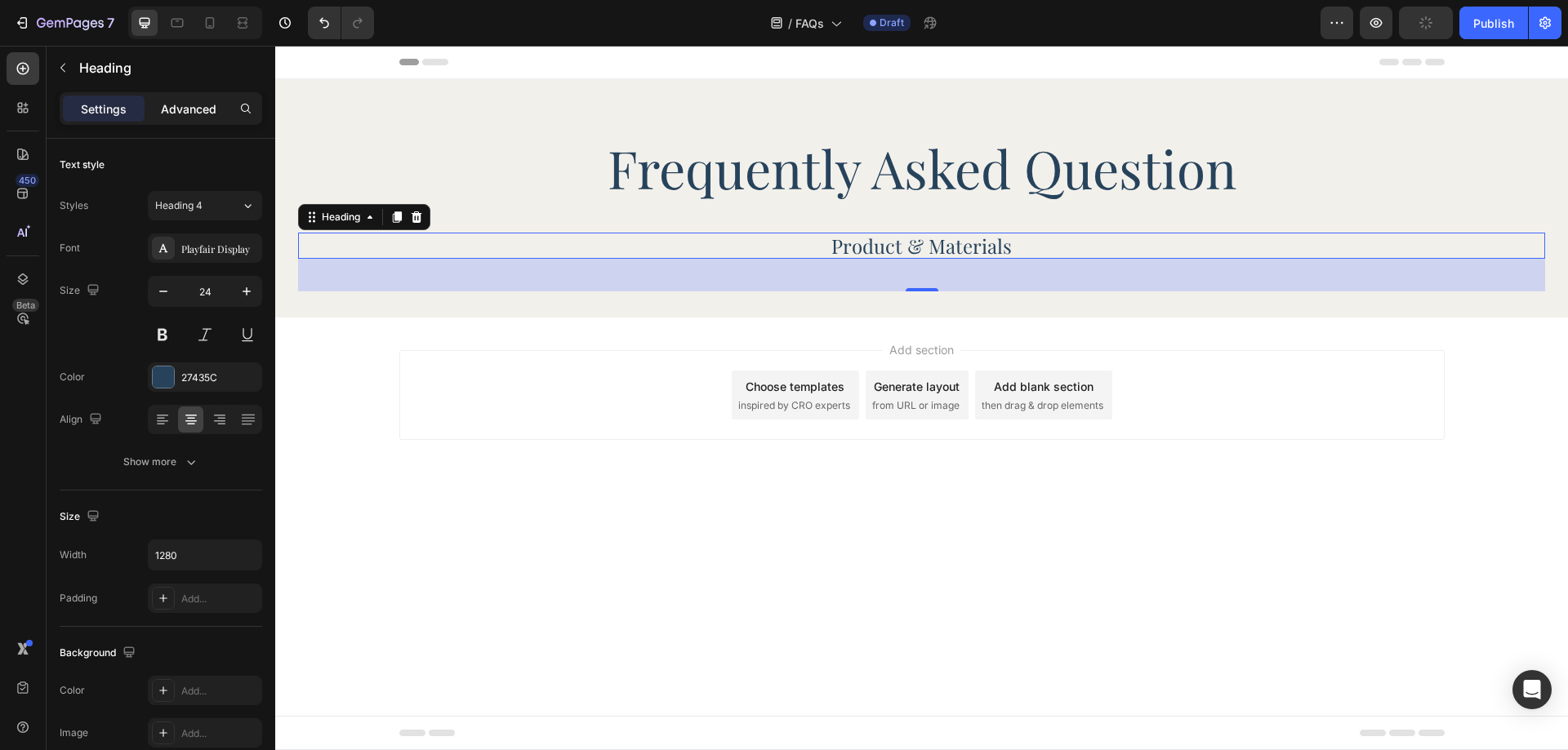
click at [174, 110] on p "Advanced" at bounding box center [188, 109] width 55 height 18
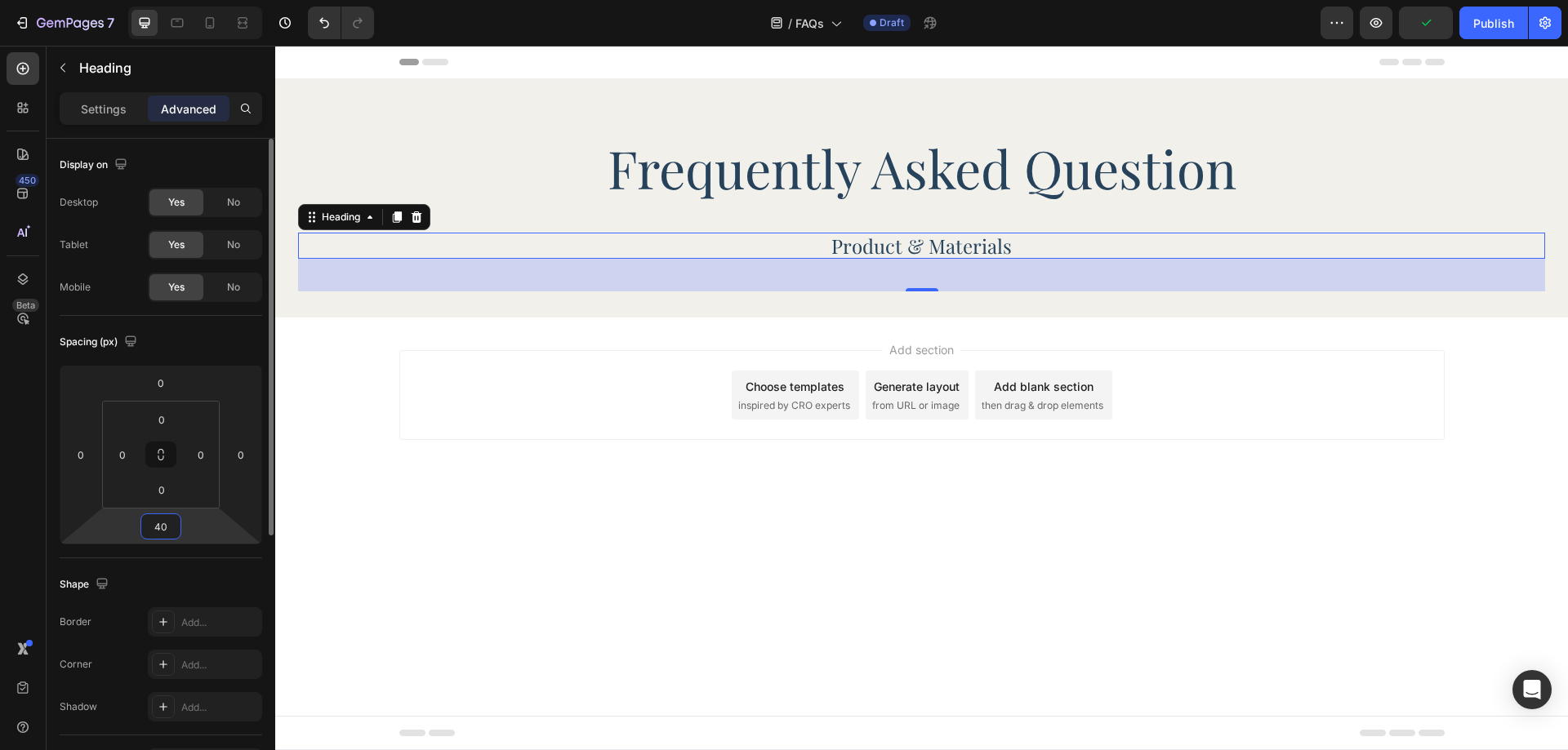
click at [155, 523] on input "40" at bounding box center [161, 527] width 33 height 25
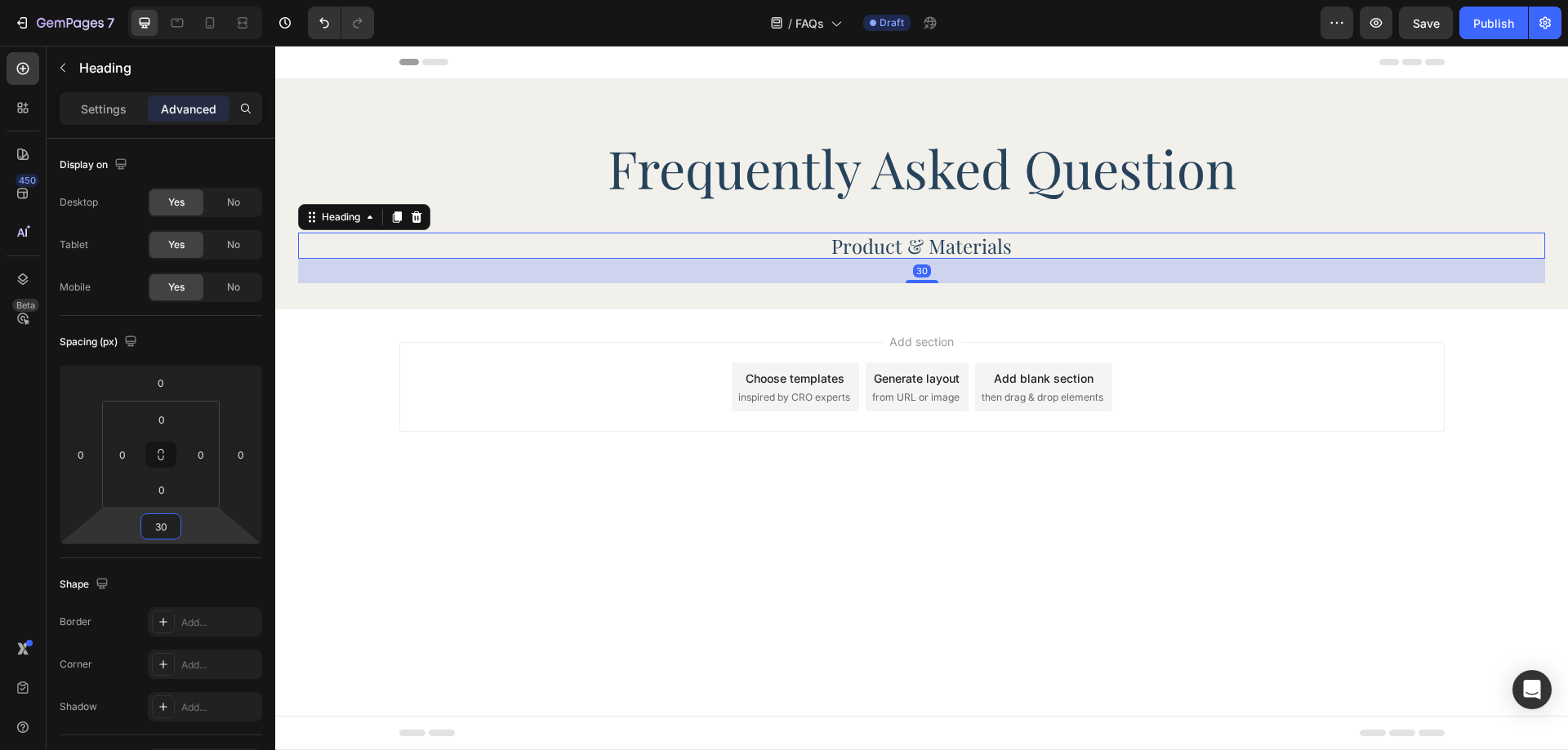
type input "30"
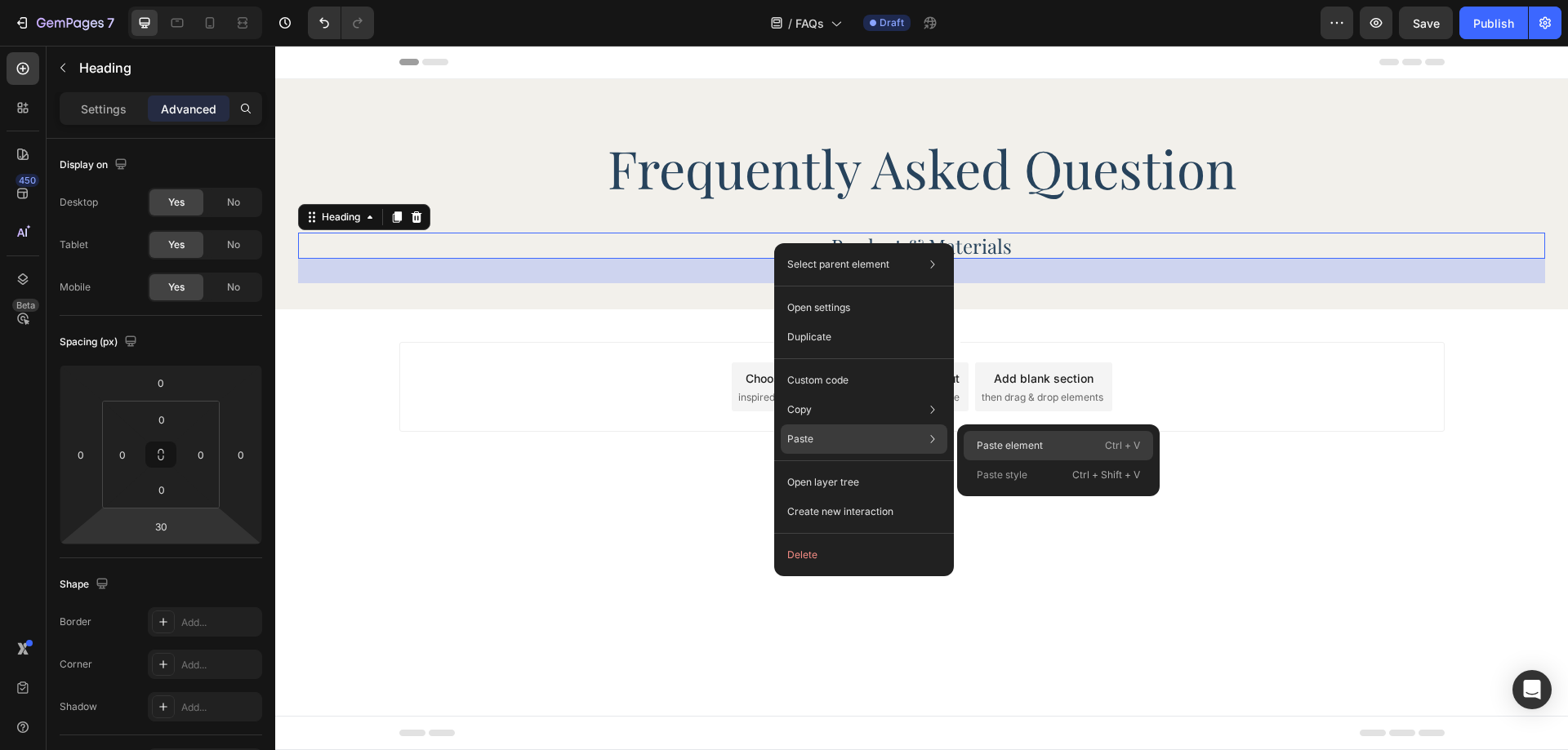
click at [1031, 451] on p "Paste element" at bounding box center [1009, 445] width 66 height 15
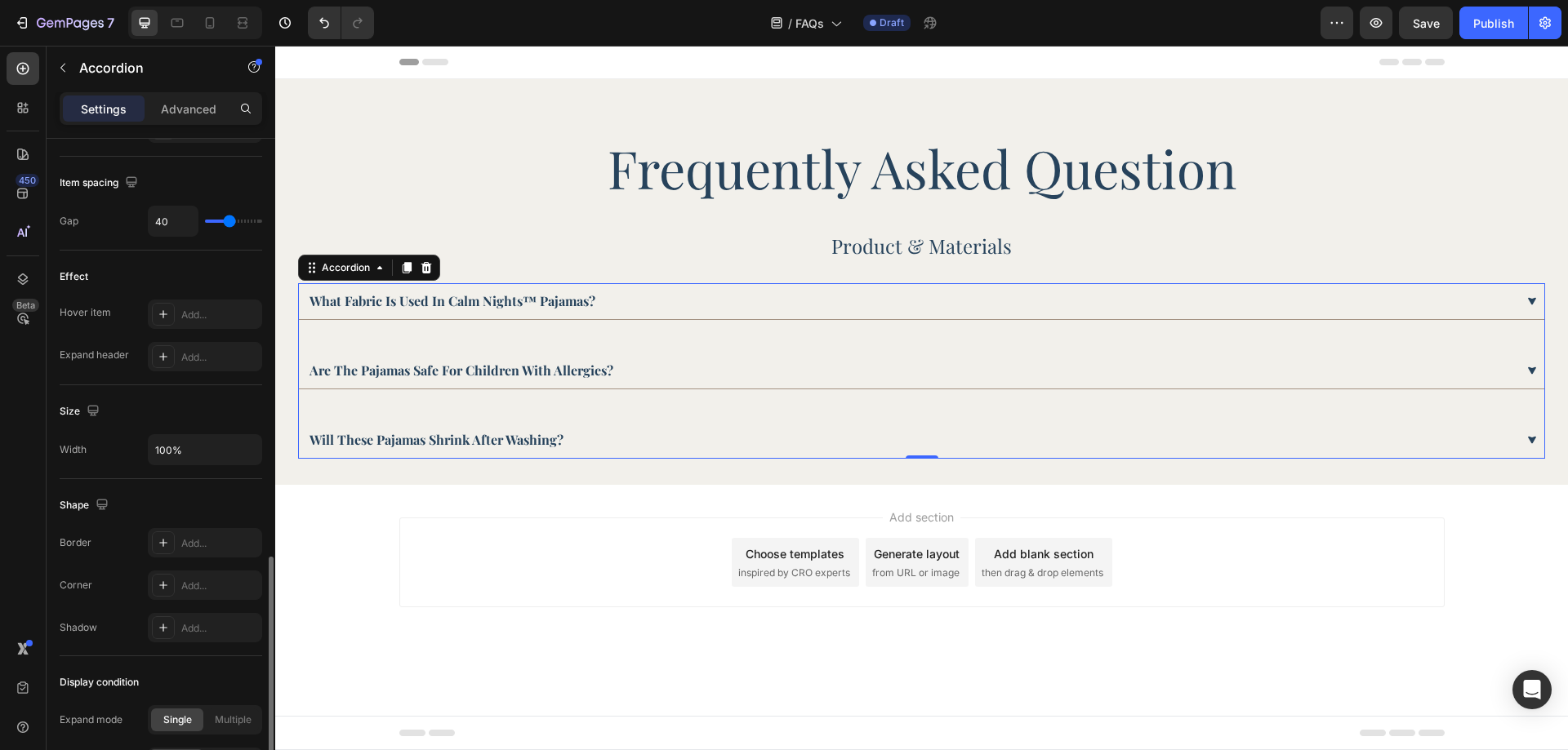
scroll to position [817, 0]
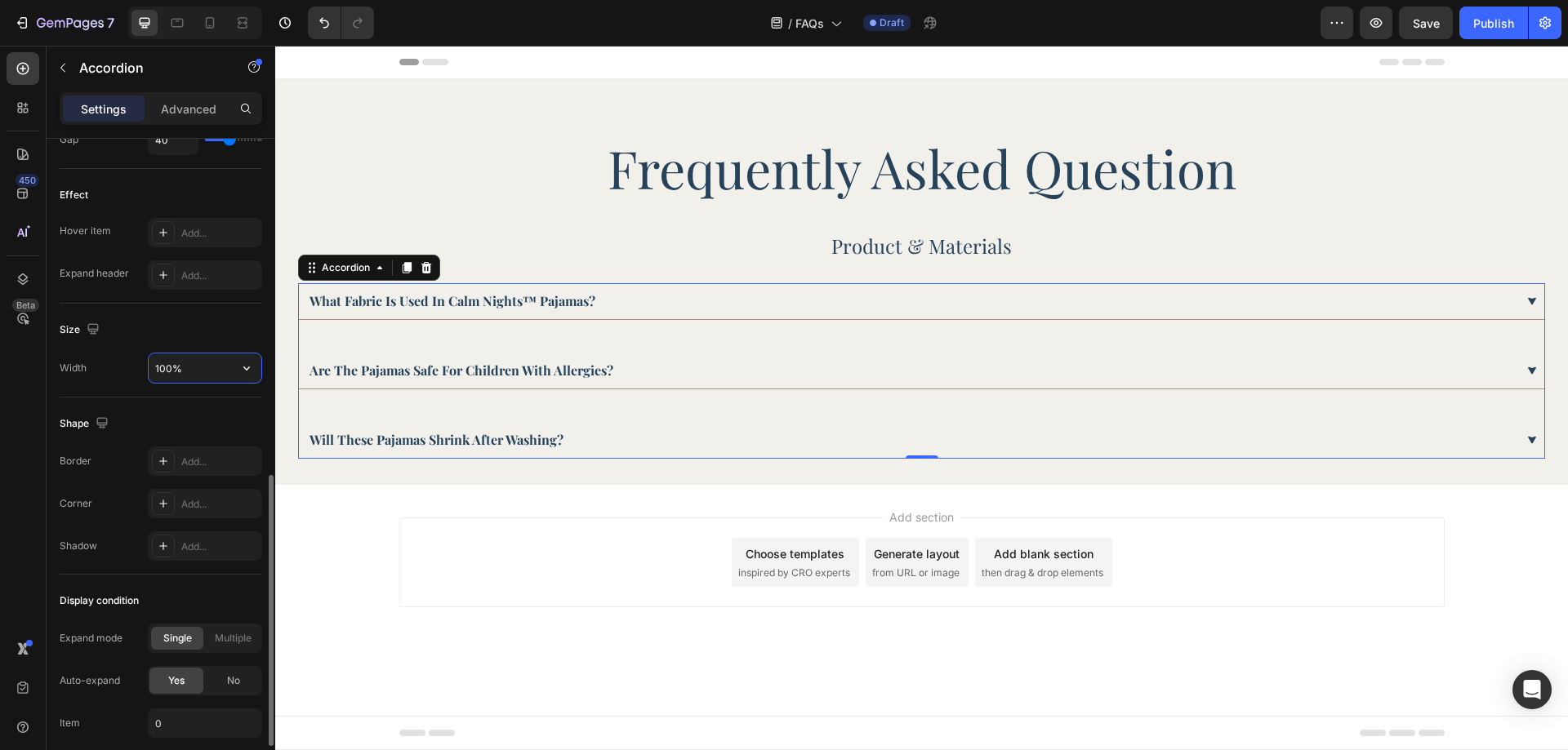
click at [186, 366] on input "100%" at bounding box center [205, 368] width 112 height 29
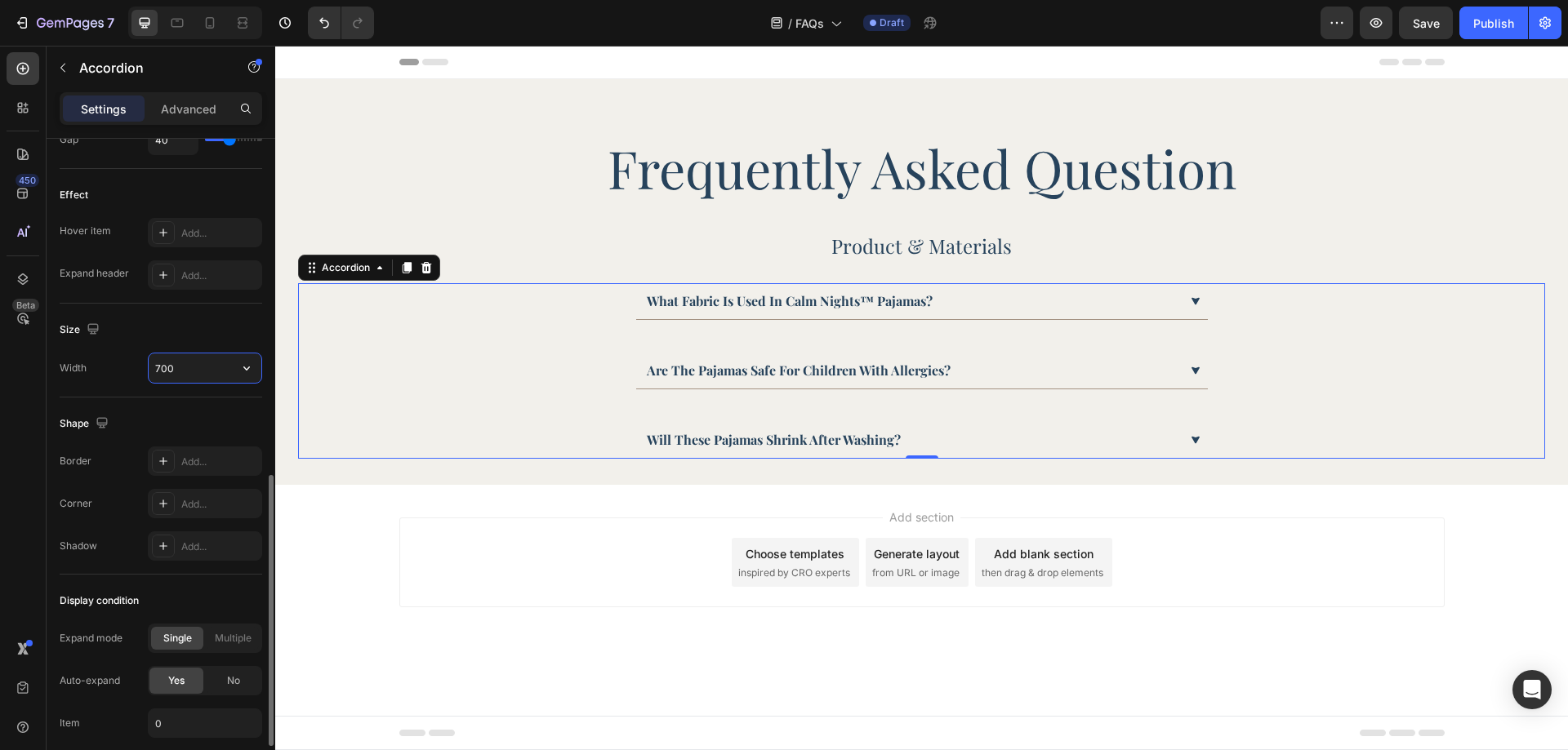
type input "700"
click at [227, 321] on div "Size" at bounding box center [161, 330] width 203 height 26
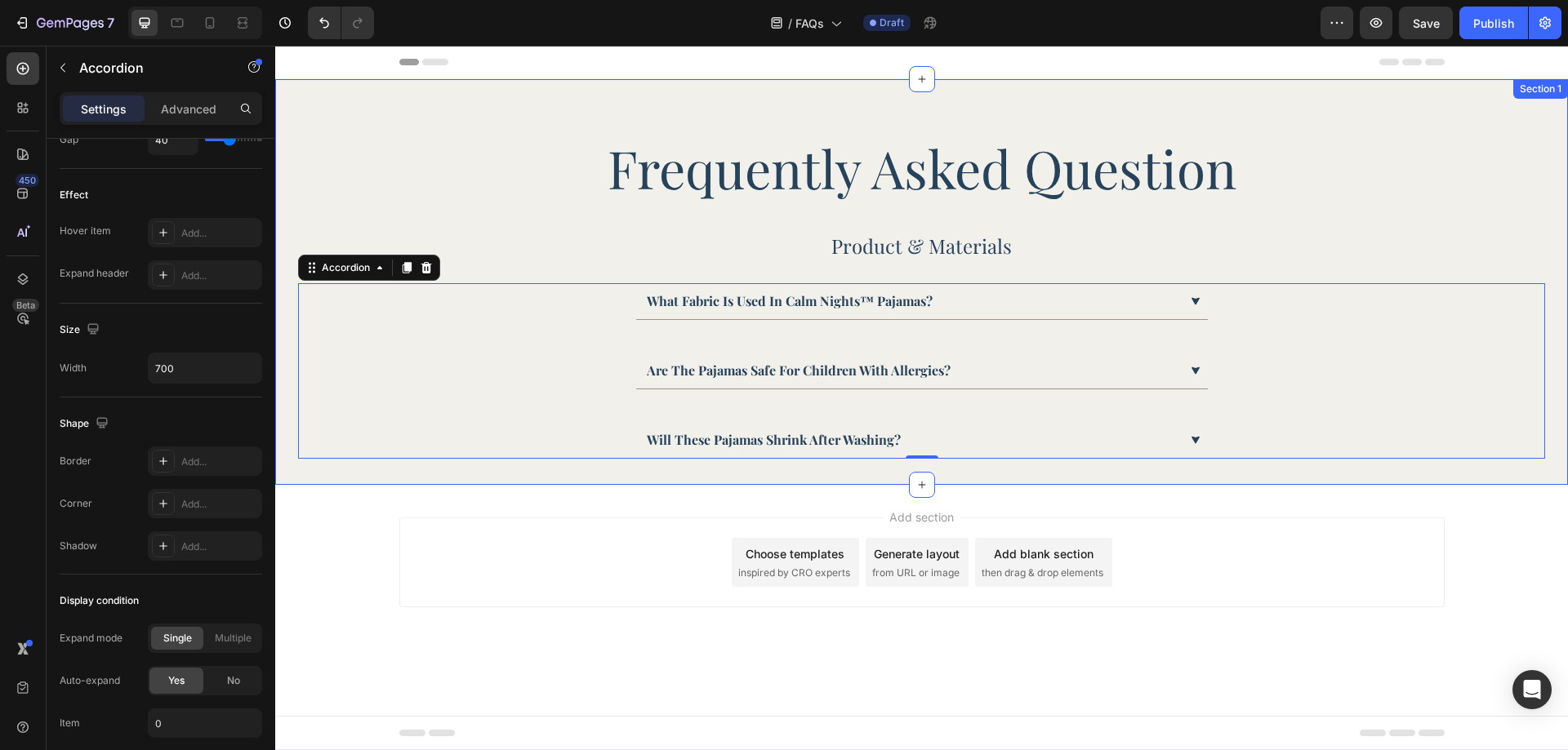
click at [501, 482] on div "Frequently Asked Question Heading Product & Materials Heading what fabric is us…" at bounding box center [921, 282] width 1293 height 406
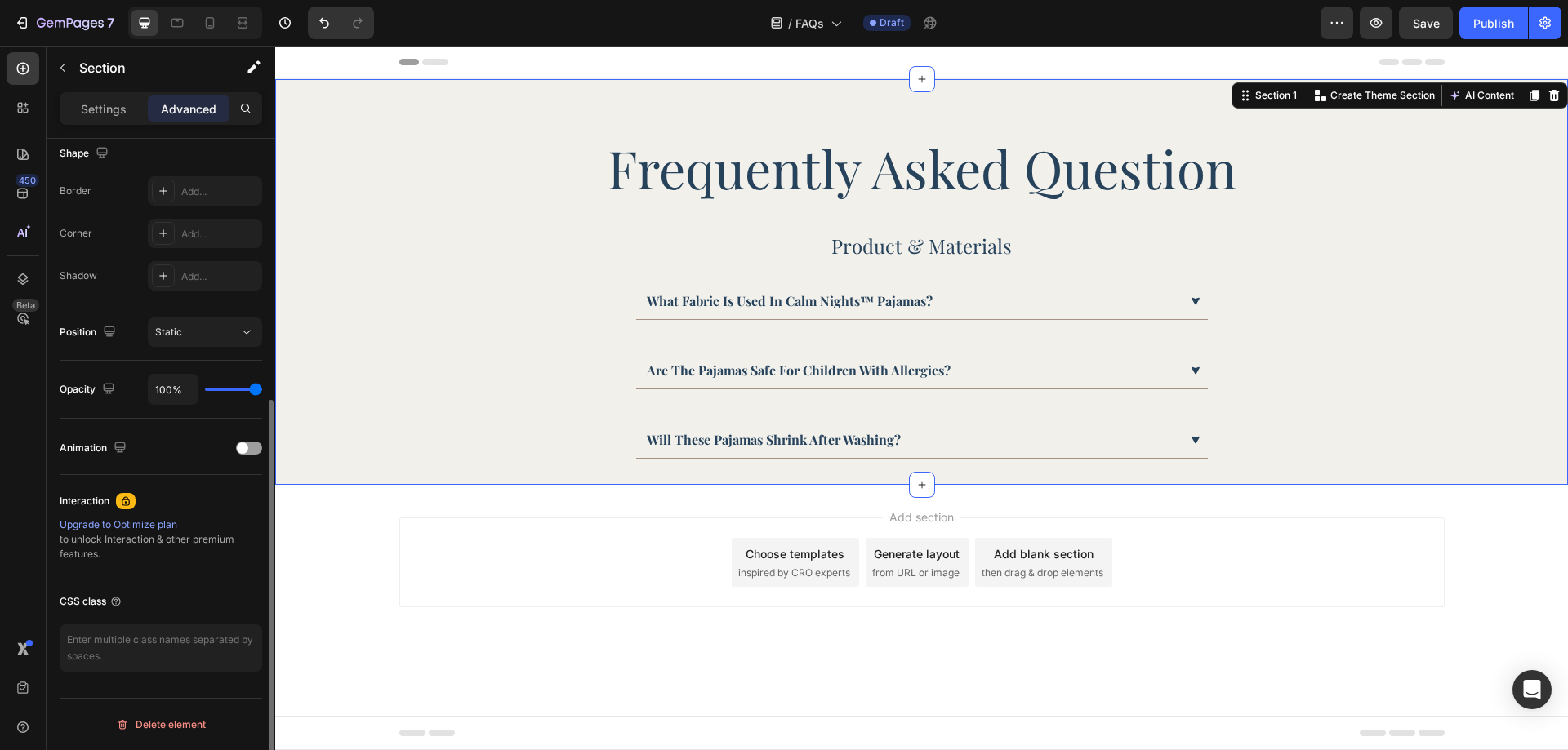
scroll to position [0, 0]
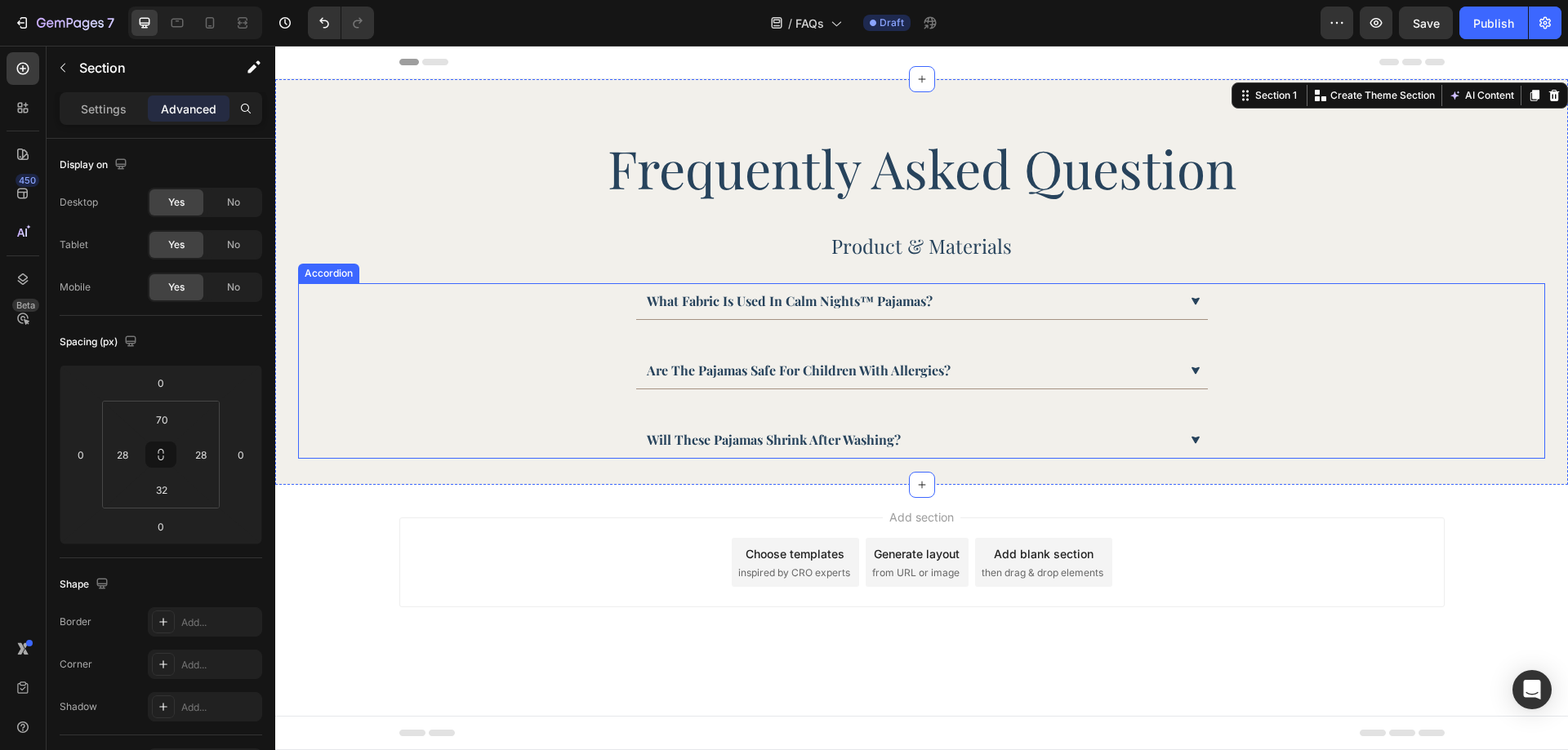
click at [951, 338] on div "what fabric is used in calm nights™ pajamas? are the pajamas safe for children …" at bounding box center [921, 371] width 1247 height 176
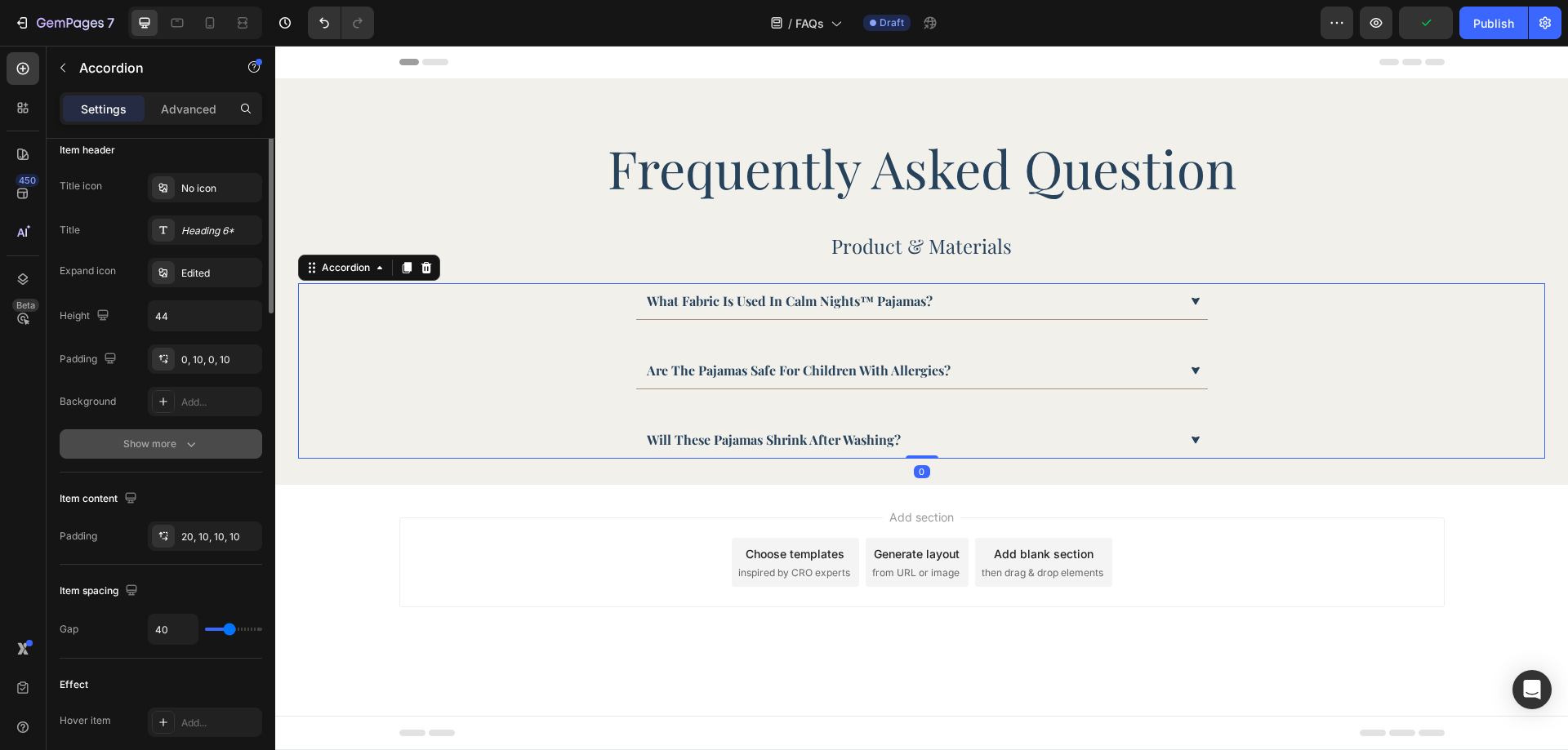
scroll to position [82, 0]
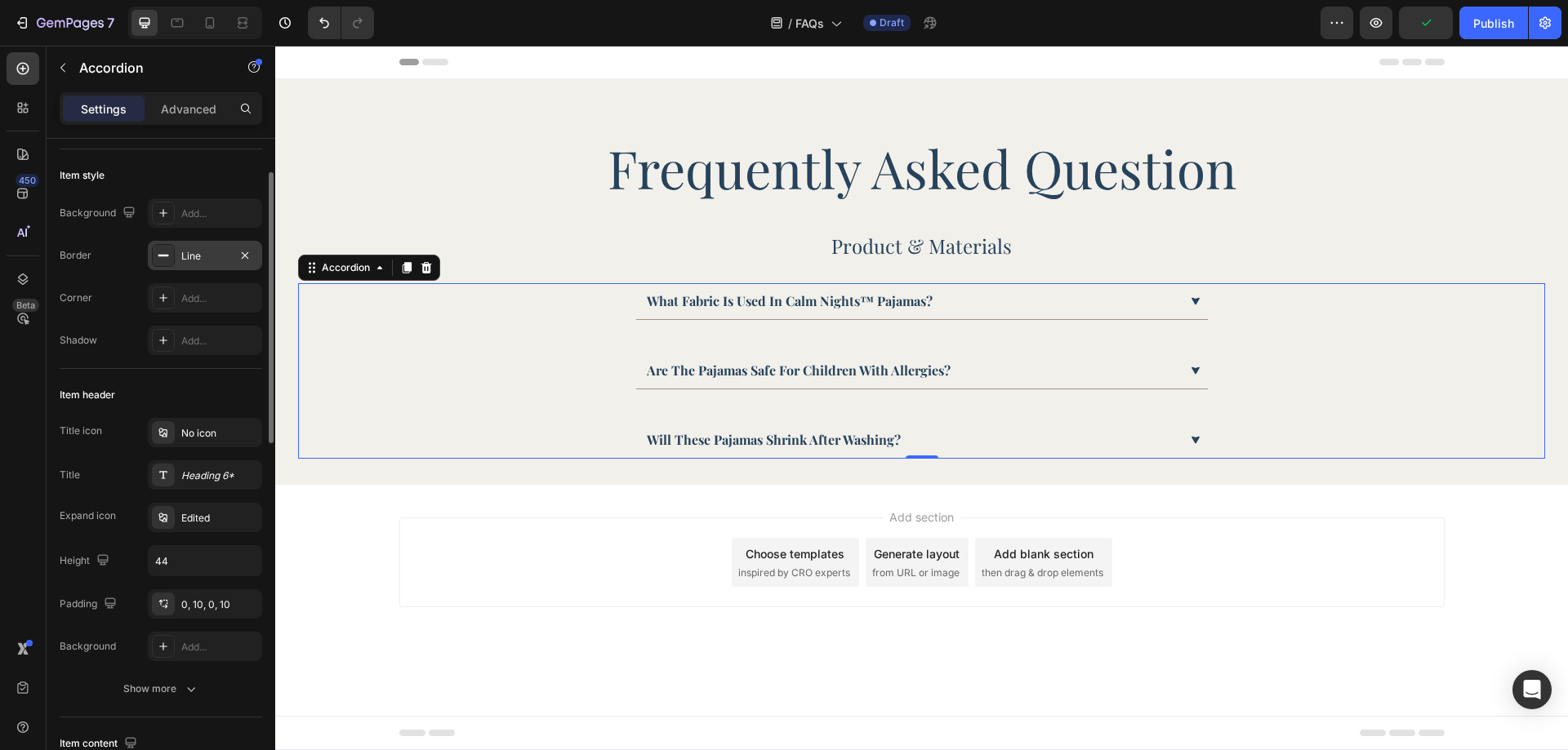
click at [200, 263] on div "Line" at bounding box center [205, 256] width 47 height 15
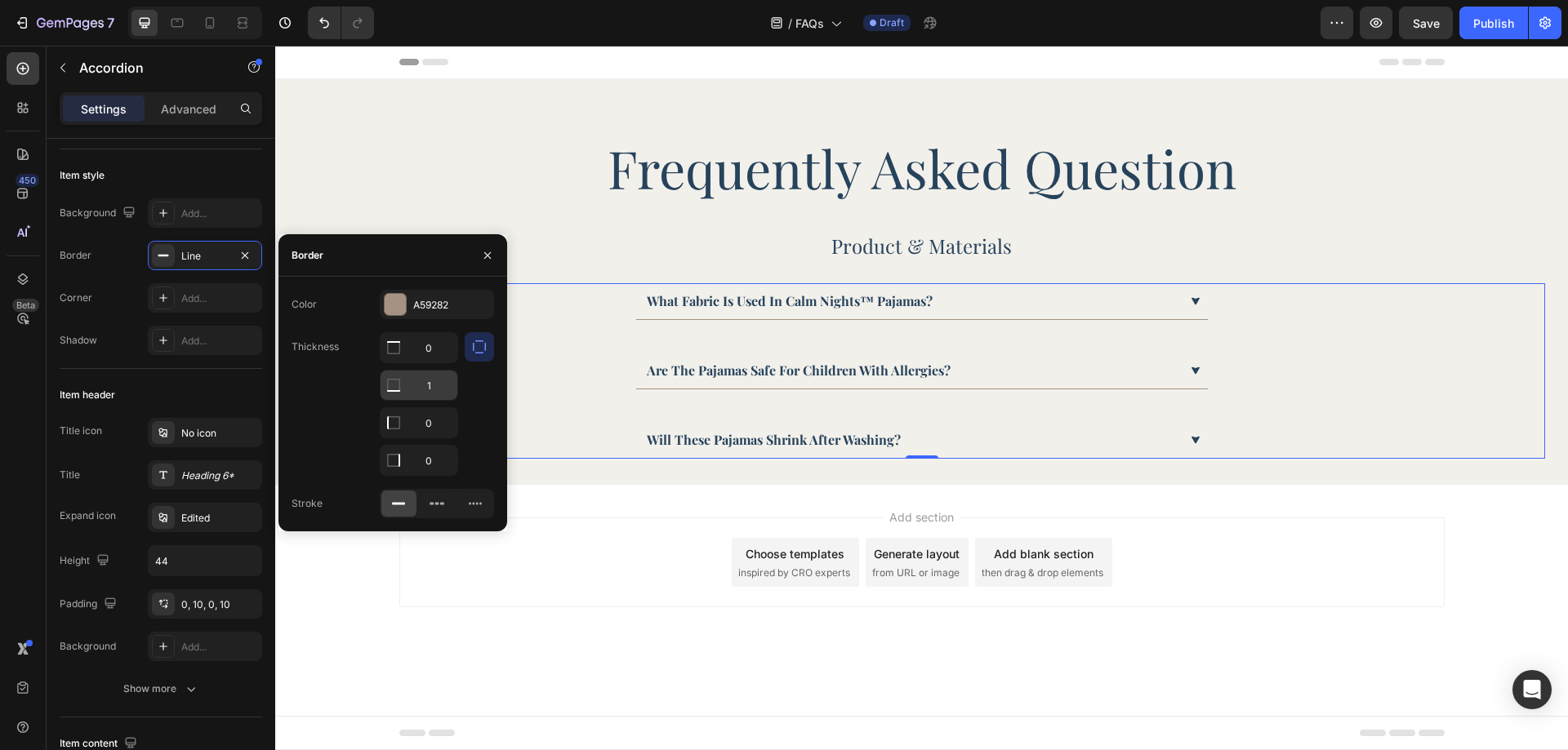
click at [430, 363] on input "1" at bounding box center [418, 347] width 76 height 29
type input "2"
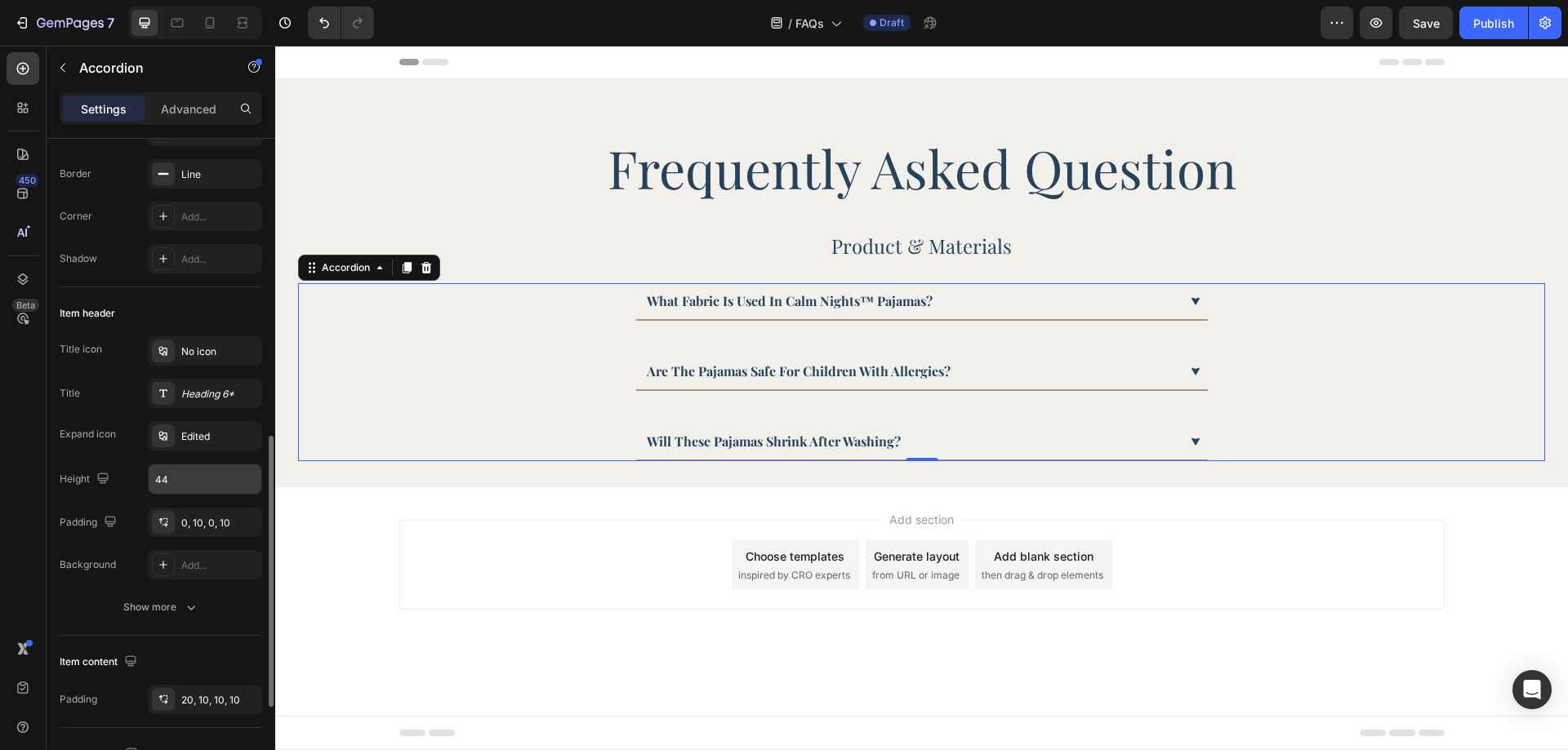
scroll to position [408, 0]
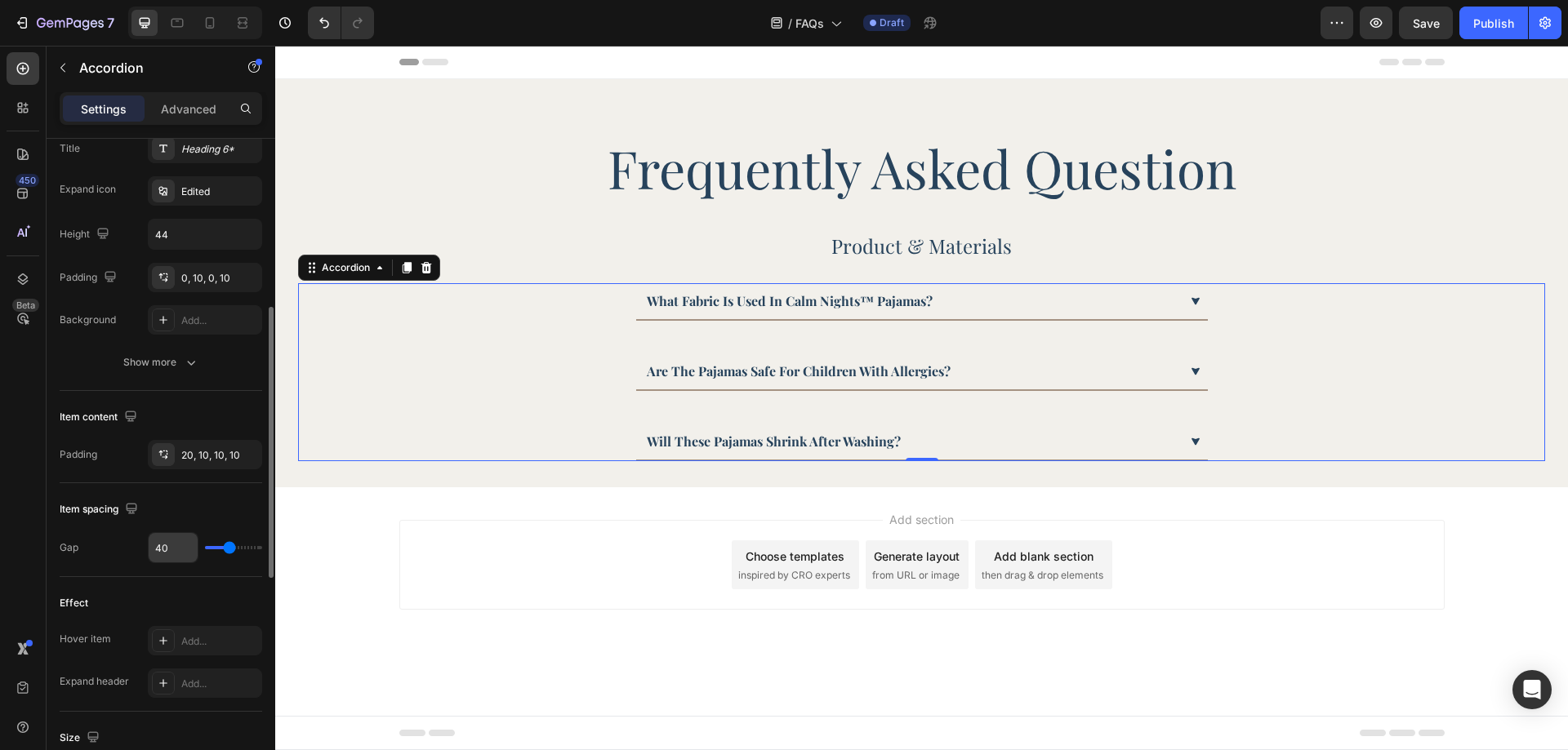
click at [174, 538] on input "40" at bounding box center [173, 547] width 49 height 29
type input "3"
type input "30"
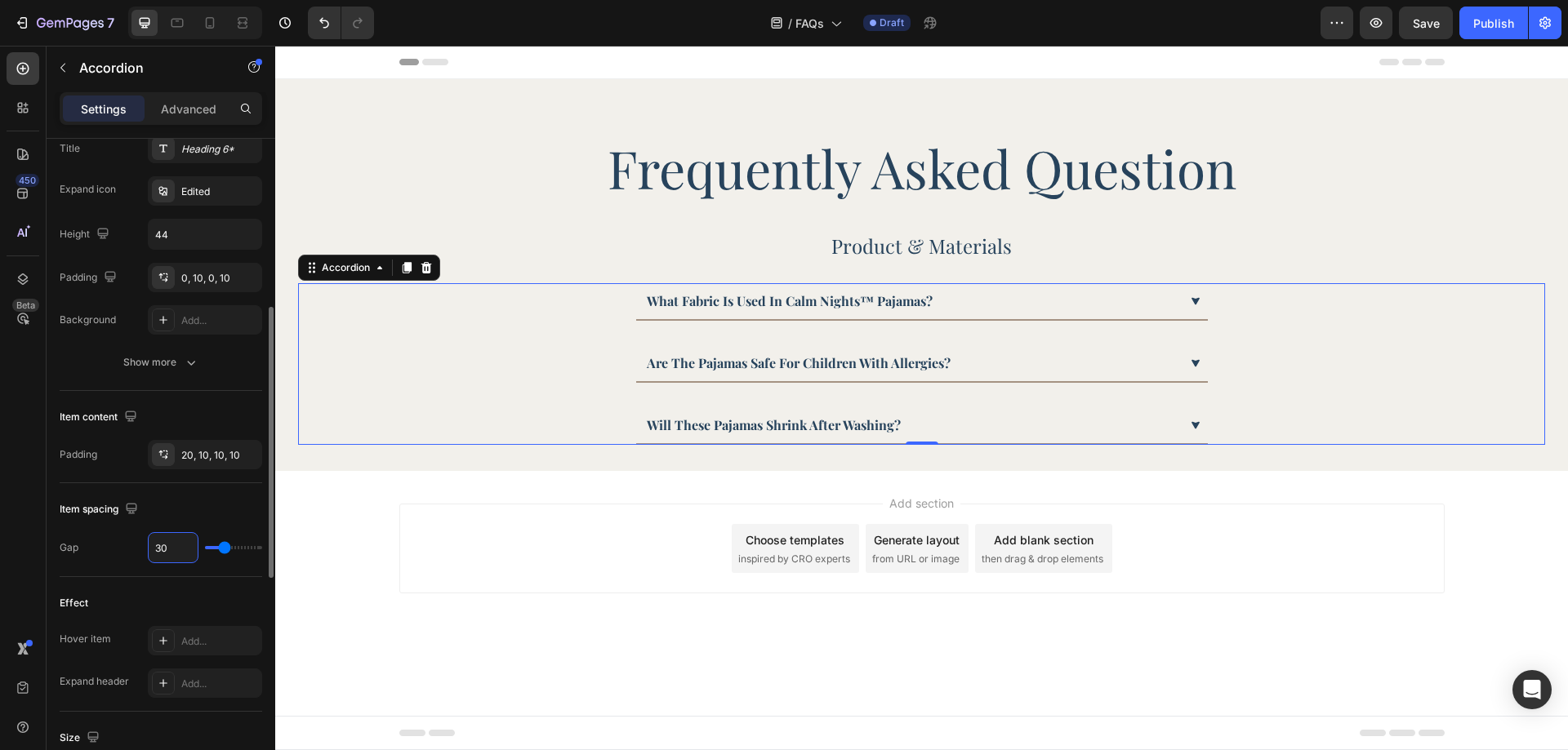
type input "30"
click at [210, 503] on div "Item spacing" at bounding box center [161, 509] width 203 height 26
click at [1138, 302] on div "what fabric is used in calm nights™ pajamas?" at bounding box center [912, 301] width 534 height 25
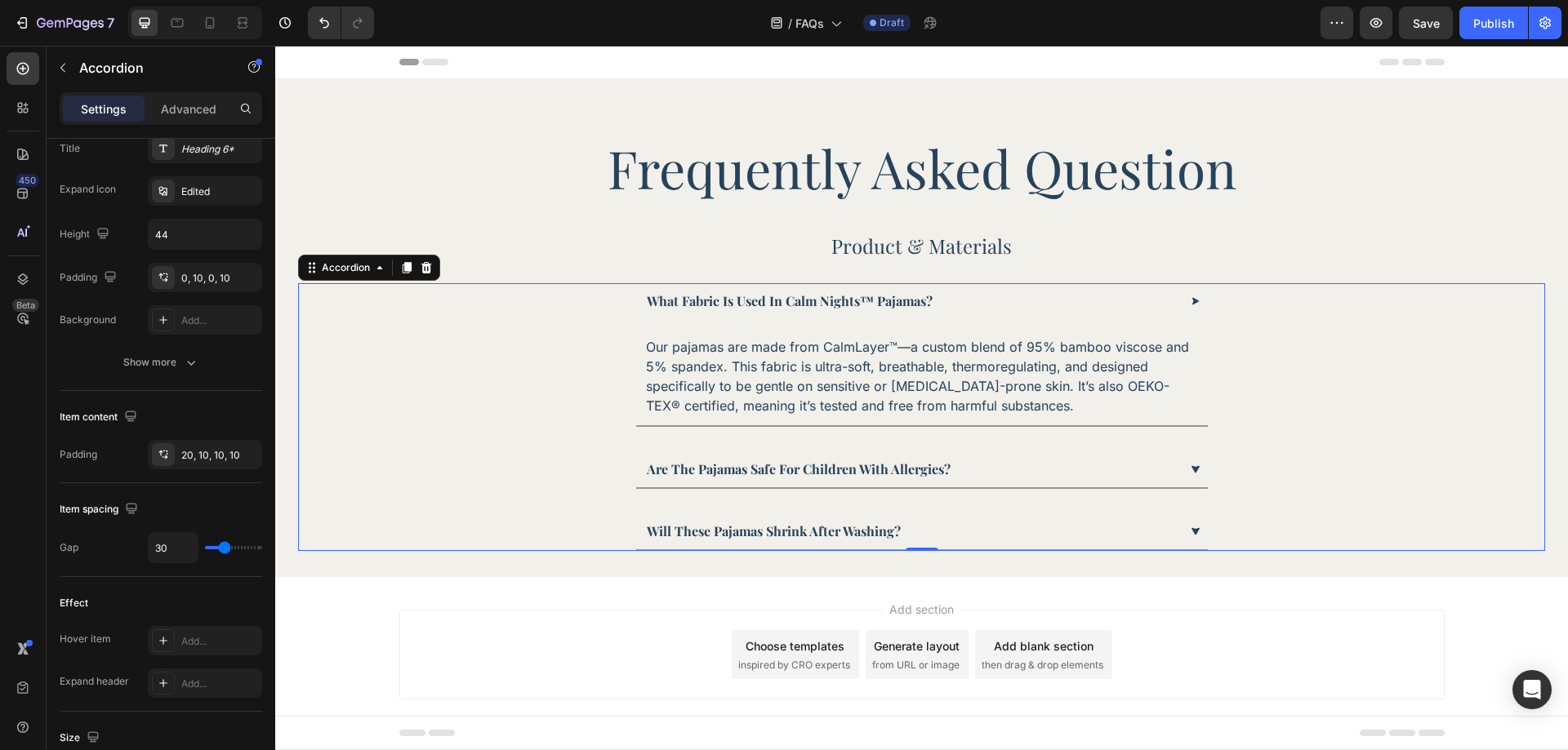
click at [1138, 301] on div "what fabric is used in calm nights™ pajamas?" at bounding box center [912, 301] width 534 height 25
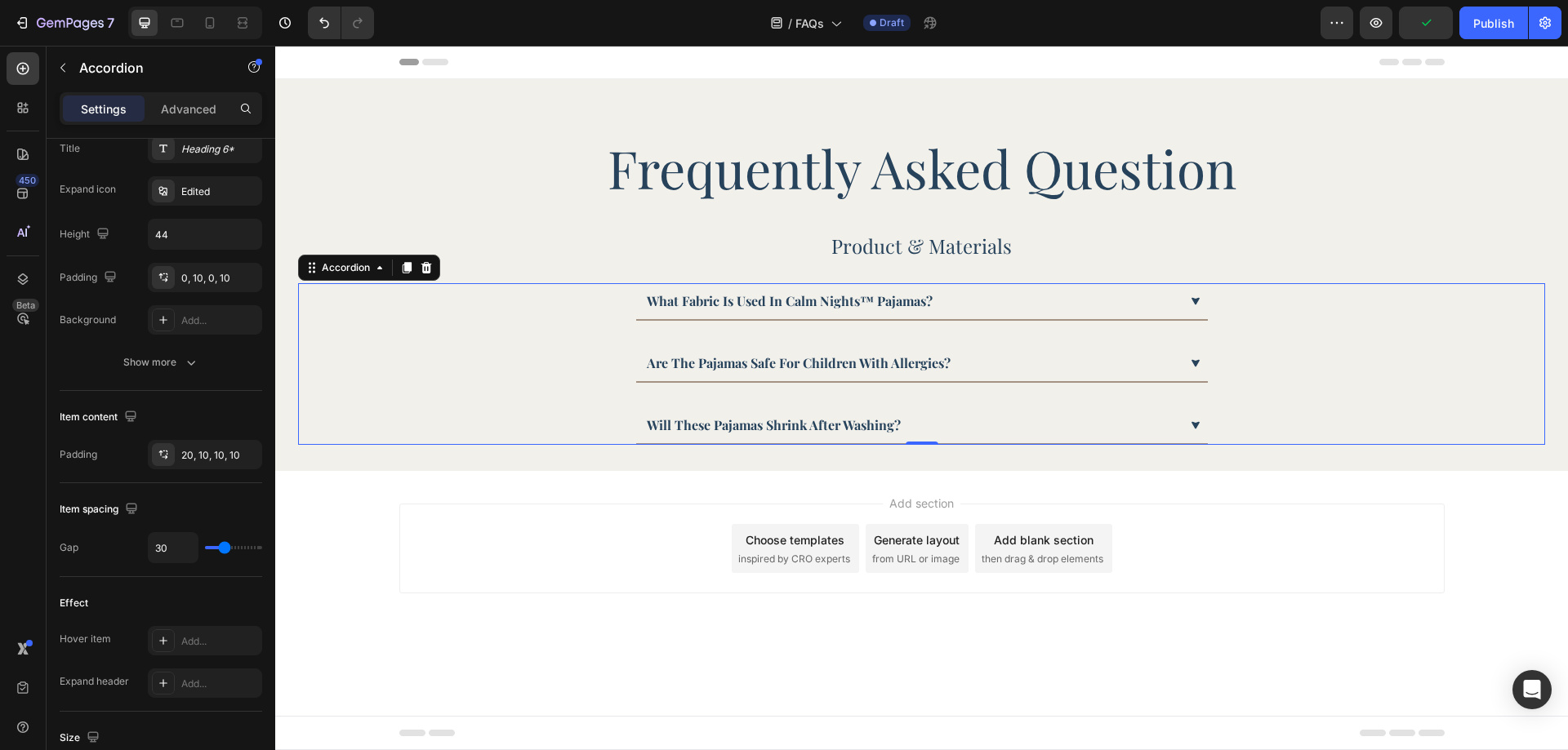
click at [1138, 301] on div "what fabric is used in calm nights™ pajamas?" at bounding box center [912, 301] width 534 height 25
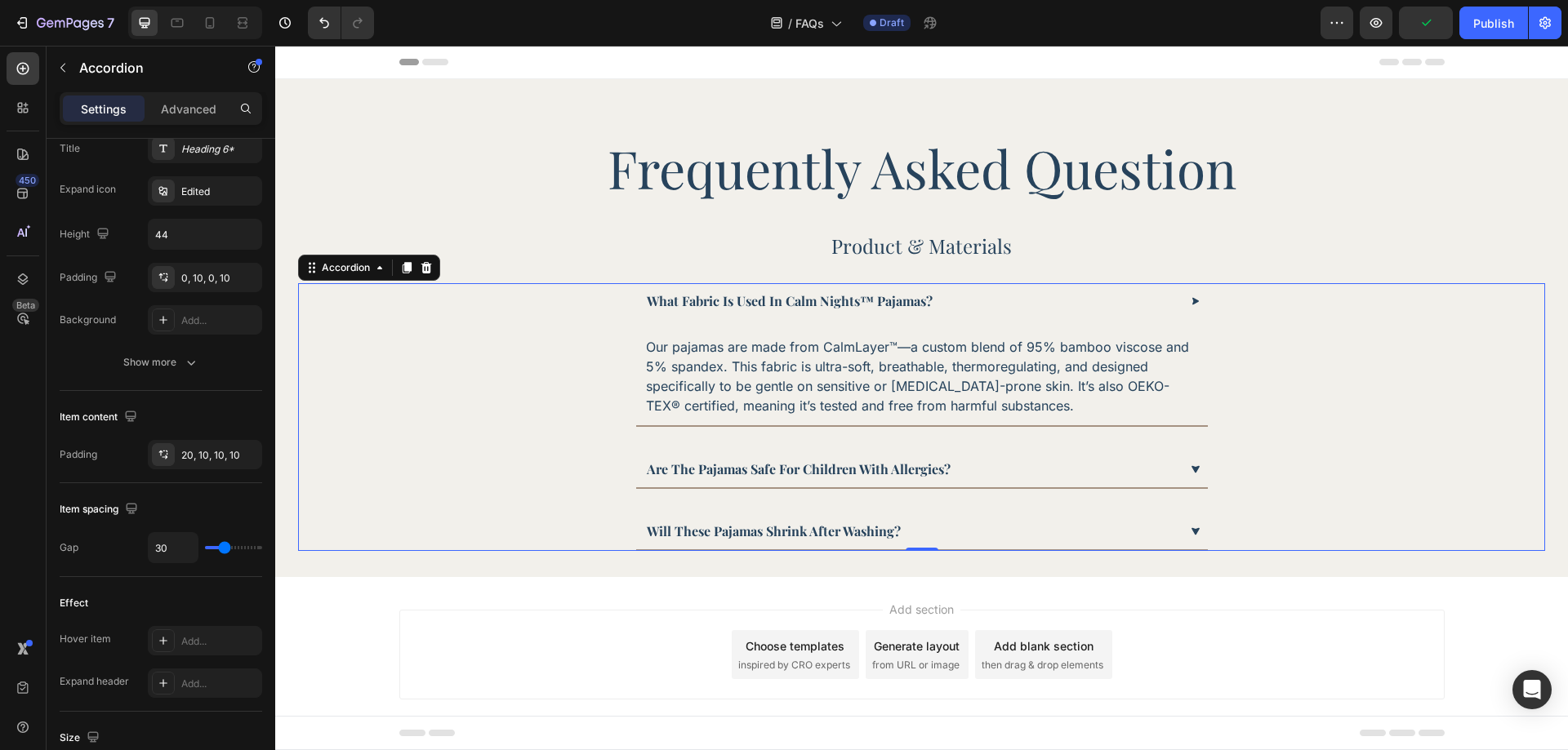
click at [1138, 301] on div "what fabric is used in calm nights™ pajamas?" at bounding box center [912, 301] width 534 height 25
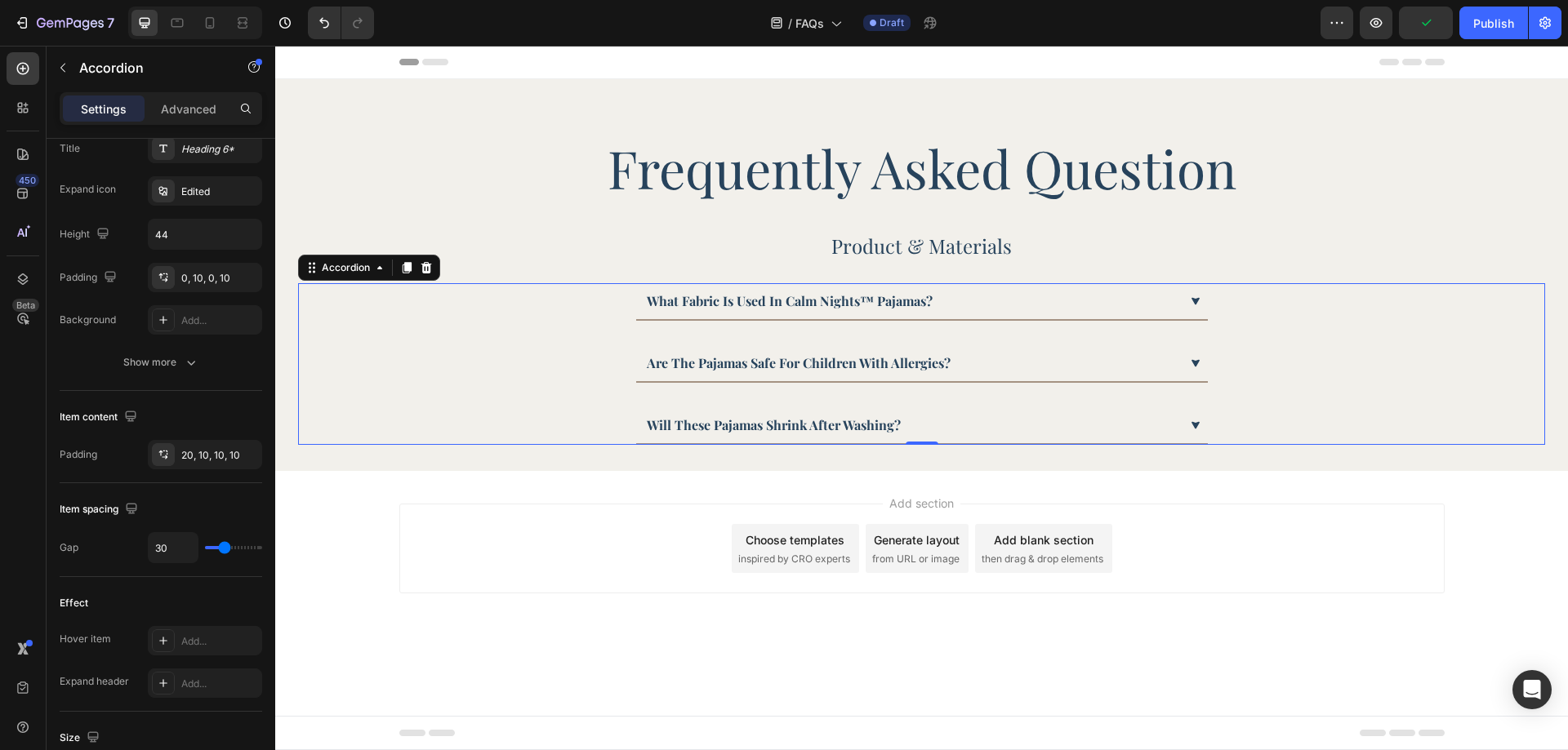
click at [1138, 301] on div "what fabric is used in calm nights™ pajamas?" at bounding box center [912, 301] width 534 height 25
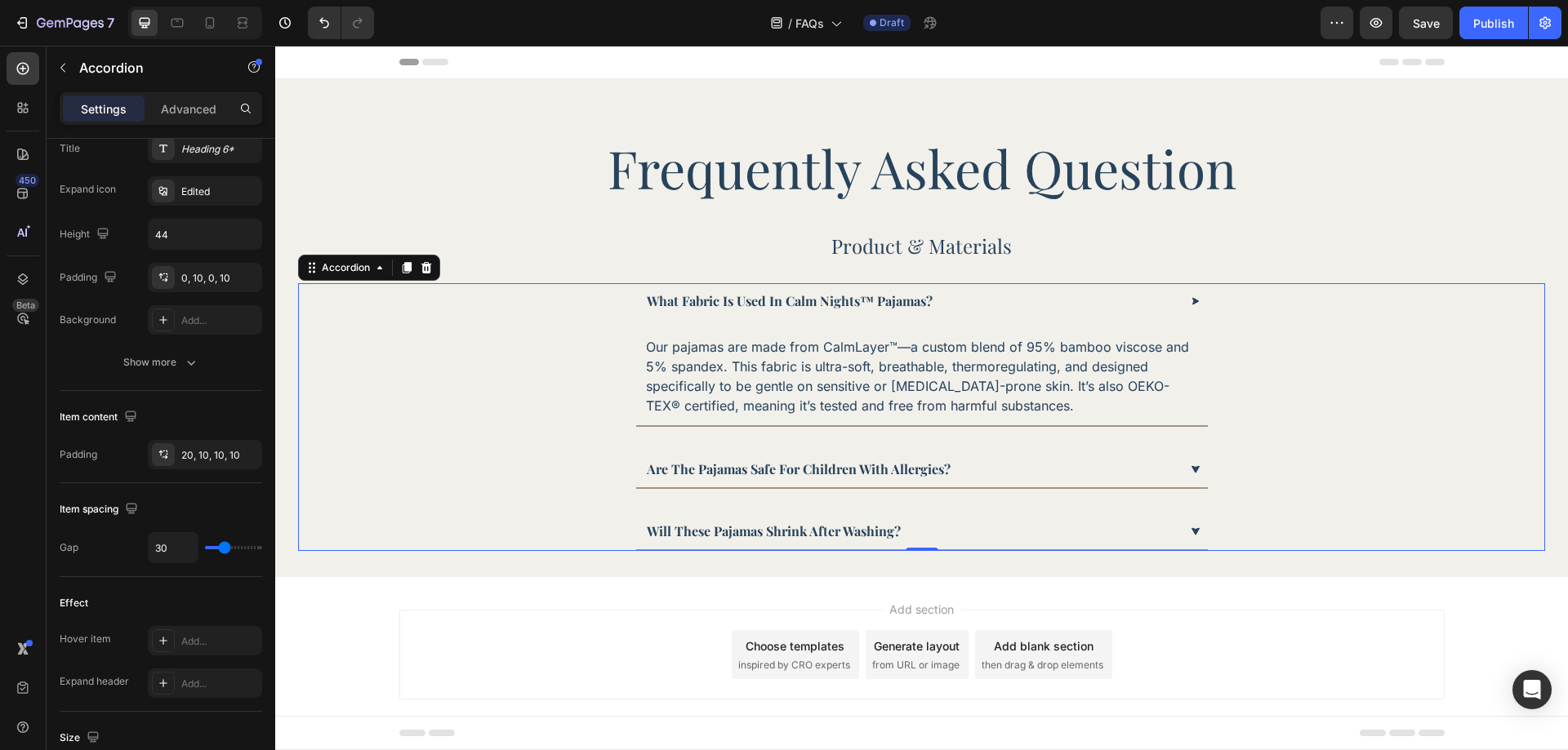
click at [1138, 301] on div "what fabric is used in calm nights™ pajamas?" at bounding box center [912, 301] width 534 height 25
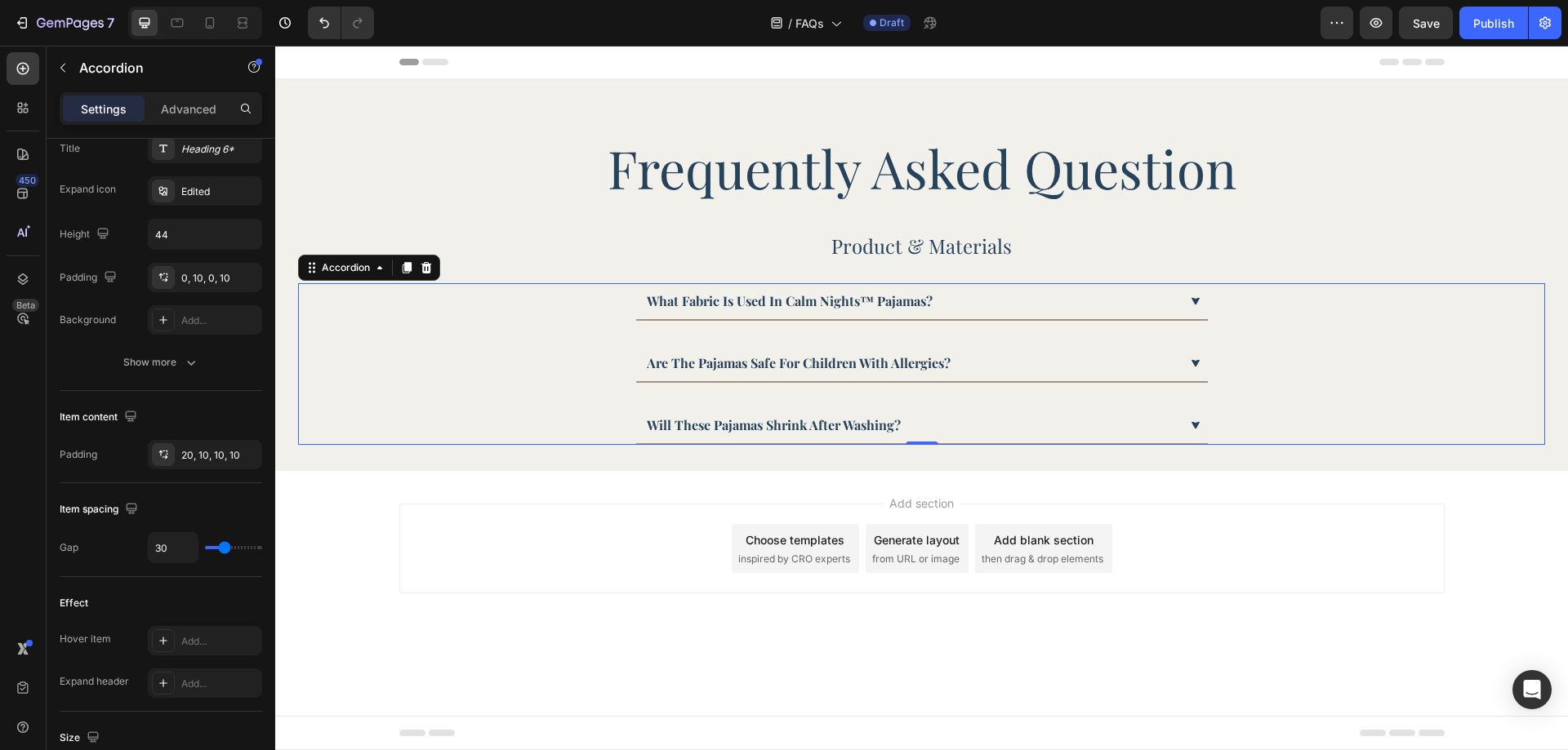
click at [1138, 301] on div "what fabric is used in calm nights™ pajamas?" at bounding box center [912, 301] width 534 height 25
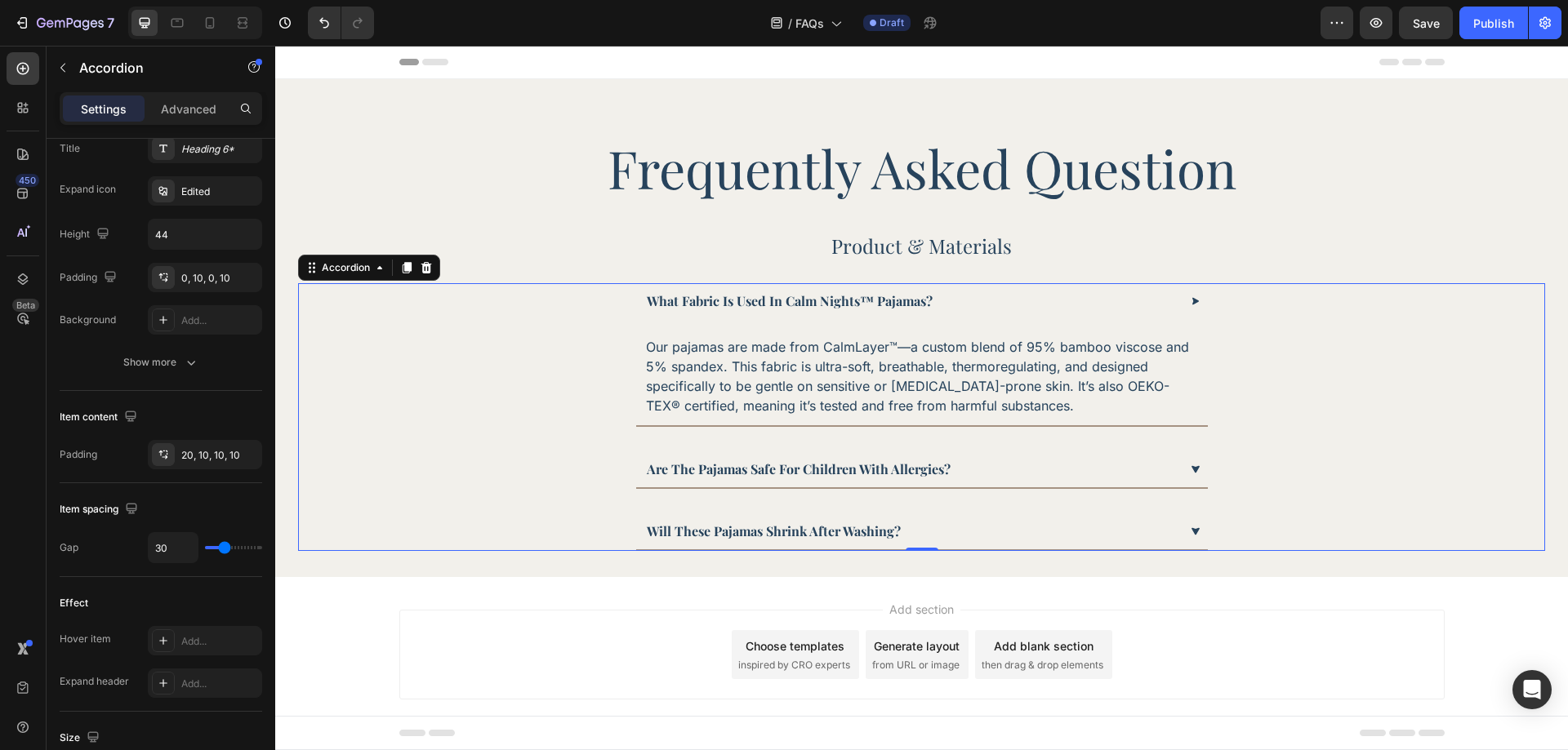
click at [1138, 301] on div "what fabric is used in calm nights™ pajamas?" at bounding box center [912, 301] width 534 height 25
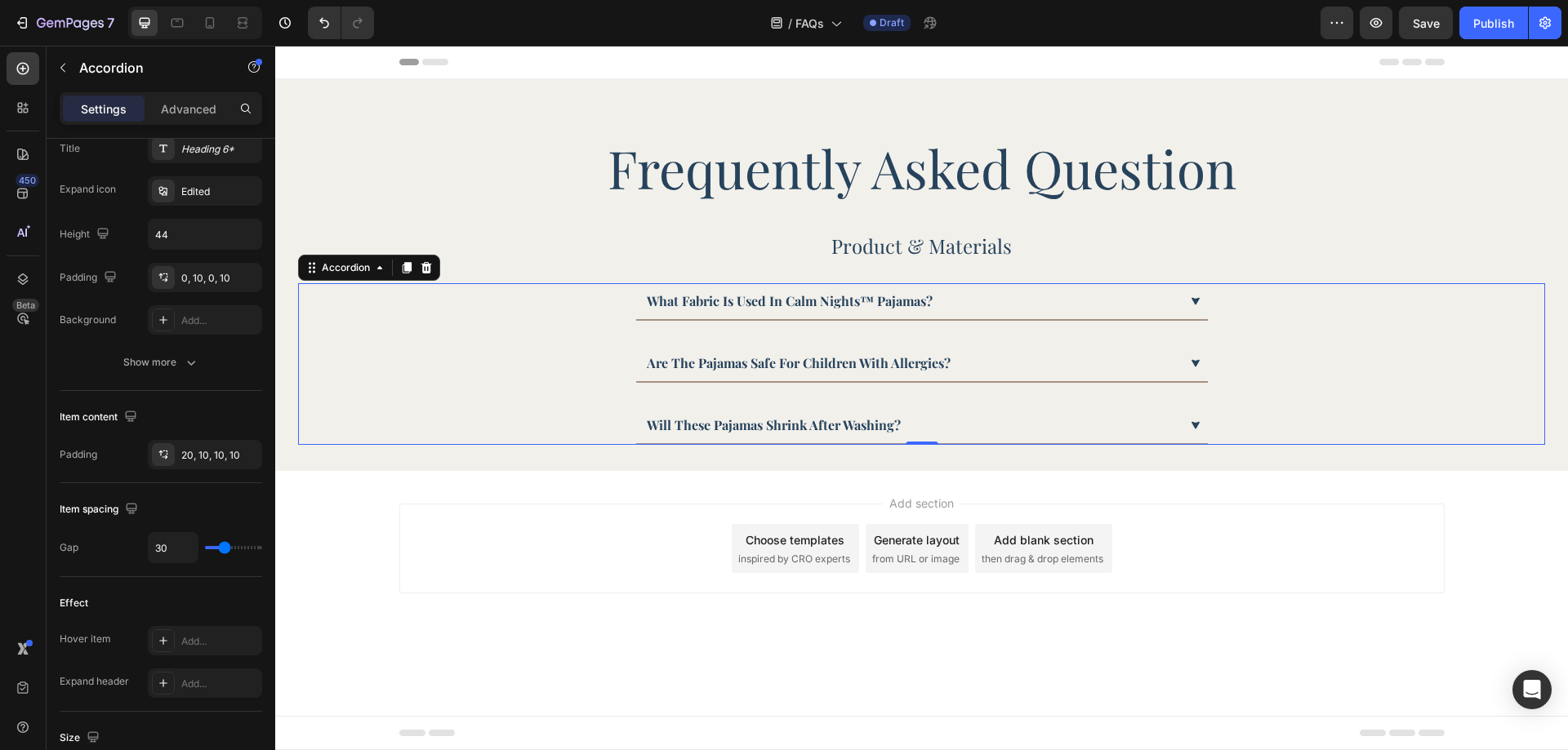
click at [1138, 301] on div "what fabric is used in calm nights™ pajamas?" at bounding box center [912, 301] width 534 height 25
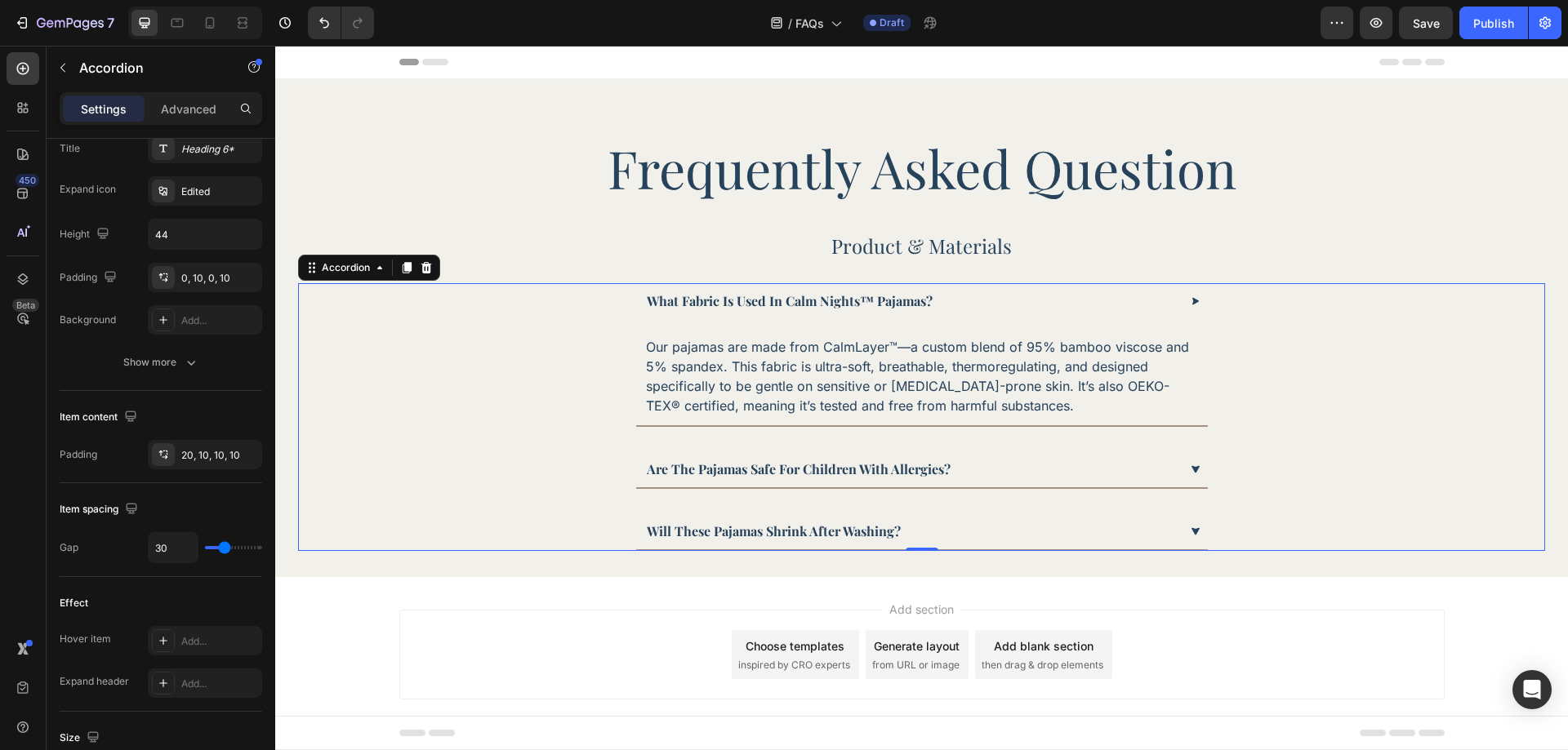
click at [1138, 301] on div "what fabric is used in calm nights™ pajamas?" at bounding box center [912, 301] width 534 height 25
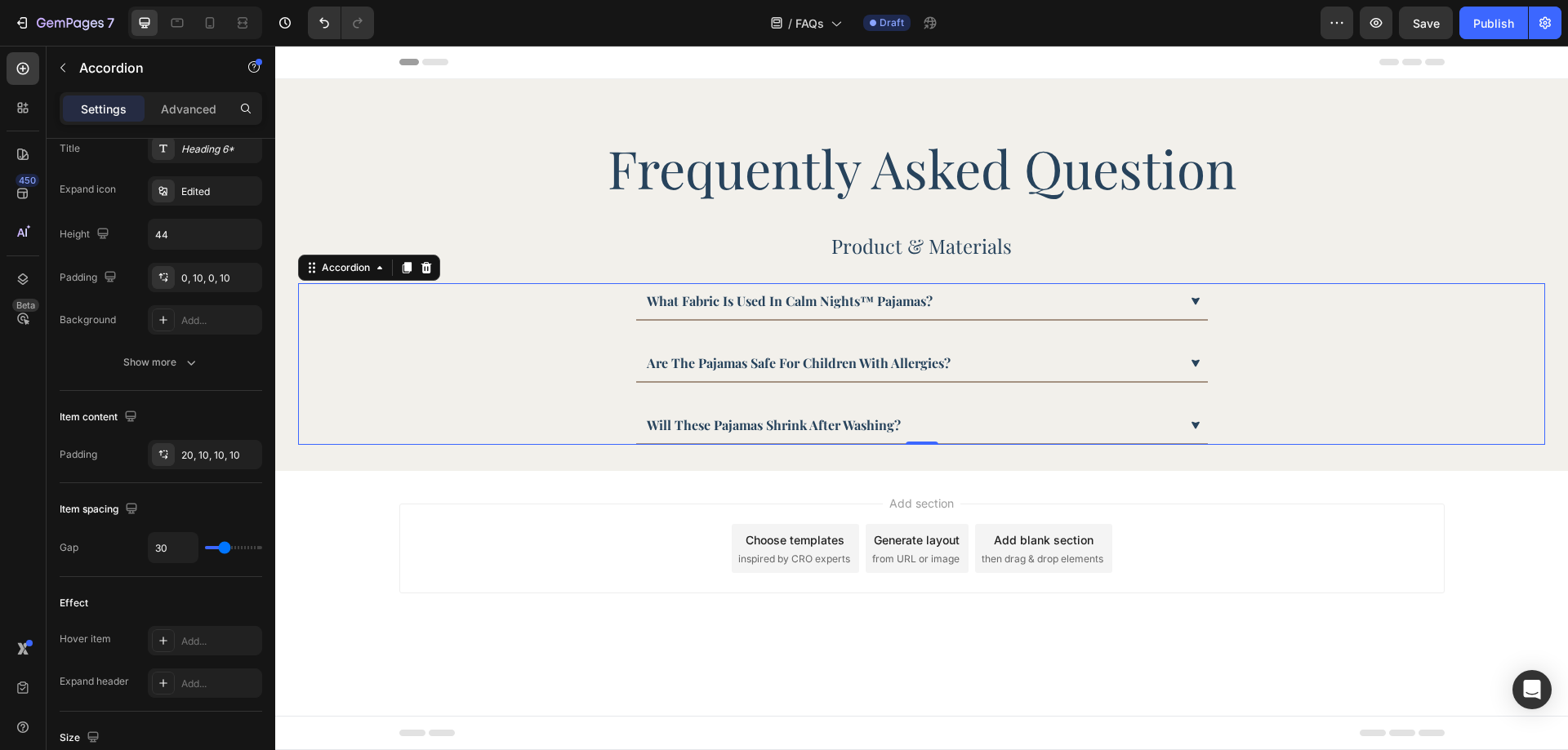
click at [1075, 376] on div "are the pajamas safe for children with allergies?" at bounding box center [912, 364] width 534 height 25
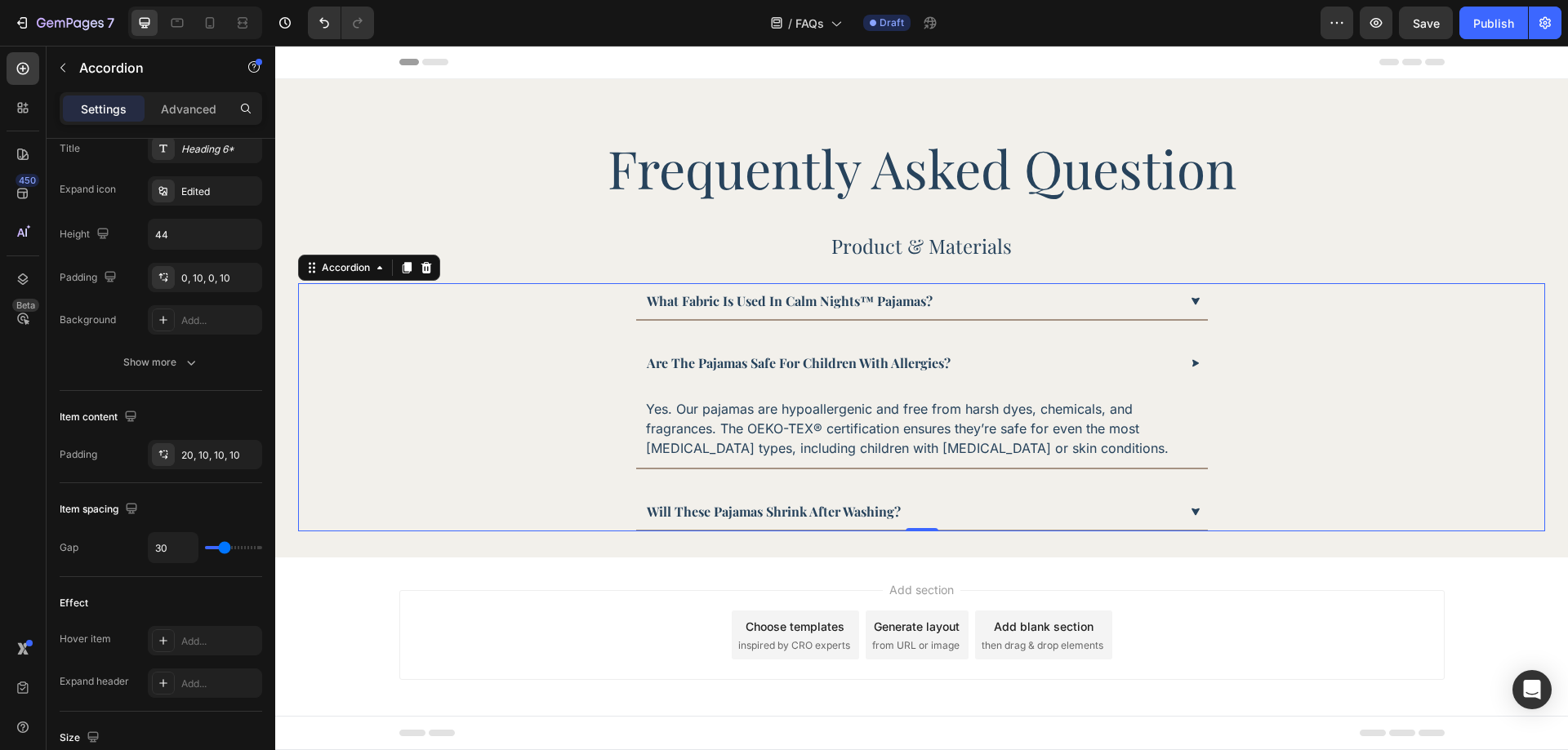
click at [1075, 376] on div "are the pajamas safe for children with allergies?" at bounding box center [912, 364] width 534 height 25
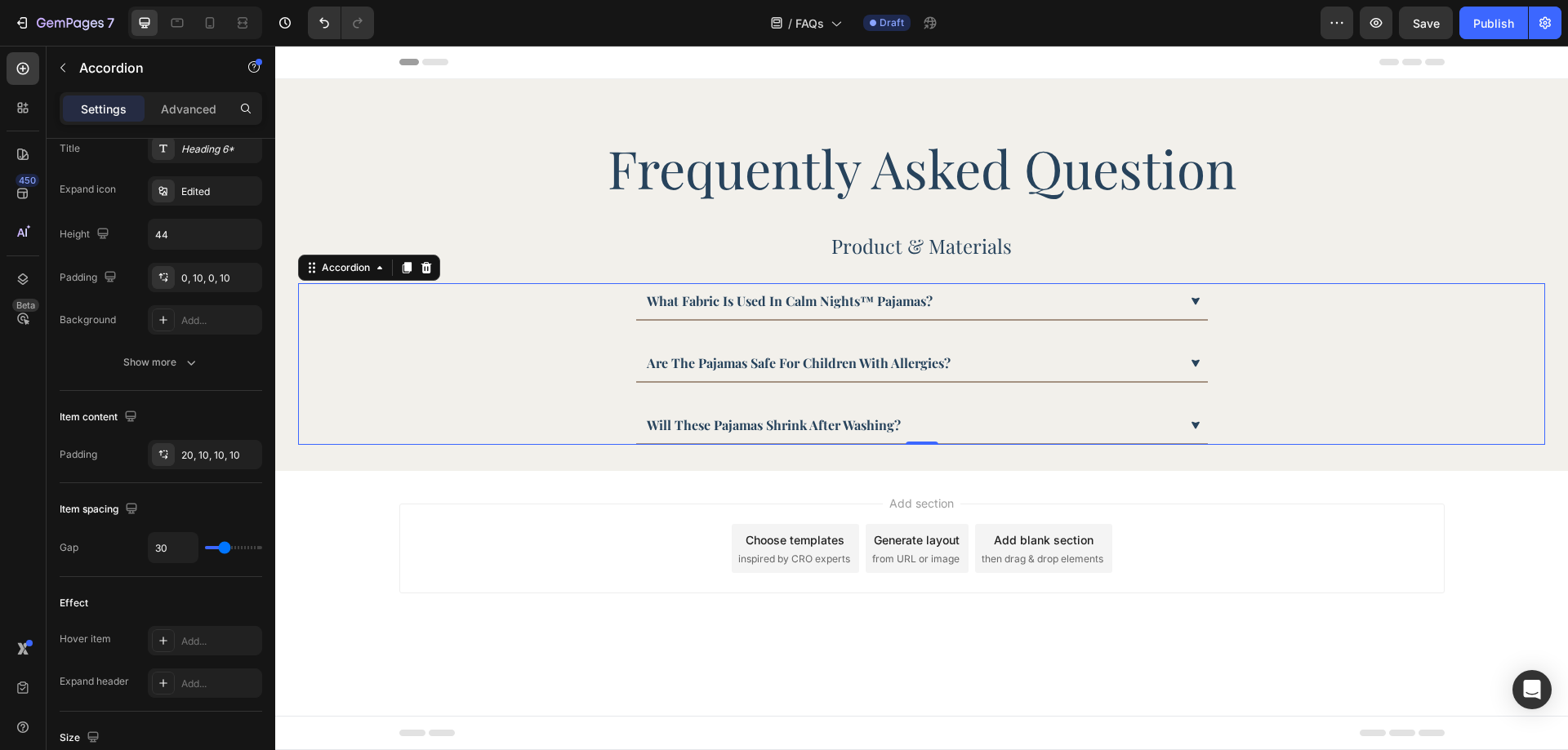
click at [987, 312] on div "what fabric is used in calm nights™ pajamas?" at bounding box center [912, 301] width 534 height 25
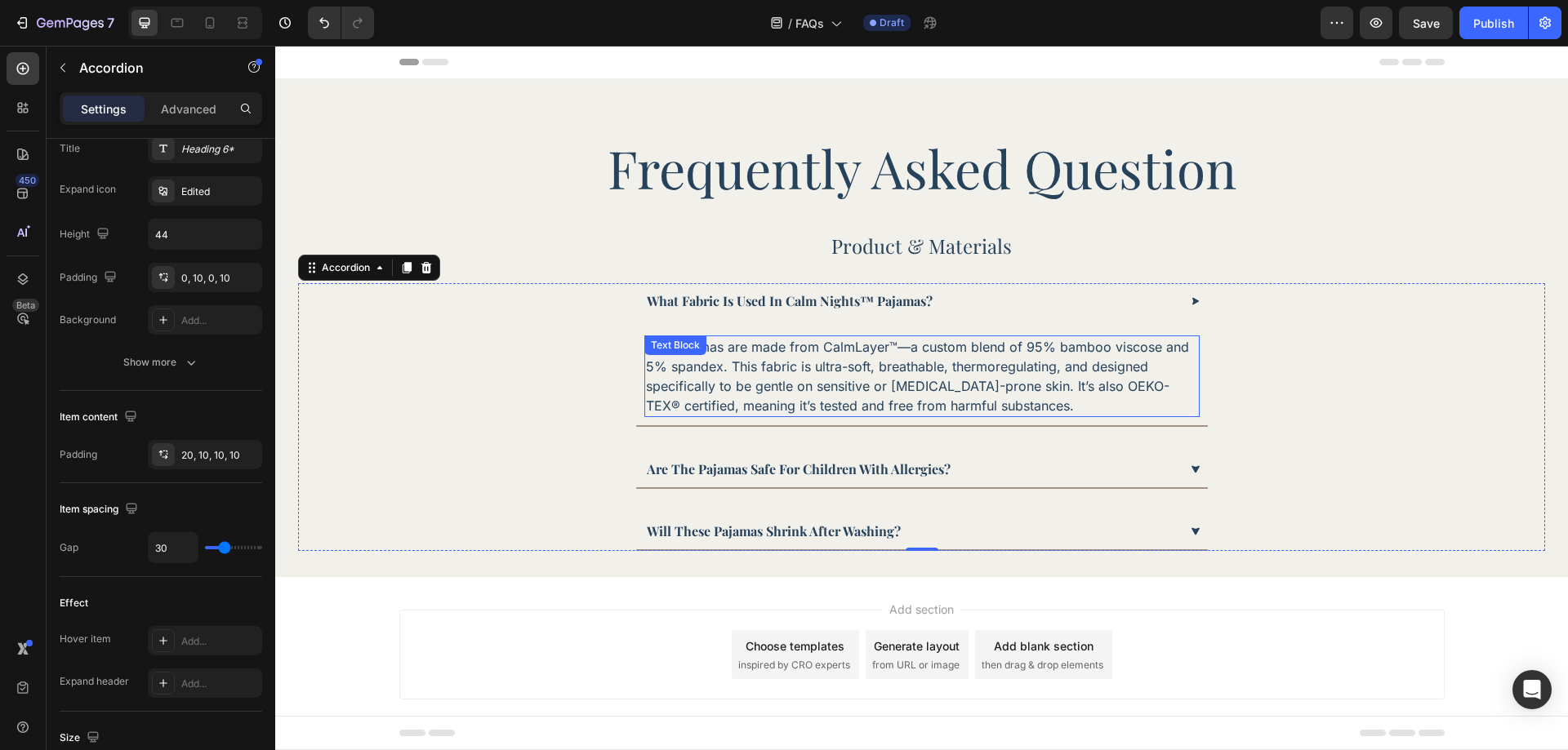
click at [937, 341] on p "Our pajamas are made from CalmLayer™—a custom blend of 95% bamboo viscose and 5…" at bounding box center [921, 376] width 552 height 78
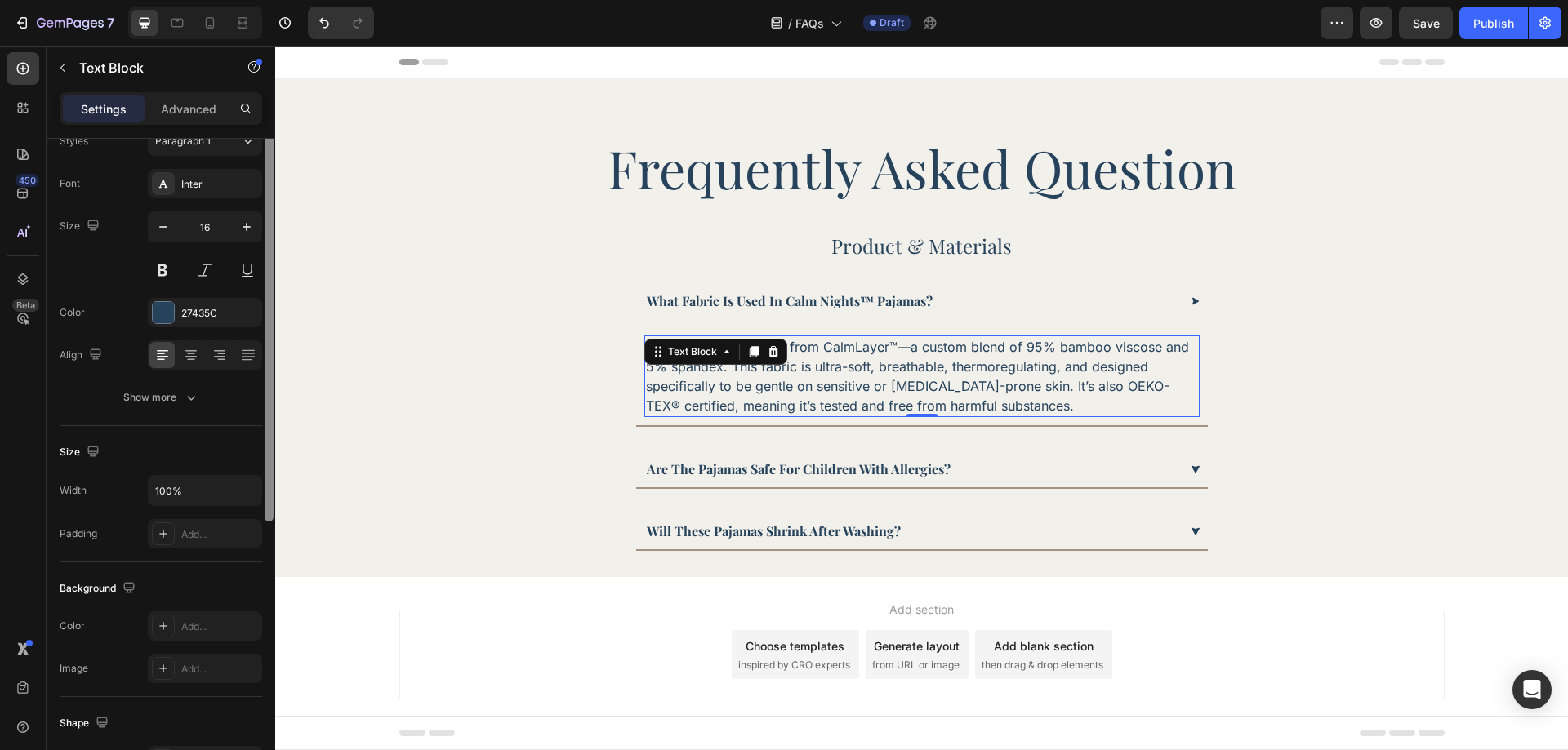
scroll to position [0, 0]
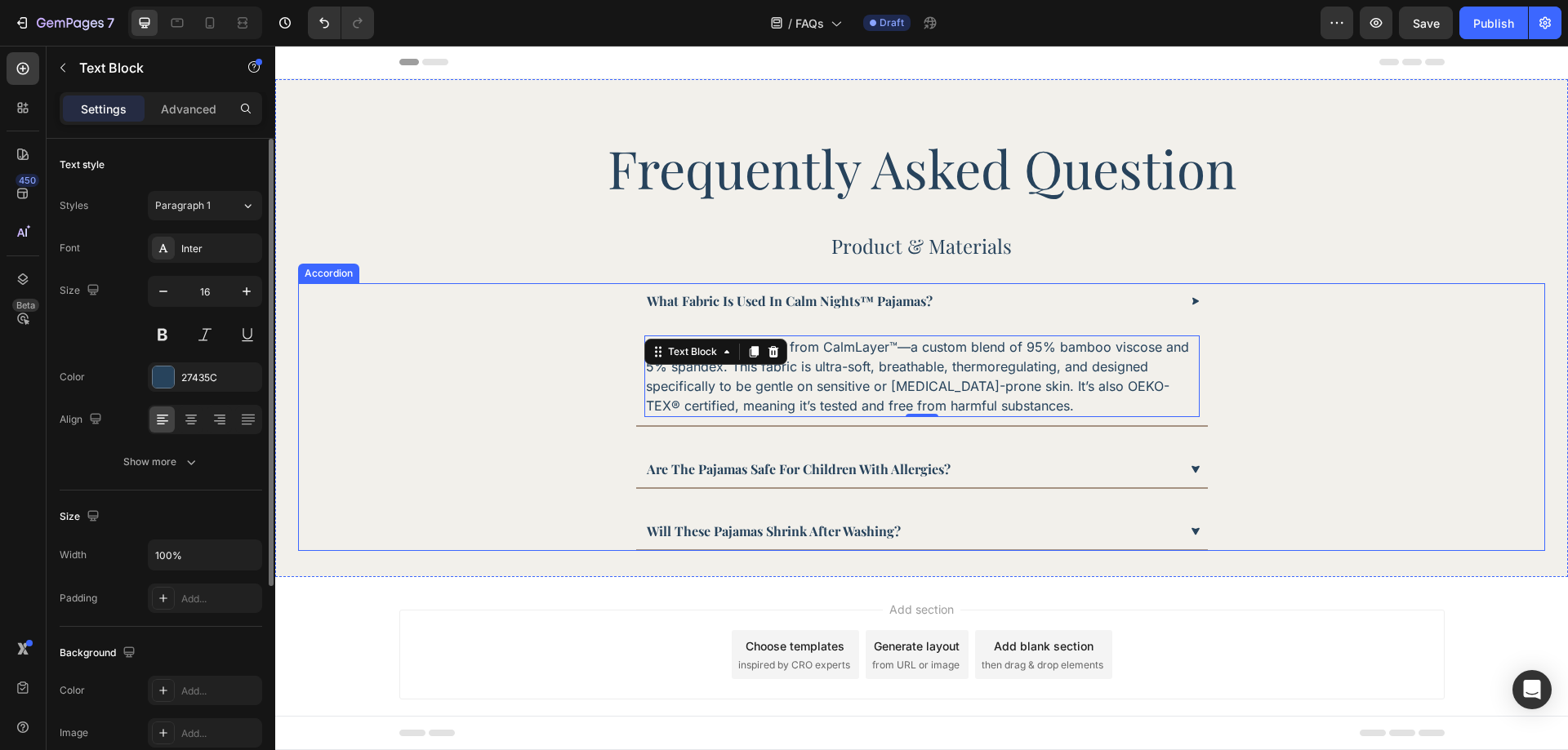
click at [1018, 309] on div "what fabric is used in calm nights™ pajamas?" at bounding box center [912, 301] width 534 height 25
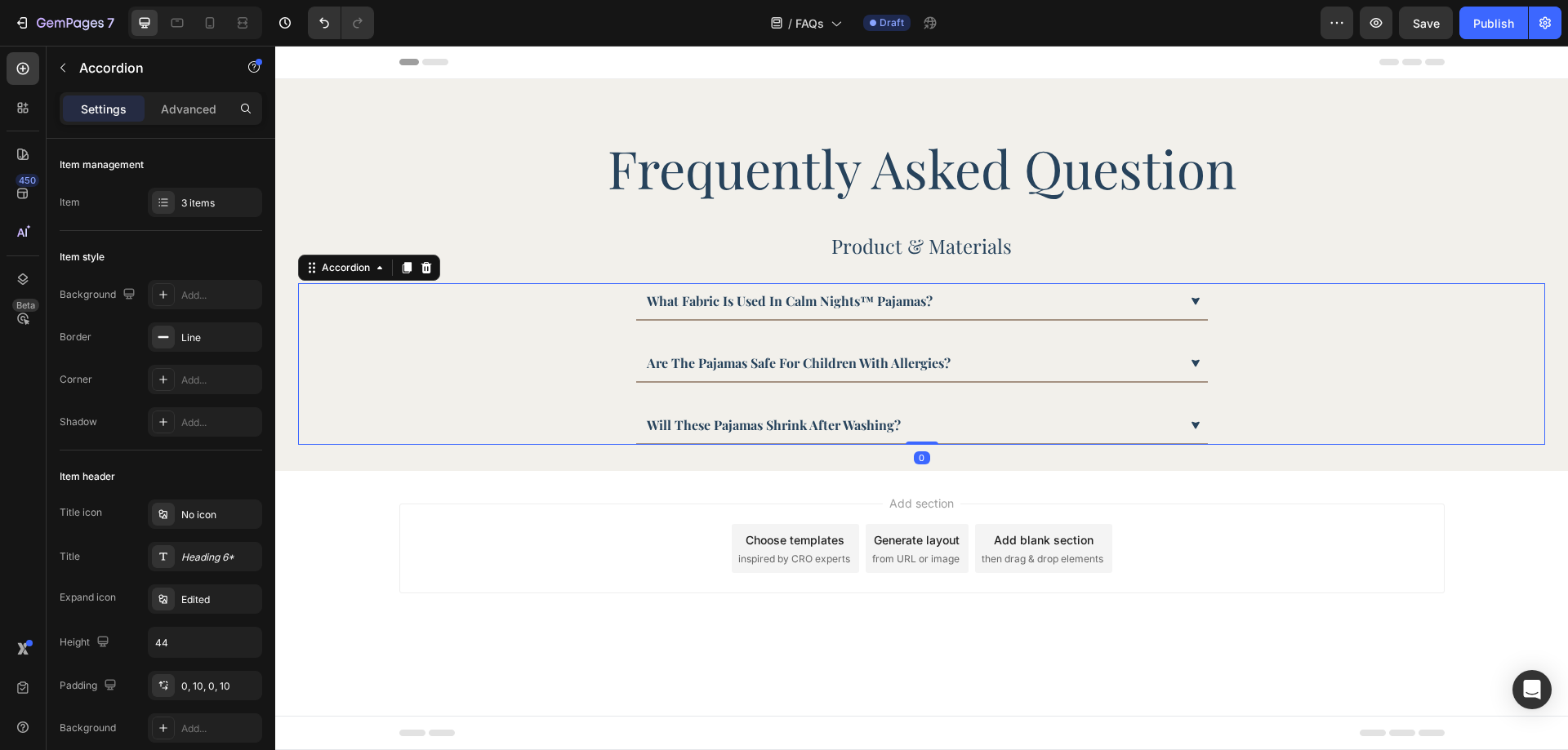
click at [1018, 309] on div "what fabric is used in calm nights™ pajamas?" at bounding box center [912, 301] width 534 height 25
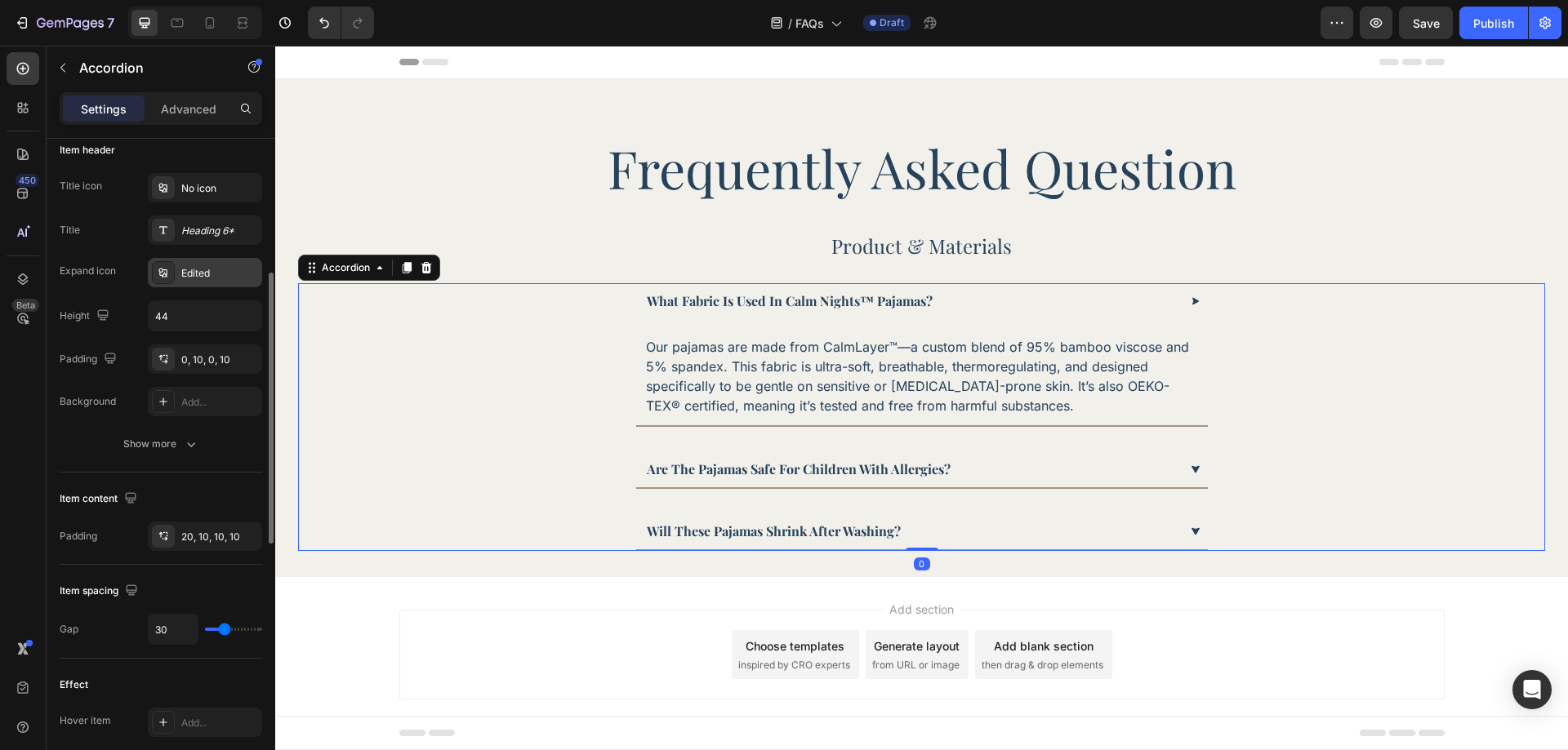
scroll to position [490, 0]
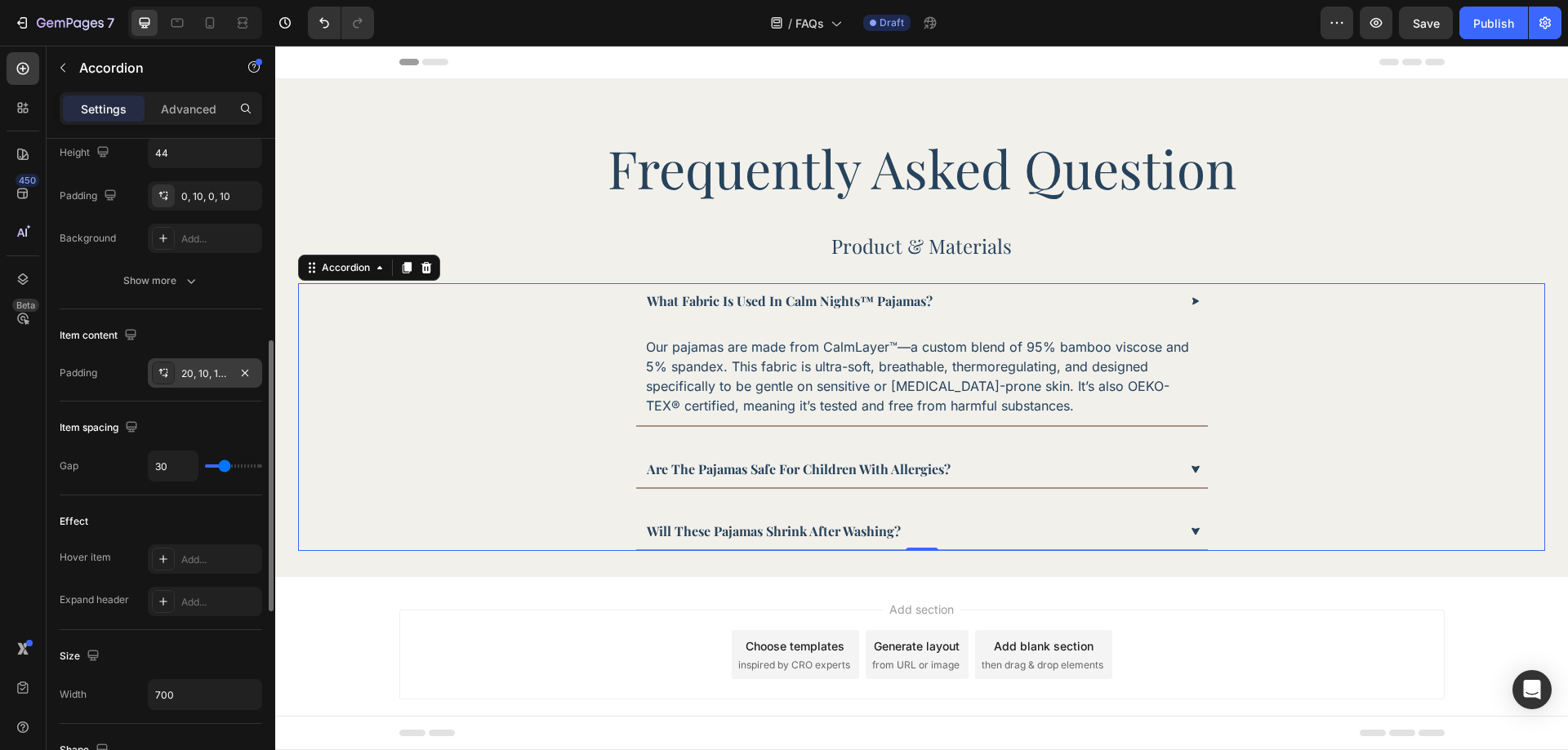
click at [216, 378] on div "20, 10, 10, 10" at bounding box center [205, 373] width 47 height 15
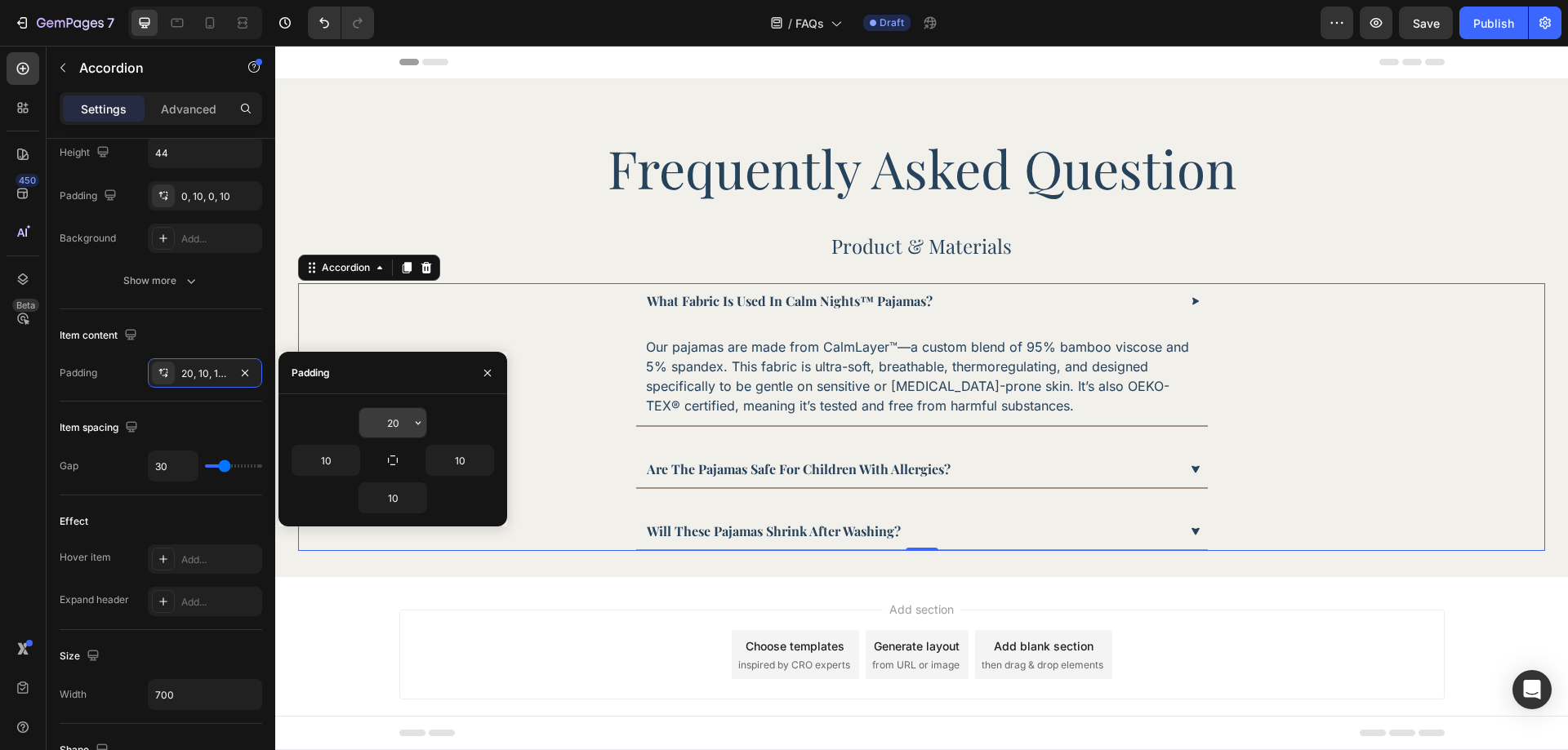
click at [401, 424] on input "20" at bounding box center [393, 422] width 67 height 29
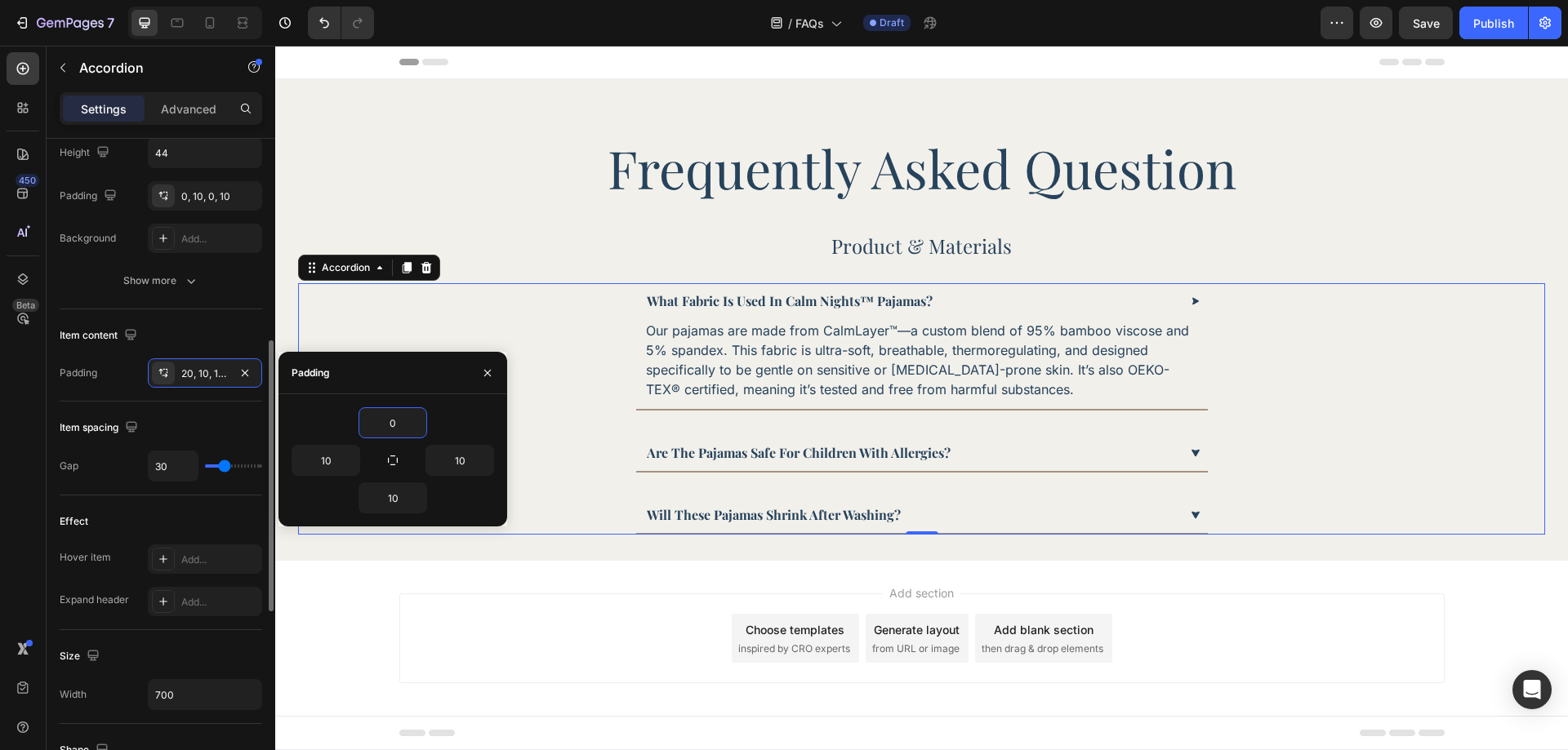
click at [198, 422] on div "Item spacing" at bounding box center [161, 428] width 203 height 26
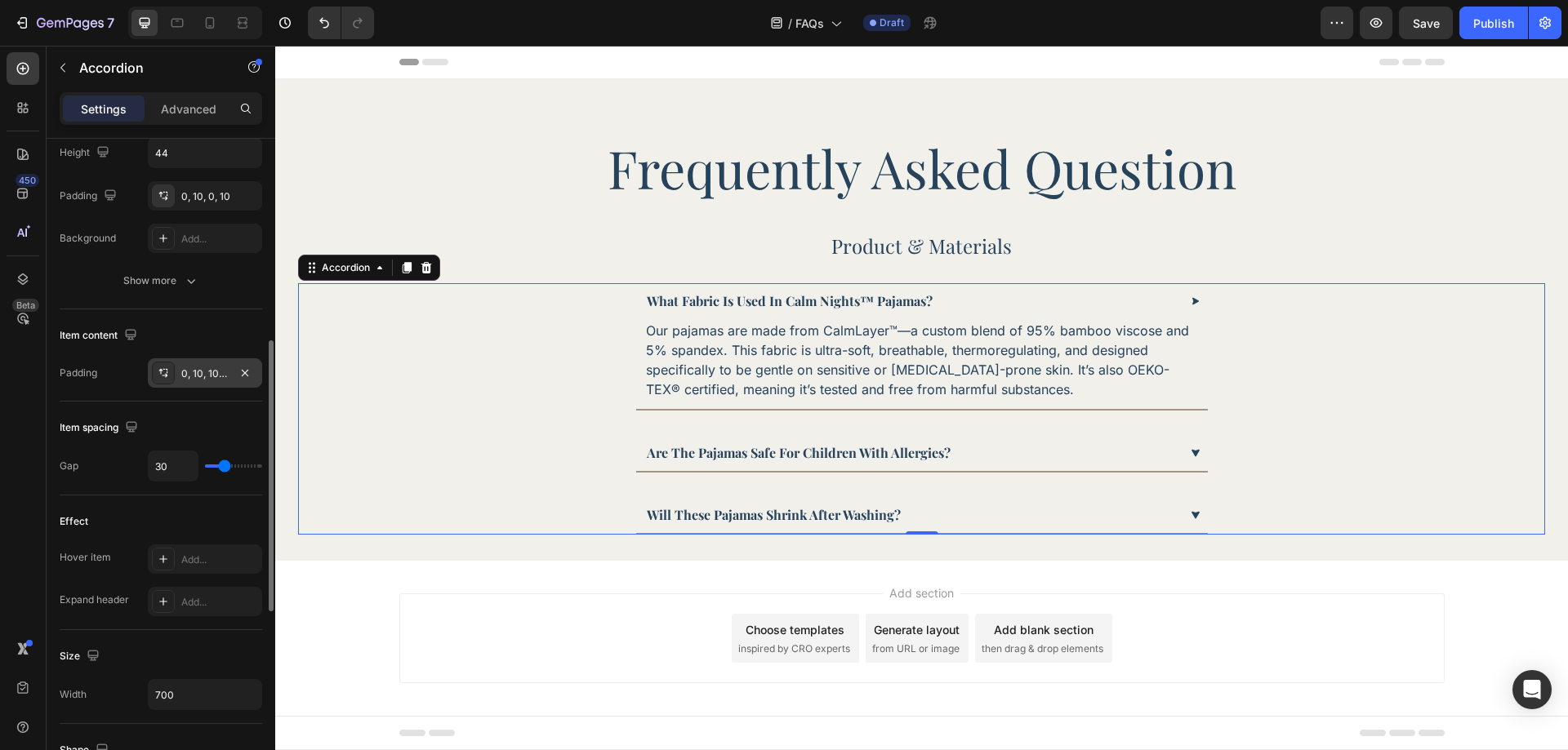
click at [201, 381] on div "0, 10, 10, 10" at bounding box center [205, 372] width 114 height 29
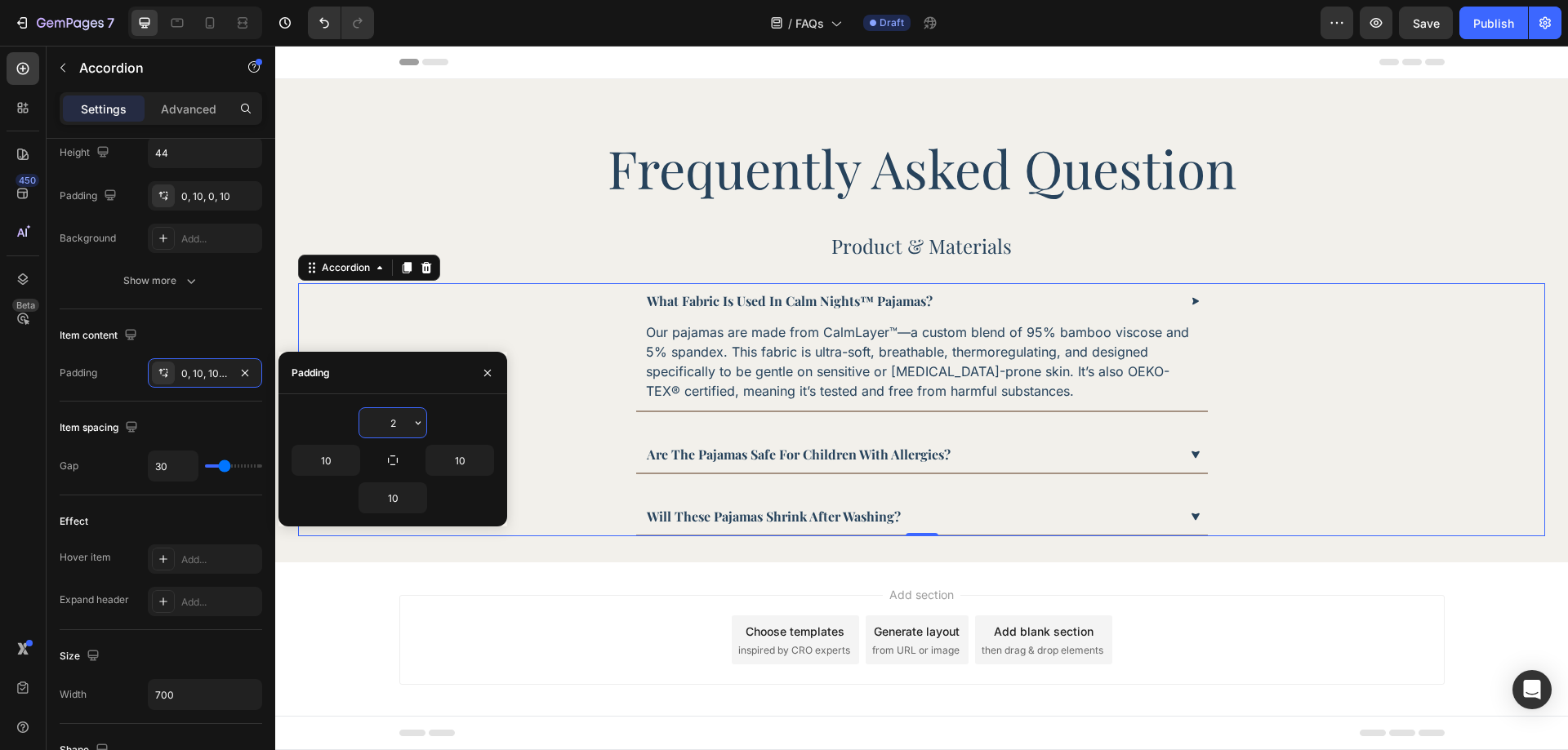
type input "20"
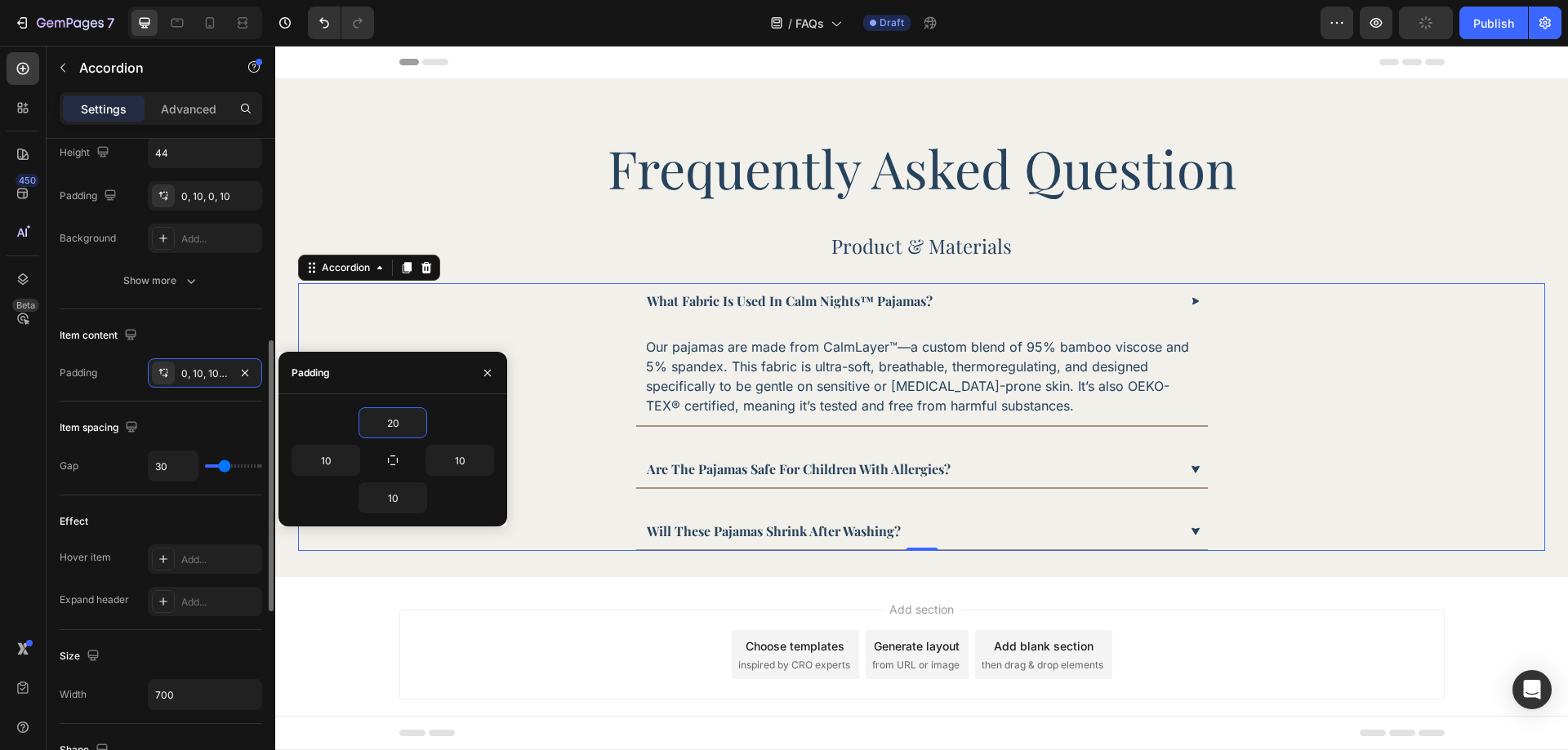
click at [250, 422] on div "Item spacing" at bounding box center [161, 428] width 203 height 26
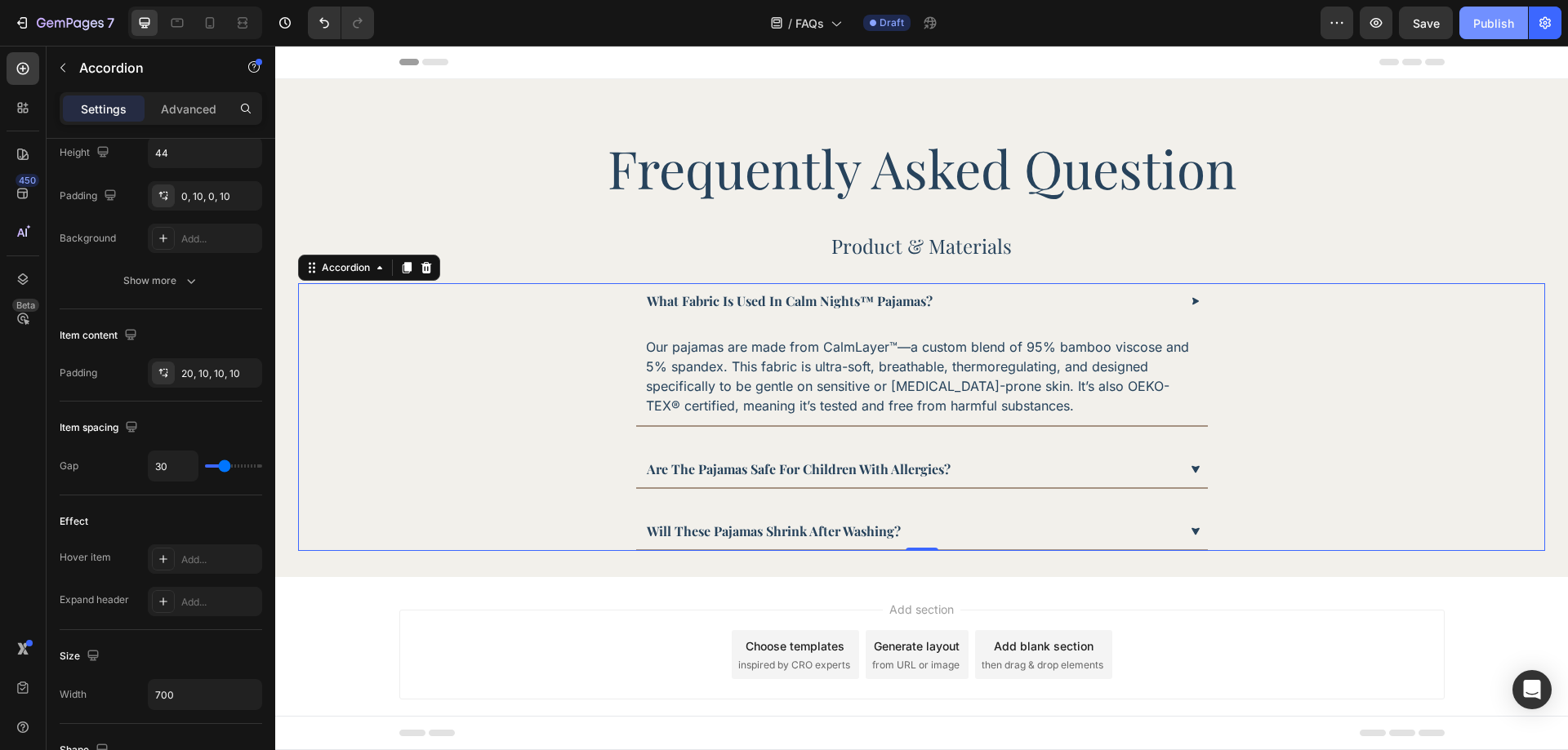
click at [1490, 31] on div "Publish" at bounding box center [1493, 24] width 40 height 18
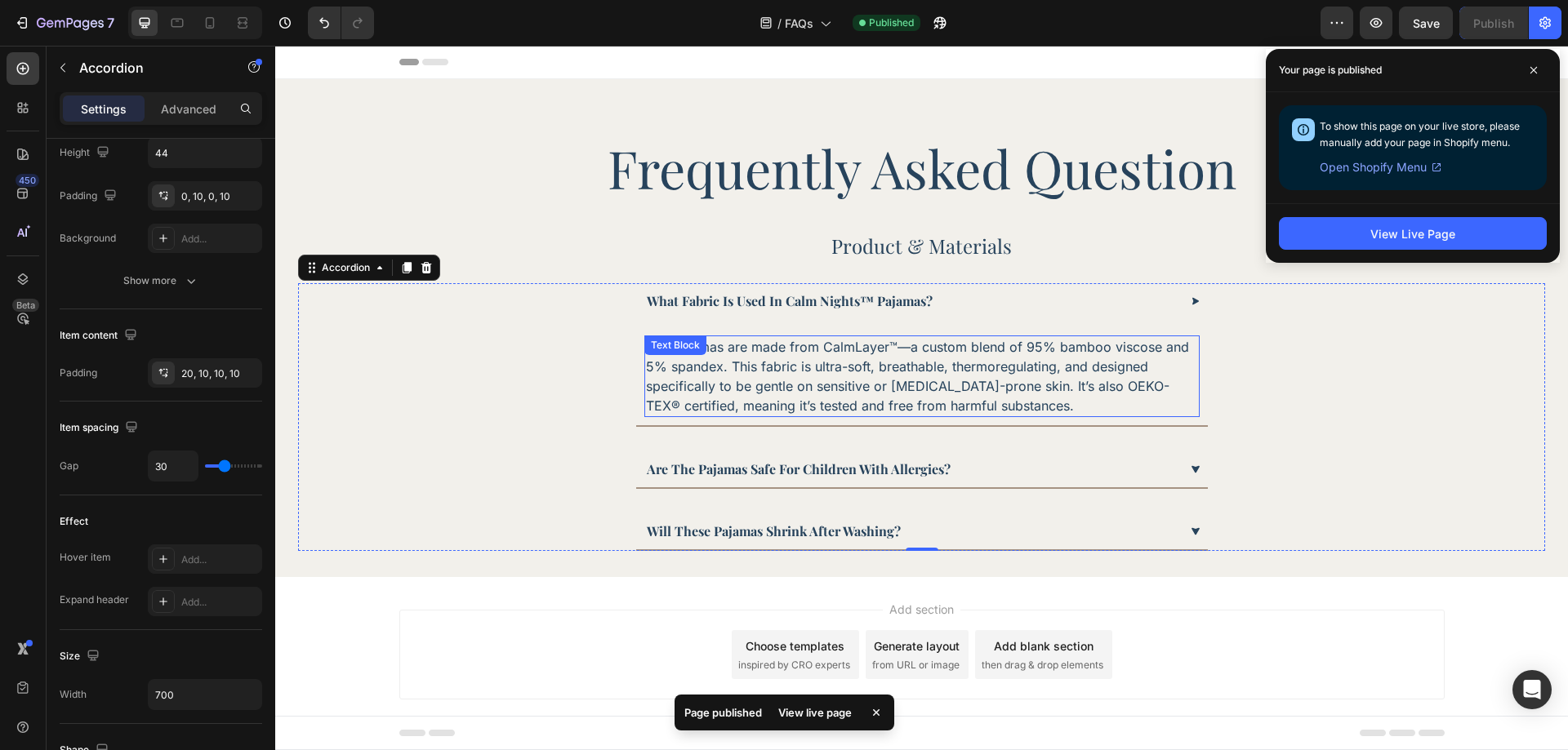
click at [774, 371] on p "Our pajamas are made from CalmLayer™—a custom blend of 95% bamboo viscose and 5…" at bounding box center [921, 376] width 552 height 78
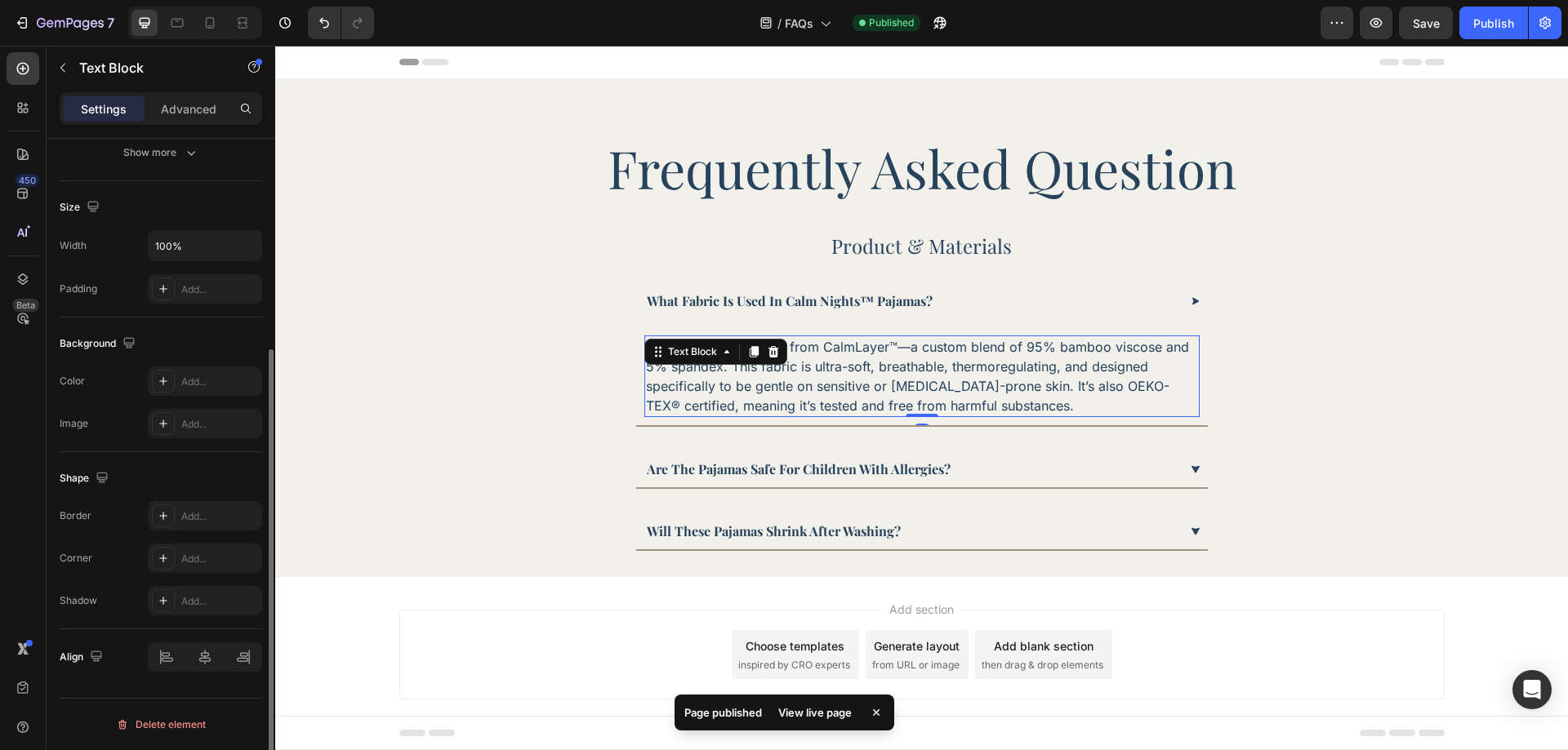
click at [774, 371] on p "Our pajamas are made from CalmLayer™—a custom blend of 95% bamboo viscose and 5…" at bounding box center [921, 376] width 552 height 78
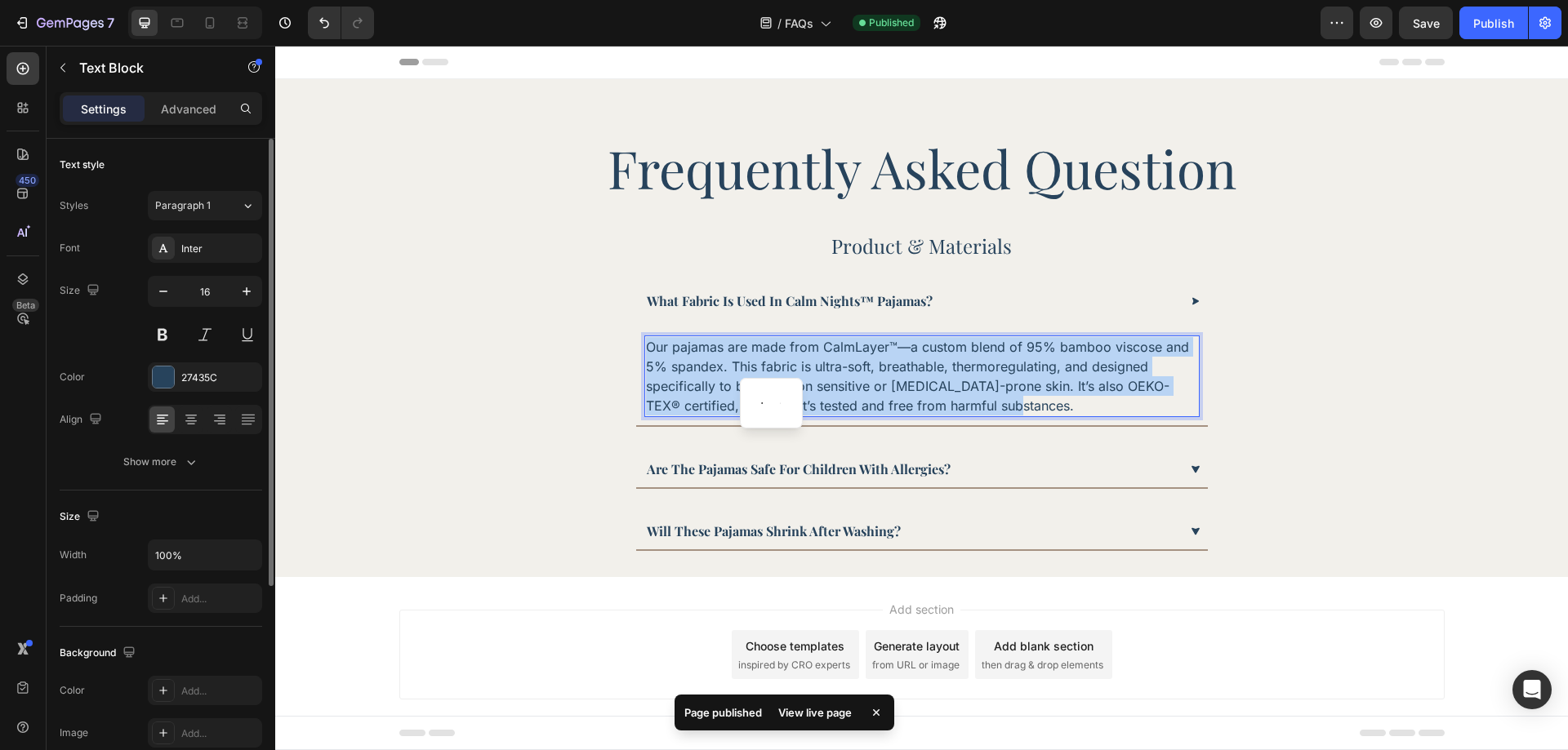
click at [774, 371] on p "Our pajamas are made from CalmLayer™—a custom blend of 95% bamboo viscose and 5…" at bounding box center [921, 376] width 552 height 78
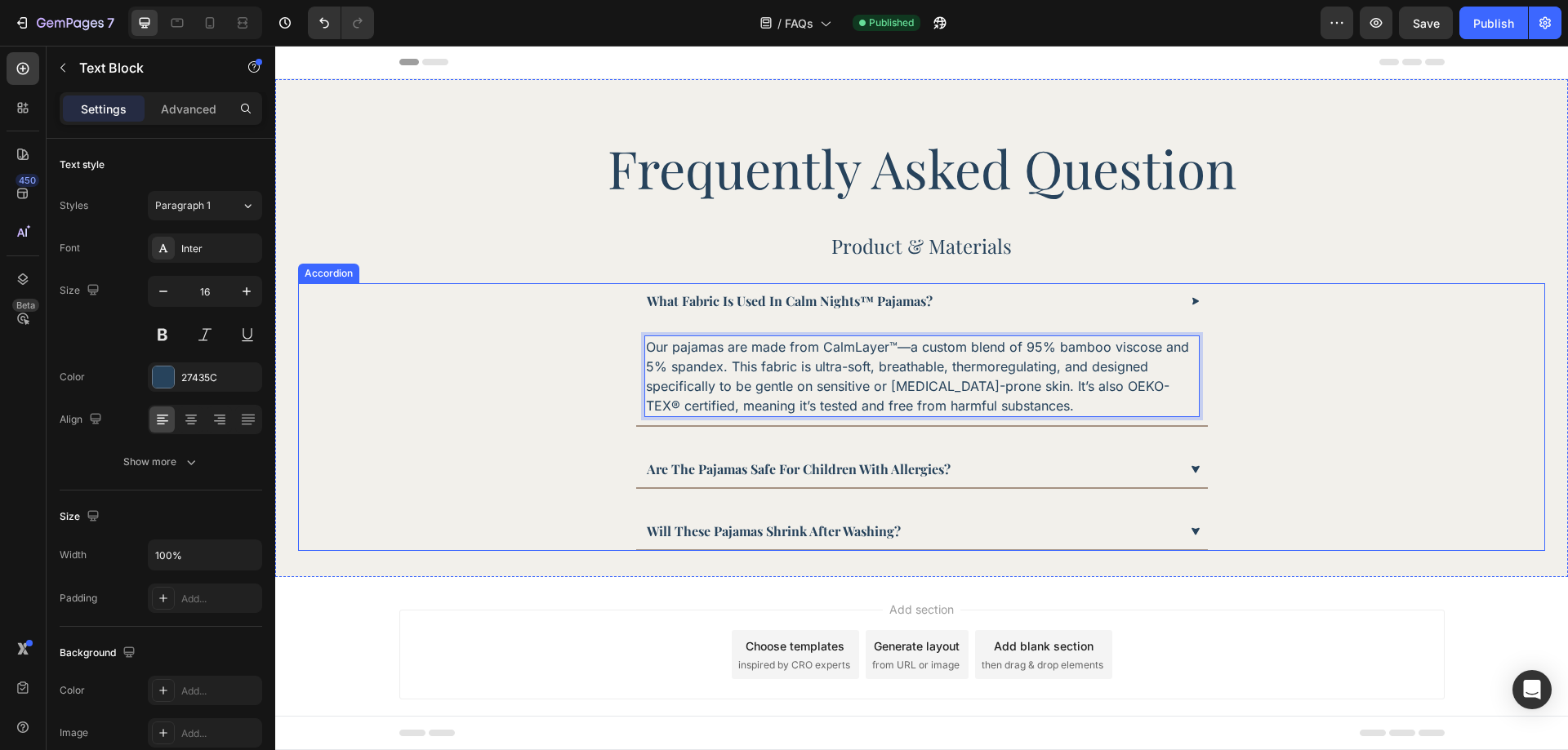
click at [763, 306] on p "what fabric is used in calm nights™ pajamas?" at bounding box center [789, 301] width 285 height 19
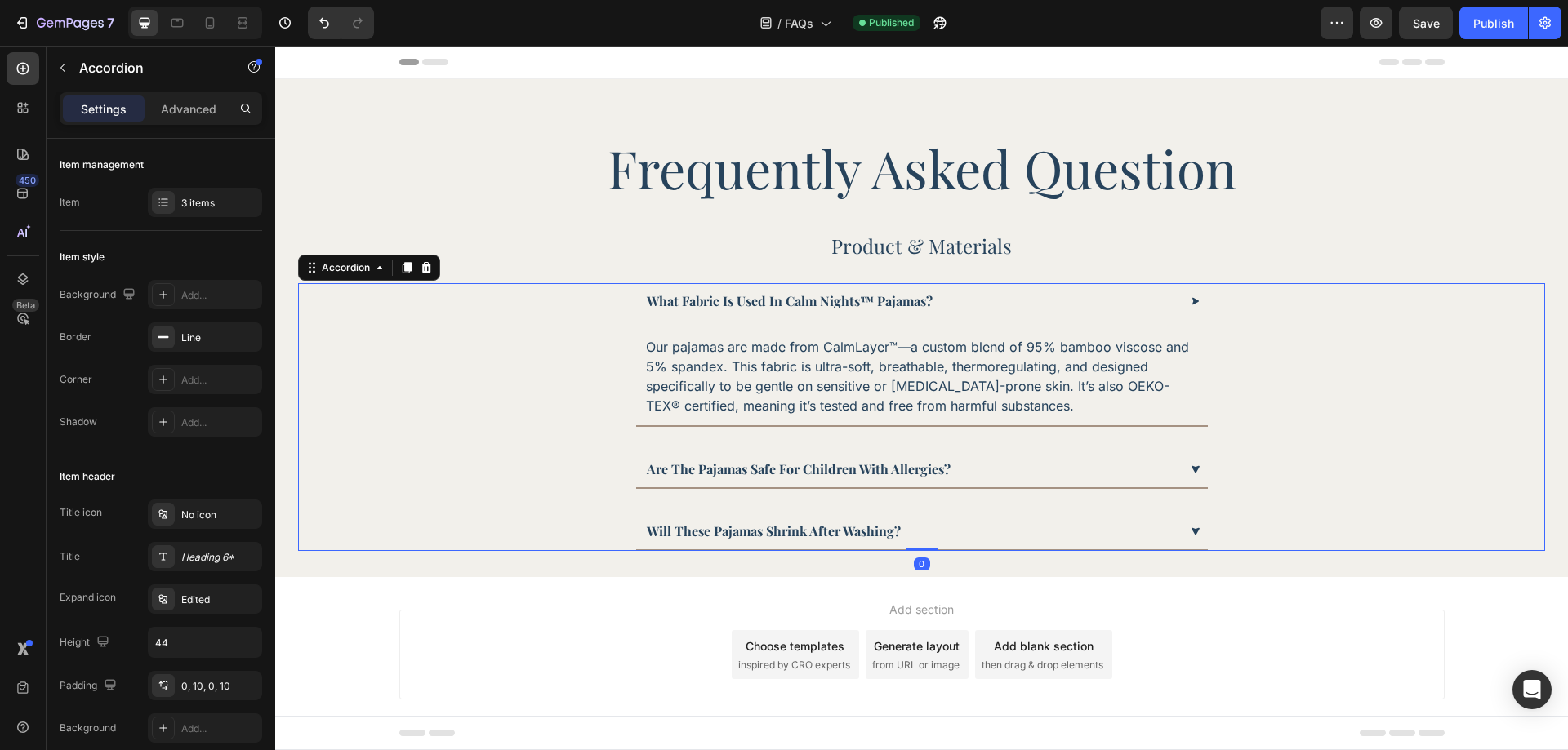
click at [763, 306] on p "what fabric is used in calm nights™ pajamas?" at bounding box center [789, 301] width 285 height 19
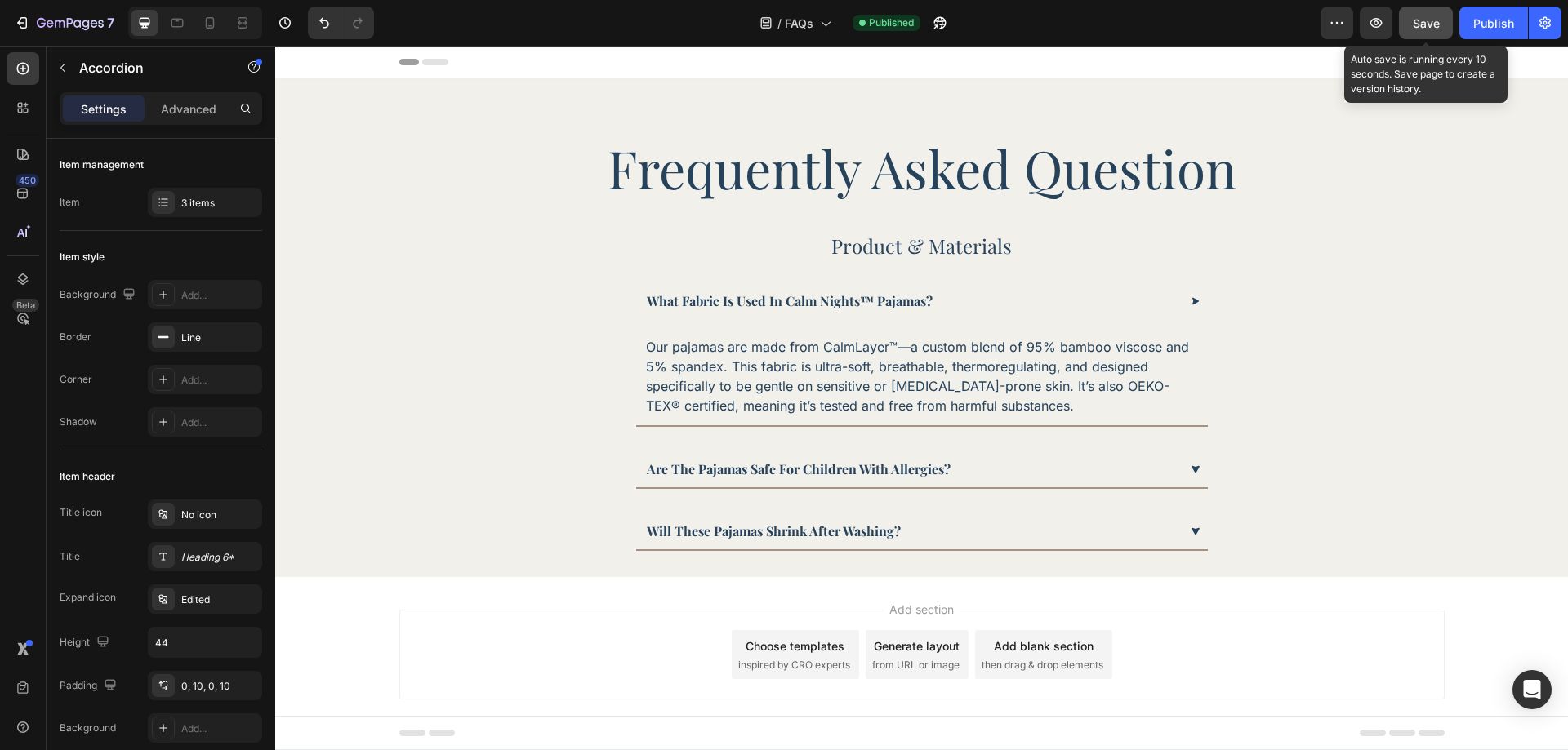
click at [1434, 23] on span "Save" at bounding box center [1426, 24] width 27 height 14
click at [1490, 25] on div "Publish" at bounding box center [1493, 24] width 40 height 18
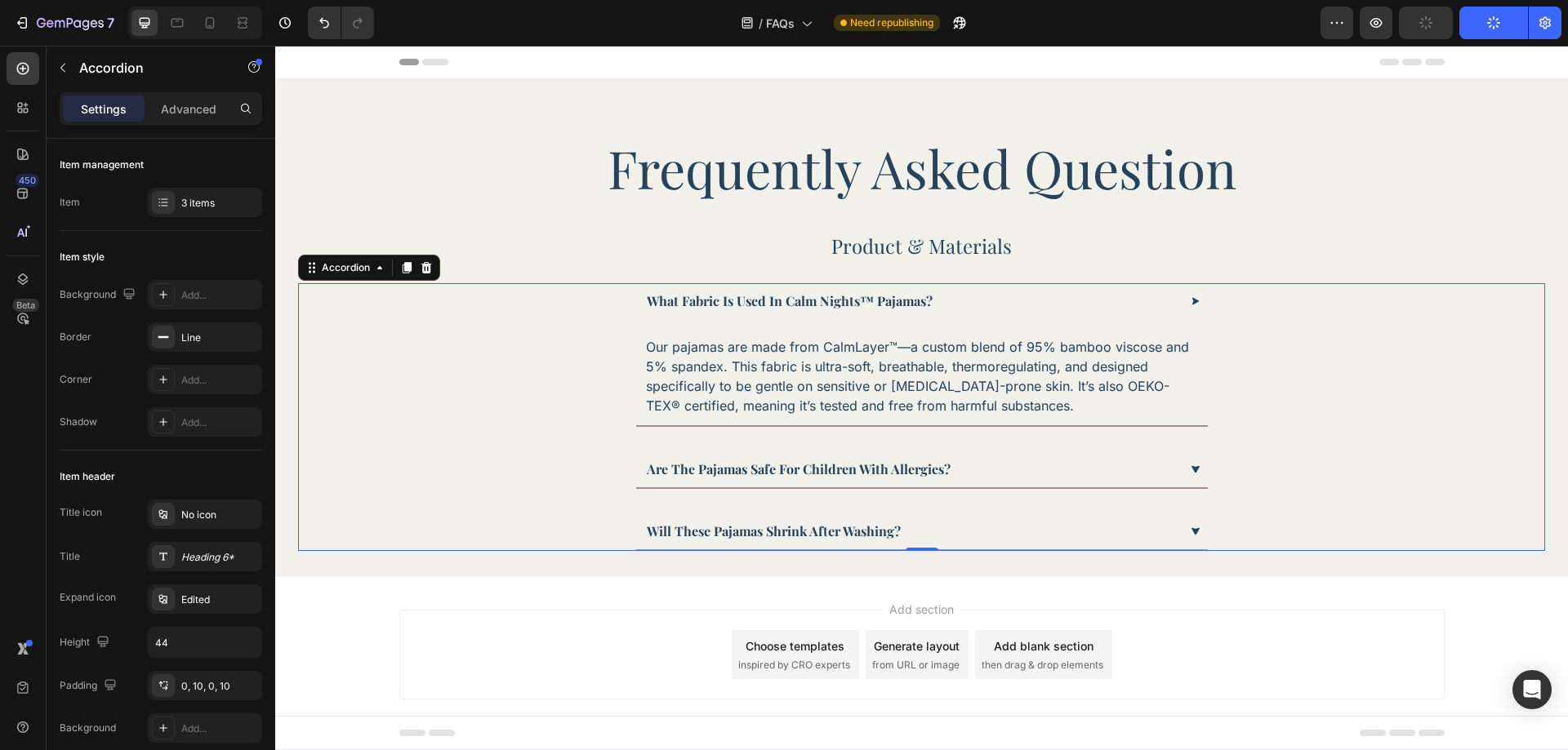
click at [1407, 419] on div "What fabric is used in Calm Nights™ pajamas? Our pajamas are made from CalmLaye…" at bounding box center [921, 356] width 1246 height 144
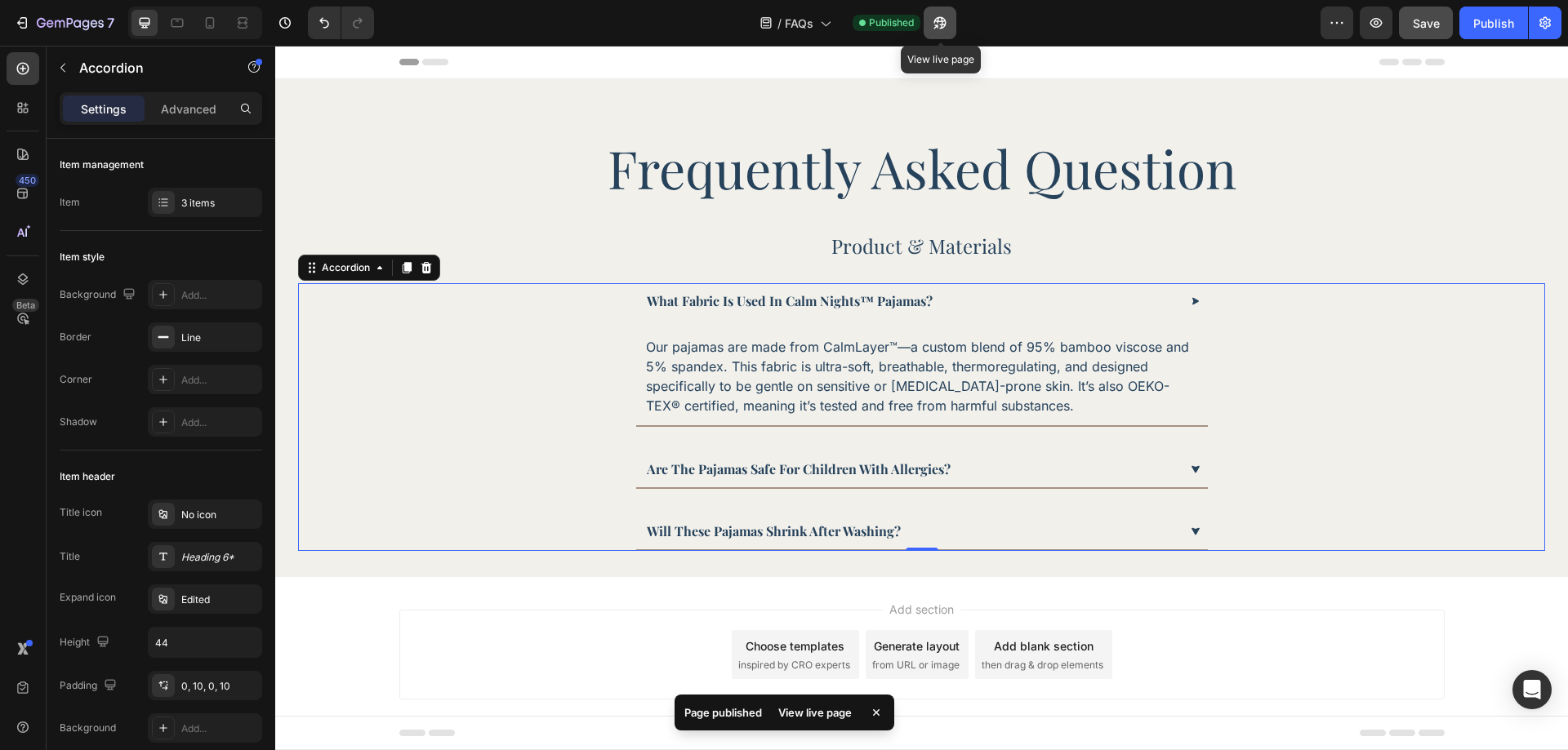
click at [951, 21] on button "button" at bounding box center [940, 22] width 33 height 32
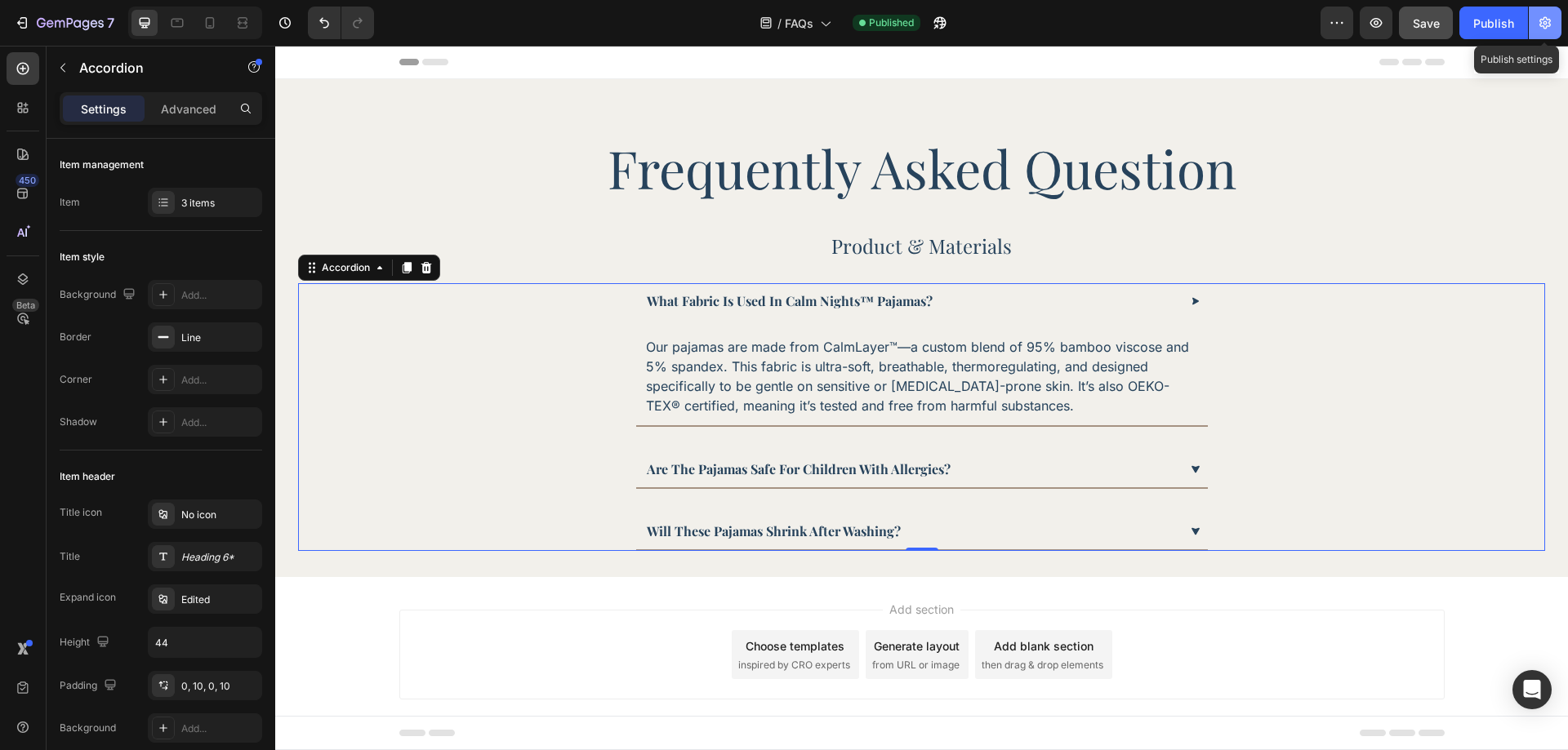
click at [1545, 26] on icon "button" at bounding box center [1545, 23] width 17 height 17
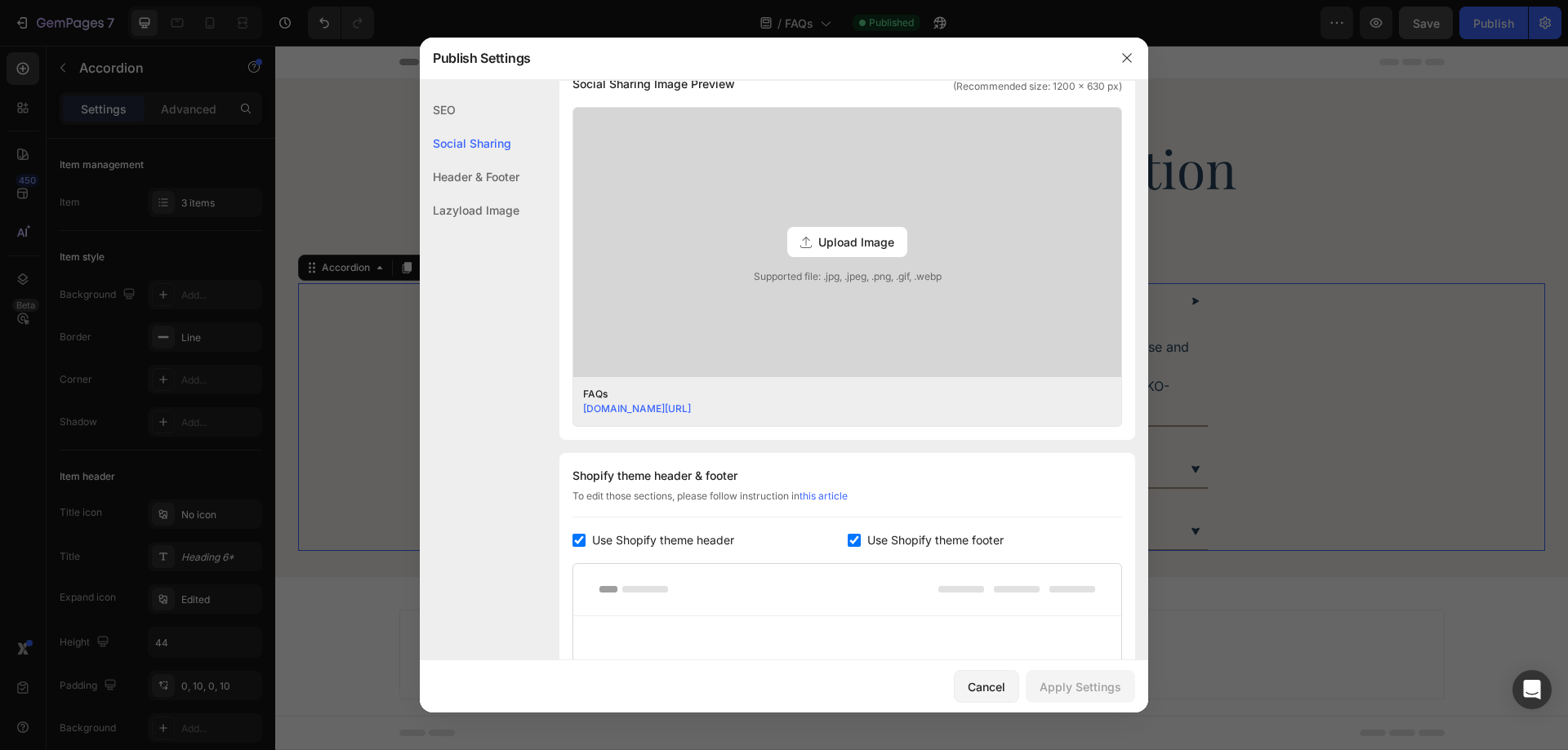
scroll to position [490, 0]
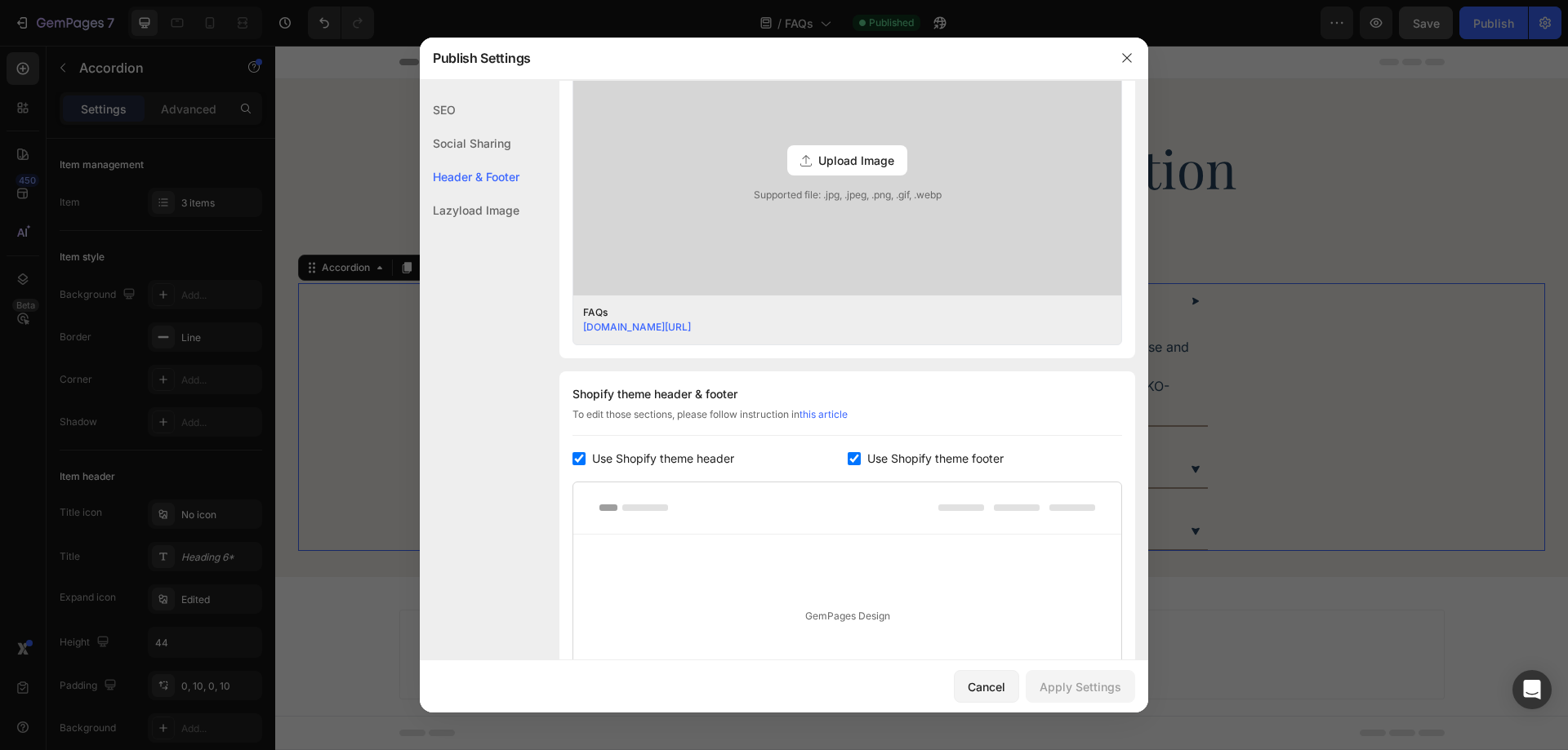
click at [924, 459] on span "Use Shopify theme footer" at bounding box center [935, 458] width 136 height 19
checkbox input "false"
click at [1064, 680] on div "Apply Settings" at bounding box center [1080, 688] width 82 height 18
click at [1130, 53] on icon "button" at bounding box center [1127, 58] width 13 height 13
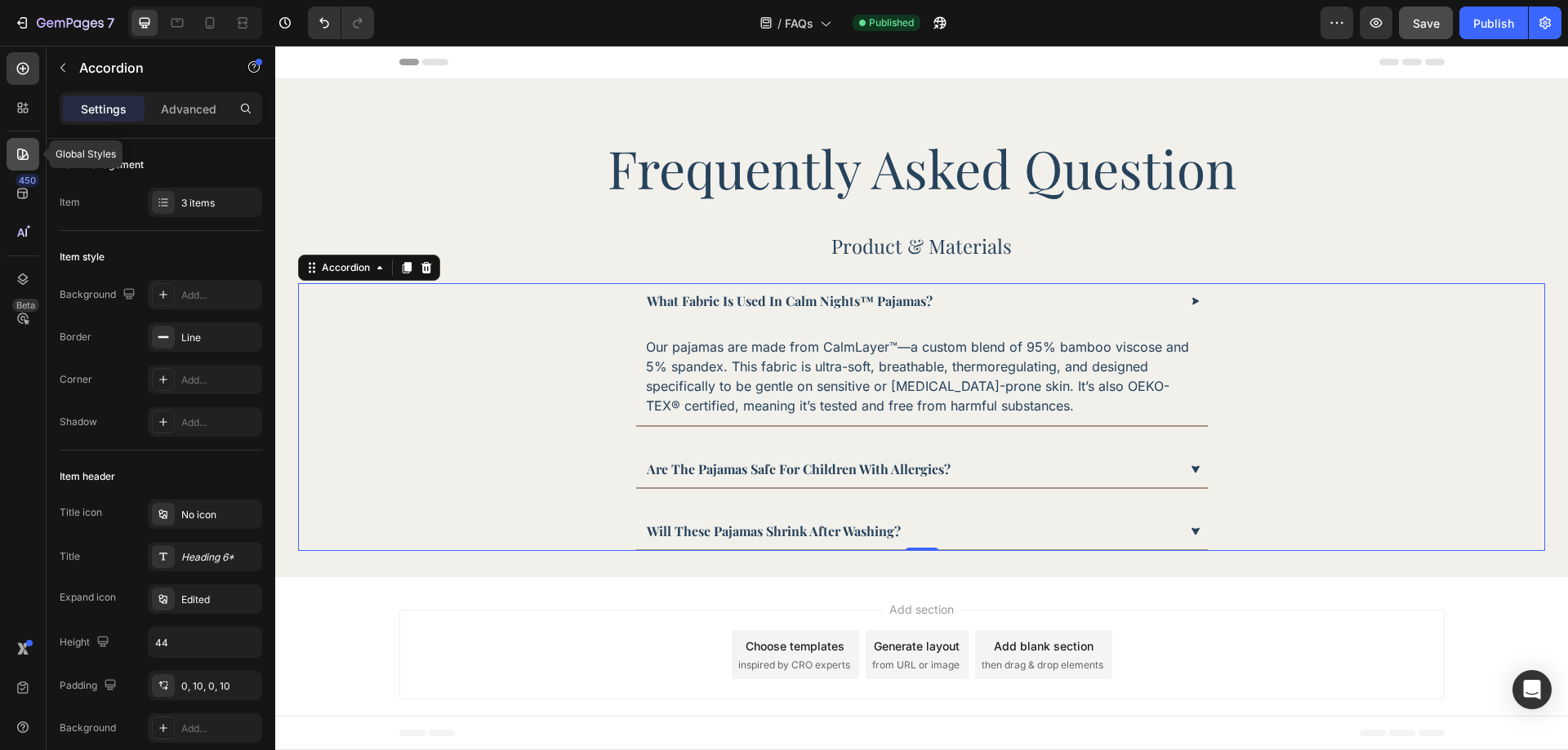
click at [32, 165] on div at bounding box center [22, 154] width 33 height 32
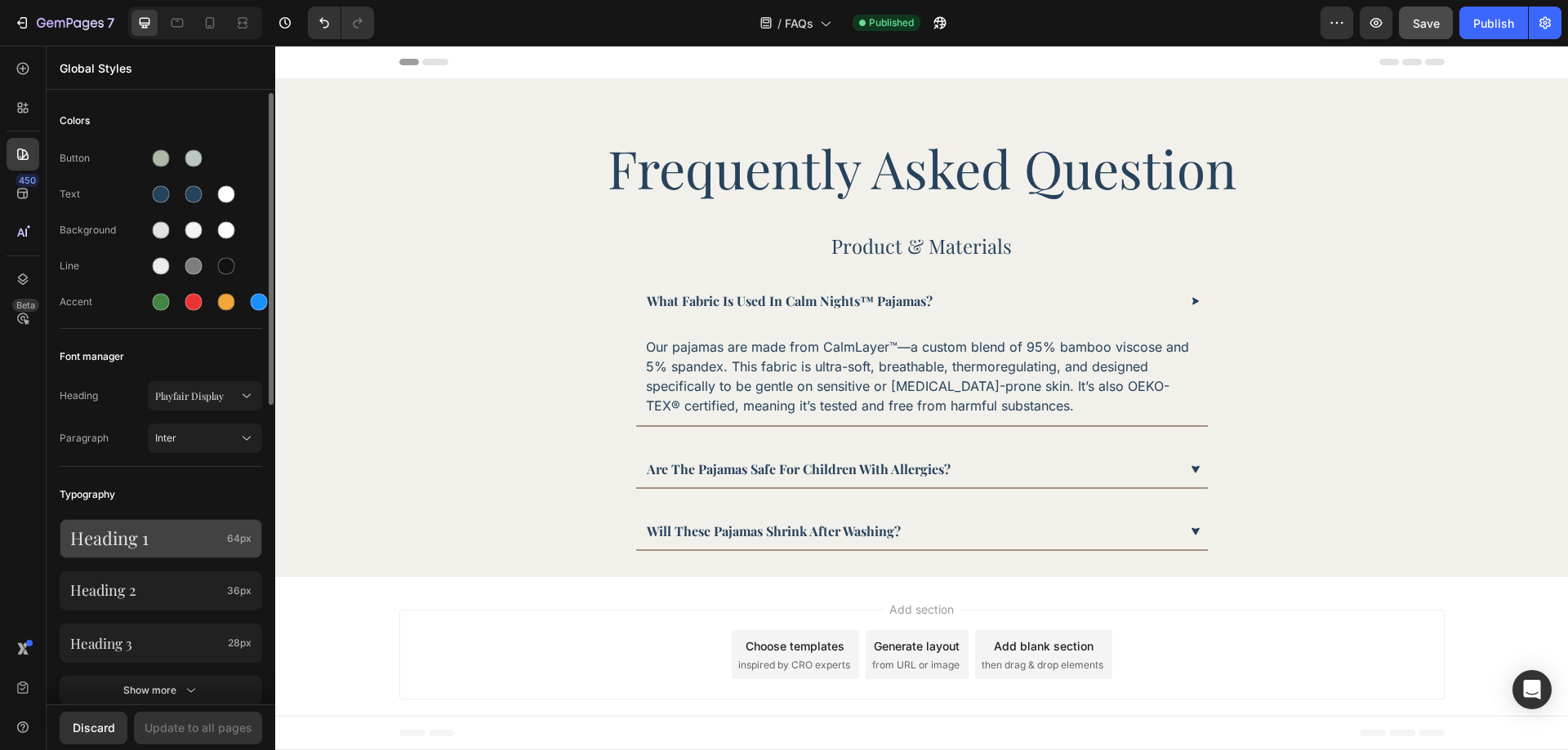
click at [170, 531] on p "Heading 1" at bounding box center [145, 538] width 150 height 20
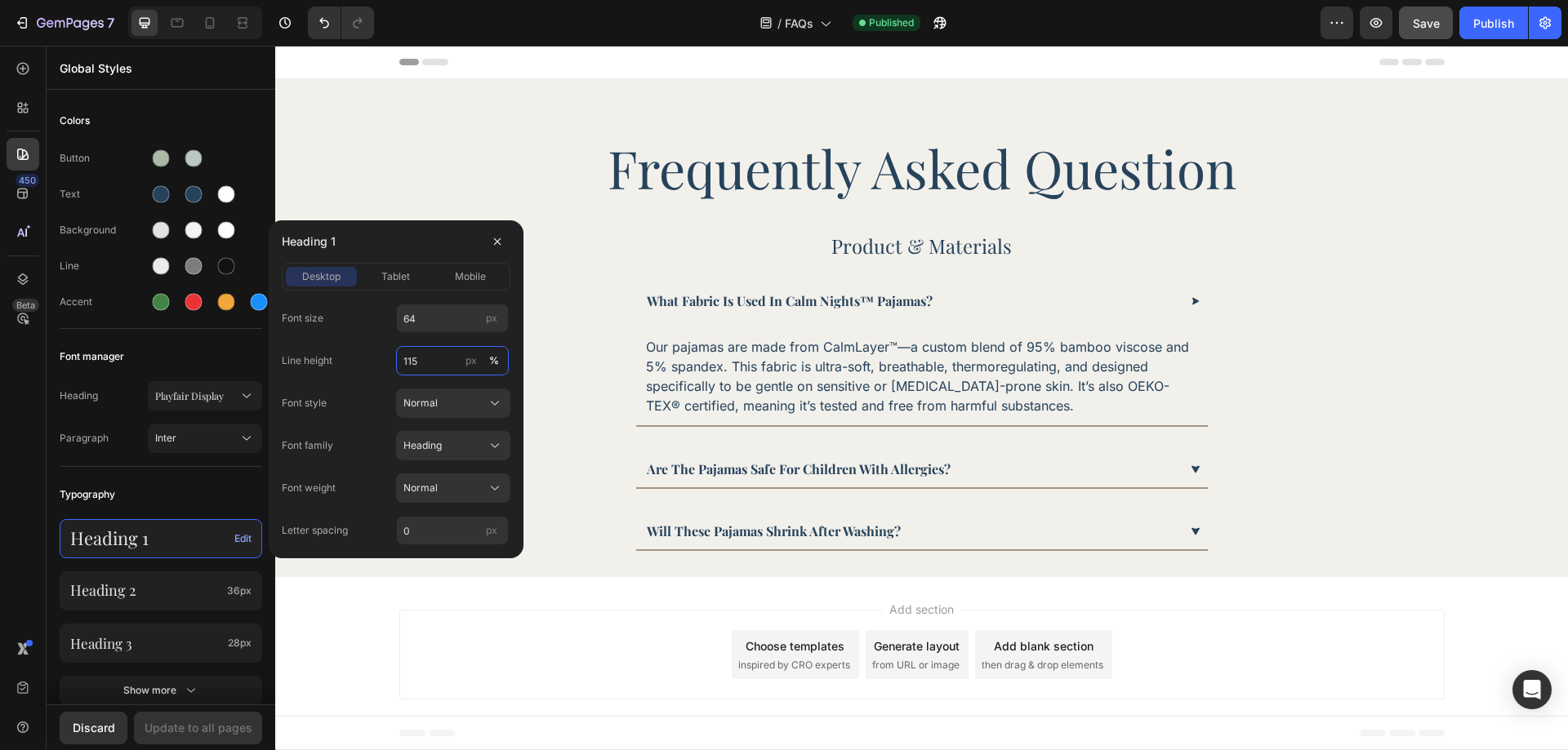
click at [417, 360] on input "115" at bounding box center [452, 360] width 112 height 29
type input "116"
click at [384, 275] on span "tablet" at bounding box center [395, 277] width 29 height 15
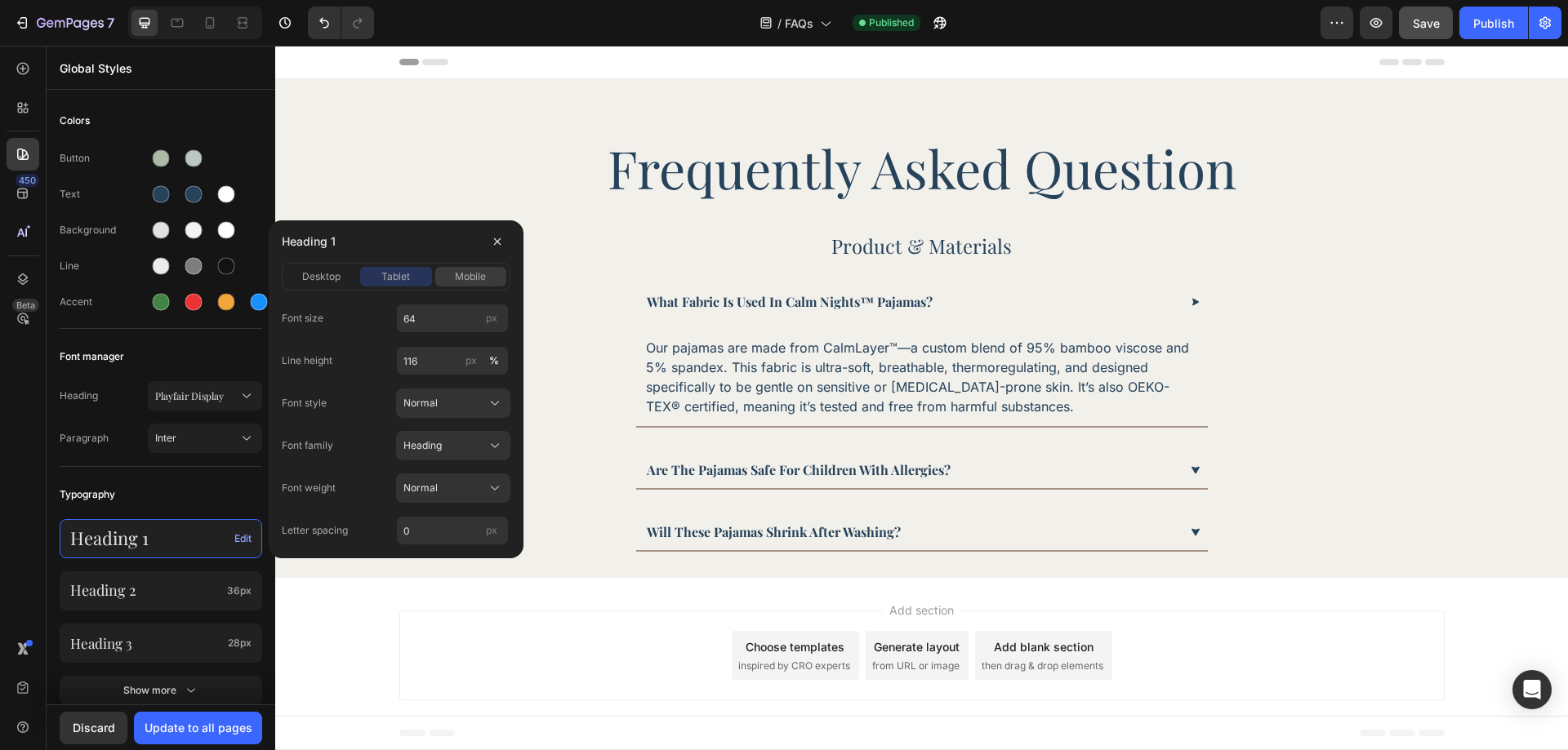
click at [471, 274] on span "mobile" at bounding box center [470, 277] width 31 height 15
click at [394, 273] on span "tablet" at bounding box center [395, 277] width 29 height 15
click at [336, 275] on span "desktop" at bounding box center [322, 277] width 39 height 15
click at [412, 275] on div "tablet" at bounding box center [395, 277] width 71 height 15
click at [470, 271] on span "mobile" at bounding box center [470, 277] width 31 height 15
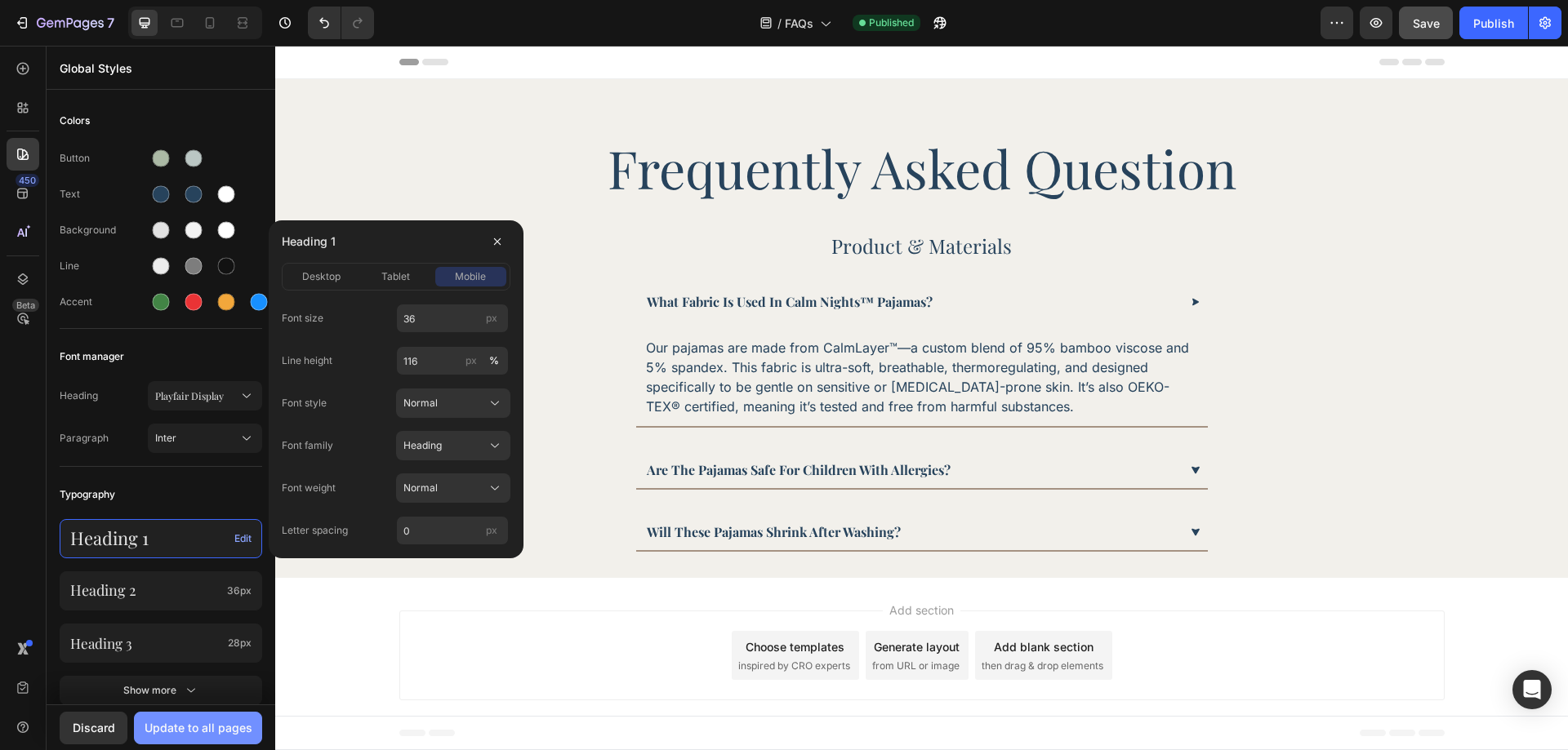
click at [227, 731] on div "Update to all pages" at bounding box center [199, 728] width 108 height 18
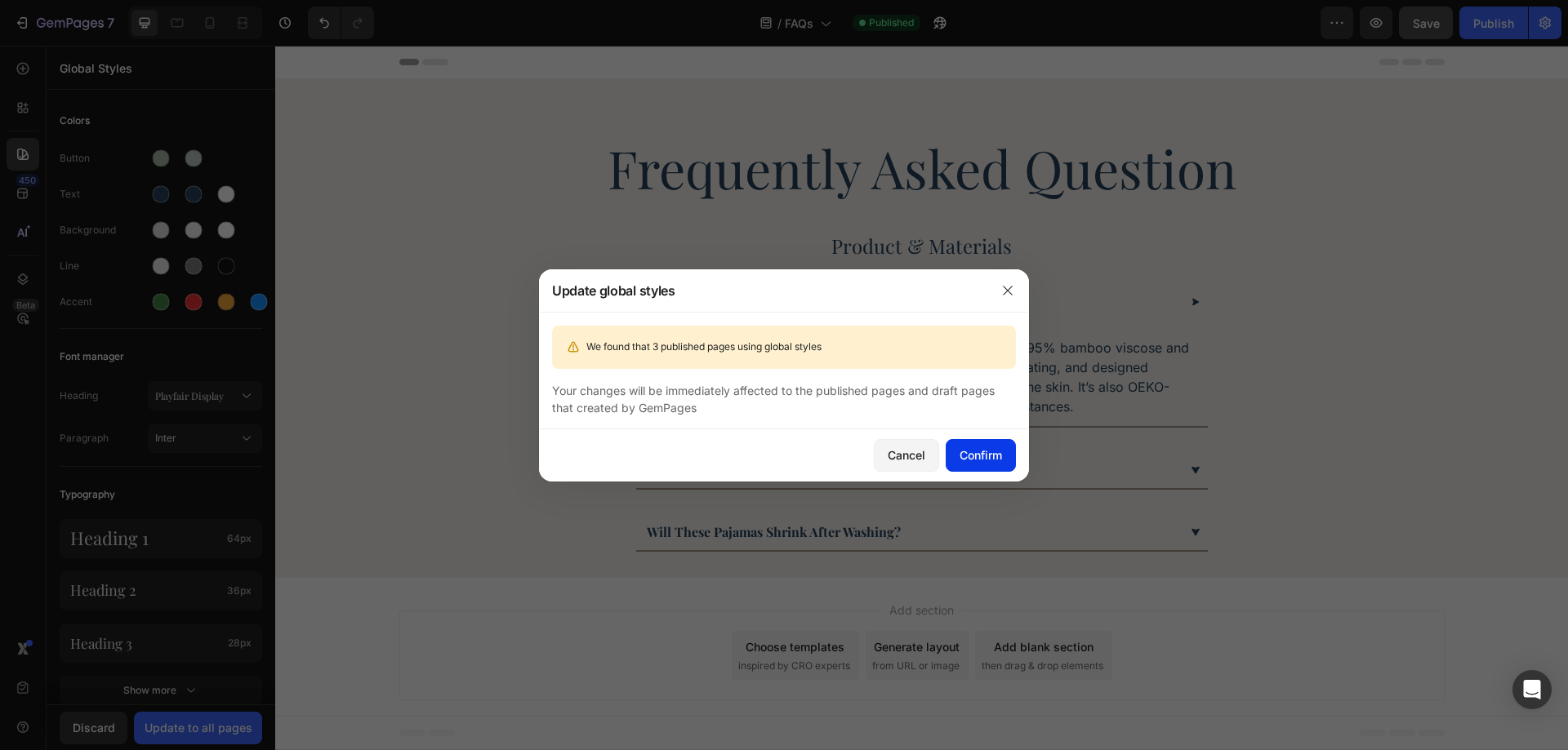
click at [994, 455] on div "Confirm" at bounding box center [980, 456] width 42 height 18
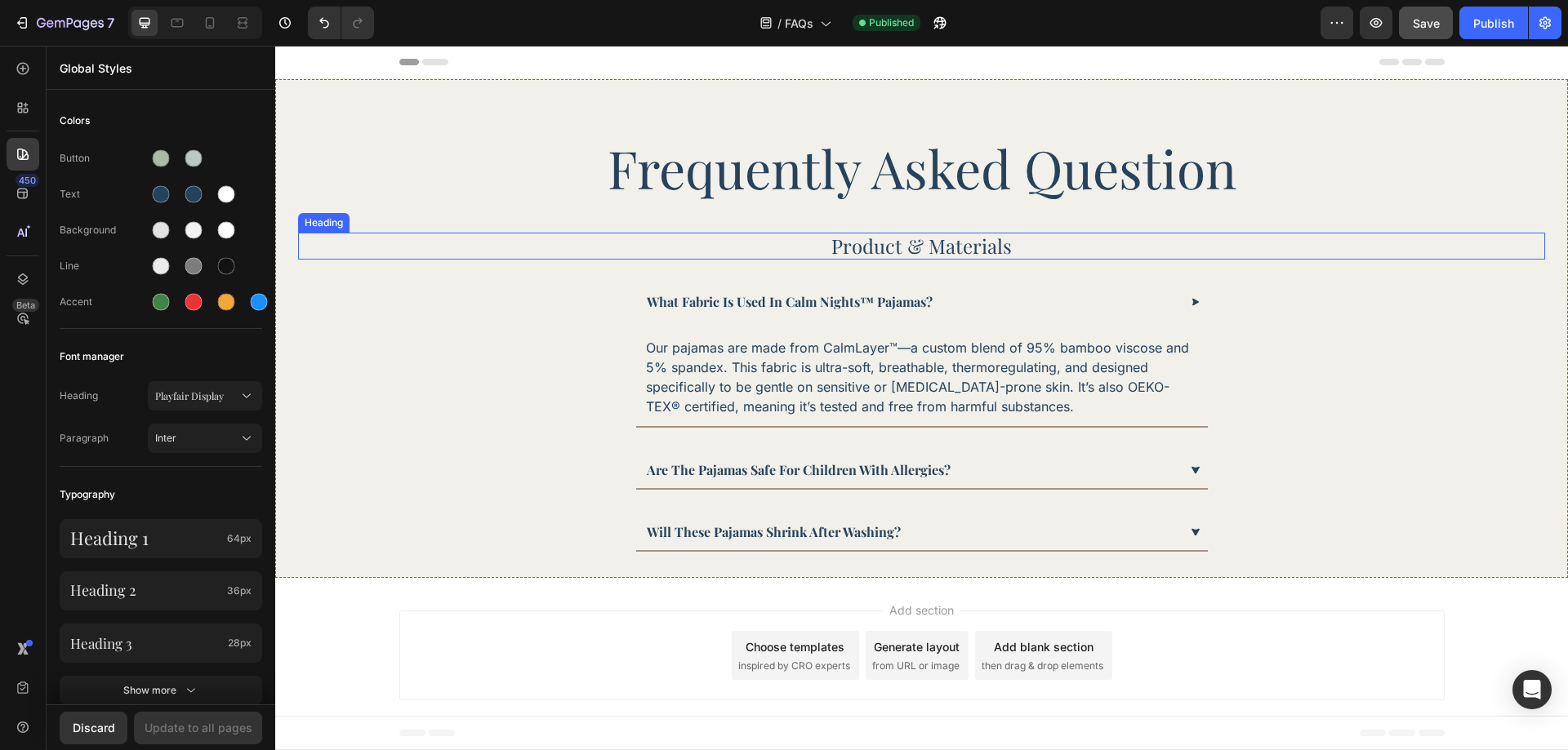
click at [777, 242] on p "Product & Materials" at bounding box center [921, 246] width 1042 height 24
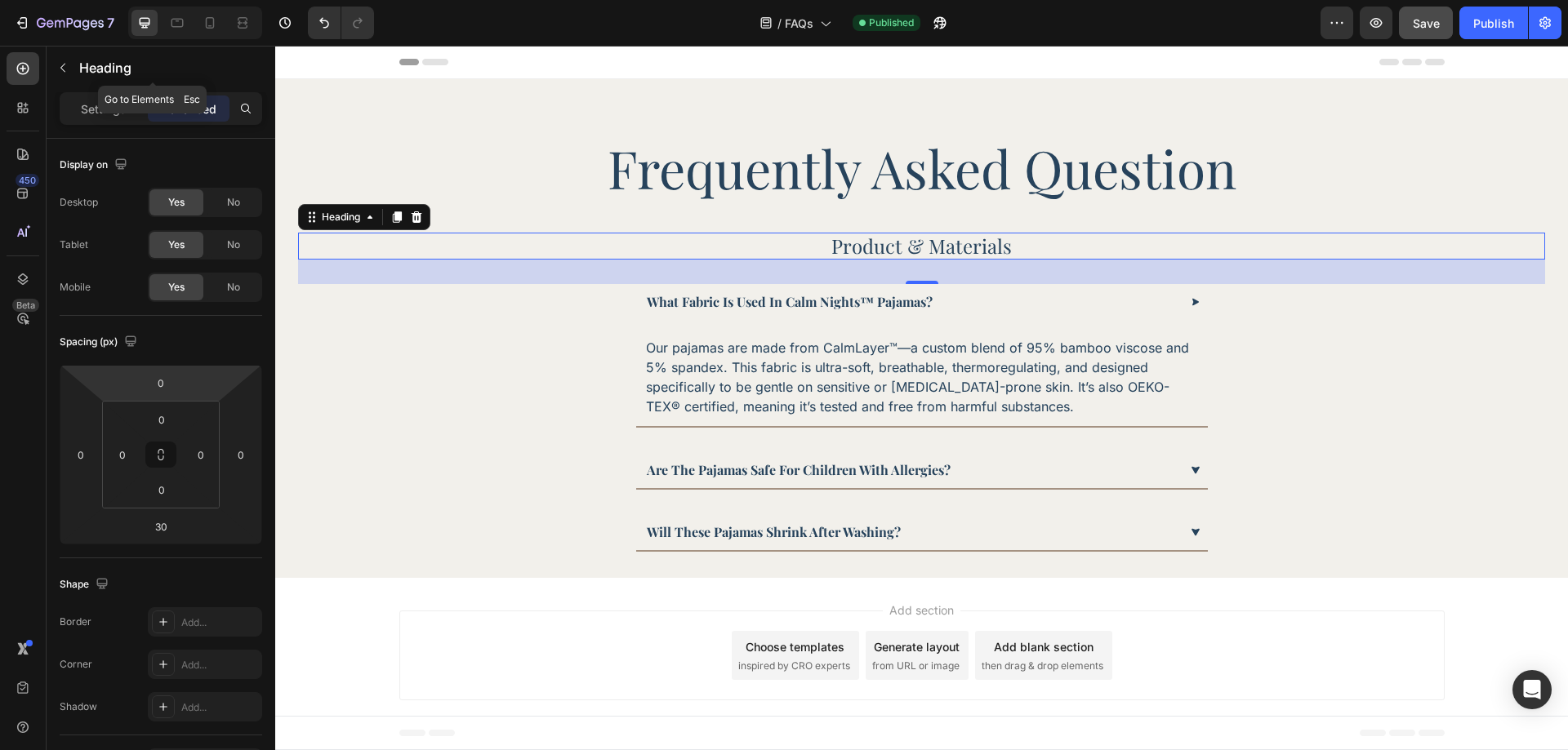
click at [113, 89] on div "Heading" at bounding box center [153, 69] width 213 height 47
click at [106, 106] on p "Settings" at bounding box center [104, 109] width 46 height 18
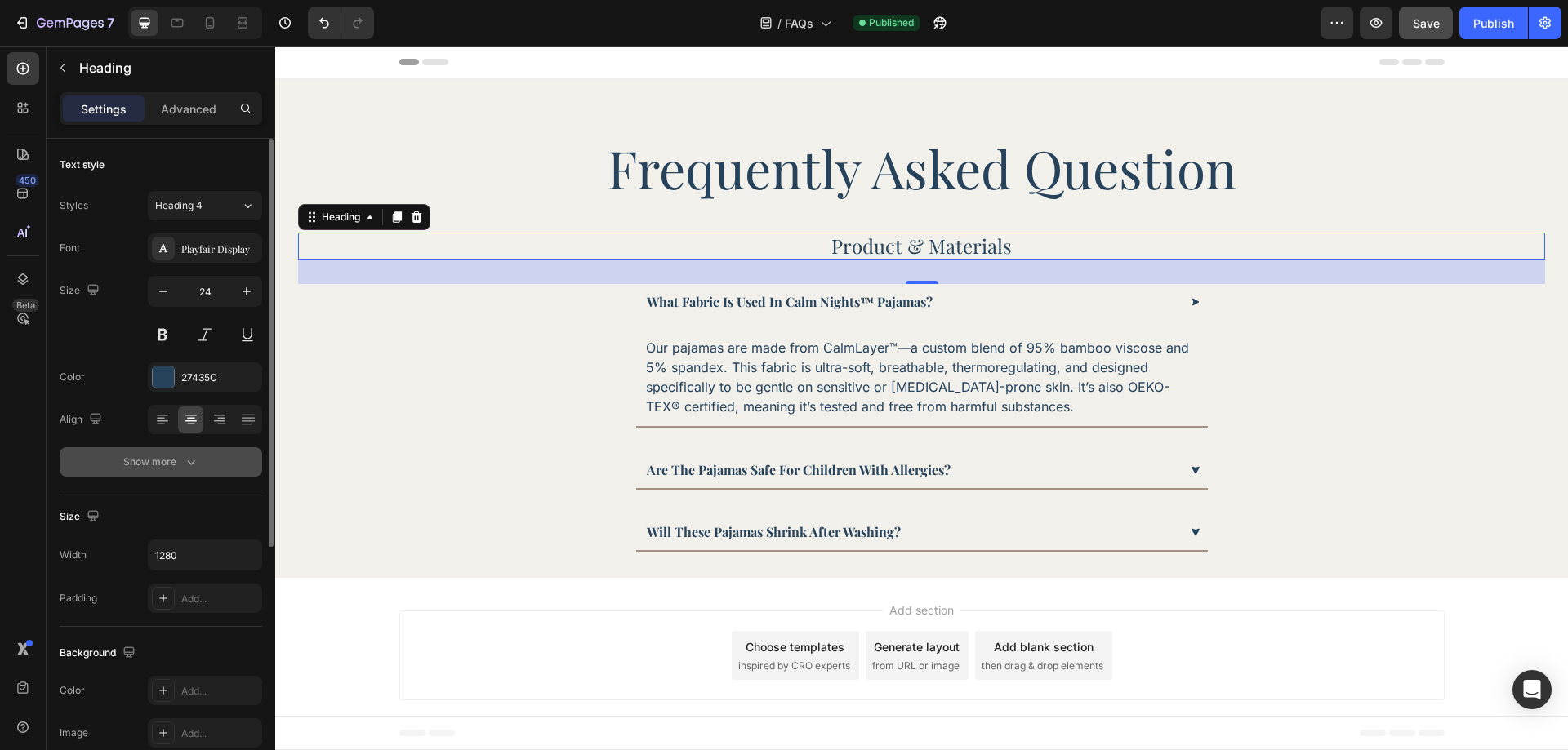
click at [134, 463] on div "Show more" at bounding box center [161, 462] width 76 height 17
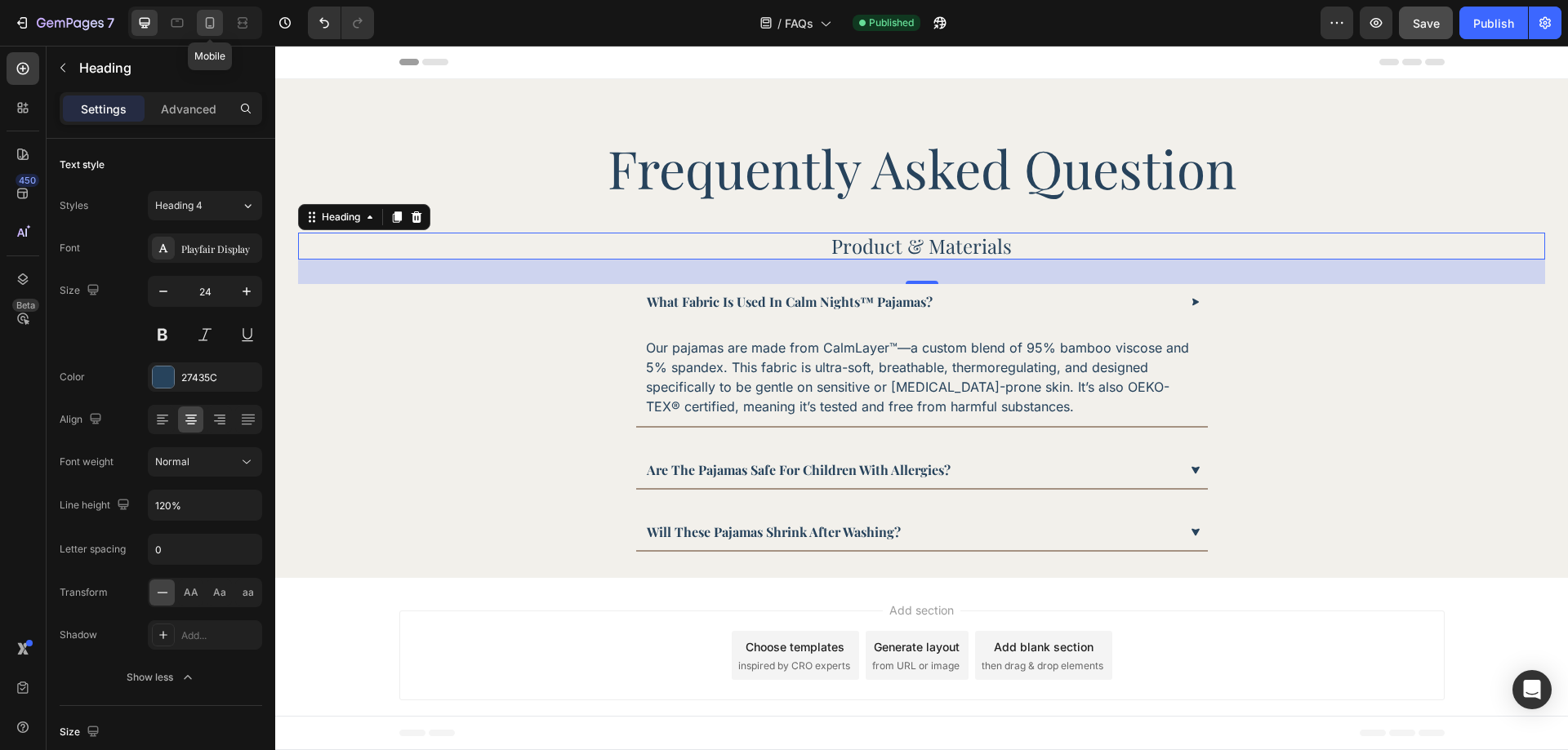
click at [214, 28] on icon at bounding box center [210, 23] width 17 height 17
type input "100%"
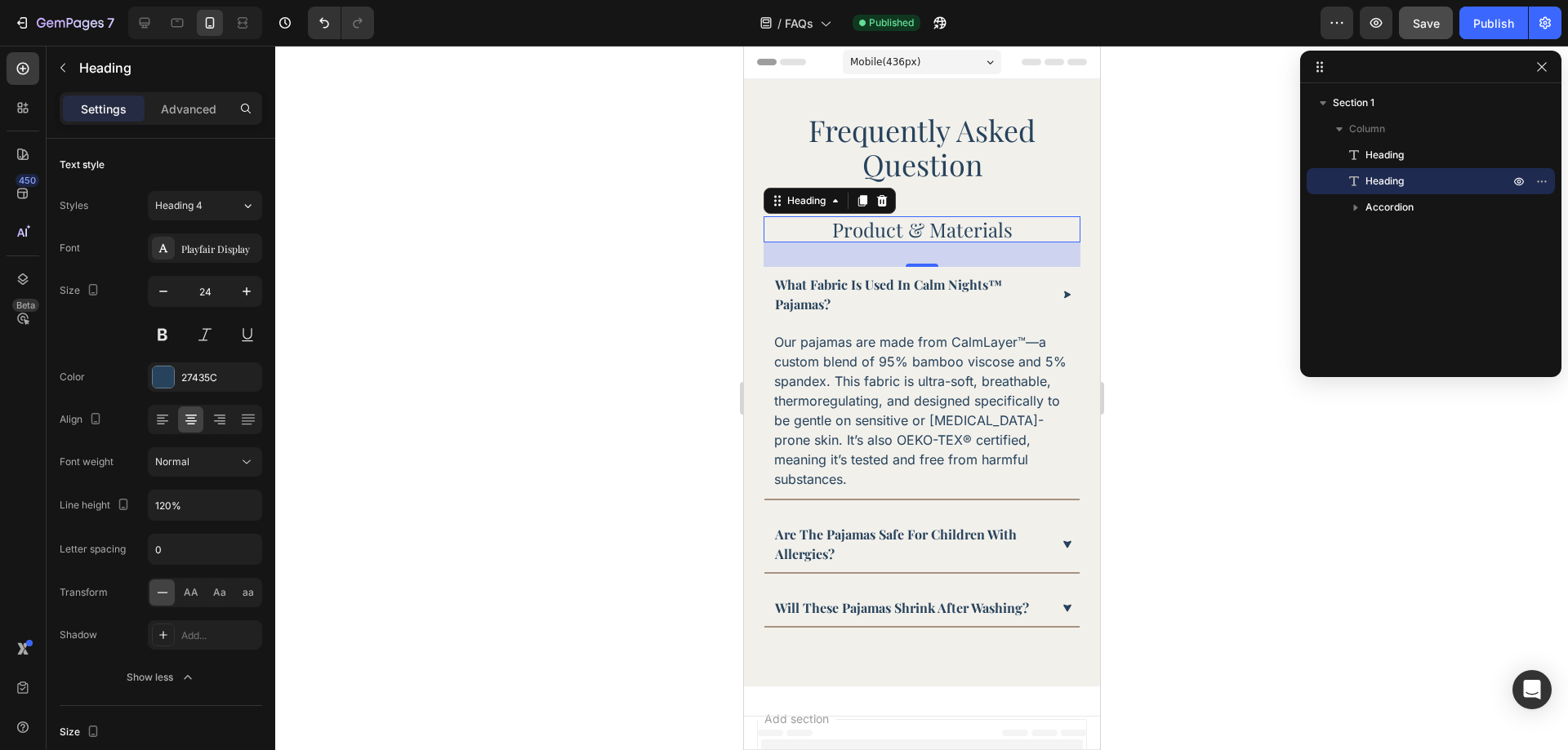
scroll to position [113, 0]
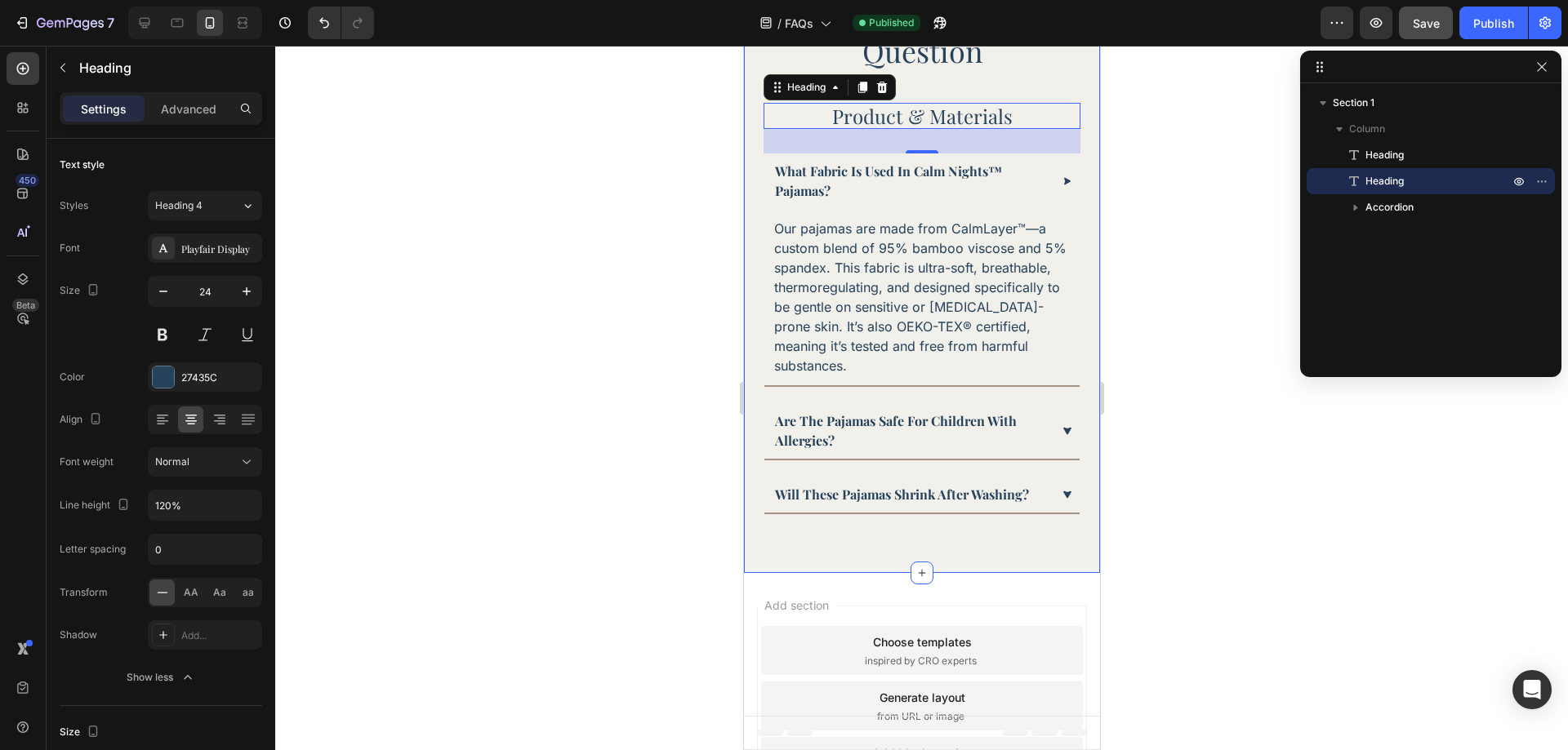
click at [755, 388] on div "Frequently Asked Question Heading Product & Materials Heading 30 What fabric is…" at bounding box center [921, 270] width 356 height 608
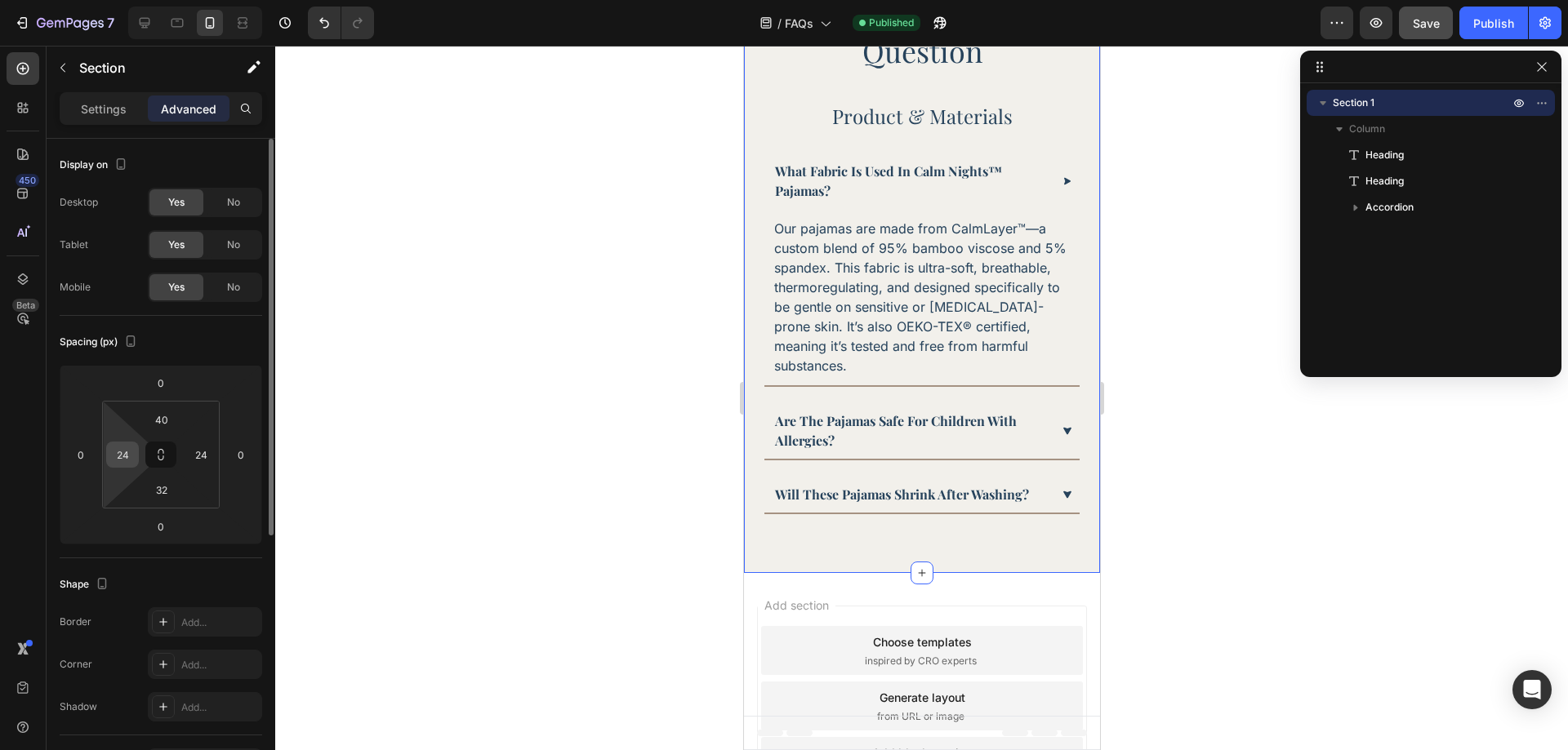
click at [117, 467] on div "24" at bounding box center [122, 455] width 33 height 26
click at [122, 456] on input "24" at bounding box center [123, 455] width 25 height 25
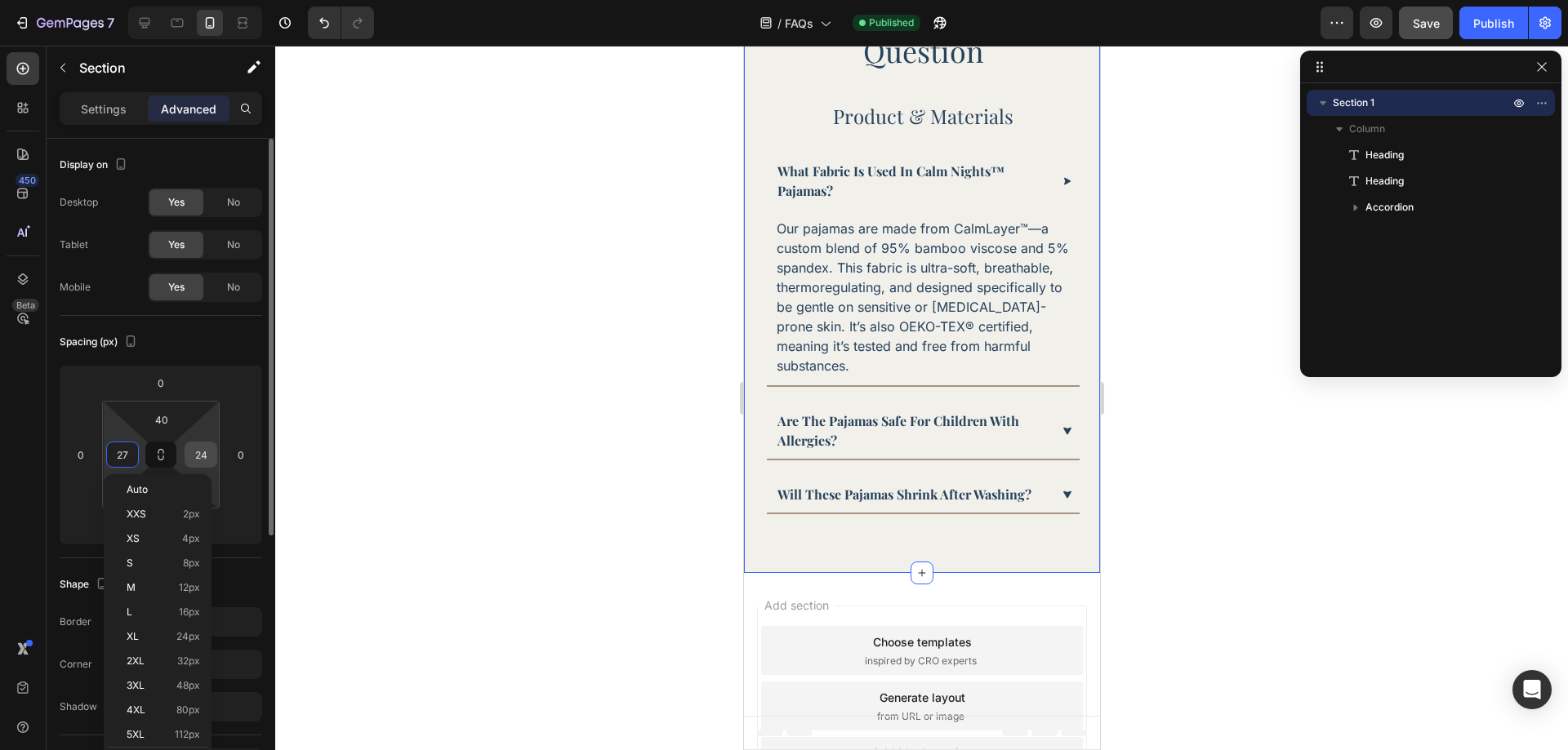
type input "28"
click at [199, 459] on input "24" at bounding box center [201, 455] width 25 height 25
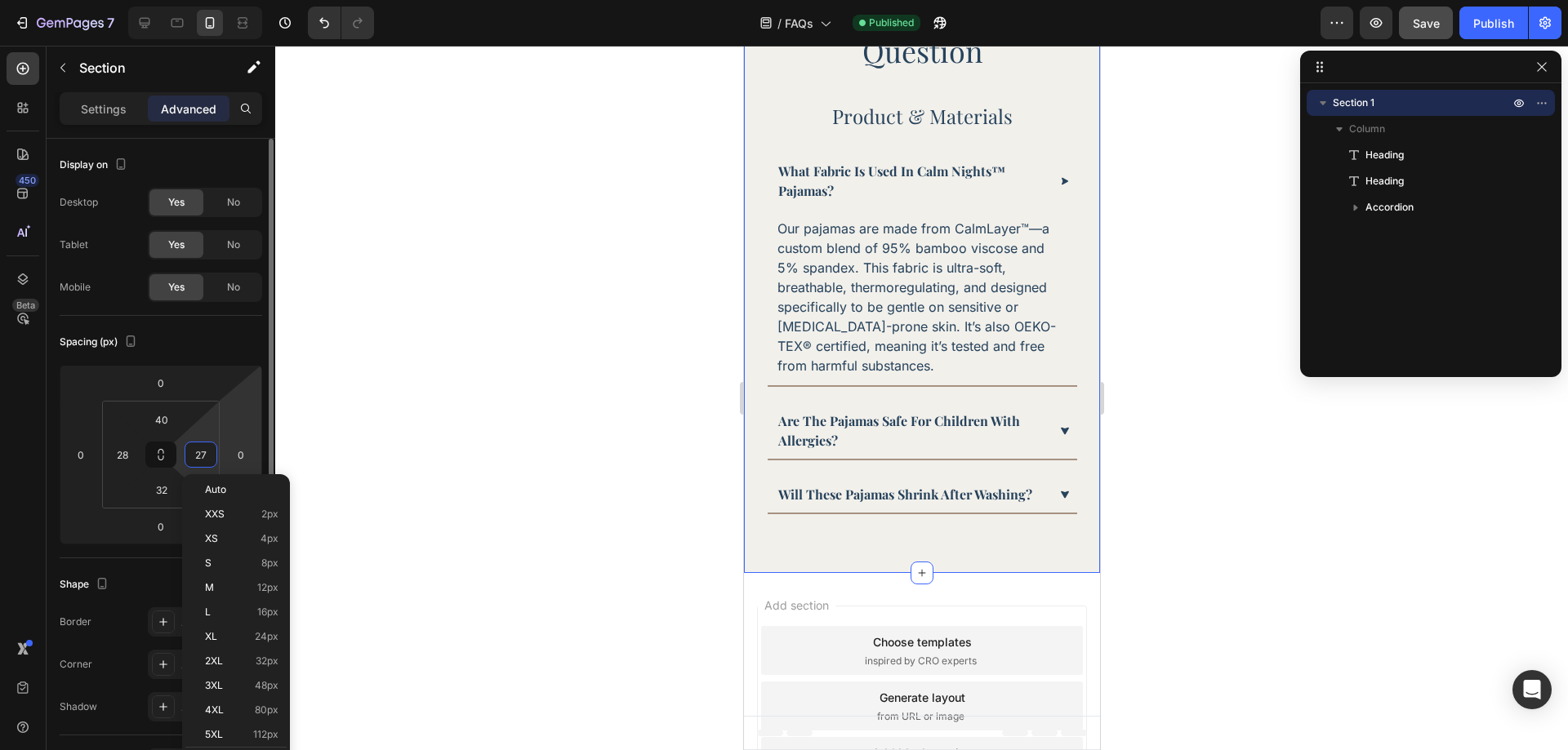
type input "28"
click at [790, 573] on div "Frequently Asked Question Heading Product & Materials Heading What fabric is us…" at bounding box center [921, 270] width 356 height 608
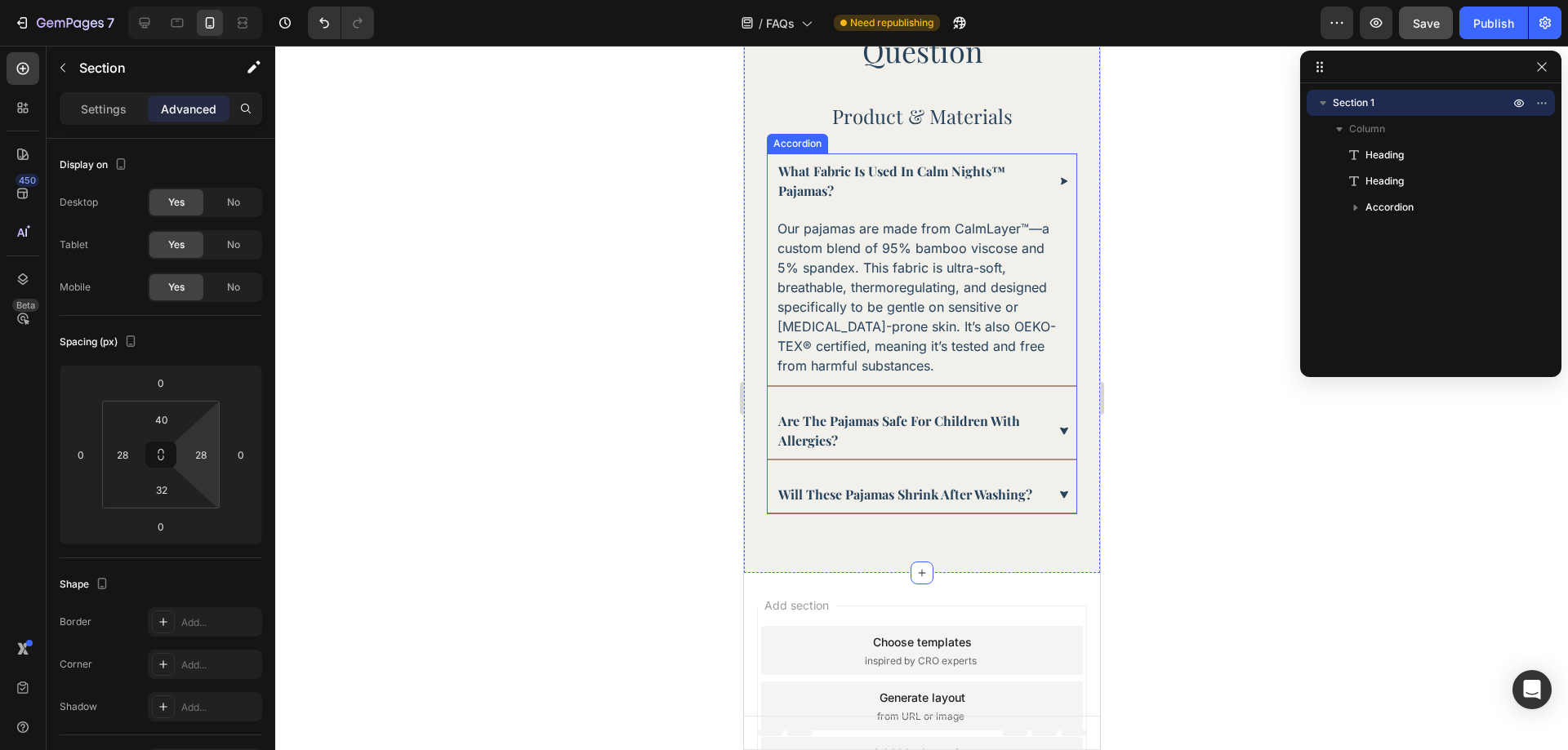
click at [770, 513] on div "will these pajamas shrink after washing?" at bounding box center [921, 494] width 308 height 36
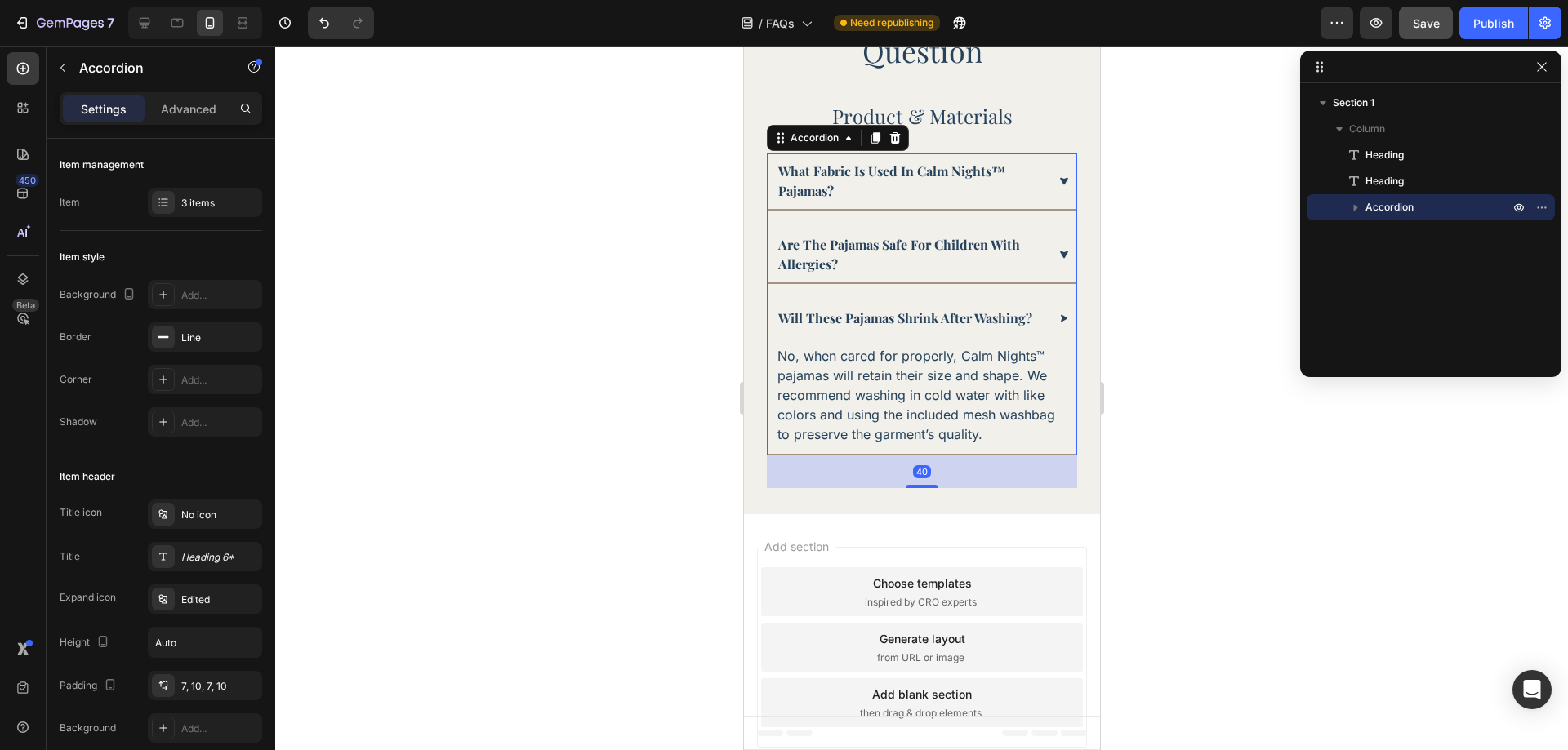
click at [1029, 158] on div "What fabric is used in Calm Nights™ pajamas?" at bounding box center [921, 181] width 308 height 55
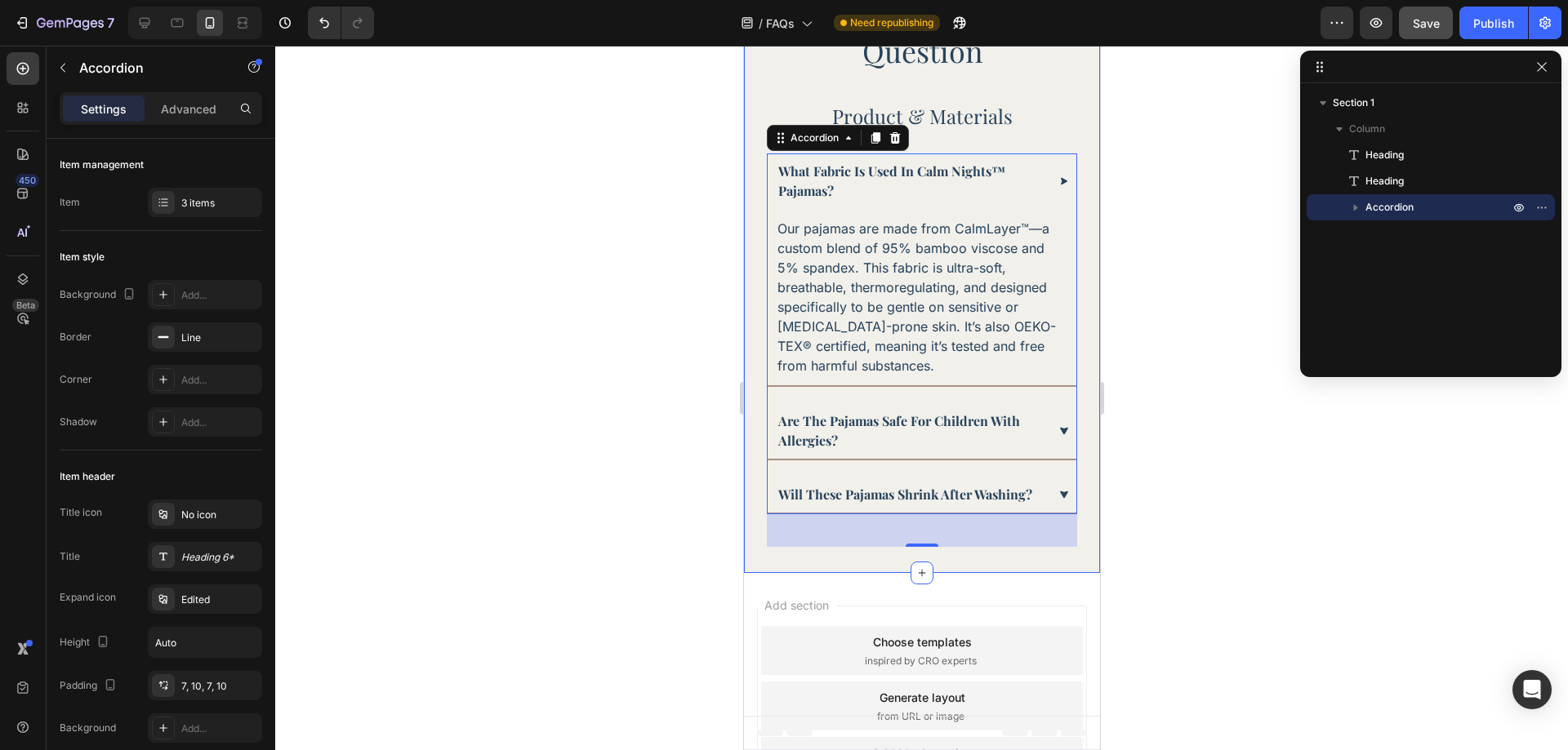
click at [839, 573] on div "Frequently Asked Question Heading Product & Materials Heading What fabric is us…" at bounding box center [921, 270] width 356 height 608
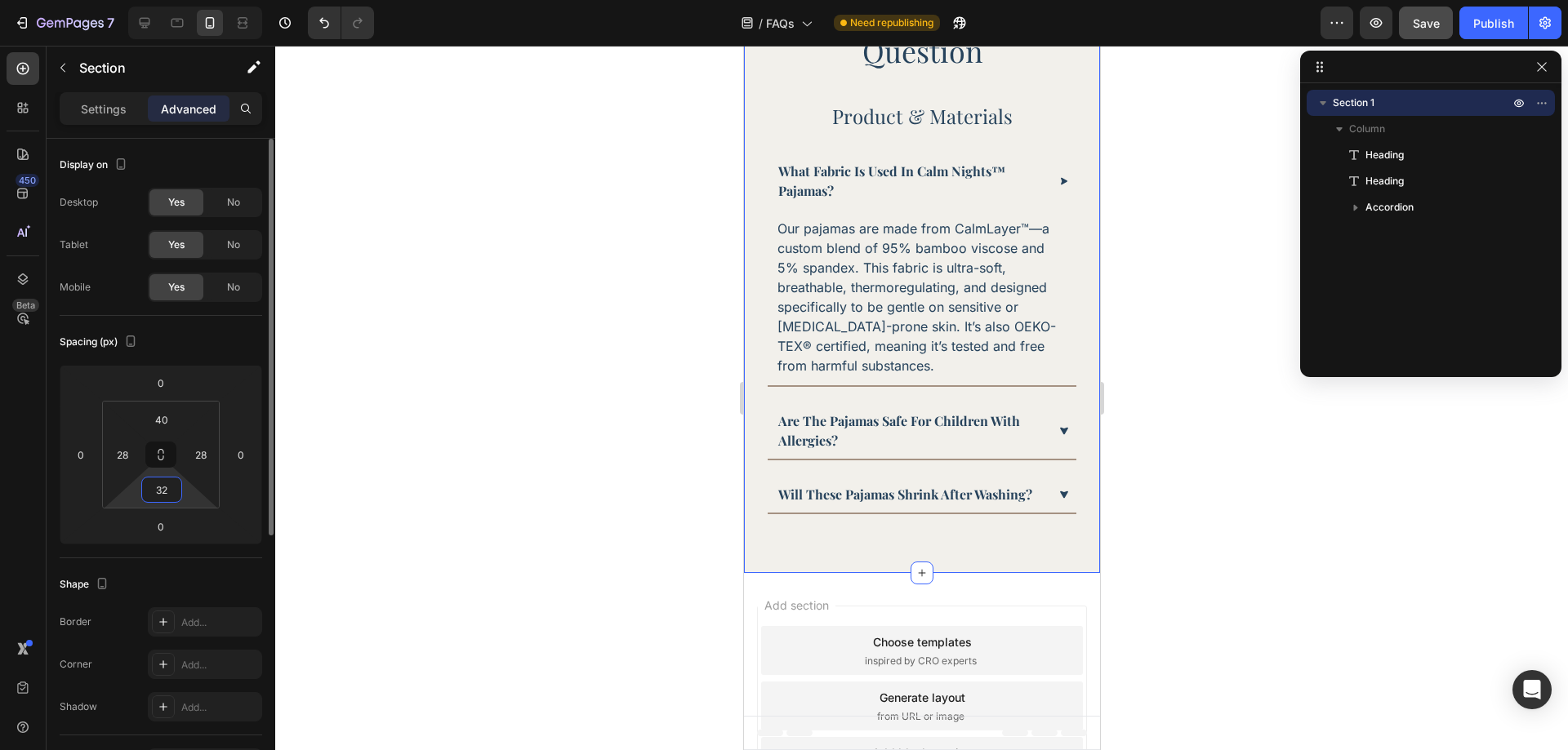
click at [169, 495] on input "32" at bounding box center [161, 490] width 33 height 25
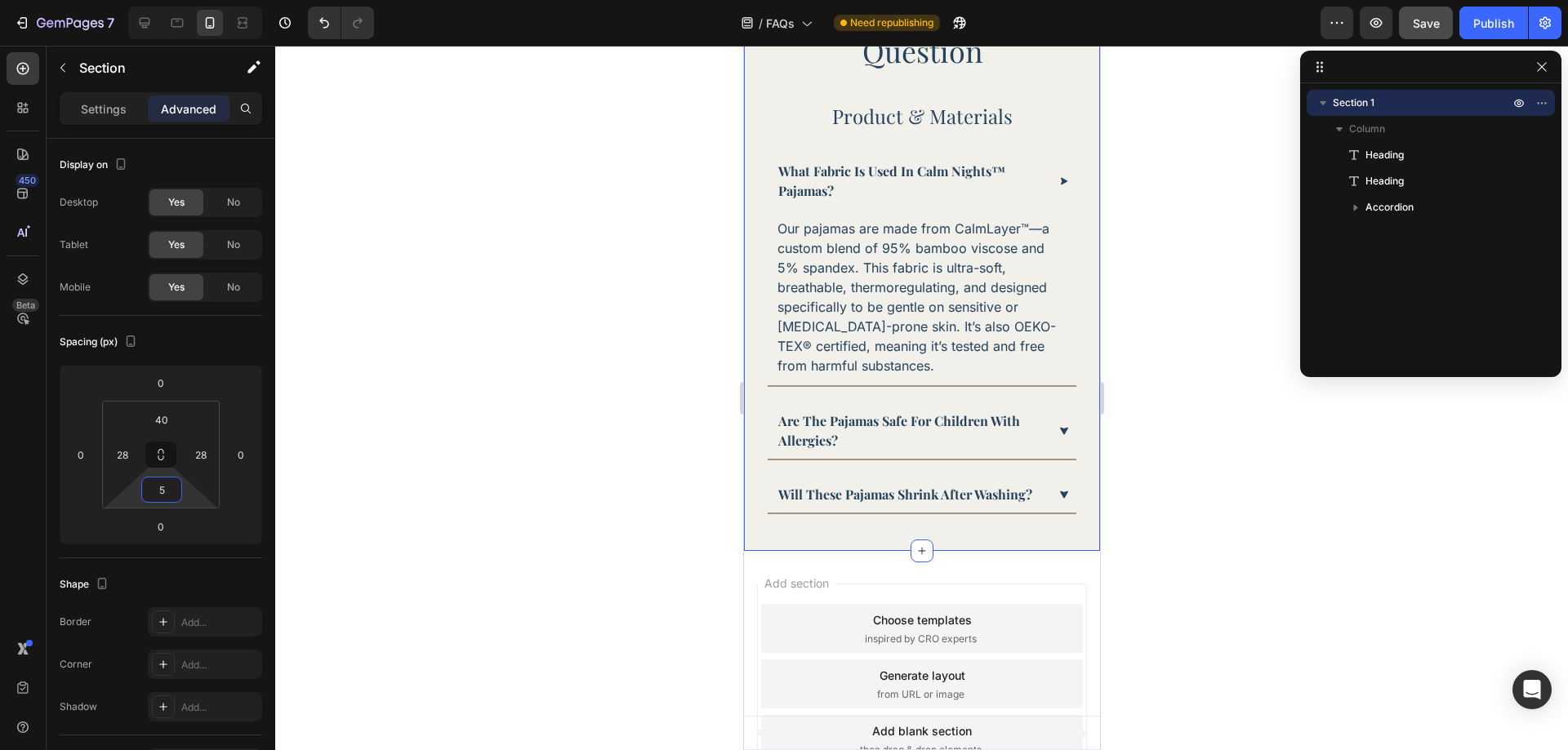
type input "50"
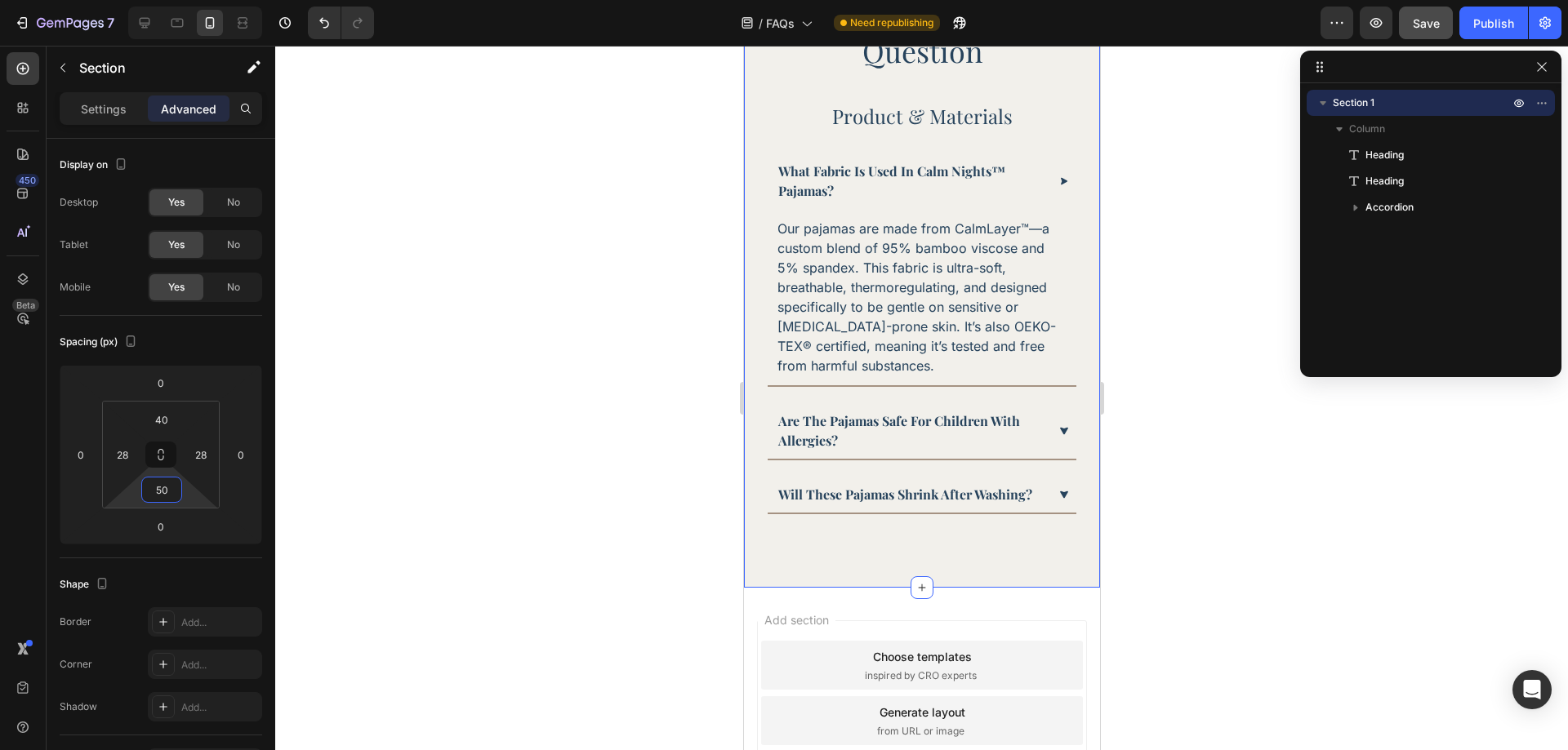
click at [1257, 367] on div at bounding box center [921, 398] width 1293 height 704
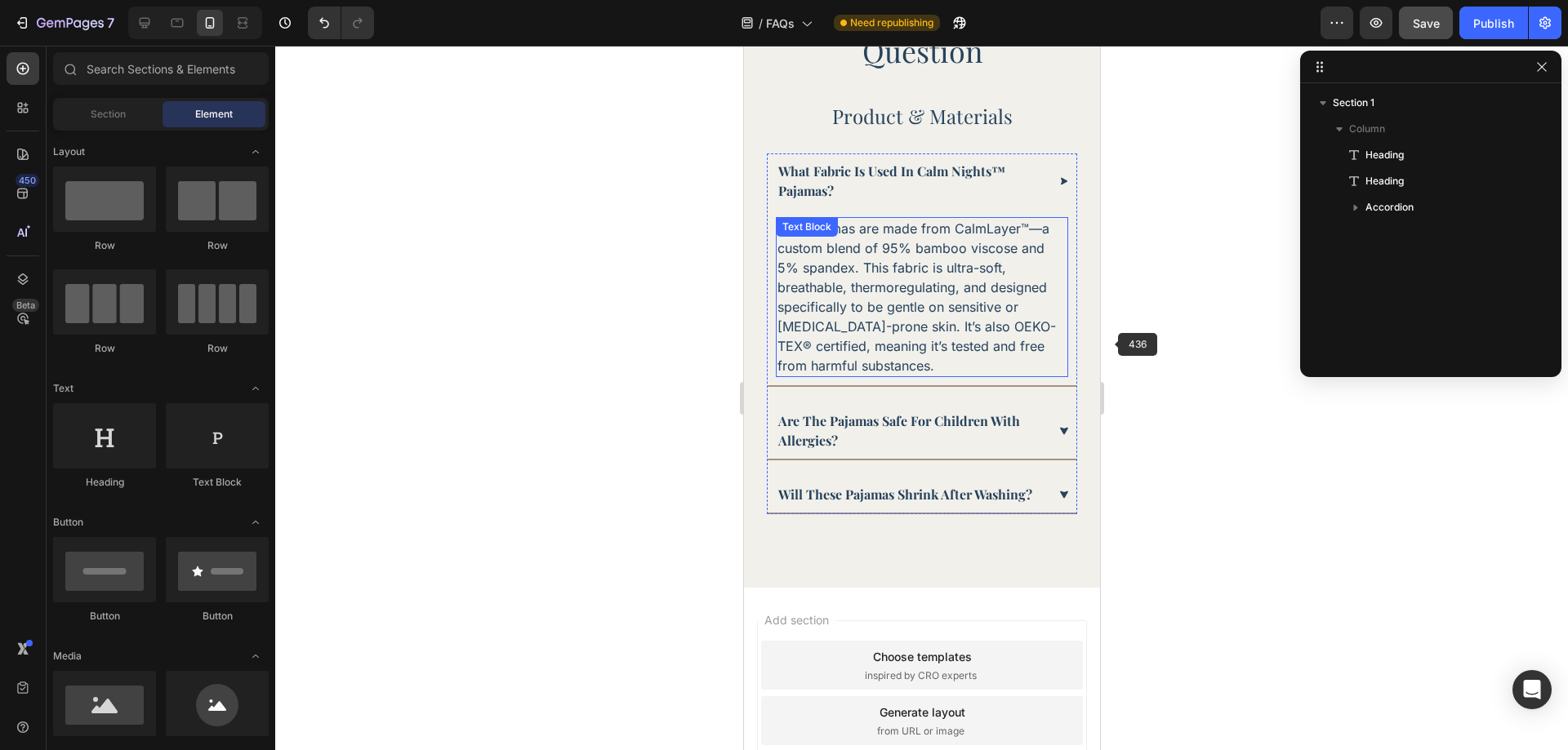
click at [927, 294] on p "Our pajamas are made from CalmLayer™—a custom blend of 95% bamboo viscose and 5…" at bounding box center [921, 297] width 289 height 157
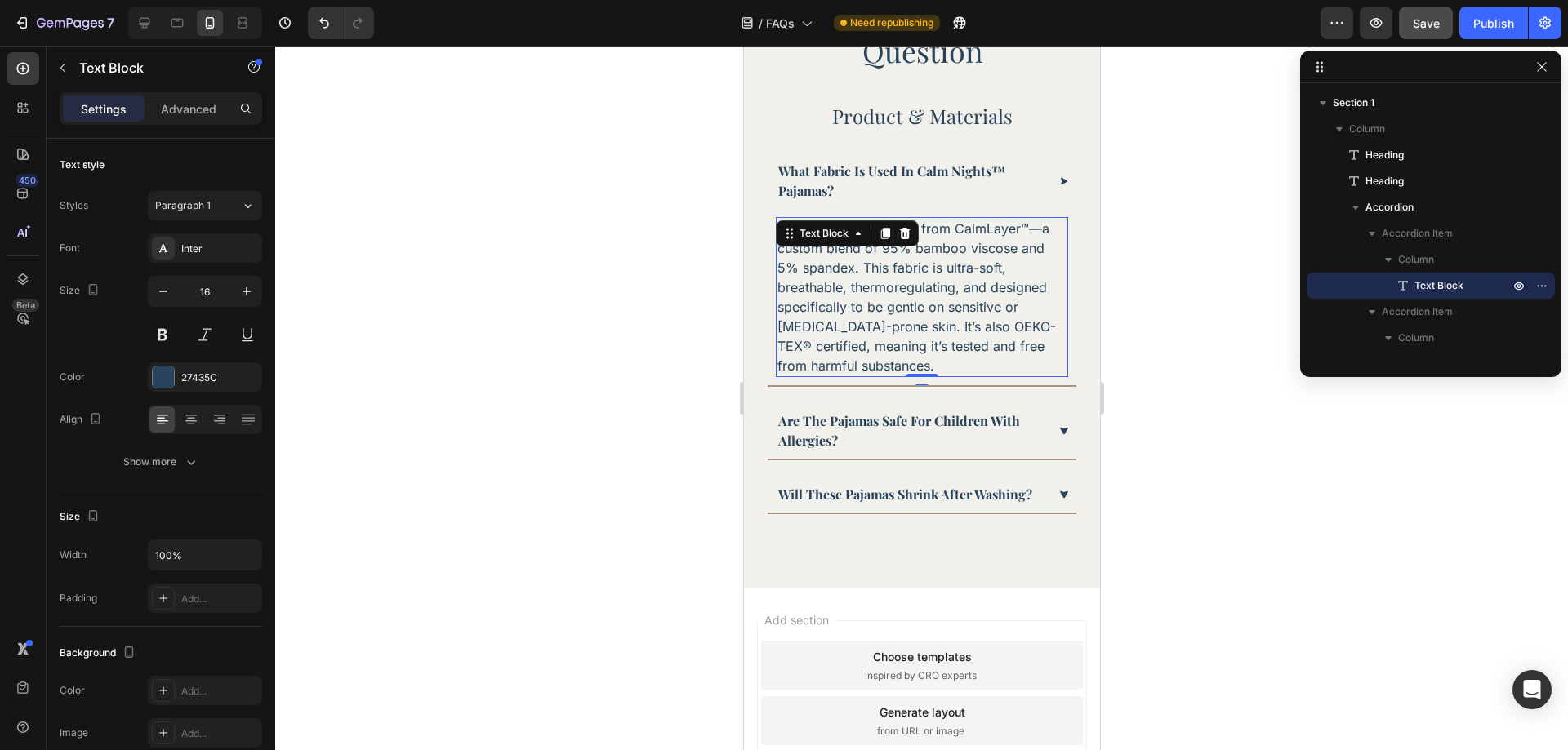
click at [1163, 271] on div at bounding box center [921, 398] width 1293 height 704
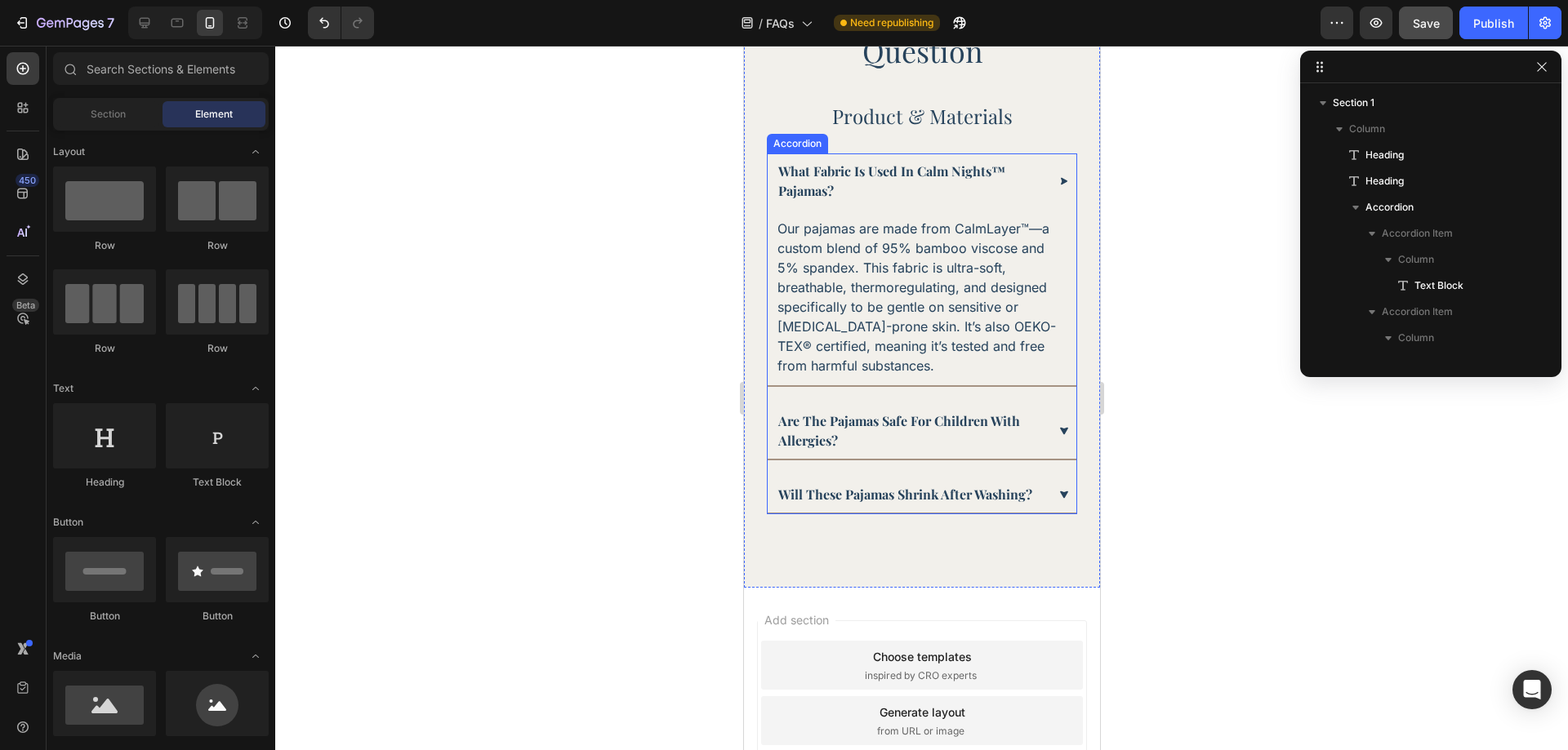
click at [914, 192] on p "What fabric is used in Calm Nights™ pajamas?" at bounding box center [910, 181] width 266 height 40
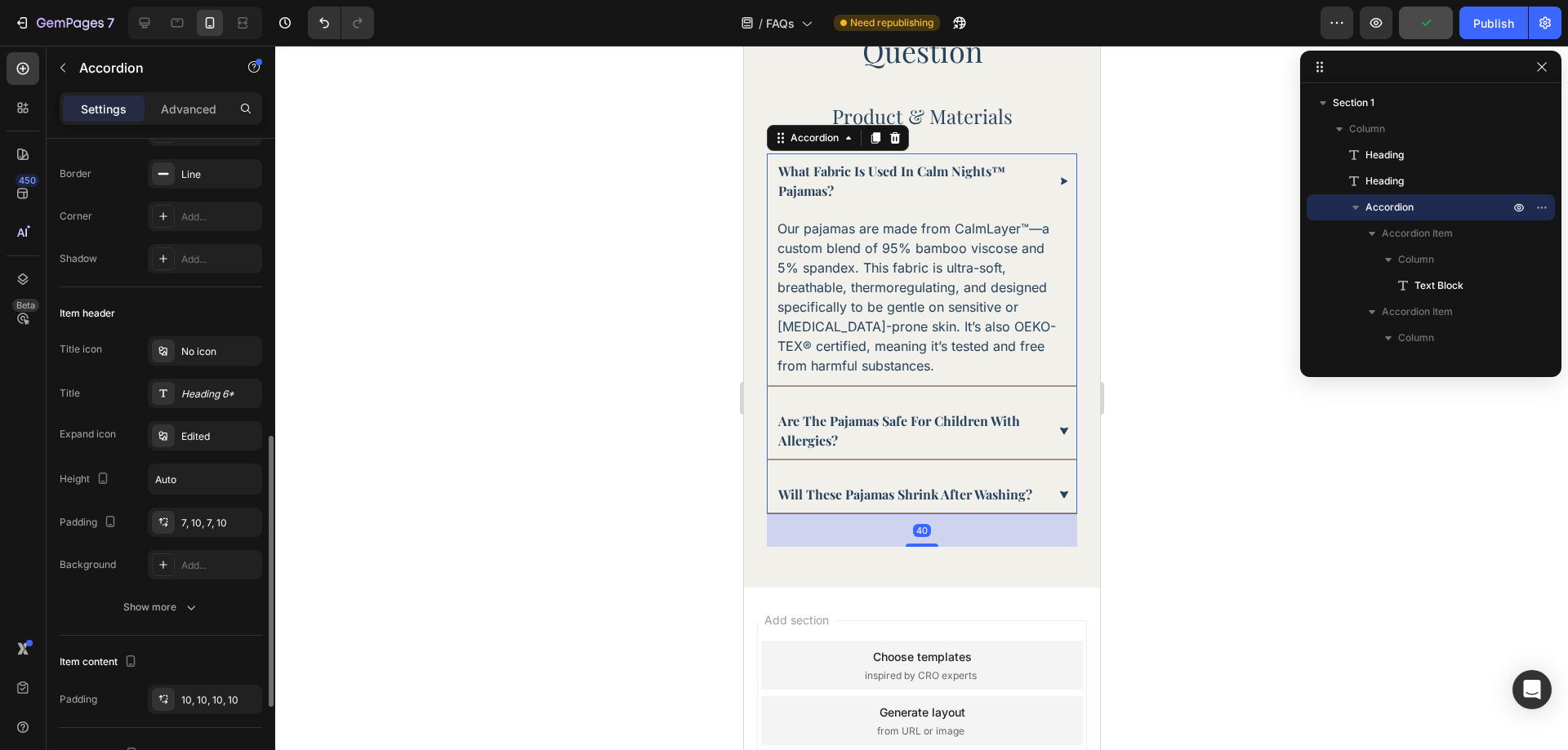
scroll to position [327, 0]
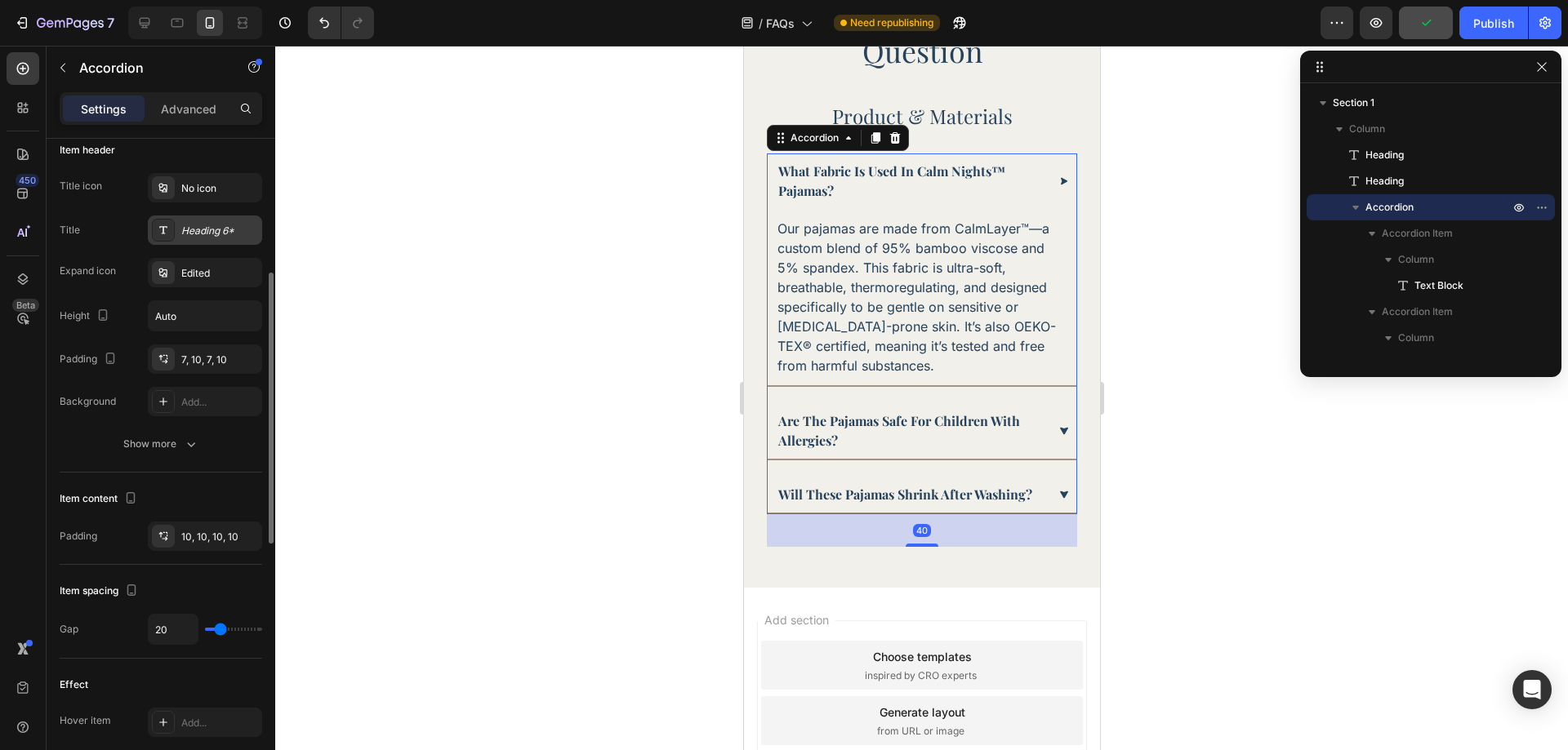
click at [204, 230] on div "Heading 6*" at bounding box center [219, 231] width 76 height 15
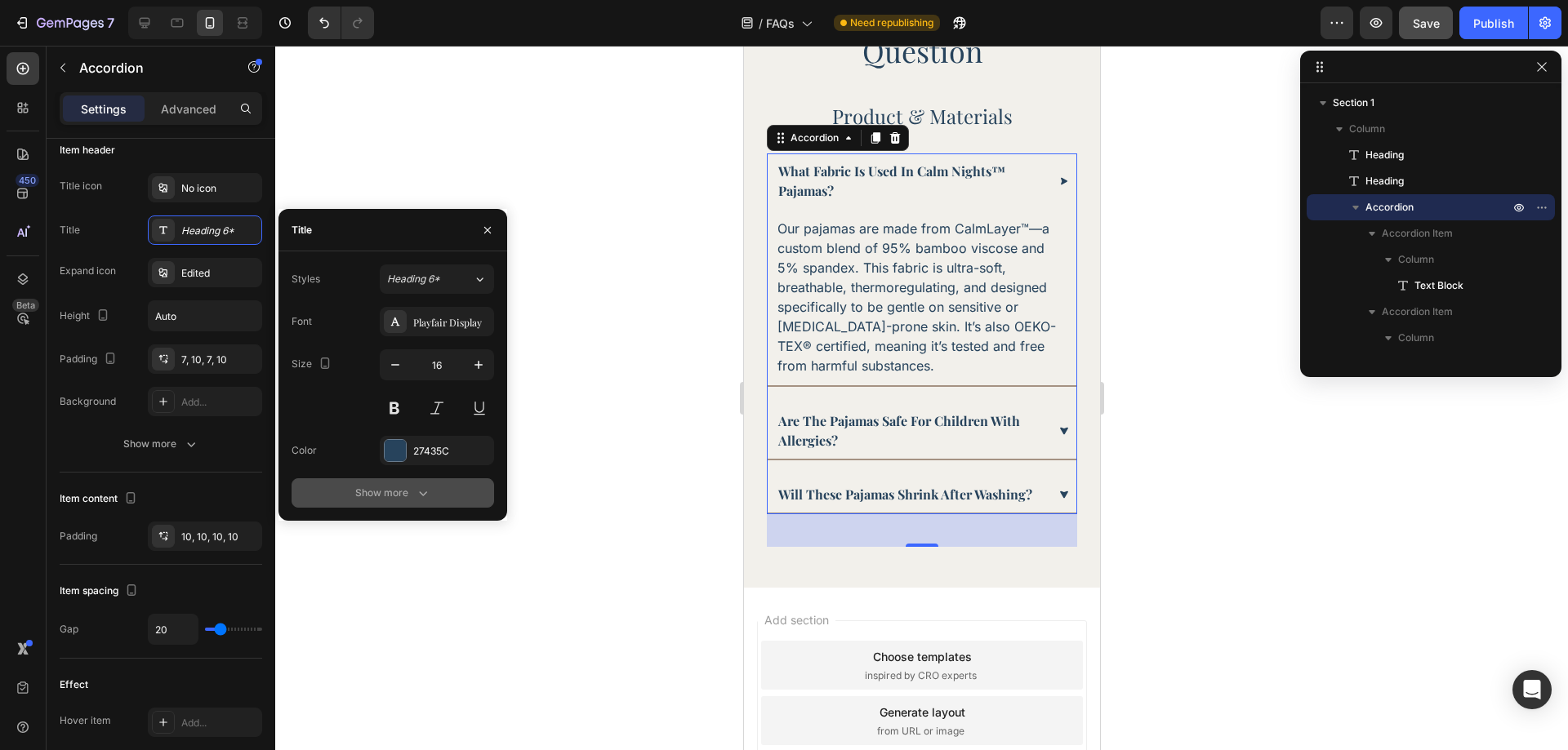
click at [366, 492] on div "Show more" at bounding box center [393, 493] width 76 height 17
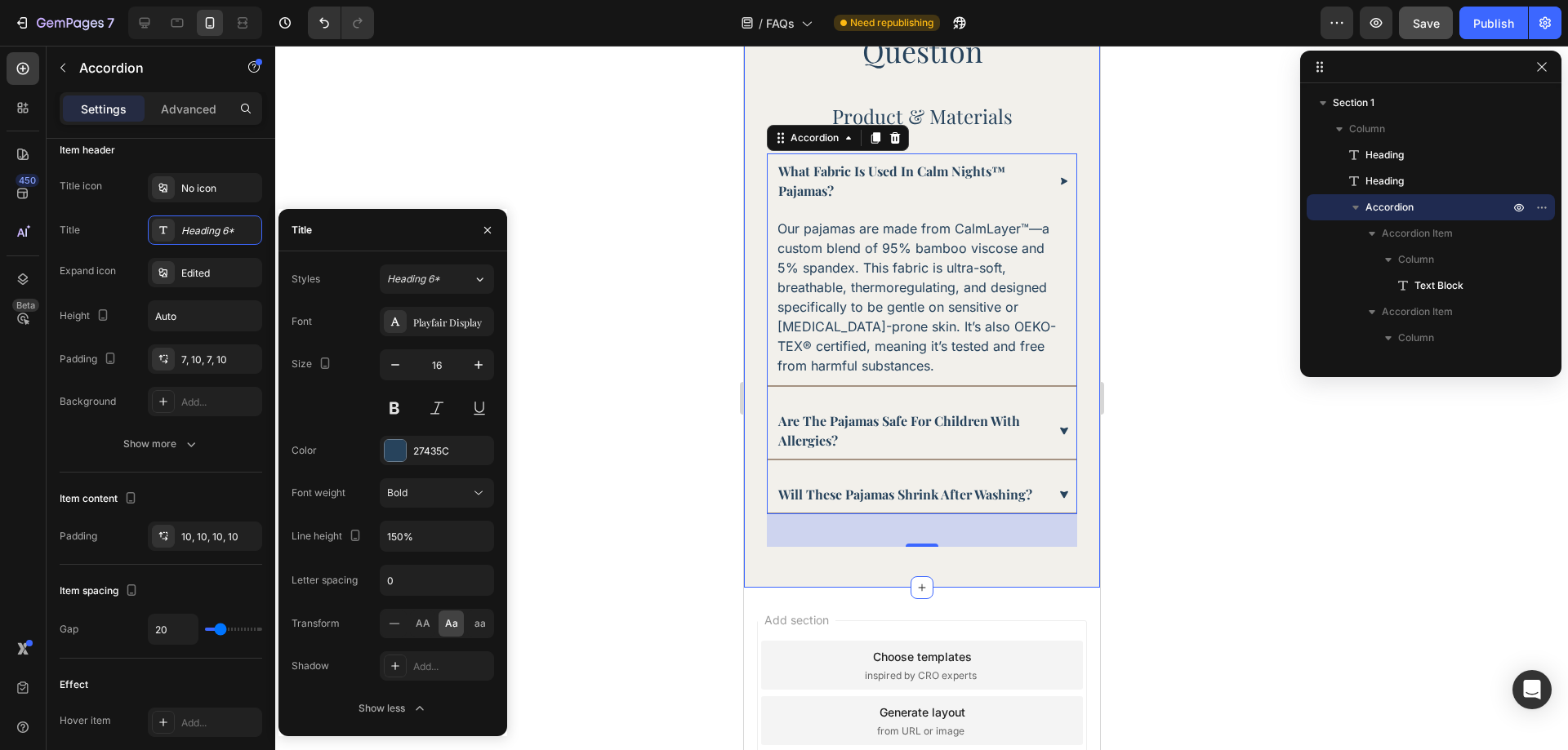
click at [1195, 439] on div at bounding box center [921, 398] width 1293 height 704
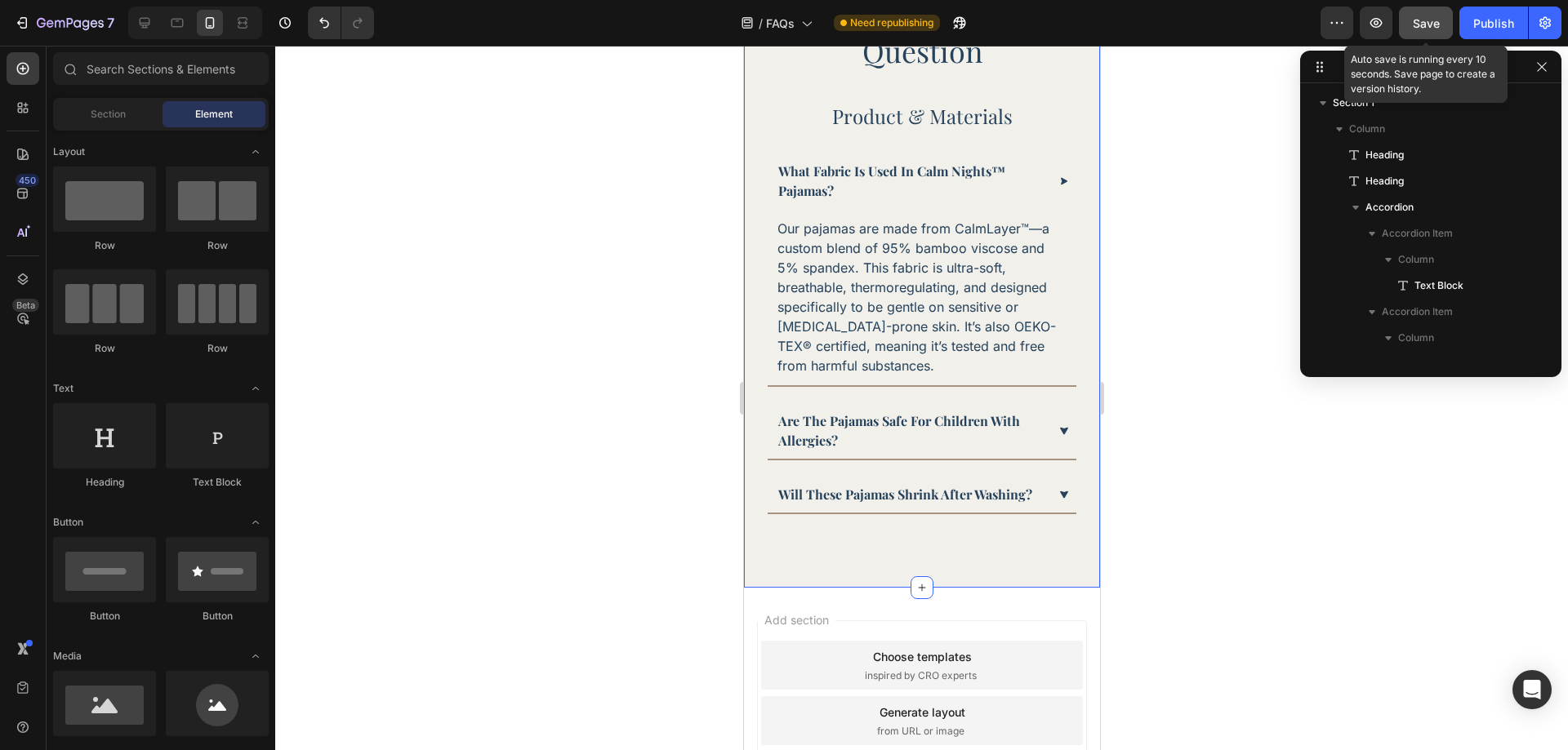
click at [1442, 12] on button "Save" at bounding box center [1426, 22] width 54 height 32
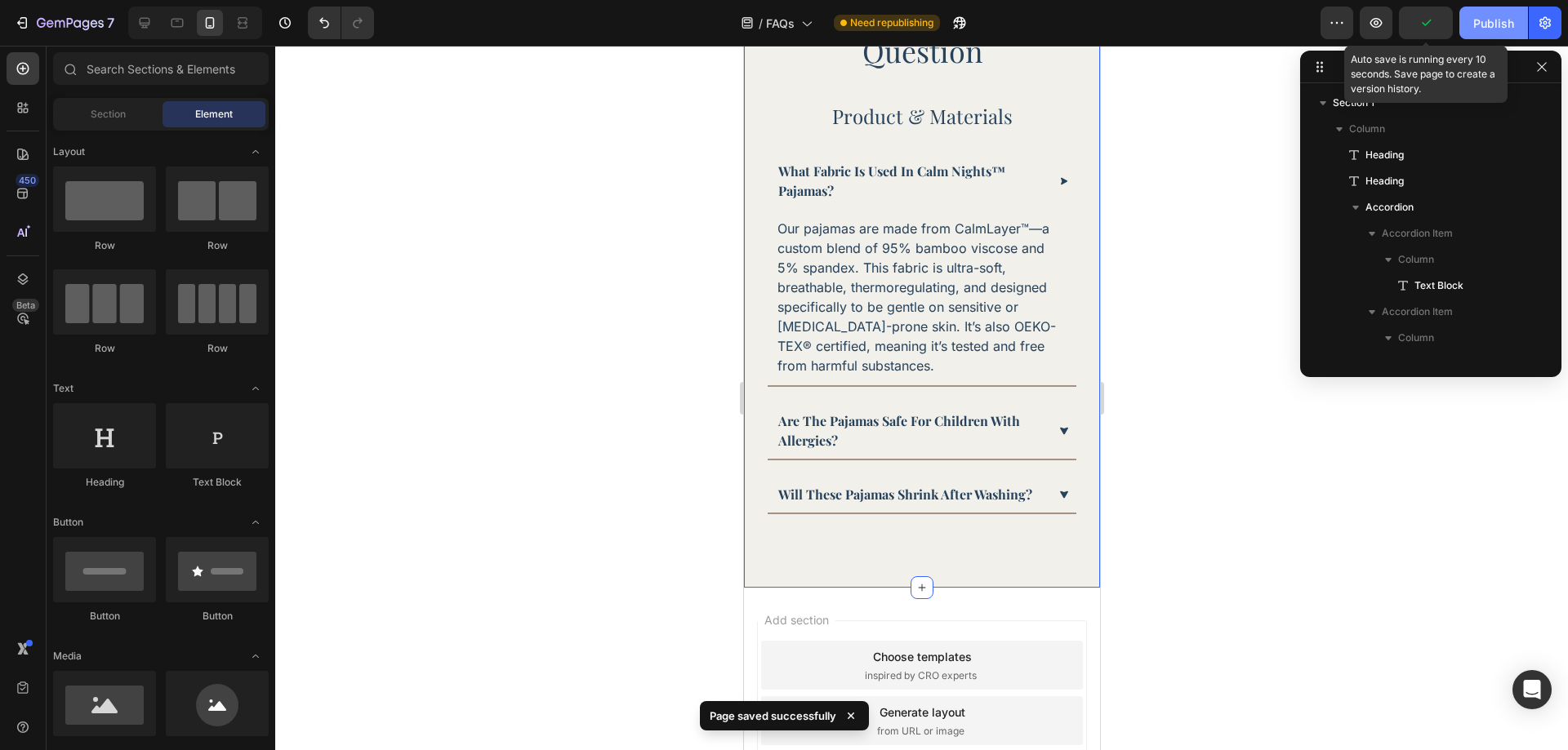
click at [1481, 18] on div "Publish" at bounding box center [1493, 24] width 40 height 18
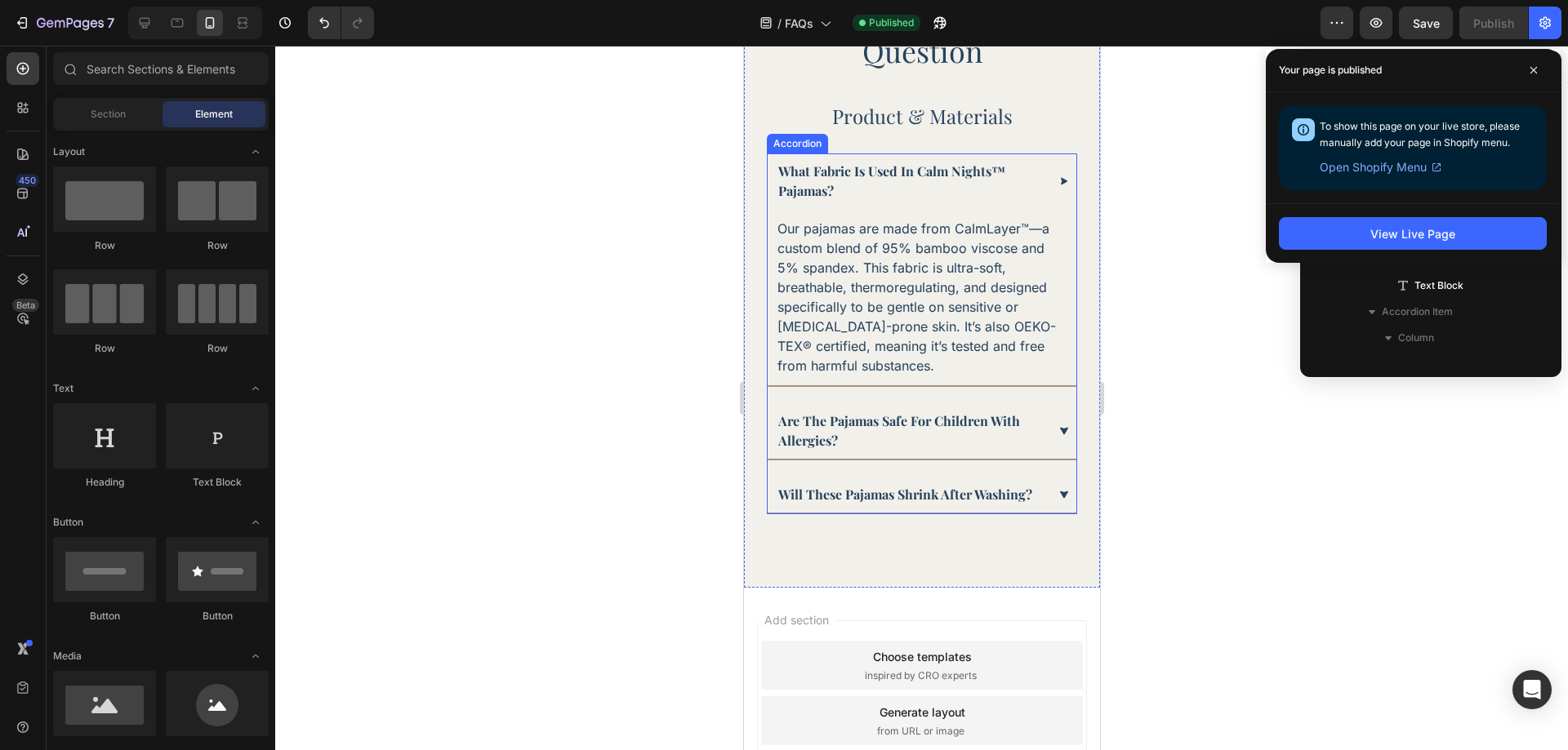
click at [947, 382] on div "Our pajamas are made from CalmLayer™—a custom blend of 95% bamboo viscose and 5…" at bounding box center [921, 297] width 308 height 177
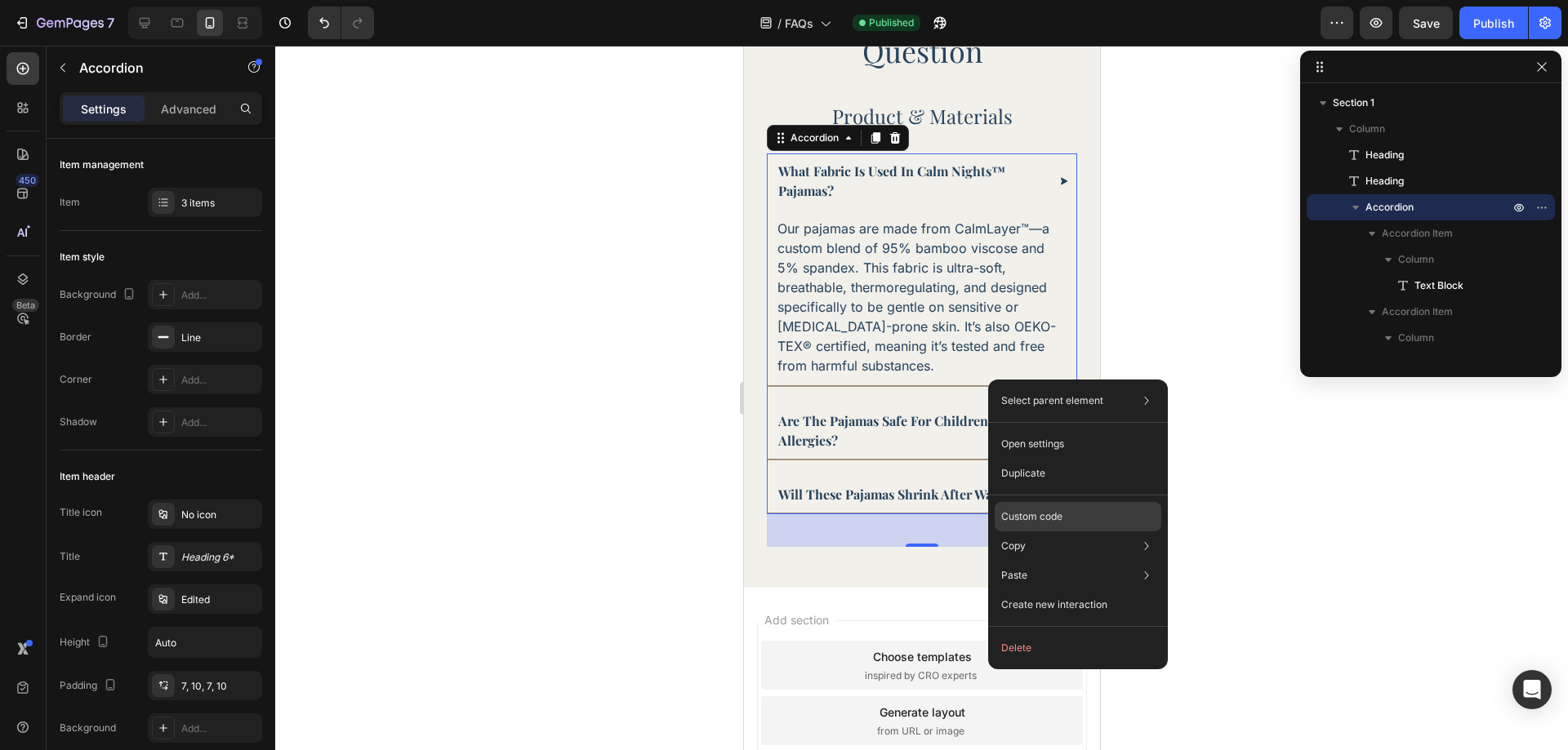
click at [1051, 514] on p "Custom code" at bounding box center [1032, 516] width 61 height 15
type input "100%"
type input "100"
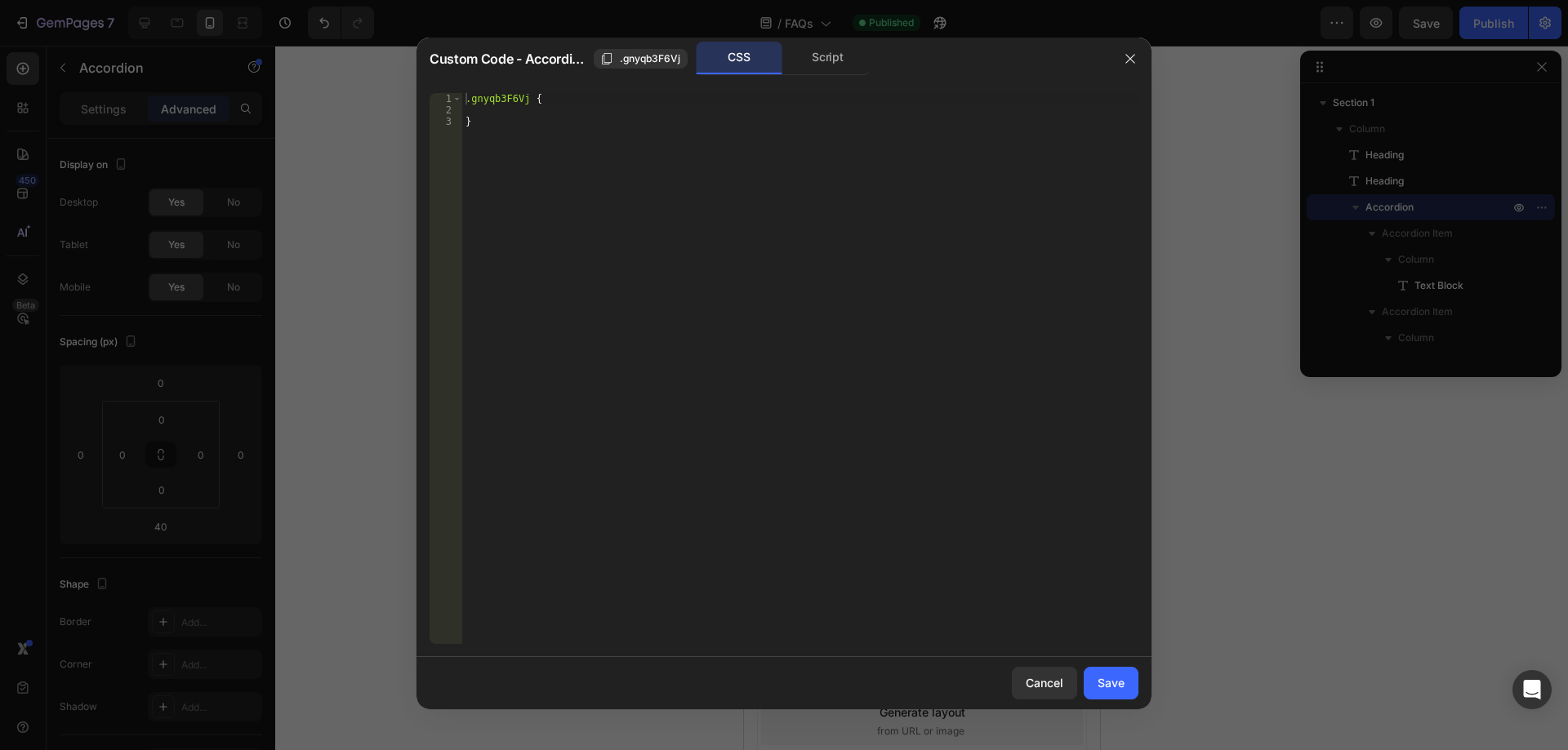
type textarea "}"
click at [556, 200] on div ".gnyqb3F6Vj { }" at bounding box center [800, 380] width 676 height 574
paste textarea "}"
click at [618, 60] on div ".gnyqb3F6Vj" at bounding box center [639, 59] width 80 height 15
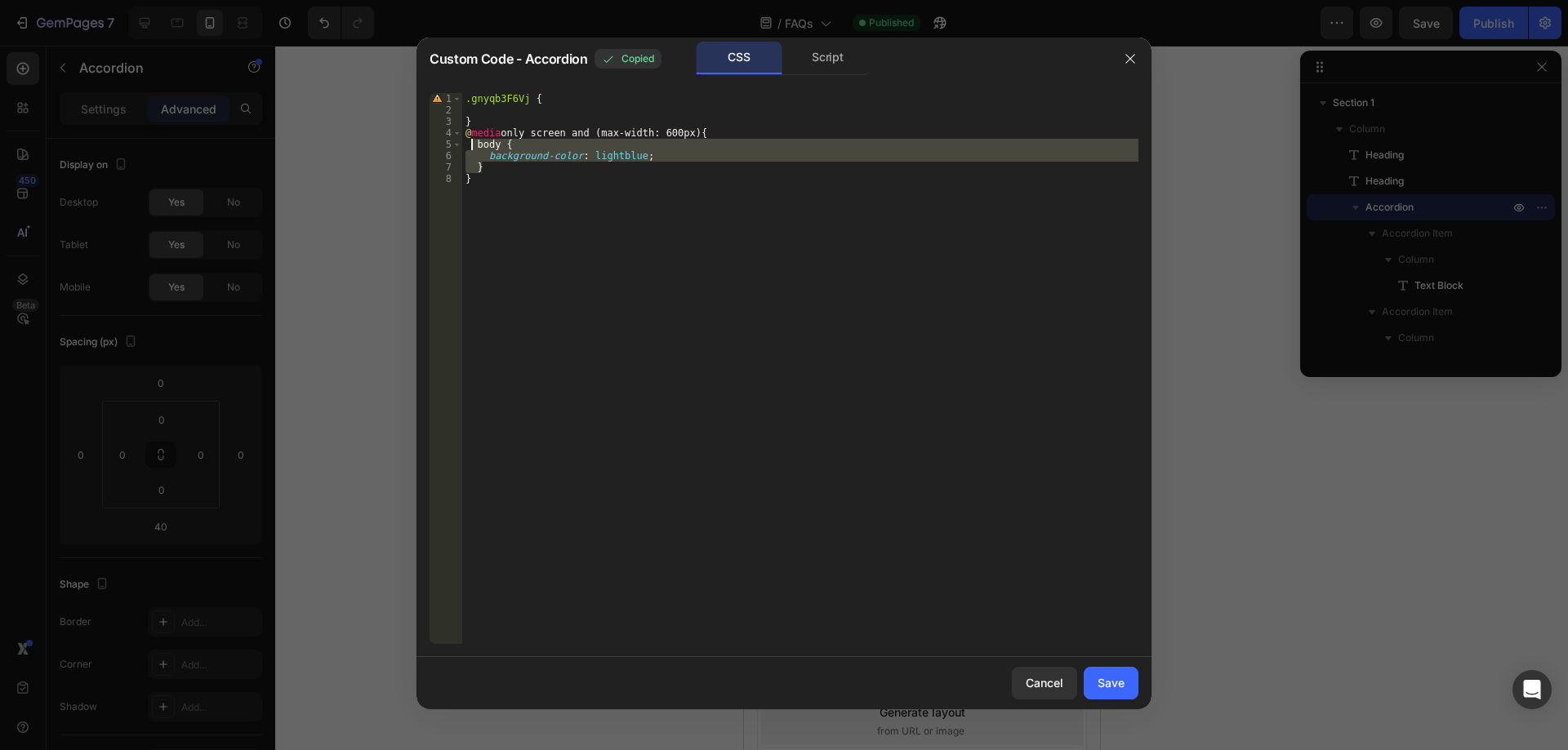
drag, startPoint x: 495, startPoint y: 167, endPoint x: 471, endPoint y: 146, distance: 31.9
click at [471, 146] on div ".gnyqb3F6Vj { } @ media only screen and (max-width: 600px) { body { background-…" at bounding box center [800, 380] width 676 height 574
paste textarea ".gnyqb3F6Vj"
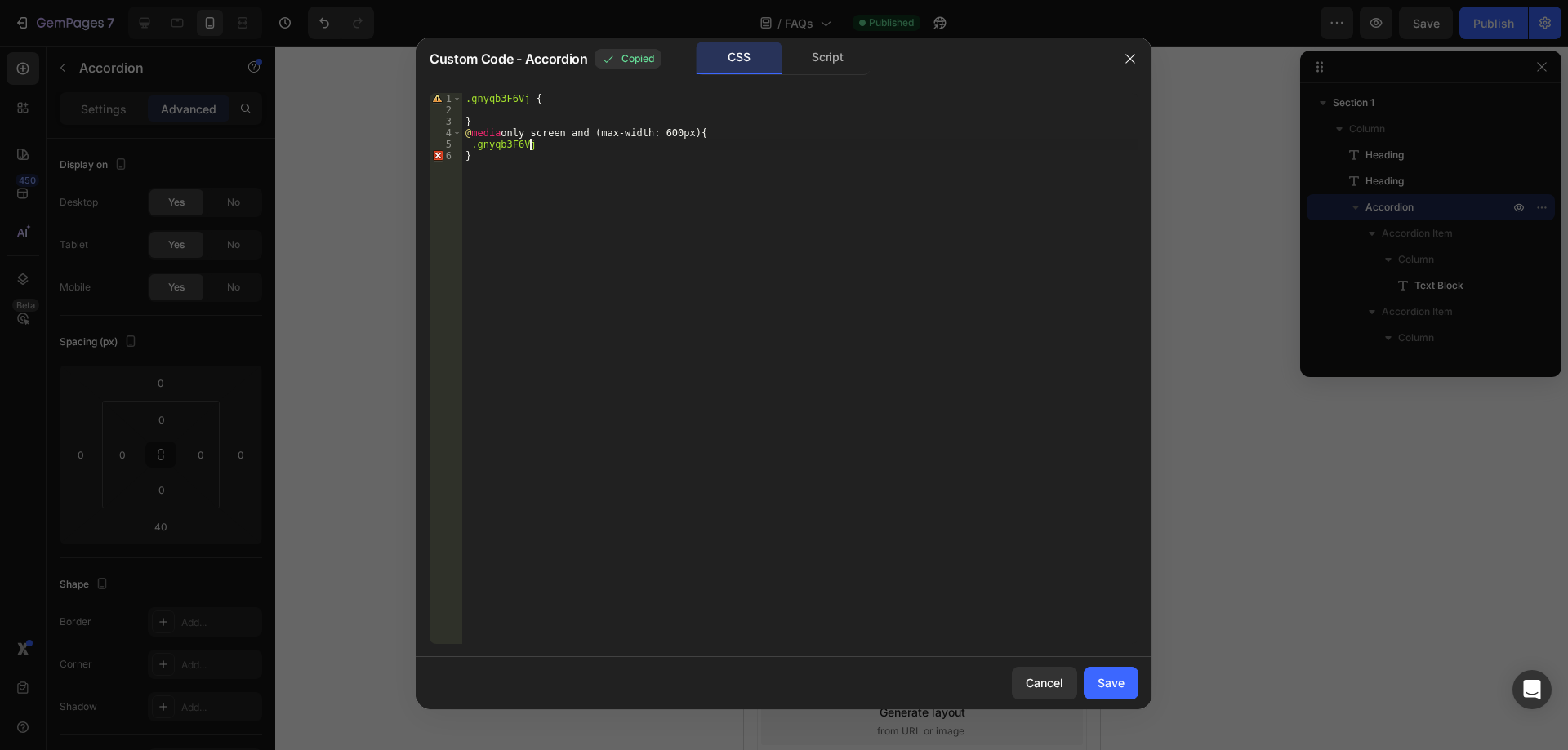
scroll to position [0, 5]
click at [603, 137] on div ".gnyqb3F6Vj { } @ media only screen and (max-width: 600px) { .gnyqb3F6Vj }" at bounding box center [800, 380] width 676 height 574
click at [567, 145] on div ".gnyqb3F6Vj { } @ media only screen and (max-width: 600px) { .gnyqb3F6Vj }" at bounding box center [800, 380] width 676 height 574
paste textarea "gp-overflow-clip gp-group"
click at [631, 146] on div ".gnyqb3F6Vj { } @ media only screen and (max-width: 600px) { .gnyqb3F6Vj .gp-ov…" at bounding box center [800, 380] width 676 height 574
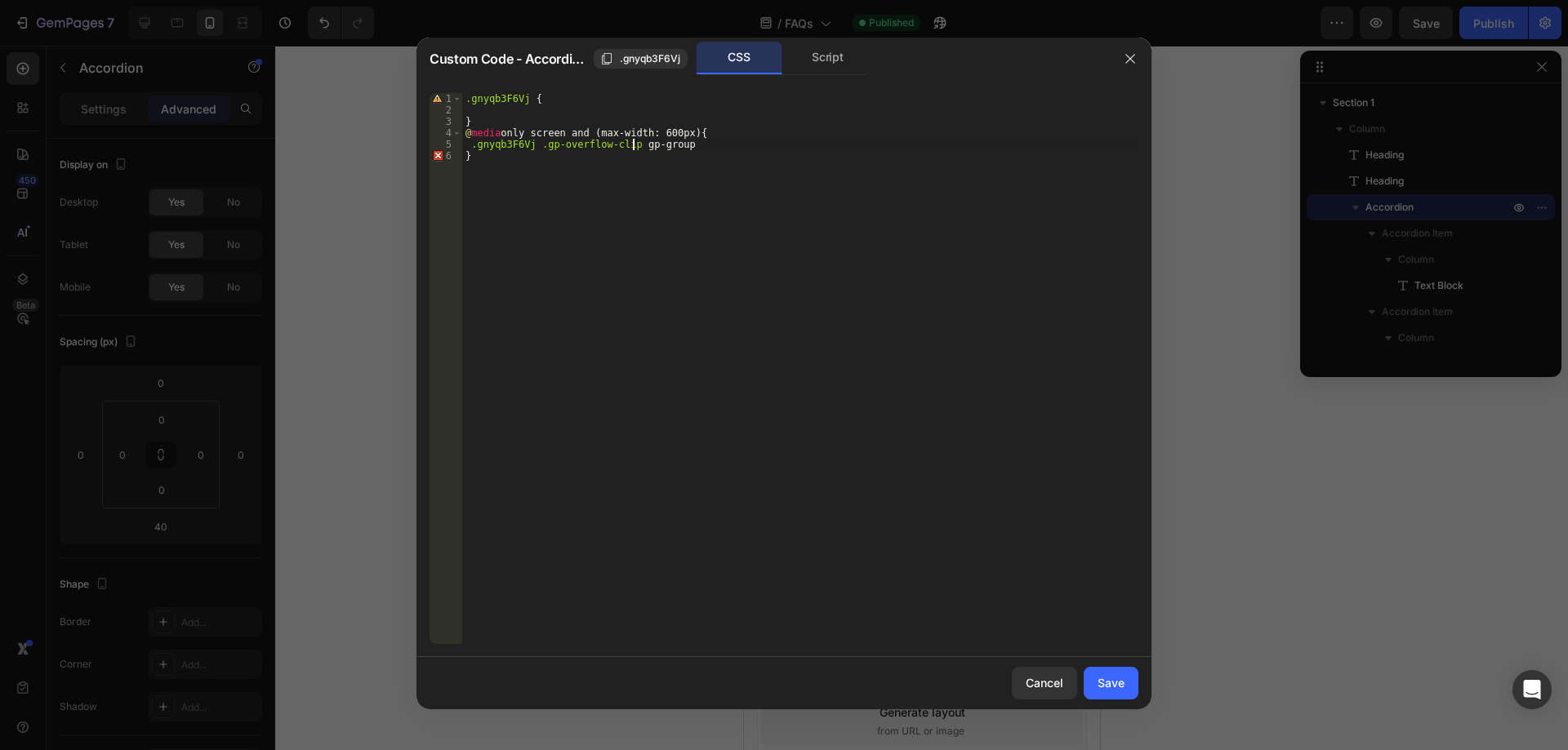
scroll to position [0, 14]
click at [715, 151] on div ".gnyqb3F6Vj { } @ media only screen and (max-width: 600px) { .gnyqb3F6Vj .gp-ov…" at bounding box center [800, 380] width 676 height 574
click at [694, 146] on div ".gnyqb3F6Vj { } @ media only screen and (max-width: 600px) { .gnyqb3F6Vj .gp-ov…" at bounding box center [800, 380] width 676 height 574
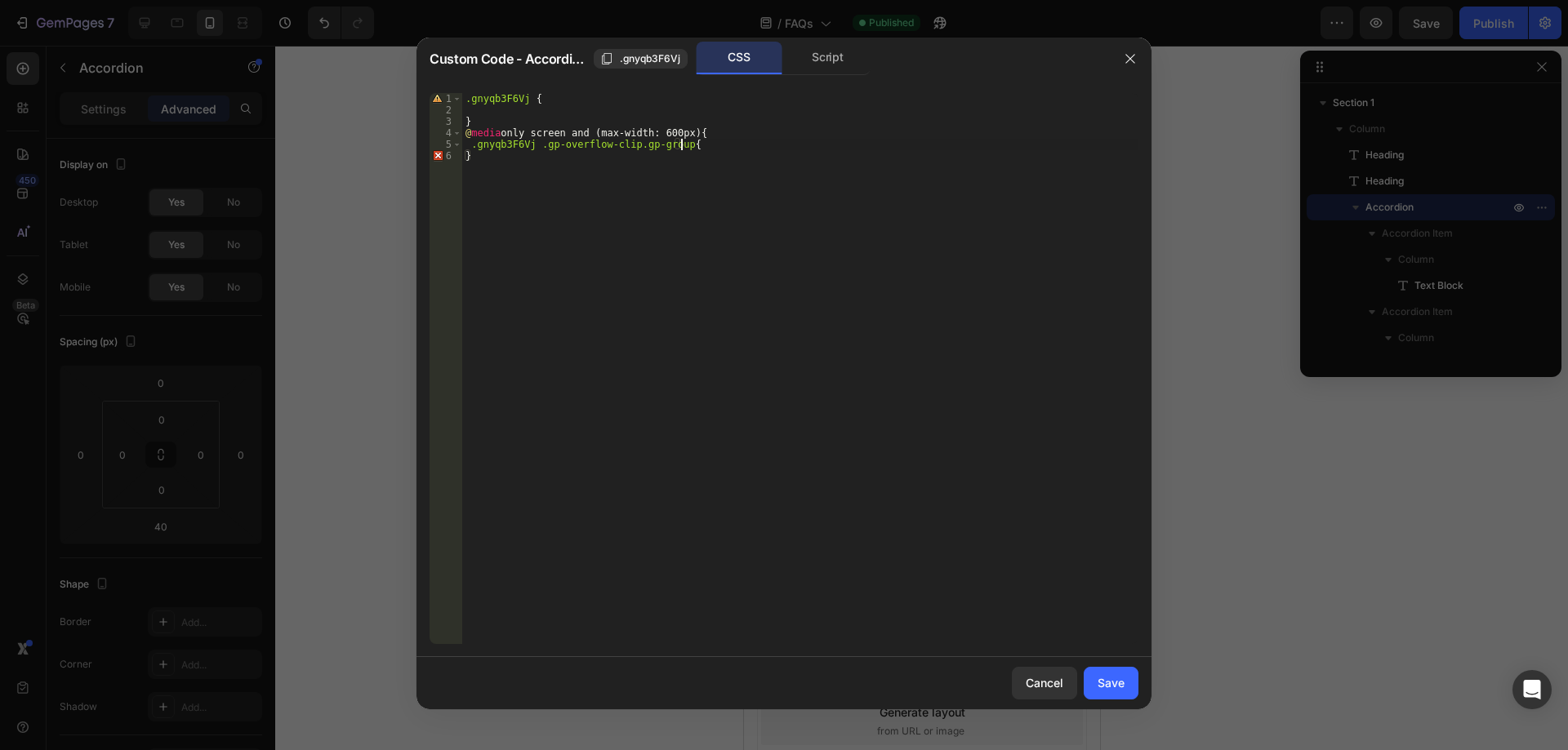
type textarea ".gnyqb3F6Vj .gp-overflow-clip.gp-group{}"
click at [486, 163] on div ".gnyqb3F6Vj { } @ media only screen and (max-width: 600px) { .gnyqb3F6Vj .gp-ov…" at bounding box center [800, 380] width 676 height 574
type textarea "}"
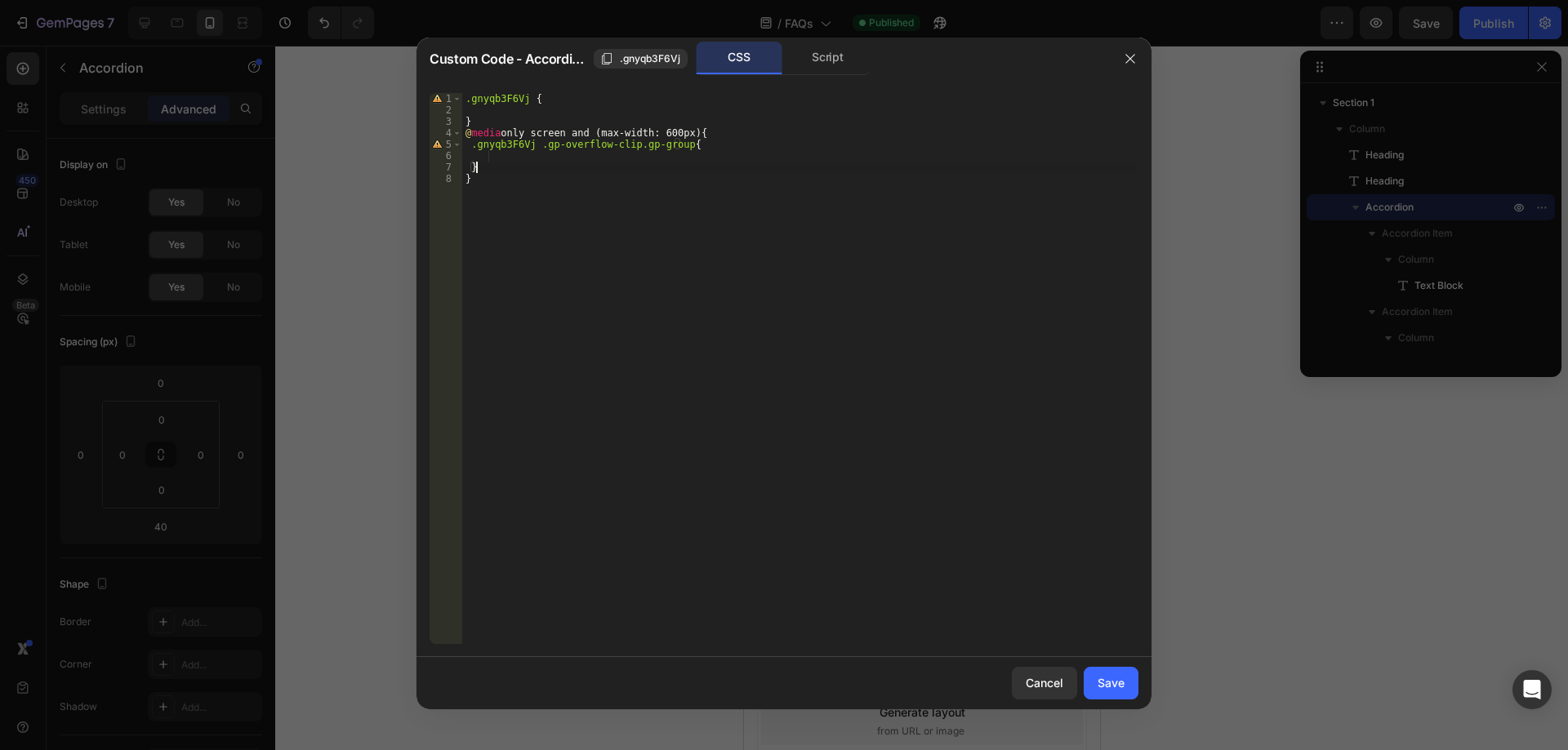
click at [498, 157] on div ".gnyqb3F6Vj { } @ media only screen and (max-width: 600px) { .gnyqb3F6Vj .gp-ov…" at bounding box center [800, 380] width 676 height 574
paste textarea "border-bottom: 1px solid rgba(232, 212, 192, 1);"
click at [769, 157] on div ".gnyqb3F6Vj { } @ media only screen and (max-width: 600px) { .gnyqb3F6Vj .gp-ov…" at bounding box center [800, 380] width 676 height 574
type textarea "border-bottom: 1px solid rgba(232, 212, 192, 1) !;"
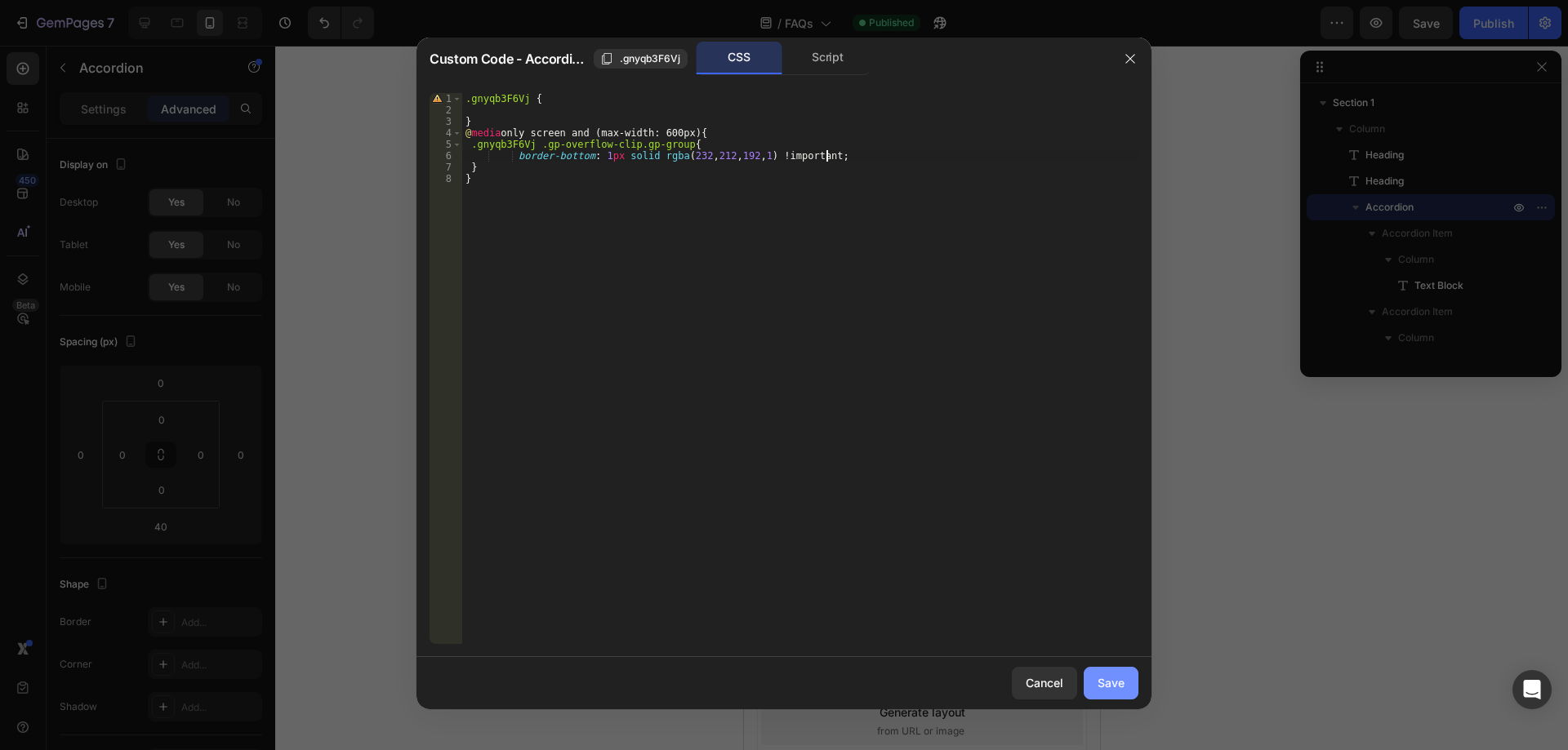
click at [1111, 690] on div "Save" at bounding box center [1111, 683] width 27 height 18
type input "20"
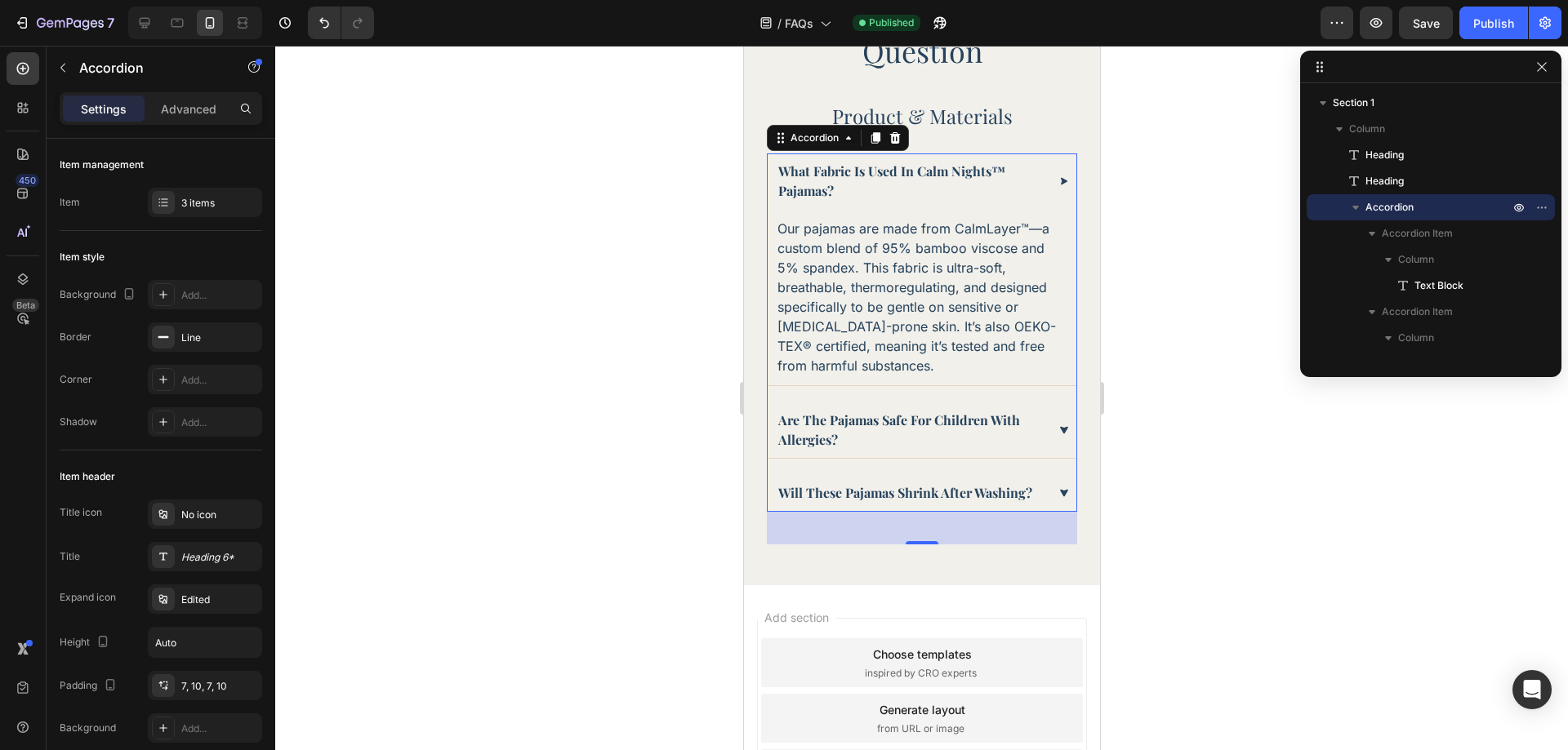
click at [1220, 559] on div at bounding box center [921, 398] width 1293 height 704
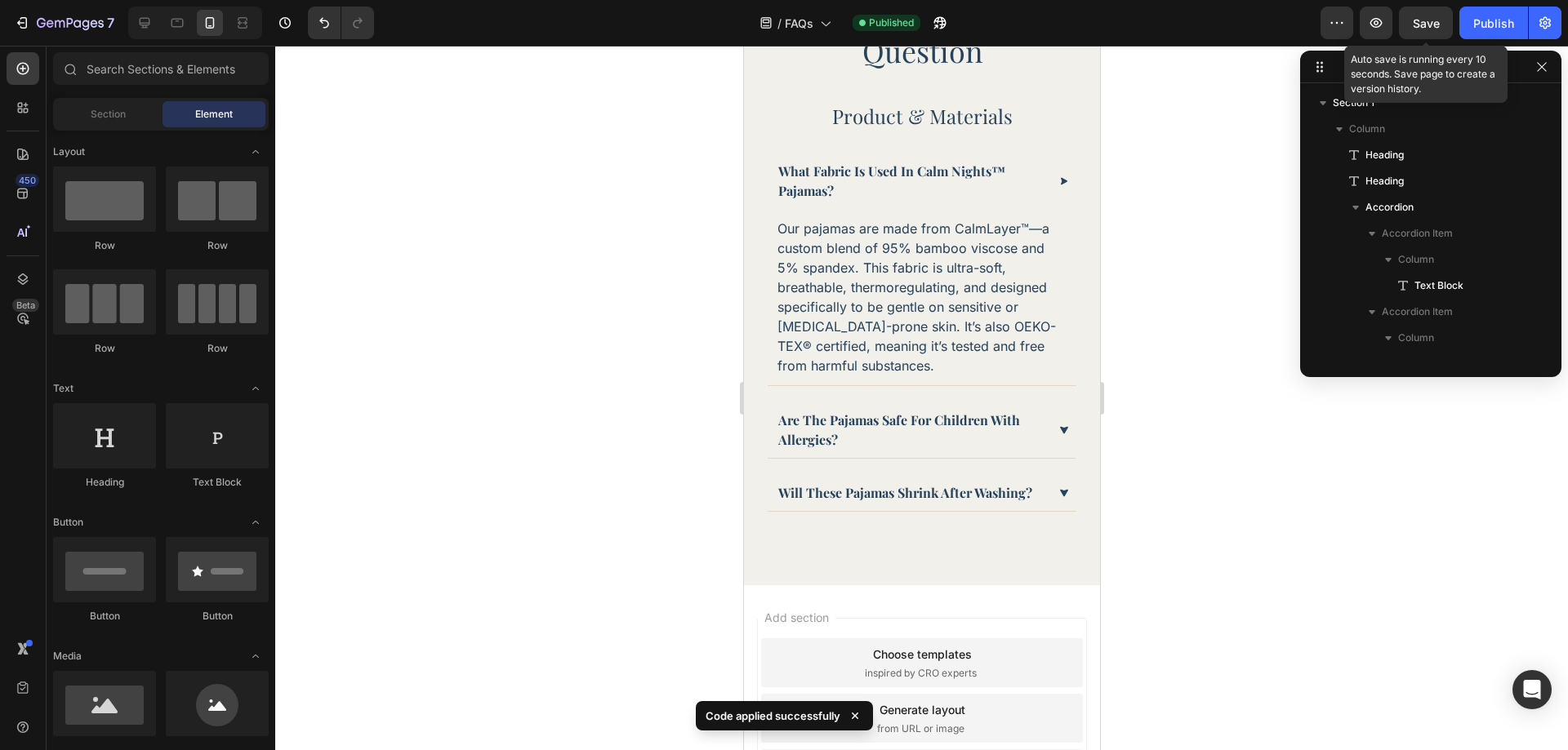
click at [1429, 18] on span "Save" at bounding box center [1426, 24] width 27 height 14
click at [1483, 20] on div "Publish" at bounding box center [1493, 24] width 40 height 18
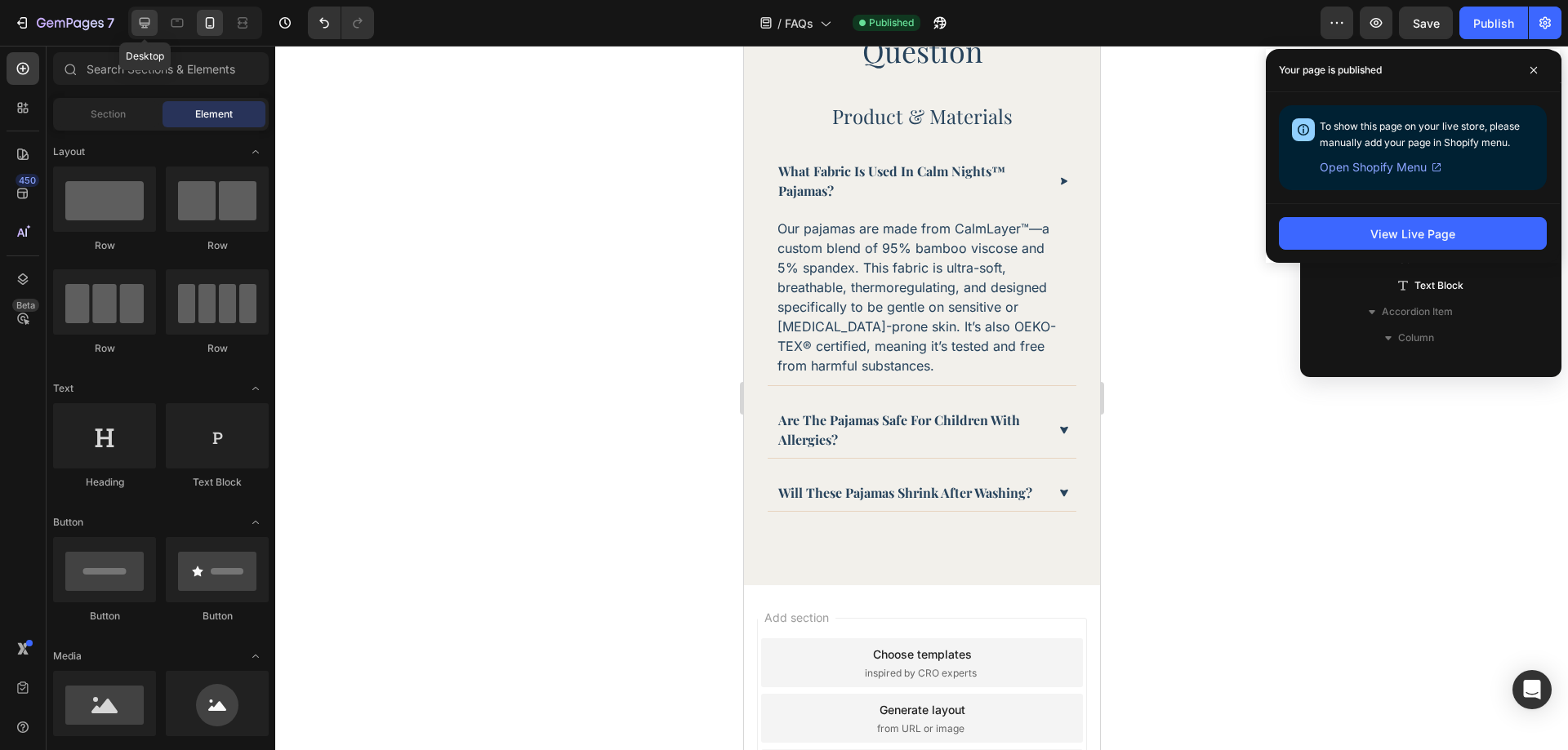
click at [150, 25] on icon at bounding box center [144, 23] width 17 height 17
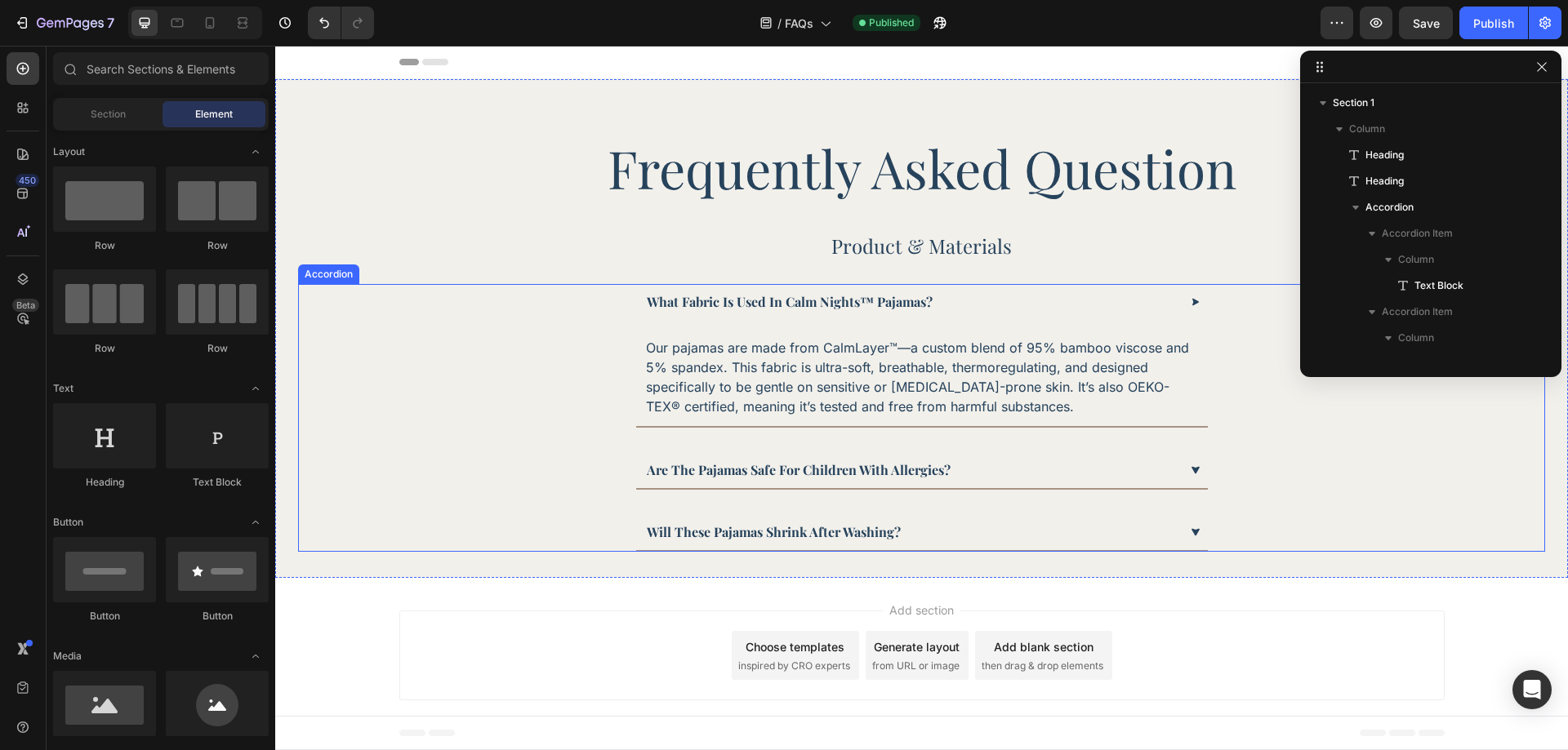
click at [1145, 305] on div "What fabric is used in Calm Nights™ pajamas?" at bounding box center [912, 302] width 534 height 25
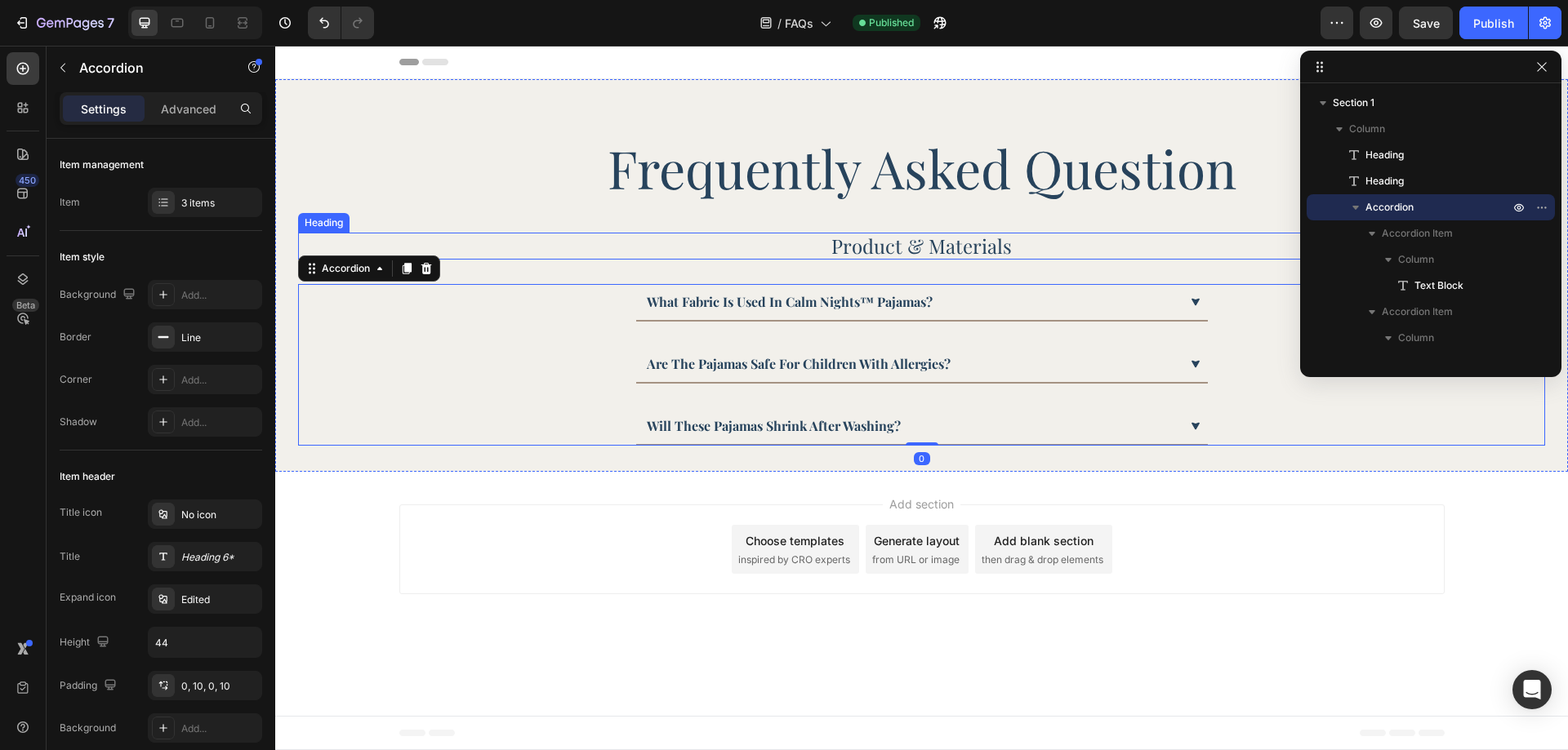
click at [1059, 251] on p "Product & Materials" at bounding box center [921, 246] width 1042 height 24
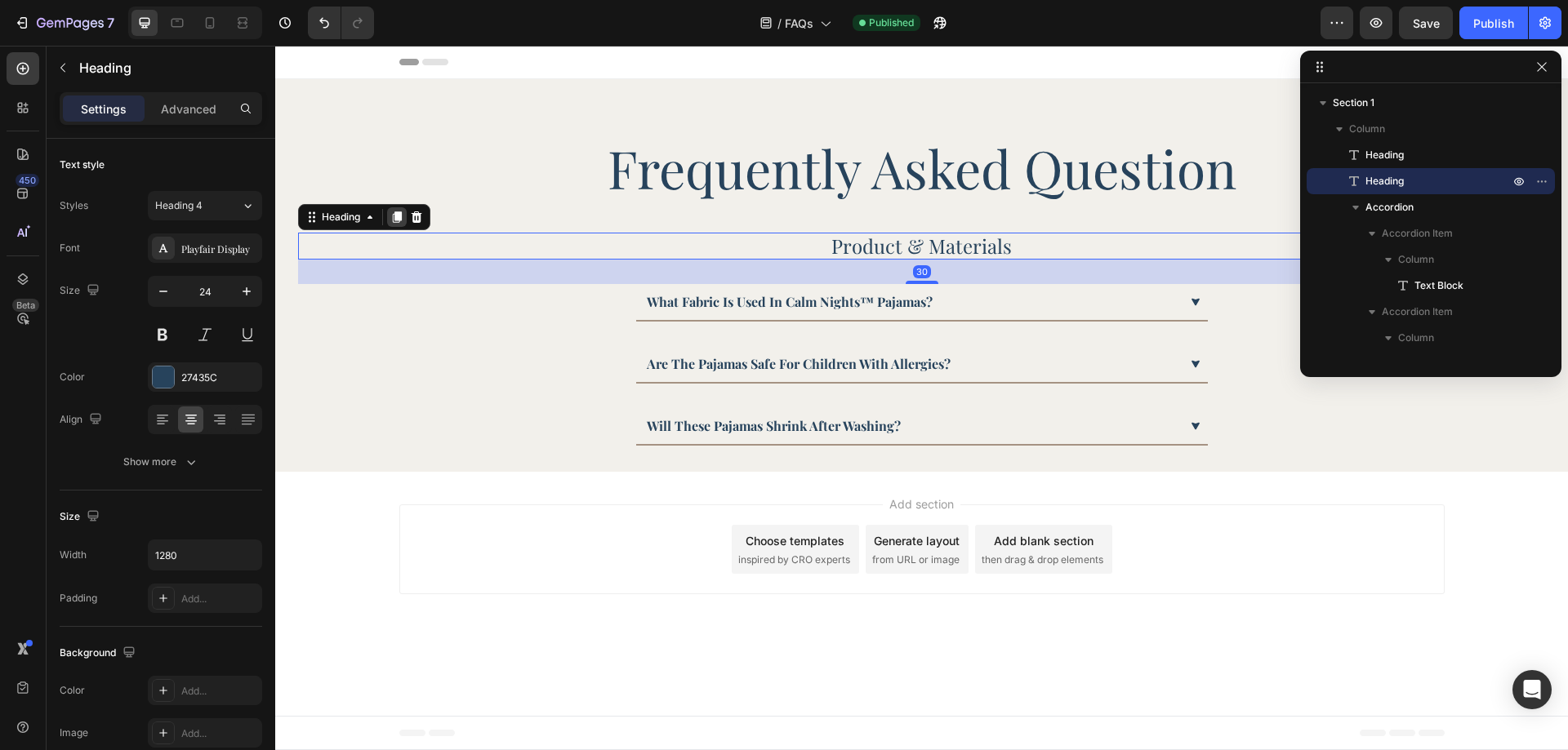
click at [399, 223] on icon at bounding box center [397, 217] width 9 height 11
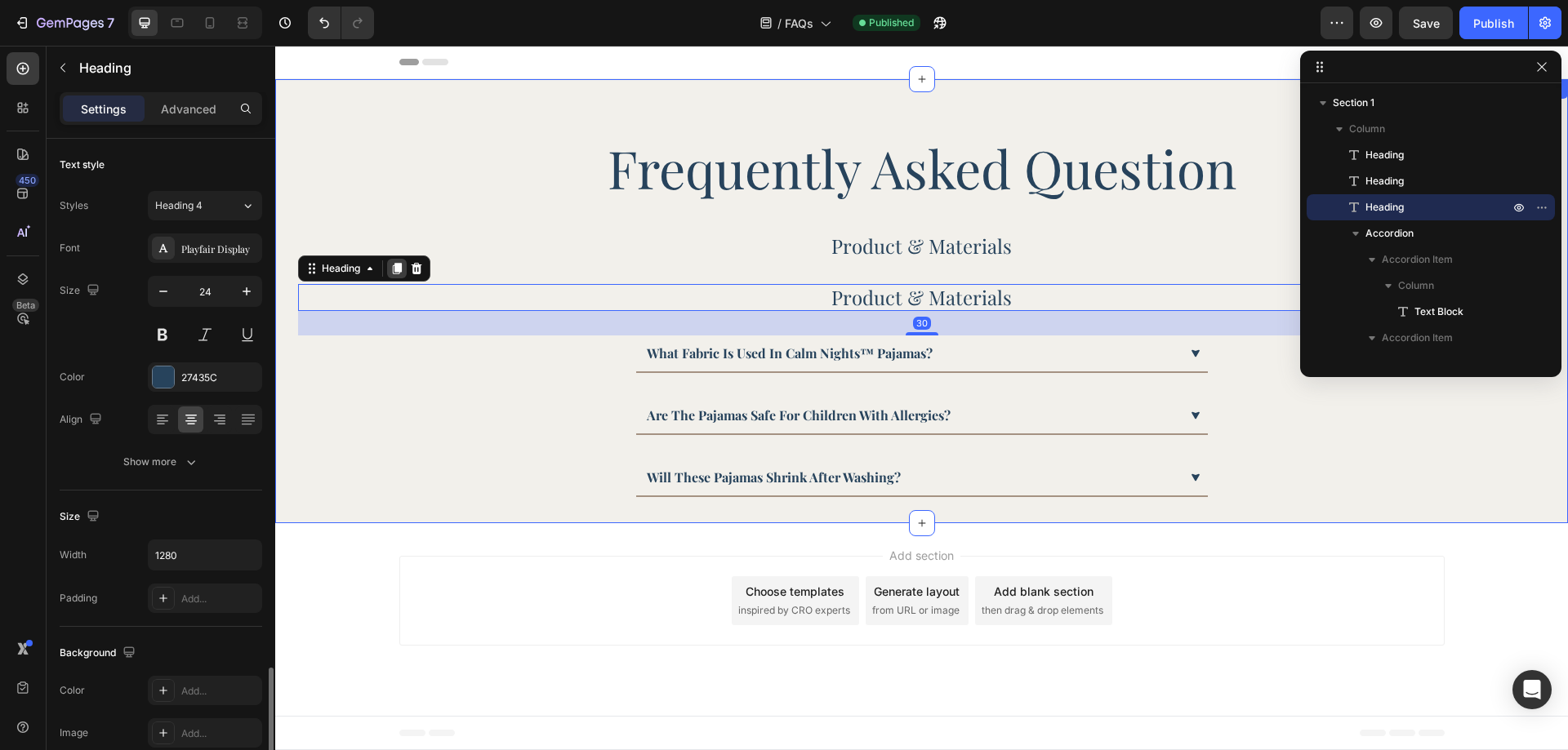
scroll to position [327, 0]
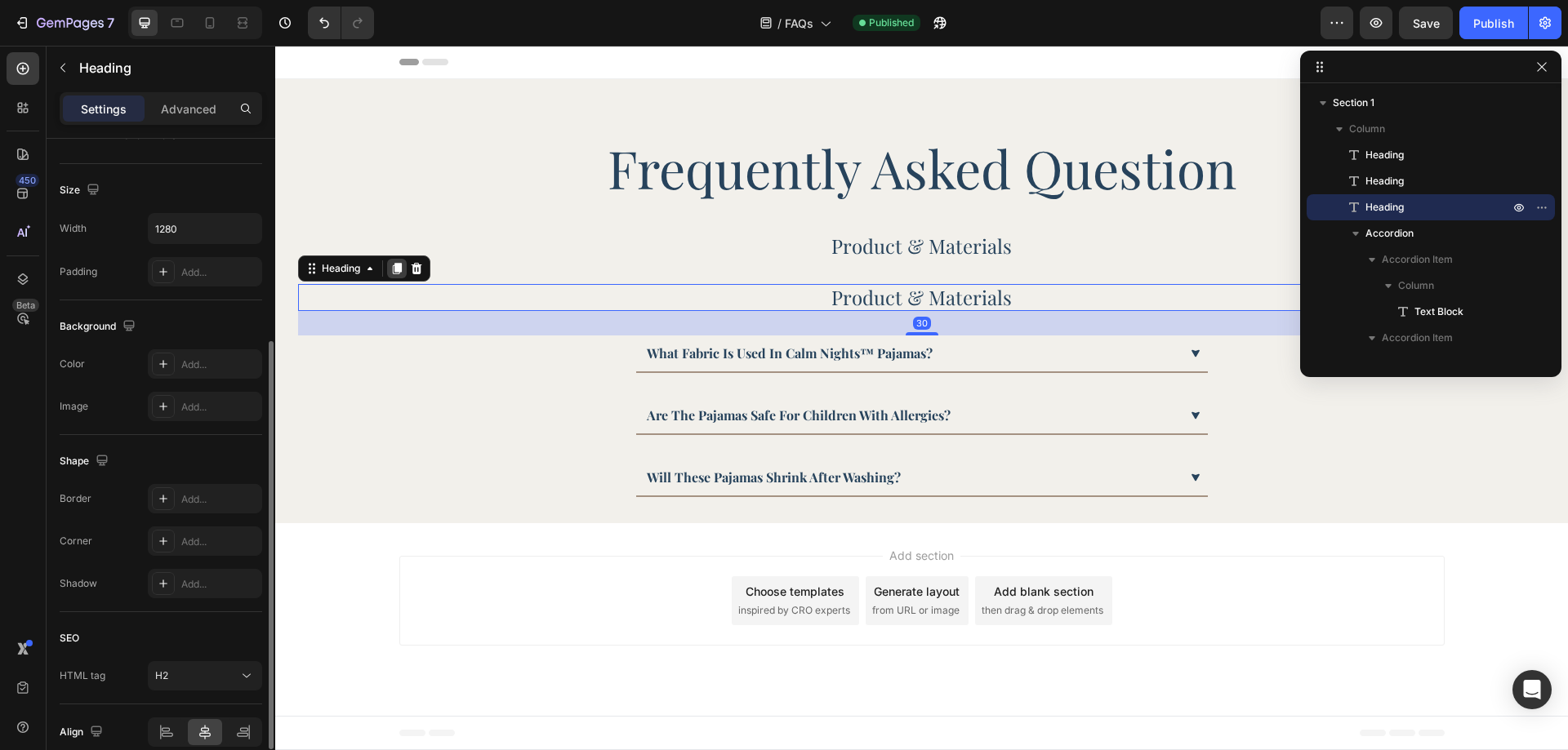
click at [400, 273] on icon at bounding box center [397, 268] width 9 height 11
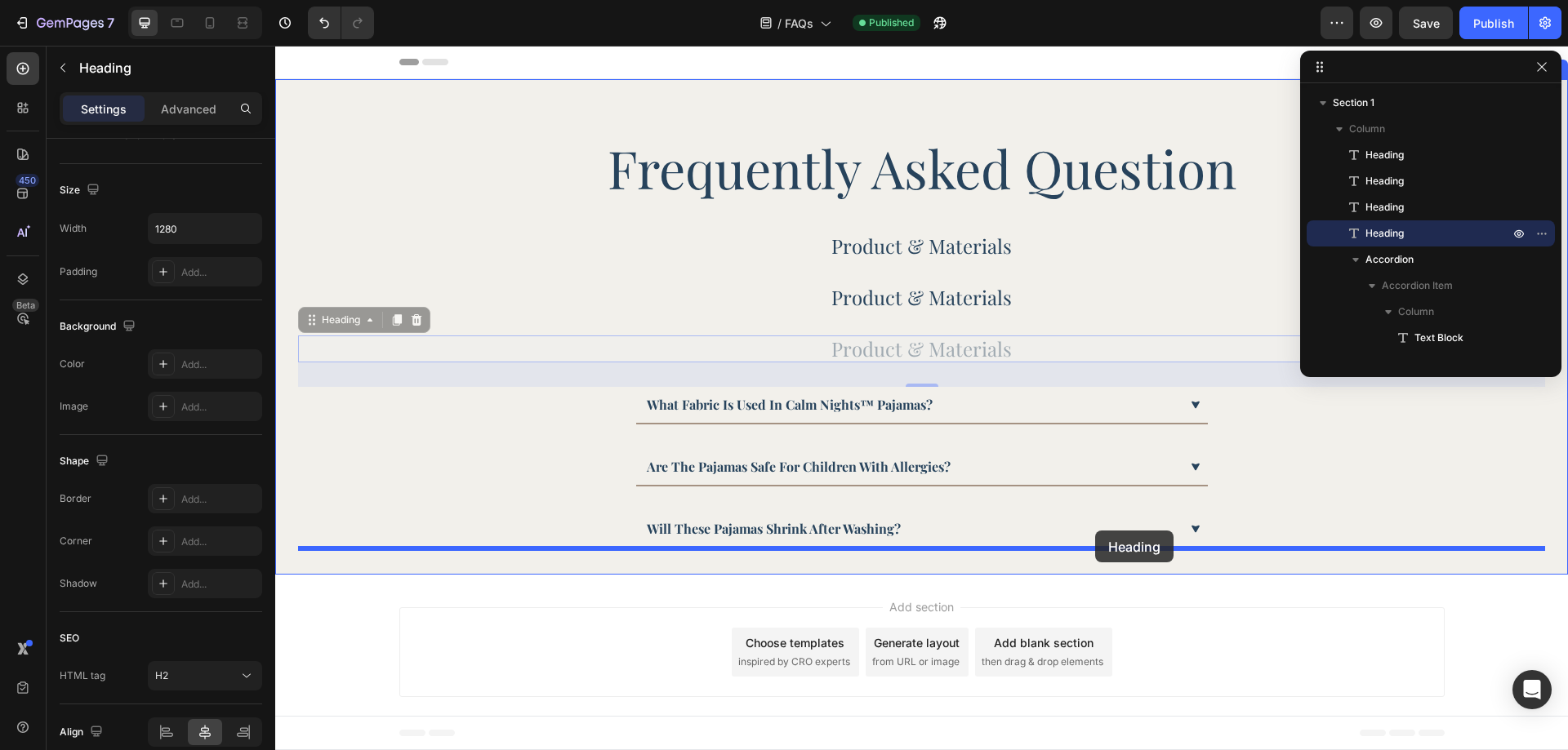
drag, startPoint x: 1068, startPoint y: 343, endPoint x: 1095, endPoint y: 530, distance: 188.9
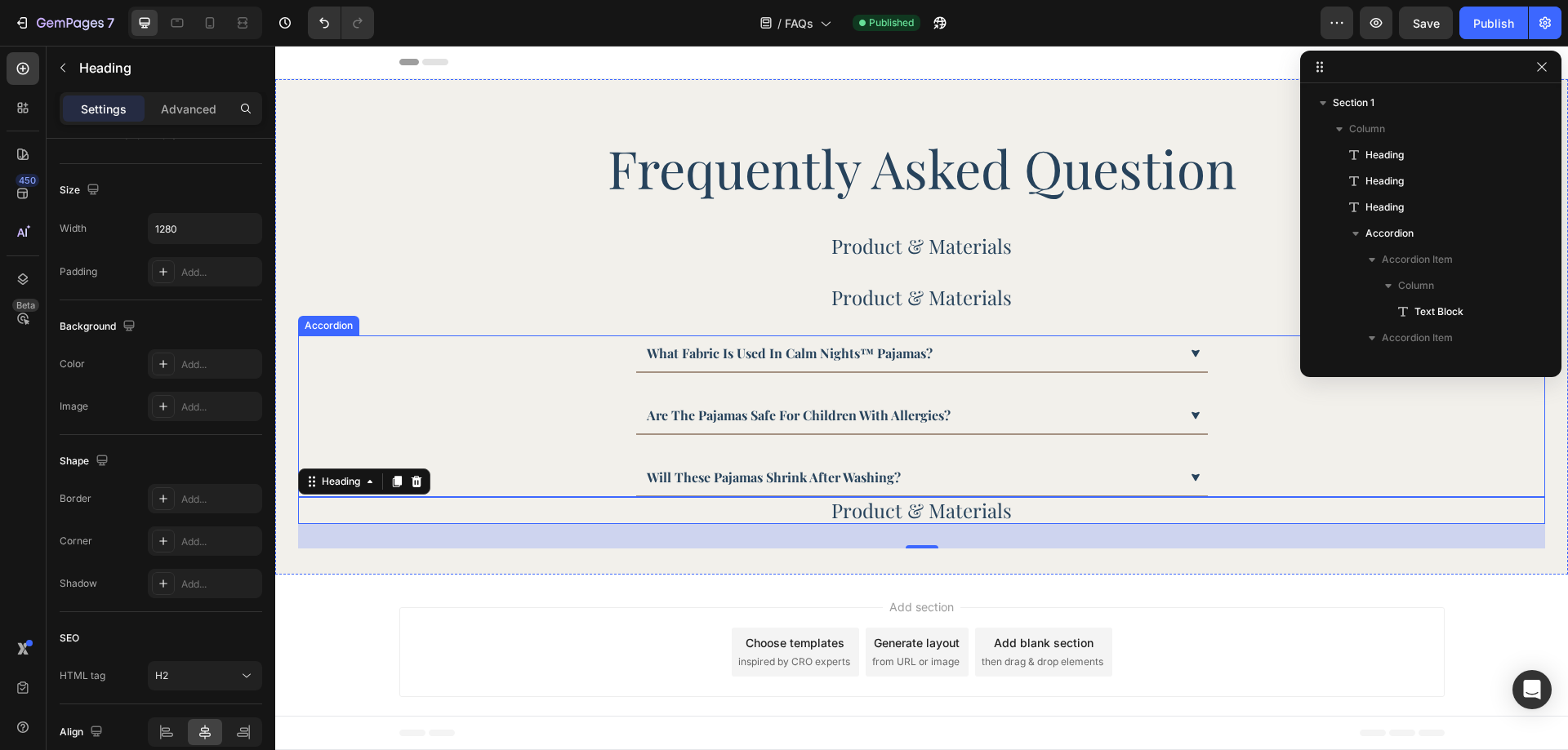
click at [1268, 466] on div "will these pajamas shrink after washing?" at bounding box center [921, 478] width 1246 height 38
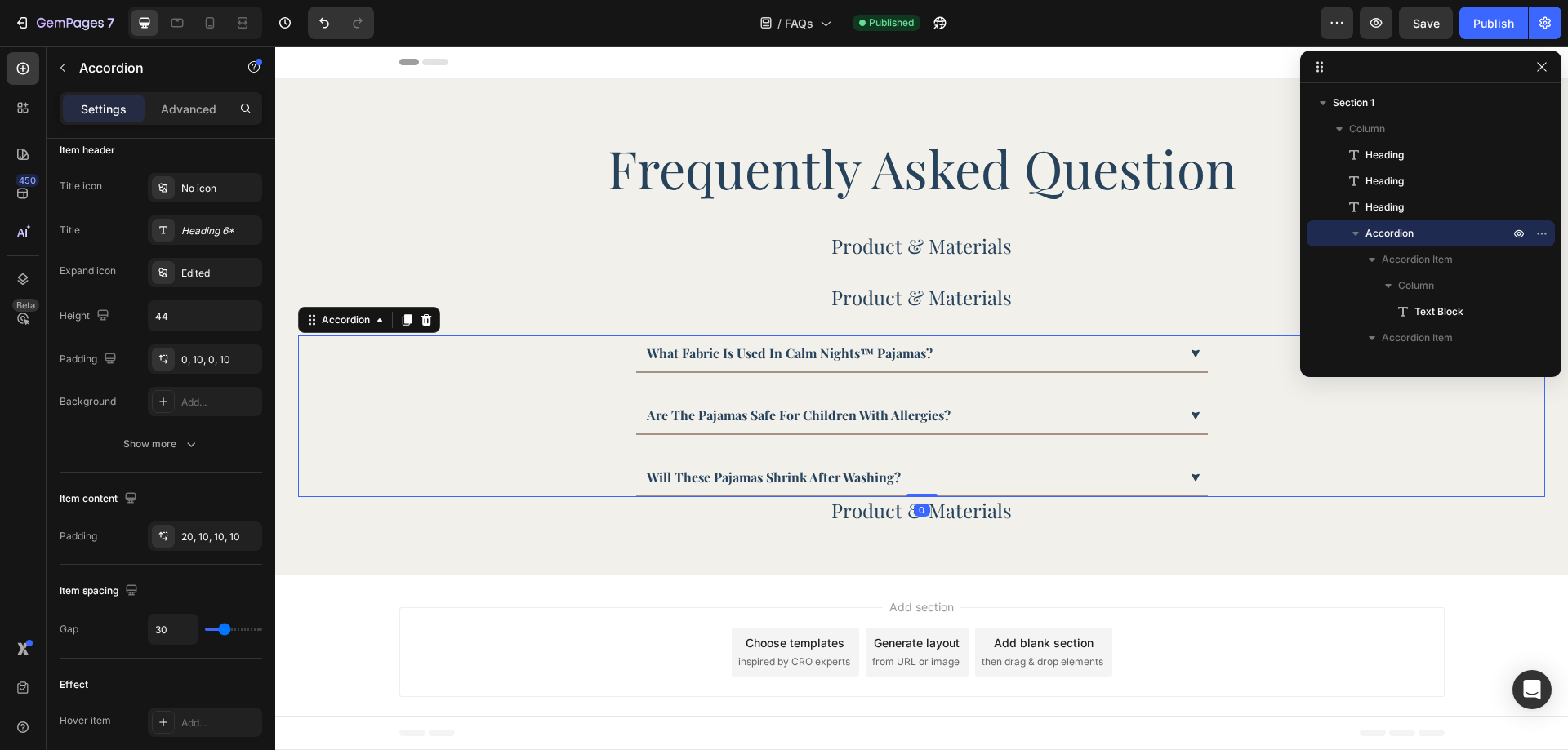
scroll to position [0, 0]
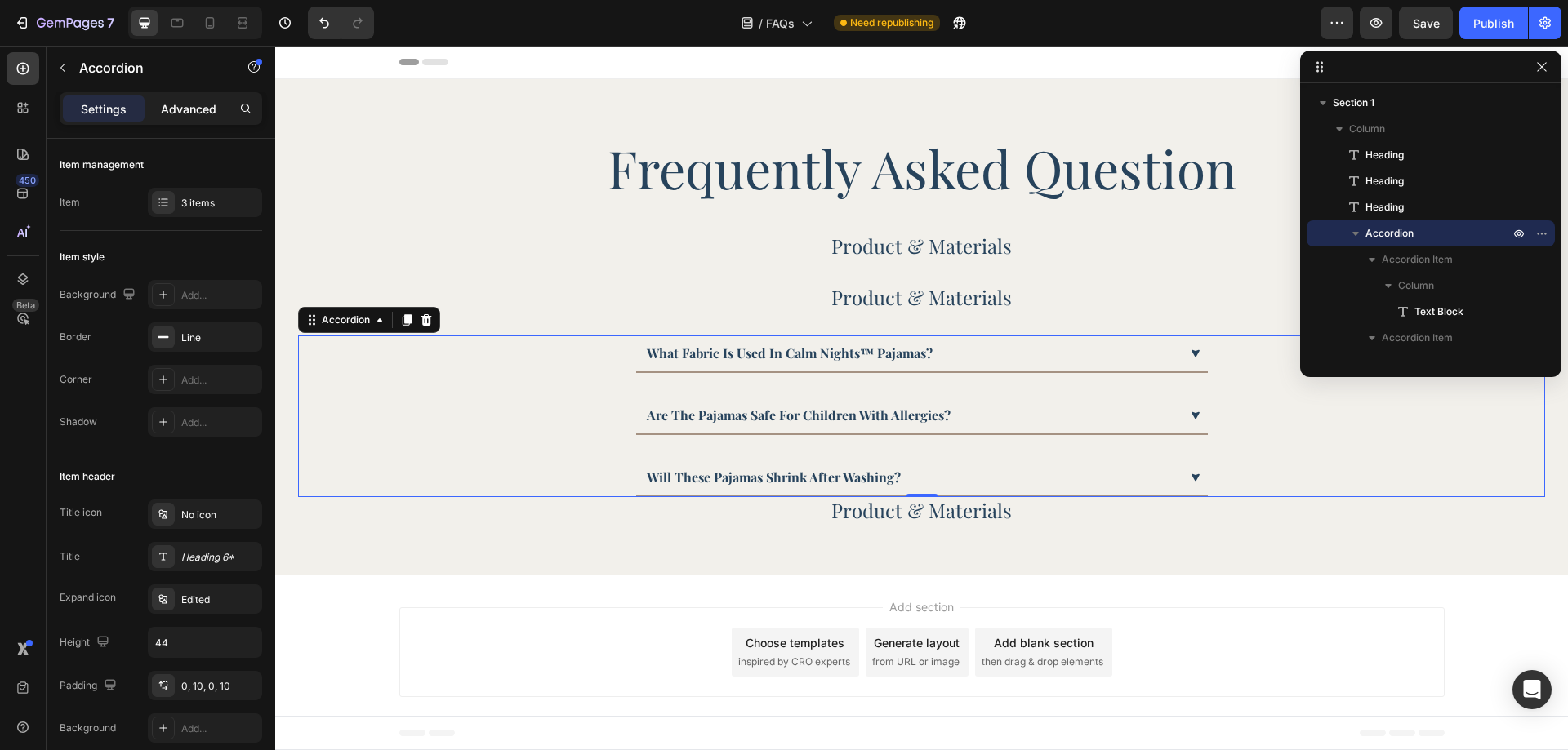
click at [183, 112] on p "Advanced" at bounding box center [188, 109] width 55 height 18
type input "100%"
type input "100"
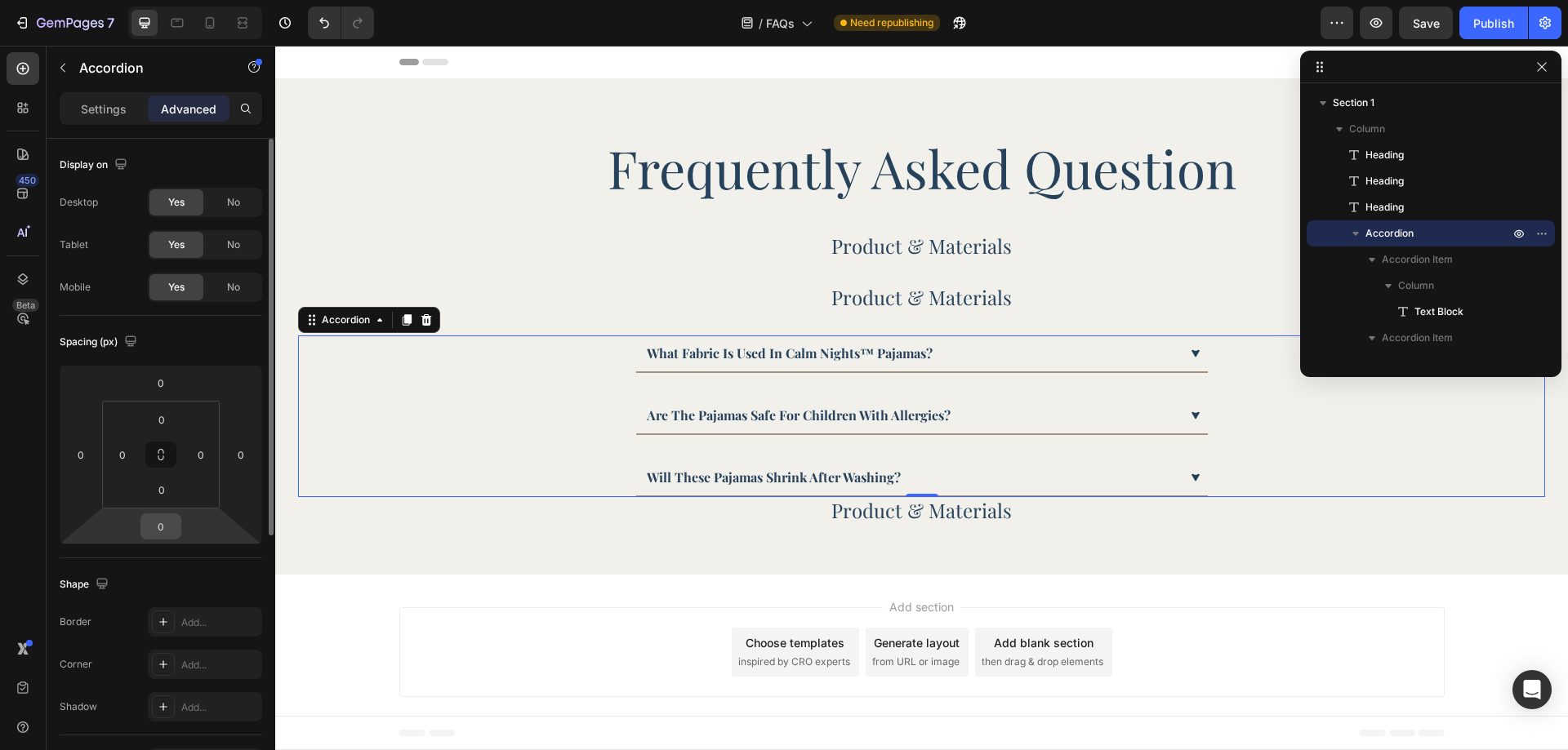
click at [177, 520] on div "0" at bounding box center [161, 527] width 40 height 26
click at [170, 522] on input "0" at bounding box center [161, 527] width 33 height 25
type input "40"
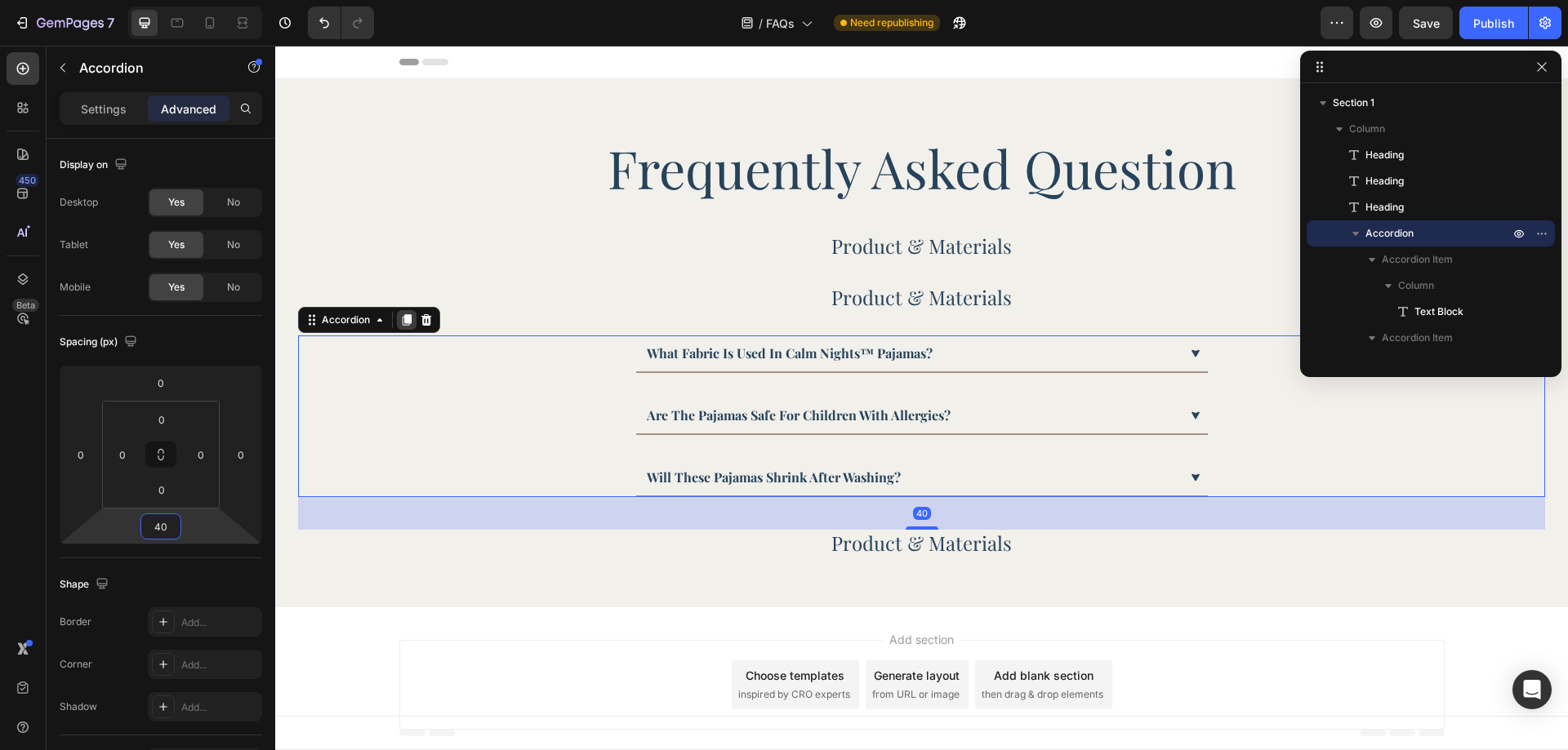
click at [408, 323] on icon at bounding box center [407, 320] width 9 height 11
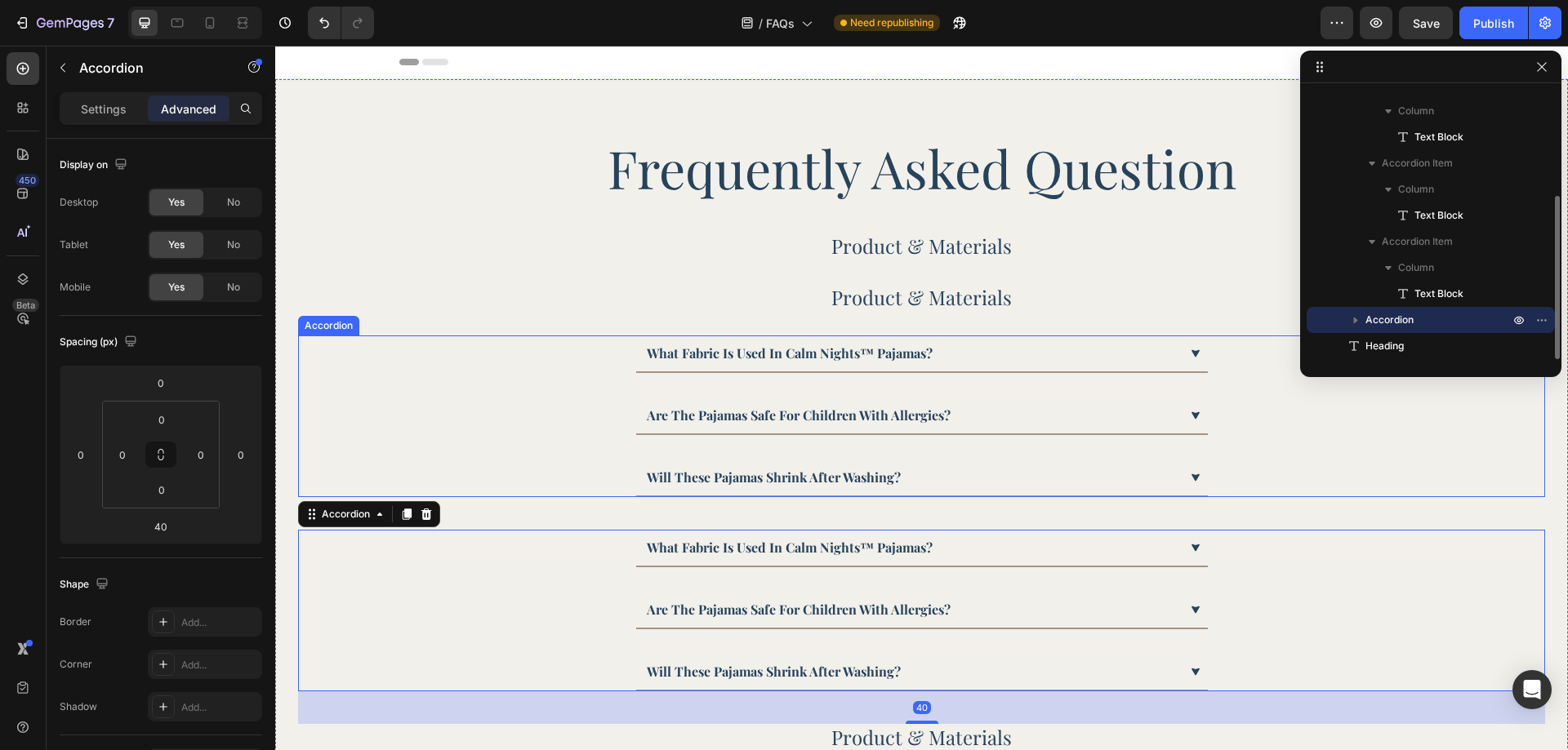
scroll to position [245, 0]
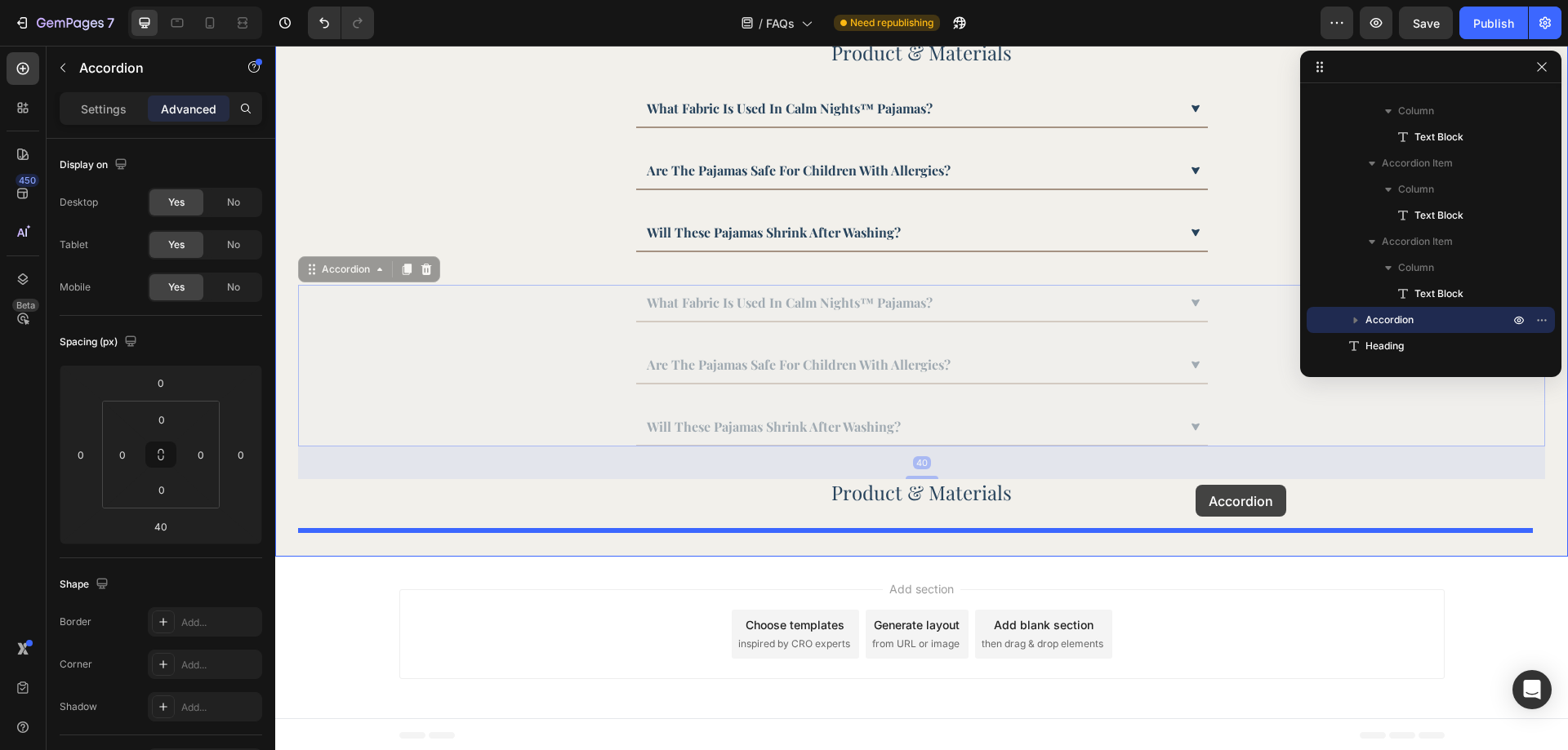
drag, startPoint x: 1231, startPoint y: 315, endPoint x: 1196, endPoint y: 485, distance: 173.6
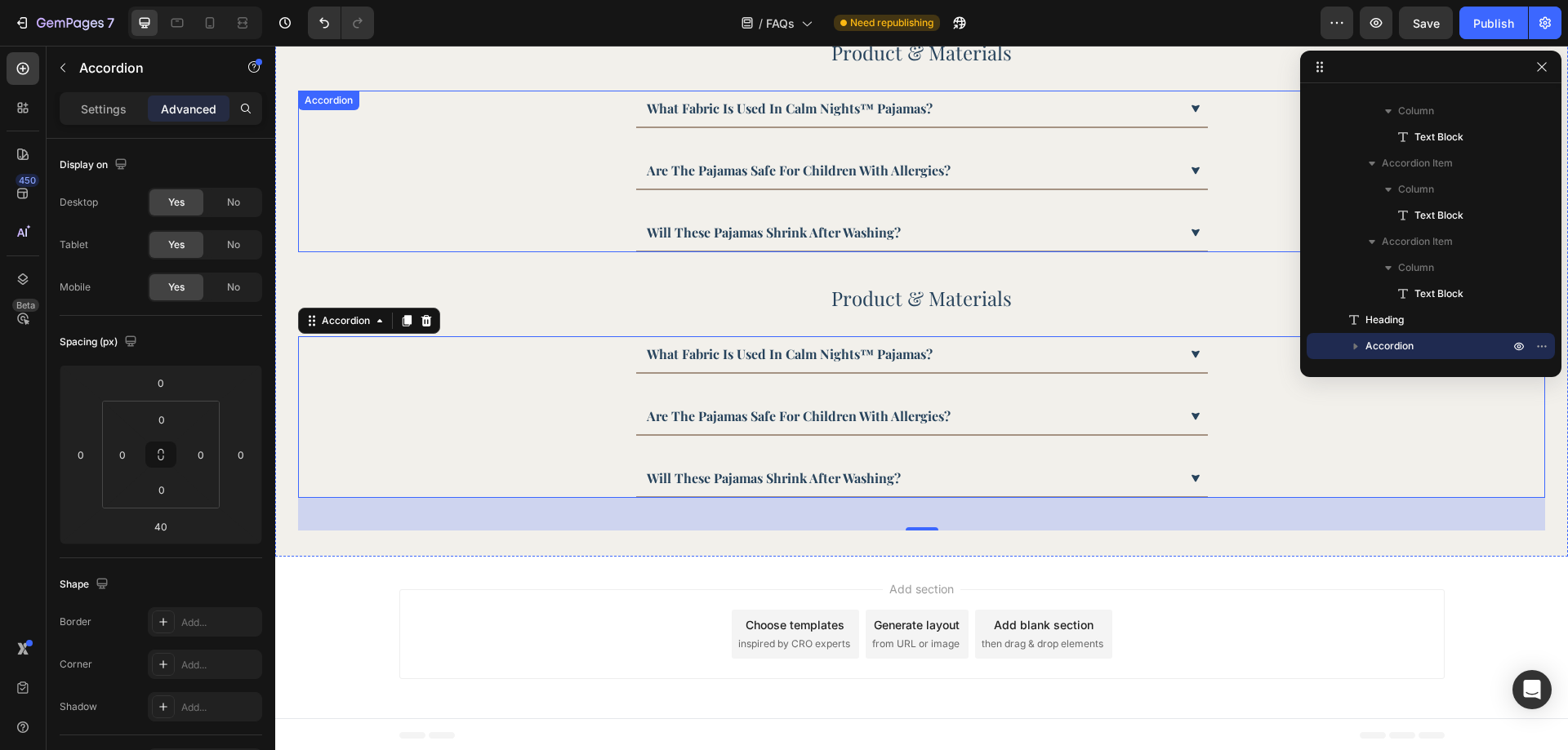
scroll to position [163, 0]
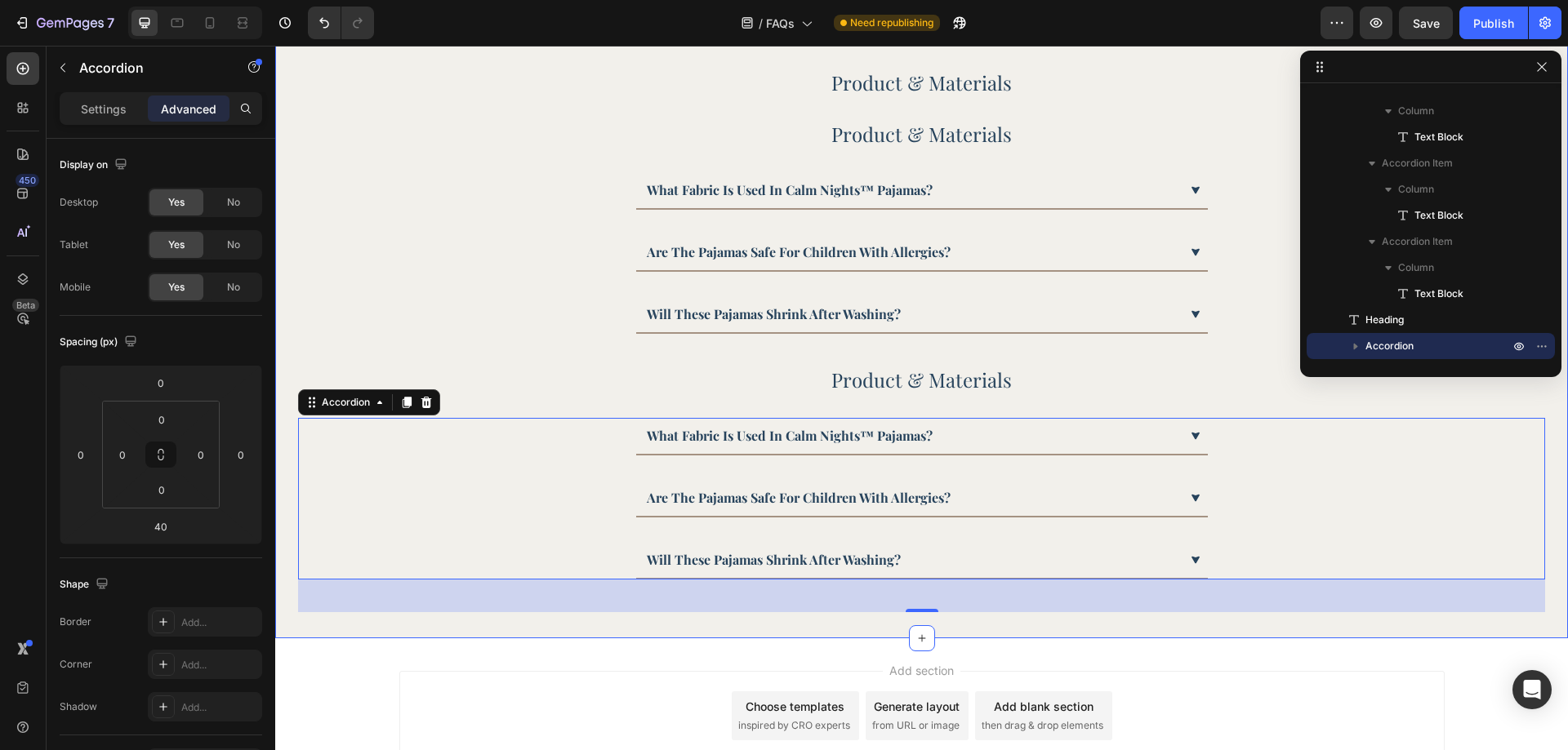
click at [1057, 144] on h2 "Product & Materials" at bounding box center [922, 134] width 1045 height 27
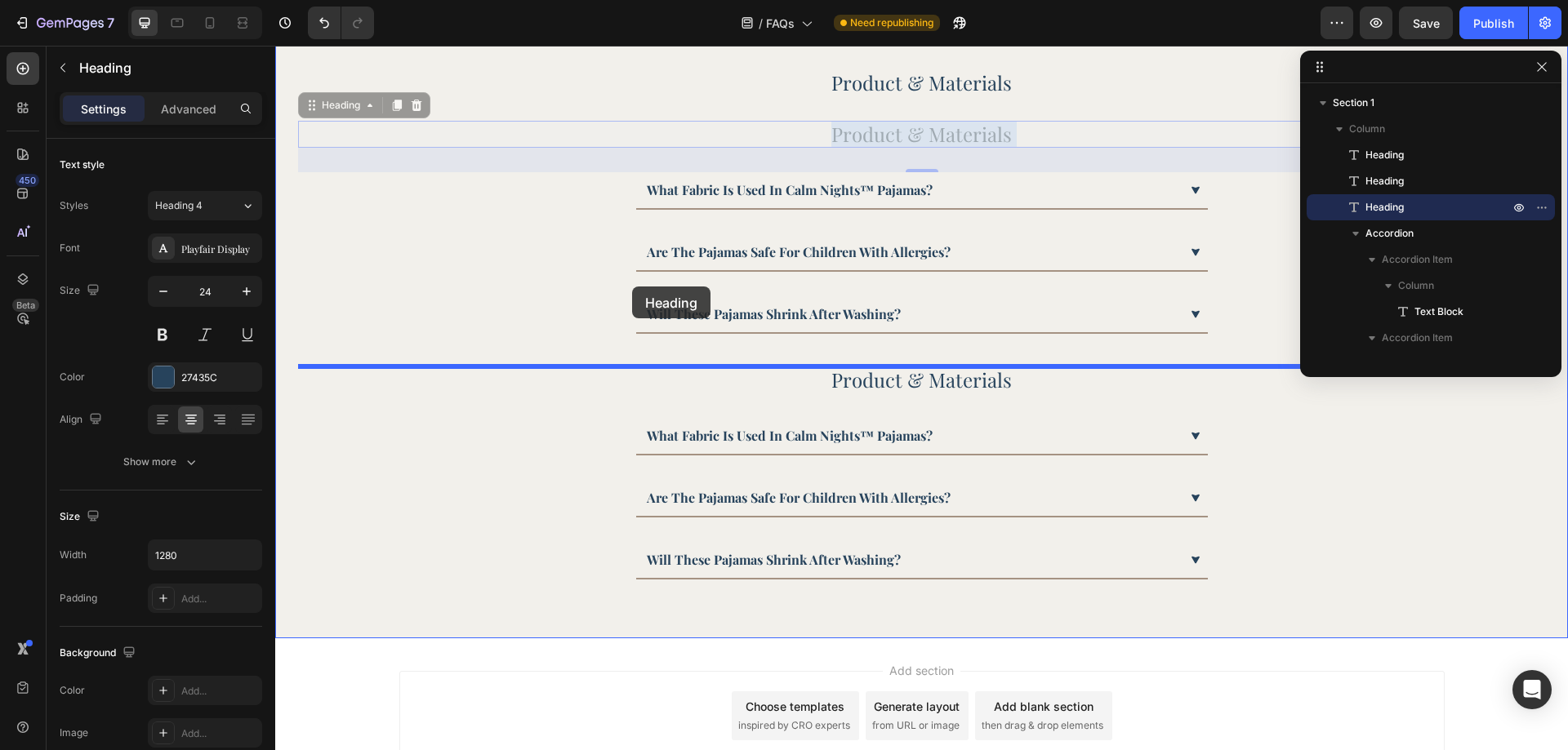
scroll to position [248, 0]
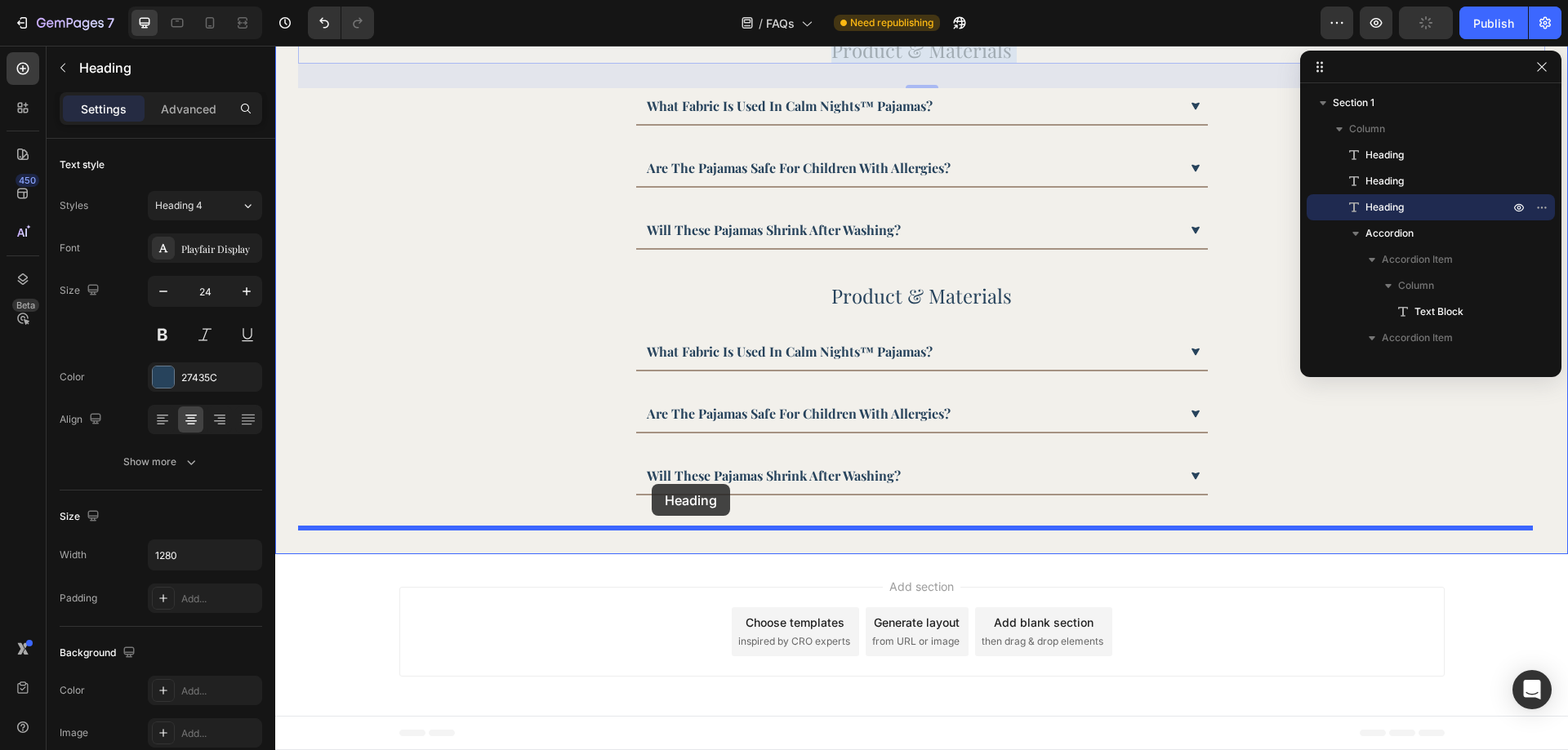
drag, startPoint x: 623, startPoint y: 134, endPoint x: 652, endPoint y: 484, distance: 351.2
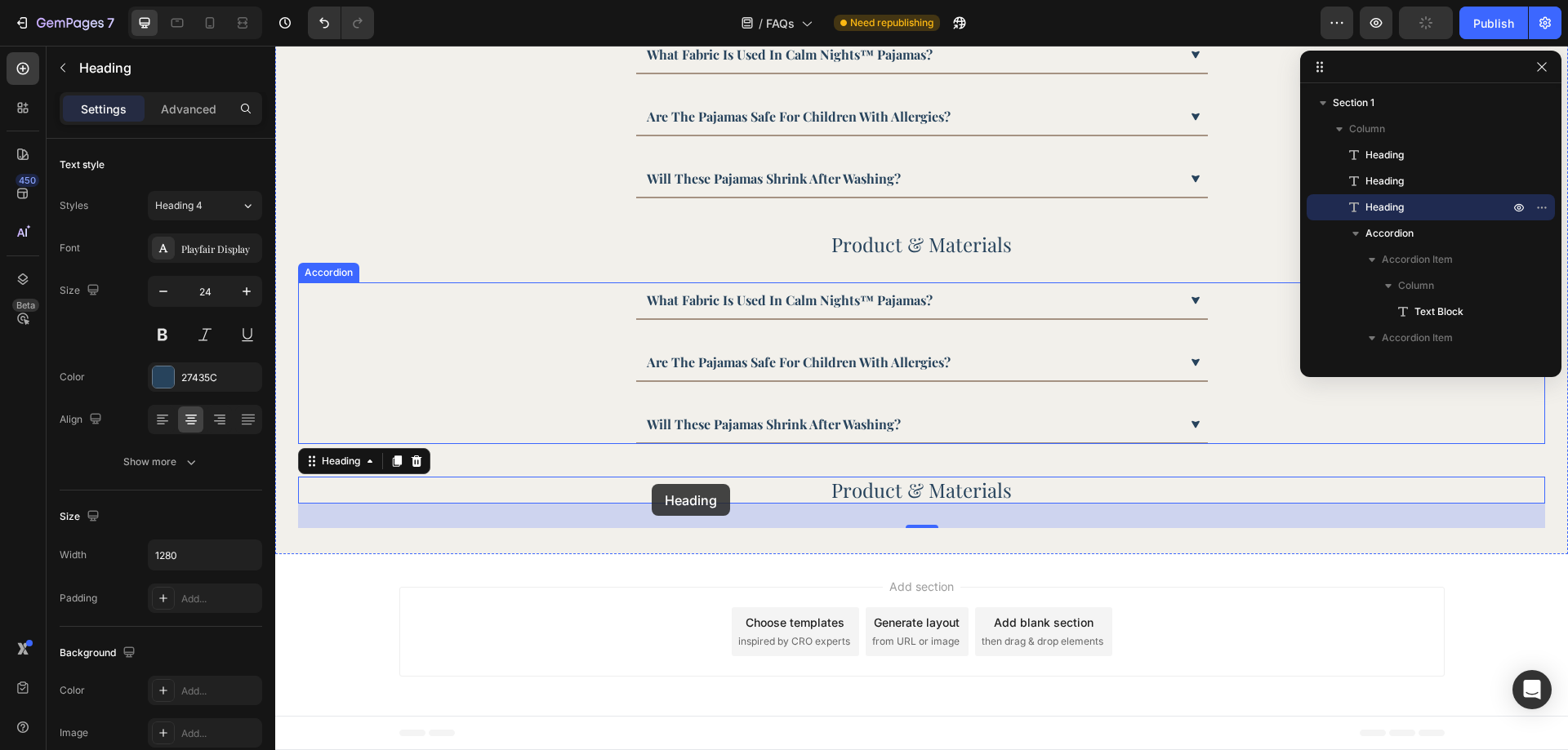
scroll to position [196, 0]
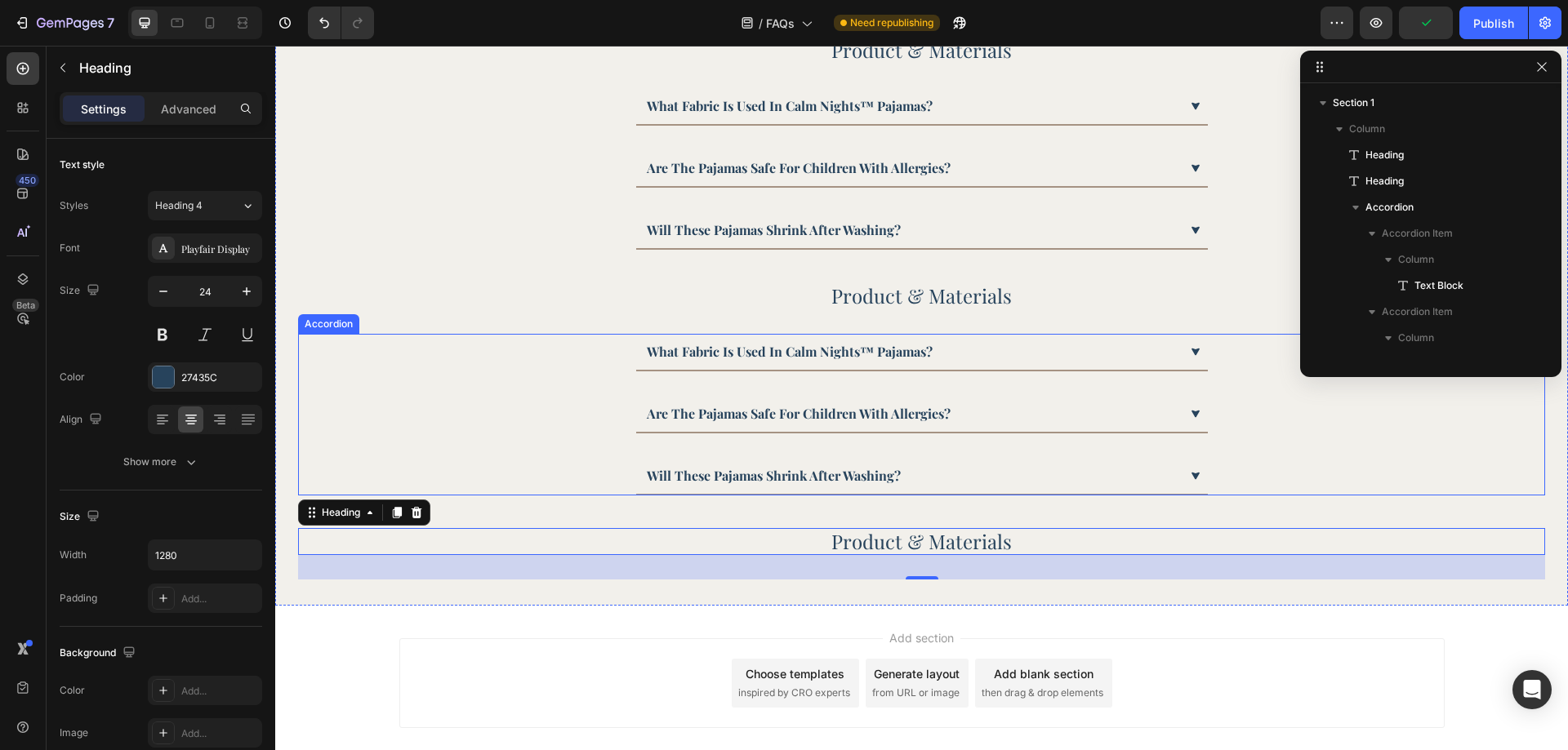
click at [1293, 452] on div "what fabric is used in calm nights™ pajamas? are the pajamas safe for children …" at bounding box center [921, 415] width 1247 height 162
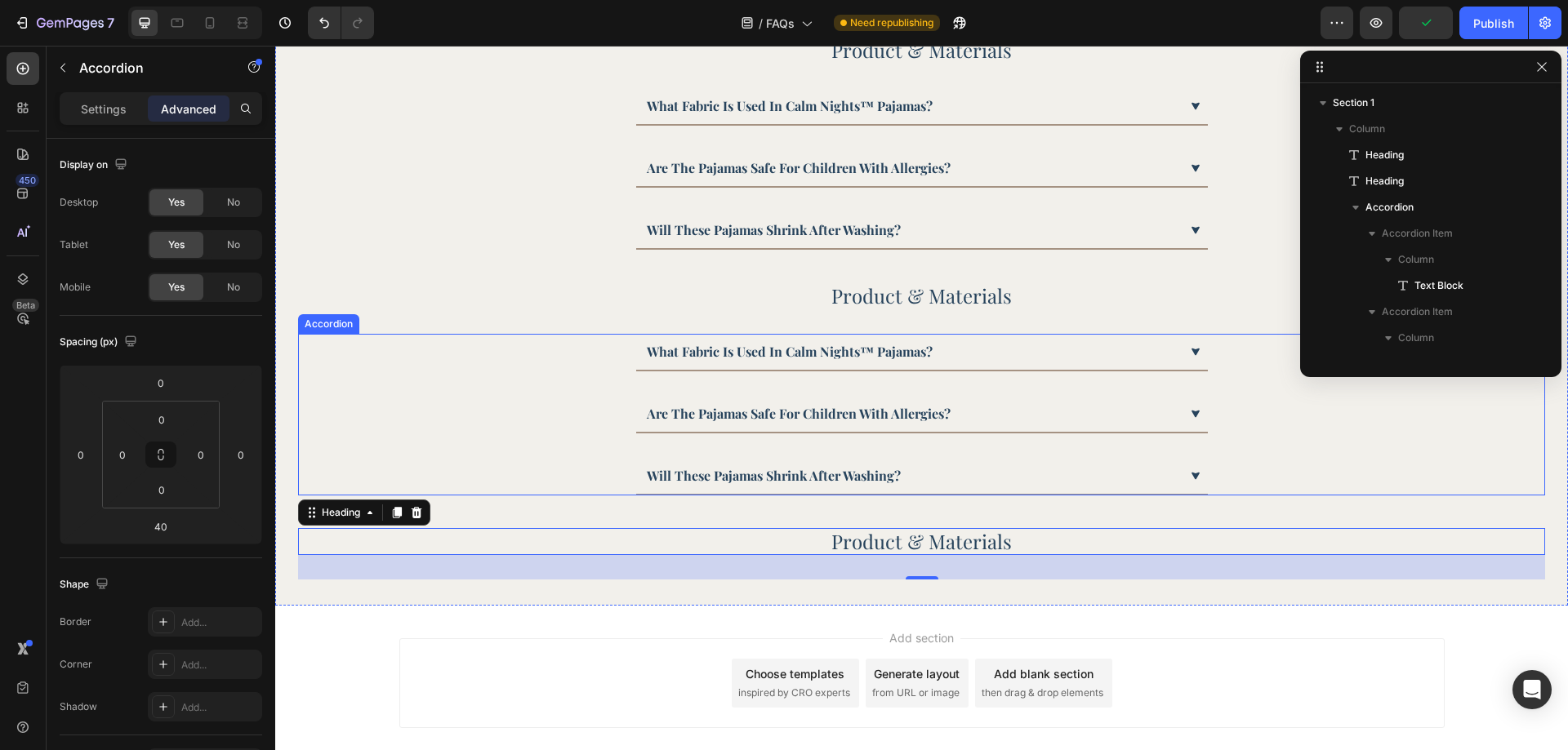
scroll to position [175, 0]
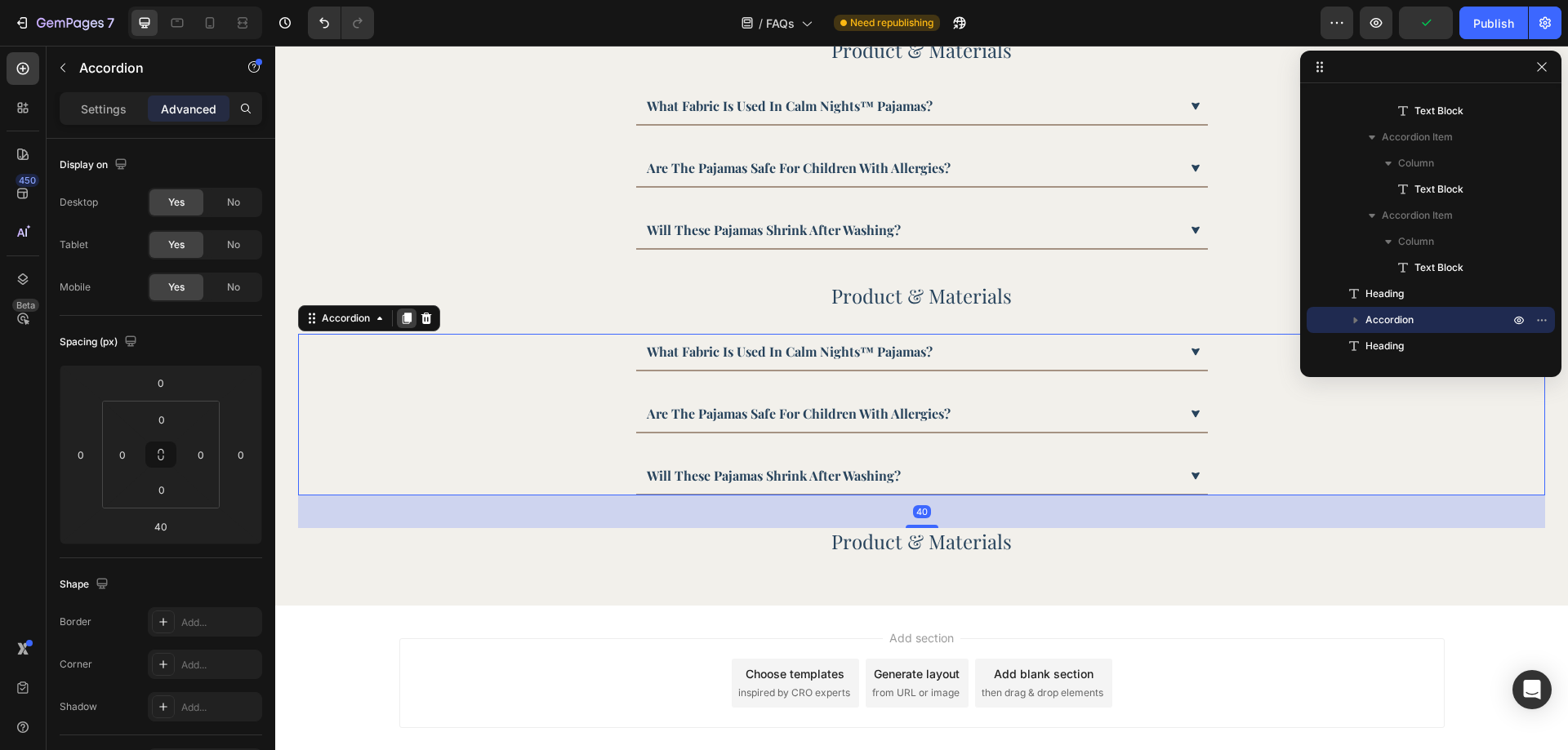
click at [401, 317] on icon at bounding box center [407, 318] width 13 height 13
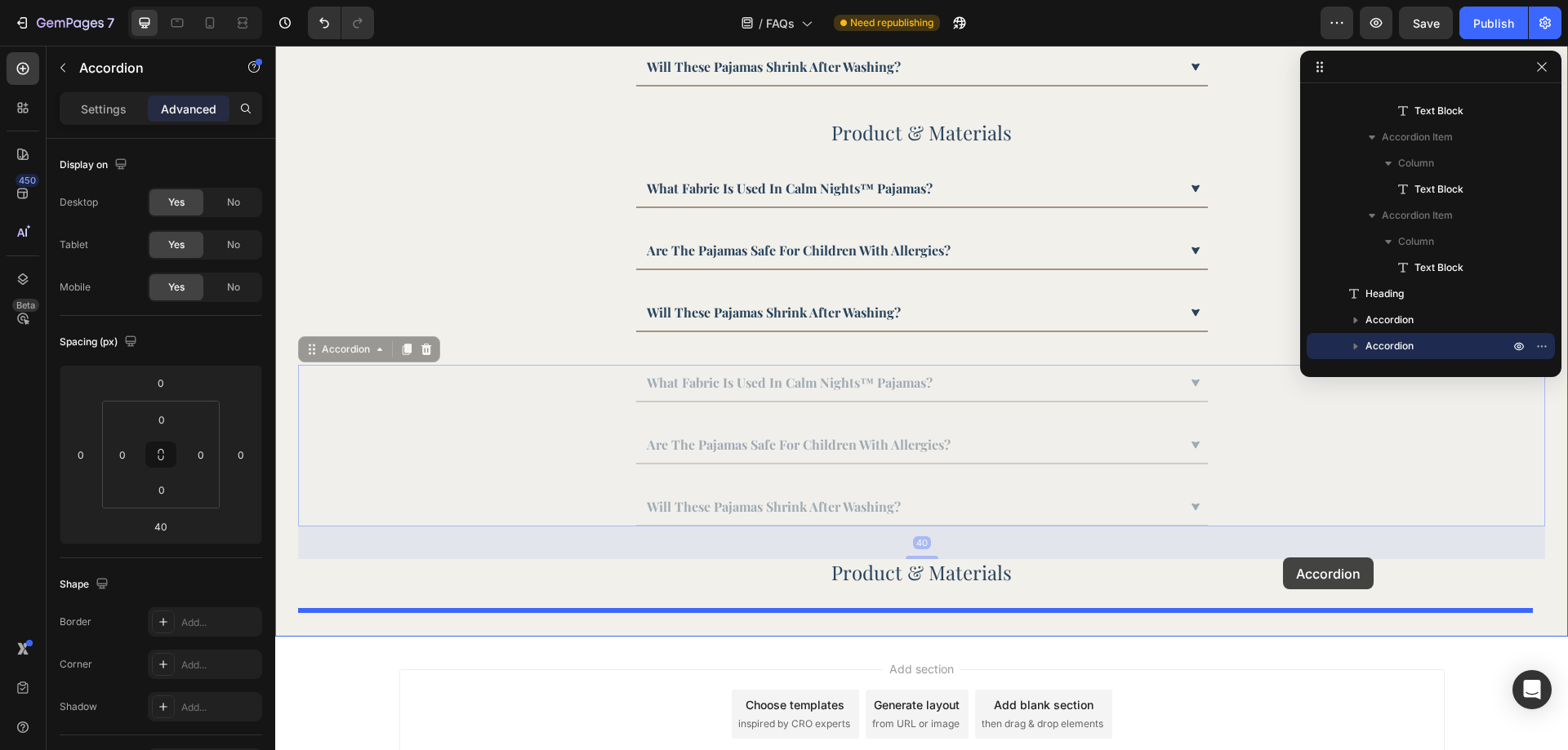
scroll to position [441, 0]
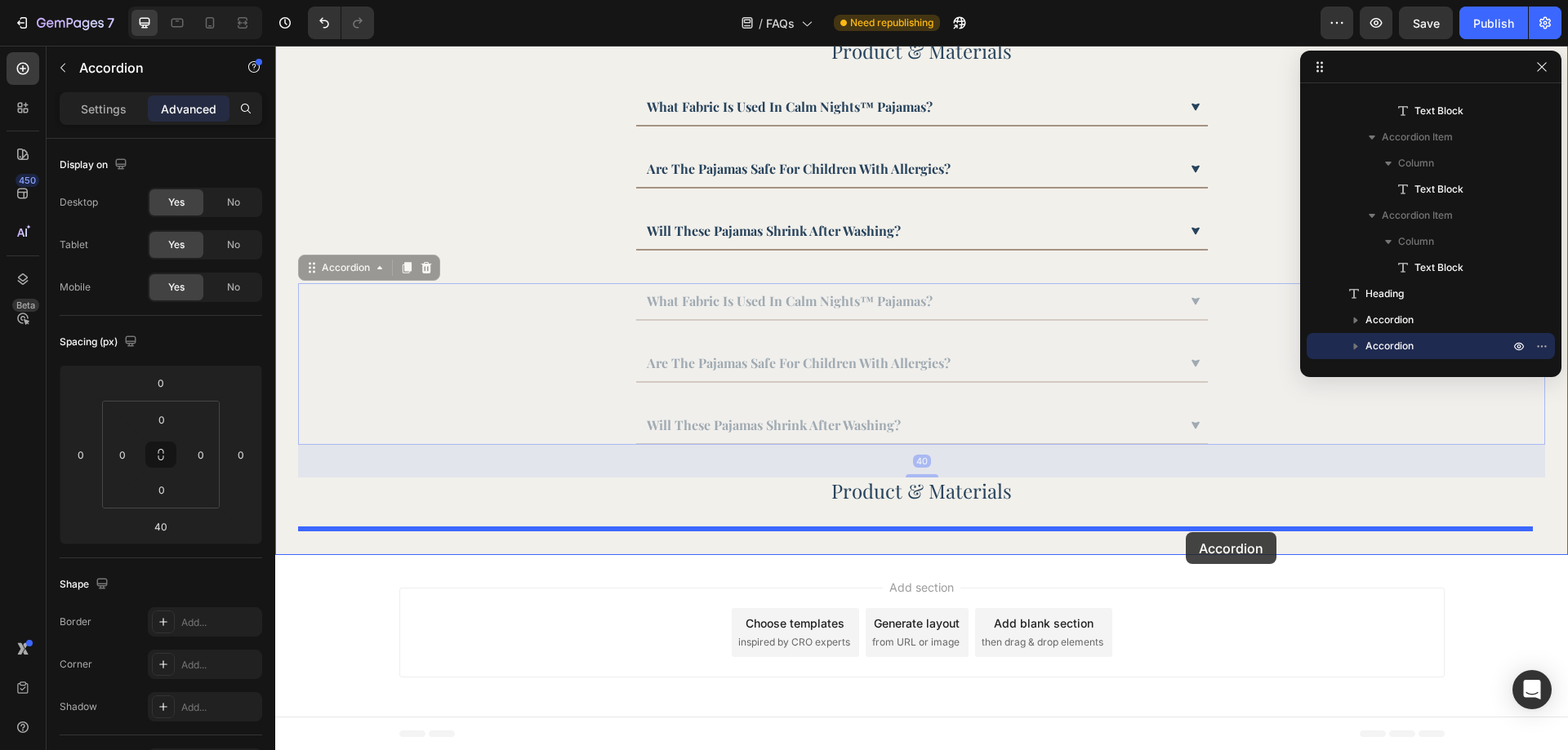
drag, startPoint x: 1294, startPoint y: 566, endPoint x: 1186, endPoint y: 532, distance: 113.2
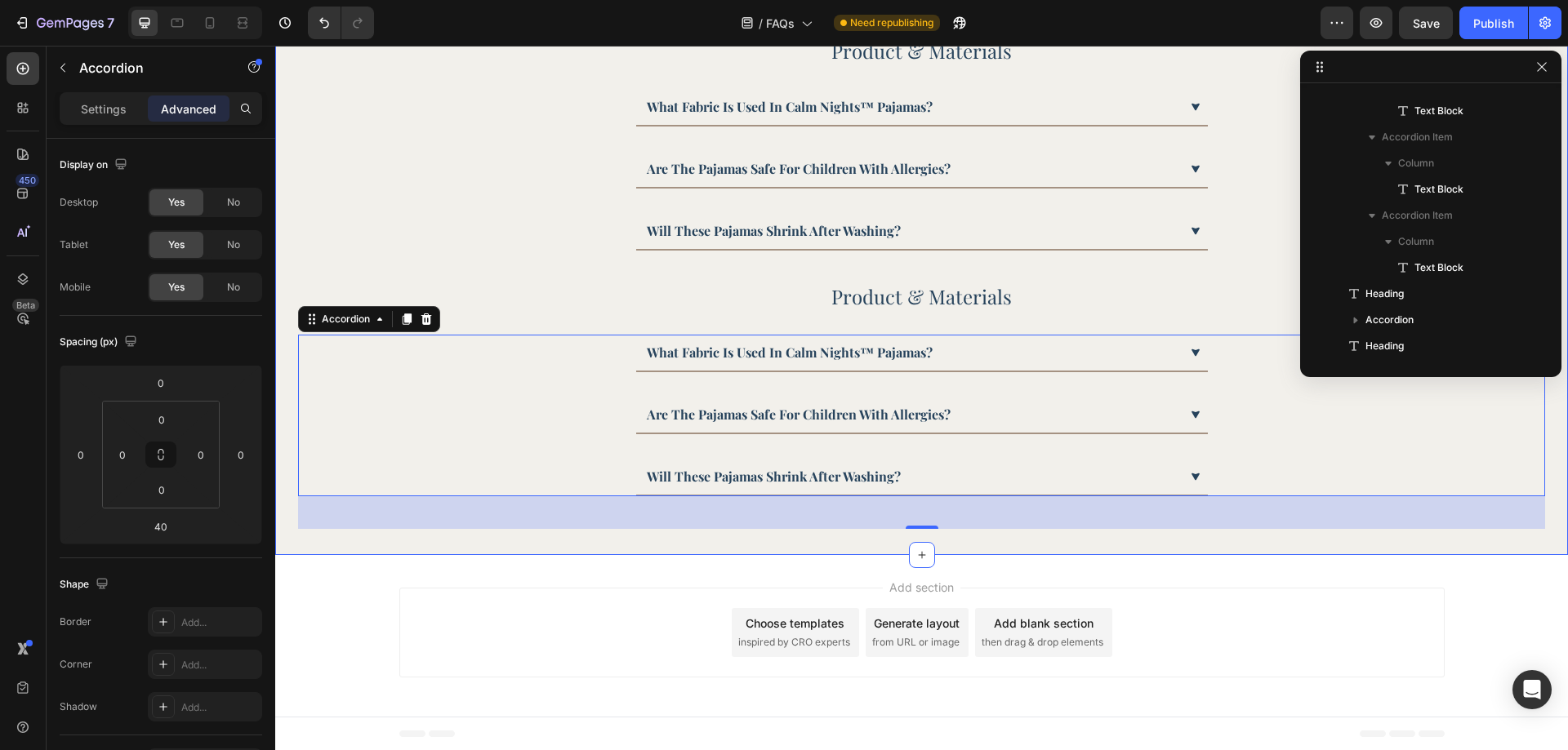
click at [1007, 539] on div "Frequently Asked Question Heading Product & Materials Heading What fabric is us…" at bounding box center [921, 97] width 1293 height 917
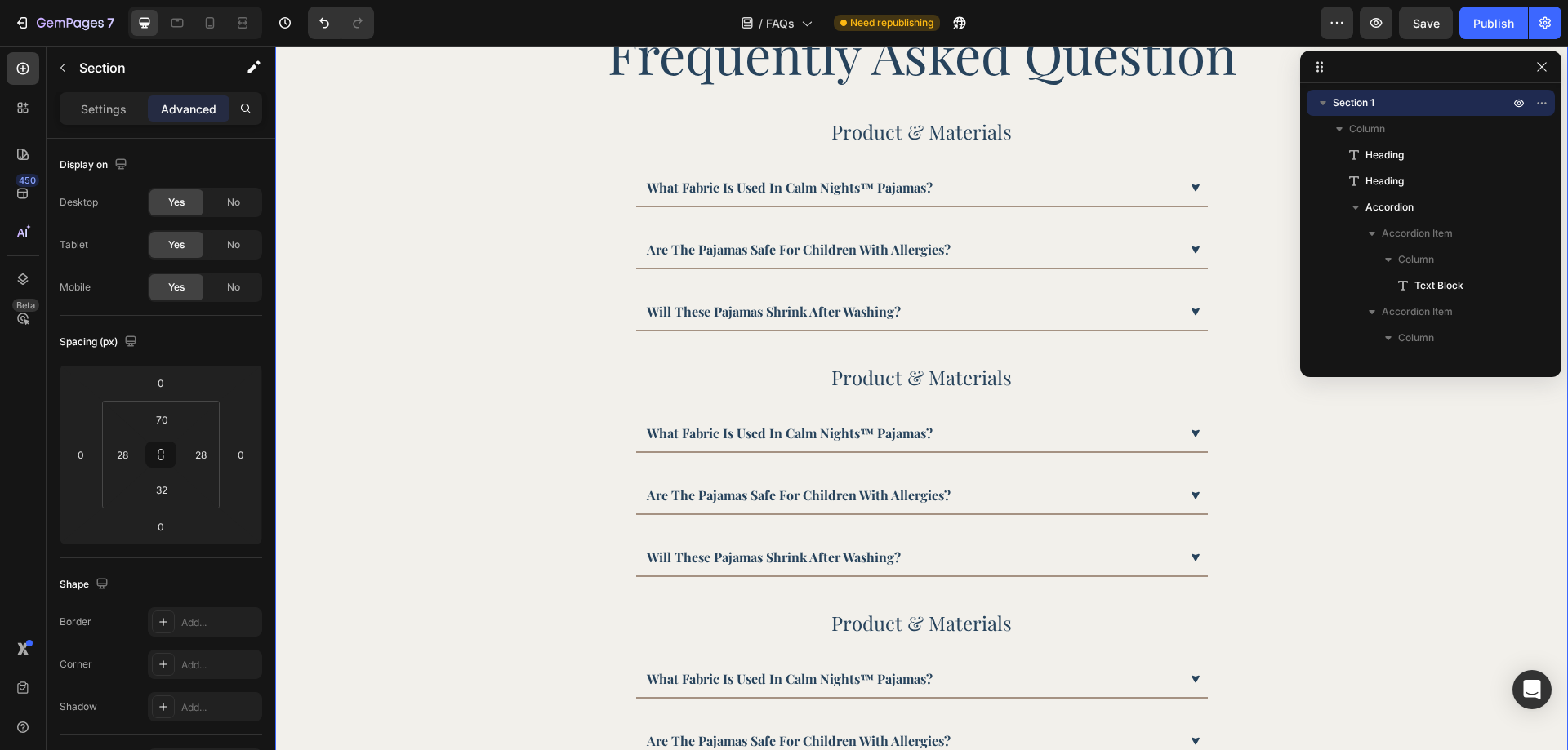
scroll to position [32, 0]
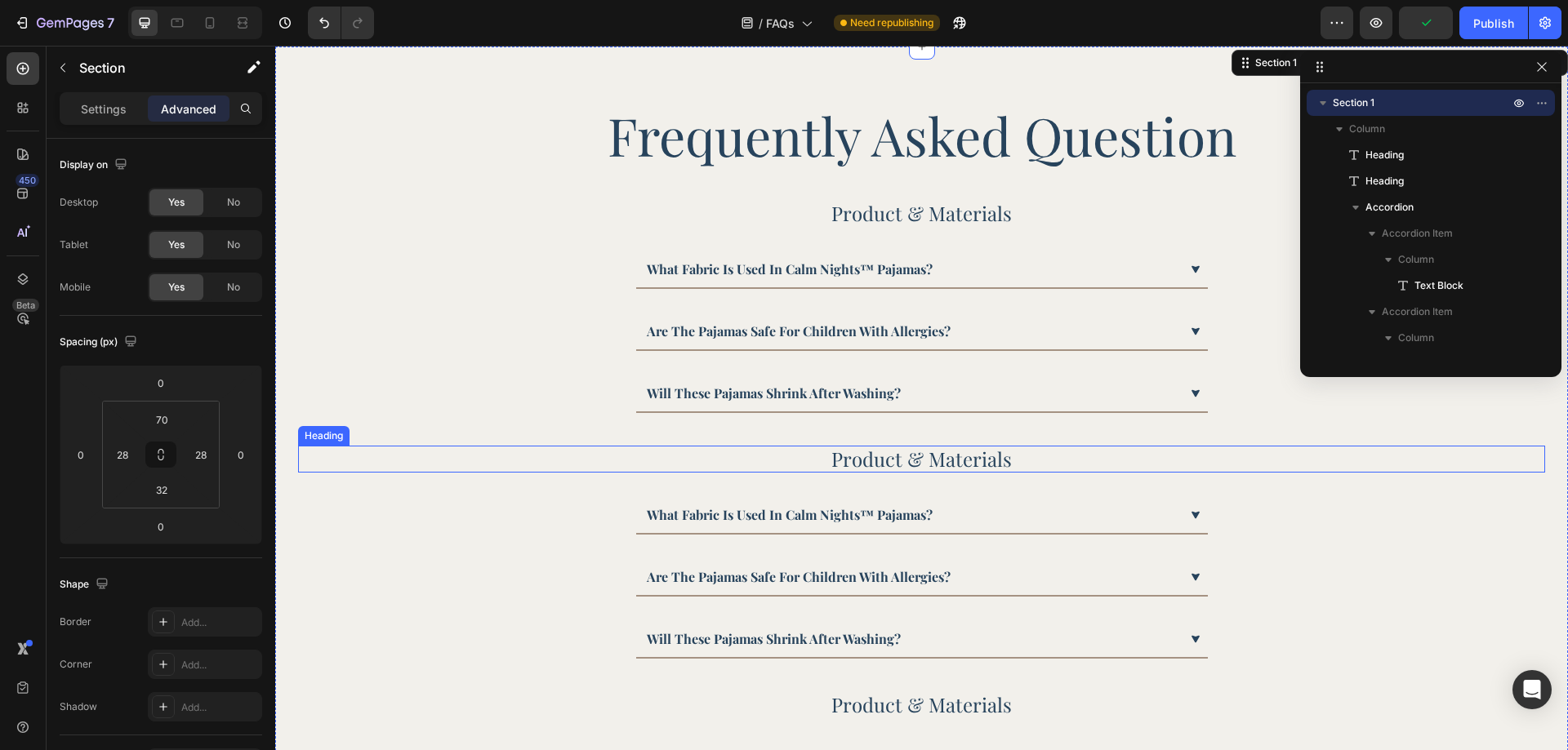
click at [896, 462] on p "Product & Materials" at bounding box center [921, 458] width 1042 height 24
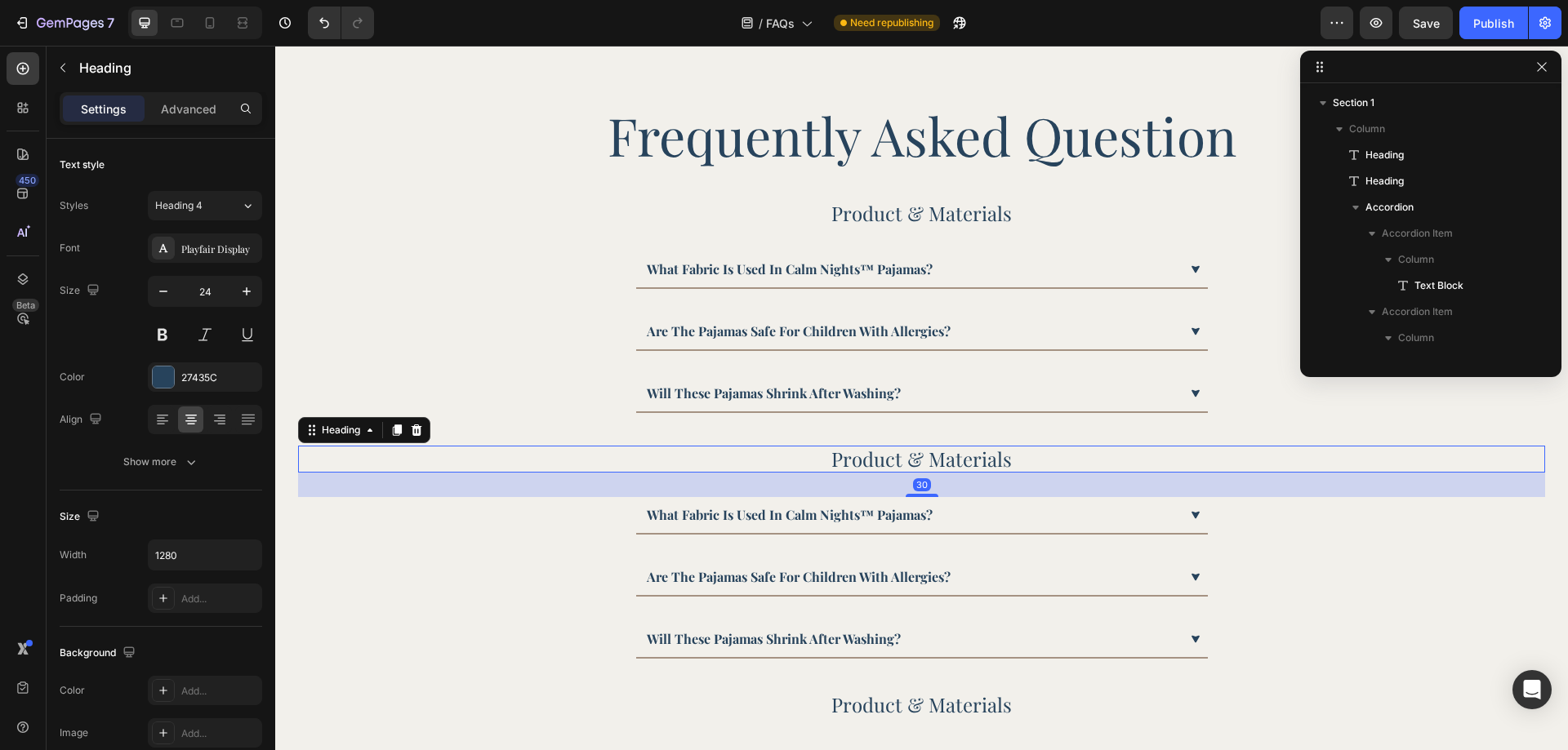
scroll to position [201, 0]
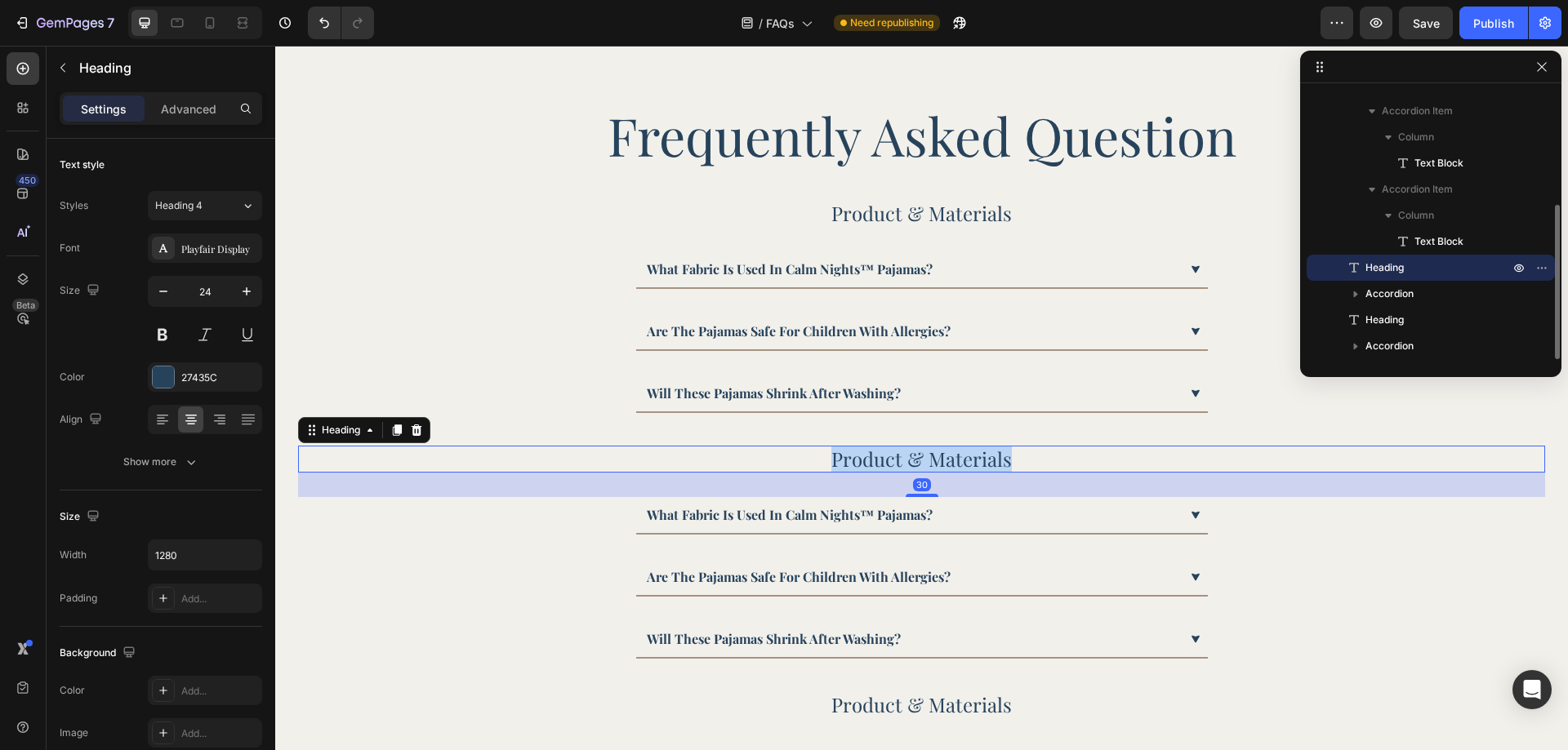
click at [896, 462] on p "Product & Materials" at bounding box center [921, 458] width 1042 height 24
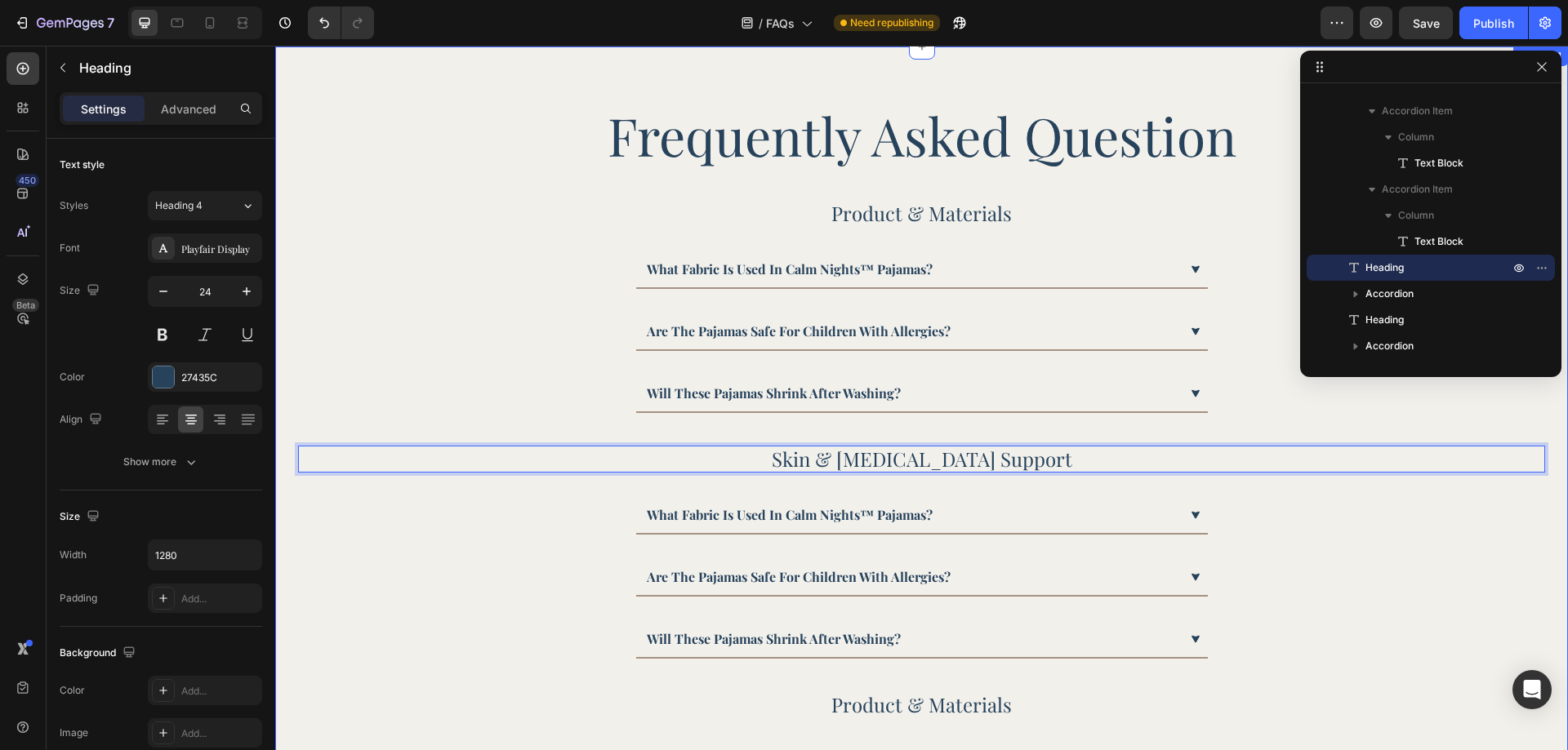
scroll to position [114, 0]
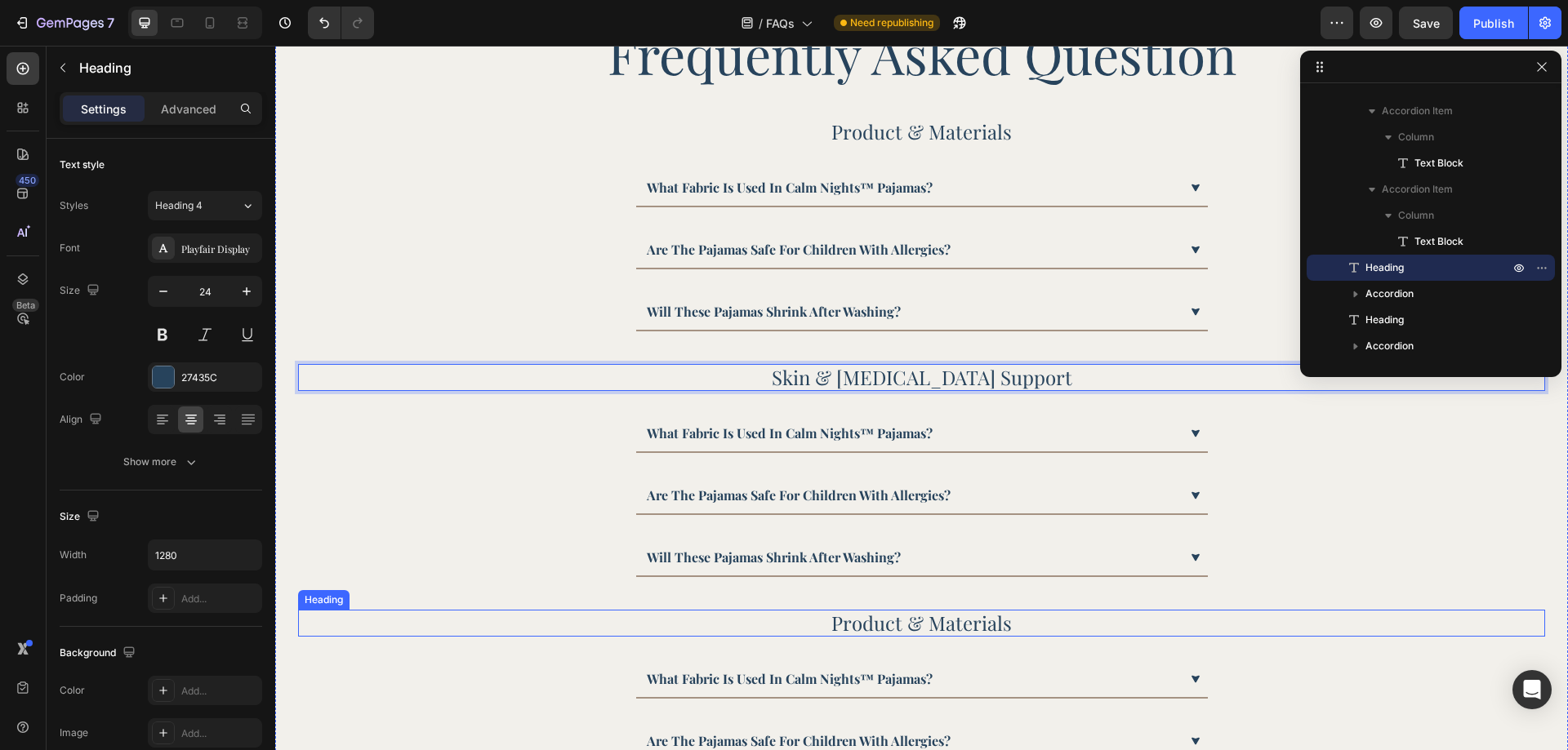
click at [912, 621] on p "Product & Materials" at bounding box center [921, 623] width 1042 height 24
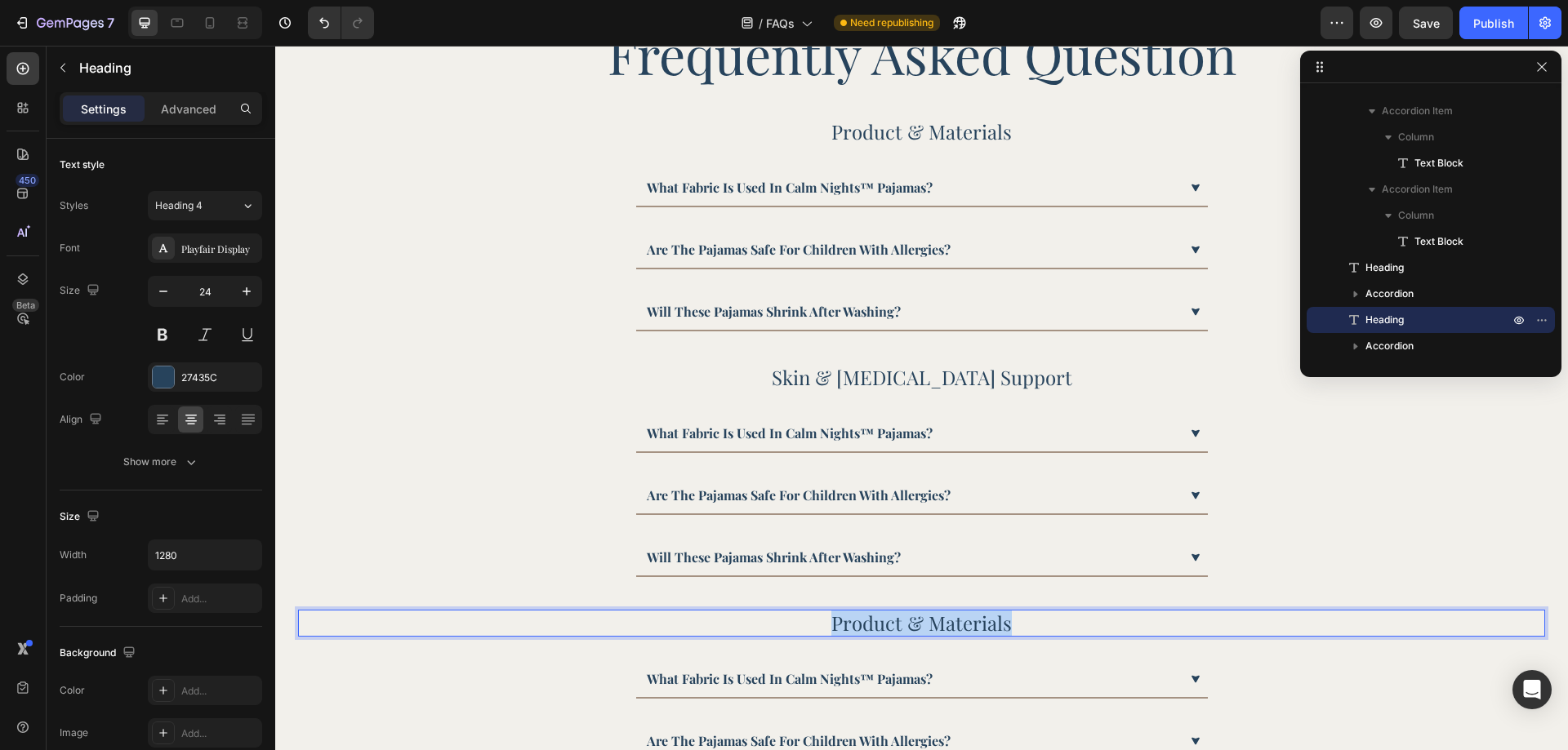
click at [912, 621] on p "Product & Materials" at bounding box center [921, 623] width 1042 height 24
click at [826, 254] on p "are the pajamas safe for children with allergies?" at bounding box center [798, 249] width 304 height 19
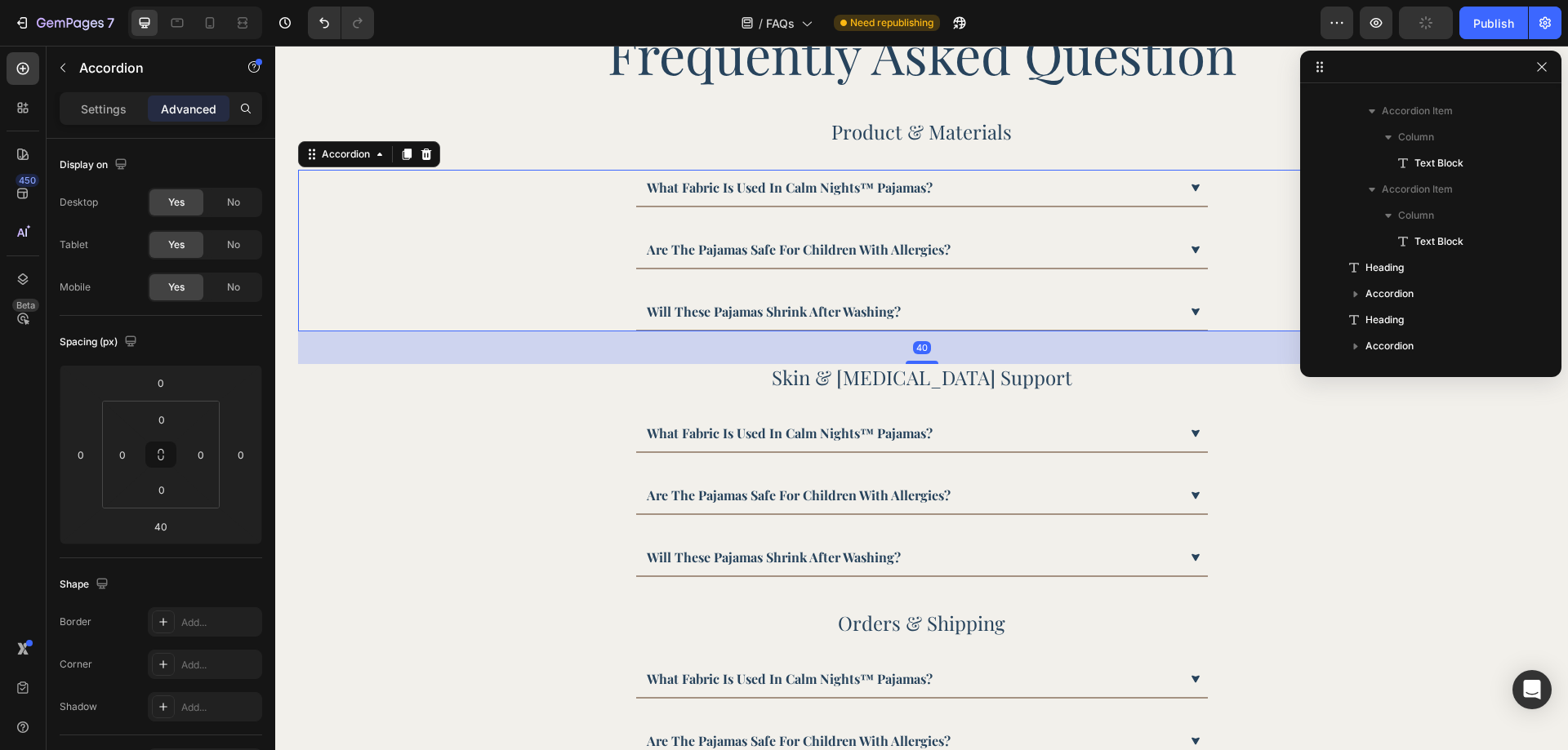
scroll to position [0, 0]
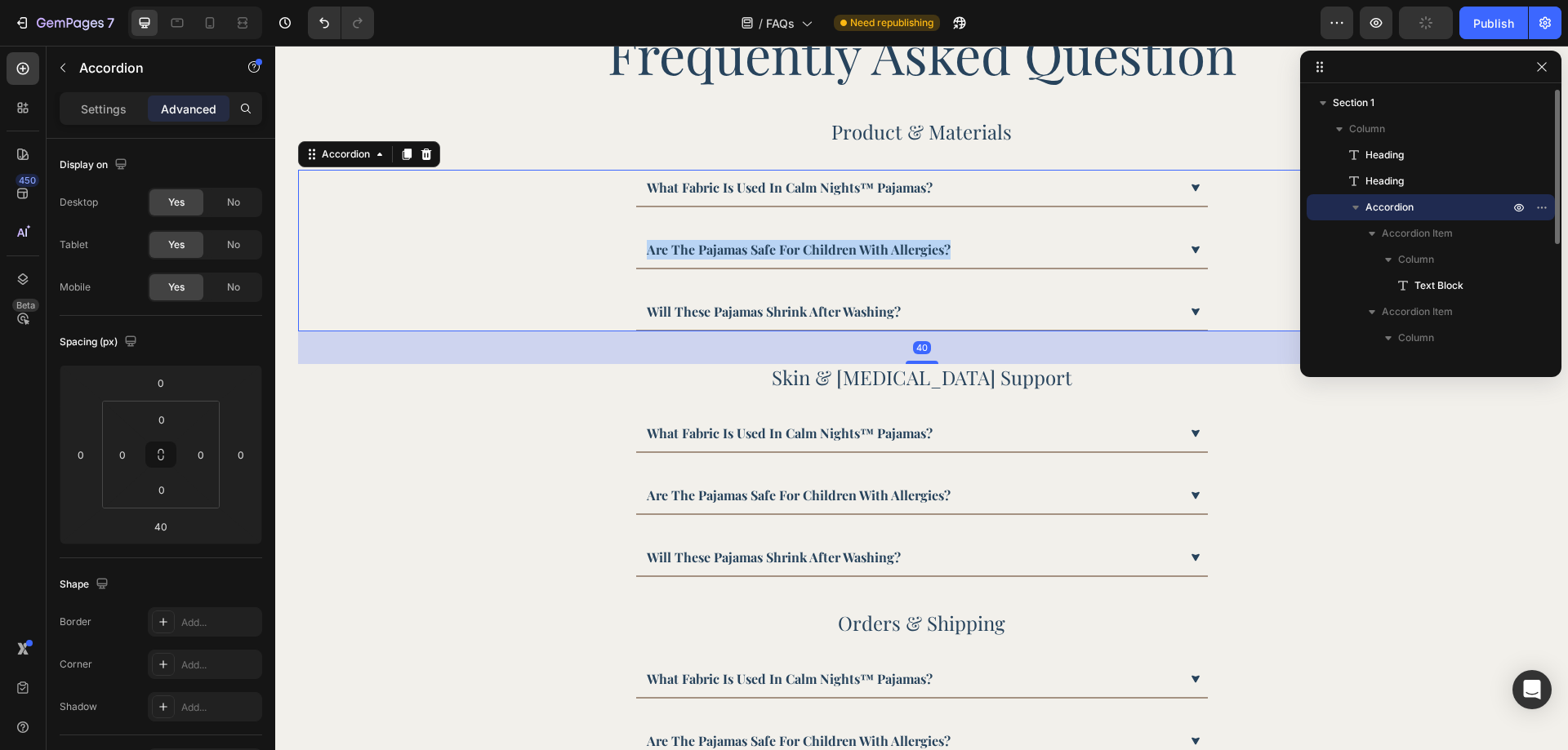
click at [826, 254] on p "are the pajamas safe for children with allergies?" at bounding box center [798, 249] width 304 height 19
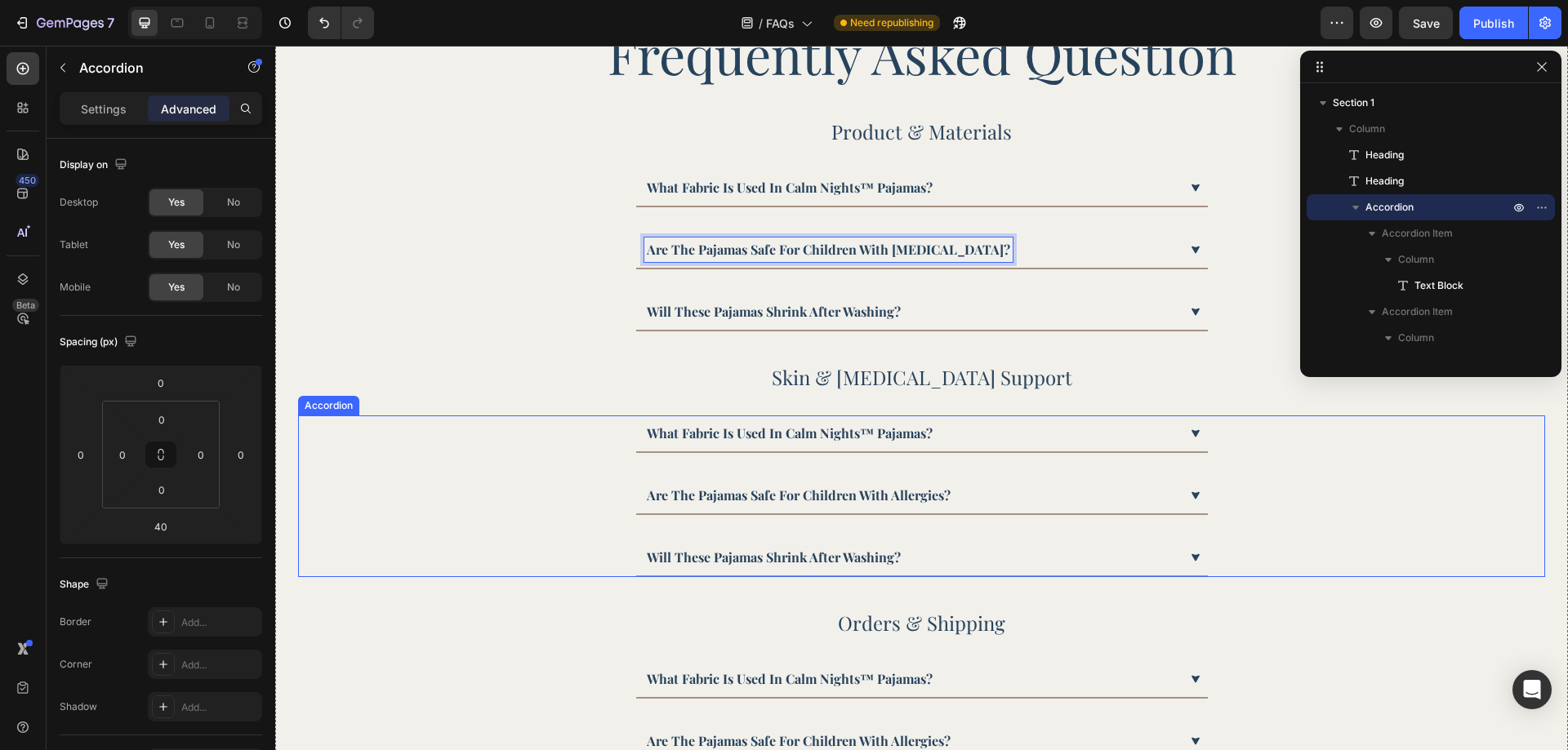
click at [798, 435] on p "what fabric is used in calm nights™ pajamas?" at bounding box center [789, 434] width 285 height 19
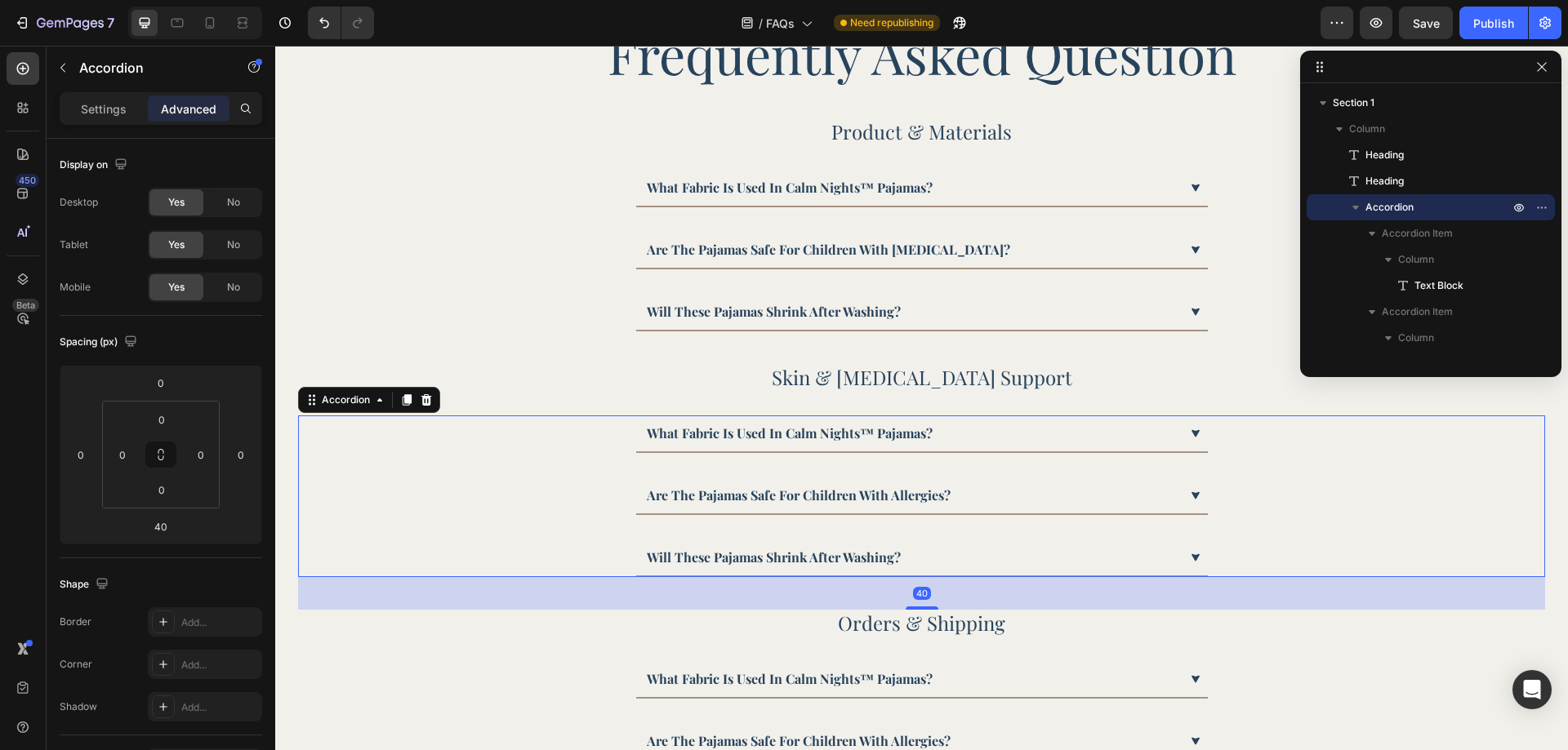
scroll to position [201, 0]
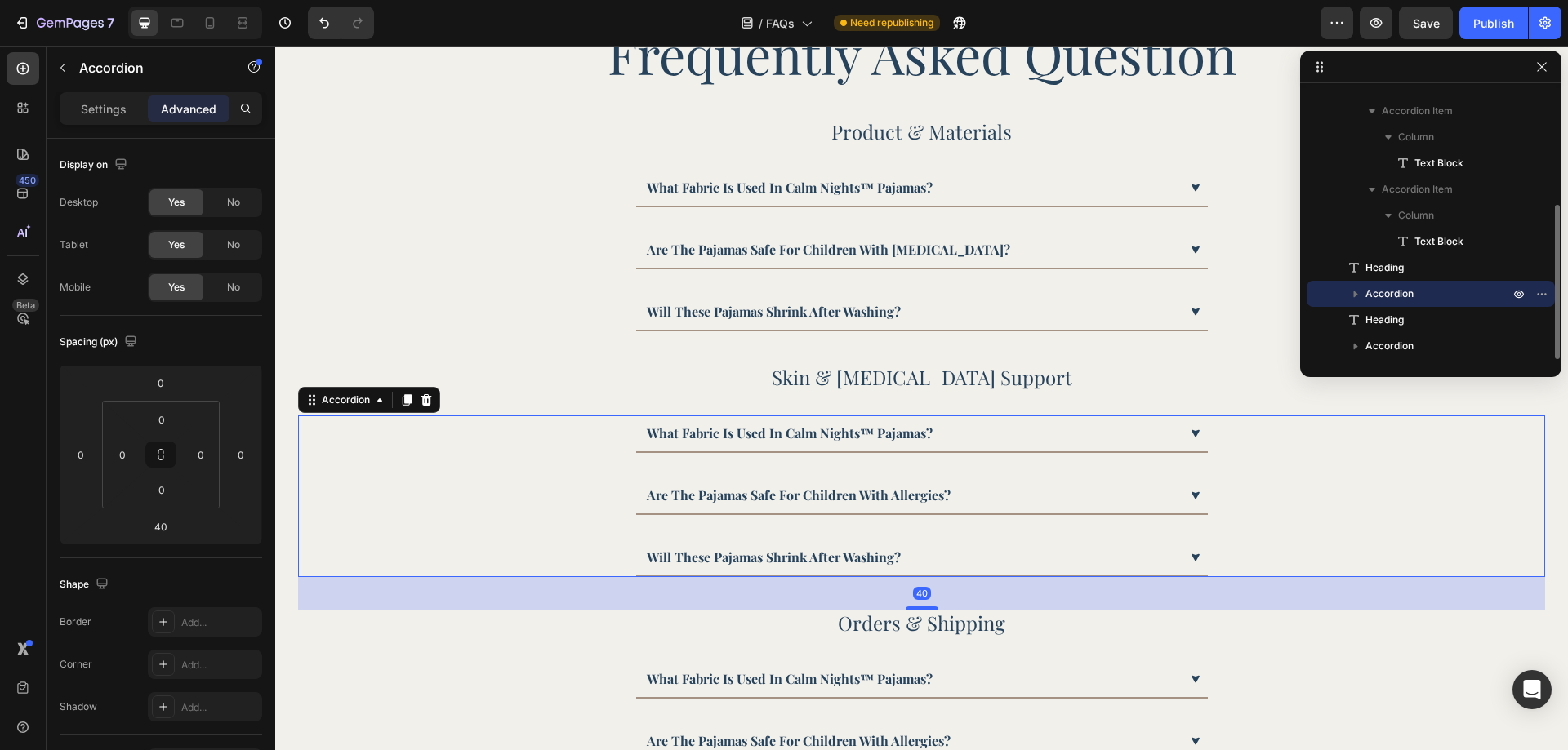
click at [798, 435] on p "what fabric is used in calm nights™ pajamas?" at bounding box center [789, 434] width 285 height 19
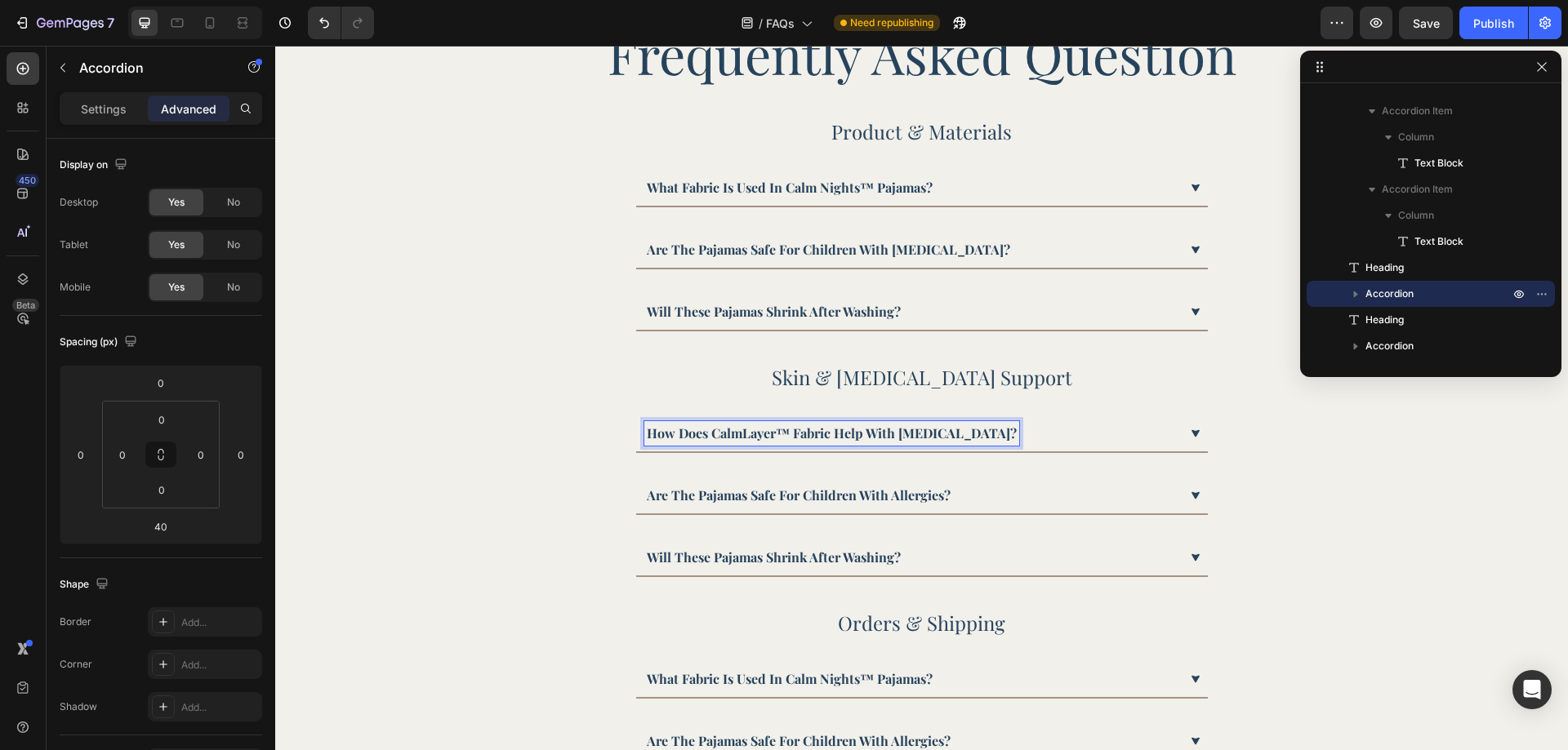
click at [714, 498] on p "are the pajamas safe for children with allergies?" at bounding box center [798, 495] width 304 height 19
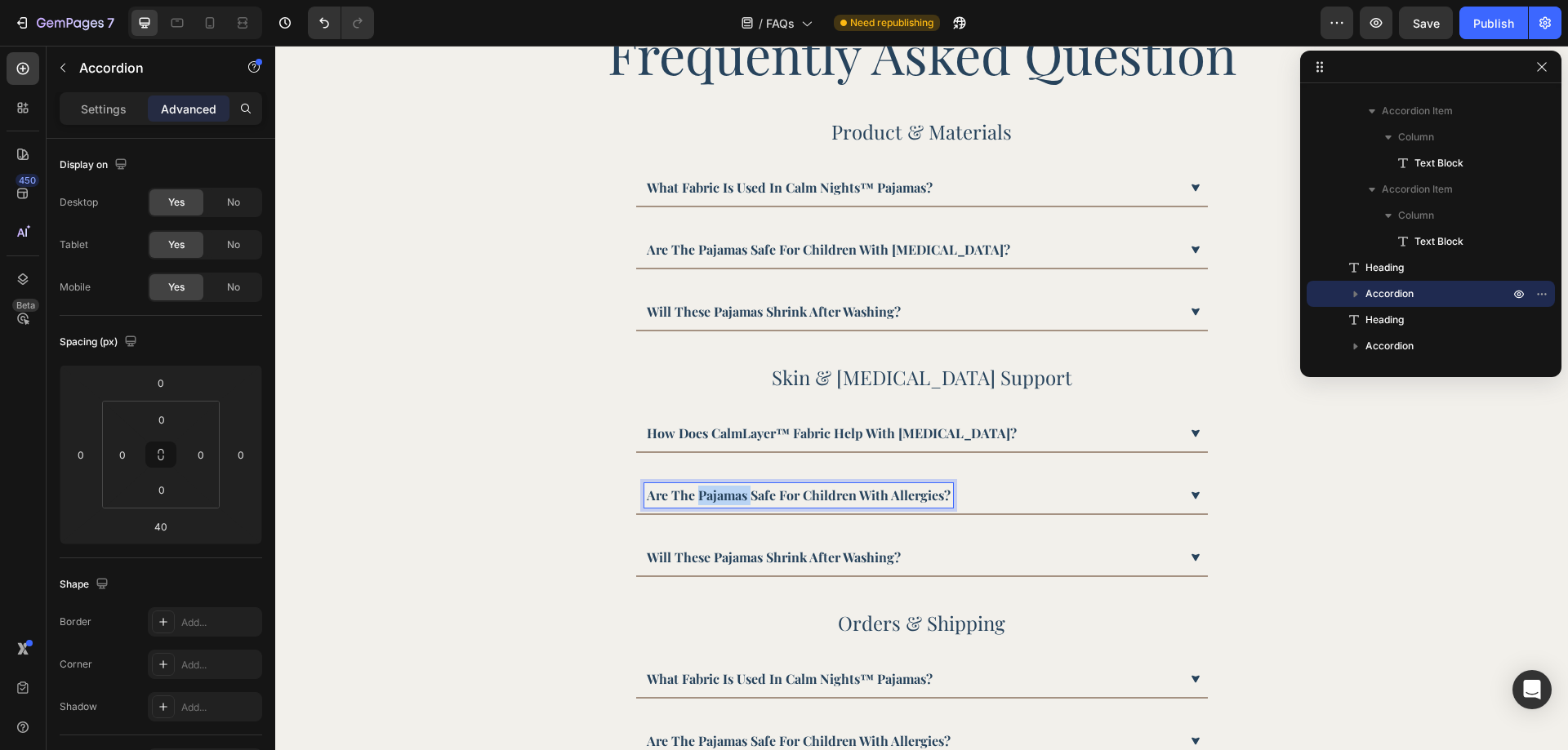
click at [714, 498] on p "are the pajamas safe for children with allergies?" at bounding box center [798, 495] width 304 height 19
click at [694, 552] on p "will these pajamas shrink after washing?" at bounding box center [773, 558] width 254 height 19
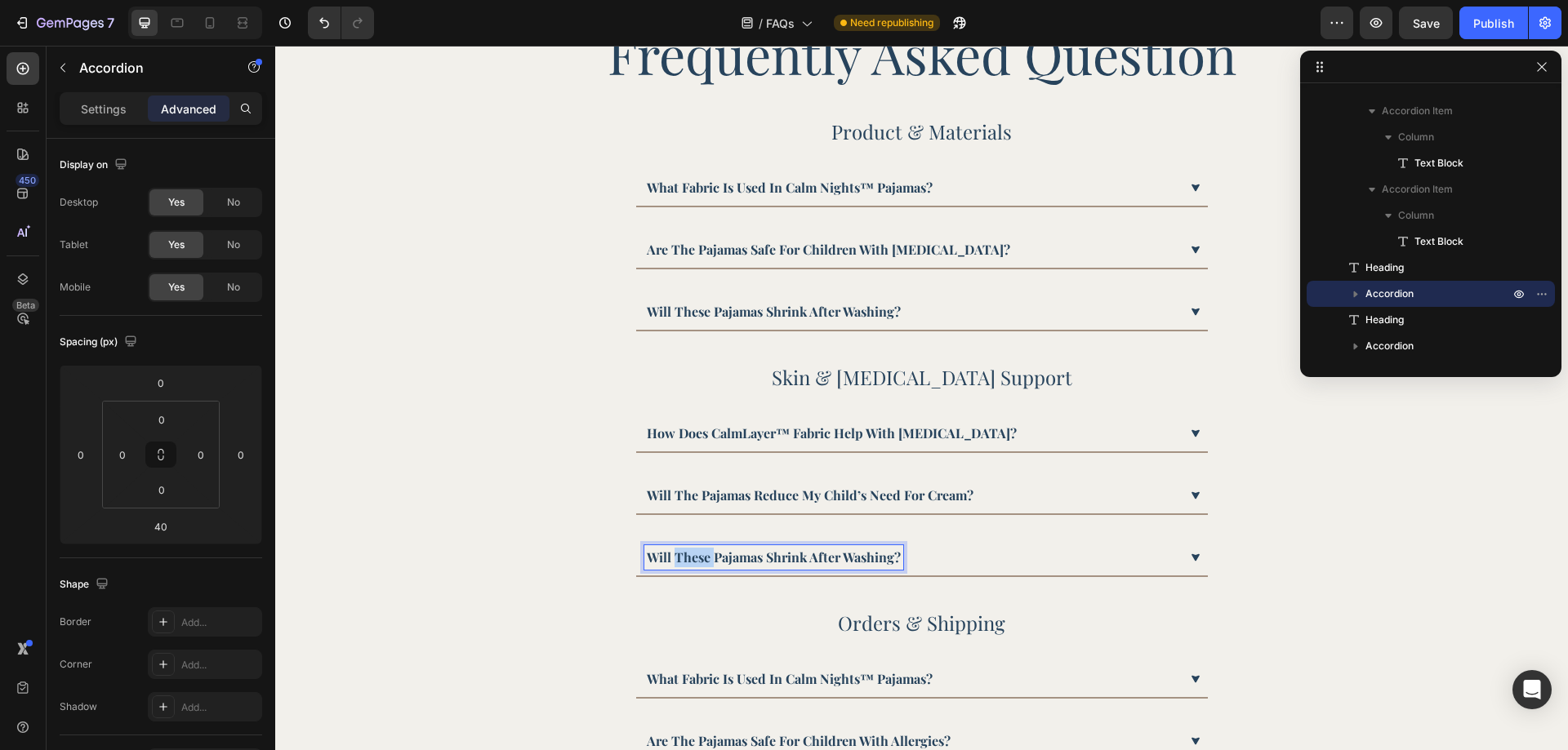
click at [694, 552] on p "will these pajamas shrink after washing?" at bounding box center [773, 558] width 254 height 19
click at [647, 500] on p "Will the pajamas reduce my child’s need for cream?" at bounding box center [810, 495] width 327 height 19
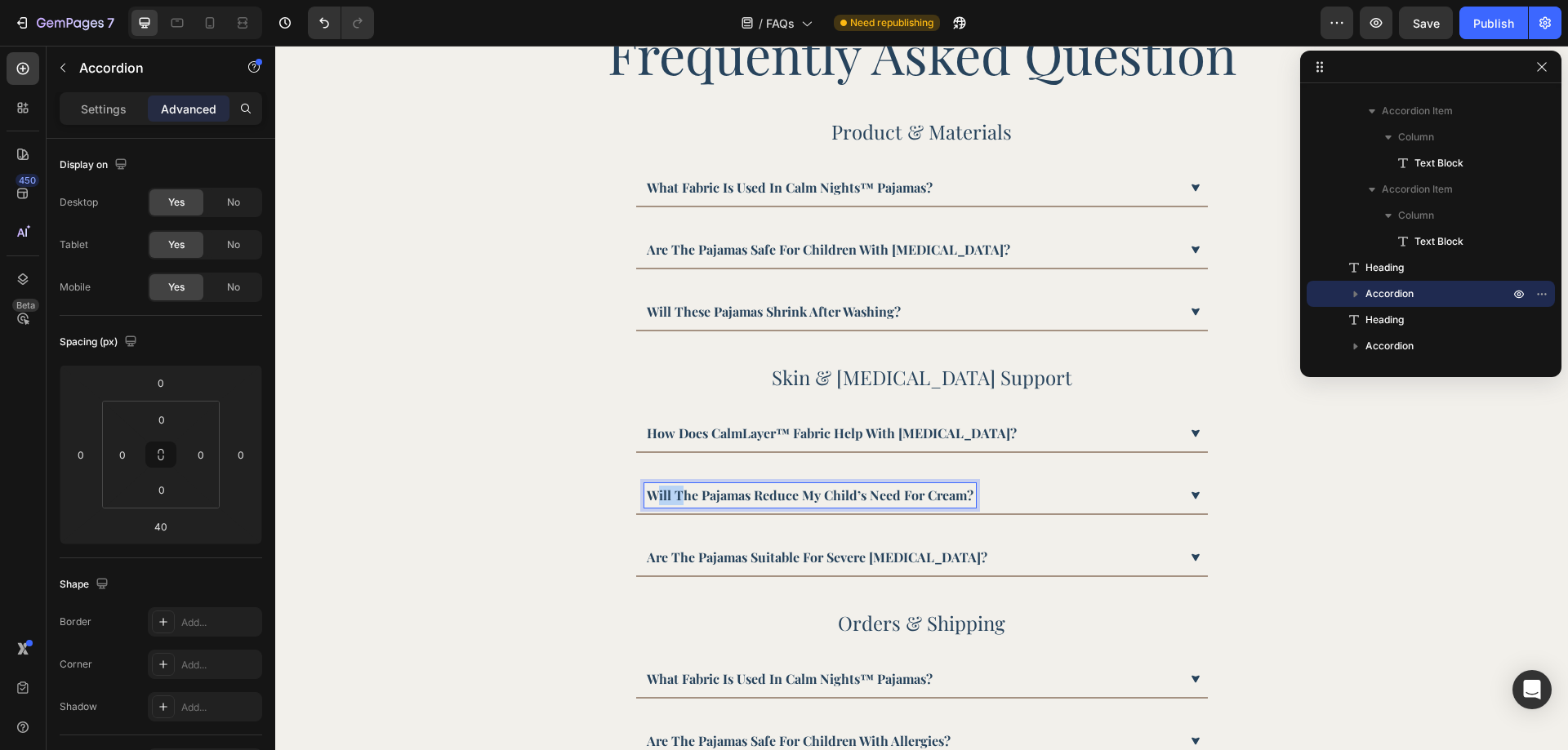
click at [647, 500] on p "Will the pajamas reduce my child’s need for cream?" at bounding box center [810, 495] width 327 height 19
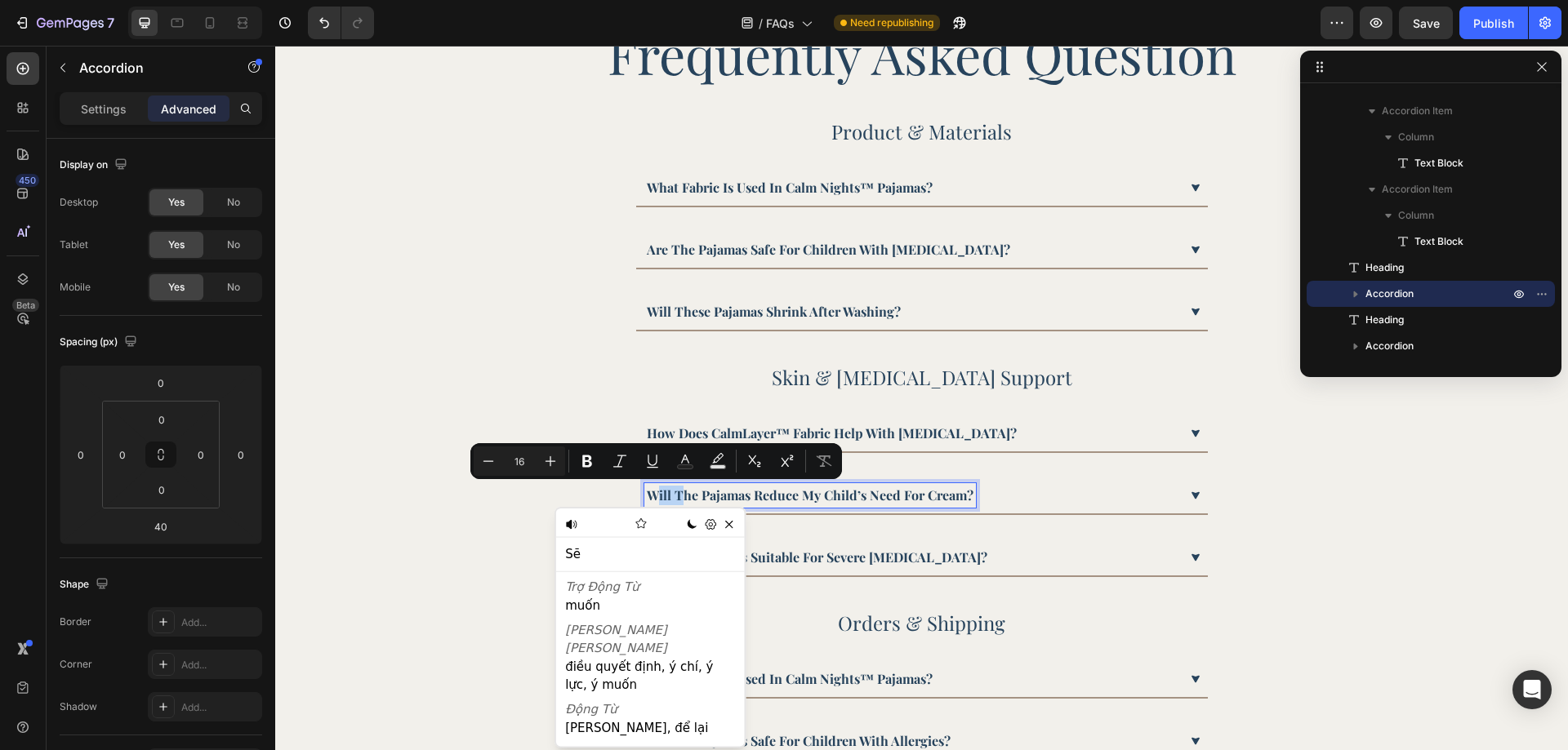
click at [647, 500] on p "Will the pajamas reduce my child’s need for cream?" at bounding box center [810, 495] width 327 height 19
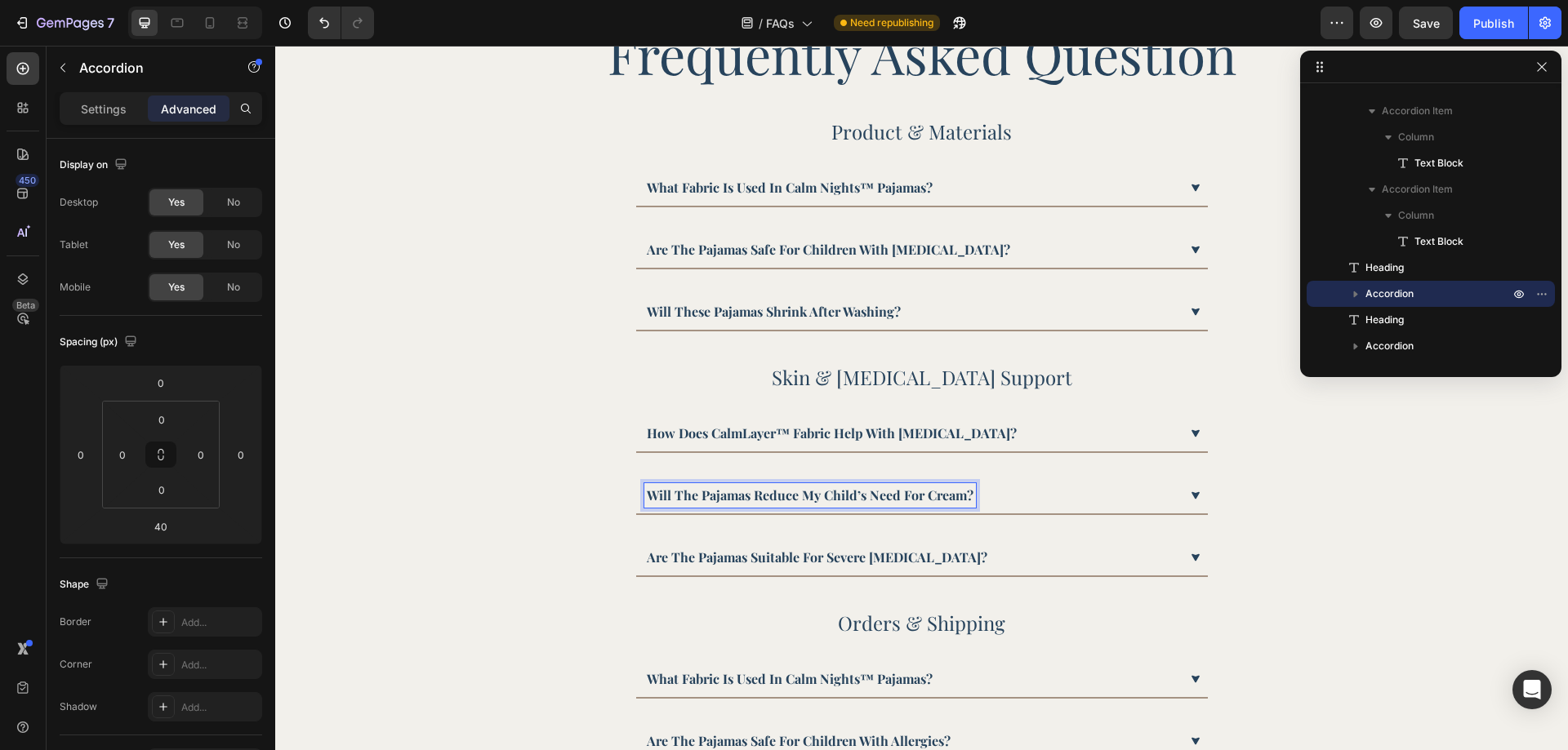
click at [647, 437] on p "How does CalmLayer™ fabric help with [MEDICAL_DATA]?" at bounding box center [831, 434] width 370 height 19
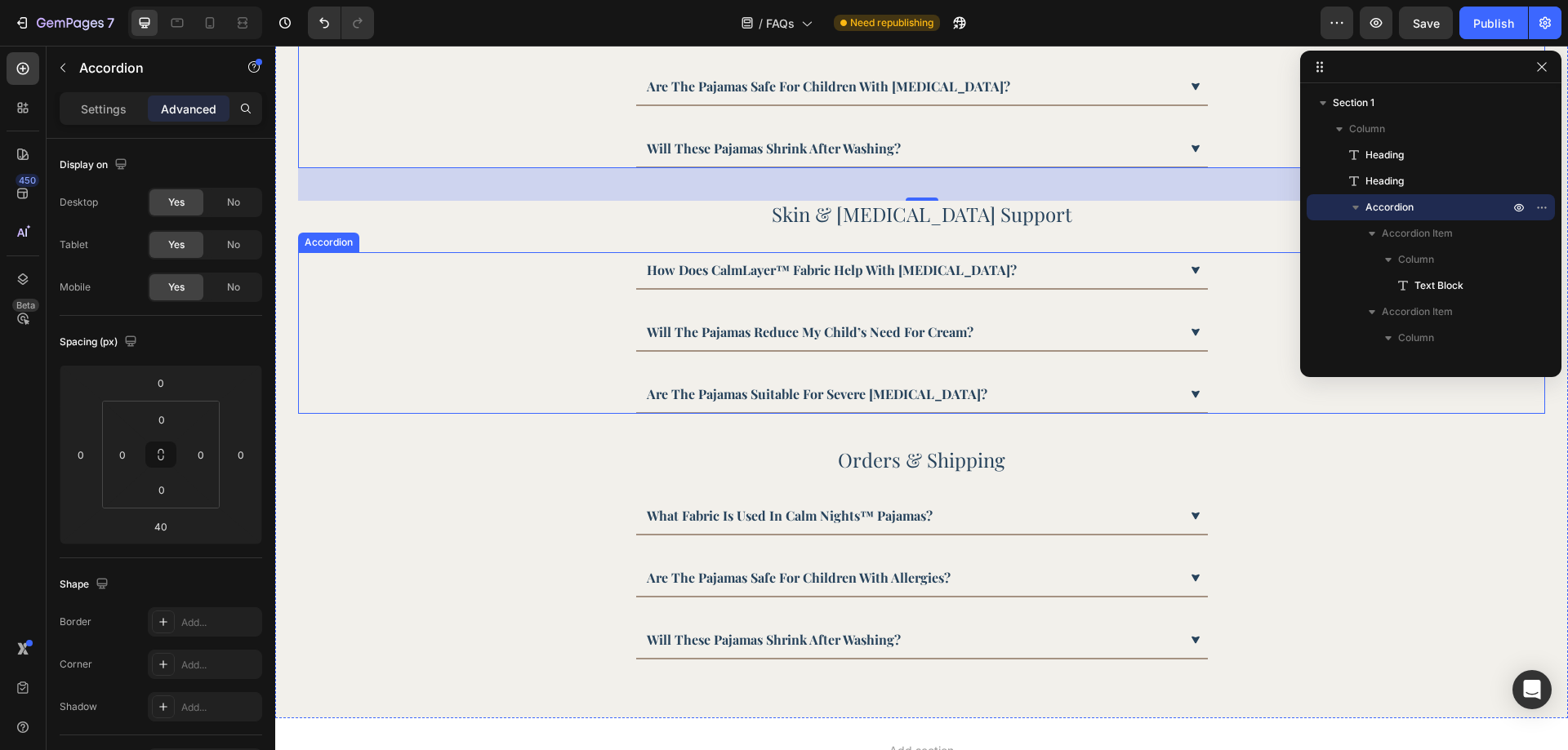
scroll to position [359, 0]
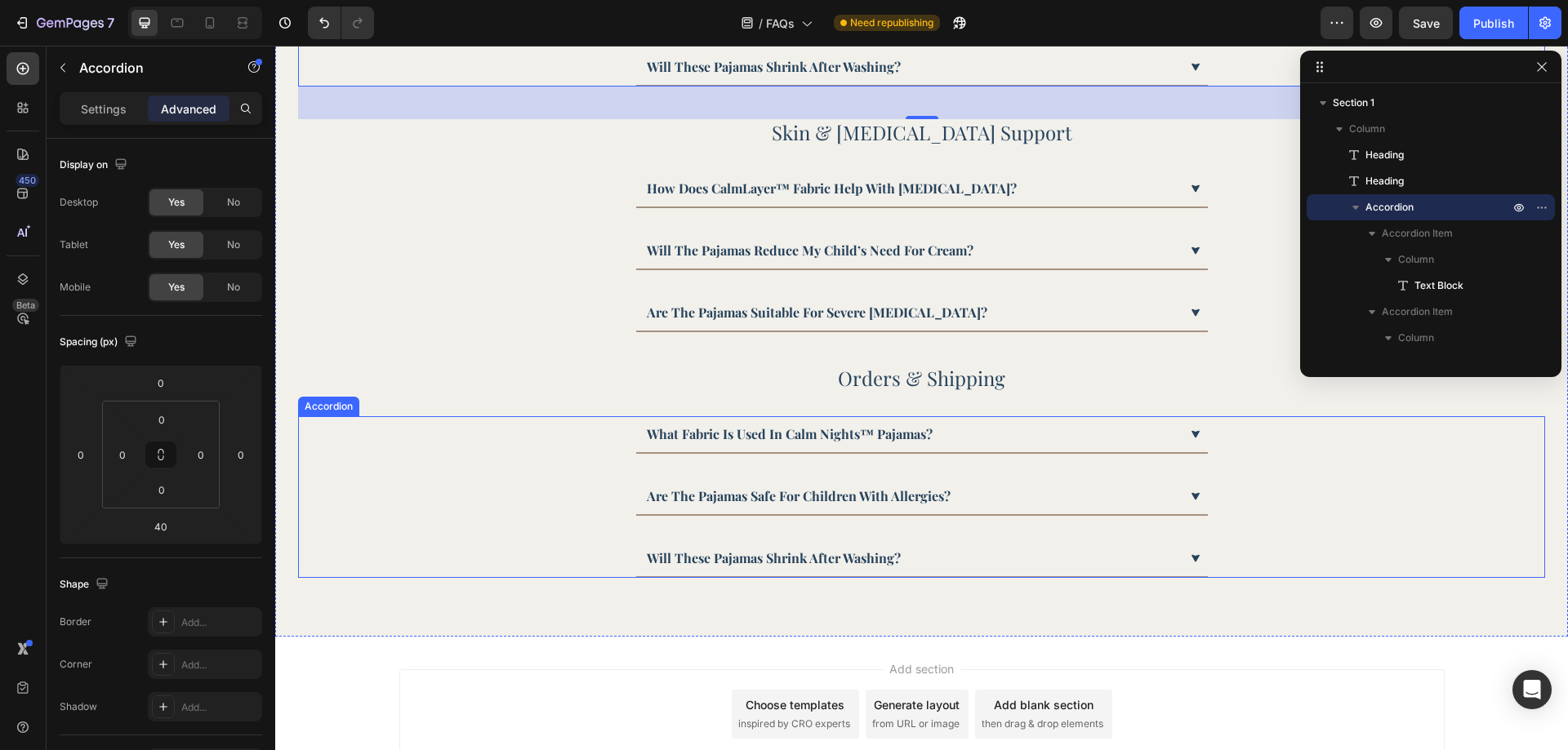
click at [749, 425] on p "what fabric is used in calm nights™ pajamas?" at bounding box center [789, 434] width 285 height 19
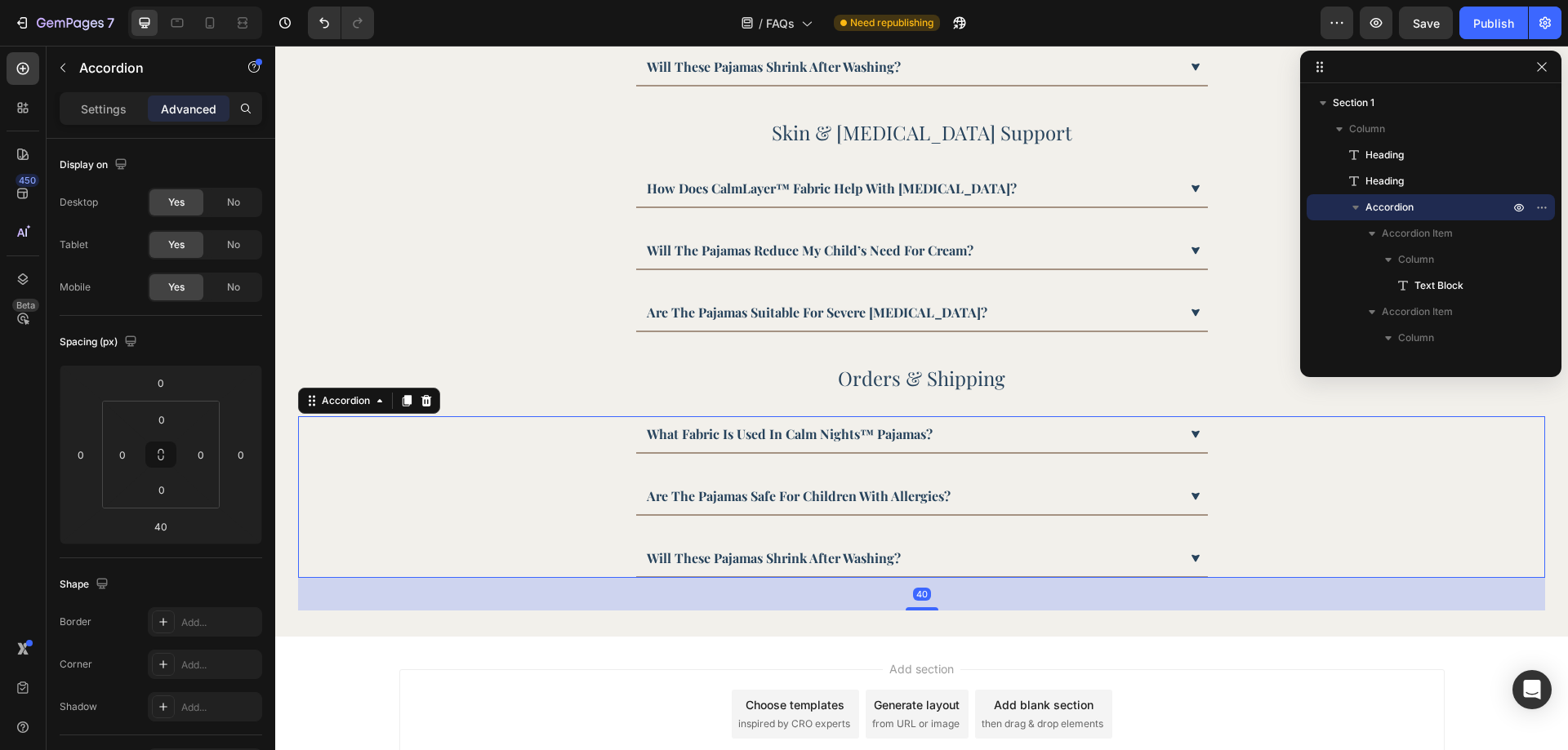
click at [749, 425] on p "what fabric is used in calm nights™ pajamas?" at bounding box center [789, 434] width 285 height 19
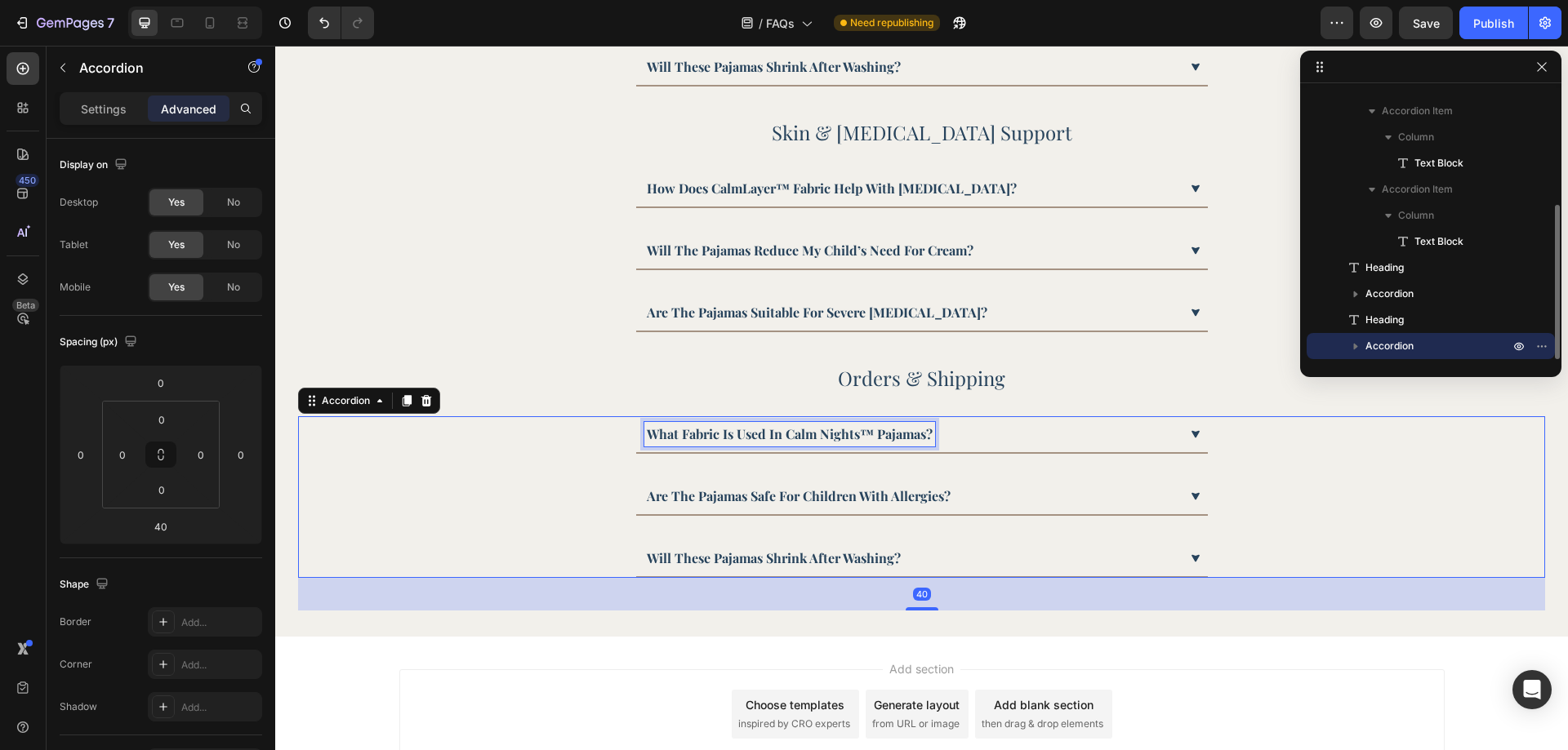
click at [749, 425] on p "what fabric is used in calm nights™ pajamas?" at bounding box center [789, 434] width 285 height 19
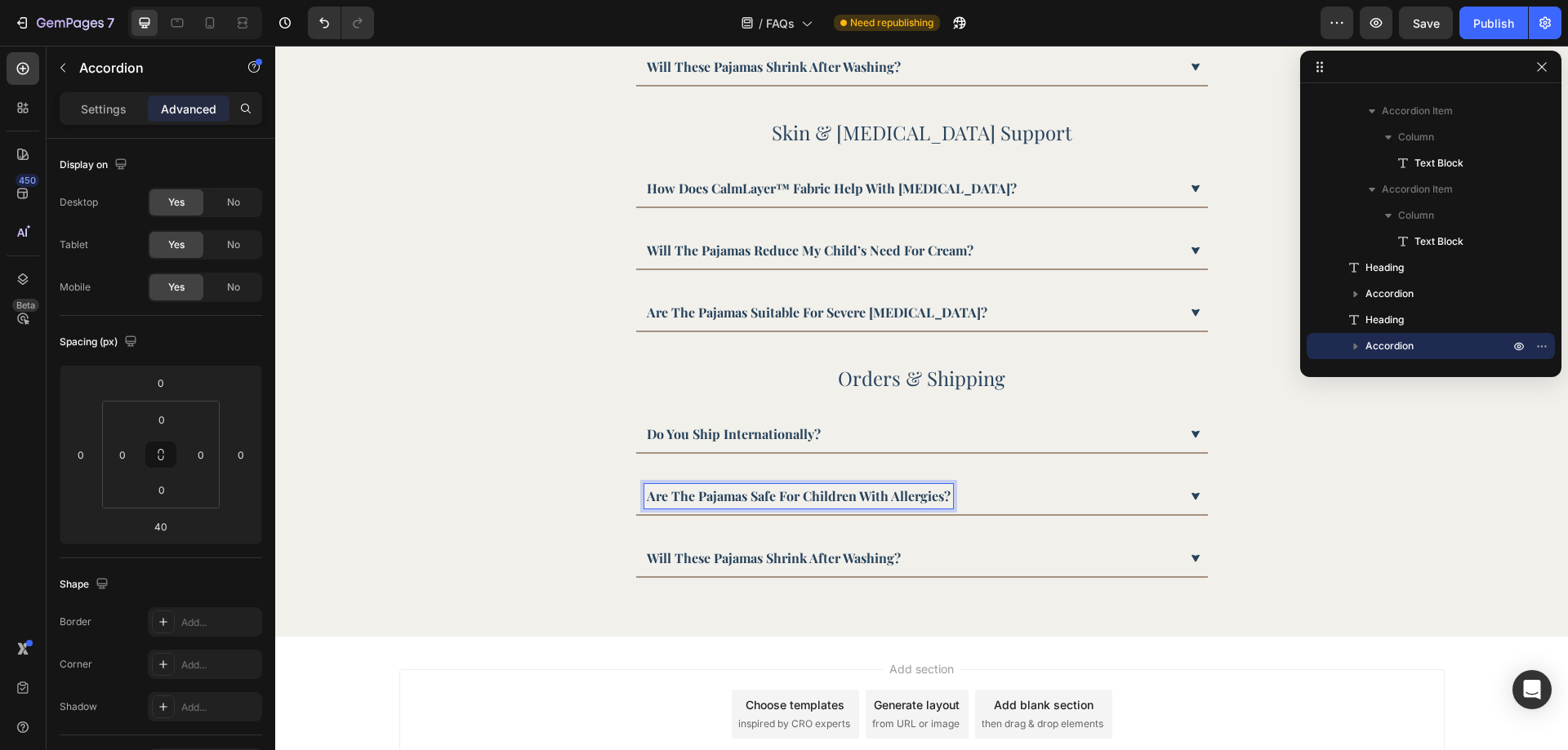
click at [707, 491] on p "are the pajamas safe for children with allergies?" at bounding box center [798, 496] width 304 height 19
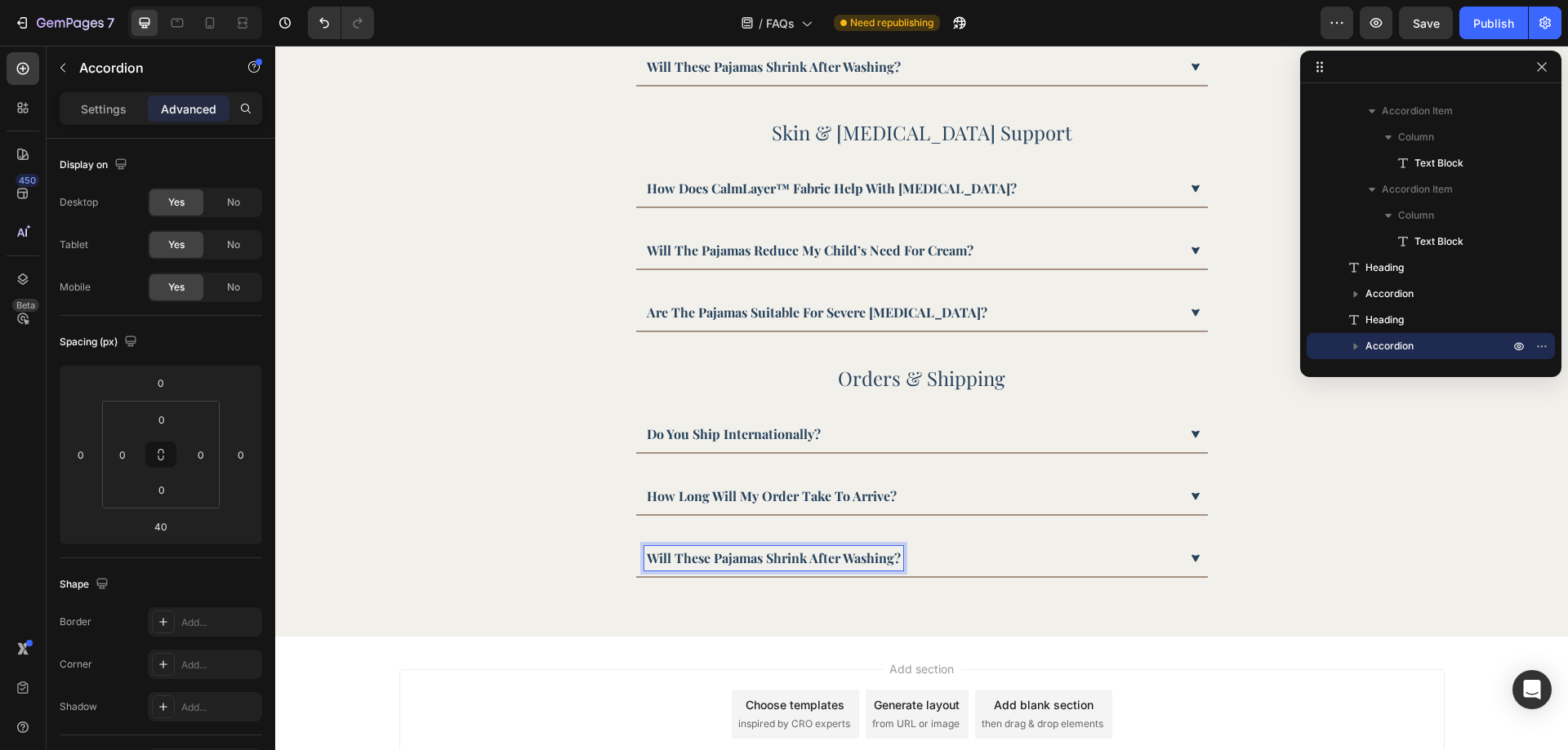
click at [726, 558] on p "will these pajamas shrink after washing?" at bounding box center [773, 559] width 254 height 19
click at [591, 530] on div "Do you ship internationally? How long will my order take to arrive? Can I retur…" at bounding box center [921, 497] width 1247 height 162
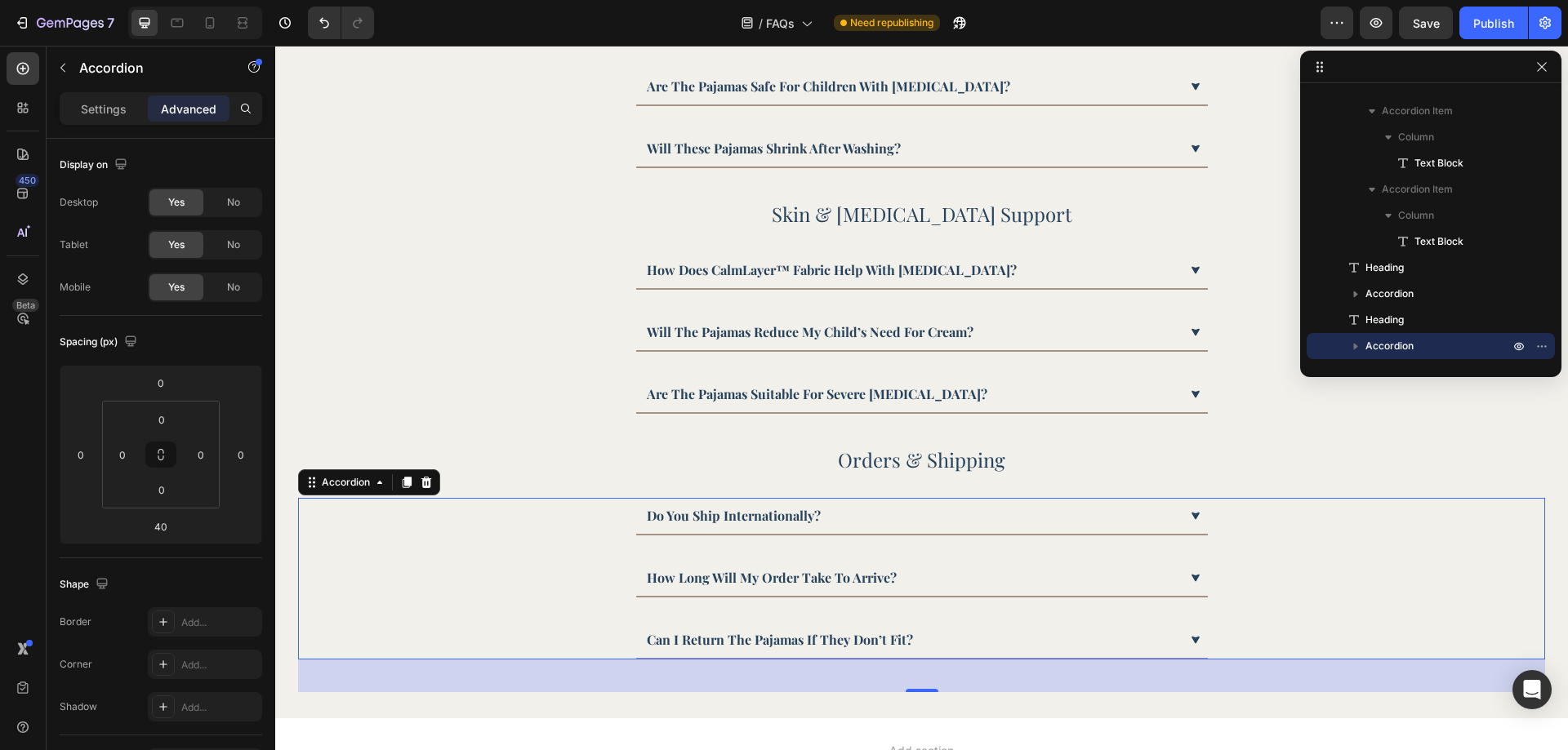
scroll to position [114, 0]
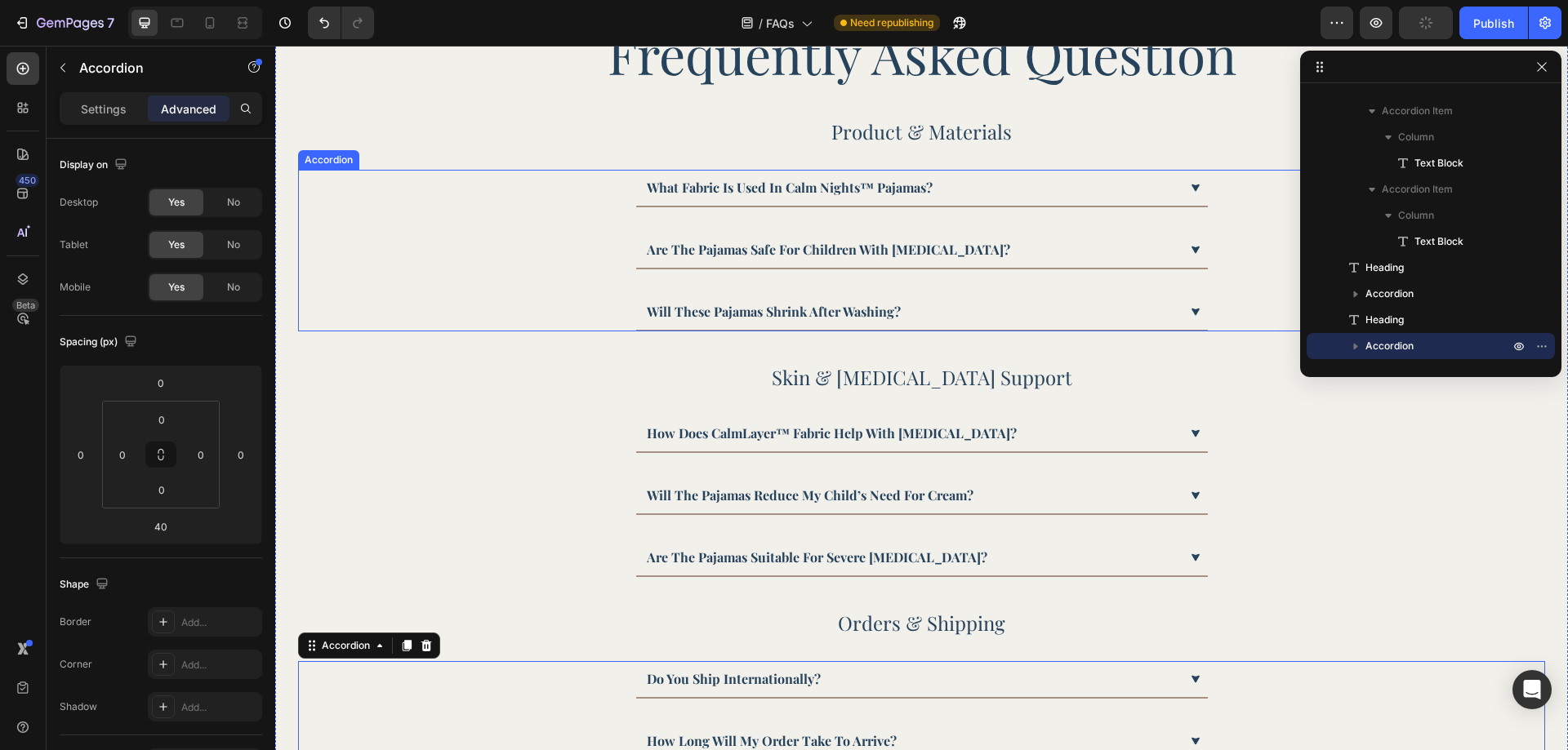
click at [947, 263] on div "Are the pajamas safe for children with [MEDICAL_DATA]?" at bounding box center [921, 249] width 572 height 36
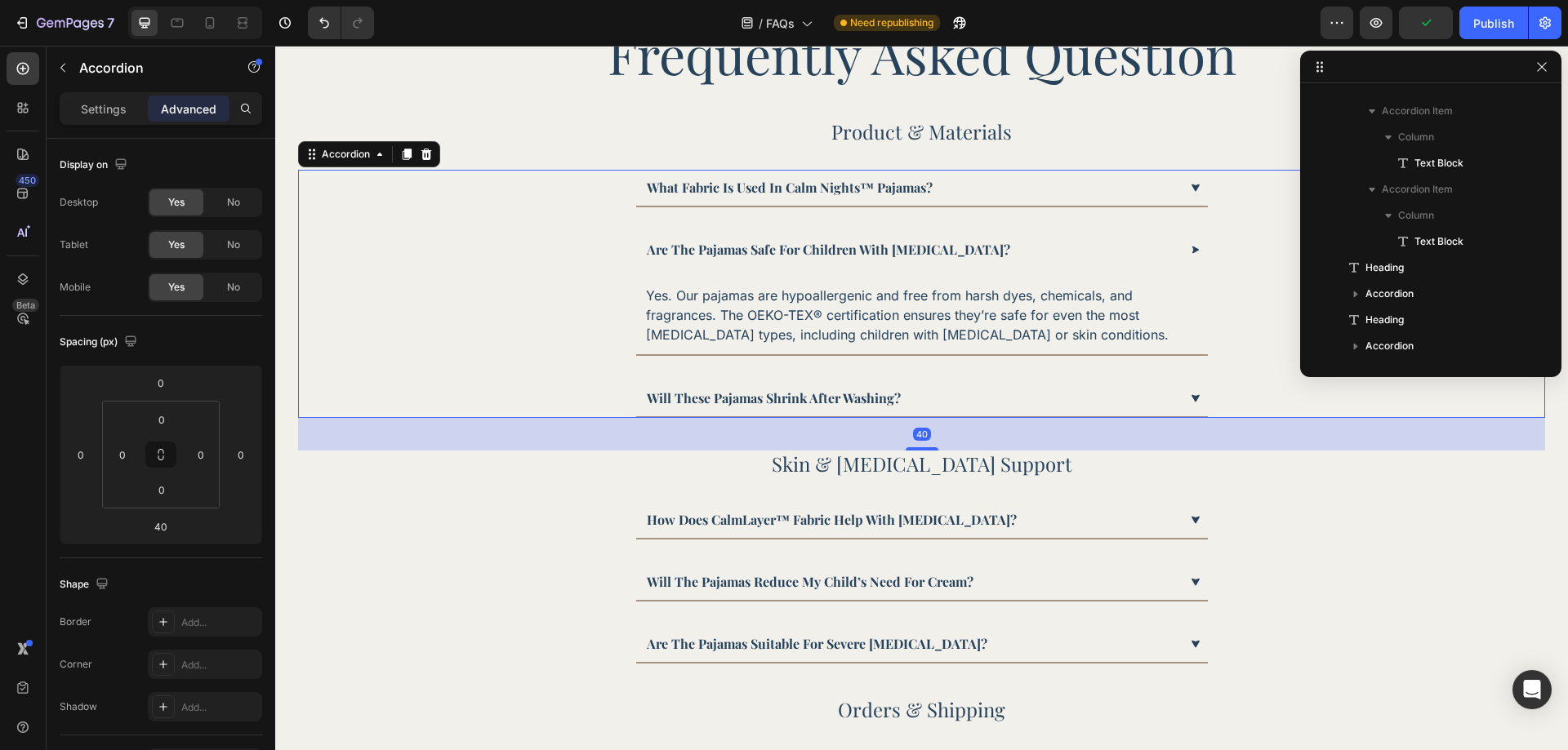
scroll to position [0, 0]
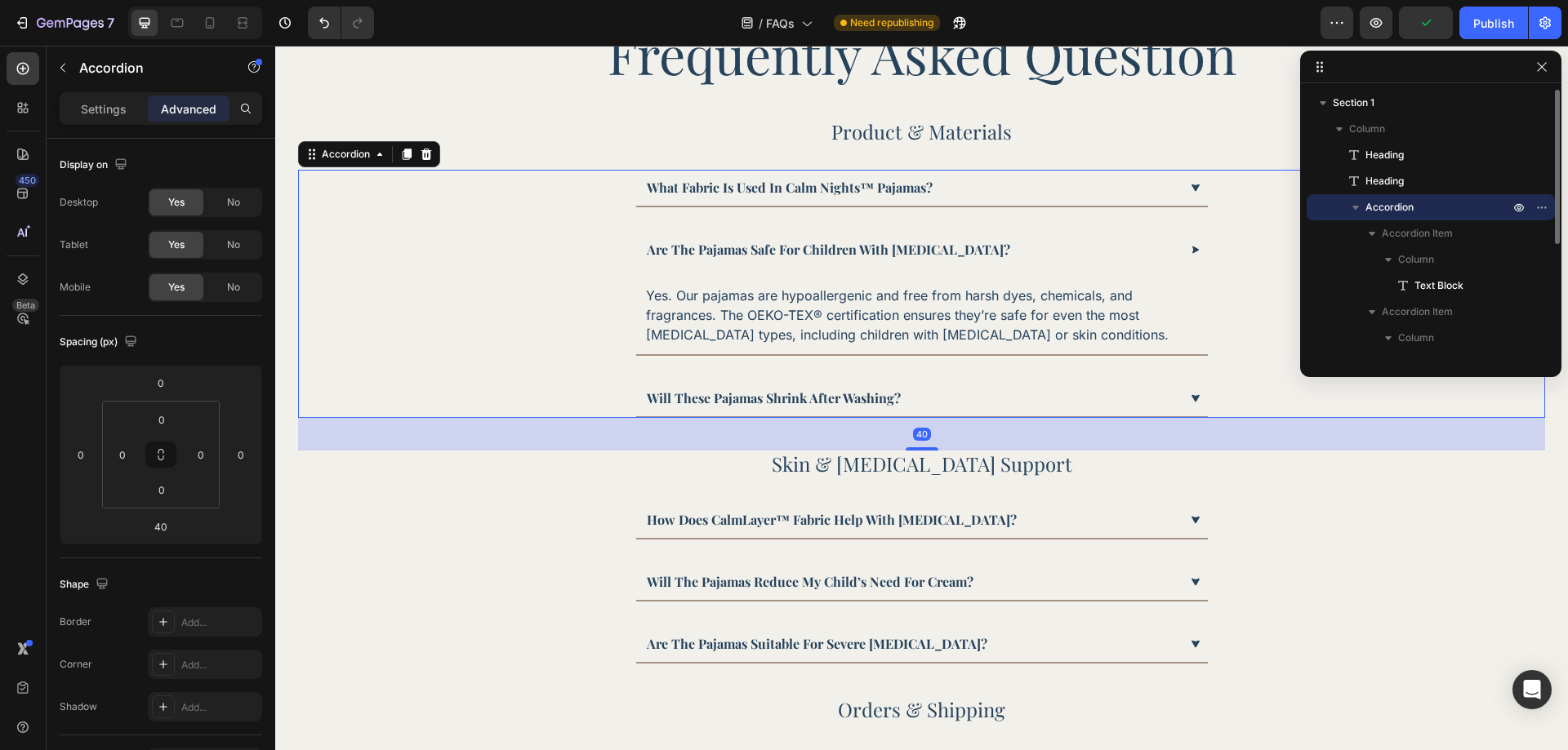
click at [968, 249] on div "Are the pajamas safe for children with [MEDICAL_DATA]?" at bounding box center [912, 250] width 534 height 25
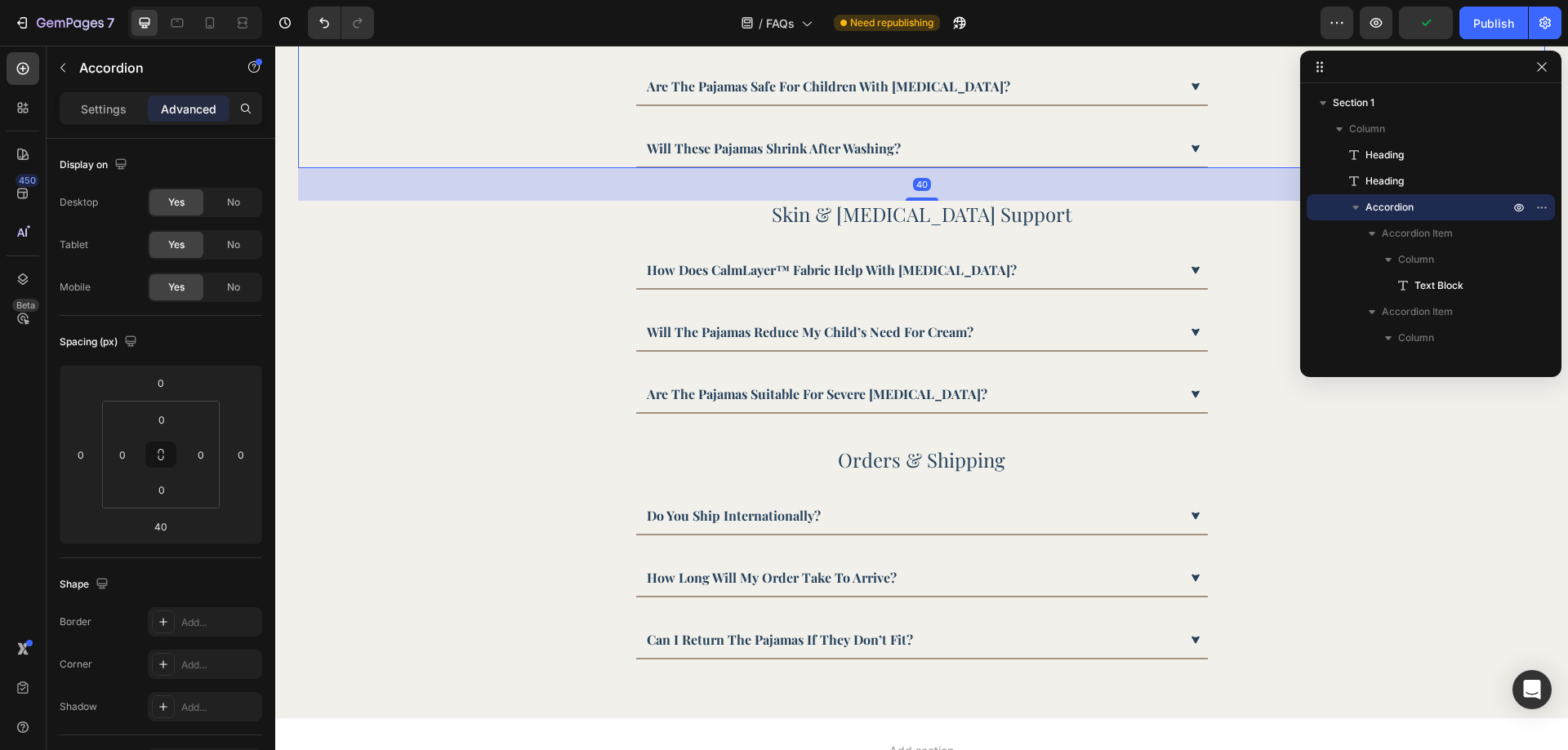
scroll to position [359, 0]
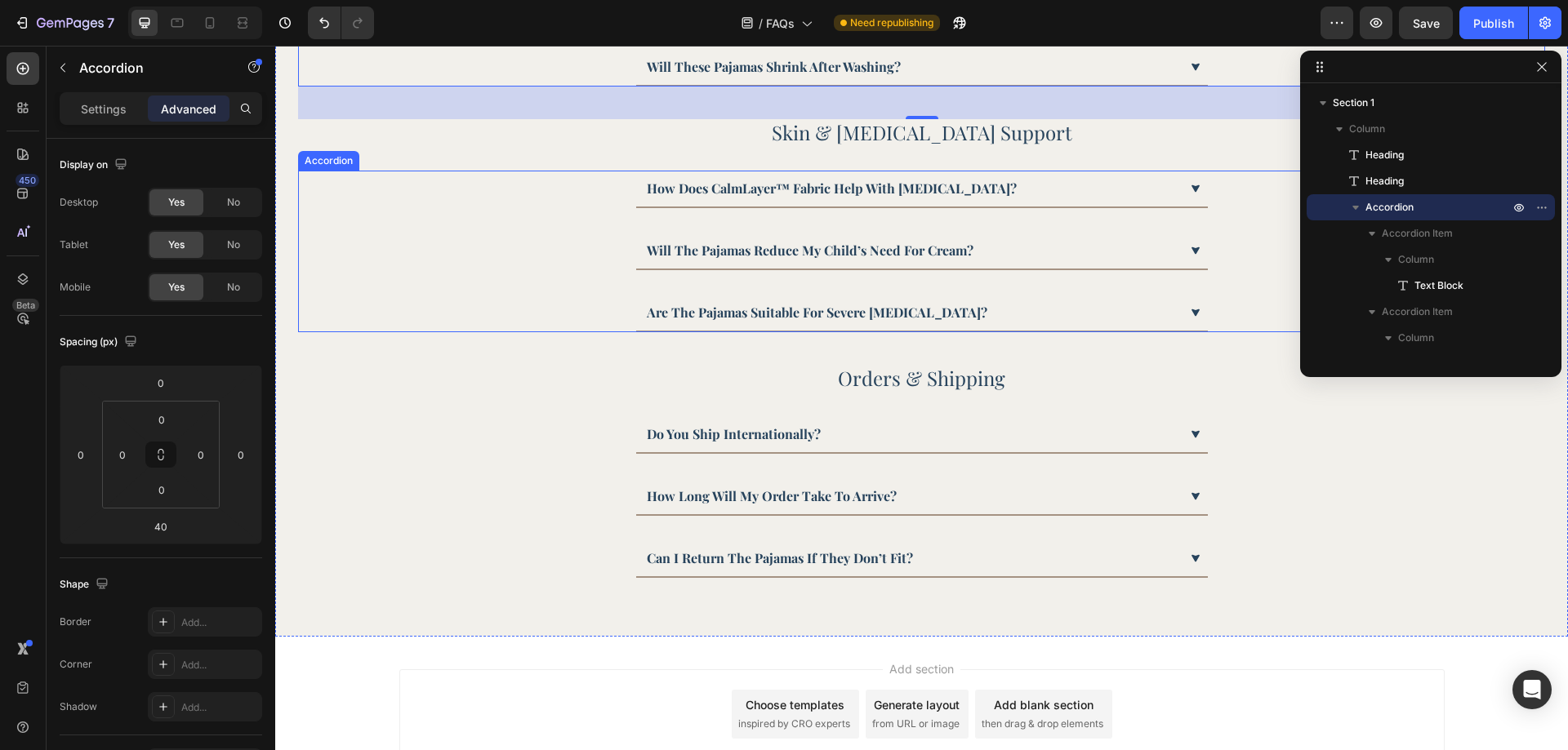
click at [1000, 191] on div "How does CalmLayer™ fabric help with [MEDICAL_DATA]?" at bounding box center [912, 189] width 534 height 25
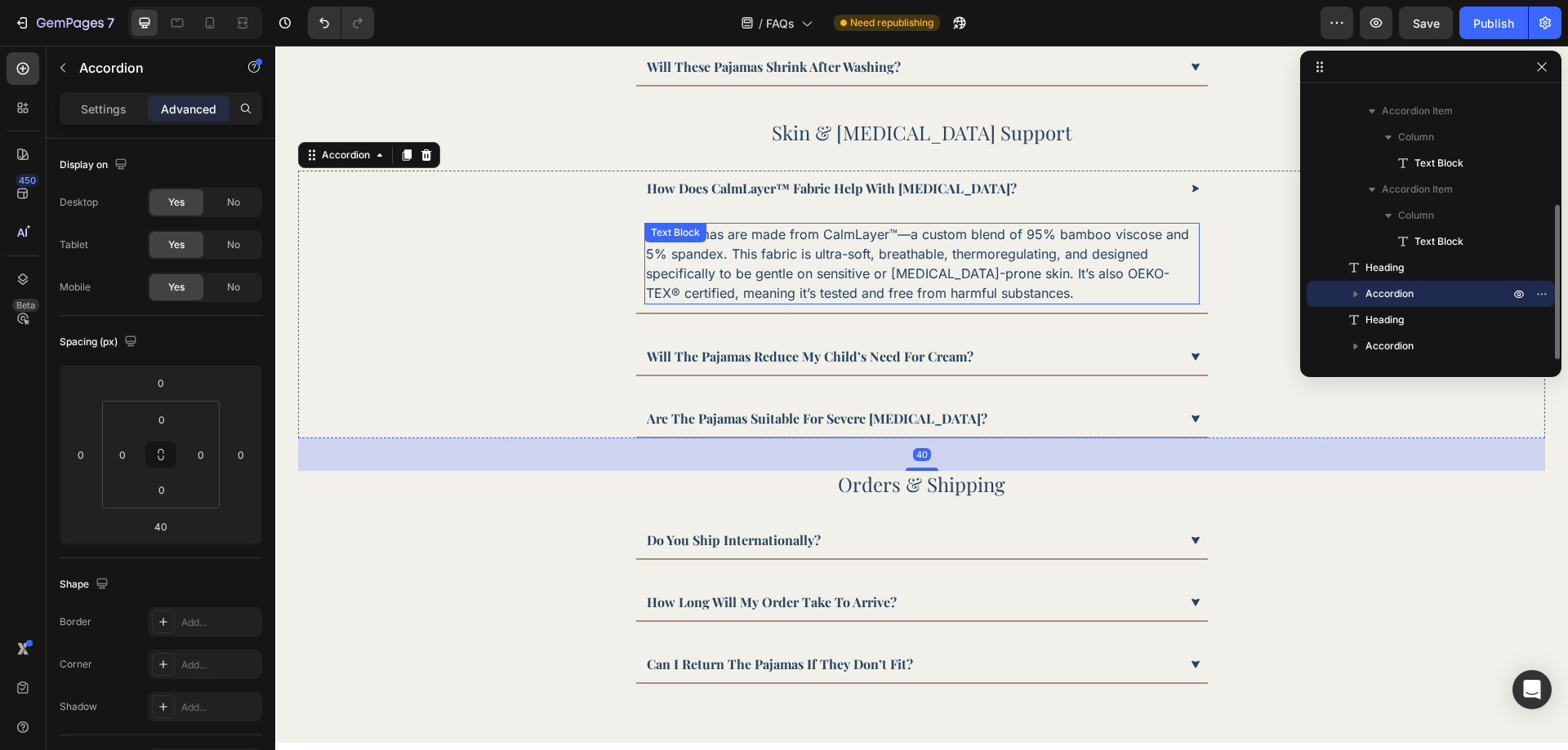
click at [829, 273] on p "Our pajamas are made from CalmLayer™—a custom blend of 95% bamboo viscose and 5…" at bounding box center [921, 263] width 552 height 78
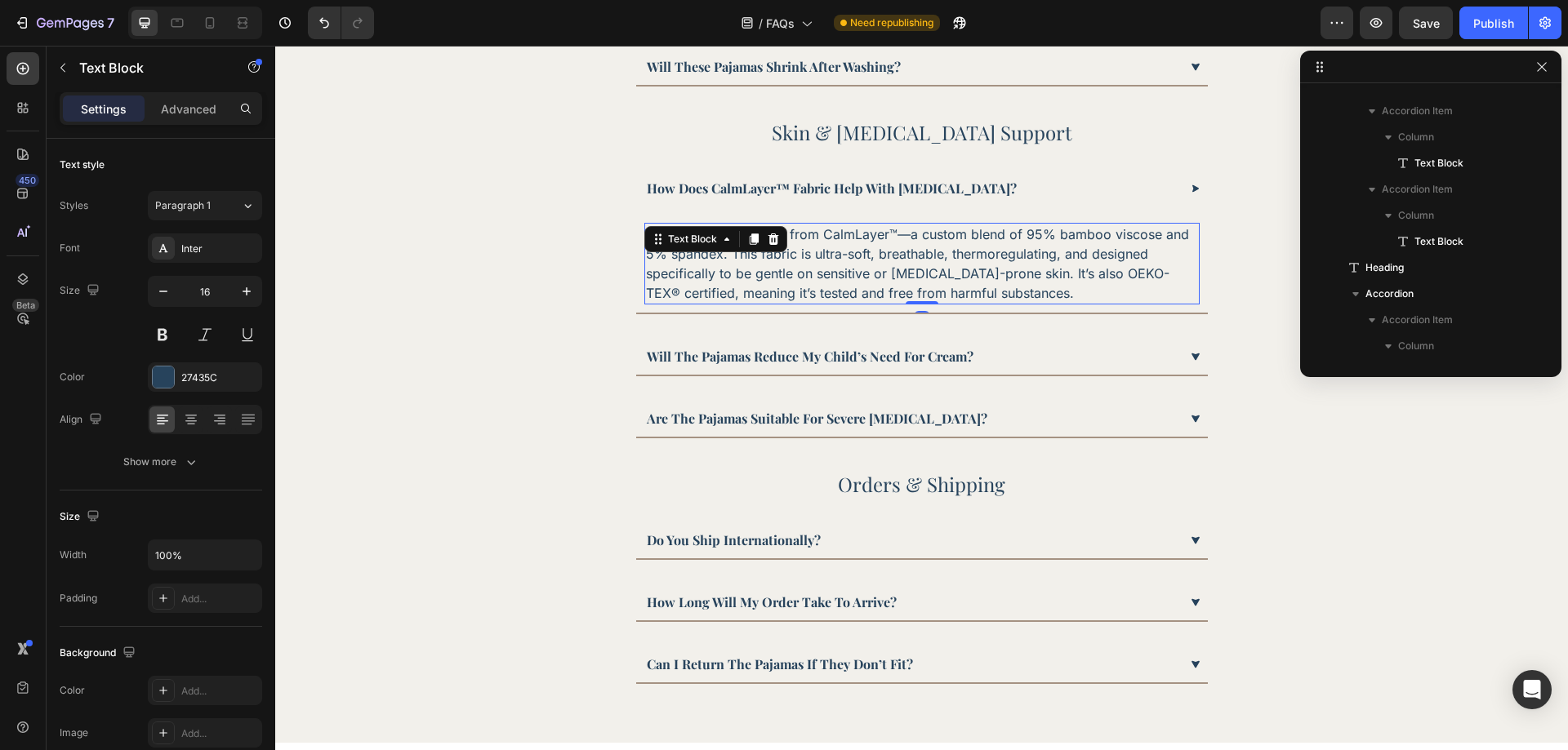
click at [829, 273] on p "Our pajamas are made from CalmLayer™—a custom blend of 95% bamboo viscose and 5…" at bounding box center [921, 263] width 552 height 78
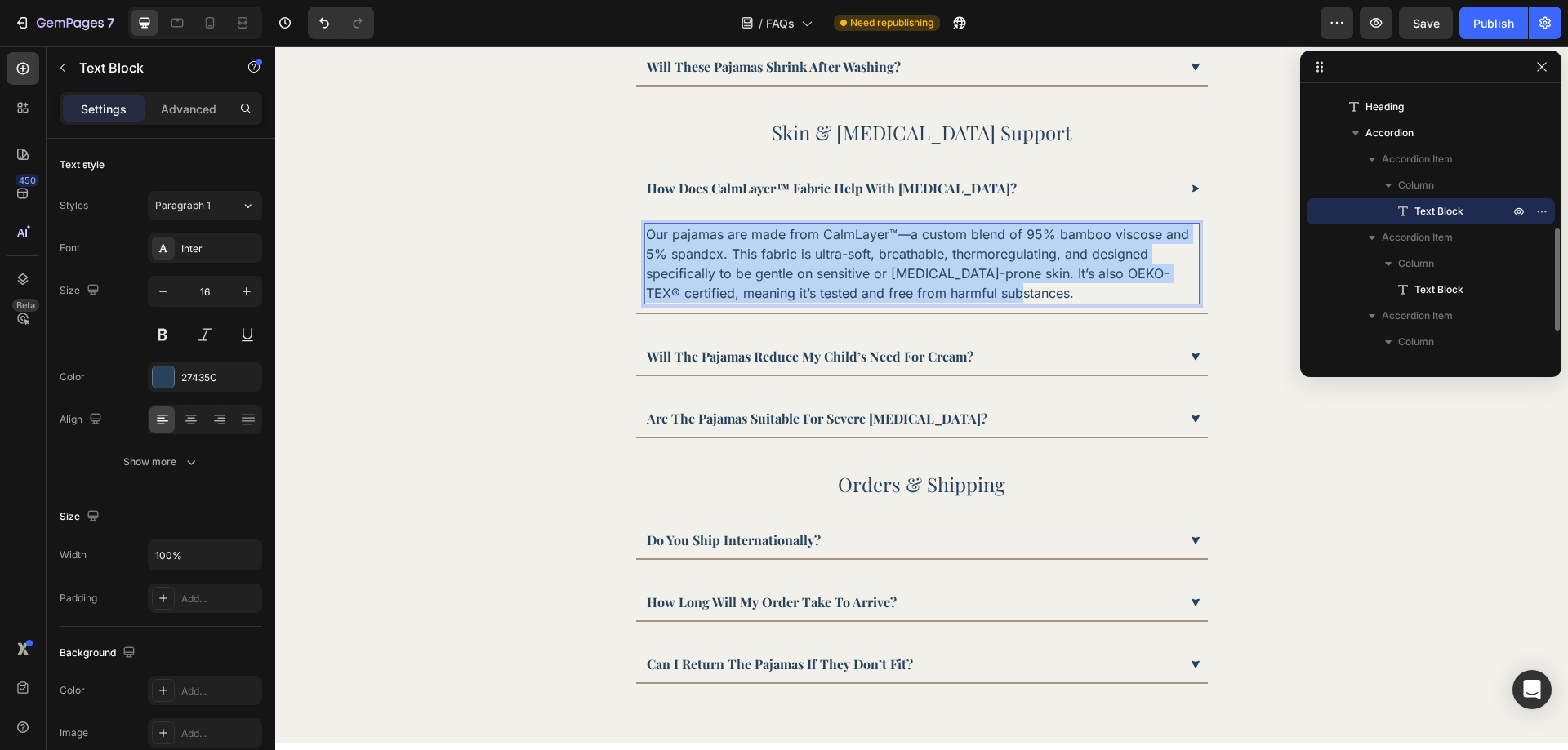
click at [829, 273] on p "Our pajamas are made from CalmLayer™—a custom blend of 95% bamboo viscose and 5…" at bounding box center [921, 263] width 552 height 78
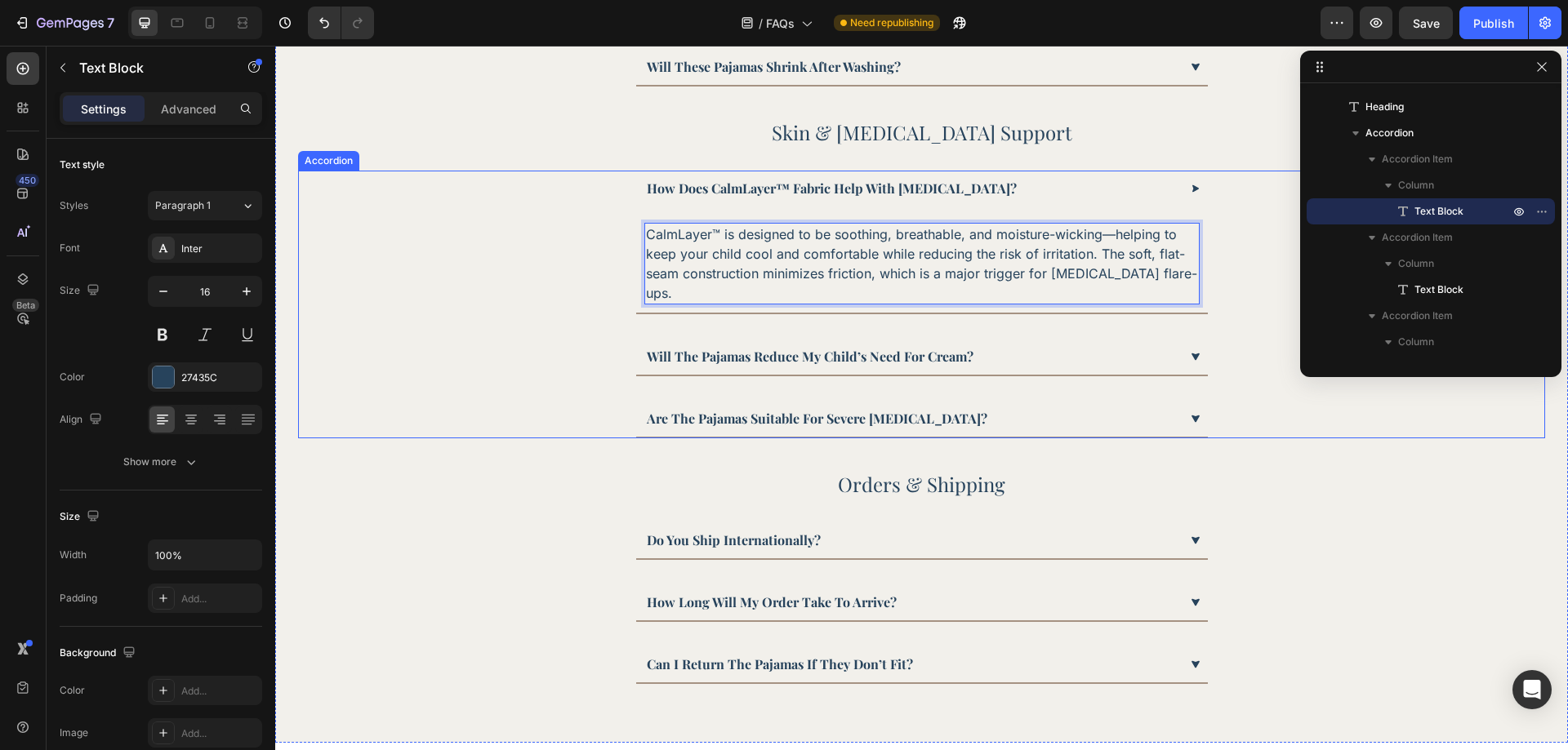
click at [979, 344] on div "Will the pajamas reduce my child’s need for cream?" at bounding box center [912, 357] width 534 height 25
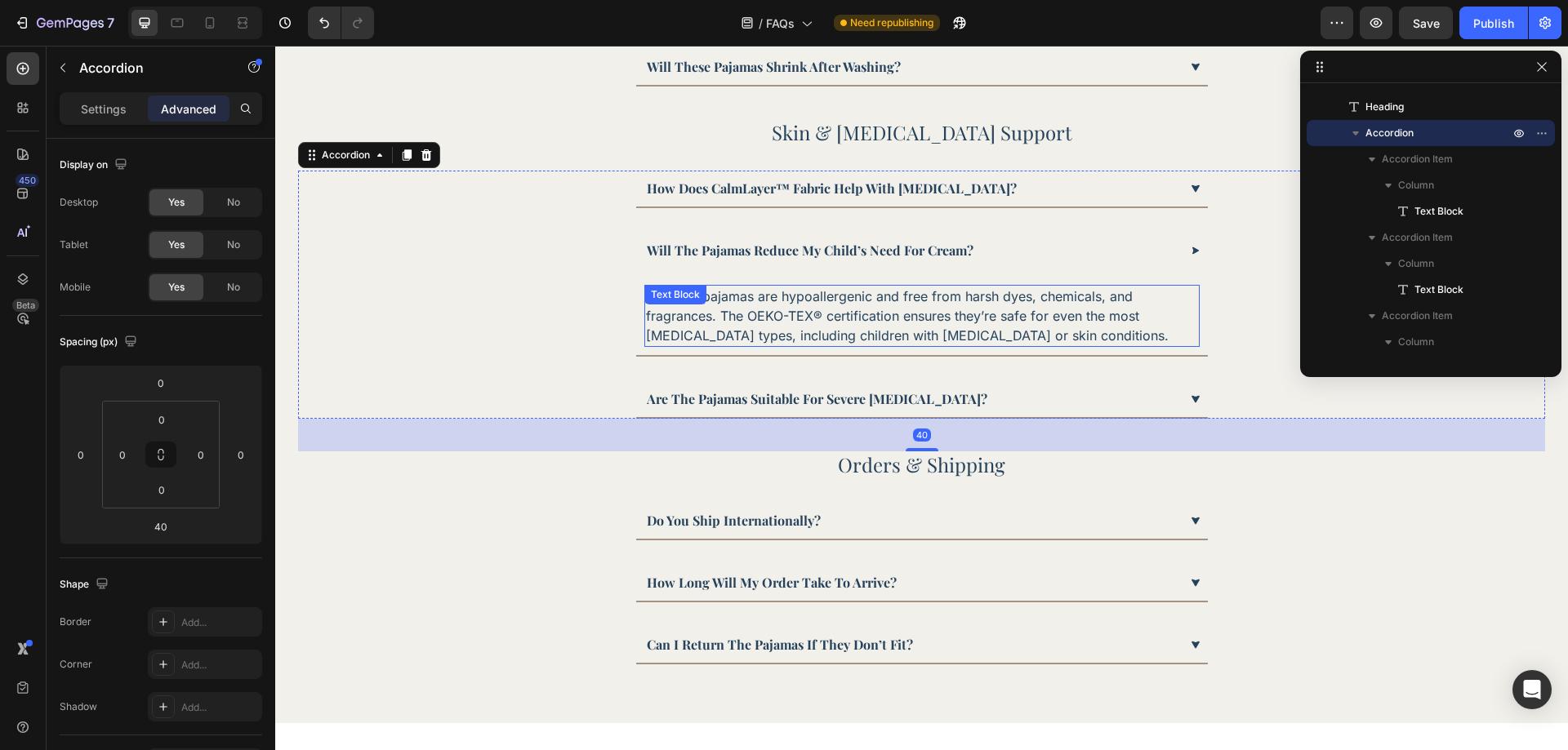
click at [804, 328] on p "Yes. Our pajamas are hypoallergenic and free from harsh dyes, chemicals, and fr…" at bounding box center [921, 315] width 552 height 59
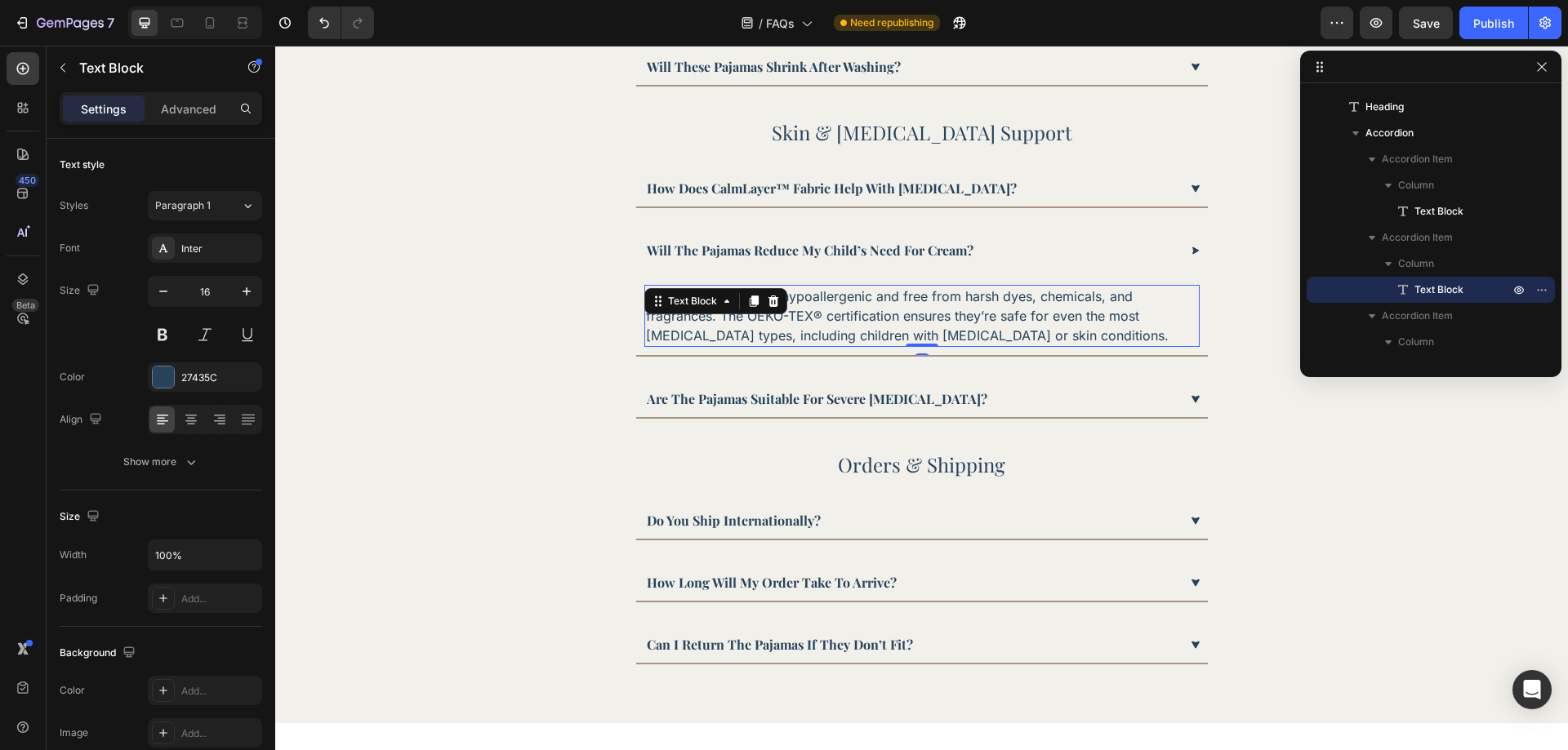
click at [804, 328] on p "Yes. Our pajamas are hypoallergenic and free from harsh dyes, chemicals, and fr…" at bounding box center [921, 315] width 552 height 59
